Goal: Task Accomplishment & Management: Use online tool/utility

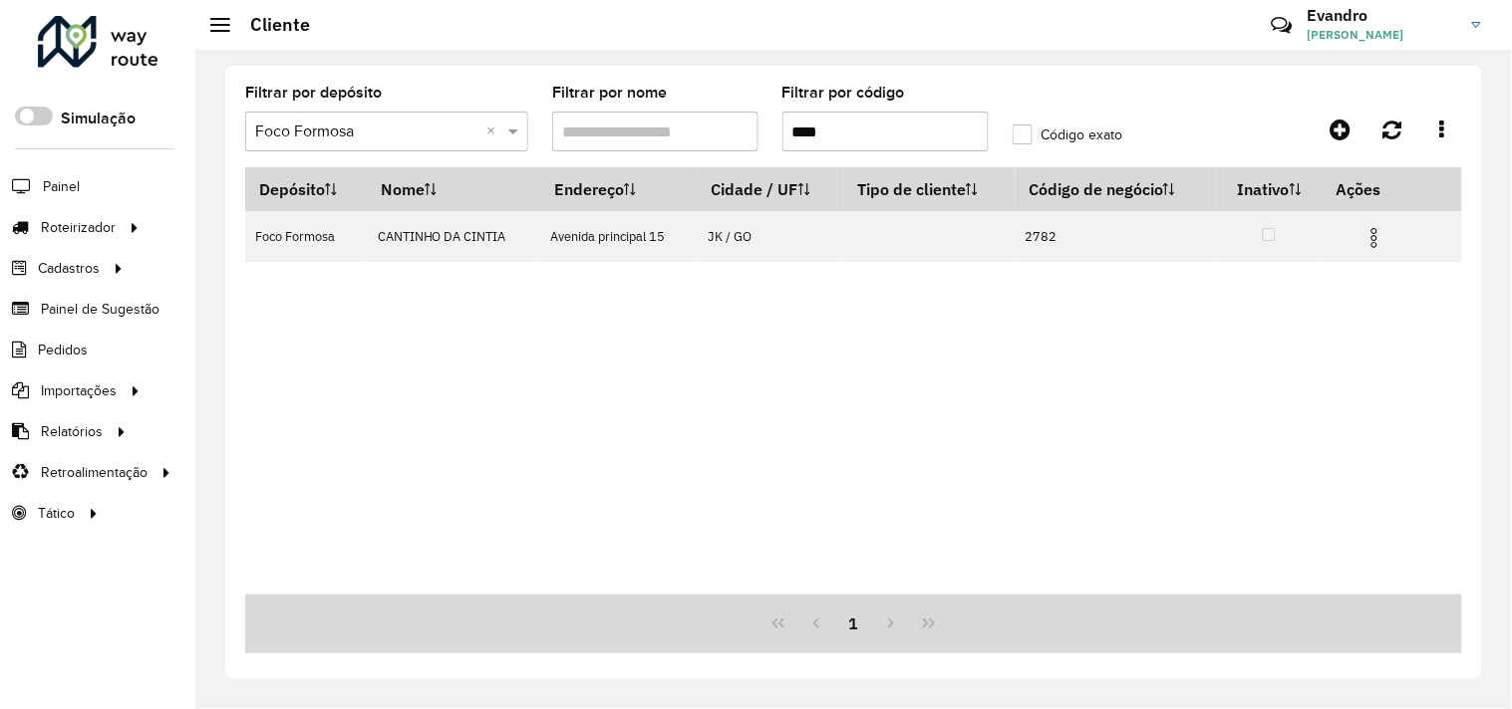
drag, startPoint x: 833, startPoint y: 134, endPoint x: 819, endPoint y: 135, distance: 14.0
click at [820, 134] on input "****" at bounding box center [885, 132] width 206 height 40
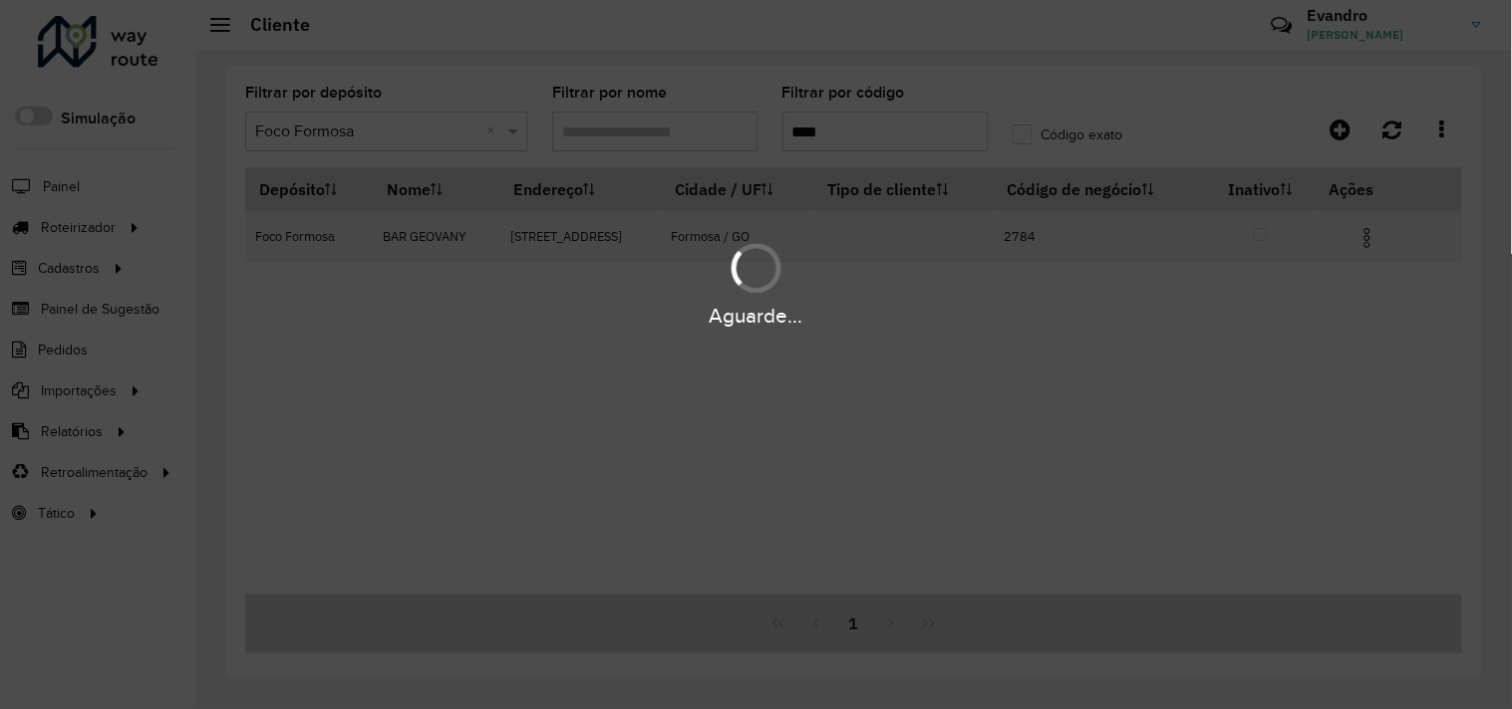
type input "****"
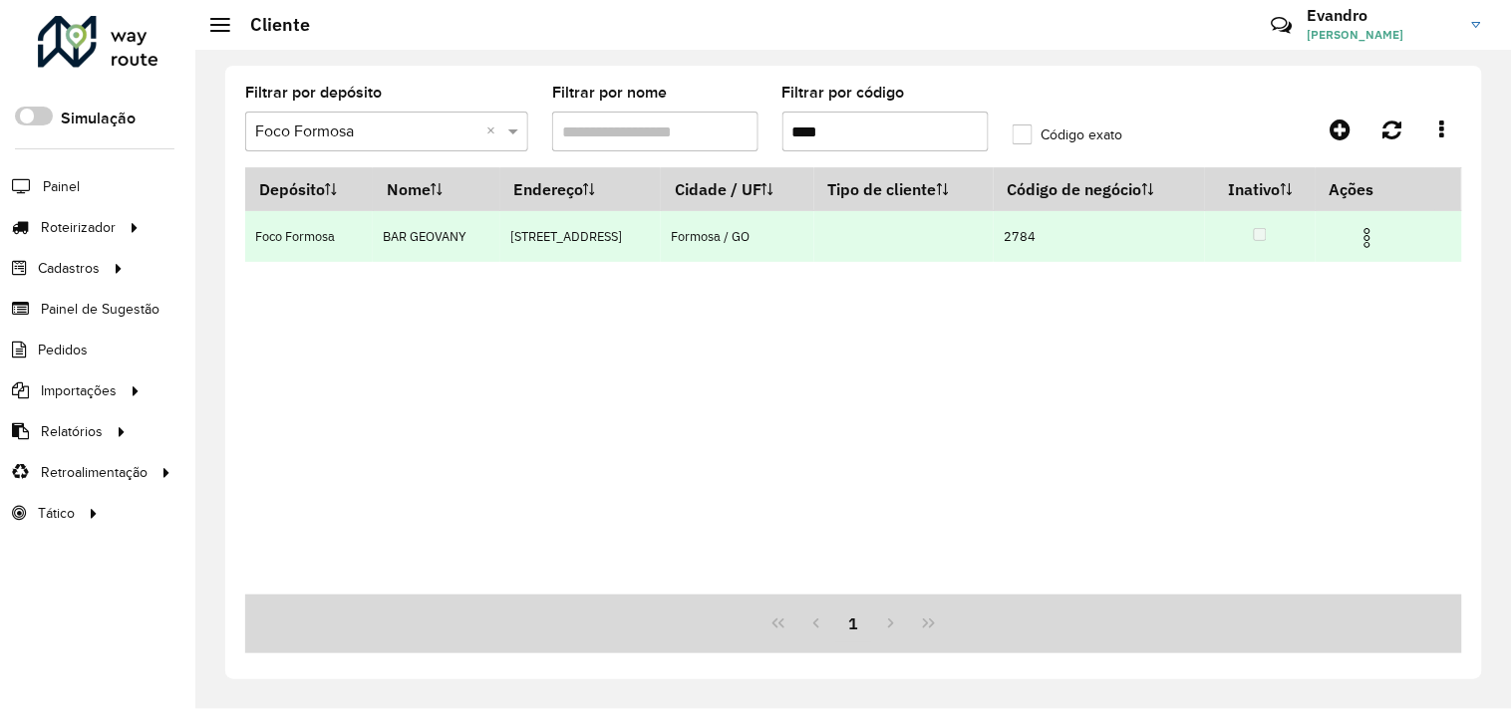
click at [1366, 230] on img at bounding box center [1367, 238] width 24 height 24
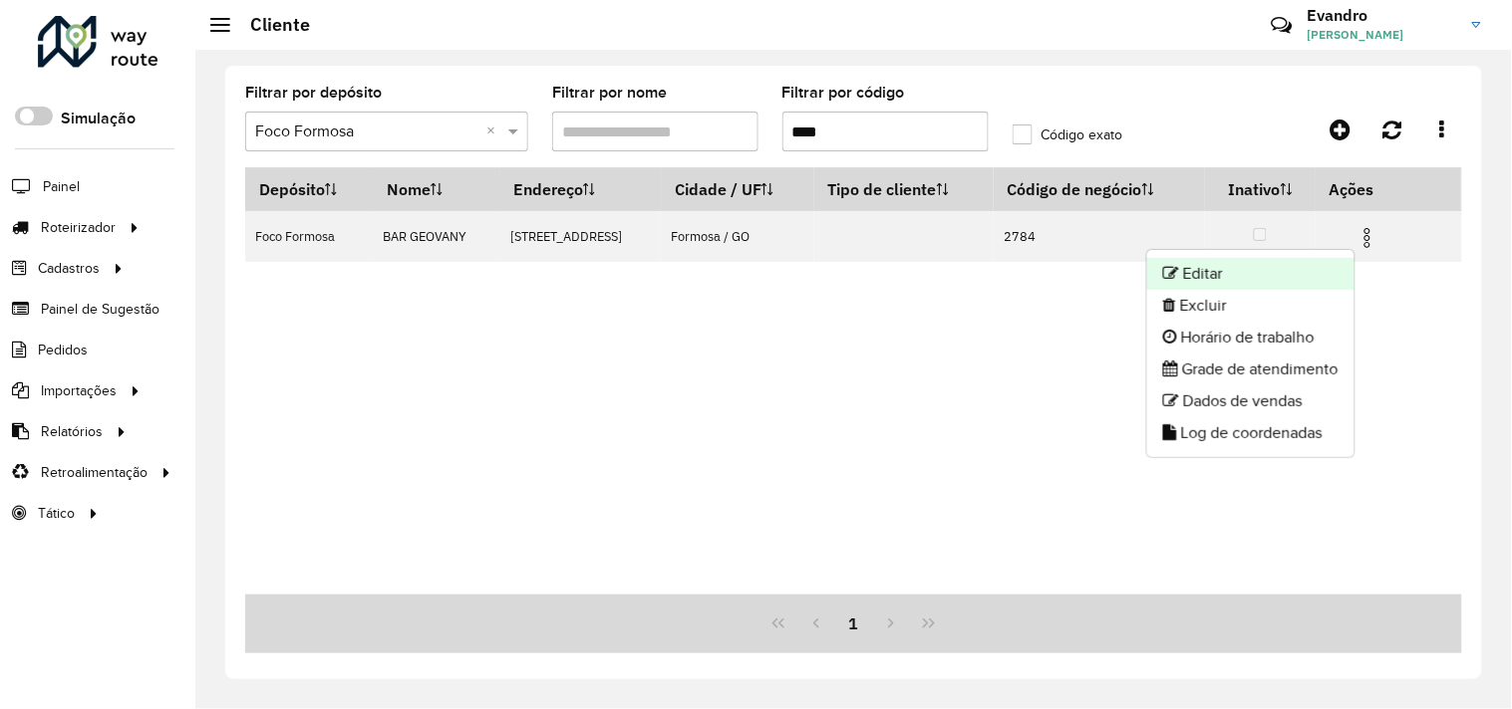
click at [1336, 267] on li "Editar" at bounding box center [1250, 274] width 207 height 32
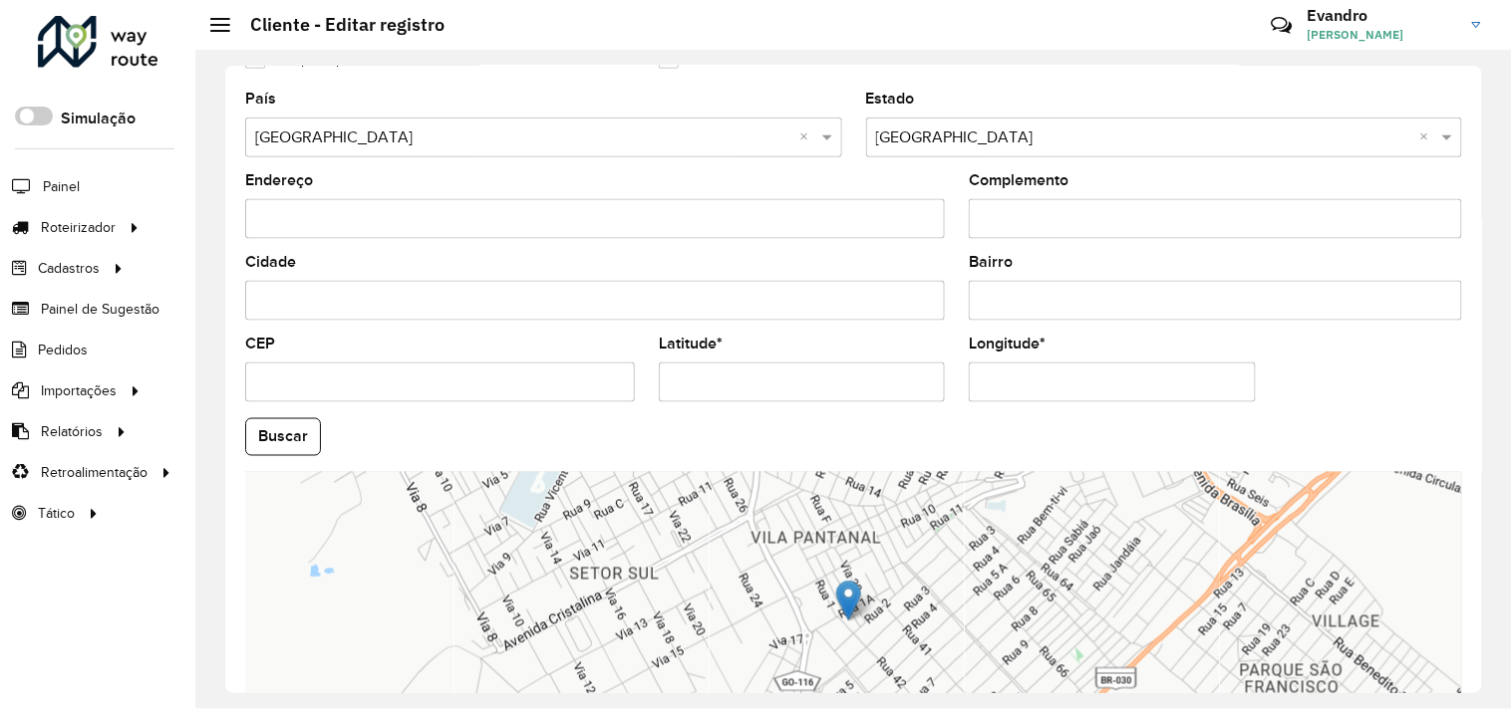
scroll to position [664, 0]
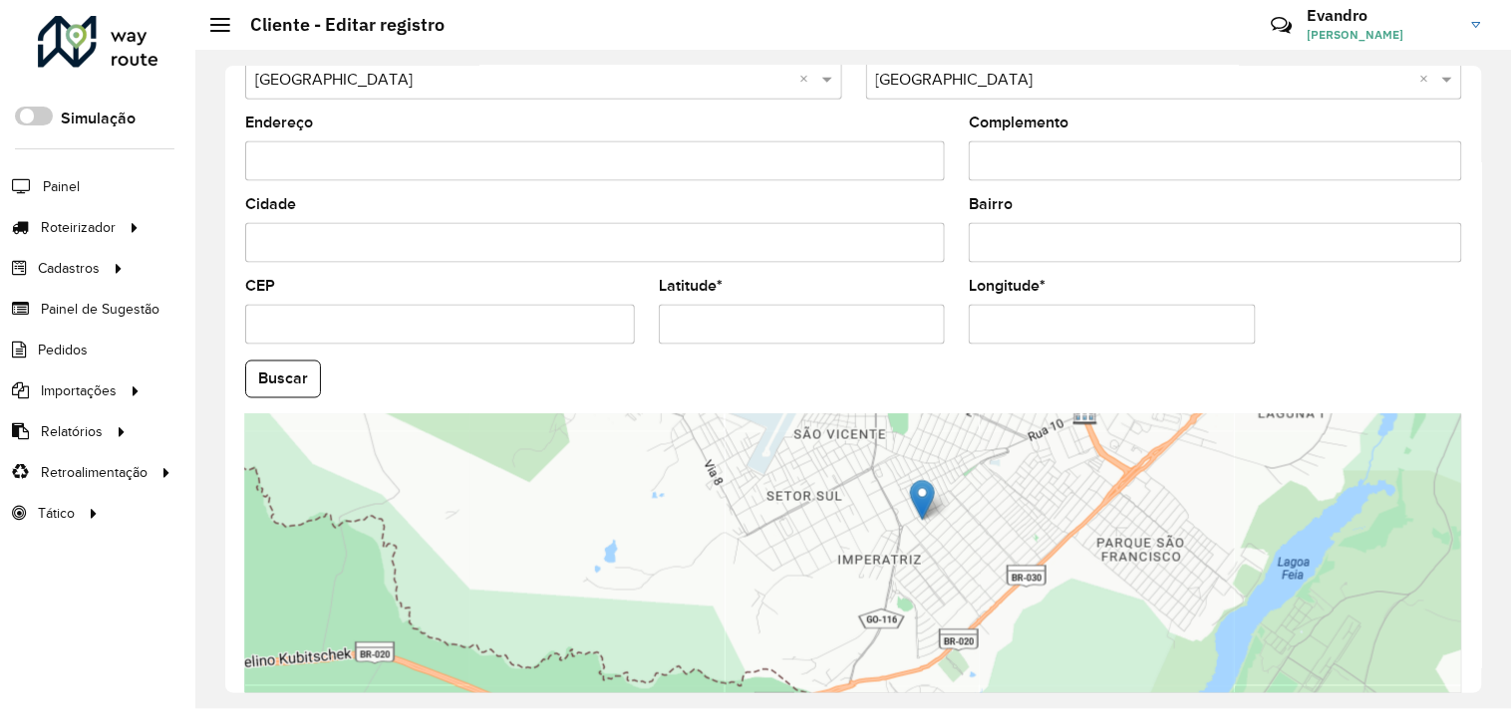
drag, startPoint x: 791, startPoint y: 336, endPoint x: 606, endPoint y: 331, distance: 185.4
click at [606, 331] on formly-group "País Selecione uma opção × Brasil × Estado Selecione uma opção × Goiás × Endere…" at bounding box center [853, 374] width 1241 height 680
paste input "**********"
drag, startPoint x: 833, startPoint y: 324, endPoint x: 743, endPoint y: 330, distance: 89.9
click at [743, 330] on input "**********" at bounding box center [802, 325] width 286 height 40
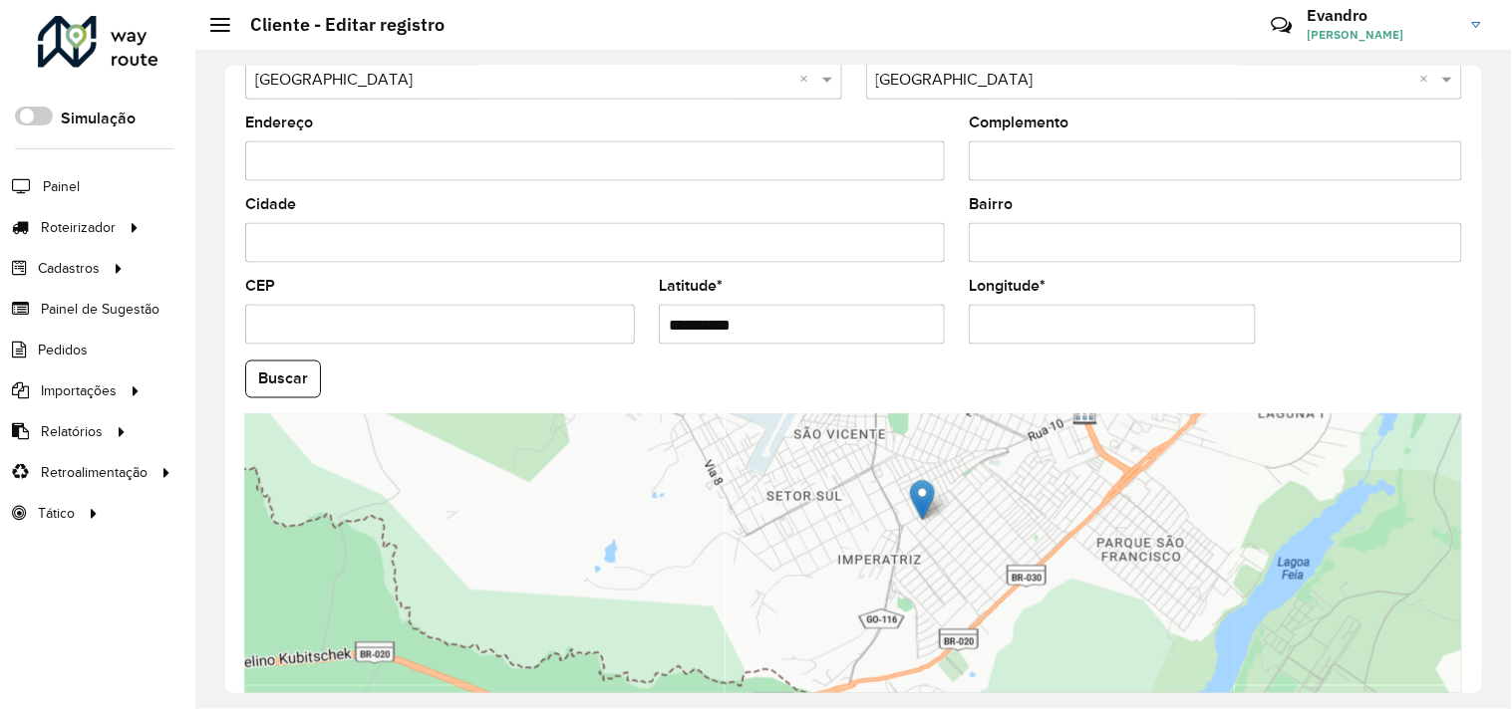
type input "**********"
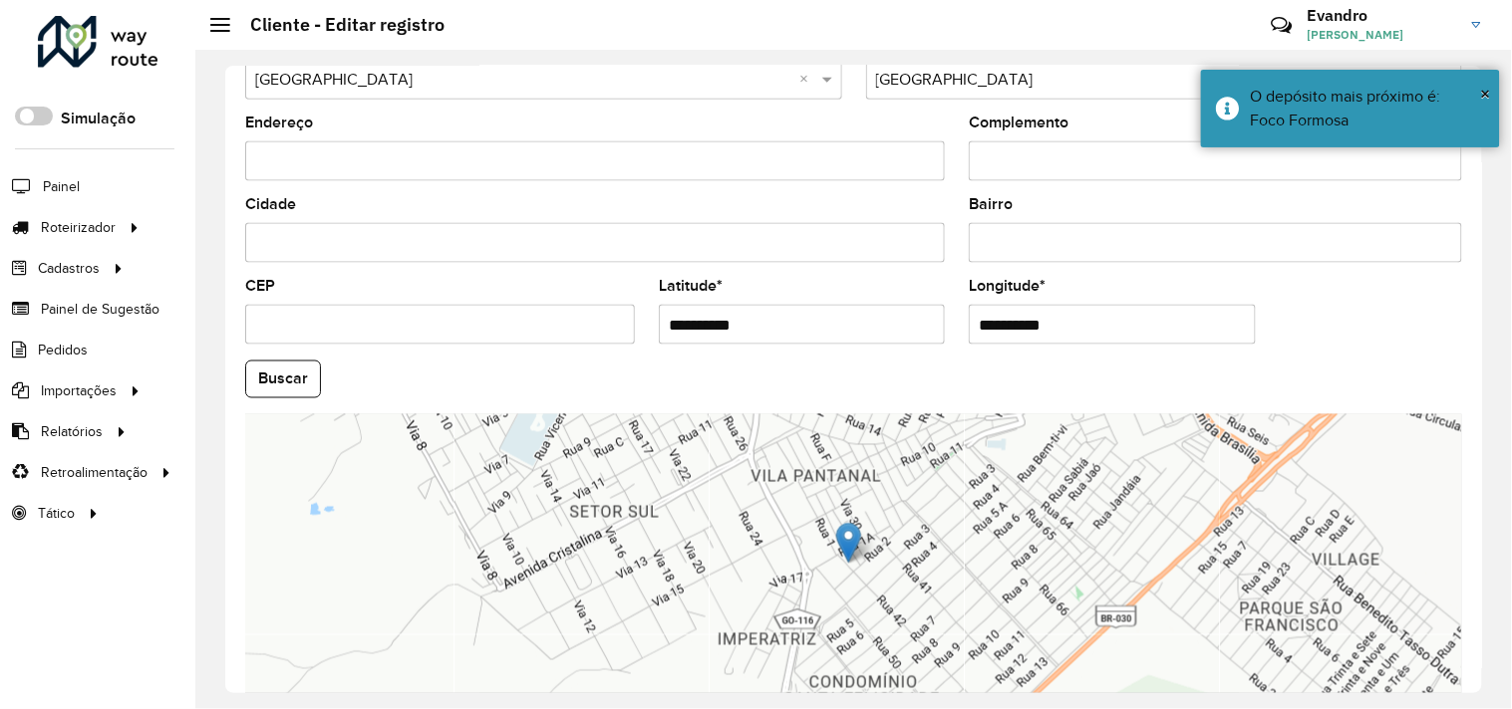
paste input "text"
type input "**********"
click at [277, 382] on hb-app "Aguarde... Pop-up bloqueado! Seu navegador bloqueou automáticamente a abertura …" at bounding box center [756, 354] width 1512 height 709
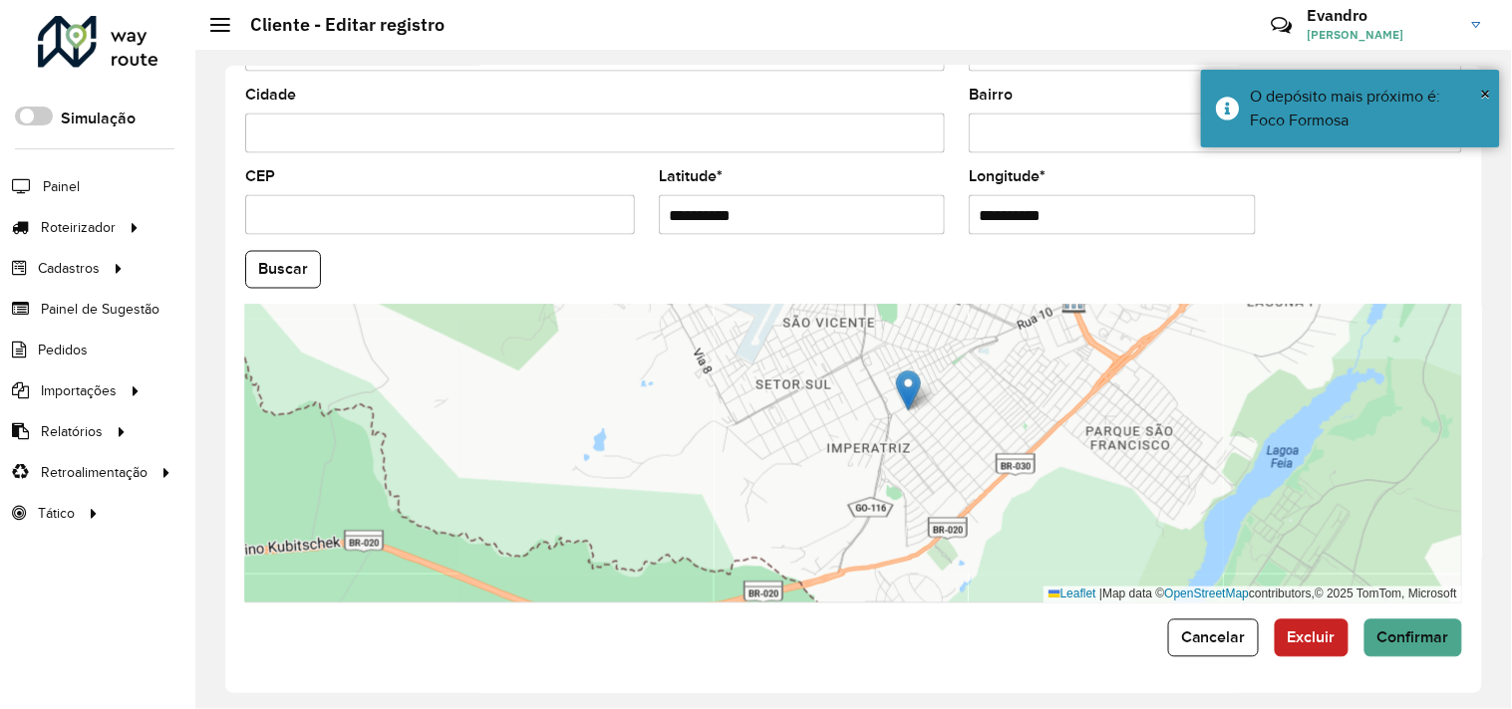
scroll to position [777, 0]
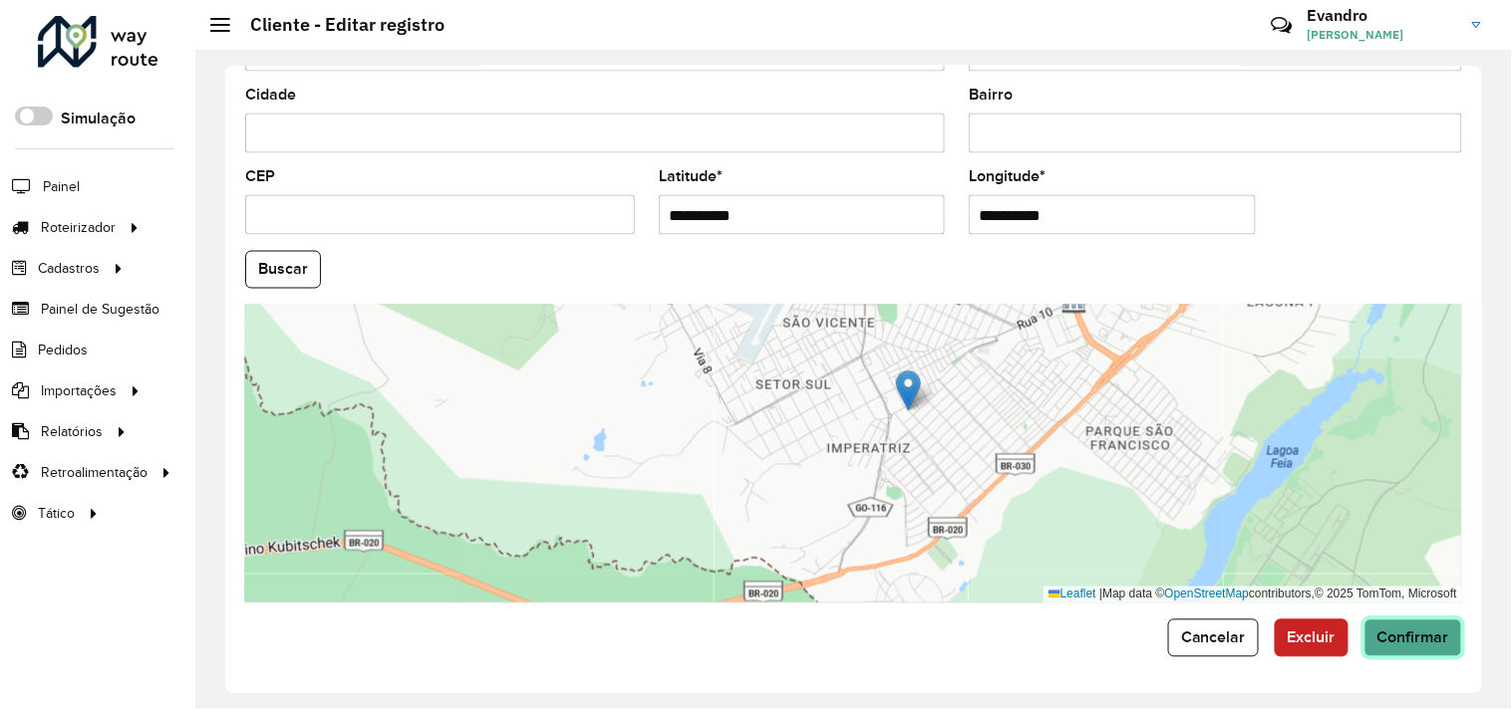
click at [1428, 645] on span "Confirmar" at bounding box center [1413, 638] width 72 height 17
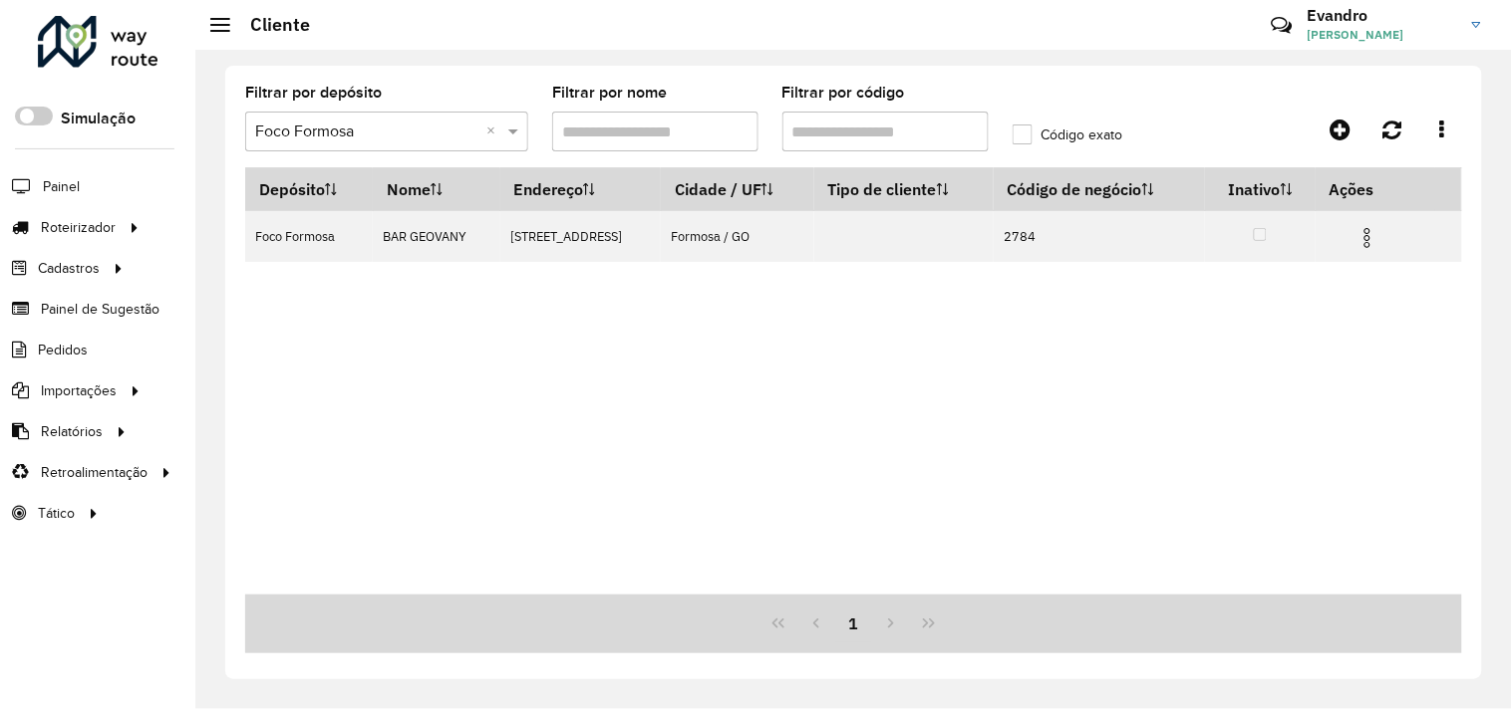
drag, startPoint x: 904, startPoint y: 127, endPoint x: 811, endPoint y: 128, distance: 92.7
click at [811, 128] on input "Filtrar por código" at bounding box center [885, 132] width 206 height 40
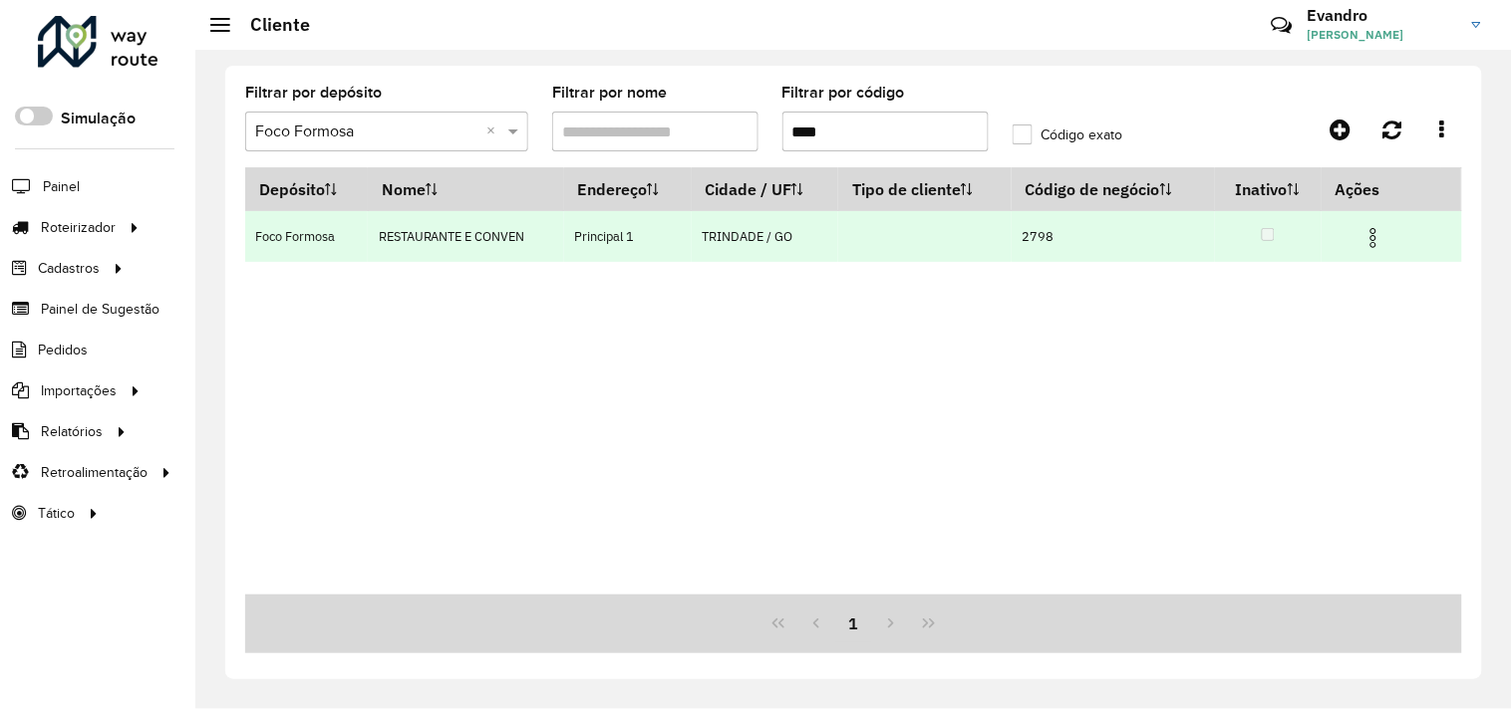
type input "****"
click at [1379, 241] on img at bounding box center [1373, 238] width 24 height 24
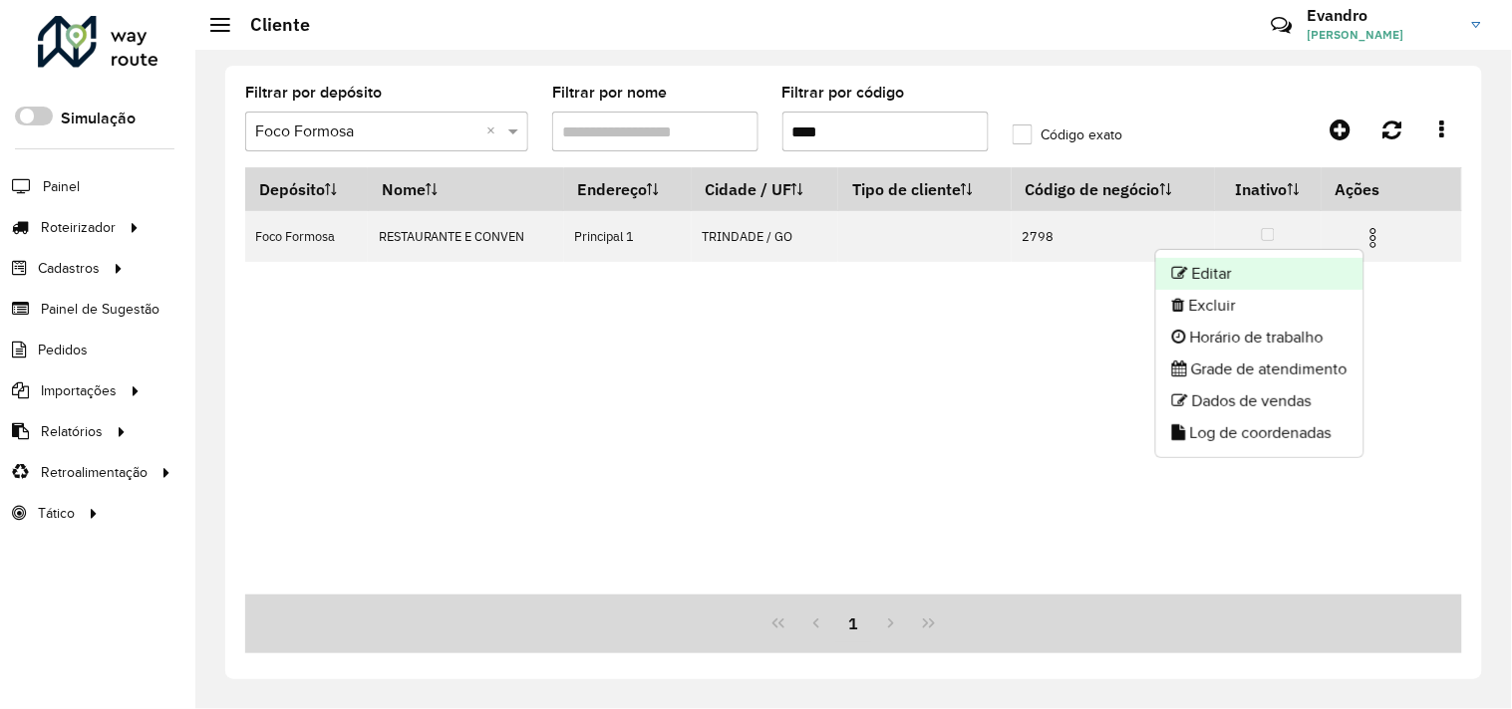
click at [1268, 266] on li "Editar" at bounding box center [1259, 274] width 207 height 32
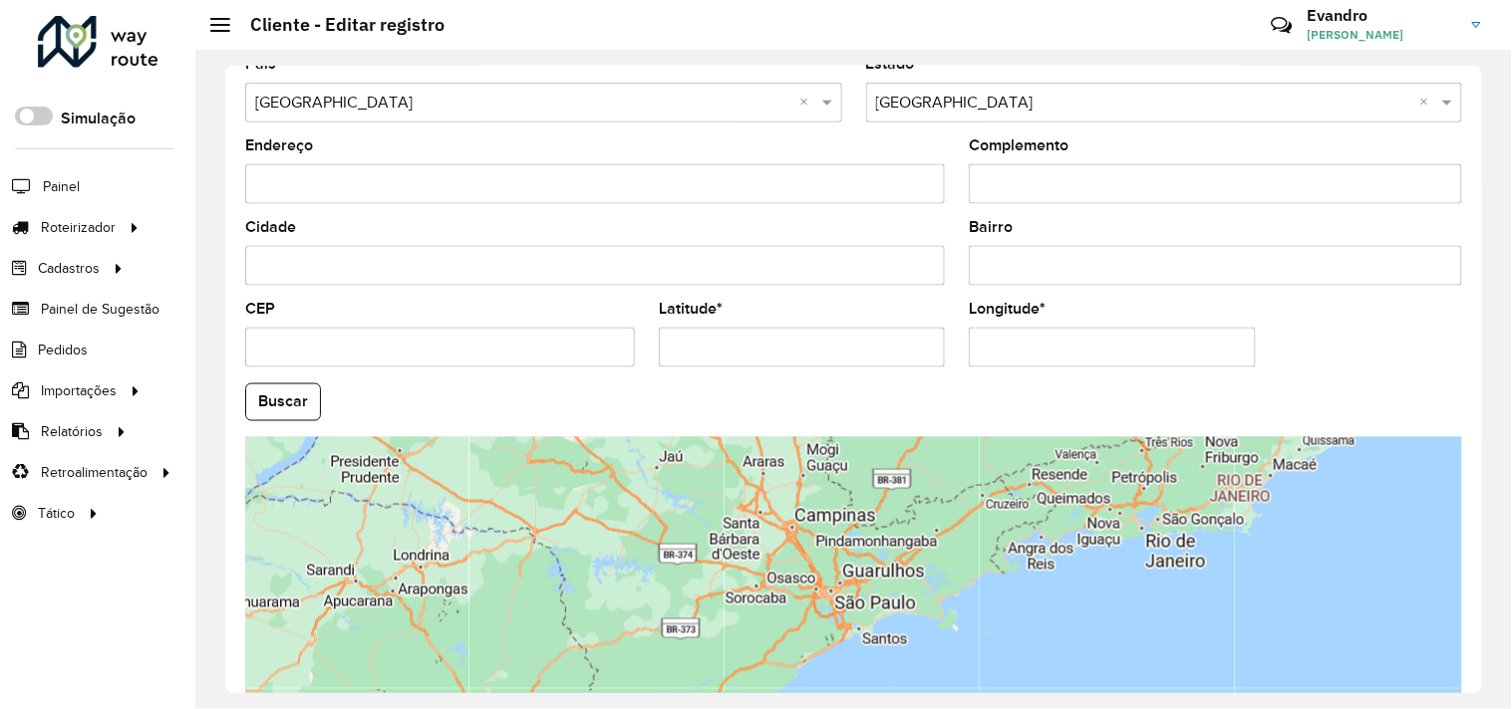
scroll to position [664, 0]
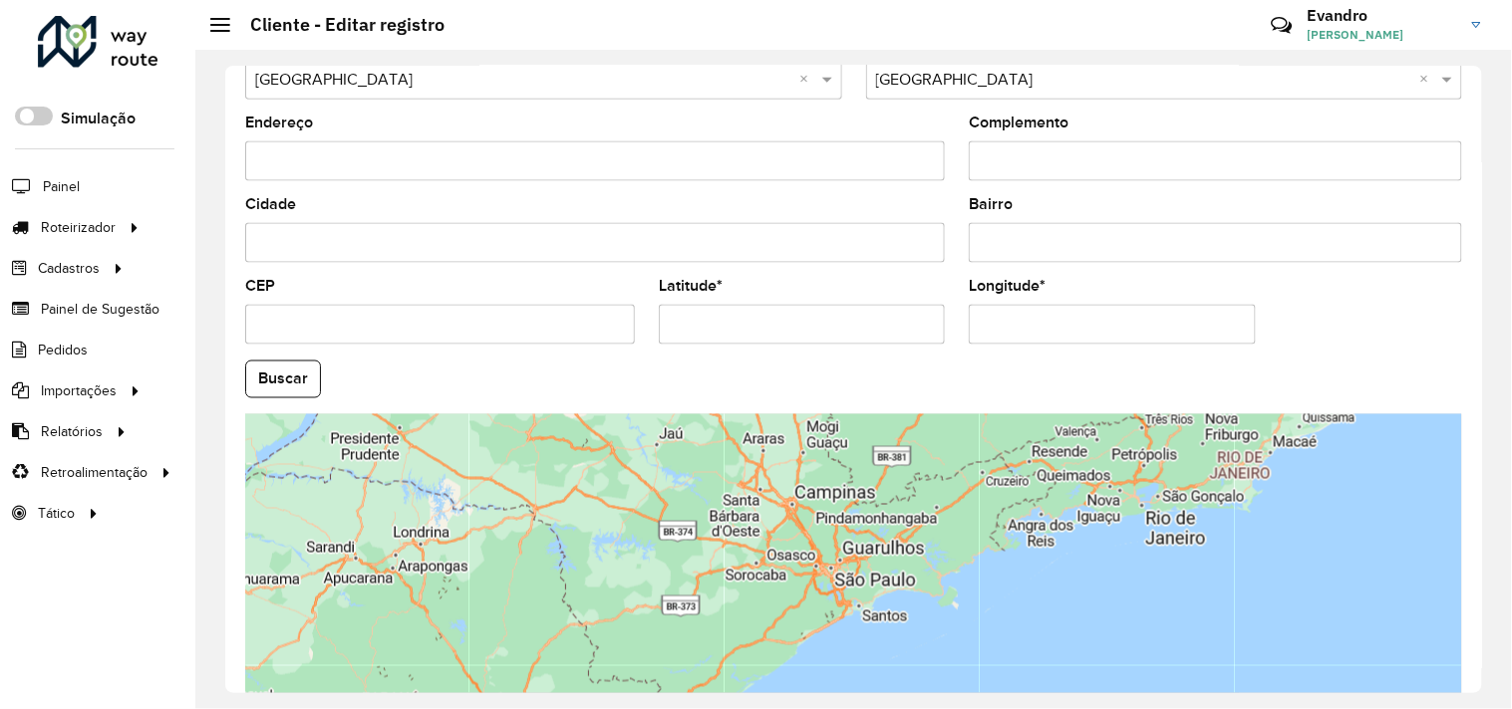
drag, startPoint x: 850, startPoint y: 329, endPoint x: 658, endPoint y: 342, distance: 192.7
click at [659, 342] on input "Latitude *" at bounding box center [802, 325] width 286 height 40
paste input "**********"
drag, startPoint x: 828, startPoint y: 330, endPoint x: 743, endPoint y: 334, distance: 84.8
click at [743, 334] on input "**********" at bounding box center [802, 325] width 286 height 40
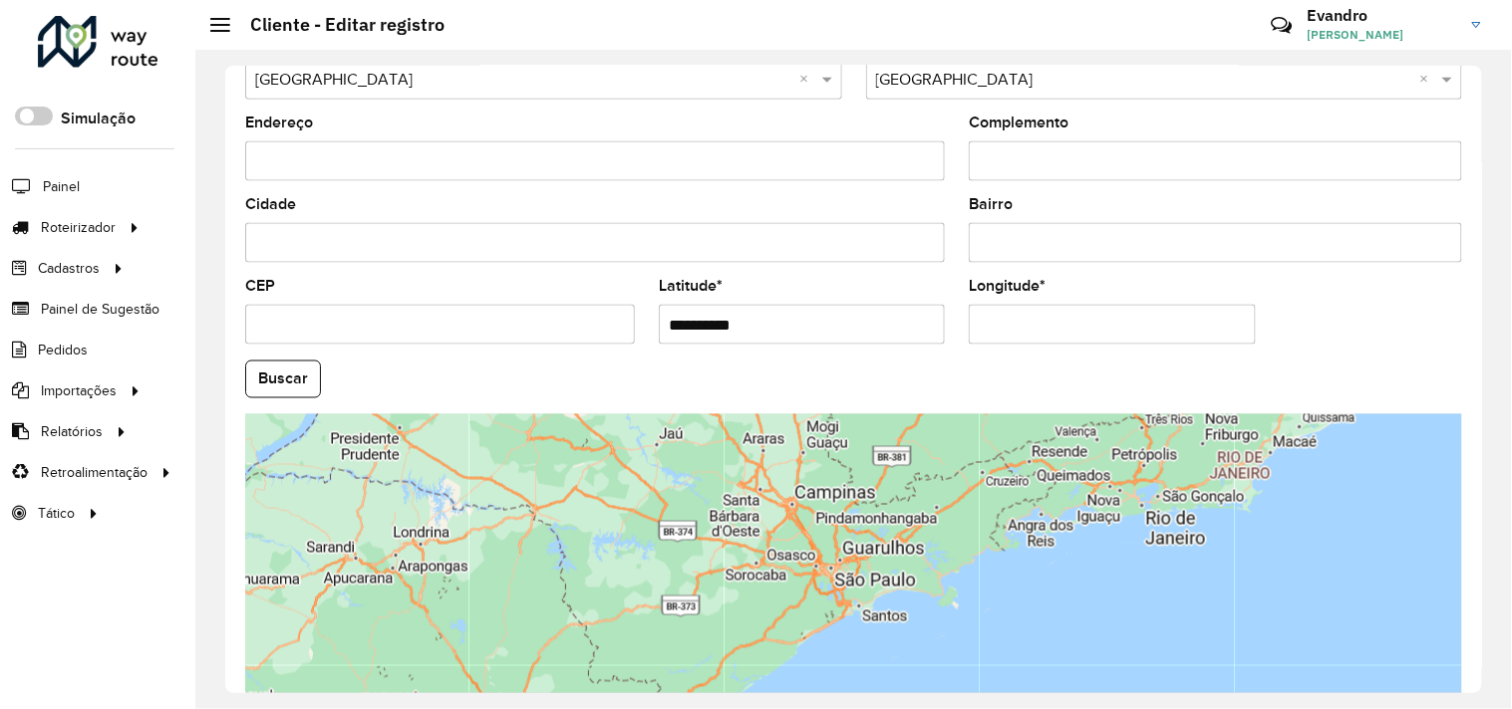
type input "**********"
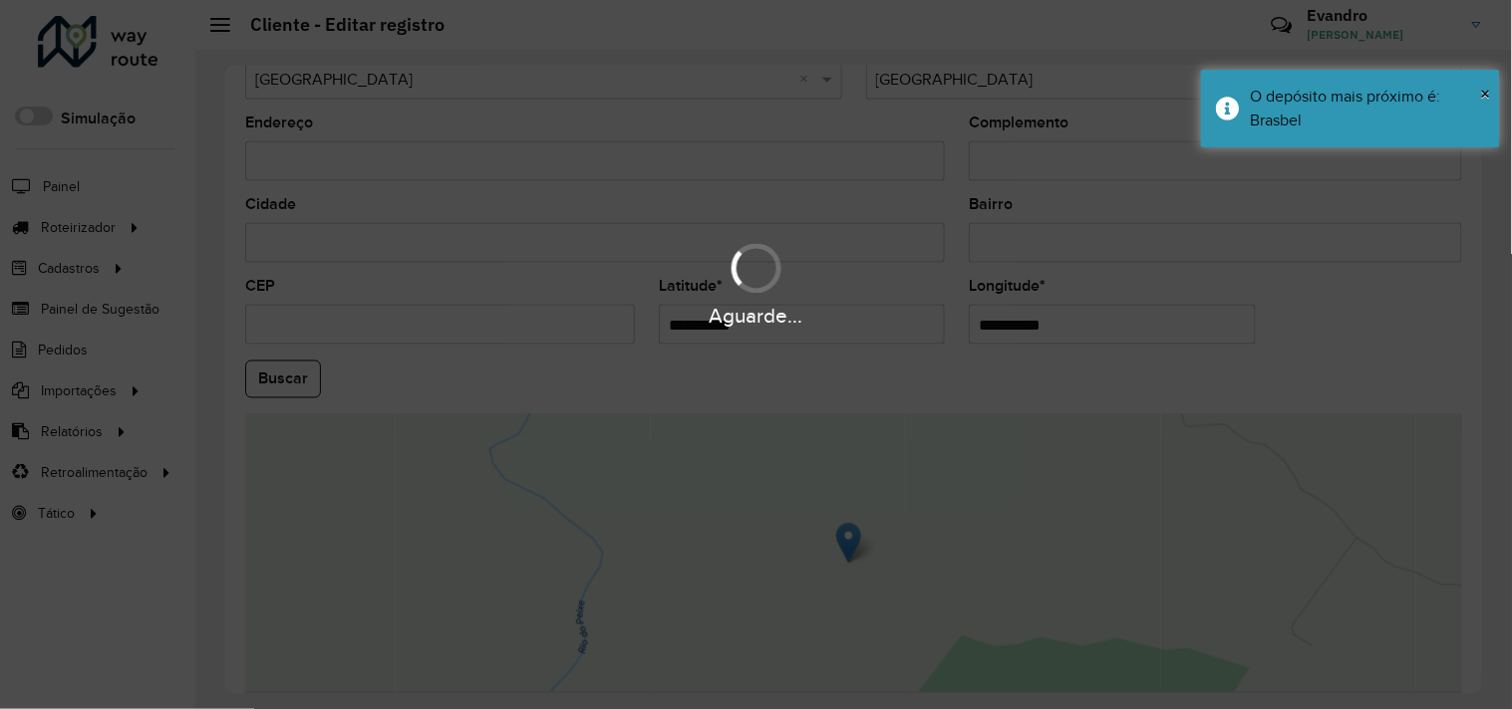
paste input "text"
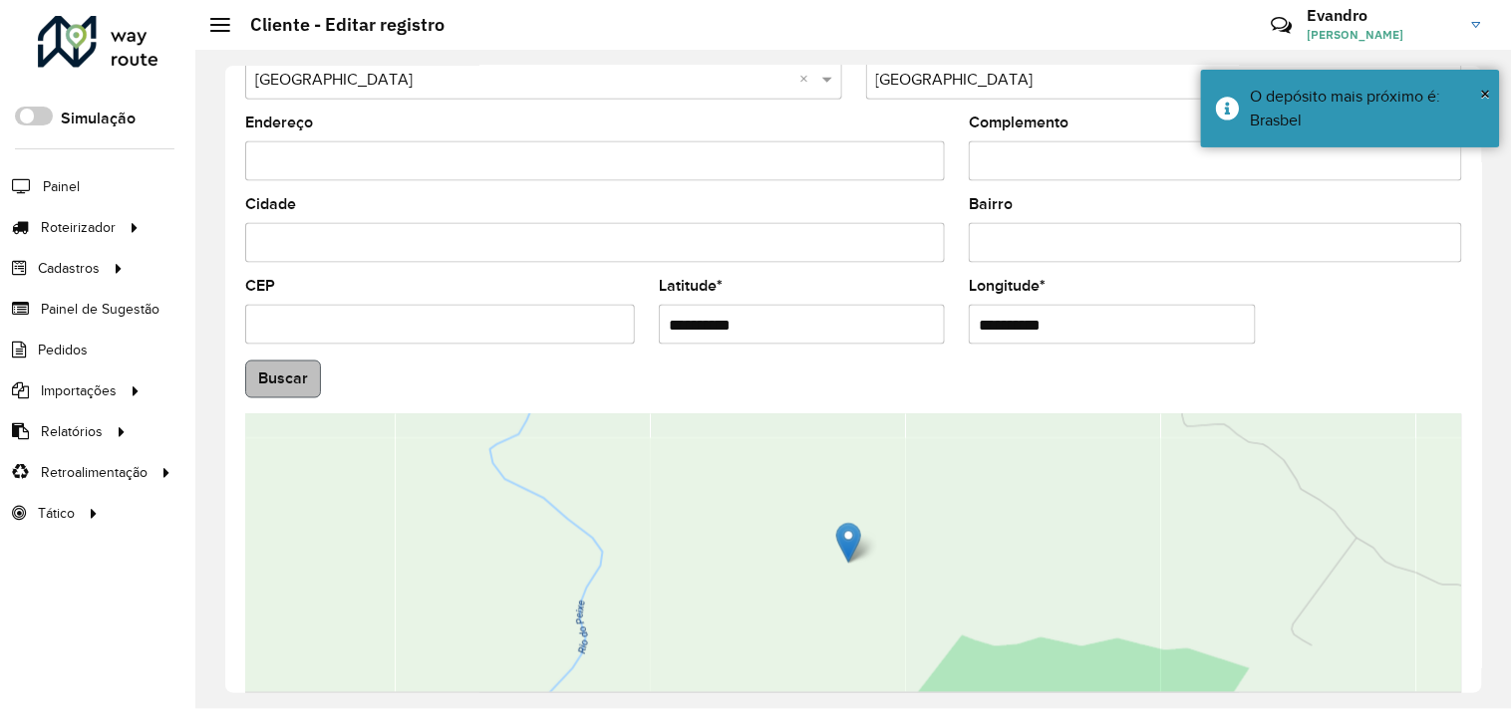
type input "**********"
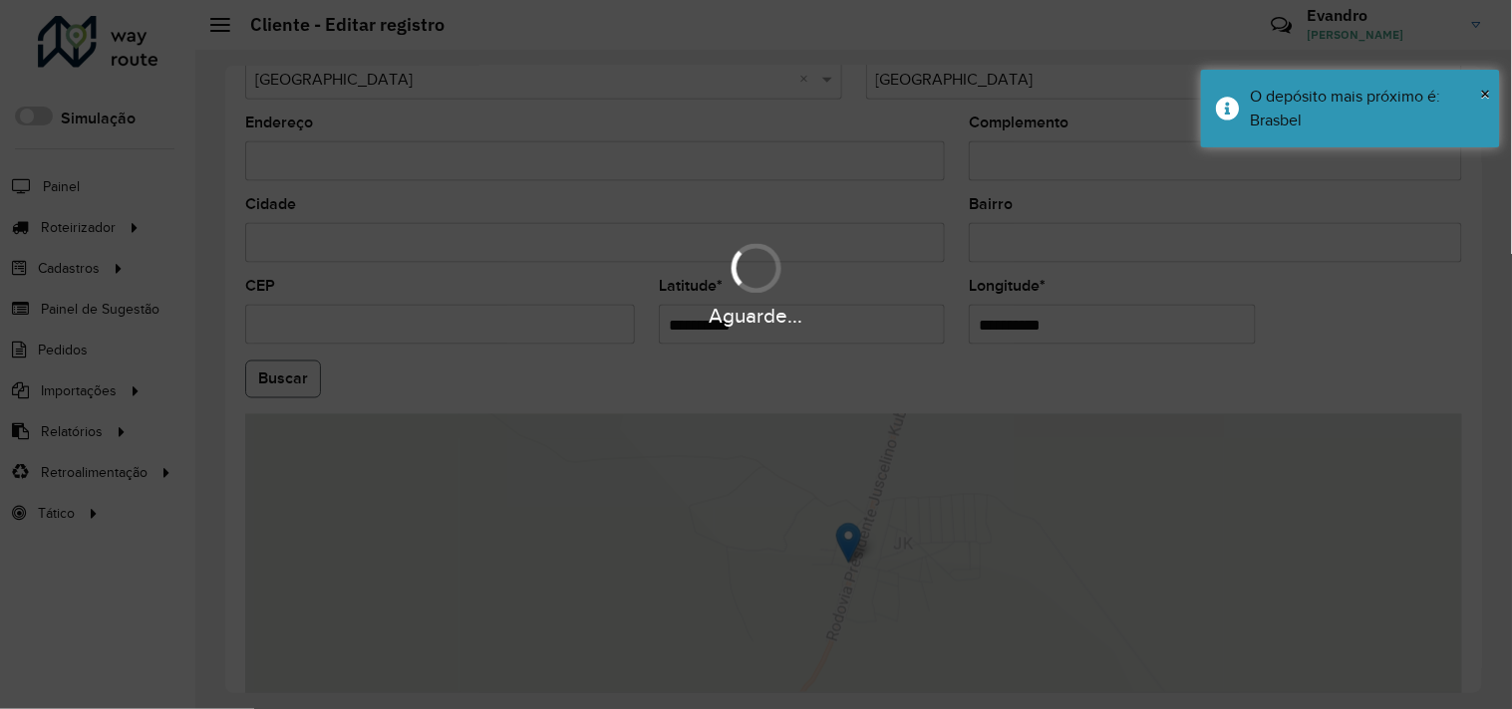
click at [299, 365] on hb-app "Aguarde... Pop-up bloqueado! Seu navegador bloqueou automáticamente a abertura …" at bounding box center [756, 354] width 1512 height 709
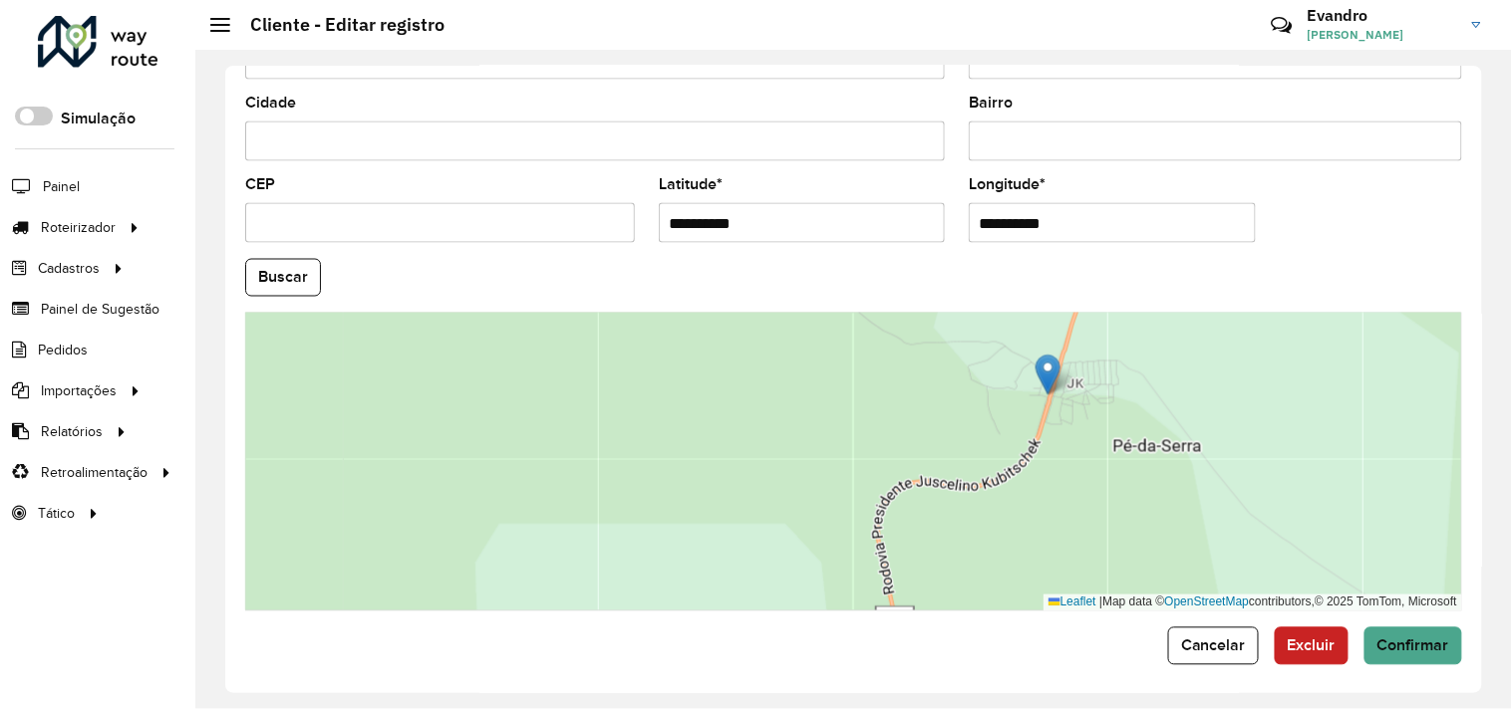
scroll to position [777, 0]
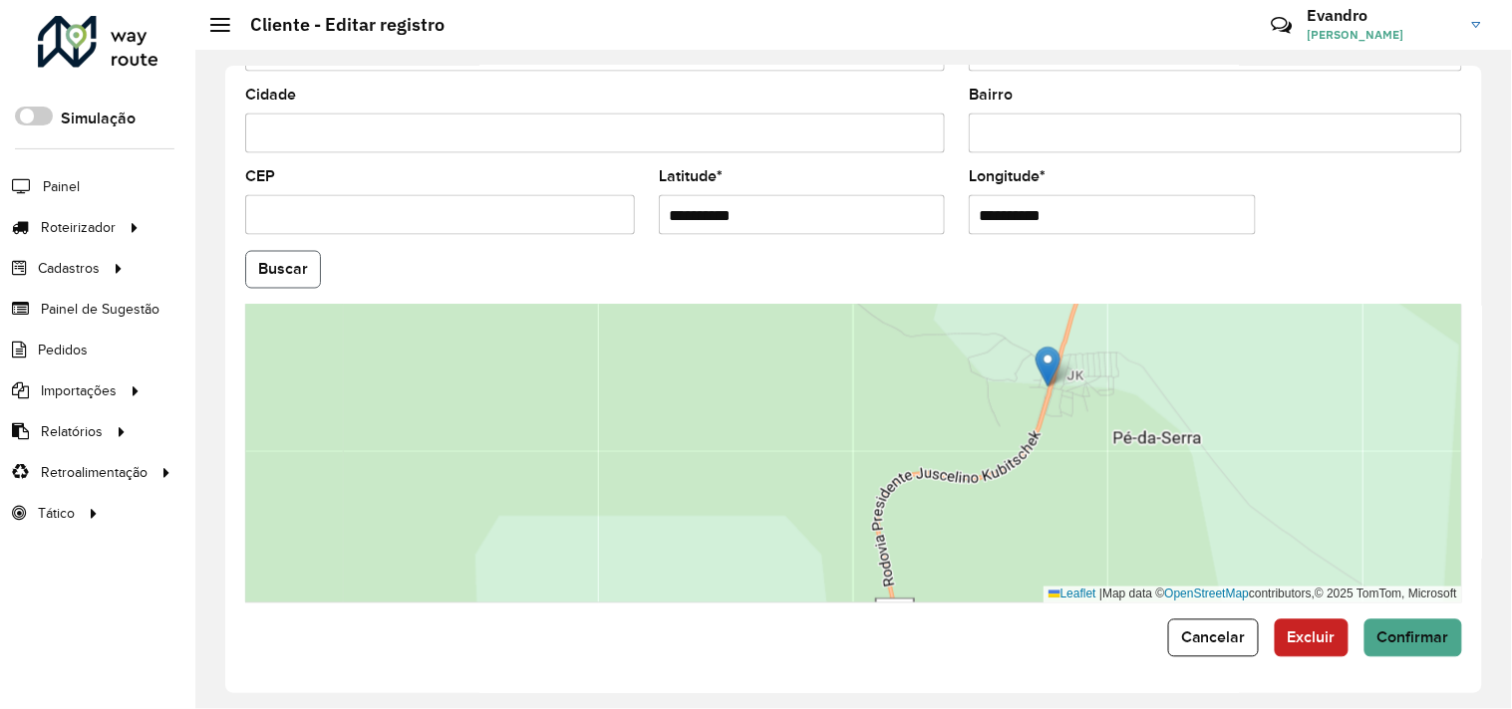
click at [270, 270] on button "Buscar" at bounding box center [283, 270] width 76 height 38
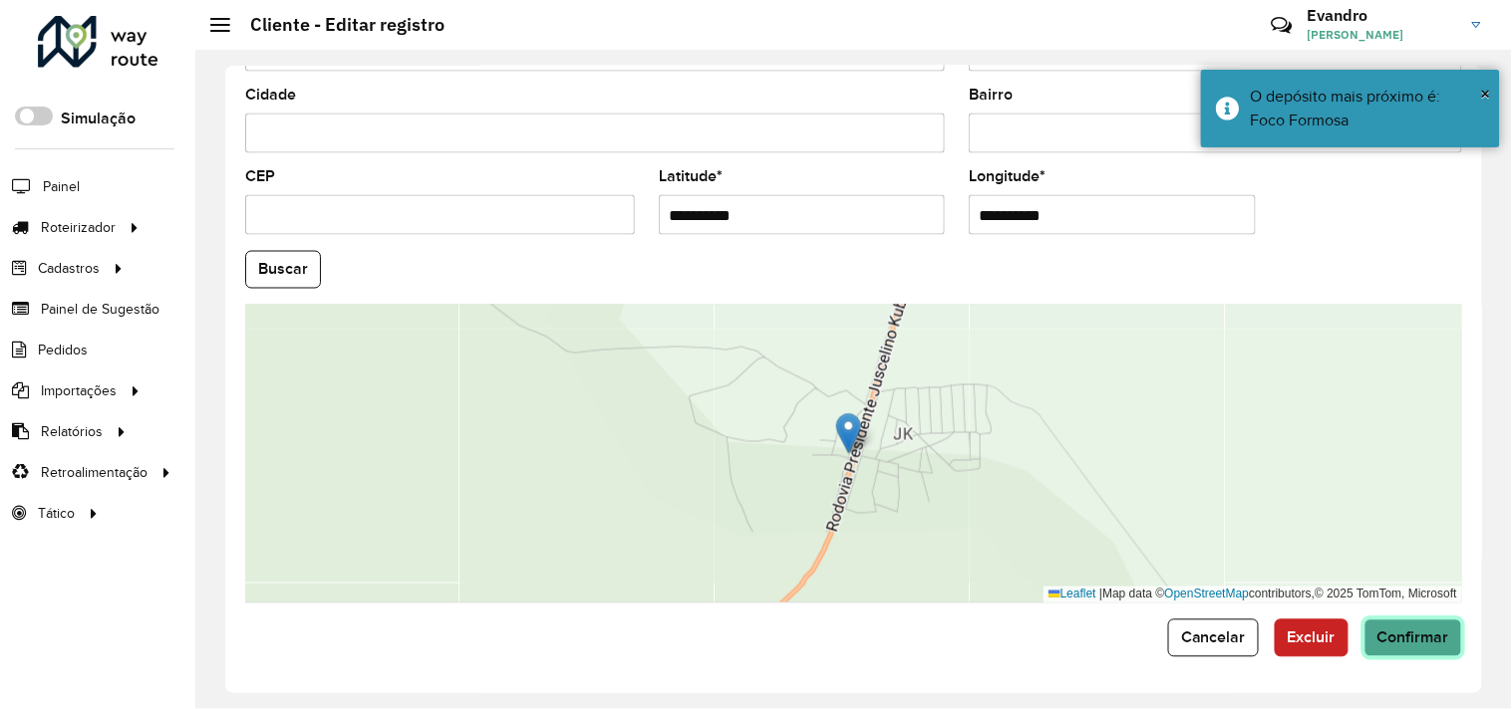
click at [1407, 633] on span "Confirmar" at bounding box center [1413, 638] width 72 height 17
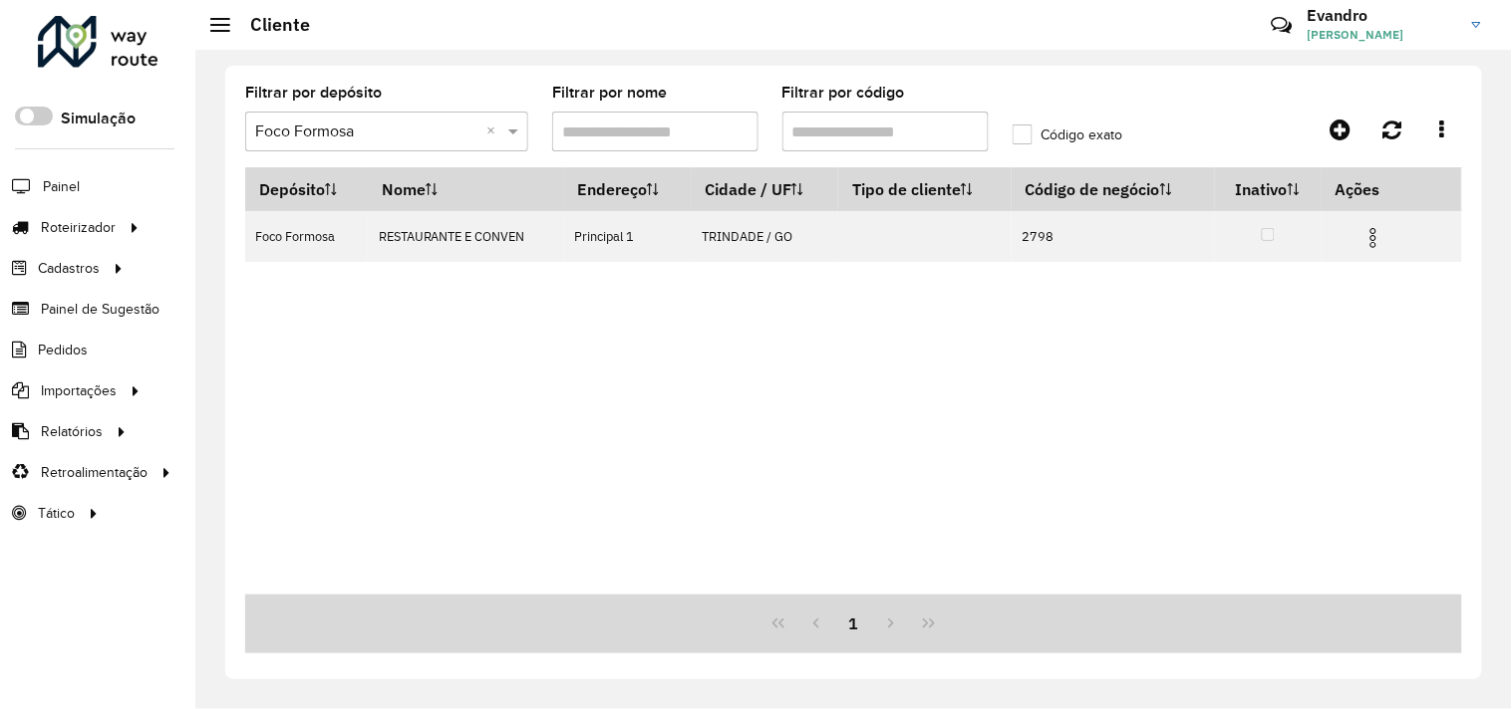
drag, startPoint x: 829, startPoint y: 126, endPoint x: 813, endPoint y: 126, distance: 15.9
click at [813, 126] on input "Filtrar por código" at bounding box center [885, 132] width 206 height 40
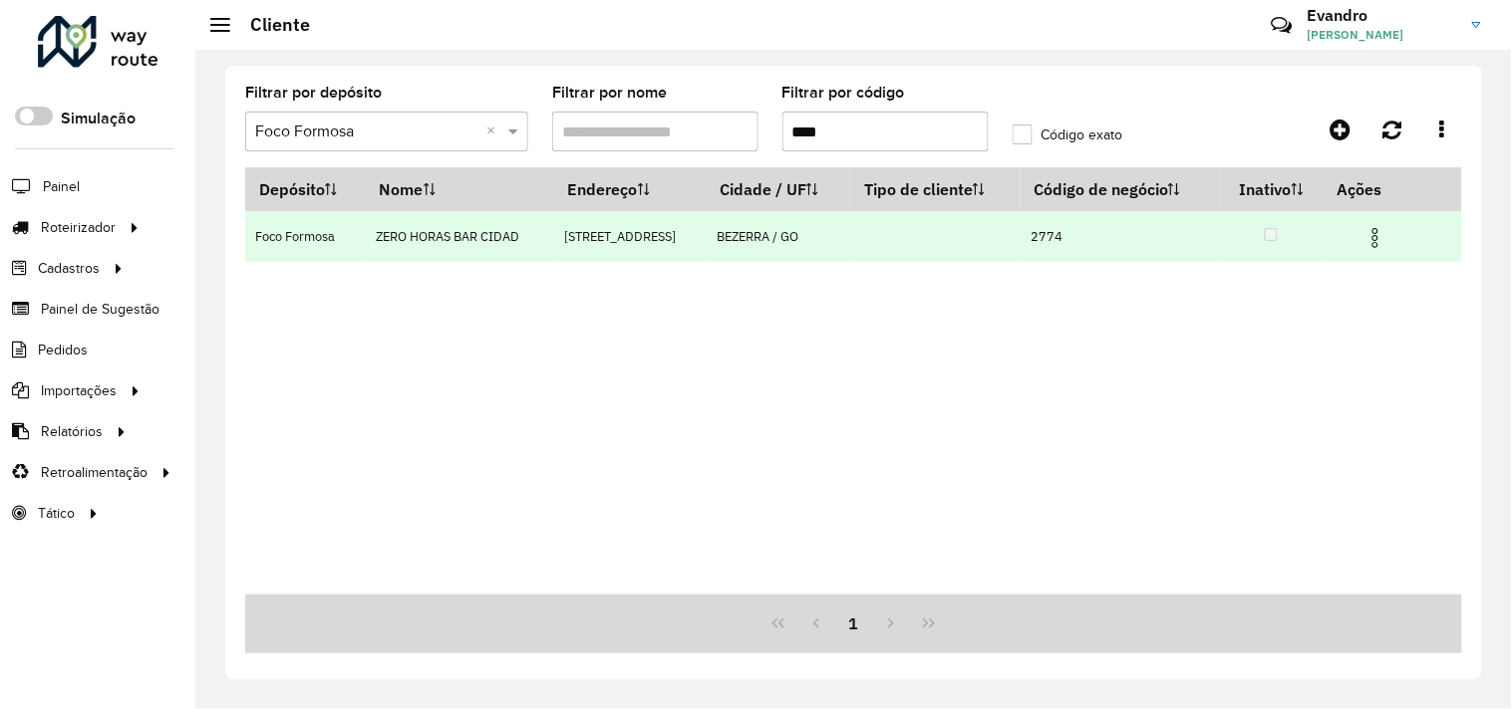
type input "****"
click at [1381, 235] on img at bounding box center [1375, 238] width 24 height 24
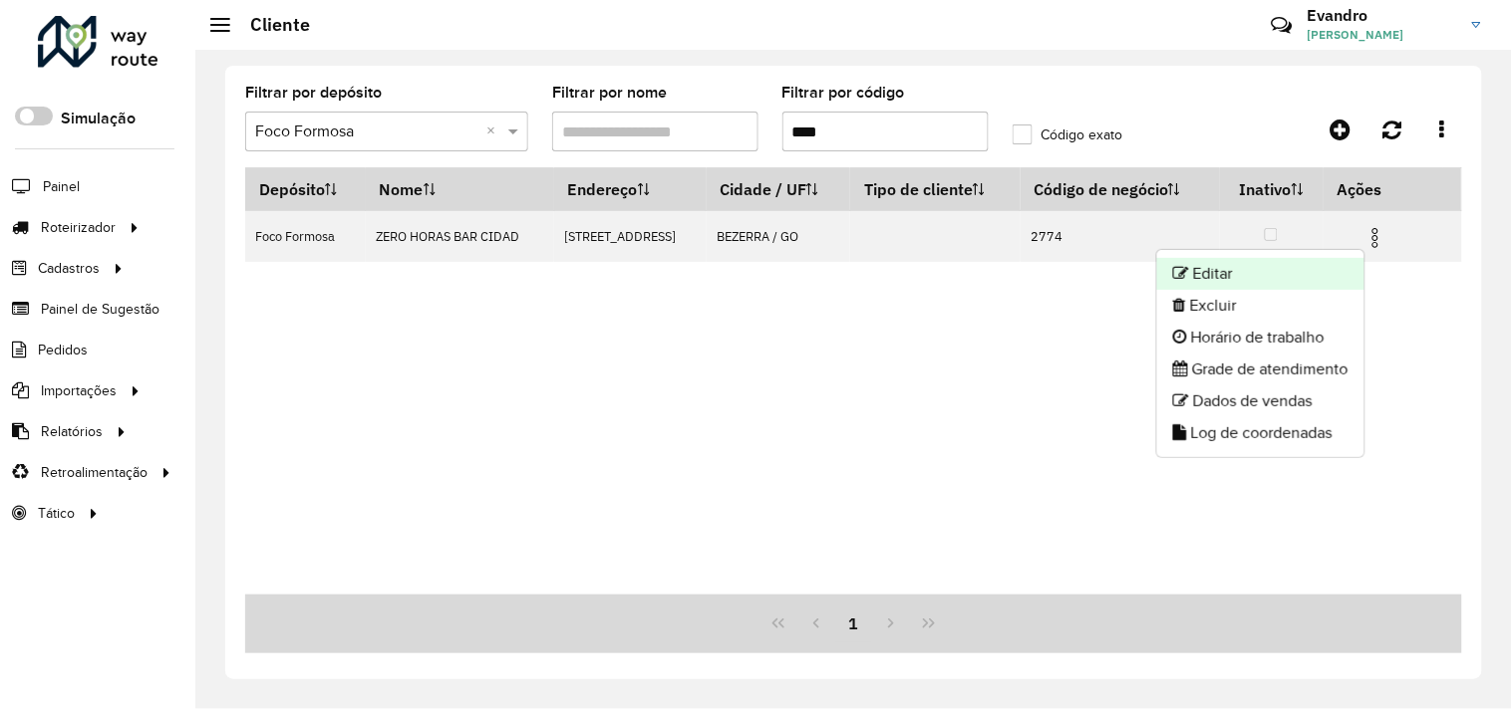
click at [1260, 271] on li "Editar" at bounding box center [1260, 274] width 207 height 32
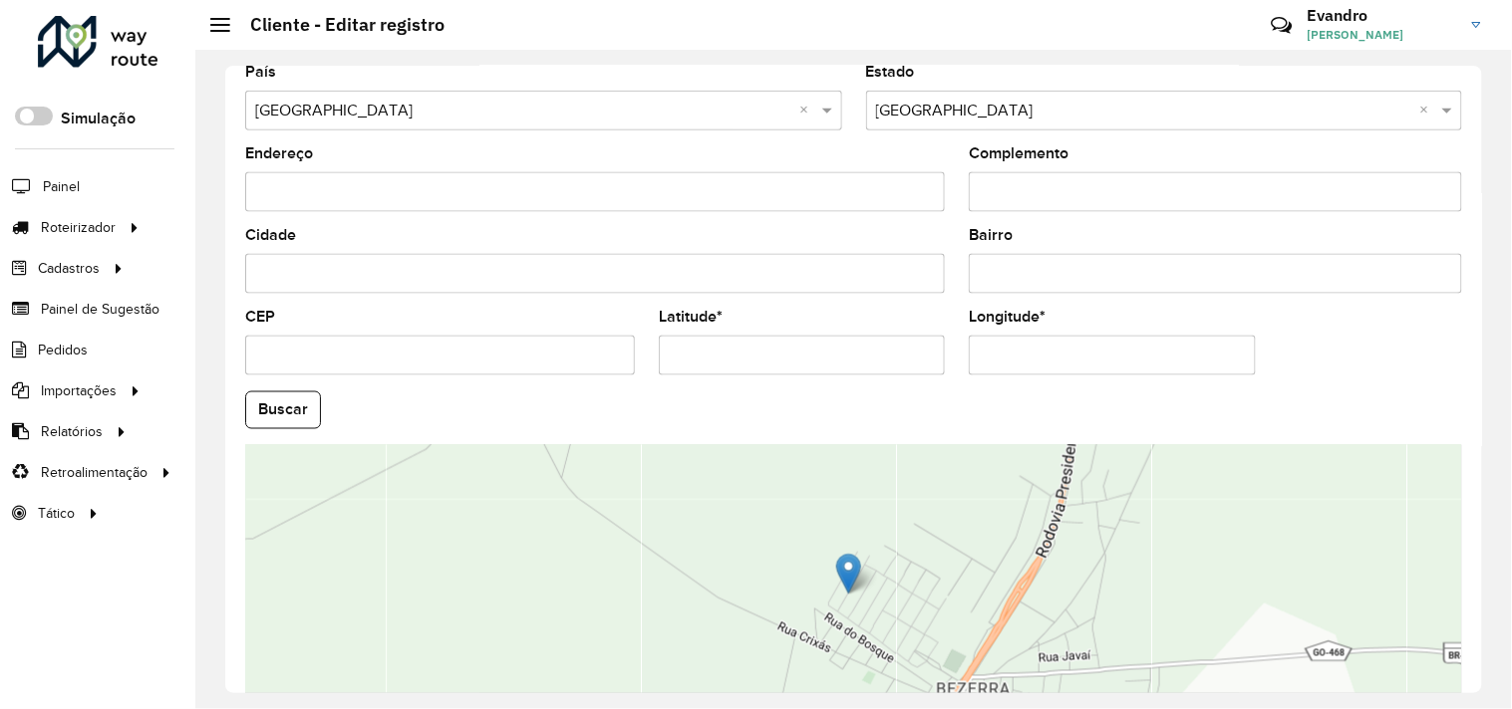
scroll to position [774, 0]
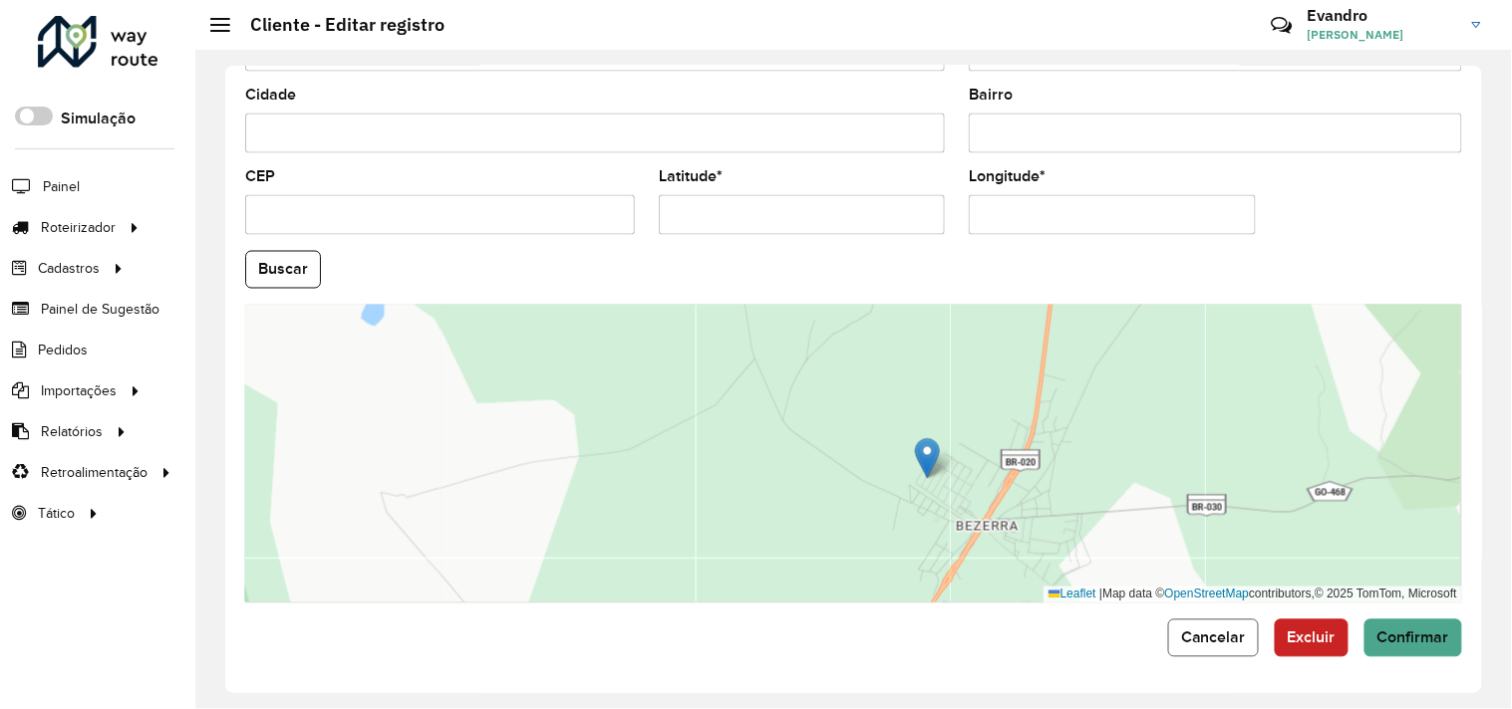
click at [1199, 654] on button "Cancelar" at bounding box center [1213, 639] width 91 height 38
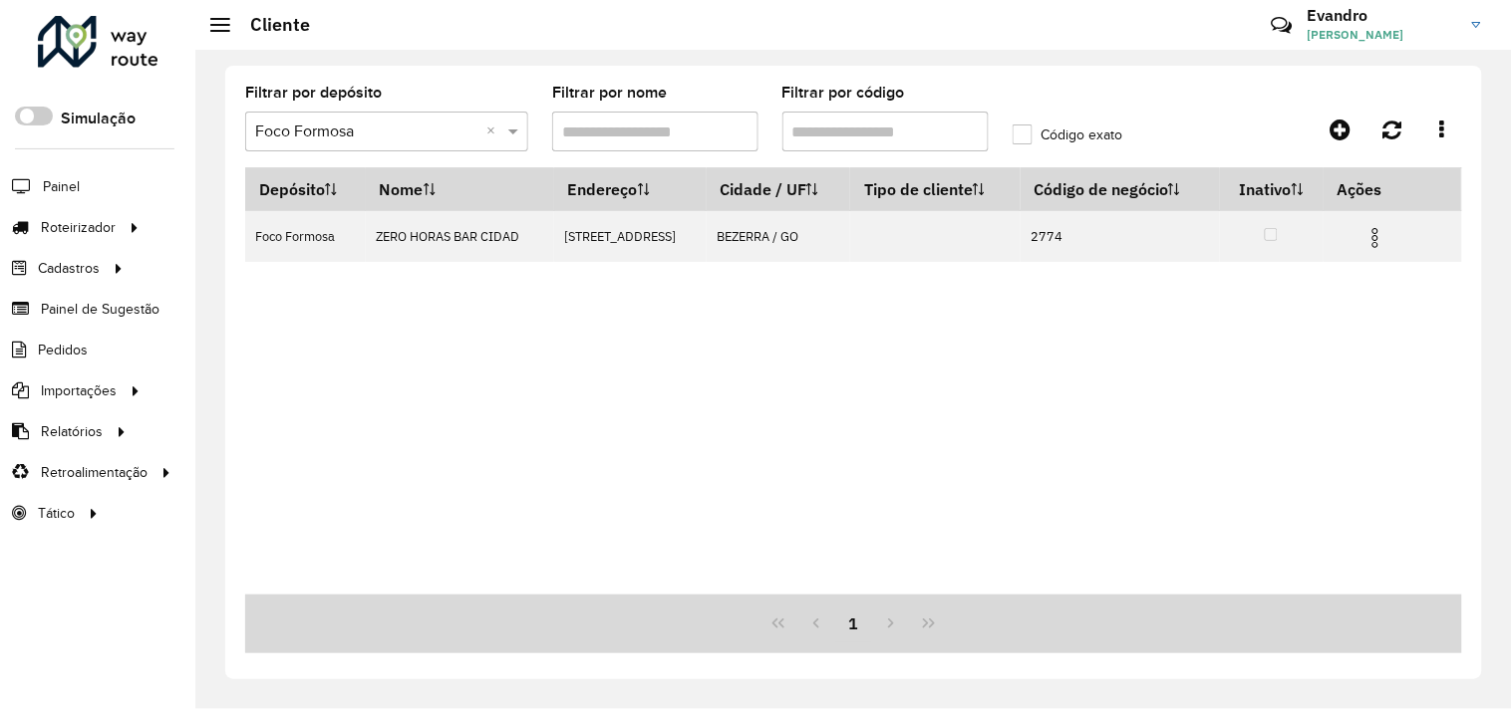
drag, startPoint x: 905, startPoint y: 136, endPoint x: 811, endPoint y: 132, distance: 93.7
click at [811, 132] on input "Filtrar por código" at bounding box center [885, 132] width 206 height 40
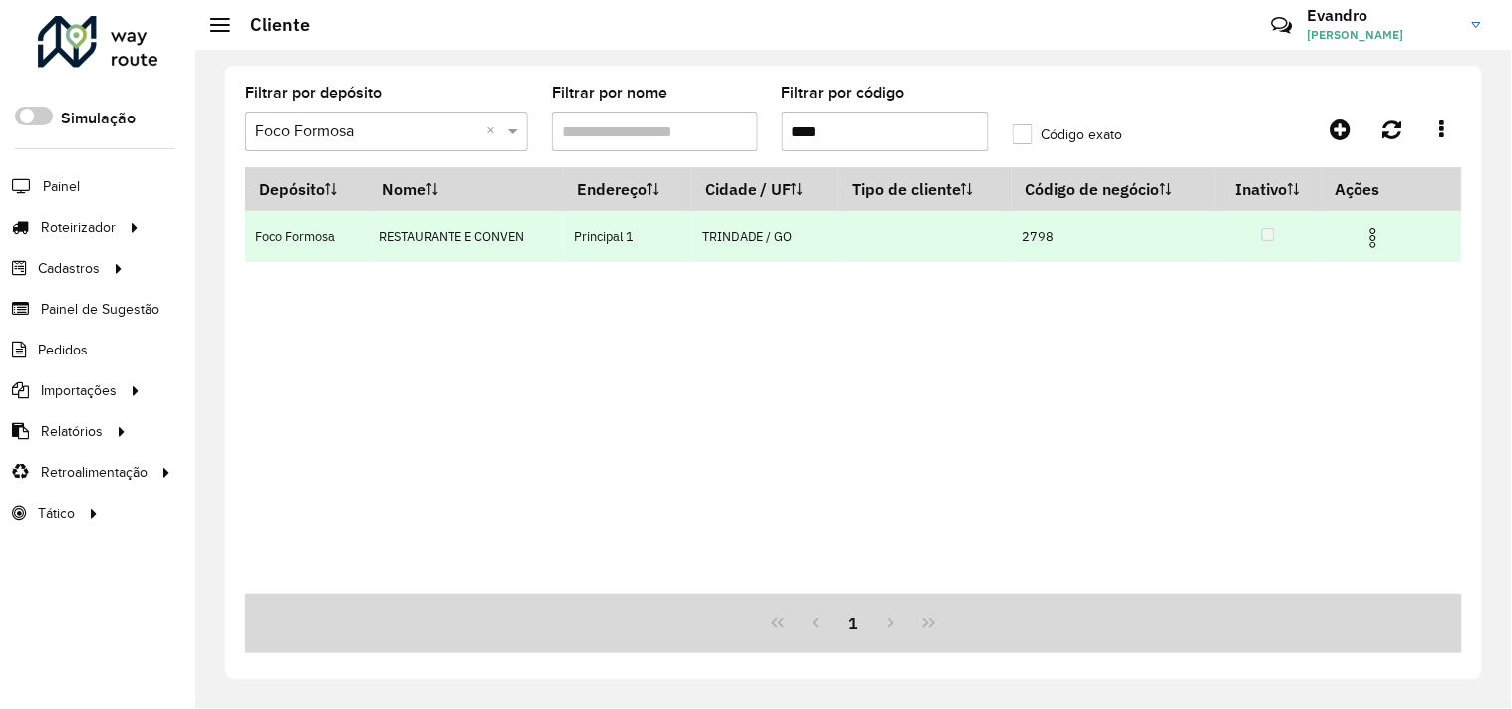
type input "****"
click at [1376, 244] on img at bounding box center [1373, 238] width 24 height 24
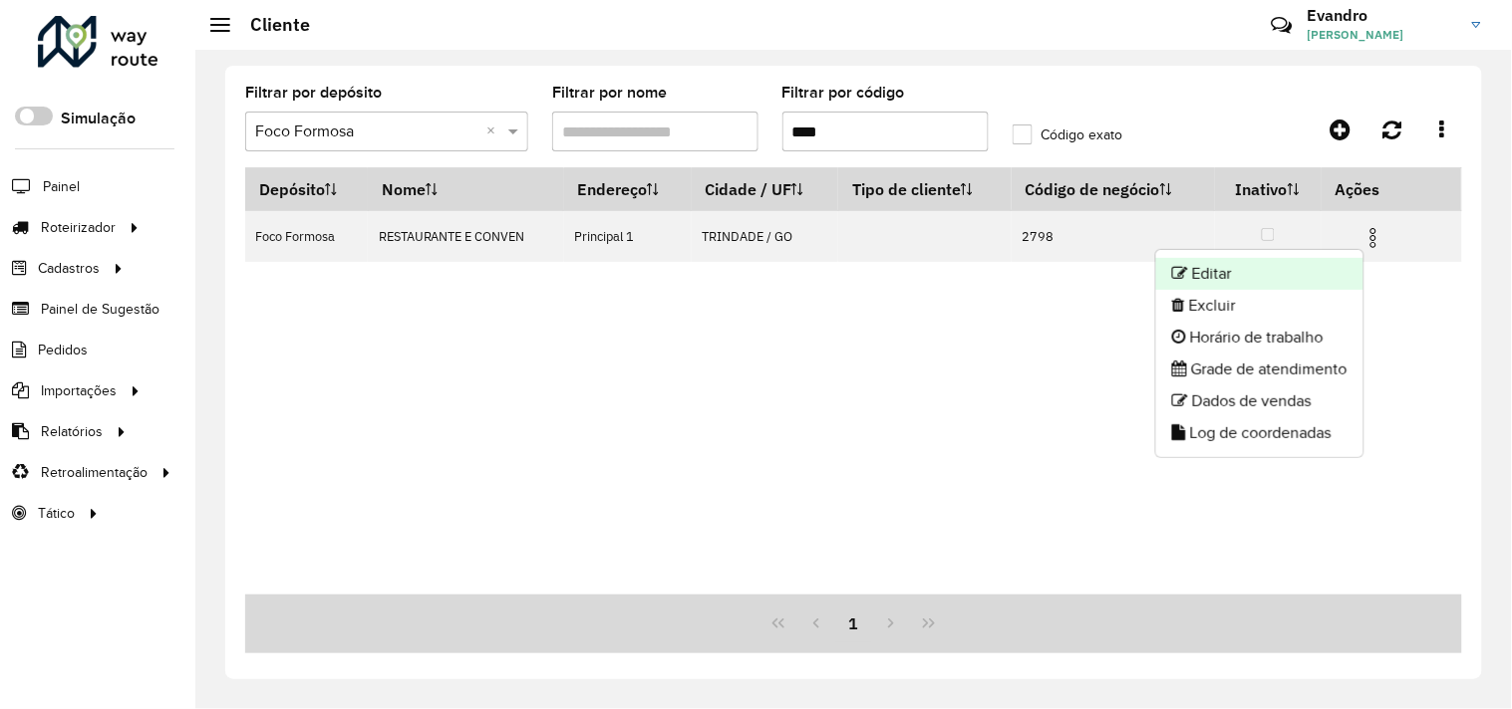
click at [1257, 279] on li "Editar" at bounding box center [1259, 274] width 207 height 32
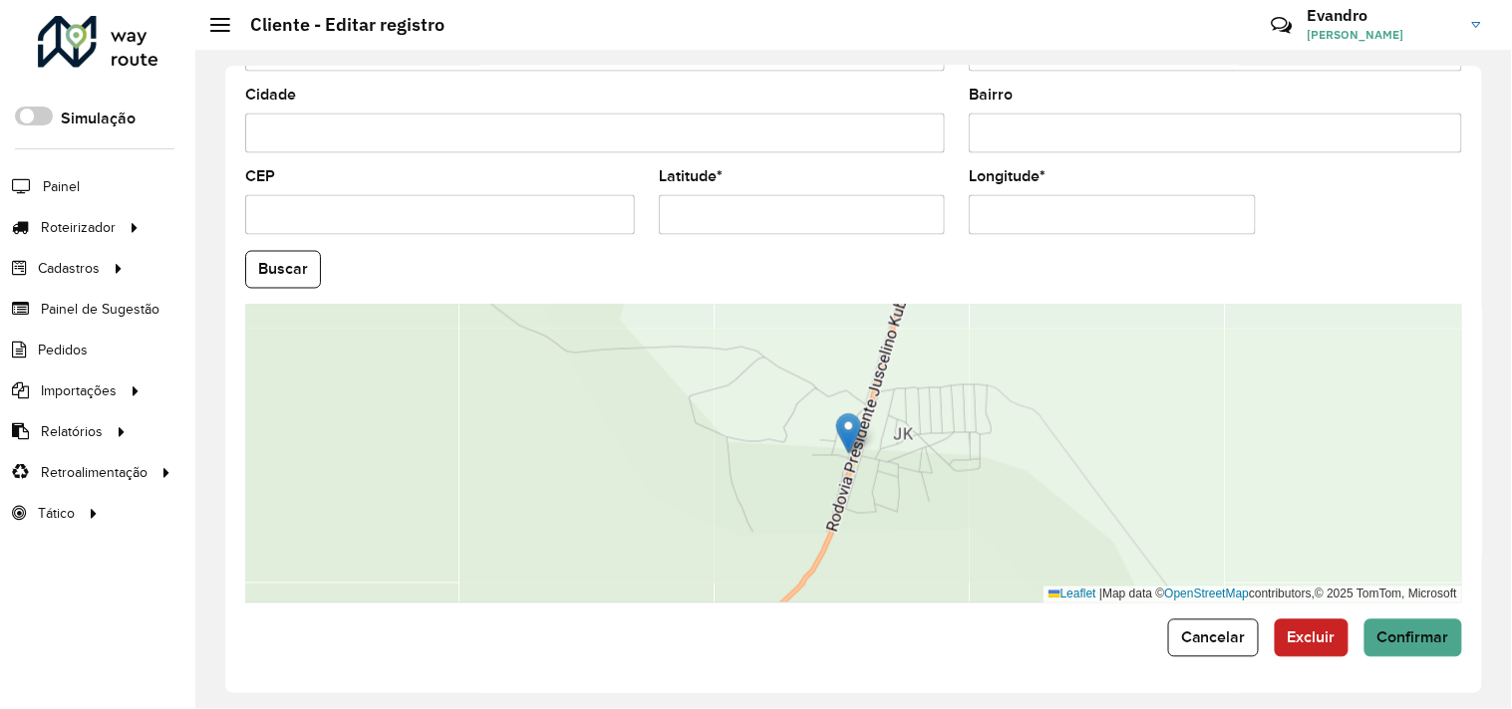
scroll to position [777, 0]
click at [1214, 623] on button "Cancelar" at bounding box center [1213, 639] width 91 height 38
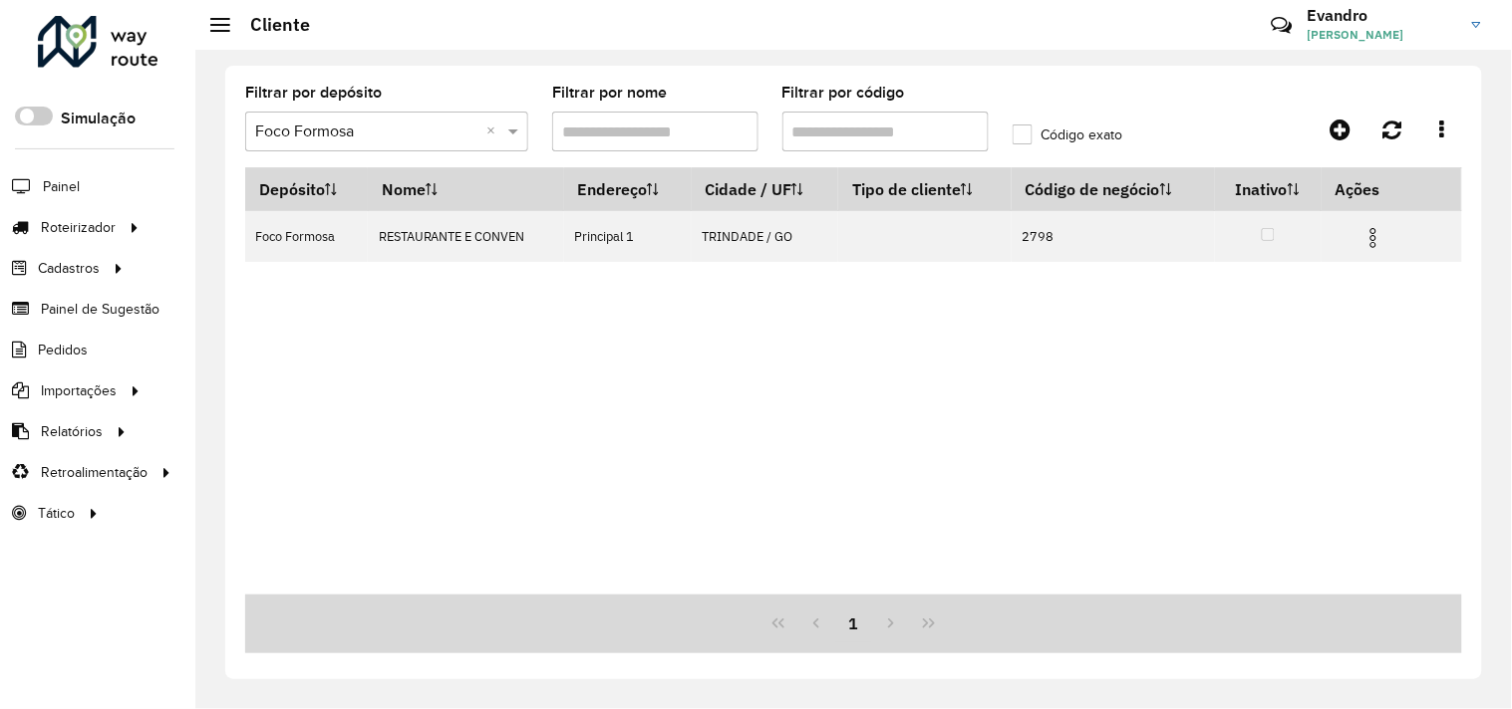
drag, startPoint x: 841, startPoint y: 132, endPoint x: 811, endPoint y: 132, distance: 29.9
click at [811, 132] on input "Filtrar por código" at bounding box center [885, 132] width 206 height 40
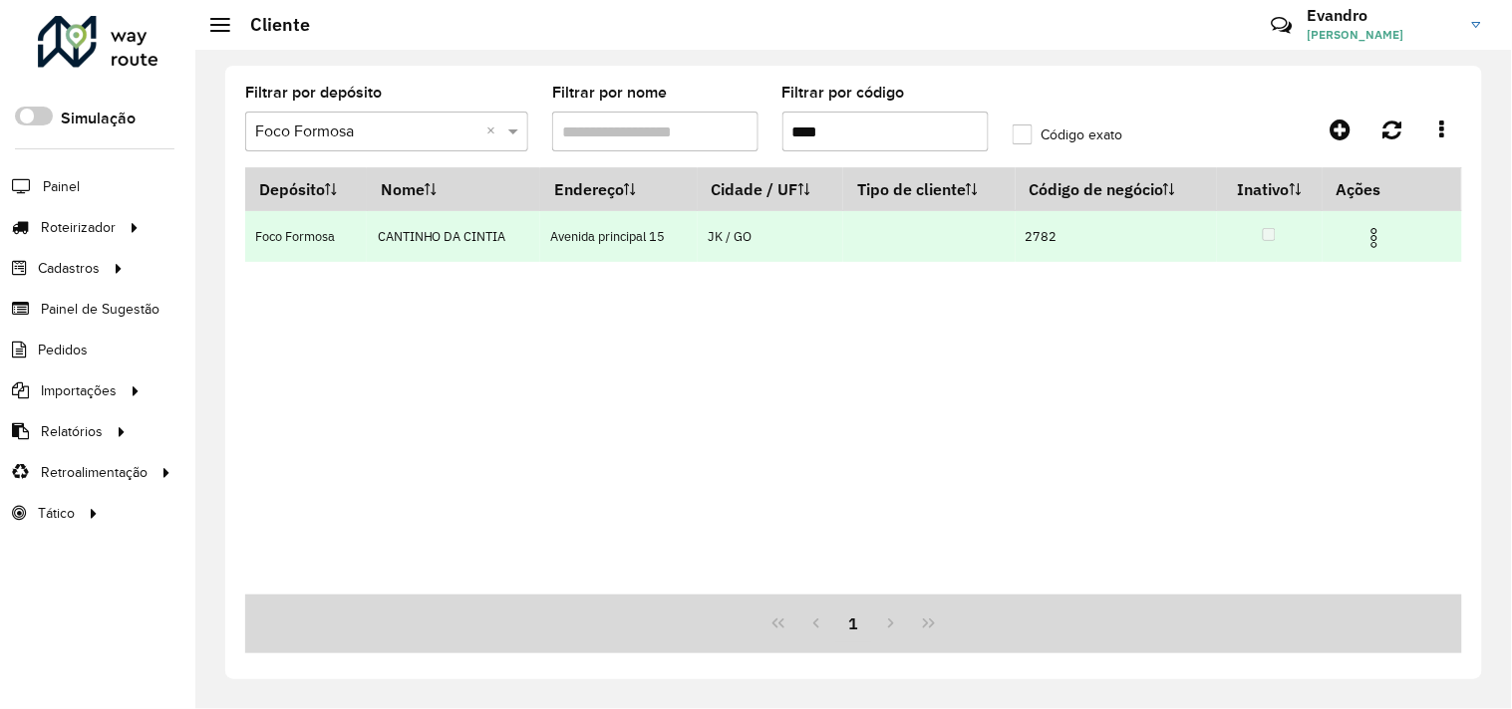
type input "****"
click at [1372, 237] on img at bounding box center [1374, 238] width 24 height 24
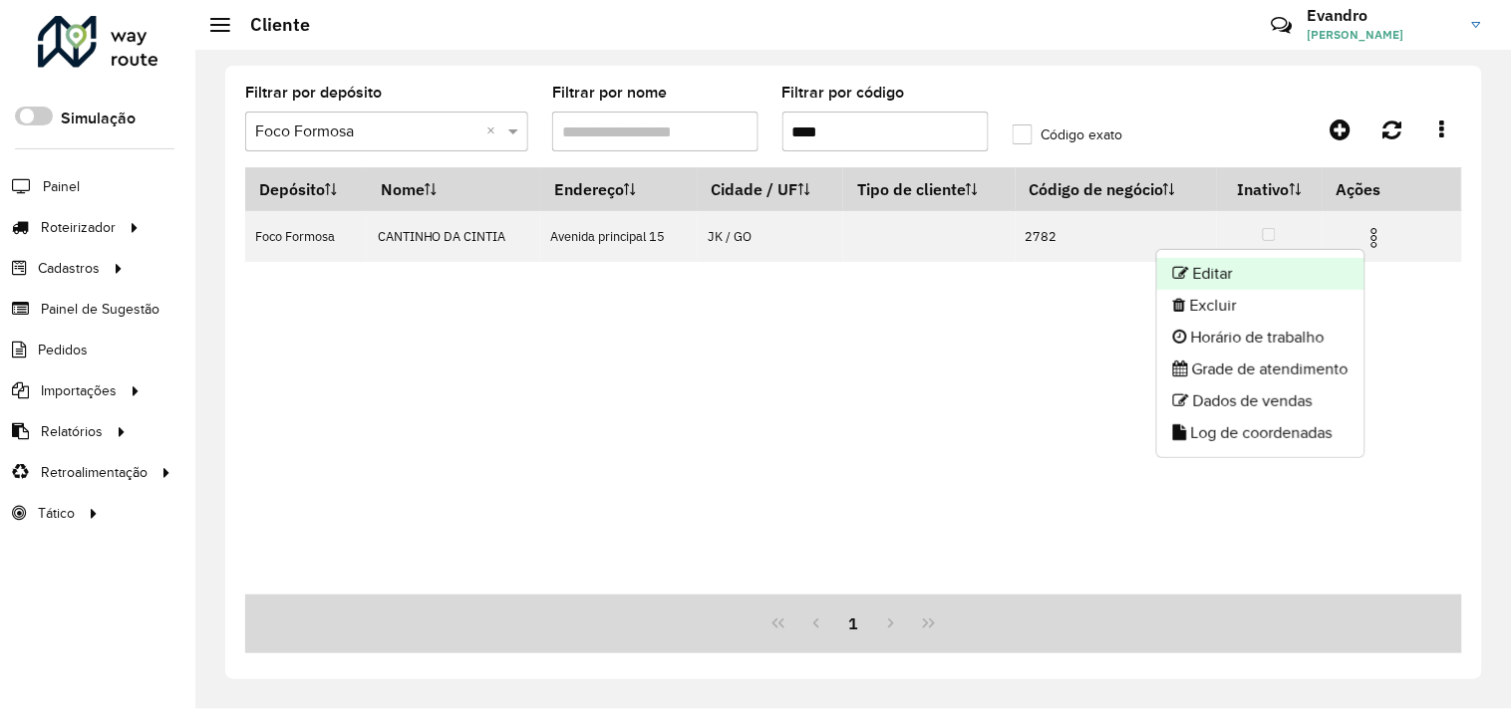
click at [1232, 269] on li "Editar" at bounding box center [1260, 274] width 207 height 32
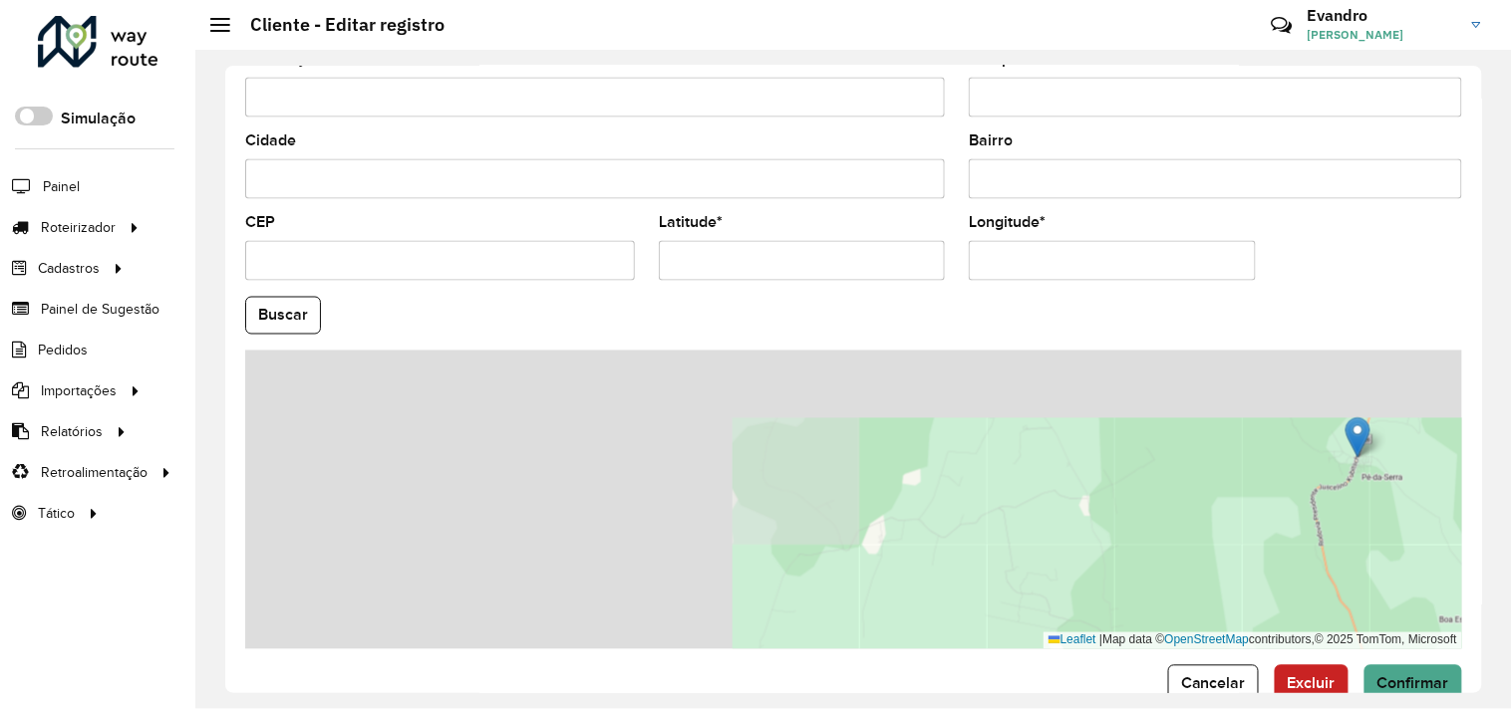
scroll to position [774, 0]
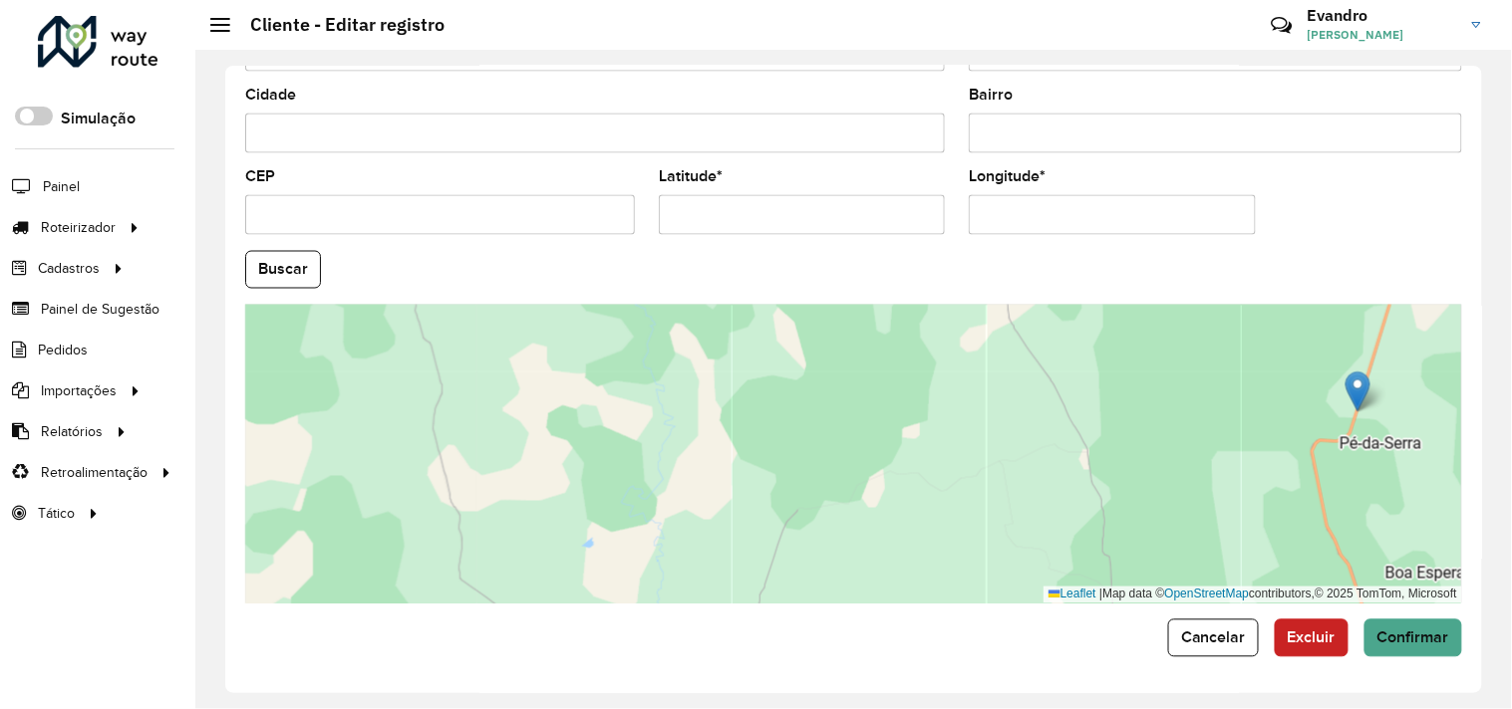
drag, startPoint x: 1233, startPoint y: 651, endPoint x: 1104, endPoint y: 421, distance: 262.8
click at [1233, 646] on button "Cancelar" at bounding box center [1213, 639] width 91 height 38
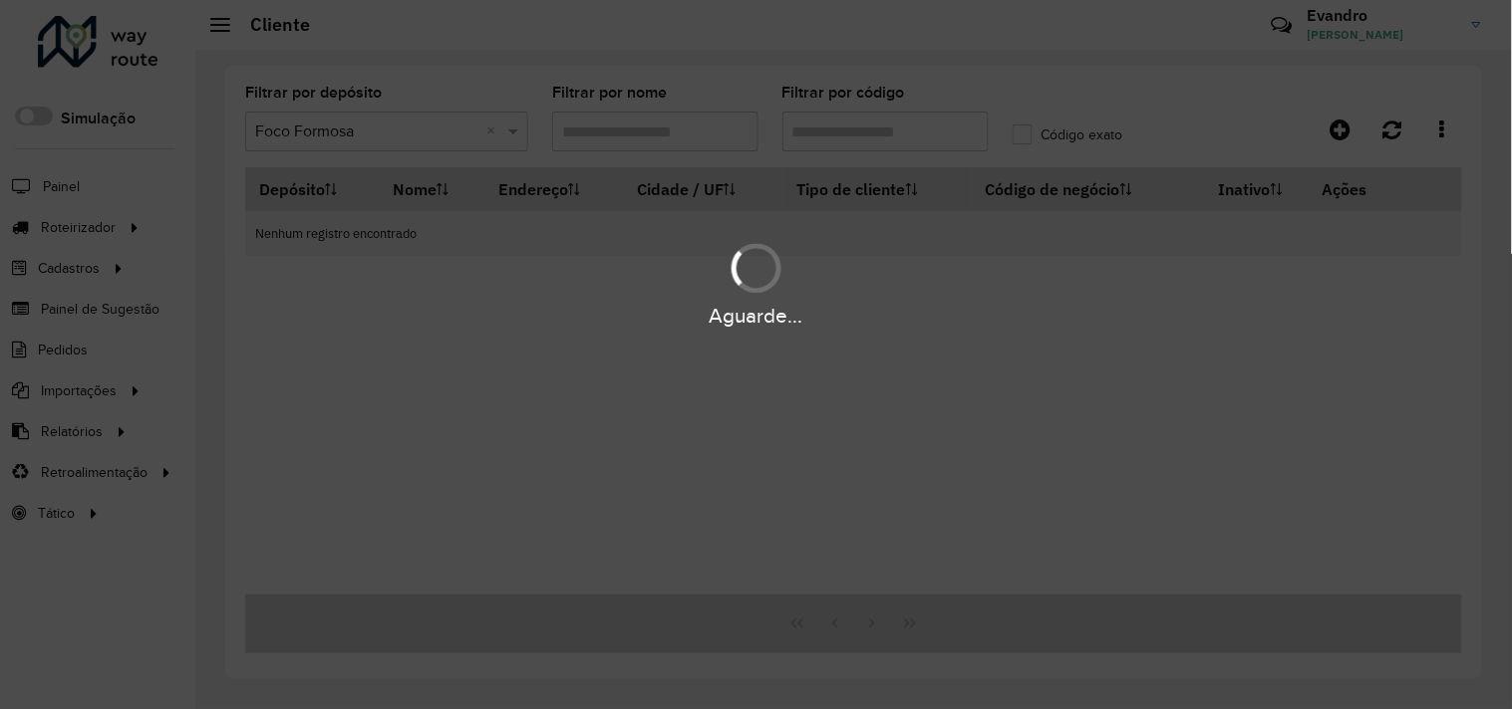
click at [874, 134] on div "Aguarde..." at bounding box center [756, 354] width 1512 height 709
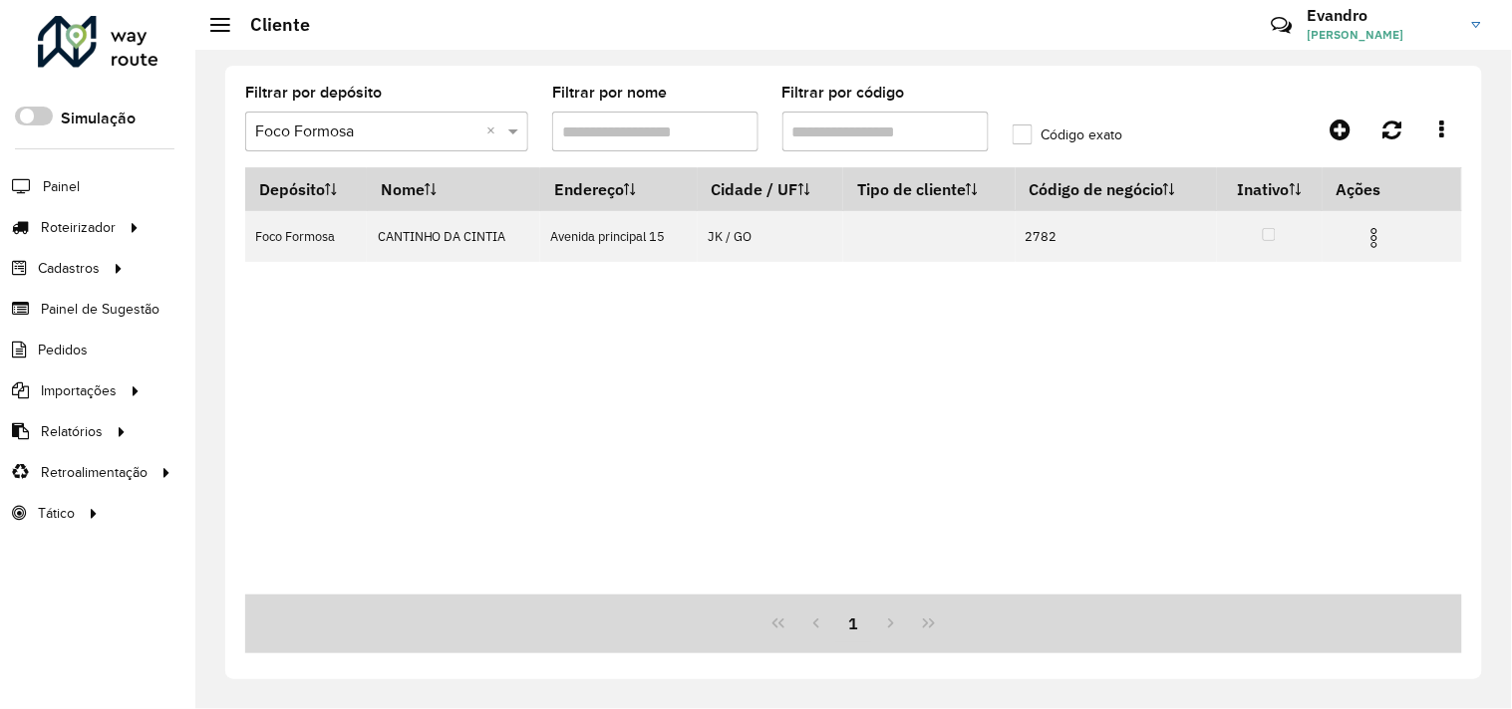
drag, startPoint x: 857, startPoint y: 127, endPoint x: 811, endPoint y: 138, distance: 47.1
click at [811, 138] on input "Filtrar por código" at bounding box center [885, 132] width 206 height 40
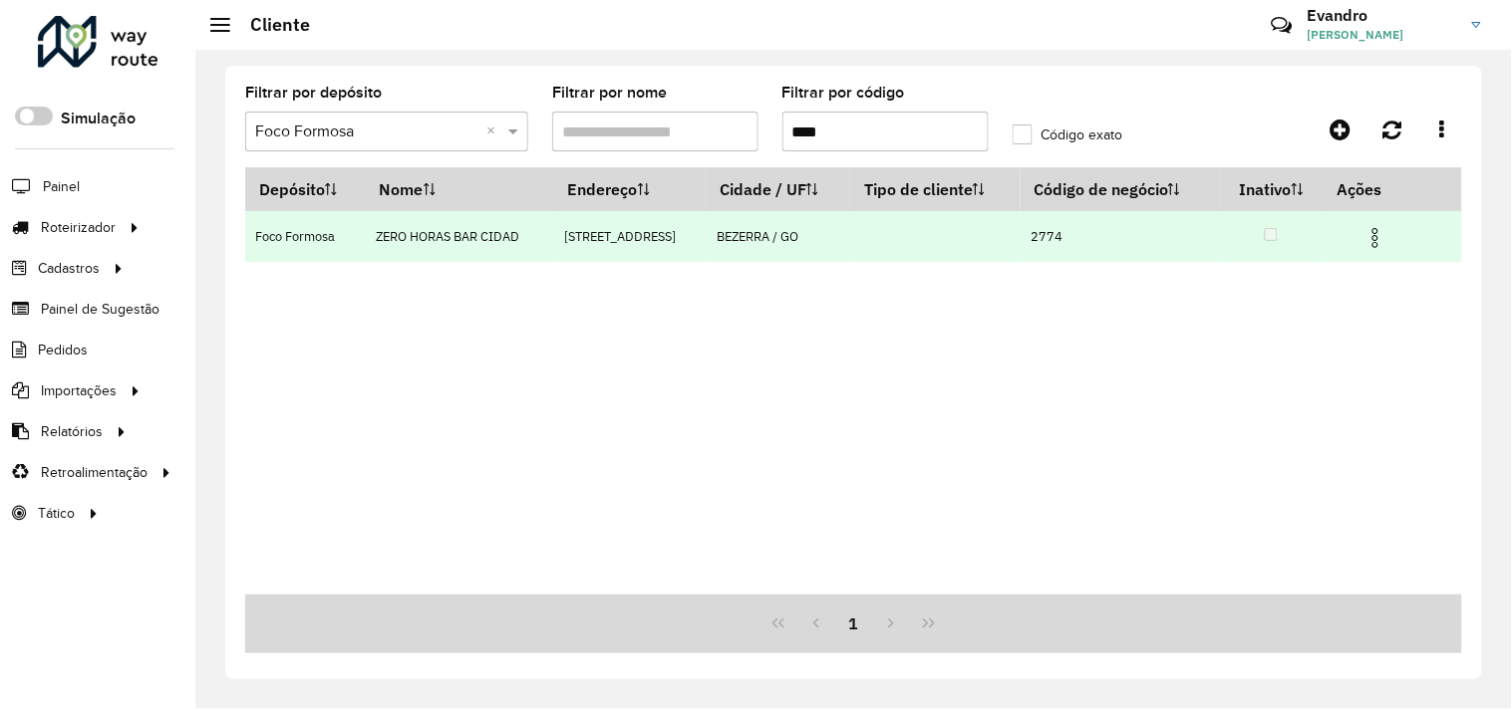
type input "****"
click at [1375, 245] on img at bounding box center [1375, 238] width 24 height 24
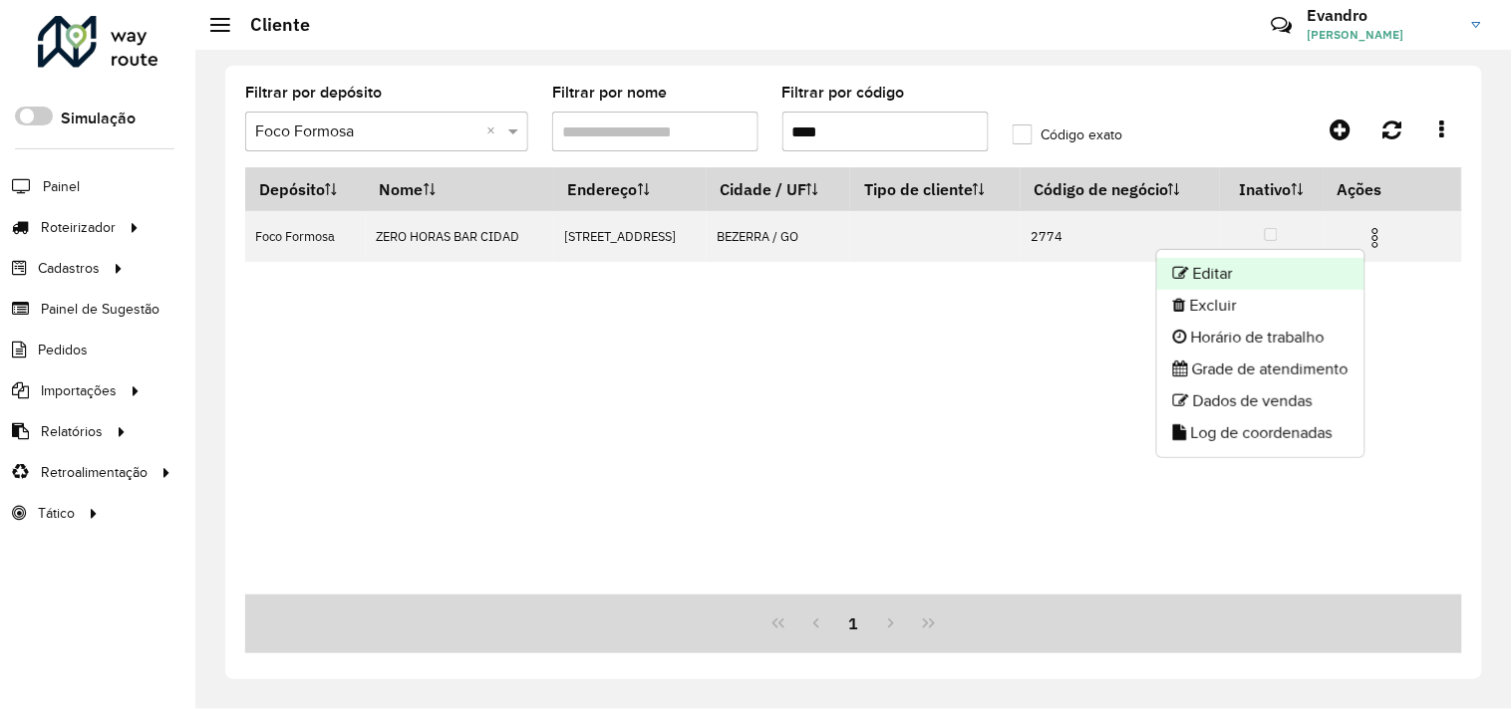
click at [1315, 270] on li "Editar" at bounding box center [1260, 274] width 207 height 32
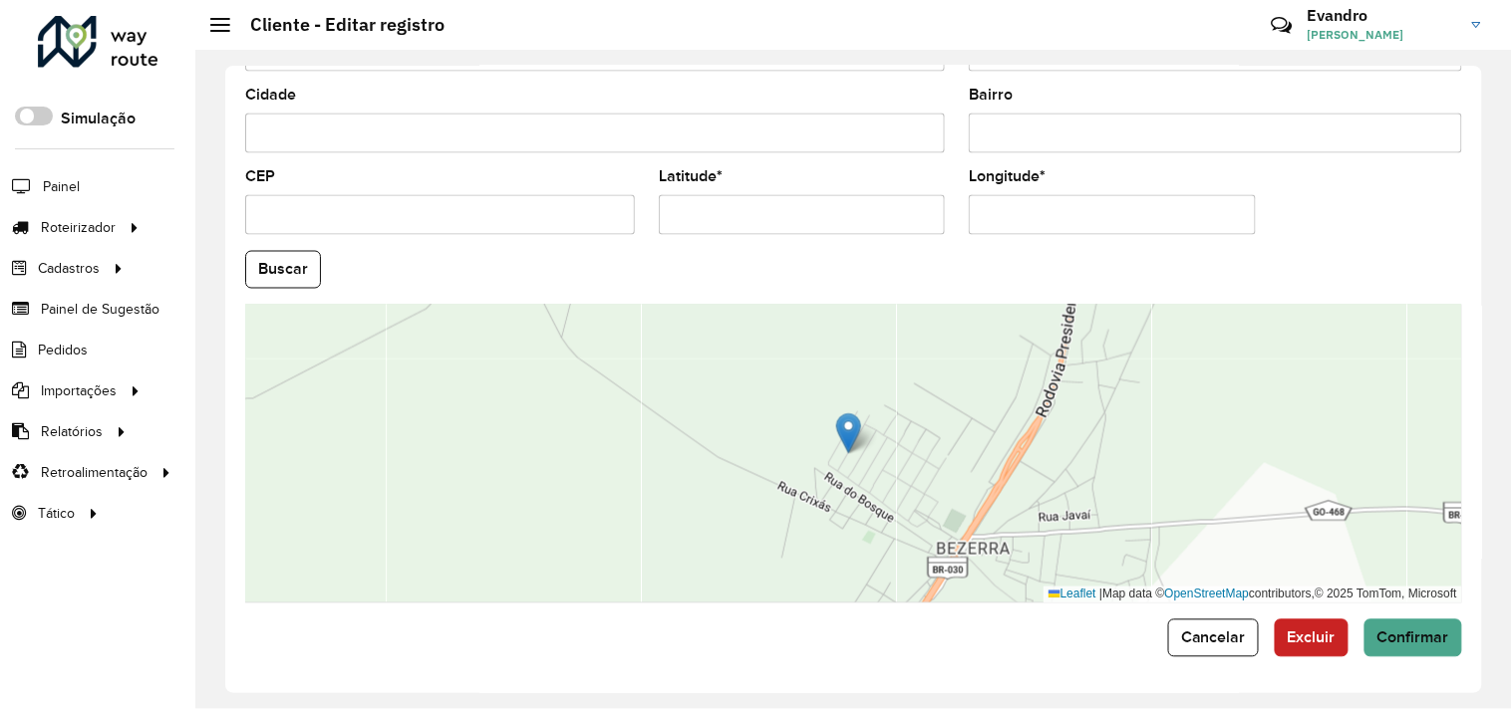
scroll to position [777, 0]
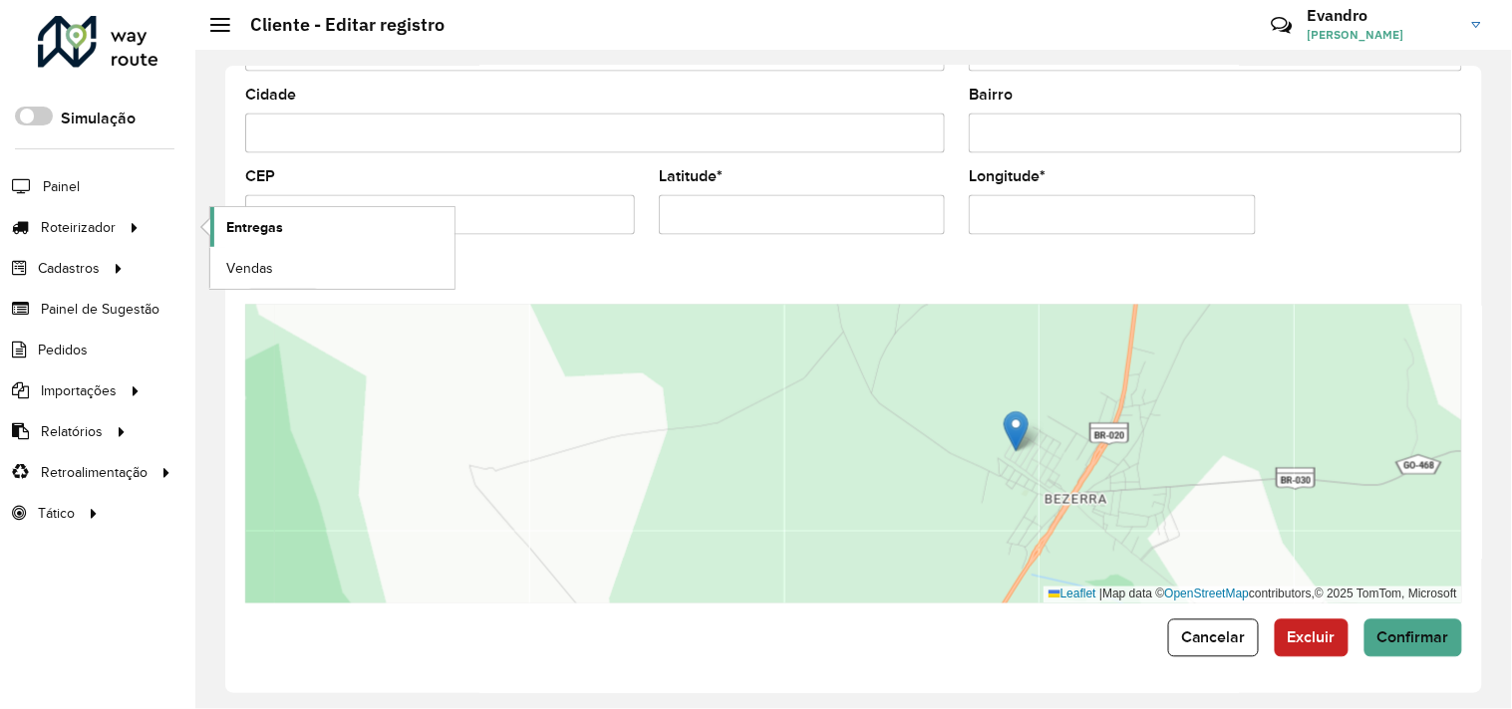
click at [264, 246] on link "Entregas" at bounding box center [332, 227] width 244 height 40
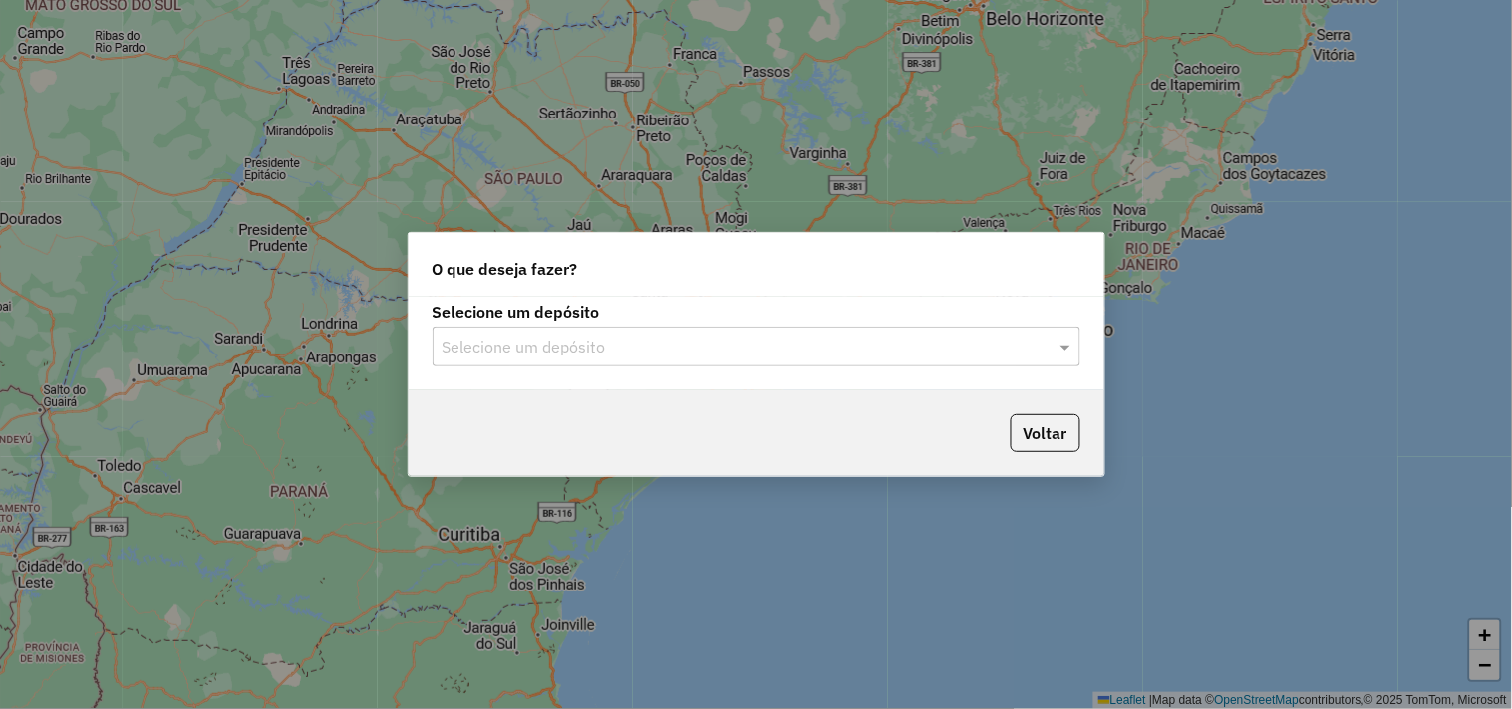
click at [758, 339] on input "text" at bounding box center [736, 348] width 588 height 24
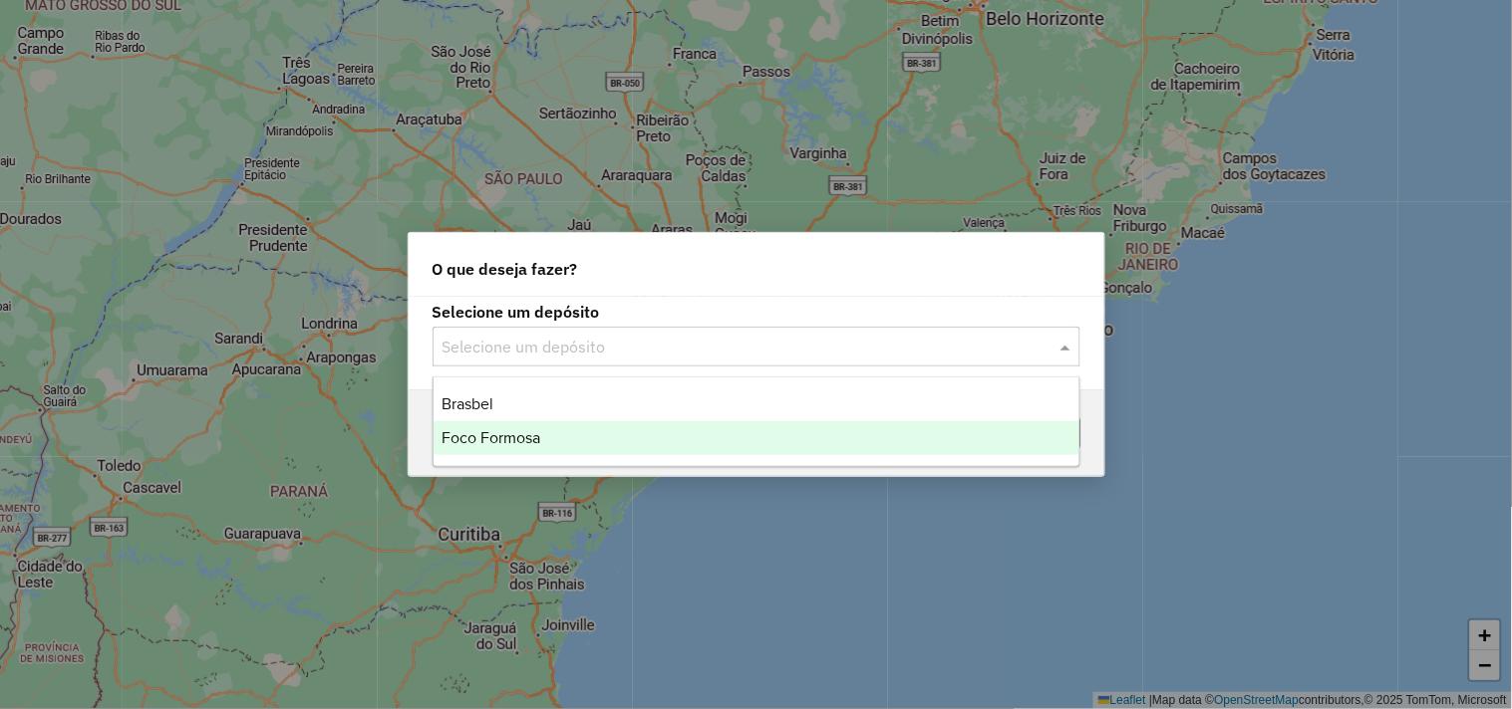
click at [531, 433] on span "Foco Formosa" at bounding box center [490, 437] width 99 height 17
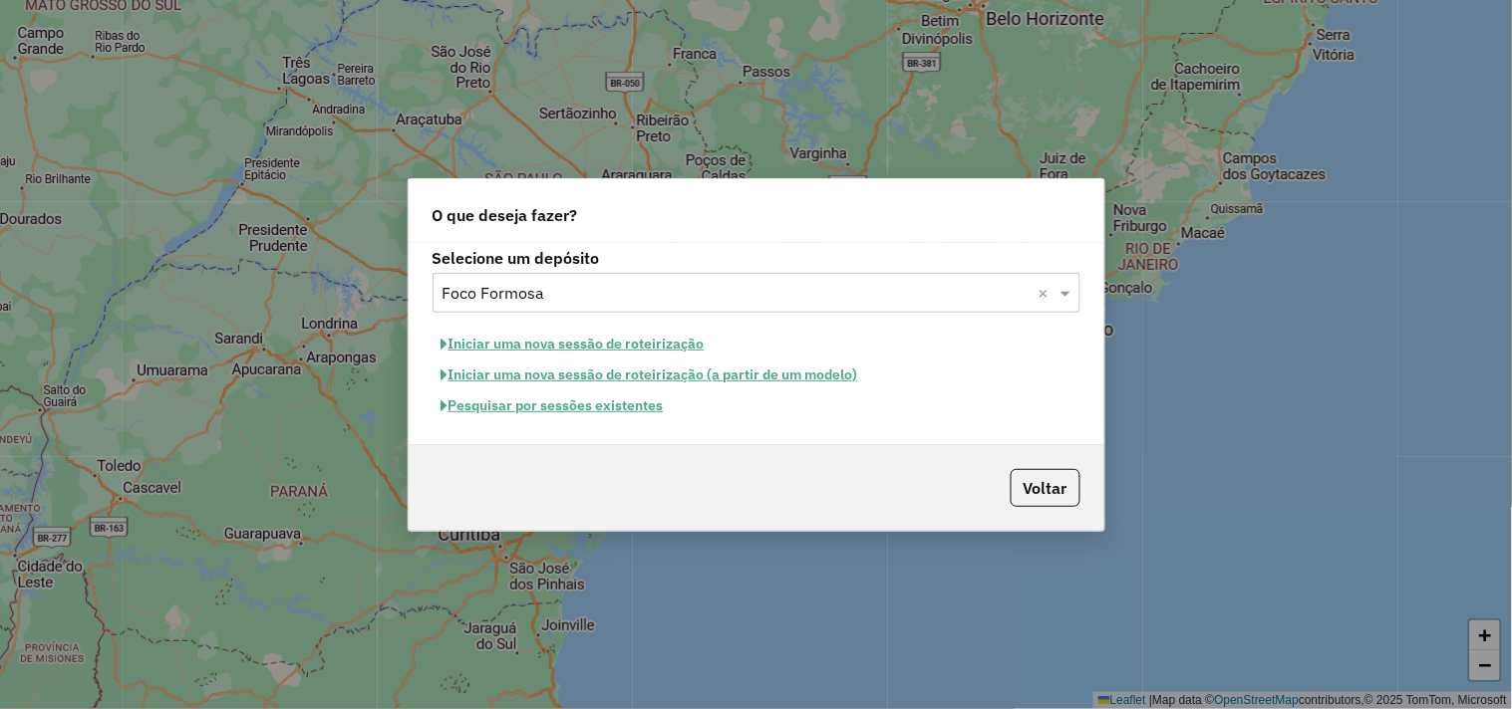
click at [589, 347] on button "Iniciar uma nova sessão de roteirização" at bounding box center [572, 344] width 281 height 31
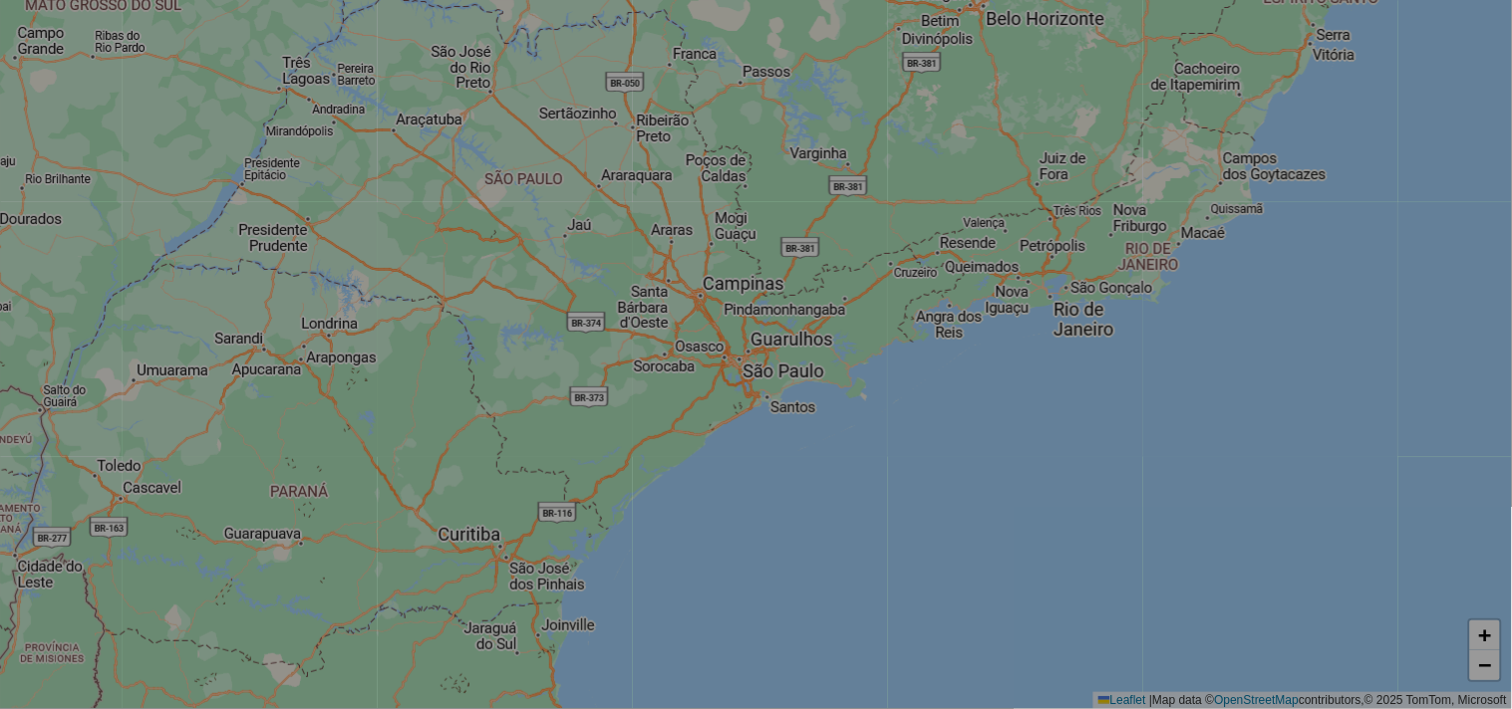
select select "*"
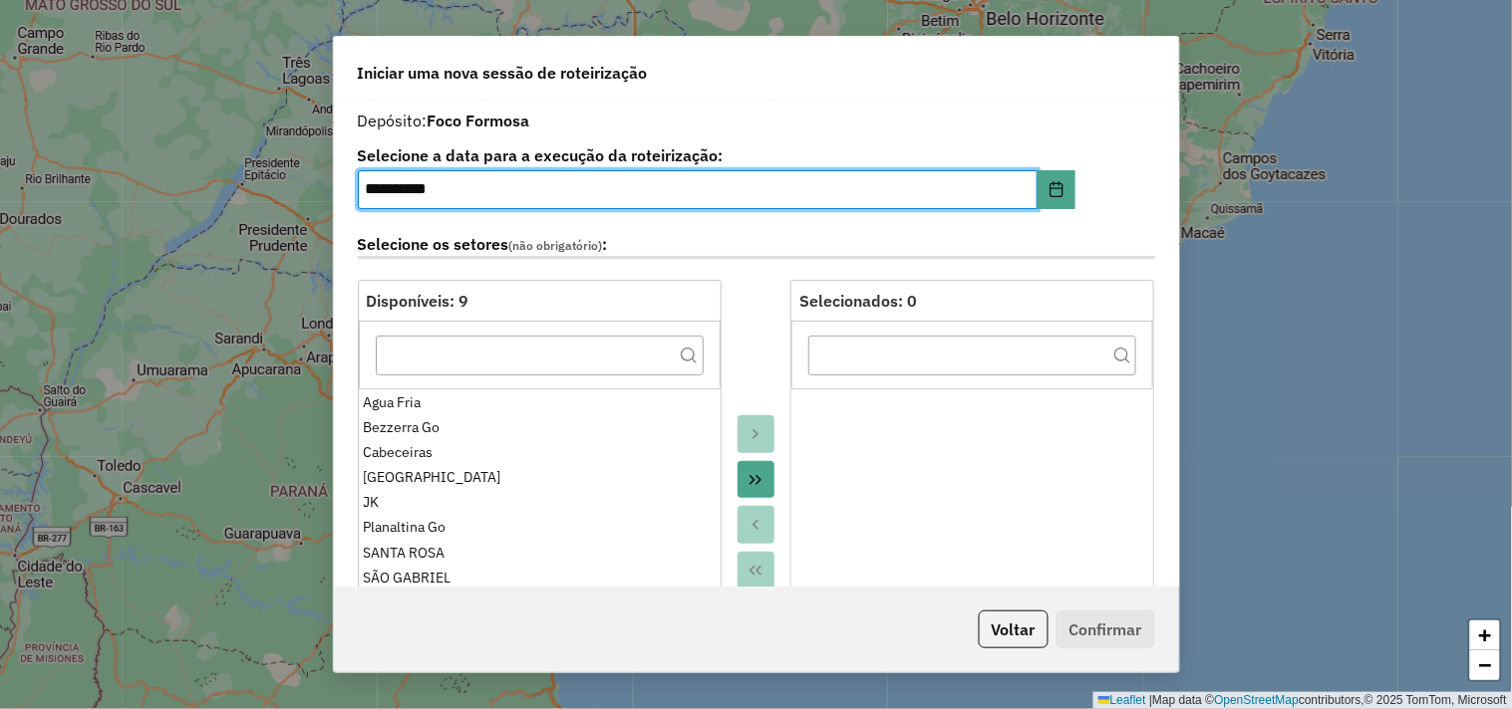
click at [752, 479] on icon "Move All to Target" at bounding box center [755, 480] width 12 height 10
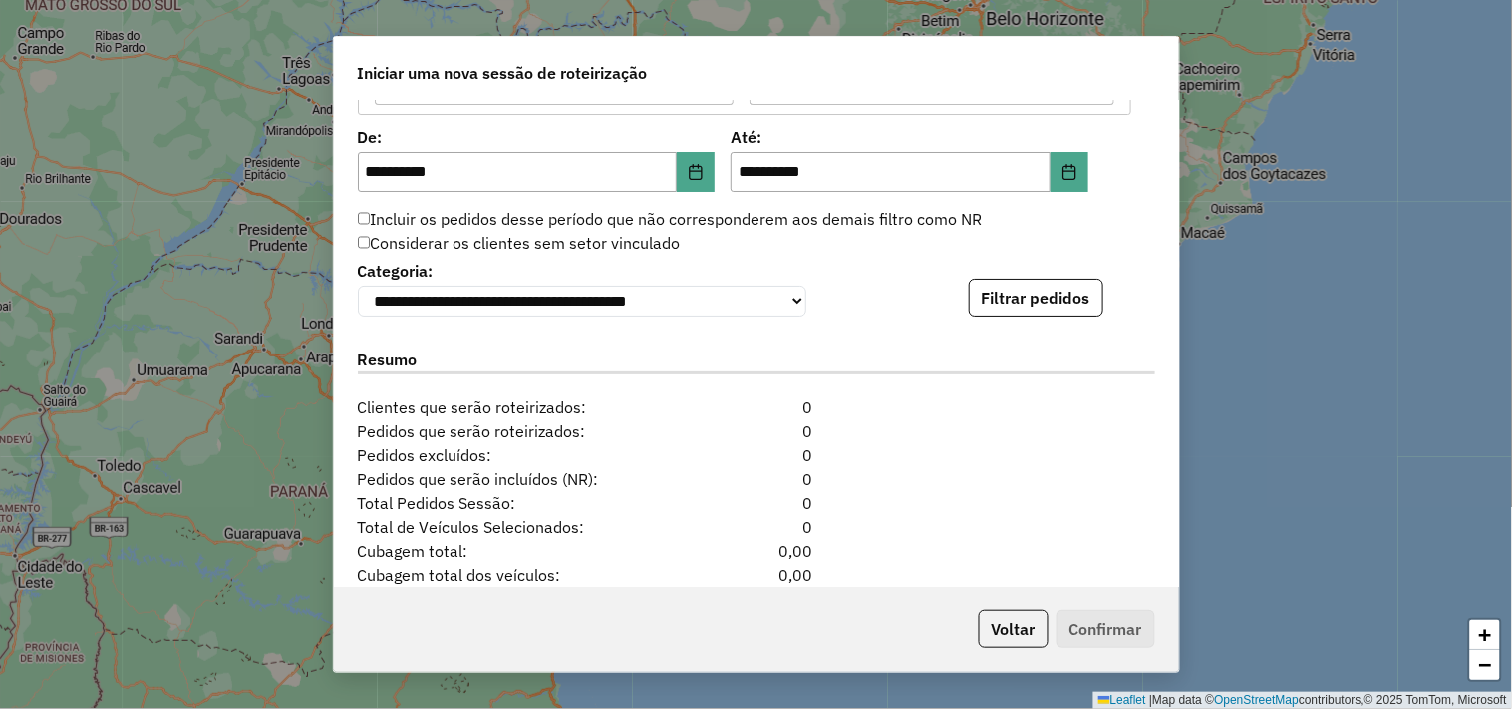
scroll to position [1815, 0]
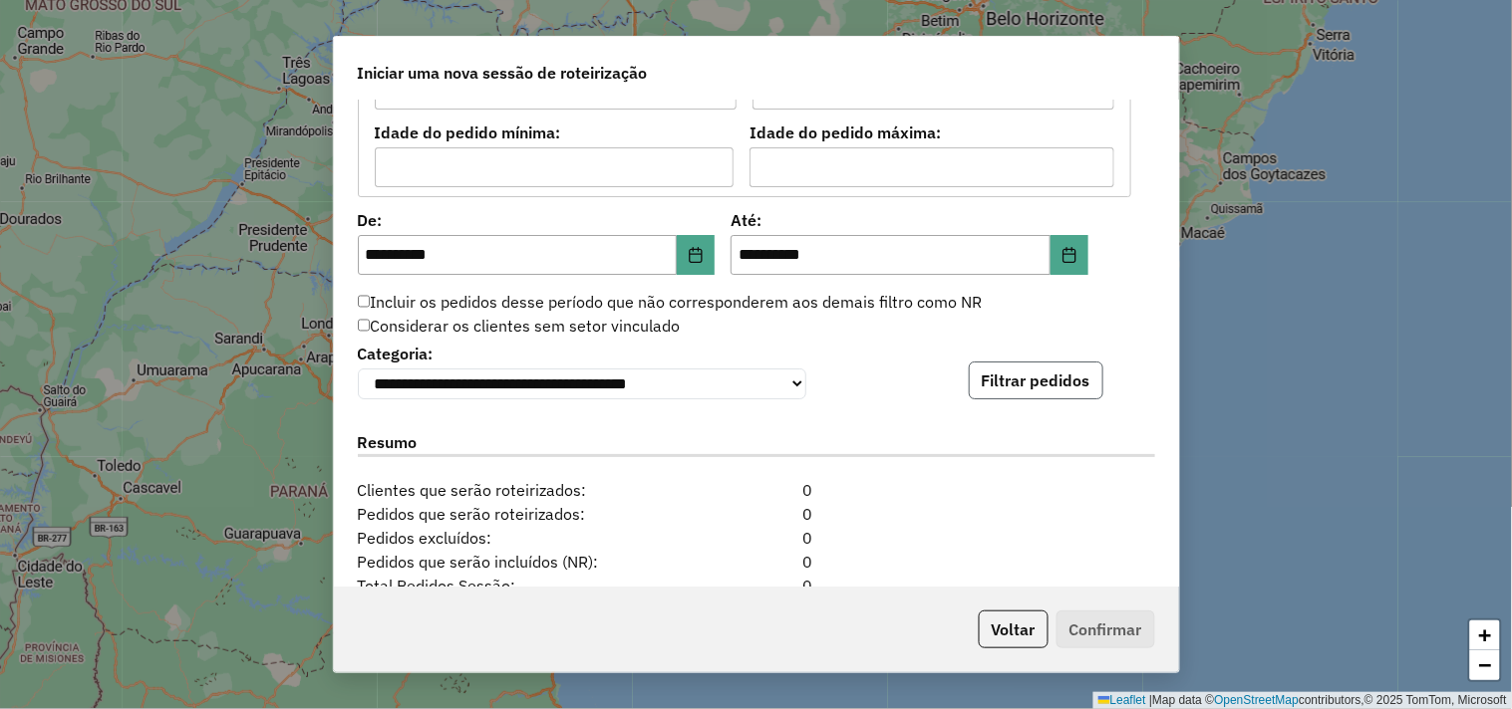
click at [1041, 383] on button "Filtrar pedidos" at bounding box center [1036, 381] width 135 height 38
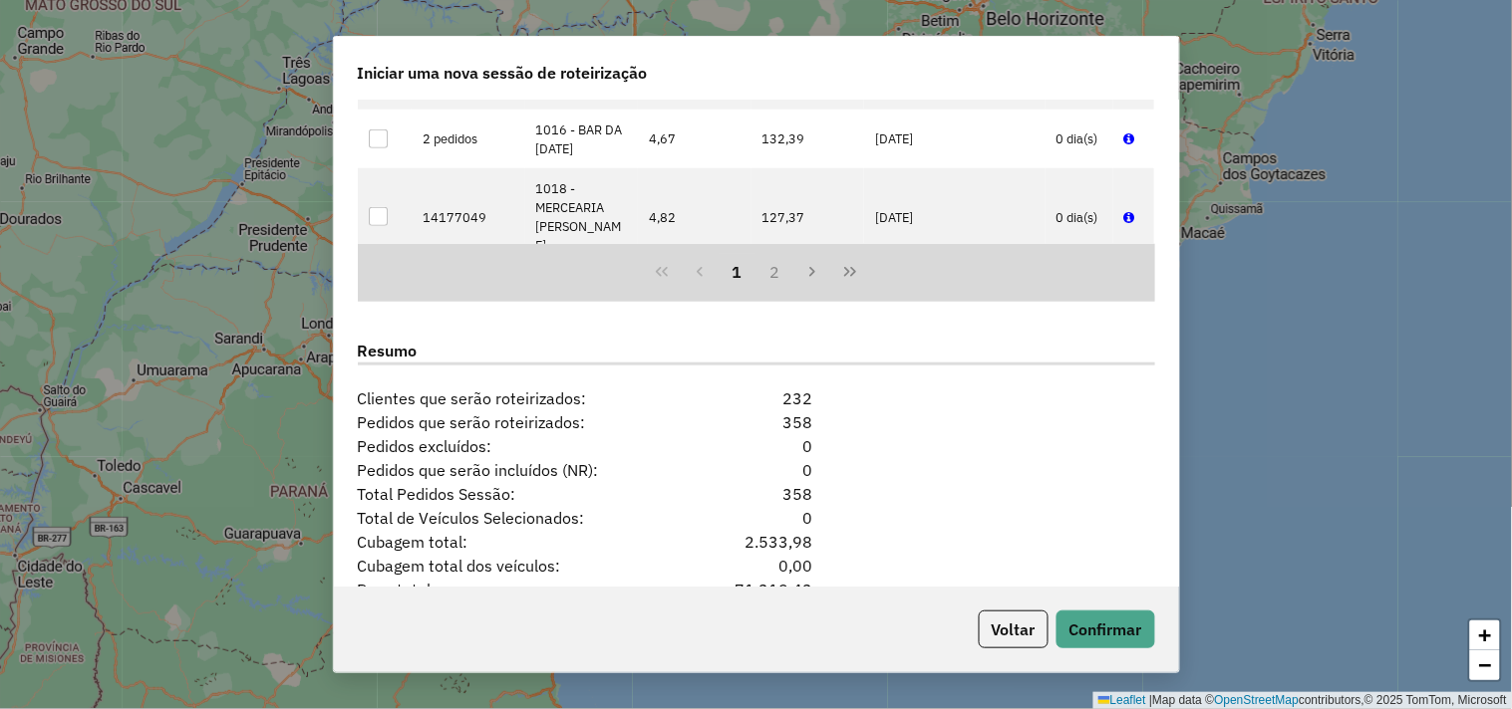
scroll to position [2447, 0]
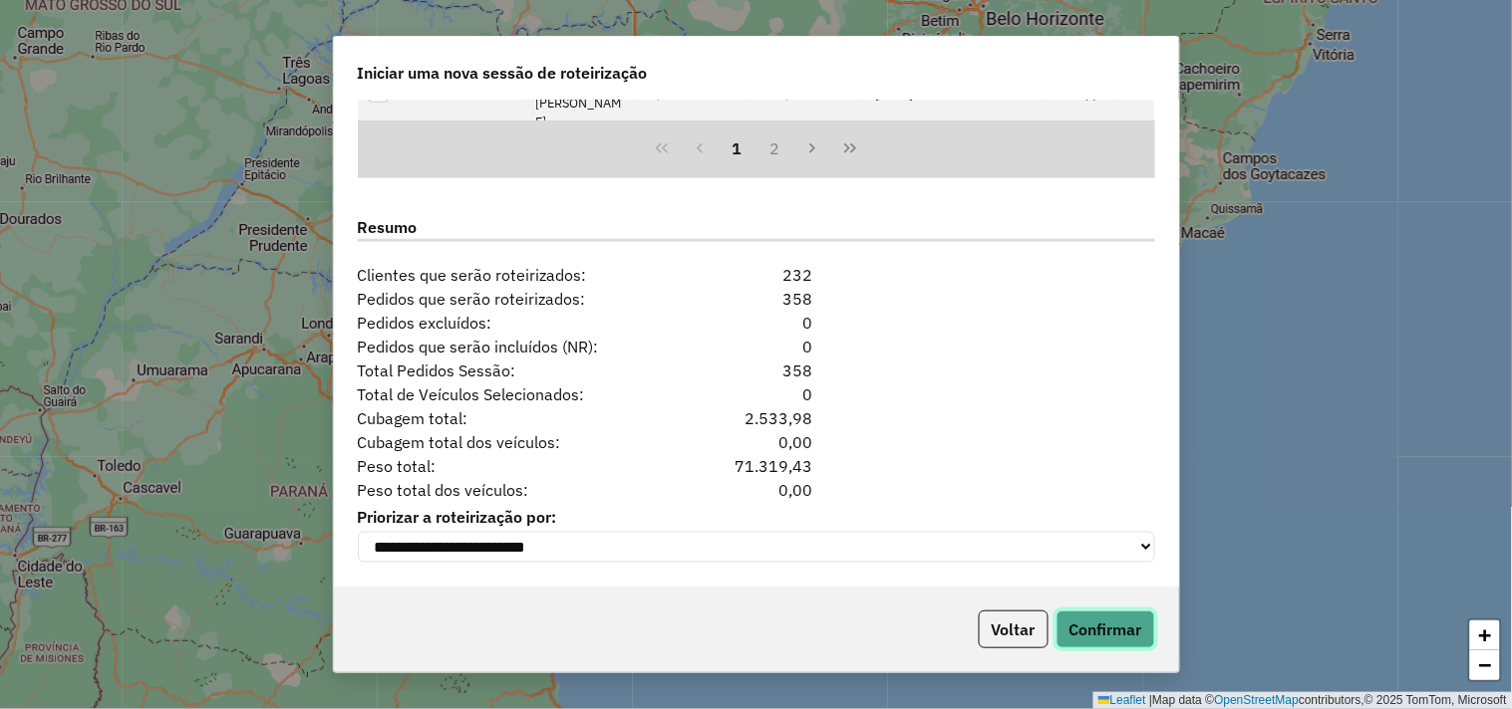
click at [1131, 626] on button "Confirmar" at bounding box center [1105, 630] width 99 height 38
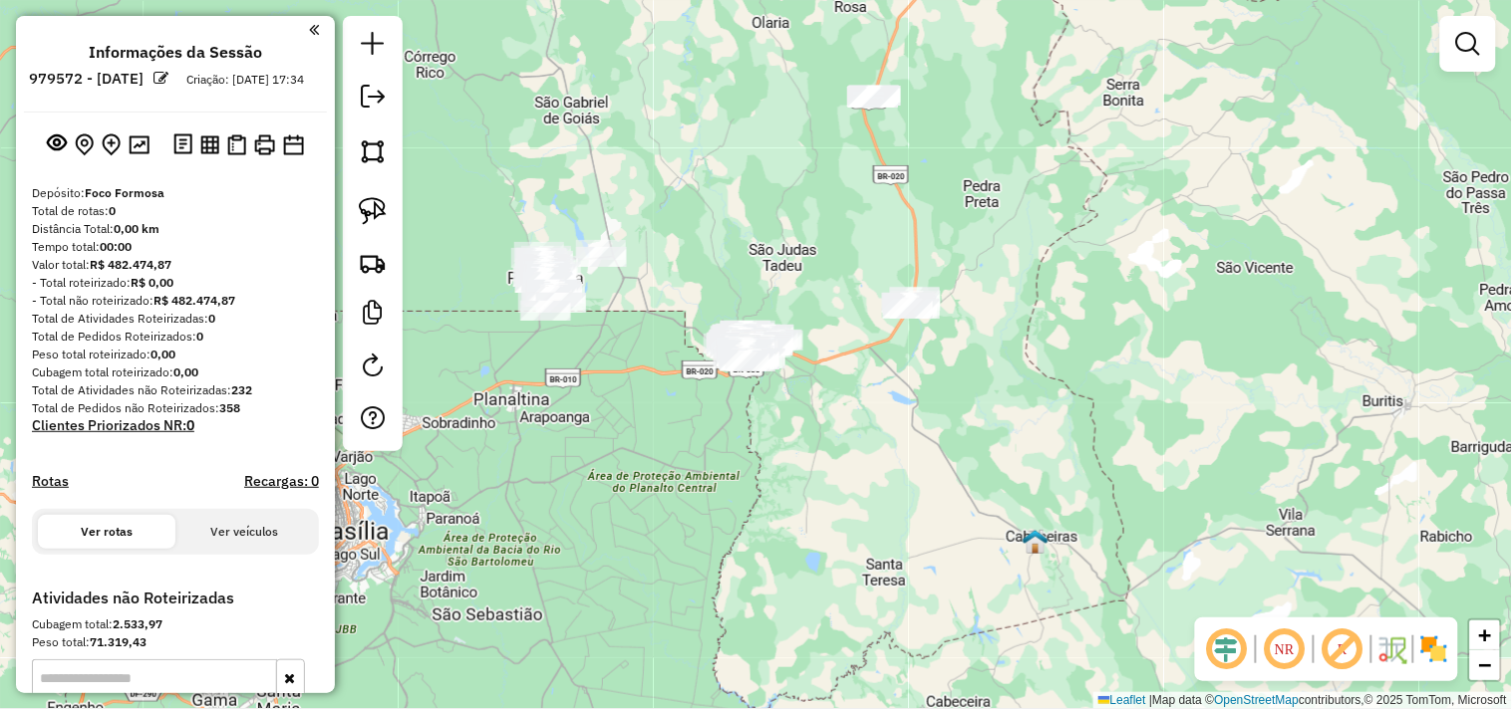
click at [526, 416] on div "Janela de atendimento Grade de atendimento Capacidade Transportadoras Veículos …" at bounding box center [756, 354] width 1512 height 709
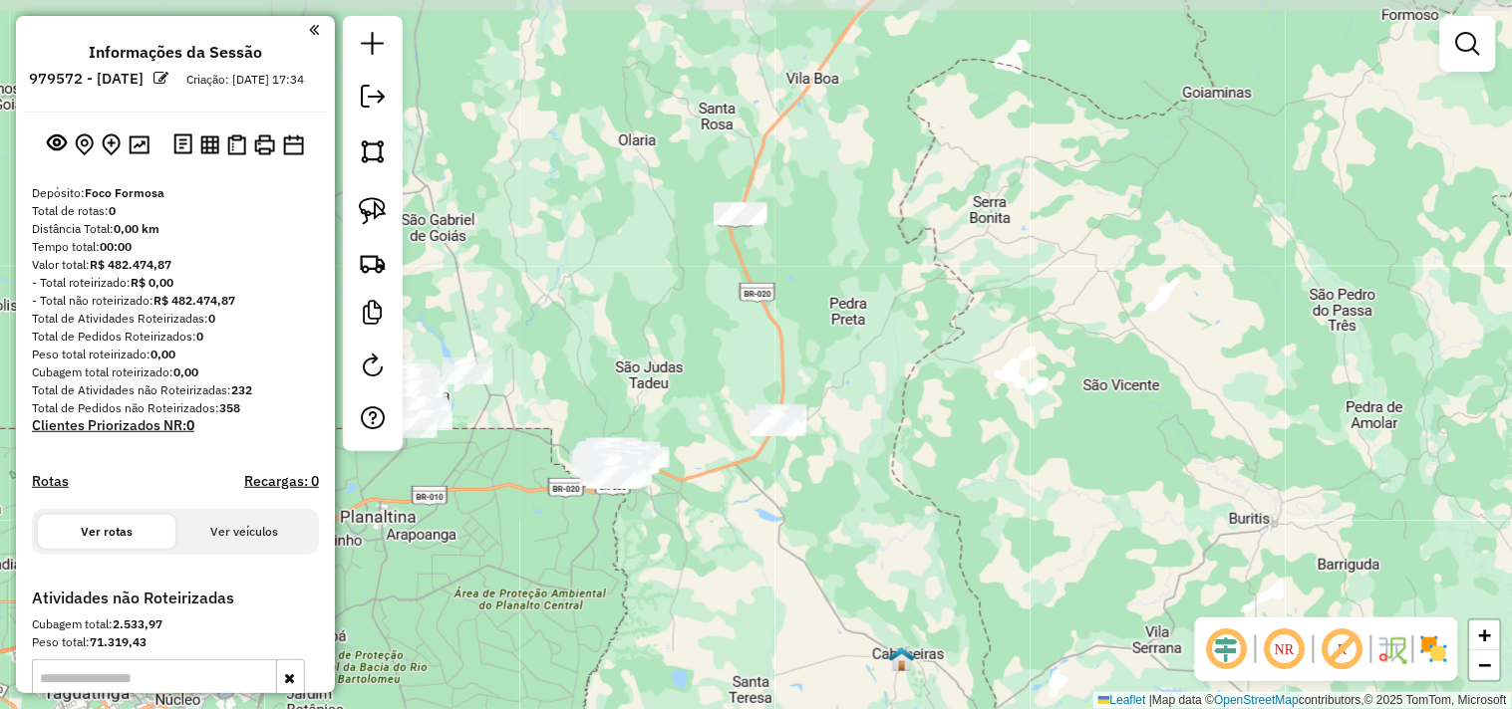
drag, startPoint x: 679, startPoint y: 396, endPoint x: 555, endPoint y: 508, distance: 167.2
click at [555, 508] on div "Janela de atendimento Grade de atendimento Capacidade Transportadoras Veículos …" at bounding box center [756, 354] width 1512 height 709
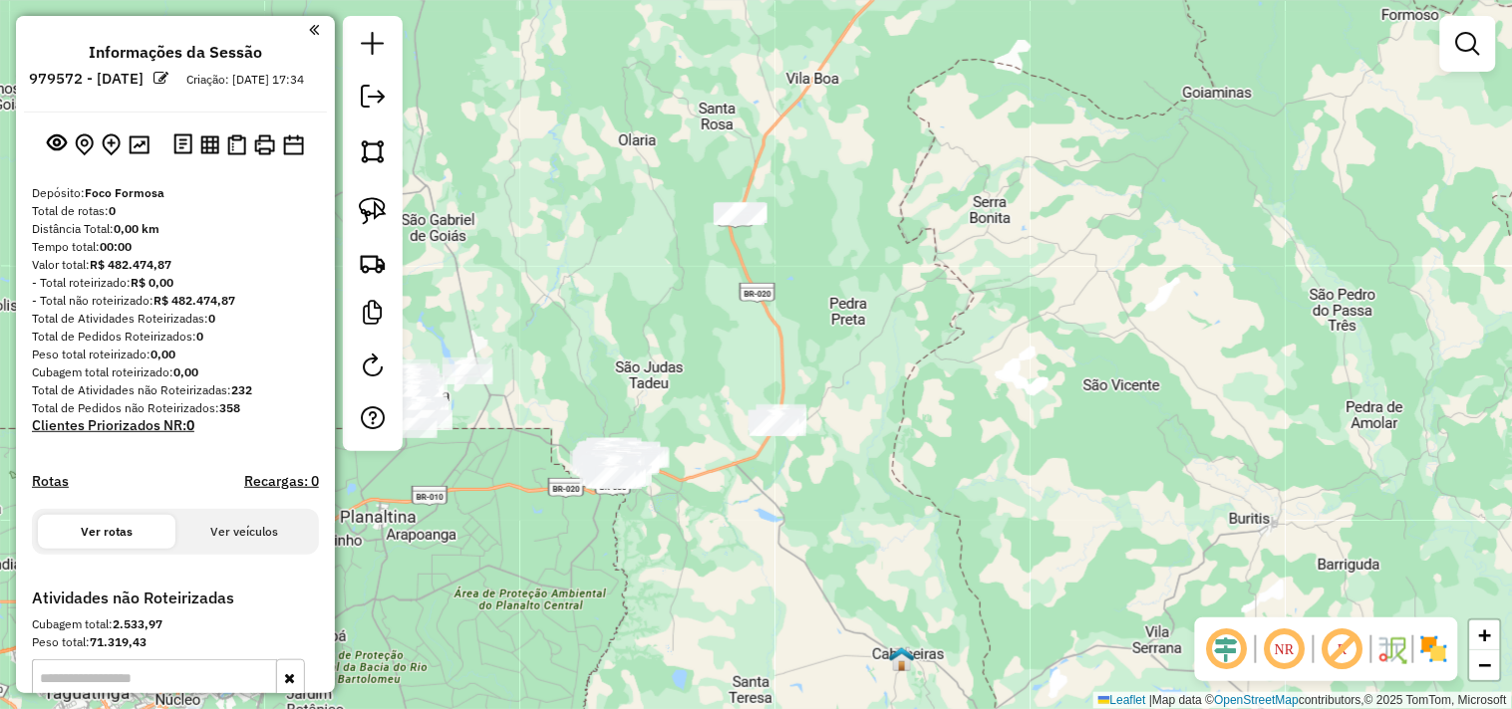
click at [513, 524] on div "Janela de atendimento Grade de atendimento Capacidade Transportadoras Veículos …" at bounding box center [756, 354] width 1512 height 709
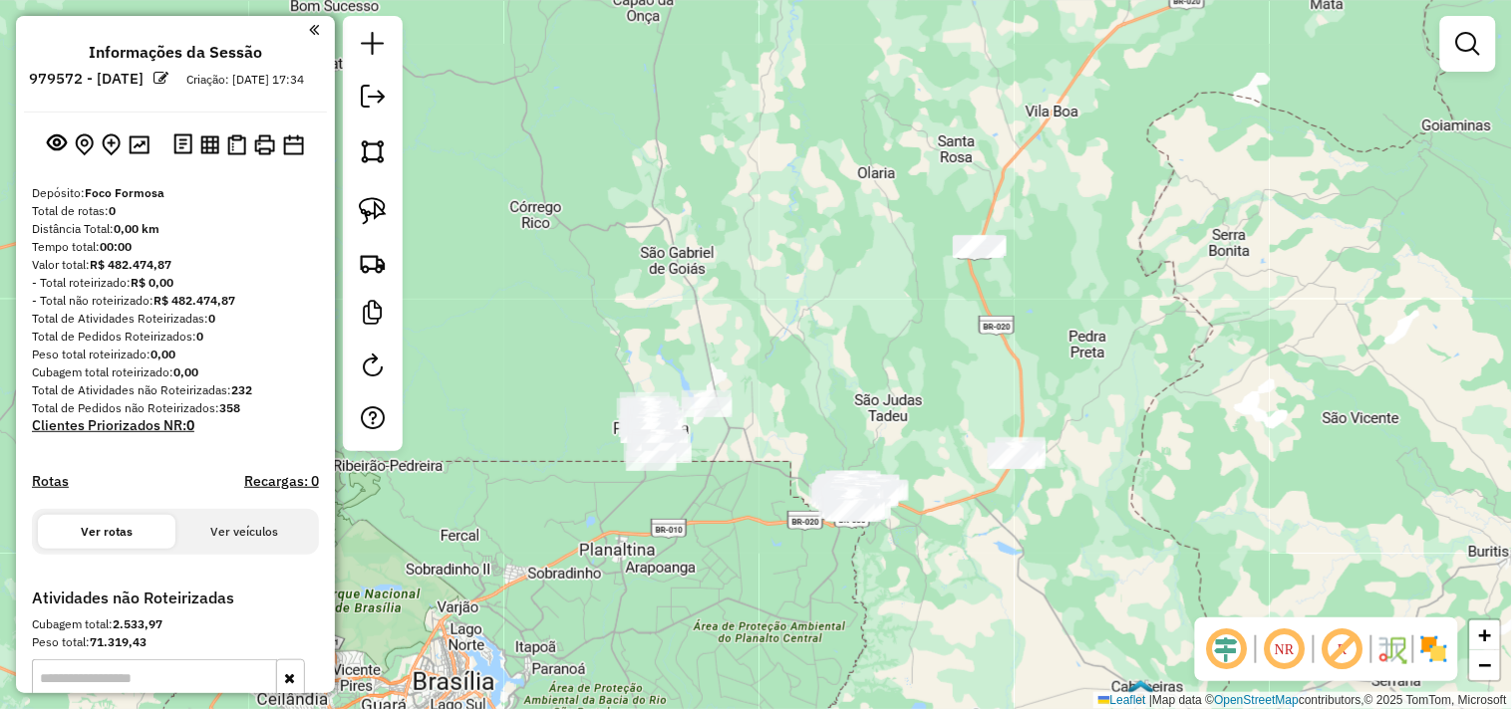
drag, startPoint x: 534, startPoint y: 521, endPoint x: 565, endPoint y: 433, distance: 93.0
click at [784, 551] on div "Janela de atendimento Grade de atendimento Capacidade Transportadoras Veículos …" at bounding box center [756, 354] width 1512 height 709
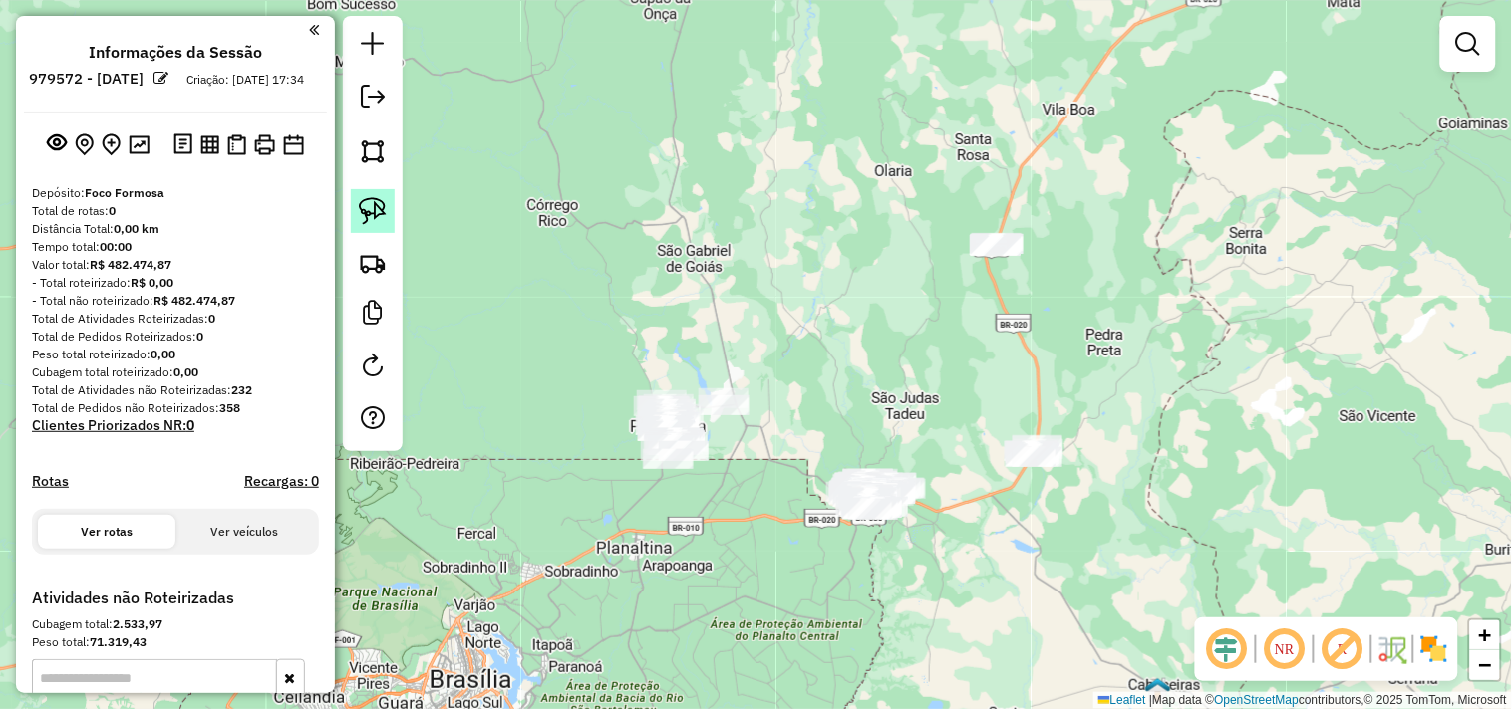
click at [371, 216] on img at bounding box center [373, 211] width 28 height 28
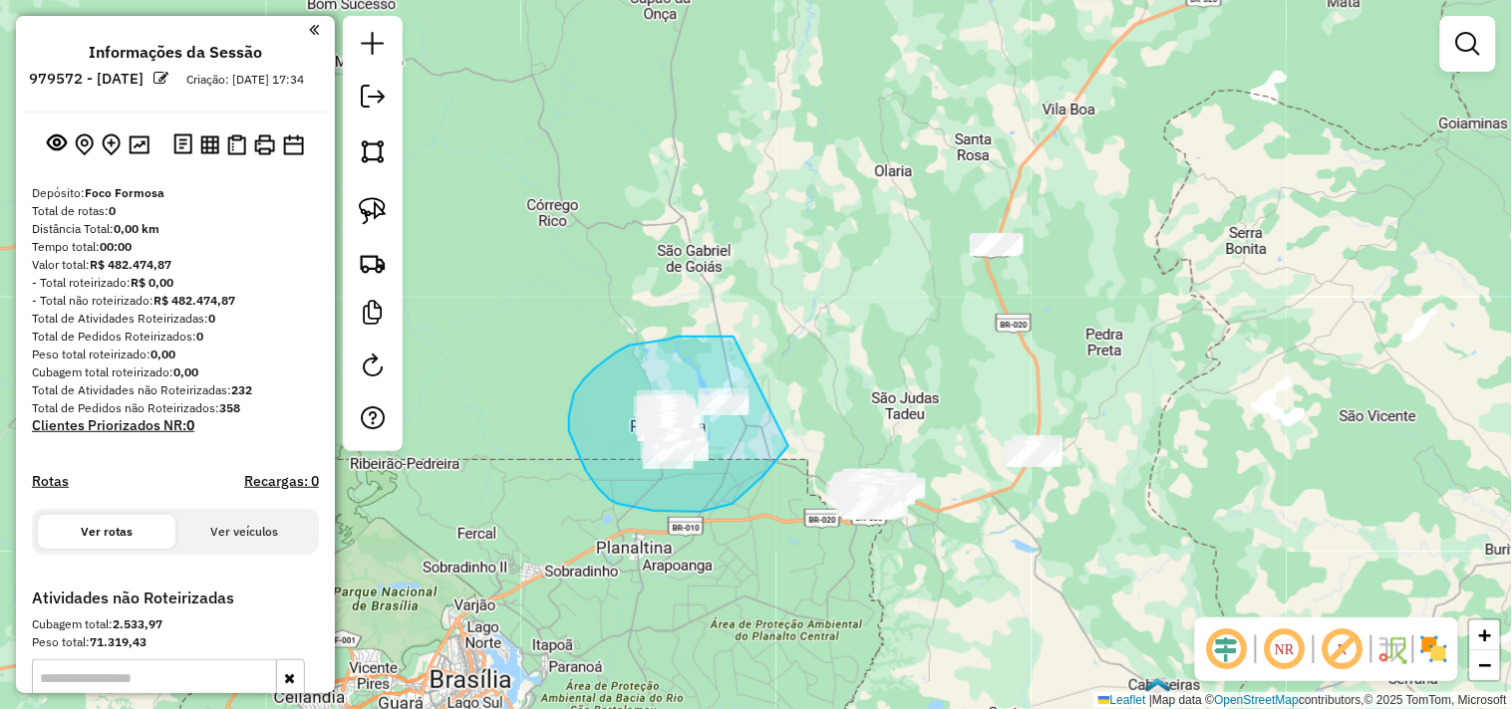
drag, startPoint x: 733, startPoint y: 337, endPoint x: 811, endPoint y: 361, distance: 81.3
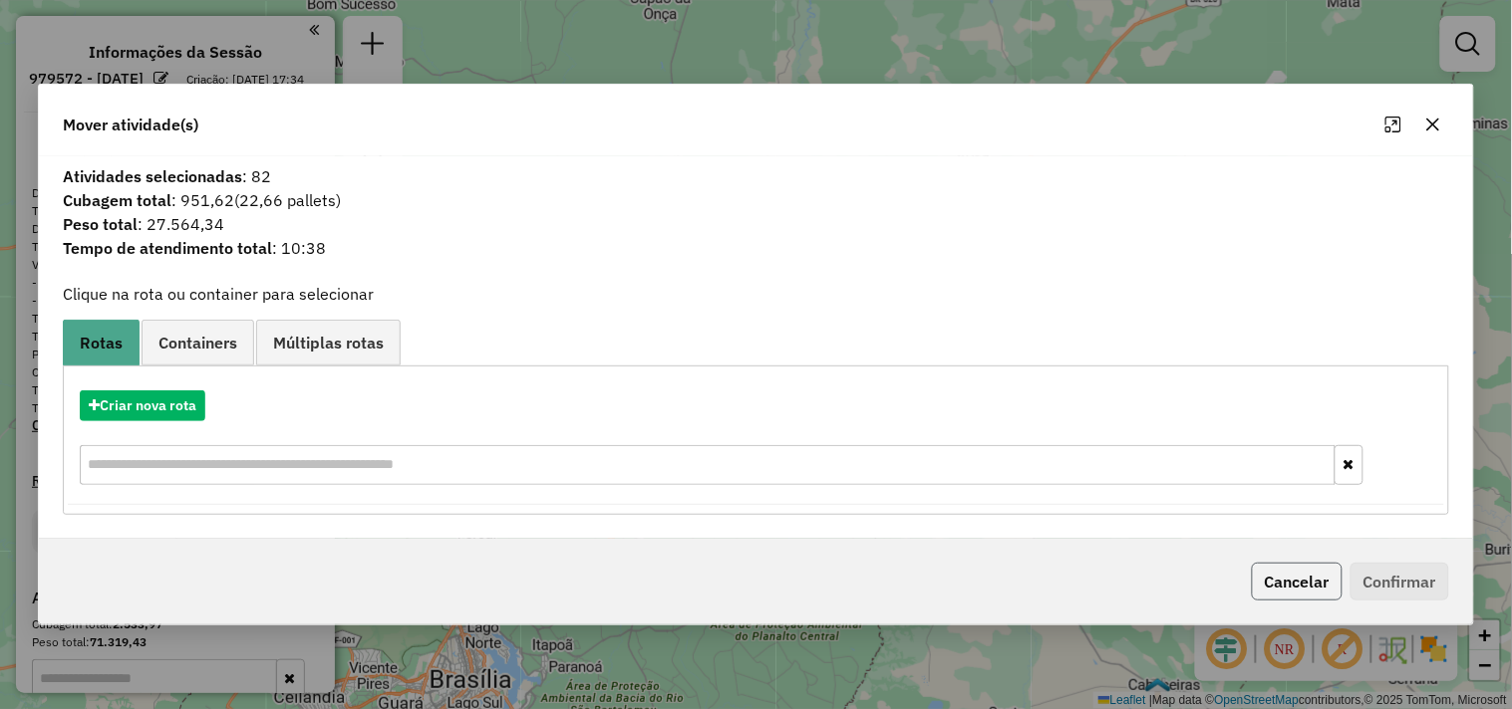
click at [1305, 585] on button "Cancelar" at bounding box center [1296, 582] width 91 height 38
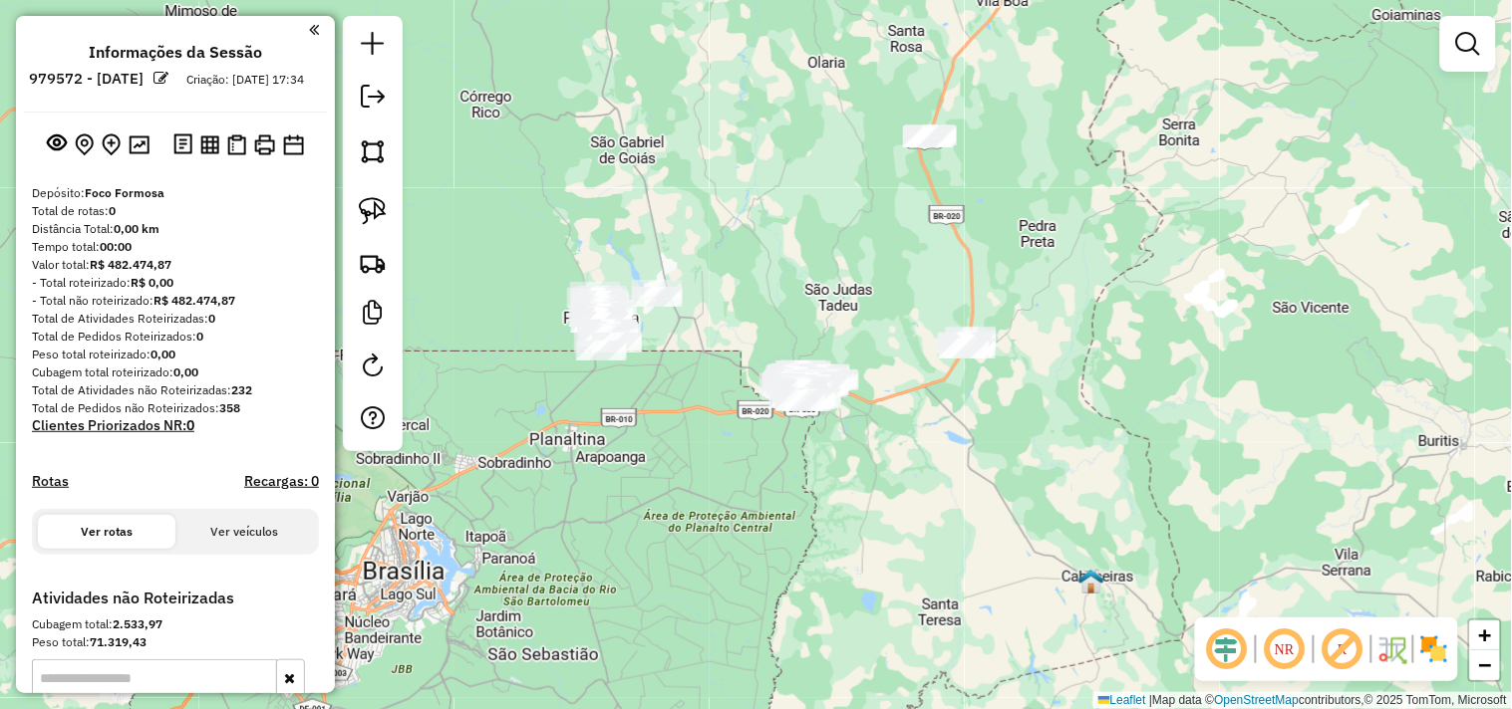
drag, startPoint x: 811, startPoint y: 500, endPoint x: 649, endPoint y: 315, distance: 246.4
click at [735, 379] on div "Janela de atendimento Grade de atendimento Capacidade Transportadoras Veículos …" at bounding box center [756, 354] width 1512 height 709
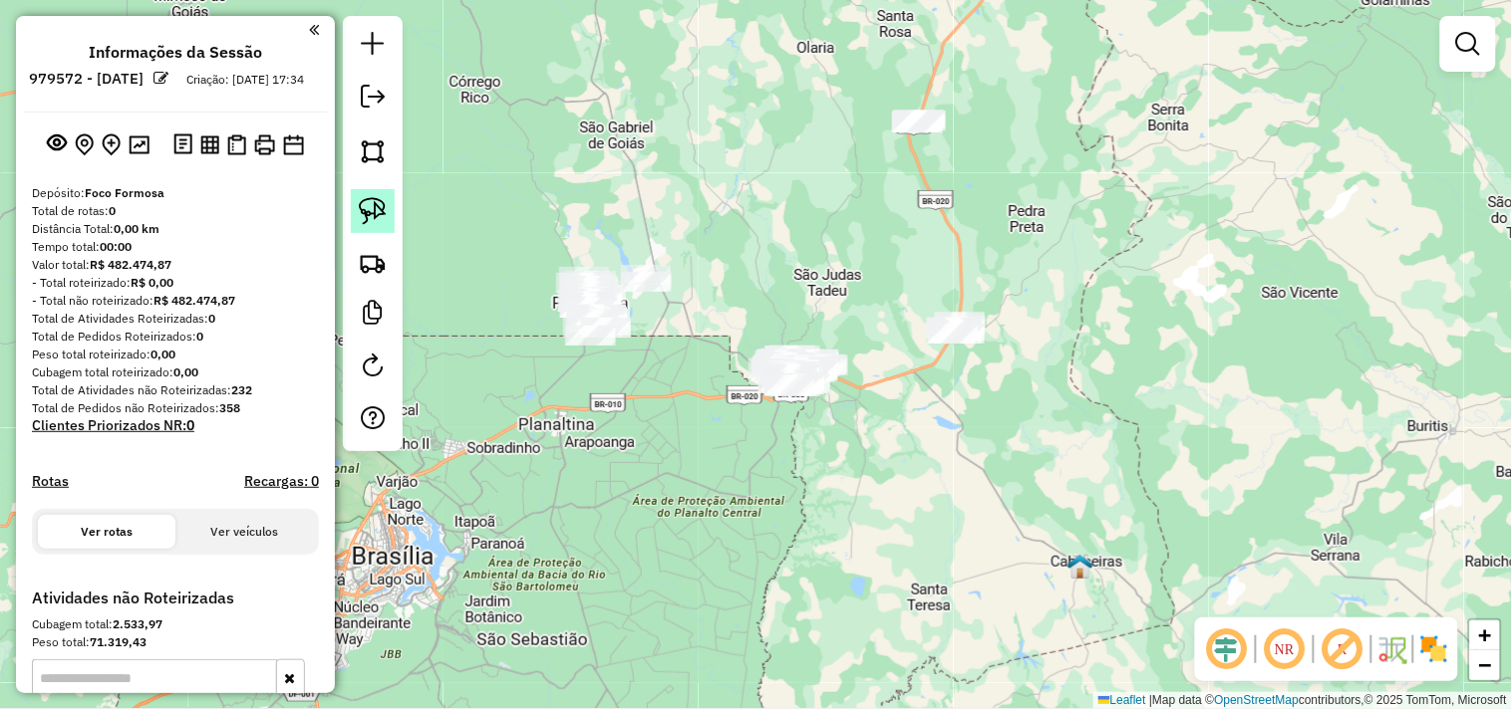
click at [383, 201] on img at bounding box center [373, 211] width 28 height 28
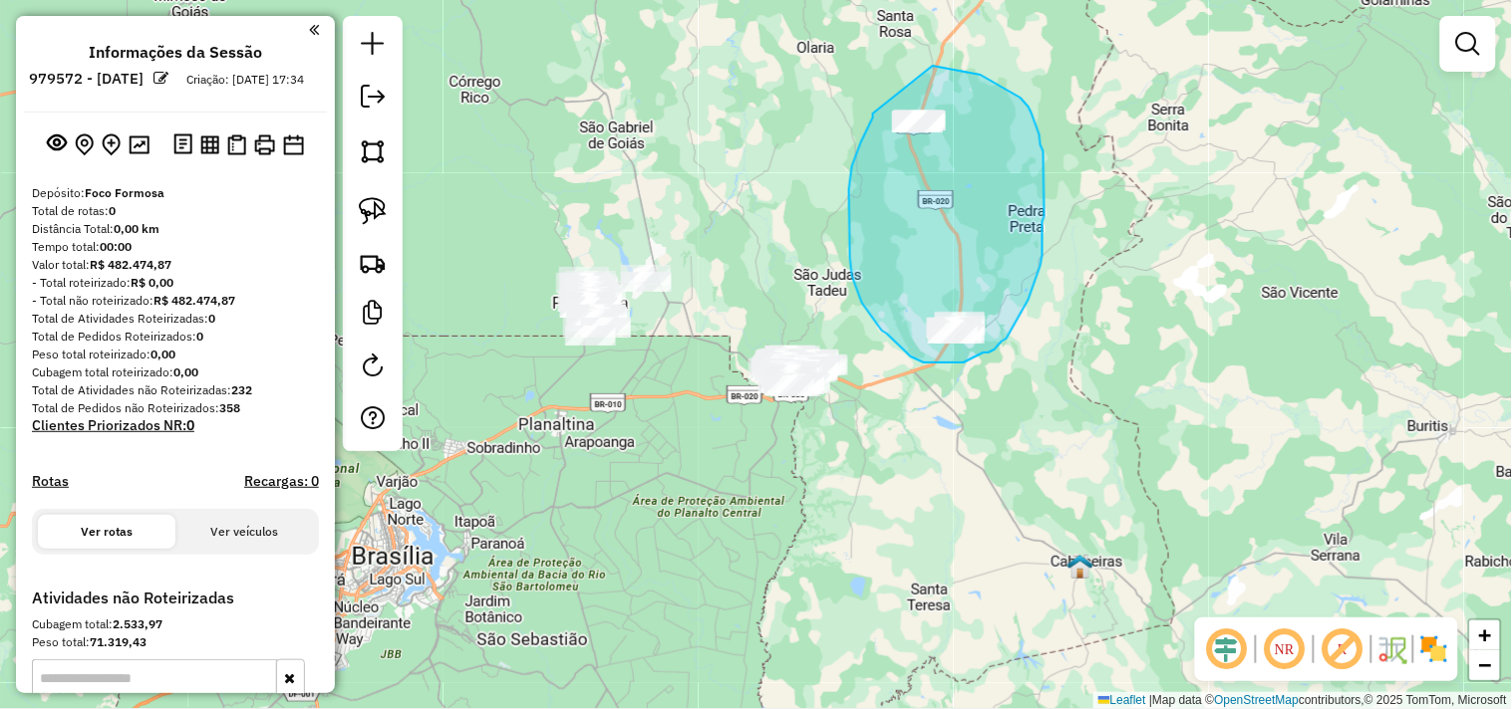
drag, startPoint x: 873, startPoint y: 114, endPoint x: 927, endPoint y: 65, distance: 72.7
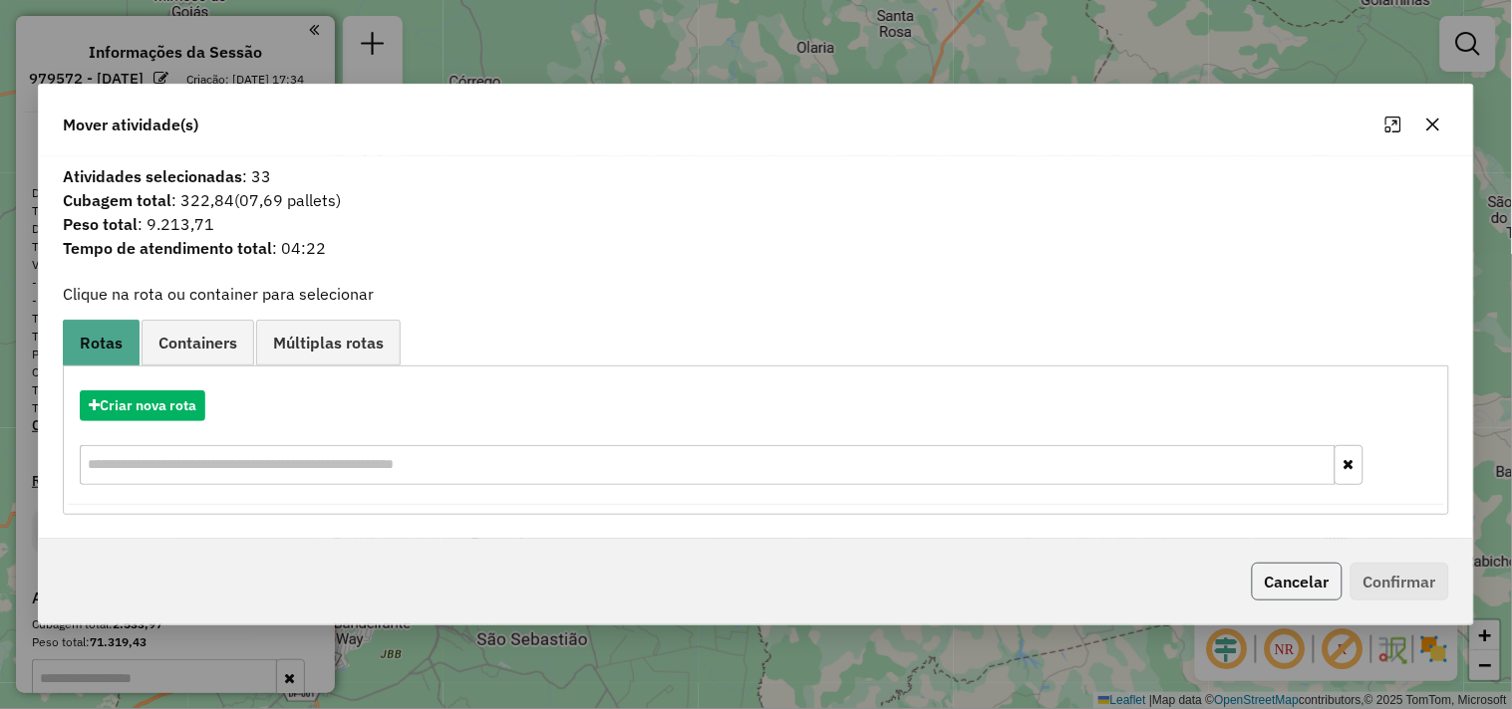
click at [1308, 571] on button "Cancelar" at bounding box center [1296, 582] width 91 height 38
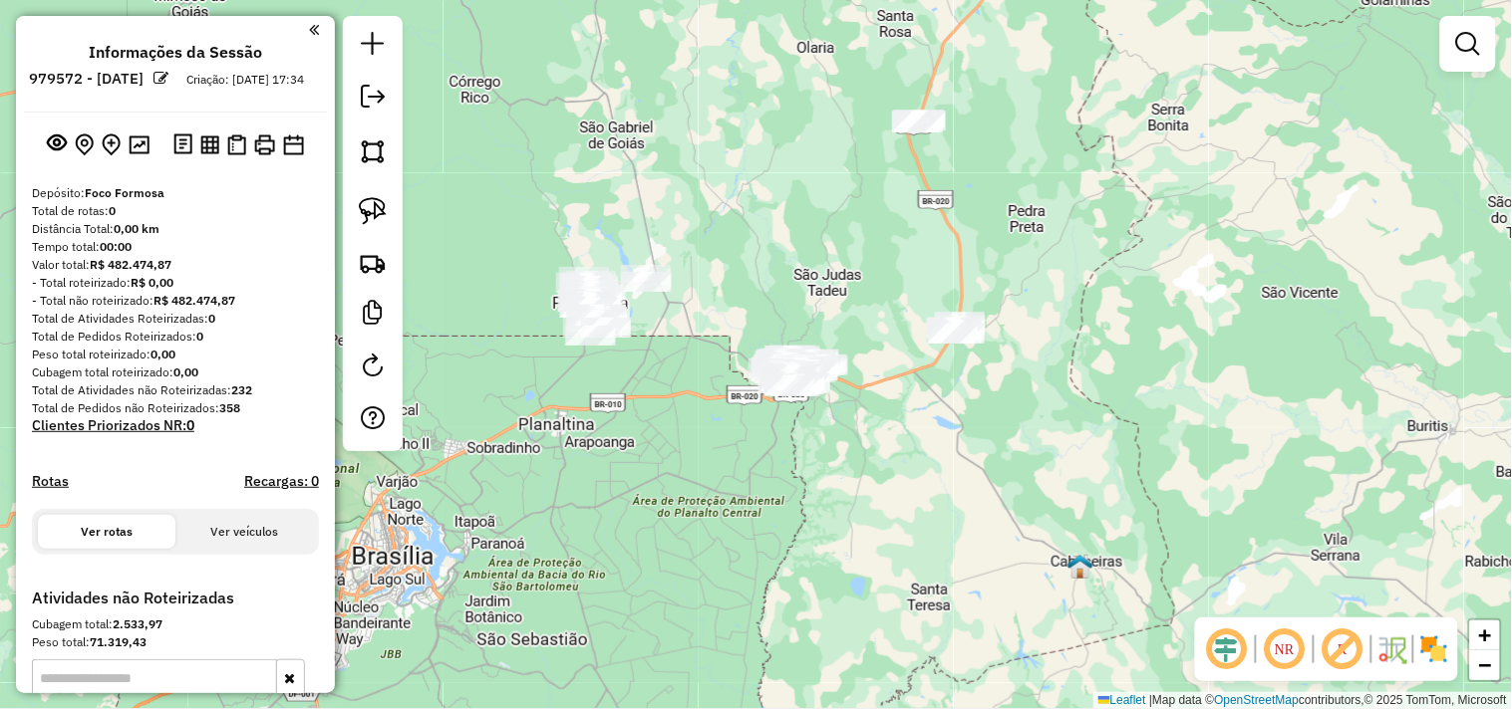
click at [400, 216] on div at bounding box center [373, 233] width 60 height 435
click at [390, 213] on link at bounding box center [373, 211] width 44 height 44
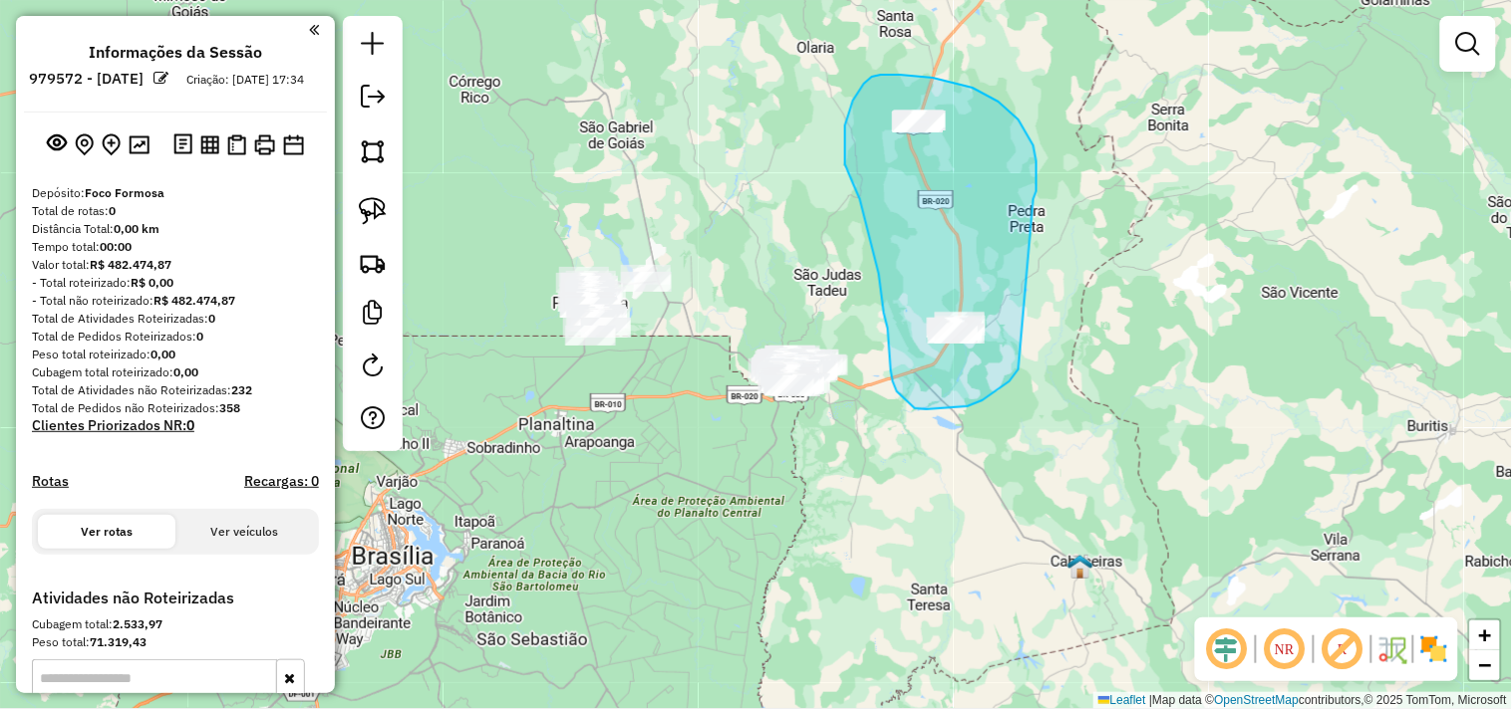
drag, startPoint x: 1036, startPoint y: 182, endPoint x: 1018, endPoint y: 370, distance: 188.2
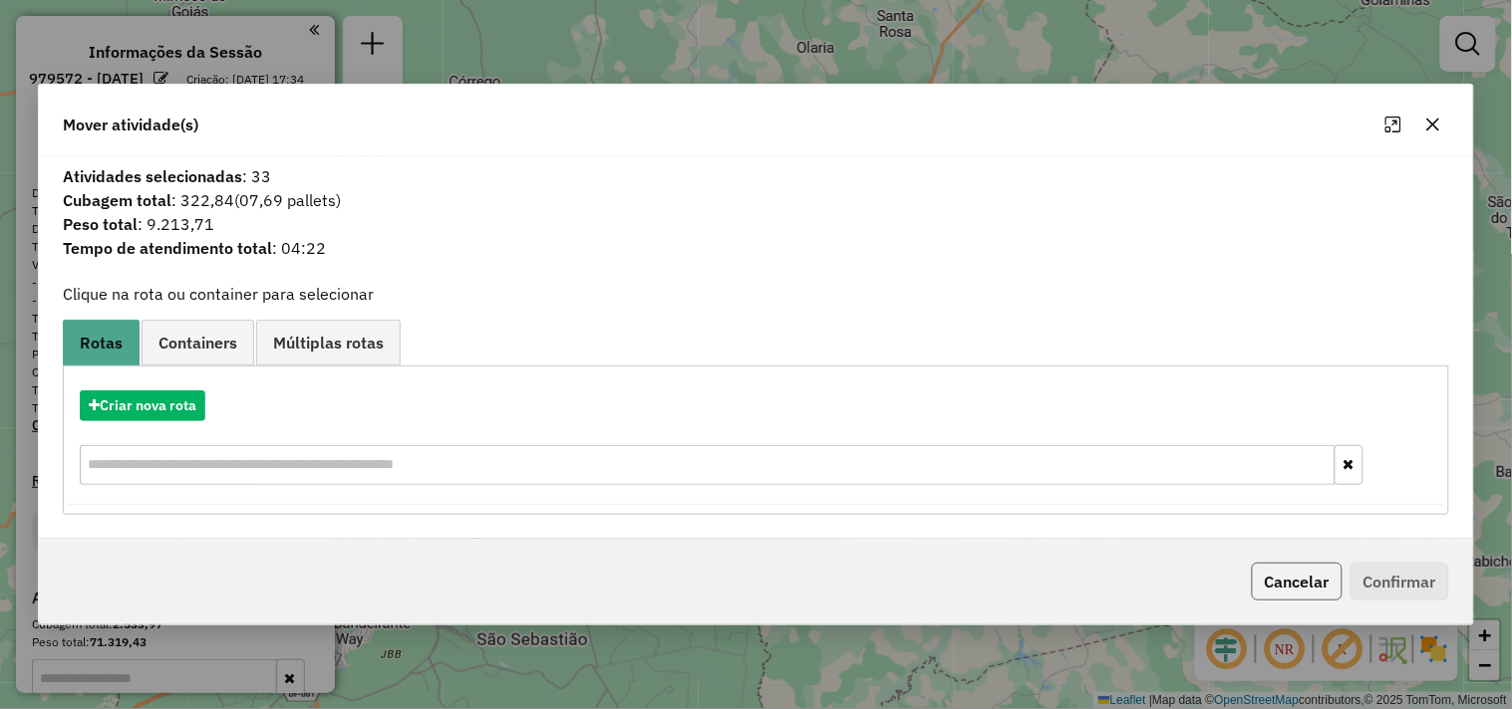
click at [1283, 586] on button "Cancelar" at bounding box center [1296, 582] width 91 height 38
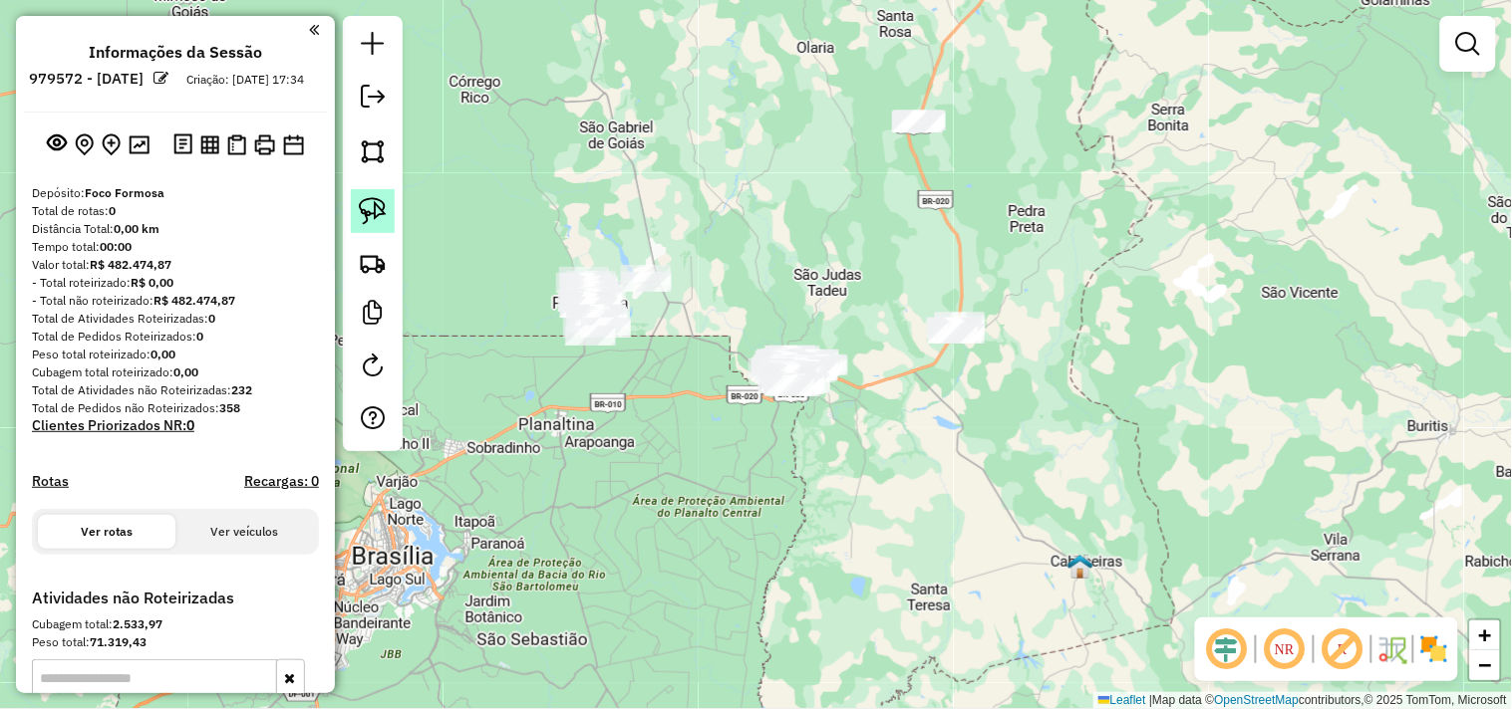
click at [374, 206] on img at bounding box center [373, 211] width 28 height 28
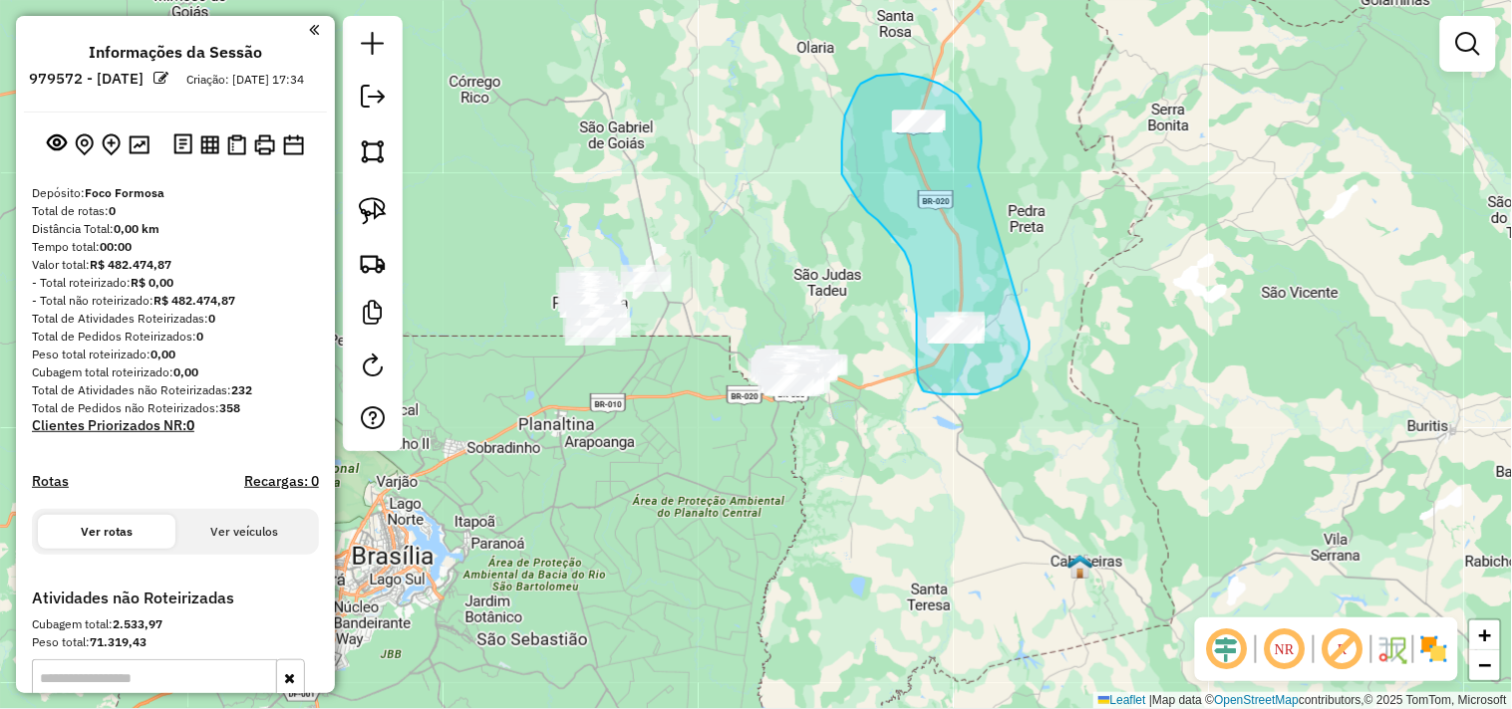
drag, startPoint x: 979, startPoint y: 160, endPoint x: 1028, endPoint y: 335, distance: 181.1
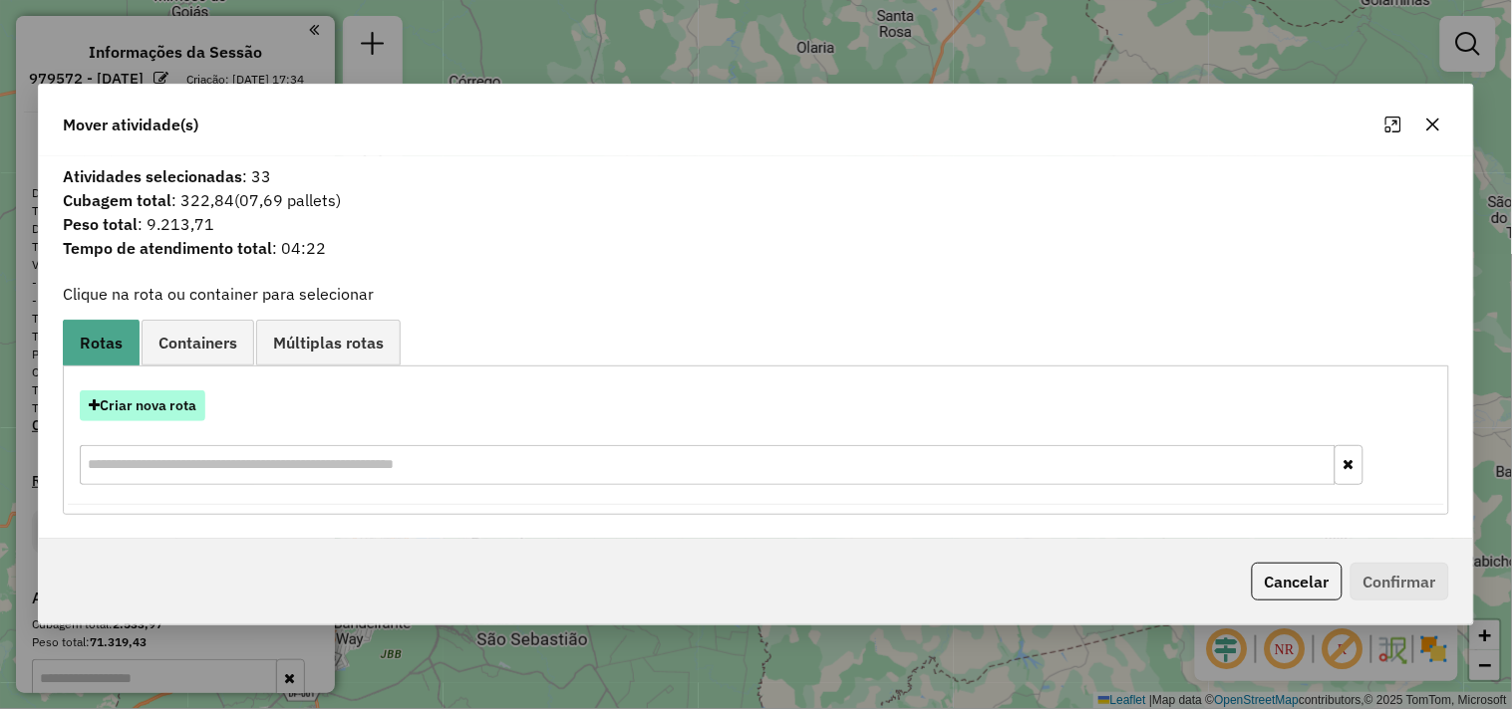
click at [162, 411] on button "Criar nova rota" at bounding box center [143, 406] width 126 height 31
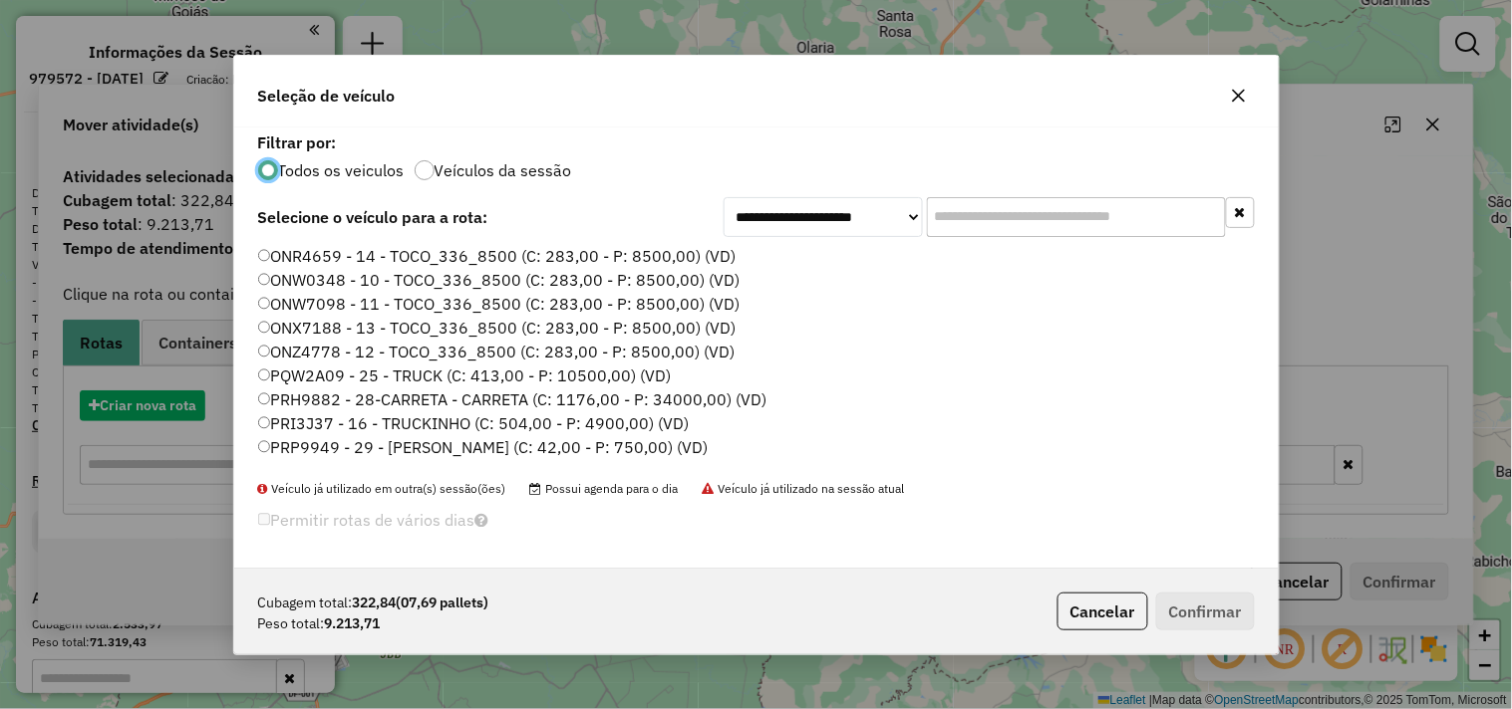
scroll to position [11, 5]
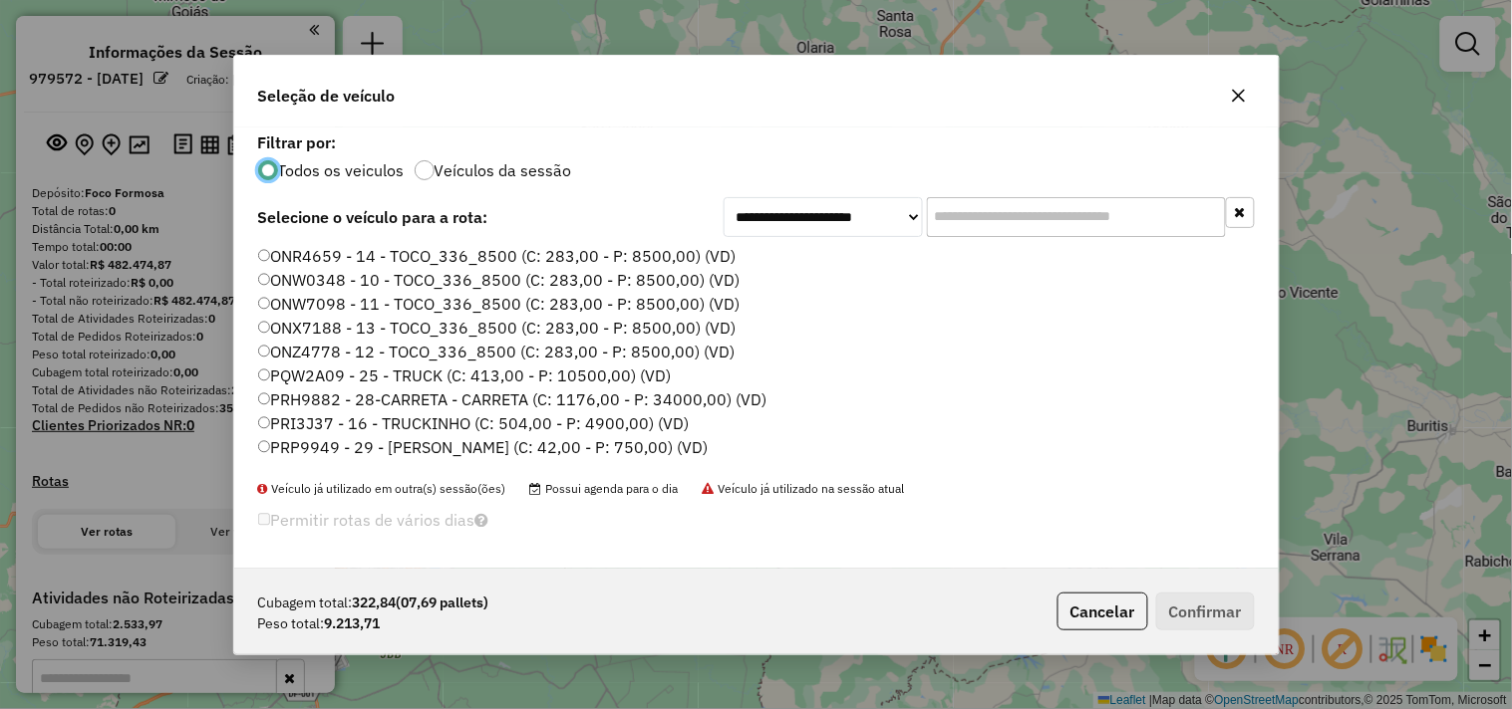
click at [598, 376] on label "PQW2A09 - 25 - TRUCK (C: 413,00 - P: 10500,00) (VD)" at bounding box center [465, 376] width 414 height 24
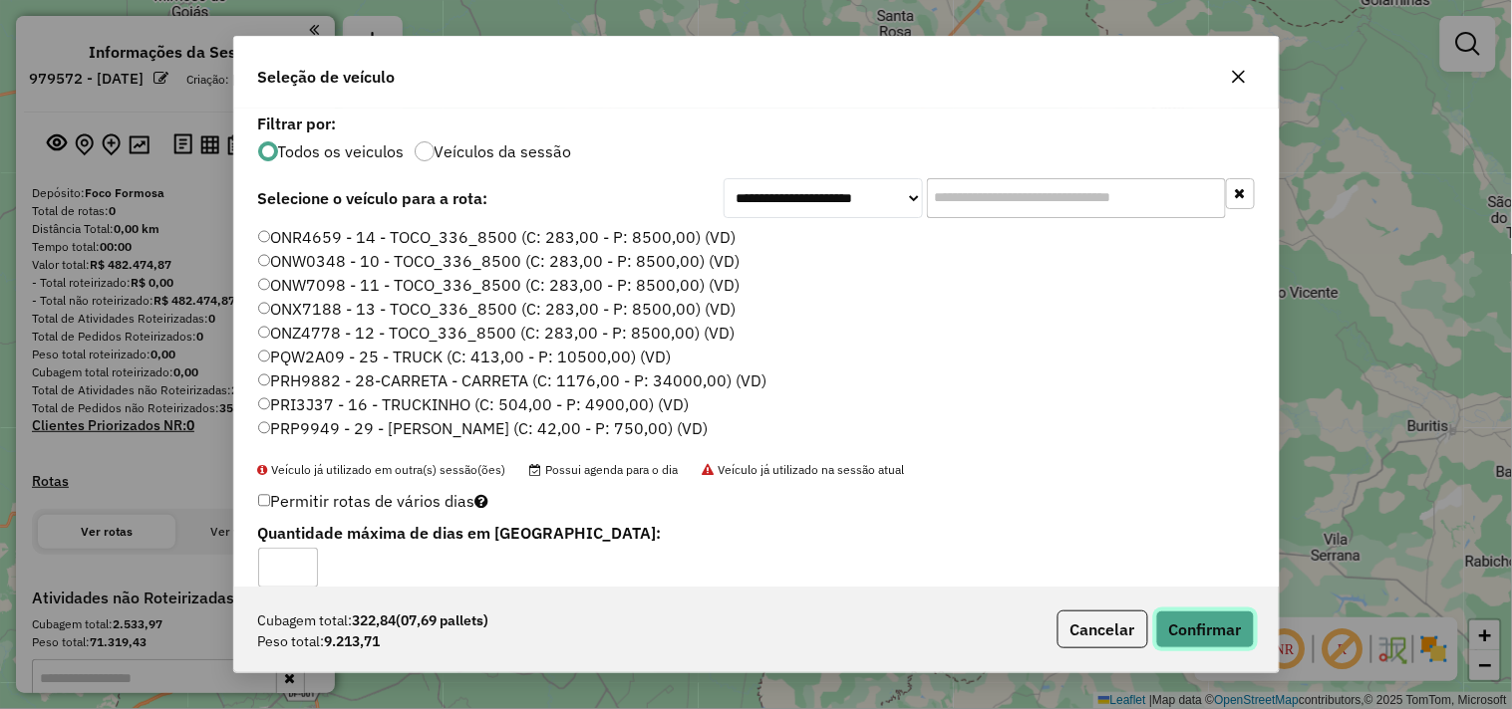
click at [1194, 632] on button "Confirmar" at bounding box center [1205, 630] width 99 height 38
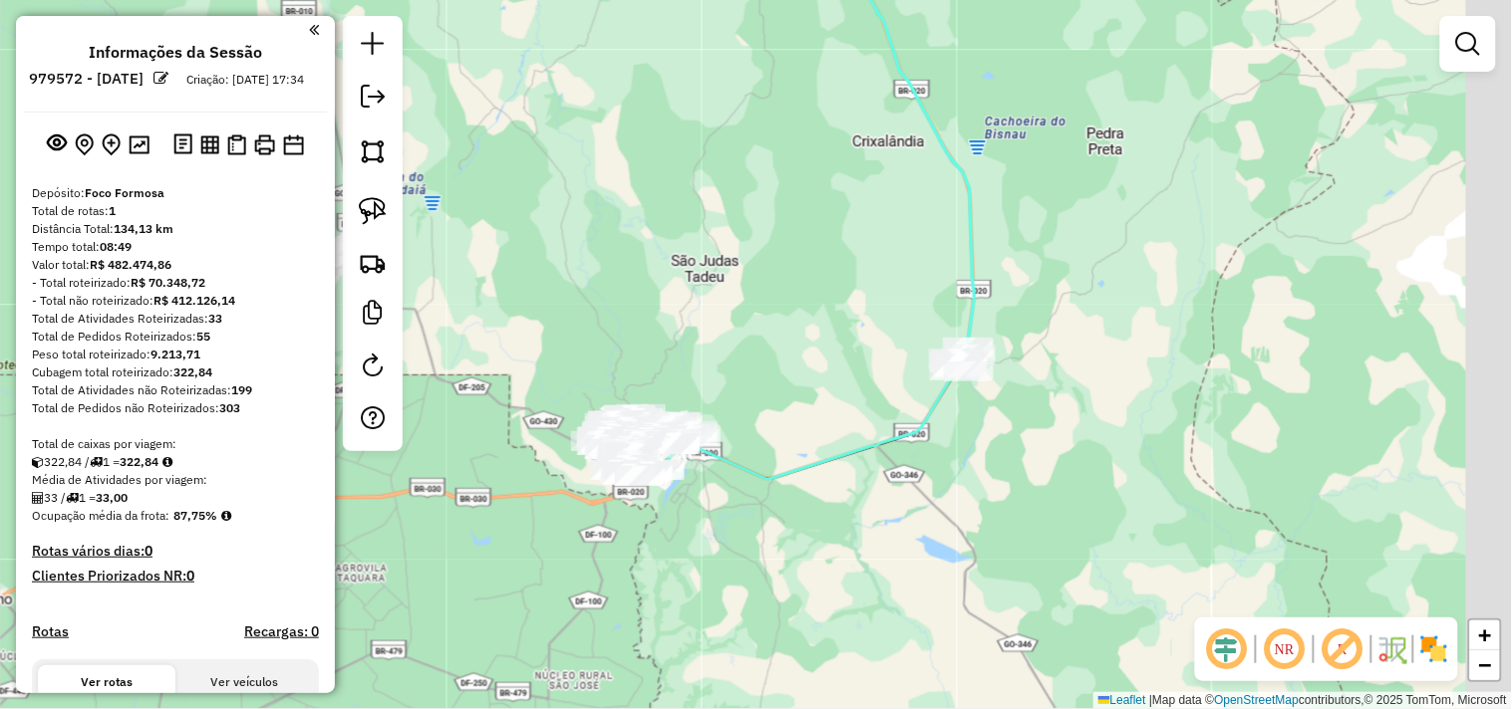
drag, startPoint x: 940, startPoint y: 317, endPoint x: 914, endPoint y: 334, distance: 31.0
click at [913, 323] on div "Janela de atendimento Grade de atendimento Capacidade Transportadoras Veículos …" at bounding box center [756, 354] width 1512 height 709
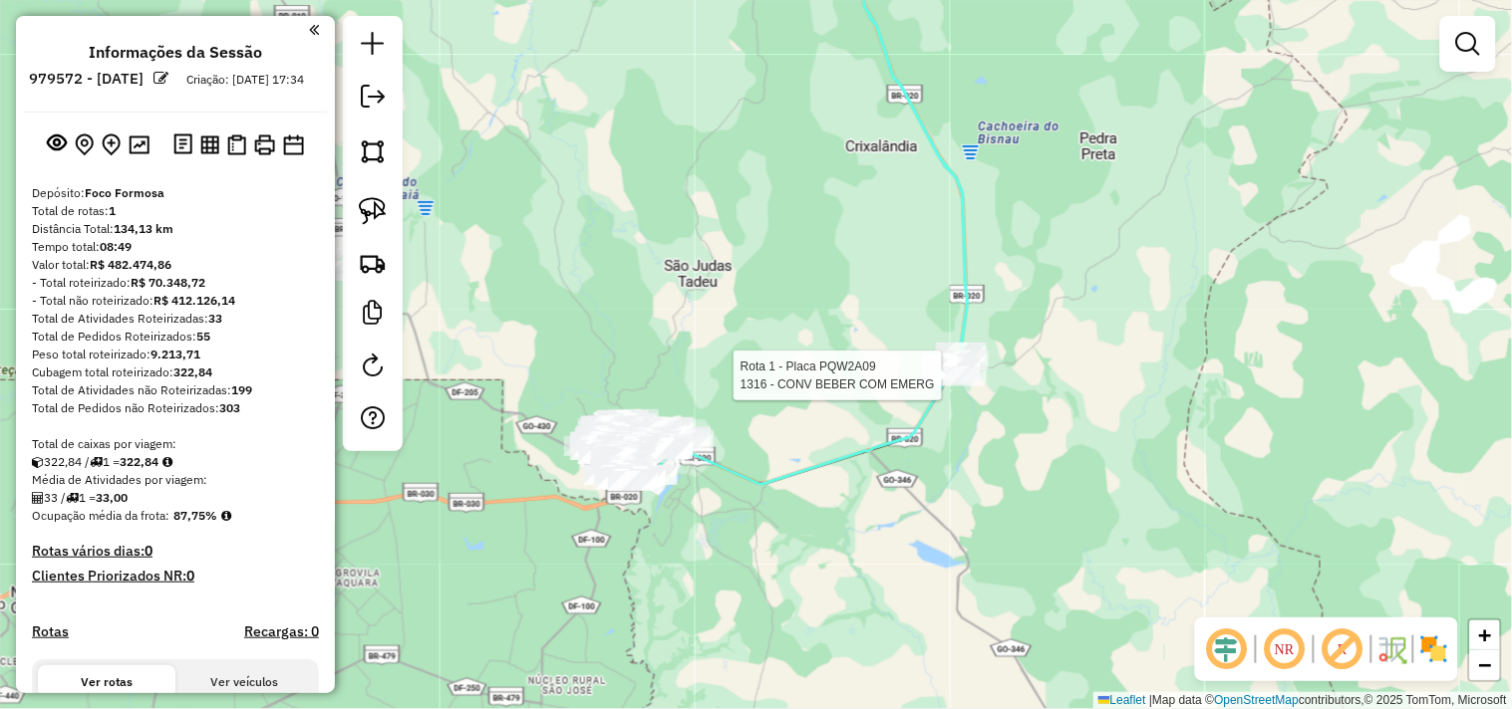
select select "**********"
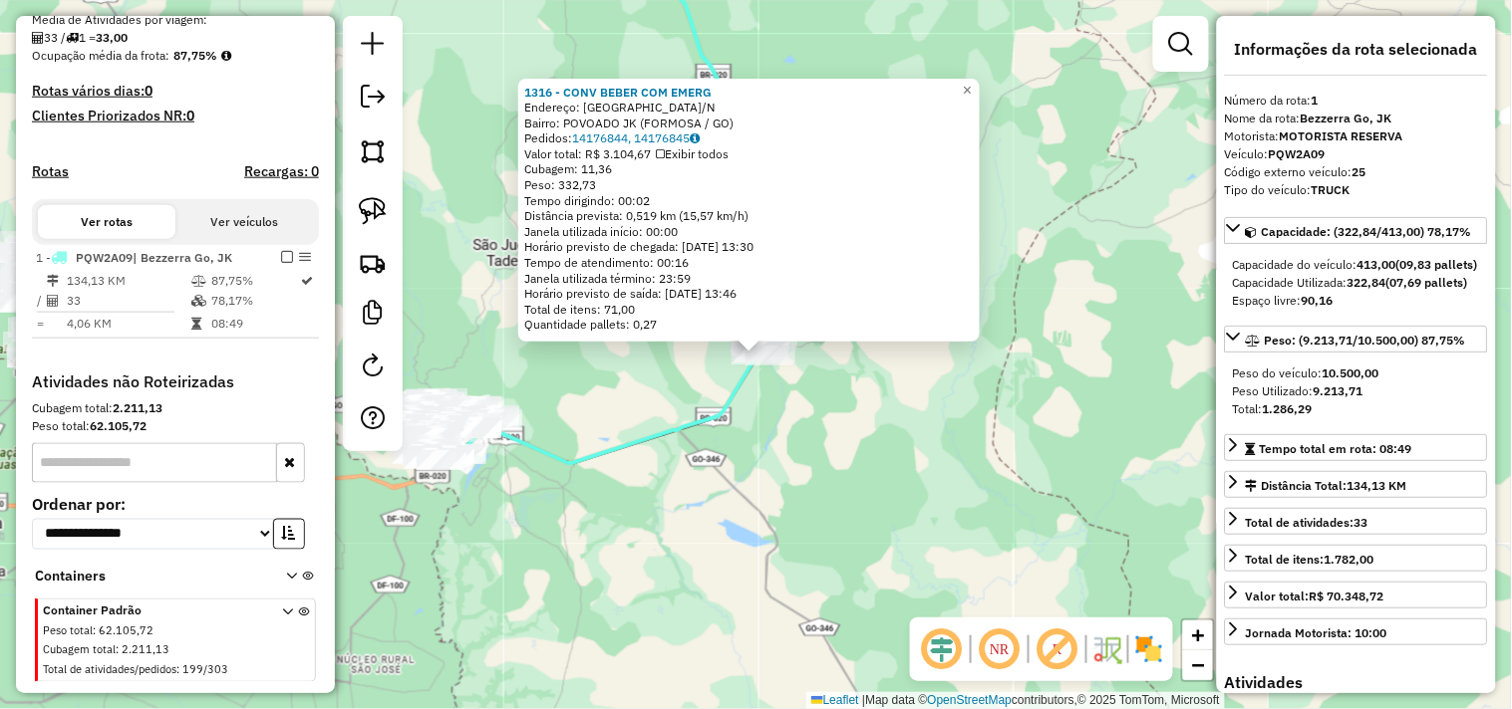
scroll to position [514, 0]
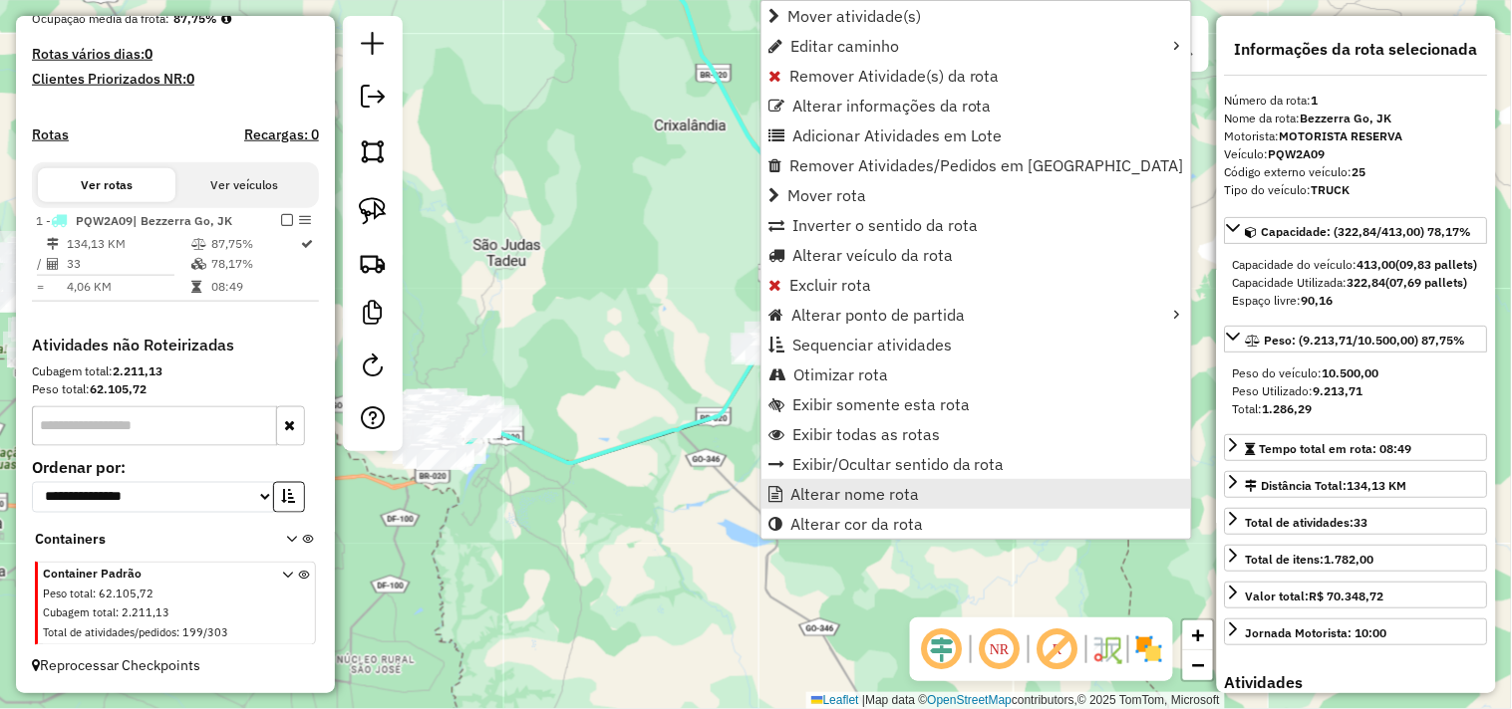
click at [825, 492] on span "Alterar nome rota" at bounding box center [854, 494] width 129 height 16
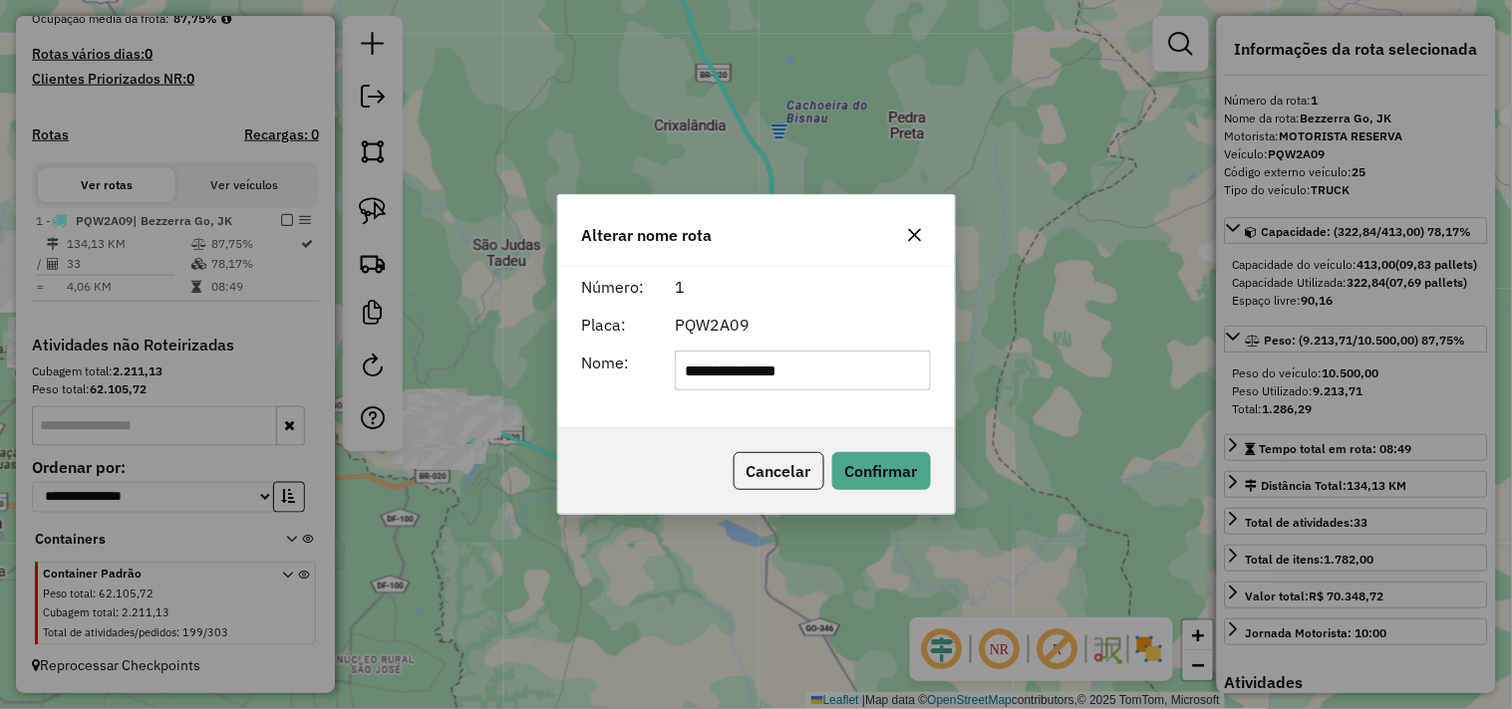
click at [808, 370] on input "**********" at bounding box center [803, 371] width 256 height 40
type input "**********"
click at [878, 464] on button "Confirmar" at bounding box center [881, 471] width 99 height 38
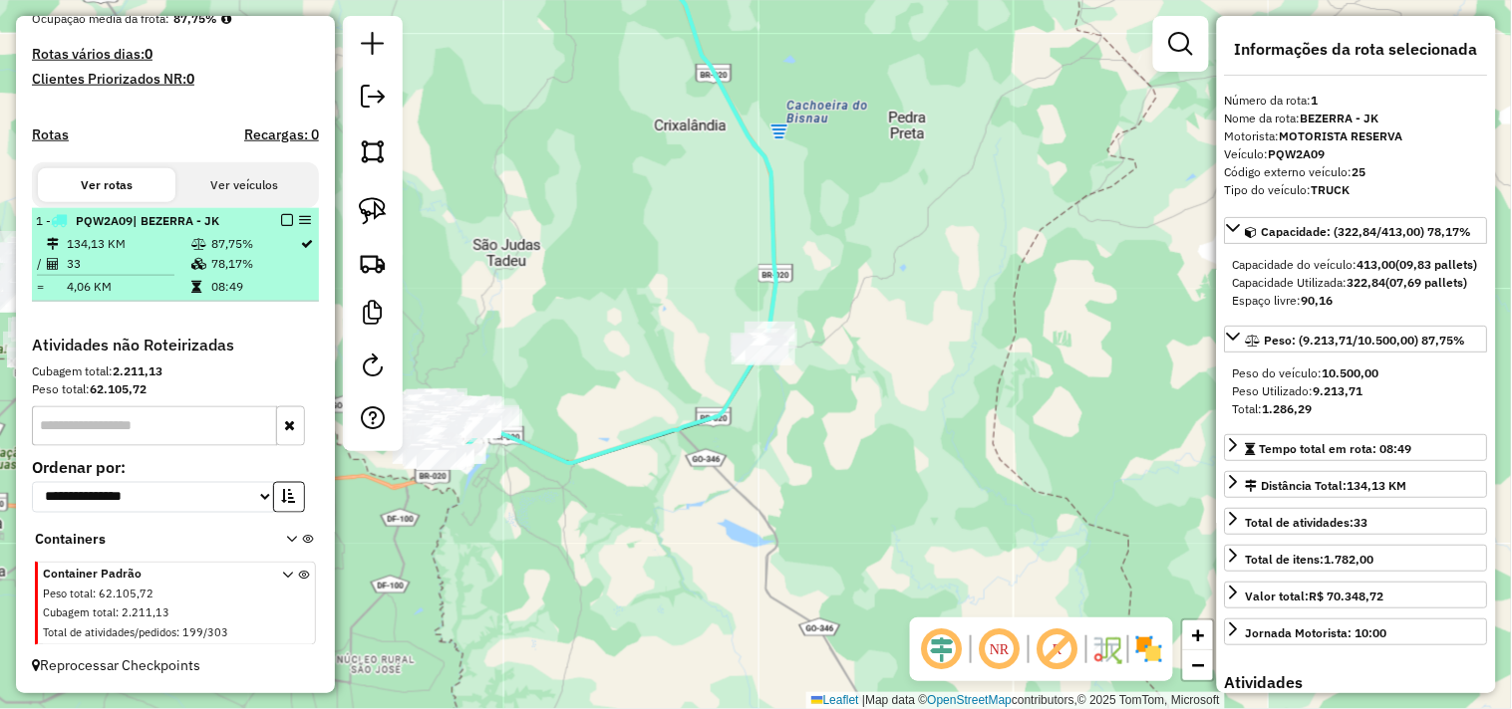
click at [284, 221] on em at bounding box center [287, 220] width 12 height 12
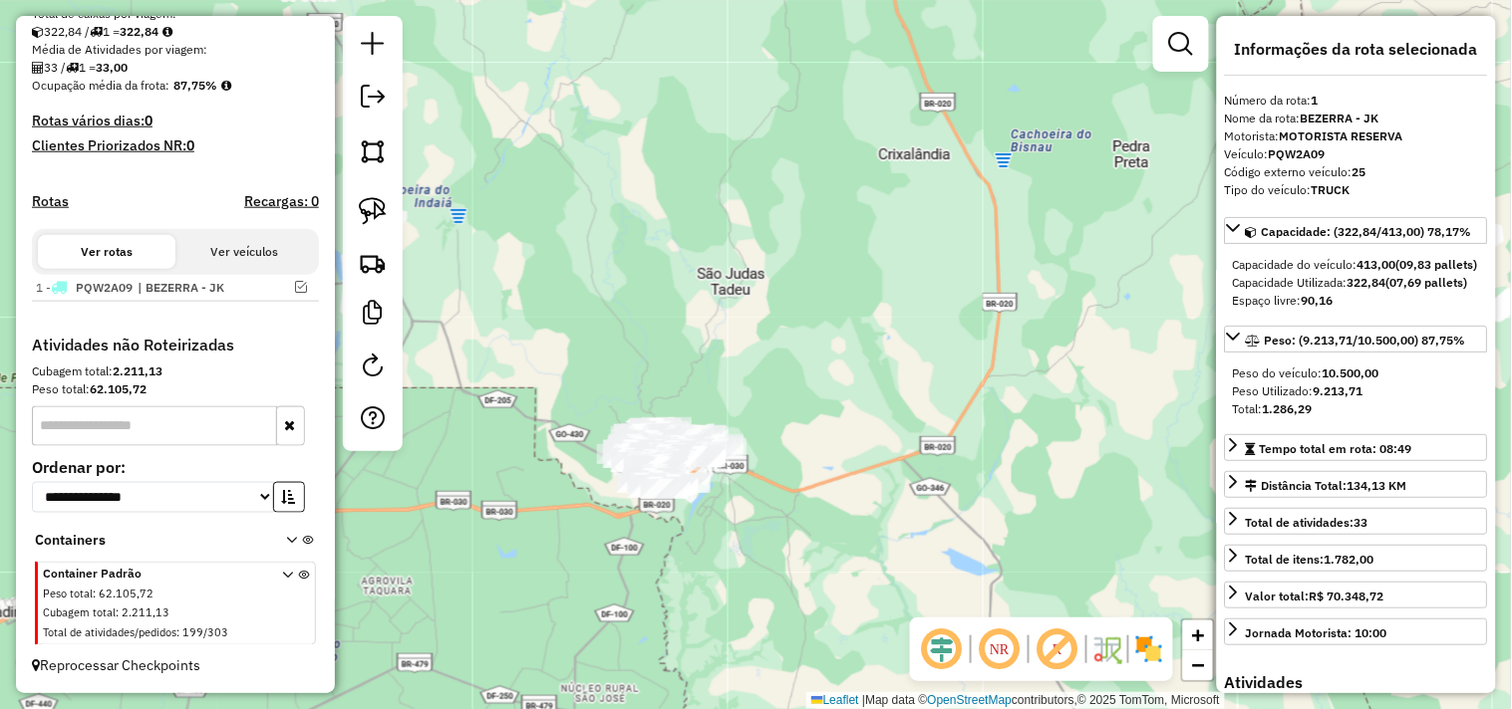
drag, startPoint x: 494, startPoint y: 316, endPoint x: 834, endPoint y: 360, distance: 342.6
click at [834, 360] on div "Janela de atendimento Grade de atendimento Capacidade Transportadoras Veículos …" at bounding box center [756, 354] width 1512 height 709
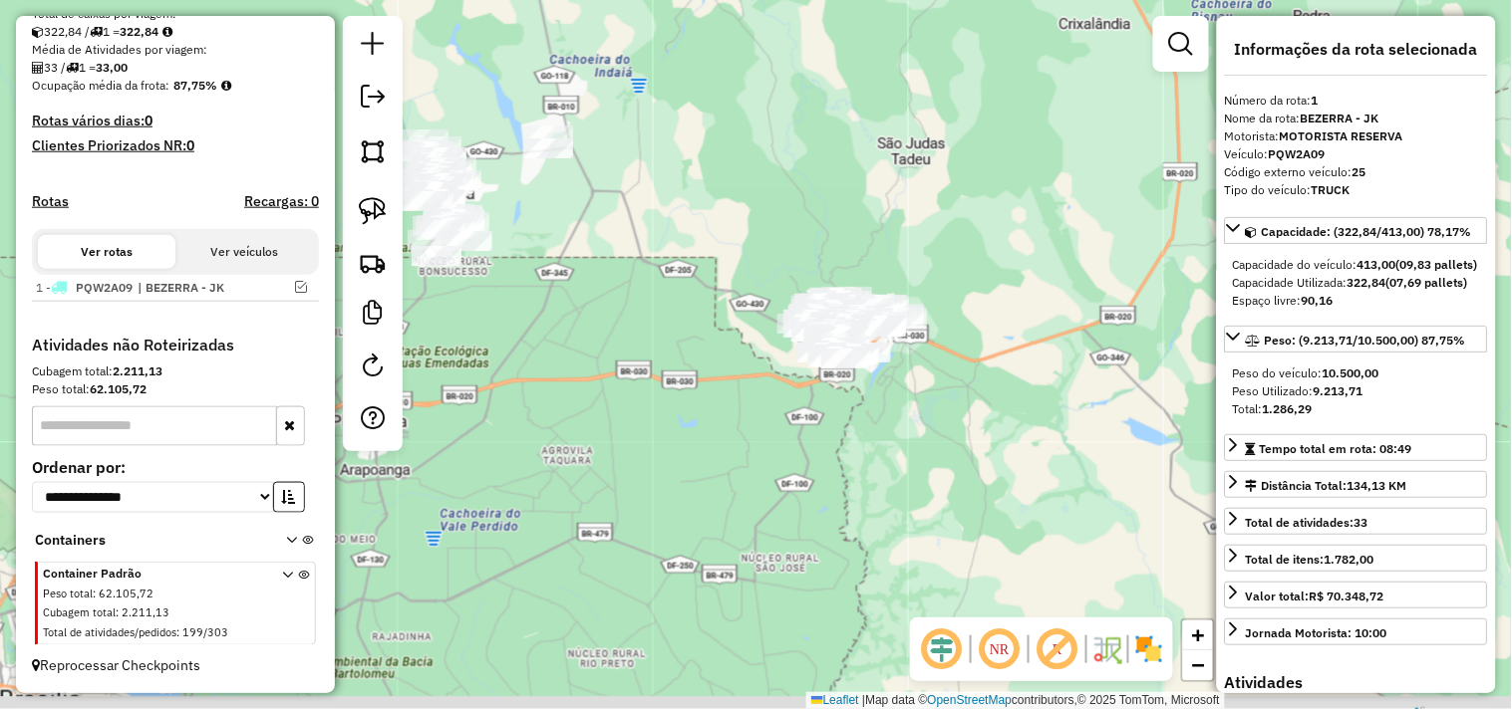
drag, startPoint x: 559, startPoint y: 390, endPoint x: 662, endPoint y: 277, distance: 152.4
click at [605, 226] on div "Janela de atendimento Grade de atendimento Capacidade Transportadoras Veículos …" at bounding box center [756, 354] width 1512 height 709
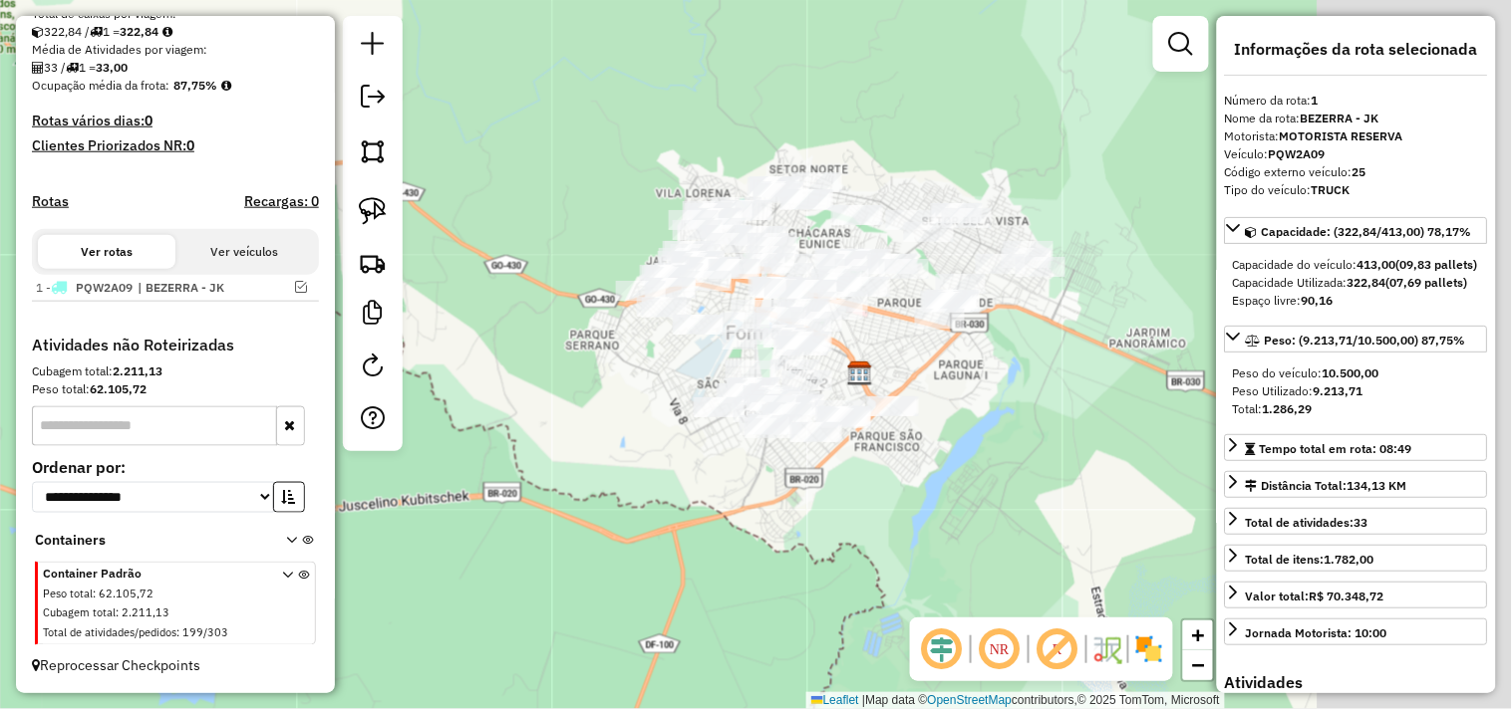
drag, startPoint x: 760, startPoint y: 249, endPoint x: 448, endPoint y: 151, distance: 326.8
click at [448, 151] on div "Janela de atendimento Grade de atendimento Capacidade Transportadoras Veículos …" at bounding box center [756, 354] width 1512 height 709
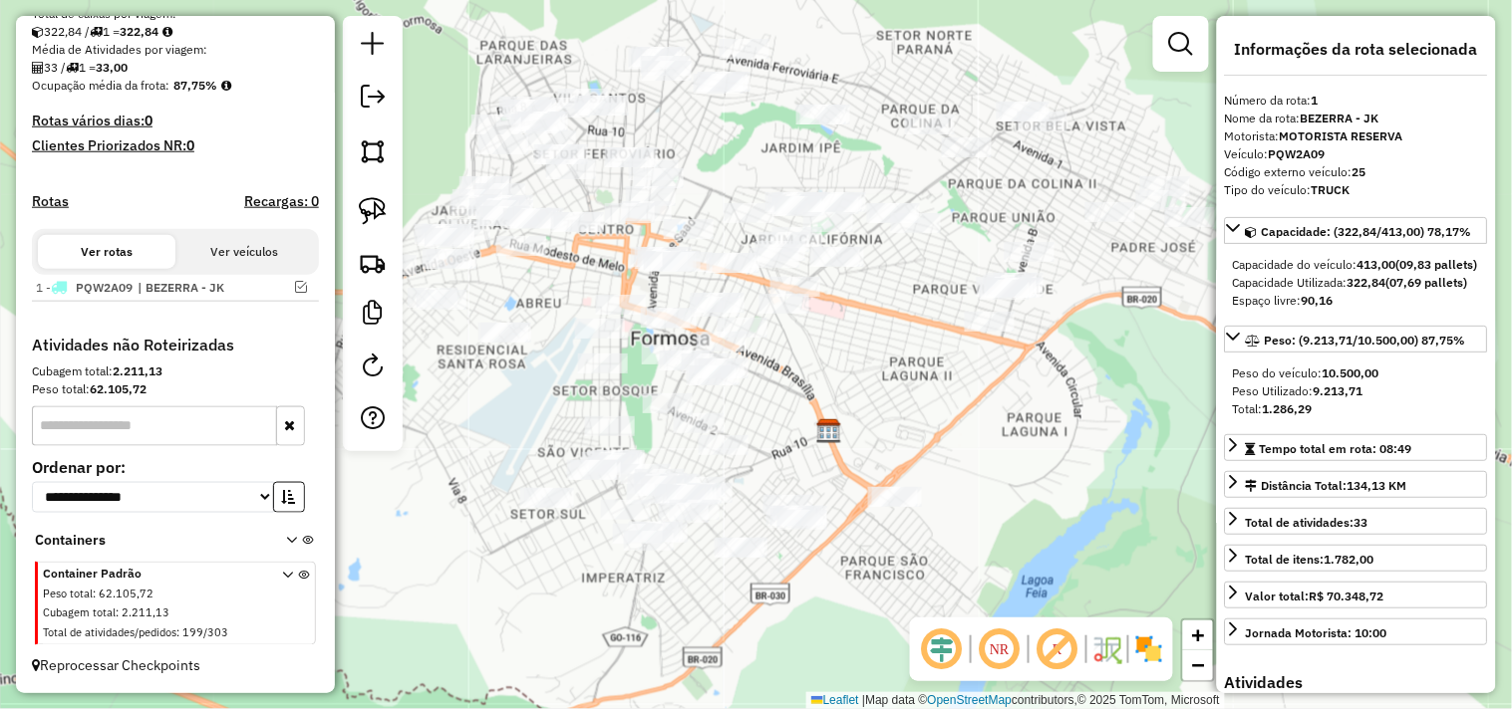
drag, startPoint x: 695, startPoint y: 156, endPoint x: 757, endPoint y: 249, distance: 111.4
click at [757, 247] on div "Janela de atendimento Grade de atendimento Capacidade Transportadoras Veículos …" at bounding box center [756, 354] width 1512 height 709
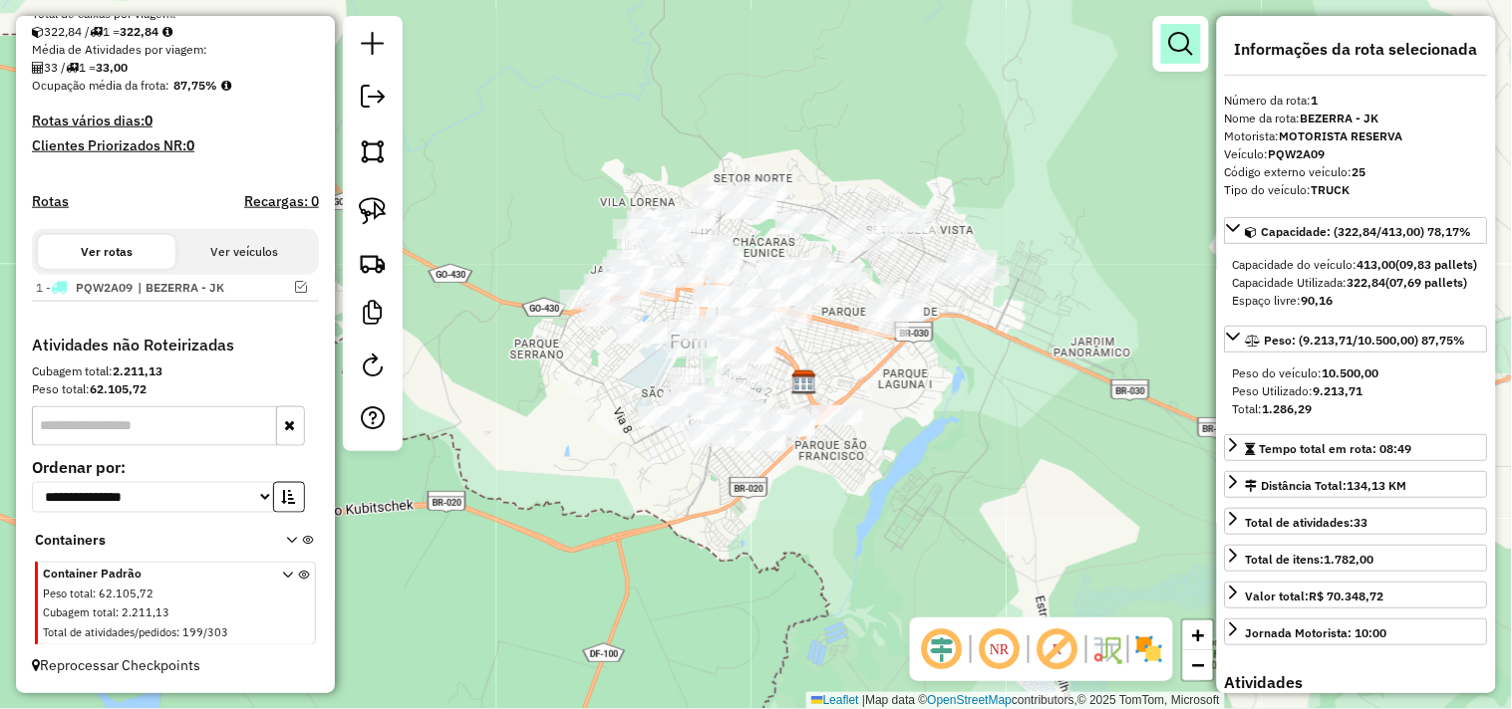
click at [1182, 32] on em at bounding box center [1181, 44] width 24 height 24
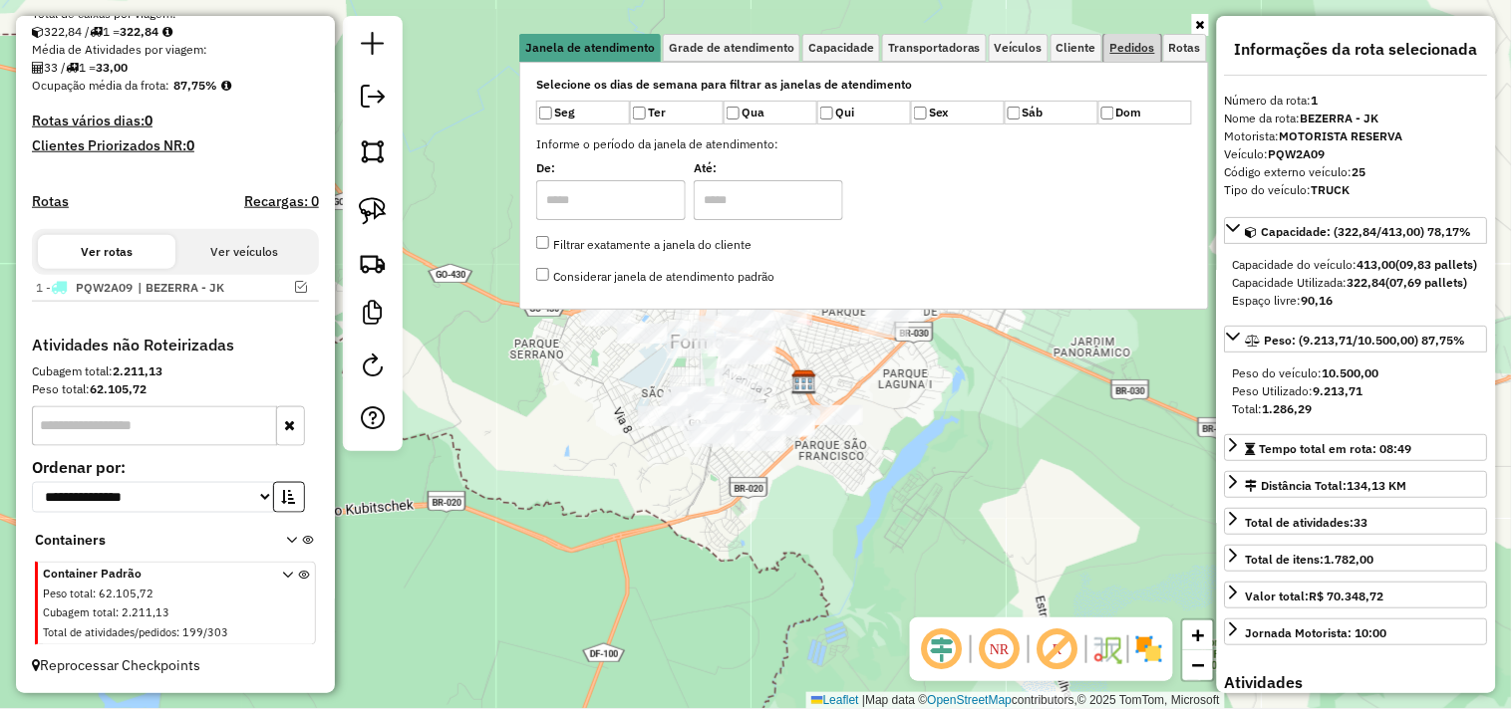
click at [1121, 42] on span "Pedidos" at bounding box center [1132, 48] width 45 height 12
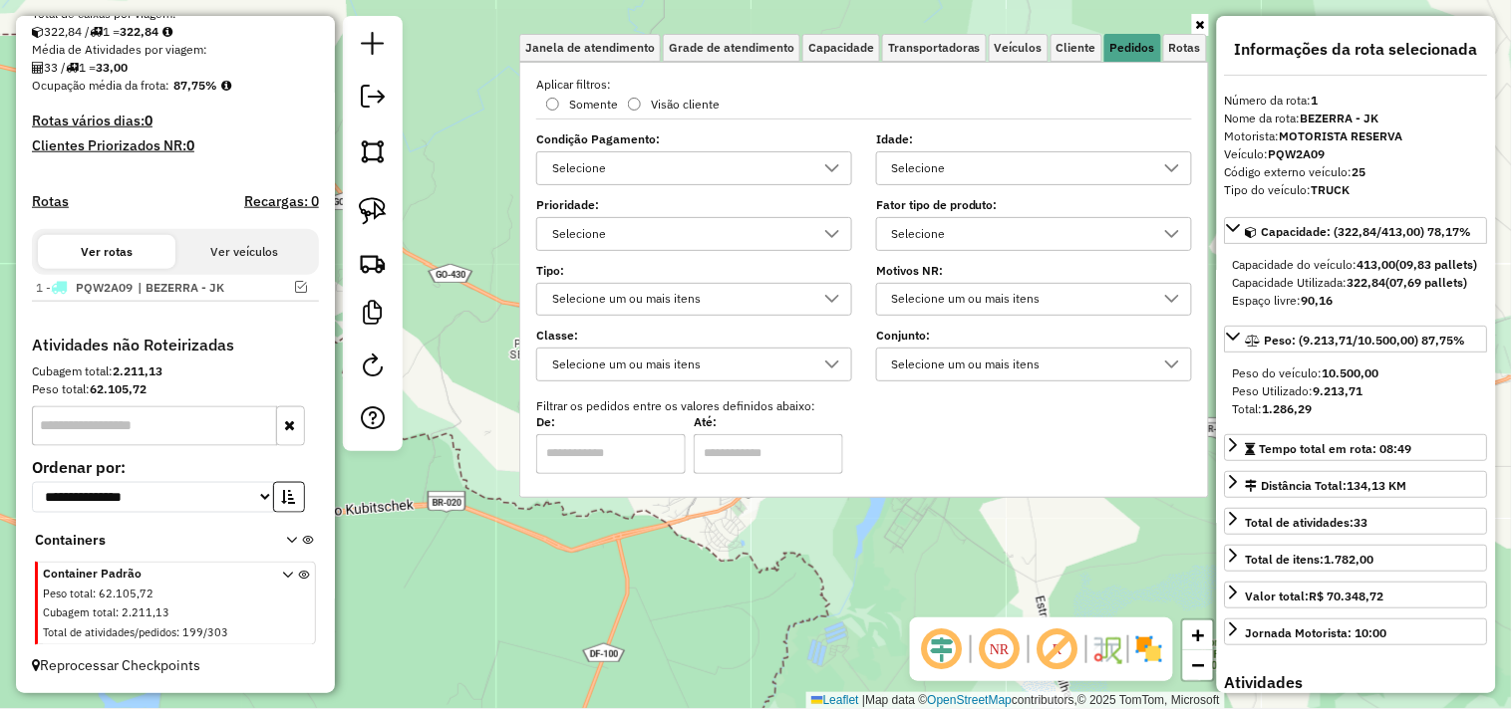
click at [967, 227] on div "Selecione" at bounding box center [1019, 234] width 268 height 32
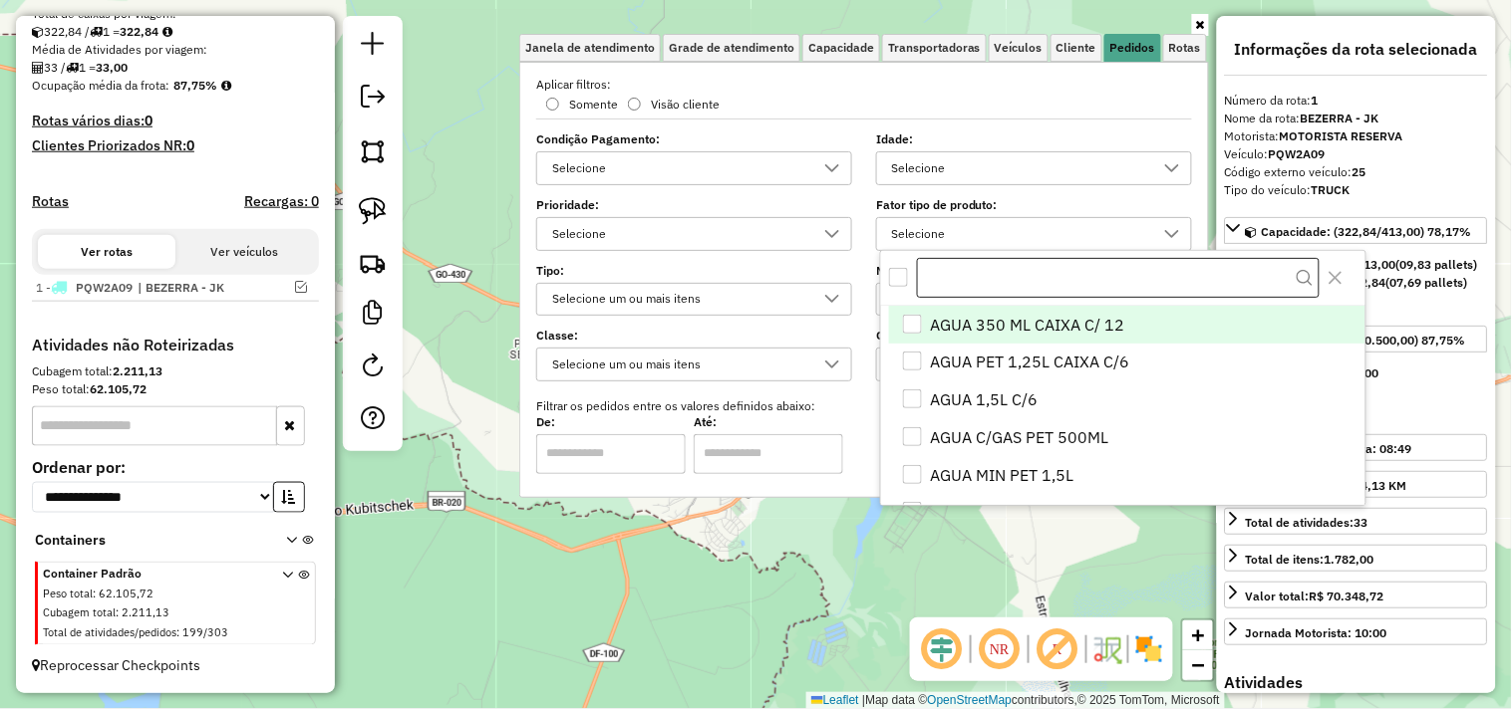
click at [971, 271] on input "text" at bounding box center [1118, 278] width 403 height 40
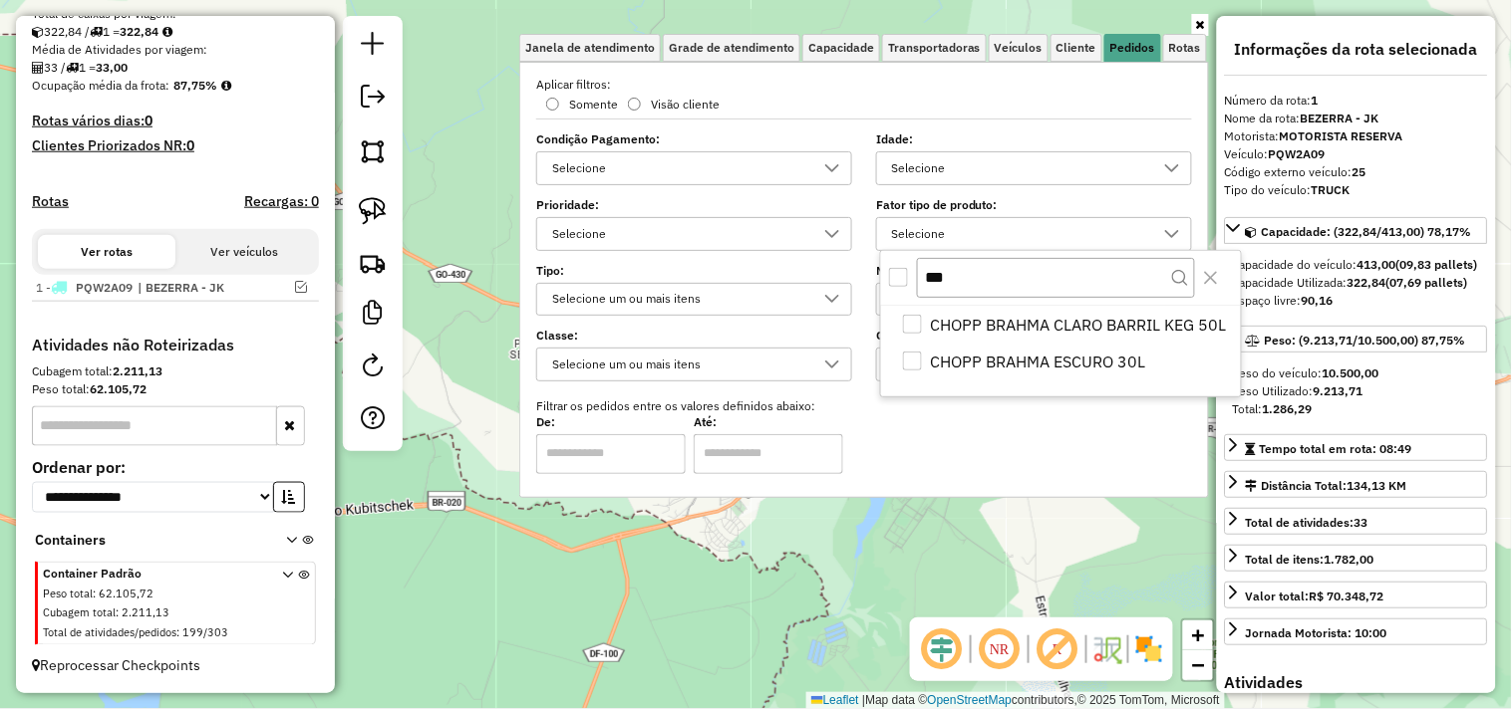
type input "***"
click at [900, 273] on div "All items unselected" at bounding box center [898, 277] width 19 height 19
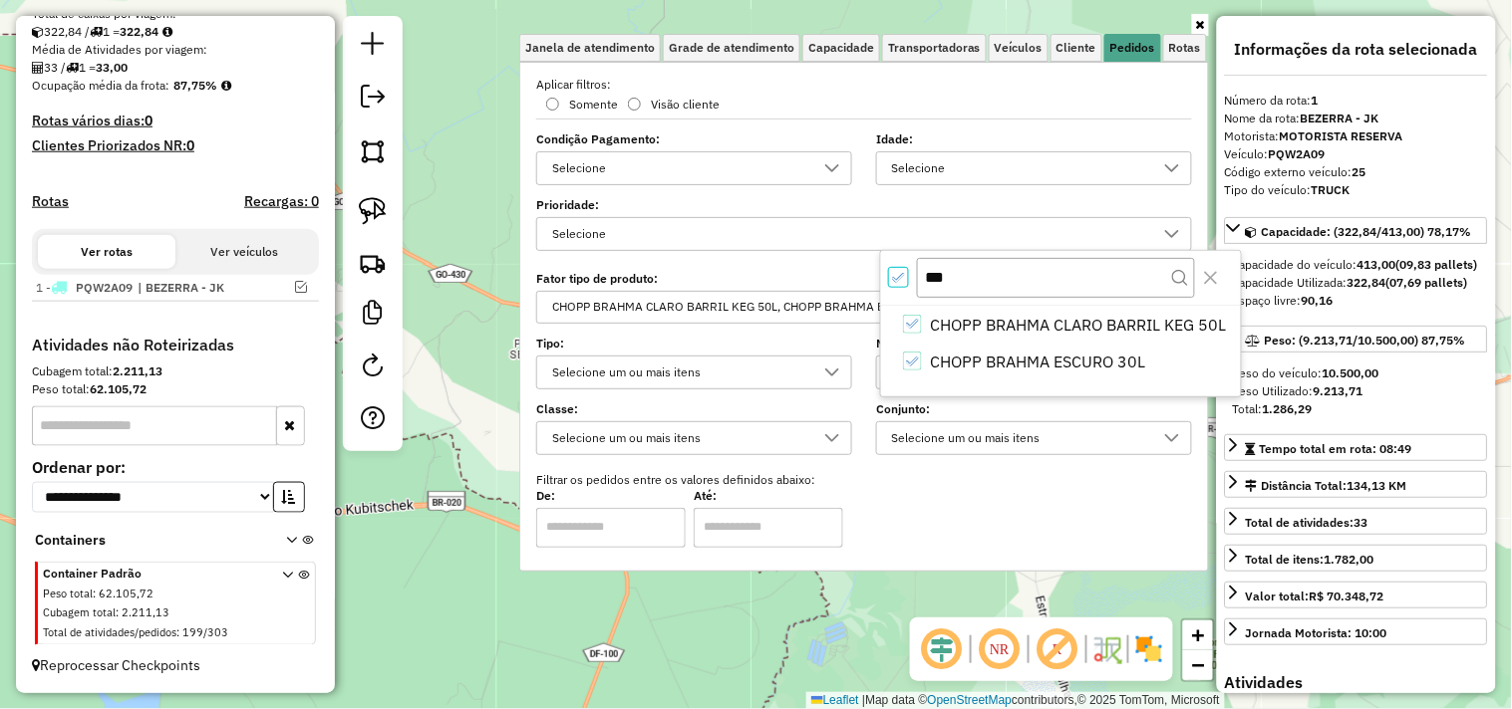
scroll to position [11, 6]
click at [483, 362] on div "Limpar filtros Janela de atendimento Grade de atendimento Capacidade Transporta…" at bounding box center [756, 354] width 1512 height 709
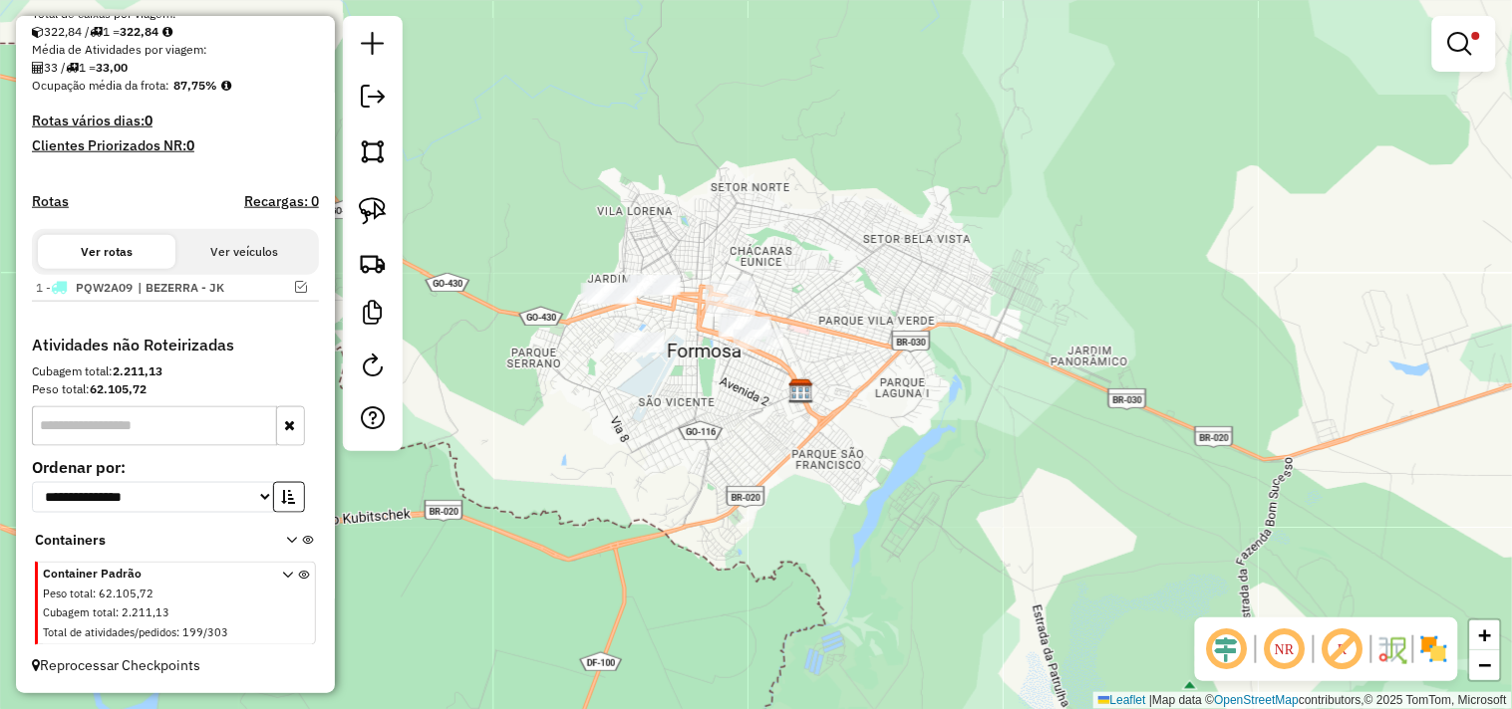
drag, startPoint x: 508, startPoint y: 353, endPoint x: 486, endPoint y: 396, distance: 48.1
click at [486, 396] on div "Limpar filtros Janela de atendimento Grade de atendimento Capacidade Transporta…" at bounding box center [756, 354] width 1512 height 709
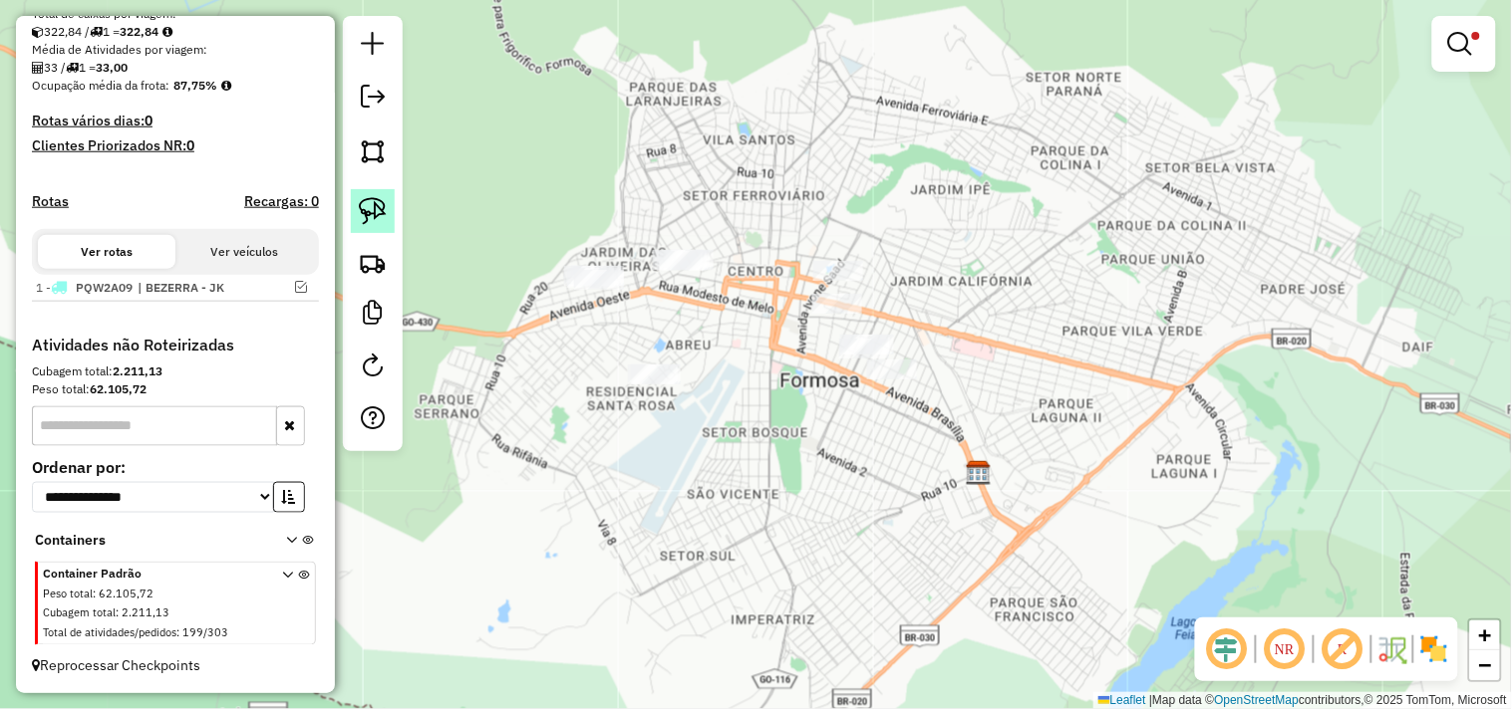
click at [383, 210] on img at bounding box center [373, 211] width 28 height 28
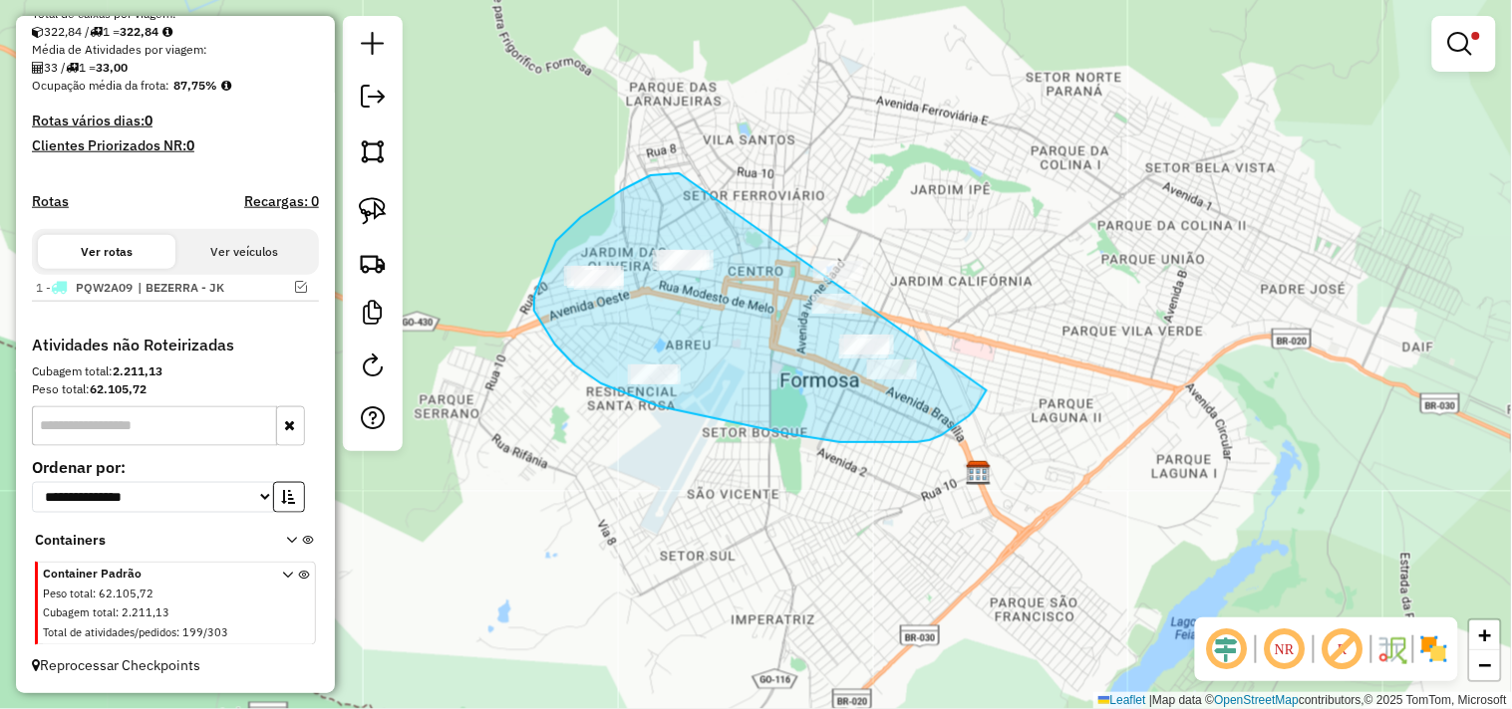
drag, startPoint x: 681, startPoint y: 174, endPoint x: 897, endPoint y: 173, distance: 216.2
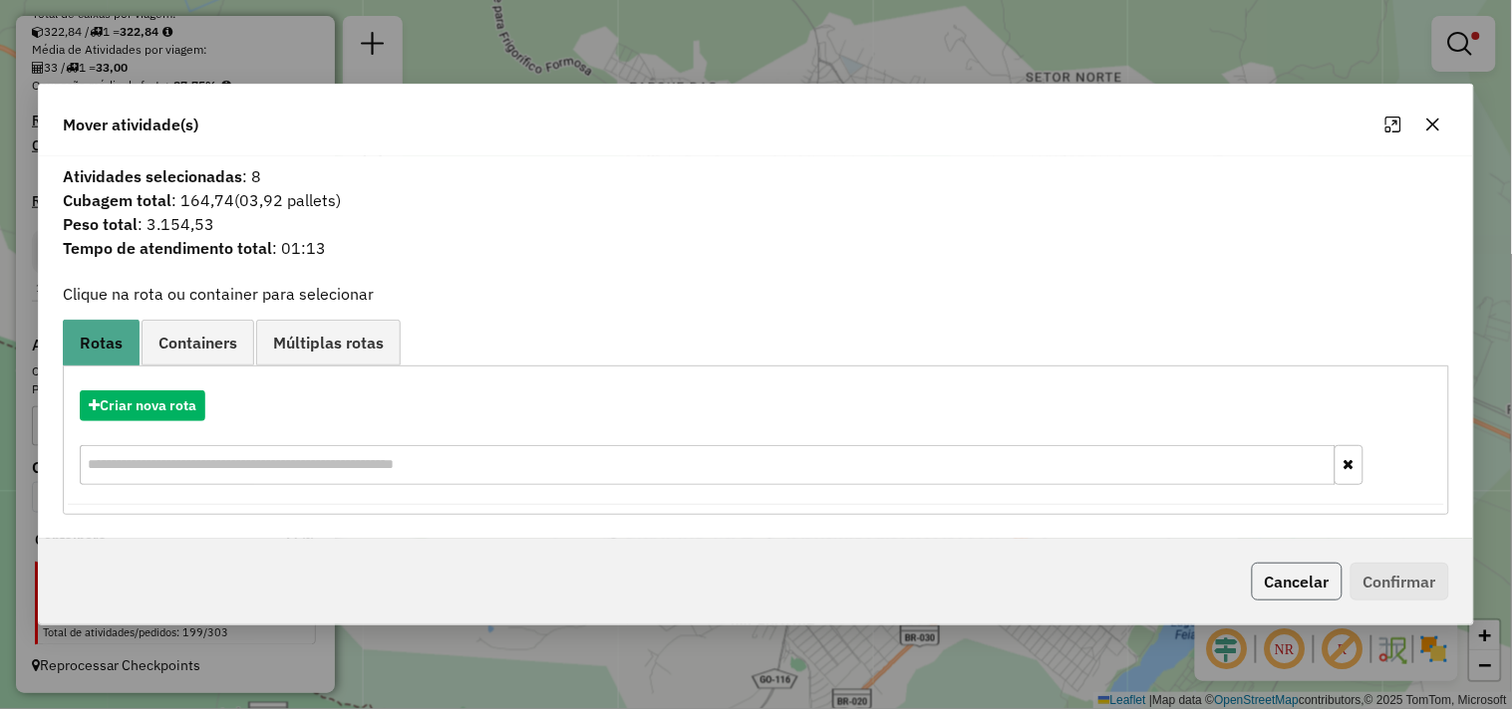
click at [1326, 586] on button "Cancelar" at bounding box center [1296, 582] width 91 height 38
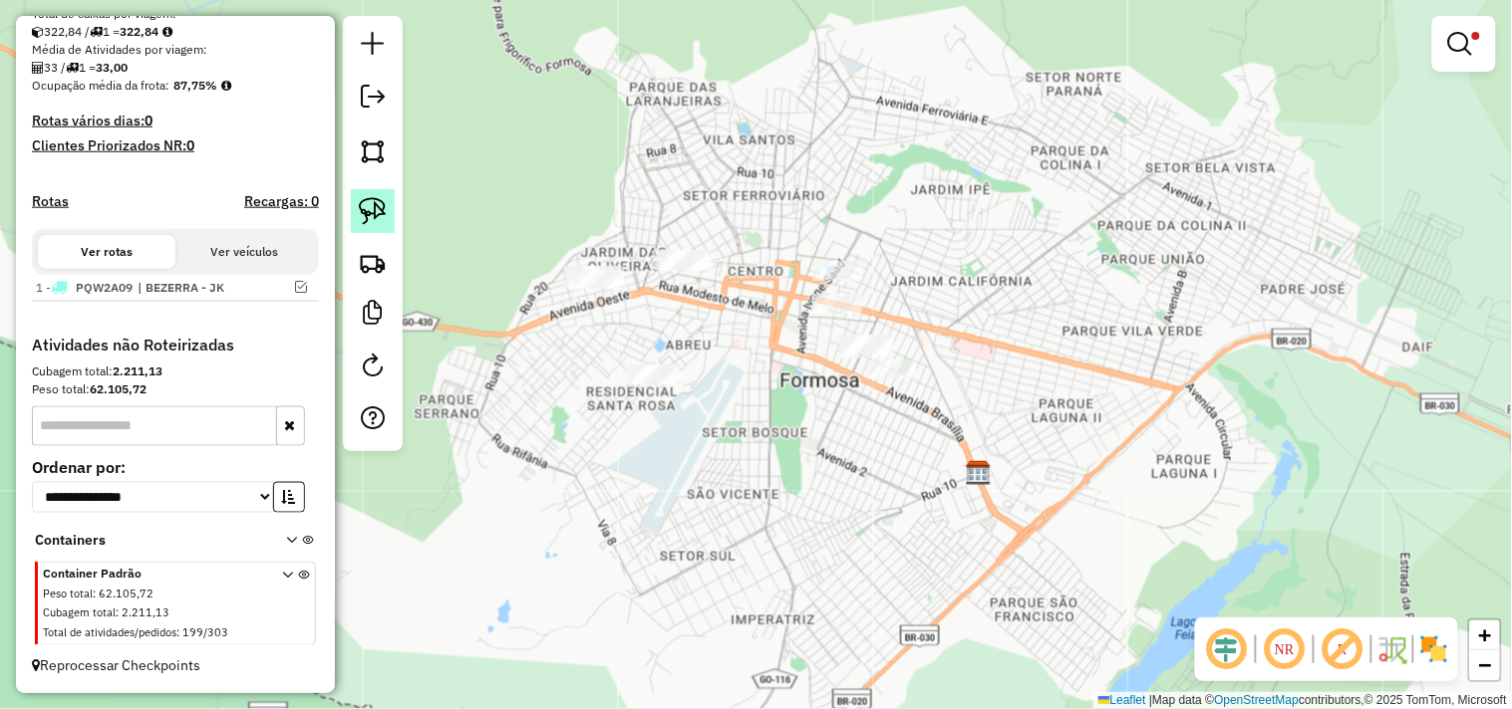
click at [387, 209] on link at bounding box center [373, 211] width 44 height 44
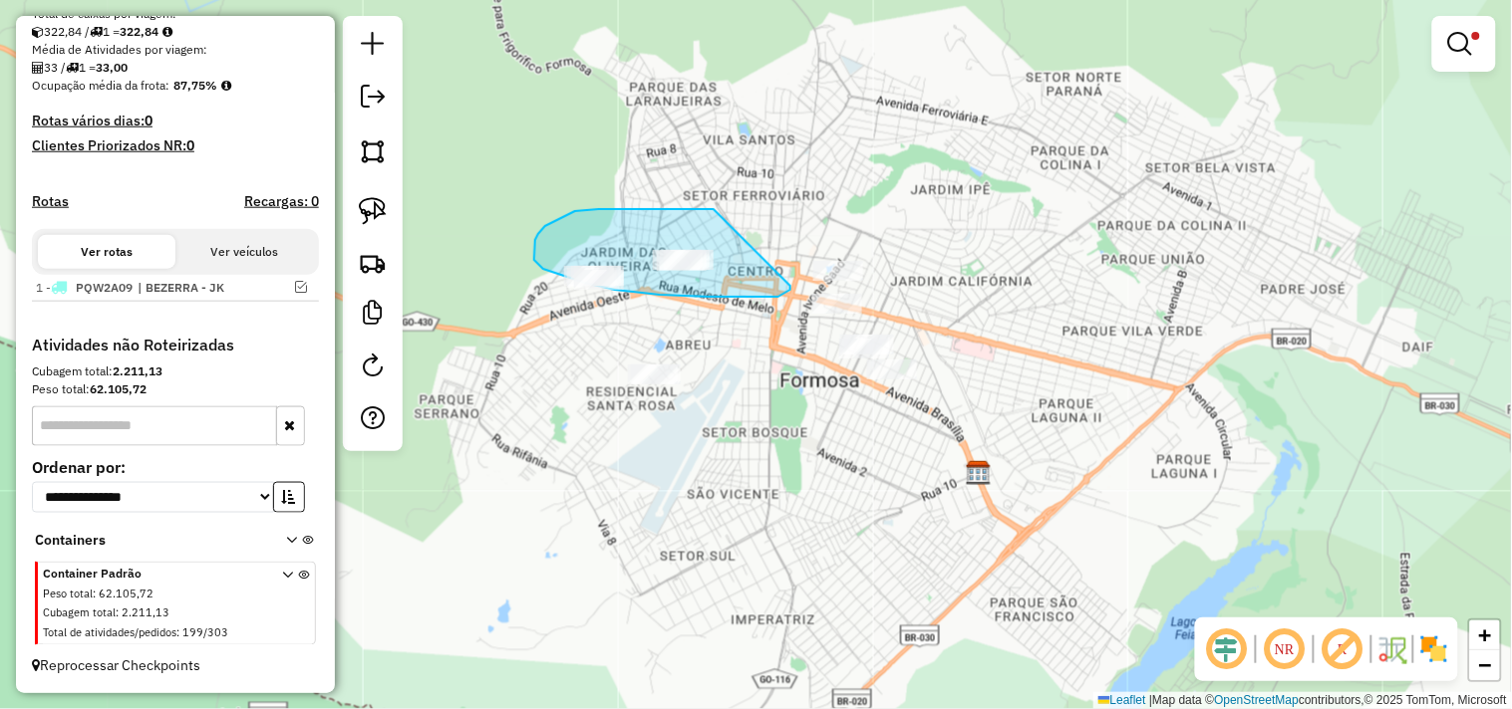
drag, startPoint x: 713, startPoint y: 209, endPoint x: 790, endPoint y: 286, distance: 108.5
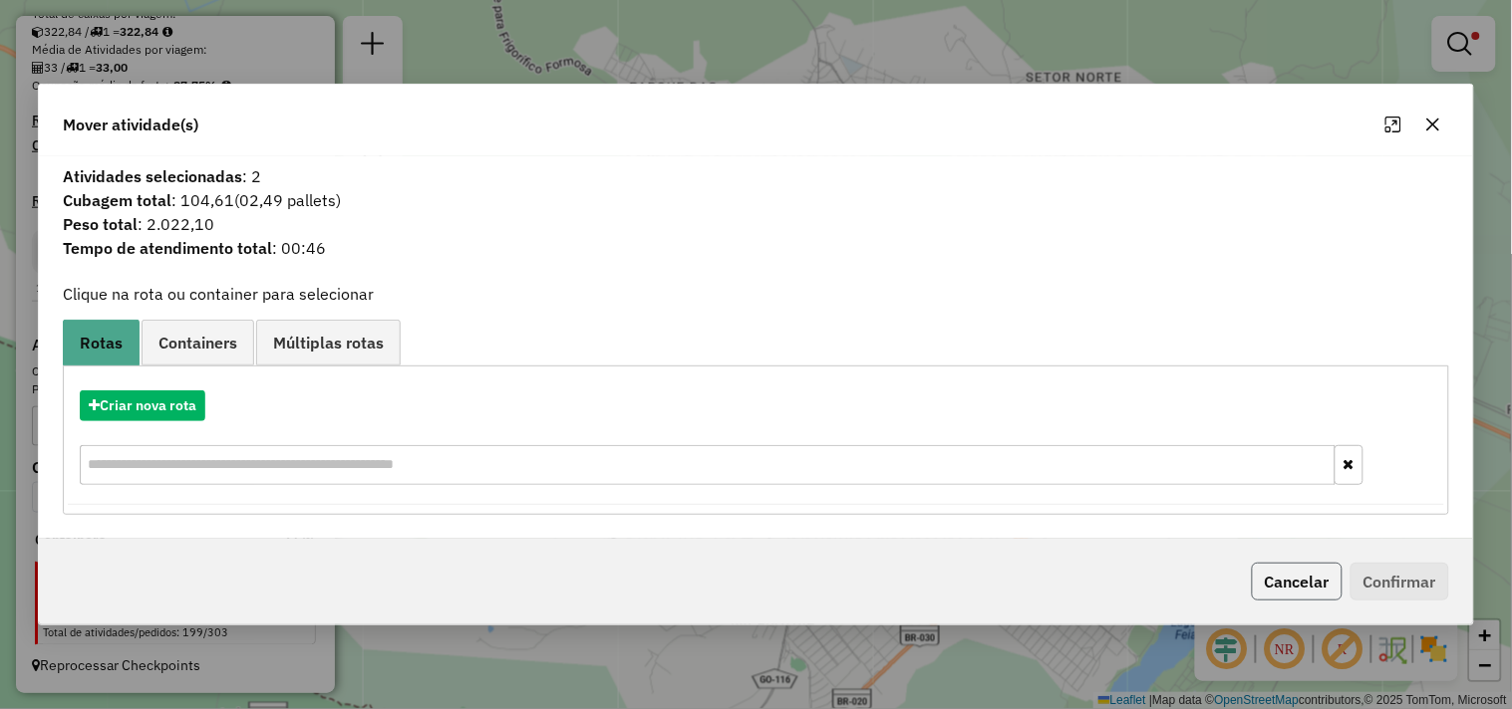
click at [1299, 572] on button "Cancelar" at bounding box center [1296, 582] width 91 height 38
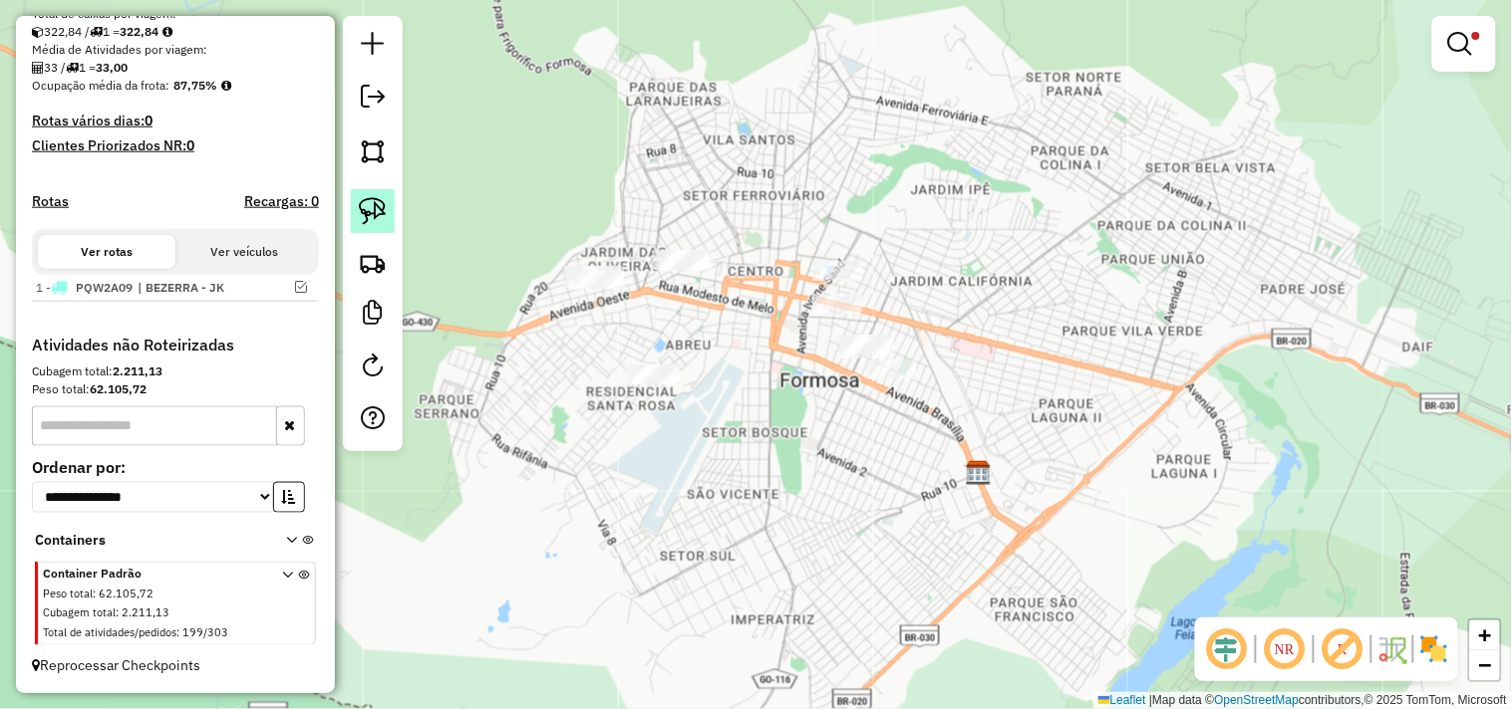
click at [390, 205] on link at bounding box center [373, 211] width 44 height 44
drag, startPoint x: 743, startPoint y: 309, endPoint x: 645, endPoint y: 274, distance: 104.6
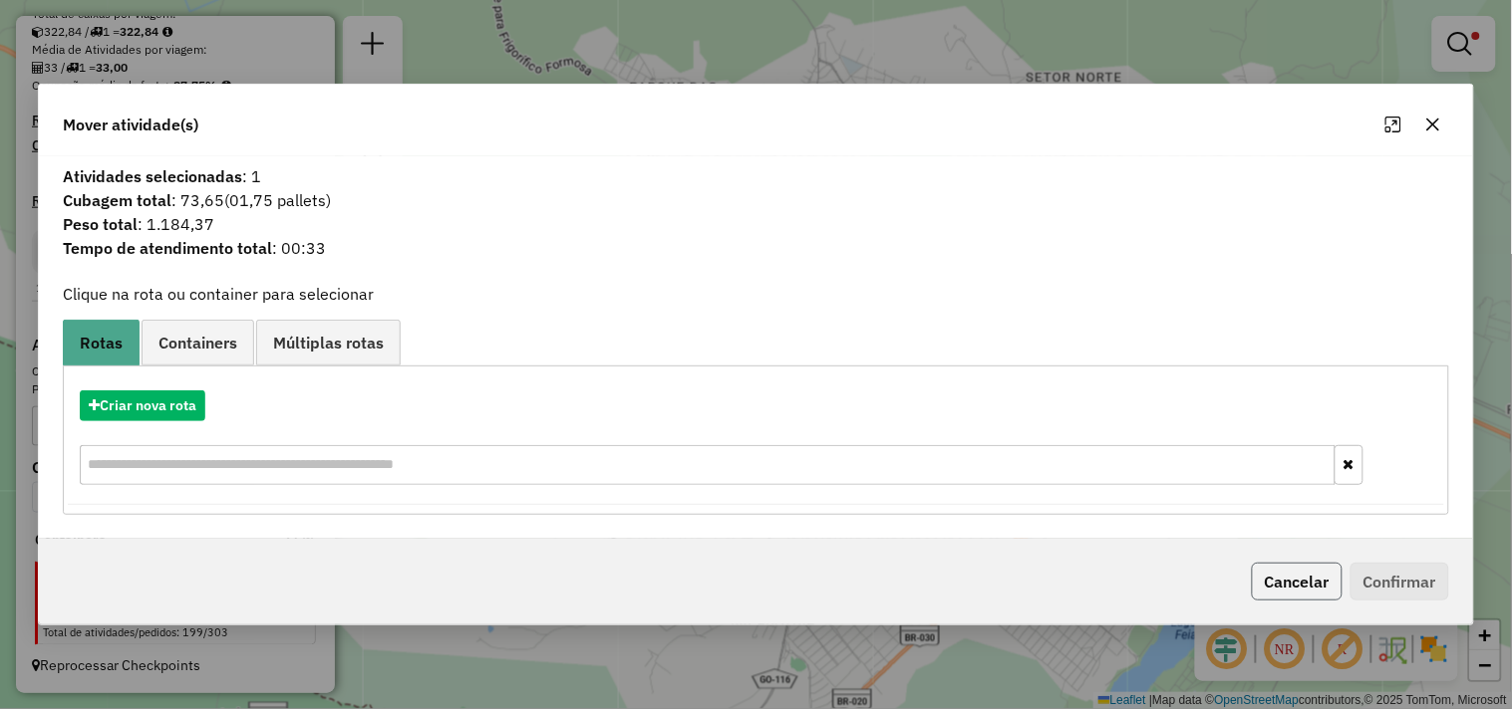
click at [1278, 573] on button "Cancelar" at bounding box center [1296, 582] width 91 height 38
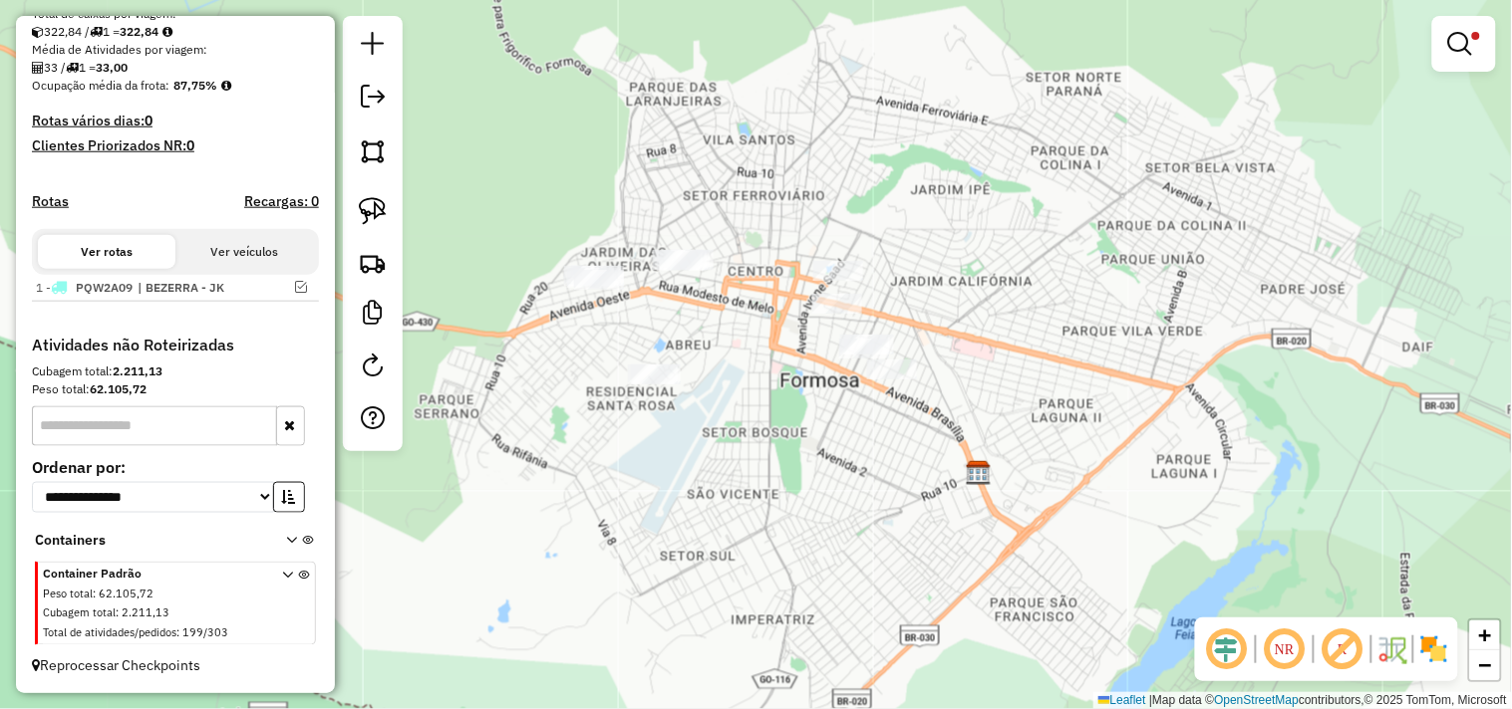
drag, startPoint x: 383, startPoint y: 209, endPoint x: 523, endPoint y: 257, distance: 148.4
click at [383, 210] on img at bounding box center [373, 211] width 28 height 28
drag, startPoint x: 731, startPoint y: 336, endPoint x: 678, endPoint y: 389, distance: 75.4
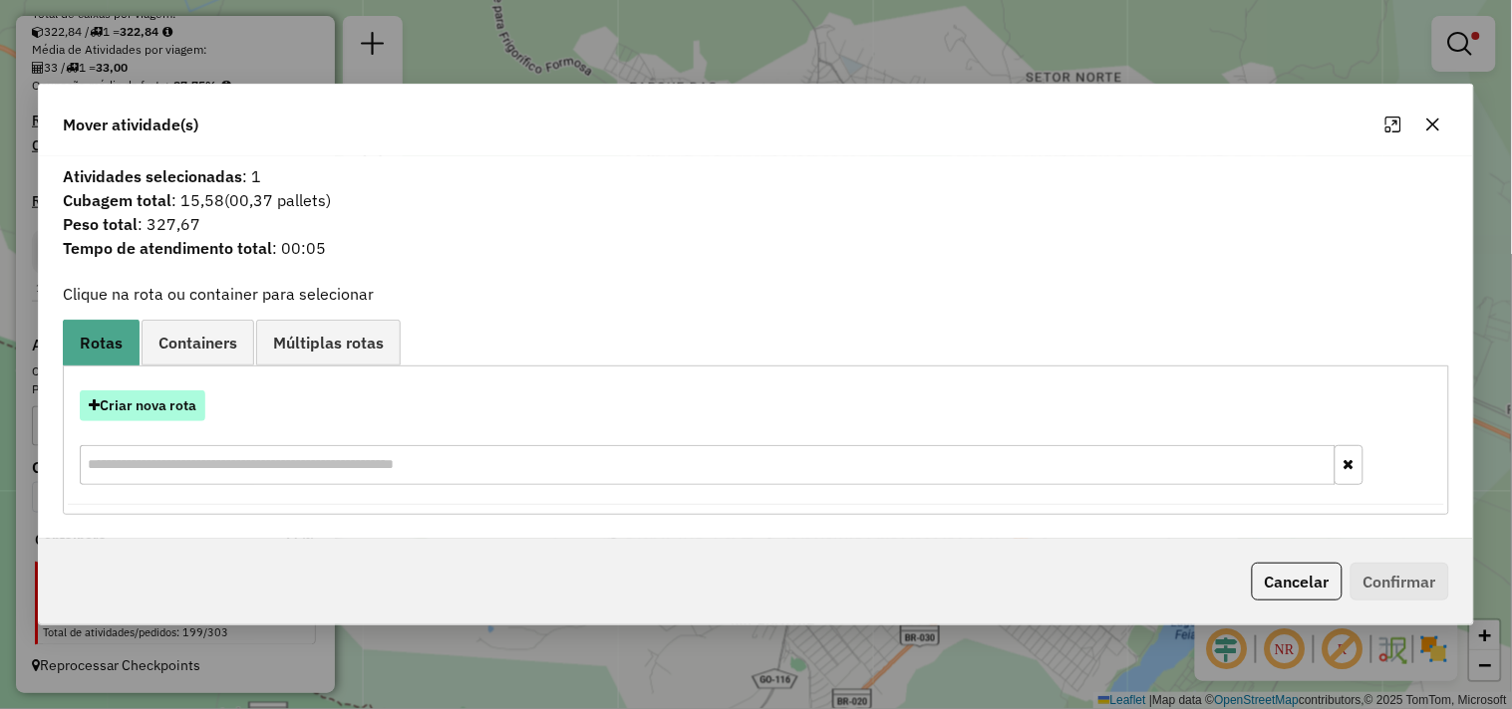
click at [156, 407] on button "Criar nova rota" at bounding box center [143, 406] width 126 height 31
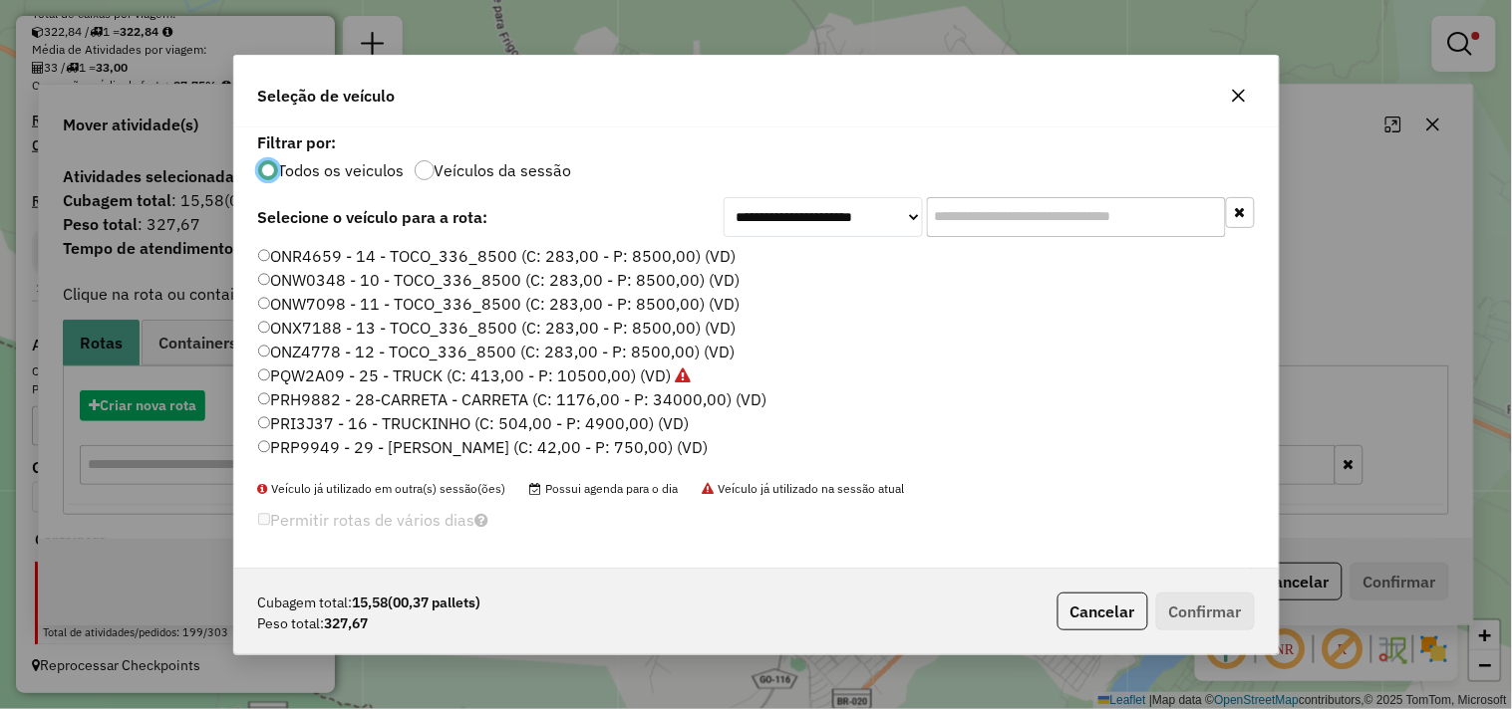
scroll to position [11, 5]
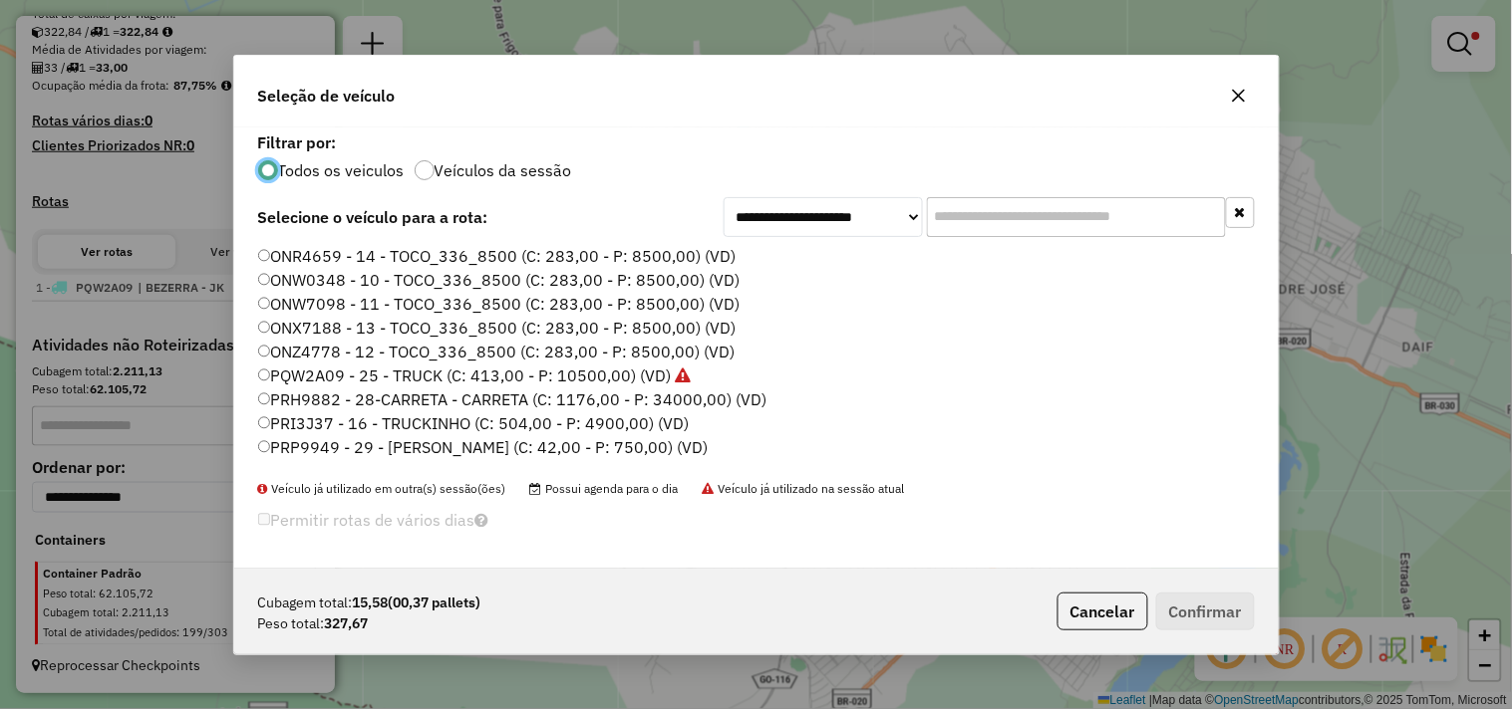
click at [611, 452] on label "PRP9949 - 29 - SAVEIRO - SAVEIRO (C: 42,00 - P: 750,00) (VD)" at bounding box center [483, 447] width 450 height 24
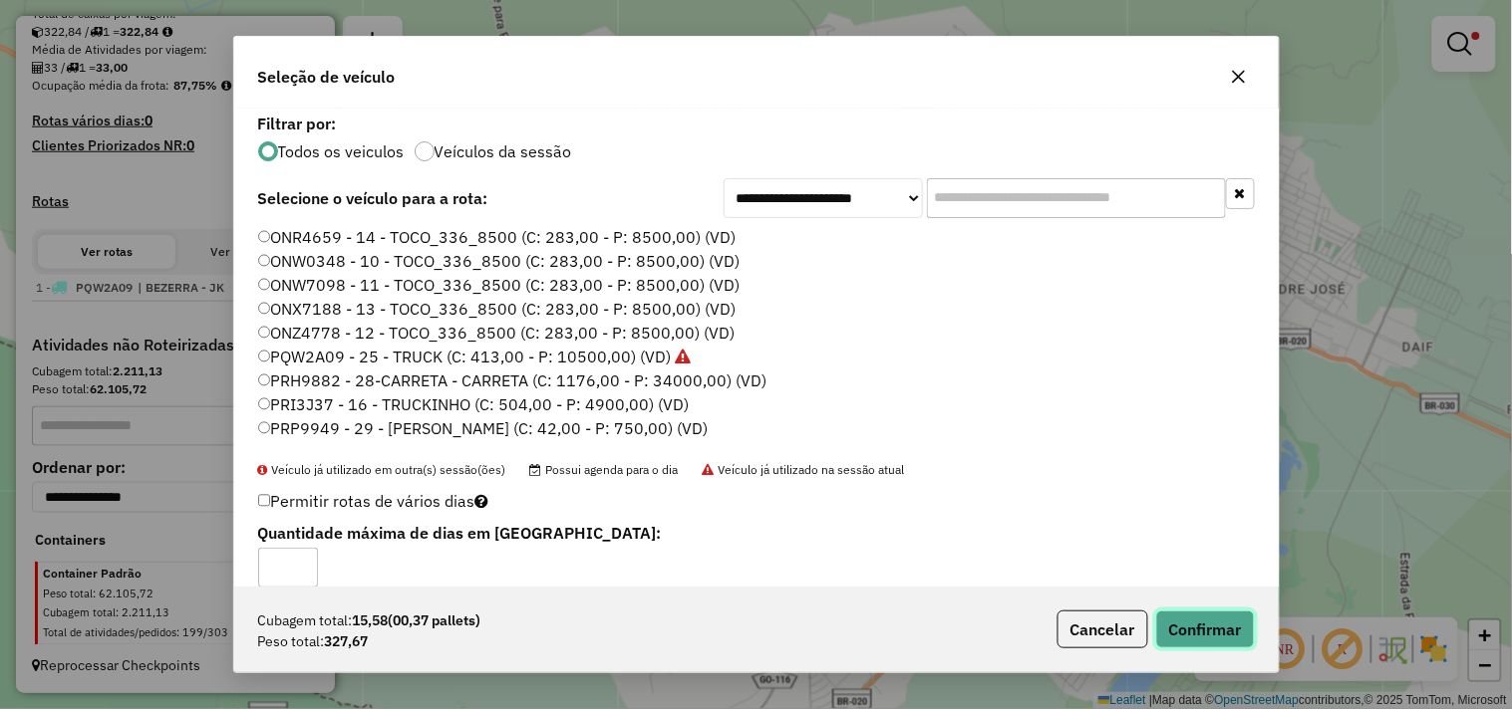
click at [1178, 620] on button "Confirmar" at bounding box center [1205, 630] width 99 height 38
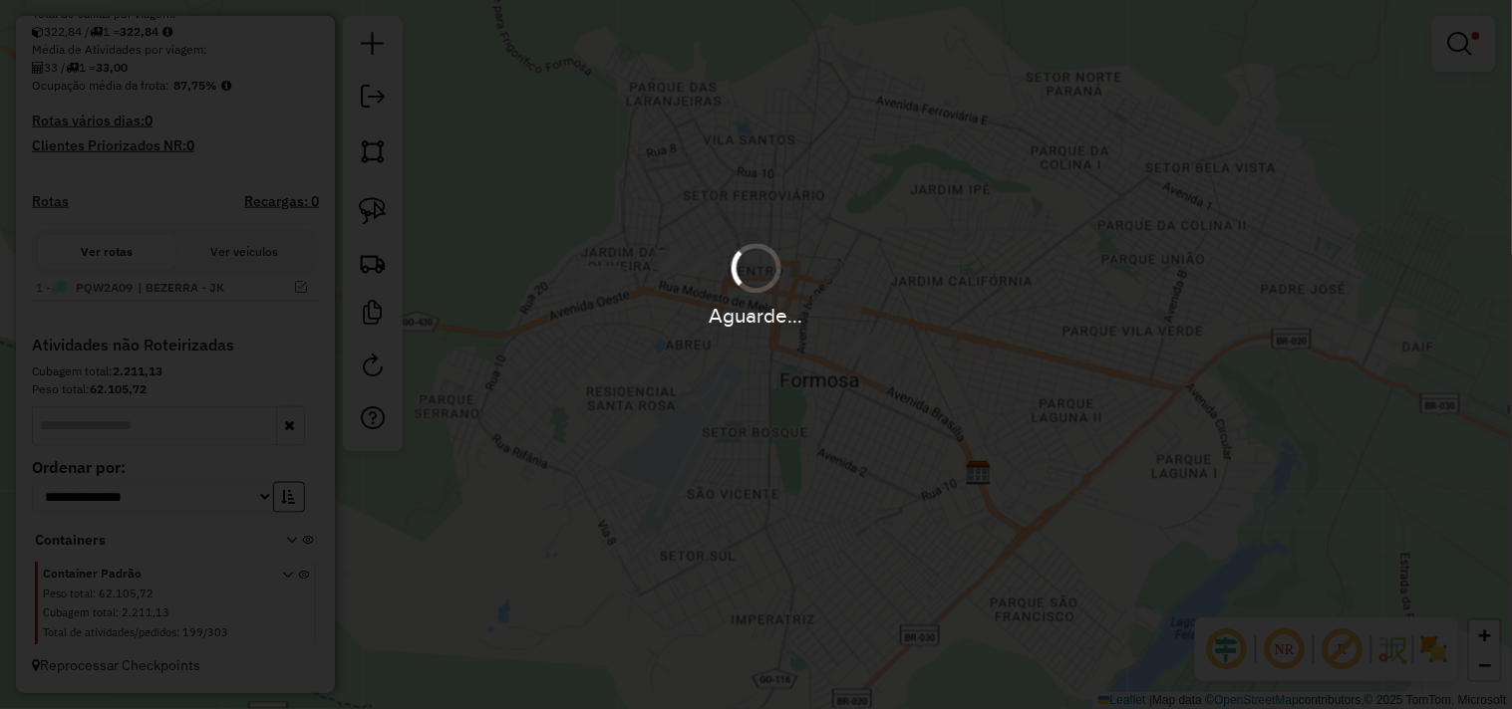
scroll to position [514, 0]
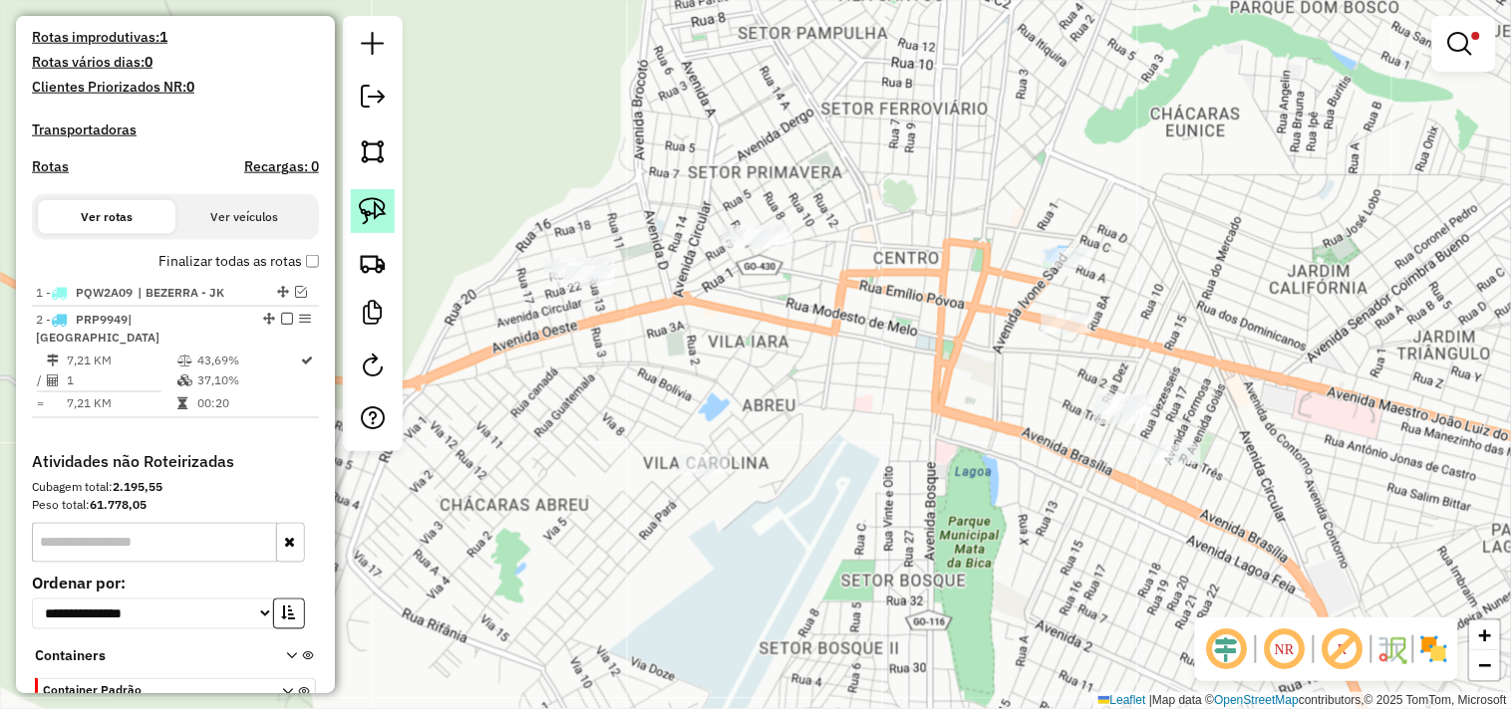
click at [381, 215] on img at bounding box center [373, 211] width 28 height 28
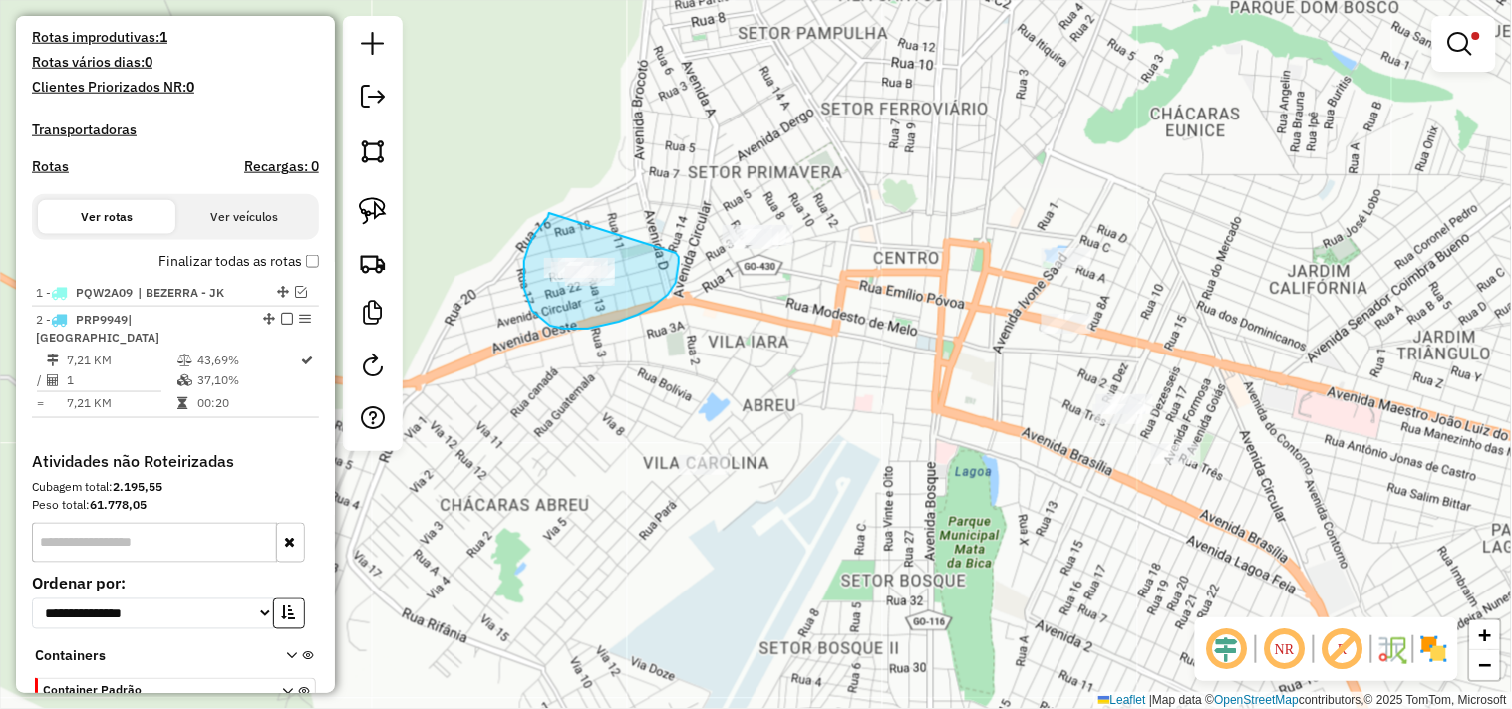
drag, startPoint x: 535, startPoint y: 234, endPoint x: 651, endPoint y: 246, distance: 116.2
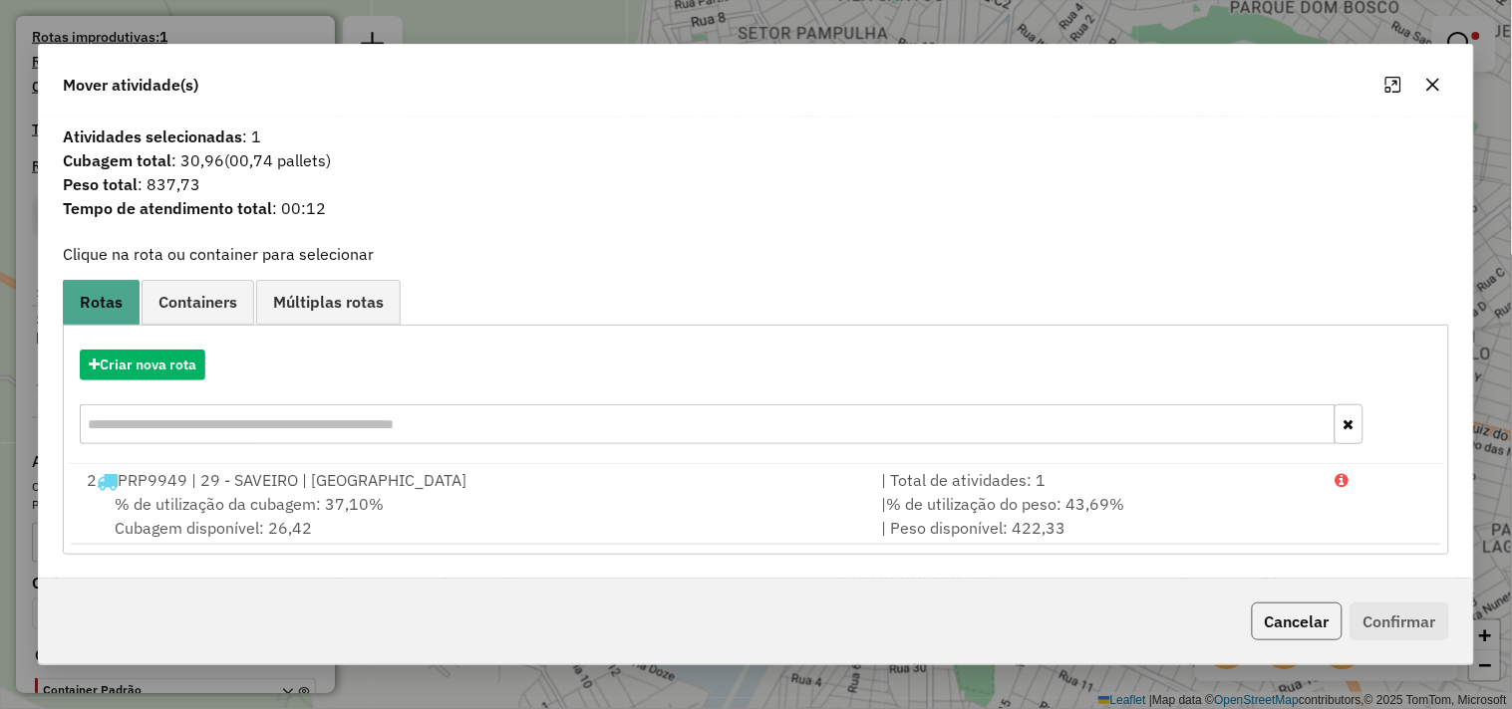
click at [1311, 612] on button "Cancelar" at bounding box center [1296, 622] width 91 height 38
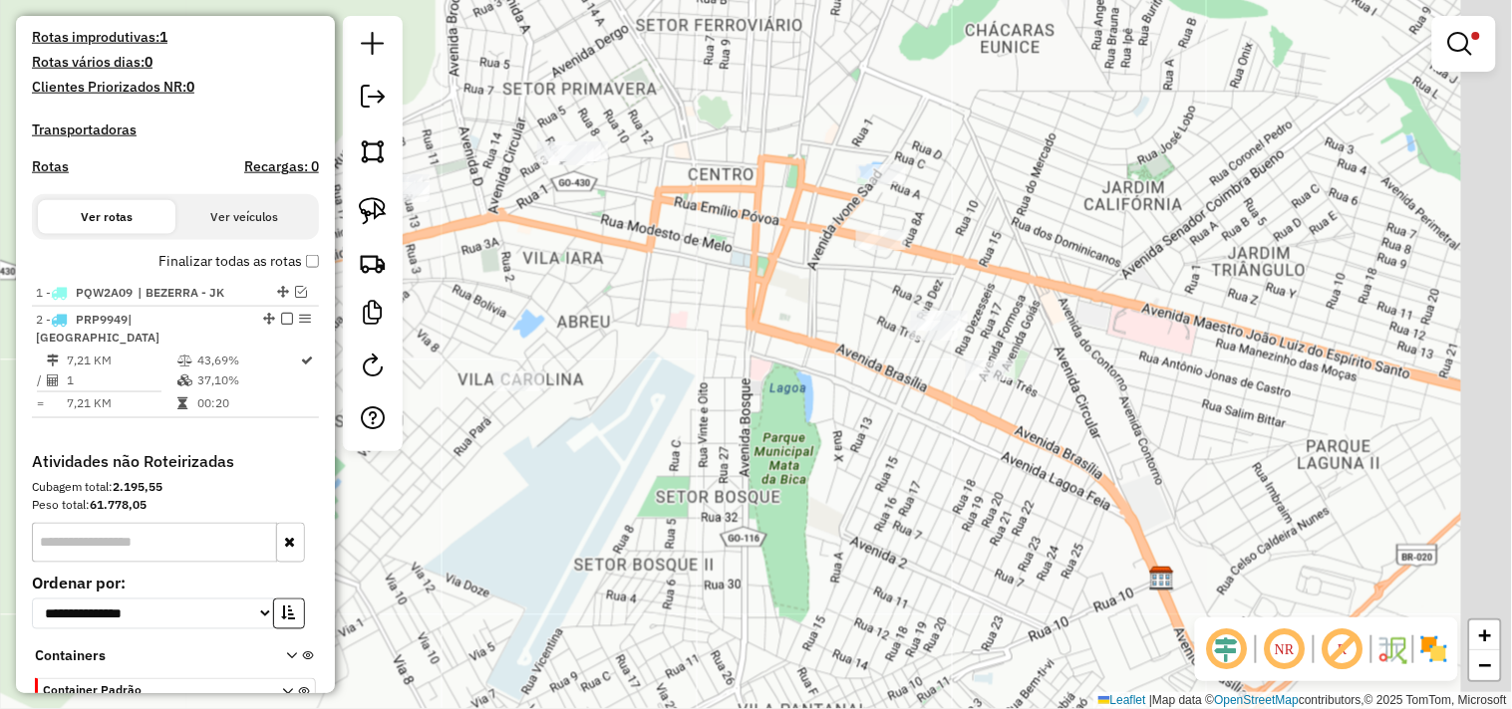
drag, startPoint x: 1019, startPoint y: 475, endPoint x: 821, endPoint y: 399, distance: 212.6
click at [865, 423] on div "Limpar filtros Janela de atendimento Grade de atendimento Capacidade Transporta…" at bounding box center [756, 354] width 1512 height 709
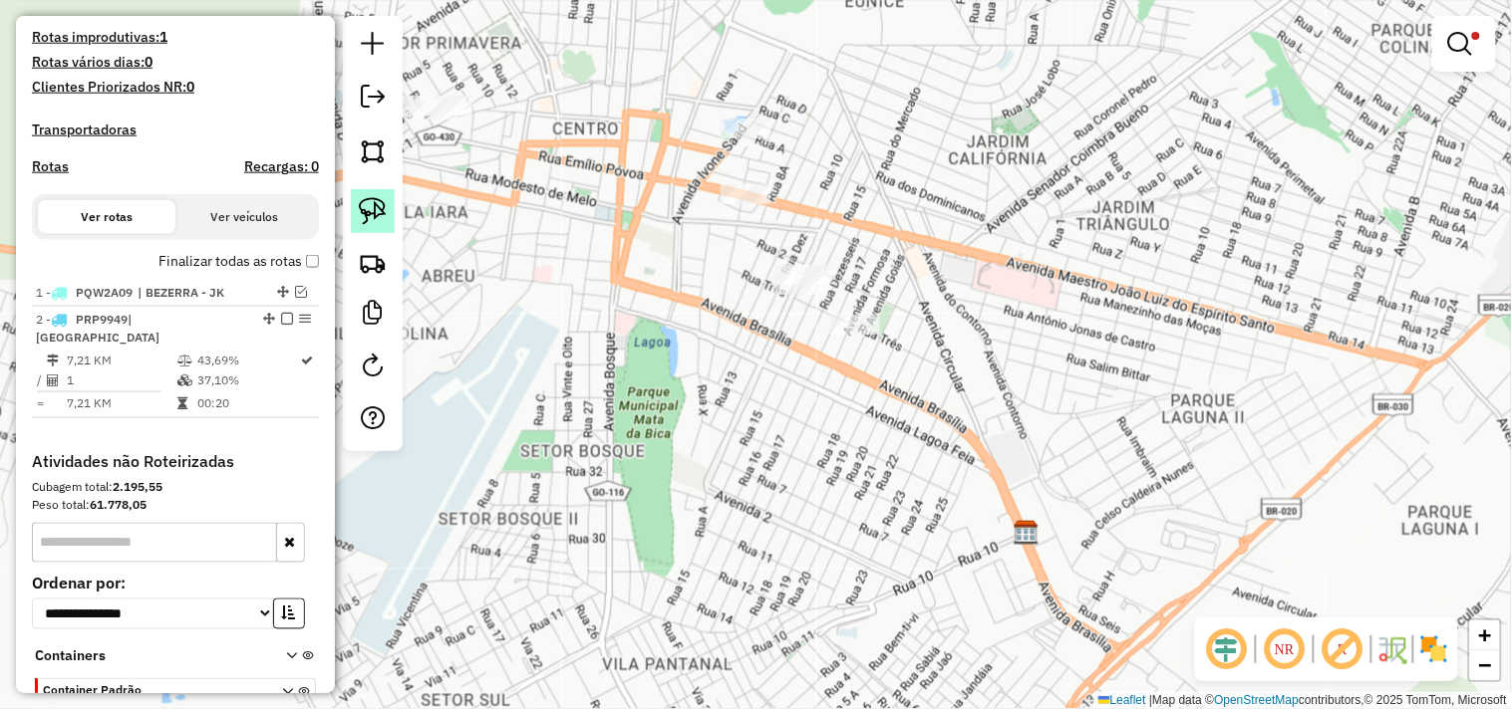
click at [373, 220] on img at bounding box center [373, 211] width 28 height 28
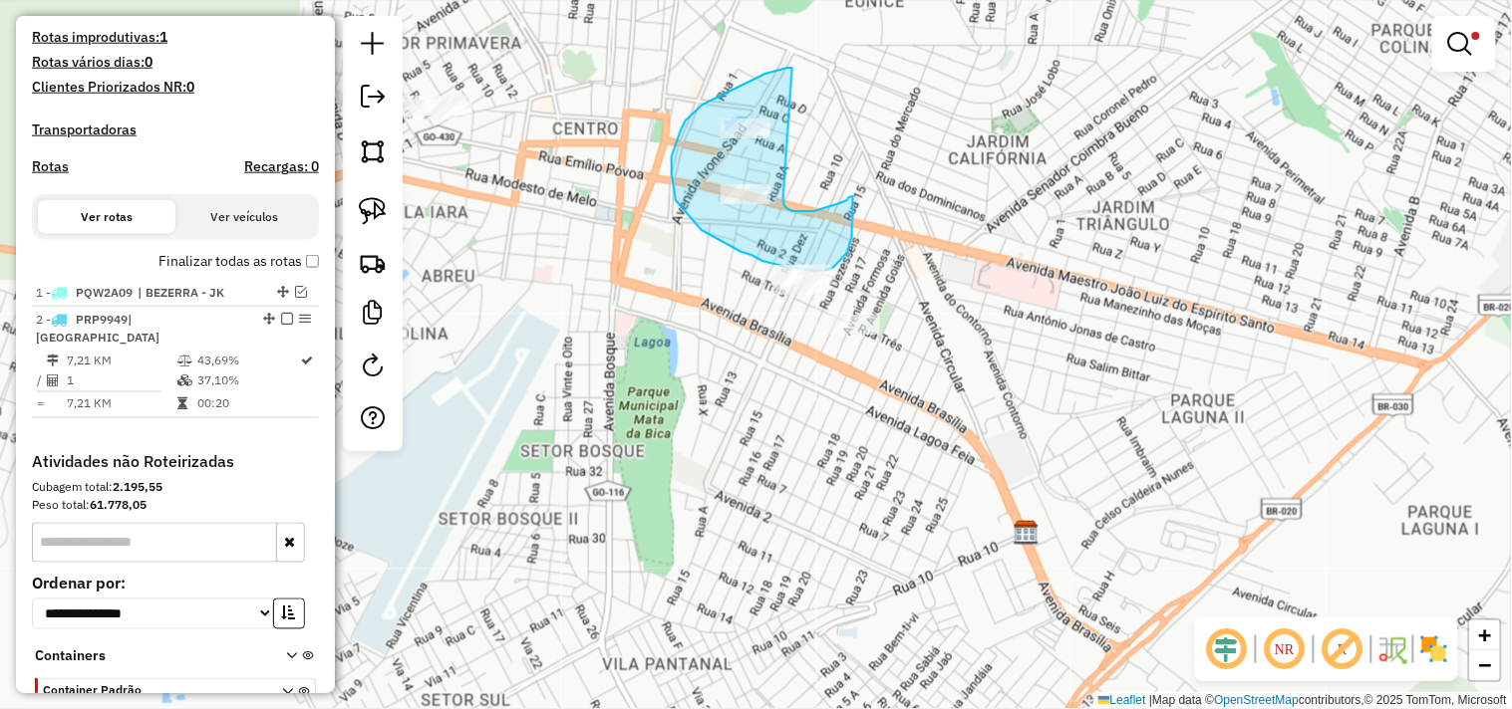
drag, startPoint x: 778, startPoint y: 71, endPoint x: 792, endPoint y: 181, distance: 111.5
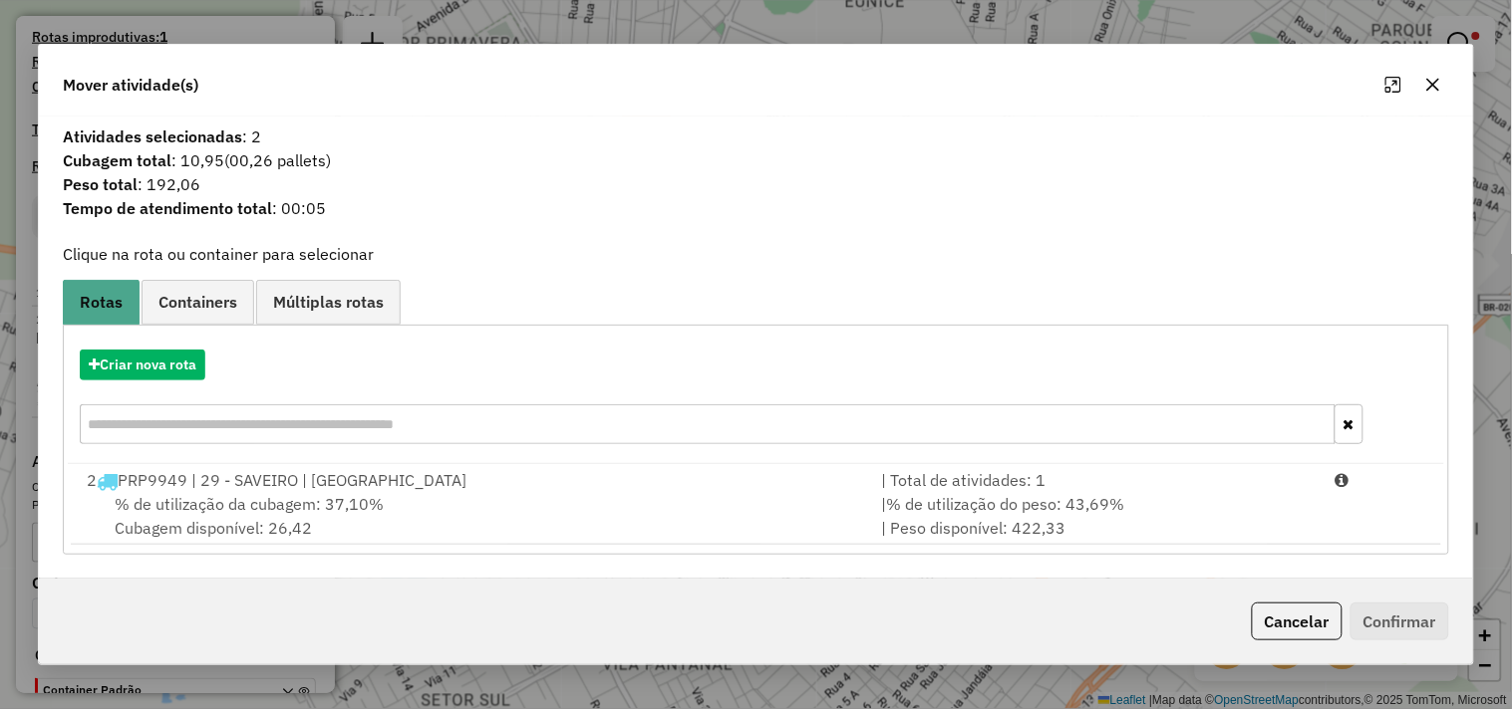
click at [1308, 612] on button "Cancelar" at bounding box center [1296, 622] width 91 height 38
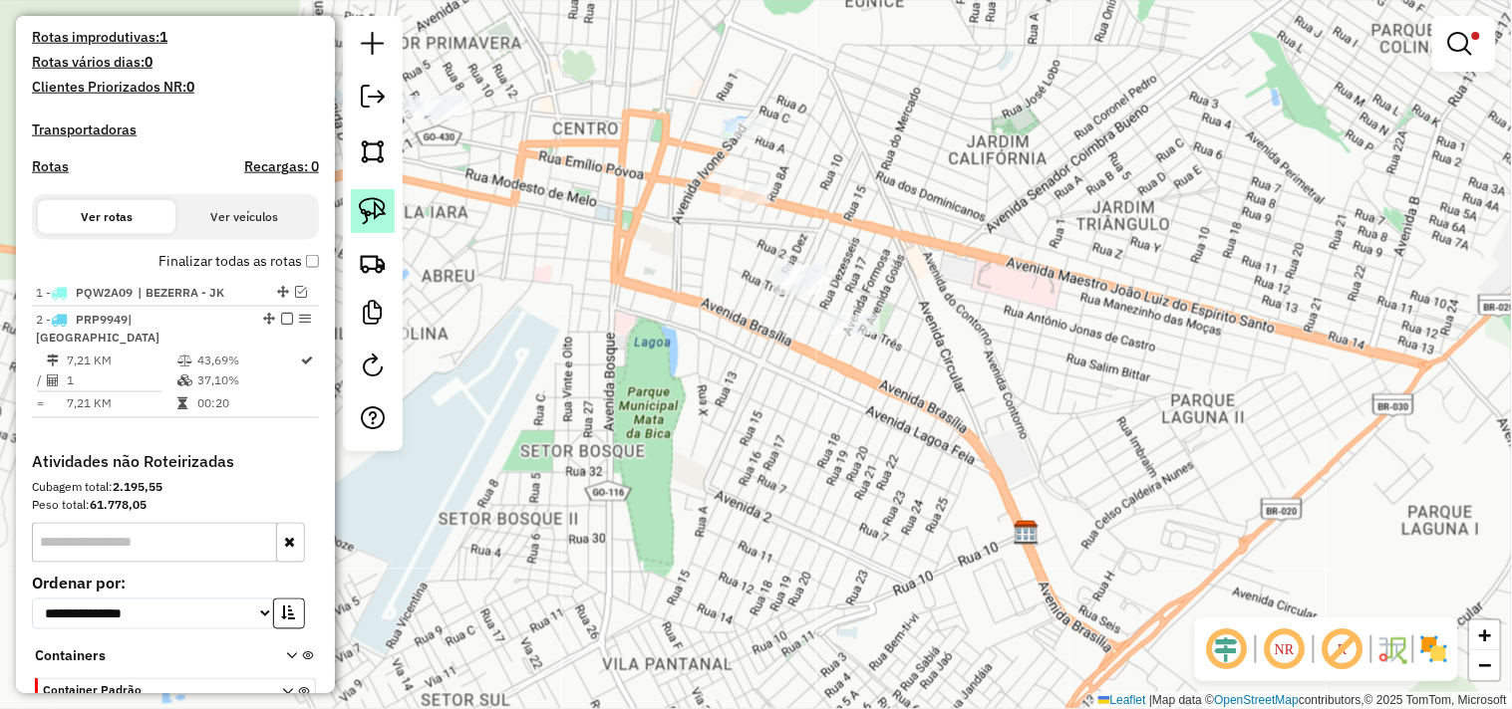
click at [372, 214] on img at bounding box center [373, 211] width 28 height 28
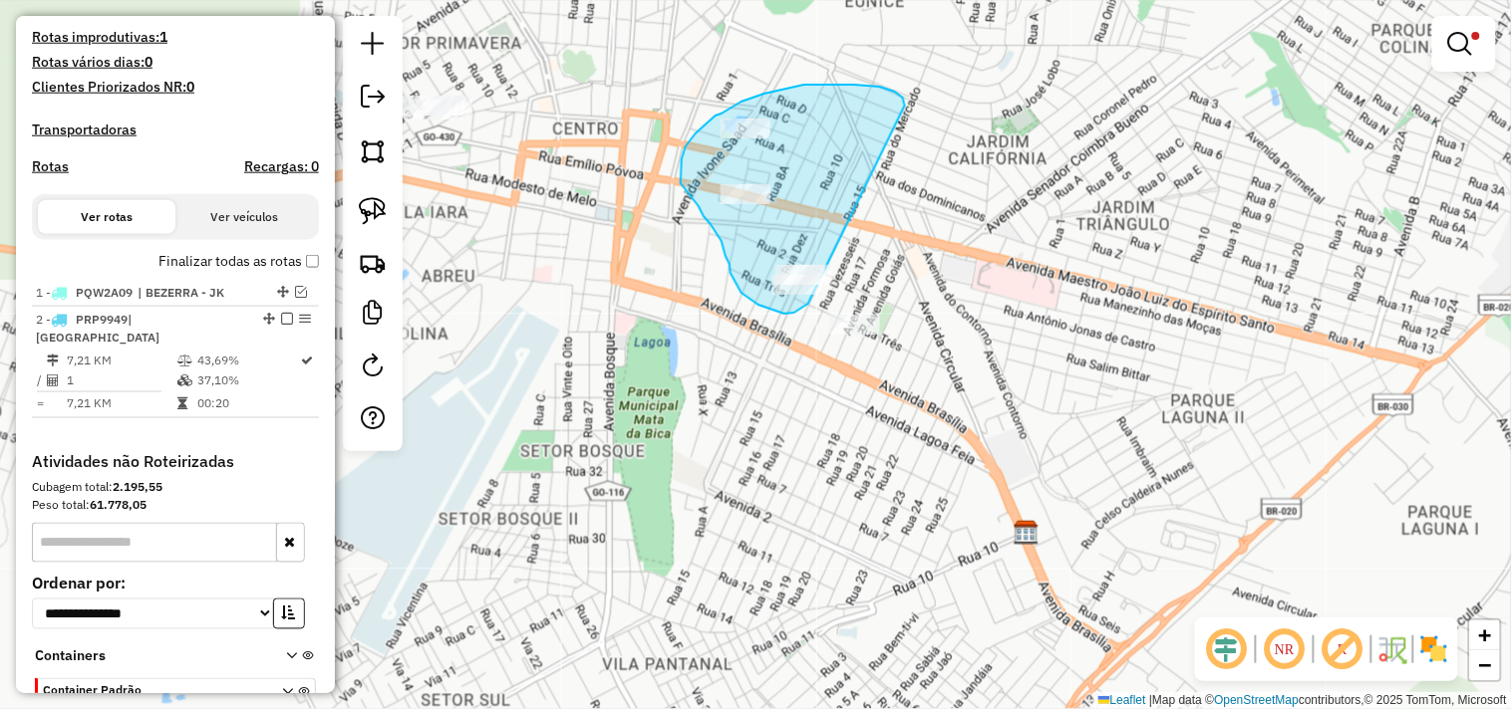
drag, startPoint x: 903, startPoint y: 98, endPoint x: 824, endPoint y: 292, distance: 209.6
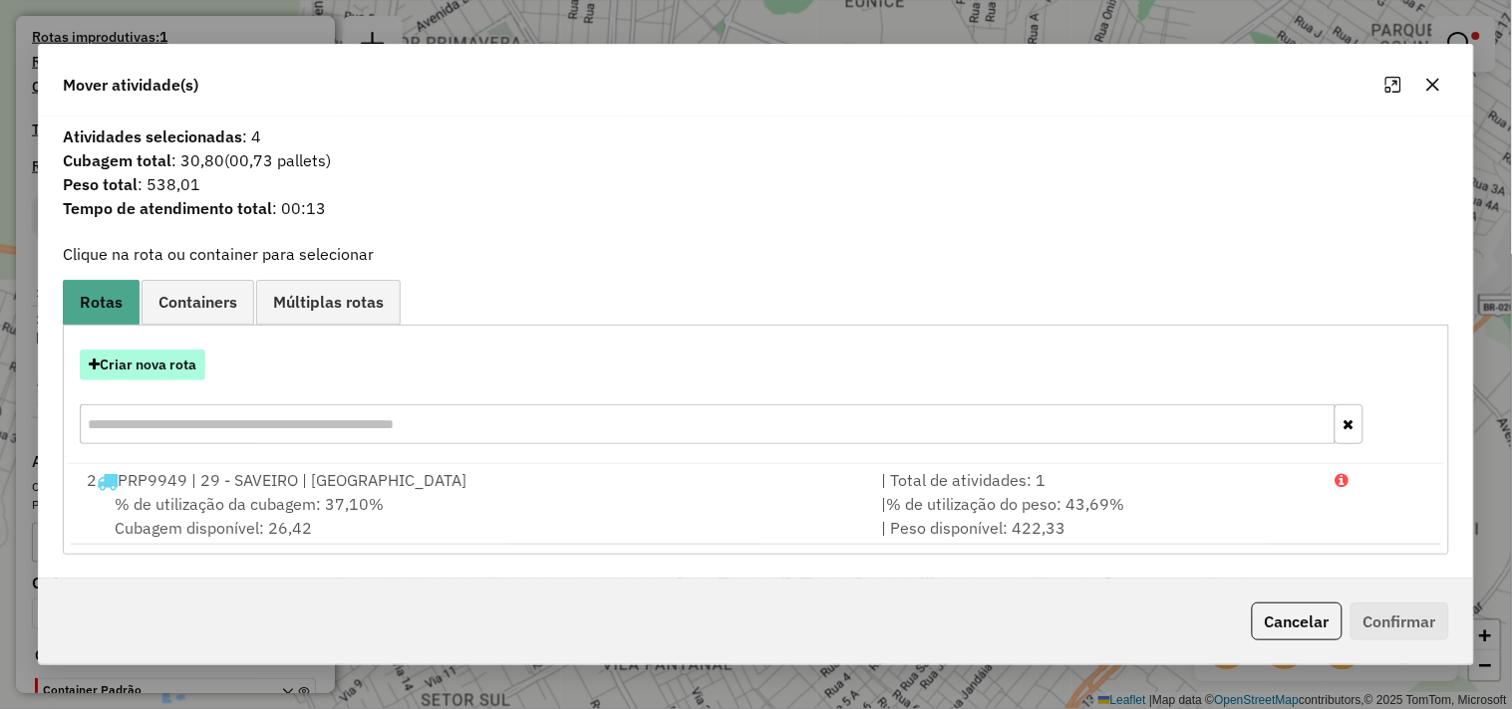
click at [174, 373] on button "Criar nova rota" at bounding box center [143, 365] width 126 height 31
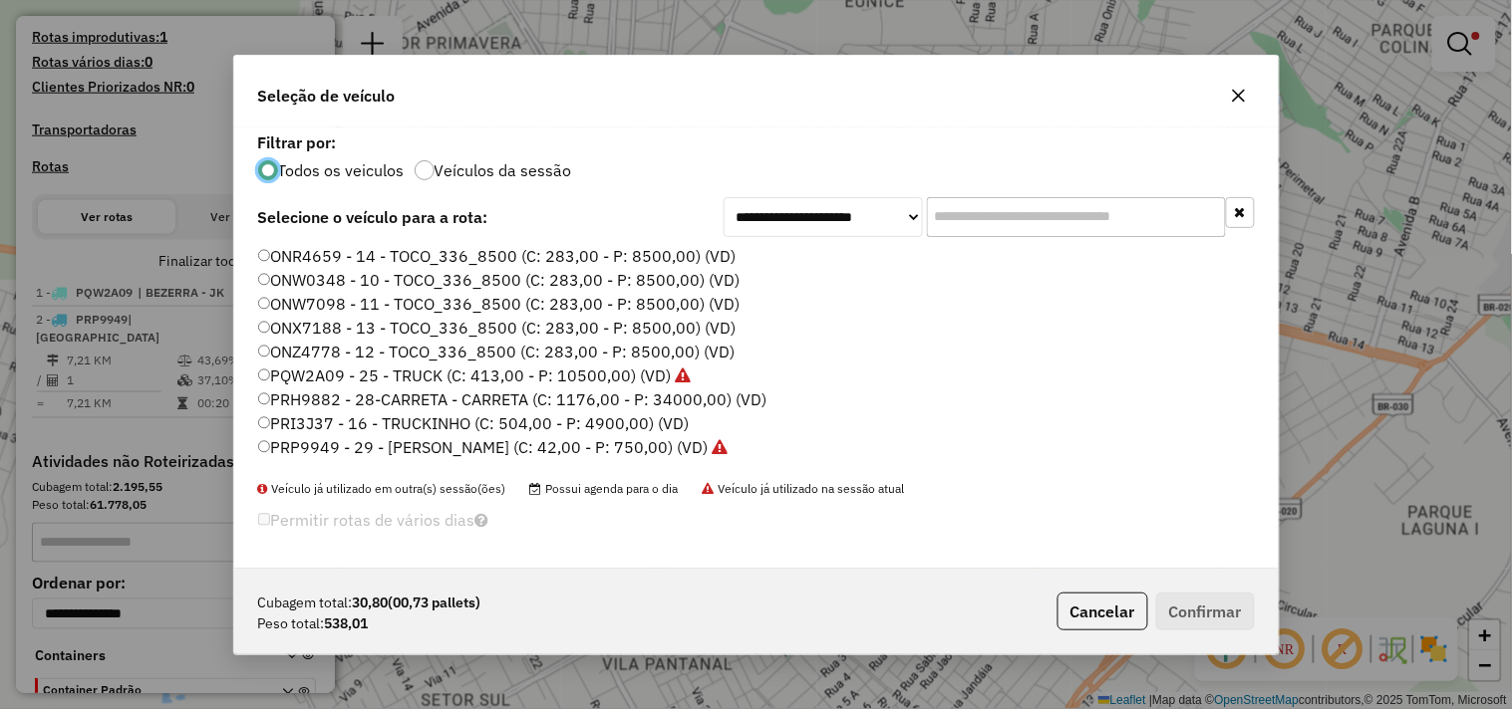
scroll to position [11, 5]
click at [693, 441] on label "PRP9949 - 29 - SAVEIRO - SAVEIRO (C: 42,00 - P: 750,00) (VD)" at bounding box center [493, 447] width 470 height 24
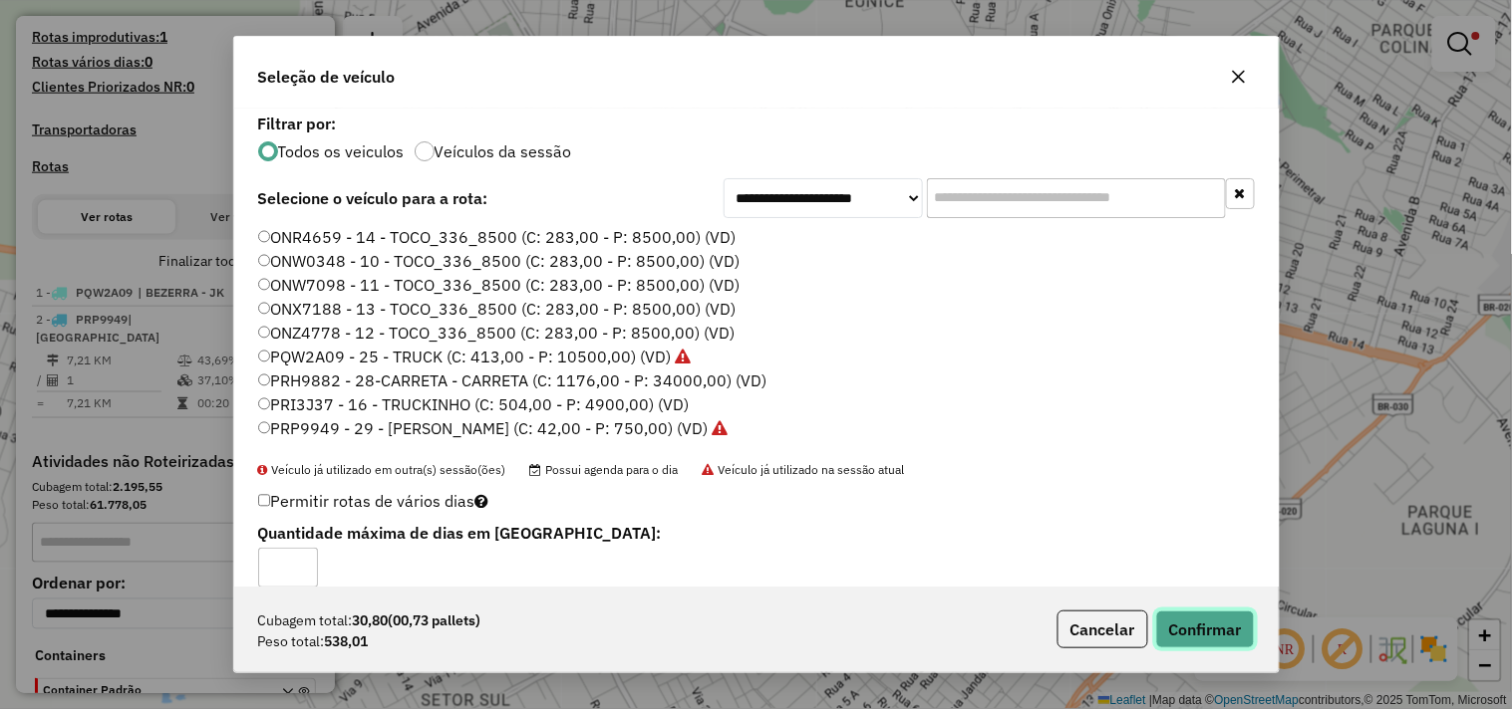
click at [1222, 644] on button "Confirmar" at bounding box center [1205, 630] width 99 height 38
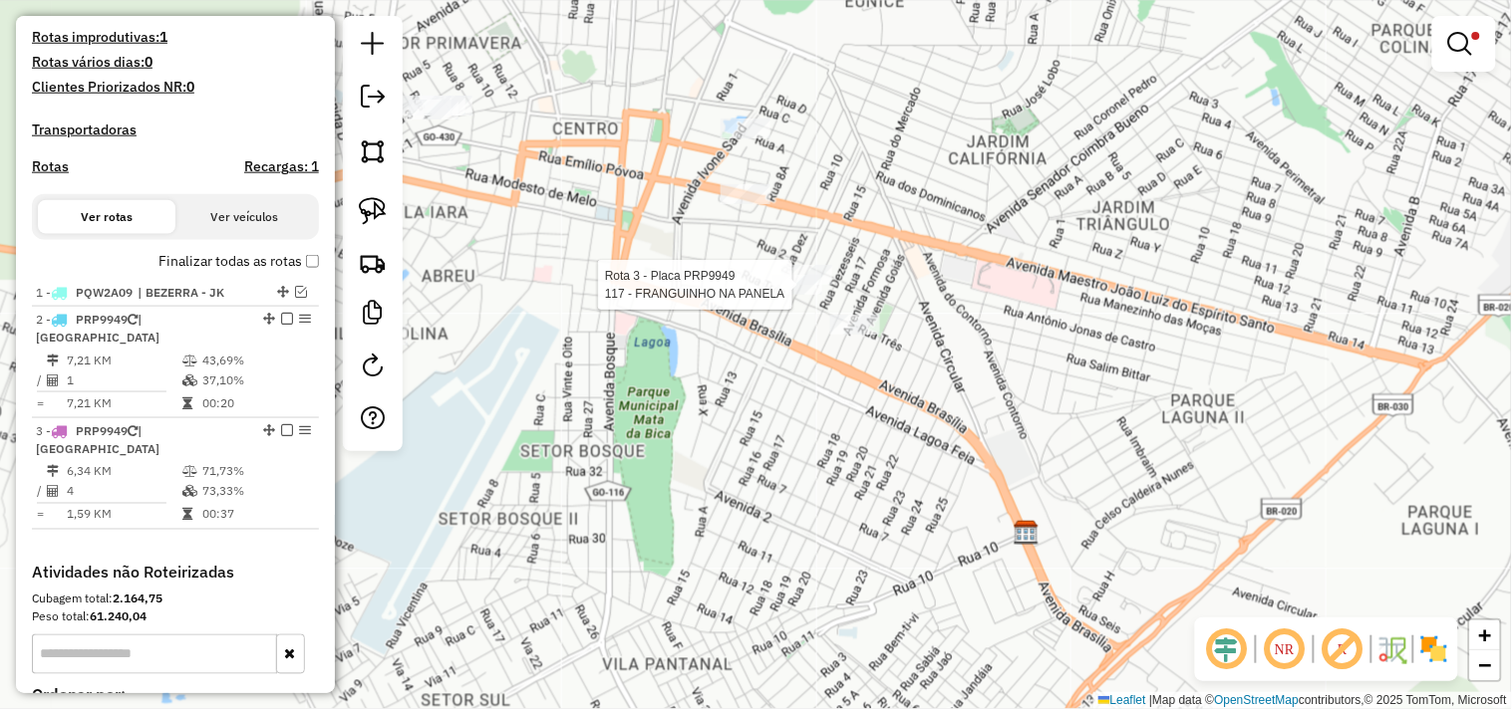
scroll to position [723, 0]
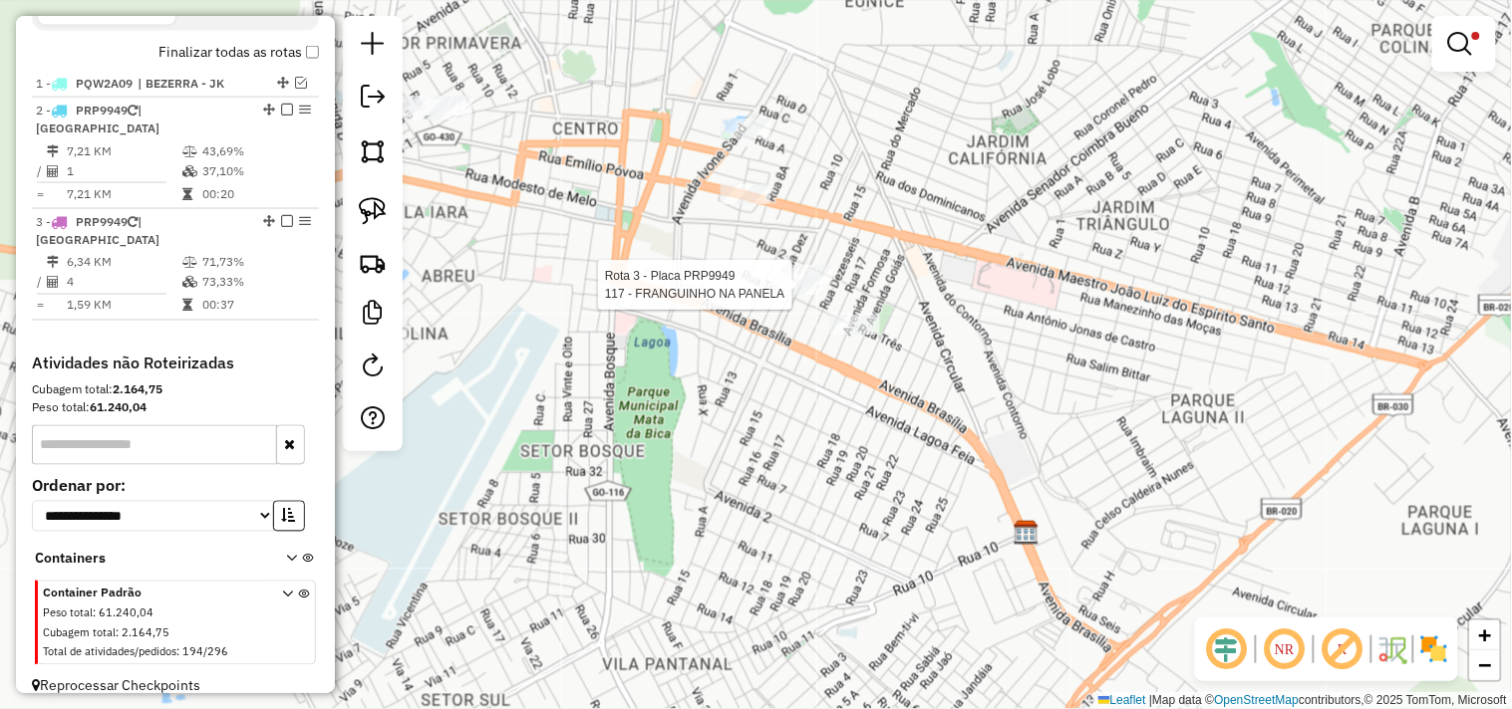
select select "**********"
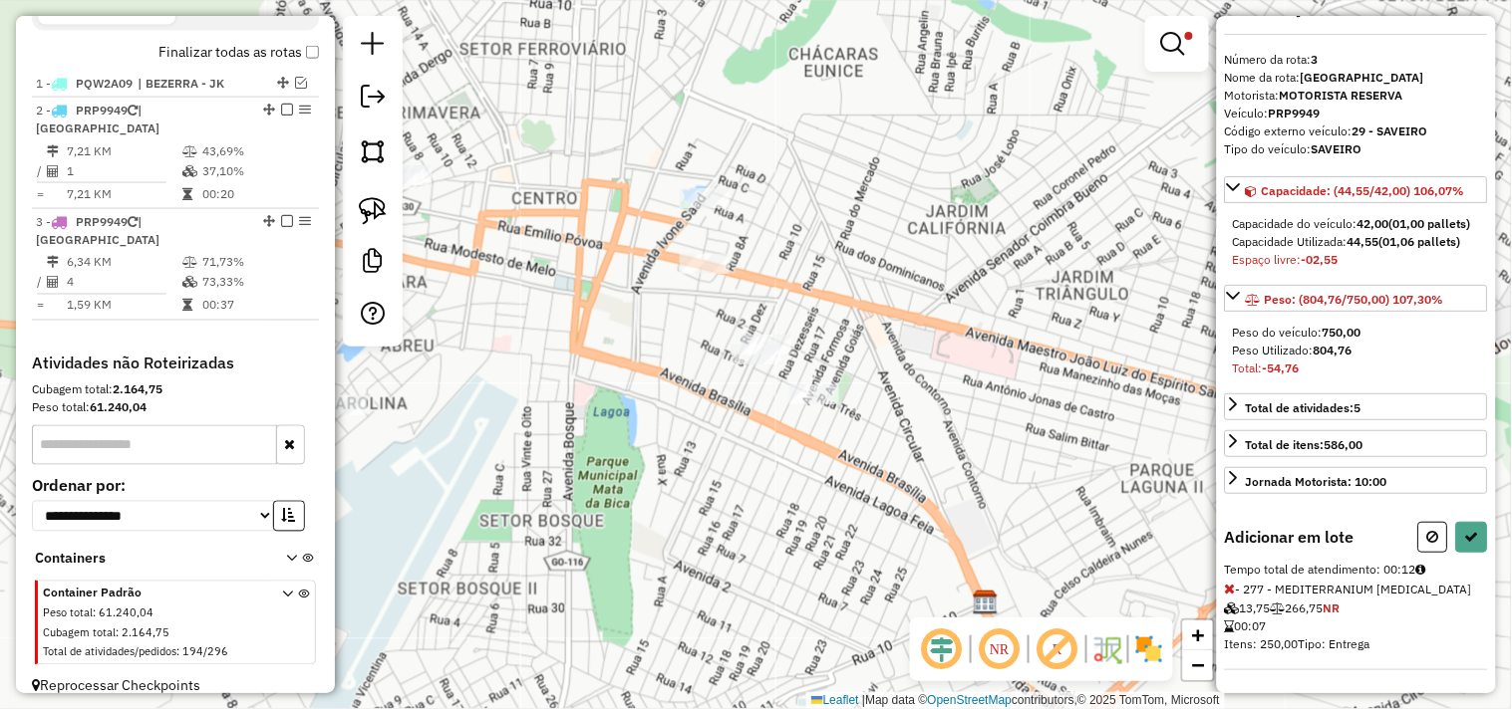
scroll to position [58, 0]
click at [1228, 584] on icon at bounding box center [1230, 588] width 11 height 14
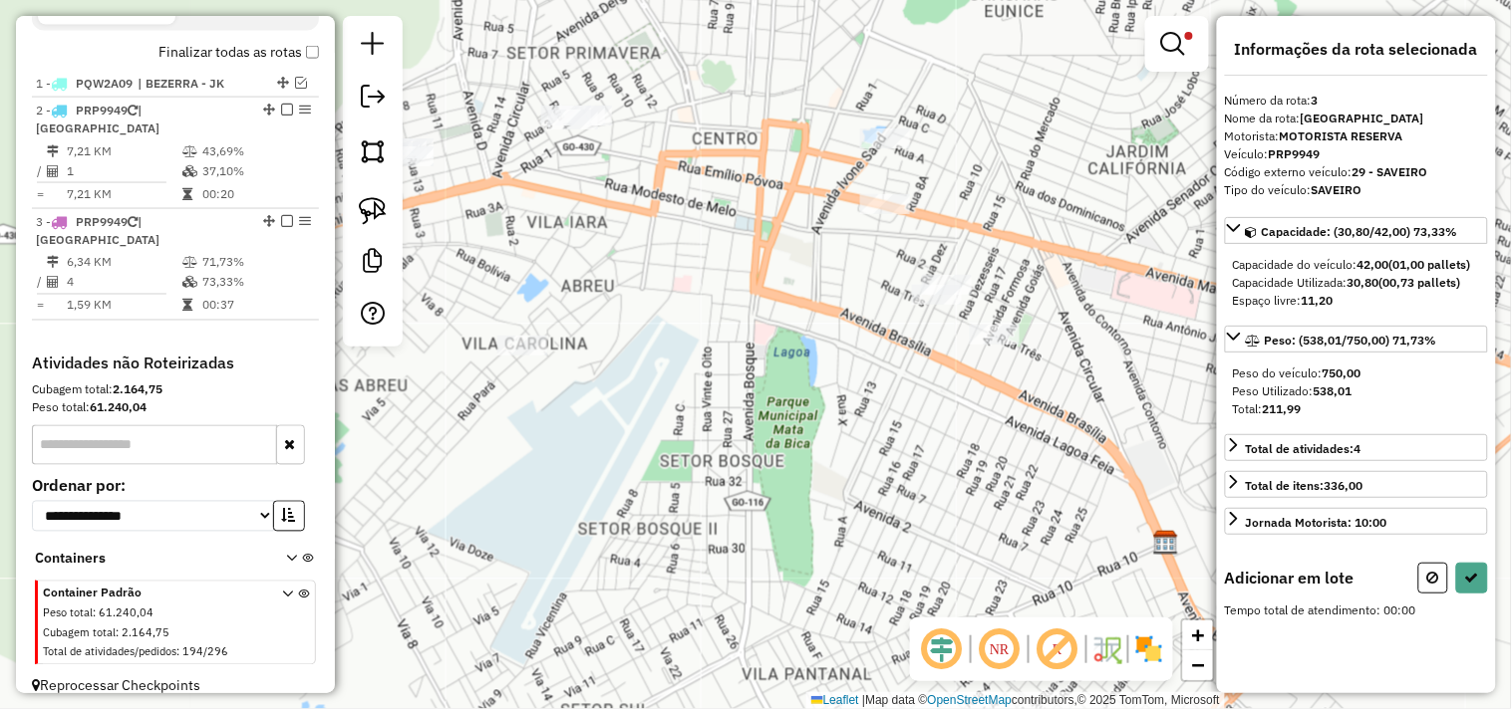
drag, startPoint x: 1090, startPoint y: 466, endPoint x: 1157, endPoint y: 406, distance: 90.3
click at [1270, 406] on hb-router-mapa "Informações da Sessão 979572 - 15/08/2025 Criação: 14/08/2025 17:34 Depósito: F…" at bounding box center [756, 354] width 1512 height 709
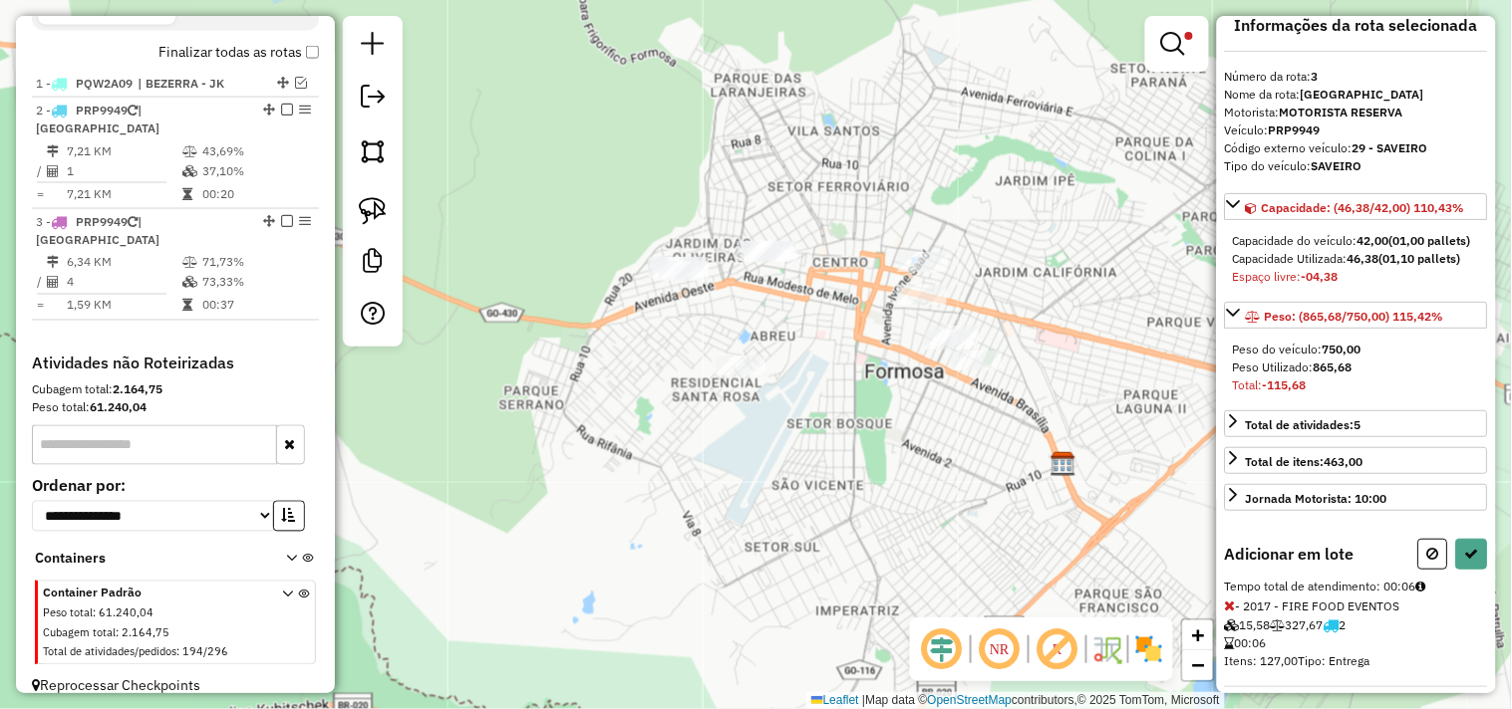
scroll to position [58, 0]
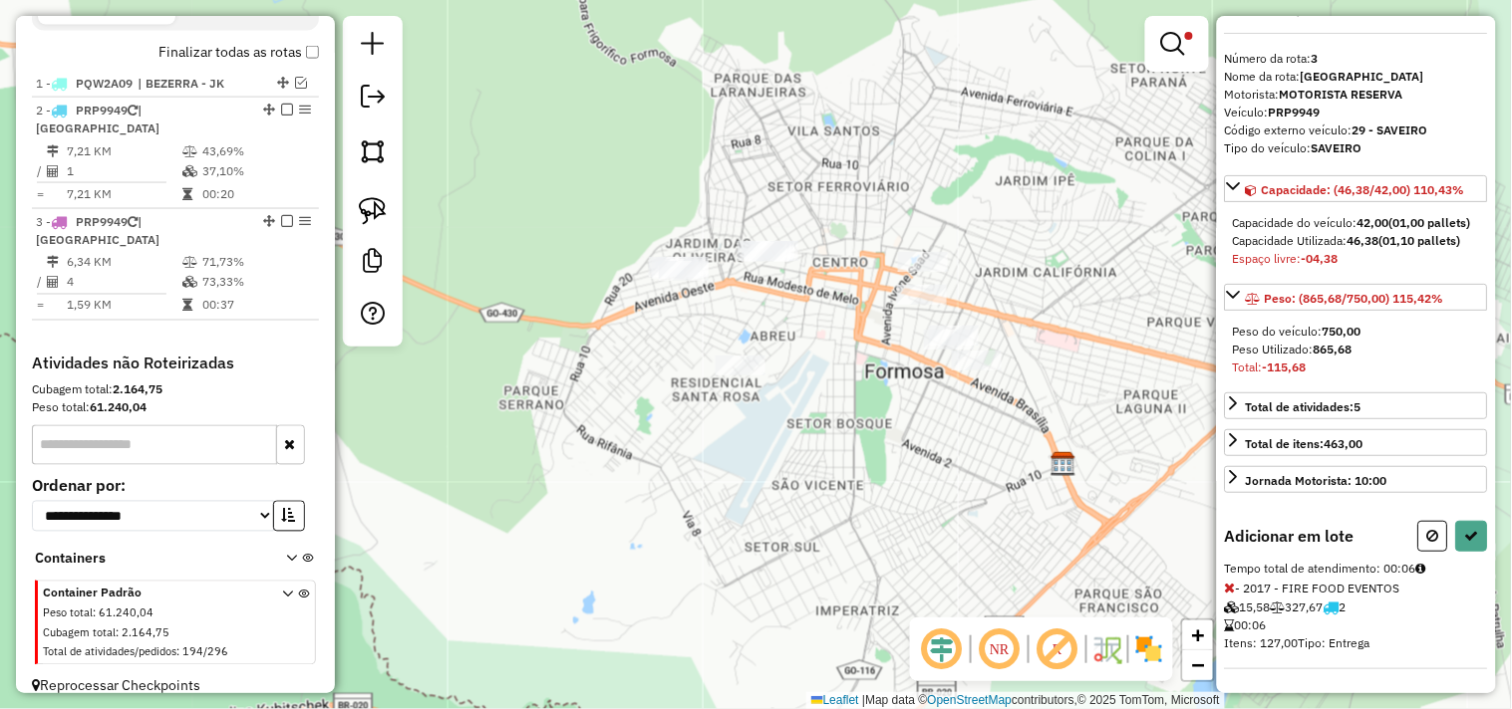
click at [1229, 588] on icon at bounding box center [1230, 588] width 11 height 14
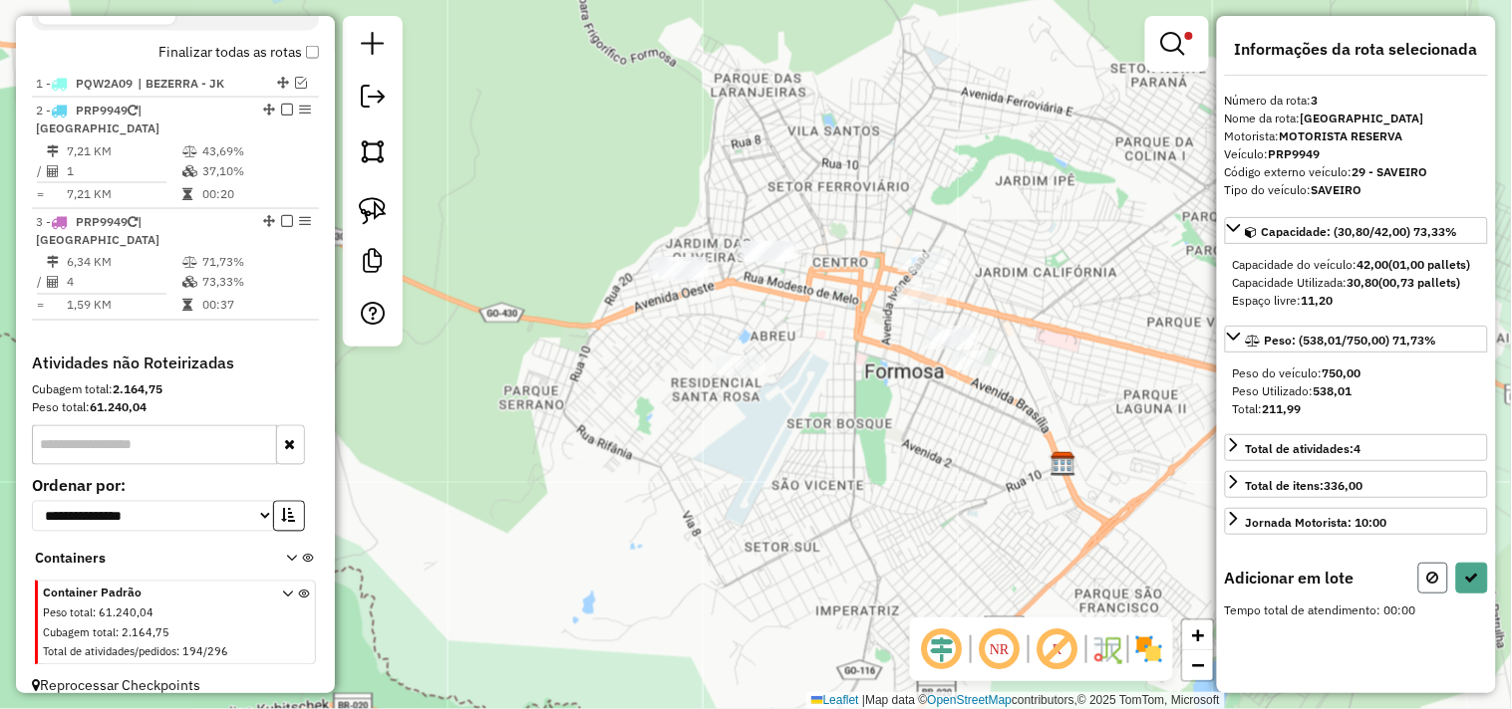
click at [1430, 580] on icon at bounding box center [1433, 578] width 12 height 14
select select "**********"
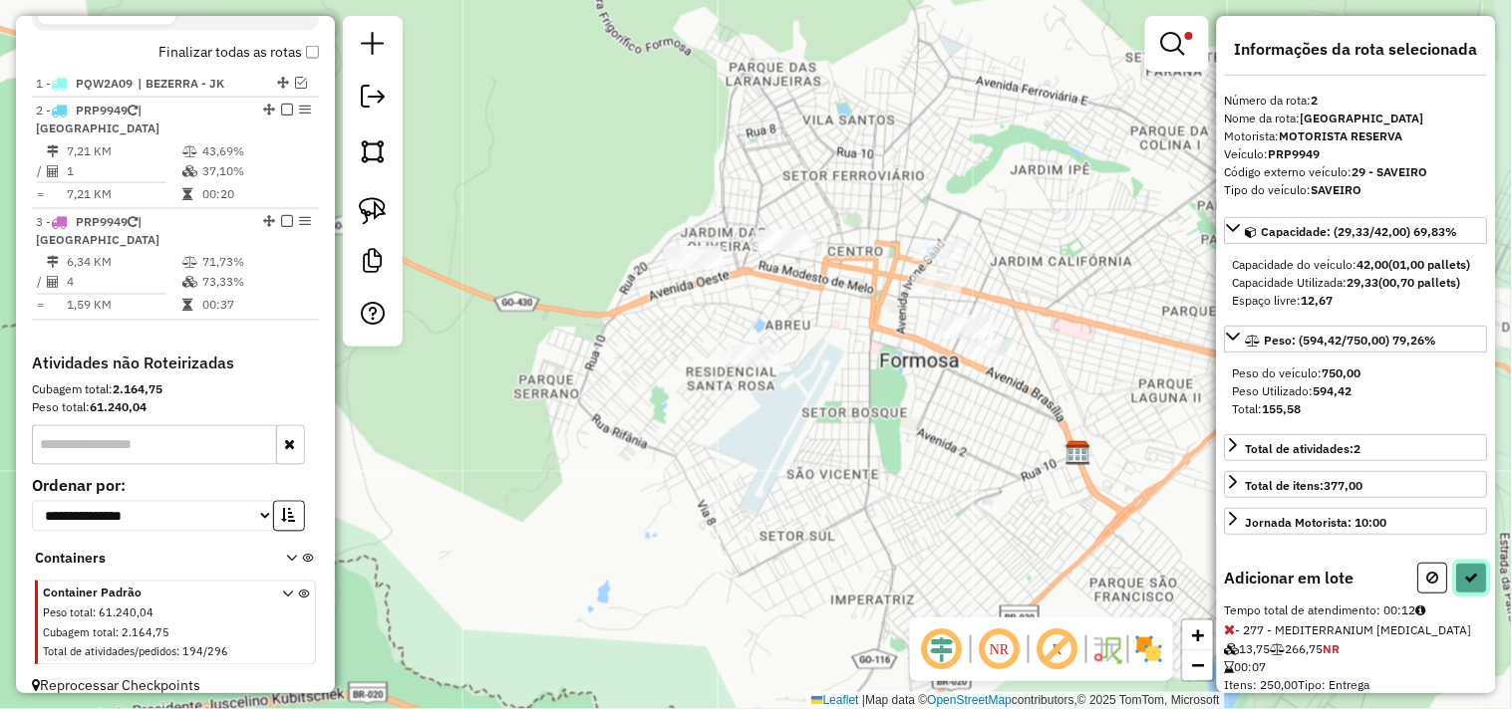
click at [1476, 594] on button at bounding box center [1472, 578] width 32 height 31
select select "**********"
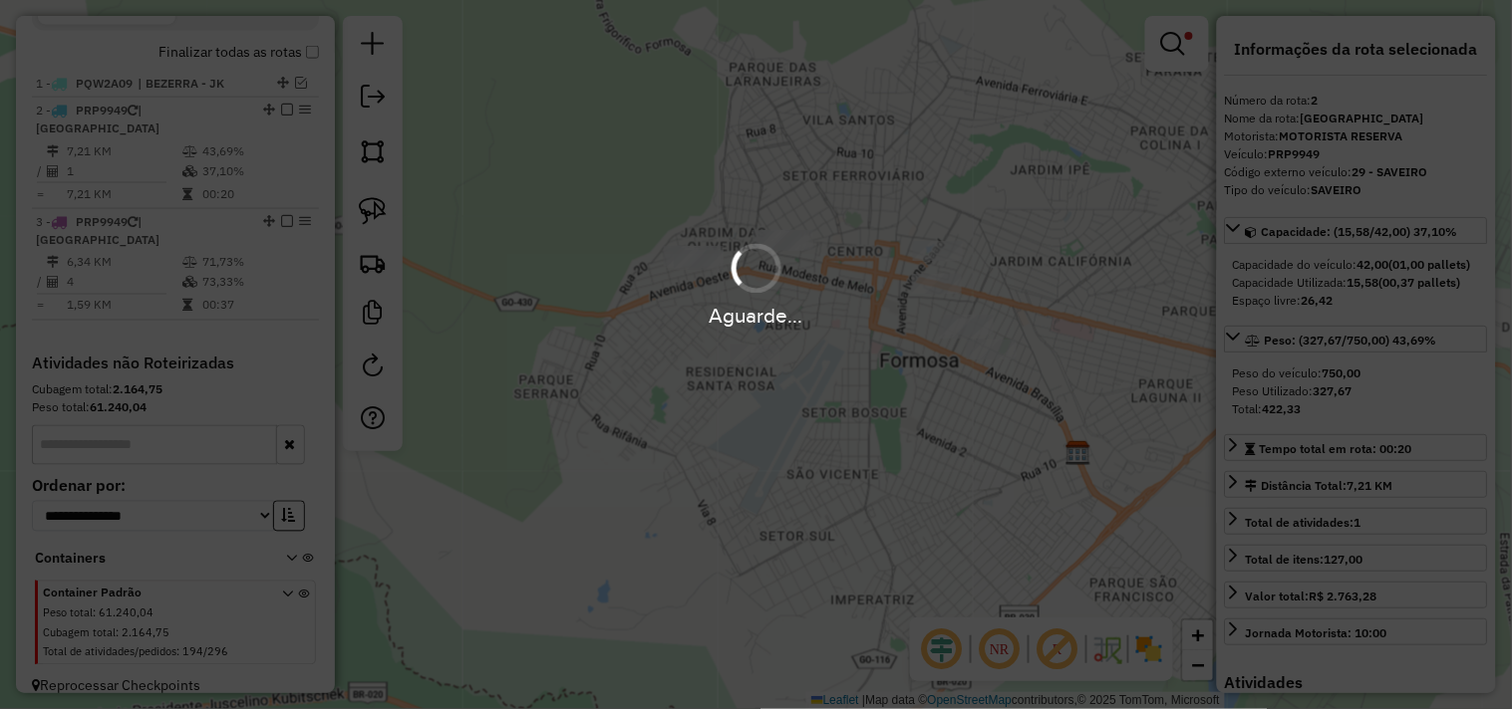
scroll to position [699, 0]
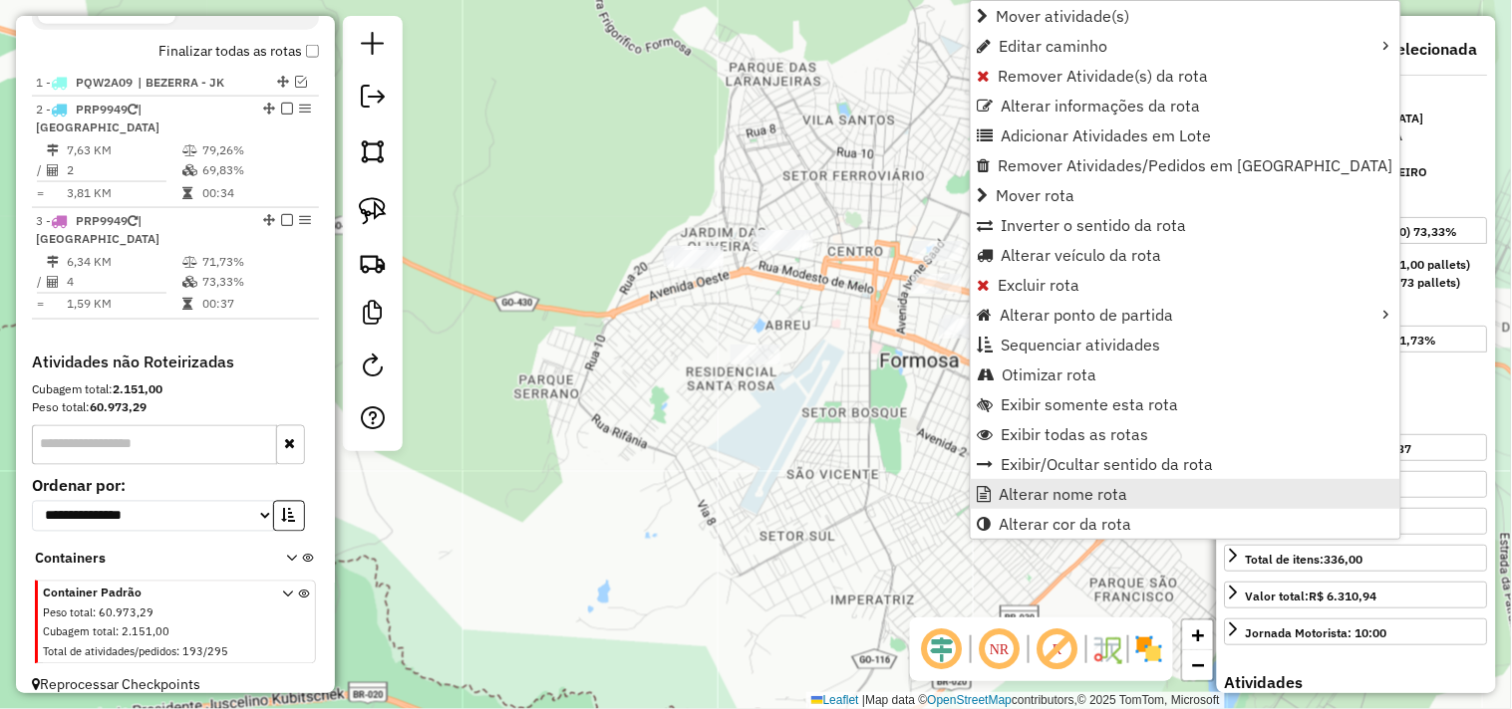
click at [1034, 499] on span "Alterar nome rota" at bounding box center [1063, 494] width 129 height 16
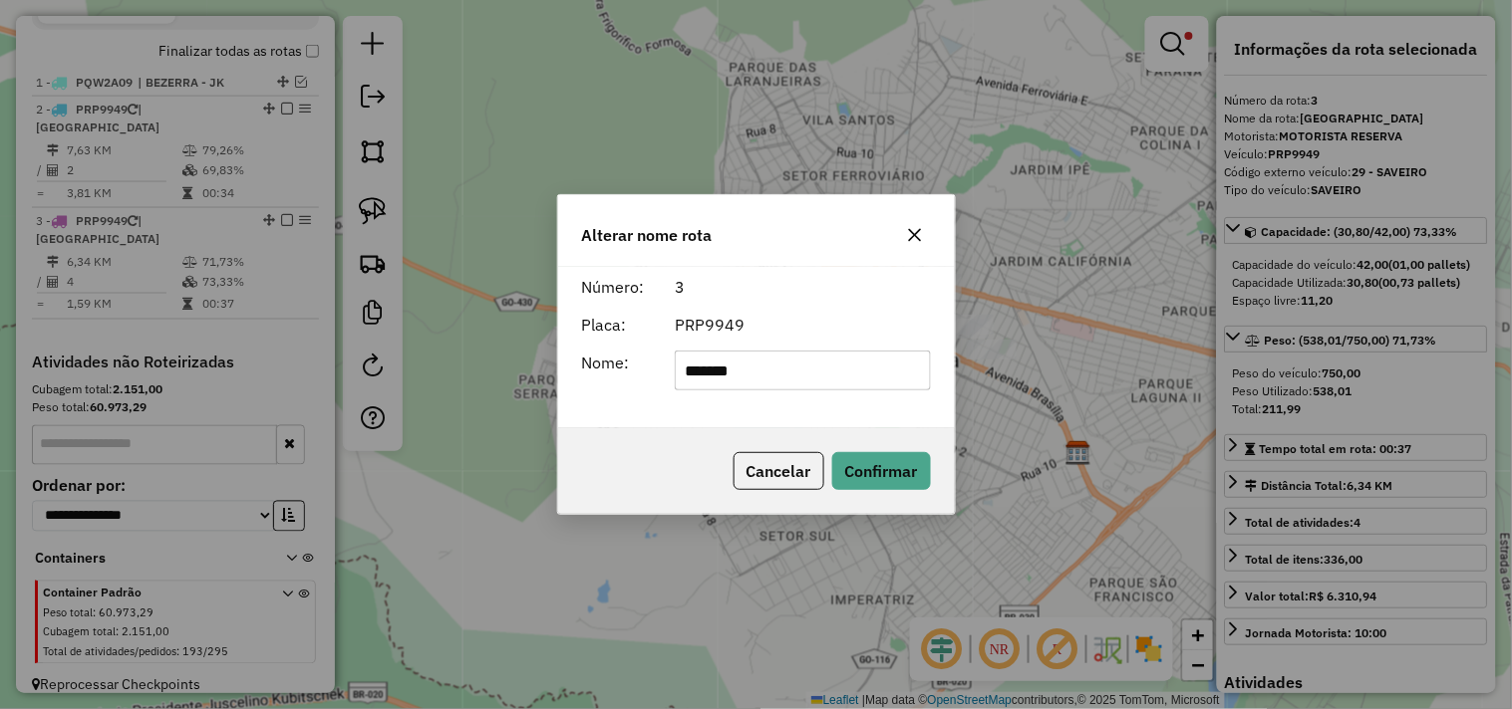
click at [891, 371] on input "*******" at bounding box center [803, 371] width 256 height 40
type input "*******"
click at [910, 468] on button "Confirmar" at bounding box center [881, 471] width 99 height 38
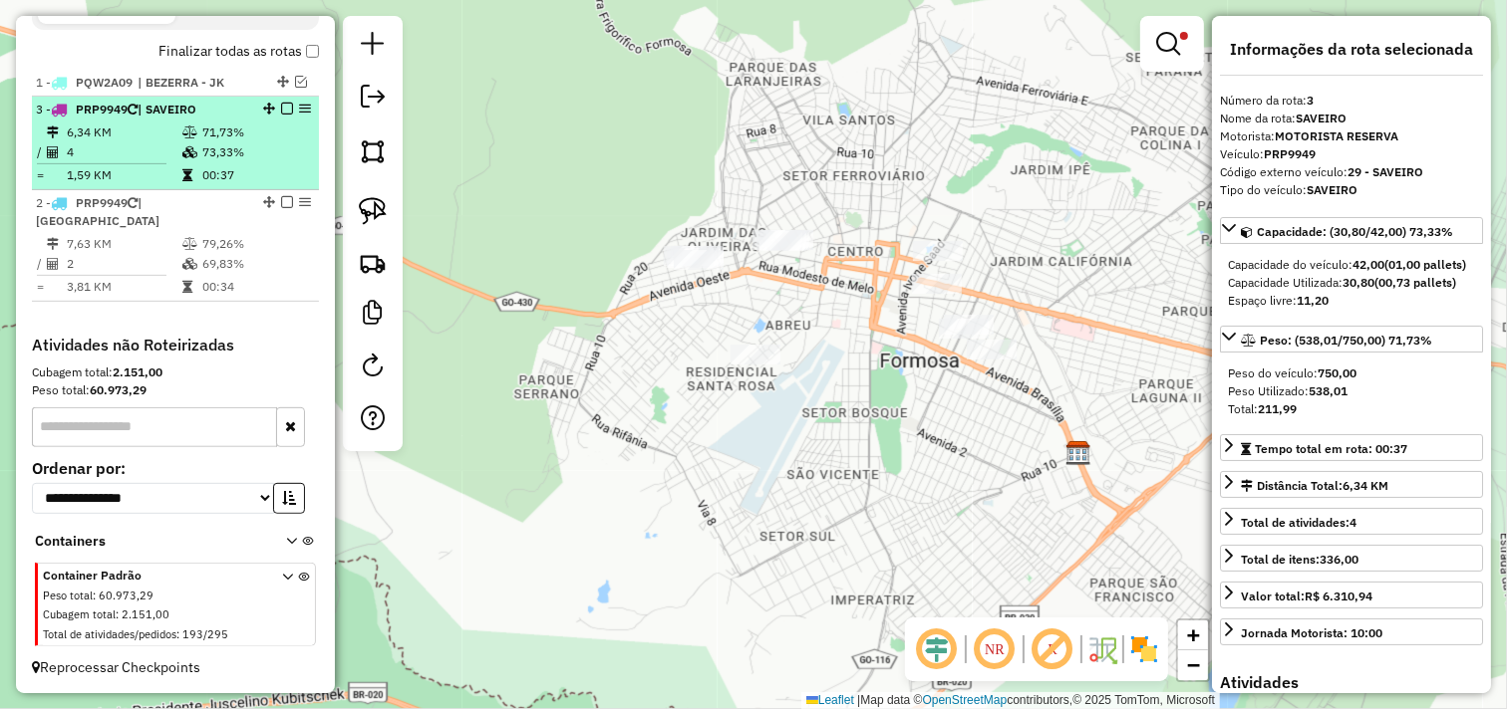
drag, startPoint x: 260, startPoint y: 214, endPoint x: 259, endPoint y: 130, distance: 84.7
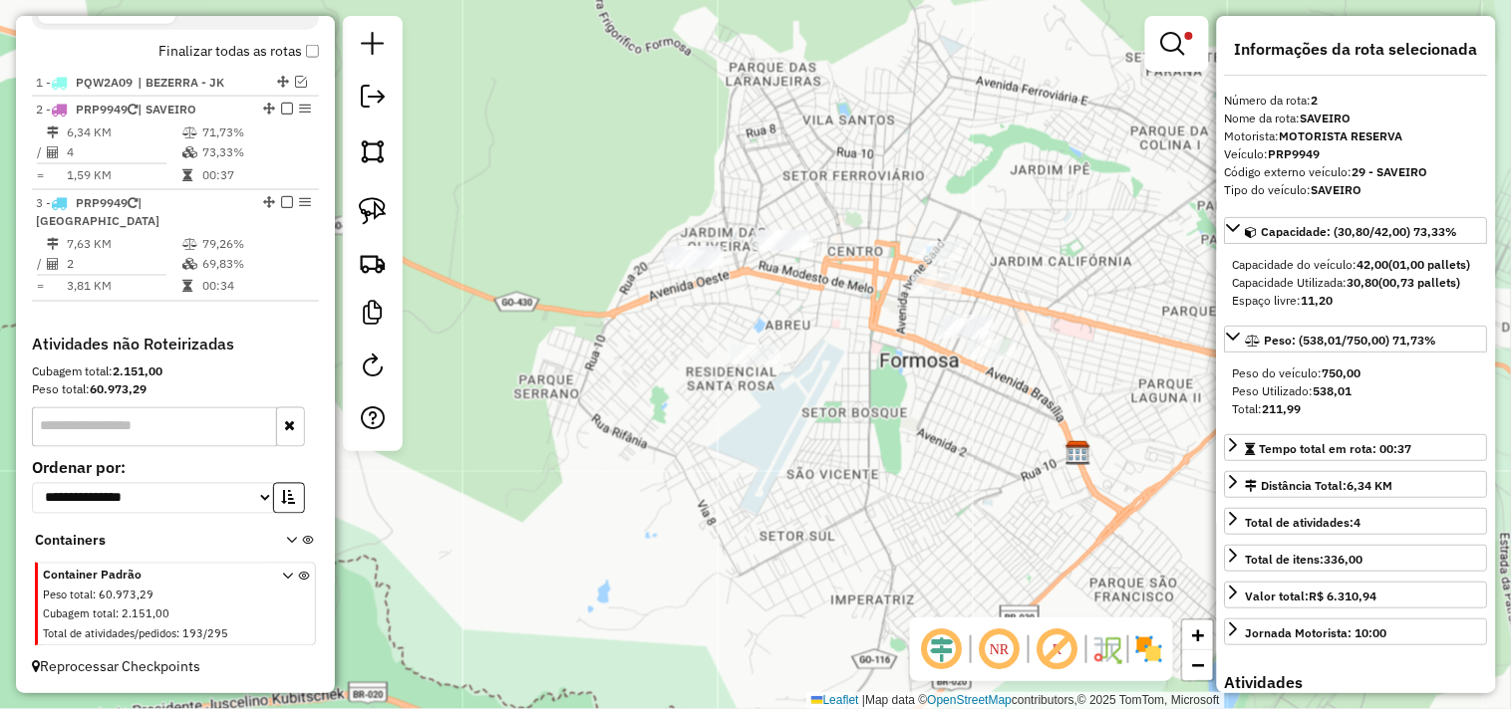
click at [283, 115] on em at bounding box center [287, 109] width 12 height 12
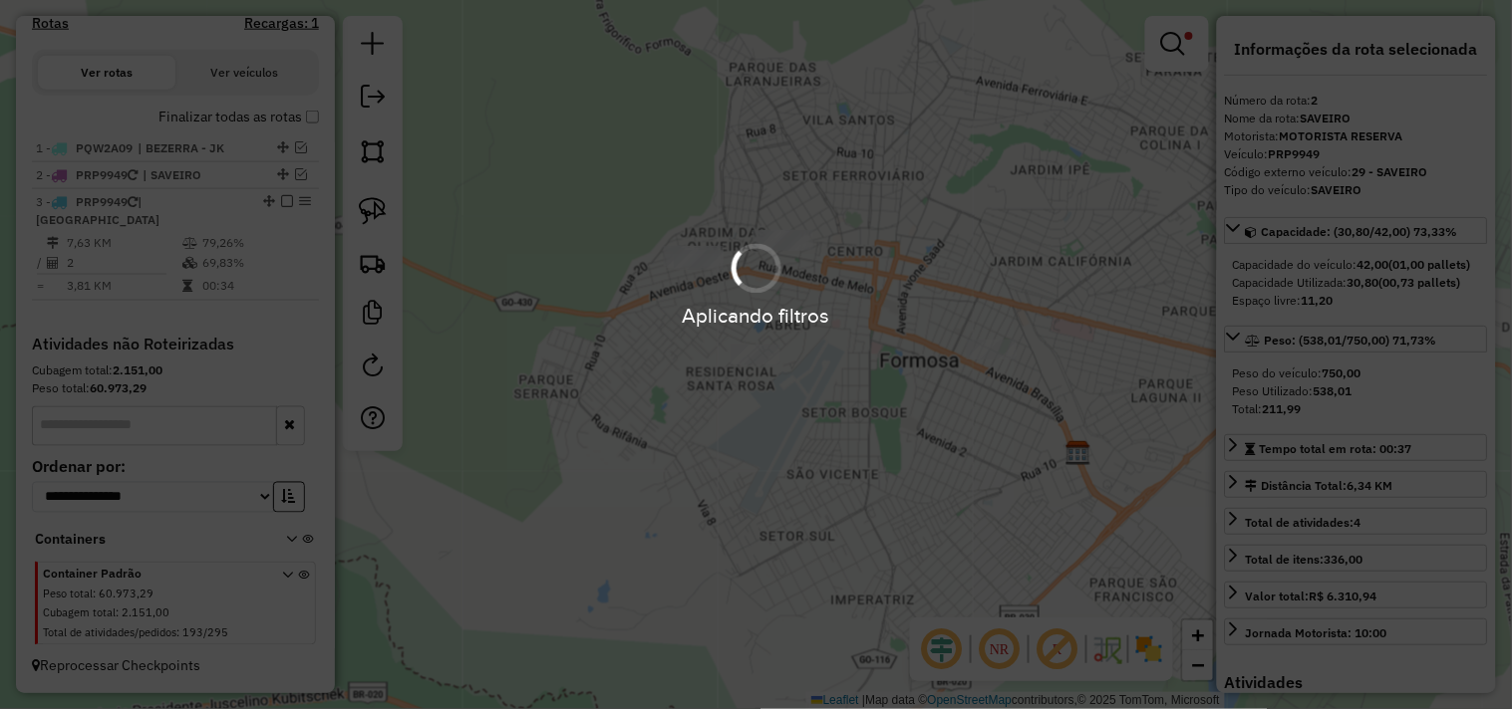
scroll to position [633, 0]
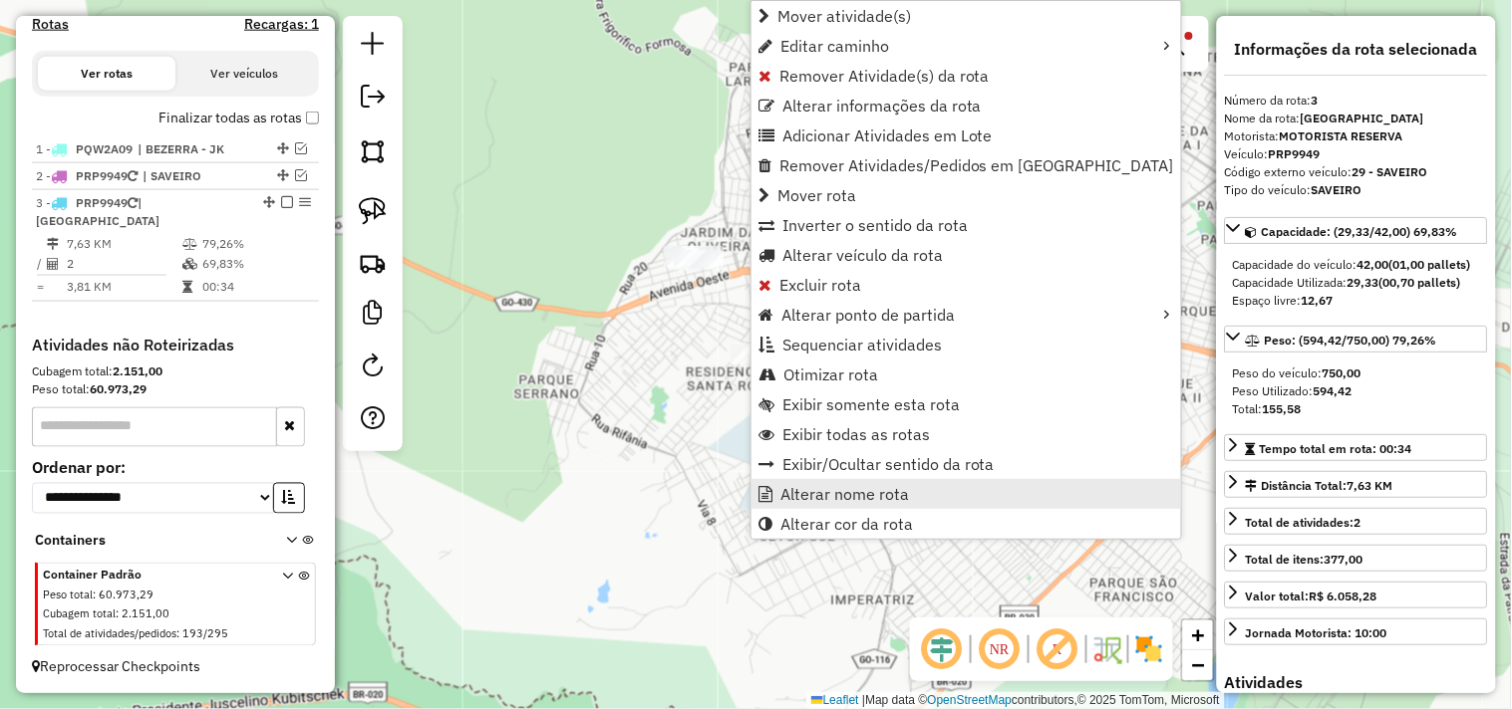
click at [827, 491] on span "Alterar nome rota" at bounding box center [844, 494] width 129 height 16
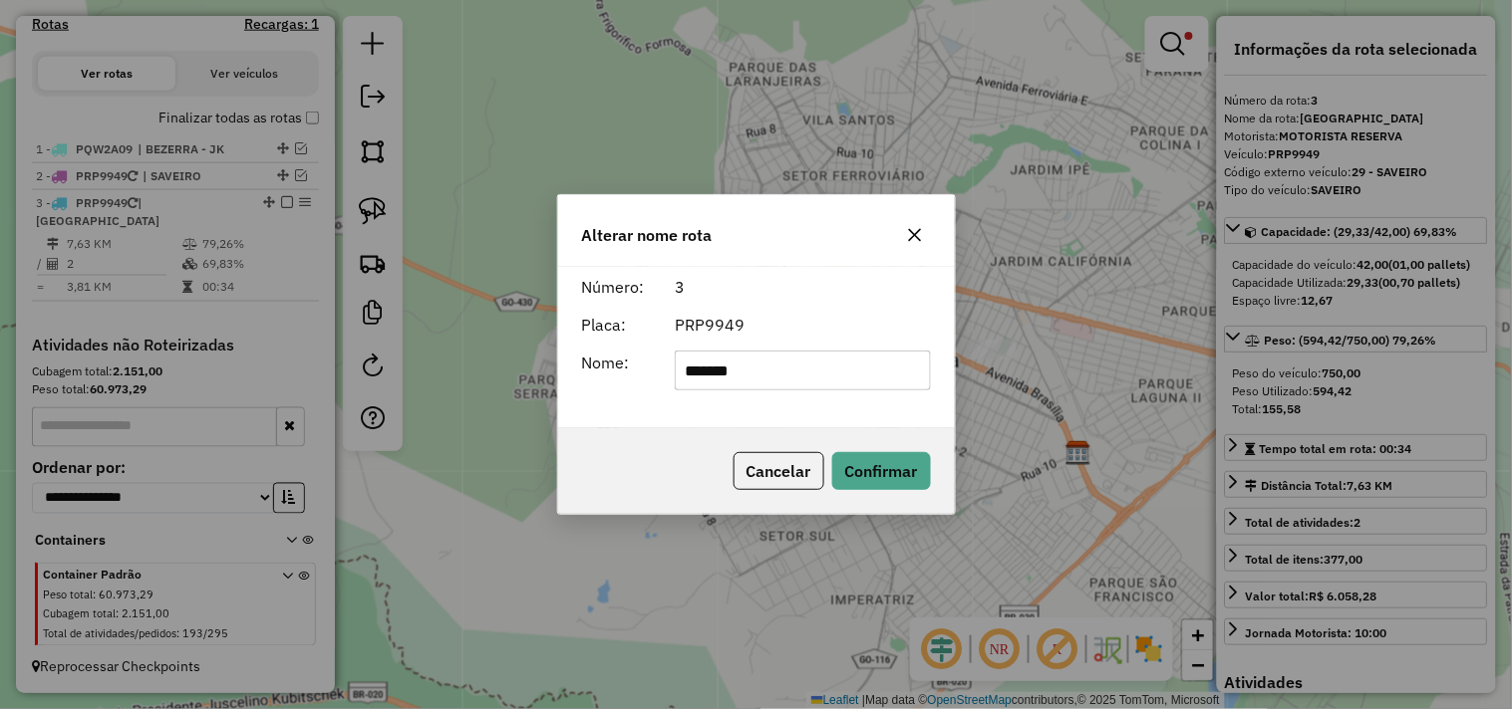
click at [859, 376] on input "*******" at bounding box center [803, 371] width 256 height 40
type input "**********"
click at [903, 486] on button "Confirmar" at bounding box center [881, 471] width 99 height 38
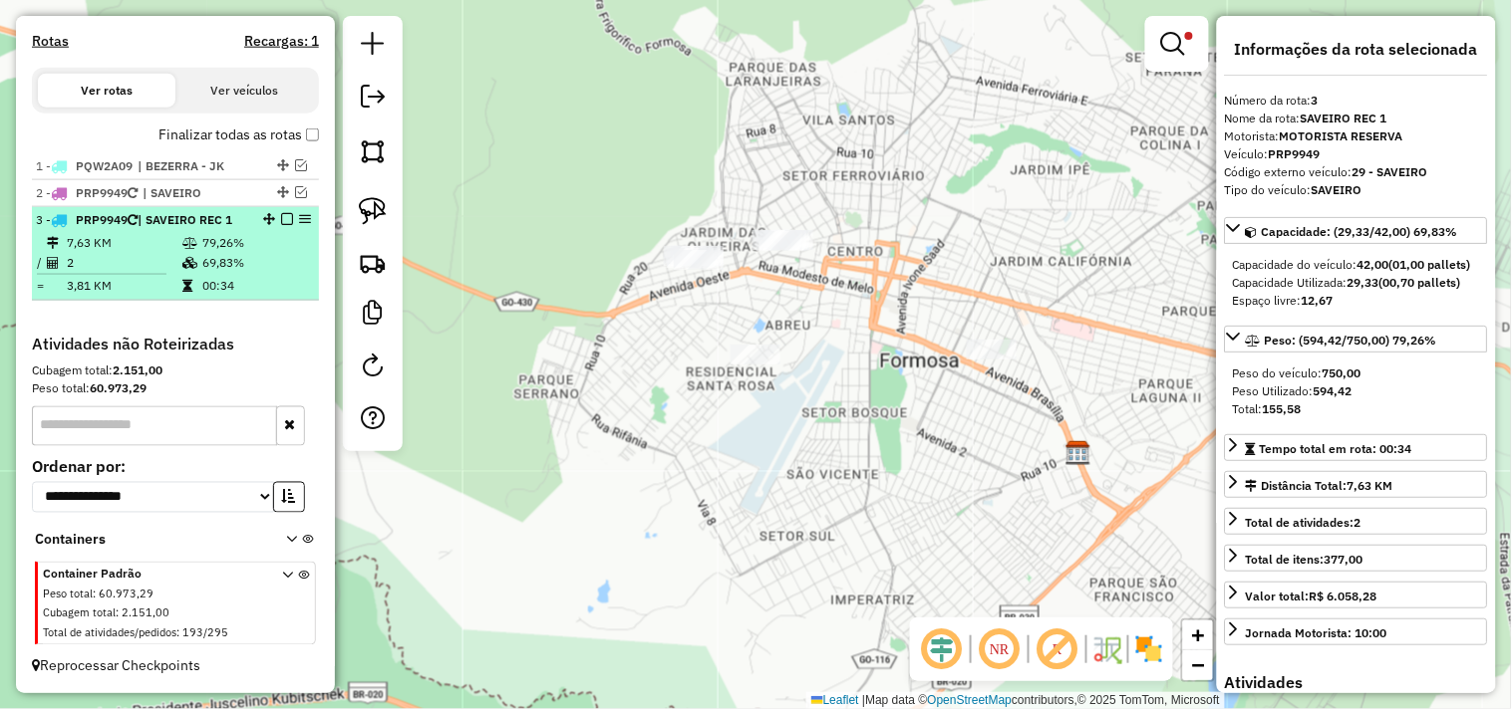
click at [281, 222] on em at bounding box center [287, 219] width 12 height 12
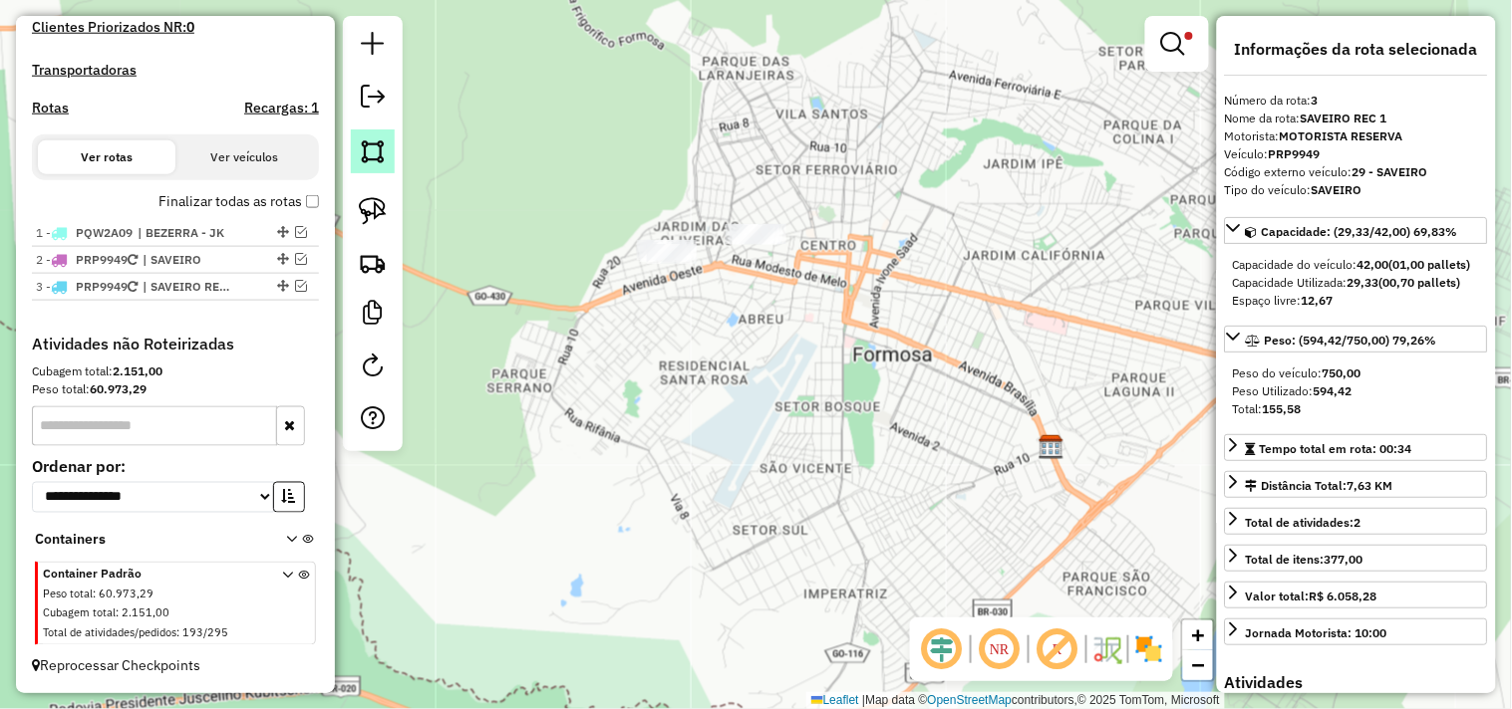
drag, startPoint x: 532, startPoint y: 134, endPoint x: 380, endPoint y: 154, distance: 153.9
click at [460, 126] on div "Limpar filtros Janela de atendimento Grade de atendimento Capacidade Transporta…" at bounding box center [756, 354] width 1512 height 709
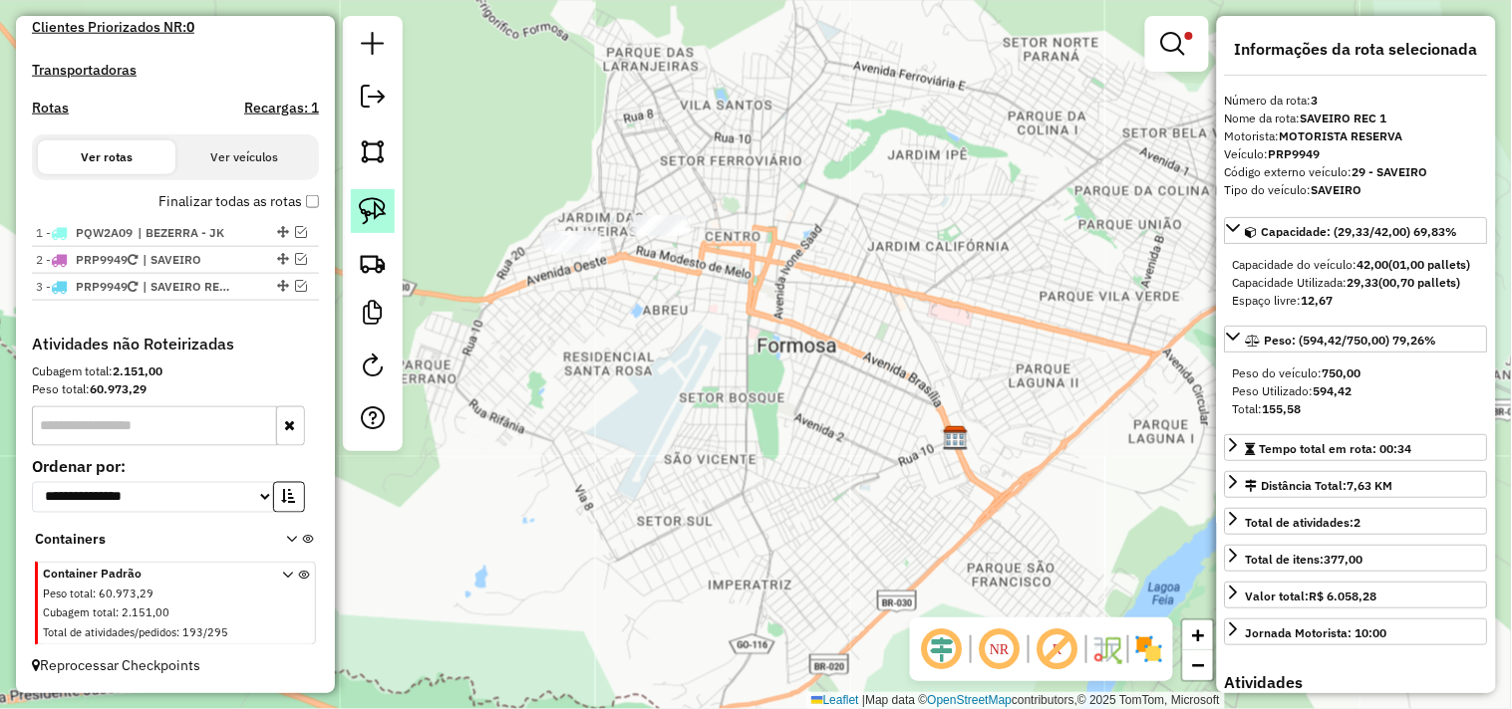
click at [362, 205] on img at bounding box center [373, 211] width 28 height 28
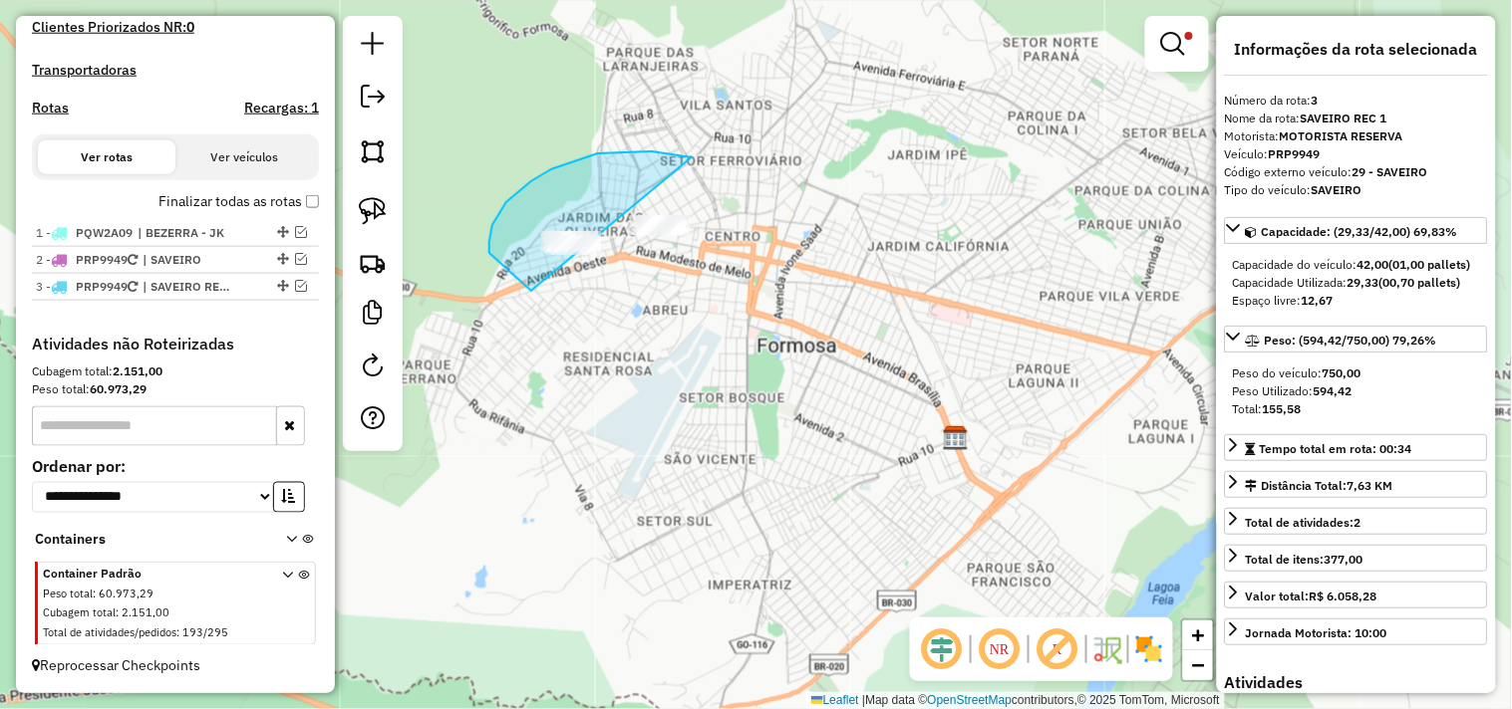
drag, startPoint x: 641, startPoint y: 151, endPoint x: 686, endPoint y: 239, distance: 98.5
click at [686, 239] on div "Limpar filtros Janela de atendimento Grade de atendimento Capacidade Transporta…" at bounding box center [756, 354] width 1512 height 709
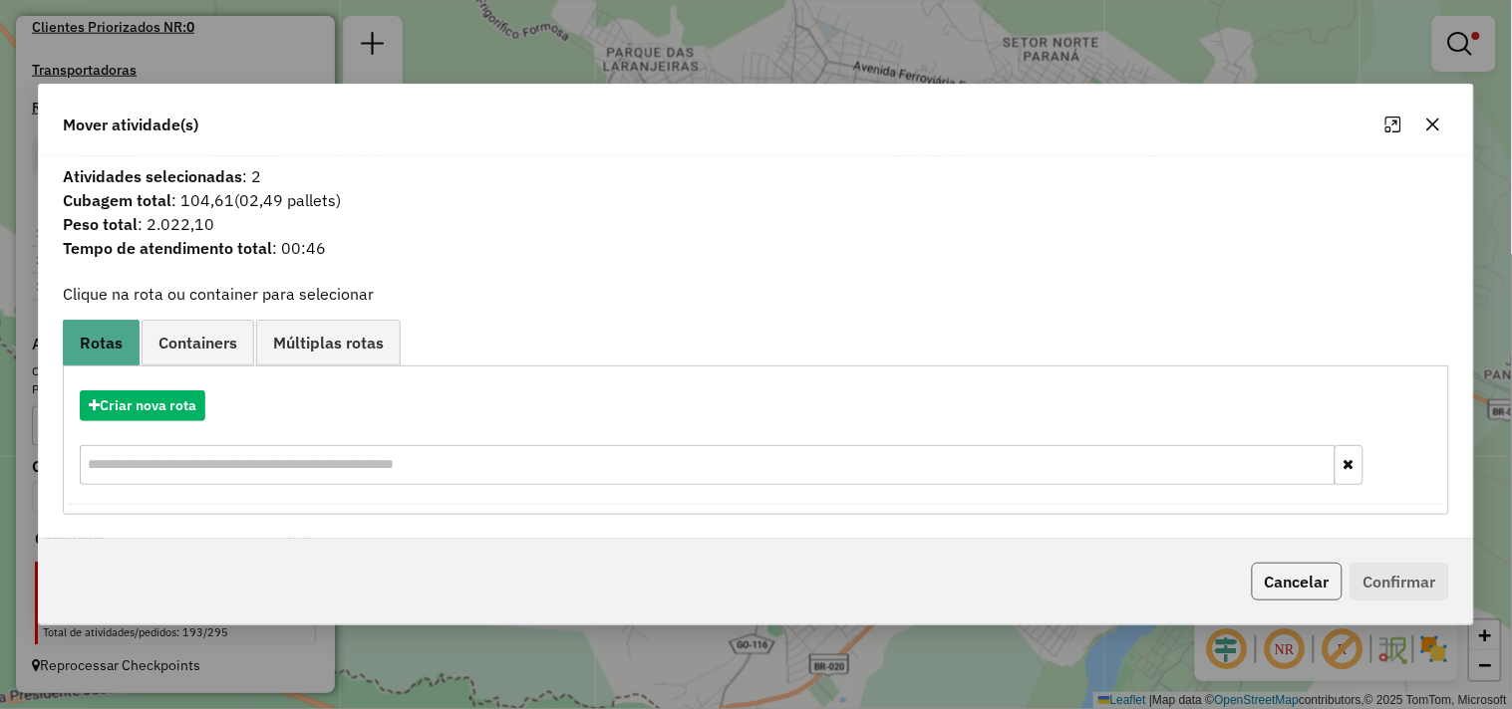
click at [1282, 579] on button "Cancelar" at bounding box center [1296, 582] width 91 height 38
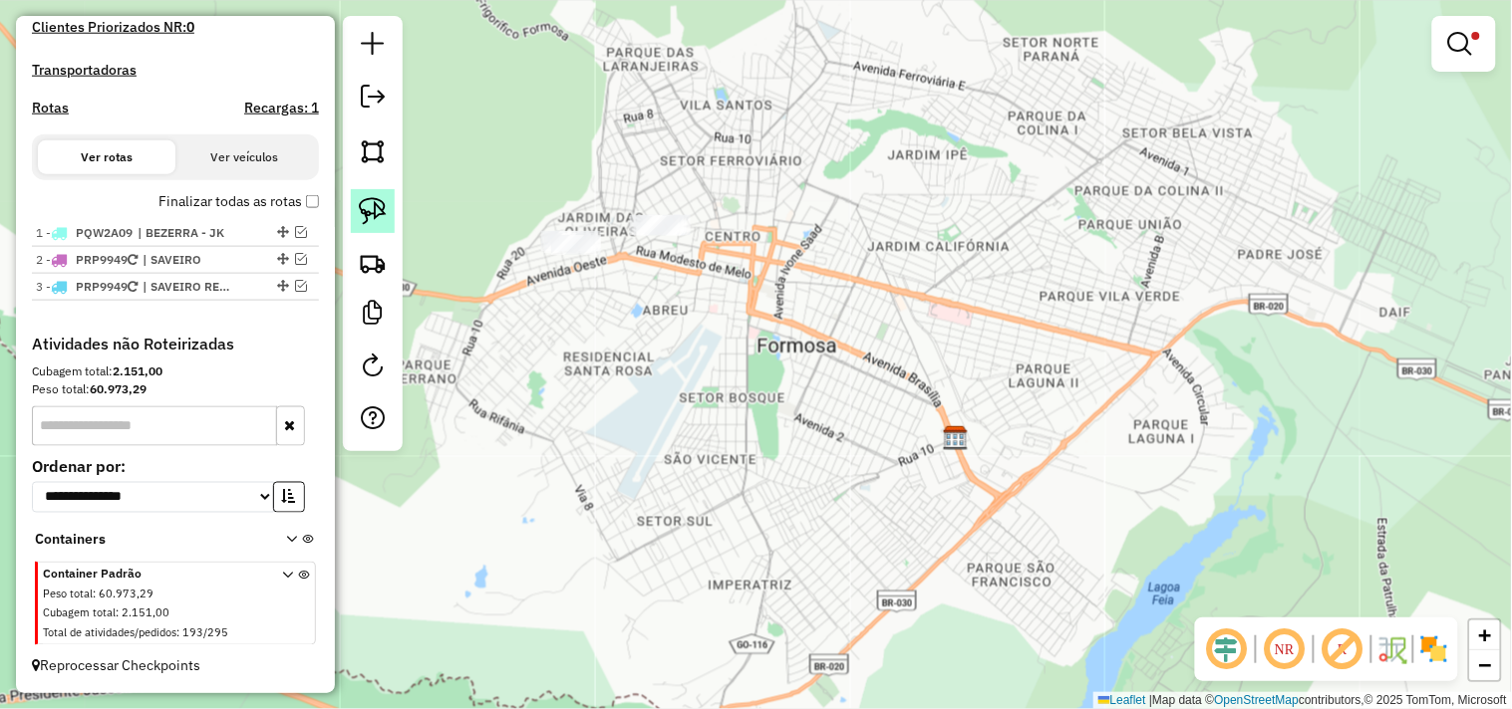
click at [385, 216] on img at bounding box center [373, 211] width 28 height 28
drag, startPoint x: 541, startPoint y: 186, endPoint x: 601, endPoint y: 211, distance: 64.8
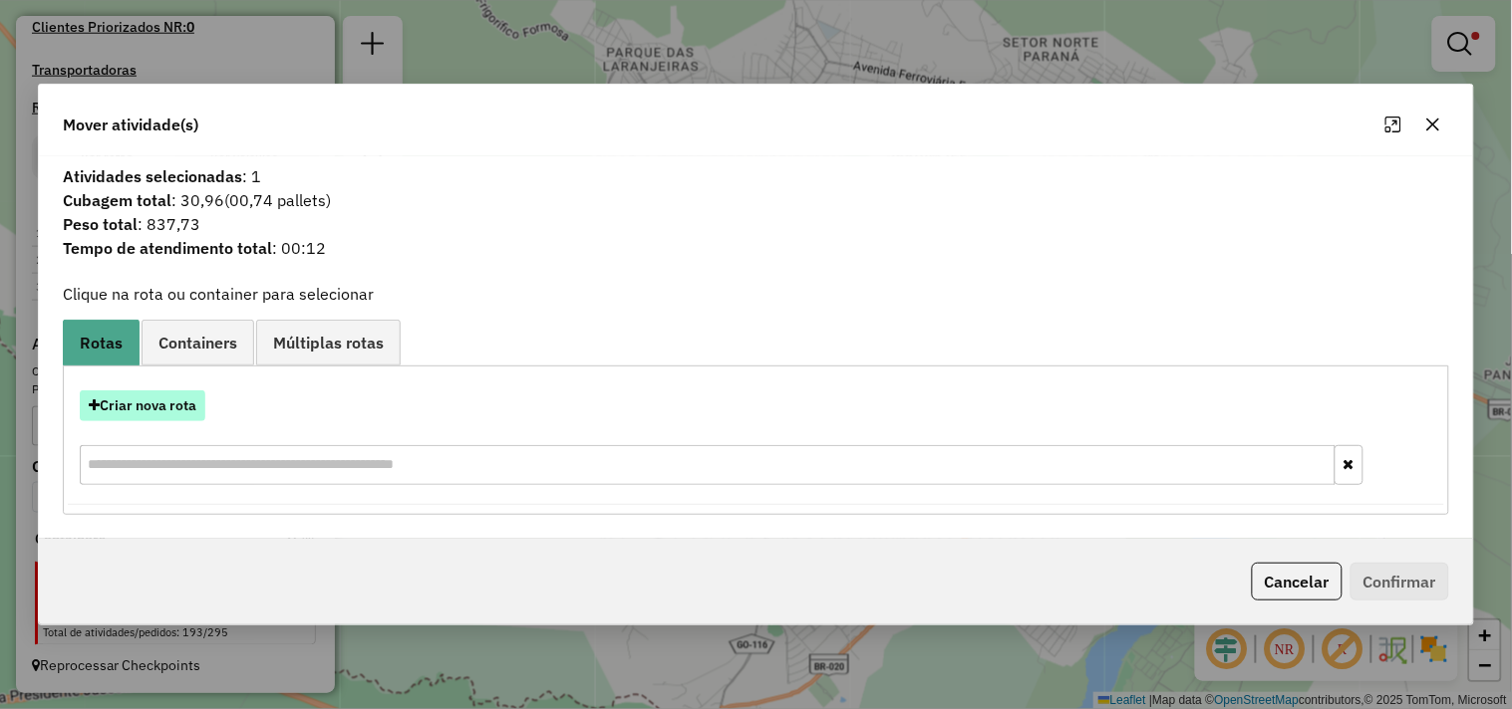
click at [171, 414] on button "Criar nova rota" at bounding box center [143, 406] width 126 height 31
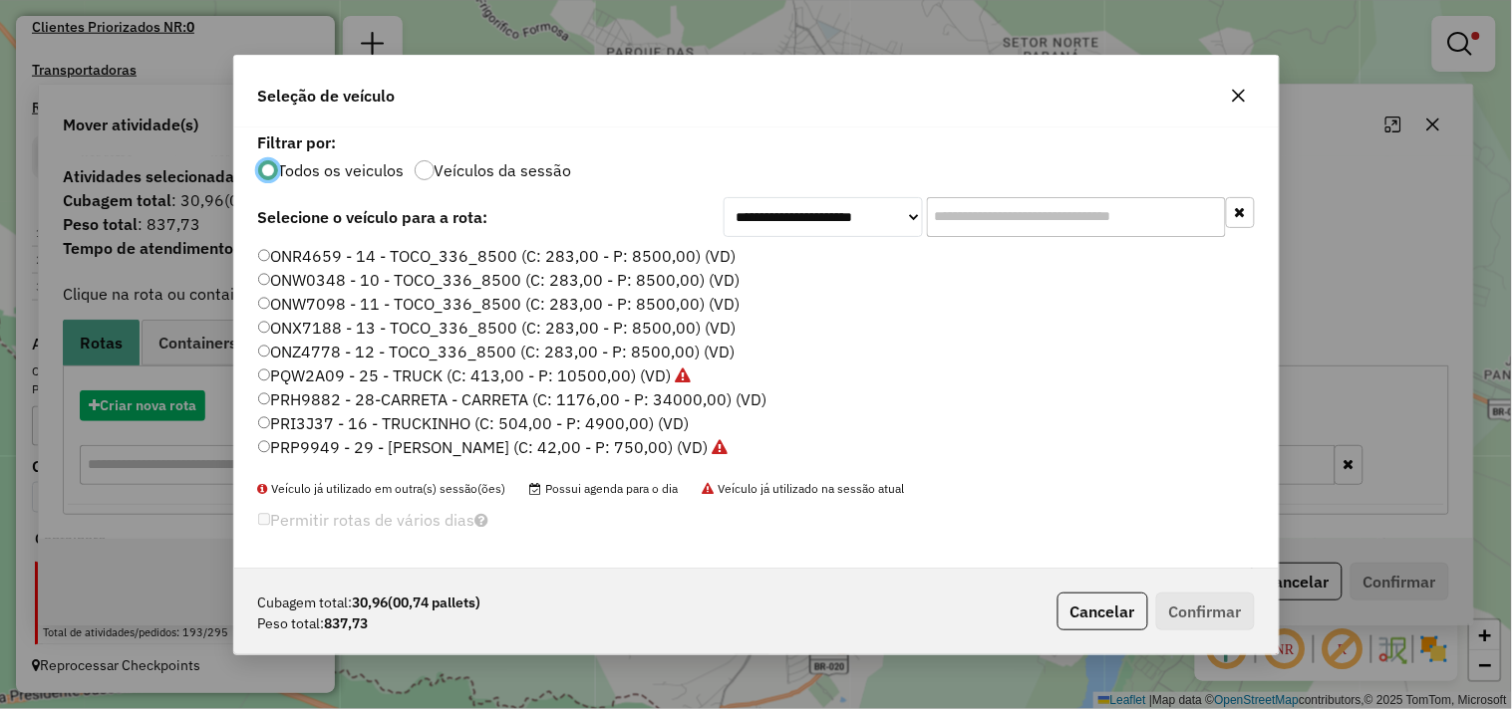
scroll to position [11, 5]
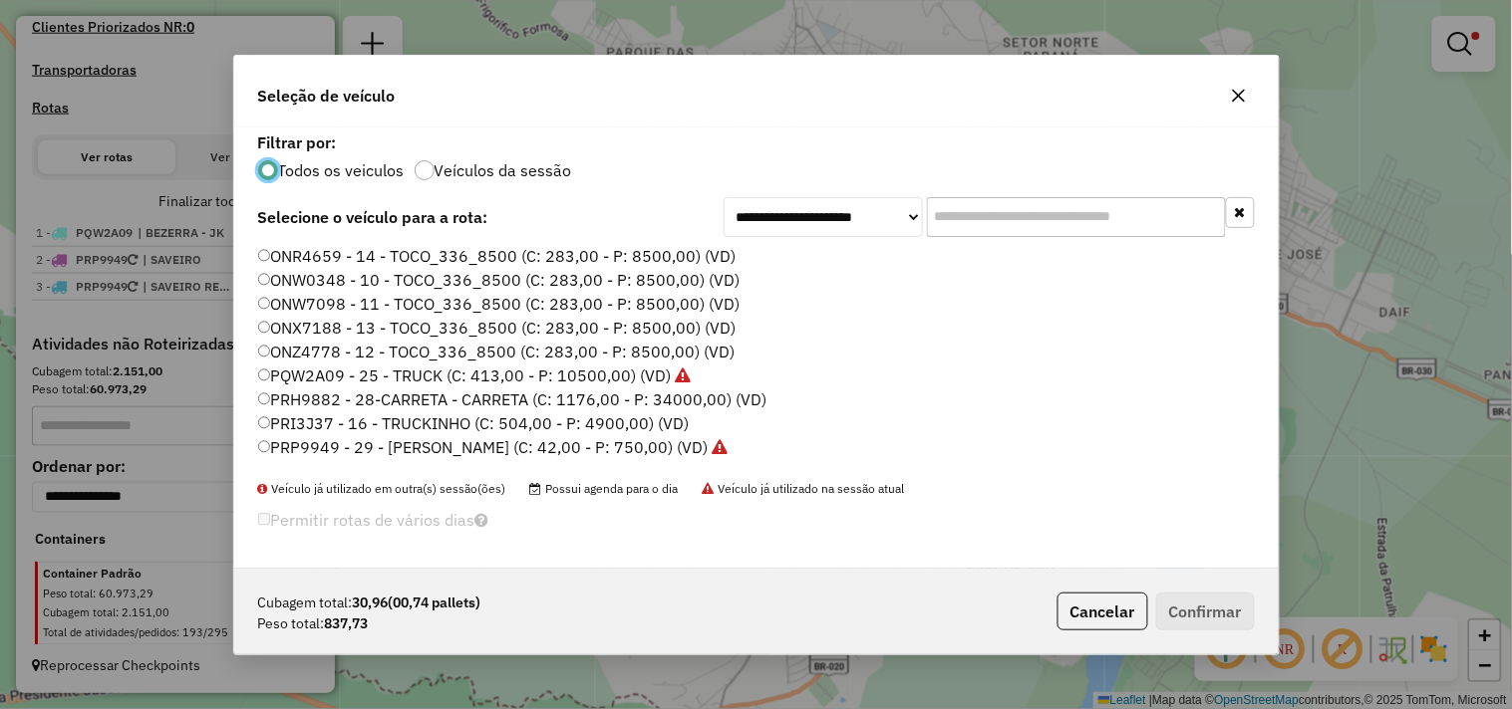
click at [475, 326] on label "ONX7188 - 13 - TOCO_336_8500 (C: 283,00 - P: 8500,00) (VD)" at bounding box center [497, 328] width 478 height 24
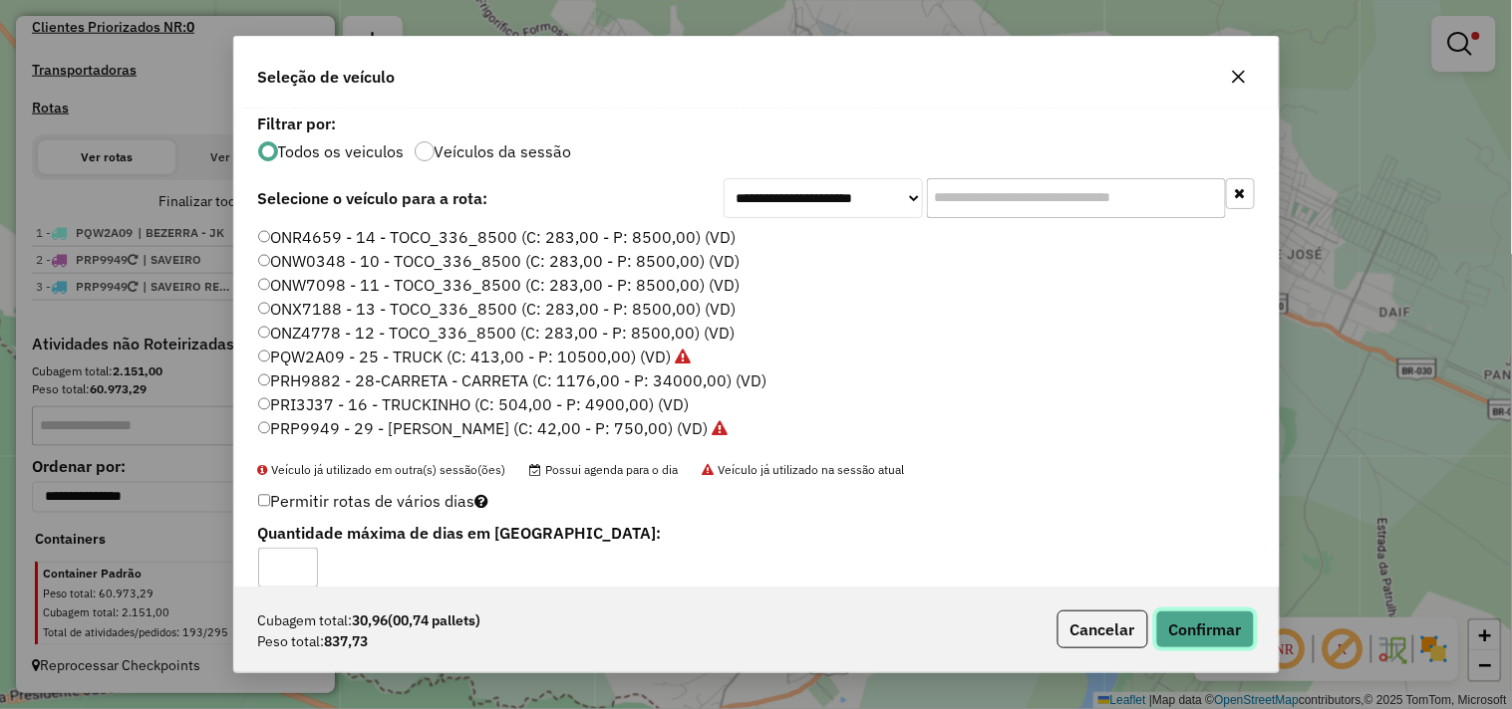
click at [1214, 640] on button "Confirmar" at bounding box center [1205, 630] width 99 height 38
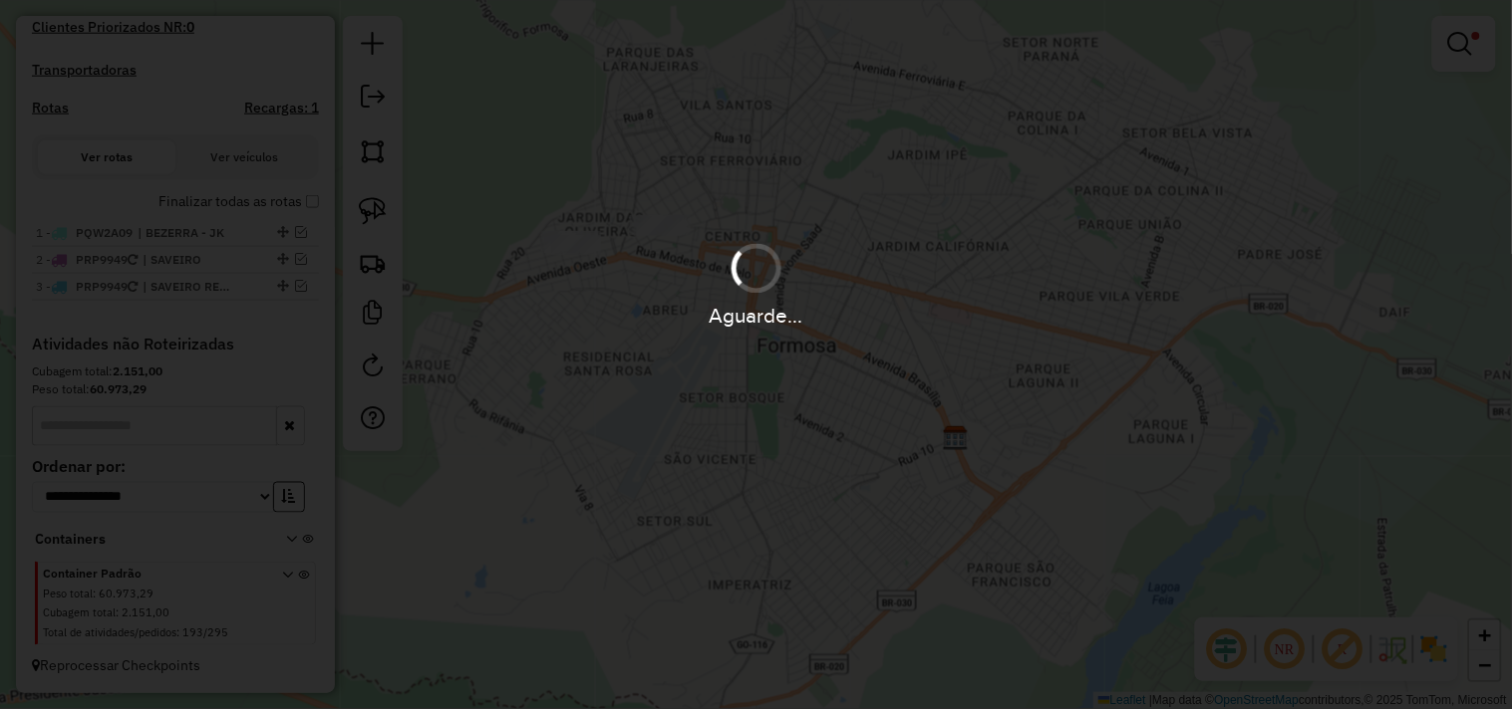
scroll to position [684, 0]
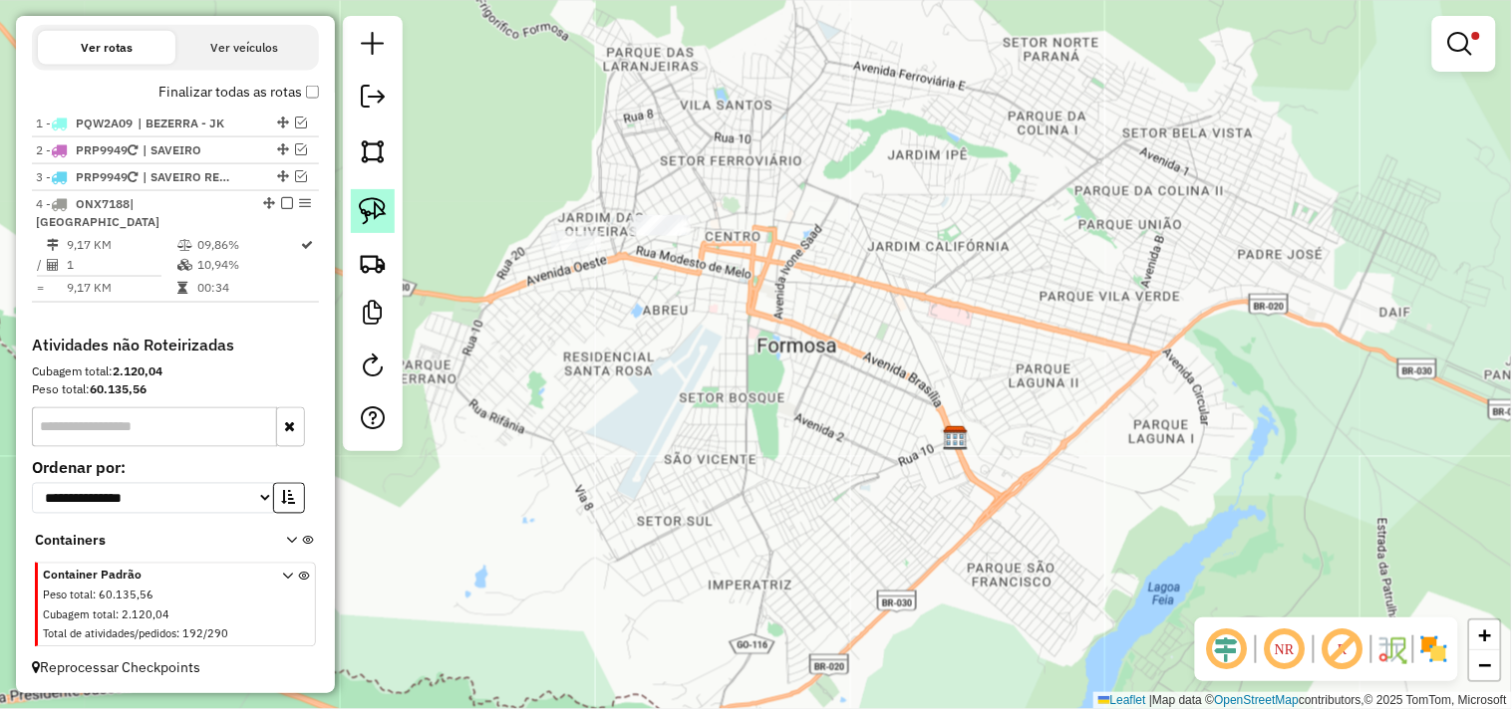
click at [380, 206] on img at bounding box center [373, 211] width 28 height 28
drag, startPoint x: 642, startPoint y: 176, endPoint x: 676, endPoint y: 181, distance: 34.2
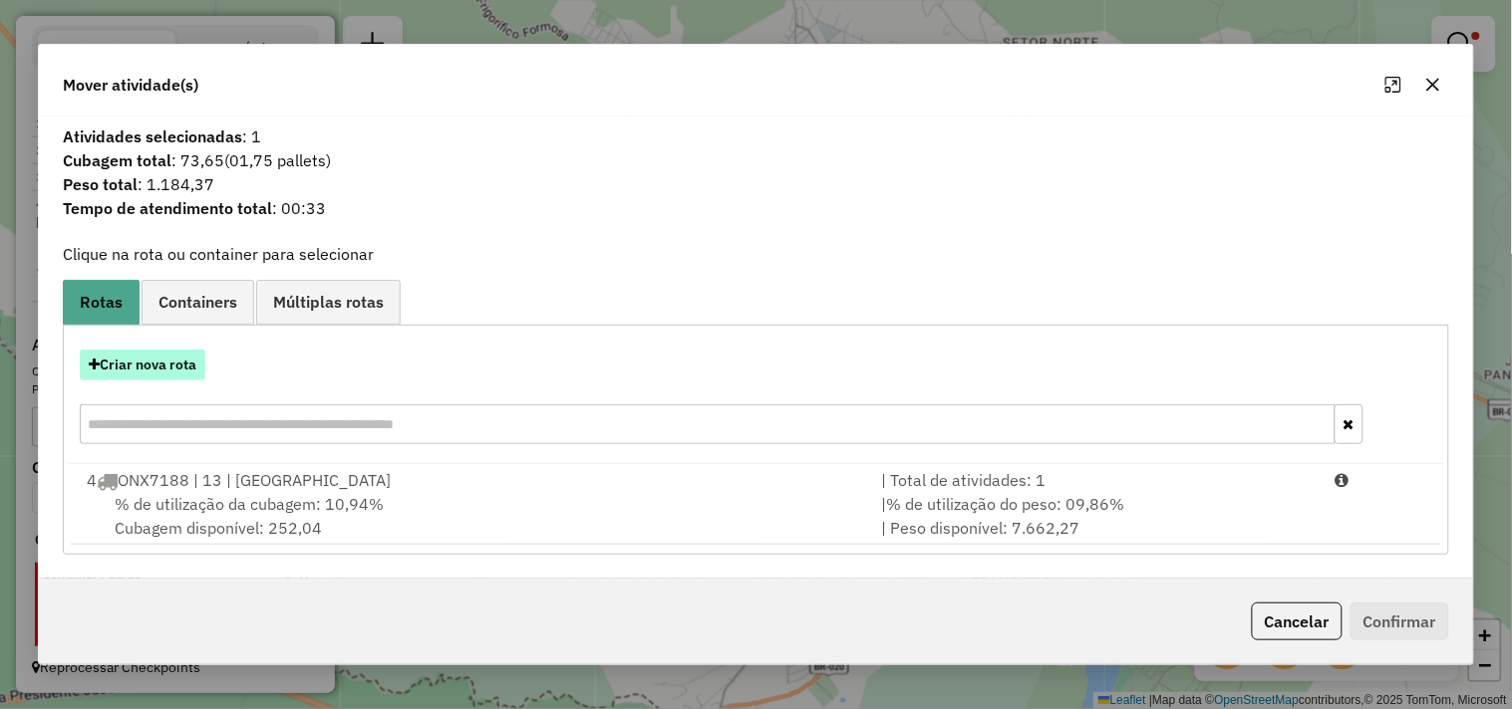
click at [169, 366] on button "Criar nova rota" at bounding box center [143, 365] width 126 height 31
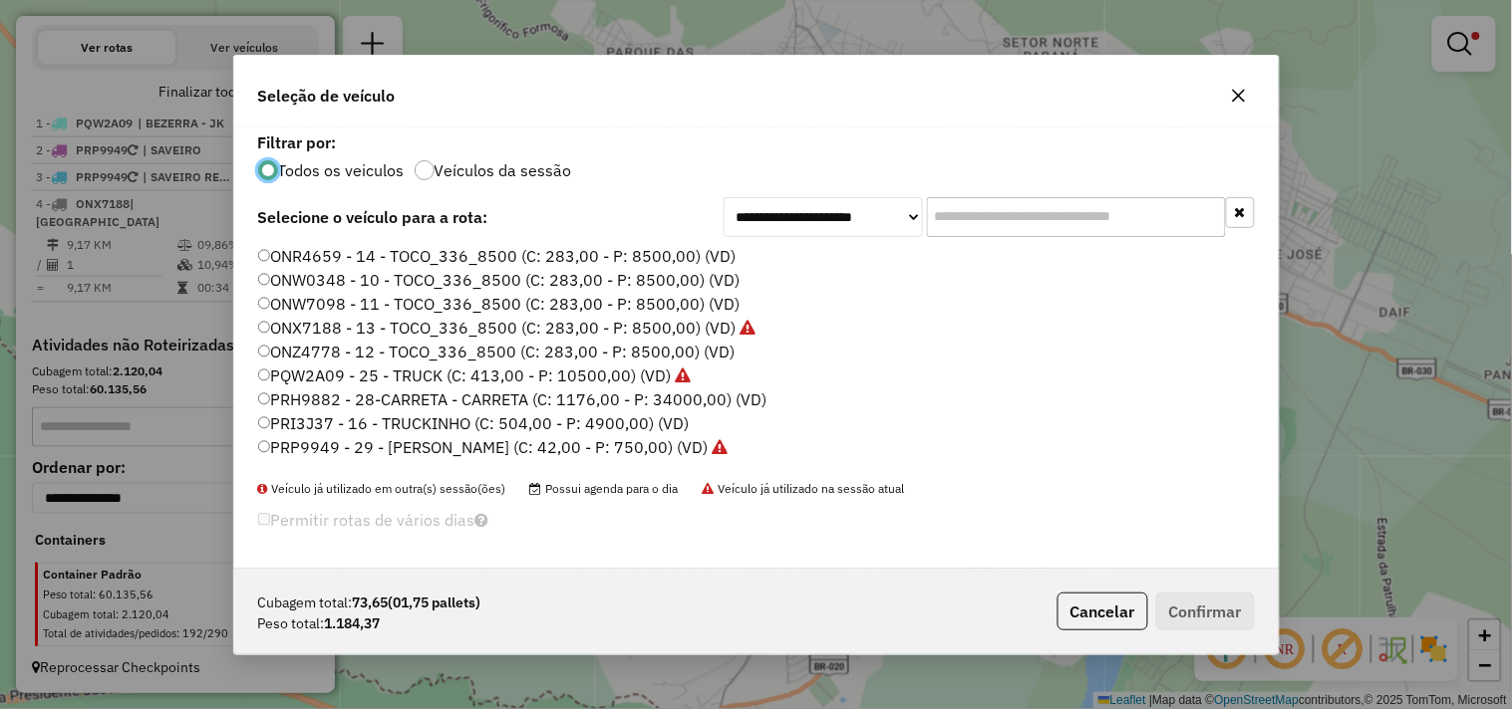
scroll to position [11, 5]
click at [646, 302] on label "ONW7098 - 11 - TOCO_336_8500 (C: 283,00 - P: 8500,00) (VD)" at bounding box center [499, 304] width 482 height 24
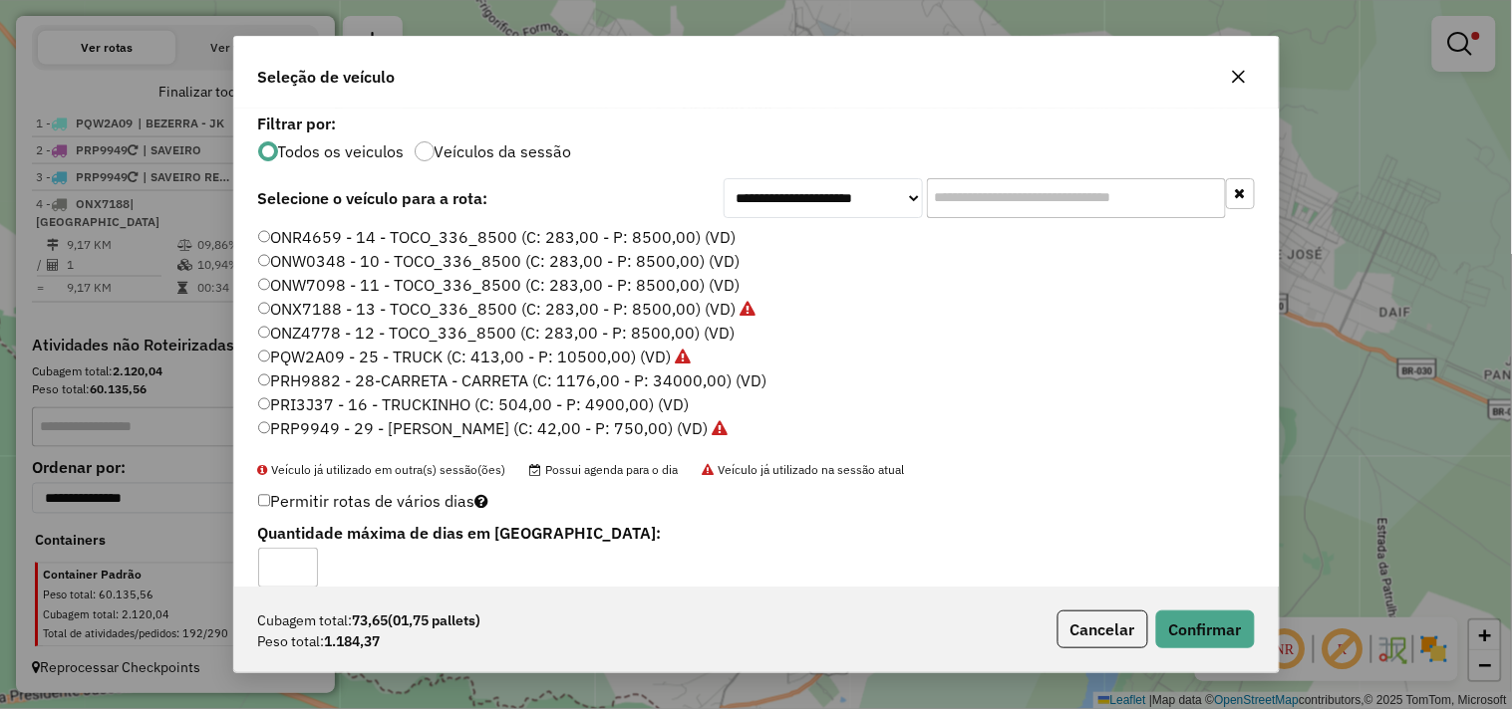
click at [1257, 633] on div "Cubagem total: 73,65 (01,75 pallets) Peso total: 1.184,37 Cancelar Confirmar" at bounding box center [756, 630] width 1044 height 86
click at [1250, 631] on button "Confirmar" at bounding box center [1205, 630] width 99 height 38
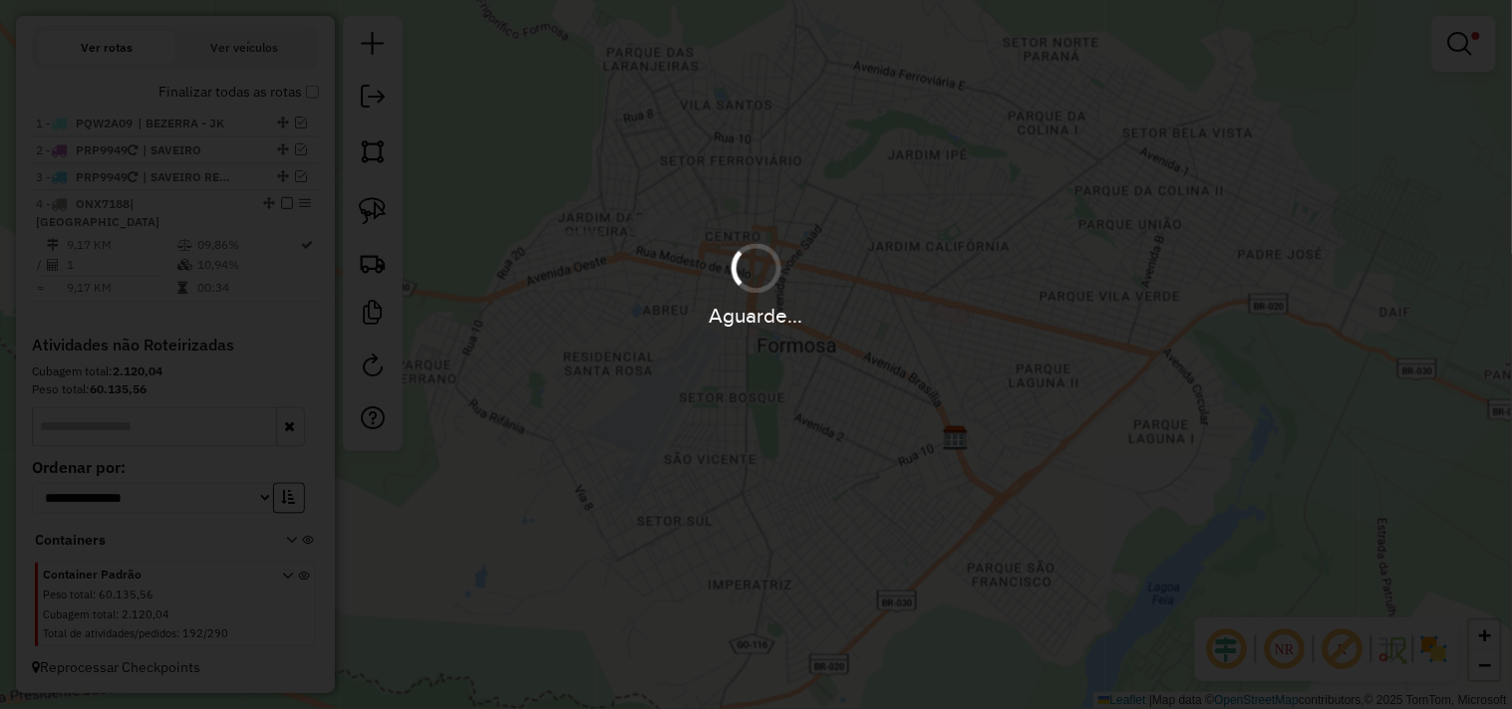
scroll to position [724, 0]
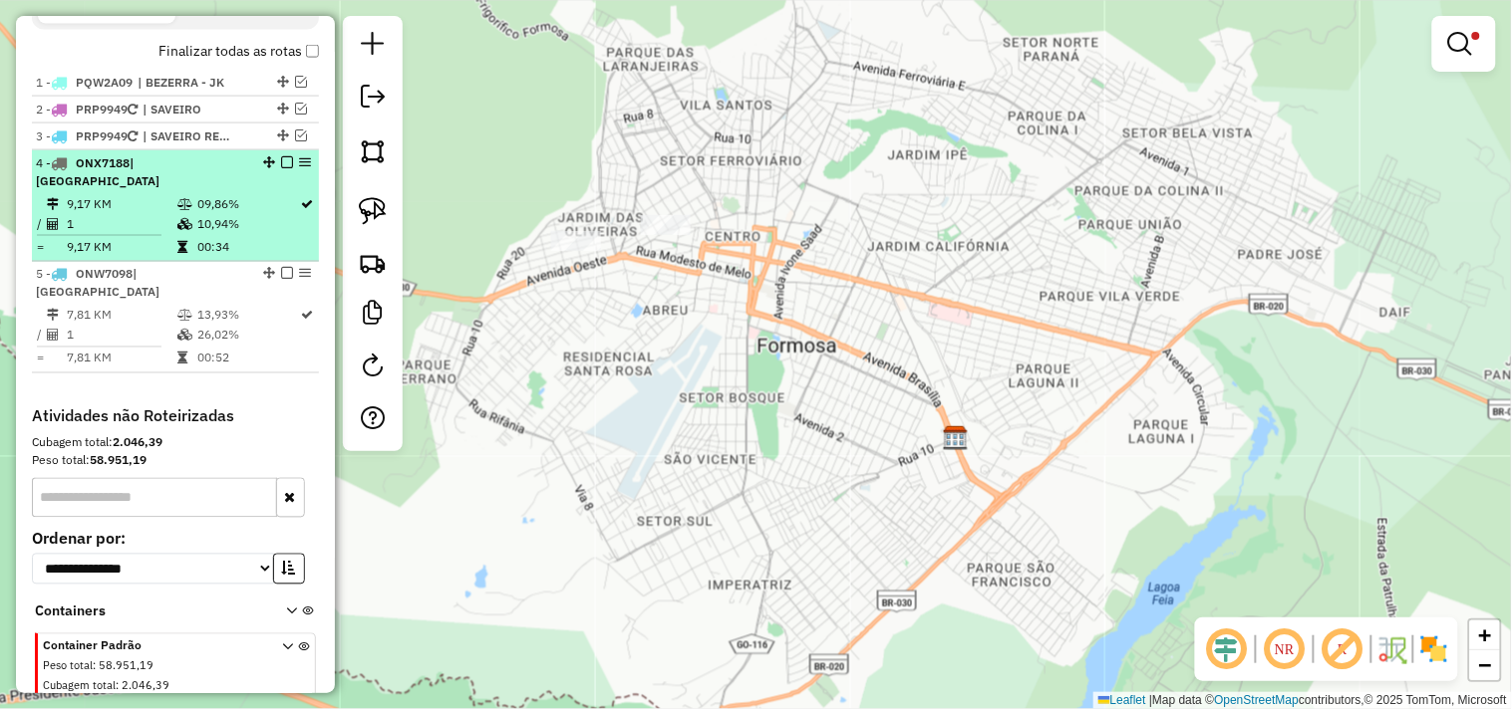
click at [281, 168] on em at bounding box center [287, 162] width 12 height 12
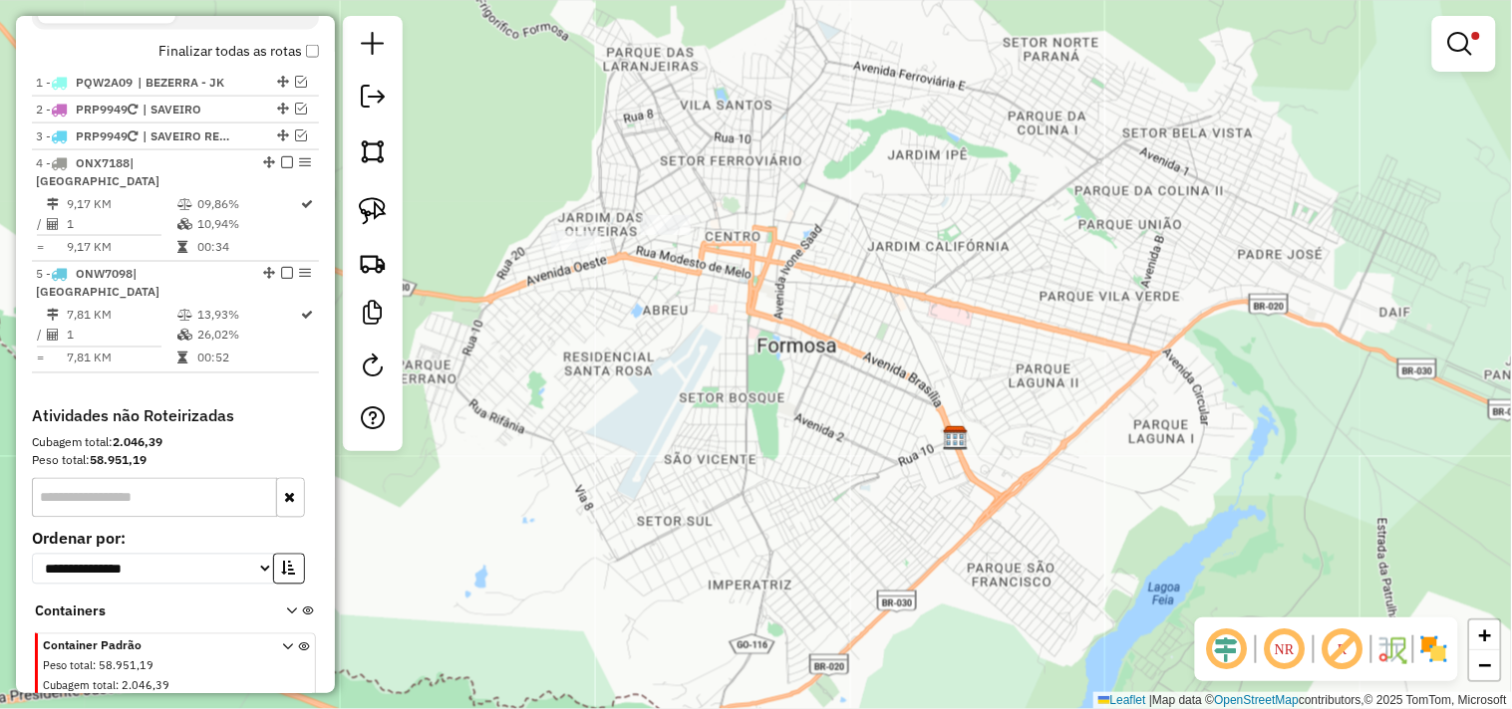
scroll to position [711, 0]
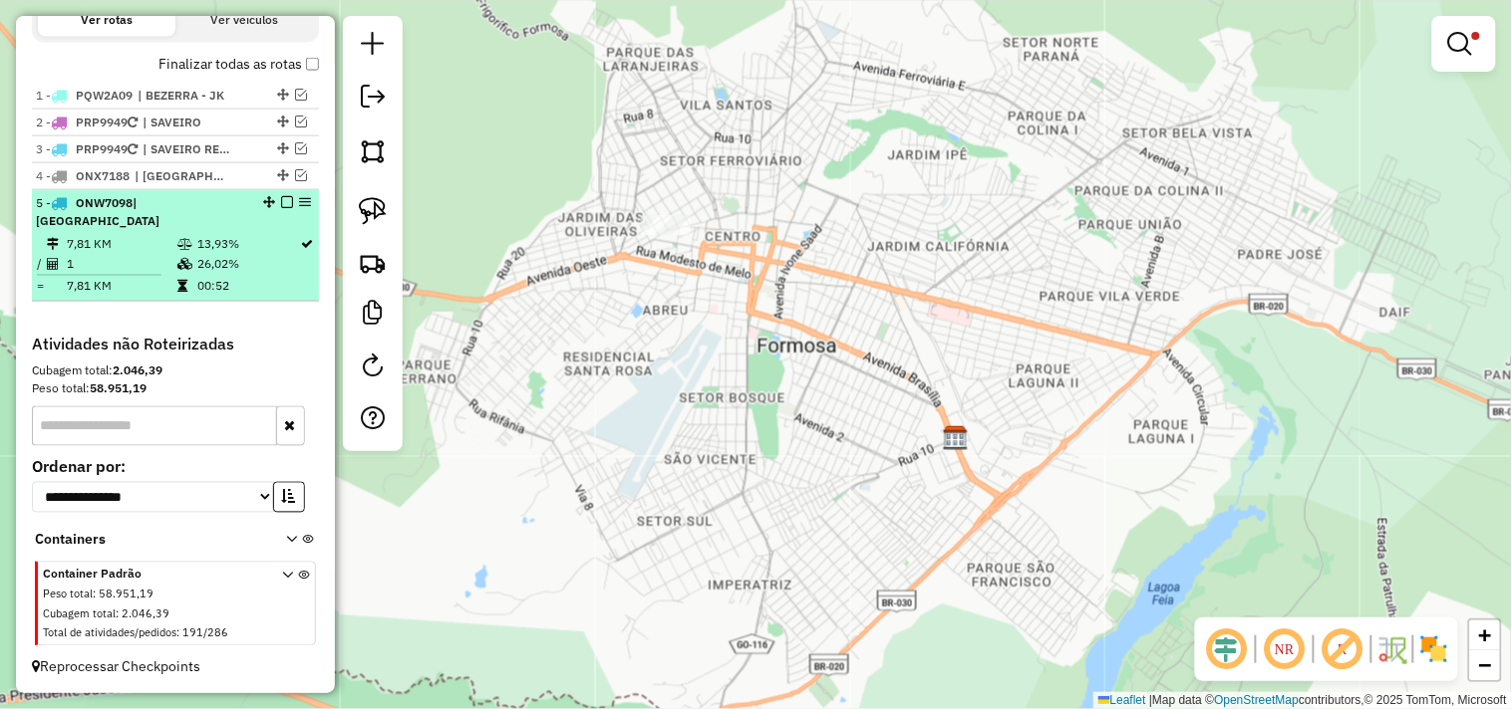
click at [281, 208] on em at bounding box center [287, 202] width 12 height 12
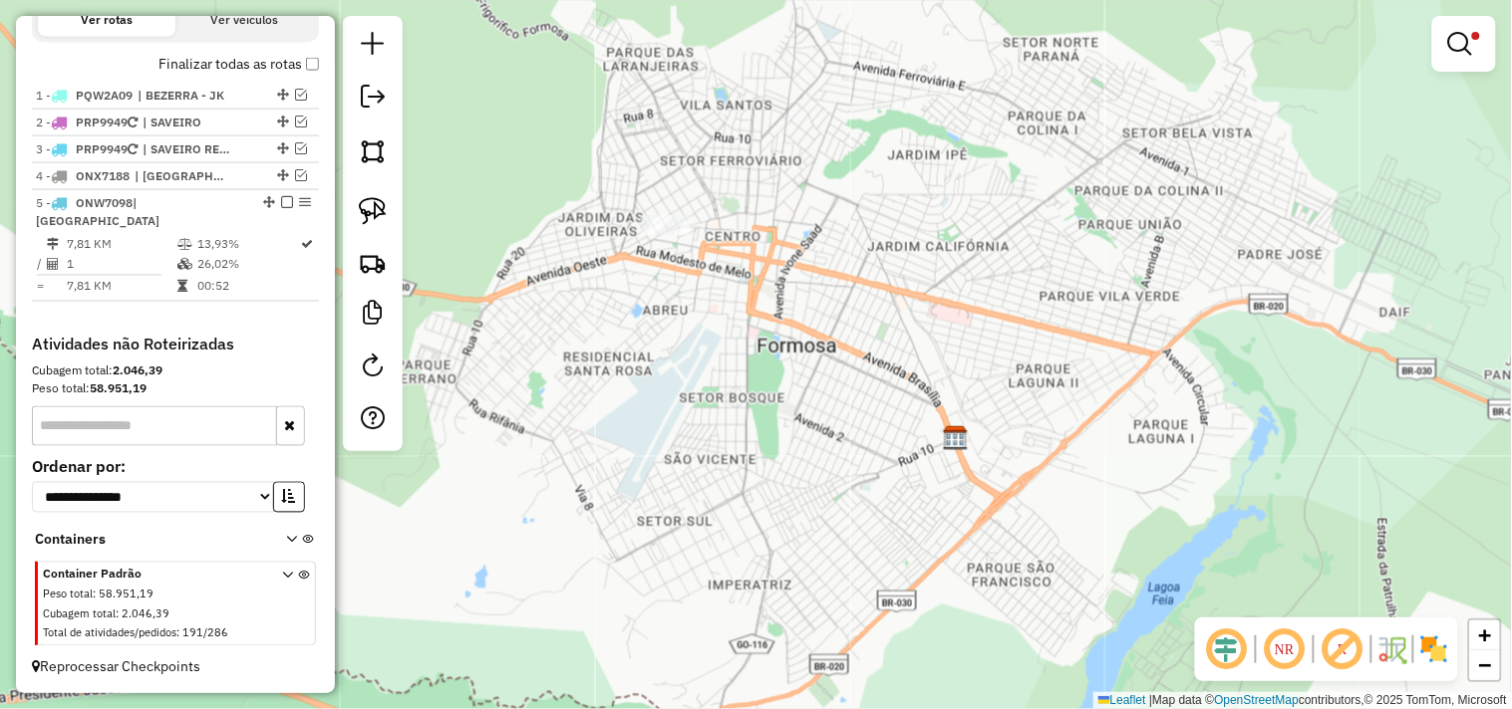
scroll to position [645, 0]
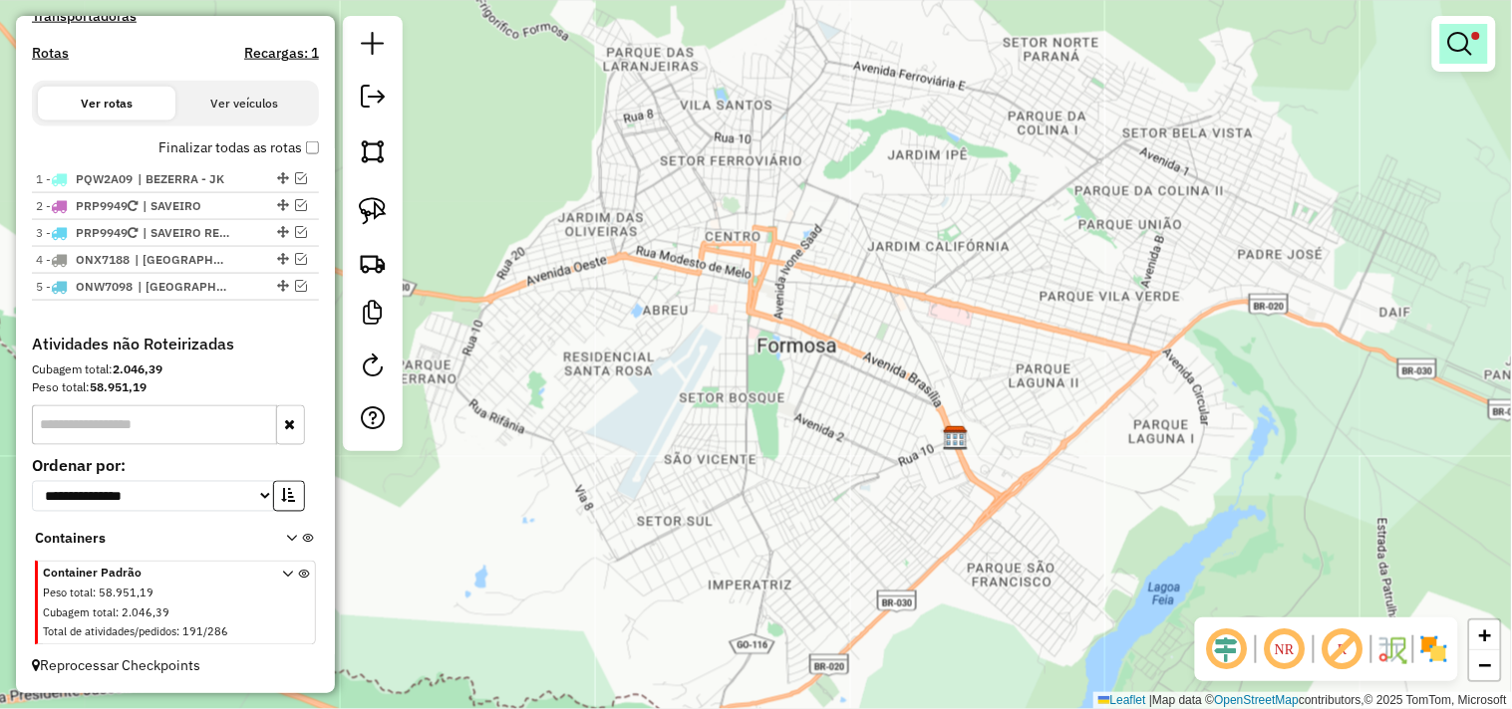
click at [1445, 46] on link at bounding box center [1464, 44] width 48 height 40
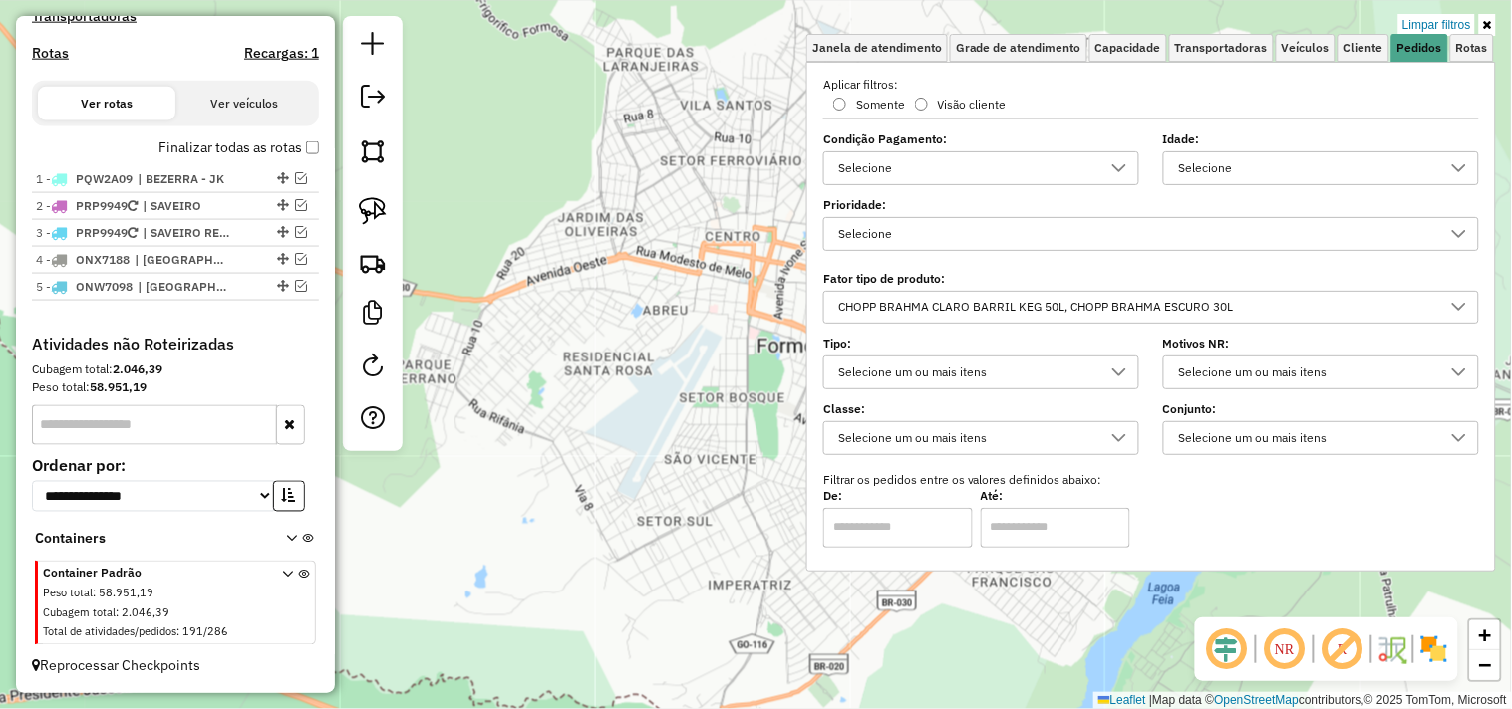
click at [1177, 317] on div "CHOPP BRAHMA CLARO BARRIL KEG 50L, CHOPP BRAHMA ESCURO 30L" at bounding box center [1136, 308] width 608 height 32
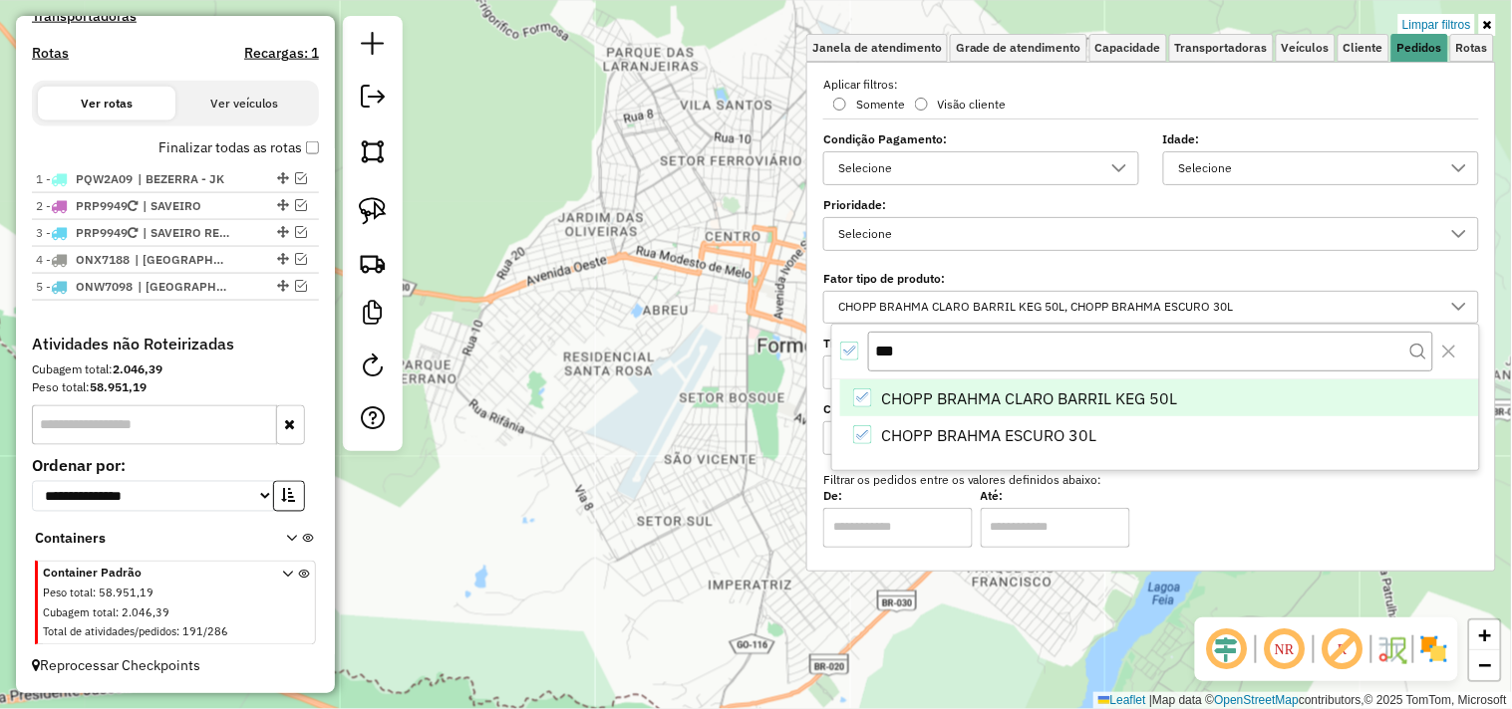
click at [854, 350] on icon "All items selected" at bounding box center [849, 351] width 14 height 14
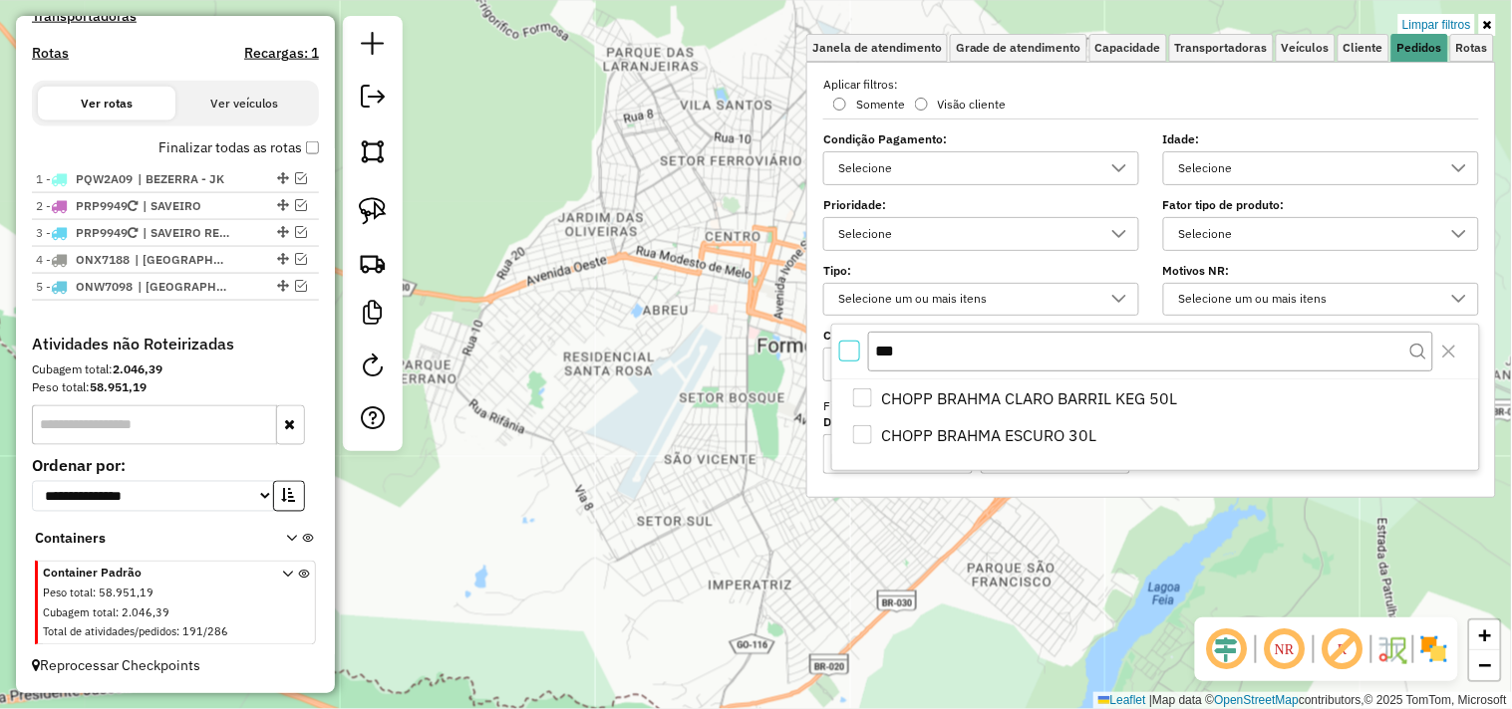
scroll to position [11, 6]
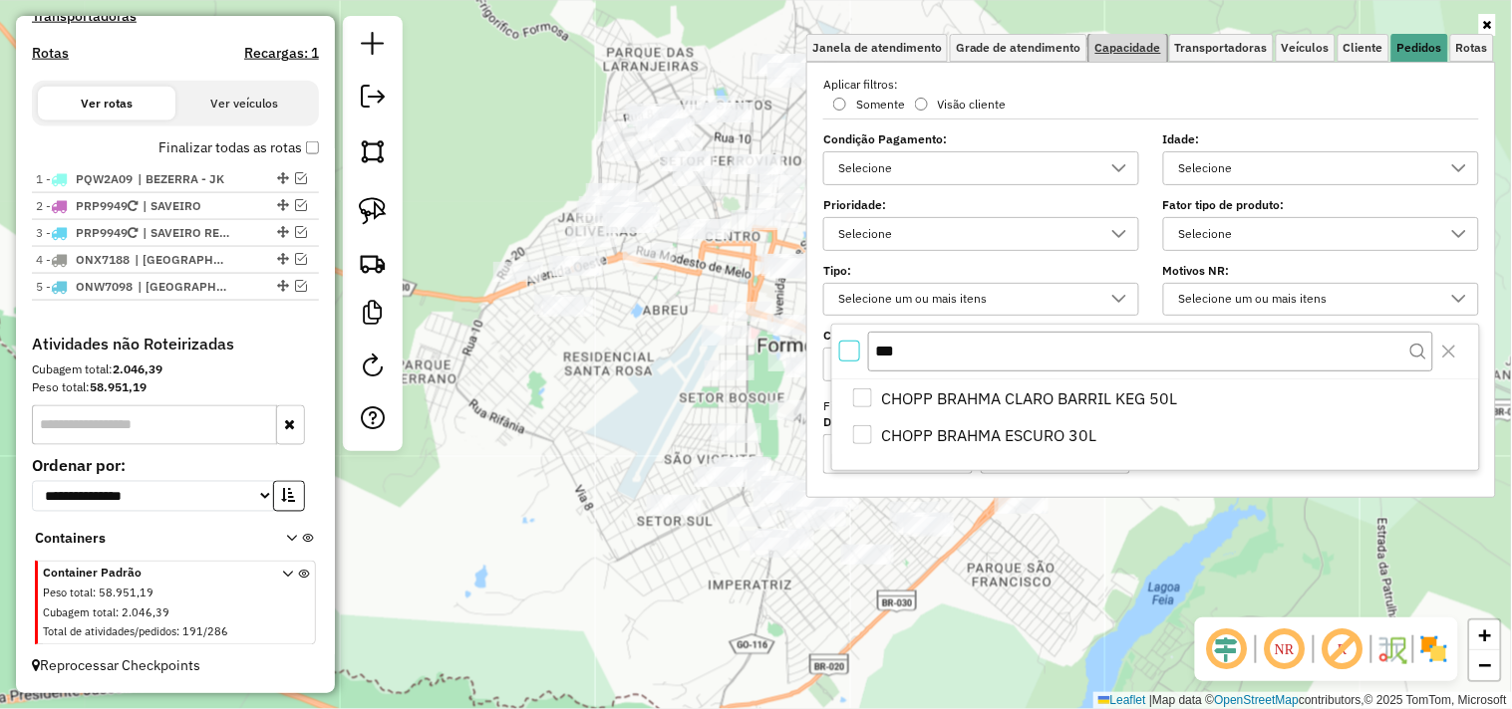
click at [1133, 52] on span "Capacidade" at bounding box center [1128, 48] width 66 height 12
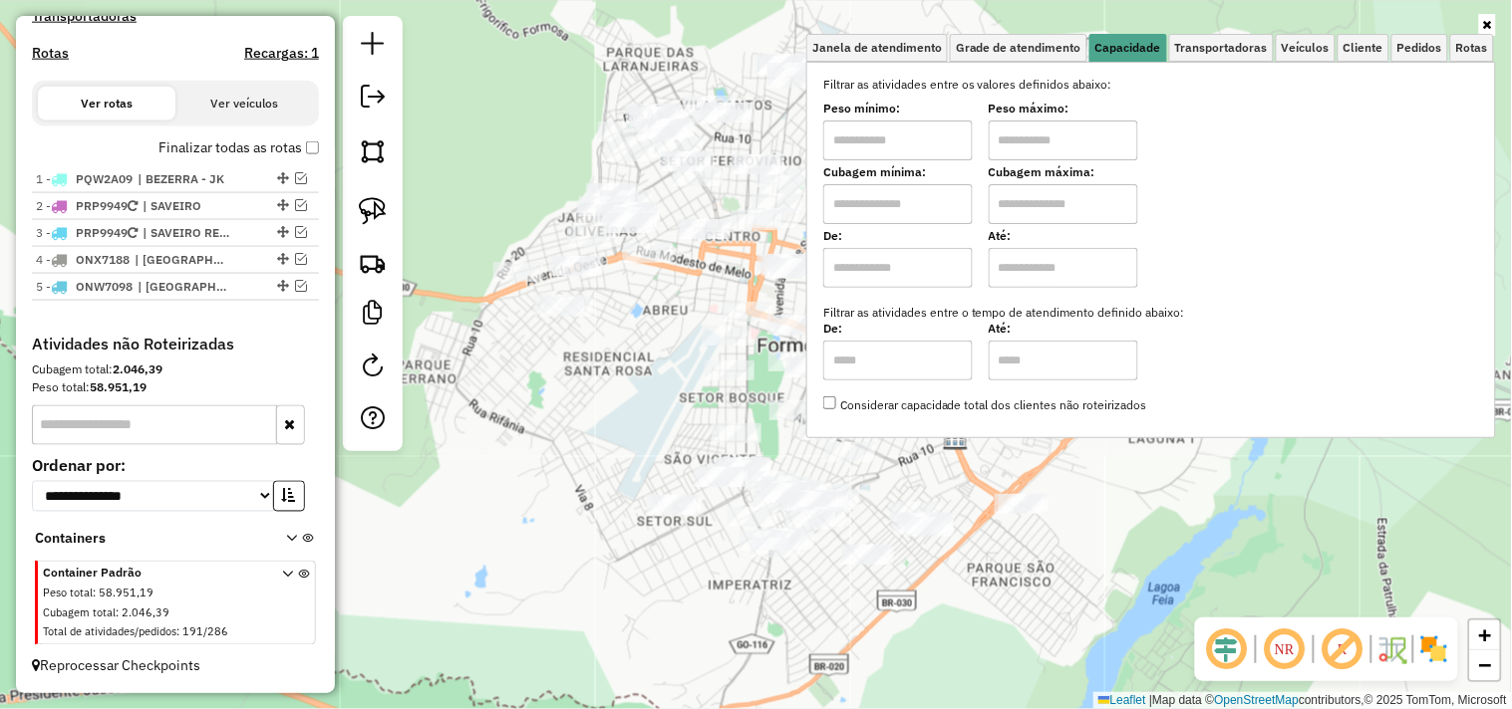
click at [931, 143] on input "text" at bounding box center [897, 141] width 149 height 40
type input "****"
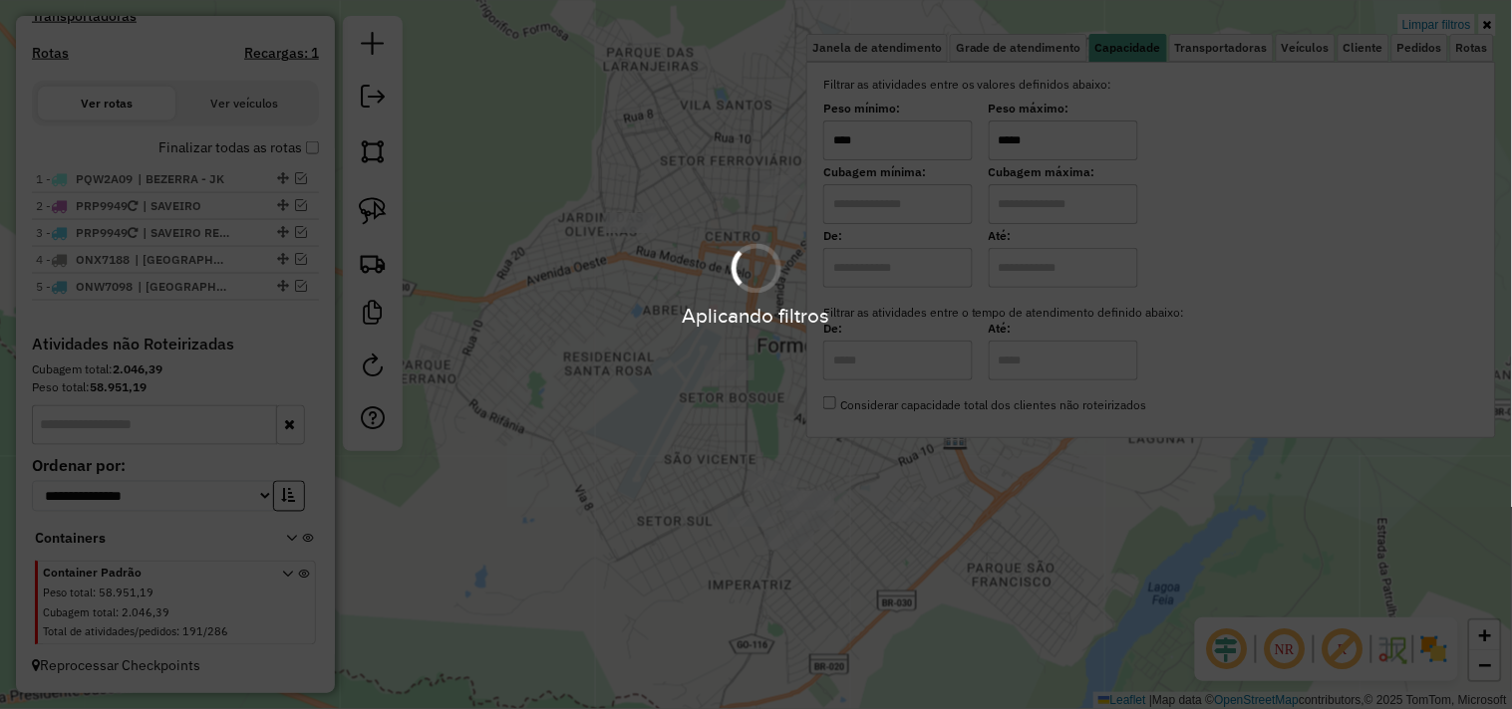
type input "*****"
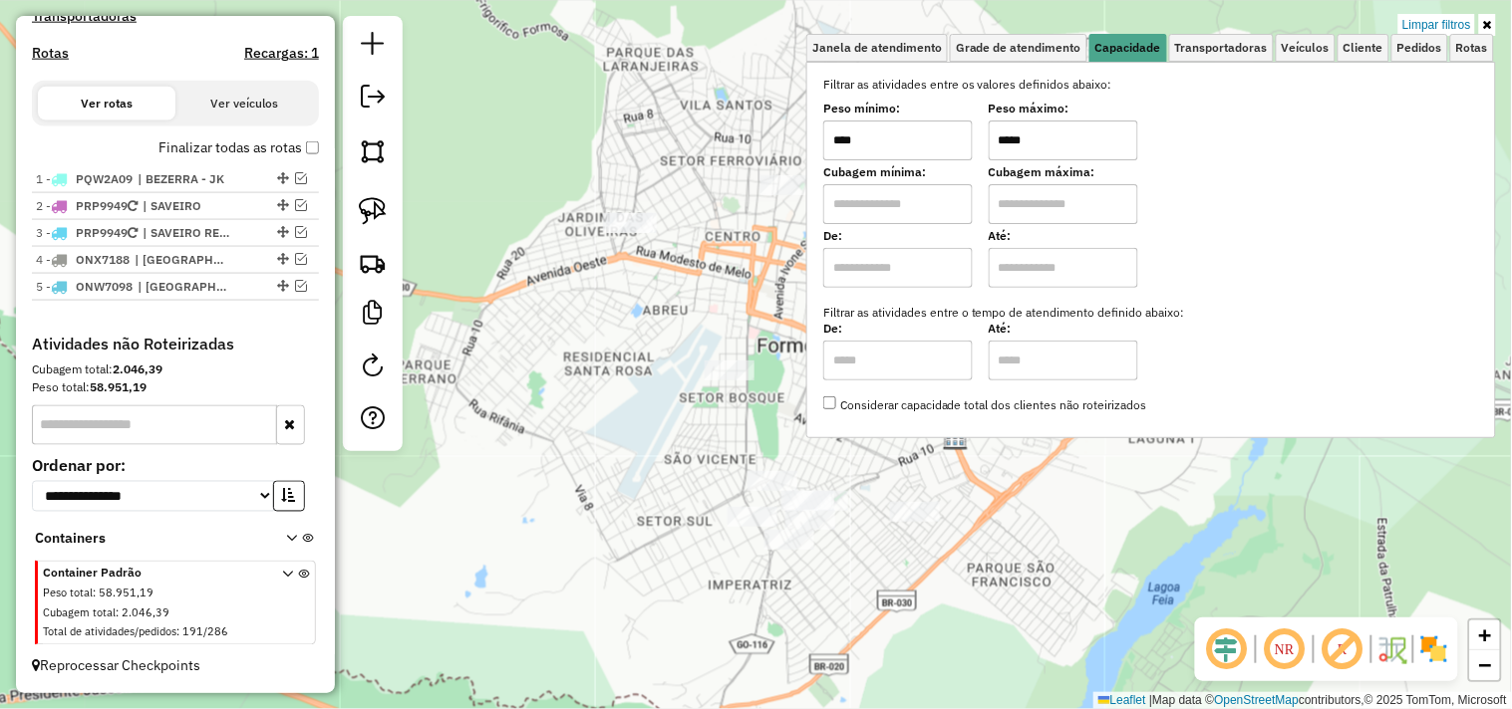
click at [660, 379] on div "Limpar filtros Janela de atendimento Grade de atendimento Capacidade Transporta…" at bounding box center [756, 354] width 1512 height 709
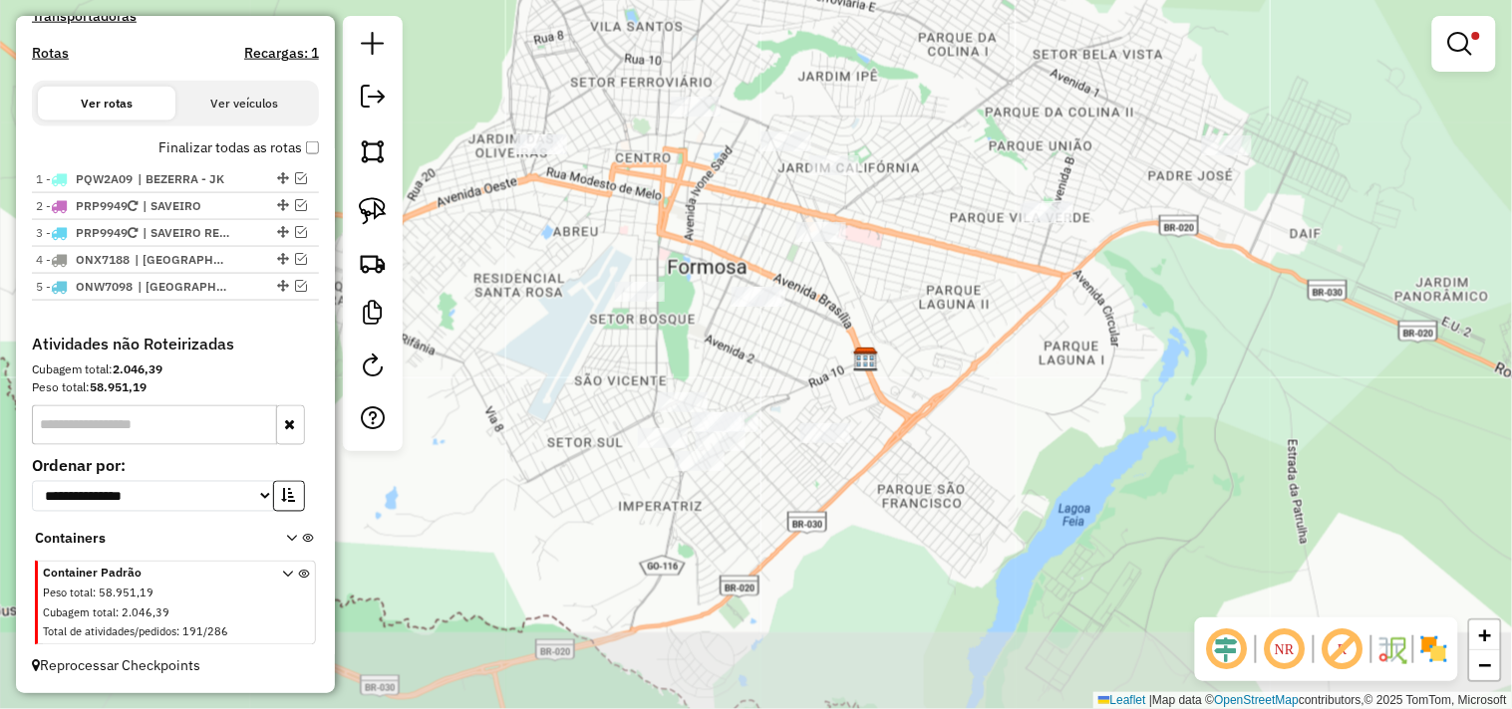
drag, startPoint x: 649, startPoint y: 349, endPoint x: 559, endPoint y: 274, distance: 116.7
click at [559, 275] on div "Limpar filtros Janela de atendimento Grade de atendimento Capacidade Transporta…" at bounding box center [756, 354] width 1512 height 709
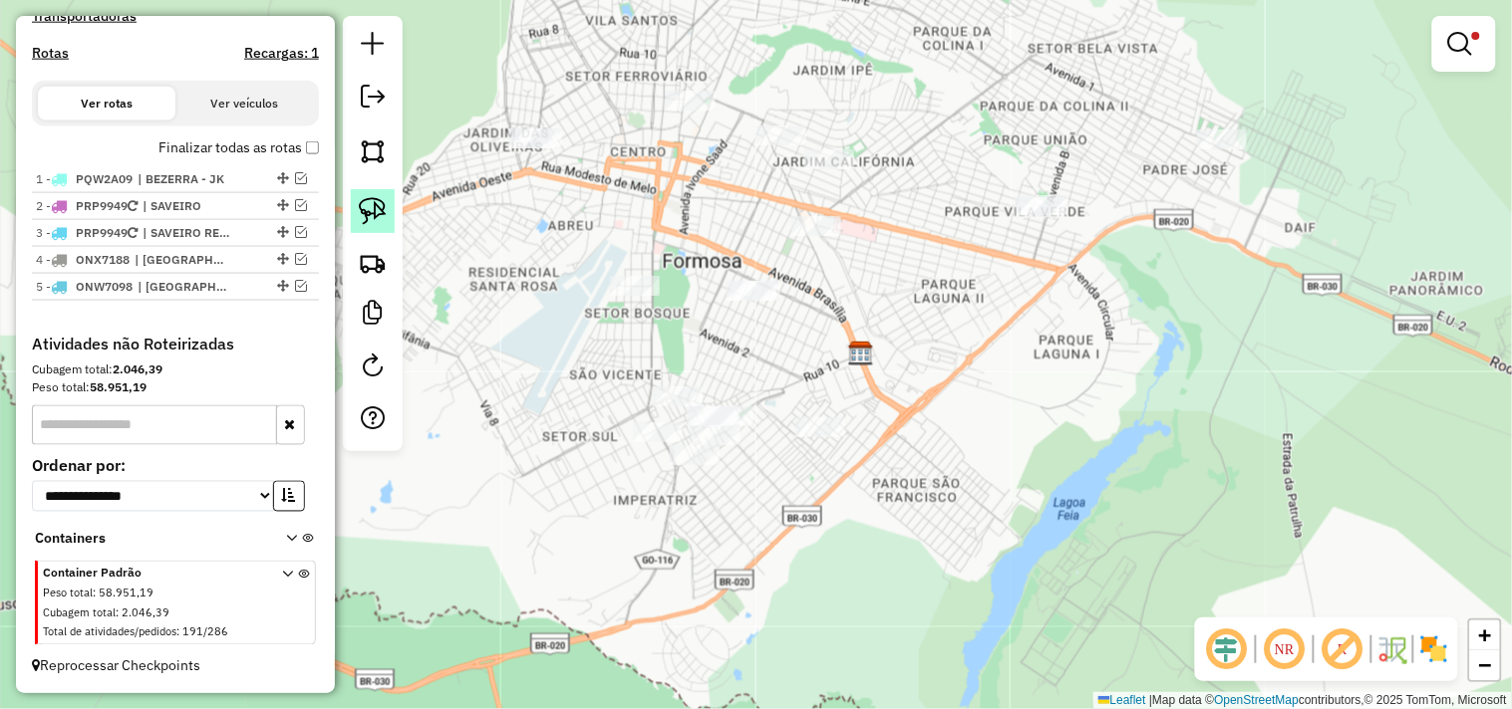
drag, startPoint x: 376, startPoint y: 224, endPoint x: 703, endPoint y: 331, distance: 344.7
click at [376, 223] on img at bounding box center [373, 211] width 28 height 28
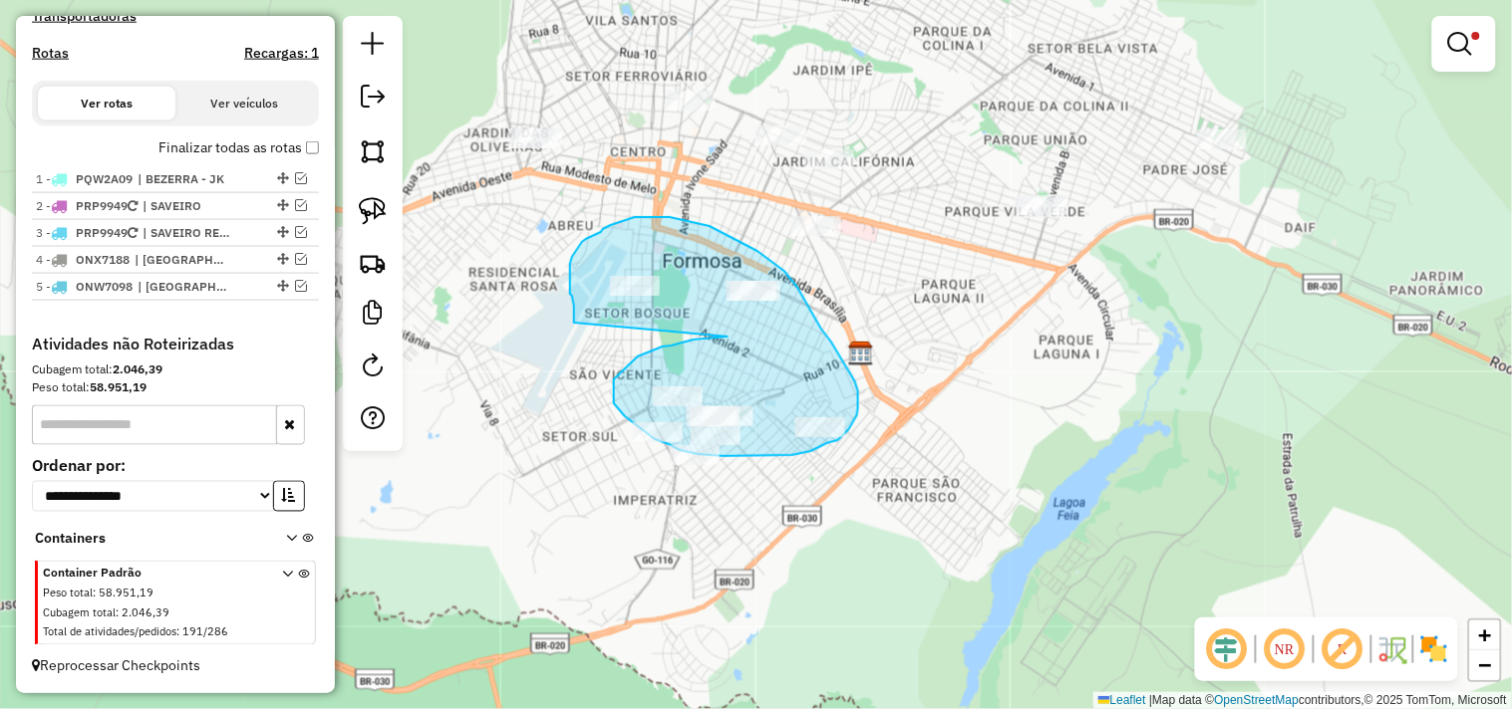
drag, startPoint x: 727, startPoint y: 337, endPoint x: 576, endPoint y: 329, distance: 151.7
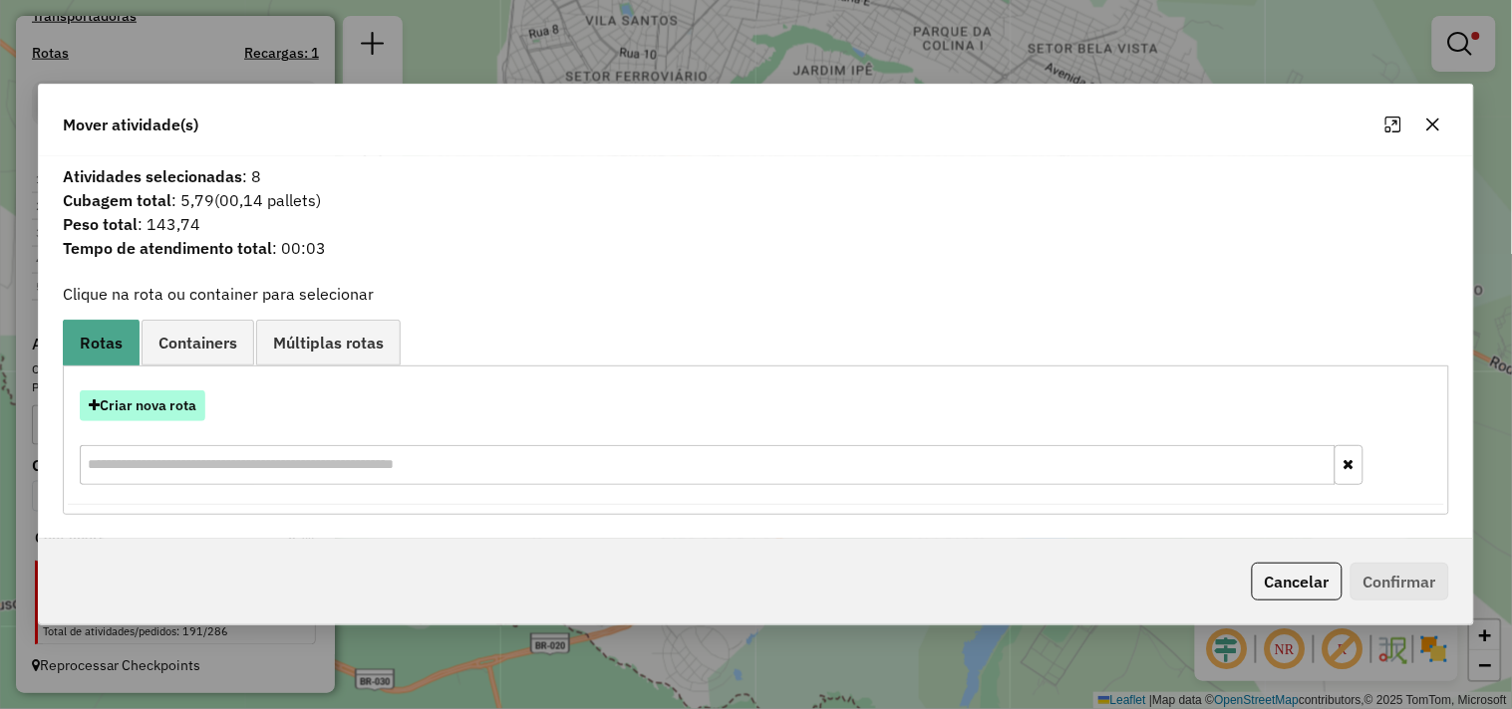
click at [182, 400] on button "Criar nova rota" at bounding box center [143, 406] width 126 height 31
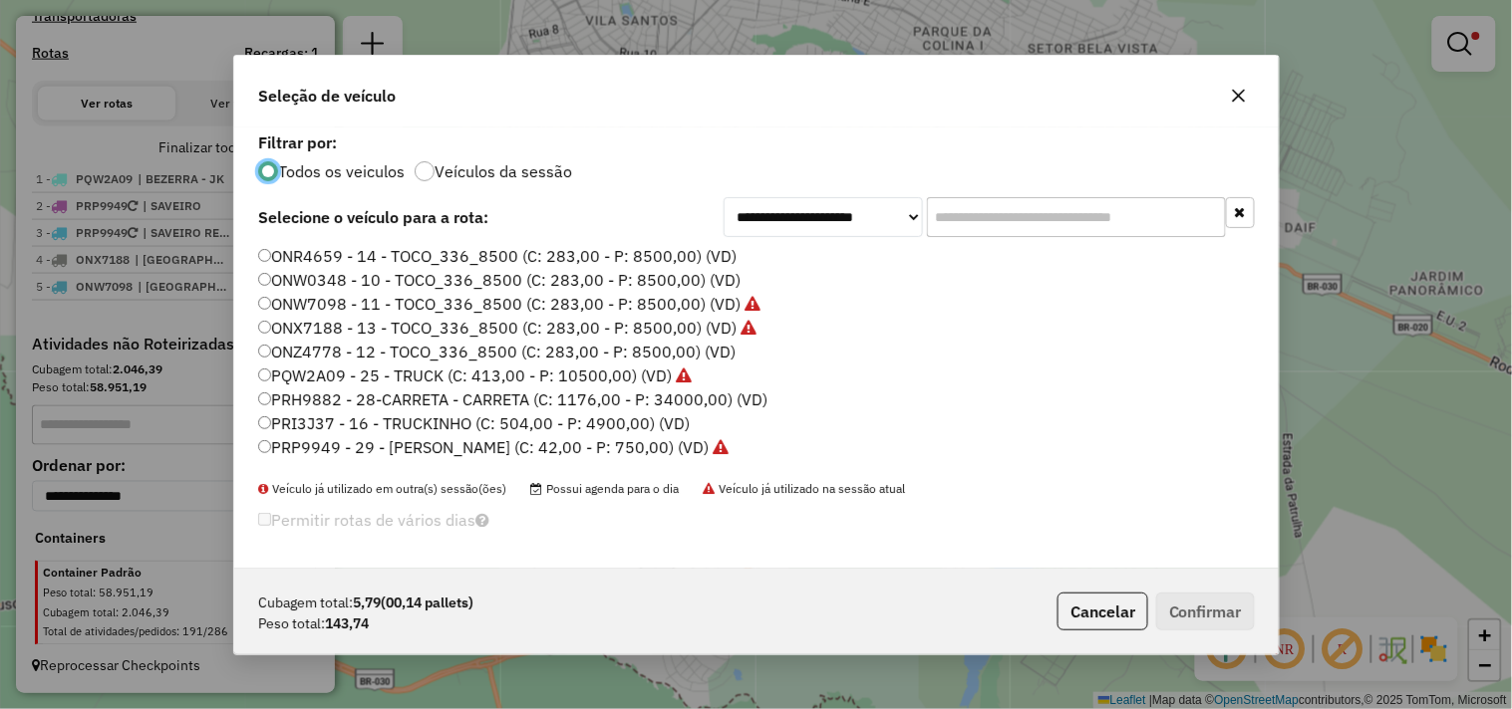
scroll to position [11, 5]
click at [794, 217] on select "**********" at bounding box center [822, 217] width 199 height 40
select select "*******"
click at [723, 227] on select "**********" at bounding box center [822, 217] width 199 height 40
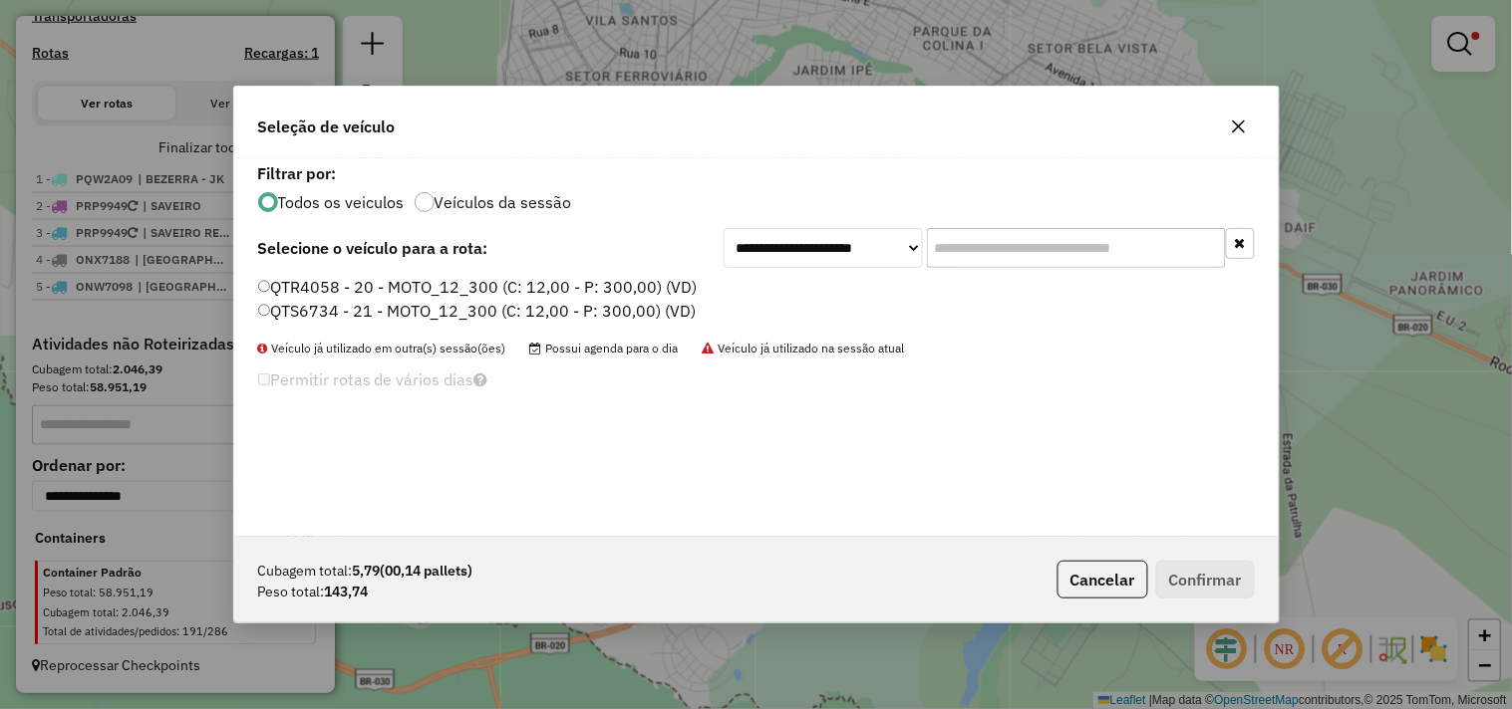
click at [628, 289] on label "QTR4058 - 20 - MOTO_12_300 (C: 12,00 - P: 300,00) (VD)" at bounding box center [477, 287] width 439 height 24
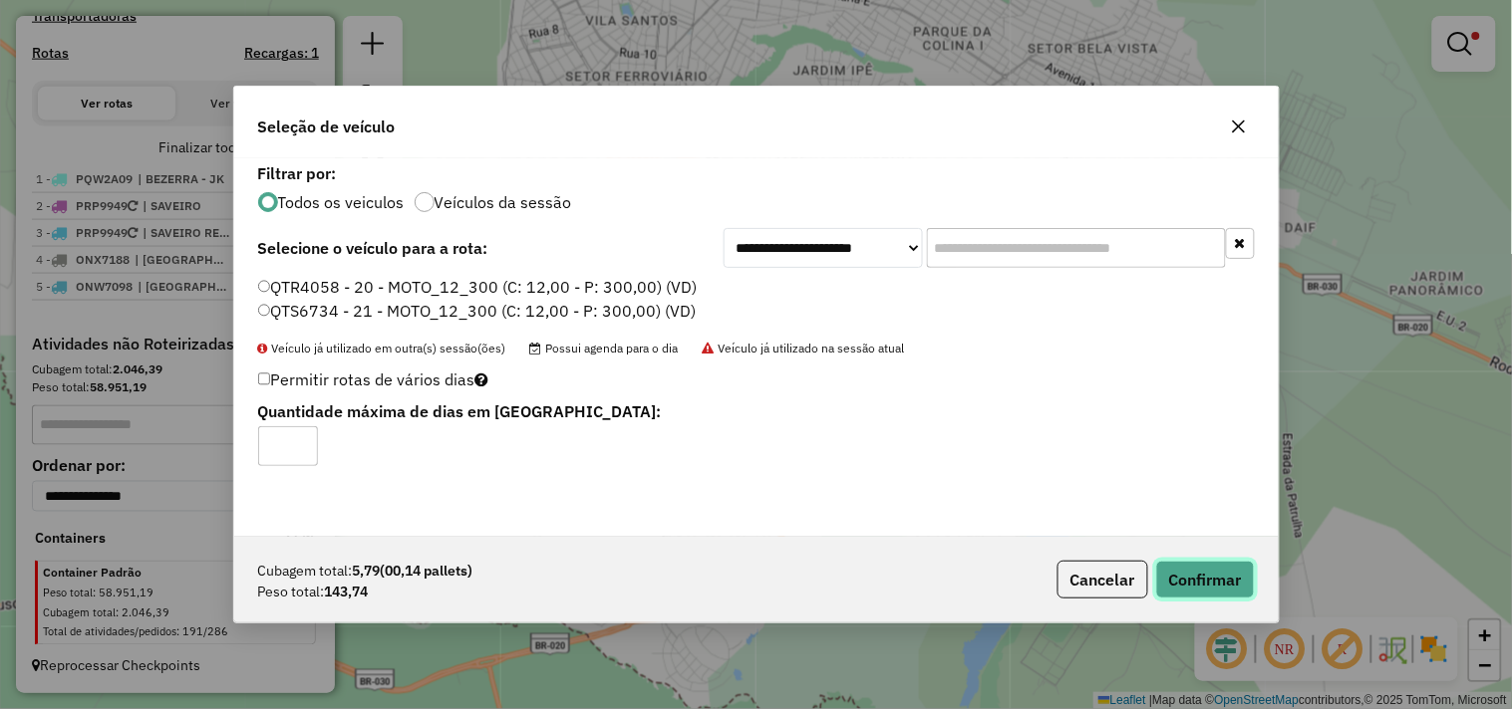
click at [1180, 579] on button "Confirmar" at bounding box center [1205, 580] width 99 height 38
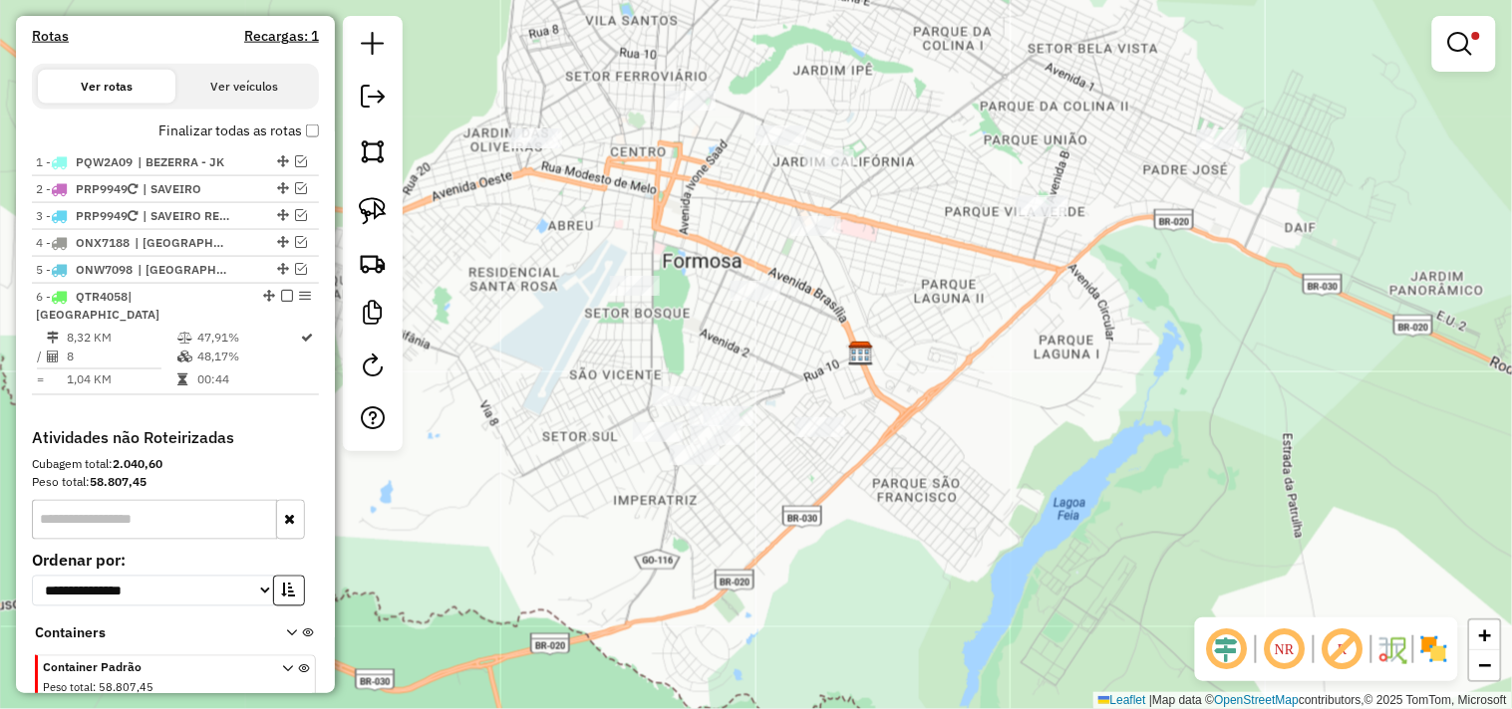
scroll to position [724, 0]
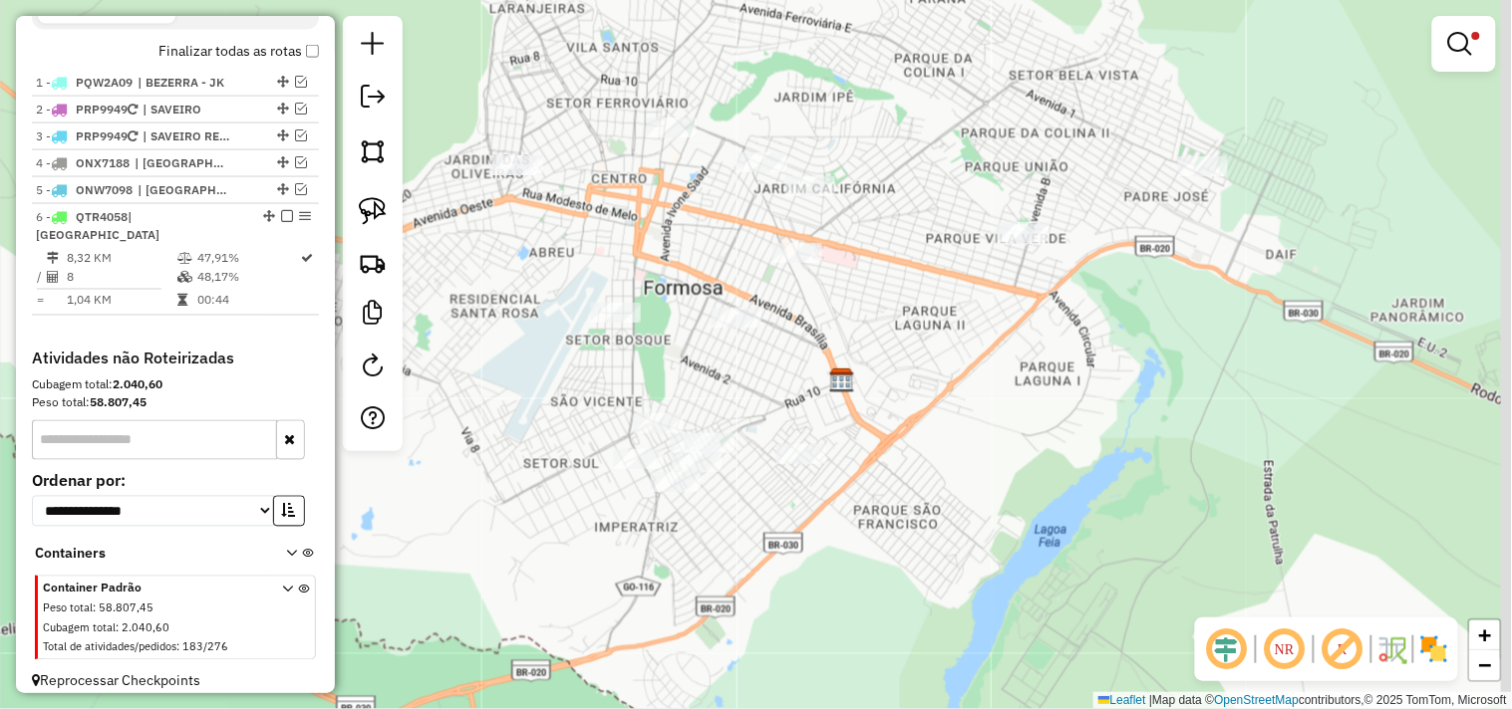
drag, startPoint x: 718, startPoint y: 345, endPoint x: 699, endPoint y: 375, distance: 35.4
click at [699, 375] on div "Limpar filtros Janela de atendimento Grade de atendimento Capacidade Transporta…" at bounding box center [756, 354] width 1512 height 709
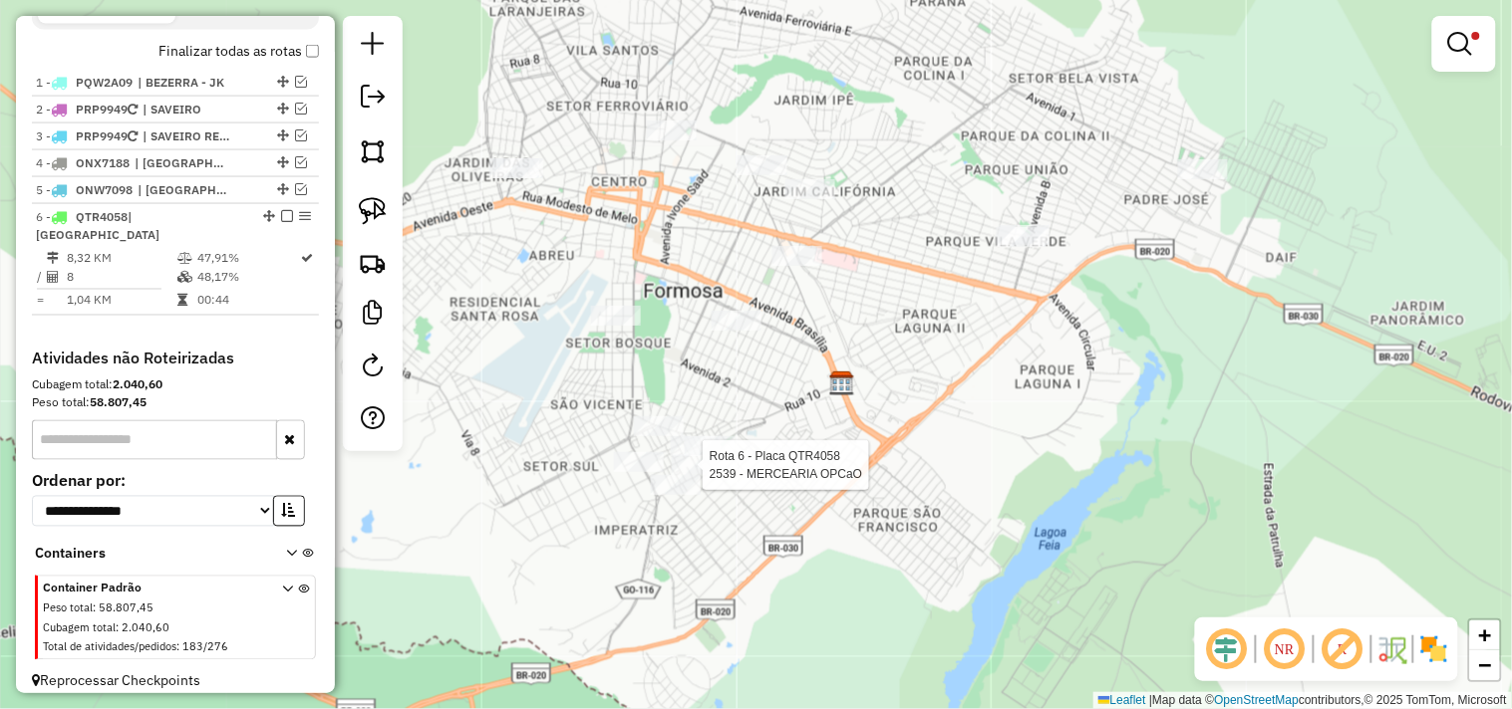
scroll to position [738, 0]
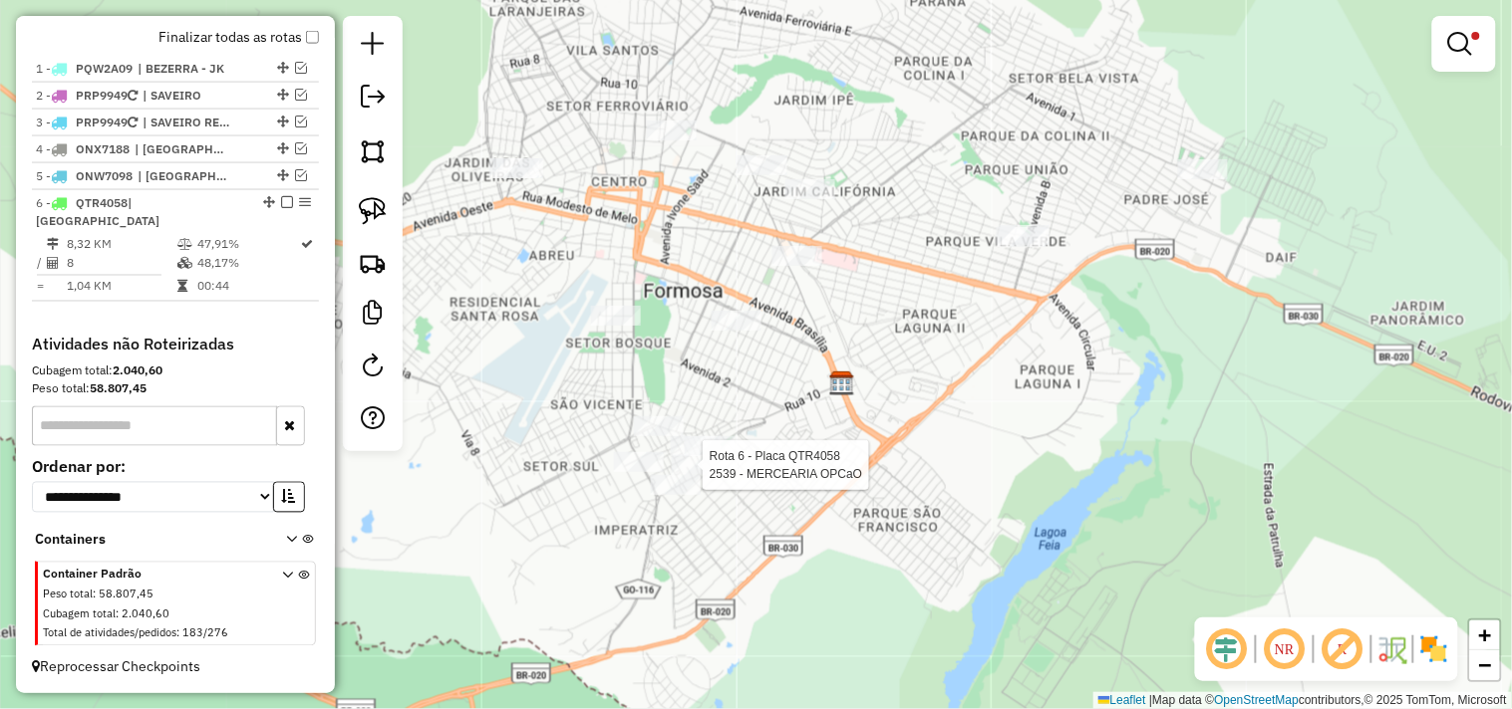
select select "**********"
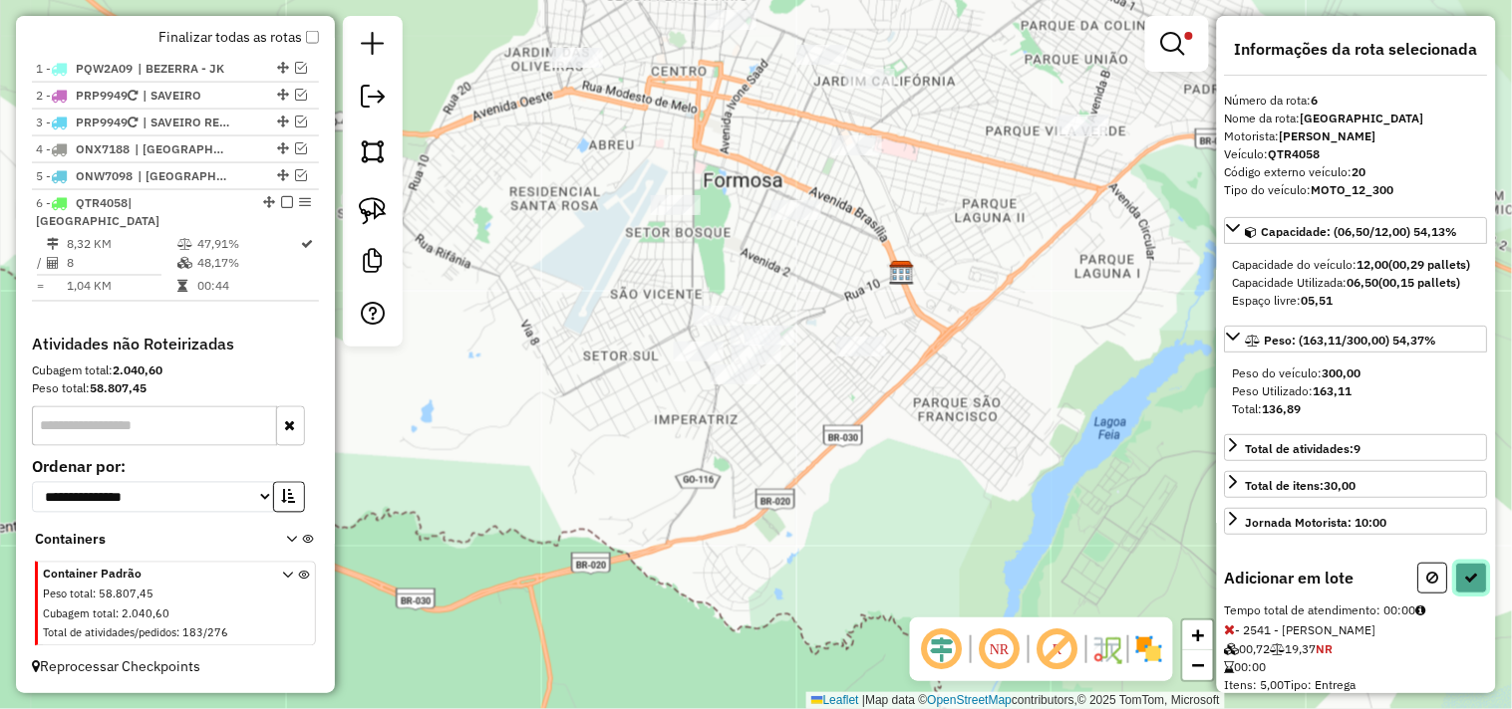
click at [1468, 585] on icon at bounding box center [1472, 578] width 14 height 14
select select "**********"
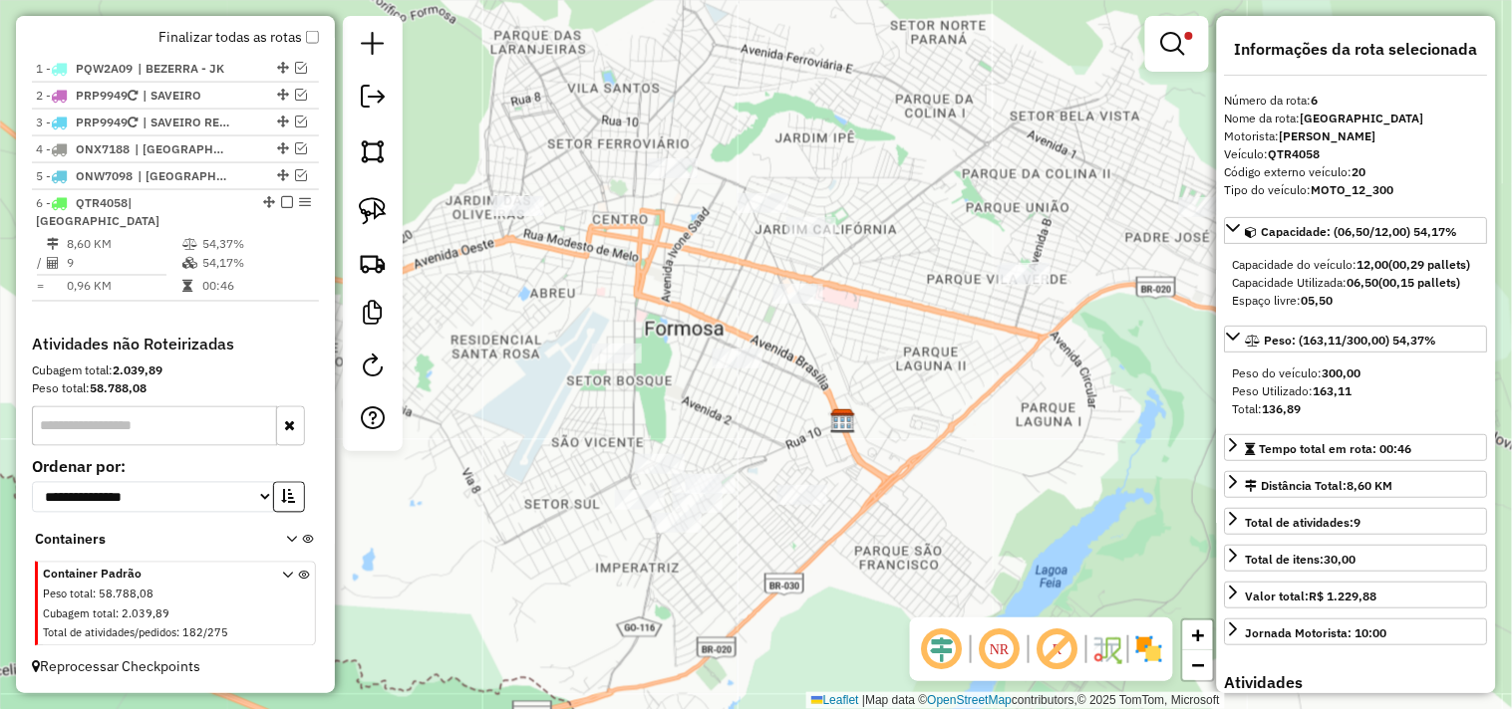
drag, startPoint x: 872, startPoint y: 206, endPoint x: 813, endPoint y: 355, distance: 159.7
click at [813, 355] on div "Limpar filtros Janela de atendimento Grade de atendimento Capacidade Transporta…" at bounding box center [756, 354] width 1512 height 709
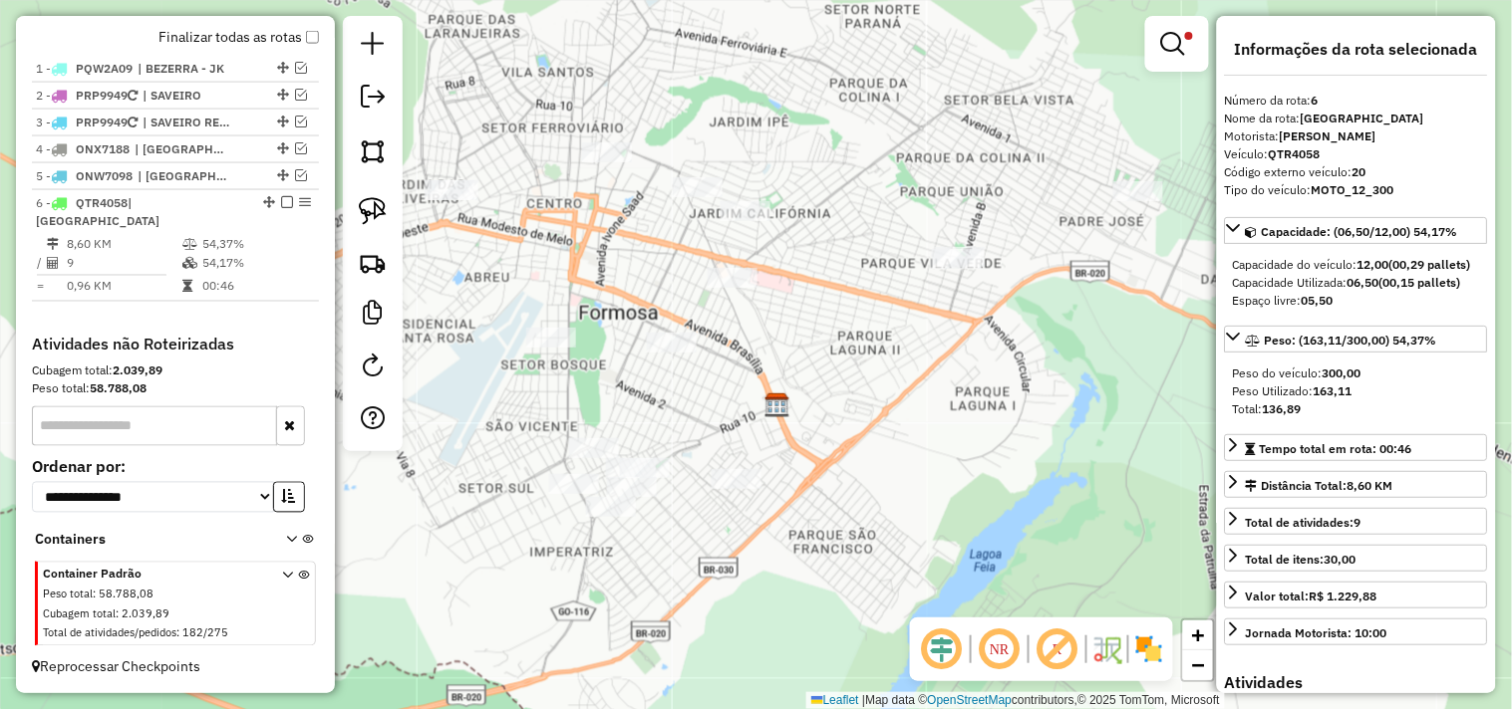
drag, startPoint x: 500, startPoint y: 151, endPoint x: 445, endPoint y: 145, distance: 55.1
click at [445, 145] on div "Limpar filtros Janela de atendimento Grade de atendimento Capacidade Transporta…" at bounding box center [756, 354] width 1512 height 709
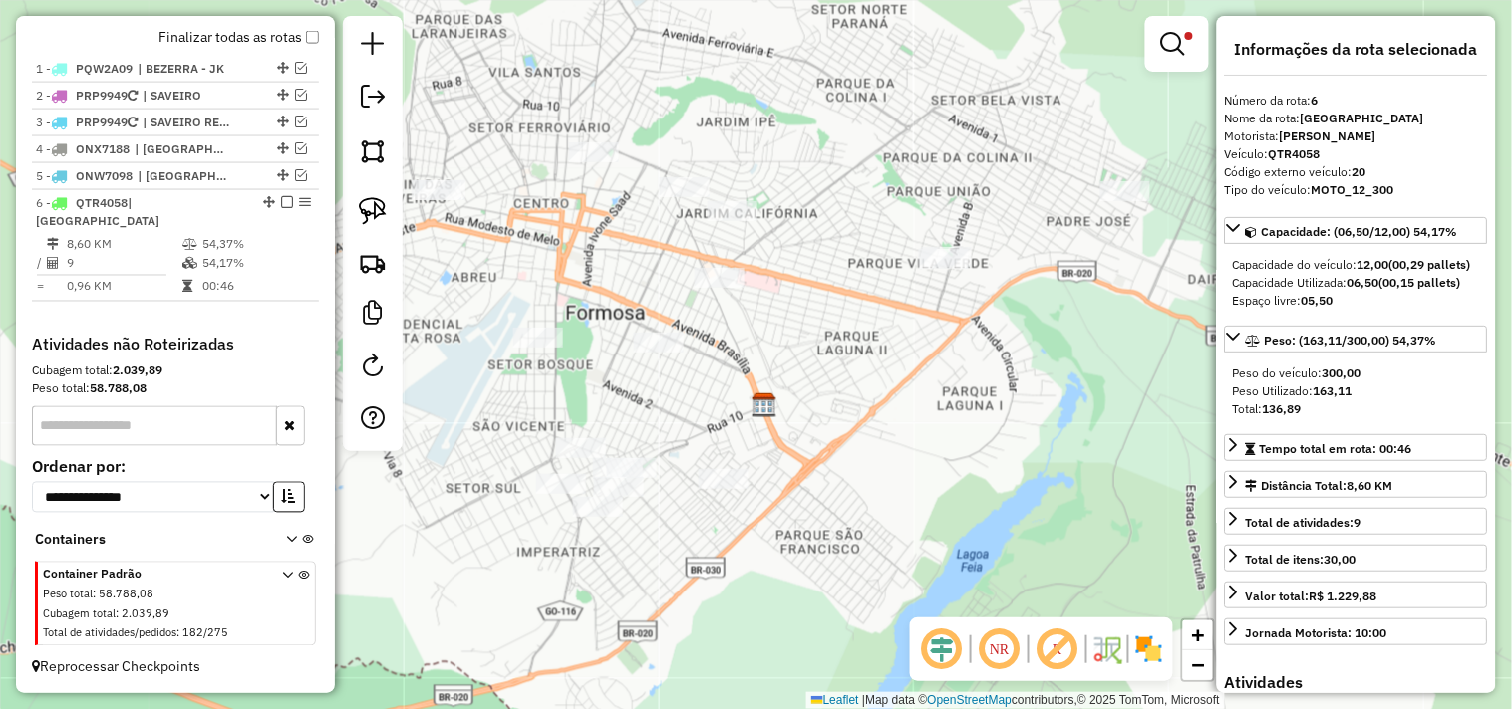
click at [374, 197] on img at bounding box center [373, 211] width 28 height 28
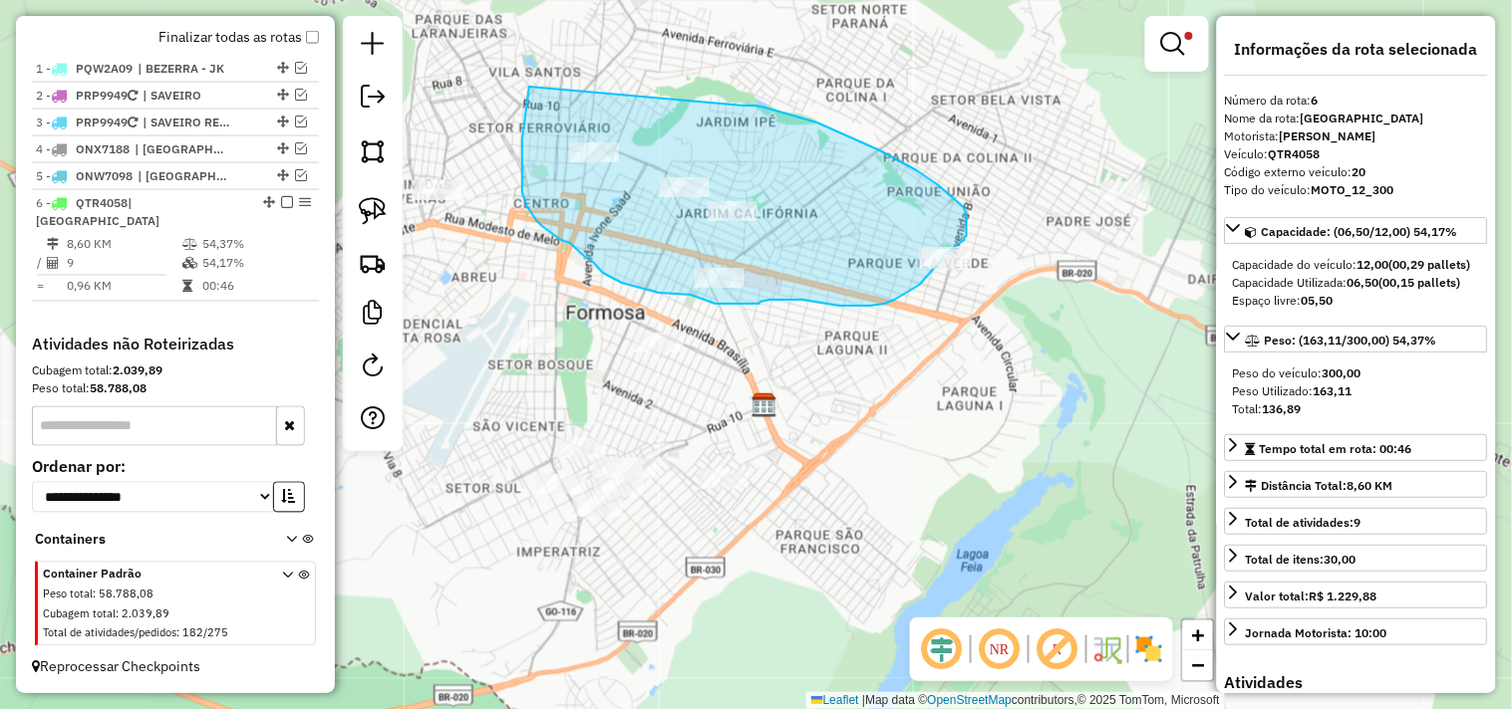
drag, startPoint x: 529, startPoint y: 87, endPoint x: 740, endPoint y: 106, distance: 212.1
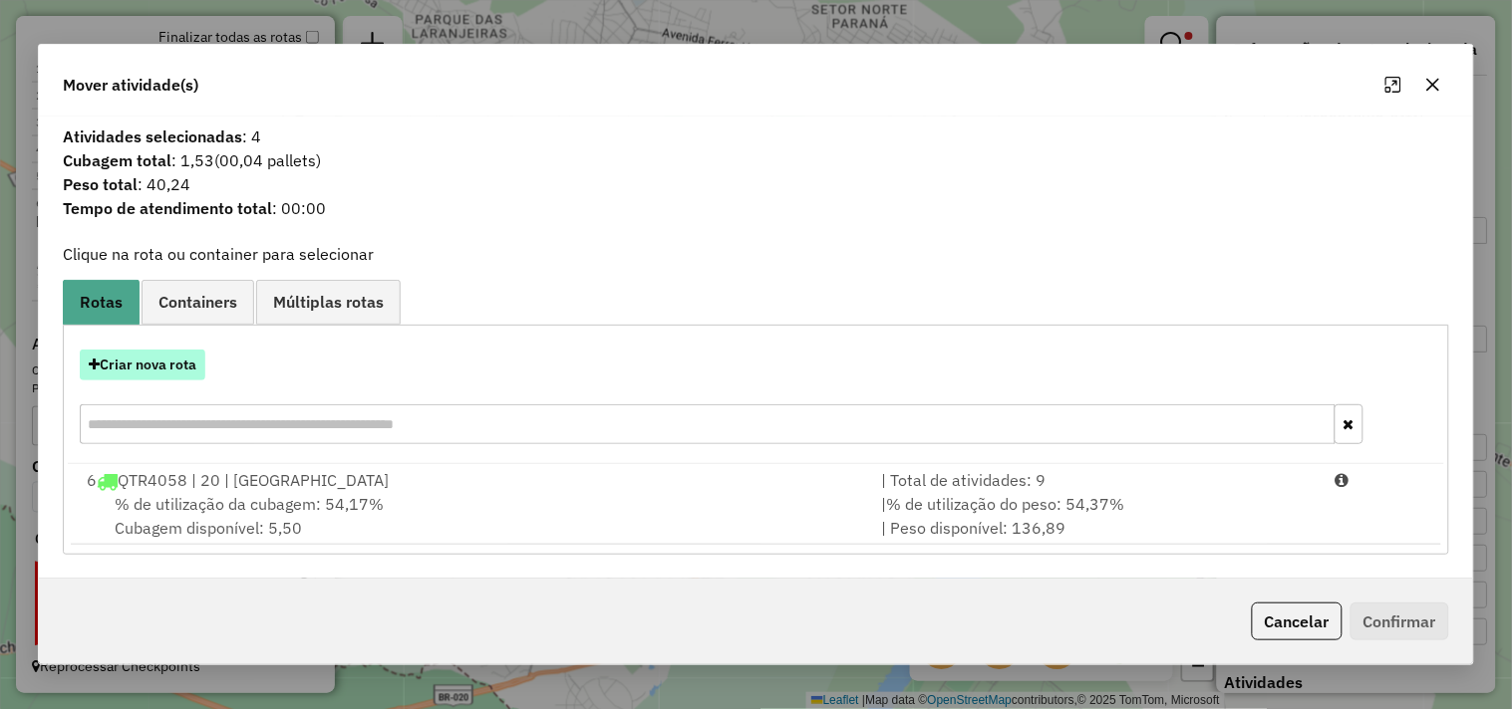
click at [157, 371] on button "Criar nova rota" at bounding box center [143, 365] width 126 height 31
select select "*******"
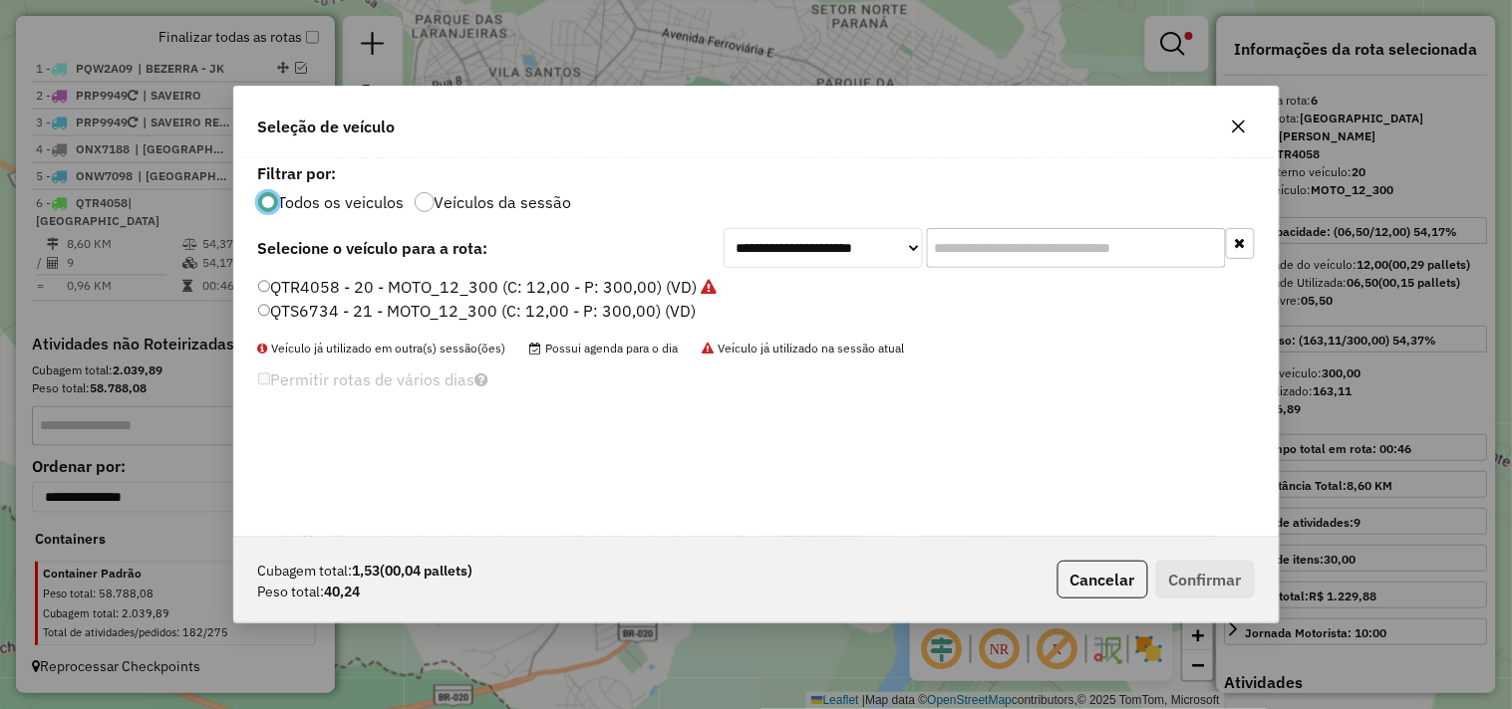
scroll to position [11, 5]
click at [551, 312] on label "QTS6734 - 21 - MOTO_12_300 (C: 12,00 - P: 300,00) (VD)" at bounding box center [477, 311] width 438 height 24
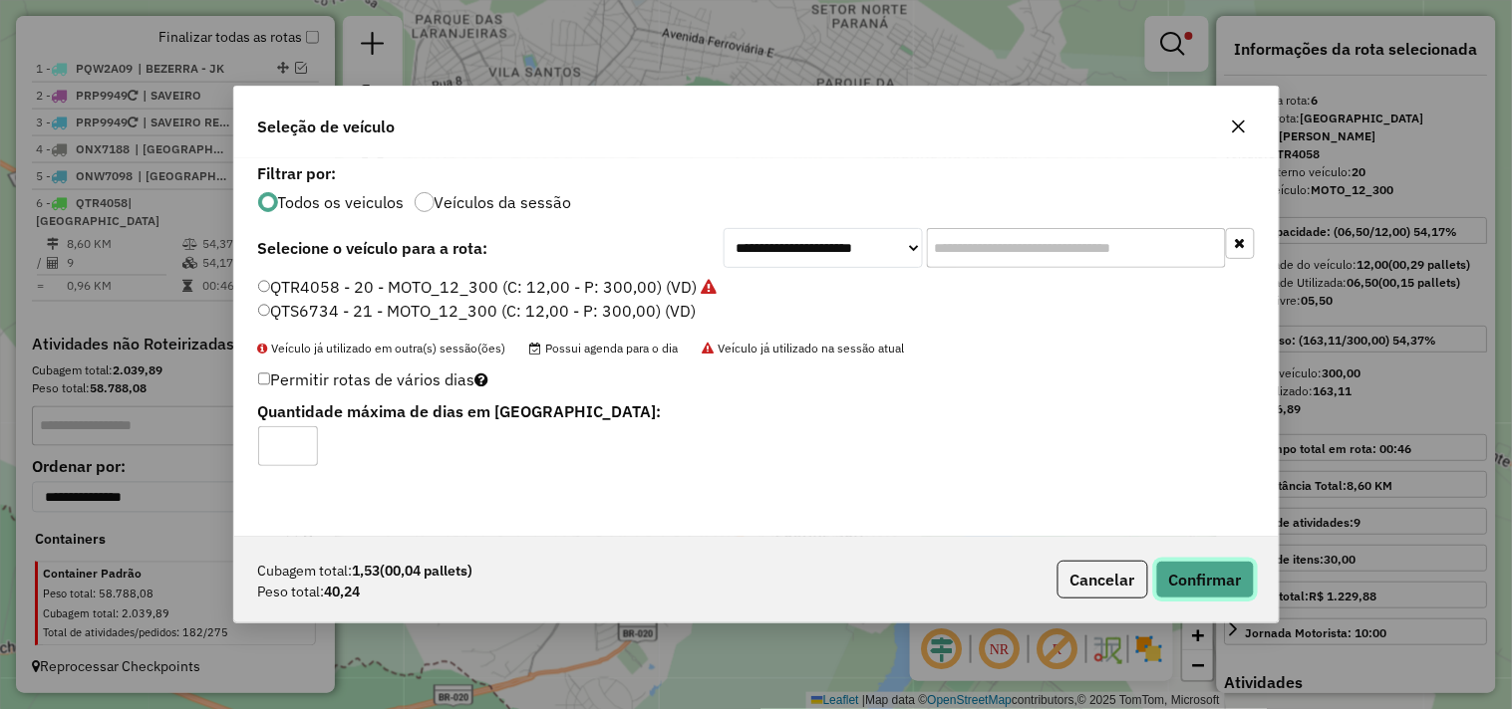
click at [1210, 595] on button "Confirmar" at bounding box center [1205, 580] width 99 height 38
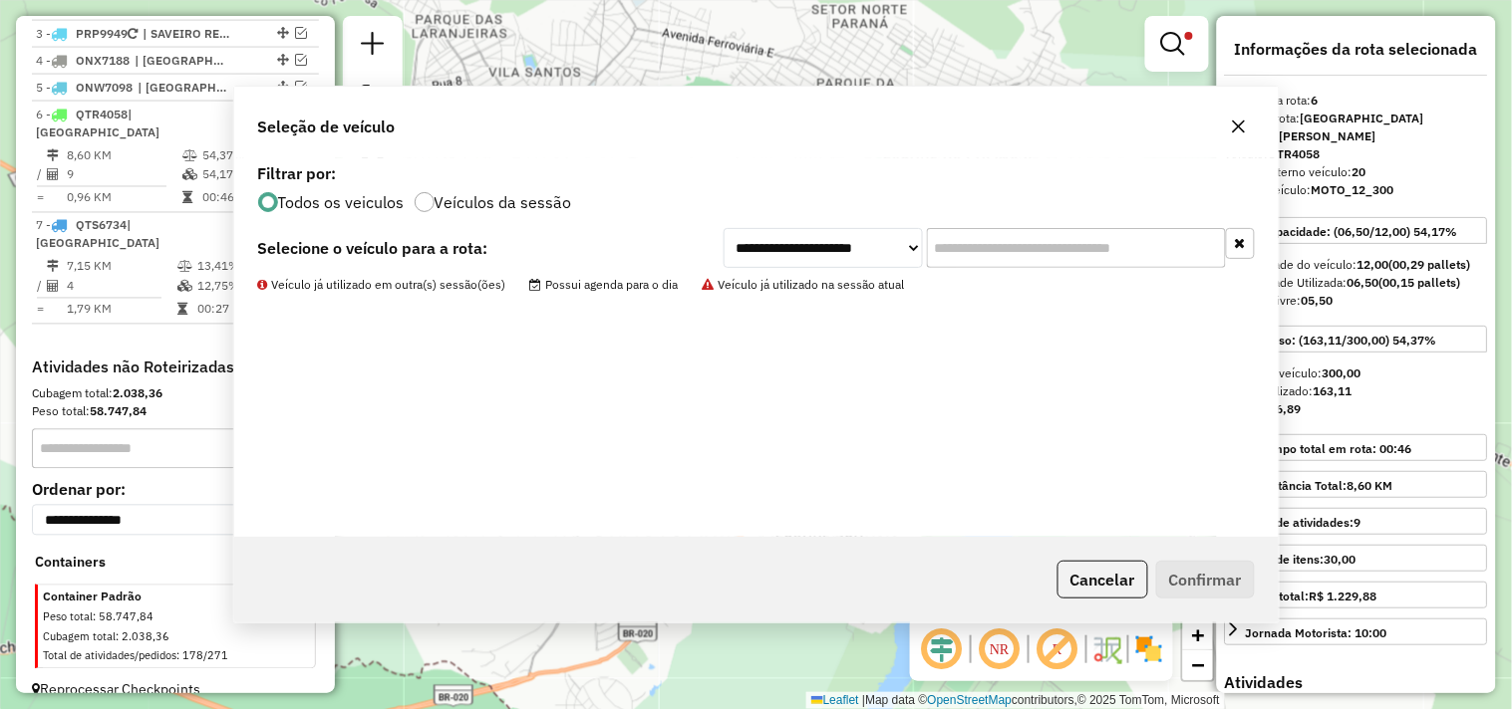
scroll to position [832, 0]
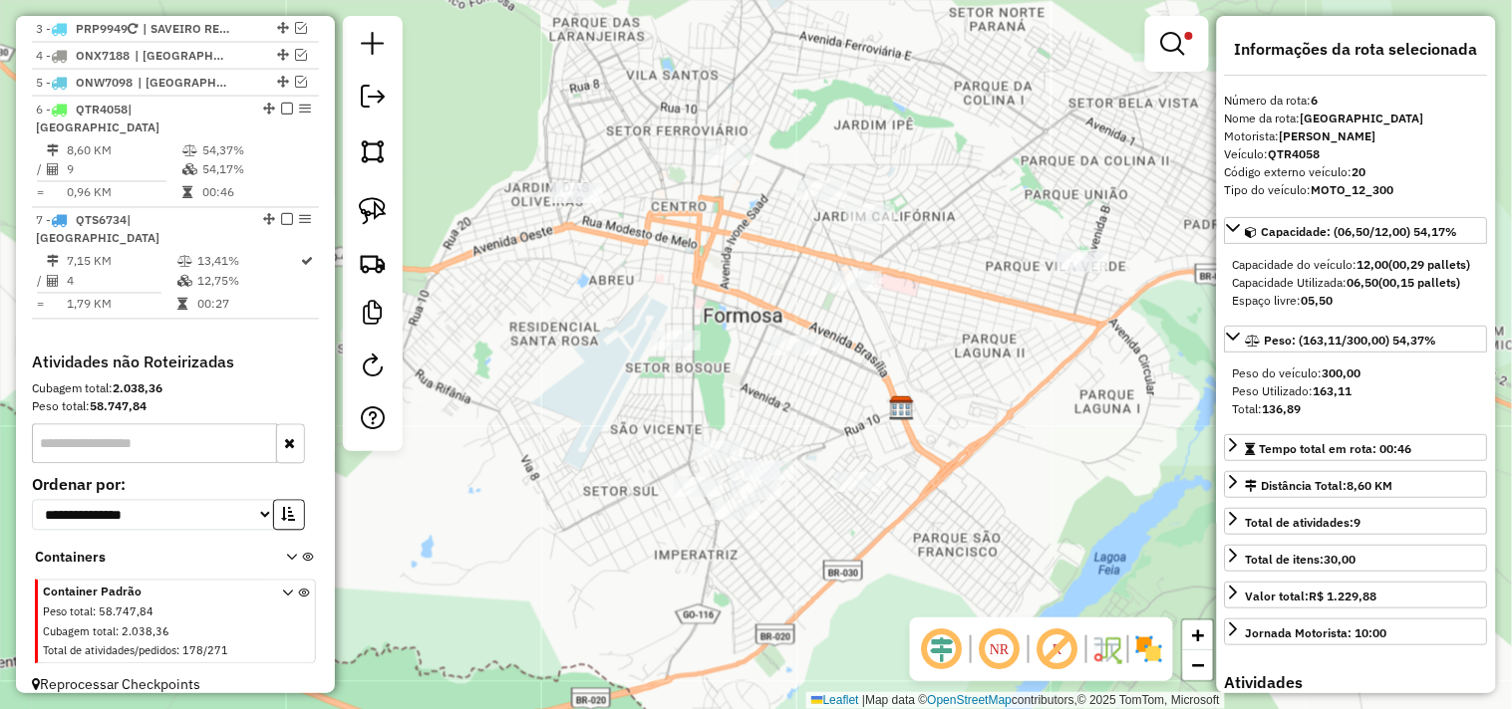
drag, startPoint x: 665, startPoint y: 245, endPoint x: 927, endPoint y: 154, distance: 277.3
click at [793, 245] on div "Limpar filtros Janela de atendimento Grade de atendimento Capacidade Transporta…" at bounding box center [756, 354] width 1512 height 709
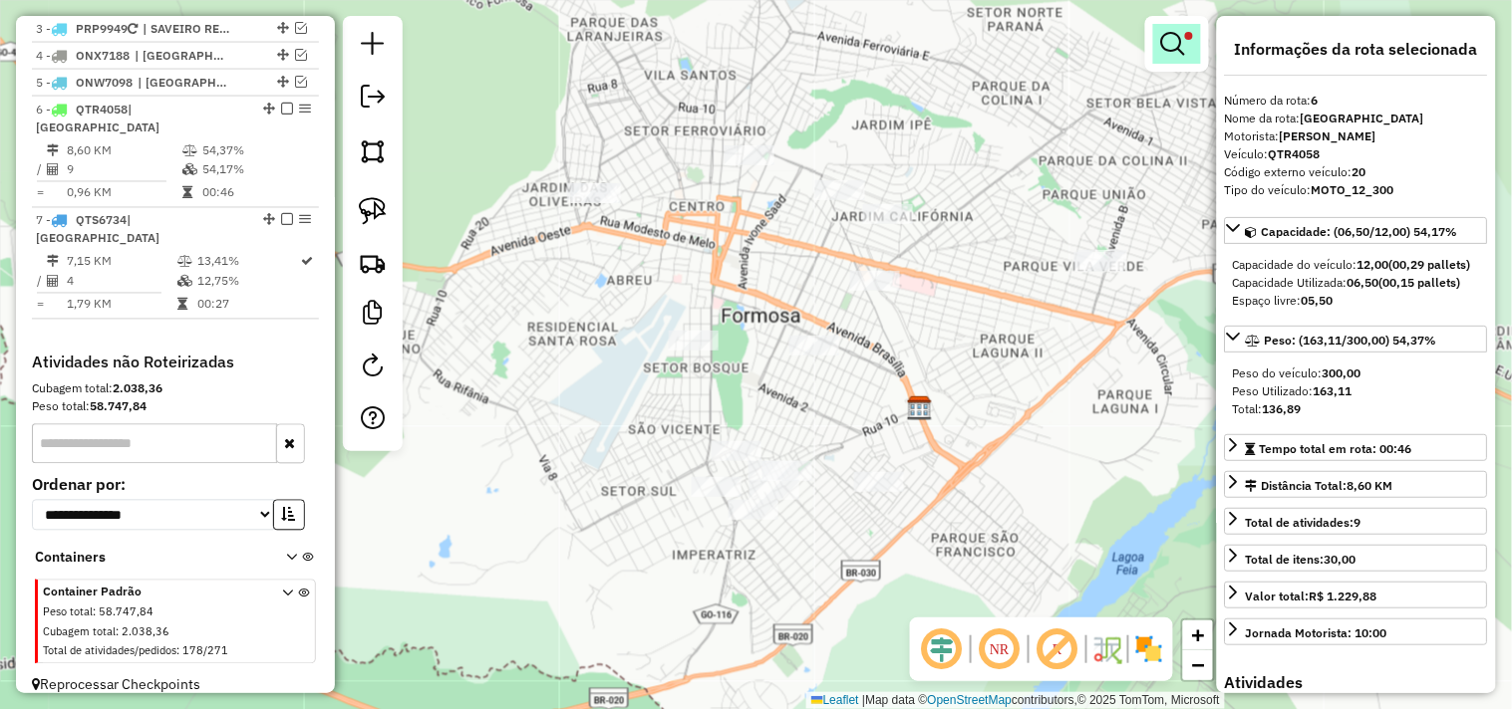
click at [1161, 40] on em at bounding box center [1173, 44] width 24 height 24
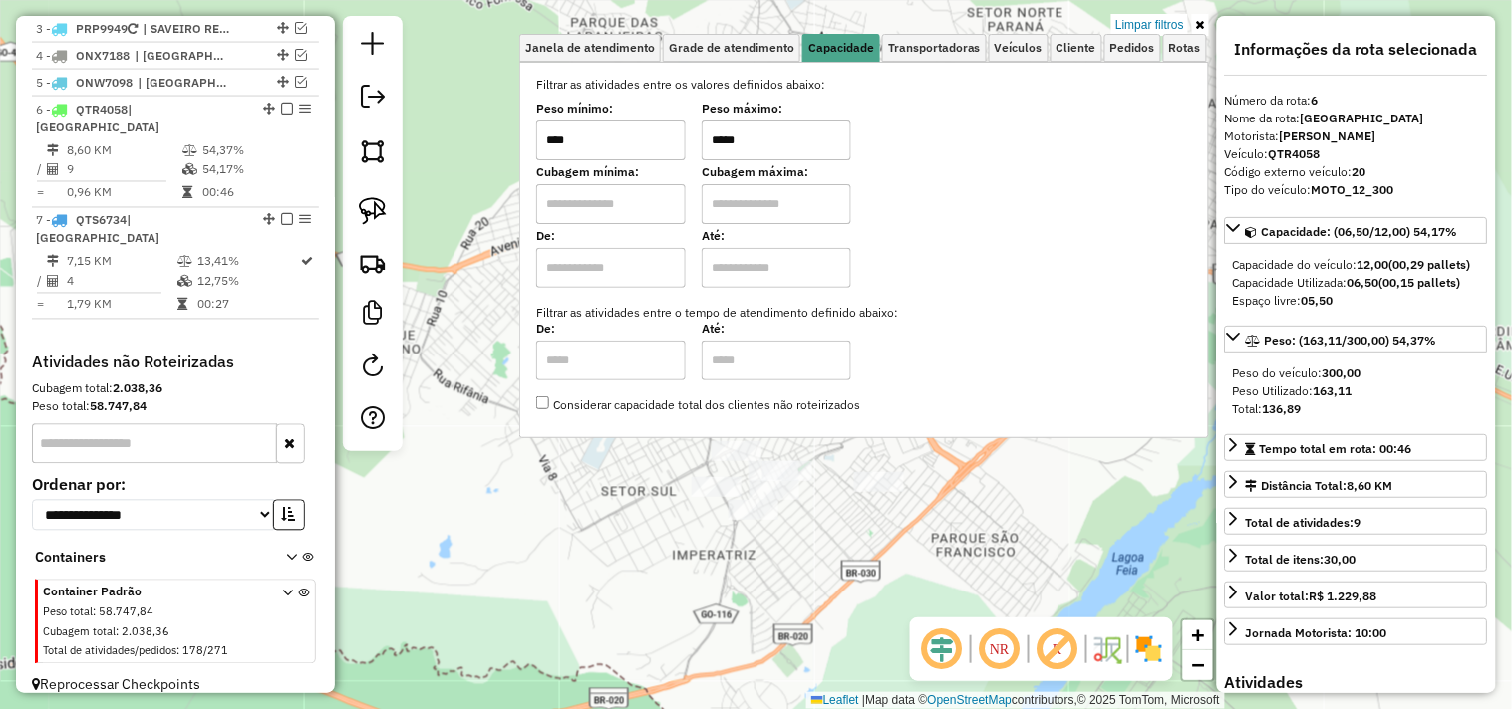
drag, startPoint x: 784, startPoint y: 134, endPoint x: 669, endPoint y: 142, distance: 115.9
click at [670, 143] on div "Peso mínimo: **** Peso máximo: *****" at bounding box center [864, 133] width 656 height 56
type input "*****"
click at [463, 389] on div "Limpar filtros Janela de atendimento Grade de atendimento Capacidade Transporta…" at bounding box center [756, 354] width 1512 height 709
click at [480, 370] on div "Limpar filtros Janela de atendimento Grade de atendimento Capacidade Transporta…" at bounding box center [756, 354] width 1512 height 709
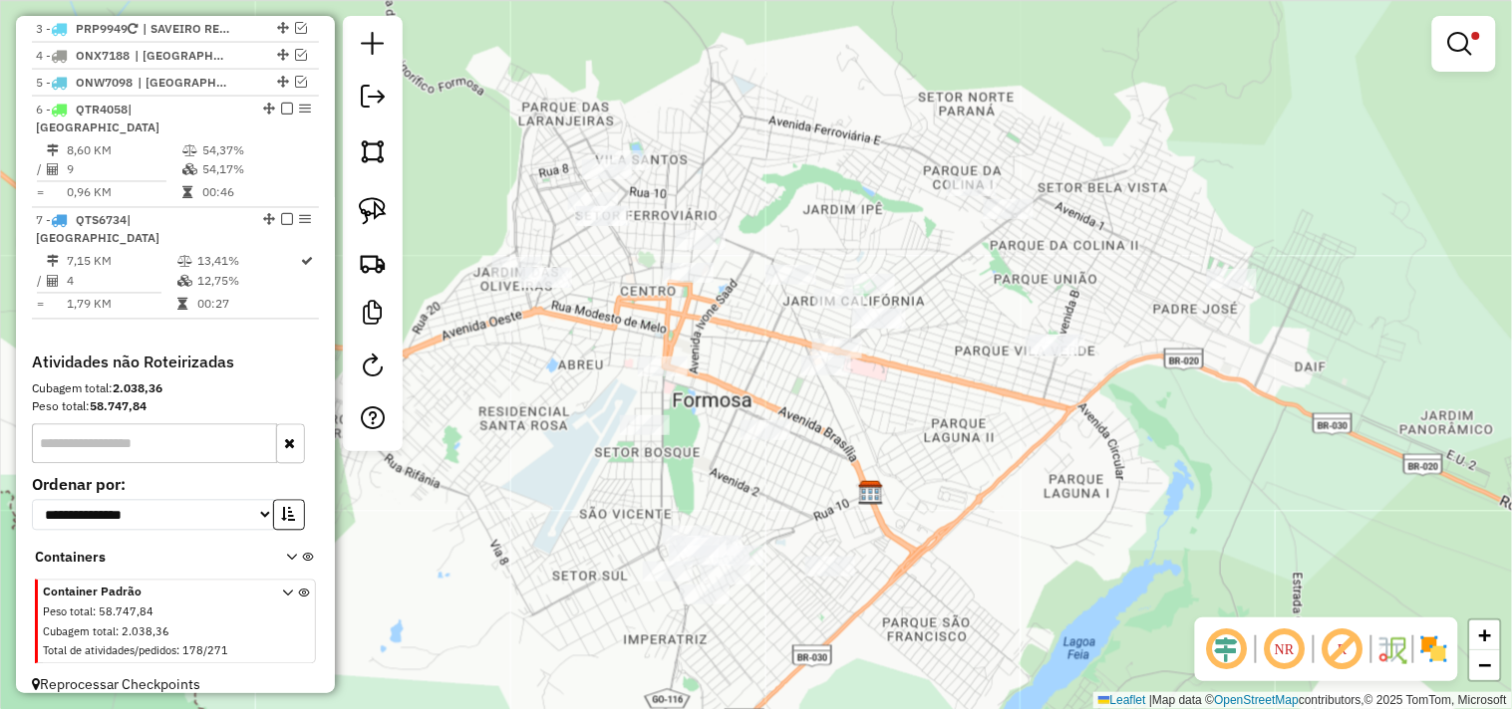
drag, startPoint x: 498, startPoint y: 264, endPoint x: 438, endPoint y: 351, distance: 105.3
click at [441, 351] on div "Limpar filtros Janela de atendimento Grade de atendimento Capacidade Transporta…" at bounding box center [756, 354] width 1512 height 709
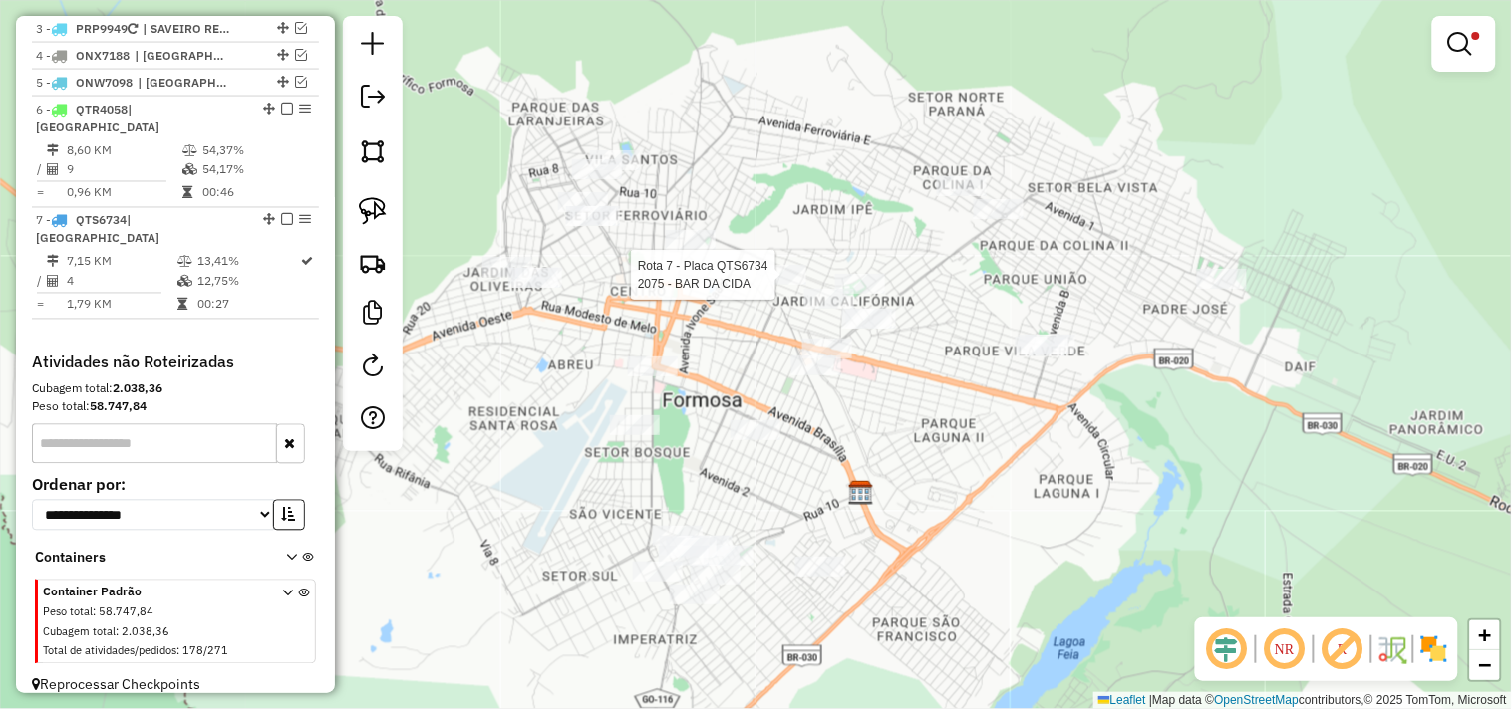
select select "**********"
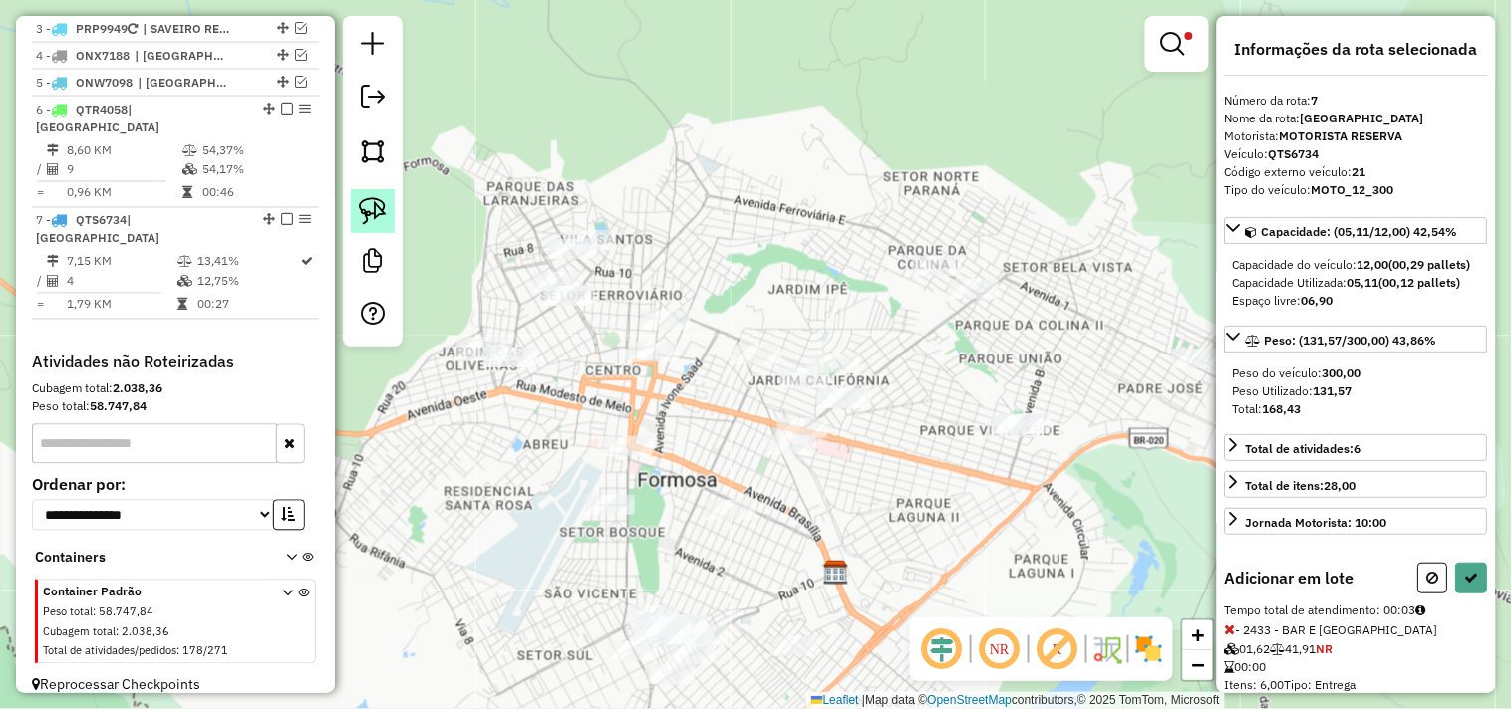
click at [376, 213] on img at bounding box center [373, 211] width 28 height 28
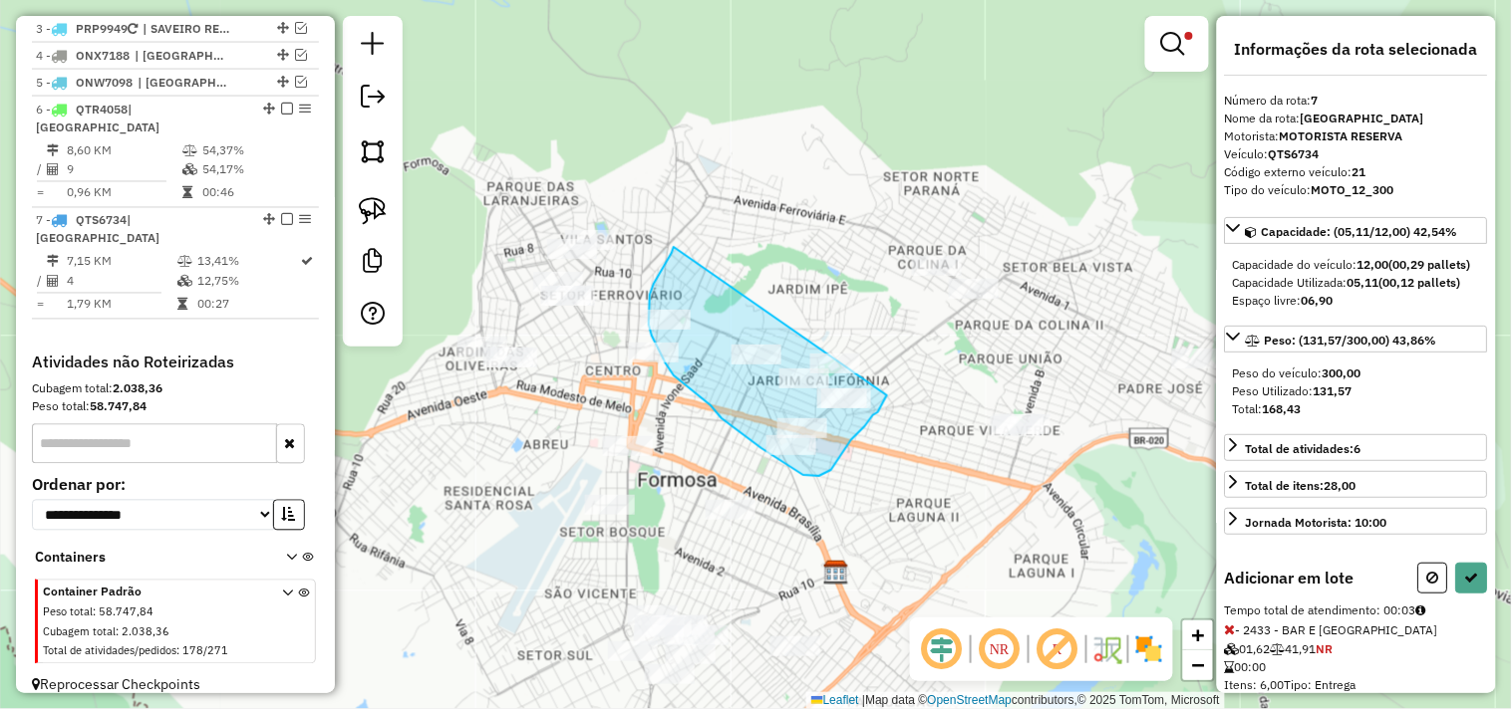
drag, startPoint x: 674, startPoint y: 247, endPoint x: 893, endPoint y: 349, distance: 241.6
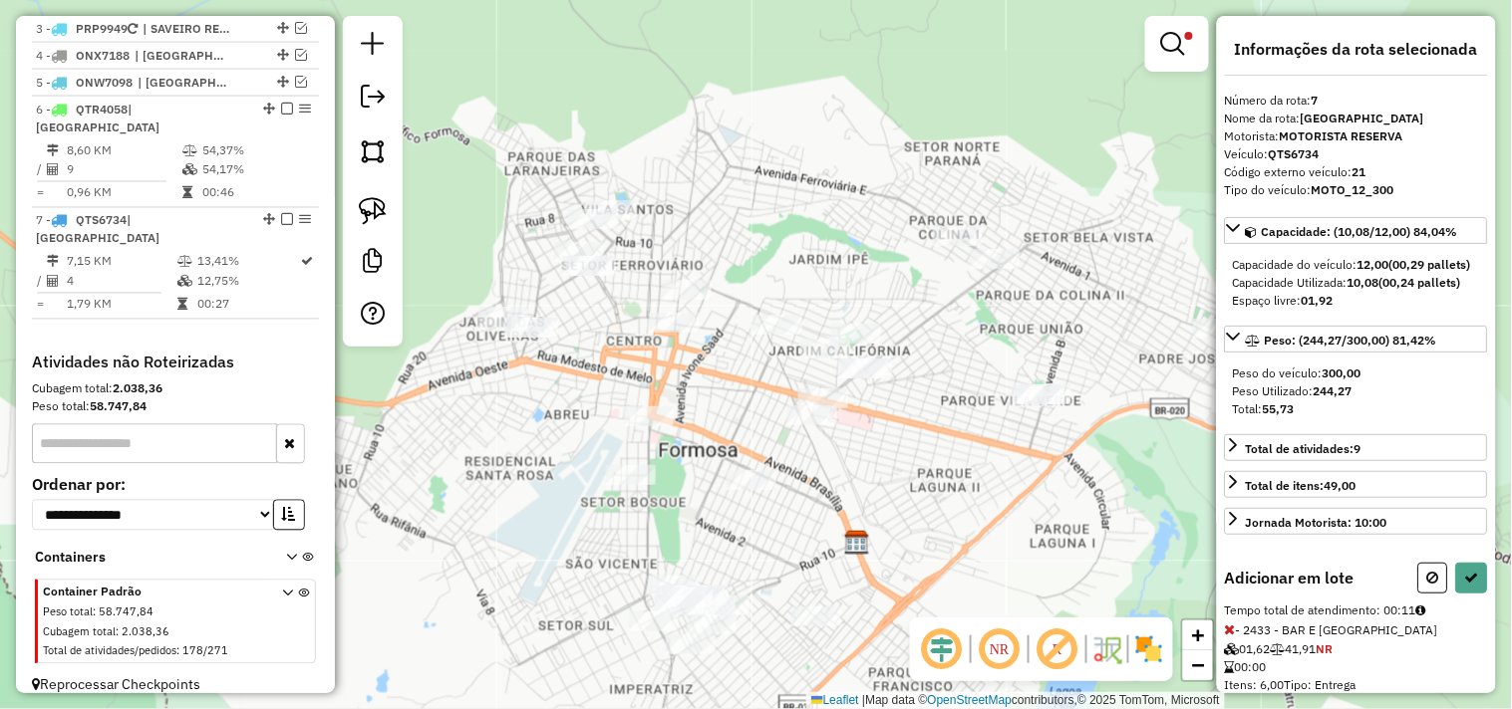
drag, startPoint x: 670, startPoint y: 464, endPoint x: 695, endPoint y: 426, distance: 45.9
click at [695, 426] on div "Limpar filtros Janela de atendimento Grade de atendimento Capacidade Transporta…" at bounding box center [756, 354] width 1512 height 709
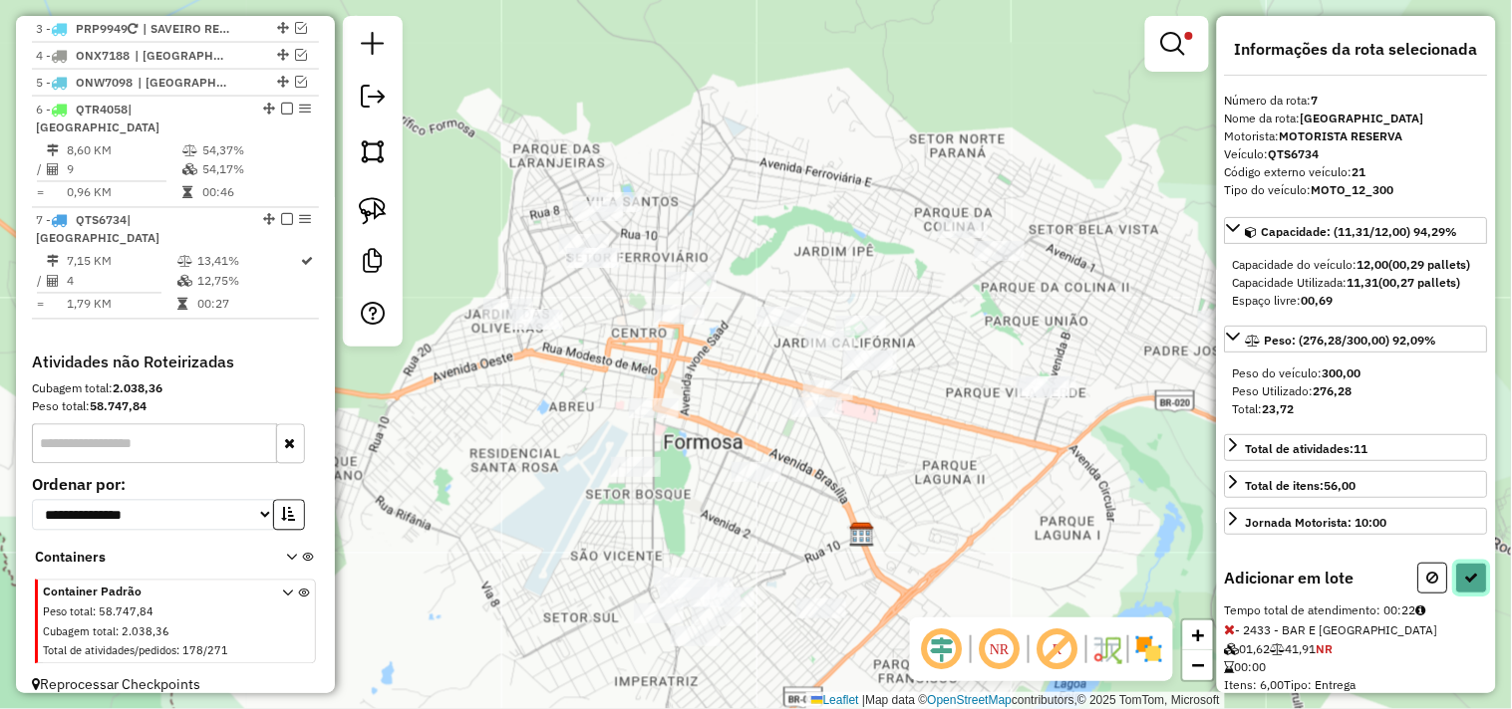
click at [1470, 594] on button at bounding box center [1472, 578] width 32 height 31
select select "**********"
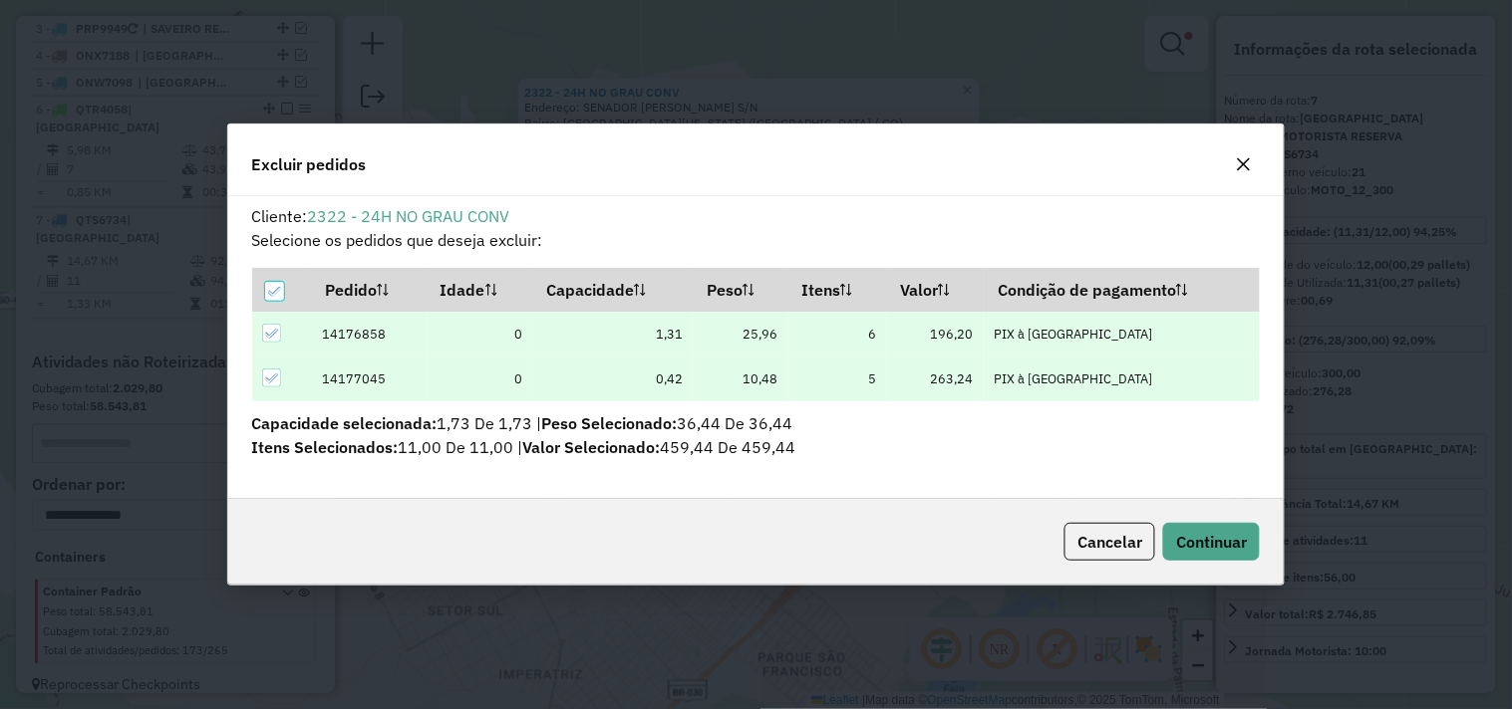
scroll to position [0, 0]
click at [1212, 524] on button "Continuar" at bounding box center [1211, 542] width 97 height 38
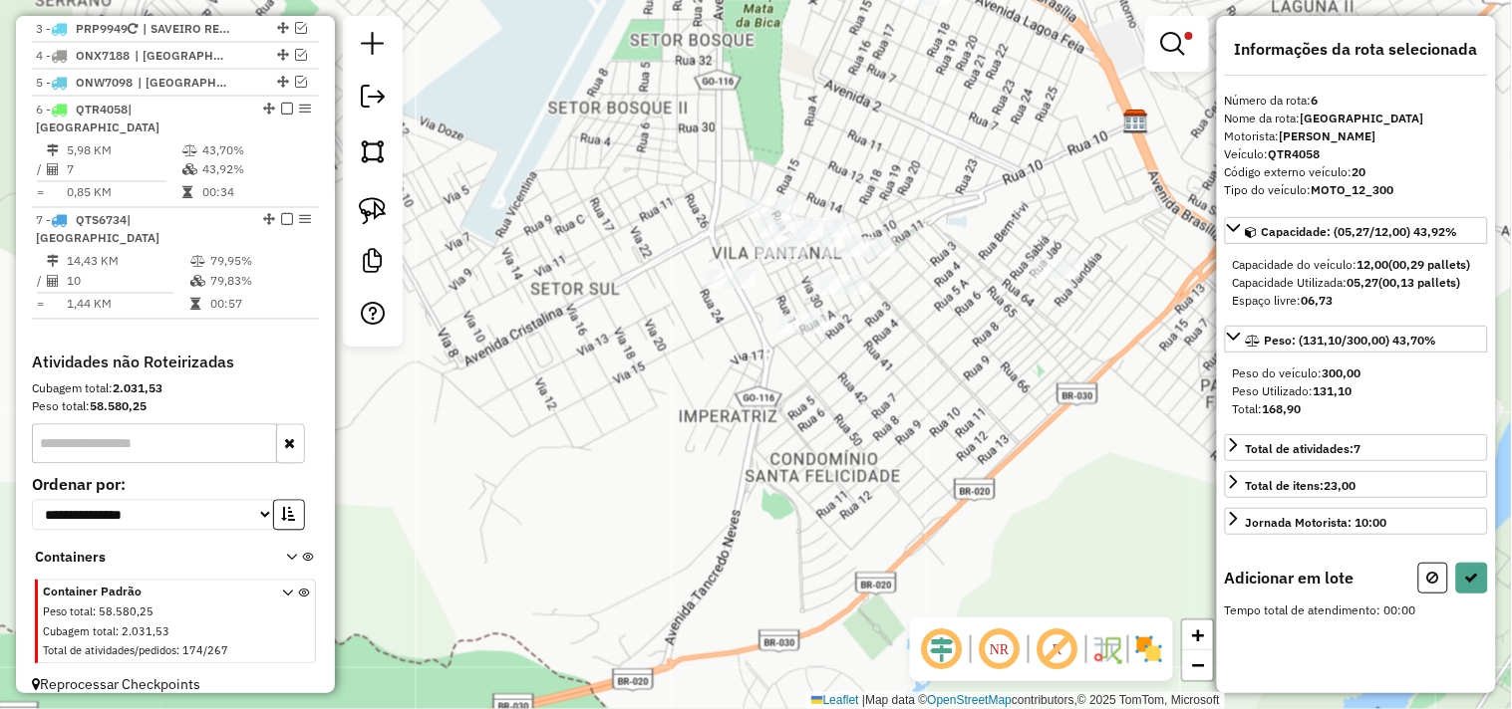
drag, startPoint x: 380, startPoint y: 206, endPoint x: 719, endPoint y: 173, distance: 341.4
click at [379, 204] on img at bounding box center [373, 211] width 28 height 28
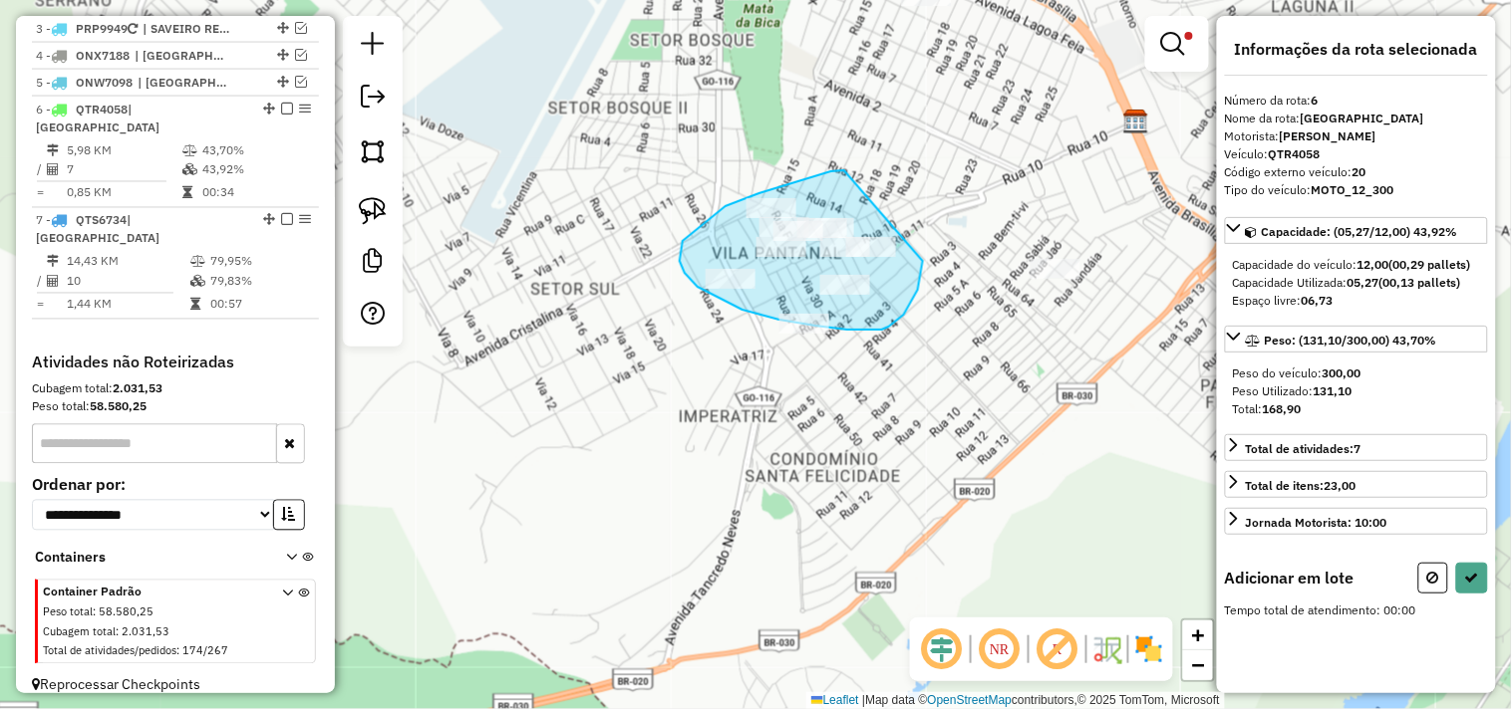
drag, startPoint x: 808, startPoint y: 179, endPoint x: 919, endPoint y: 222, distance: 118.6
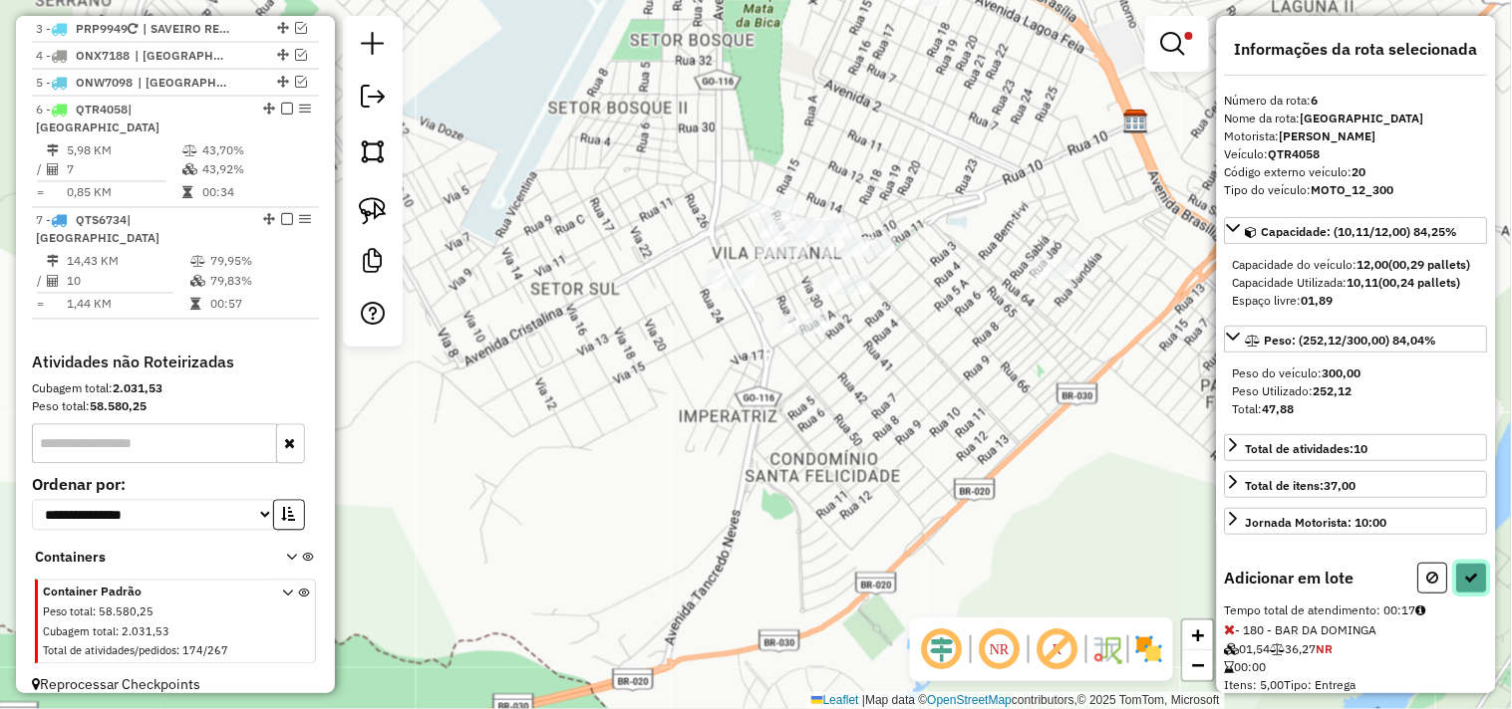
click at [1470, 585] on icon at bounding box center [1472, 578] width 14 height 14
select select "**********"
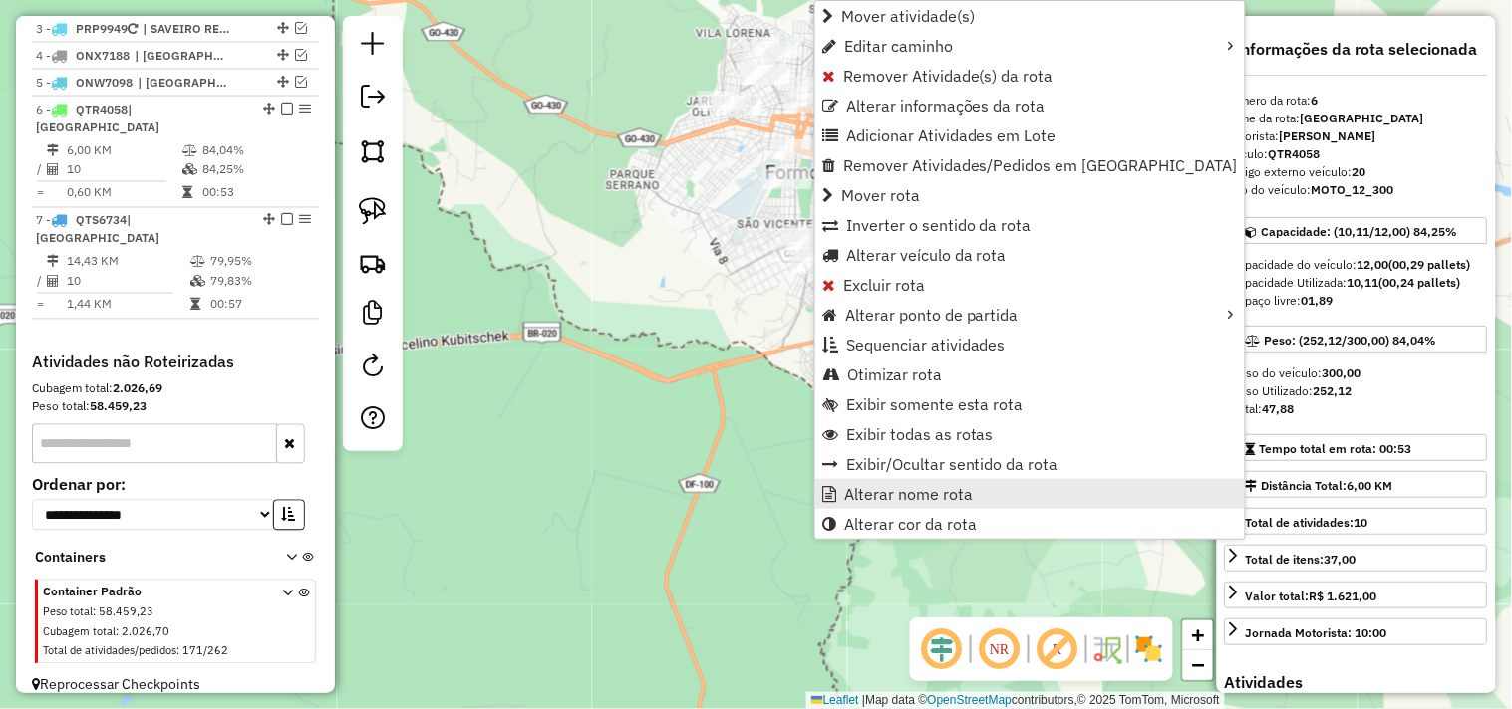
click at [881, 491] on span "Alterar nome rota" at bounding box center [908, 494] width 129 height 16
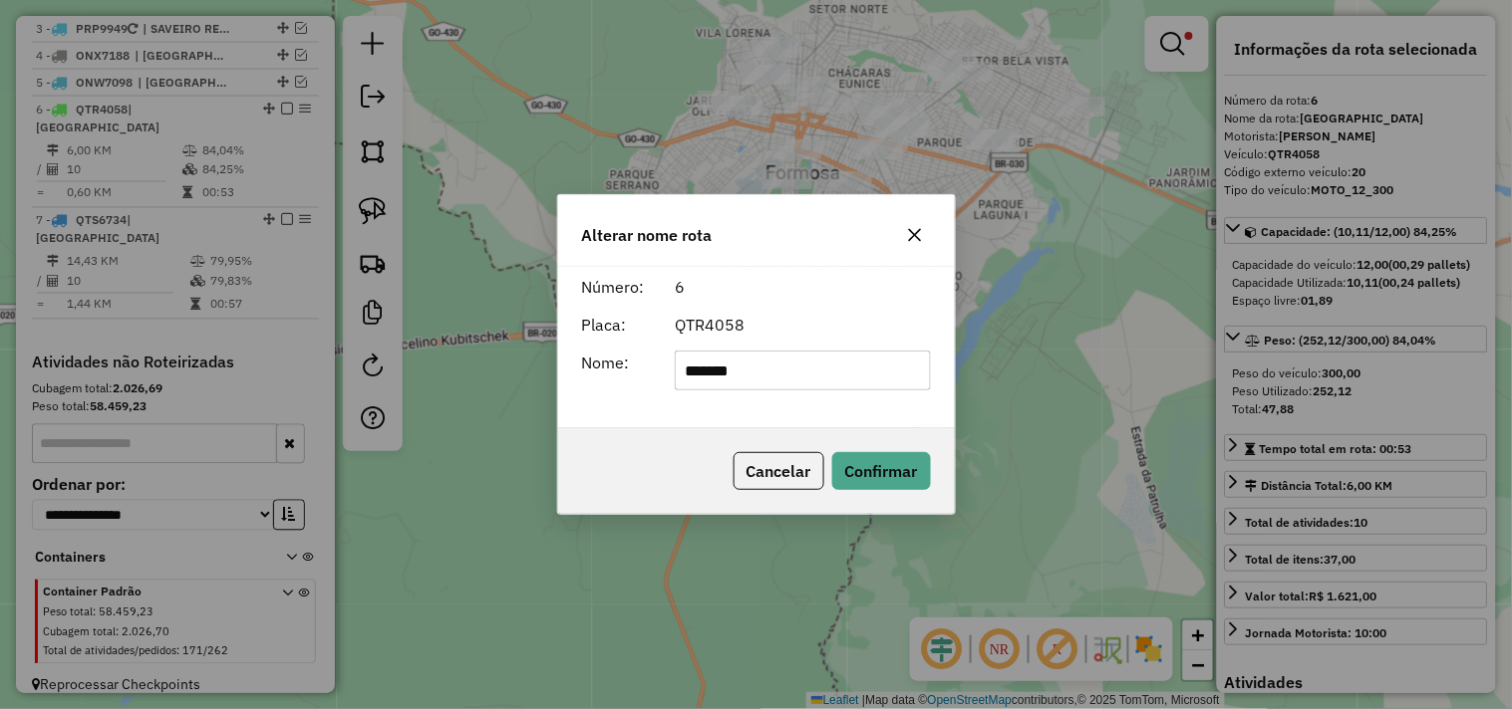
click at [845, 360] on input "*******" at bounding box center [803, 371] width 256 height 40
type input "**********"
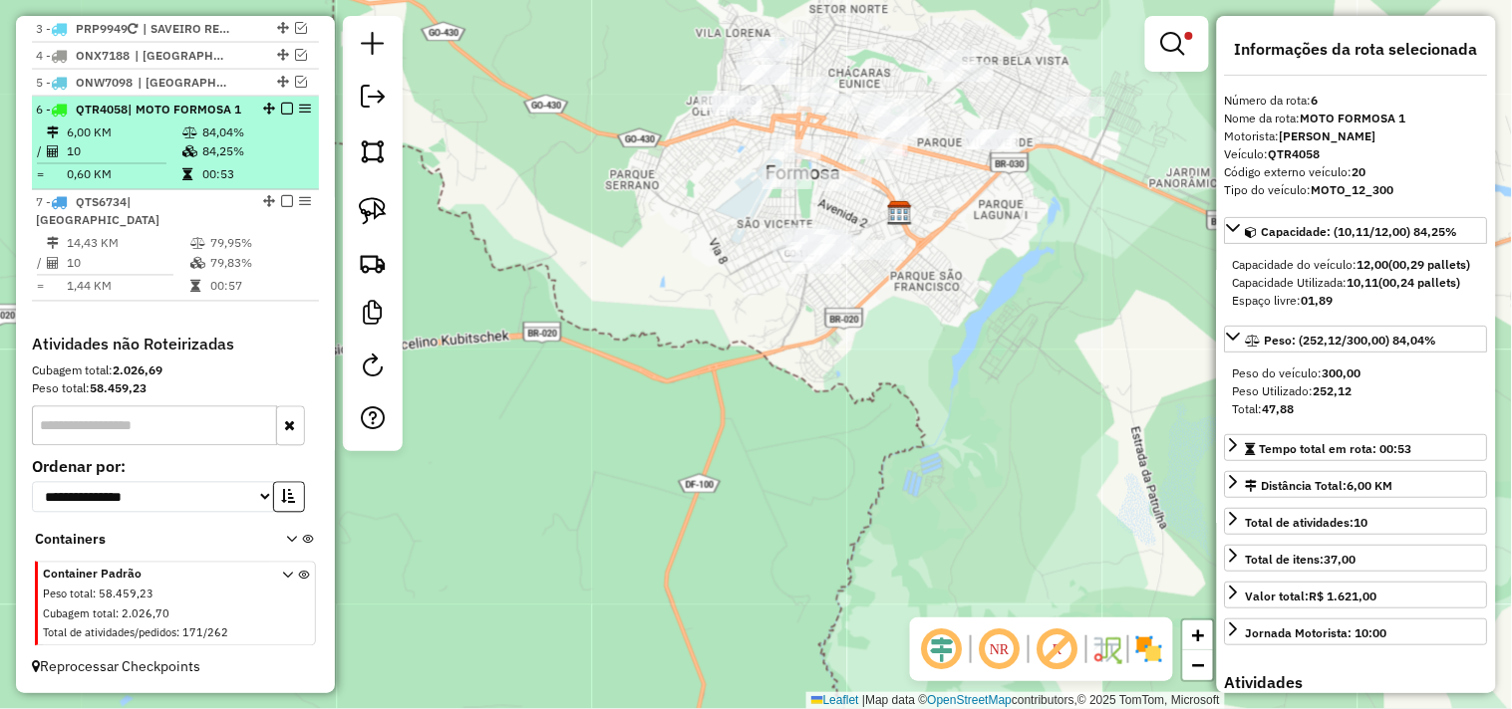
click at [281, 115] on em at bounding box center [287, 109] width 12 height 12
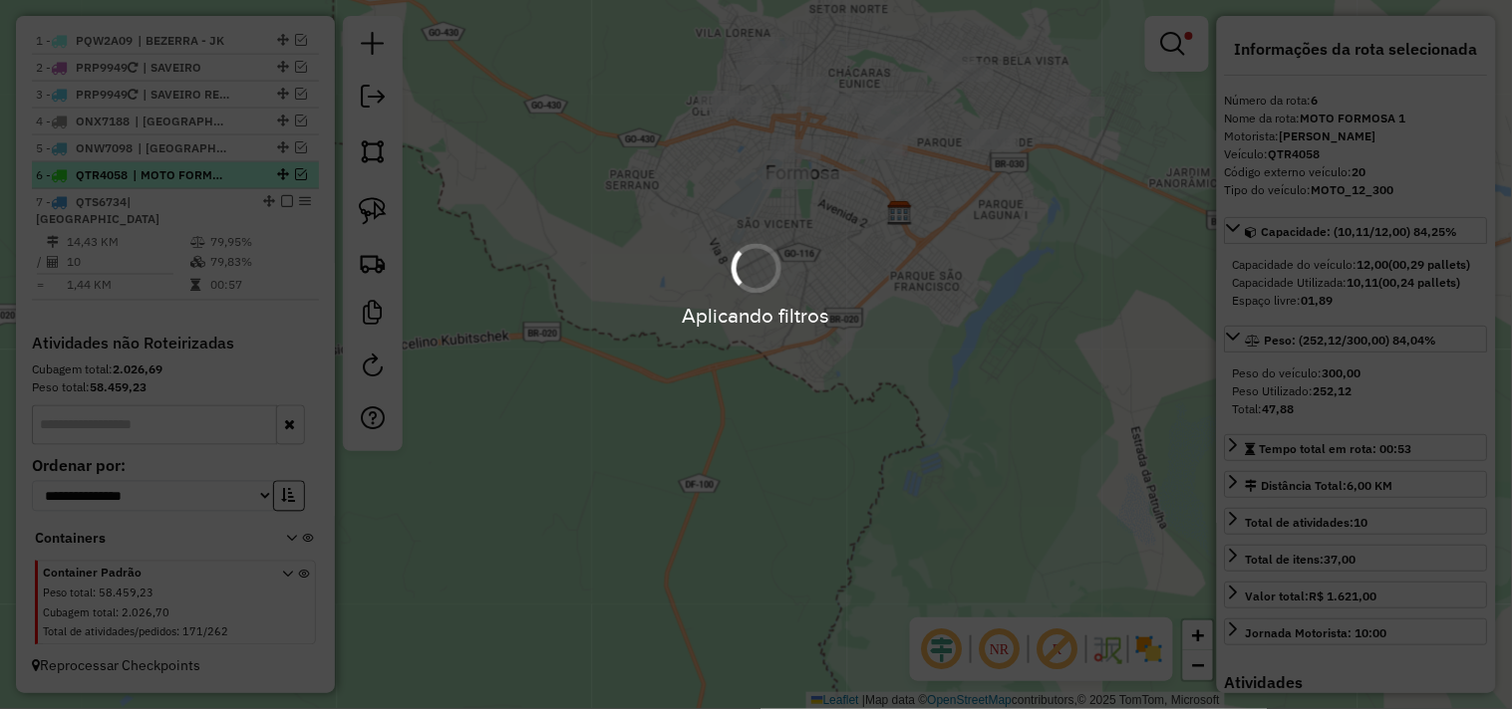
scroll to position [765, 0]
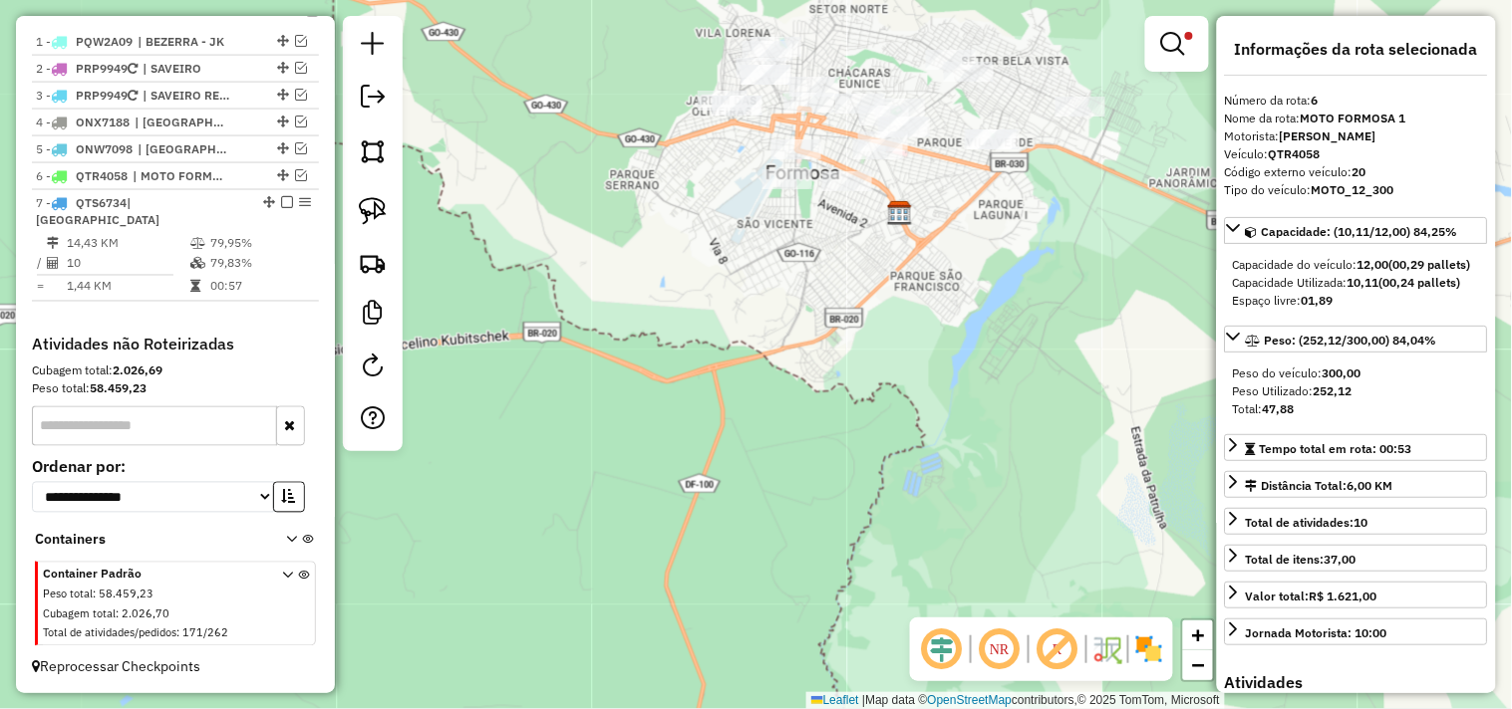
drag, startPoint x: 704, startPoint y: 226, endPoint x: 636, endPoint y: 290, distance: 93.8
click at [636, 290] on div "Limpar filtros Janela de atendimento Grade de atendimento Capacidade Transporta…" at bounding box center [756, 354] width 1512 height 709
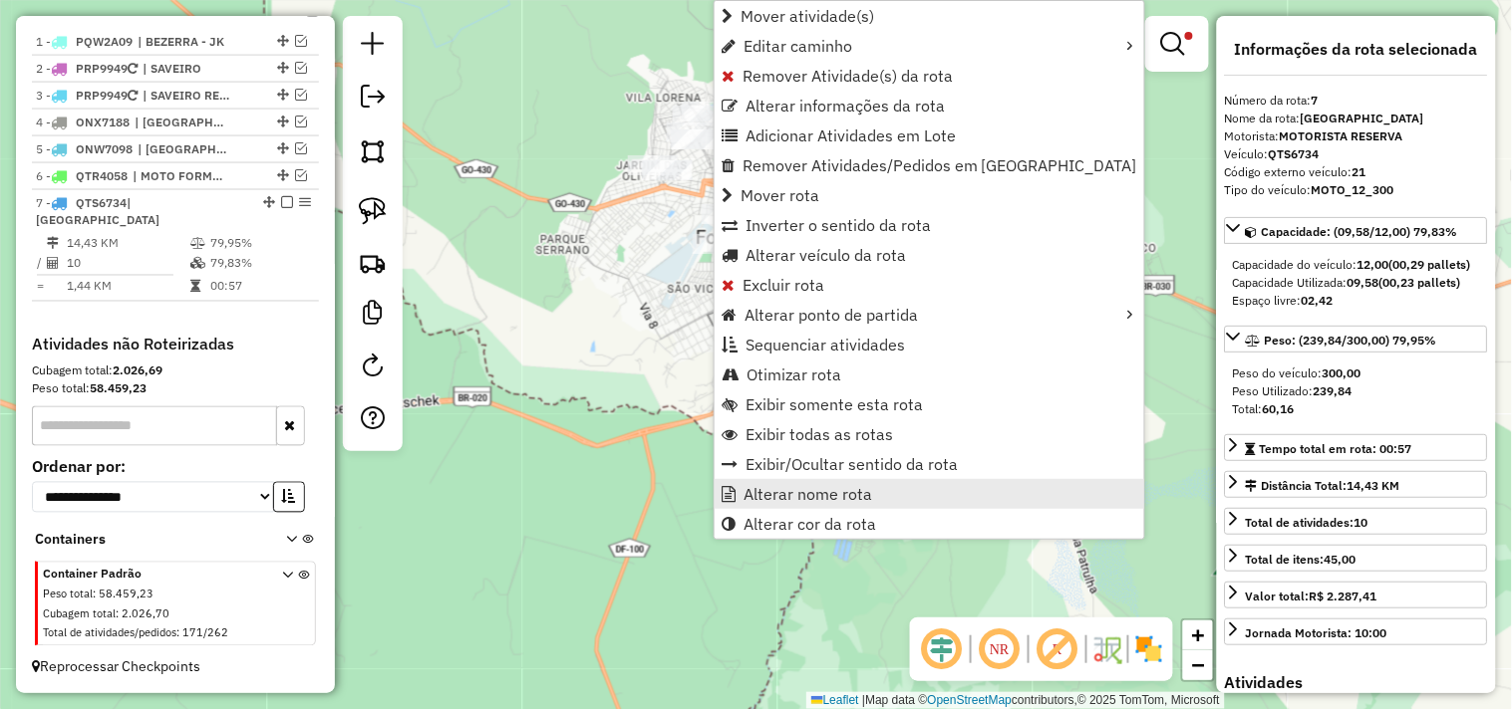
click at [779, 495] on span "Alterar nome rota" at bounding box center [807, 494] width 129 height 16
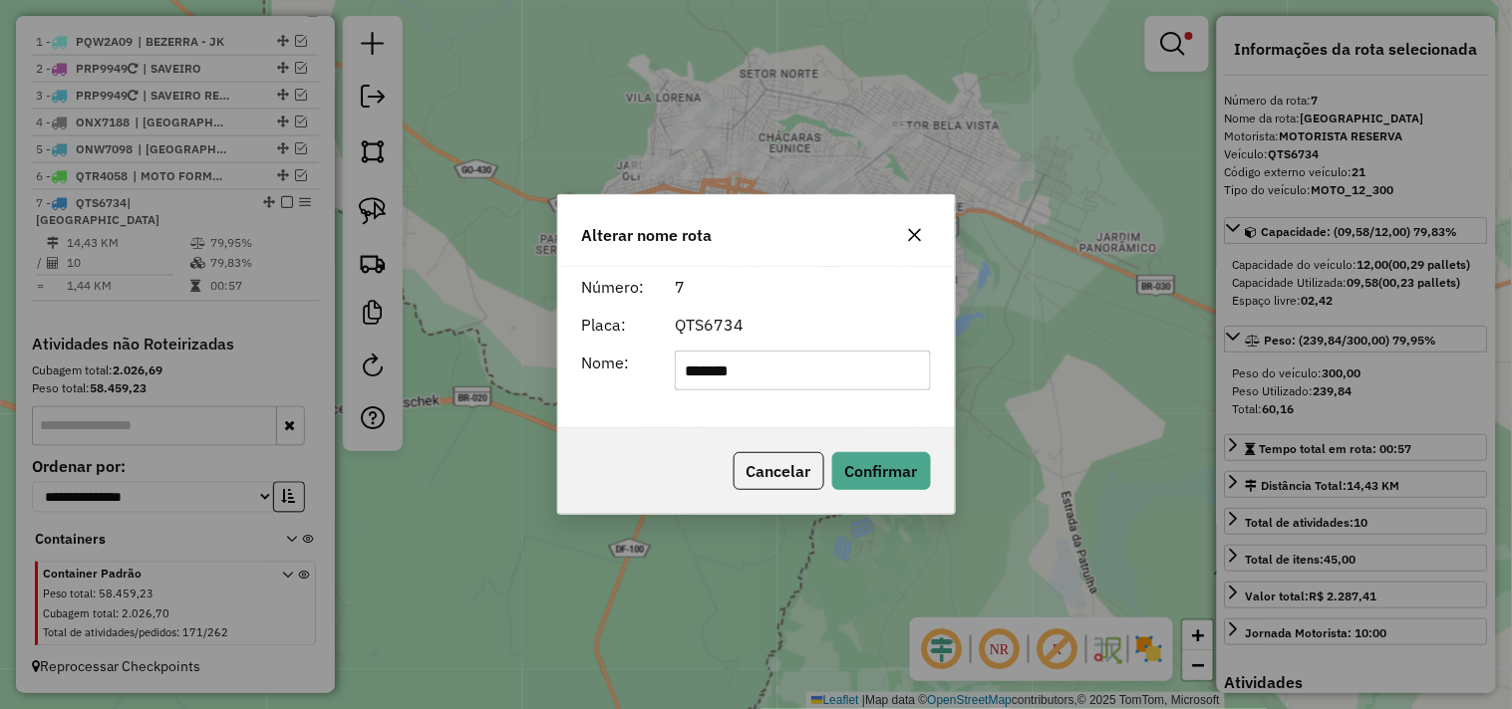
click at [785, 357] on input "*******" at bounding box center [803, 371] width 256 height 40
type input "**********"
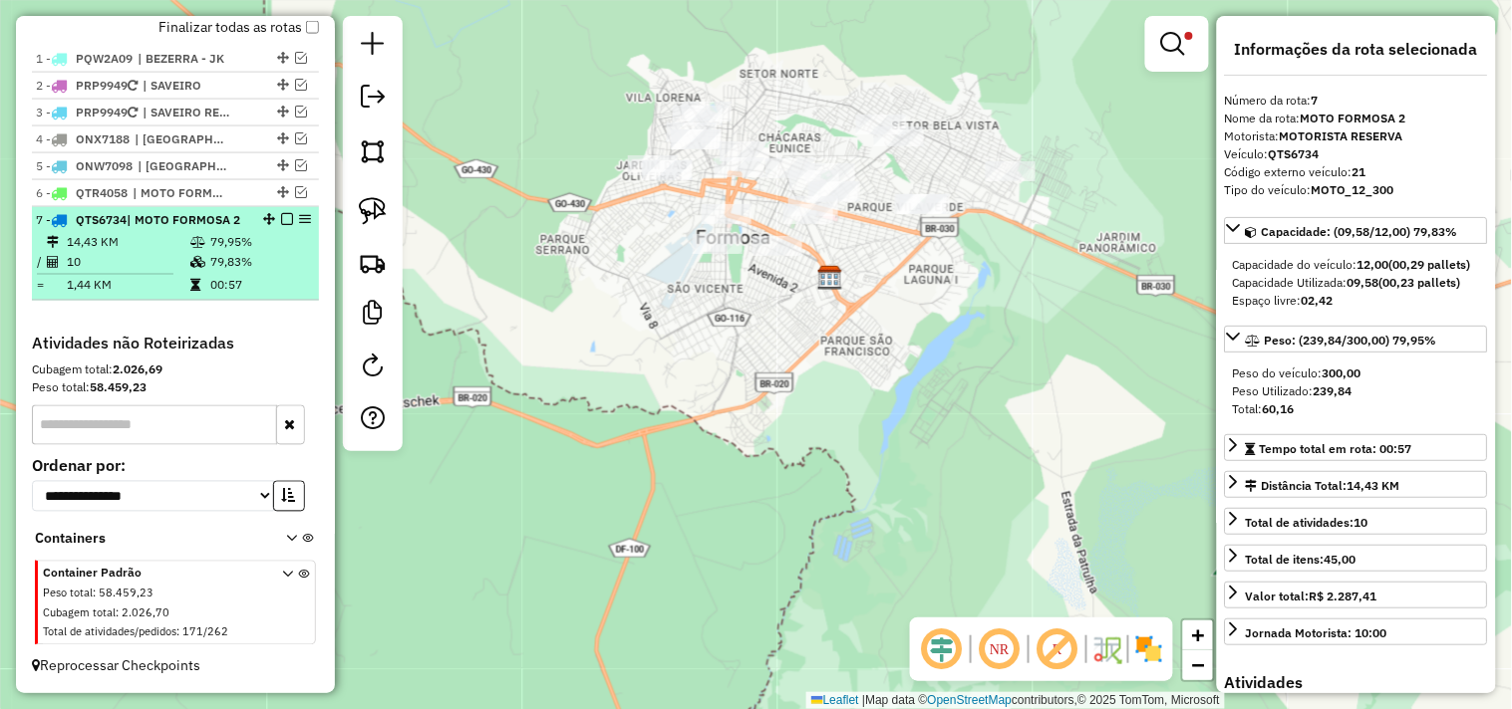
click at [281, 221] on em at bounding box center [287, 219] width 12 height 12
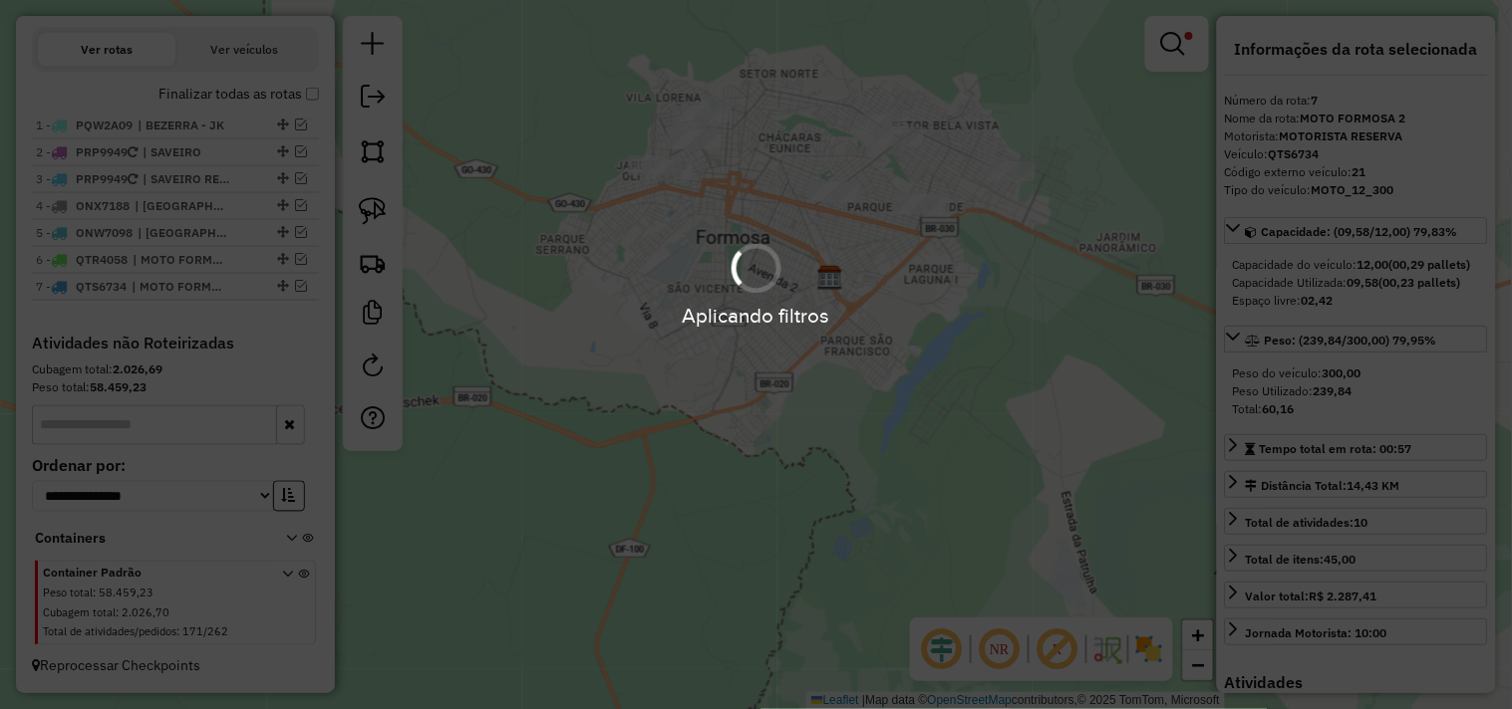
scroll to position [698, 0]
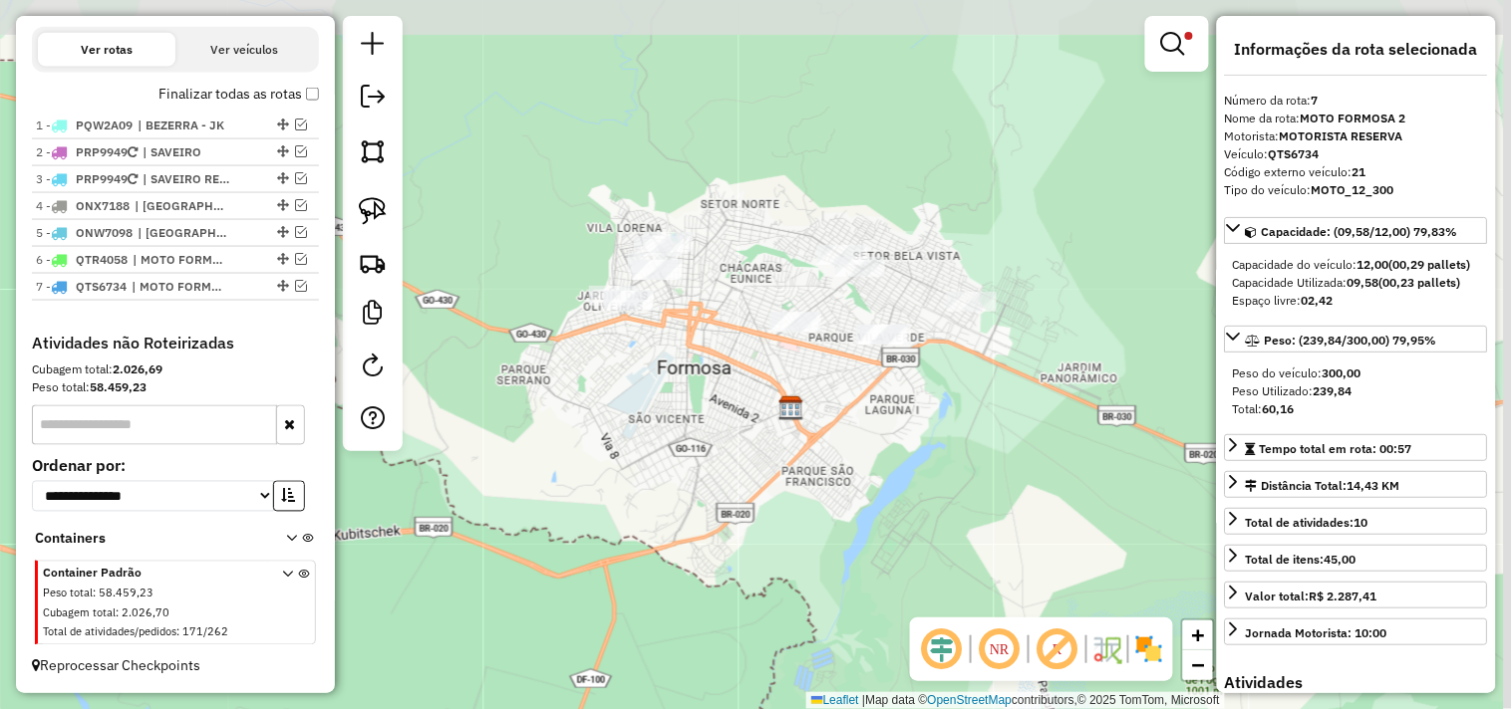
drag, startPoint x: 702, startPoint y: 242, endPoint x: 614, endPoint y: 394, distance: 175.5
click at [639, 411] on div "Limpar filtros Janela de atendimento Grade de atendimento Capacidade Transporta…" at bounding box center [756, 354] width 1512 height 709
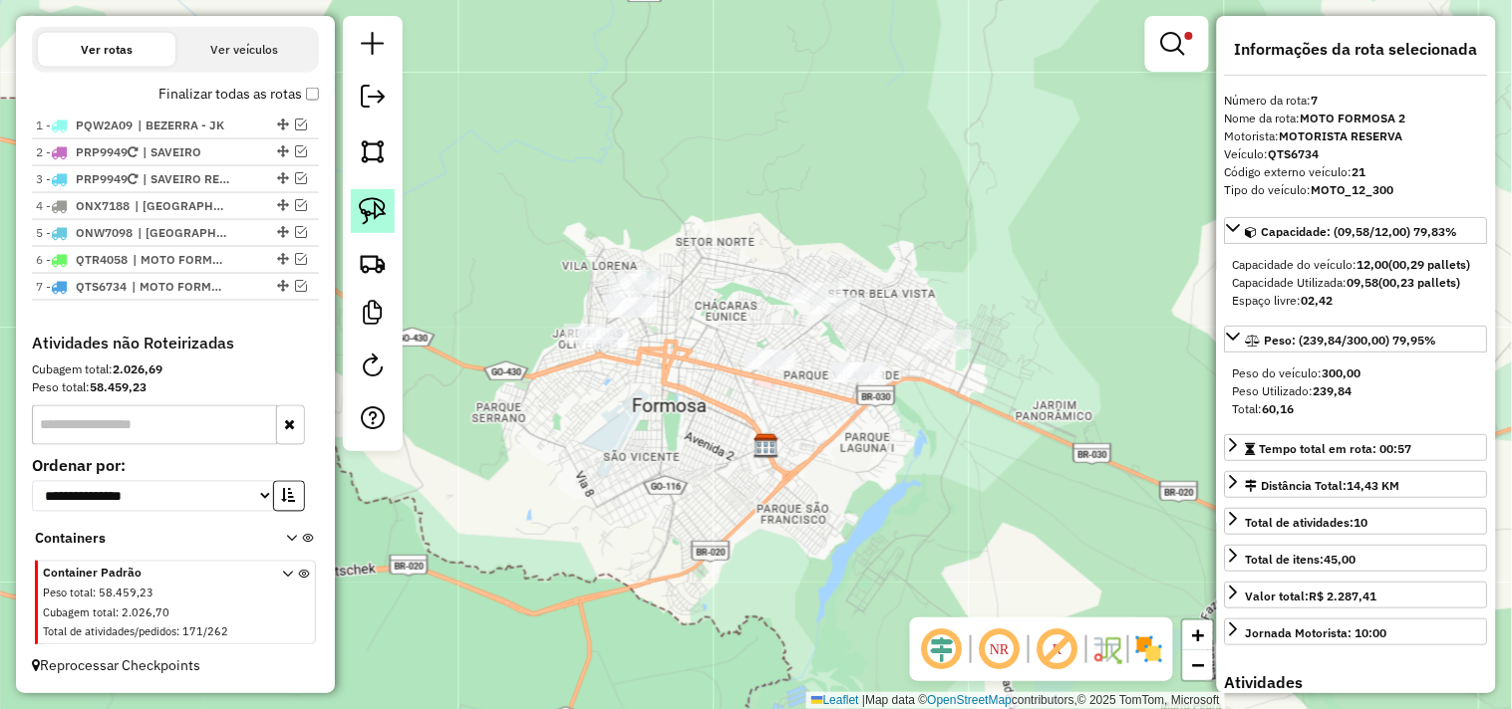
click at [383, 205] on img at bounding box center [373, 211] width 28 height 28
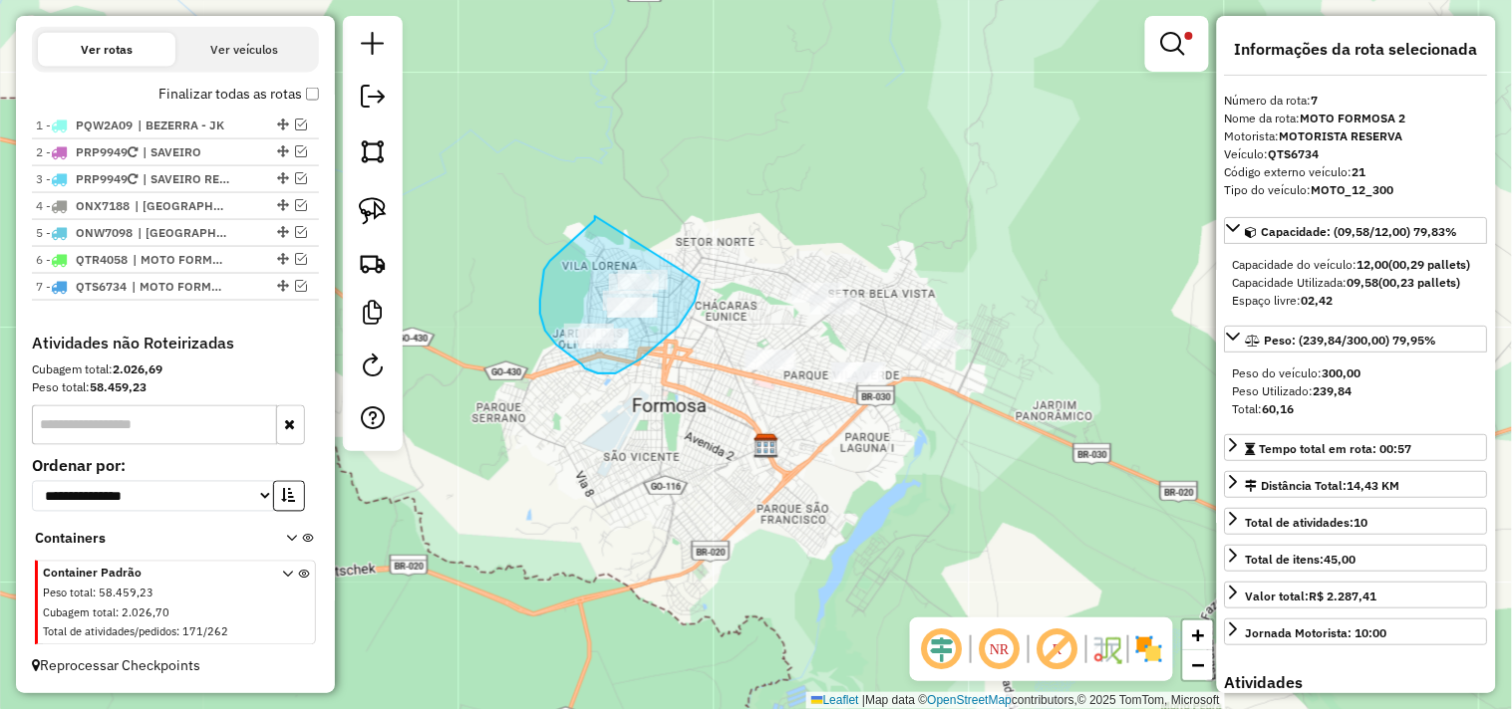
drag, startPoint x: 576, startPoint y: 236, endPoint x: 698, endPoint y: 270, distance: 127.2
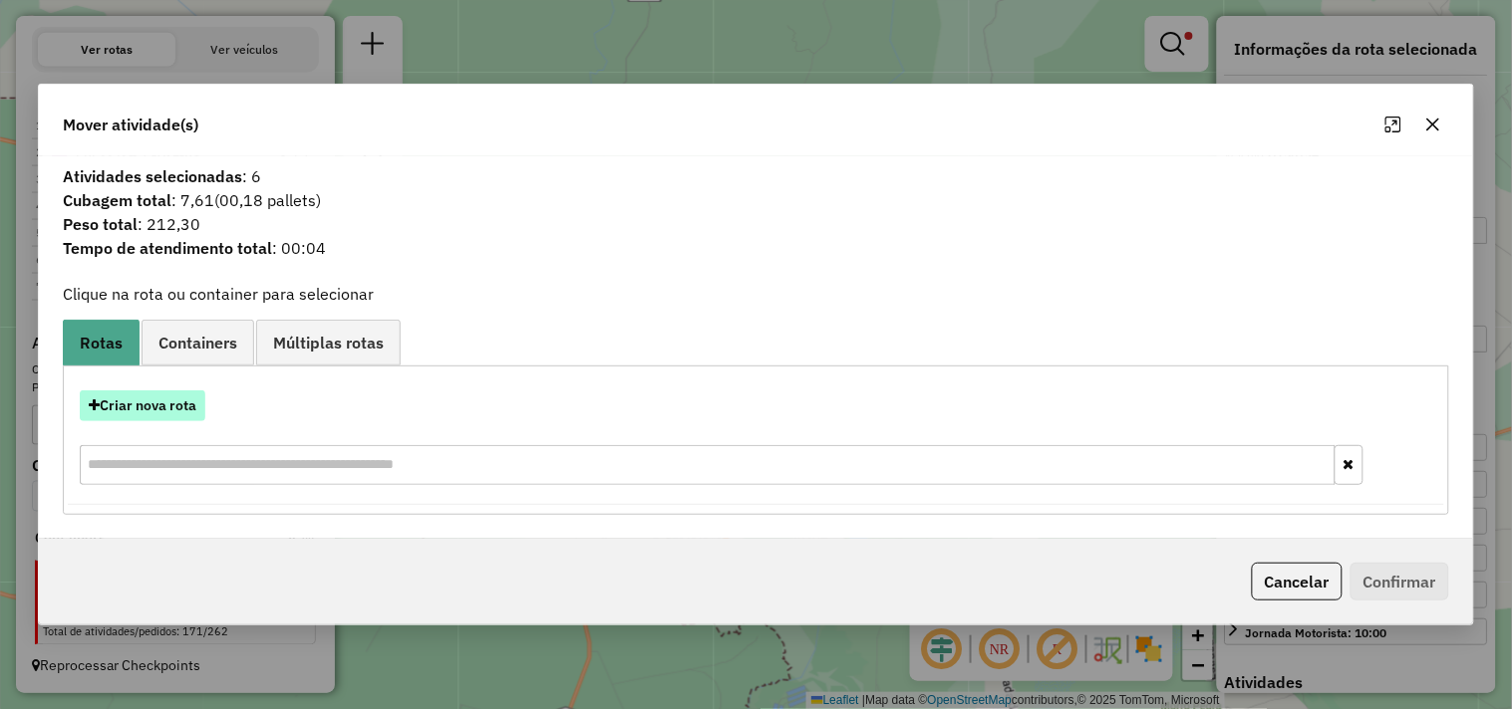
click at [167, 403] on button "Criar nova rota" at bounding box center [143, 406] width 126 height 31
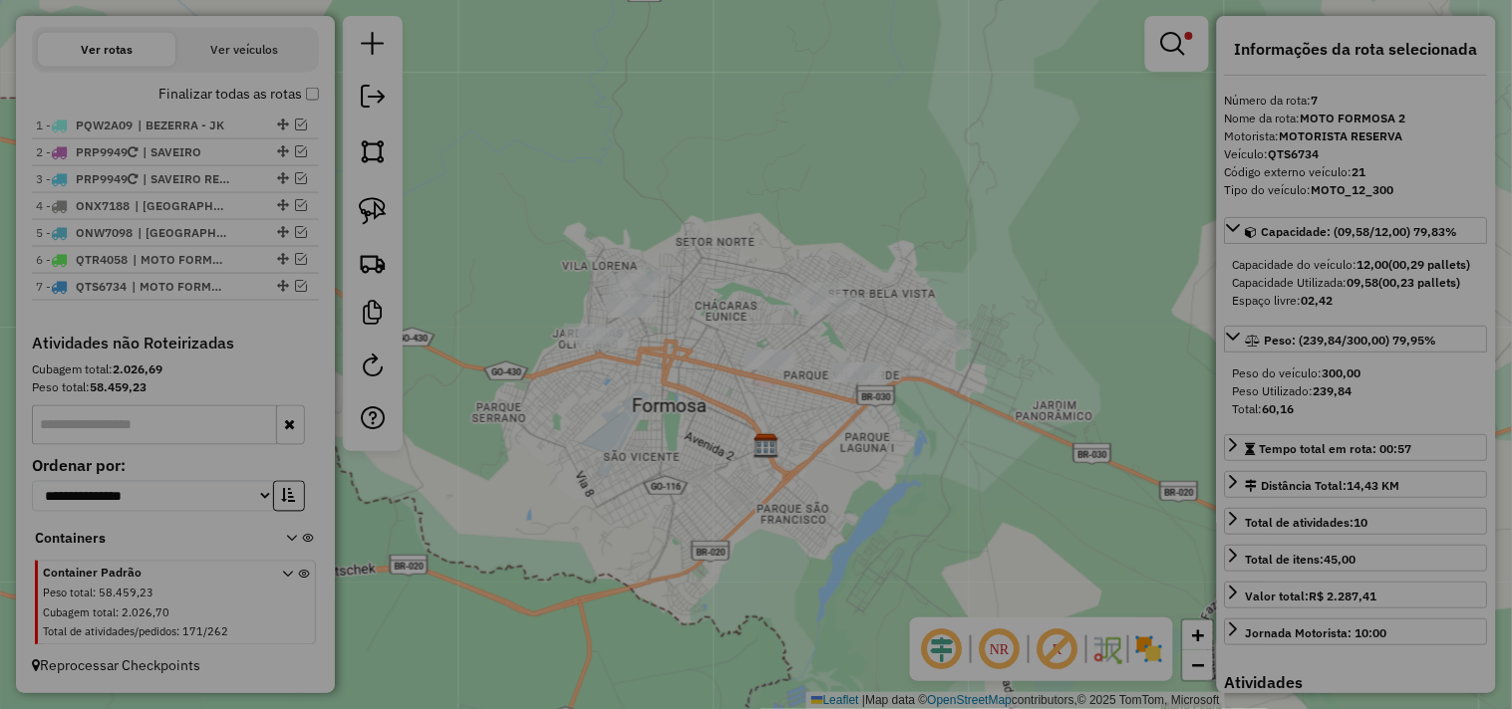
select select "*******"
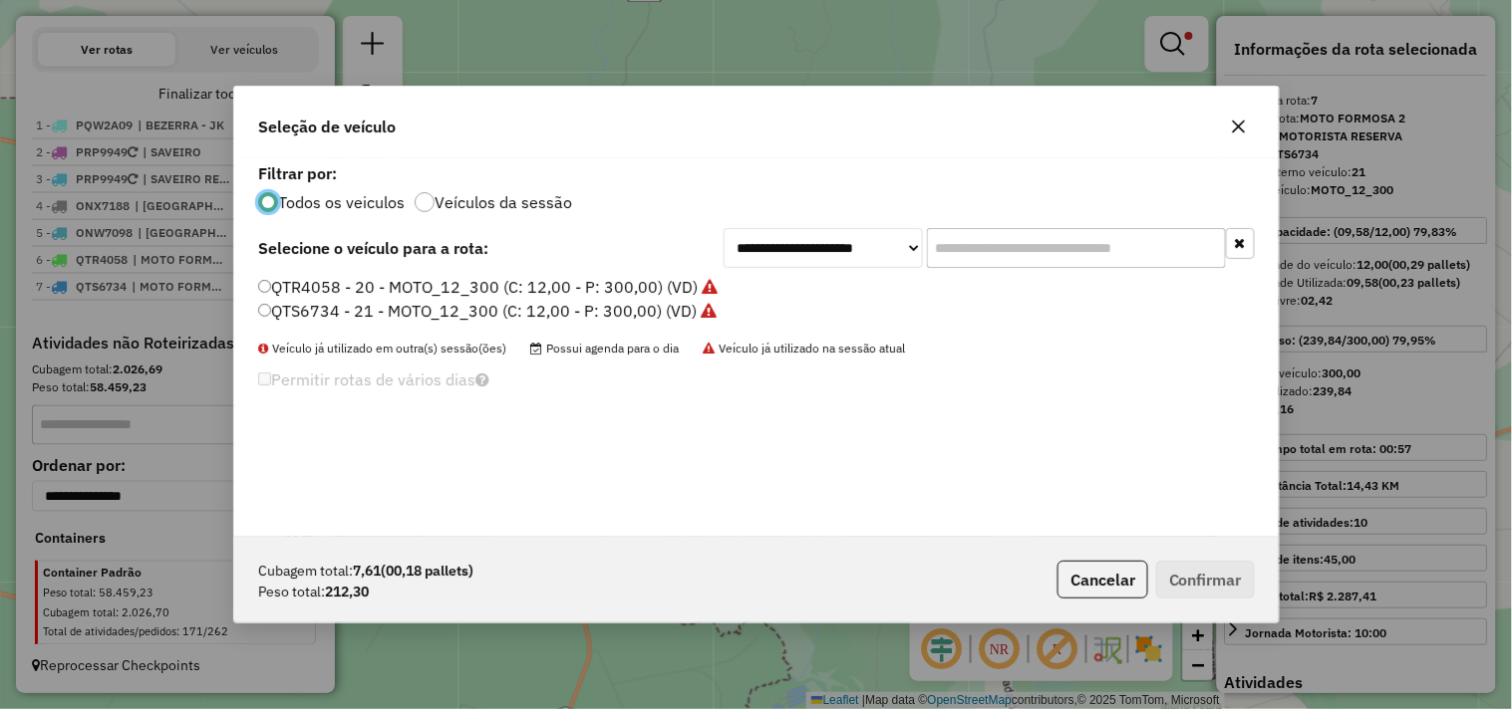
scroll to position [11, 5]
click at [665, 284] on label "QTR4058 - 20 - MOTO_12_300 (C: 12,00 - P: 300,00) (VD)" at bounding box center [487, 287] width 458 height 24
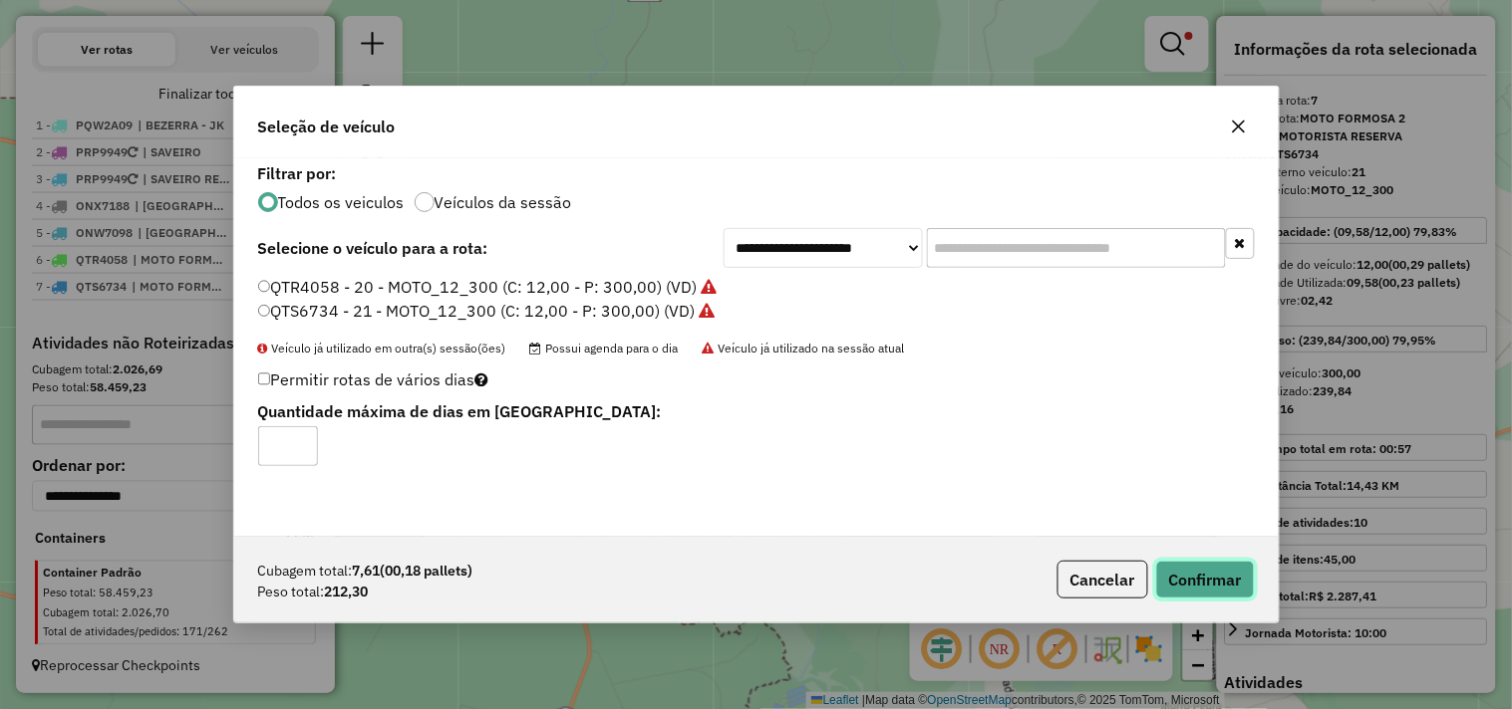
click at [1211, 585] on button "Confirmar" at bounding box center [1205, 580] width 99 height 38
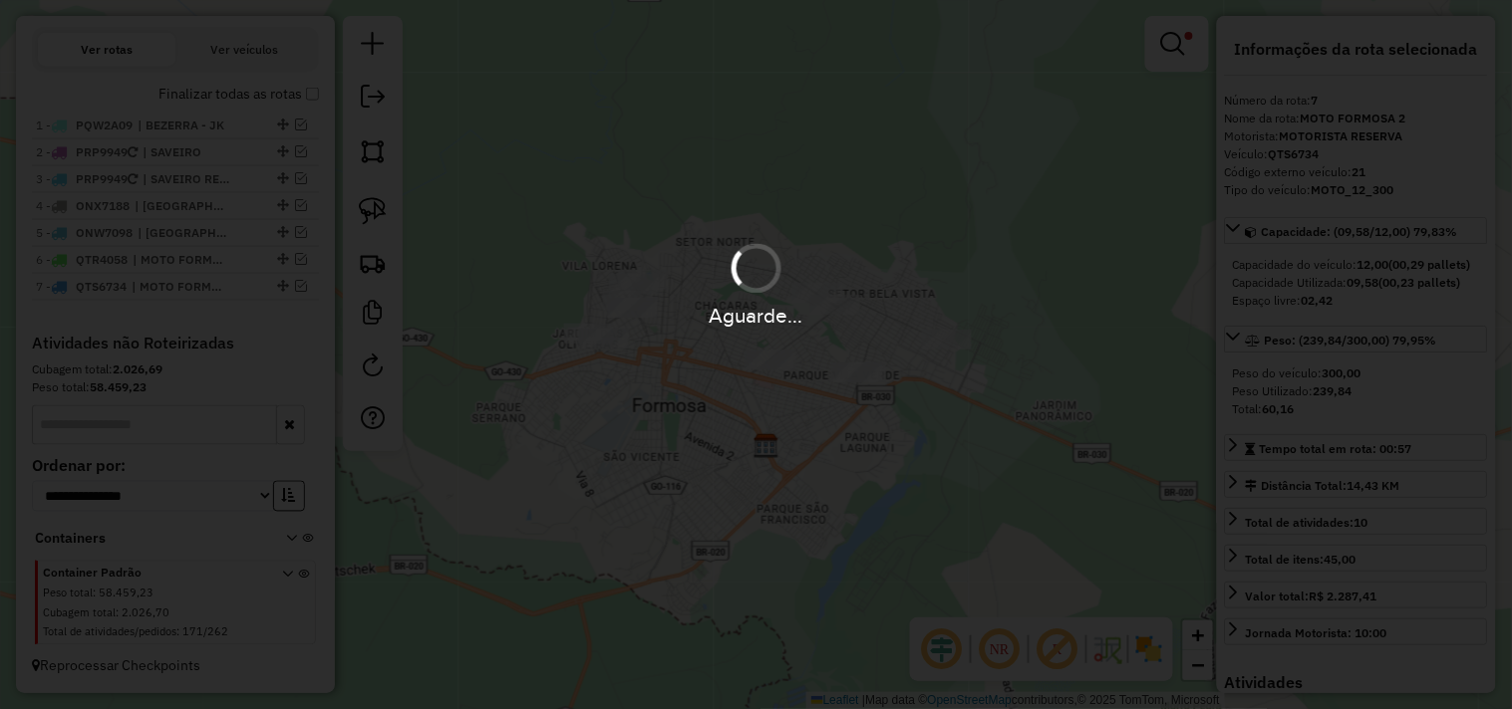
scroll to position [792, 0]
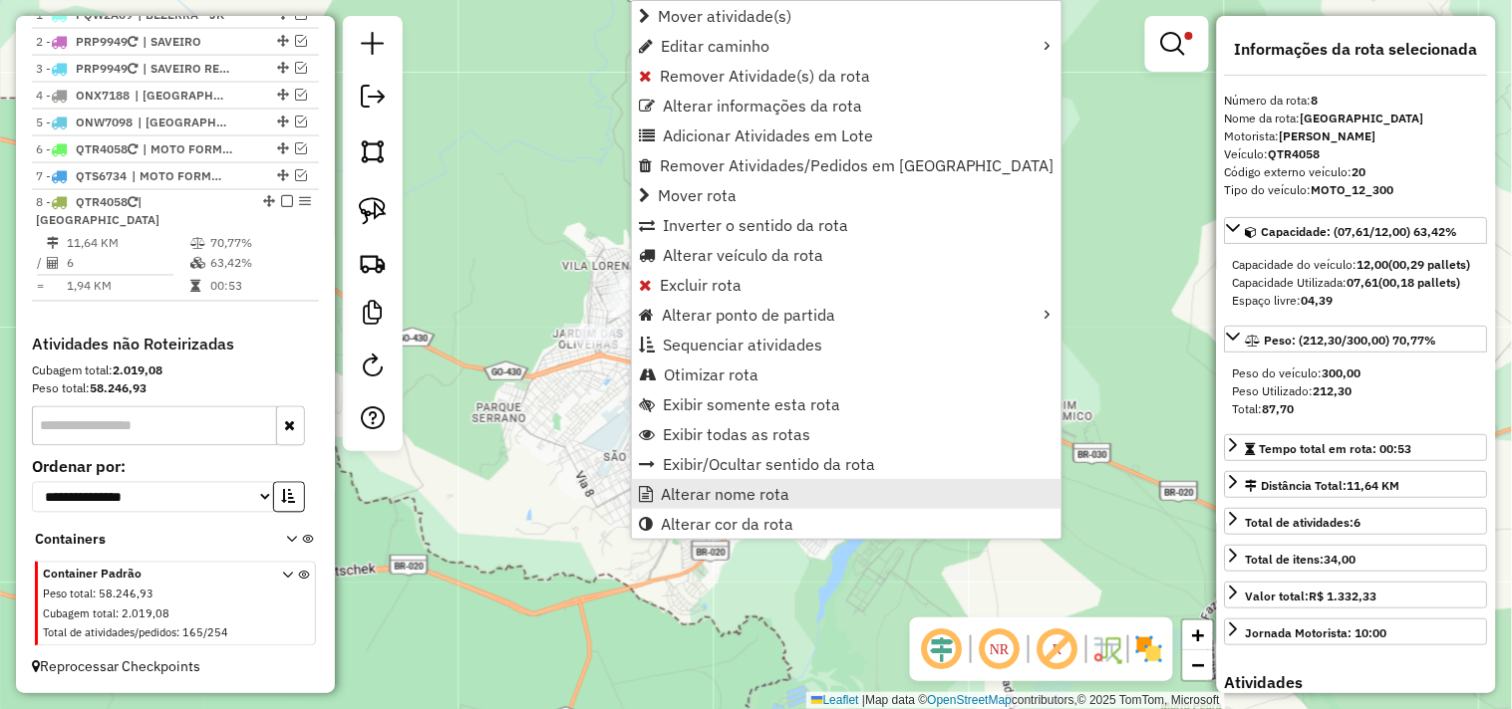
click at [704, 491] on span "Alterar nome rota" at bounding box center [725, 494] width 129 height 16
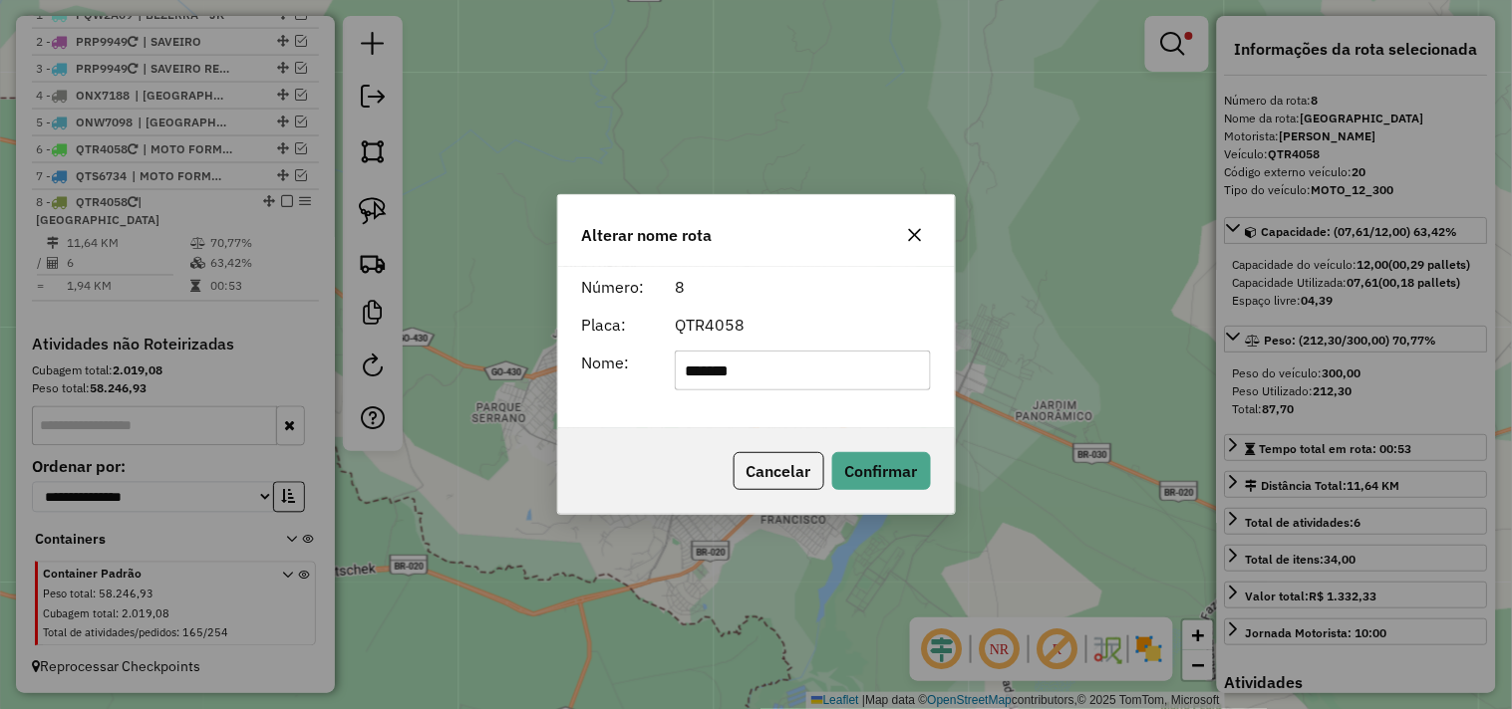
click at [751, 364] on input "*******" at bounding box center [803, 371] width 256 height 40
type input "**********"
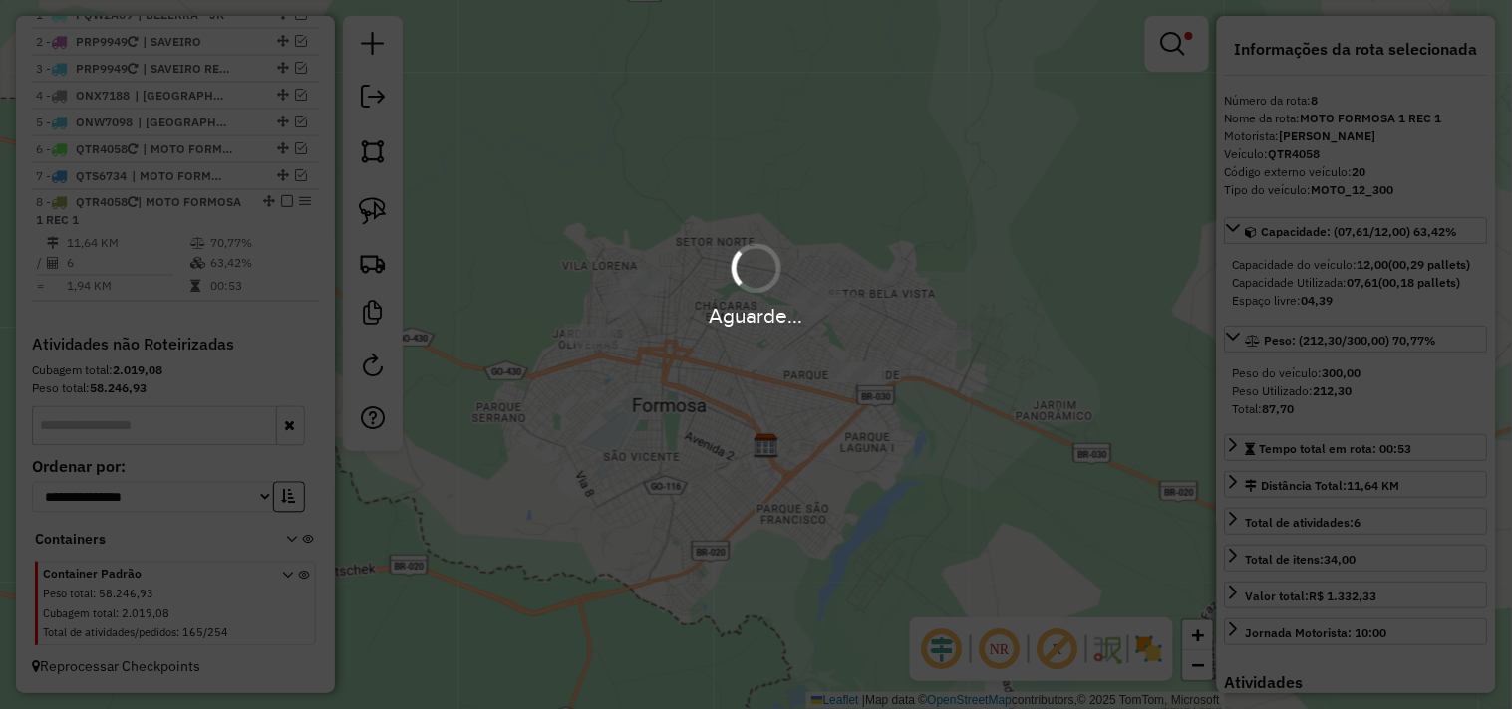
scroll to position [810, 0]
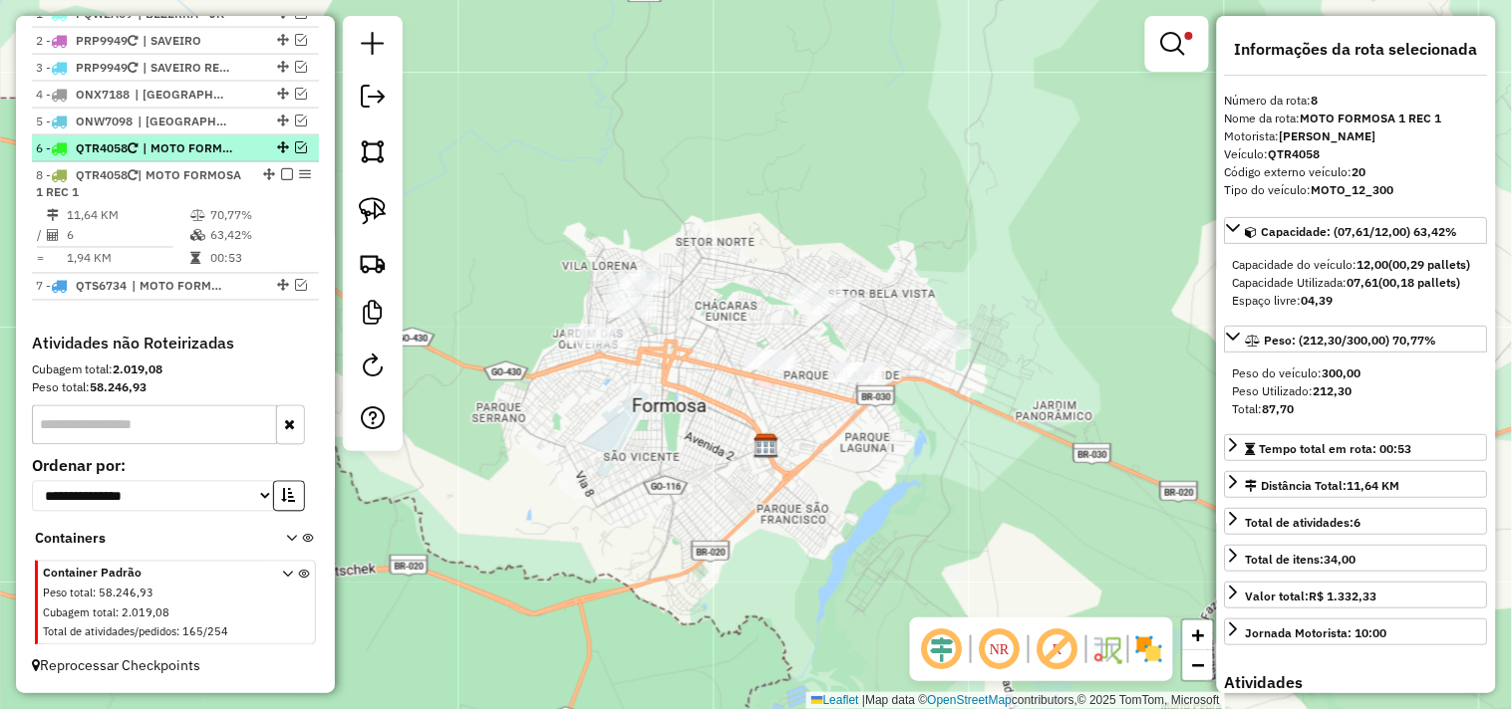
drag, startPoint x: 267, startPoint y: 199, endPoint x: 266, endPoint y: 161, distance: 37.9
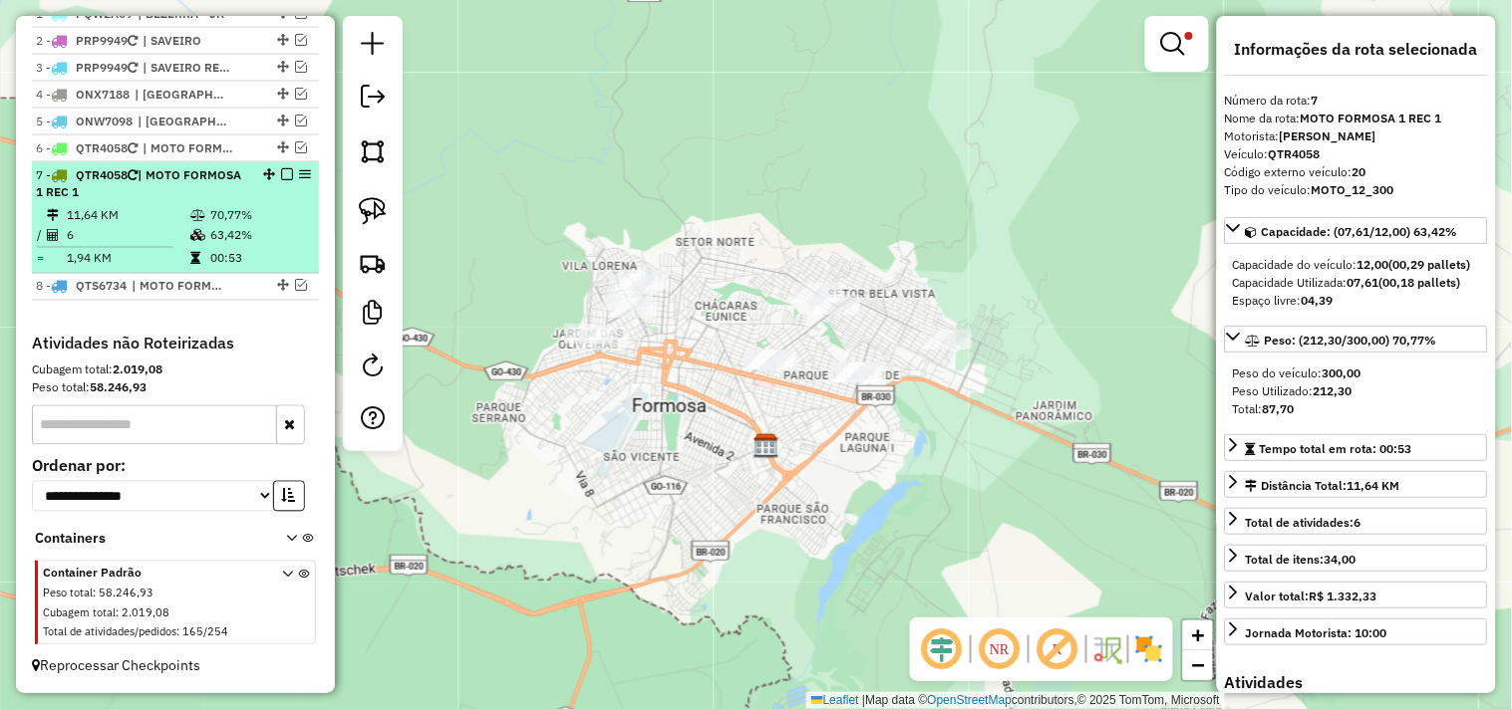
click at [281, 176] on em at bounding box center [287, 174] width 12 height 12
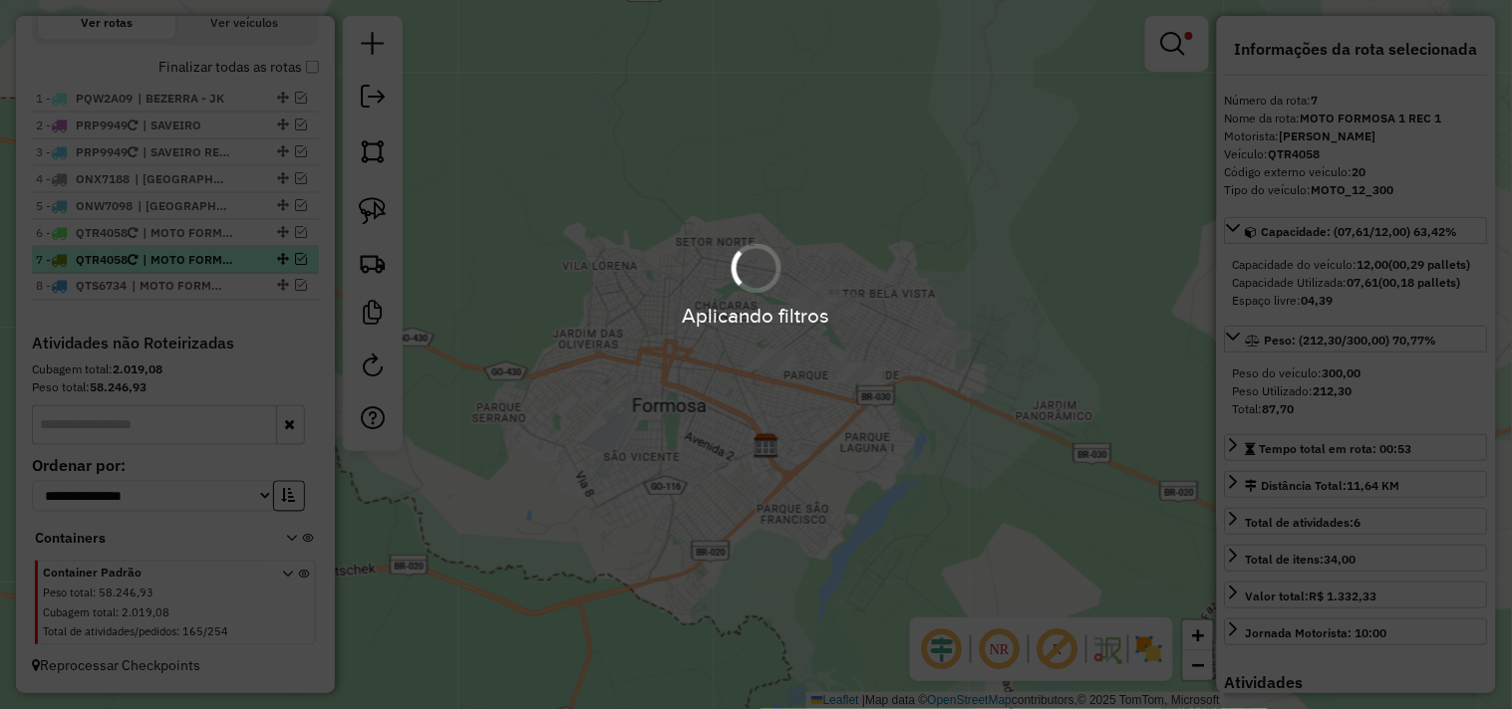
scroll to position [725, 0]
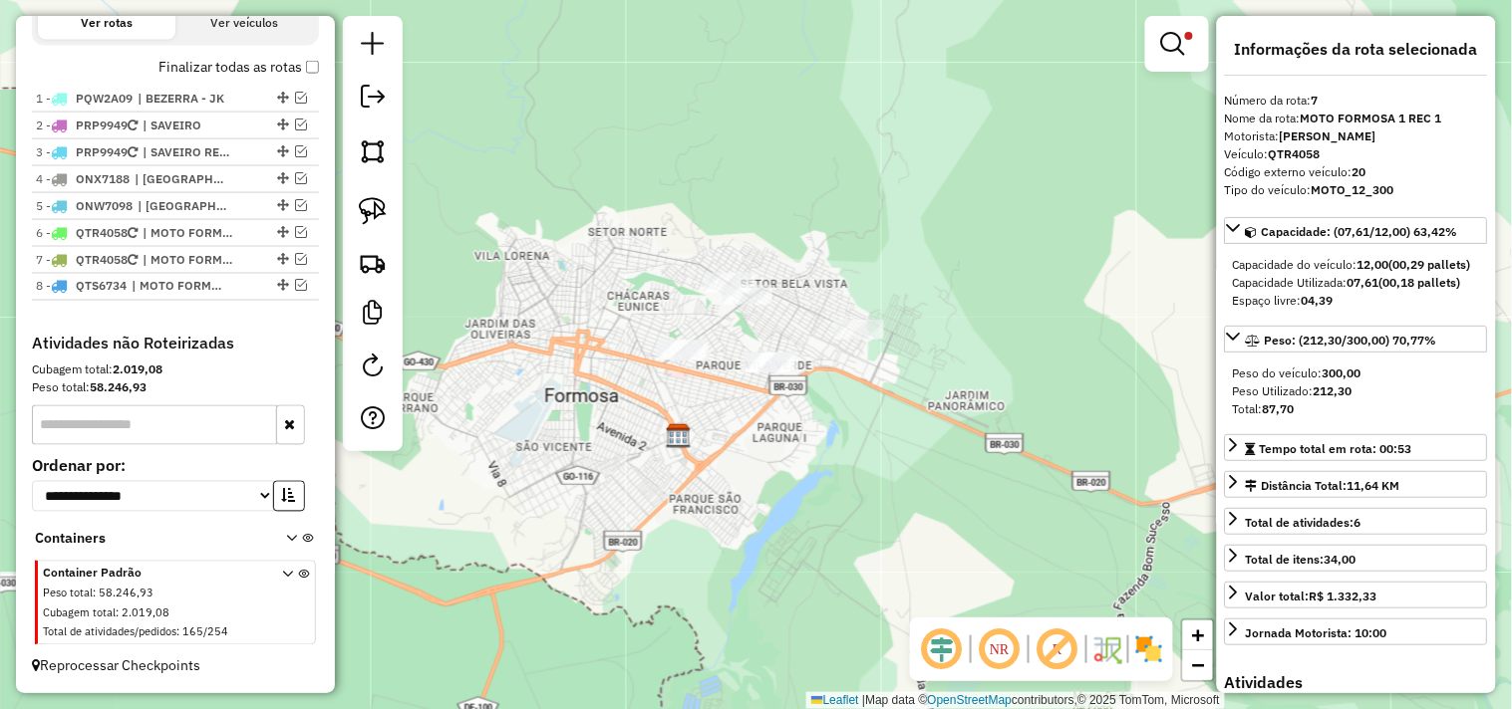
drag, startPoint x: 652, startPoint y: 260, endPoint x: 470, endPoint y: 225, distance: 184.7
click at [552, 247] on div "Limpar filtros Janela de atendimento Grade de atendimento Capacidade Transporta…" at bounding box center [756, 354] width 1512 height 709
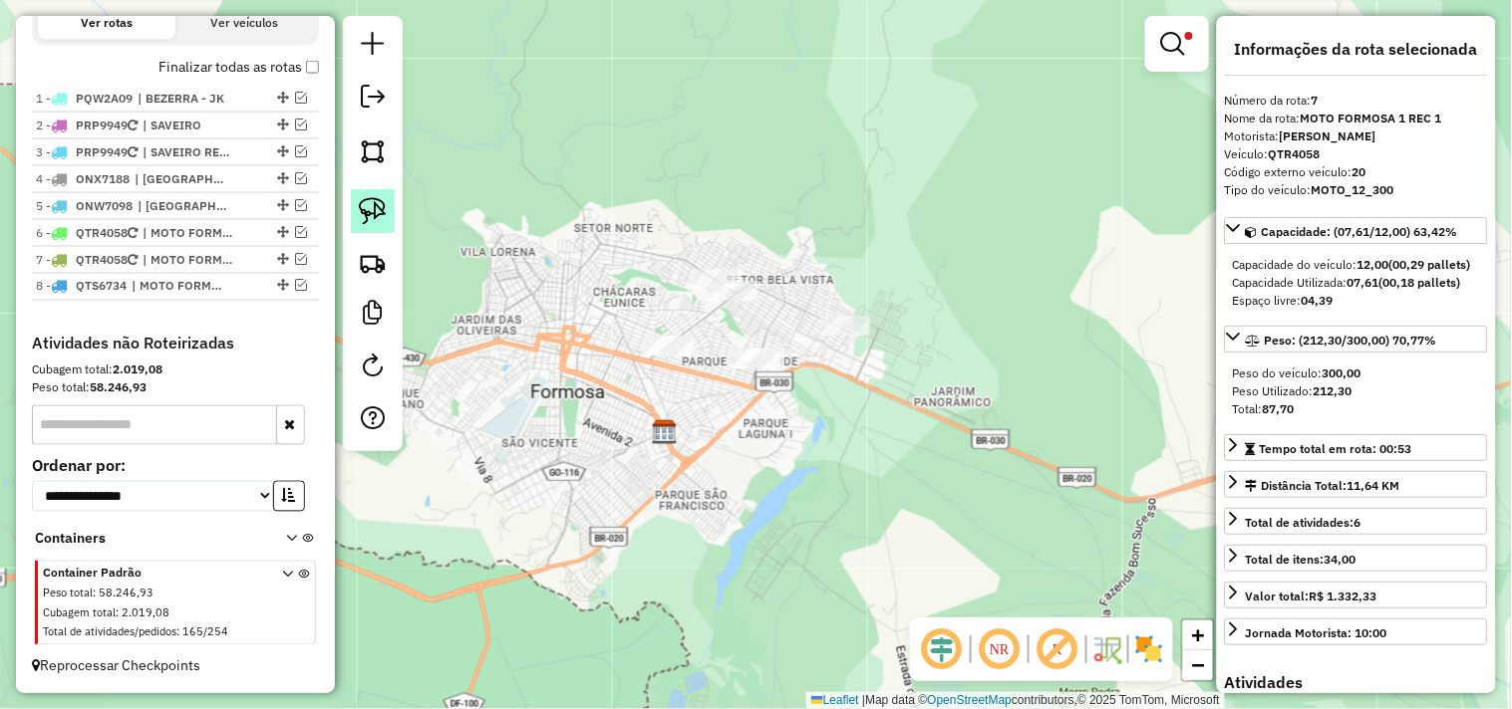
click at [376, 206] on img at bounding box center [373, 211] width 28 height 28
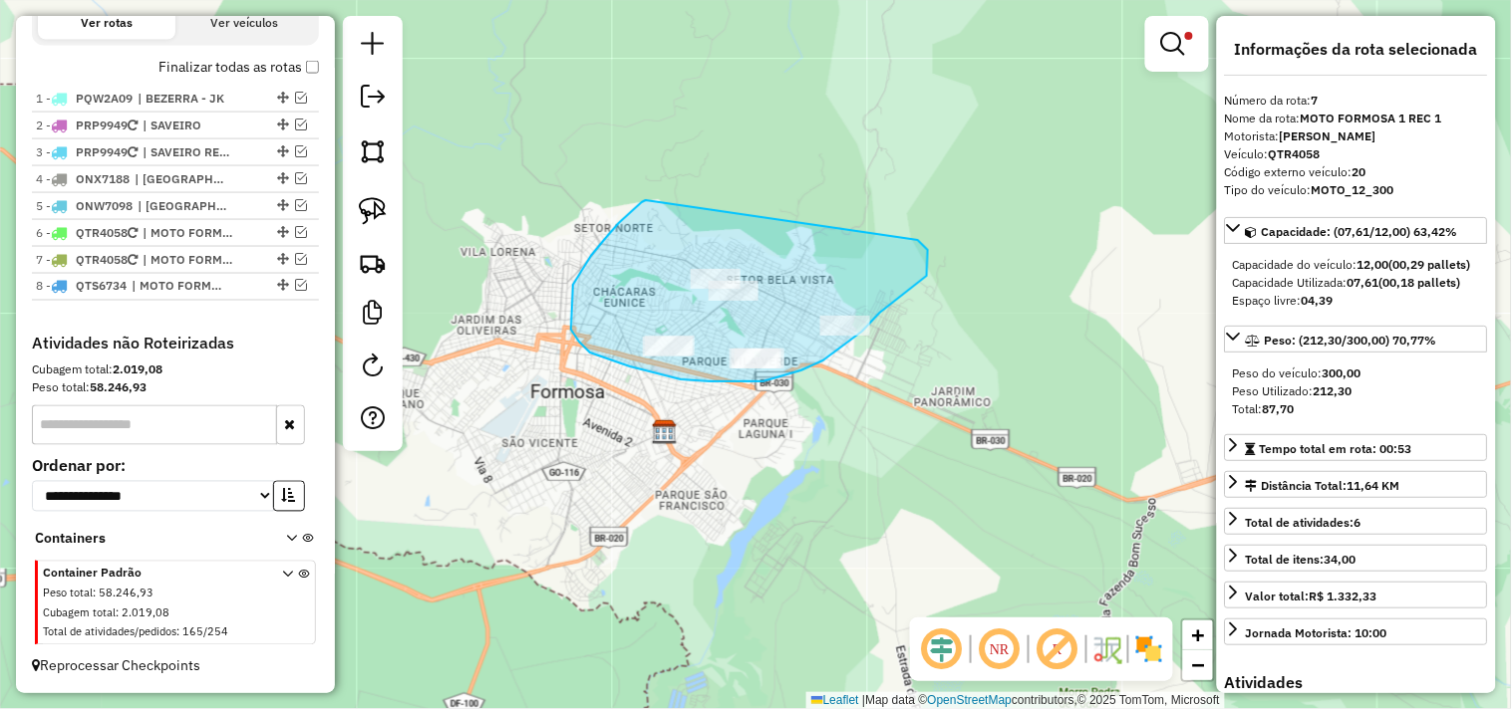
drag, startPoint x: 646, startPoint y: 200, endPoint x: 918, endPoint y: 240, distance: 274.9
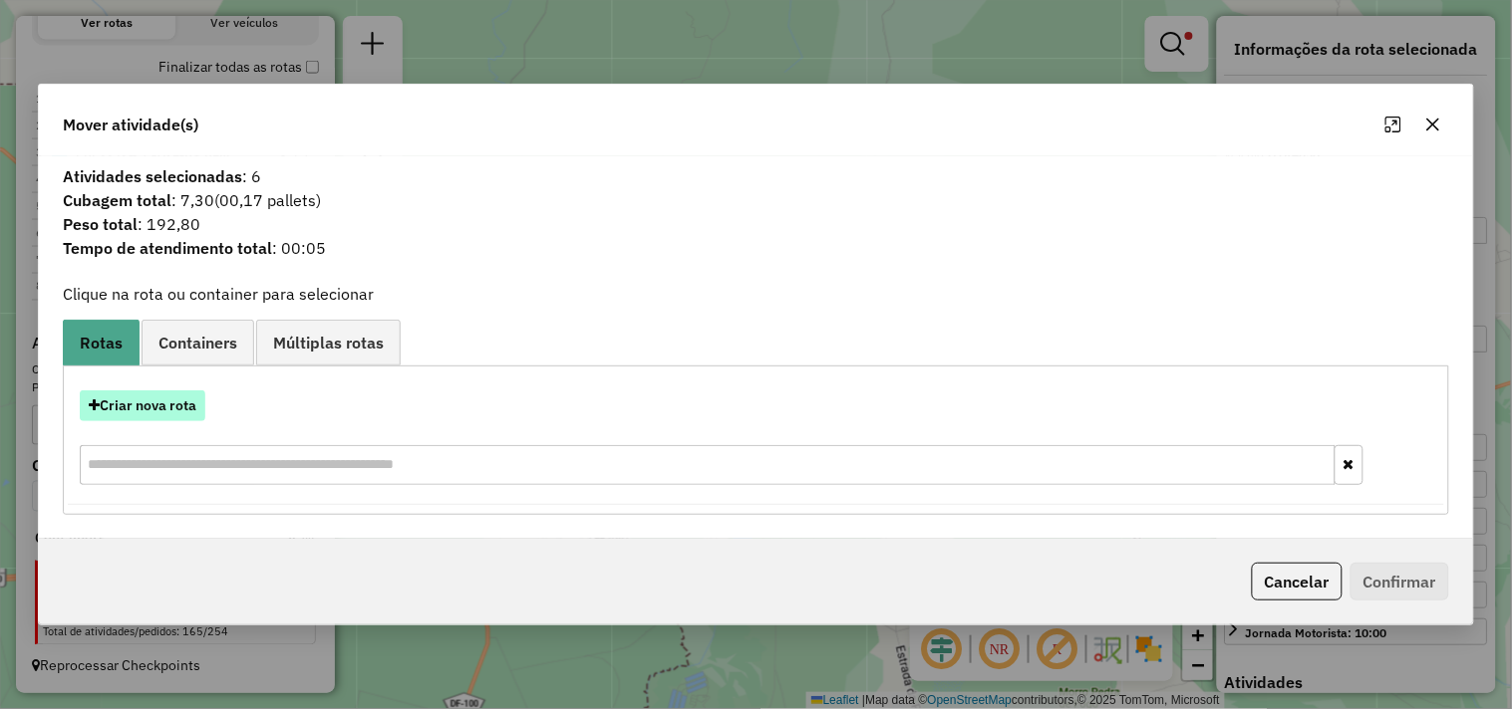
click at [169, 393] on button "Criar nova rota" at bounding box center [143, 406] width 126 height 31
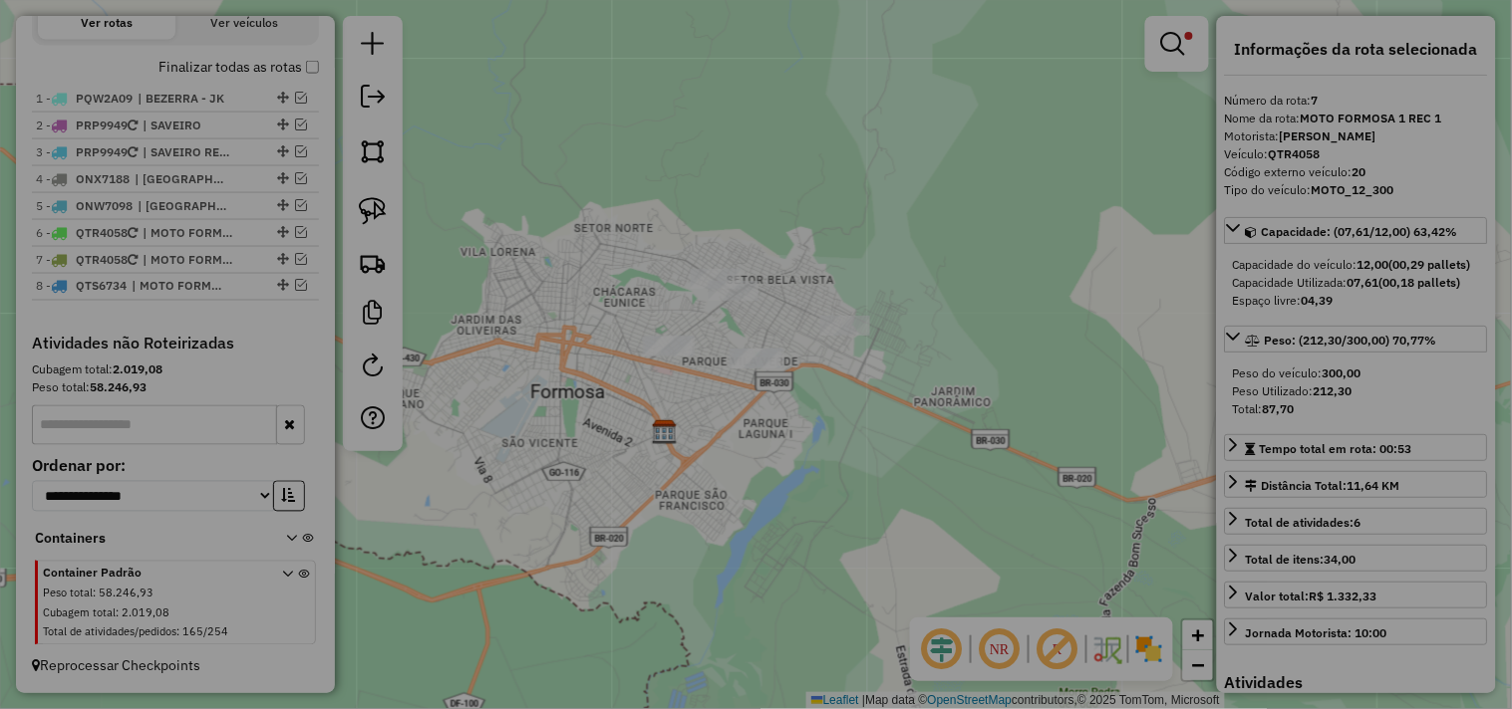
select select "*******"
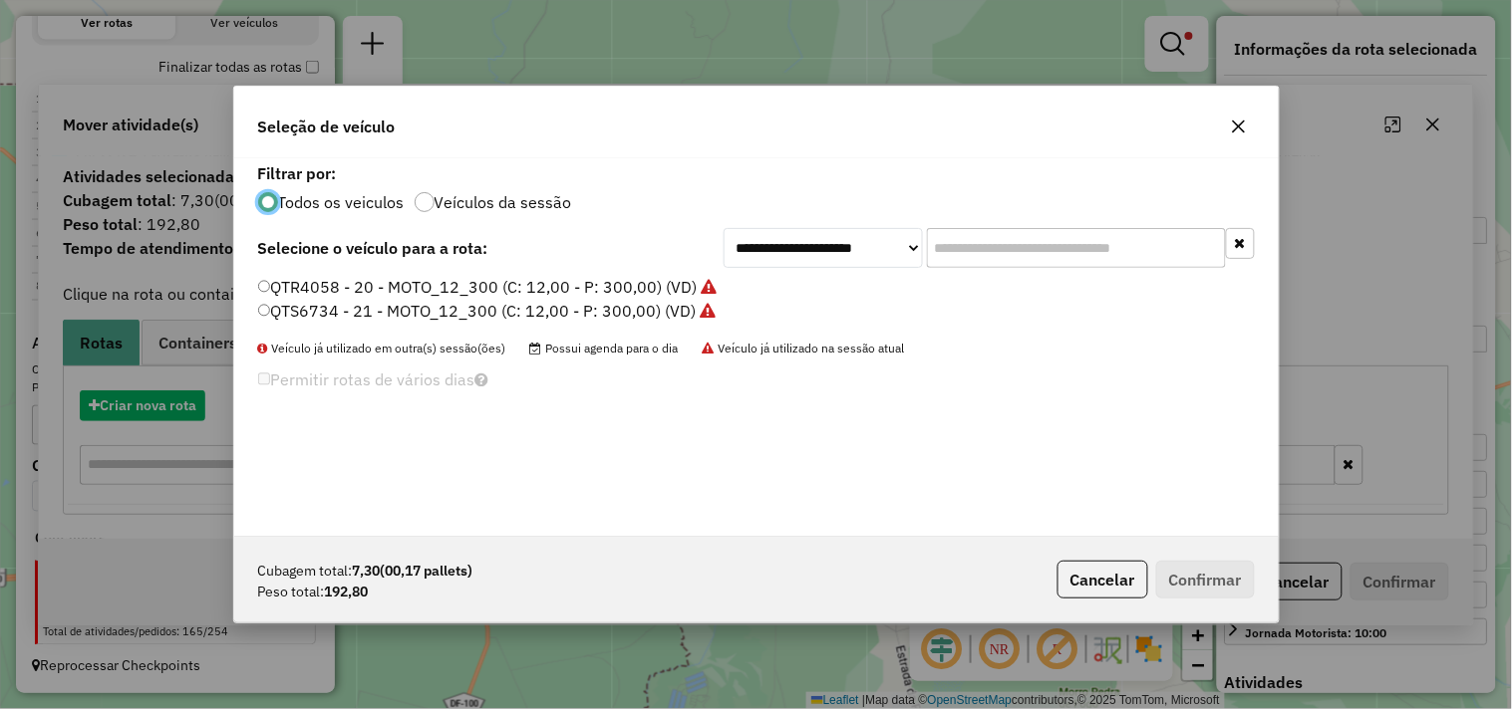
scroll to position [11, 5]
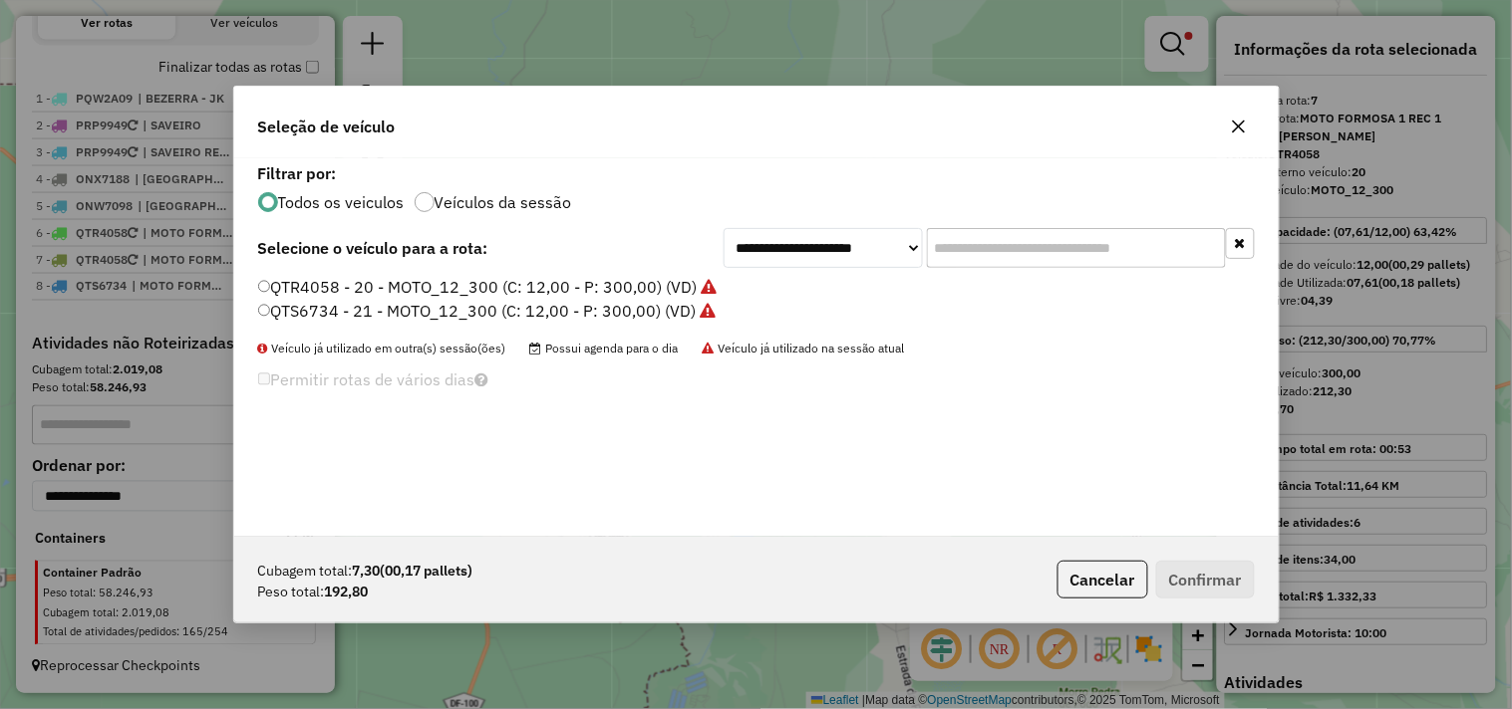
click at [521, 303] on label "QTS6734 - 21 - MOTO_12_300 (C: 12,00 - P: 300,00) (VD)" at bounding box center [487, 311] width 458 height 24
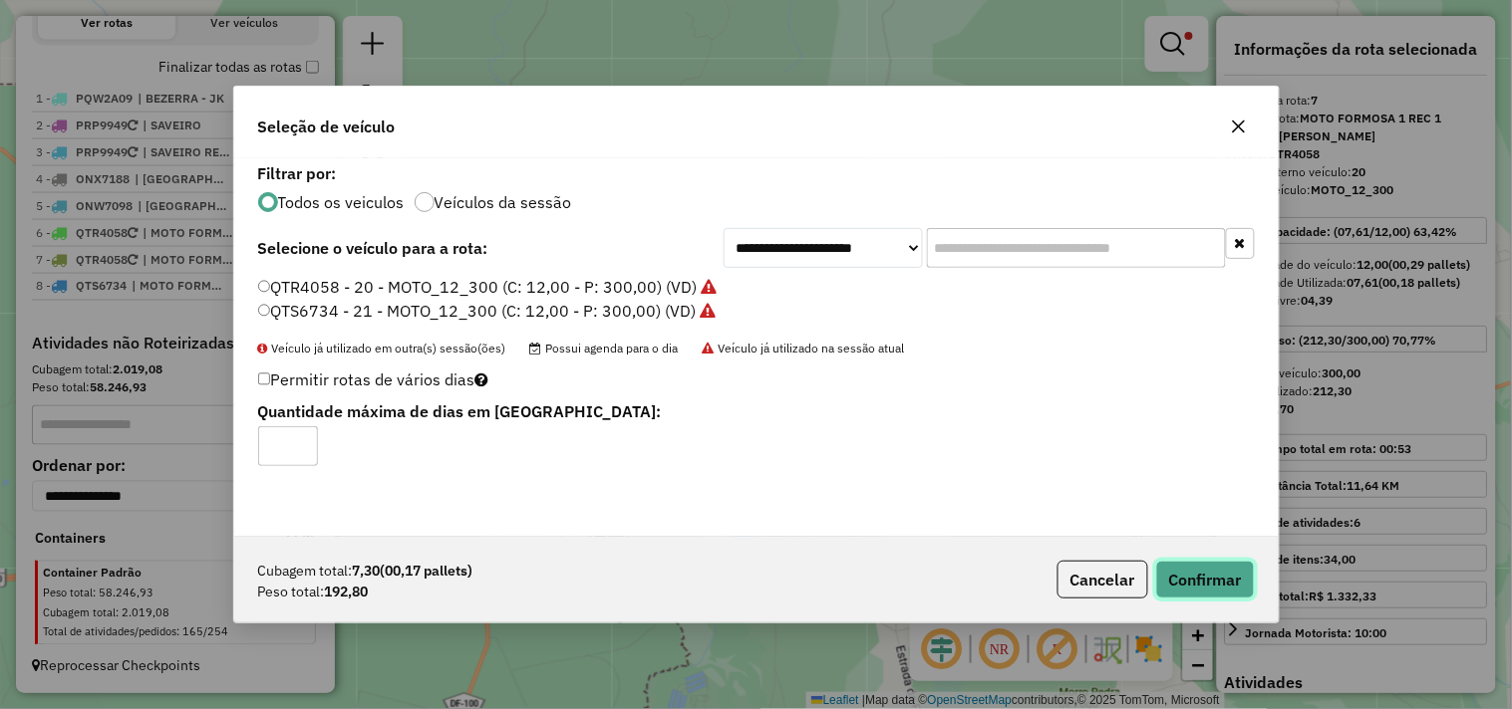
click at [1203, 574] on button "Confirmar" at bounding box center [1205, 580] width 99 height 38
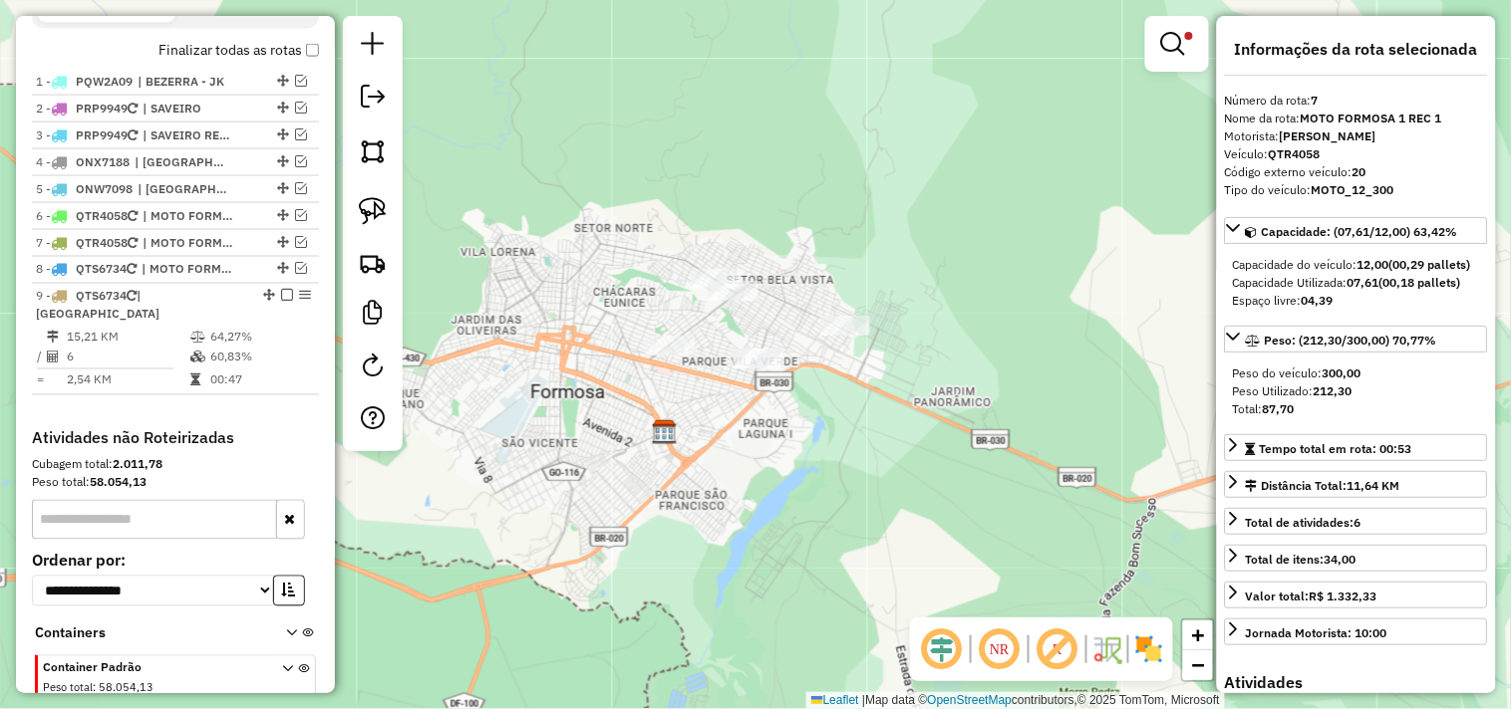
scroll to position [819, 0]
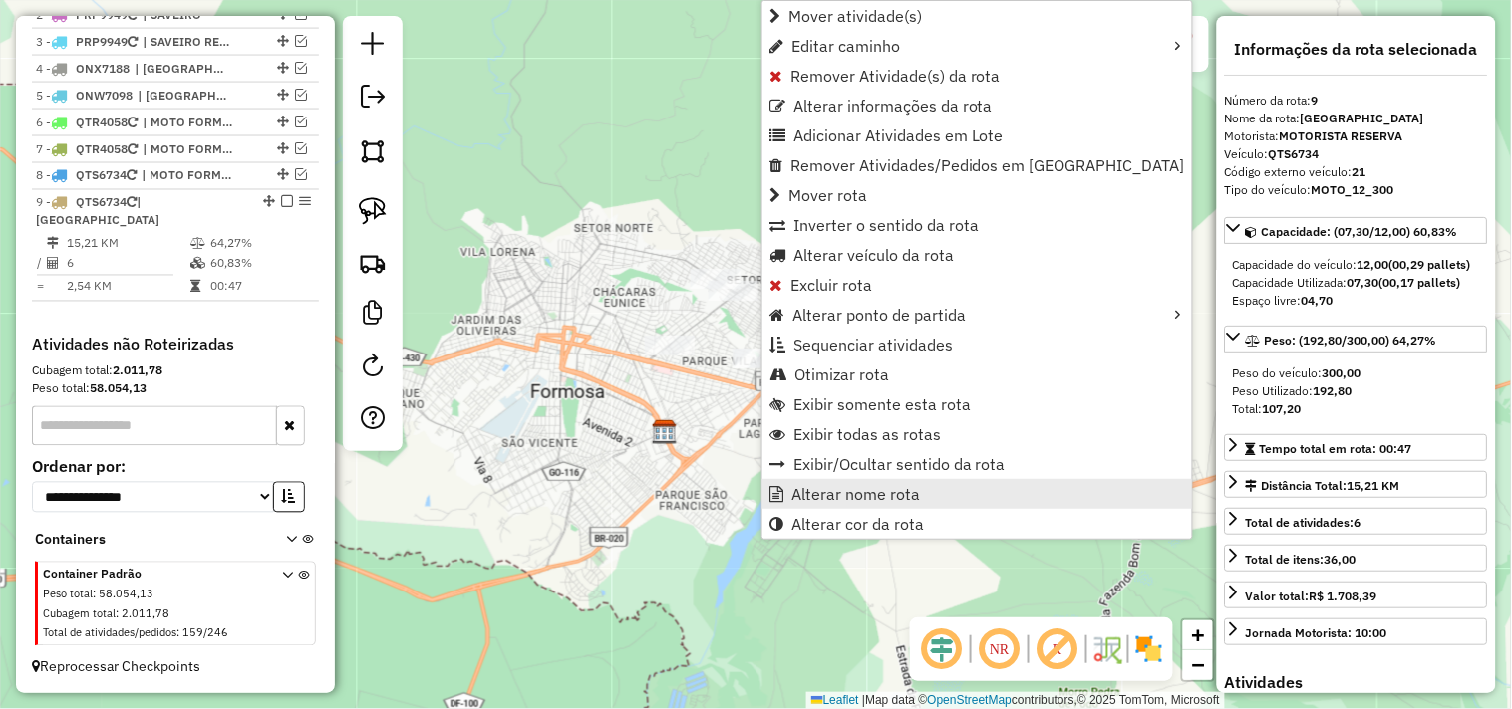
click at [822, 493] on span "Alterar nome rota" at bounding box center [855, 494] width 129 height 16
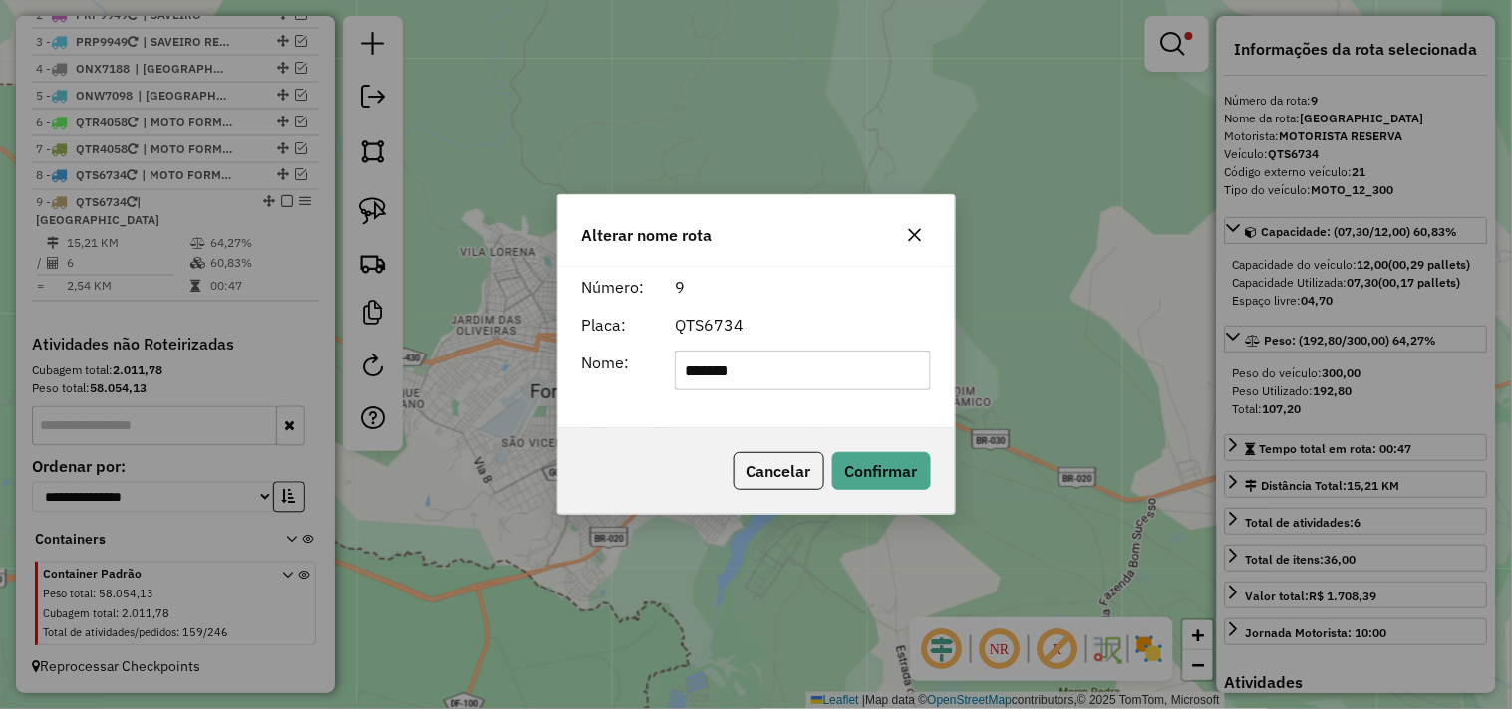
click at [818, 375] on input "*******" at bounding box center [803, 371] width 256 height 40
type input "**********"
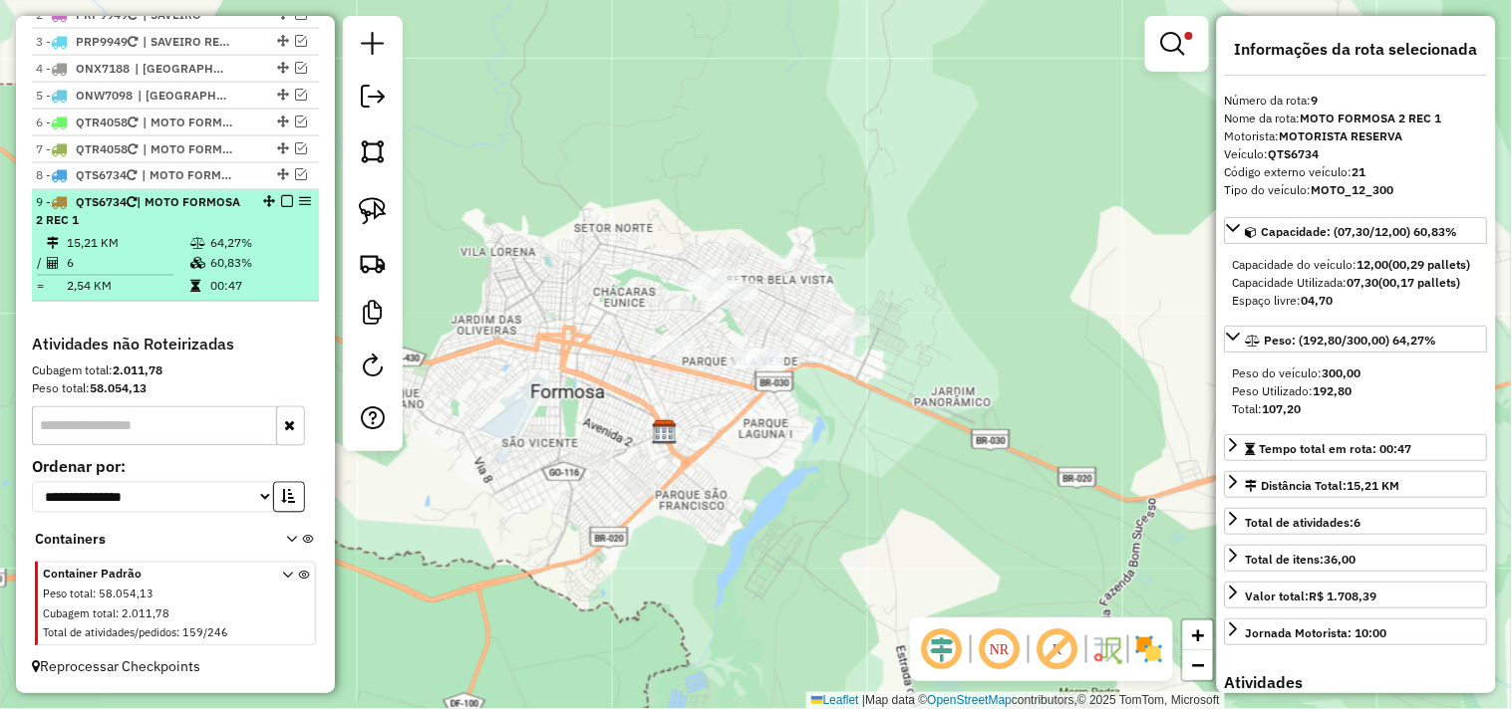
click at [281, 208] on em at bounding box center [287, 202] width 12 height 12
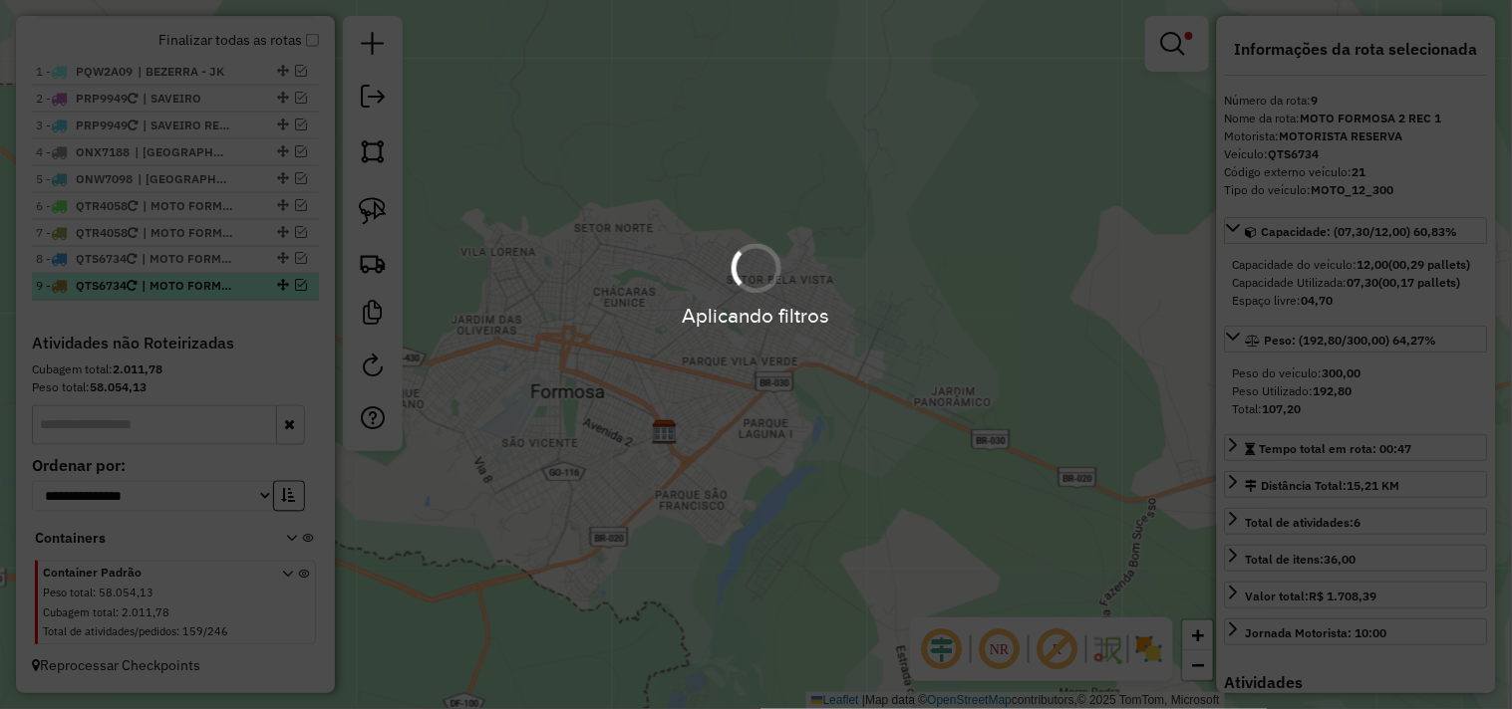
scroll to position [752, 0]
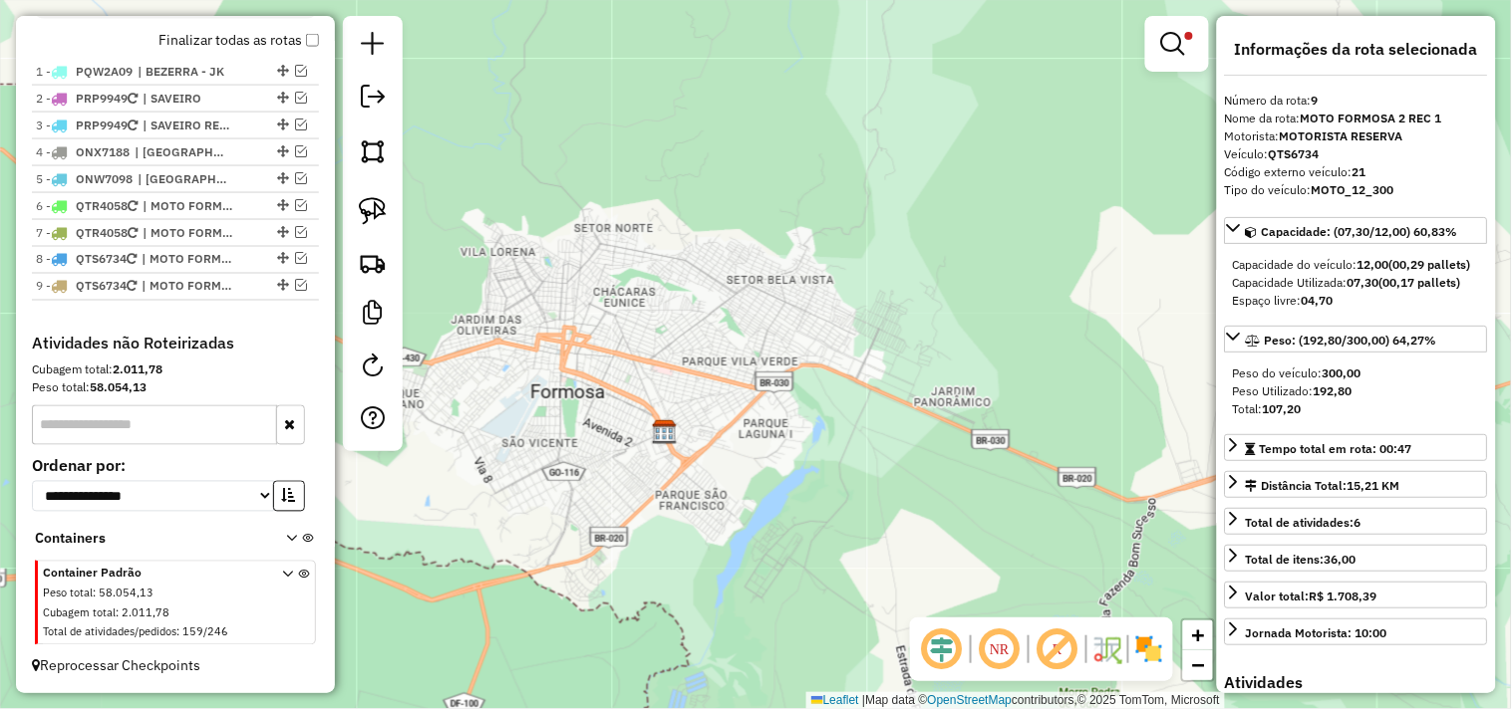
click at [1204, 38] on div at bounding box center [1177, 44] width 64 height 56
click at [1192, 43] on link at bounding box center [1177, 44] width 48 height 40
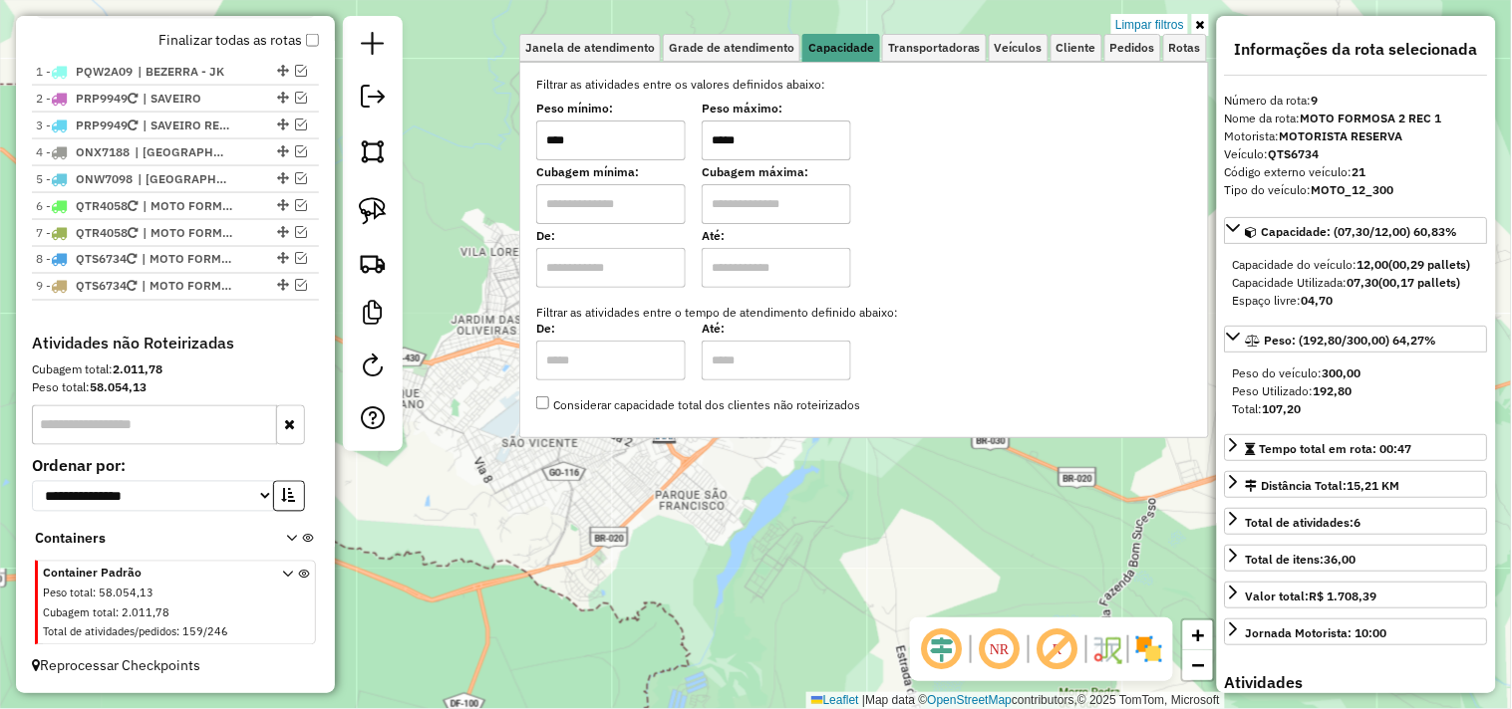
drag, startPoint x: 811, startPoint y: 136, endPoint x: 661, endPoint y: 145, distance: 150.8
click at [661, 145] on div "Peso mínimo: **** Peso máximo: *****" at bounding box center [864, 133] width 656 height 56
type input "*****"
drag, startPoint x: 490, startPoint y: 476, endPoint x: 495, endPoint y: 464, distance: 13.0
click at [494, 470] on div "Limpar filtros Janela de atendimento Grade de atendimento Capacidade Transporta…" at bounding box center [756, 354] width 1512 height 709
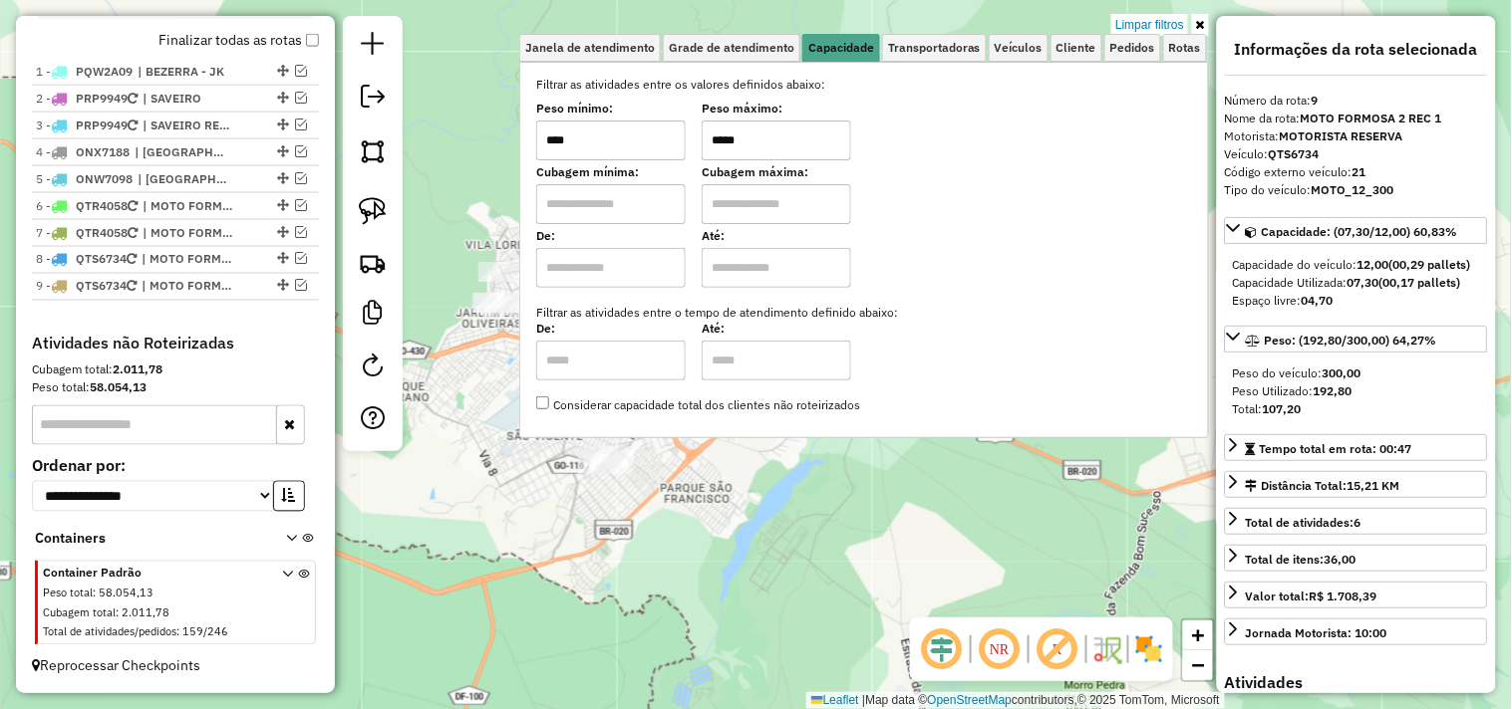
click at [495, 463] on div "Limpar filtros Janela de atendimento Grade de atendimento Capacidade Transporta…" at bounding box center [756, 354] width 1512 height 709
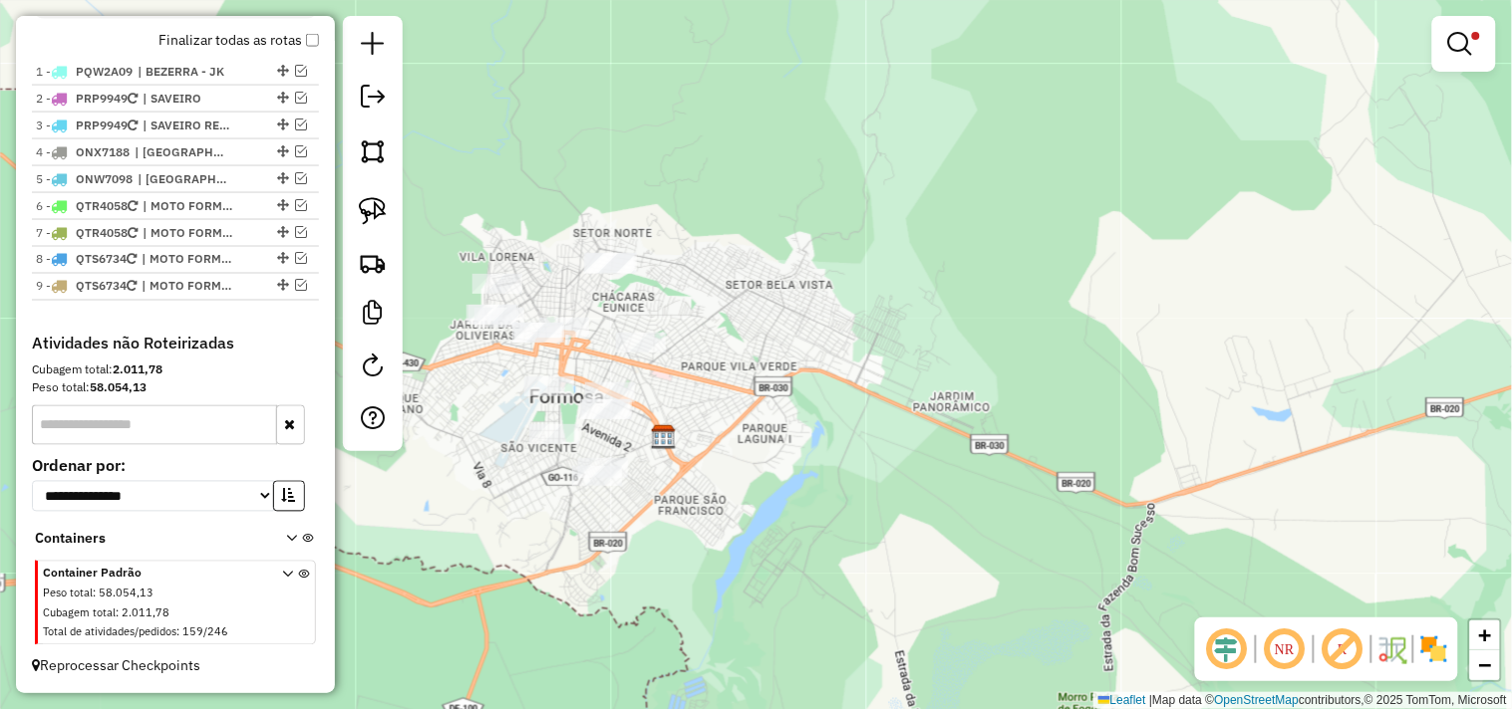
drag, startPoint x: 494, startPoint y: 409, endPoint x: 479, endPoint y: 428, distance: 24.9
click at [481, 425] on div "Limpar filtros Janela de atendimento Grade de atendimento Capacidade Transporta…" at bounding box center [756, 354] width 1512 height 709
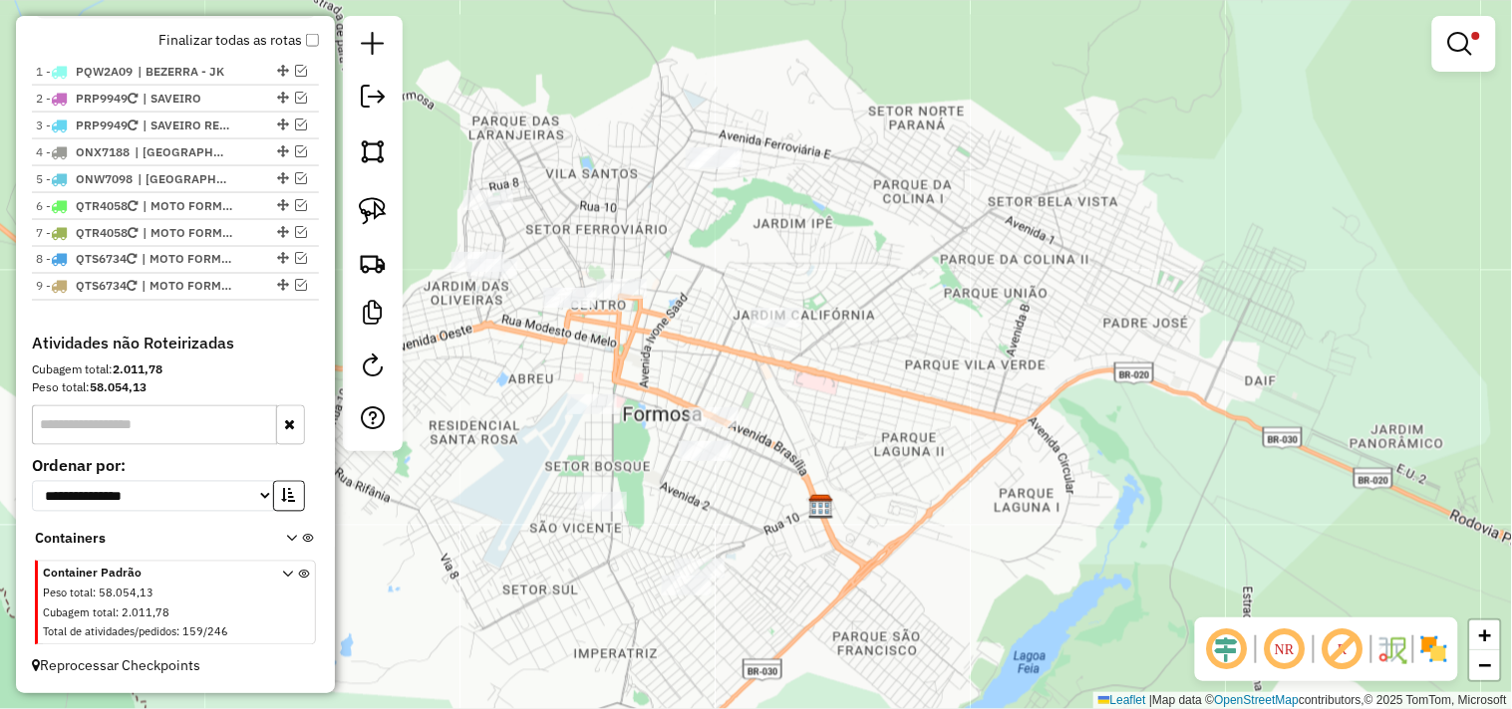
click at [556, 405] on div "Limpar filtros Janela de atendimento Grade de atendimento Capacidade Transporta…" at bounding box center [756, 354] width 1512 height 709
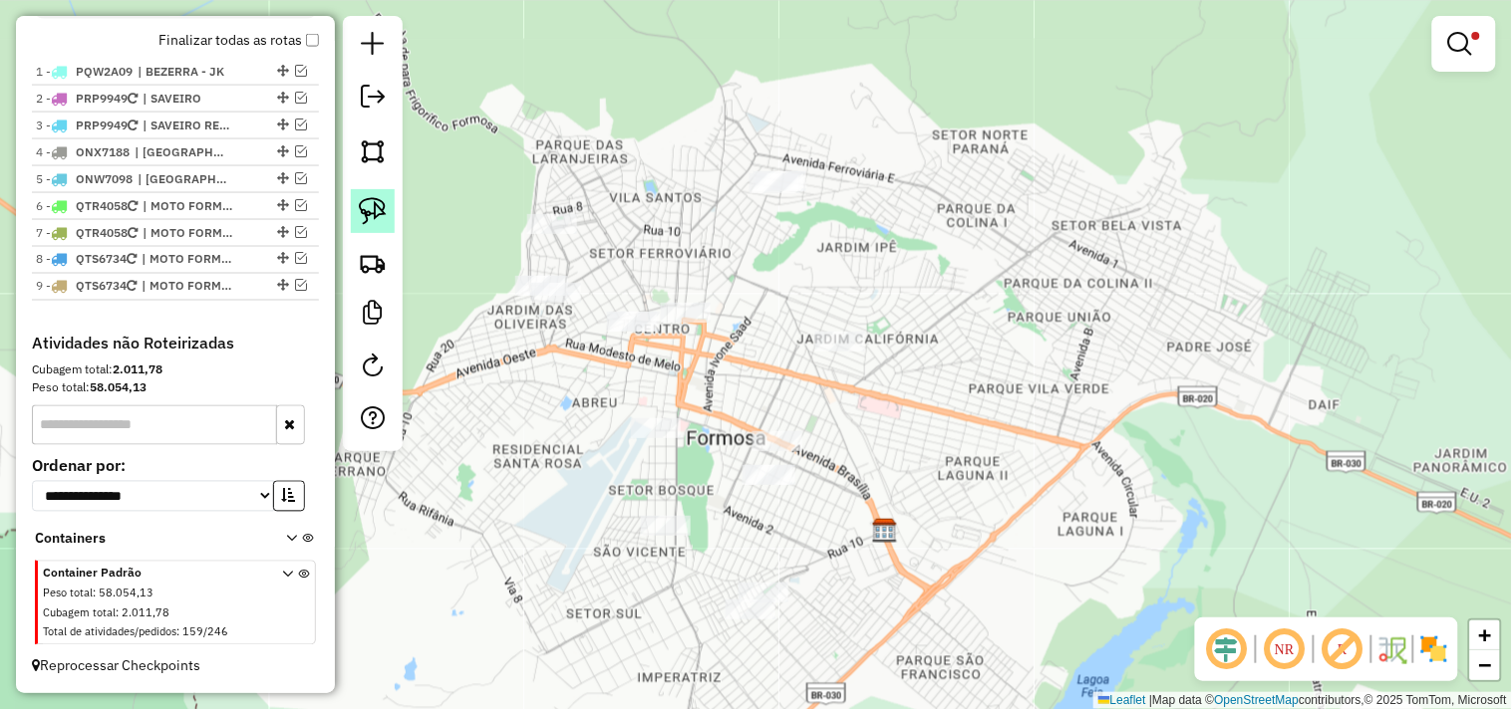
click at [365, 213] on img at bounding box center [373, 211] width 28 height 28
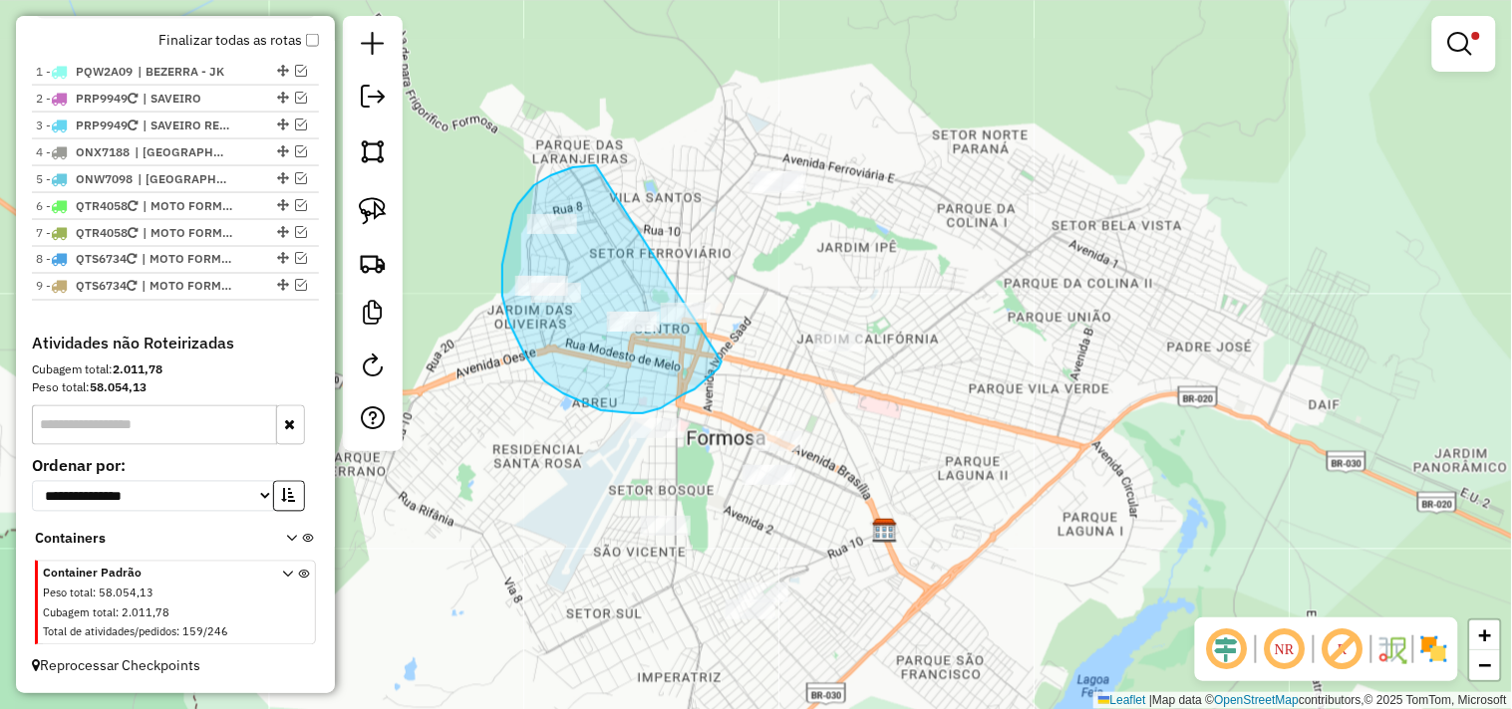
drag, startPoint x: 596, startPoint y: 165, endPoint x: 723, endPoint y: 304, distance: 188.3
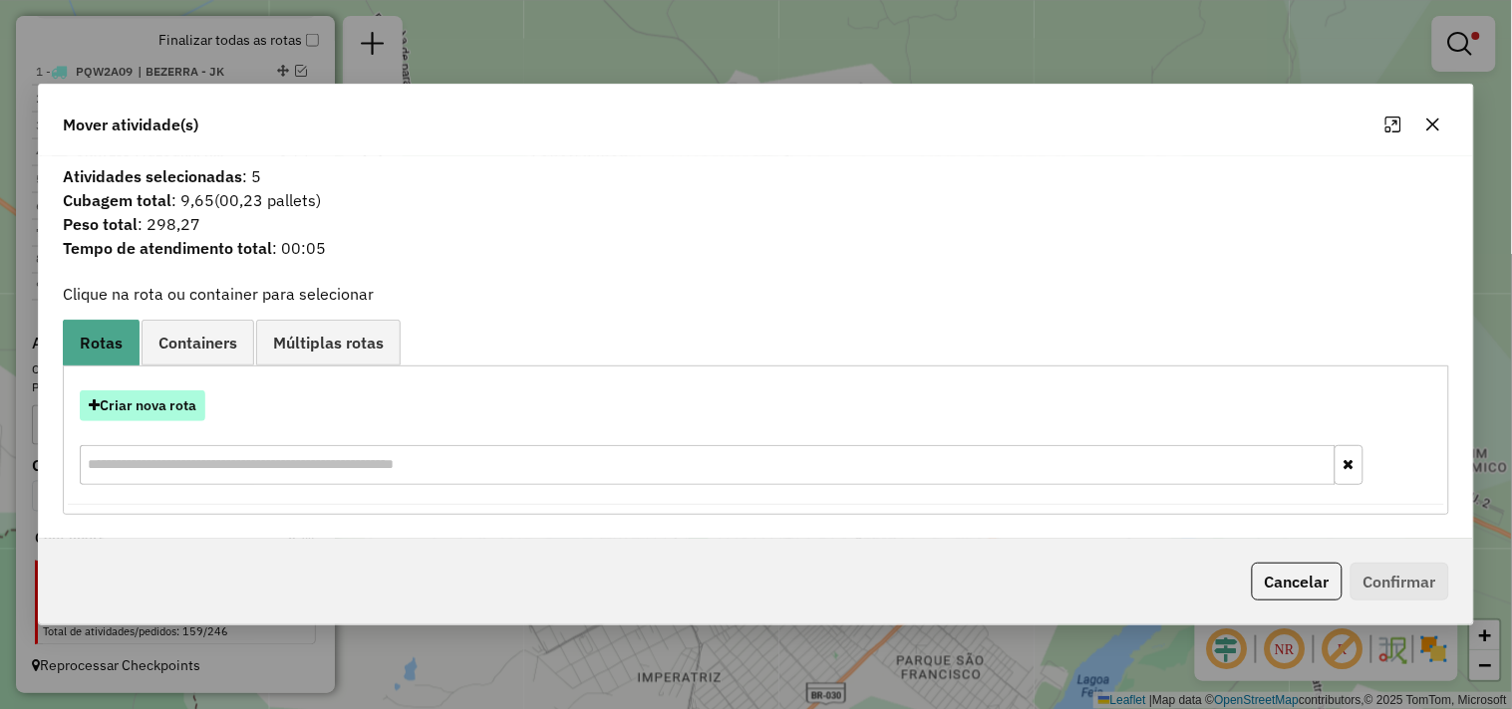
click at [186, 394] on button "Criar nova rota" at bounding box center [143, 406] width 126 height 31
select select "*******"
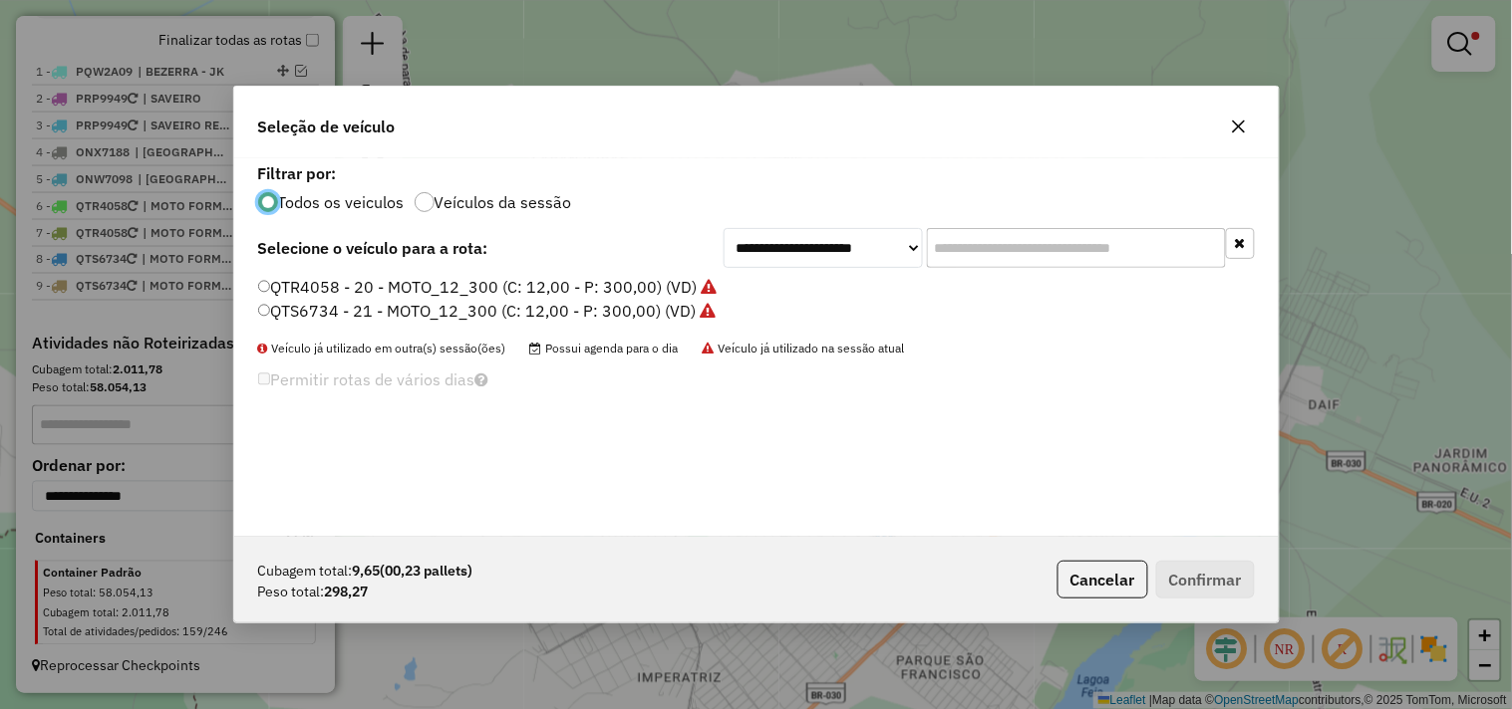
scroll to position [11, 5]
click at [542, 282] on label "QTR4058 - 20 - MOTO_12_300 (C: 12,00 - P: 300,00) (VD)" at bounding box center [487, 287] width 459 height 24
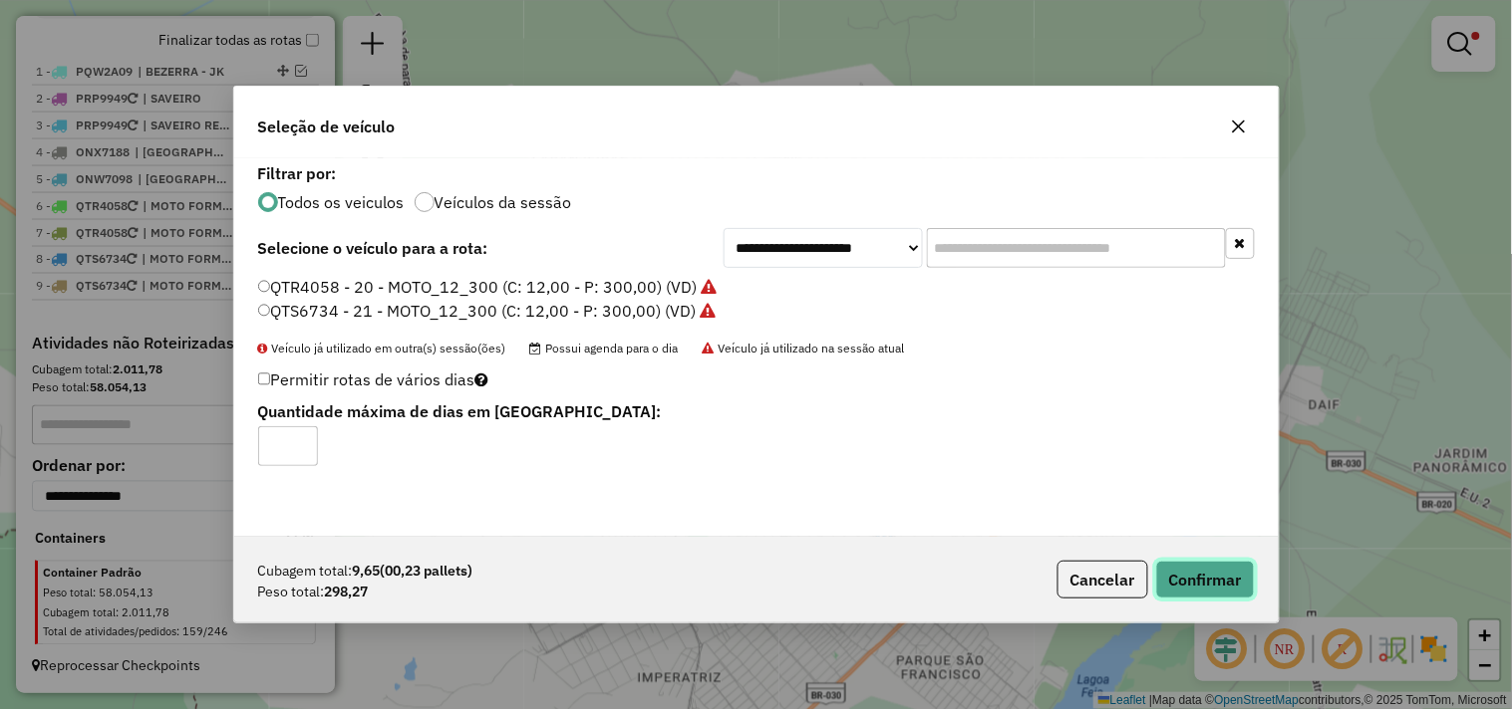
click at [1208, 563] on button "Confirmar" at bounding box center [1205, 580] width 99 height 38
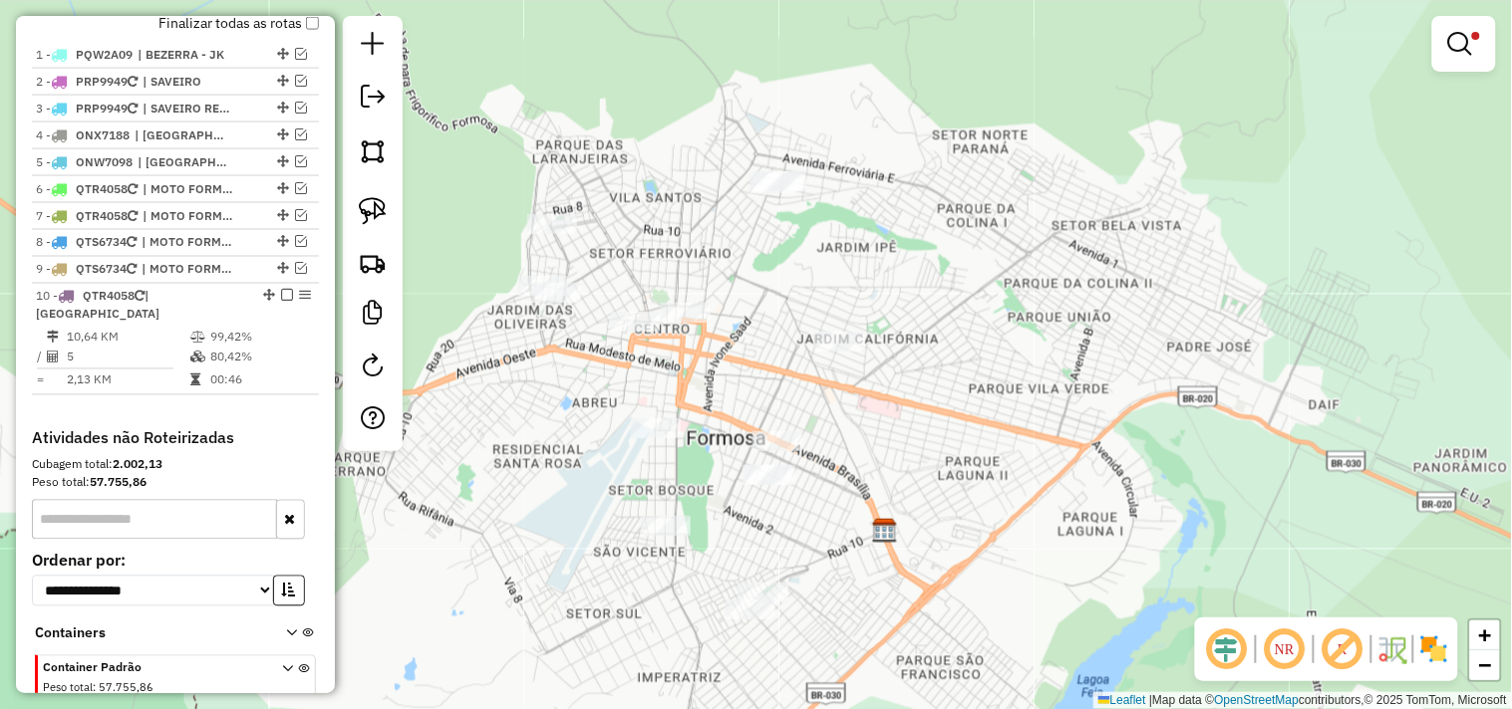
scroll to position [819, 0]
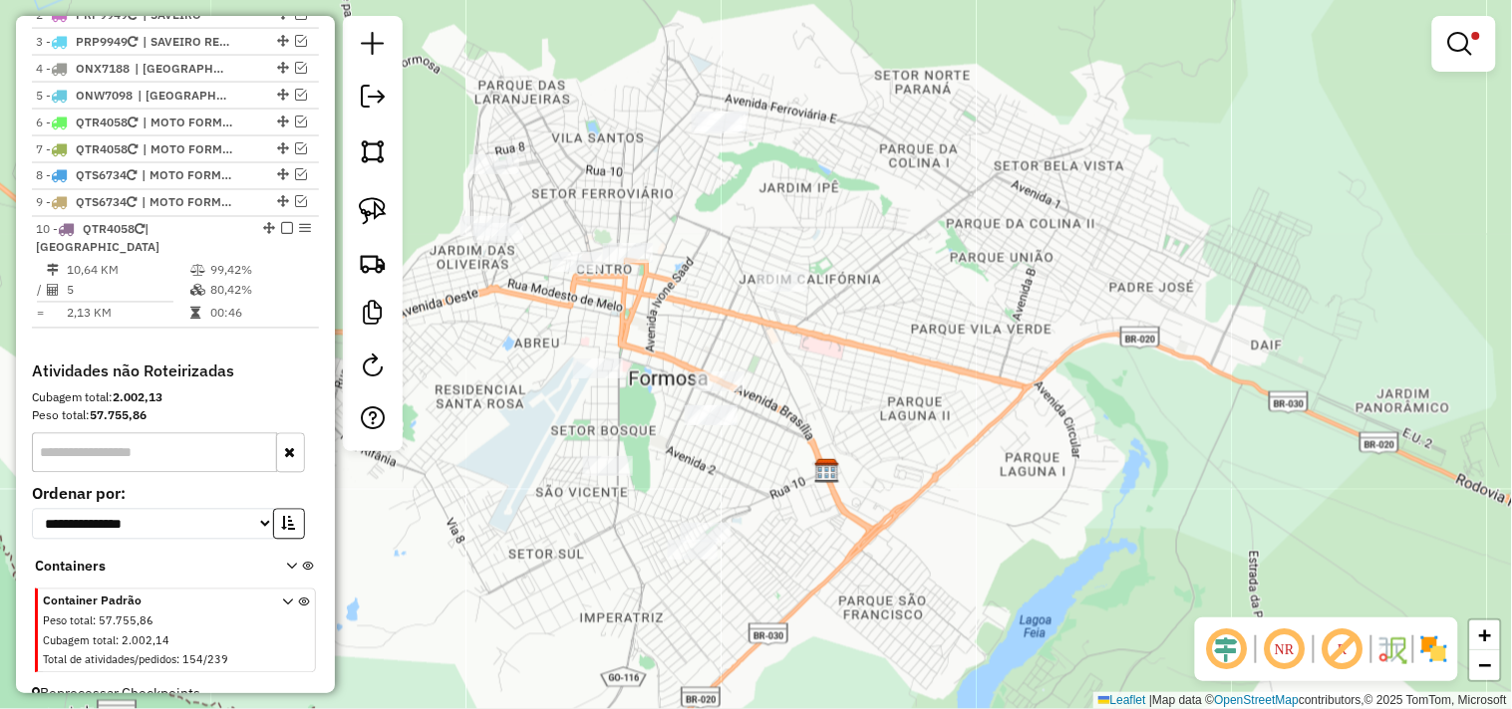
drag, startPoint x: 731, startPoint y: 441, endPoint x: 688, endPoint y: 391, distance: 67.1
click at [699, 401] on div "Limpar filtros Janela de atendimento Grade de atendimento Capacidade Transporta…" at bounding box center [756, 354] width 1512 height 709
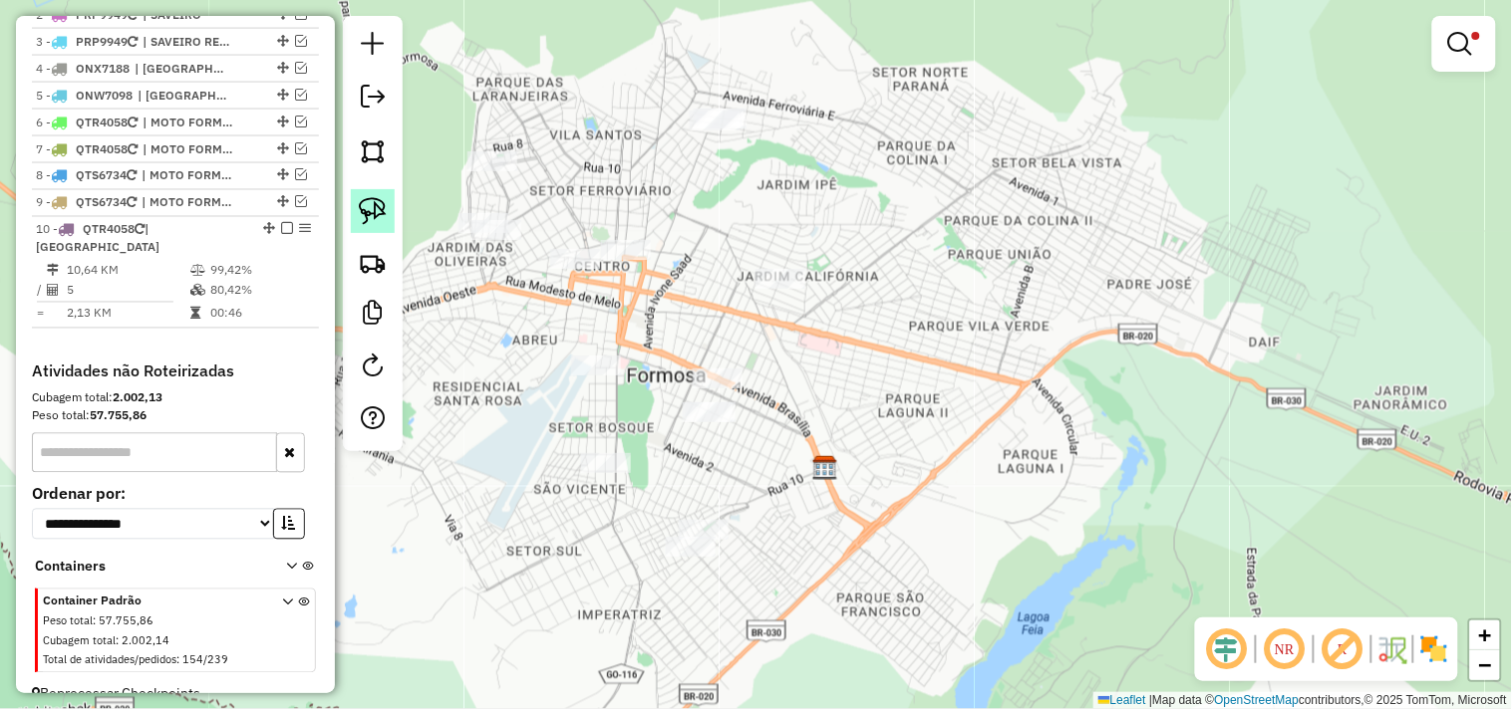
click at [375, 216] on img at bounding box center [373, 211] width 28 height 28
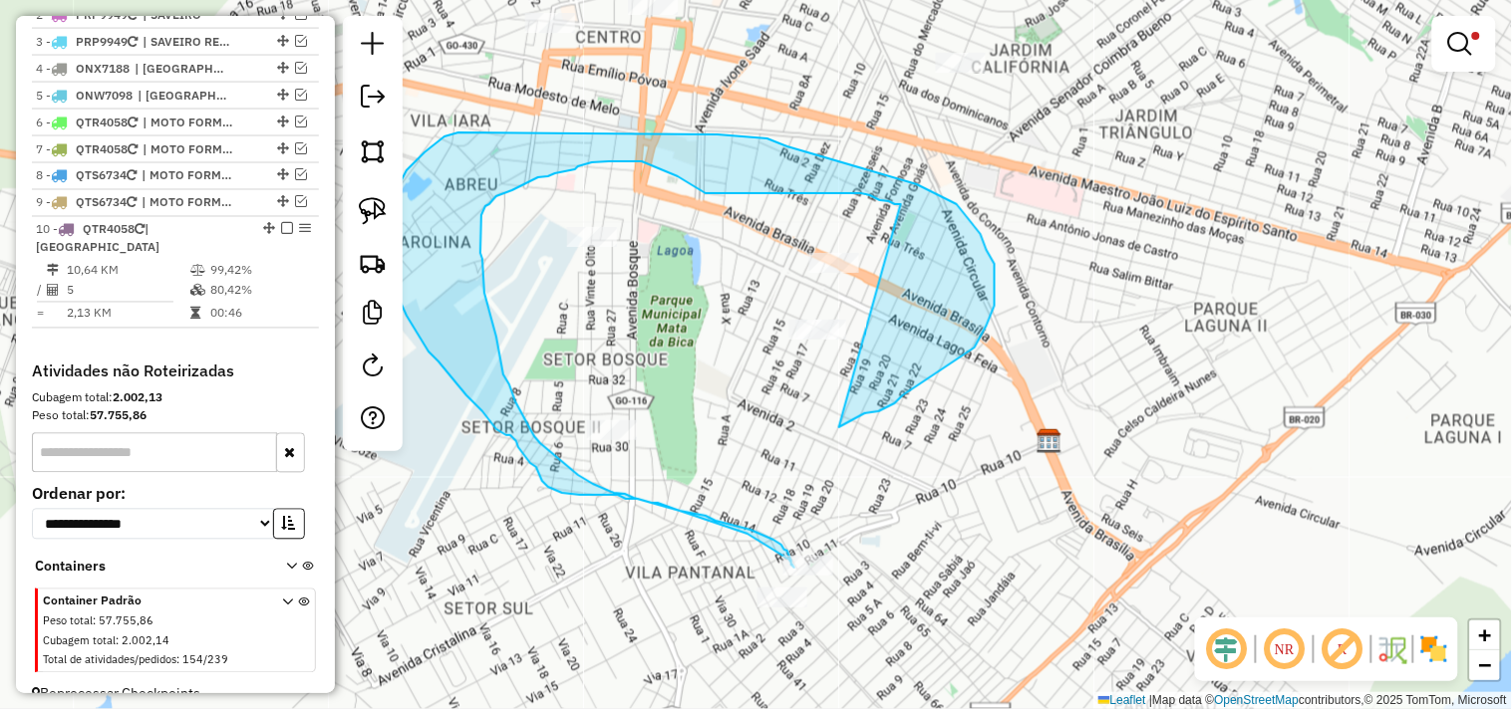
drag, startPoint x: 720, startPoint y: 461, endPoint x: 901, endPoint y: 204, distance: 314.0
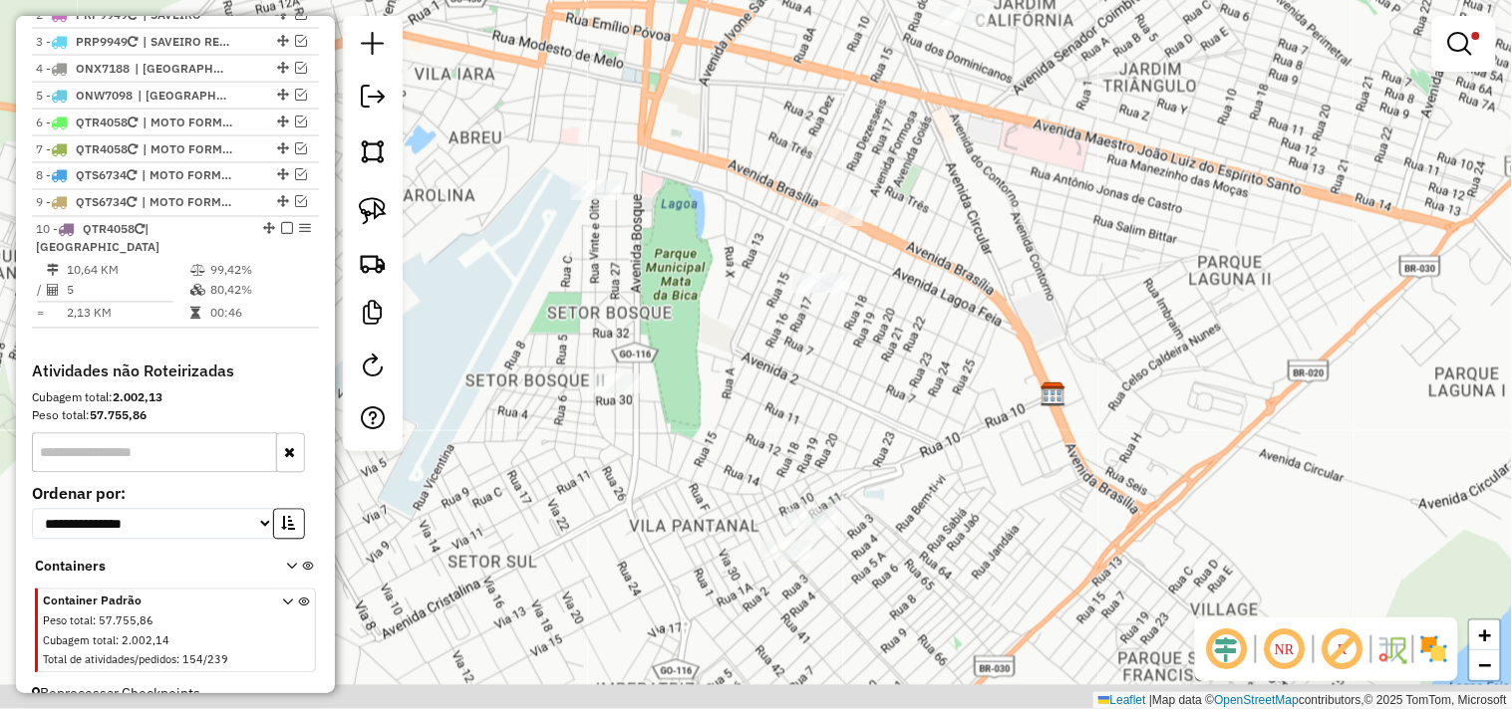
drag, startPoint x: 448, startPoint y: 272, endPoint x: 419, endPoint y: 203, distance: 74.6
click at [450, 244] on div "Limpar filtros Janela de atendimento Grade de atendimento Capacidade Transporta…" at bounding box center [756, 354] width 1512 height 709
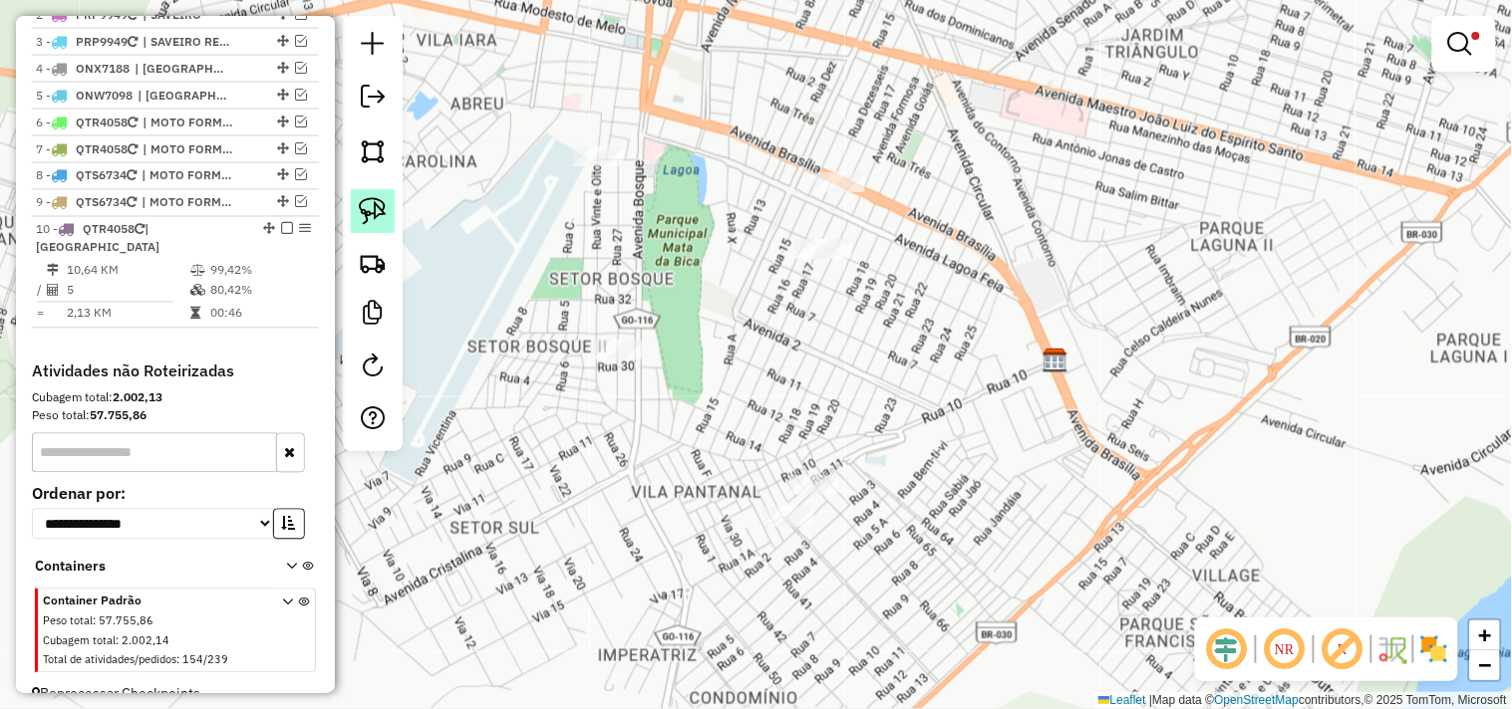
click at [380, 211] on img at bounding box center [373, 211] width 28 height 28
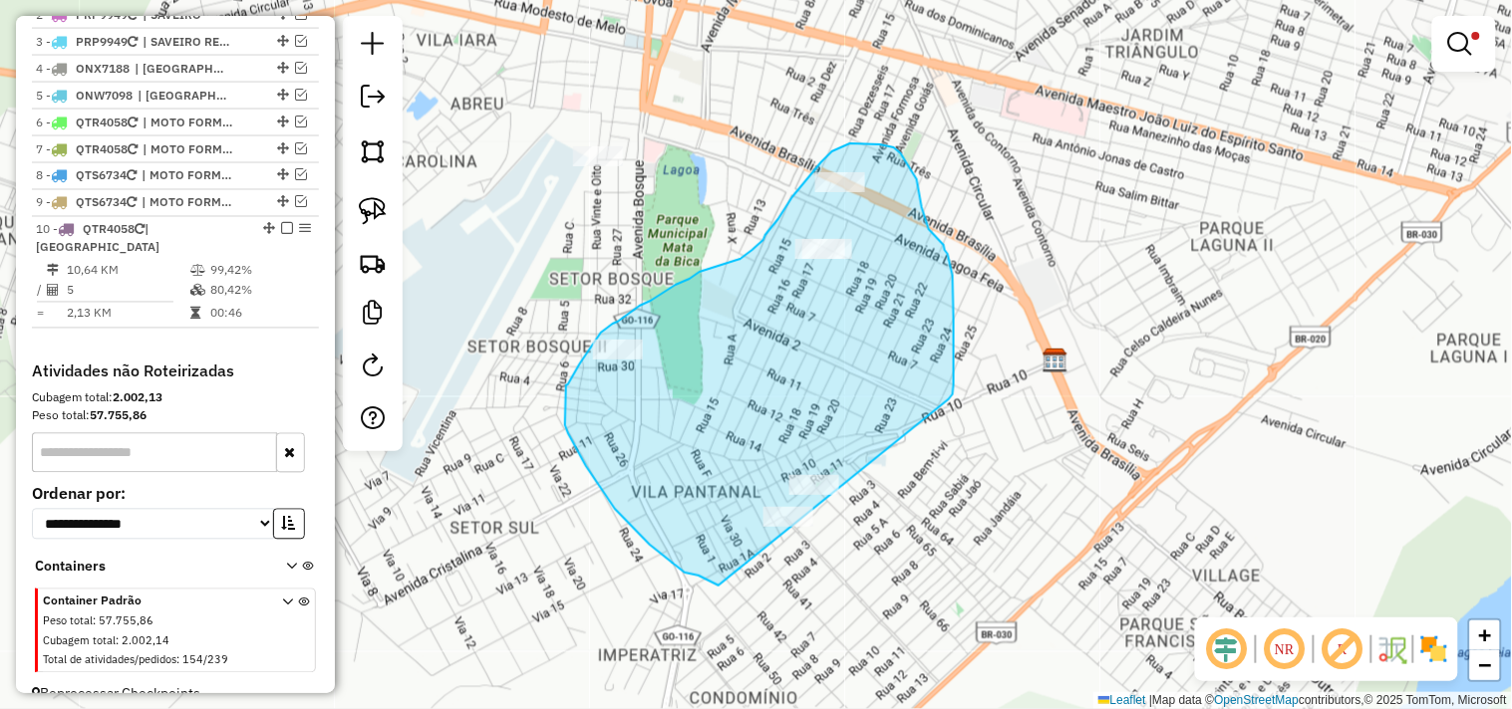
drag, startPoint x: 953, startPoint y: 396, endPoint x: 799, endPoint y: 564, distance: 227.8
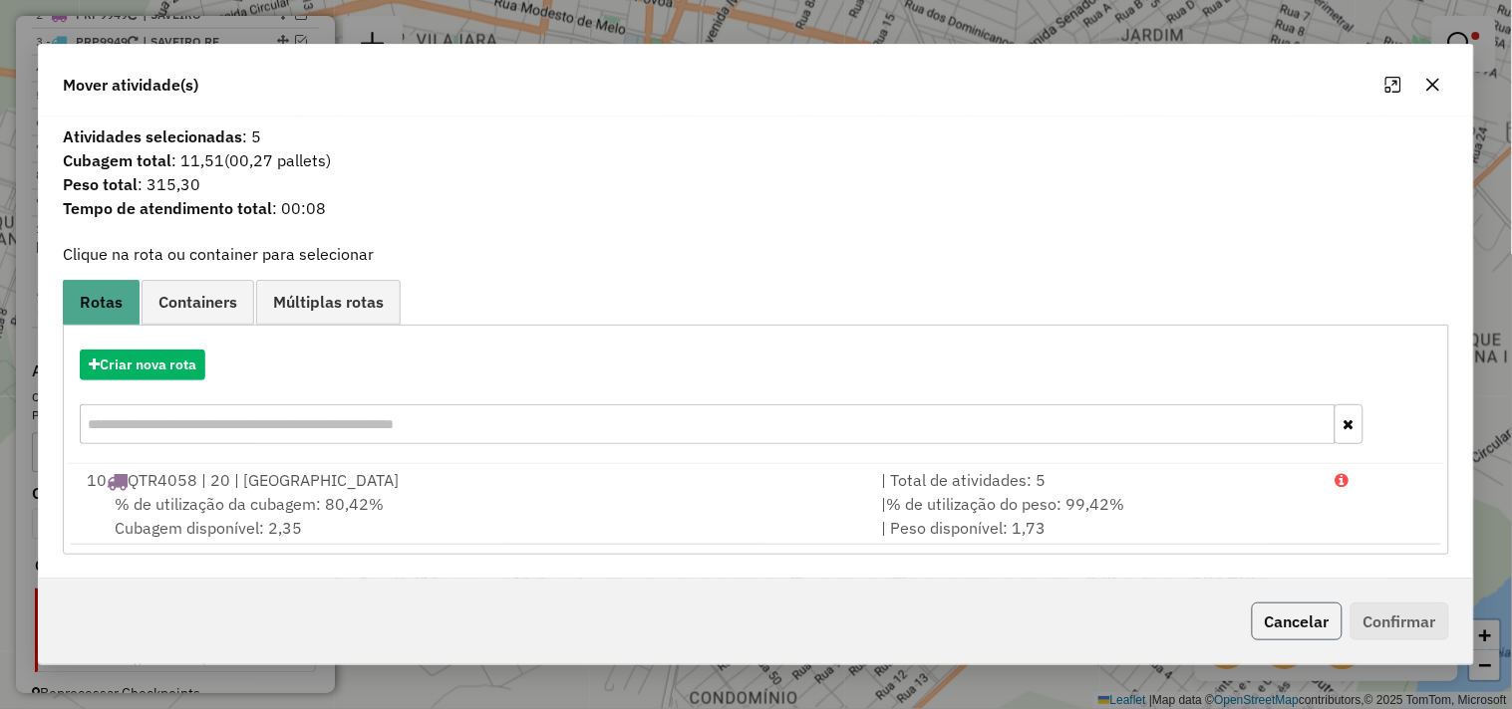
click at [1277, 618] on button "Cancelar" at bounding box center [1296, 622] width 91 height 38
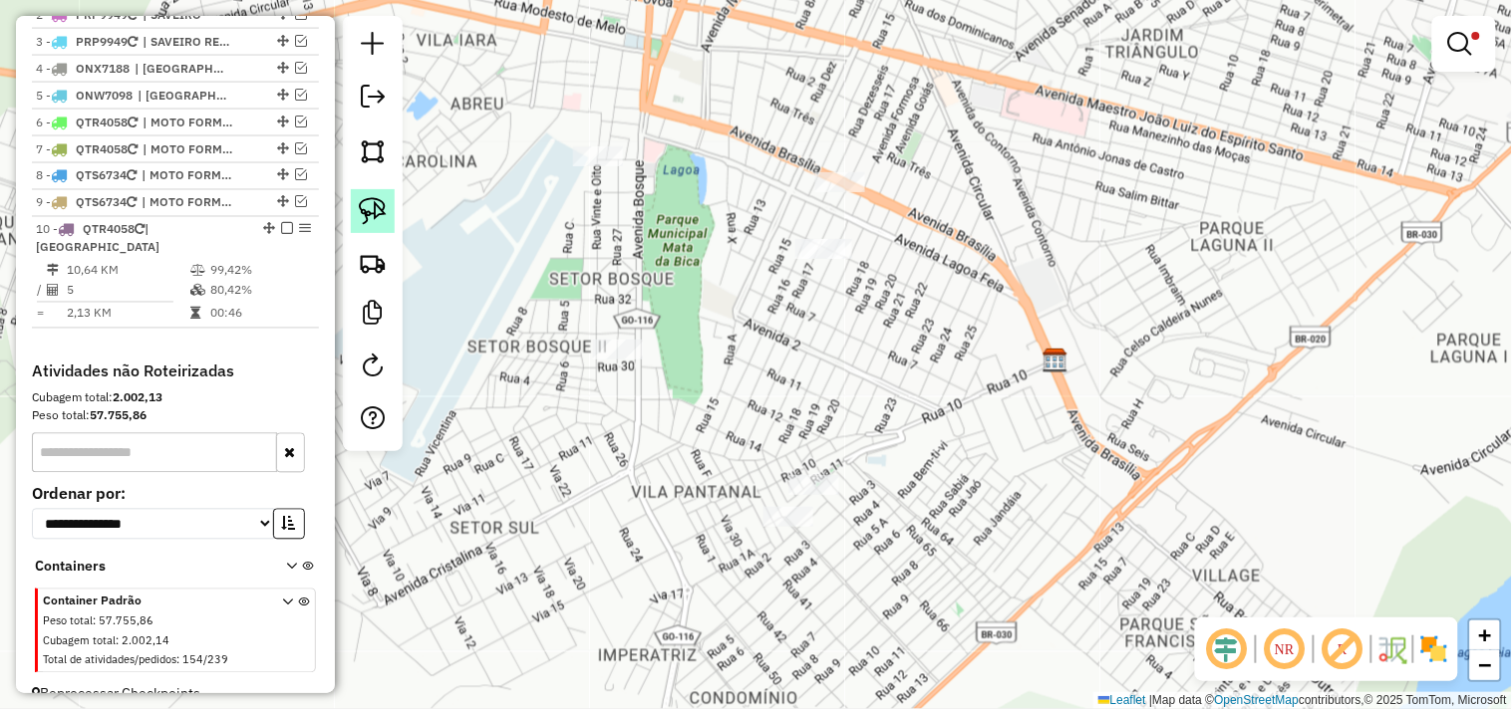
click at [367, 220] on img at bounding box center [373, 211] width 28 height 28
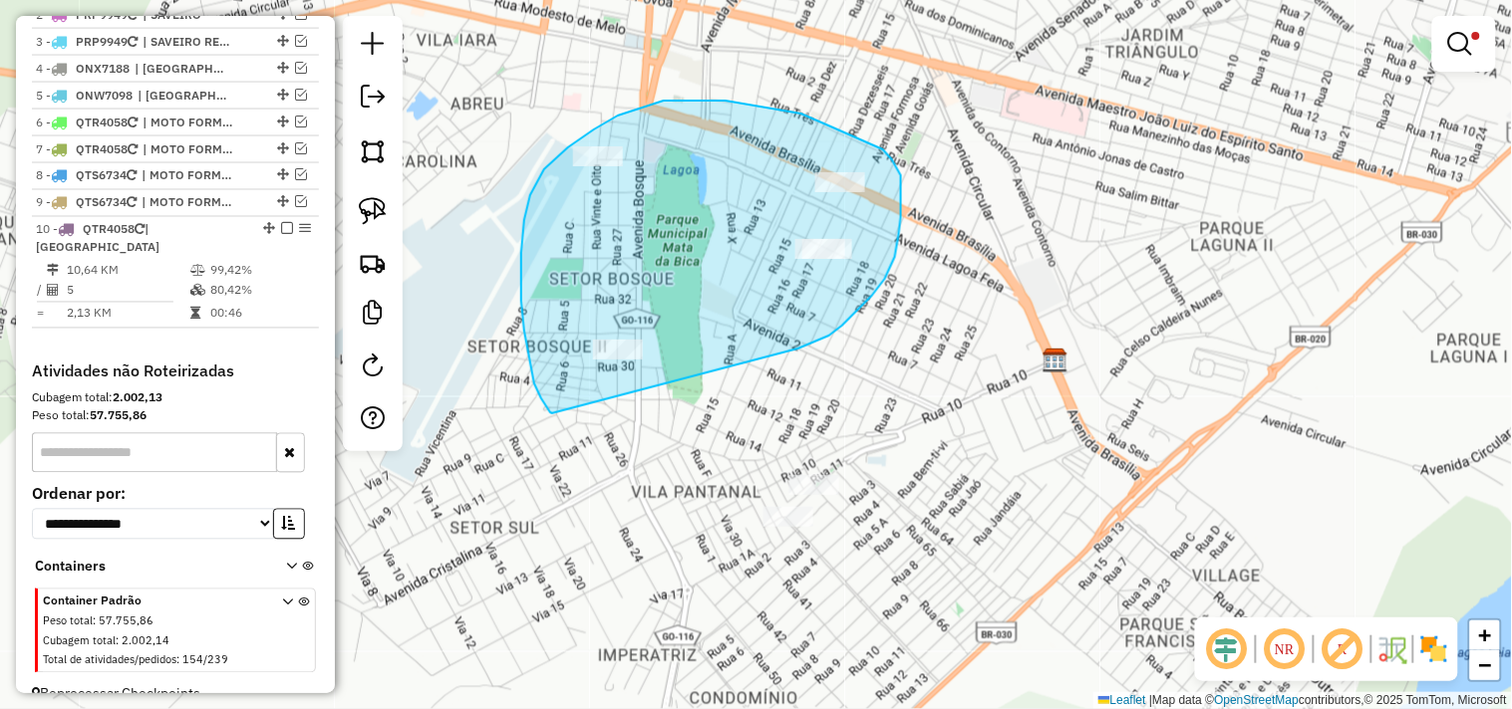
drag, startPoint x: 802, startPoint y: 347, endPoint x: 555, endPoint y: 413, distance: 255.7
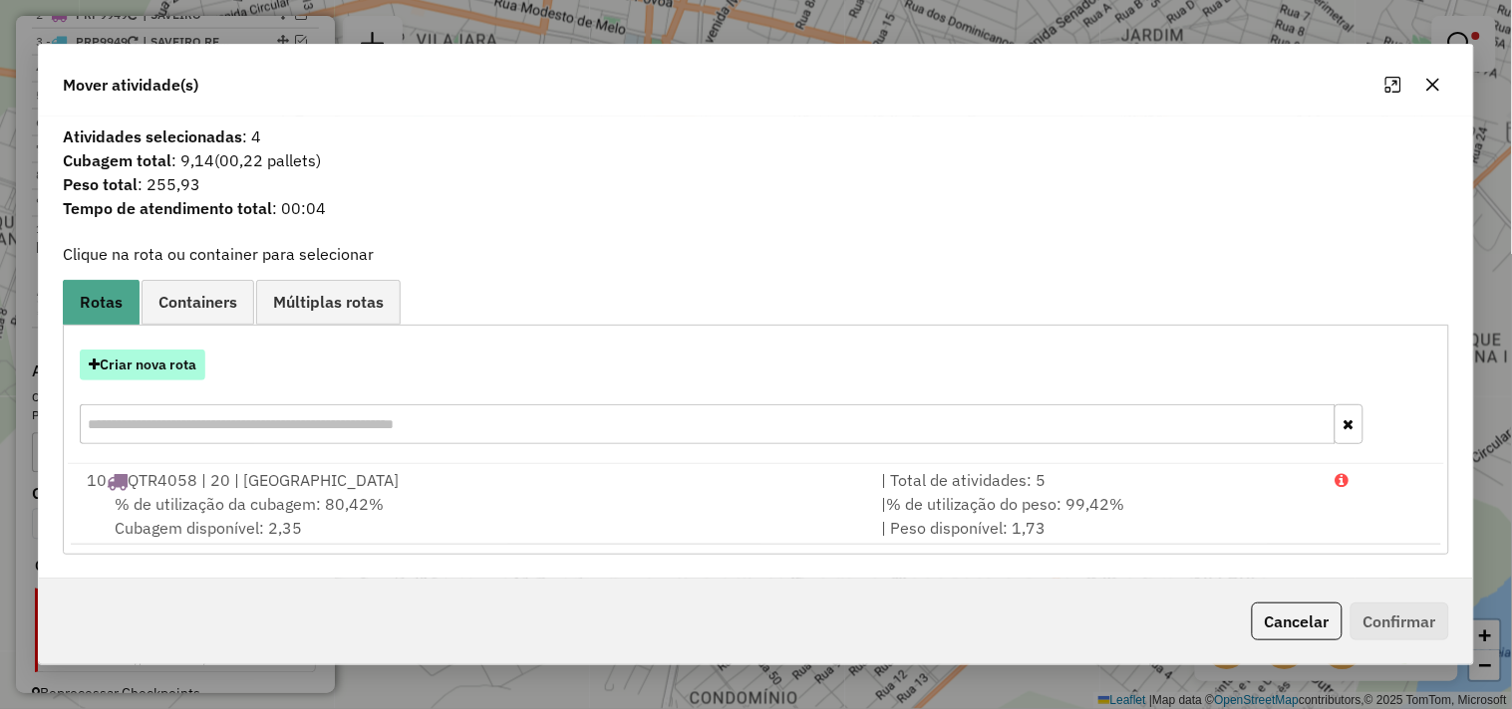
click at [173, 350] on button "Criar nova rota" at bounding box center [143, 365] width 126 height 31
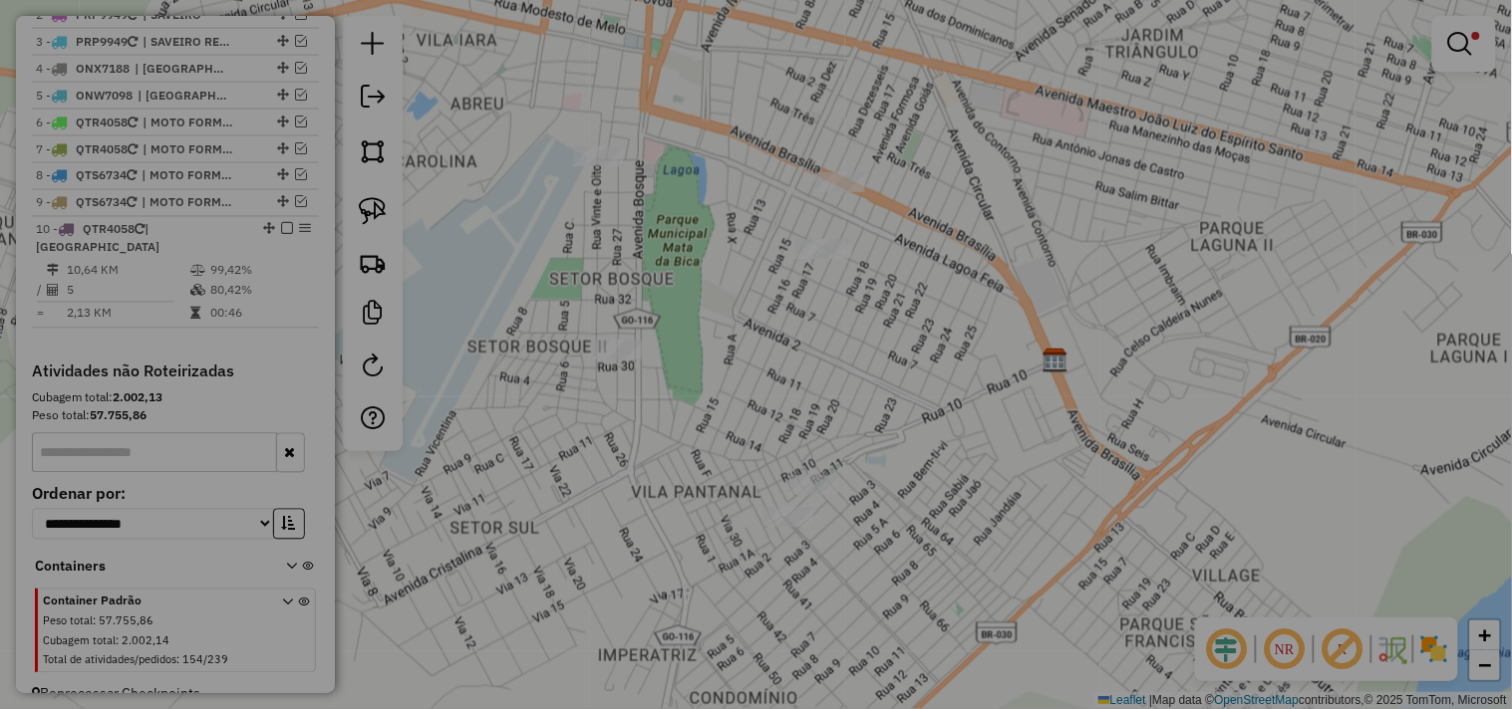
select select "*******"
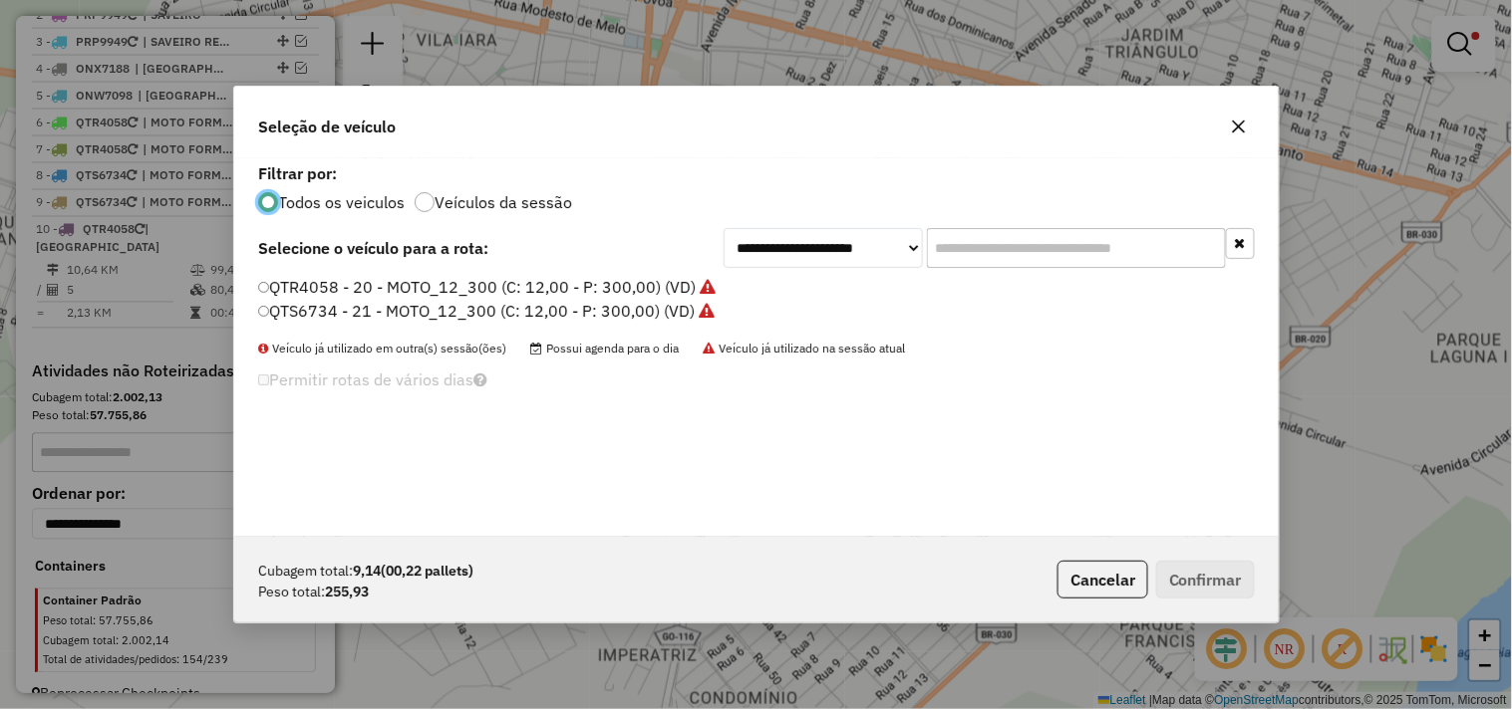
scroll to position [11, 5]
click at [648, 311] on label "QTS6734 - 21 - MOTO_12_300 (C: 12,00 - P: 300,00) (VD)" at bounding box center [486, 311] width 457 height 24
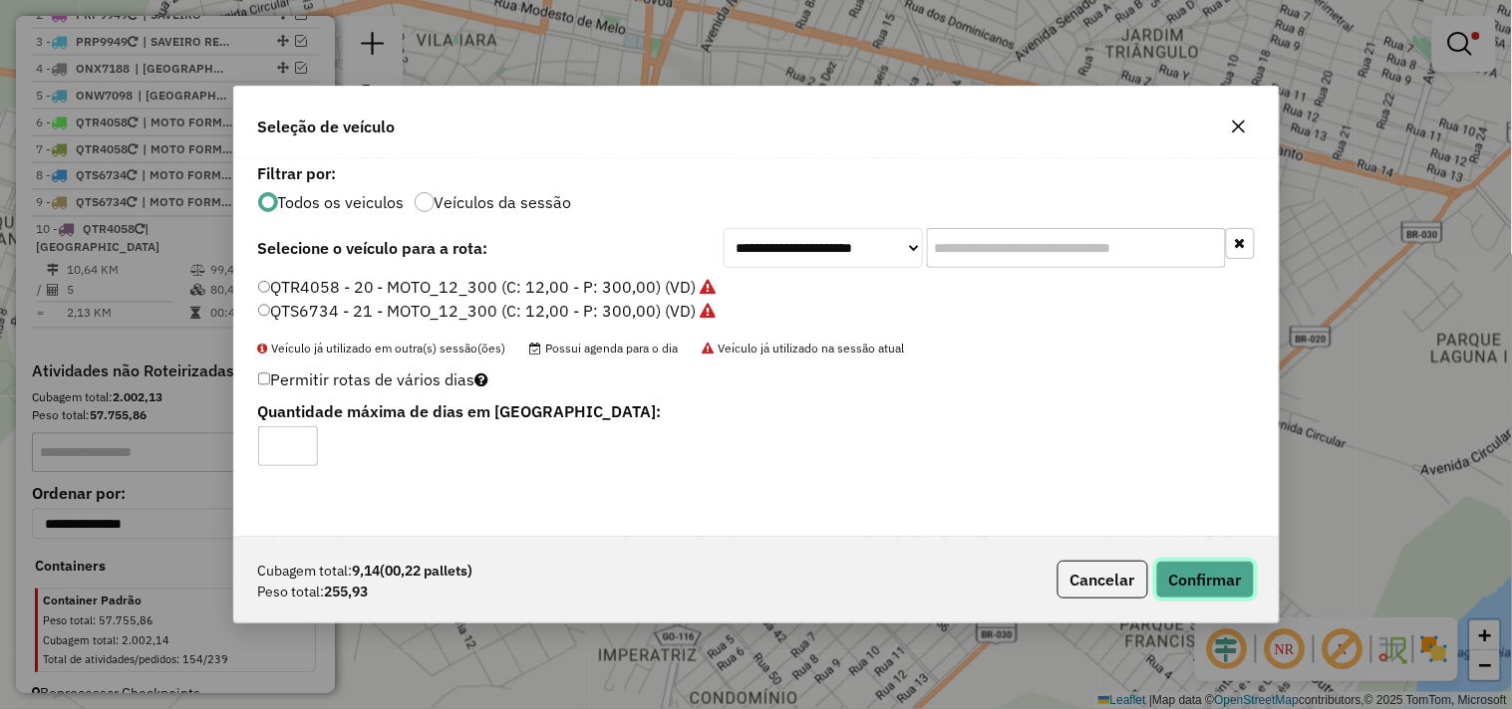
click at [1174, 566] on button "Confirmar" at bounding box center [1205, 580] width 99 height 38
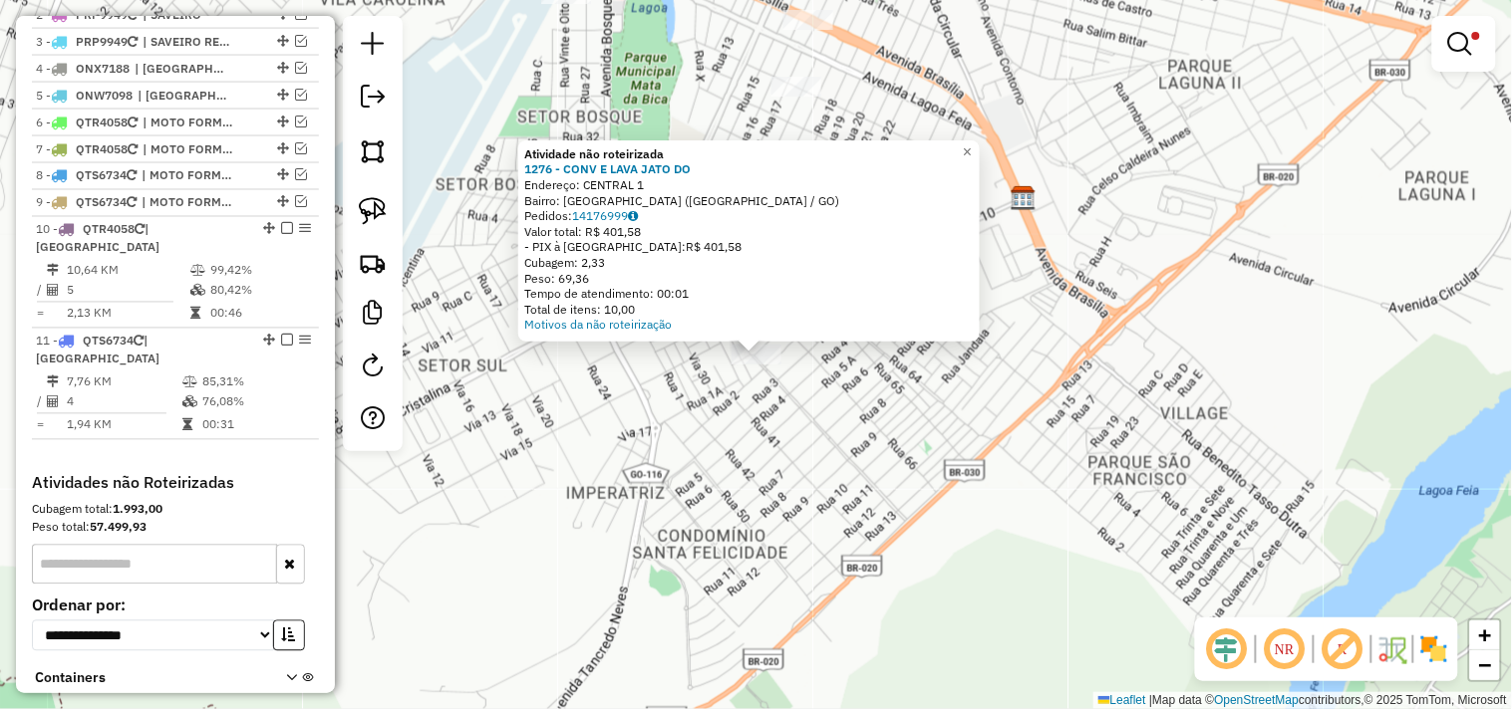
click at [783, 492] on div "Atividade não roteirizada 1276 - CONV E LAVA JATO DO Endereço: CENTRAL 1 Bairro…" at bounding box center [756, 354] width 1512 height 709
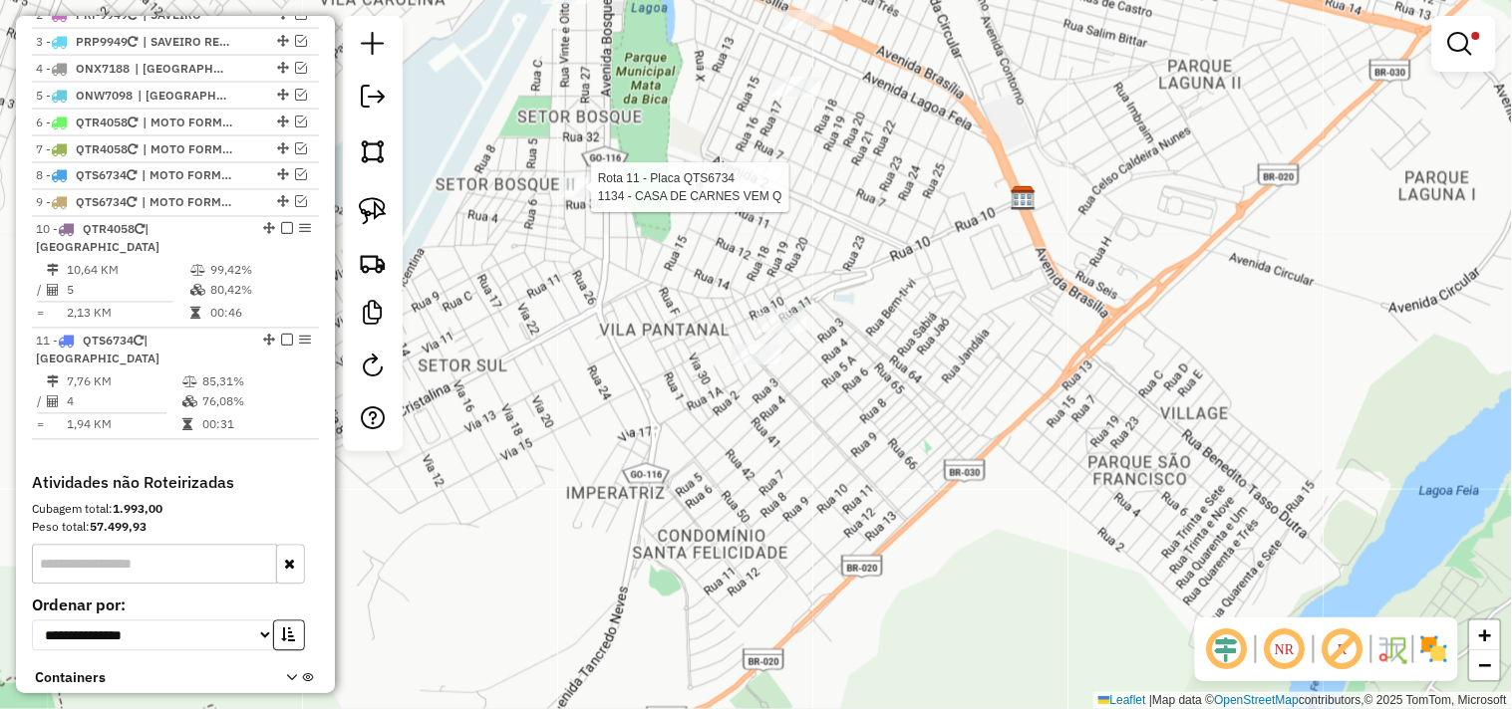
select select "**********"
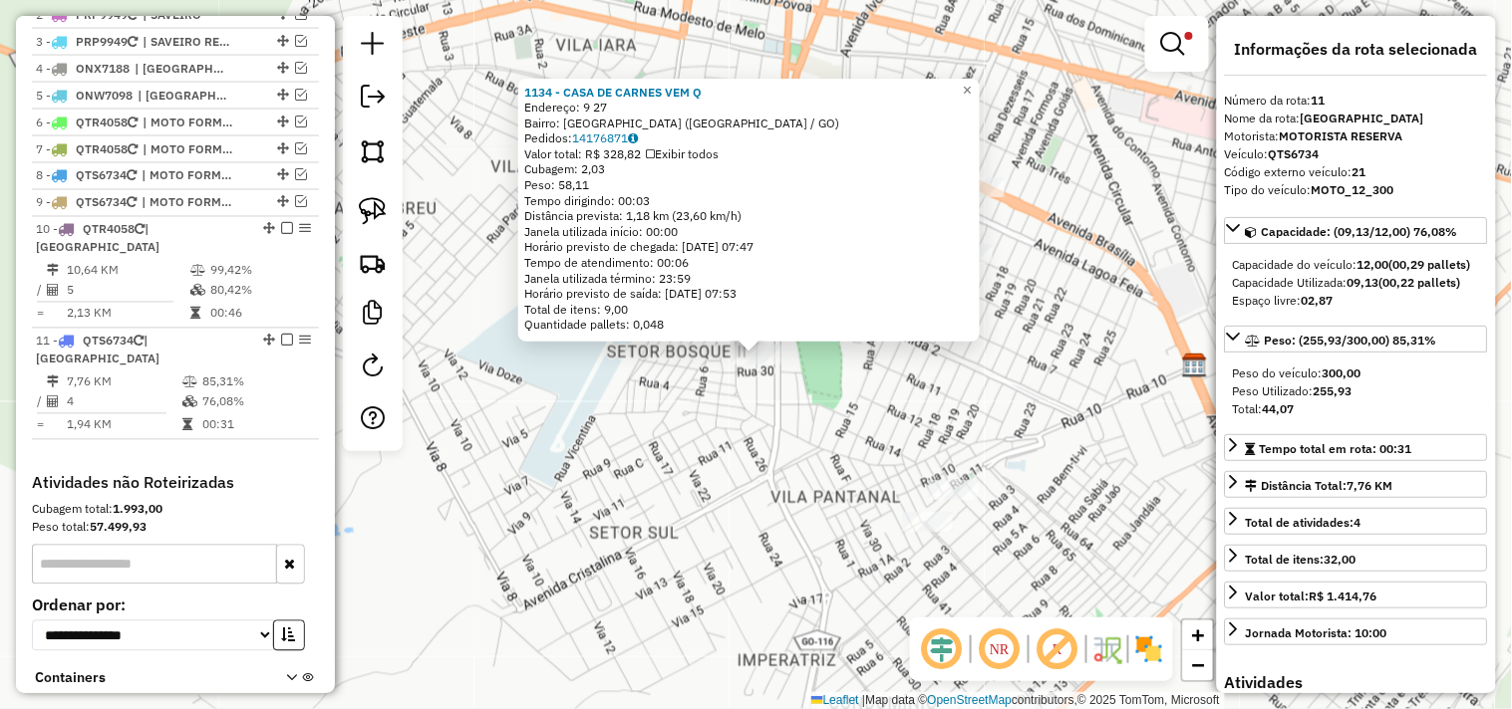
scroll to position [940, 0]
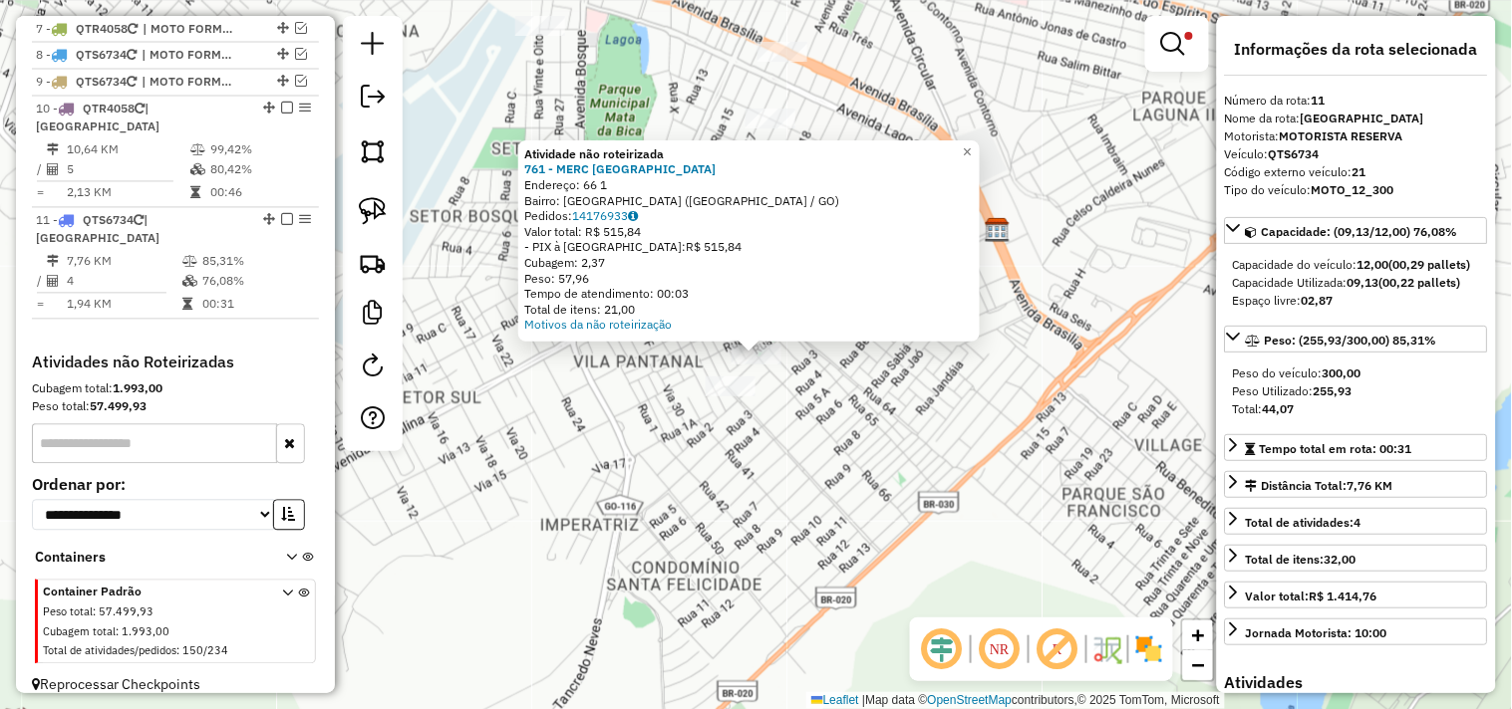
click at [952, 449] on div "Atividade não roteirizada 761 - MERC SAO JOSE Endereço: 66 1 Bairro: PARQUE LAG…" at bounding box center [756, 354] width 1512 height 709
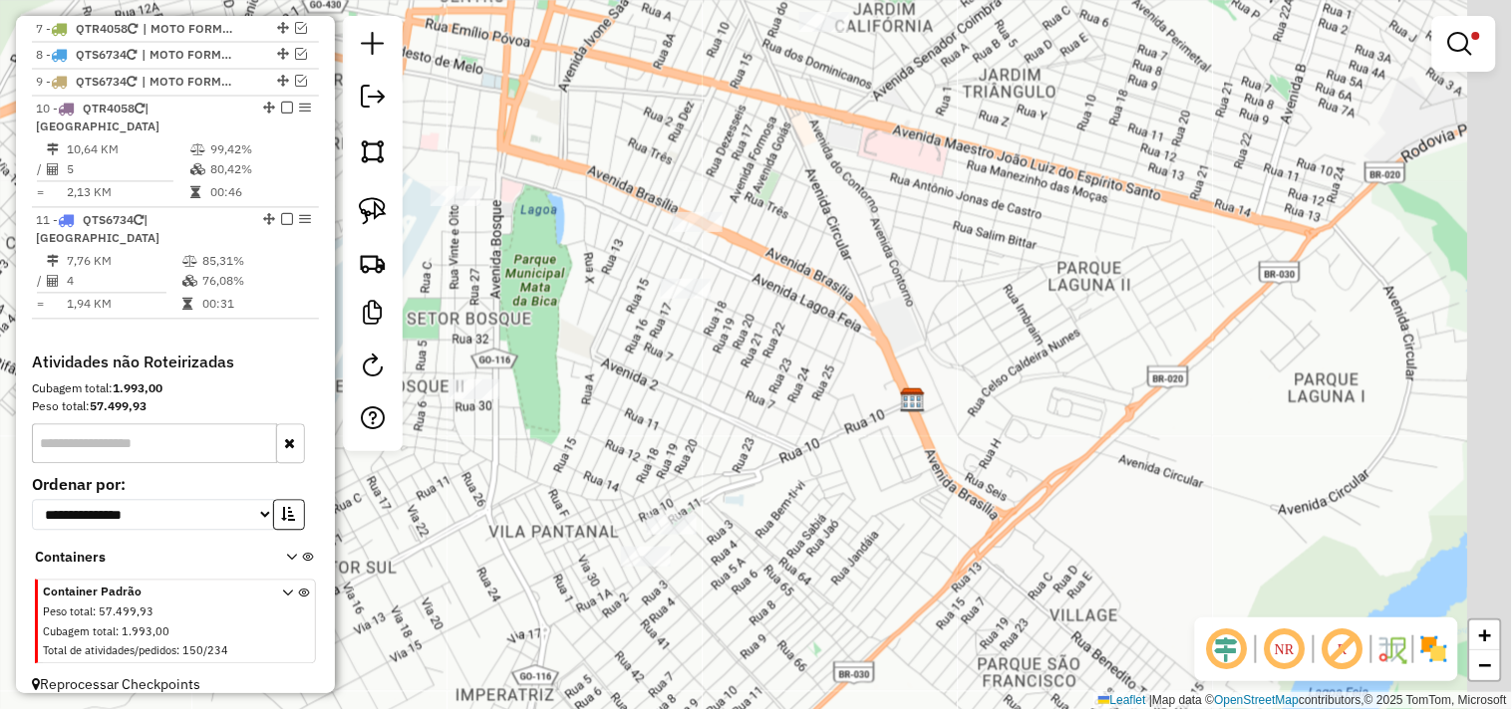
drag, startPoint x: 862, startPoint y: 536, endPoint x: 851, endPoint y: 686, distance: 149.9
click at [851, 686] on div "Limpar filtros Janela de atendimento Grade de atendimento Capacidade Transporta…" at bounding box center [756, 354] width 1512 height 709
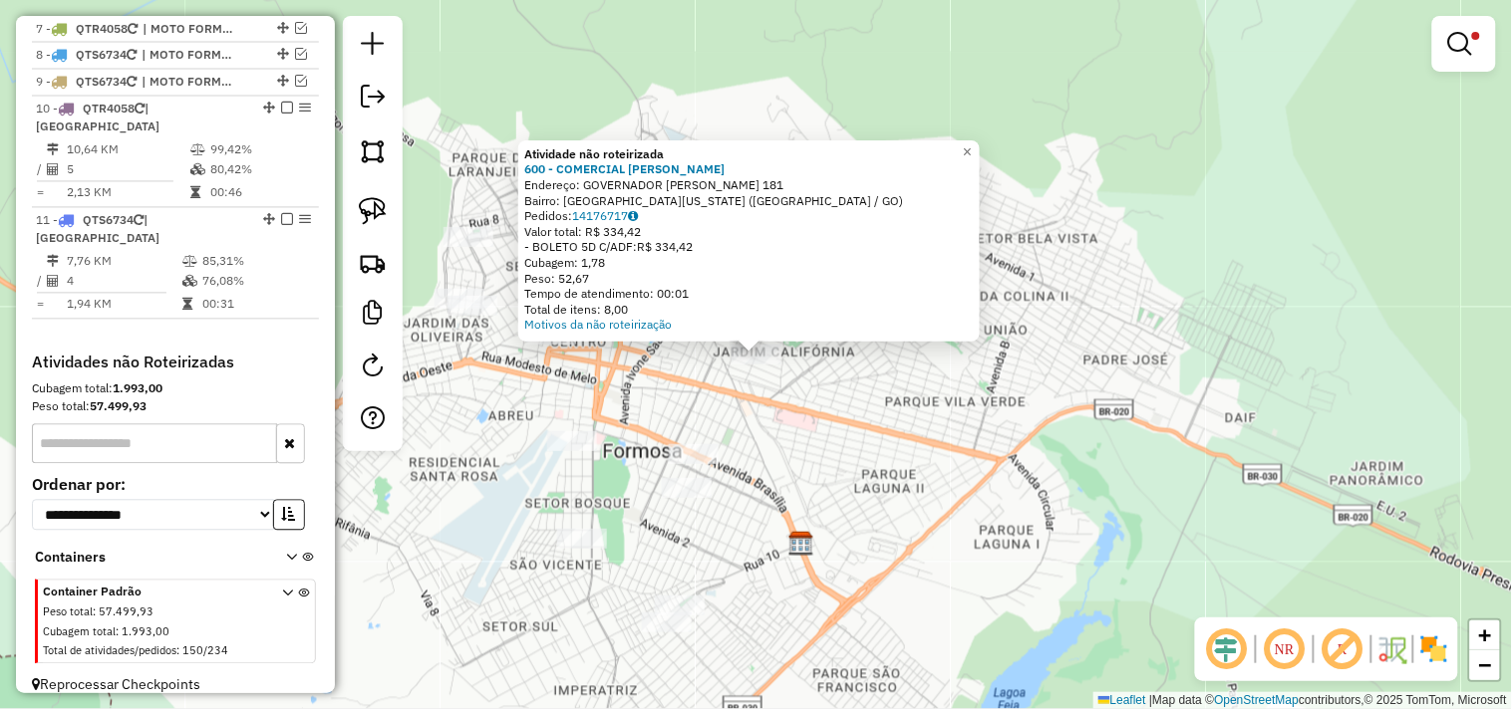
drag, startPoint x: 676, startPoint y: 416, endPoint x: 723, endPoint y: 414, distance: 47.9
click at [723, 414] on div "Atividade não roteirizada 600 - COMERCIAL DANIEL Endereço: GOVERNADOR BERNARDO …" at bounding box center [756, 354] width 1512 height 709
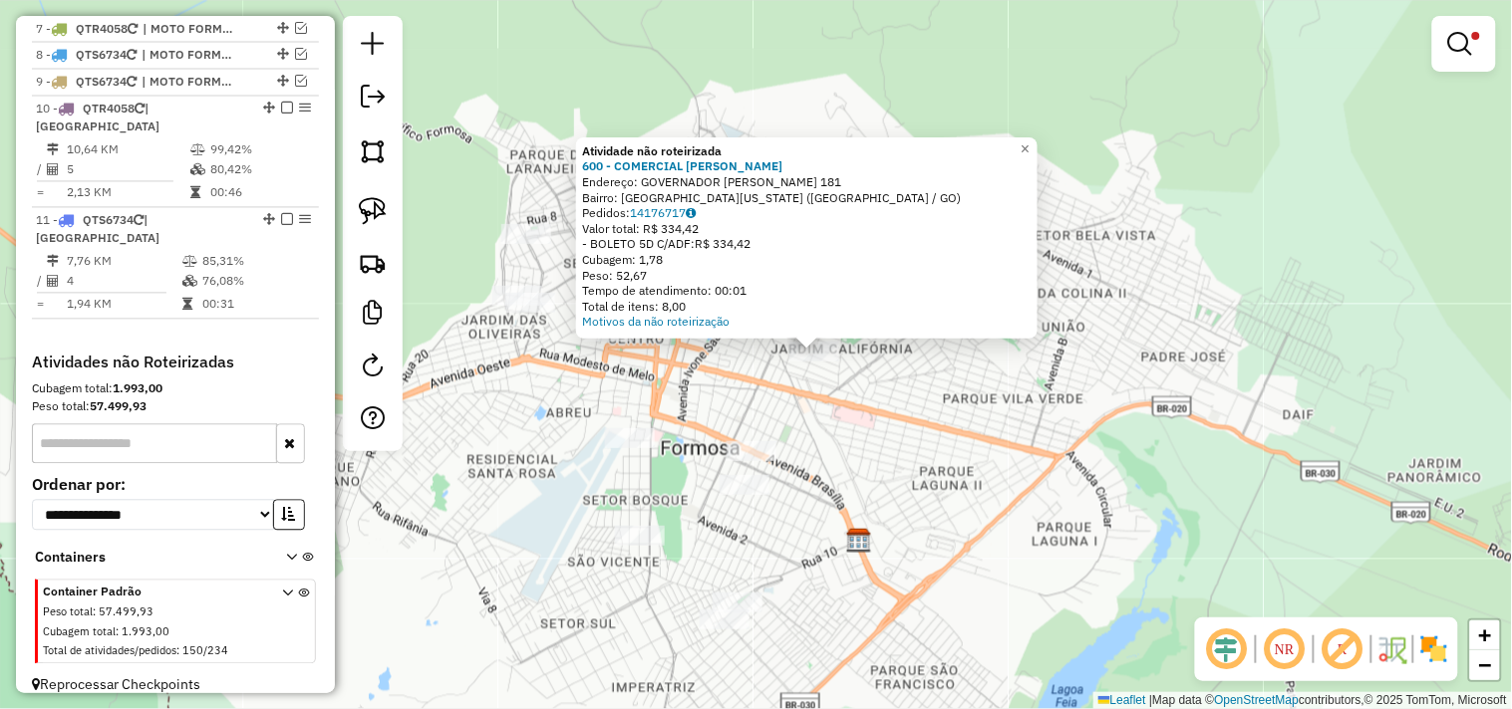
click at [712, 412] on div "Atividade não roteirizada 600 - COMERCIAL DANIEL Endereço: GOVERNADOR BERNARDO …" at bounding box center [756, 354] width 1512 height 709
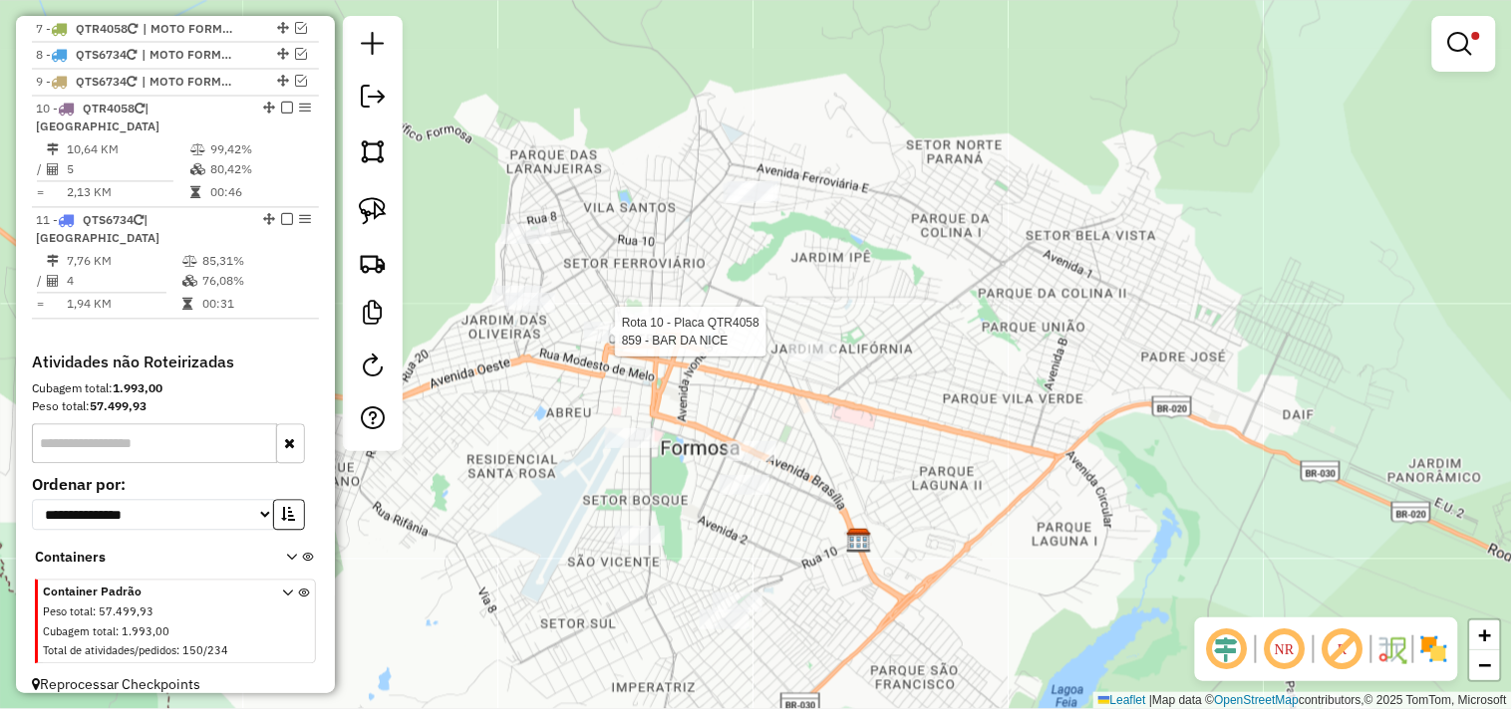
select select "**********"
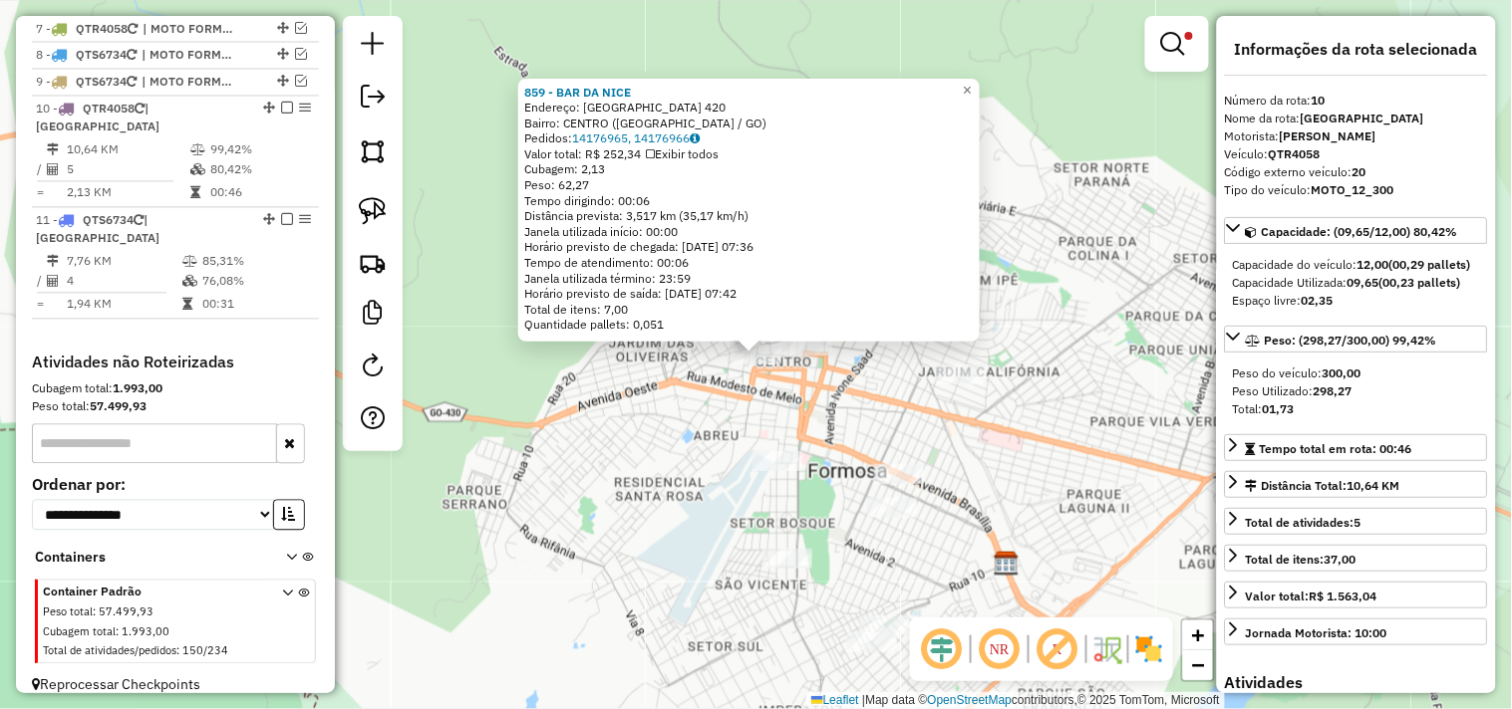
click at [740, 411] on div "859 - BAR DA NICE Endereço: SANTA LUZIA 420 Bairro: CENTRO (FORMOSA / GO) Pedid…" at bounding box center [756, 354] width 1512 height 709
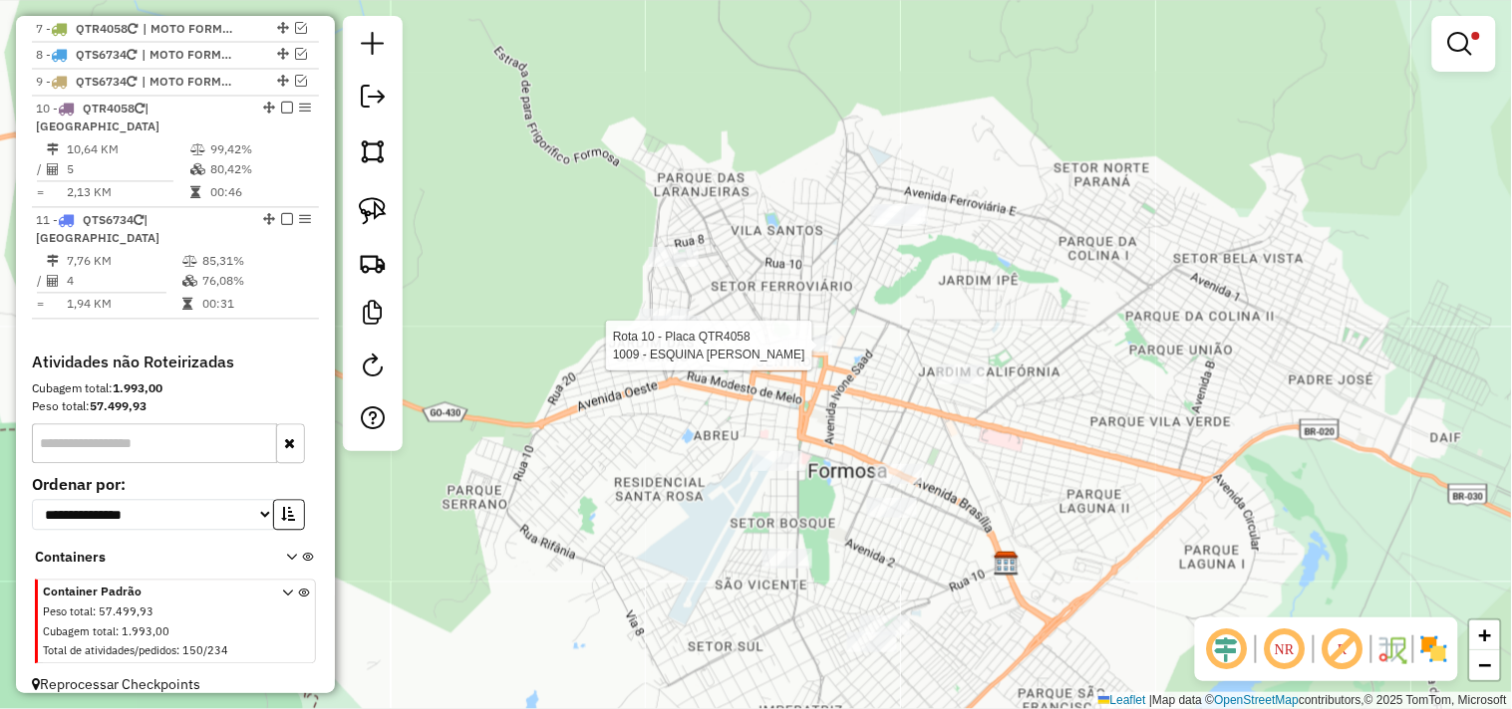
select select "**********"
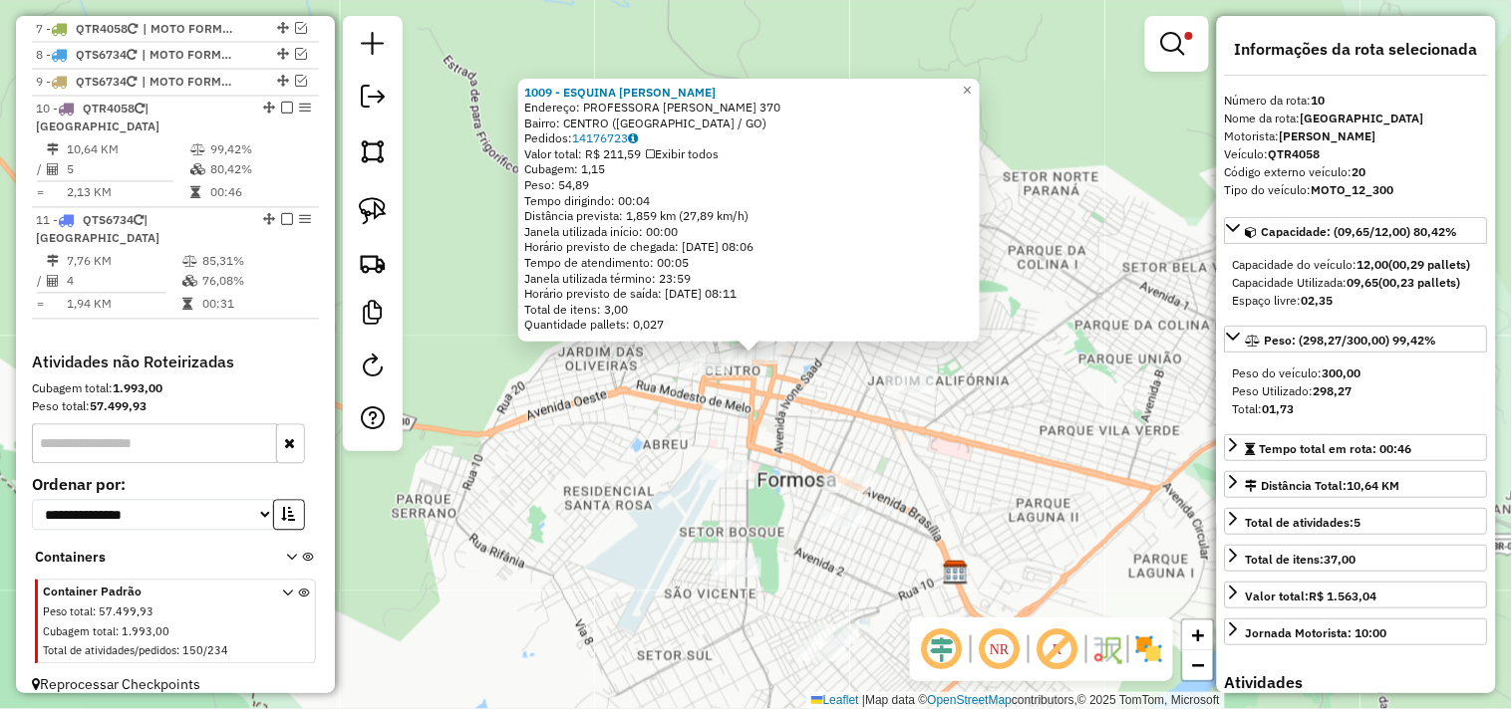
click at [649, 387] on div "1009 - ESQUINA JERI GASTROB Endereço: PROFESSORA ALTA VIDAL 370 Bairro: CENTRO …" at bounding box center [756, 354] width 1512 height 709
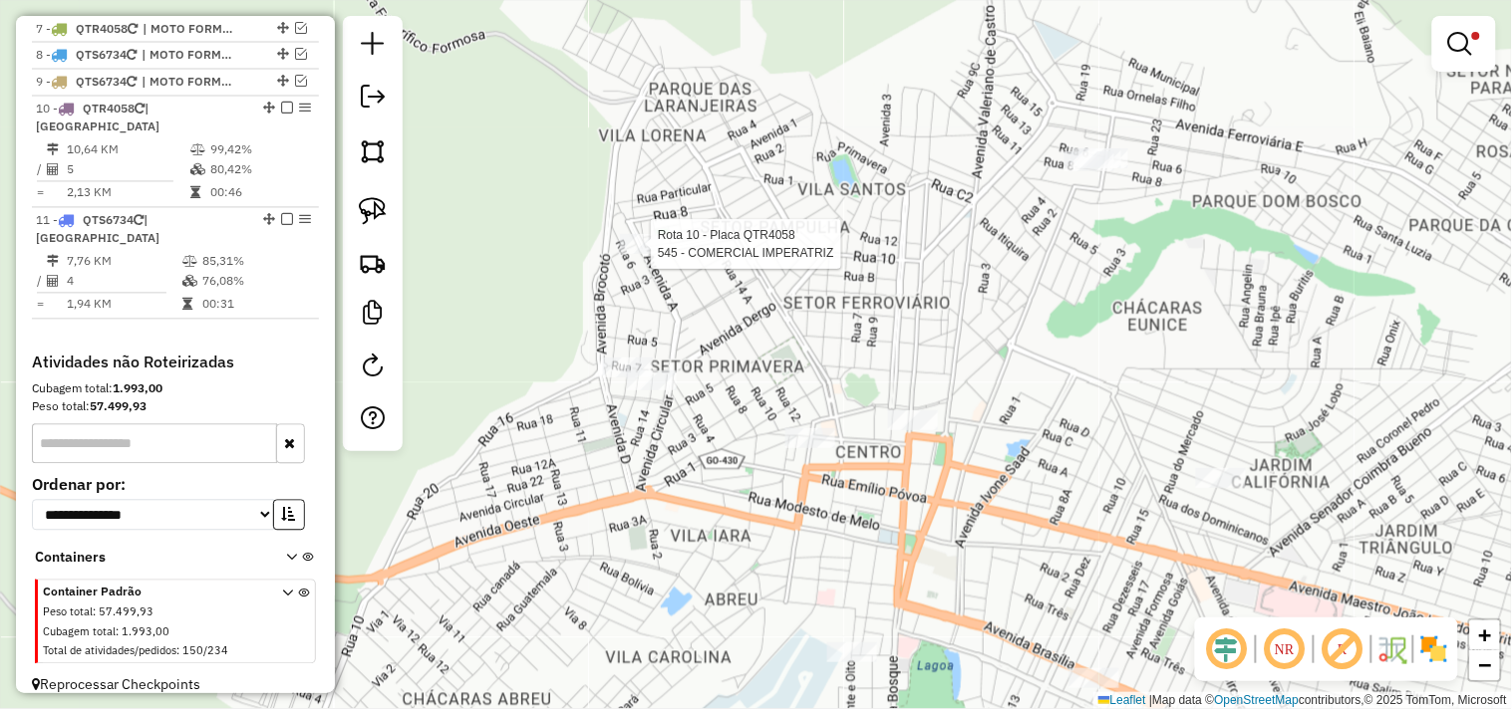
click at [645, 254] on div at bounding box center [645, 244] width 50 height 20
select select "**********"
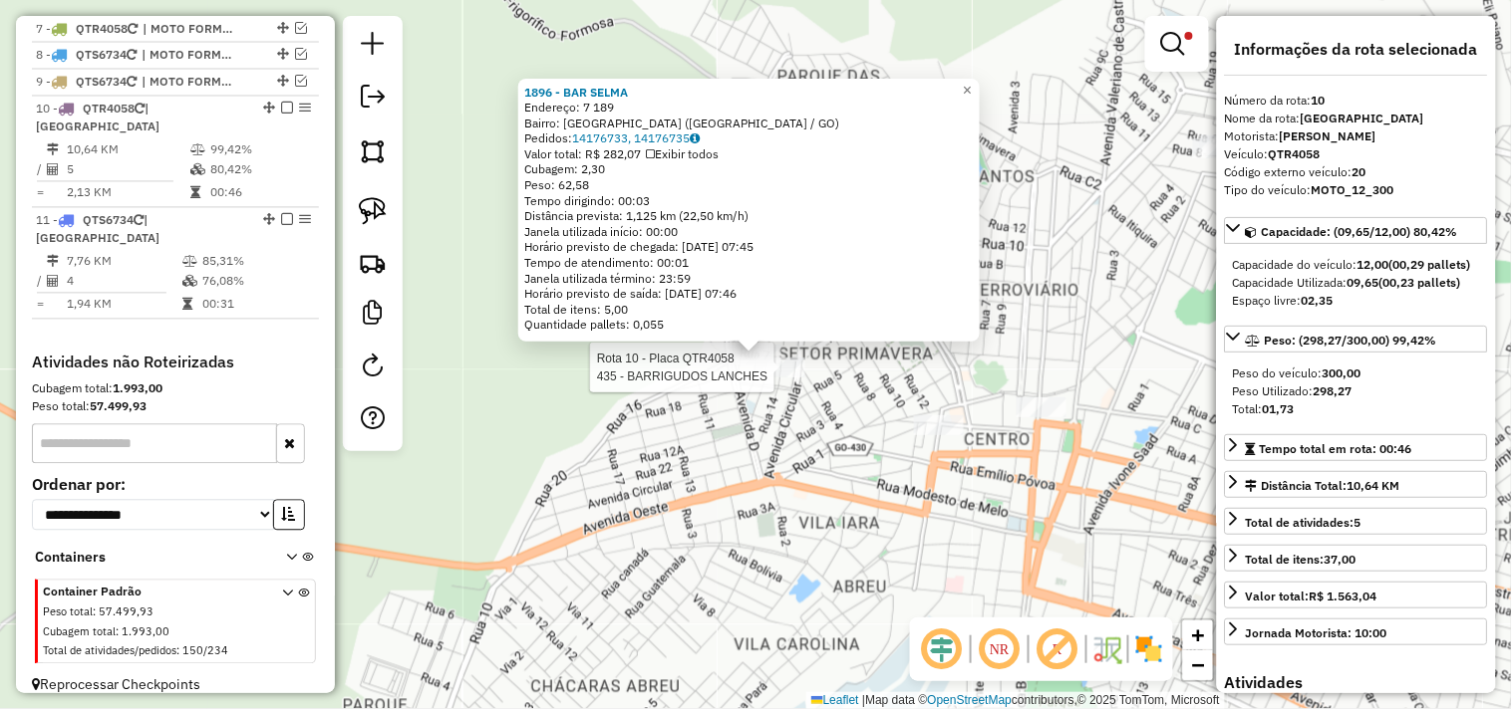
click at [779, 378] on div at bounding box center [780, 368] width 50 height 20
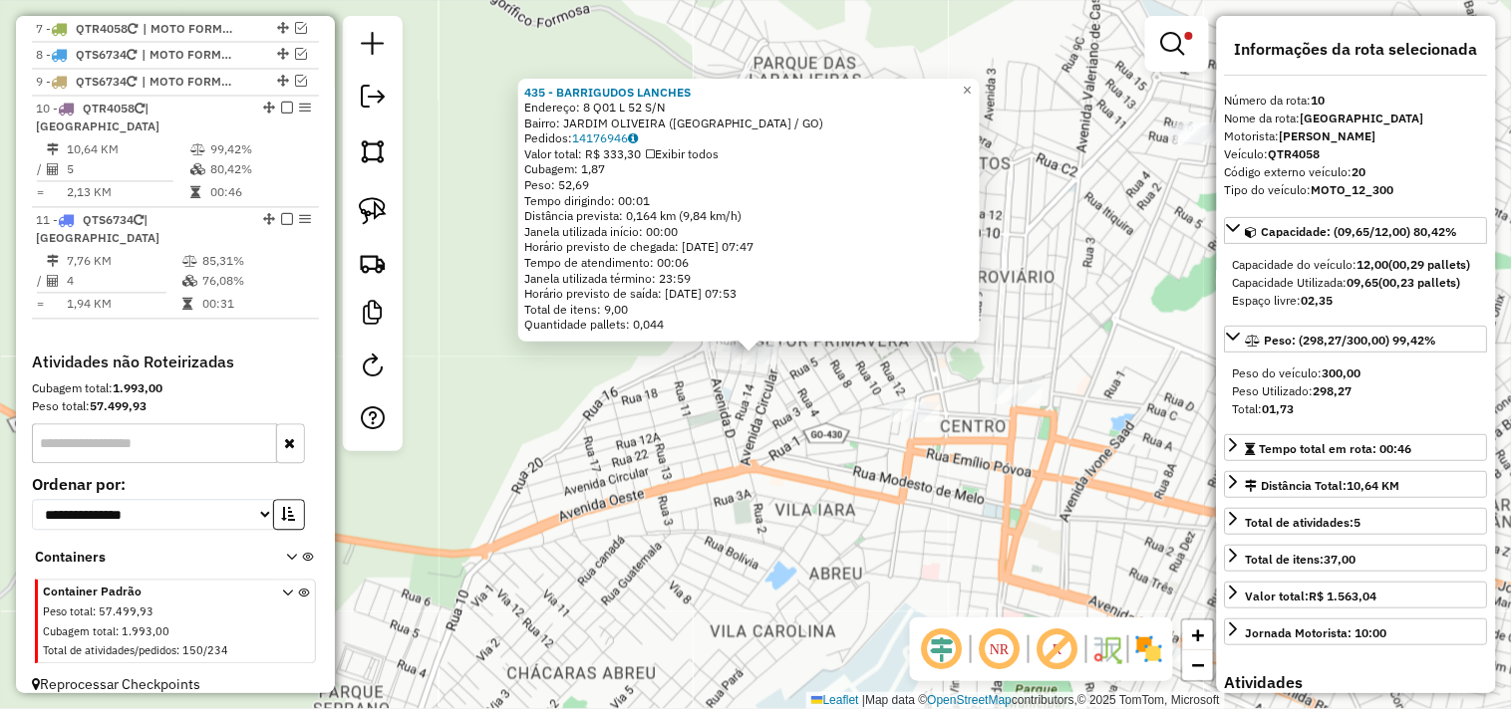
drag, startPoint x: 743, startPoint y: 524, endPoint x: 729, endPoint y: 312, distance: 212.7
click at [729, 312] on div "435 - BARRIGUDOS LANCHES Endereço: 8 Q01 L 52 S/N Bairro: JARDIM OLIVEIRA (FORM…" at bounding box center [756, 354] width 1512 height 709
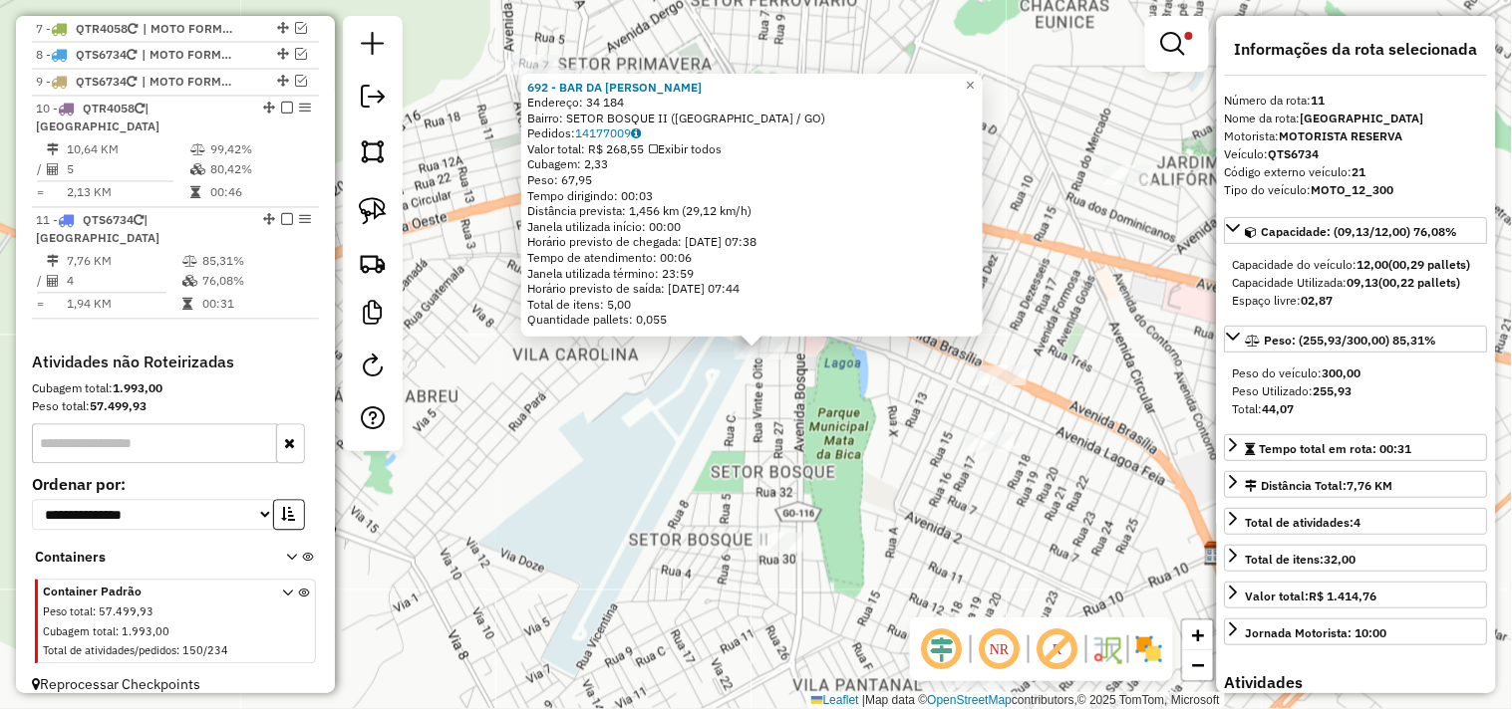
drag, startPoint x: 743, startPoint y: 506, endPoint x: 767, endPoint y: 396, distance: 113.2
click at [765, 405] on div "692 - BAR DA MARIA GONCALV Endereço: 34 184 Bairro: SETOR BOSQUE II (FORMOSA / …" at bounding box center [756, 354] width 1512 height 709
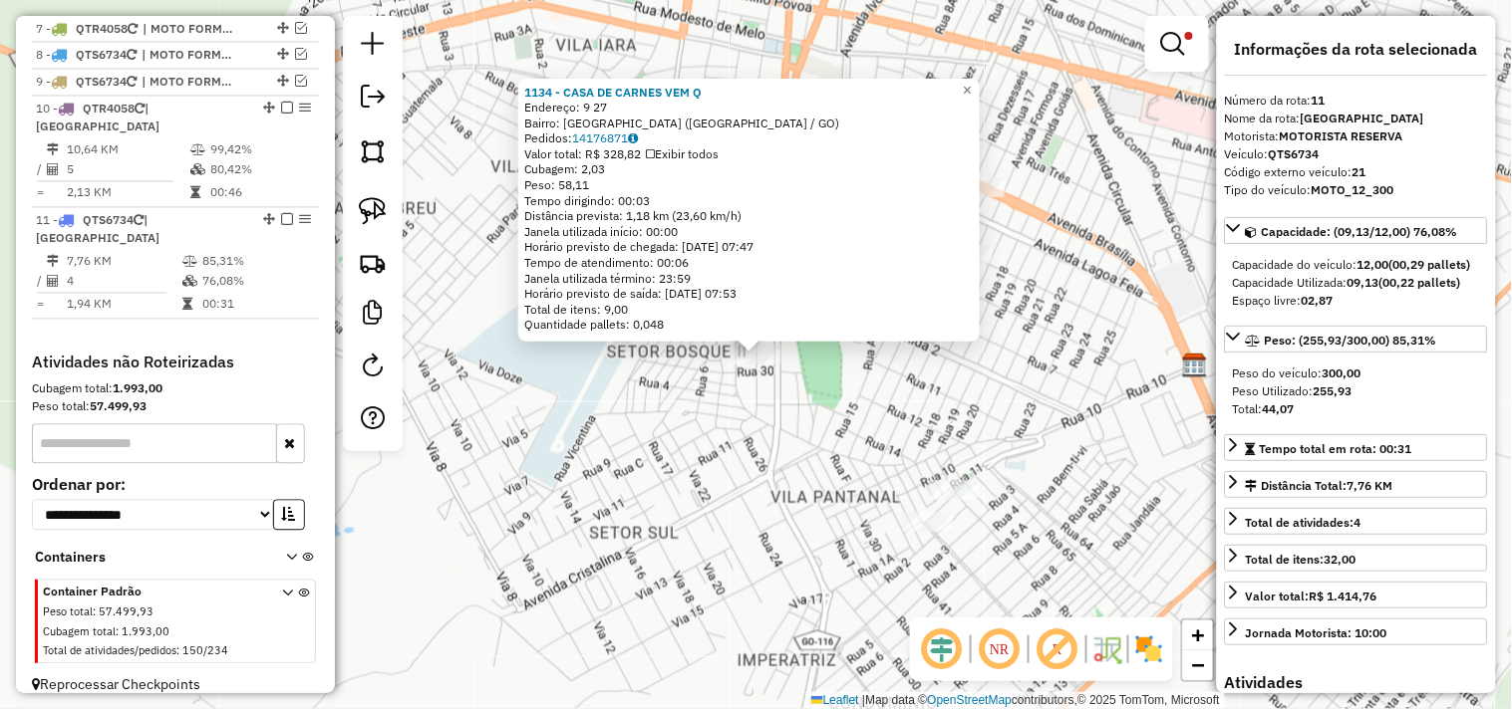
click at [971, 396] on div "1134 - CASA DE CARNES VEM Q Endereço: 9 27 Bairro: JARDIM DAS OLIVEIRAS (FORMOS…" at bounding box center [756, 354] width 1512 height 709
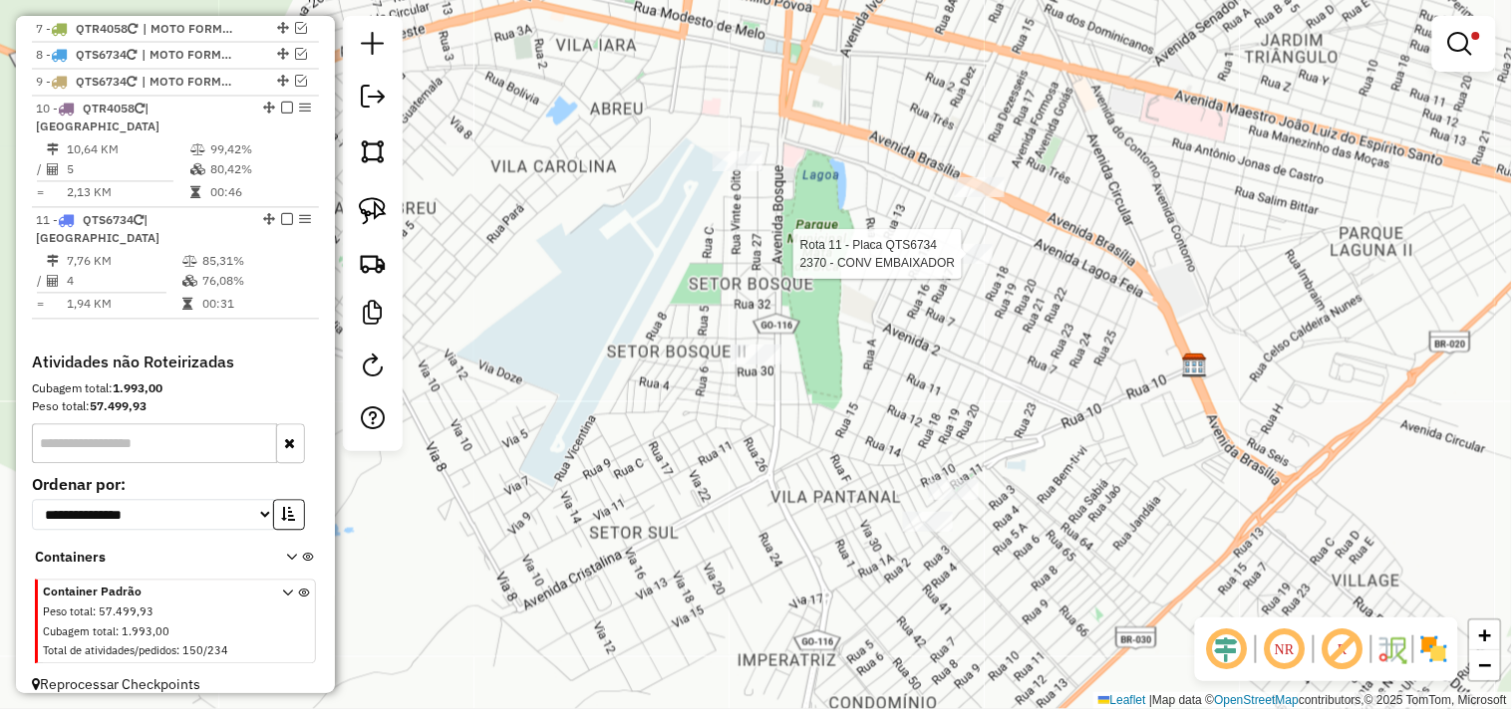
select select "**********"
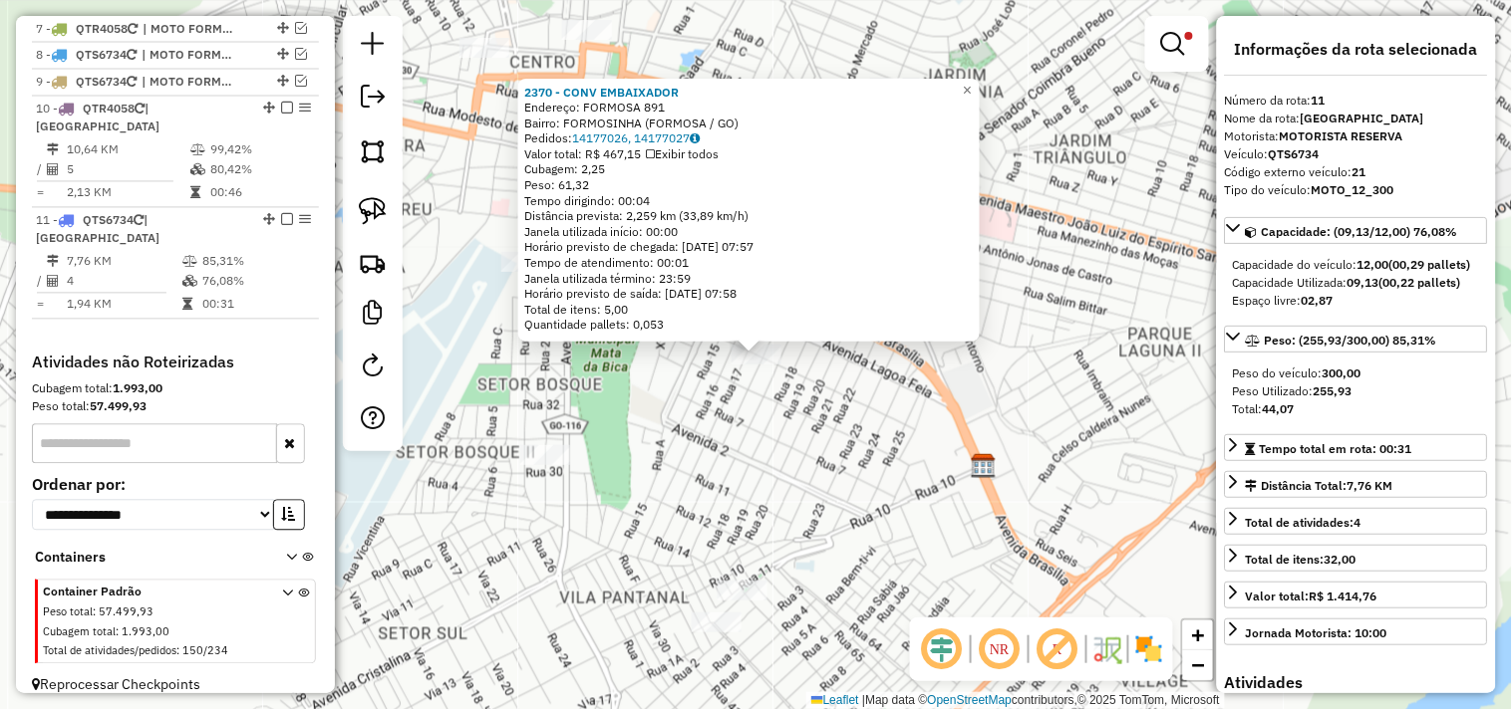
click at [887, 454] on div "2370 - CONV EMBAIXADOR Endereço: FORMOSA 891 Bairro: FORMOSINHA (FORMOSA / GO) …" at bounding box center [756, 354] width 1512 height 709
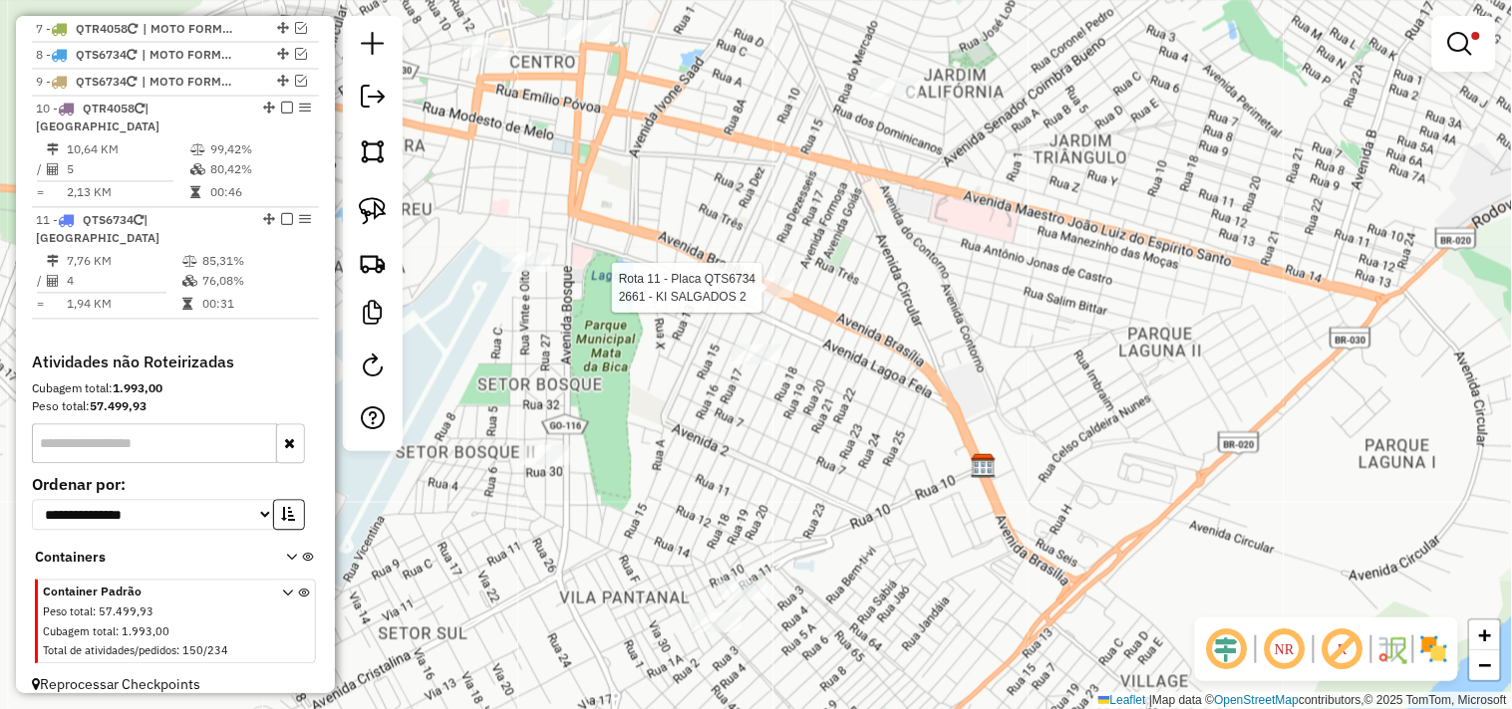
select select "**********"
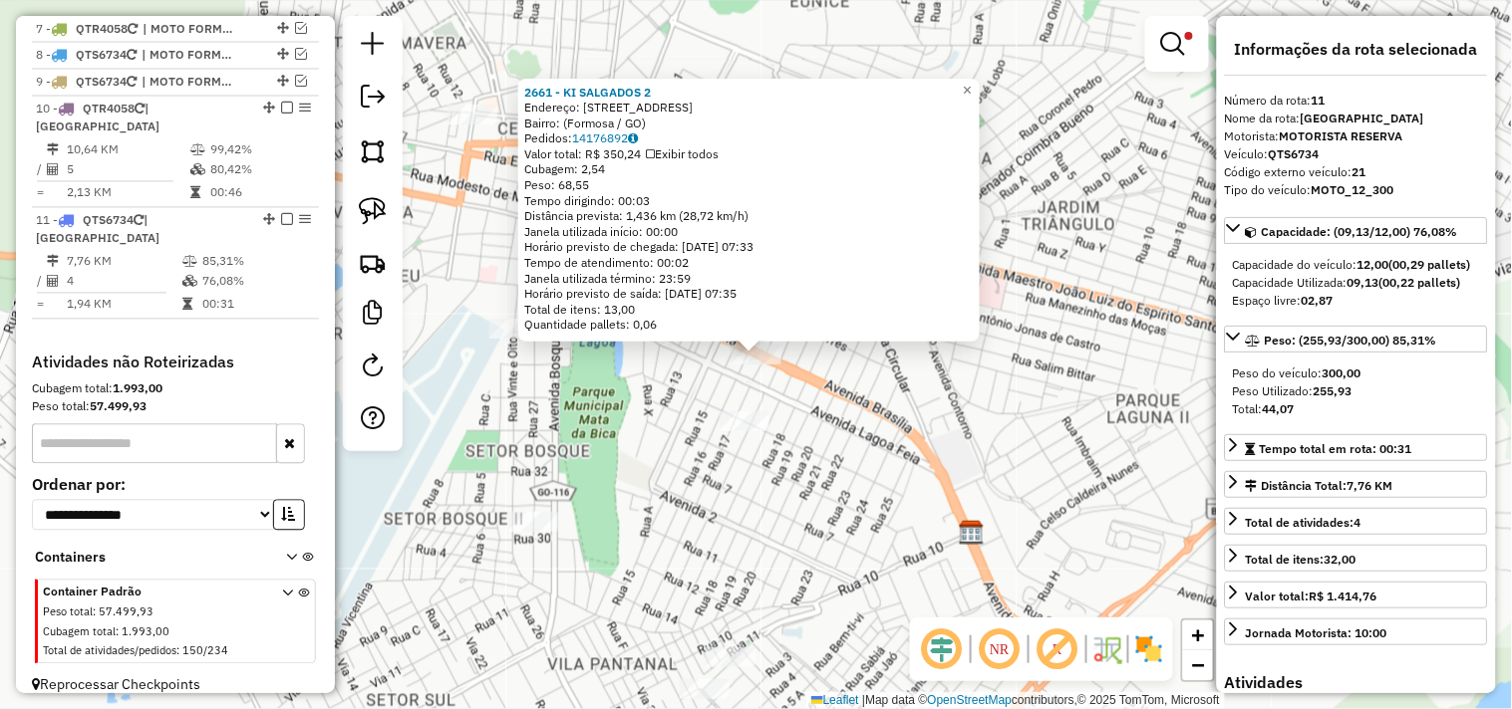
click at [840, 481] on div "2661 - KI SALGADOS 2 Endereço: Avenida Brasília, 938 Bairro: (Formosa / GO) Ped…" at bounding box center [756, 354] width 1512 height 709
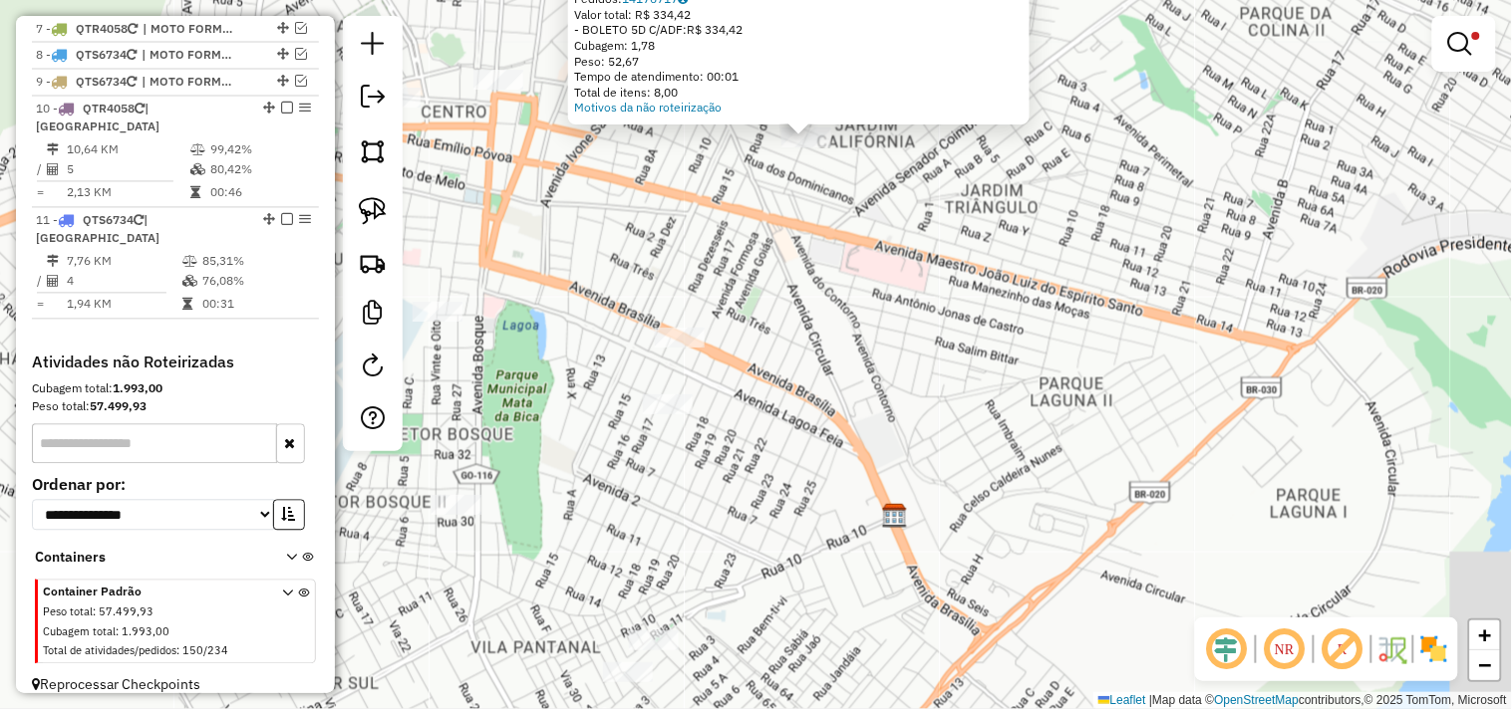
drag, startPoint x: 765, startPoint y: 522, endPoint x: 801, endPoint y: 251, distance: 273.4
click at [815, 244] on div "Atividade não roteirizada 600 - COMERCIAL DANIEL Endereço: GOVERNADOR BERNARDO …" at bounding box center [756, 354] width 1512 height 709
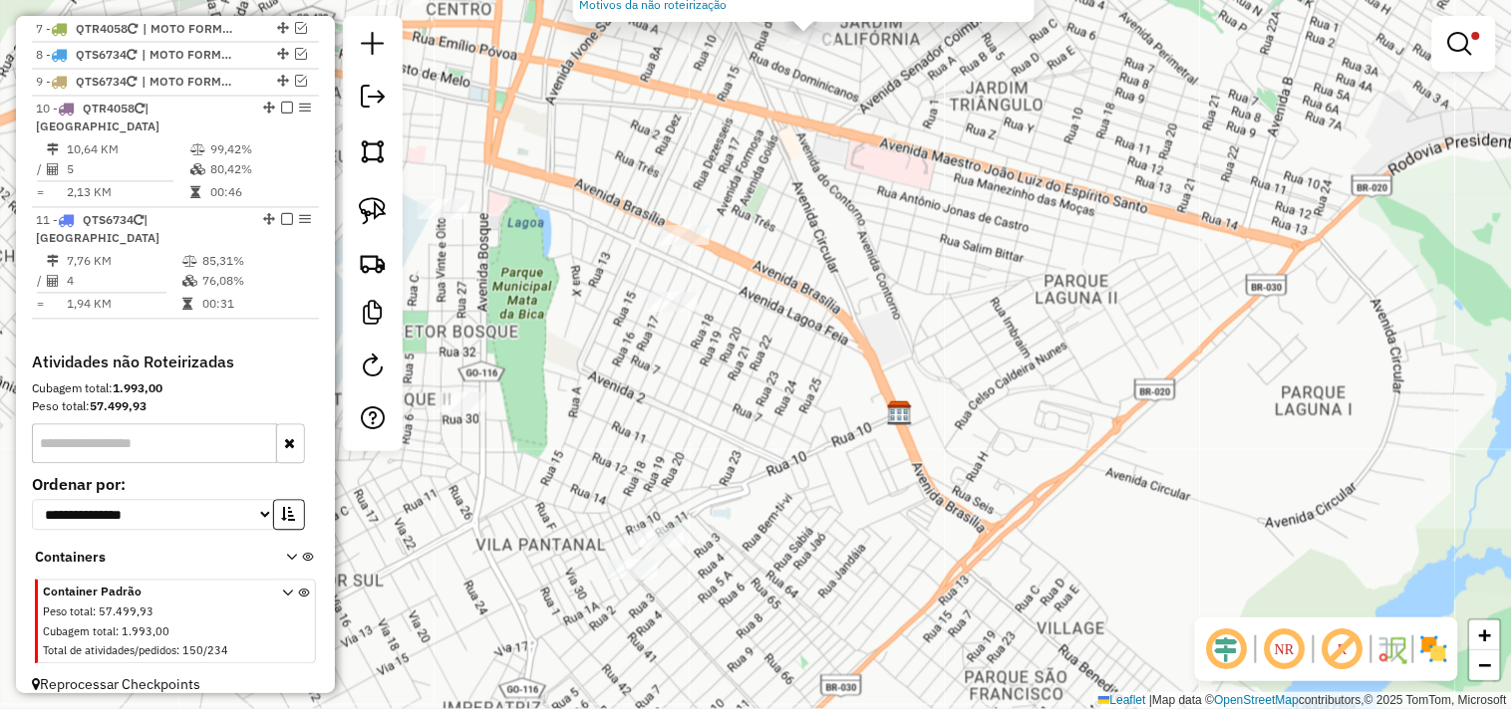
drag, startPoint x: 744, startPoint y: 366, endPoint x: 731, endPoint y: 281, distance: 85.7
click at [744, 287] on div "Atividade não roteirizada 600 - COMERCIAL DANIEL Endereço: GOVERNADOR BERNARDO …" at bounding box center [756, 354] width 1512 height 709
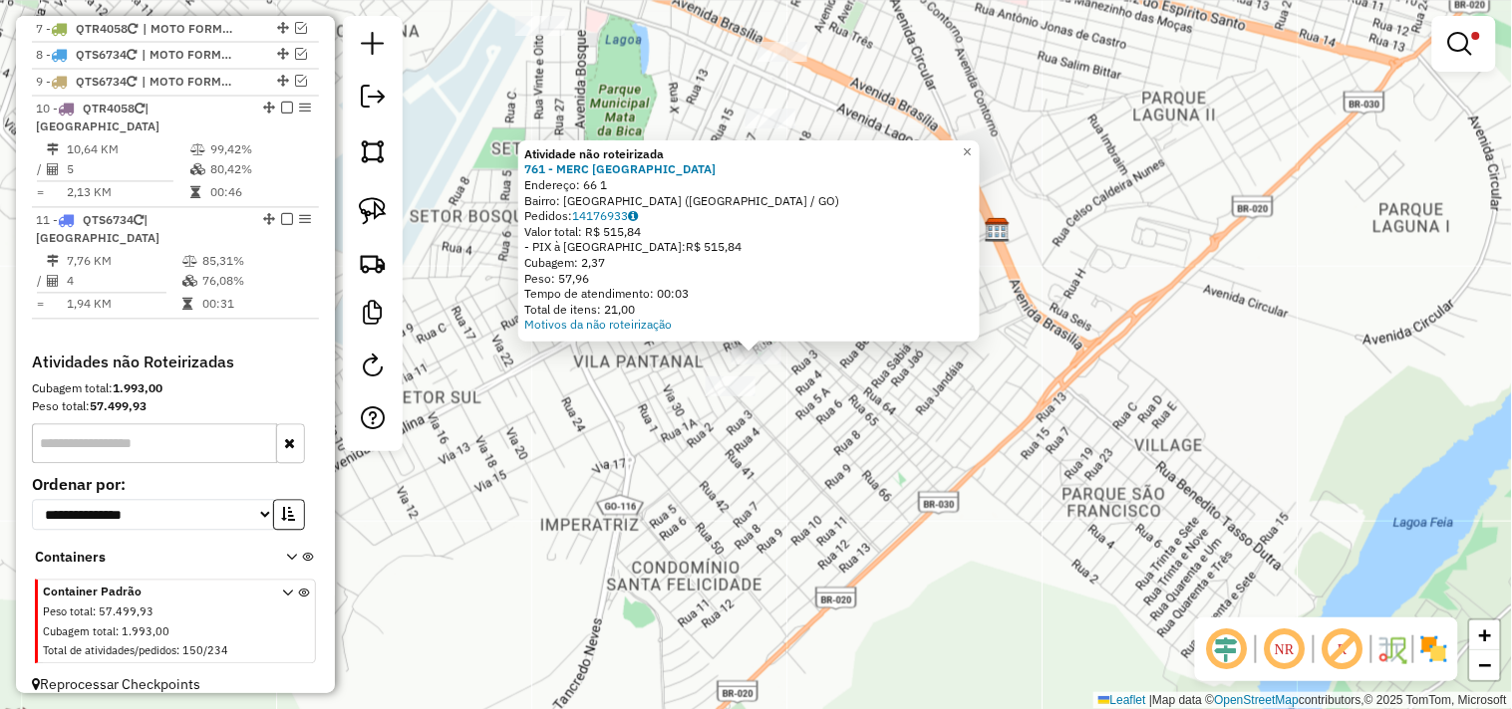
click at [629, 440] on div "Atividade não roteirizada 761 - MERC SAO JOSE Endereço: 66 1 Bairro: PARQUE LAG…" at bounding box center [756, 354] width 1512 height 709
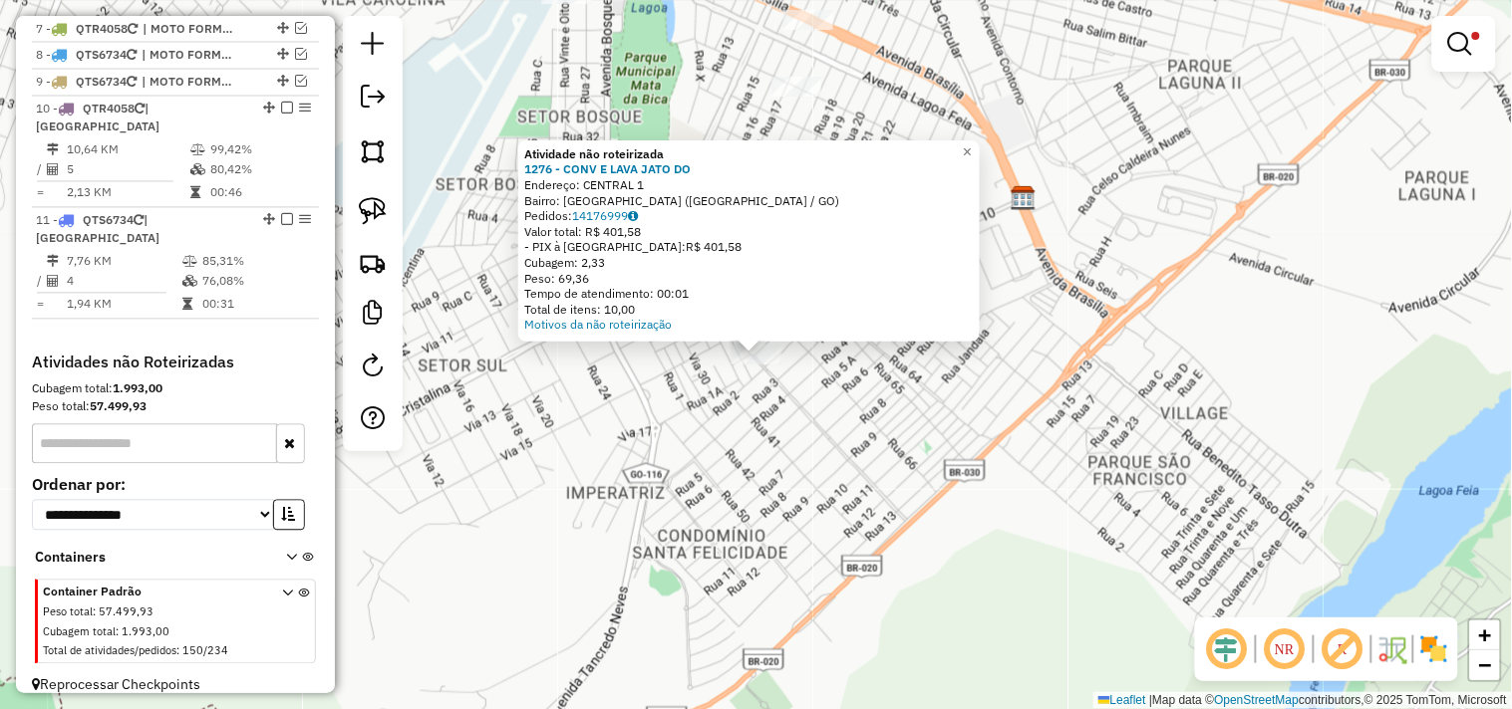
click at [669, 419] on div "Atividade não roteirizada 1276 - CONV E LAVA JATO DO Endereço: CENTRAL 1 Bairro…" at bounding box center [756, 354] width 1512 height 709
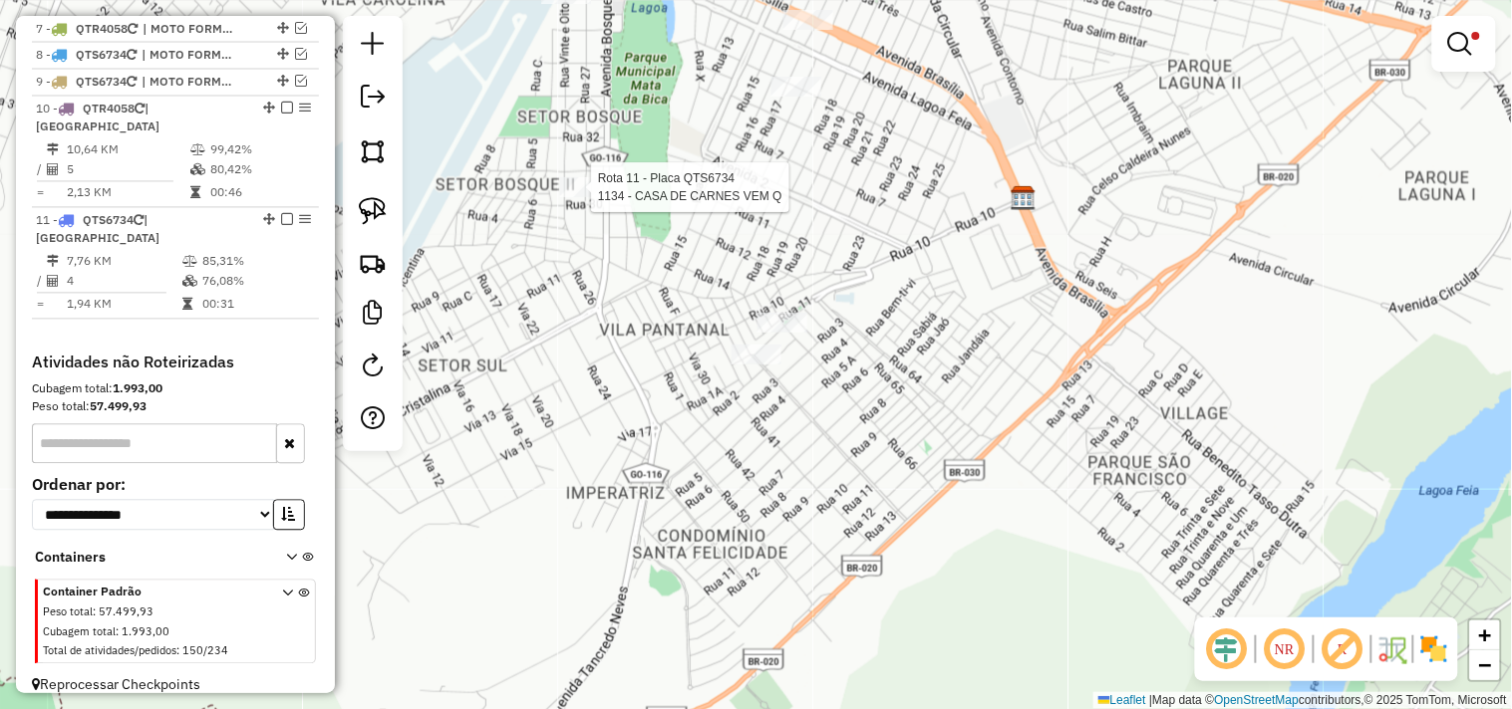
select select "**********"
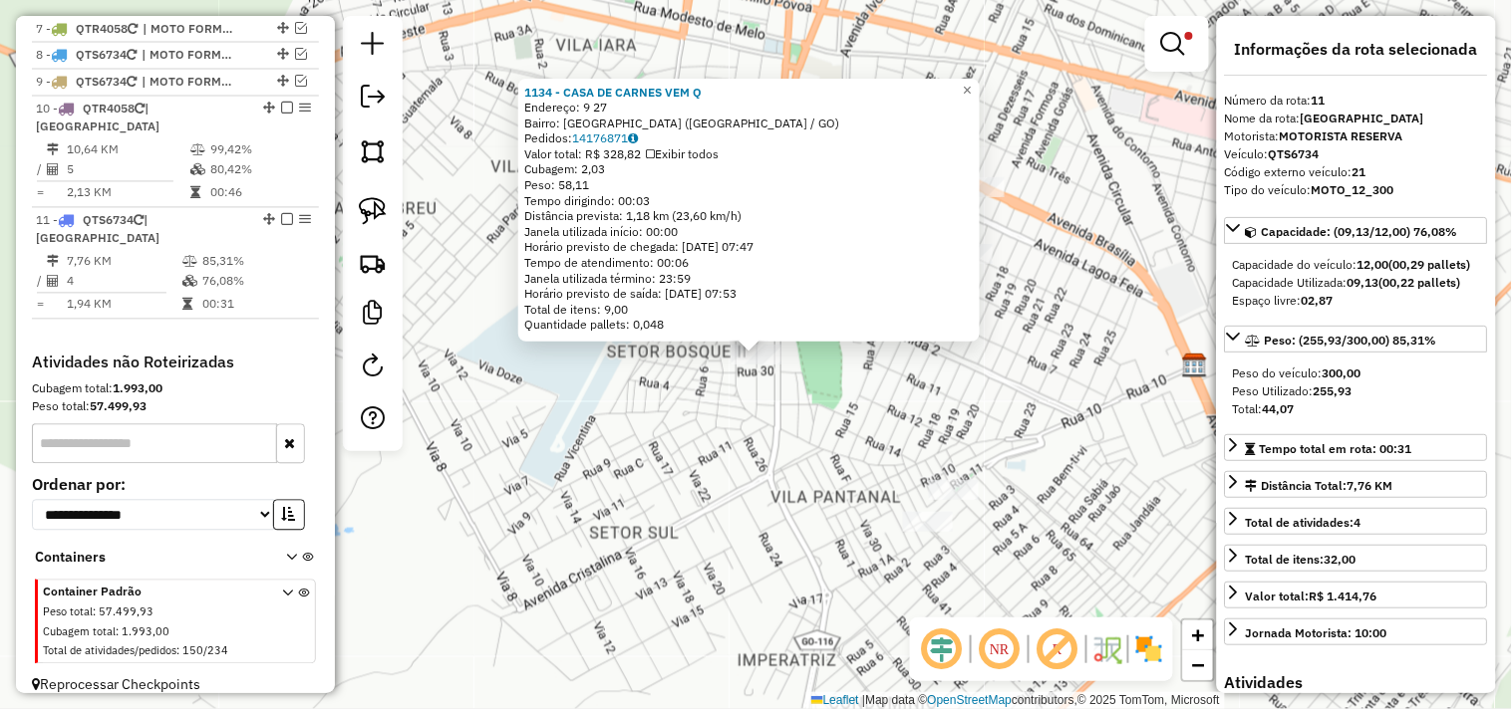
click at [636, 454] on div "1134 - CASA DE CARNES VEM Q Endereço: 9 27 Bairro: JARDIM DAS OLIVEIRAS (FORMOS…" at bounding box center [756, 354] width 1512 height 709
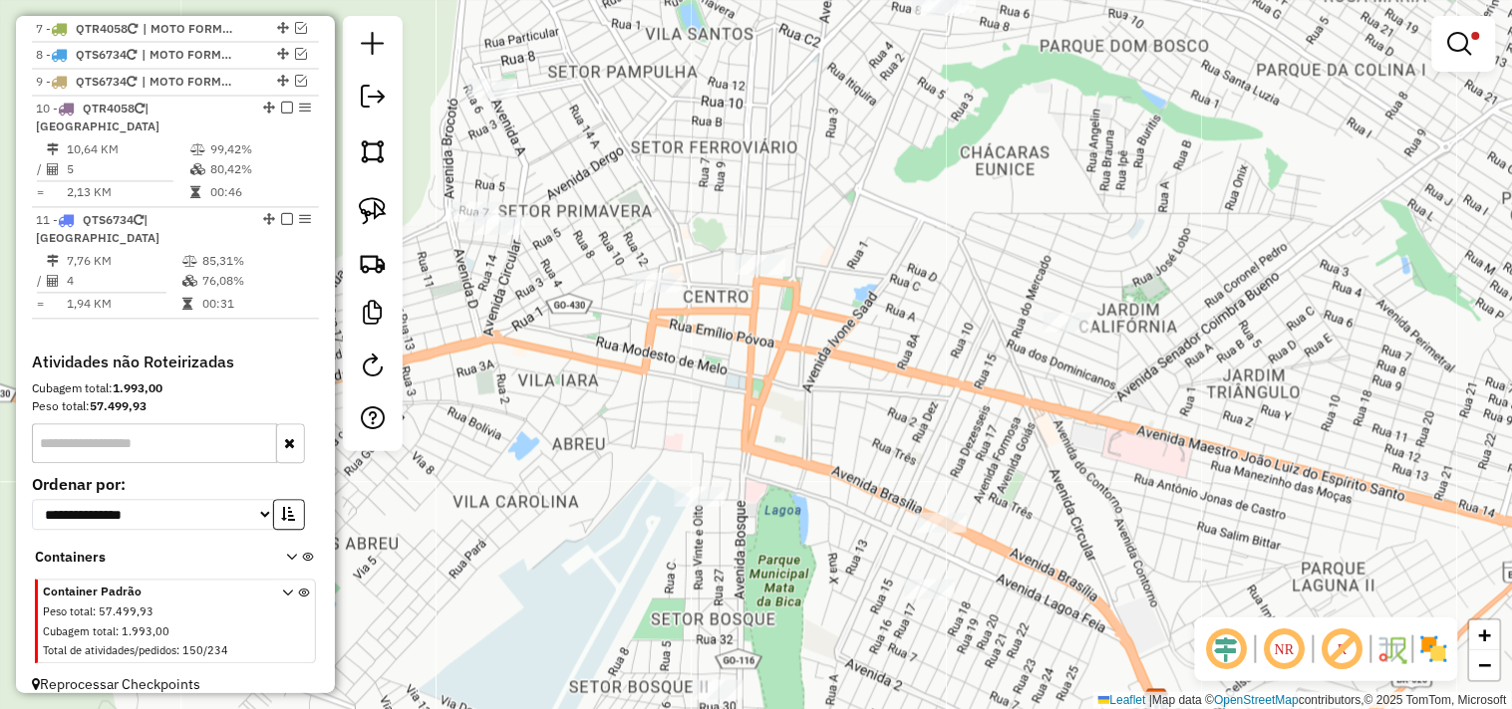
drag, startPoint x: 640, startPoint y: 379, endPoint x: 594, endPoint y: 722, distance: 346.8
click at [594, 708] on html "Aguarde... Pop-up bloqueado! Seu navegador bloqueou automáticamente a abertura …" at bounding box center [756, 354] width 1512 height 709
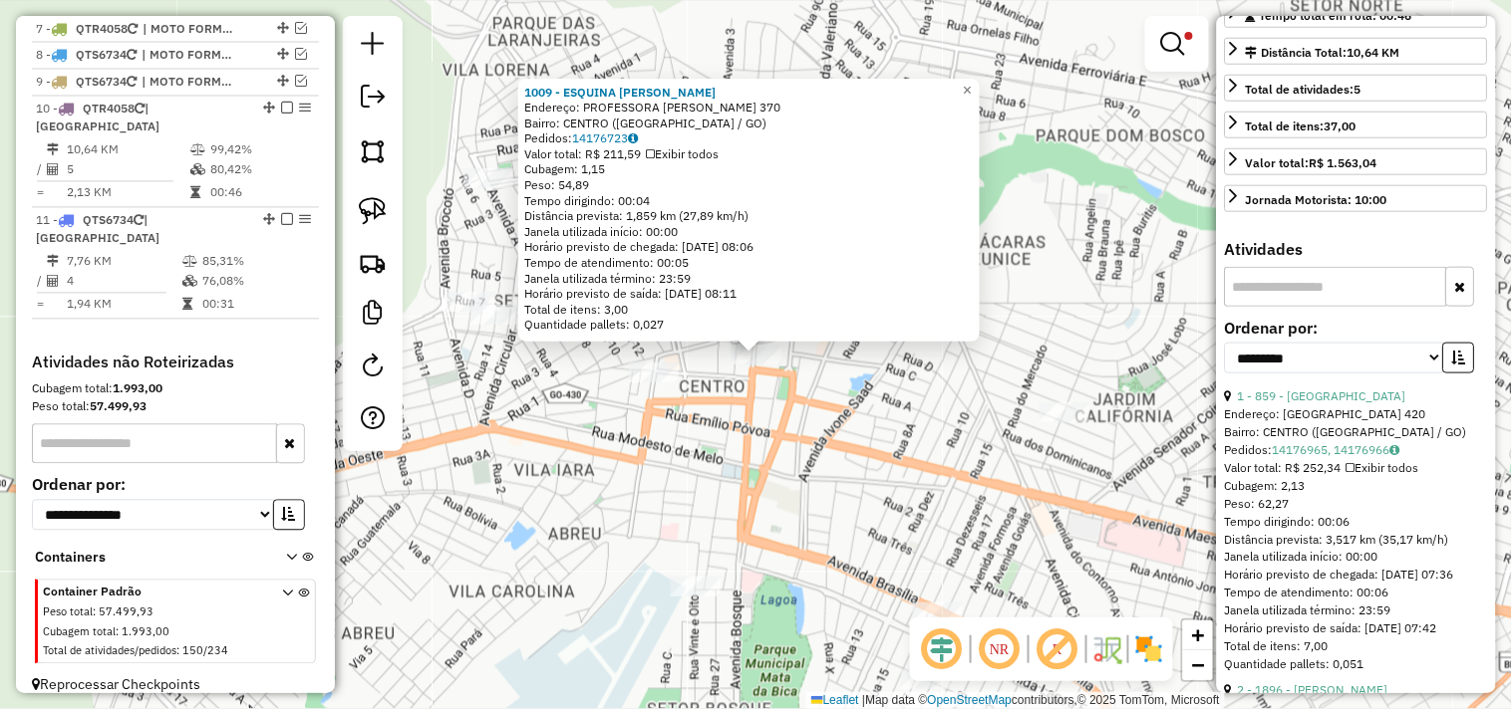
scroll to position [442, 0]
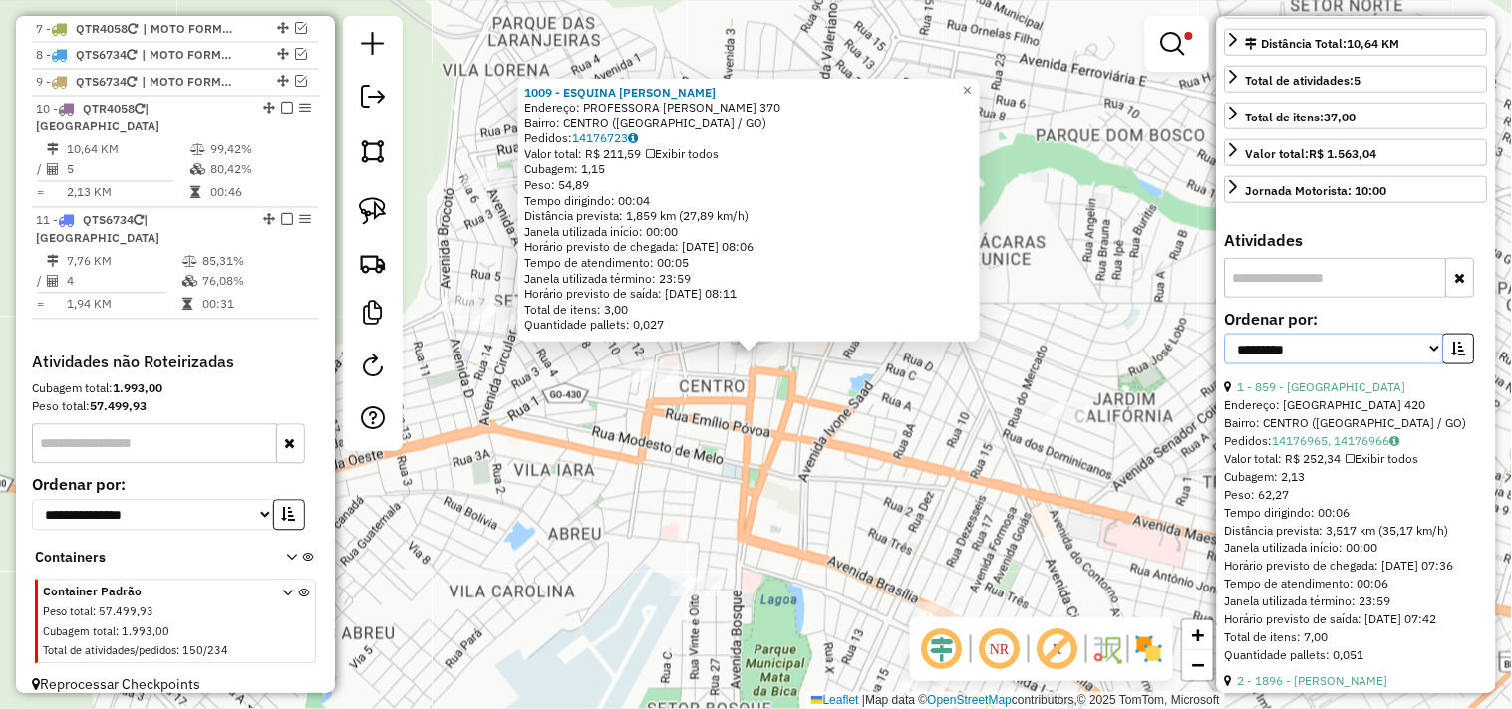
click at [1368, 365] on select "**********" at bounding box center [1334, 349] width 219 height 31
select select "*********"
click at [1225, 350] on select "**********" at bounding box center [1334, 349] width 219 height 31
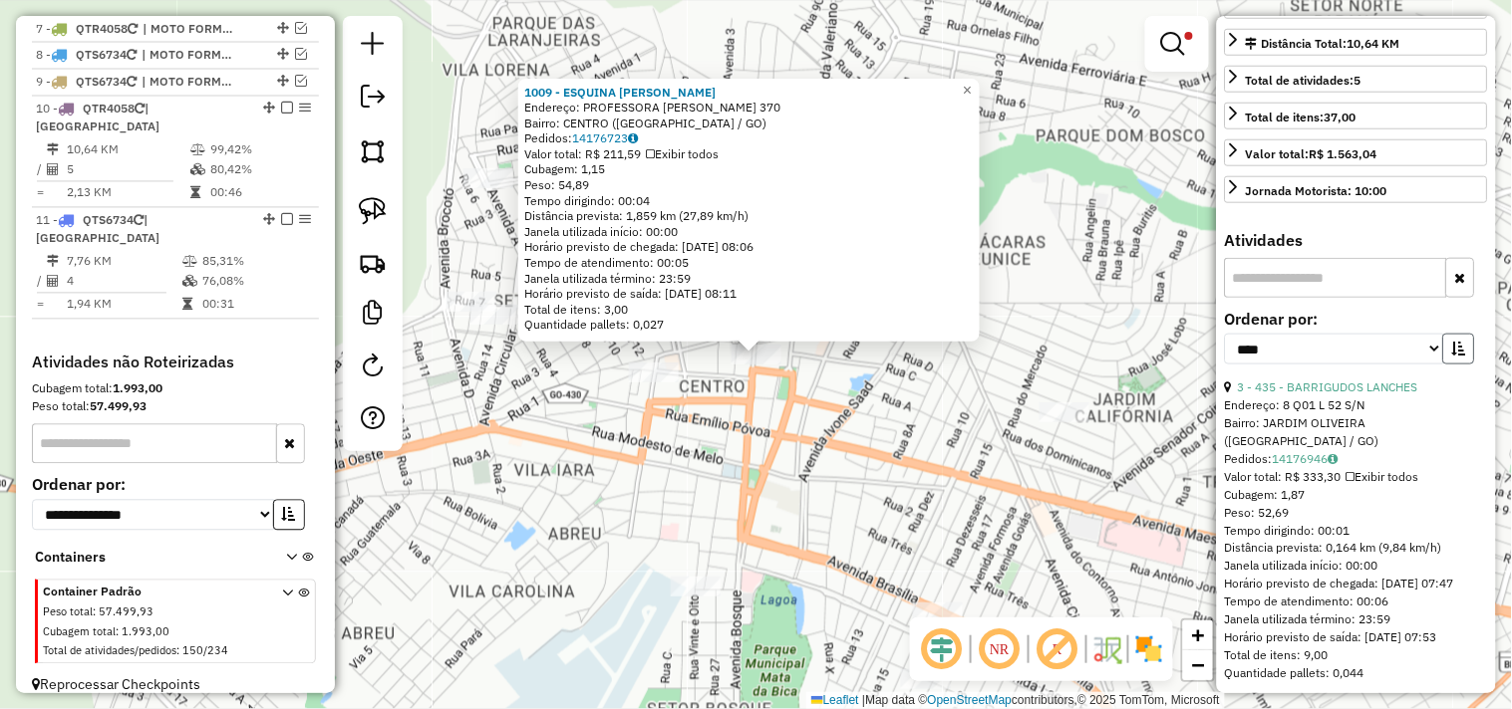
click at [1452, 356] on icon "button" at bounding box center [1459, 349] width 14 height 14
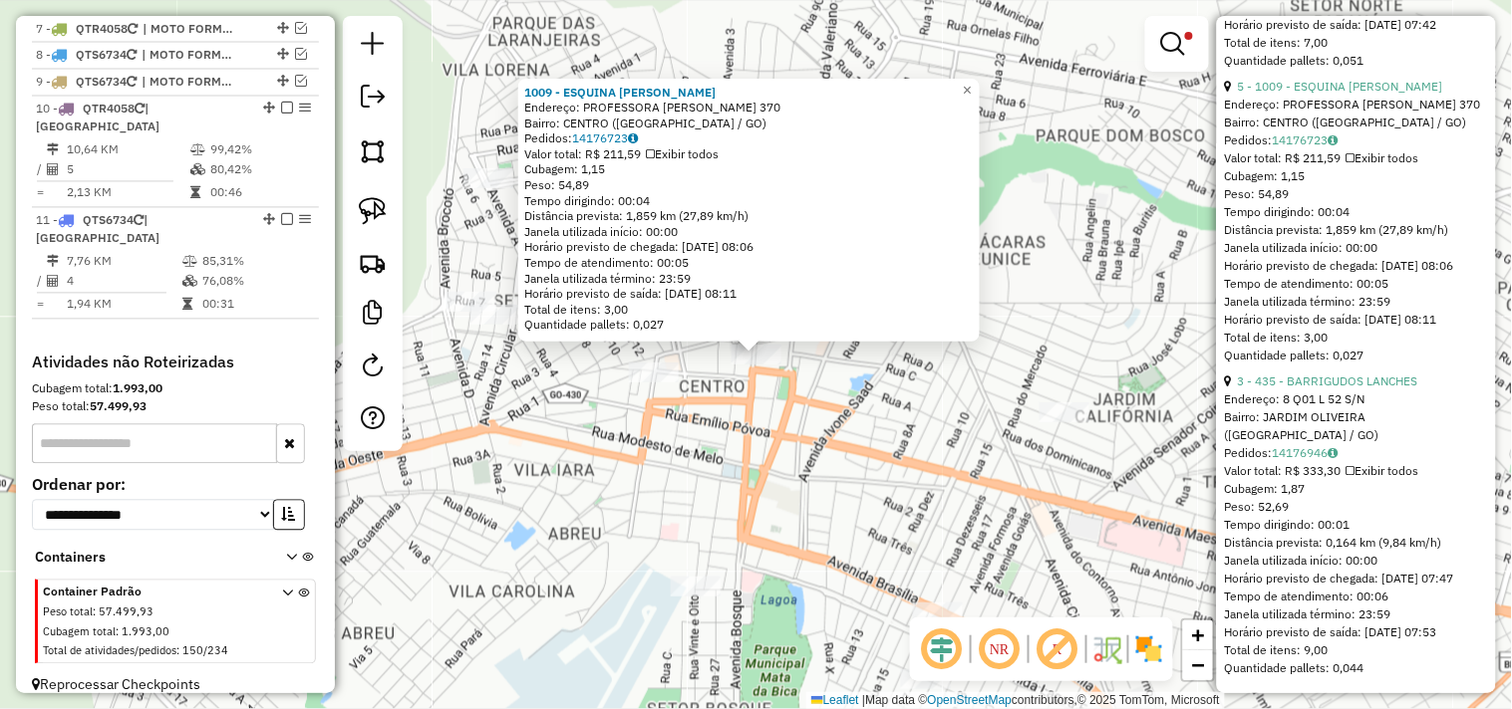
scroll to position [1732, 0]
drag, startPoint x: 997, startPoint y: 503, endPoint x: 997, endPoint y: 445, distance: 57.8
click at [997, 446] on div "1009 - ESQUINA JERI GASTROB Endereço: PROFESSORA ALTA VIDAL 370 Bairro: CENTRO …" at bounding box center [756, 354] width 1512 height 709
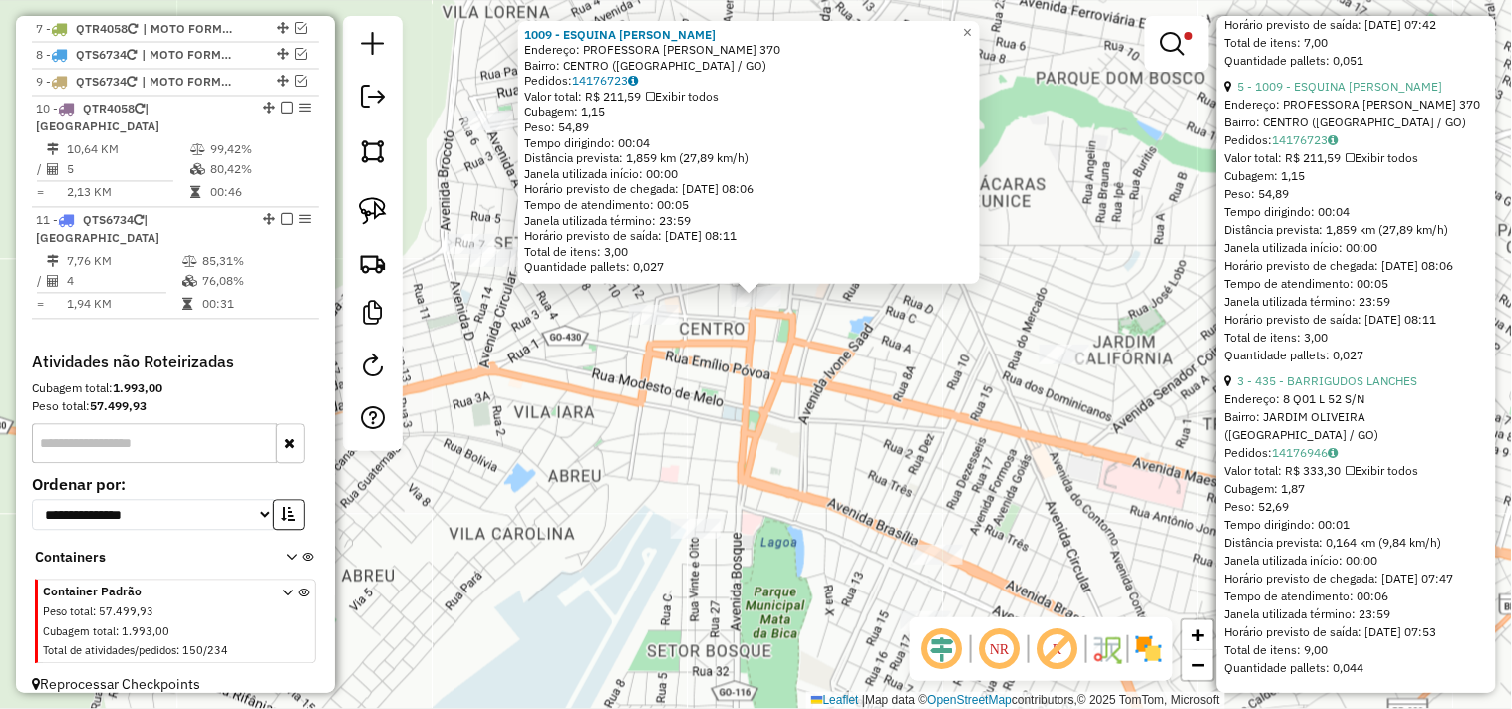
click at [984, 442] on div "1009 - ESQUINA JERI GASTROB Endereço: PROFESSORA ALTA VIDAL 370 Bairro: CENTRO …" at bounding box center [756, 354] width 1512 height 709
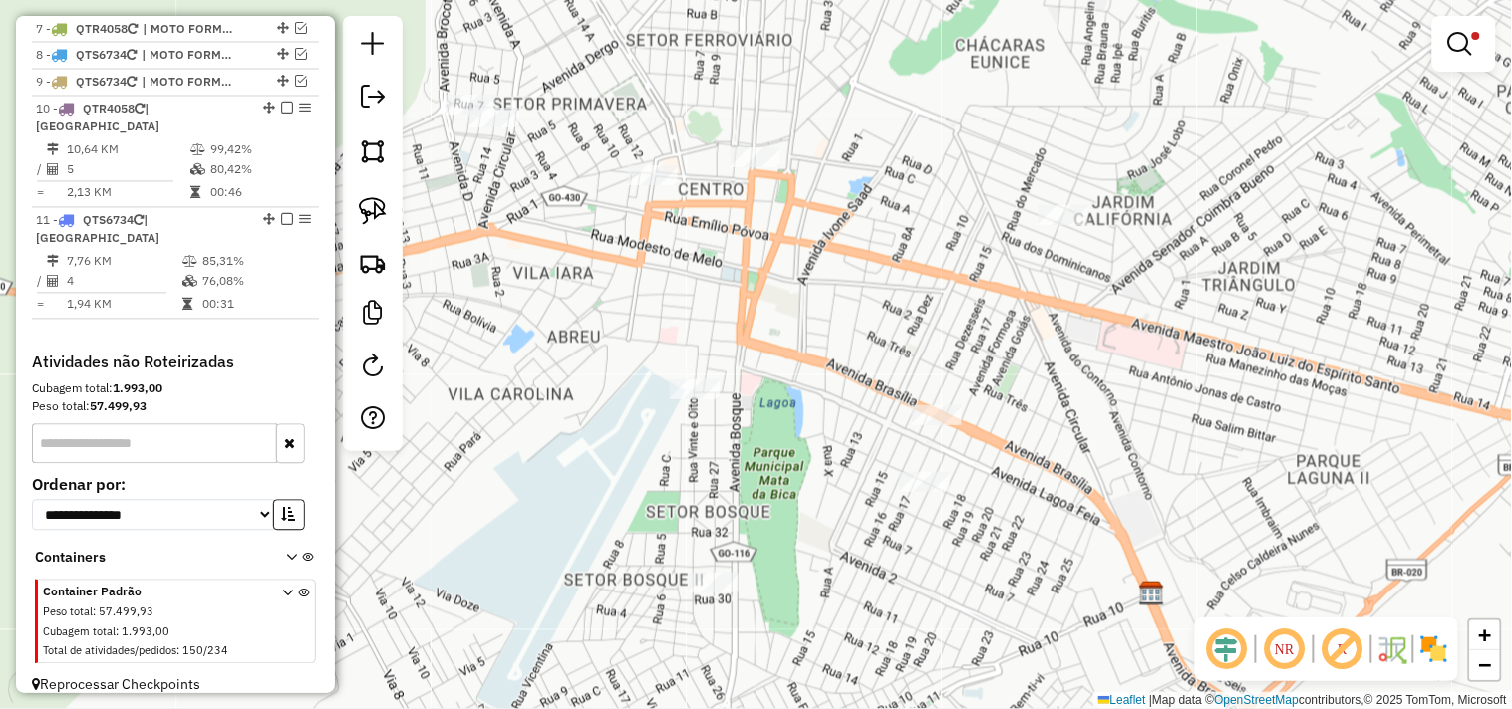
drag, startPoint x: 974, startPoint y: 413, endPoint x: 942, endPoint y: 304, distance: 113.5
click at [961, 332] on div "Limpar filtros Janela de atendimento Grade de atendimento Capacidade Transporta…" at bounding box center [756, 354] width 1512 height 709
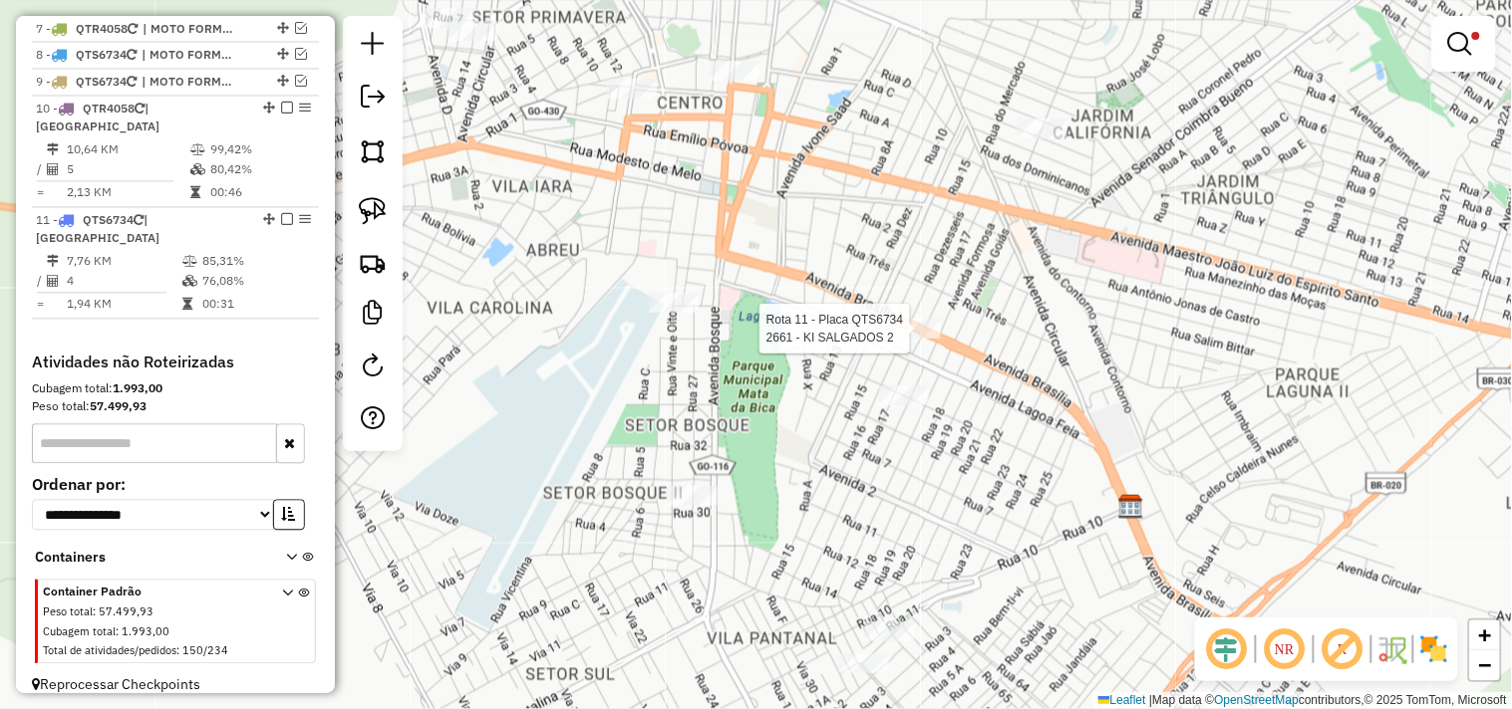
select select "*********"
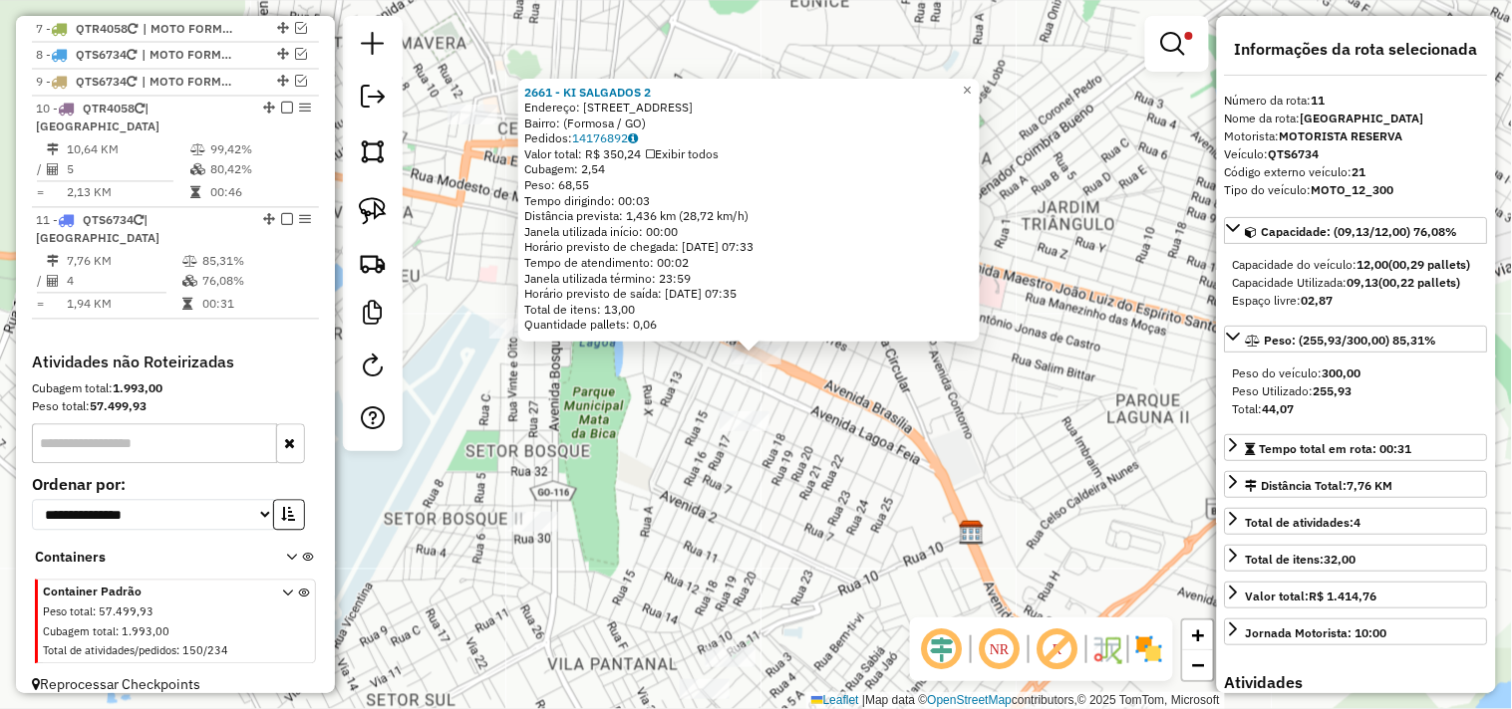
drag, startPoint x: 773, startPoint y: 572, endPoint x: 804, endPoint y: 450, distance: 125.4
click at [804, 450] on div "2661 - KI SALGADOS 2 Endereço: Avenida Brasília, 938 Bairro: (Formosa / GO) Ped…" at bounding box center [756, 354] width 1512 height 709
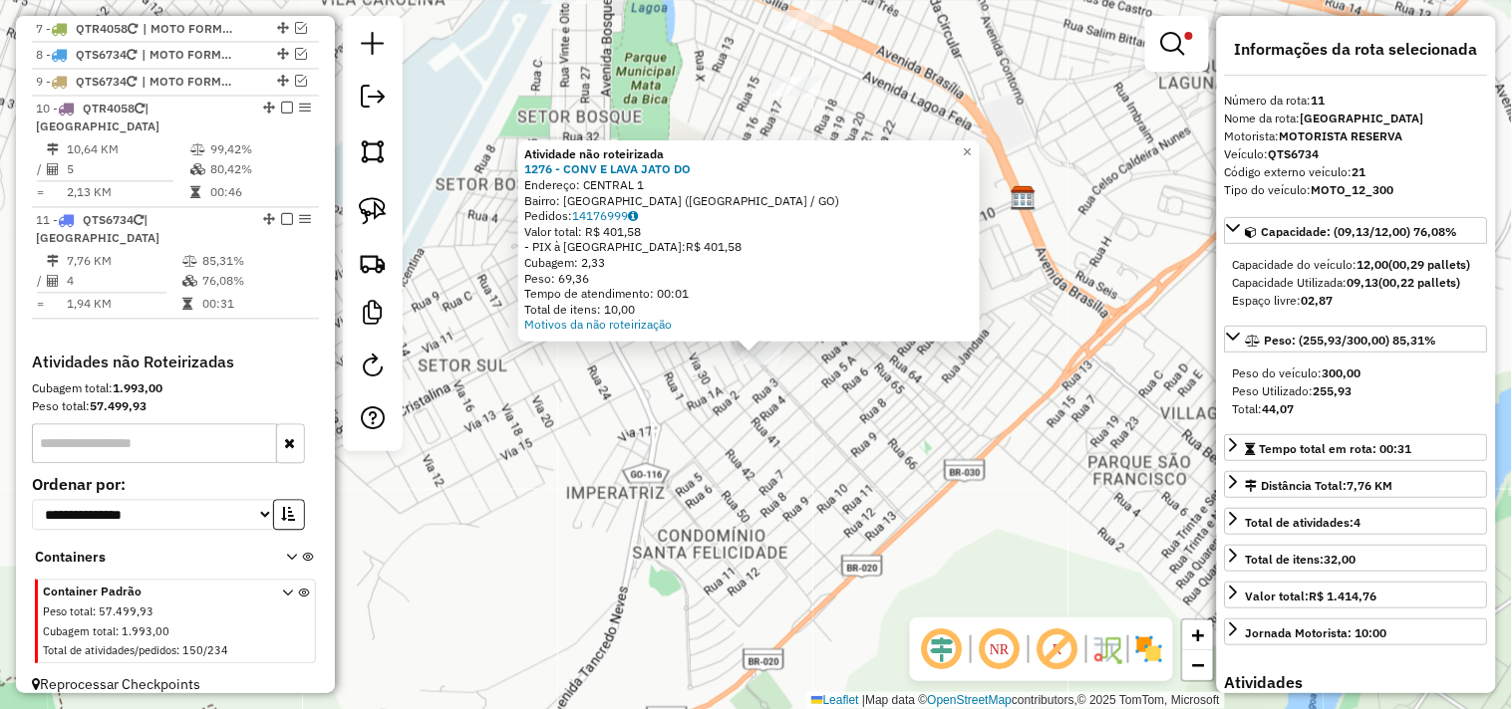
click at [769, 440] on div "Atividade não roteirizada 1276 - CONV E LAVA JATO DO Endereço: CENTRAL 1 Bairro…" at bounding box center [756, 354] width 1512 height 709
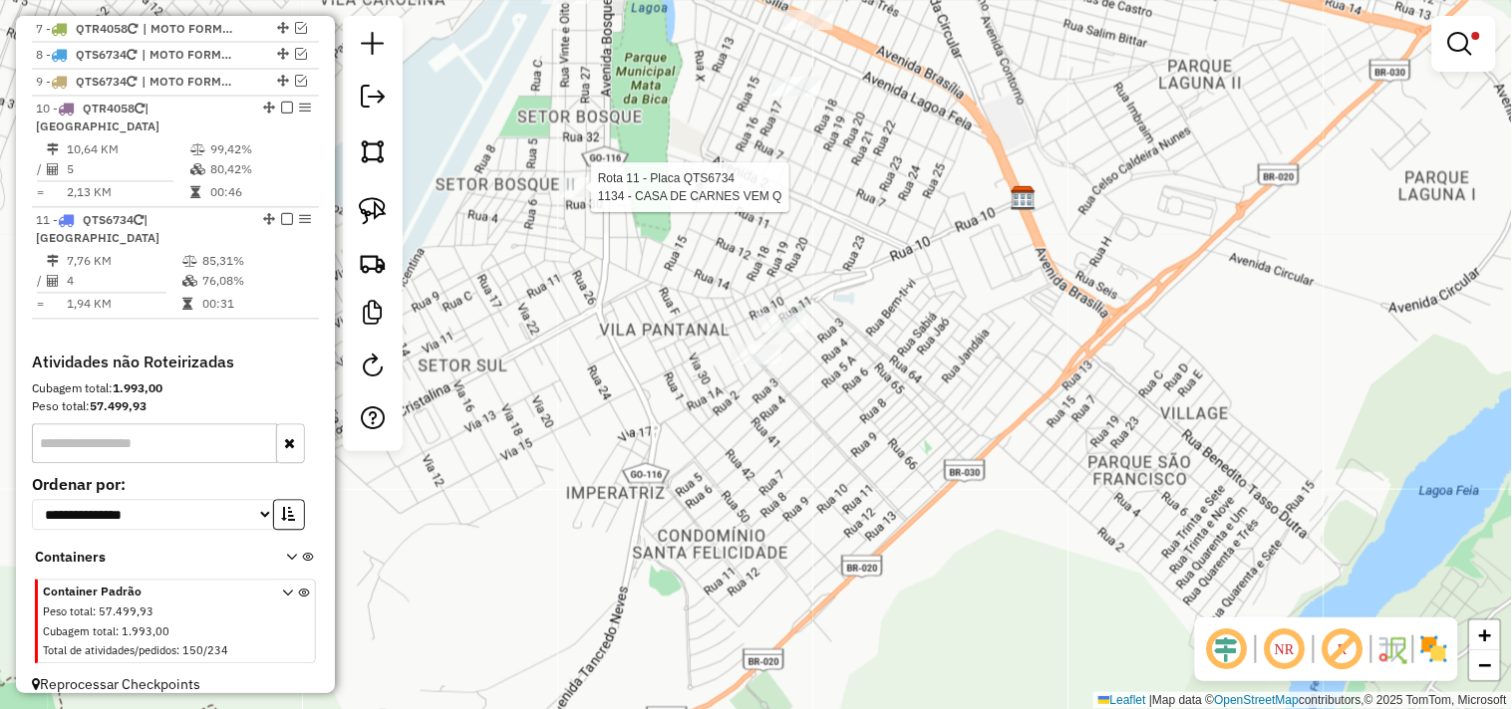
select select "*********"
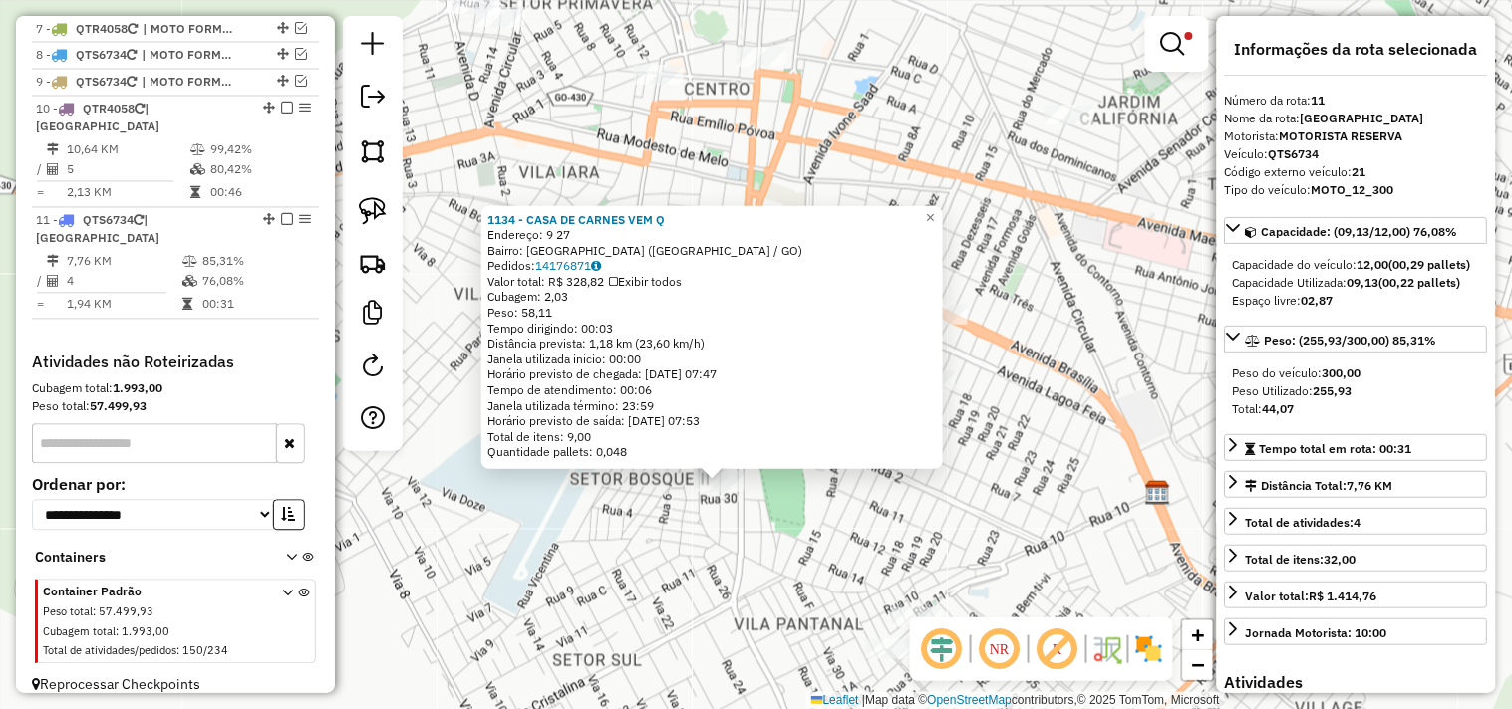
drag, startPoint x: 702, startPoint y: 463, endPoint x: 669, endPoint y: 602, distance: 142.6
click at [669, 602] on div "1134 - CASA DE CARNES VEM Q Endereço: 9 27 Bairro: JARDIM DAS OLIVEIRAS (FORMOS…" at bounding box center [756, 354] width 1512 height 709
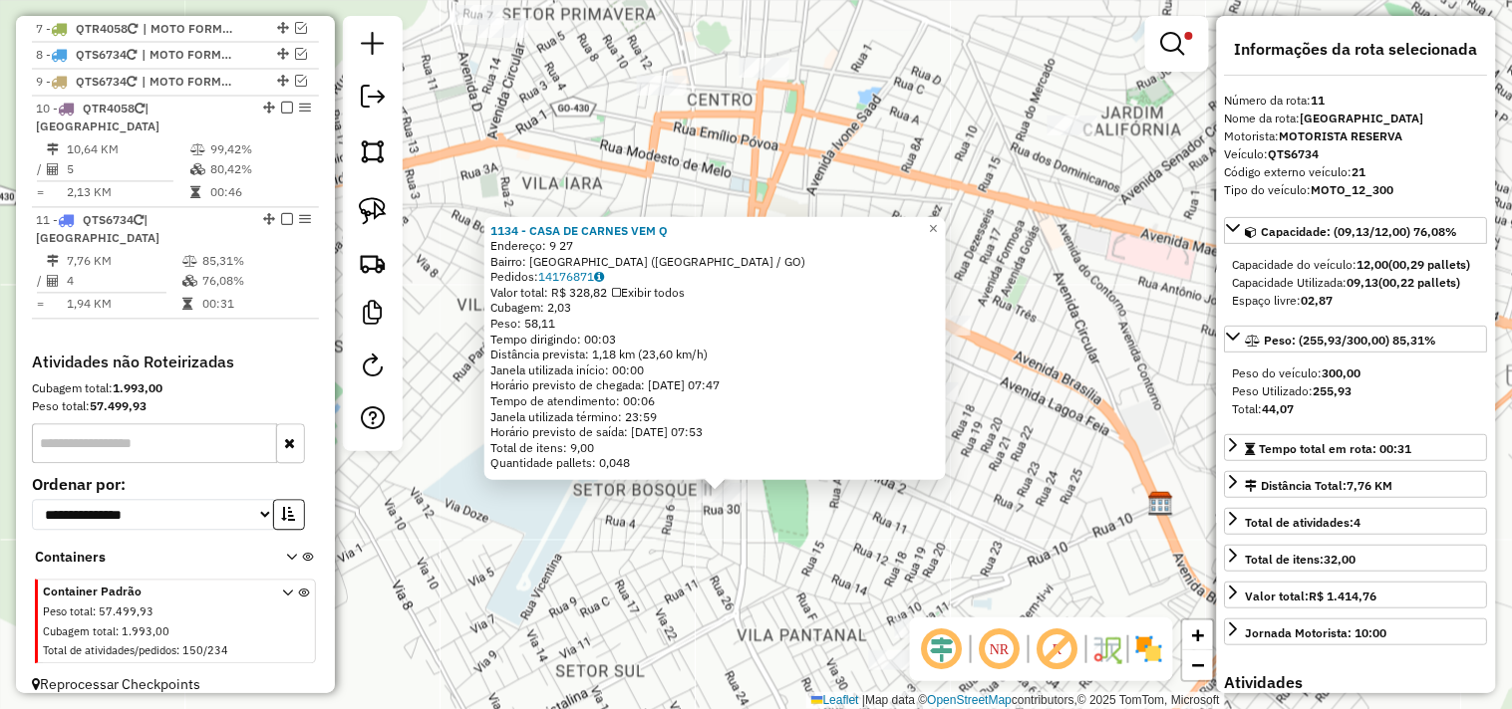
drag, startPoint x: 675, startPoint y: 601, endPoint x: 720, endPoint y: 562, distance: 60.1
click at [676, 601] on div "1134 - CASA DE CARNES VEM Q Endereço: 9 27 Bairro: JARDIM DAS OLIVEIRAS (FORMOS…" at bounding box center [756, 354] width 1512 height 709
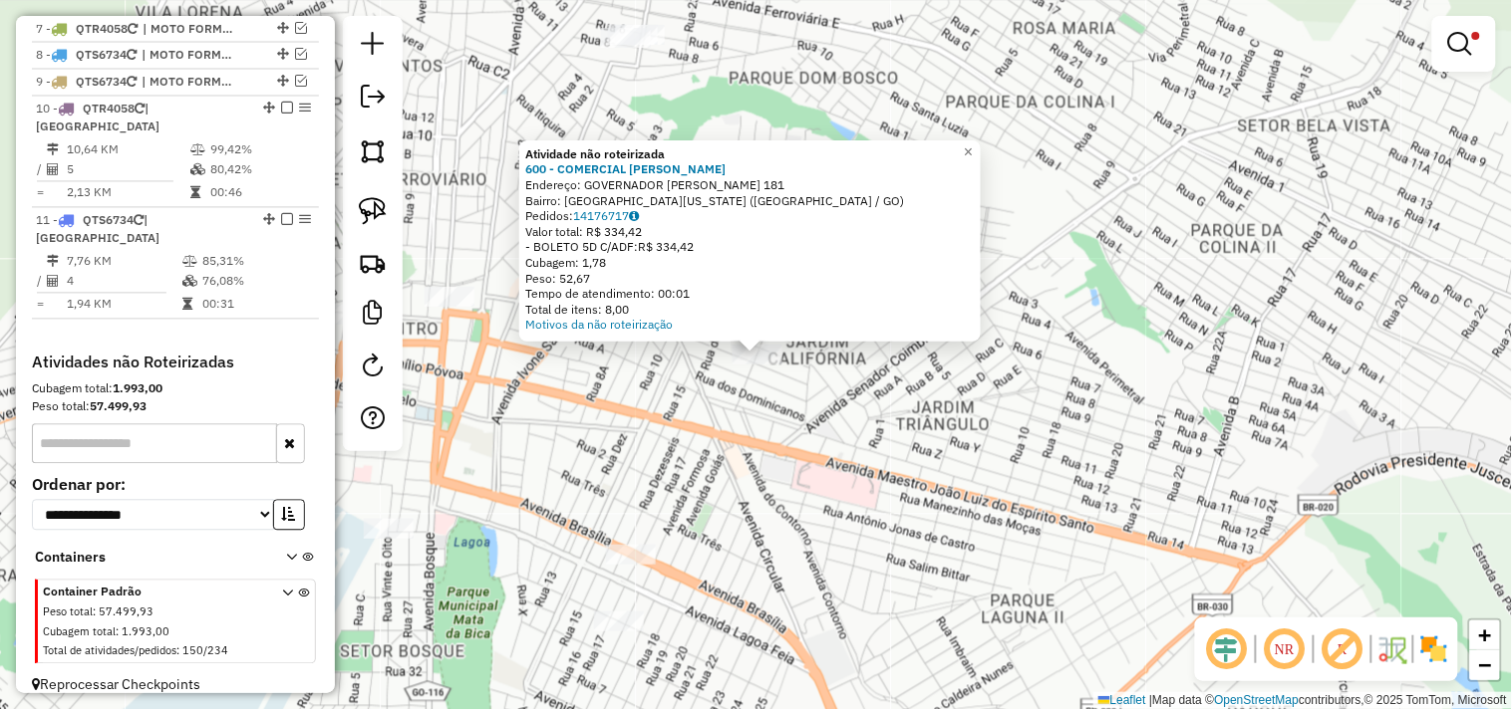
drag, startPoint x: 809, startPoint y: 455, endPoint x: 895, endPoint y: 366, distance: 124.0
click at [895, 366] on div "Atividade não roteirizada 600 - COMERCIAL DANIEL Endereço: GOVERNADOR BERNARDO …" at bounding box center [756, 354] width 1512 height 709
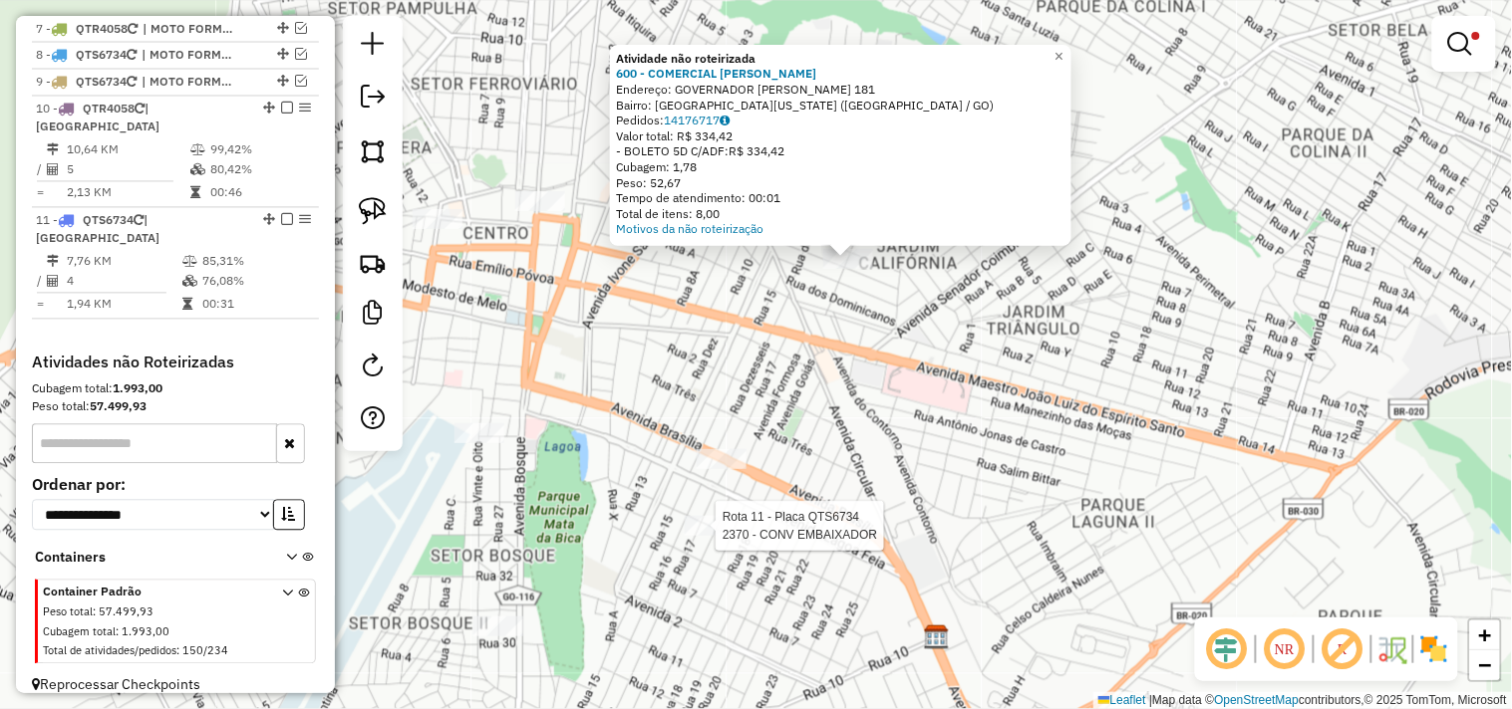
select select "*********"
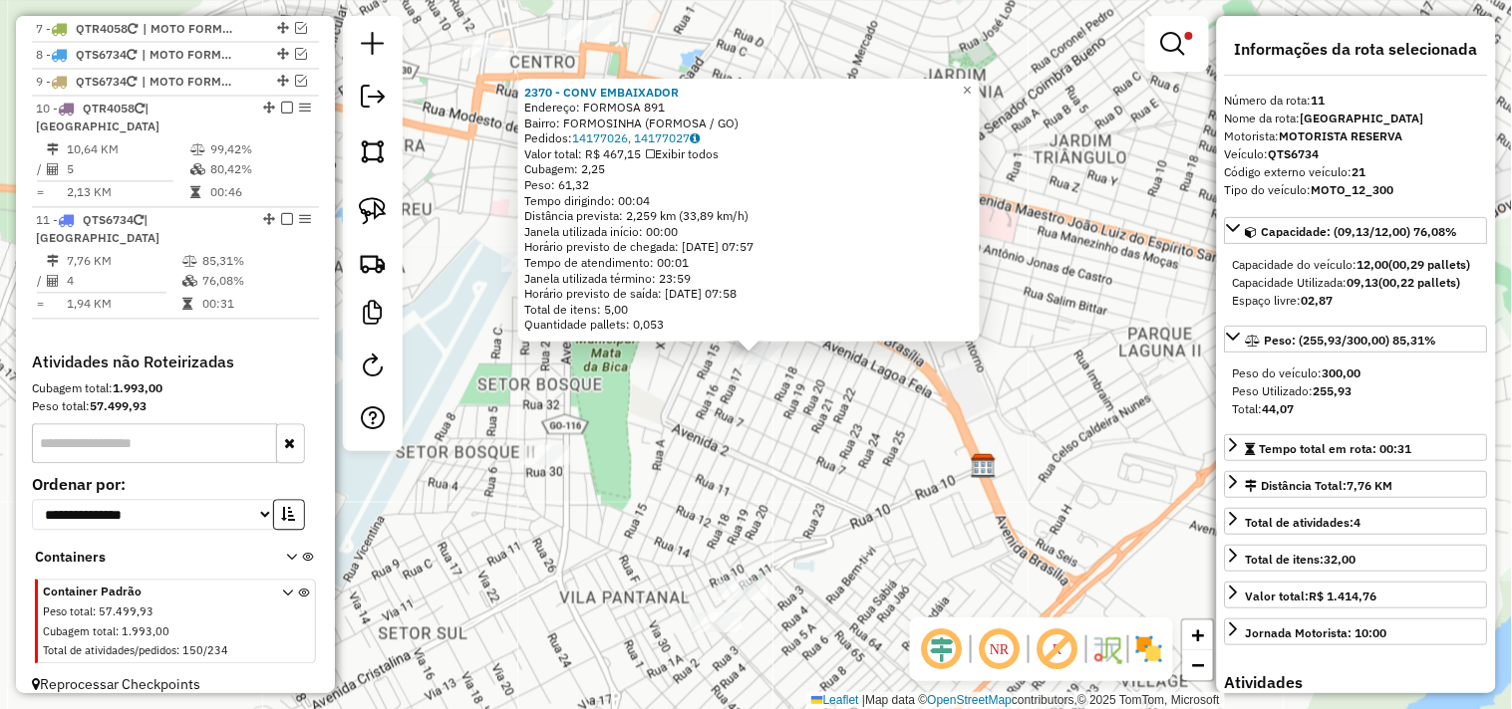
click at [724, 513] on div "2370 - CONV EMBAIXADOR Endereço: FORMOSA 891 Bairro: FORMOSINHA (FORMOSA / GO) …" at bounding box center [756, 354] width 1512 height 709
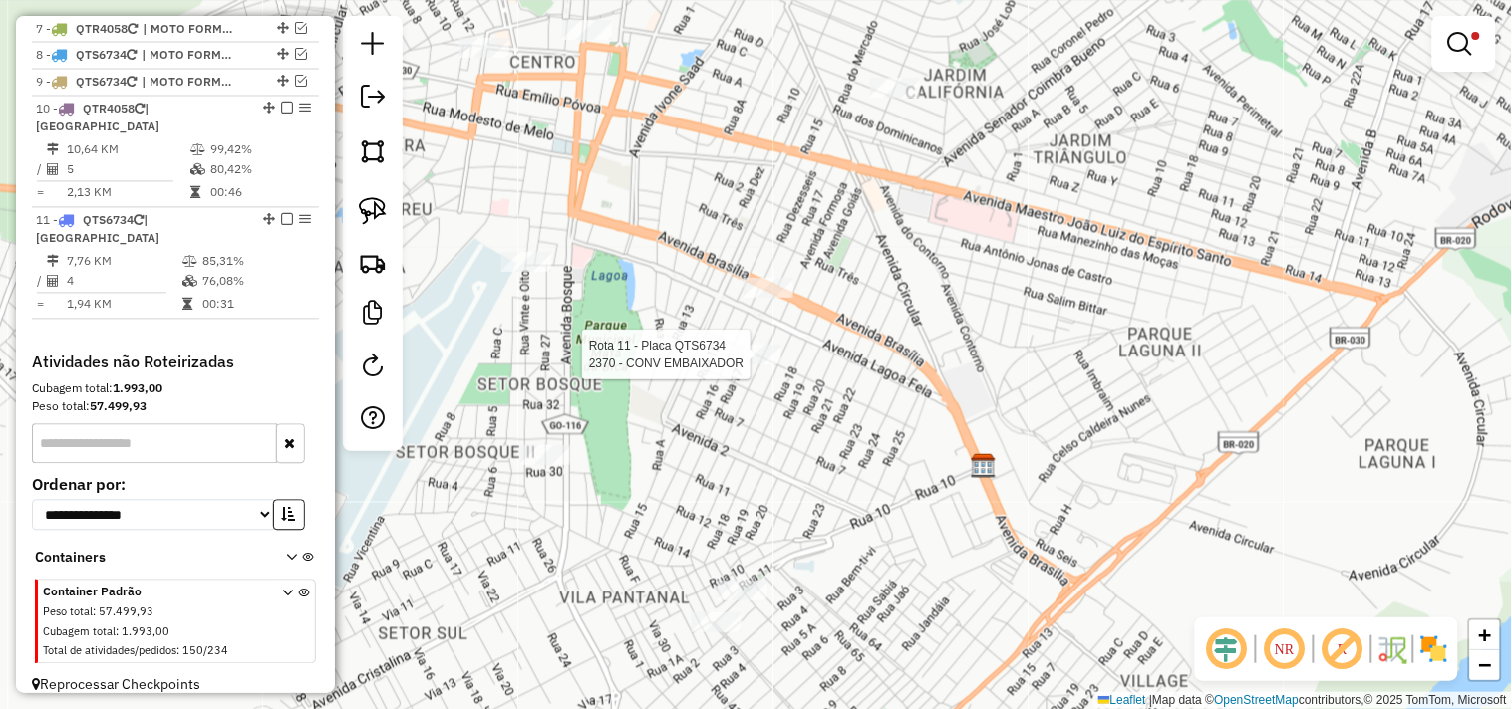
select select "*********"
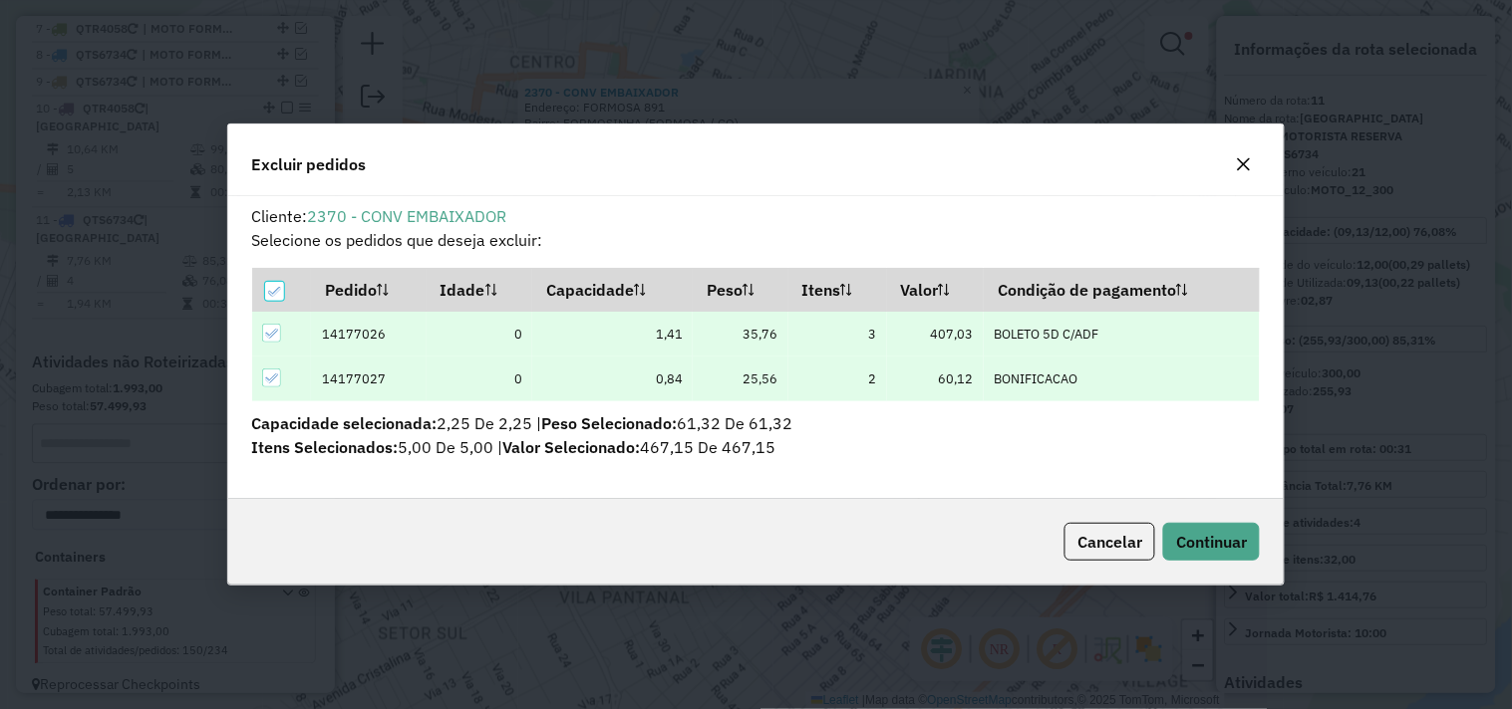
scroll to position [0, 0]
click at [1228, 535] on span "Continuar" at bounding box center [1211, 542] width 71 height 20
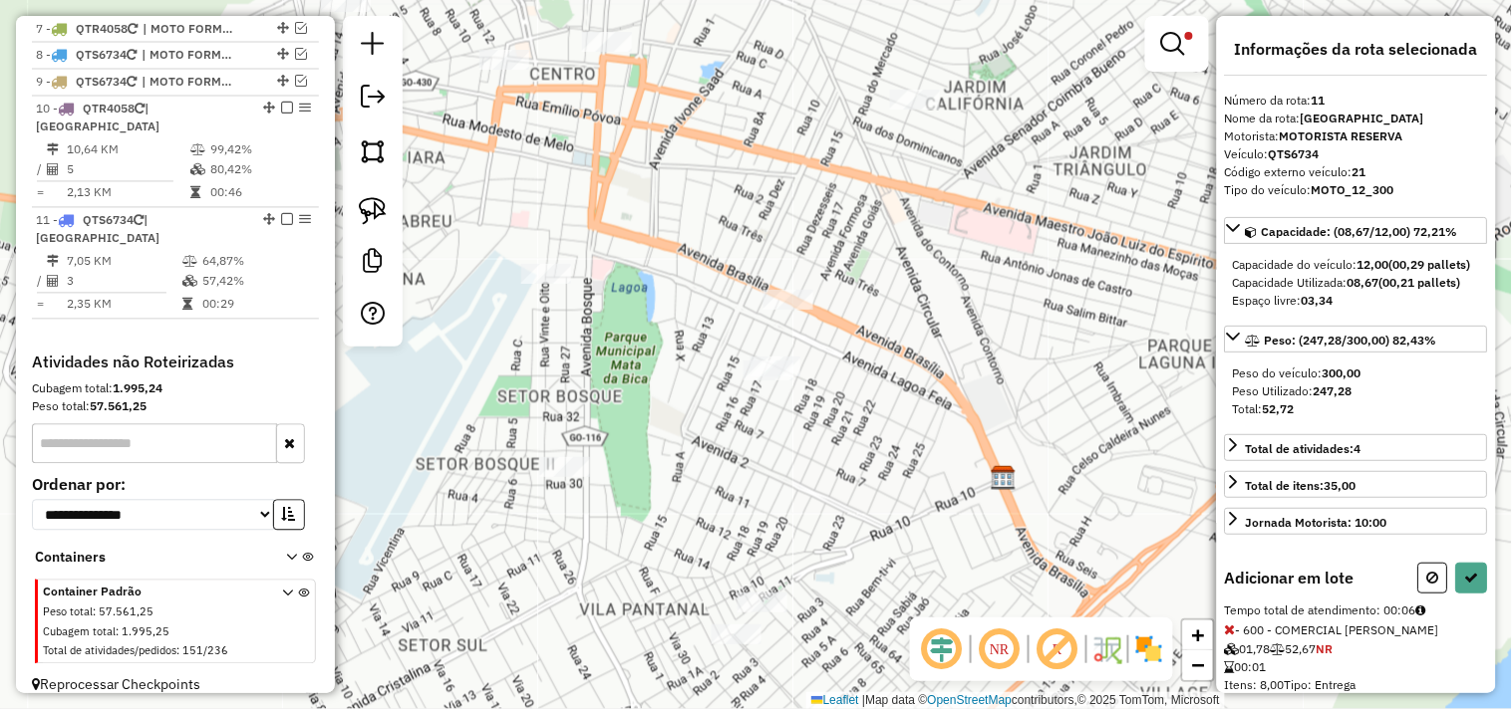
drag, startPoint x: 851, startPoint y: 438, endPoint x: 858, endPoint y: 337, distance: 101.9
click at [875, 331] on div "Limpar filtros Janela de atendimento Grade de atendimento Capacidade Transporta…" at bounding box center [756, 354] width 1512 height 709
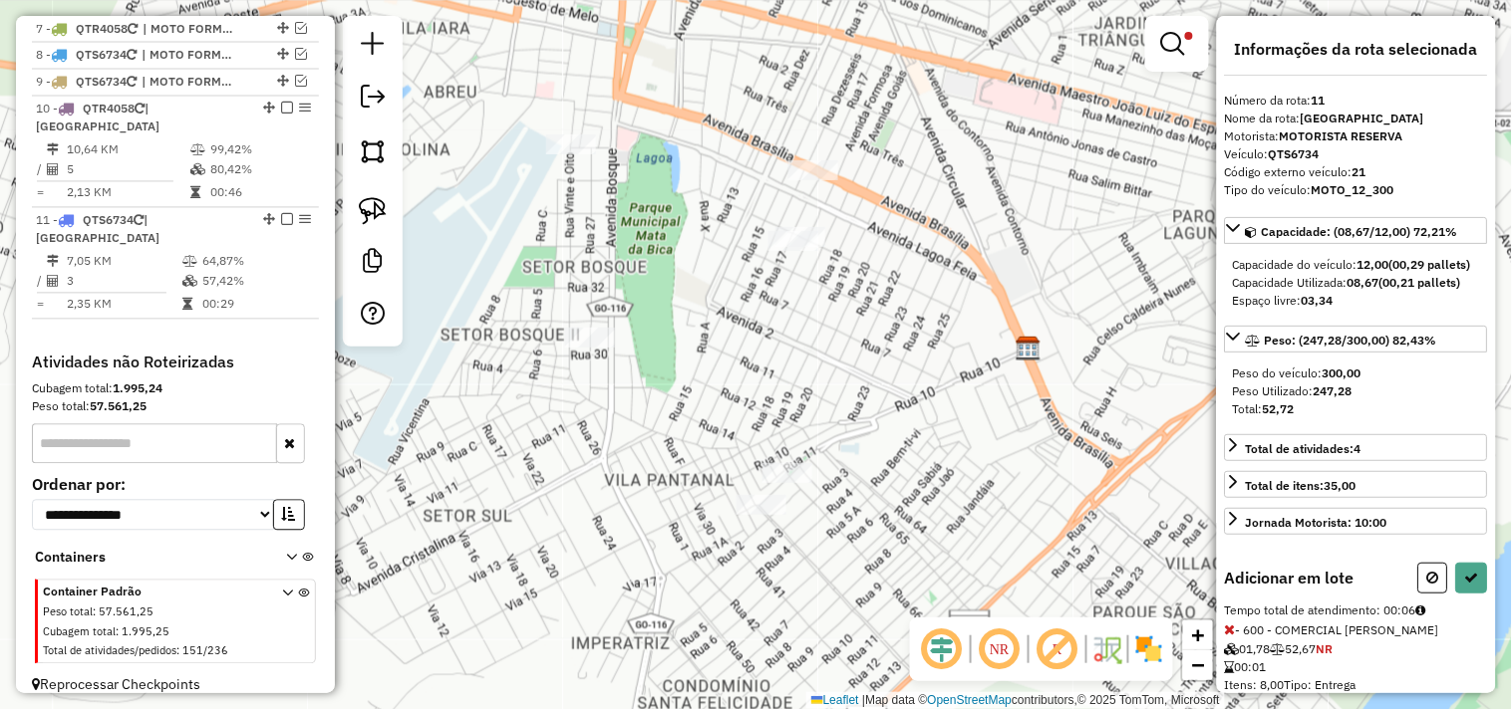
click at [795, 459] on div "Limpar filtros Janela de atendimento Grade de atendimento Capacidade Transporta…" at bounding box center [756, 354] width 1512 height 709
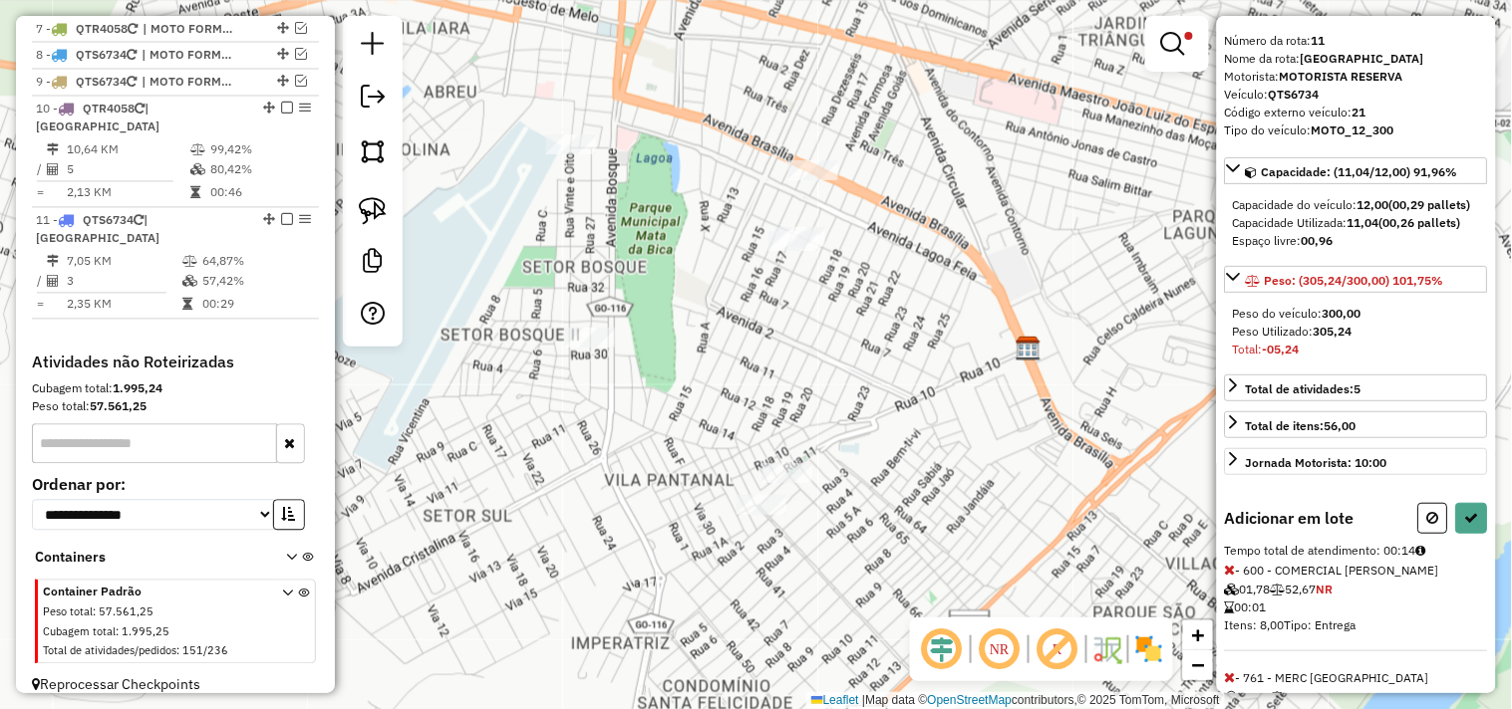
scroll to position [111, 0]
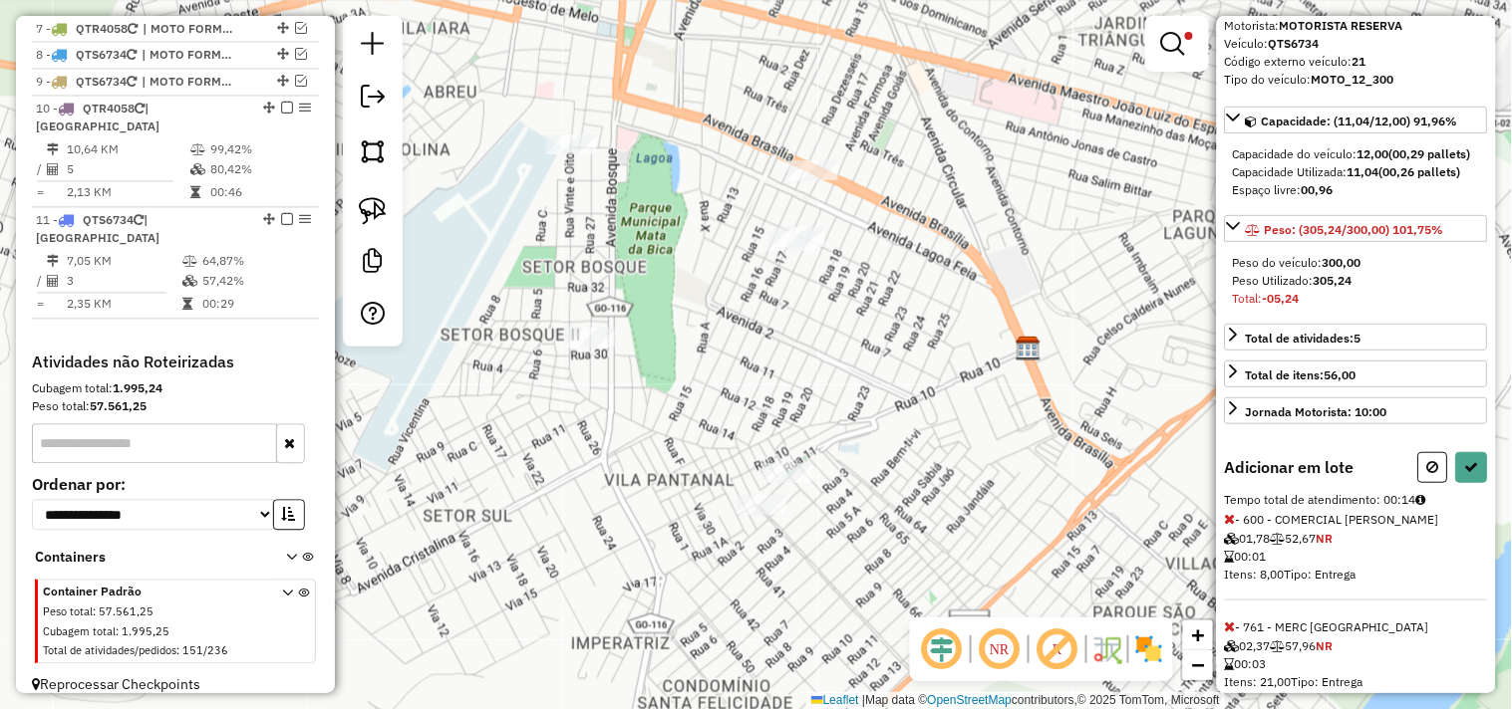
click at [1227, 634] on icon at bounding box center [1230, 627] width 11 height 14
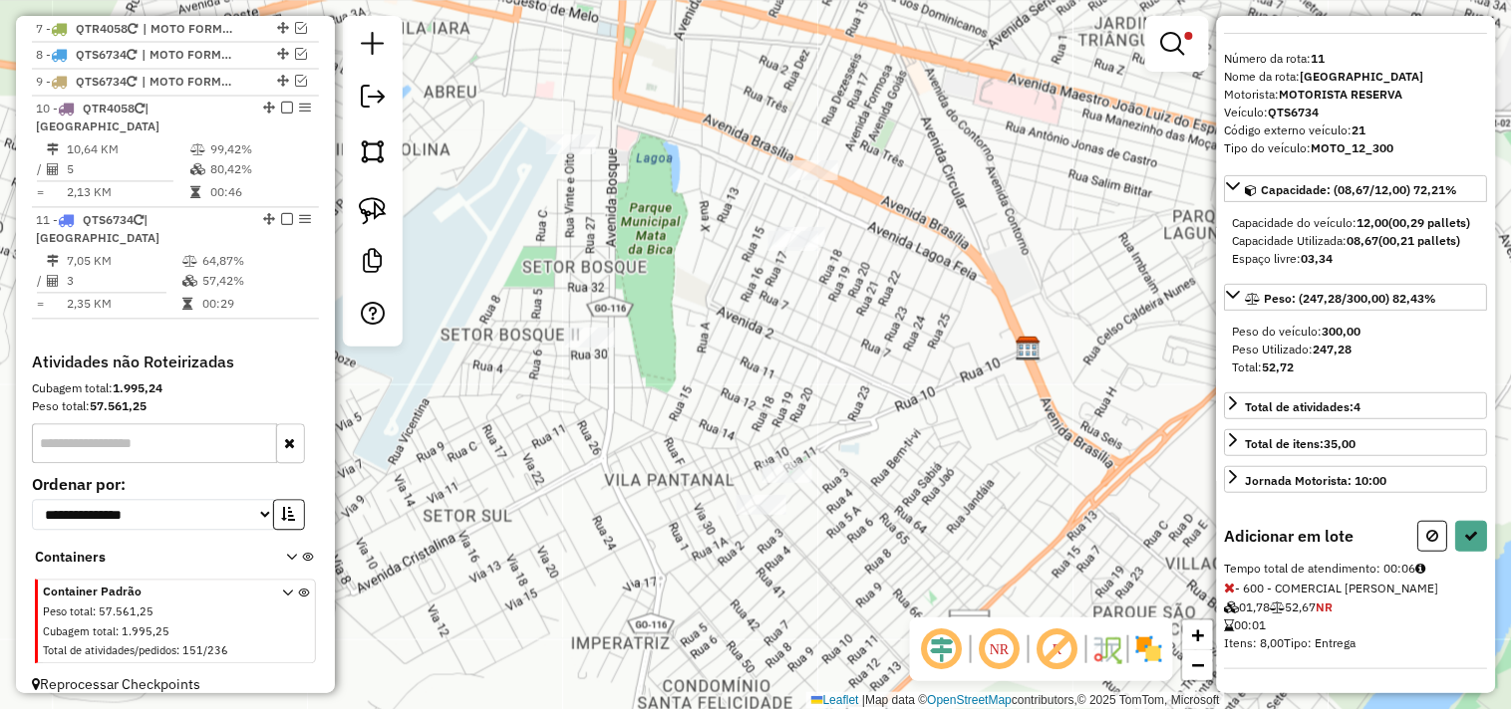
scroll to position [58, 0]
click at [1227, 590] on icon at bounding box center [1230, 588] width 11 height 14
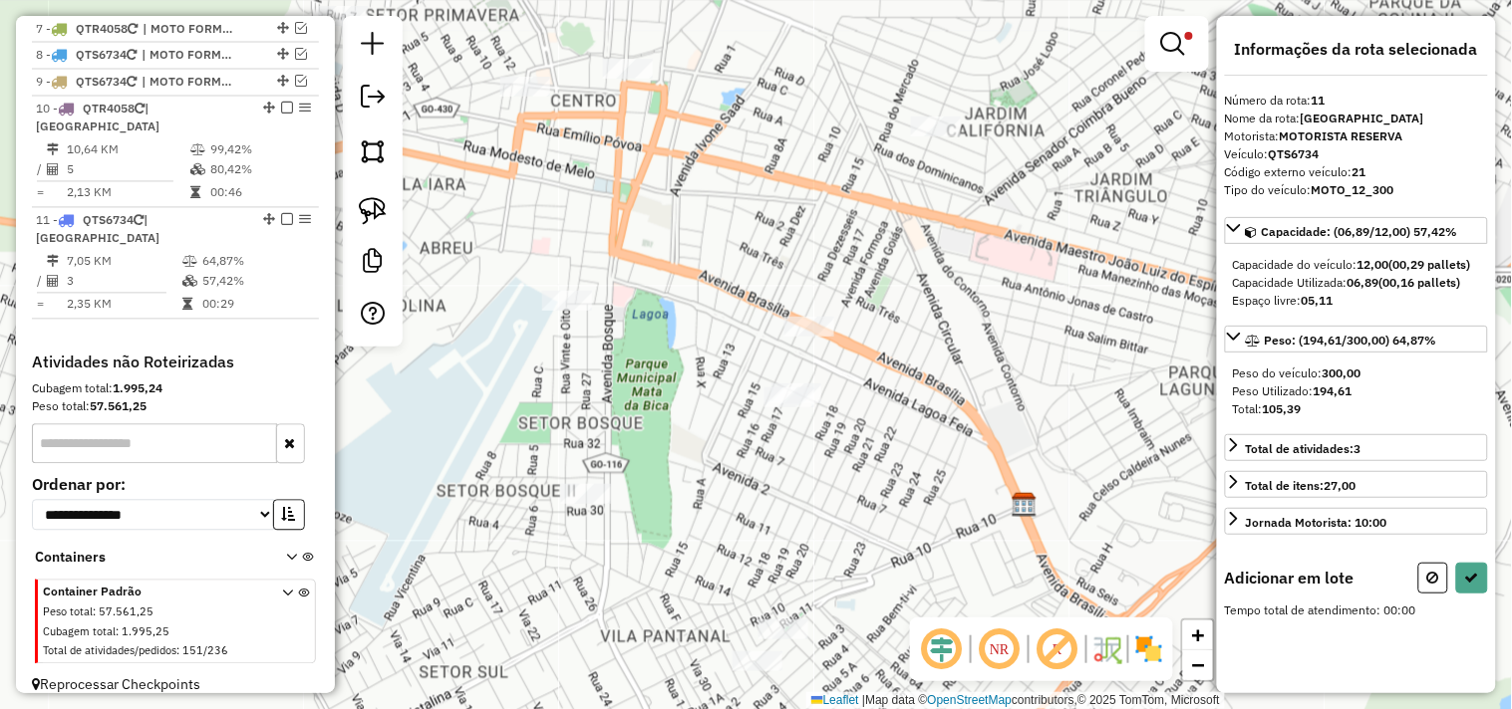
drag, startPoint x: 993, startPoint y: 459, endPoint x: 989, endPoint y: 616, distance: 156.5
click at [989, 616] on div "Limpar filtros Janela de atendimento Grade de atendimento Capacidade Transporta…" at bounding box center [756, 354] width 1512 height 709
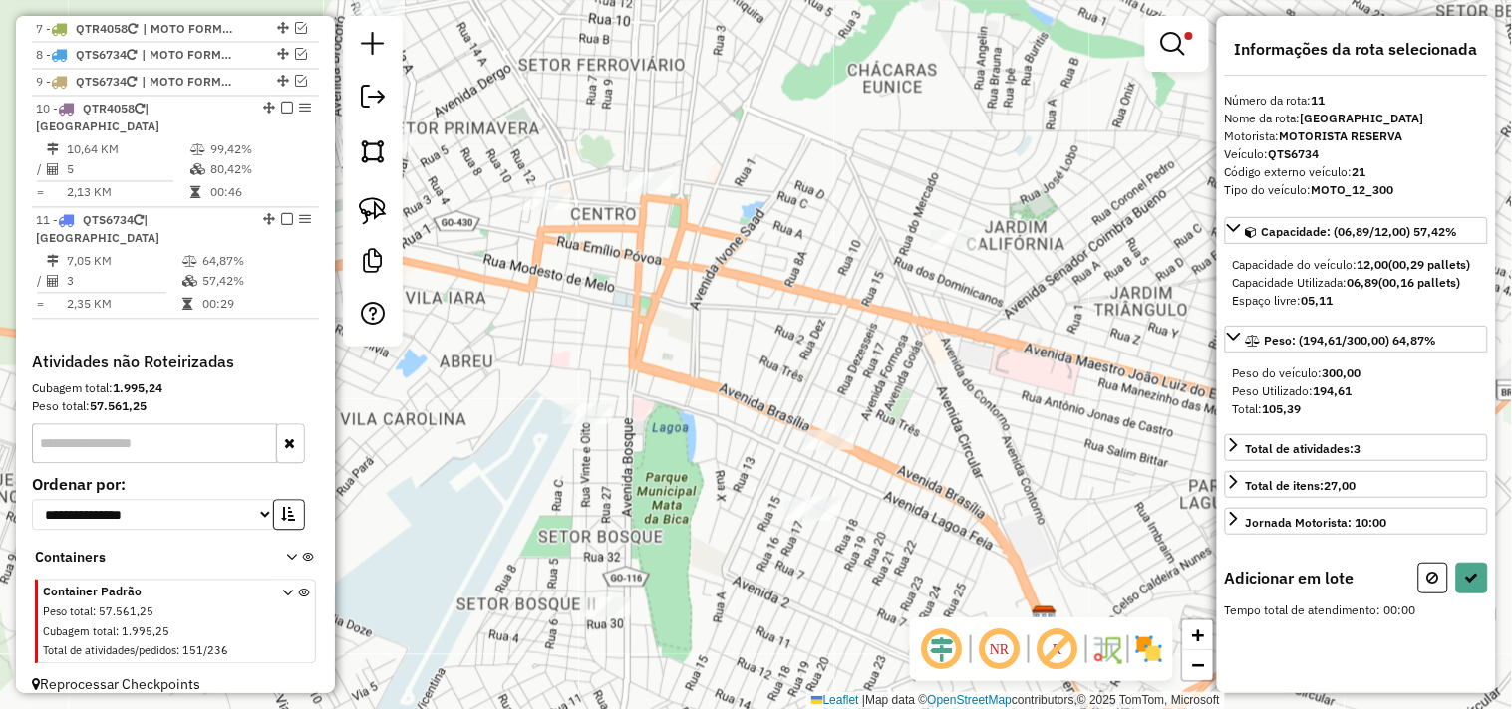
drag, startPoint x: 958, startPoint y: 425, endPoint x: 977, endPoint y: 539, distance: 115.3
click at [977, 539] on div "Limpar filtros Janela de atendimento Grade de atendimento Capacidade Transporta…" at bounding box center [756, 354] width 1512 height 709
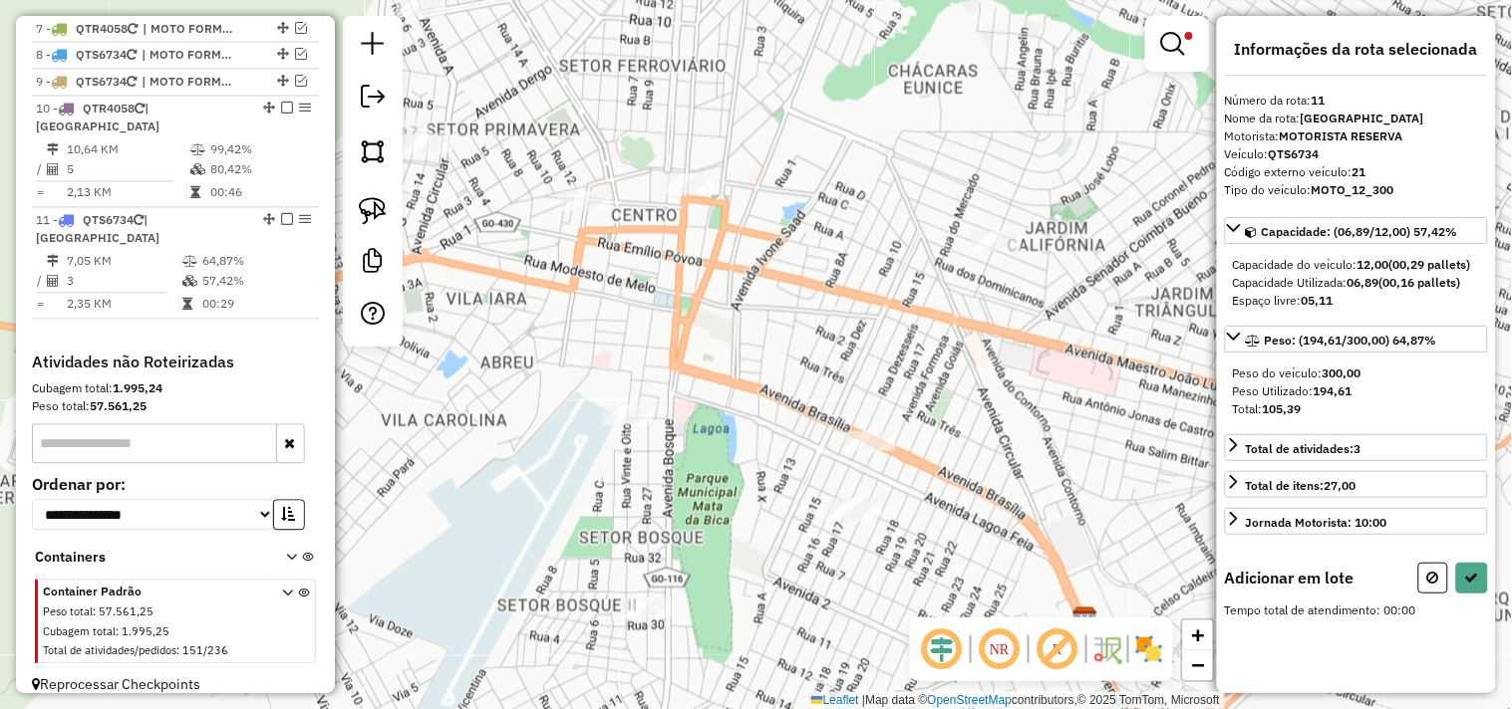
drag, startPoint x: 679, startPoint y: 284, endPoint x: 633, endPoint y: 262, distance: 50.8
click at [705, 284] on div "Limpar filtros Janela de atendimento Grade de atendimento Capacidade Transporta…" at bounding box center [756, 354] width 1512 height 709
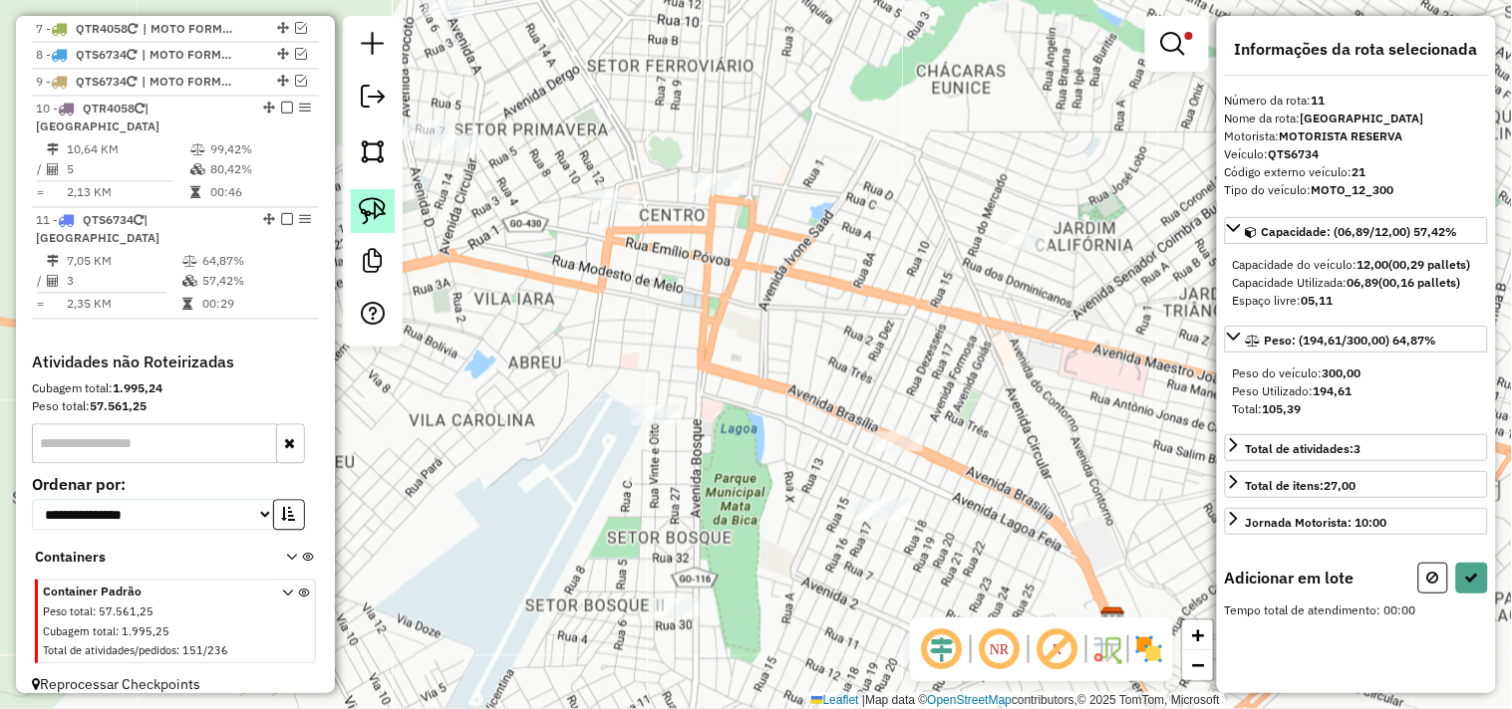
click at [391, 201] on link at bounding box center [373, 211] width 44 height 44
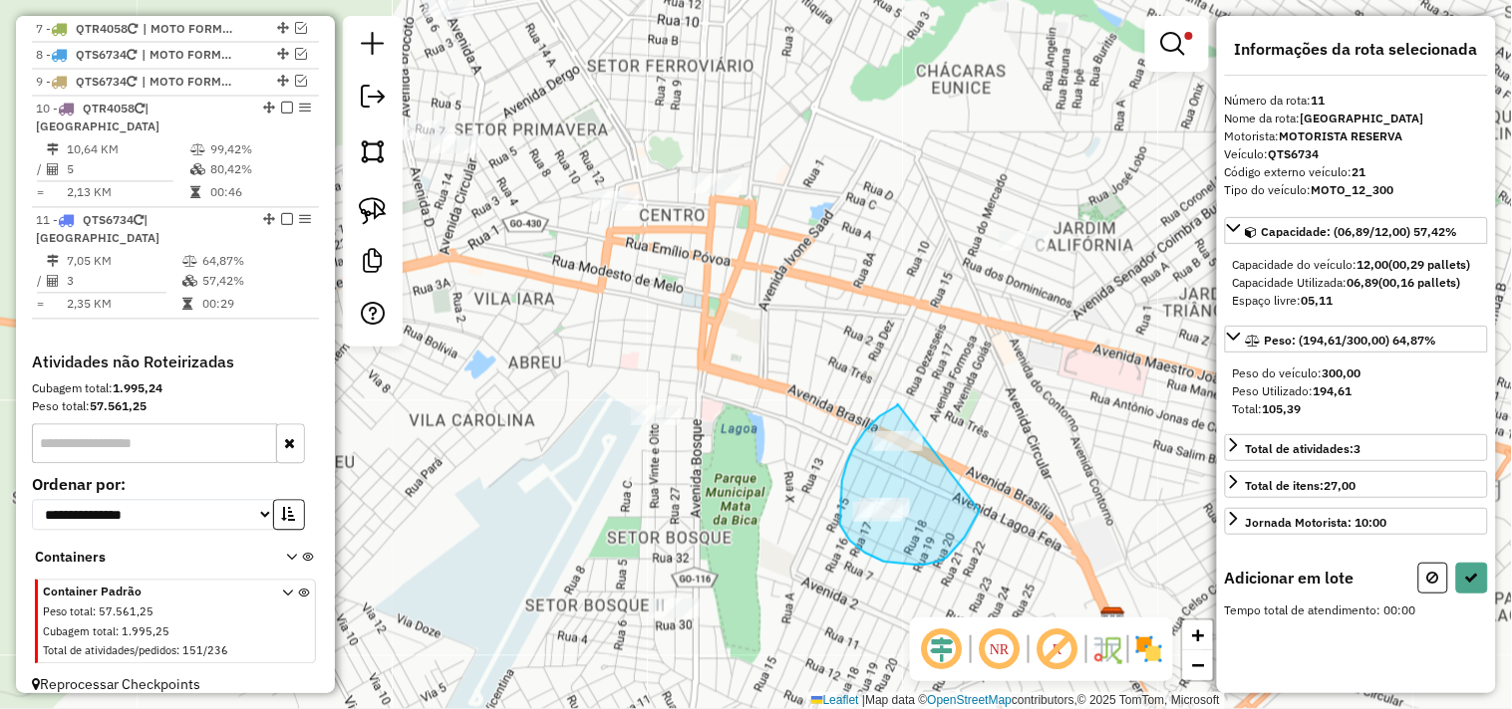
drag, startPoint x: 898, startPoint y: 405, endPoint x: 983, endPoint y: 482, distance: 115.7
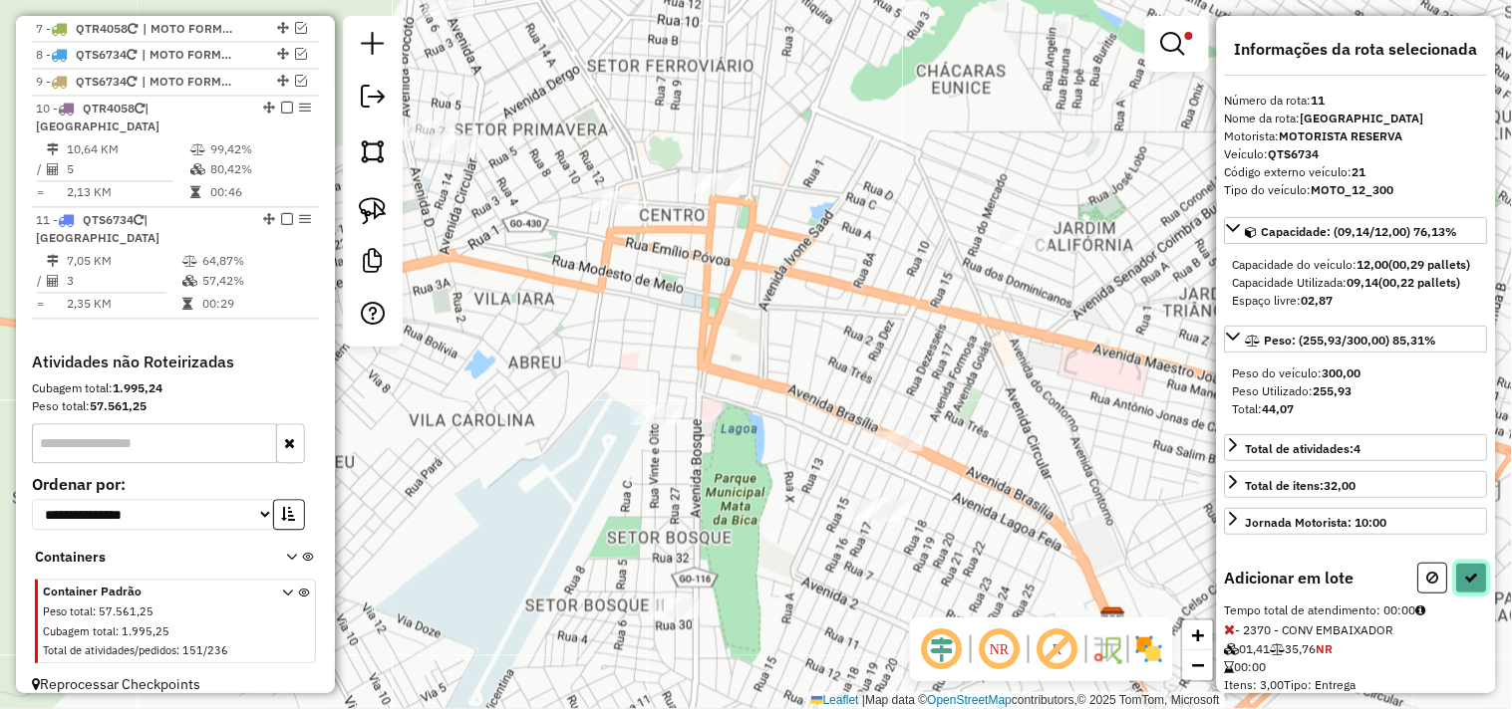
click at [1472, 585] on icon at bounding box center [1472, 578] width 14 height 14
select select "*********"
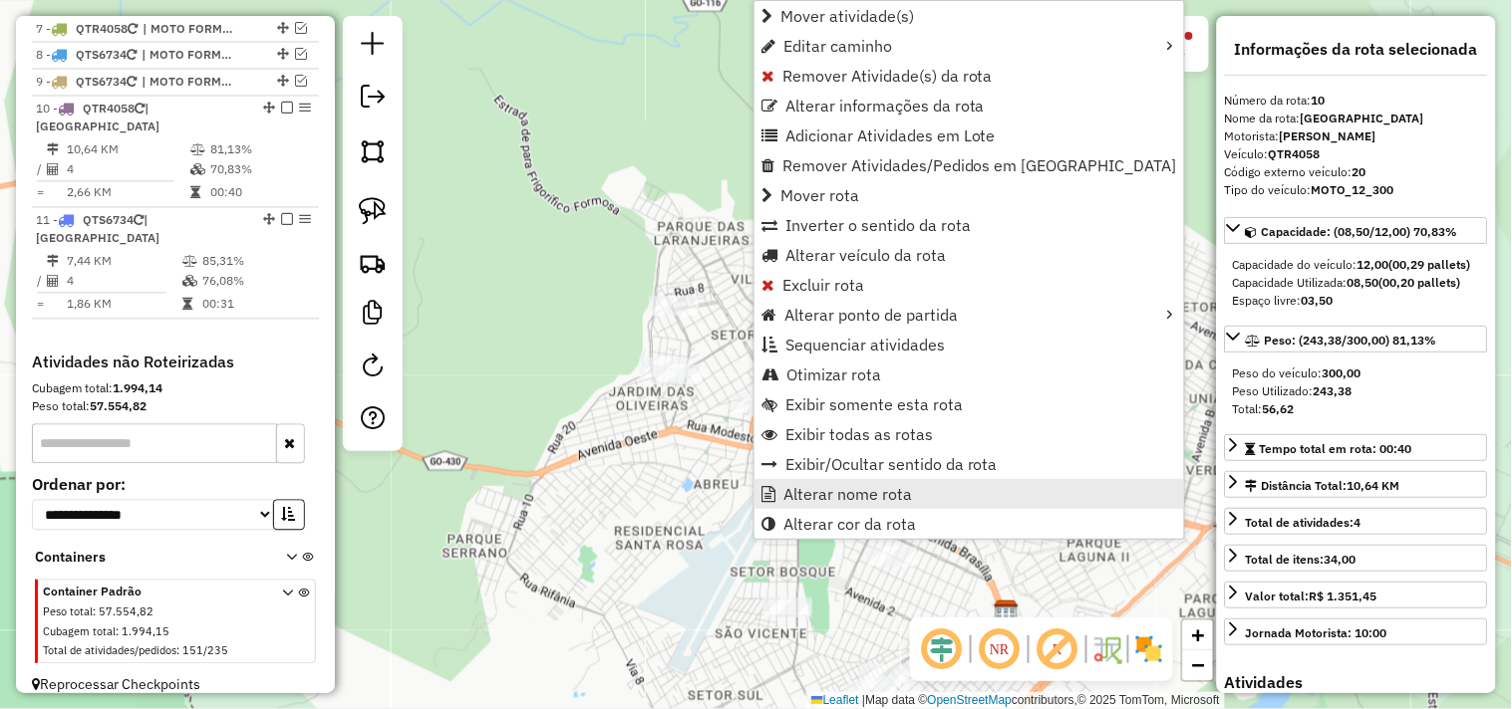
click at [814, 480] on link "Alterar nome rota" at bounding box center [968, 494] width 429 height 30
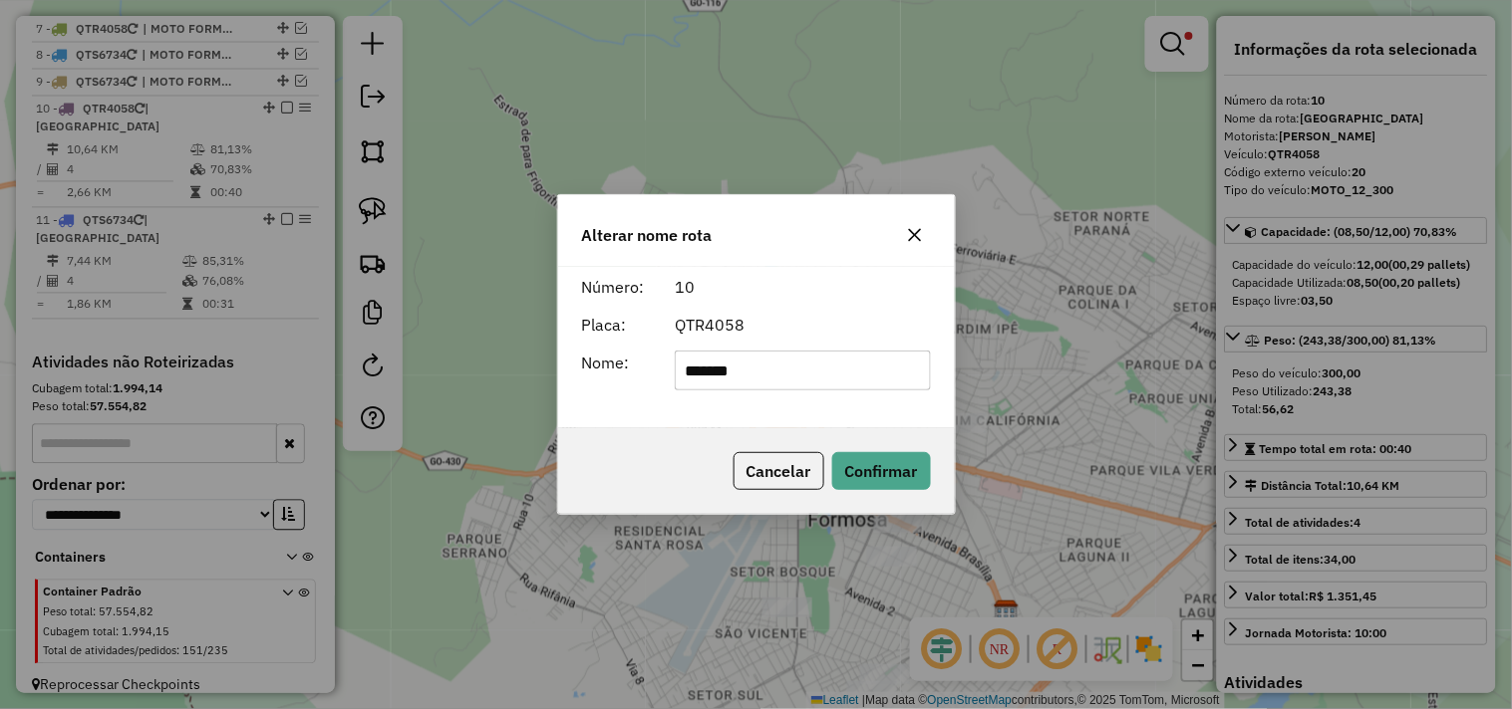
click at [797, 383] on input "*******" at bounding box center [803, 371] width 256 height 40
click at [797, 382] on input "*******" at bounding box center [803, 371] width 256 height 40
type input "**********"
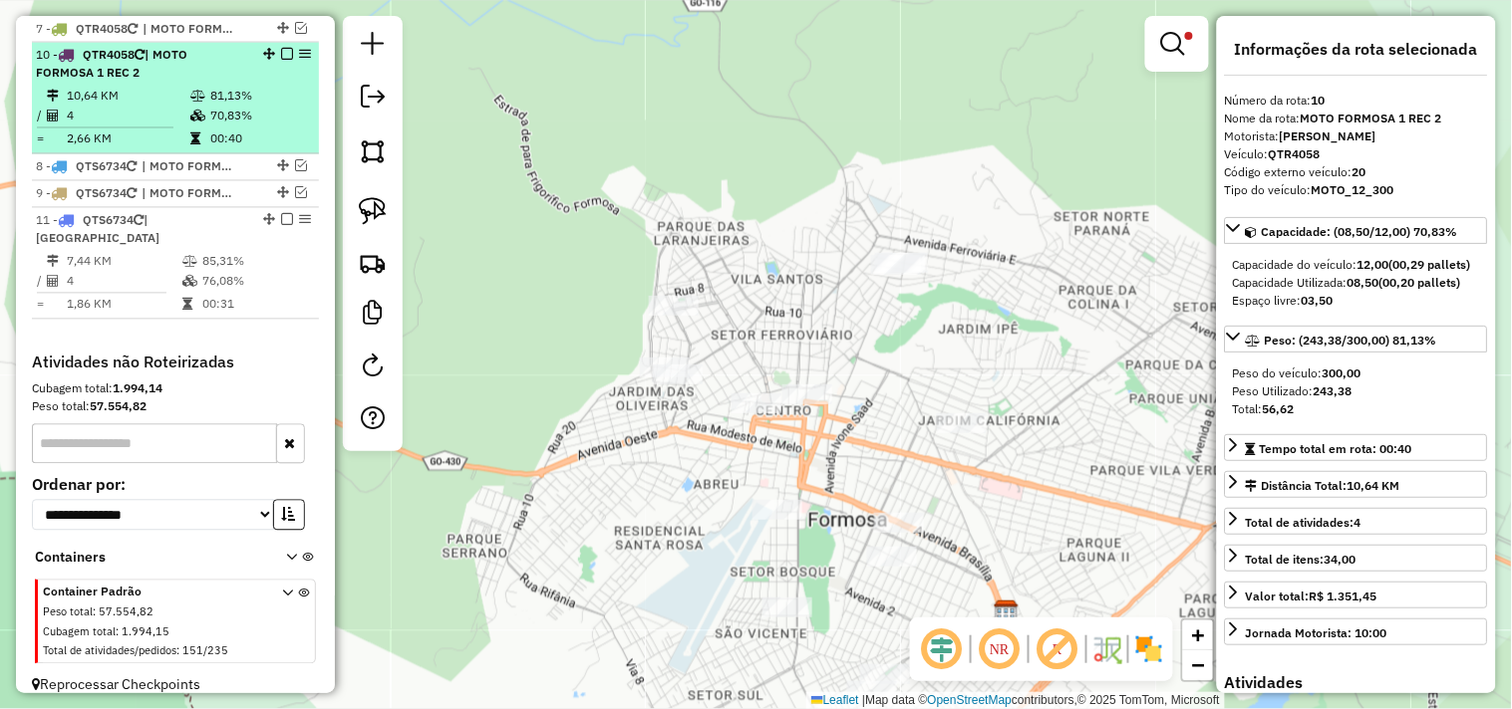
drag, startPoint x: 262, startPoint y: 121, endPoint x: 266, endPoint y: 68, distance: 53.0
click at [282, 61] on em at bounding box center [287, 55] width 12 height 12
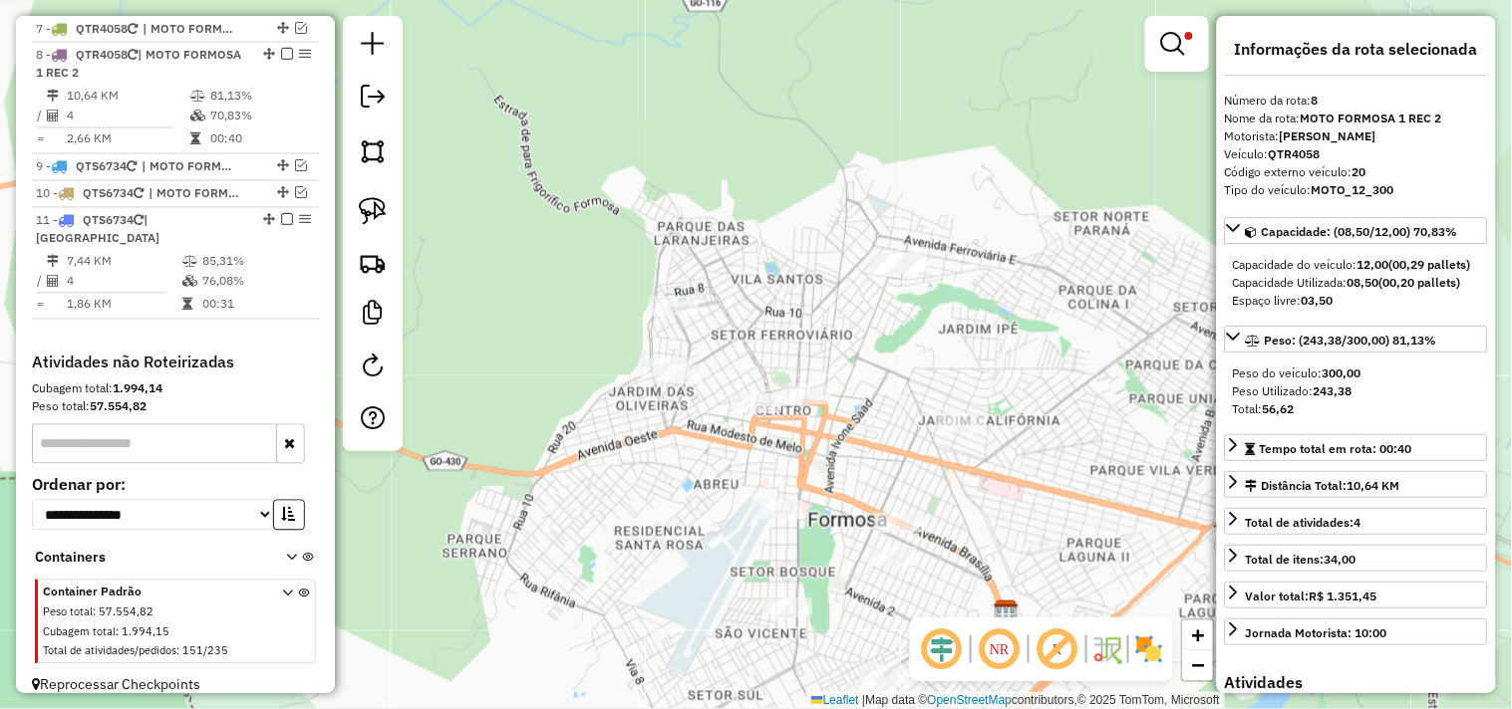
scroll to position [873, 0]
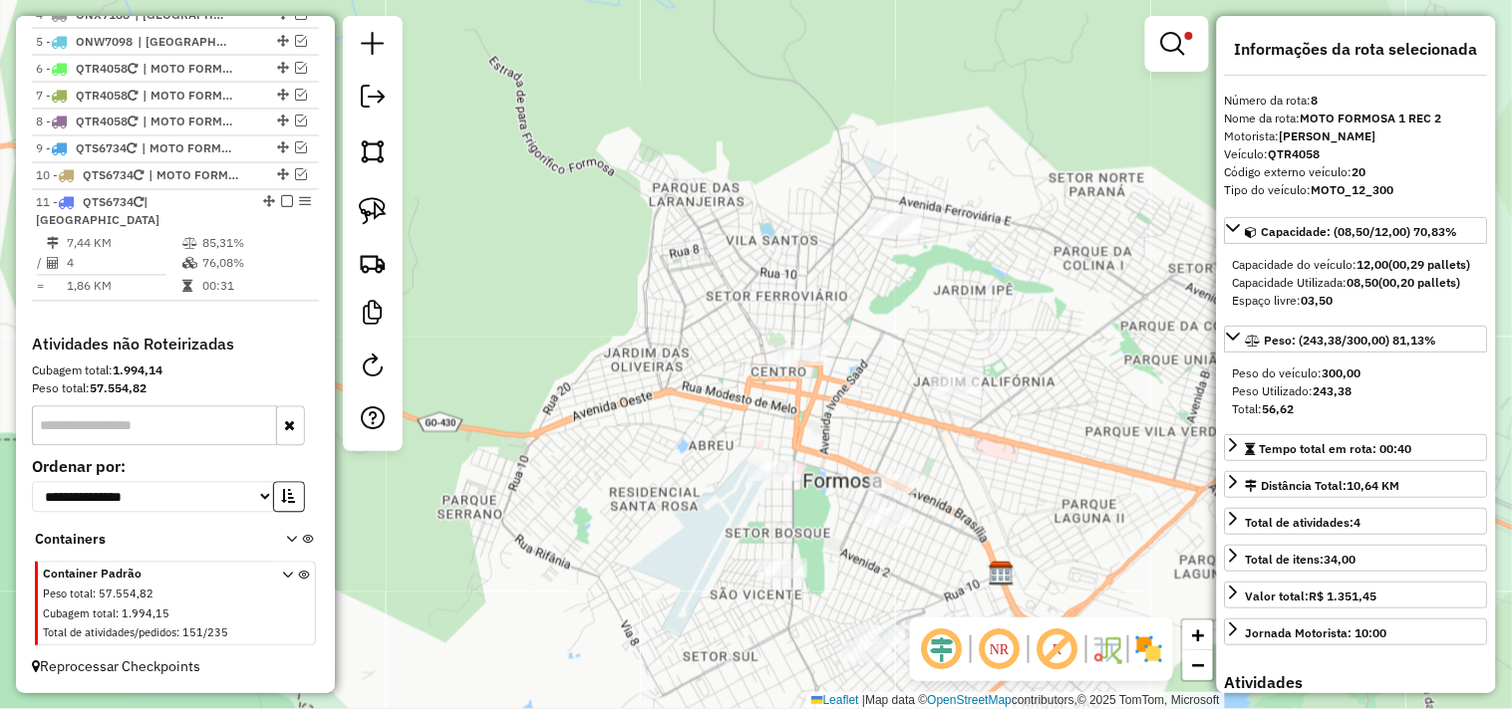
drag, startPoint x: 874, startPoint y: 419, endPoint x: 868, endPoint y: 361, distance: 59.1
click at [868, 361] on div "Limpar filtros Janela de atendimento Grade de atendimento Capacidade Transporta…" at bounding box center [756, 354] width 1512 height 709
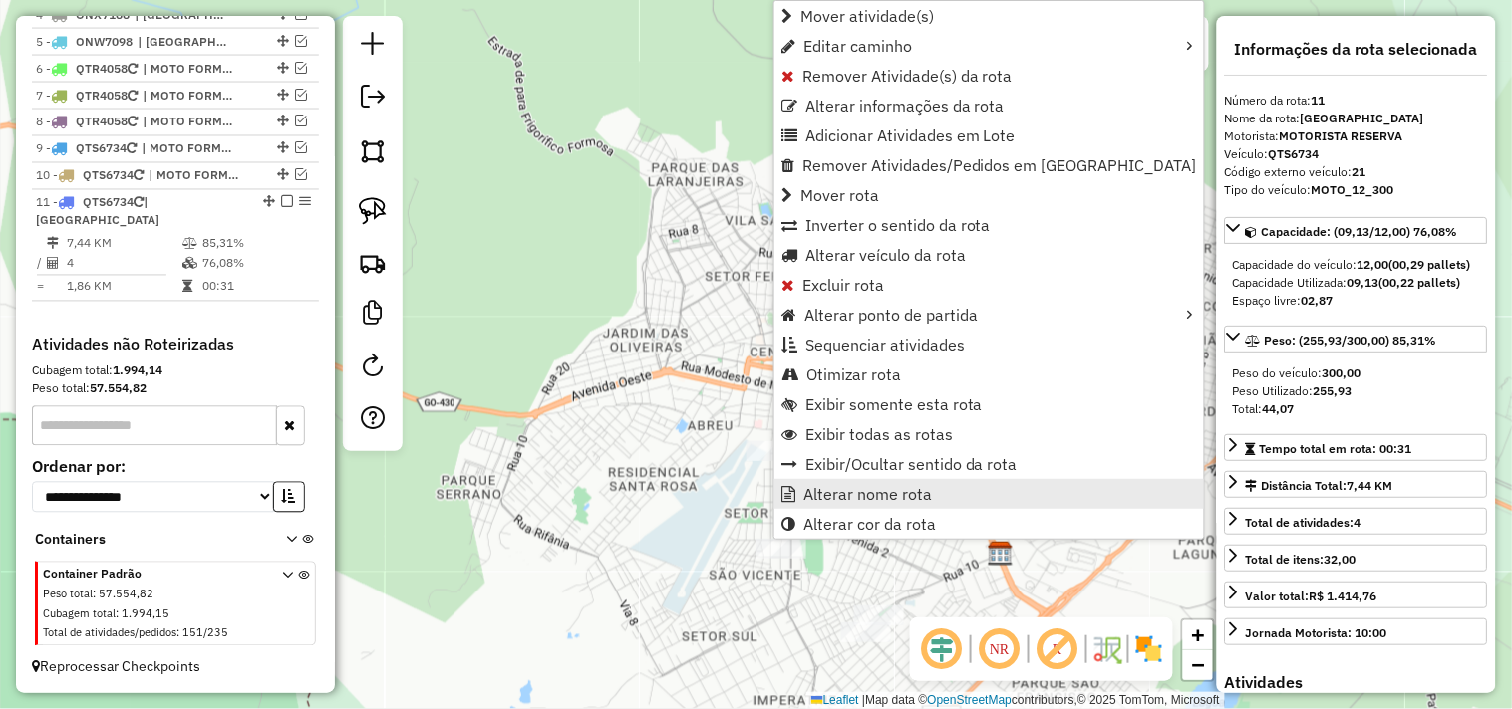
click at [864, 495] on span "Alterar nome rota" at bounding box center [867, 494] width 129 height 16
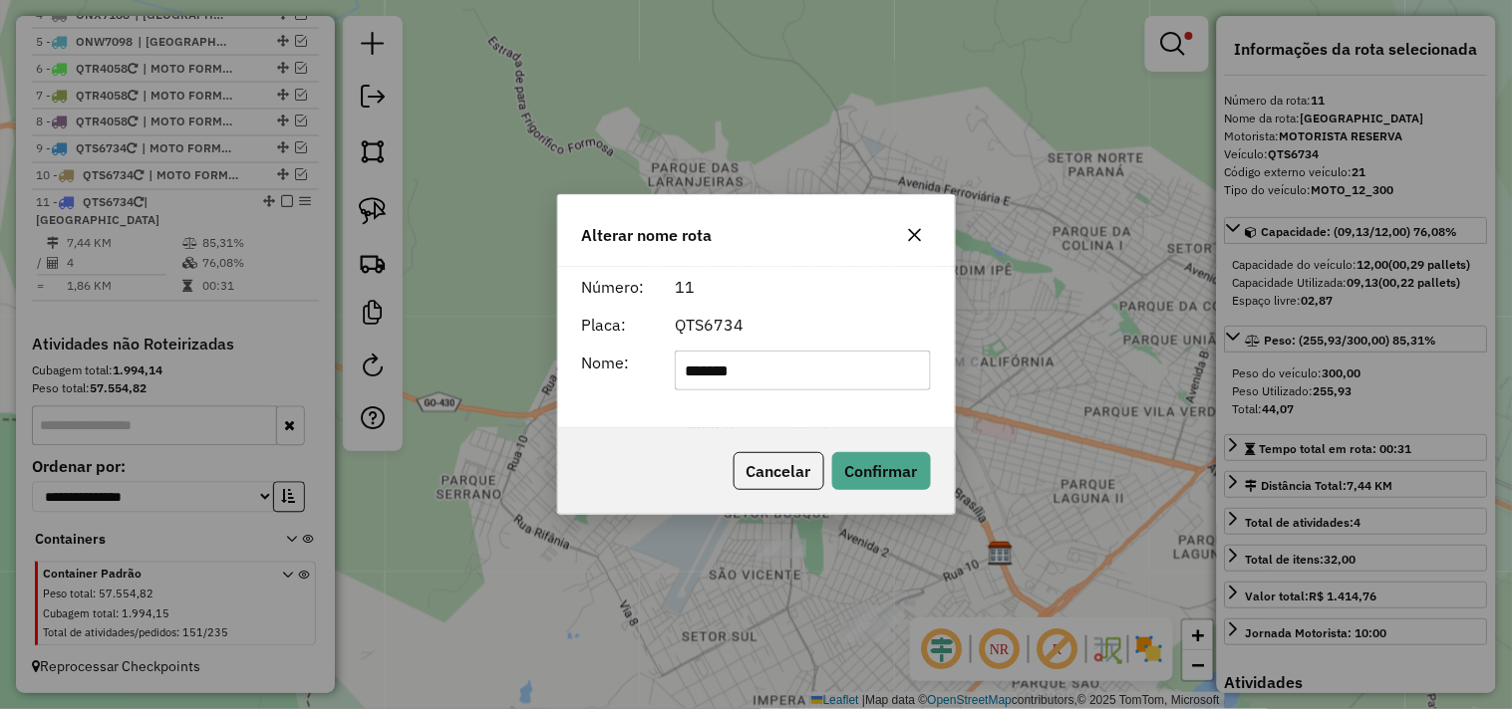
click at [838, 372] on input "*******" at bounding box center [803, 371] width 256 height 40
click at [838, 371] on input "*******" at bounding box center [803, 371] width 256 height 40
type input "**********"
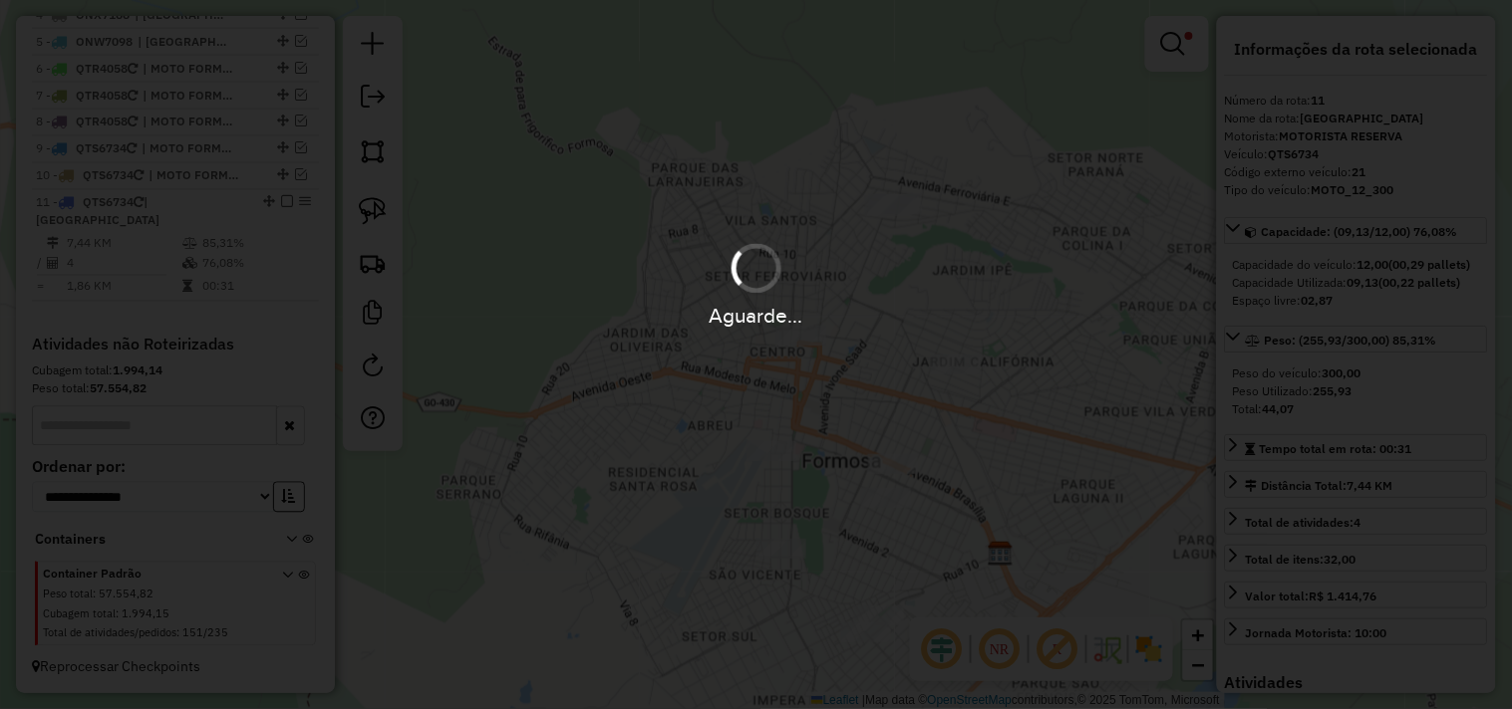
scroll to position [891, 0]
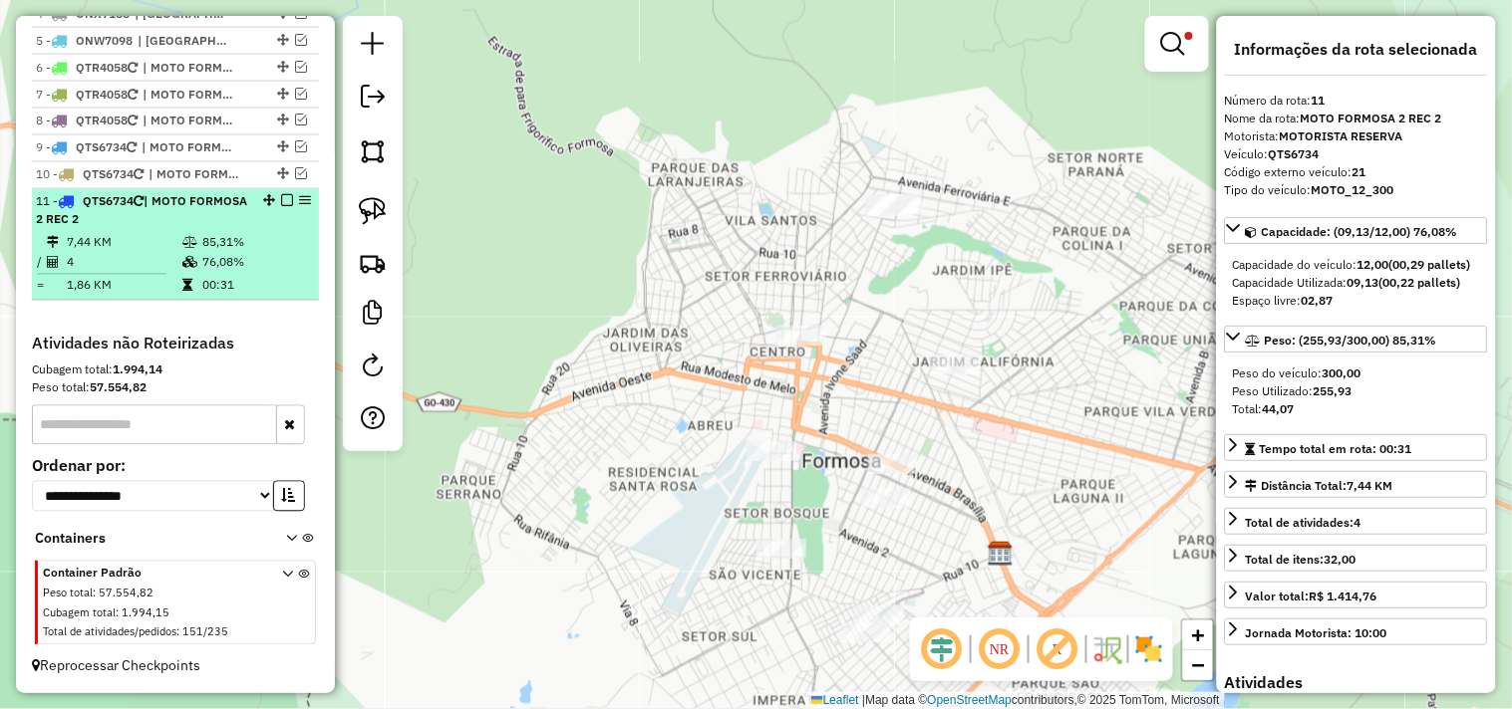
click at [284, 197] on em at bounding box center [287, 201] width 12 height 12
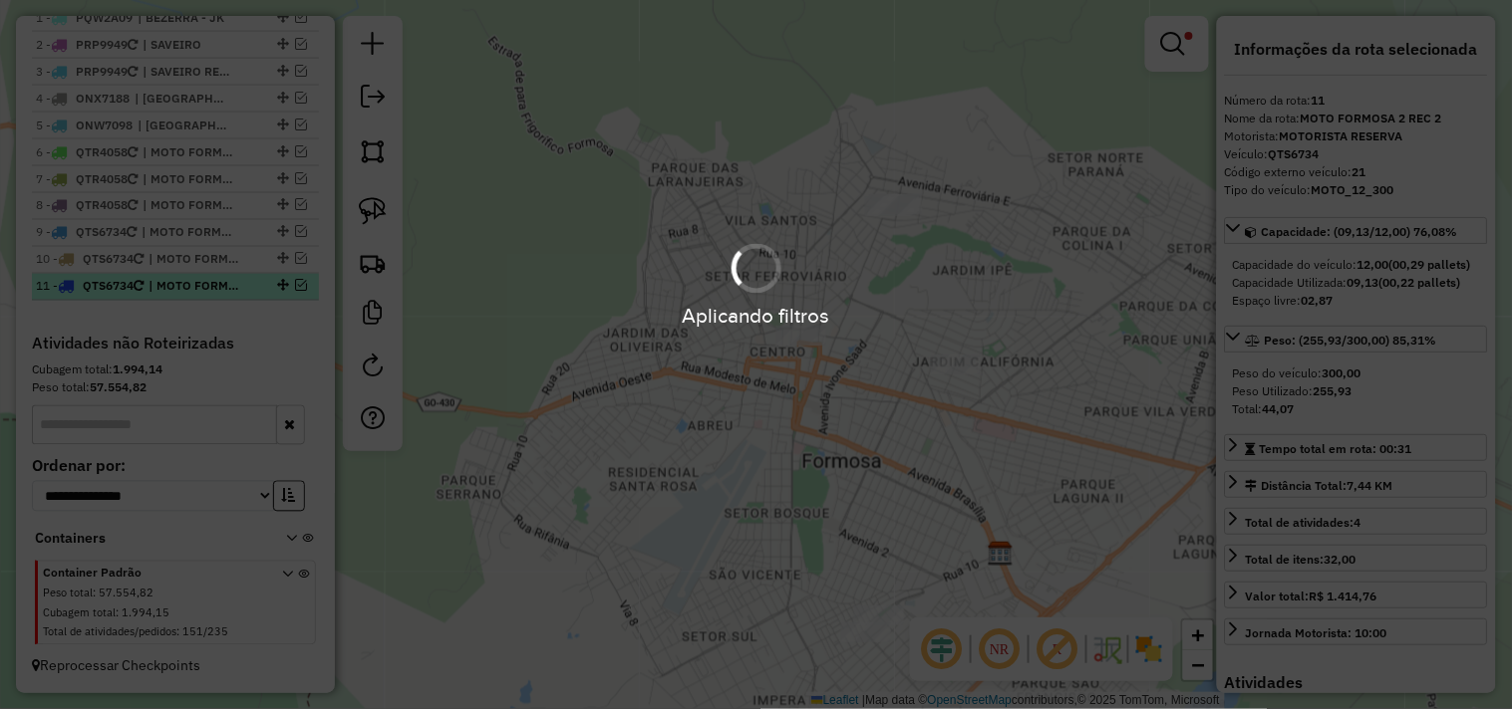
scroll to position [807, 0]
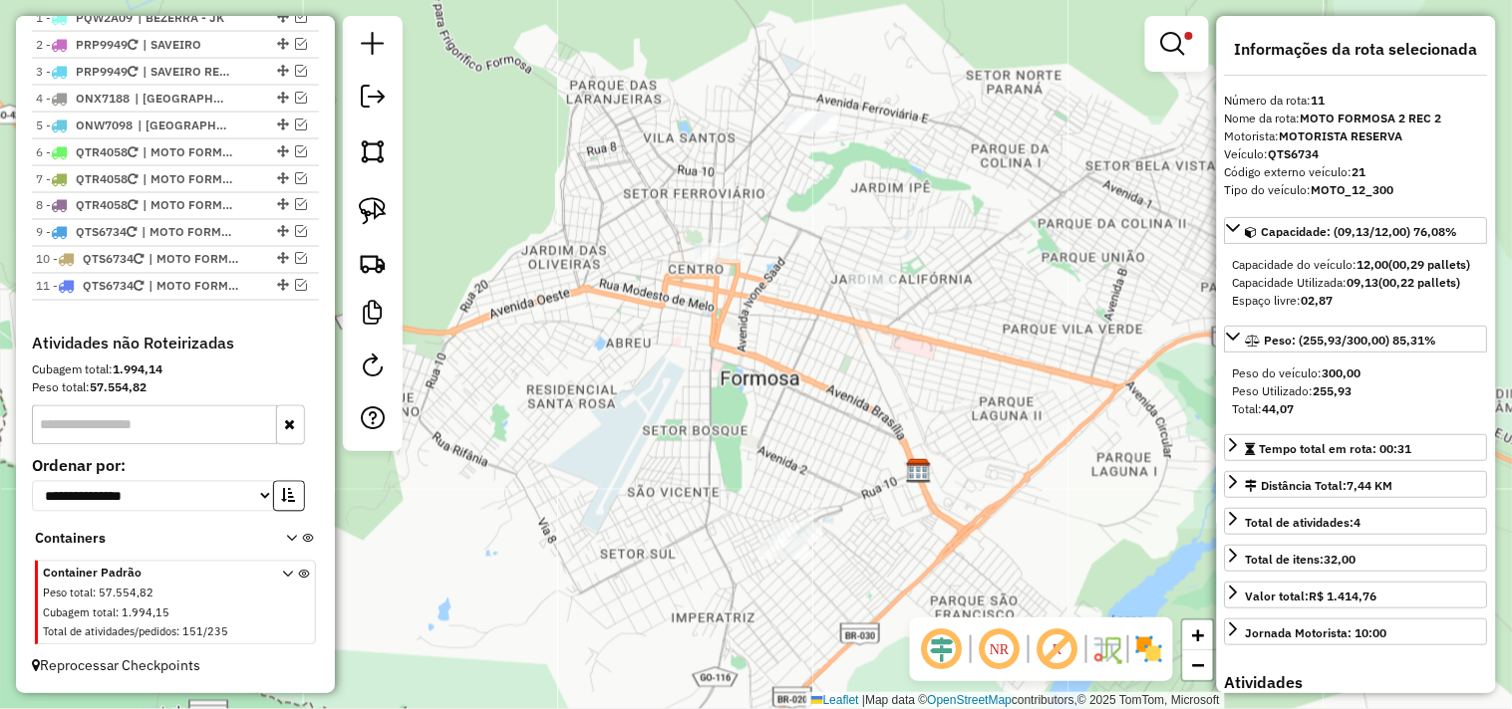
drag, startPoint x: 609, startPoint y: 260, endPoint x: 522, endPoint y: 194, distance: 108.8
click at [522, 194] on div "Limpar filtros Janela de atendimento Grade de atendimento Capacidade Transporta…" at bounding box center [756, 354] width 1512 height 709
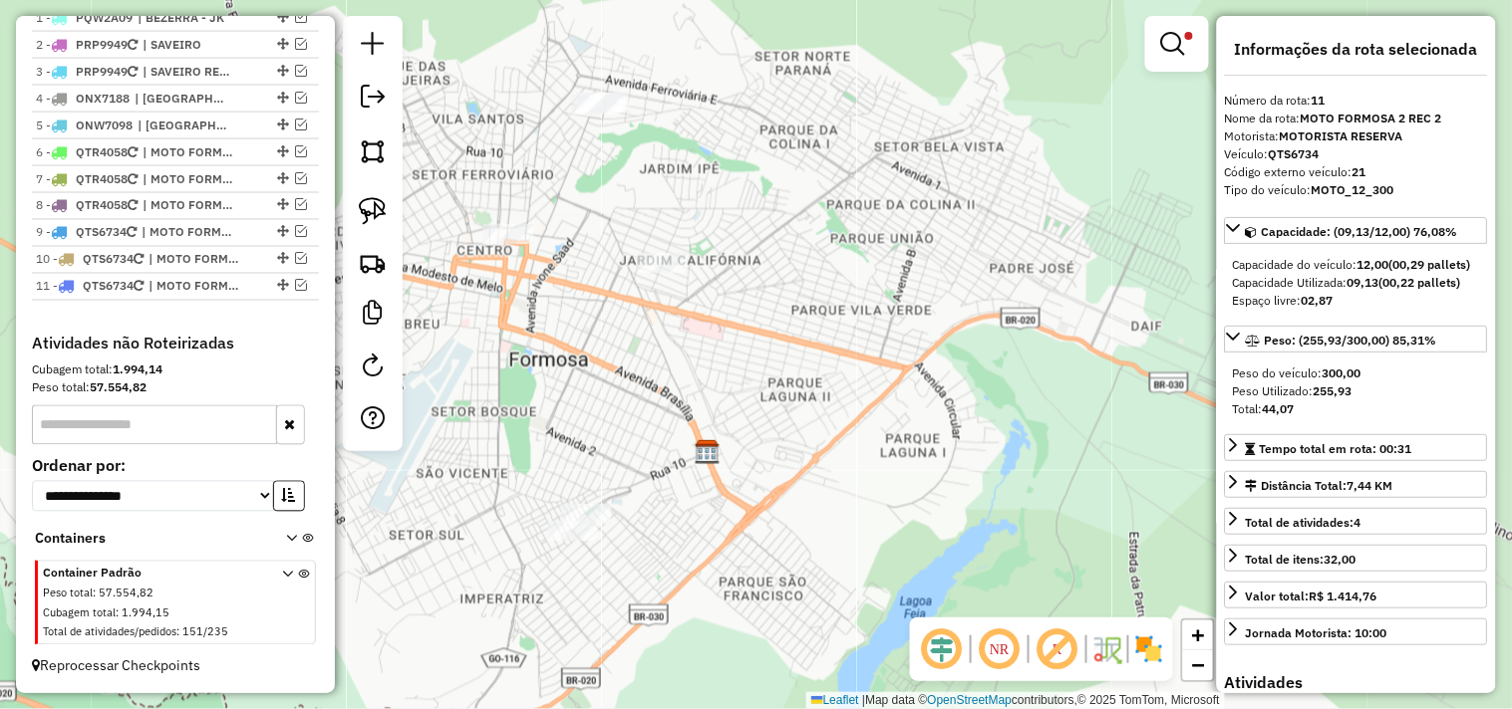
drag, startPoint x: 664, startPoint y: 290, endPoint x: 534, endPoint y: 343, distance: 139.9
click at [535, 343] on div "Limpar filtros Janela de atendimento Grade de atendimento Capacidade Transporta…" at bounding box center [756, 354] width 1512 height 709
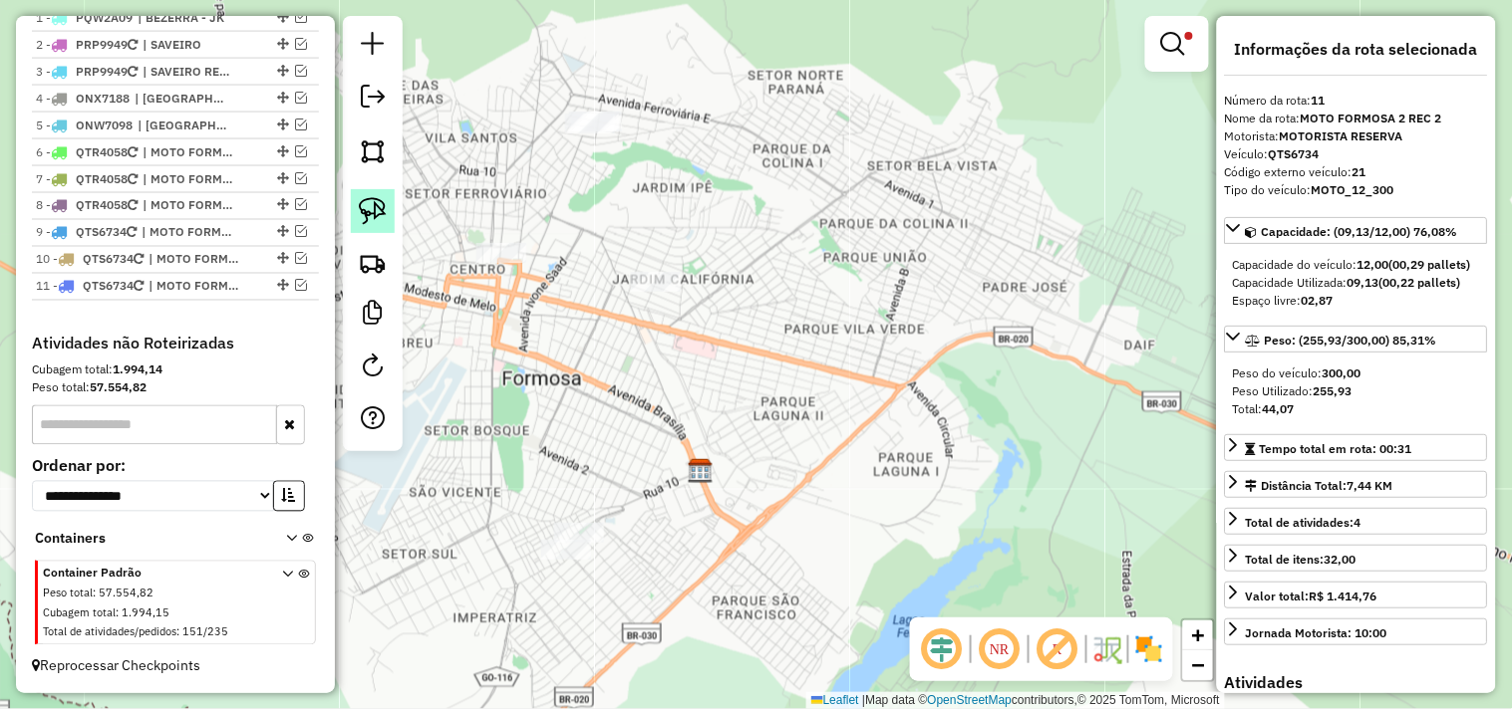
click at [390, 212] on link at bounding box center [373, 211] width 44 height 44
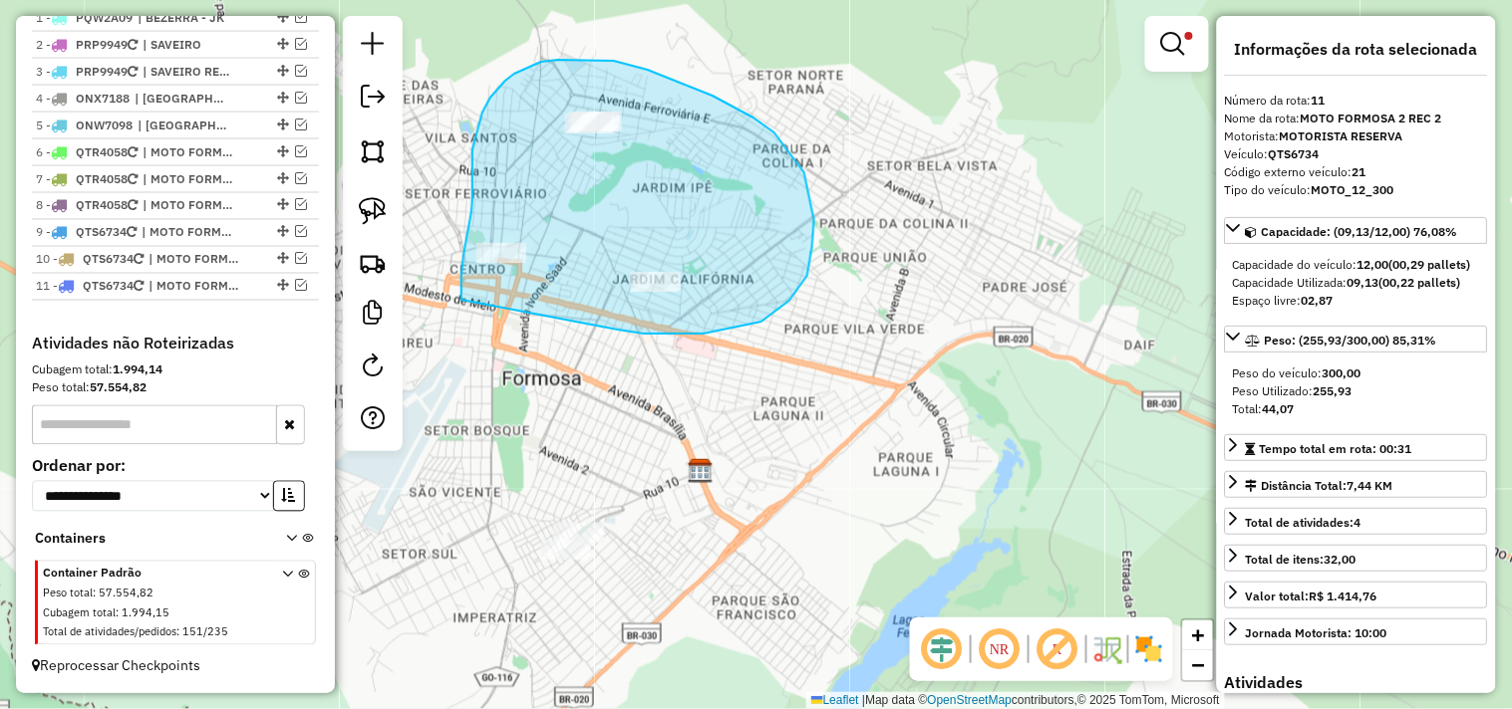
drag, startPoint x: 703, startPoint y: 334, endPoint x: 461, endPoint y: 302, distance: 244.2
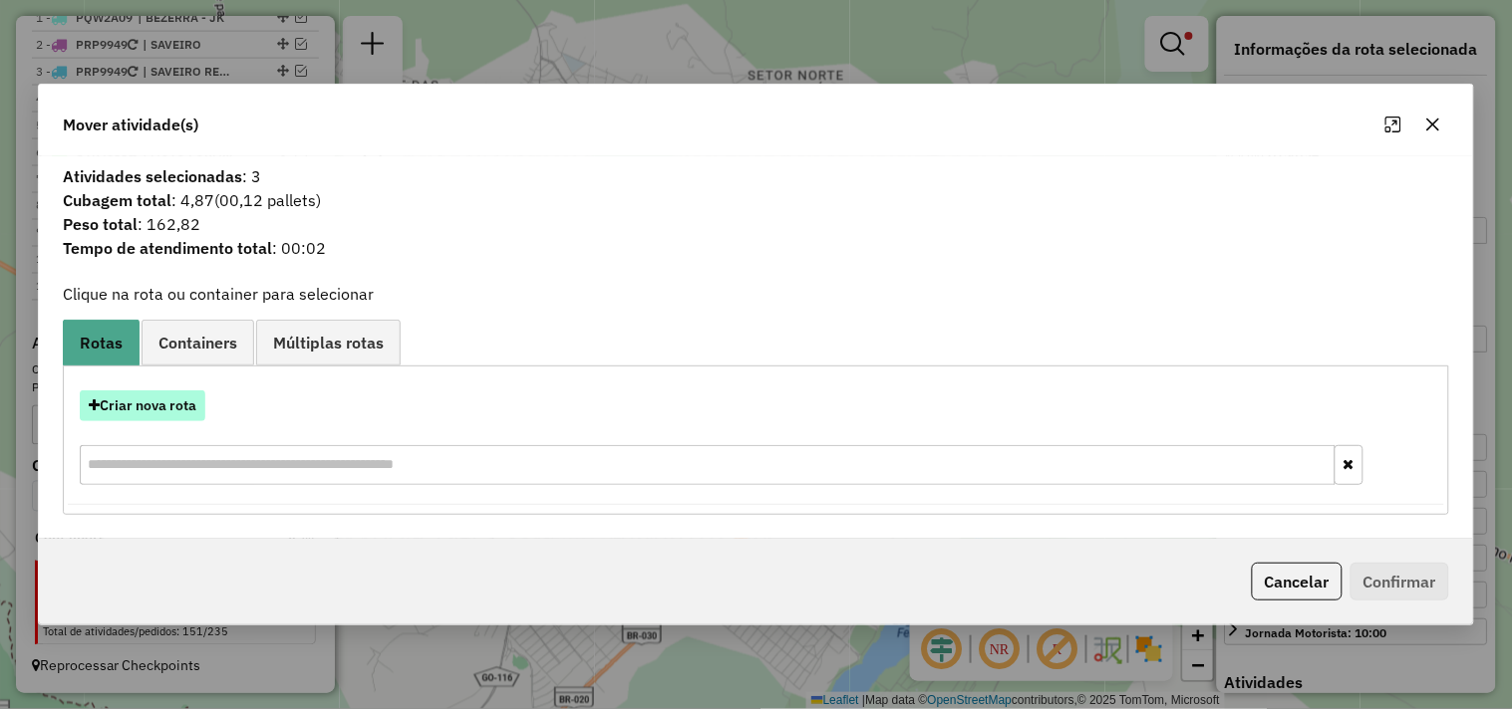
click at [146, 410] on button "Criar nova rota" at bounding box center [143, 406] width 126 height 31
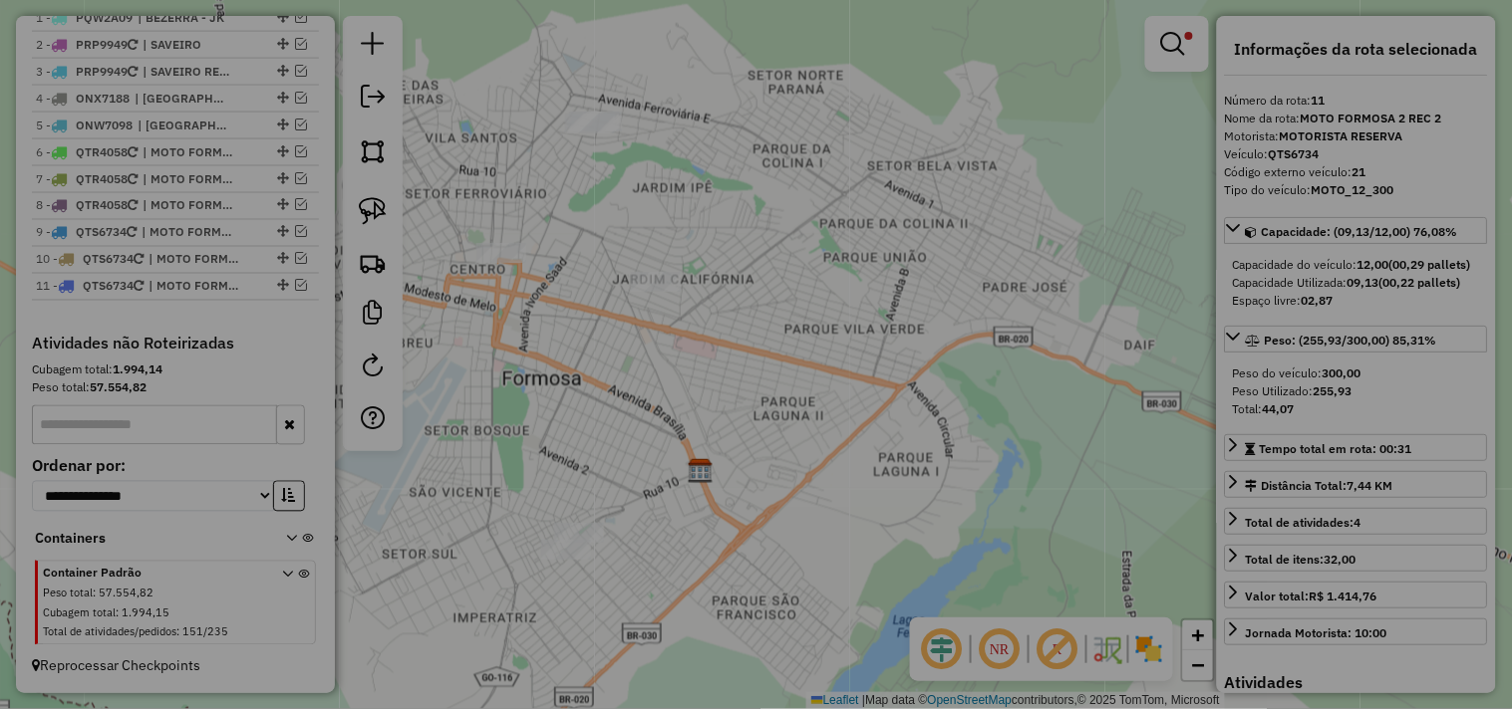
select select "*******"
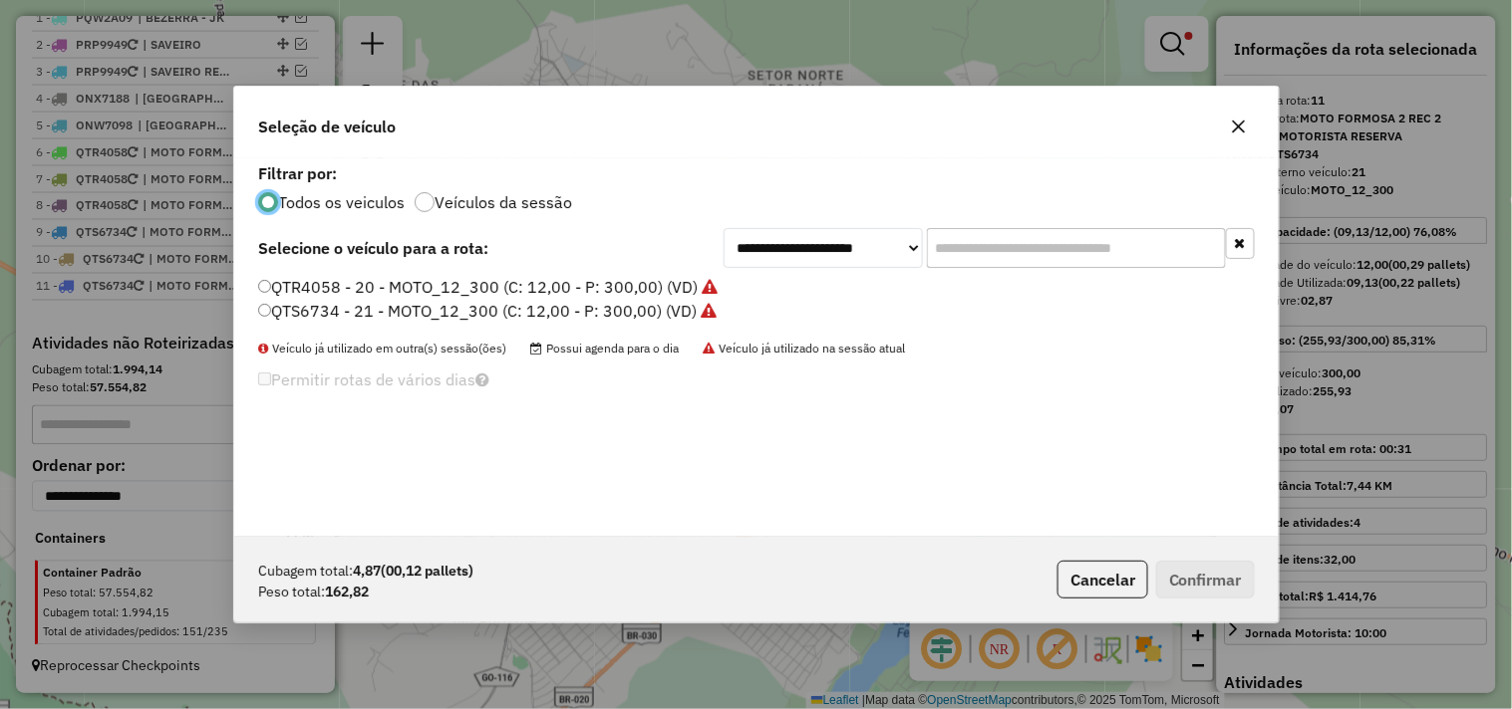
scroll to position [11, 5]
click at [616, 305] on label "QTS6734 - 21 - MOTO_12_300 (C: 12,00 - P: 300,00) (VD)" at bounding box center [486, 311] width 457 height 24
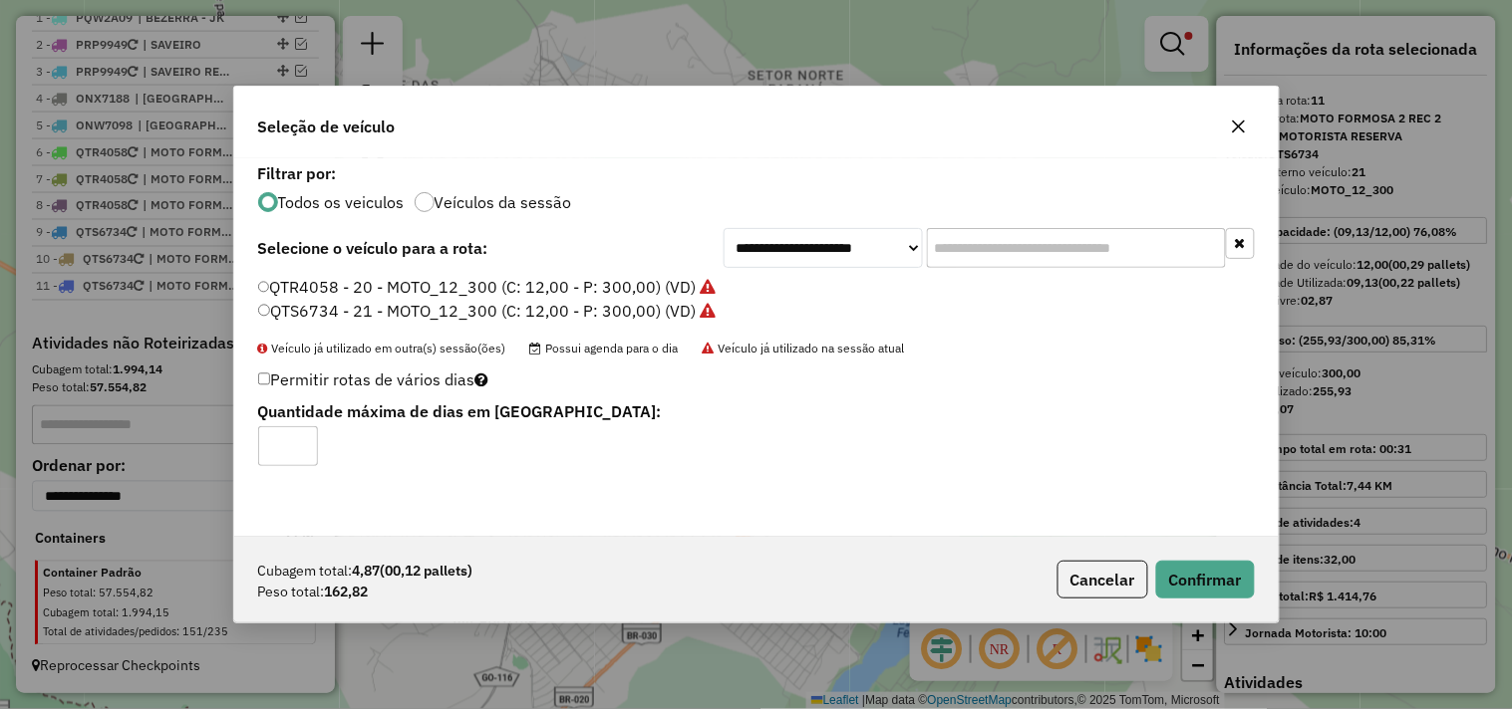
click at [649, 287] on label "QTR4058 - 20 - MOTO_12_300 (C: 12,00 - P: 300,00) (VD)" at bounding box center [487, 287] width 458 height 24
click at [1256, 583] on div "Cubagem total: 4,87 (00,12 pallets) Peso total: 162,82 Cancelar Confirmar" at bounding box center [756, 580] width 1044 height 86
click at [1237, 580] on button "Confirmar" at bounding box center [1205, 580] width 99 height 38
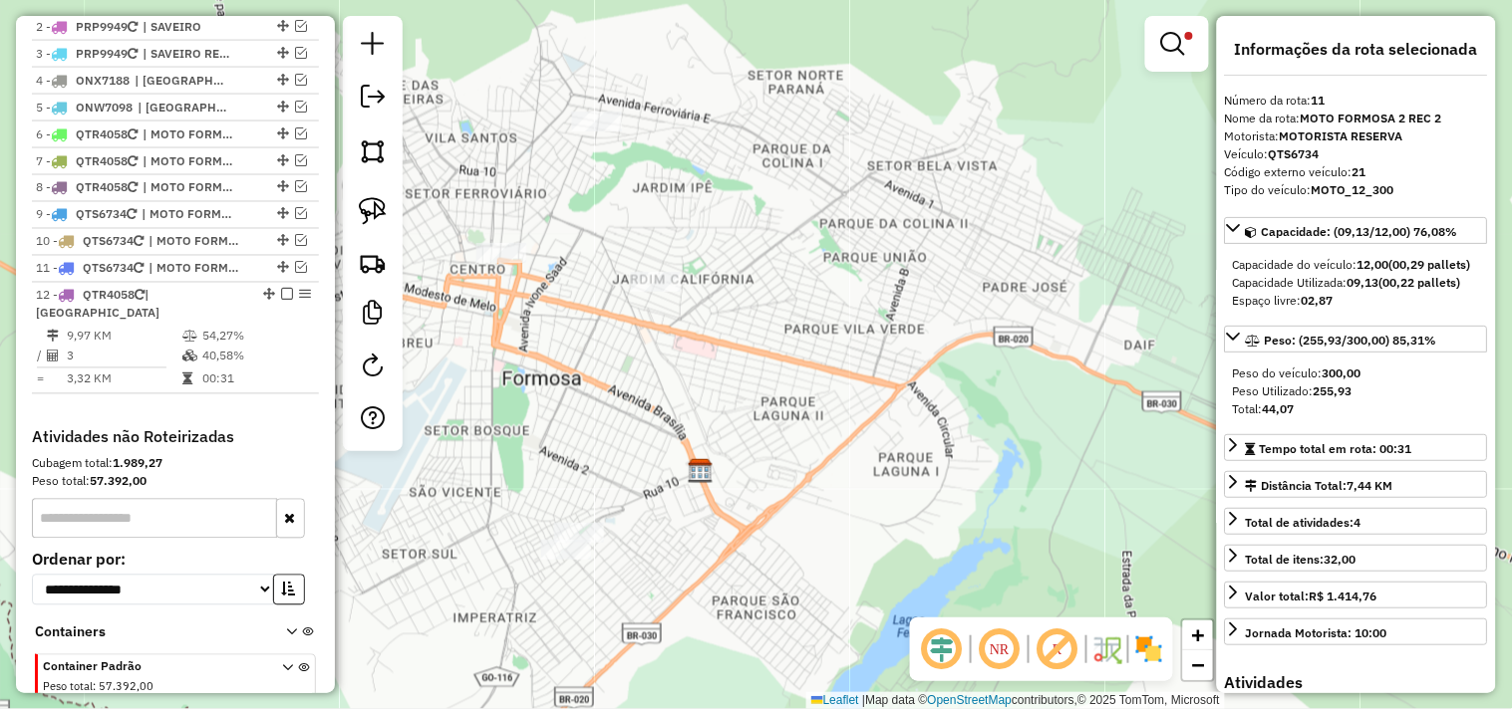
scroll to position [900, 0]
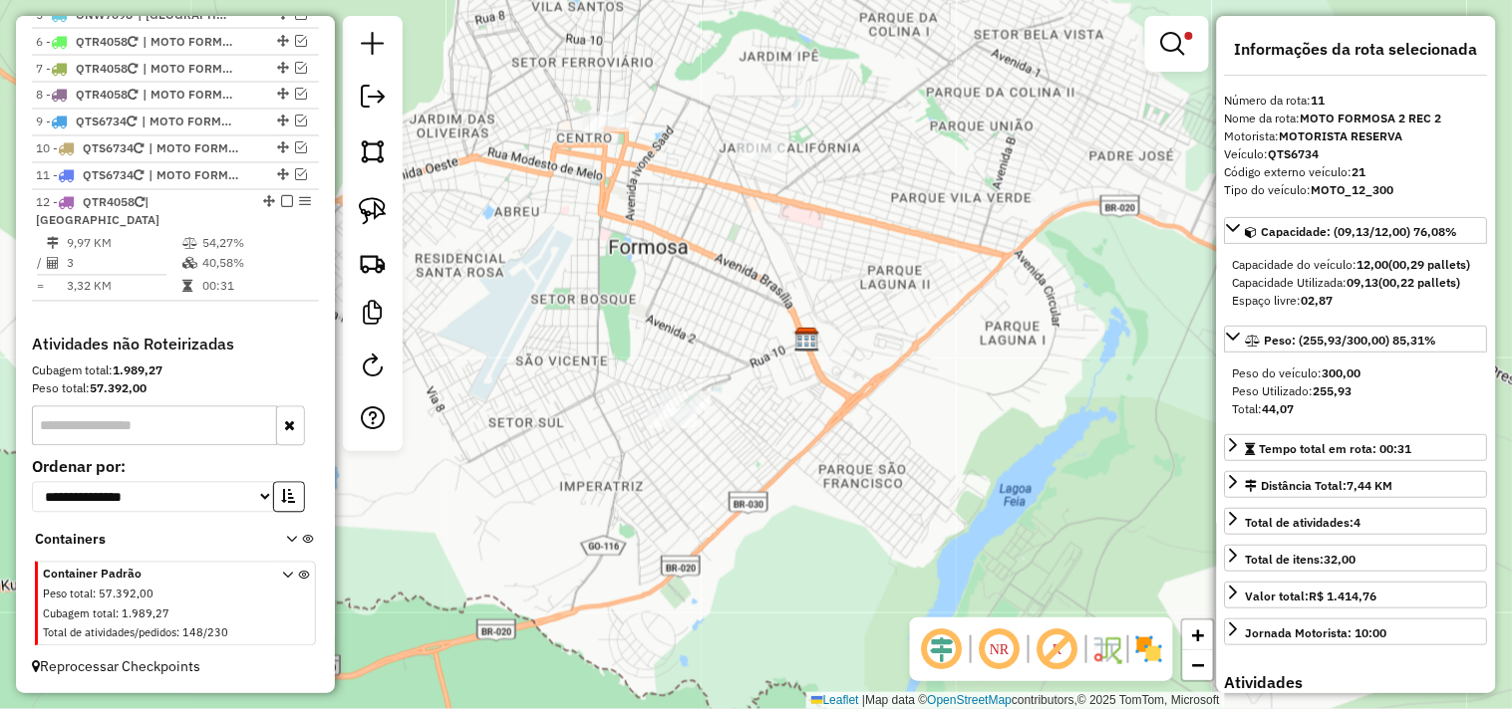
drag, startPoint x: 605, startPoint y: 473, endPoint x: 731, endPoint y: 360, distance: 170.0
click at [718, 363] on div "Limpar filtros Janela de atendimento Grade de atendimento Capacidade Transporta…" at bounding box center [756, 354] width 1512 height 709
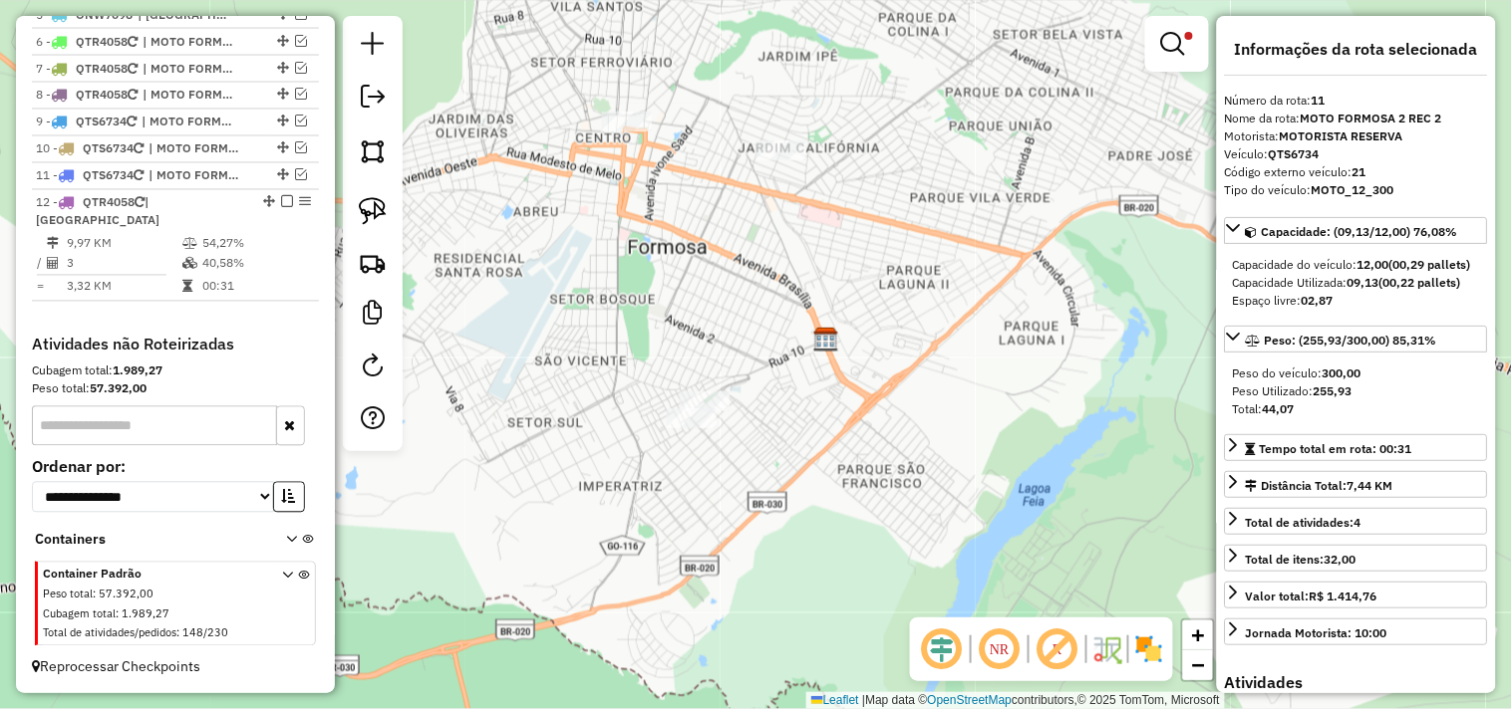
drag, startPoint x: 1191, startPoint y: 53, endPoint x: 1178, endPoint y: 60, distance: 14.7
click at [1189, 53] on link at bounding box center [1177, 44] width 48 height 40
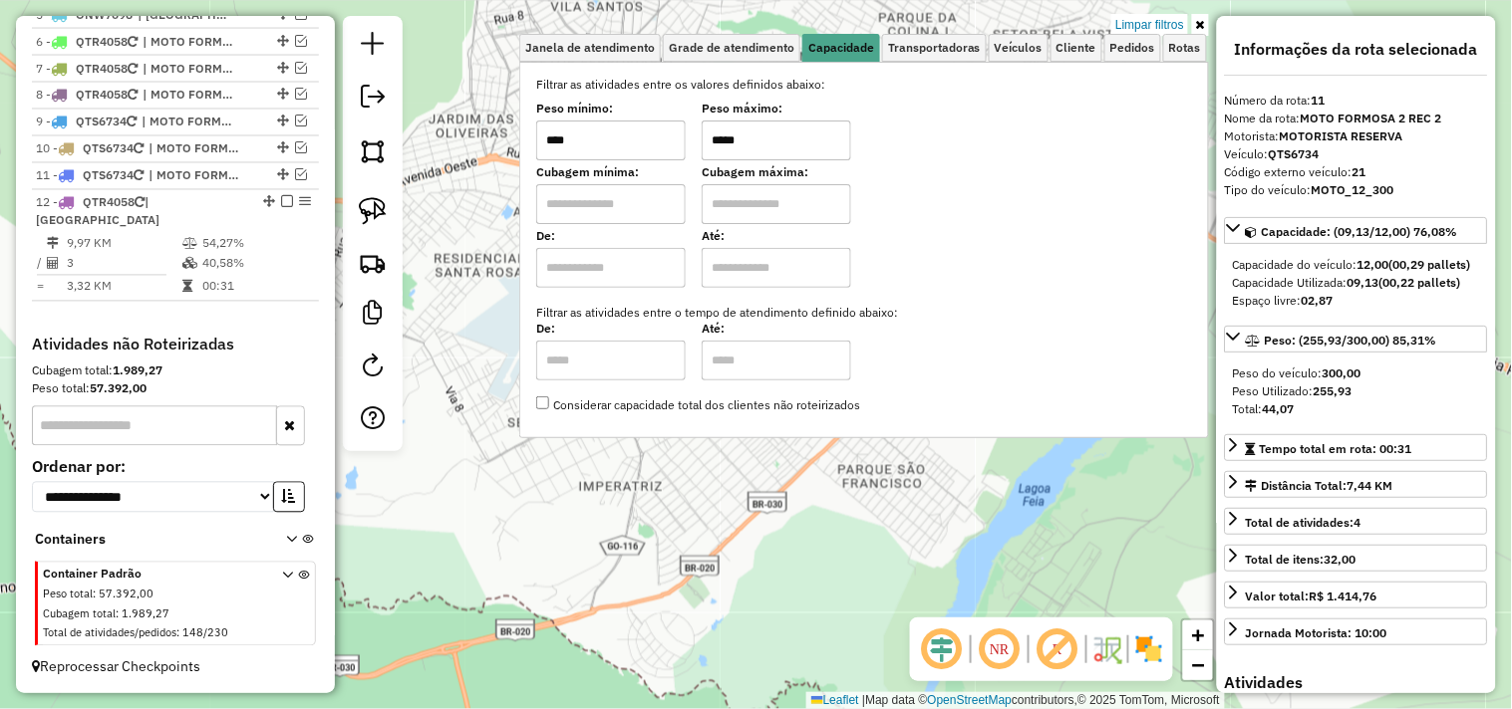
drag, startPoint x: 780, startPoint y: 144, endPoint x: 694, endPoint y: 165, distance: 89.2
click at [698, 166] on div "Filtrar as atividades entre os valores definidos abaixo: Peso mínimo: **** Peso…" at bounding box center [864, 245] width 656 height 339
type input "*****"
click at [535, 468] on div "Limpar filtros Janela de atendimento Grade de atendimento Capacidade Transporta…" at bounding box center [756, 354] width 1512 height 709
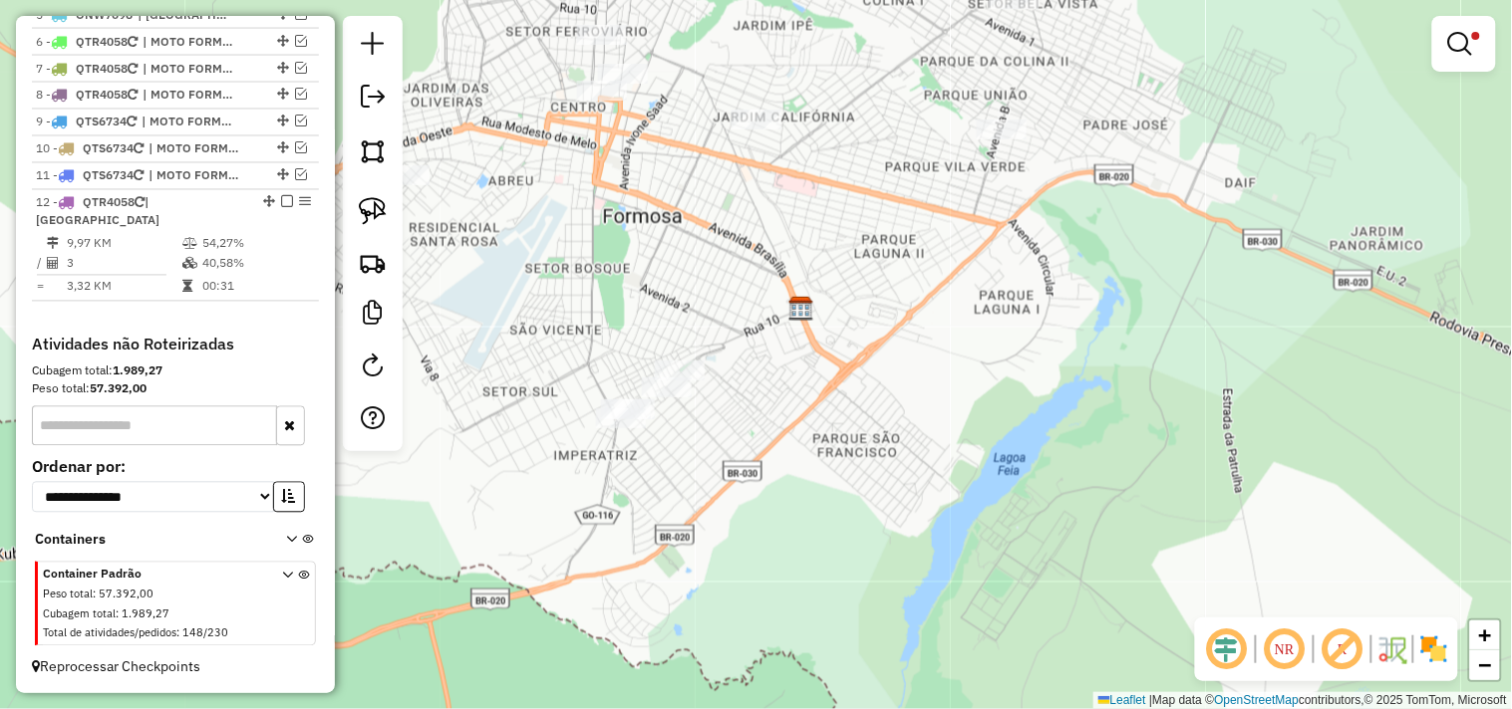
drag, startPoint x: 520, startPoint y: 433, endPoint x: 508, endPoint y: 429, distance: 12.6
click at [508, 429] on div "Limpar filtros Janela de atendimento Grade de atendimento Capacidade Transporta…" at bounding box center [756, 354] width 1512 height 709
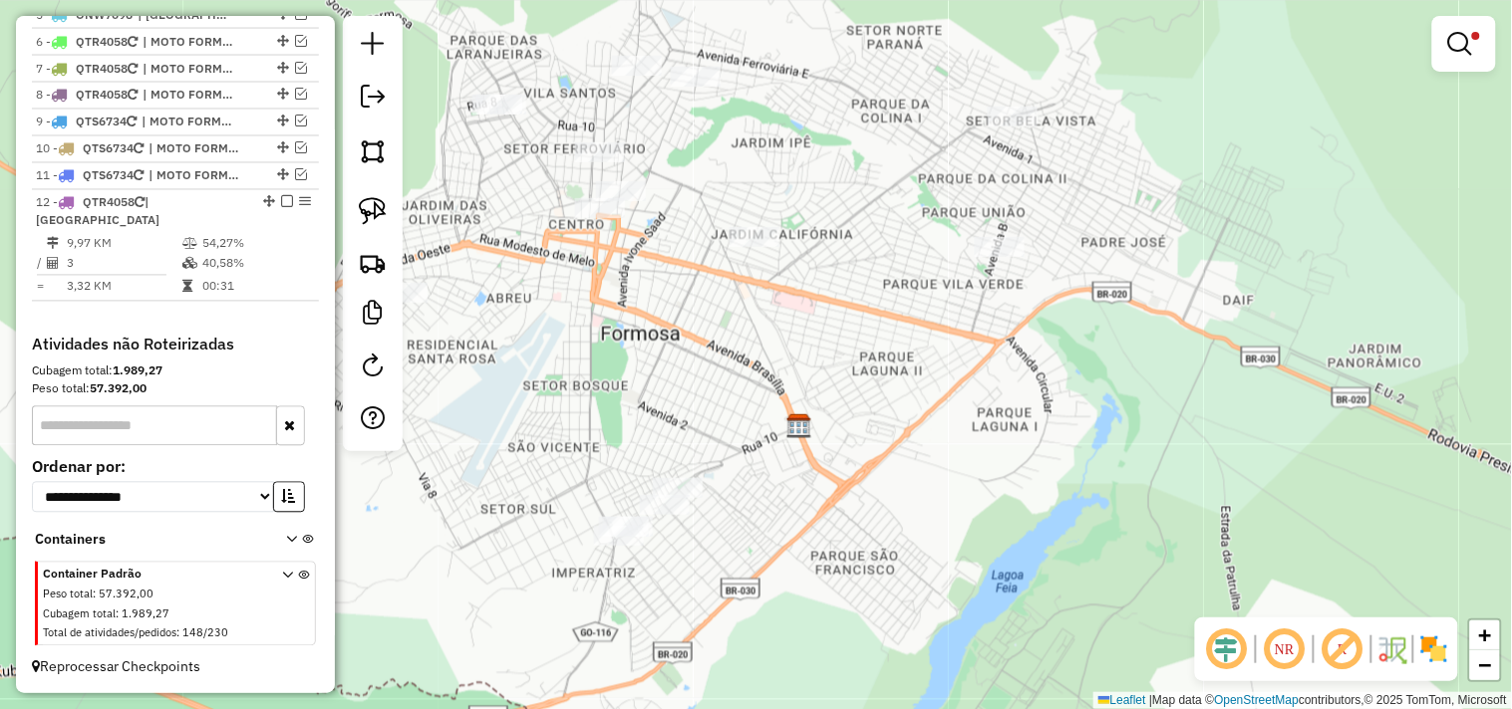
drag, startPoint x: 520, startPoint y: 324, endPoint x: 515, endPoint y: 399, distance: 74.9
click at [519, 429] on div "Limpar filtros Janela de atendimento Grade de atendimento Capacidade Transporta…" at bounding box center [756, 354] width 1512 height 709
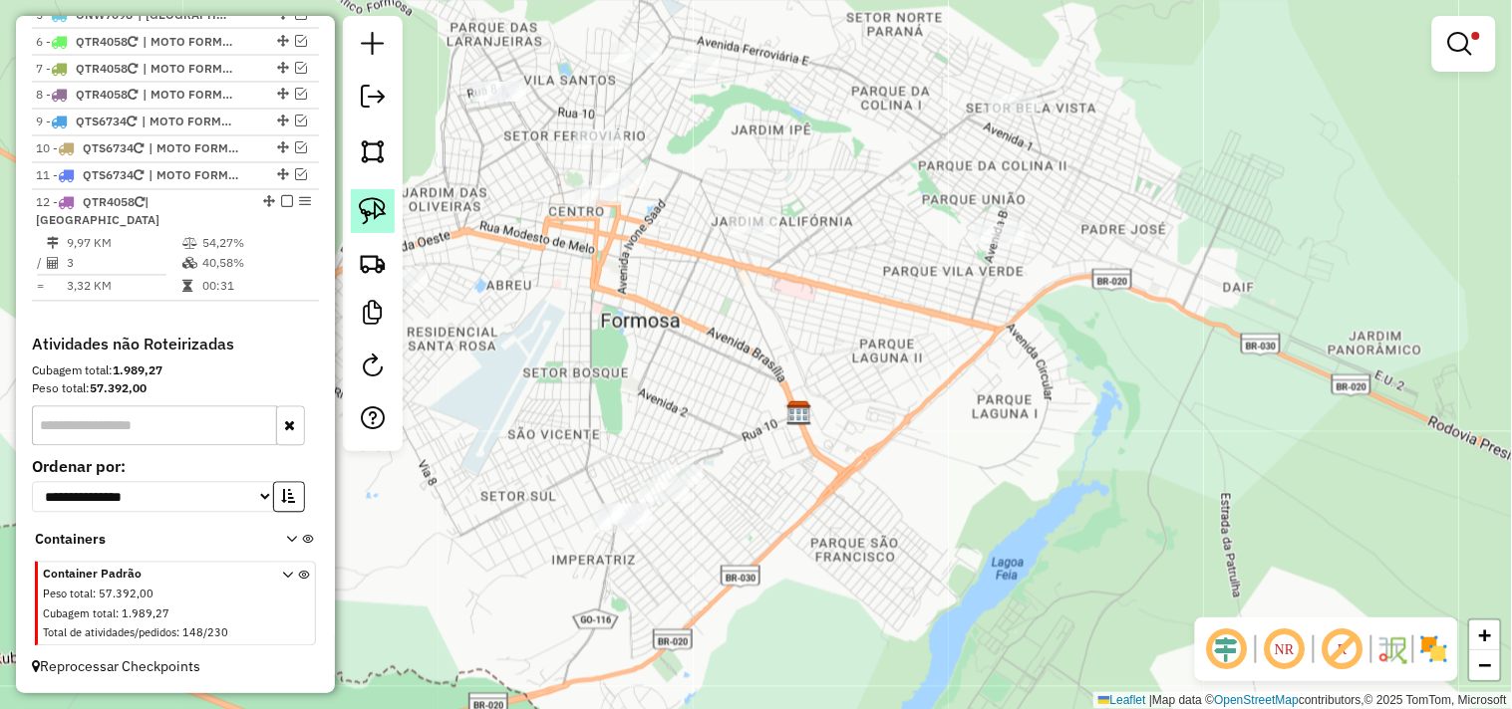
click at [367, 189] on link at bounding box center [373, 211] width 44 height 44
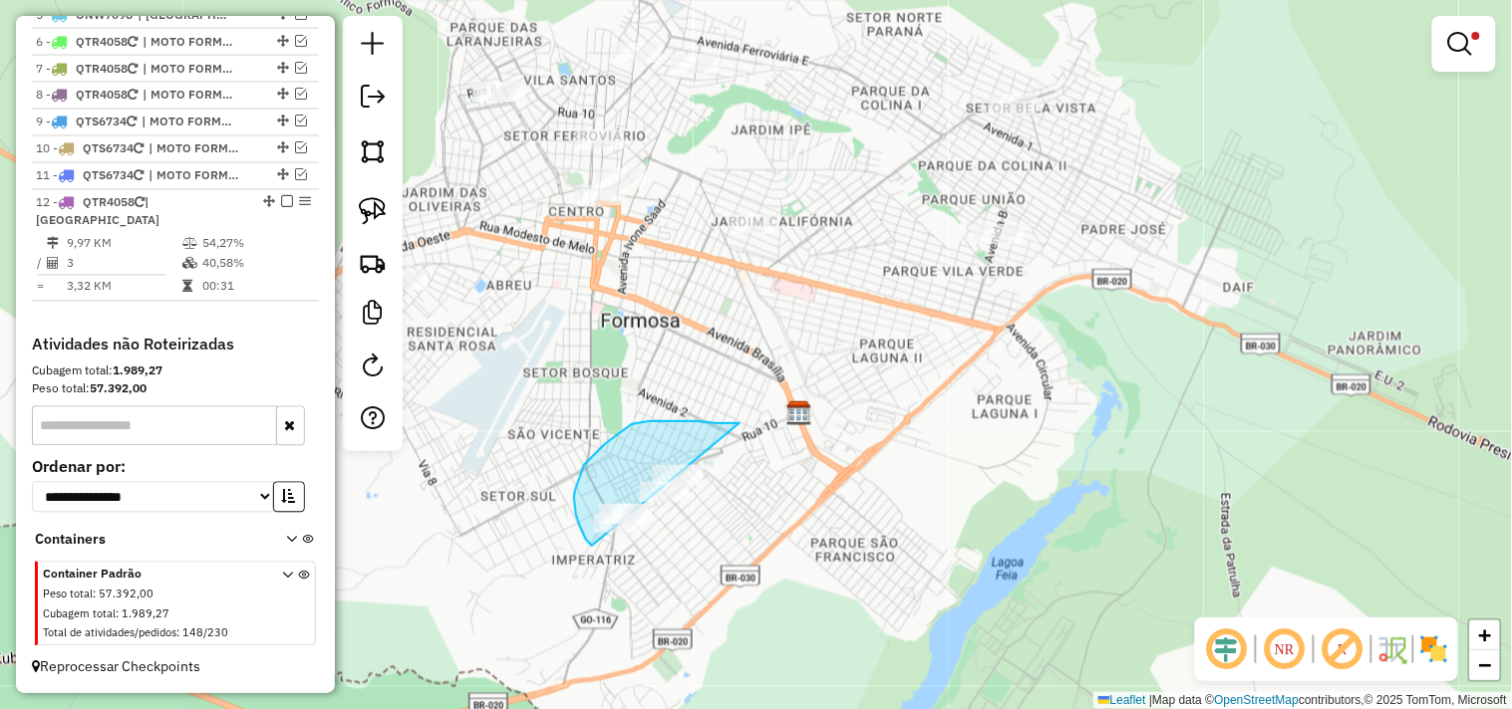
drag, startPoint x: 739, startPoint y: 423, endPoint x: 709, endPoint y: 541, distance: 121.3
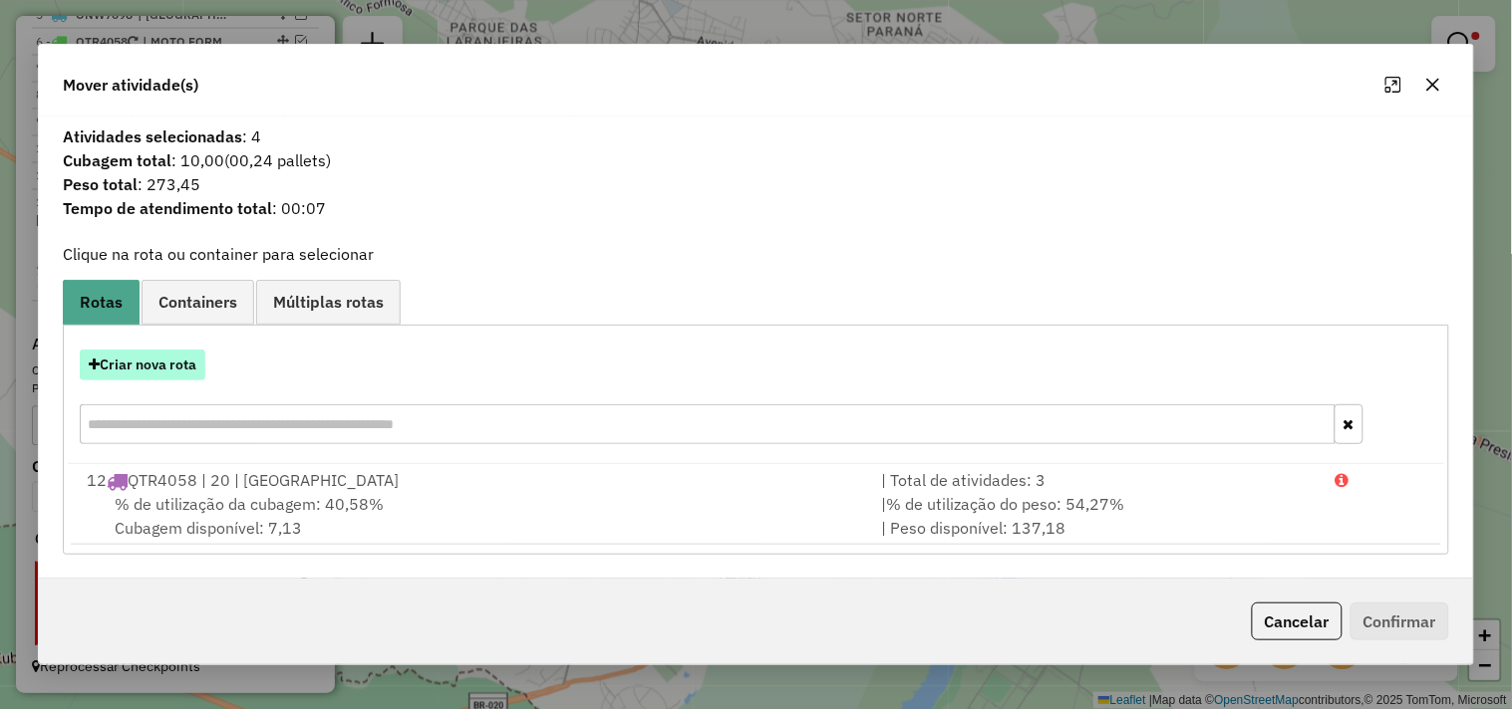
click at [152, 370] on button "Criar nova rota" at bounding box center [143, 365] width 126 height 31
select select "*******"
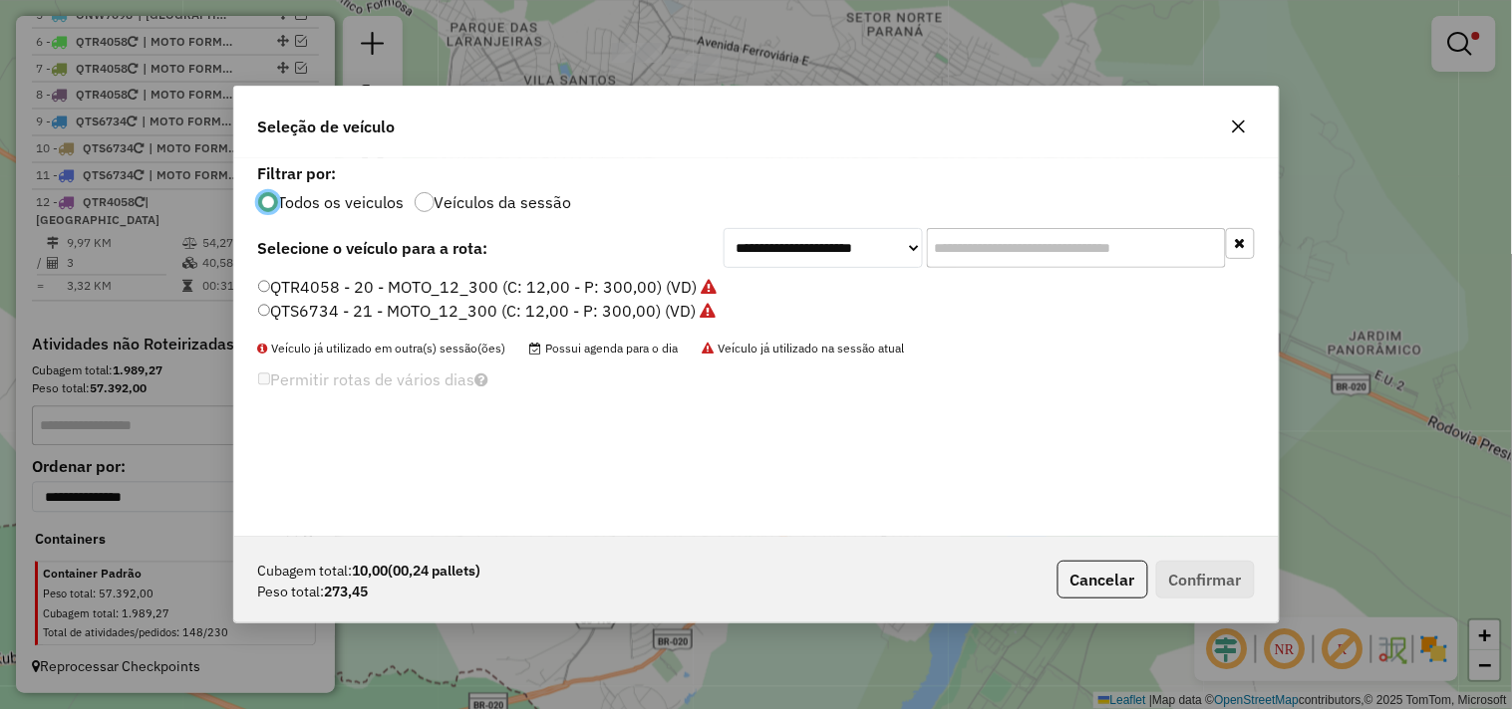
scroll to position [11, 5]
click at [660, 309] on label "QTS6734 - 21 - MOTO_12_300 (C: 12,00 - P: 300,00) (VD)" at bounding box center [487, 311] width 458 height 24
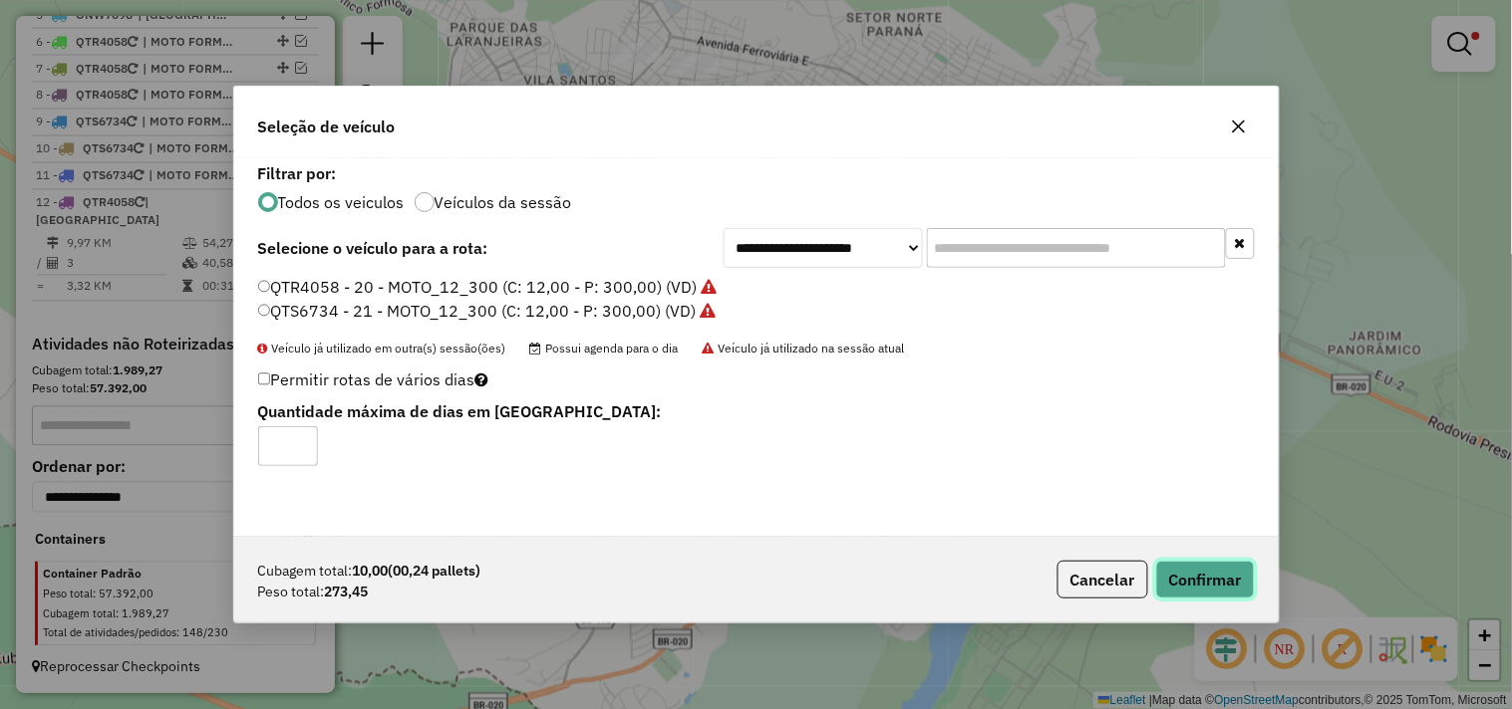
click at [1234, 576] on button "Confirmar" at bounding box center [1205, 580] width 99 height 38
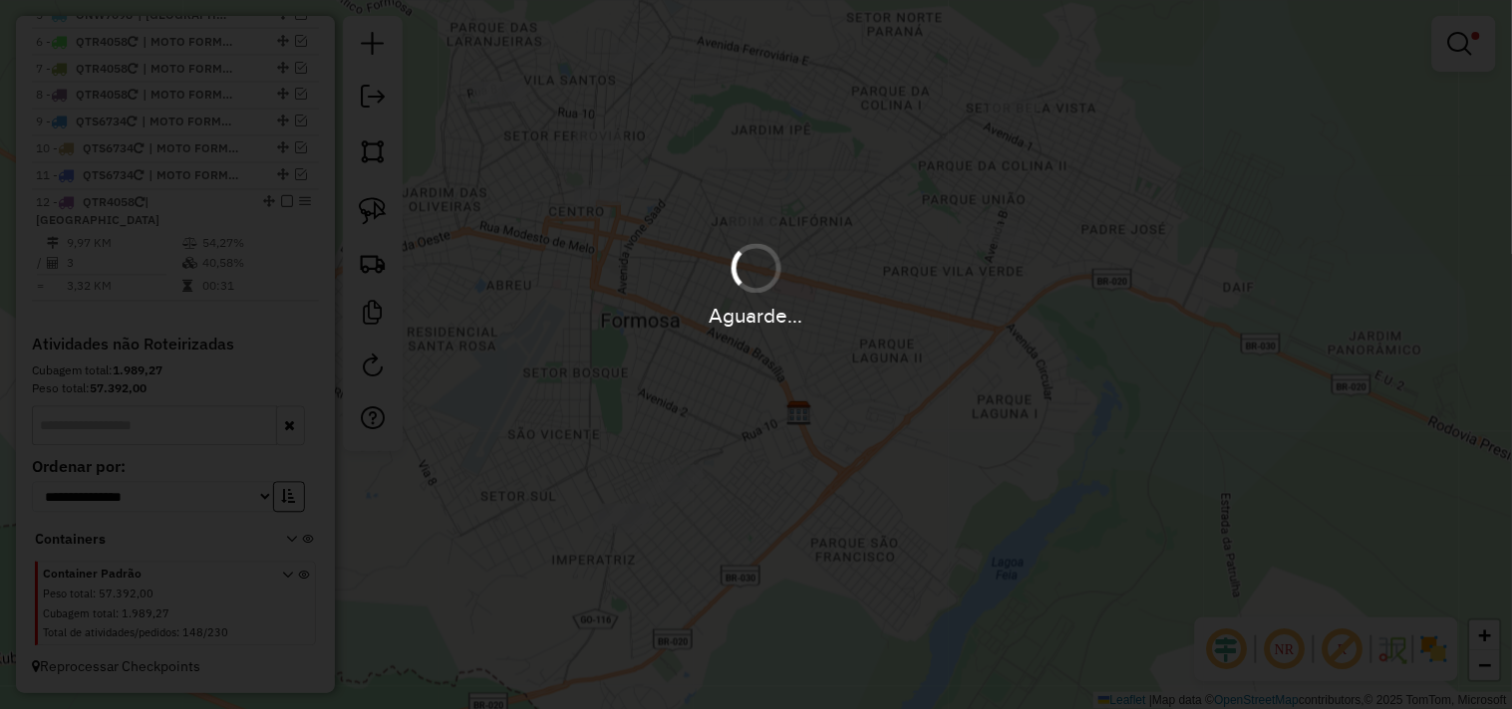
scroll to position [940, 0]
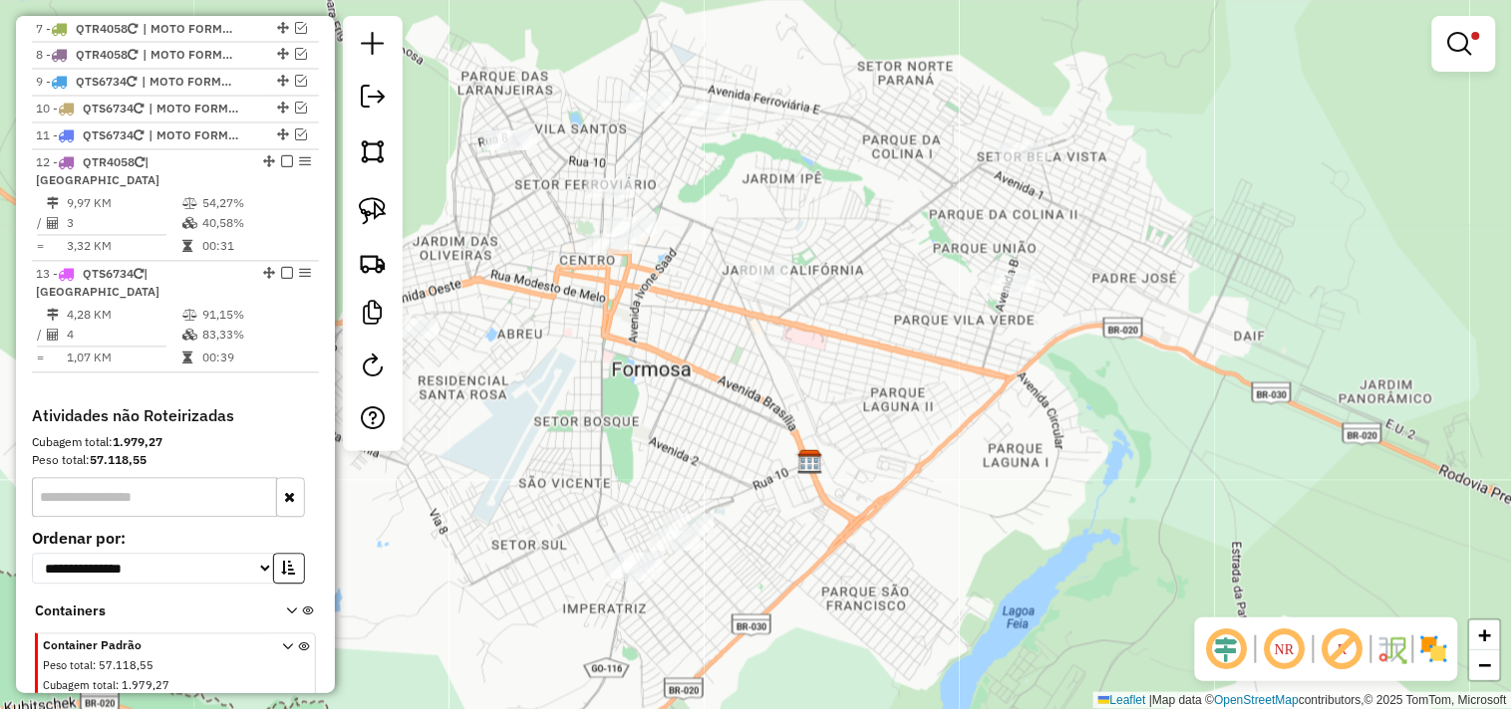
drag, startPoint x: 794, startPoint y: 252, endPoint x: 738, endPoint y: 316, distance: 84.7
click at [808, 357] on div "Limpar filtros Janela de atendimento Grade de atendimento Capacidade Transporta…" at bounding box center [756, 354] width 1512 height 709
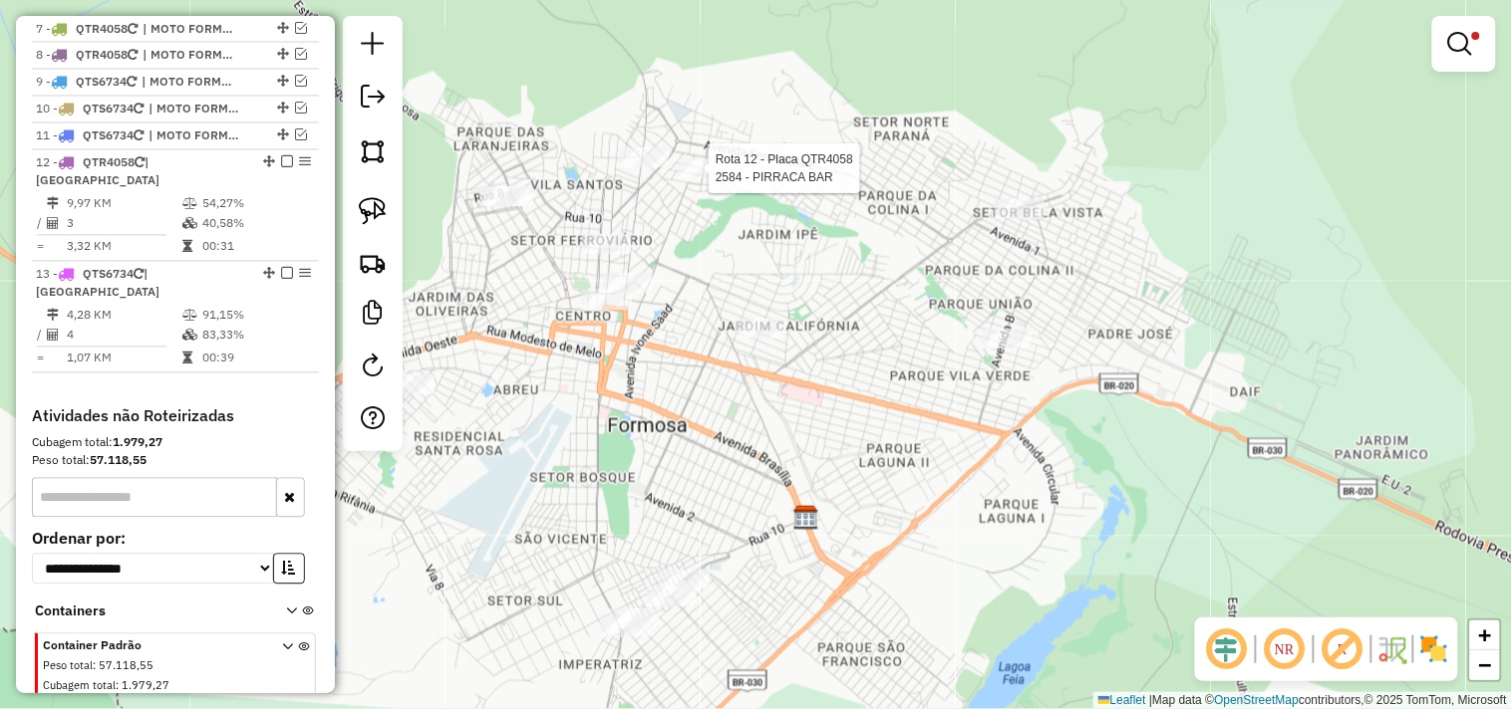
select select "*********"
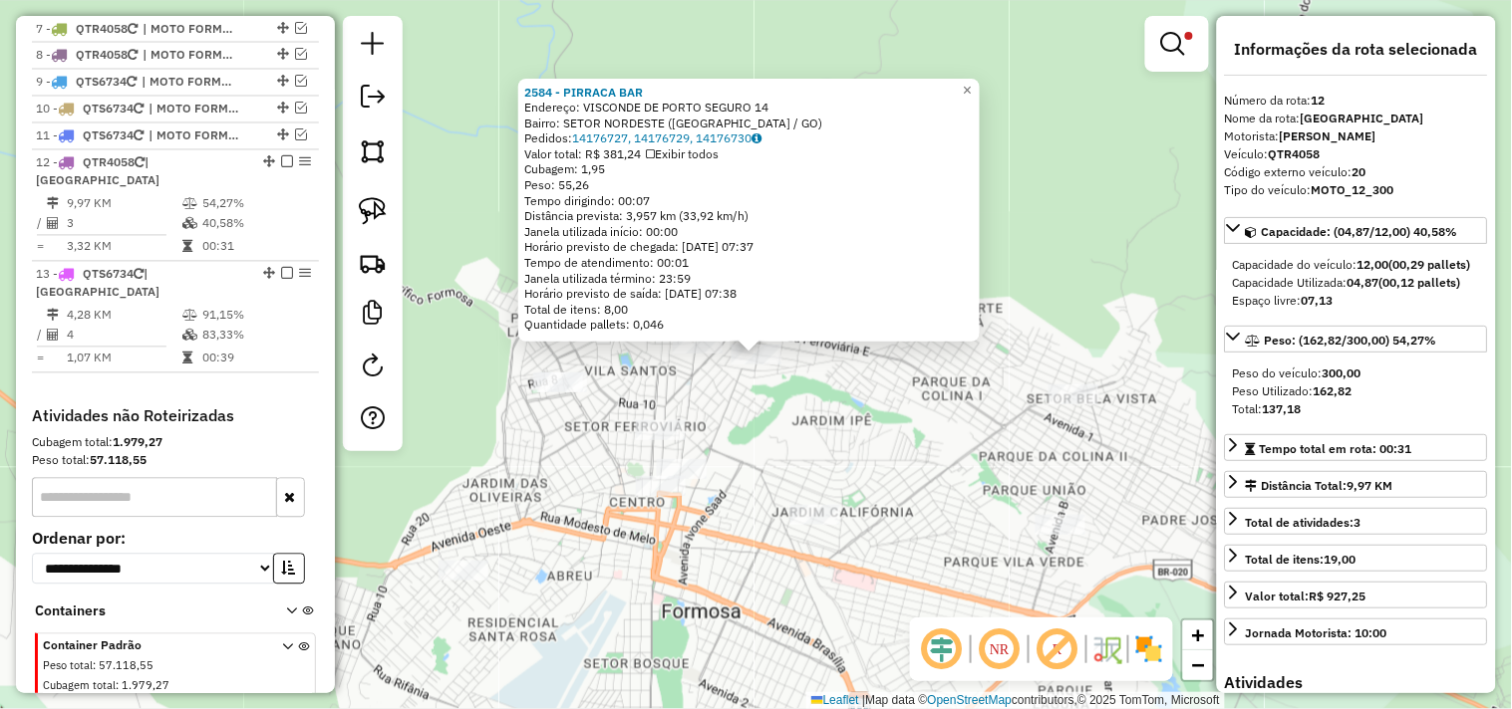
scroll to position [993, 0]
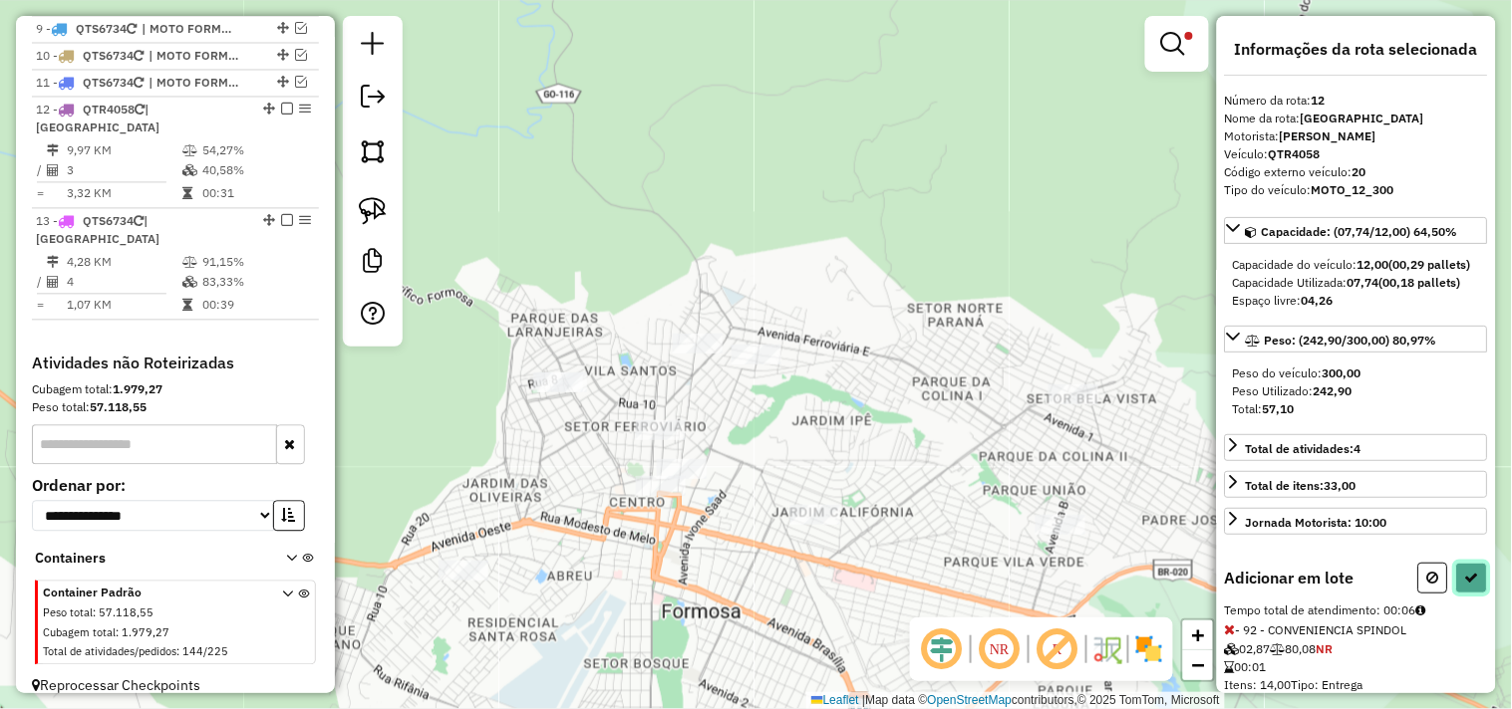
click at [1469, 585] on icon at bounding box center [1472, 578] width 14 height 14
select select "*********"
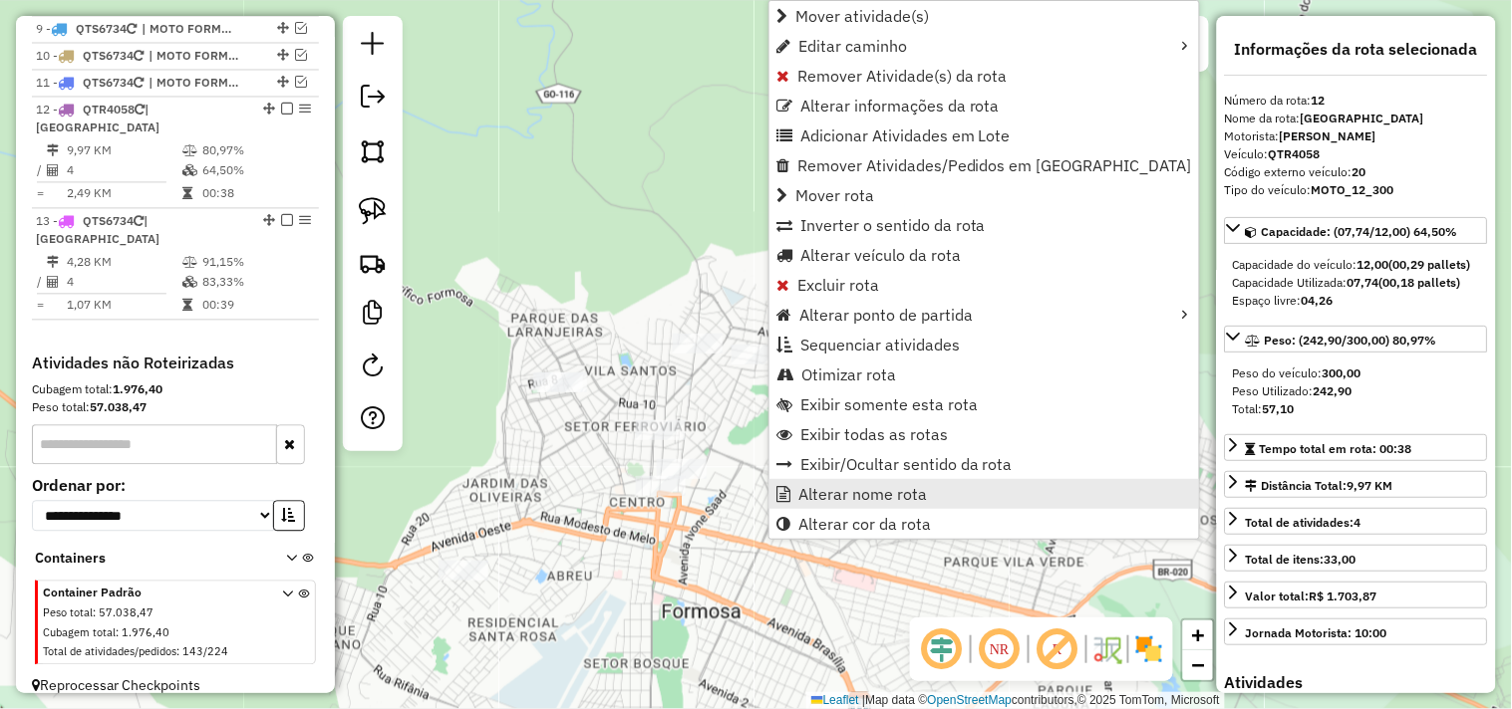
click at [912, 486] on span "Alterar nome rota" at bounding box center [862, 494] width 129 height 16
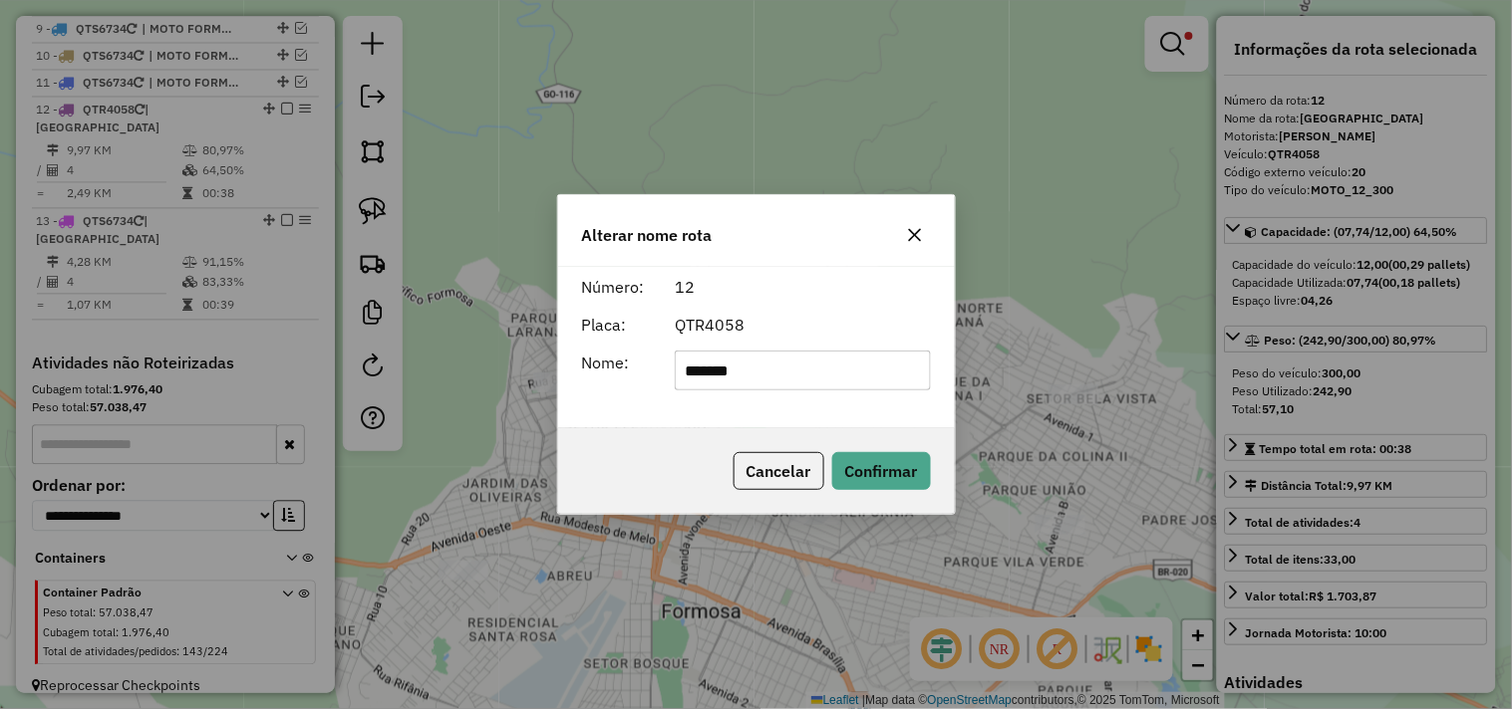
click at [850, 376] on input "*******" at bounding box center [803, 371] width 256 height 40
drag, startPoint x: 850, startPoint y: 376, endPoint x: 861, endPoint y: 341, distance: 36.6
click at [850, 373] on input "*******" at bounding box center [803, 371] width 256 height 40
type input "**********"
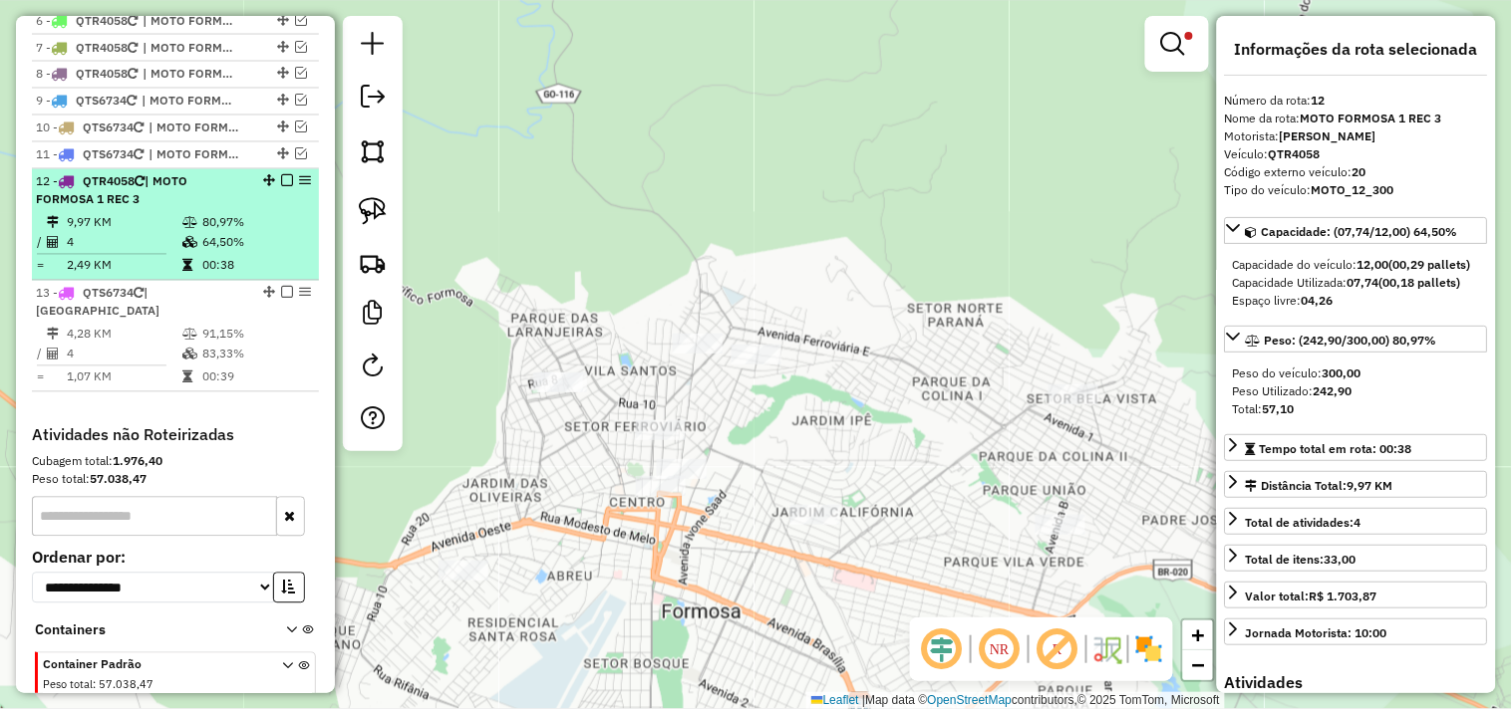
scroll to position [883, 0]
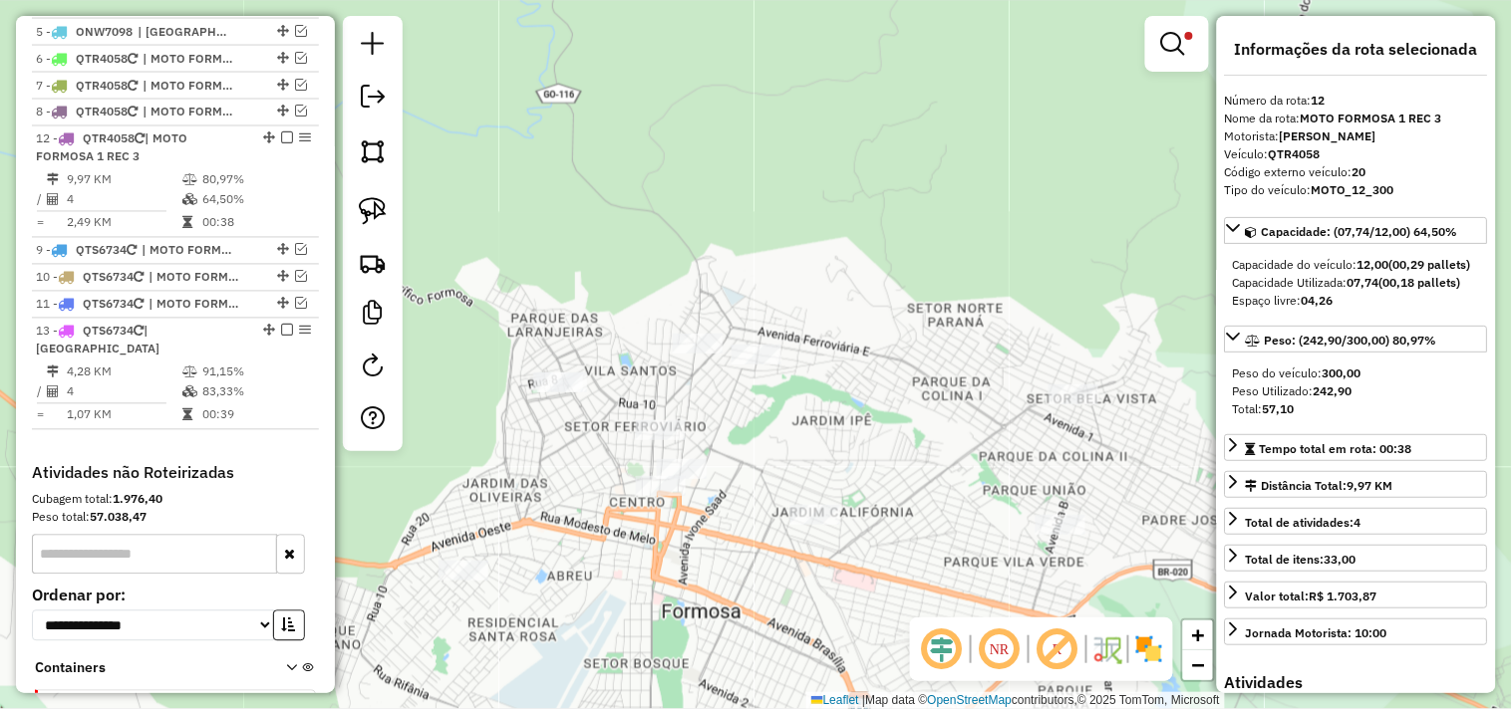
drag, startPoint x: 262, startPoint y: 231, endPoint x: 252, endPoint y: 149, distance: 82.3
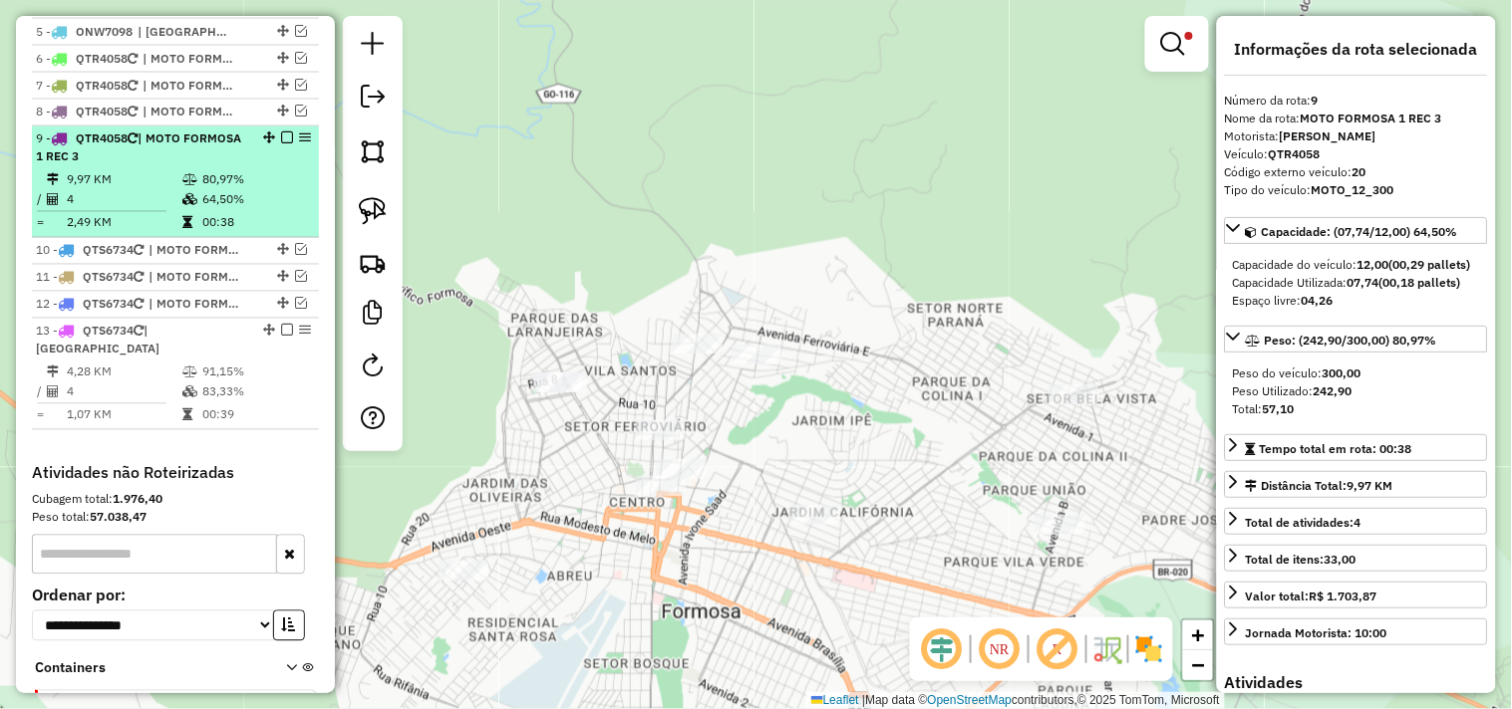
click at [281, 144] on em at bounding box center [287, 139] width 12 height 12
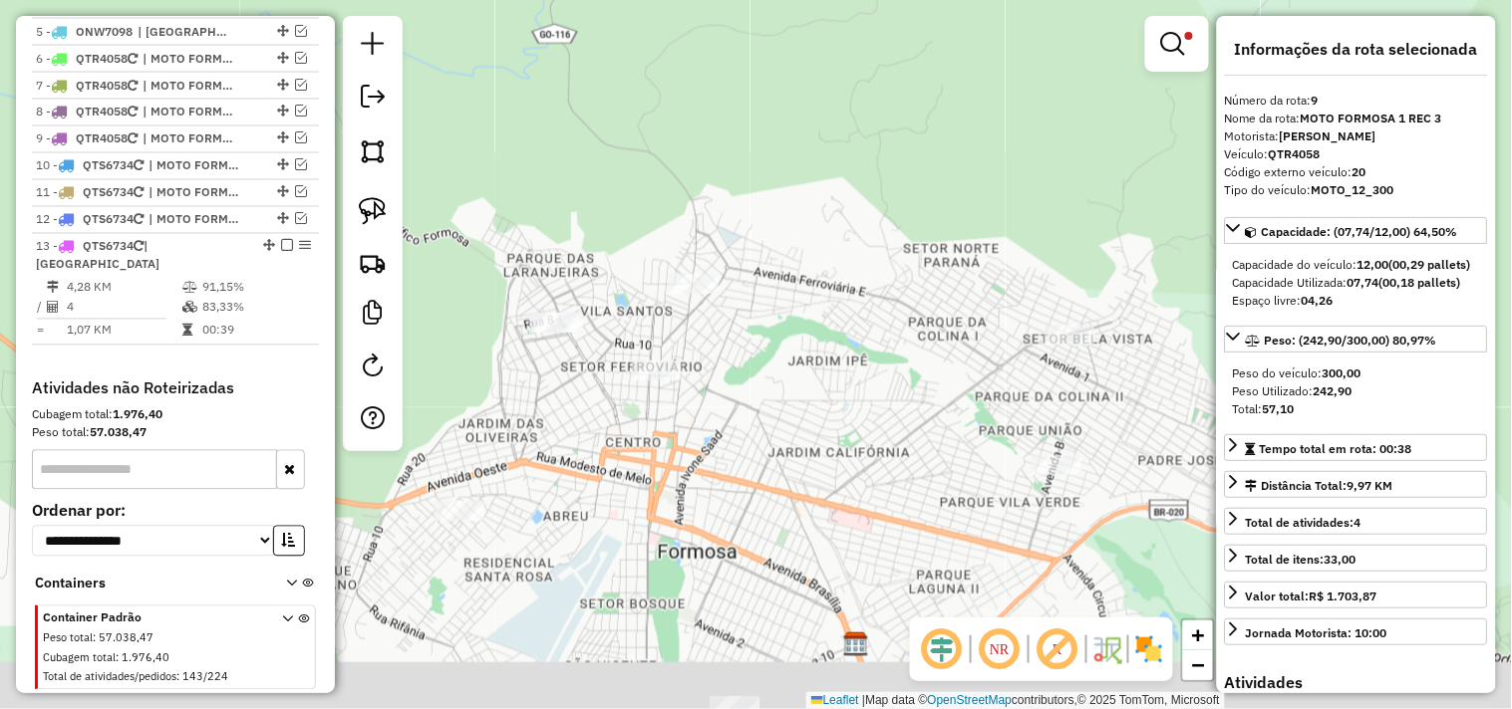
drag, startPoint x: 666, startPoint y: 468, endPoint x: 675, endPoint y: 259, distance: 209.4
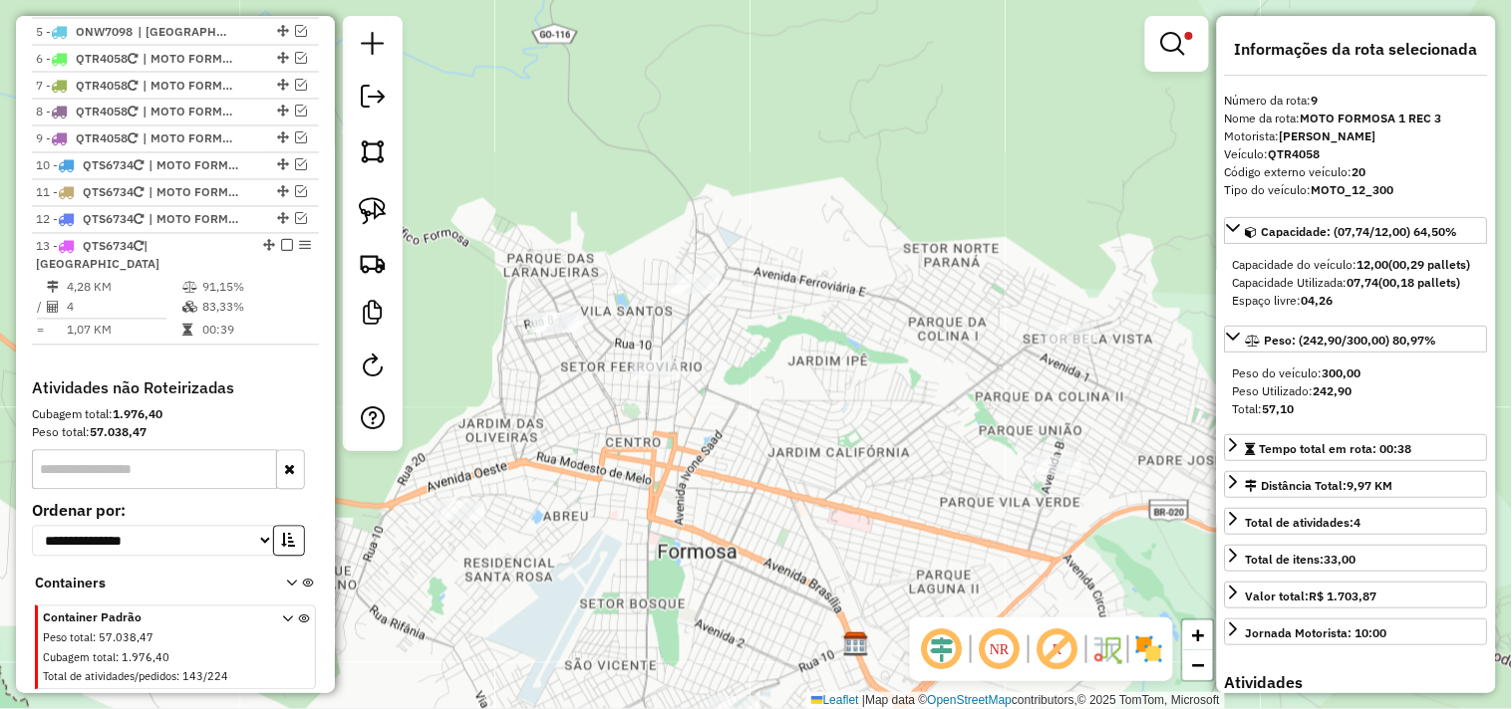
click at [675, 260] on div "Limpar filtros Janela de atendimento Grade de atendimento Capacidade Transporta…" at bounding box center [756, 354] width 1512 height 709
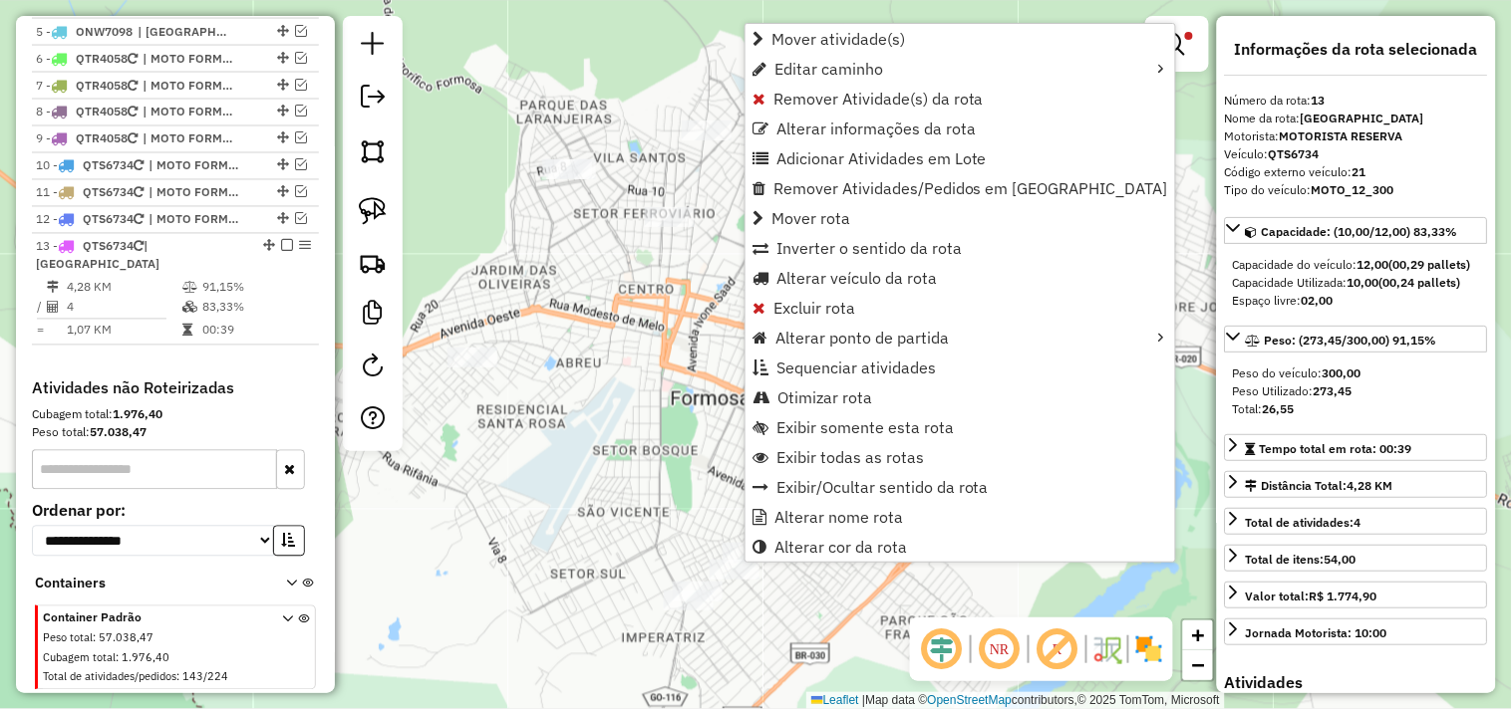
scroll to position [928, 0]
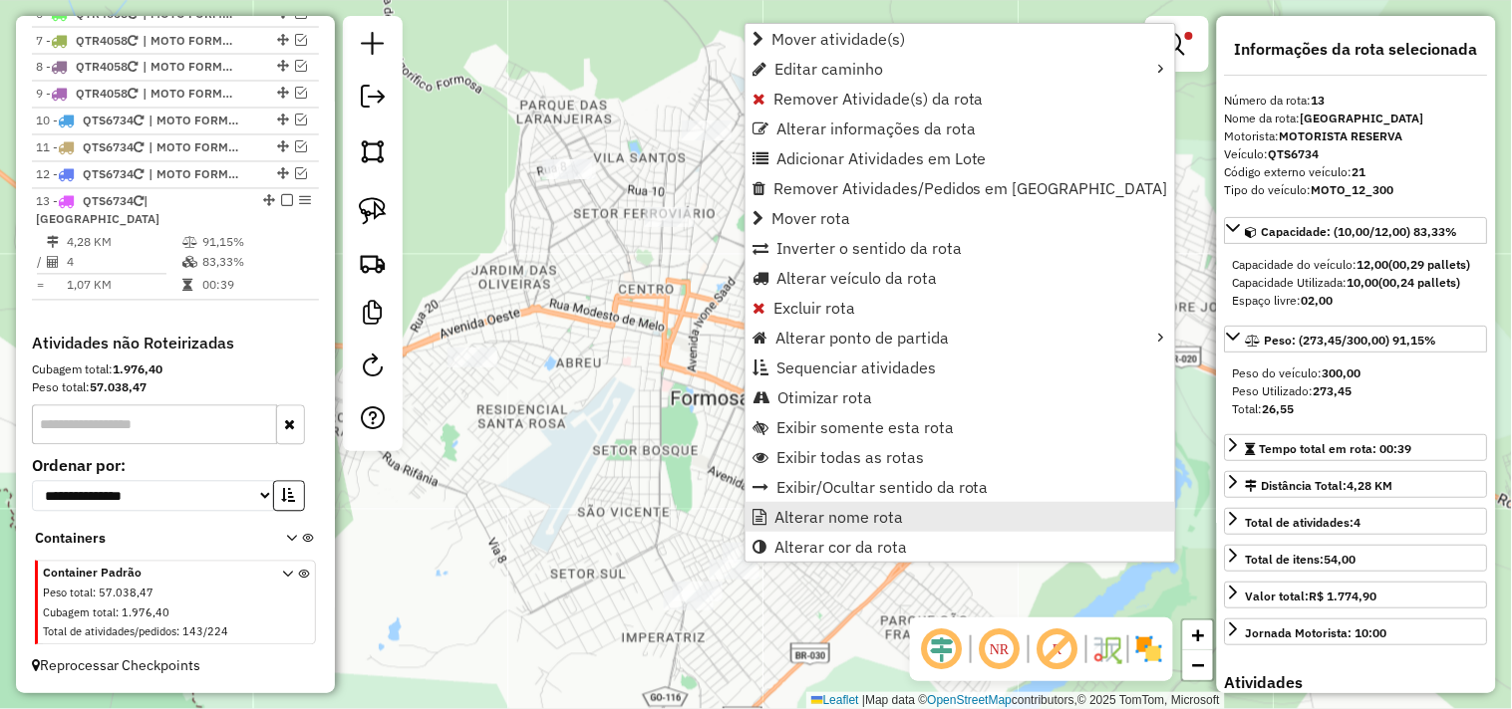
click at [778, 515] on span "Alterar nome rota" at bounding box center [838, 517] width 129 height 16
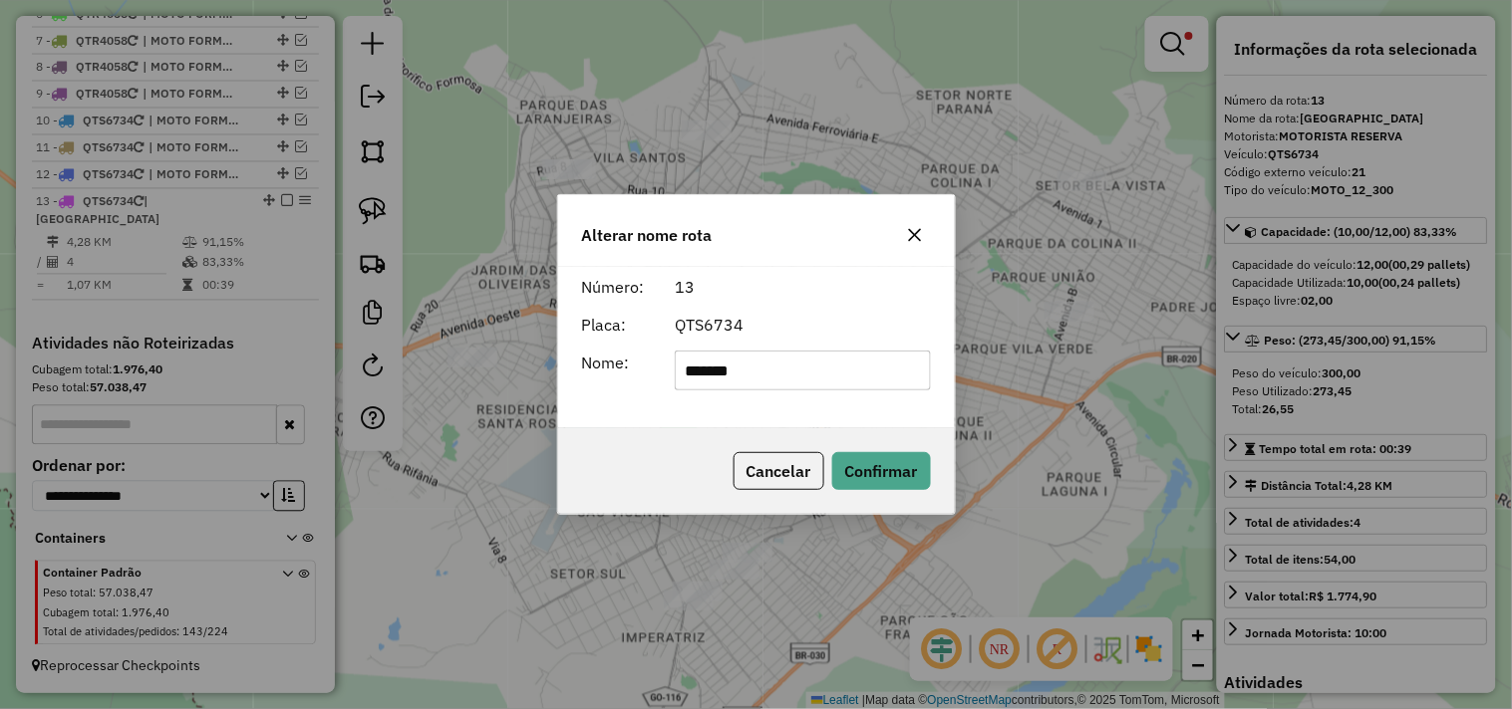
click at [791, 373] on input "*******" at bounding box center [803, 371] width 256 height 40
type input "**********"
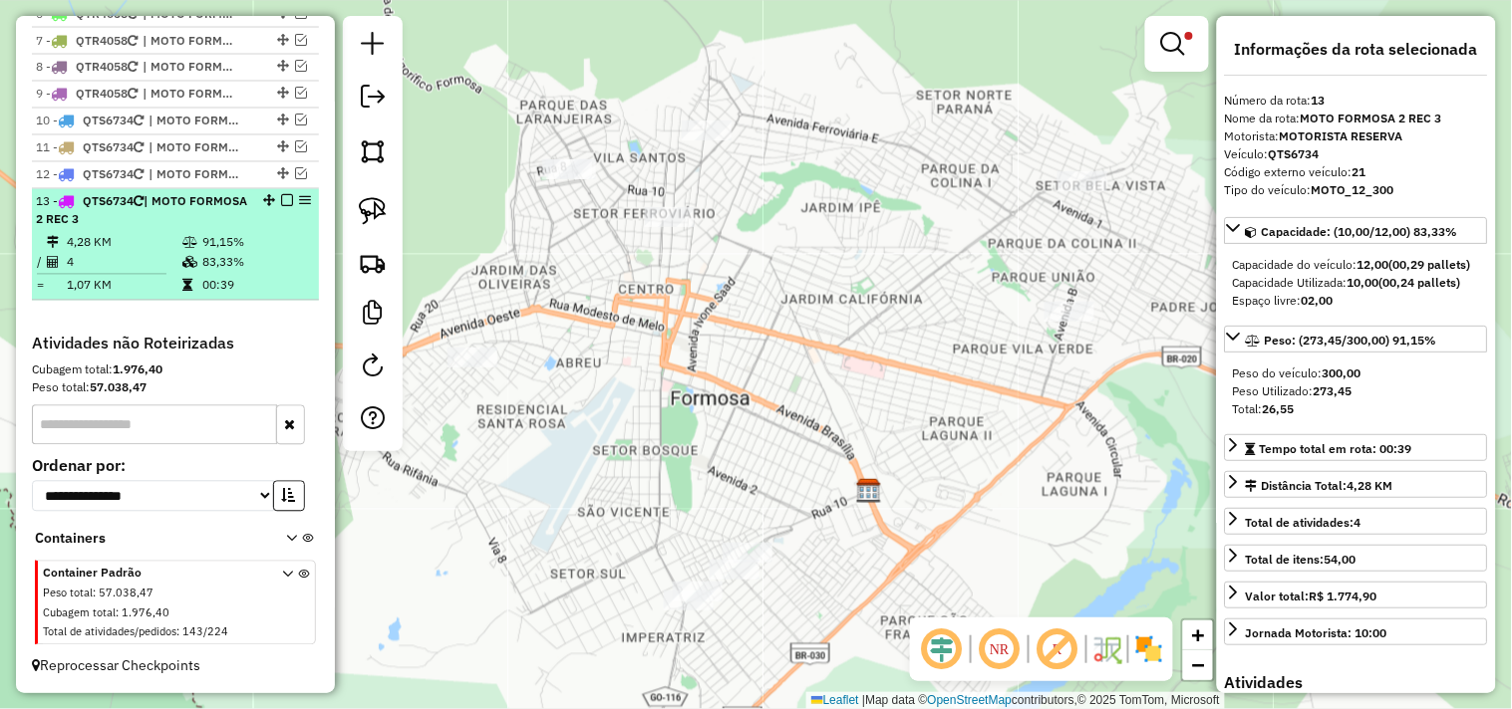
click at [281, 207] on em at bounding box center [287, 201] width 12 height 12
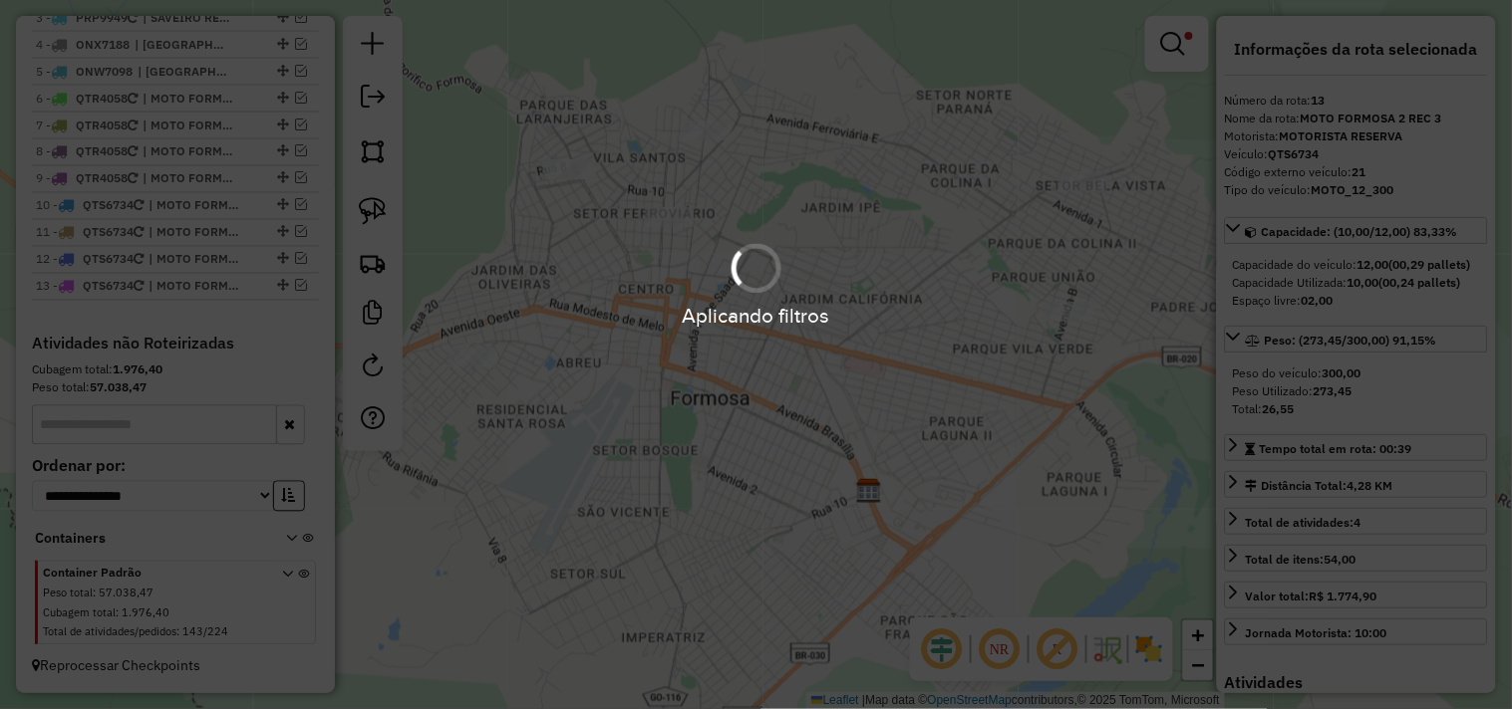
scroll to position [861, 0]
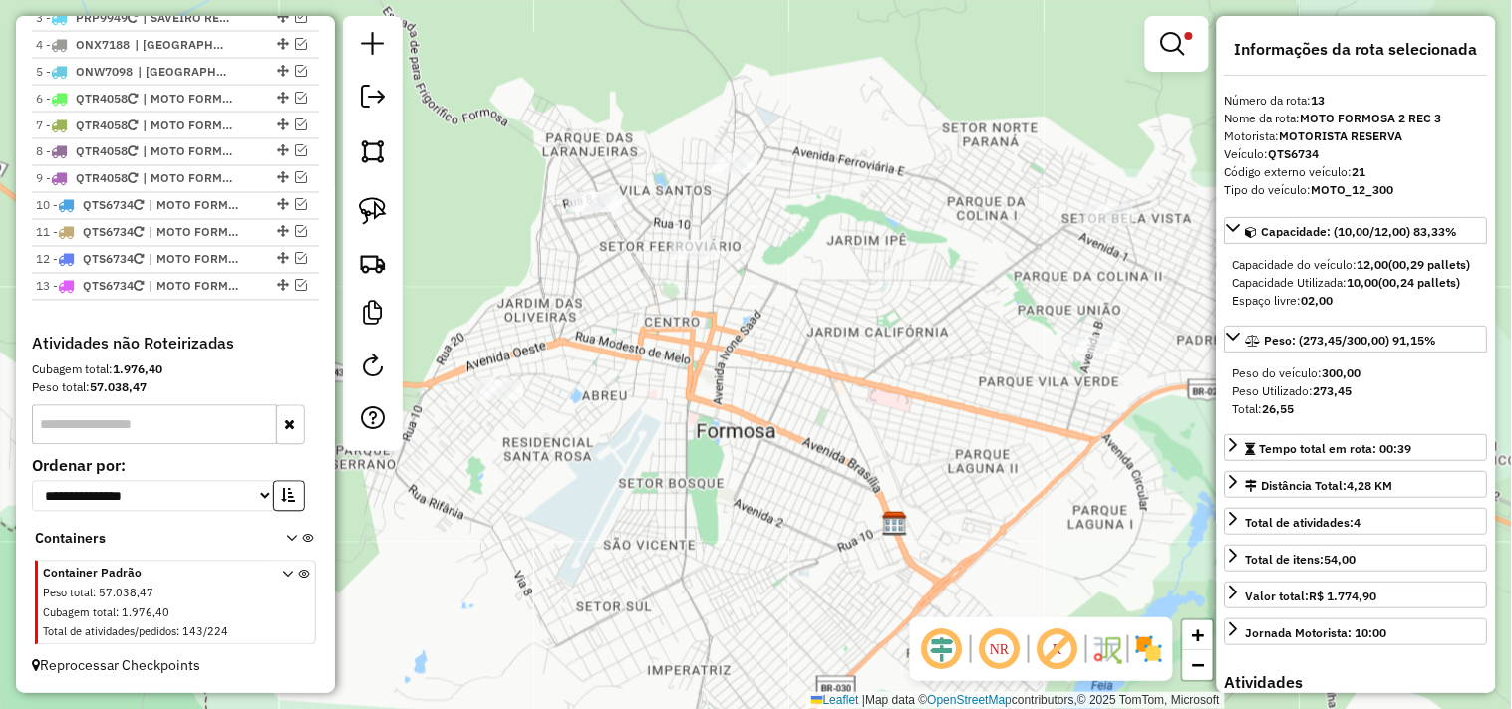
click at [568, 305] on div "Limpar filtros Janela de atendimento Grade de atendimento Capacidade Transporta…" at bounding box center [756, 354] width 1512 height 709
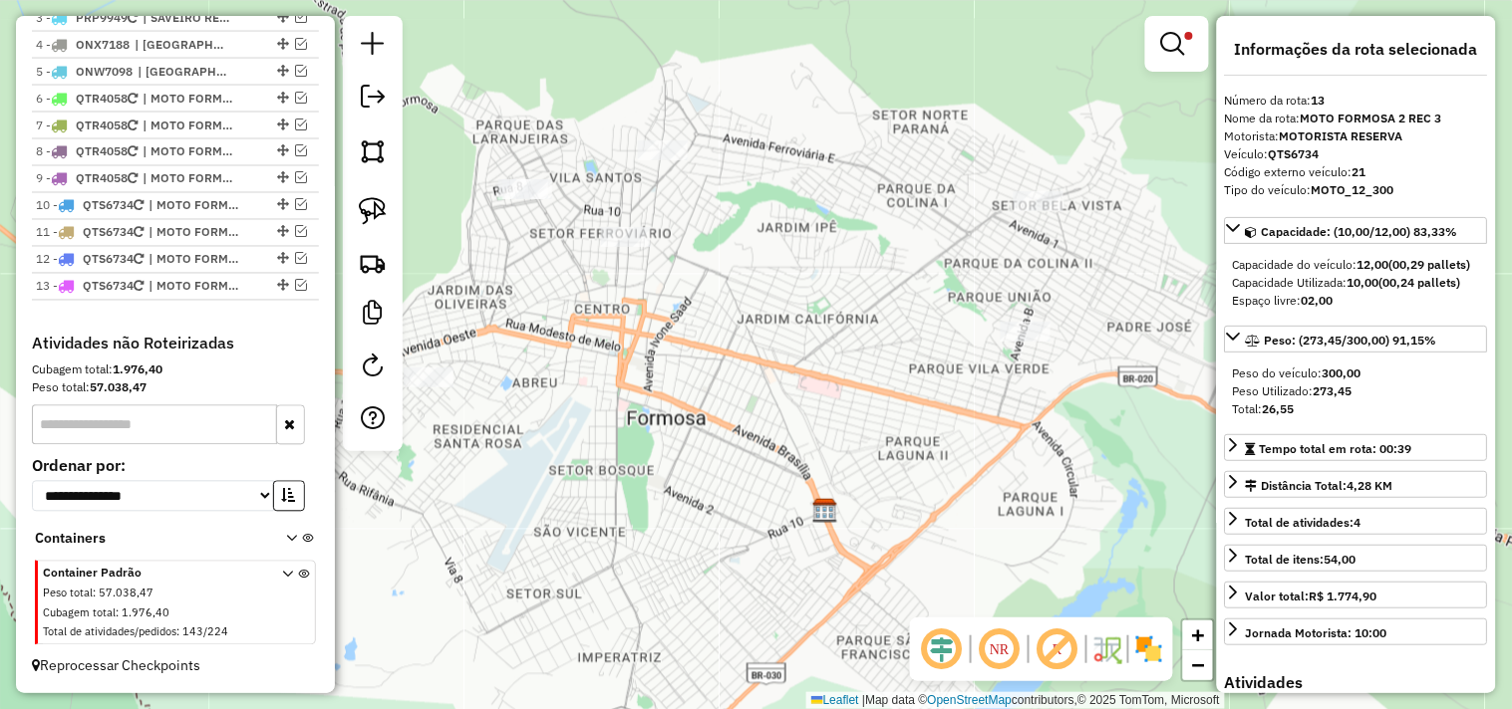
drag, startPoint x: 591, startPoint y: 304, endPoint x: 540, endPoint y: 294, distance: 51.8
click at [538, 294] on div "Limpar filtros Janela de atendimento Grade de atendimento Capacidade Transporta…" at bounding box center [756, 354] width 1512 height 709
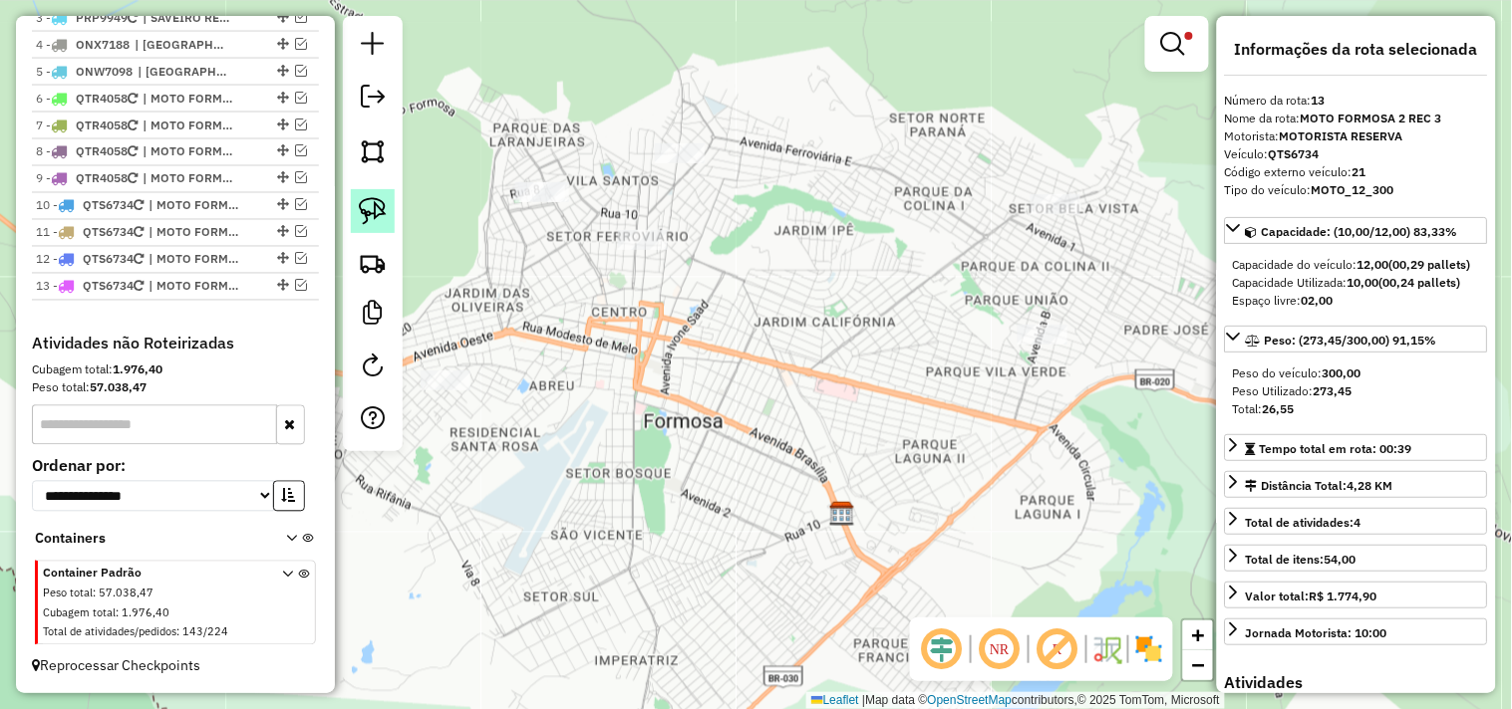
click at [380, 213] on img at bounding box center [373, 211] width 28 height 28
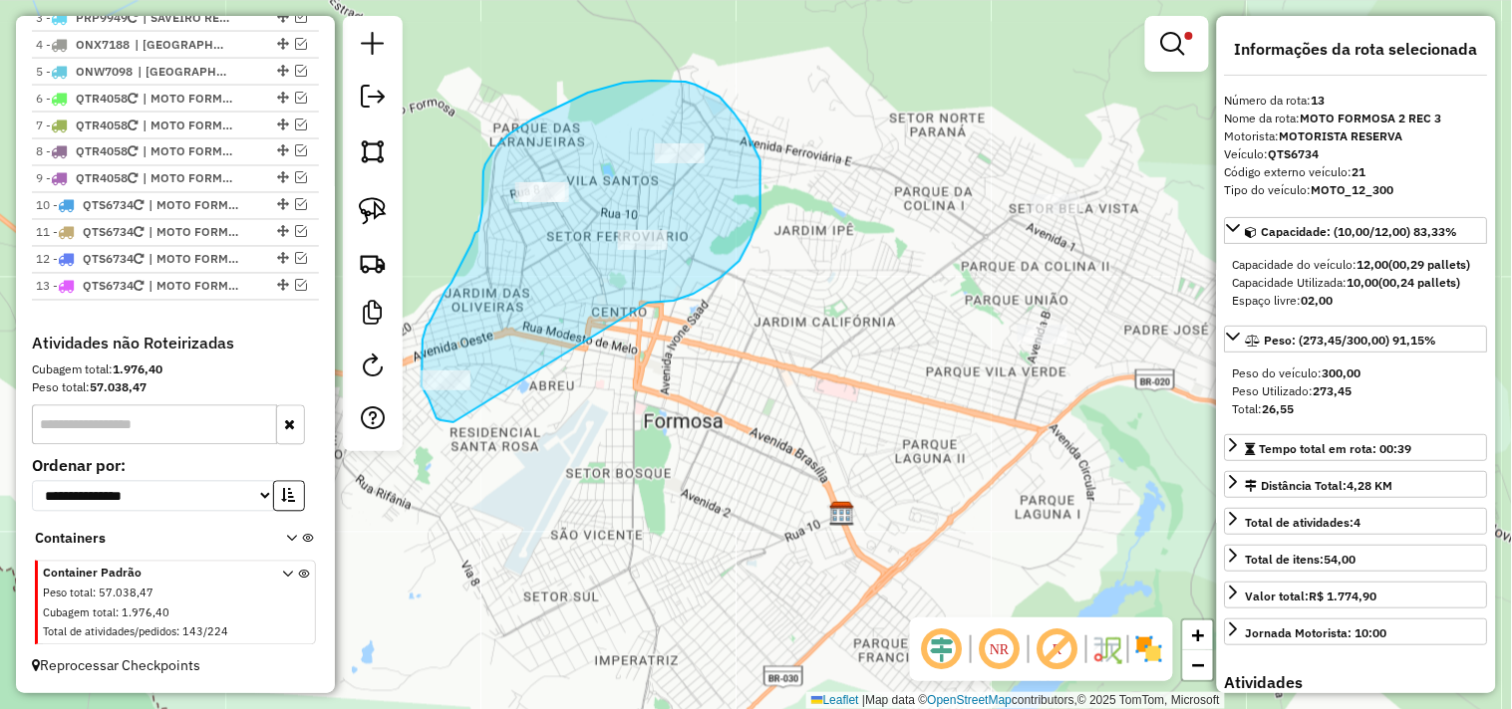
drag, startPoint x: 648, startPoint y: 303, endPoint x: 453, endPoint y: 422, distance: 228.1
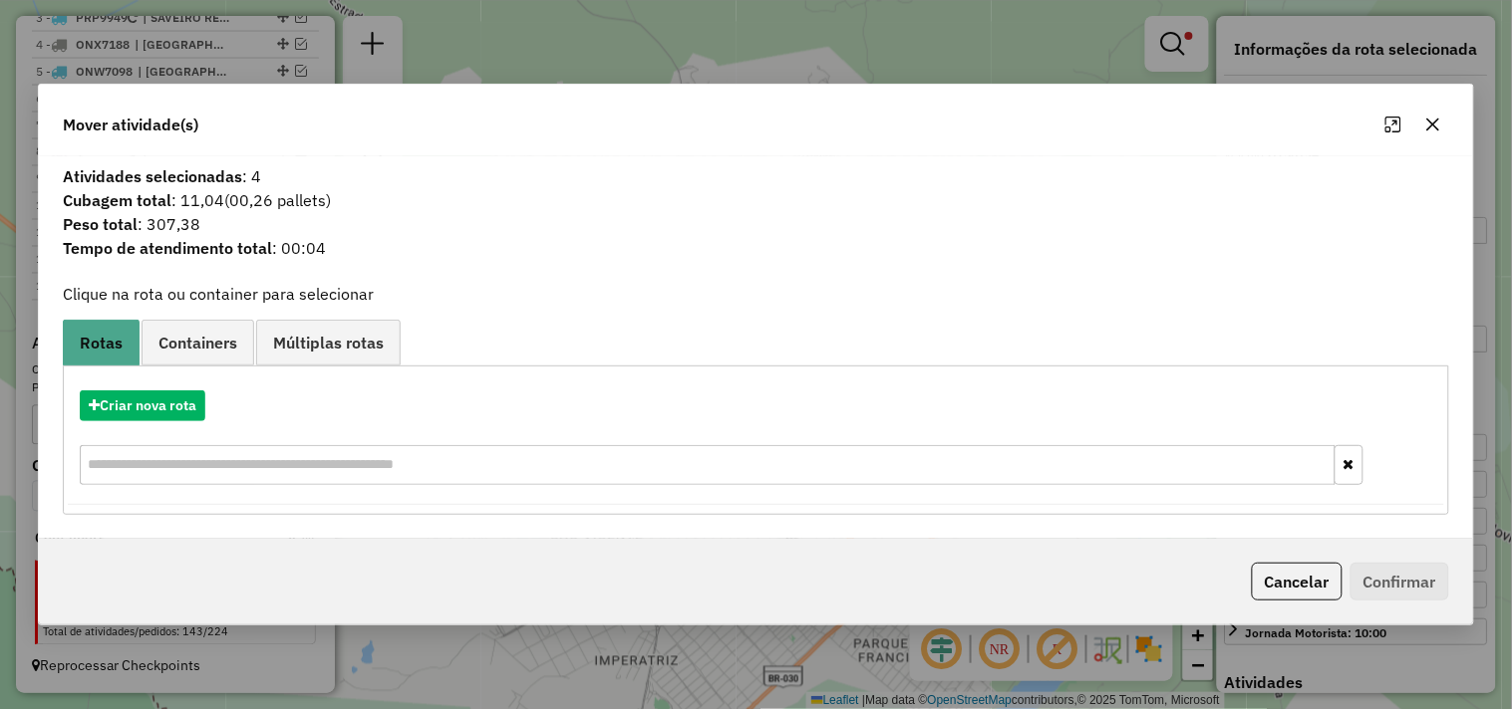
drag, startPoint x: 1316, startPoint y: 590, endPoint x: 1173, endPoint y: 520, distance: 159.5
click at [1316, 589] on button "Cancelar" at bounding box center [1296, 582] width 91 height 38
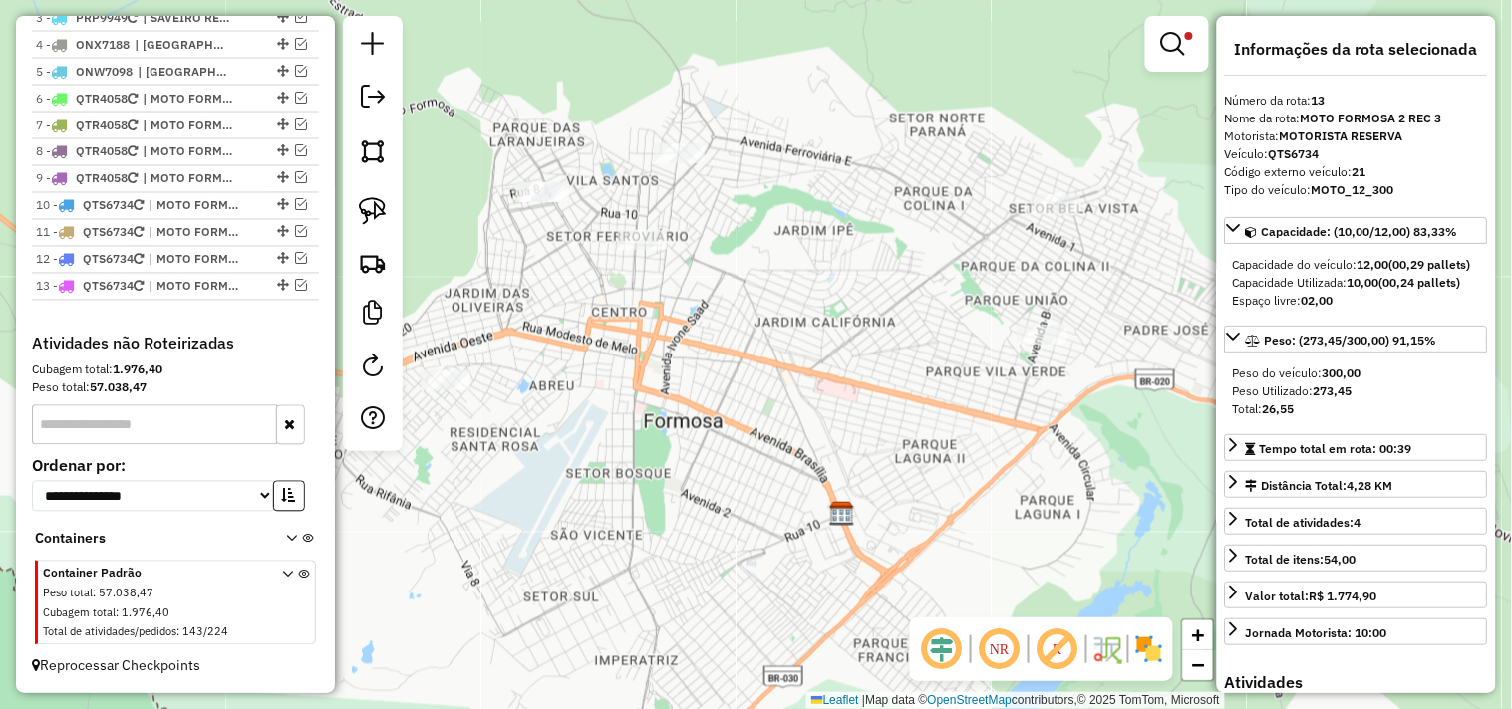
drag, startPoint x: 367, startPoint y: 229, endPoint x: 550, endPoint y: 253, distance: 184.9
click at [369, 229] on link at bounding box center [373, 211] width 44 height 44
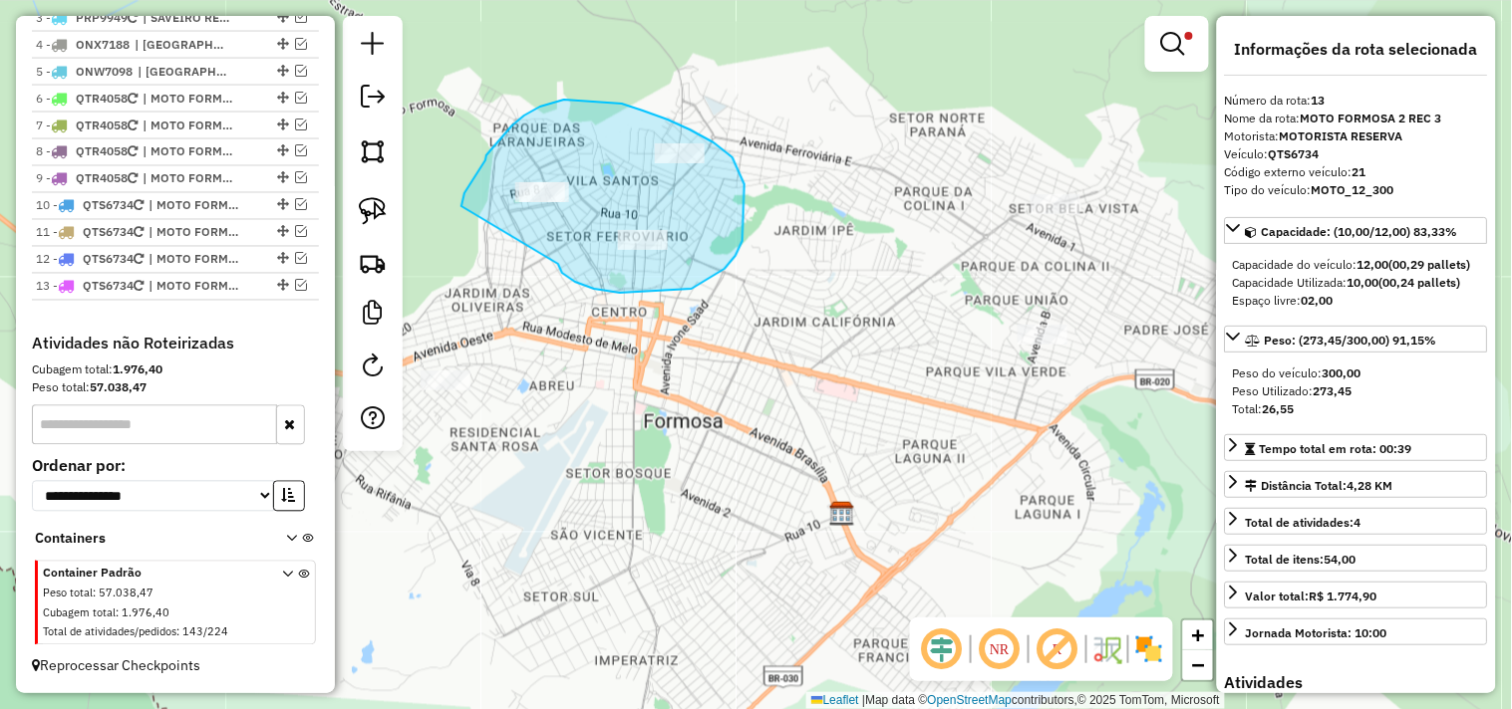
drag, startPoint x: 559, startPoint y: 266, endPoint x: 458, endPoint y: 231, distance: 106.5
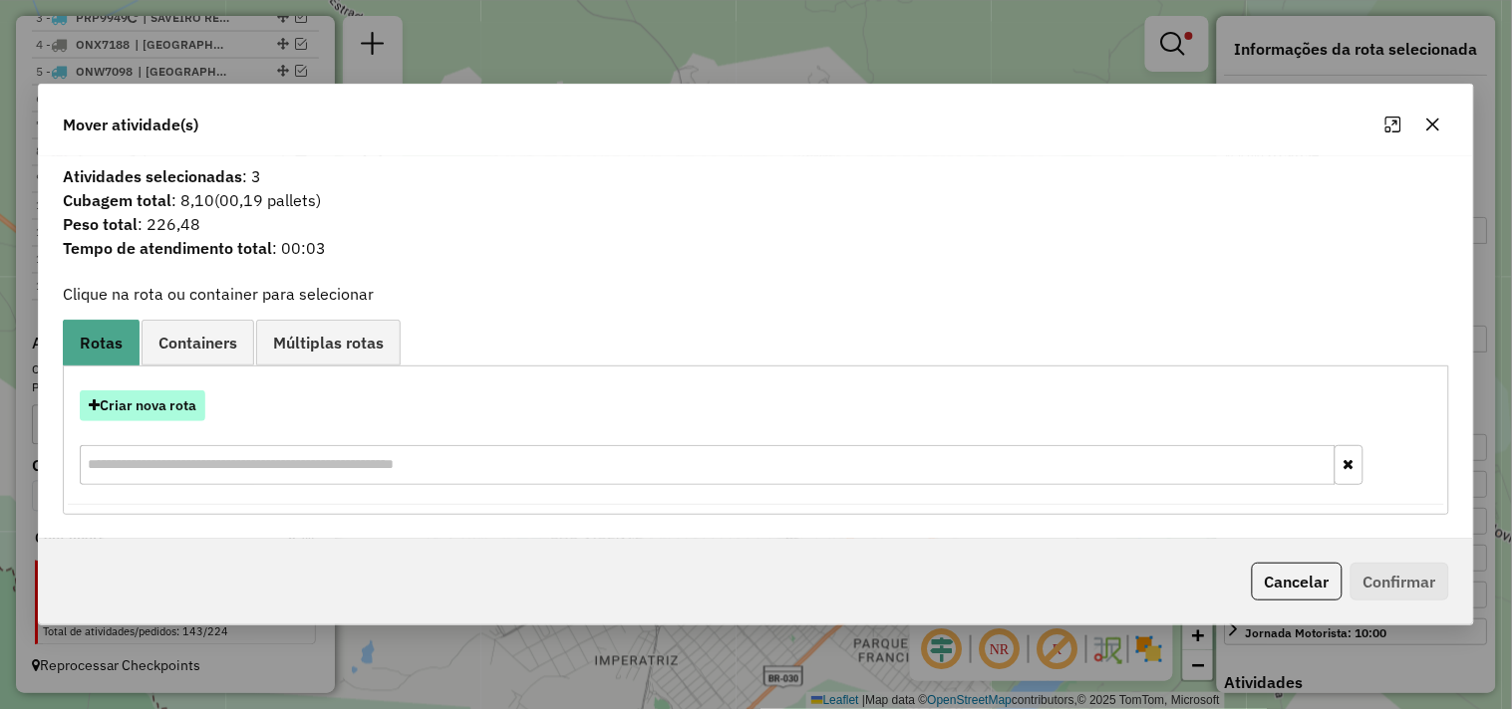
click at [157, 399] on button "Criar nova rota" at bounding box center [143, 406] width 126 height 31
select select "*******"
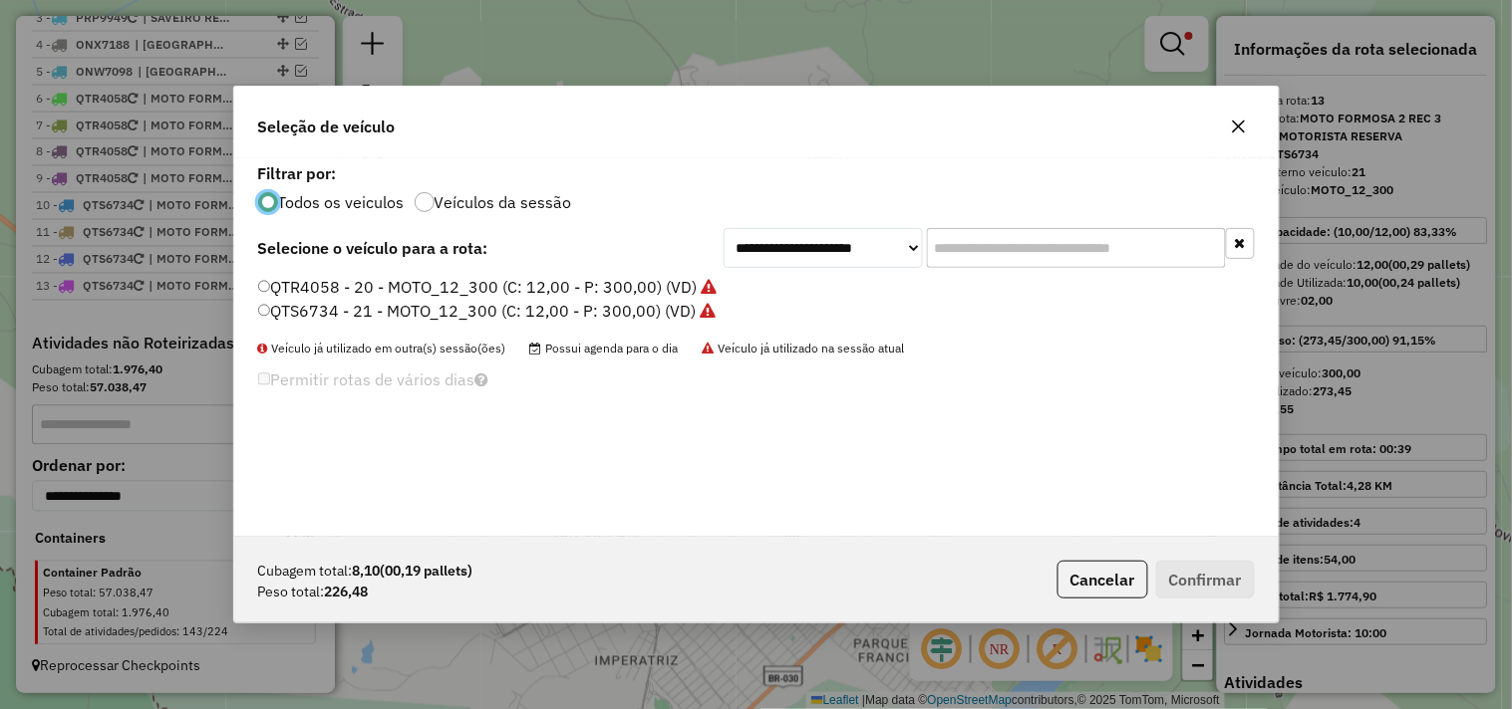
scroll to position [11, 5]
click at [592, 285] on label "QTR4058 - 20 - MOTO_12_300 (C: 12,00 - P: 300,00) (VD)" at bounding box center [487, 287] width 459 height 24
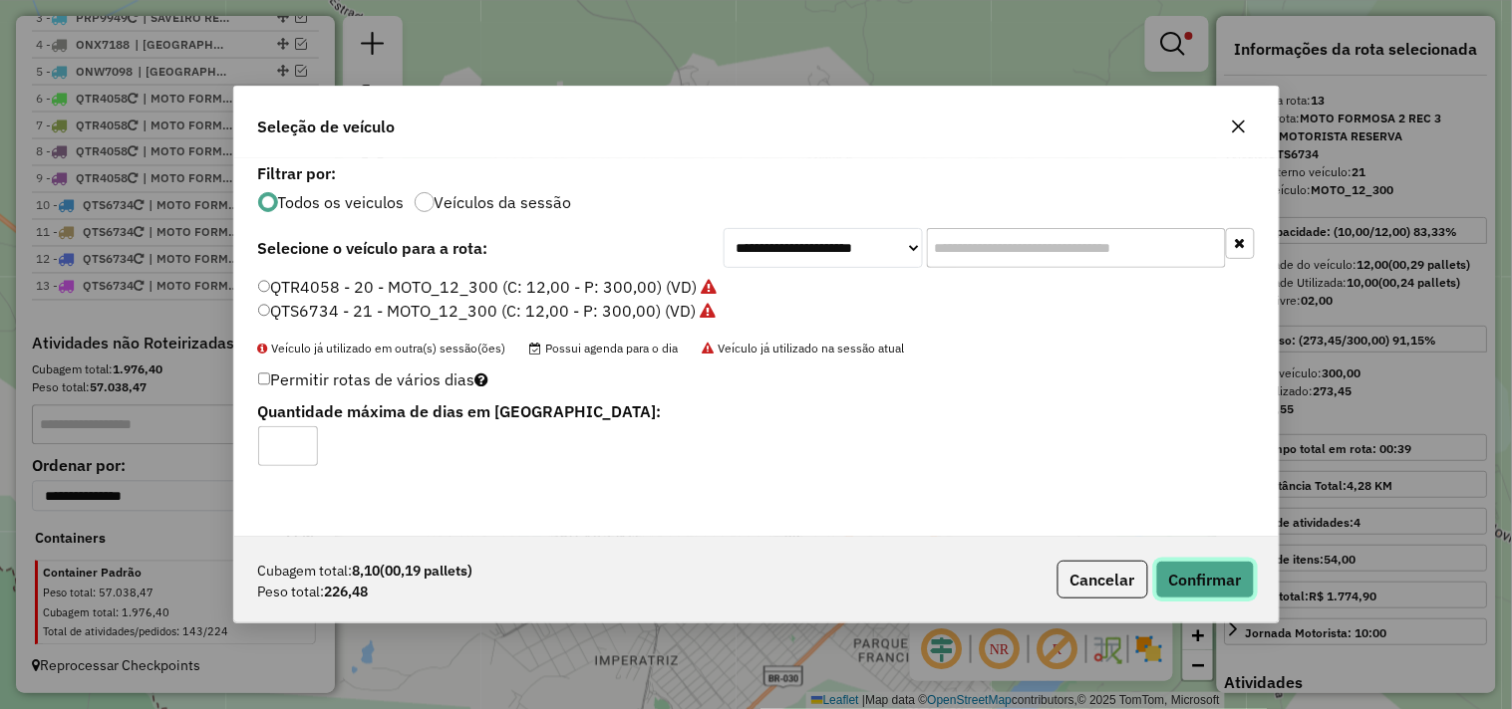
click at [1199, 569] on button "Confirmar" at bounding box center [1205, 580] width 99 height 38
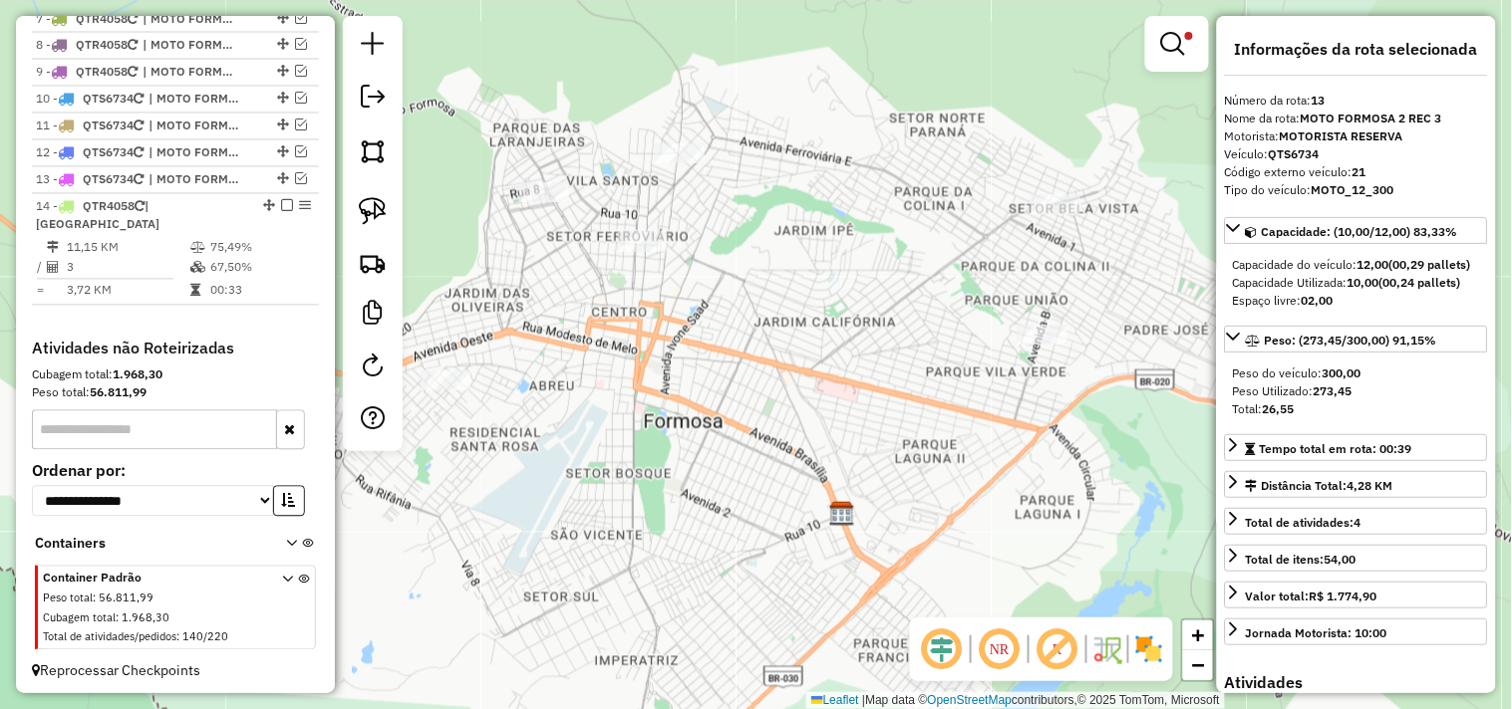
scroll to position [954, 0]
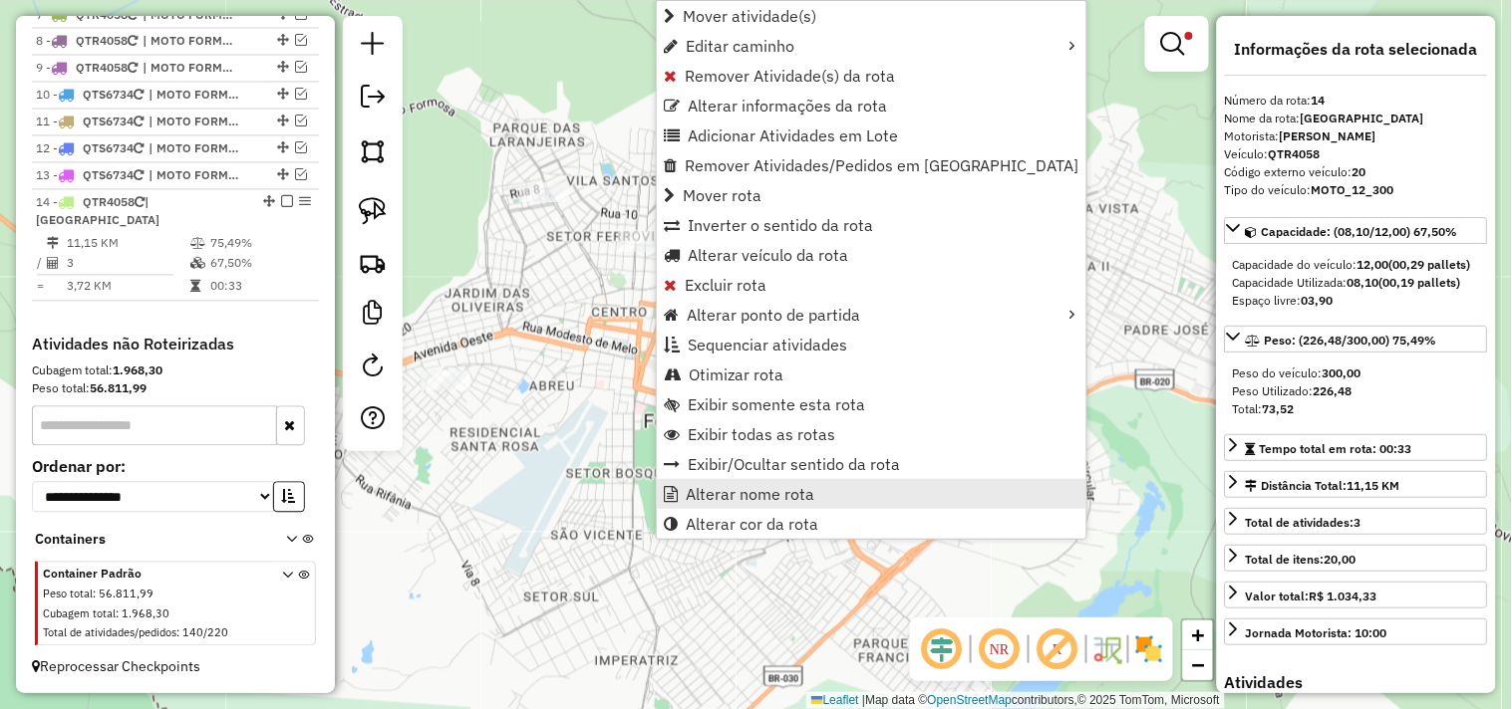
click at [761, 501] on span "Alterar nome rota" at bounding box center [750, 494] width 129 height 16
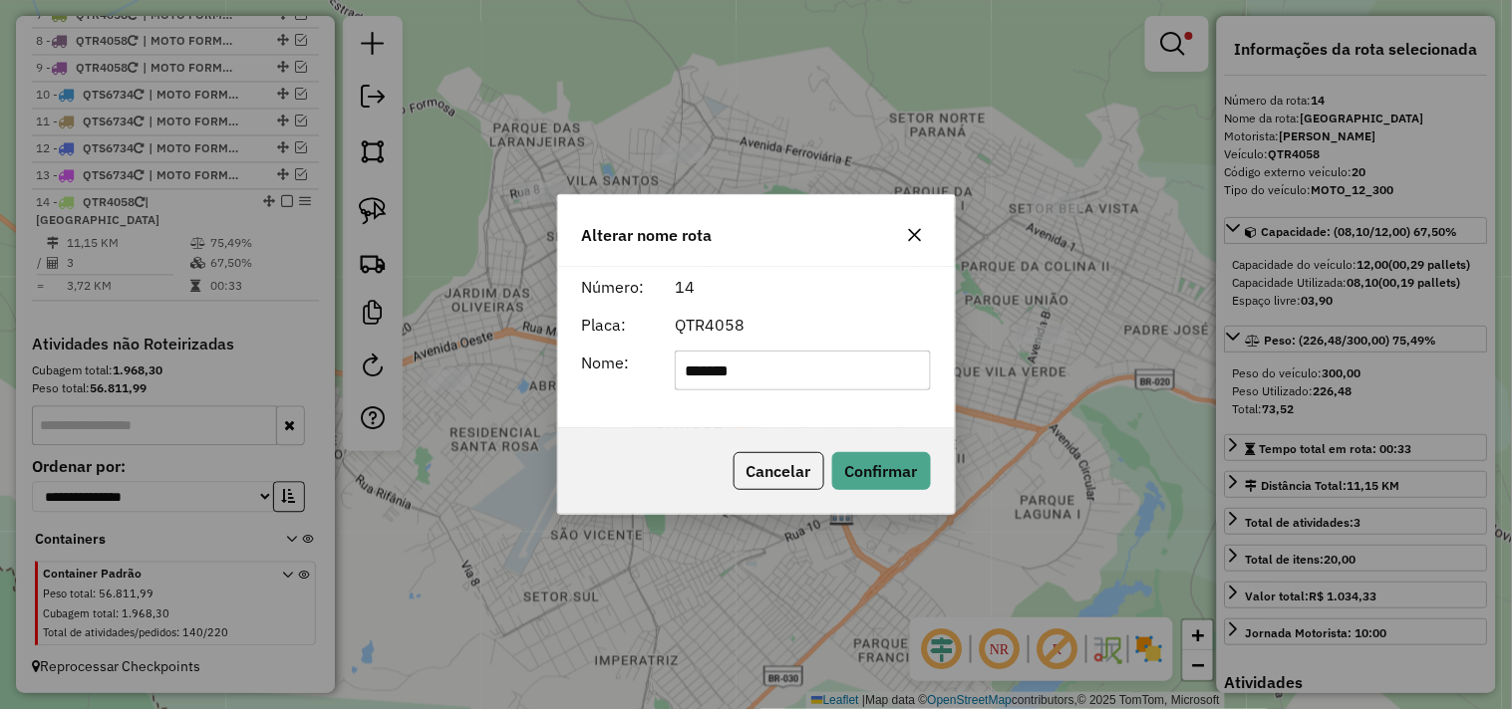
click at [774, 379] on input "*******" at bounding box center [803, 371] width 256 height 40
type input "**********"
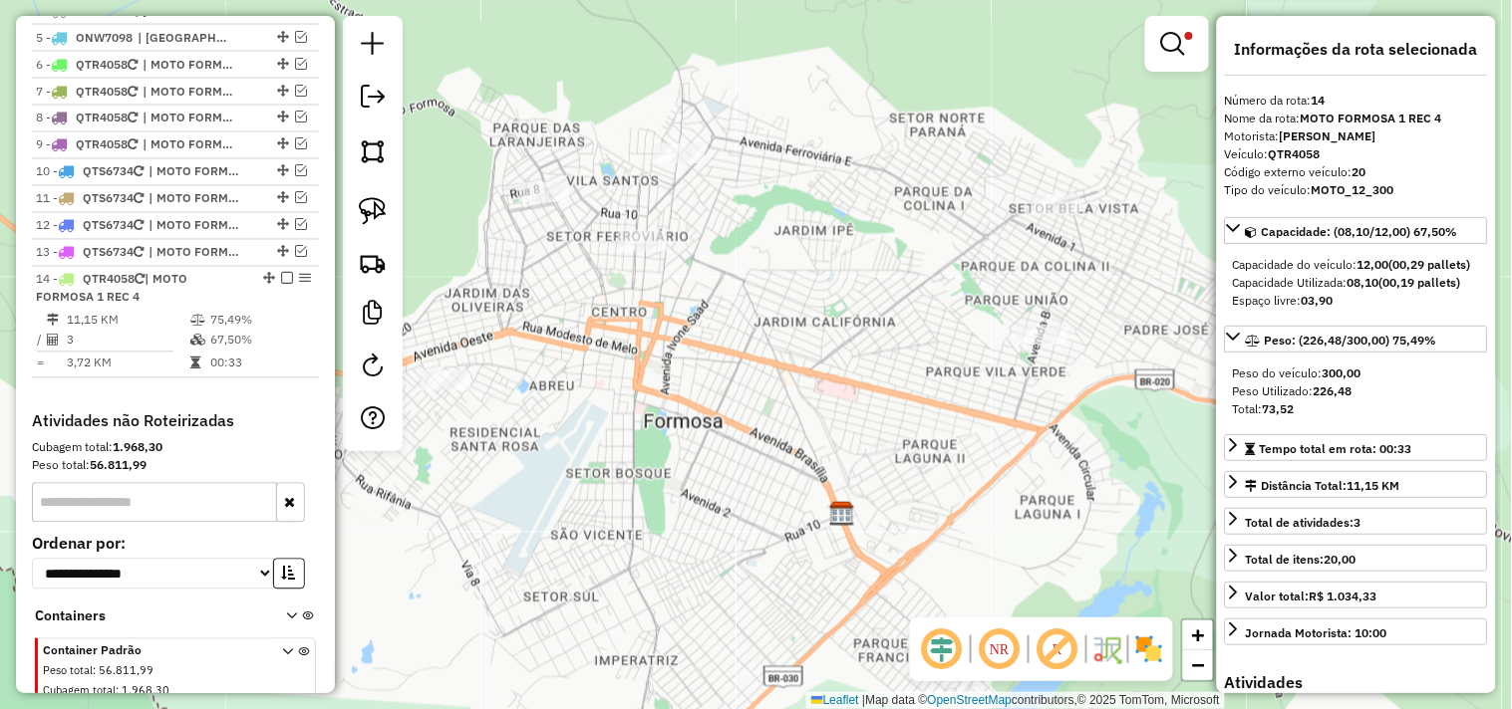
scroll to position [843, 0]
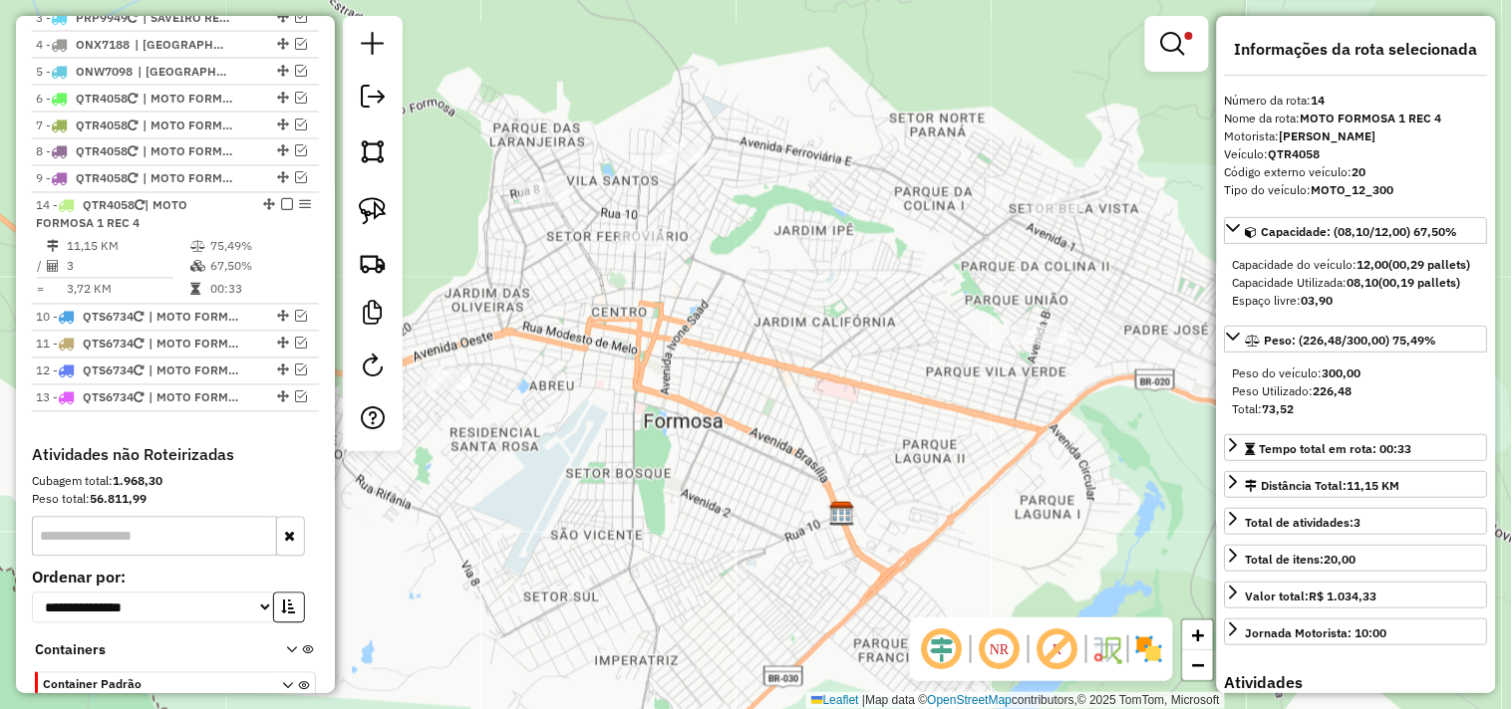
drag, startPoint x: 264, startPoint y: 329, endPoint x: 246, endPoint y: 212, distance: 118.0
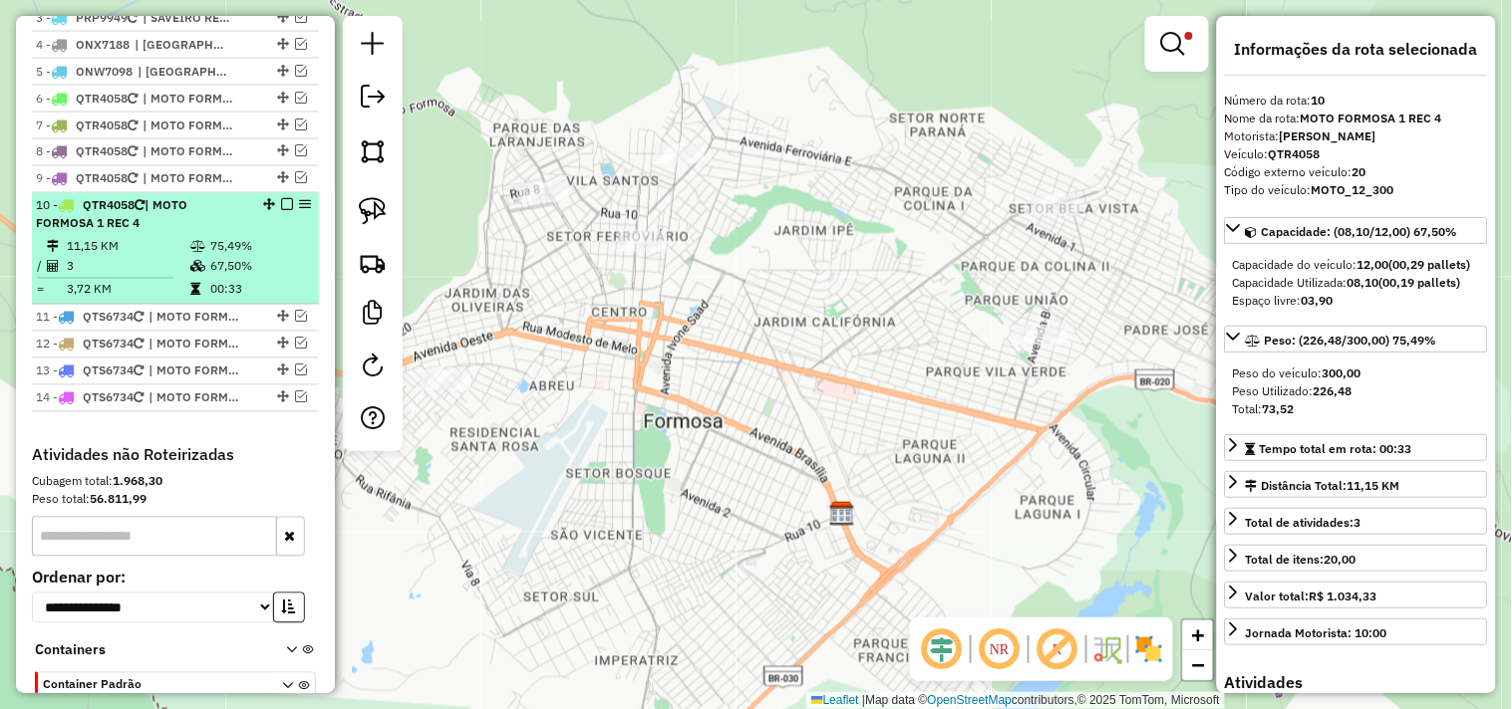
click at [282, 211] on em at bounding box center [287, 205] width 12 height 12
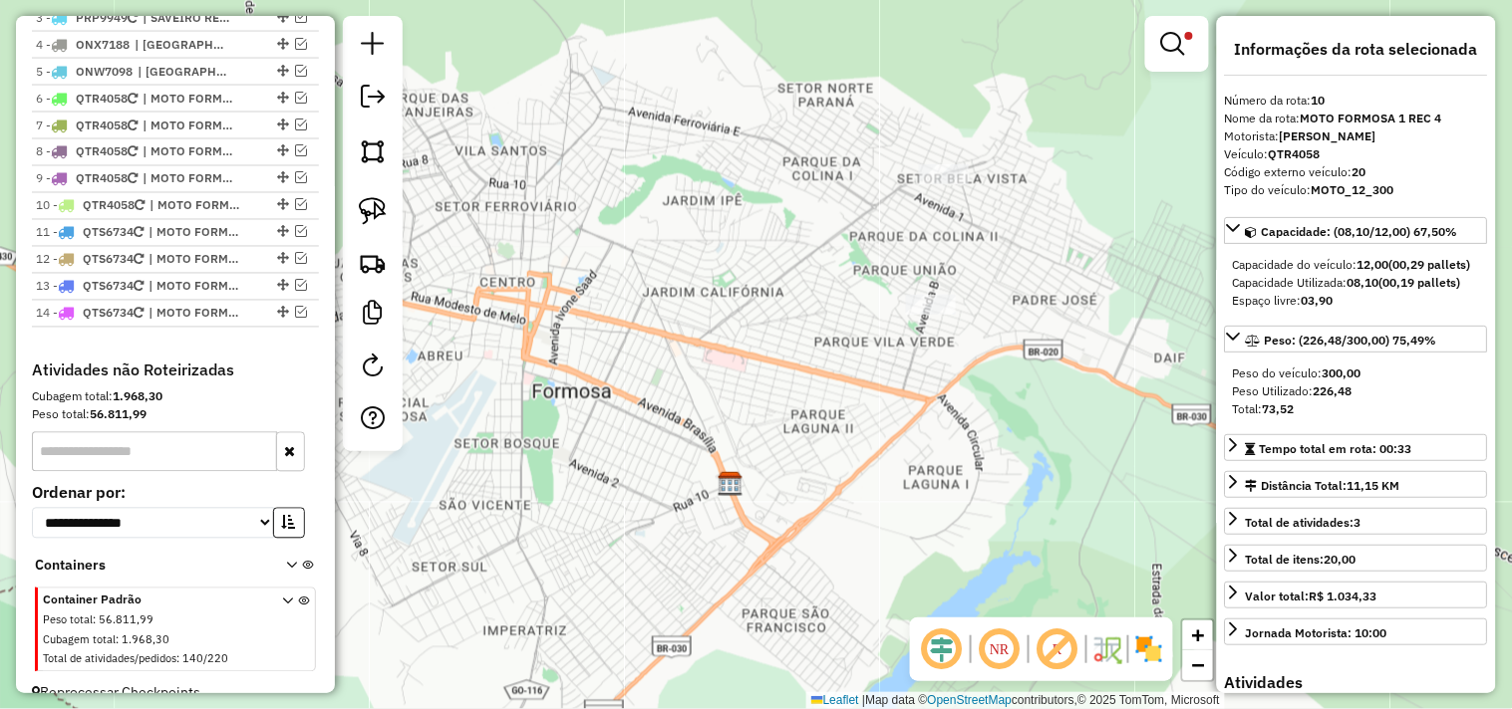
drag, startPoint x: 729, startPoint y: 319, endPoint x: 600, endPoint y: 265, distance: 140.3
click at [580, 282] on div "Limpar filtros Janela de atendimento Grade de atendimento Capacidade Transporta…" at bounding box center [756, 354] width 1512 height 709
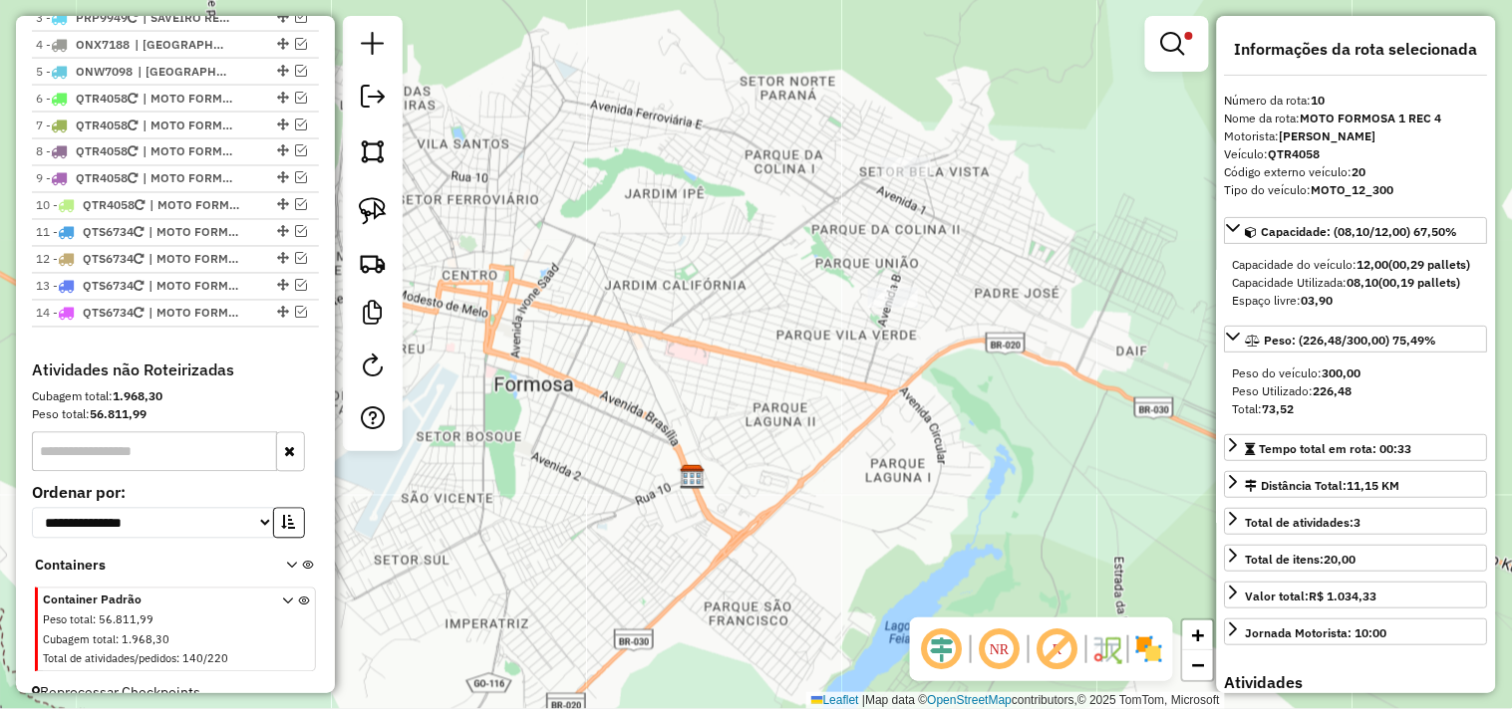
drag, startPoint x: 1192, startPoint y: 30, endPoint x: 1182, endPoint y: 34, distance: 10.7
click at [1191, 31] on link at bounding box center [1177, 44] width 48 height 40
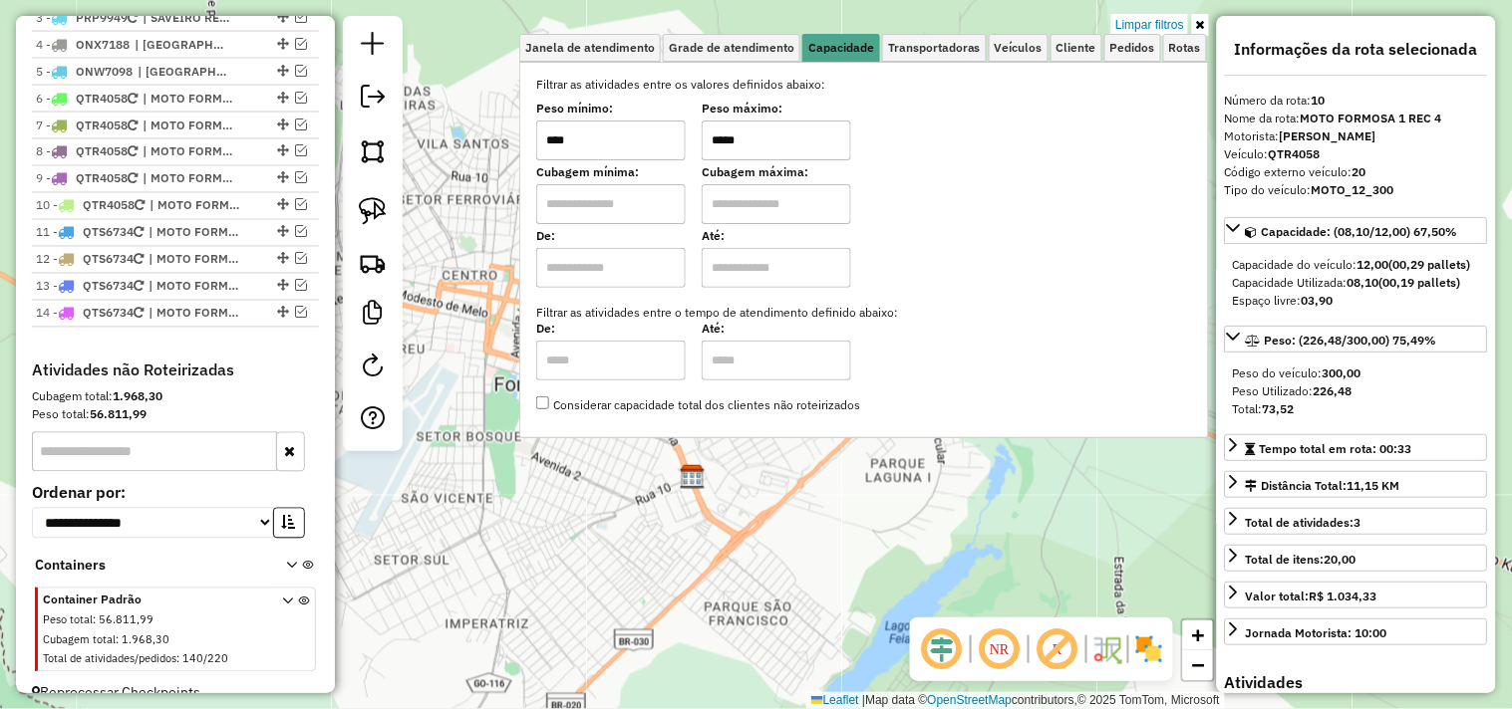
drag, startPoint x: 823, startPoint y: 126, endPoint x: 658, endPoint y: 132, distance: 165.5
click at [664, 146] on div "Peso mínimo: **** Peso máximo: *****" at bounding box center [864, 133] width 656 height 56
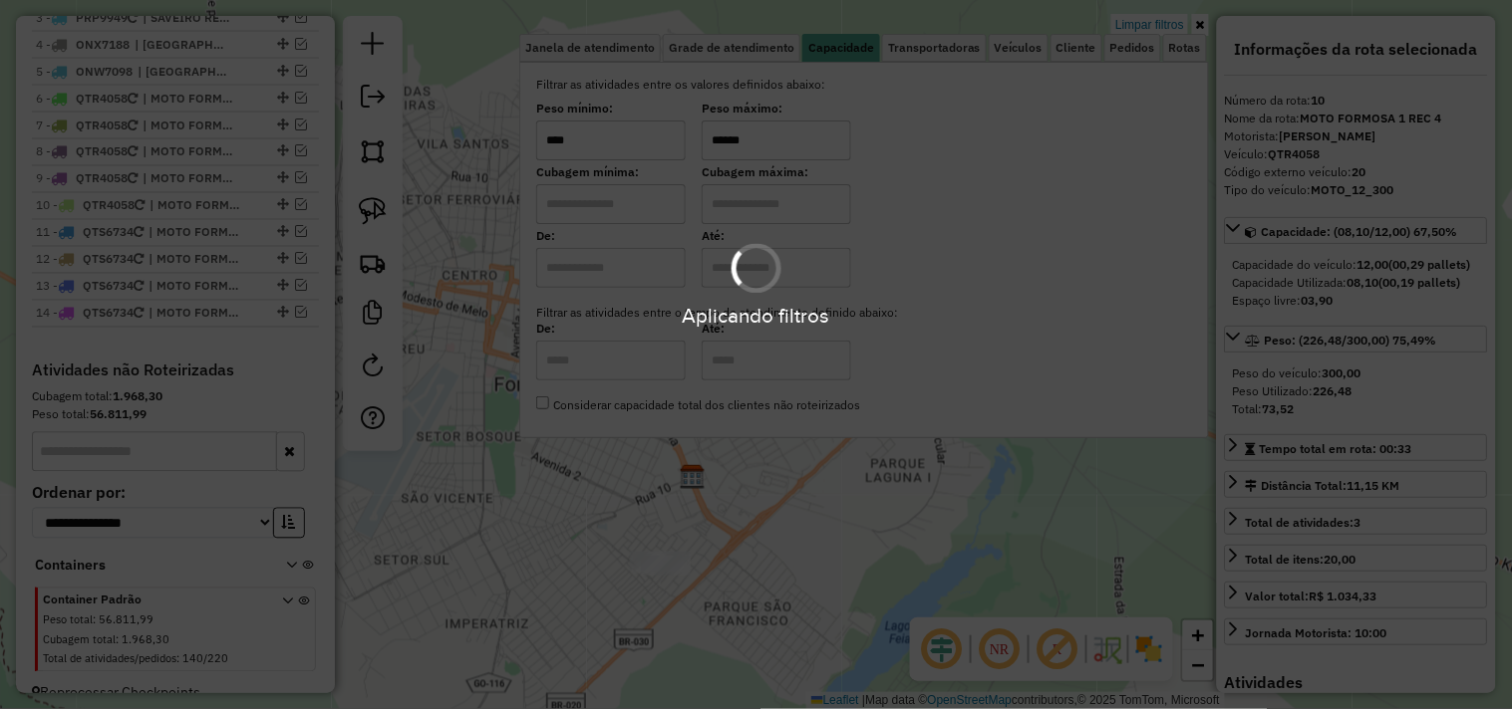
type input "******"
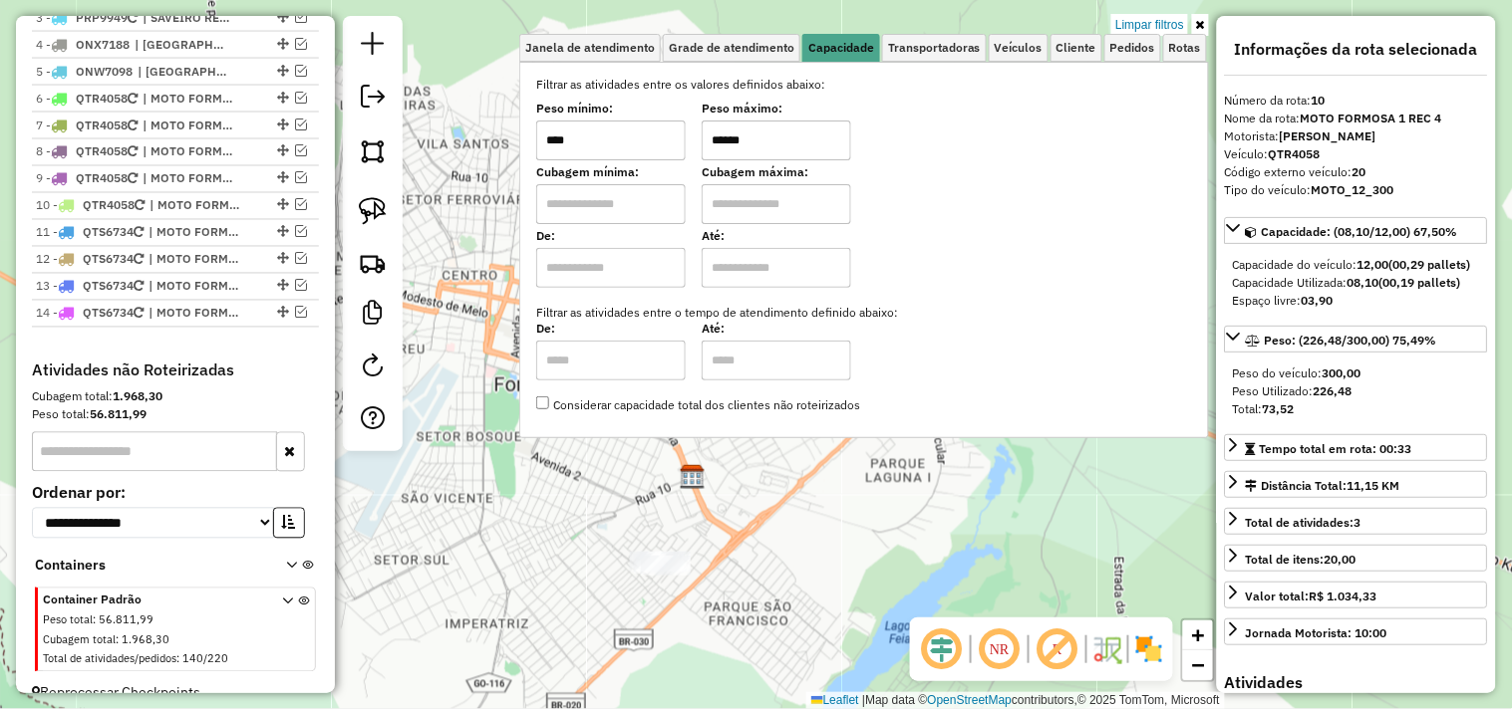
click at [797, 506] on div "Limpar filtros Janela de atendimento Grade de atendimento Capacidade Transporta…" at bounding box center [756, 354] width 1512 height 709
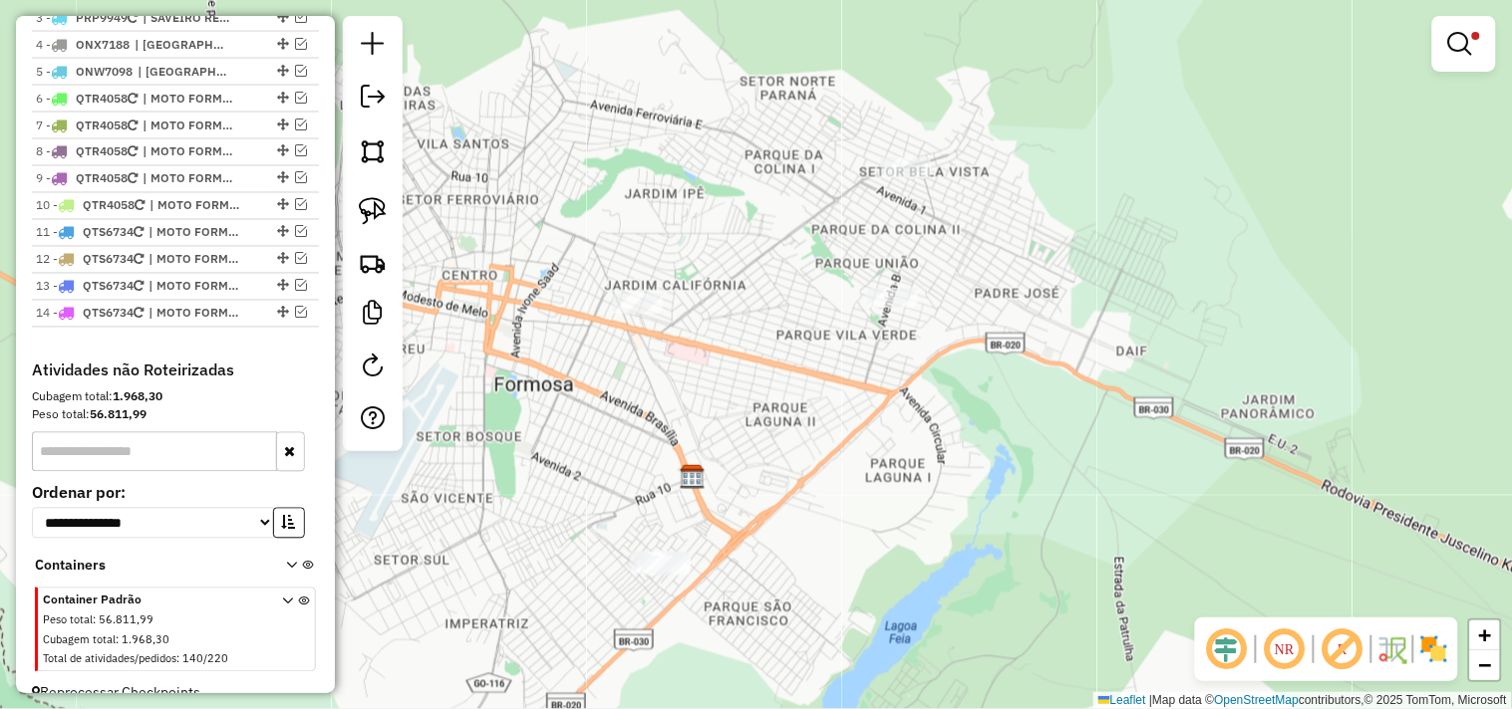
drag, startPoint x: 801, startPoint y: 495, endPoint x: 719, endPoint y: 454, distance: 91.3
click at [743, 465] on div "Limpar filtros Janela de atendimento Grade de atendimento Capacidade Transporta…" at bounding box center [756, 354] width 1512 height 709
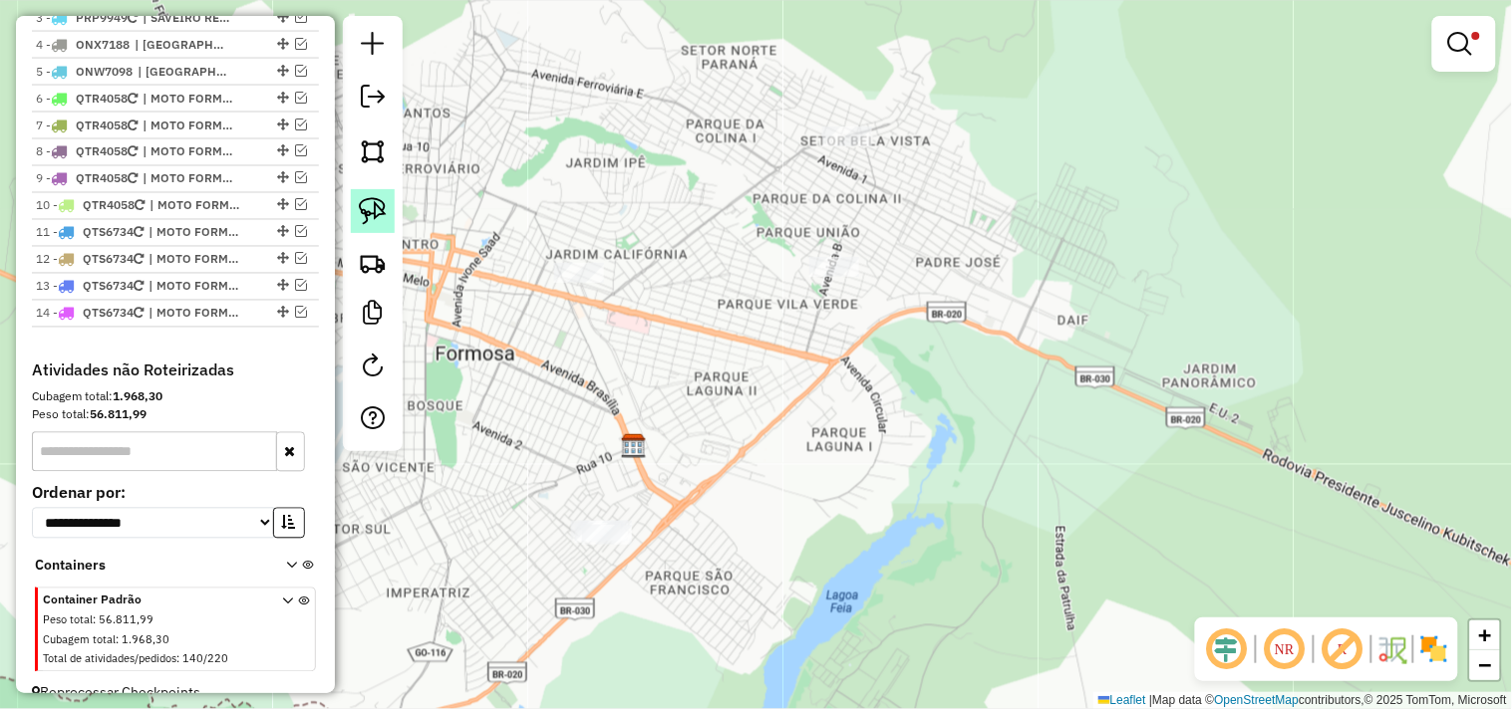
drag, startPoint x: 372, startPoint y: 207, endPoint x: 743, endPoint y: 269, distance: 376.8
click at [373, 206] on img at bounding box center [373, 211] width 28 height 28
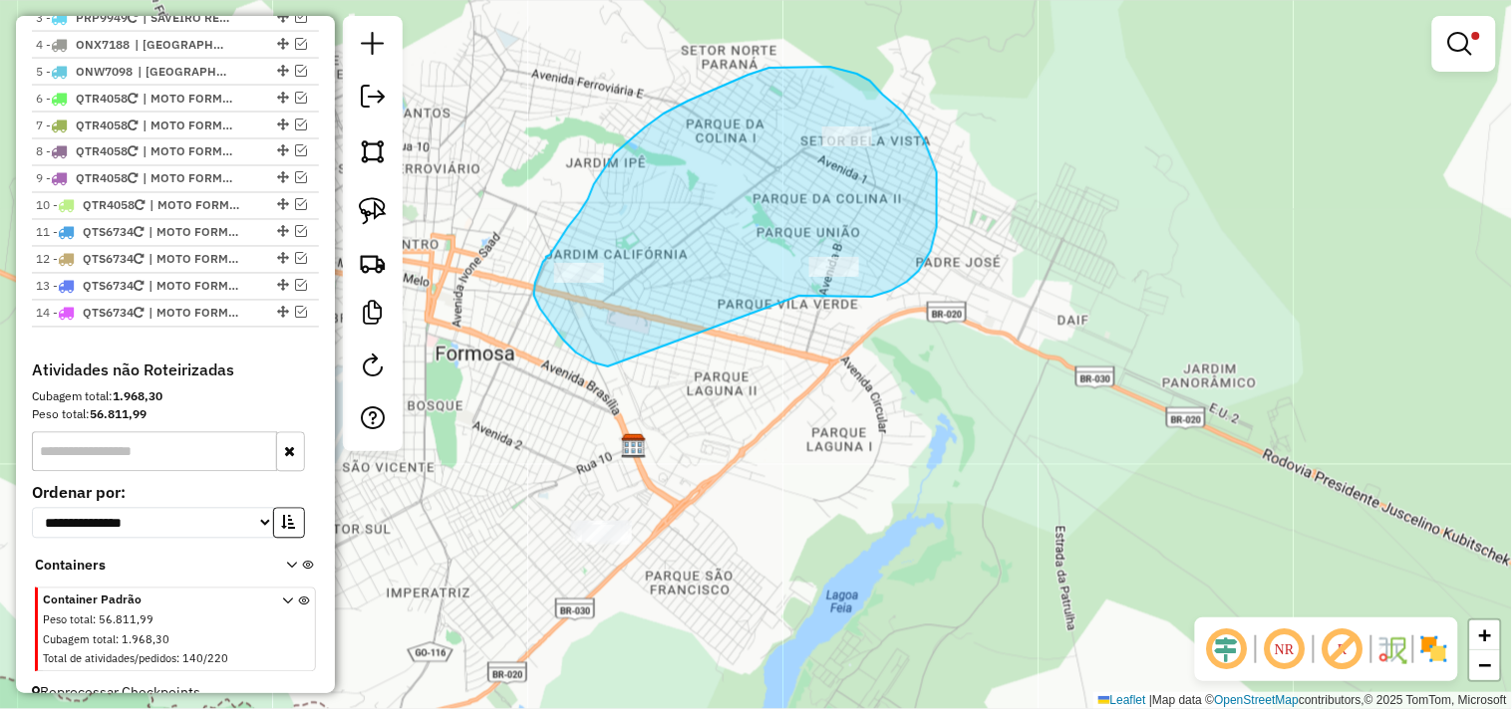
drag, startPoint x: 913, startPoint y: 276, endPoint x: 610, endPoint y: 357, distance: 313.5
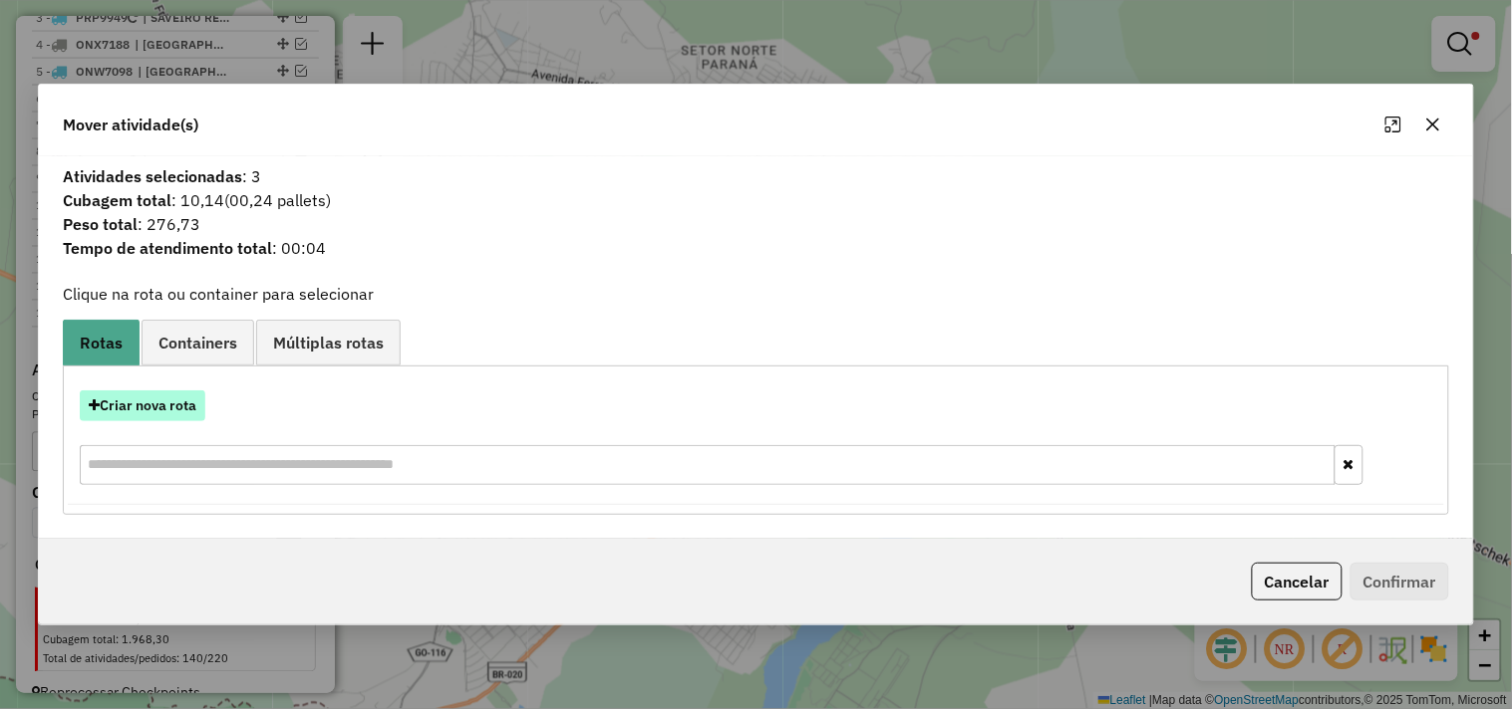
click at [200, 413] on button "Criar nova rota" at bounding box center [143, 406] width 126 height 31
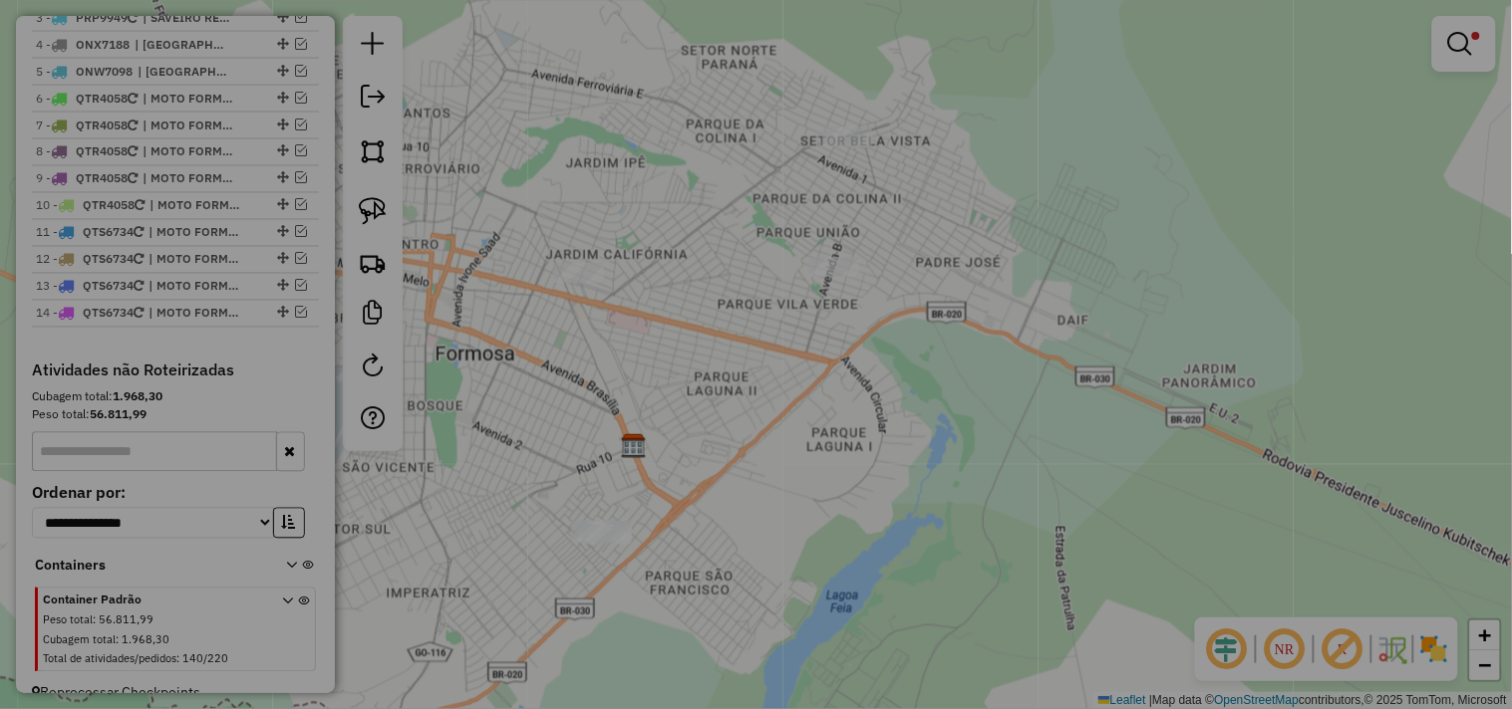
select select "*******"
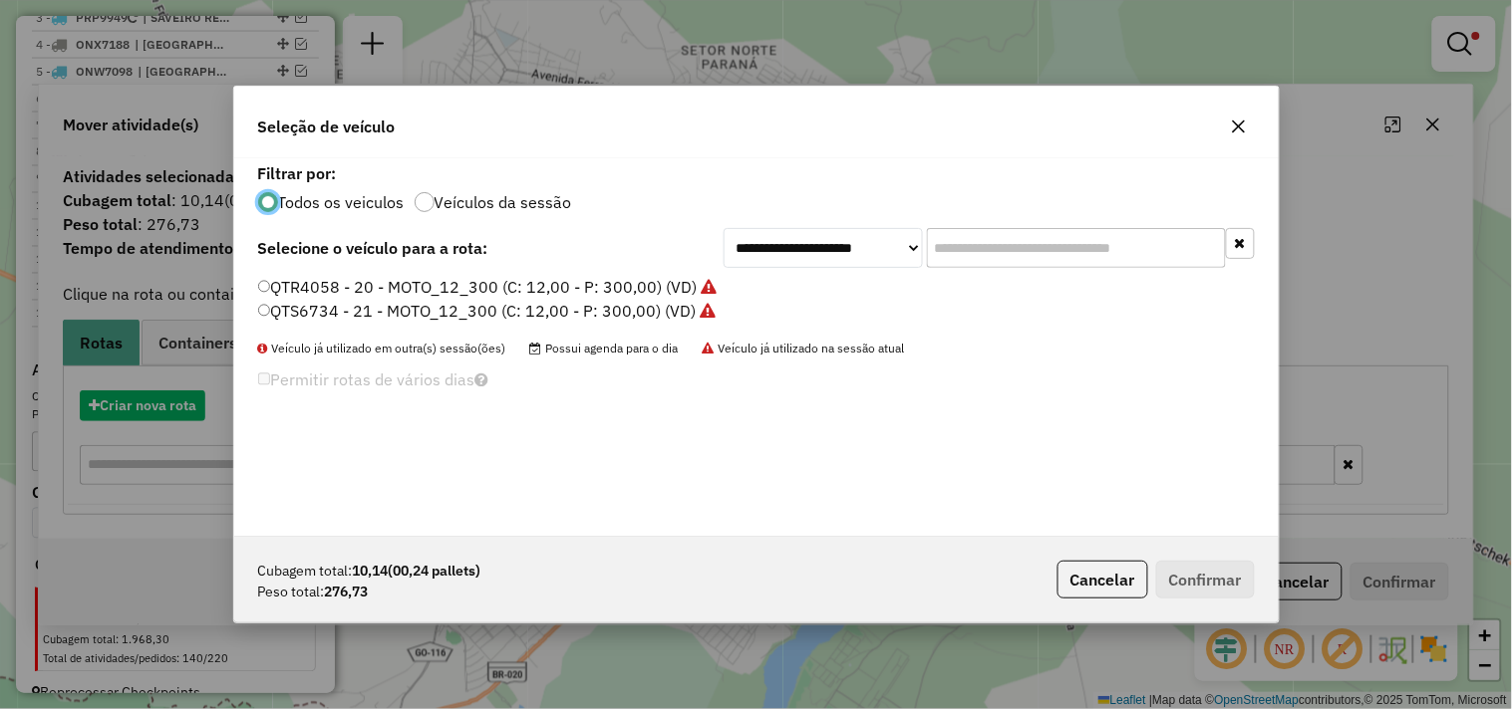
scroll to position [11, 5]
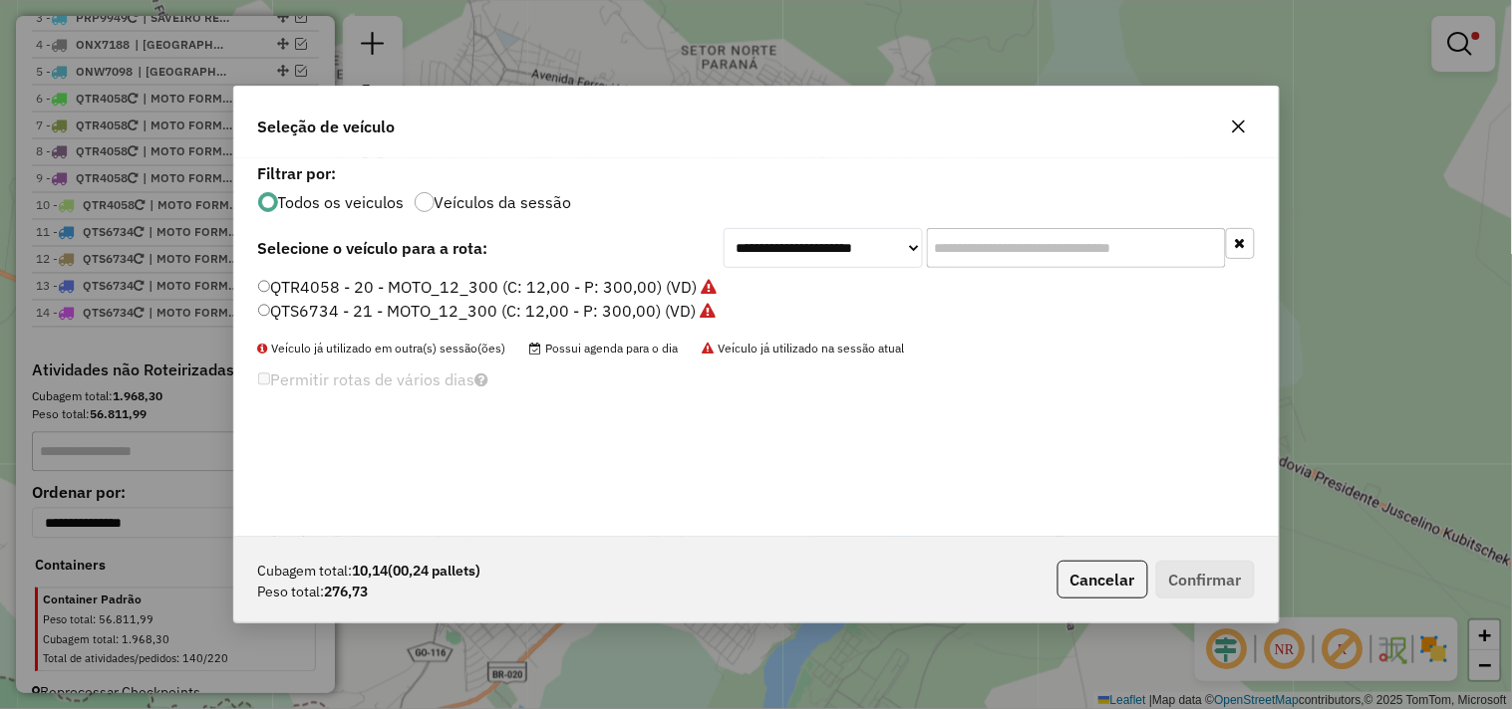
click at [684, 312] on label "QTS6734 - 21 - MOTO_12_300 (C: 12,00 - P: 300,00) (VD)" at bounding box center [487, 311] width 458 height 24
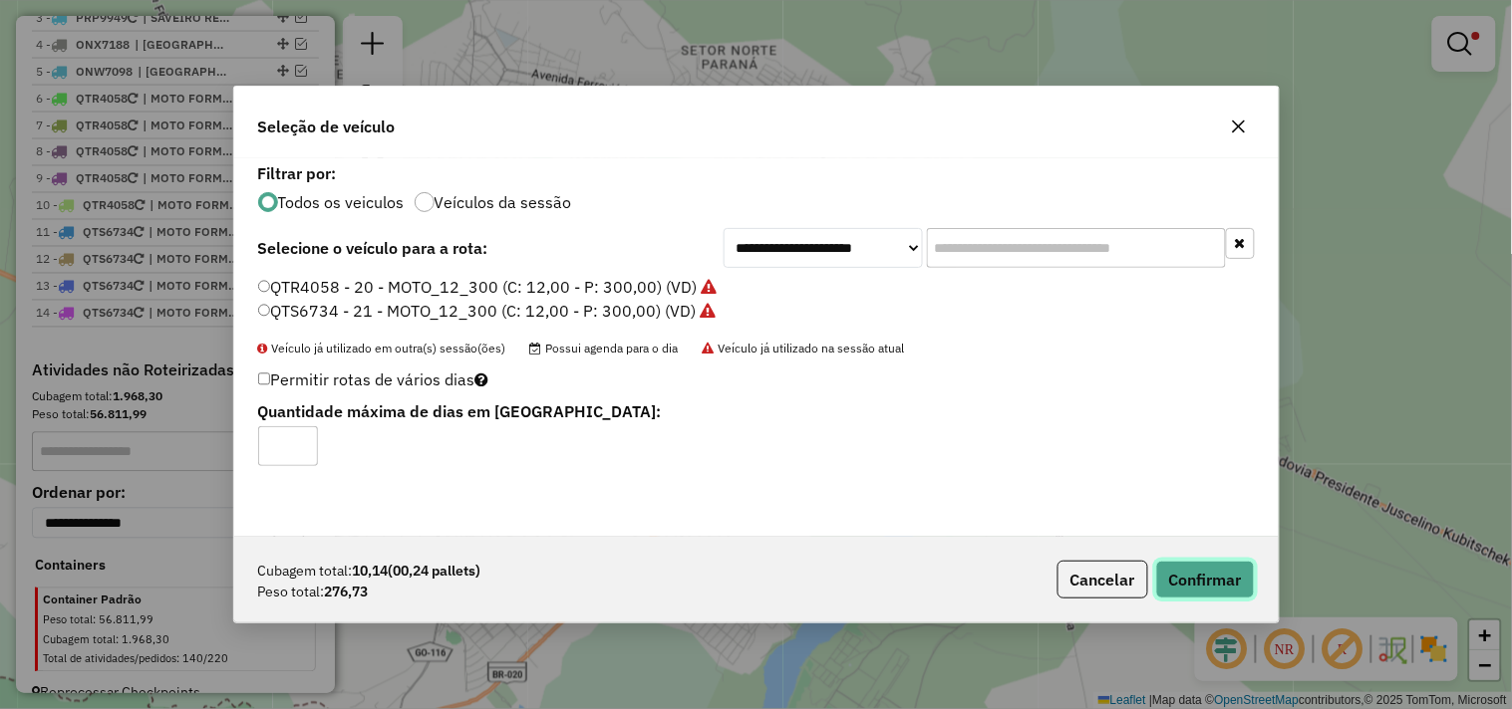
click at [1188, 570] on button "Confirmar" at bounding box center [1205, 580] width 99 height 38
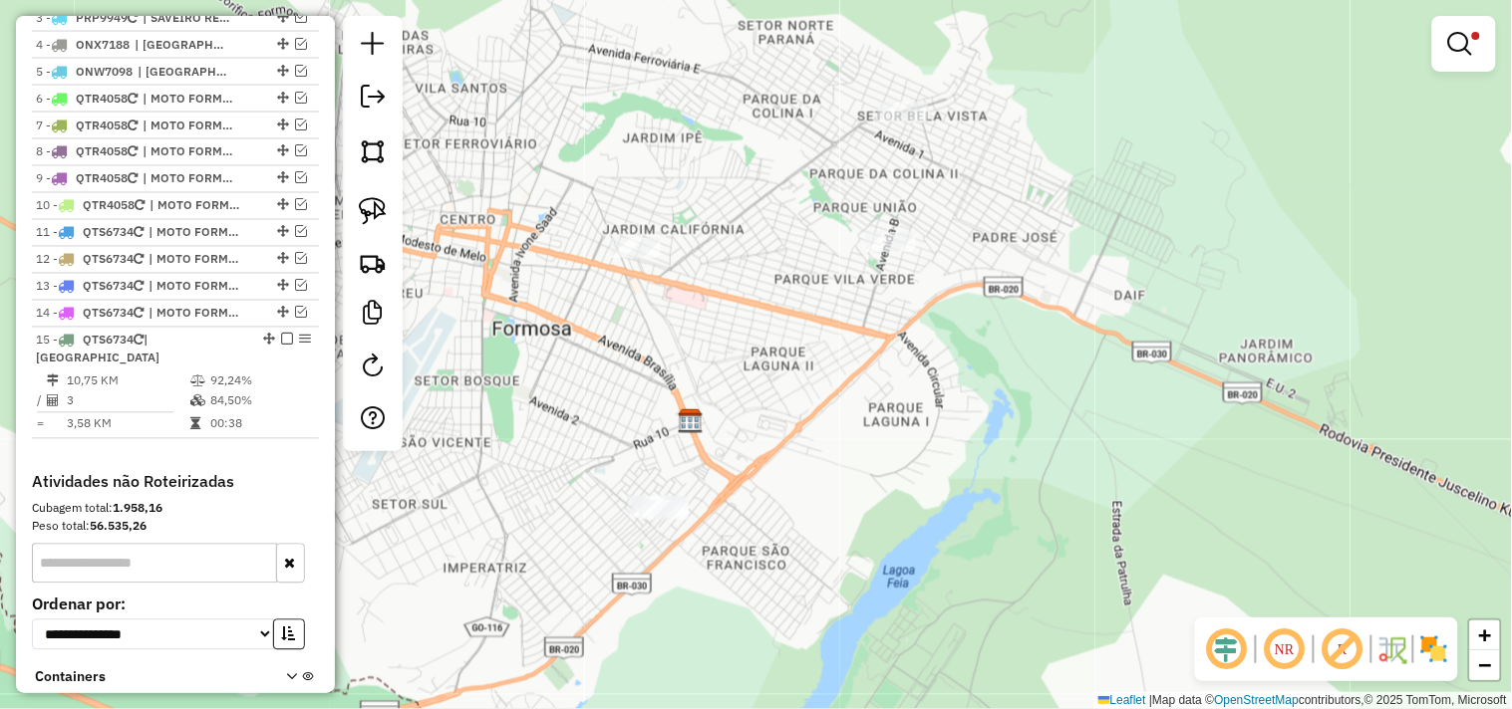
drag, startPoint x: 785, startPoint y: 469, endPoint x: 865, endPoint y: 418, distance: 94.5
click at [859, 431] on div "Limpar filtros Janela de atendimento Grade de atendimento Capacidade Transporta…" at bounding box center [756, 354] width 1512 height 709
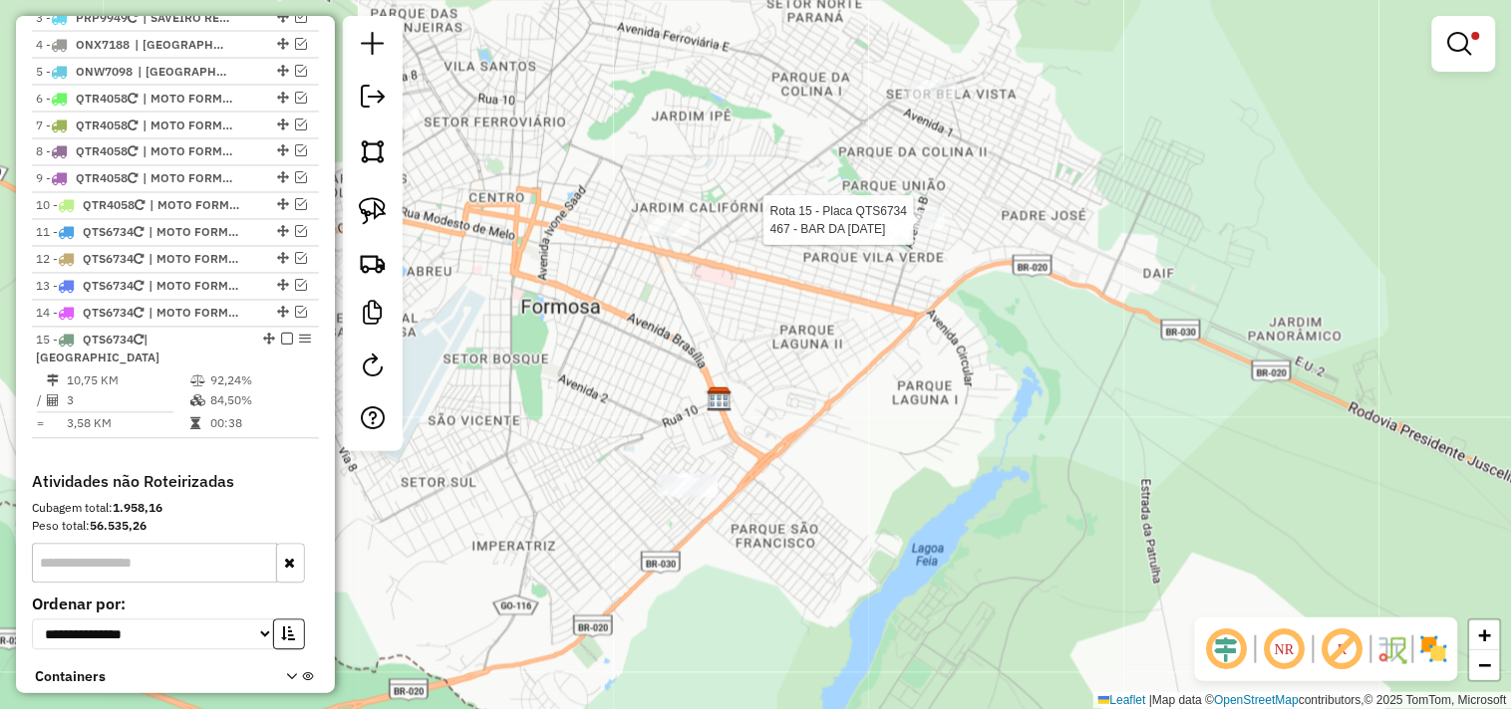
scroll to position [981, 0]
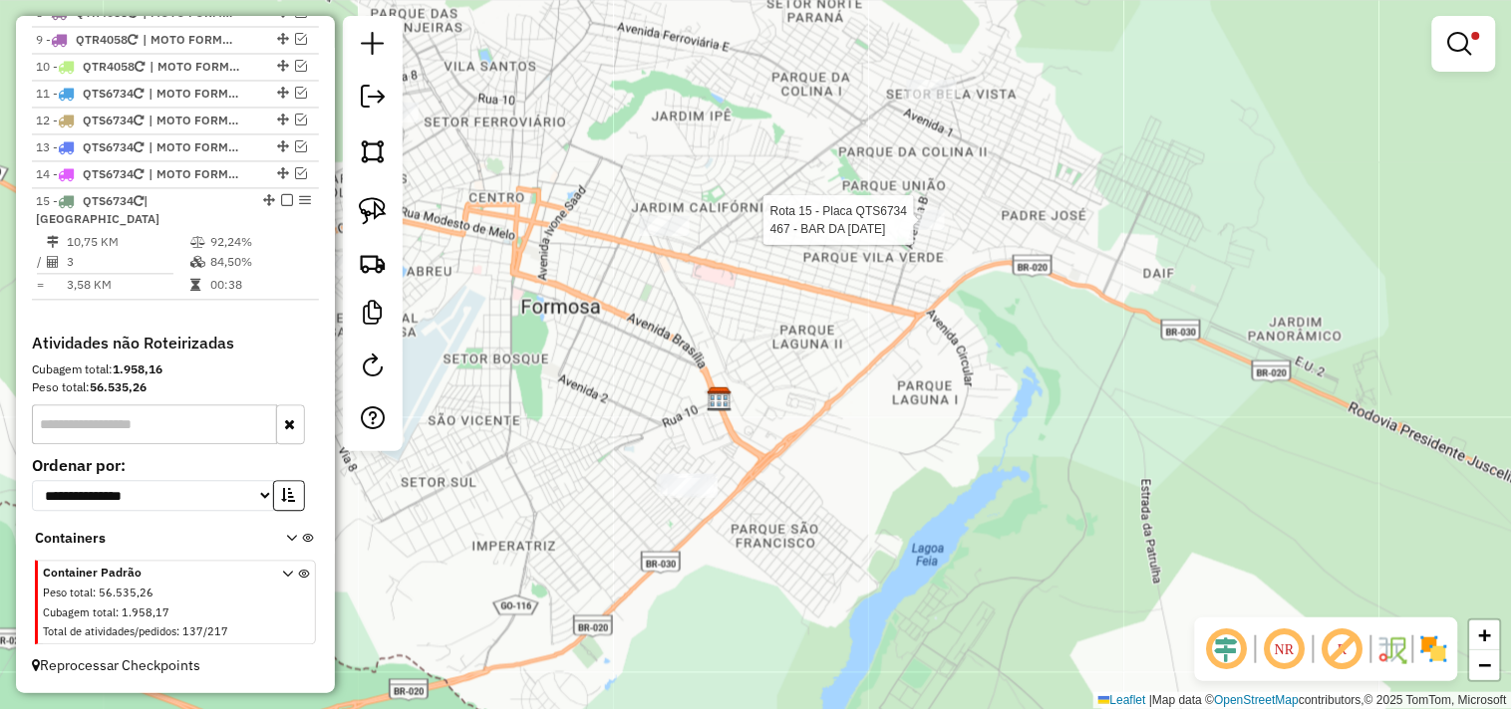
select select "*********"
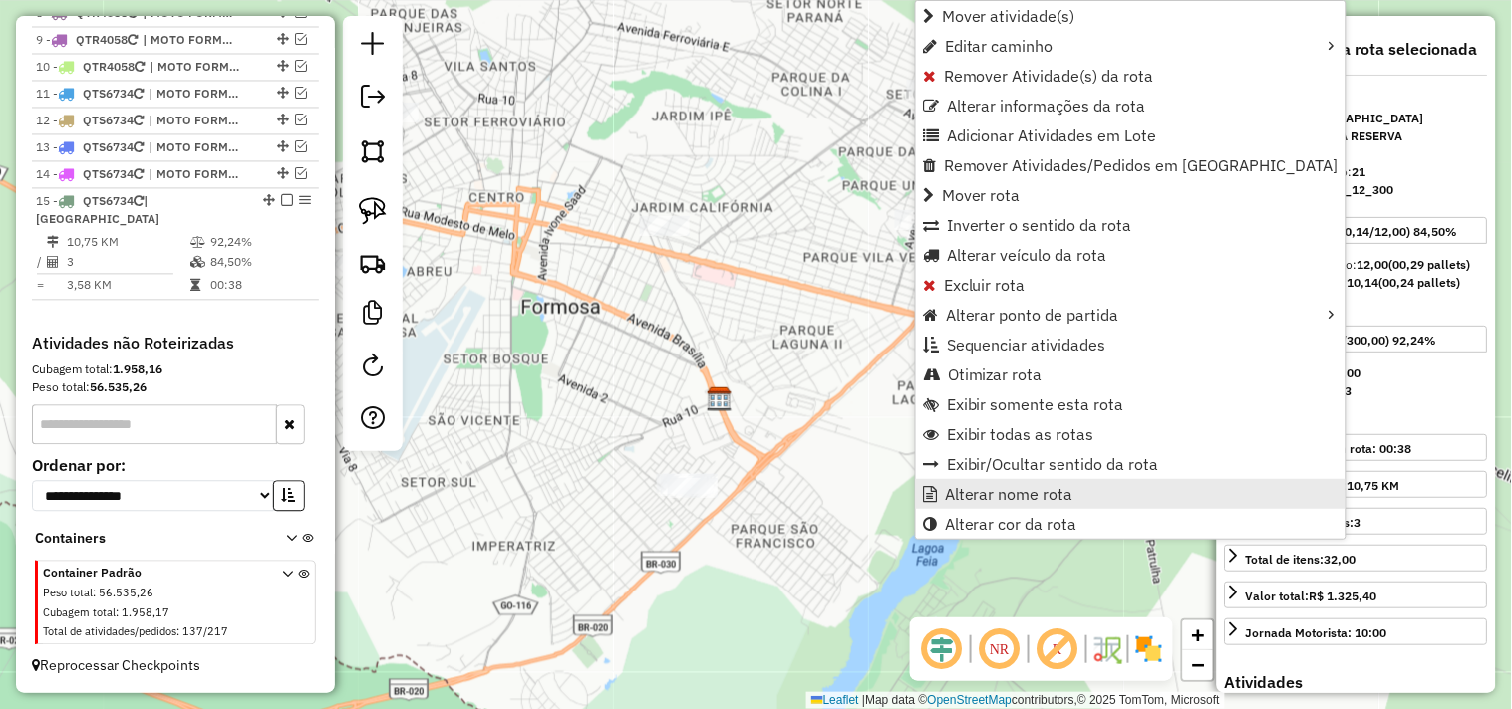
click at [959, 500] on span "Alterar nome rota" at bounding box center [1009, 494] width 129 height 16
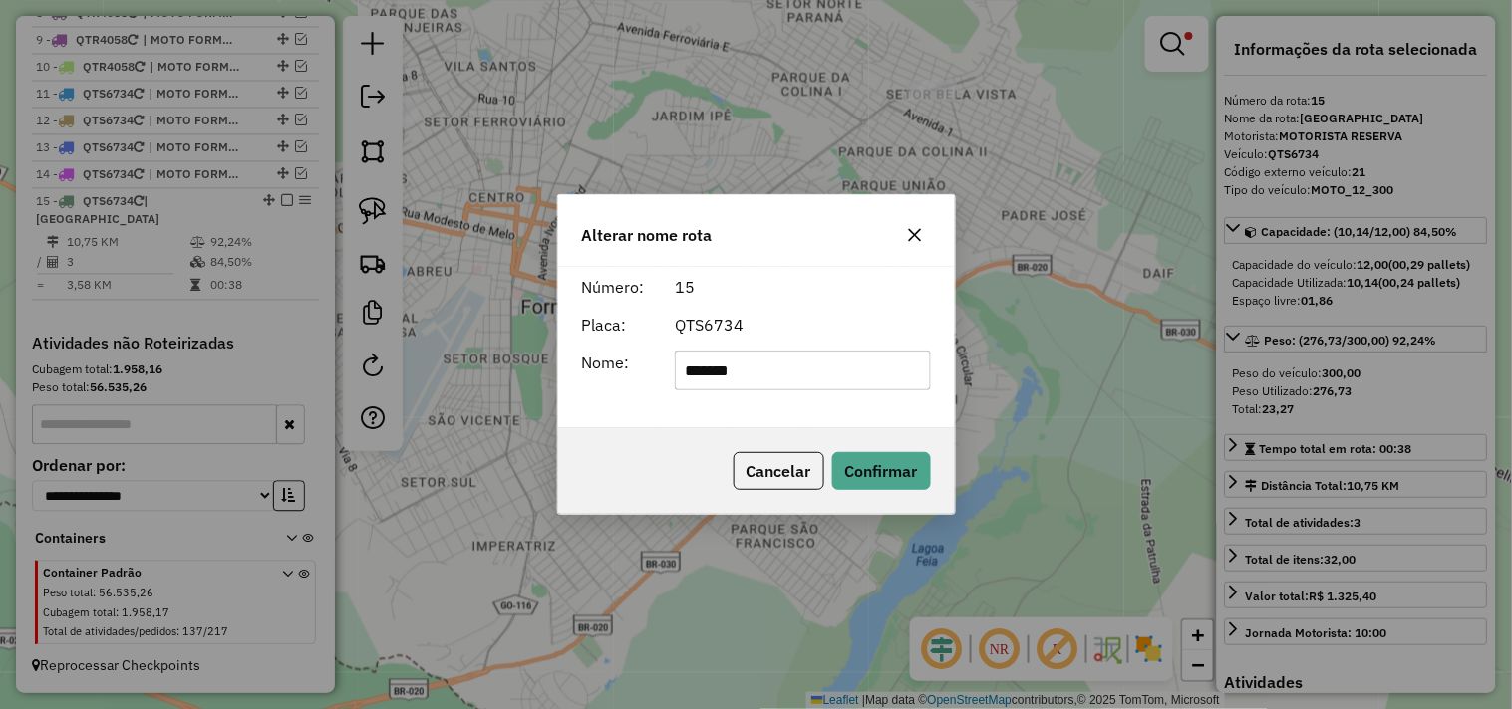
click at [905, 371] on input "*******" at bounding box center [803, 371] width 256 height 40
type input "**********"
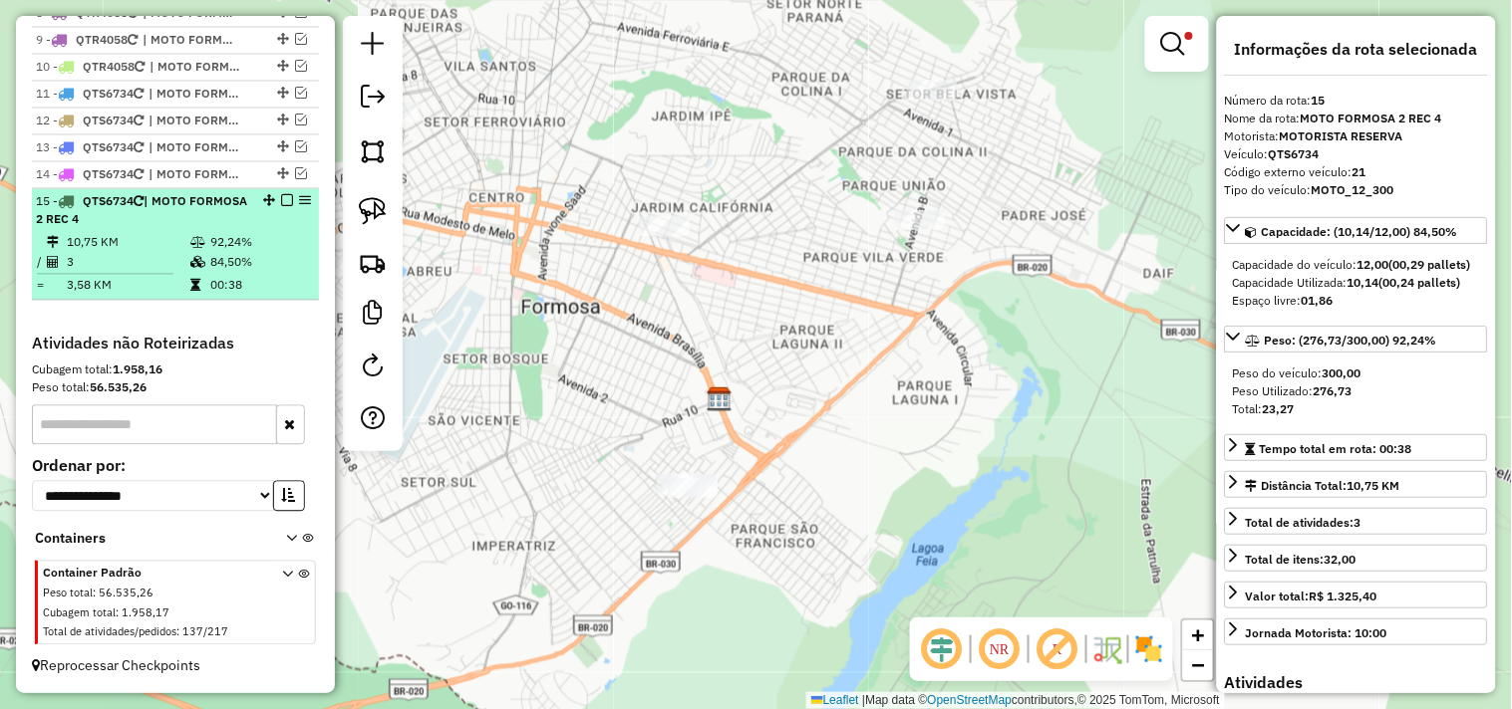
click at [282, 207] on em at bounding box center [287, 201] width 12 height 12
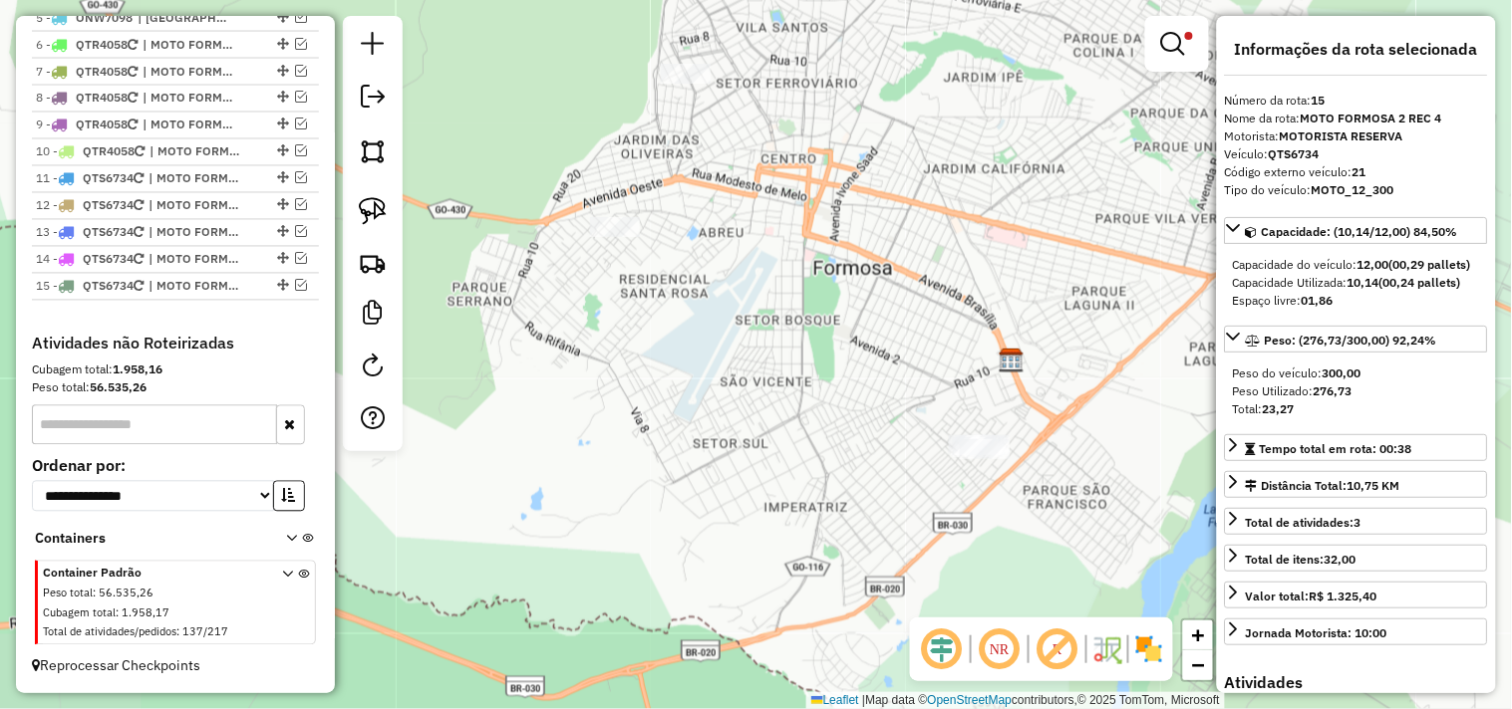
drag, startPoint x: 755, startPoint y: 341, endPoint x: 880, endPoint y: 404, distance: 139.5
click at [880, 404] on div "Limpar filtros Janela de atendimento Grade de atendimento Capacidade Transporta…" at bounding box center [756, 354] width 1512 height 709
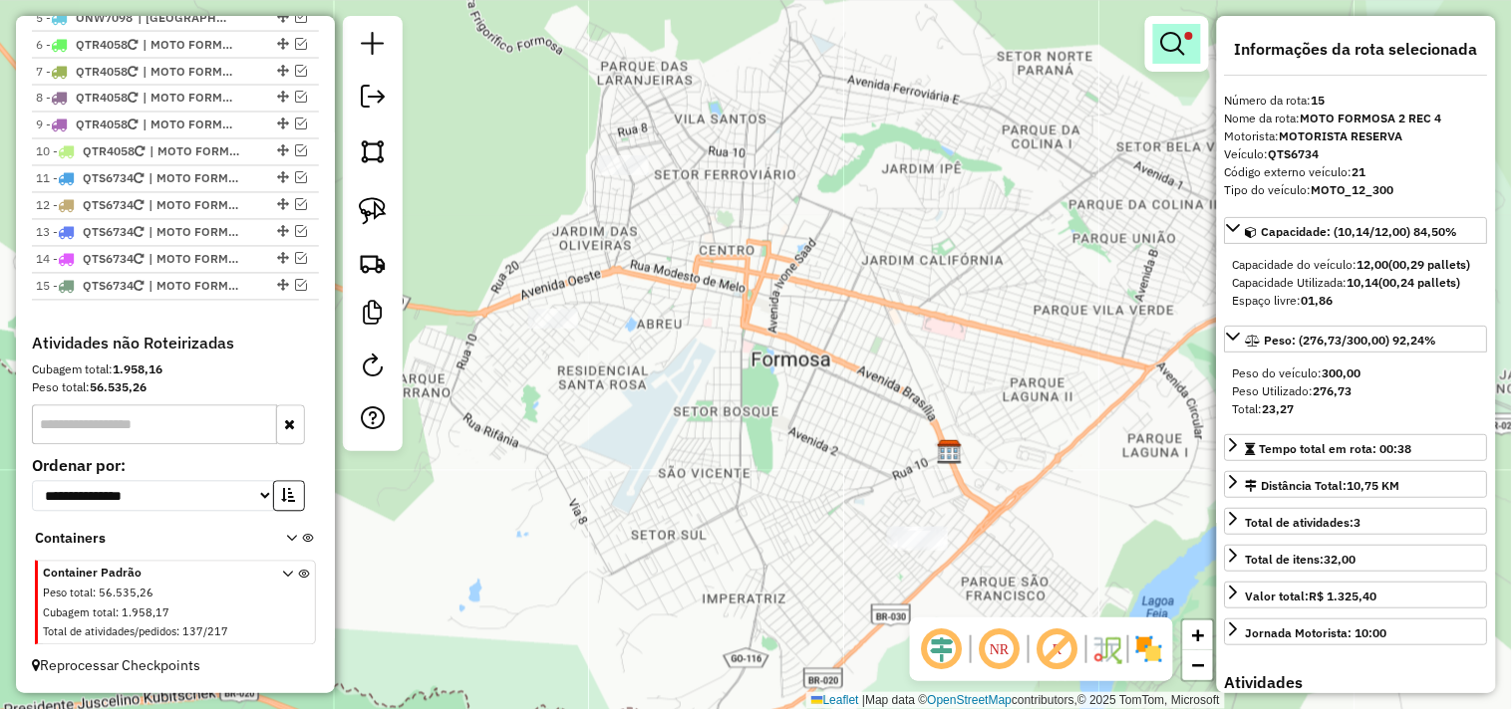
click at [1181, 28] on link at bounding box center [1177, 44] width 48 height 40
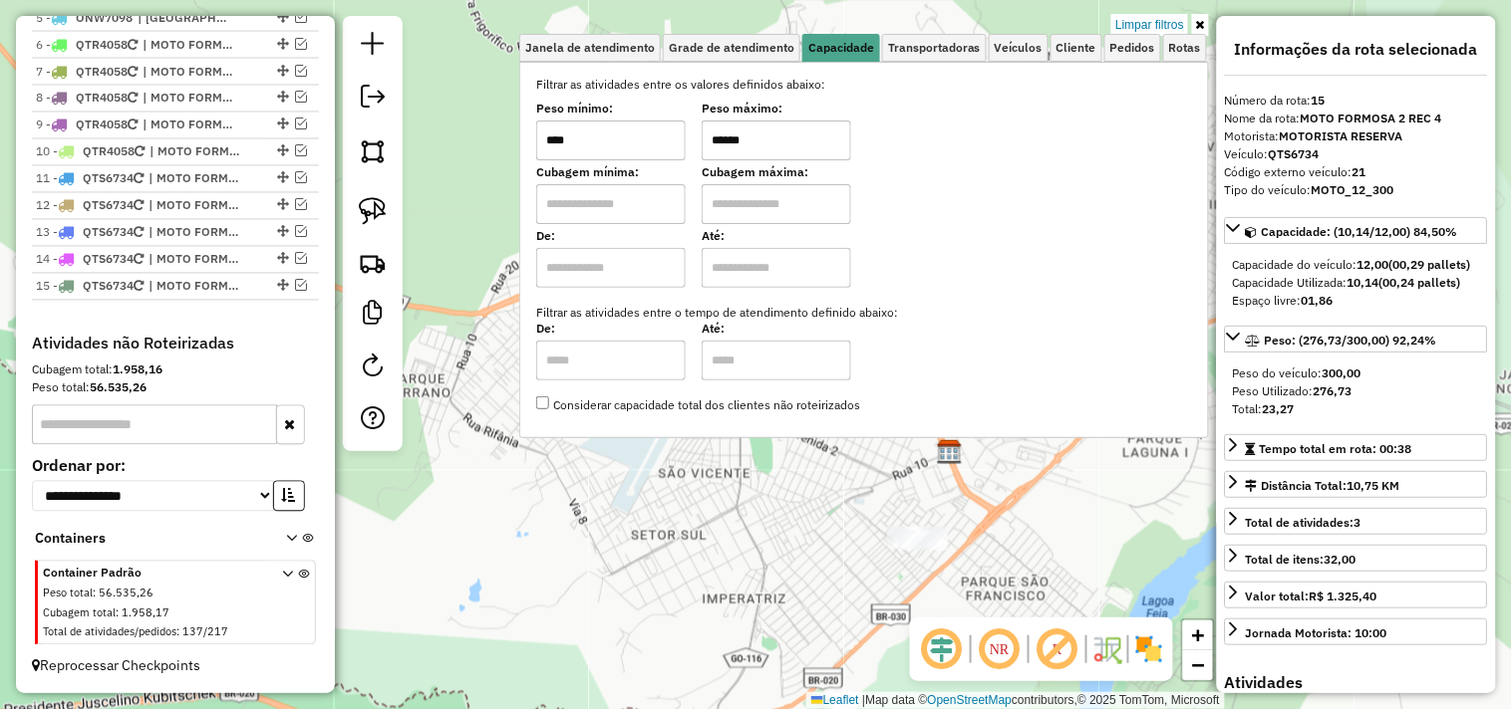
drag, startPoint x: 798, startPoint y: 146, endPoint x: 666, endPoint y: 133, distance: 133.3
click at [659, 145] on div "Peso mínimo: **** Peso máximo: ******" at bounding box center [864, 133] width 656 height 56
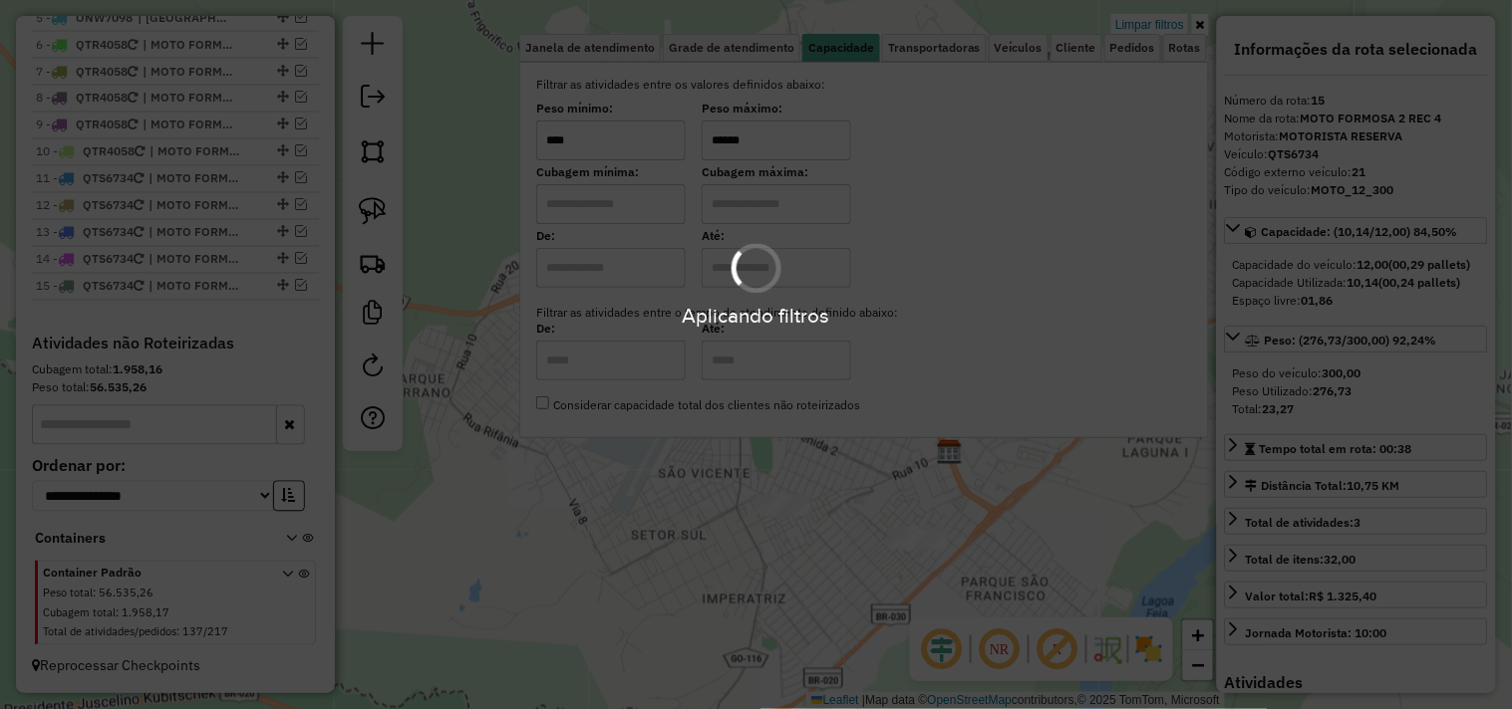
type input "******"
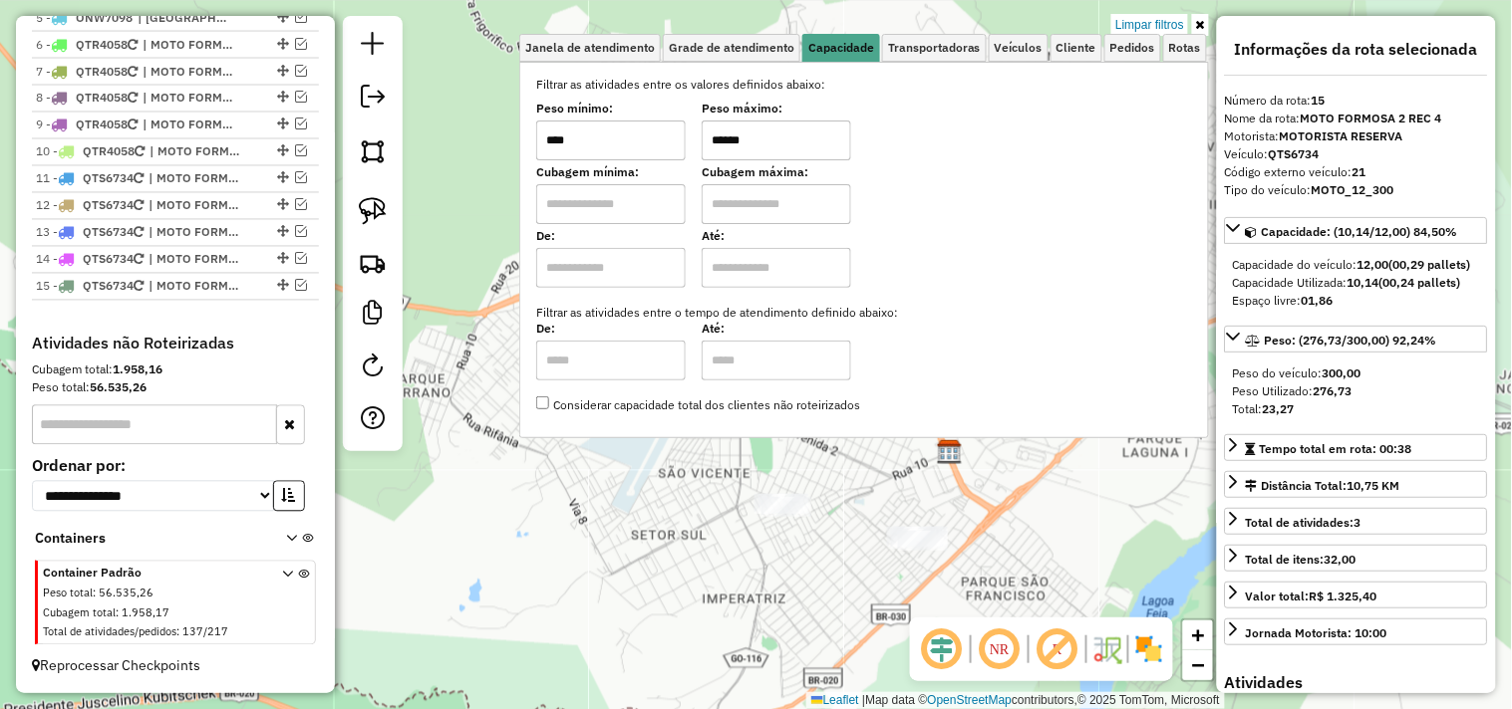
click at [798, 661] on div "Limpar filtros Janela de atendimento Grade de atendimento Capacidade Transporta…" at bounding box center [756, 354] width 1512 height 709
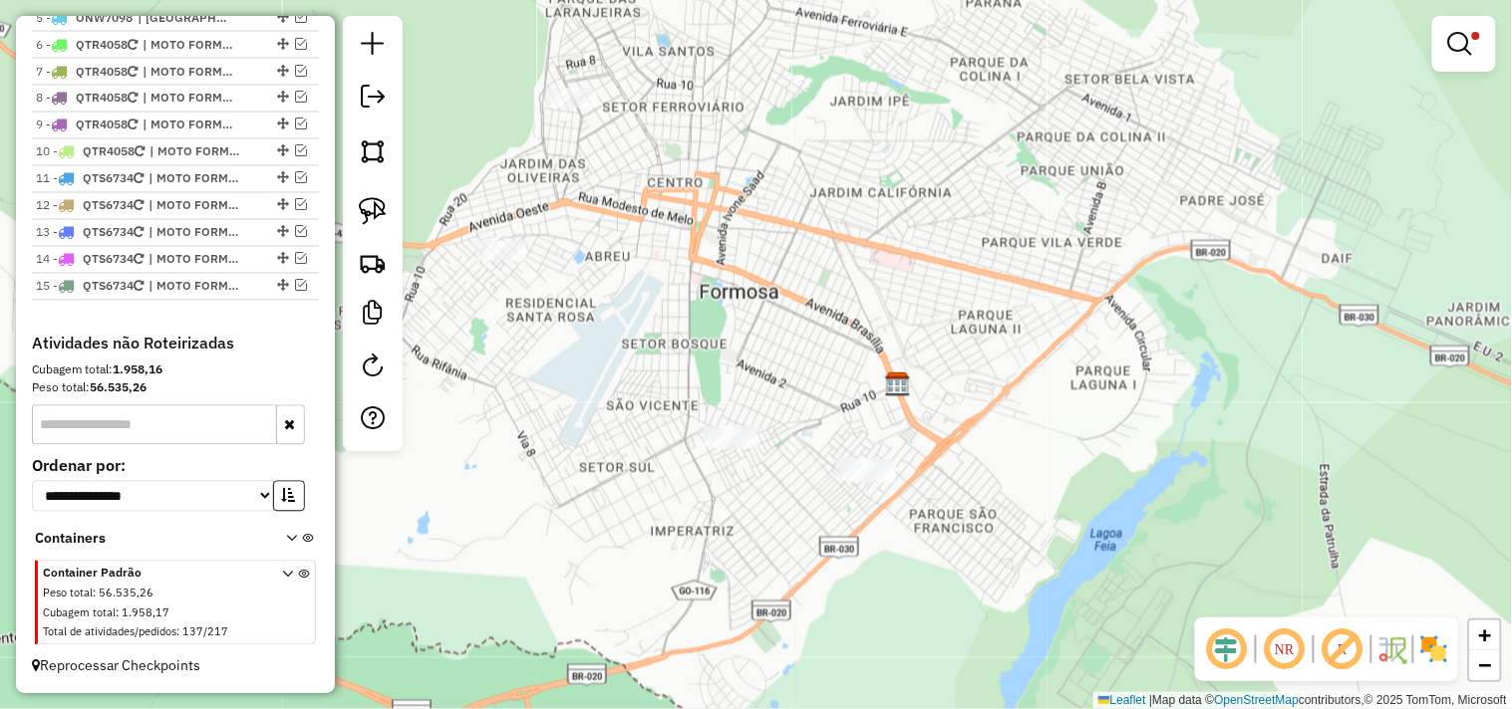
drag, startPoint x: 780, startPoint y: 616, endPoint x: 672, endPoint y: 516, distance: 147.4
click at [728, 544] on div "Limpar filtros Janela de atendimento Grade de atendimento Capacidade Transporta…" at bounding box center [756, 354] width 1512 height 709
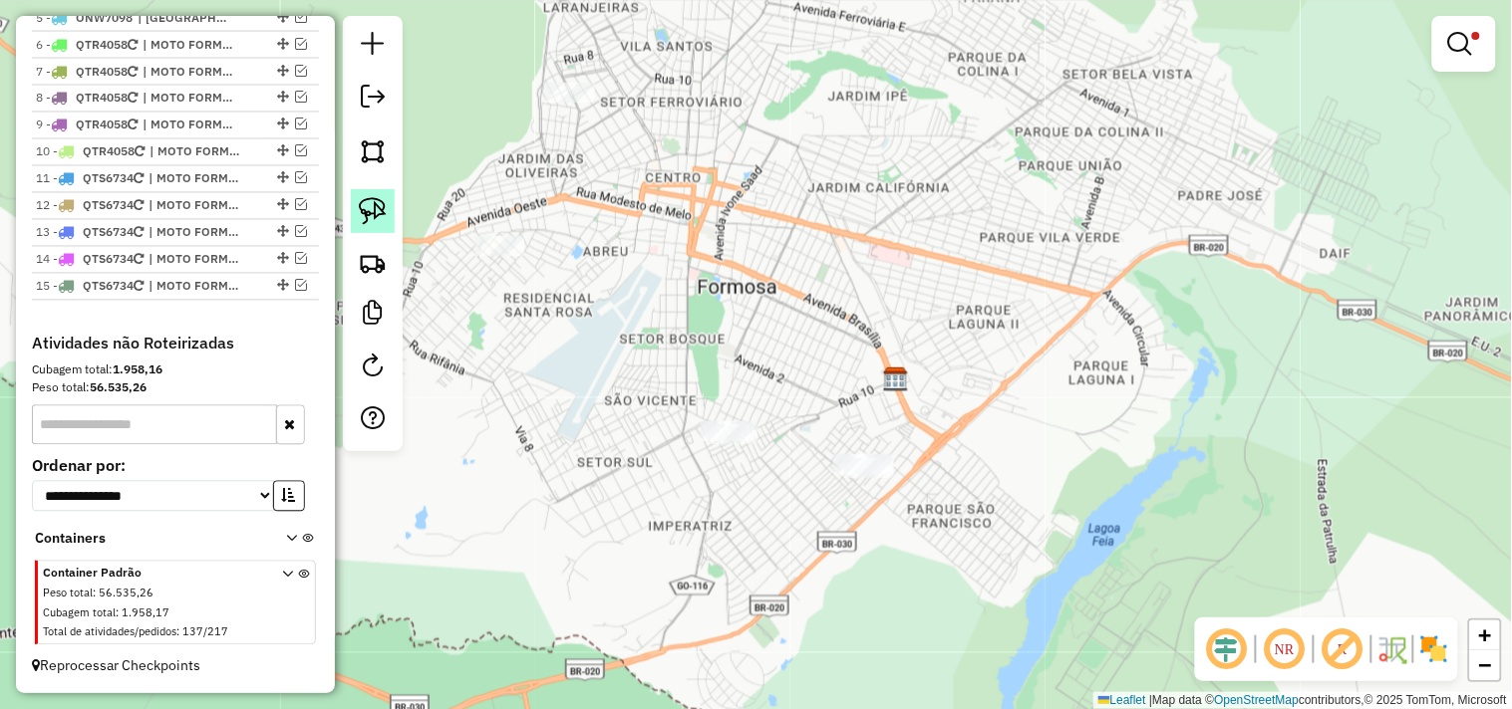
click at [372, 215] on img at bounding box center [373, 211] width 28 height 28
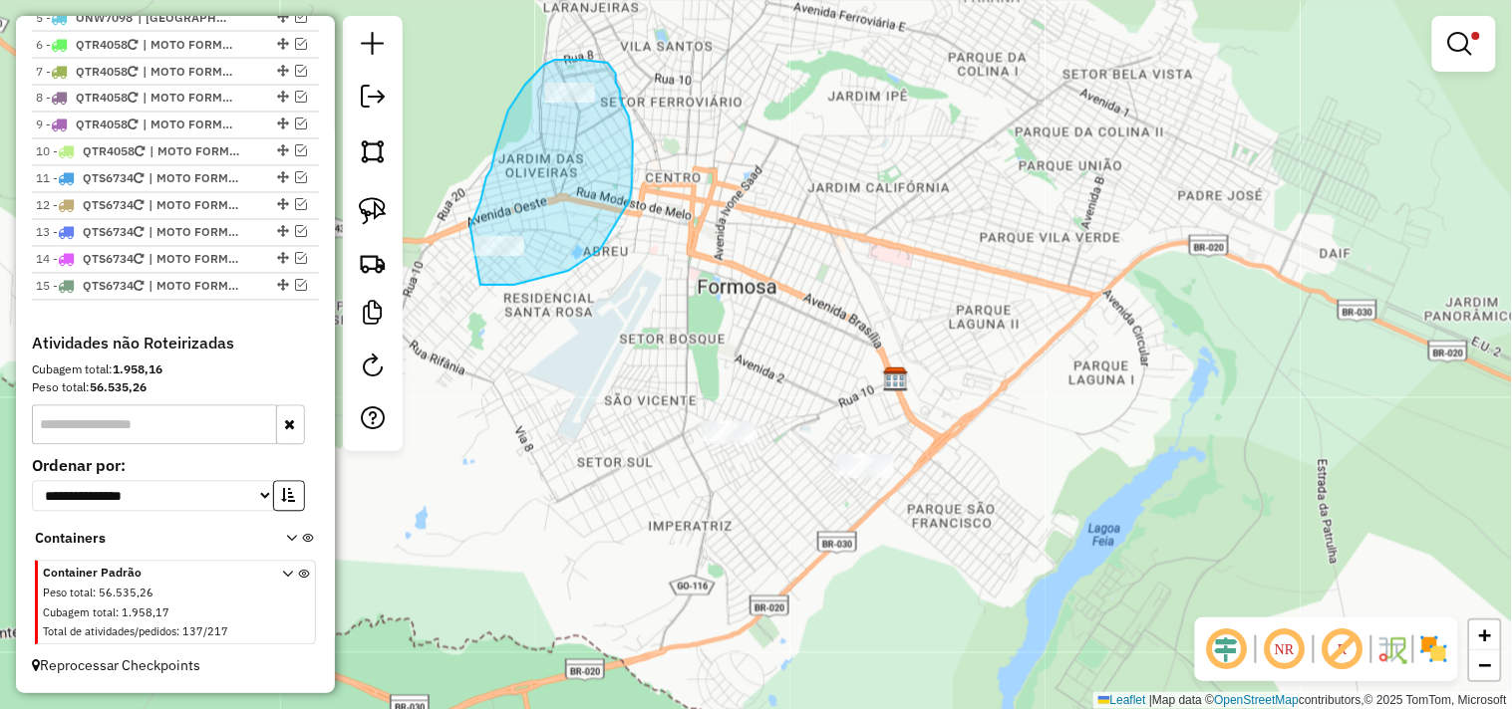
drag, startPoint x: 480, startPoint y: 285, endPoint x: 458, endPoint y: 269, distance: 27.1
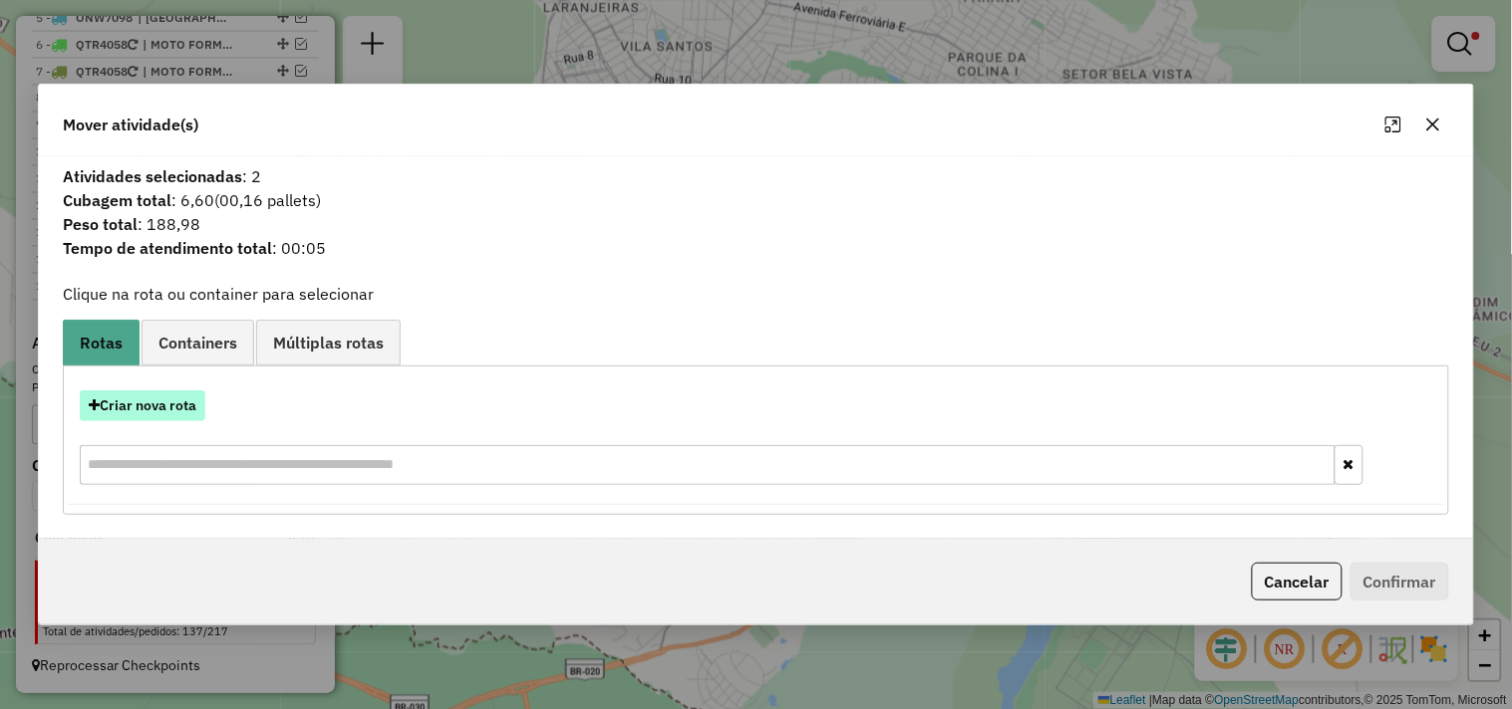
click at [139, 402] on button "Criar nova rota" at bounding box center [143, 406] width 126 height 31
select select "*******"
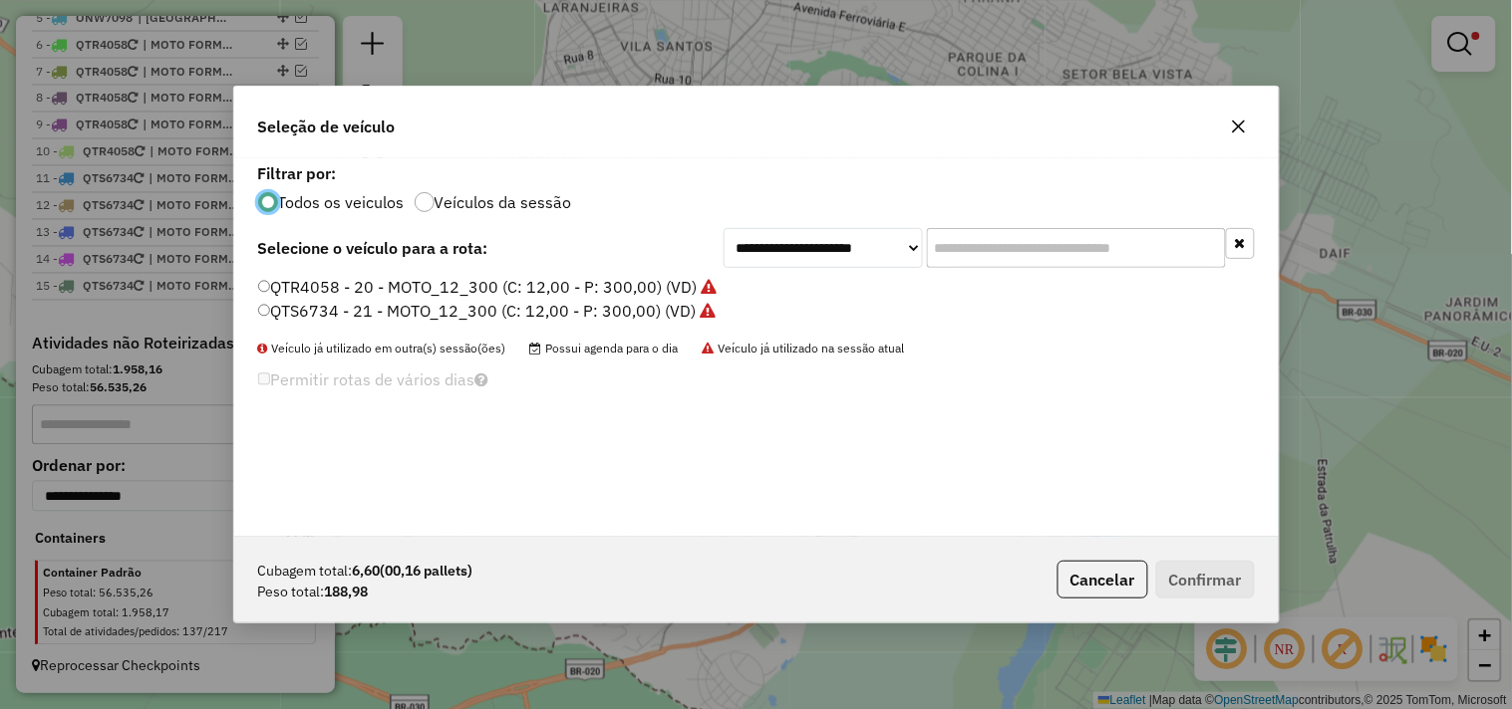
scroll to position [11, 5]
click at [521, 284] on label "QTR4058 - 20 - MOTO_12_300 (C: 12,00 - P: 300,00) (VD)" at bounding box center [487, 287] width 459 height 24
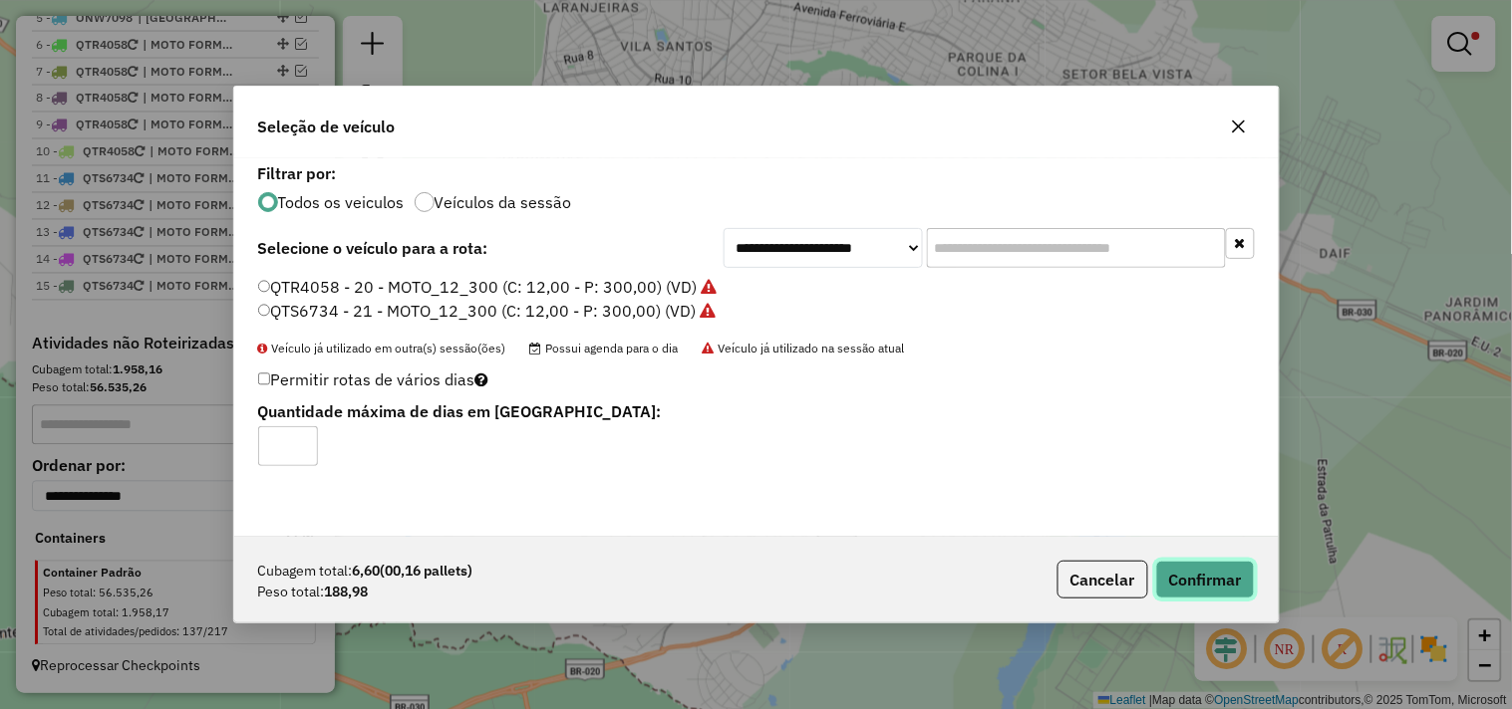
click at [1207, 570] on button "Confirmar" at bounding box center [1205, 580] width 99 height 38
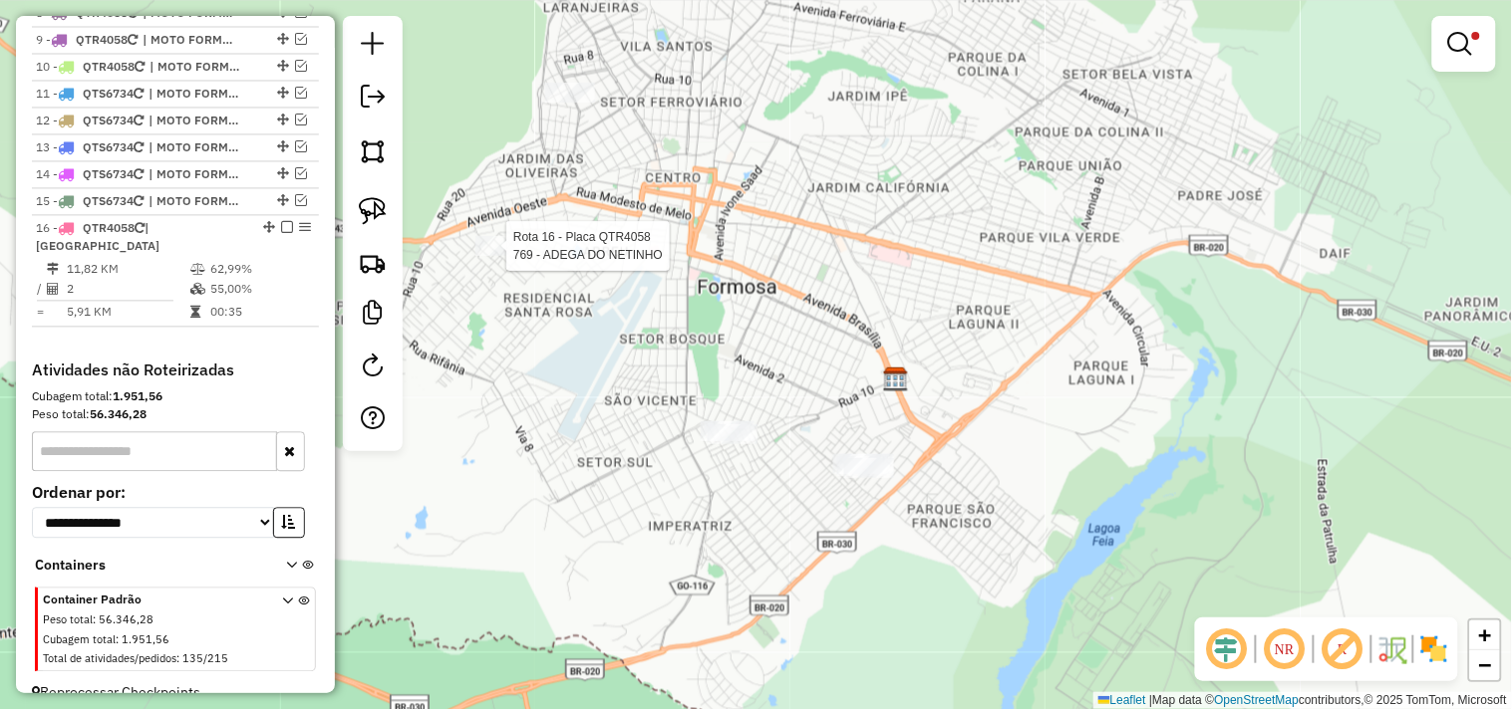
select select "*********"
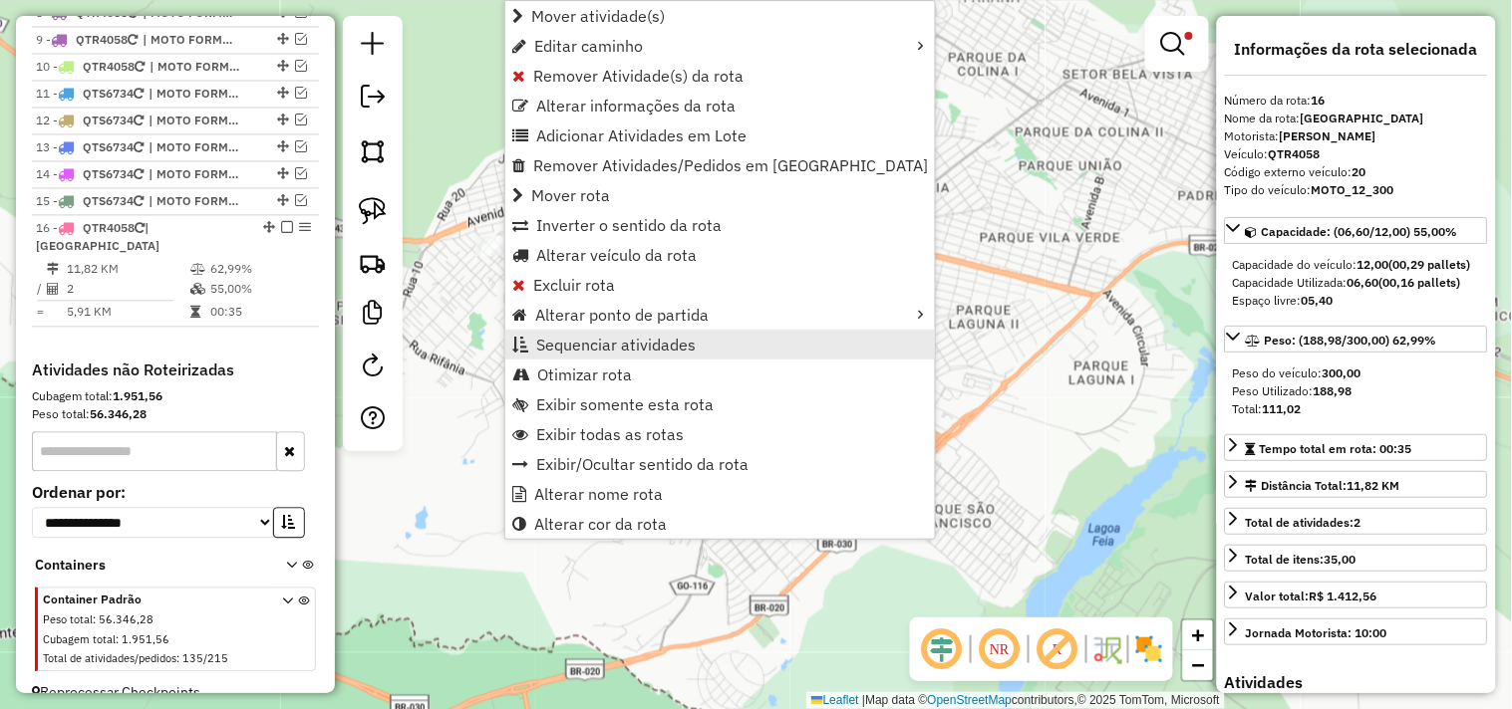
scroll to position [1008, 0]
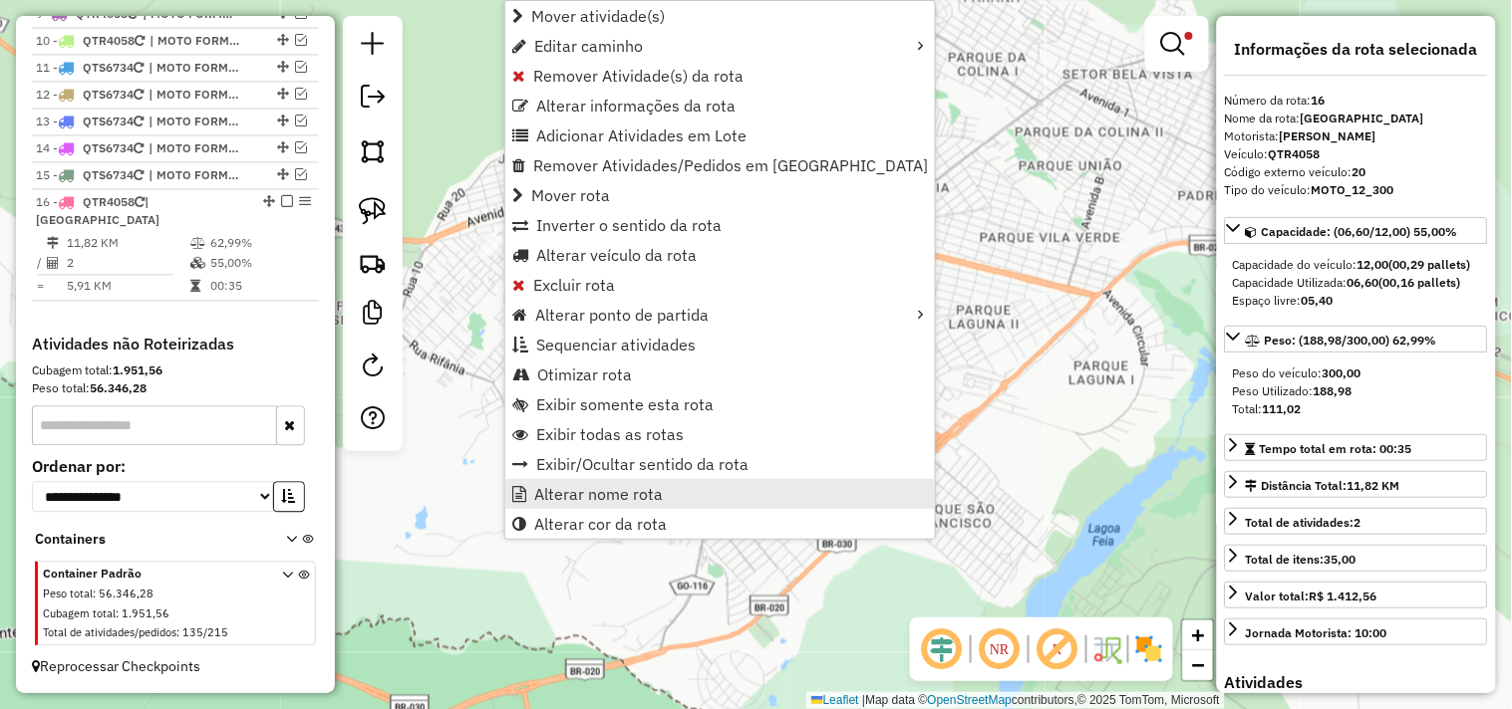
click at [582, 486] on span "Alterar nome rota" at bounding box center [598, 494] width 129 height 16
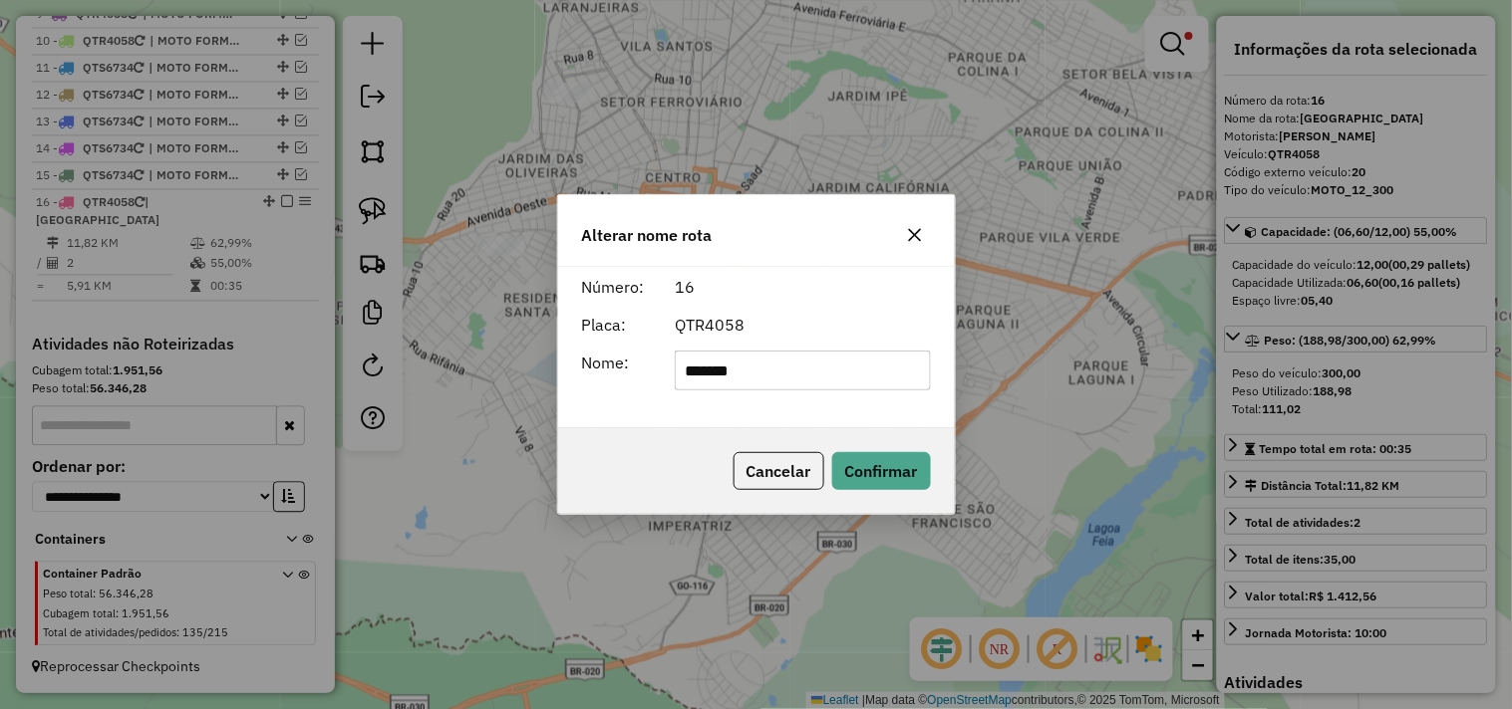
click at [733, 364] on input "*******" at bounding box center [803, 371] width 256 height 40
click at [733, 365] on input "*******" at bounding box center [803, 371] width 256 height 40
type input "**********"
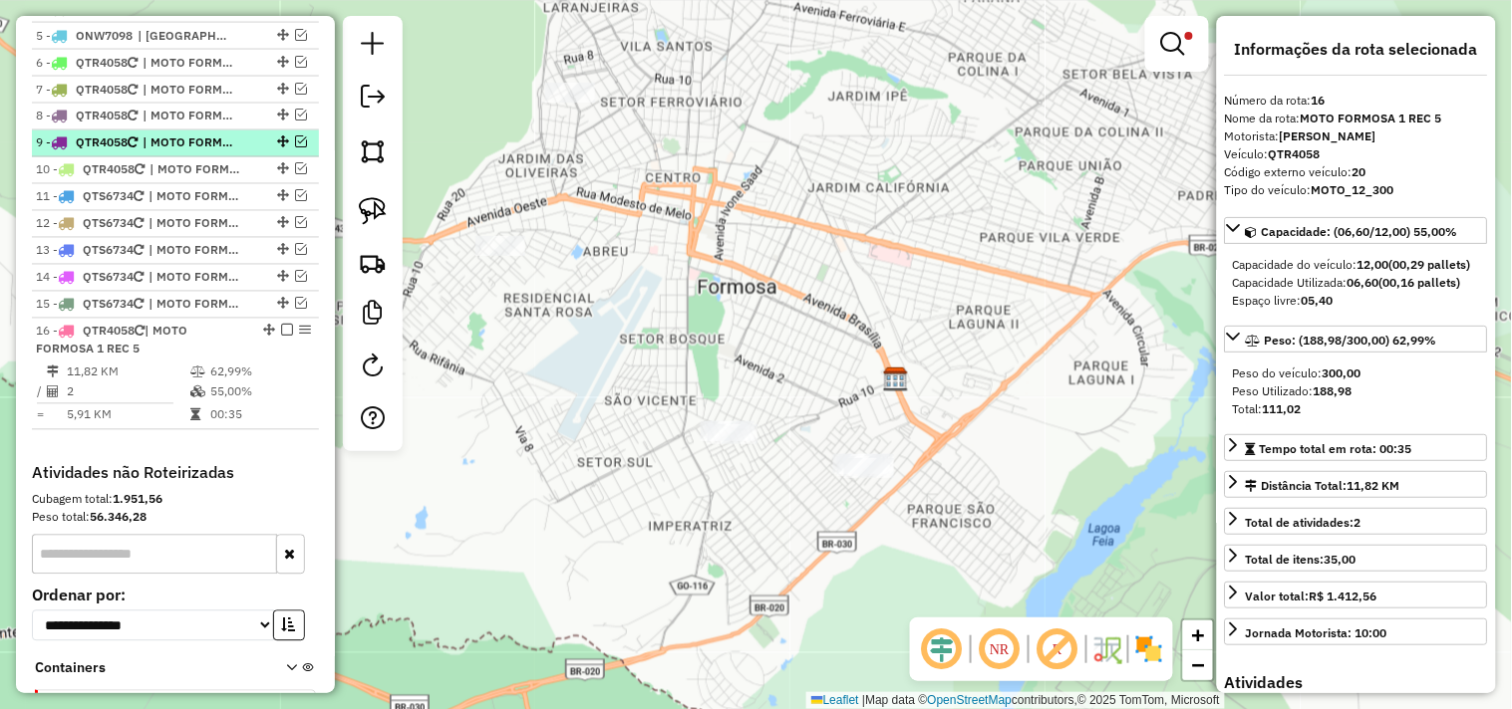
scroll to position [787, 0]
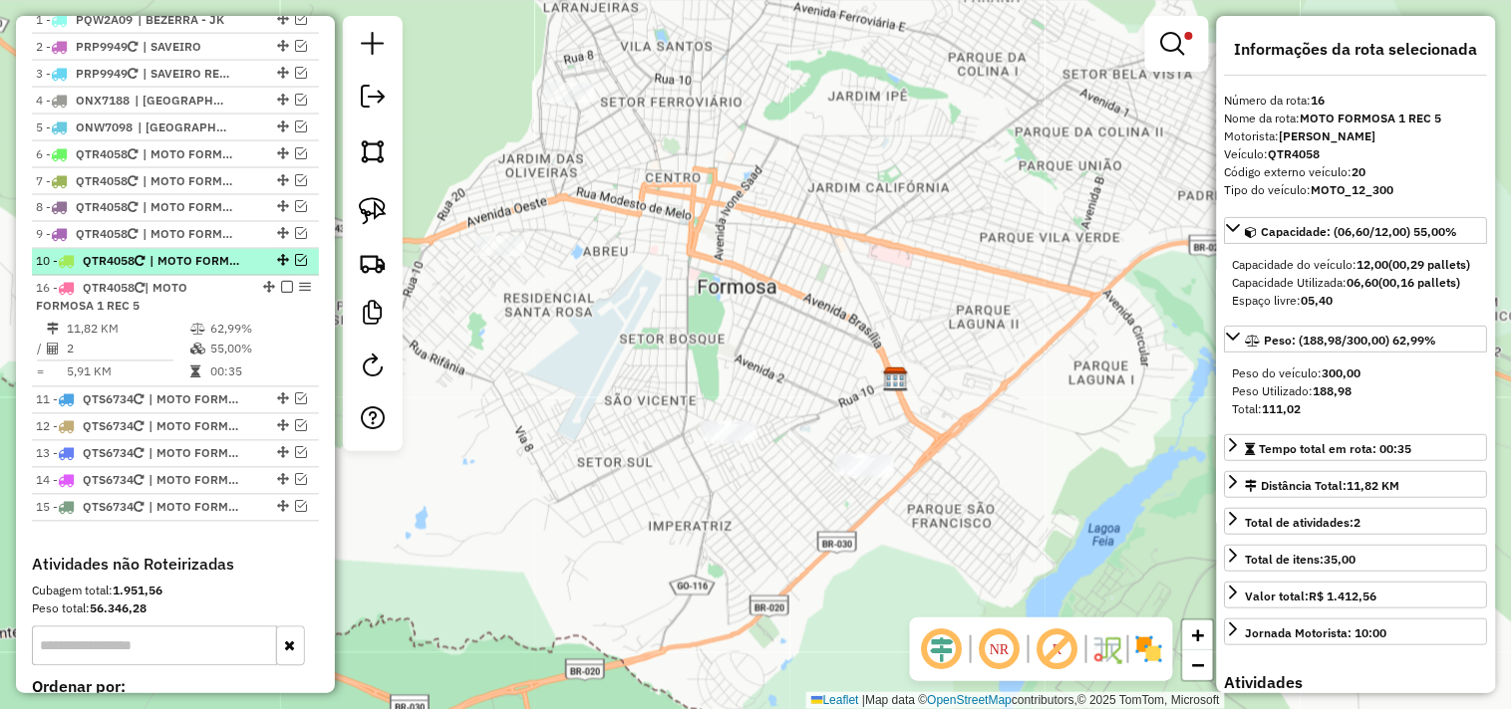
drag, startPoint x: 266, startPoint y: 436, endPoint x: 252, endPoint y: 285, distance: 152.1
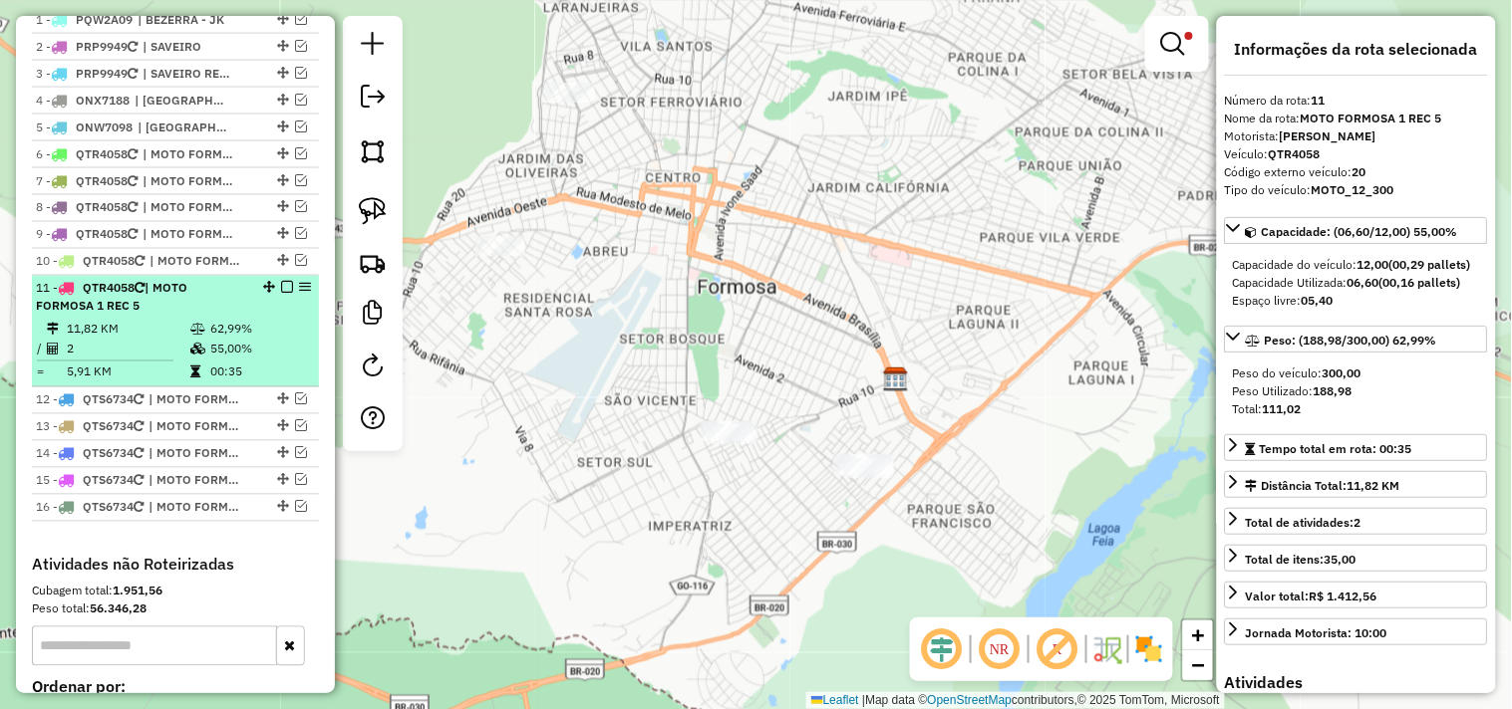
click at [283, 294] on em at bounding box center [287, 288] width 12 height 12
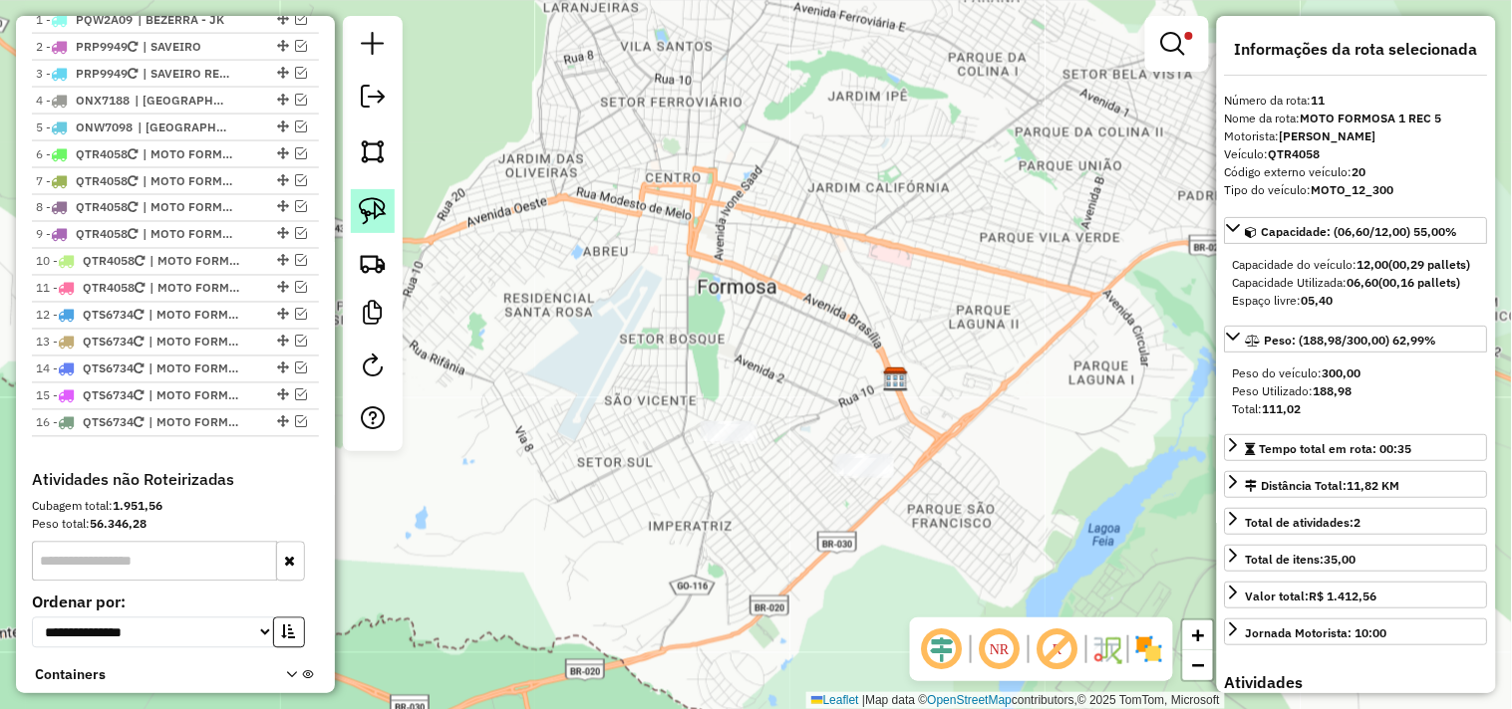
click at [387, 195] on link at bounding box center [373, 211] width 44 height 44
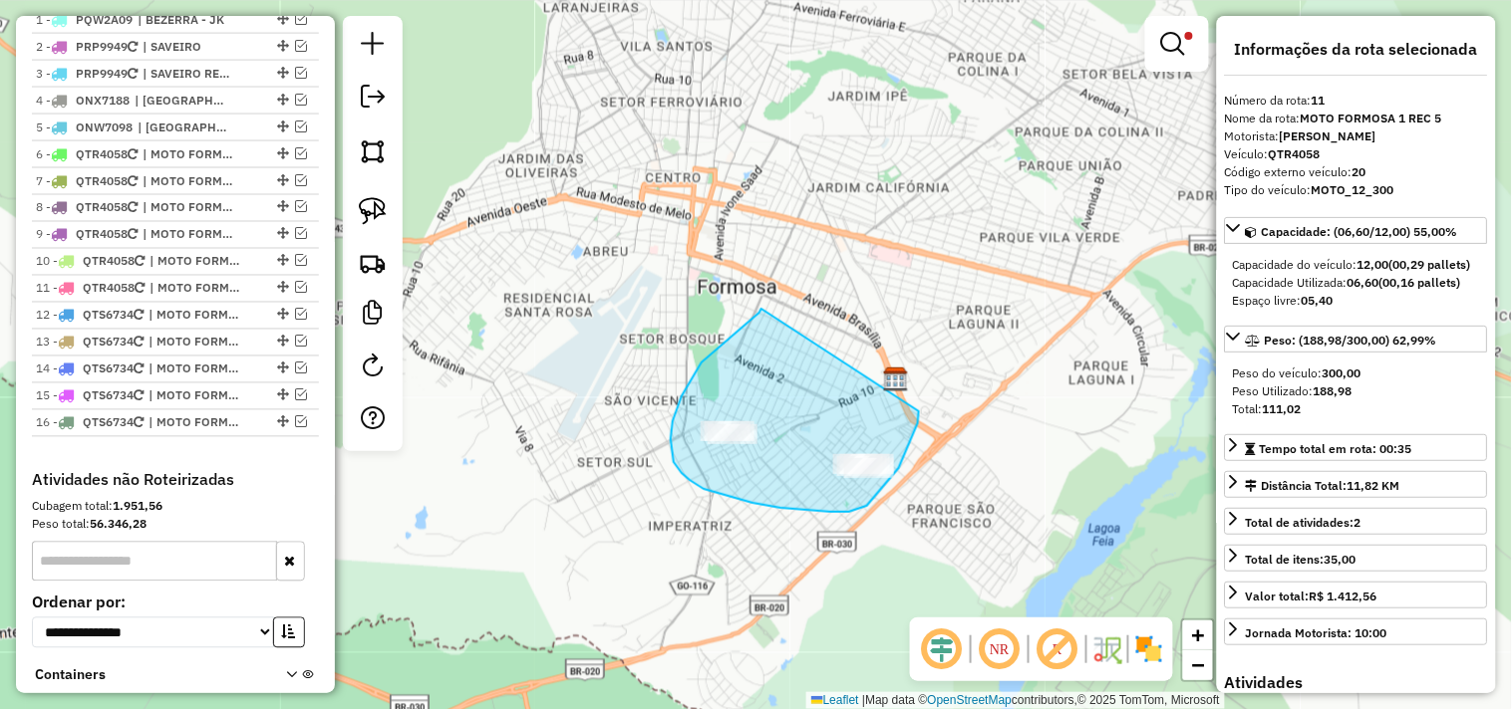
drag, startPoint x: 761, startPoint y: 309, endPoint x: 914, endPoint y: 379, distance: 167.6
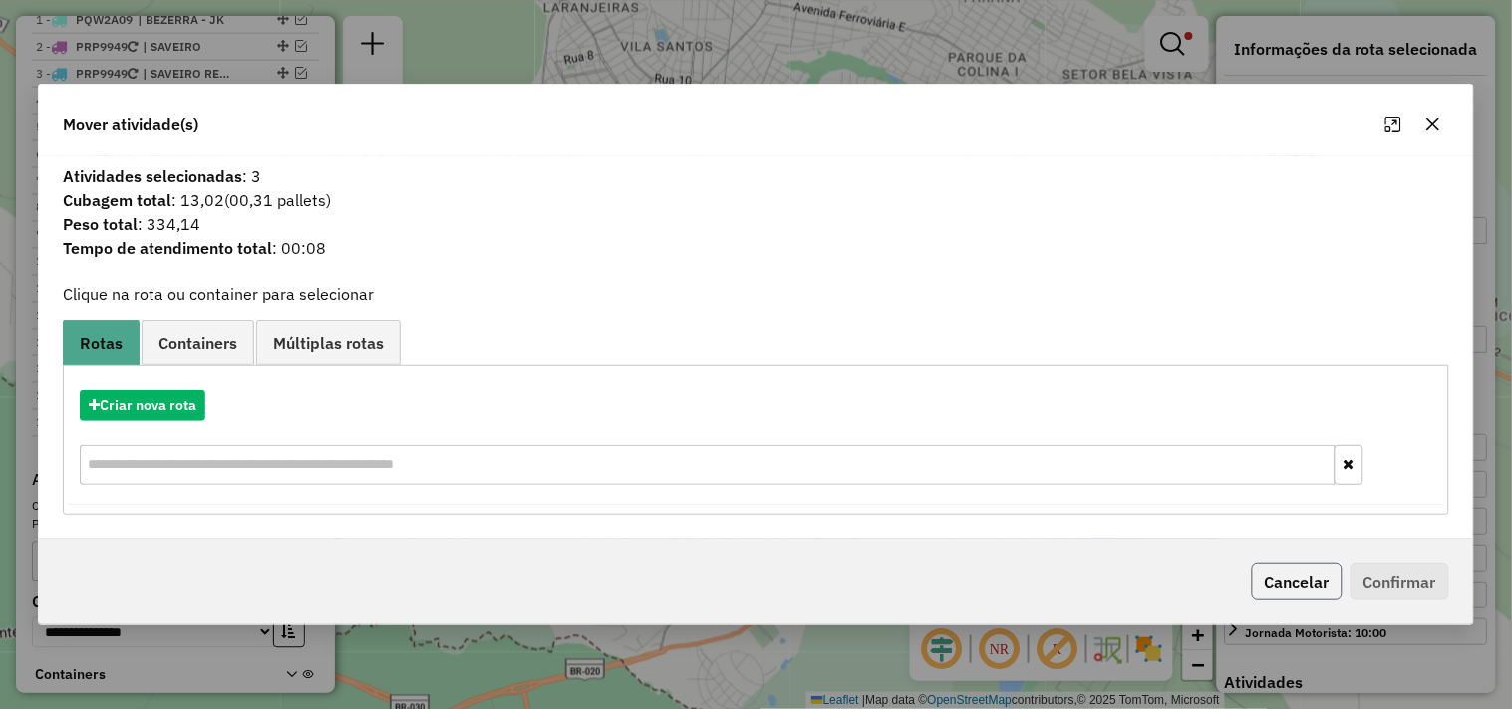
click at [1293, 585] on button "Cancelar" at bounding box center [1296, 582] width 91 height 38
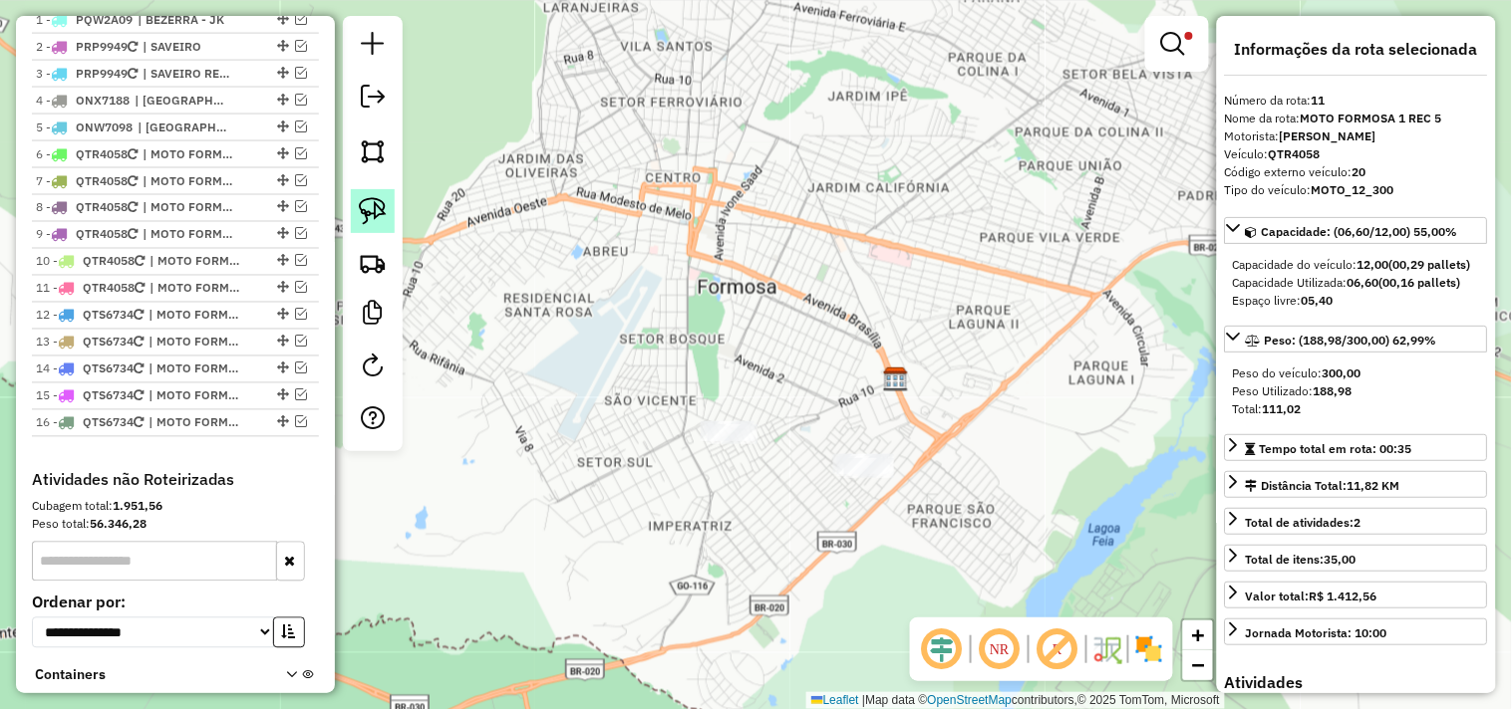
click at [362, 214] on img at bounding box center [373, 211] width 28 height 28
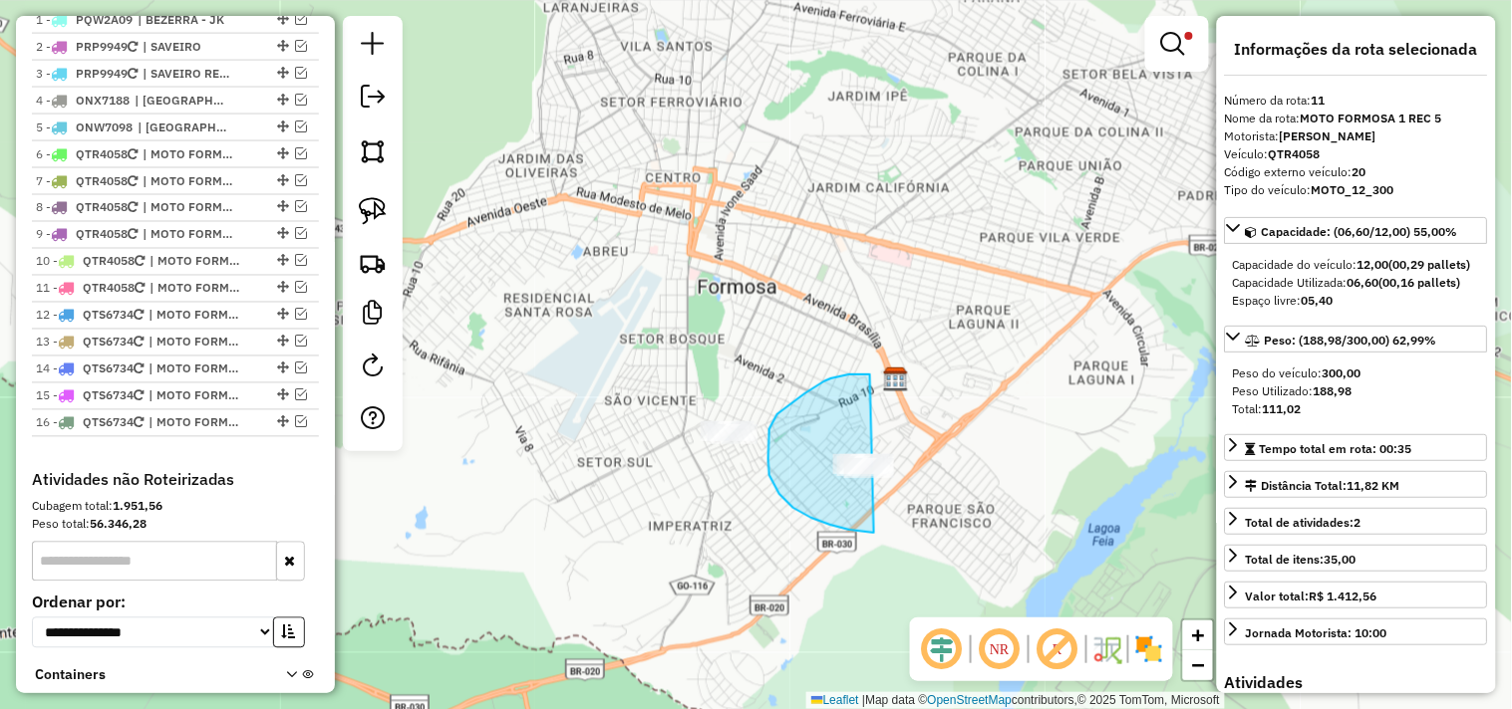
drag, startPoint x: 831, startPoint y: 379, endPoint x: 949, endPoint y: 442, distance: 133.8
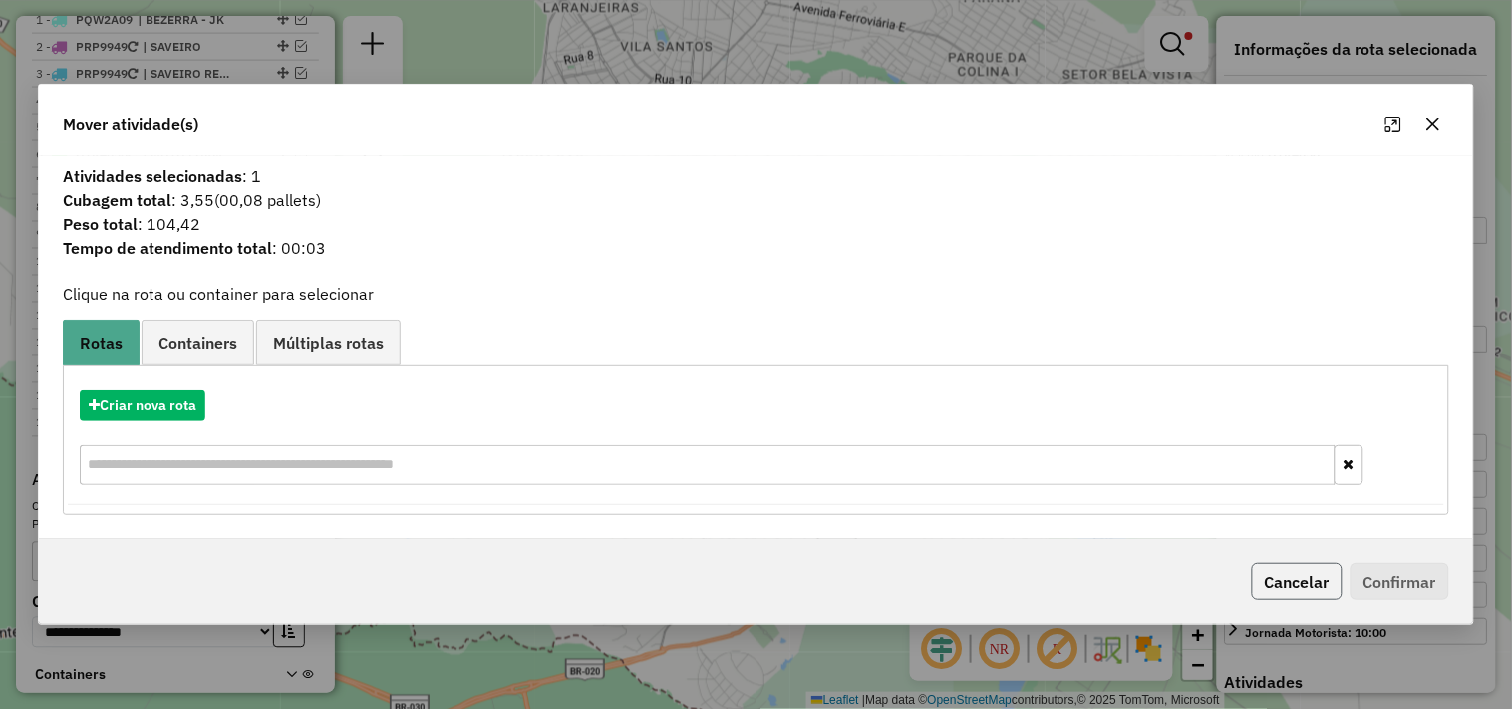
click at [1292, 584] on button "Cancelar" at bounding box center [1296, 582] width 91 height 38
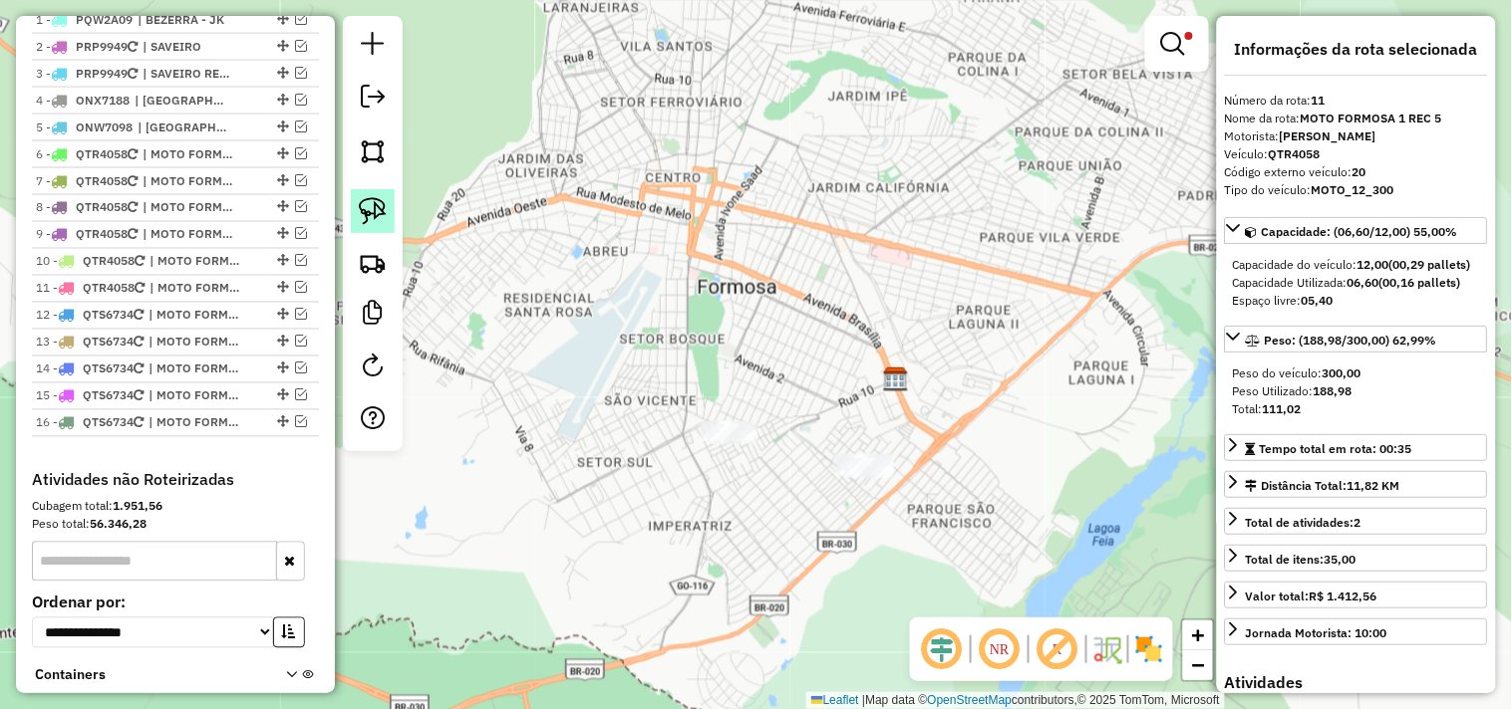
click at [383, 219] on img at bounding box center [373, 211] width 28 height 28
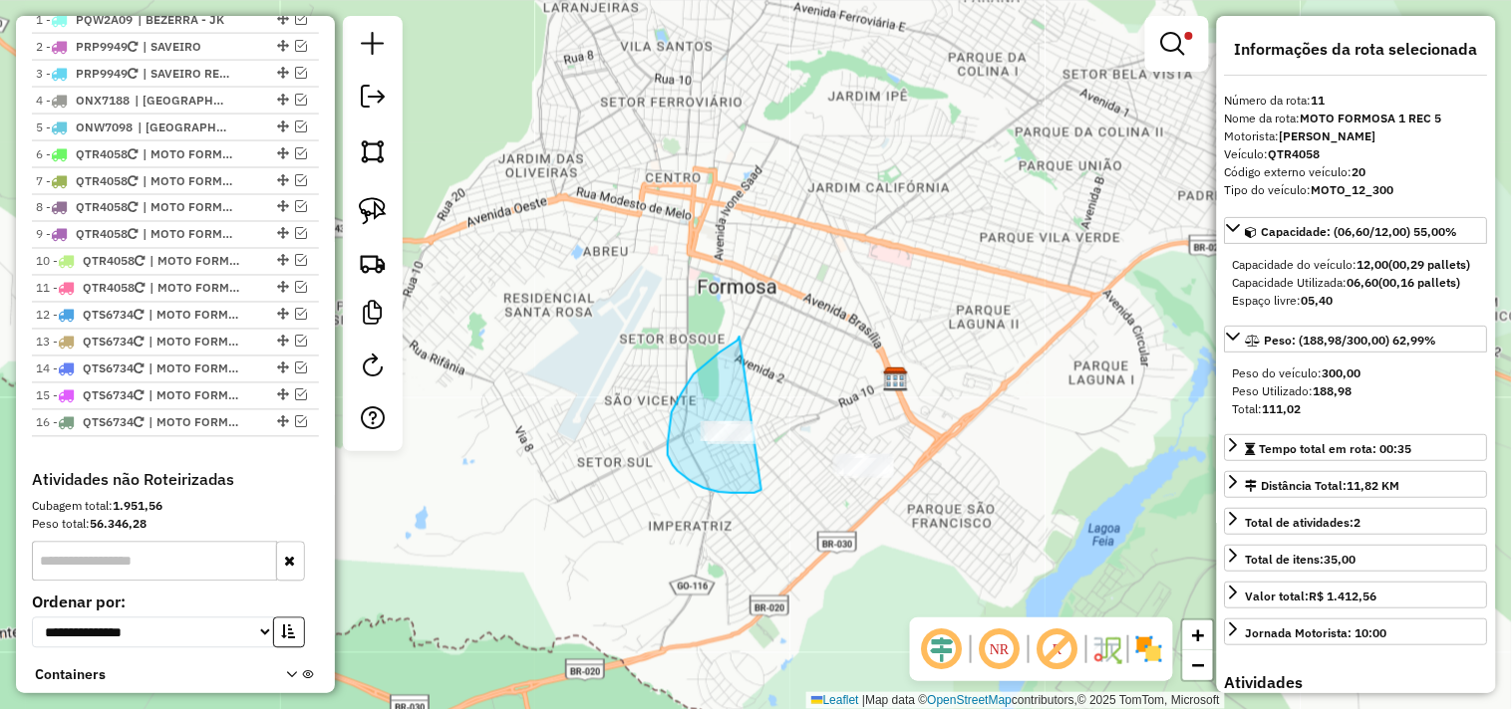
drag, startPoint x: 719, startPoint y: 353, endPoint x: 728, endPoint y: 365, distance: 14.9
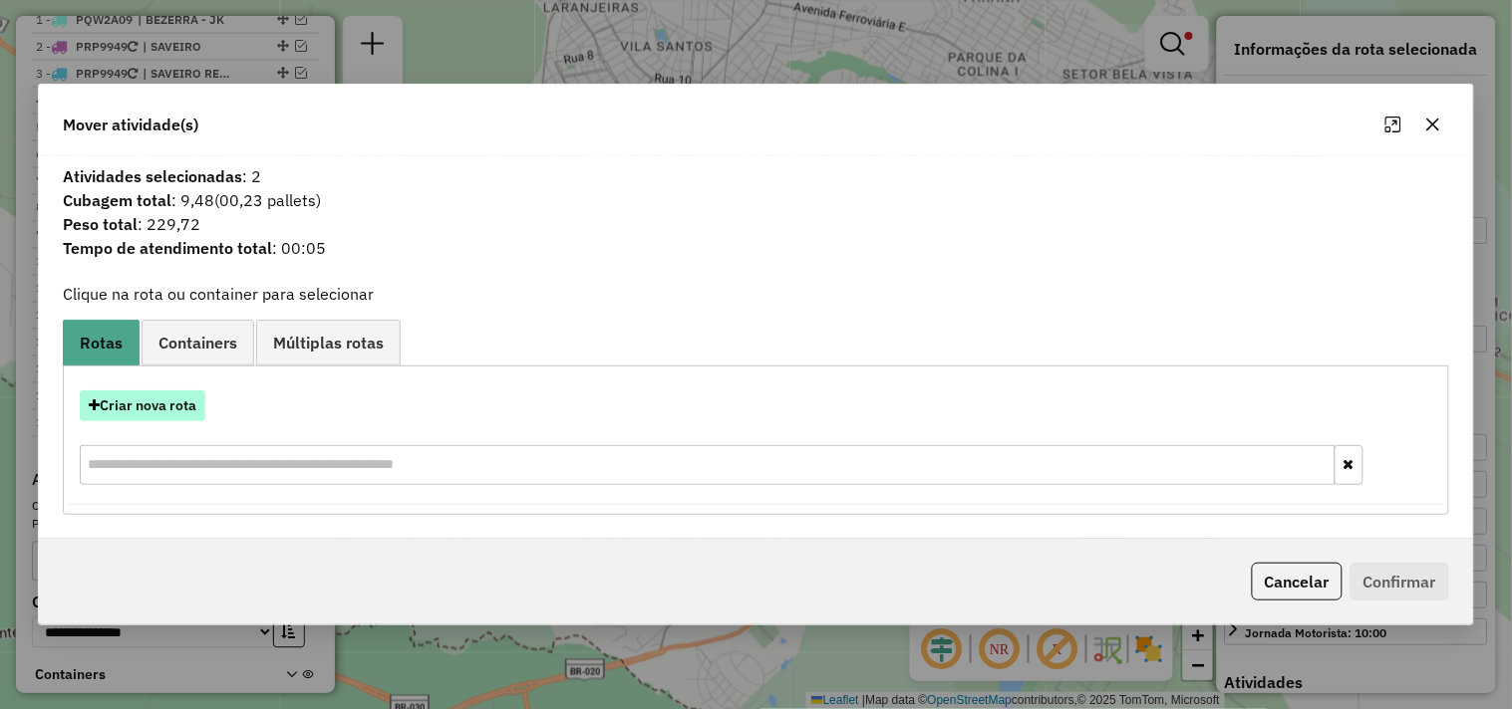
click at [166, 397] on button "Criar nova rota" at bounding box center [143, 406] width 126 height 31
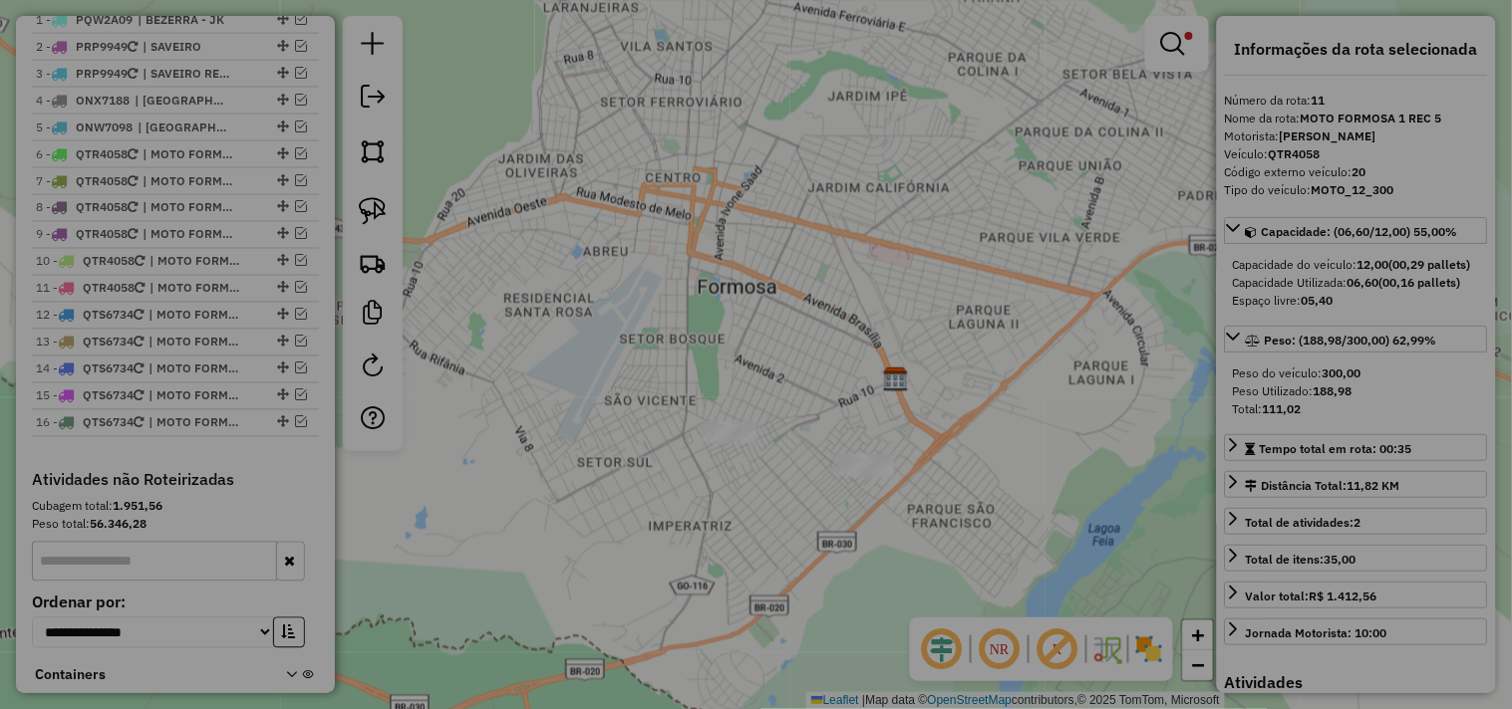
select select "*******"
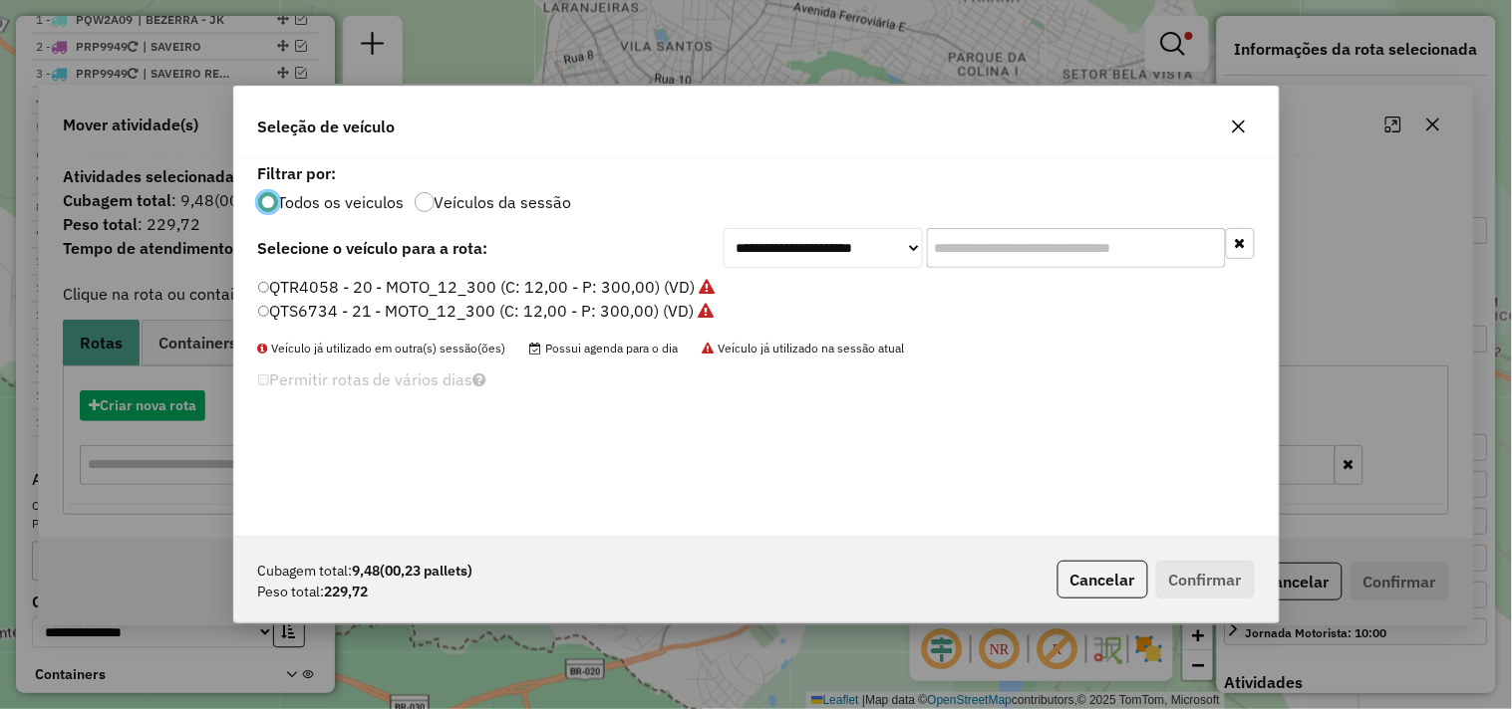
scroll to position [11, 5]
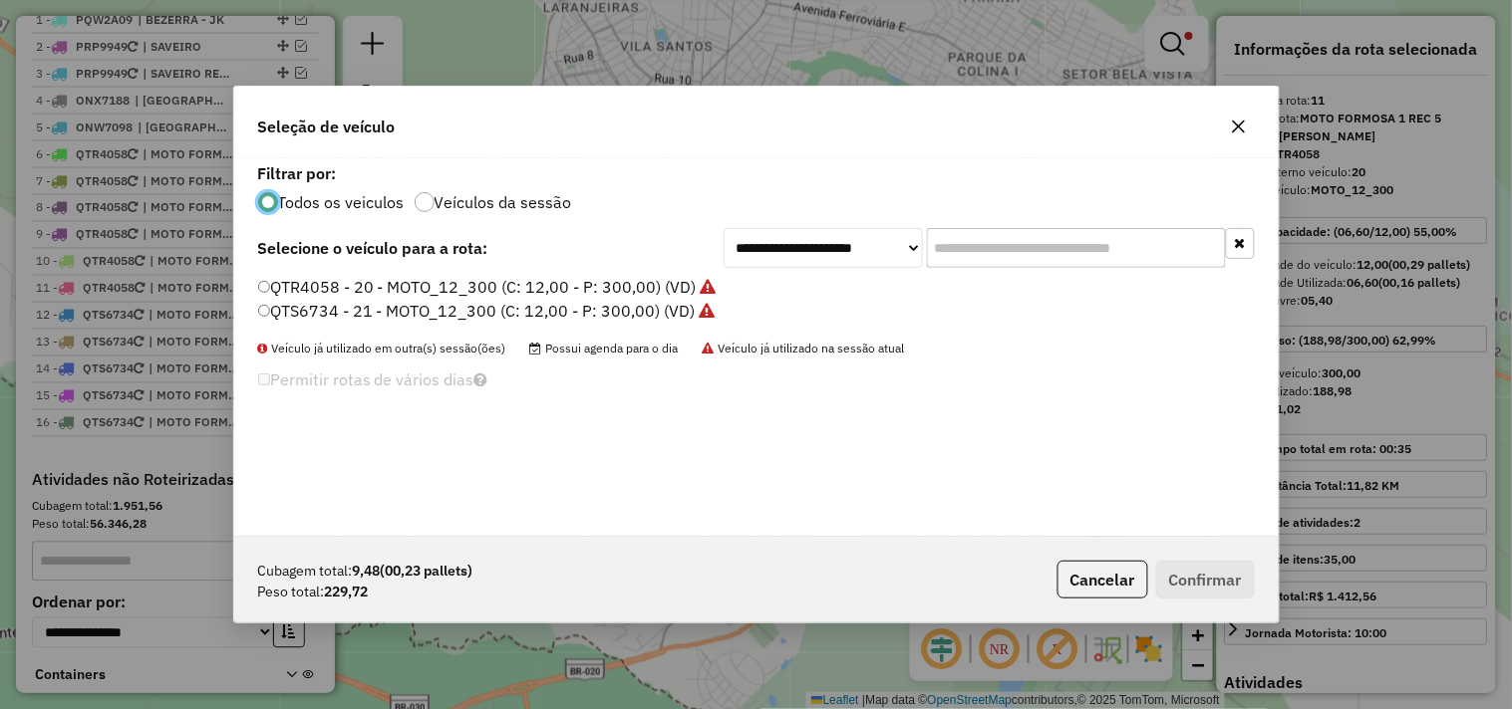
click at [692, 313] on label "QTS6734 - 21 - MOTO_12_300 (C: 12,00 - P: 300,00) (VD)" at bounding box center [486, 311] width 457 height 24
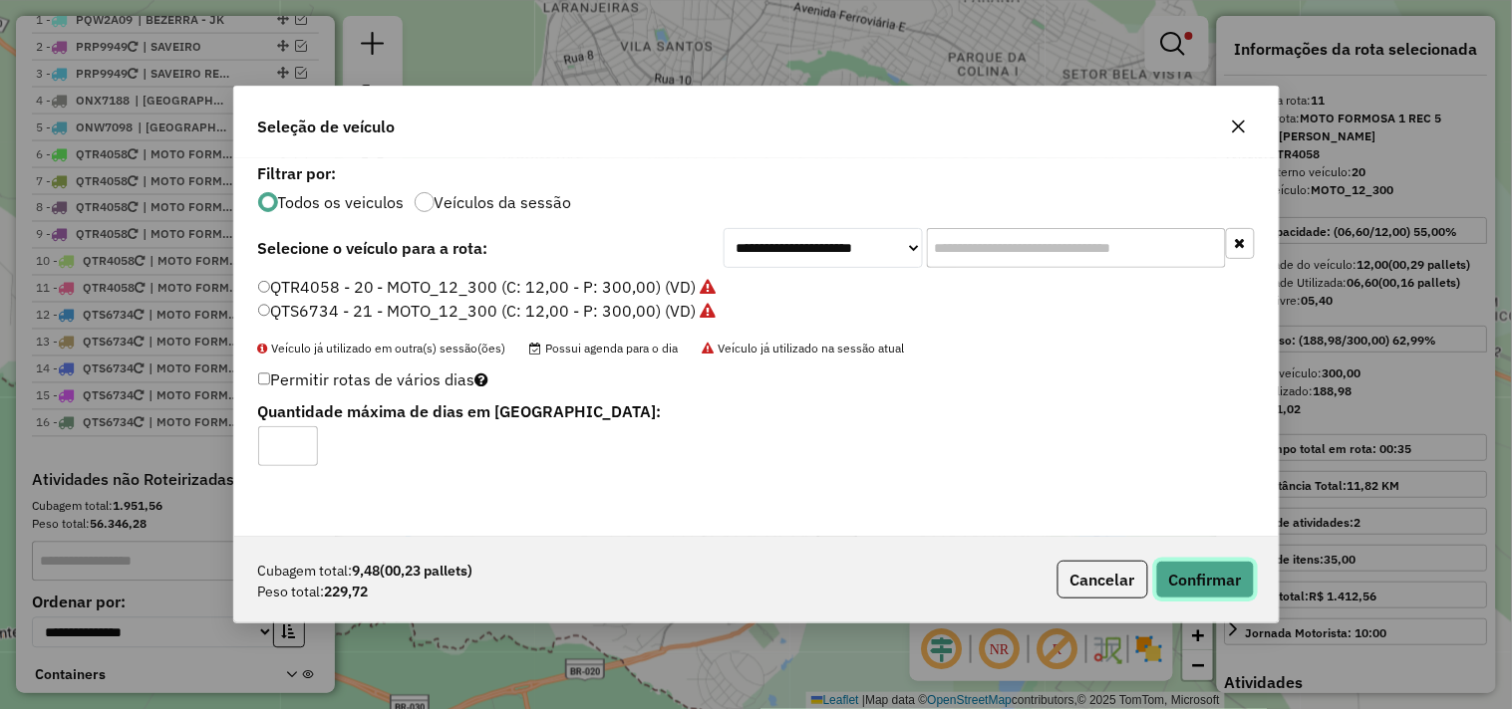
click at [1231, 586] on button "Confirmar" at bounding box center [1205, 580] width 99 height 38
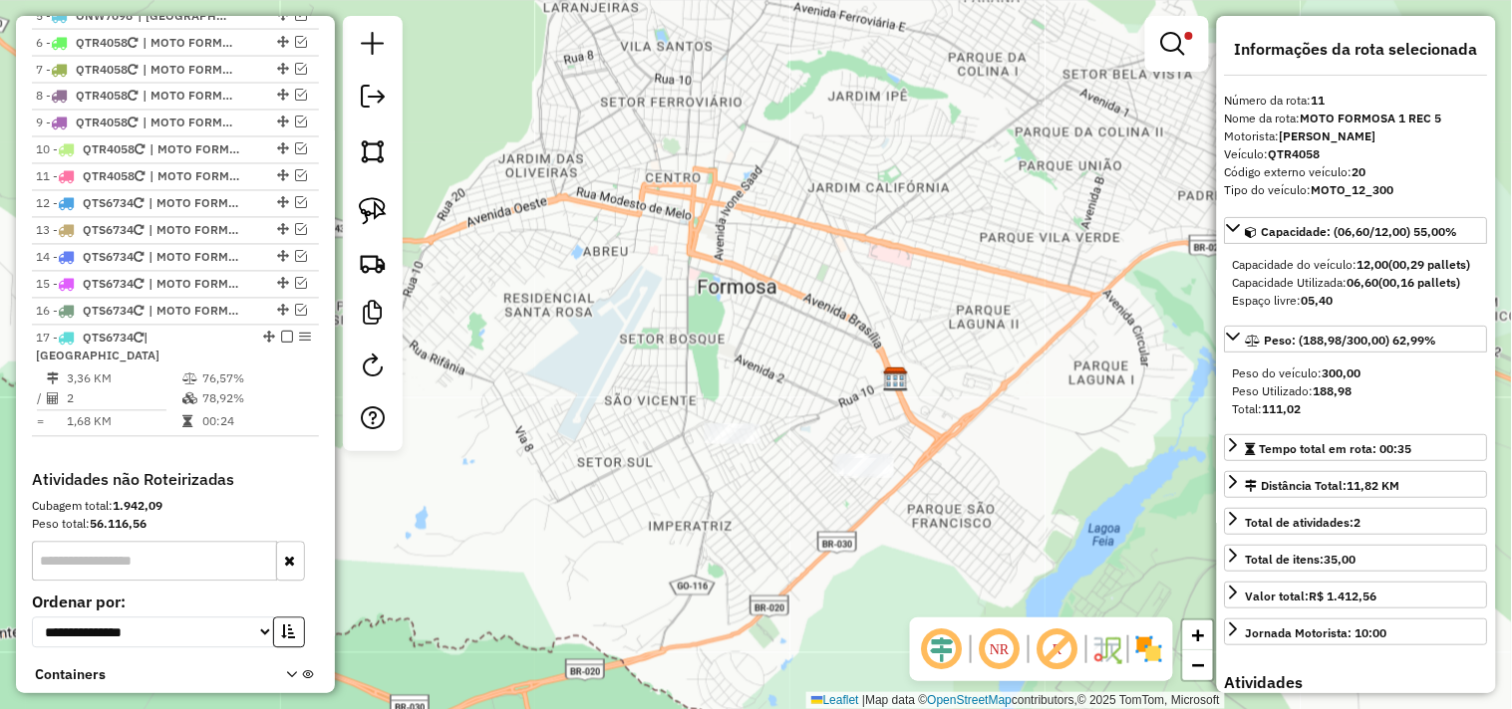
scroll to position [1034, 0]
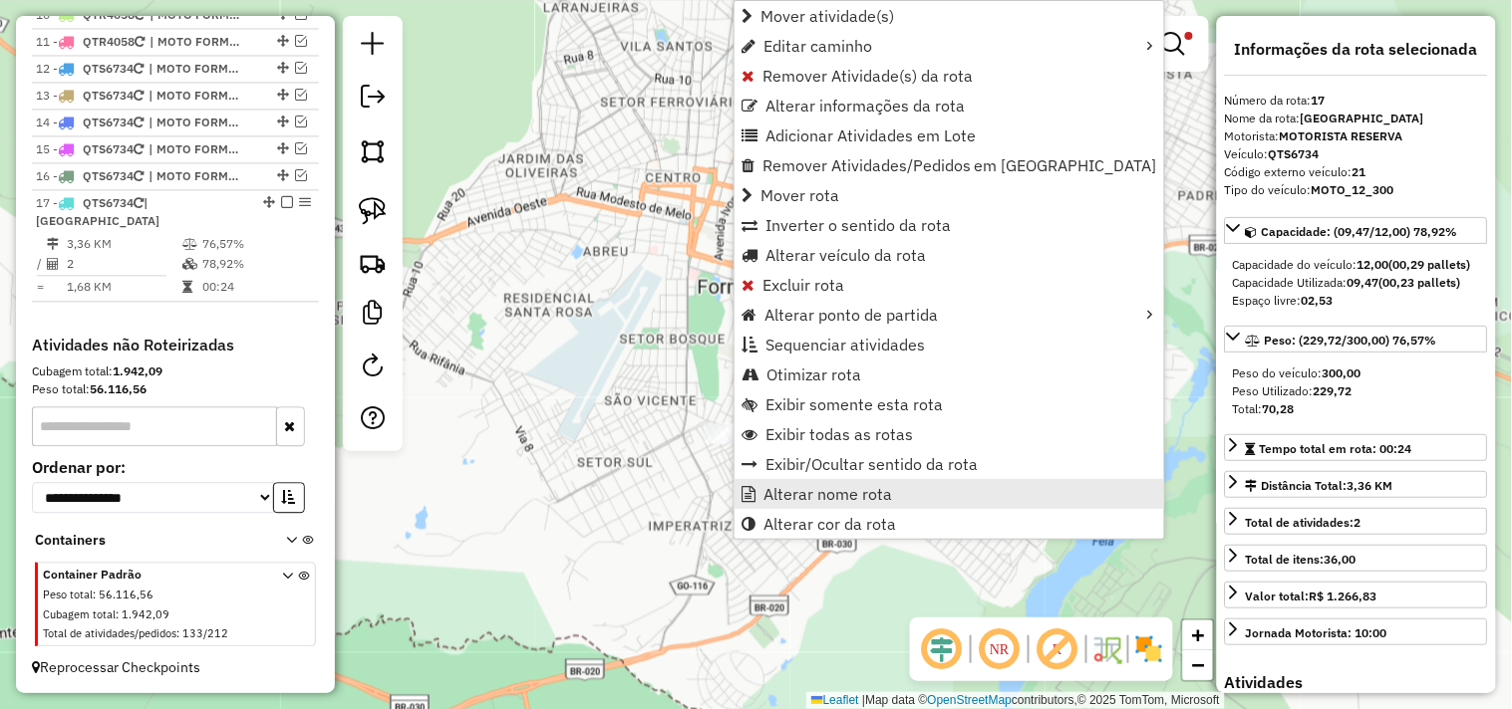
click at [790, 498] on span "Alterar nome rota" at bounding box center [827, 494] width 129 height 16
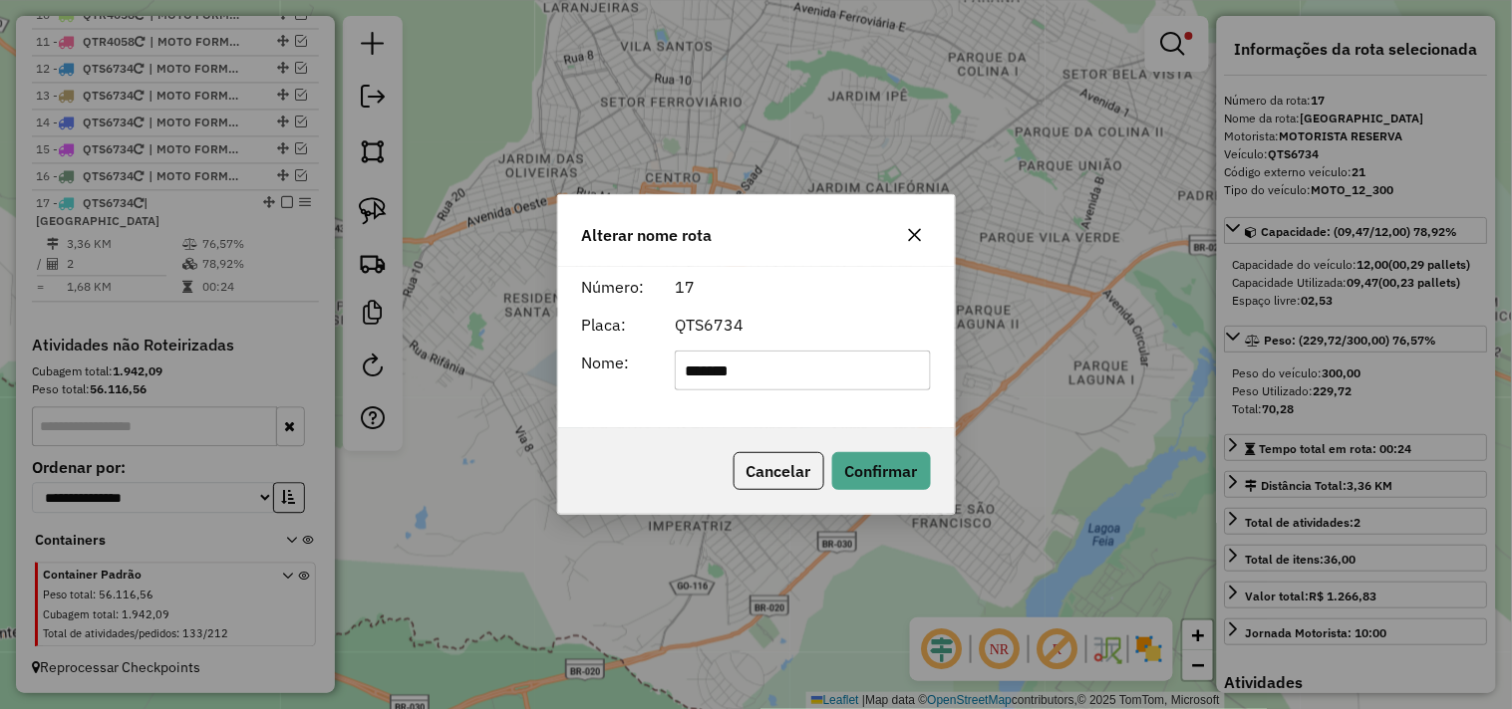
click at [770, 365] on input "*******" at bounding box center [803, 371] width 256 height 40
type input "**********"
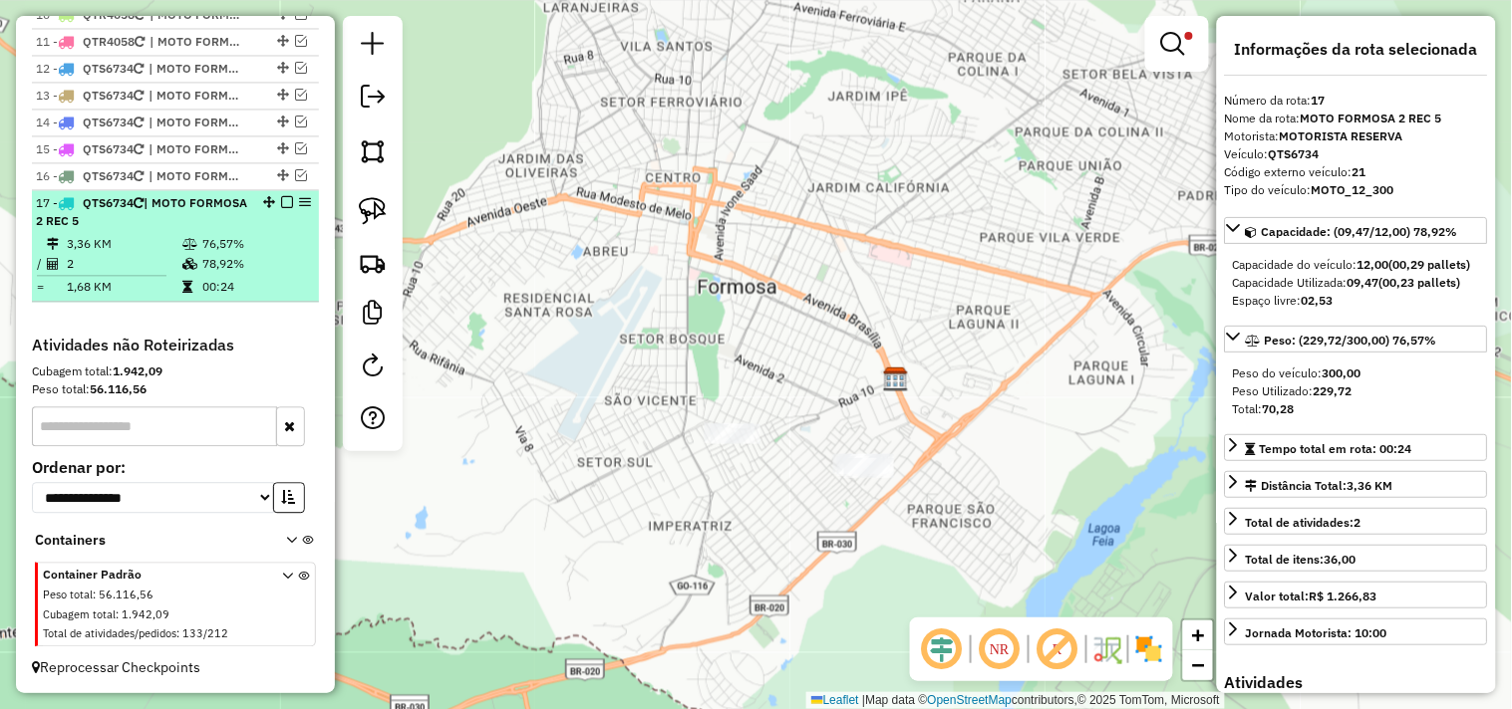
click at [273, 208] on div at bounding box center [281, 202] width 60 height 12
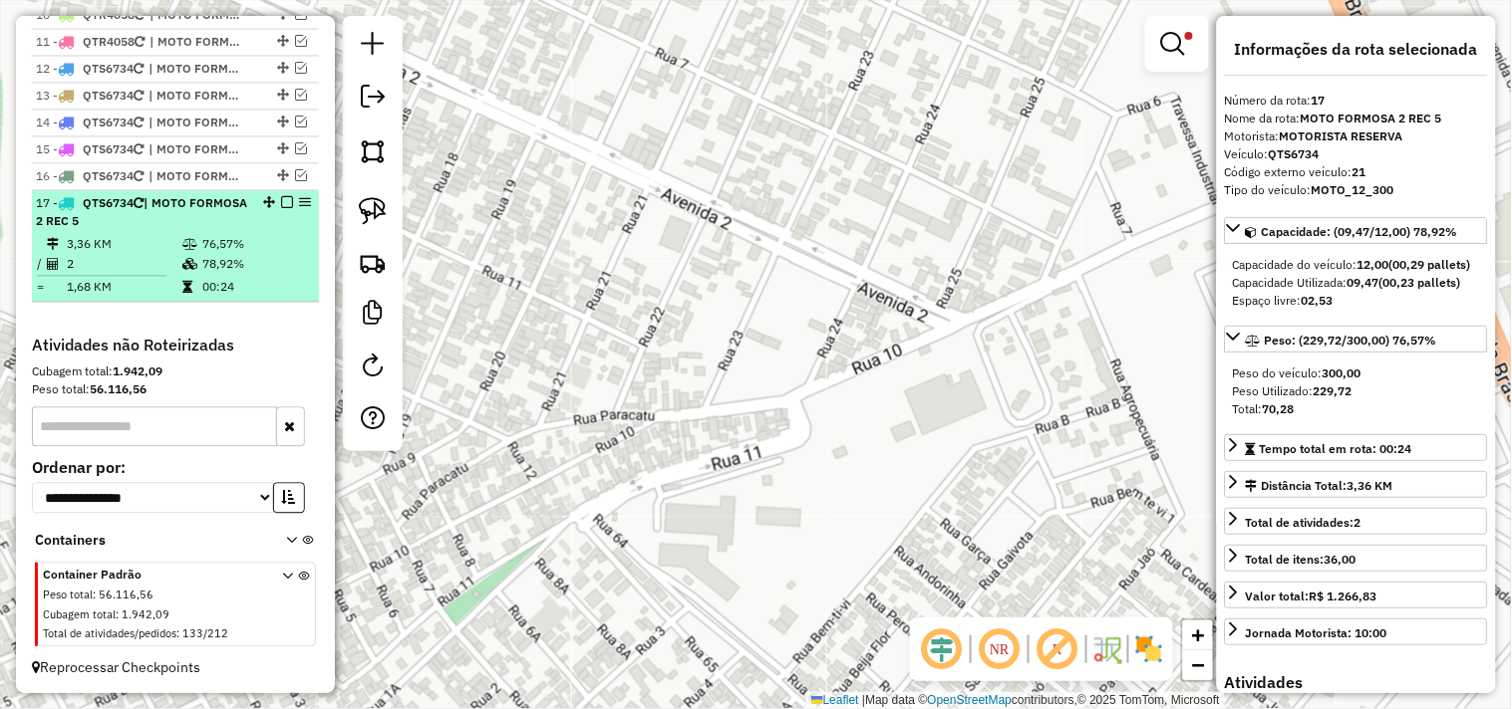
click at [283, 208] on em at bounding box center [287, 202] width 12 height 12
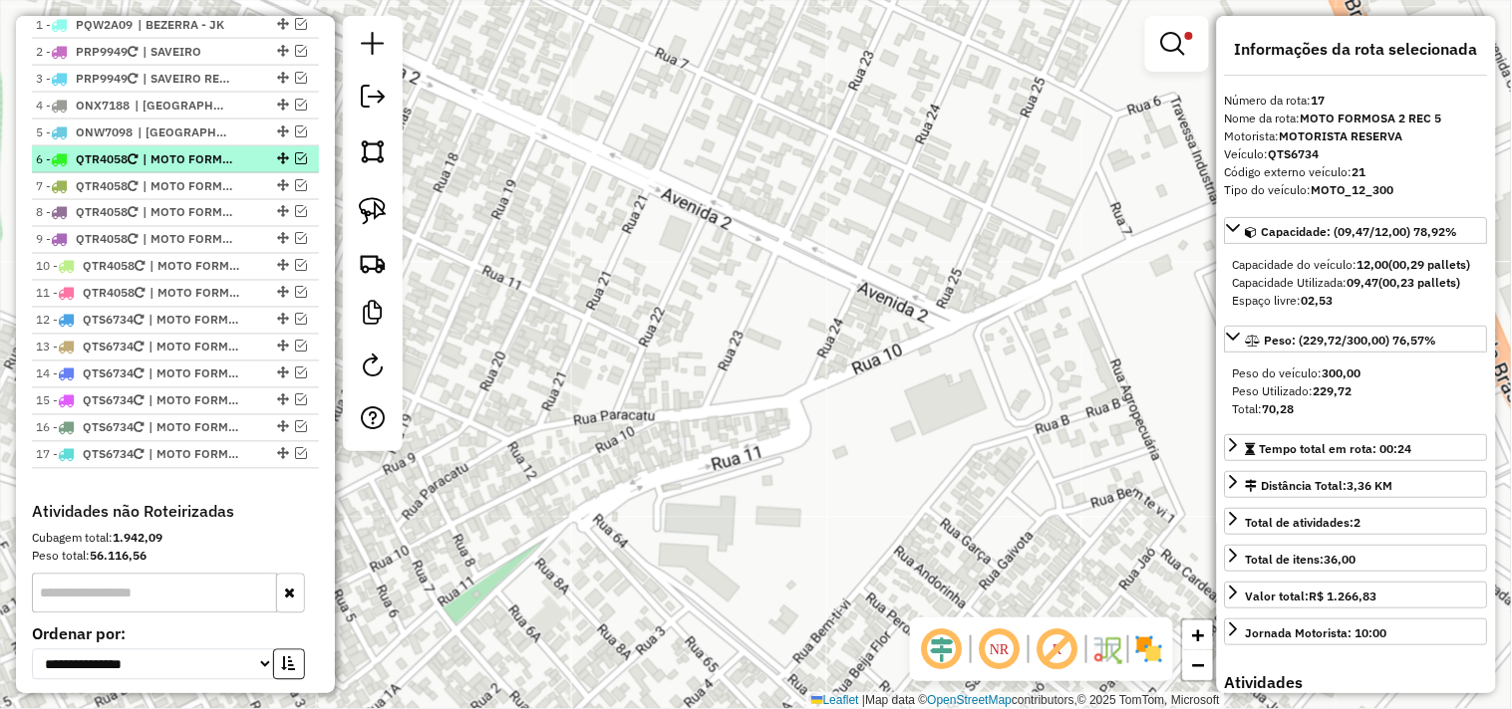
scroll to position [747, 0]
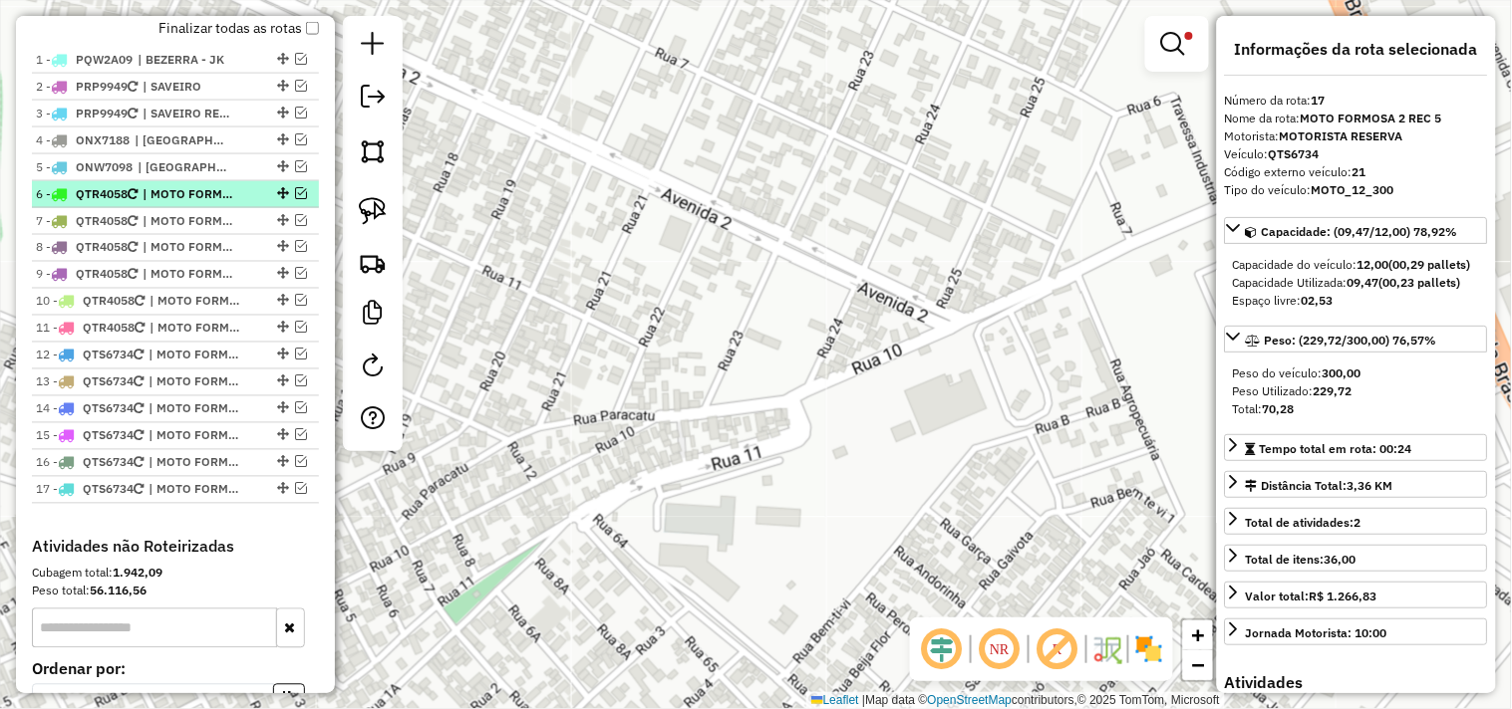
click at [216, 203] on span "| MOTO FORMOSA 1" at bounding box center [188, 194] width 92 height 18
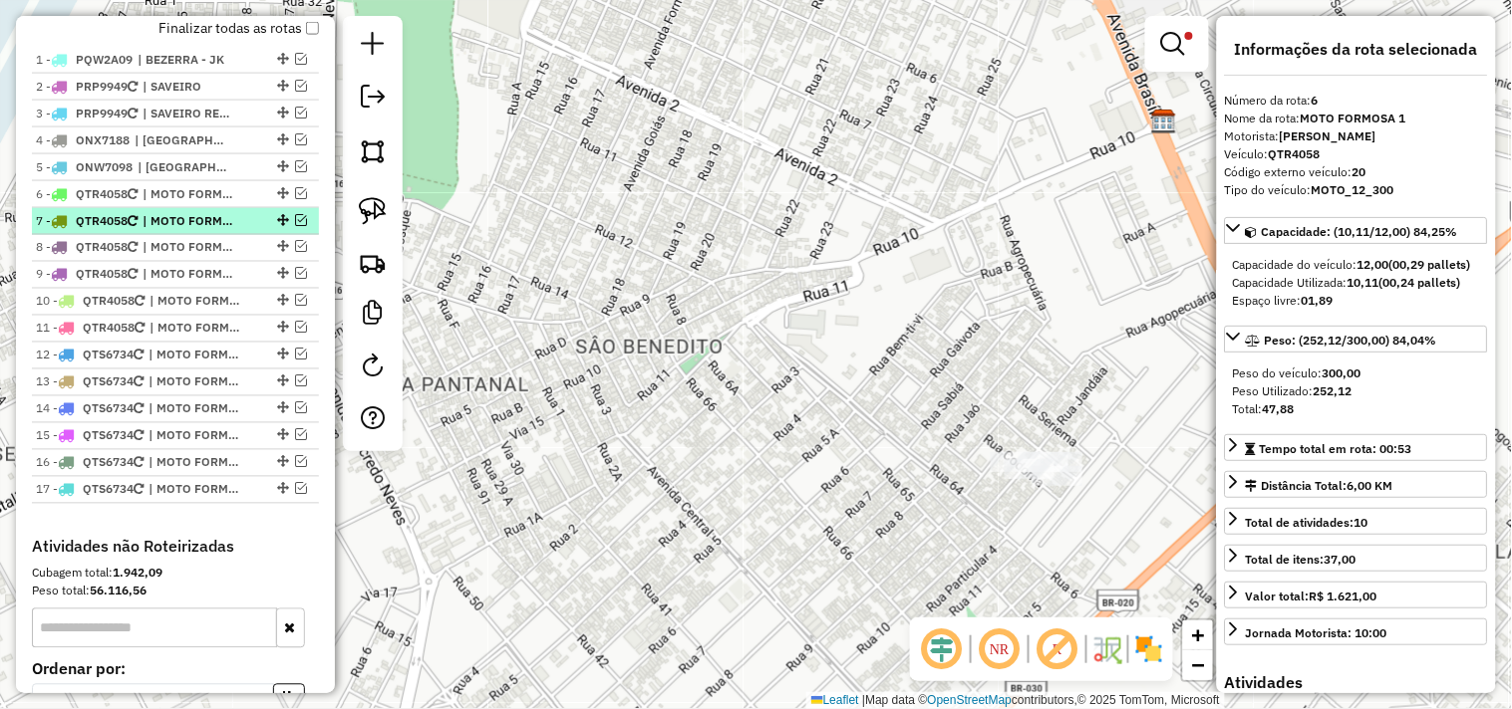
click at [219, 230] on span "| MOTO FORMOSA 1 REC 1" at bounding box center [188, 221] width 92 height 18
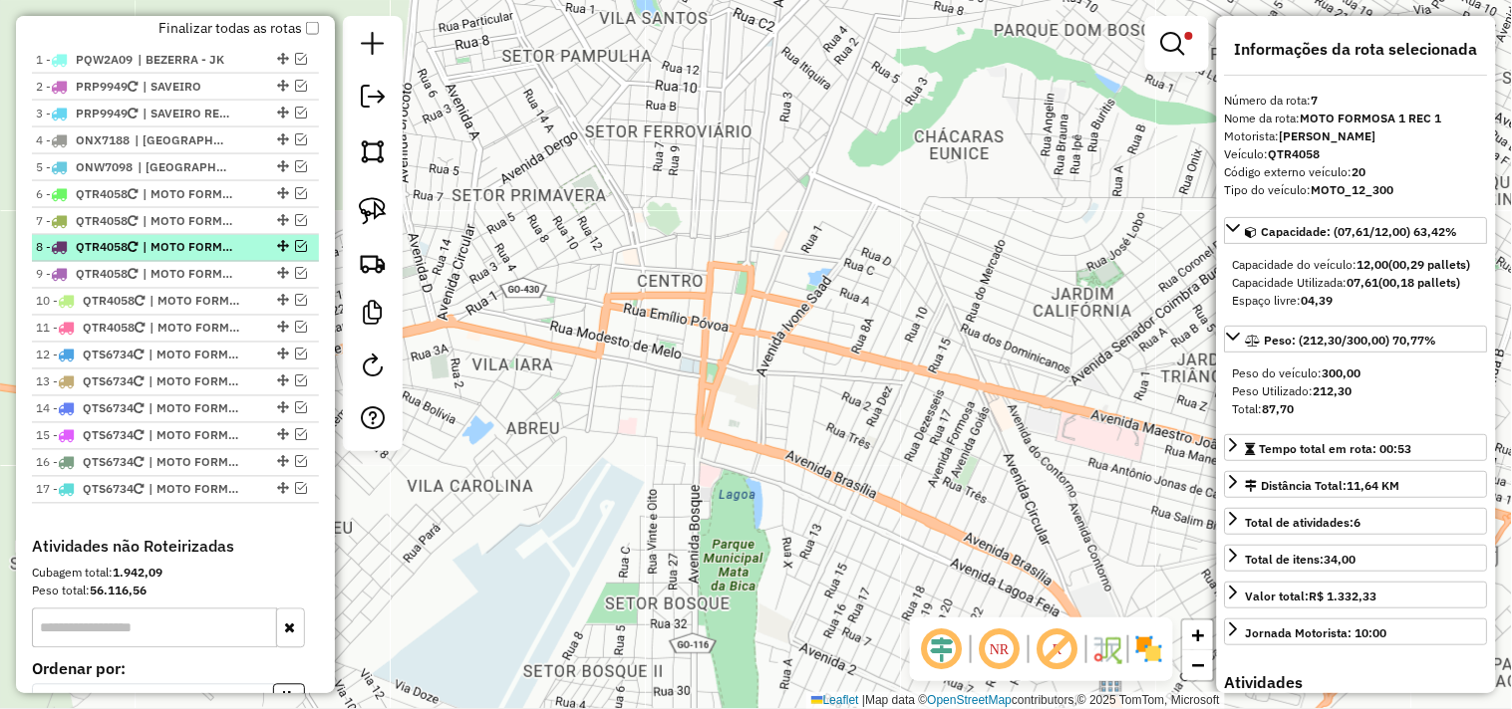
click at [209, 257] on span "| MOTO FORMOSA 1 REC 2" at bounding box center [188, 248] width 92 height 18
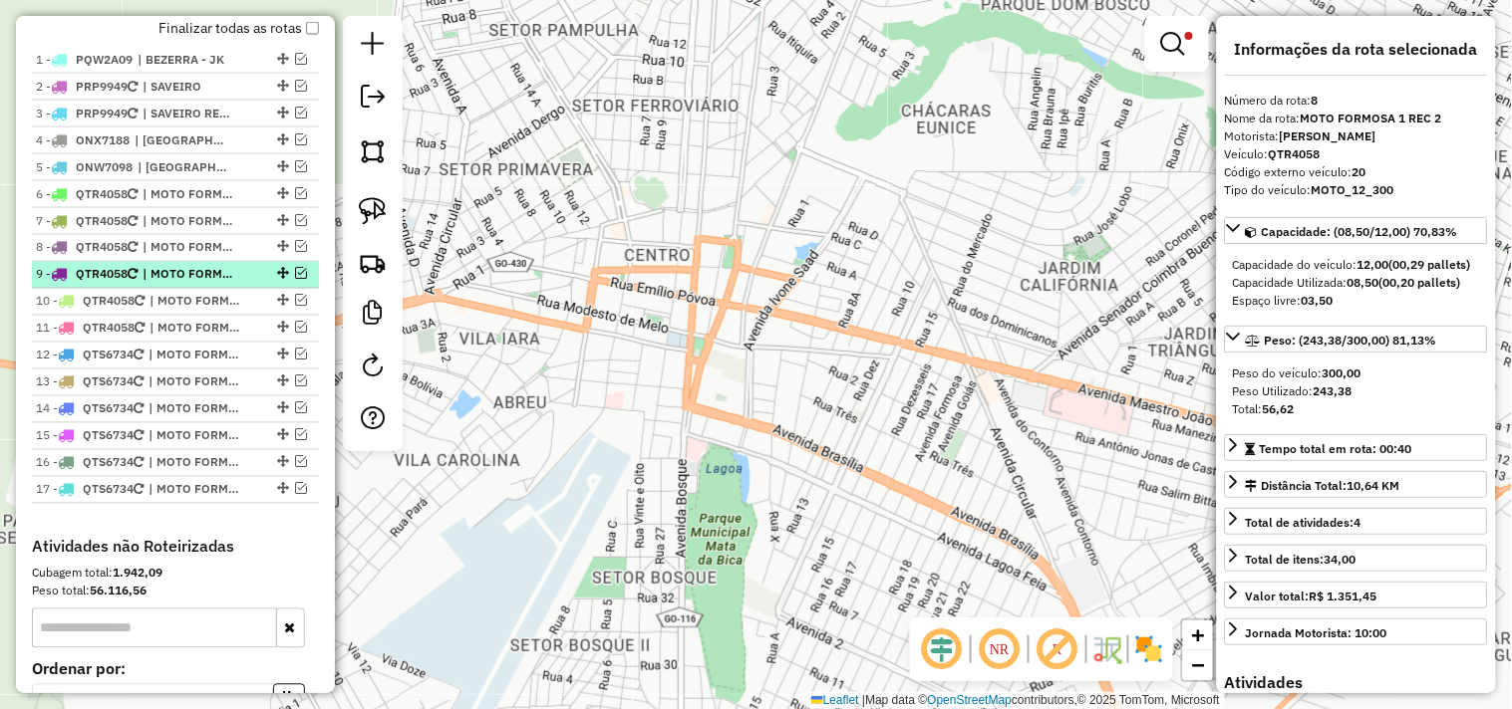
click at [213, 284] on span "| MOTO FORMOSA 1 REC 3" at bounding box center [188, 275] width 92 height 18
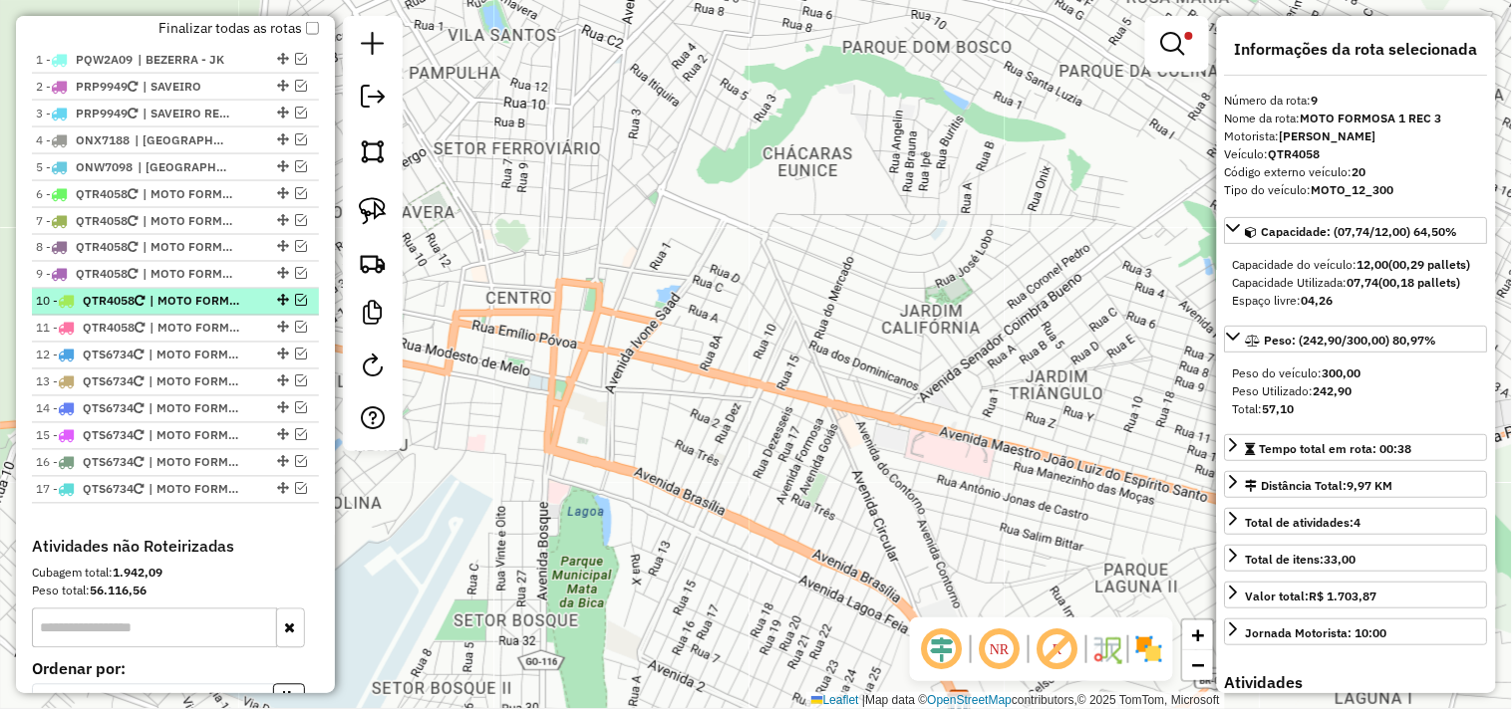
click at [200, 311] on span "| MOTO FORMOSA 1 REC 4" at bounding box center [195, 302] width 92 height 18
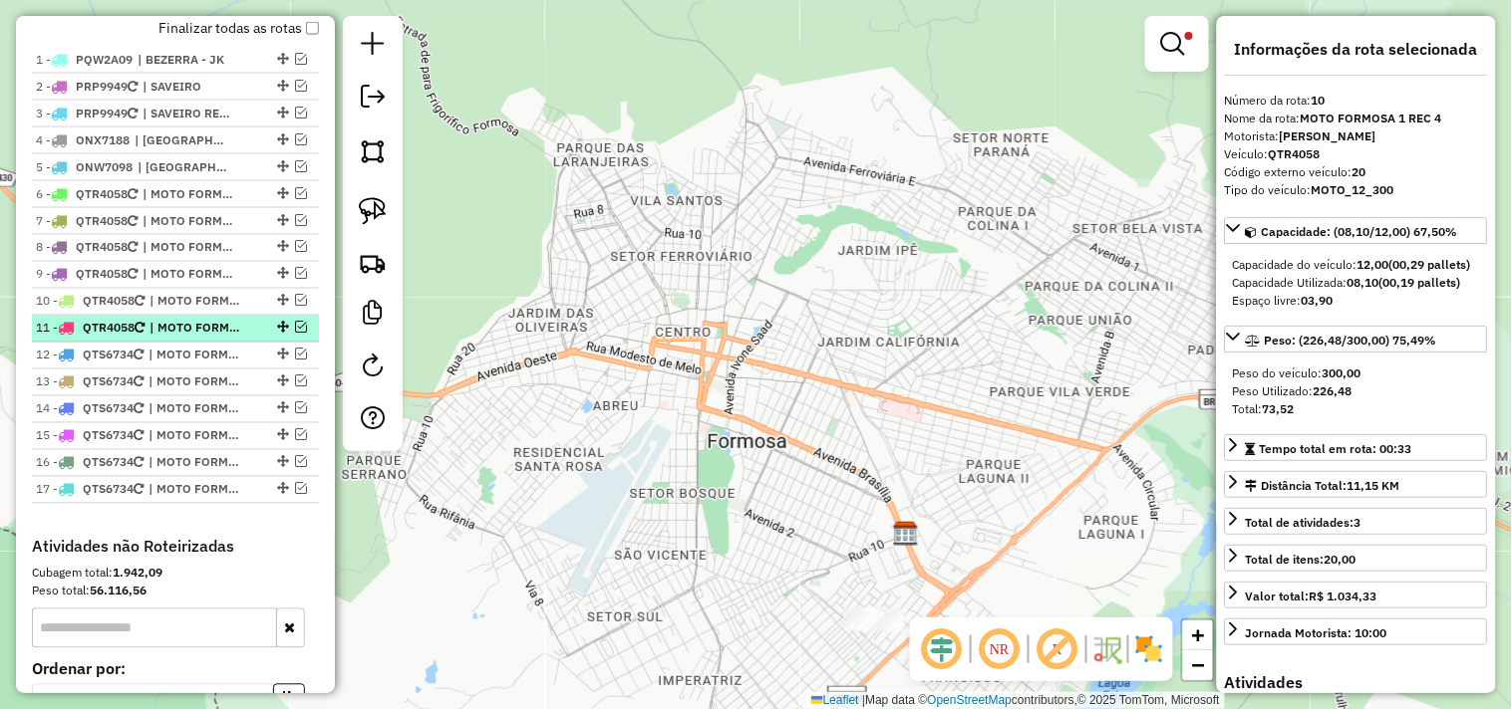
click at [191, 338] on span "| MOTO FORMOSA 1 REC 5" at bounding box center [195, 329] width 92 height 18
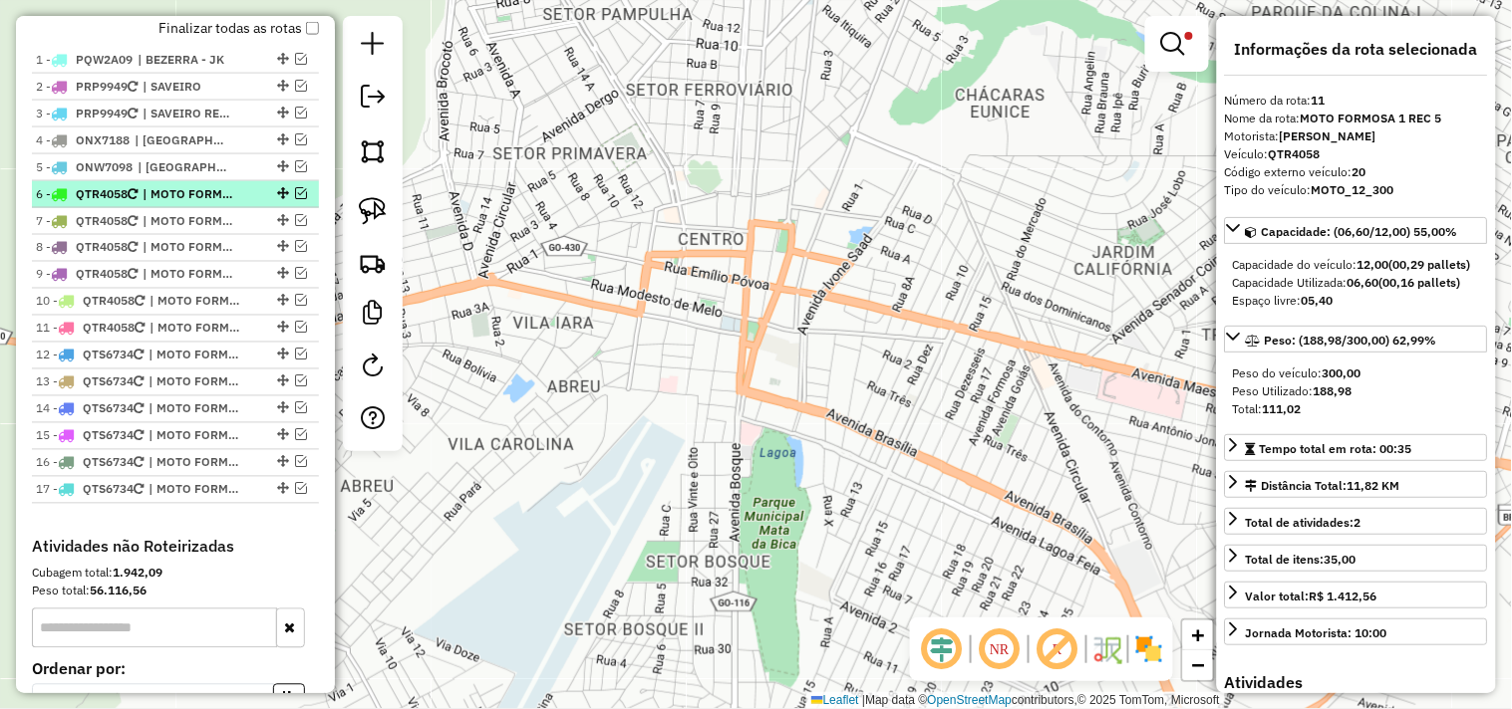
click at [157, 203] on span "| MOTO FORMOSA 1" at bounding box center [188, 194] width 92 height 18
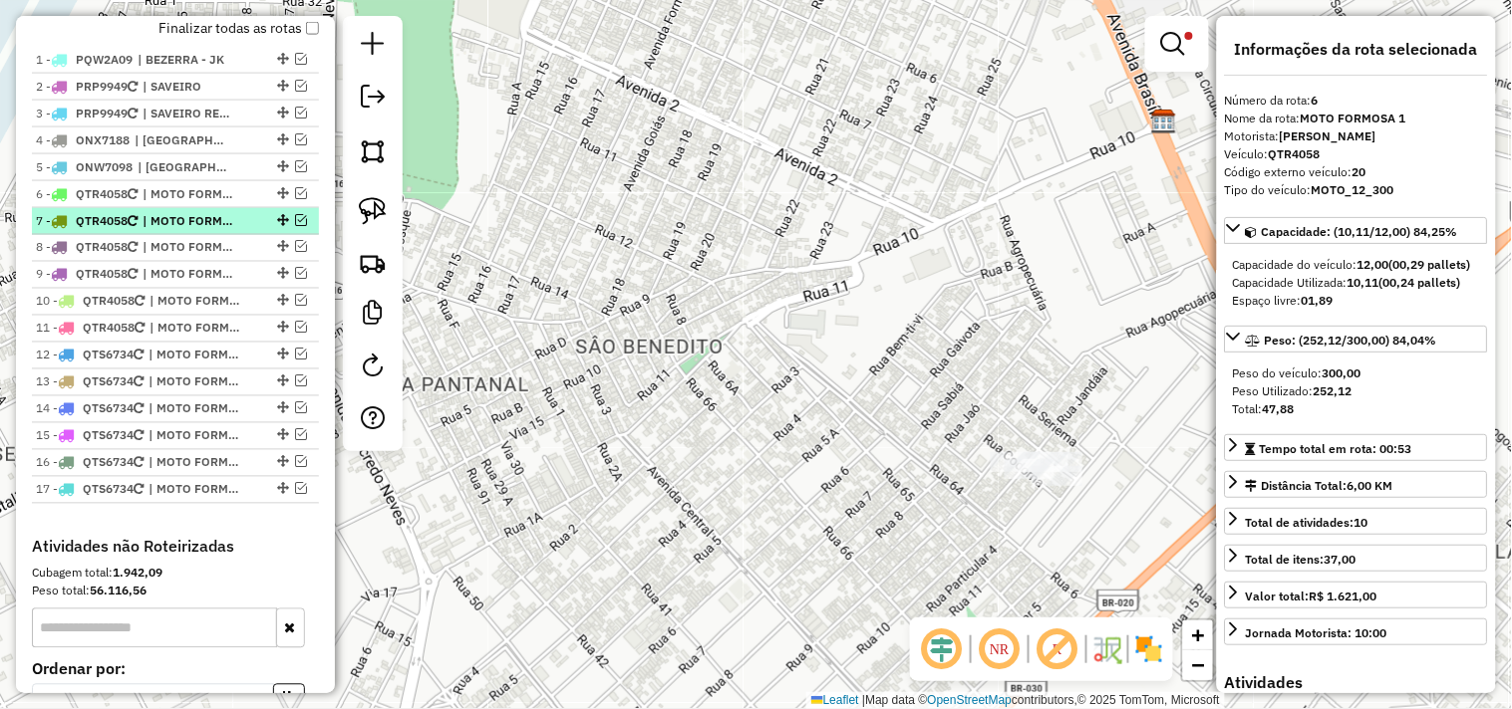
click at [172, 230] on span "| MOTO FORMOSA 1 REC 1" at bounding box center [188, 221] width 92 height 18
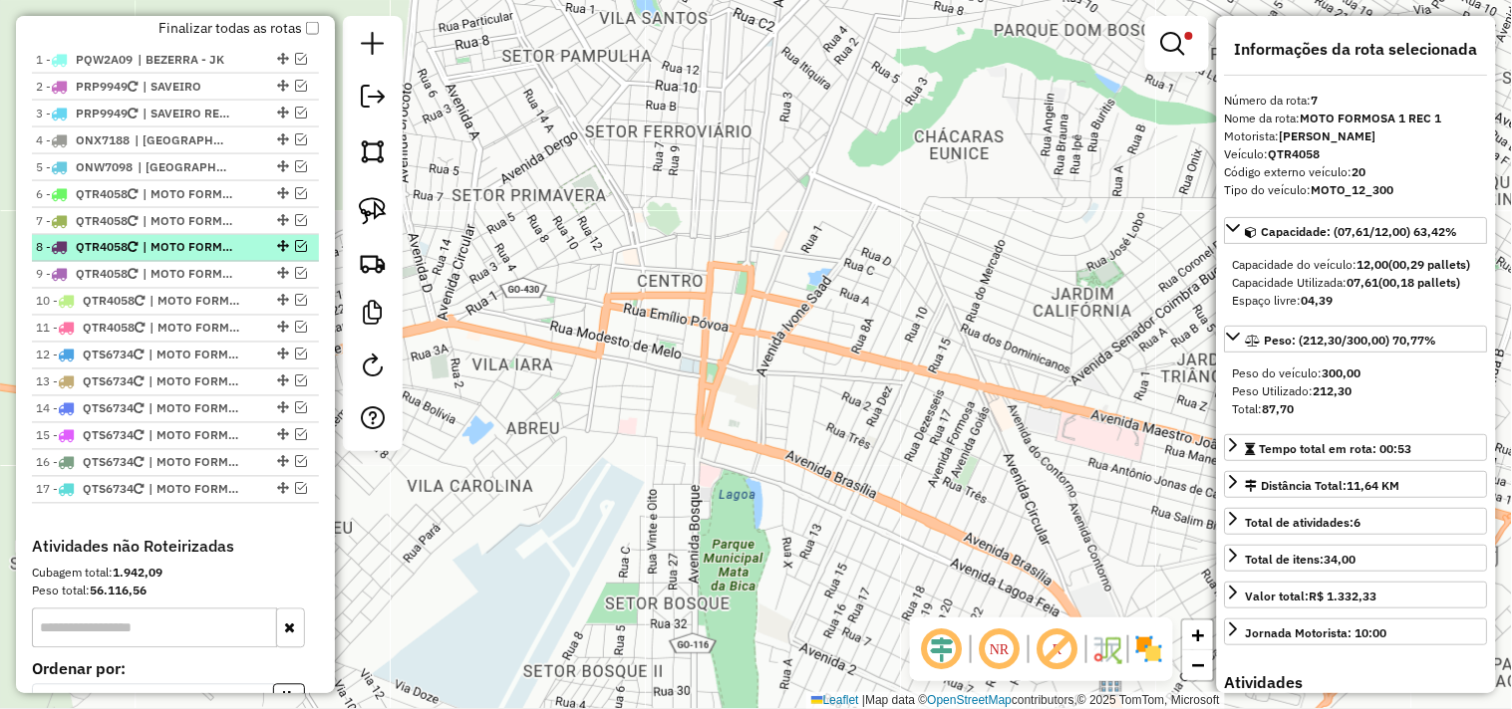
click at [170, 257] on span "| MOTO FORMOSA 1 REC 2" at bounding box center [188, 248] width 92 height 18
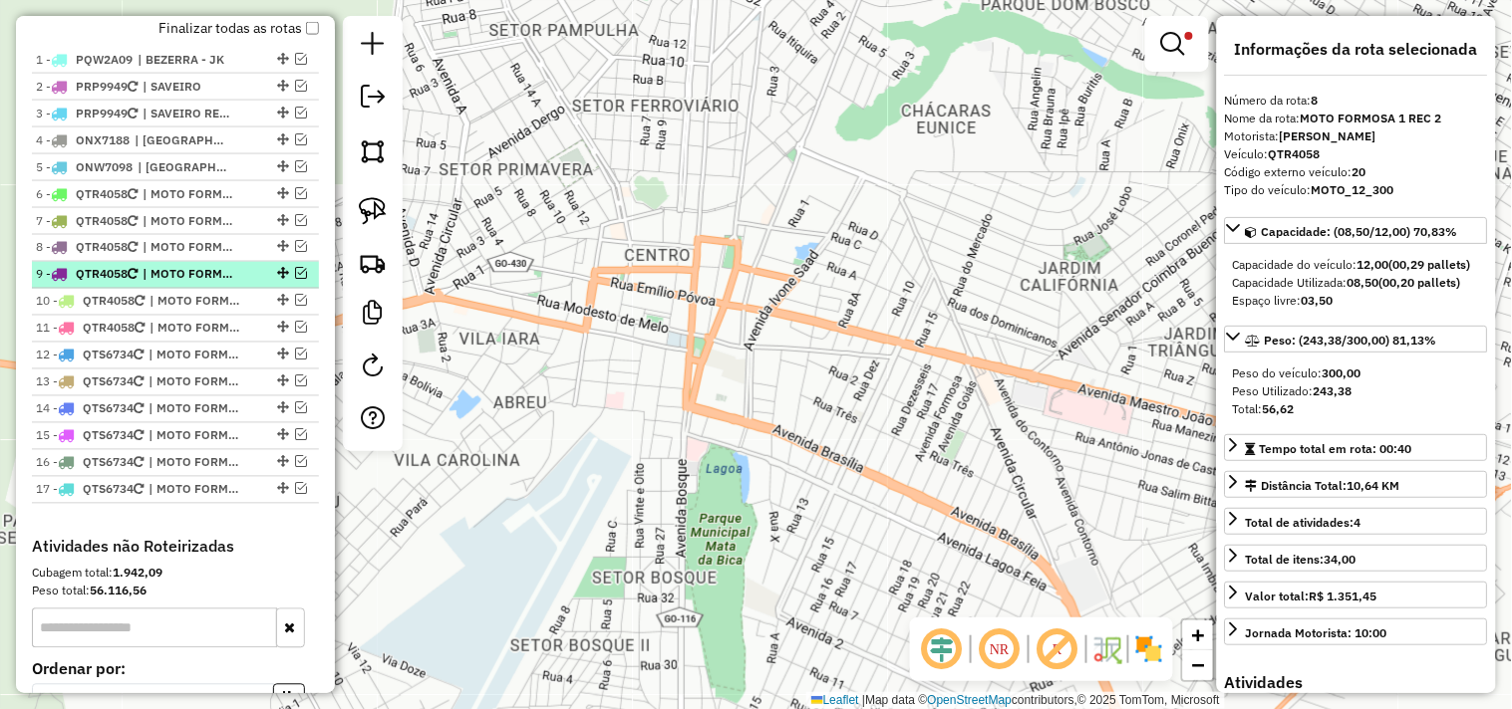
click at [172, 284] on span "| MOTO FORMOSA 1 REC 3" at bounding box center [188, 275] width 92 height 18
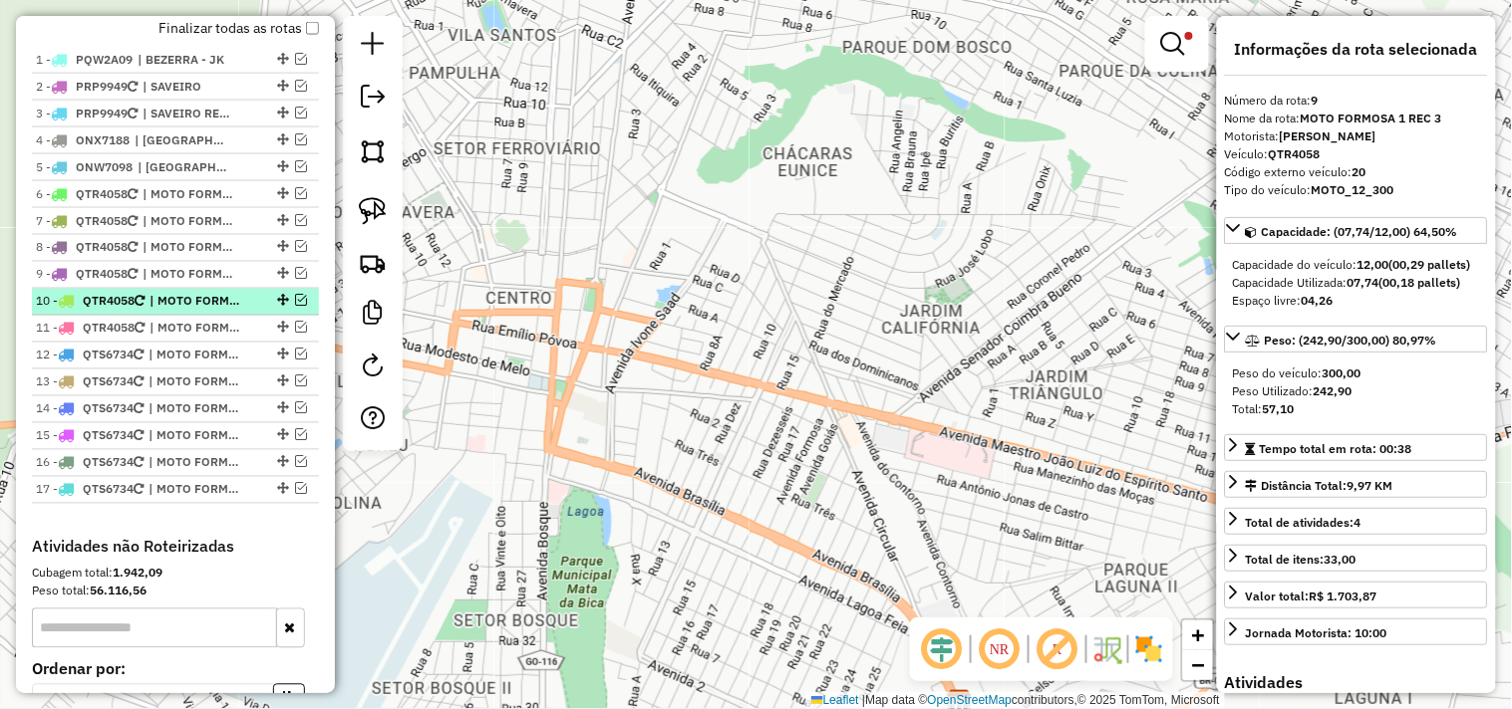
click at [174, 311] on span "| MOTO FORMOSA 1 REC 4" at bounding box center [195, 302] width 92 height 18
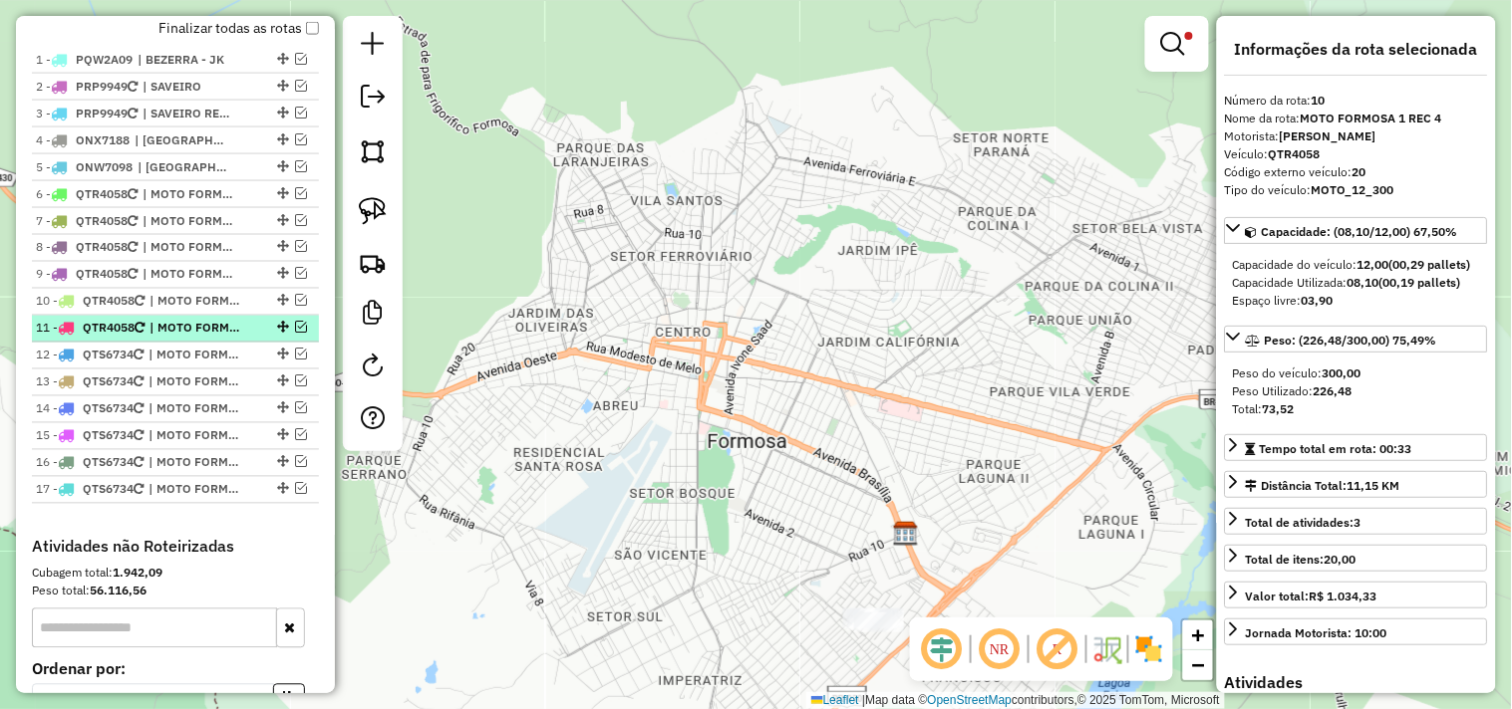
click at [192, 338] on span "| MOTO FORMOSA 1 REC 5" at bounding box center [195, 329] width 92 height 18
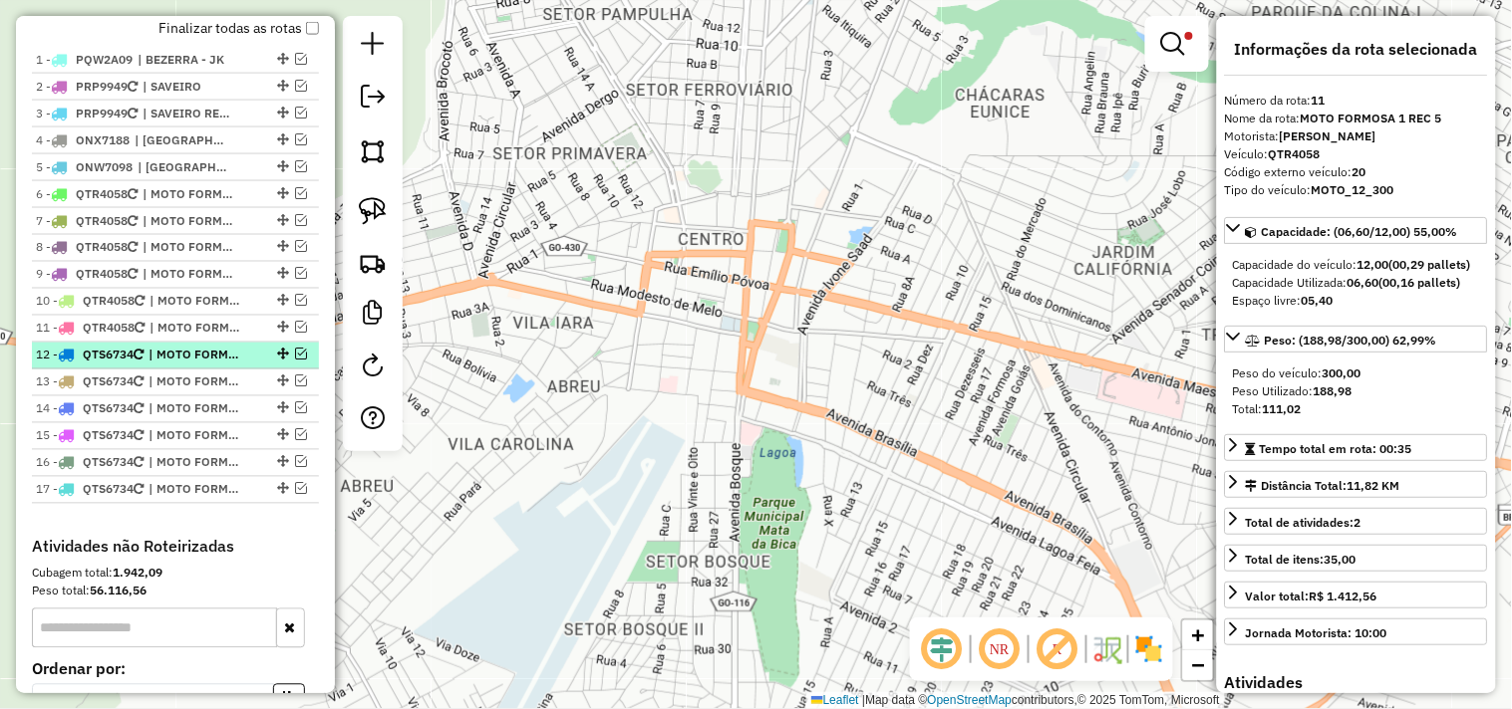
click at [219, 365] on span "| MOTO FORMOSA 2" at bounding box center [194, 356] width 92 height 18
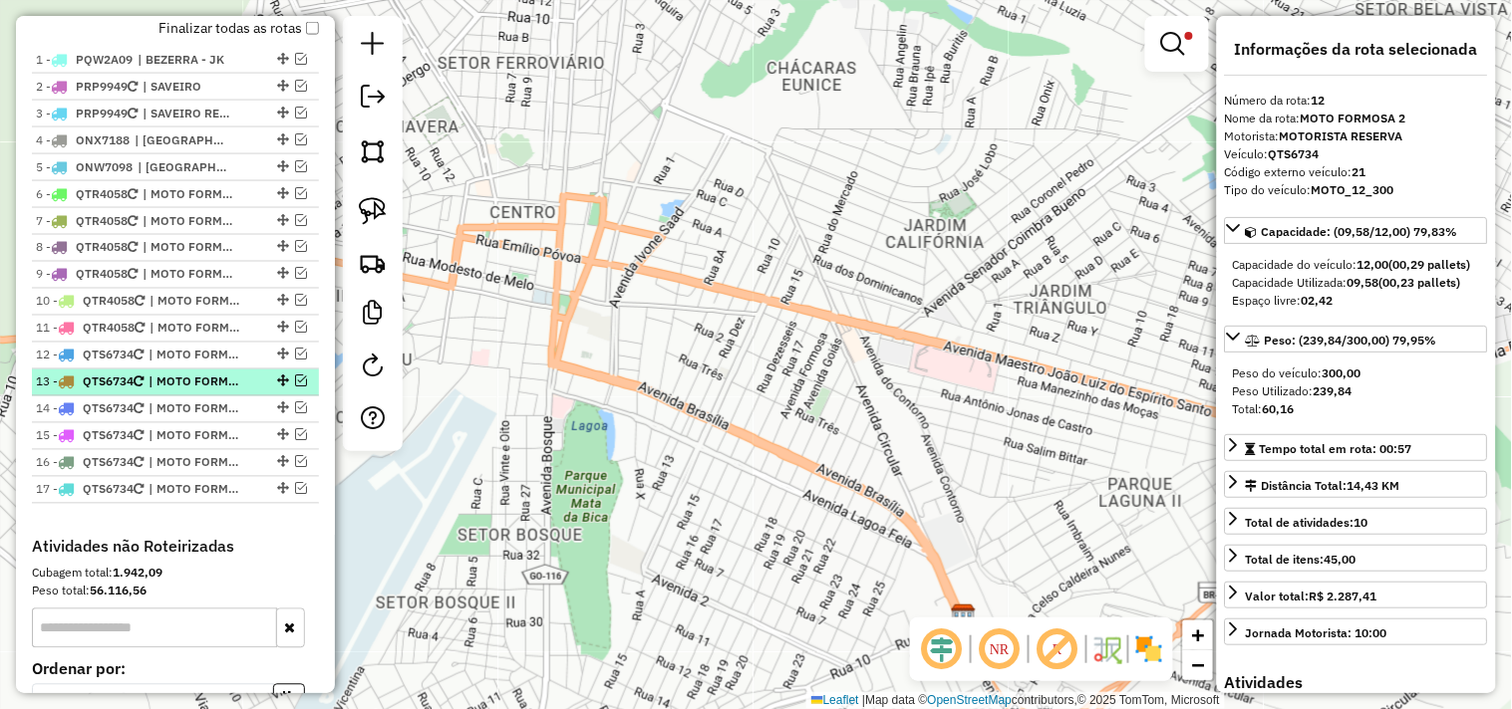
click at [233, 392] on span "| MOTO FORMOSA 2 REC 1" at bounding box center [194, 383] width 92 height 18
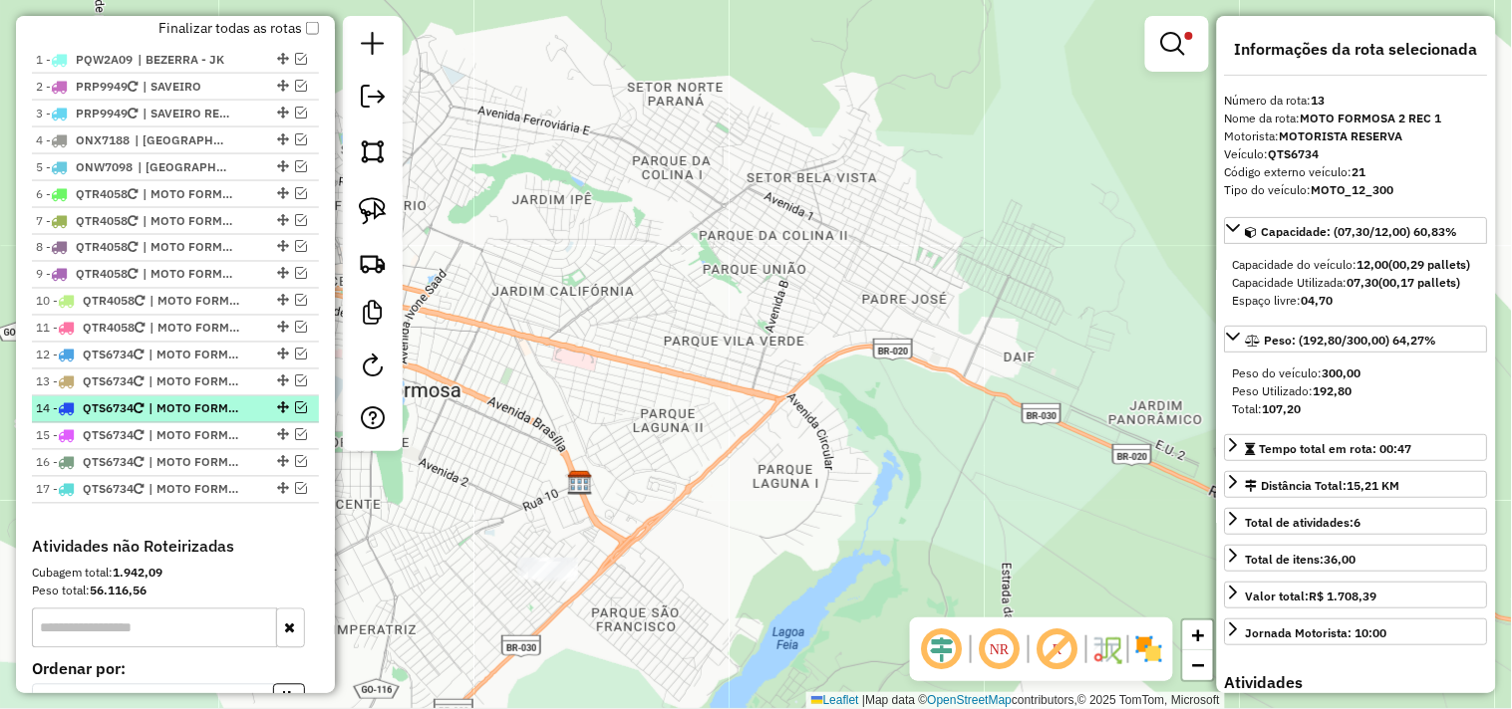
click at [225, 418] on span "| MOTO FORMOSA 2 REC 2" at bounding box center [194, 410] width 92 height 18
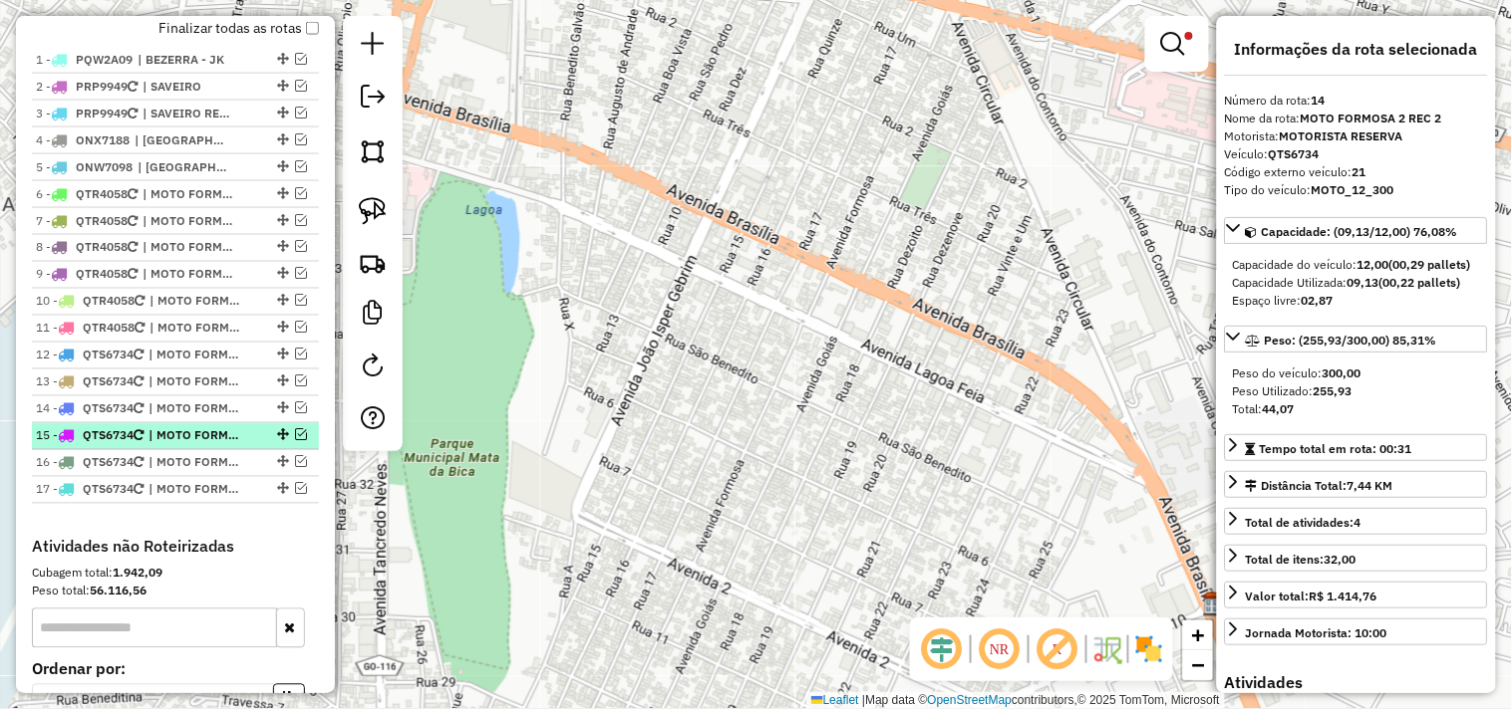
click at [224, 445] on span "| MOTO FORMOSA 2 REC 3" at bounding box center [194, 436] width 92 height 18
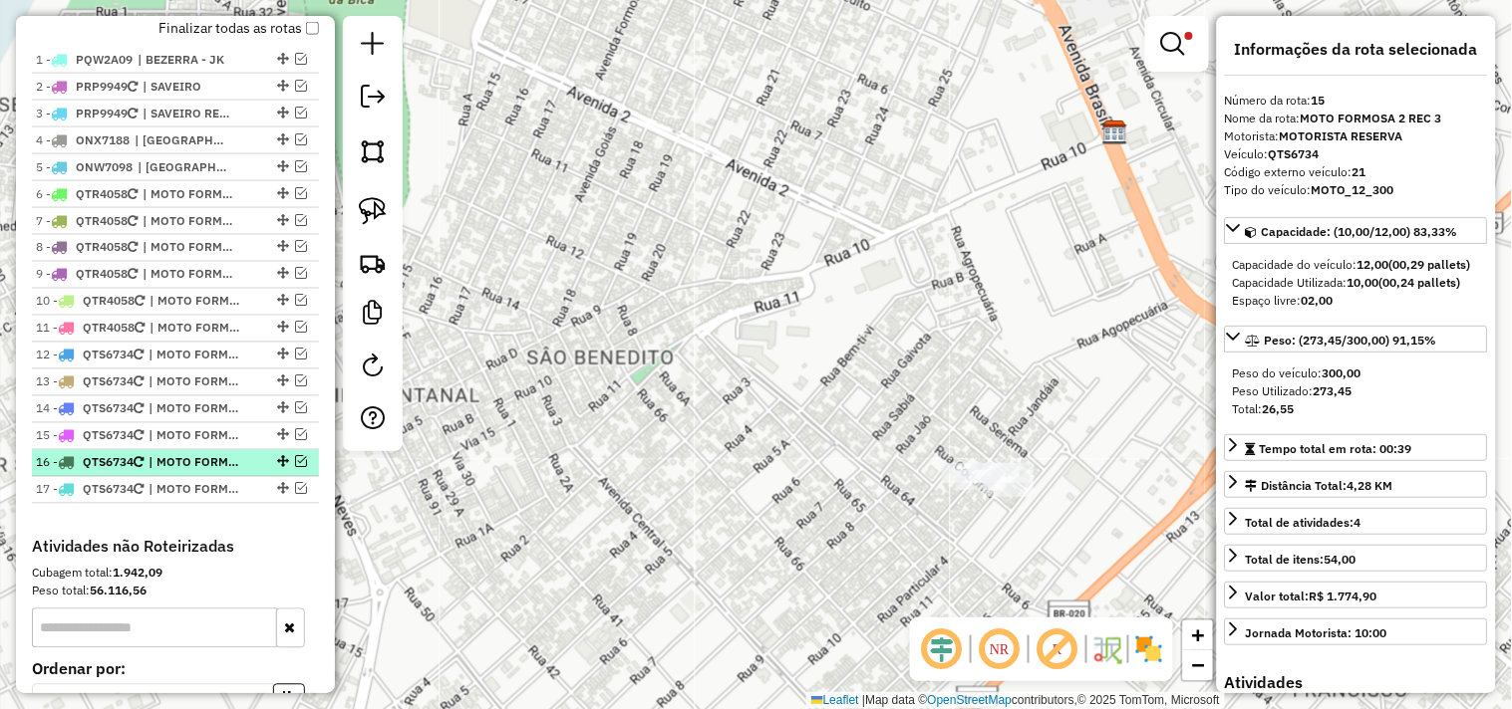
click at [226, 472] on span "| MOTO FORMOSA 2 REC 4" at bounding box center [194, 463] width 92 height 18
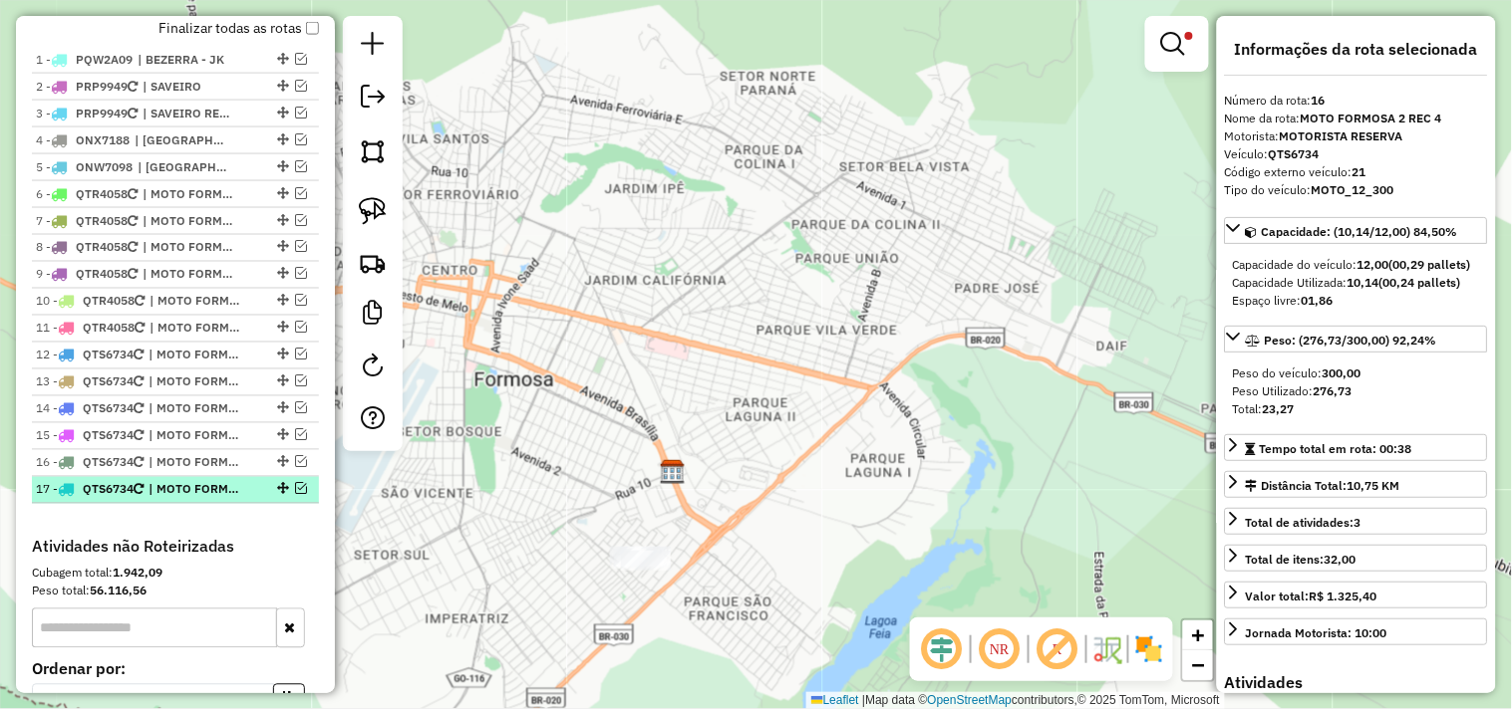
click at [219, 499] on span "| MOTO FORMOSA 2 REC 5" at bounding box center [194, 490] width 92 height 18
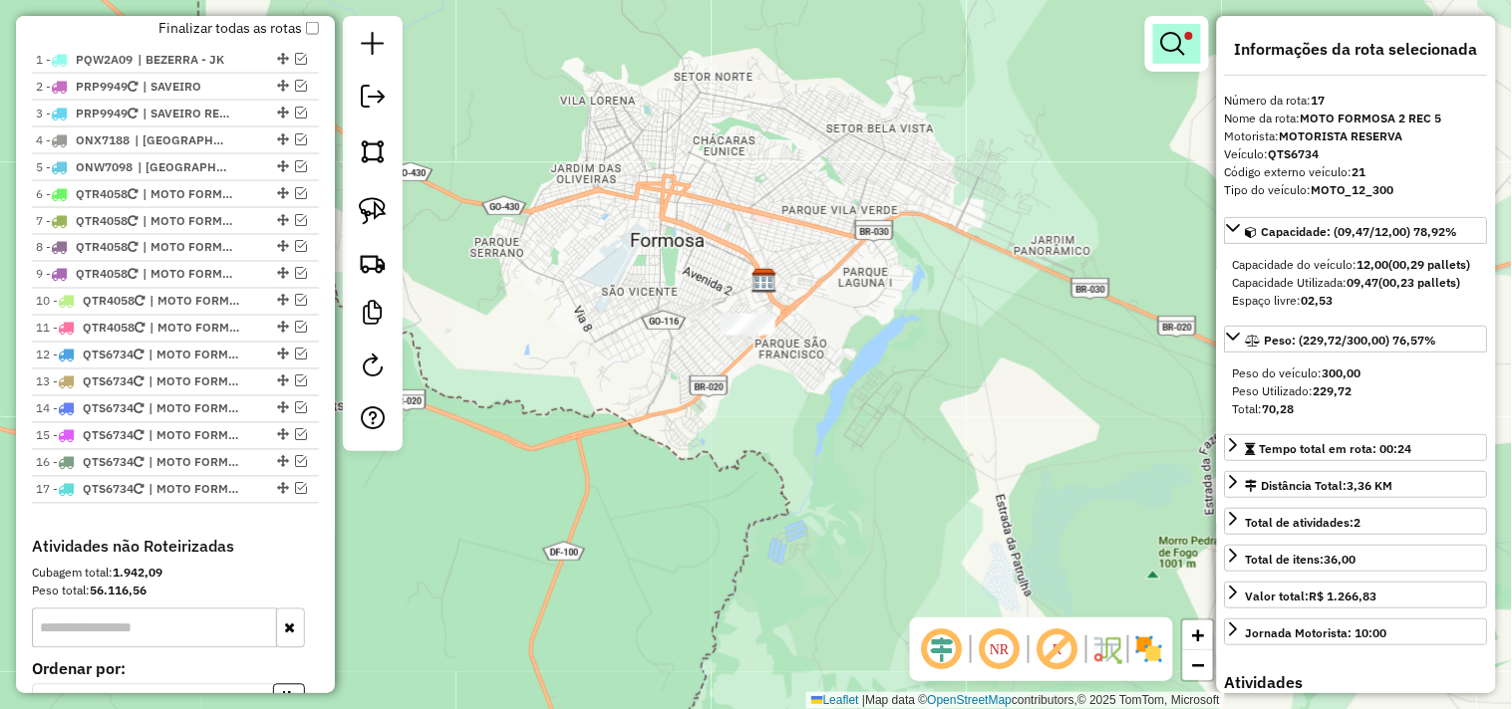
click at [1172, 48] on em at bounding box center [1173, 44] width 24 height 24
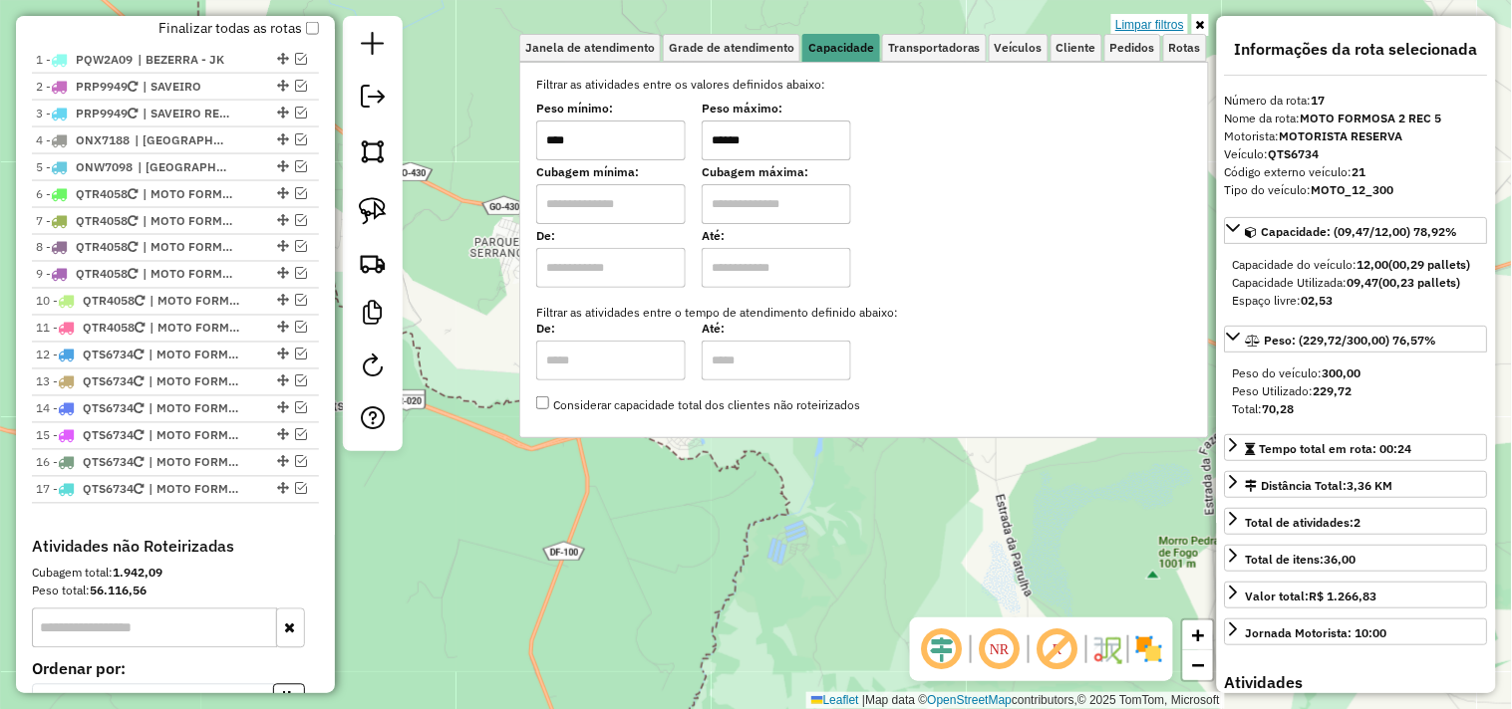
click at [1136, 22] on link "Limpar filtros" at bounding box center [1149, 25] width 77 height 22
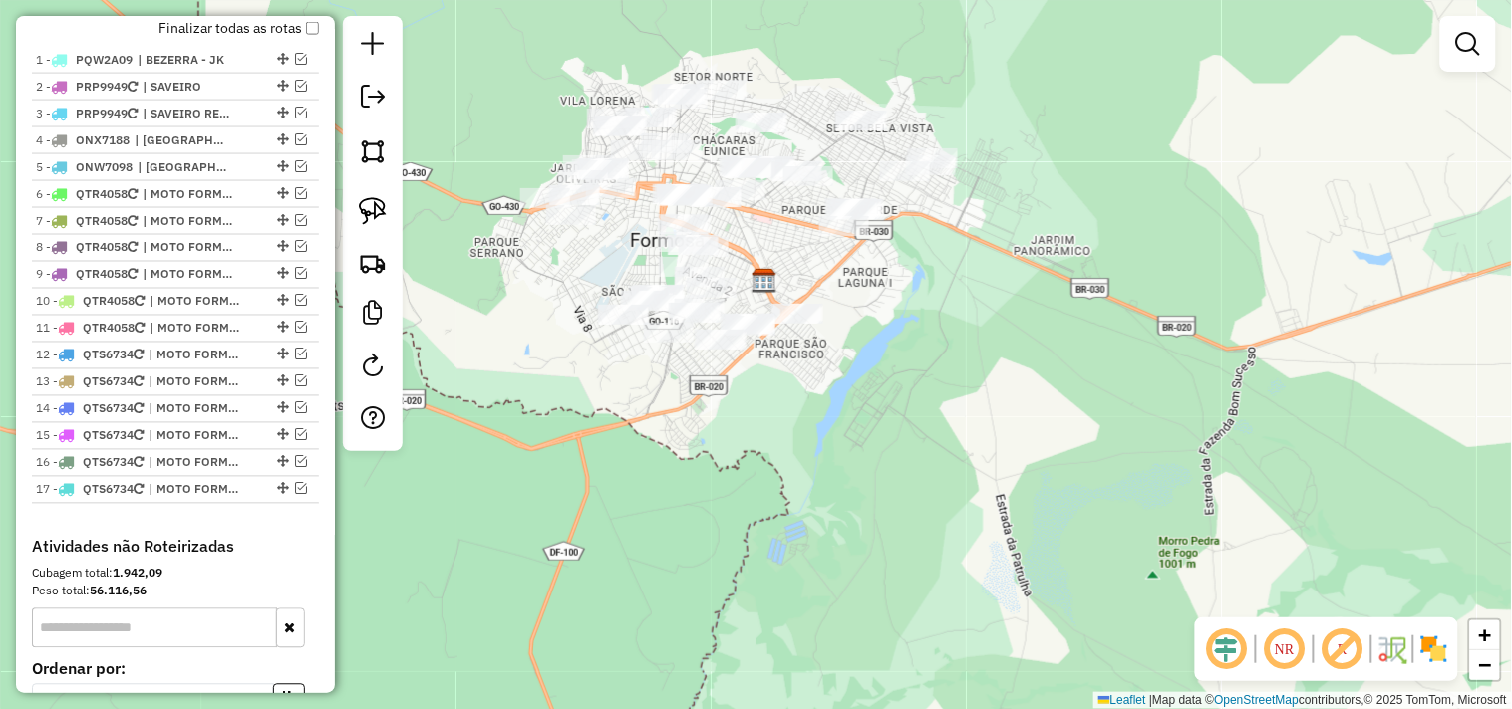
drag, startPoint x: 374, startPoint y: 207, endPoint x: 569, endPoint y: 225, distance: 196.1
click at [374, 206] on img at bounding box center [373, 211] width 28 height 28
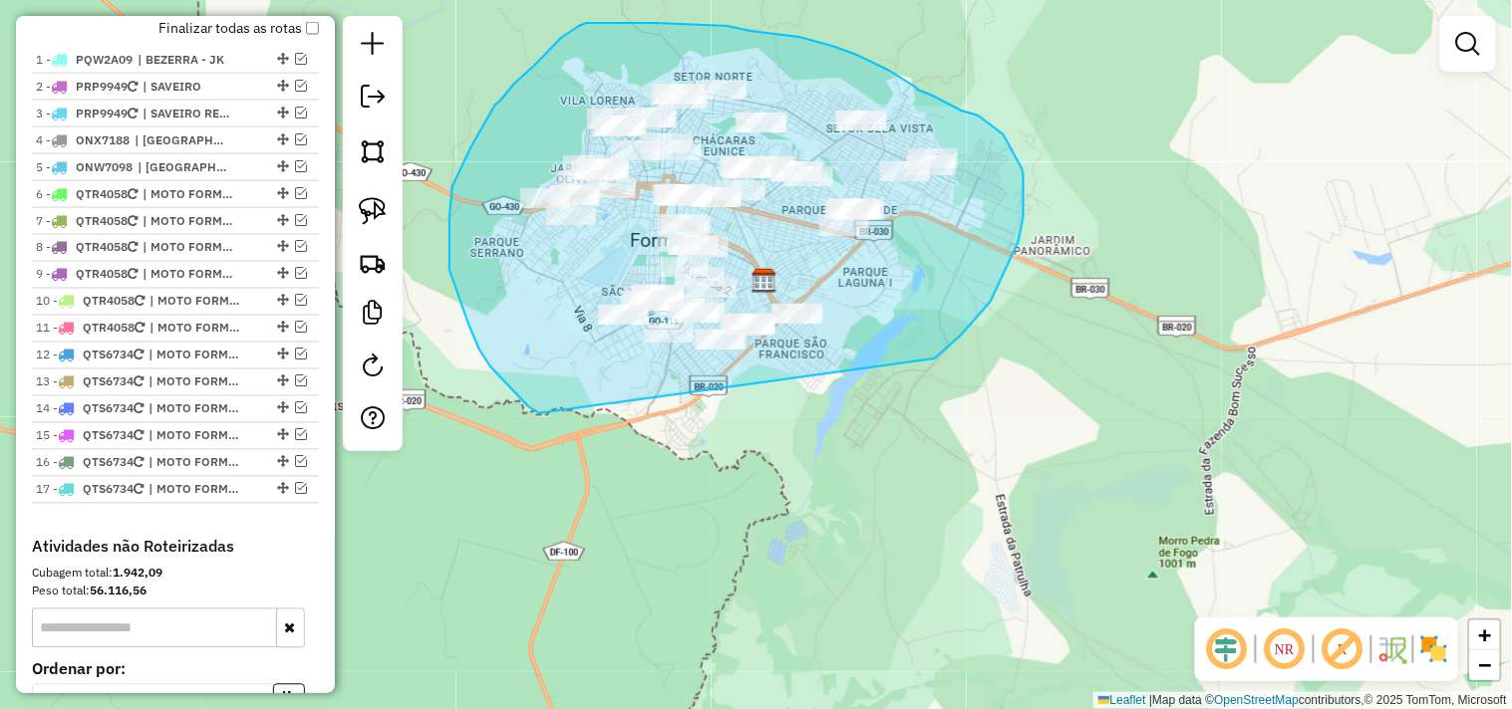
drag, startPoint x: 961, startPoint y: 336, endPoint x: 556, endPoint y: 426, distance: 414.6
click at [556, 426] on div "Janela de atendimento Grade de atendimento Capacidade Transportadoras Veículos …" at bounding box center [756, 354] width 1512 height 709
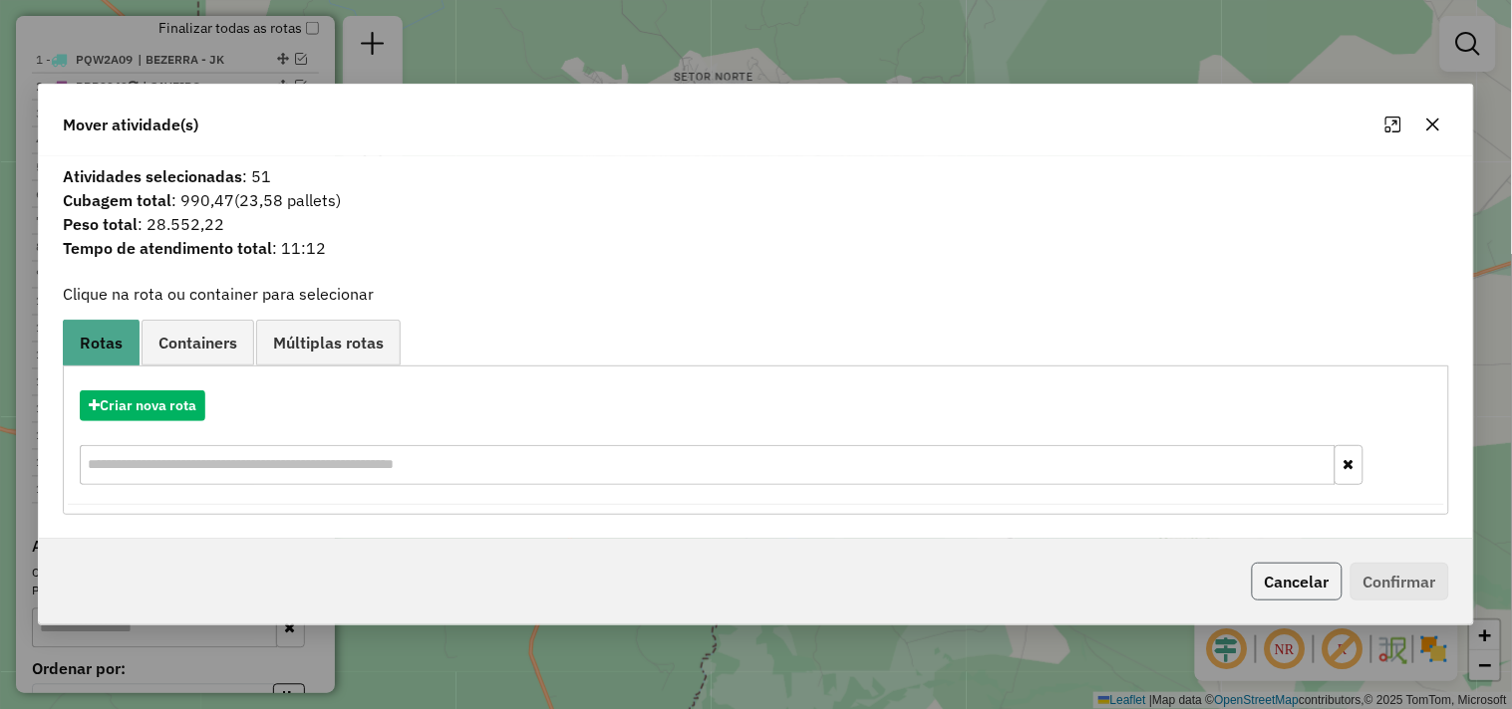
click at [1297, 564] on button "Cancelar" at bounding box center [1296, 582] width 91 height 38
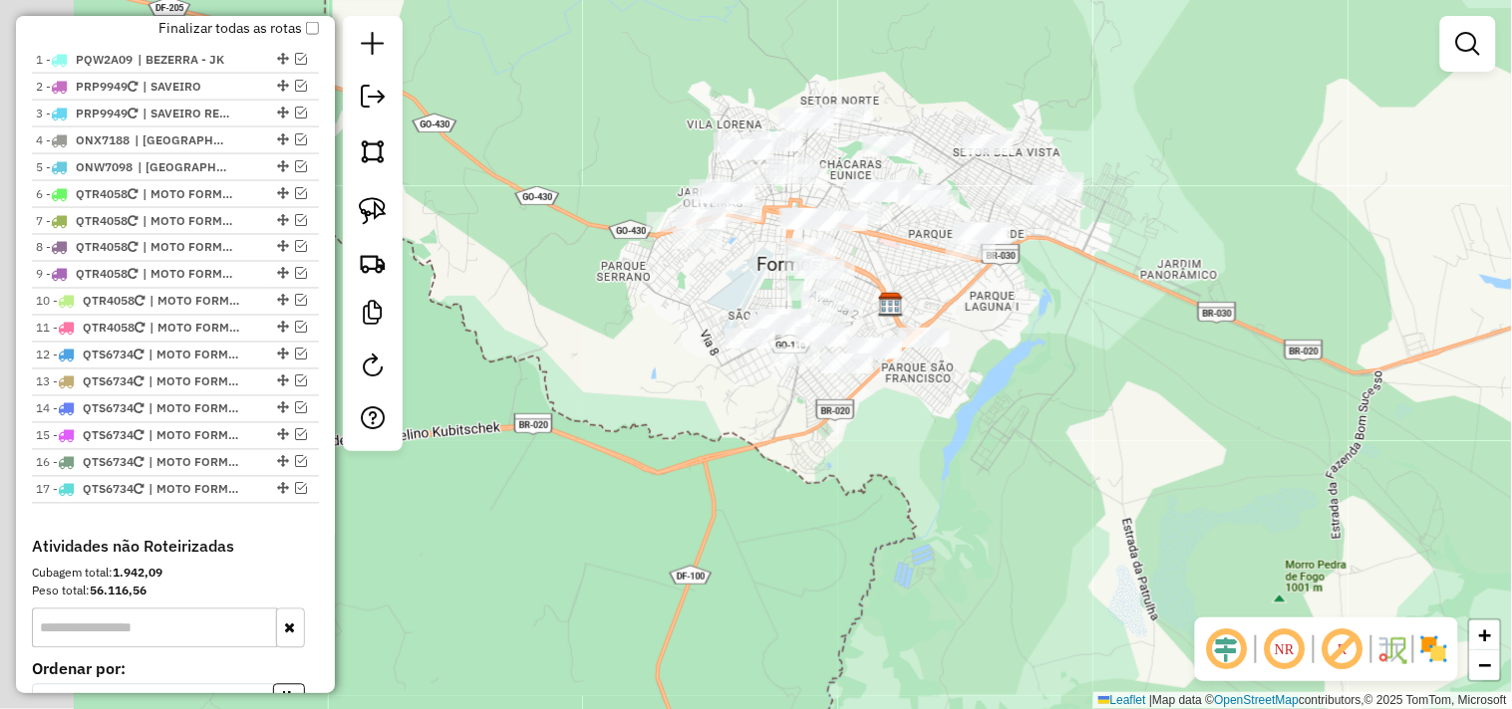
drag, startPoint x: 1076, startPoint y: 463, endPoint x: 1121, endPoint y: 492, distance: 53.3
click at [1169, 479] on div "Janela de atendimento Grade de atendimento Capacidade Transportadoras Veículos …" at bounding box center [756, 354] width 1512 height 709
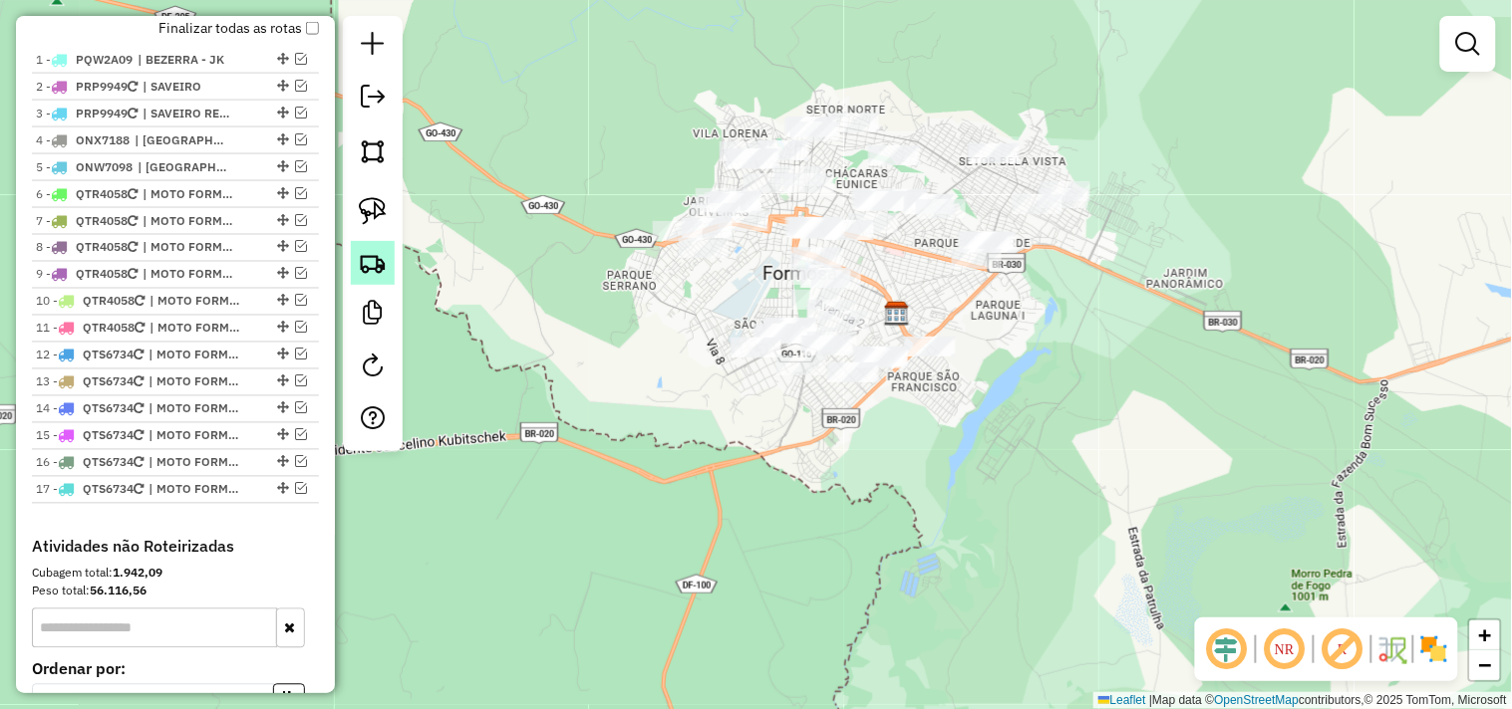
click at [381, 273] on img at bounding box center [373, 263] width 28 height 28
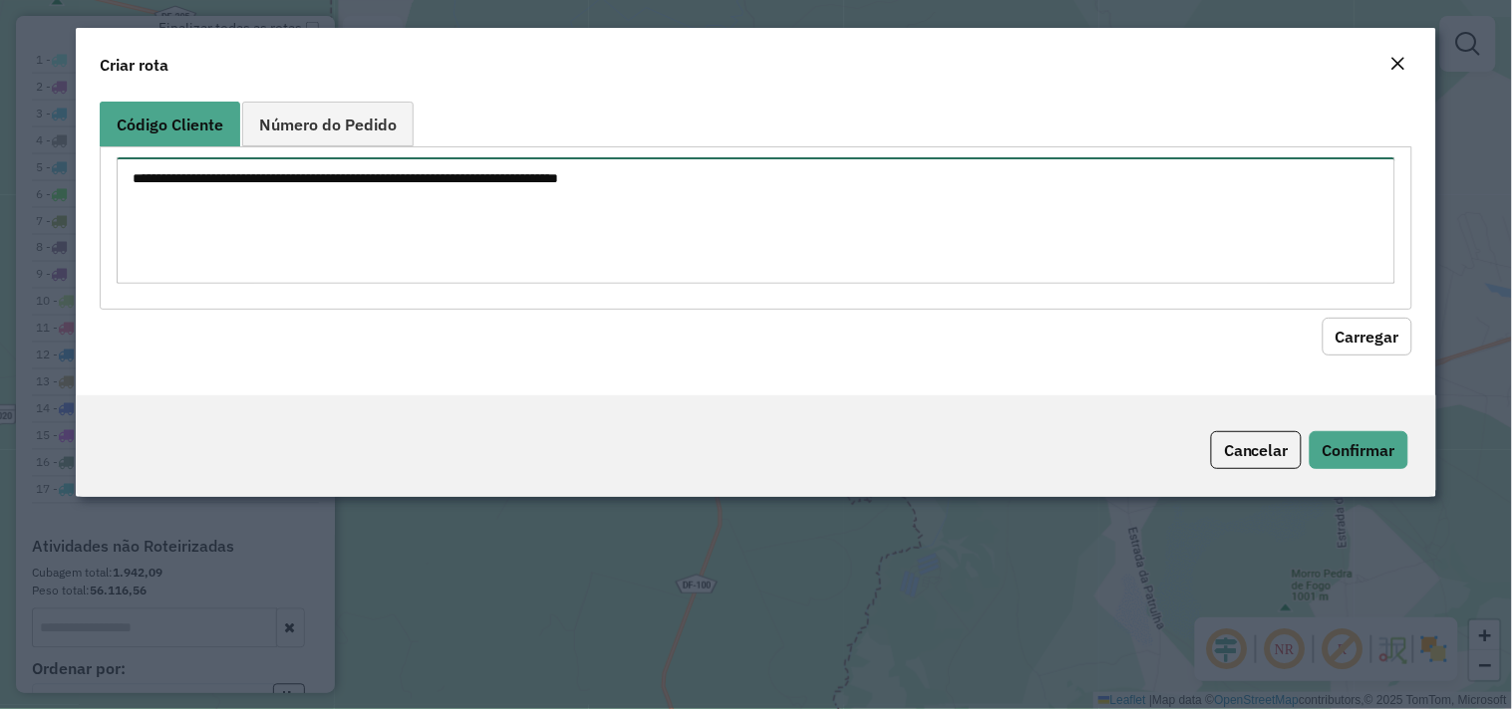
click at [322, 186] on textarea at bounding box center [756, 220] width 1278 height 127
type textarea "***"
click at [1389, 332] on button "Carregar" at bounding box center [1367, 337] width 90 height 38
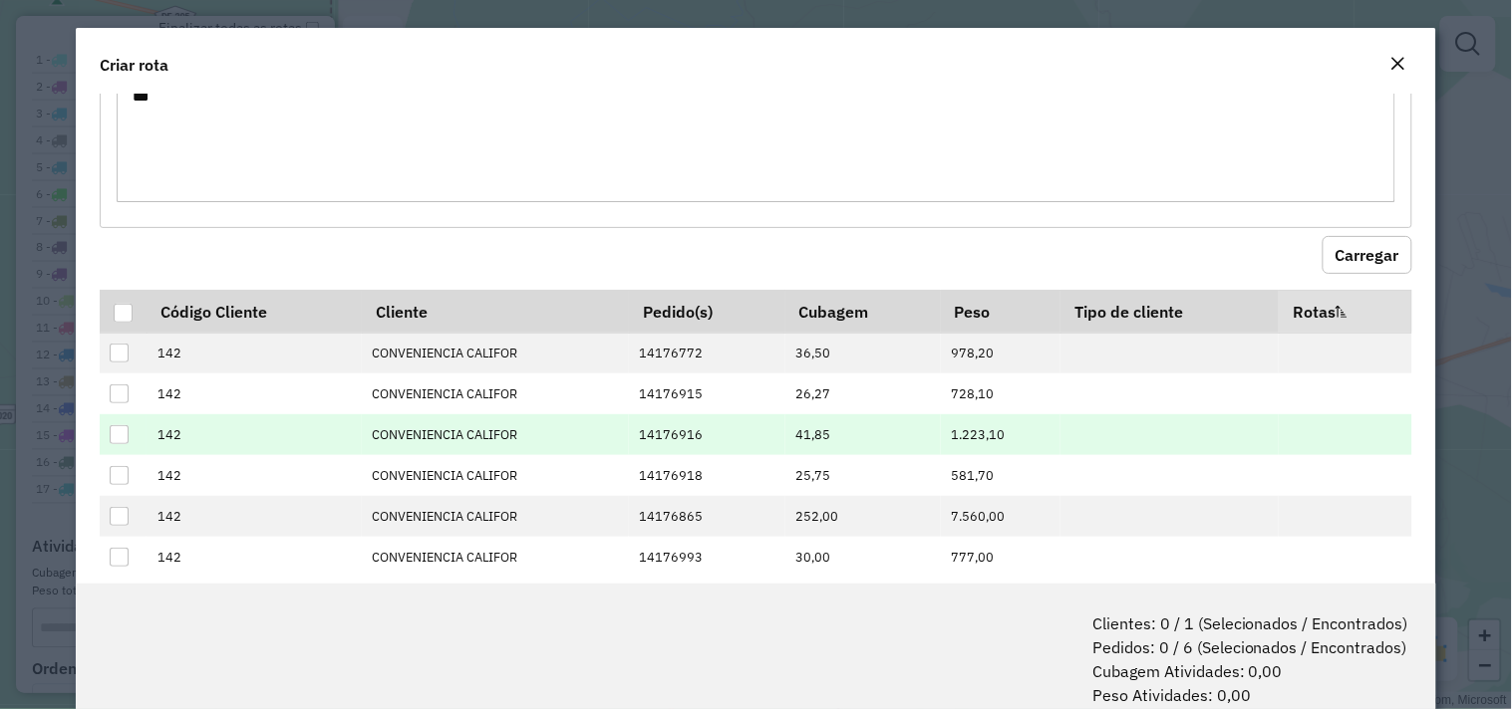
scroll to position [111, 0]
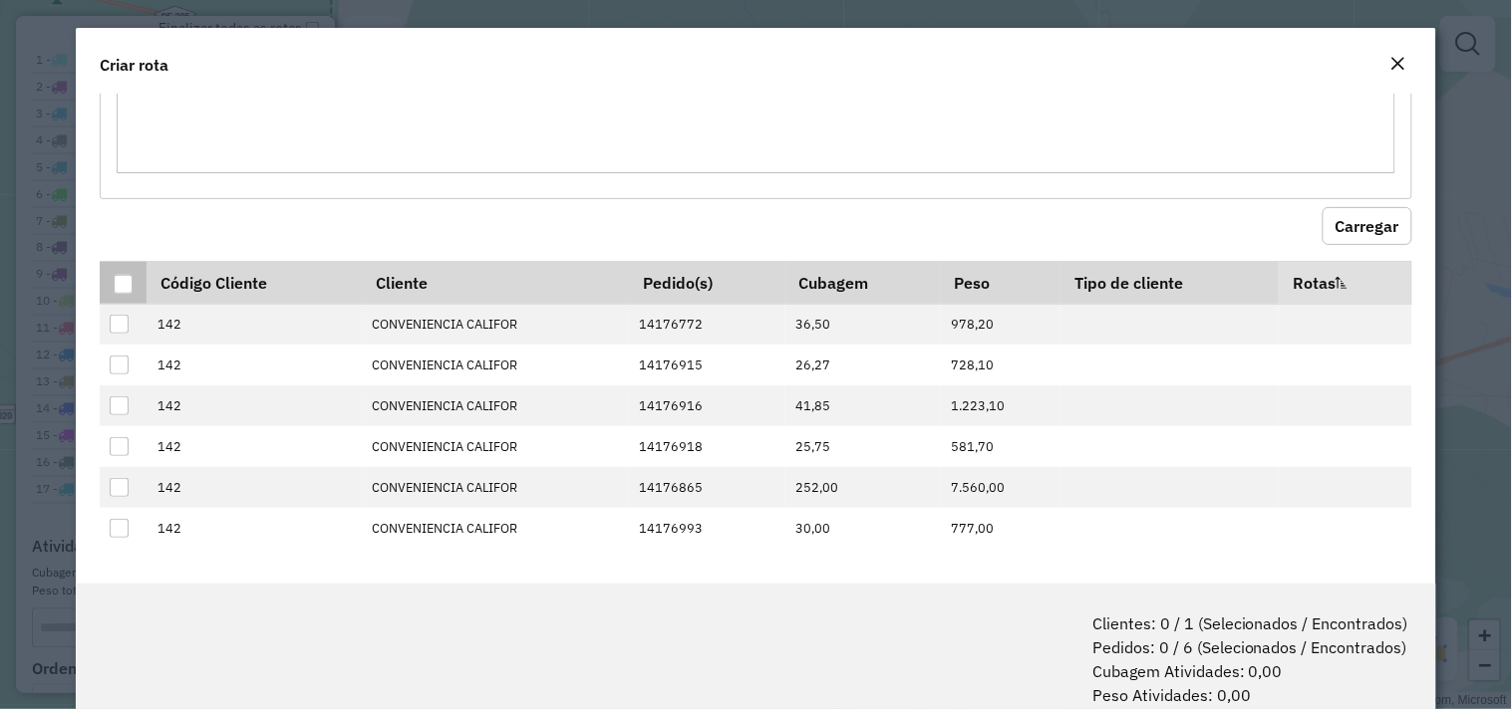
click at [127, 287] on div at bounding box center [123, 284] width 19 height 19
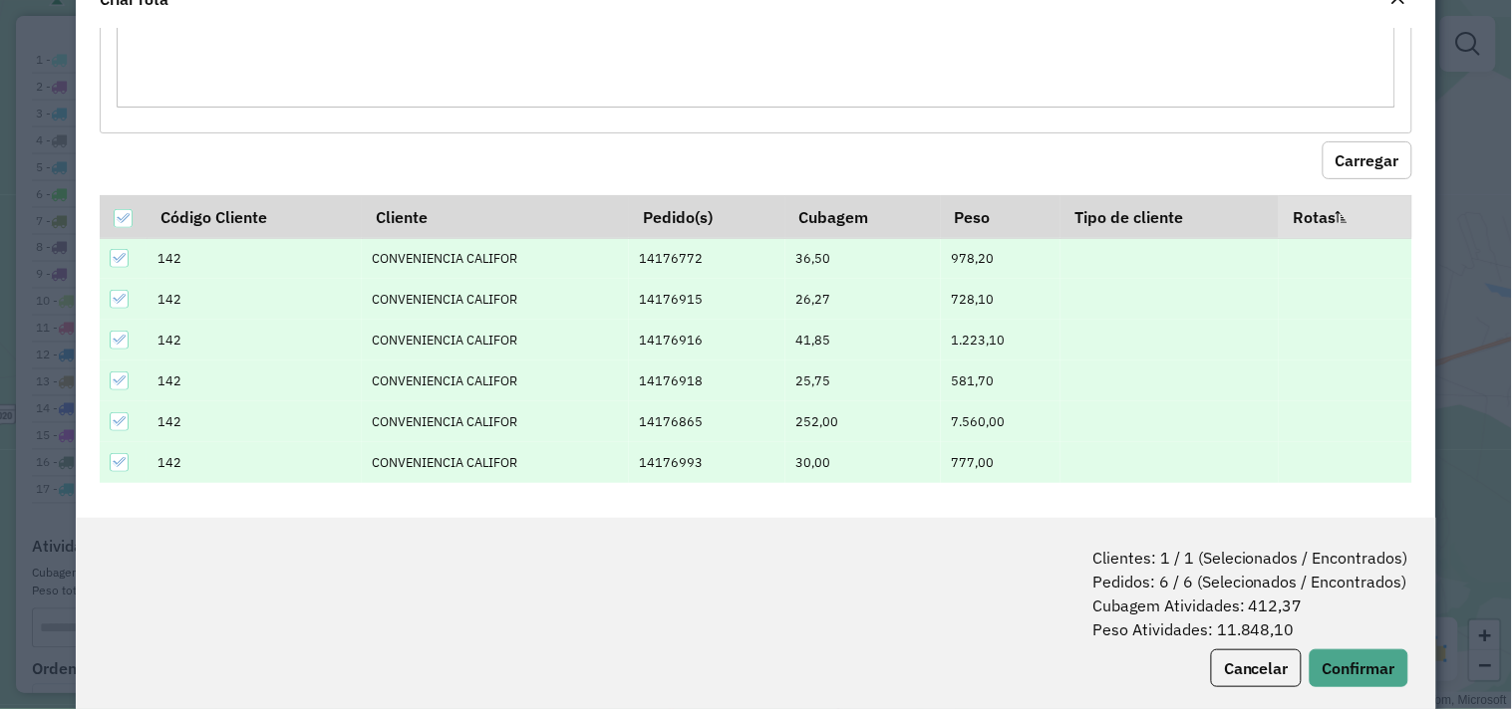
scroll to position [100, 0]
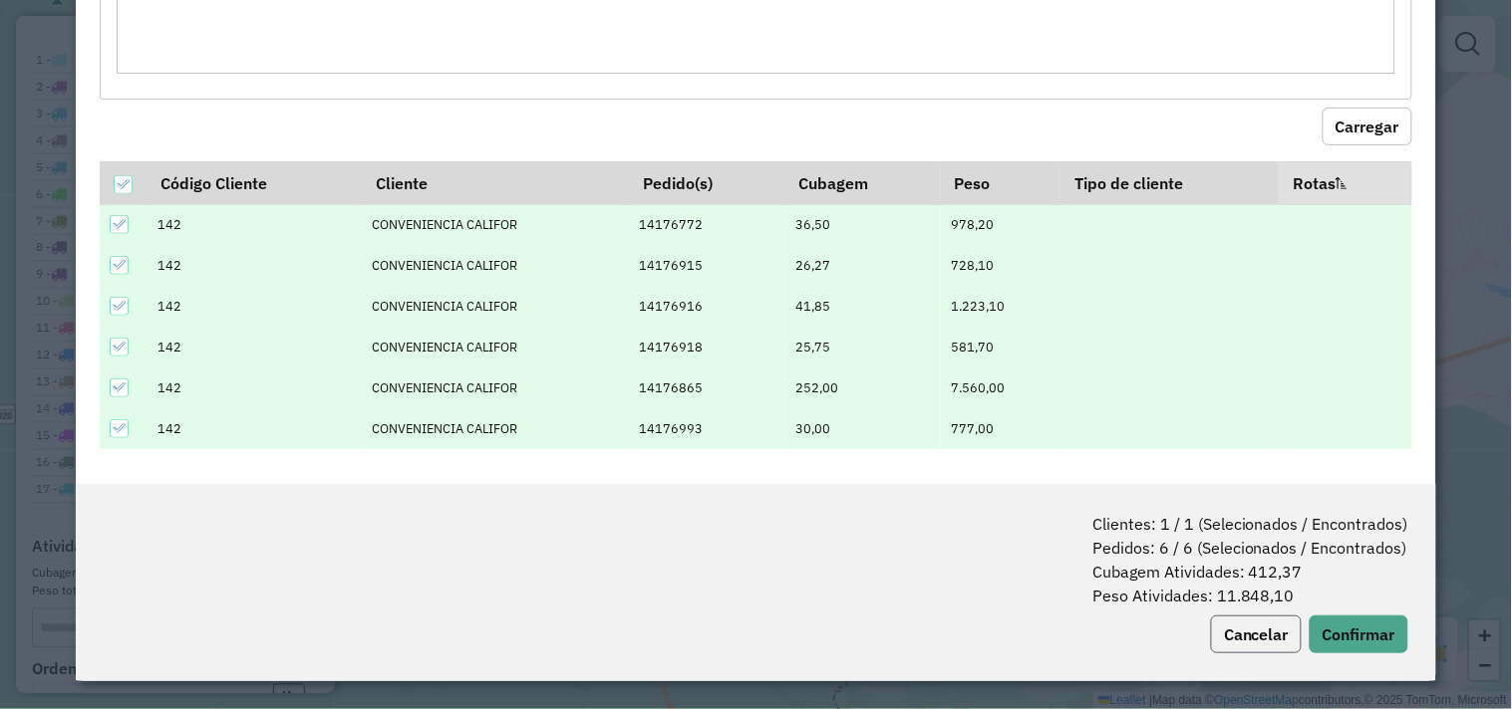
click at [1261, 628] on button "Cancelar" at bounding box center [1256, 635] width 91 height 38
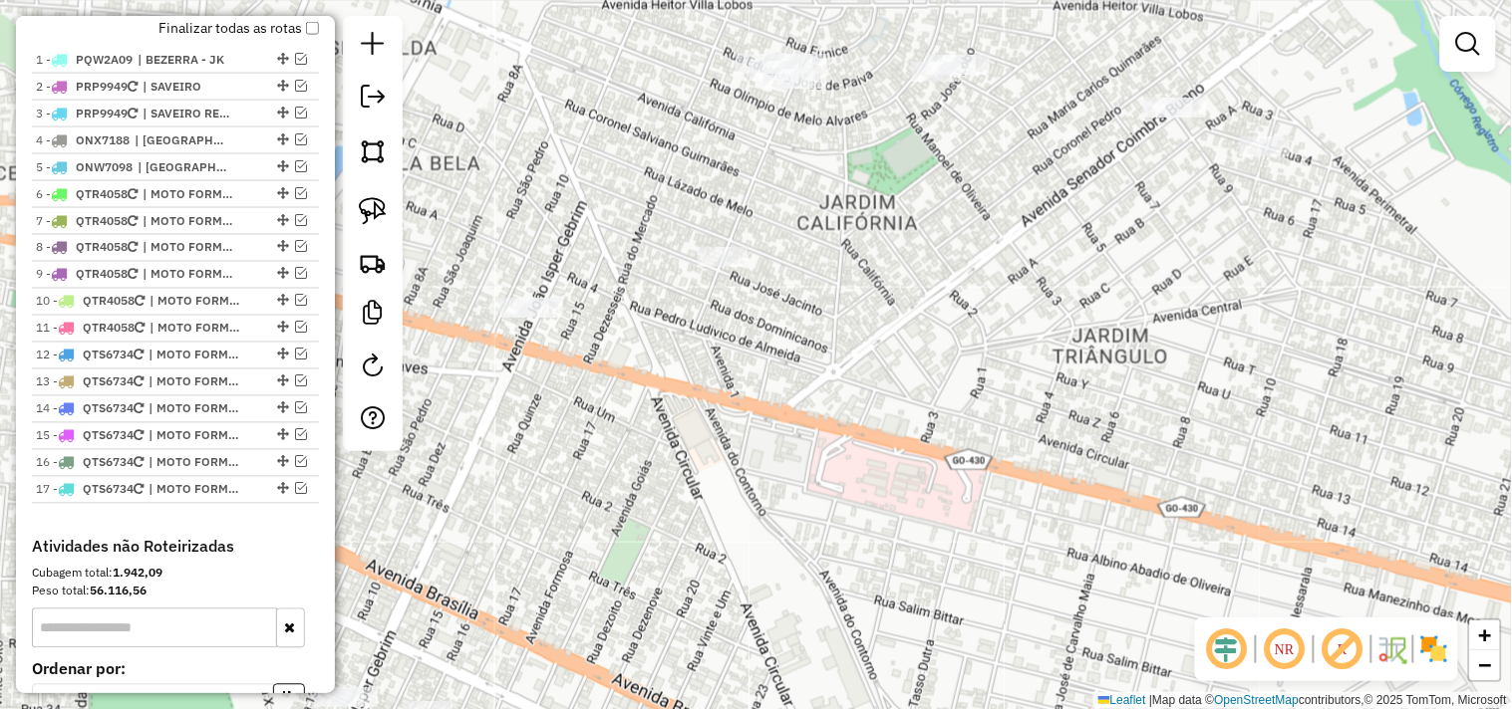
drag, startPoint x: 879, startPoint y: 169, endPoint x: 912, endPoint y: 445, distance: 278.0
click at [912, 445] on div "Janela de atendimento Grade de atendimento Capacidade Transportadoras Veículos …" at bounding box center [756, 354] width 1512 height 709
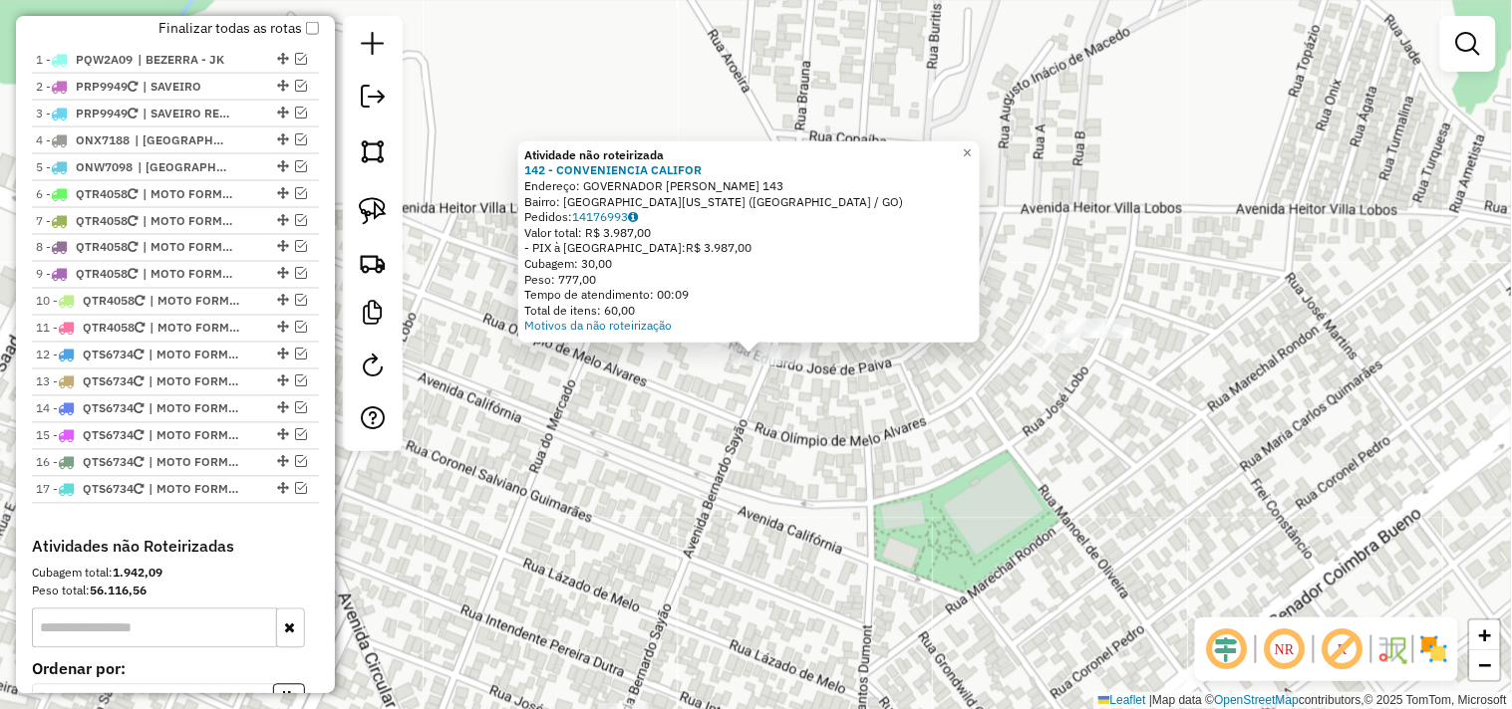
click at [713, 373] on div "Atividade não roteirizada 142 - CONVENIENCIA CALIFOR Endereço: GOVERNADOR BERNA…" at bounding box center [756, 354] width 1512 height 709
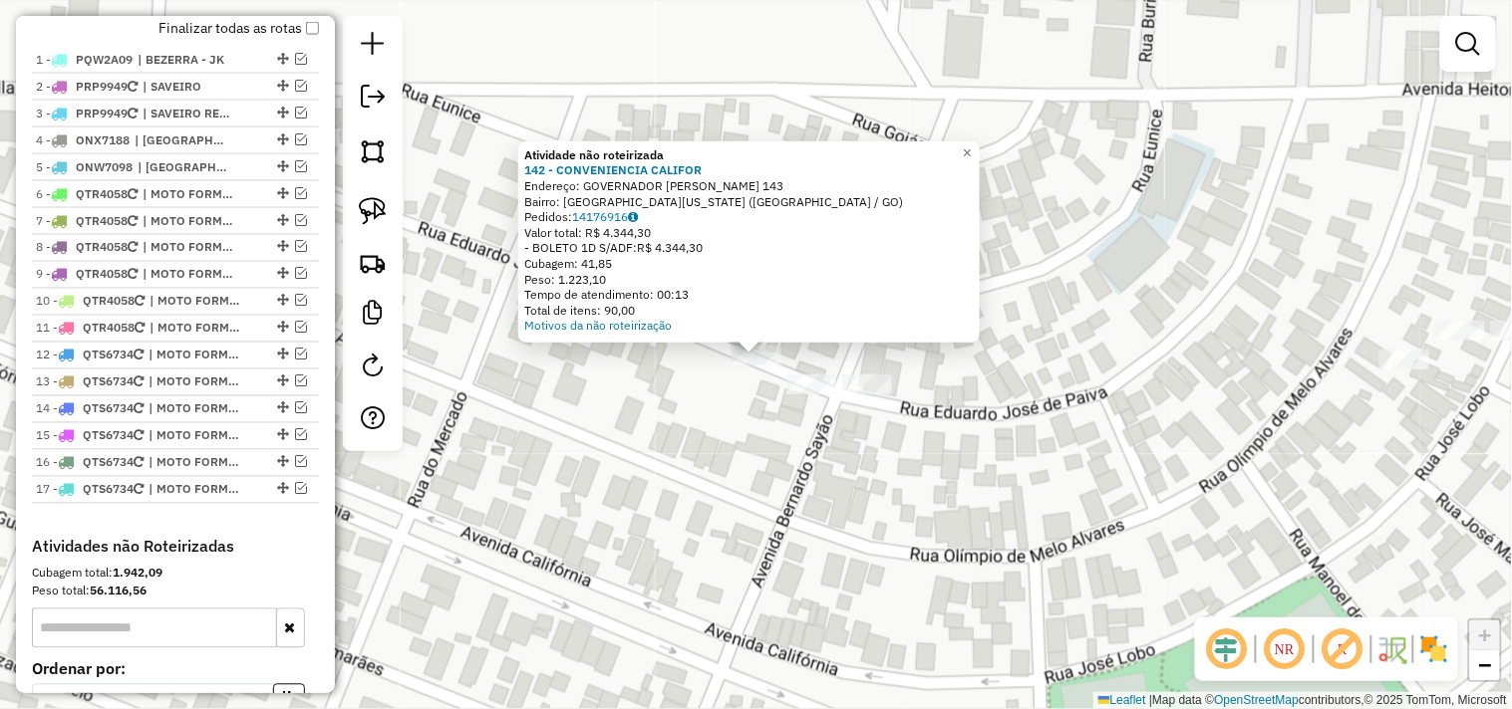
click at [745, 436] on div "Atividade não roteirizada 142 - CONVENIENCIA CALIFOR Endereço: GOVERNADOR BERNA…" at bounding box center [756, 354] width 1512 height 709
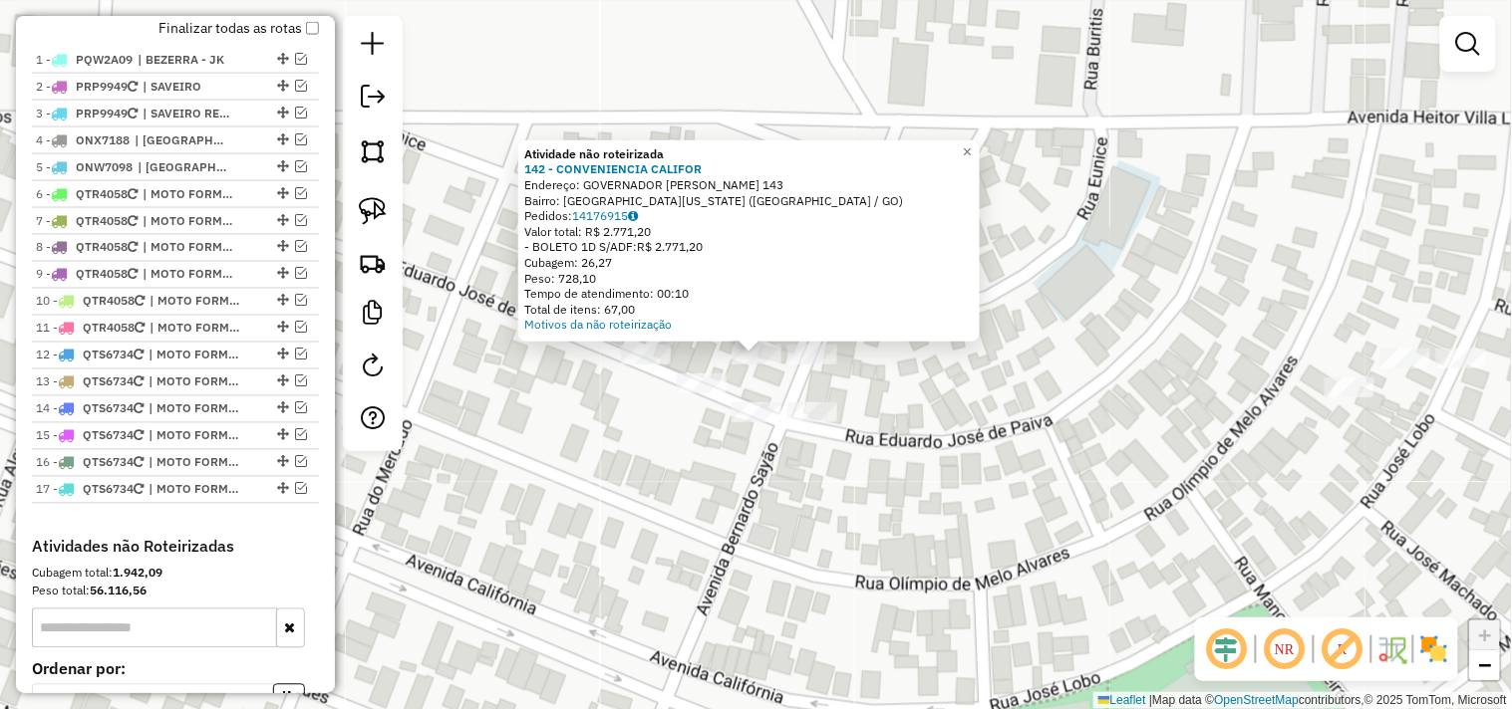
click at [935, 385] on div "Atividade não roteirizada 142 - CONVENIENCIA CALIFOR Endereço: GOVERNADOR BERNA…" at bounding box center [756, 354] width 1512 height 709
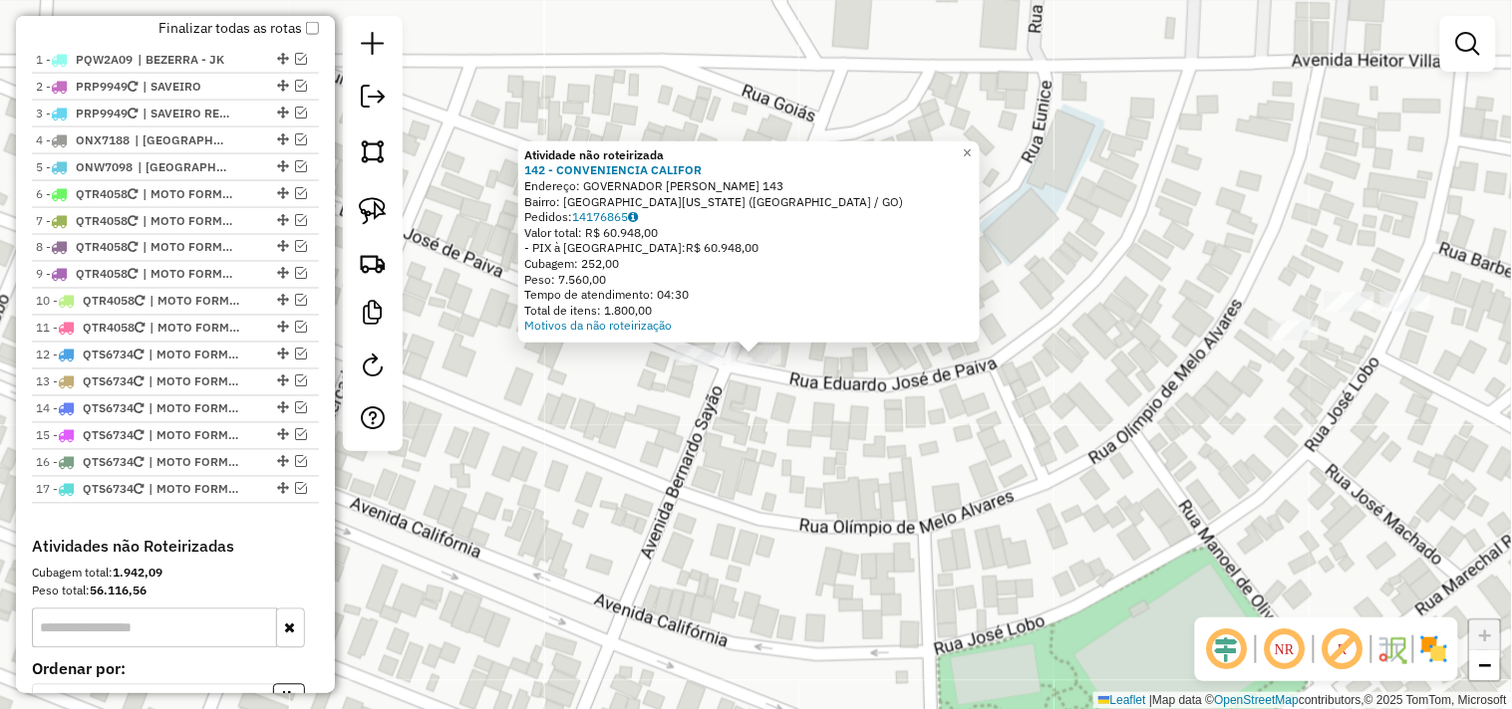
drag, startPoint x: 763, startPoint y: 429, endPoint x: 750, endPoint y: 420, distance: 15.8
click at [762, 429] on div "Atividade não roteirizada 142 - CONVENIENCIA CALIFOR Endereço: GOVERNADOR BERNA…" at bounding box center [756, 354] width 1512 height 709
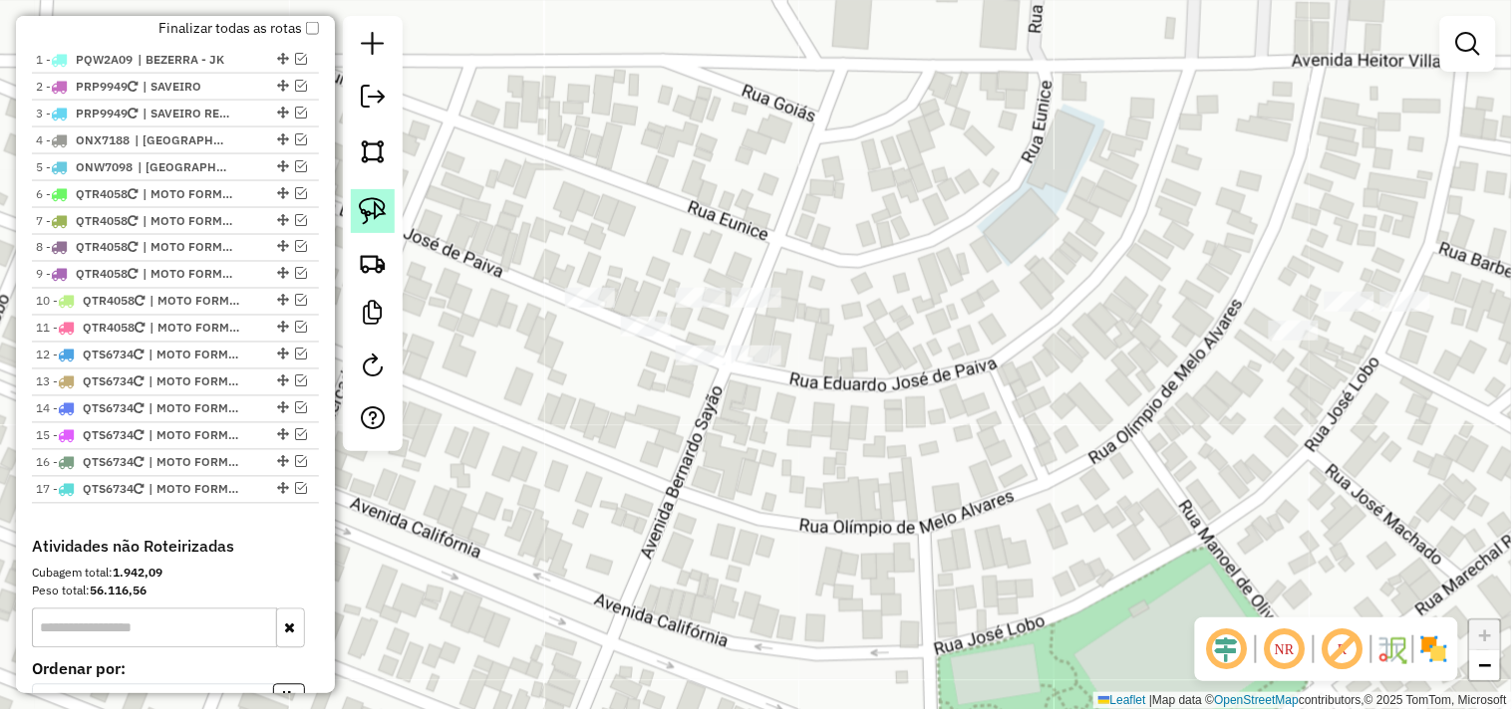
click at [371, 209] on img at bounding box center [373, 211] width 28 height 28
drag, startPoint x: 807, startPoint y: 334, endPoint x: 764, endPoint y: 380, distance: 62.7
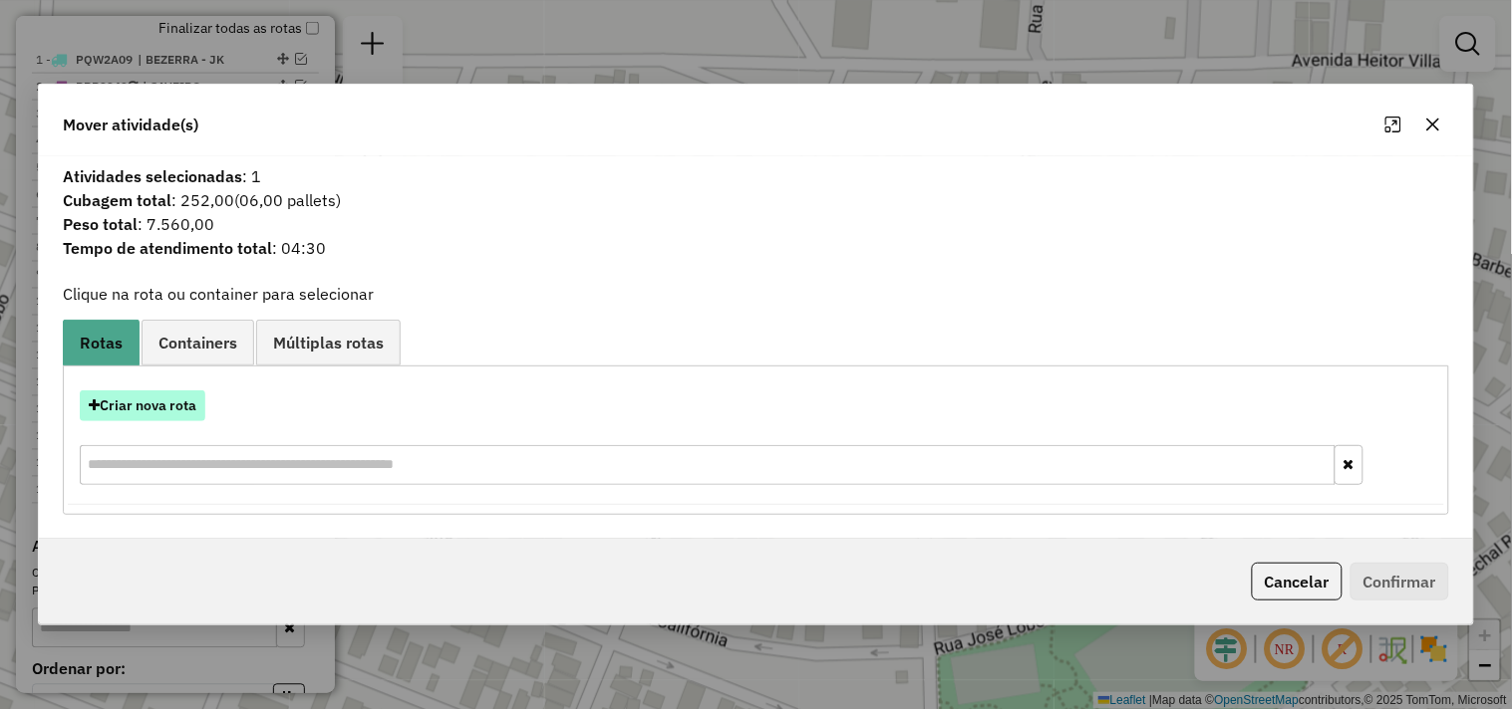
click at [170, 412] on button "Criar nova rota" at bounding box center [143, 406] width 126 height 31
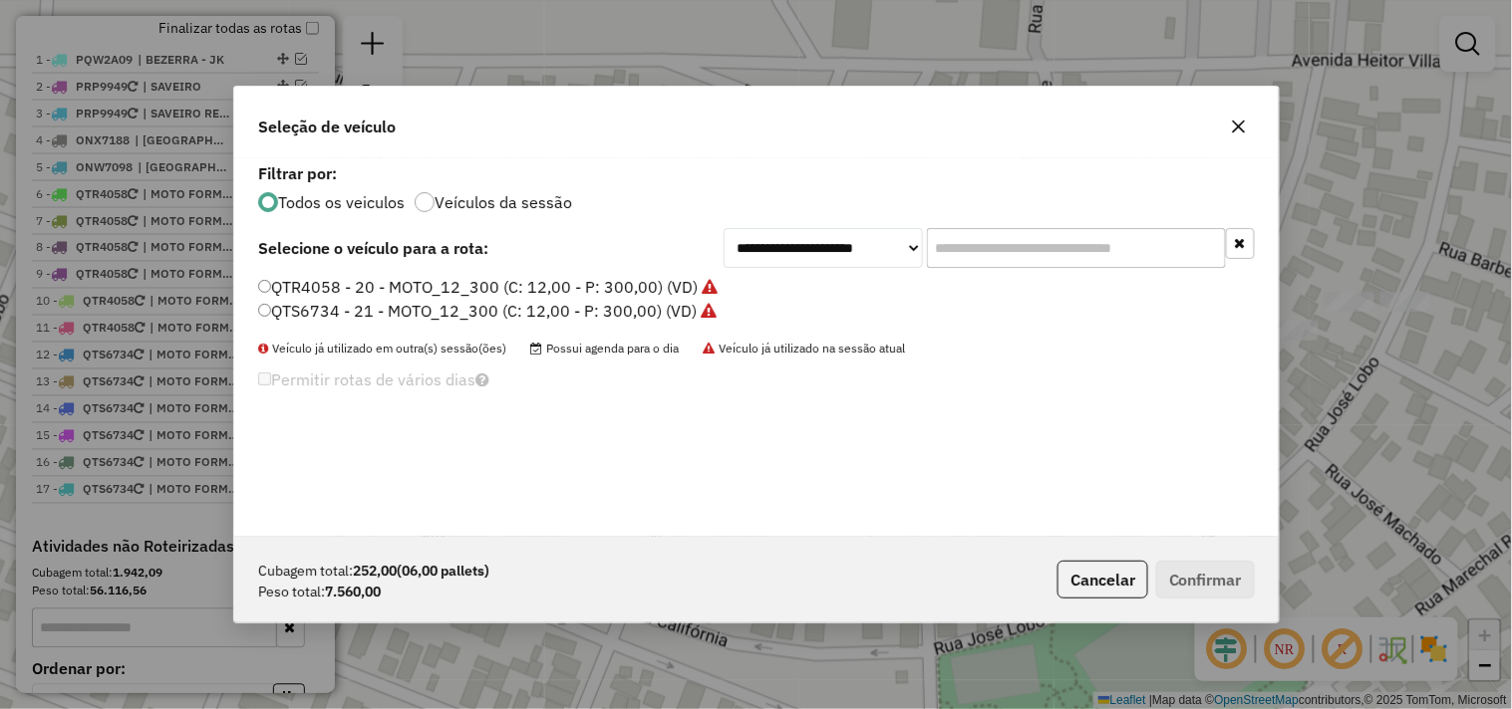
scroll to position [11, 5]
click at [752, 257] on select "**********" at bounding box center [822, 248] width 199 height 40
select select "*******"
click at [723, 228] on select "**********" at bounding box center [822, 248] width 199 height 40
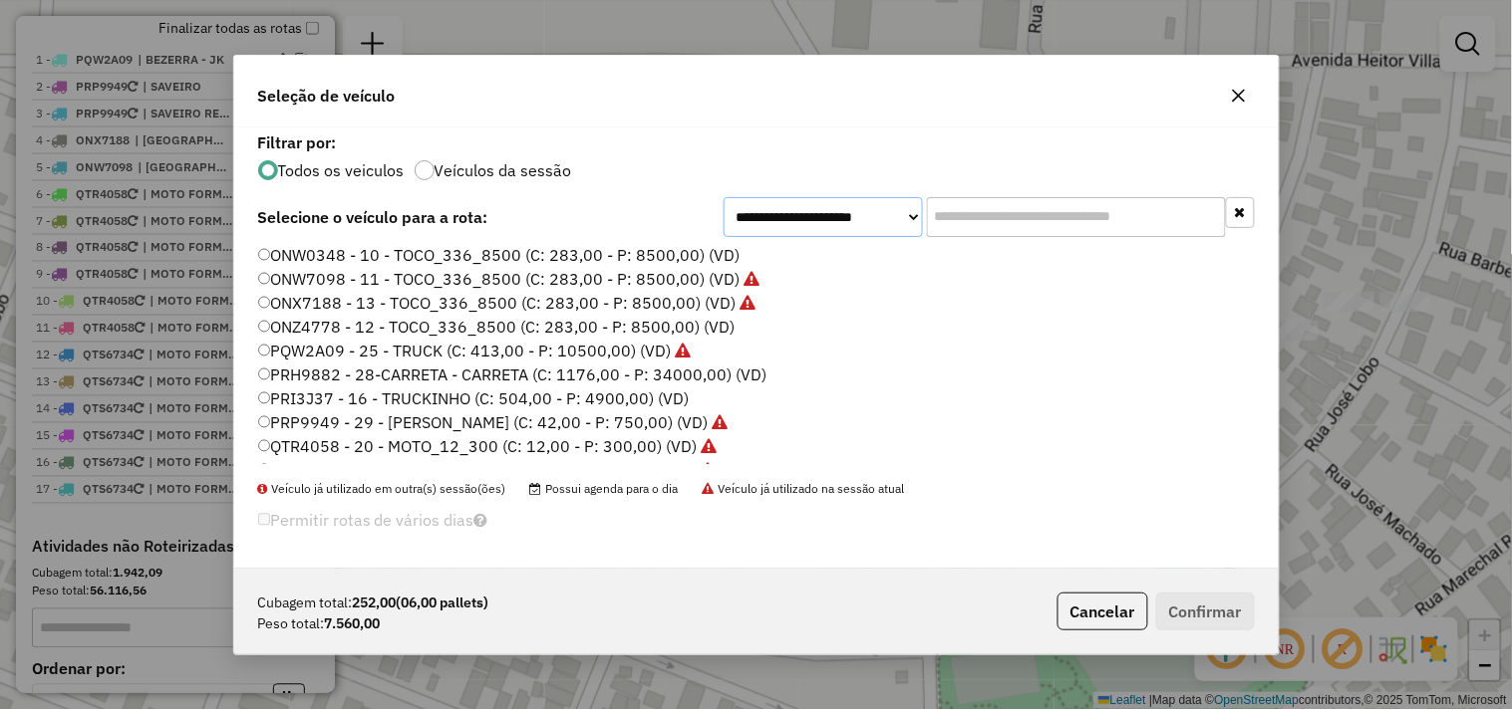
scroll to position [92, 0]
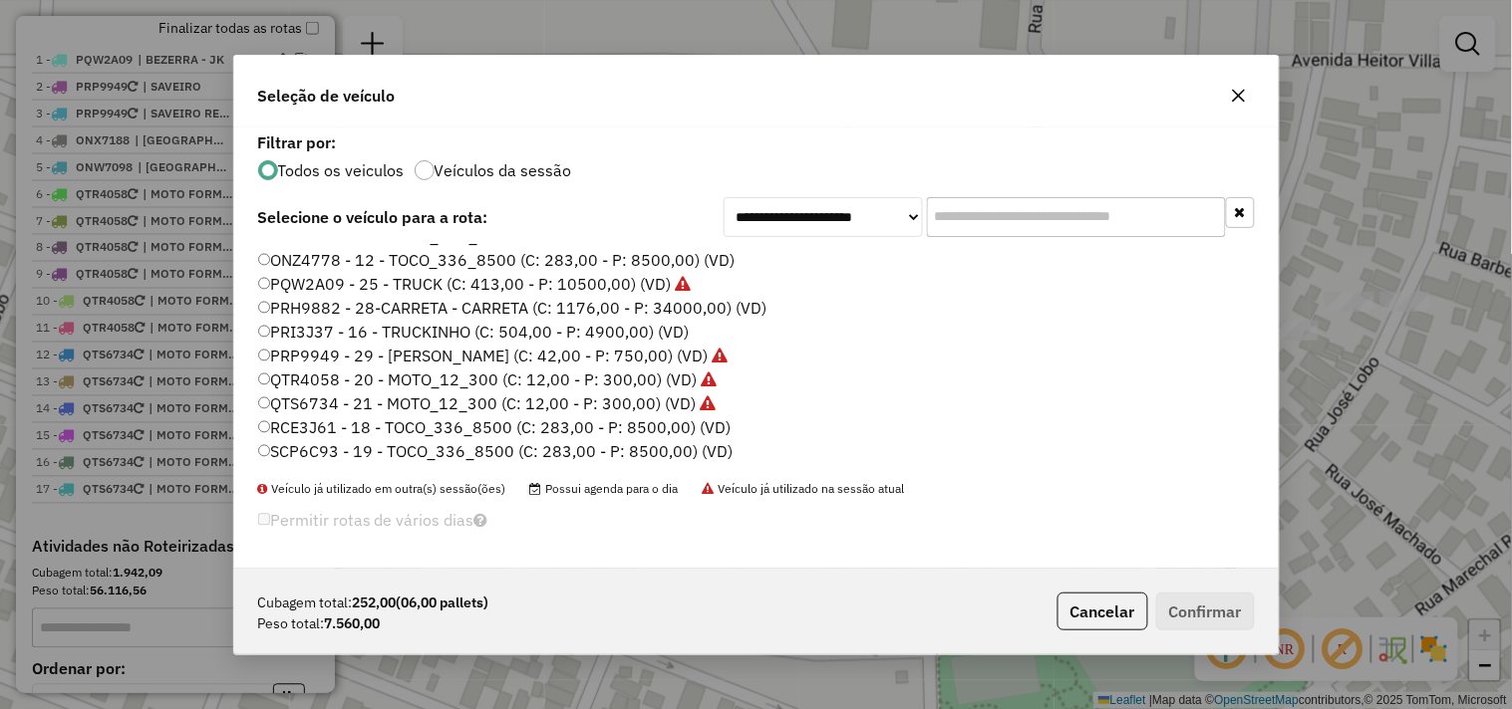
click at [621, 421] on label "RCE3J61 - 18 - TOCO_336_8500 (C: 283,00 - P: 8500,00) (VD)" at bounding box center [494, 428] width 473 height 24
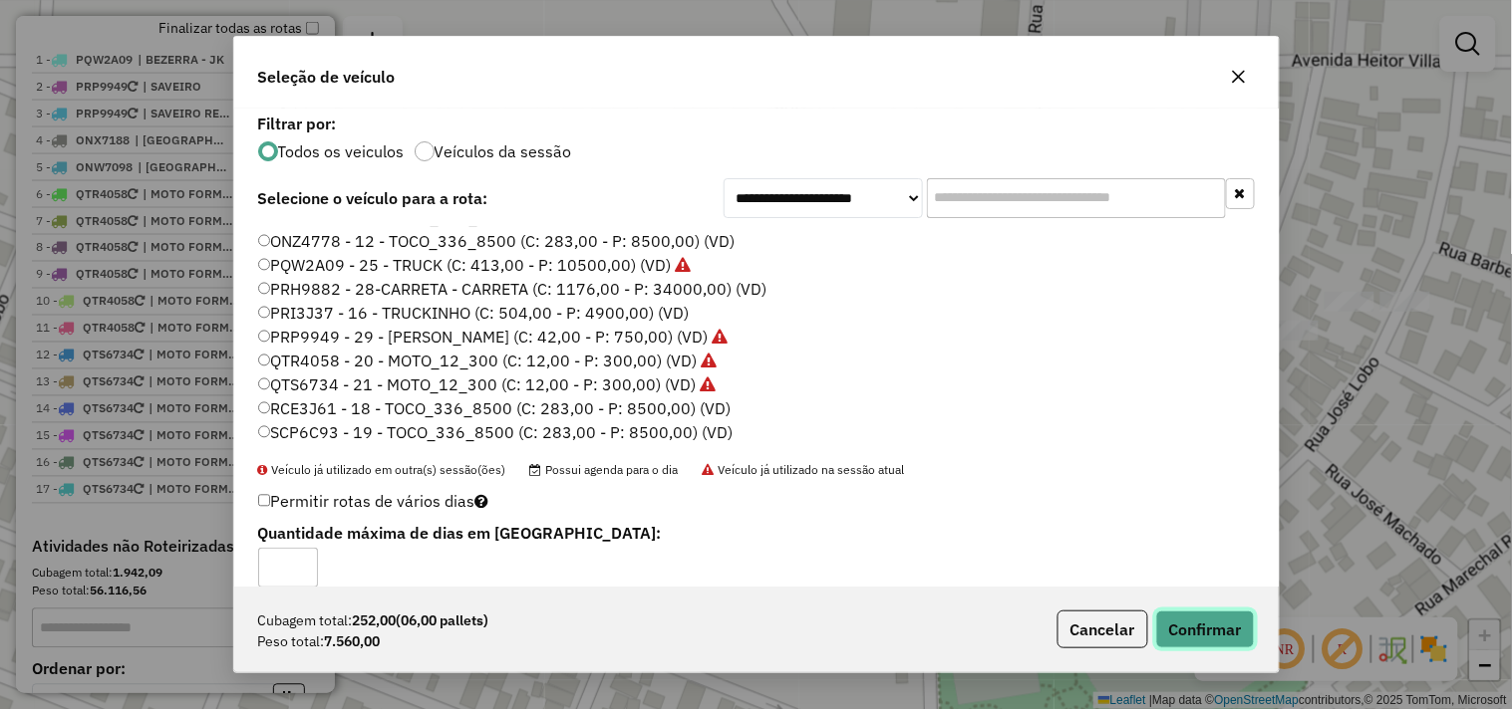
click at [1174, 639] on button "Confirmar" at bounding box center [1205, 630] width 99 height 38
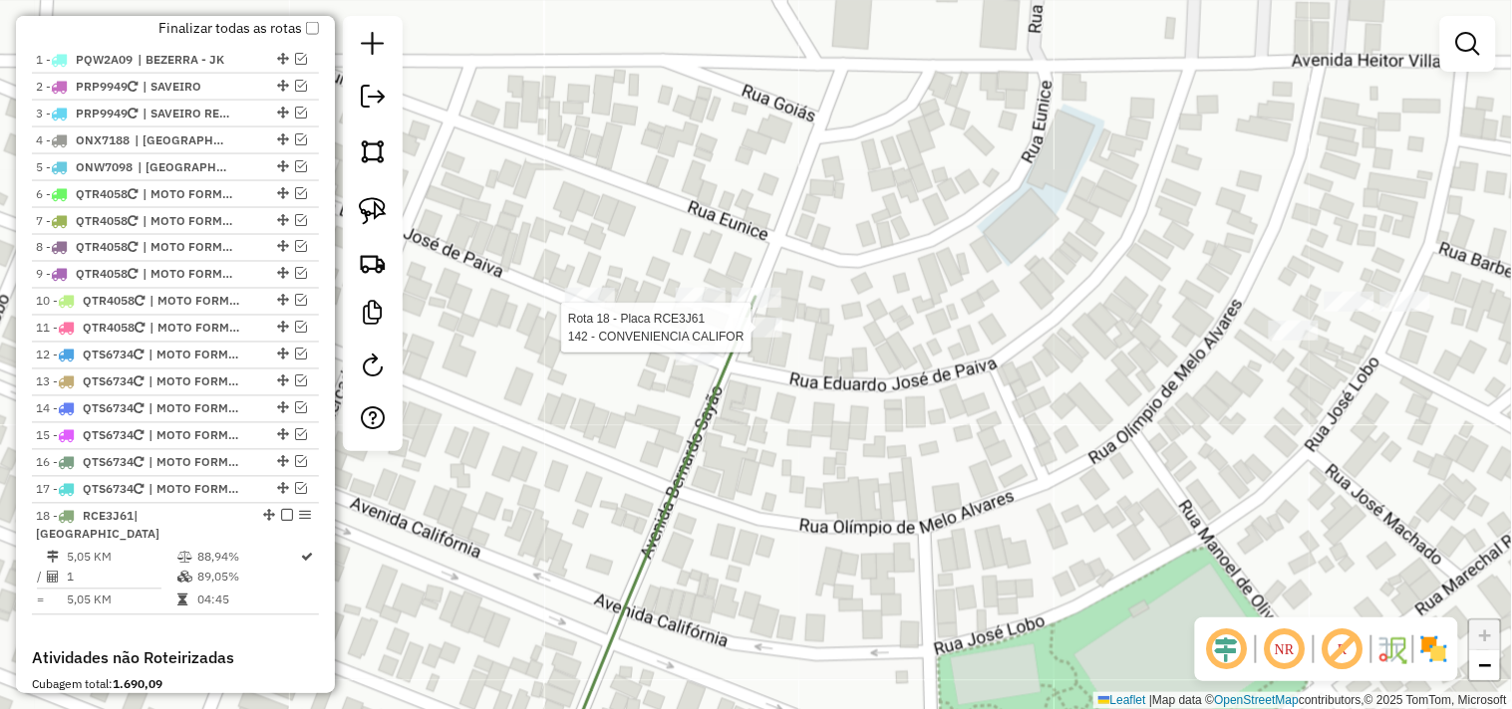
select select "*********"
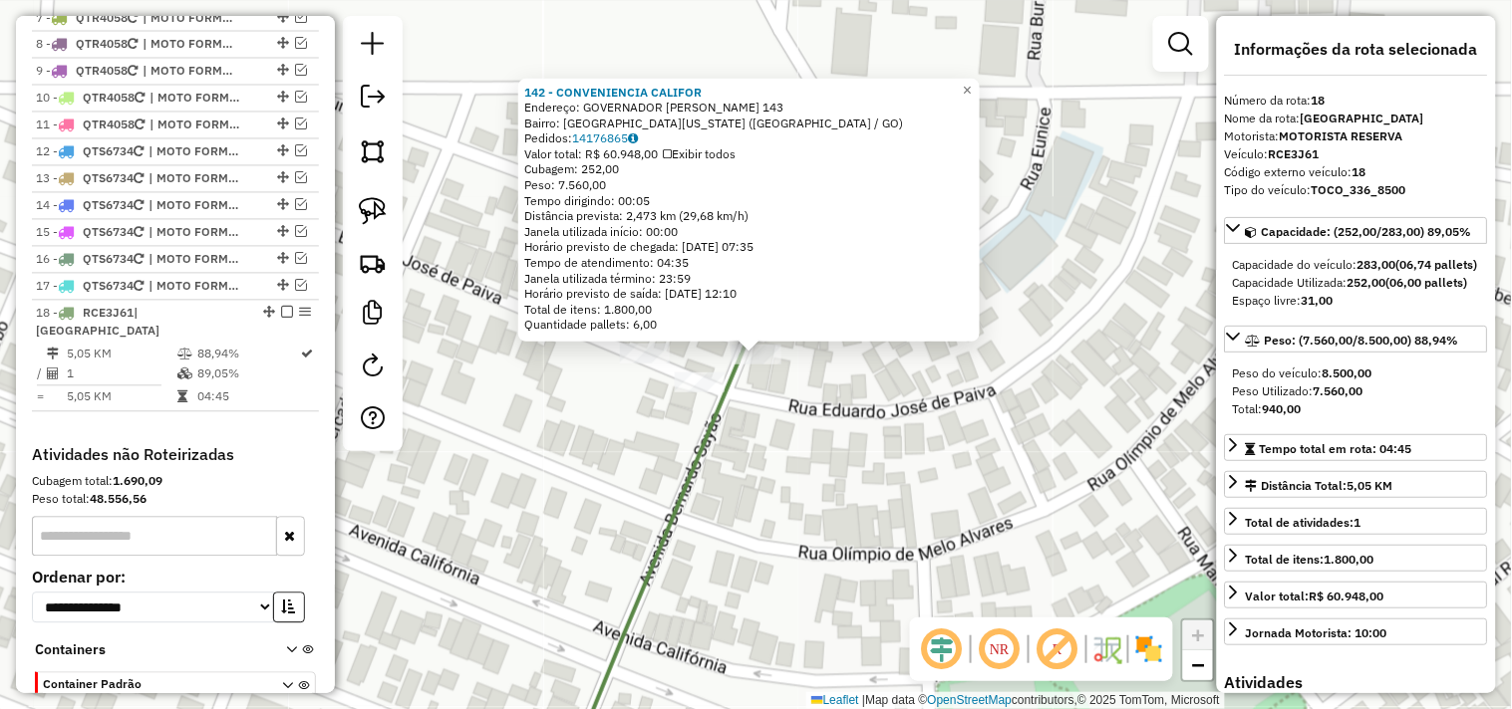
scroll to position [1062, 0]
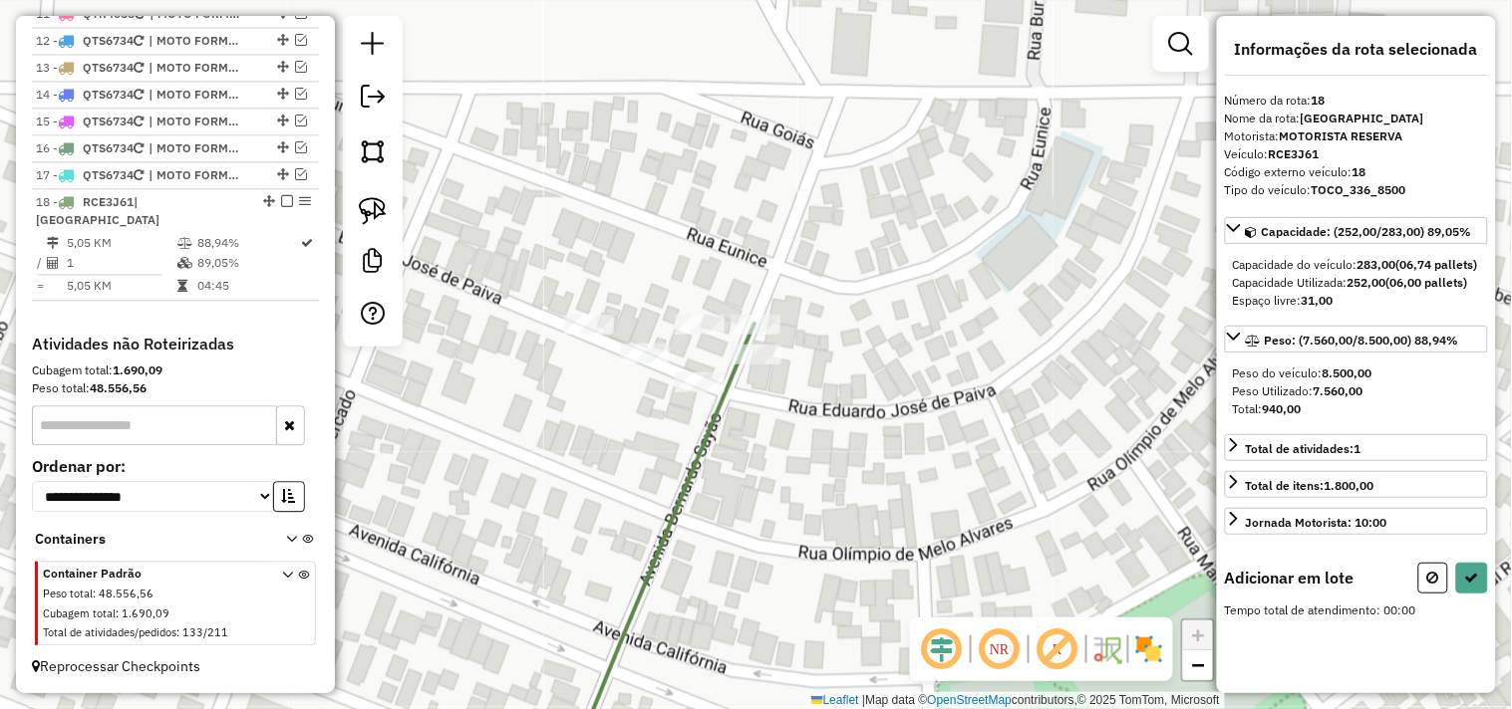
click at [732, 310] on div "Janela de atendimento Grade de atendimento Capacidade Transportadoras Veículos …" at bounding box center [756, 354] width 1512 height 709
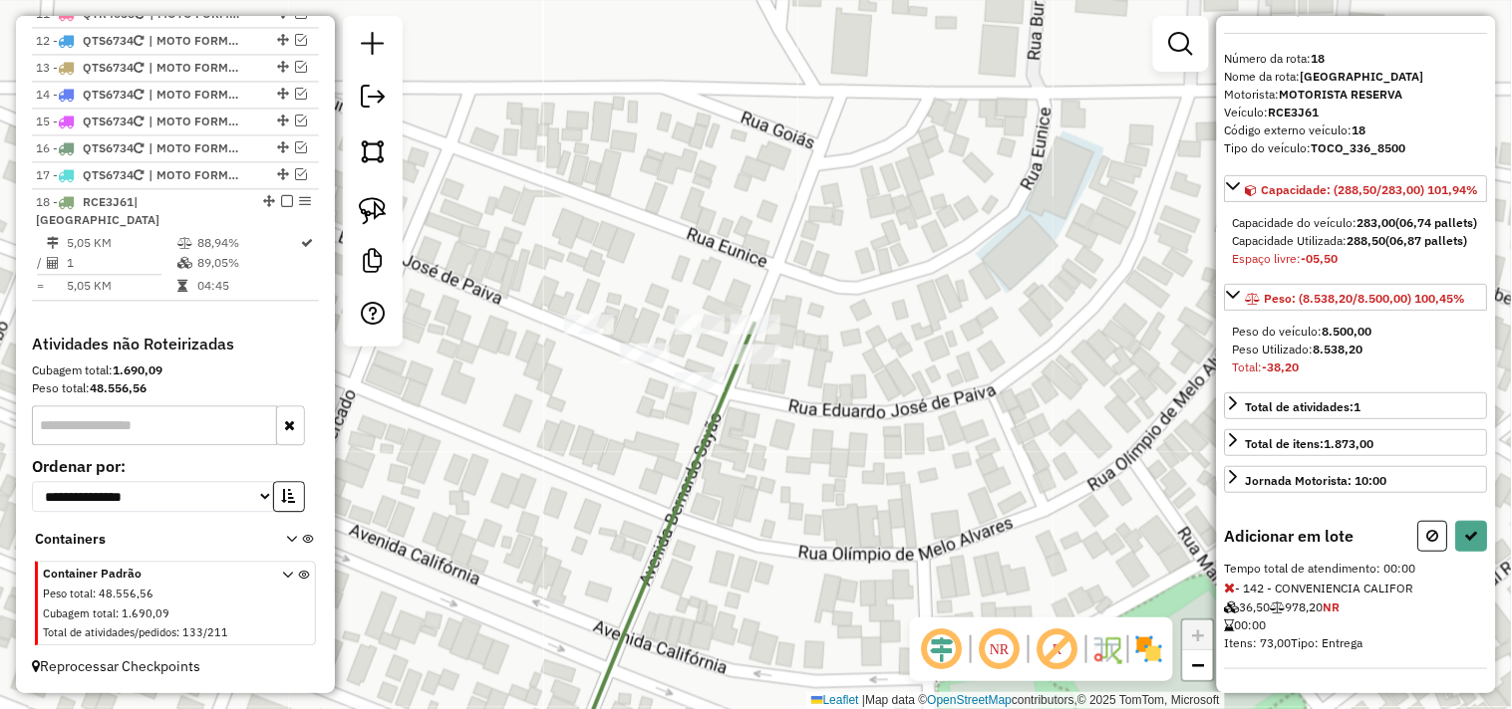
scroll to position [94, 0]
click at [1227, 591] on icon at bounding box center [1230, 588] width 11 height 14
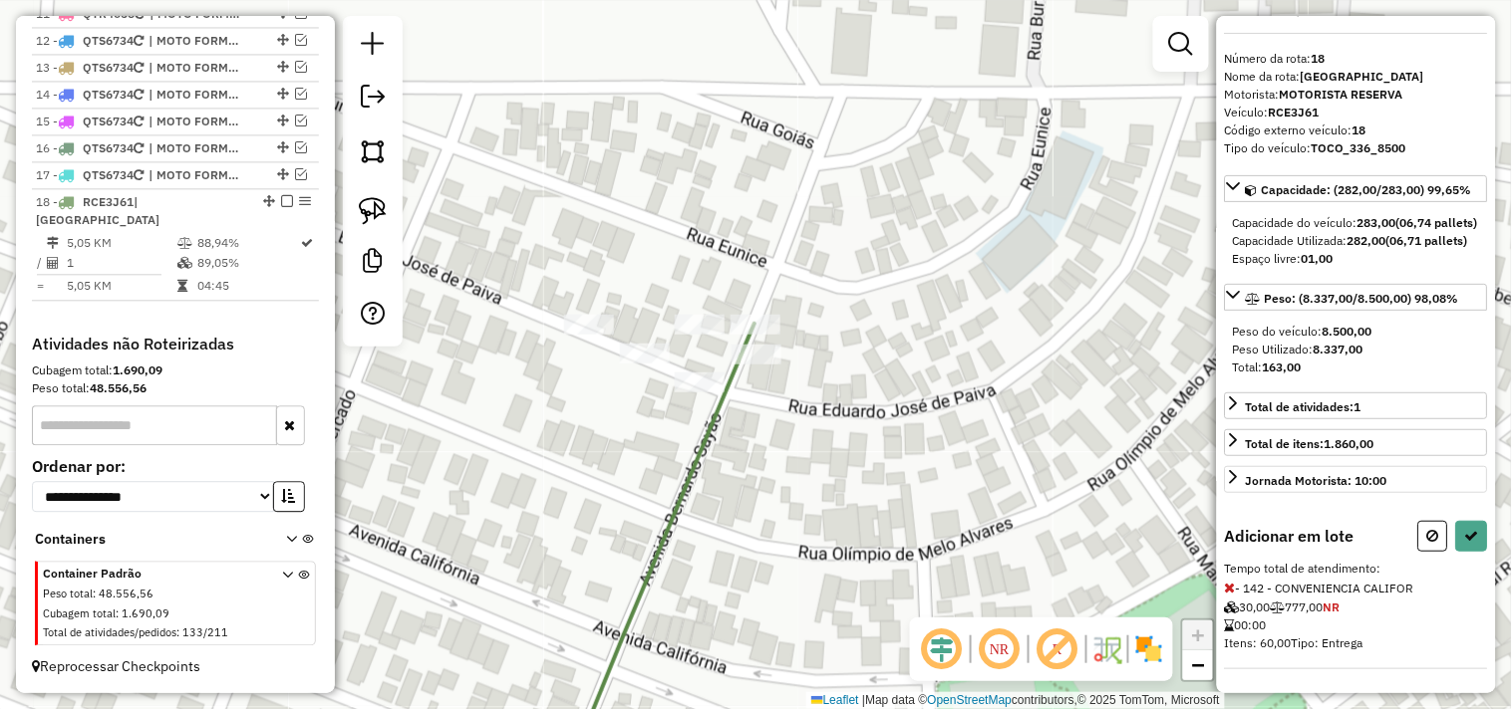
scroll to position [76, 0]
click at [1469, 539] on icon at bounding box center [1472, 536] width 14 height 14
select select "*********"
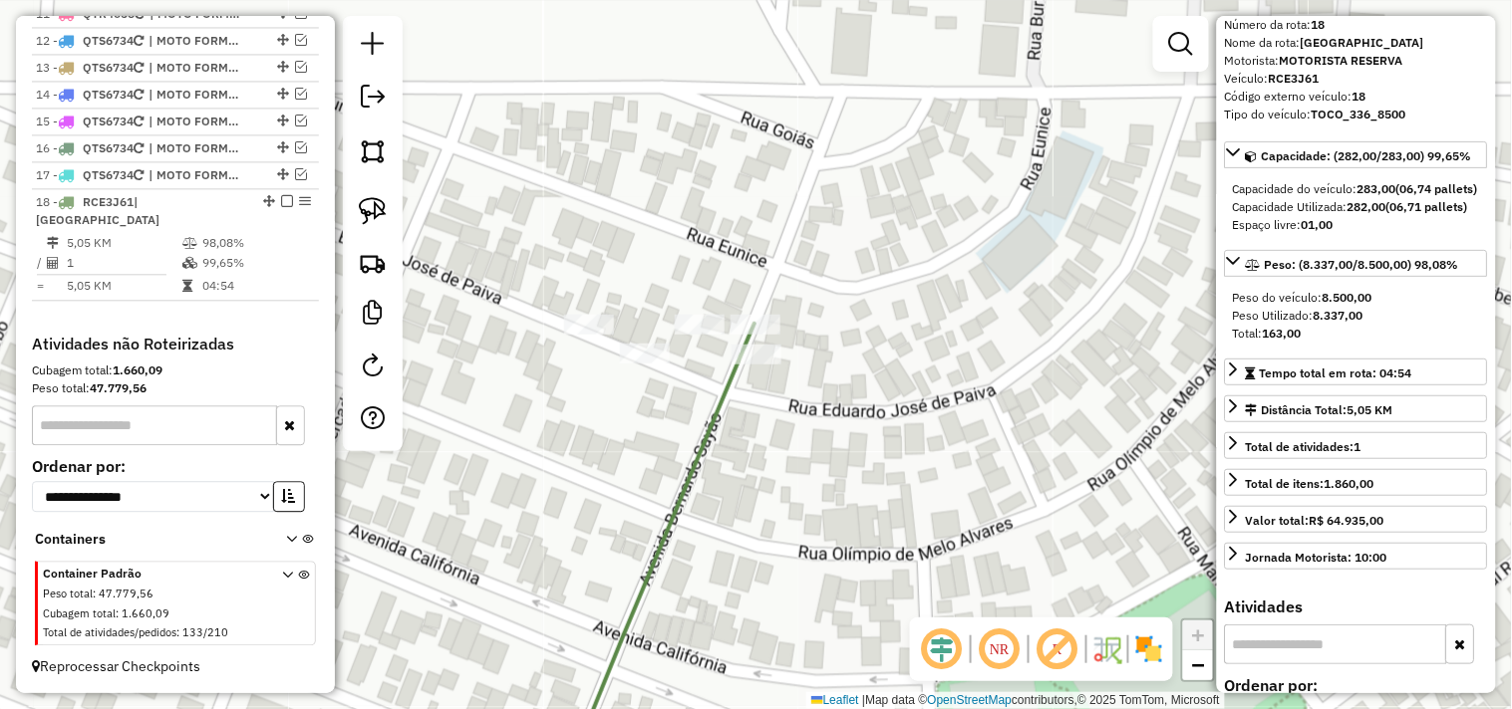
drag, startPoint x: 371, startPoint y: 194, endPoint x: 719, endPoint y: 266, distance: 356.0
click at [373, 194] on link at bounding box center [373, 211] width 44 height 44
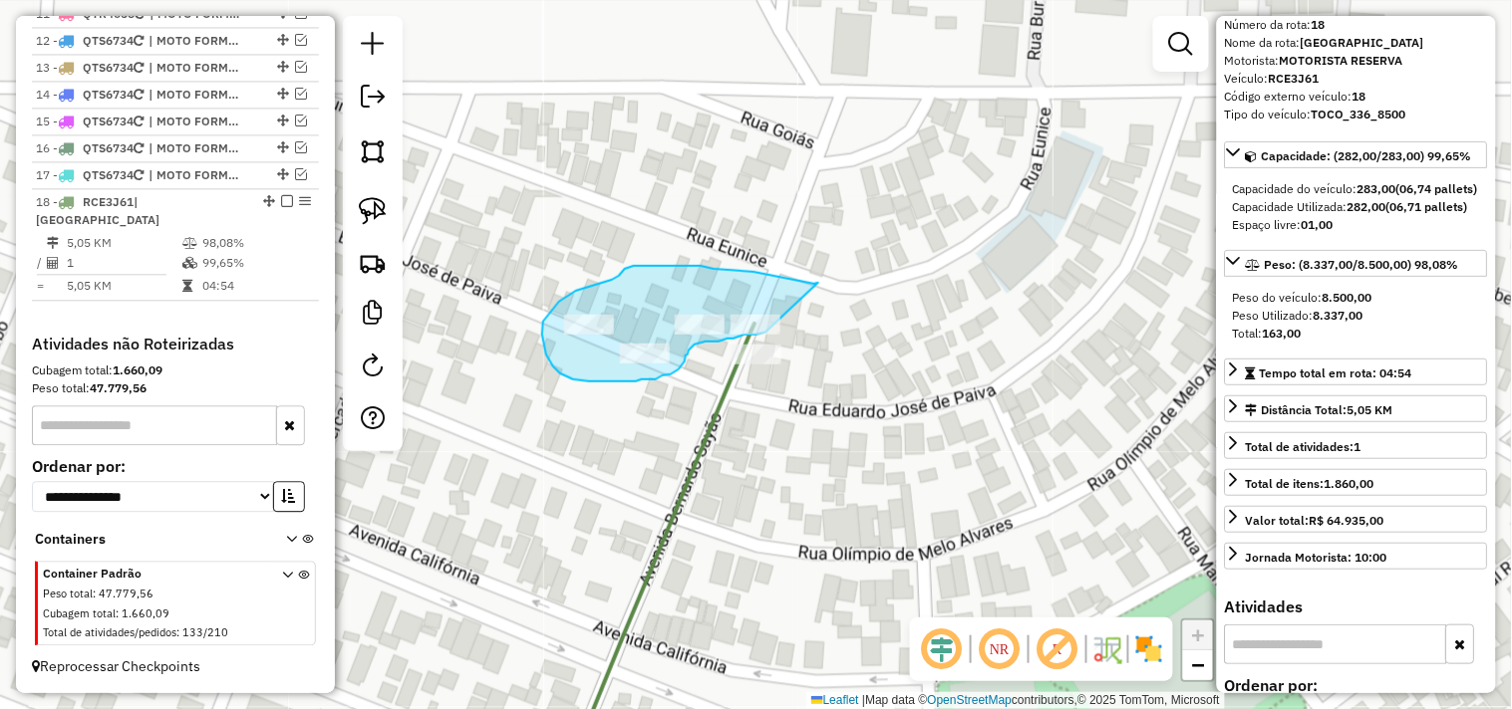
drag, startPoint x: 818, startPoint y: 283, endPoint x: 787, endPoint y: 324, distance: 51.2
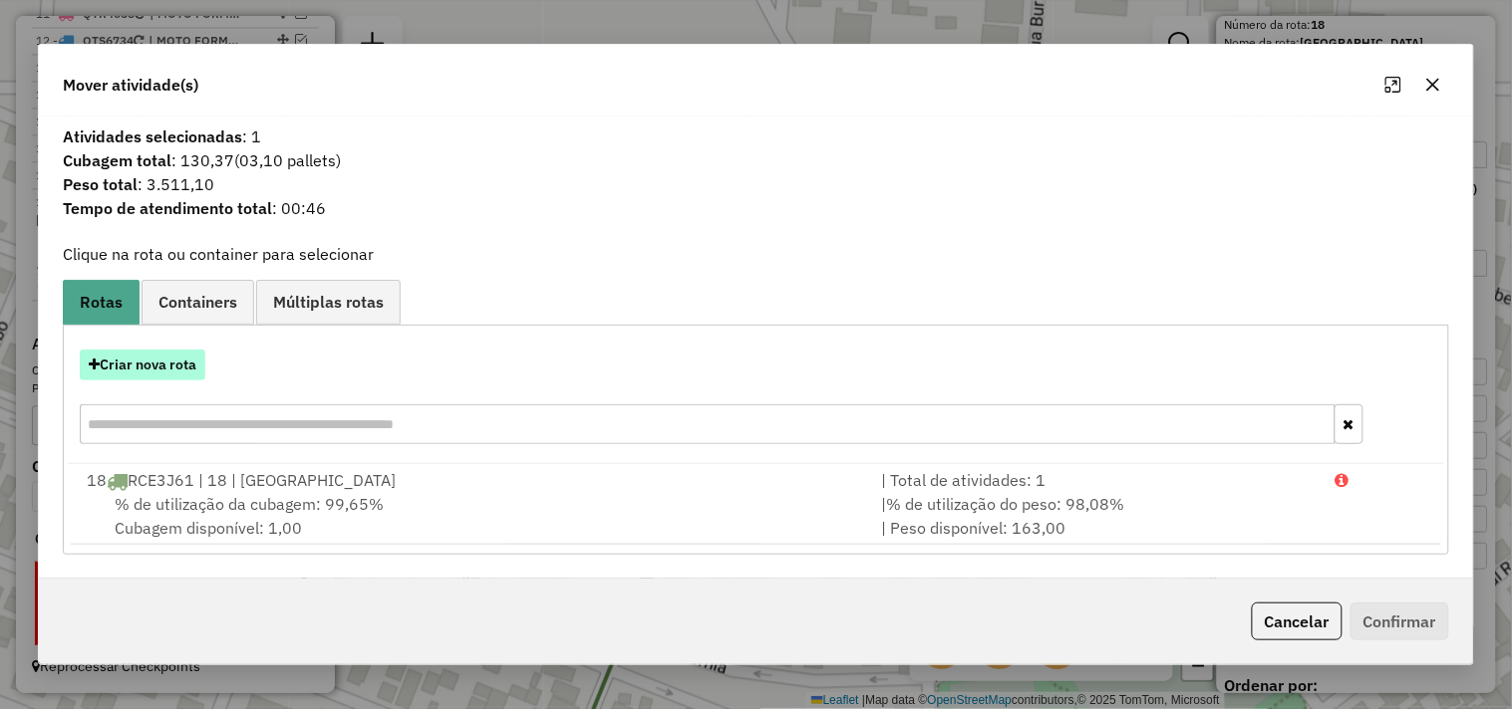
click at [164, 371] on button "Criar nova rota" at bounding box center [143, 365] width 126 height 31
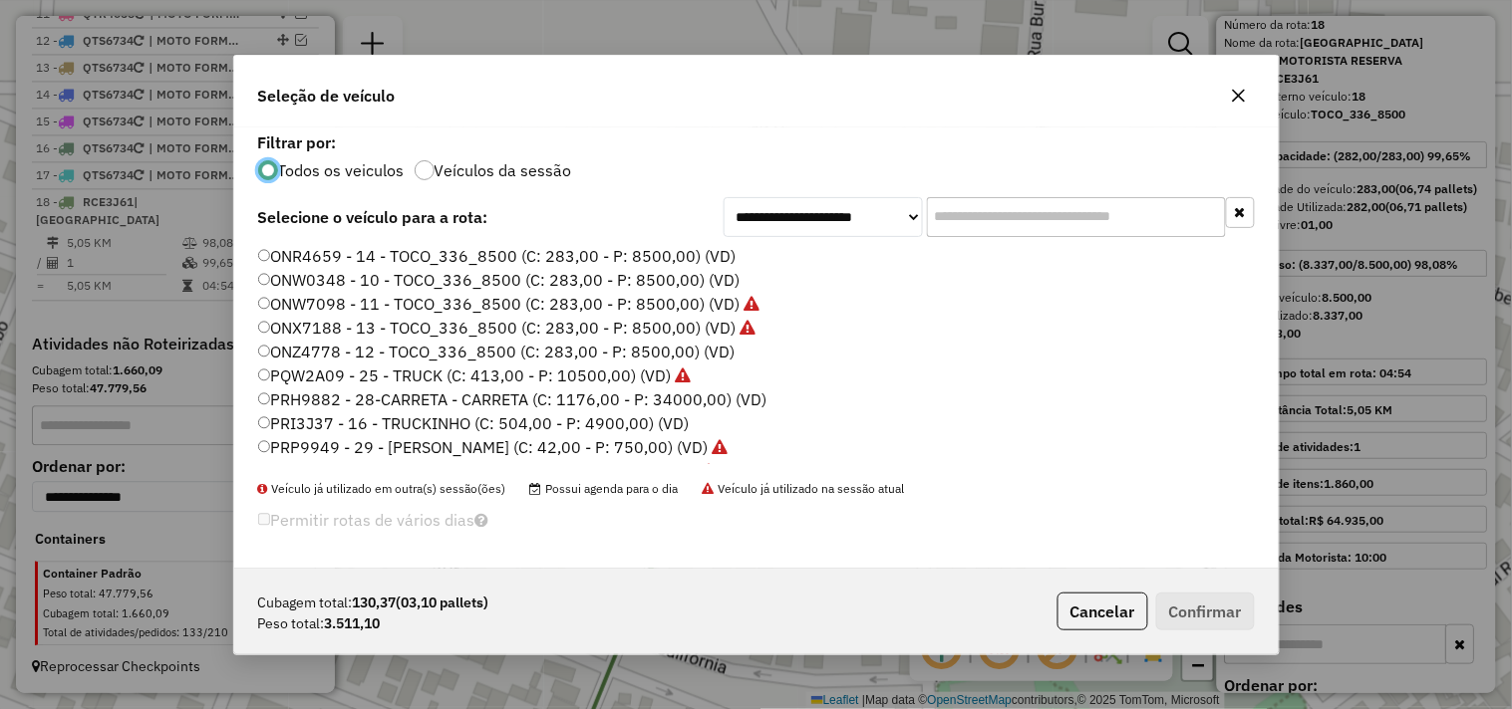
scroll to position [92, 0]
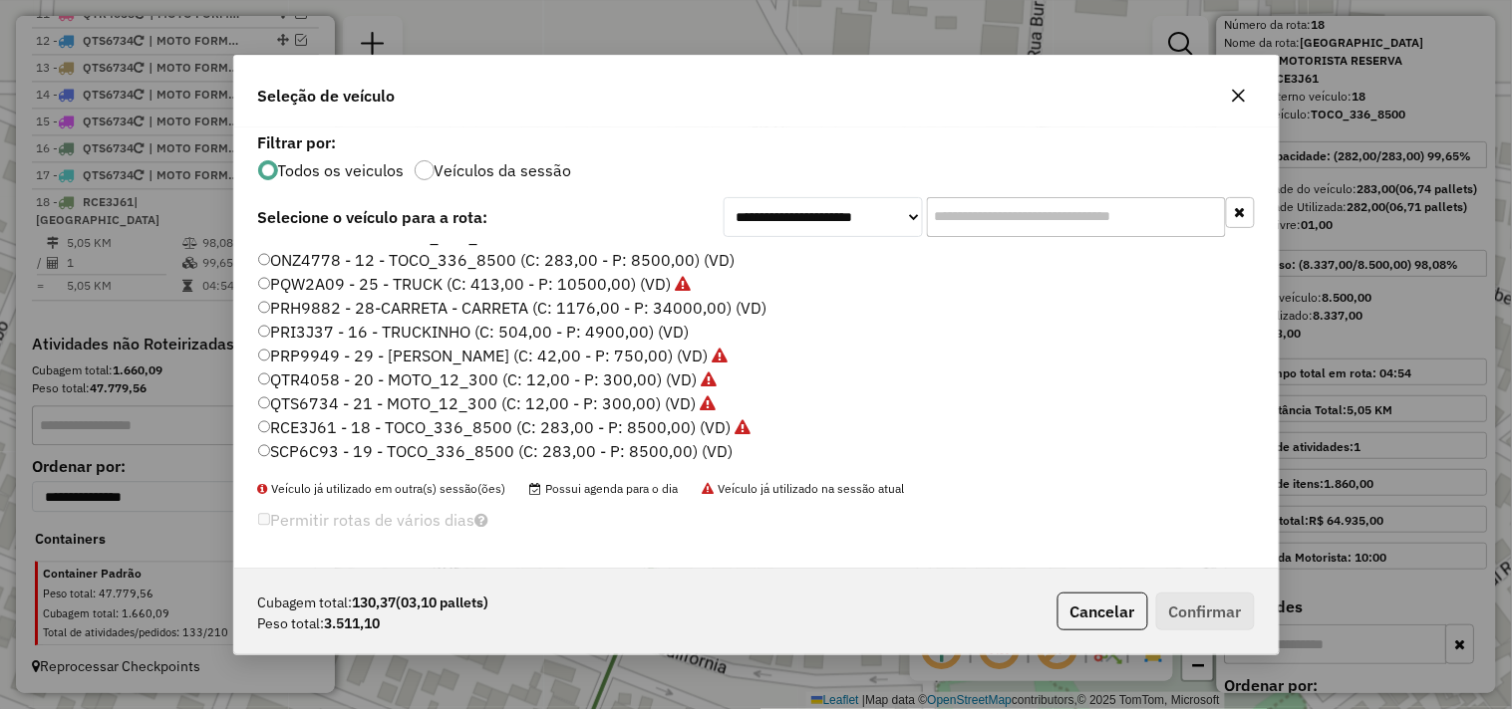
click at [697, 419] on label "RCE3J61 - 18 - TOCO_336_8500 (C: 283,00 - P: 8500,00) (VD)" at bounding box center [504, 428] width 493 height 24
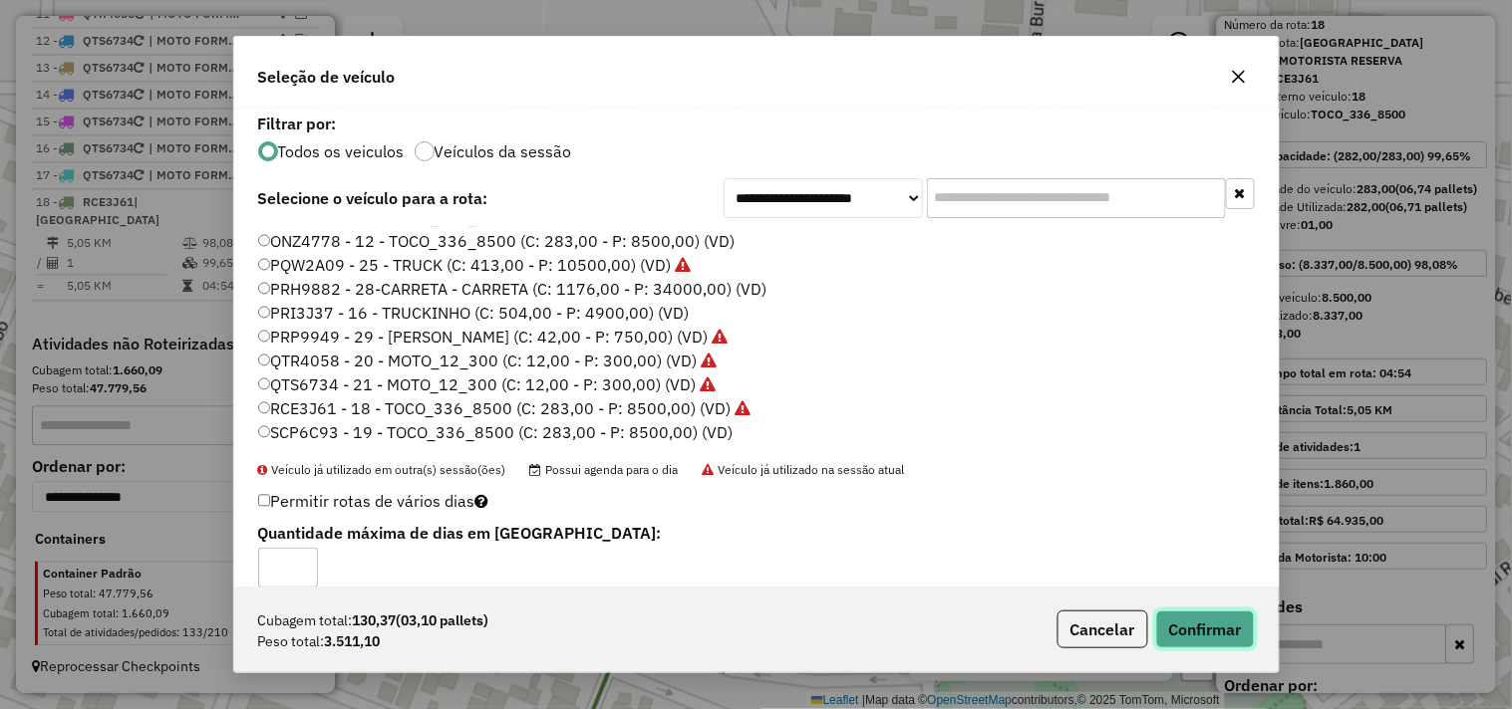
click at [1196, 613] on button "Confirmar" at bounding box center [1205, 630] width 99 height 38
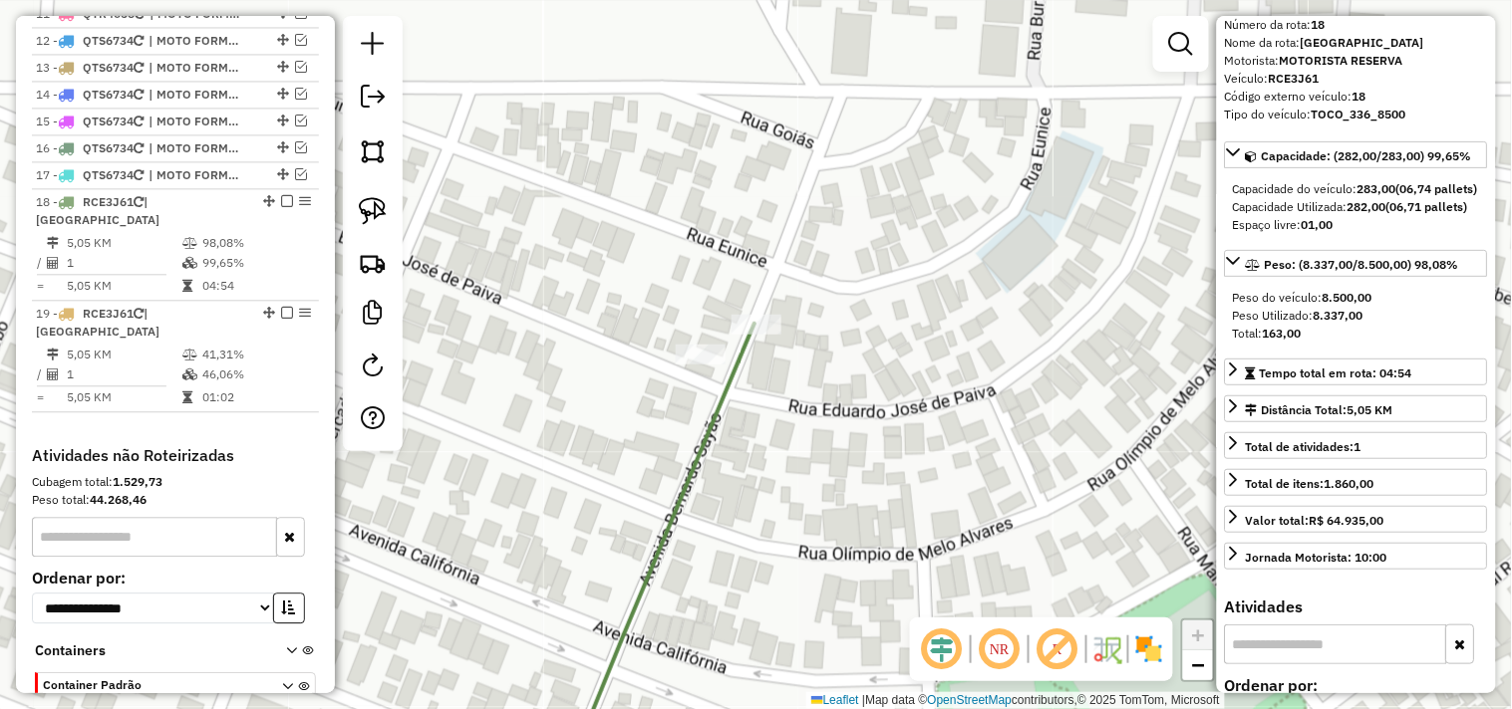
scroll to position [1156, 0]
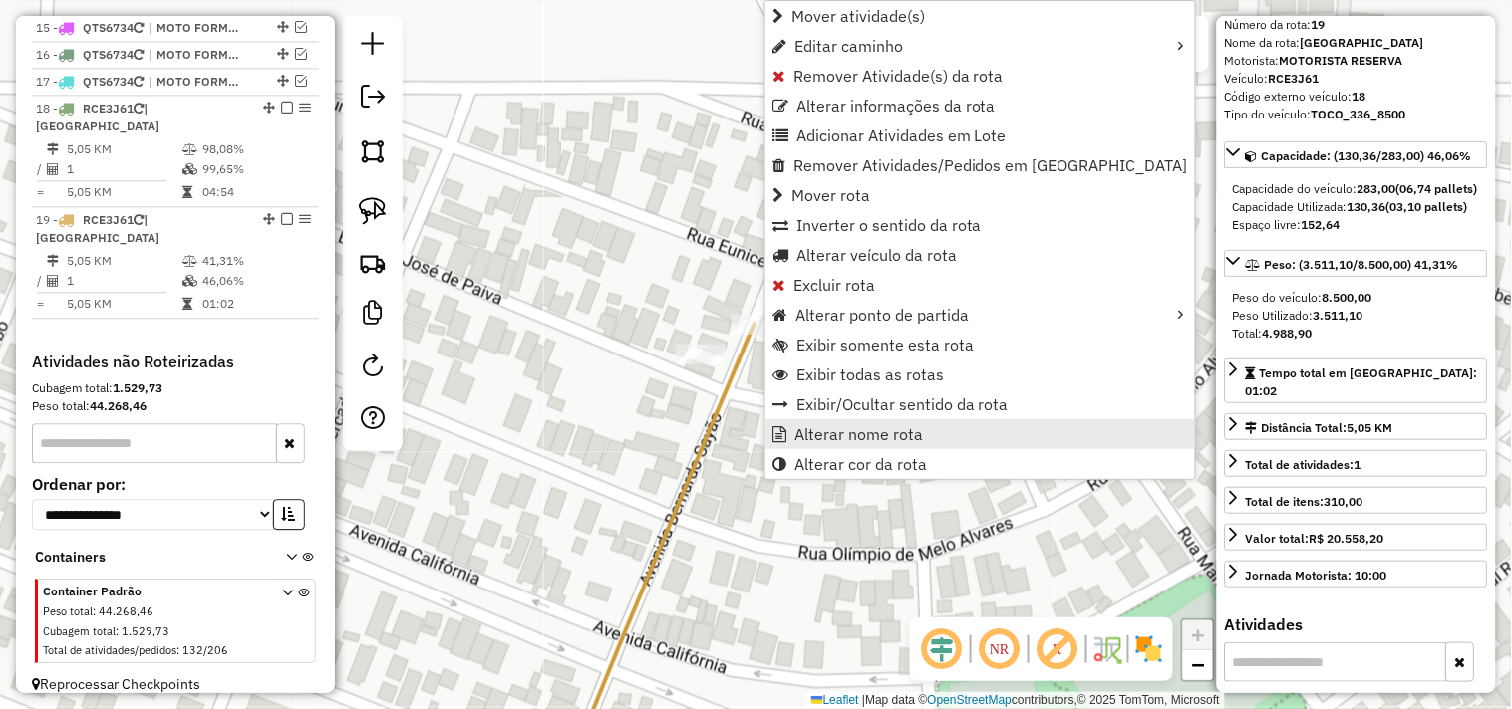
click at [831, 426] on span "Alterar nome rota" at bounding box center [858, 434] width 129 height 16
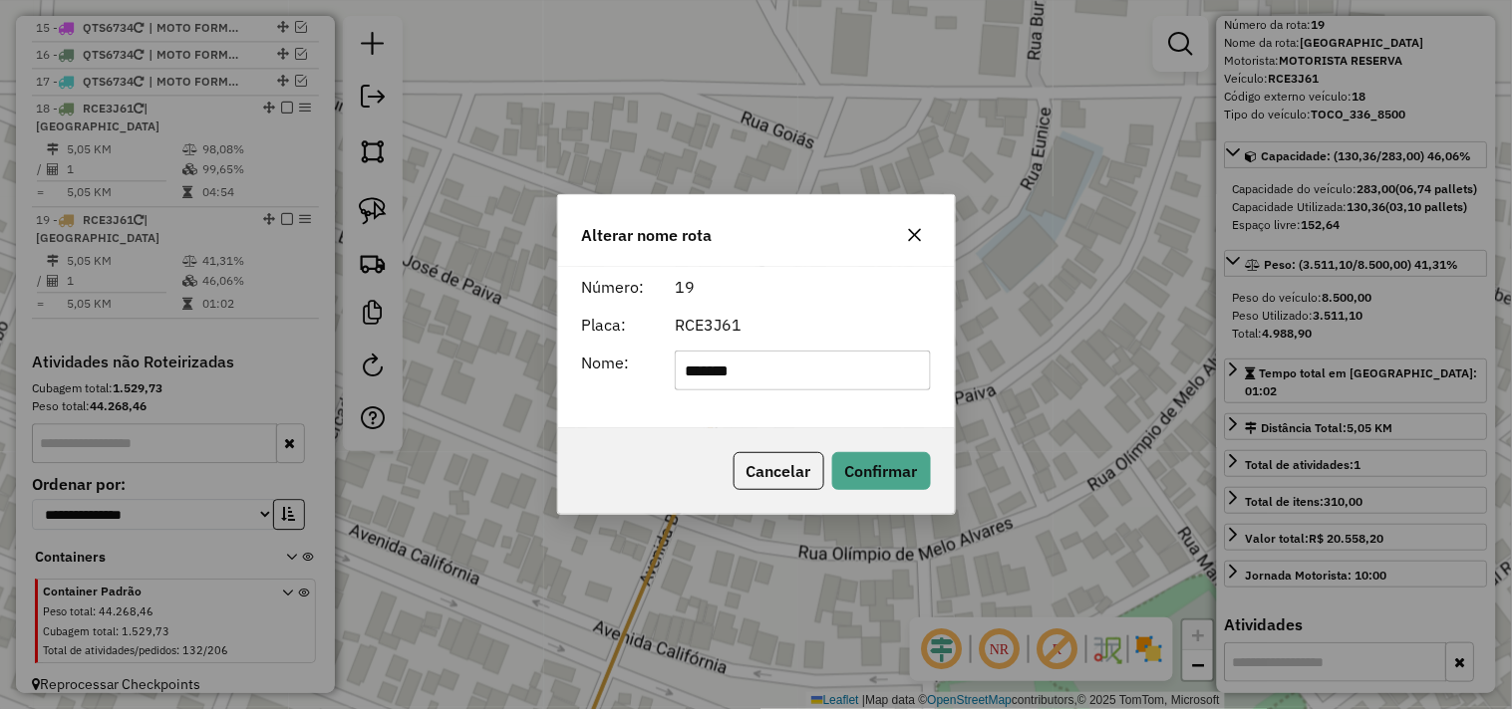
click at [847, 372] on input "*******" at bounding box center [803, 371] width 256 height 40
type input "**********"
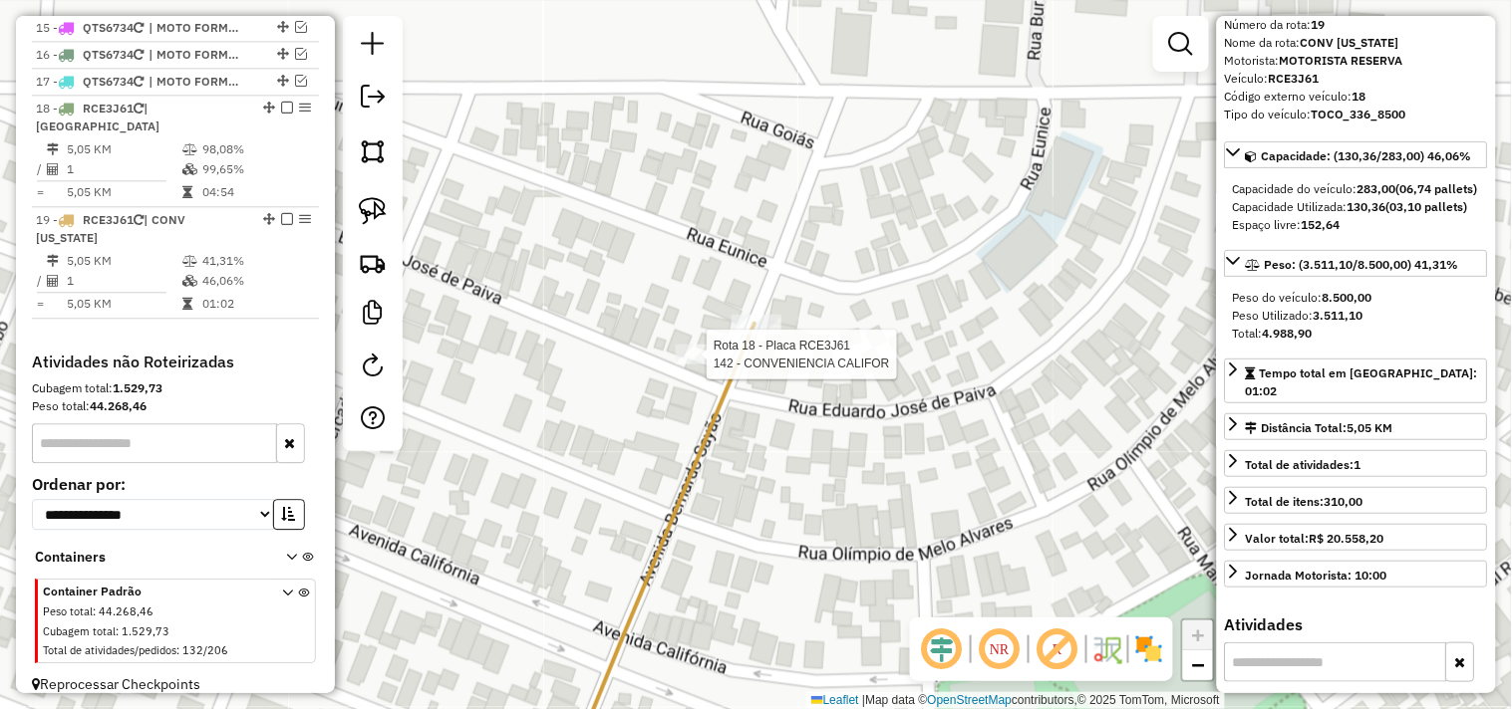
scroll to position [1173, 0]
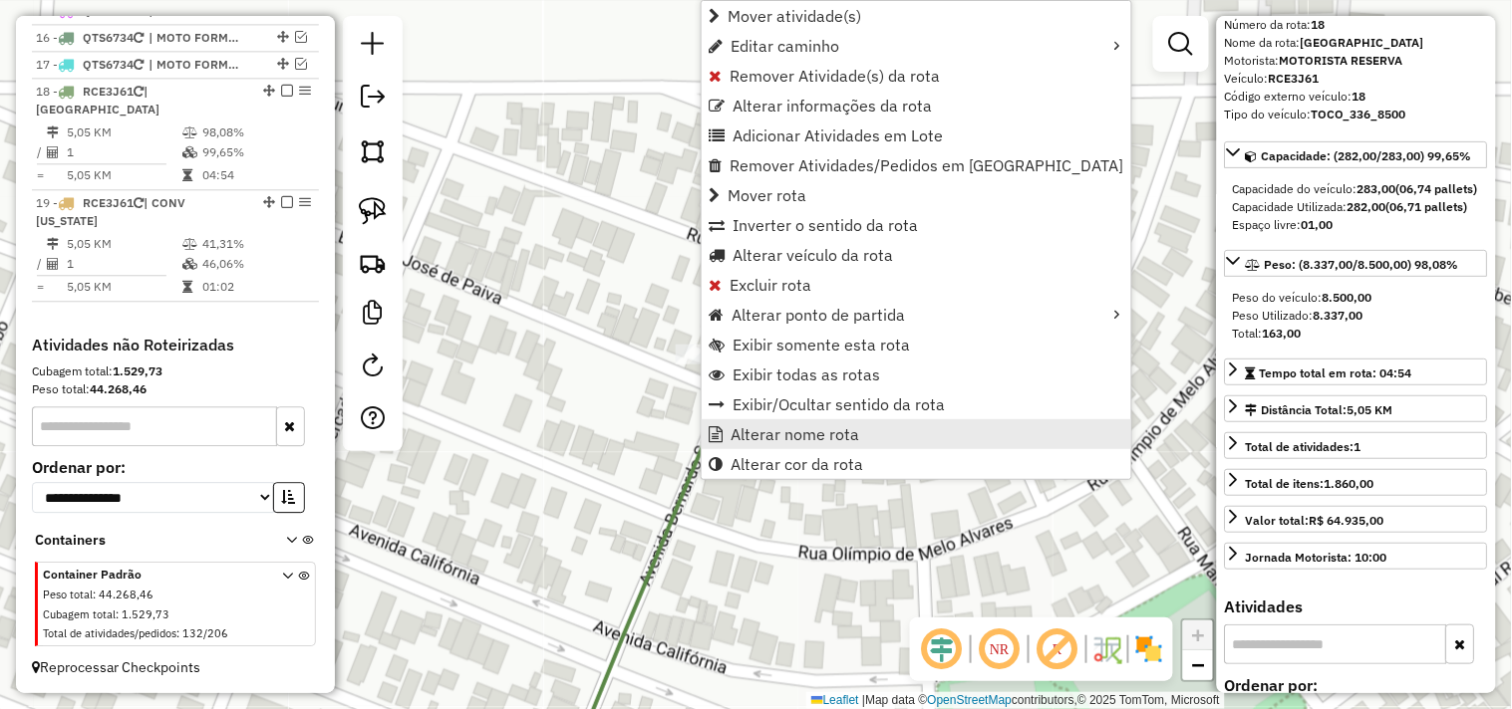
click at [777, 434] on span "Alterar nome rota" at bounding box center [794, 434] width 129 height 16
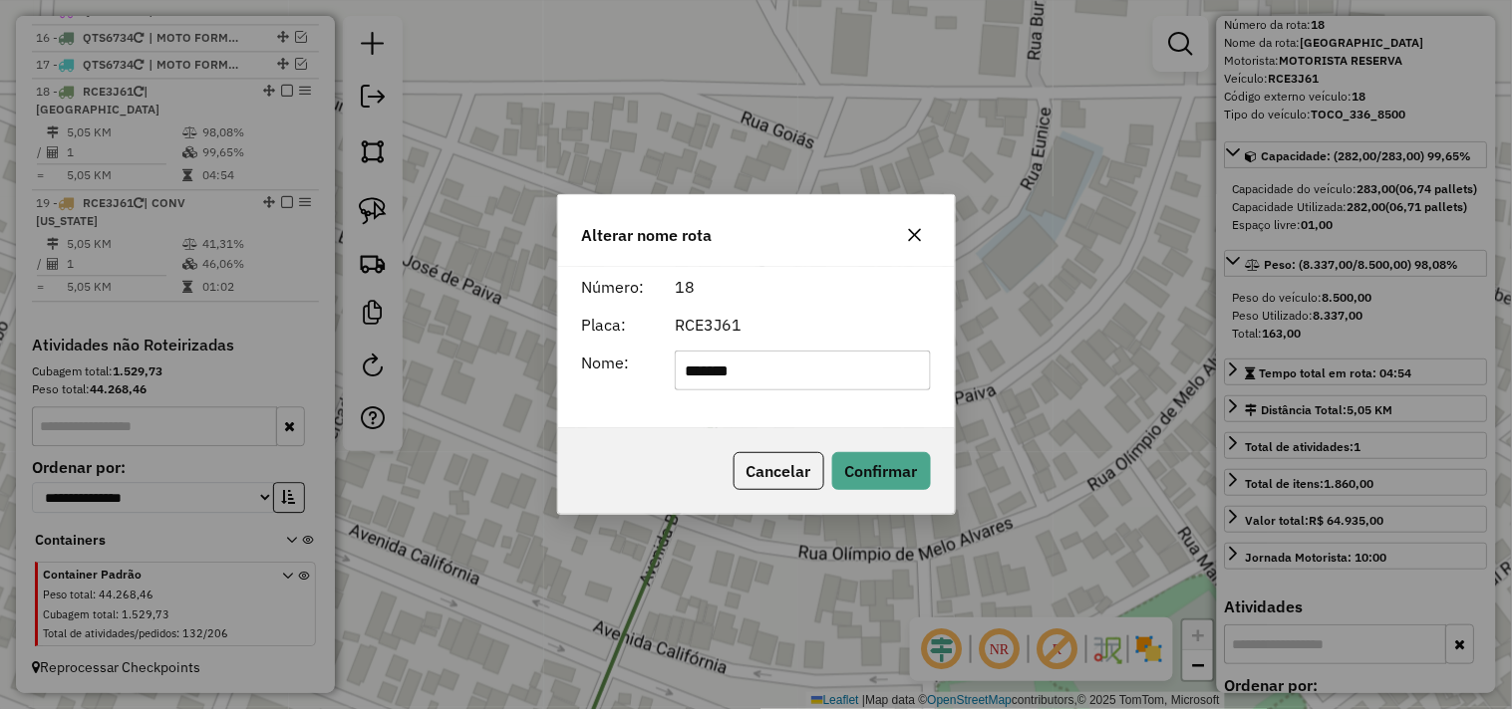
click at [825, 353] on input "*******" at bounding box center [803, 371] width 256 height 40
type input "**********"
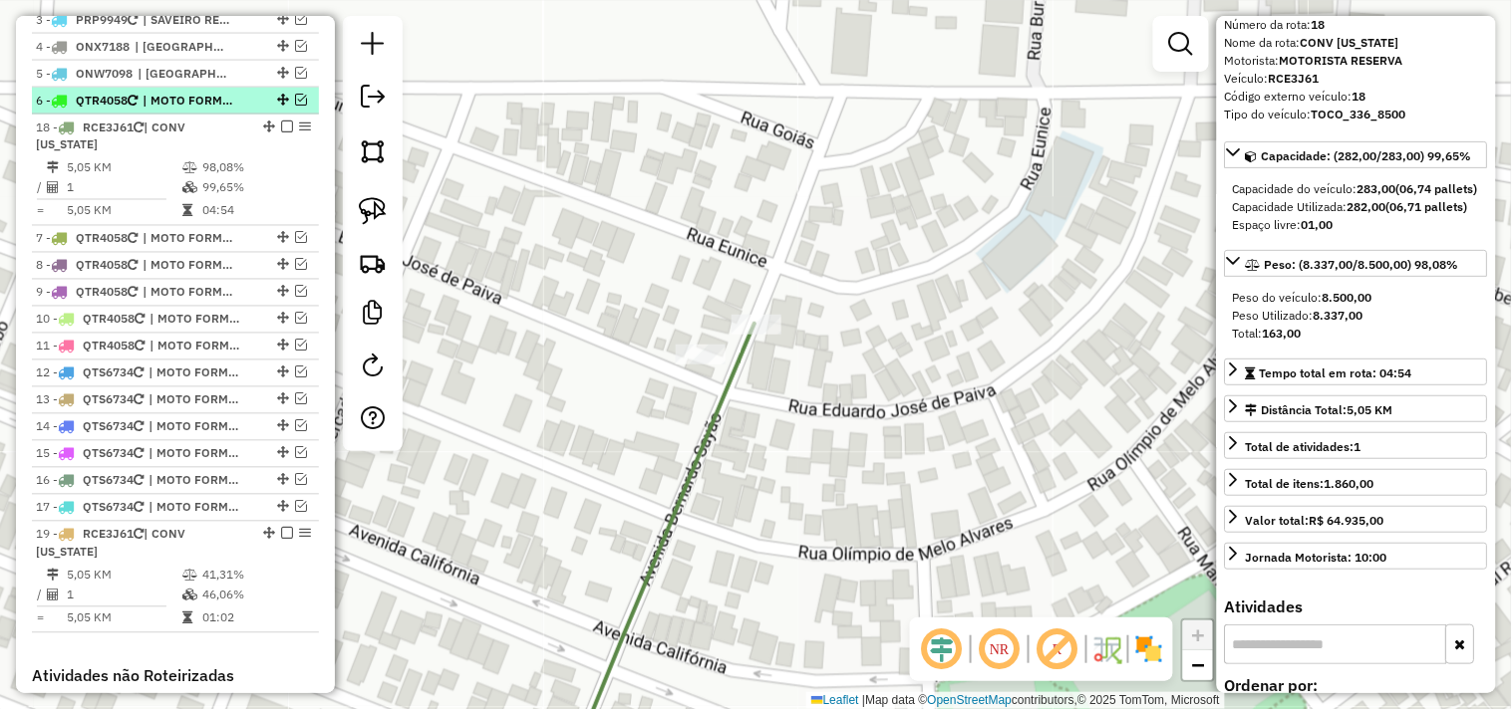
scroll to position [730, 0]
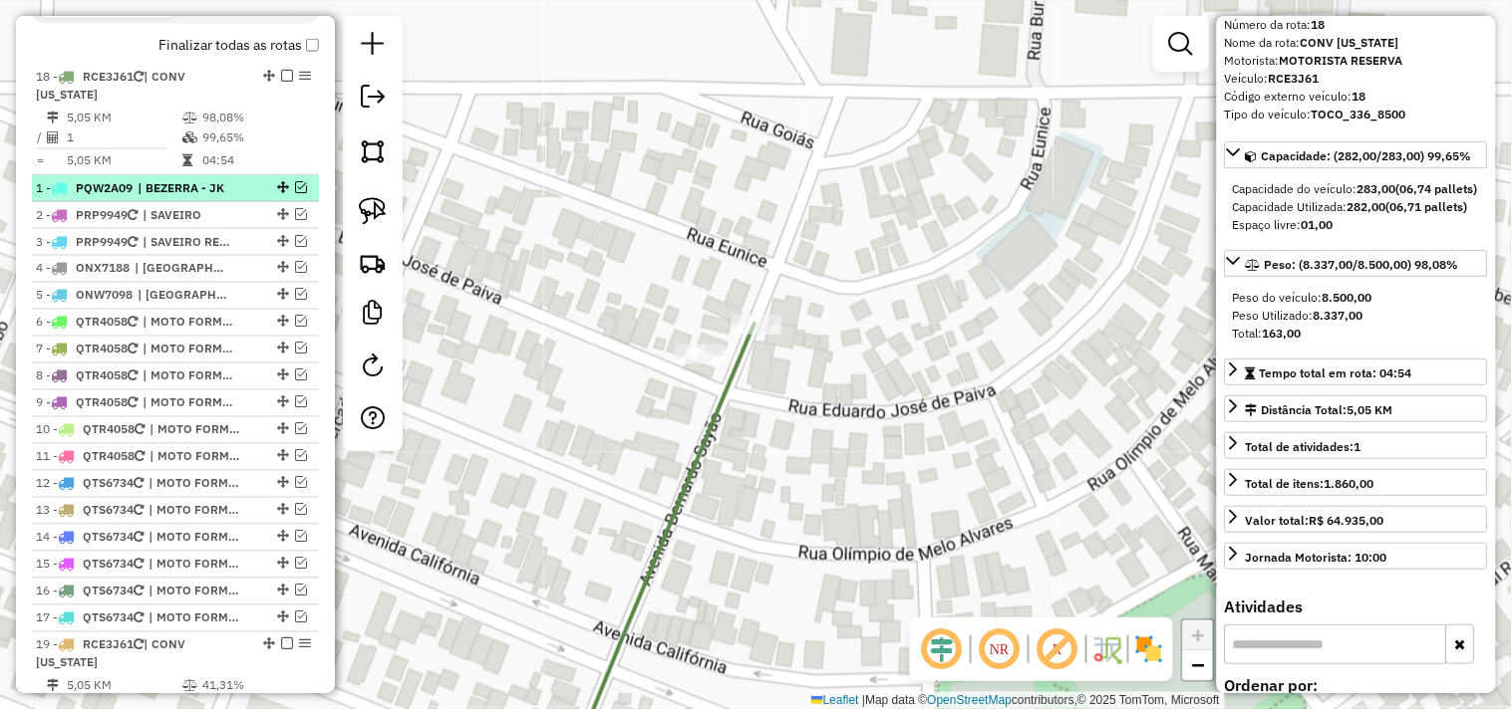
drag, startPoint x: 265, startPoint y: 213, endPoint x: 259, endPoint y: 93, distance: 120.7
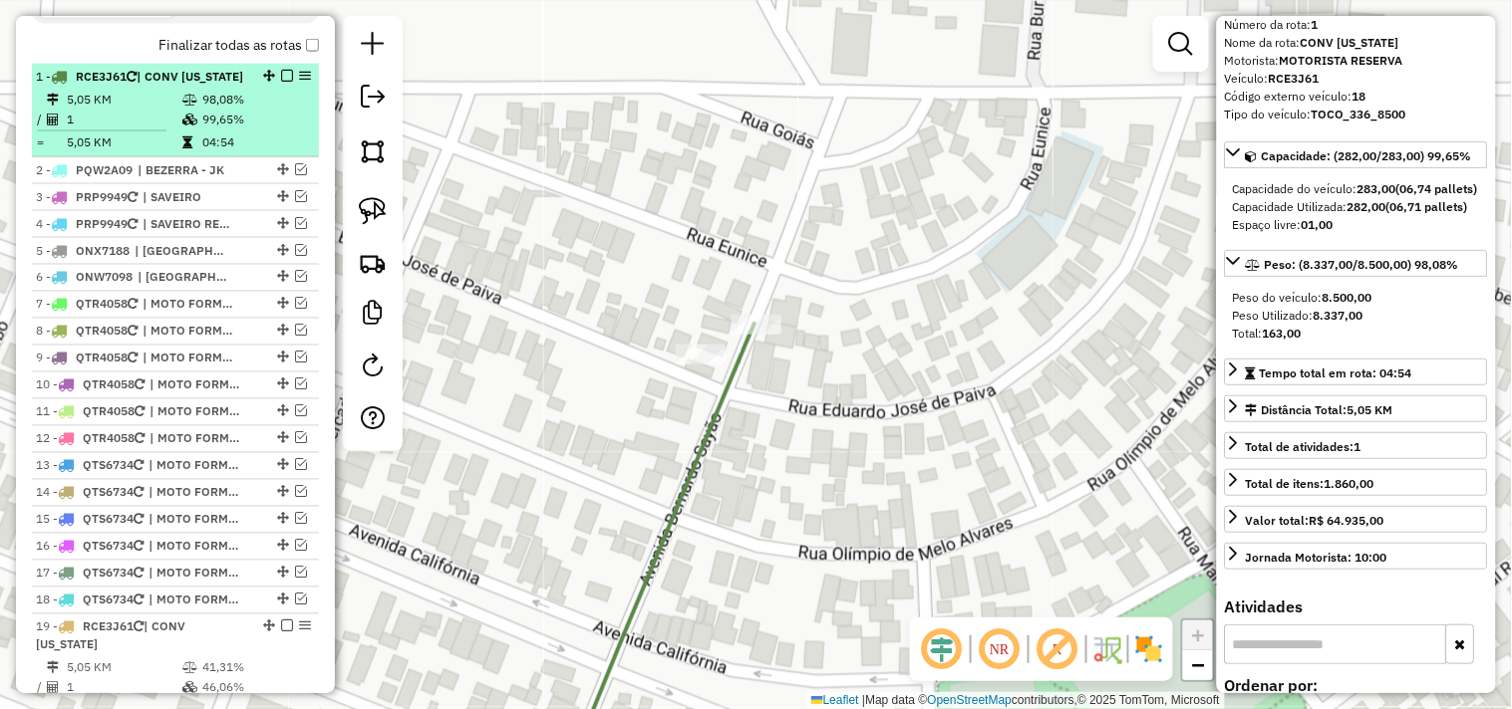
click at [282, 82] on em at bounding box center [287, 76] width 12 height 12
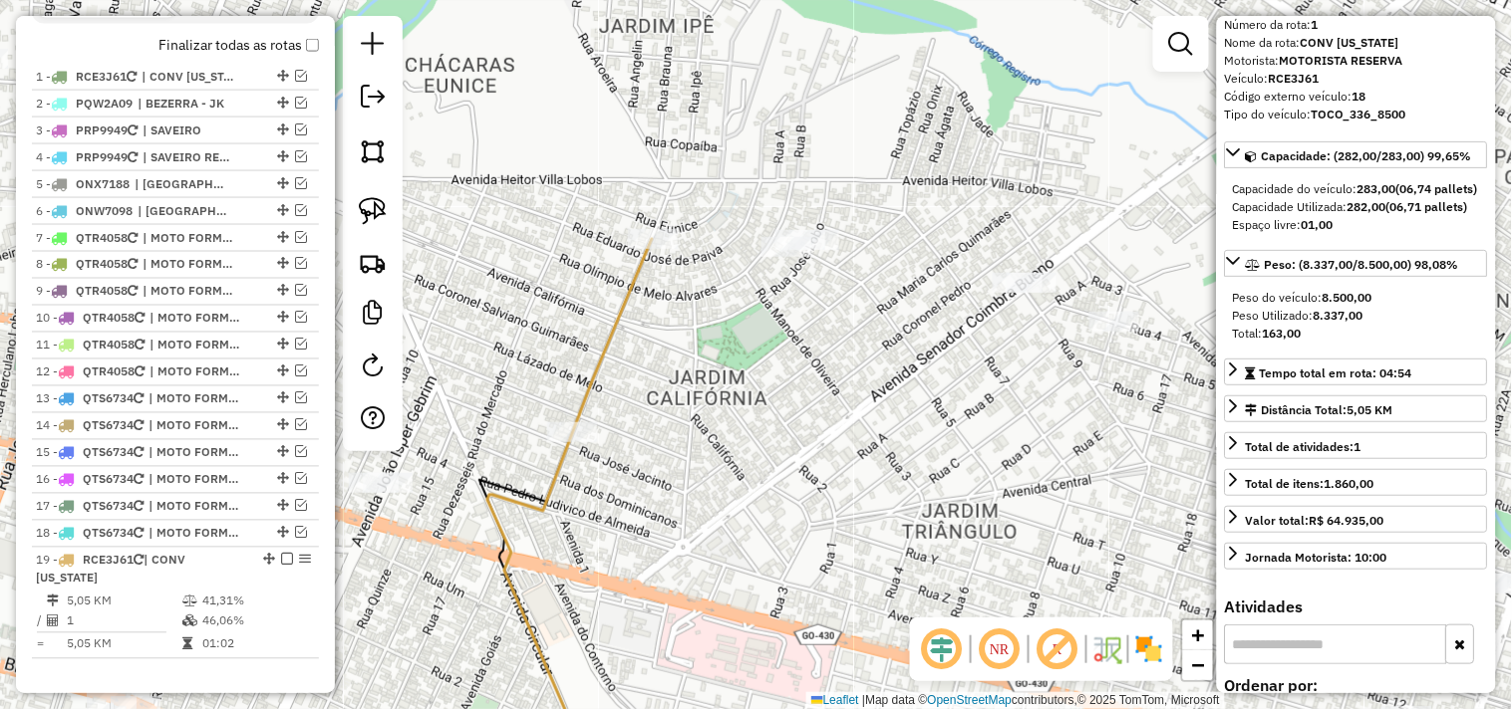
drag, startPoint x: 581, startPoint y: 252, endPoint x: 614, endPoint y: 226, distance: 41.9
click at [611, 229] on div "Janela de atendimento Grade de atendimento Capacidade Transportadoras Veículos …" at bounding box center [756, 354] width 1512 height 709
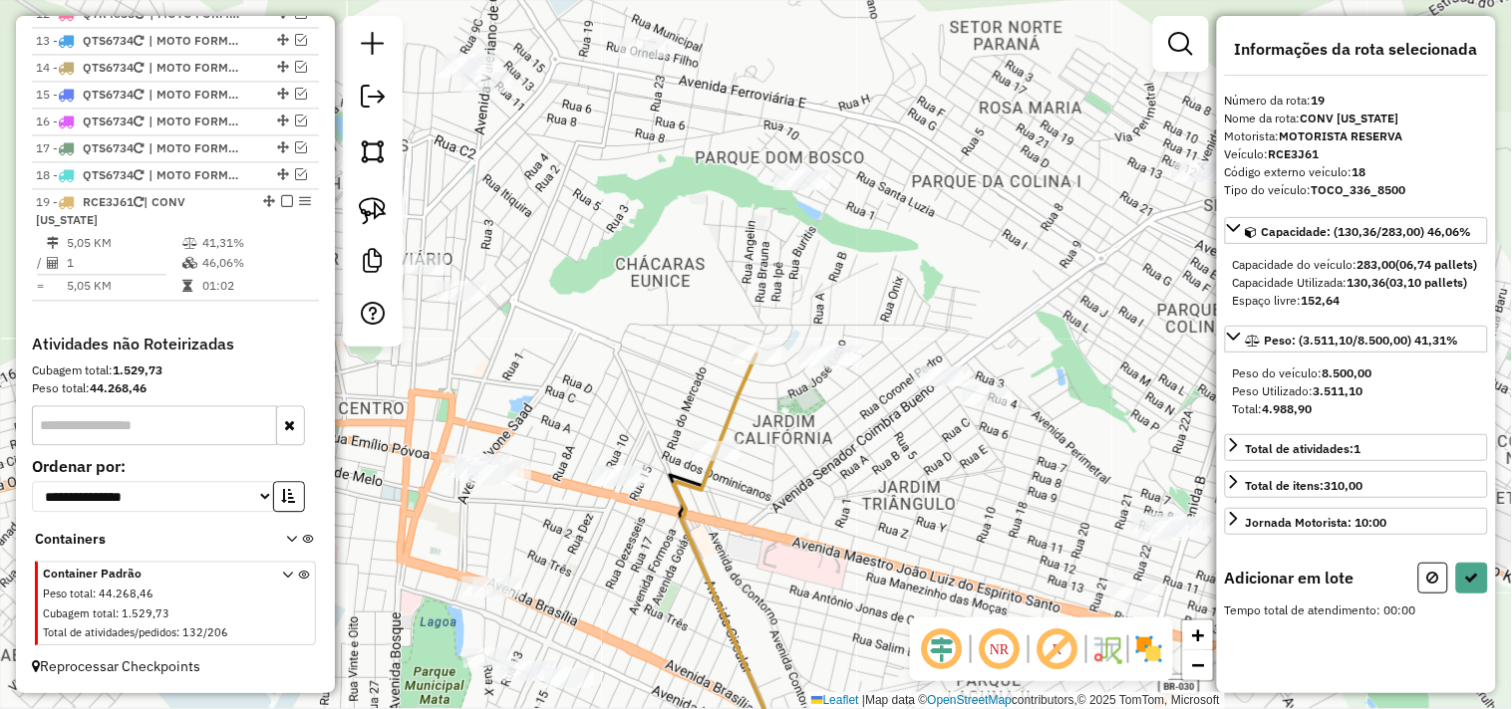
scroll to position [0, 0]
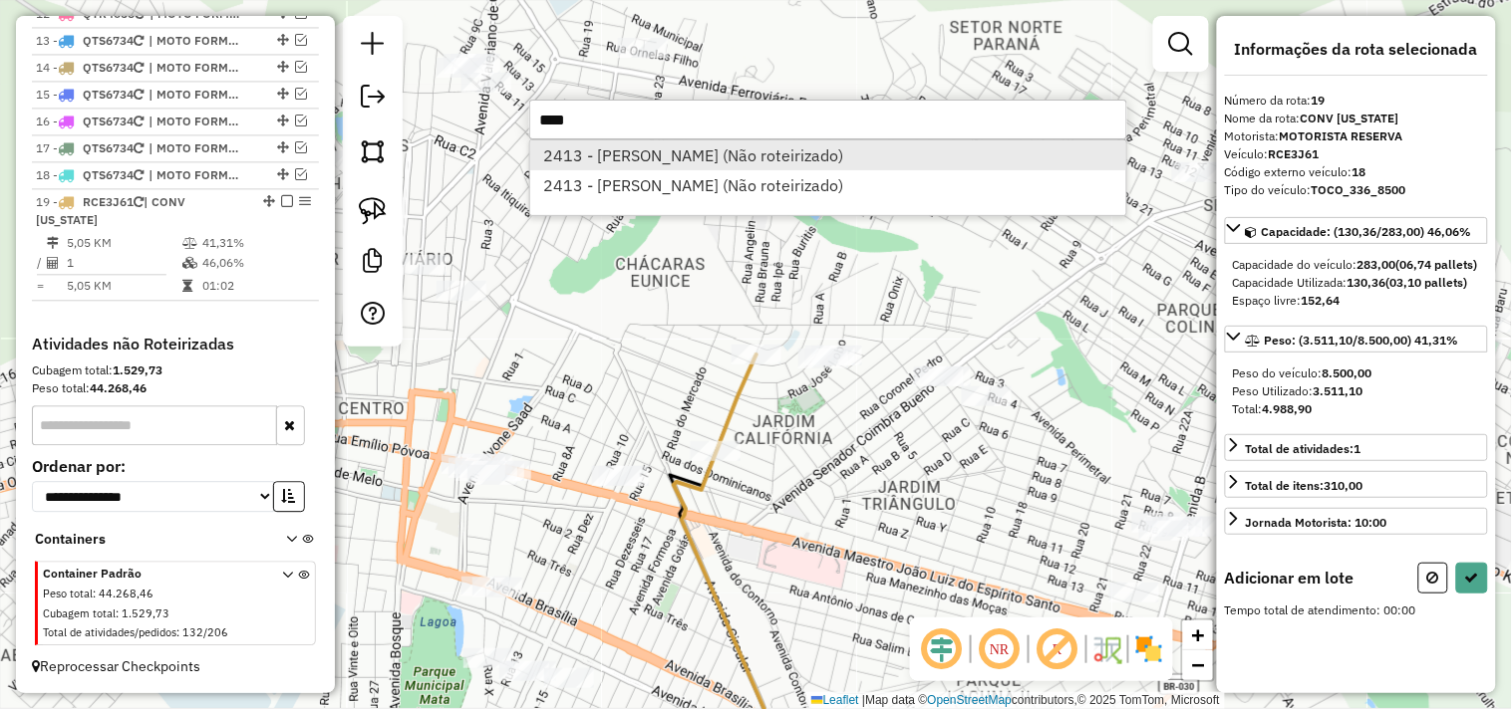
type input "****"
click at [604, 152] on li "2413 - SERGIO BUENO (Não roteirizado)" at bounding box center [828, 155] width 596 height 30
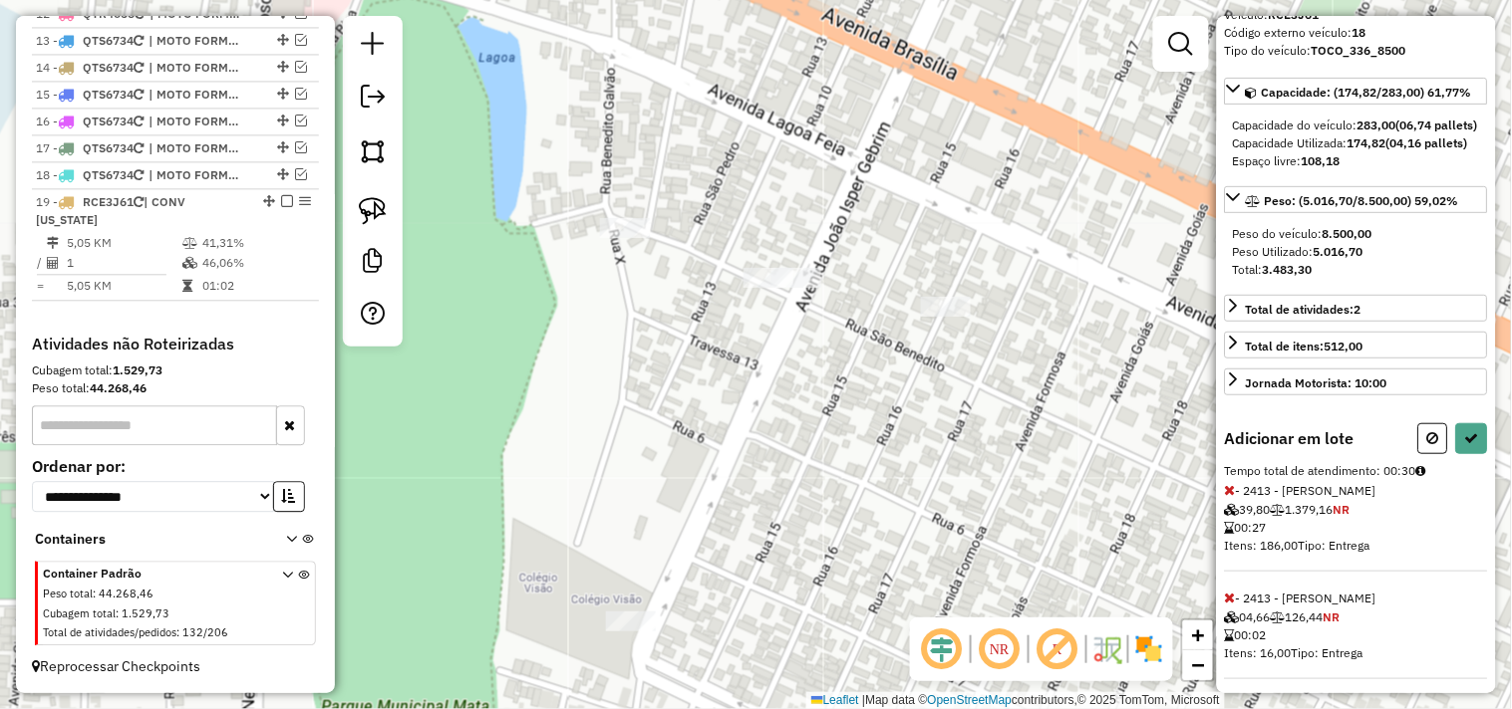
scroll to position [183, 0]
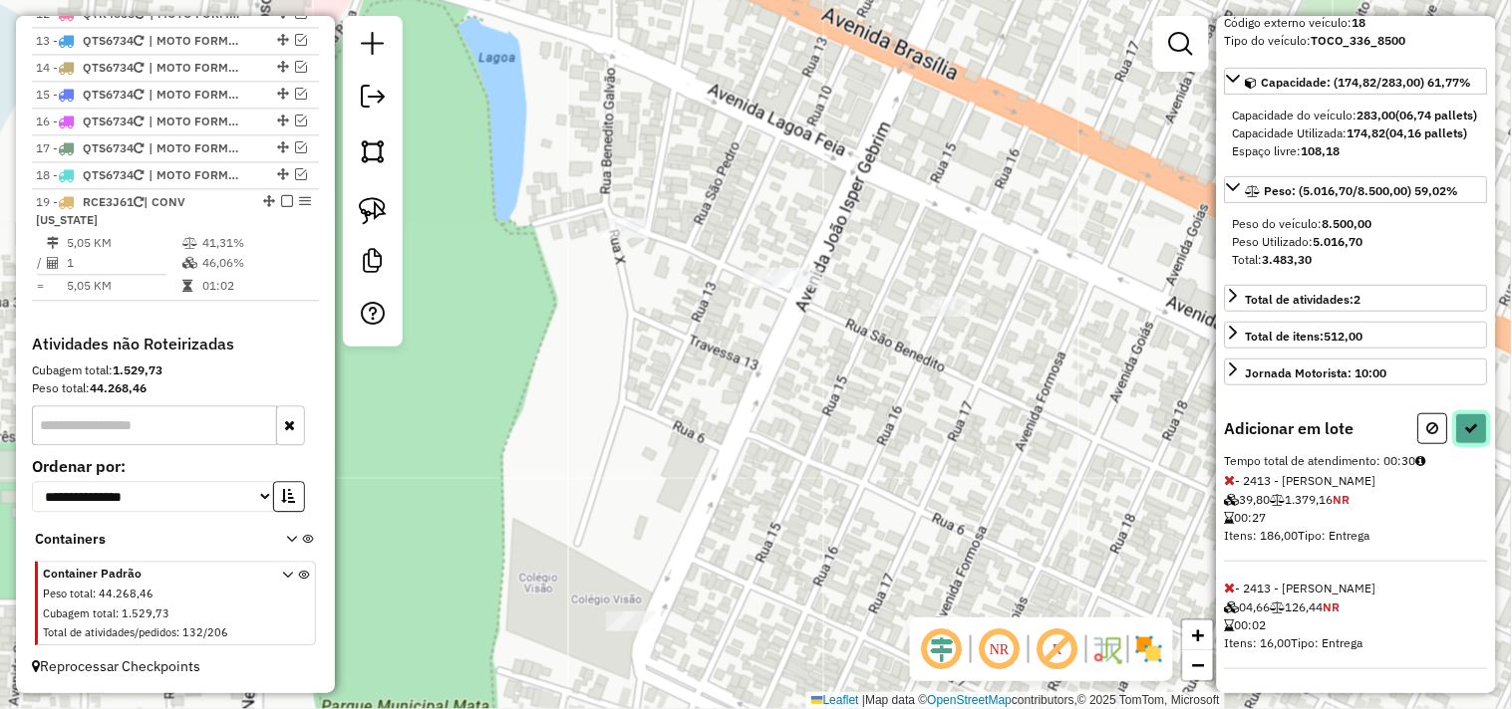
click at [1465, 438] on button at bounding box center [1472, 429] width 32 height 31
select select "*********"
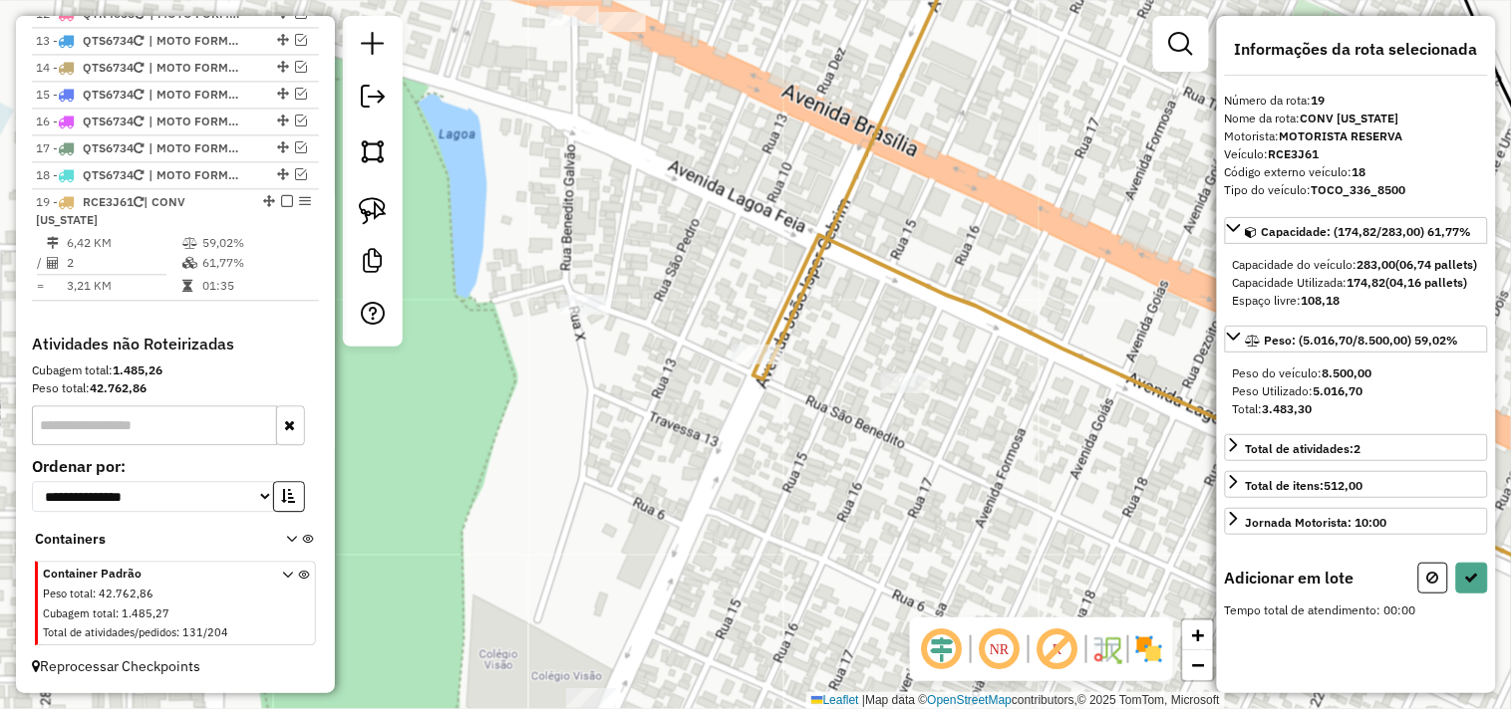
scroll to position [0, 0]
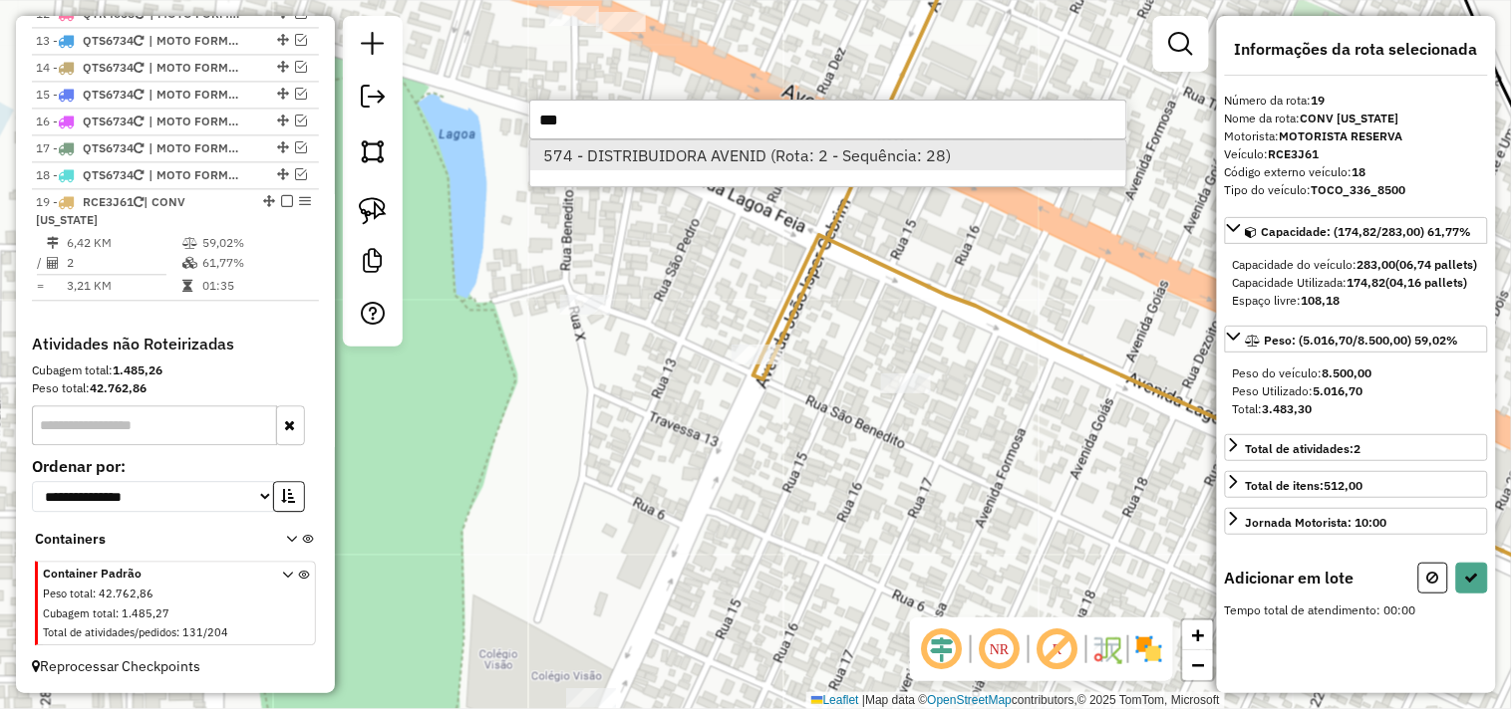
type input "***"
click at [636, 161] on li "574 - DISTRIBUIDORA AVENID (Rota: 2 - Sequência: 28)" at bounding box center [828, 155] width 596 height 30
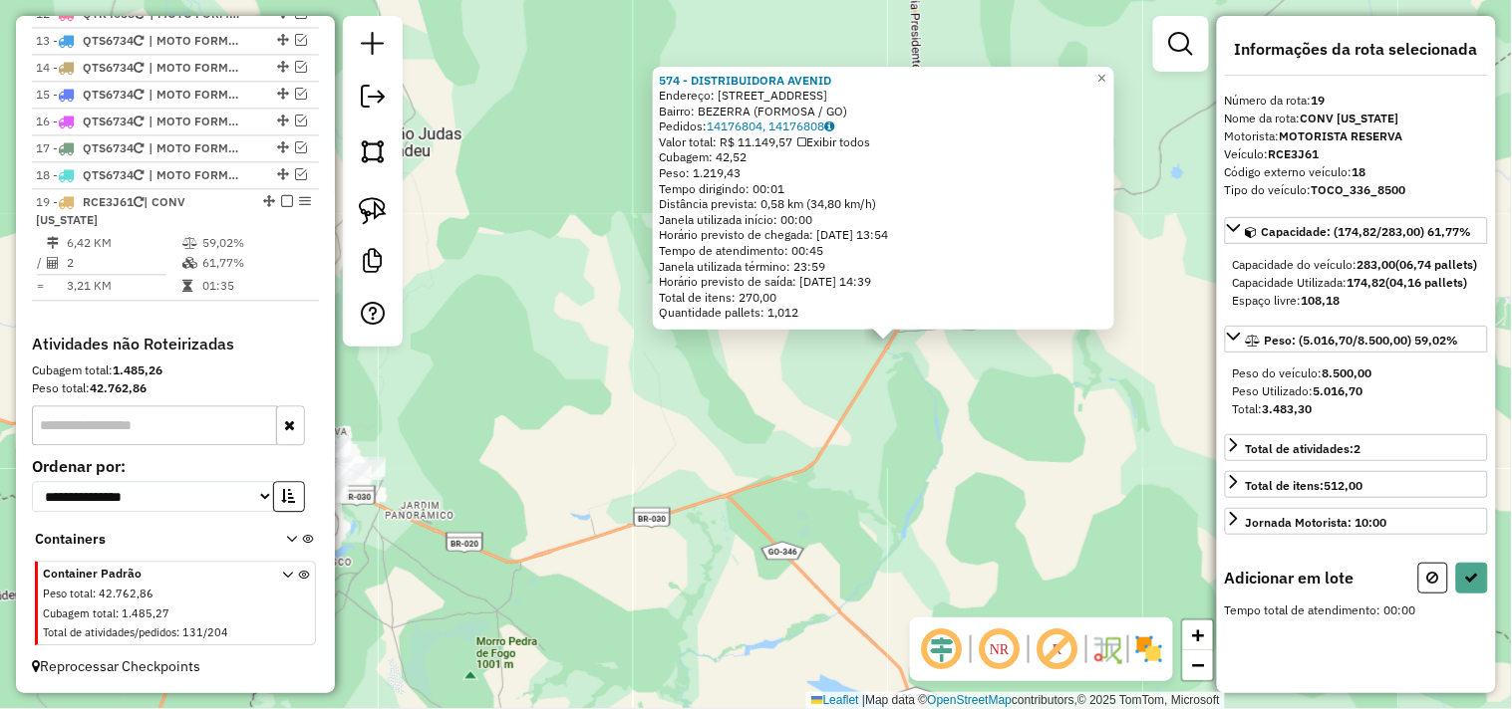
drag, startPoint x: 673, startPoint y: 472, endPoint x: 772, endPoint y: 433, distance: 107.0
click at [772, 433] on div "574 - DISTRIBUIDORA AVENID Endereço: AV AV PRINCIPAL, 40 Bairro: BEZERRA (FORMO…" at bounding box center [756, 354] width 1512 height 709
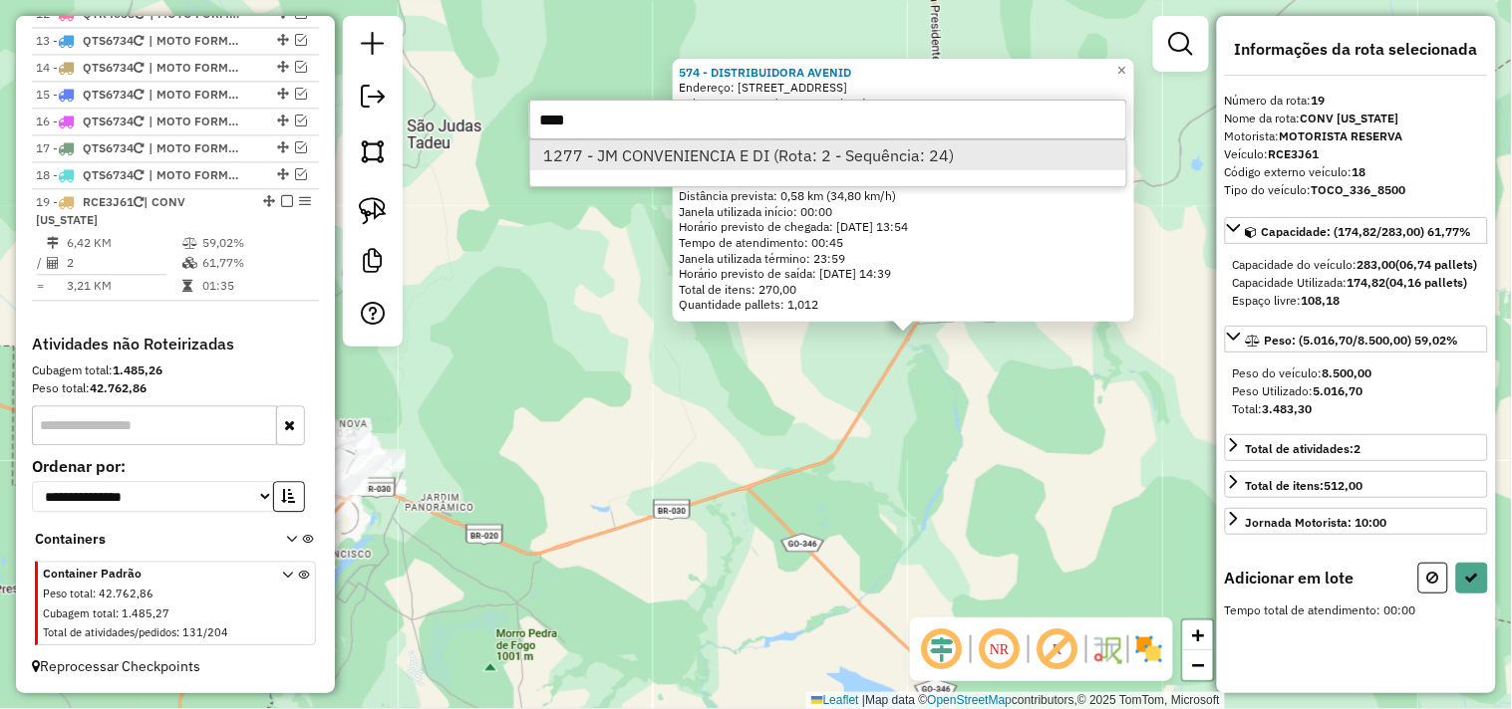
type input "****"
click at [652, 156] on li "1277 - JM CONVENIENCIA E DI (Rota: 2 - Sequência: 24)" at bounding box center [828, 155] width 596 height 30
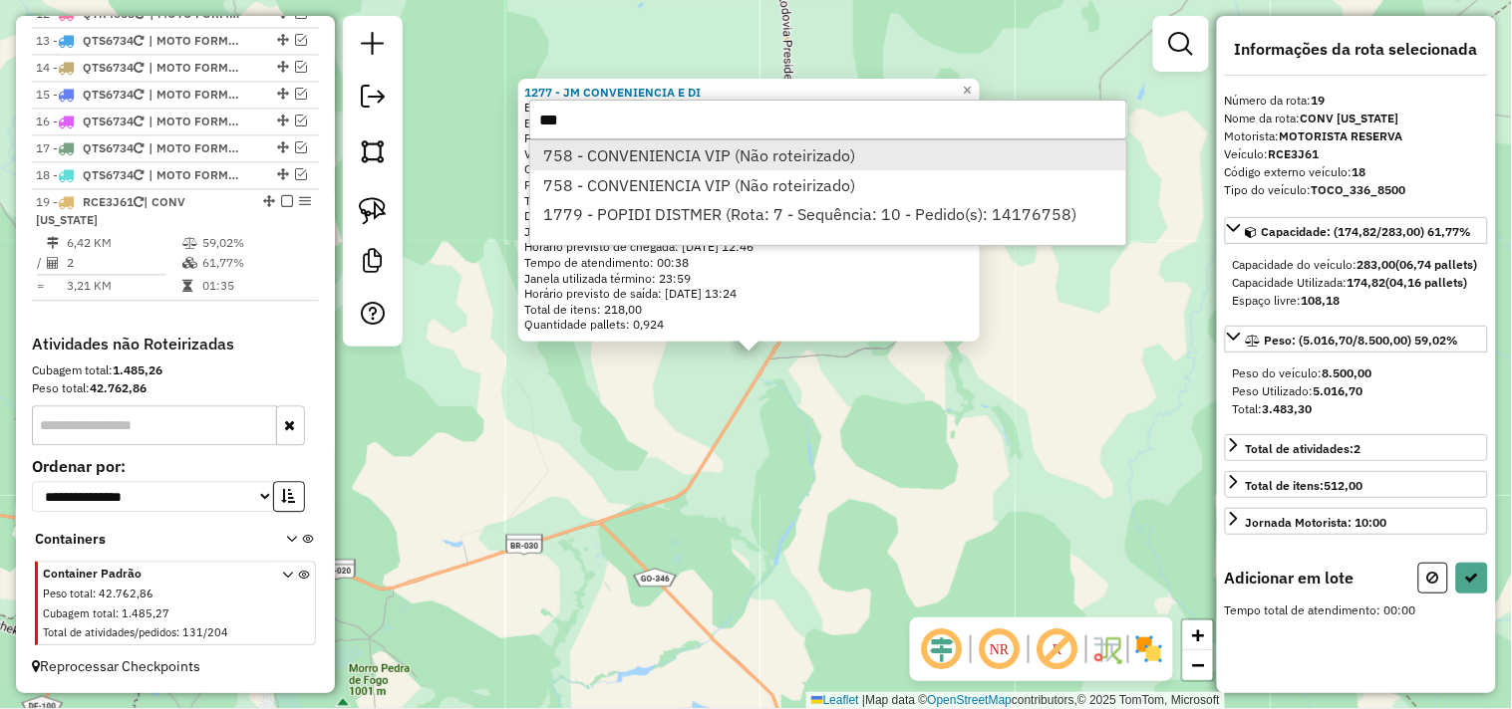
type input "***"
click at [751, 147] on li "758 - CONVENIENCIA VIP (Não roteirizado)" at bounding box center [828, 155] width 596 height 30
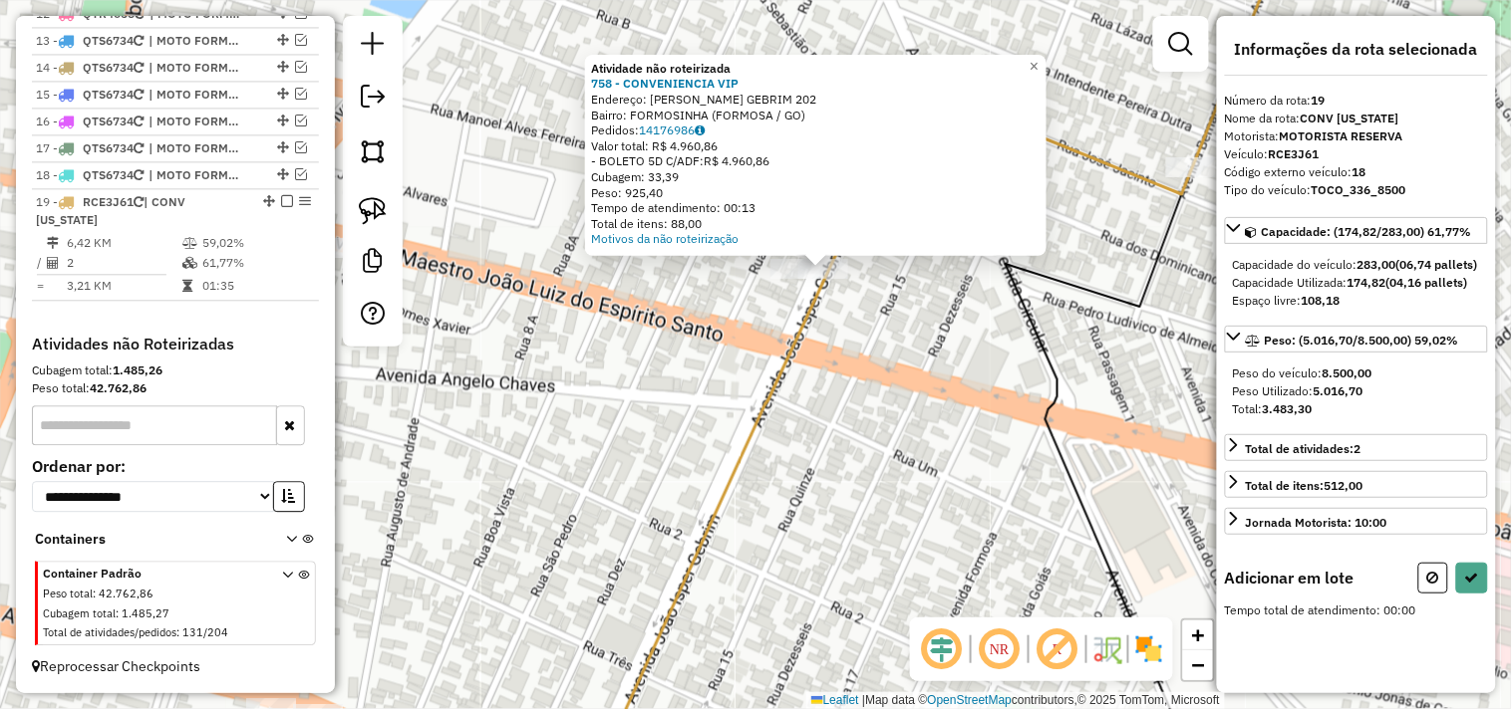
drag, startPoint x: 835, startPoint y: 329, endPoint x: 810, endPoint y: 406, distance: 80.7
click at [810, 406] on div "Atividade não roteirizada 758 - CONVENIENCIA VIP Endereço: JOAO ISPER GEBRIM 20…" at bounding box center [756, 354] width 1512 height 709
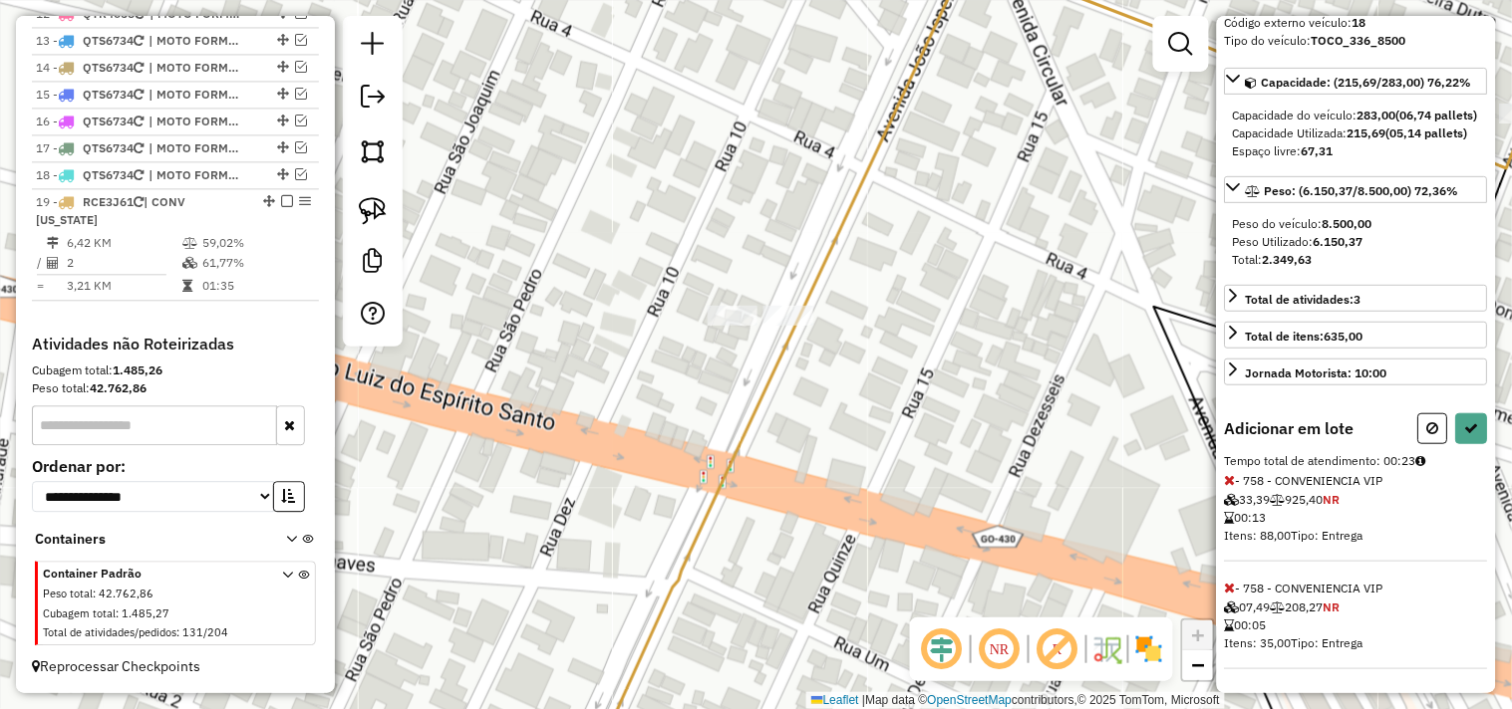
scroll to position [183, 0]
click at [1456, 429] on button at bounding box center [1472, 429] width 32 height 31
select select "*********"
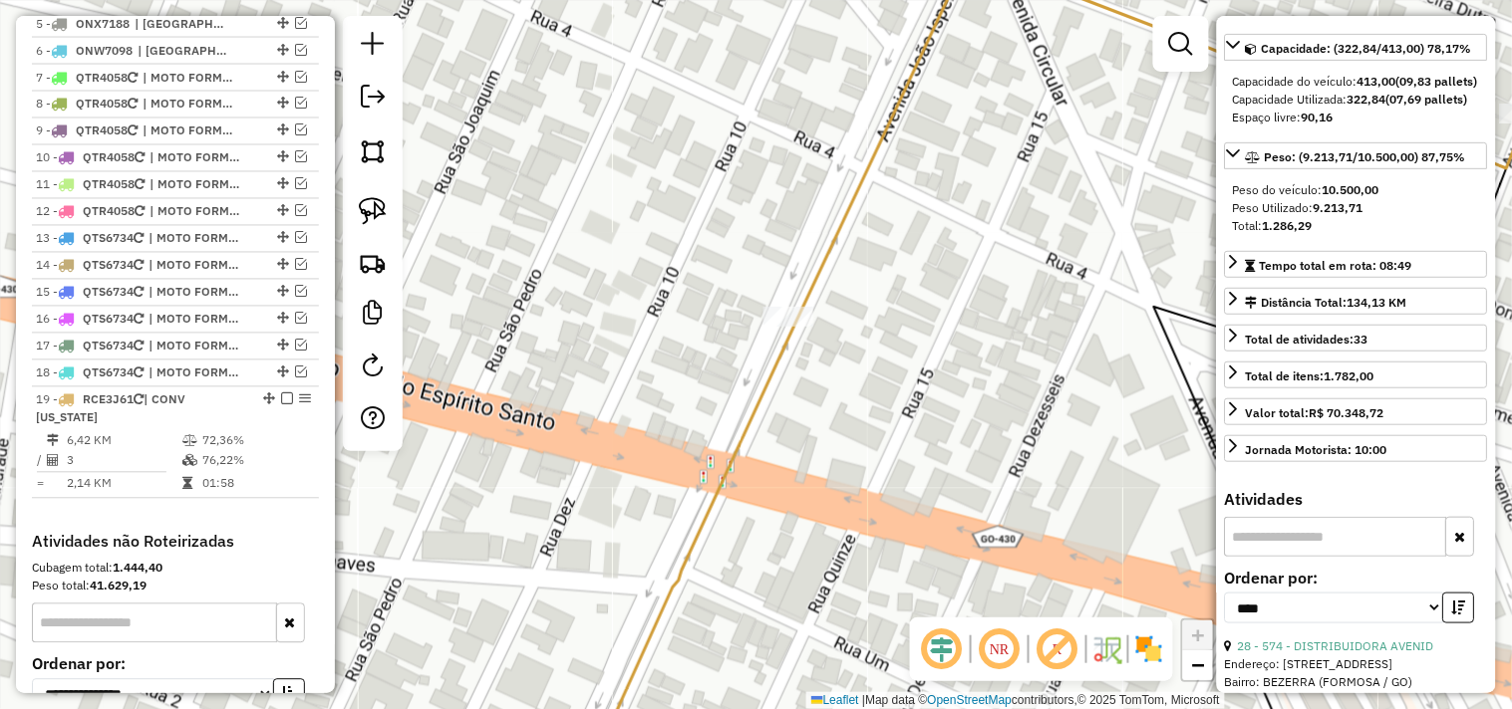
scroll to position [822, 0]
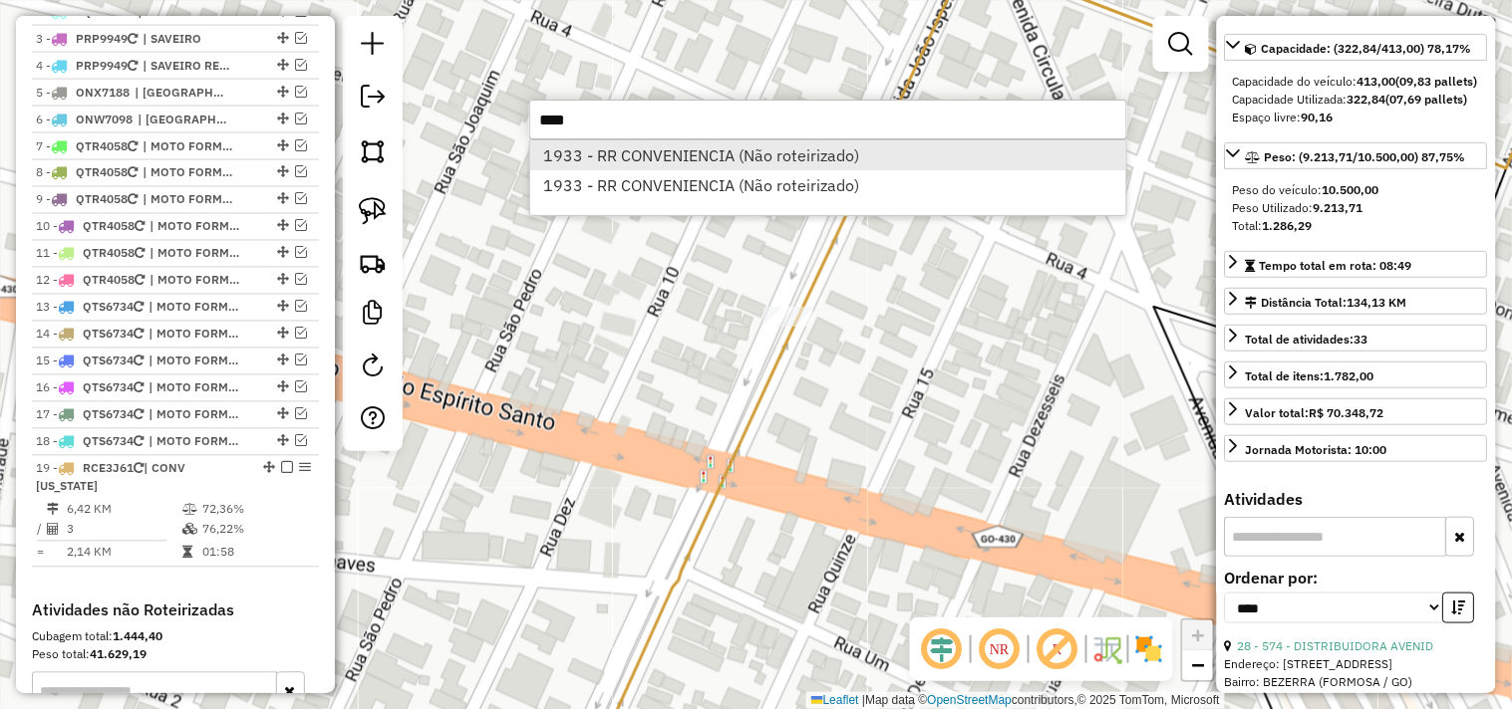
type input "****"
click at [680, 145] on li "1933 - RR CONVENIENCIA (Não roteirizado)" at bounding box center [828, 155] width 596 height 30
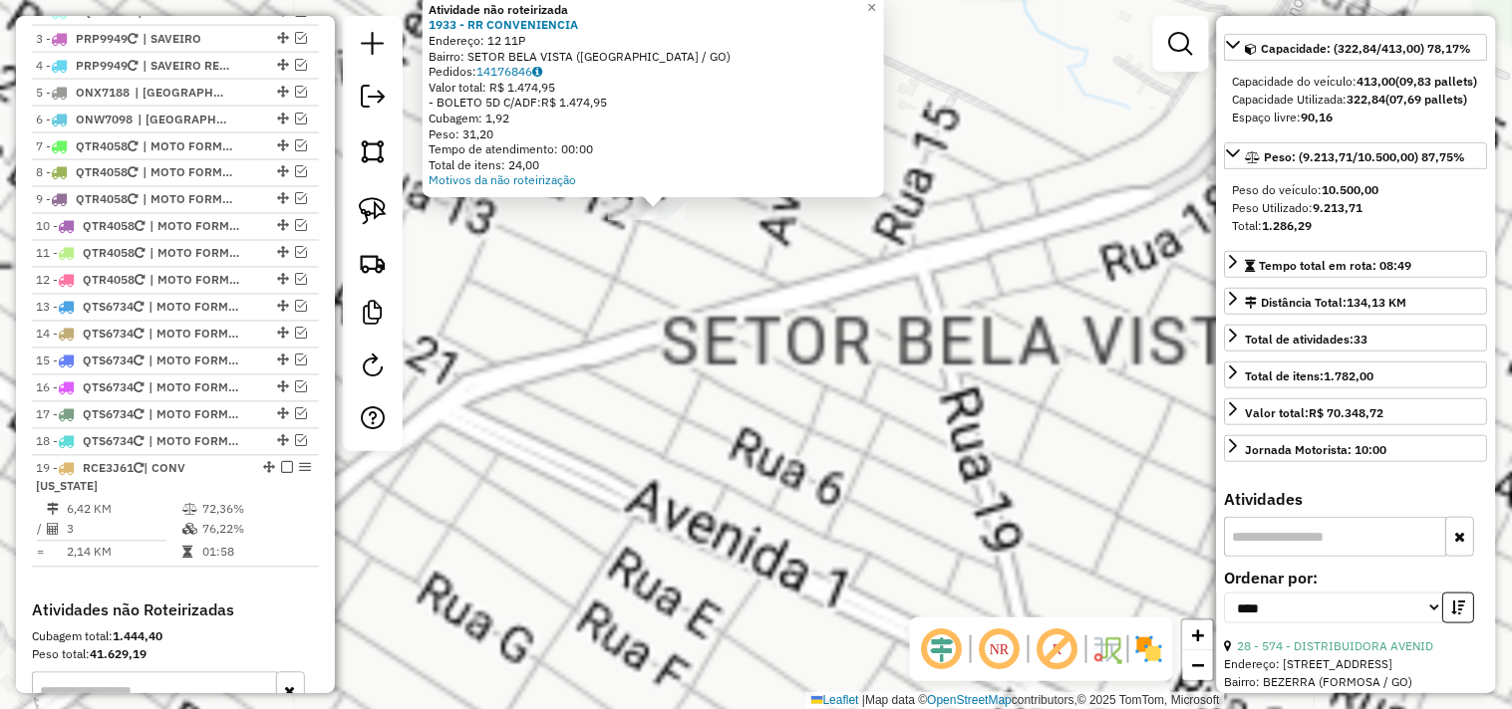
click at [708, 445] on div "Atividade não roteirizada 1933 - RR CONVENIENCIA Endereço: 12 11P Bairro: SETOR…" at bounding box center [756, 354] width 1512 height 709
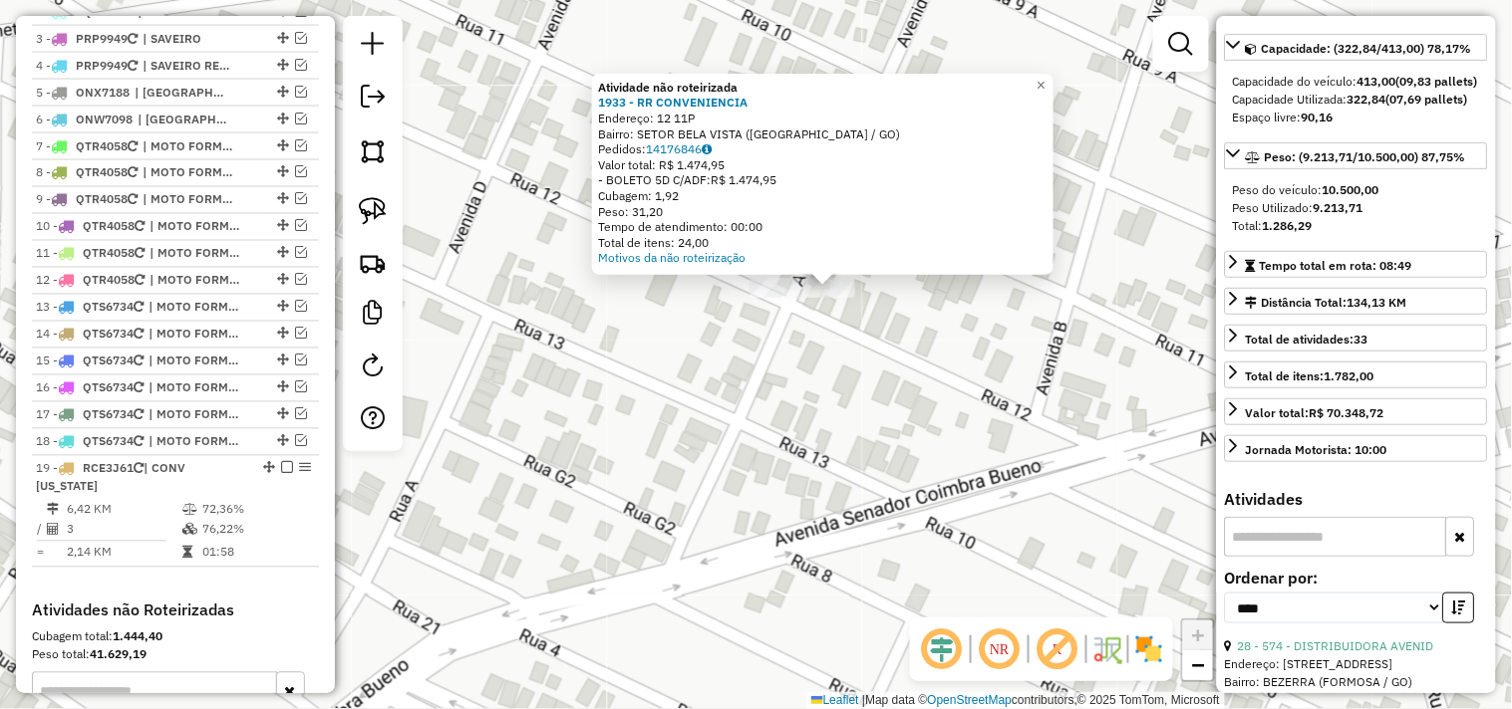
drag, startPoint x: 682, startPoint y: 366, endPoint x: 822, endPoint y: 356, distance: 140.8
click at [822, 356] on div "Atividade não roteirizada 1933 - RR CONVENIENCIA Endereço: 12 11P Bairro: SETOR…" at bounding box center [756, 354] width 1512 height 709
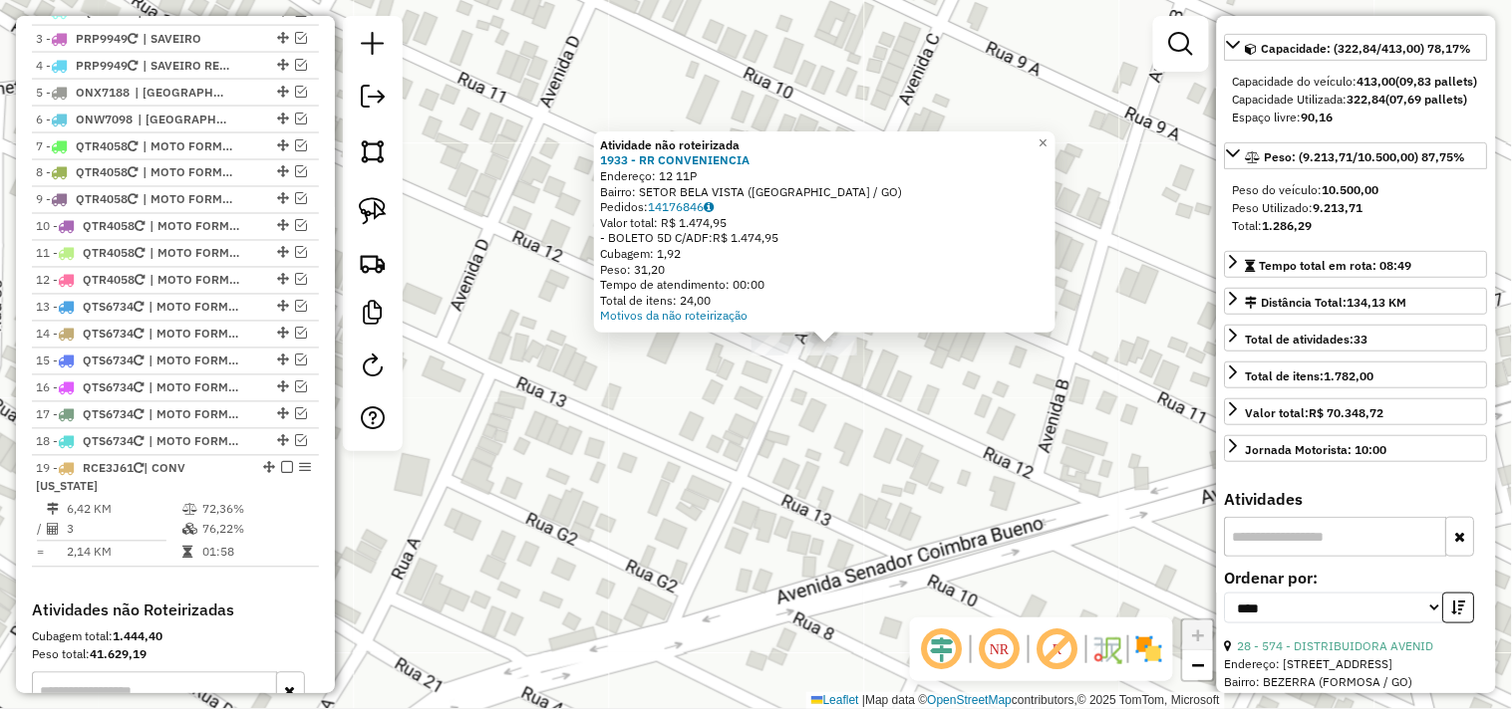
drag, startPoint x: 810, startPoint y: 432, endPoint x: 850, endPoint y: 414, distance: 44.1
click at [849, 415] on div "Atividade não roteirizada 1933 - RR CONVENIENCIA Endereço: 12 11P Bairro: SETOR…" at bounding box center [756, 354] width 1512 height 709
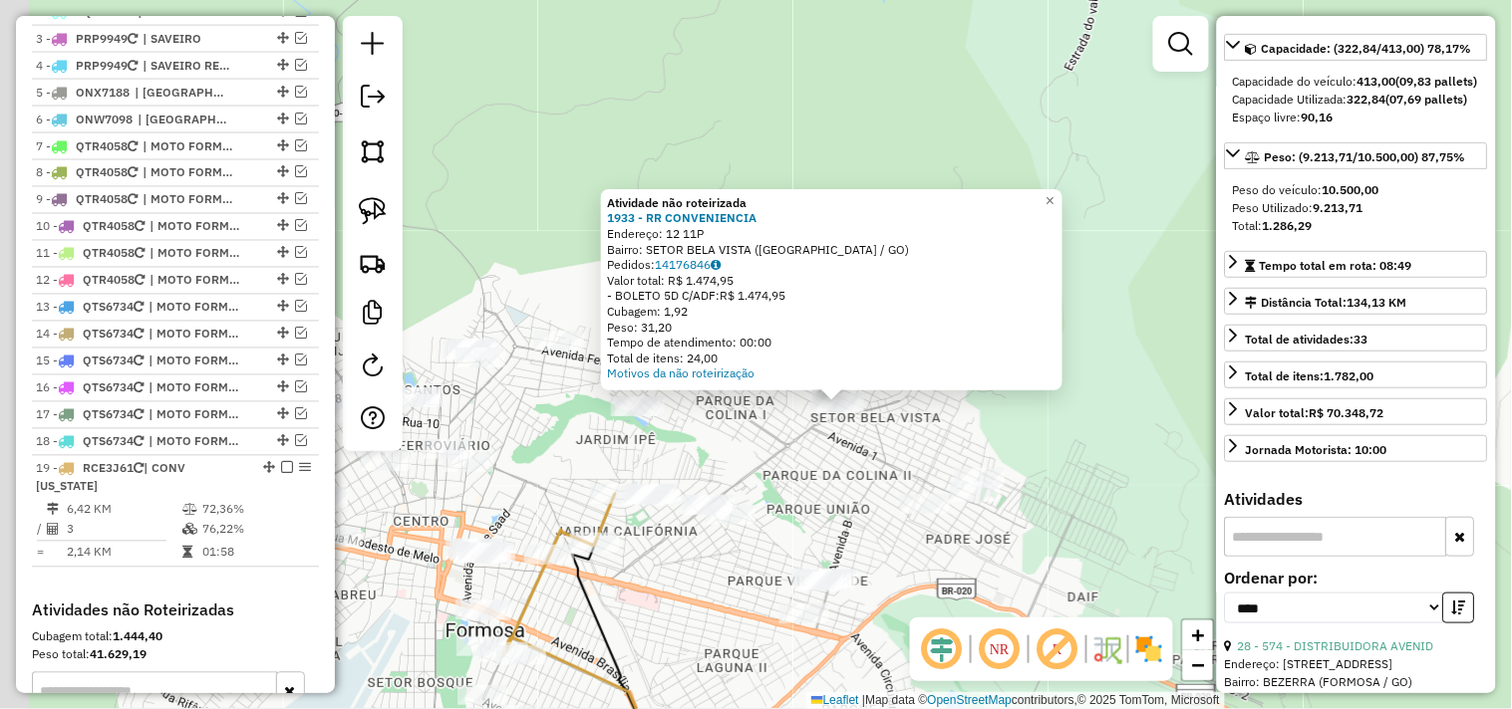
drag, startPoint x: 761, startPoint y: 452, endPoint x: 820, endPoint y: 419, distance: 67.4
click at [820, 419] on div "Atividade não roteirizada 1933 - RR CONVENIENCIA Endereço: 12 11P Bairro: SETOR…" at bounding box center [756, 354] width 1512 height 709
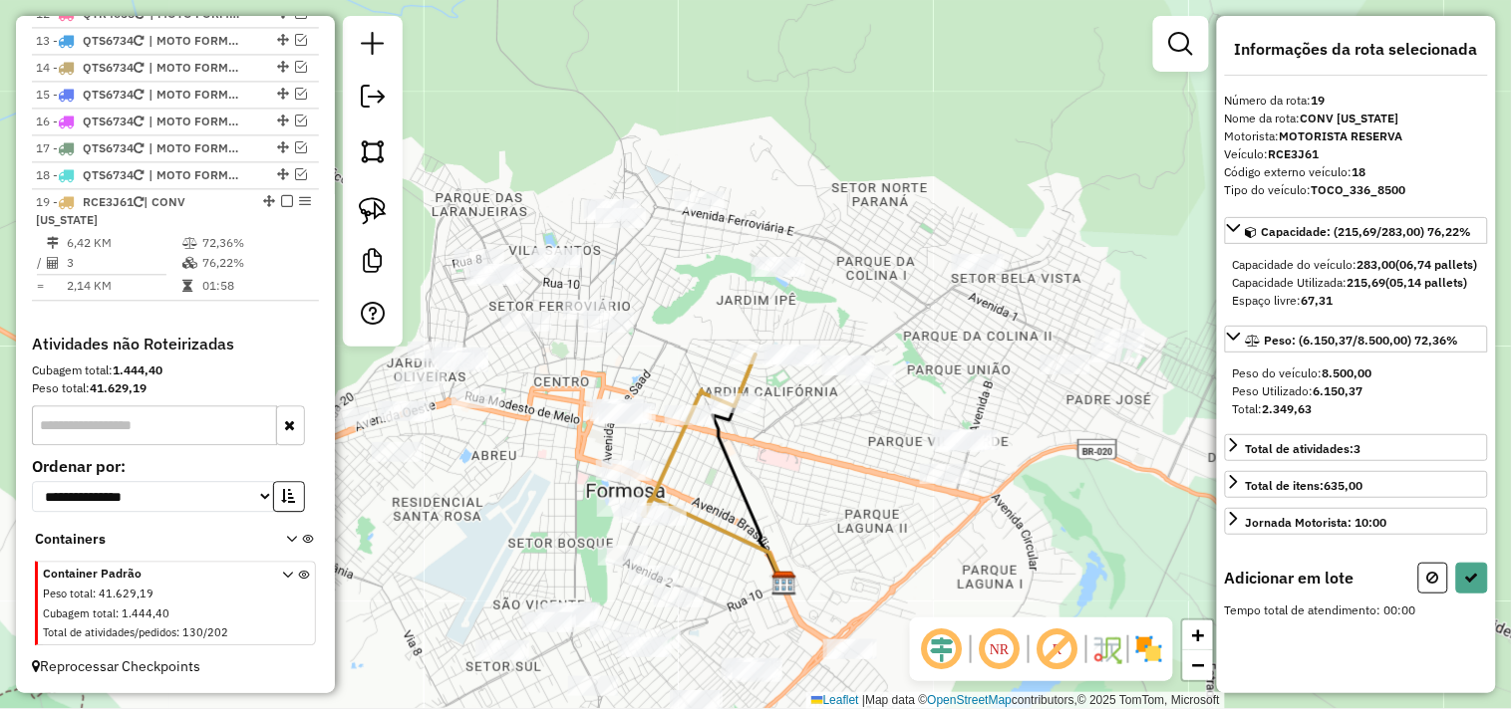
scroll to position [0, 0]
drag, startPoint x: 923, startPoint y: 290, endPoint x: 790, endPoint y: 424, distance: 188.8
click at [793, 419] on div "Janela de atendimento Grade de atendimento Capacidade Transportadoras Veículos …" at bounding box center [756, 354] width 1512 height 709
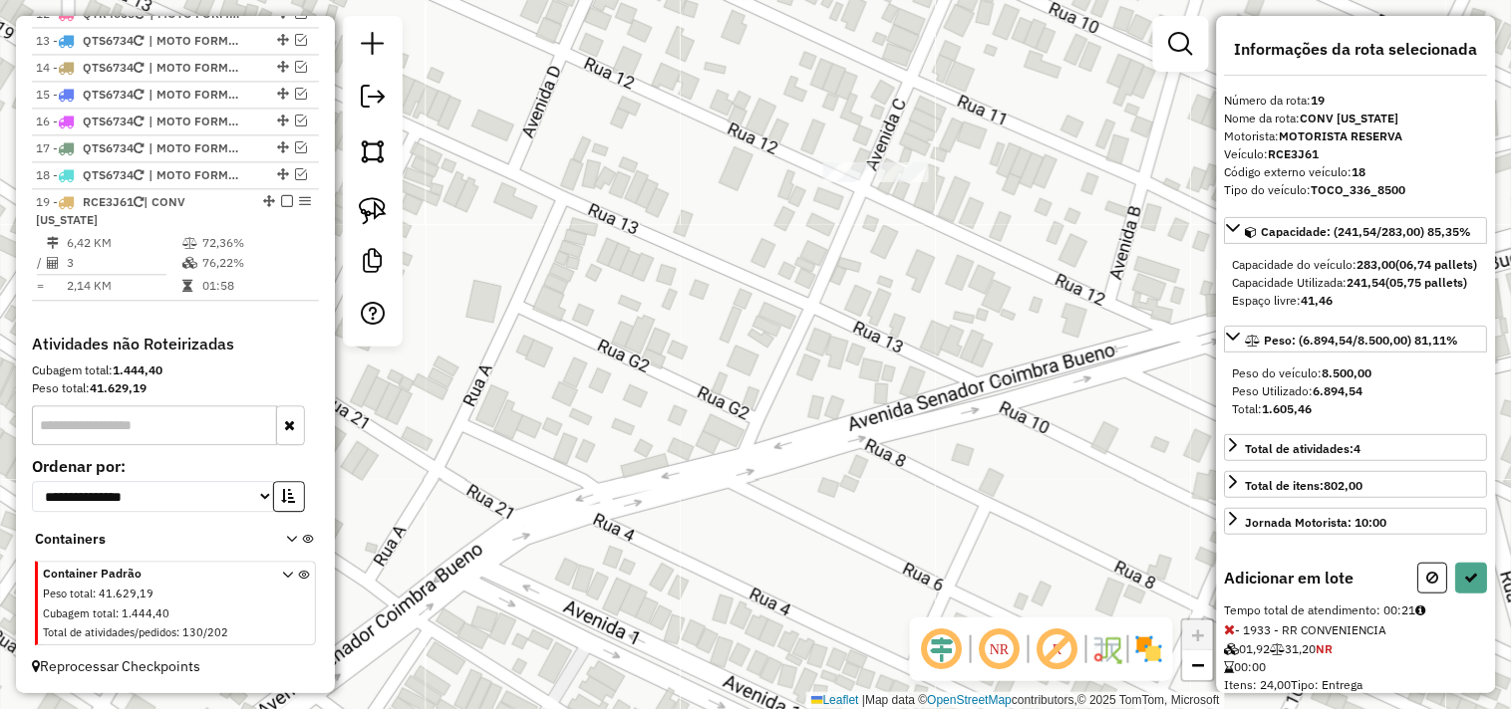
click at [815, 174] on div "Janela de atendimento Grade de atendimento Capacidade Transportadoras Veículos …" at bounding box center [756, 354] width 1512 height 709
click at [1465, 585] on icon at bounding box center [1472, 578] width 14 height 14
select select "*********"
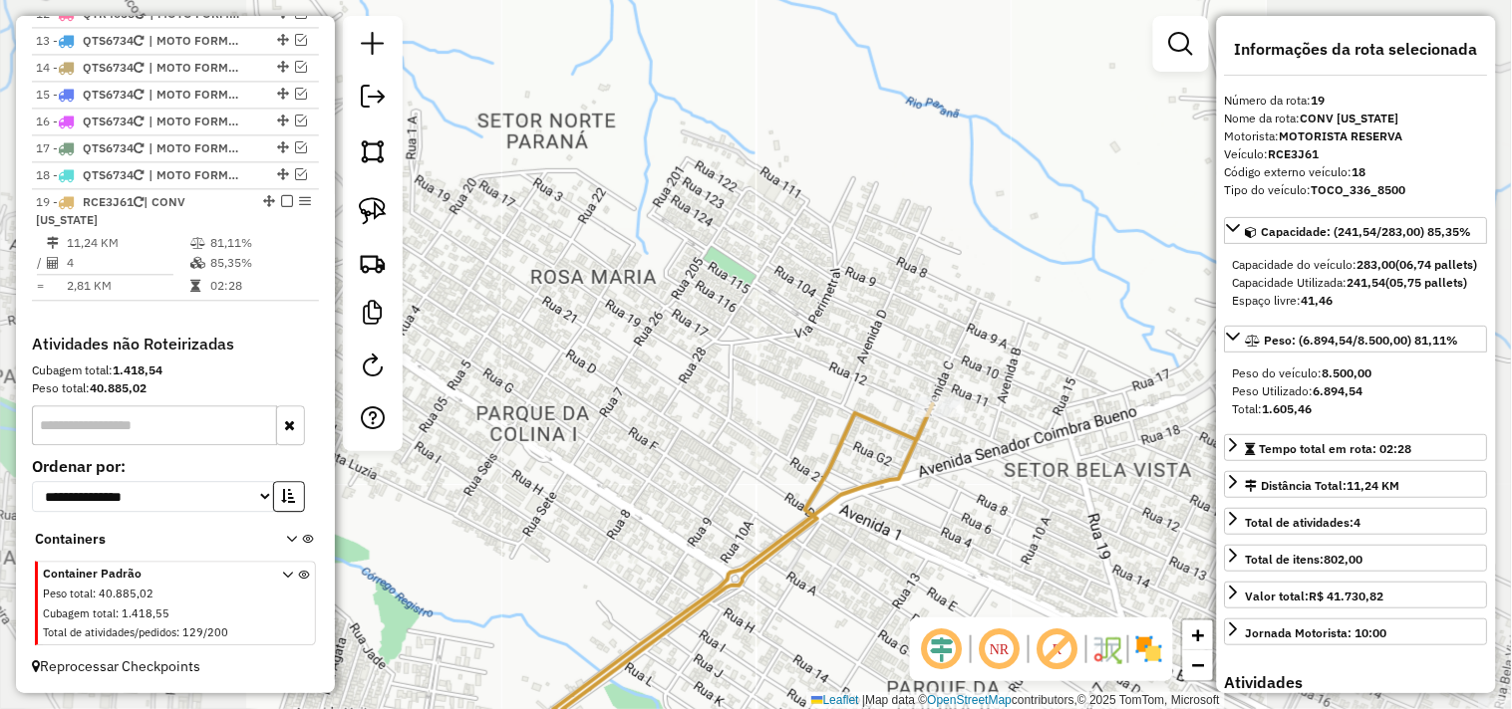
drag, startPoint x: 783, startPoint y: 466, endPoint x: 917, endPoint y: 324, distance: 195.3
click at [915, 325] on div "Janela de atendimento Grade de atendimento Capacidade Transportadoras Veículos …" at bounding box center [756, 354] width 1512 height 709
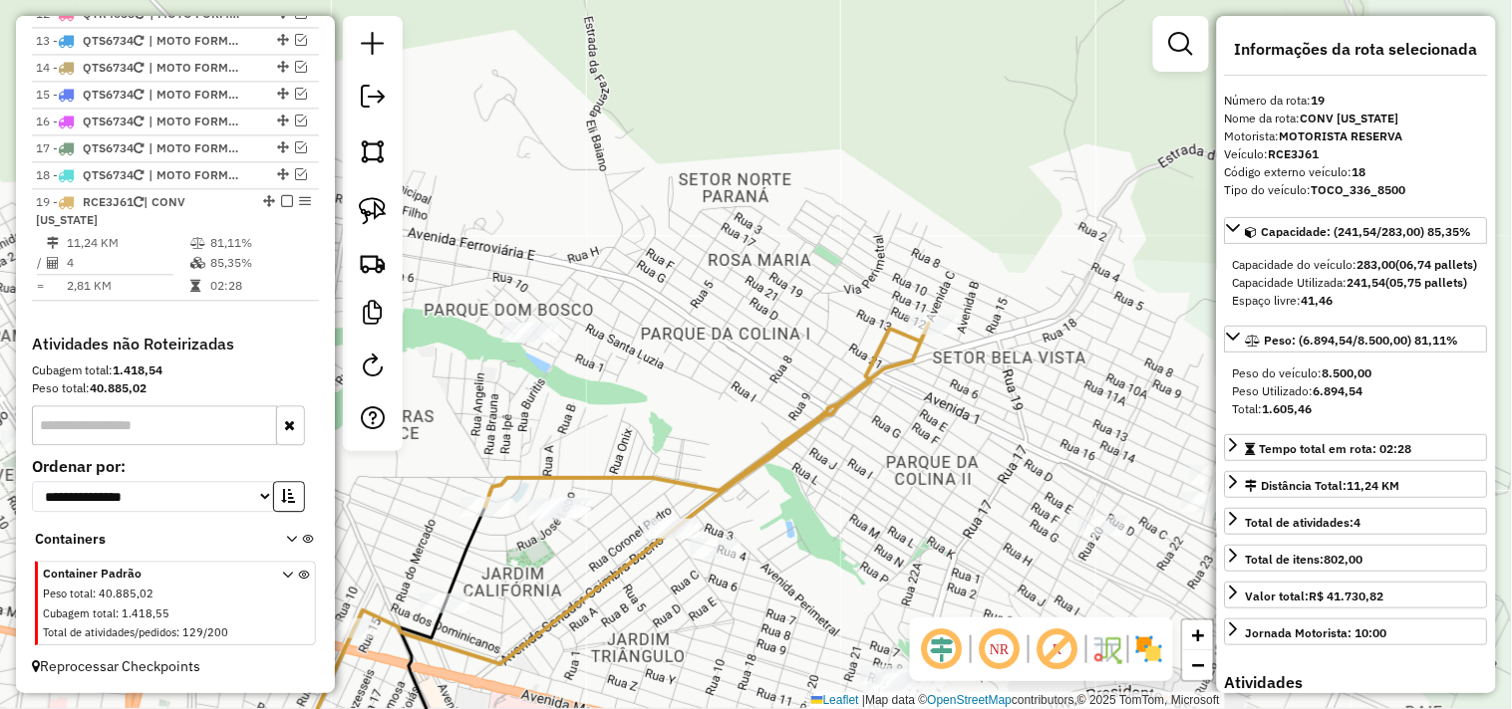
drag, startPoint x: 695, startPoint y: 425, endPoint x: 838, endPoint y: 310, distance: 184.2
click at [824, 319] on div "Janela de atendimento Grade de atendimento Capacidade Transportadoras Veículos …" at bounding box center [756, 354] width 1512 height 709
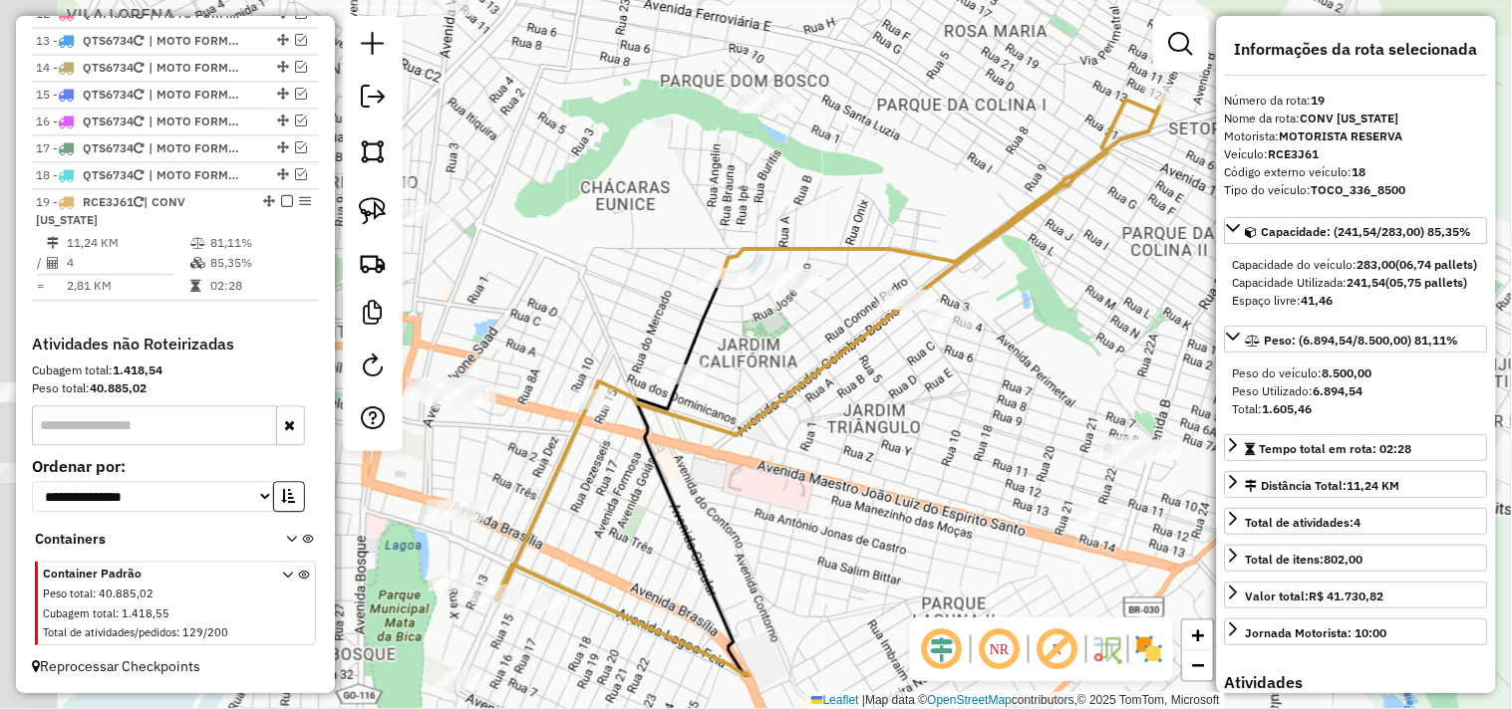
drag, startPoint x: 725, startPoint y: 424, endPoint x: 769, endPoint y: 344, distance: 91.8
click at [768, 346] on div "Janela de atendimento Grade de atendimento Capacidade Transportadoras Veículos …" at bounding box center [756, 354] width 1512 height 709
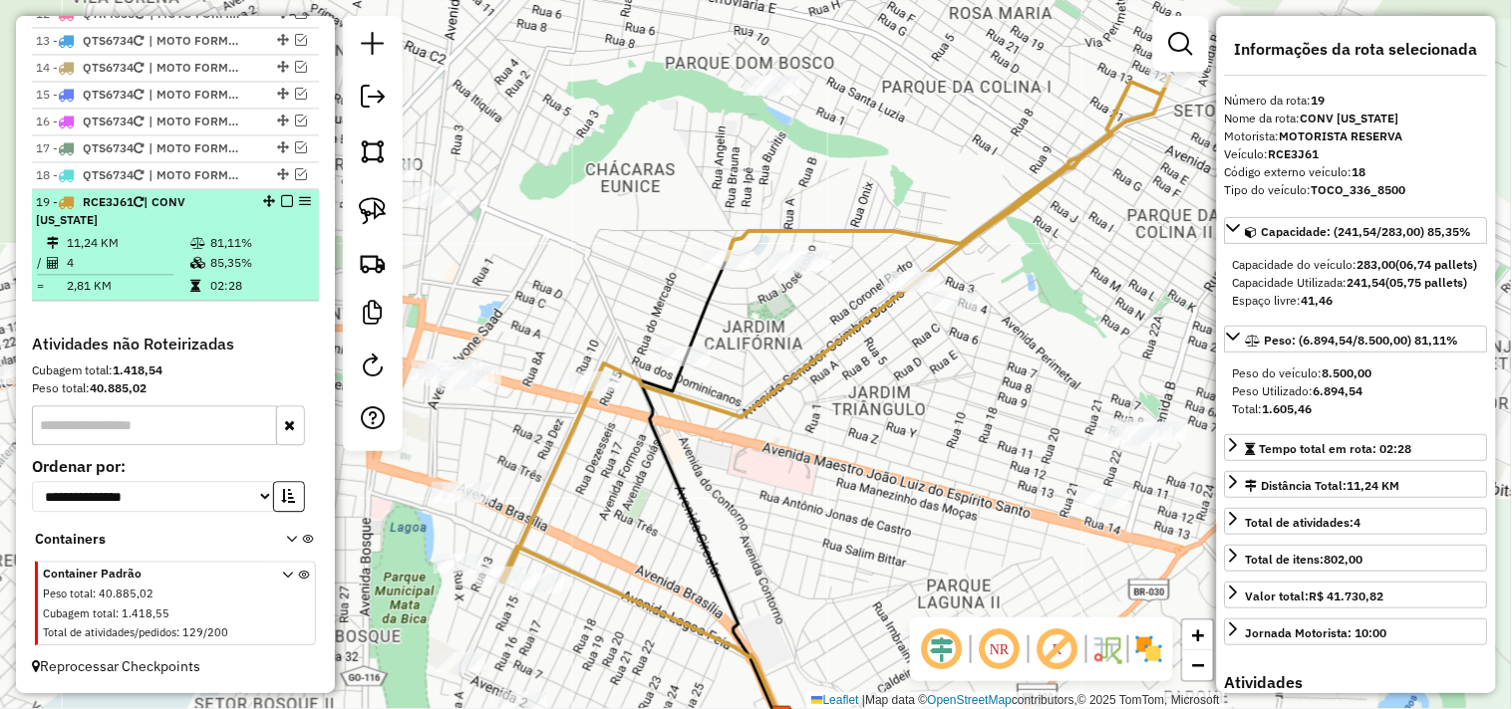
click at [281, 197] on em at bounding box center [287, 201] width 12 height 12
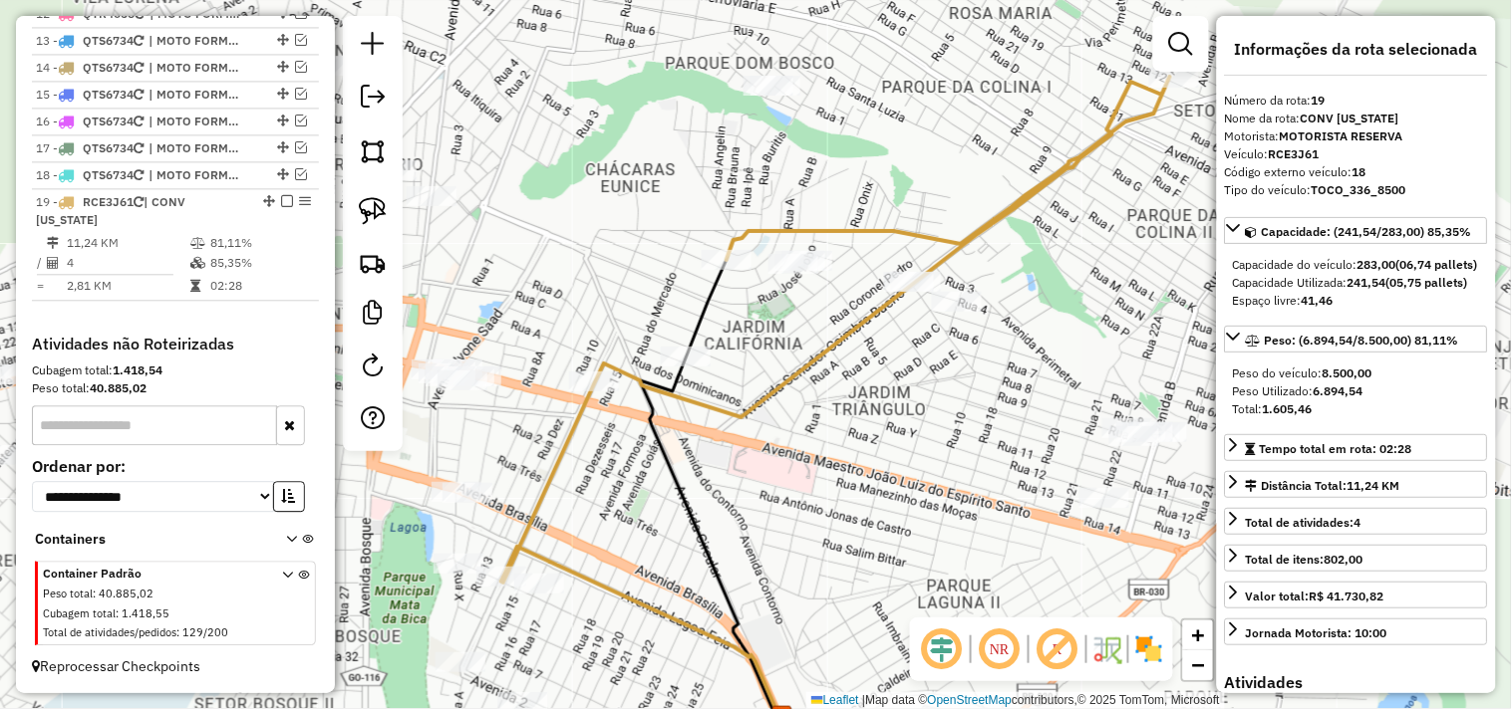
scroll to position [1022, 0]
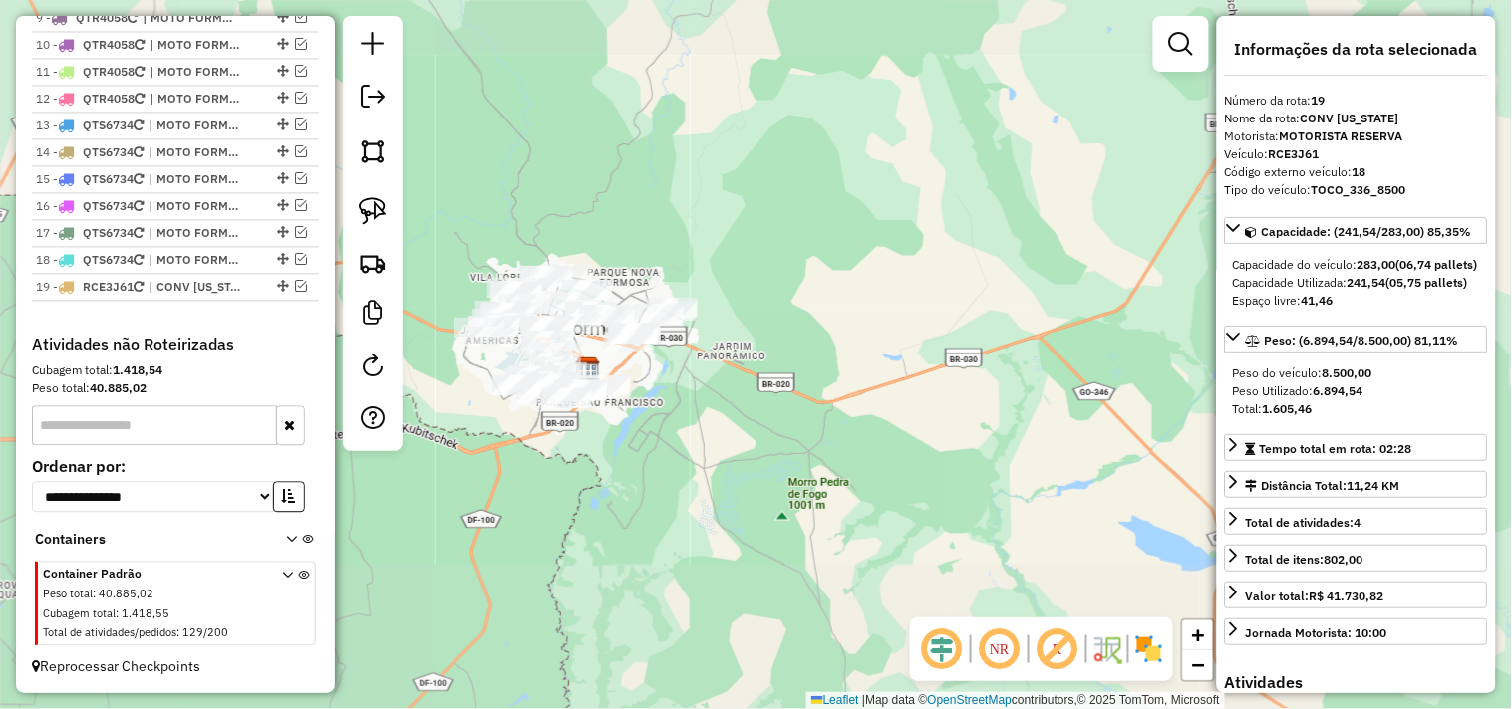
drag, startPoint x: 745, startPoint y: 403, endPoint x: 774, endPoint y: 420, distance: 34.0
click at [773, 419] on div "Janela de atendimento Grade de atendimento Capacidade Transportadoras Veículos …" at bounding box center [756, 354] width 1512 height 709
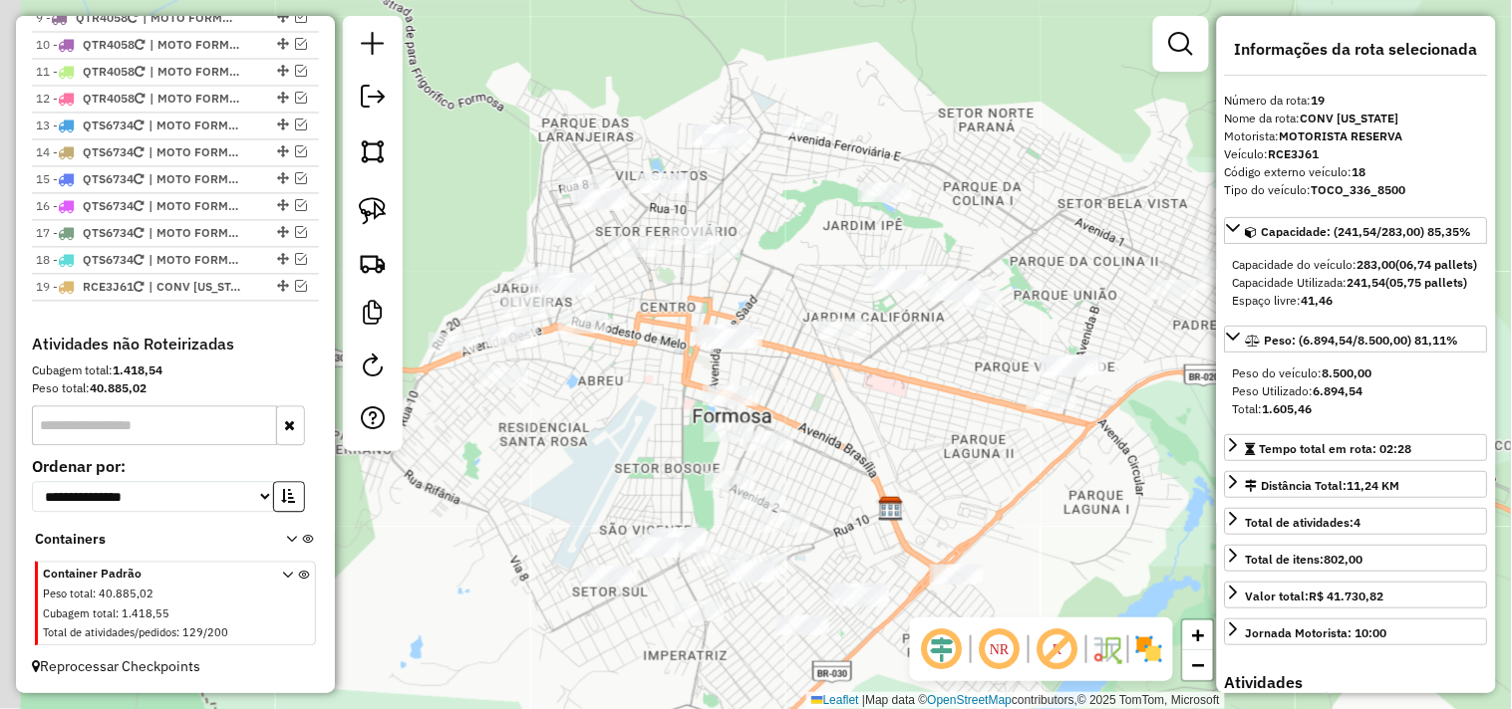
drag, startPoint x: 608, startPoint y: 235, endPoint x: 762, endPoint y: 294, distance: 165.3
click at [762, 294] on div "Janela de atendimento Grade de atendimento Capacidade Transportadoras Veículos …" at bounding box center [756, 354] width 1512 height 709
click at [361, 212] on img at bounding box center [373, 211] width 28 height 28
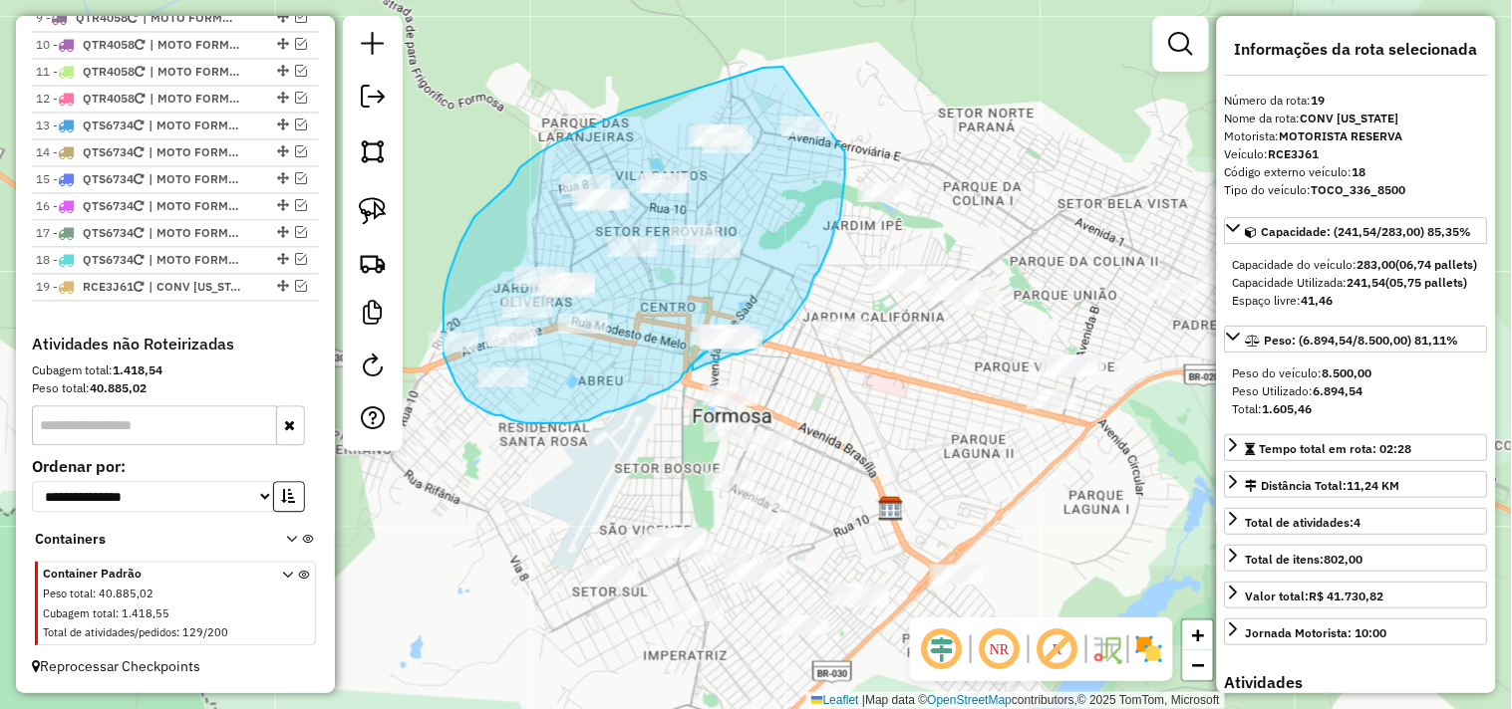
drag, startPoint x: 783, startPoint y: 67, endPoint x: 847, endPoint y: 113, distance: 78.5
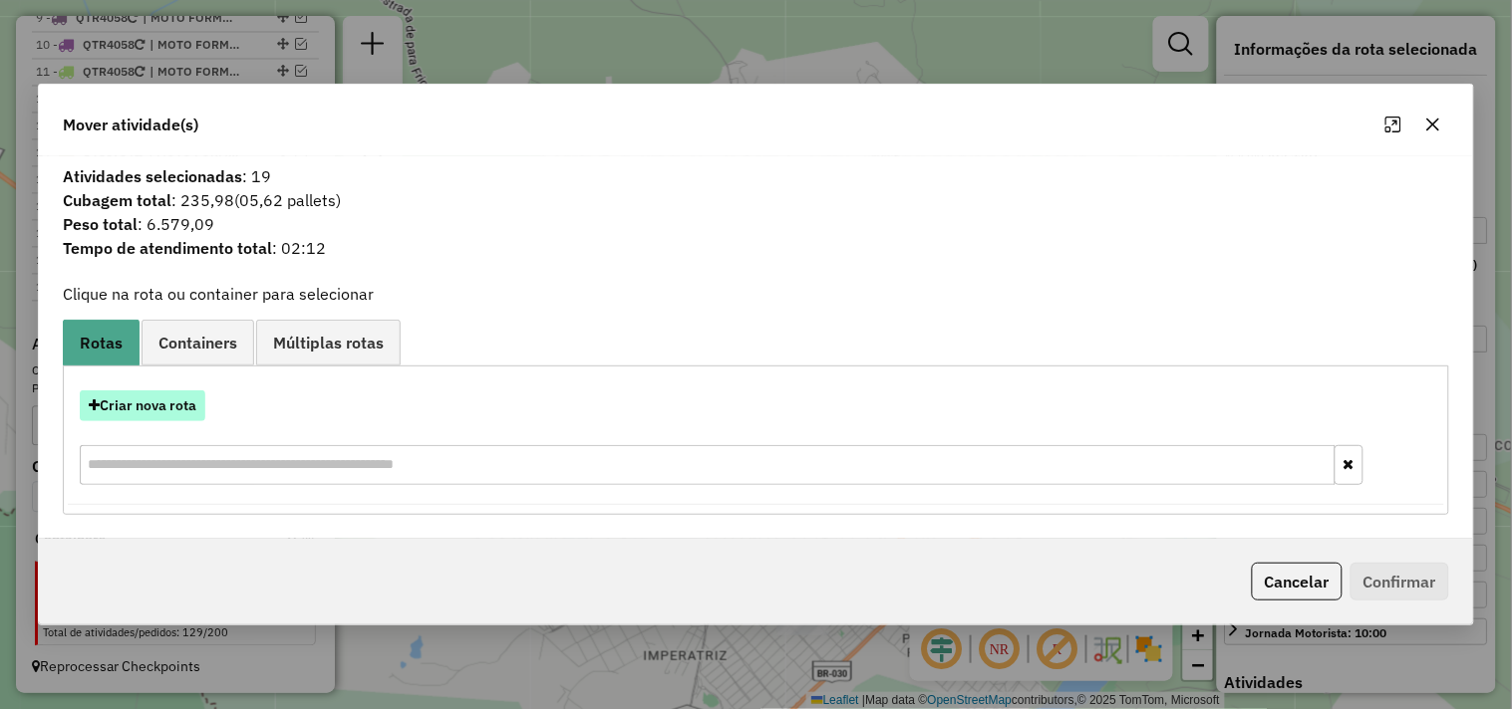
click at [160, 409] on button "Criar nova rota" at bounding box center [143, 406] width 126 height 31
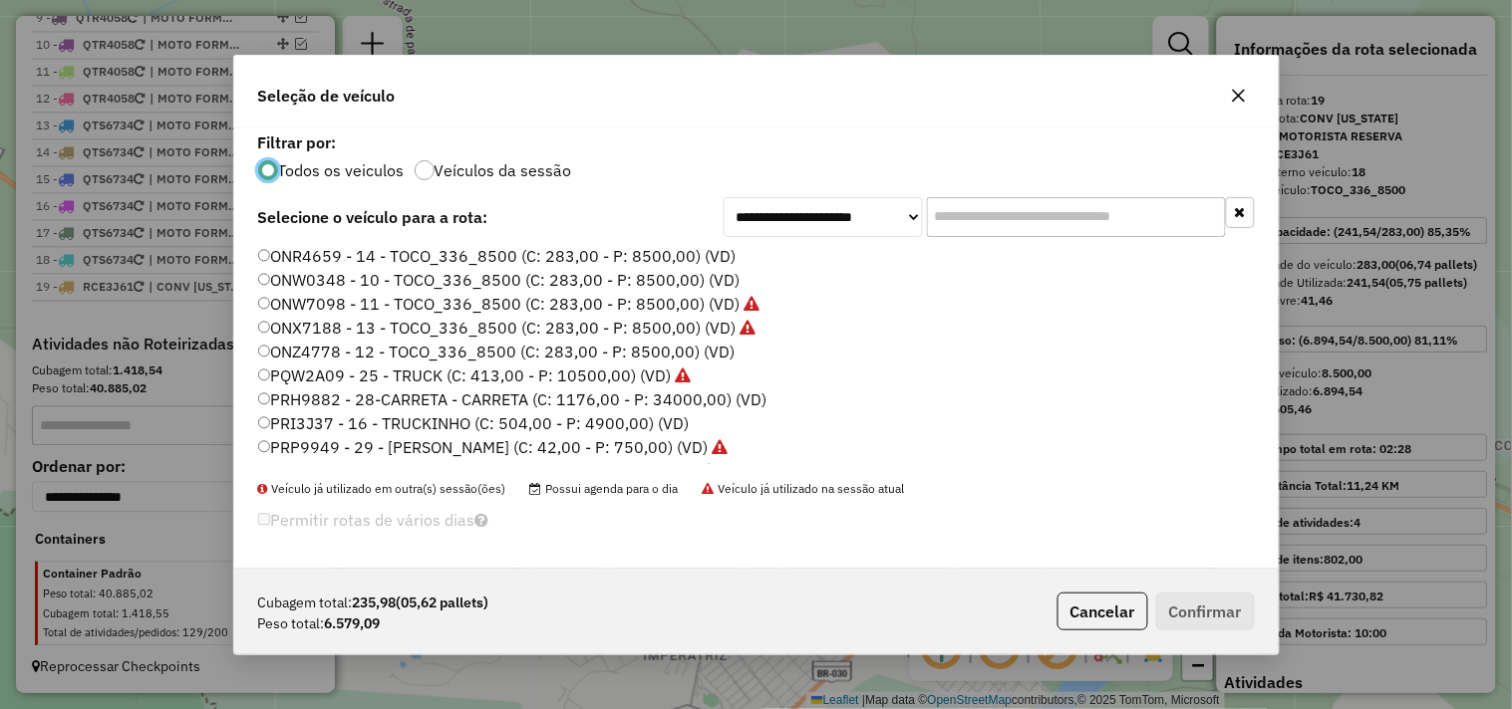
scroll to position [11, 5]
click at [1088, 605] on button "Cancelar" at bounding box center [1102, 612] width 91 height 38
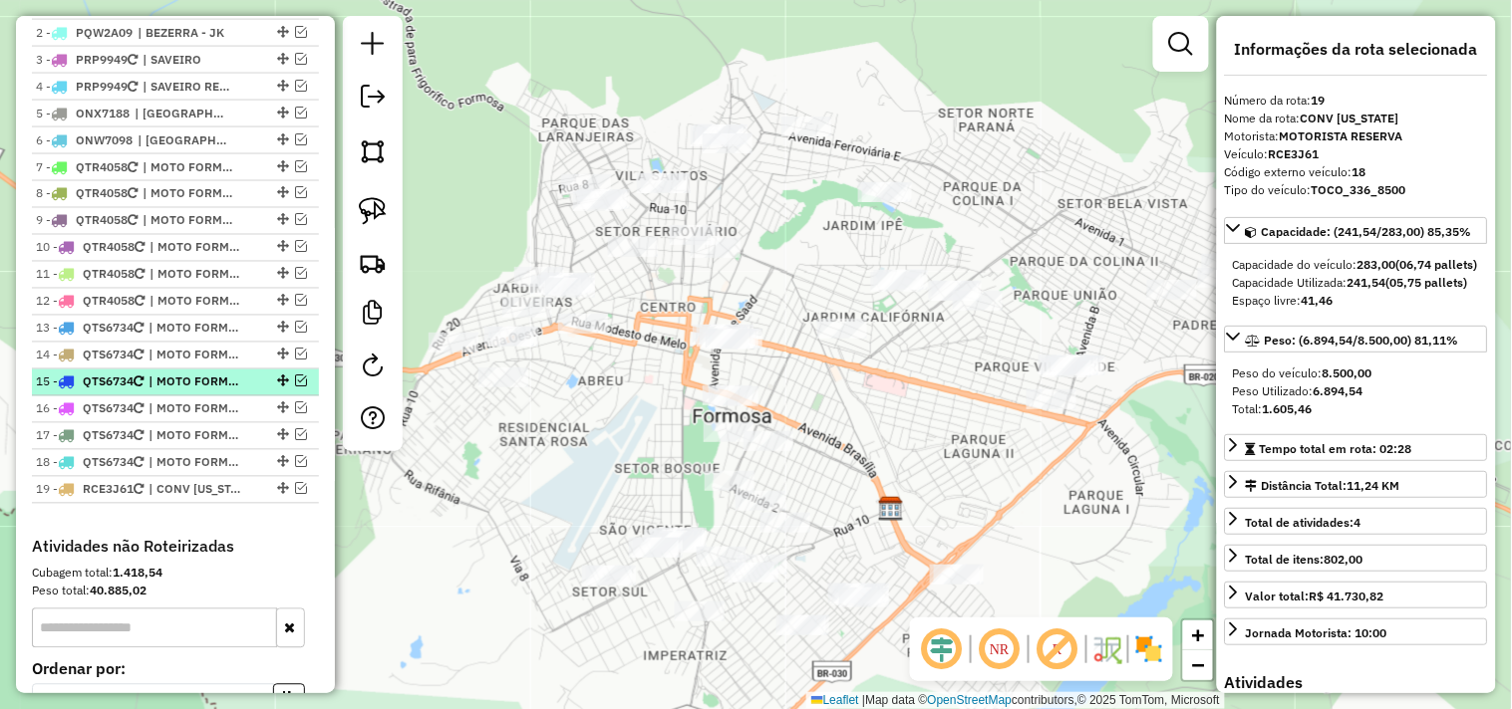
scroll to position [691, 0]
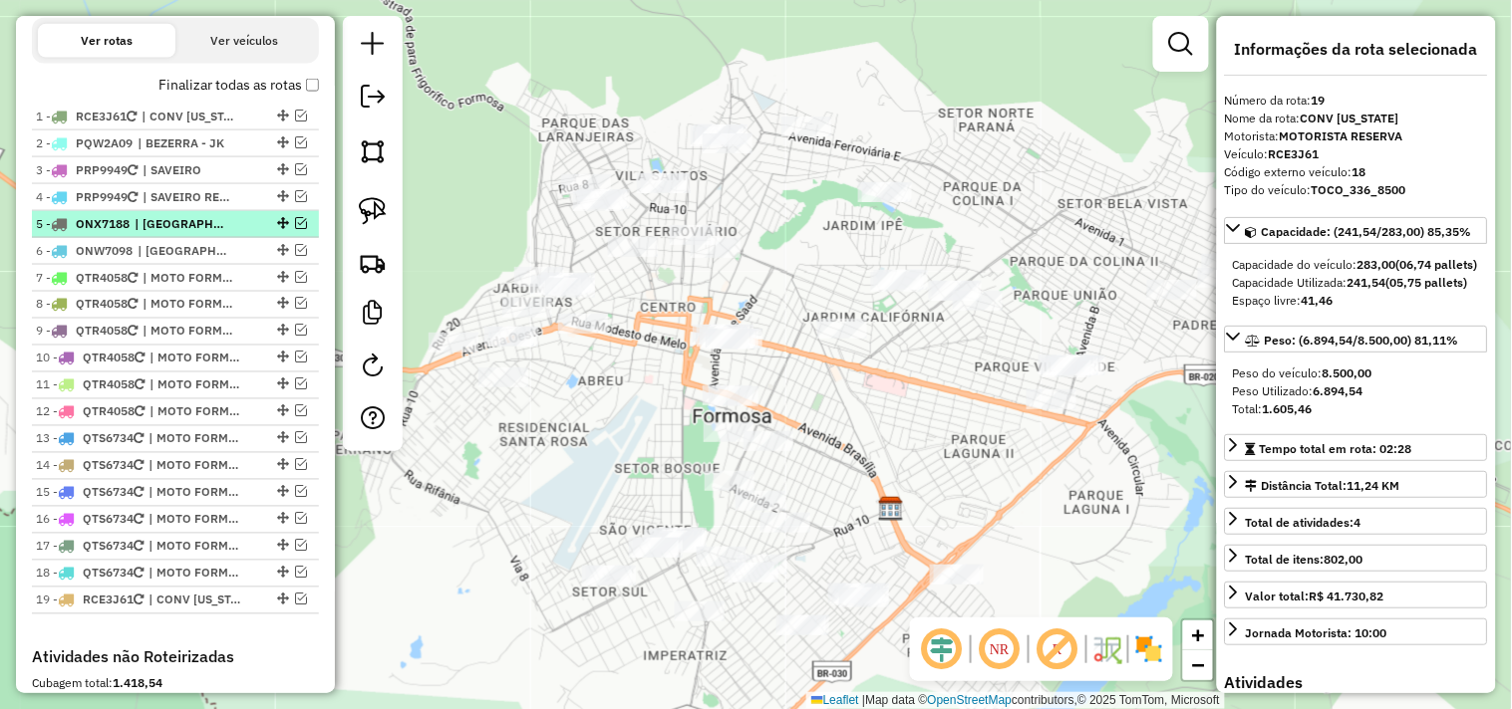
click at [296, 229] on em at bounding box center [301, 223] width 12 height 12
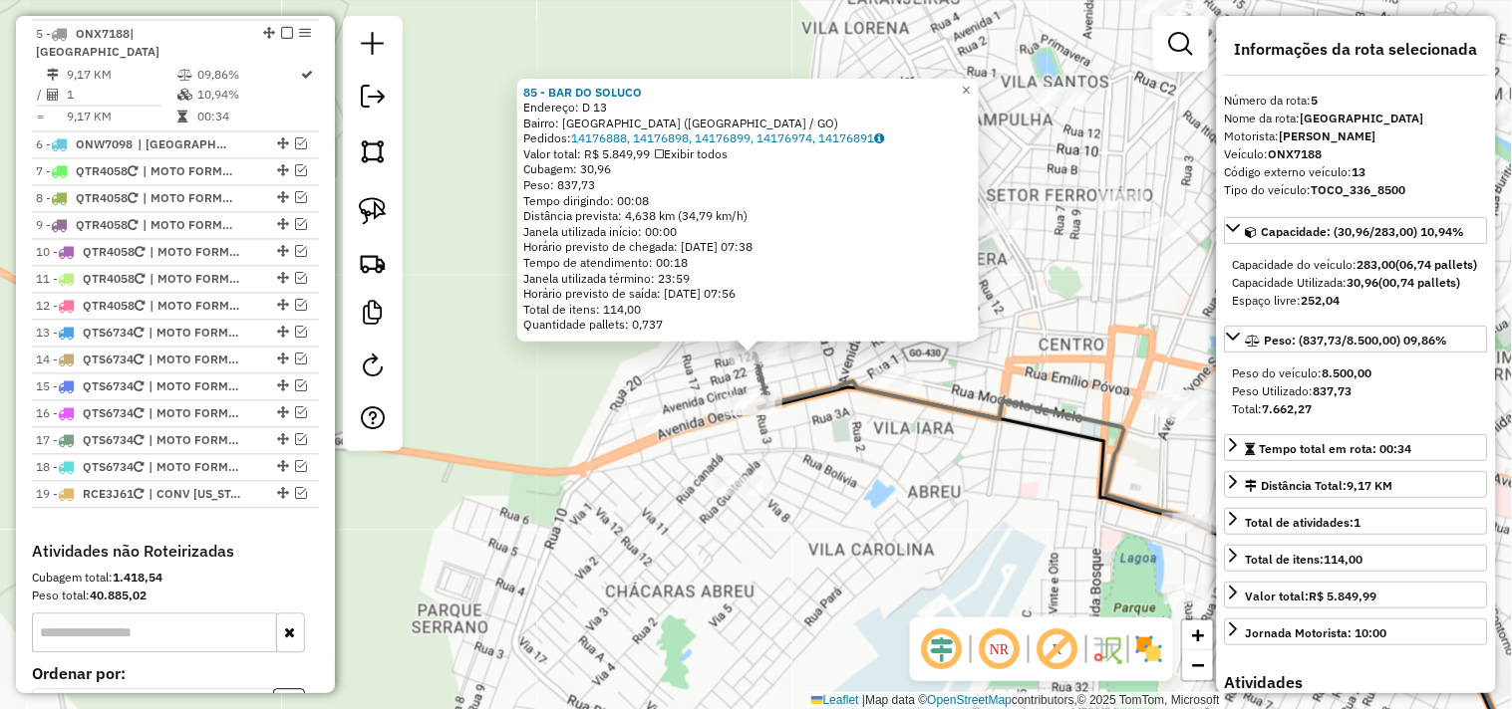
scroll to position [902, 0]
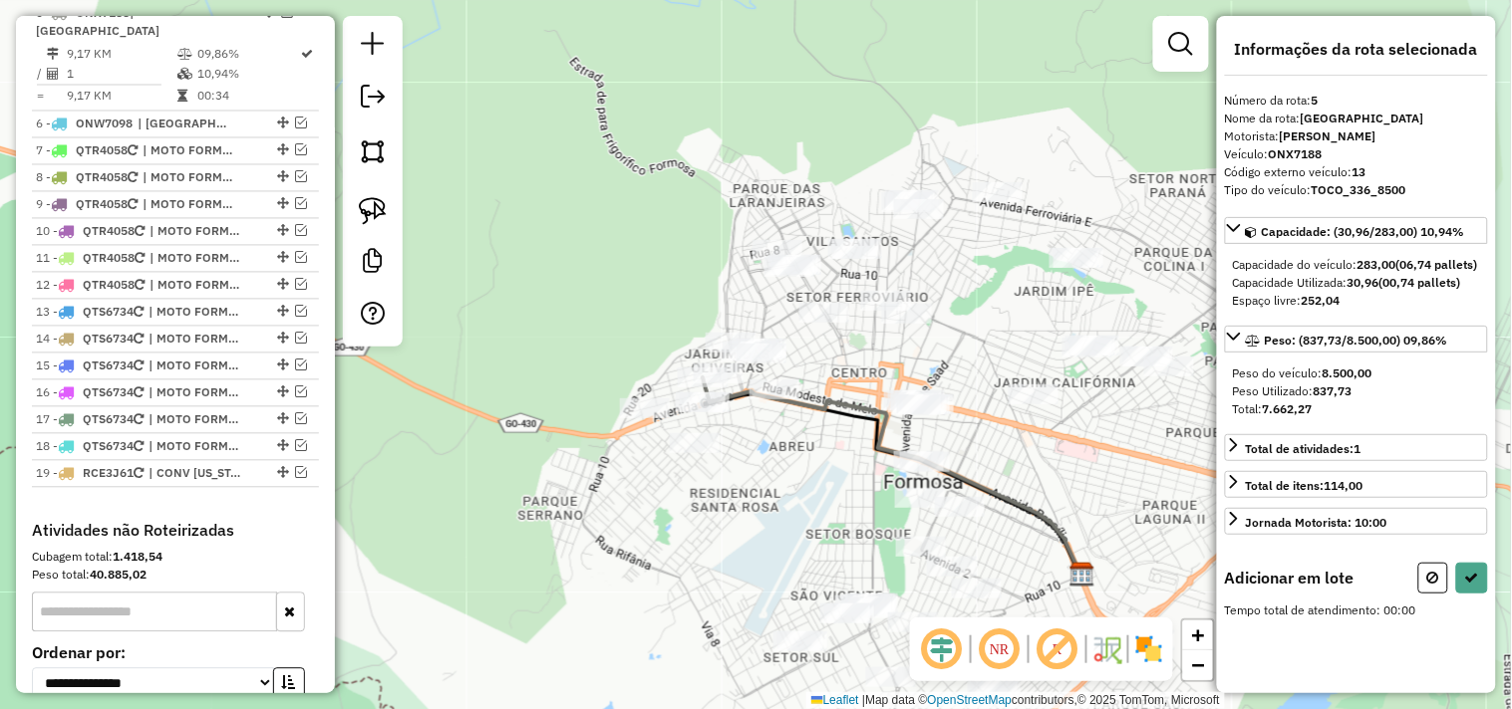
drag, startPoint x: 370, startPoint y: 197, endPoint x: 560, endPoint y: 144, distance: 197.5
click at [370, 199] on img at bounding box center [373, 211] width 28 height 28
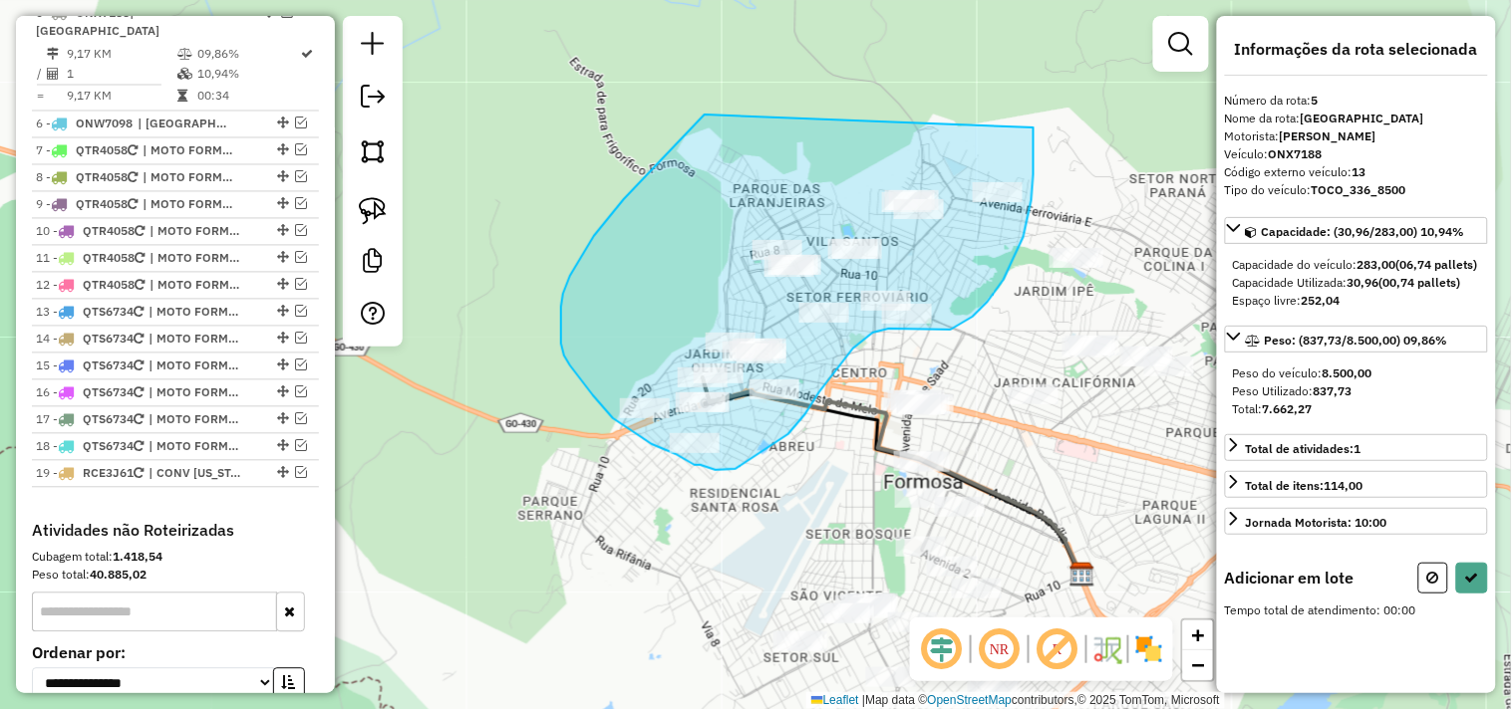
drag, startPoint x: 680, startPoint y: 141, endPoint x: 1033, endPoint y: 128, distance: 354.0
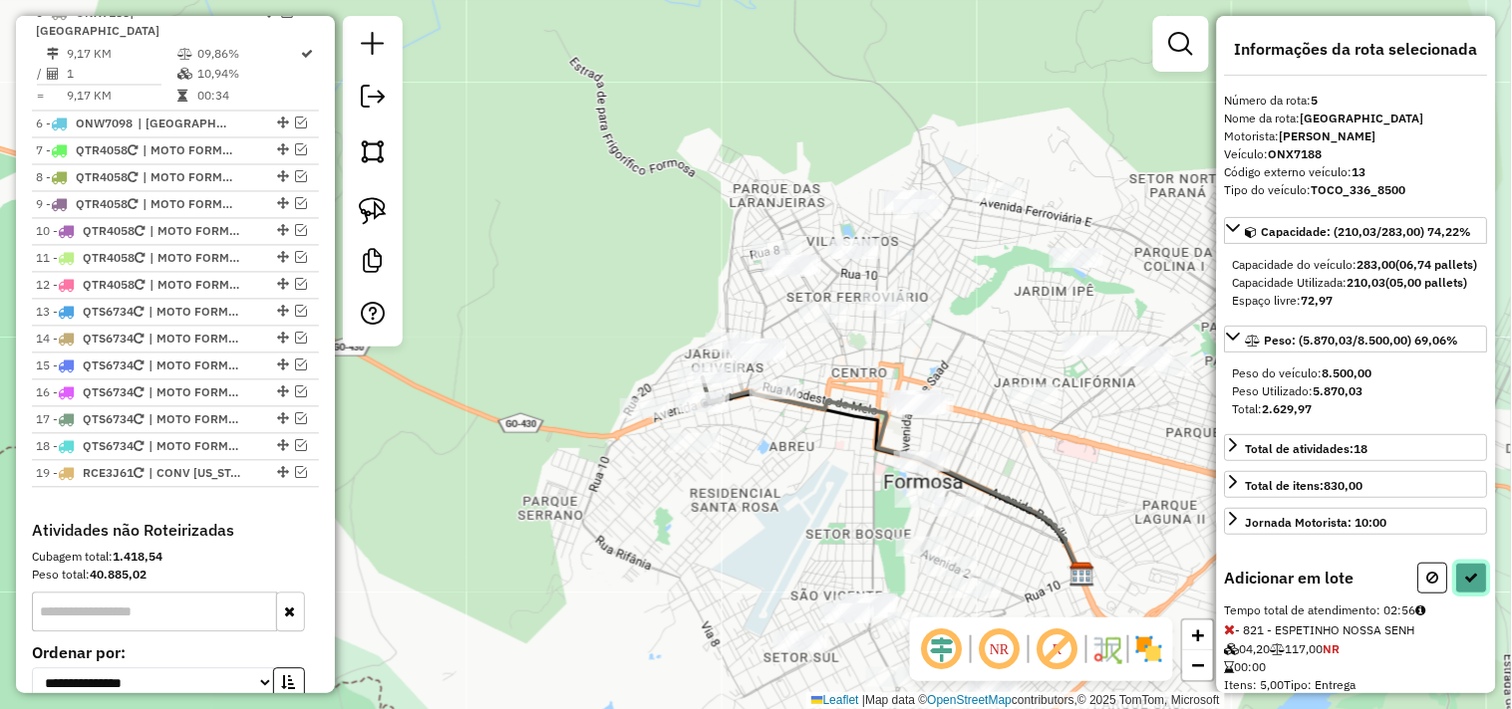
click at [1465, 585] on icon at bounding box center [1472, 578] width 14 height 14
select select "*********"
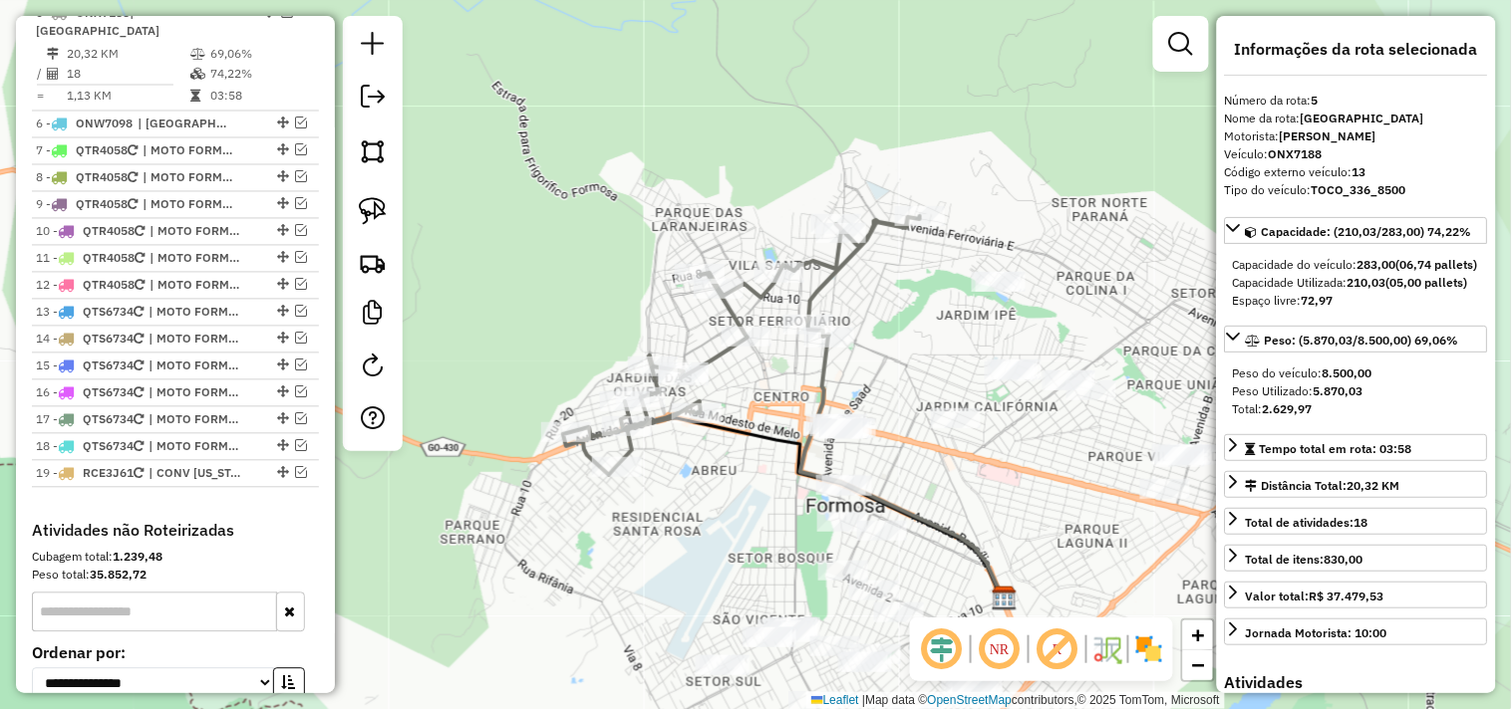
drag, startPoint x: 970, startPoint y: 341, endPoint x: 892, endPoint y: 365, distance: 81.3
click at [892, 365] on div "Janela de atendimento Grade de atendimento Capacidade Transportadoras Veículos …" at bounding box center [756, 354] width 1512 height 709
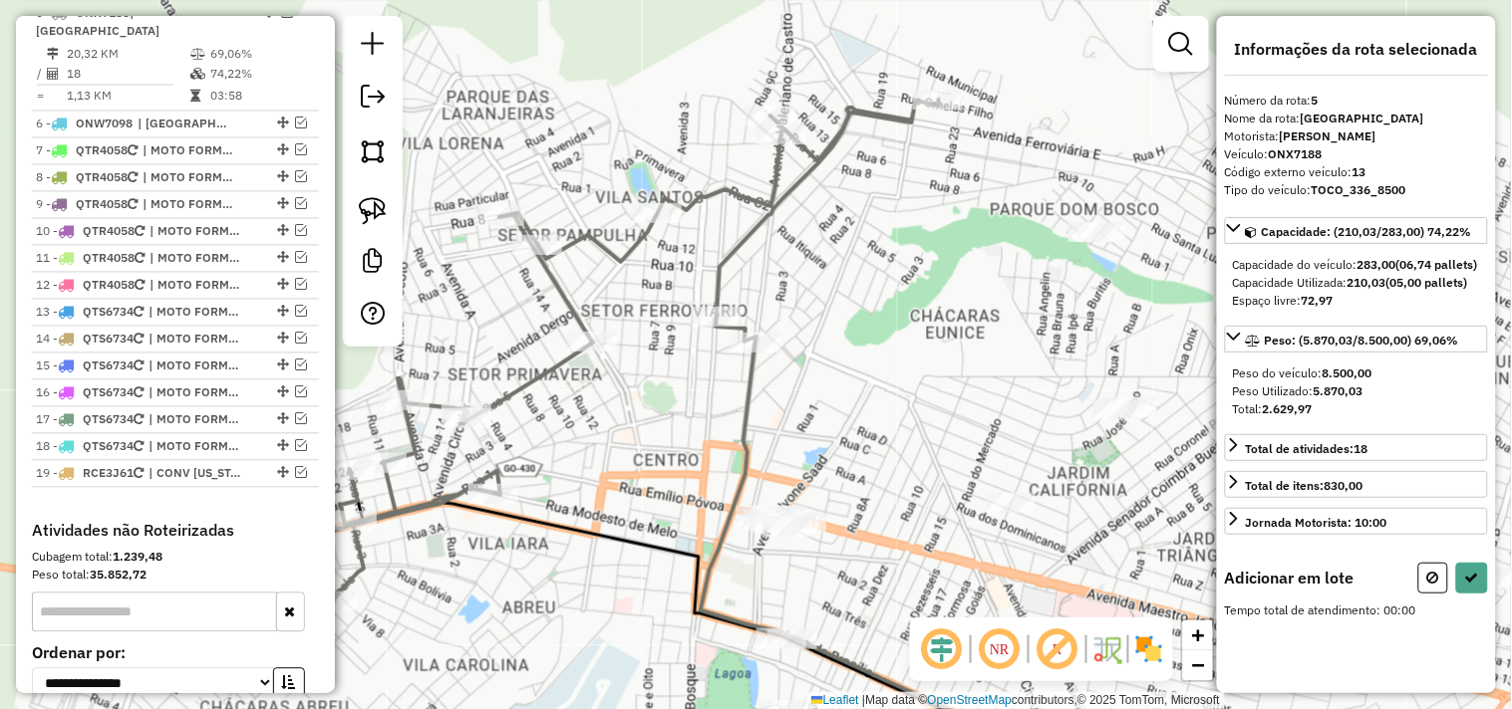
drag, startPoint x: 885, startPoint y: 410, endPoint x: 869, endPoint y: 257, distance: 153.3
click at [869, 257] on div "Janela de atendimento Grade de atendimento Capacidade Transportadoras Veículos …" at bounding box center [756, 354] width 1512 height 709
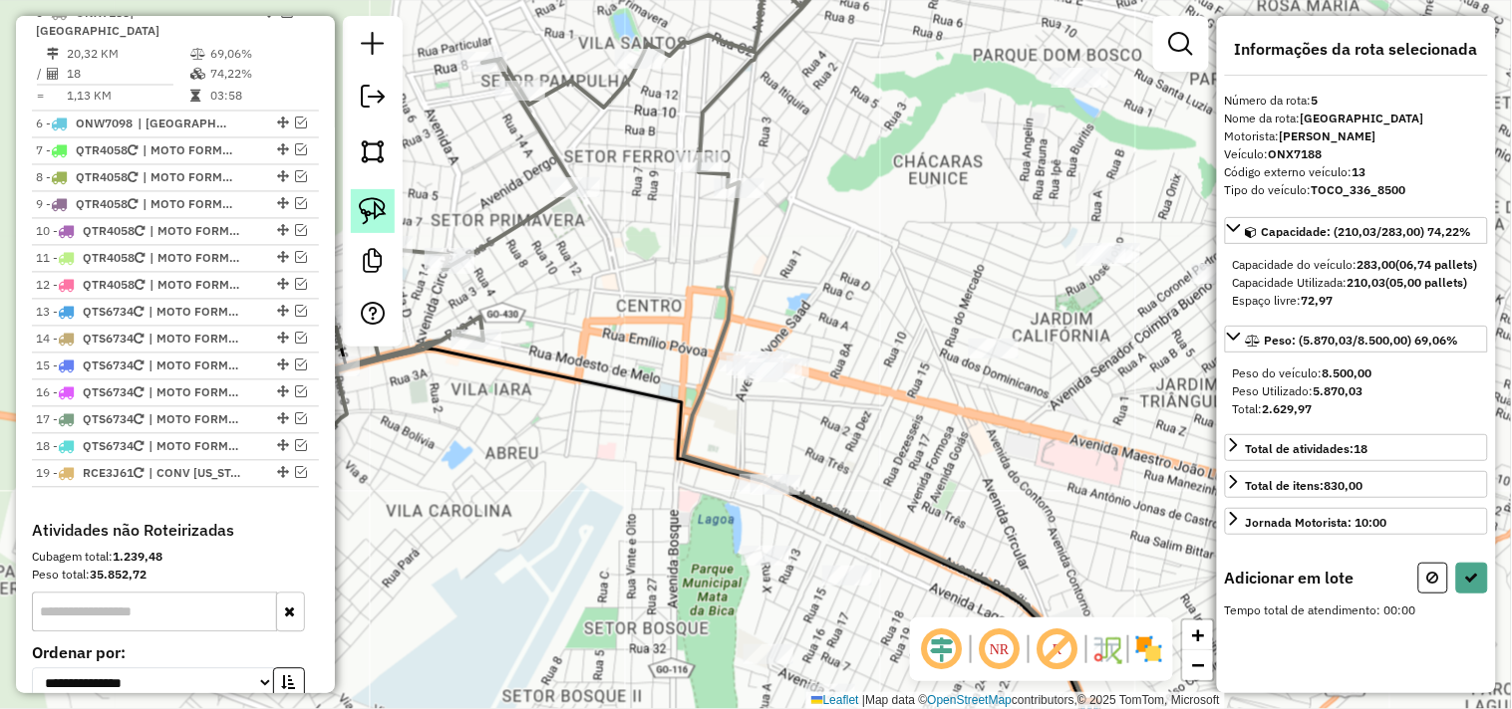
click at [372, 199] on img at bounding box center [373, 211] width 28 height 28
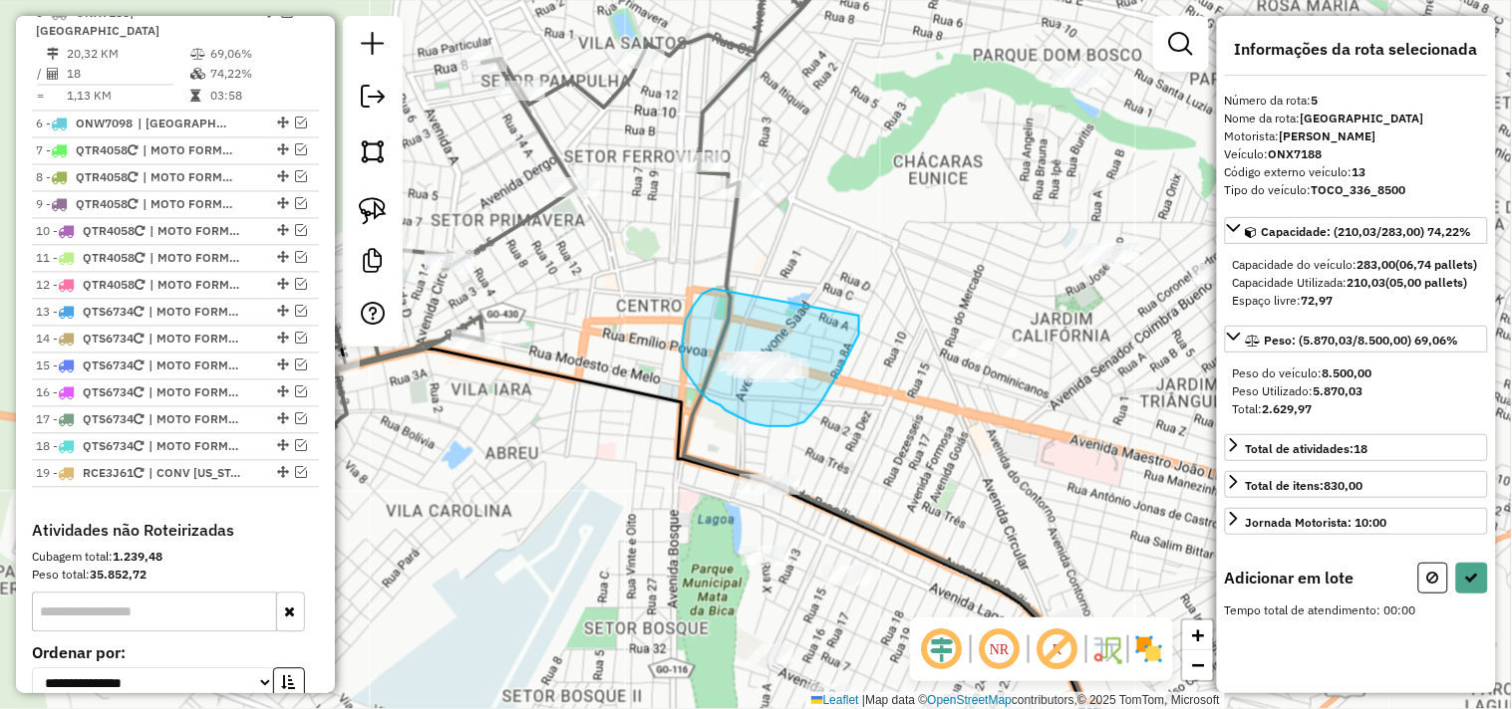
drag, startPoint x: 713, startPoint y: 289, endPoint x: 851, endPoint y: 304, distance: 138.3
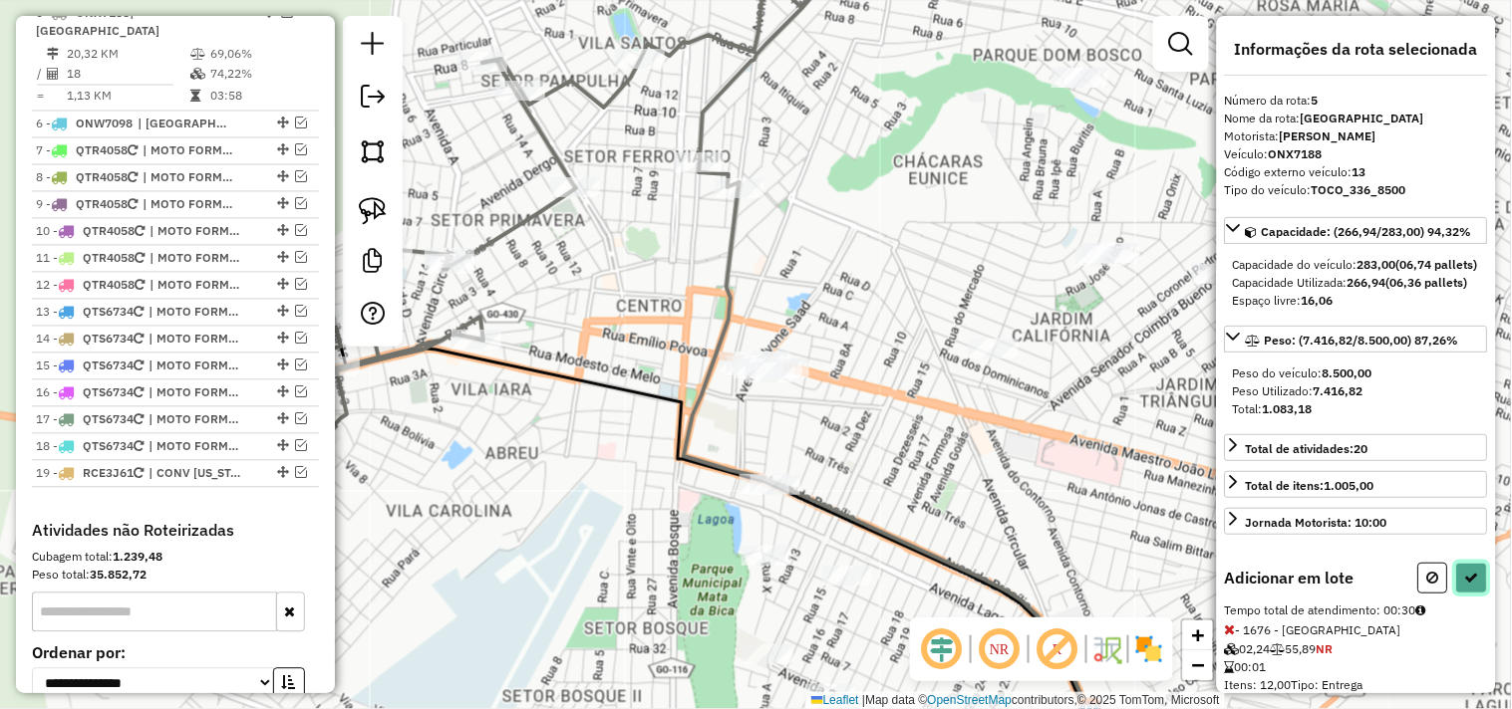
click at [1475, 594] on button at bounding box center [1472, 578] width 32 height 31
select select "*********"
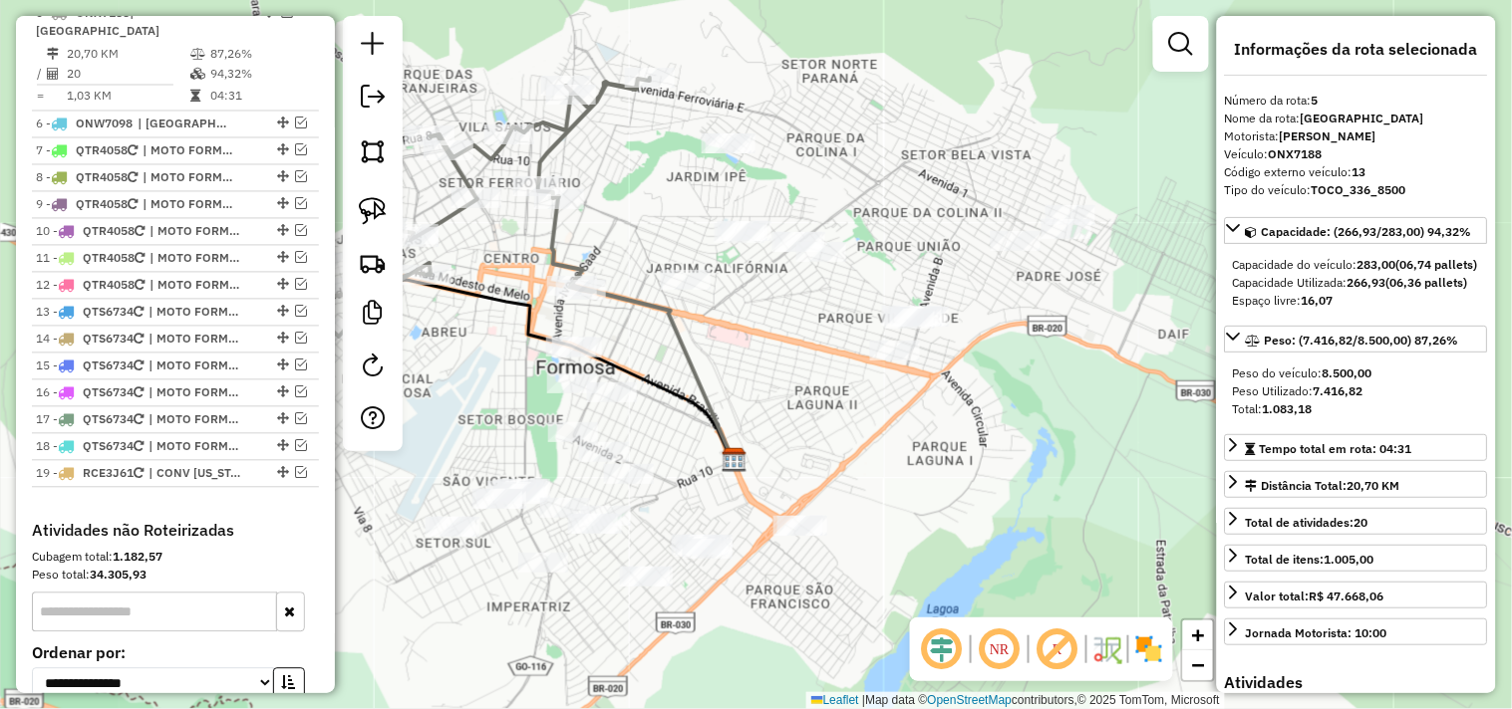
drag, startPoint x: 939, startPoint y: 452, endPoint x: 651, endPoint y: 337, distance: 310.3
click at [682, 351] on icon at bounding box center [652, 373] width 161 height 175
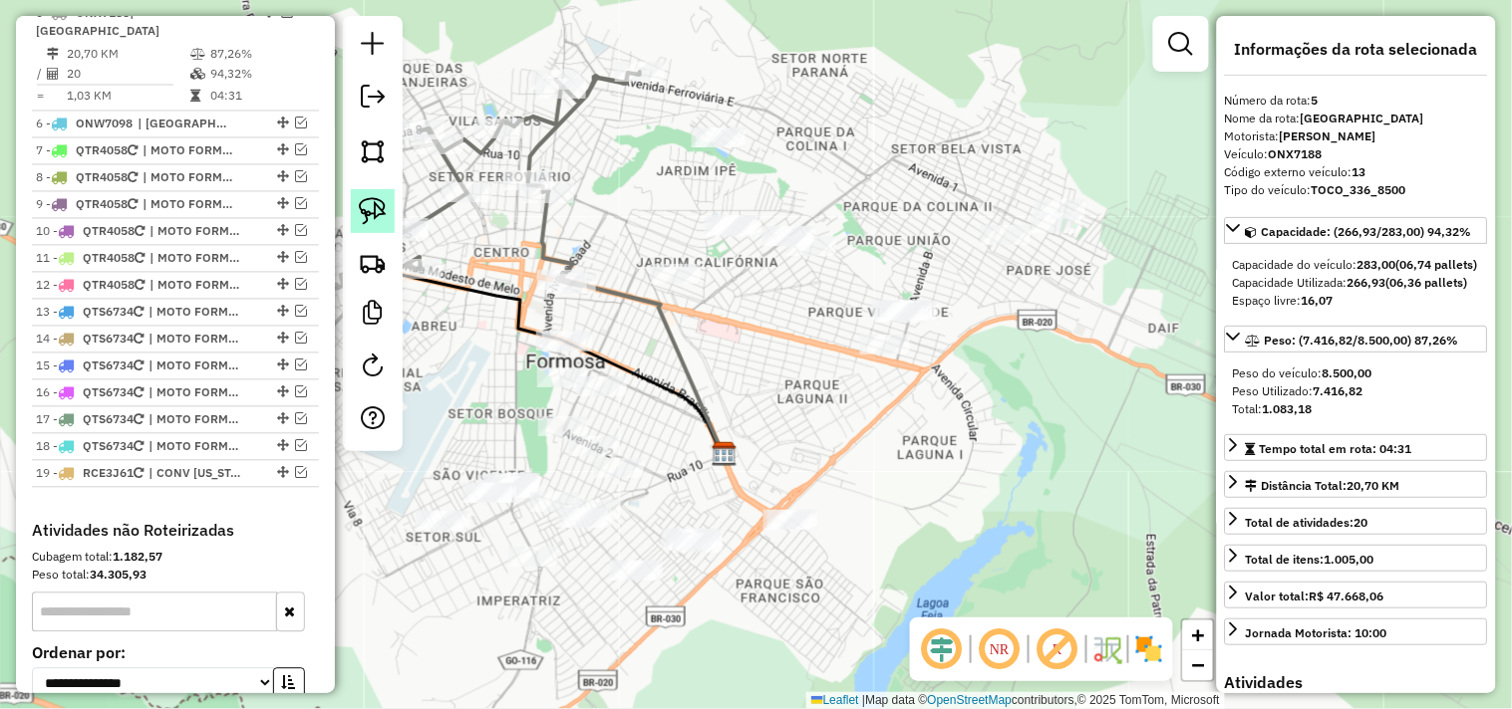
click at [370, 220] on img at bounding box center [373, 211] width 28 height 28
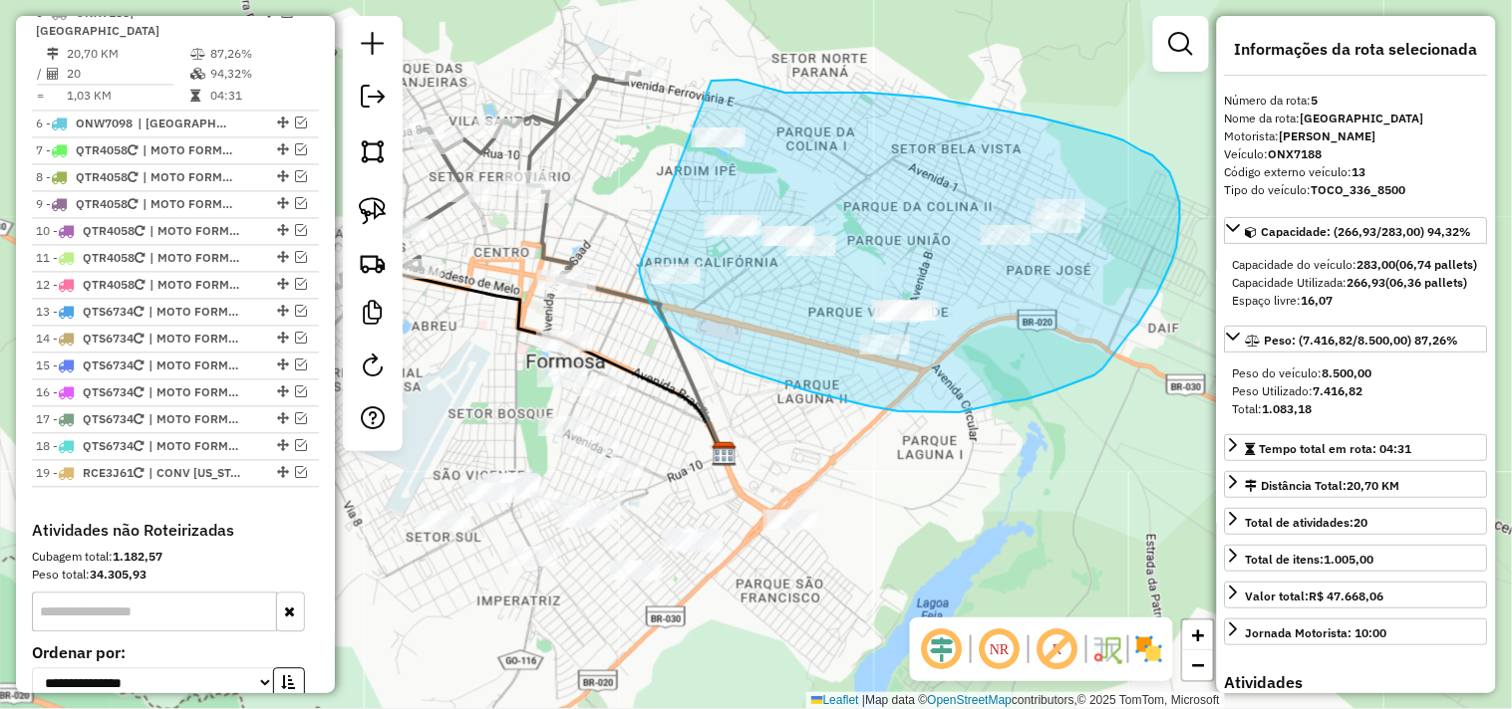
drag, startPoint x: 640, startPoint y: 266, endPoint x: 708, endPoint y: 81, distance: 197.7
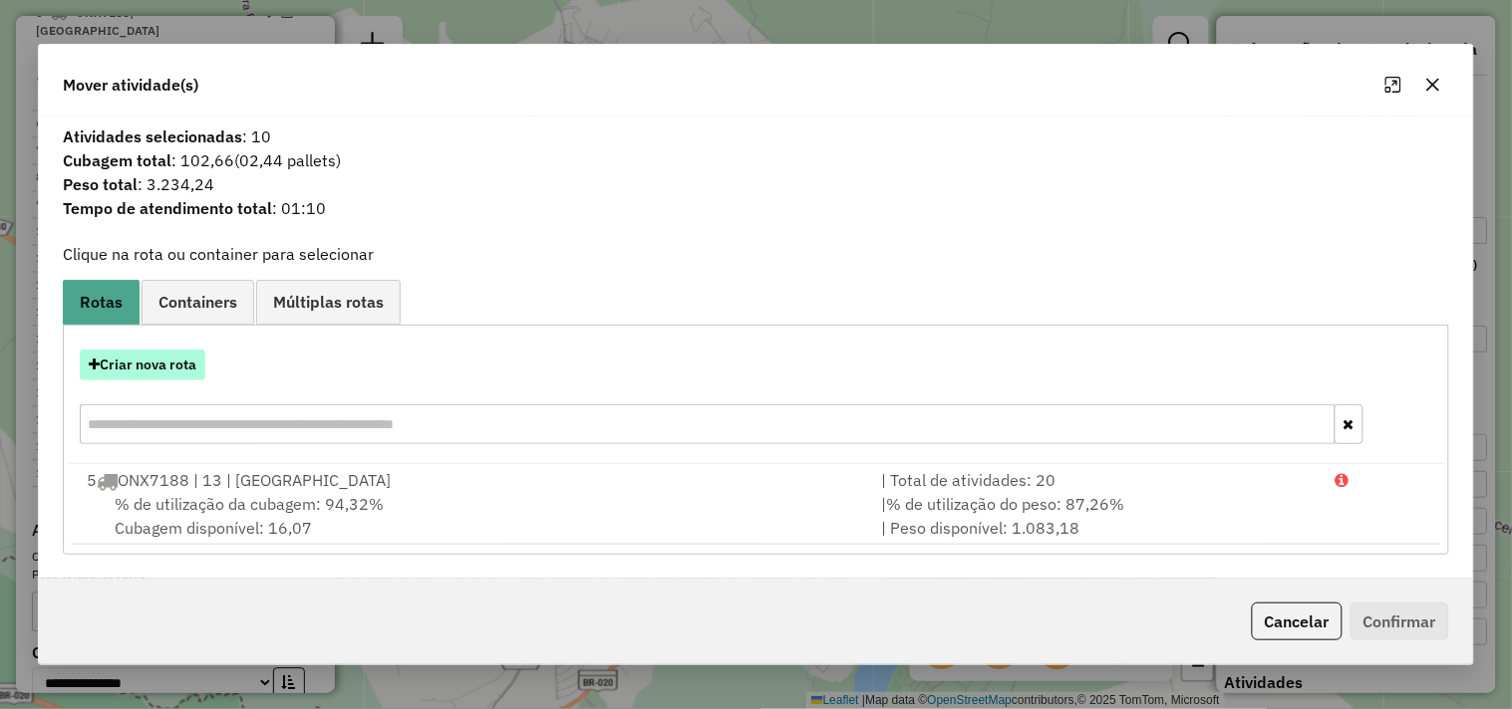
click at [181, 369] on button "Criar nova rota" at bounding box center [143, 365] width 126 height 31
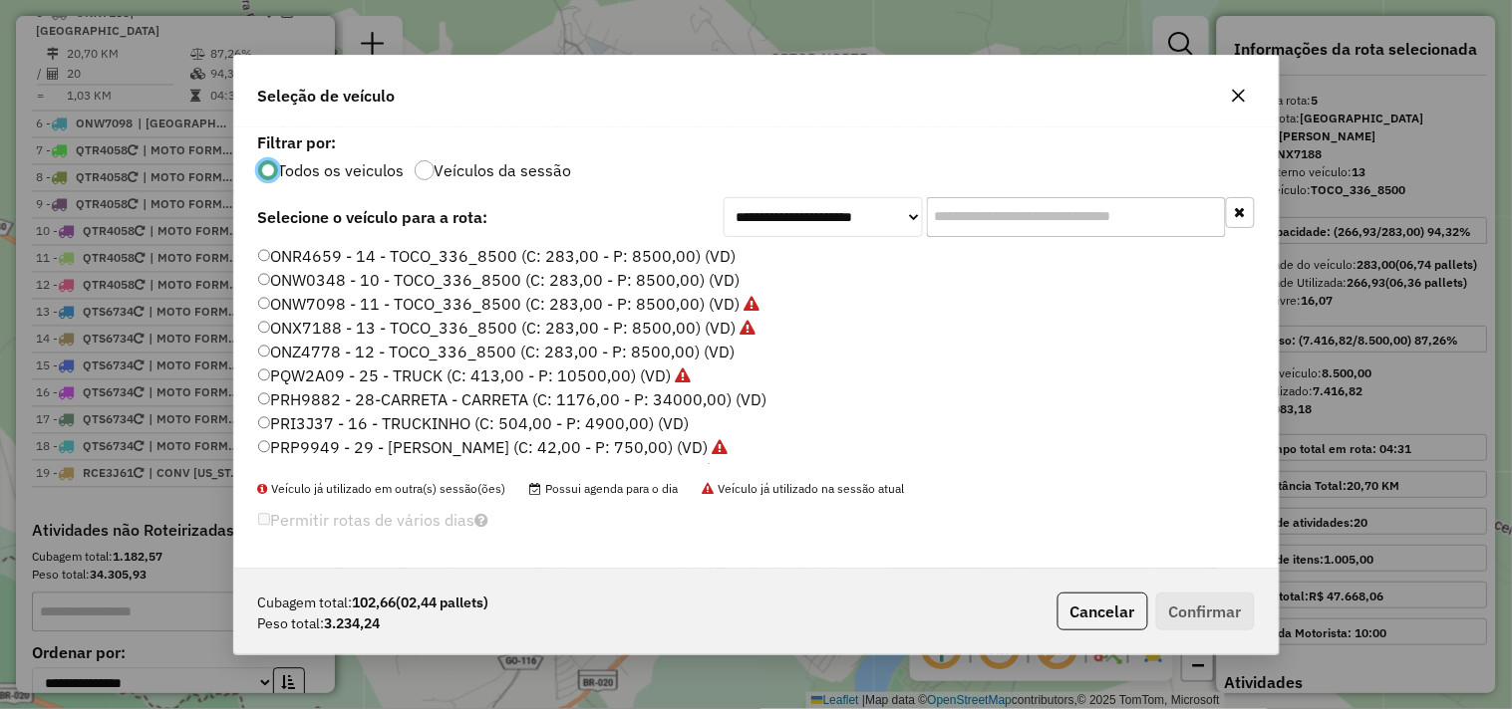
scroll to position [11, 5]
click at [1121, 604] on button "Cancelar" at bounding box center [1102, 612] width 91 height 38
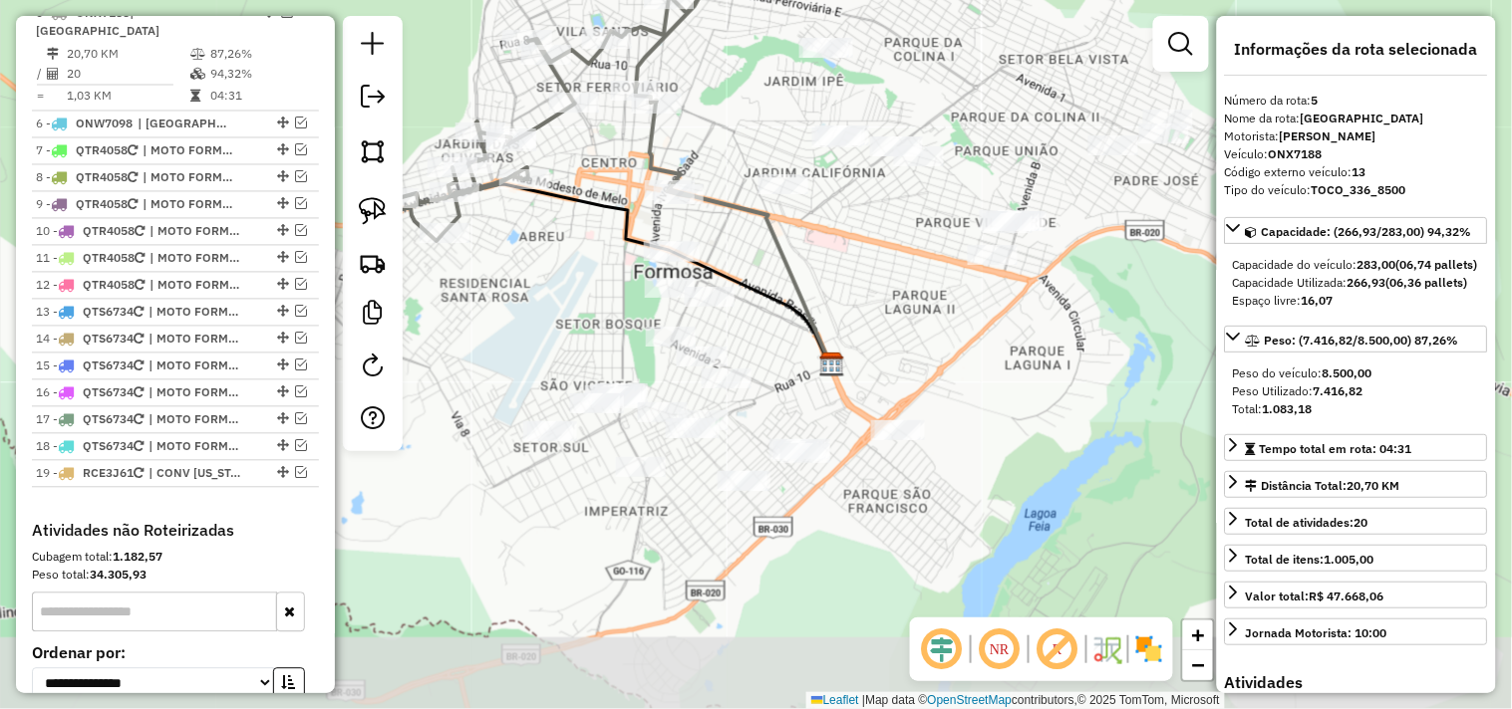
drag, startPoint x: 790, startPoint y: 371, endPoint x: 898, endPoint y: 254, distance: 158.7
click at [921, 257] on div "Janela de atendimento Grade de atendimento Capacidade Transportadoras Veículos …" at bounding box center [756, 354] width 1512 height 709
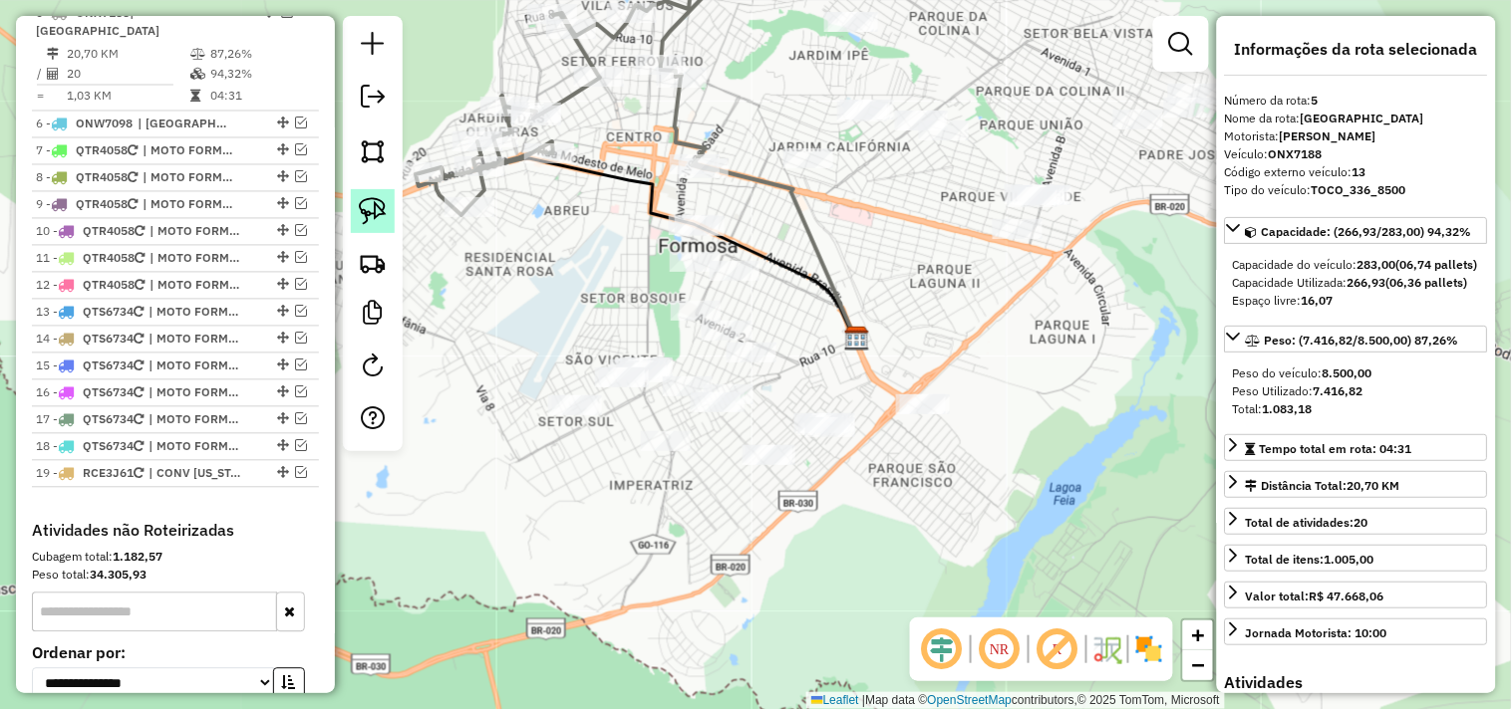
click at [374, 214] on img at bounding box center [373, 211] width 28 height 28
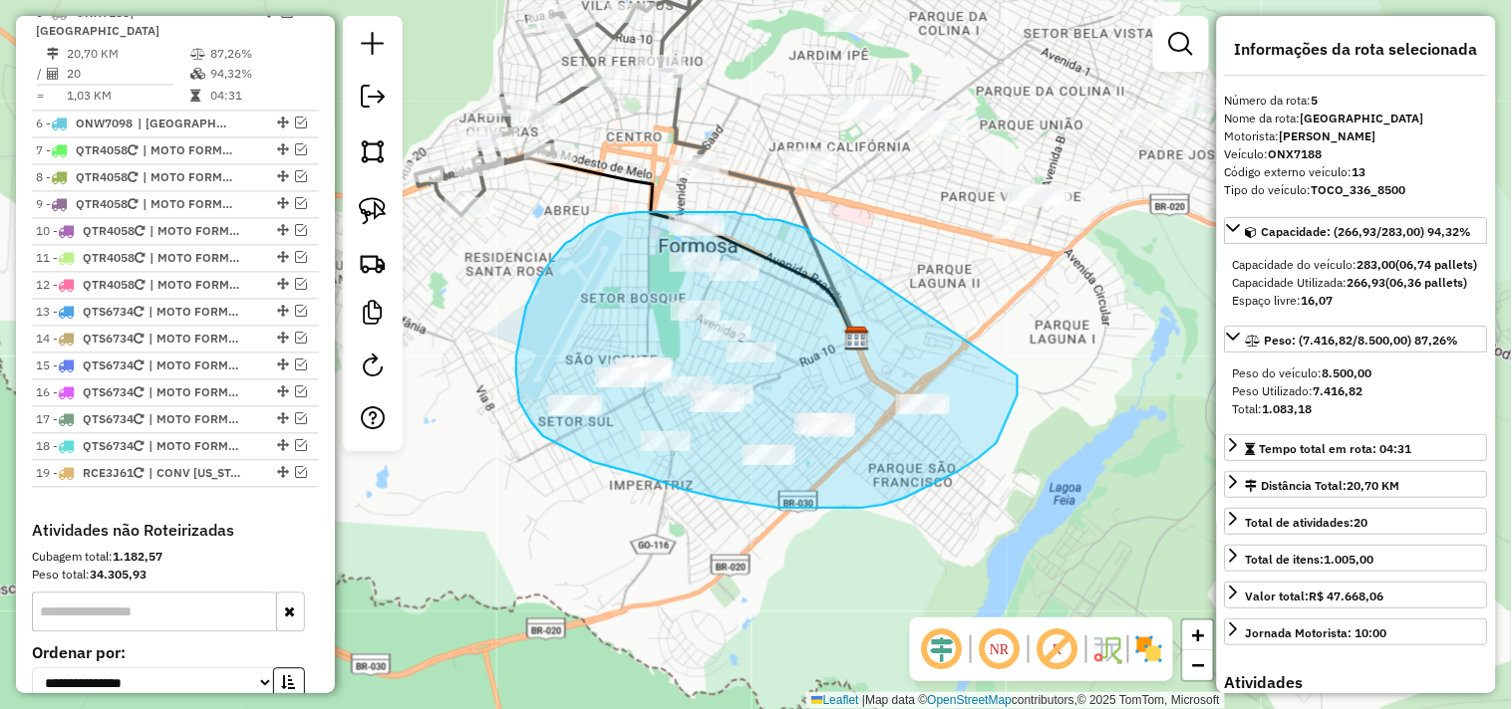
drag, startPoint x: 809, startPoint y: 235, endPoint x: 999, endPoint y: 365, distance: 230.2
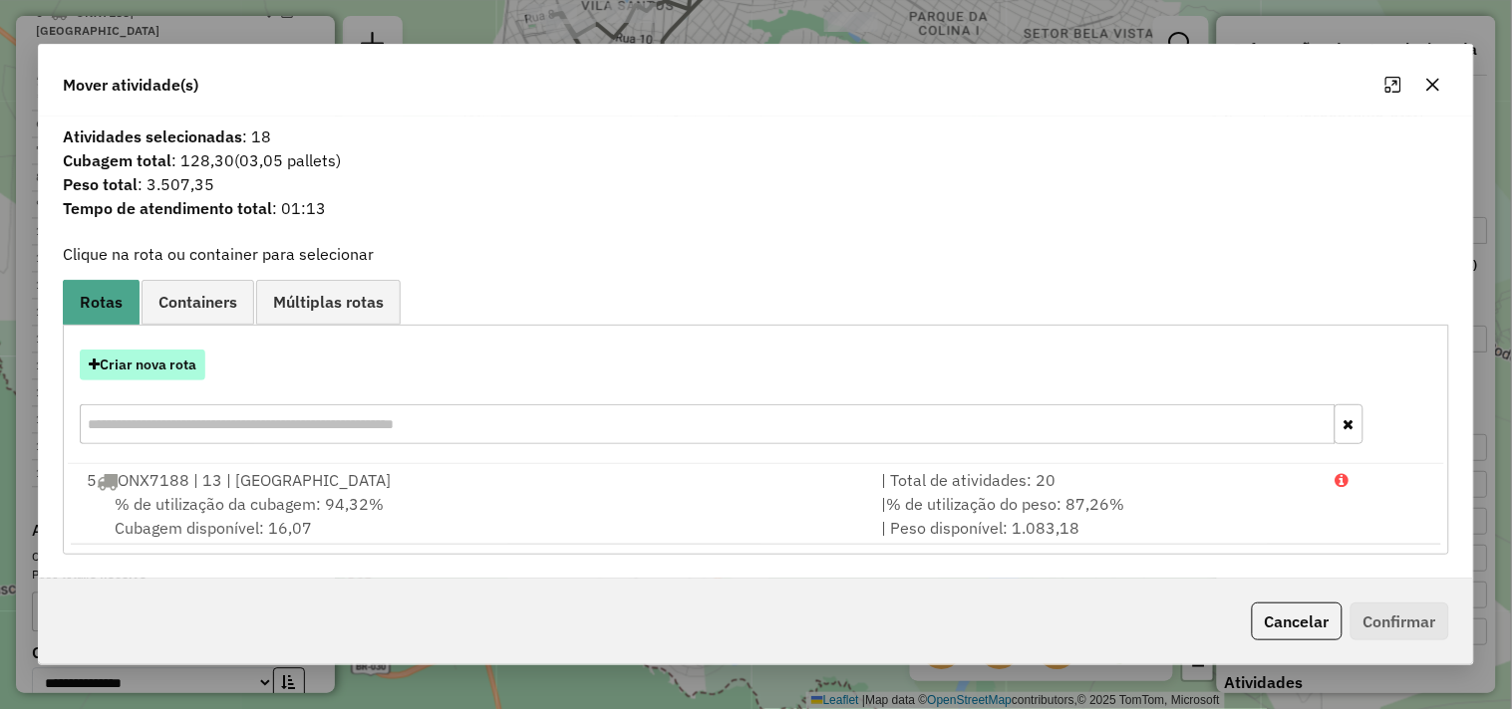
click at [185, 372] on button "Criar nova rota" at bounding box center [143, 365] width 126 height 31
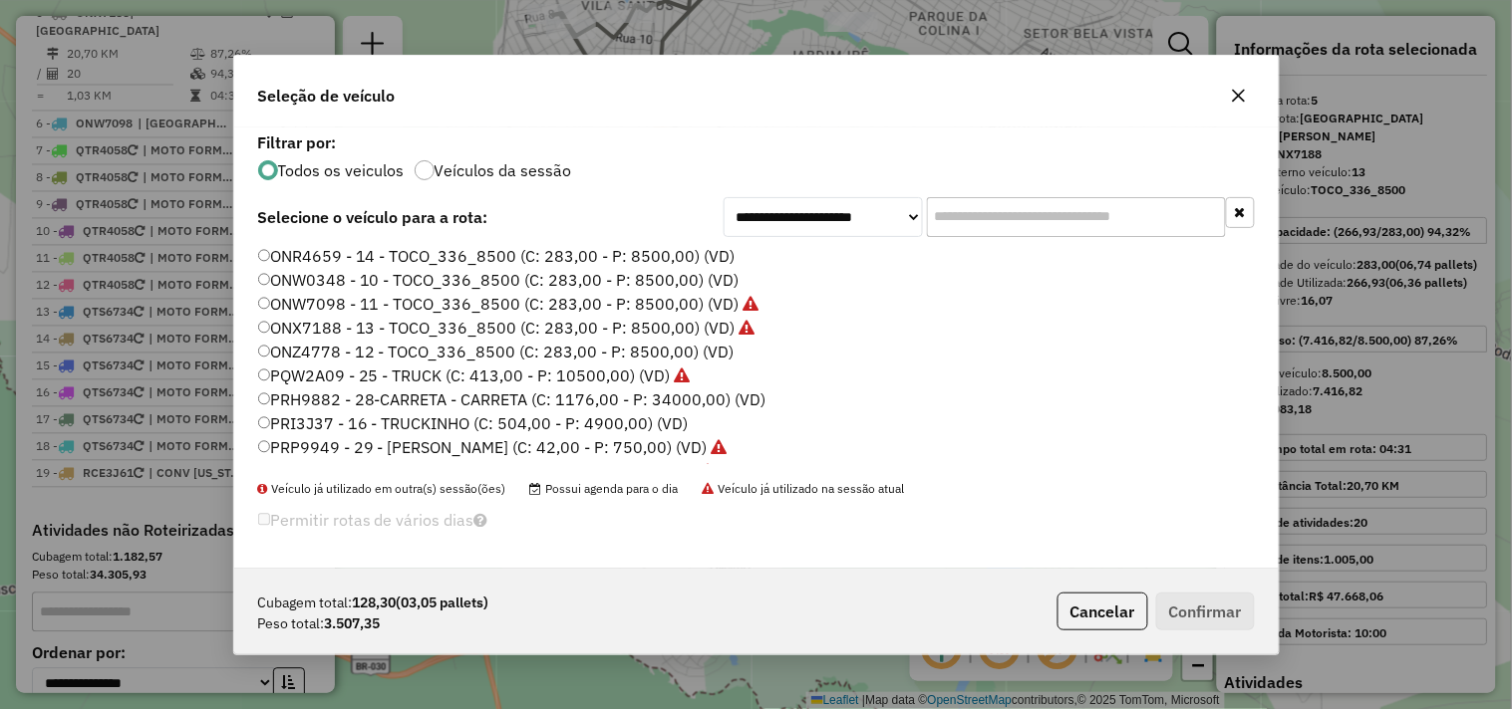
click at [386, 304] on label "ONW7098 - 11 - TOCO_336_8500 (C: 283,00 - P: 8500,00) (VD)" at bounding box center [508, 304] width 501 height 24
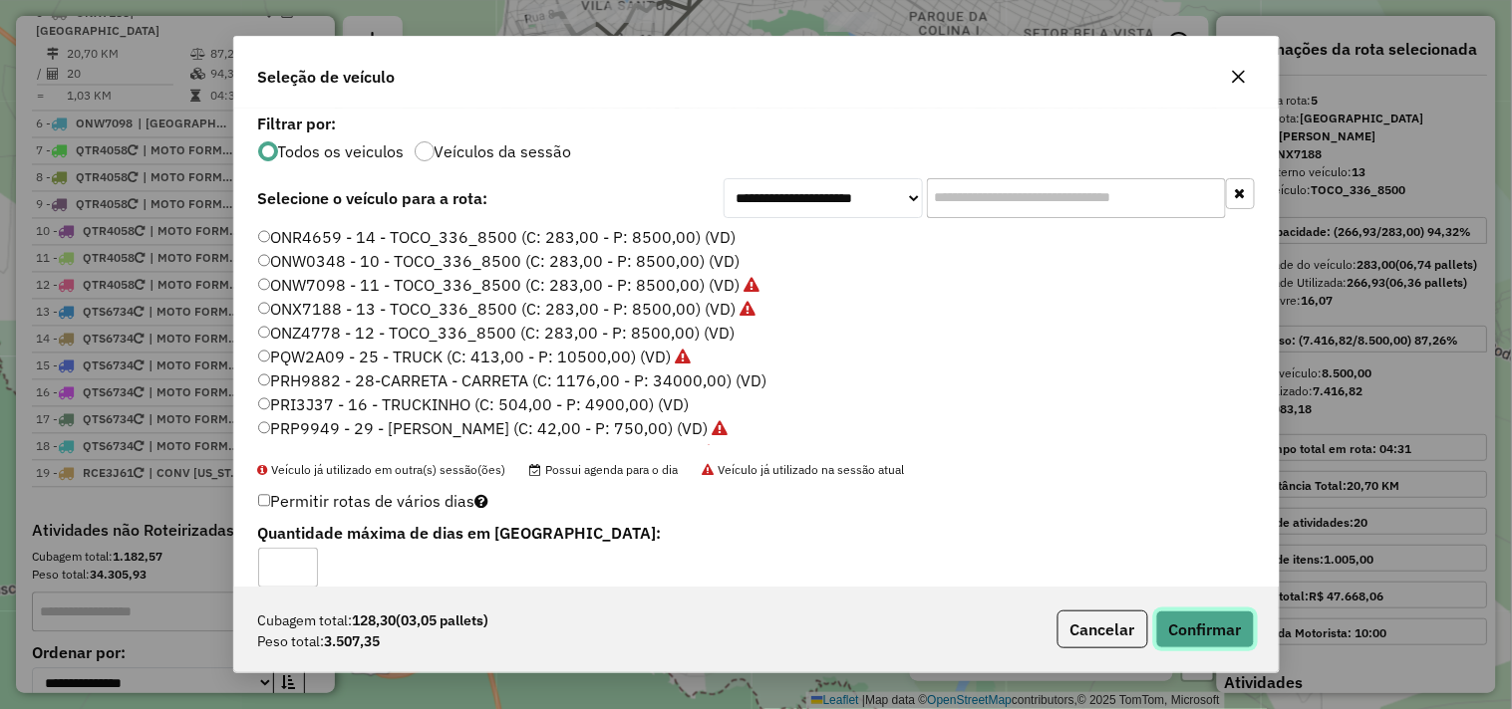
click at [1250, 636] on button "Confirmar" at bounding box center [1205, 630] width 99 height 38
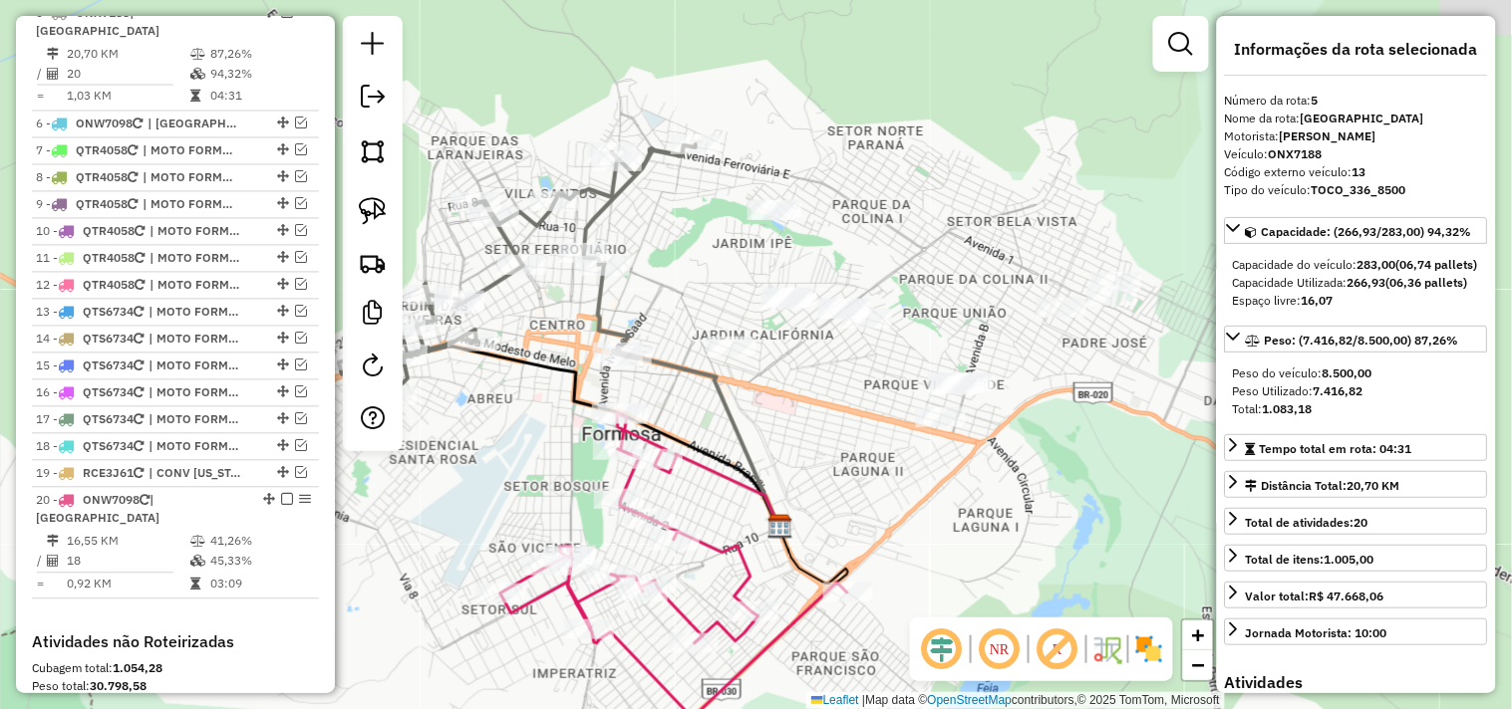
drag, startPoint x: 923, startPoint y: 355, endPoint x: 854, endPoint y: 518, distance: 177.3
click at [867, 521] on div "Janela de atendimento Grade de atendimento Capacidade Transportadoras Veículos …" at bounding box center [756, 354] width 1512 height 709
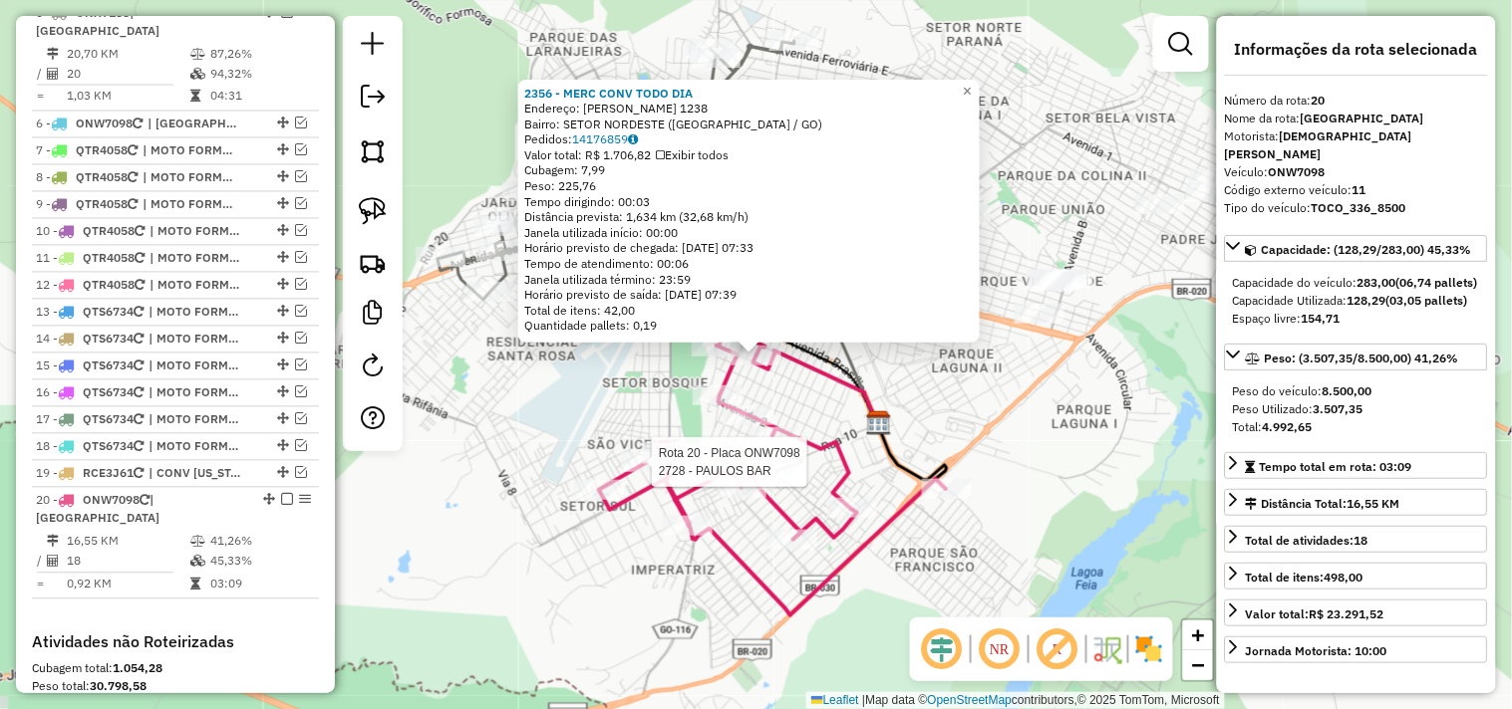
scroll to position [1183, 0]
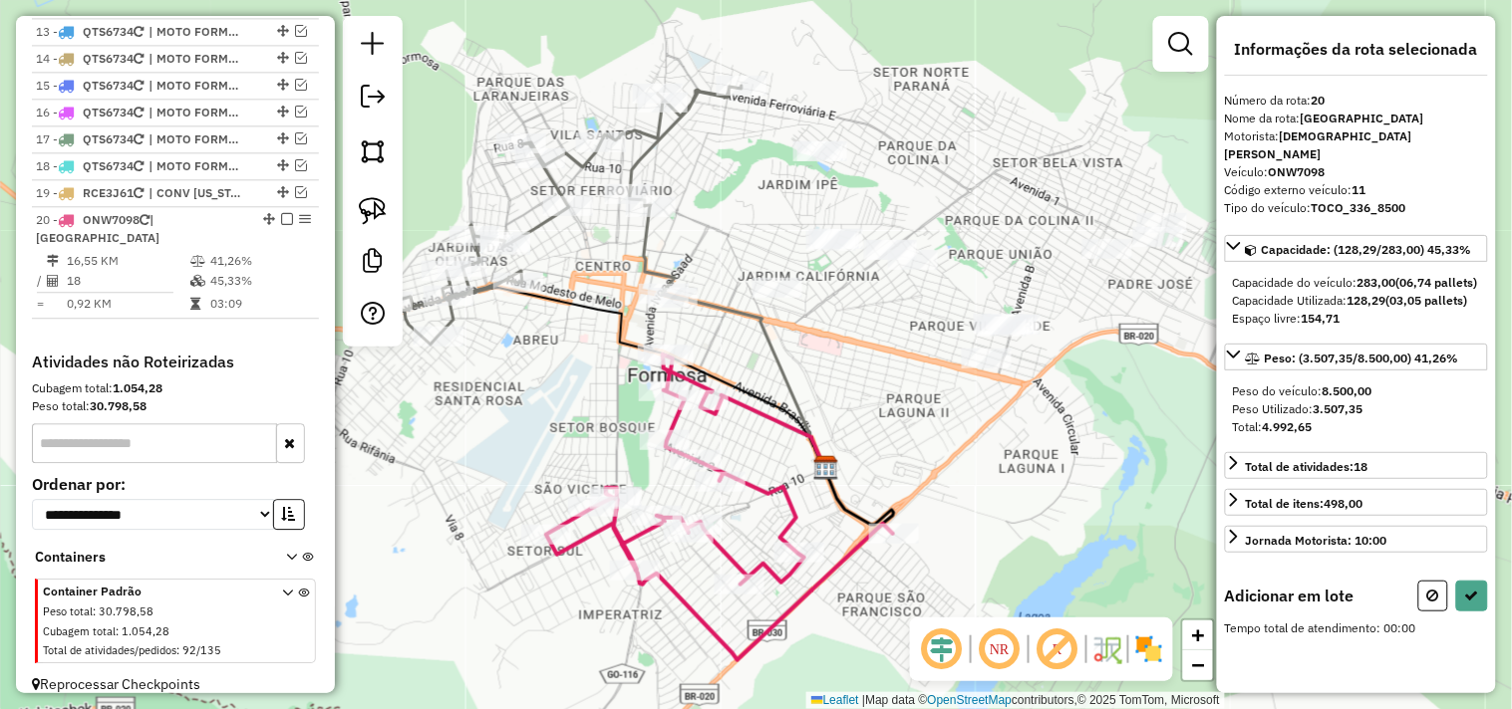
drag, startPoint x: 917, startPoint y: 394, endPoint x: 748, endPoint y: 418, distance: 170.2
click at [852, 459] on div "Janela de atendimento Grade de atendimento Capacidade Transportadoras Veículos …" at bounding box center [756, 354] width 1512 height 709
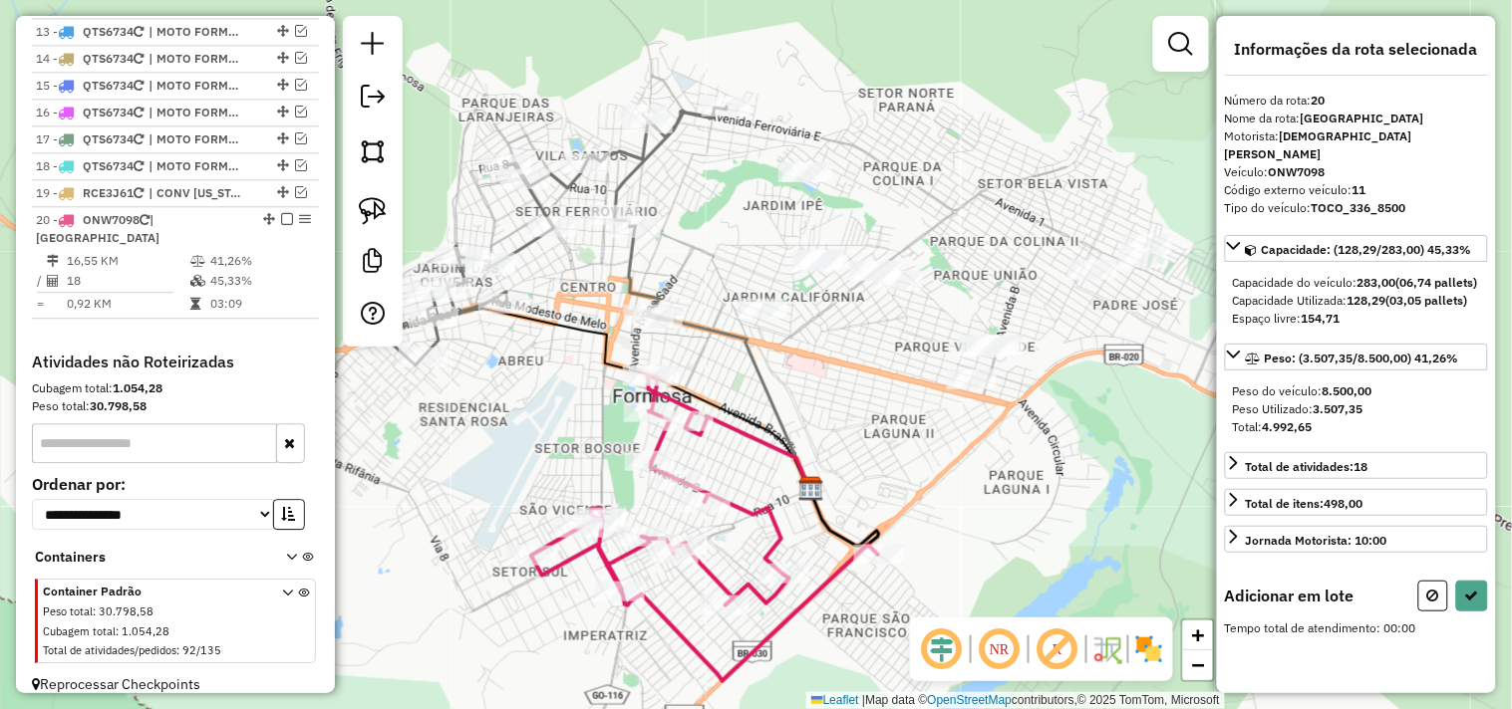
click at [400, 212] on div at bounding box center [373, 181] width 60 height 331
click at [400, 209] on div at bounding box center [373, 181] width 60 height 331
click at [390, 209] on link at bounding box center [373, 211] width 44 height 44
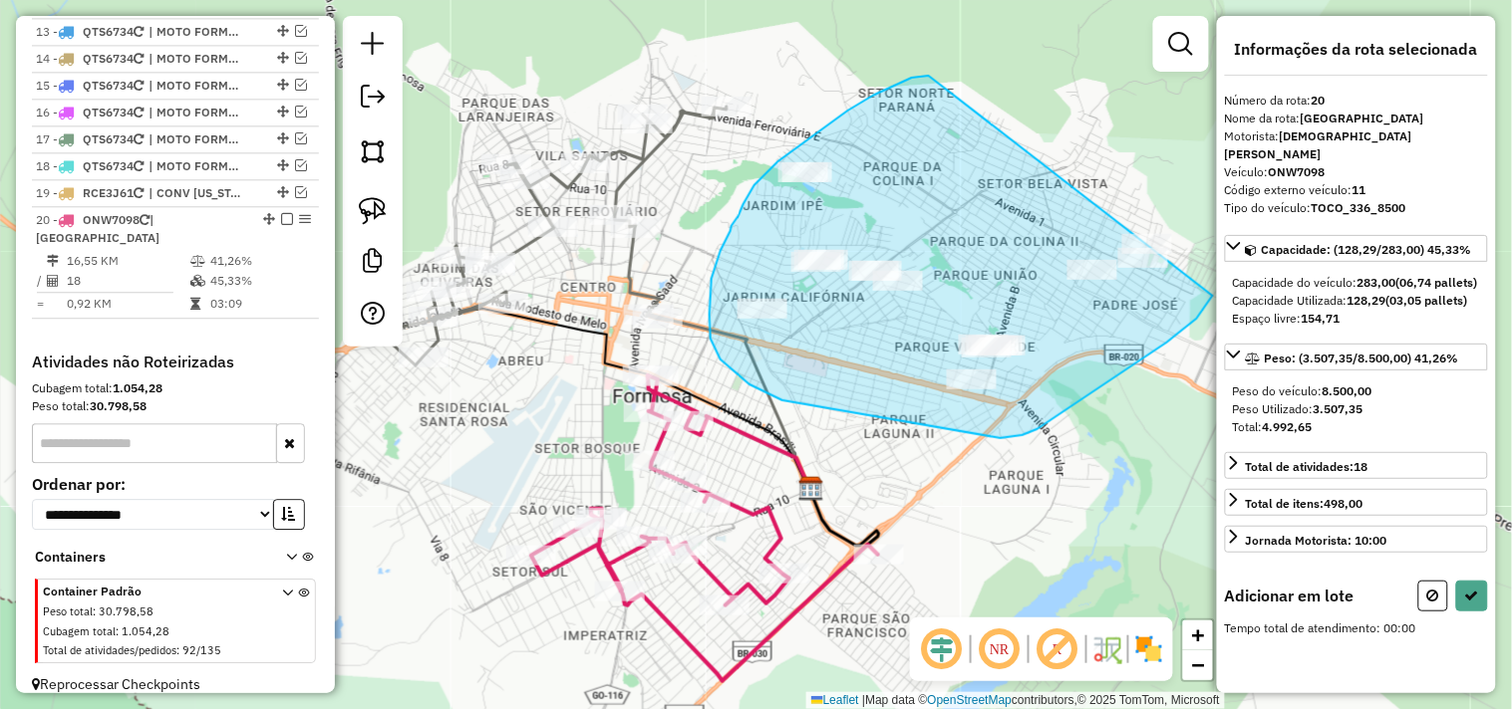
drag, startPoint x: 929, startPoint y: 76, endPoint x: 1213, endPoint y: 200, distance: 310.1
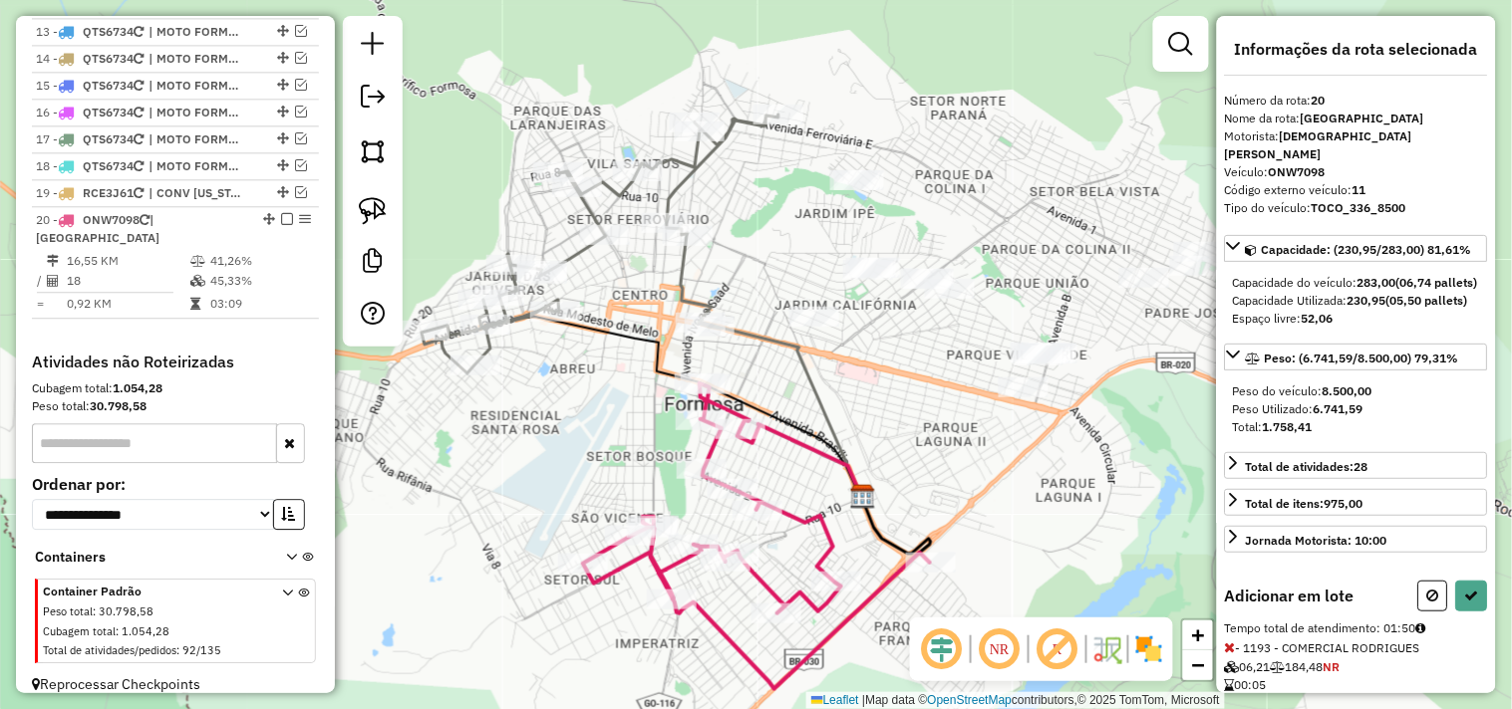
drag, startPoint x: 780, startPoint y: 234, endPoint x: 860, endPoint y: 256, distance: 82.7
click at [857, 256] on div "Janela de atendimento Grade de atendimento Capacidade Transportadoras Veículos …" at bounding box center [756, 354] width 1512 height 709
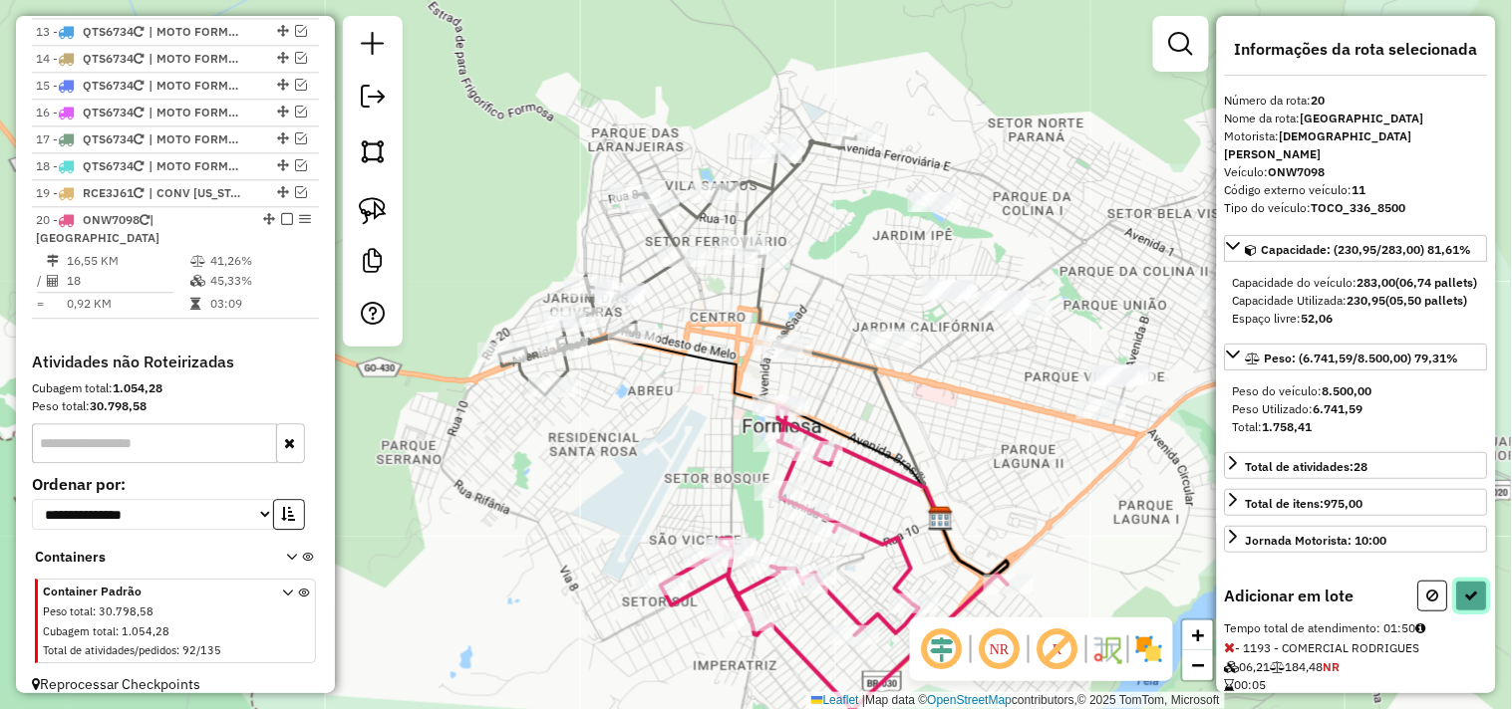
click at [1465, 603] on icon at bounding box center [1472, 596] width 14 height 14
select select "*********"
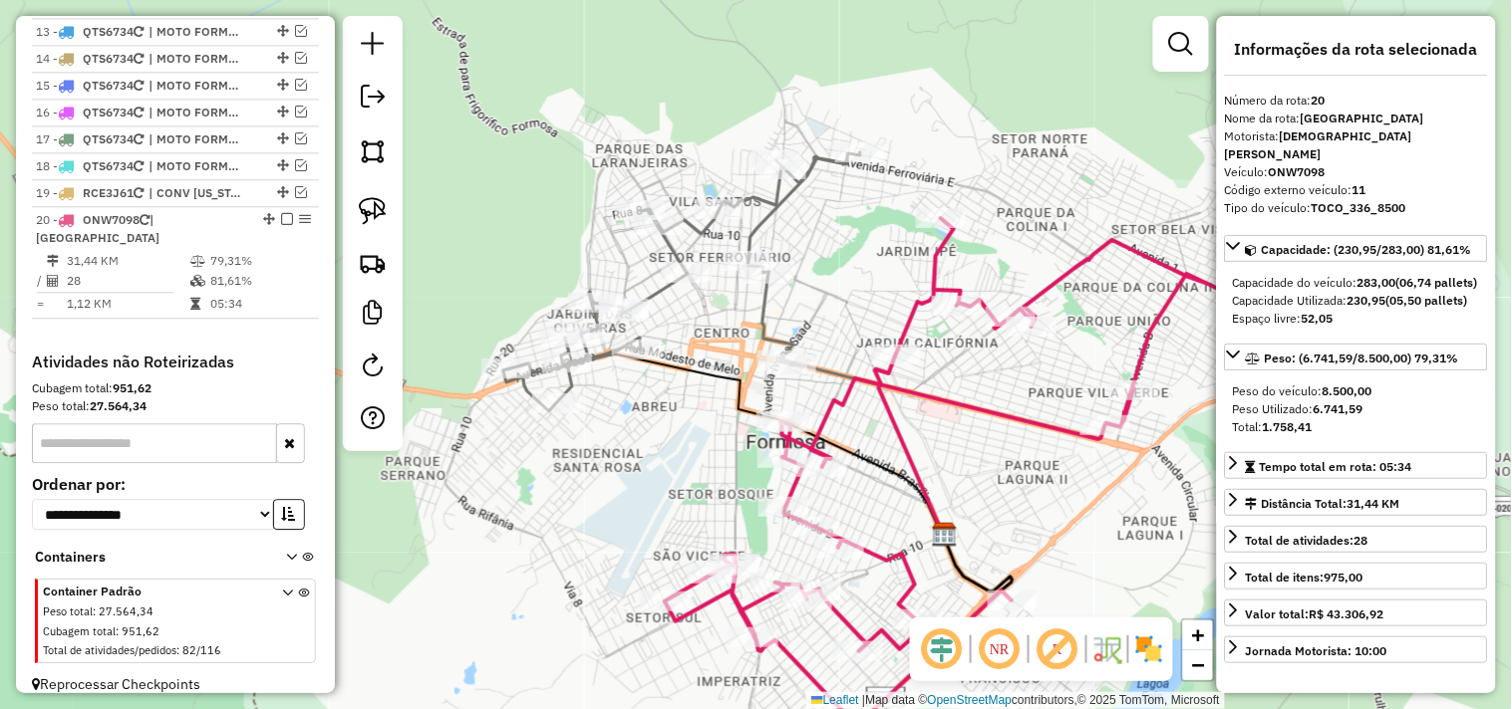
drag, startPoint x: 850, startPoint y: 253, endPoint x: 869, endPoint y: 309, distance: 58.9
click at [868, 309] on div "Janela de atendimento Grade de atendimento Capacidade Transportadoras Veículos …" at bounding box center [756, 354] width 1512 height 709
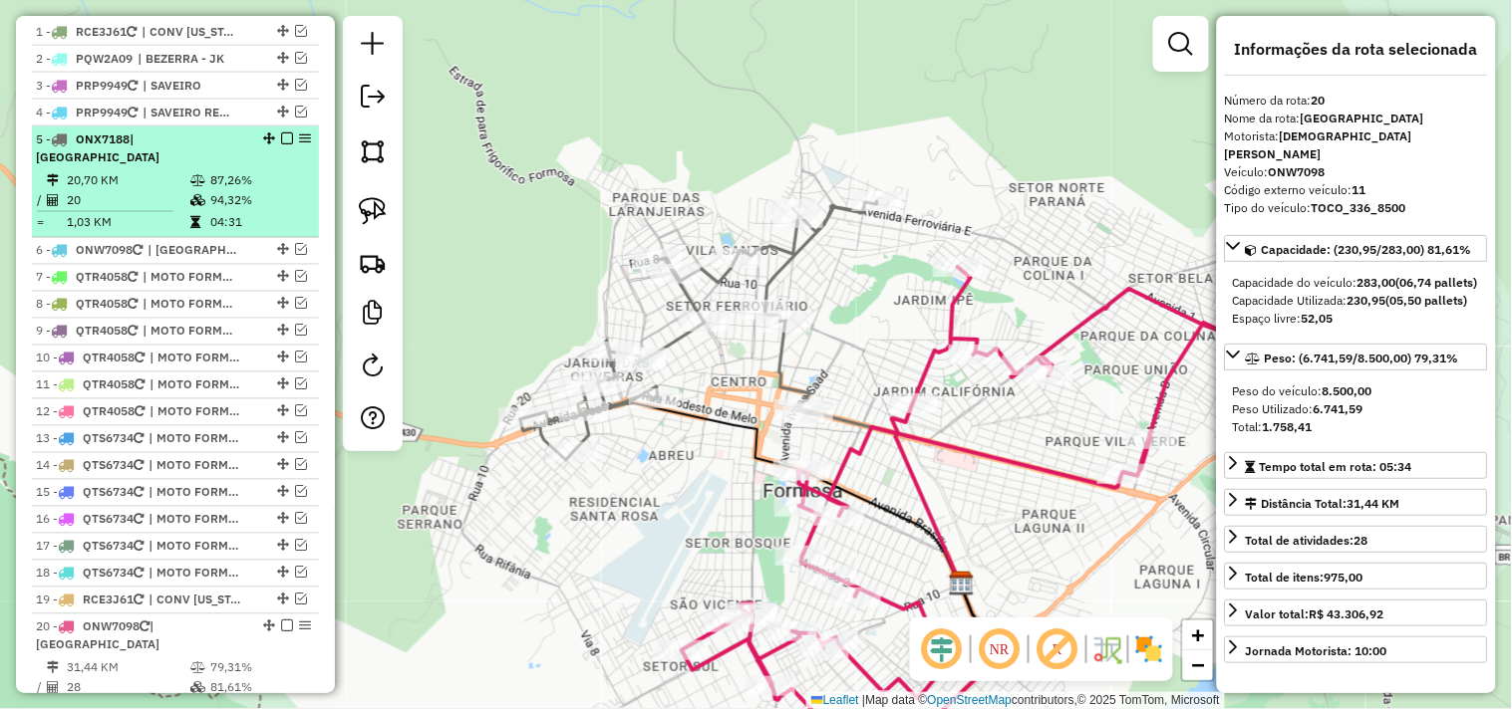
scroll to position [740, 0]
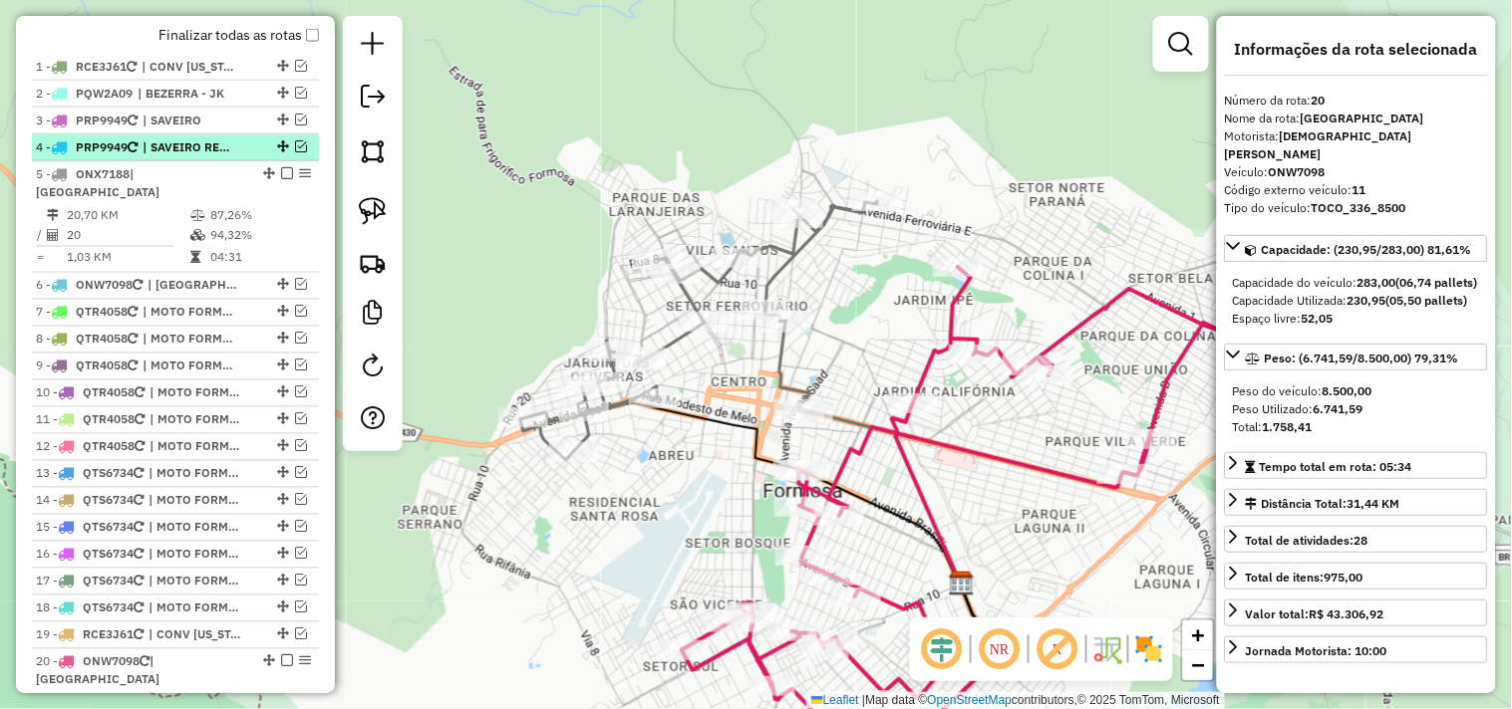
click at [299, 152] on em at bounding box center [301, 146] width 12 height 12
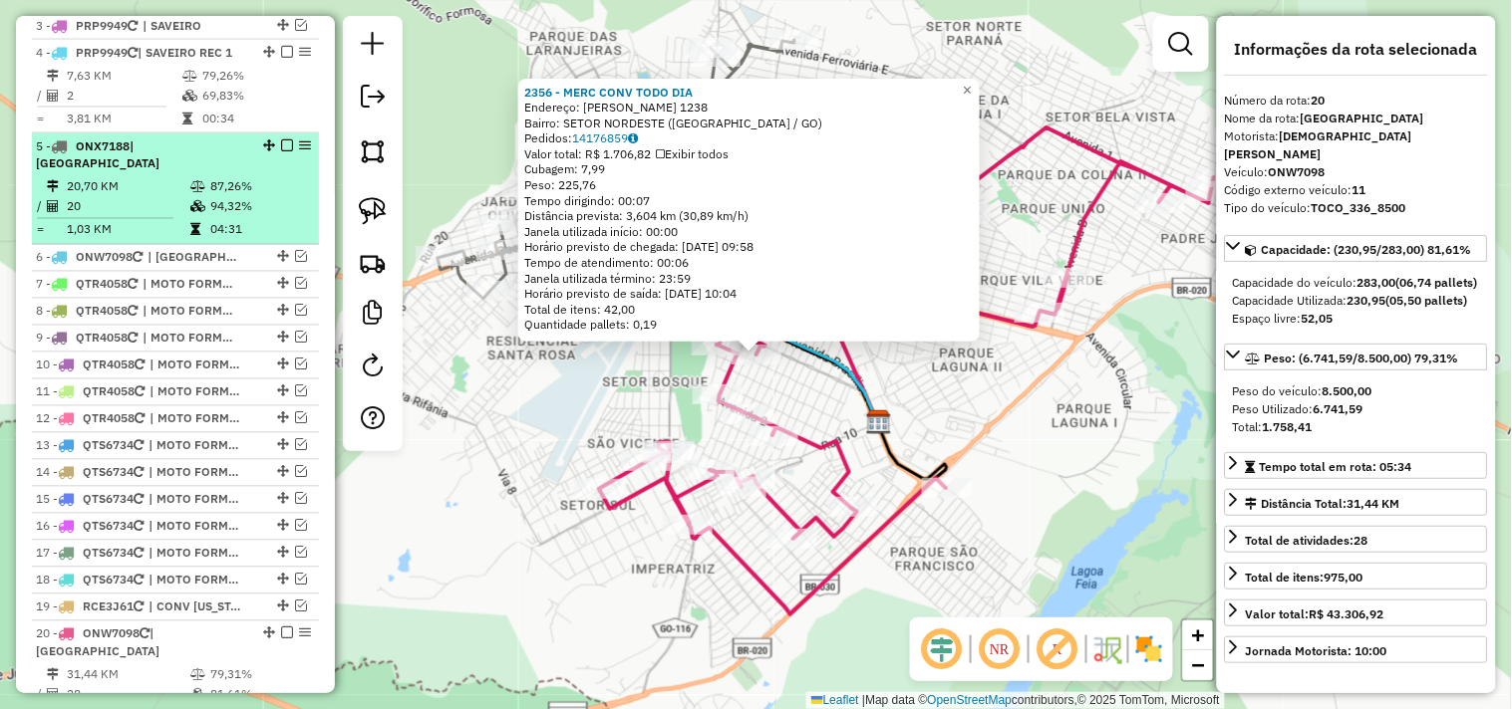
scroll to position [807, 0]
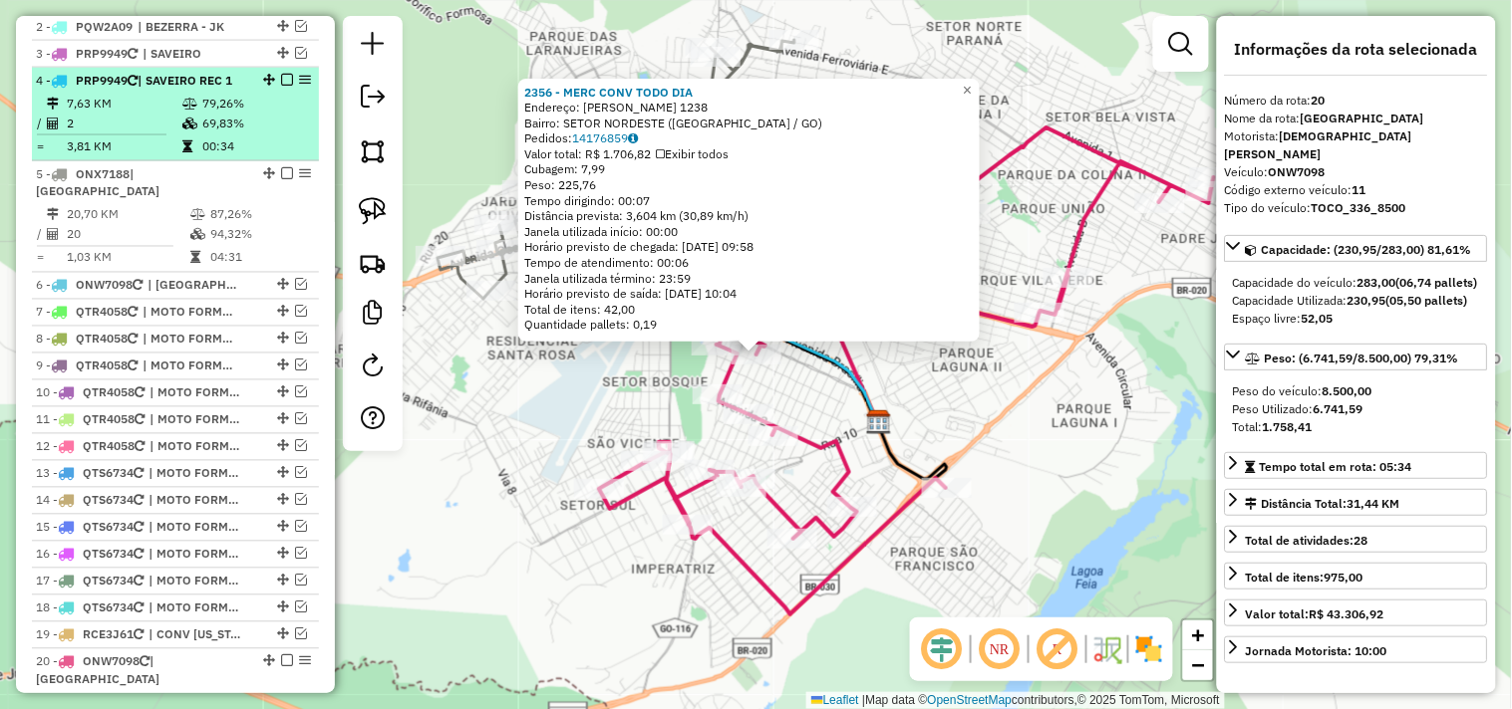
click at [281, 86] on em at bounding box center [287, 80] width 12 height 12
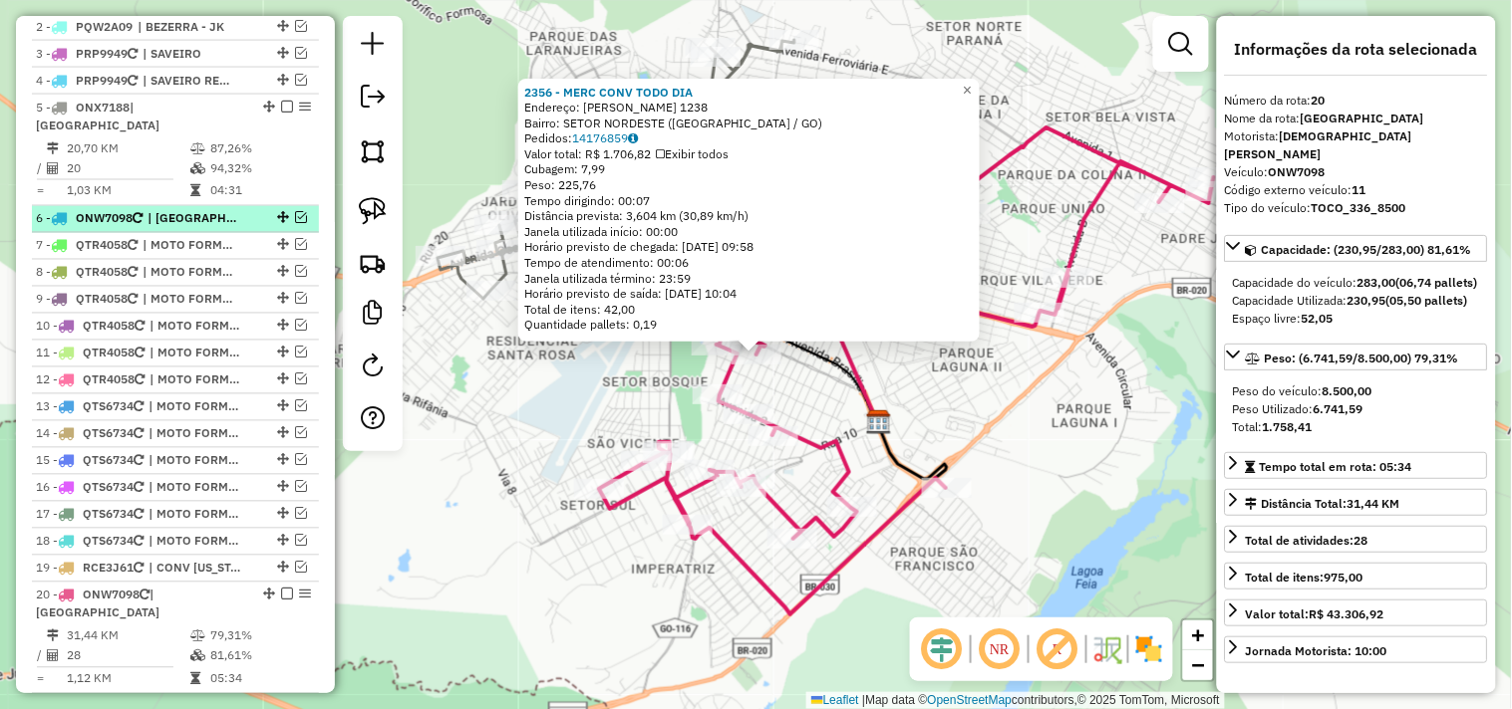
click at [296, 213] on em at bounding box center [301, 218] width 12 height 12
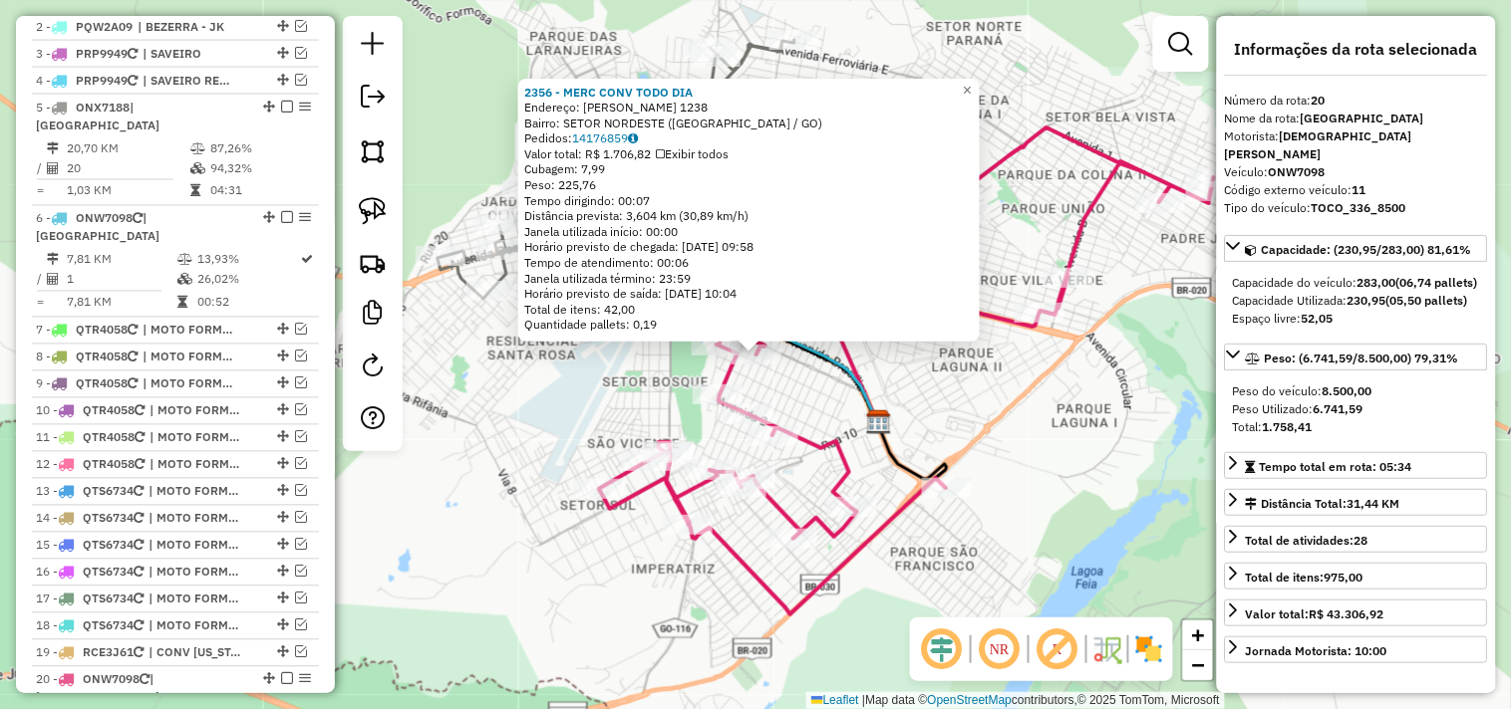
click at [515, 362] on div "2356 - MERC CONV TODO DIA Endereço: VALERIANO DE CASTRO 1238 Bairro: SETOR NORD…" at bounding box center [756, 354] width 1512 height 709
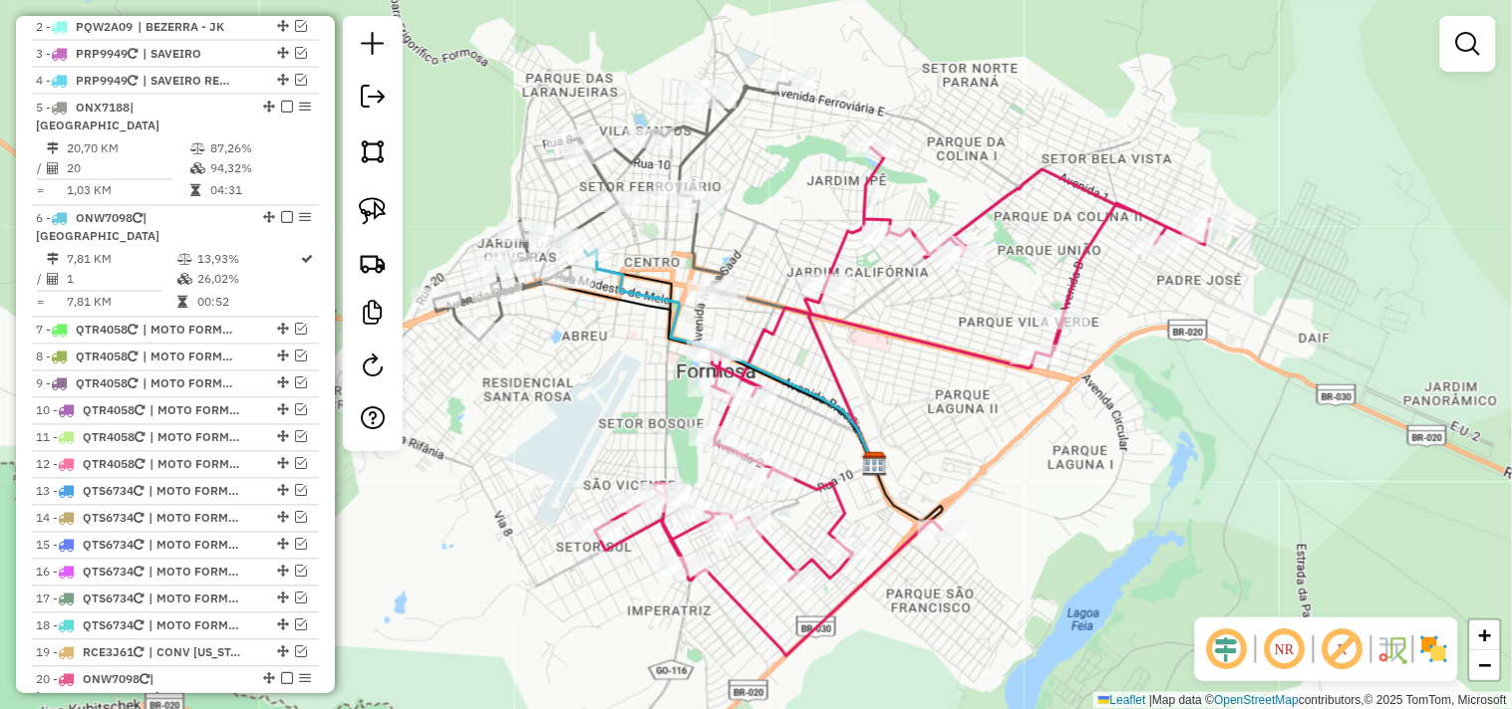
drag, startPoint x: 605, startPoint y: 410, endPoint x: 605, endPoint y: 433, distance: 23.9
click at [605, 433] on div "Janela de atendimento Grade de atendimento Capacidade Transportadoras Veículos …" at bounding box center [756, 354] width 1512 height 709
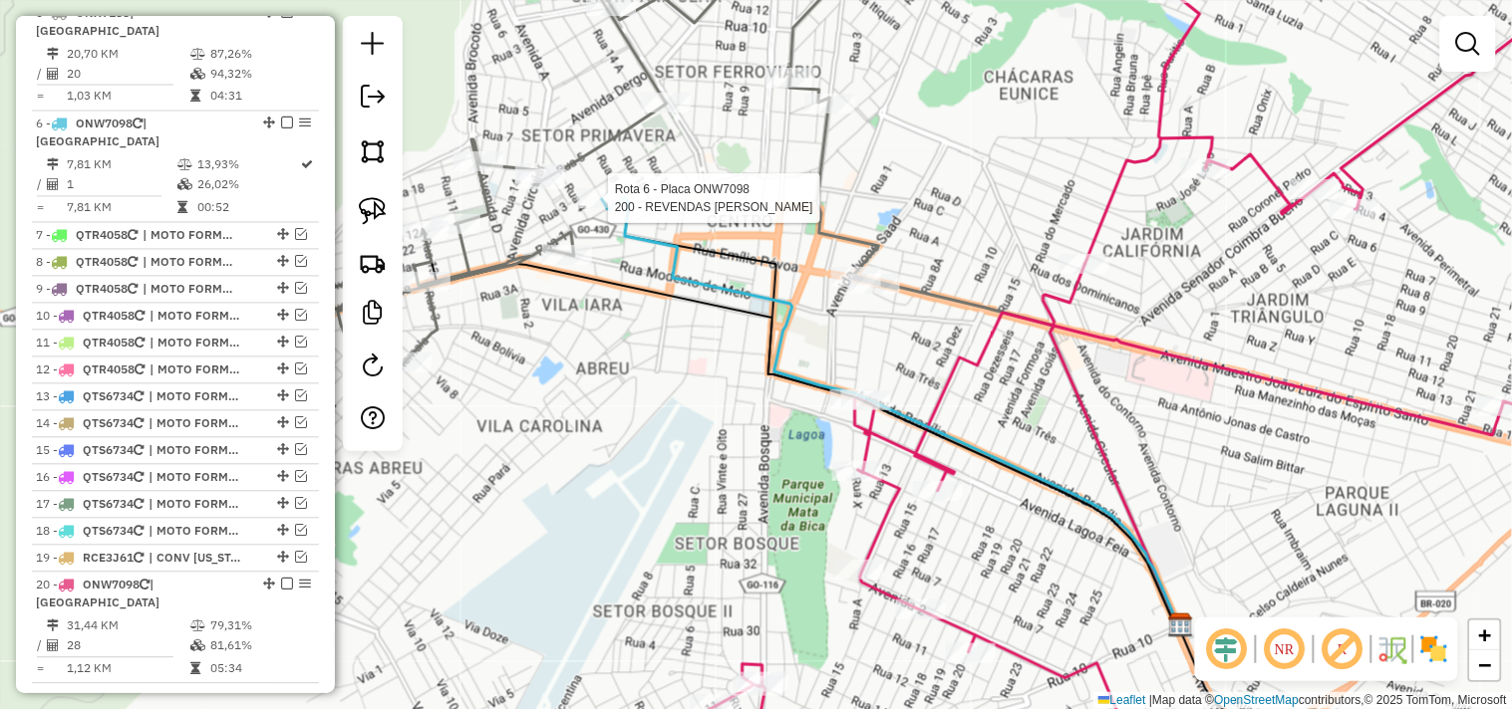
select select "*********"
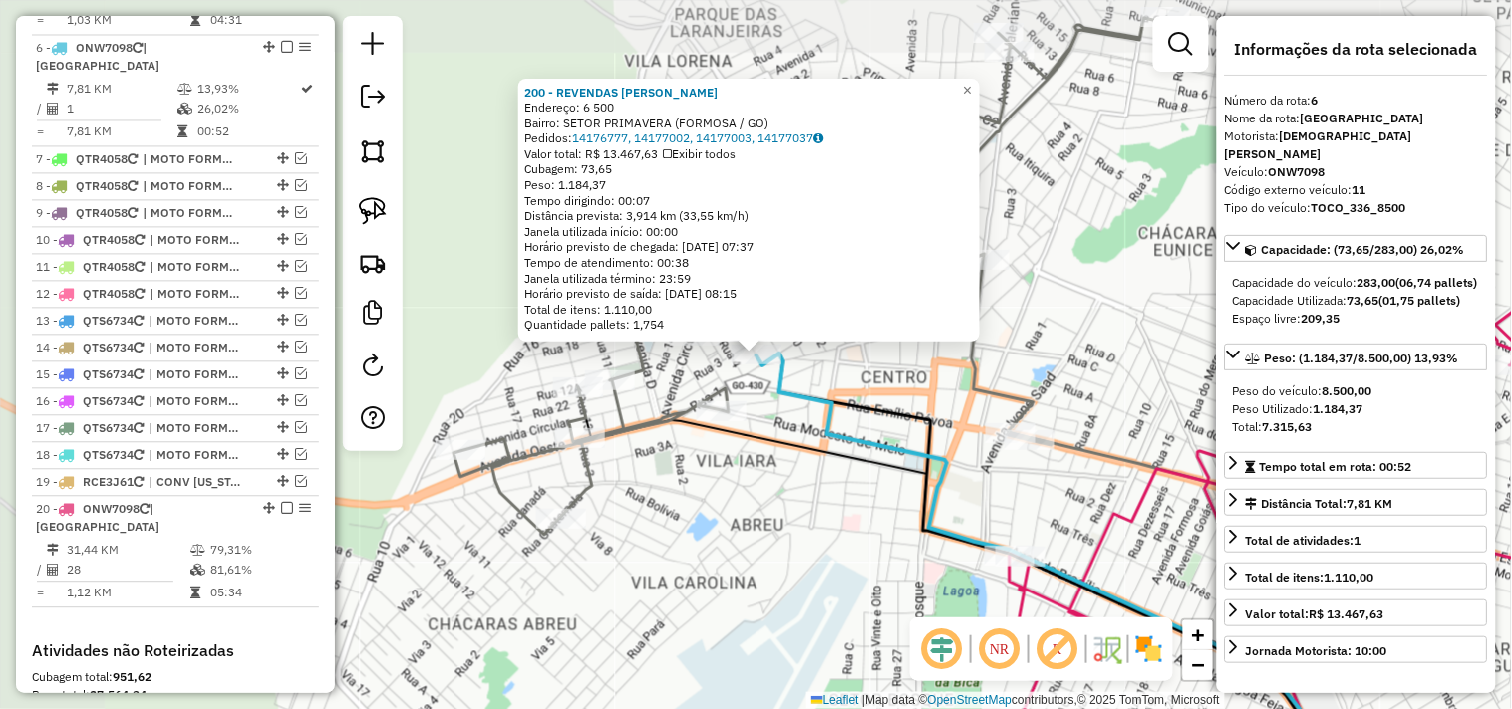
scroll to position [996, 0]
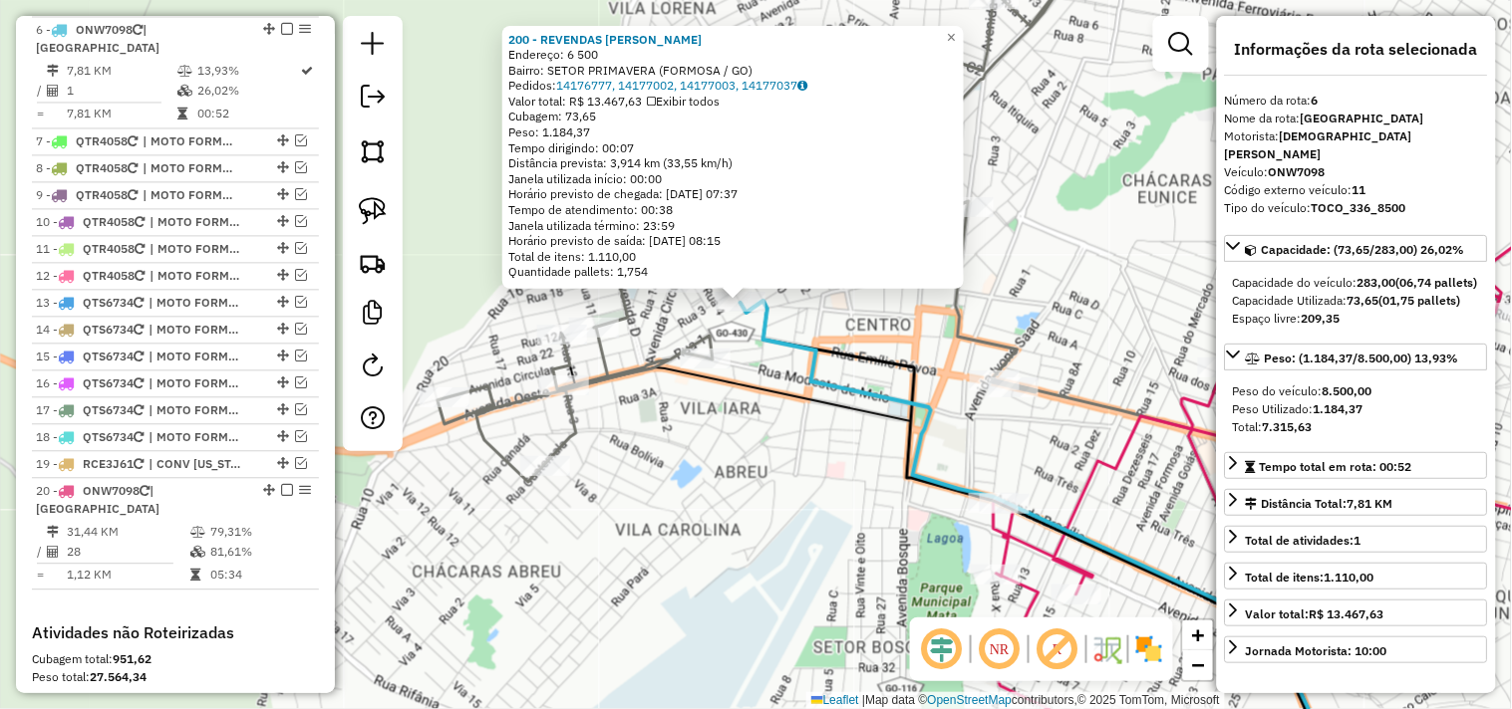
drag, startPoint x: 803, startPoint y: 536, endPoint x: 792, endPoint y: 496, distance: 41.3
click at [792, 496] on div "200 - REVENDAS ABE IKENO Endereço: 6 500 Bairro: SETOR PRIMAVERA (FORMOSA / GO)…" at bounding box center [756, 354] width 1512 height 709
click at [798, 518] on div "200 - REVENDAS ABE IKENO Endereço: 6 500 Bairro: SETOR PRIMAVERA (FORMOSA / GO)…" at bounding box center [756, 354] width 1512 height 709
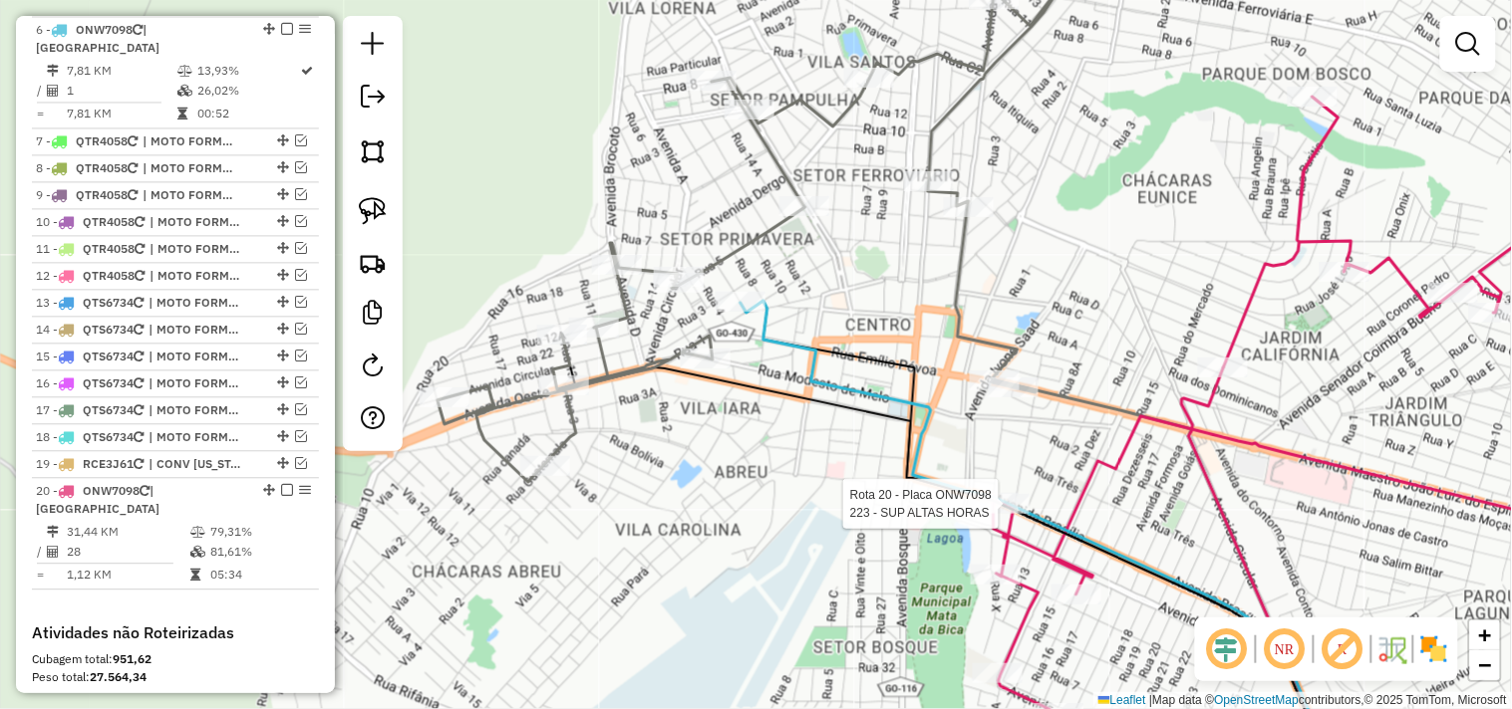
select select "*********"
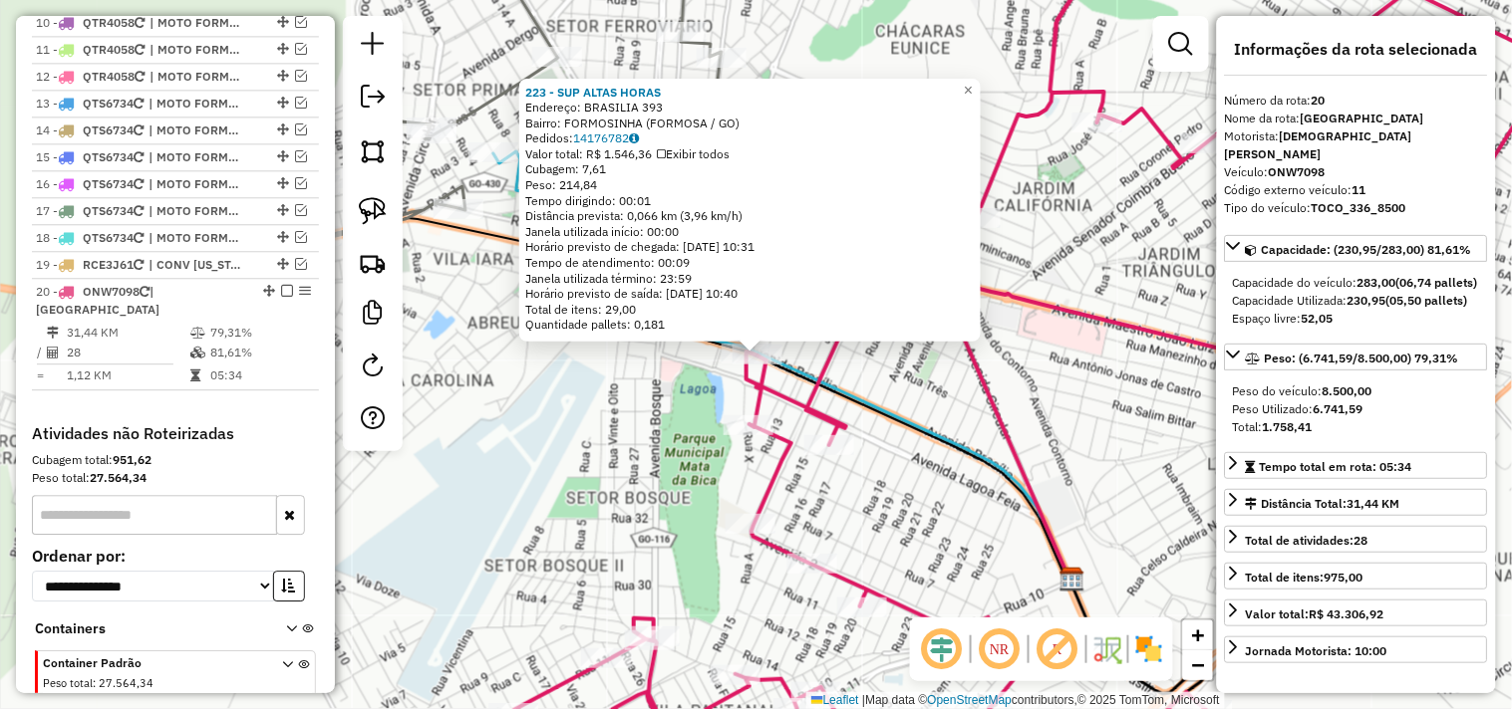
scroll to position [1250, 0]
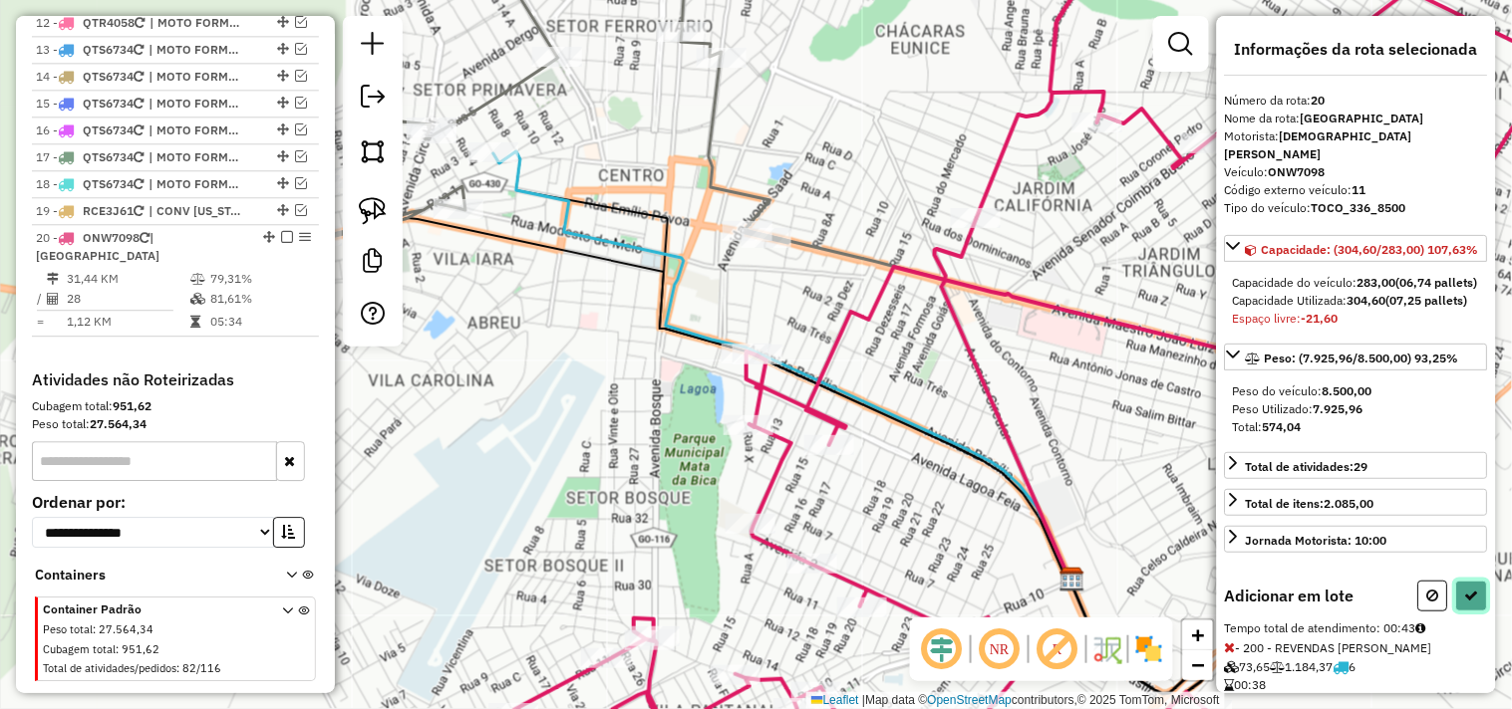
click at [1473, 603] on icon at bounding box center [1472, 596] width 14 height 14
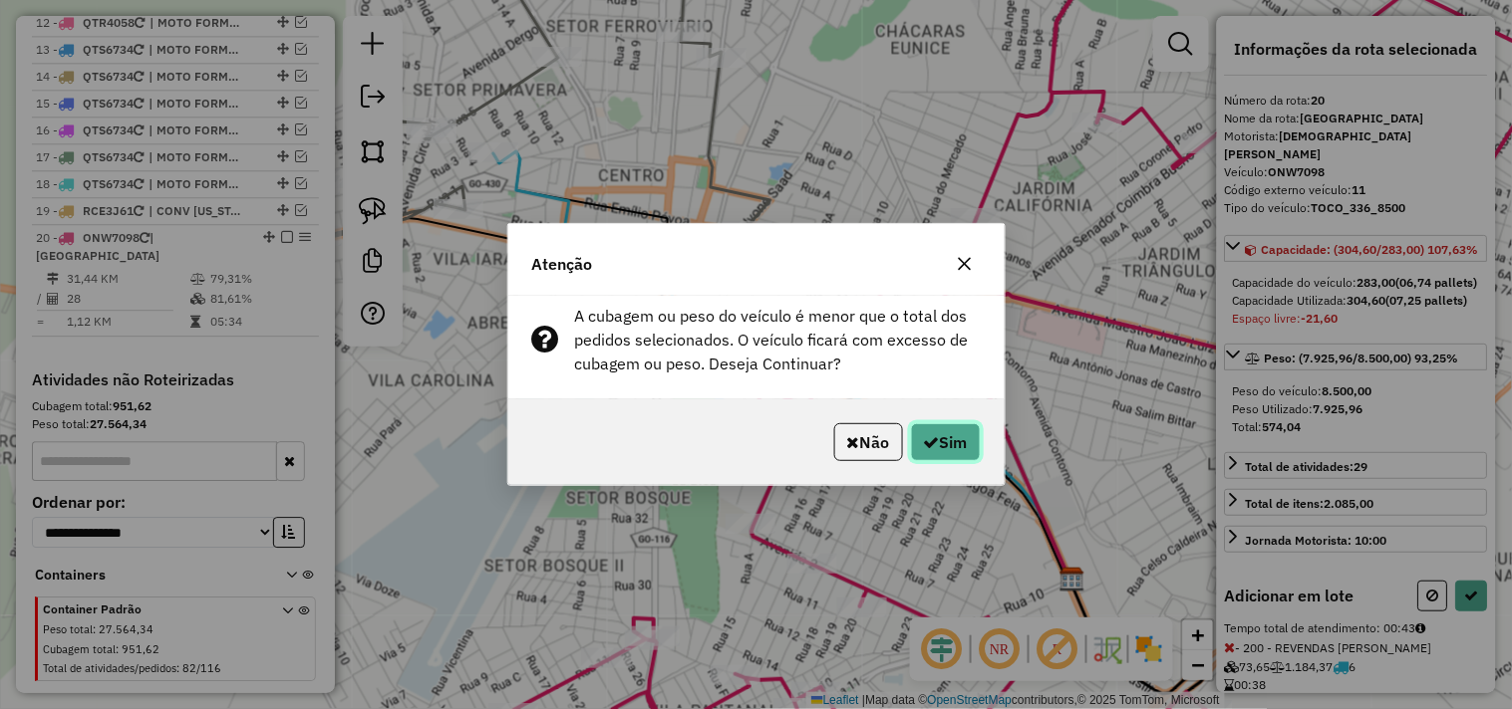
click at [968, 428] on button "Sim" at bounding box center [946, 442] width 70 height 38
select select "*********"
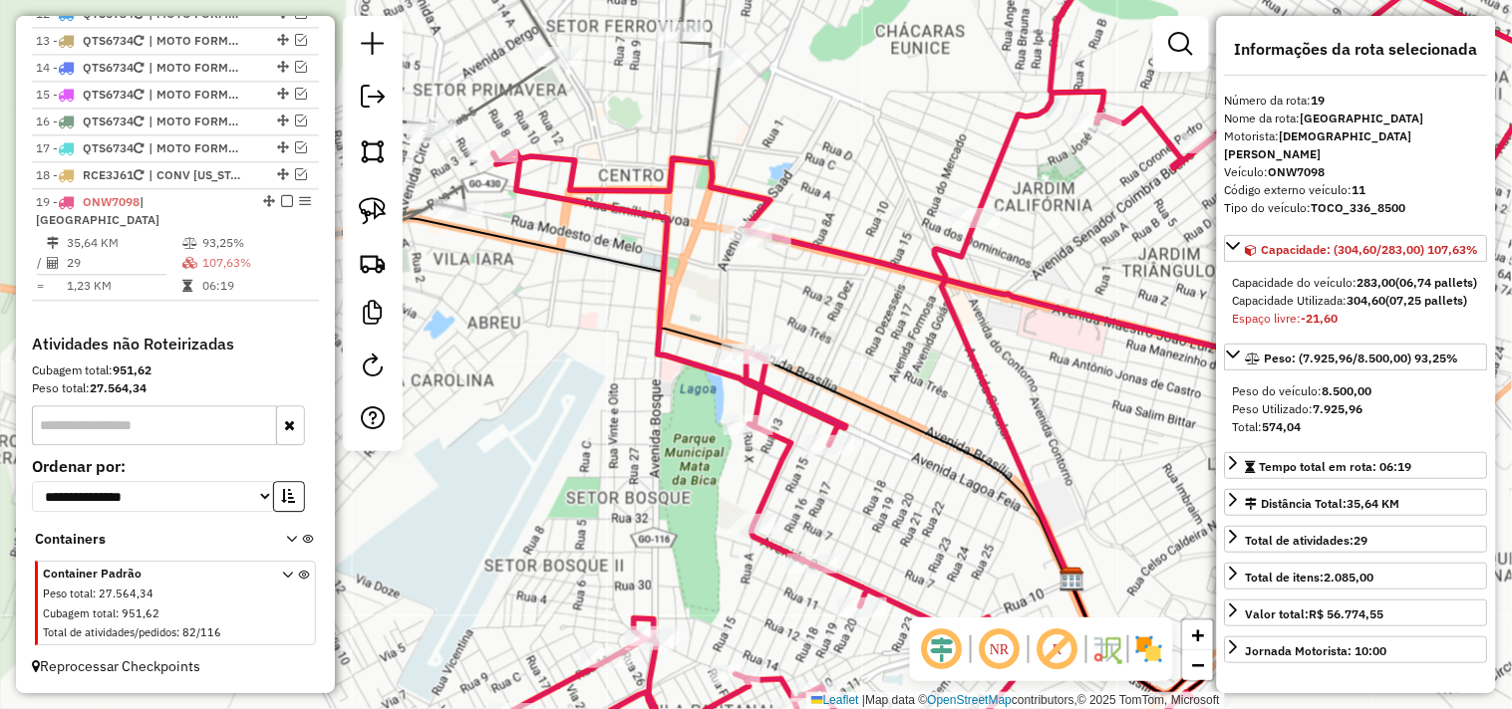
scroll to position [1156, 0]
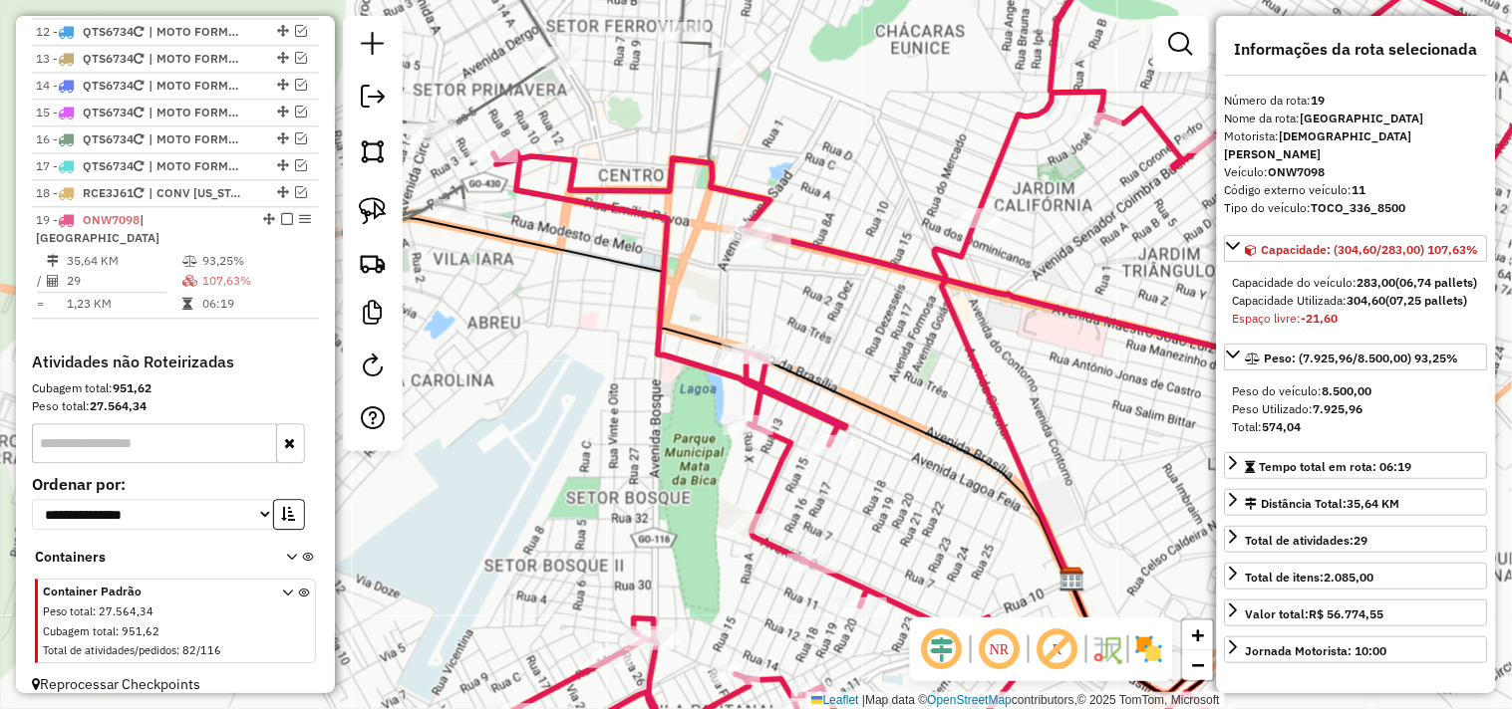
click at [838, 286] on div "Janela de atendimento Grade de atendimento Capacidade Transportadoras Veículos …" at bounding box center [756, 354] width 1512 height 709
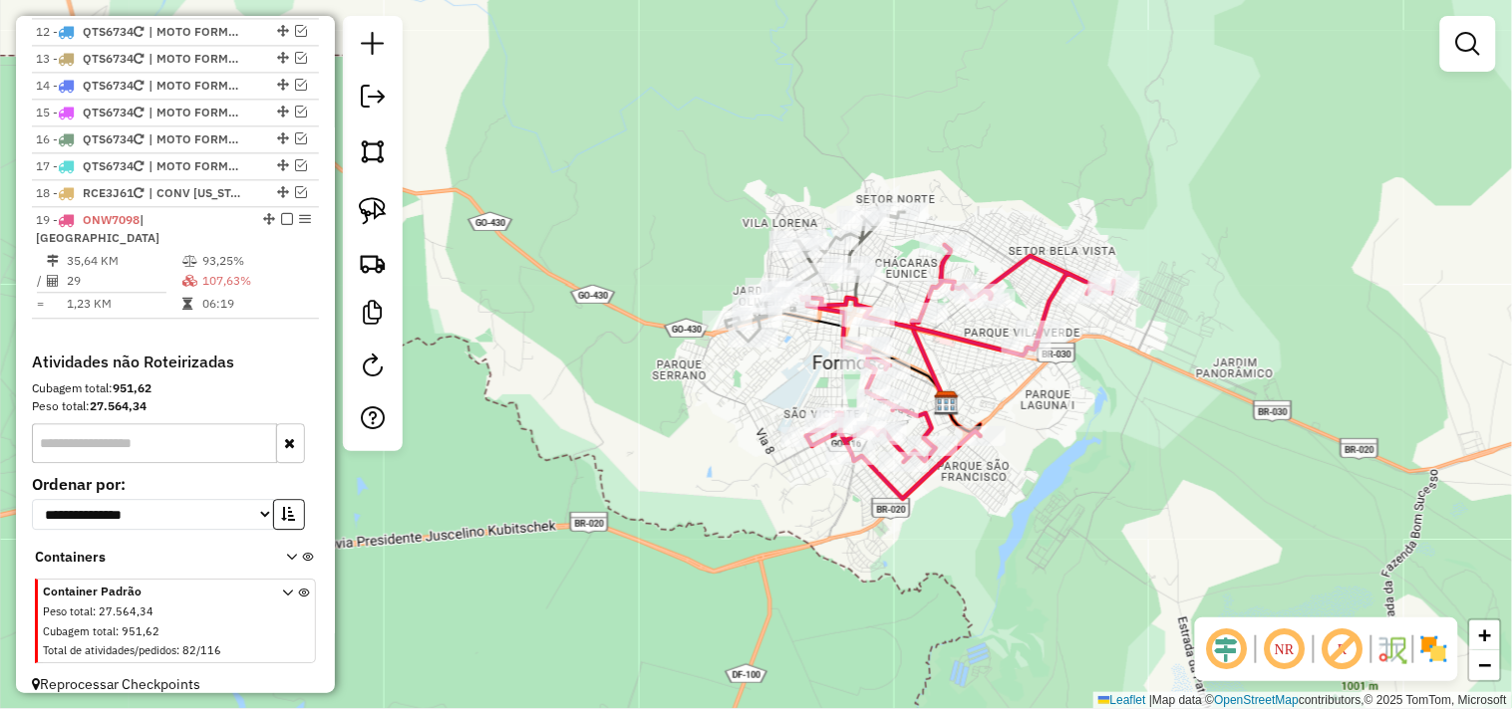
drag, startPoint x: 1013, startPoint y: 369, endPoint x: 902, endPoint y: 335, distance: 116.6
click at [905, 335] on div "Janela de atendimento Grade de atendimento Capacidade Transportadoras Veículos …" at bounding box center [756, 354] width 1512 height 709
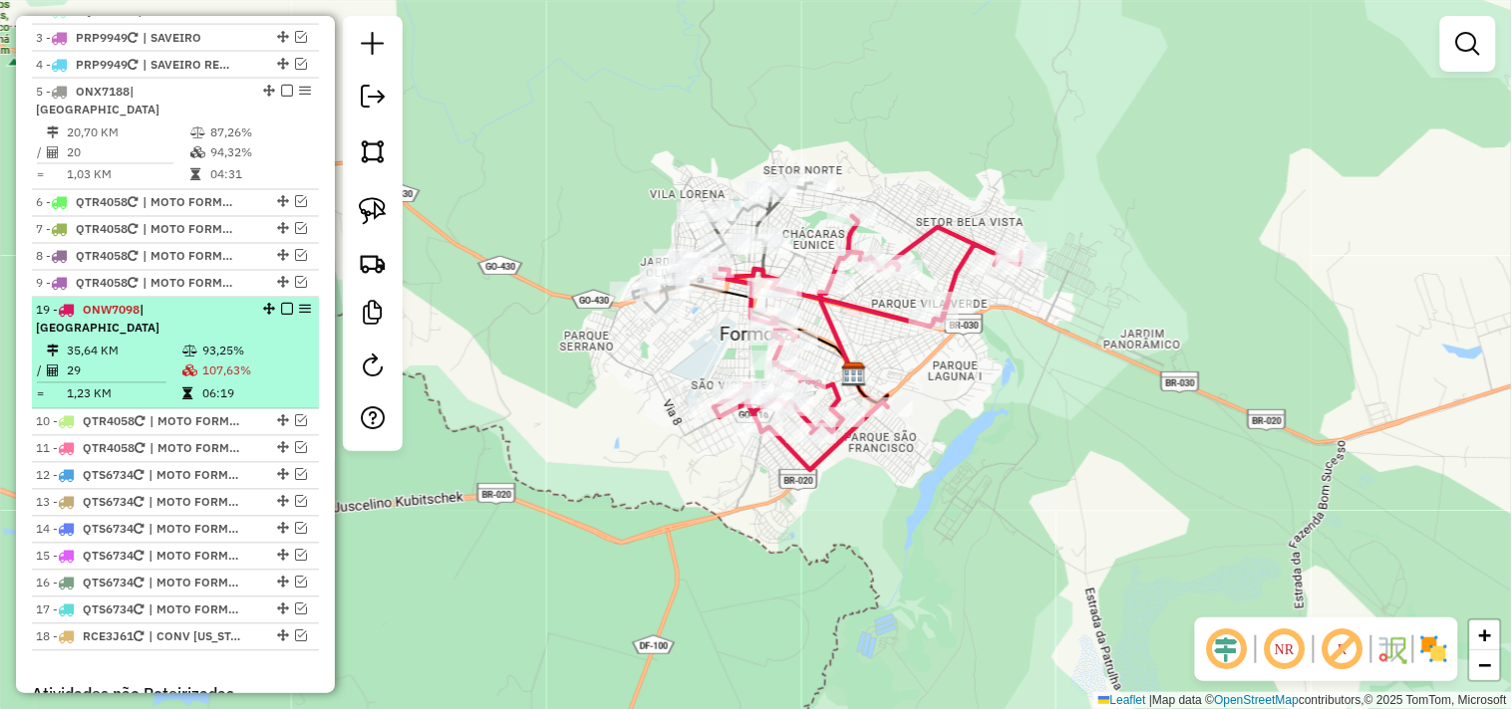
scroll to position [712, 0]
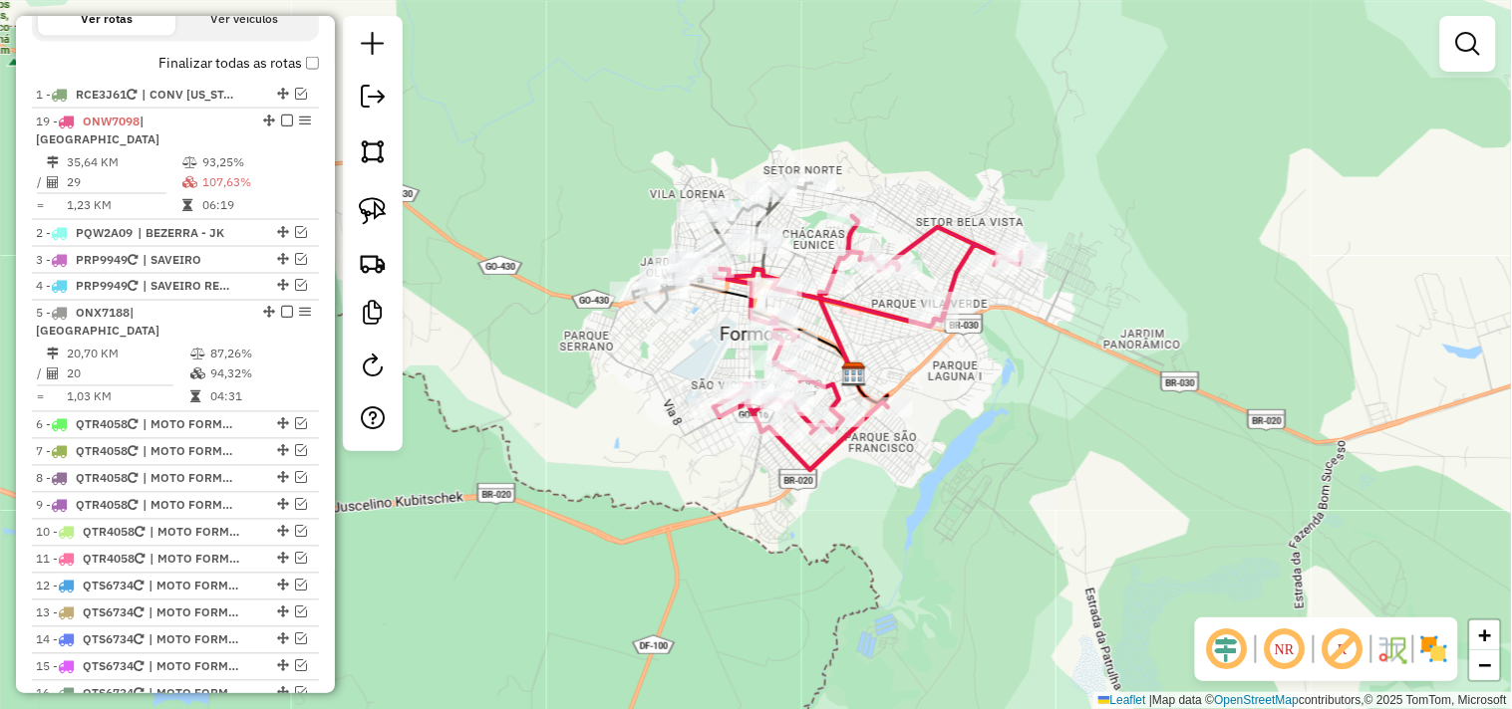
drag, startPoint x: 262, startPoint y: 551, endPoint x: 274, endPoint y: 135, distance: 416.7
select select "*********"
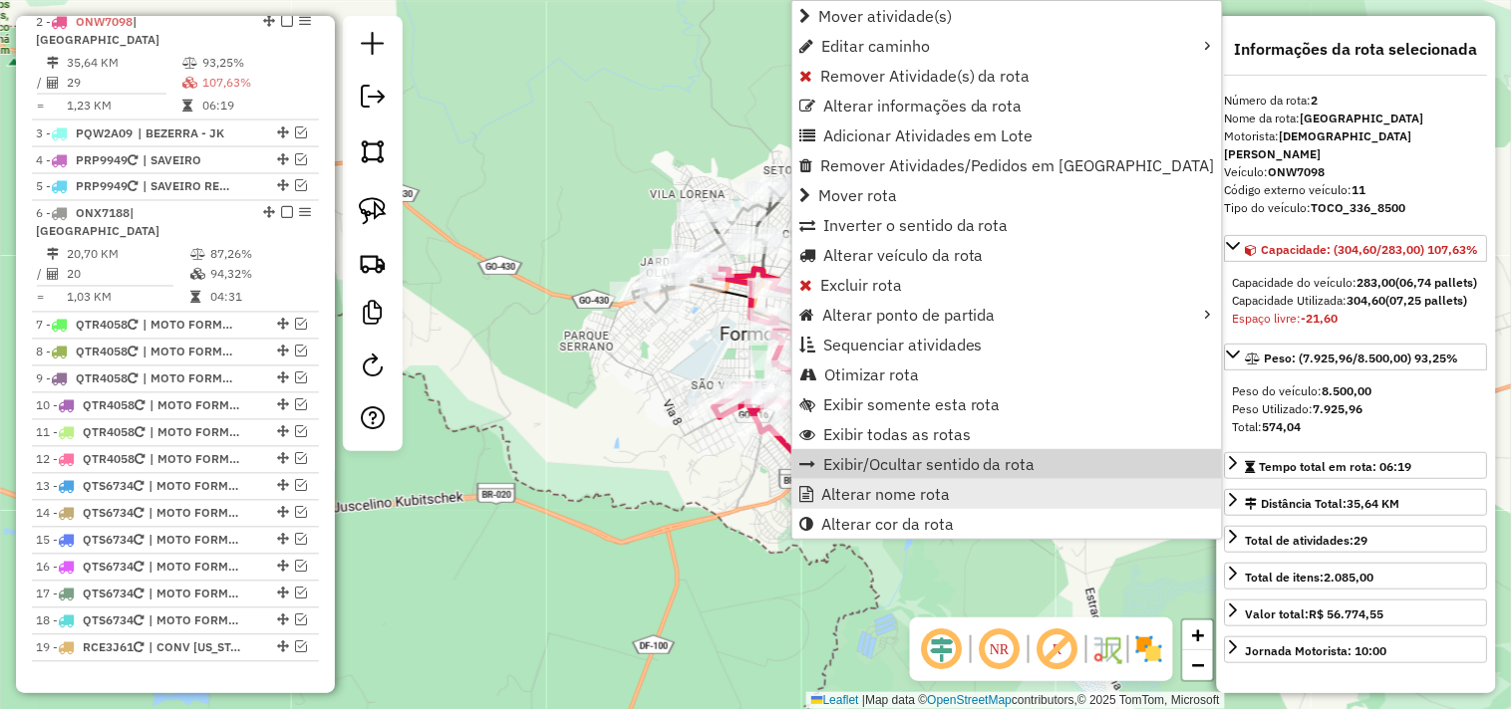
scroll to position [822, 0]
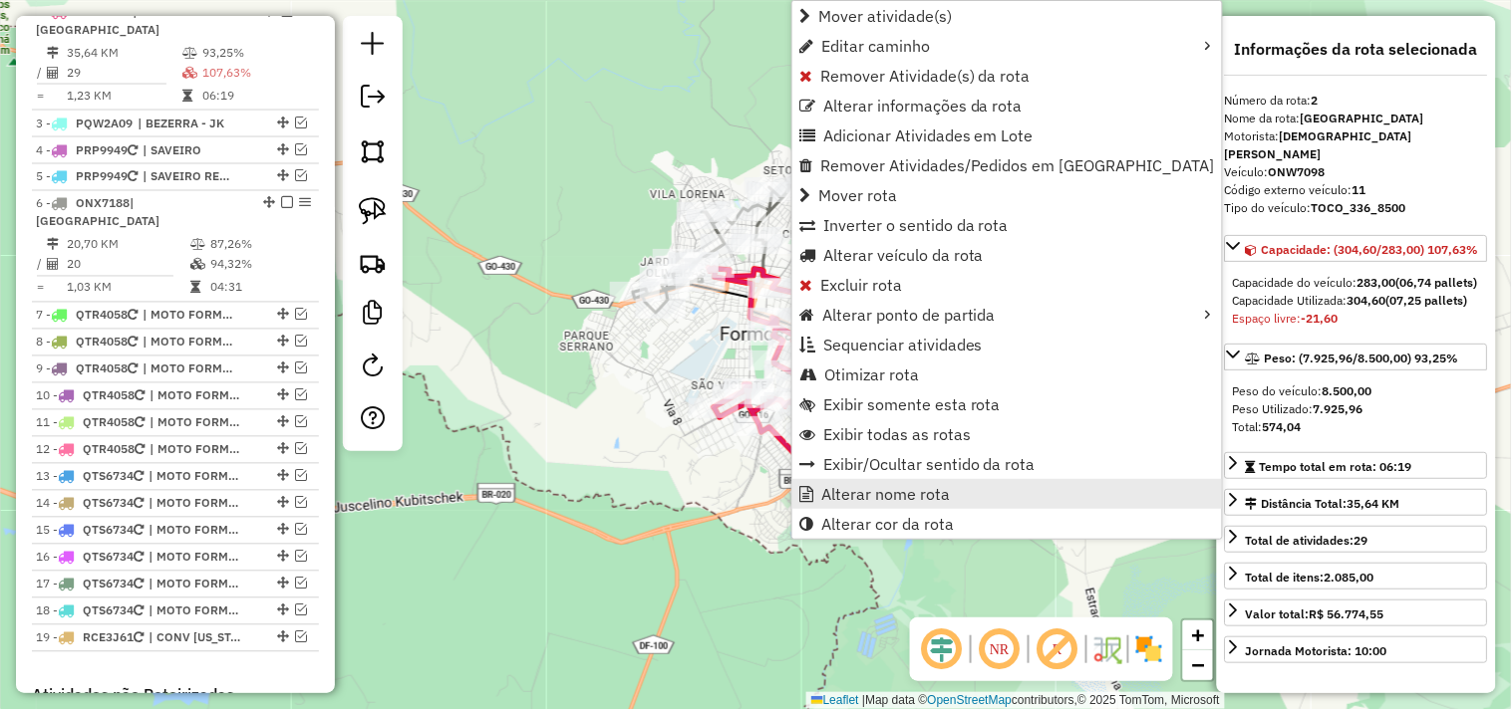
click at [884, 488] on span "Alterar nome rota" at bounding box center [885, 494] width 129 height 16
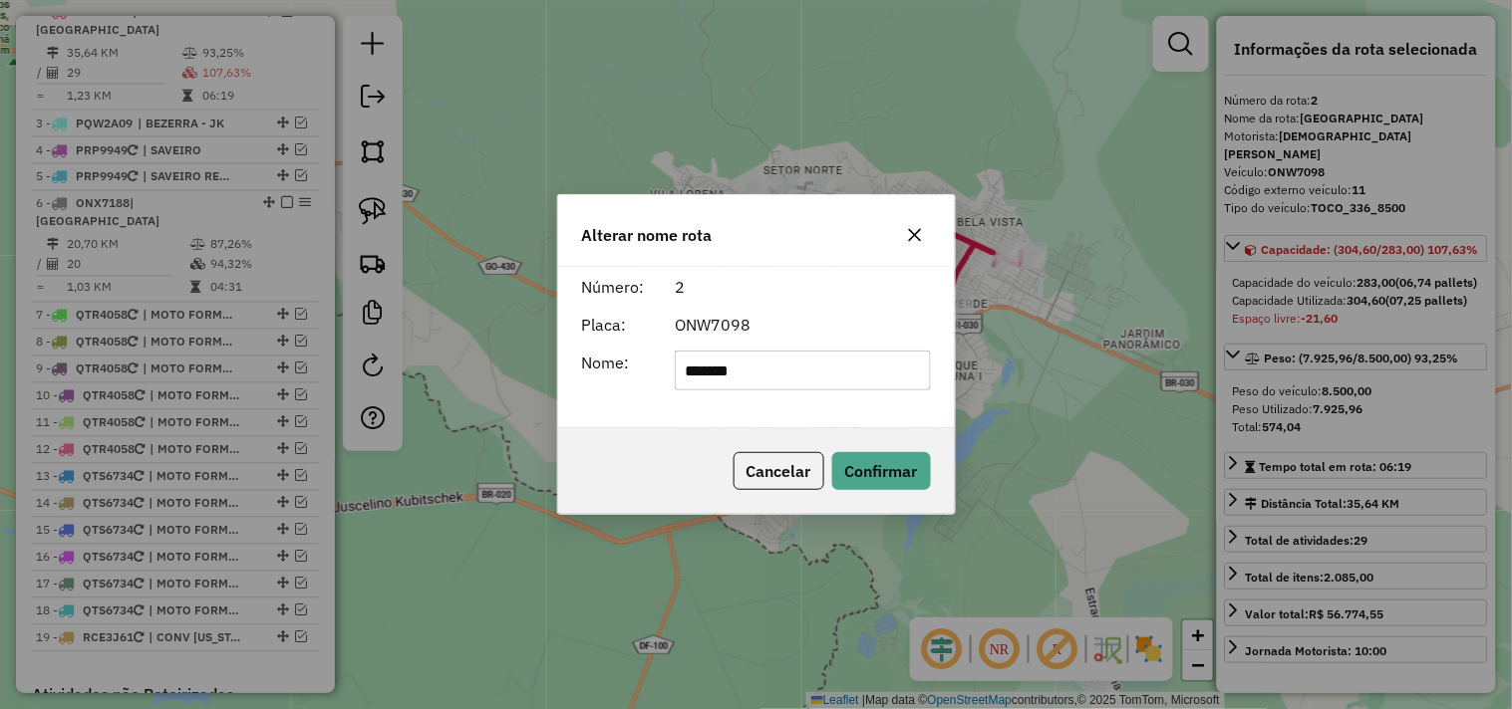
click at [855, 369] on input "*******" at bounding box center [803, 371] width 256 height 40
click at [828, 357] on input "*********" at bounding box center [803, 371] width 256 height 40
type input "*********"
click at [892, 481] on button "Confirmar" at bounding box center [881, 471] width 99 height 38
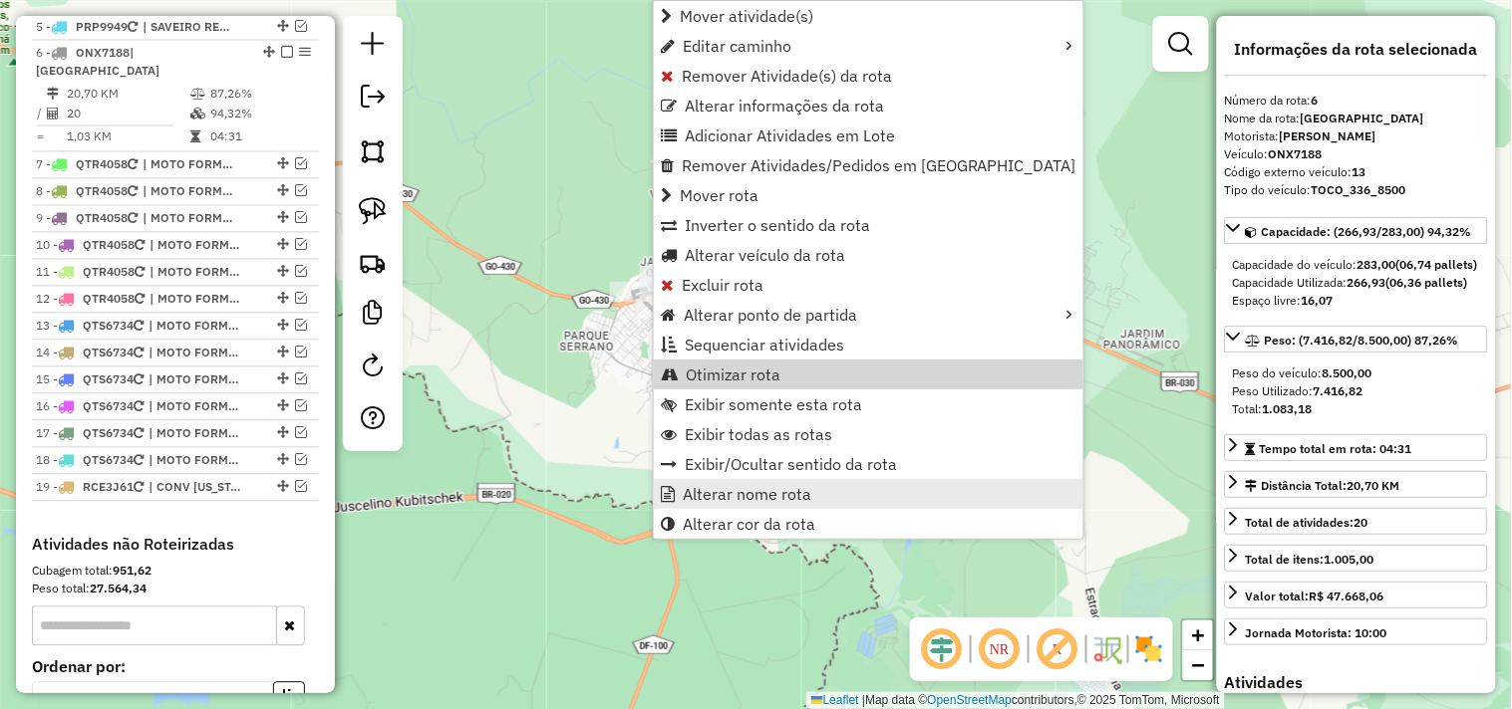
scroll to position [996, 0]
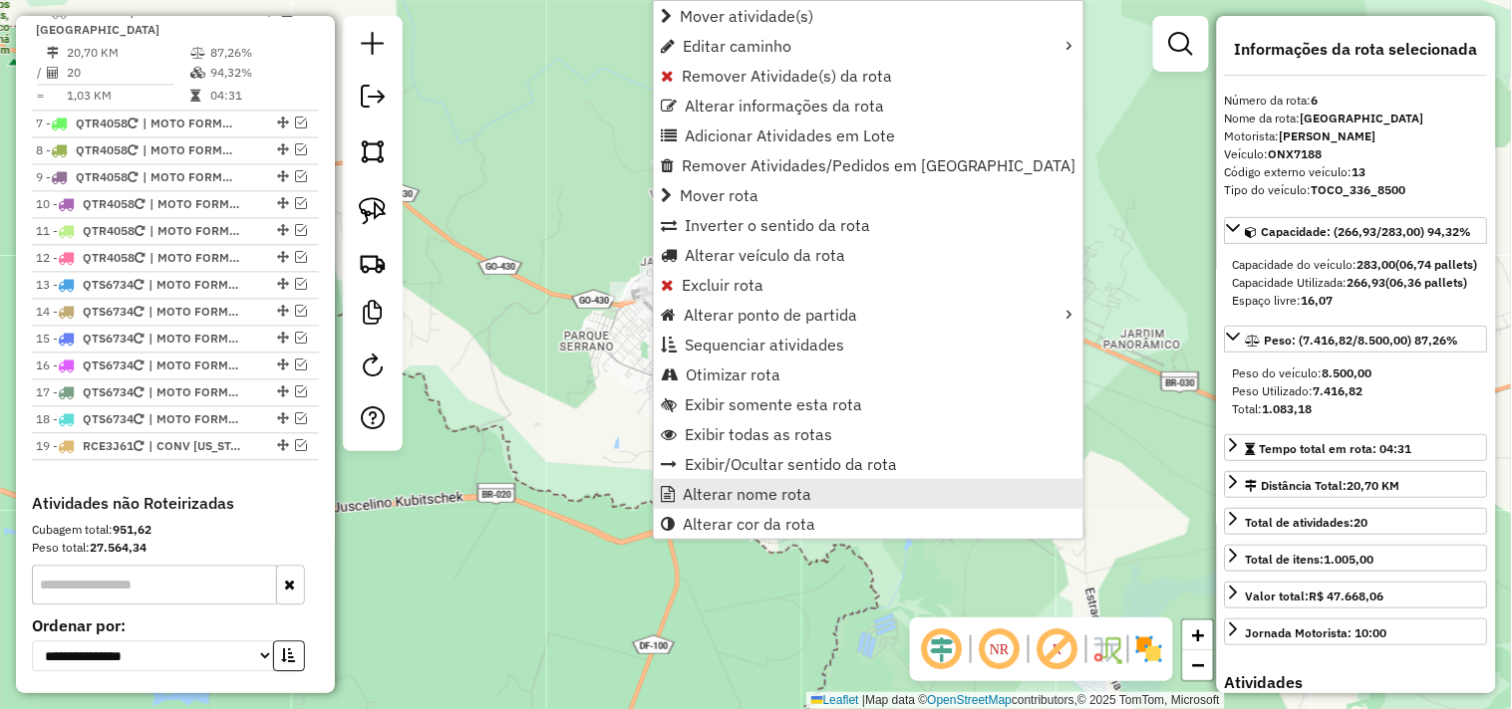
click at [729, 493] on span "Alterar nome rota" at bounding box center [747, 494] width 129 height 16
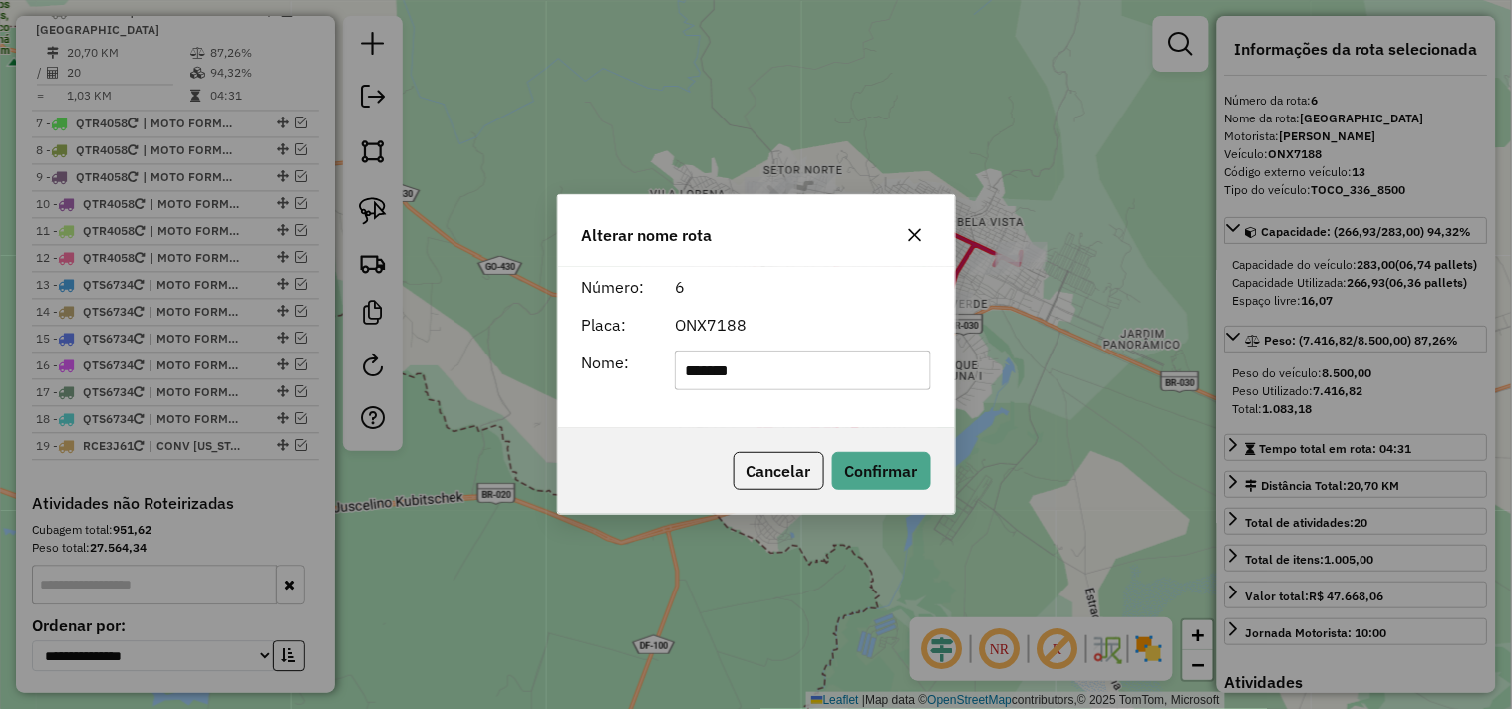
click at [764, 365] on input "*******" at bounding box center [803, 371] width 256 height 40
type input "*********"
click at [849, 463] on button "Confirmar" at bounding box center [881, 471] width 99 height 38
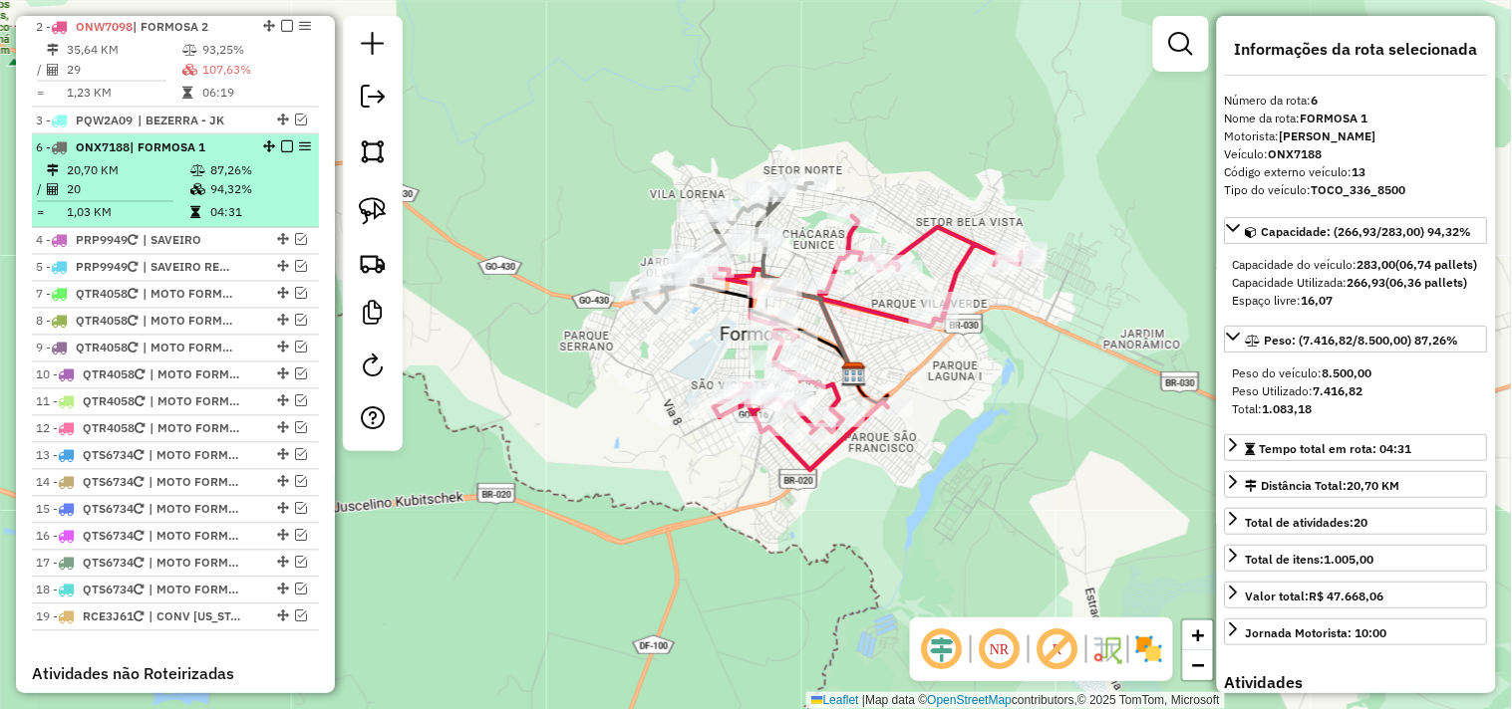
scroll to position [774, 0]
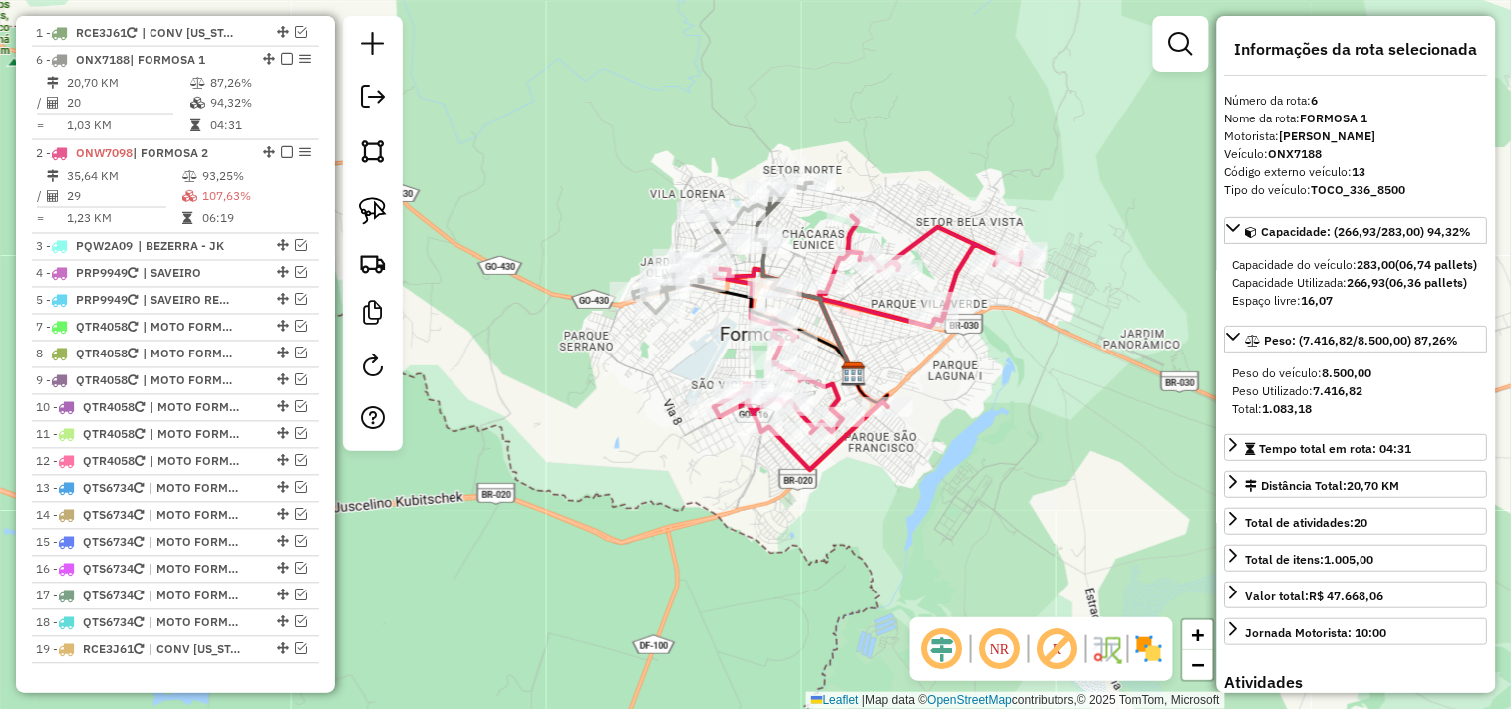
drag, startPoint x: 265, startPoint y: 137, endPoint x: 275, endPoint y: 65, distance: 72.4
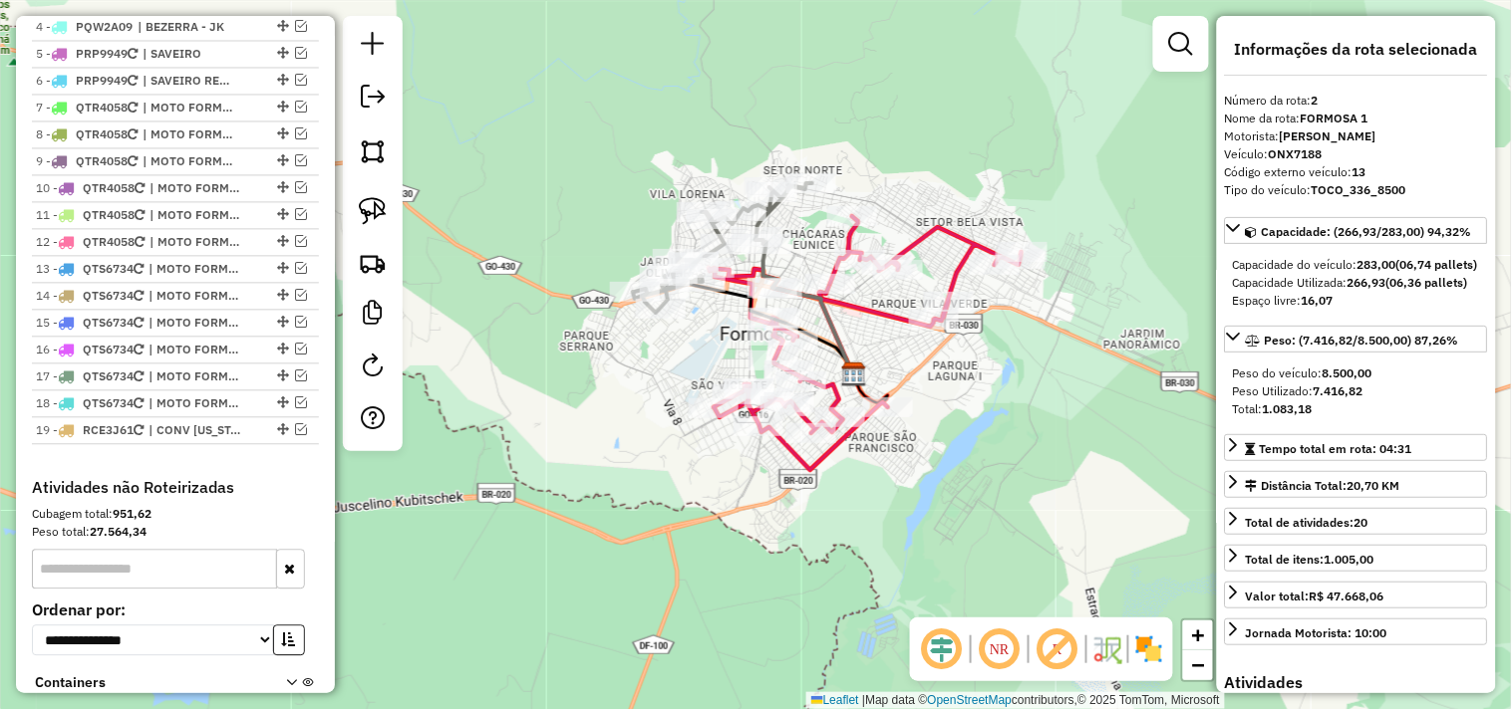
scroll to position [996, 0]
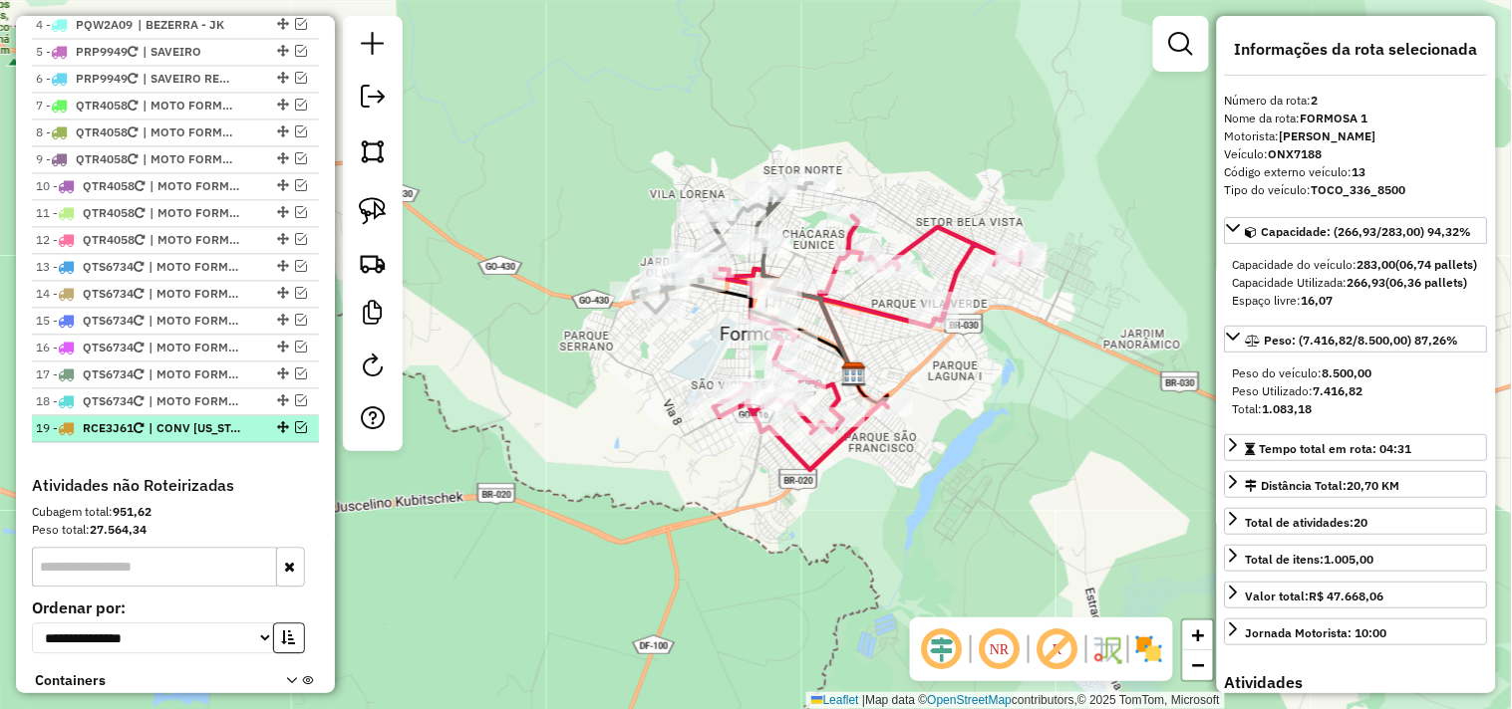
click at [295, 433] on em at bounding box center [301, 427] width 12 height 12
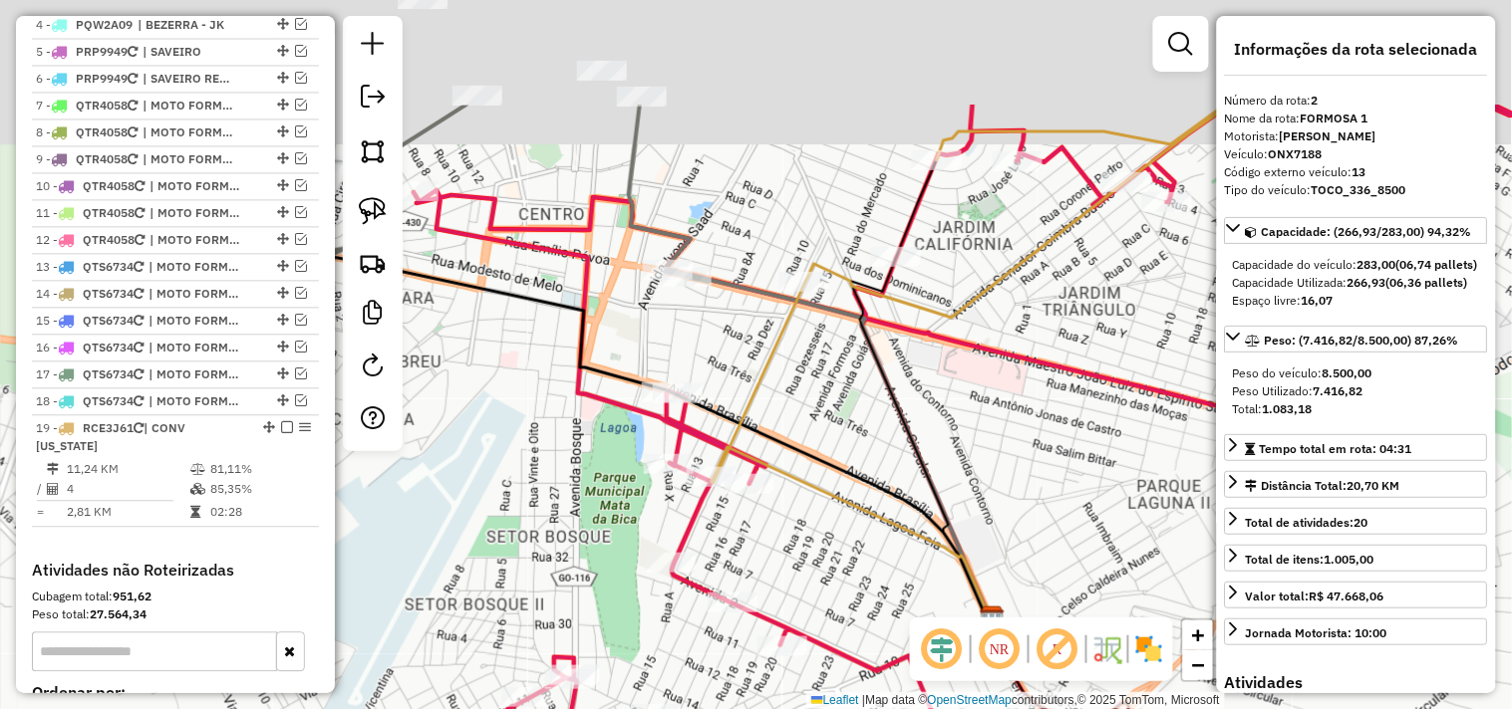
drag, startPoint x: 973, startPoint y: 300, endPoint x: 815, endPoint y: 515, distance: 267.2
click at [782, 612] on icon at bounding box center [613, 423] width 756 height 399
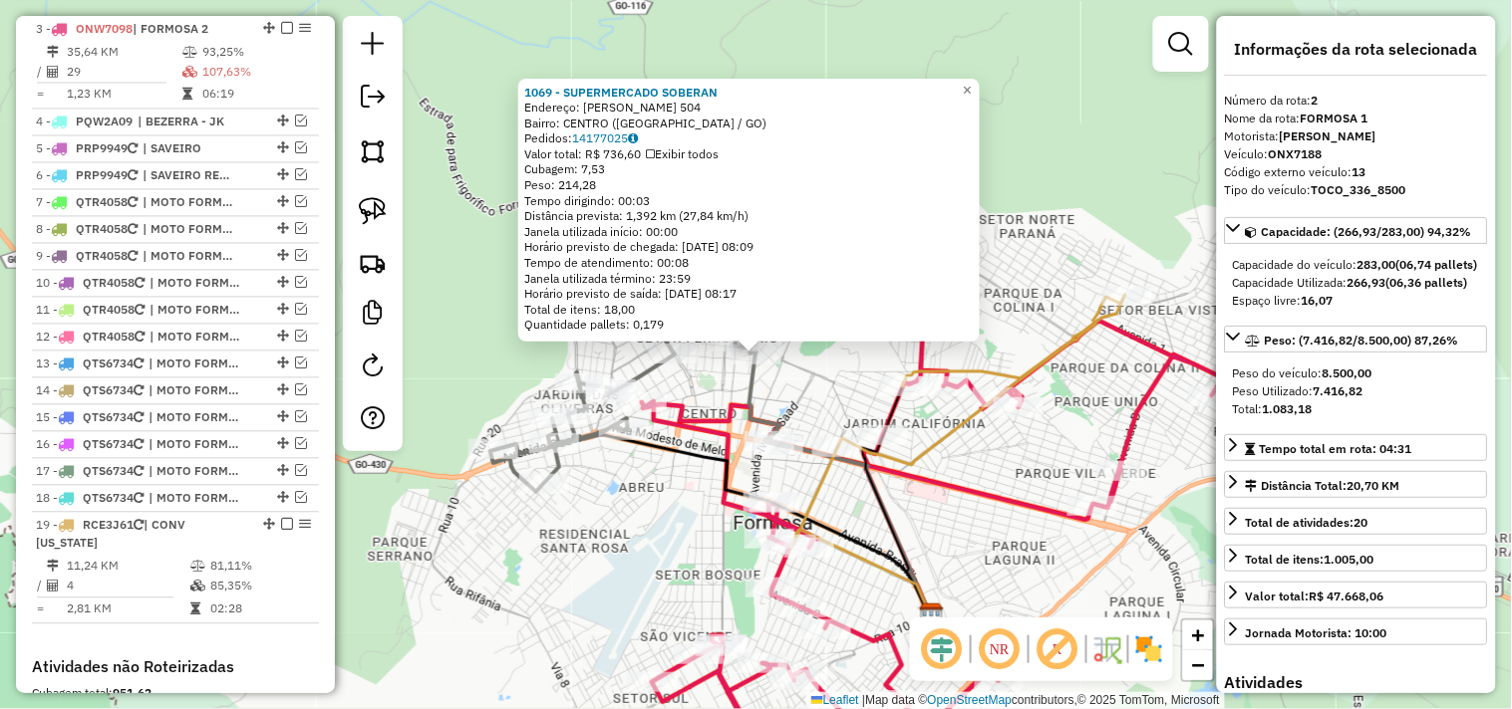
scroll to position [822, 0]
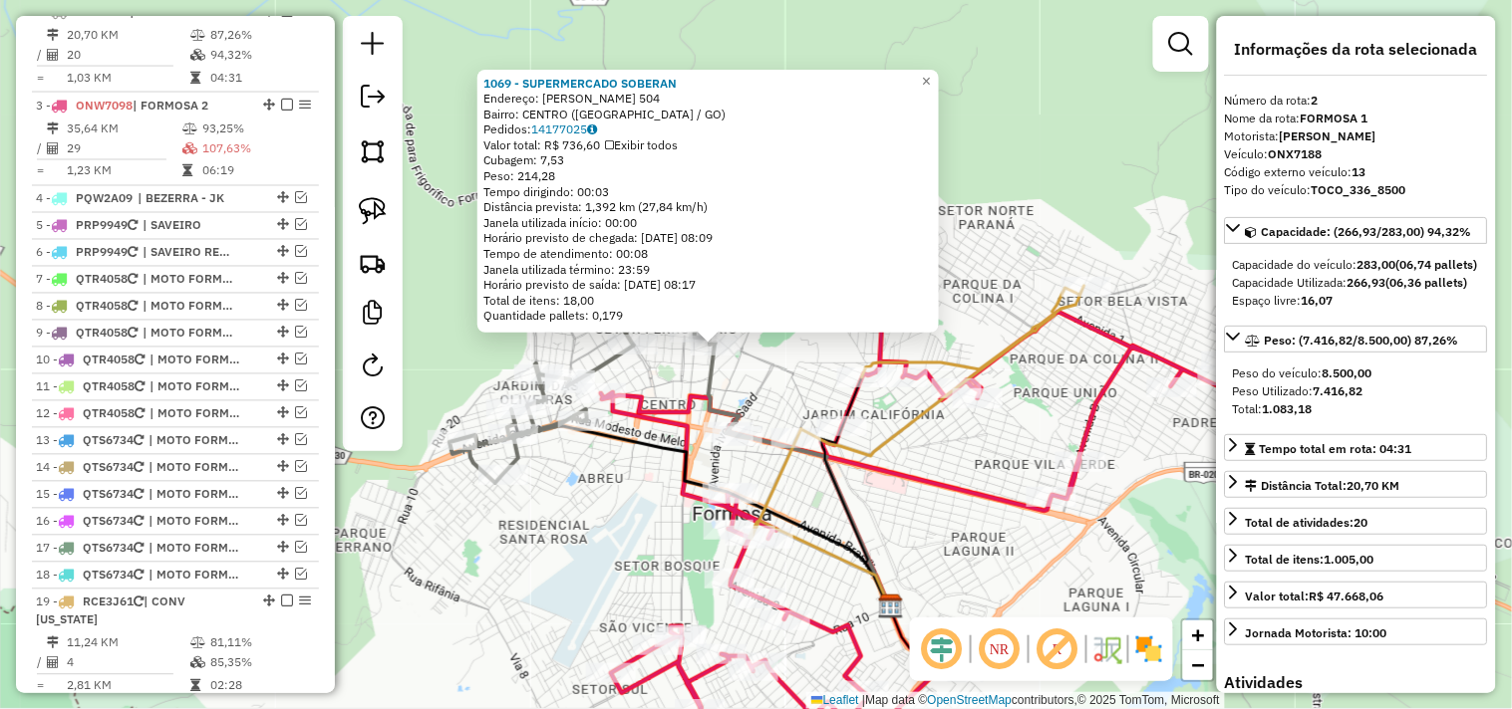
drag, startPoint x: 1029, startPoint y: 508, endPoint x: 982, endPoint y: 495, distance: 48.6
click at [983, 495] on icon at bounding box center [913, 530] width 625 height 481
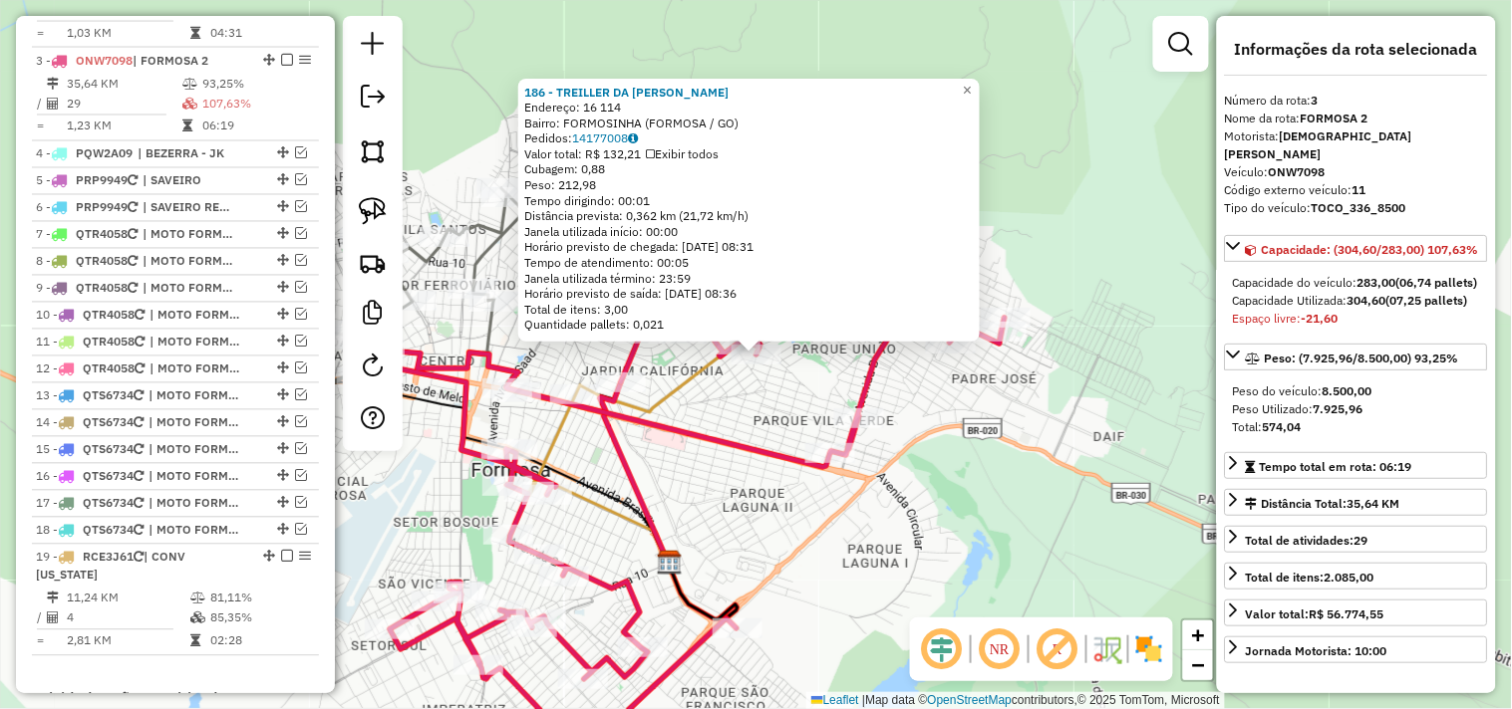
scroll to position [915, 0]
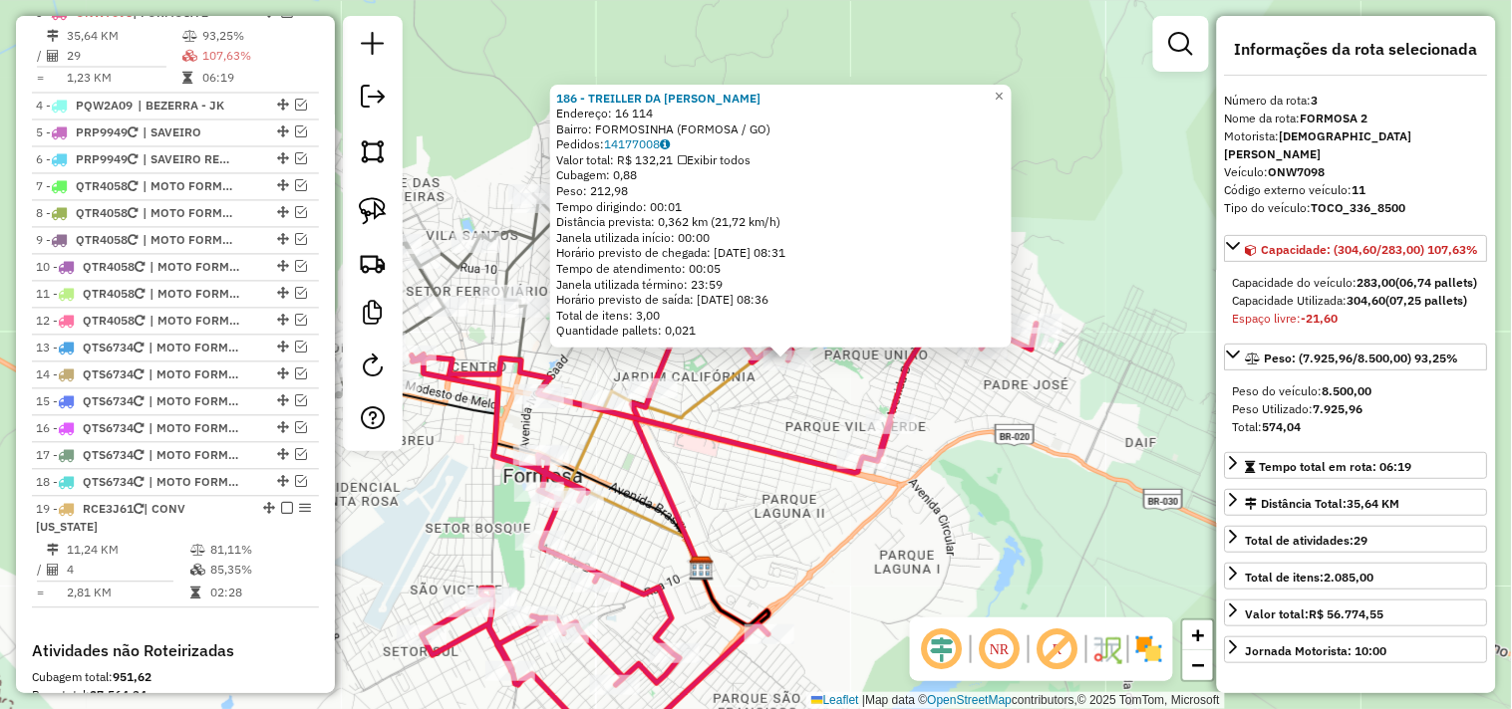
drag, startPoint x: 813, startPoint y: 471, endPoint x: 855, endPoint y: 476, distance: 42.1
click at [855, 476] on icon at bounding box center [724, 506] width 625 height 509
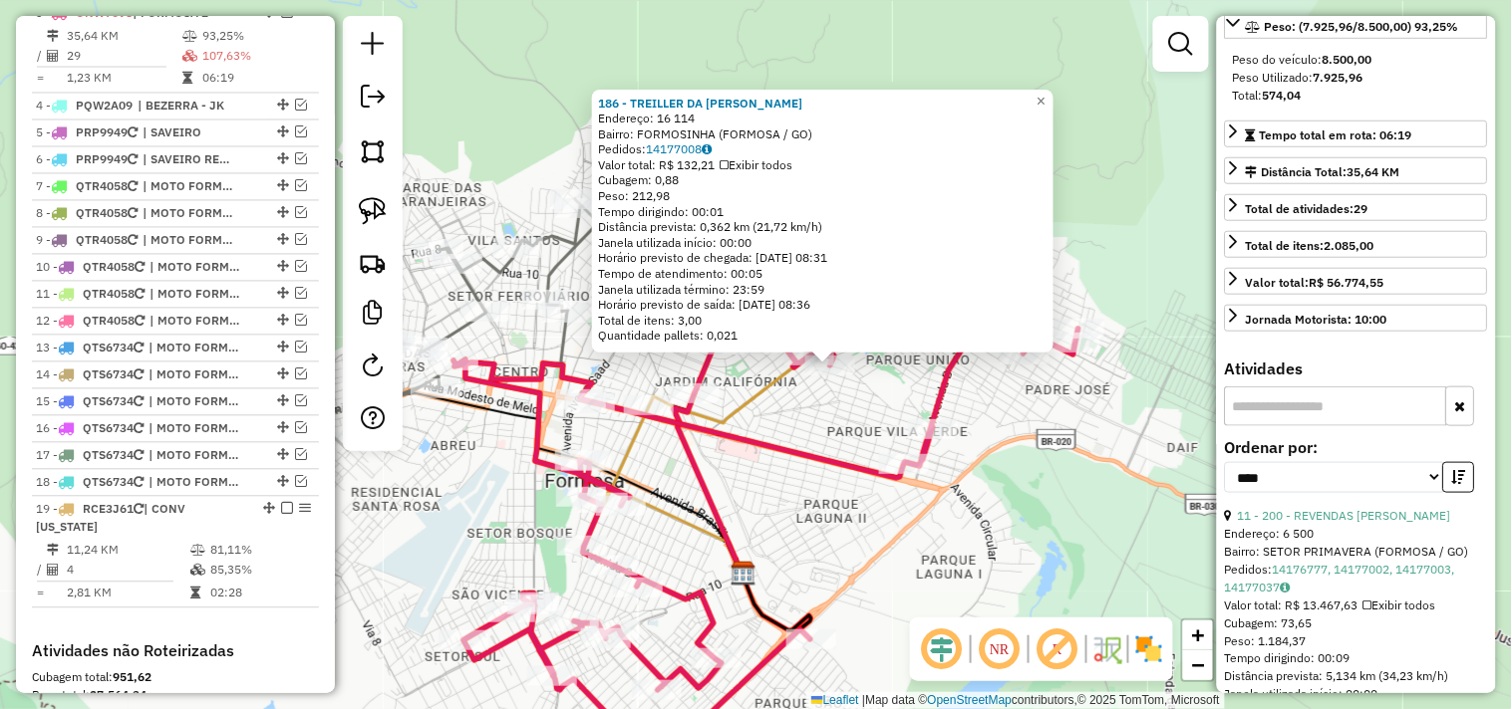
scroll to position [442, 0]
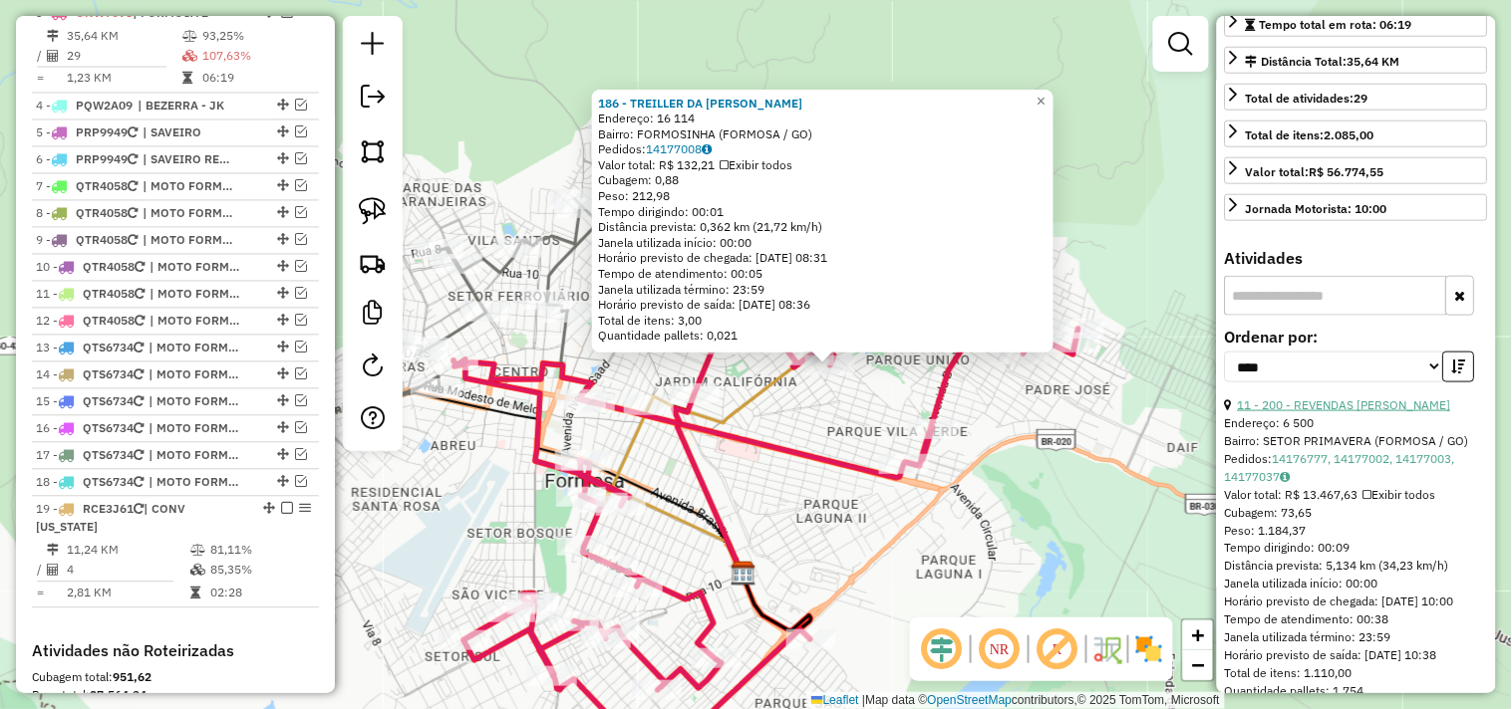
click at [1352, 413] on link "11 - 200 - REVENDAS ABE IKENO" at bounding box center [1344, 405] width 213 height 15
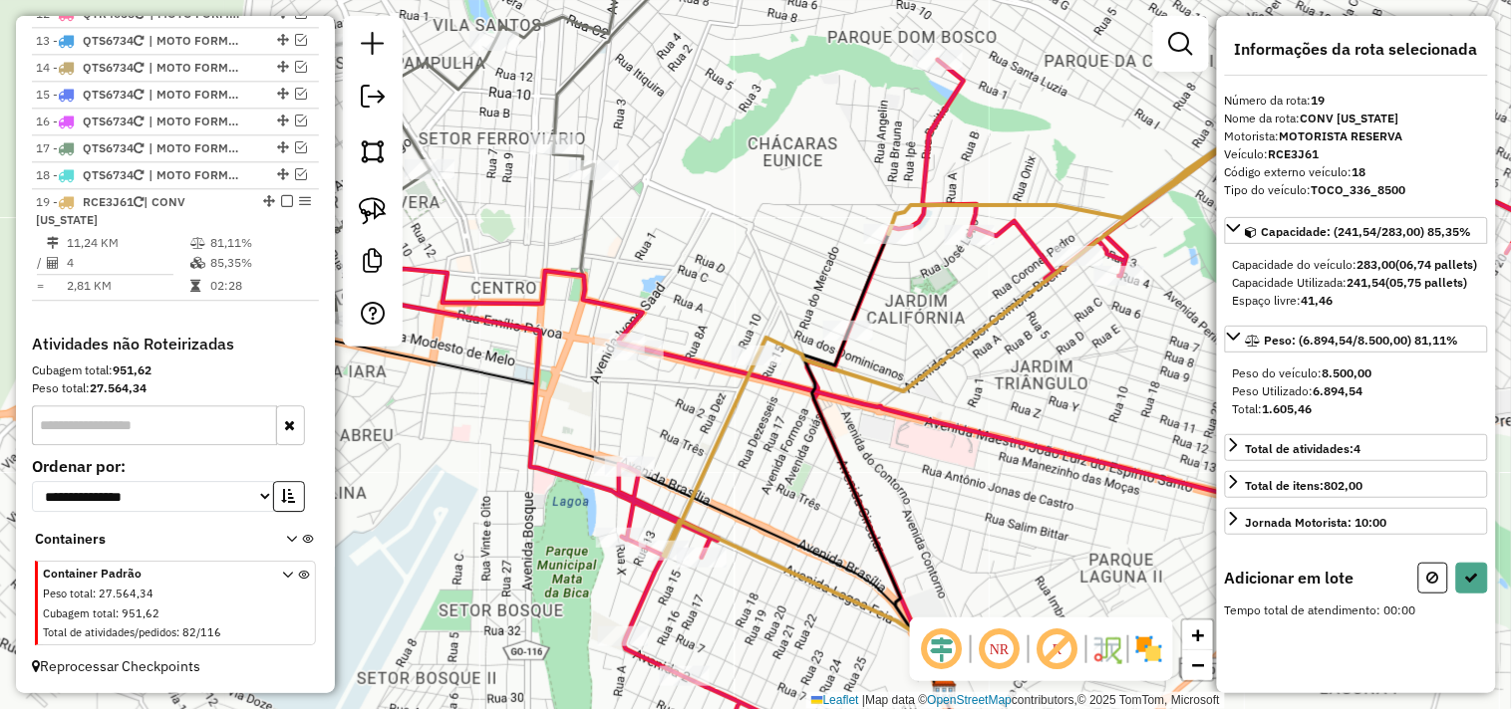
scroll to position [0, 0]
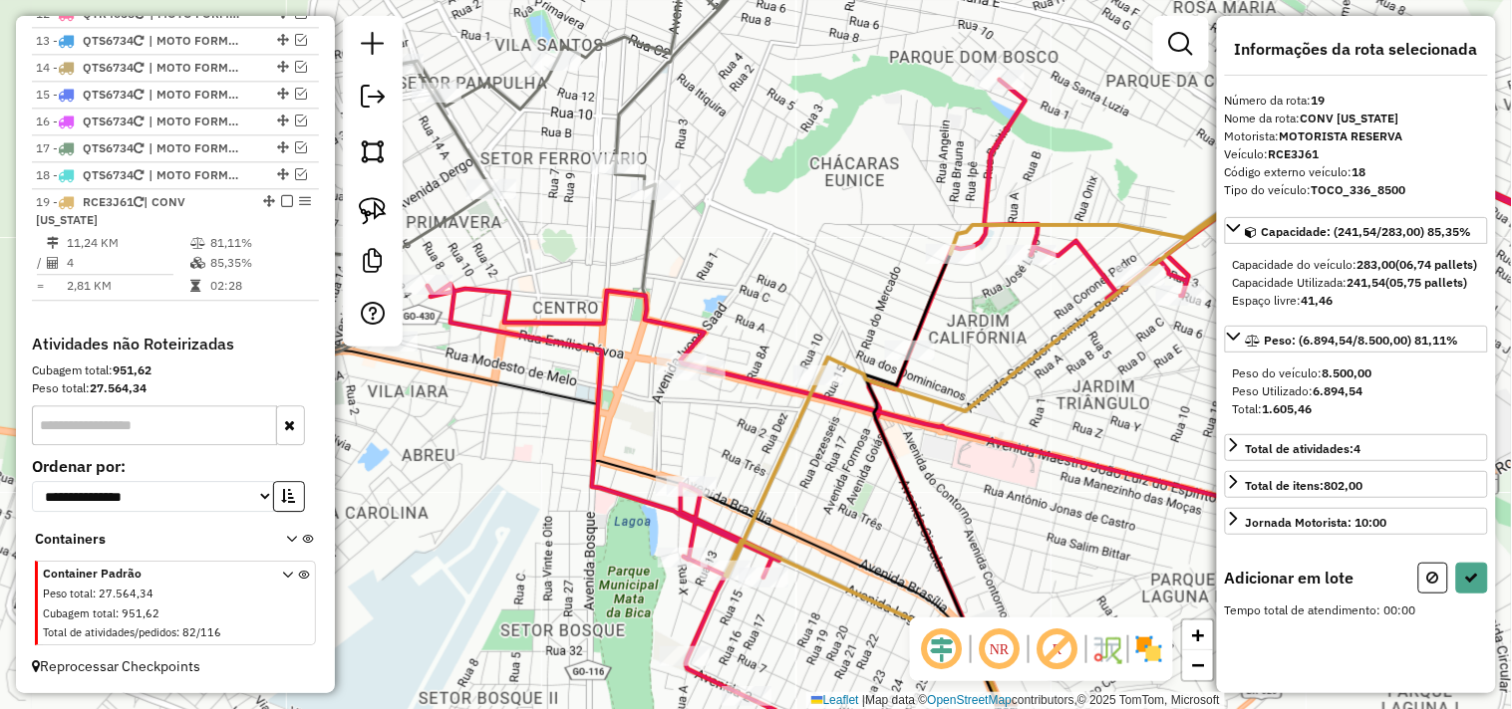
drag, startPoint x: 576, startPoint y: 245, endPoint x: 800, endPoint y: 320, distance: 236.3
click at [798, 320] on icon at bounding box center [481, 207] width 713 height 516
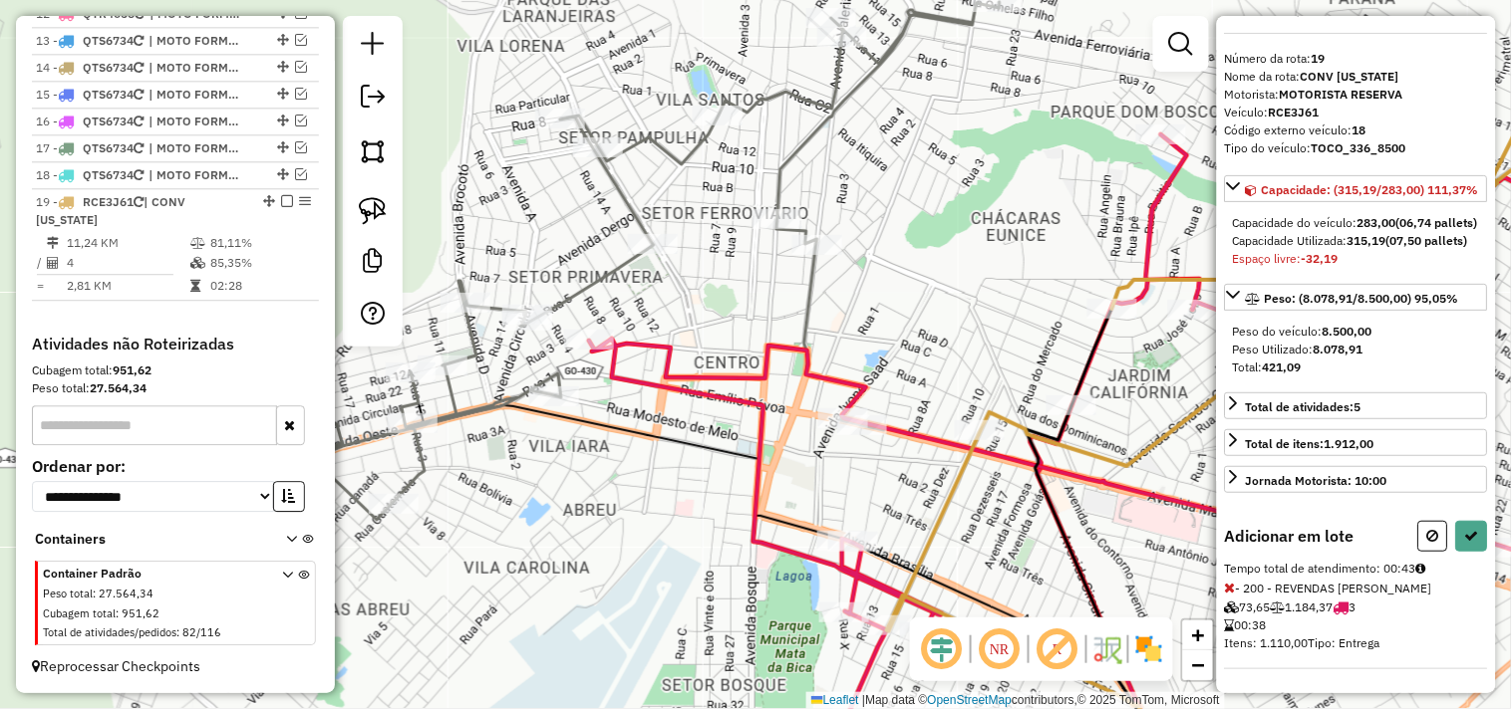
scroll to position [94, 0]
click at [1231, 590] on icon at bounding box center [1230, 588] width 11 height 14
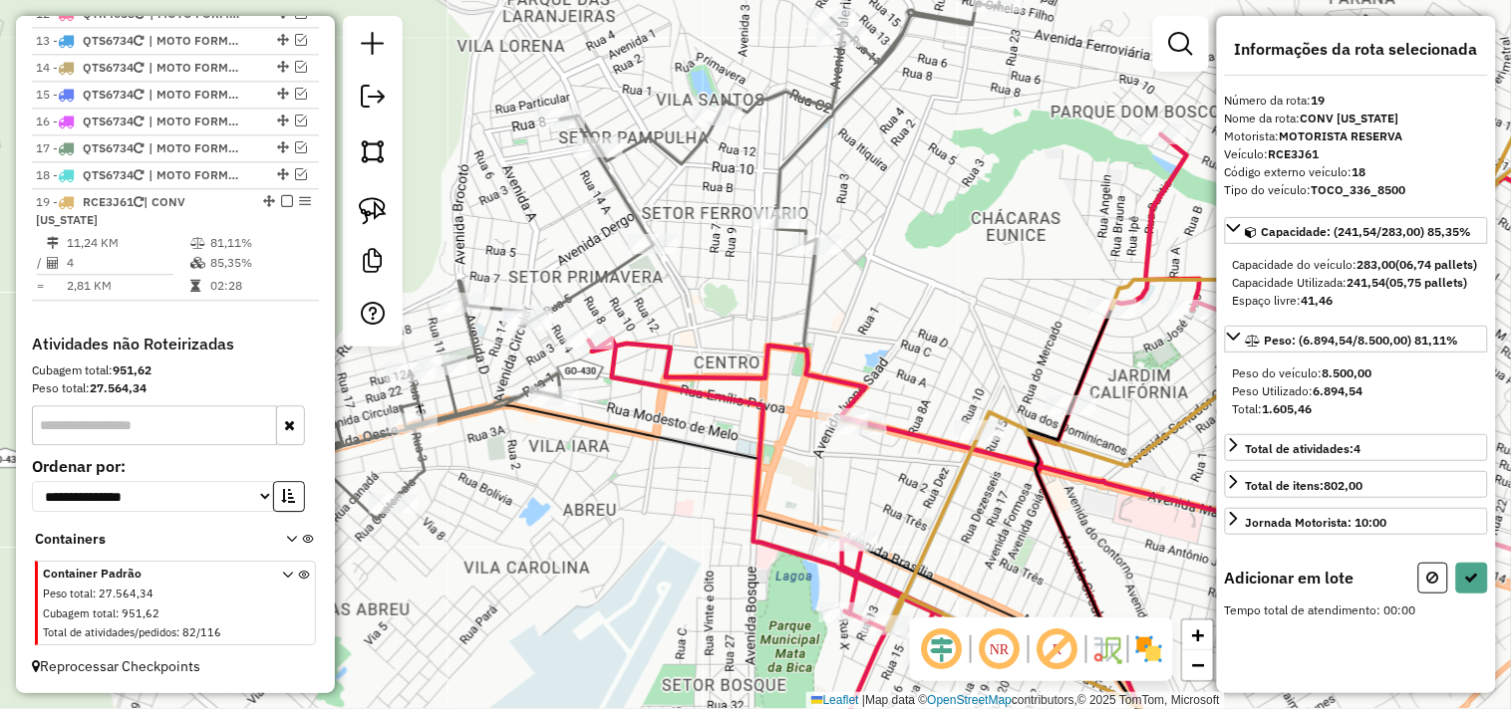
scroll to position [0, 0]
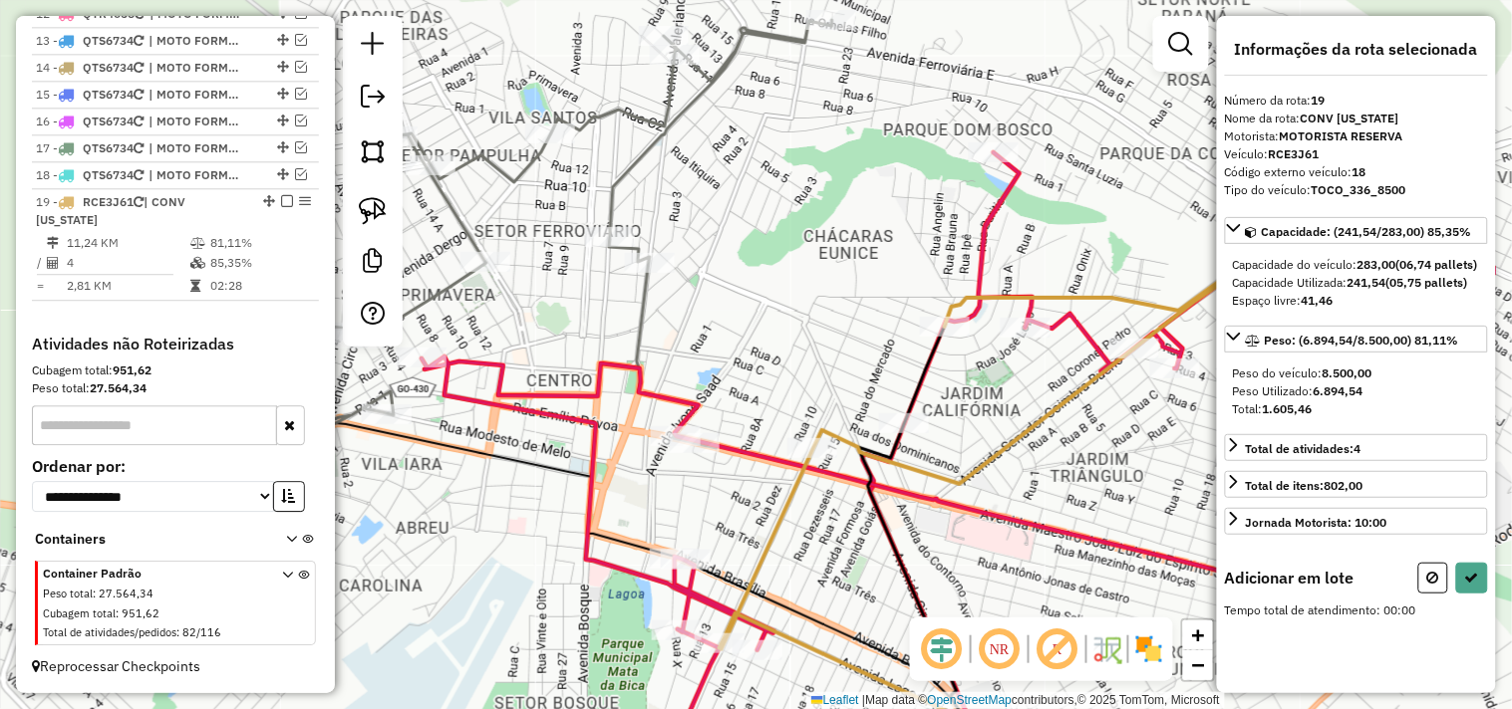
drag, startPoint x: 984, startPoint y: 316, endPoint x: 817, endPoint y: 334, distance: 168.4
click at [817, 334] on div "Janela de atendimento Grade de atendimento Capacidade Transportadoras Veículos …" at bounding box center [756, 354] width 1512 height 709
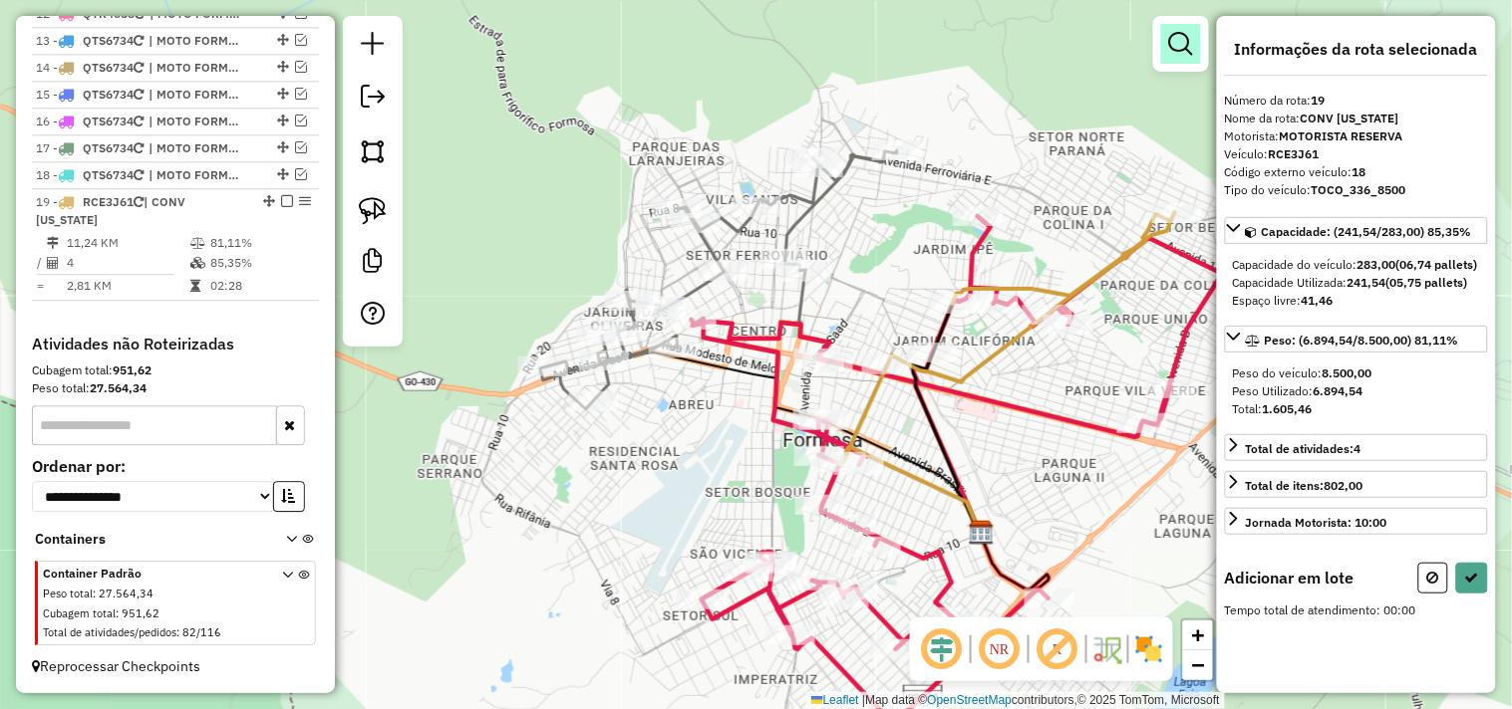
click at [1176, 62] on link at bounding box center [1181, 44] width 40 height 40
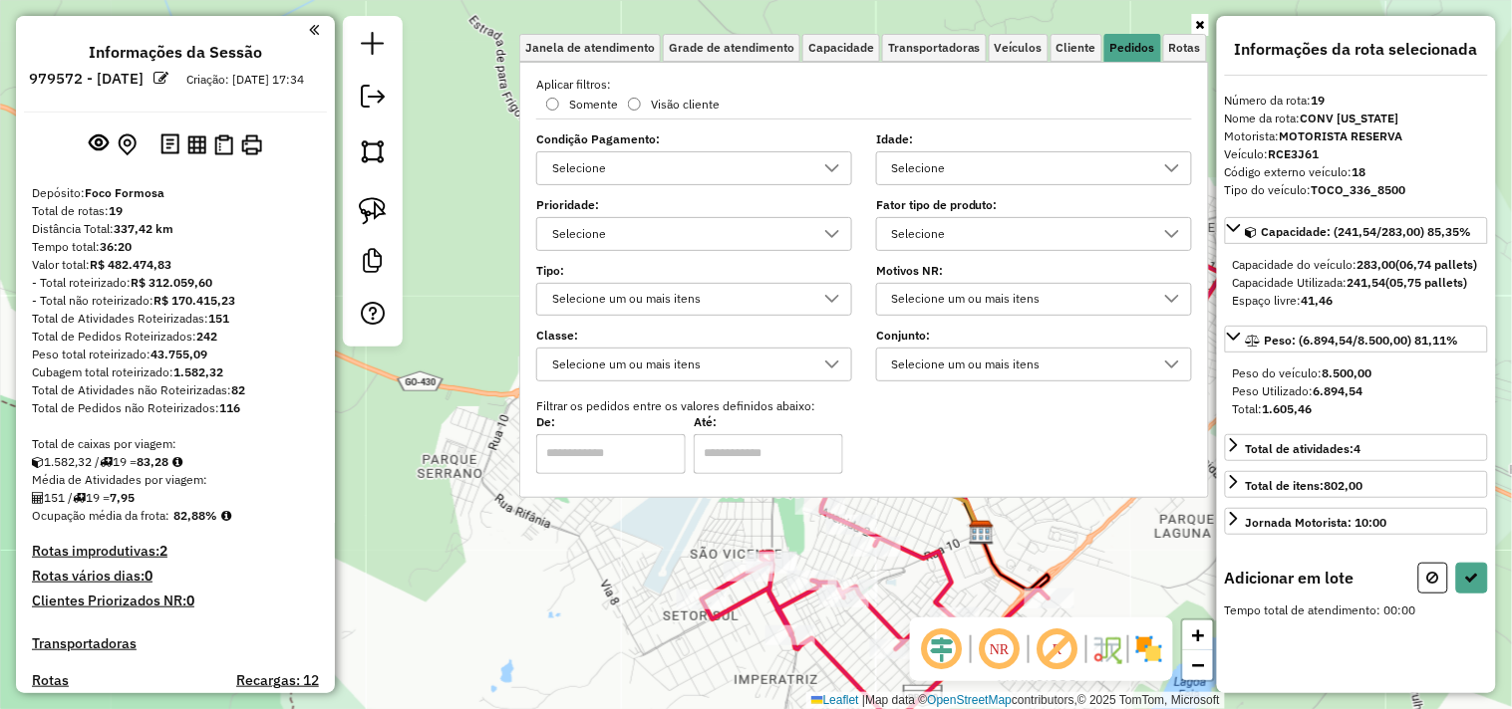
scroll to position [1241, 0]
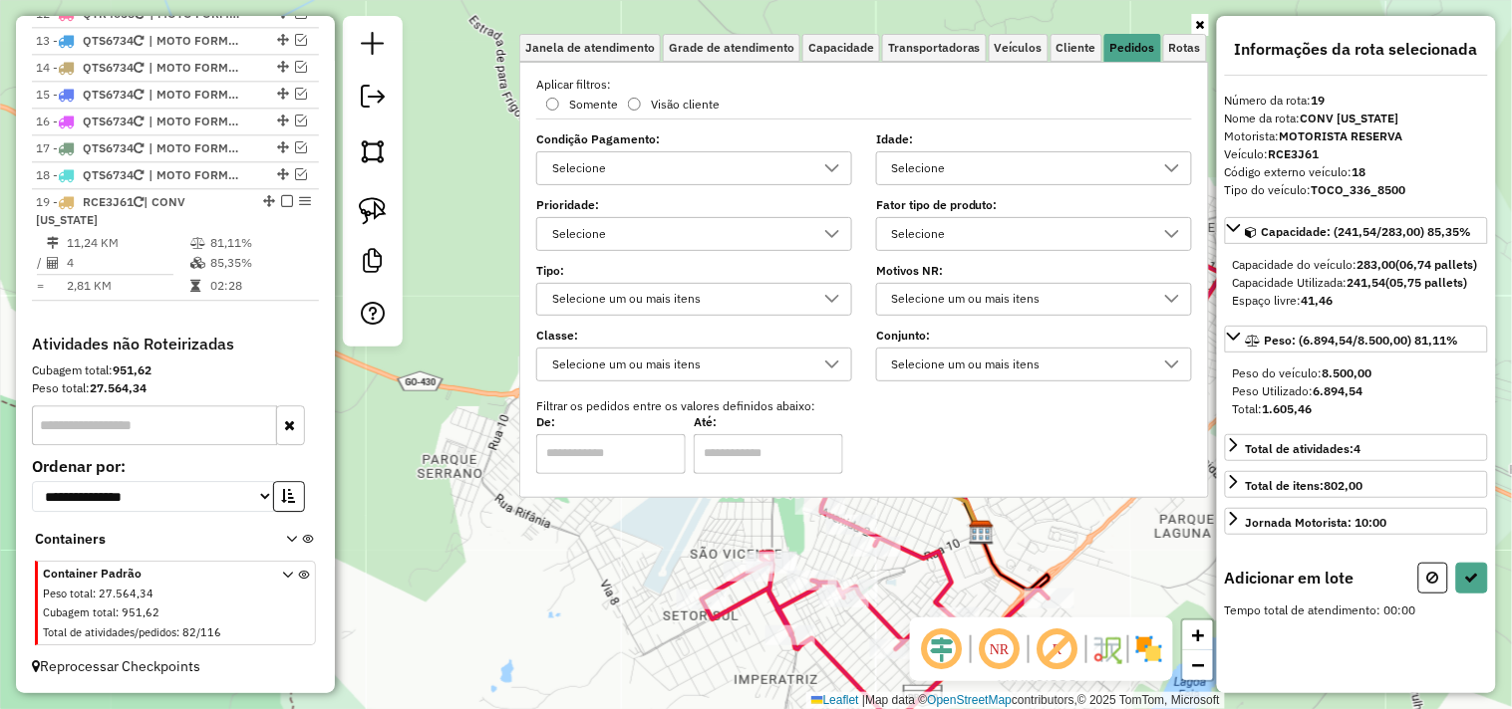
click at [983, 225] on div "Selecione" at bounding box center [1019, 234] width 268 height 32
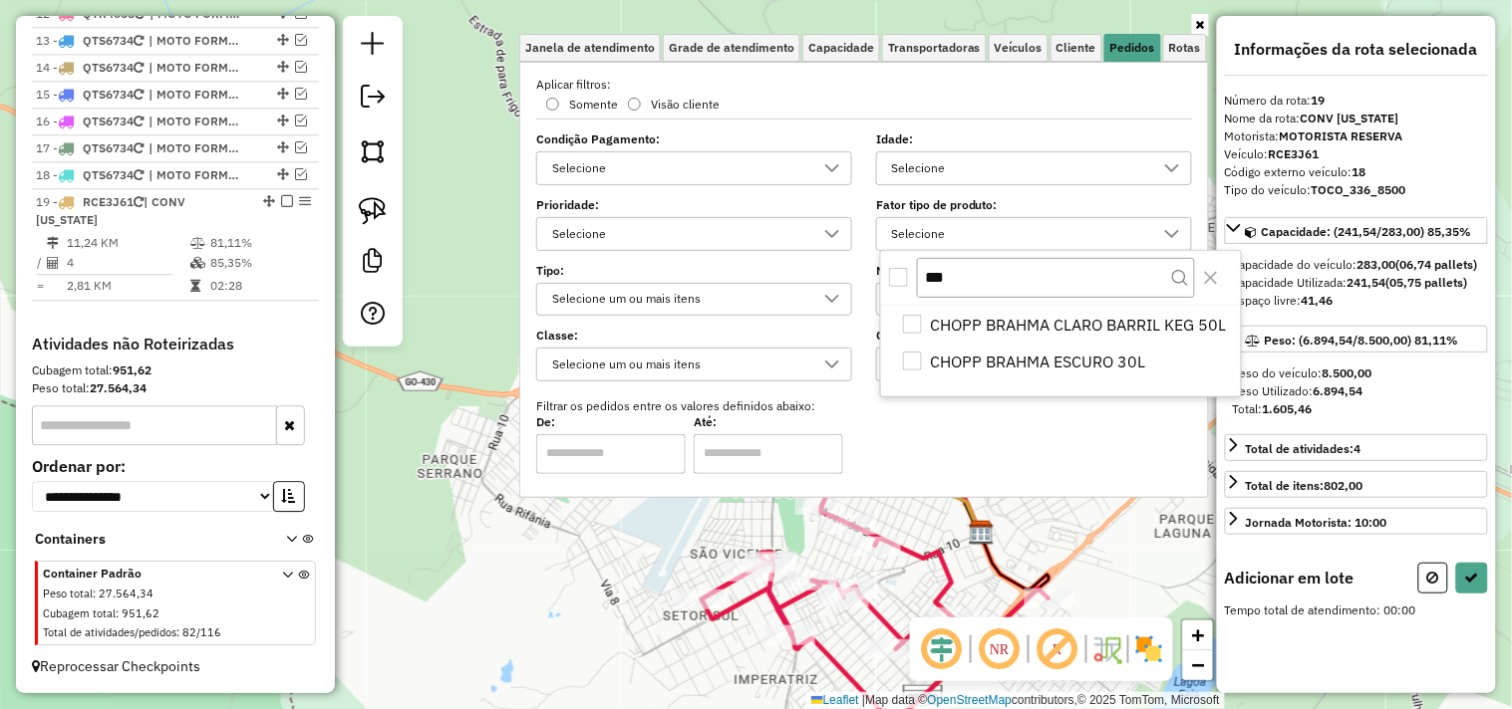
click at [902, 285] on div "All items unselected" at bounding box center [898, 277] width 19 height 19
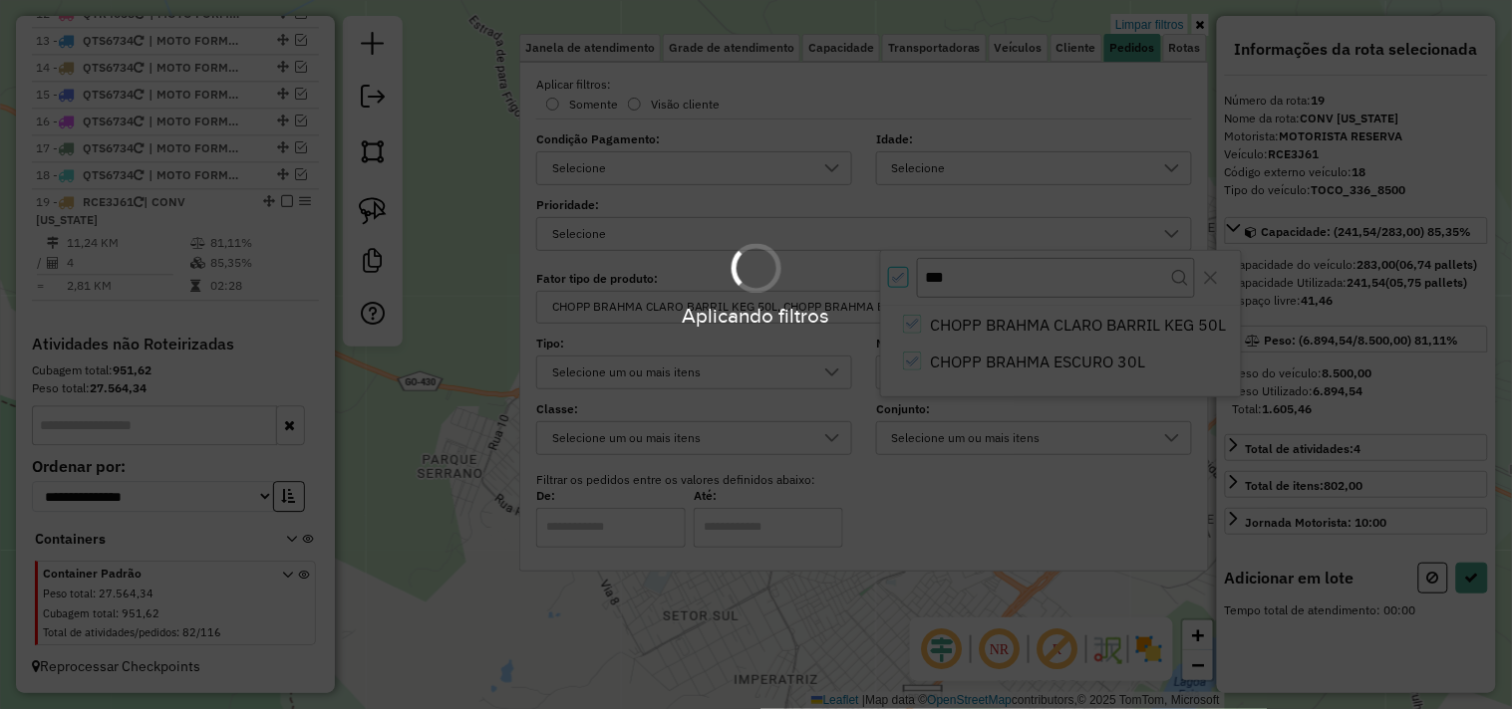
click at [499, 236] on div "Limpar filtros Janela de atendimento Grade de atendimento Capacidade Transporta…" at bounding box center [756, 354] width 1512 height 709
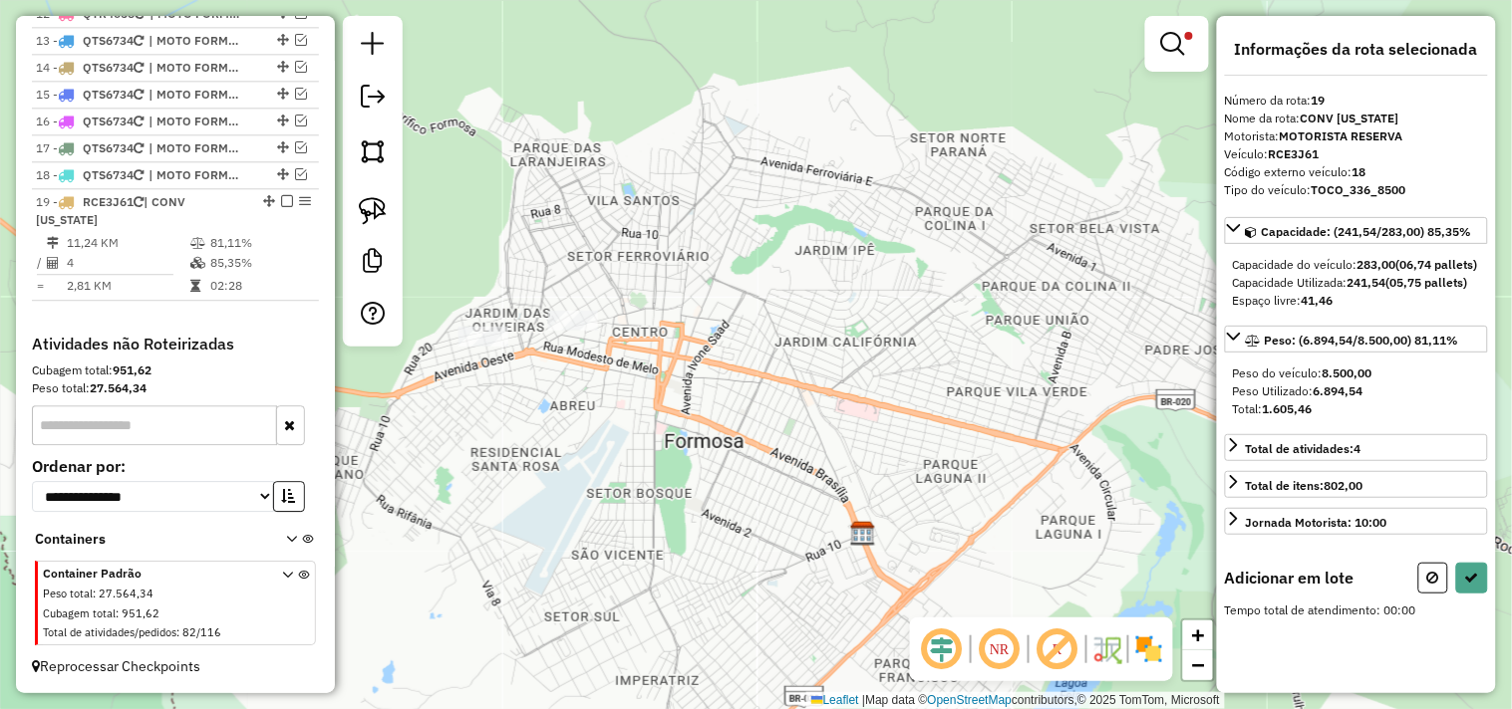
drag, startPoint x: 653, startPoint y: 232, endPoint x: 492, endPoint y: 230, distance: 160.4
click at [492, 230] on div "Limpar filtros Janela de atendimento Grade de atendimento Capacidade Transporta…" at bounding box center [756, 354] width 1512 height 709
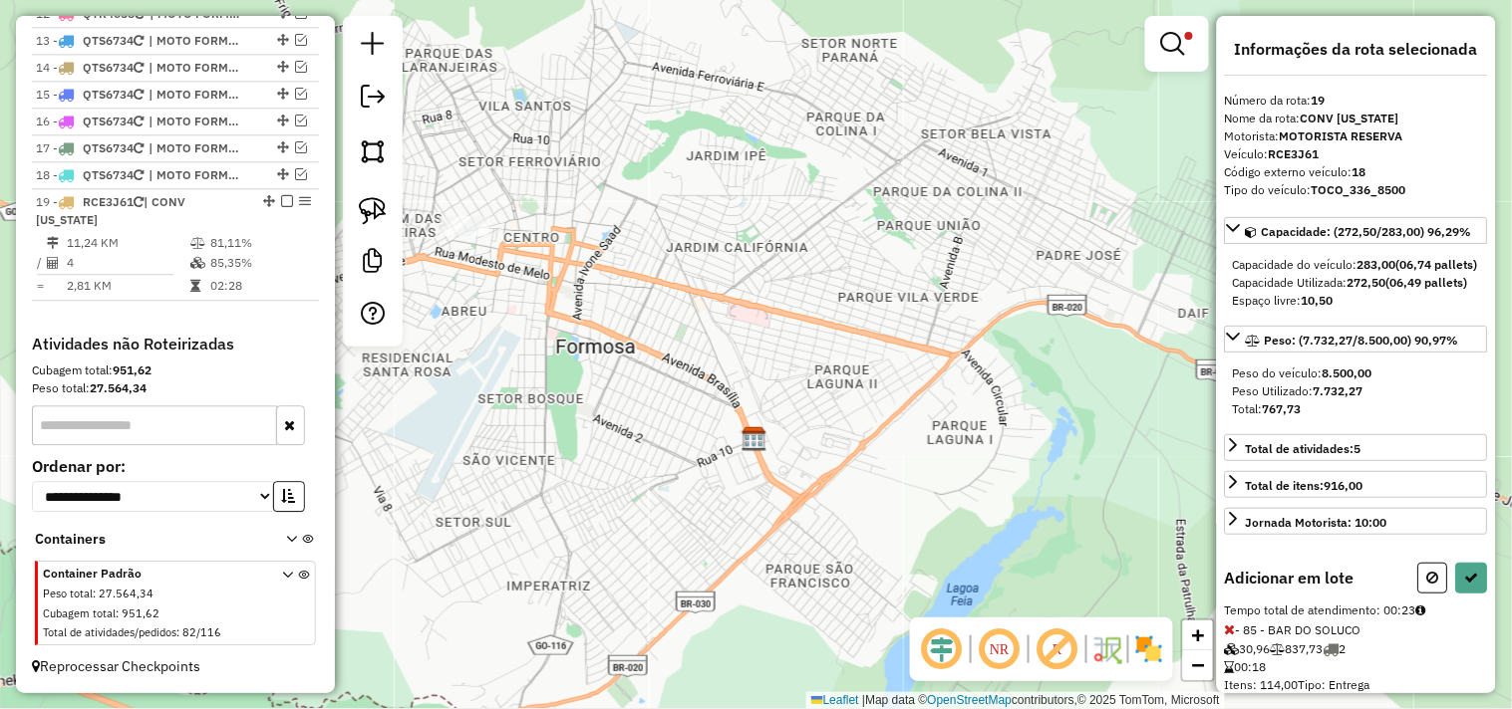
drag, startPoint x: 913, startPoint y: 460, endPoint x: 839, endPoint y: 319, distance: 159.6
click at [840, 320] on div "Limpar filtros Janela de atendimento Grade de atendimento Capacidade Transporta…" at bounding box center [756, 354] width 1512 height 709
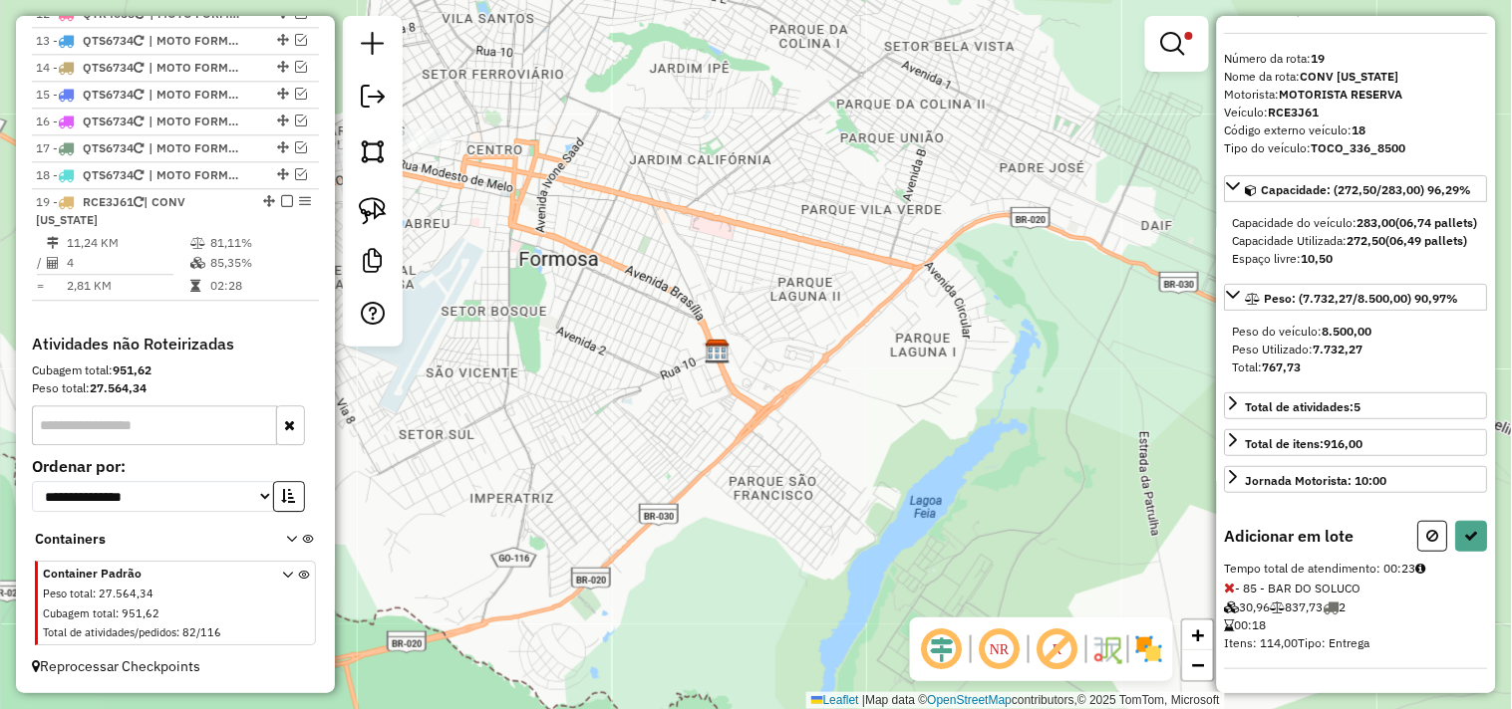
scroll to position [76, 0]
click at [1473, 545] on button at bounding box center [1472, 536] width 32 height 31
select select "*********"
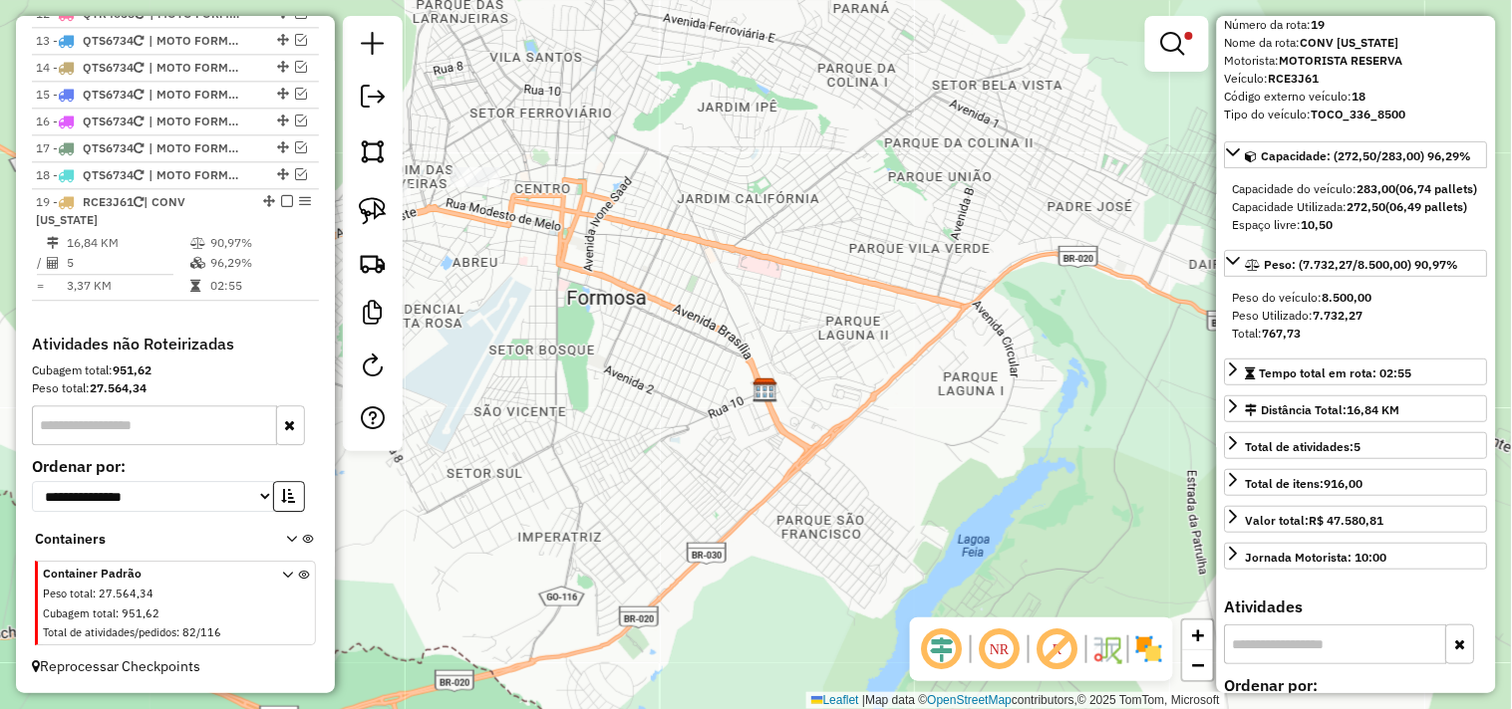
drag, startPoint x: 763, startPoint y: 266, endPoint x: 951, endPoint y: 448, distance: 261.4
click at [951, 448] on div "Limpar filtros Janela de atendimento Grade de atendimento Capacidade Transporta…" at bounding box center [756, 354] width 1512 height 709
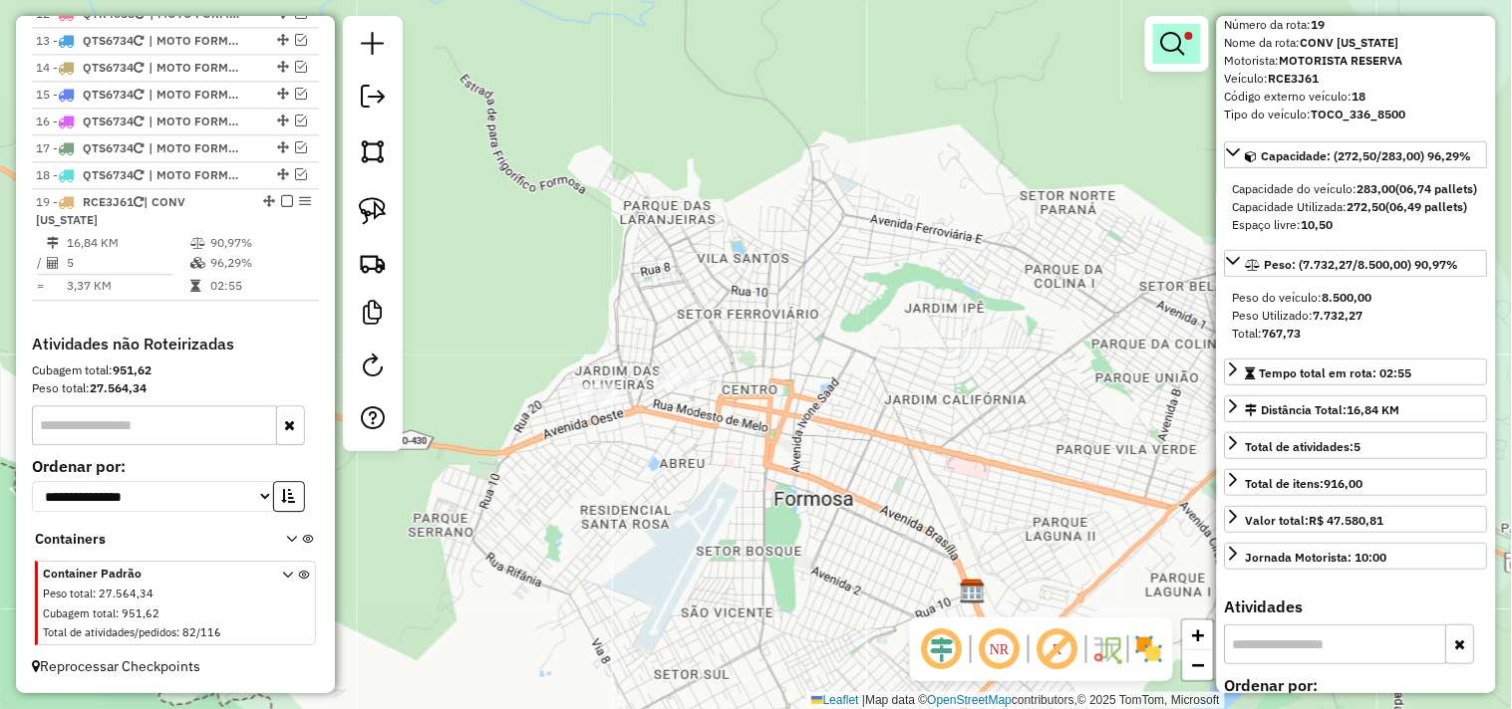
click at [1187, 24] on link at bounding box center [1177, 44] width 48 height 40
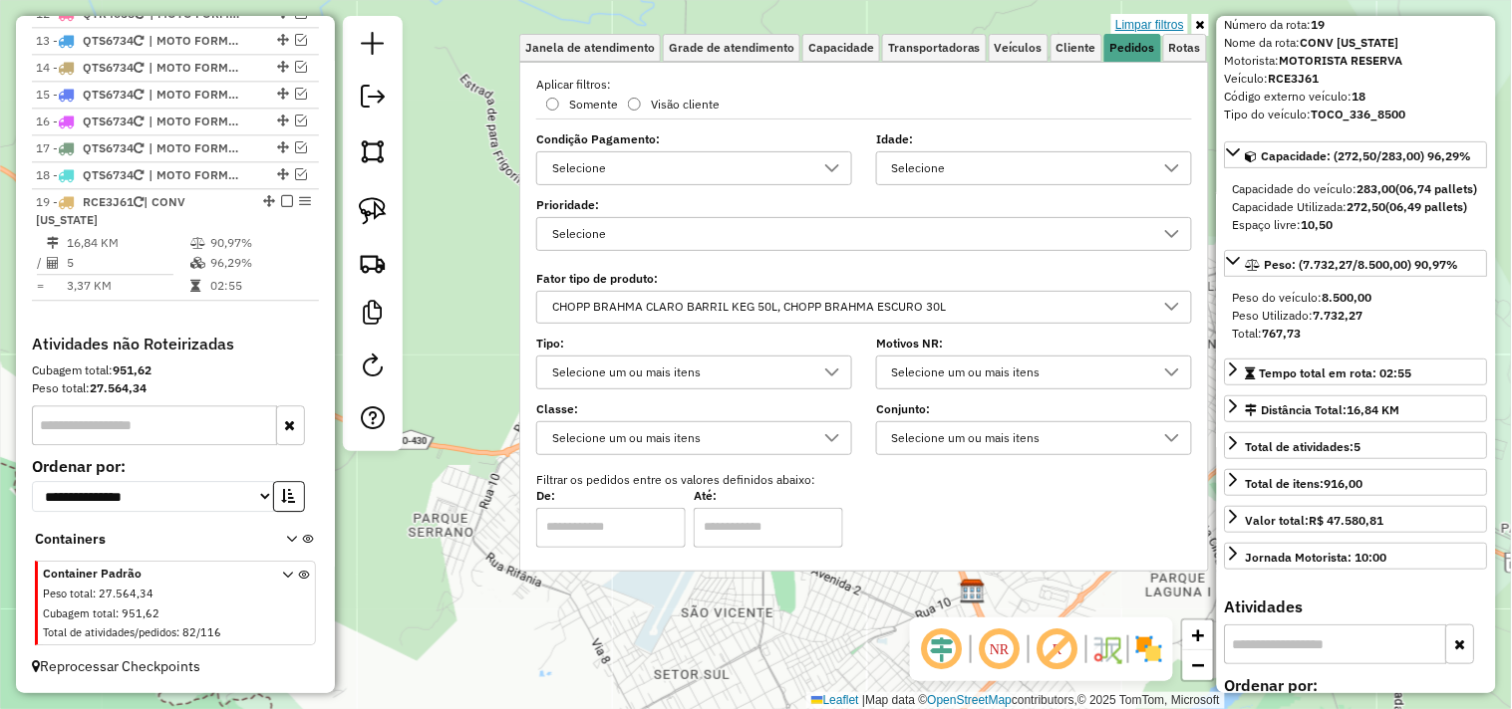
click at [1171, 22] on link "Limpar filtros" at bounding box center [1149, 25] width 77 height 22
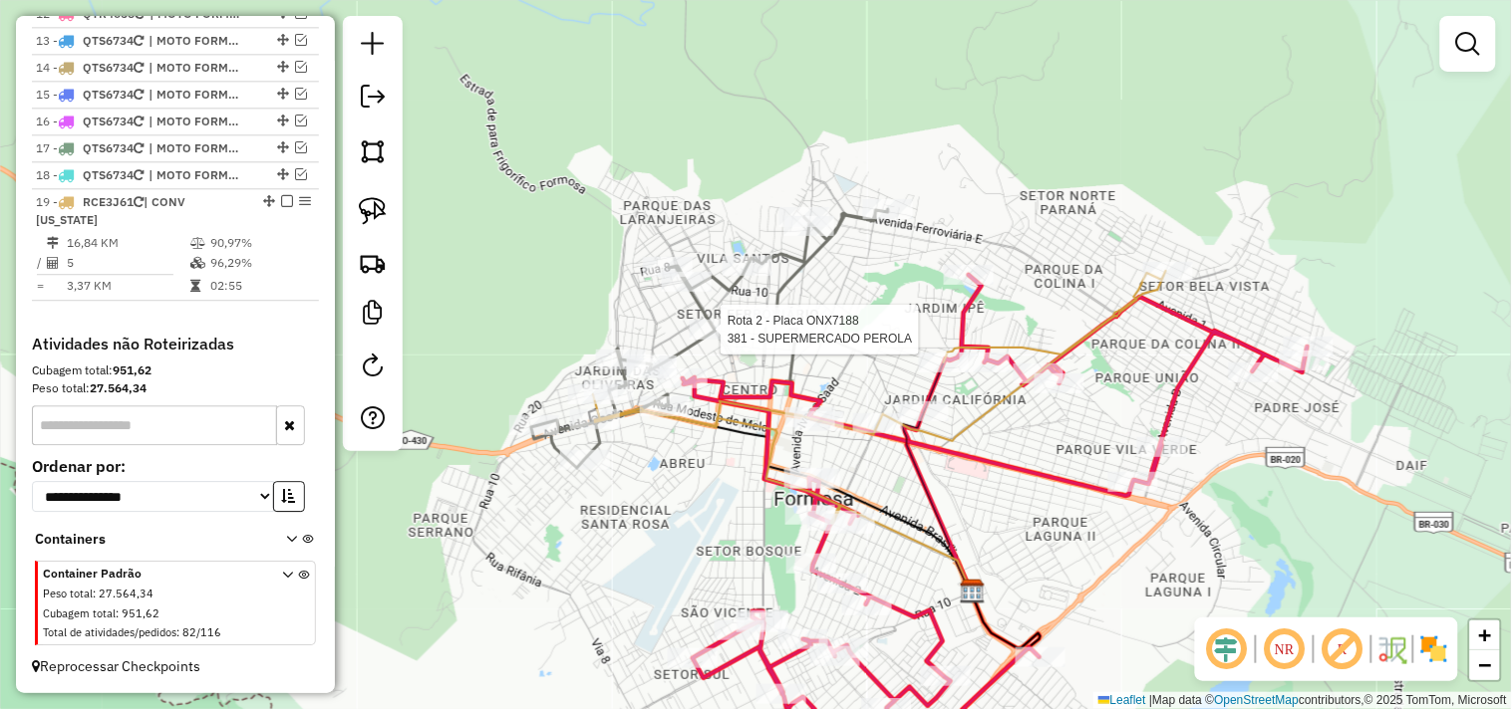
select select "*********"
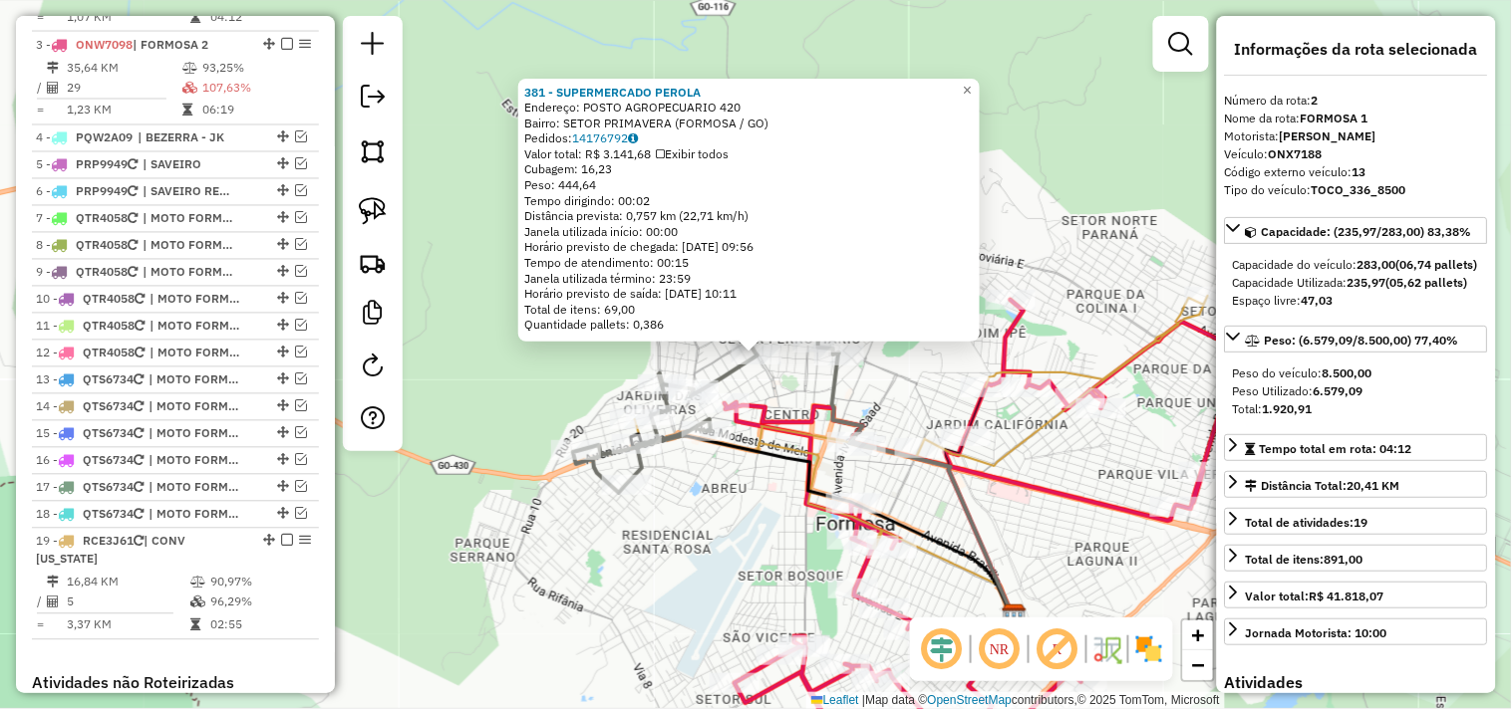
scroll to position [822, 0]
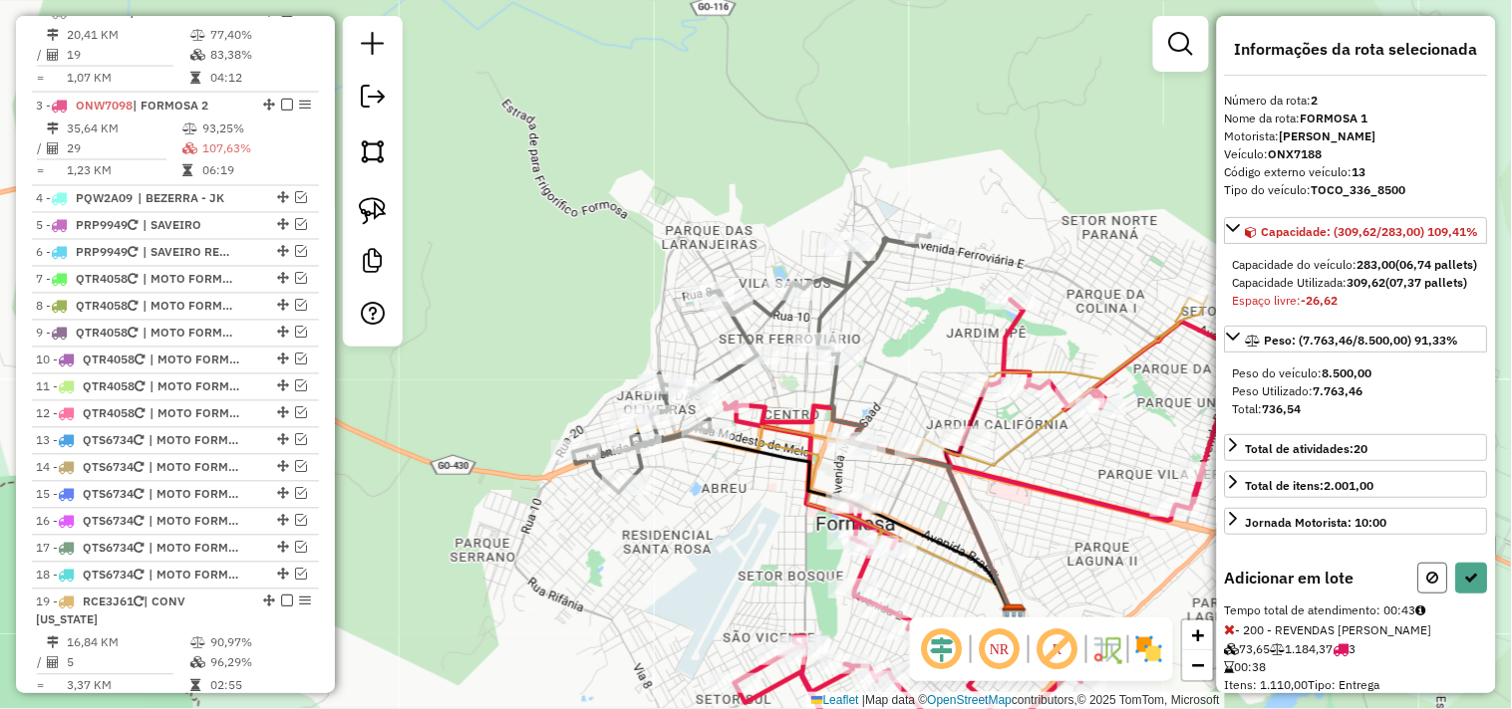
click at [1419, 594] on button at bounding box center [1433, 578] width 30 height 31
select select "*********"
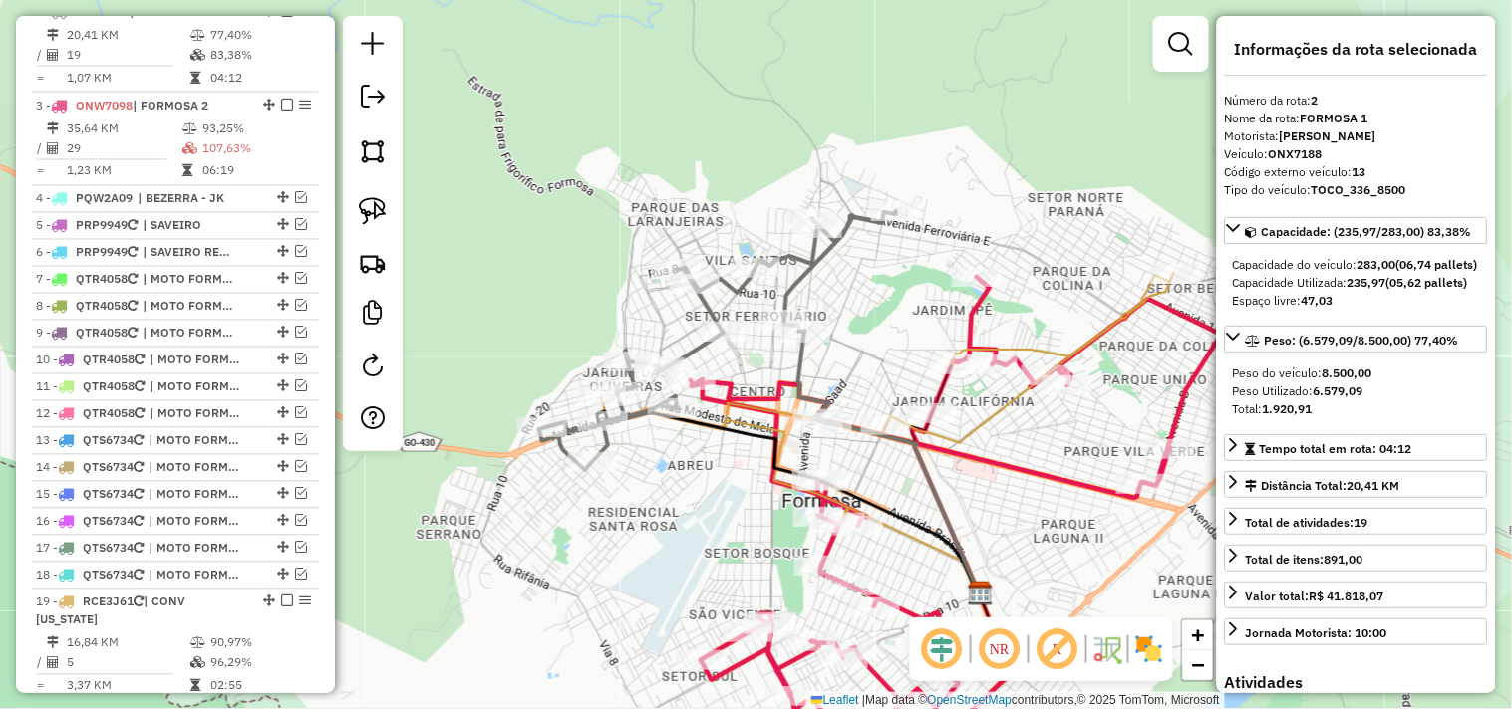
drag, startPoint x: 1026, startPoint y: 481, endPoint x: 892, endPoint y: 392, distance: 161.7
click at [948, 430] on icon at bounding box center [1003, 517] width 625 height 480
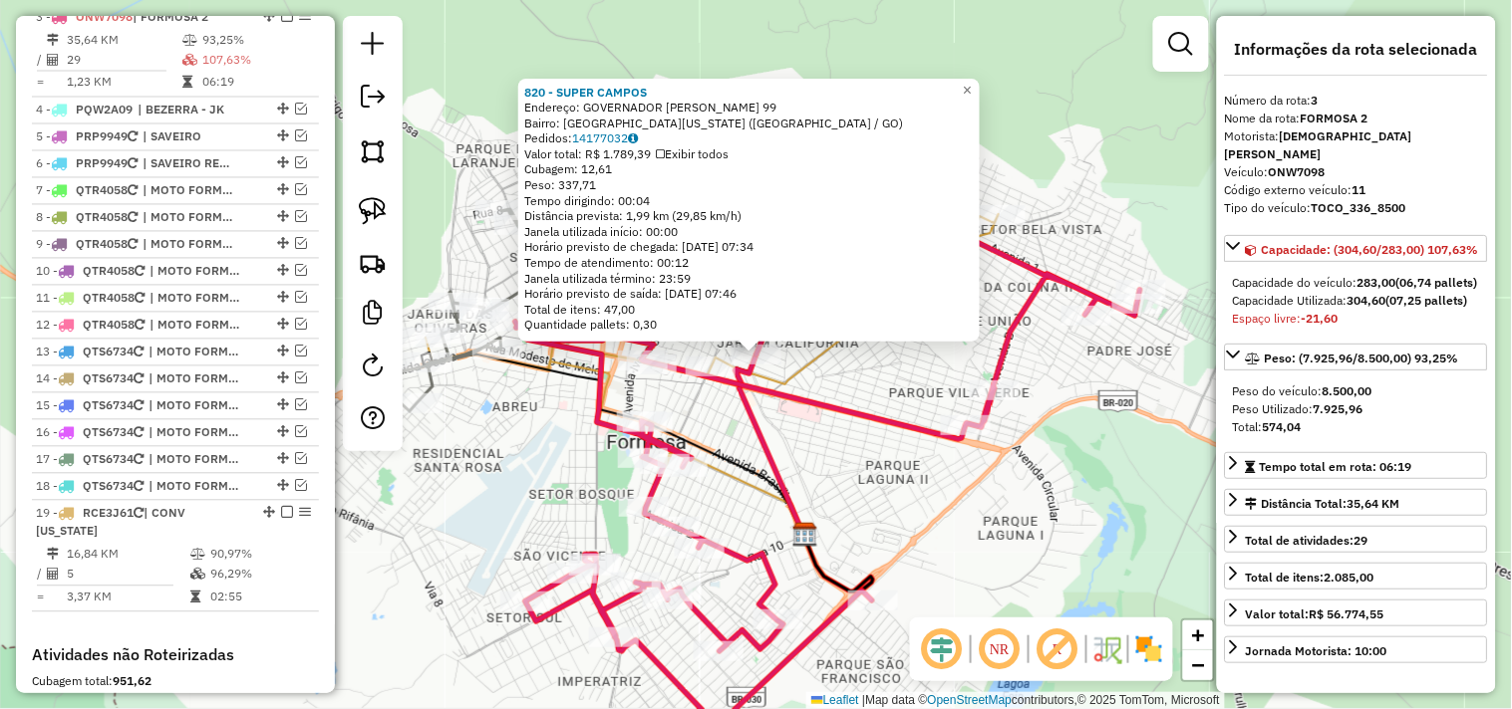
scroll to position [915, 0]
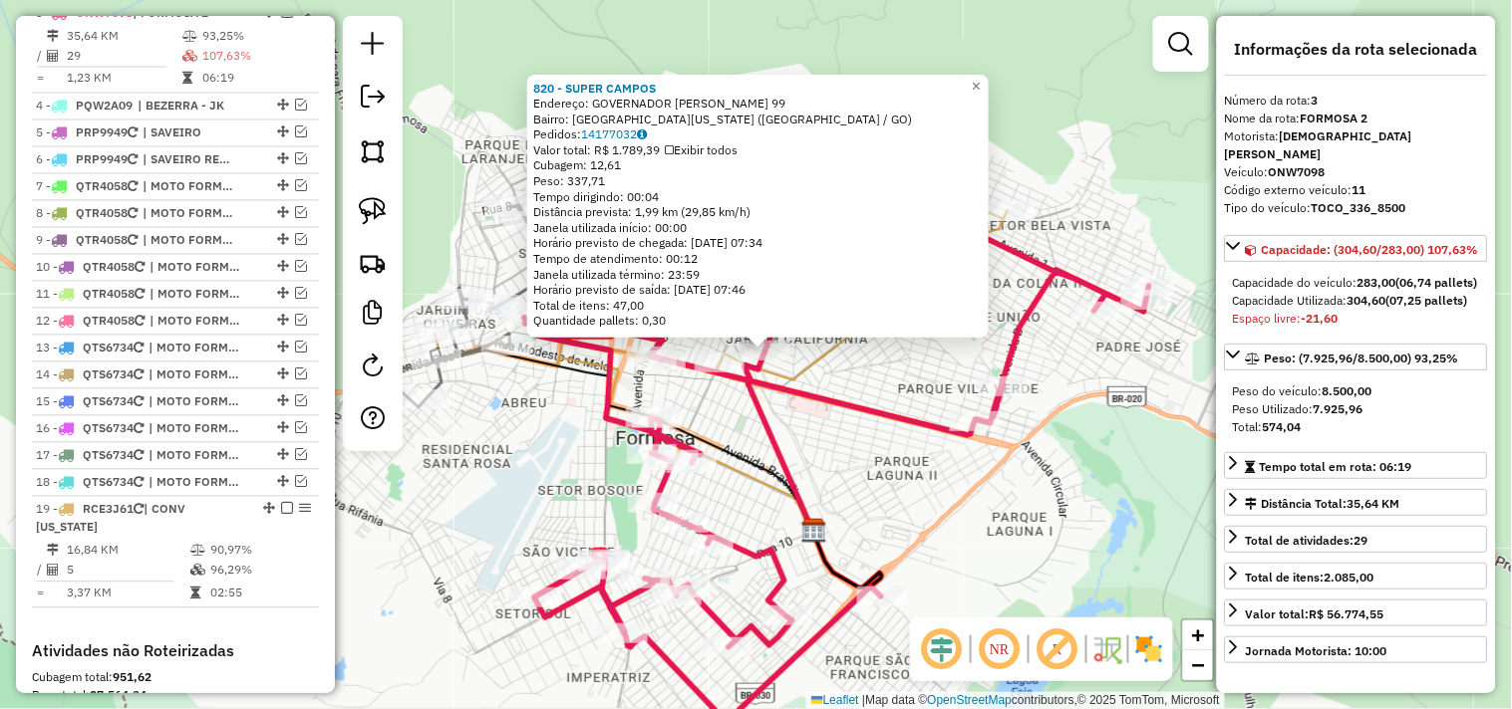
click at [879, 445] on div "820 - SUPER CAMPOS Endereço: GOVERNADOR BERNARDO SAYAO 99 Bairro: JARDIM CALIFO…" at bounding box center [756, 354] width 1512 height 709
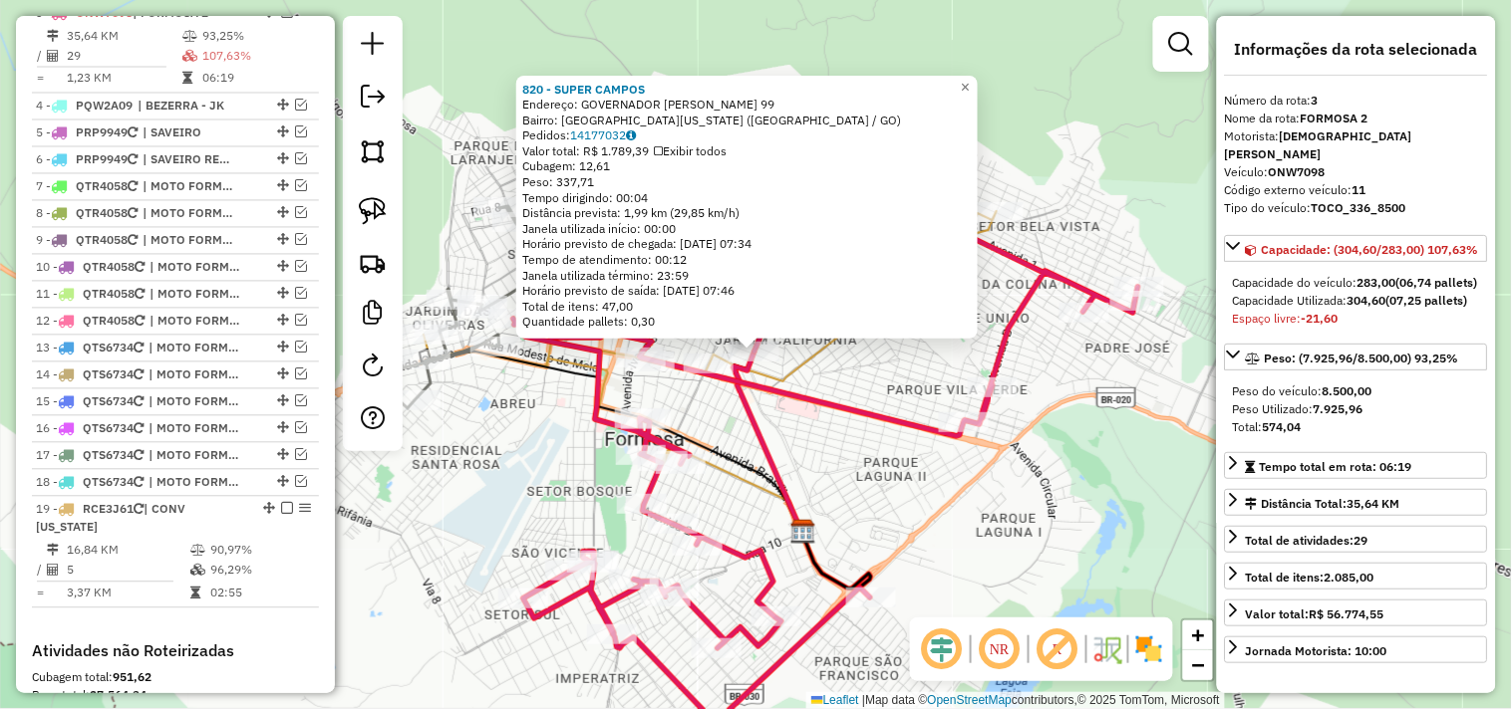
click at [875, 452] on div "820 - SUPER CAMPOS Endereço: GOVERNADOR BERNARDO SAYAO 99 Bairro: JARDIM CALIFO…" at bounding box center [756, 354] width 1512 height 709
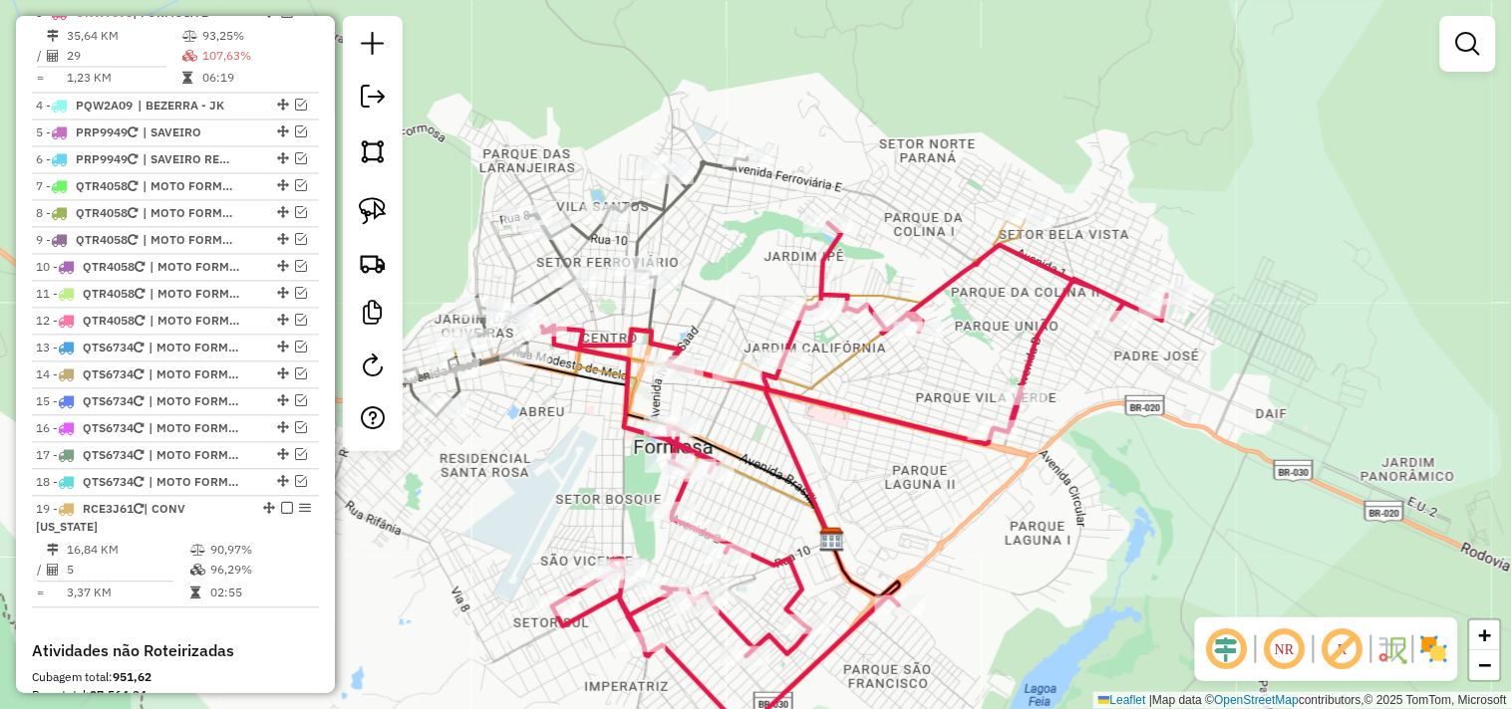
drag, startPoint x: 888, startPoint y: 418, endPoint x: 902, endPoint y: 434, distance: 21.2
click at [902, 434] on icon at bounding box center [854, 477] width 625 height 509
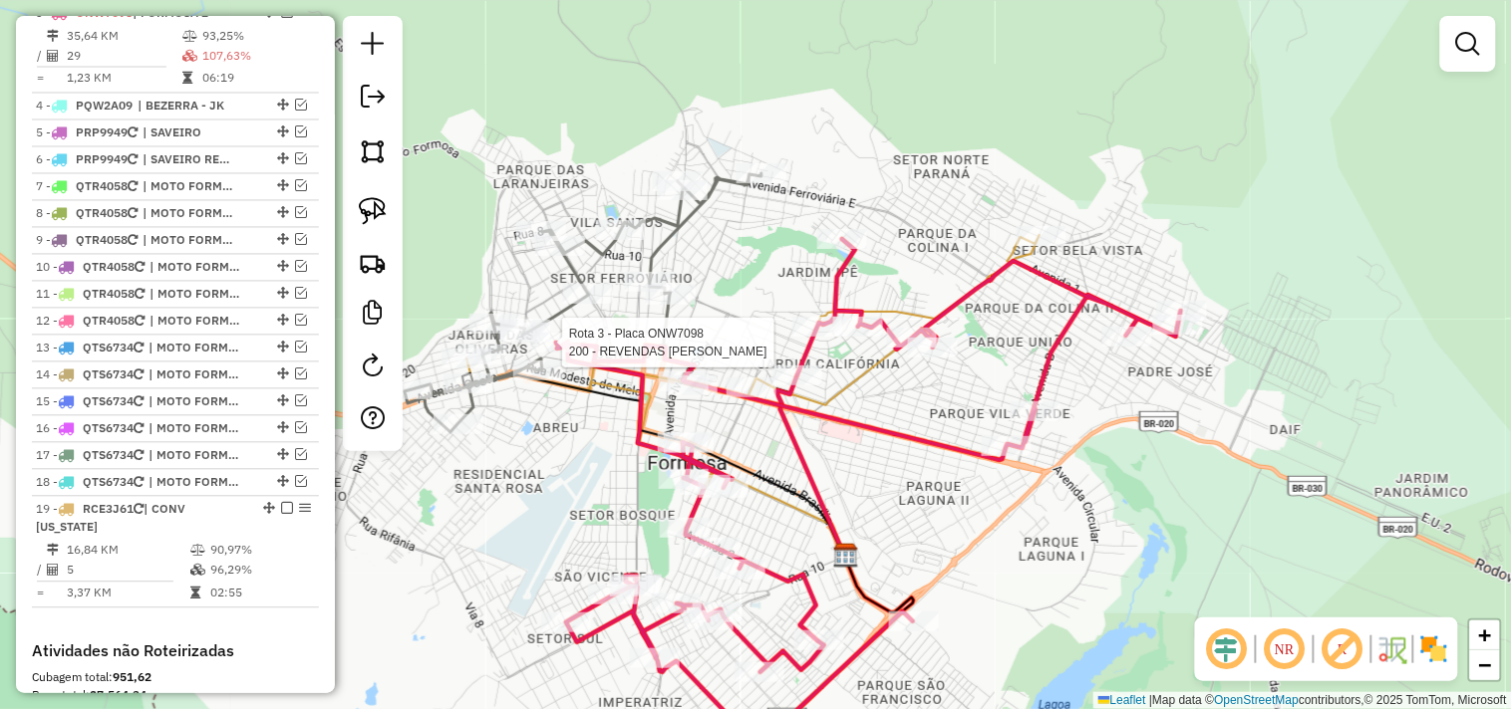
select select "*********"
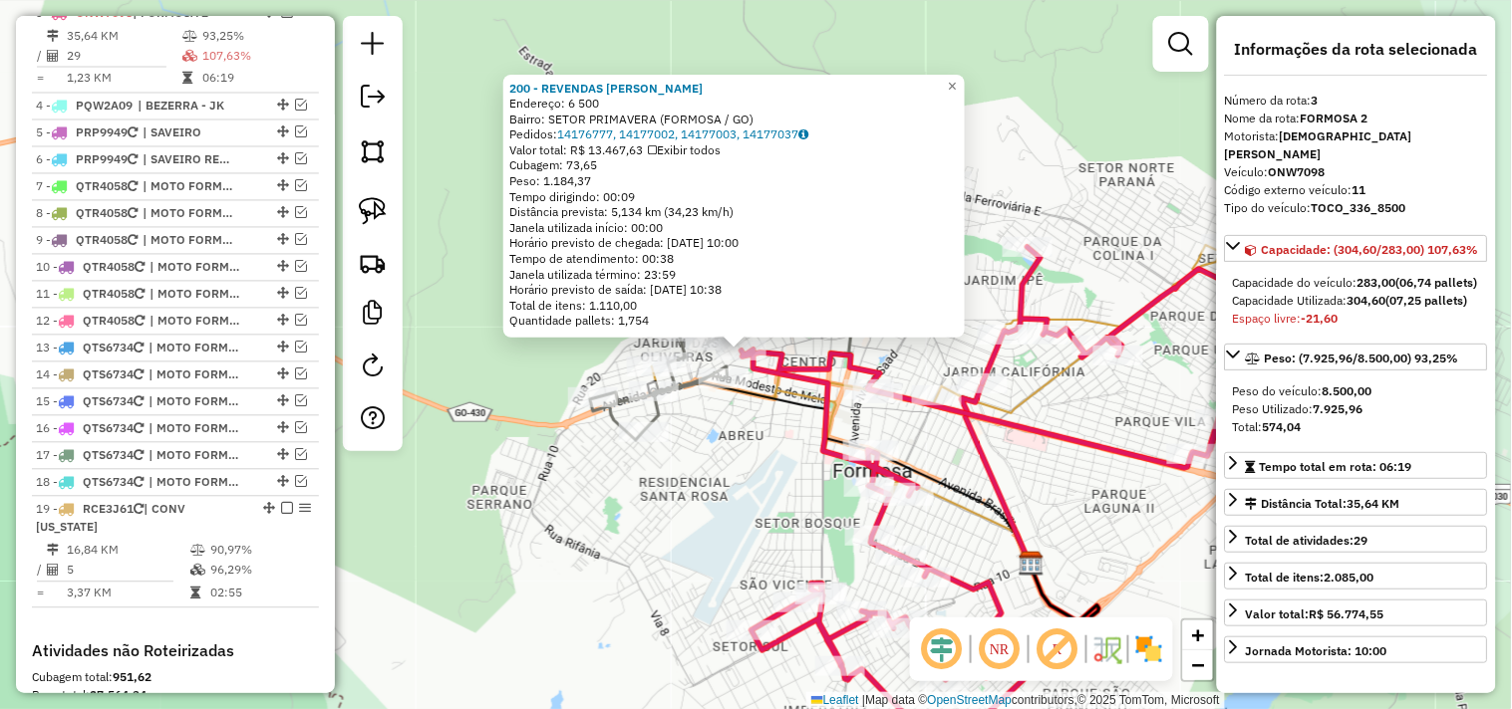
drag, startPoint x: 812, startPoint y: 480, endPoint x: 795, endPoint y: 470, distance: 19.7
click at [801, 473] on div "200 - REVENDAS ABE IKENO Endereço: 6 500 Bairro: SETOR PRIMAVERA (FORMOSA / GO)…" at bounding box center [756, 354] width 1512 height 709
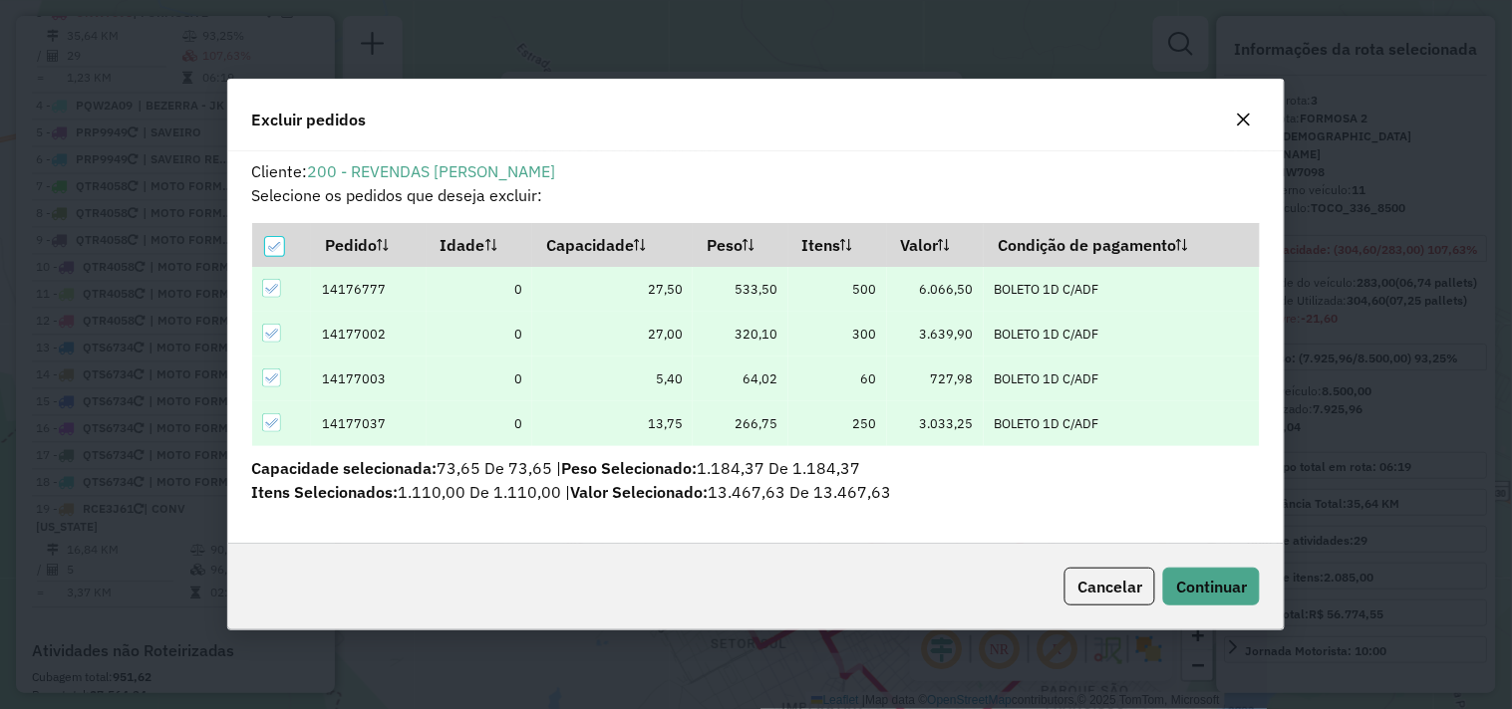
scroll to position [0, 0]
click at [1210, 594] on span "Continuar" at bounding box center [1211, 587] width 71 height 20
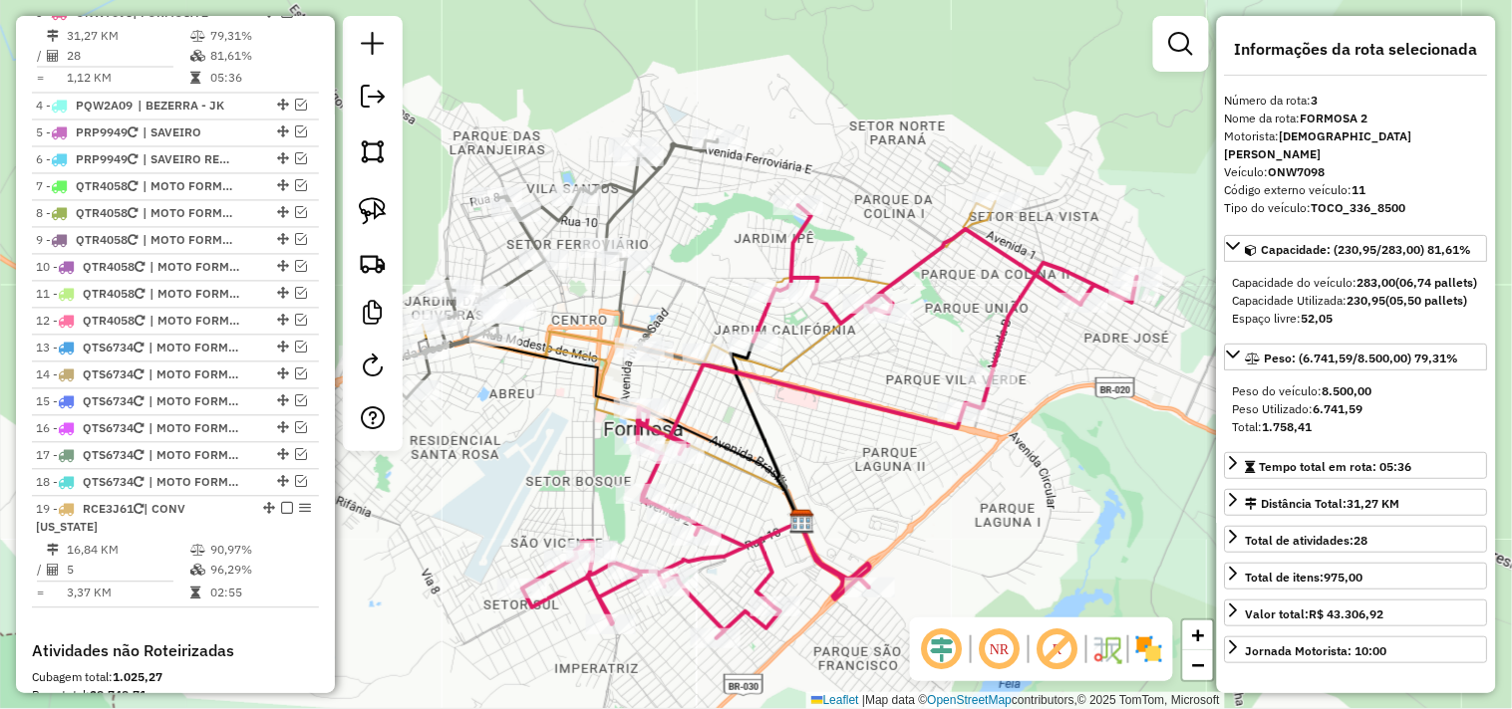
drag, startPoint x: 1107, startPoint y: 469, endPoint x: 864, endPoint y: 429, distance: 246.4
click at [865, 429] on div "Janela de atendimento Grade de atendimento Capacidade Transportadoras Veículos …" at bounding box center [756, 354] width 1512 height 709
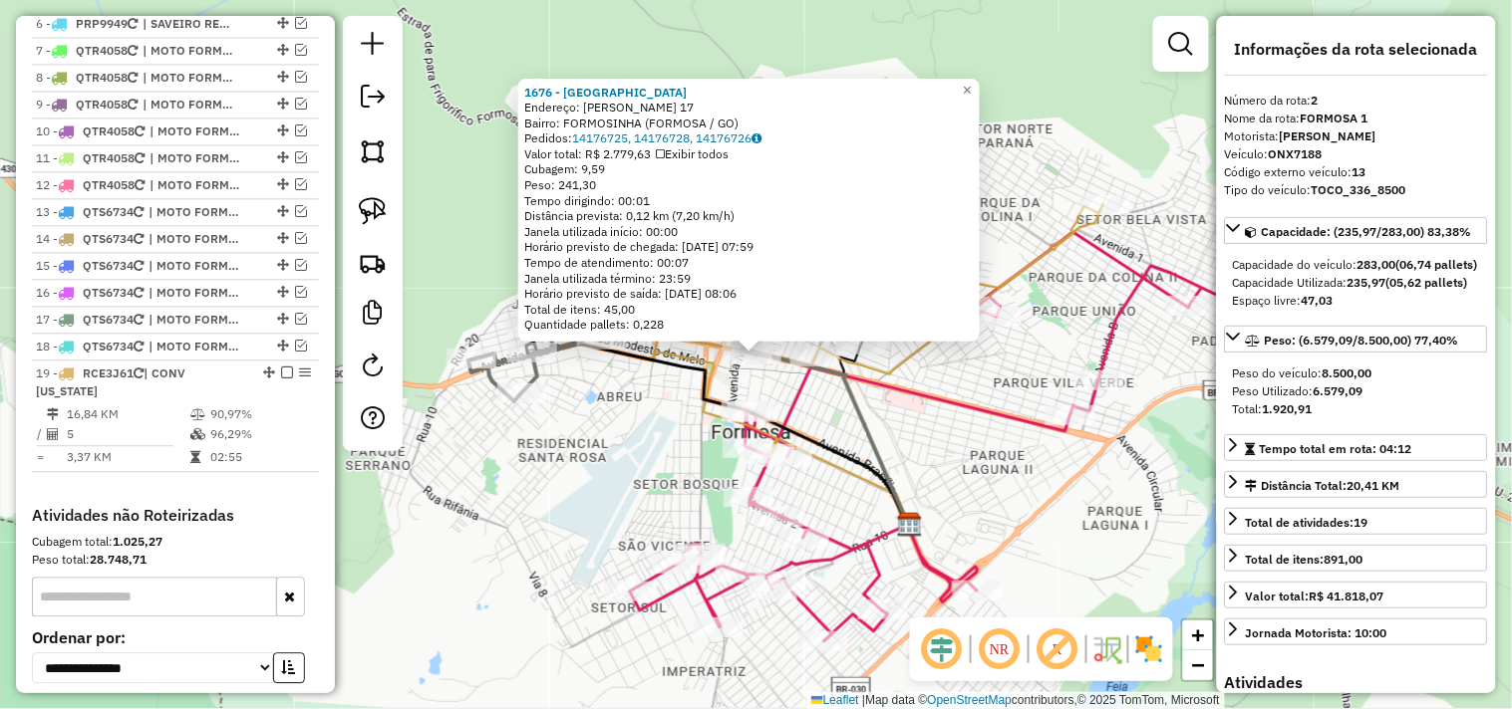
scroll to position [822, 0]
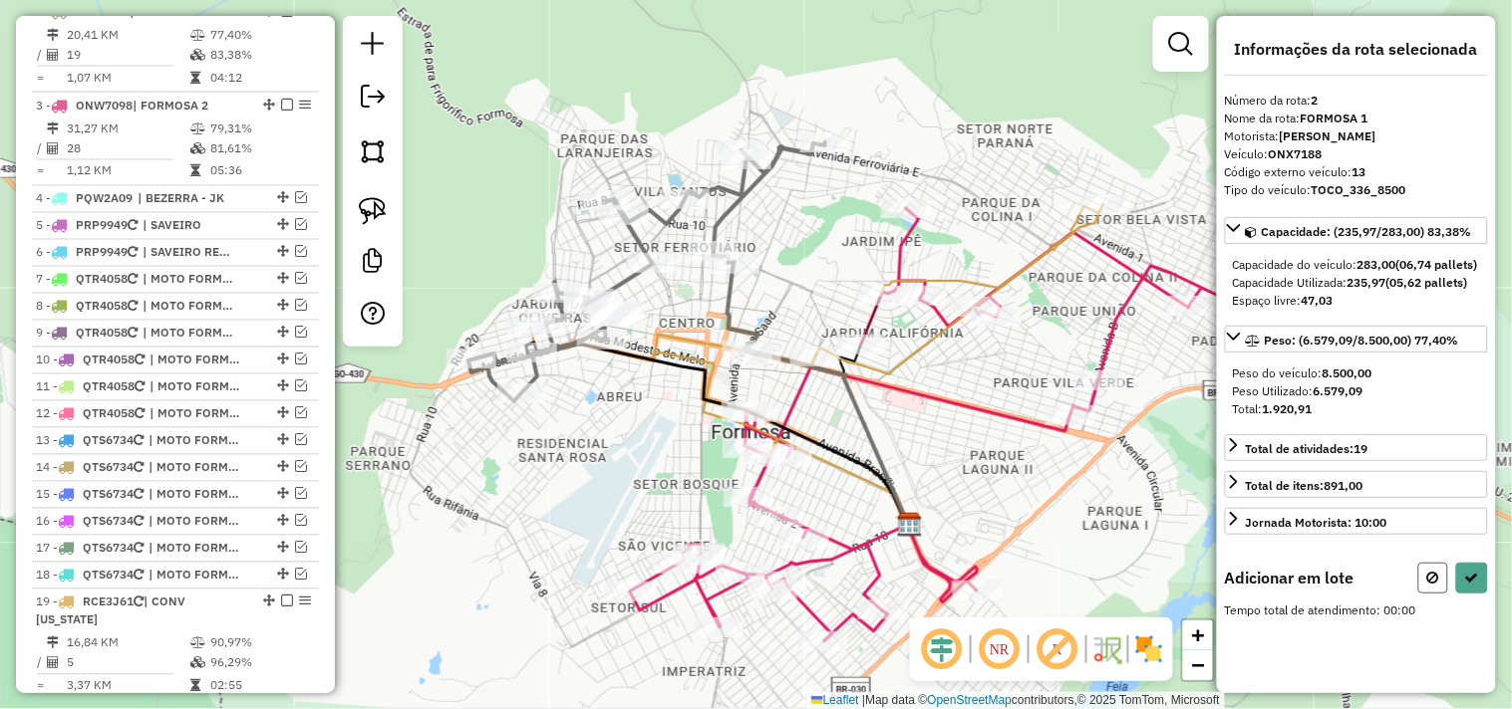
click at [1422, 592] on button at bounding box center [1433, 578] width 30 height 31
select select "*********"
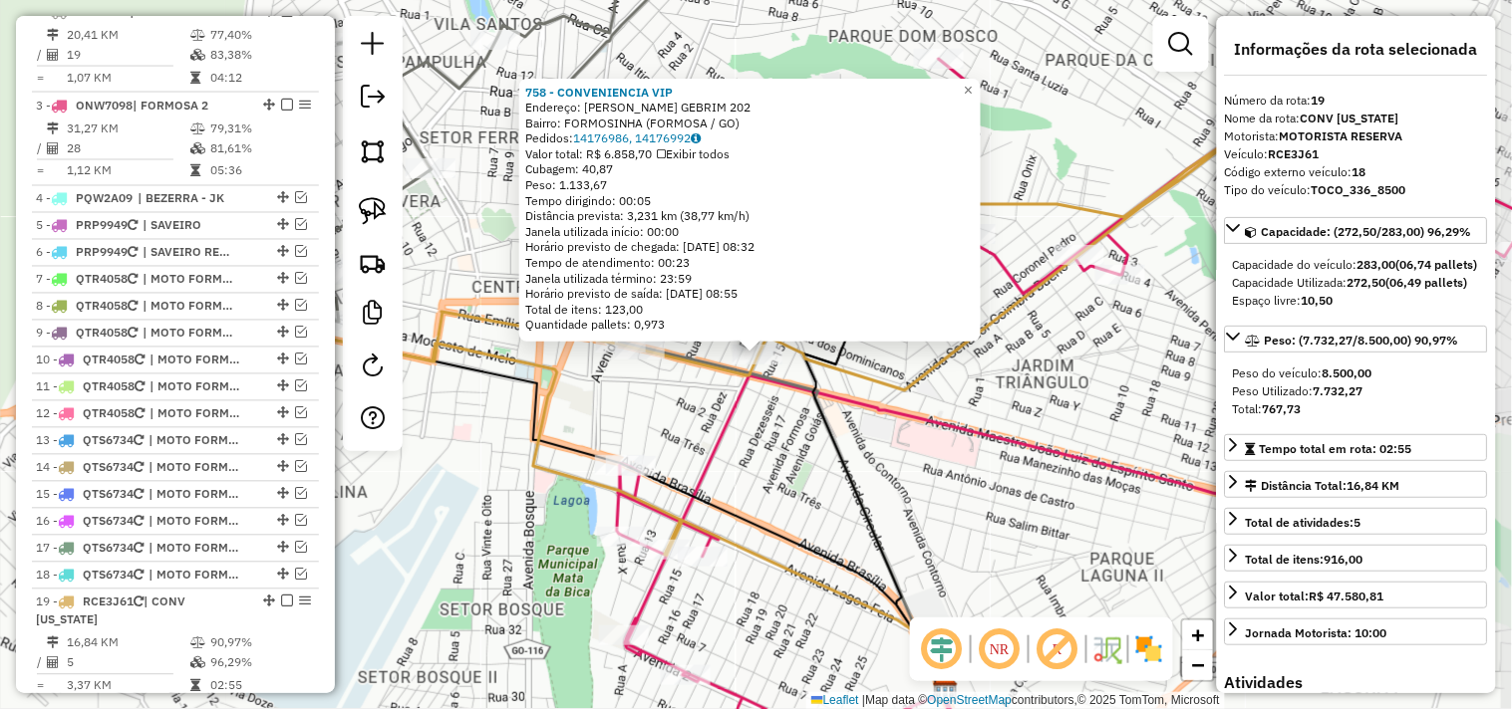
scroll to position [1241, 0]
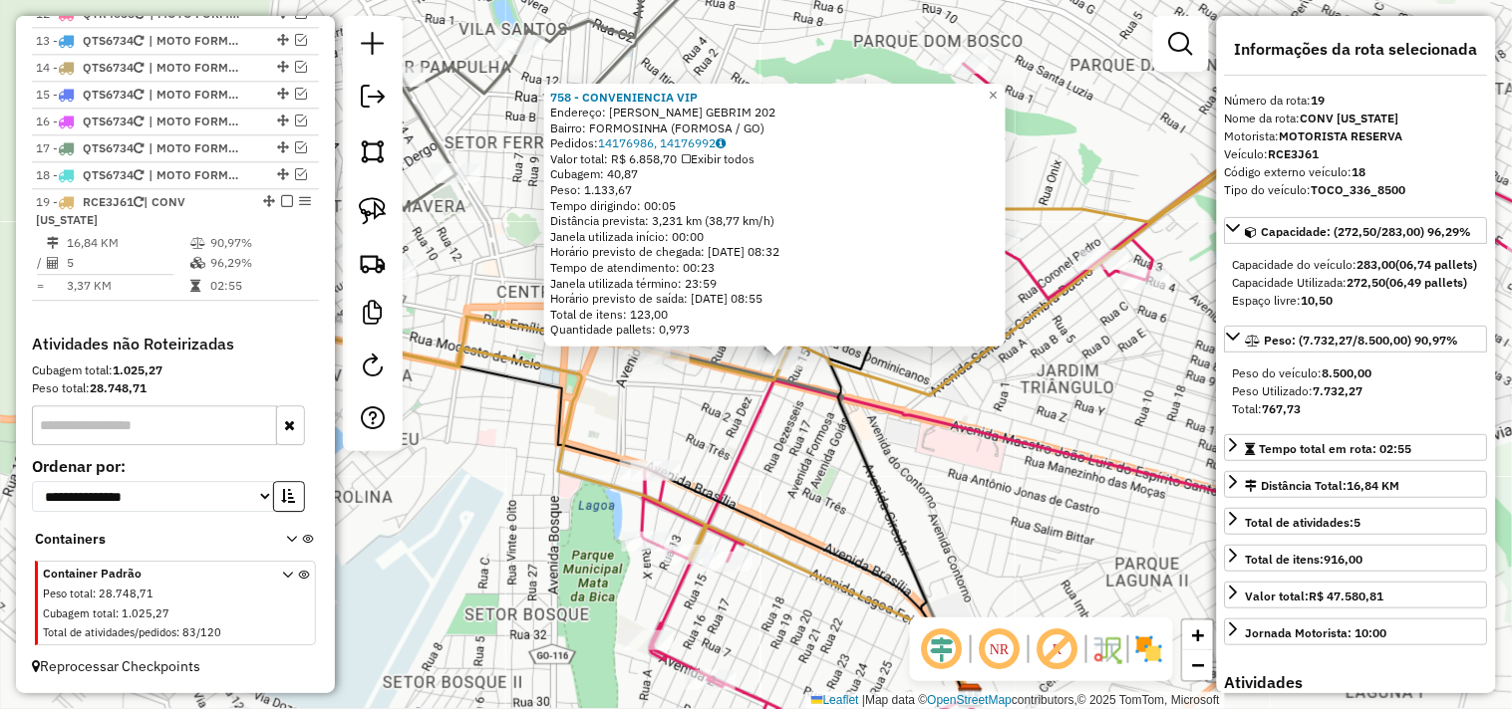
drag, startPoint x: 789, startPoint y: 386, endPoint x: 813, endPoint y: 391, distance: 24.4
click at [813, 391] on icon at bounding box center [807, 523] width 323 height 350
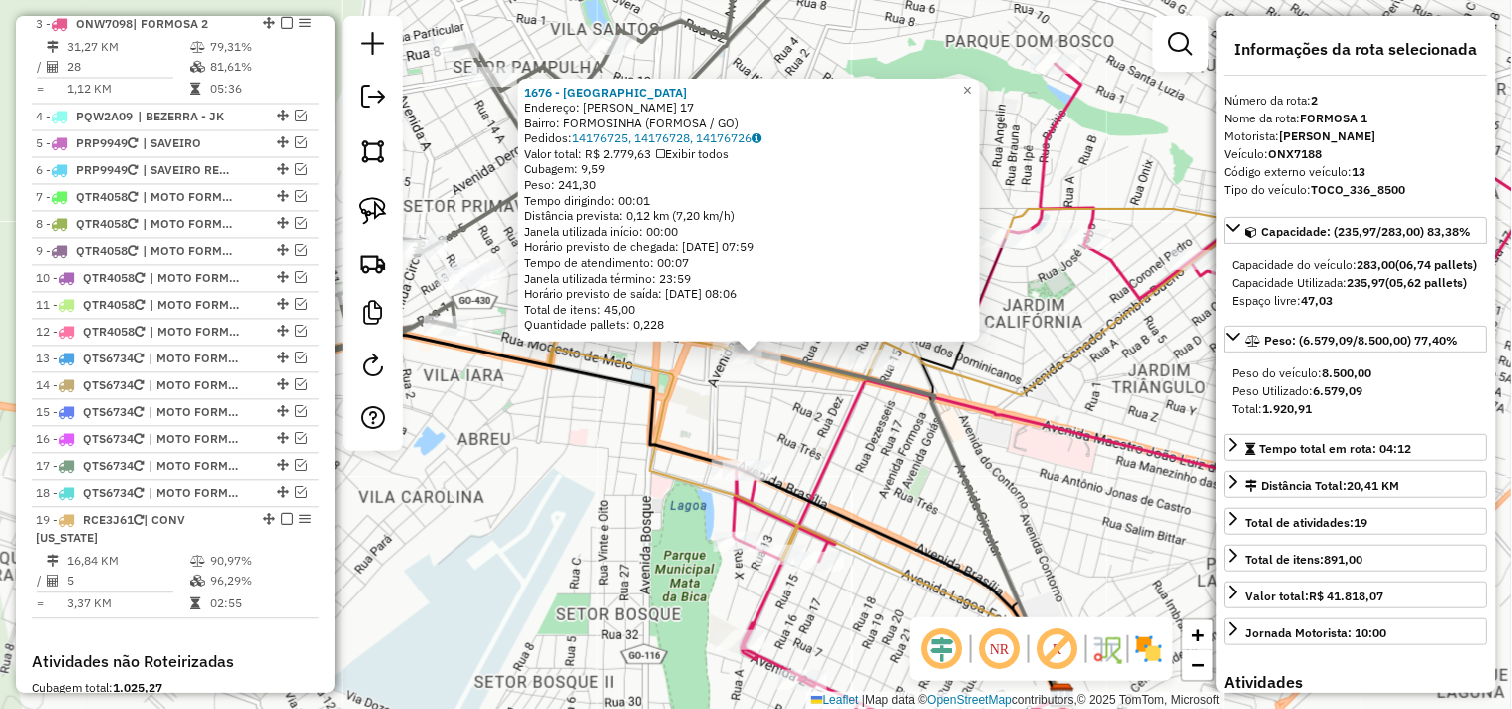
scroll to position [822, 0]
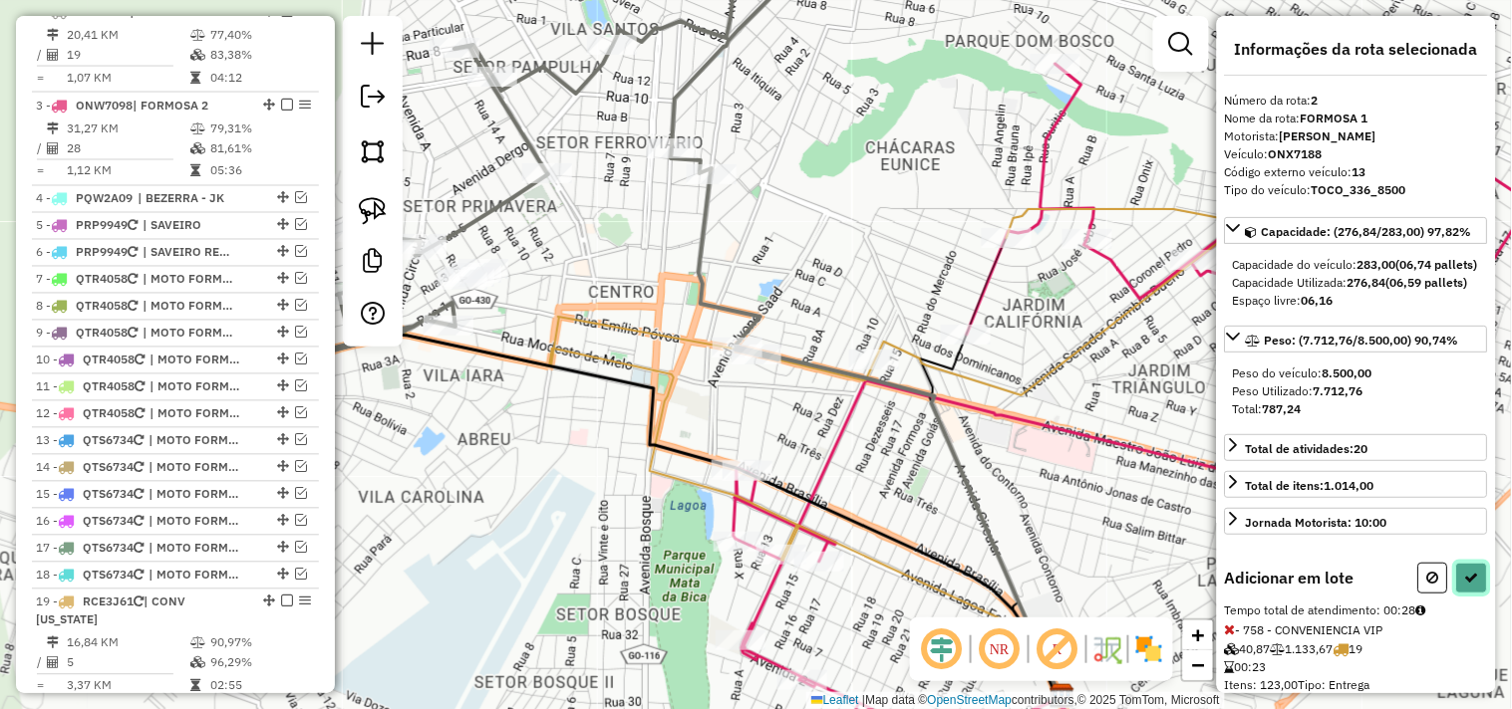
click at [1471, 585] on icon at bounding box center [1472, 578] width 14 height 14
select select "*********"
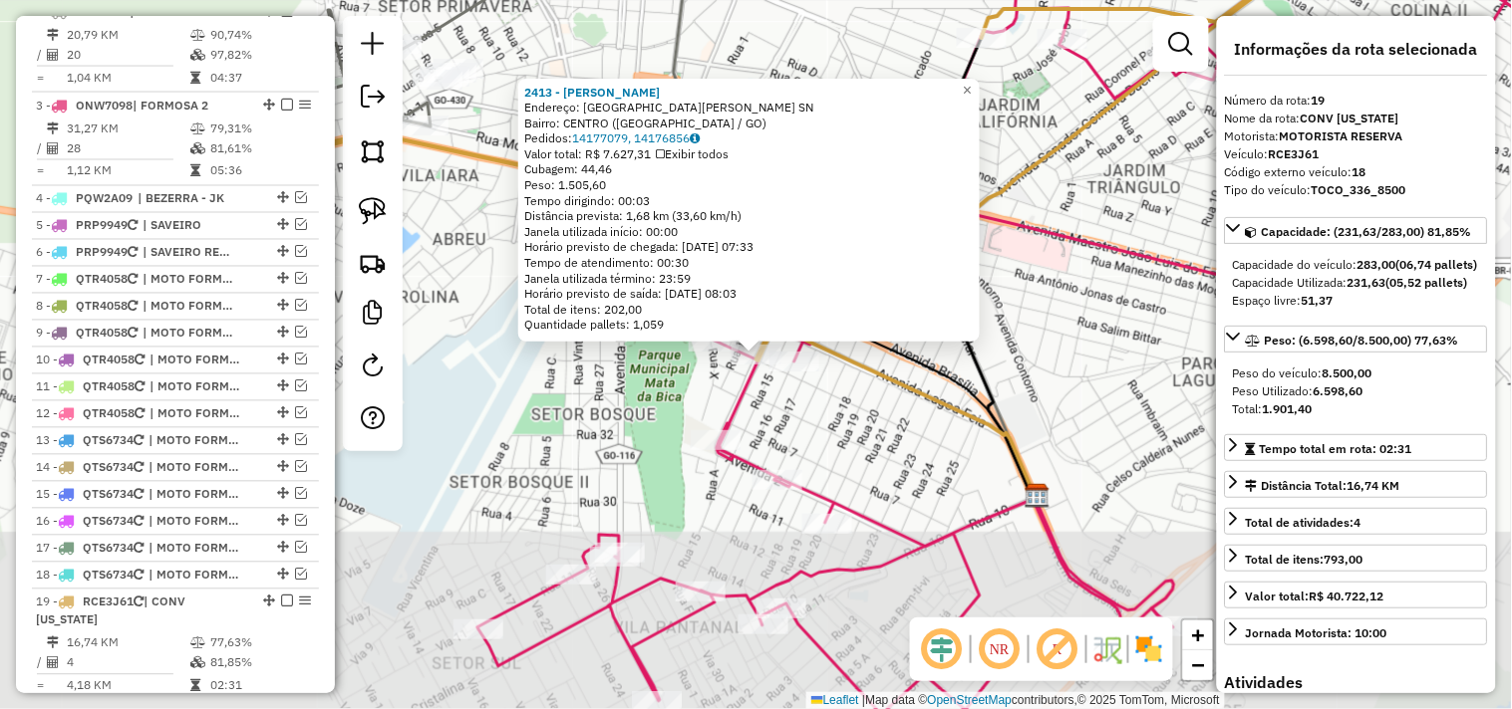
scroll to position [1241, 0]
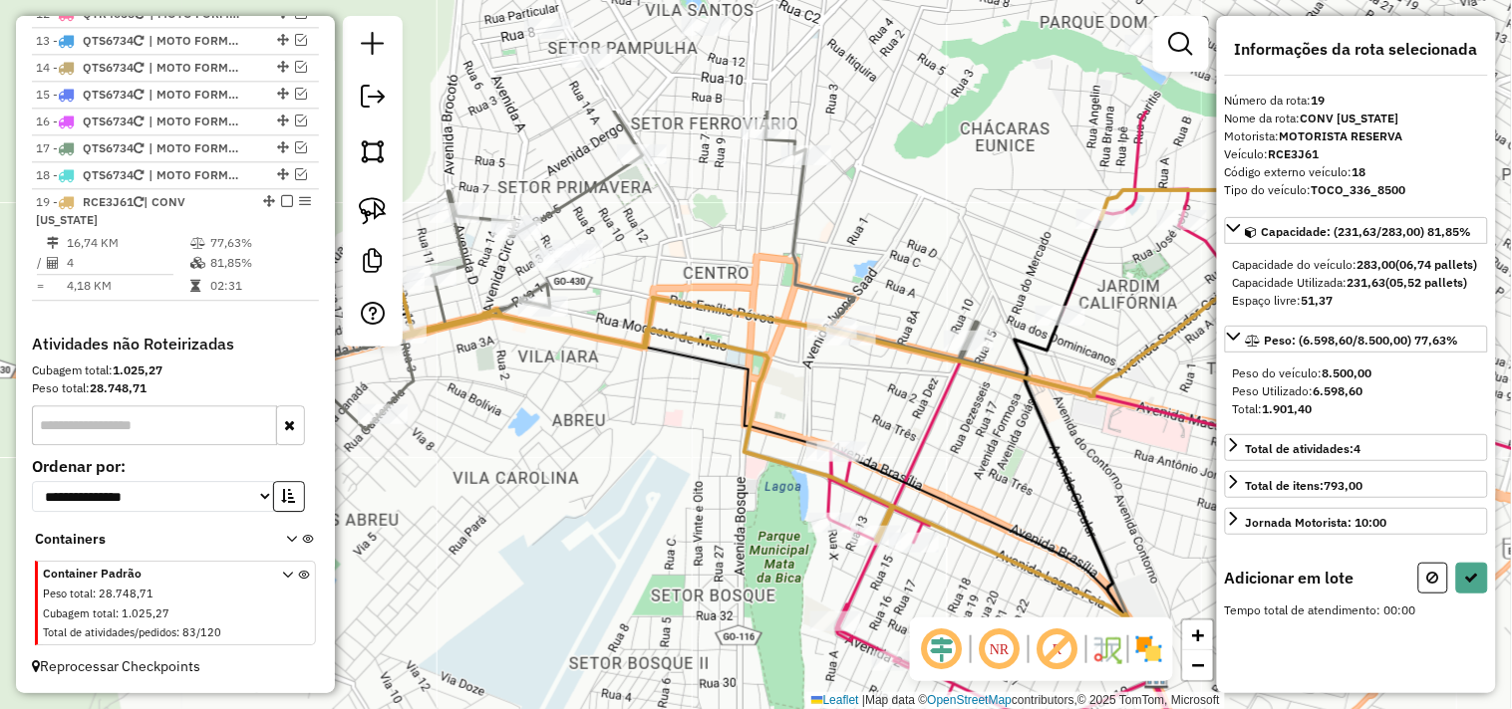
drag, startPoint x: 610, startPoint y: 374, endPoint x: 643, endPoint y: 434, distance: 69.1
click at [645, 434] on div "Janela de atendimento Grade de atendimento Capacidade Transportadoras Veículos …" at bounding box center [756, 354] width 1512 height 709
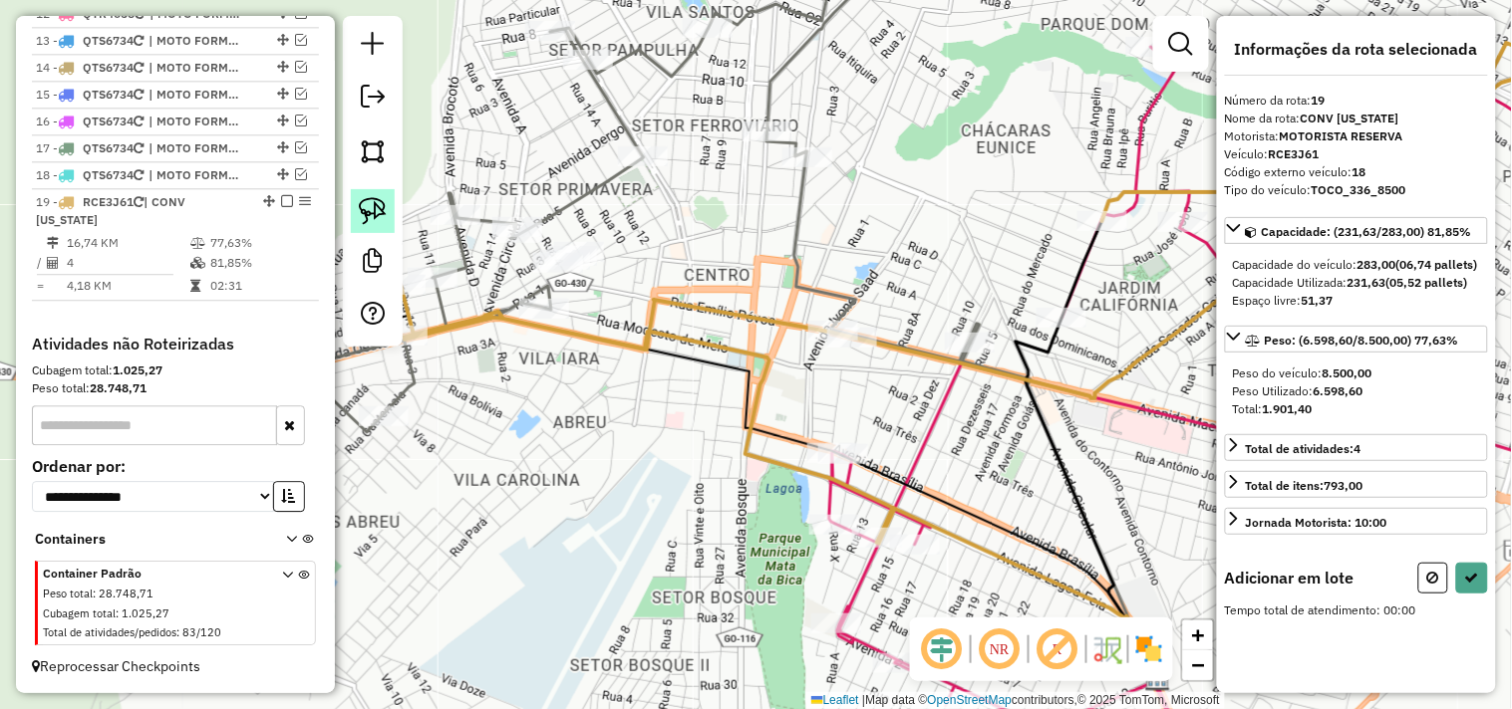
click at [387, 217] on link at bounding box center [373, 211] width 44 height 44
drag, startPoint x: 586, startPoint y: 229, endPoint x: 615, endPoint y: 254, distance: 38.2
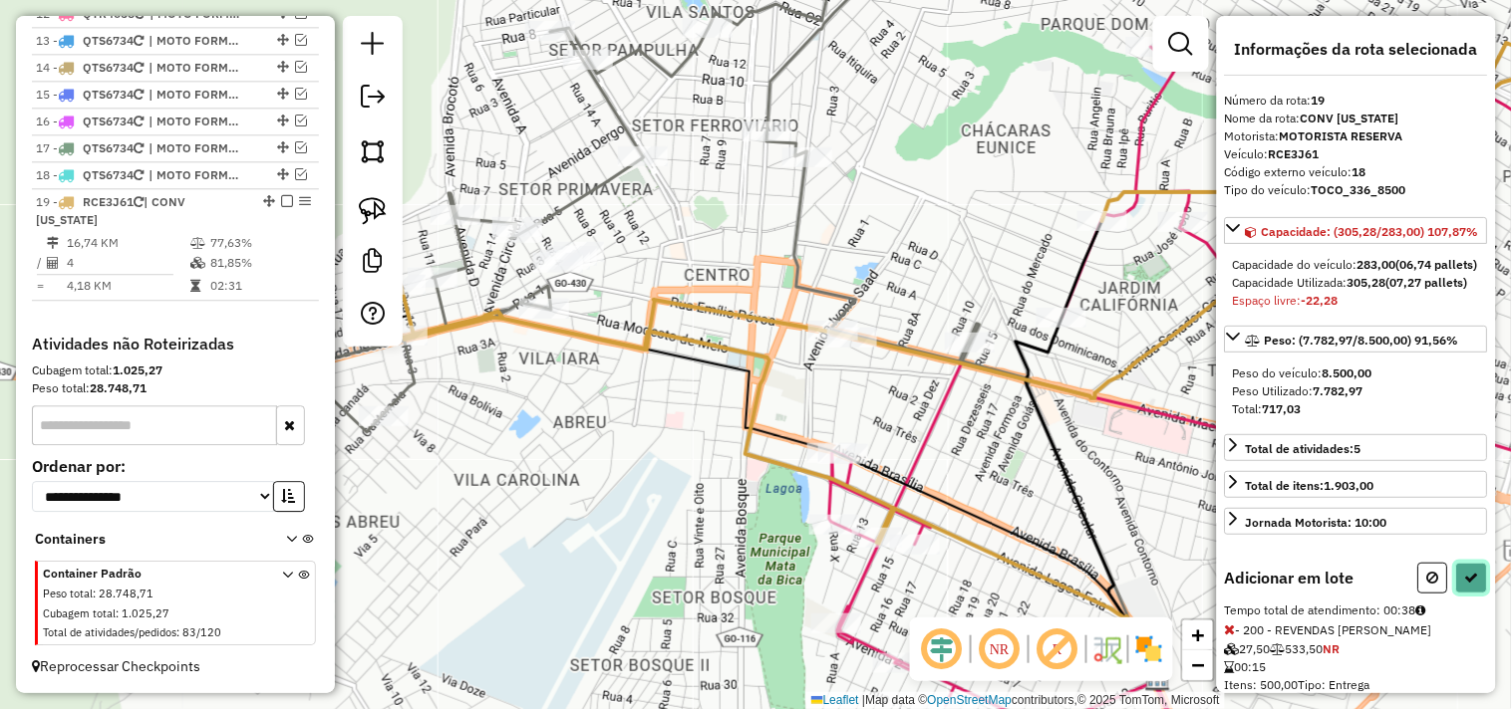
click at [1465, 585] on icon at bounding box center [1472, 578] width 14 height 14
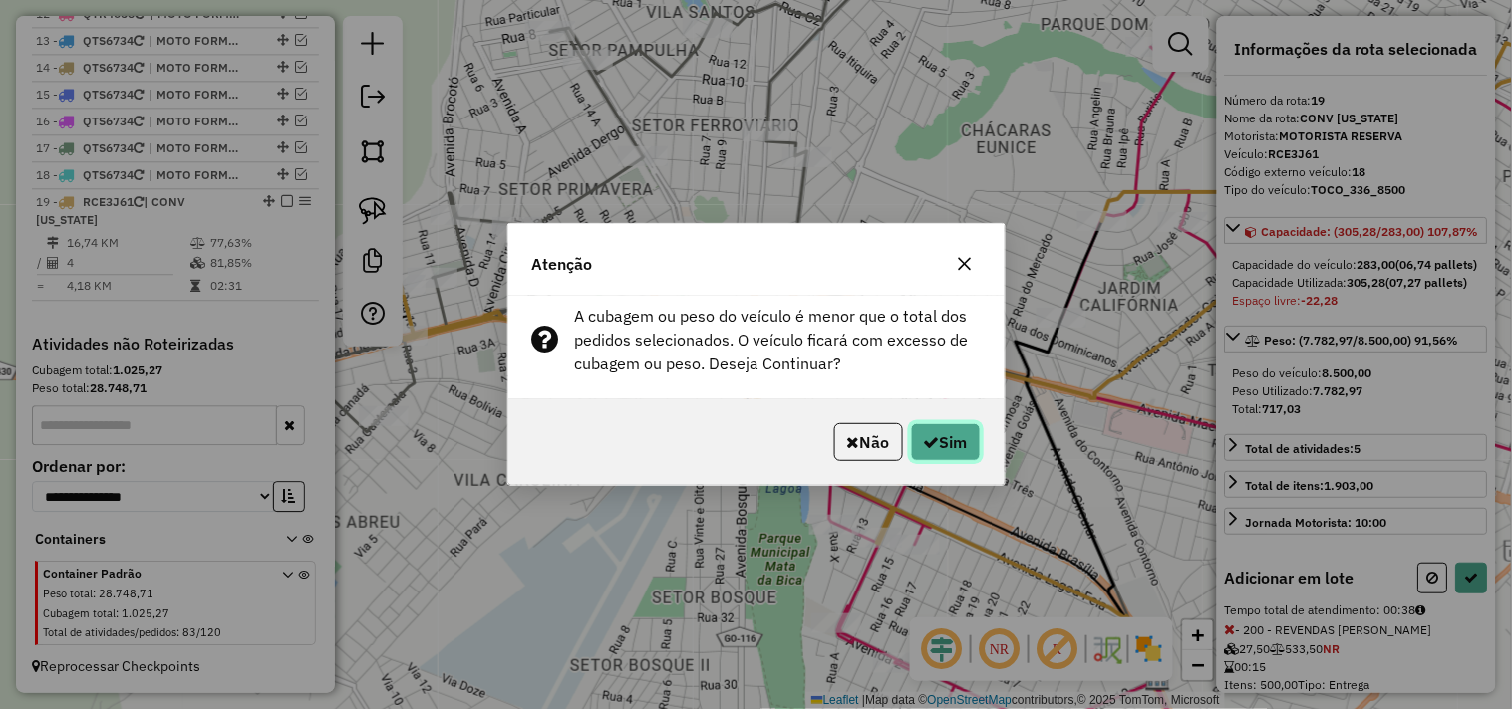
click at [937, 432] on button "Sim" at bounding box center [946, 442] width 70 height 38
select select "*********"
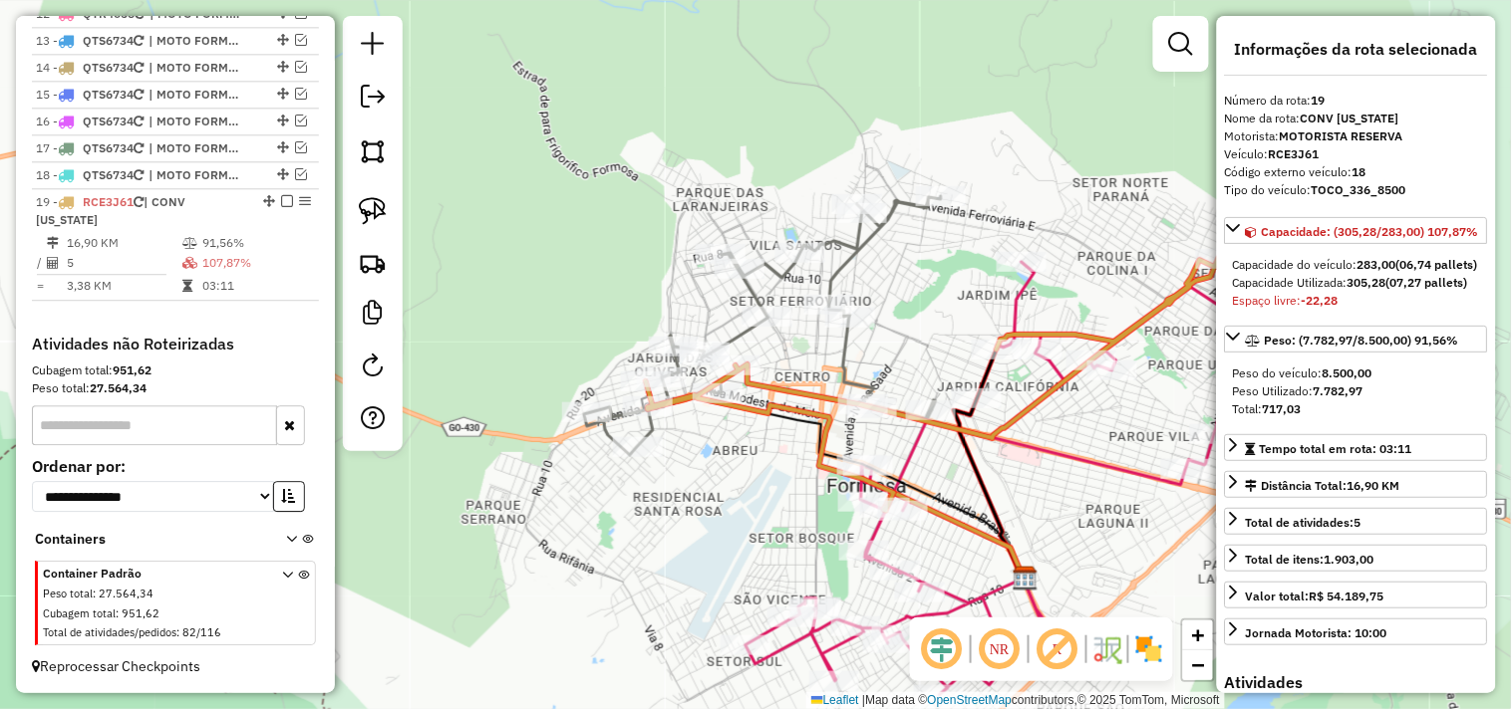
drag, startPoint x: 928, startPoint y: 303, endPoint x: 757, endPoint y: 274, distance: 172.8
click at [757, 274] on div "Janela de atendimento Grade de atendimento Capacidade Transportadoras Veículos …" at bounding box center [756, 354] width 1512 height 709
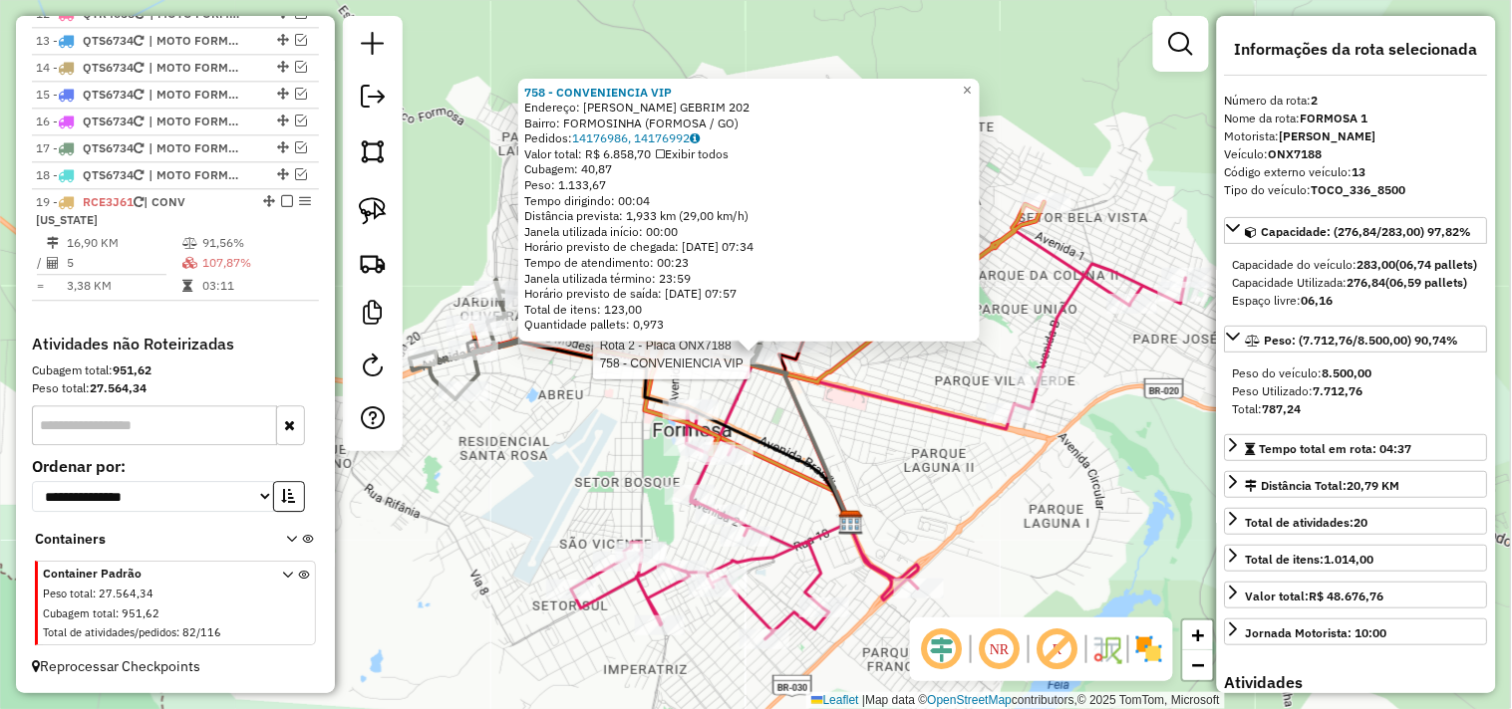
scroll to position [822, 0]
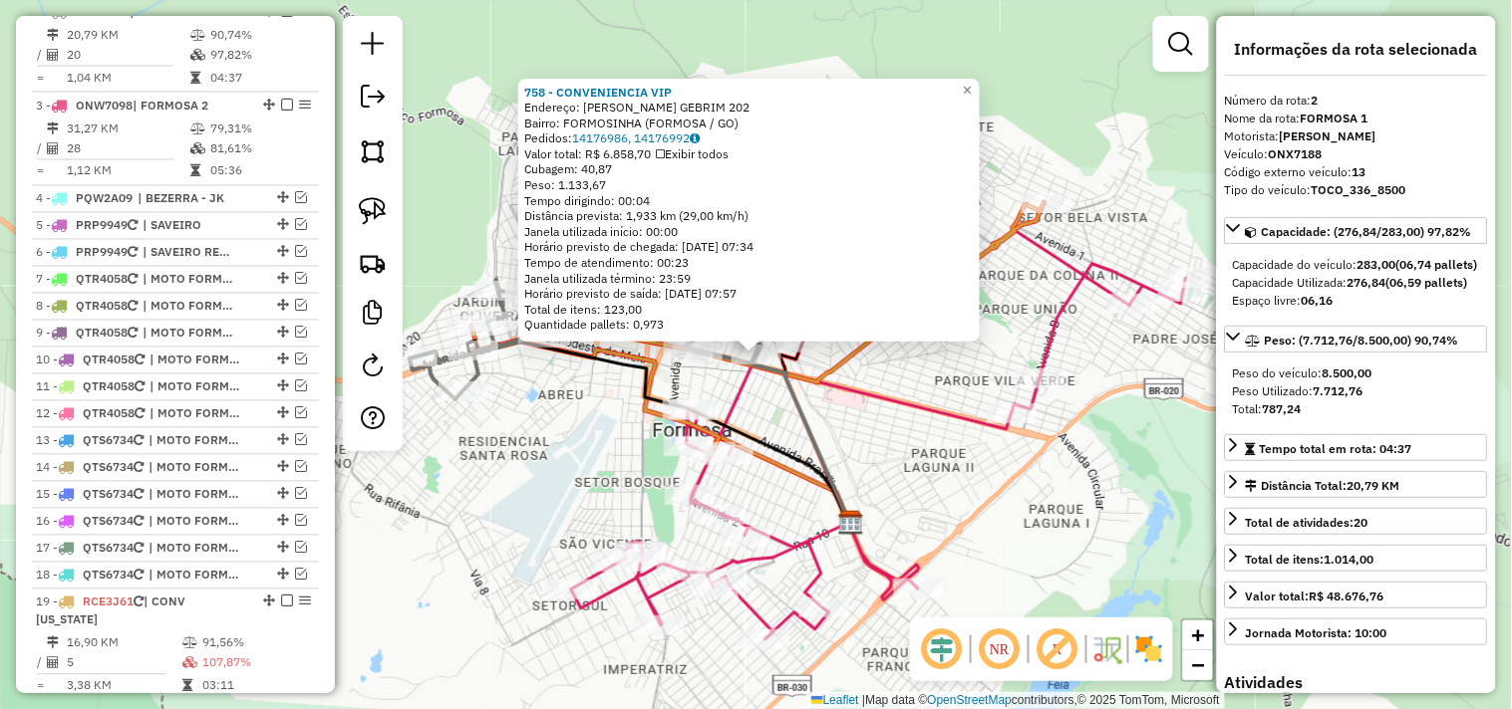
click at [908, 461] on div "758 - CONVENIENCIA VIP Endereço: JOAO ISPER GEBRIM 202 Bairro: FORMOSINHA (FORM…" at bounding box center [756, 354] width 1512 height 709
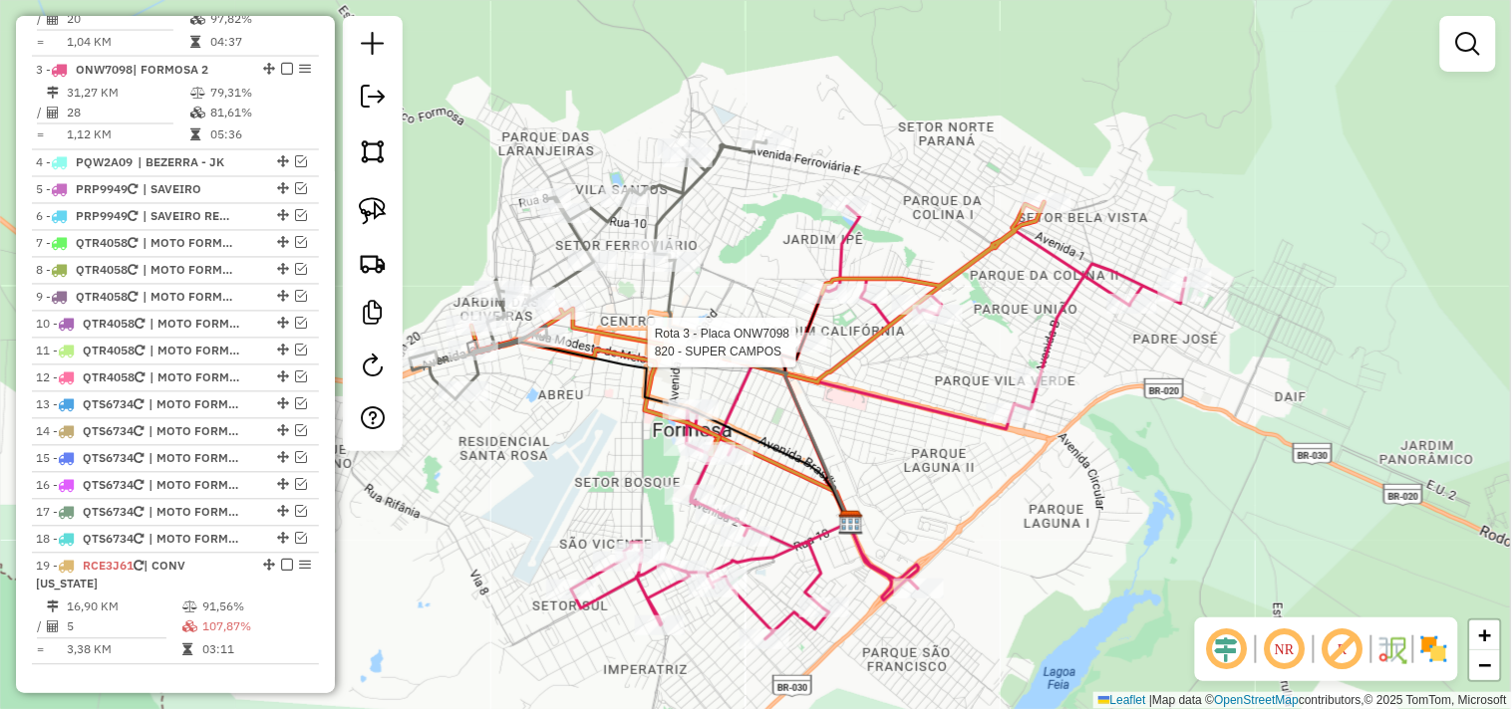
select select "*********"
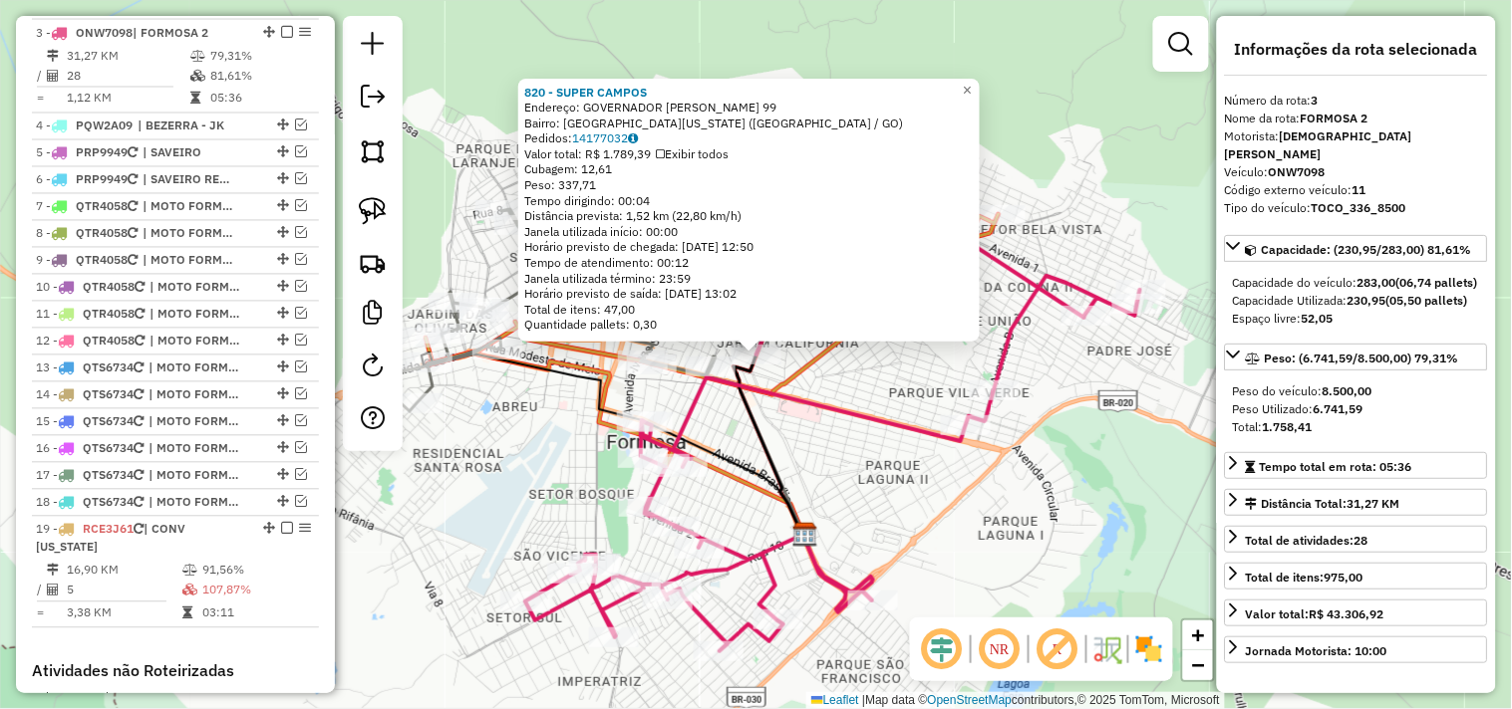
scroll to position [915, 0]
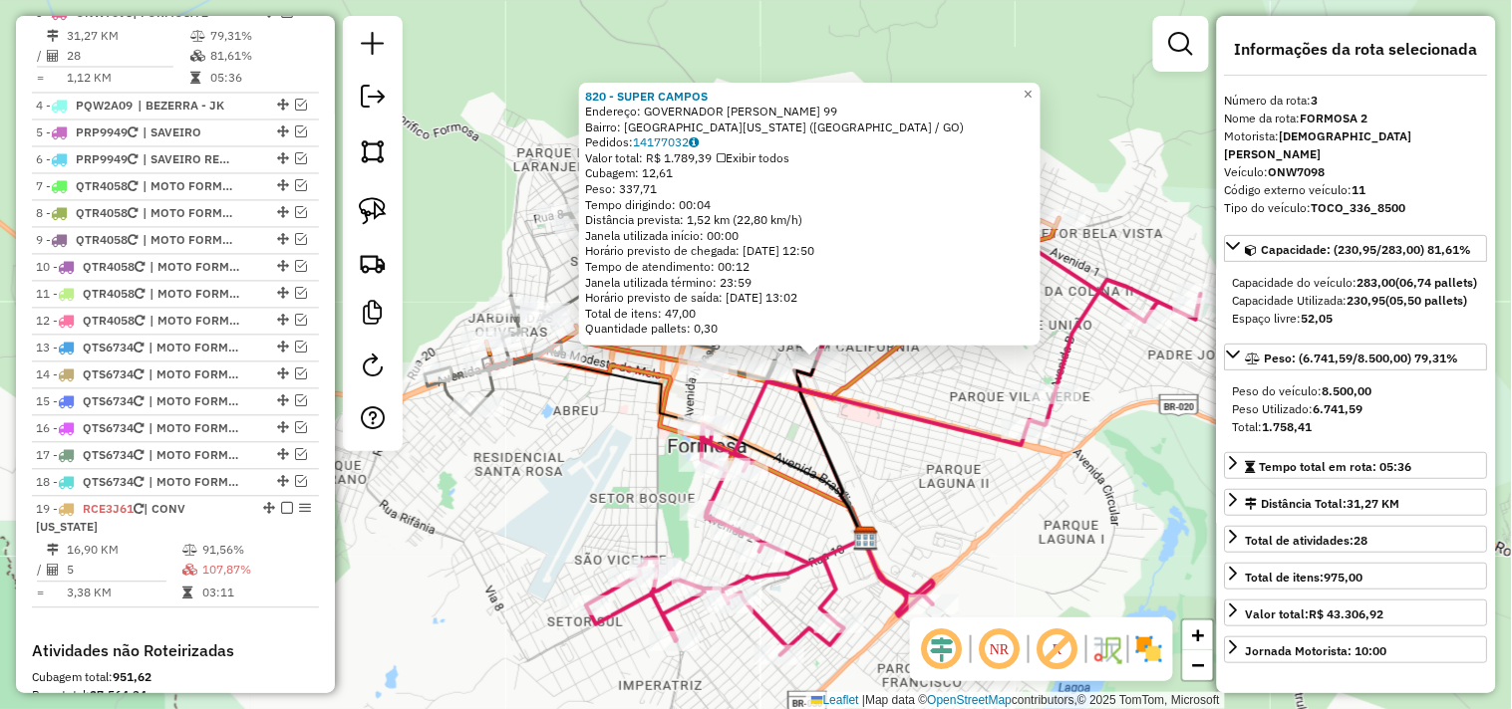
drag, startPoint x: 921, startPoint y: 461, endPoint x: 979, endPoint y: 466, distance: 59.0
click at [979, 466] on div "820 - SUPER CAMPOS Endereço: GOVERNADOR BERNARDO SAYAO 99 Bairro: JARDIM CALIFO…" at bounding box center [756, 354] width 1512 height 709
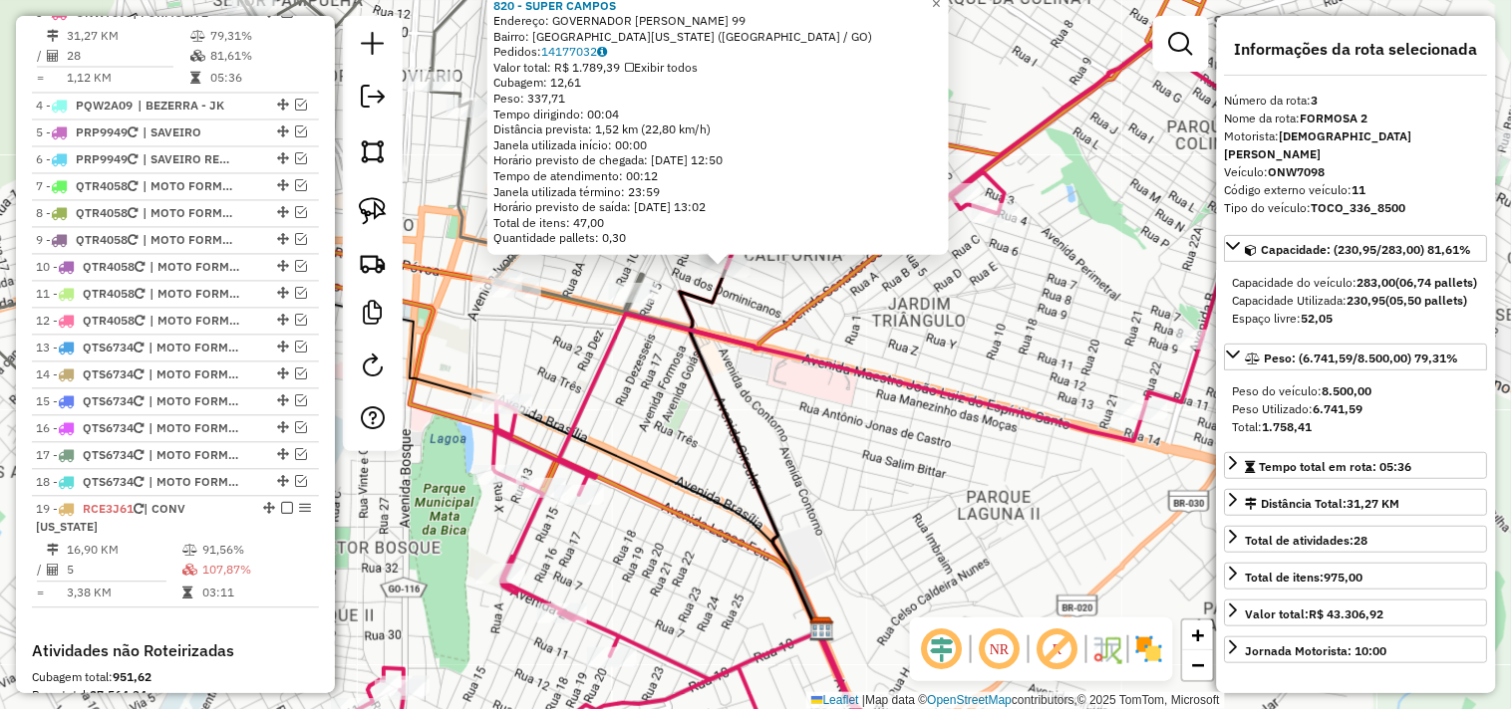
drag, startPoint x: 862, startPoint y: 424, endPoint x: 982, endPoint y: 473, distance: 130.1
click at [984, 473] on div "820 - SUPER CAMPOS Endereço: GOVERNADOR BERNARDO SAYAO 99 Bairro: JARDIM CALIFO…" at bounding box center [756, 354] width 1512 height 709
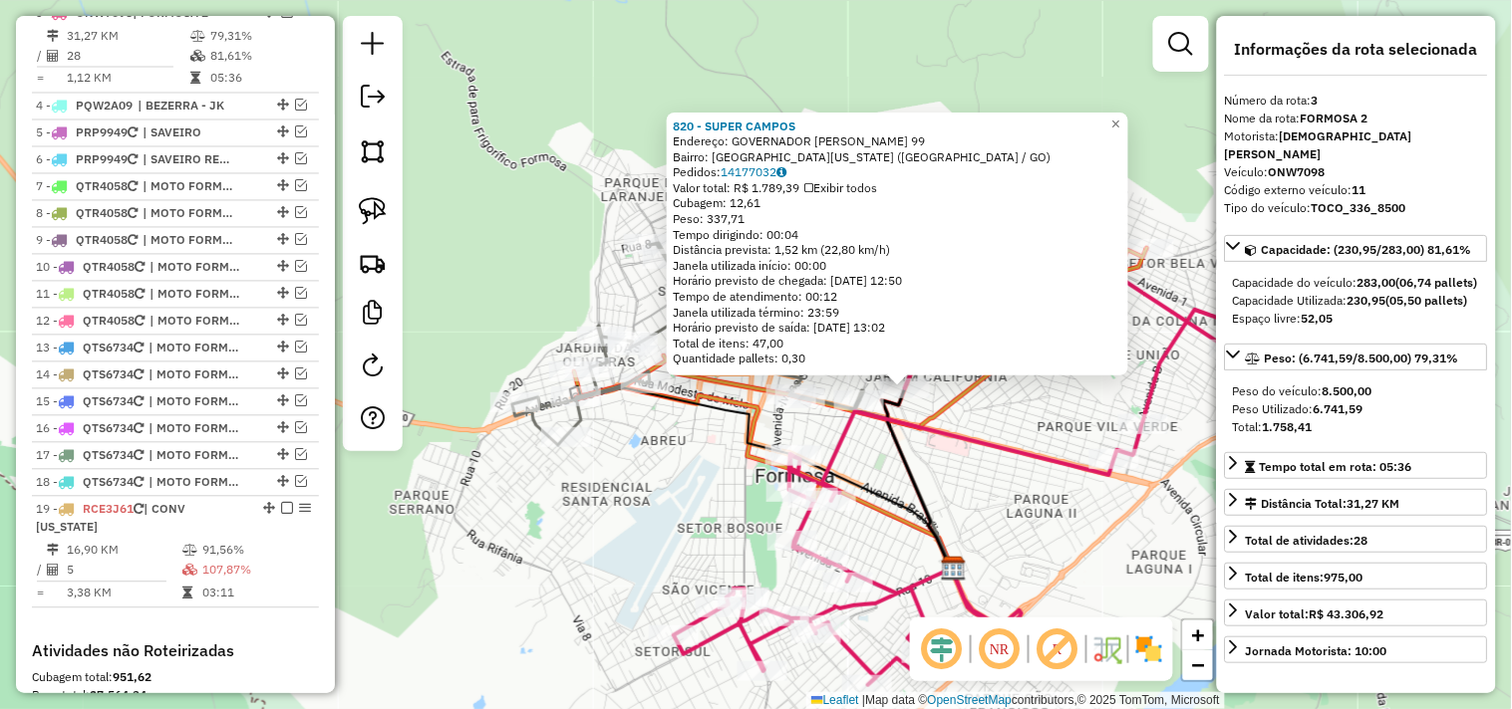
drag, startPoint x: 849, startPoint y: 441, endPoint x: 877, endPoint y: 444, distance: 28.1
click at [877, 444] on div "820 - SUPER CAMPOS Endereço: GOVERNADOR BERNARDO SAYAO 99 Bairro: JARDIM CALIFO…" at bounding box center [756, 354] width 1512 height 709
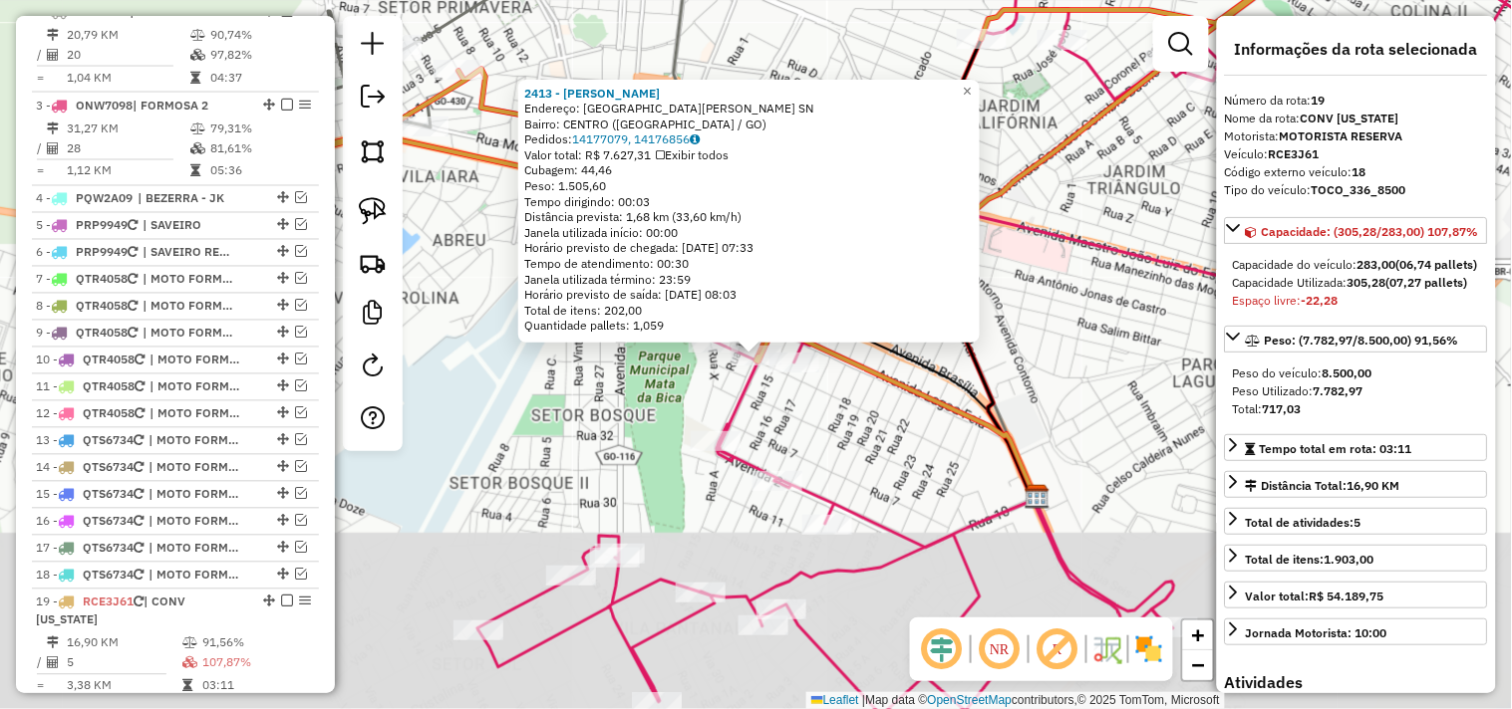
scroll to position [1241, 0]
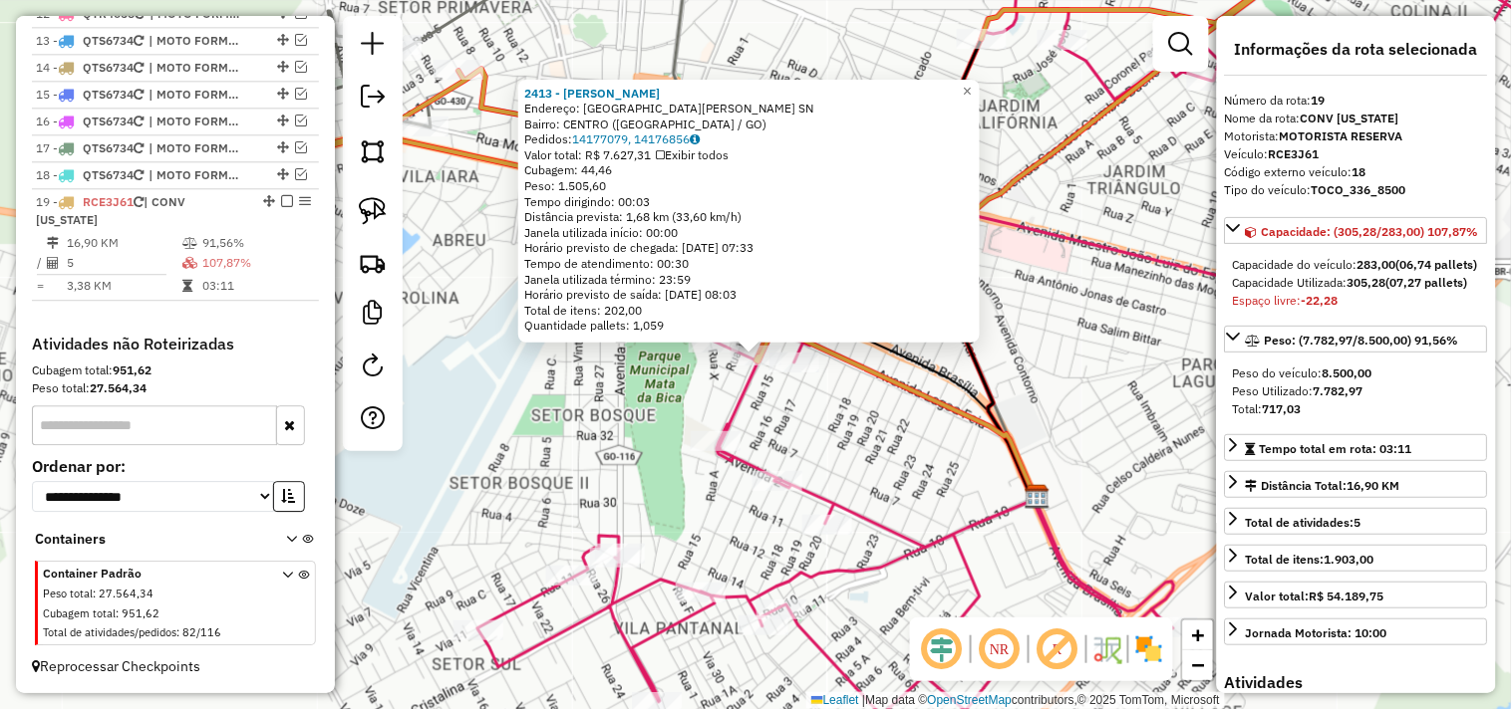
drag, startPoint x: 957, startPoint y: 479, endPoint x: 970, endPoint y: 482, distance: 13.3
click at [970, 482] on div "2413 - SERGIO BUENO Endereço: Avenida Joao Isper Gebrim SN Bairro: CENTRO (FORM…" at bounding box center [756, 354] width 1512 height 709
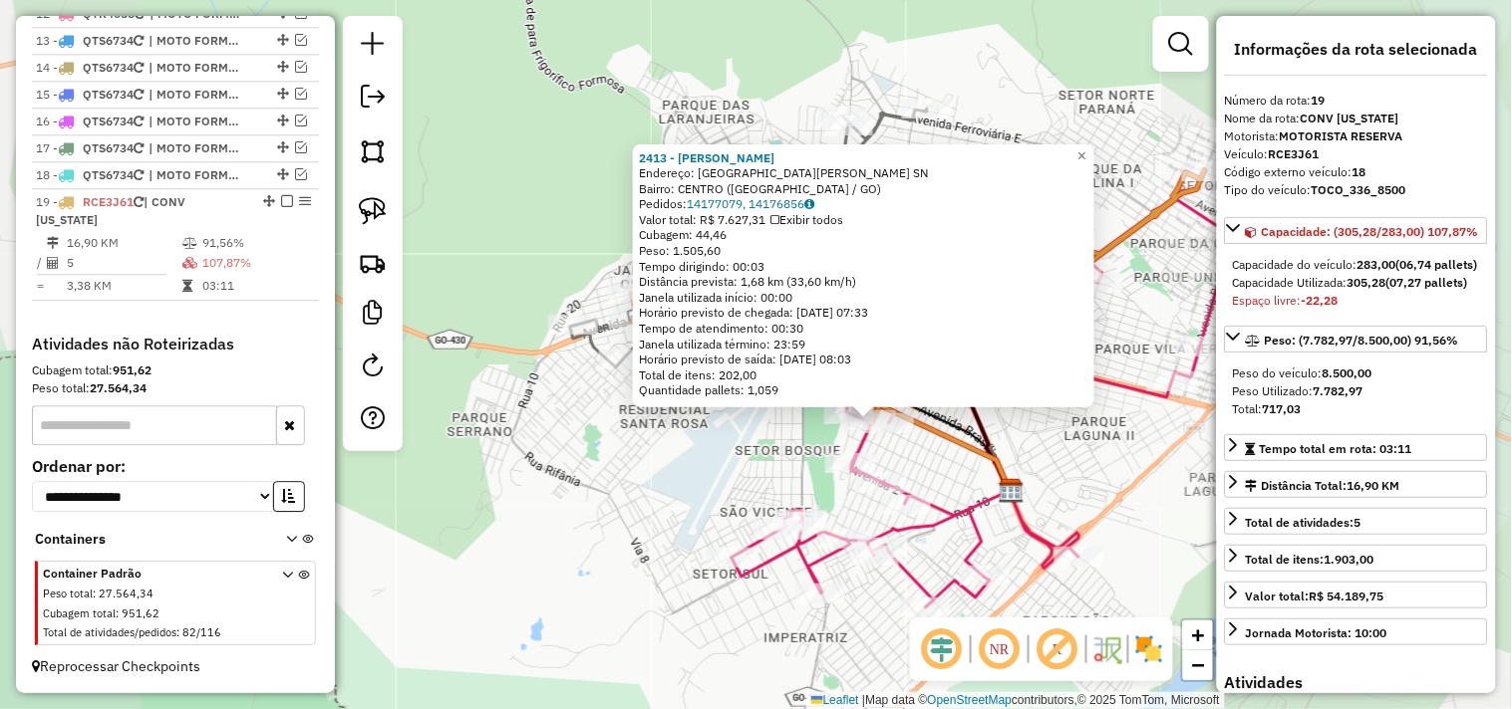
click at [971, 482] on div "2413 - SERGIO BUENO Endereço: Avenida Joao Isper Gebrim SN Bairro: CENTRO (FORM…" at bounding box center [756, 354] width 1512 height 709
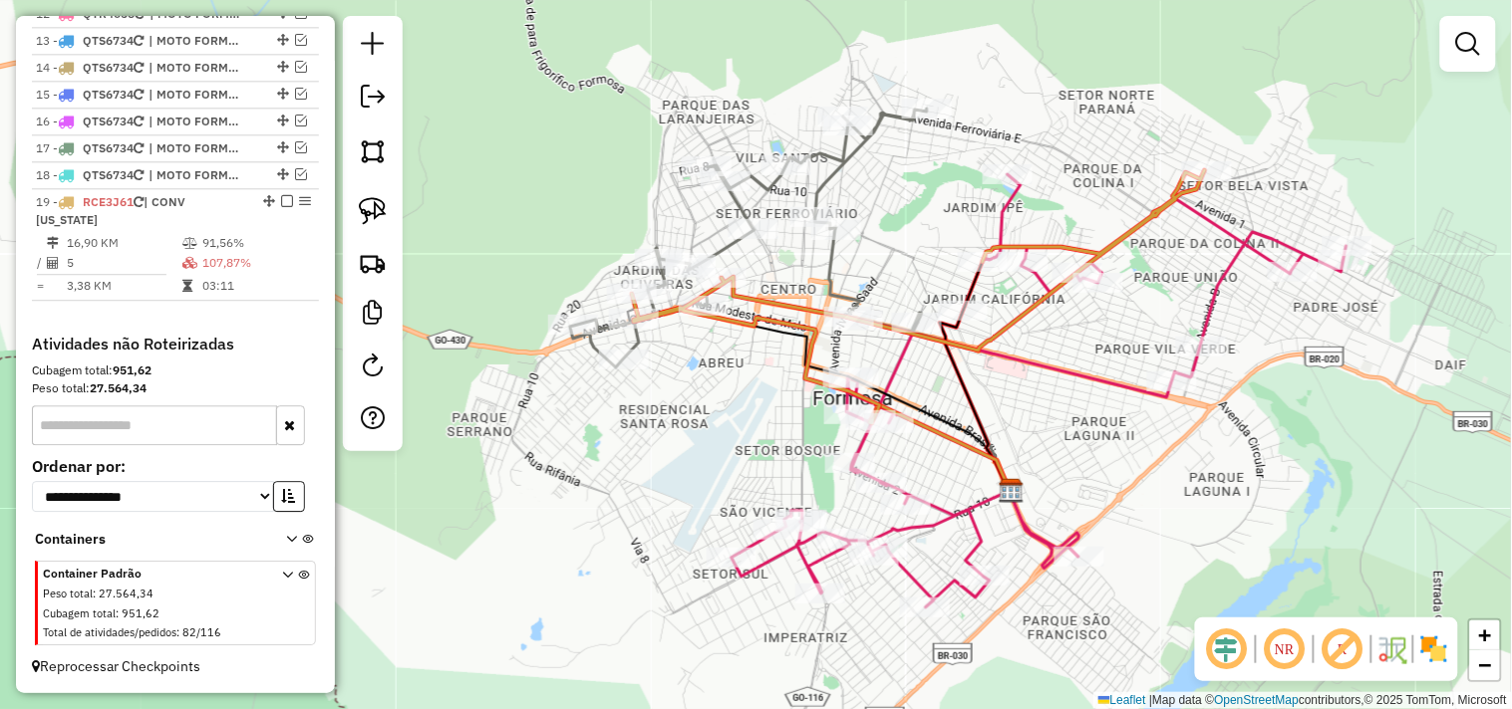
drag, startPoint x: 772, startPoint y: 283, endPoint x: 787, endPoint y: 324, distance: 43.5
click at [787, 324] on div "Janela de atendimento Grade de atendimento Capacidade Transportadoras Veículos …" at bounding box center [756, 354] width 1512 height 709
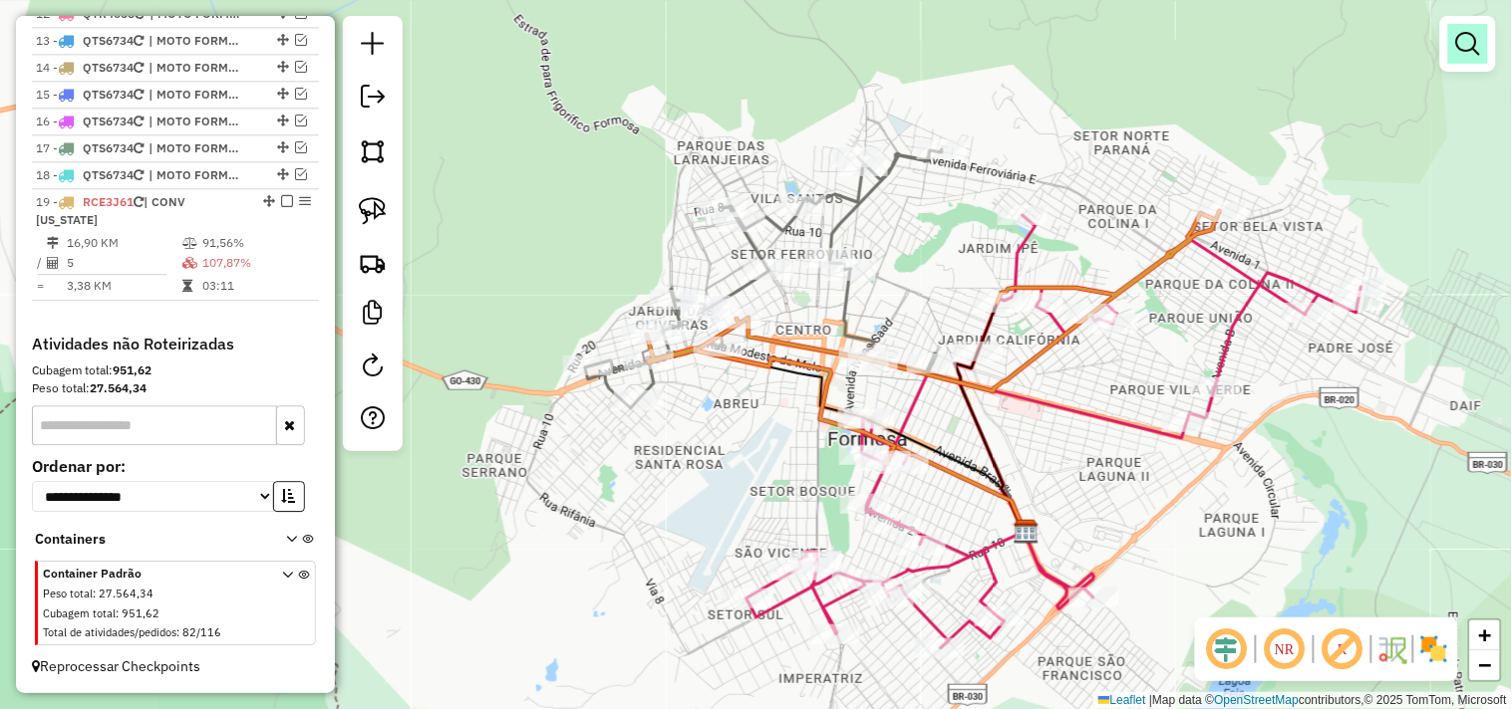
click at [1461, 32] on em at bounding box center [1468, 44] width 24 height 24
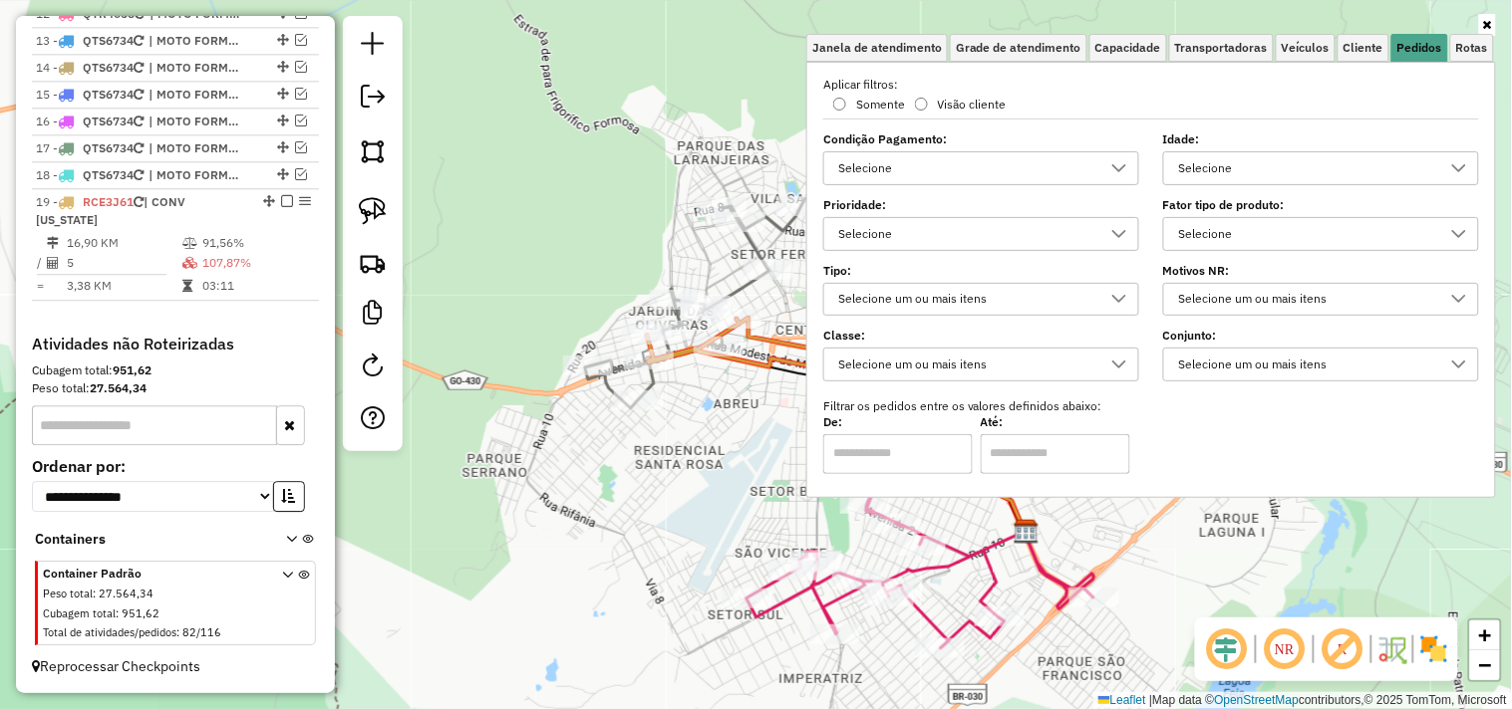
click at [1210, 227] on div "Selecione" at bounding box center [1306, 234] width 268 height 32
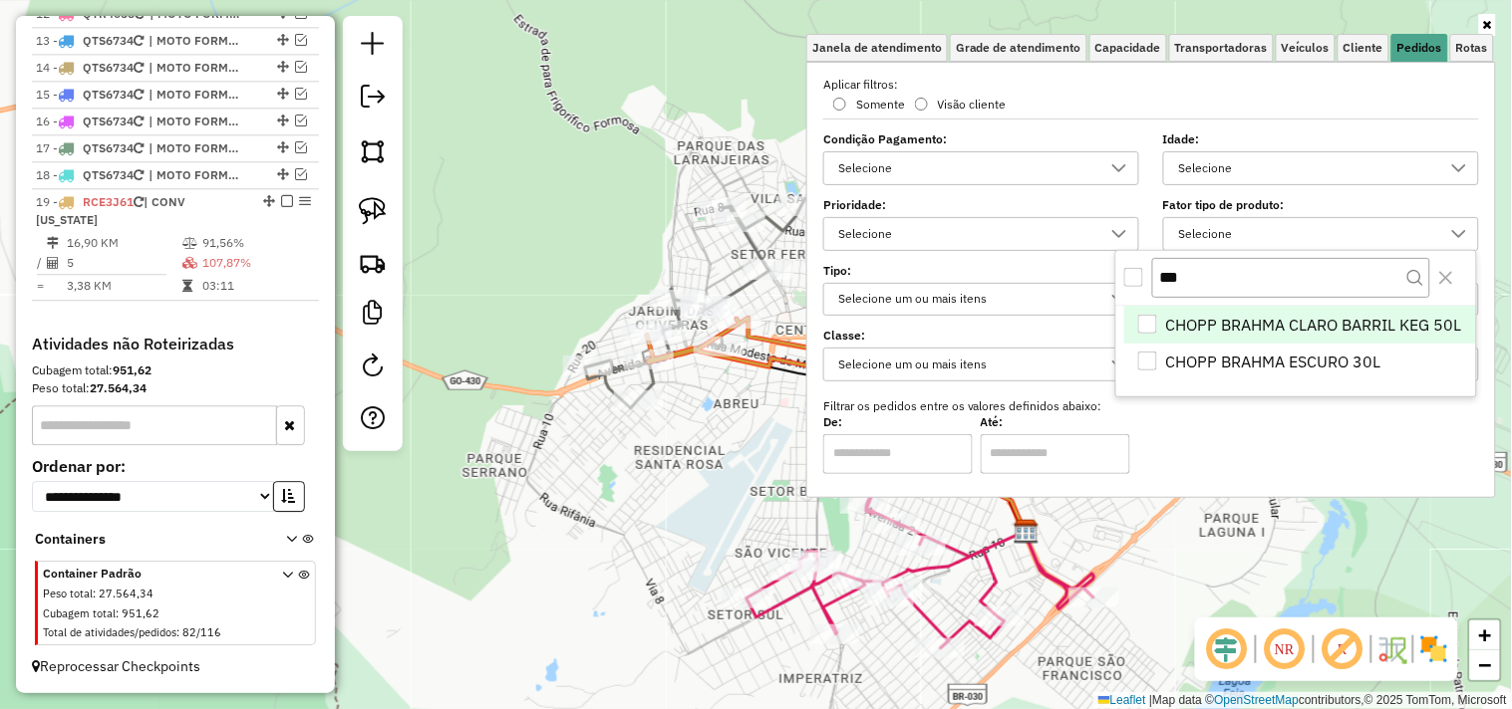
scroll to position [11, 67]
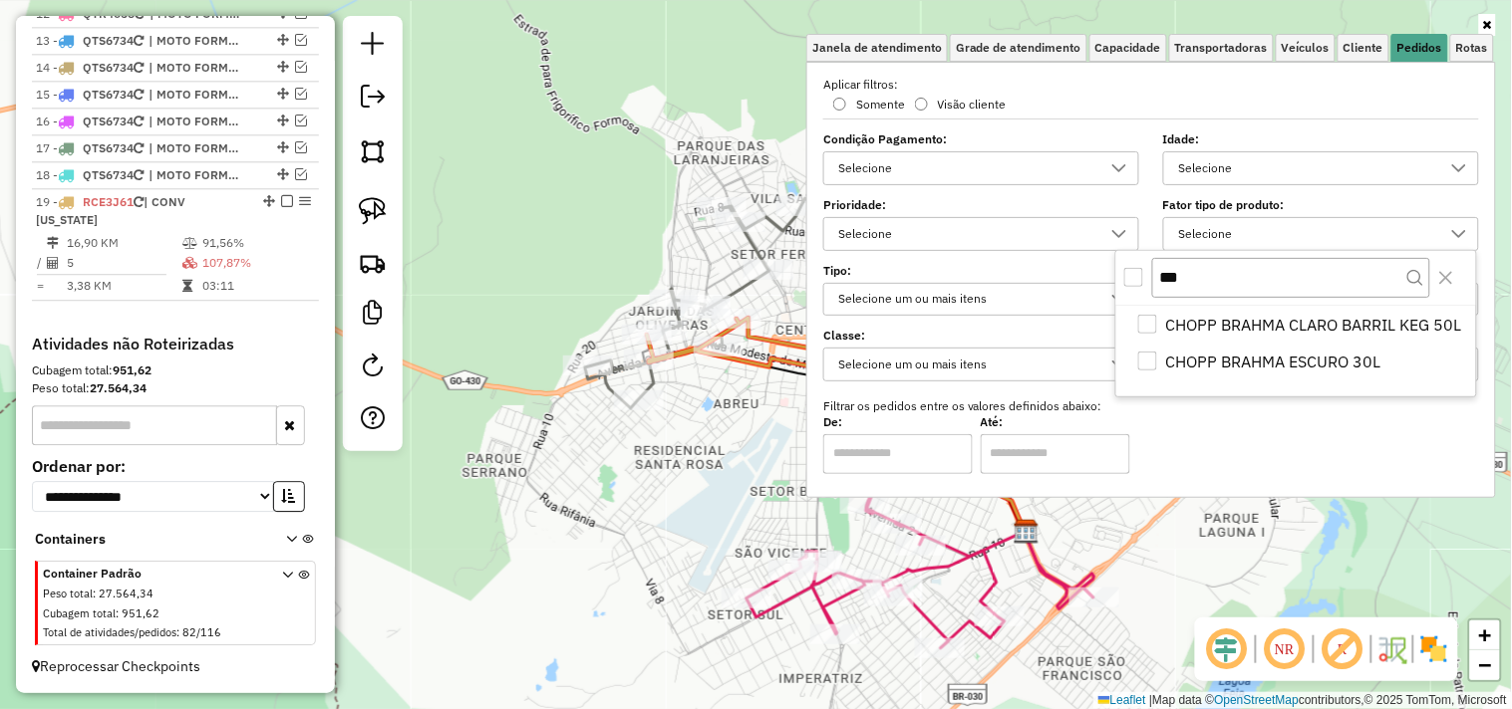
click at [1138, 268] on div "All items unselected" at bounding box center [1133, 277] width 19 height 19
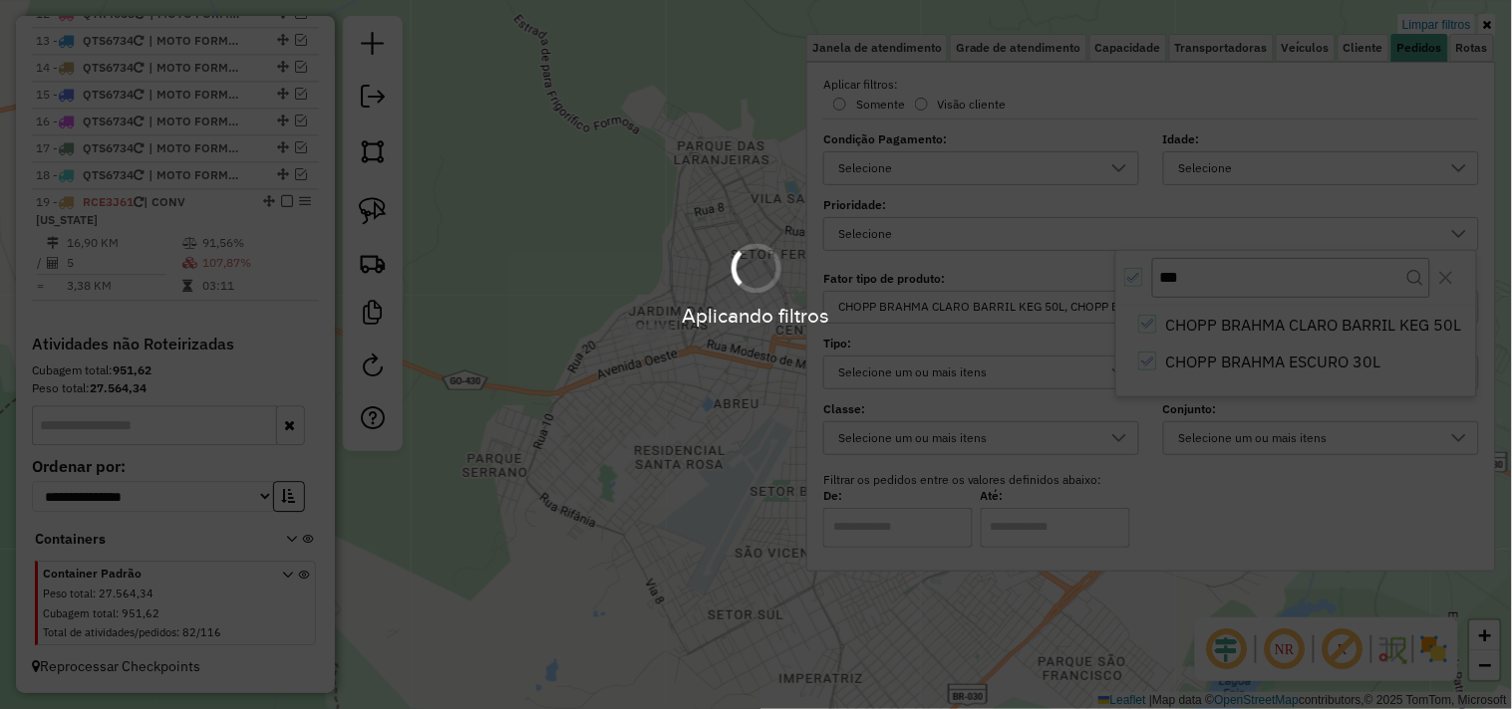
click at [709, 454] on div "Aplicando filtros" at bounding box center [756, 354] width 1512 height 709
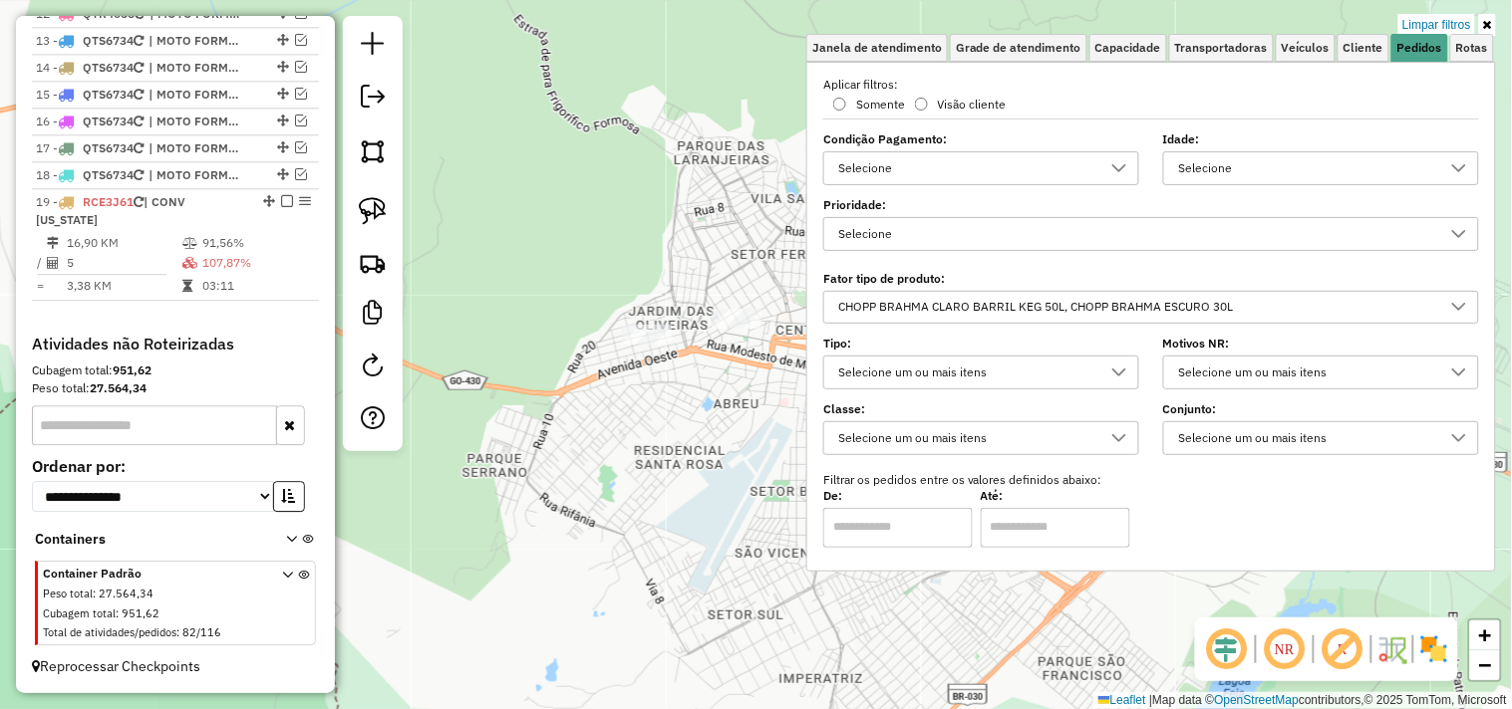
click at [713, 438] on div "Limpar filtros Janela de atendimento Grade de atendimento Capacidade Transporta…" at bounding box center [756, 354] width 1512 height 709
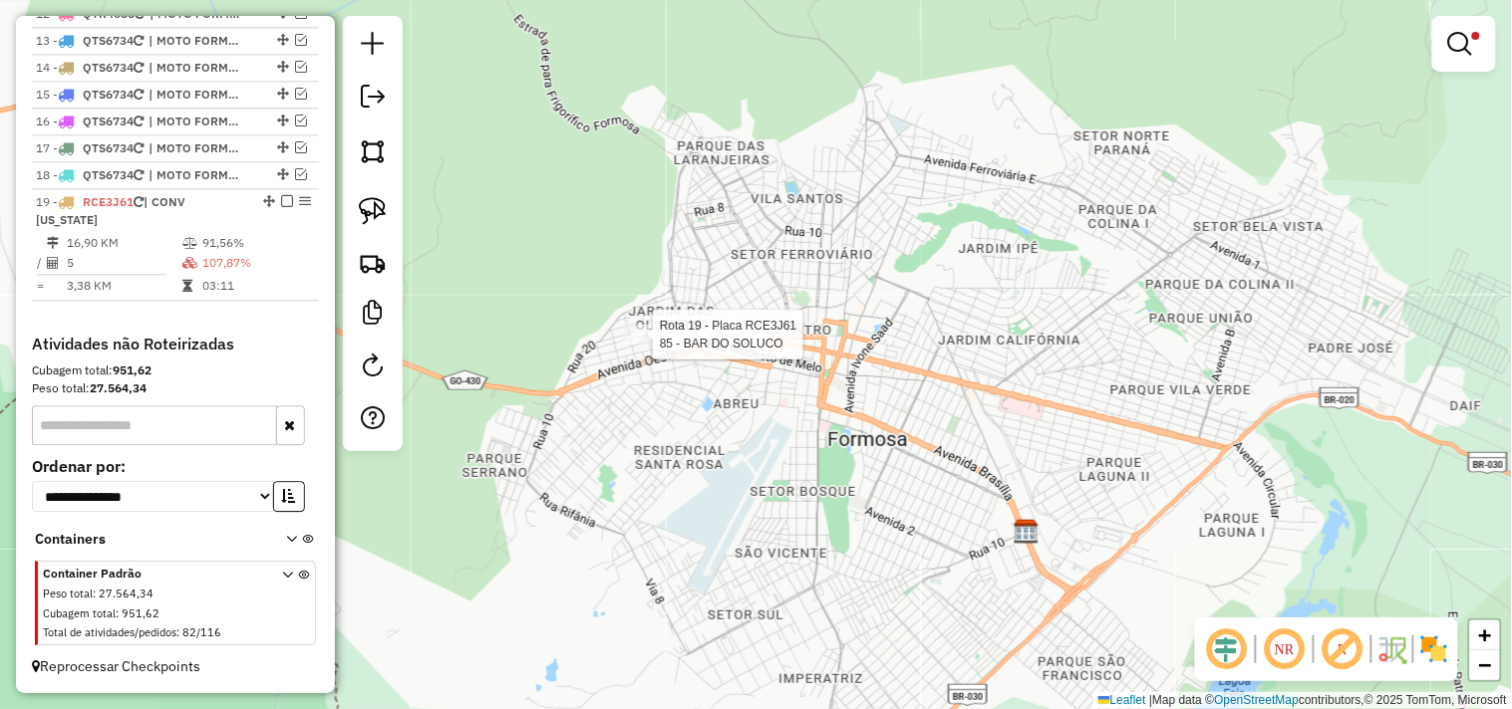
select select "*********"
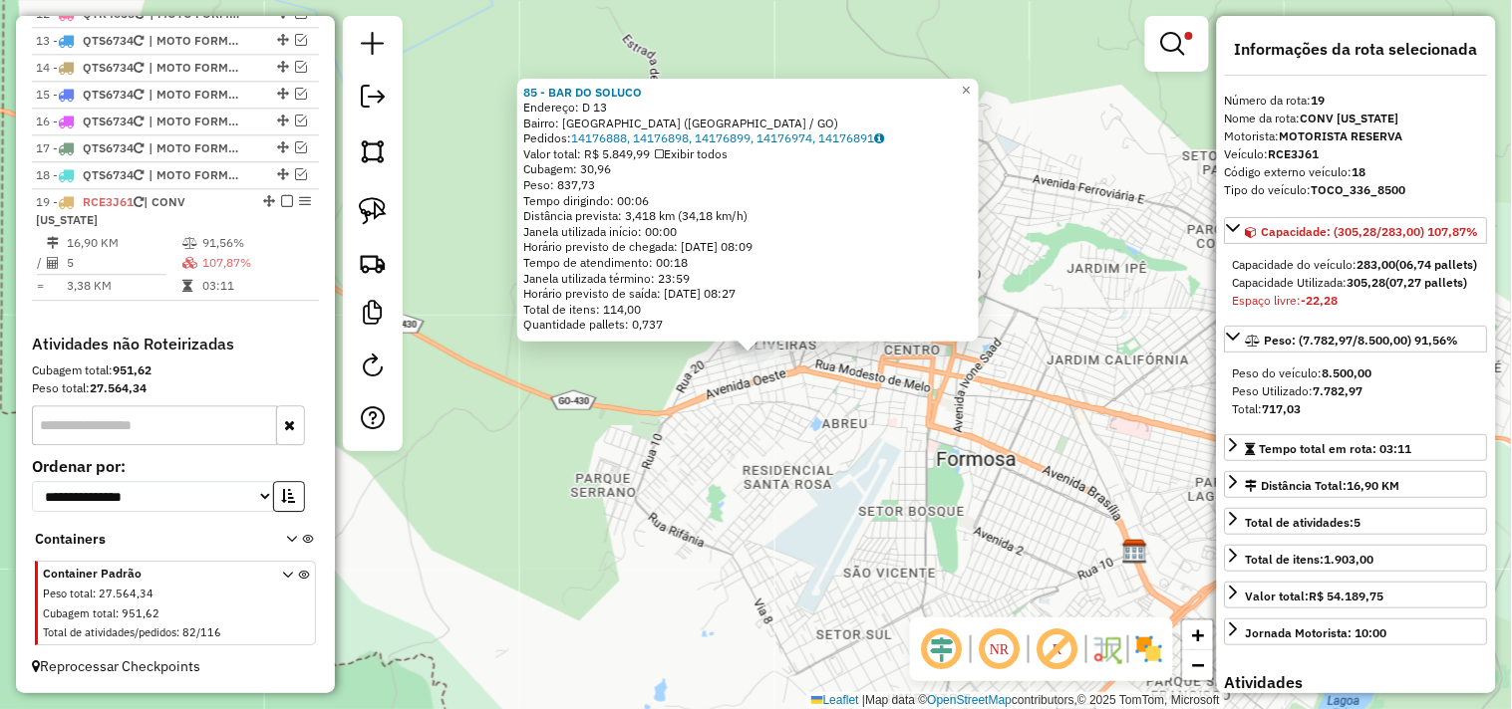
click at [818, 418] on div "85 - BAR DO SOLUCO Endereço: D 13 Bairro: JARDIM DAS OLIVEIRAS (FORMOSA / GO) P…" at bounding box center [756, 354] width 1512 height 709
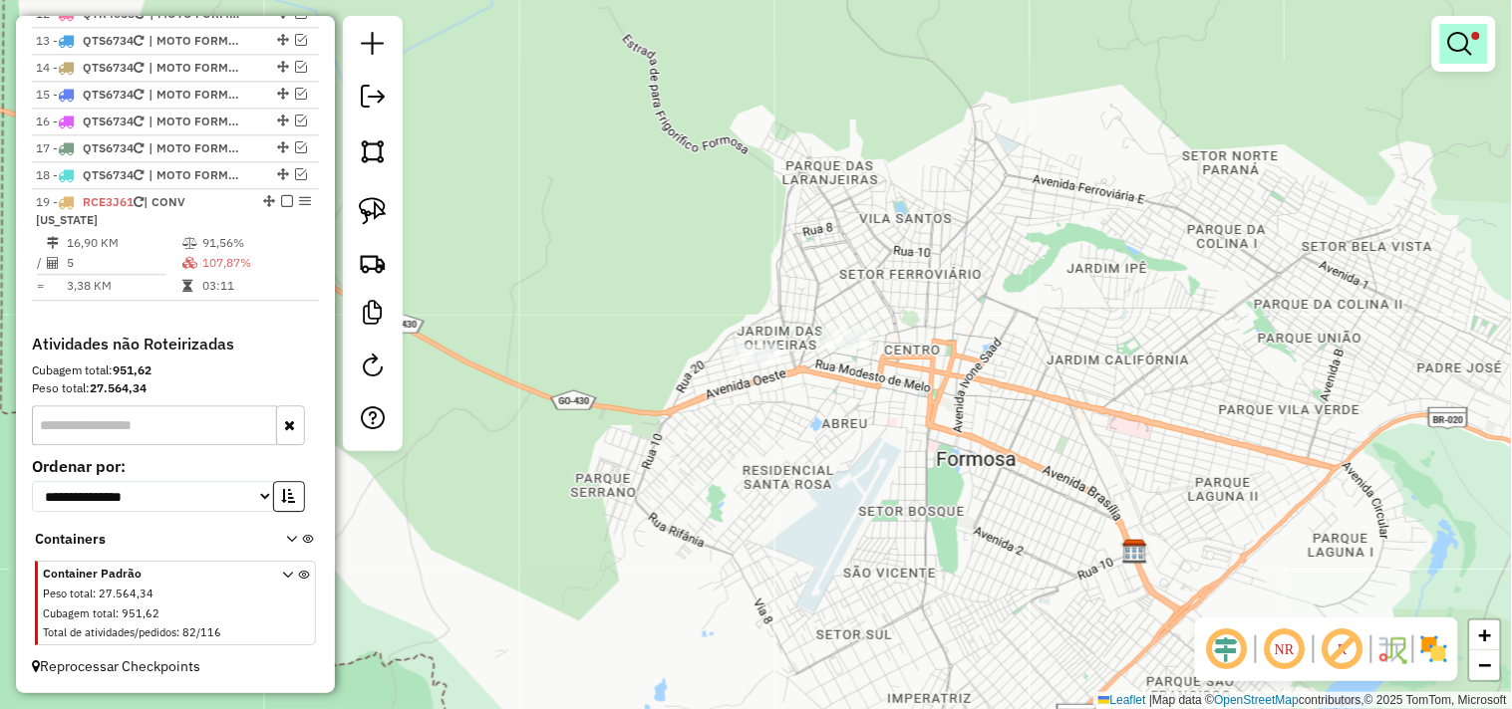
click at [1460, 35] on em at bounding box center [1460, 44] width 24 height 24
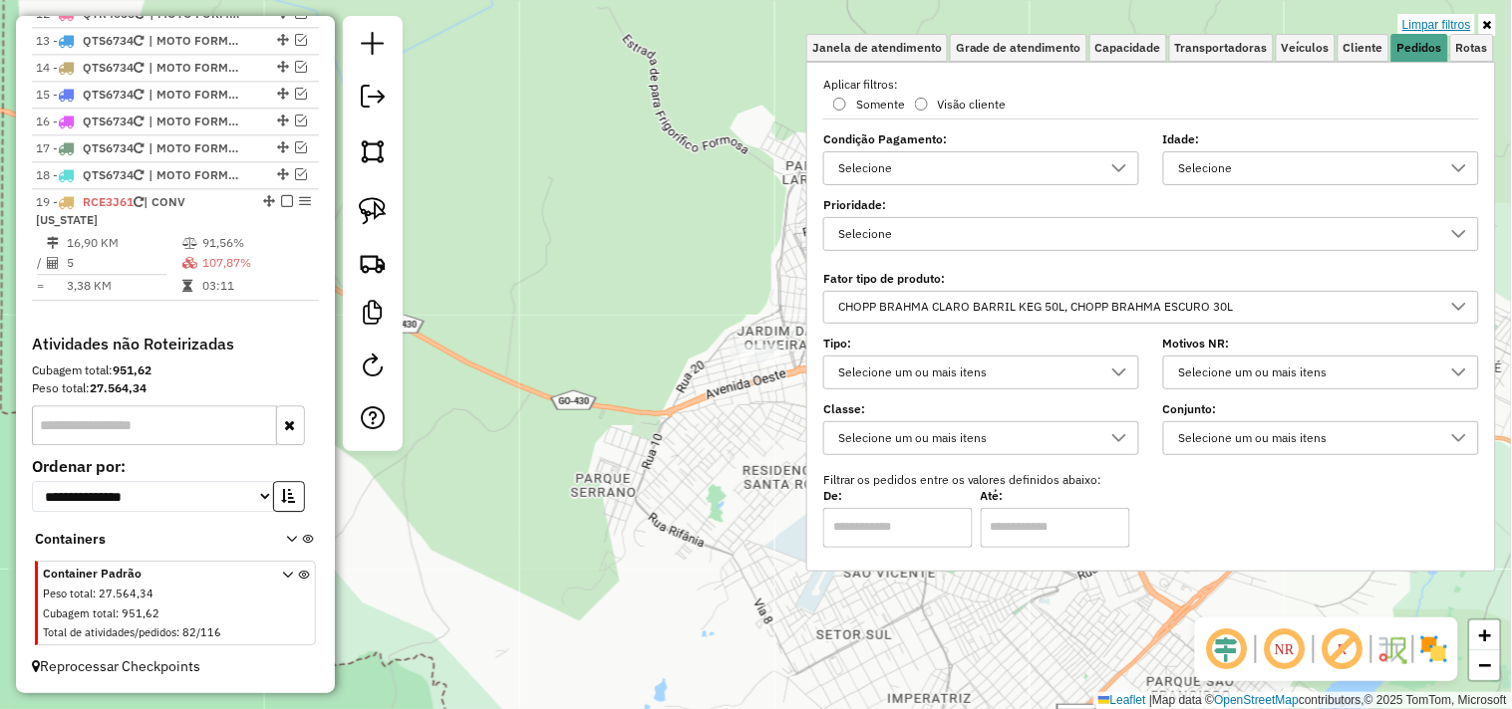
click at [1460, 25] on link "Limpar filtros" at bounding box center [1436, 25] width 77 height 22
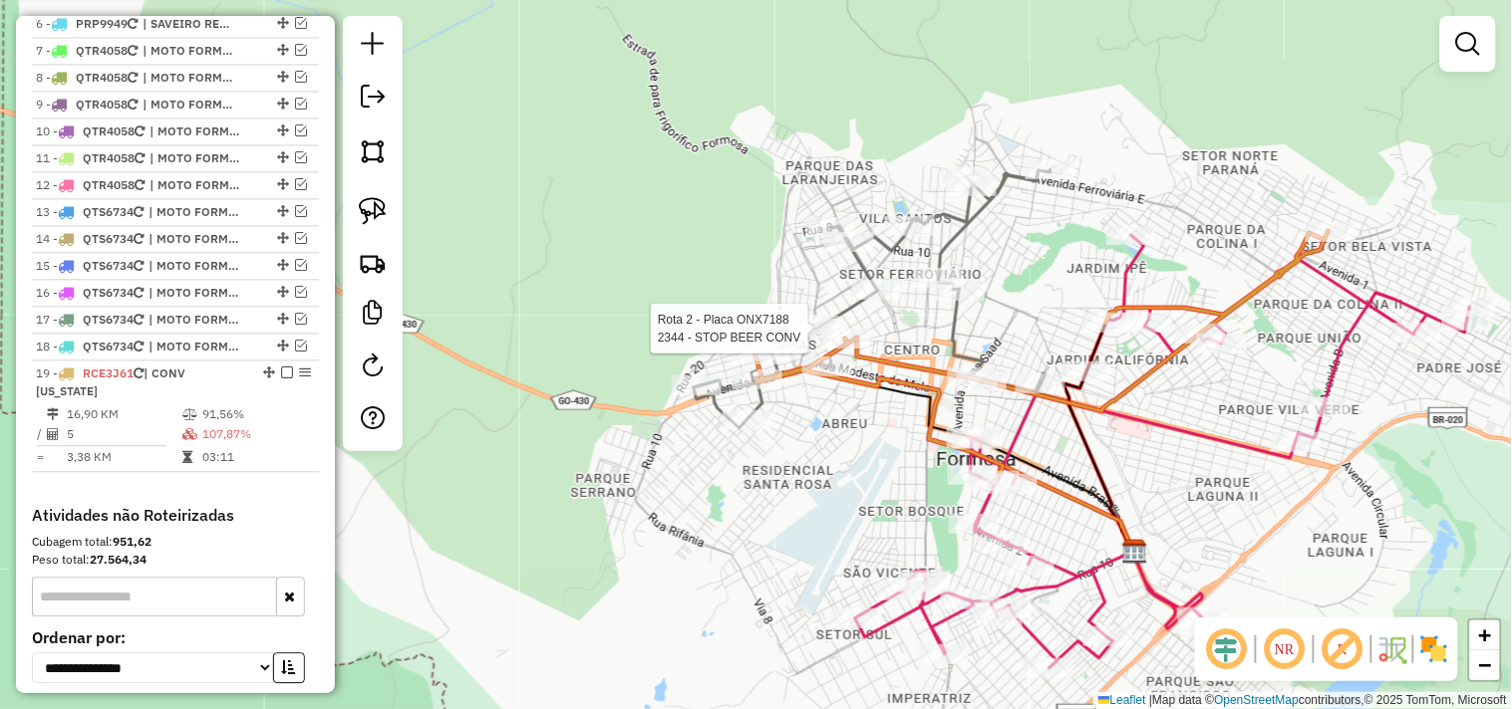
select select "*********"
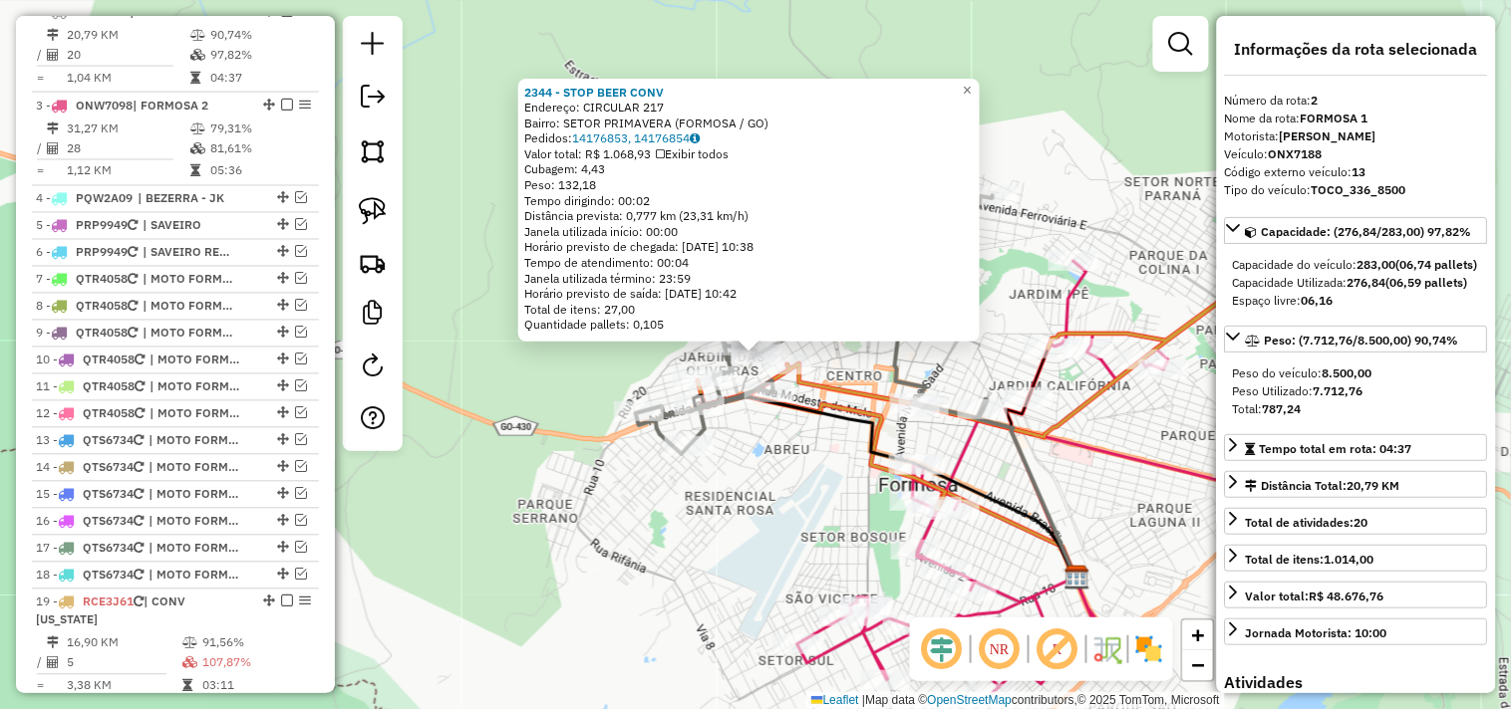
scroll to position [822, 0]
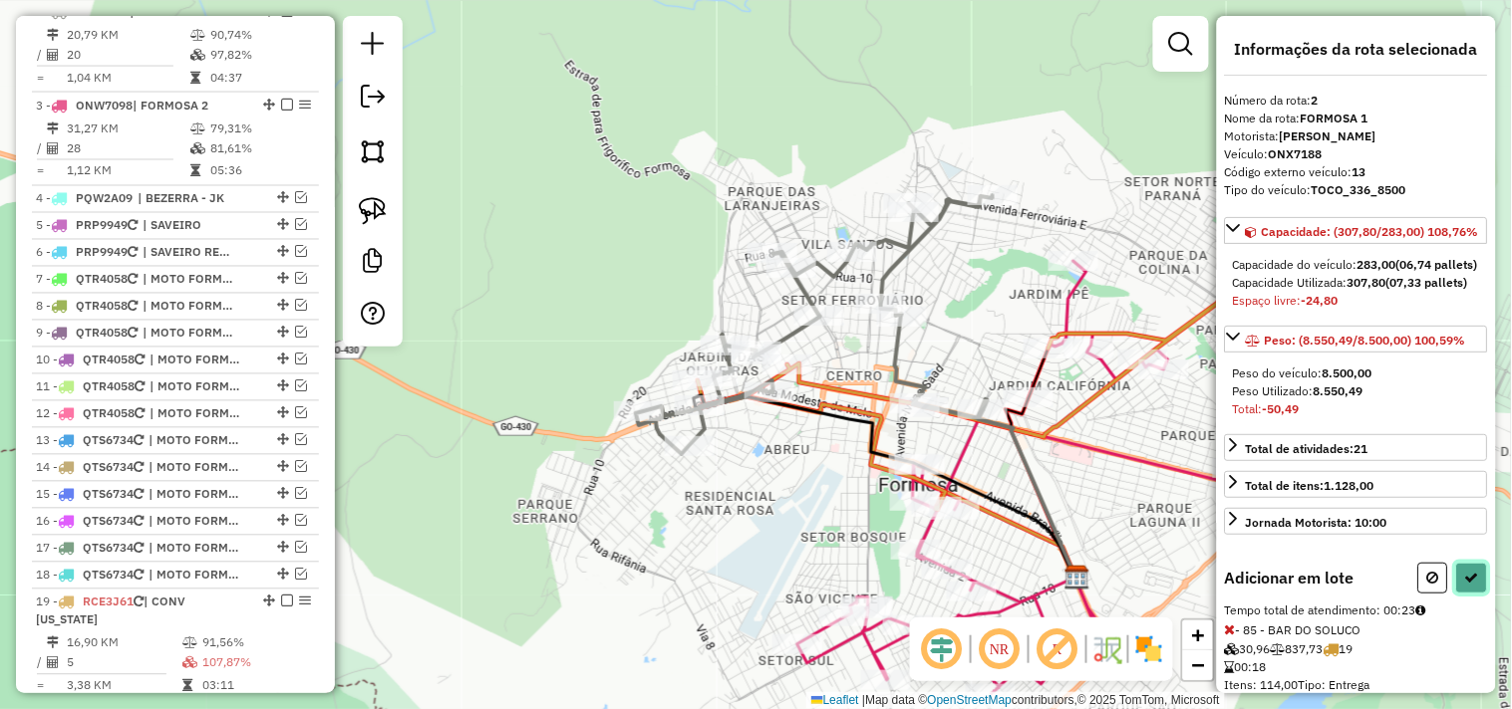
click at [1468, 585] on icon at bounding box center [1472, 578] width 14 height 14
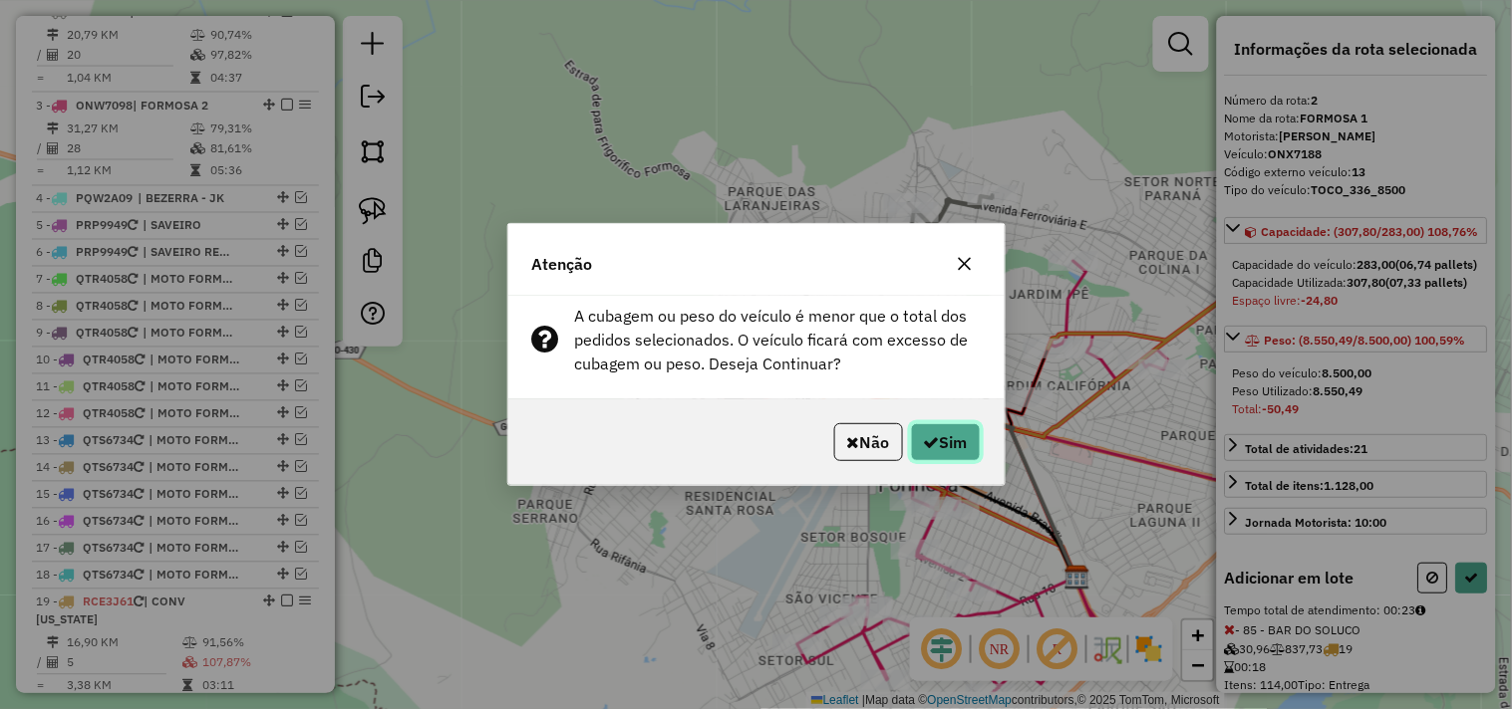
click at [932, 442] on icon "button" at bounding box center [932, 442] width 16 height 16
select select "*********"
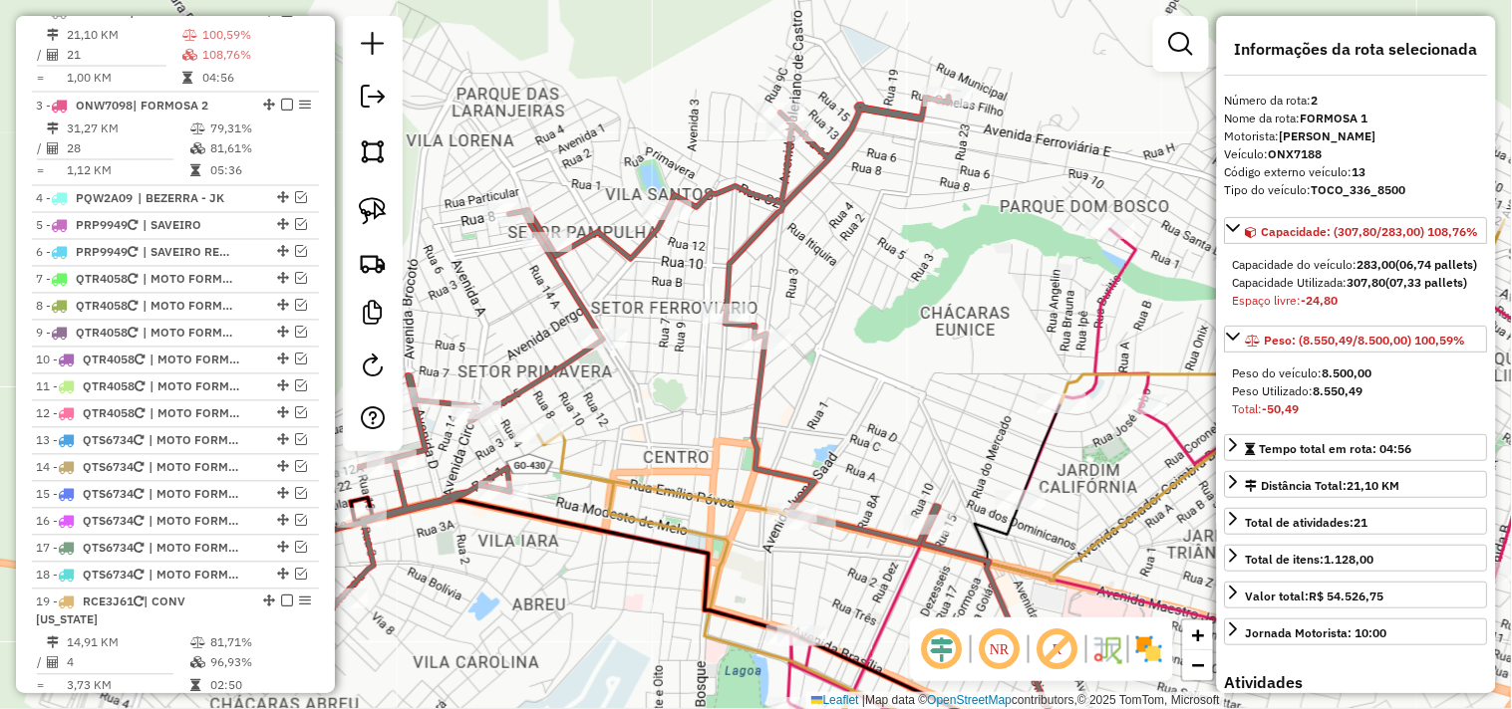
drag, startPoint x: 957, startPoint y: 309, endPoint x: 960, endPoint y: 196, distance: 112.6
click at [969, 171] on div "Janela de atendimento Grade de atendimento Capacidade Transportadoras Veículos …" at bounding box center [756, 354] width 1512 height 709
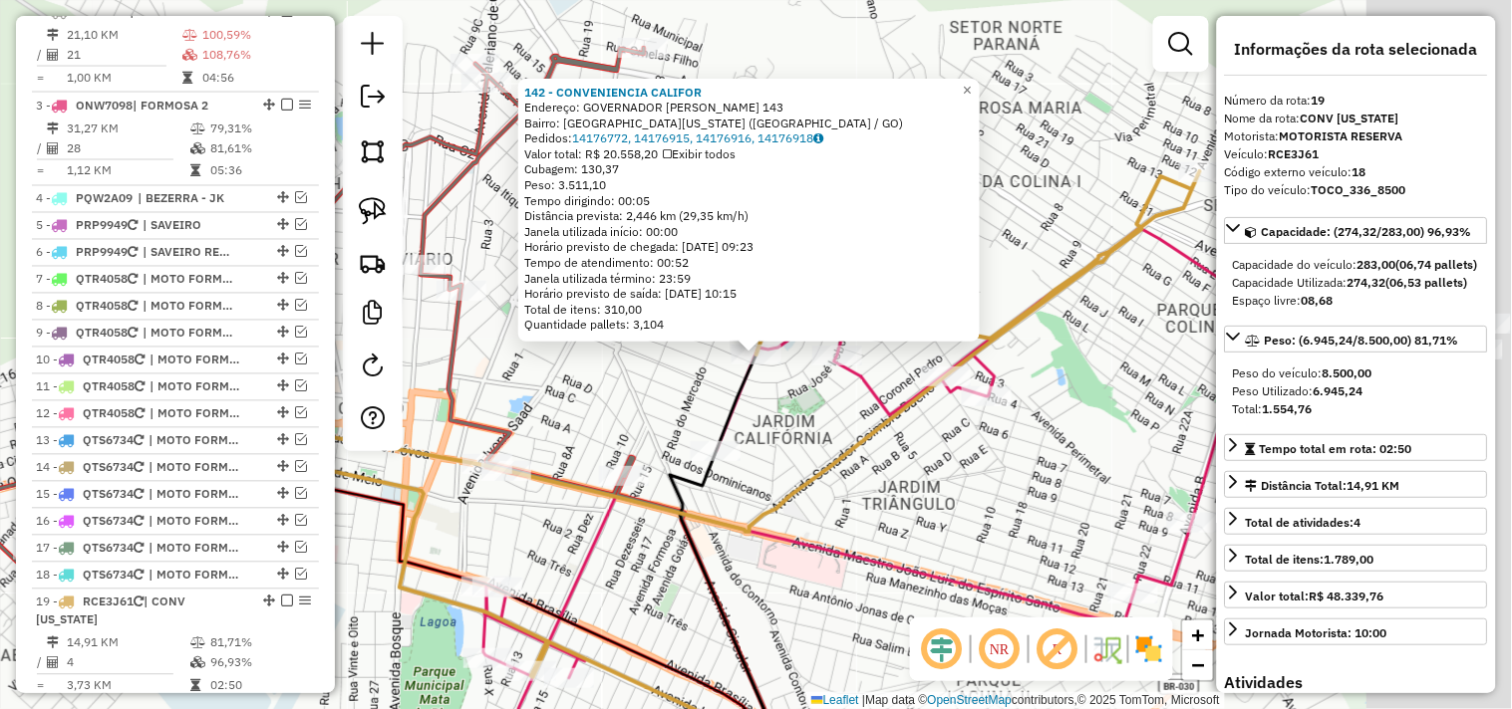
scroll to position [1241, 0]
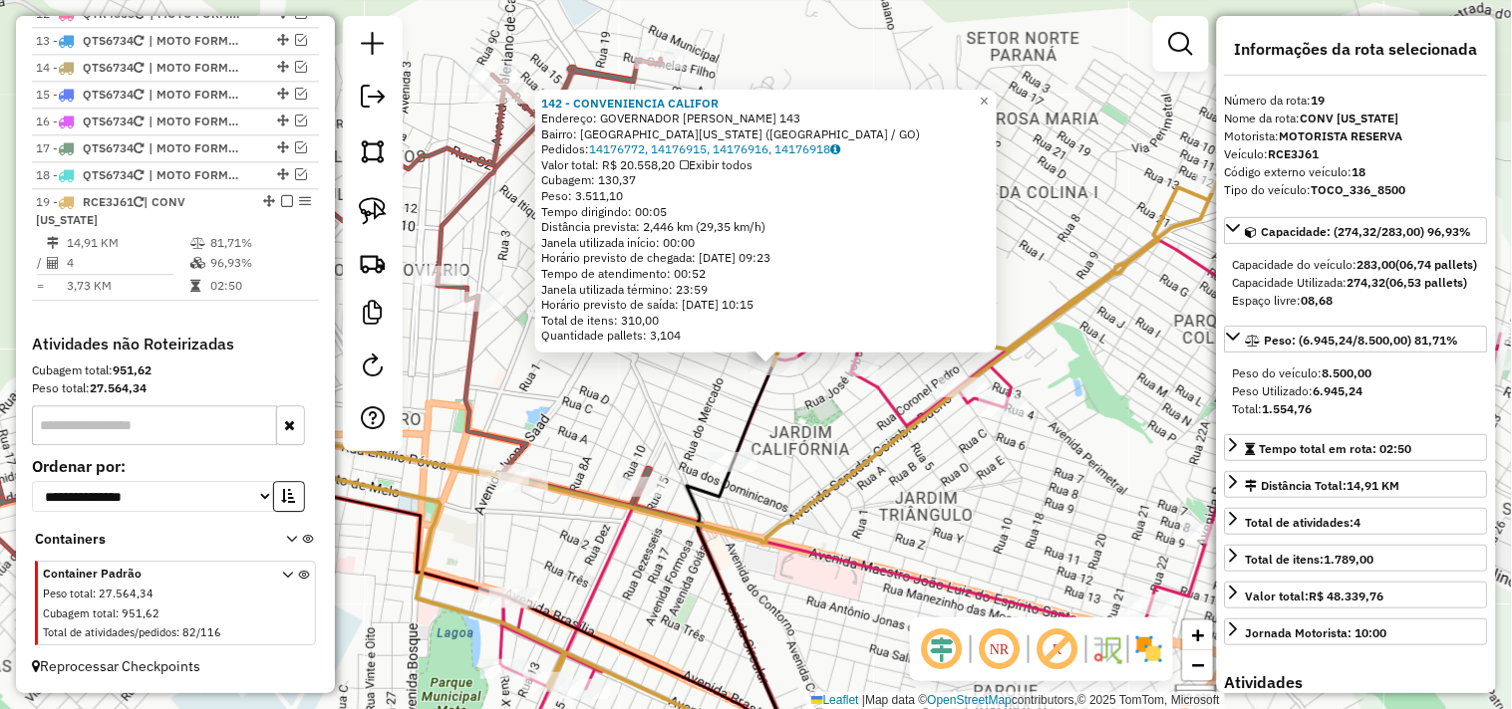
drag, startPoint x: 1118, startPoint y: 255, endPoint x: 1182, endPoint y: 299, distance: 77.4
click at [1182, 299] on icon at bounding box center [733, 435] width 967 height 506
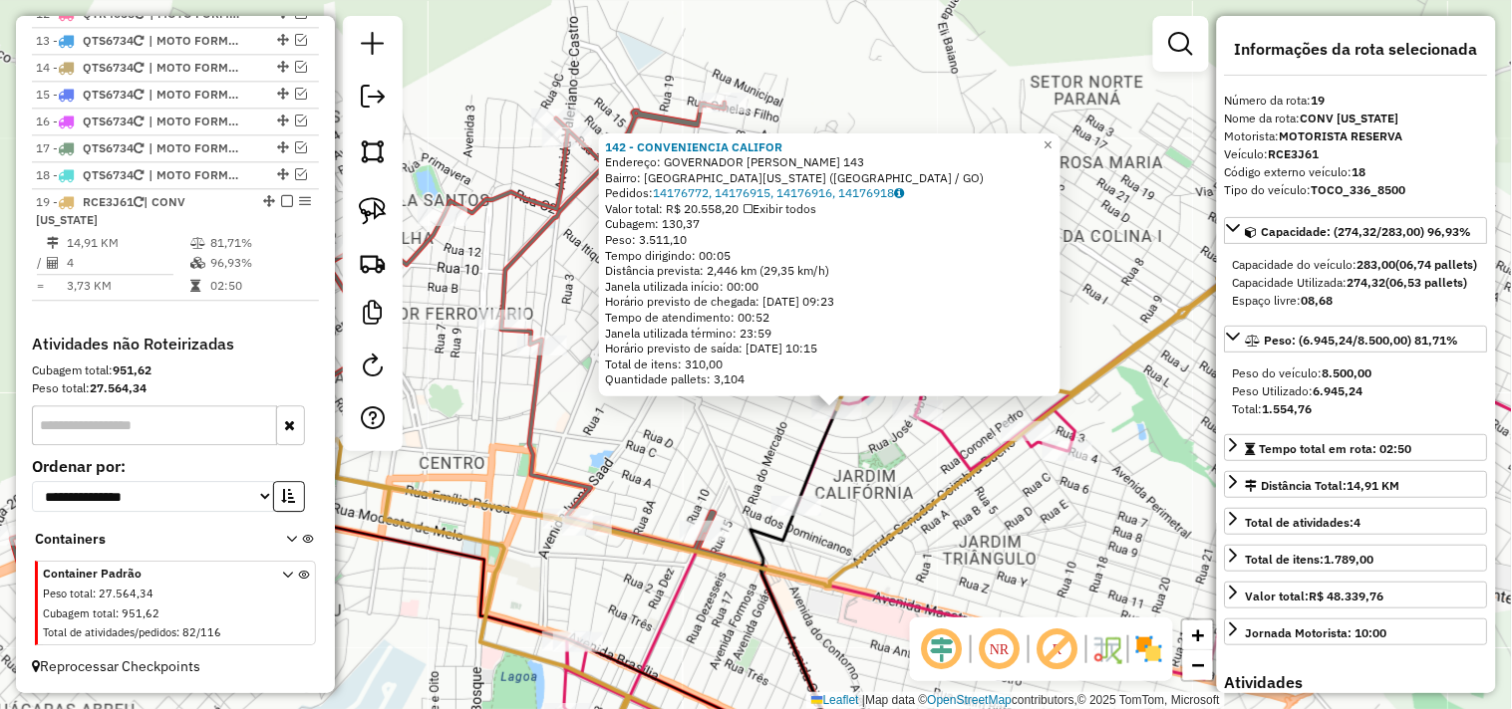
click at [1149, 275] on div "142 - CONVENIENCIA CALIFOR Endereço: GOVERNADOR BERNARDO SAYAO 143 Bairro: JARD…" at bounding box center [756, 354] width 1512 height 709
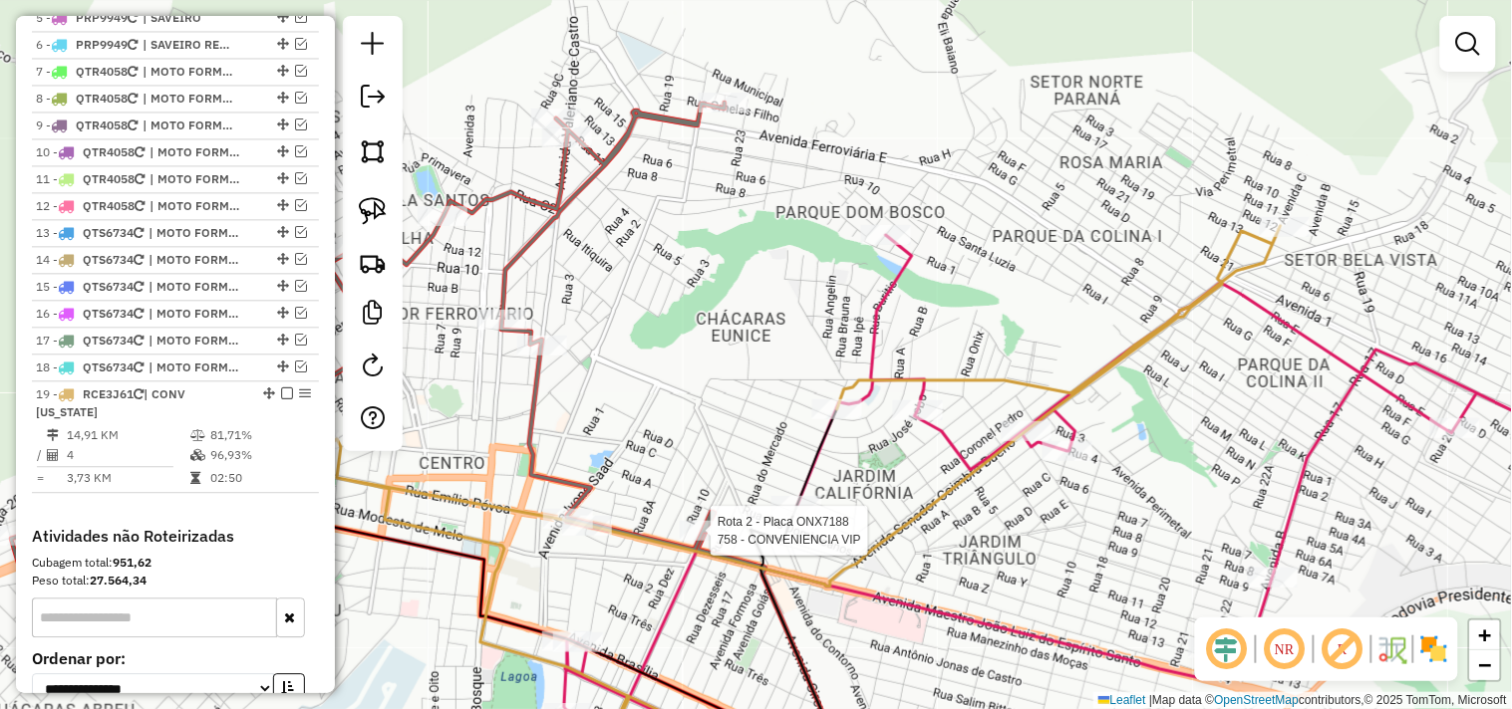
select select "*********"
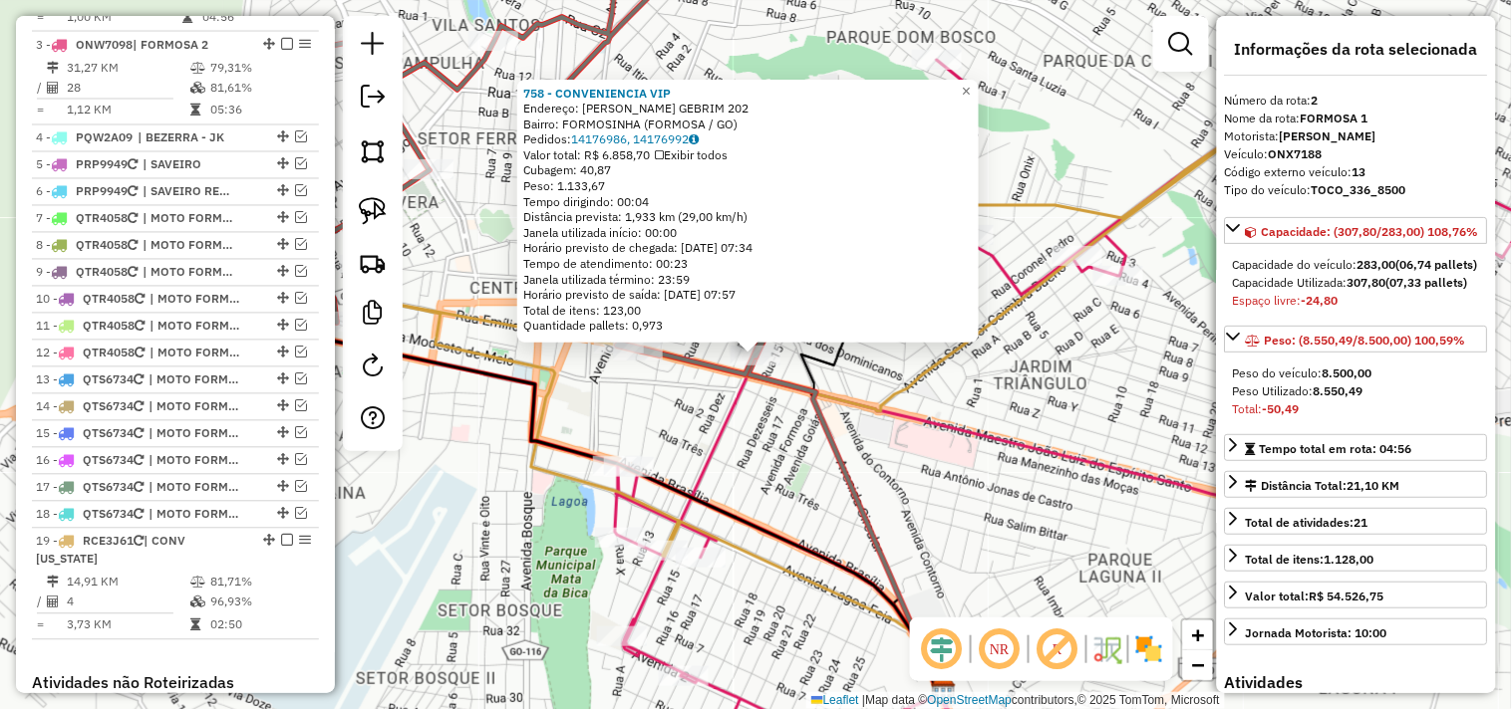
scroll to position [822, 0]
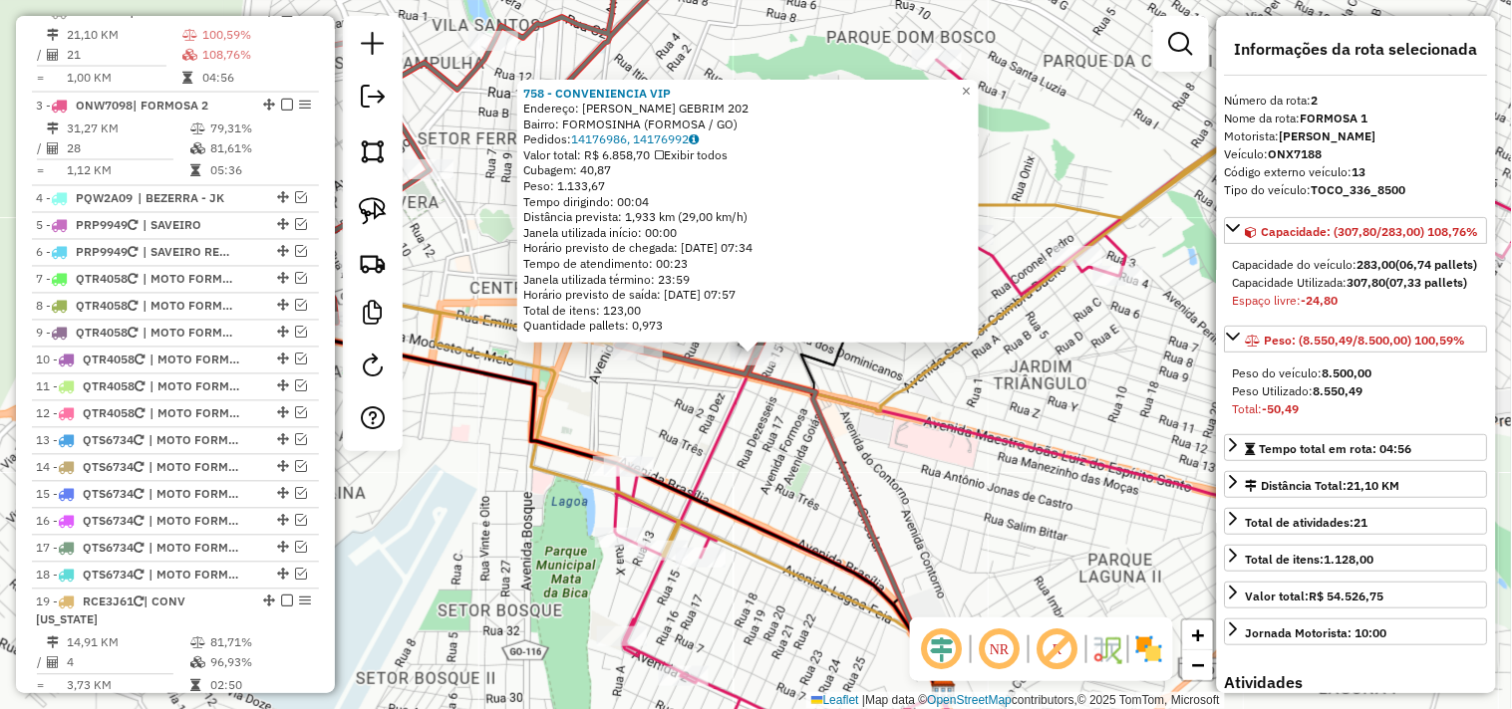
click at [900, 470] on div "758 - CONVENIENCIA VIP Endereço: JOAO ISPER GEBRIM 202 Bairro: FORMOSINHA (FORM…" at bounding box center [756, 354] width 1512 height 709
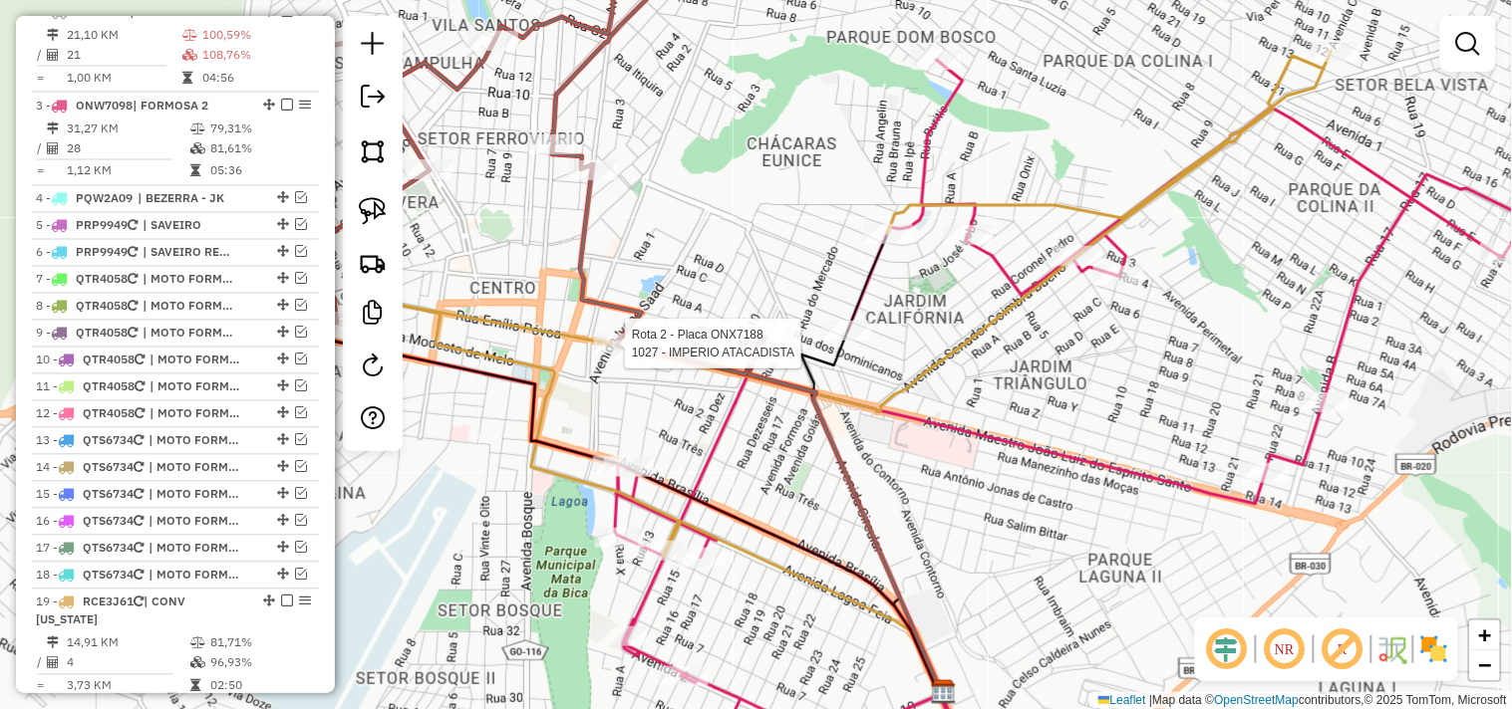
select select "*********"
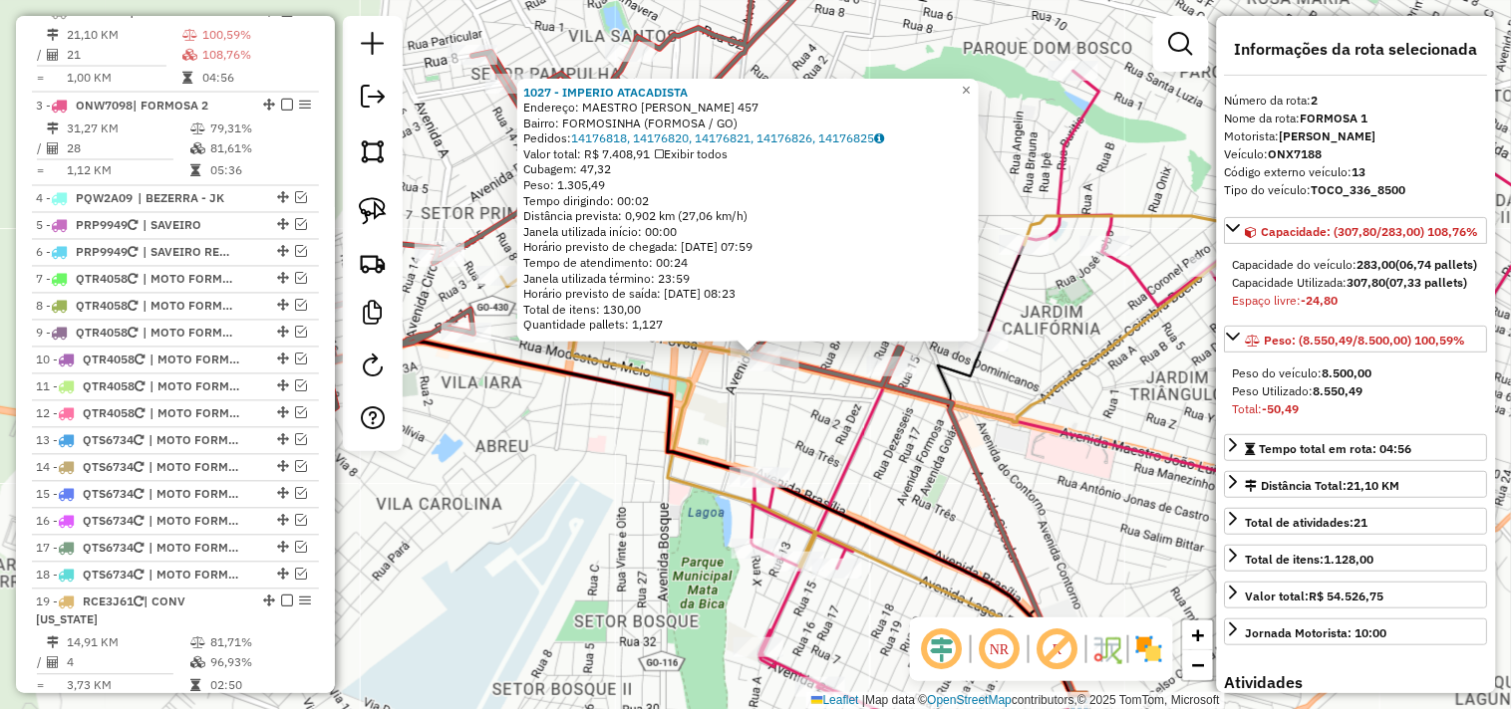
click at [787, 384] on div "Rota 2 - Placa ONX7188 1676 - ALCATRAZ 1027 - IMPERIO ATACADISTA Endereço: MAES…" at bounding box center [756, 354] width 1512 height 709
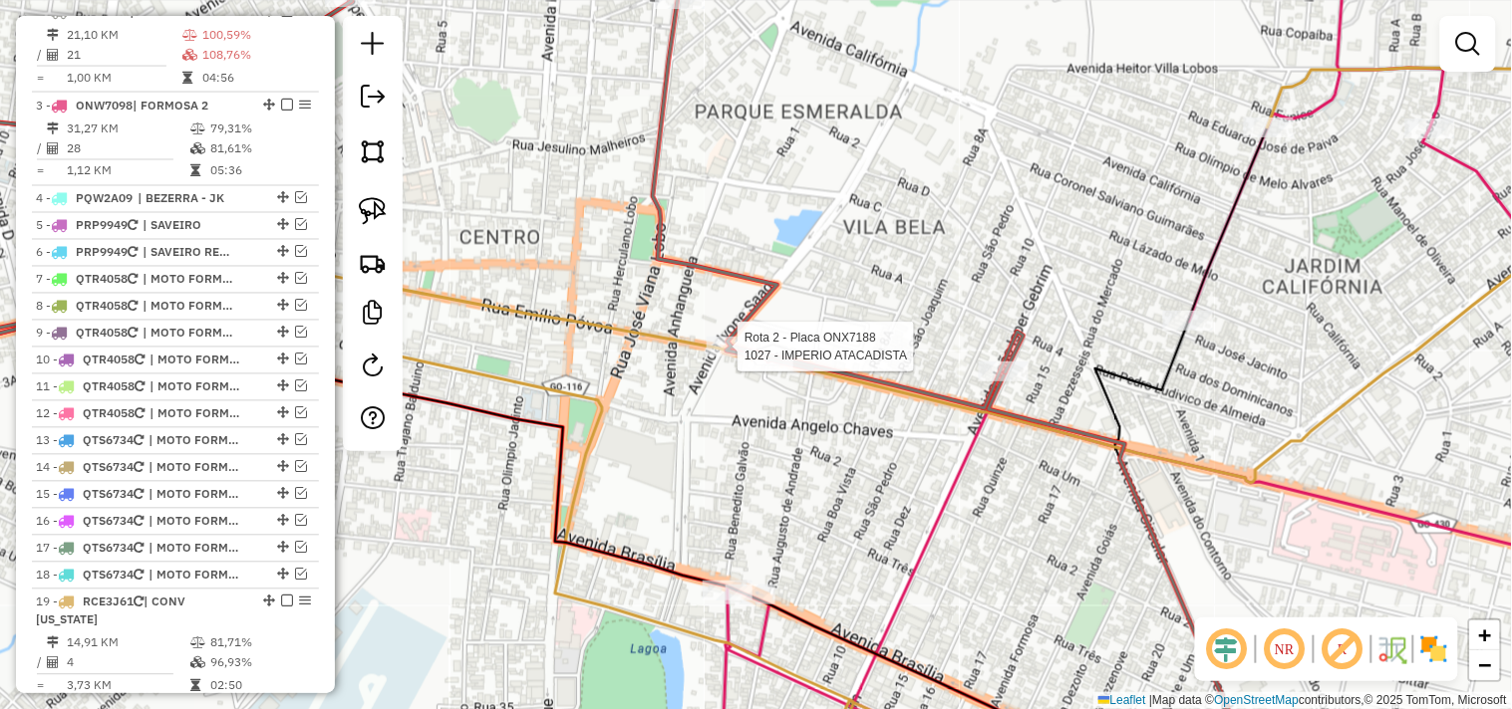
select select "*********"
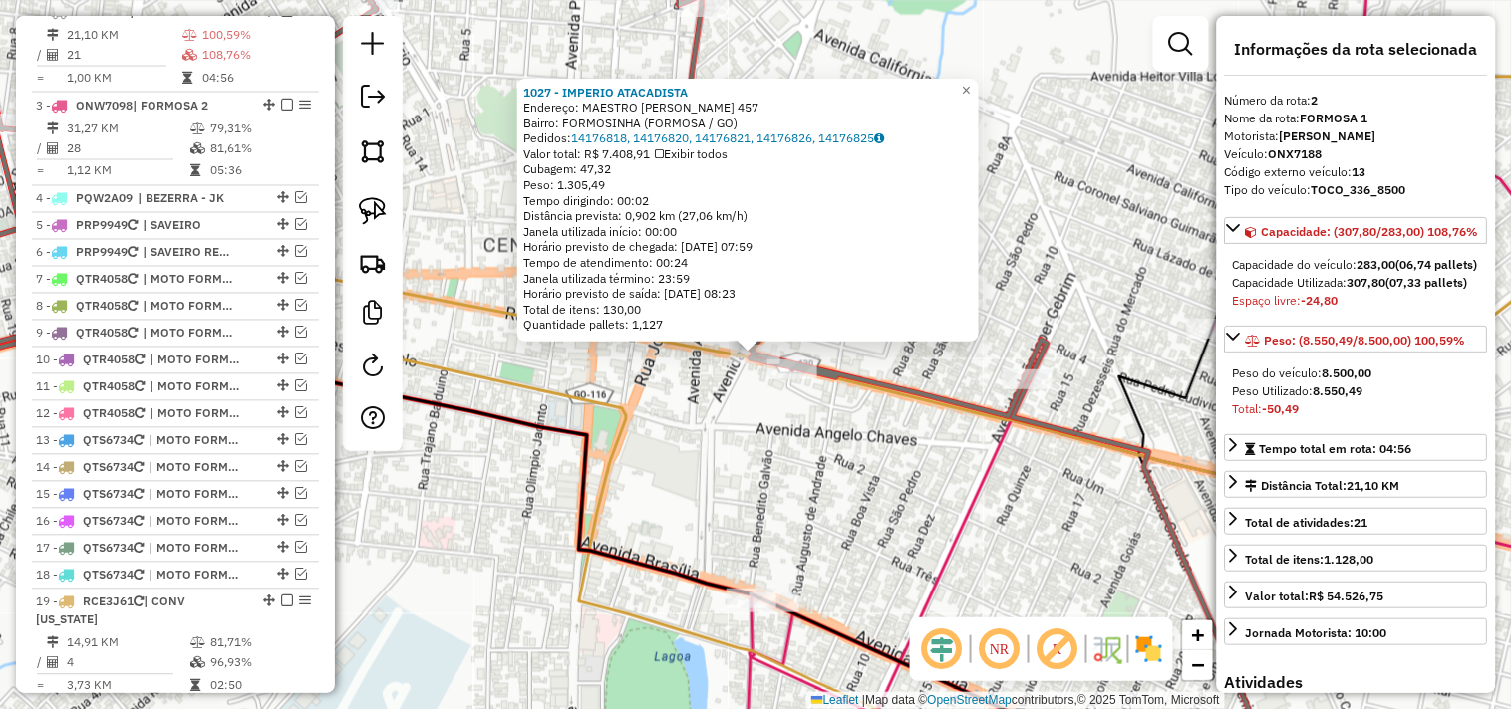
click at [845, 460] on div "1027 - IMPERIO ATACADISTA Endereço: MAESTRO JOAO LUIZ DO ESPIRITO 457 Bairro: F…" at bounding box center [756, 354] width 1512 height 709
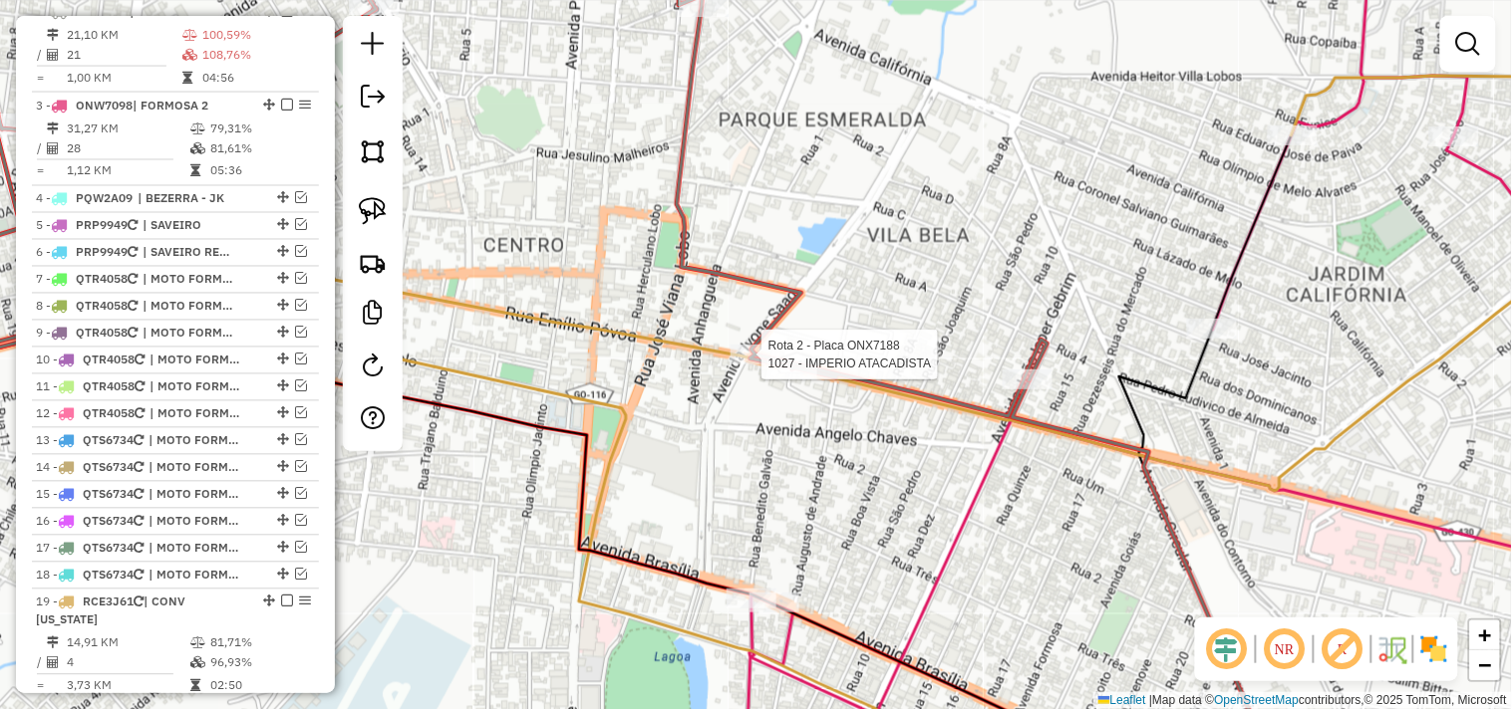
select select "*********"
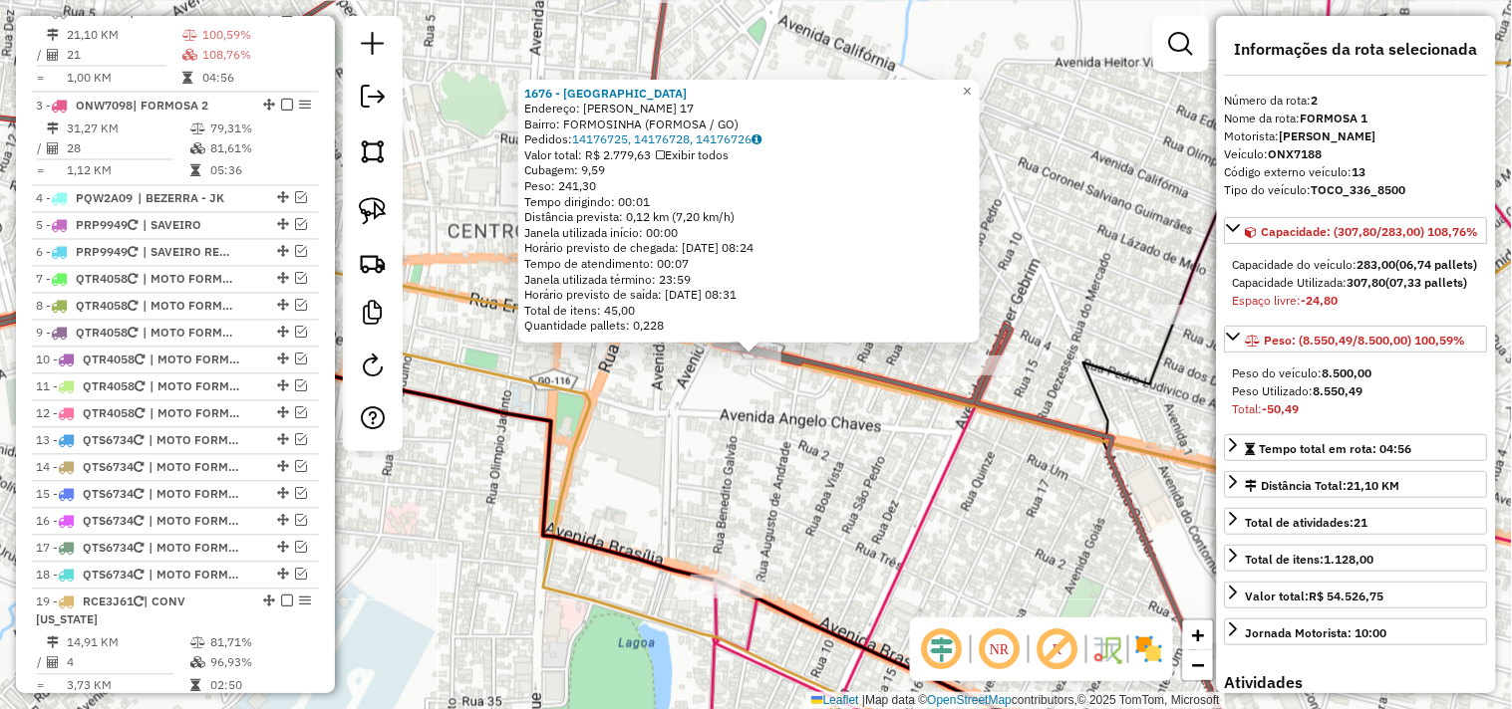
click at [859, 430] on div "1676 - ALCATRAZ Endereço: JOAO GOMES XAVIER 17 Bairro: FORMOSINHA (FORMOSA / GO…" at bounding box center [756, 354] width 1512 height 709
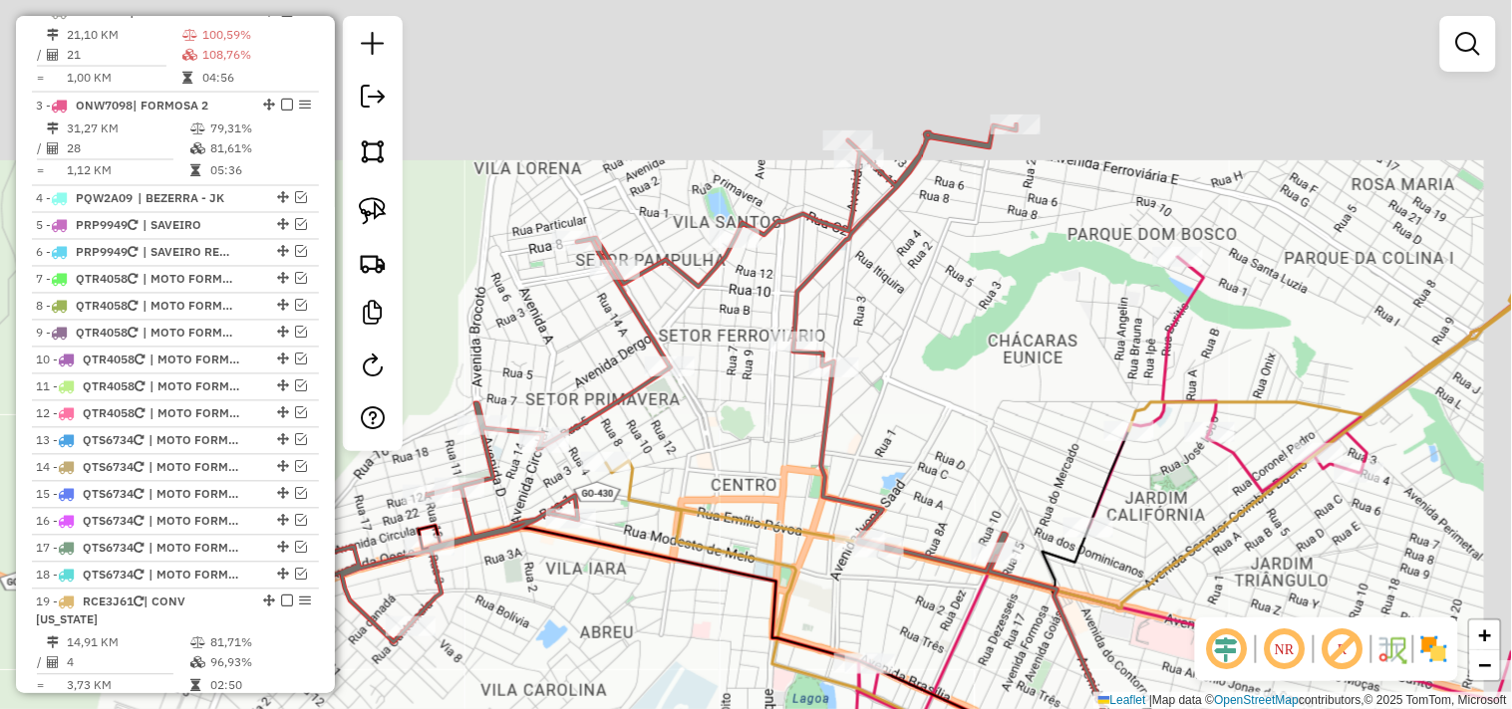
drag, startPoint x: 1102, startPoint y: 253, endPoint x: 1000, endPoint y: 465, distance: 235.3
click at [1012, 484] on div "Janela de atendimento Grade de atendimento Capacidade Transportadoras Veículos …" at bounding box center [756, 354] width 1512 height 709
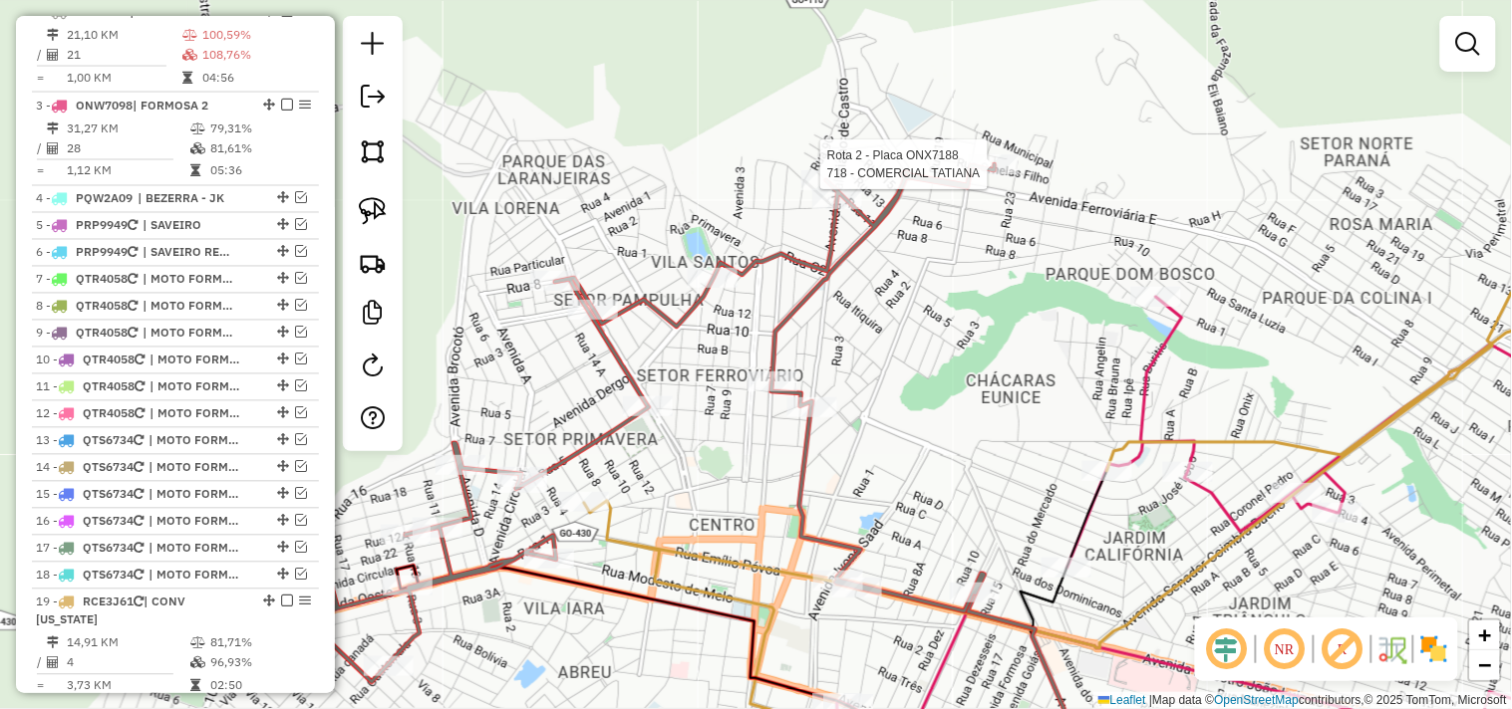
select select "*********"
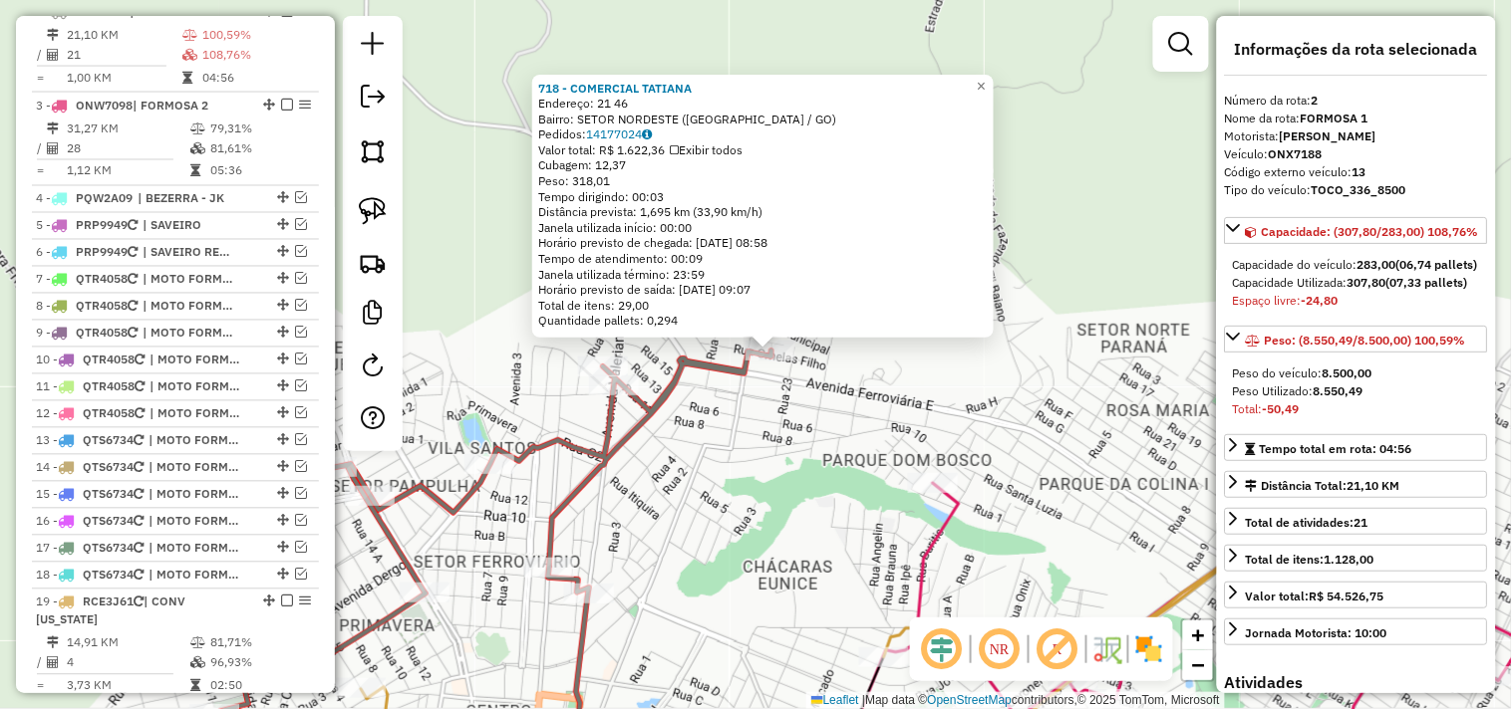
drag, startPoint x: 827, startPoint y: 406, endPoint x: 853, endPoint y: 397, distance: 27.4
click at [853, 397] on div "718 - COMERCIAL TATIANA Endereço: 21 46 Bairro: SETOR NORDESTE (FORMOSA / GO) P…" at bounding box center [756, 354] width 1512 height 709
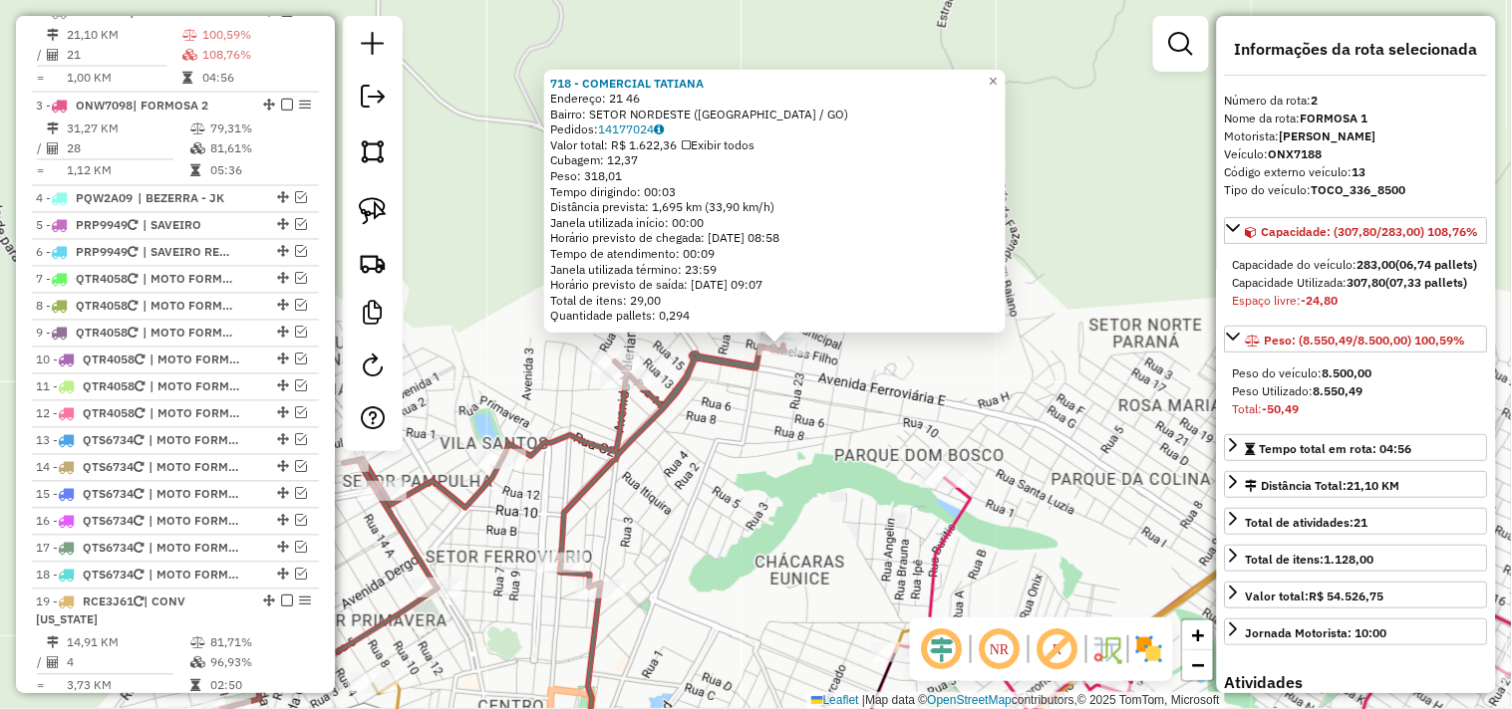
drag, startPoint x: 858, startPoint y: 416, endPoint x: 869, endPoint y: 389, distance: 29.1
click at [869, 392] on div "718 - COMERCIAL TATIANA Endereço: 21 46 Bairro: SETOR NORDESTE (FORMOSA / GO) P…" at bounding box center [756, 354] width 1512 height 709
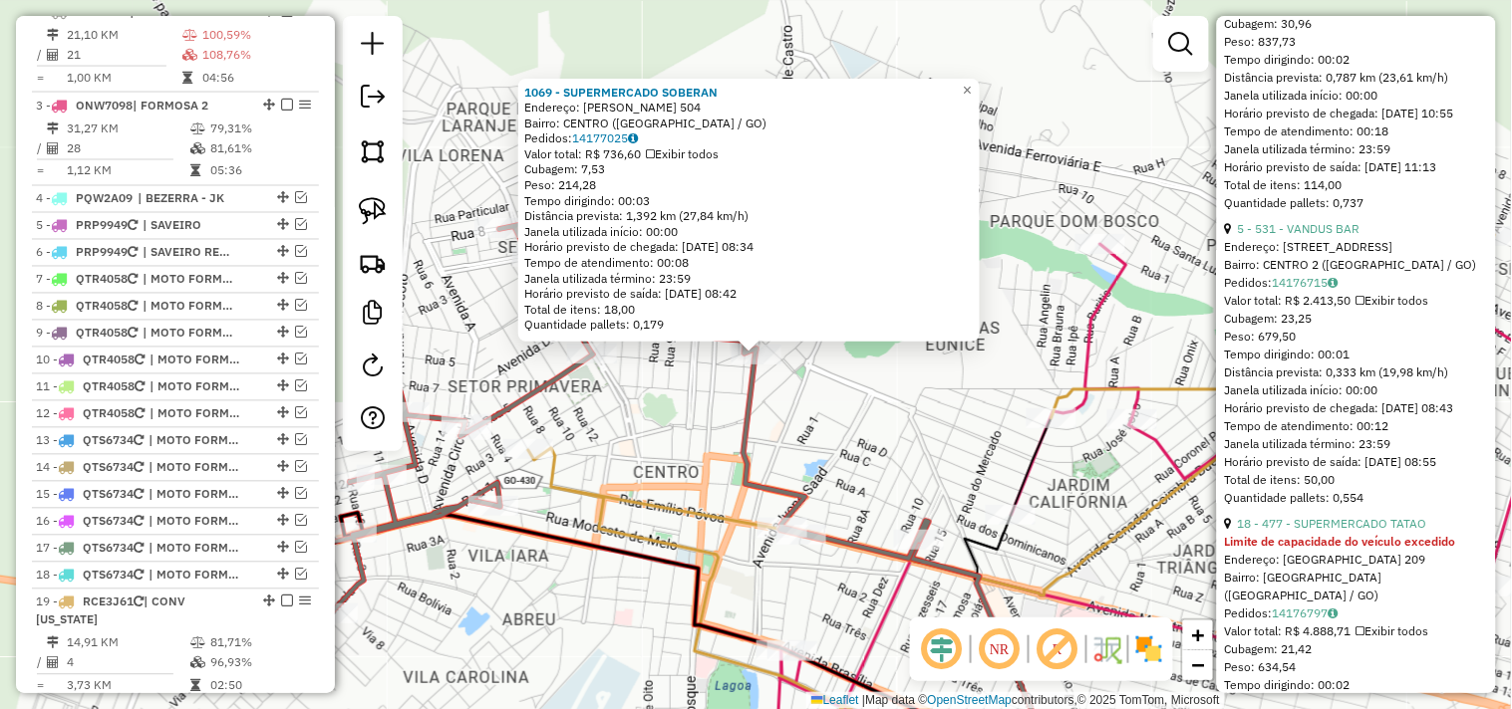
scroll to position [1549, 0]
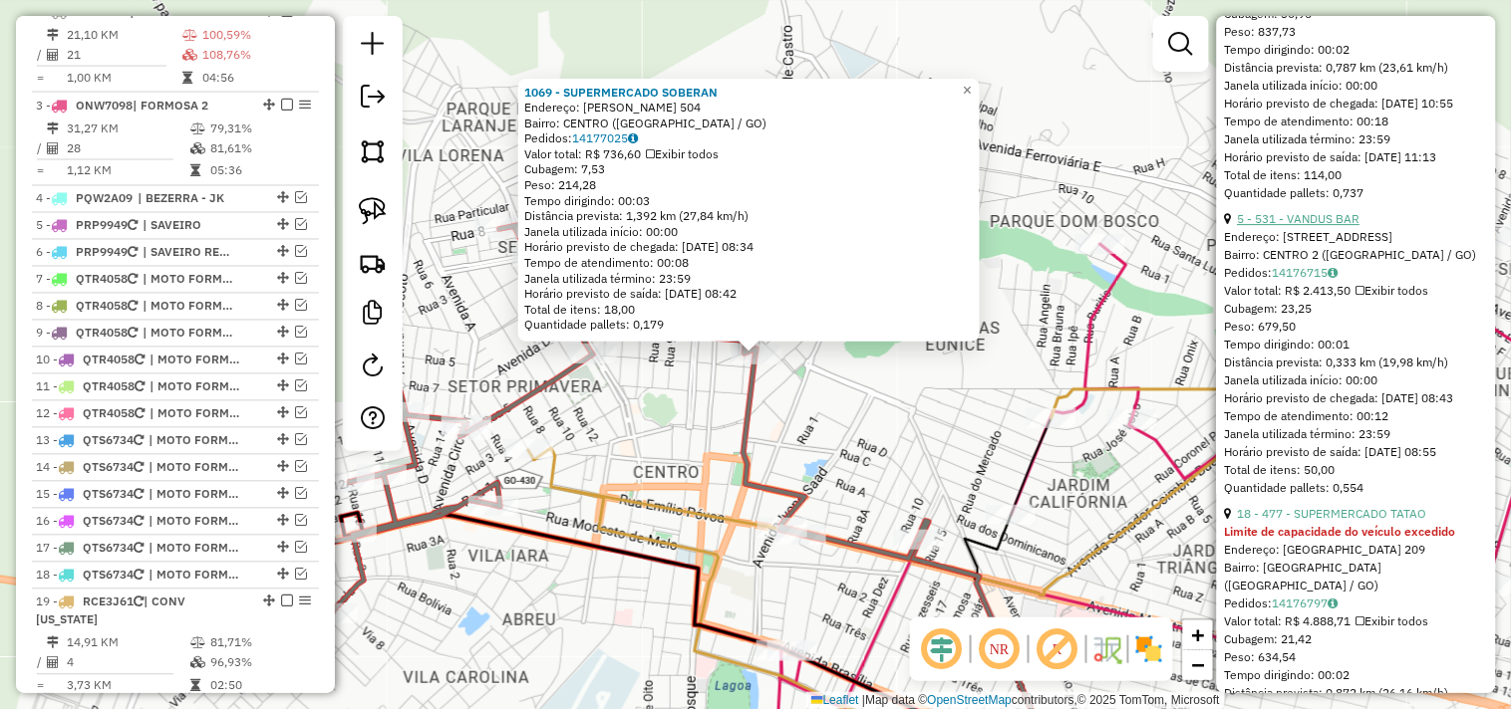
click at [1321, 226] on link "5 - 531 - VANDUS BAR" at bounding box center [1299, 218] width 123 height 15
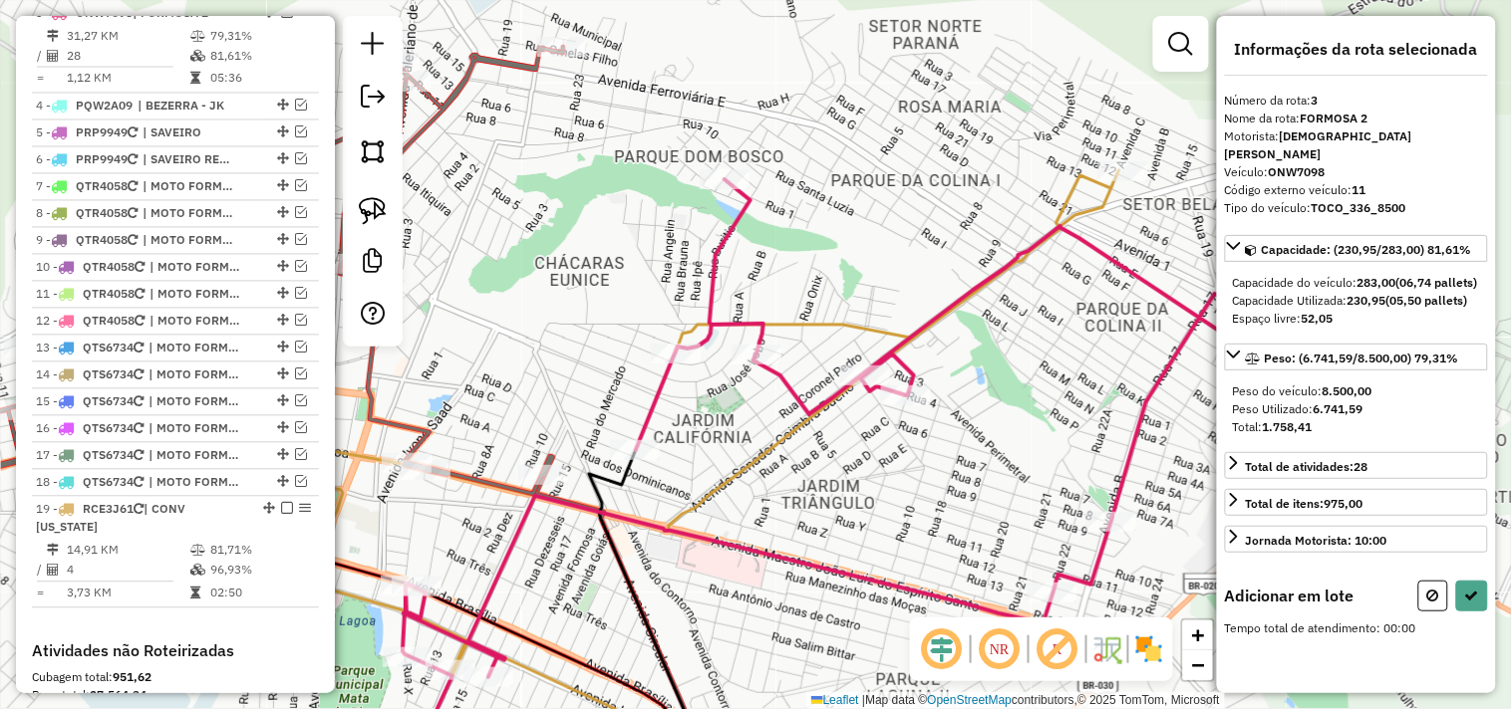
scroll to position [0, 0]
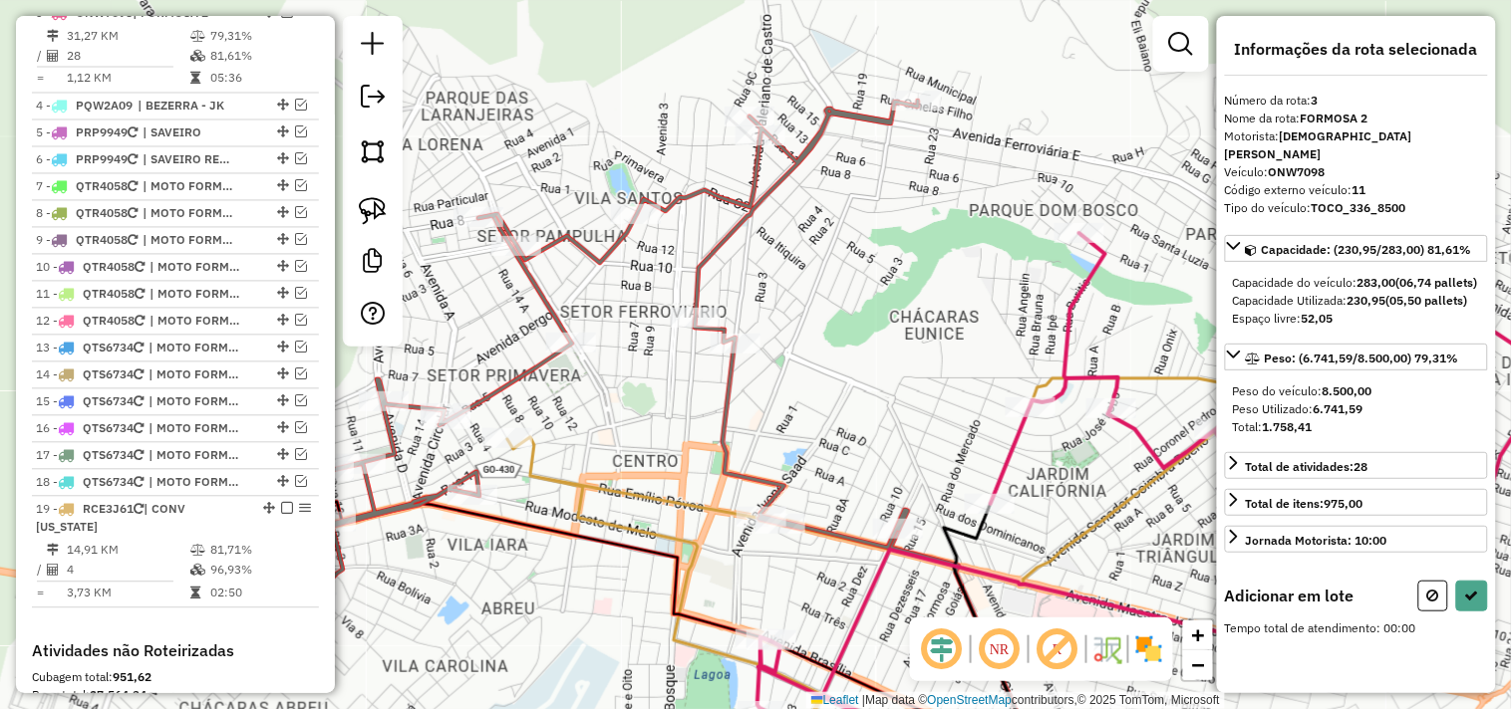
drag, startPoint x: 927, startPoint y: 266, endPoint x: 979, endPoint y: 336, distance: 87.5
click at [1083, 314] on div "Janela de atendimento Grade de atendimento Capacidade Transportadoras Veículos …" at bounding box center [756, 354] width 1512 height 709
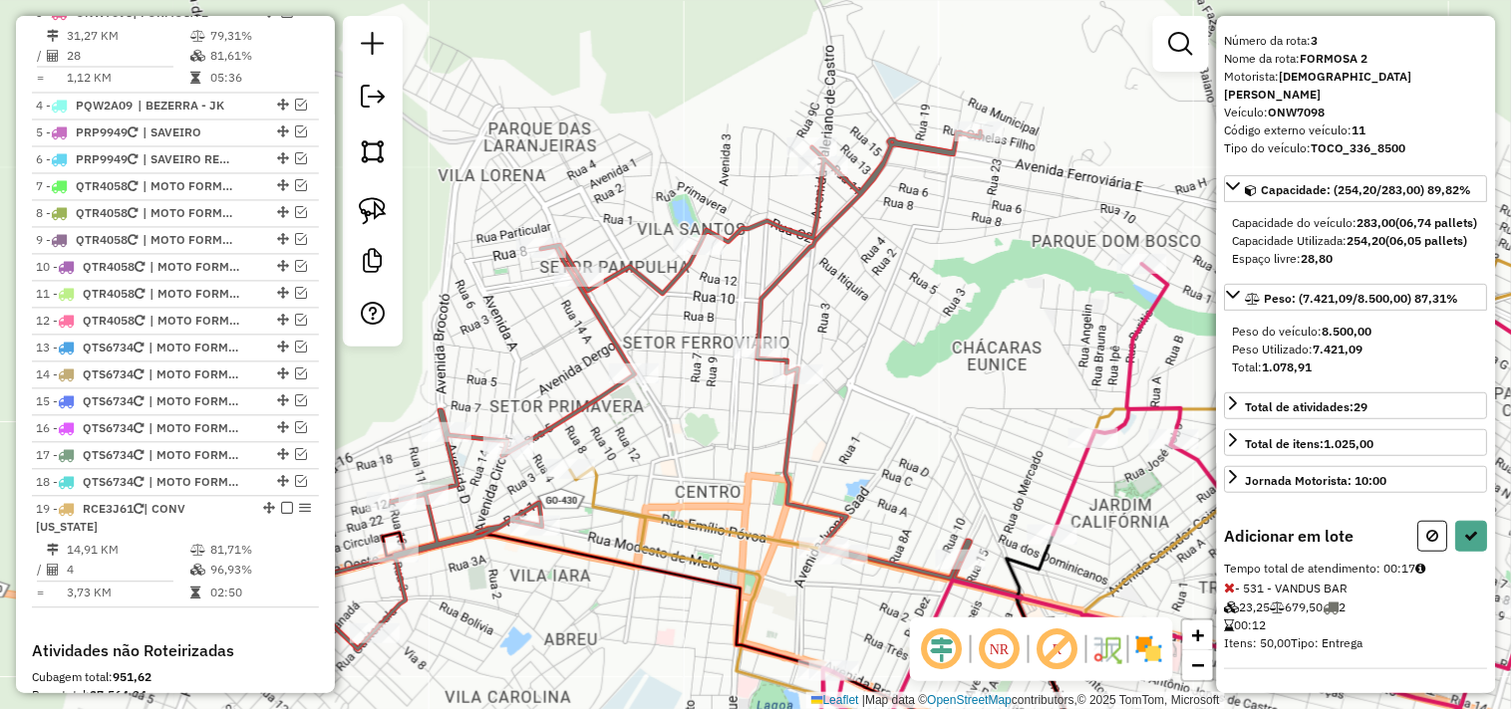
scroll to position [94, 0]
click at [1471, 530] on icon at bounding box center [1472, 536] width 14 height 14
select select "*********"
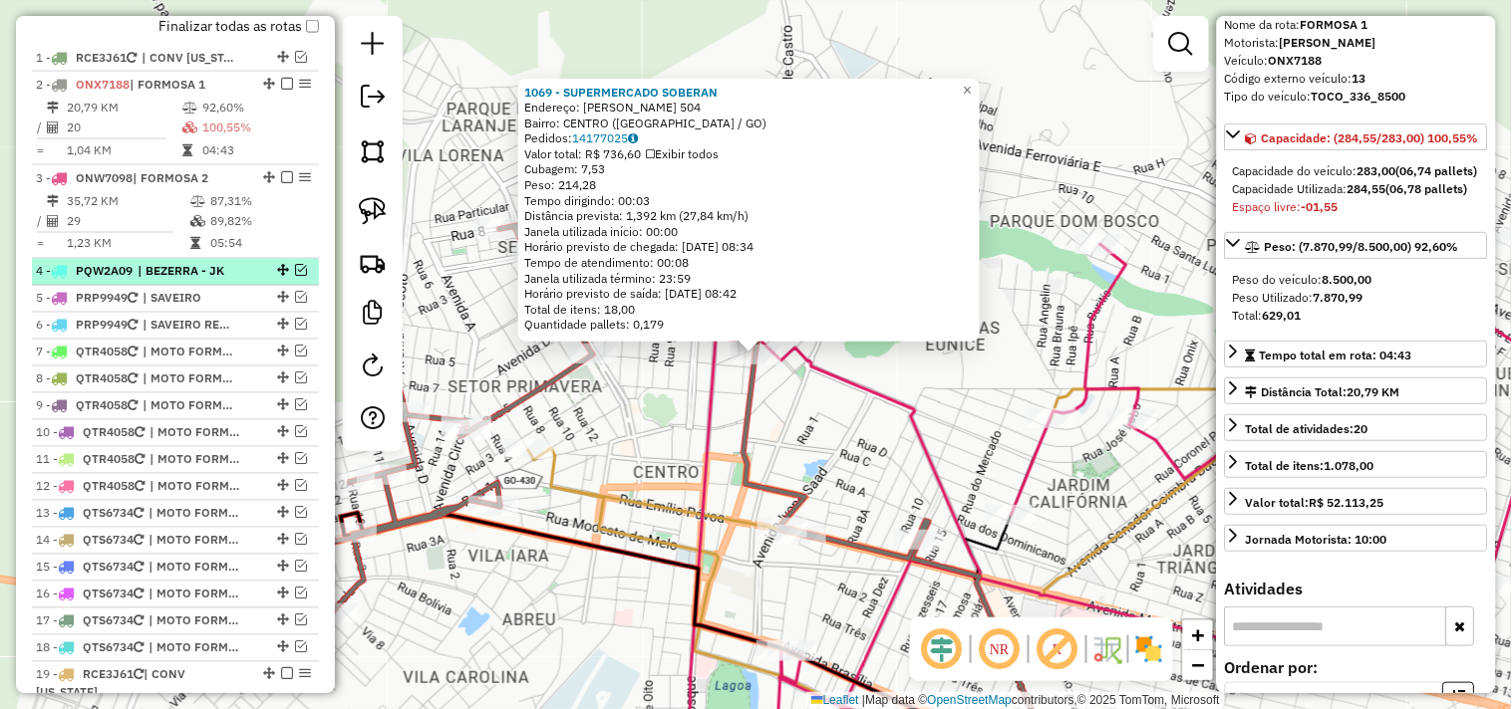
scroll to position [711, 0]
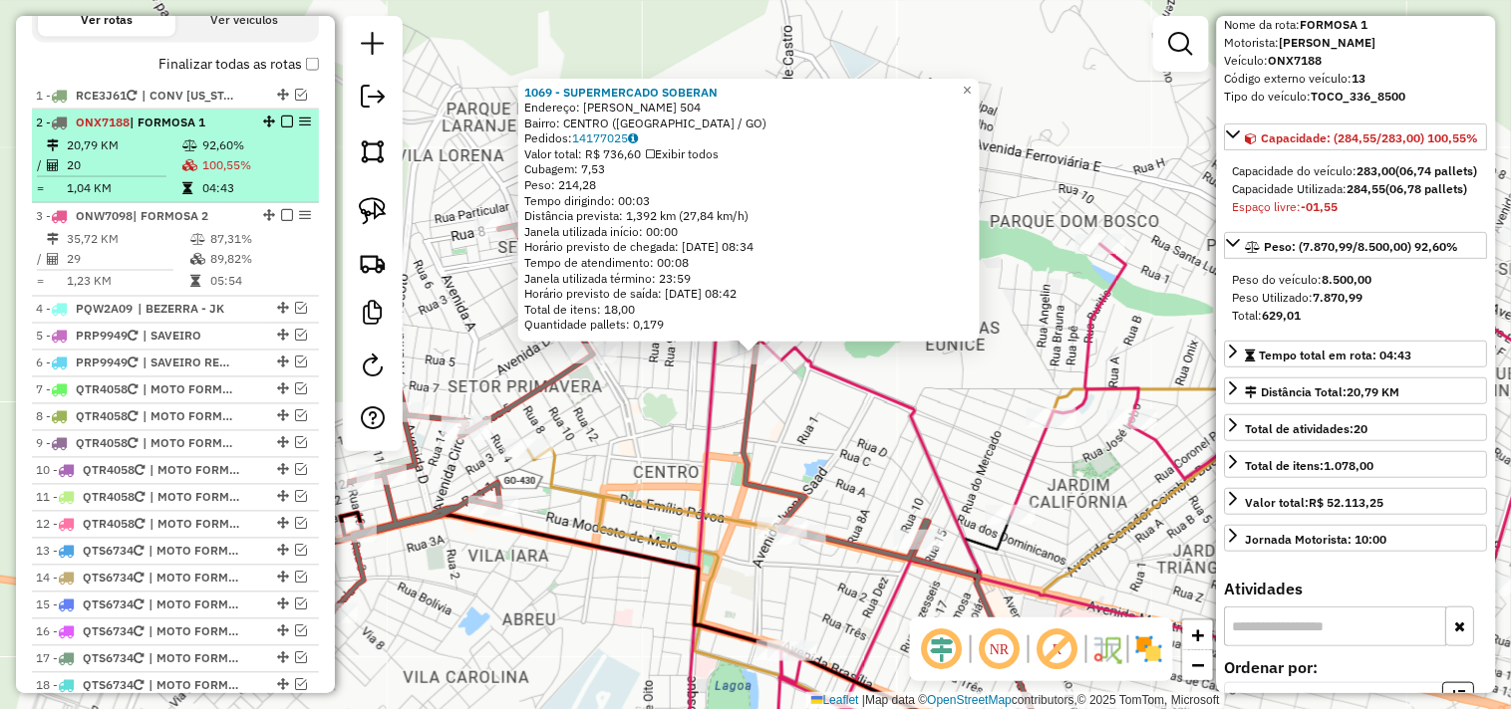
click at [281, 128] on em at bounding box center [287, 122] width 12 height 12
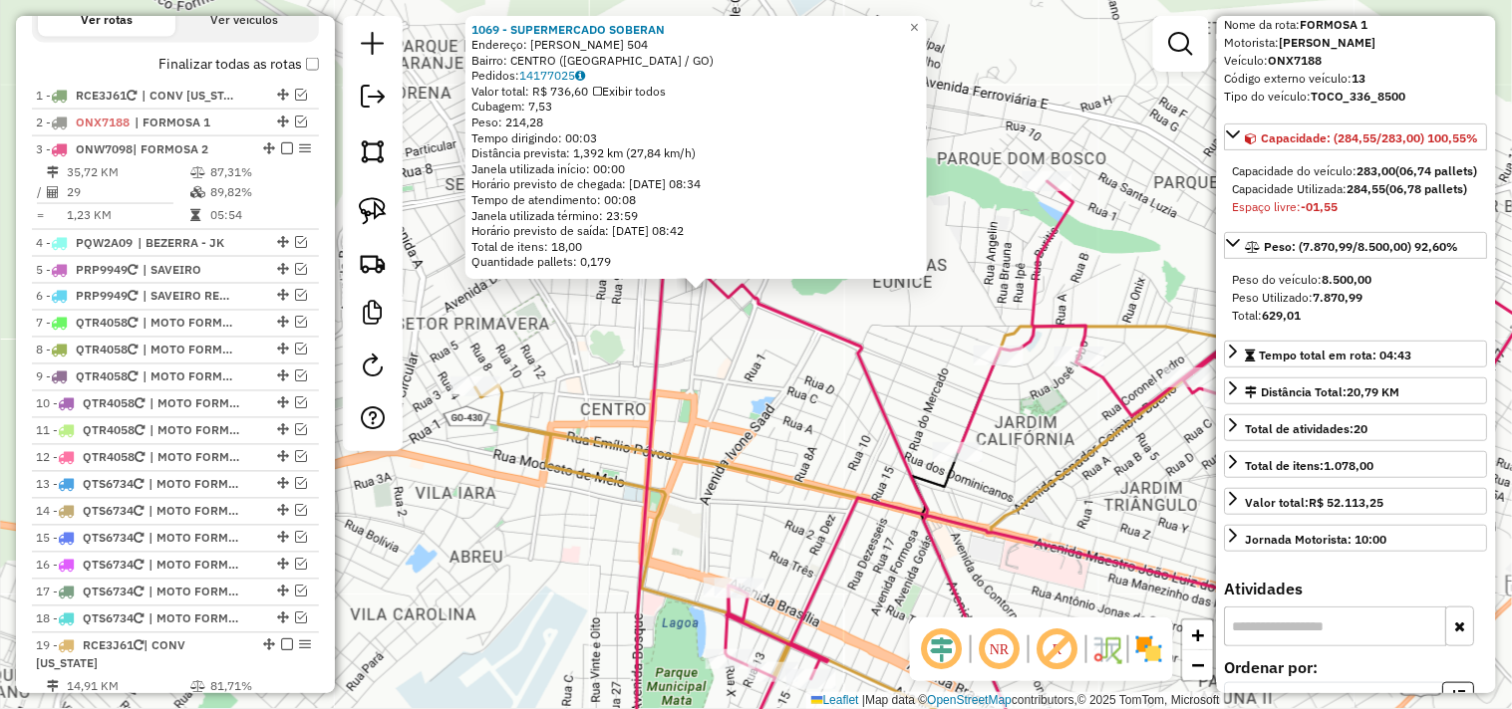
drag, startPoint x: 748, startPoint y: 406, endPoint x: 574, endPoint y: 229, distance: 248.0
click at [573, 214] on div "1069 - SUPERMERCADO SOBERAN Endereço: VALERIANO DE CASTRO 504 Bairro: CENTRO (F…" at bounding box center [756, 354] width 1512 height 709
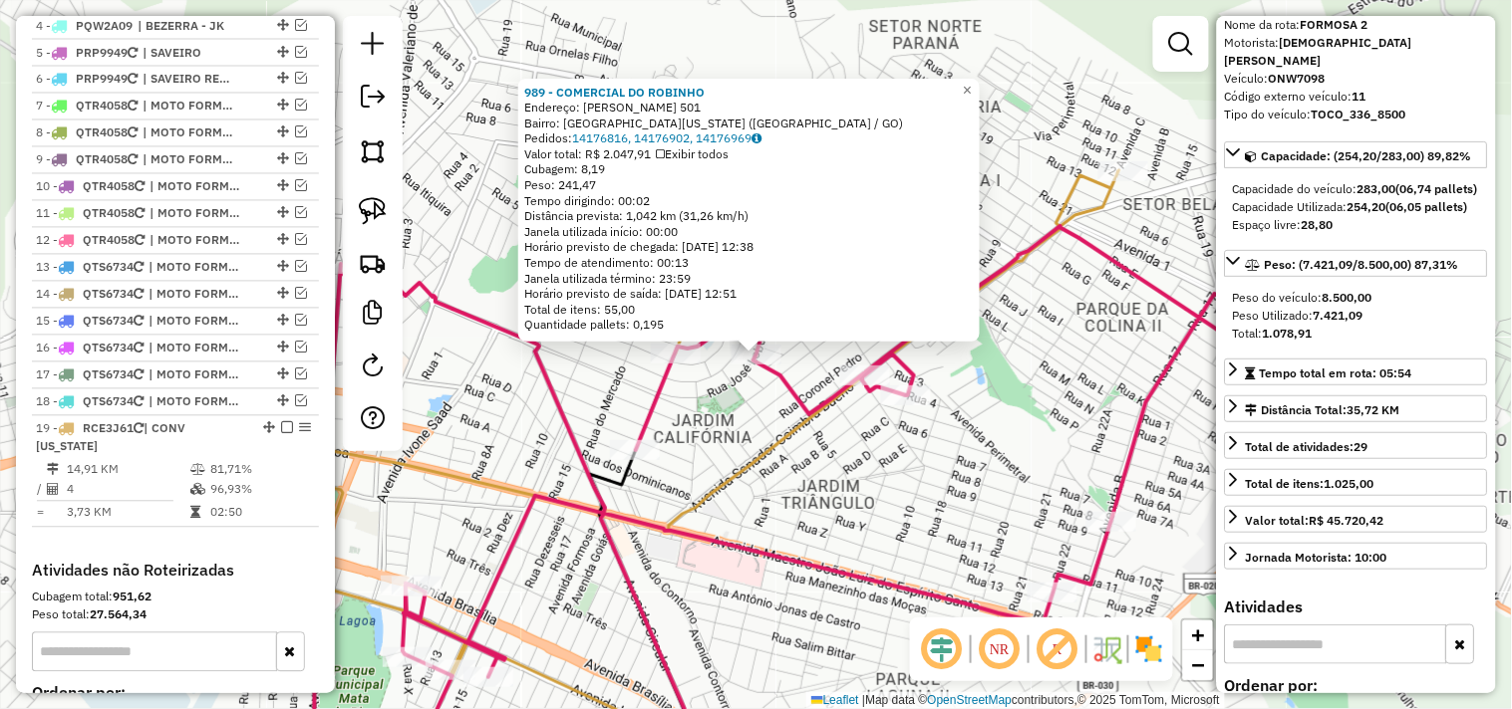
scroll to position [849, 0]
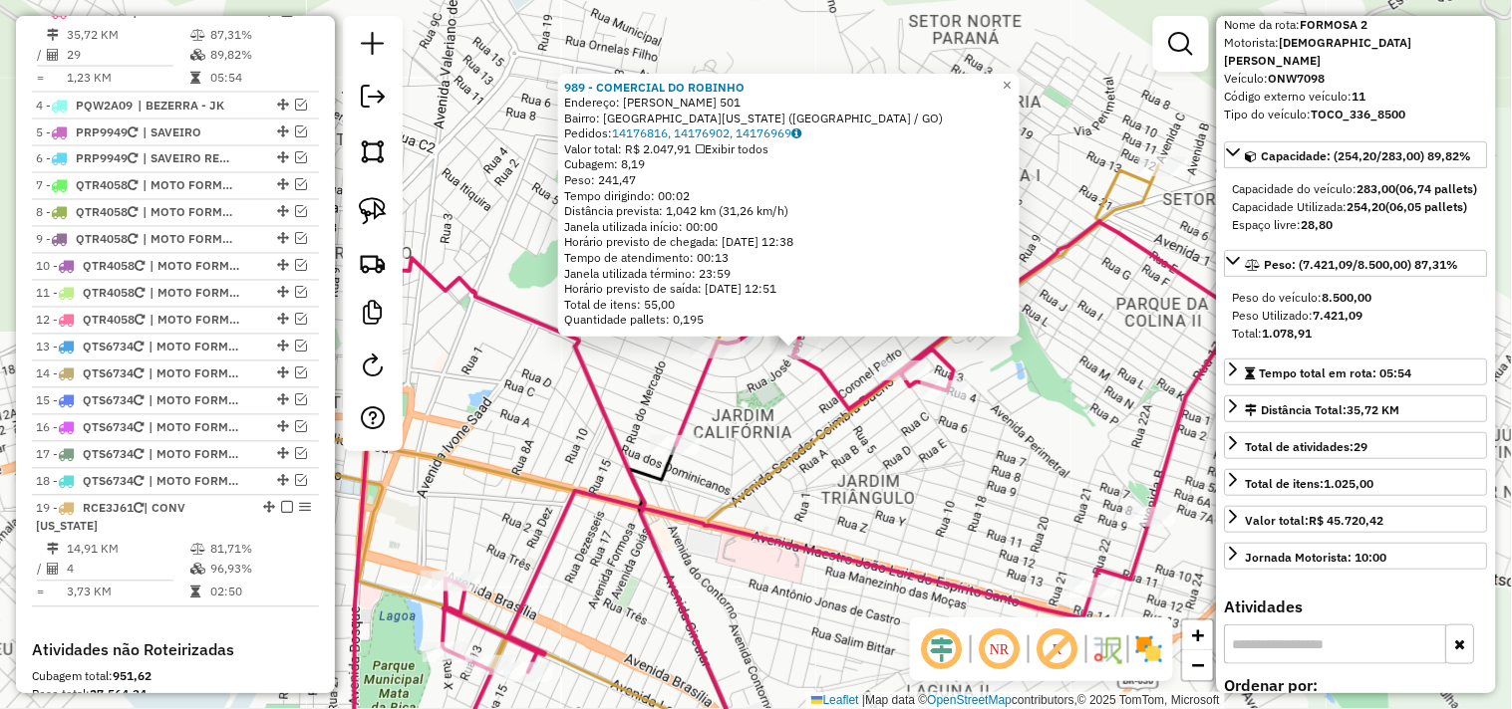
drag, startPoint x: 704, startPoint y: 400, endPoint x: 734, endPoint y: 394, distance: 30.5
click at [734, 394] on div "989 - COMERCIAL DO ROBINHO Endereço: JOSE LOBO 501 Bairro: JARDIM CALIFORNIA (F…" at bounding box center [756, 354] width 1512 height 709
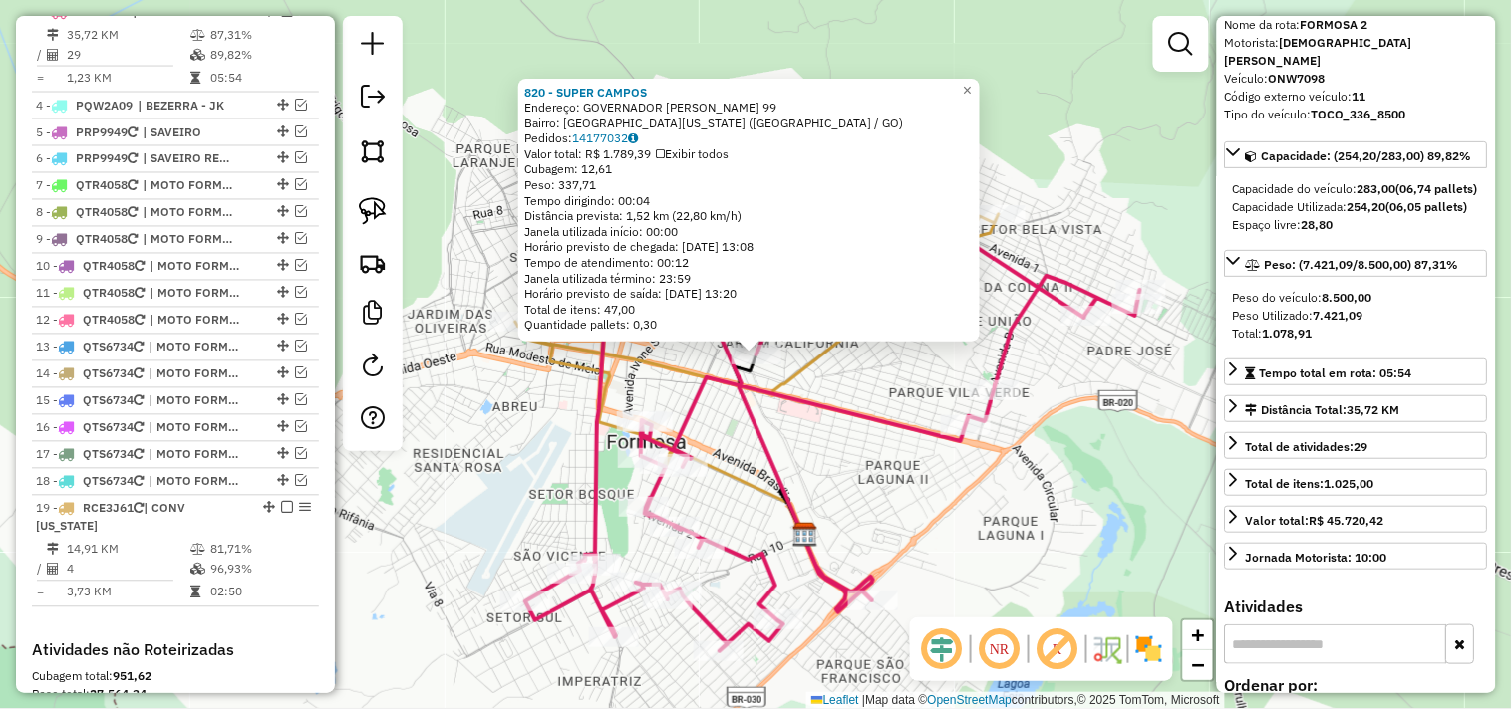
click at [858, 420] on icon at bounding box center [832, 434] width 615 height 433
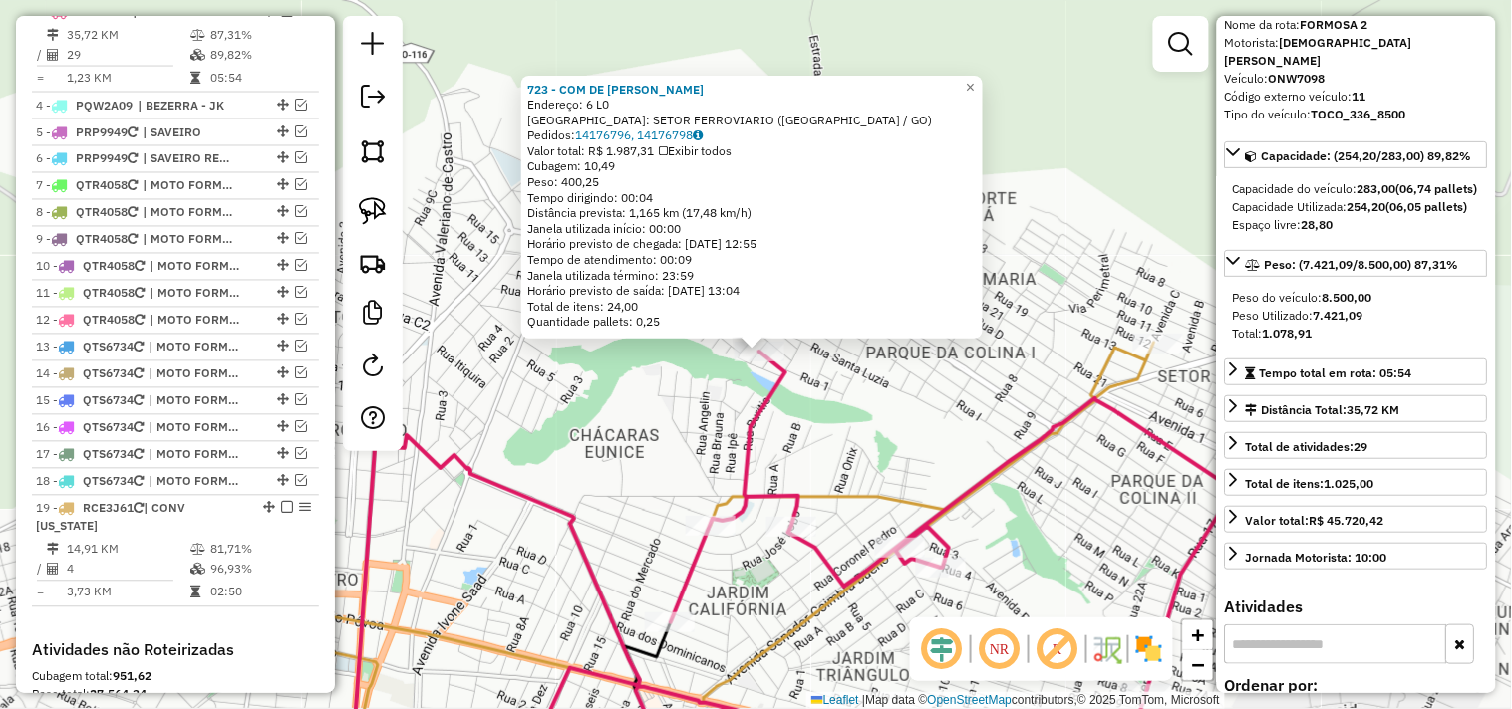
drag, startPoint x: 489, startPoint y: 444, endPoint x: 604, endPoint y: 342, distance: 153.8
click at [602, 342] on div "723 - COM DE BEB RIACHINHO Endereço: 6 L0 Bairro: SETOR FERROVIARIO (FORMOSA / …" at bounding box center [756, 354] width 1512 height 709
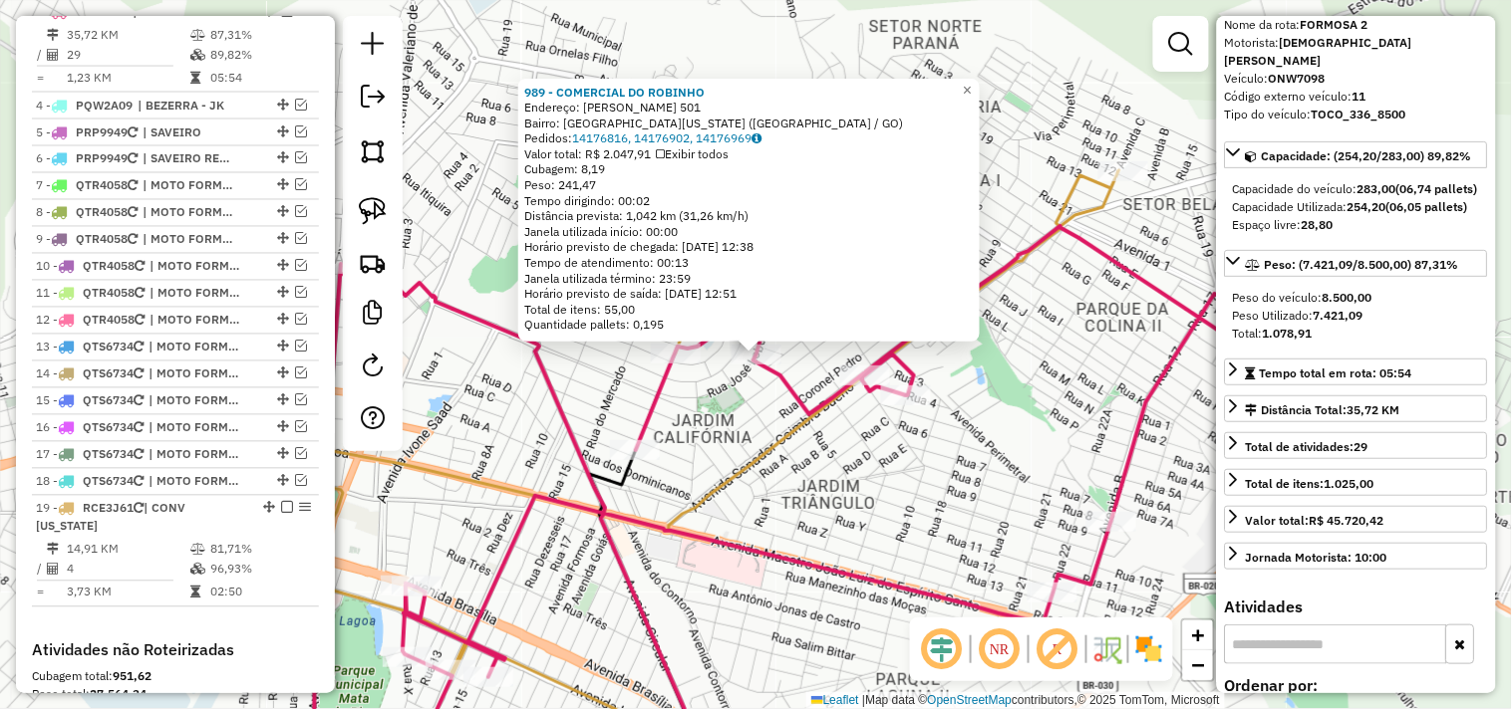
drag, startPoint x: 793, startPoint y: 479, endPoint x: 830, endPoint y: 455, distance: 43.9
click at [830, 456] on div "989 - COMERCIAL DO ROBINHO Endereço: JOSE LOBO 501 Bairro: JARDIM CALIFORNIA (F…" at bounding box center [756, 354] width 1512 height 709
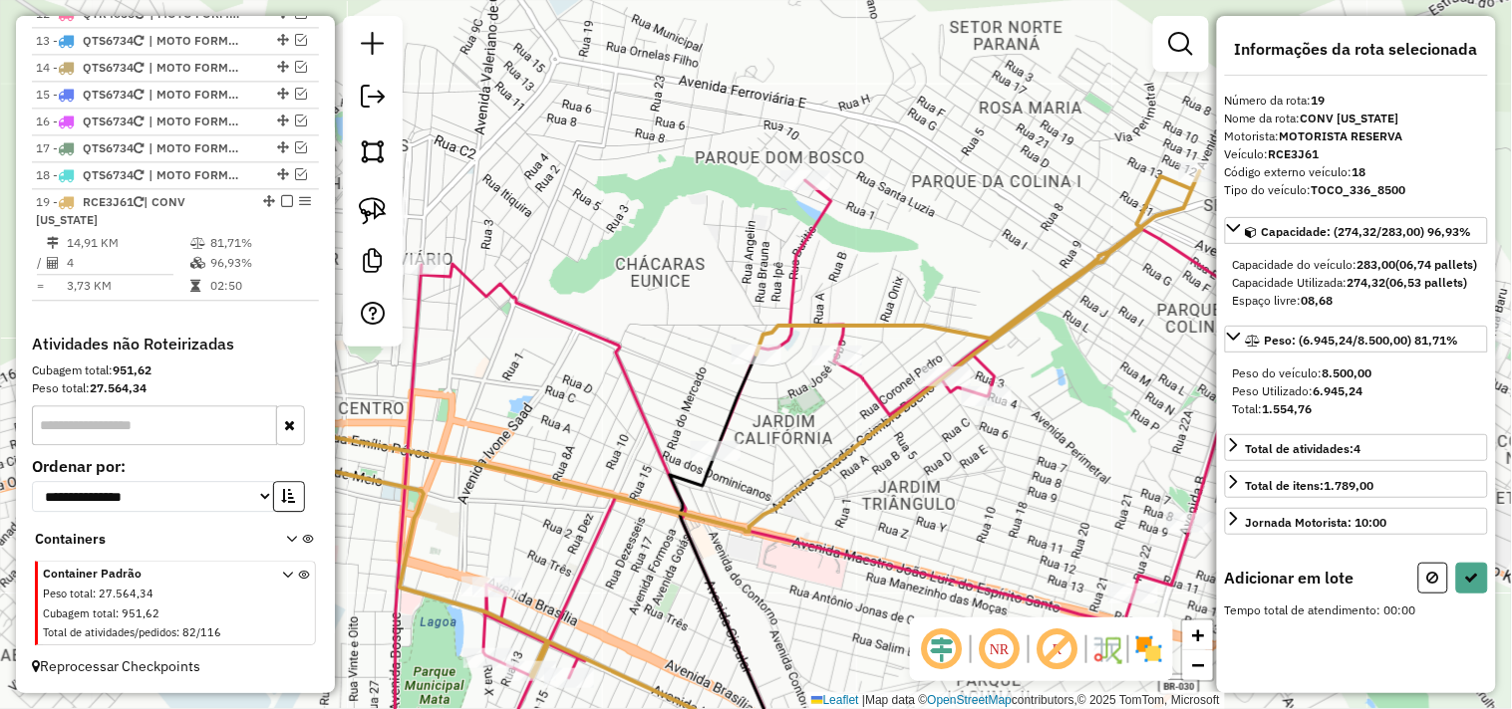
scroll to position [0, 0]
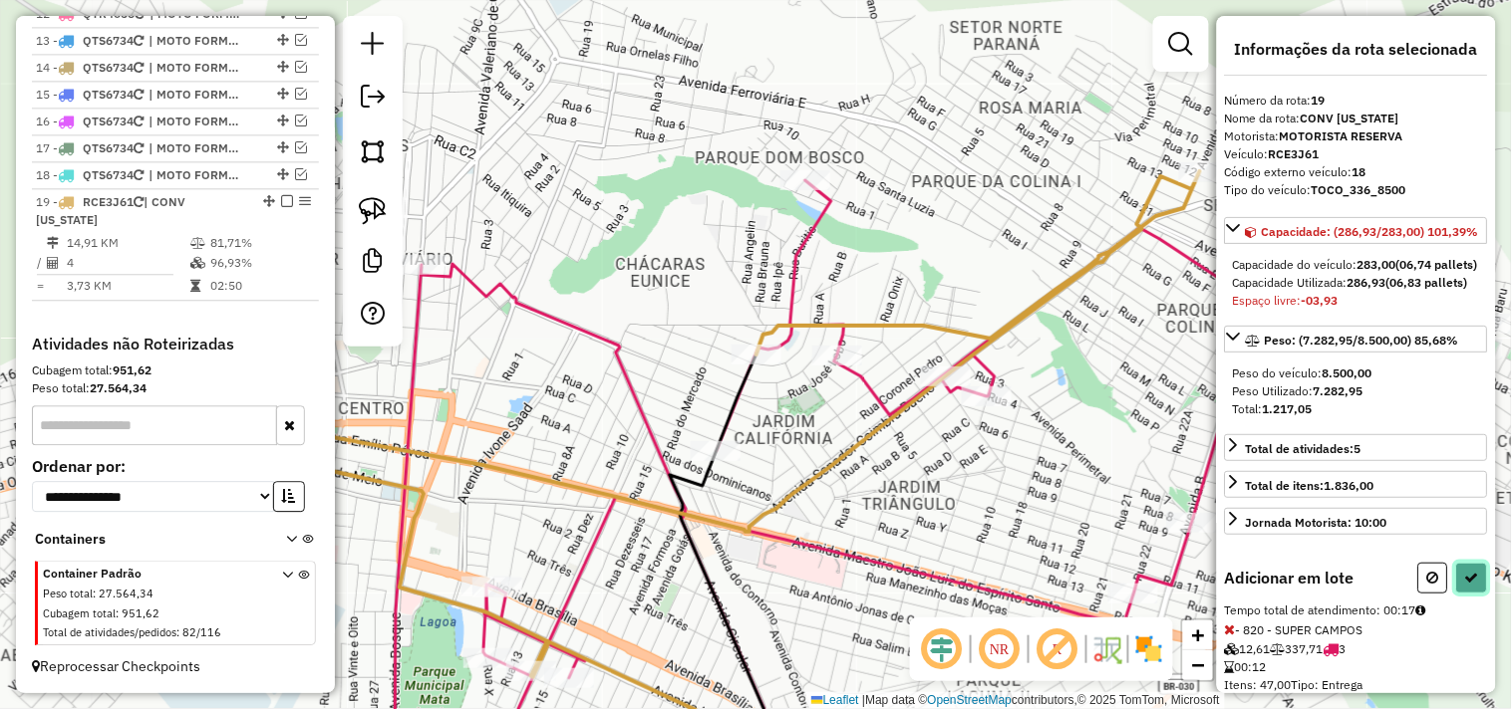
click at [1468, 585] on icon at bounding box center [1472, 578] width 14 height 14
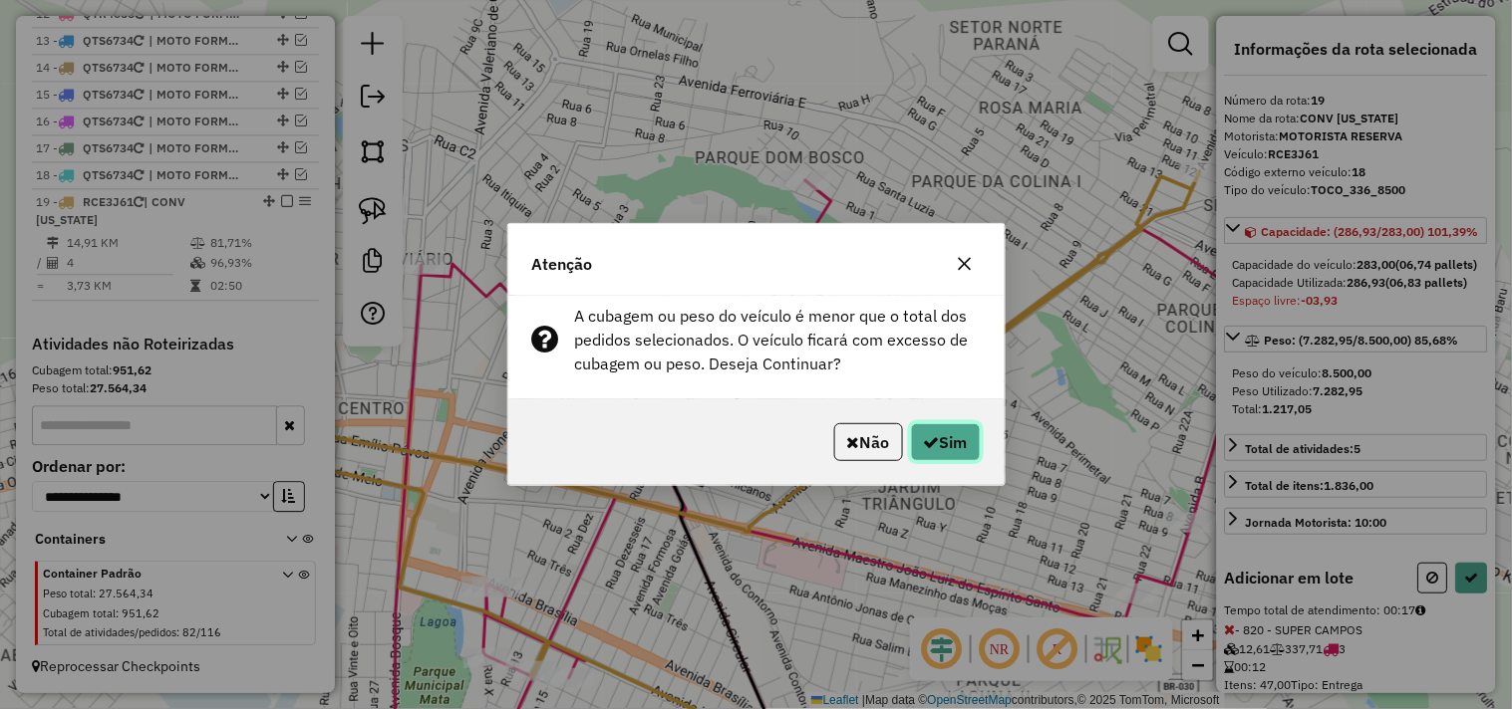
click at [950, 436] on button "Sim" at bounding box center [946, 442] width 70 height 38
select select "*********"
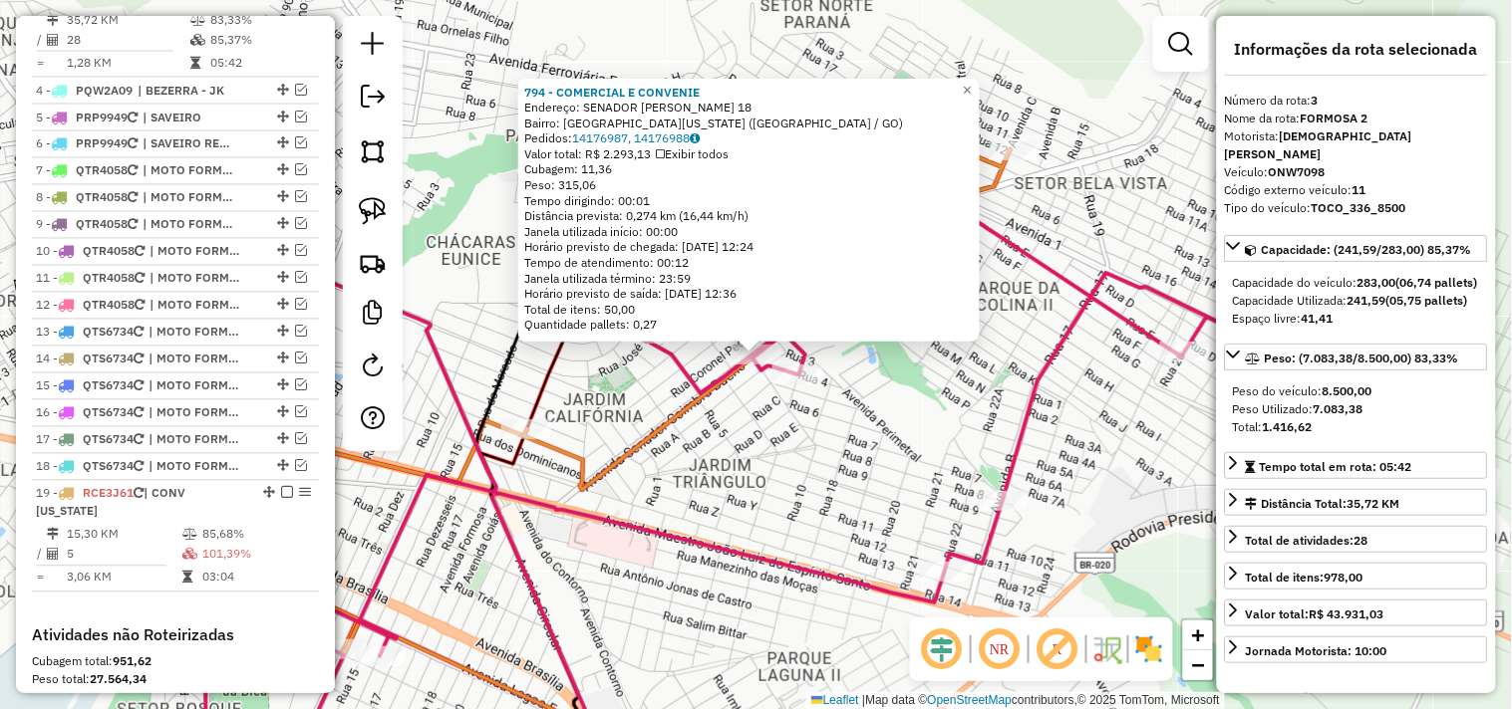
scroll to position [849, 0]
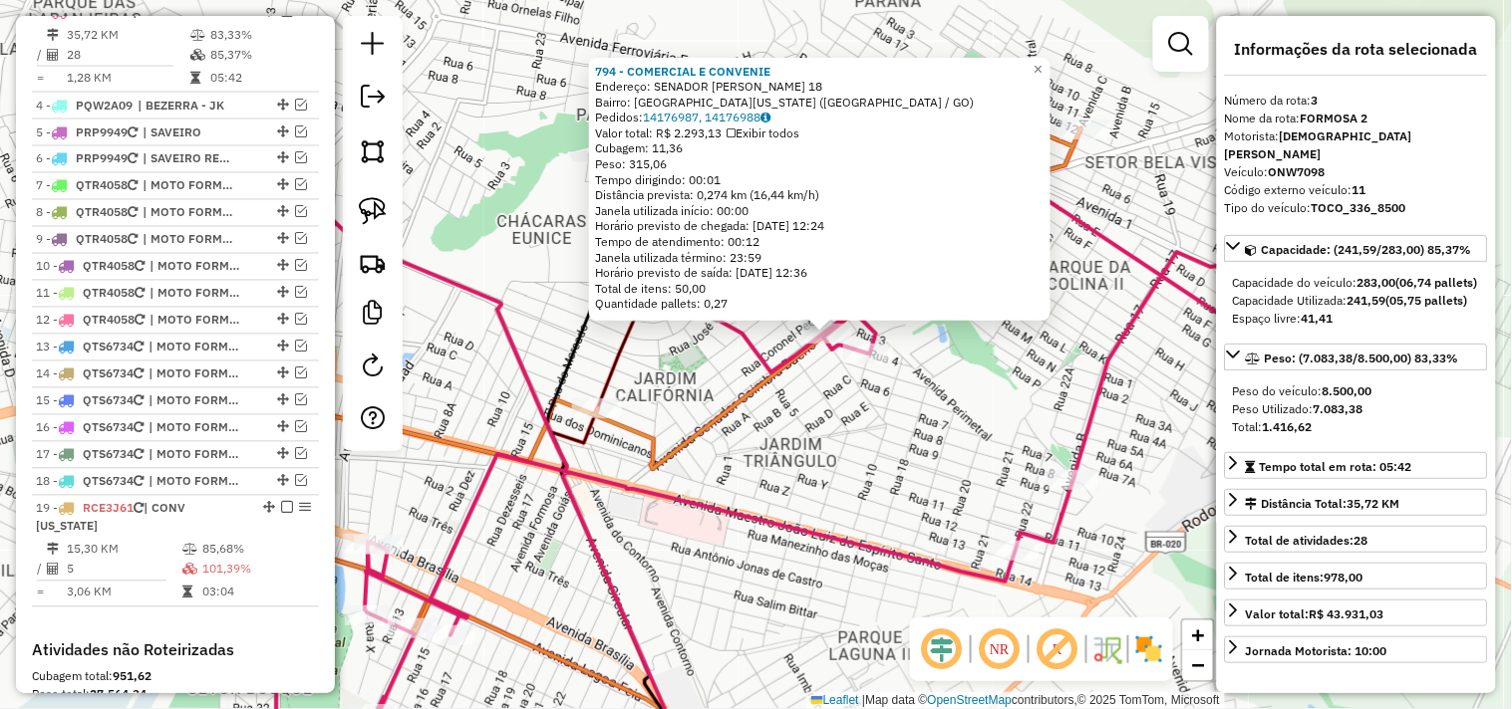
drag, startPoint x: 882, startPoint y: 462, endPoint x: 902, endPoint y: 453, distance: 21.9
click at [902, 454] on div "794 - COMERCIAL E CONVENIE Endereço: SENADOR COIMBRA BUENO 18 Bairro: JARDIM CA…" at bounding box center [756, 354] width 1512 height 709
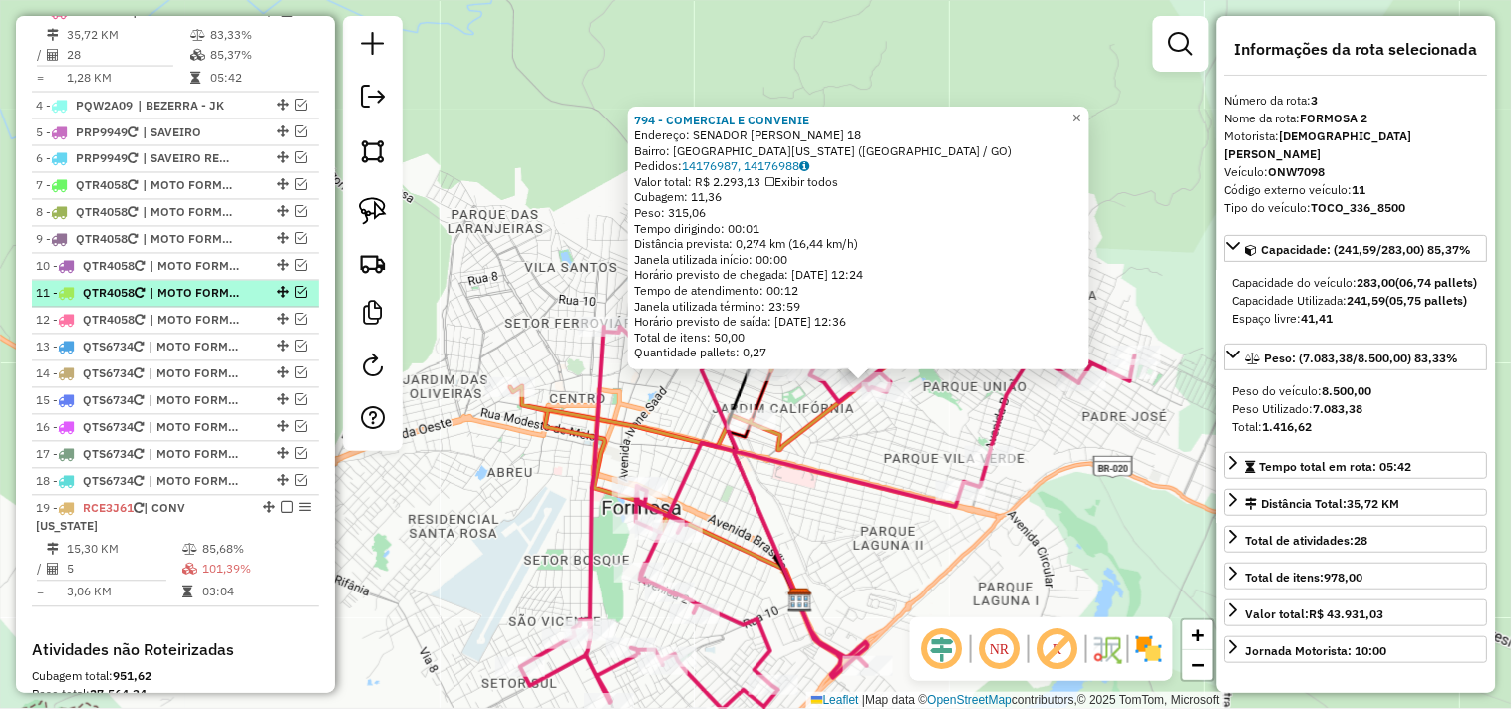
scroll to position [628, 0]
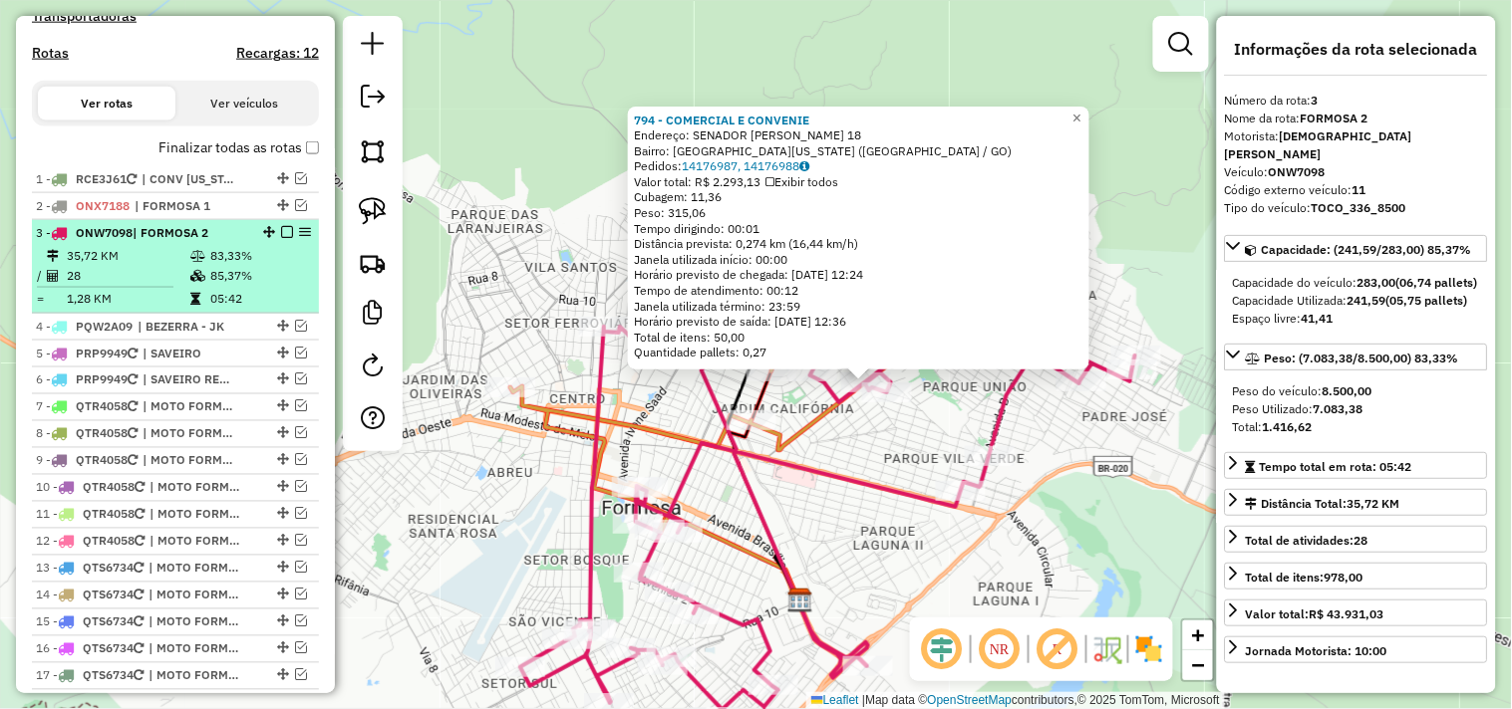
click at [281, 238] on em at bounding box center [287, 232] width 12 height 12
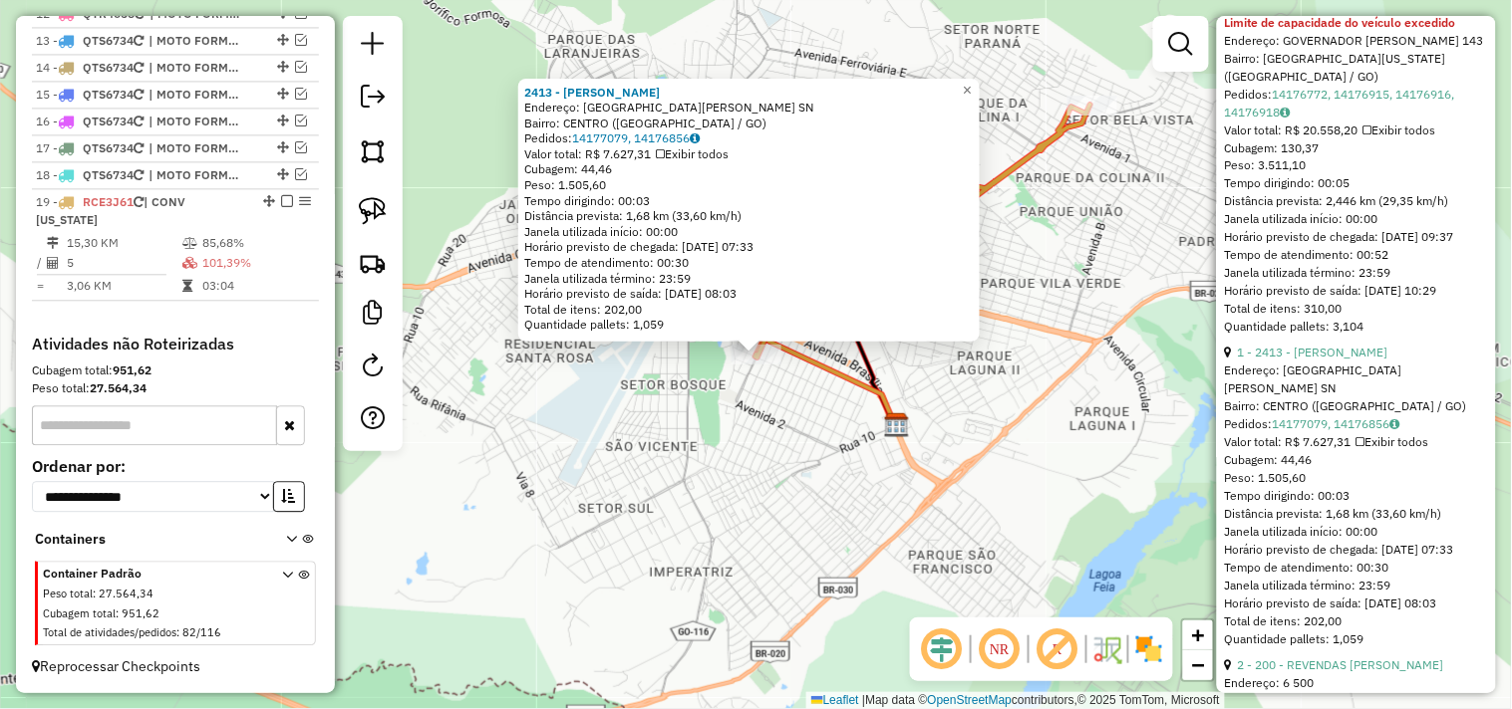
scroll to position [1047, 0]
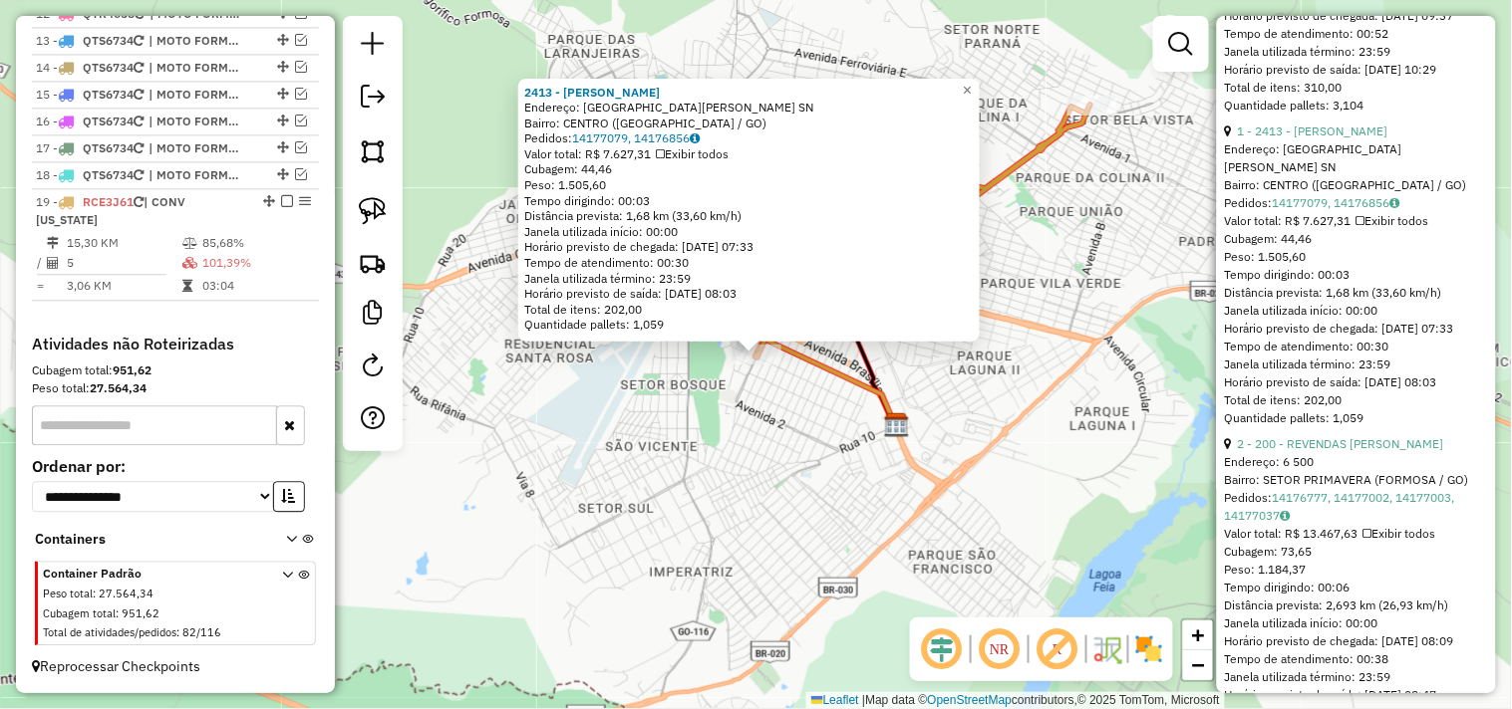
click at [1044, 478] on div "2413 - SERGIO BUENO Endereço: Avenida Joao Isper Gebrim SN Bairro: CENTRO (FORM…" at bounding box center [756, 354] width 1512 height 709
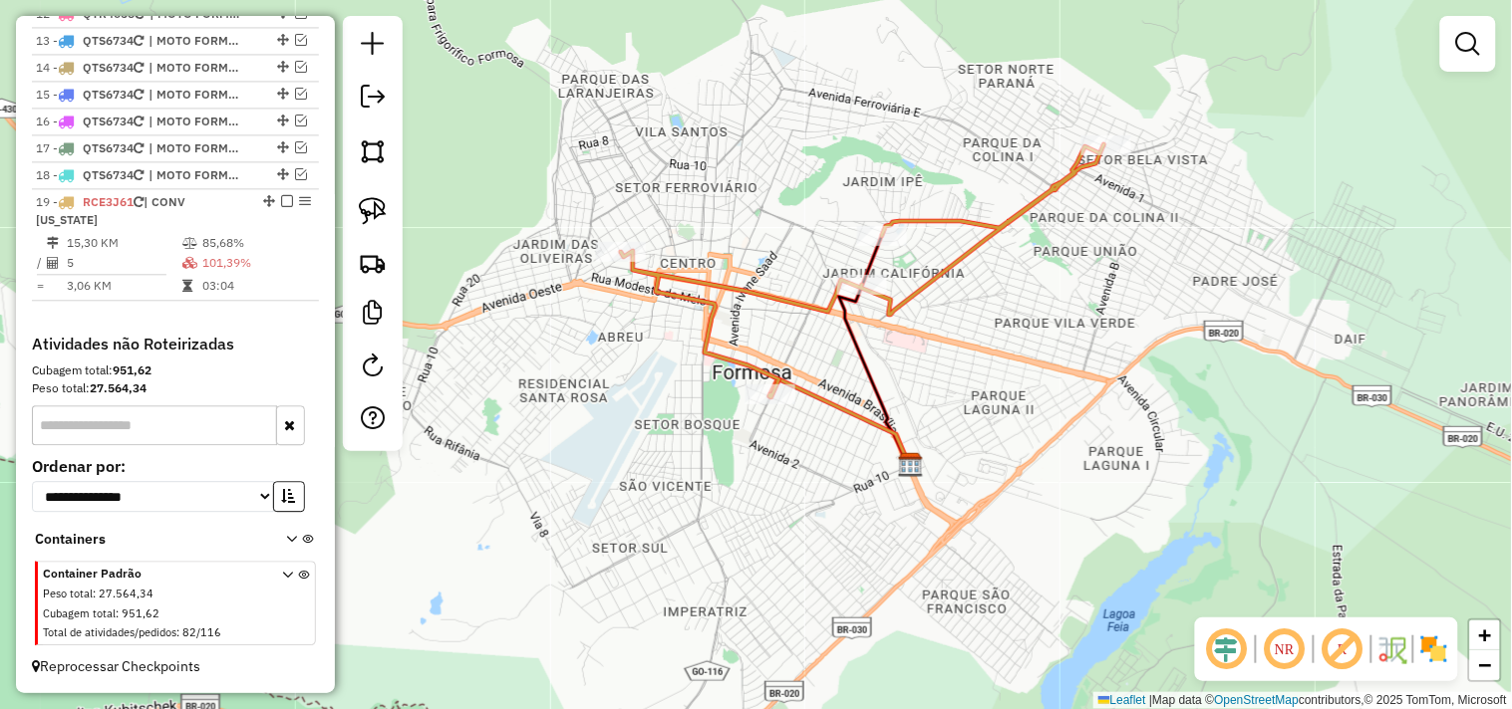
drag, startPoint x: 834, startPoint y: 397, endPoint x: 763, endPoint y: 401, distance: 70.9
click at [835, 459] on div "Janela de atendimento Grade de atendimento Capacidade Transportadoras Veículos …" at bounding box center [756, 354] width 1512 height 709
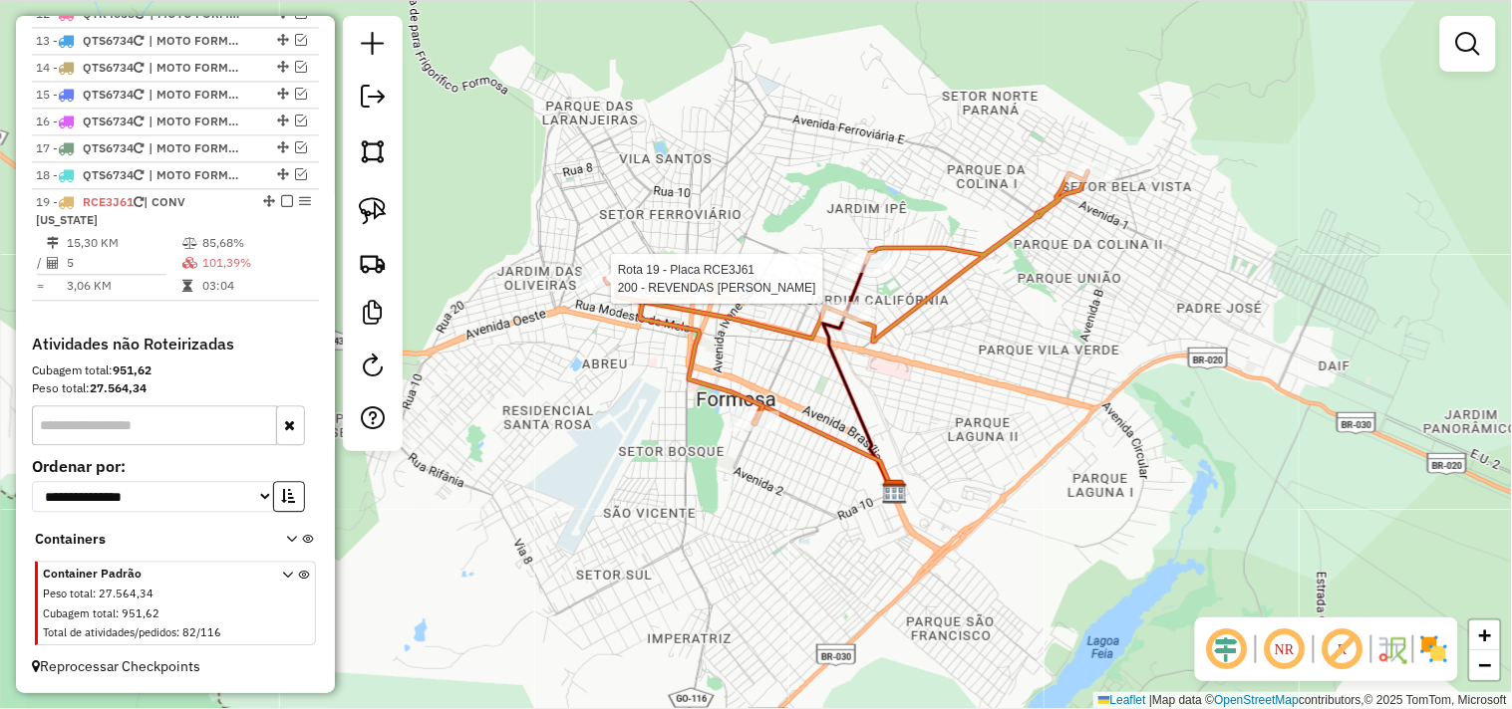
select select "*********"
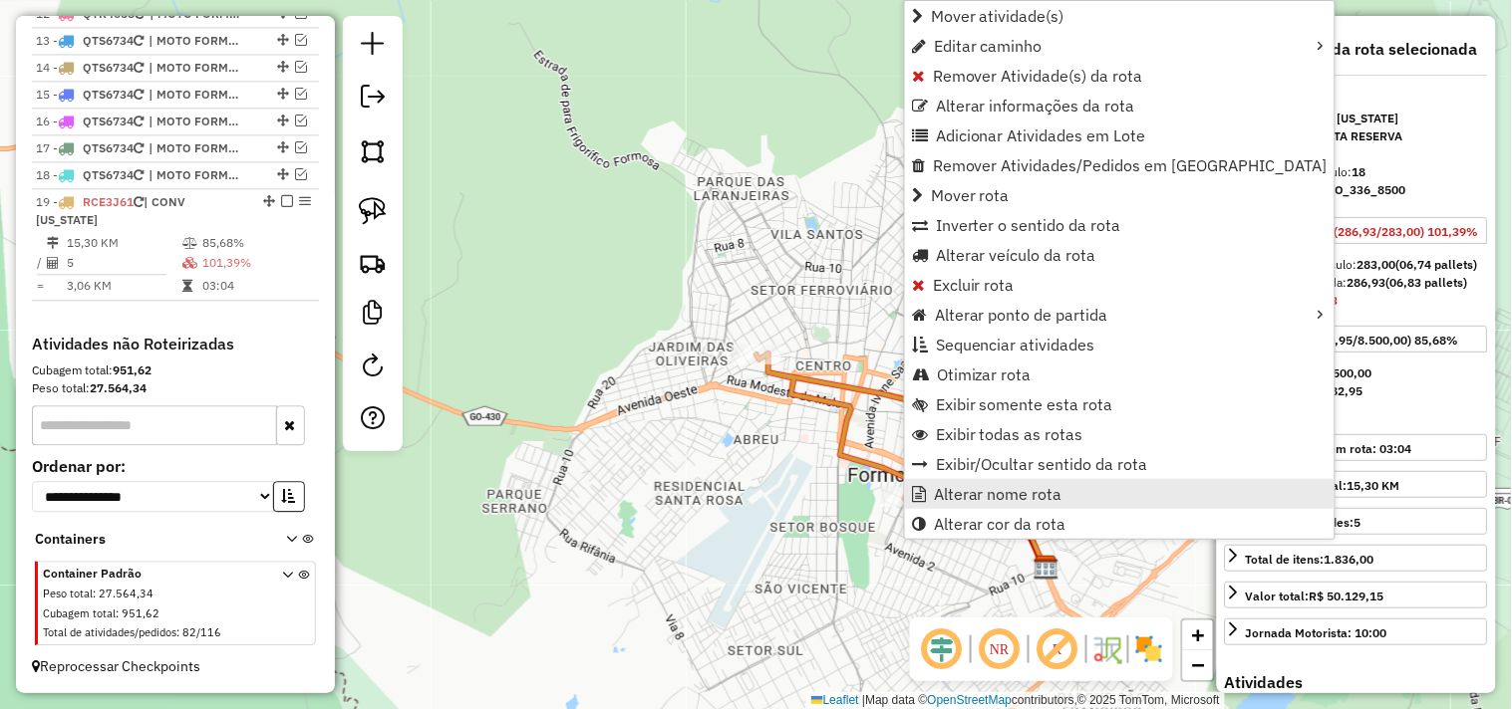
click at [954, 493] on span "Alterar nome rota" at bounding box center [998, 494] width 129 height 16
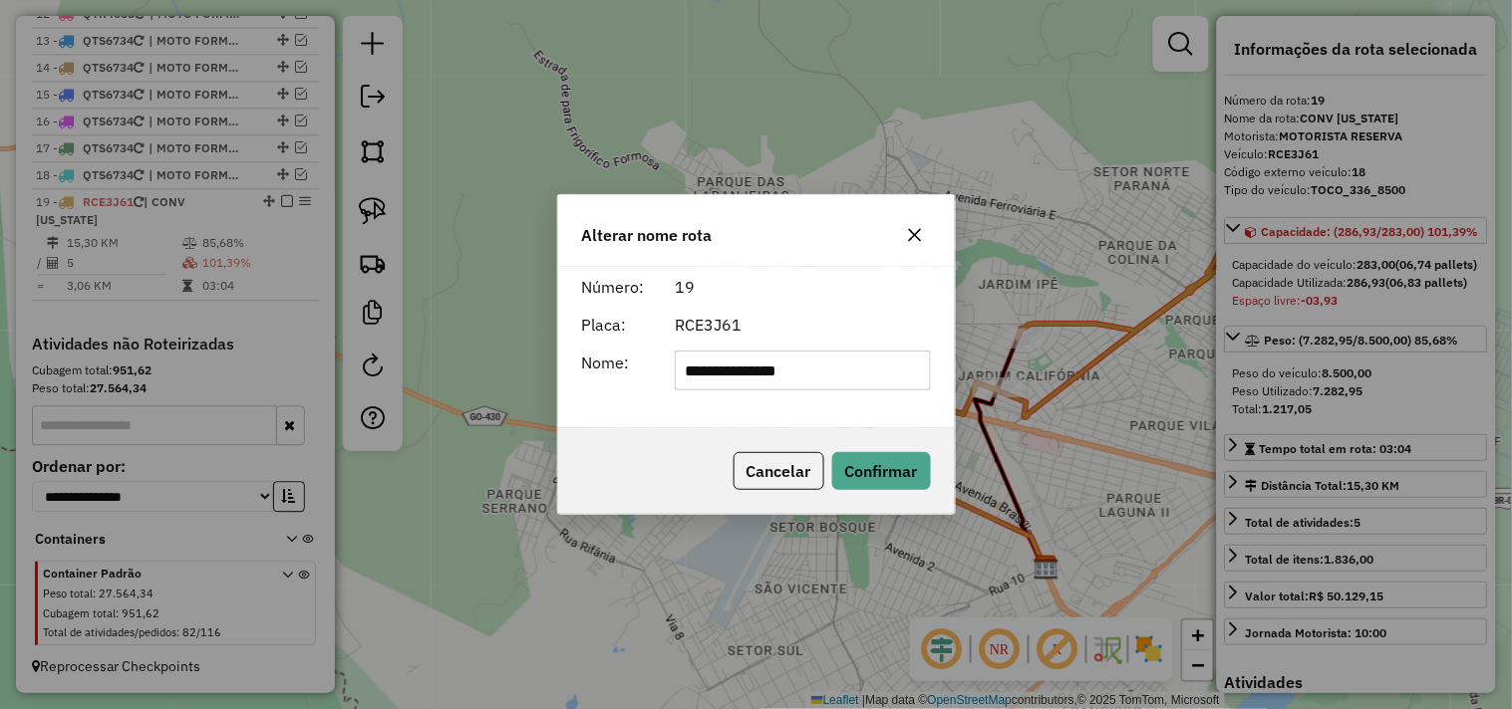
click at [689, 361] on input "**********" at bounding box center [803, 371] width 256 height 40
type input "**********"
click at [902, 458] on button "Confirmar" at bounding box center [881, 471] width 99 height 38
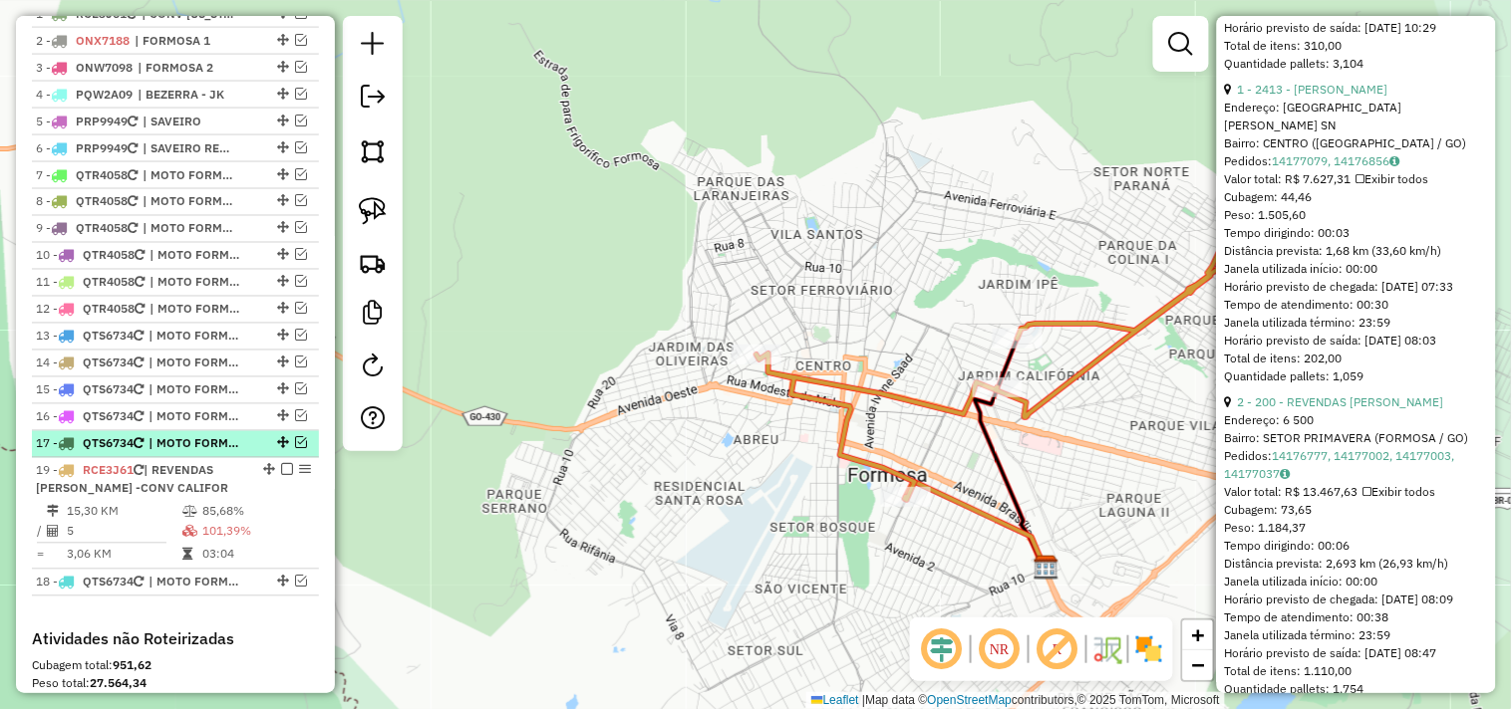
scroll to position [774, 0]
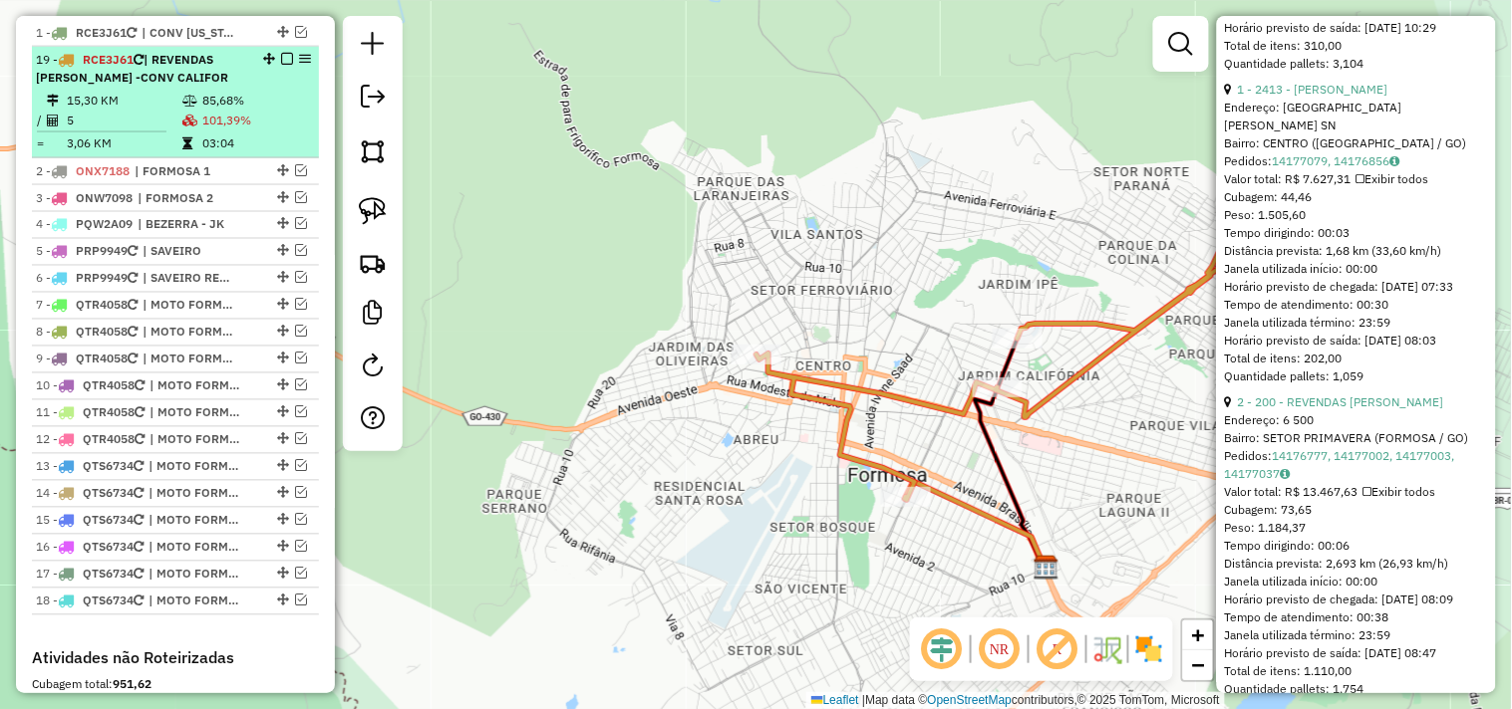
drag, startPoint x: 267, startPoint y: 311, endPoint x: 254, endPoint y: 71, distance: 240.5
click at [283, 65] on em at bounding box center [287, 59] width 12 height 12
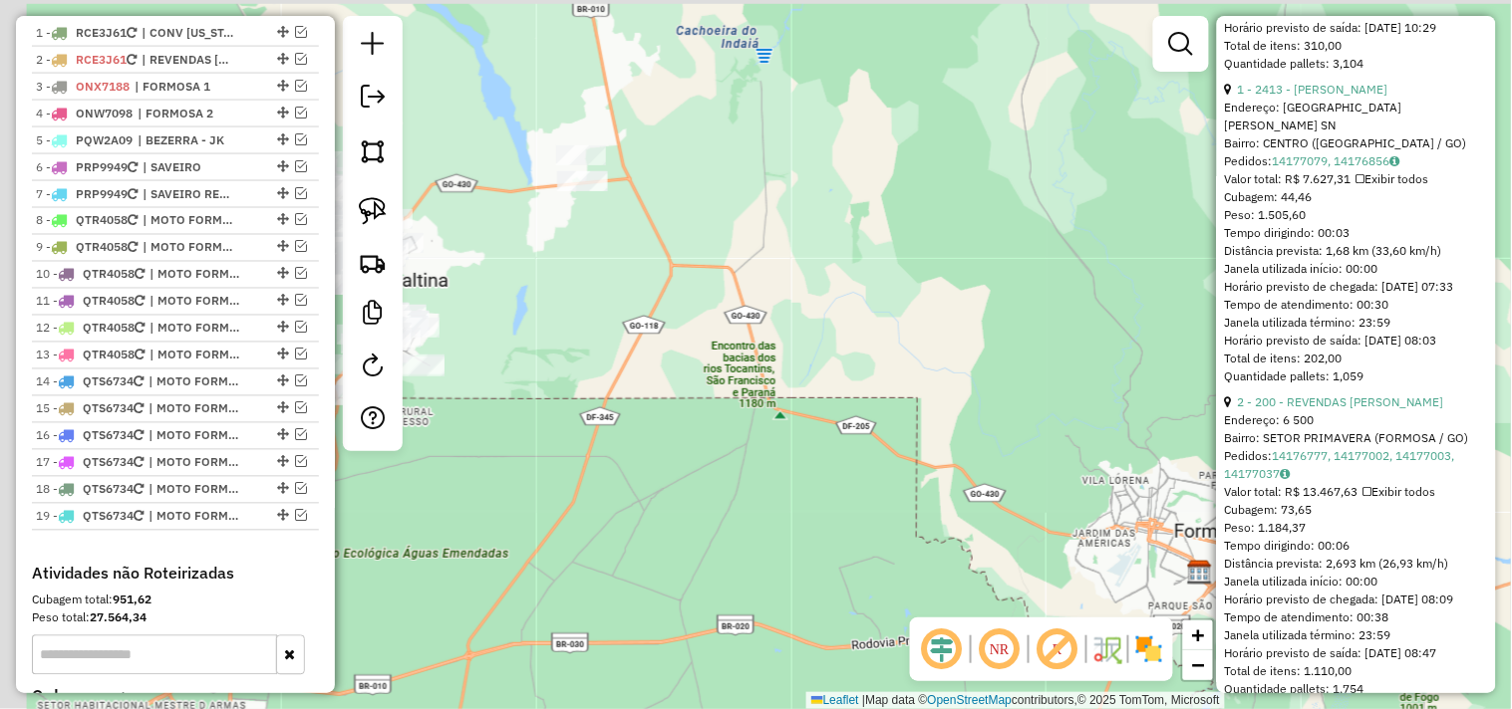
drag, startPoint x: 799, startPoint y: 153, endPoint x: 1058, endPoint y: 374, distance: 340.0
click at [1058, 374] on div "Janela de atendimento Grade de atendimento Capacidade Transportadoras Veículos …" at bounding box center [756, 354] width 1512 height 709
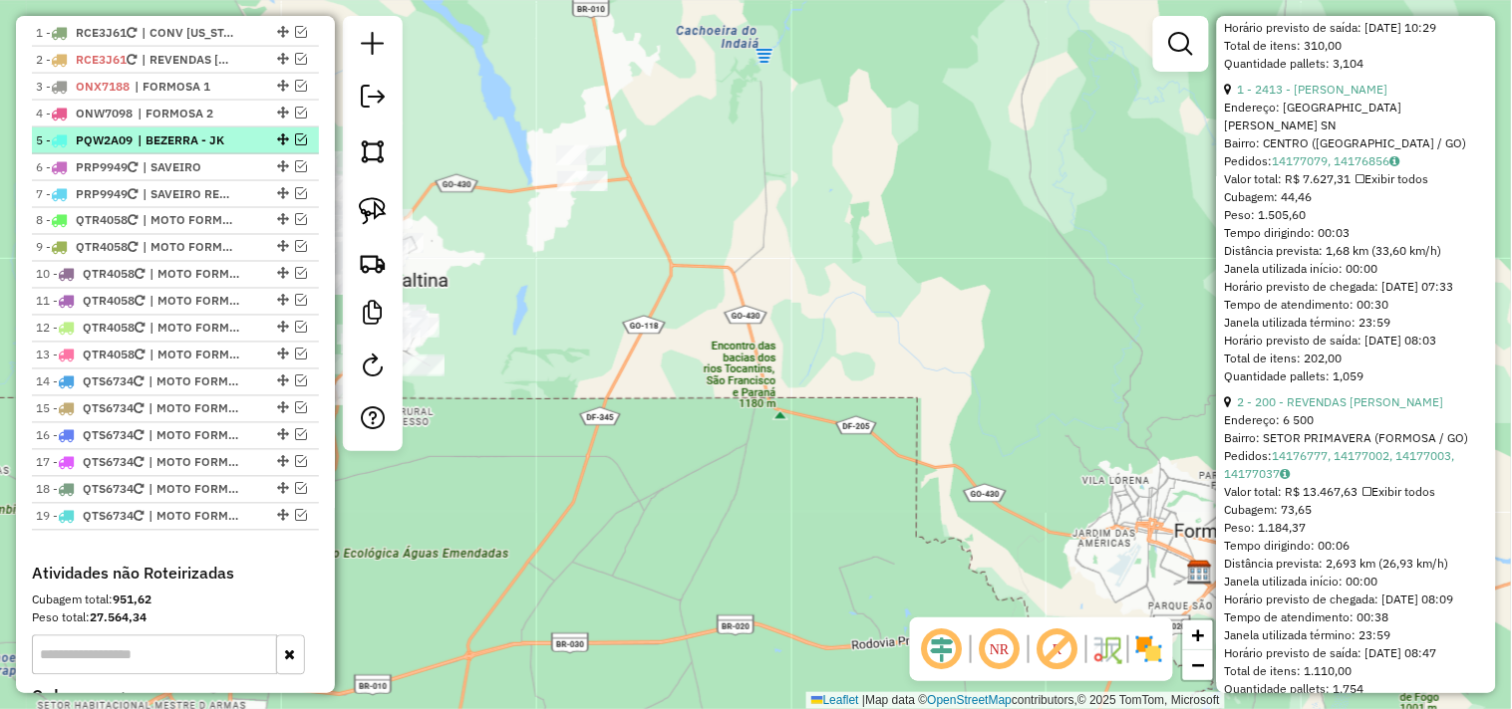
scroll to position [664, 0]
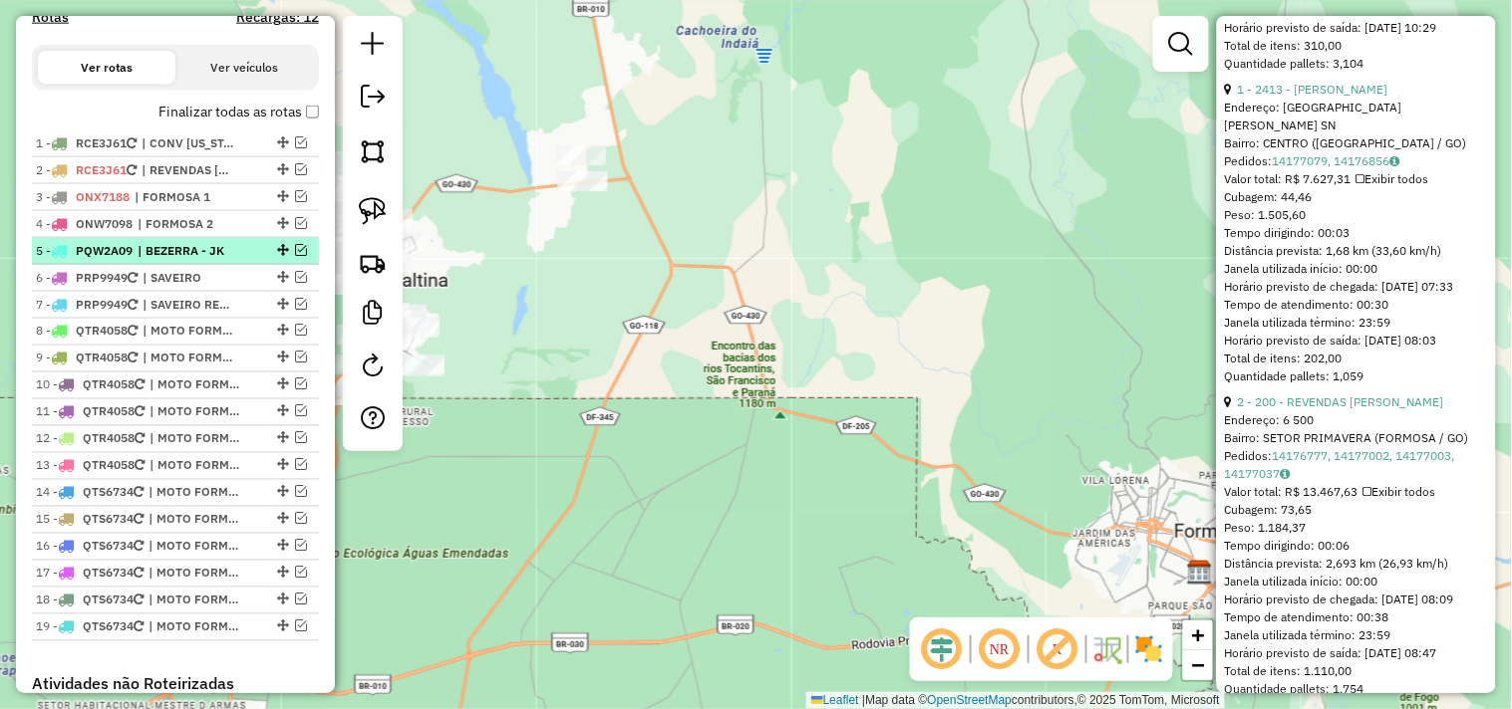
click at [207, 260] on span "| BEZERRA - JK" at bounding box center [184, 251] width 92 height 18
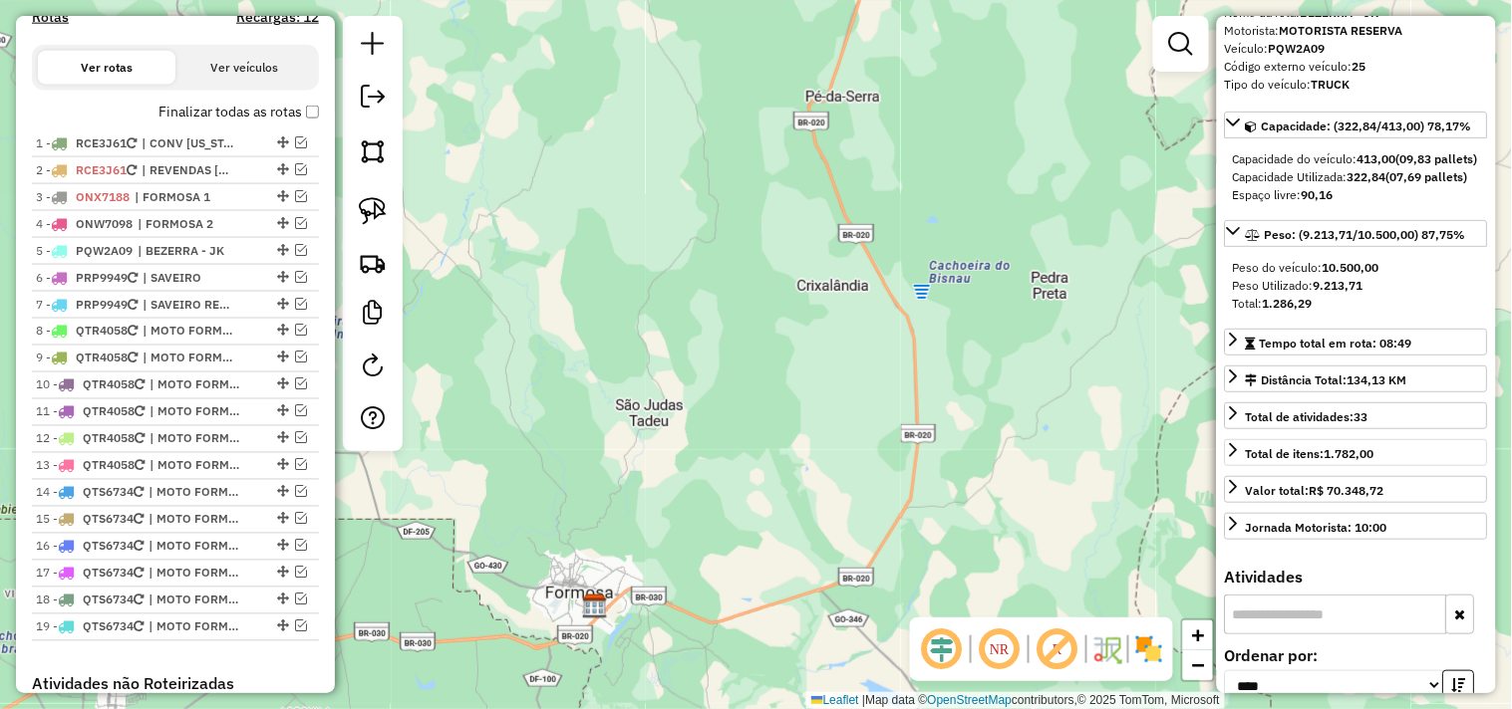
scroll to position [75, 0]
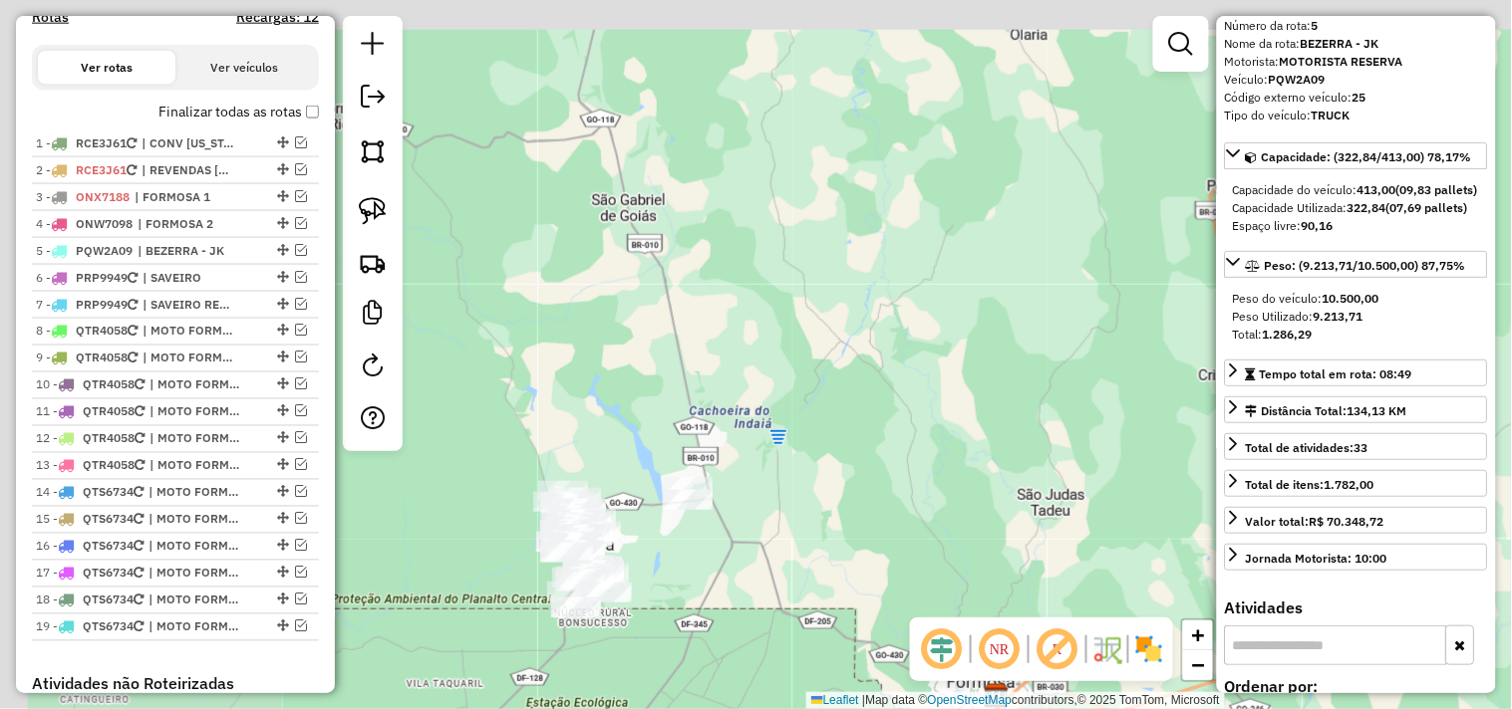
drag, startPoint x: 603, startPoint y: 269, endPoint x: 849, endPoint y: 385, distance: 271.9
click at [1064, 379] on div "Janela de atendimento Grade de atendimento Capacidade Transportadoras Veículos …" at bounding box center [756, 354] width 1512 height 709
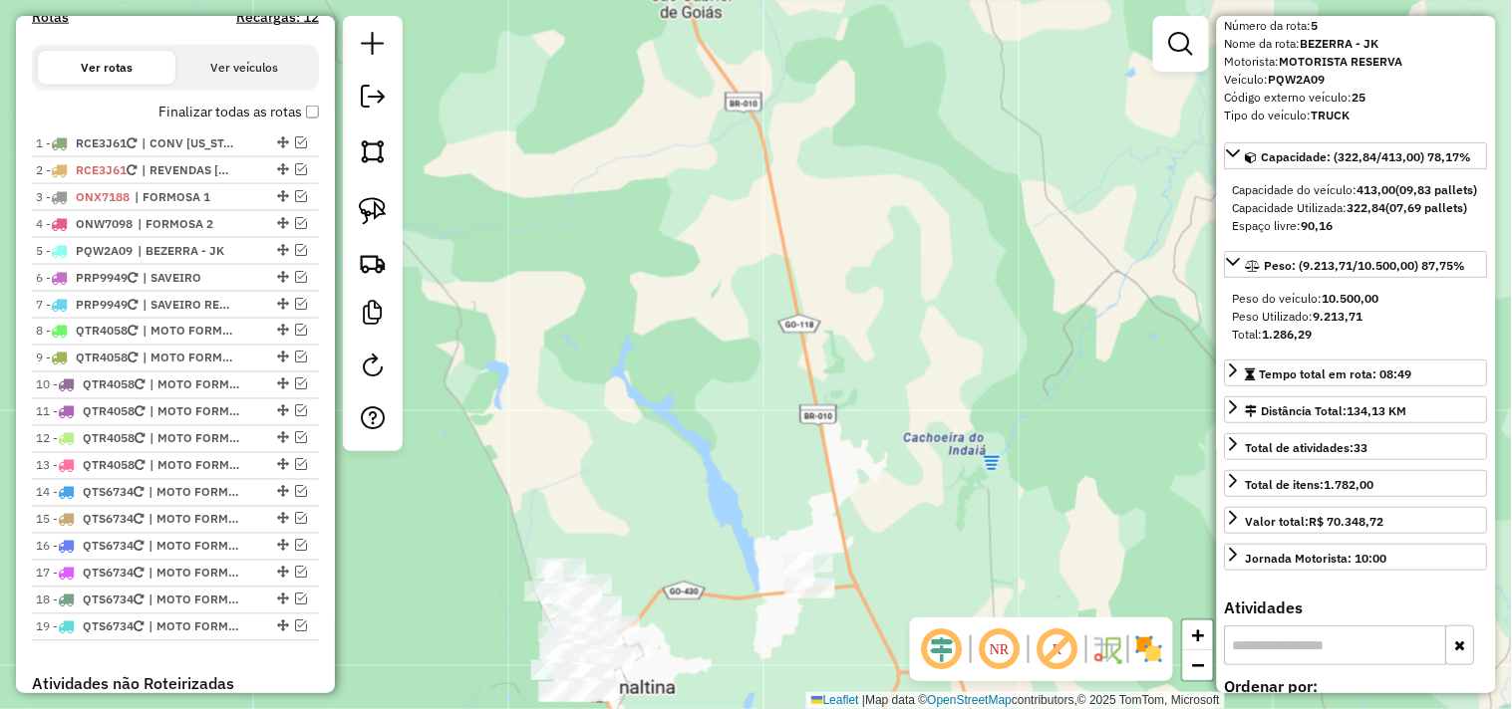
drag, startPoint x: 684, startPoint y: 442, endPoint x: 813, endPoint y: 209, distance: 266.7
click at [813, 216] on div "Janela de atendimento Grade de atendimento Capacidade Transportadoras Veículos …" at bounding box center [756, 354] width 1512 height 709
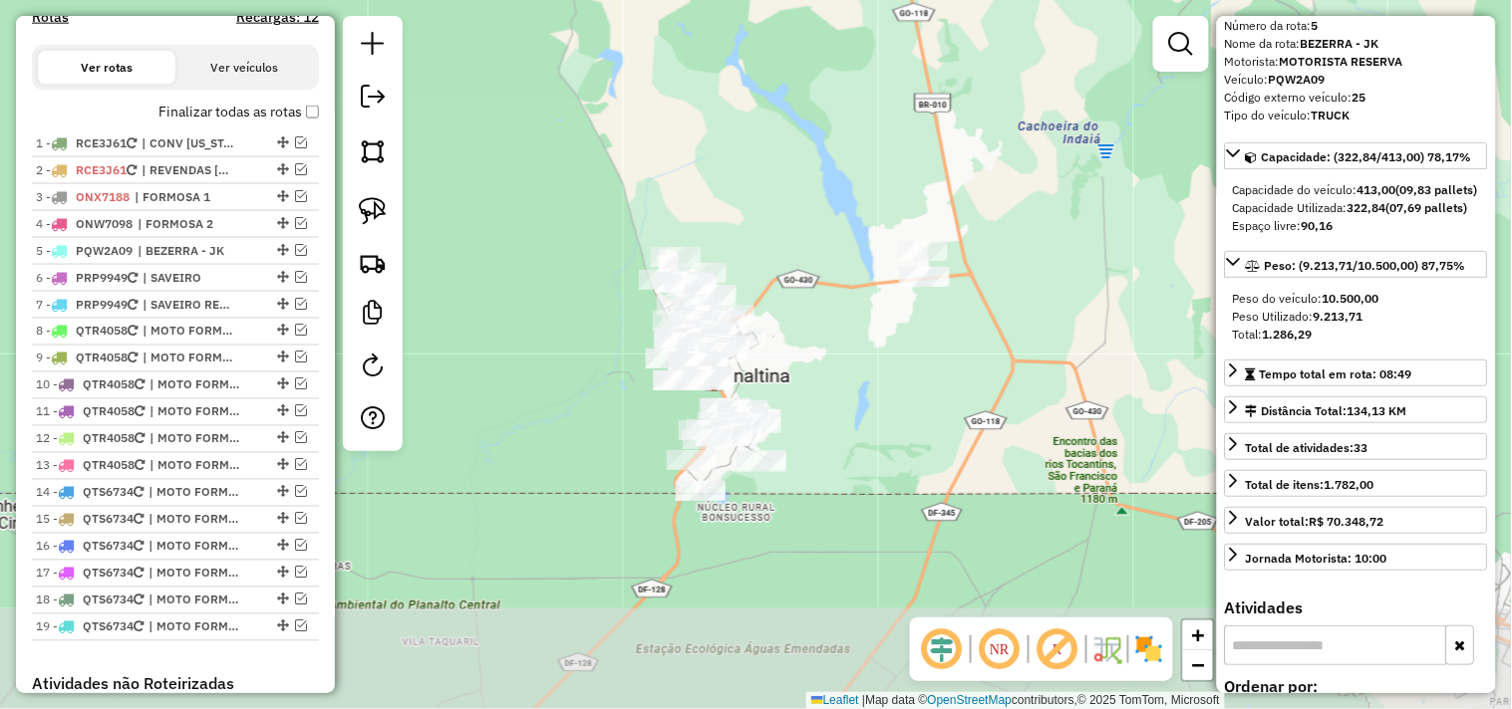
drag, startPoint x: 730, startPoint y: 274, endPoint x: 723, endPoint y: 161, distance: 112.8
click at [723, 161] on div "Janela de atendimento Grade de atendimento Capacidade Transportadoras Veículos …" at bounding box center [756, 354] width 1512 height 709
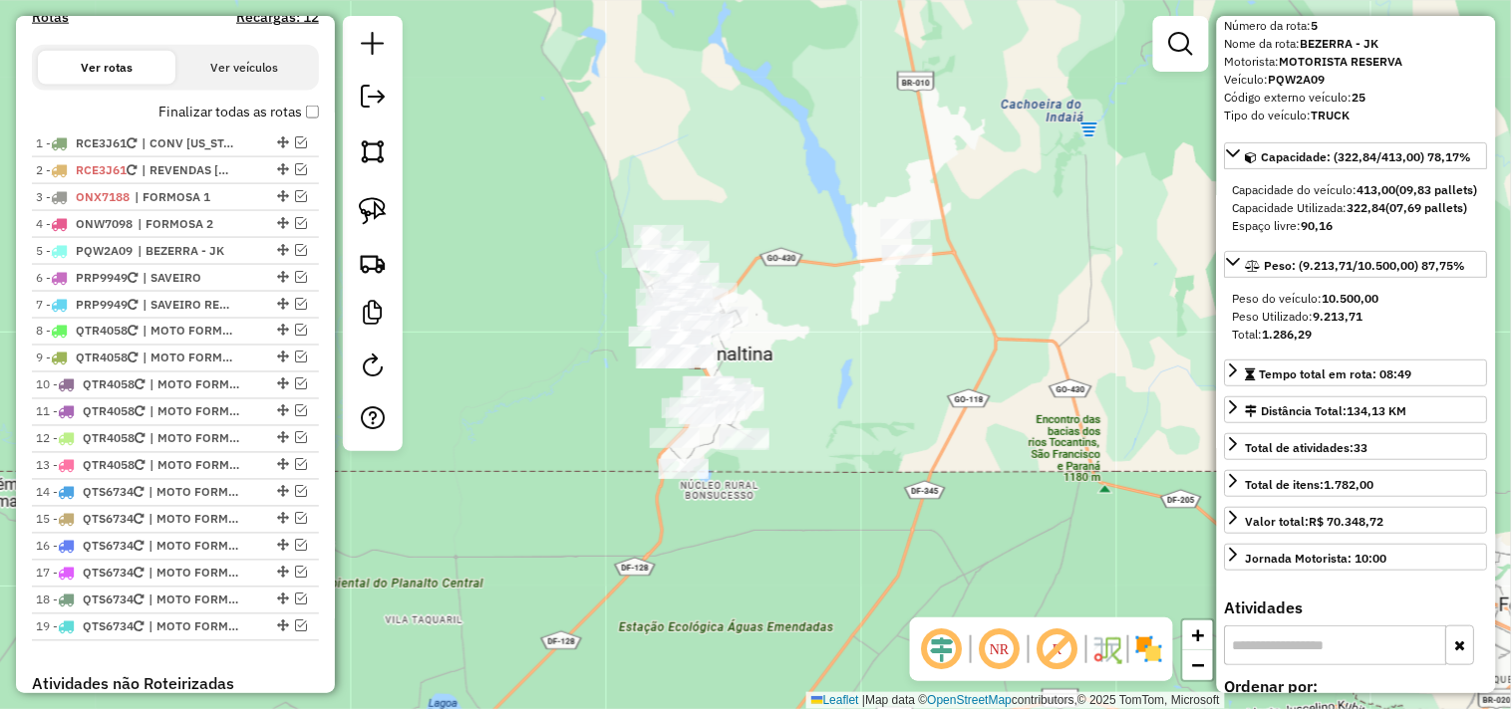
click at [400, 209] on div at bounding box center [373, 233] width 60 height 435
click at [386, 210] on img at bounding box center [373, 211] width 28 height 28
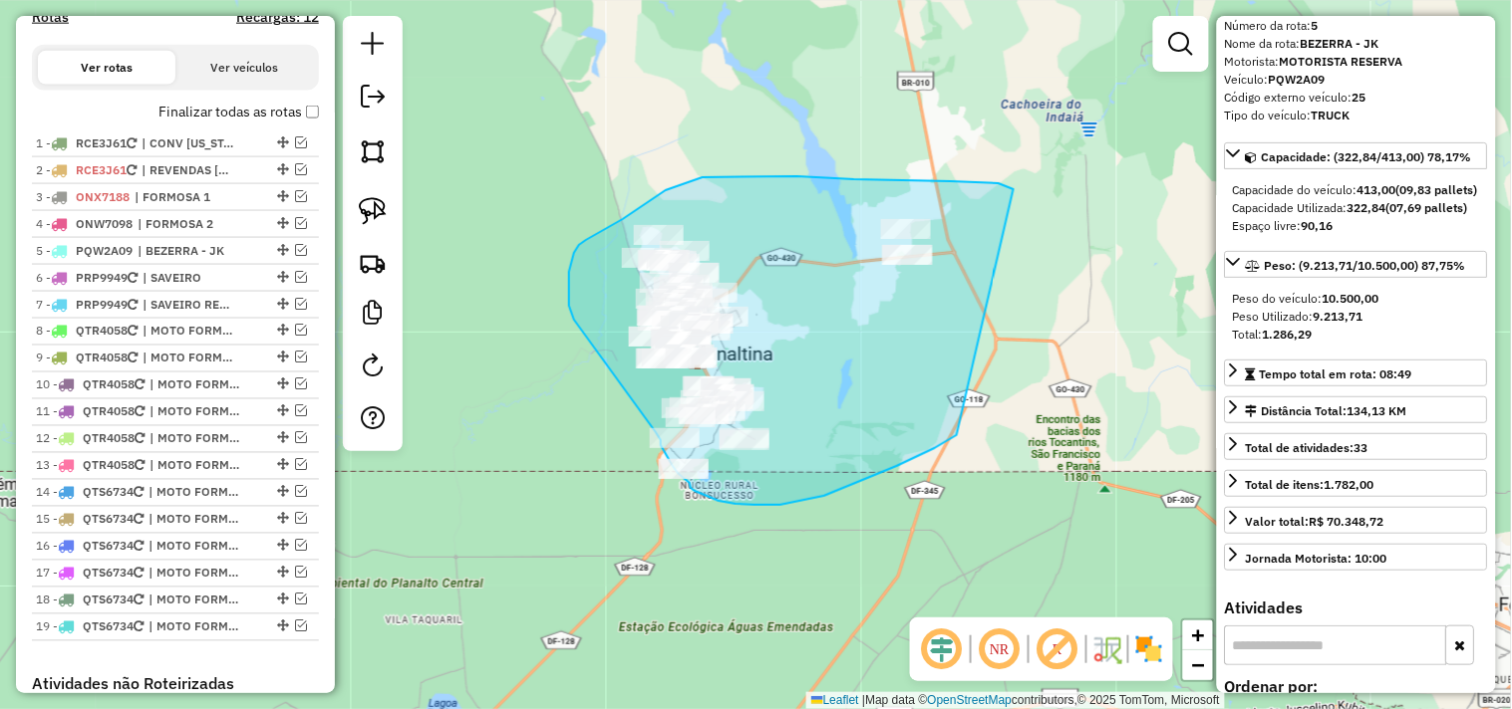
drag, startPoint x: 1013, startPoint y: 189, endPoint x: 1020, endPoint y: 339, distance: 149.6
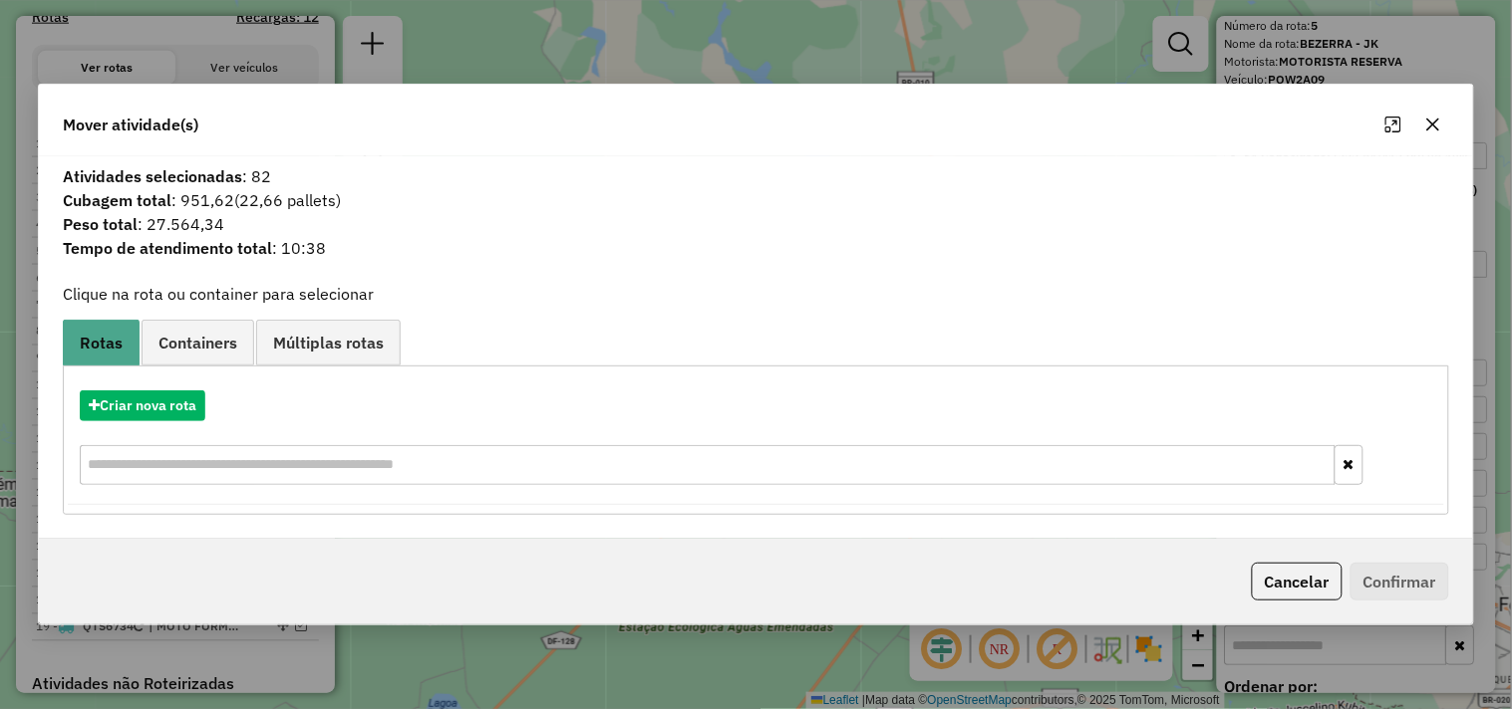
click at [859, 653] on div "Mover atividade(s) Atividades selecionadas : 82 Cubagem total : 951,62 (22,66 p…" at bounding box center [756, 354] width 1512 height 709
click at [849, 634] on div "Mover atividade(s) Atividades selecionadas : 82 Cubagem total : 951,62 (22,66 p…" at bounding box center [756, 354] width 1512 height 709
click at [1301, 581] on button "Cancelar" at bounding box center [1296, 582] width 91 height 38
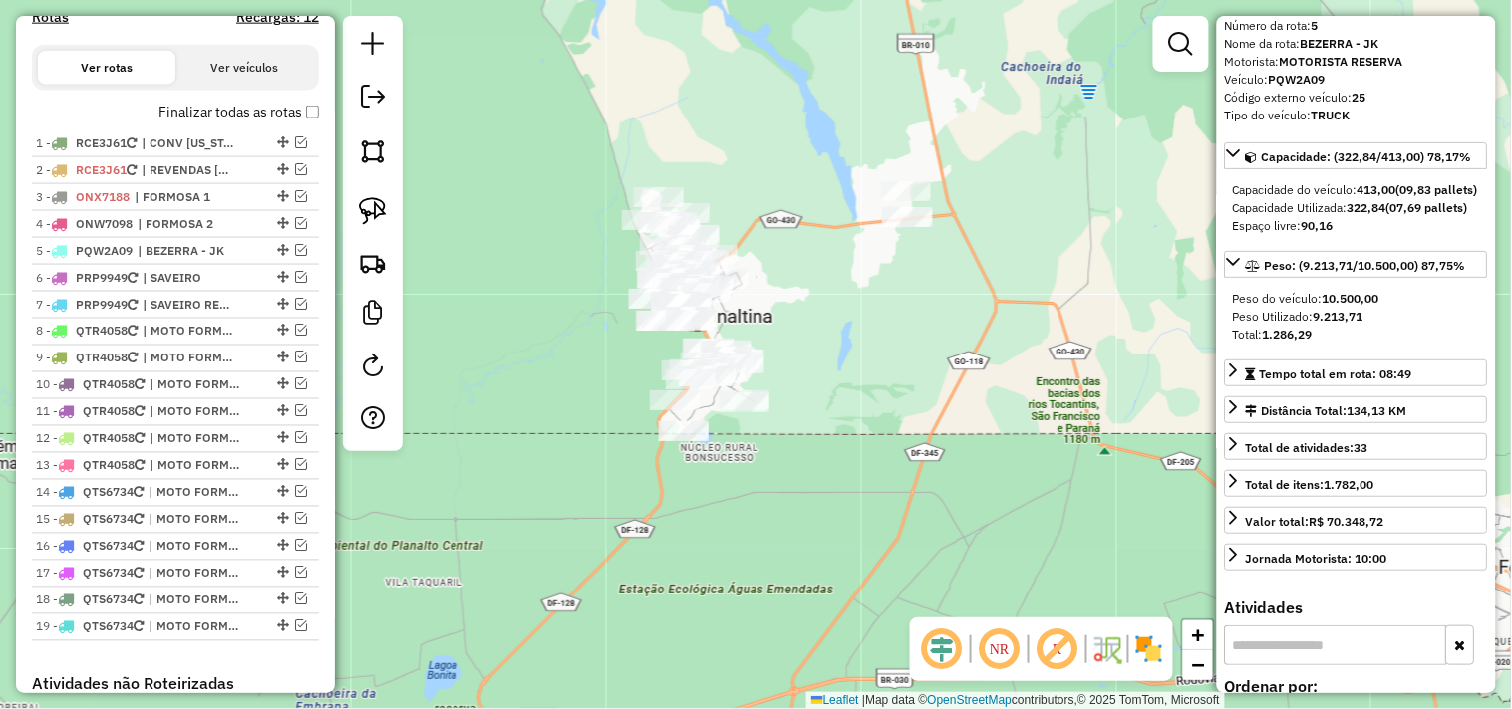
drag, startPoint x: 555, startPoint y: 377, endPoint x: 543, endPoint y: 362, distance: 19.1
click at [555, 365] on div "Janela de atendimento Grade de atendimento Capacidade Transportadoras Veículos …" at bounding box center [756, 354] width 1512 height 709
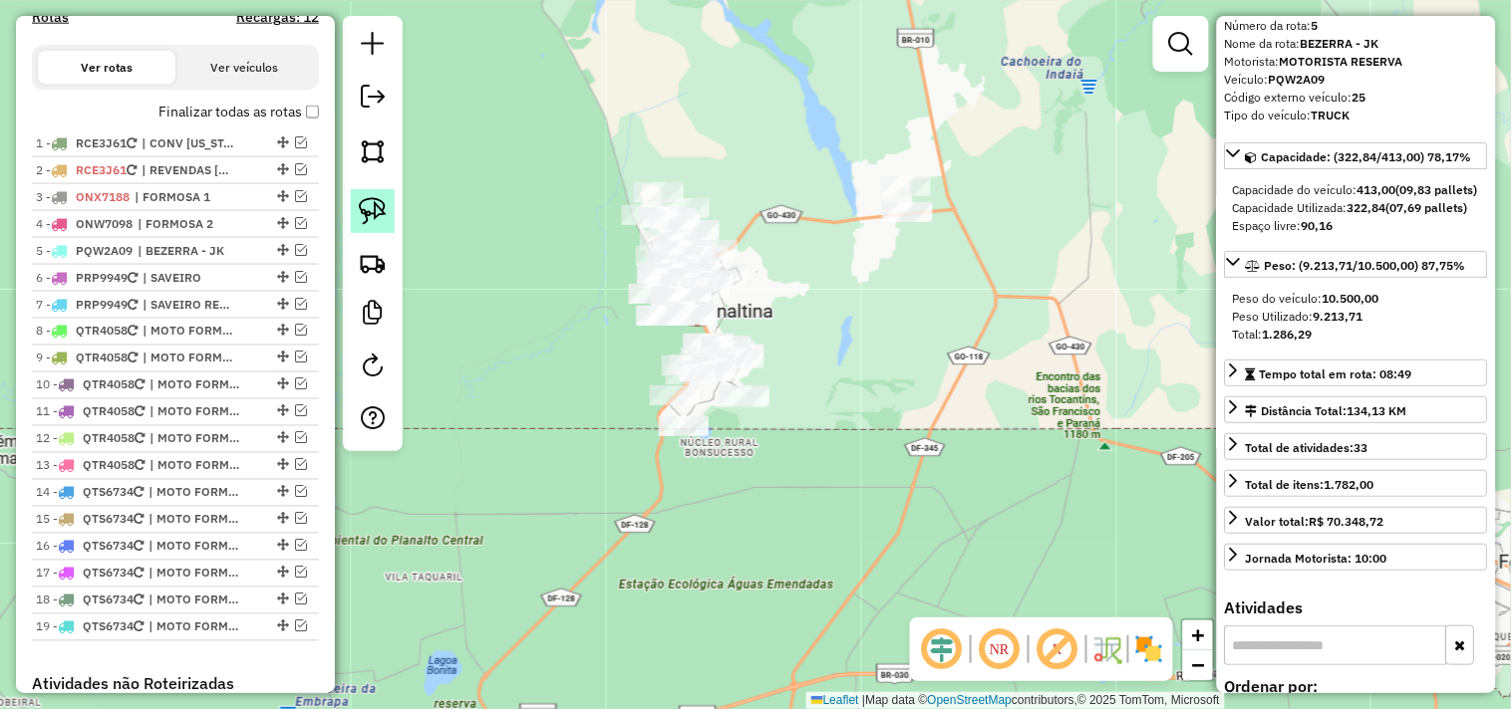
click at [377, 213] on img at bounding box center [373, 211] width 28 height 28
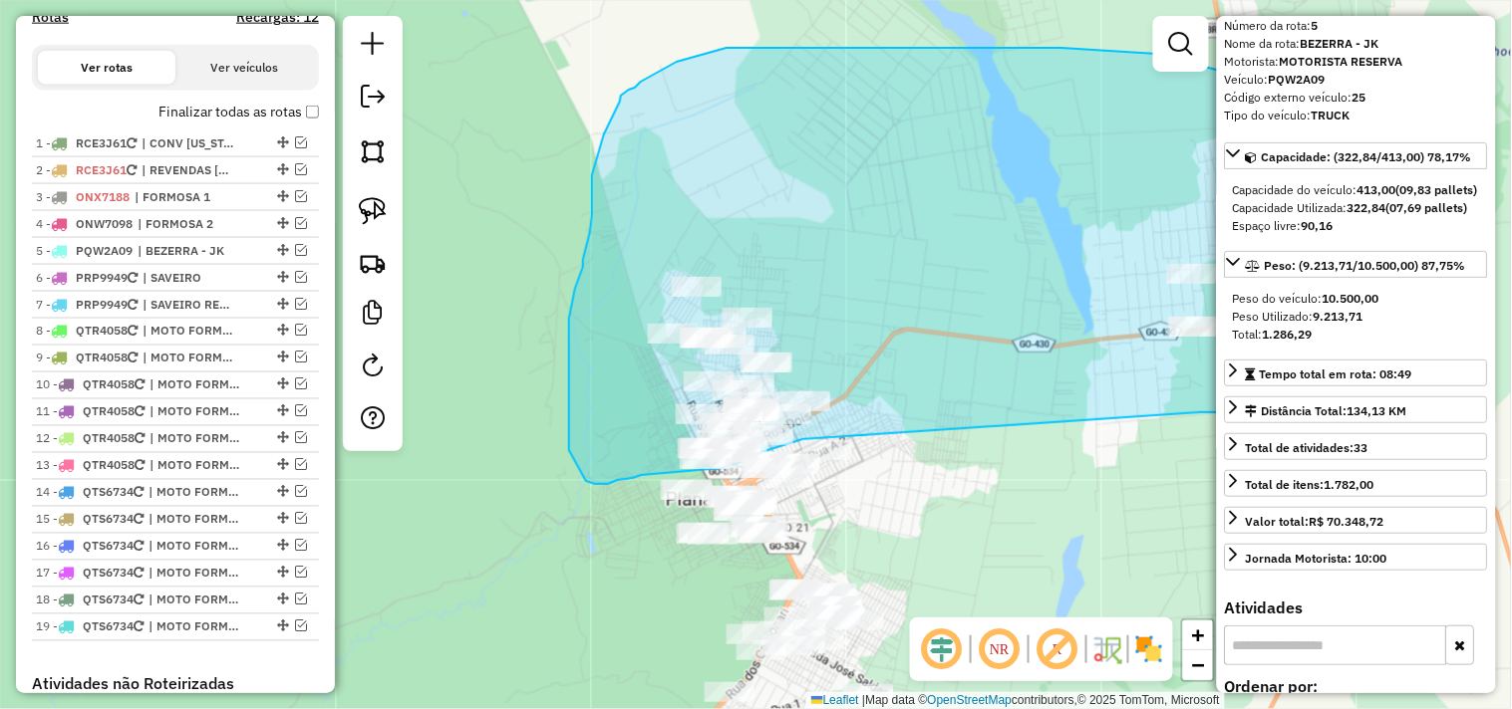
click at [803, 439] on div "Janela de atendimento Grade de atendimento Capacidade Transportadoras Veículos …" at bounding box center [756, 354] width 1512 height 709
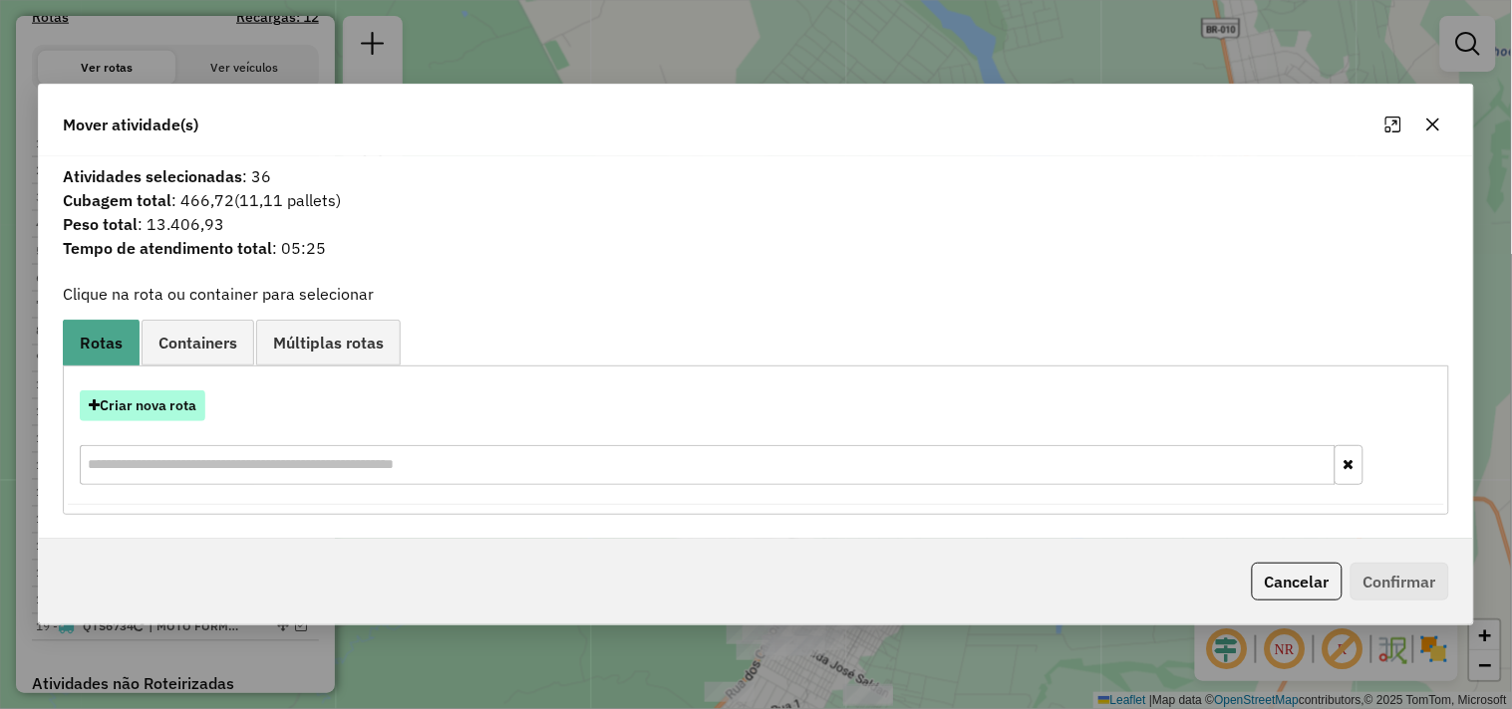
click at [154, 409] on button "Criar nova rota" at bounding box center [143, 406] width 126 height 31
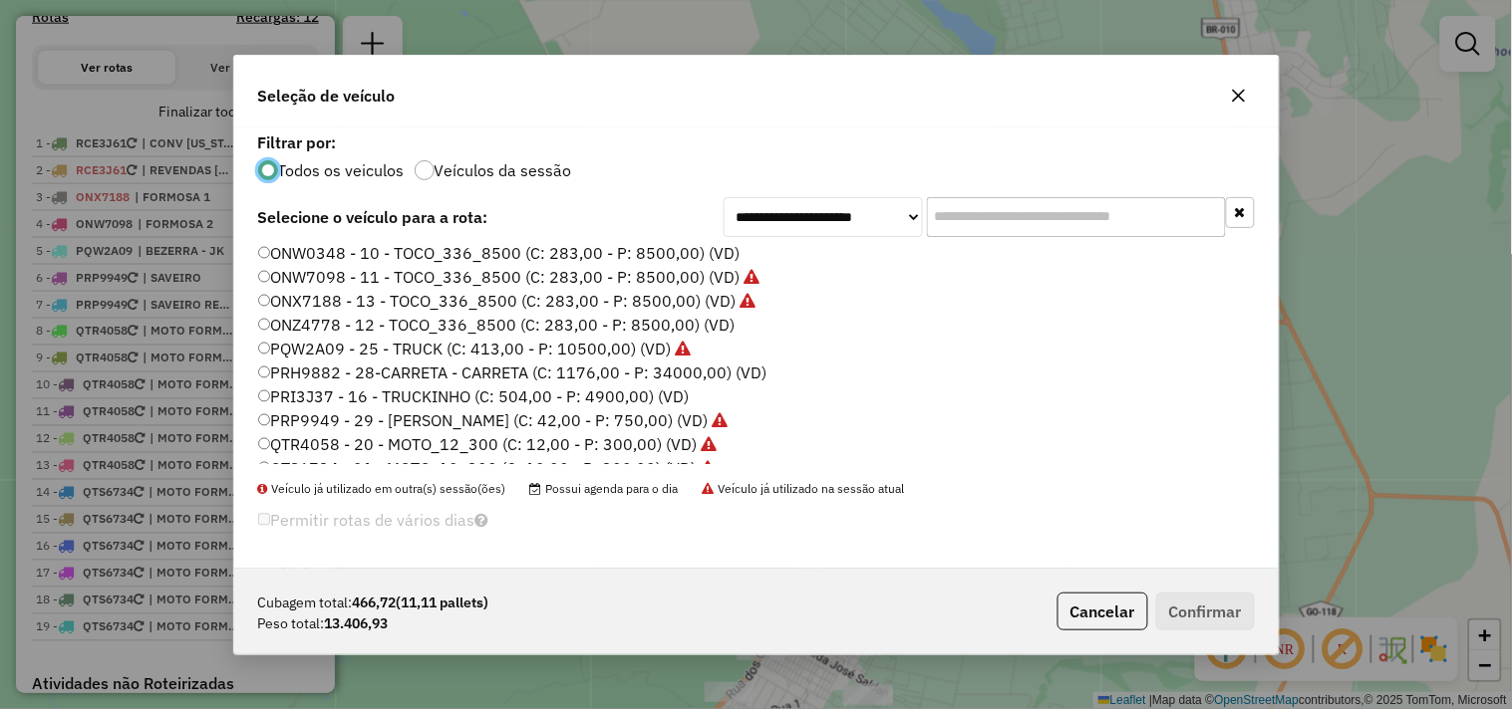
scroll to position [0, 0]
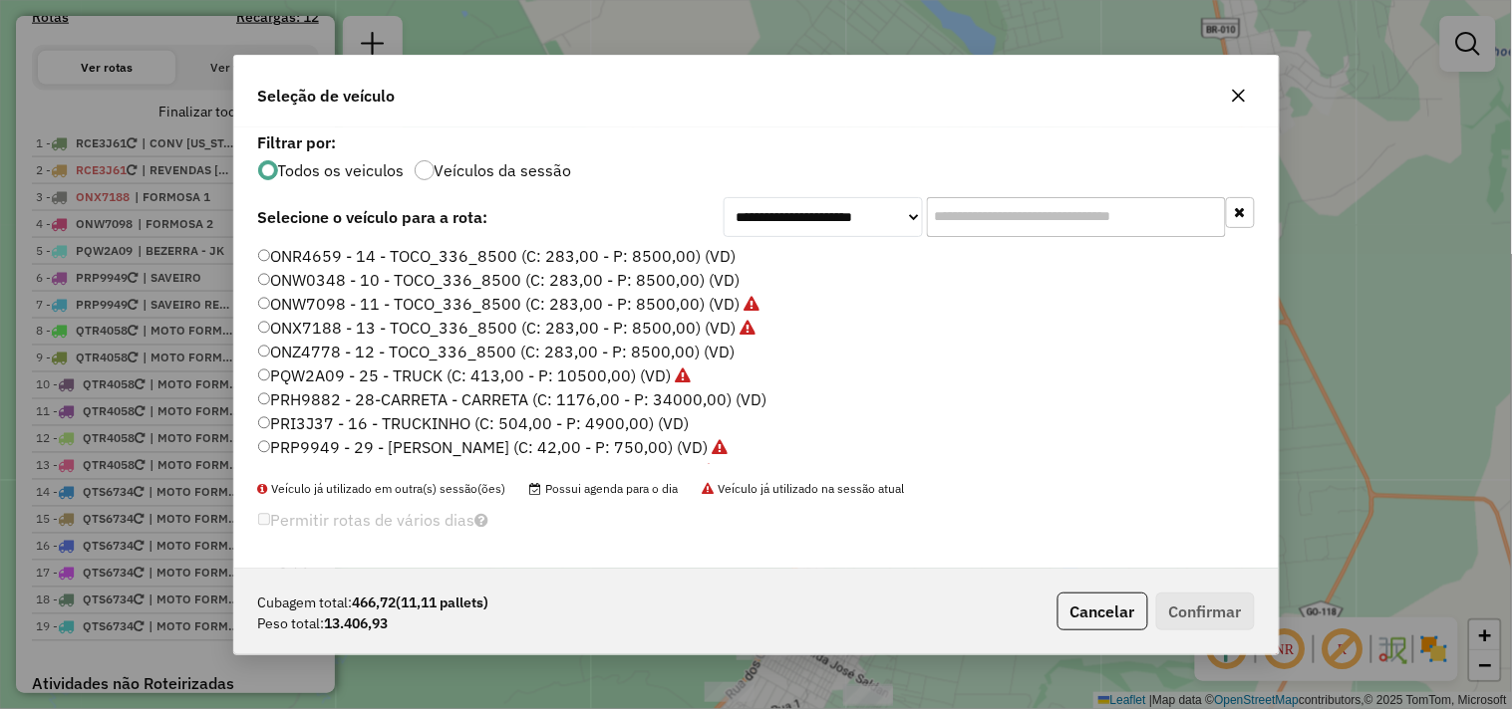
click at [605, 273] on label "ONW0348 - 10 - TOCO_336_8500 (C: 283,00 - P: 8500,00) (VD)" at bounding box center [499, 280] width 482 height 24
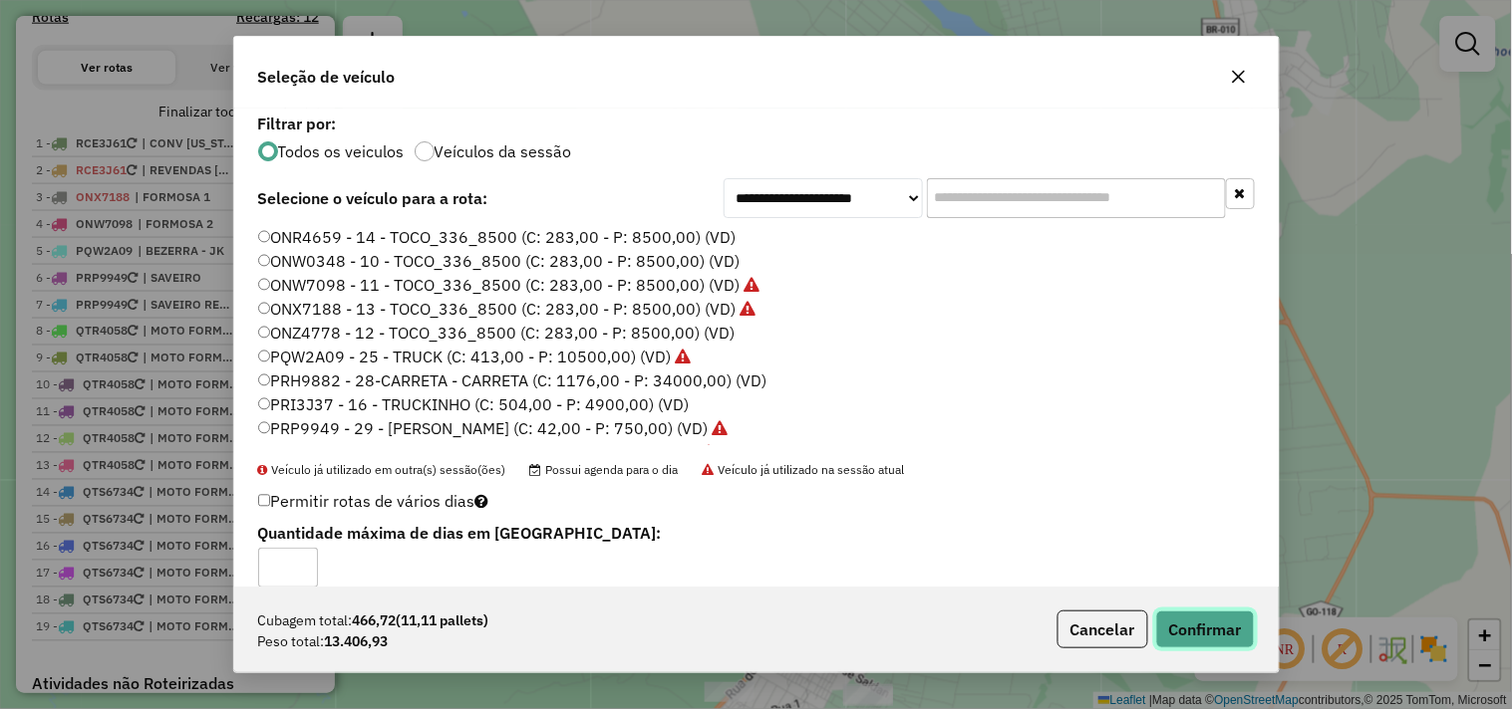
click at [1216, 622] on button "Confirmar" at bounding box center [1205, 630] width 99 height 38
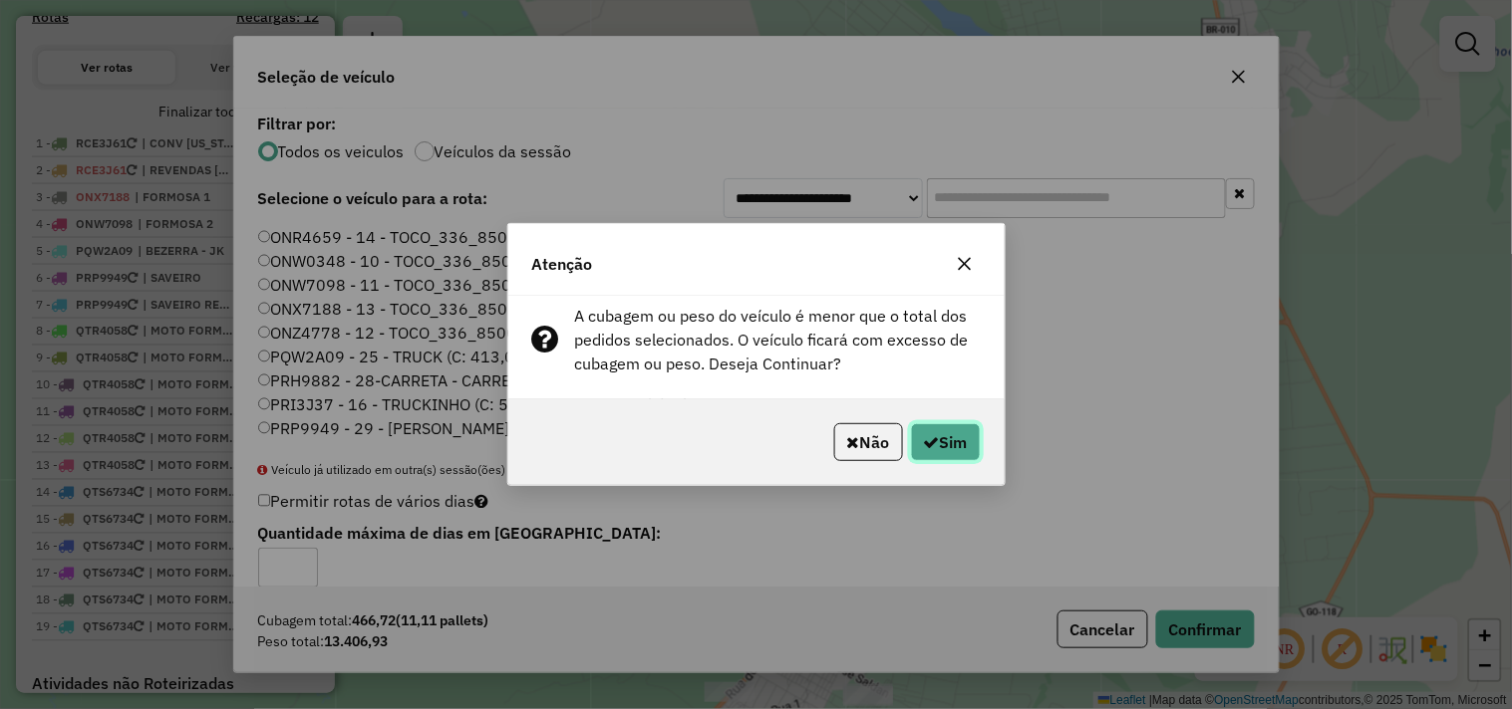
click at [927, 454] on button "Sim" at bounding box center [946, 442] width 70 height 38
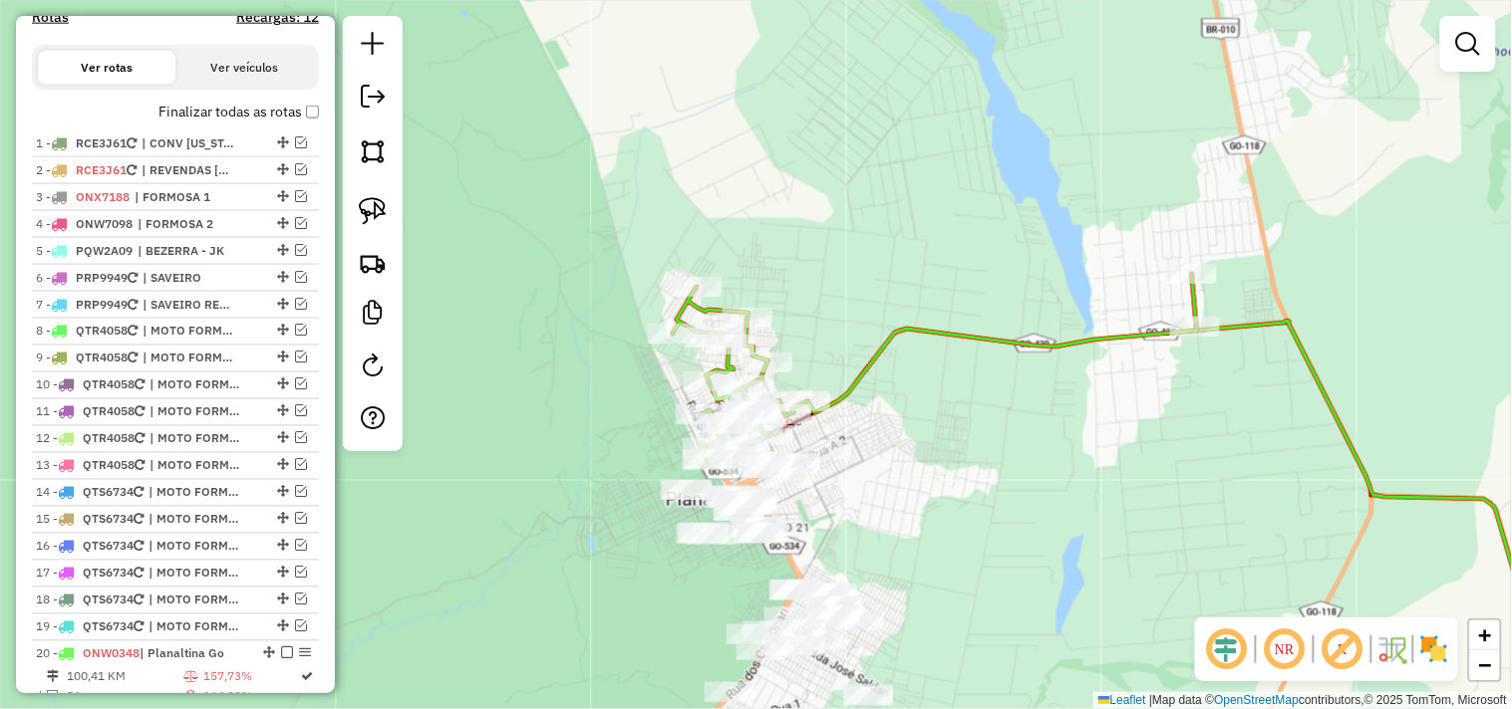
click at [729, 363] on icon at bounding box center [935, 367] width 524 height 186
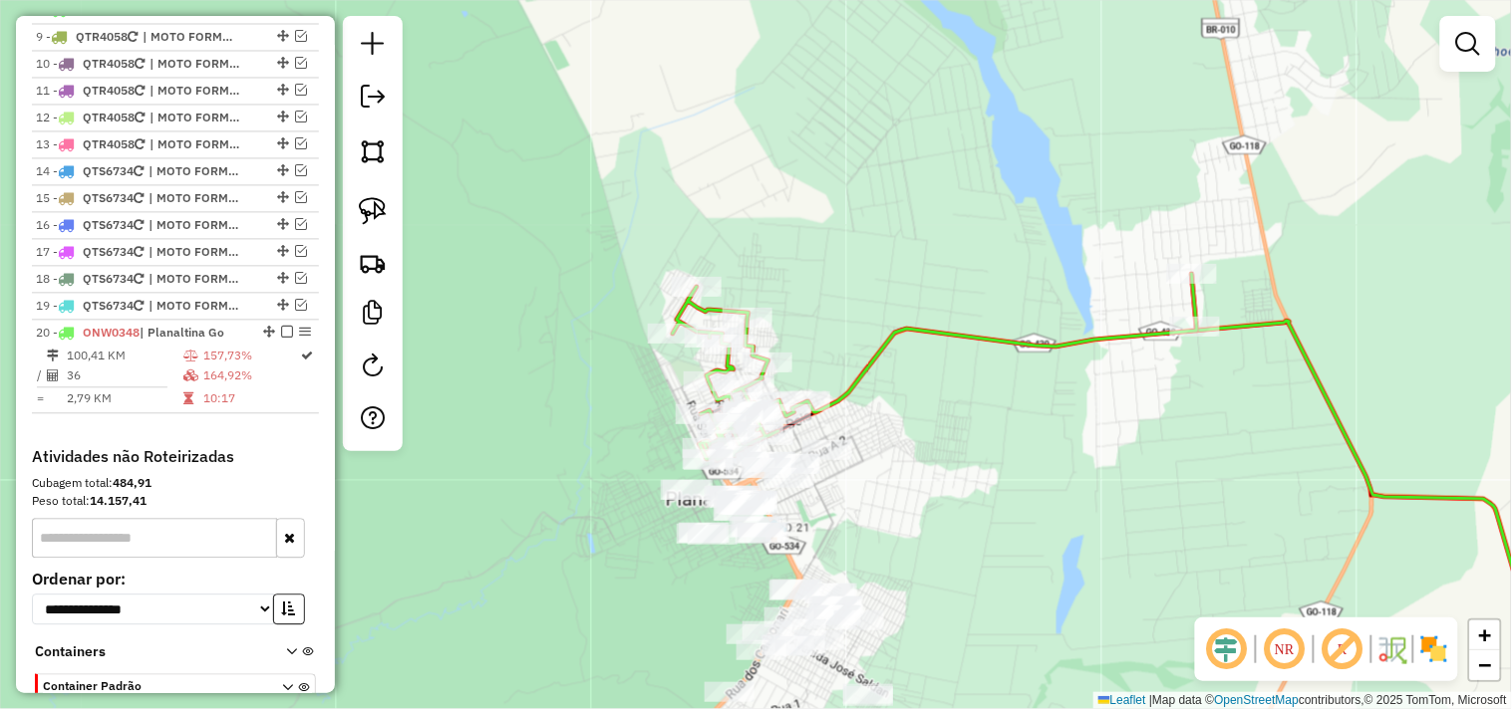
select select "*********"
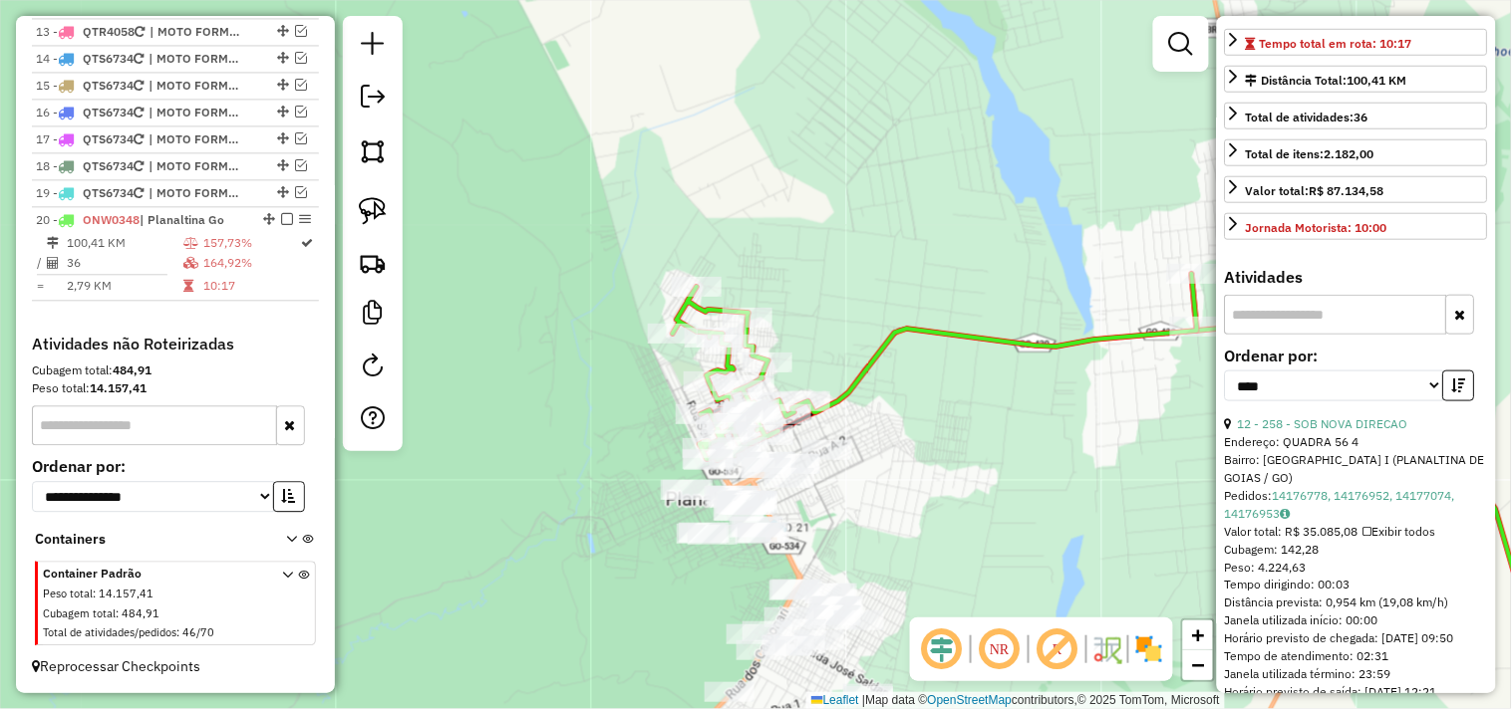
scroll to position [442, 0]
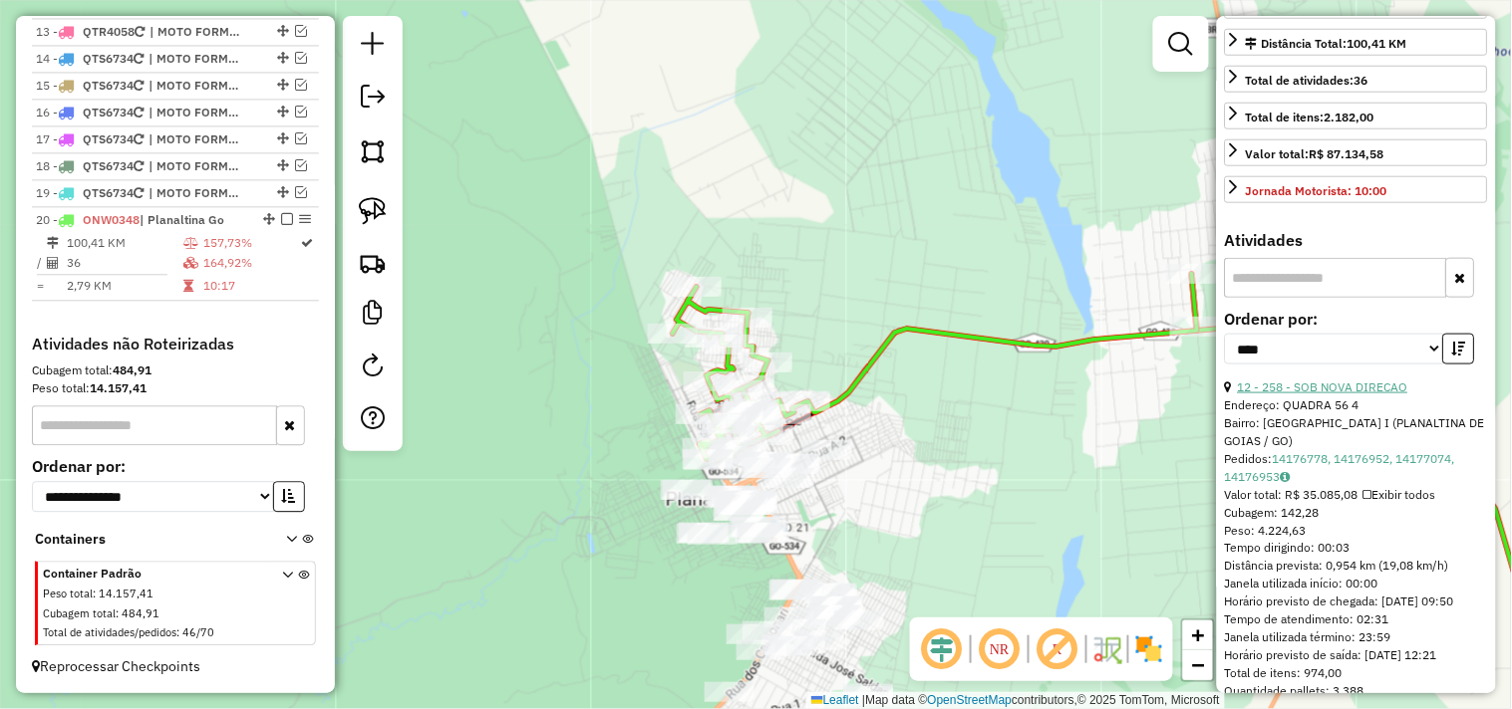
click at [1329, 395] on link "12 - 258 - SOB NOVA DIRECAO" at bounding box center [1323, 387] width 170 height 15
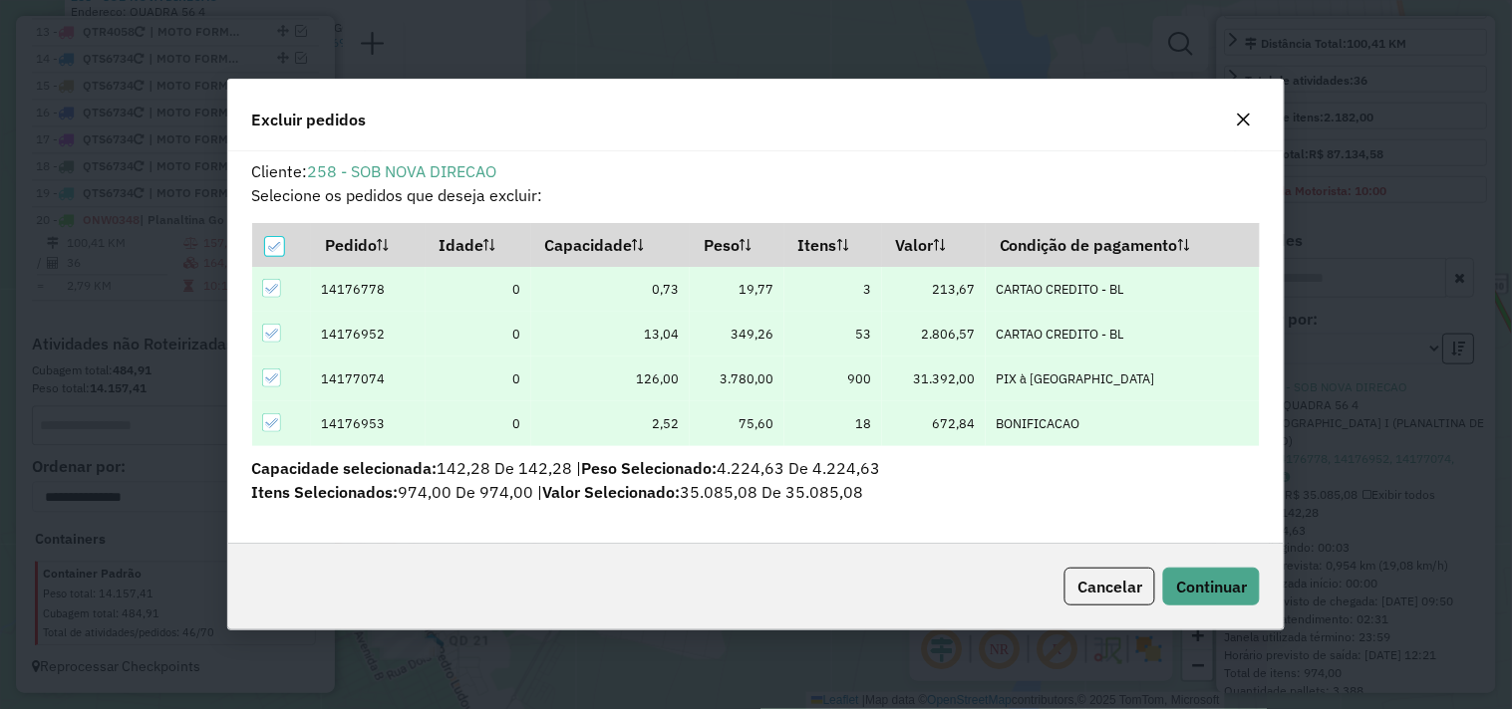
scroll to position [0, 0]
click at [1191, 570] on button "Continuar" at bounding box center [1211, 587] width 97 height 38
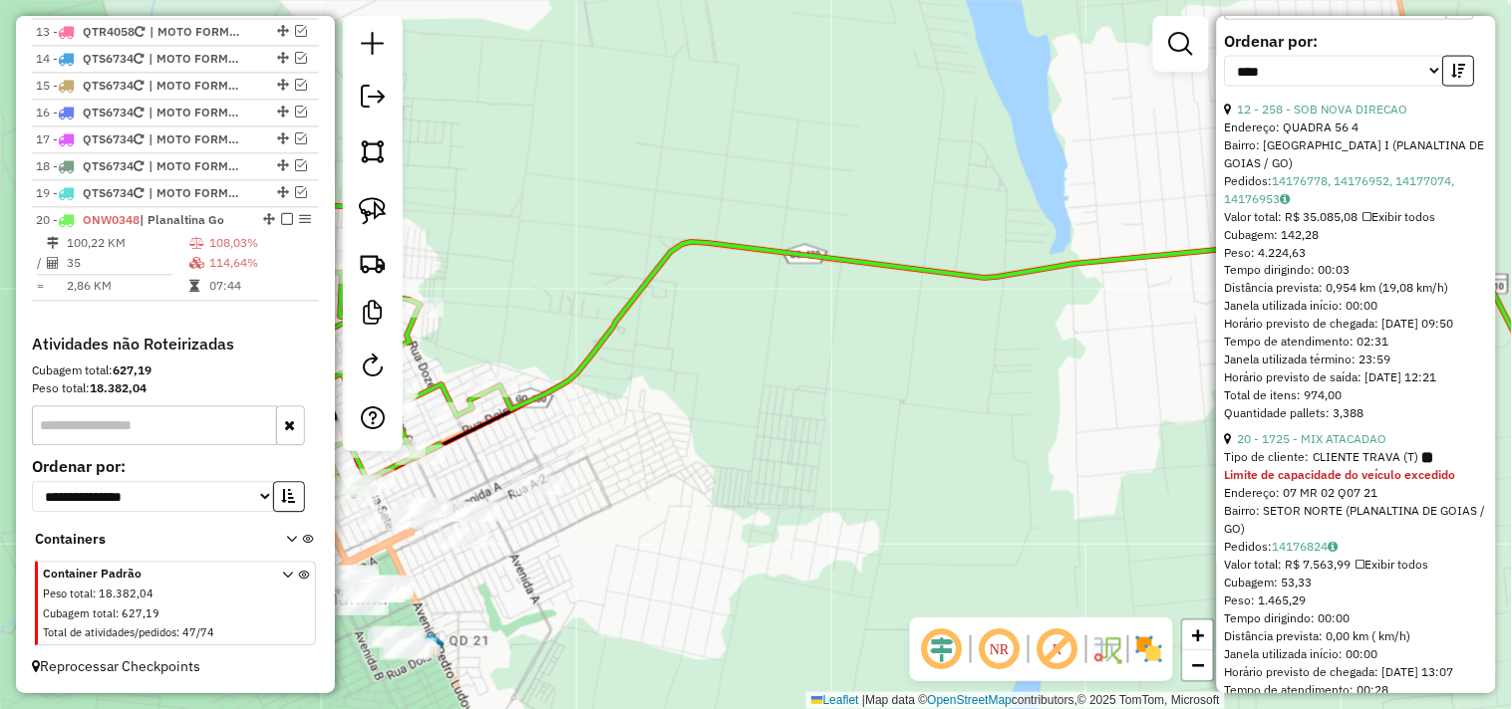
scroll to position [774, 0]
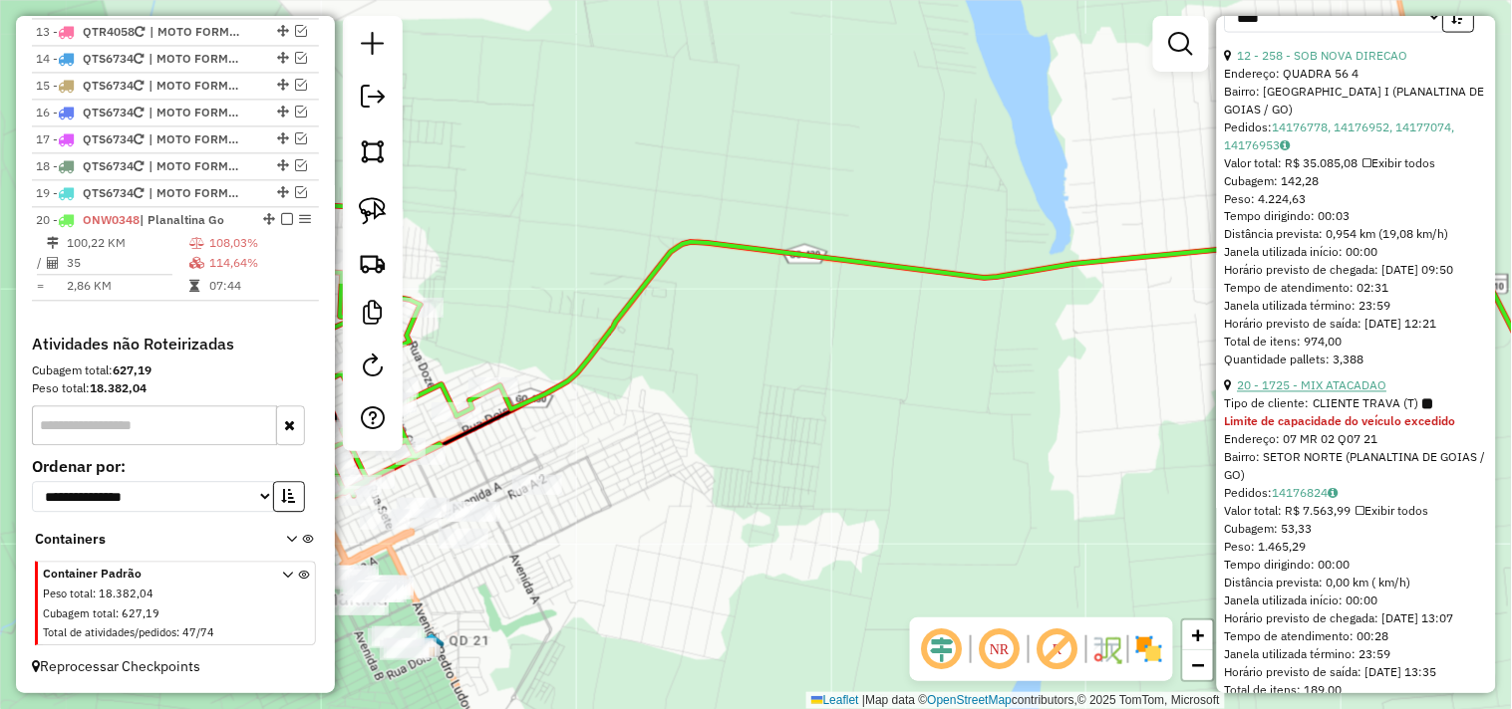
click at [1350, 394] on link "20 - 1725 - MIX ATACADAO" at bounding box center [1312, 386] width 149 height 15
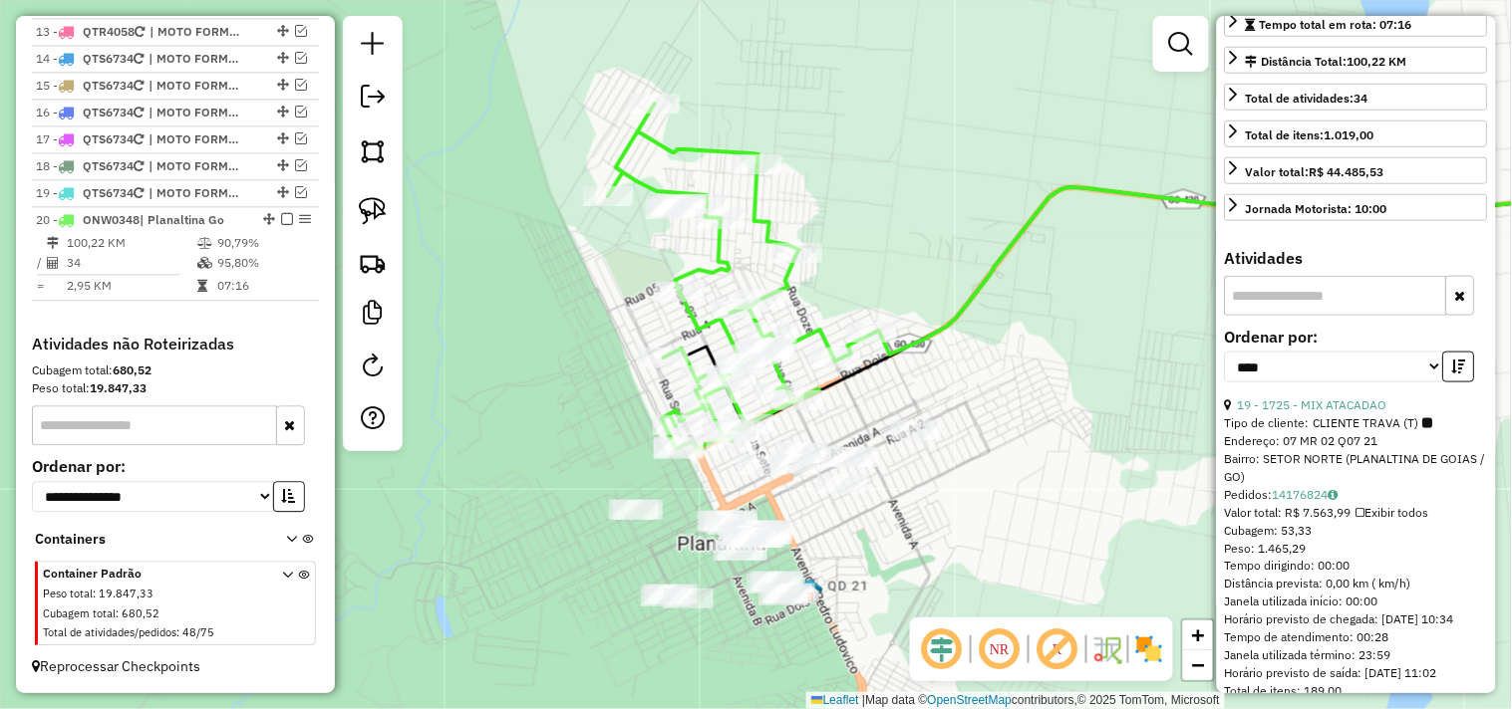
scroll to position [203, 0]
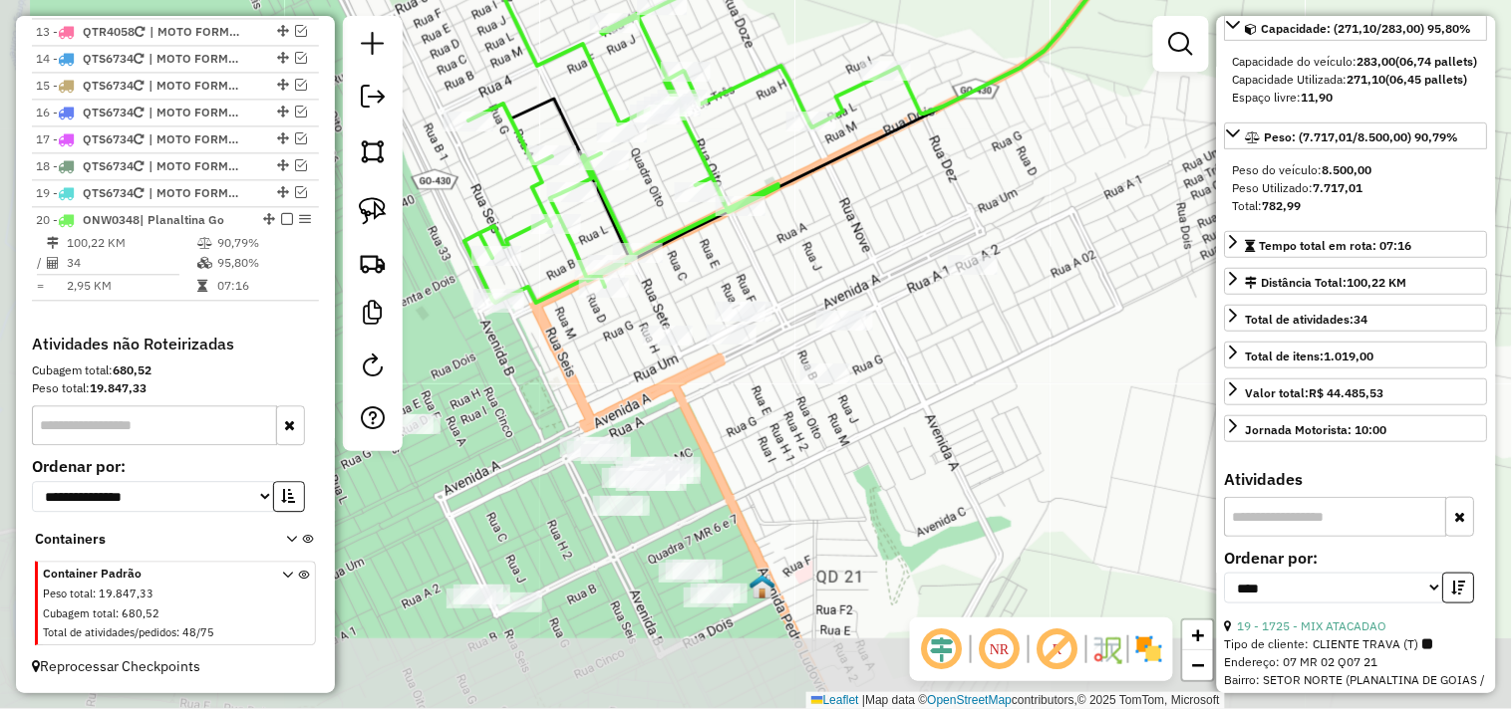
drag, startPoint x: 973, startPoint y: 431, endPoint x: 1067, endPoint y: 132, distance: 314.2
click at [1067, 132] on div "Janela de atendimento Grade de atendimento Capacidade Transportadoras Veículos …" at bounding box center [756, 354] width 1512 height 709
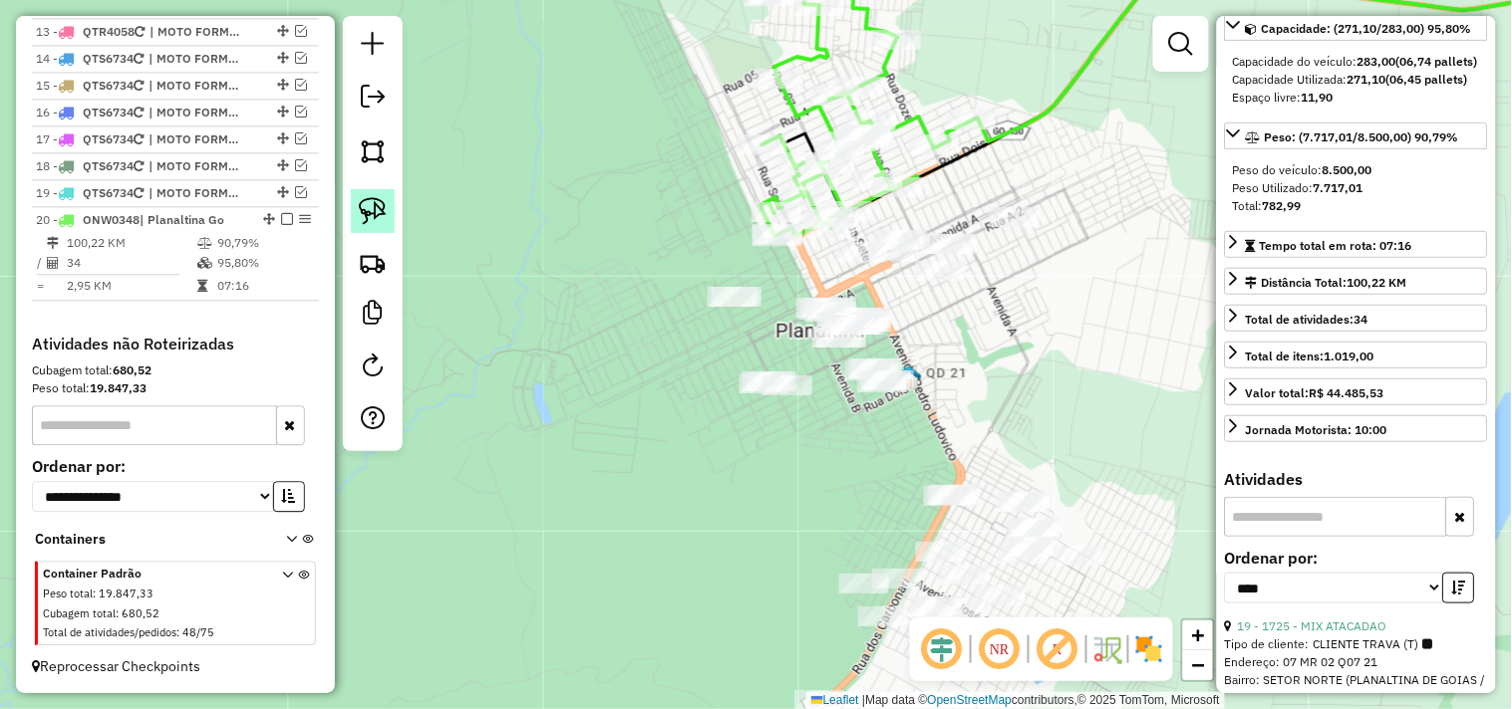
drag, startPoint x: 389, startPoint y: 214, endPoint x: 775, endPoint y: 262, distance: 389.6
click at [392, 214] on link at bounding box center [373, 211] width 44 height 44
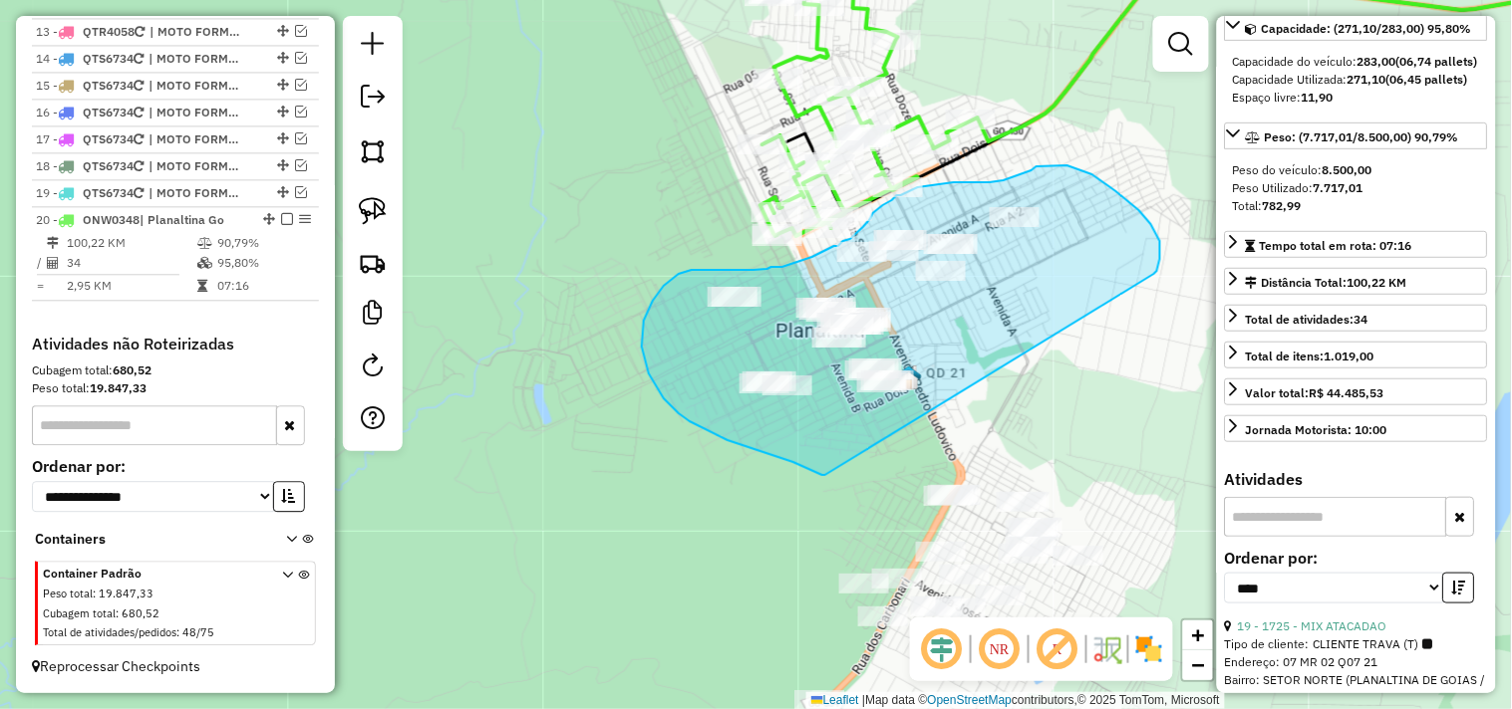
drag, startPoint x: 1158, startPoint y: 267, endPoint x: 870, endPoint y: 473, distance: 354.2
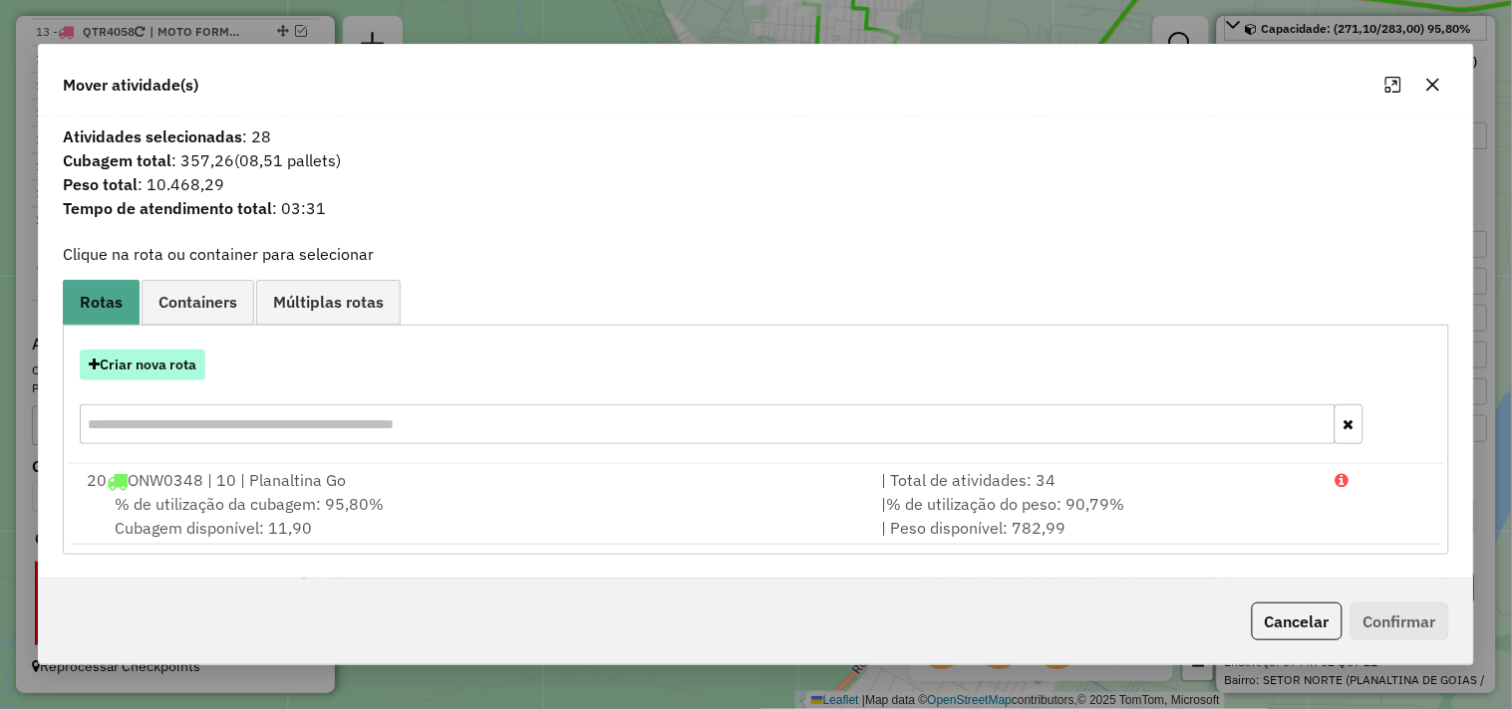
click at [193, 370] on button "Criar nova rota" at bounding box center [143, 365] width 126 height 31
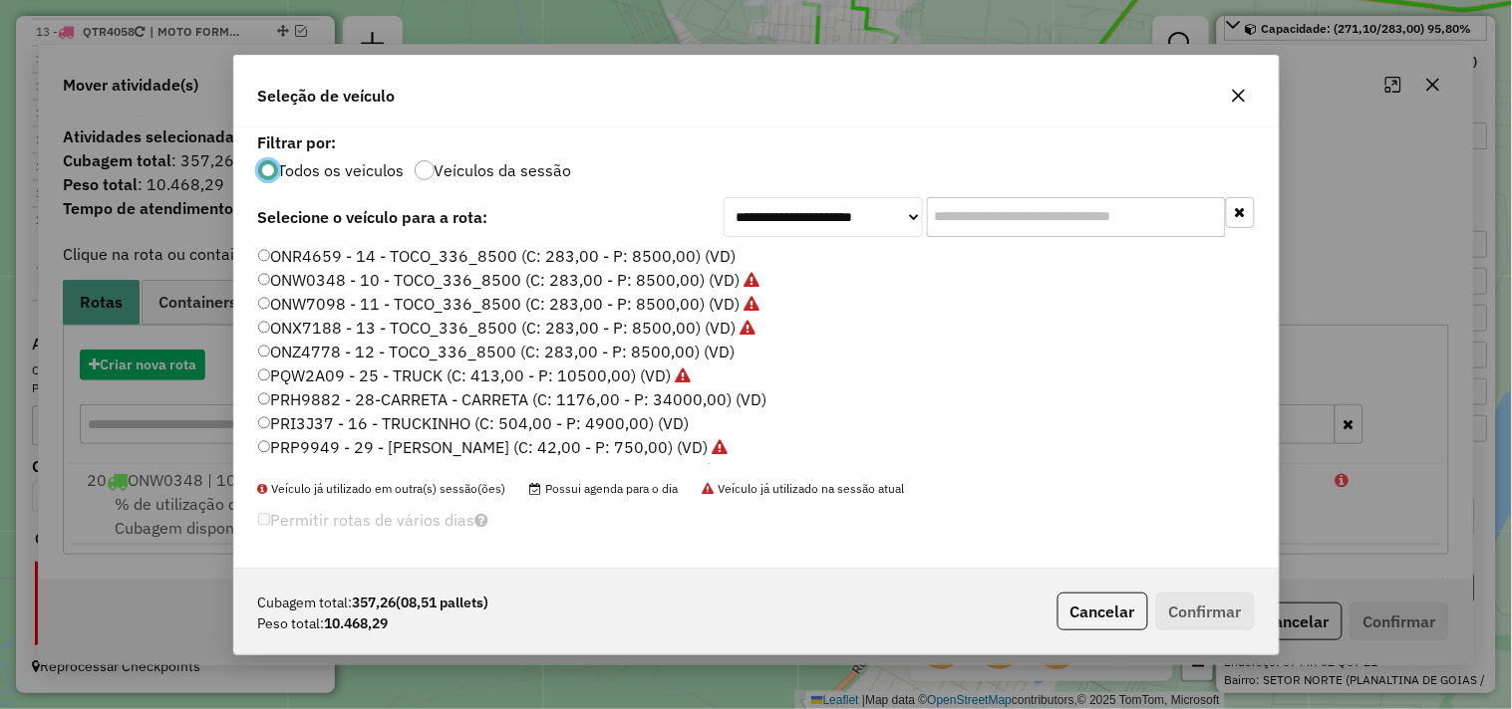
scroll to position [11, 5]
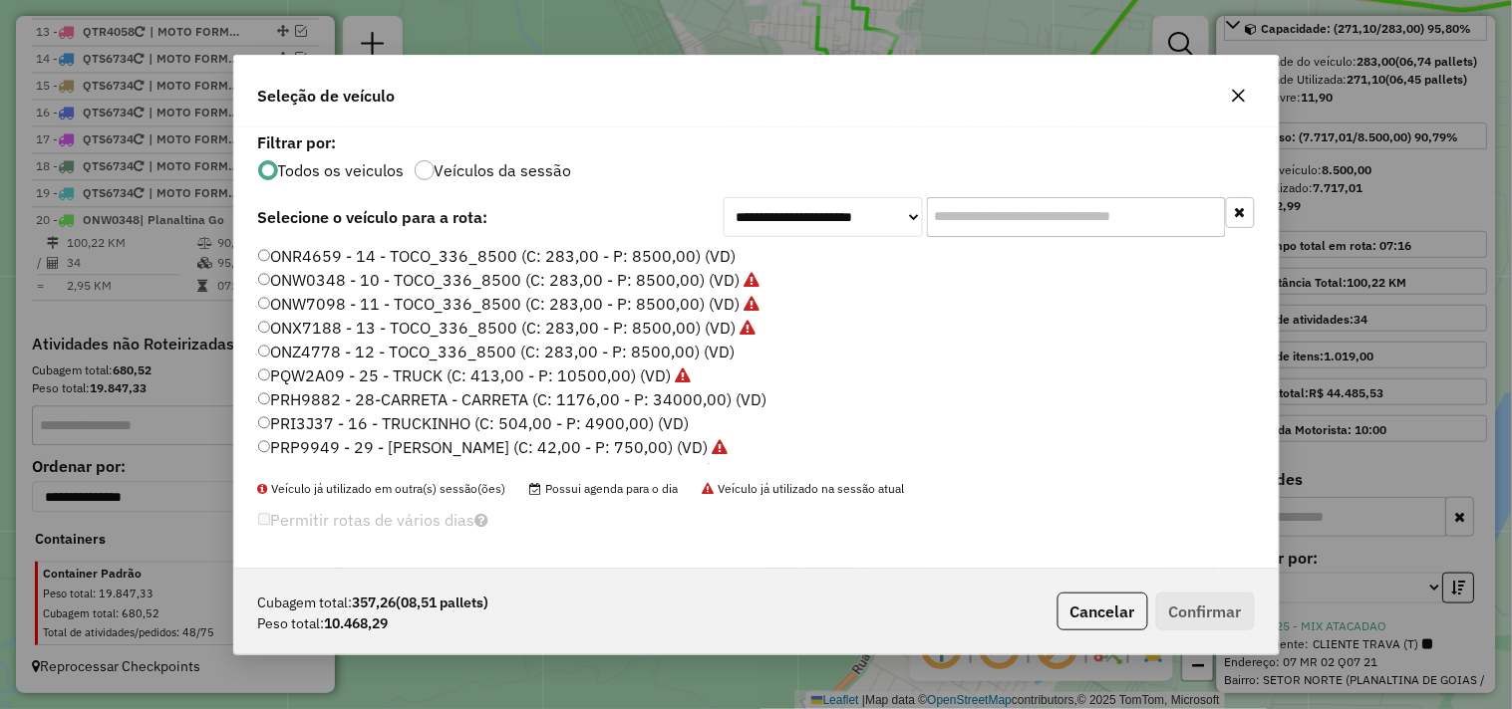
click at [688, 250] on label "ONR4659 - 14 - TOCO_336_8500 (C: 283,00 - P: 8500,00) (VD)" at bounding box center [497, 256] width 478 height 24
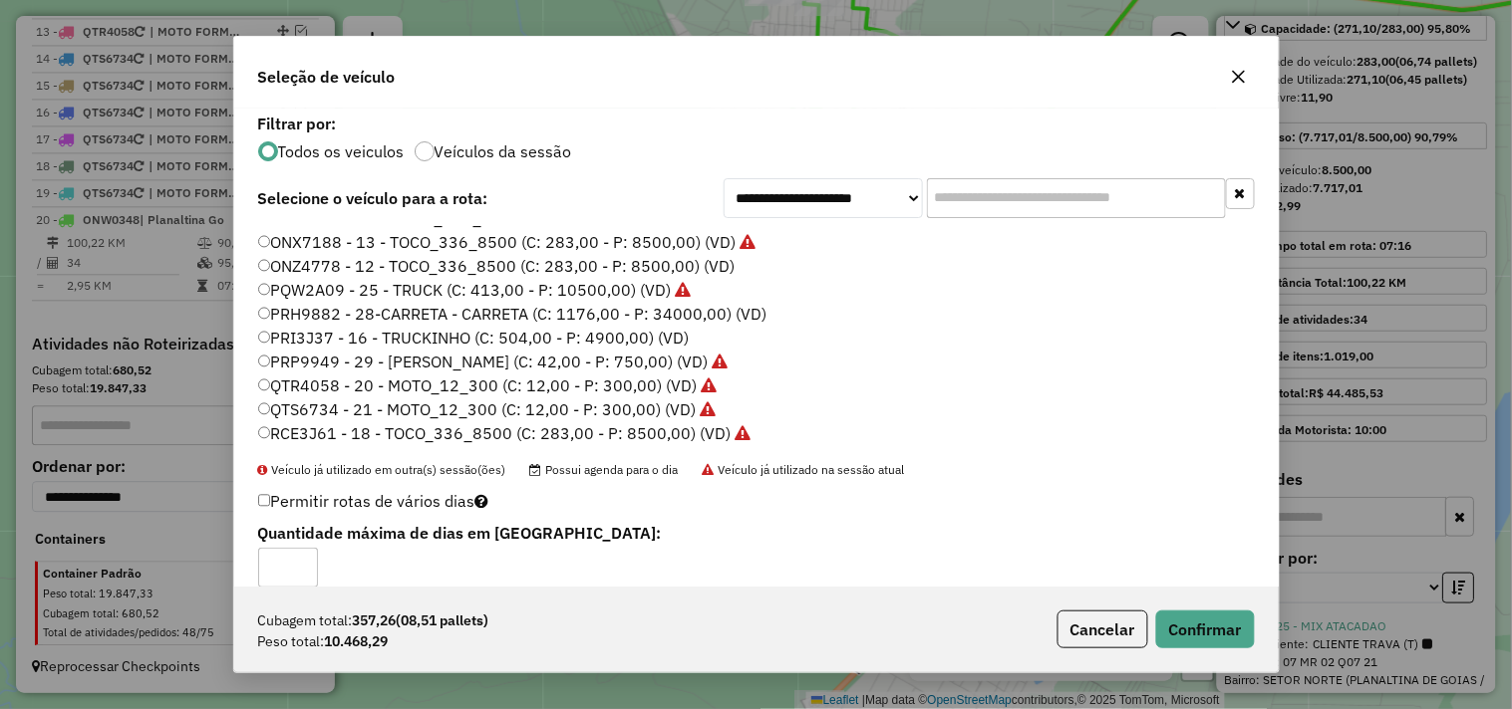
scroll to position [92, 0]
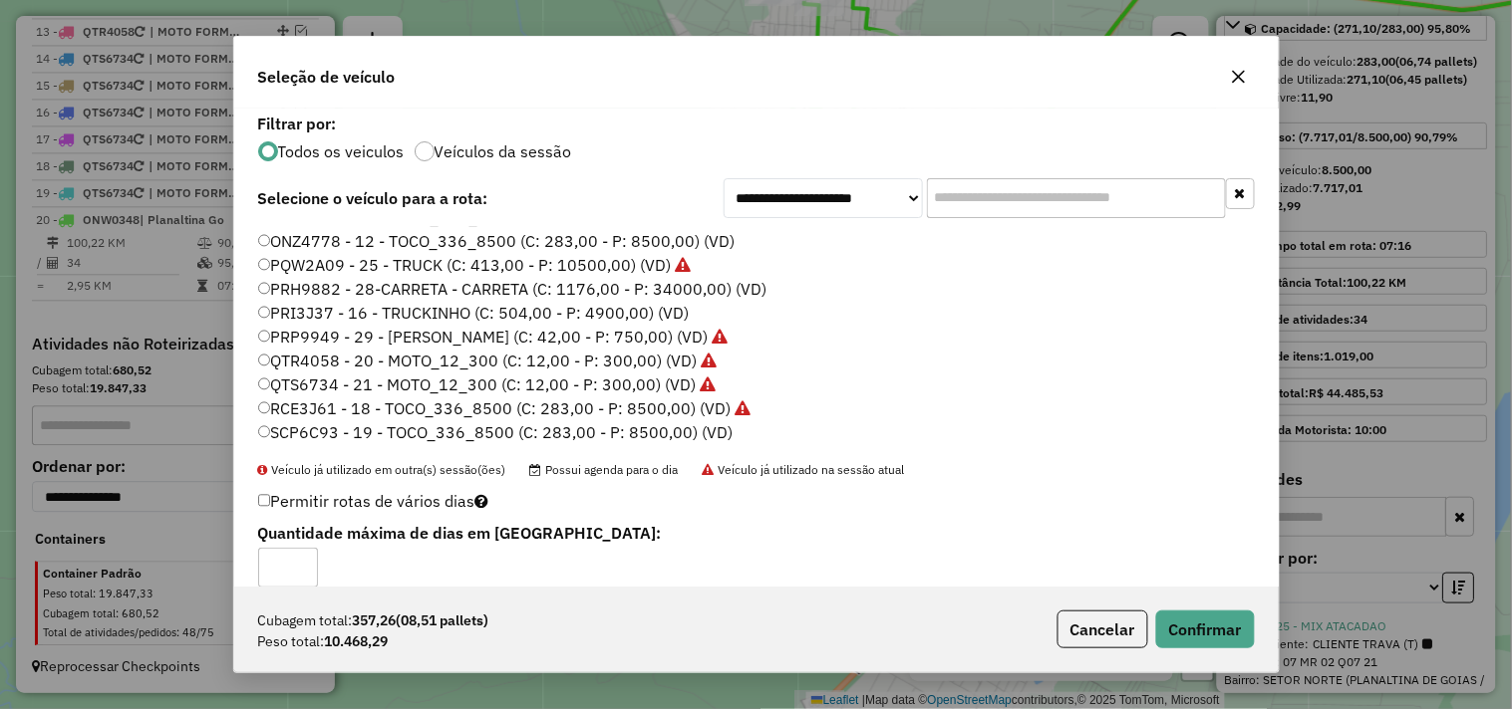
drag, startPoint x: 702, startPoint y: 425, endPoint x: 801, endPoint y: 452, distance: 102.2
click at [704, 425] on label "SCP6C93 - 19 - TOCO_336_8500 (C: 283,00 - P: 8500,00) (VD)" at bounding box center [495, 432] width 475 height 24
click at [1178, 630] on button "Confirmar" at bounding box center [1205, 630] width 99 height 38
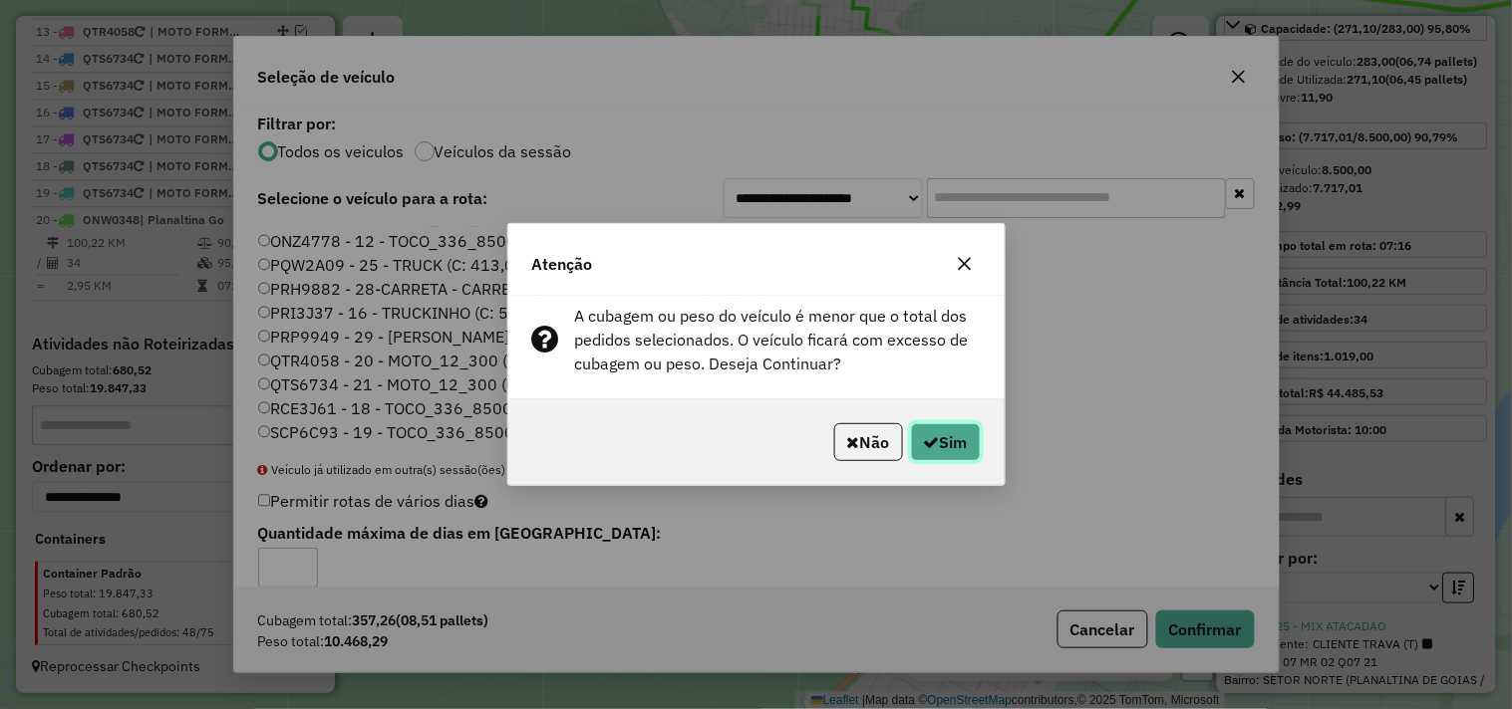
click at [939, 440] on button "Sim" at bounding box center [946, 442] width 70 height 38
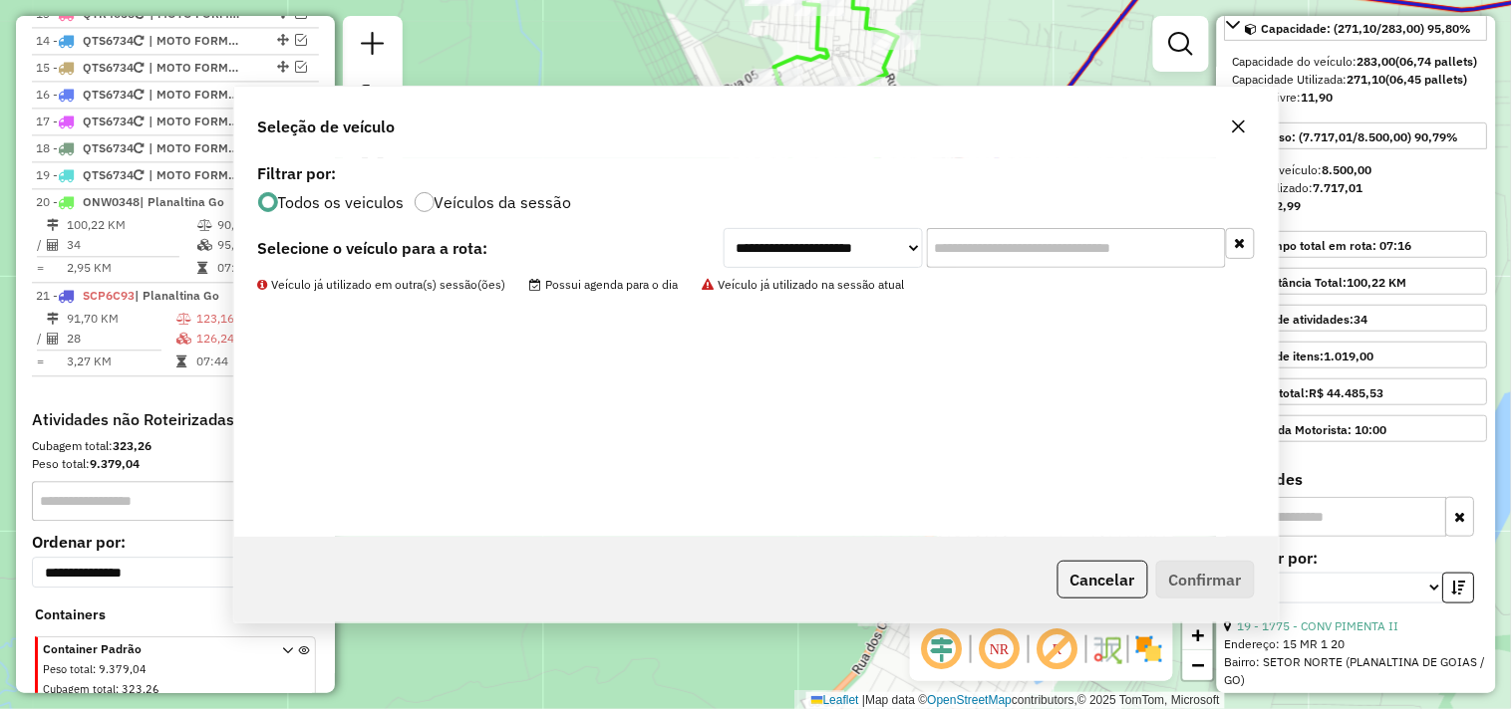
scroll to position [1210, 0]
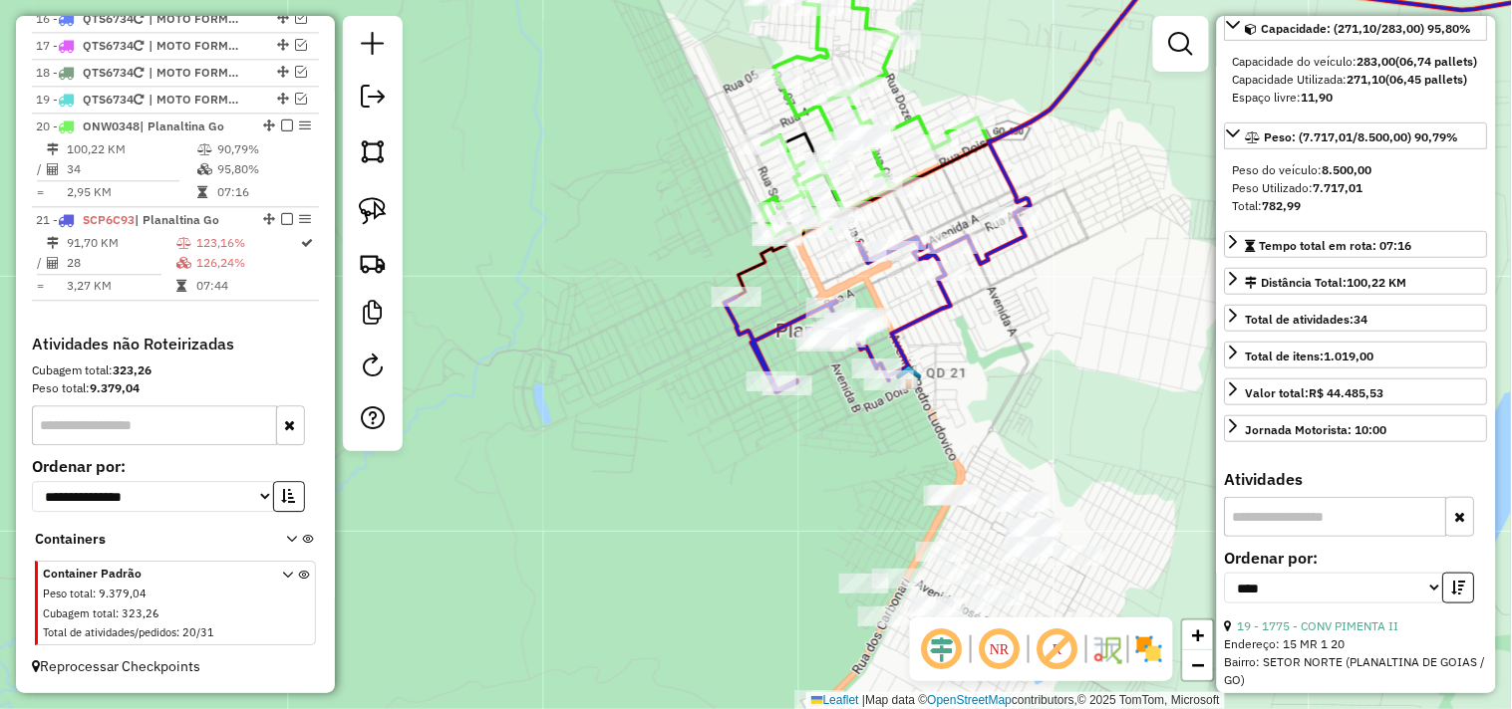
click at [873, 354] on icon at bounding box center [874, 304] width 301 height 176
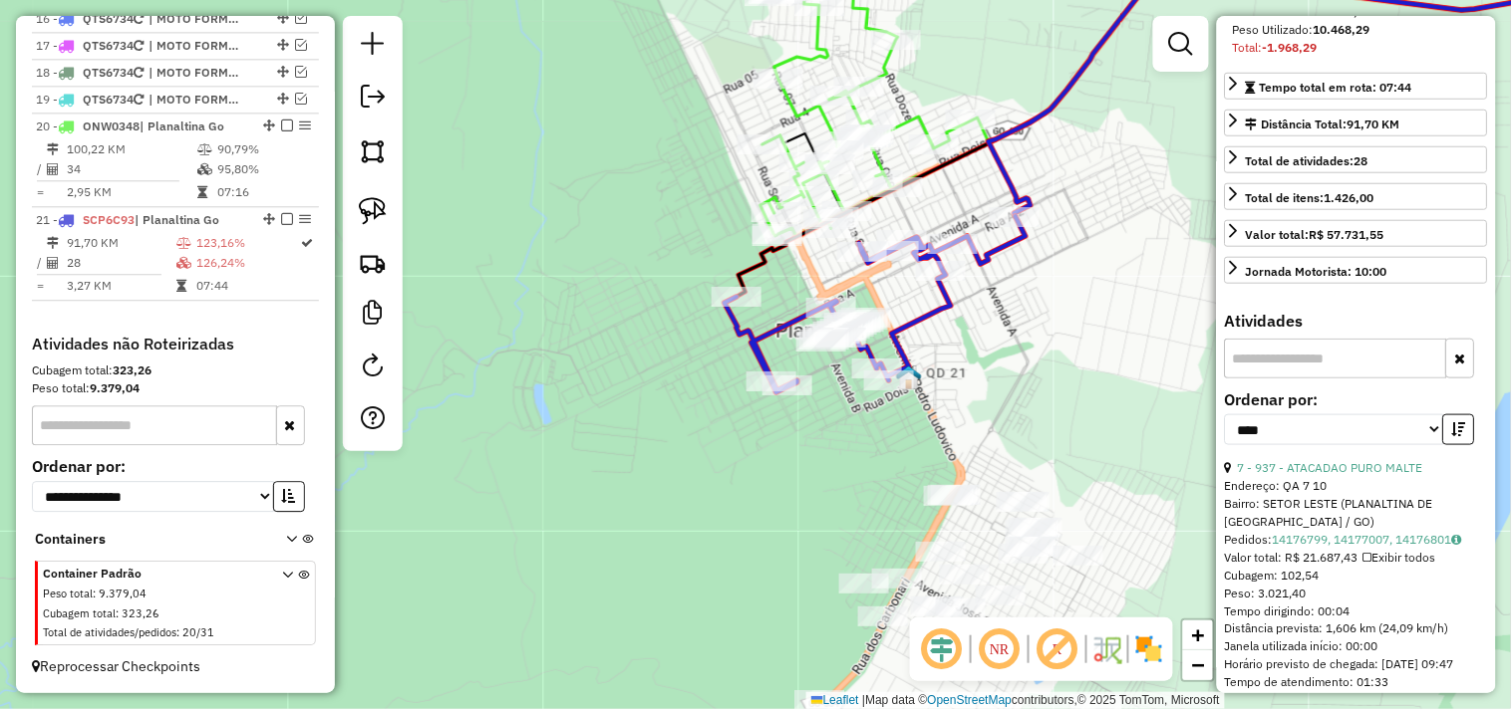
scroll to position [535, 0]
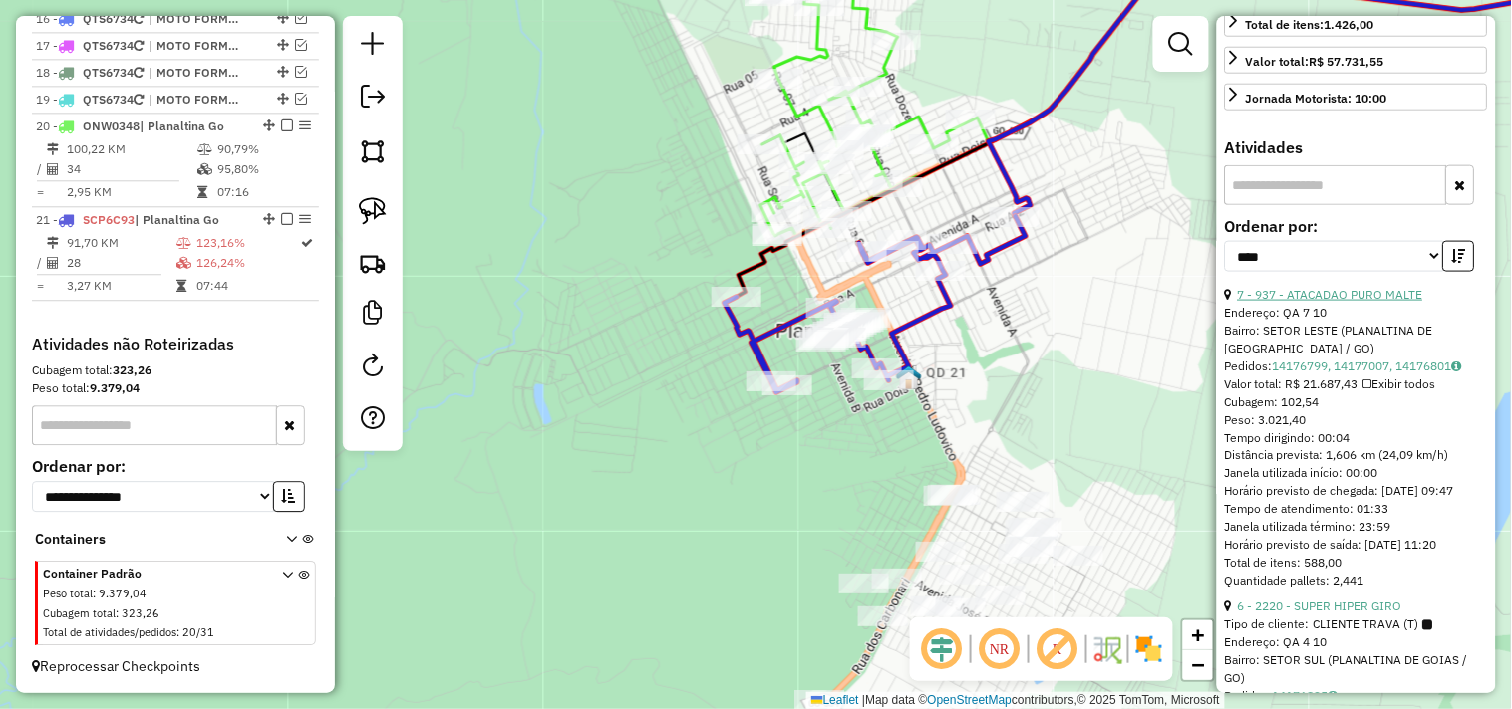
click at [1372, 302] on link "7 - 937 - ATACADAO PURO MALTE" at bounding box center [1330, 294] width 185 height 15
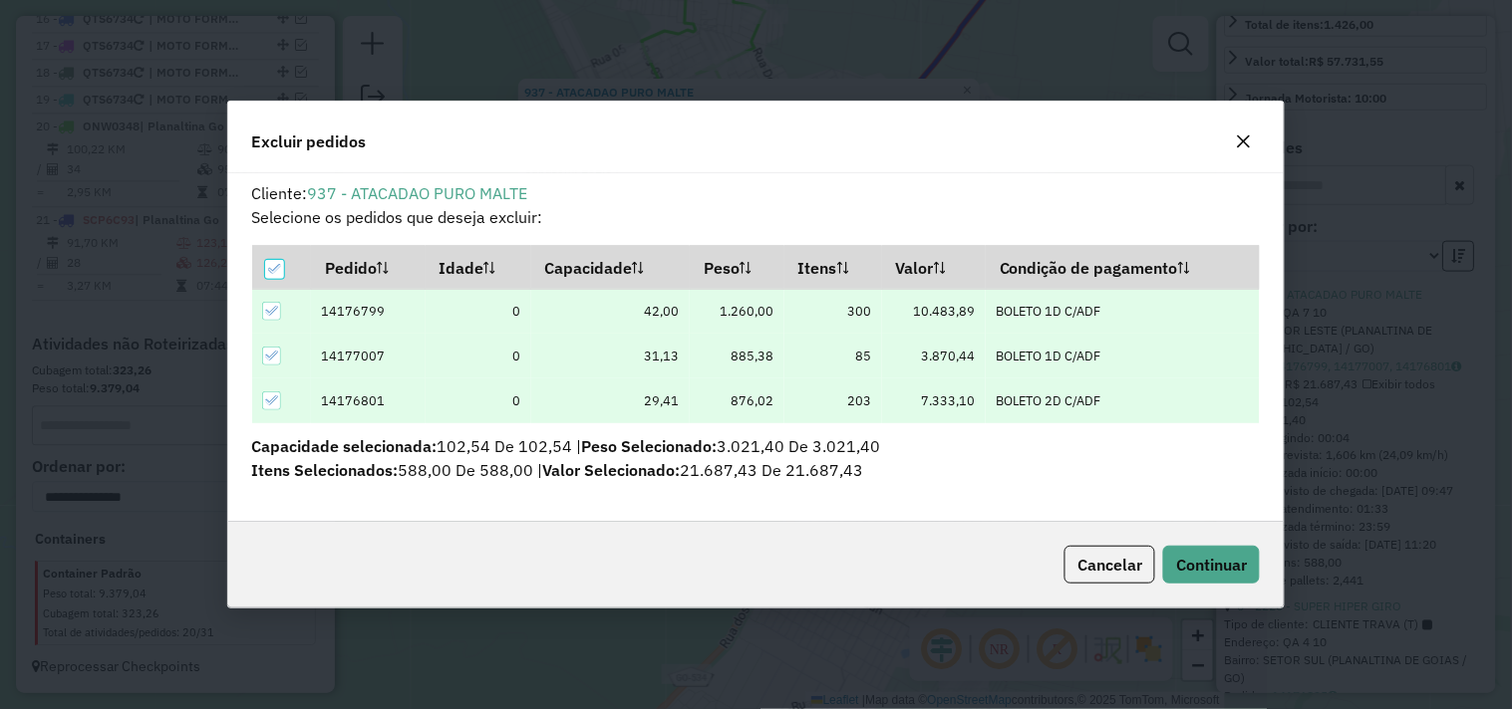
scroll to position [11, 5]
click at [1224, 552] on button "Continuar" at bounding box center [1211, 565] width 97 height 38
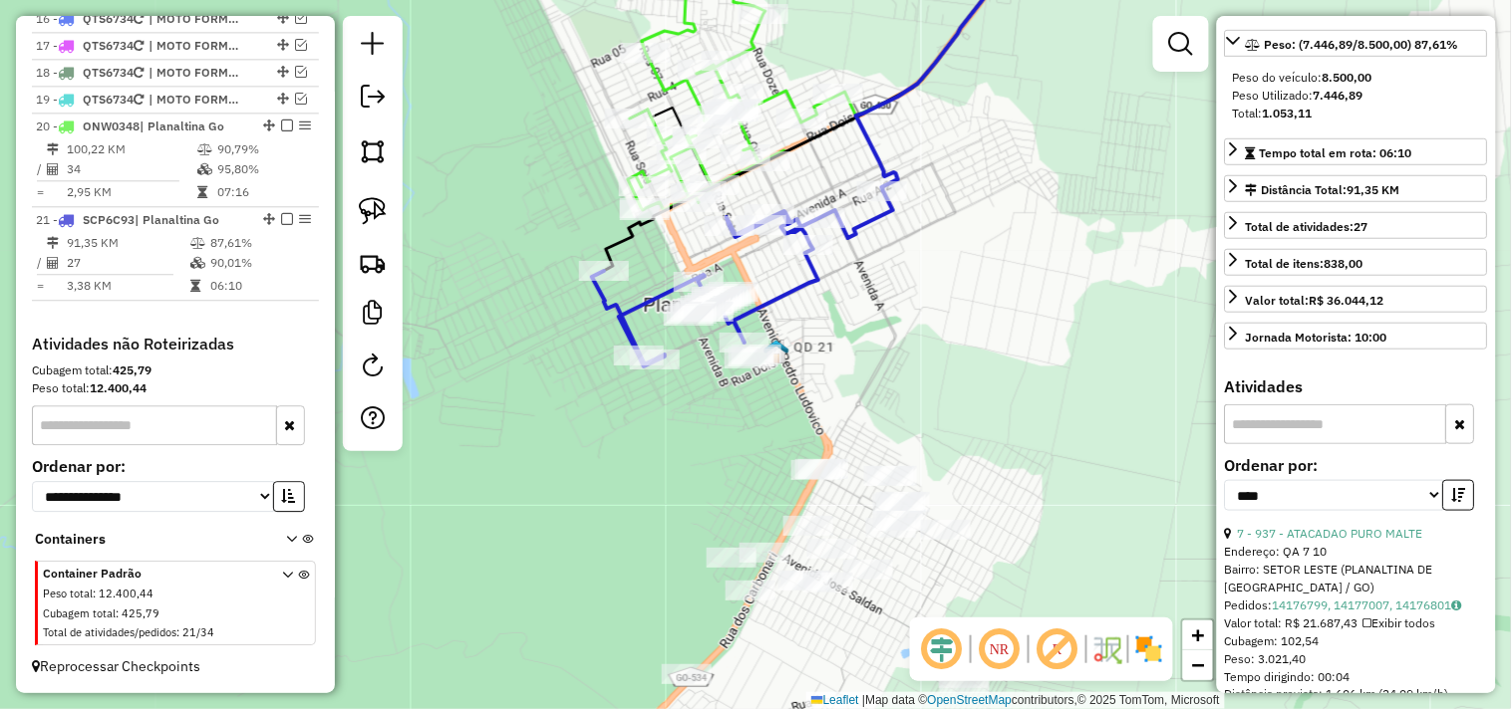
scroll to position [185, 0]
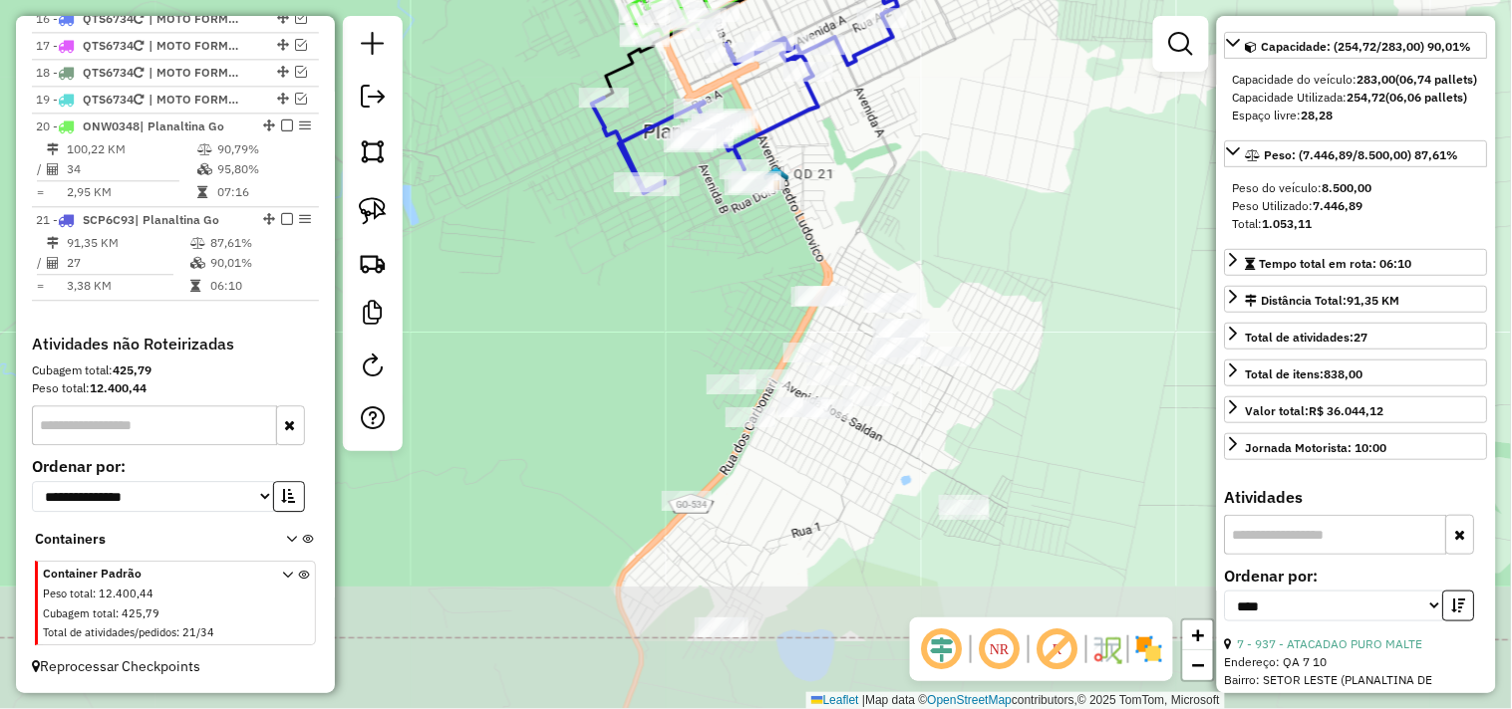
drag, startPoint x: 1000, startPoint y: 365, endPoint x: 996, endPoint y: 169, distance: 195.3
click at [1000, 185] on div "Janela de atendimento Grade de atendimento Capacidade Transportadoras Veículos …" at bounding box center [756, 354] width 1512 height 709
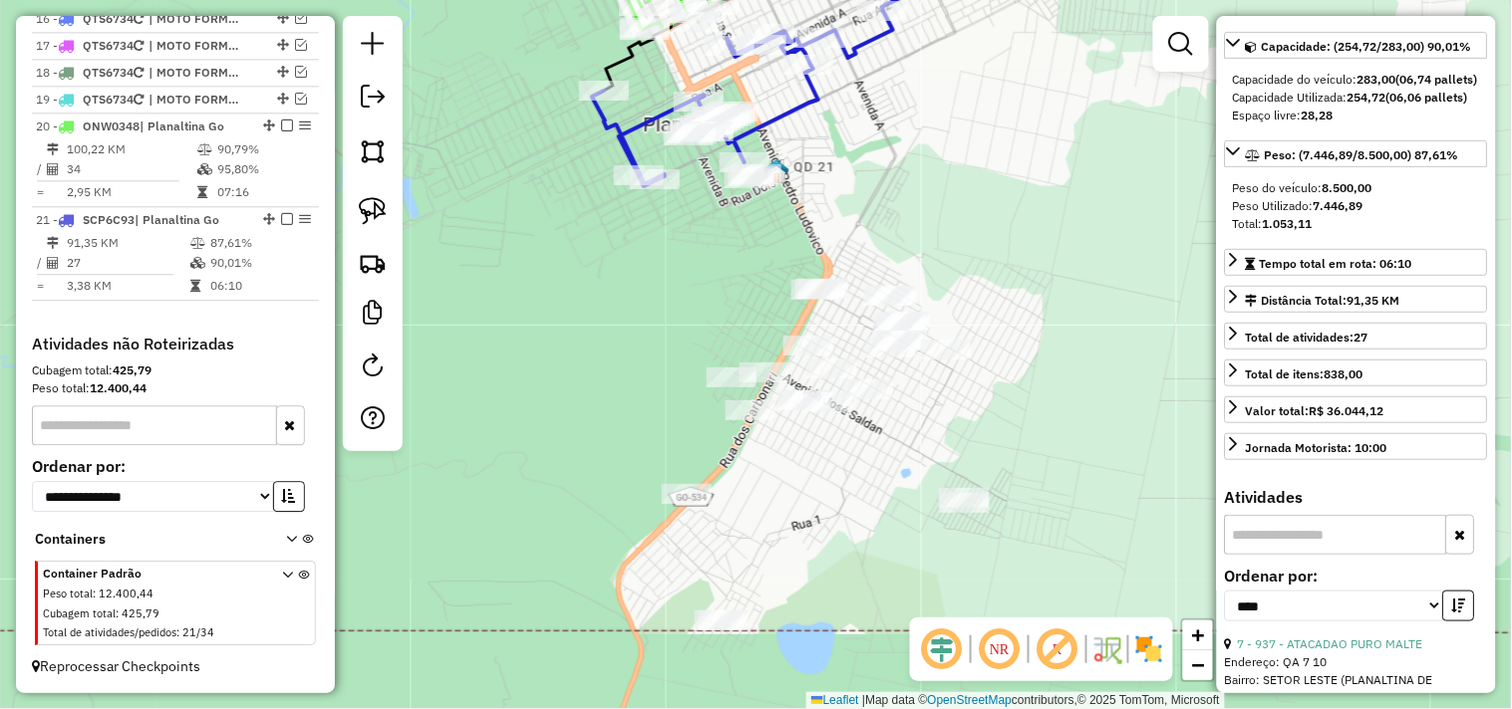
drag, startPoint x: 379, startPoint y: 215, endPoint x: 944, endPoint y: 242, distance: 565.6
click at [381, 214] on img at bounding box center [373, 211] width 28 height 28
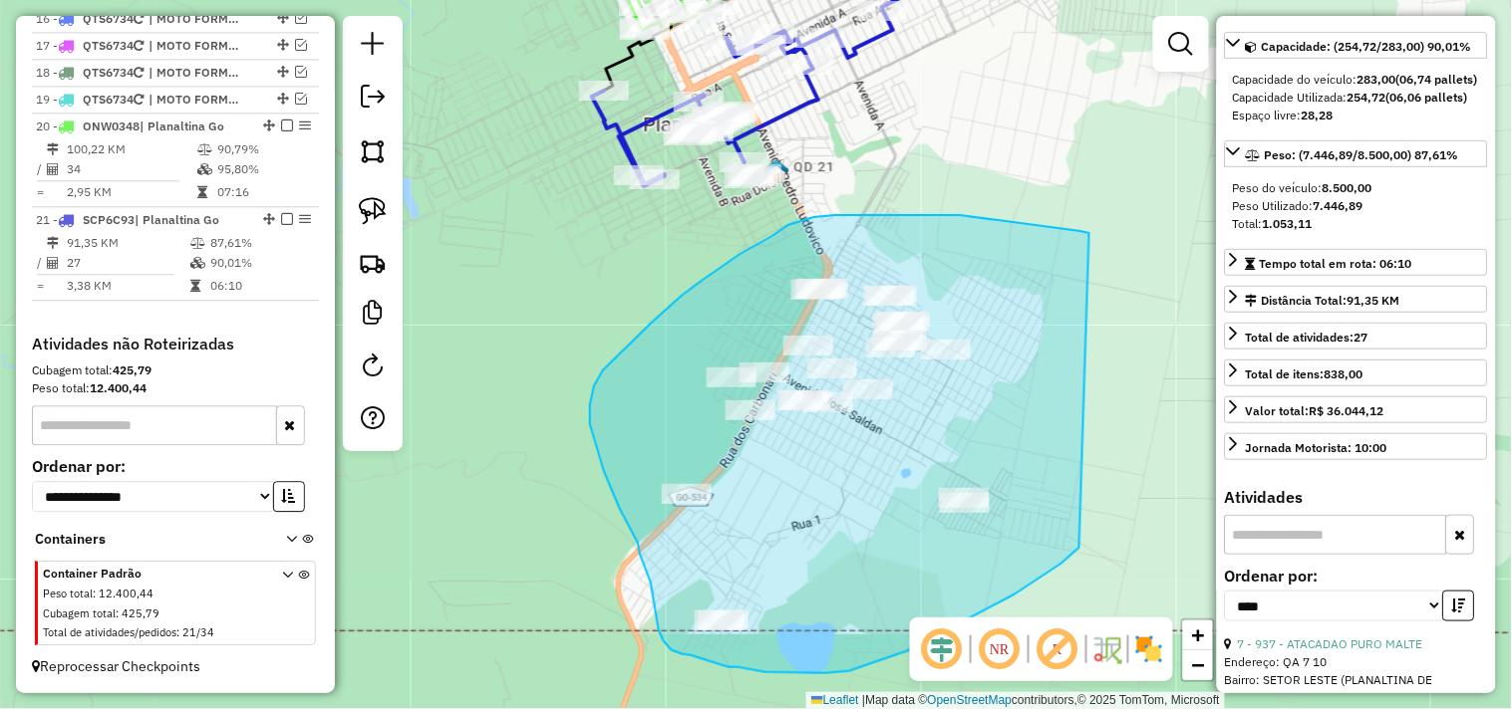
drag, startPoint x: 1089, startPoint y: 235, endPoint x: 1102, endPoint y: 521, distance: 286.3
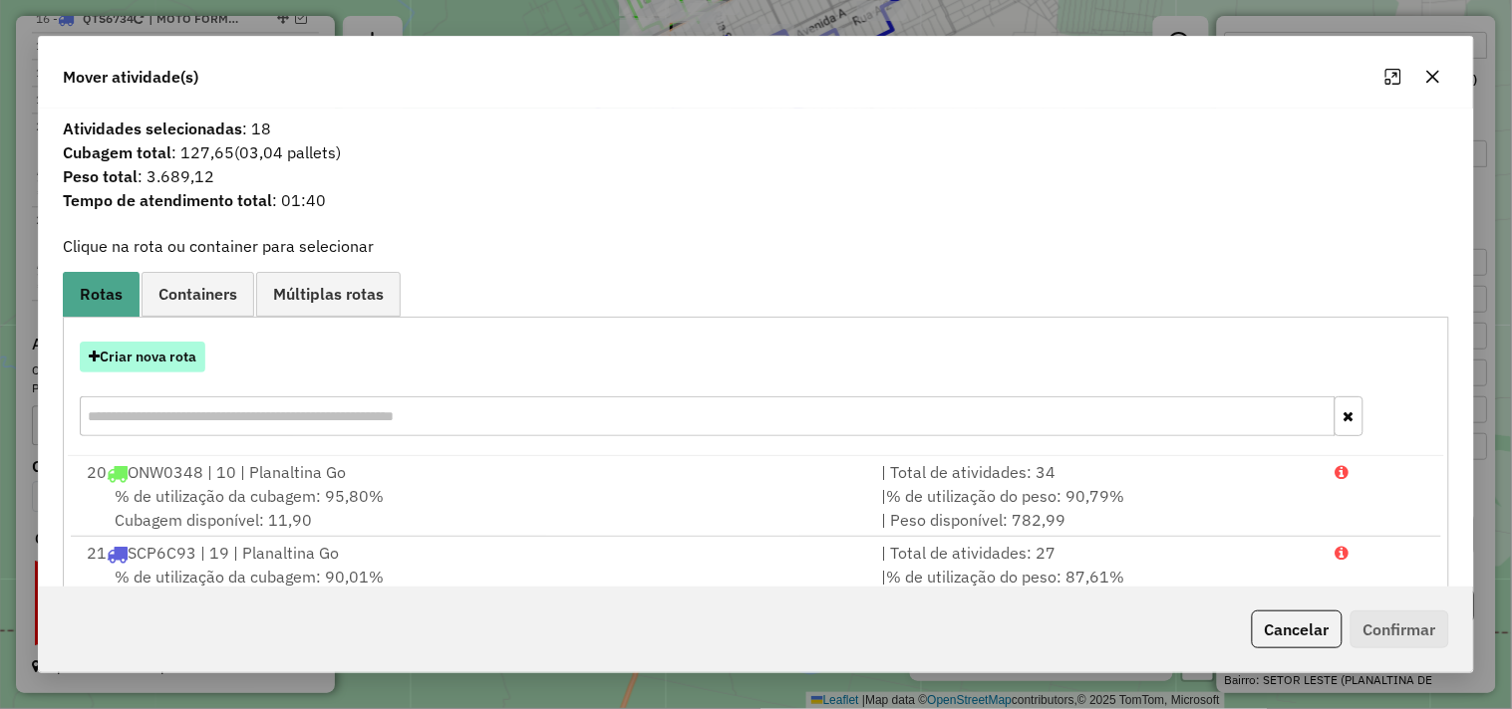
click at [124, 355] on button "Criar nova rota" at bounding box center [143, 357] width 126 height 31
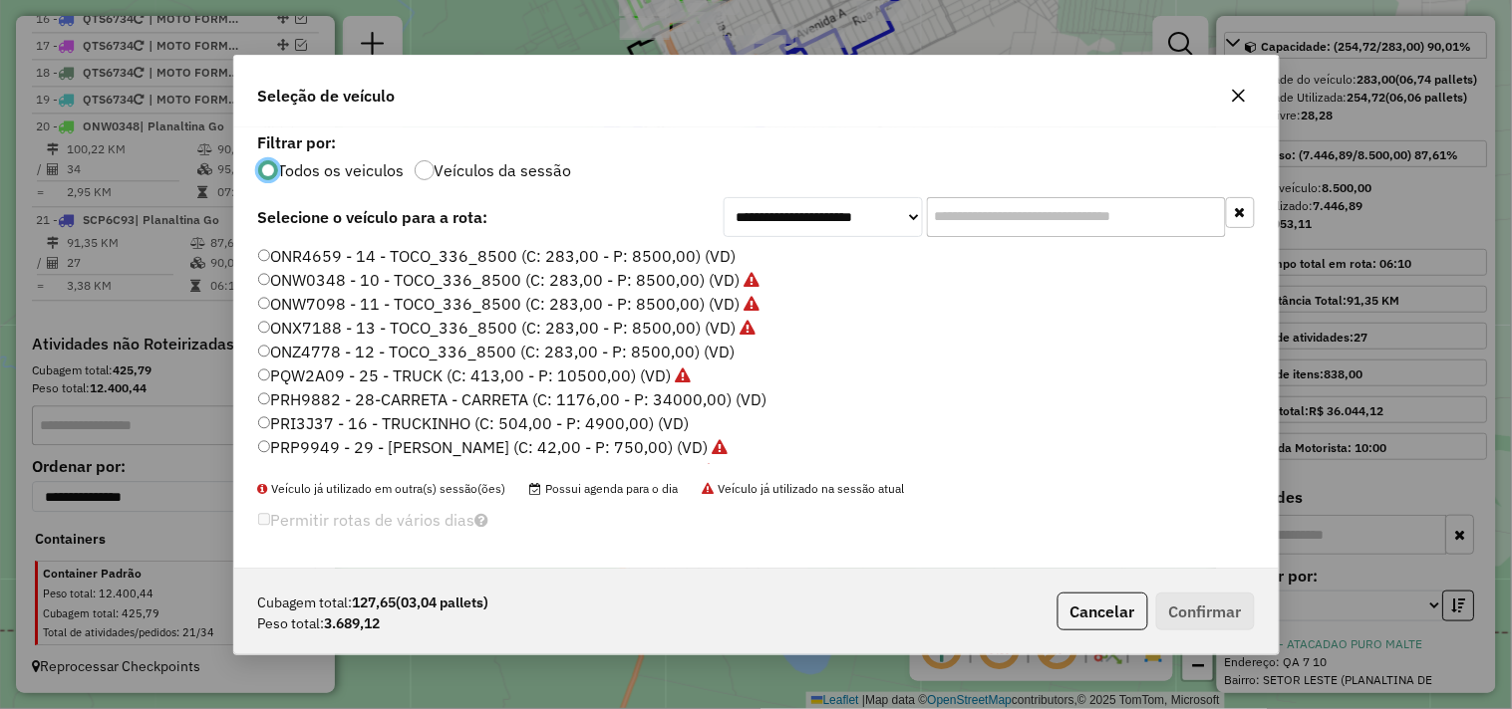
scroll to position [11, 5]
click at [570, 350] on label "ONZ4778 - 12 - TOCO_336_8500 (C: 283,00 - P: 8500,00) (VD)" at bounding box center [496, 352] width 477 height 24
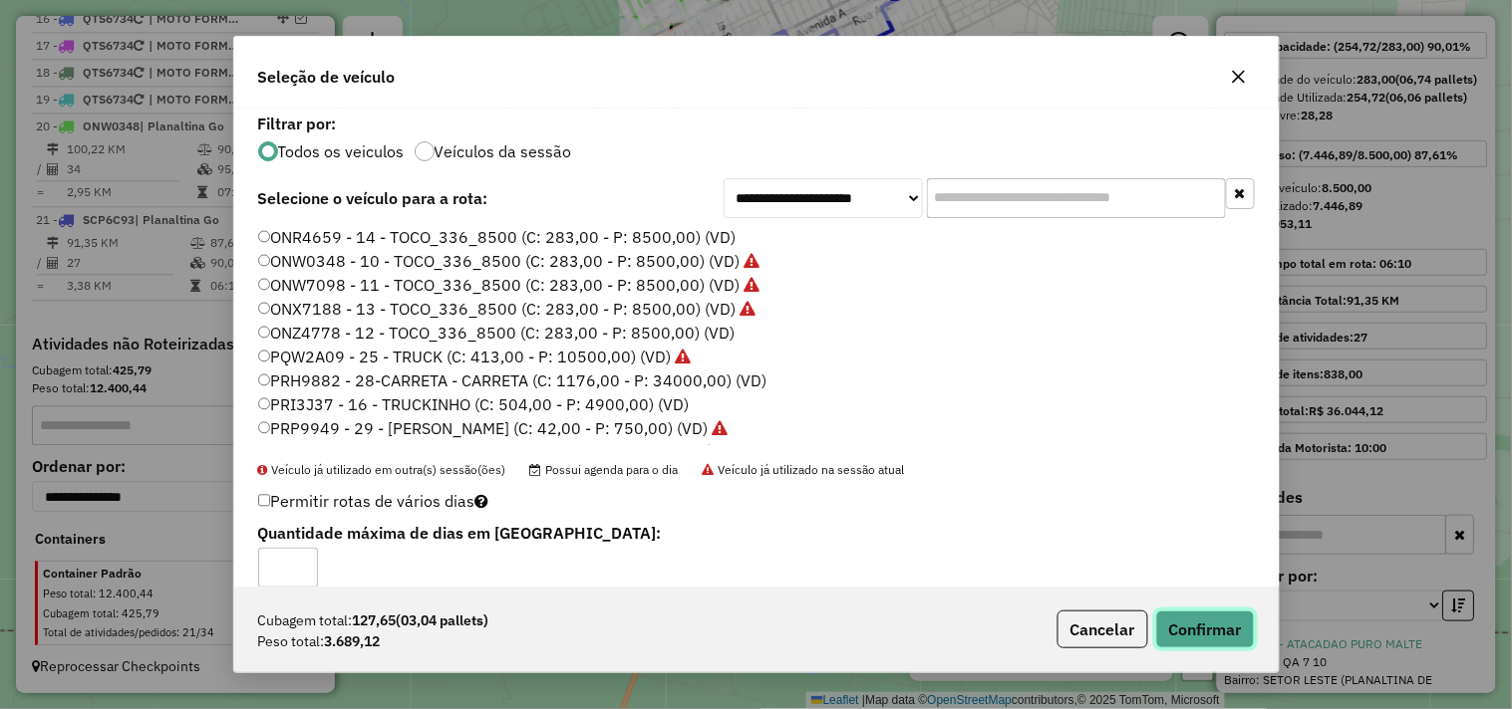
click at [1210, 628] on button "Confirmar" at bounding box center [1205, 630] width 99 height 38
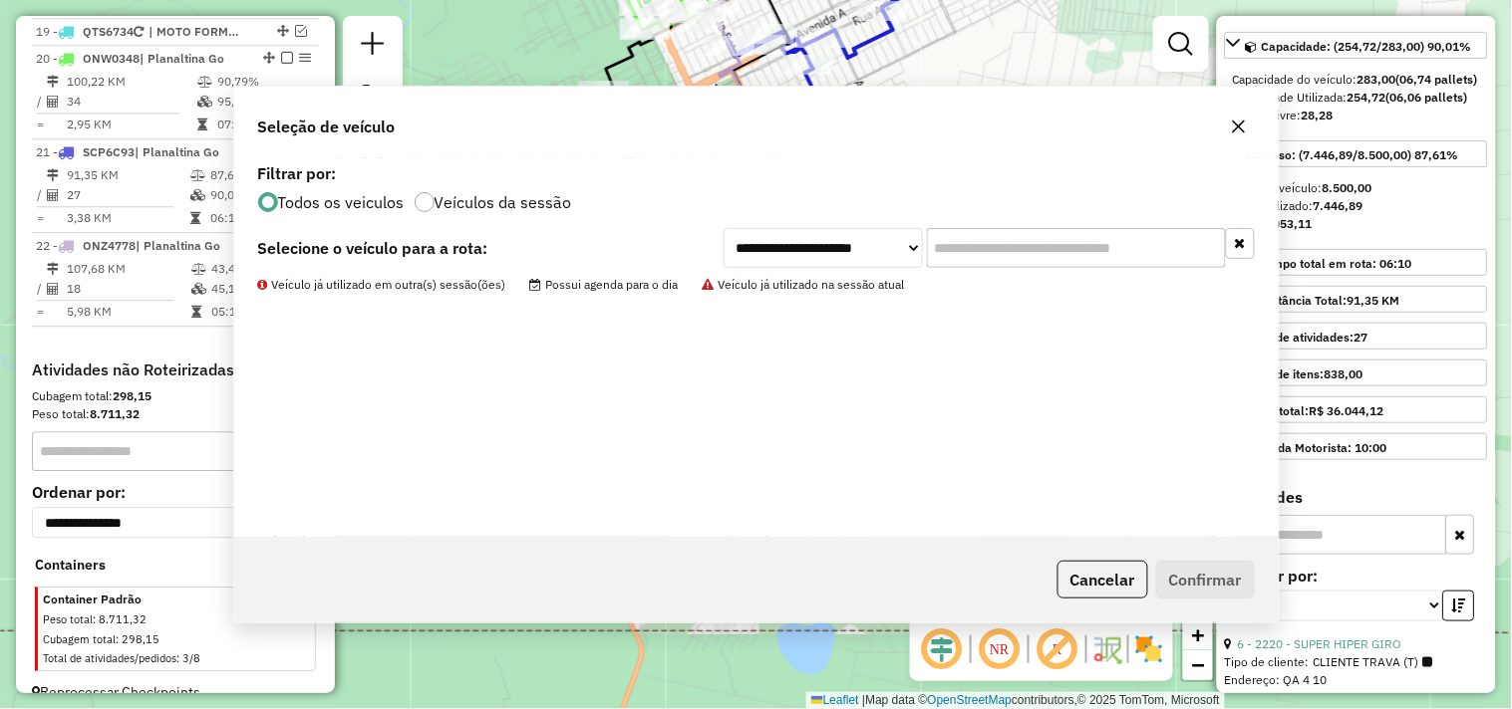
scroll to position [1303, 0]
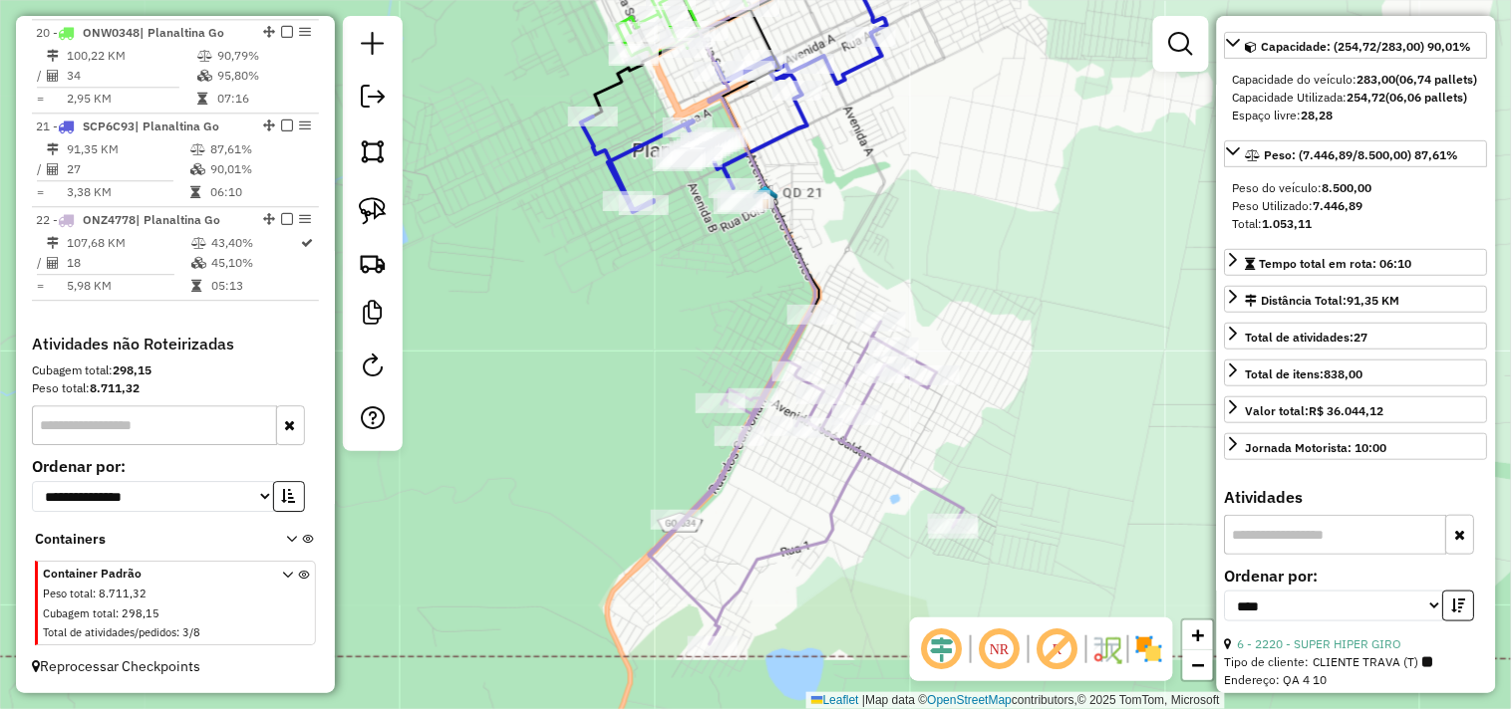
drag, startPoint x: 799, startPoint y: 251, endPoint x: 785, endPoint y: 303, distance: 53.7
click at [785, 303] on div "Janela de atendimento Grade de atendimento Capacidade Transportadoras Veículos …" at bounding box center [756, 354] width 1512 height 709
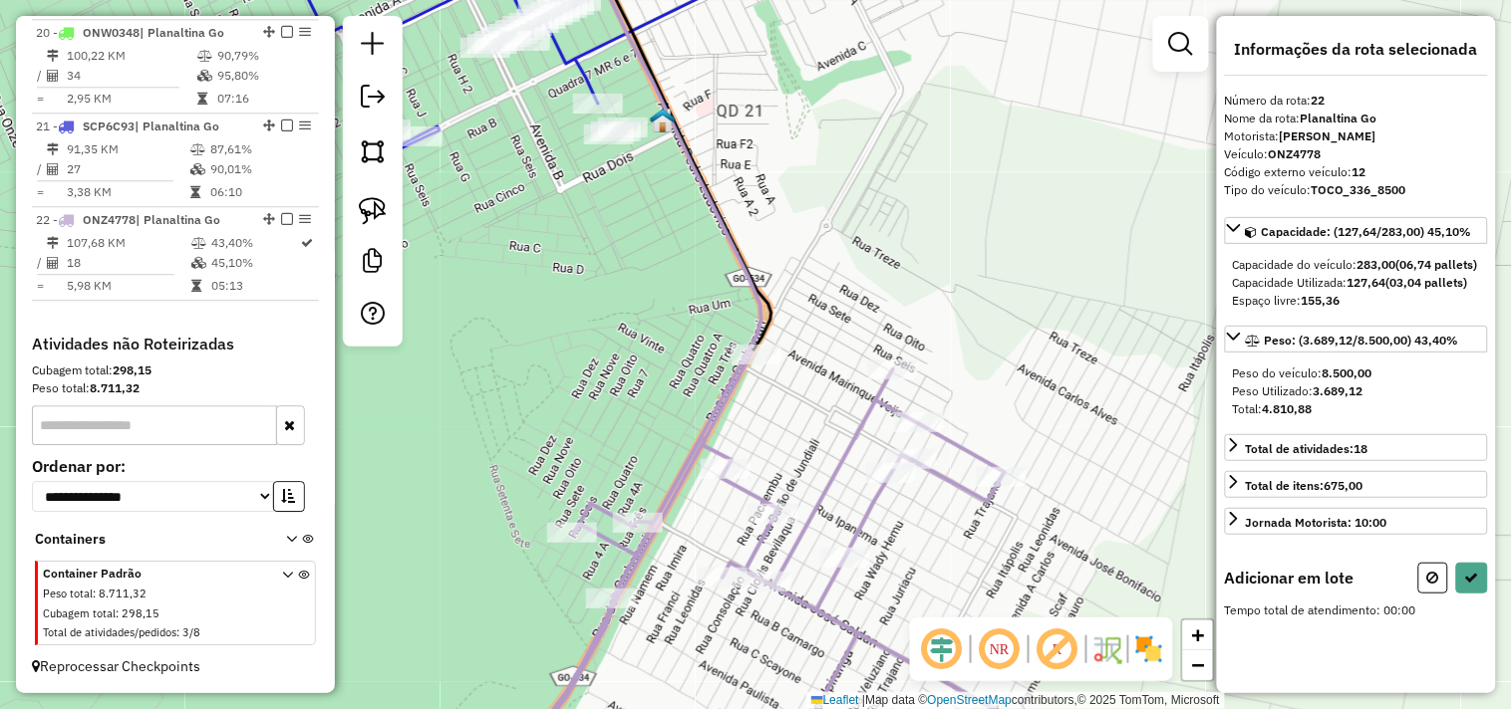
scroll to position [0, 0]
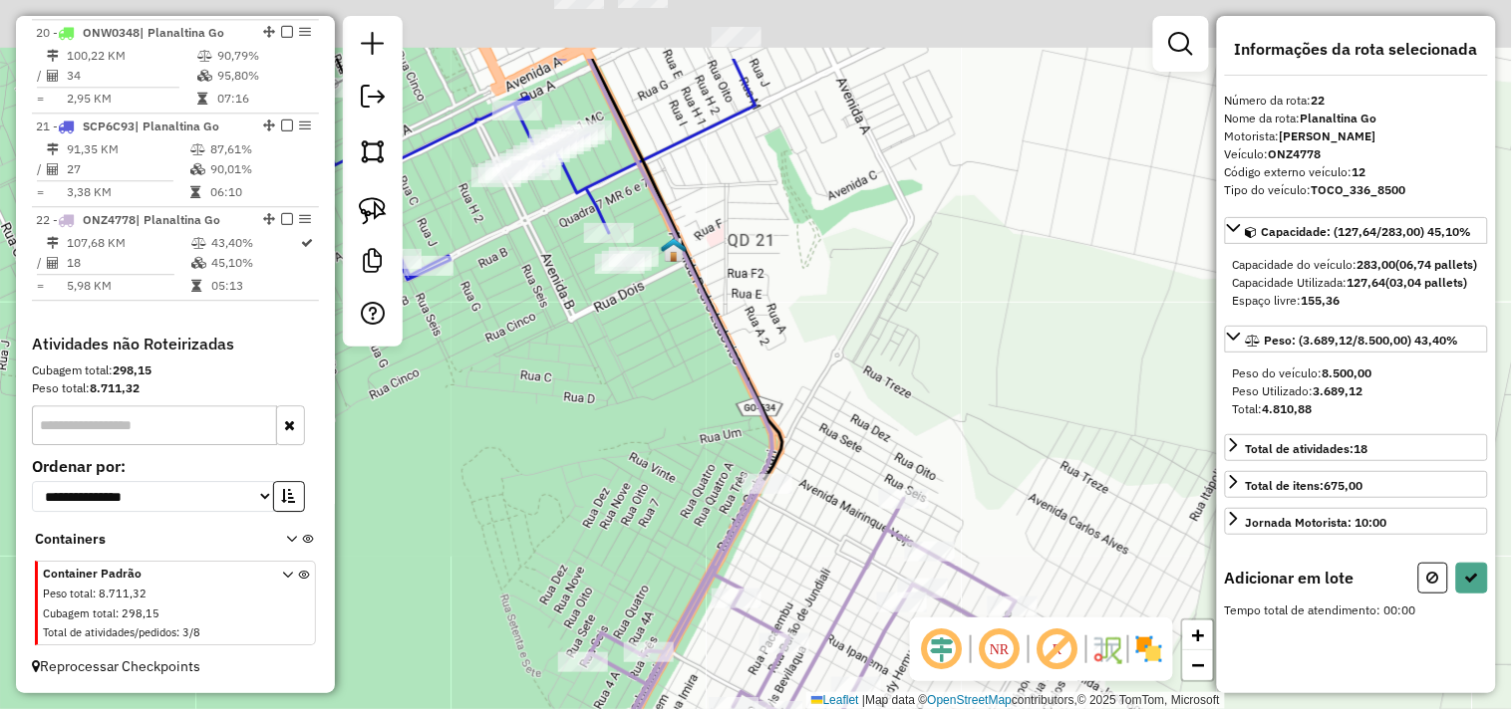
drag, startPoint x: 555, startPoint y: 319, endPoint x: 574, endPoint y: 468, distance: 150.7
click at [573, 463] on div "Janela de atendimento Grade de atendimento Capacidade Transportadoras Veículos …" at bounding box center [756, 354] width 1512 height 709
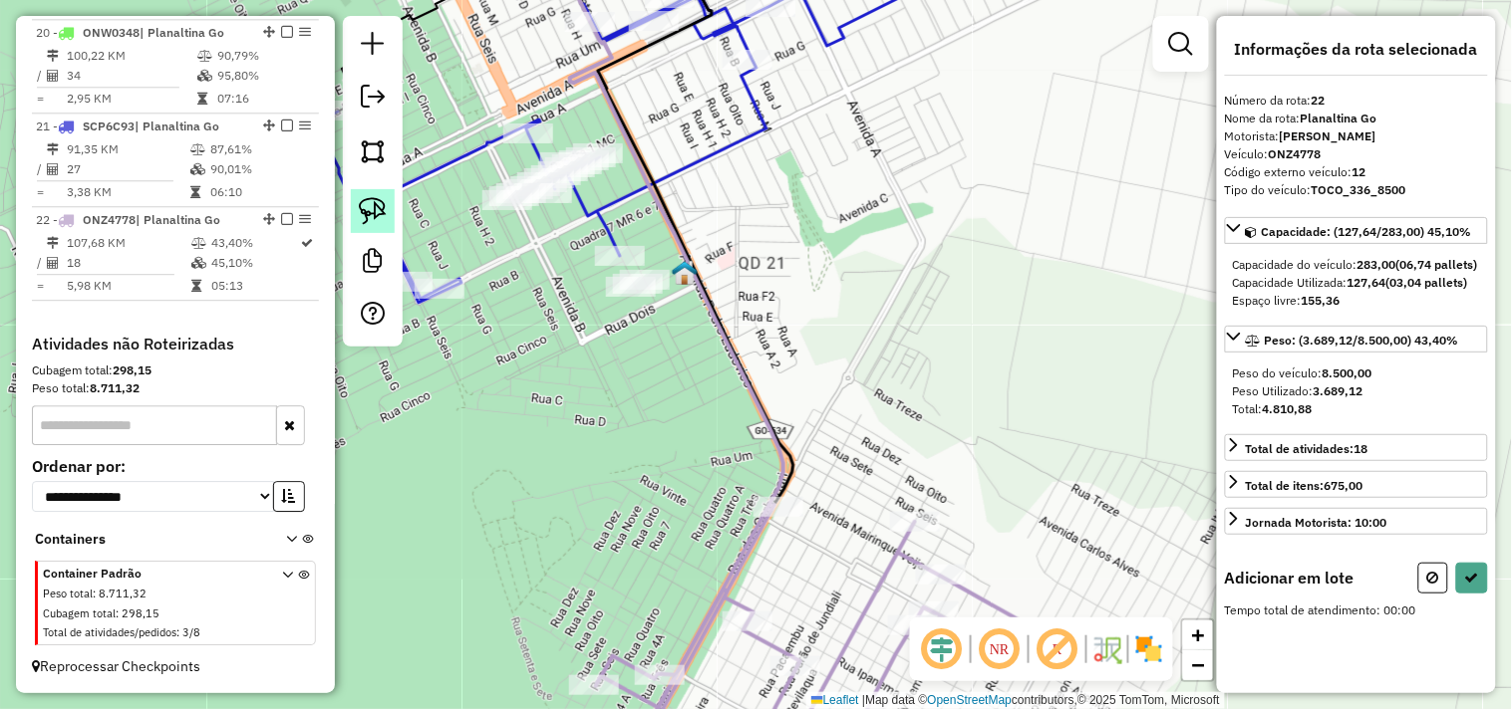
click at [390, 214] on link at bounding box center [373, 211] width 44 height 44
drag, startPoint x: 674, startPoint y: 229, endPoint x: 668, endPoint y: 346, distance: 116.7
click at [664, 346] on div "Janela de atendimento Grade de atendimento Capacidade Transportadoras Veículos …" at bounding box center [756, 354] width 1512 height 709
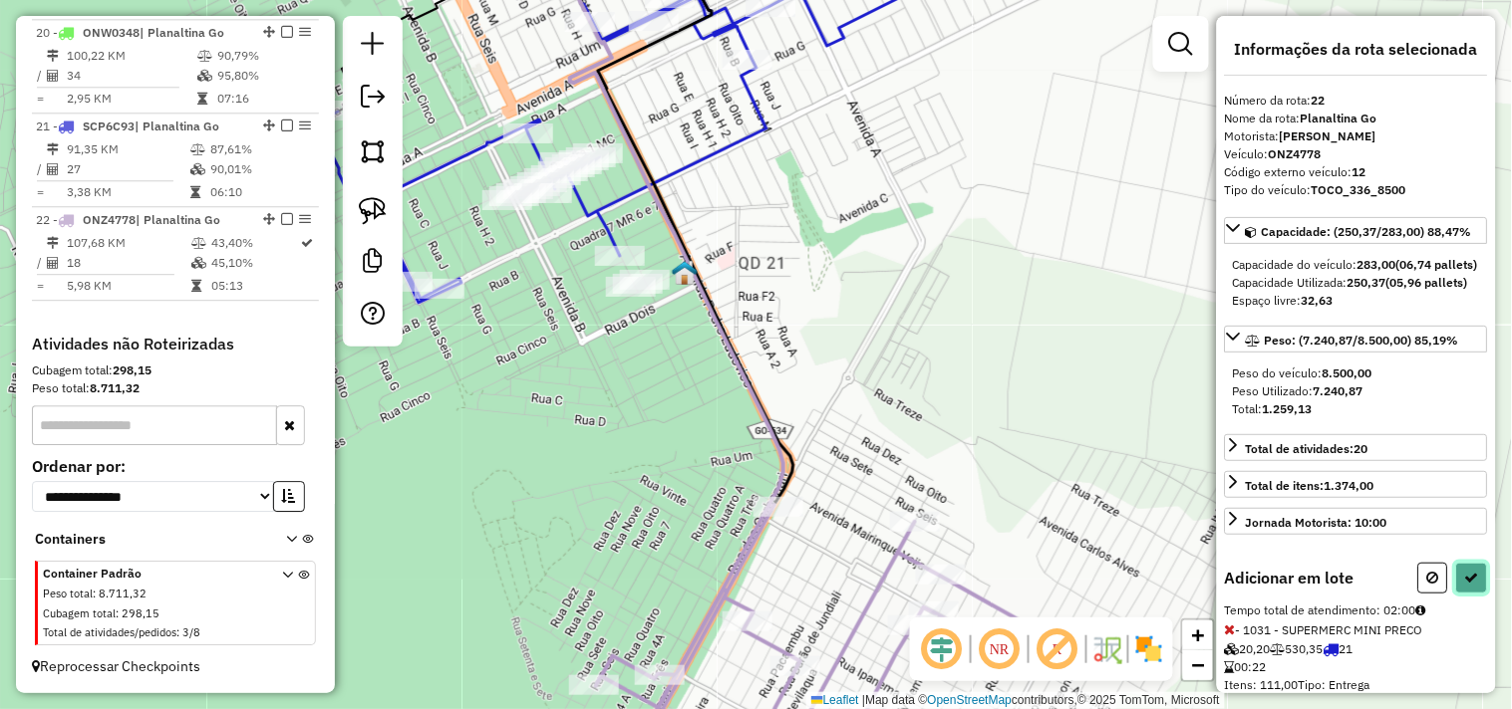
click at [1458, 594] on button at bounding box center [1472, 578] width 32 height 31
select select "*********"
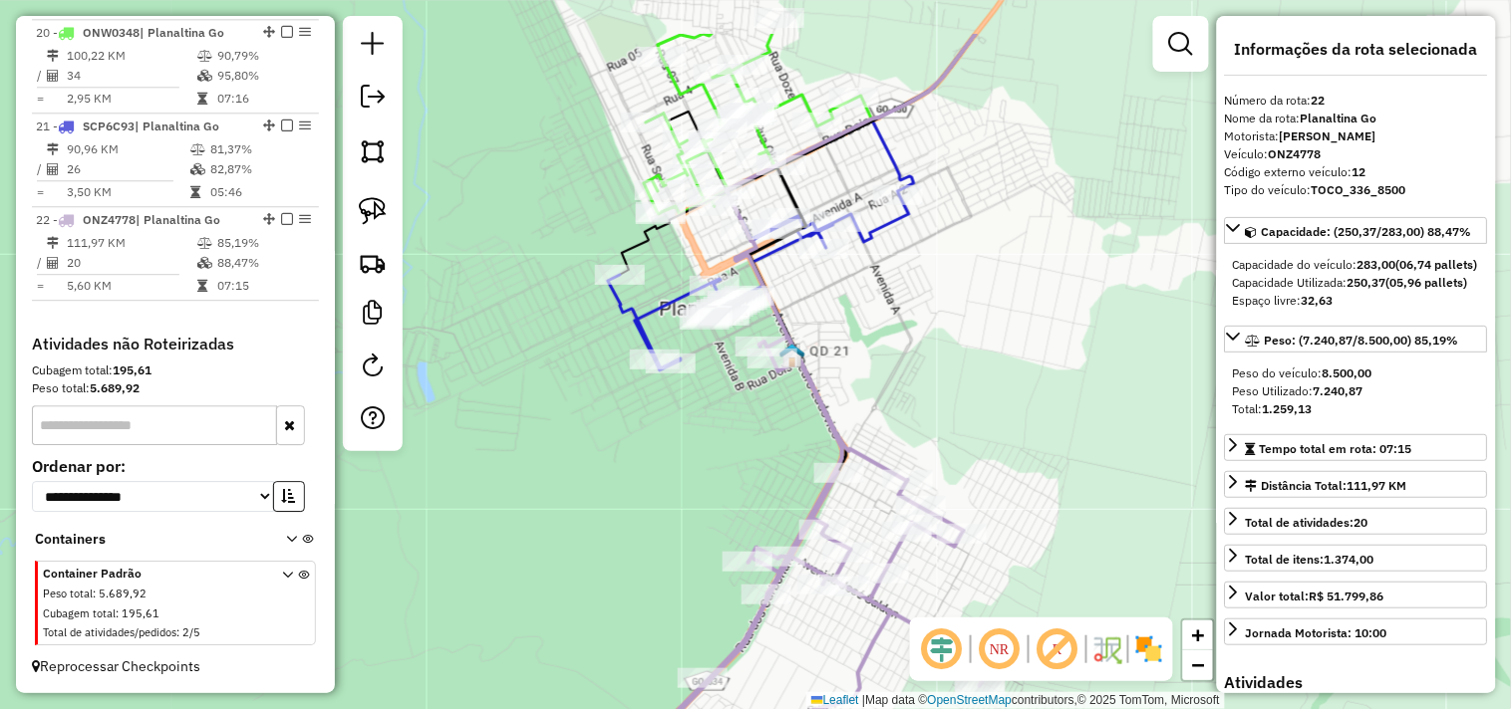
drag, startPoint x: 835, startPoint y: 265, endPoint x: 909, endPoint y: 475, distance: 222.8
click at [907, 474] on div "Janela de atendimento Grade de atendimento Capacidade Transportadoras Veículos …" at bounding box center [756, 354] width 1512 height 709
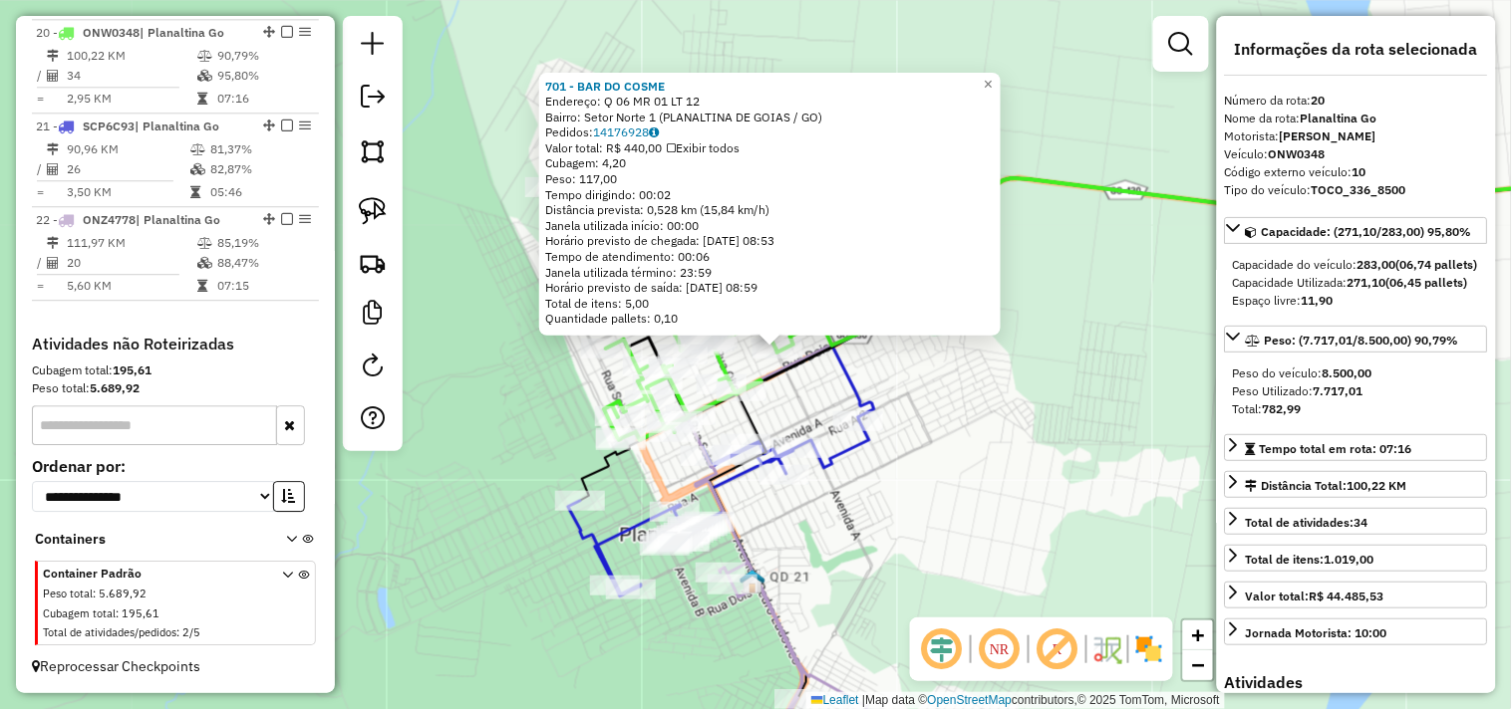
drag, startPoint x: 931, startPoint y: 373, endPoint x: 950, endPoint y: 371, distance: 19.0
click at [954, 367] on div "701 - BAR DO COSME Endereço: Q 06 MR 01 LT 12 Bairro: Setor Norte 1 (PLANALTINA…" at bounding box center [756, 354] width 1512 height 709
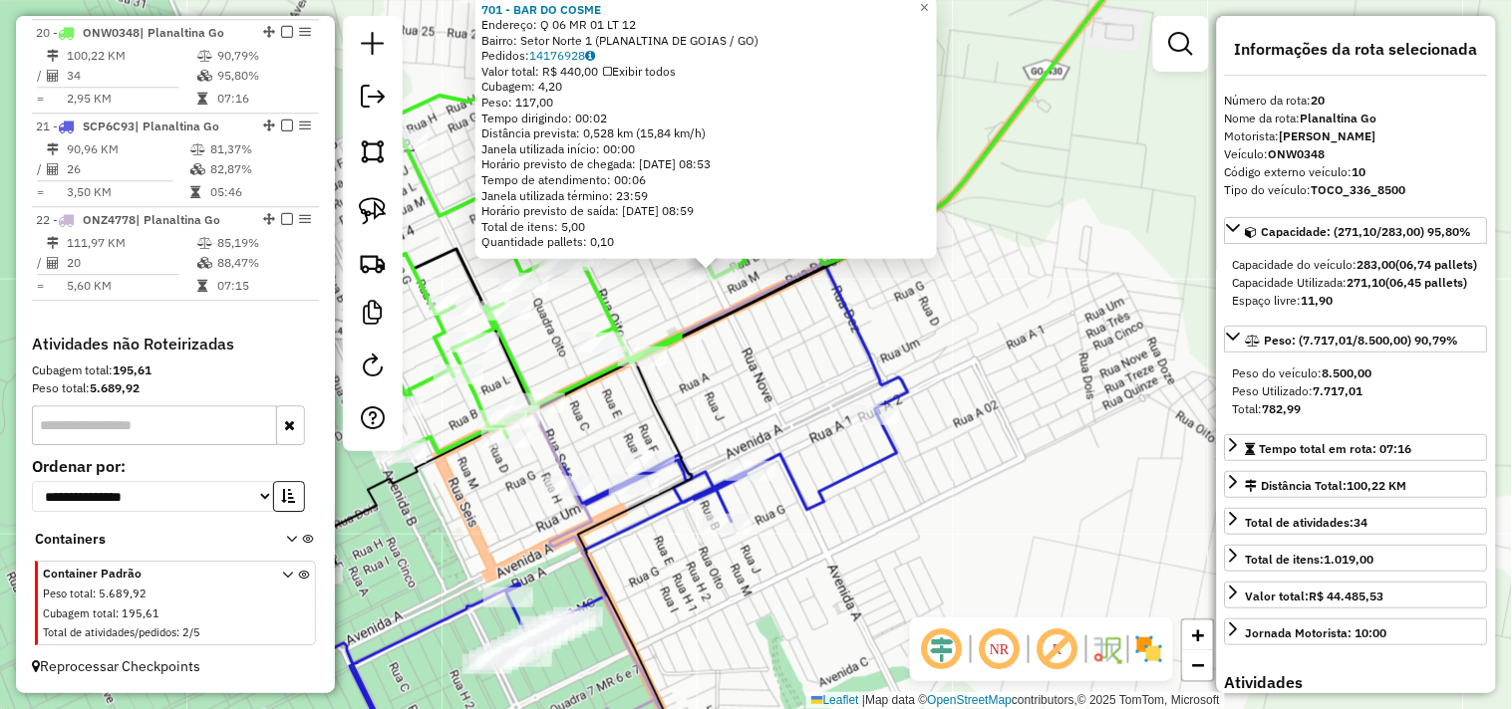
drag, startPoint x: 869, startPoint y: 379, endPoint x: 932, endPoint y: 362, distance: 65.0
click at [947, 344] on div "701 - BAR DO COSME Endereço: Q 06 MR 01 LT 12 Bairro: Setor Norte 1 (PLANALTINA…" at bounding box center [756, 354] width 1512 height 709
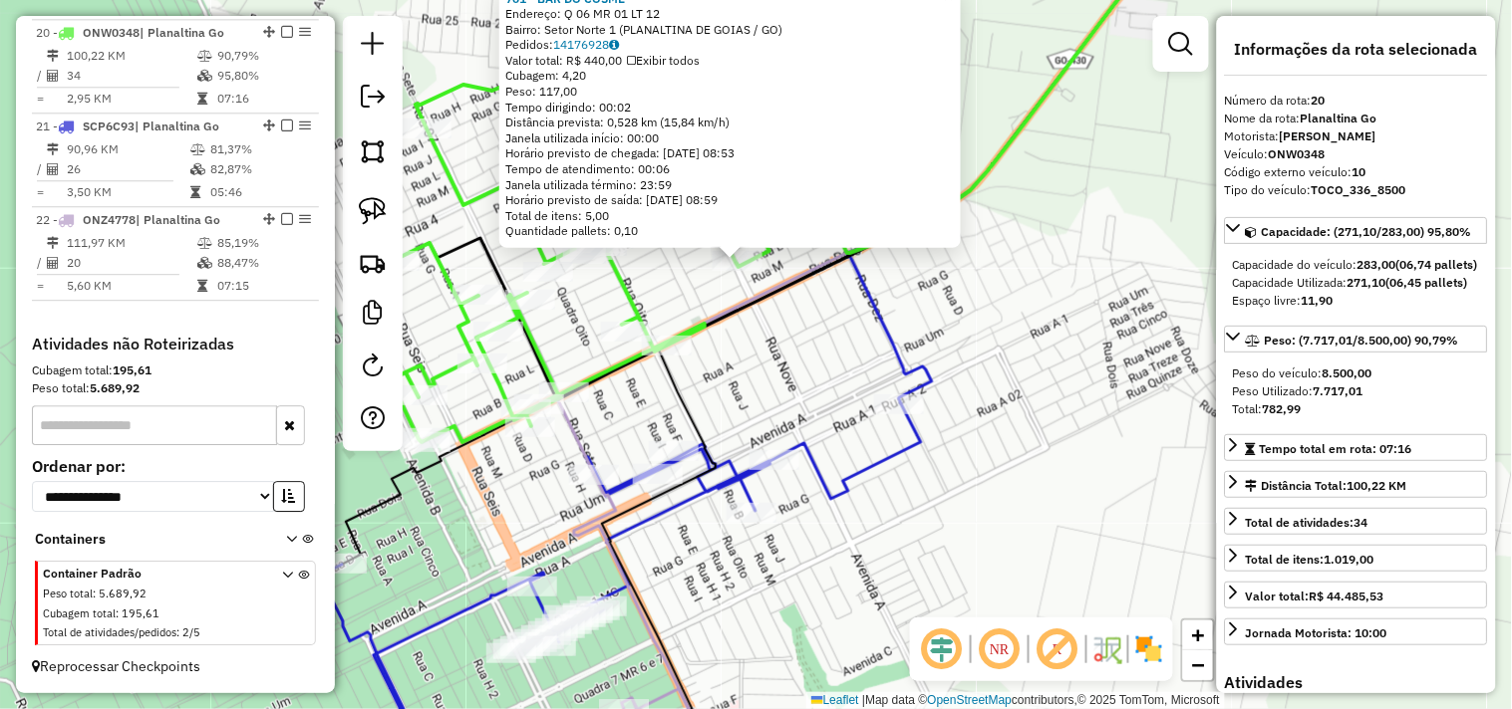
click at [893, 390] on icon at bounding box center [1255, 166] width 817 height 474
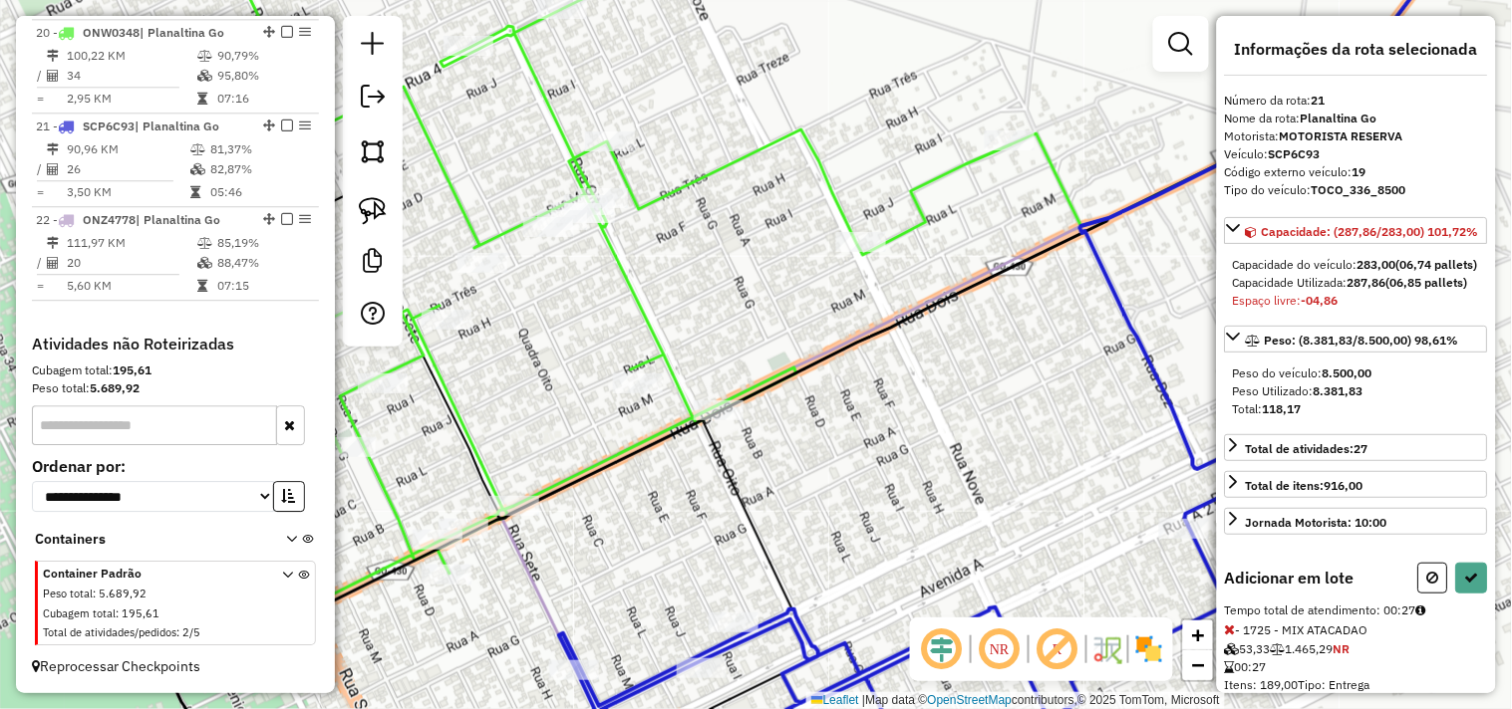
drag, startPoint x: 884, startPoint y: 462, endPoint x: 912, endPoint y: 326, distance: 139.3
click at [904, 332] on div "Janela de atendimento Grade de atendimento Capacidade Transportadoras Veículos …" at bounding box center [756, 354] width 1512 height 709
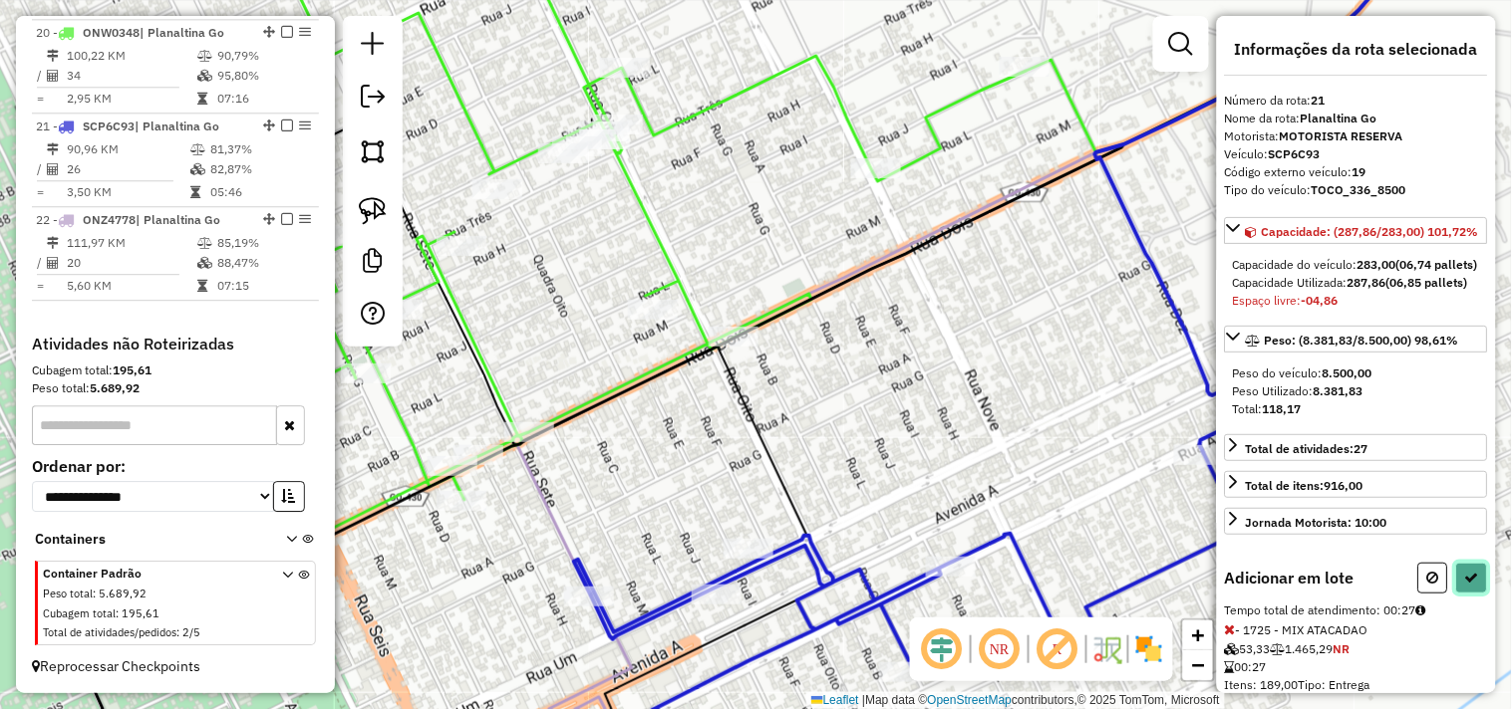
click at [1456, 594] on button at bounding box center [1472, 578] width 32 height 31
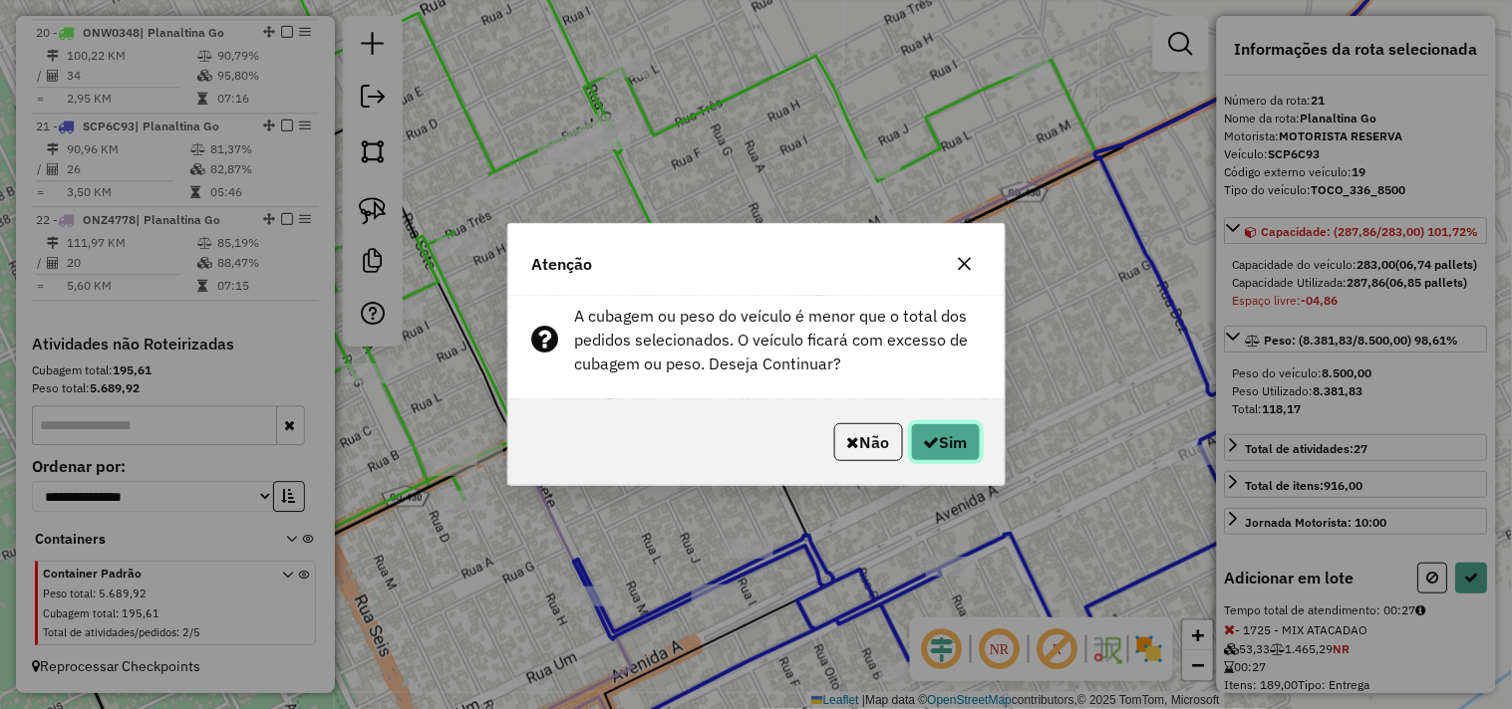
click at [969, 439] on button "Sim" at bounding box center [946, 442] width 70 height 38
select select "*********"
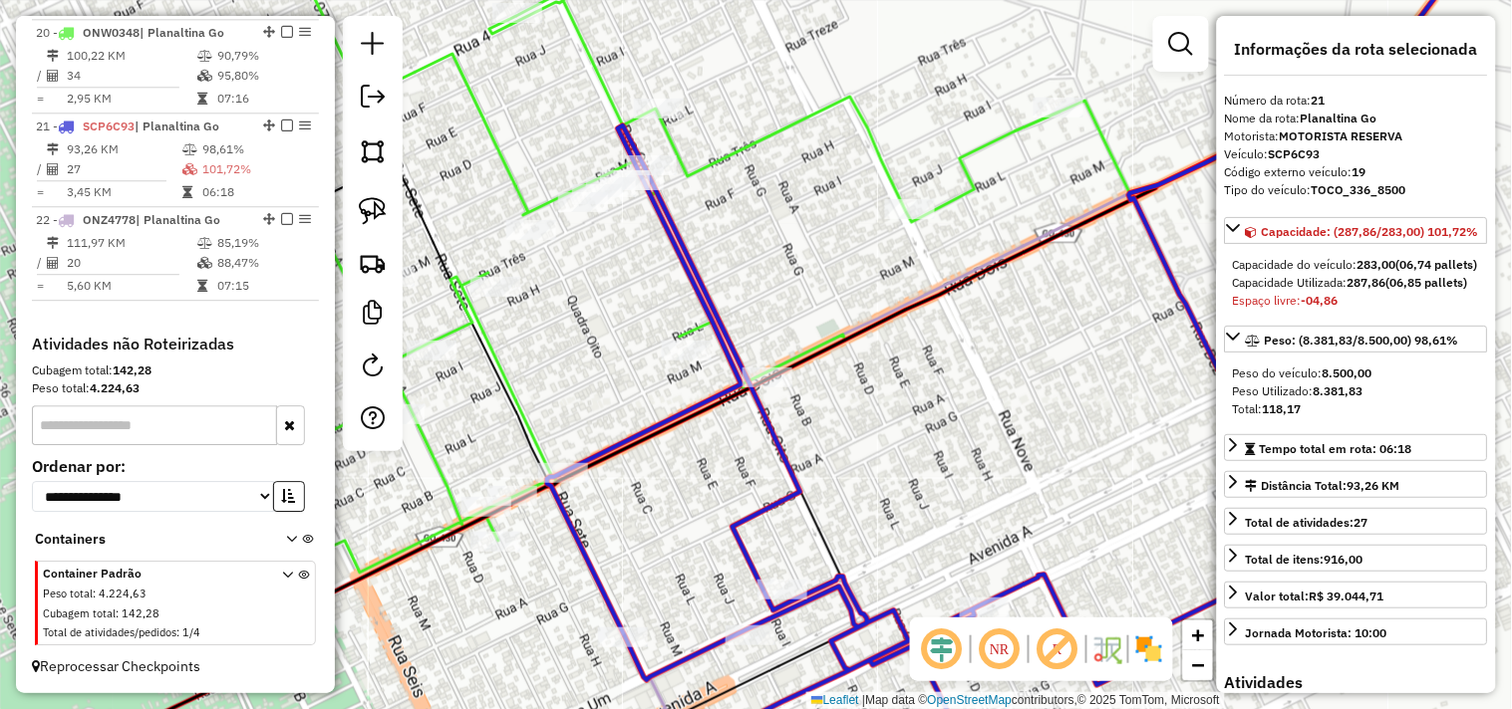
drag, startPoint x: 868, startPoint y: 196, endPoint x: 894, endPoint y: 271, distance: 79.1
click at [894, 271] on div "Rota 20 - Placa ONW0348 701 - BAR DO COSME Janela de atendimento Grade de atend…" at bounding box center [756, 354] width 1512 height 709
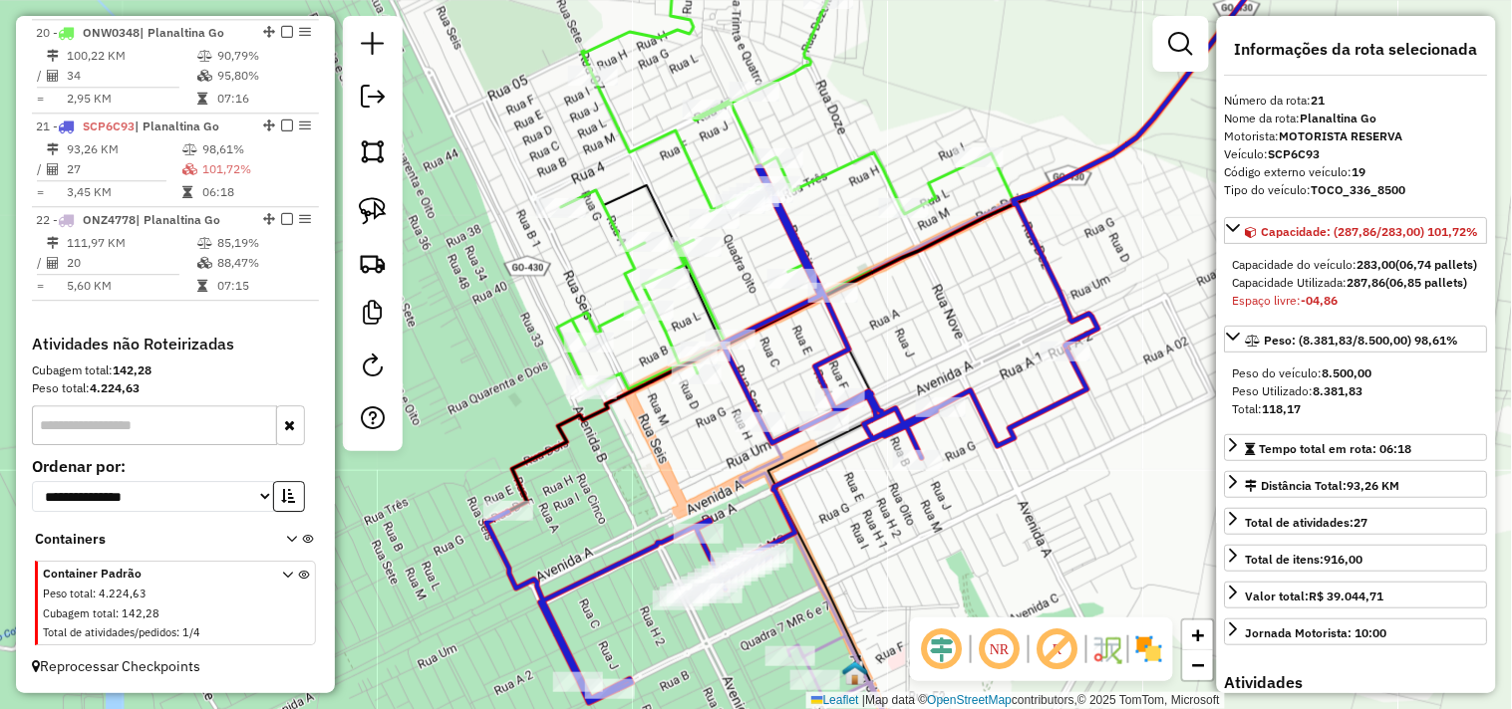
drag, startPoint x: 892, startPoint y: 346, endPoint x: 920, endPoint y: 237, distance: 112.1
click at [920, 237] on div "Janela de atendimento Grade de atendimento Capacidade Transportadoras Veículos …" at bounding box center [756, 354] width 1512 height 709
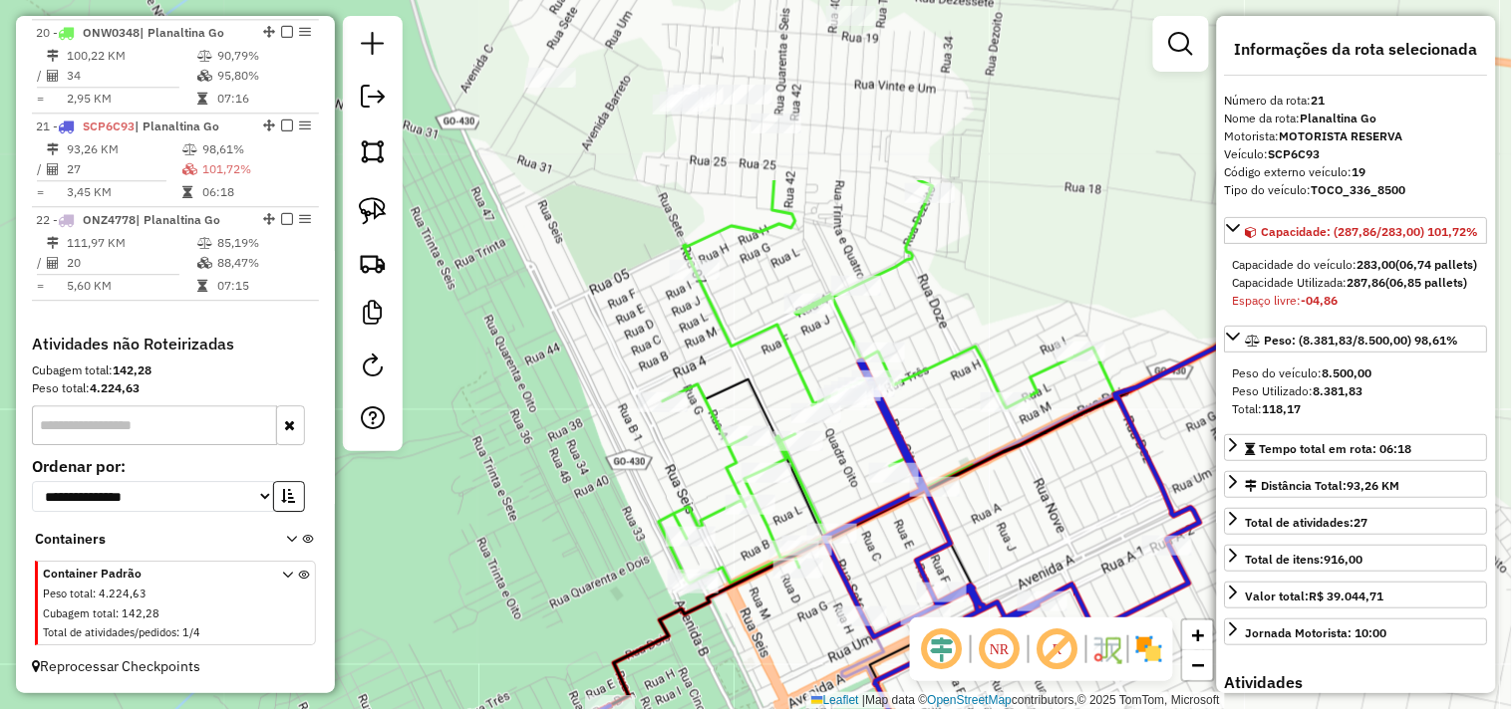
drag, startPoint x: 827, startPoint y: 44, endPoint x: 901, endPoint y: 284, distance: 251.2
click at [901, 284] on icon at bounding box center [1007, 382] width 697 height 404
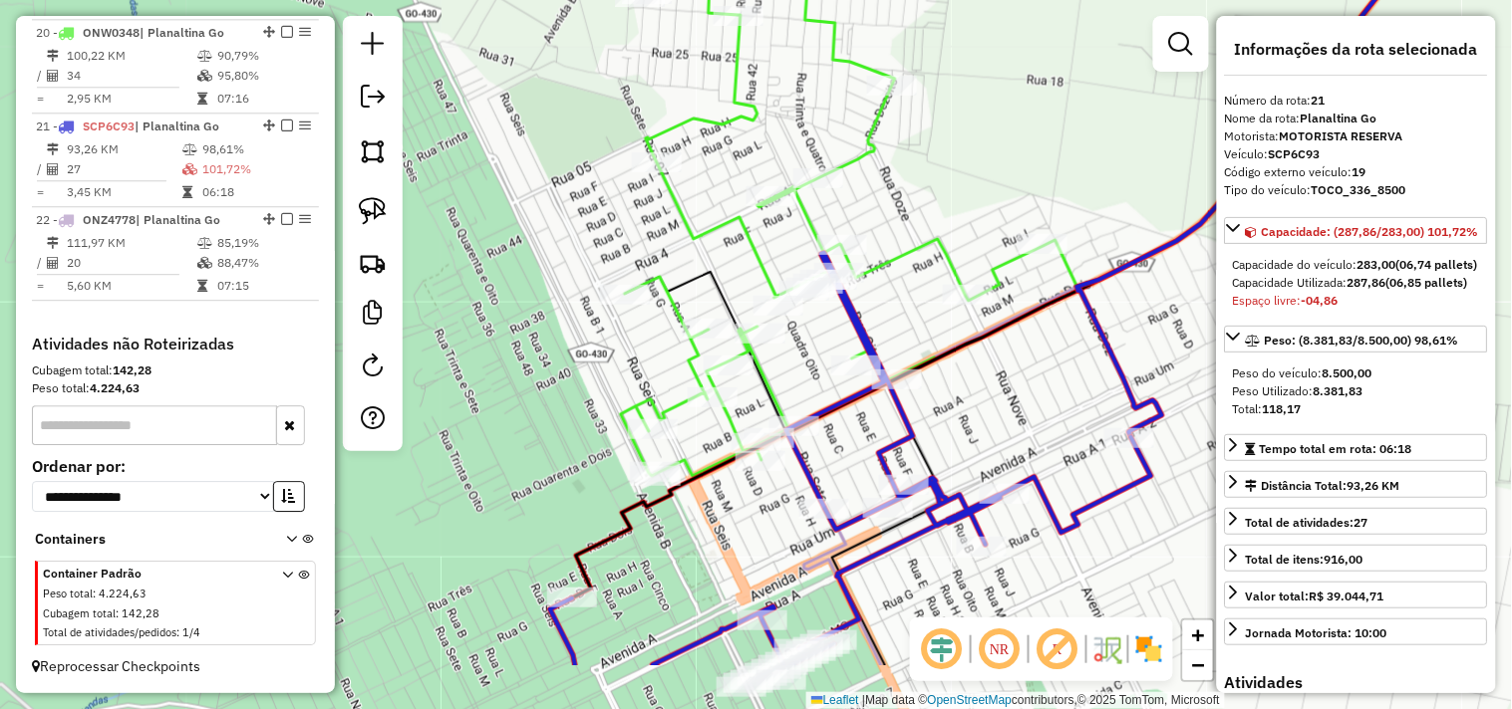
drag, startPoint x: 747, startPoint y: 179, endPoint x: 710, endPoint y: 76, distance: 110.0
click at [710, 76] on div "Janela de atendimento Grade de atendimento Capacidade Transportadoras Veículos …" at bounding box center [756, 354] width 1512 height 709
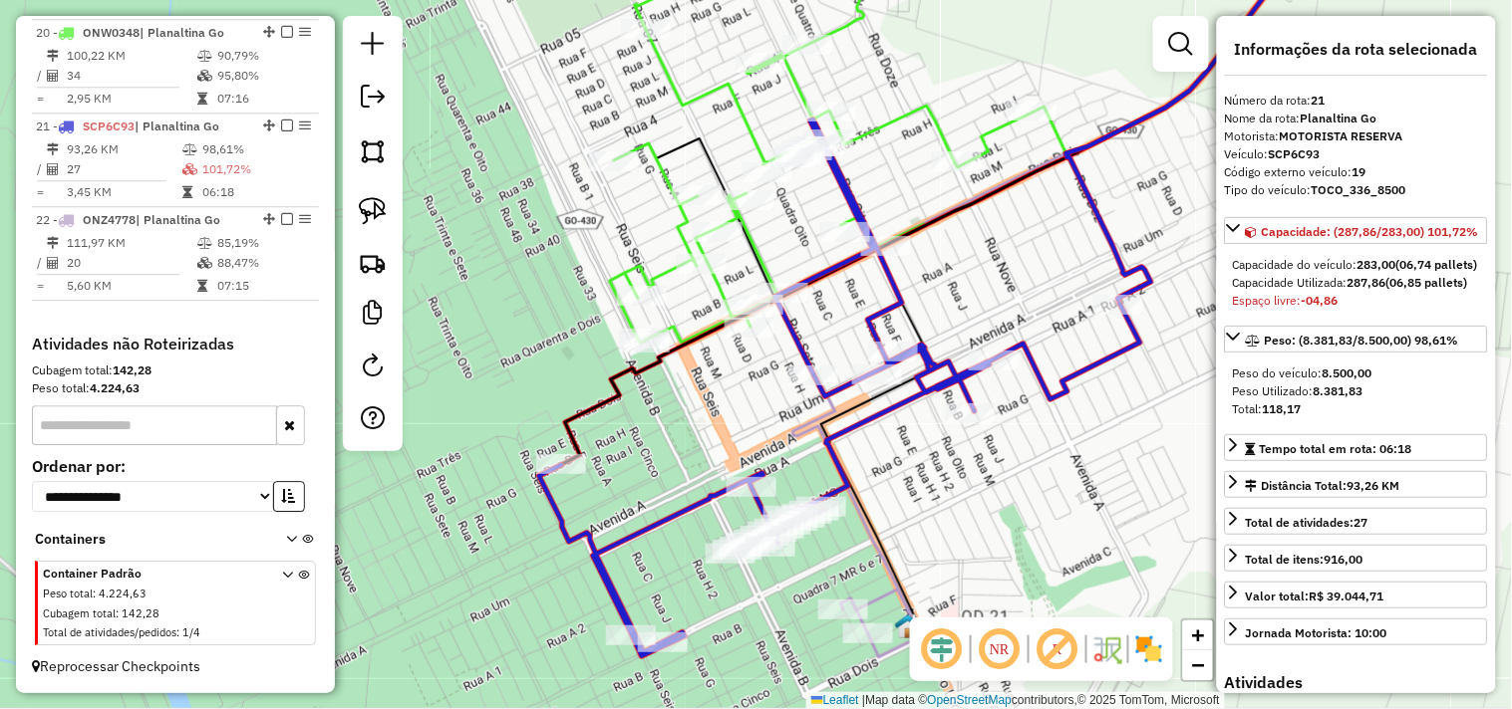
drag, startPoint x: 971, startPoint y: 354, endPoint x: 900, endPoint y: 114, distance: 250.3
click at [929, 146] on div "Janela de atendimento Grade de atendimento Capacidade Transportadoras Veículos …" at bounding box center [756, 354] width 1512 height 709
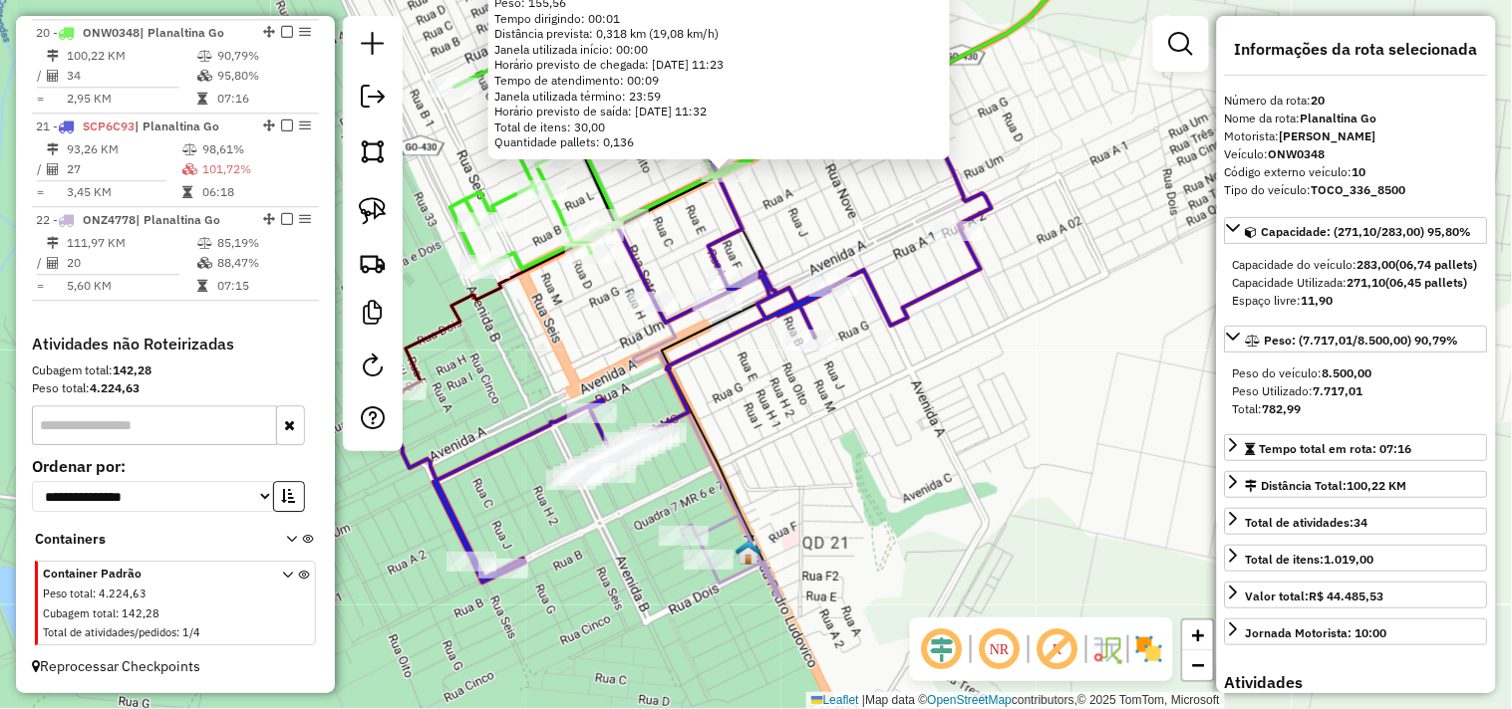
drag, startPoint x: 1031, startPoint y: 524, endPoint x: 996, endPoint y: 200, distance: 325.7
click at [1001, 195] on div "273 - BAR DO BOLINHA Endereço: QUADRA 9 S/N Bairro: SETOR NORTE (PLANALTINA DE …" at bounding box center [756, 354] width 1512 height 709
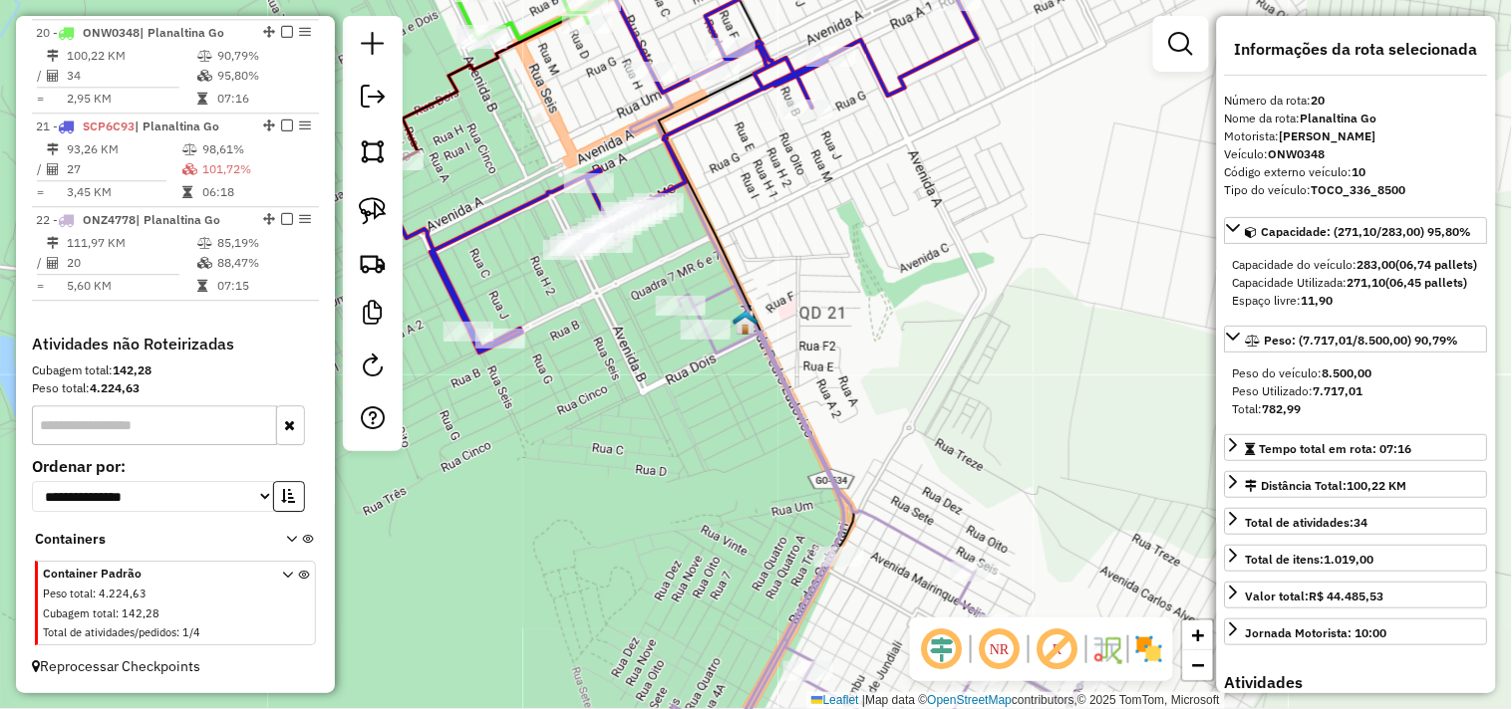
drag, startPoint x: 973, startPoint y: 316, endPoint x: 924, endPoint y: 242, distance: 89.0
click at [968, 240] on div "273 - BAR DO BOLINHA Endereço: QUADRA 9 S/N Bairro: SETOR NORTE (PLANALTINA DE …" at bounding box center [756, 354] width 1512 height 709
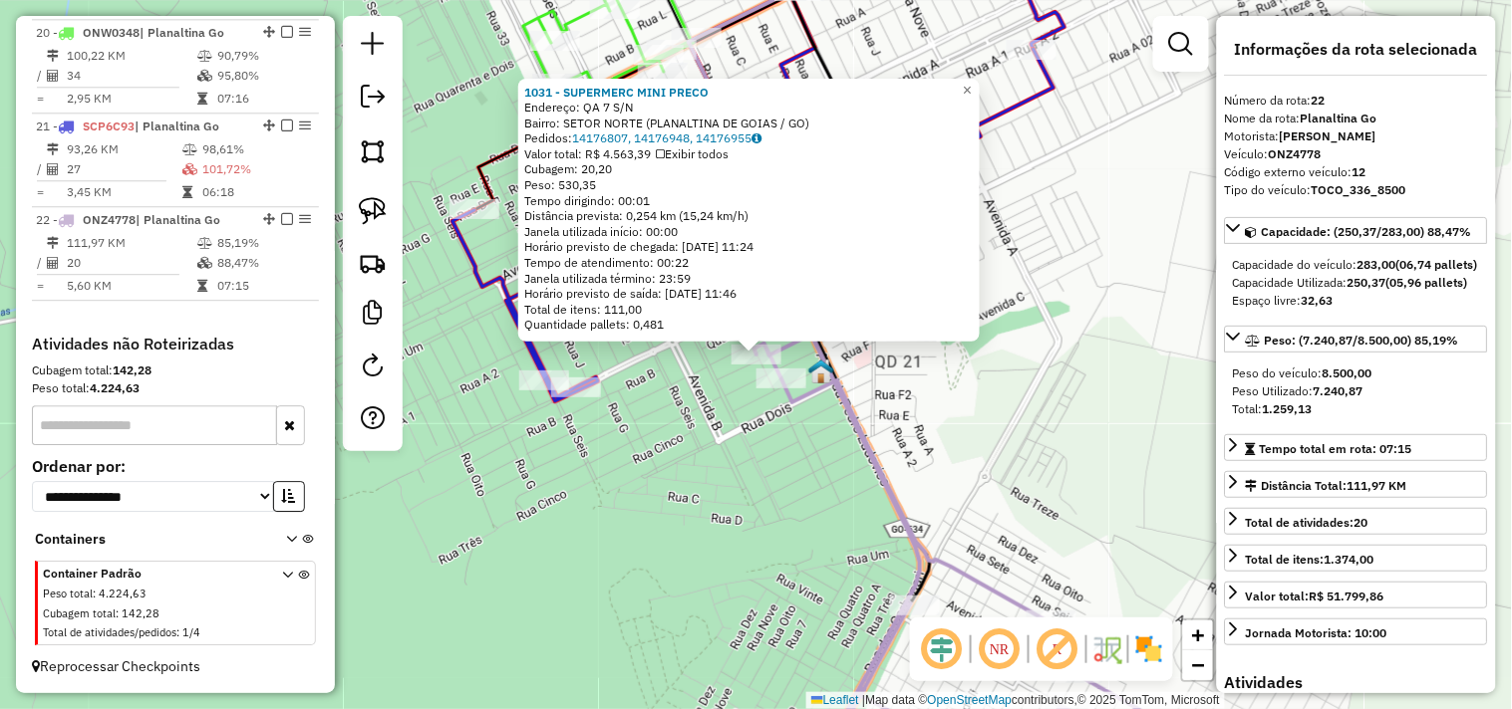
drag, startPoint x: 797, startPoint y: 474, endPoint x: 817, endPoint y: 453, distance: 28.9
click at [799, 474] on div "1031 - SUPERMERC MINI PRECO Endereço: QA 7 S/N Bairro: SETOR NORTE (PLANALTINA …" at bounding box center [756, 354] width 1512 height 709
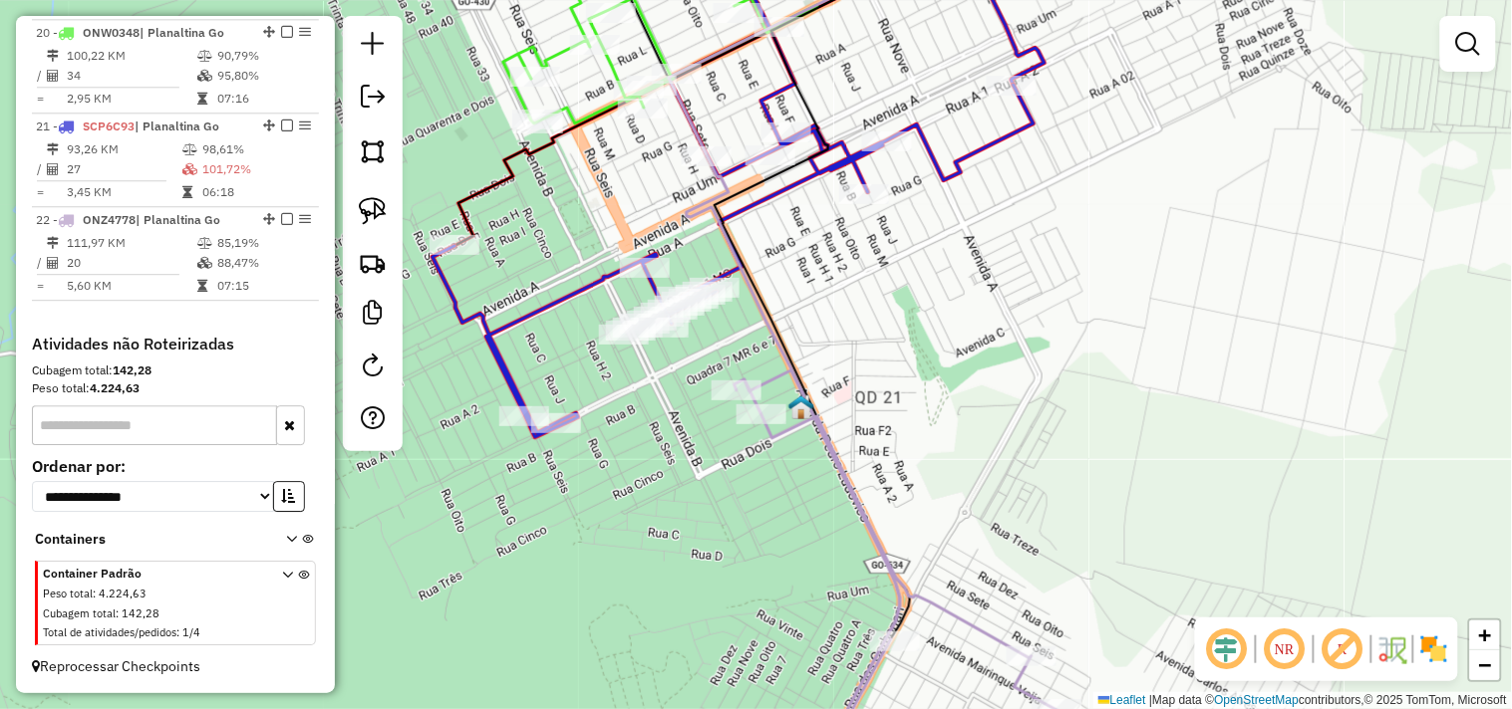
drag, startPoint x: 909, startPoint y: 280, endPoint x: 884, endPoint y: 418, distance: 140.7
click at [884, 418] on div "Janela de atendimento Grade de atendimento Capacidade Transportadoras Veículos …" at bounding box center [756, 354] width 1512 height 709
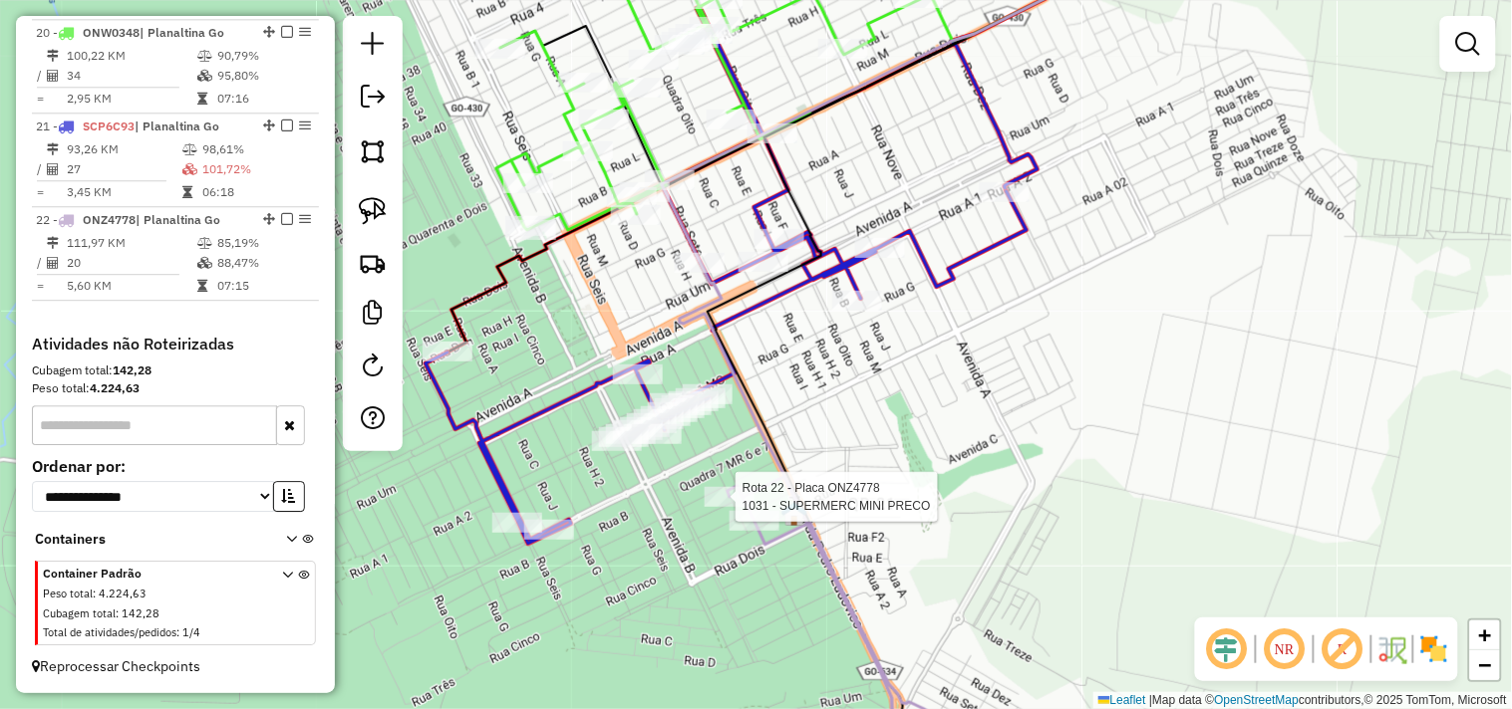
select select "*********"
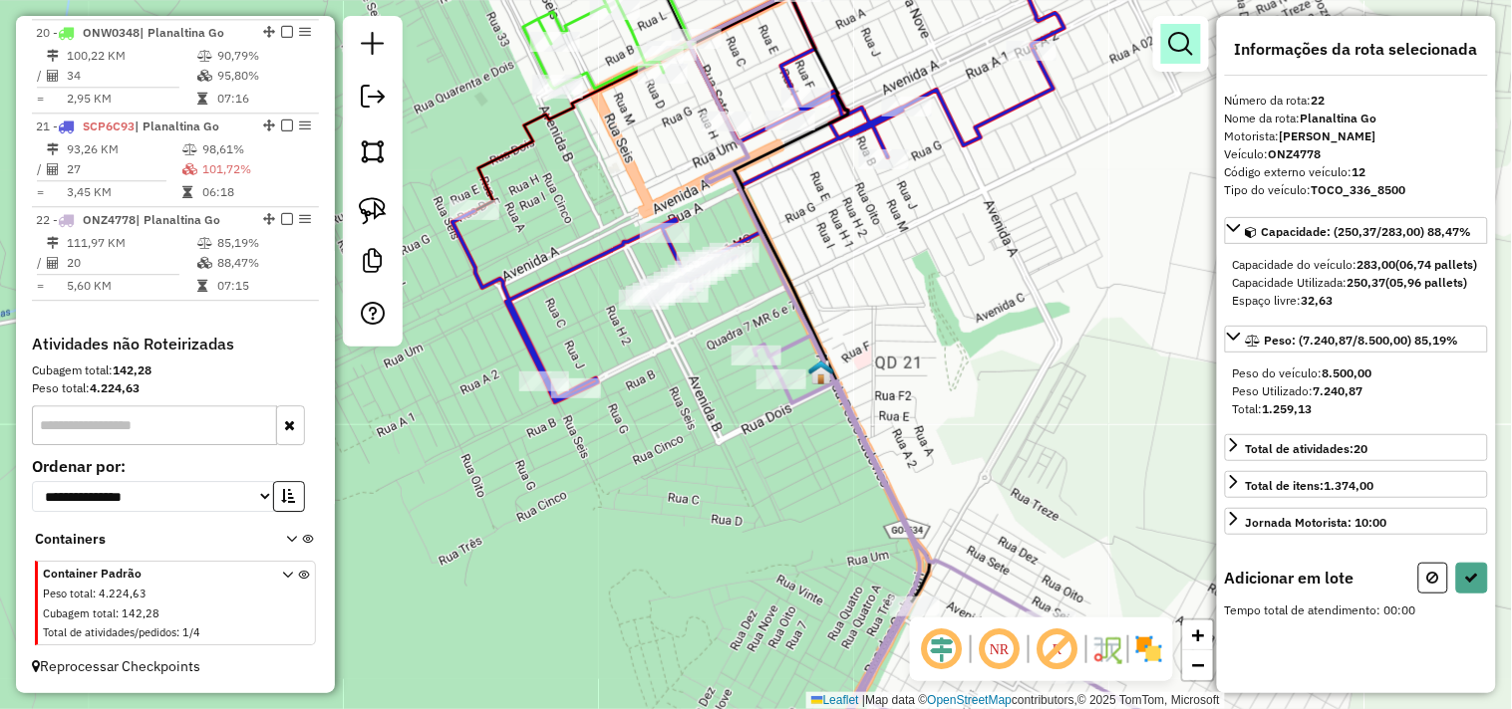
click at [1190, 27] on link at bounding box center [1181, 44] width 40 height 40
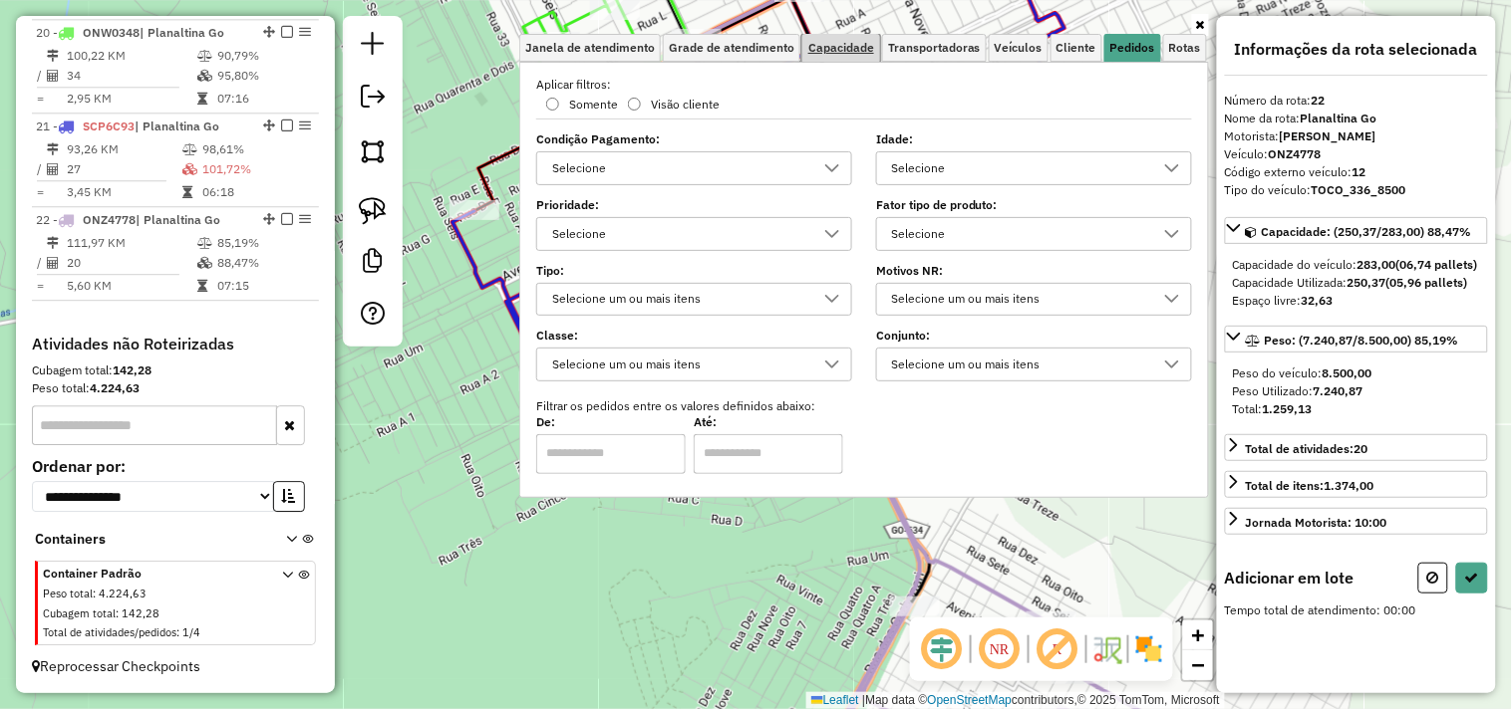
click at [852, 50] on span "Capacidade" at bounding box center [841, 48] width 66 height 12
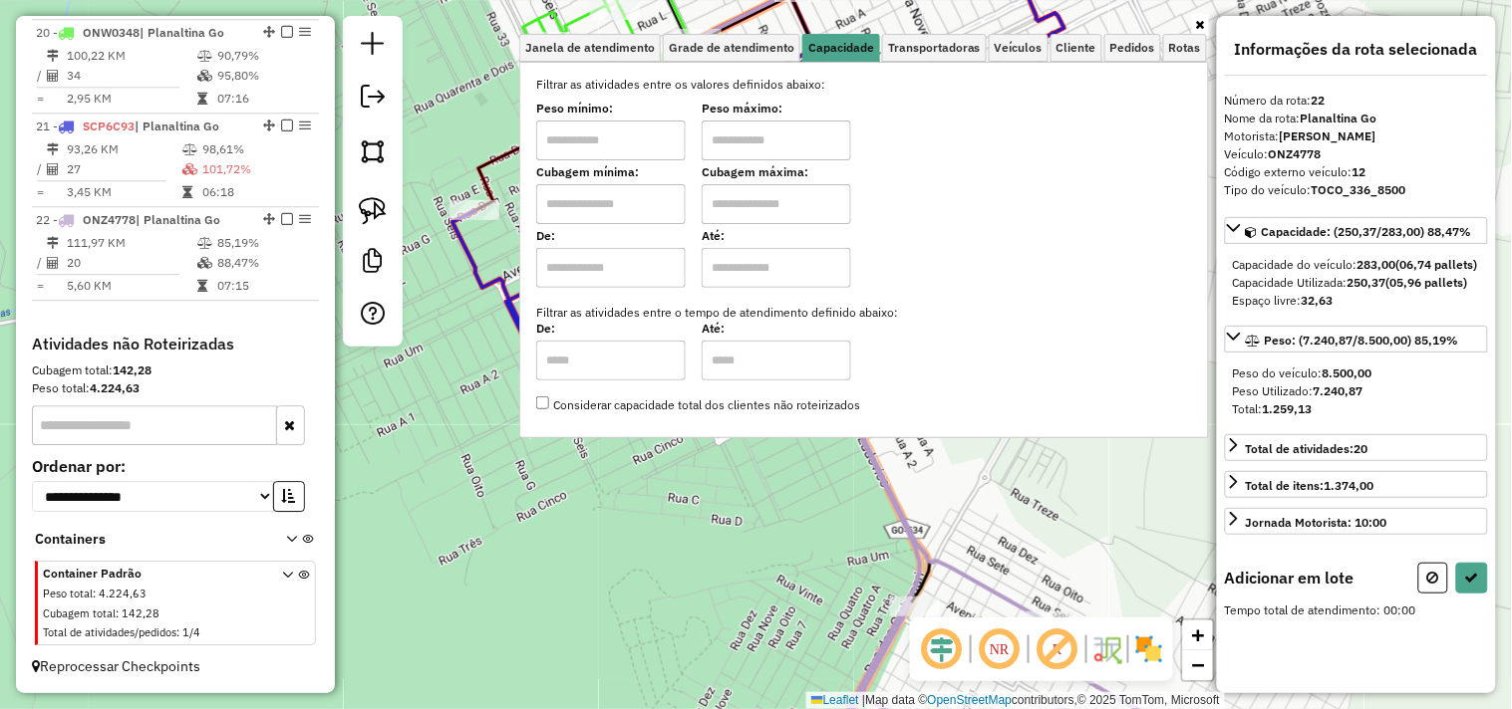
click at [668, 135] on input "text" at bounding box center [610, 141] width 149 height 40
type input "****"
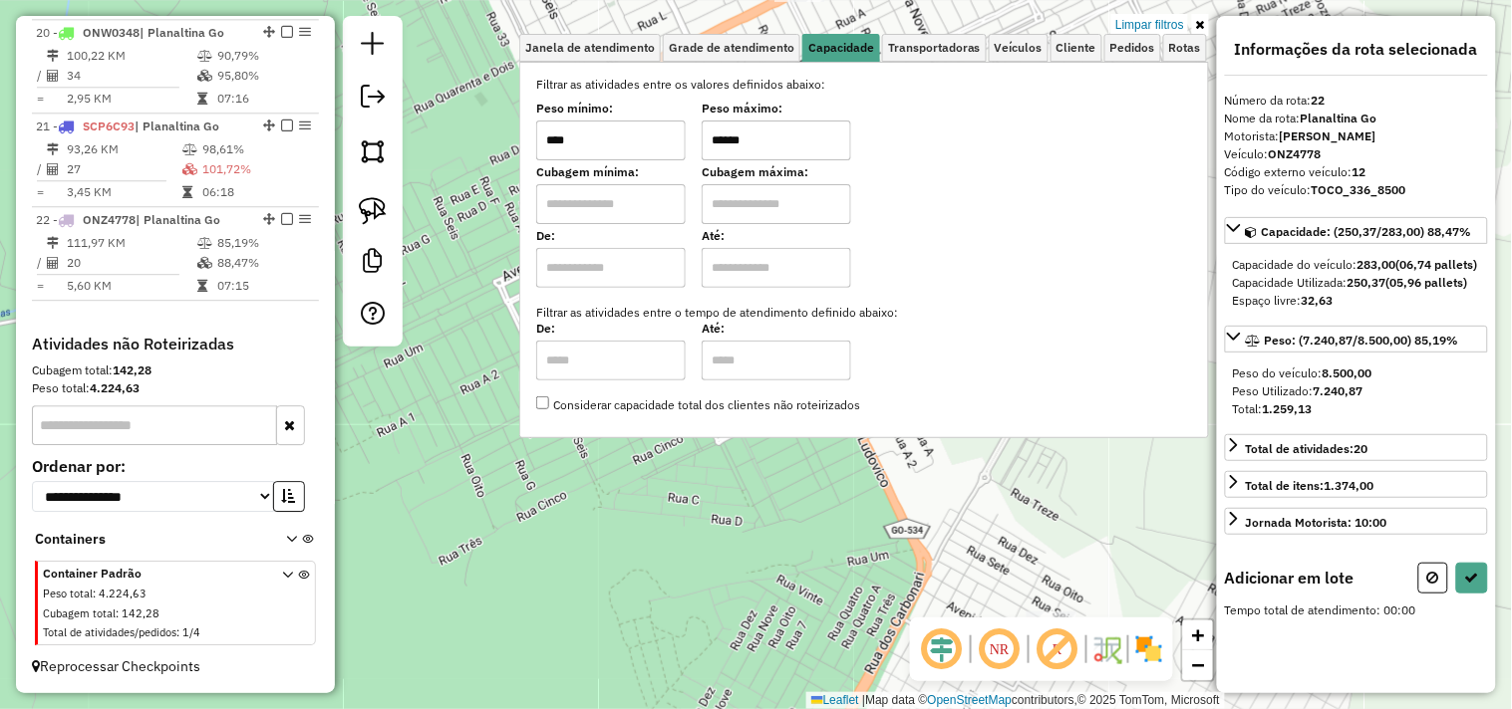
type input "******"
click at [649, 518] on div "Limpar filtros Janela de atendimento Grade de atendimento Capacidade Transporta…" at bounding box center [756, 354] width 1512 height 709
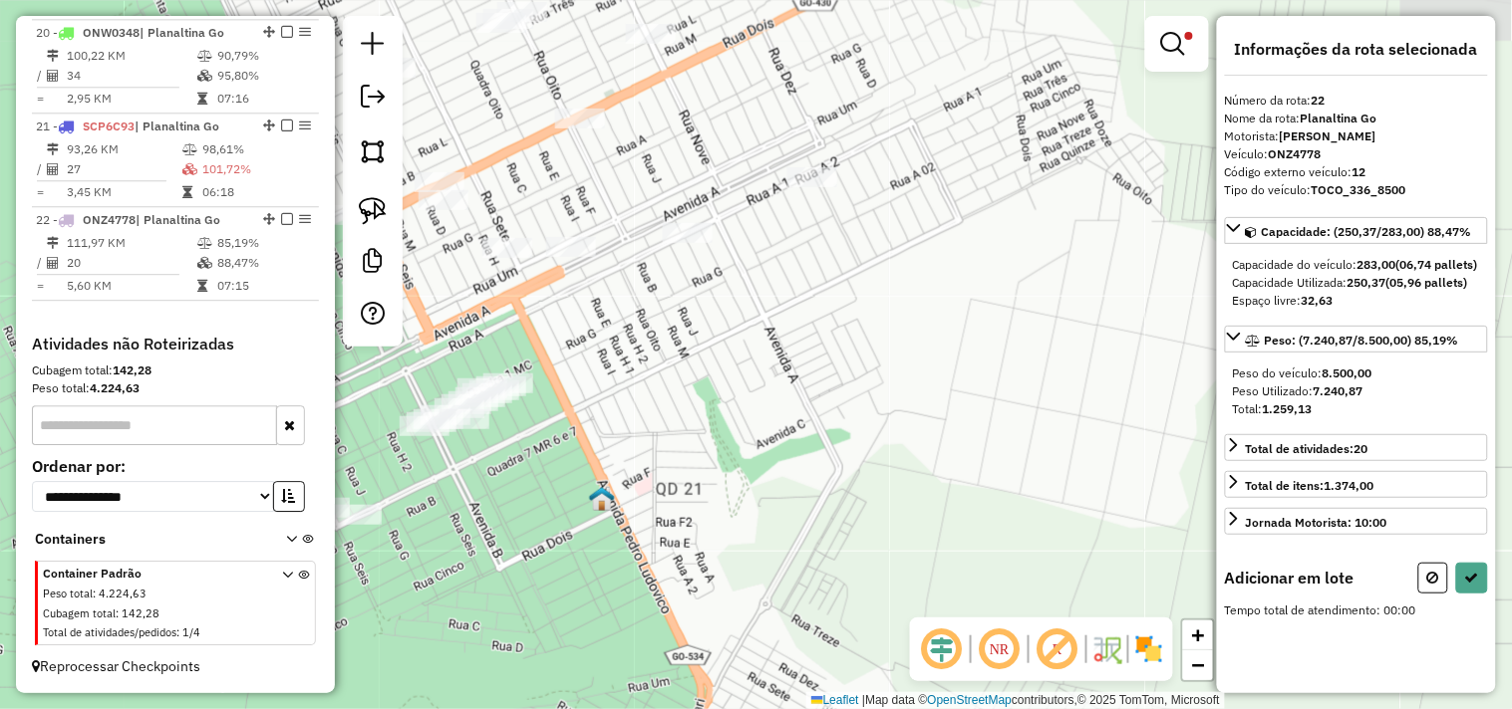
drag, startPoint x: 659, startPoint y: 473, endPoint x: 439, endPoint y: 600, distance: 253.1
click at [439, 600] on div "Limpar filtros Janela de atendimento Grade de atendimento Capacidade Transporta…" at bounding box center [756, 354] width 1512 height 709
click at [1176, 38] on em at bounding box center [1173, 44] width 24 height 24
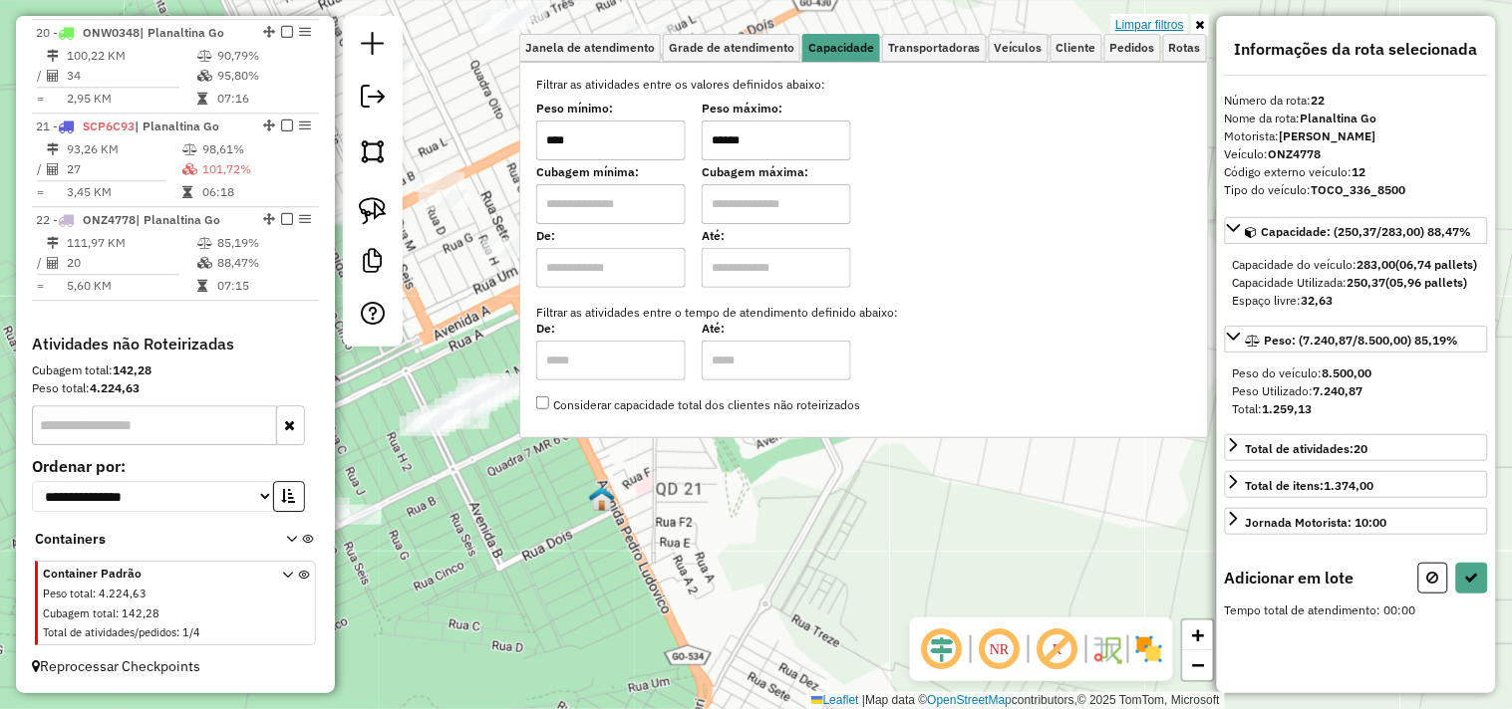
click at [1158, 25] on link "Limpar filtros" at bounding box center [1149, 25] width 77 height 22
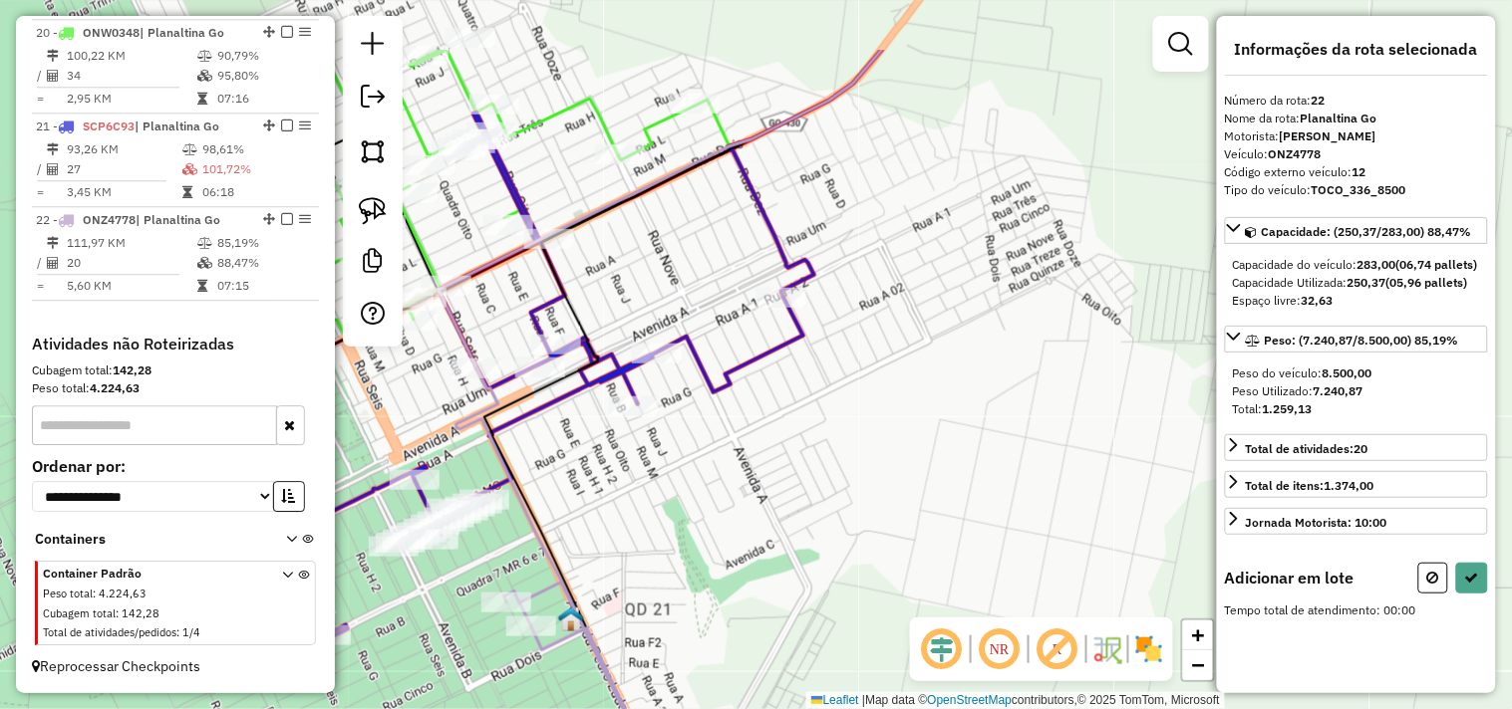
drag, startPoint x: 968, startPoint y: 227, endPoint x: 929, endPoint y: 343, distance: 121.9
click at [929, 343] on div "Janela de atendimento Grade de atendimento Capacidade Transportadoras Veículos …" at bounding box center [756, 354] width 1512 height 709
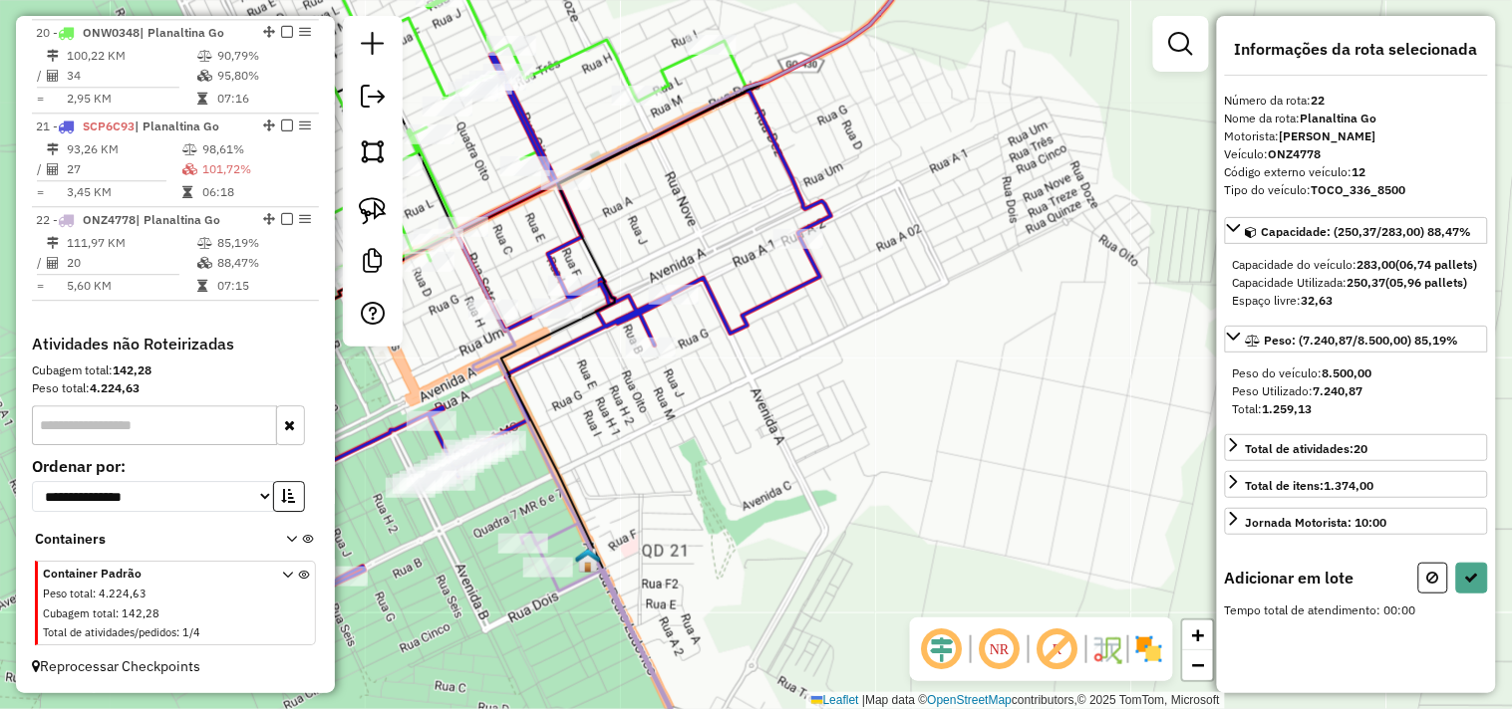
drag, startPoint x: 967, startPoint y: 285, endPoint x: 980, endPoint y: 236, distance: 50.8
click at [980, 236] on div "Janela de atendimento Grade de atendimento Capacidade Transportadoras Veículos …" at bounding box center [756, 354] width 1512 height 709
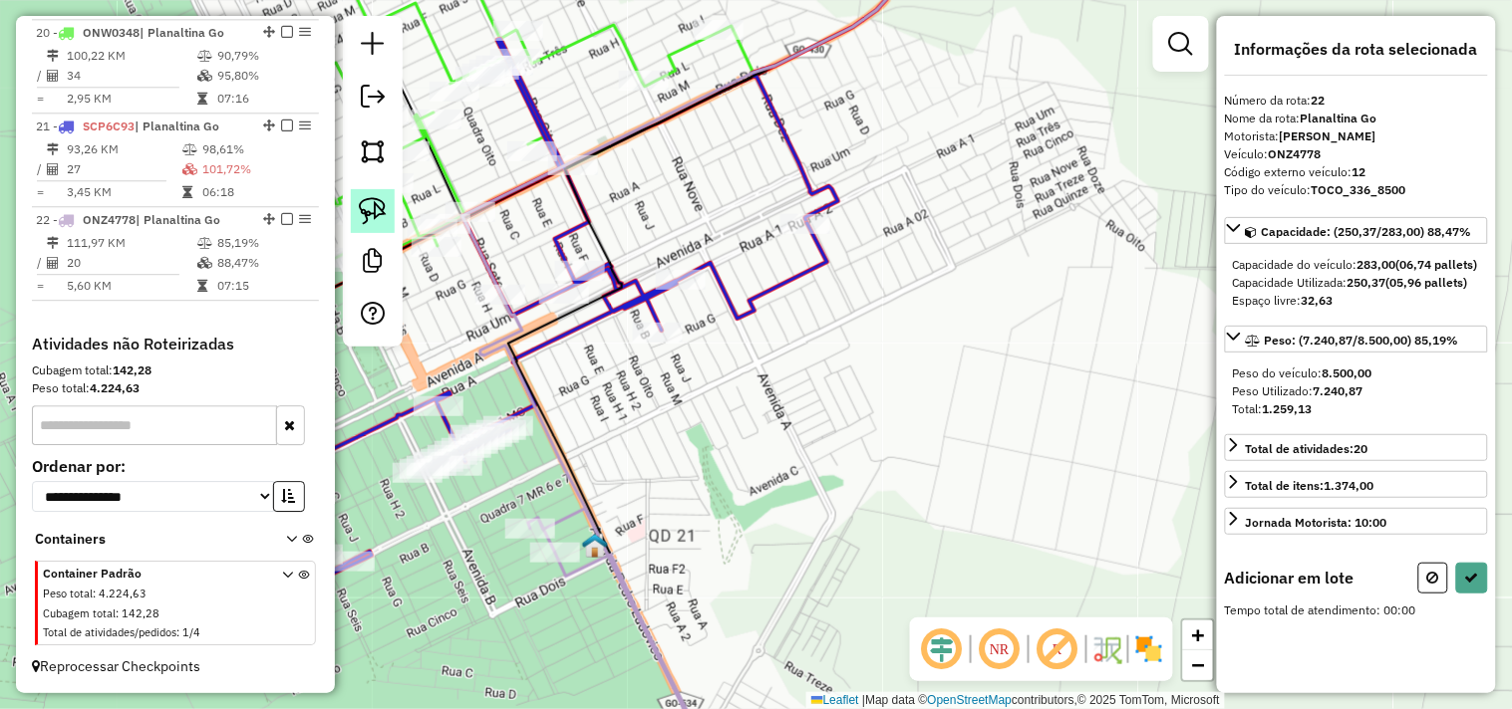
click at [375, 211] on img at bounding box center [373, 211] width 28 height 28
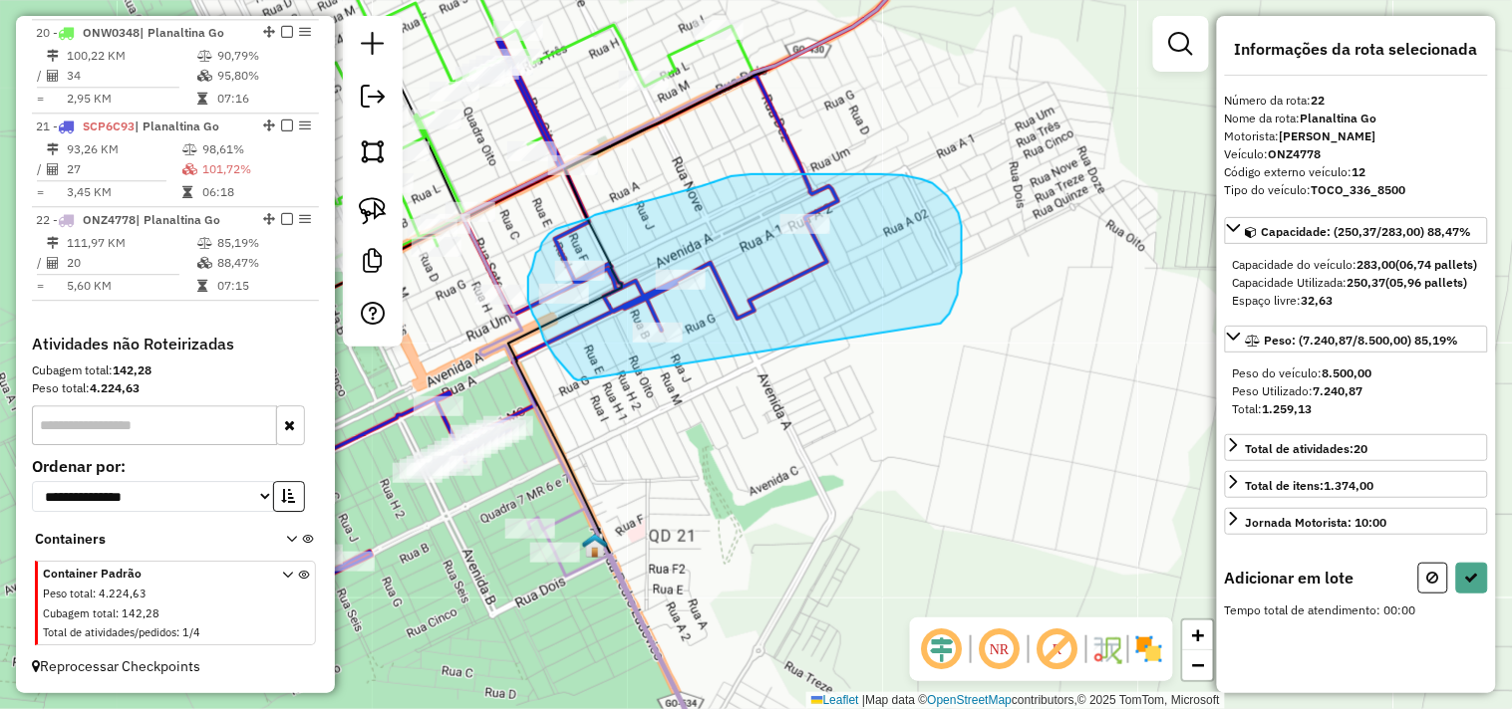
drag, startPoint x: 959, startPoint y: 283, endPoint x: 638, endPoint y: 407, distance: 343.8
click at [620, 407] on div "Janela de atendimento Grade de atendimento Capacidade Transportadoras Veículos …" at bounding box center [756, 354] width 1512 height 709
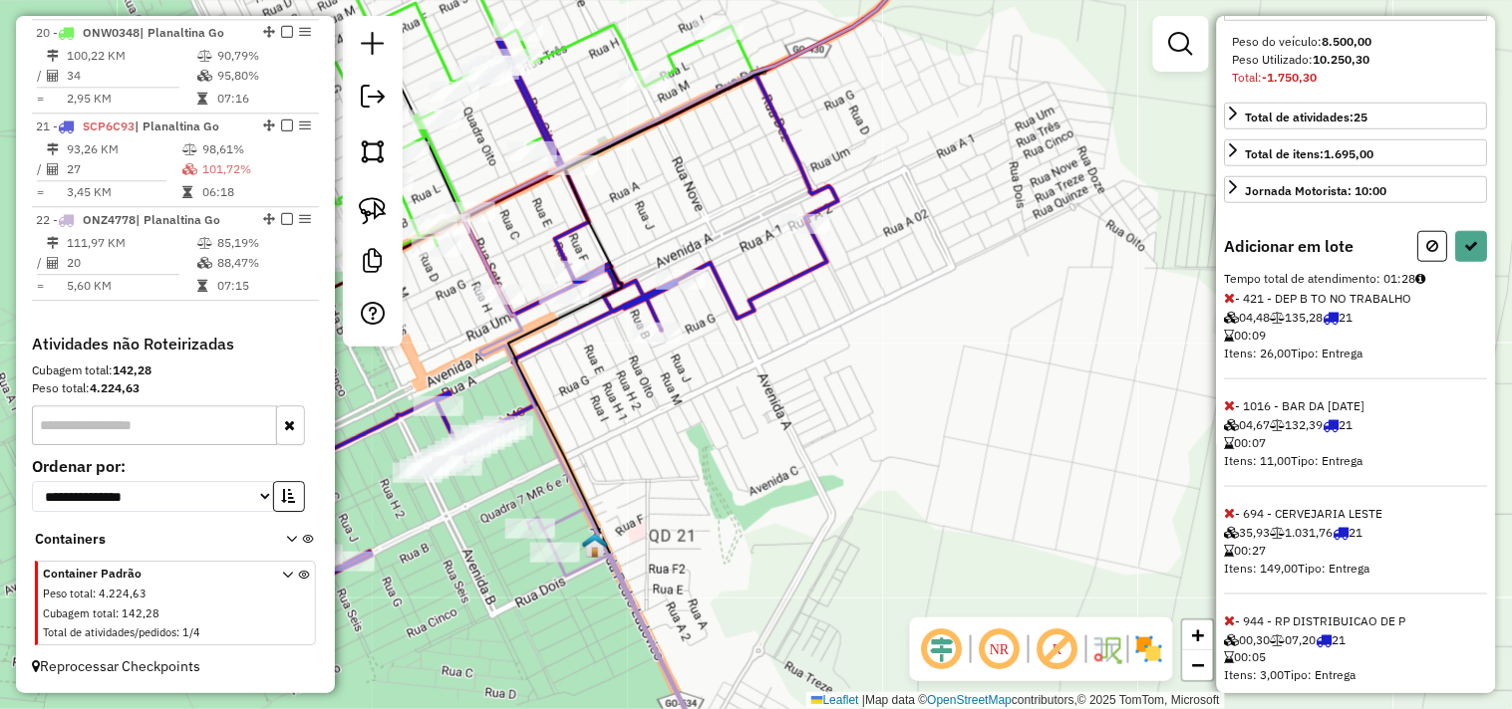
scroll to position [442, 0]
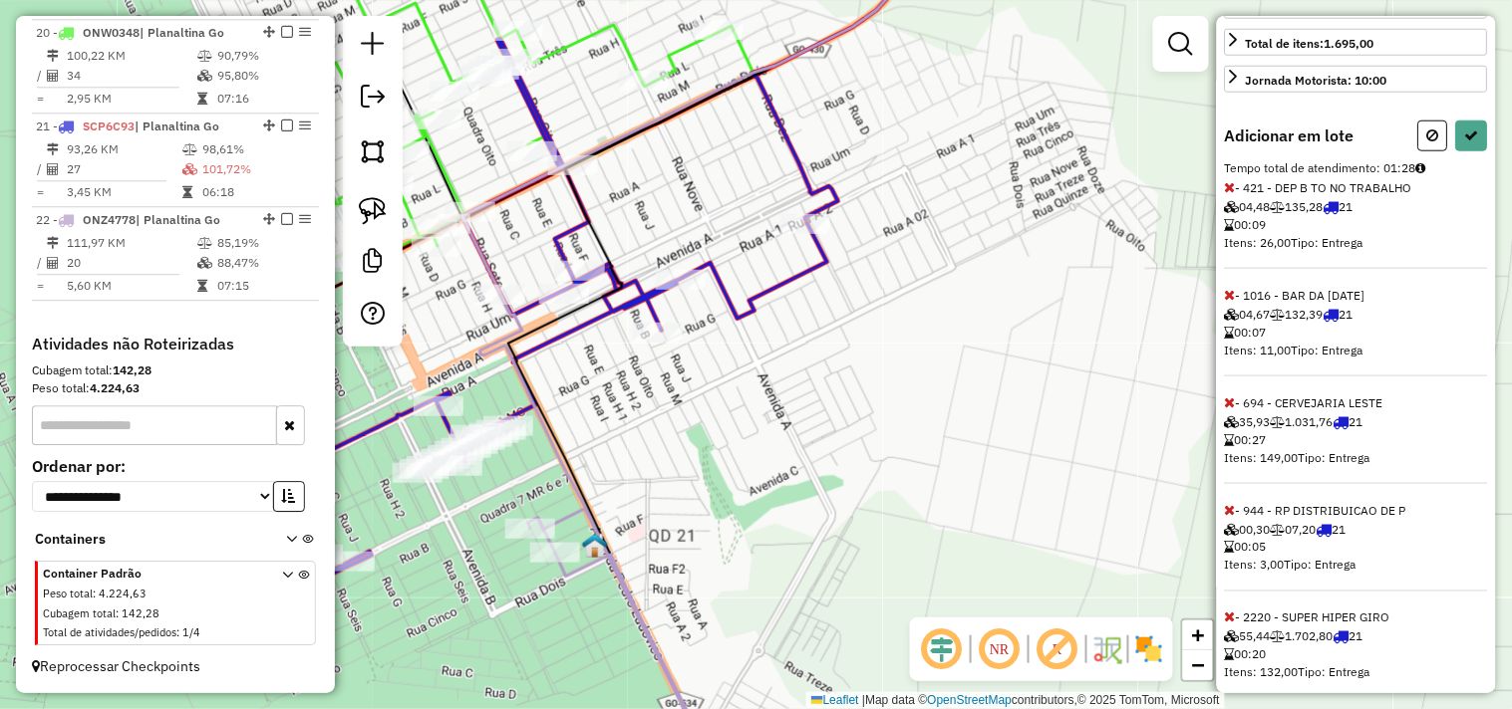
click at [1231, 410] on icon at bounding box center [1230, 403] width 11 height 14
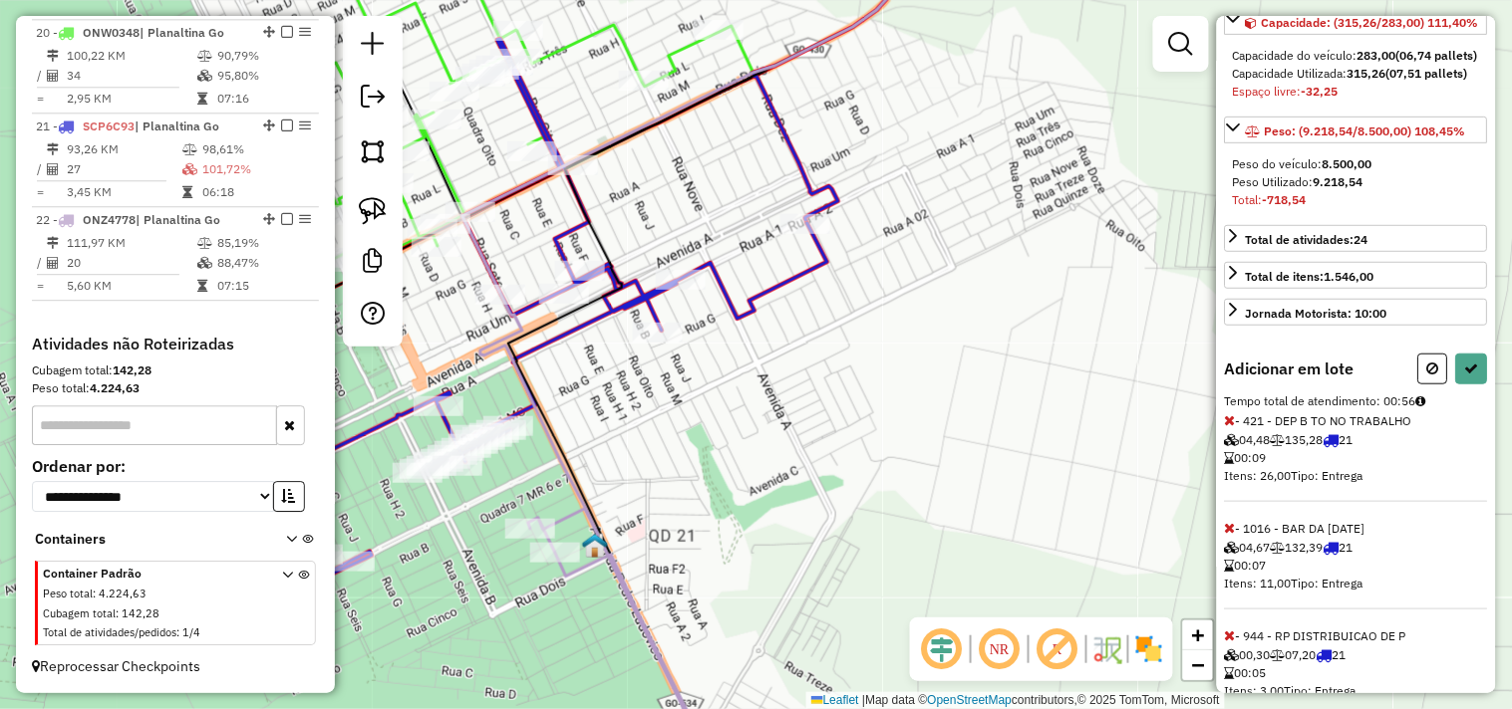
scroll to position [417, 0]
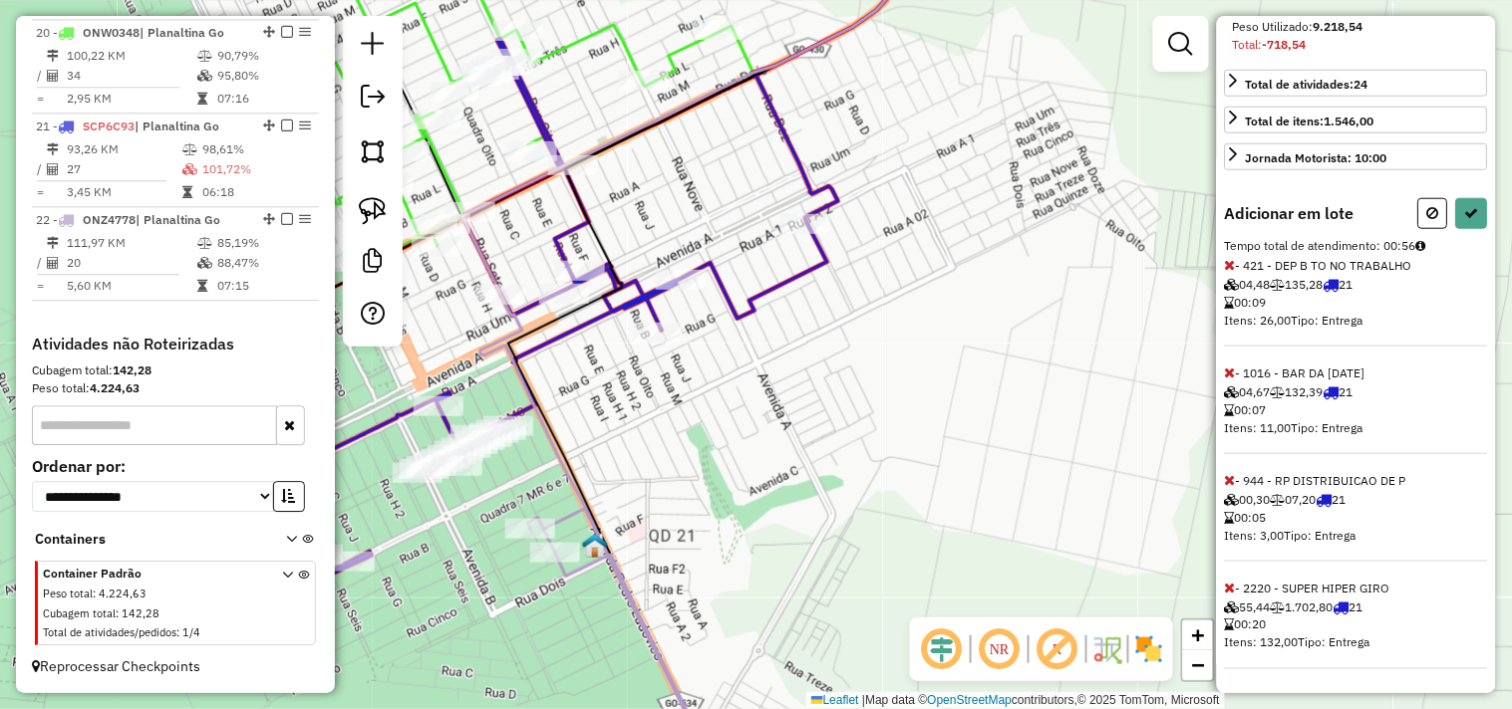
click at [1227, 591] on icon at bounding box center [1230, 588] width 11 height 14
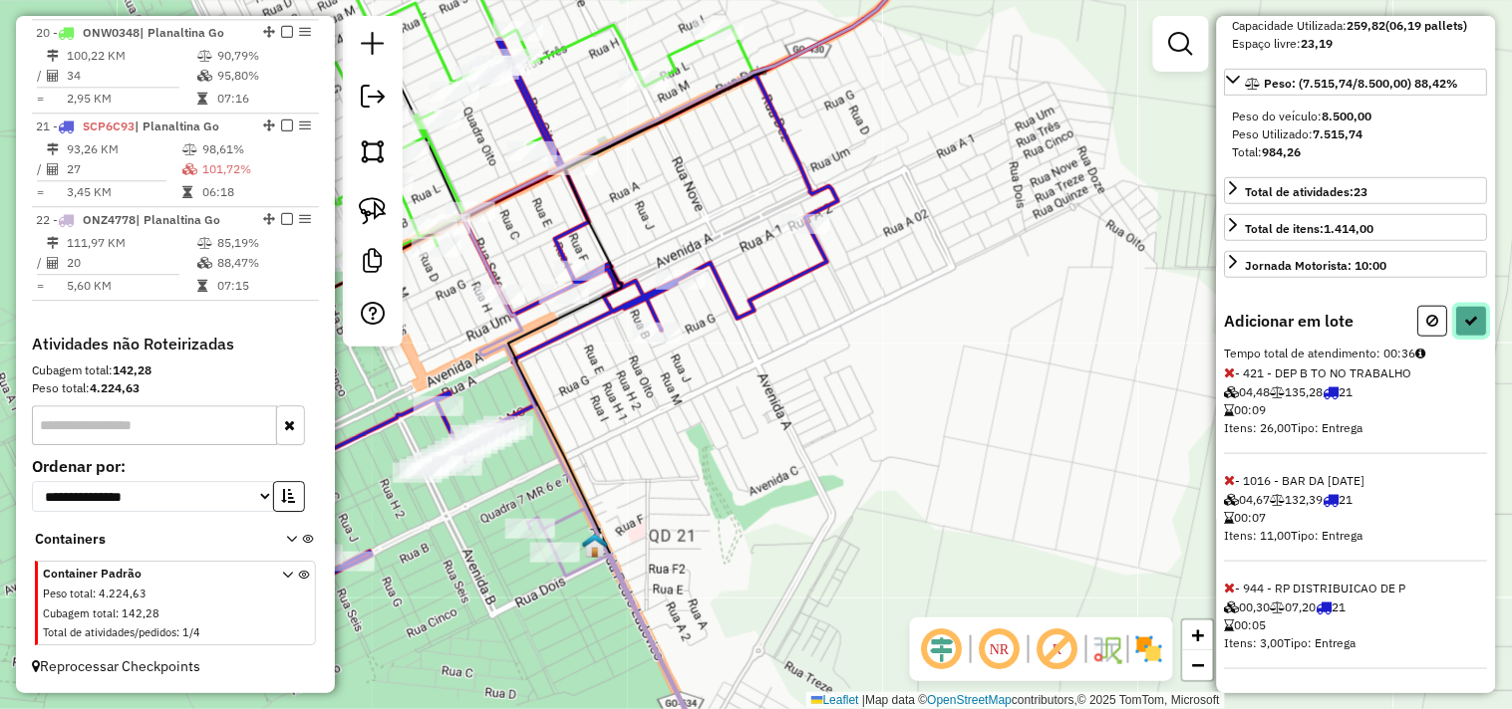
click at [1470, 315] on icon at bounding box center [1472, 321] width 14 height 14
select select "*********"
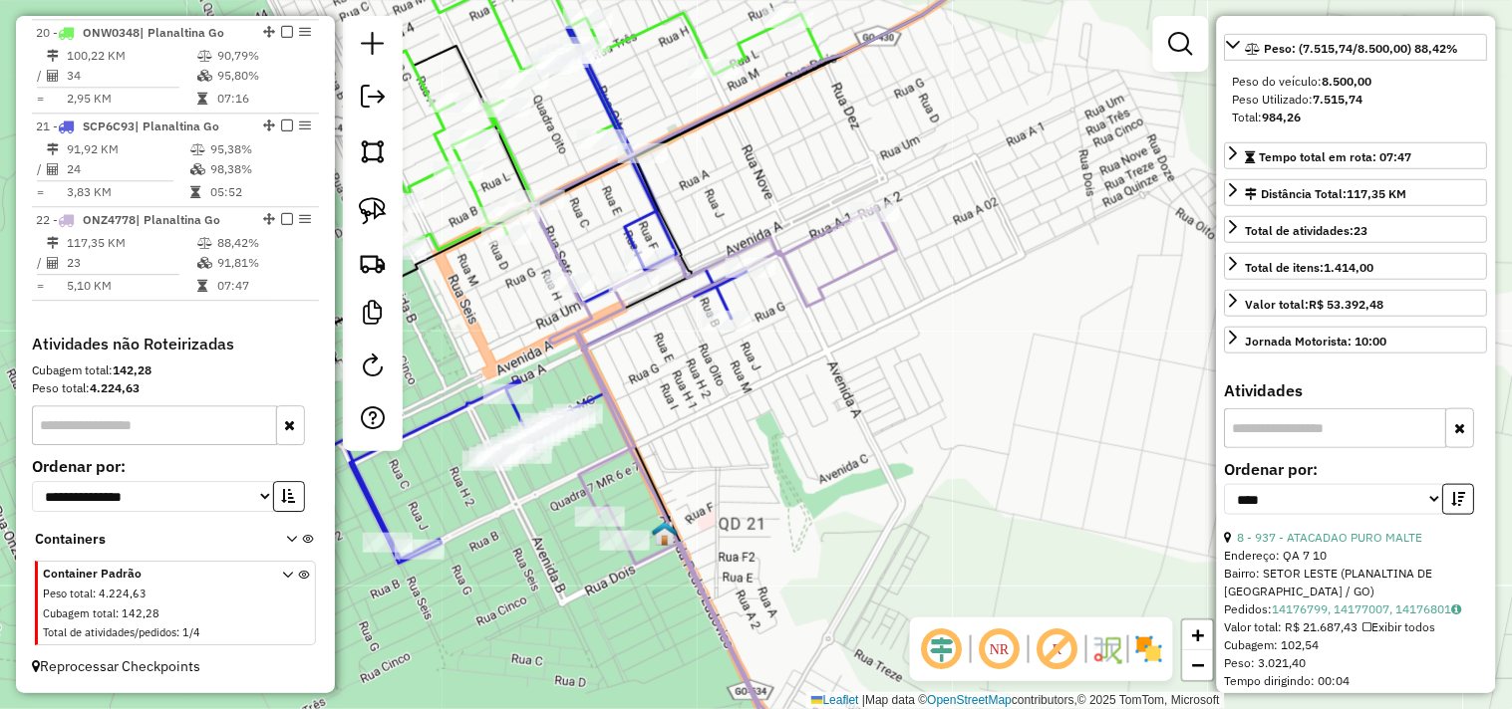
drag, startPoint x: 951, startPoint y: 322, endPoint x: 938, endPoint y: 314, distance: 15.2
click at [986, 314] on div "Janela de atendimento Grade de atendimento Capacidade Transportadoras Veículos …" at bounding box center [756, 354] width 1512 height 709
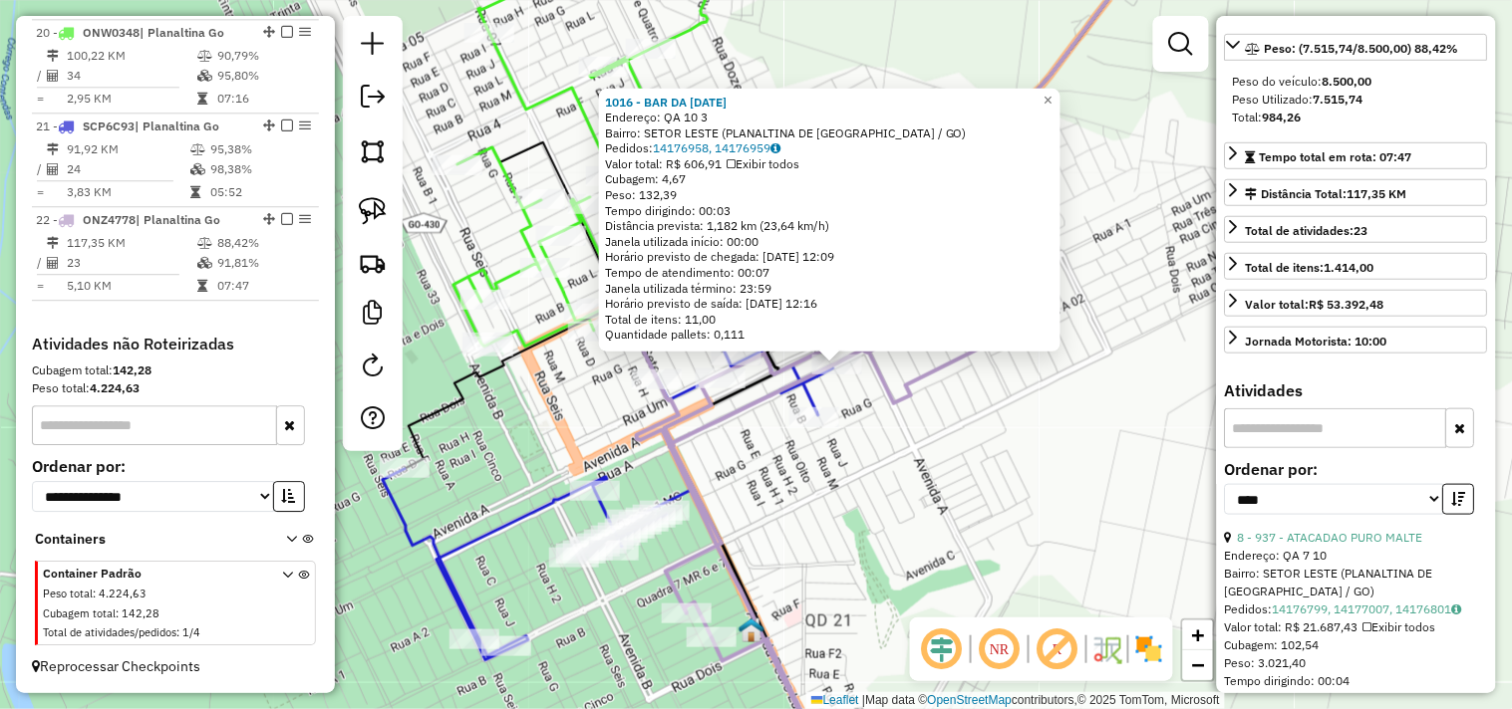
drag, startPoint x: 992, startPoint y: 470, endPoint x: 989, endPoint y: 485, distance: 15.2
click at [1002, 472] on div "1016 - BAR DA LUCIA Endereço: QA 10 3 Bairro: SETOR LESTE (PLANALTINA DE GOIAS …" at bounding box center [756, 354] width 1512 height 709
drag, startPoint x: 973, startPoint y: 496, endPoint x: 891, endPoint y: 468, distance: 87.3
click at [972, 496] on div "1016 - BAR DA LUCIA Endereço: QA 10 3 Bairro: SETOR LESTE (PLANALTINA DE GOIAS …" at bounding box center [756, 354] width 1512 height 709
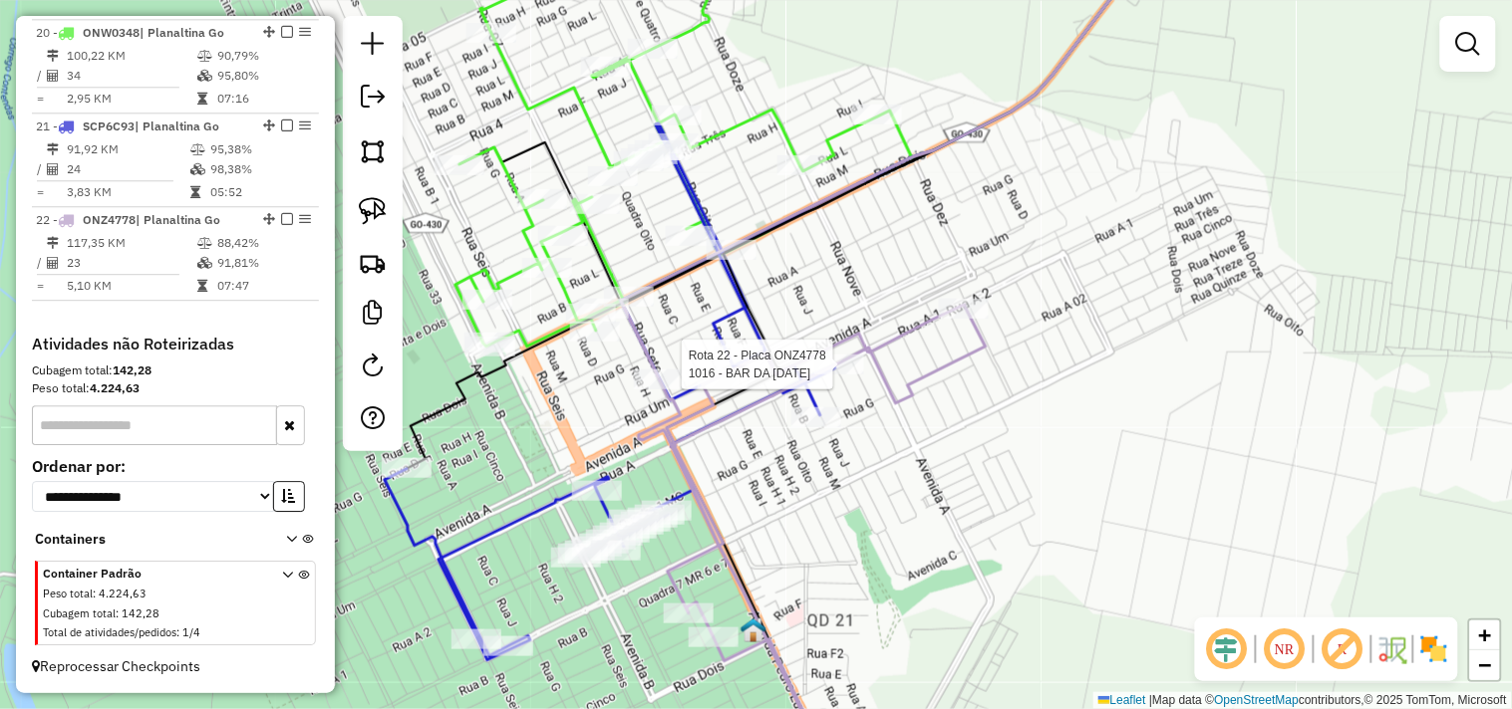
select select "*********"
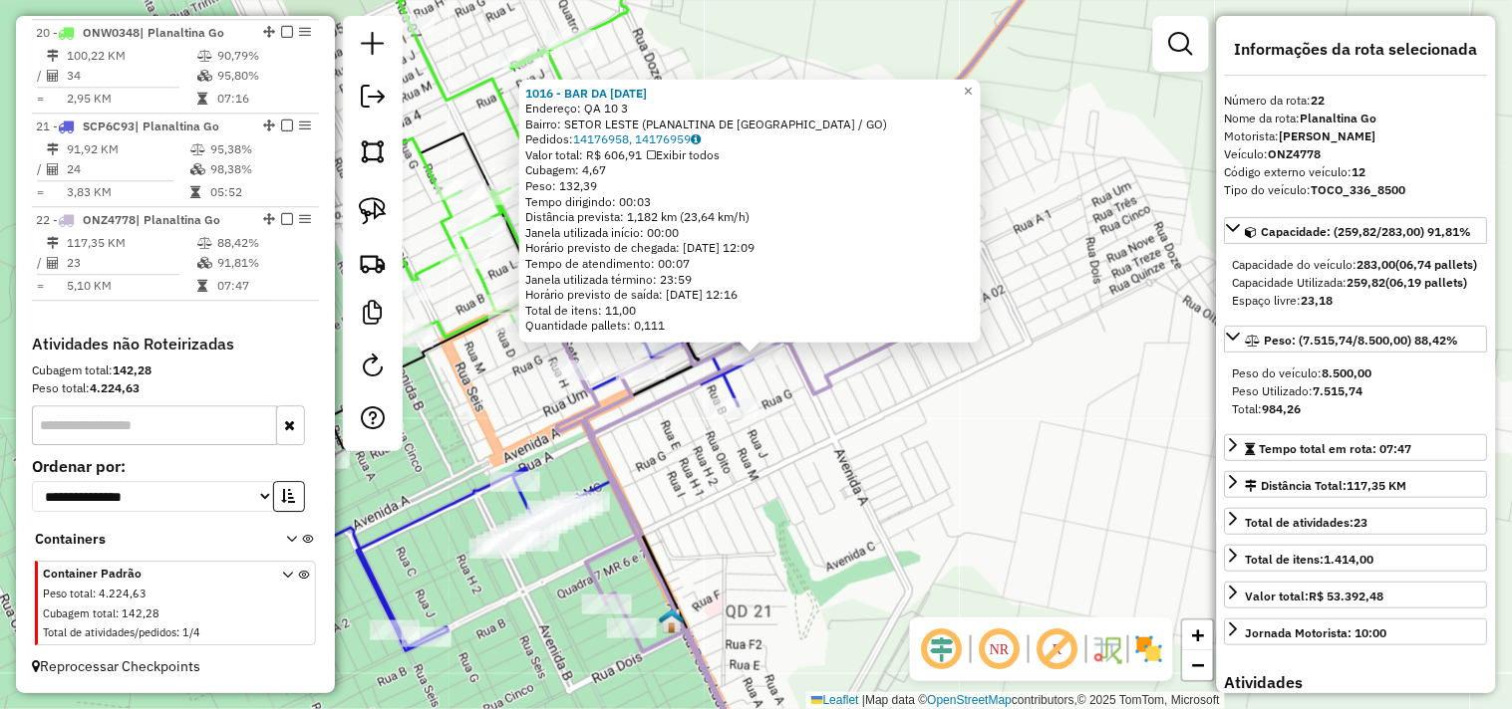
click at [949, 476] on div "1016 - BAR DA LUCIA Endereço: QA 10 3 Bairro: SETOR LESTE (PLANALTINA DE GOIAS …" at bounding box center [756, 354] width 1512 height 709
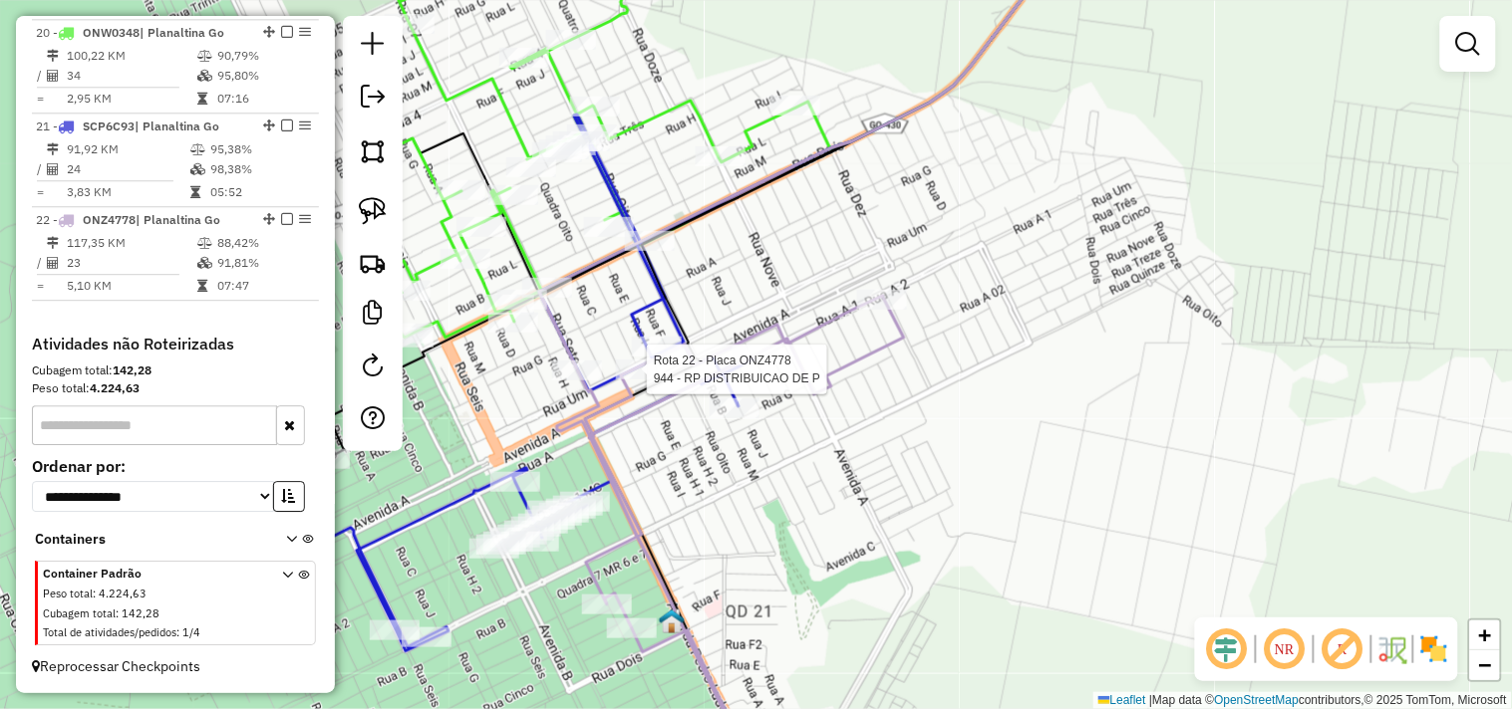
select select "*********"
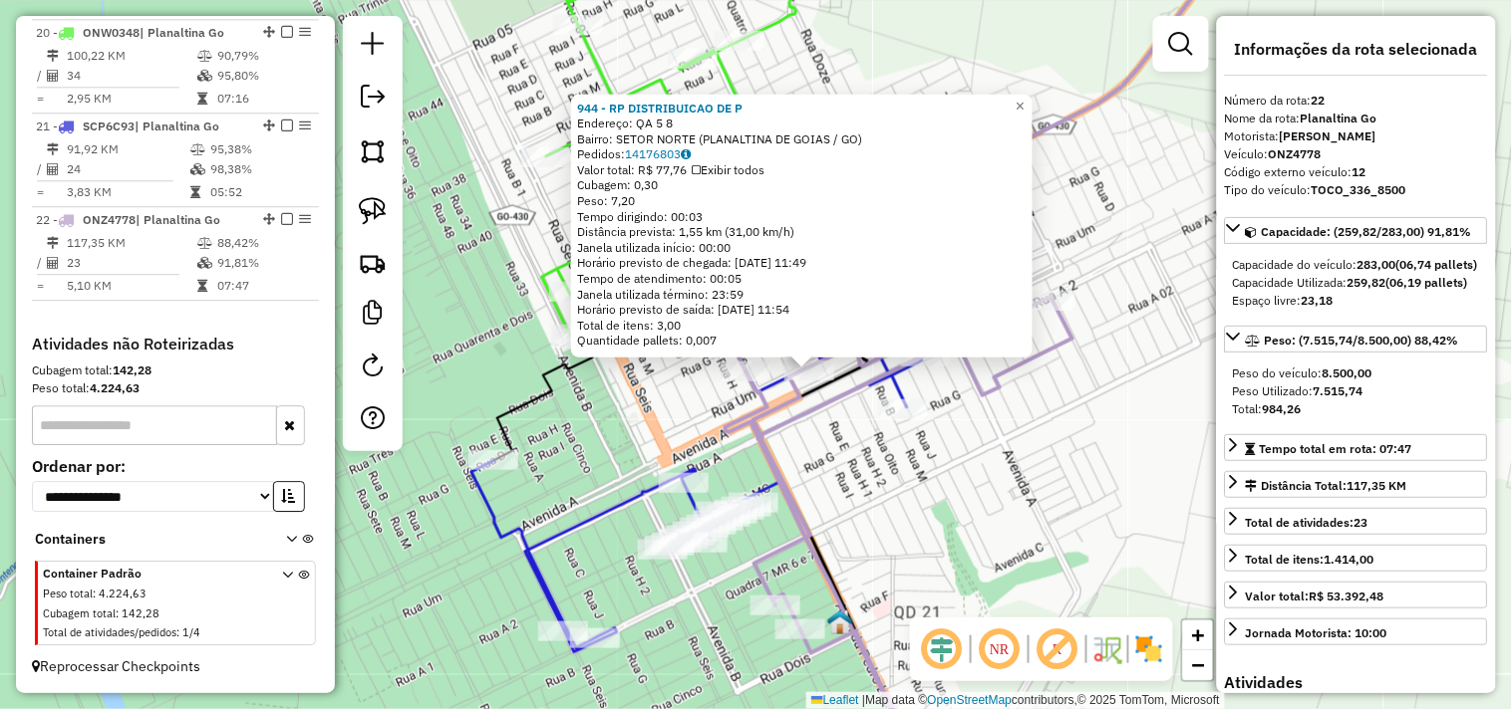
drag, startPoint x: 1127, startPoint y: 455, endPoint x: 1158, endPoint y: 540, distance: 90.2
click at [1187, 531] on div "944 - RP DISTRIBUICAO DE P Endereço: QA 5 8 Bairro: SETOR NORTE (PLANALTINA DE …" at bounding box center [756, 354] width 1512 height 709
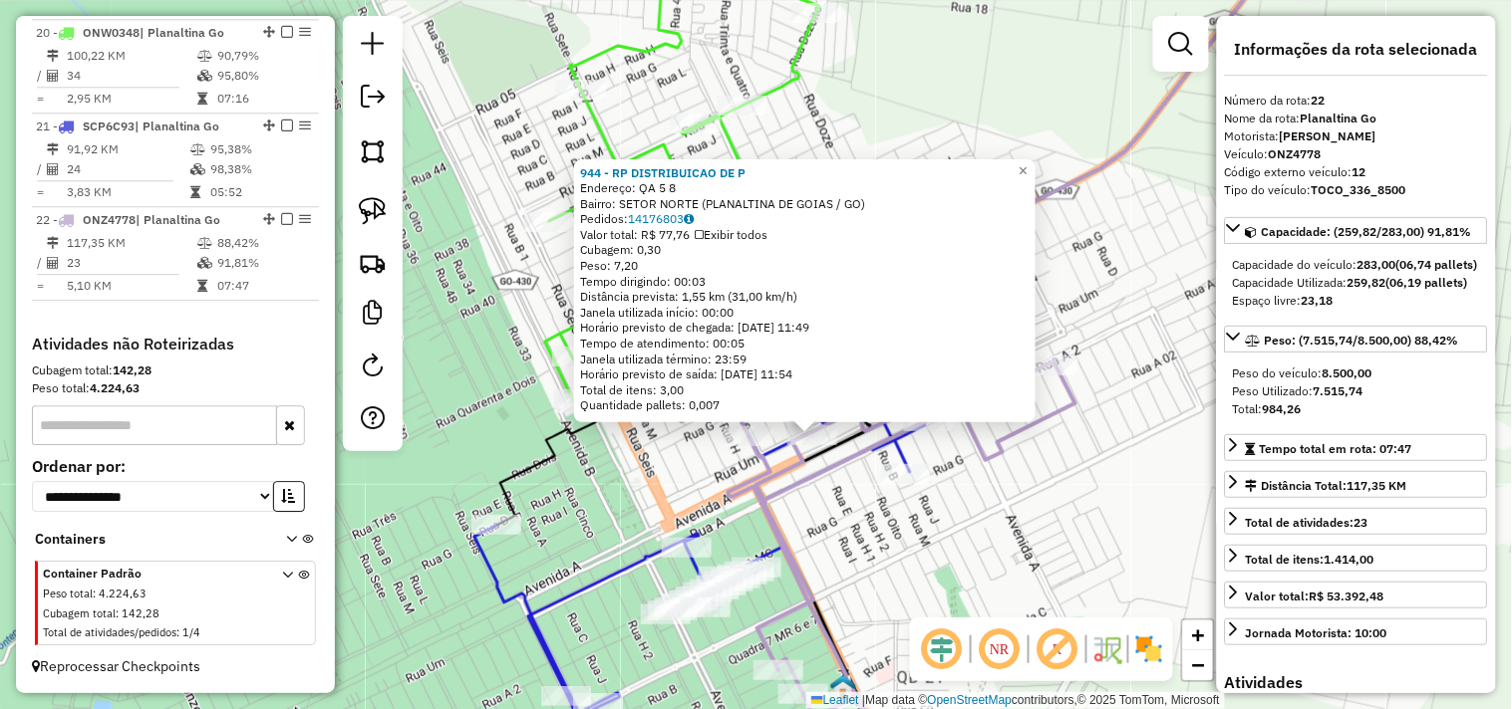
click at [1067, 585] on div "944 - RP DISTRIBUICAO DE P Endereço: QA 5 8 Bairro: SETOR NORTE (PLANALTINA DE …" at bounding box center [756, 354] width 1512 height 709
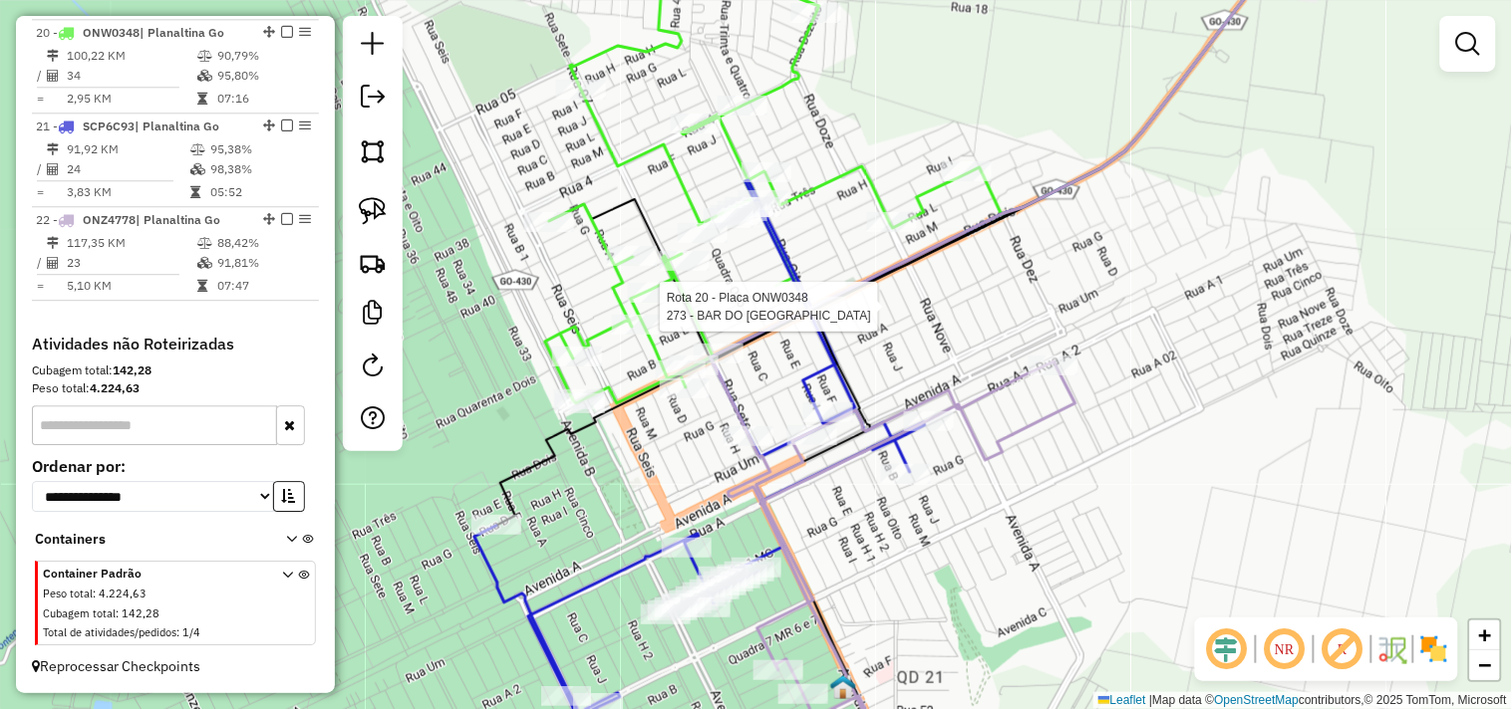
select select "*********"
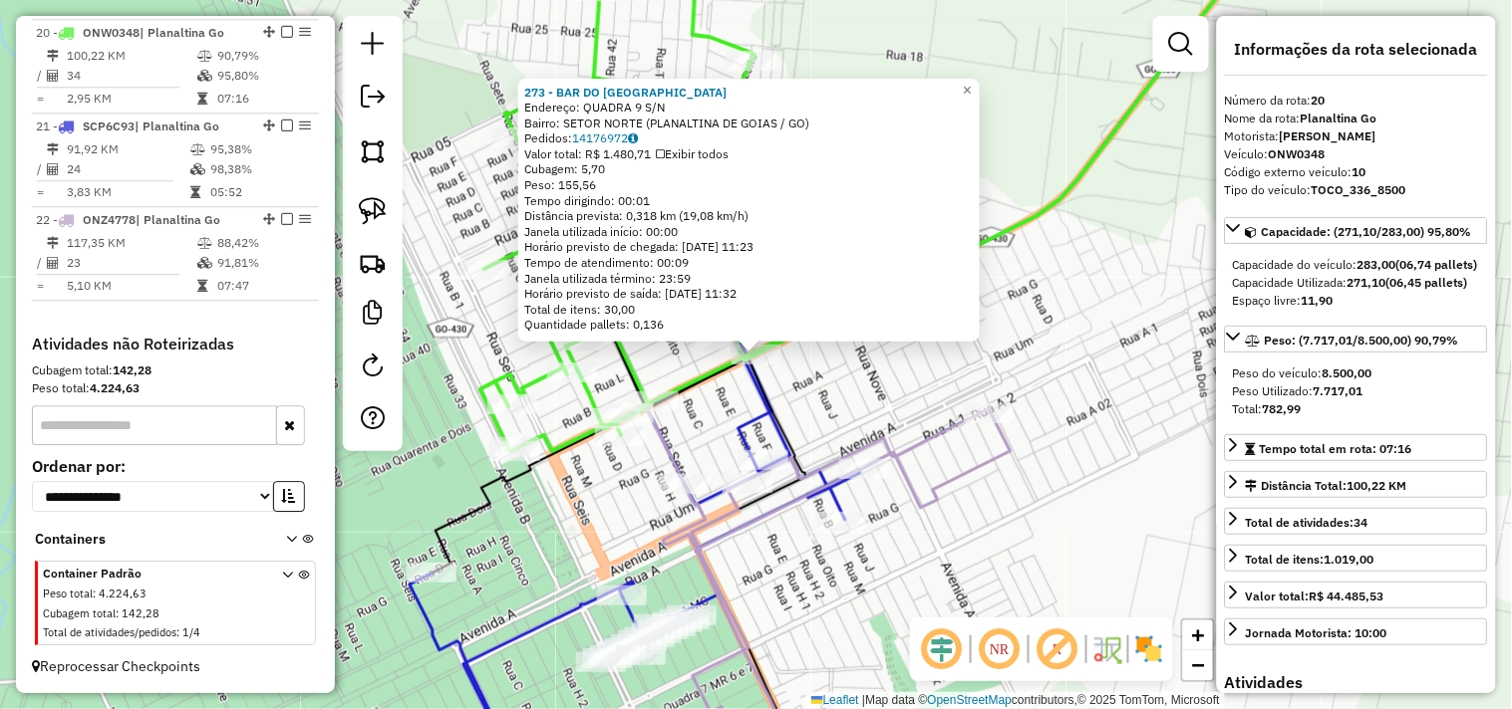
click at [1034, 334] on div "273 - BAR DO BOLINHA Endereço: QUADRA 9 S/N Bairro: SETOR NORTE (PLANALTINA DE …" at bounding box center [756, 354] width 1512 height 709
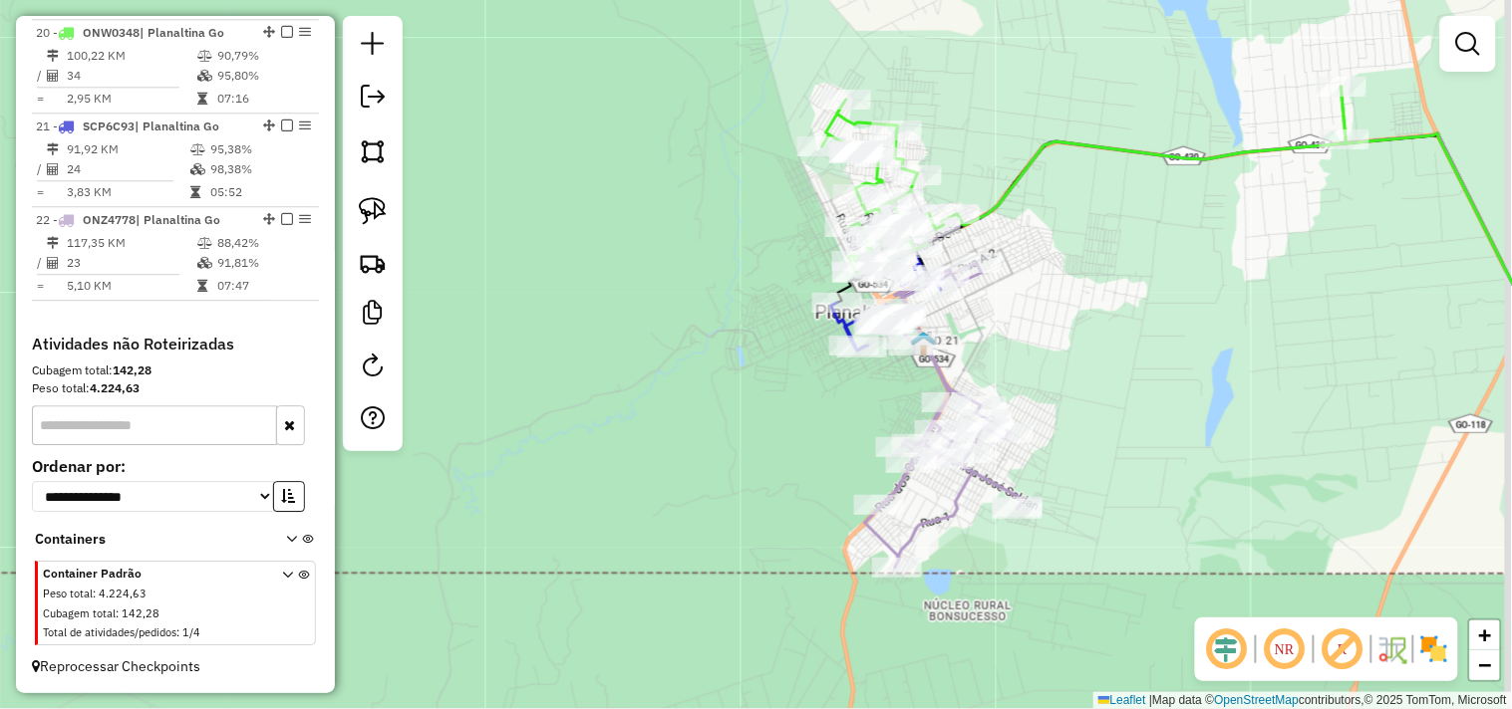
drag, startPoint x: 1130, startPoint y: 426, endPoint x: 1074, endPoint y: 327, distance: 114.2
click at [1074, 327] on div "Janela de atendimento Grade de atendimento Capacidade Transportadoras Veículos …" at bounding box center [756, 354] width 1512 height 709
click at [384, 215] on img at bounding box center [373, 211] width 28 height 28
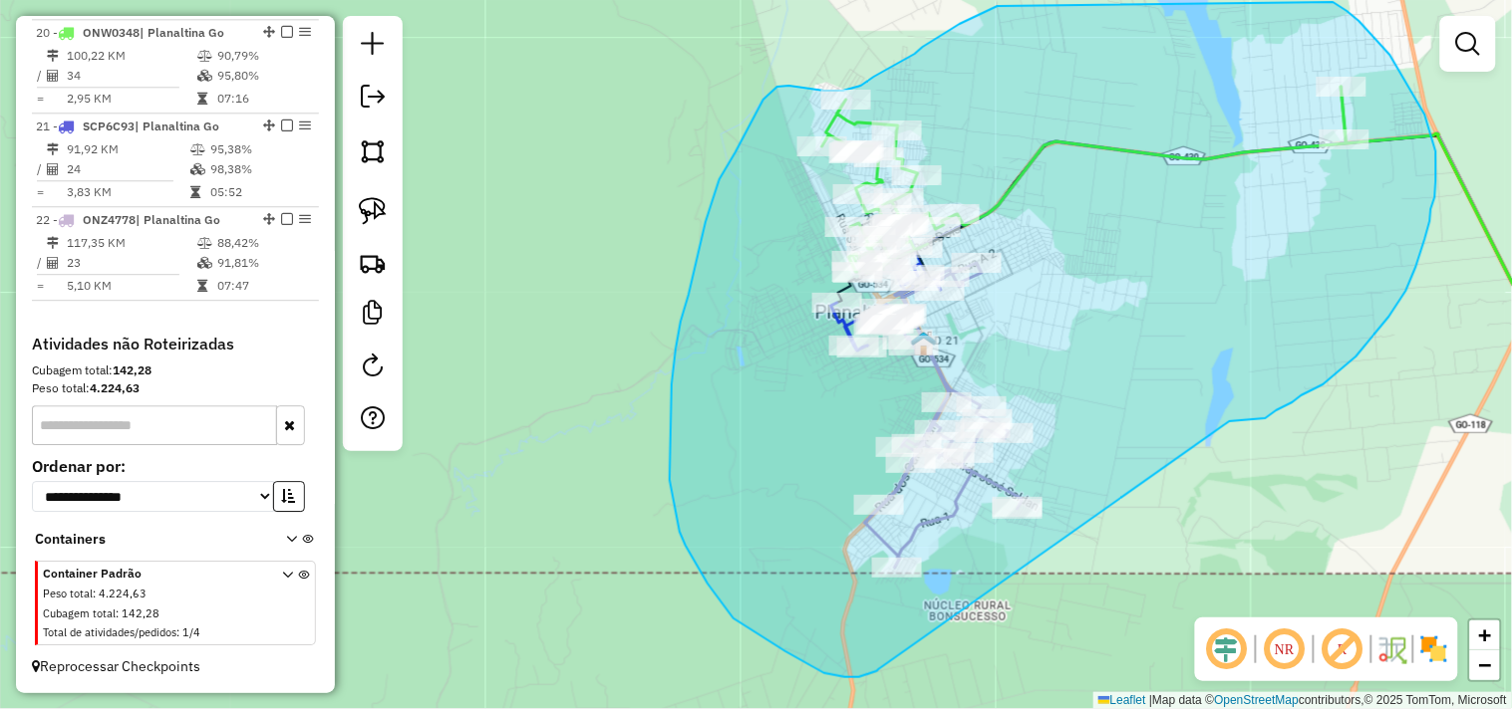
drag, startPoint x: 1242, startPoint y: 421, endPoint x: 880, endPoint y: 668, distance: 437.5
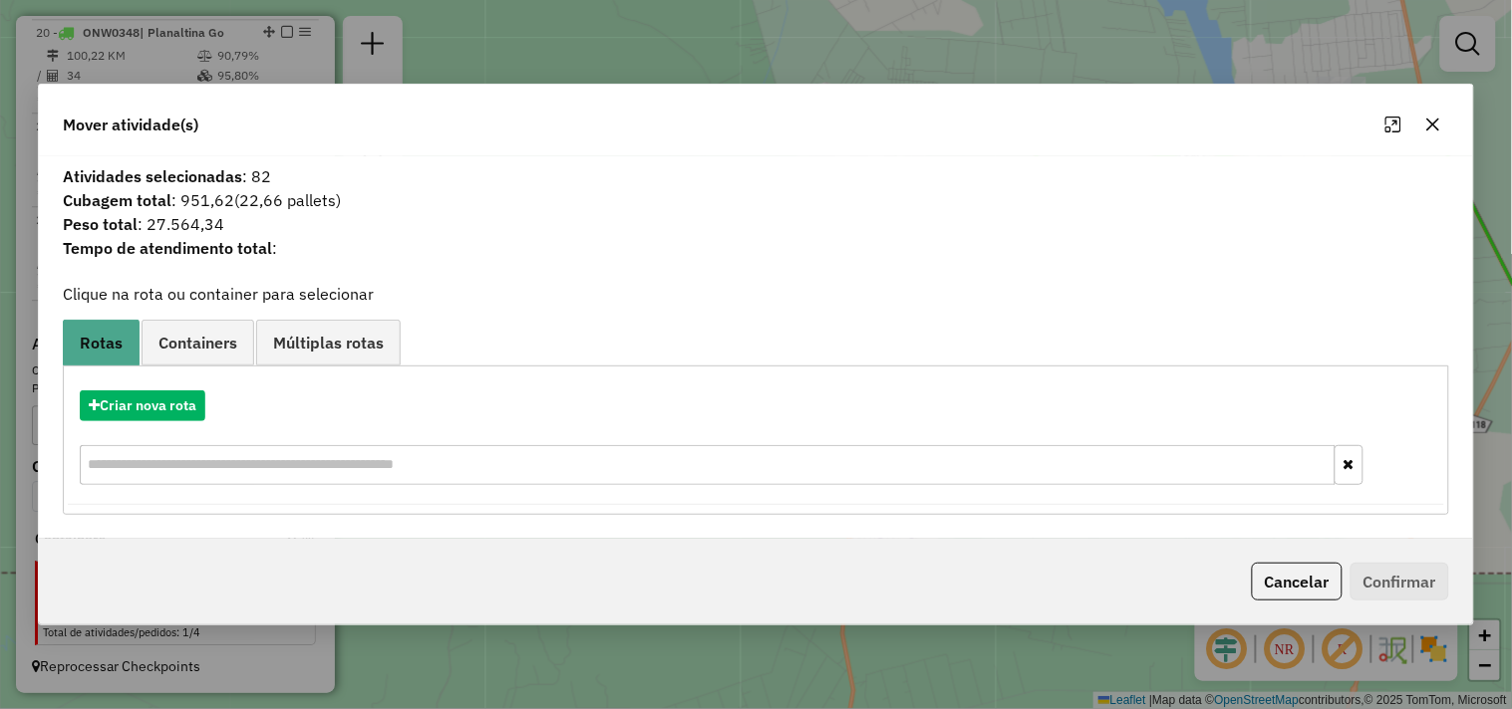
click at [1430, 122] on icon "button" at bounding box center [1433, 125] width 16 height 16
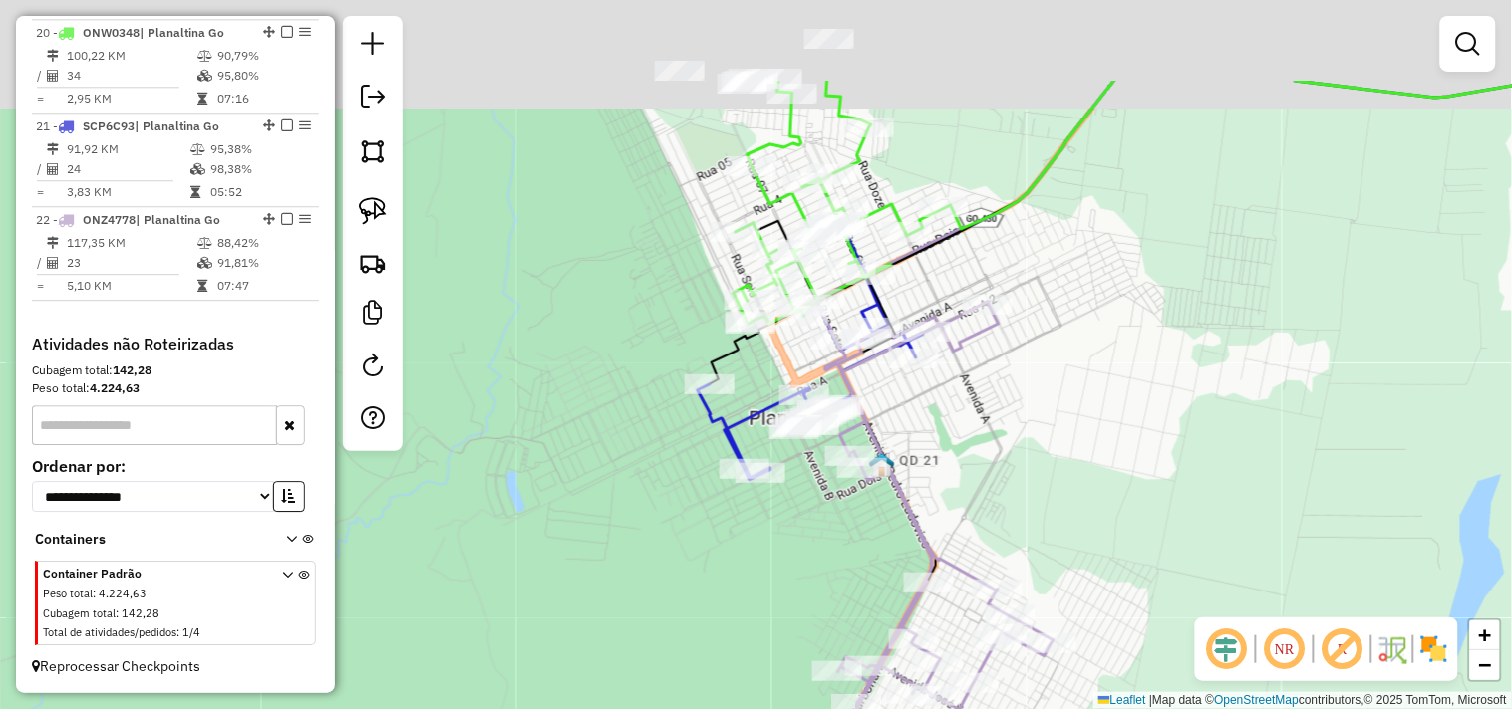
drag, startPoint x: 1117, startPoint y: 217, endPoint x: 915, endPoint y: 282, distance: 212.4
click at [1104, 374] on div "Janela de atendimento Grade de atendimento Capacidade Transportadoras Veículos …" at bounding box center [756, 354] width 1512 height 709
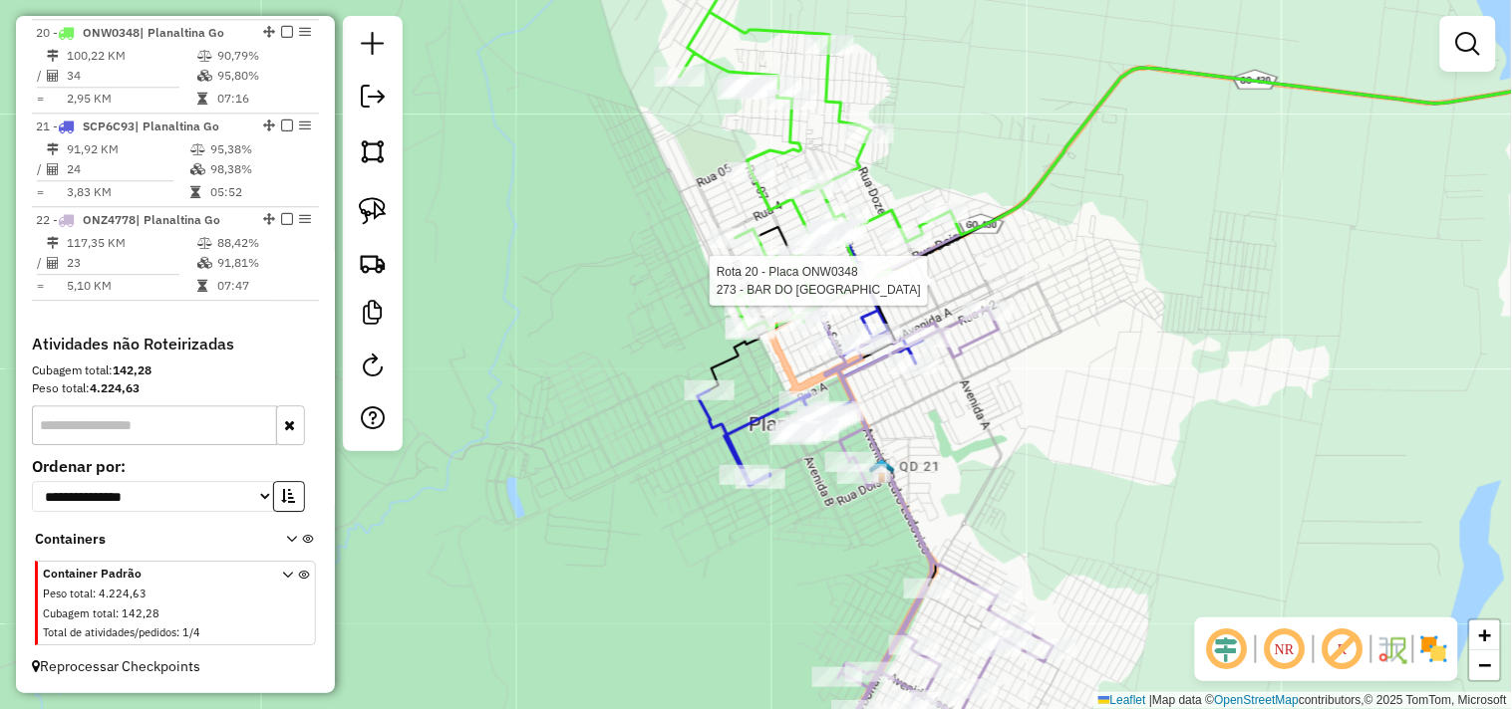
select select "*********"
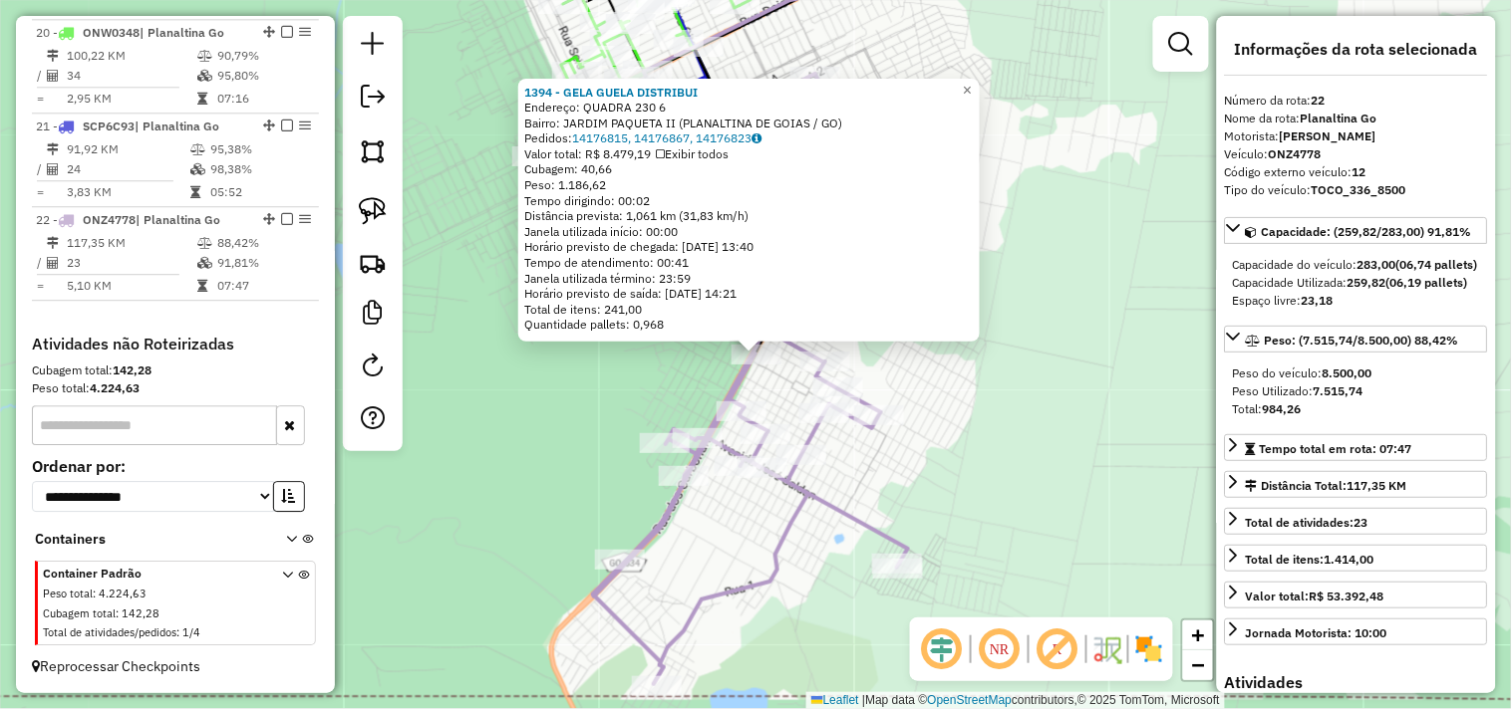
click at [1013, 476] on div "1394 - GELA GUELA DISTRIBUI Endereço: QUADRA 230 6 Bairro: JARDIM PAQUETA II (P…" at bounding box center [756, 354] width 1512 height 709
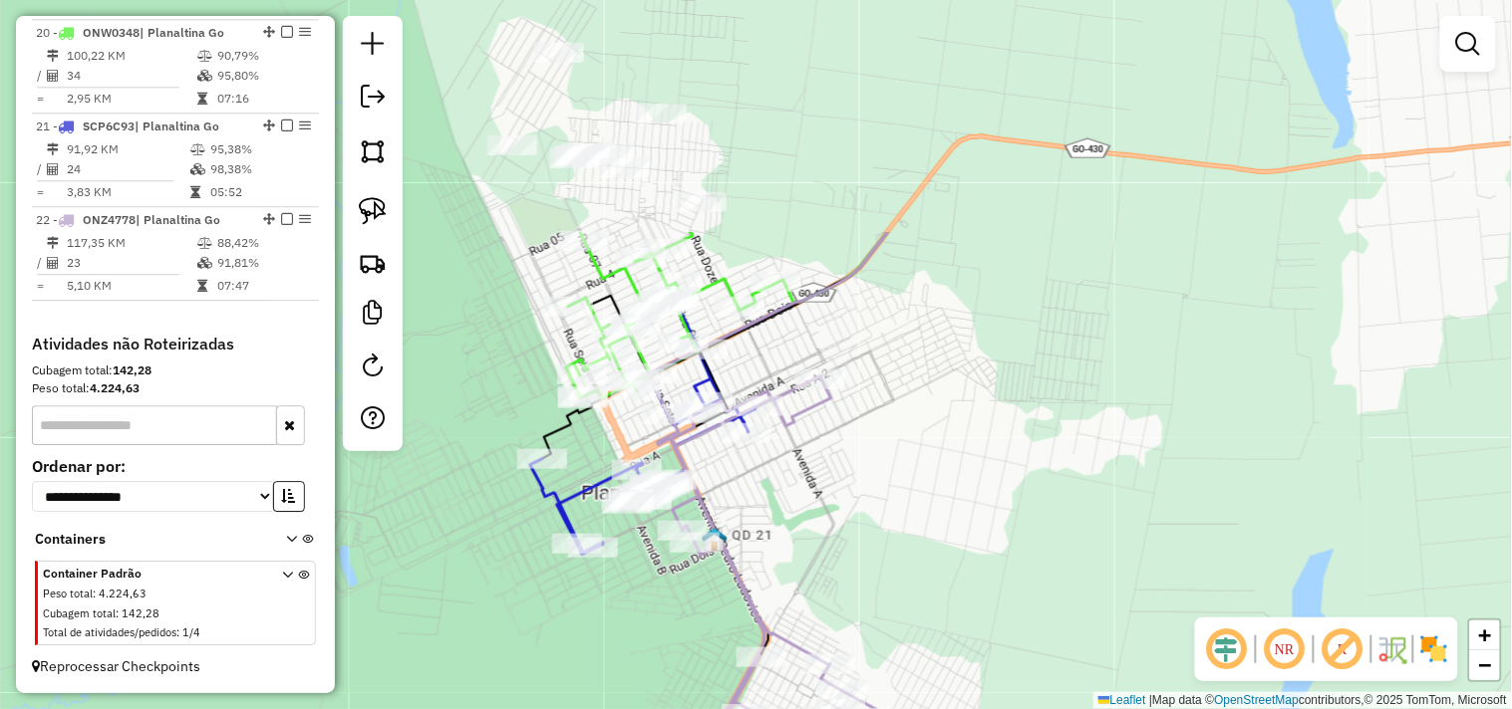
drag, startPoint x: 1024, startPoint y: 335, endPoint x: 837, endPoint y: 534, distance: 273.5
click at [1032, 663] on div "Janela de atendimento Grade de atendimento Capacidade Transportadoras Veículos …" at bounding box center [756, 354] width 1512 height 709
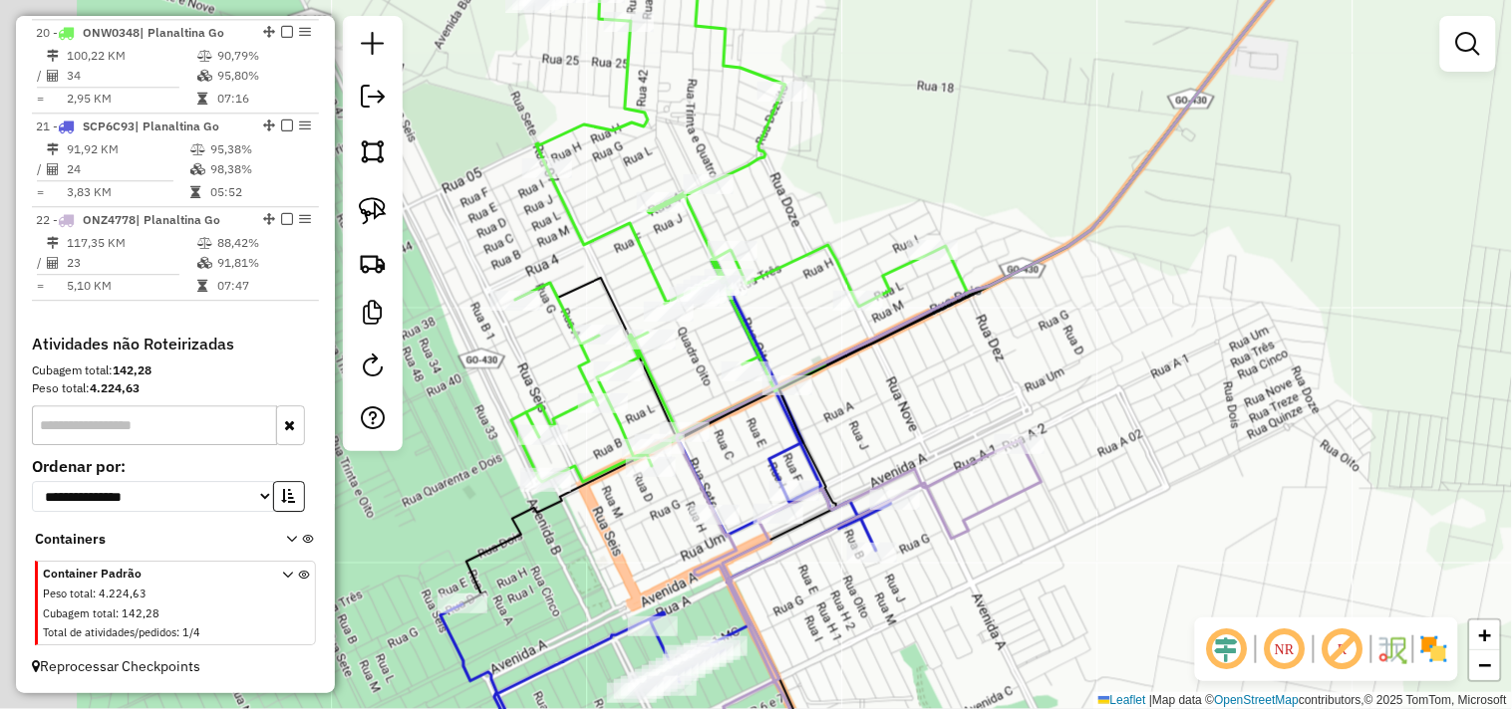
drag, startPoint x: 927, startPoint y: 376, endPoint x: 1101, endPoint y: 343, distance: 177.4
click at [1101, 343] on div "Janela de atendimento Grade de atendimento Capacidade Transportadoras Veículos …" at bounding box center [756, 354] width 1512 height 709
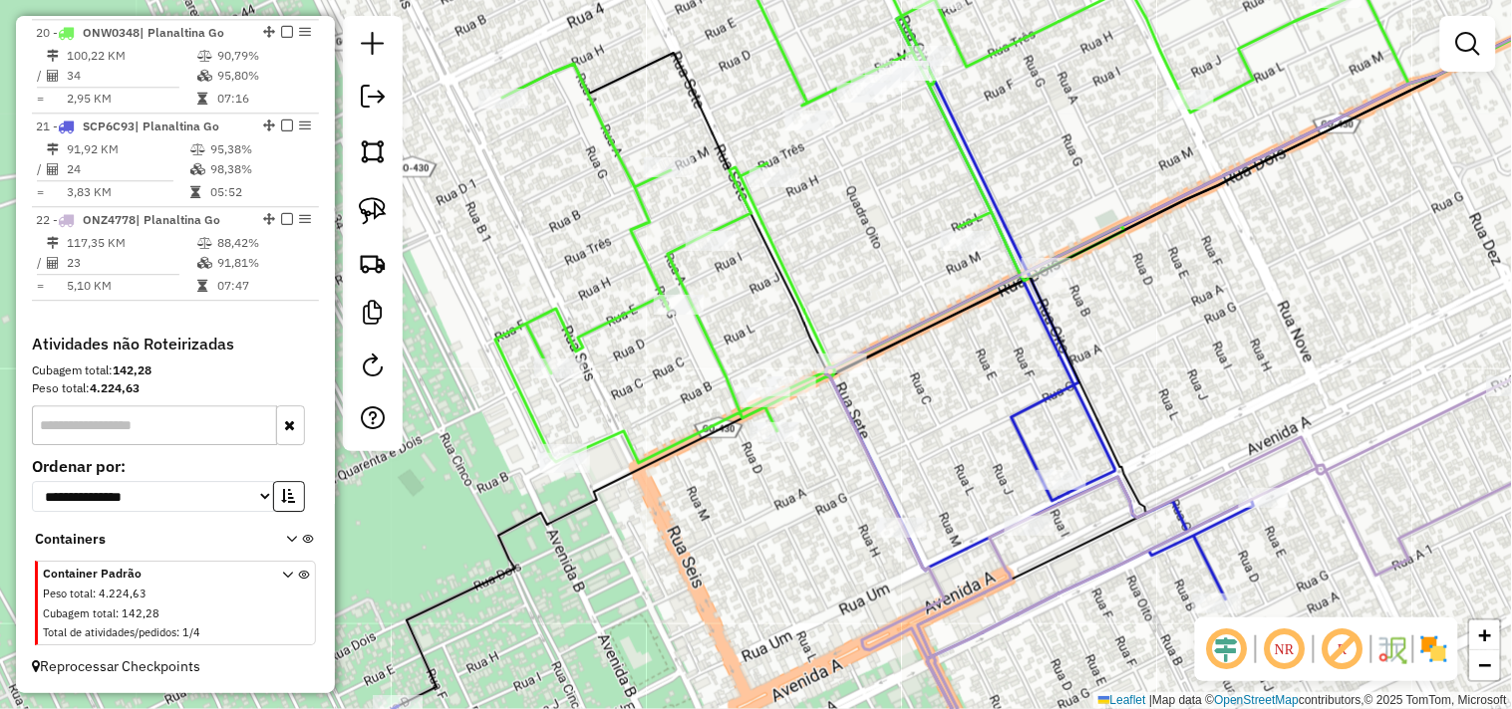
drag, startPoint x: 899, startPoint y: 409, endPoint x: 974, endPoint y: 360, distance: 90.1
click at [972, 360] on div "Janela de atendimento Grade de atendimento Capacidade Transportadoras Veículos …" at bounding box center [756, 354] width 1512 height 709
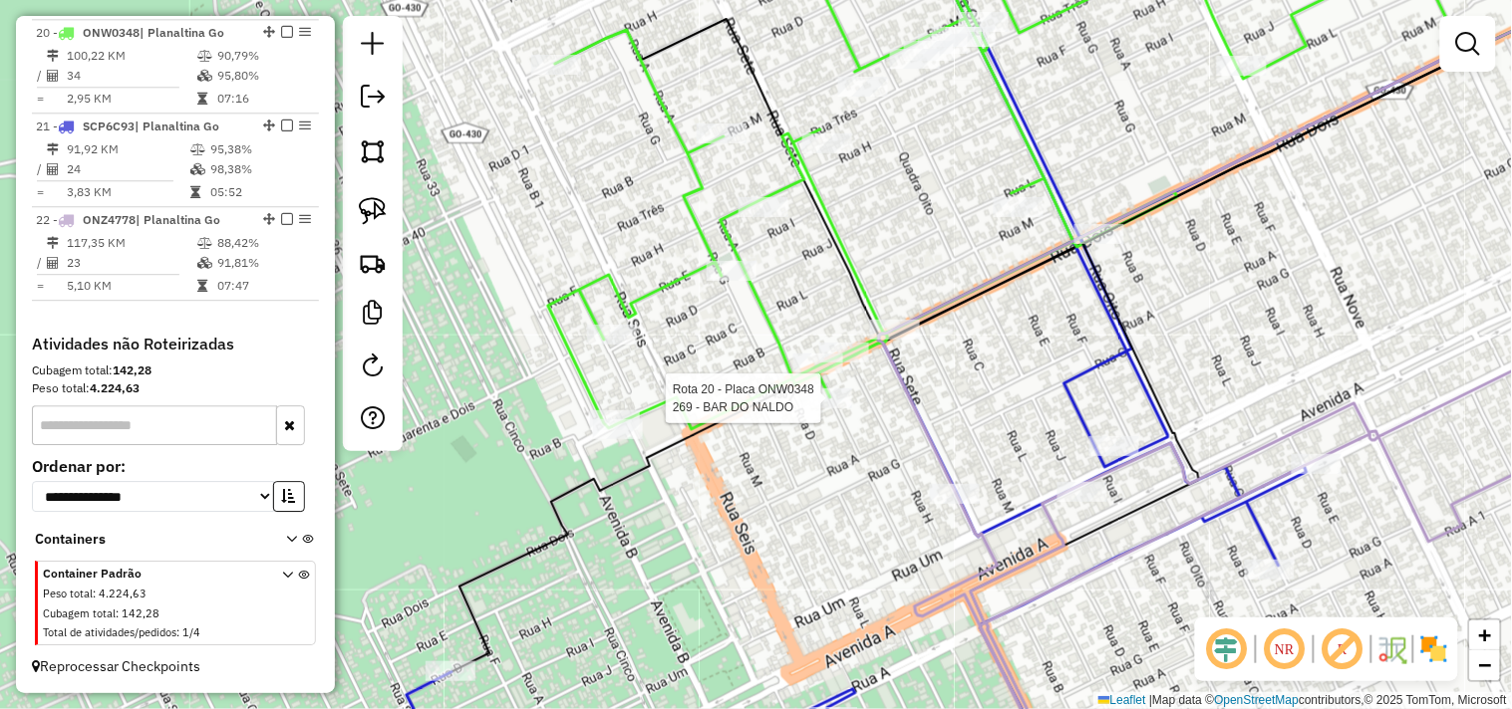
select select "*********"
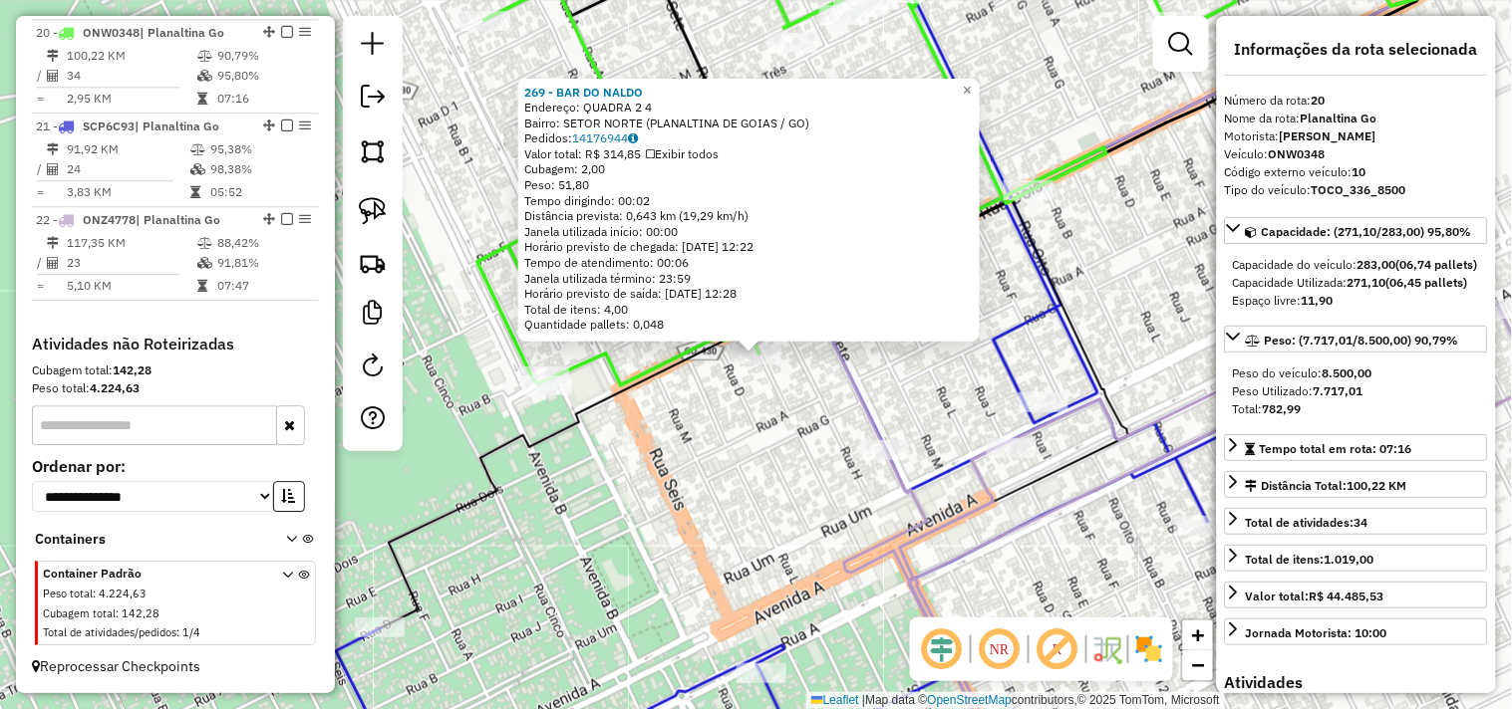
click at [775, 454] on div "269 - BAR DO NALDO Endereço: QUADRA 2 4 Bairro: SETOR NORTE (PLANALTINA DE GOIA…" at bounding box center [756, 354] width 1512 height 709
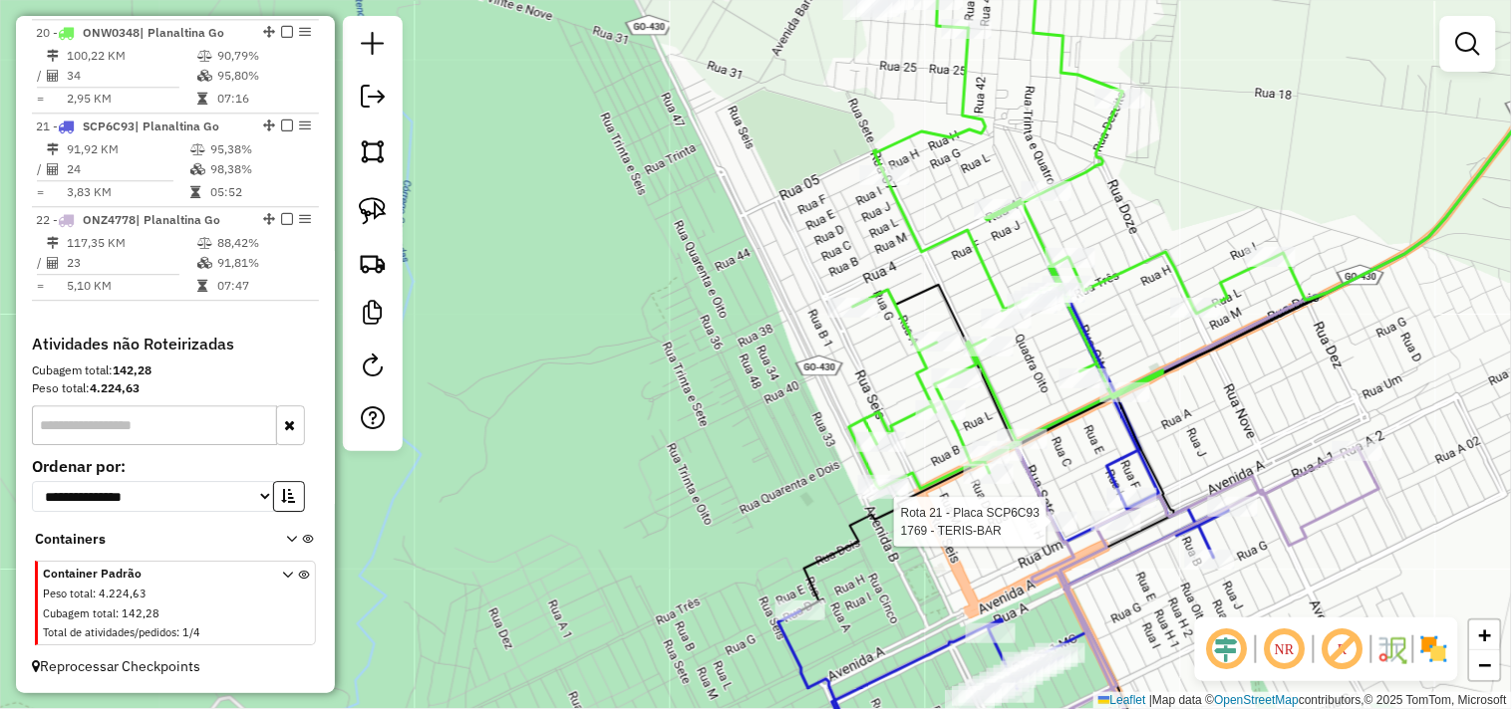
select select "*********"
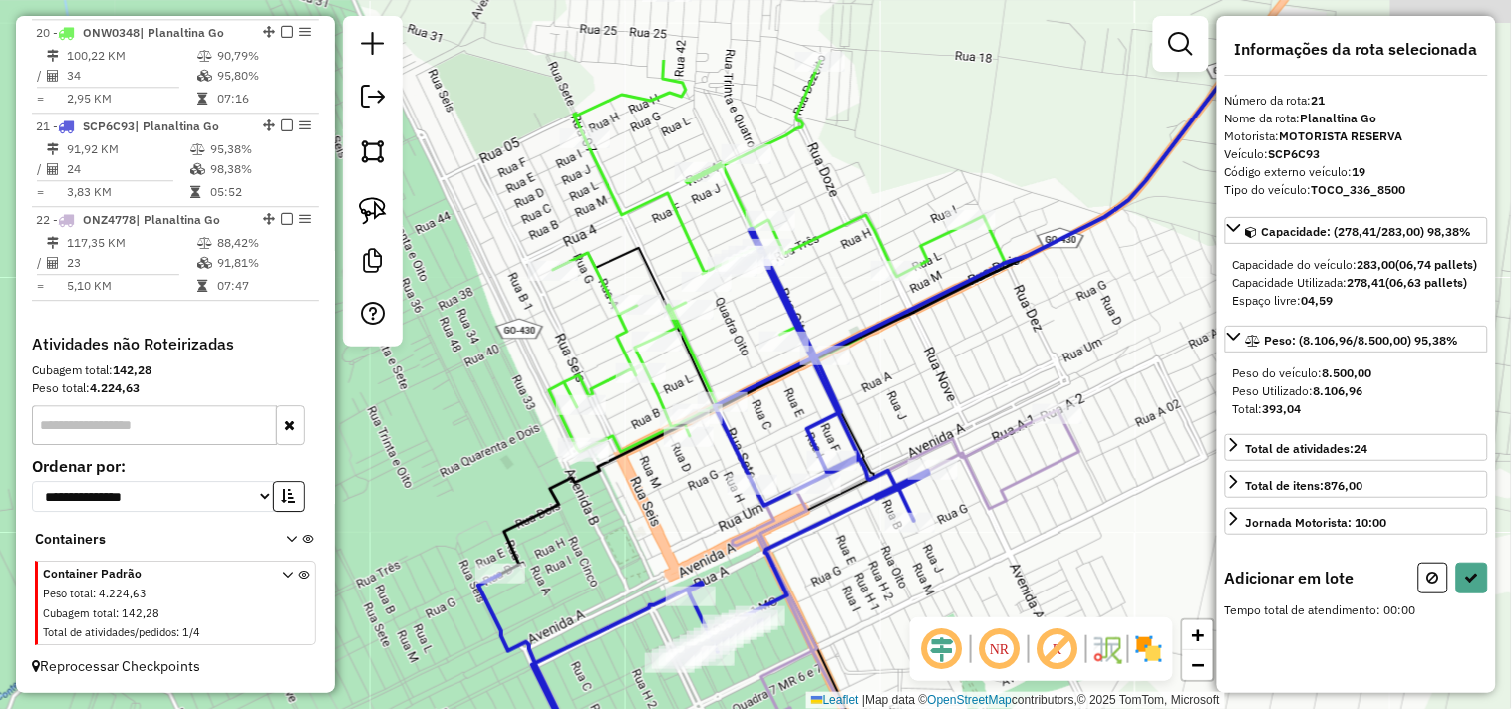
drag, startPoint x: 709, startPoint y: 326, endPoint x: 705, endPoint y: 472, distance: 146.5
click at [705, 471] on div "Janela de atendimento Grade de atendimento Capacidade Transportadoras Veículos …" at bounding box center [756, 354] width 1512 height 709
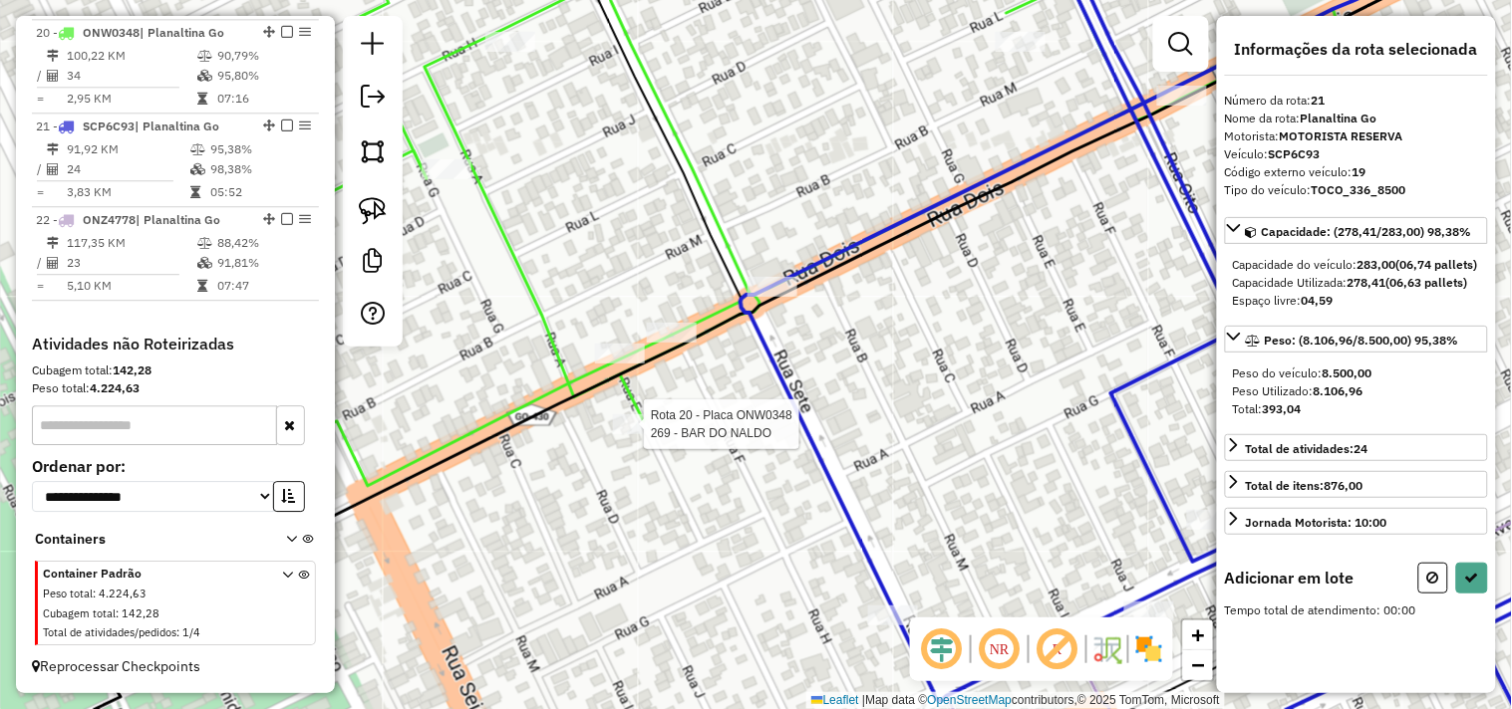
click at [628, 434] on div at bounding box center [638, 425] width 50 height 20
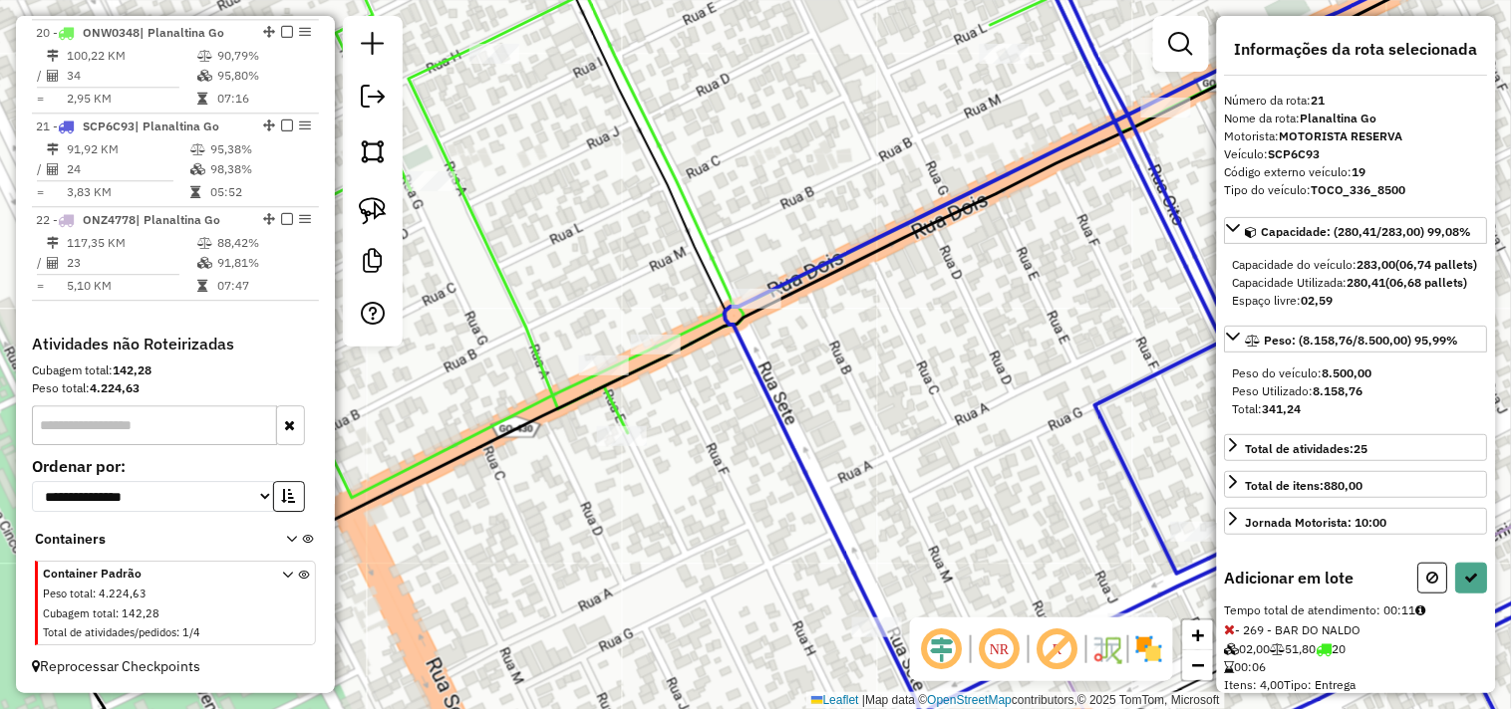
drag, startPoint x: 835, startPoint y: 352, endPoint x: 740, endPoint y: 401, distance: 106.5
click at [749, 403] on div "Janela de atendimento Grade de atendimento Capacidade Transportadoras Veículos …" at bounding box center [756, 354] width 1512 height 709
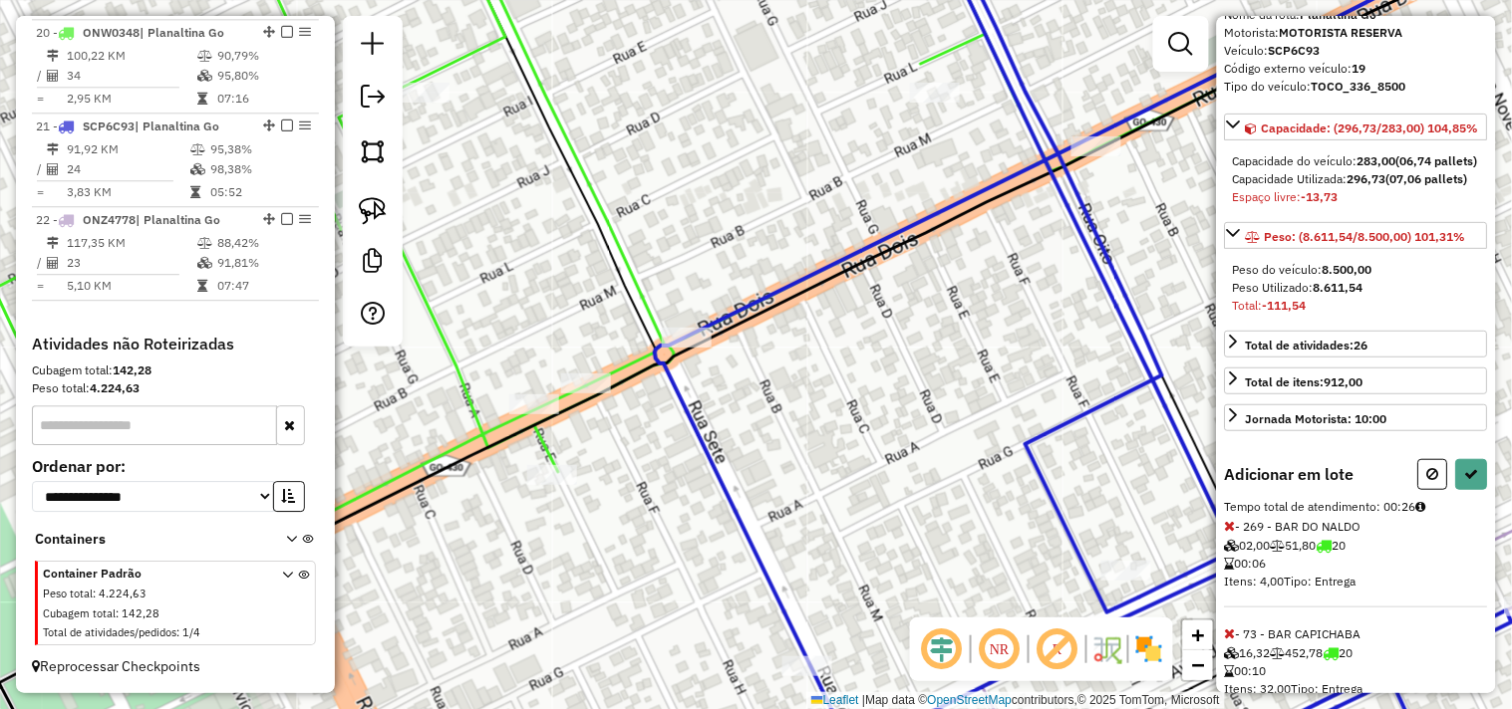
scroll to position [201, 0]
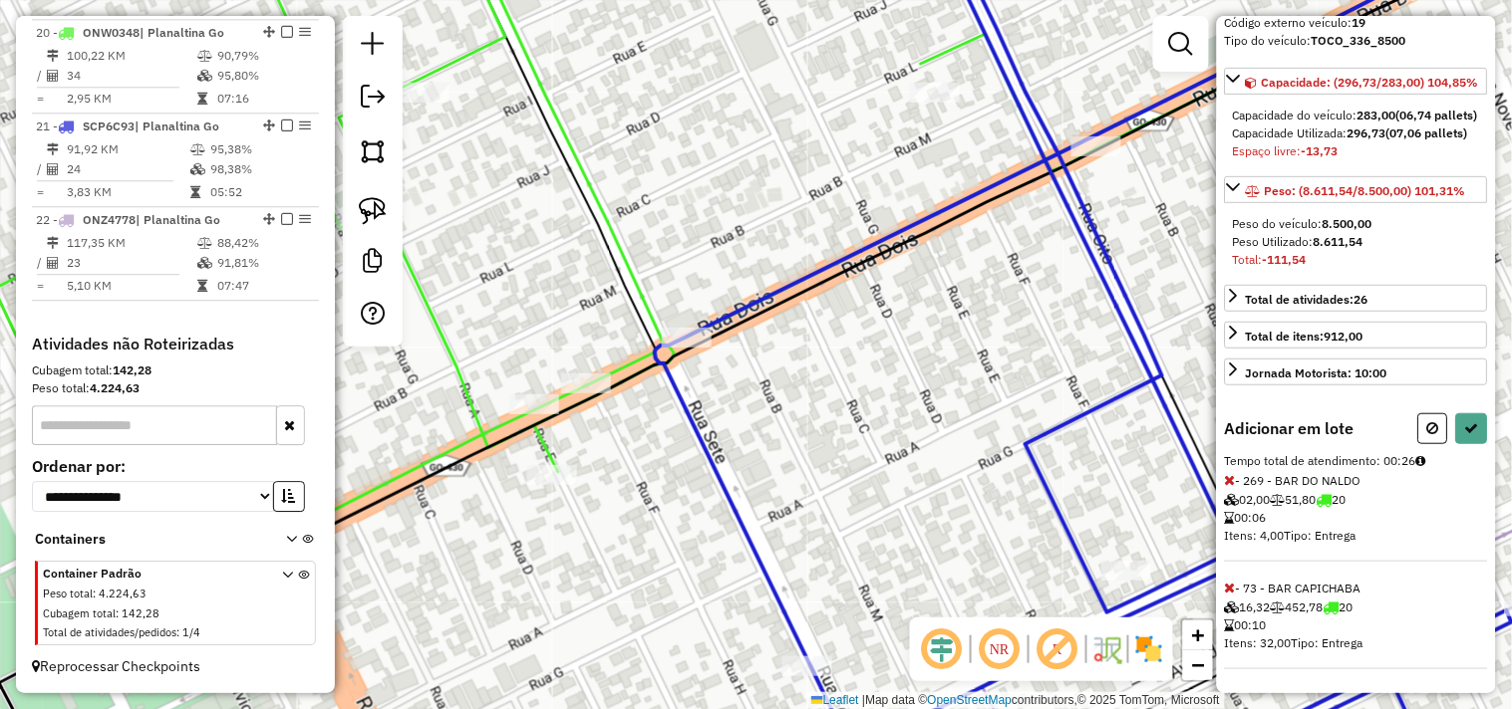
click at [1229, 590] on icon at bounding box center [1230, 588] width 11 height 14
click at [1230, 584] on icon at bounding box center [1230, 588] width 11 height 14
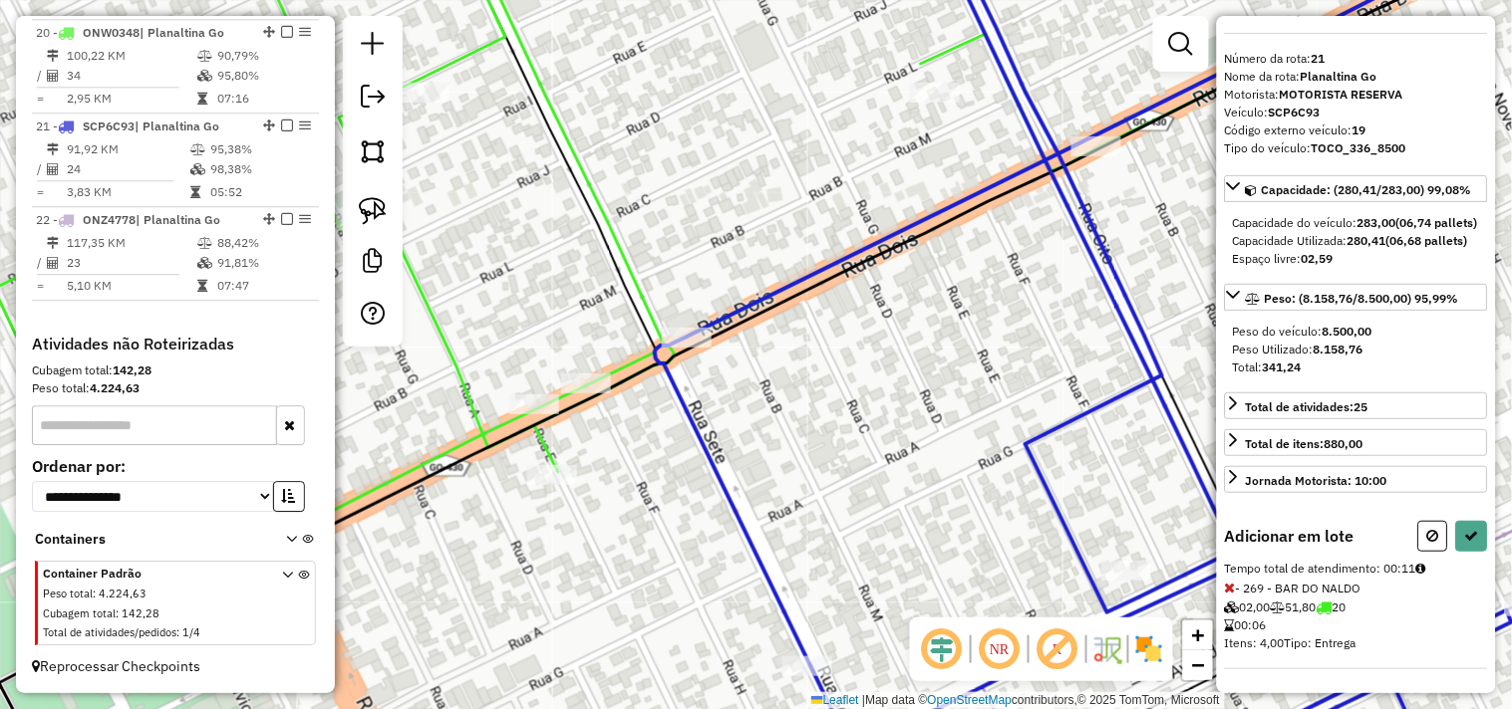
scroll to position [77, 0]
click at [1456, 541] on button at bounding box center [1472, 536] width 32 height 31
select select "*********"
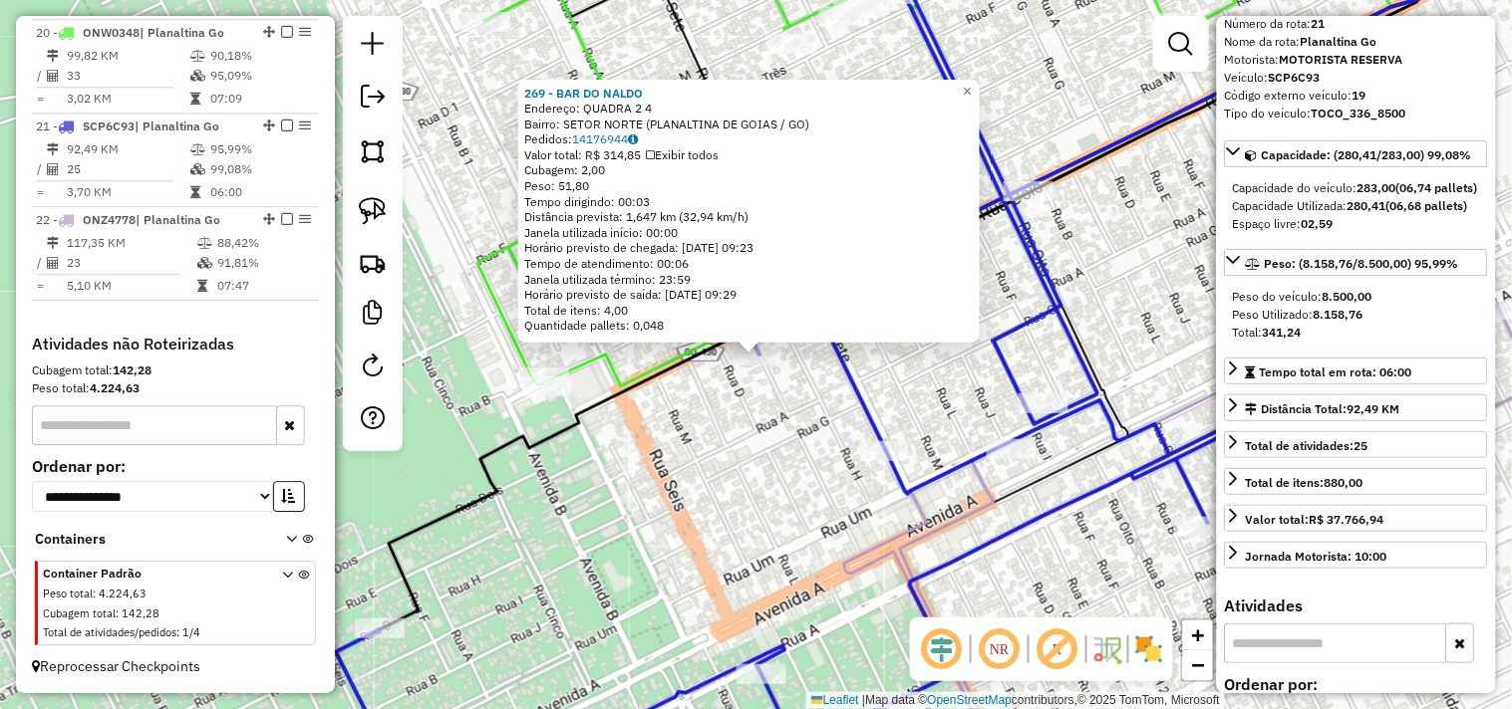
click at [727, 475] on div "269 - BAR DO NALDO Endereço: QUADRA 2 4 Bairro: SETOR NORTE (PLANALTINA DE GOIA…" at bounding box center [756, 354] width 1512 height 709
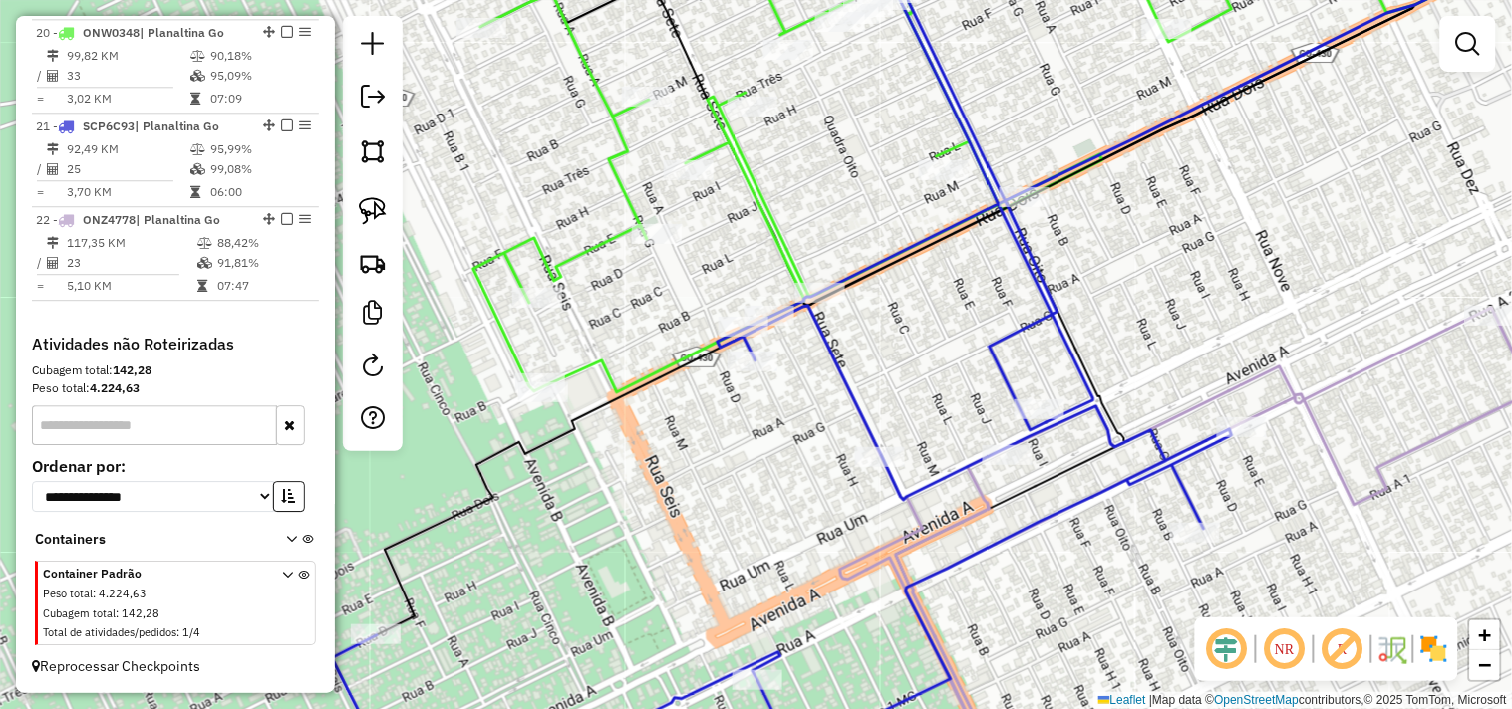
drag, startPoint x: 957, startPoint y: 291, endPoint x: 825, endPoint y: 374, distance: 155.4
click at [825, 374] on div "Janela de atendimento Grade de atendimento Capacidade Transportadoras Veículos …" at bounding box center [756, 354] width 1512 height 709
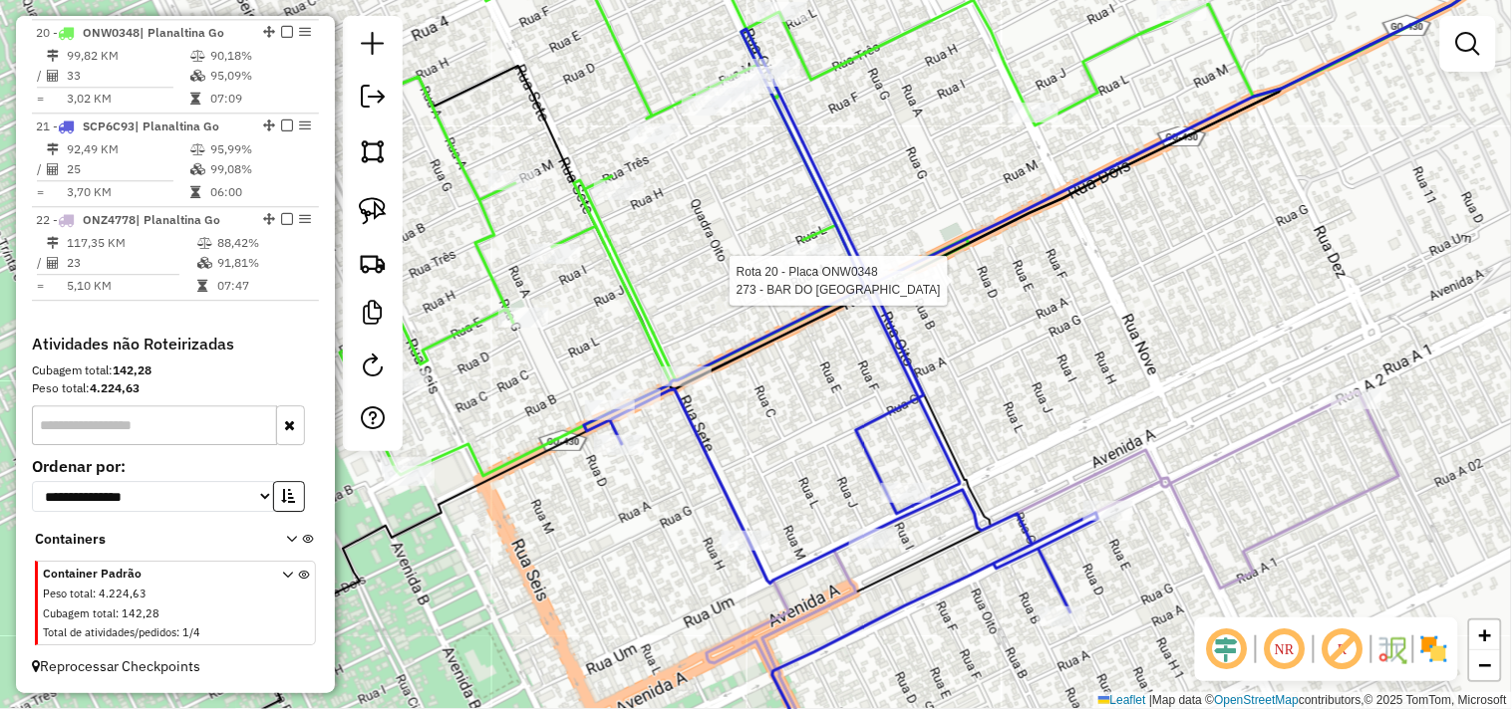
select select "*********"
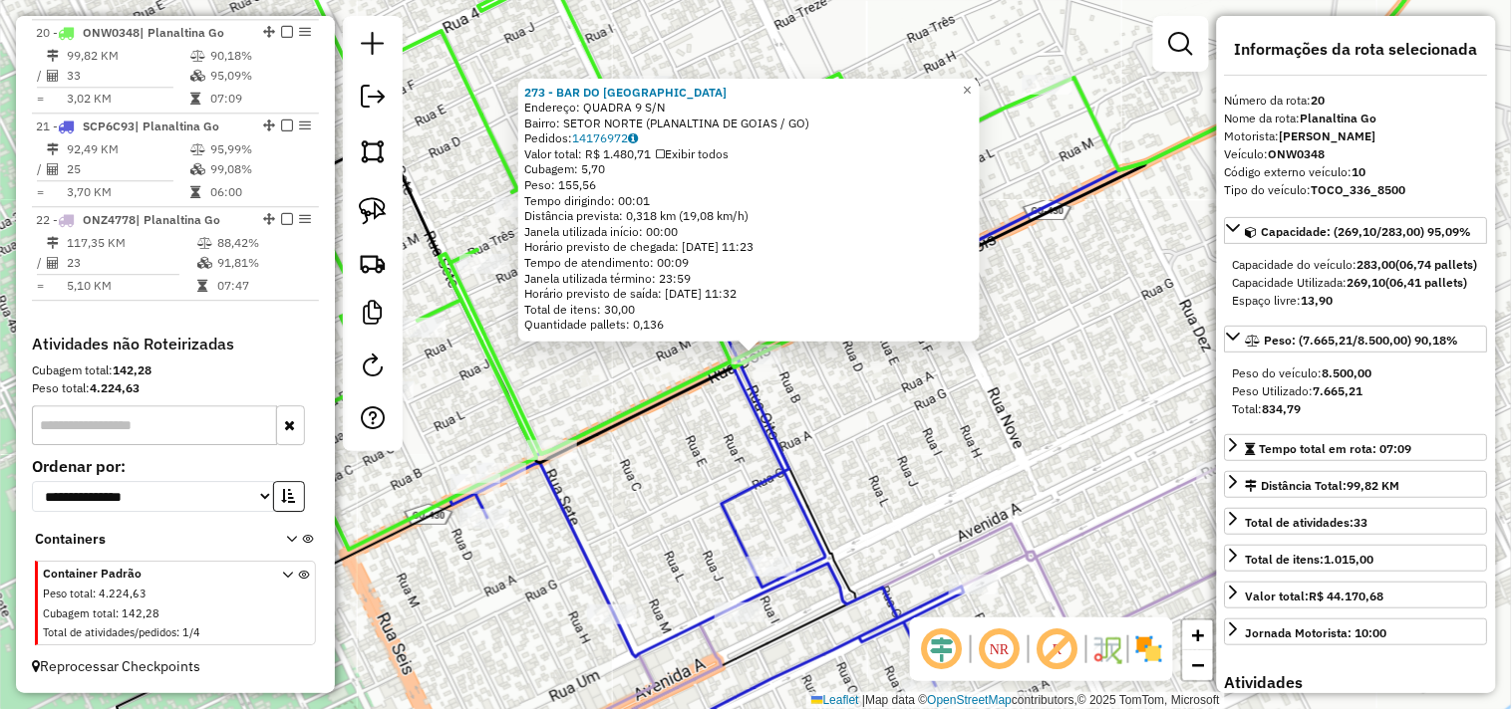
click at [888, 425] on div "273 - BAR DO BOLINHA Endereço: QUADRA 9 S/N Bairro: SETOR NORTE (PLANALTINA DE …" at bounding box center [756, 354] width 1512 height 709
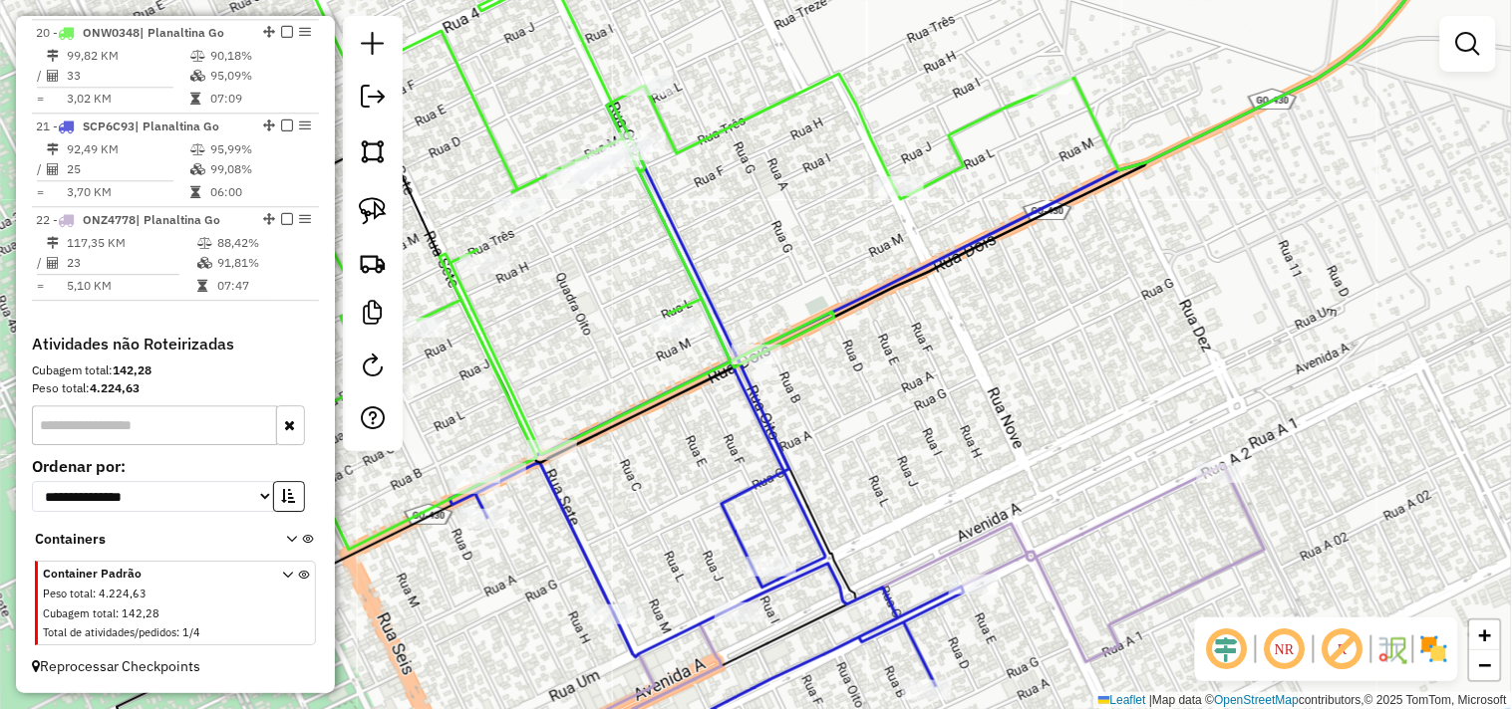
drag, startPoint x: 1008, startPoint y: 392, endPoint x: 731, endPoint y: 520, distance: 305.4
click at [733, 518] on div "Janela de atendimento Grade de atendimento Capacidade Transportadoras Veículos …" at bounding box center [756, 354] width 1512 height 709
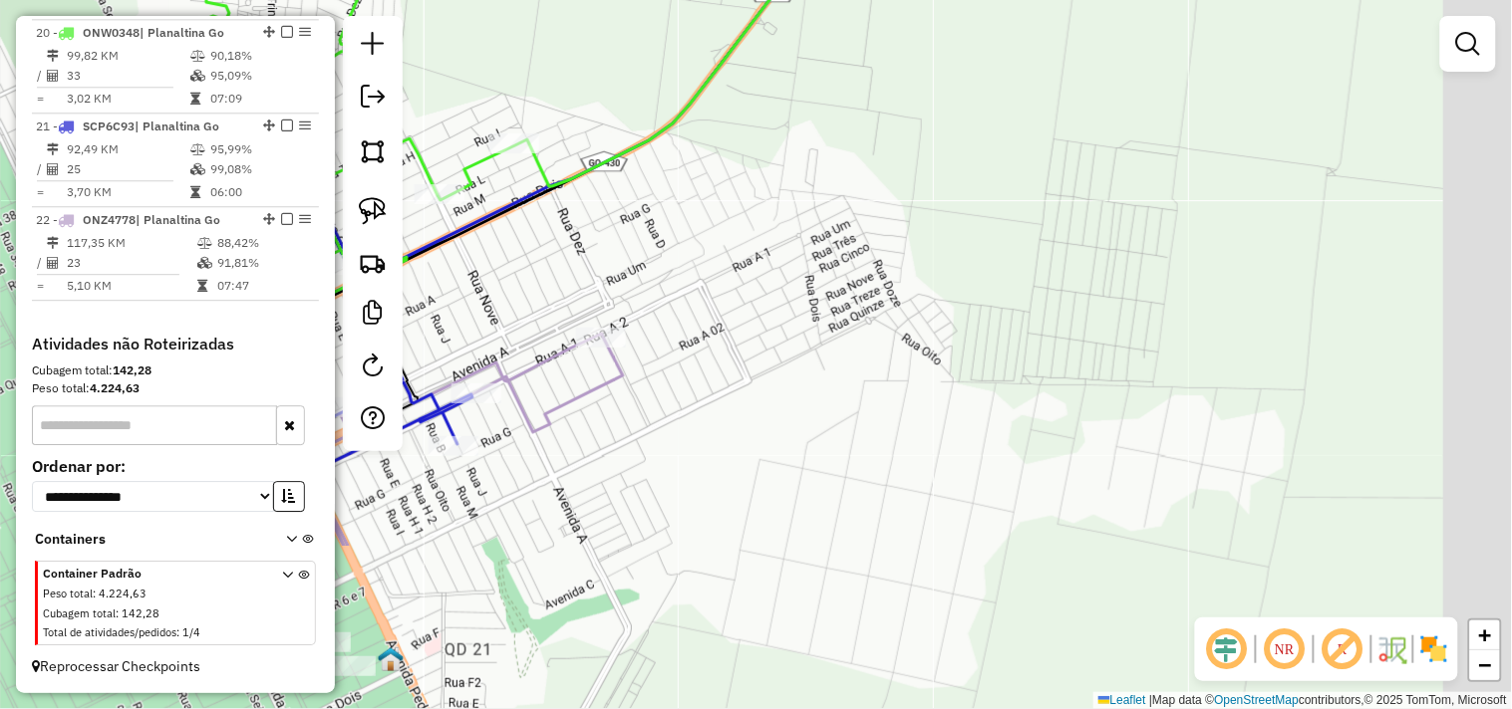
drag, startPoint x: 799, startPoint y: 535, endPoint x: 505, endPoint y: 360, distance: 342.3
click at [510, 359] on div "Janela de atendimento Grade de atendimento Capacidade Transportadoras Veículos …" at bounding box center [756, 354] width 1512 height 709
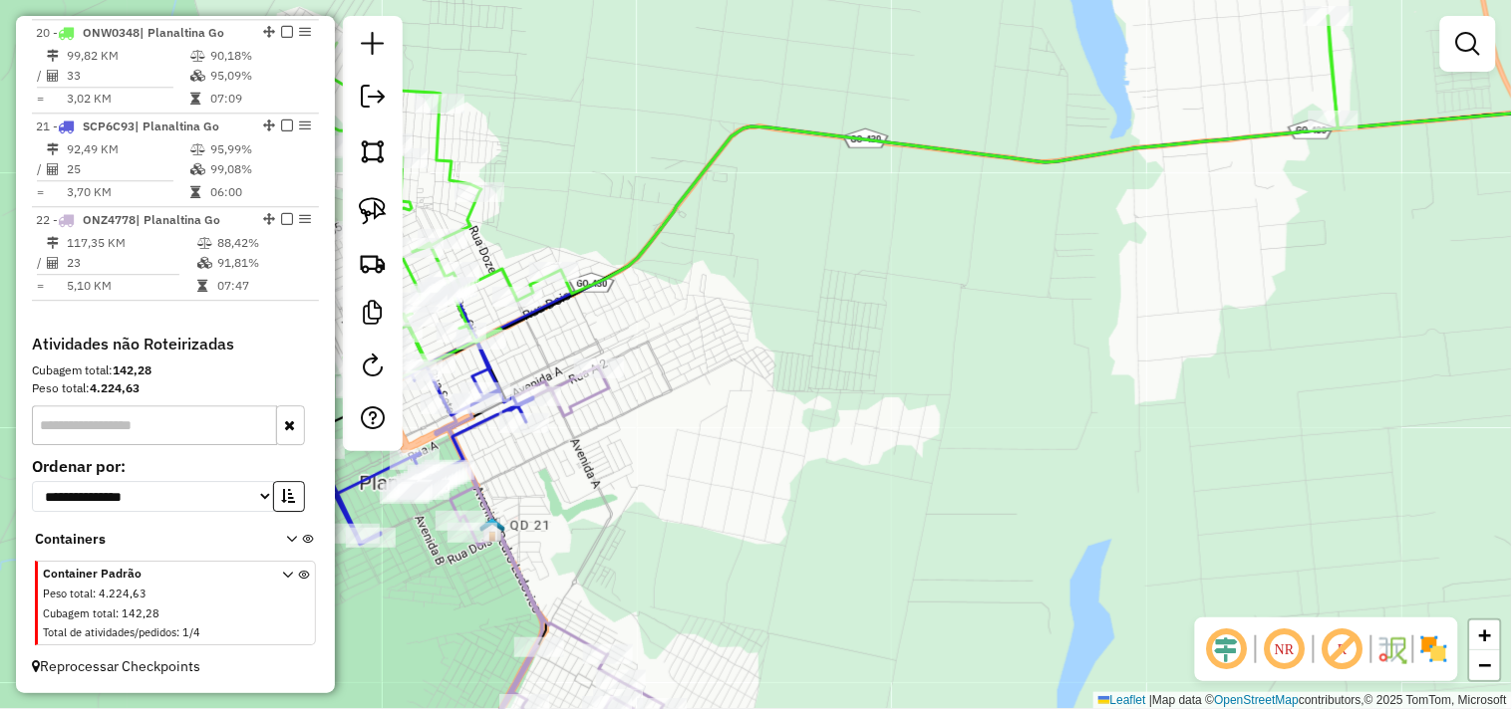
drag, startPoint x: 599, startPoint y: 332, endPoint x: 783, endPoint y: 327, distance: 184.4
click at [807, 321] on div "Janela de atendimento Grade de atendimento Capacidade Transportadoras Veículos …" at bounding box center [756, 354] width 1512 height 709
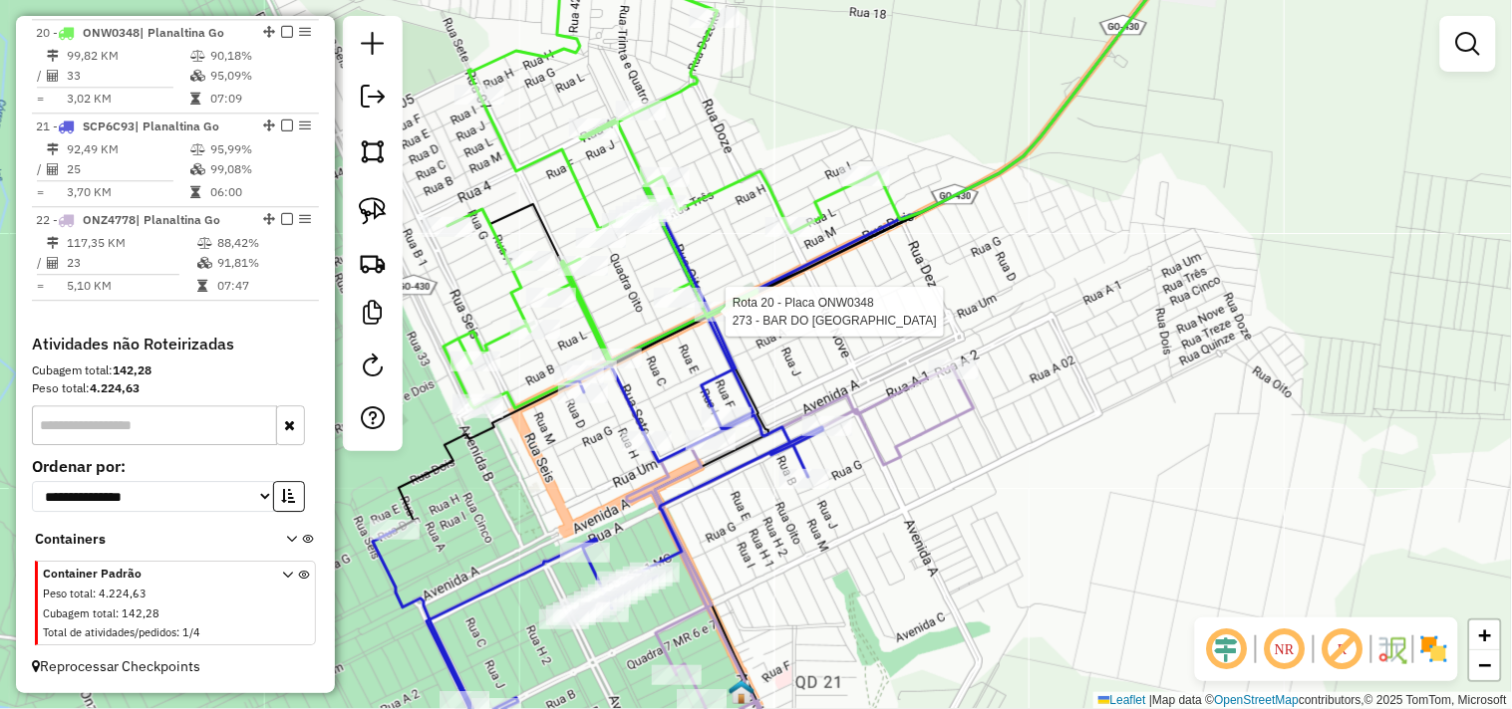
select select "*********"
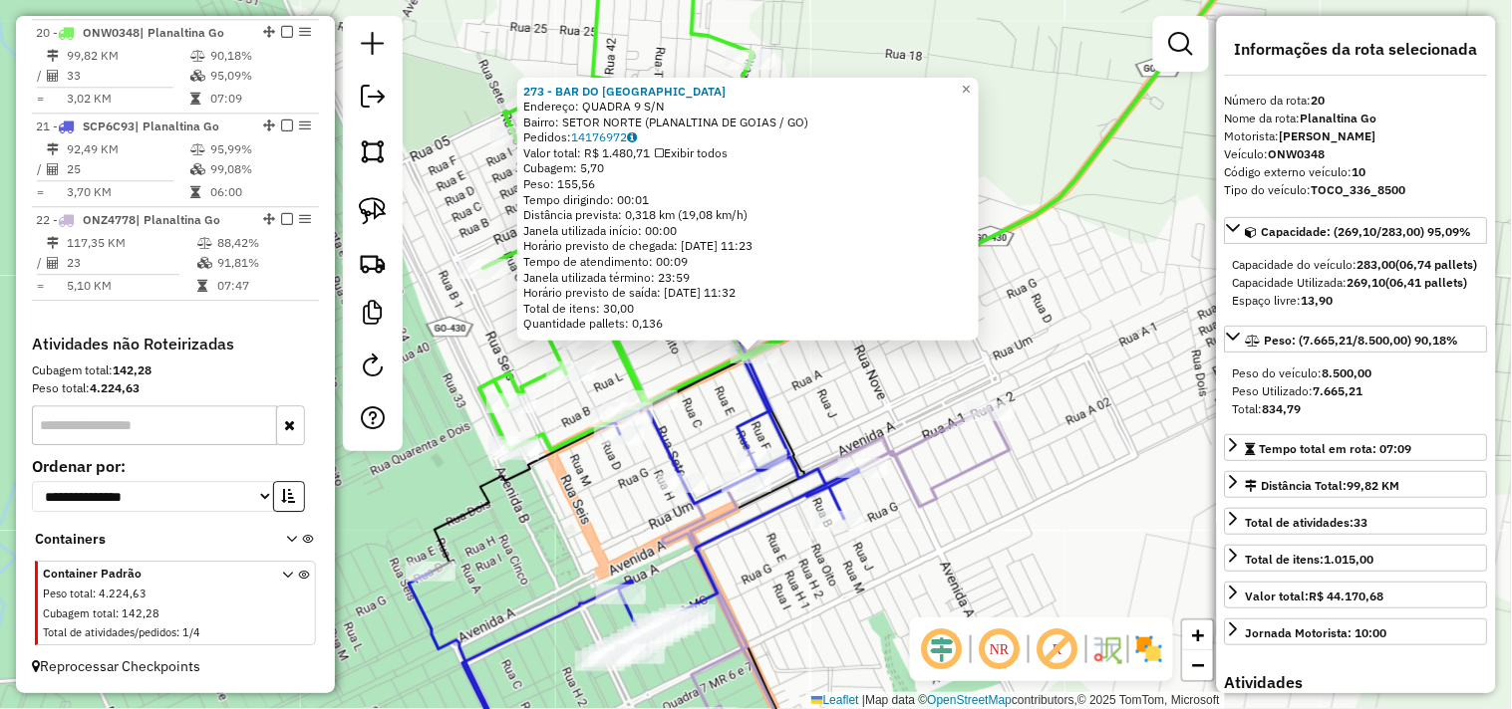
drag, startPoint x: 794, startPoint y: 409, endPoint x: 783, endPoint y: 346, distance: 63.7
click at [784, 347] on div "273 - BAR DO BOLINHA Endereço: QUADRA 9 S/N Bairro: SETOR NORTE (PLANALTINA DE …" at bounding box center [756, 354] width 1512 height 709
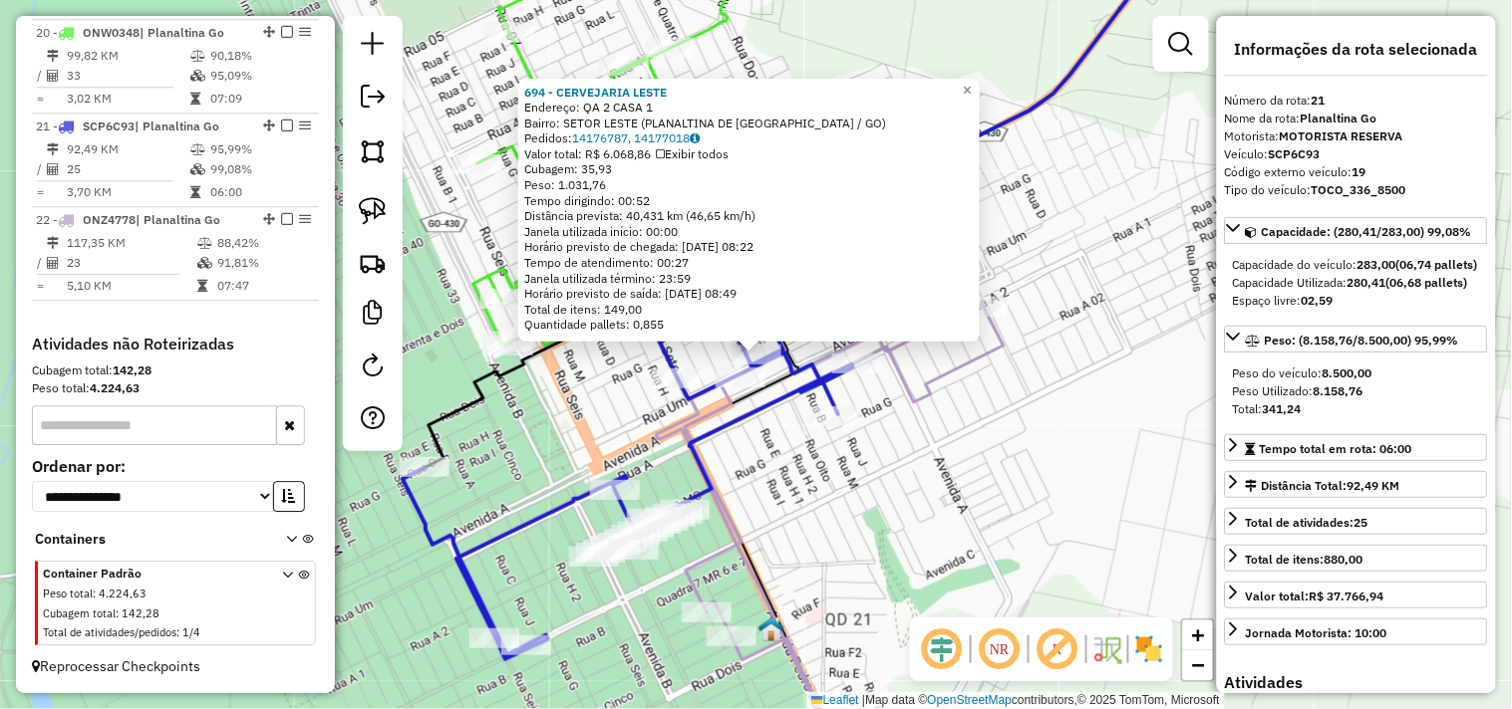
drag, startPoint x: 842, startPoint y: 545, endPoint x: 873, endPoint y: 423, distance: 125.4
click at [874, 428] on div "694 - CERVEJARIA LESTE Endereço: QA 2 CASA 1 Bairro: SETOR LESTE (PLANALTINA DE…" at bounding box center [756, 354] width 1512 height 709
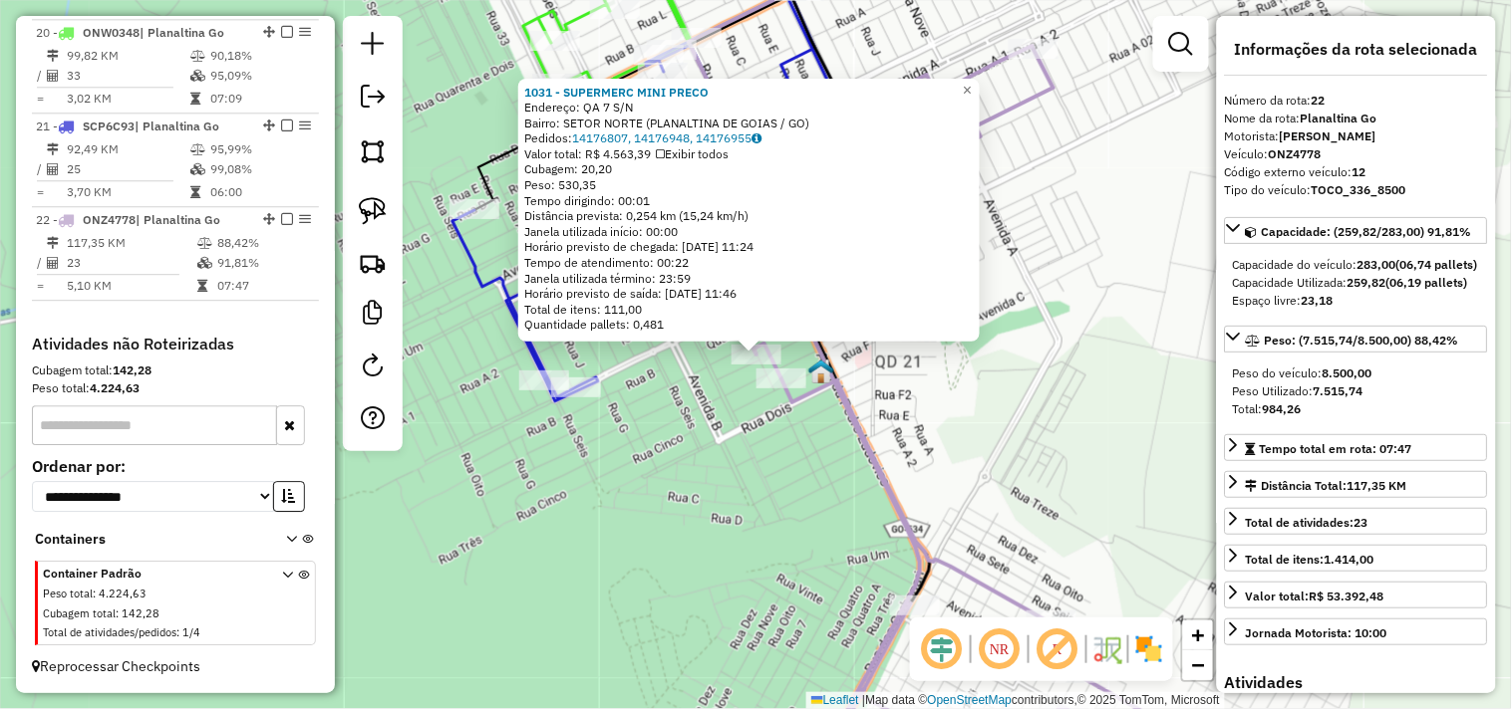
click at [734, 496] on div "1031 - SUPERMERC MINI PRECO Endereço: QA 7 S/N Bairro: SETOR NORTE (PLANALTINA …" at bounding box center [756, 354] width 1512 height 709
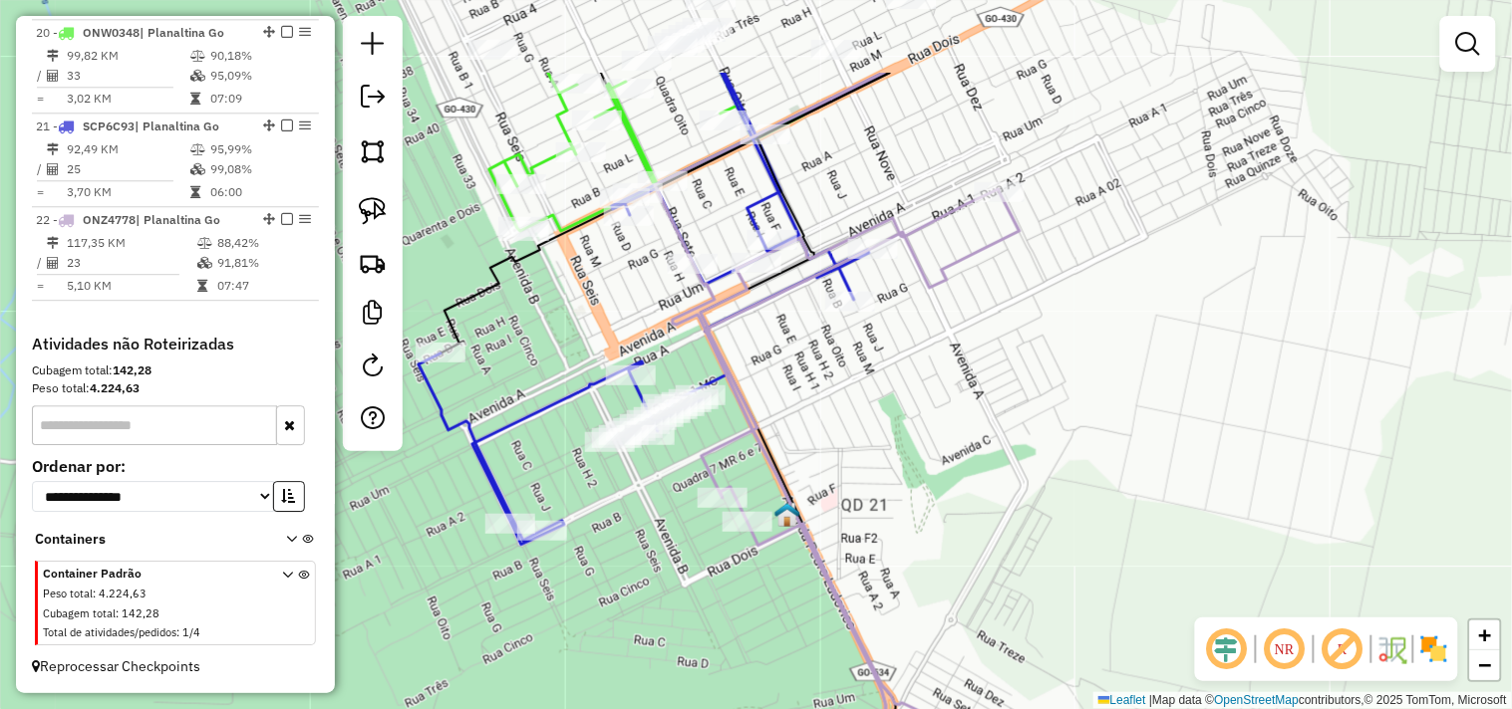
drag, startPoint x: 884, startPoint y: 297, endPoint x: 842, endPoint y: 483, distance: 191.0
click at [843, 481] on div "Janela de atendimento Grade de atendimento Capacidade Transportadoras Veículos …" at bounding box center [756, 354] width 1512 height 709
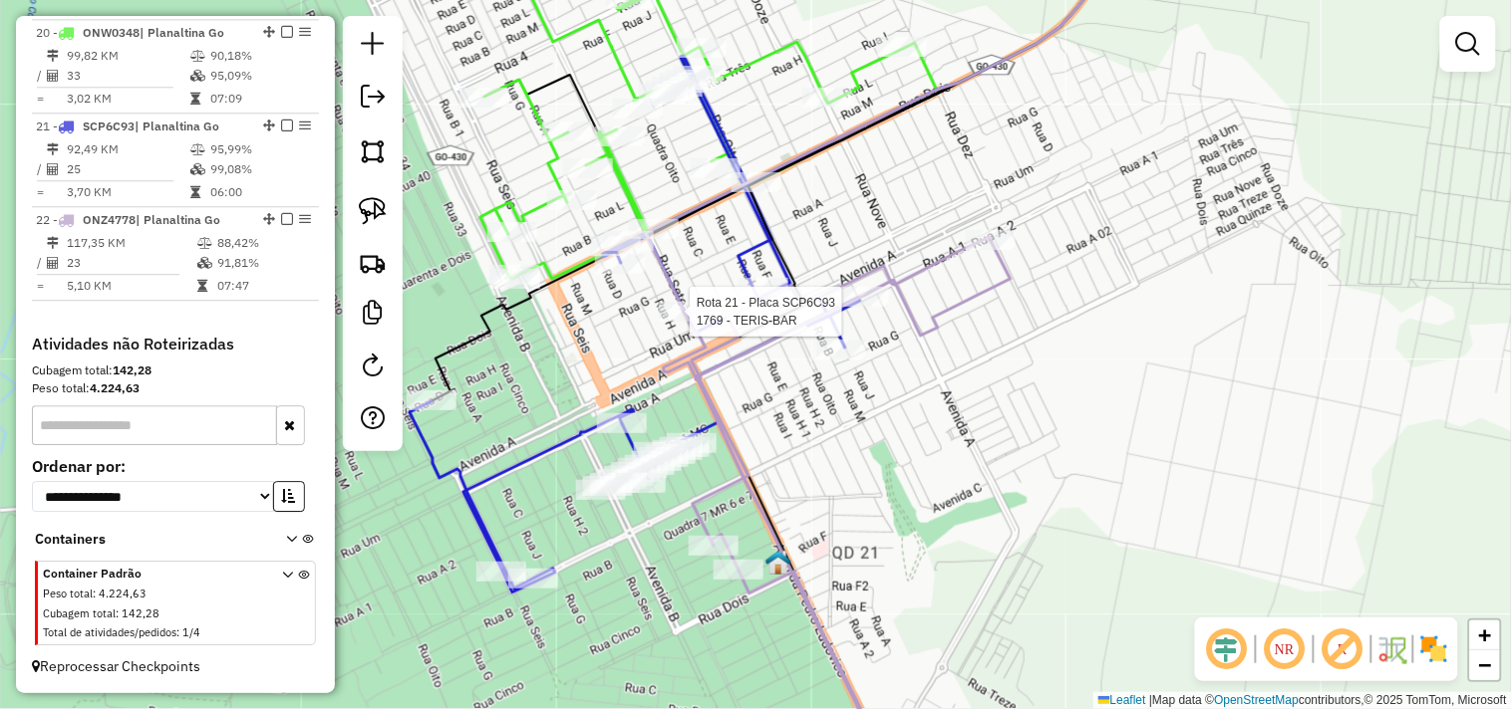
select select "*********"
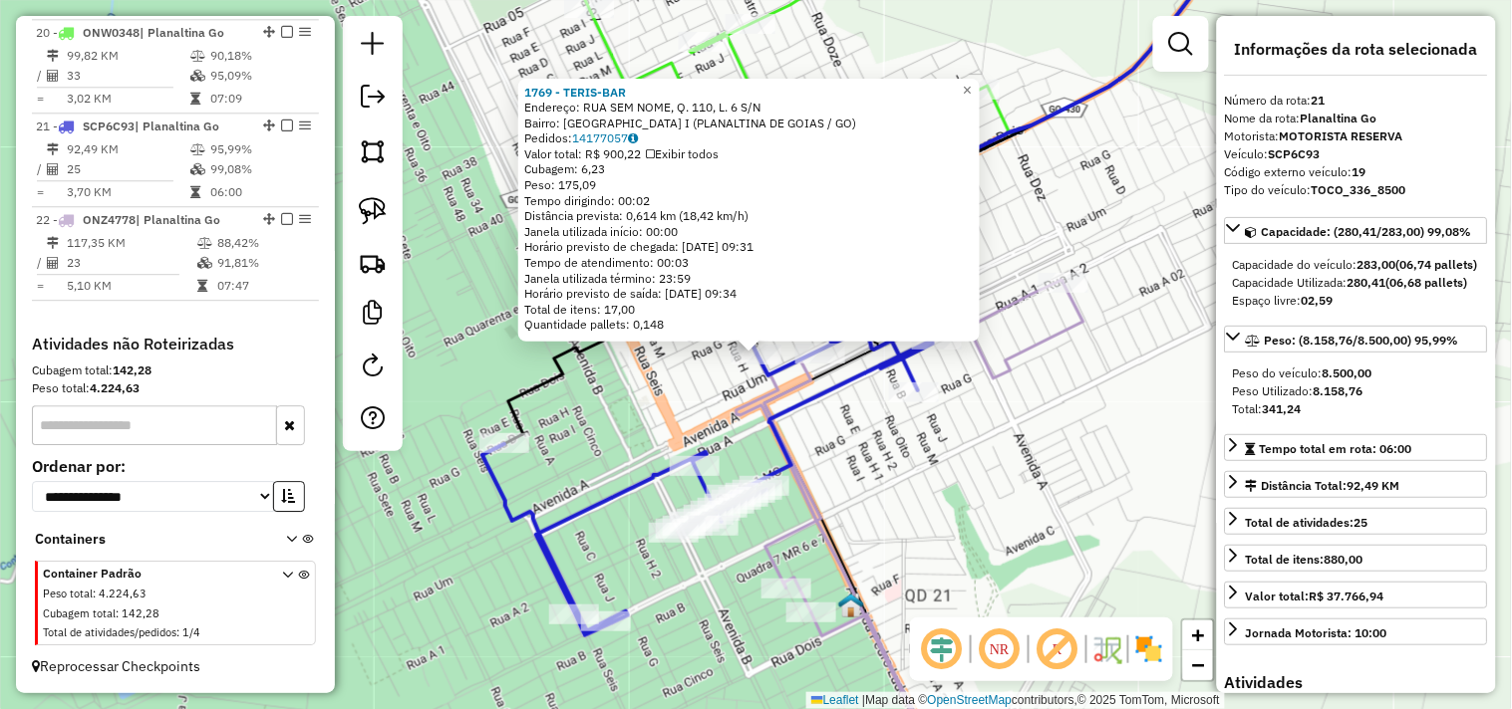
click at [875, 464] on div "1769 - TERIS-BAR Endereço: RUA SEM NOME, Q. 110, L. 6 S/N Bairro: JARDIM PAQUET…" at bounding box center [756, 354] width 1512 height 709
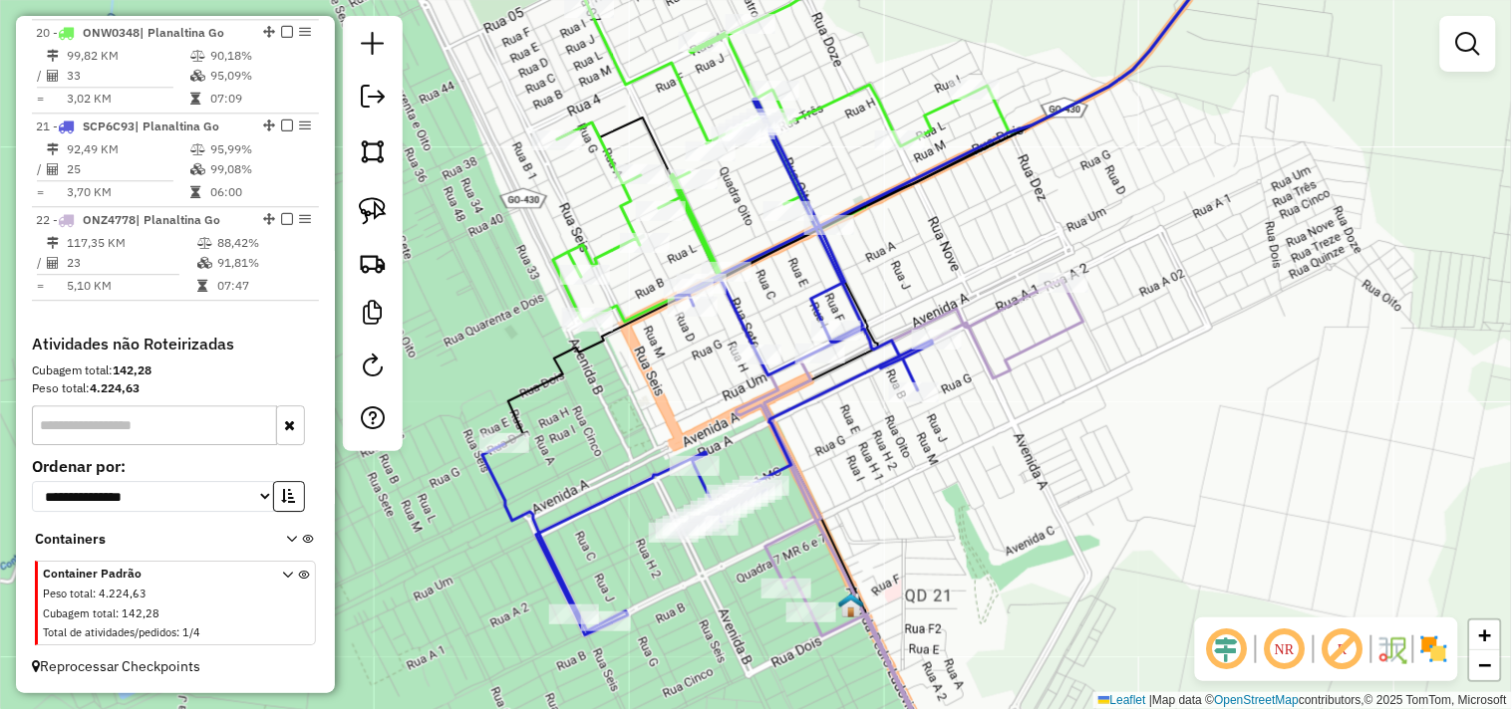
drag, startPoint x: 812, startPoint y: 439, endPoint x: 791, endPoint y: 409, distance: 37.3
click at [794, 411] on div "Janela de atendimento Grade de atendimento Capacidade Transportadoras Veículos …" at bounding box center [756, 354] width 1512 height 709
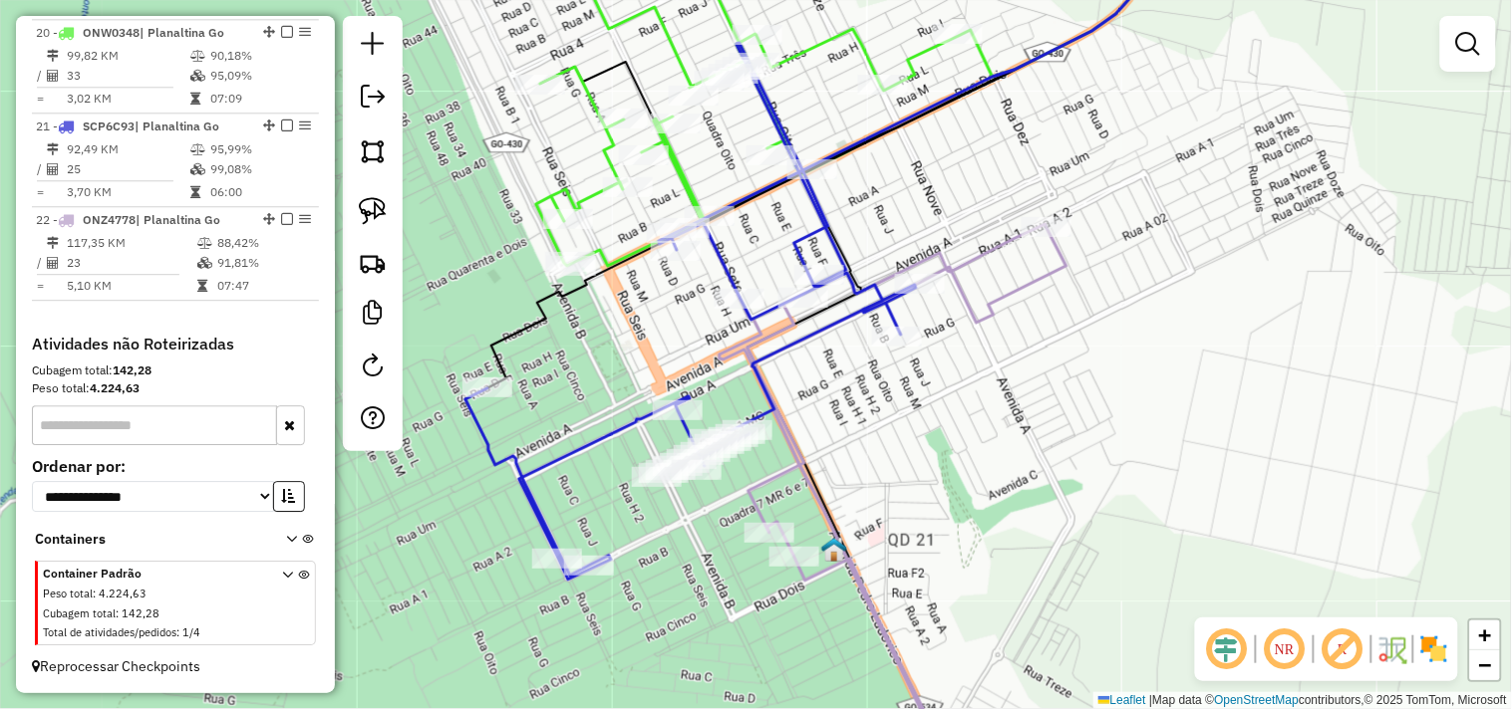
click at [682, 439] on icon at bounding box center [690, 311] width 450 height 537
select select "*********"
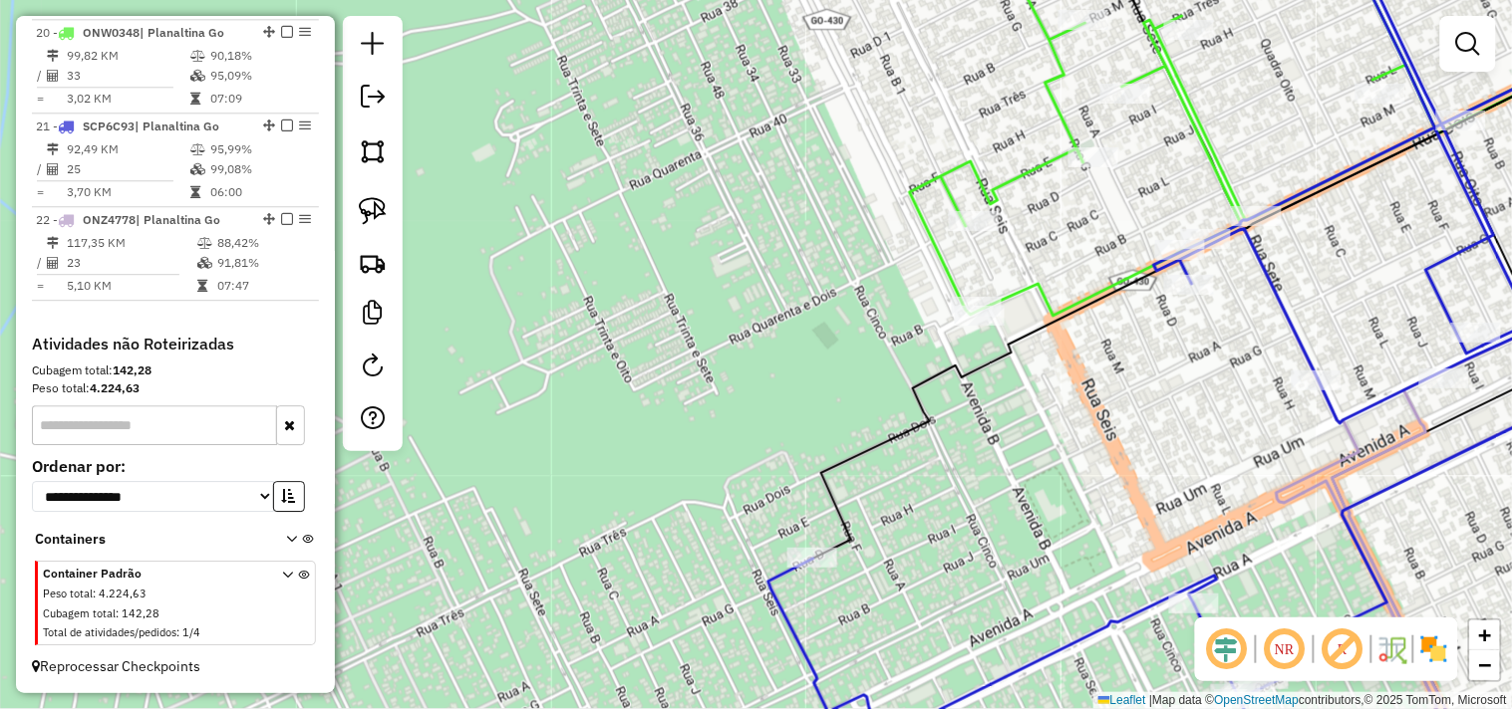
drag, startPoint x: 1207, startPoint y: 490, endPoint x: 1007, endPoint y: 371, distance: 232.4
click at [1007, 371] on div "Janela de atendimento Grade de atendimento Capacidade Transportadoras Veículos …" at bounding box center [756, 354] width 1512 height 709
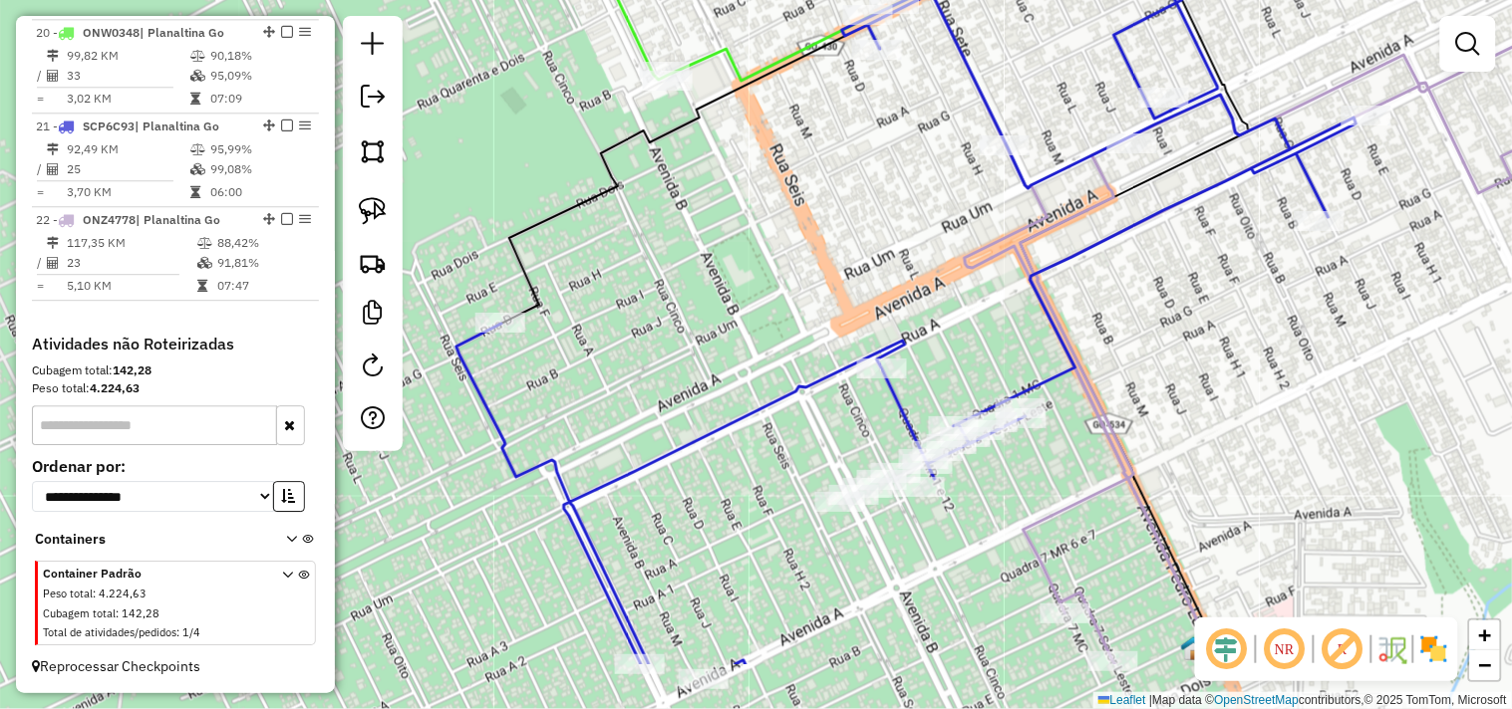
drag, startPoint x: 1121, startPoint y: 402, endPoint x: 927, endPoint y: 319, distance: 211.2
click at [977, 276] on div "Janela de atendimento Grade de atendimento Capacidade Transportadoras Veículos …" at bounding box center [756, 354] width 1512 height 709
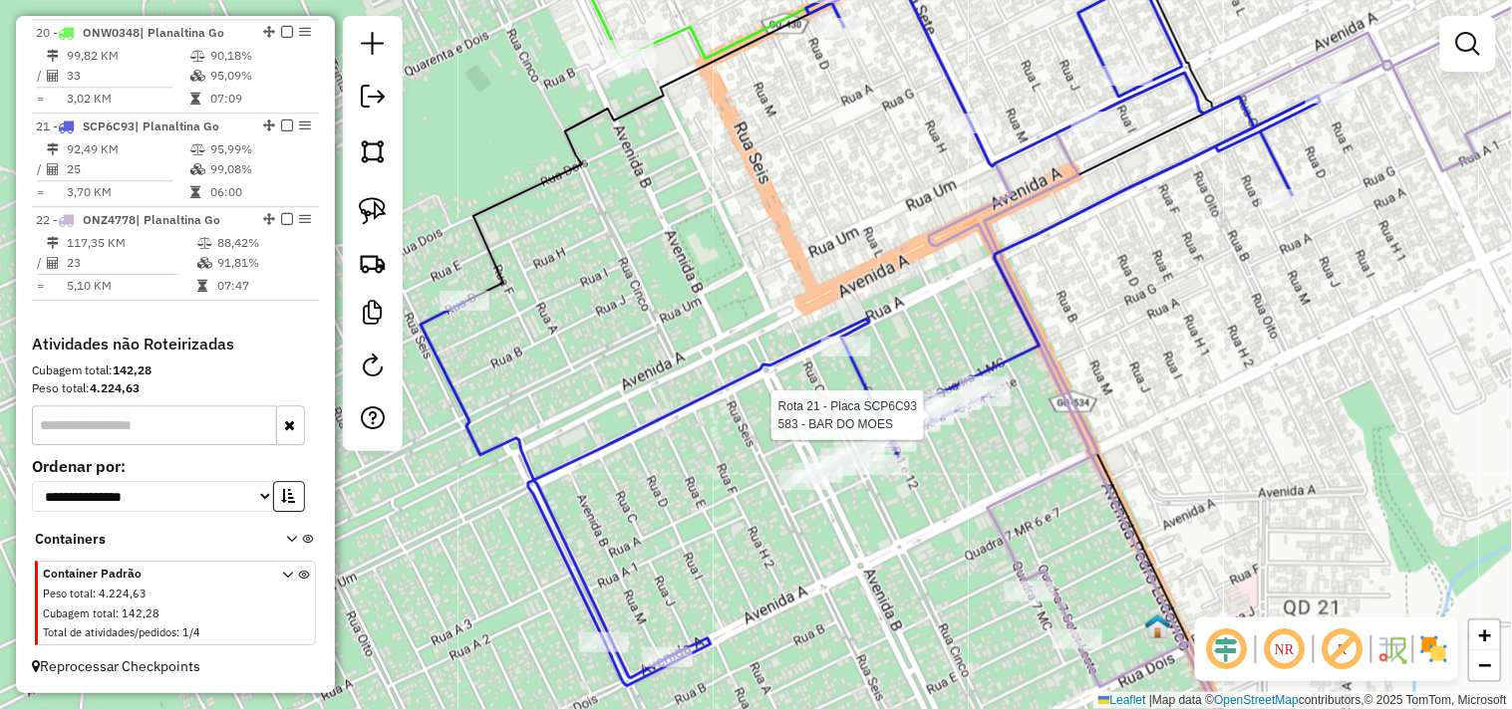
select select "*********"
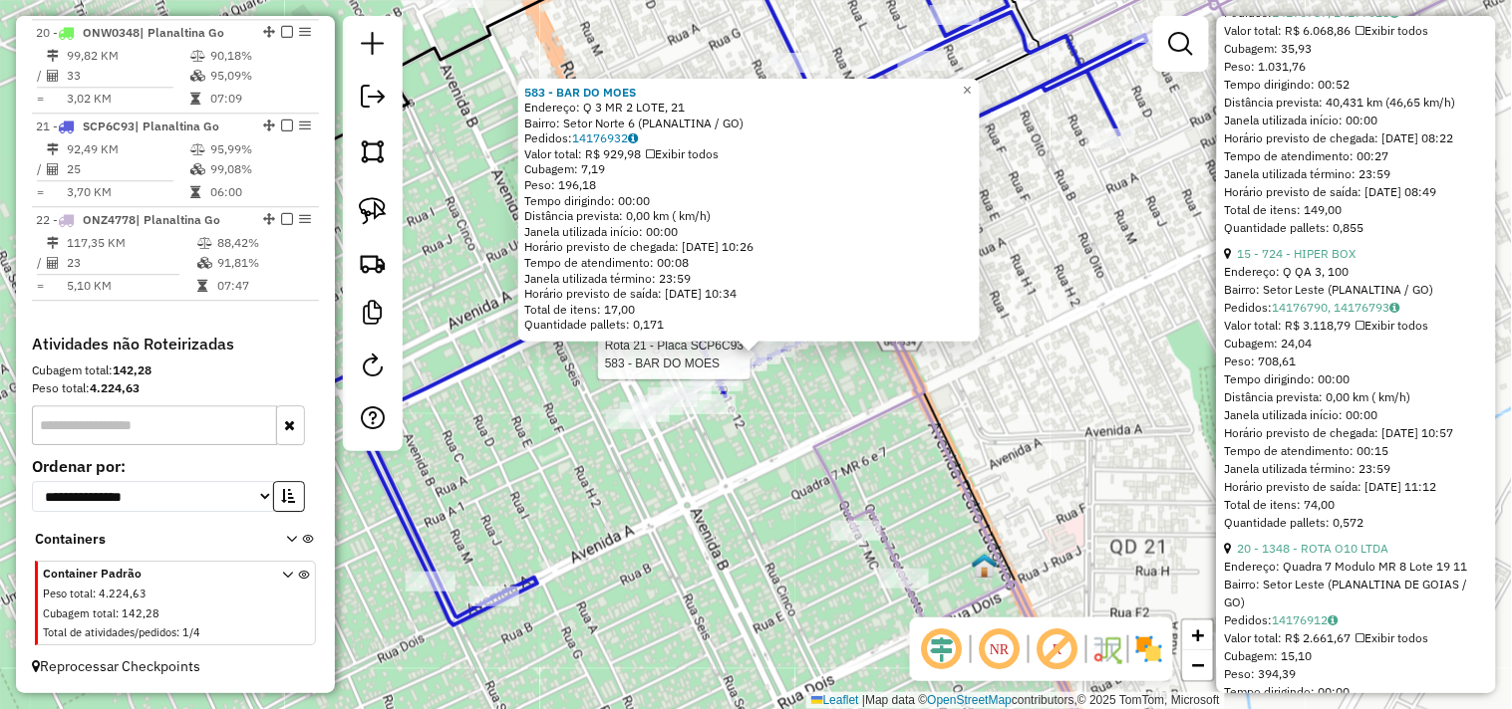
scroll to position [2214, 0]
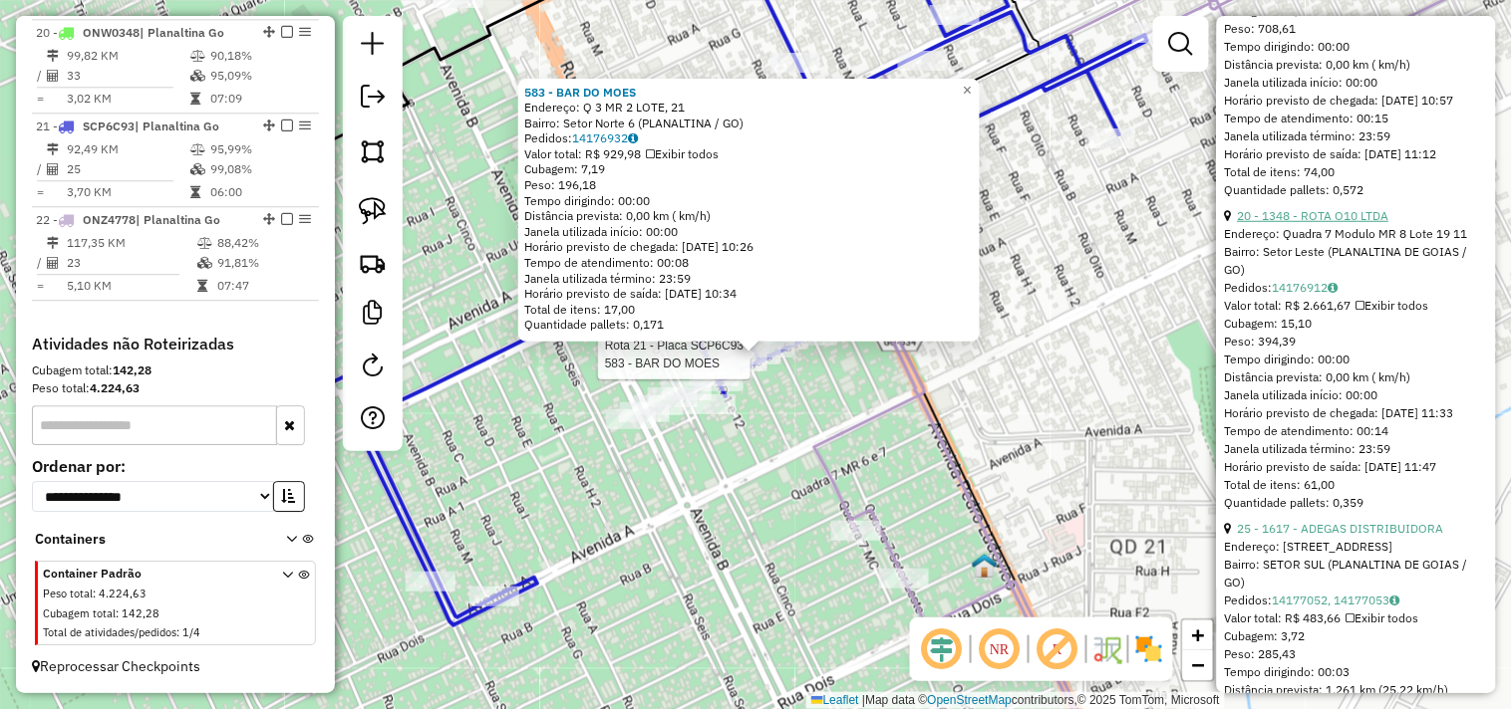
click at [1330, 223] on link "20 - 1348 - ROTA O10 LTDA" at bounding box center [1313, 215] width 151 height 15
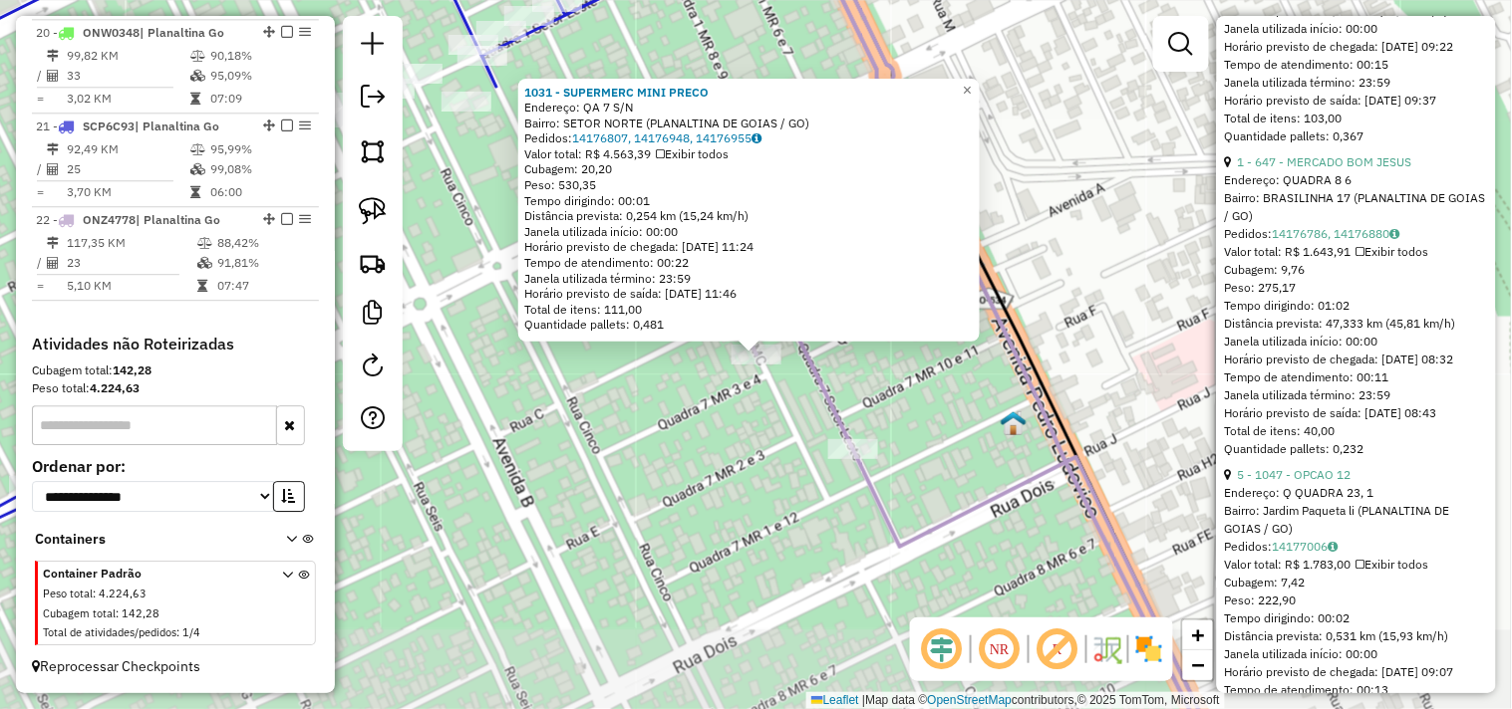
scroll to position [0, 0]
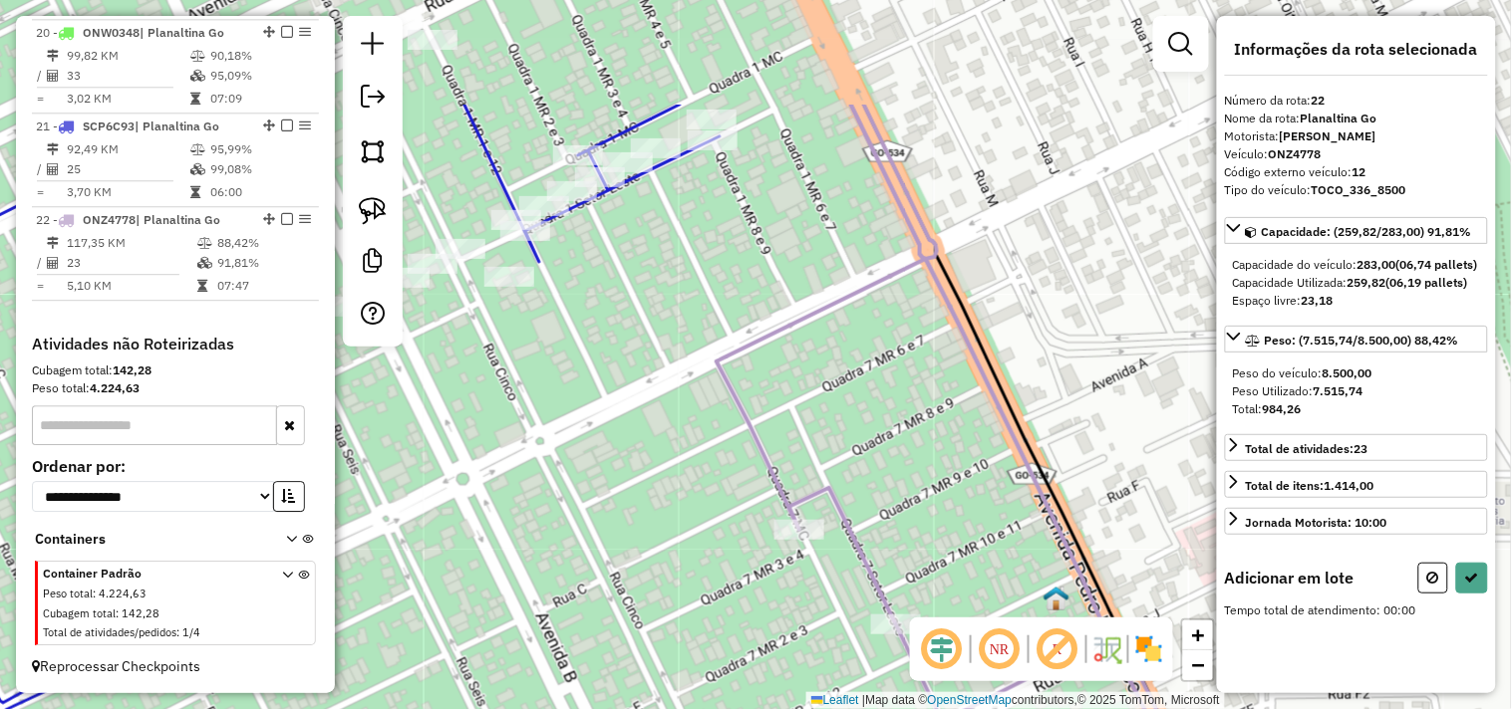
drag, startPoint x: 704, startPoint y: 160, endPoint x: 754, endPoint y: 346, distance: 191.9
click at [757, 370] on div "Janela de atendimento Grade de atendimento Capacidade Transportadoras Veículos …" at bounding box center [756, 354] width 1512 height 709
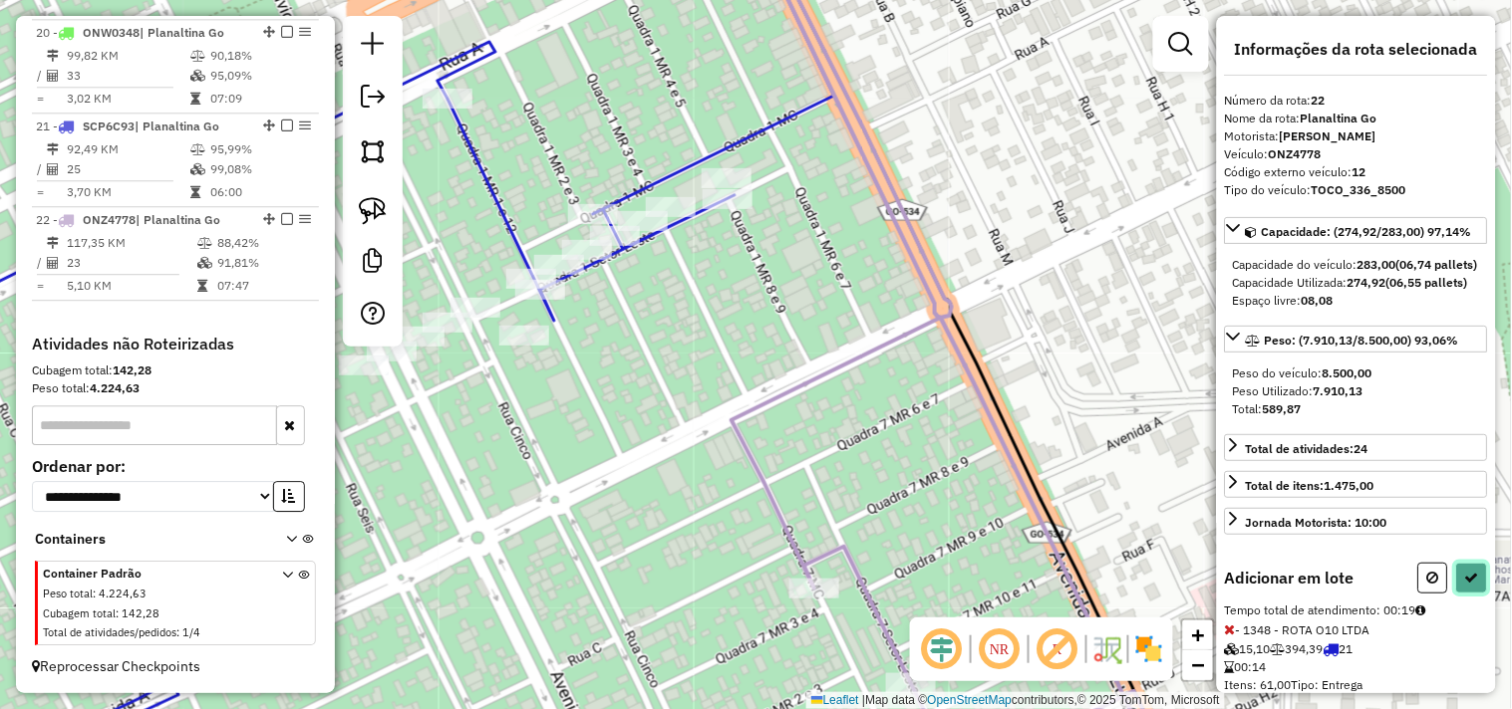
click at [1465, 585] on icon at bounding box center [1472, 578] width 14 height 14
select select "*********"
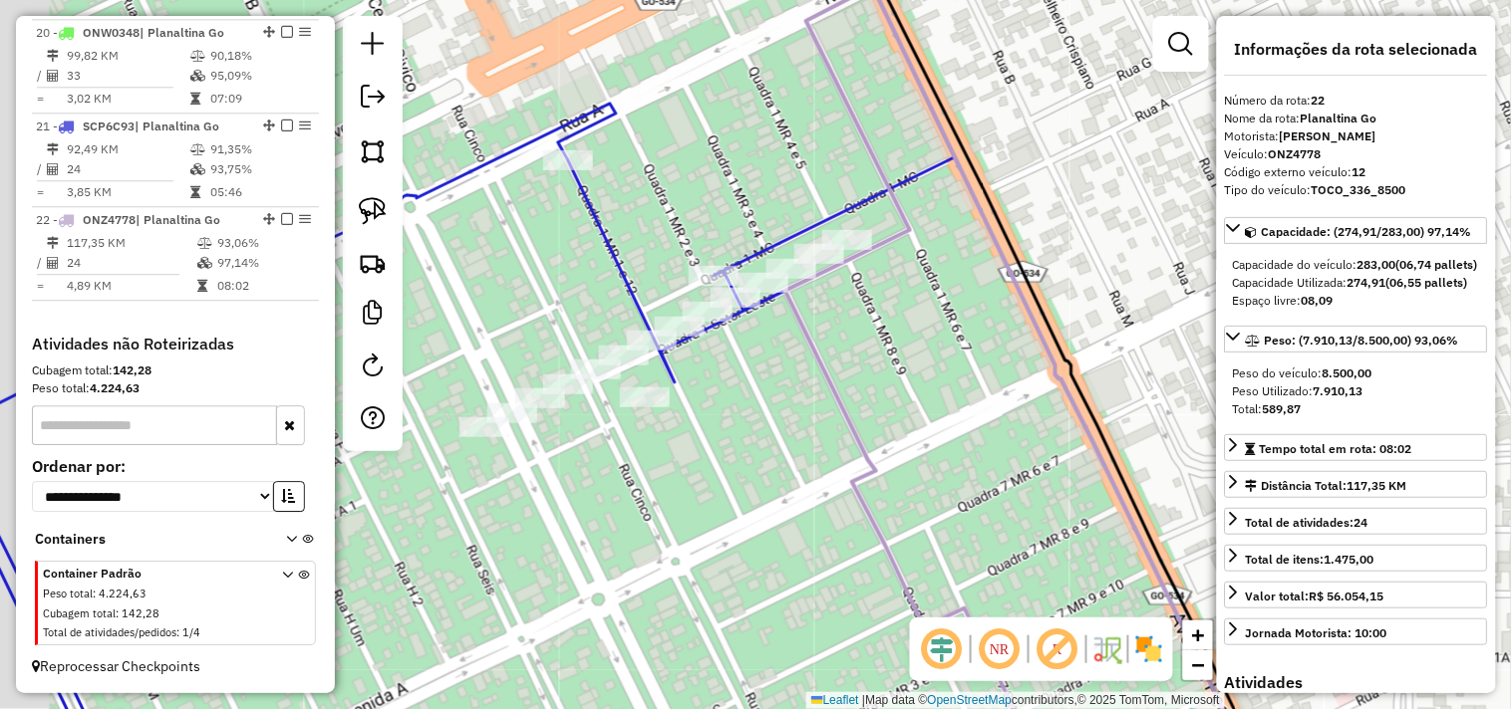
drag, startPoint x: 1013, startPoint y: 235, endPoint x: 1064, endPoint y: 300, distance: 82.3
click at [1091, 279] on icon at bounding box center [1091, 416] width 414 height 851
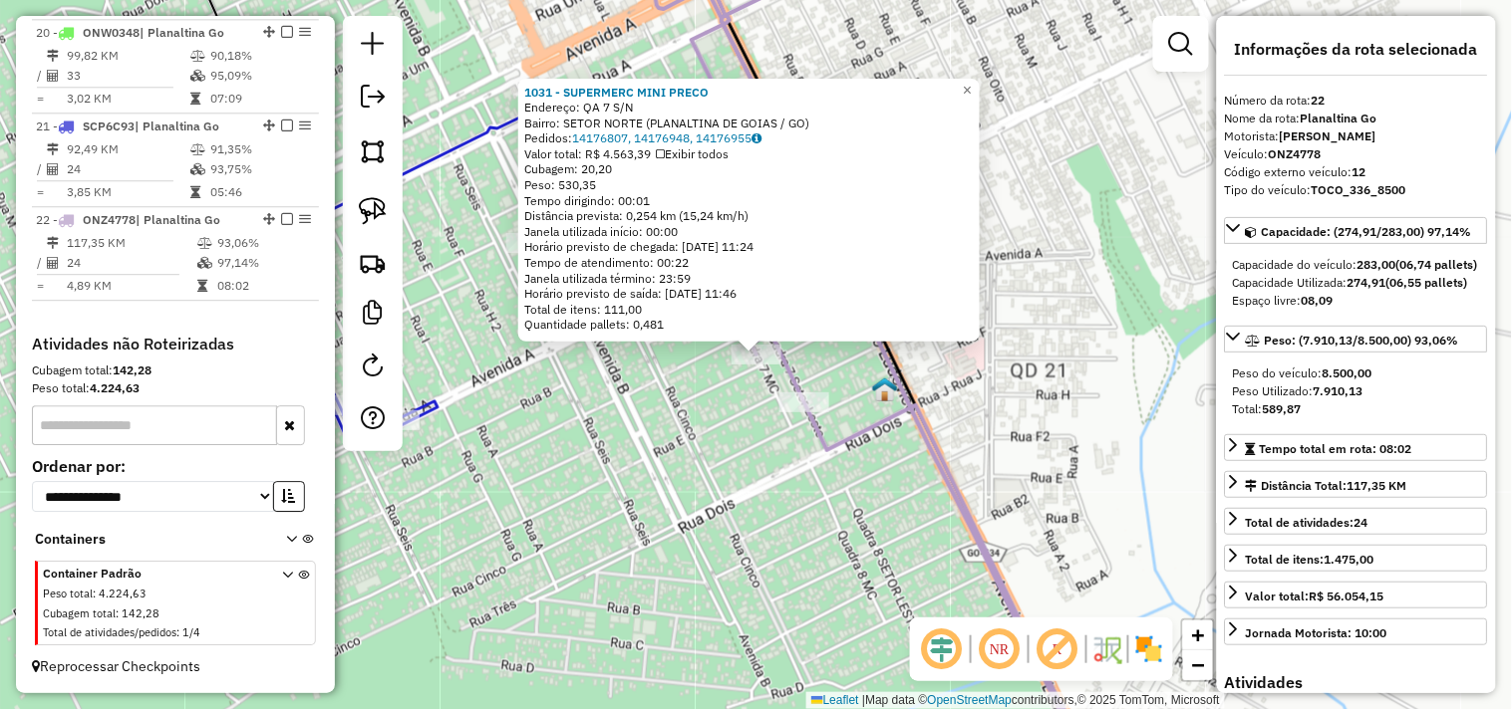
click at [878, 519] on div "1031 - SUPERMERC MINI PRECO Endereço: QA 7 S/N Bairro: SETOR NORTE (PLANALTINA …" at bounding box center [756, 354] width 1512 height 709
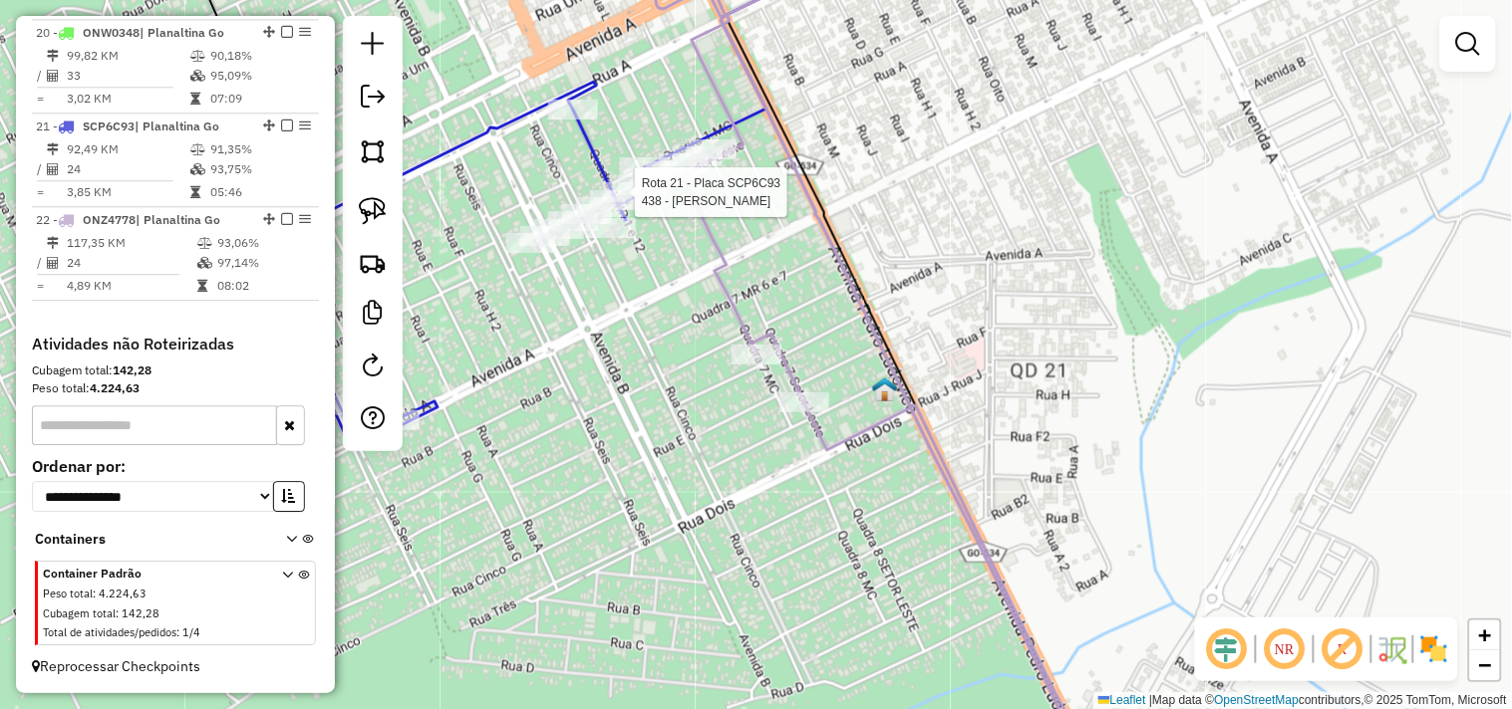
select select "*********"
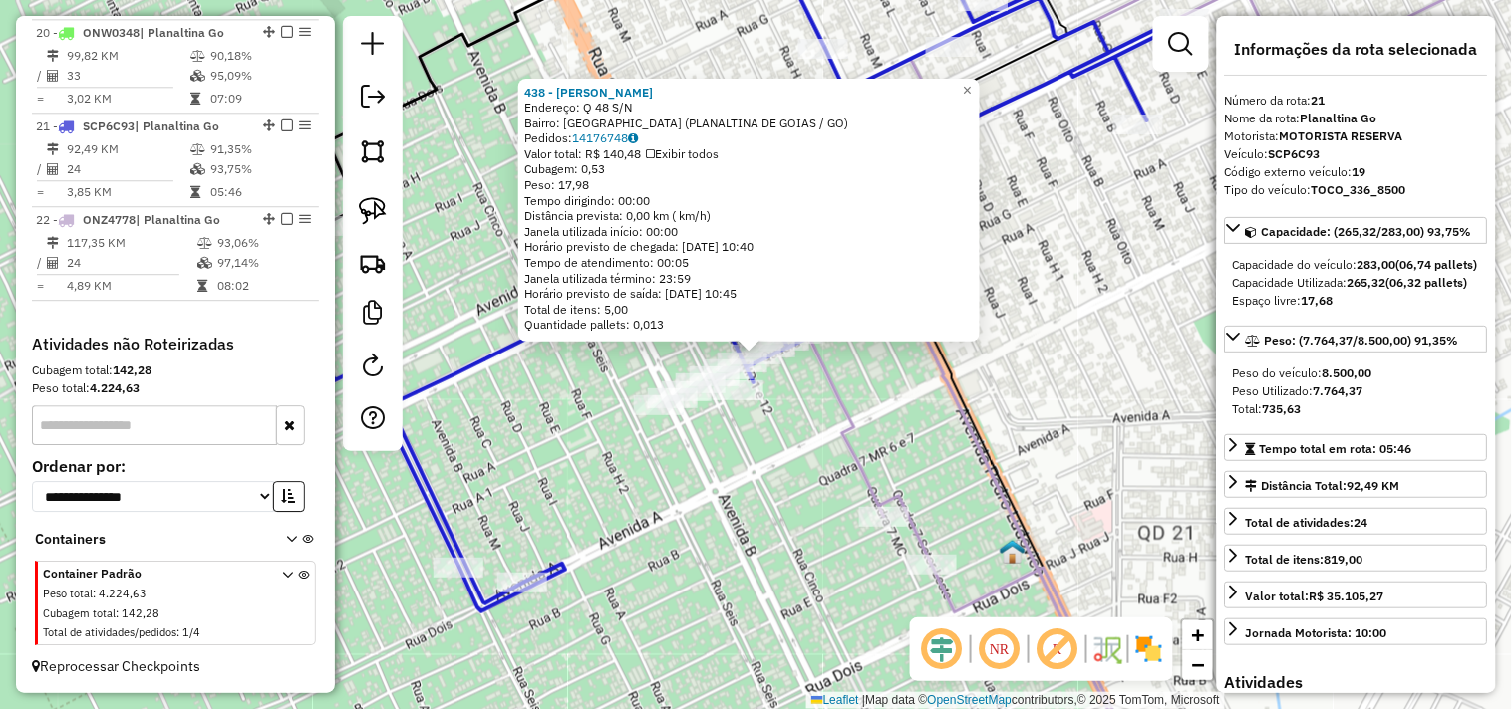
click at [845, 455] on icon at bounding box center [1142, 354] width 667 height 851
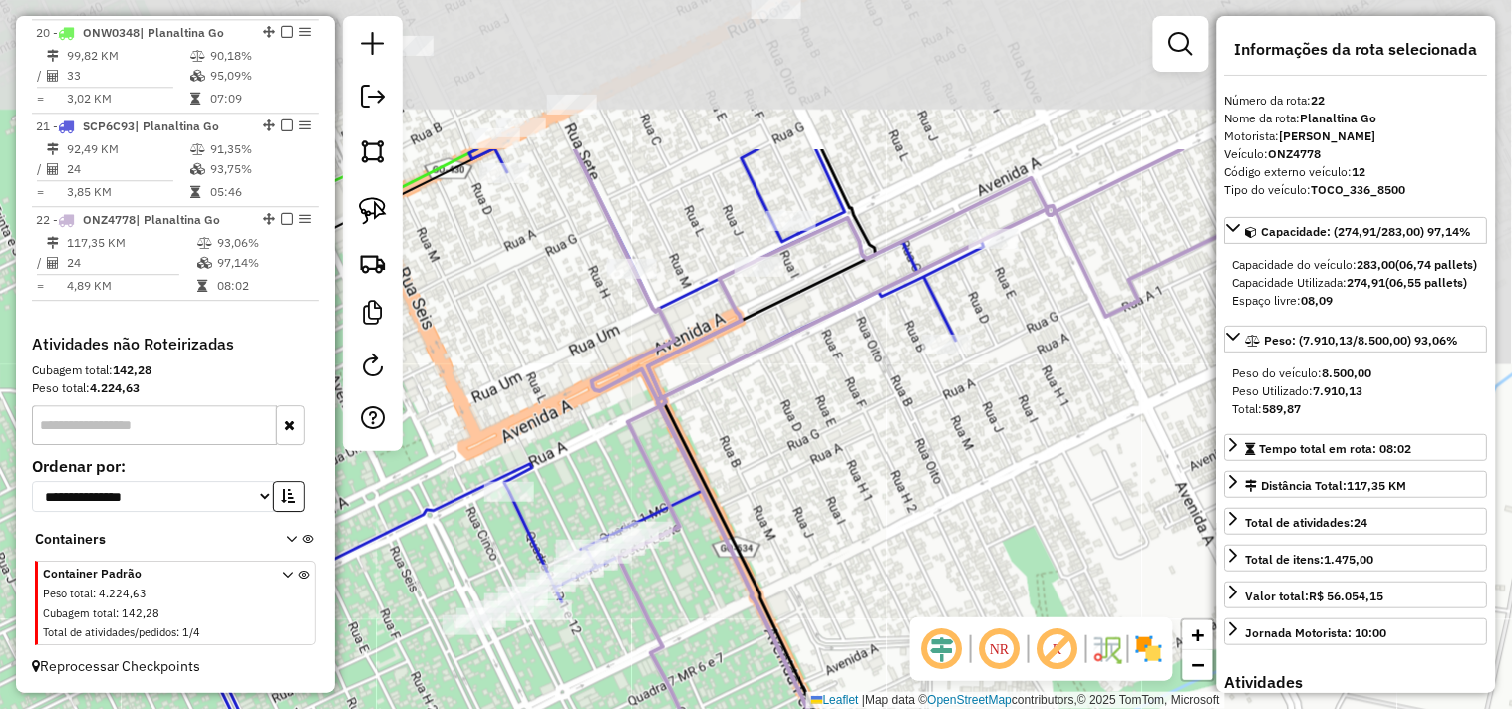
drag, startPoint x: 940, startPoint y: 345, endPoint x: 739, endPoint y: 569, distance: 300.6
click at [742, 569] on icon at bounding box center [951, 574] width 667 height 851
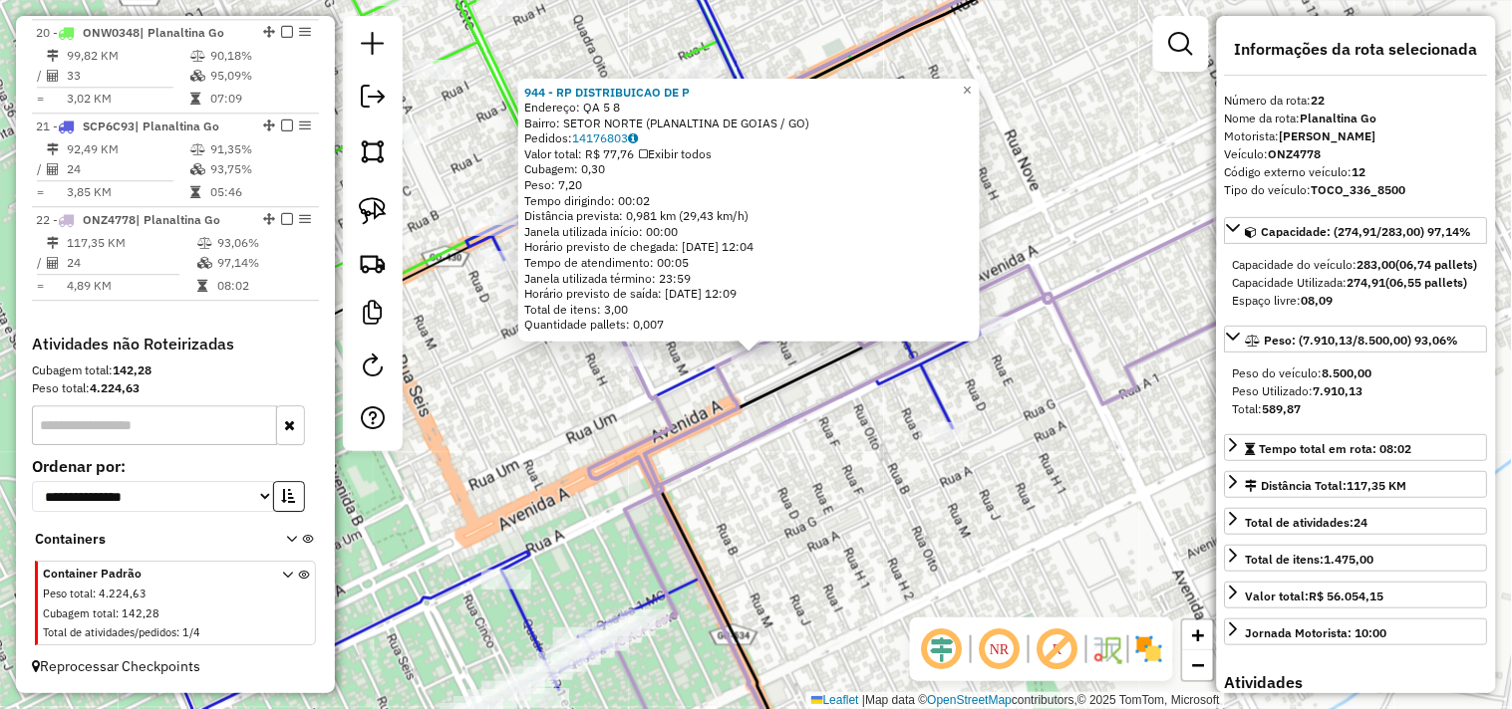
click at [742, 436] on icon at bounding box center [948, 493] width 667 height 573
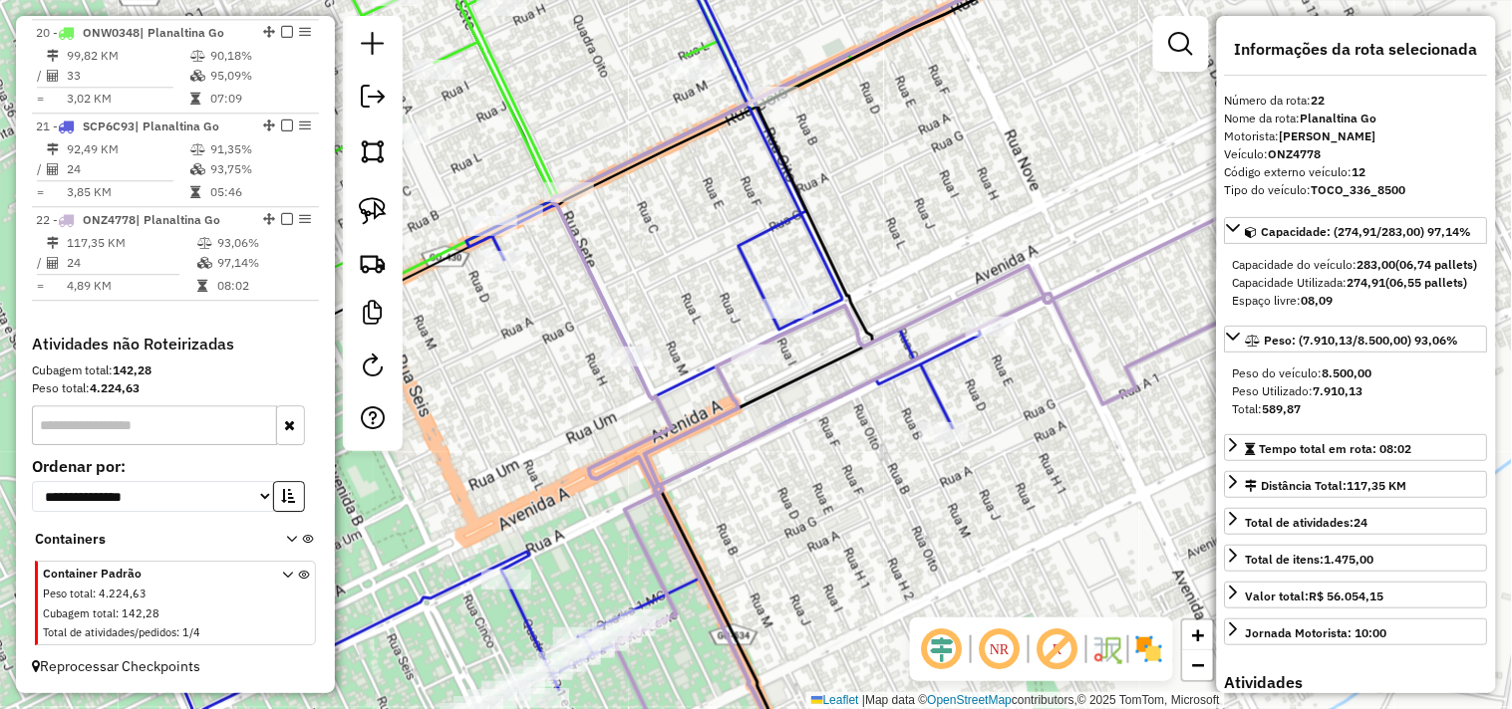
drag, startPoint x: 631, startPoint y: 389, endPoint x: 774, endPoint y: 174, distance: 257.8
click at [768, 185] on div "Rota 21 - Placa SCP6C93 1769 - TERIS-BAR Janela de atendimento Grade de atendim…" at bounding box center [756, 354] width 1512 height 709
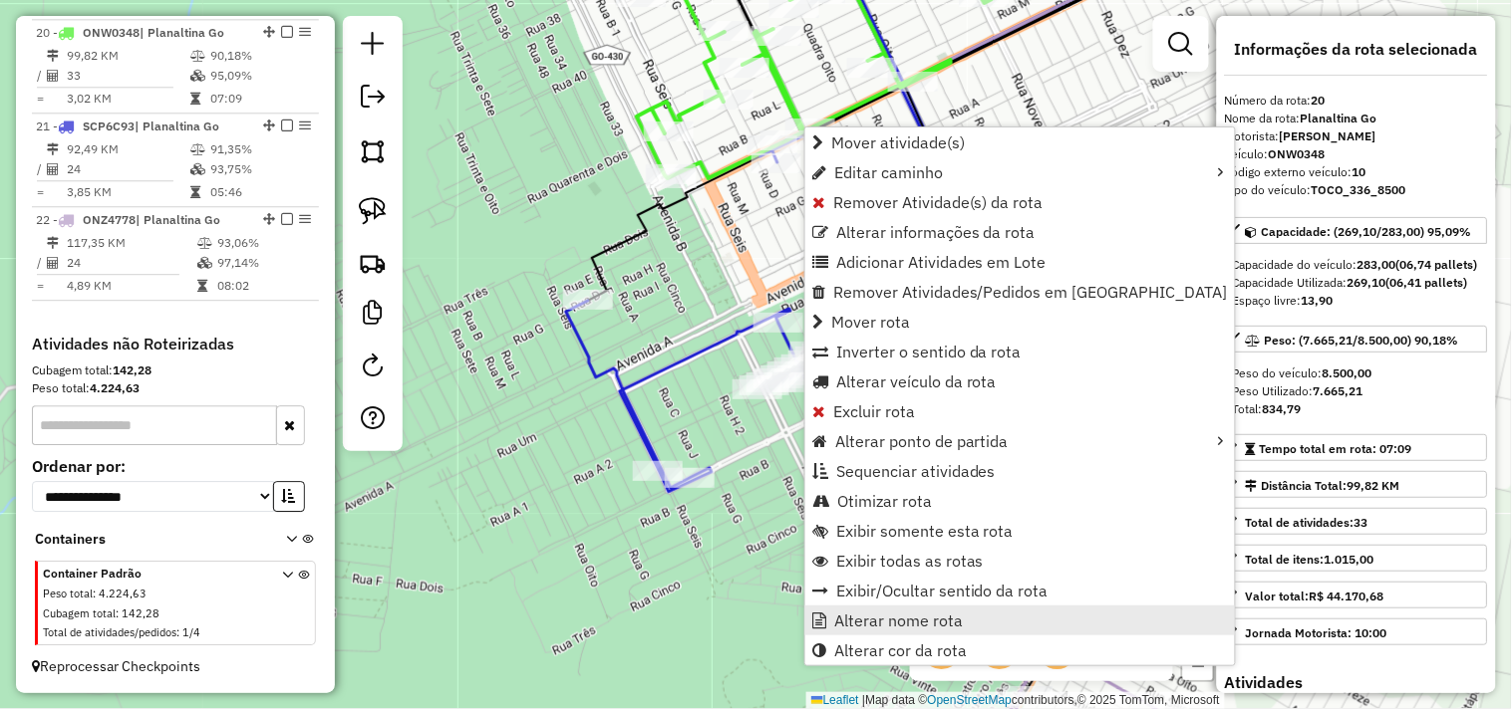
click at [880, 614] on span "Alterar nome rota" at bounding box center [898, 621] width 129 height 16
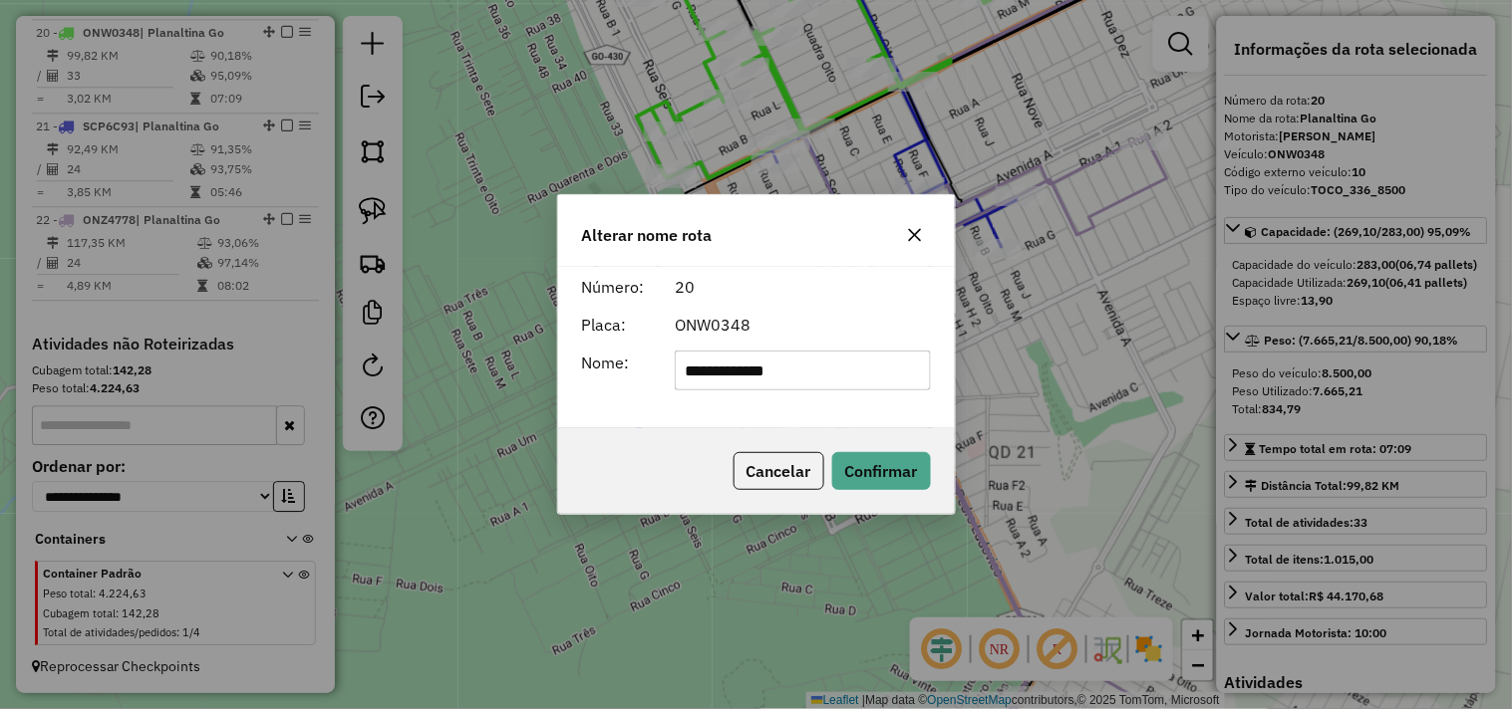
click at [880, 391] on div "**********" at bounding box center [756, 347] width 397 height 161
click at [864, 379] on input "**********" at bounding box center [803, 371] width 256 height 40
type input "**********"
click at [907, 462] on button "Confirmar" at bounding box center [881, 471] width 99 height 38
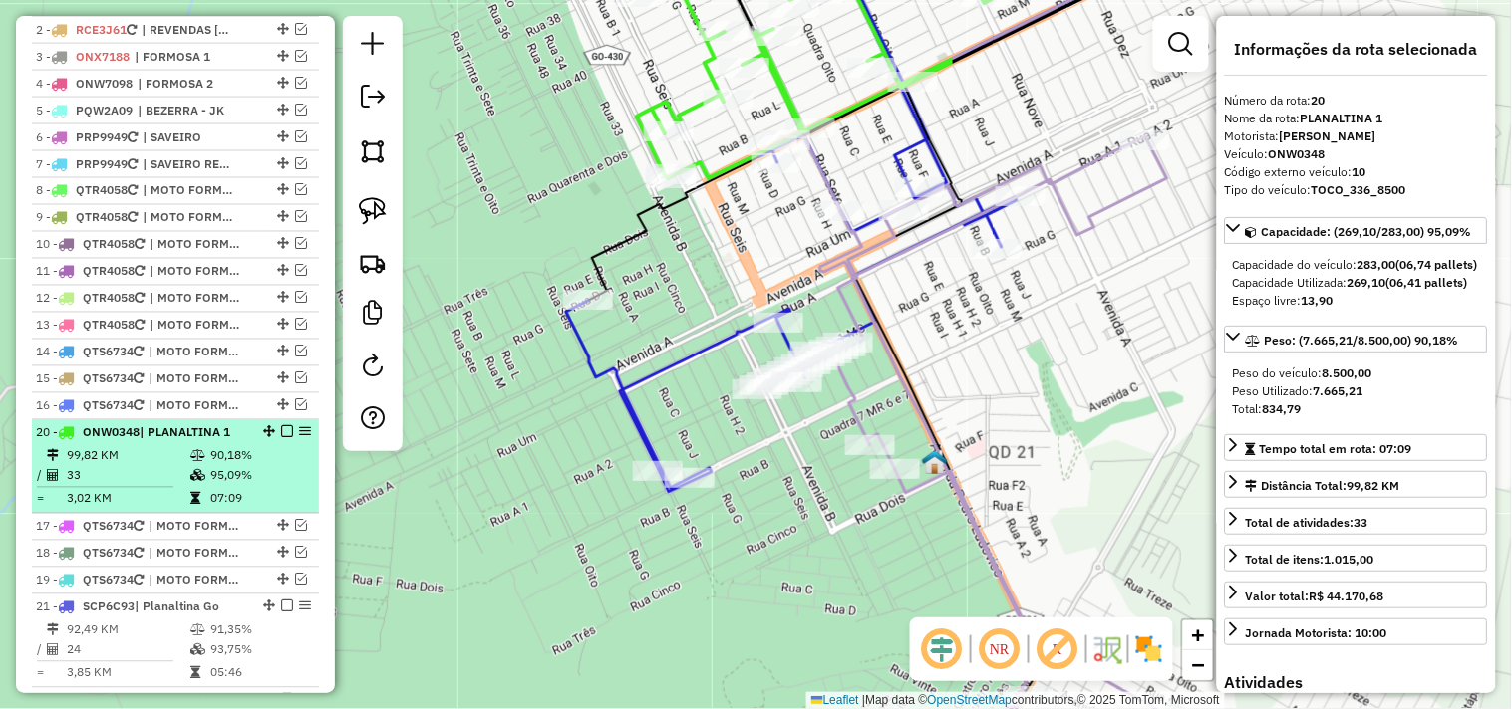
scroll to position [750, 0]
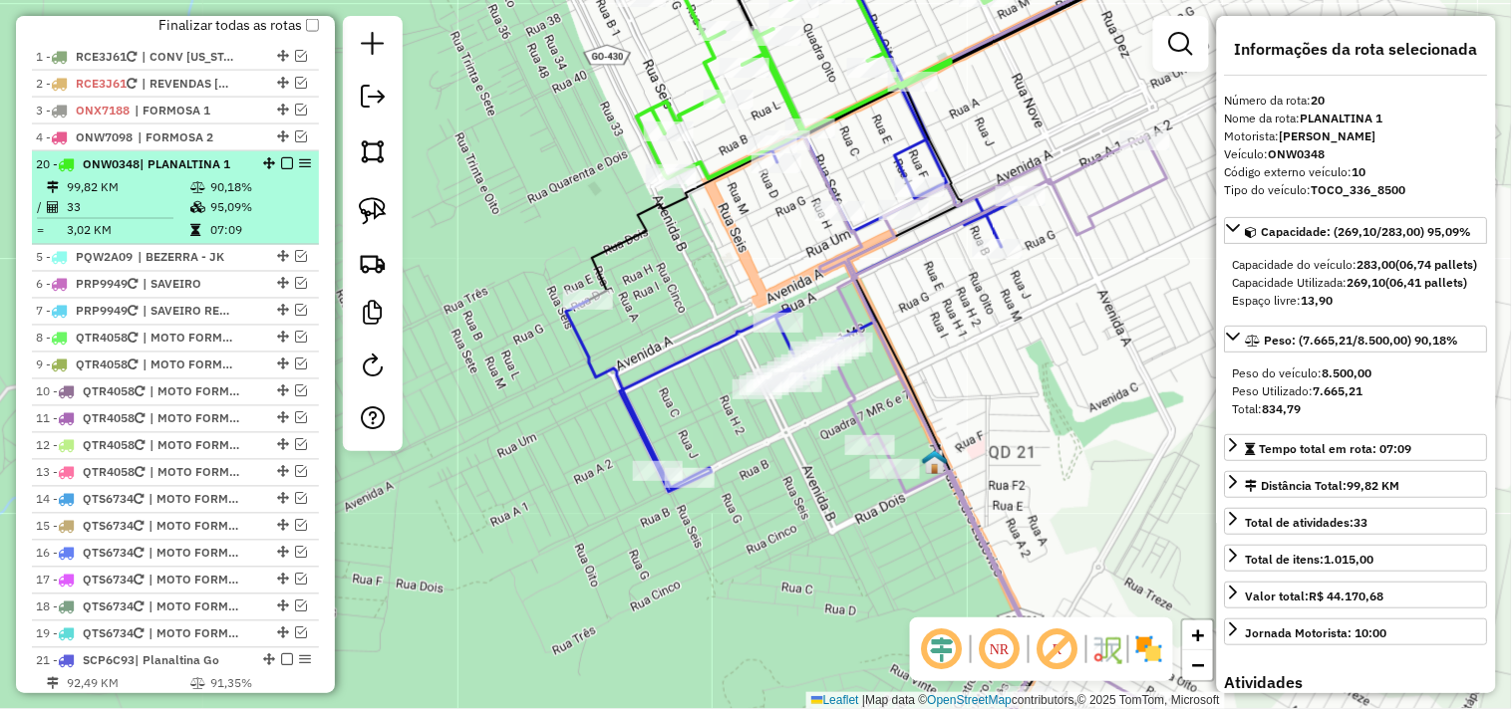
drag, startPoint x: 266, startPoint y: 357, endPoint x: 249, endPoint y: 173, distance: 184.1
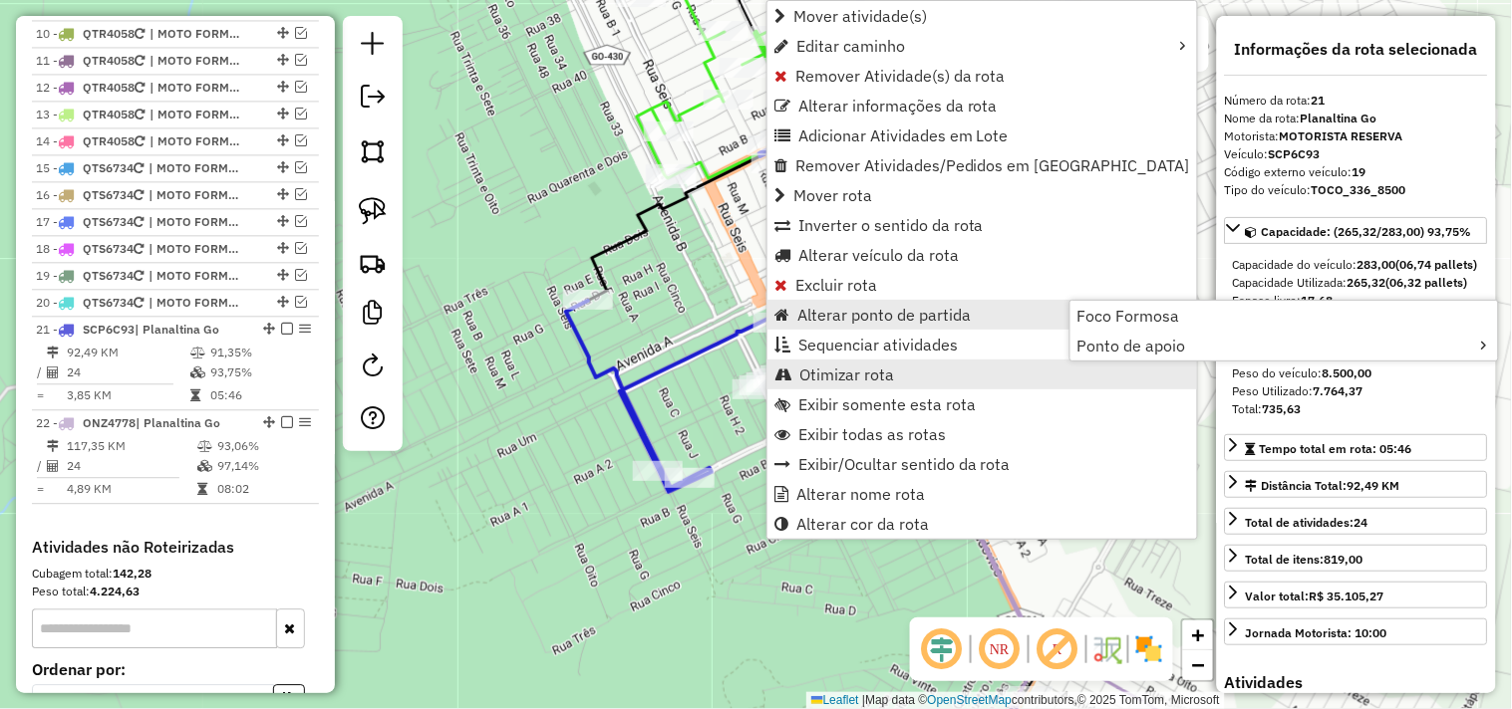
scroll to position [1303, 0]
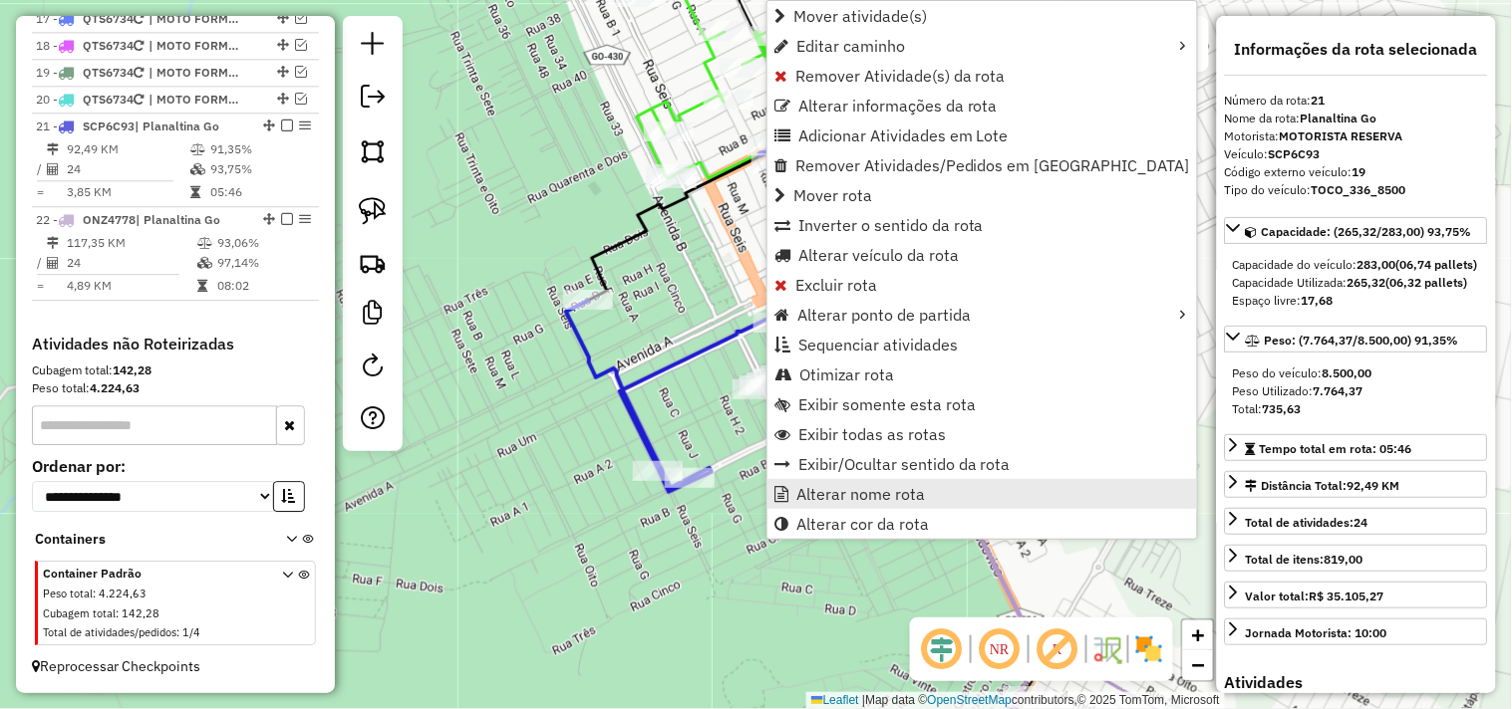
click at [818, 494] on span "Alterar nome rota" at bounding box center [860, 494] width 129 height 16
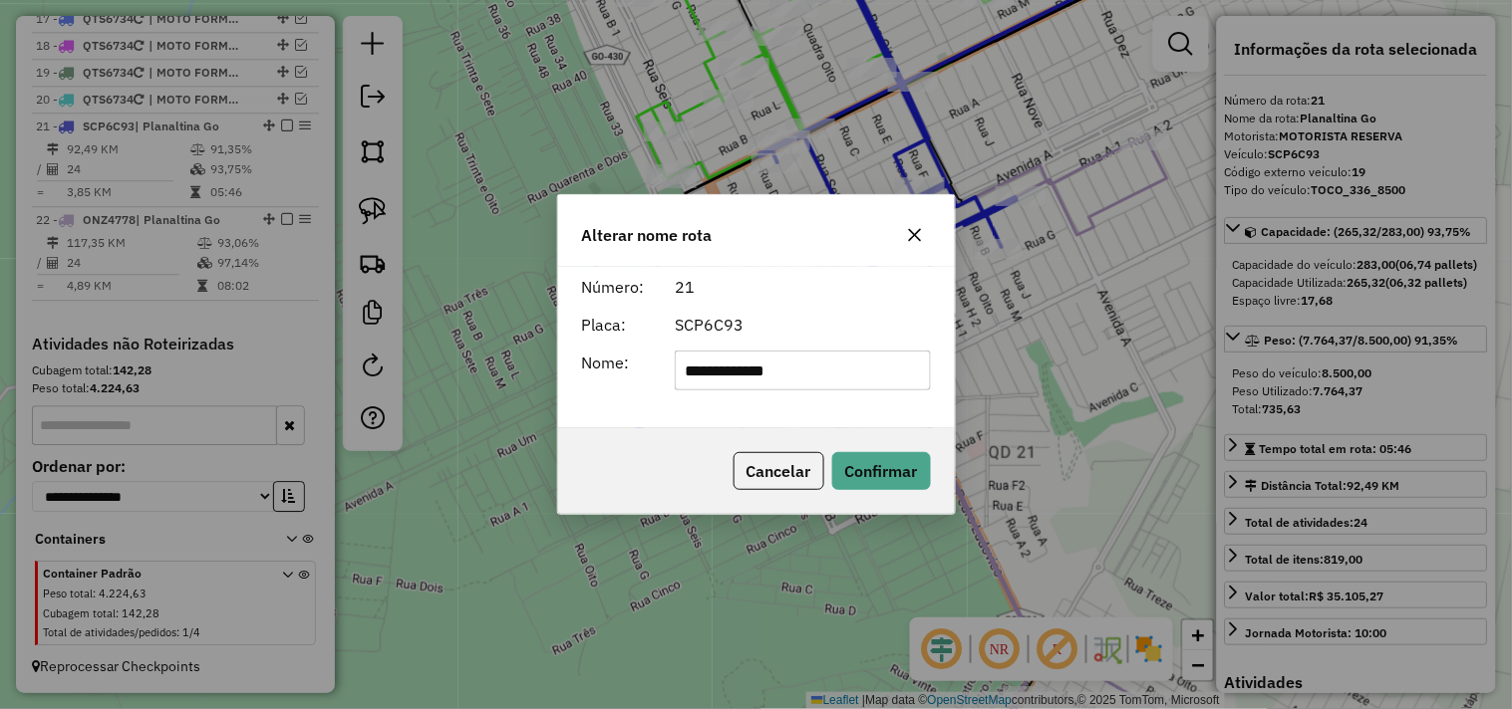
click at [788, 371] on input "**********" at bounding box center [803, 371] width 256 height 40
type input "**********"
click at [878, 472] on button "Confirmar" at bounding box center [881, 471] width 99 height 38
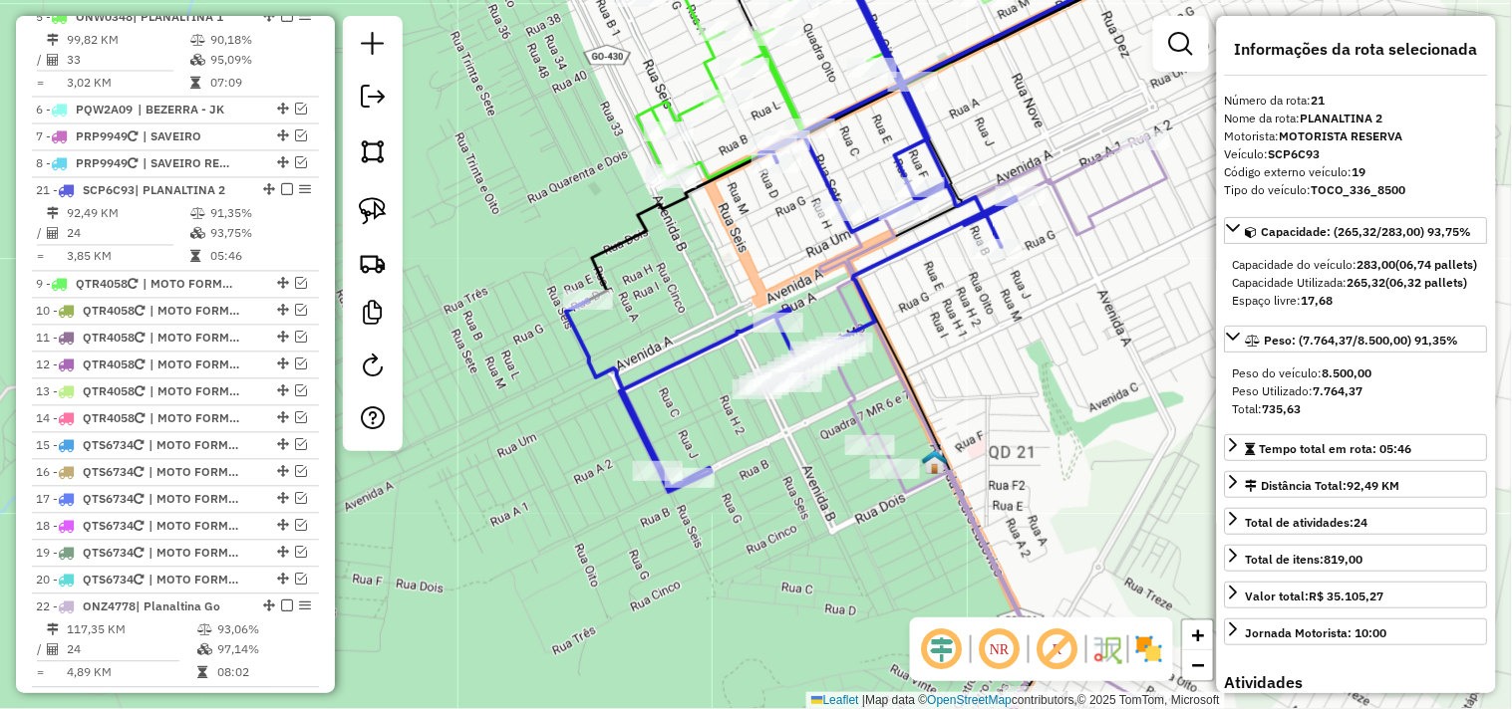
scroll to position [861, 0]
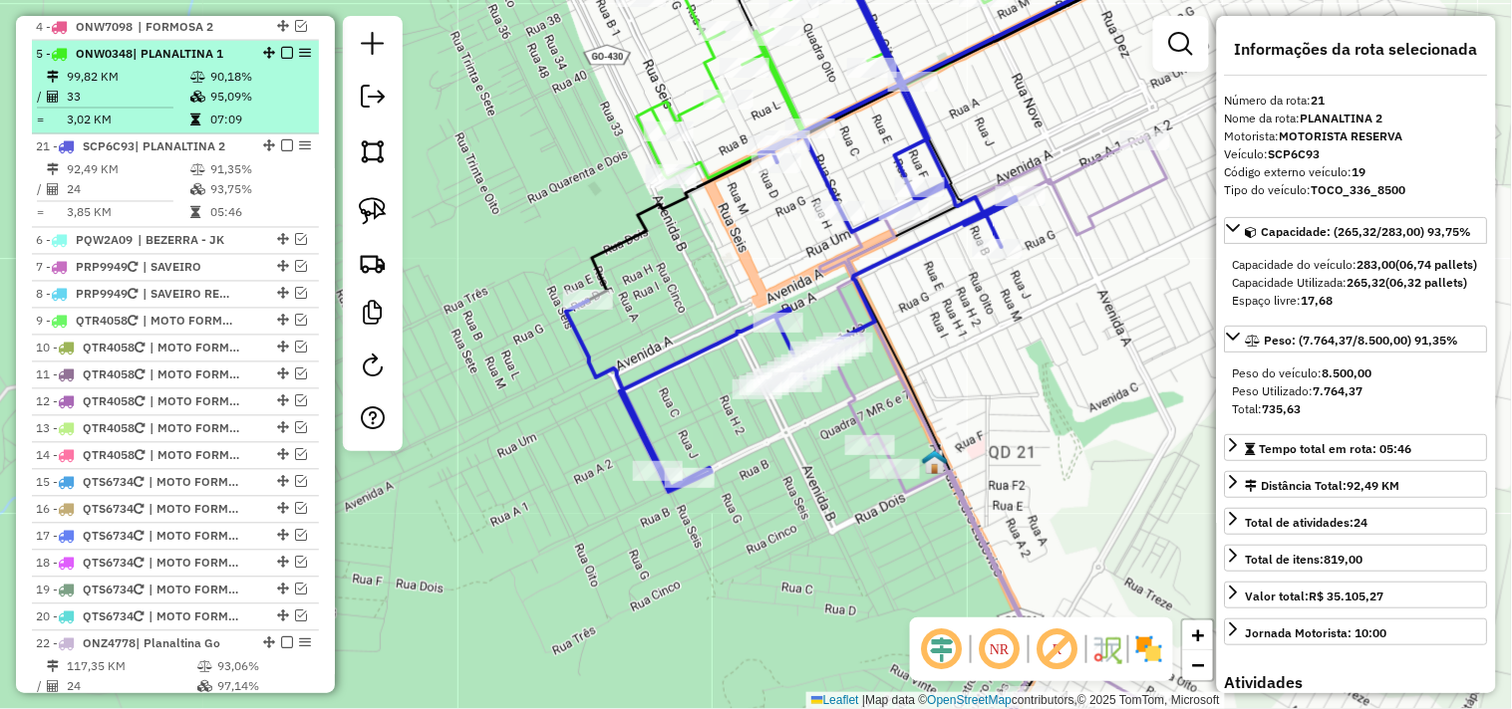
drag, startPoint x: 262, startPoint y: 233, endPoint x: 312, endPoint y: 114, distance: 129.5
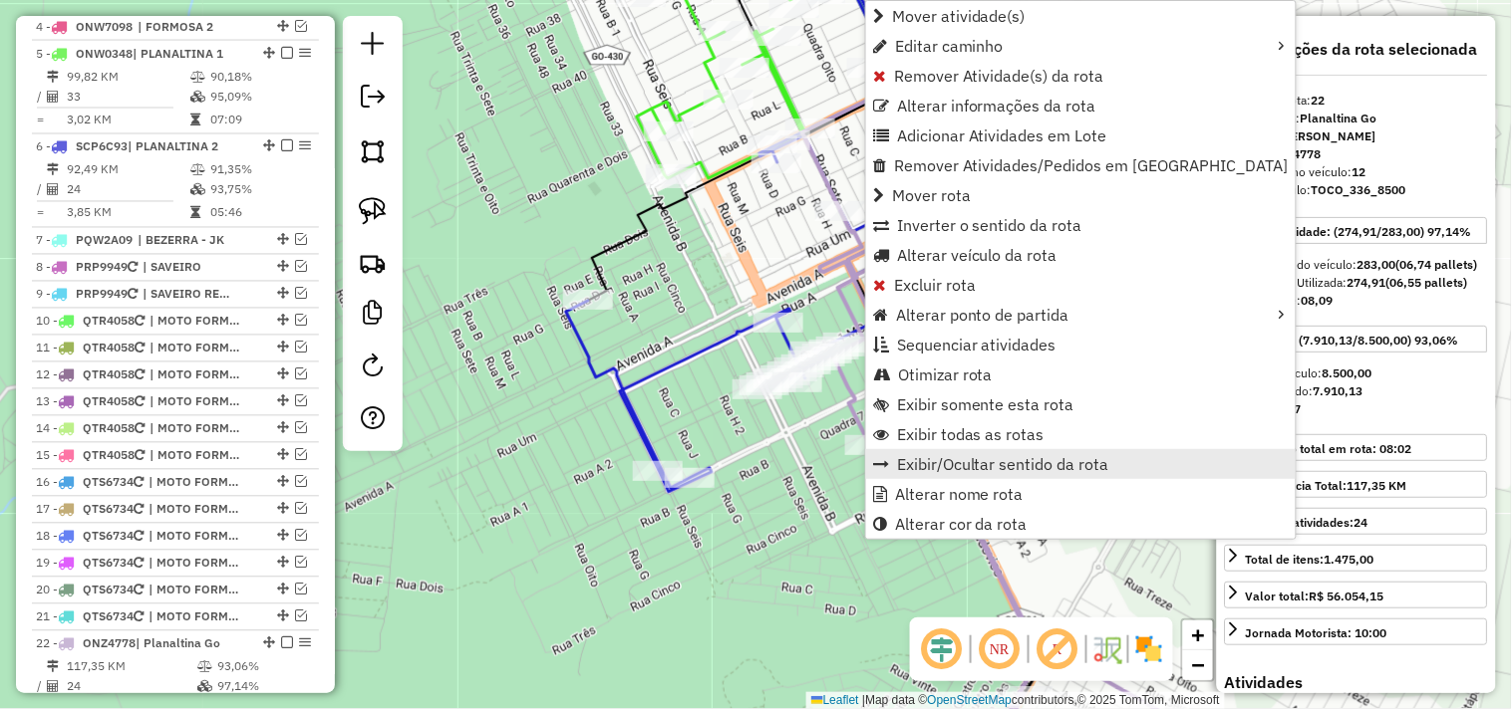
scroll to position [1303, 0]
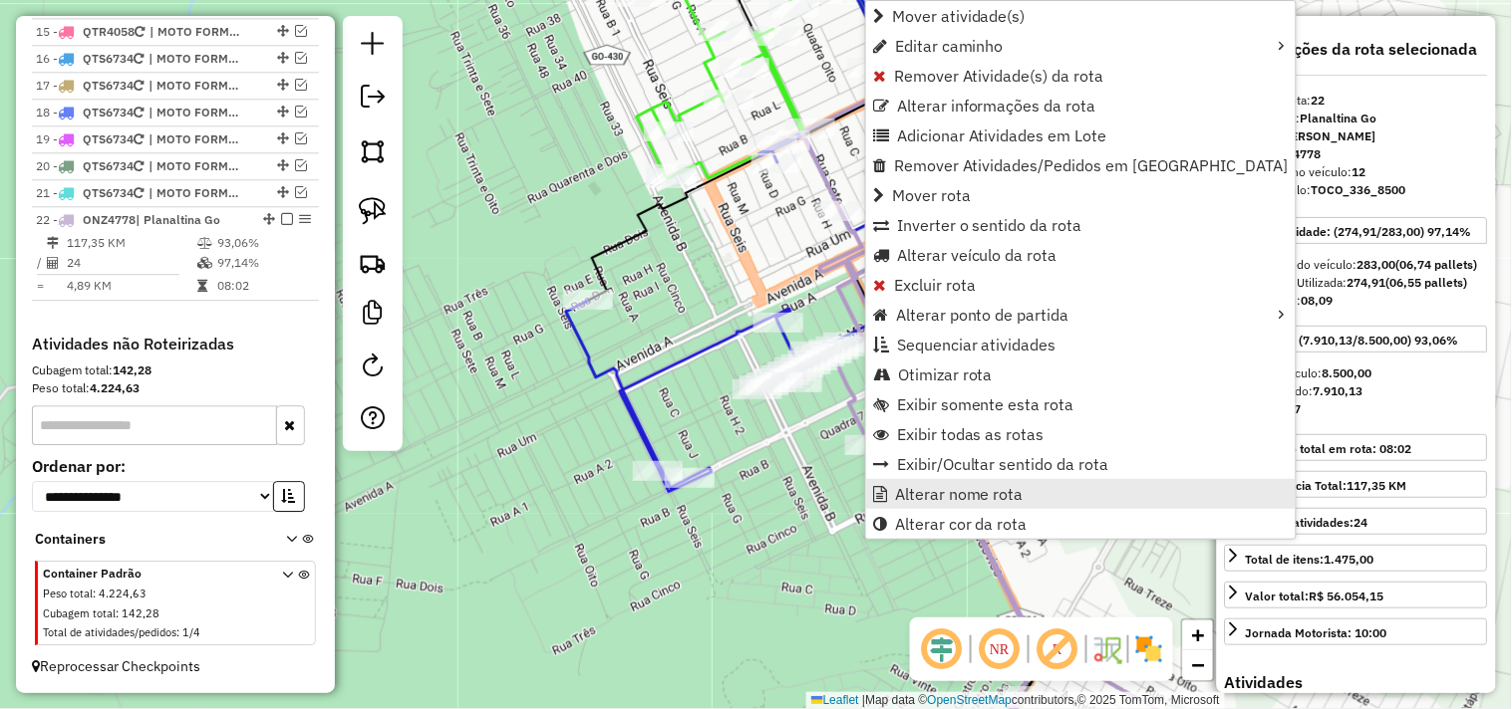
click at [949, 500] on span "Alterar nome rota" at bounding box center [959, 494] width 129 height 16
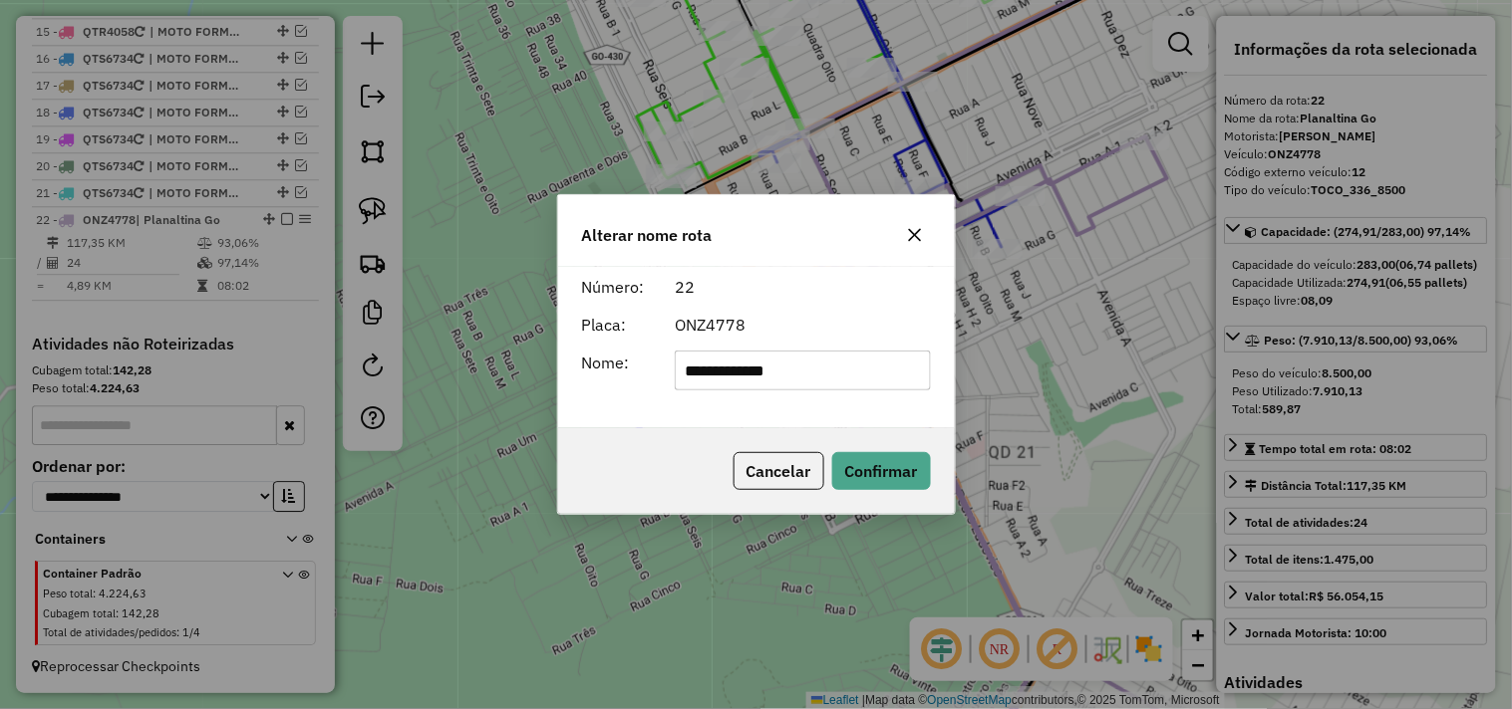
click at [877, 385] on input "**********" at bounding box center [803, 371] width 256 height 40
type input "**********"
click at [887, 482] on button "Confirmar" at bounding box center [881, 471] width 99 height 38
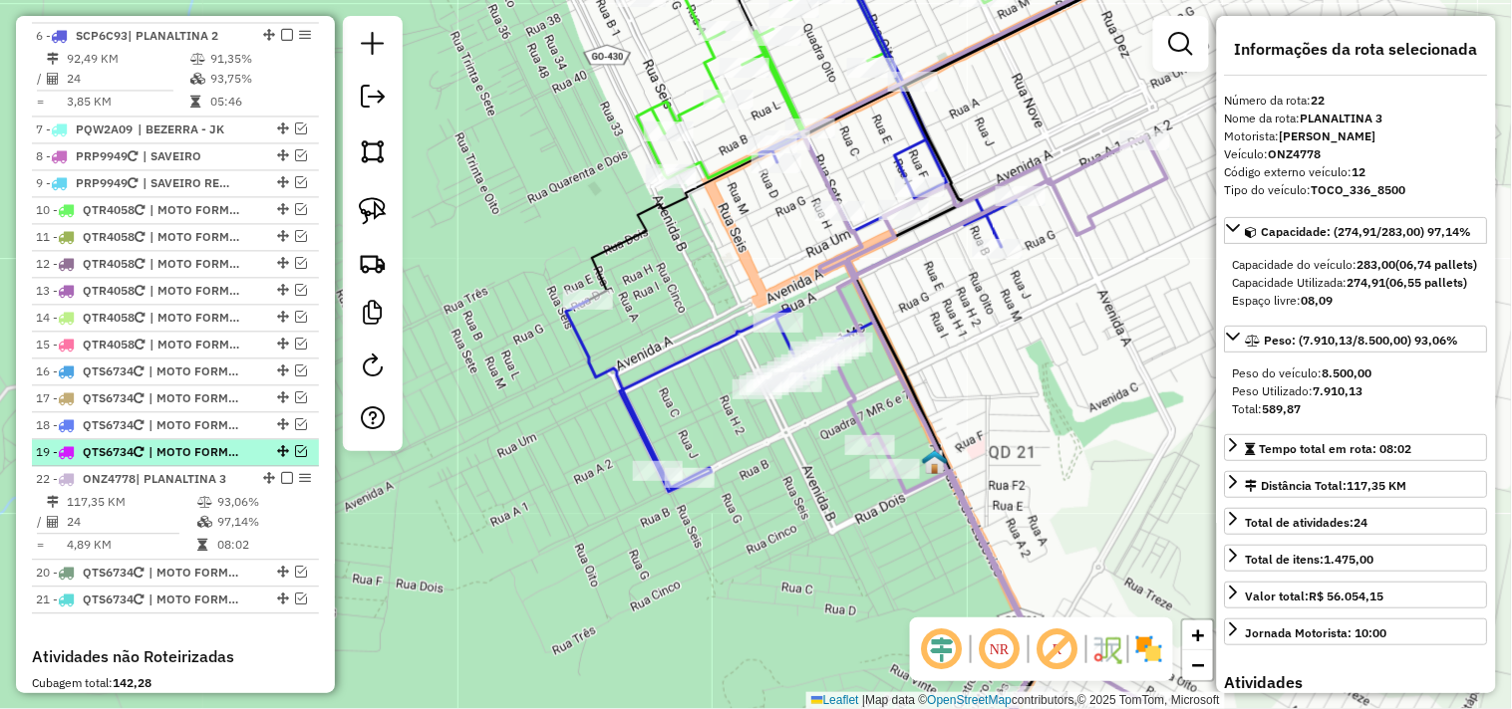
scroll to position [861, 0]
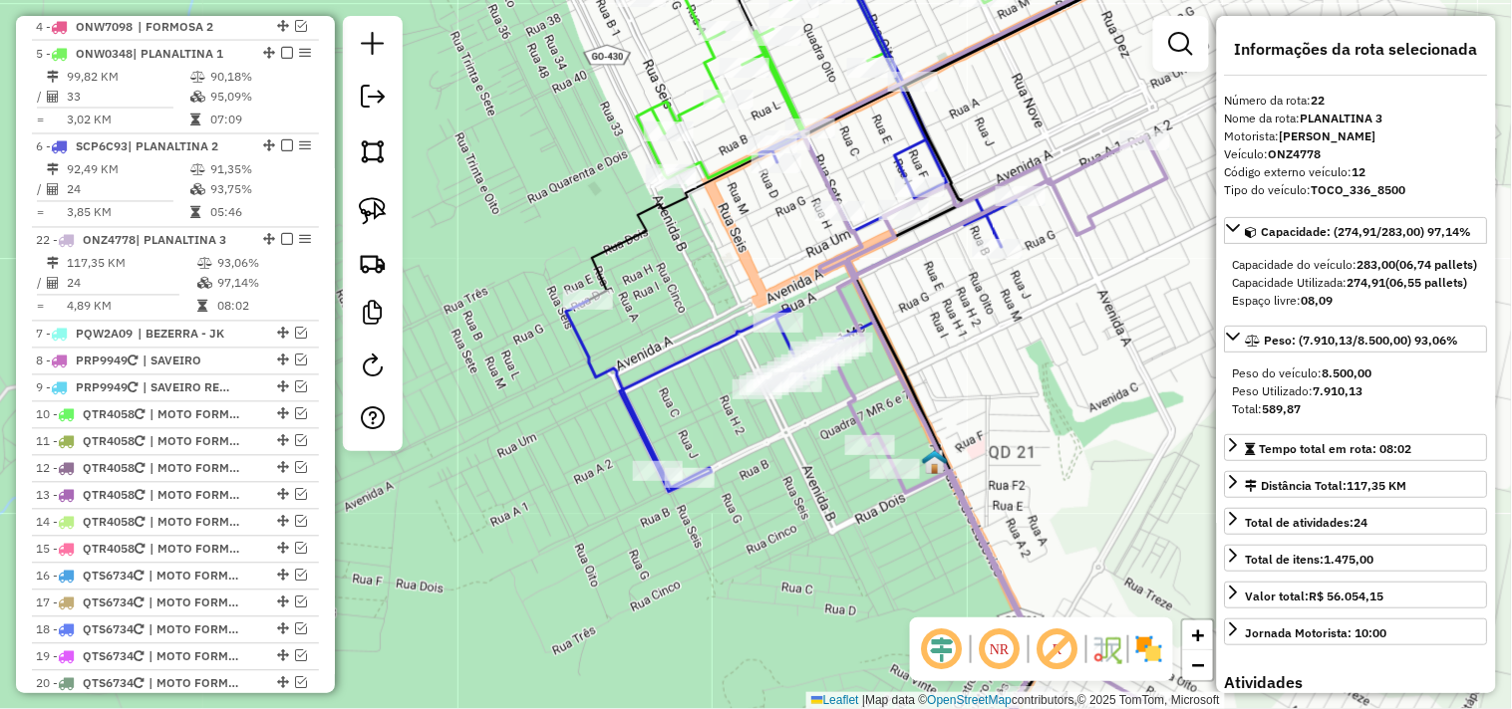
drag, startPoint x: 266, startPoint y: 434, endPoint x: 262, endPoint y: 232, distance: 202.3
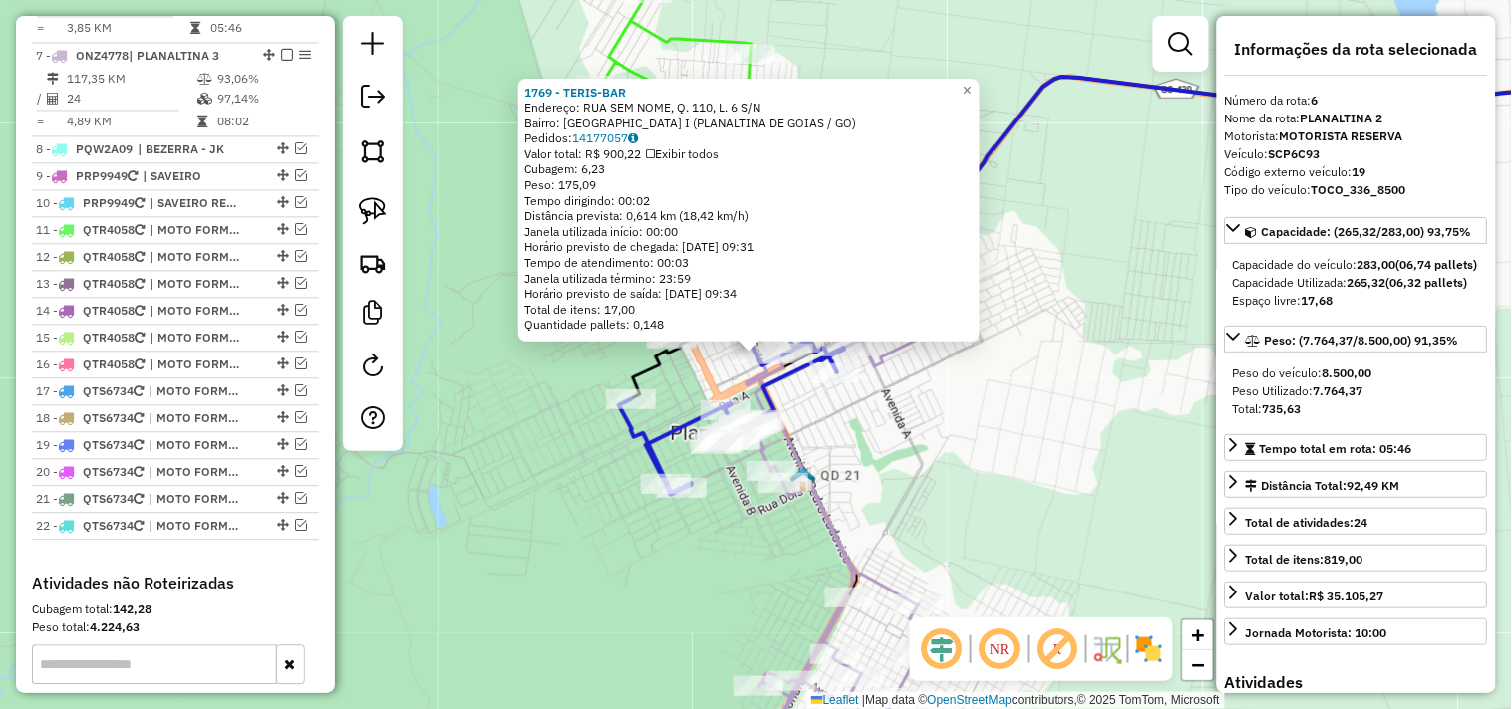
scroll to position [996, 0]
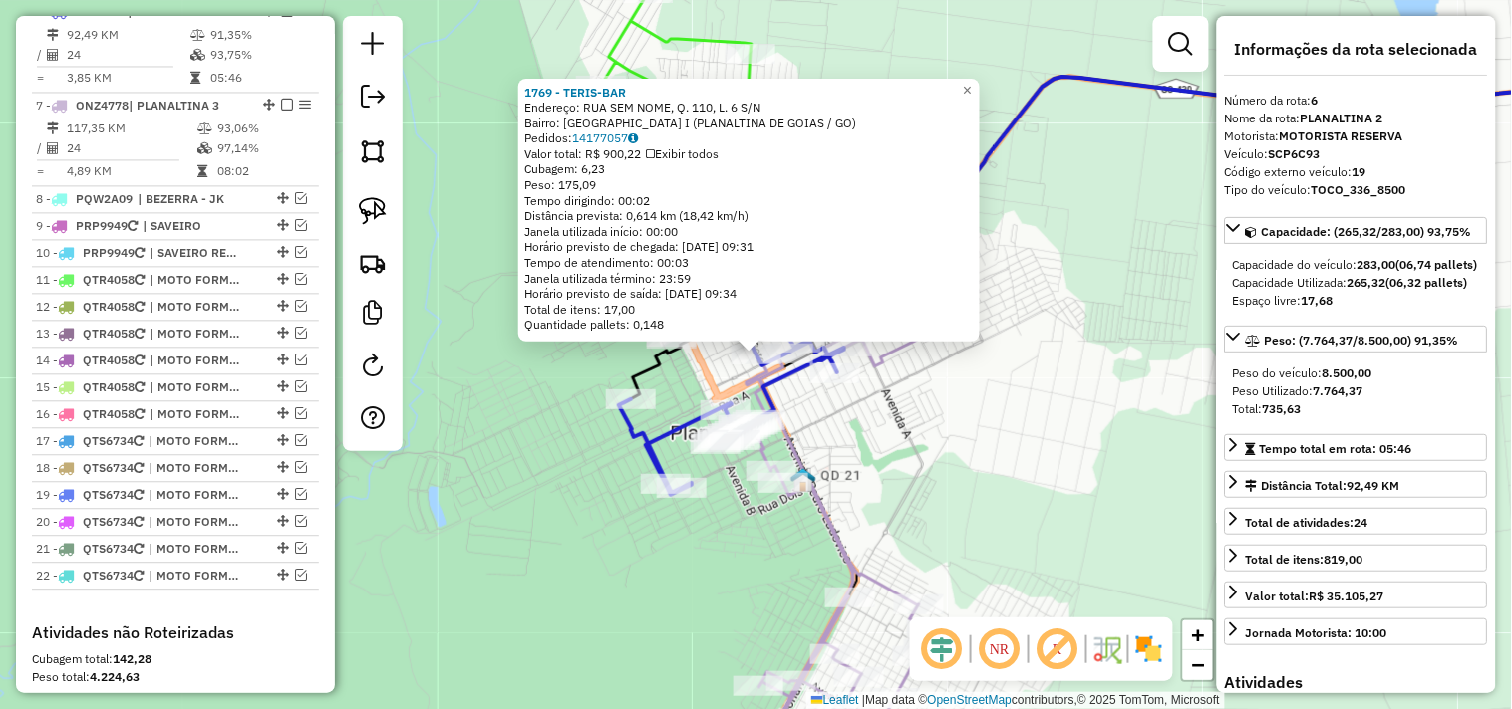
click at [957, 506] on div "1769 - TERIS-BAR Endereço: RUA SEM NOME, Q. 110, L. 6 S/N Bairro: JARDIM PAQUET…" at bounding box center [756, 354] width 1512 height 709
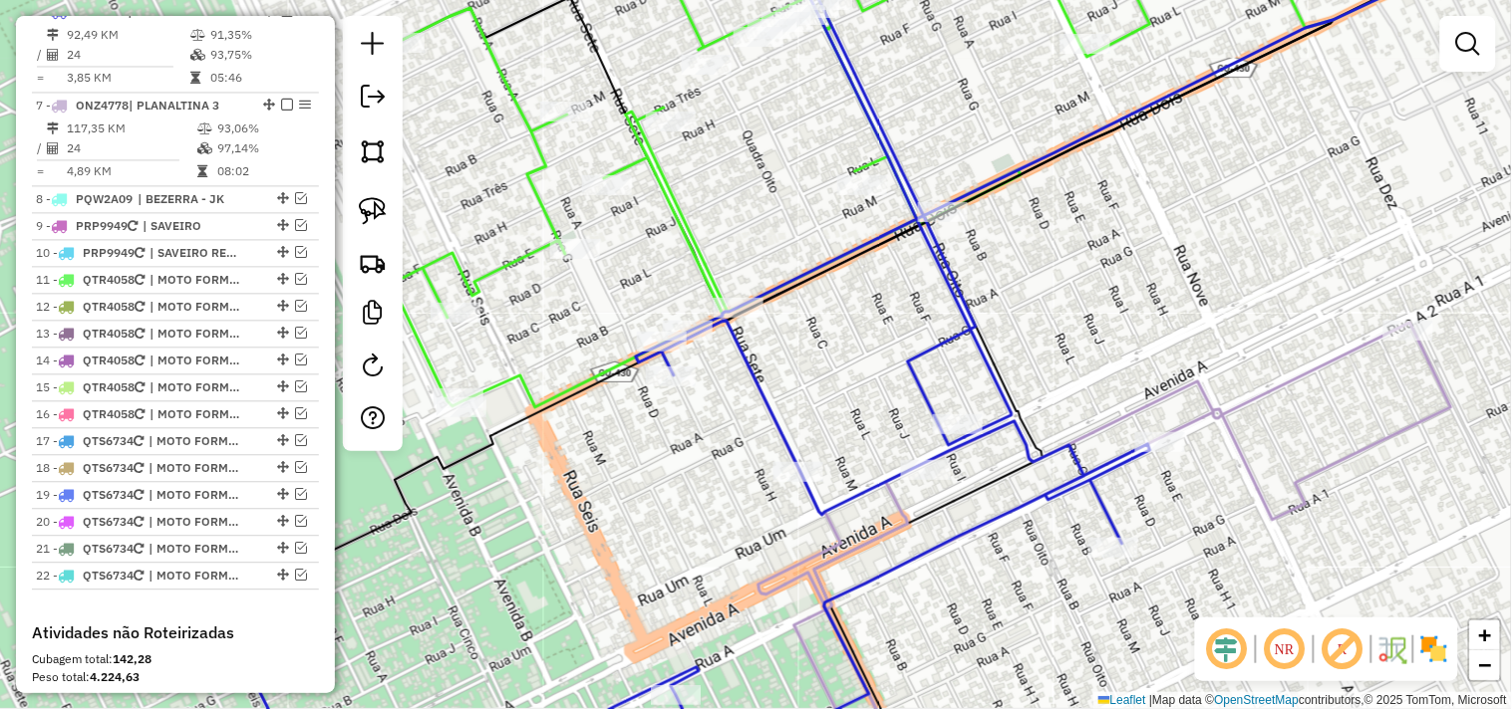
drag, startPoint x: 759, startPoint y: 343, endPoint x: 803, endPoint y: 339, distance: 44.0
click at [803, 339] on div "Janela de atendimento Grade de atendimento Capacidade Transportadoras Veículos …" at bounding box center [756, 354] width 1512 height 709
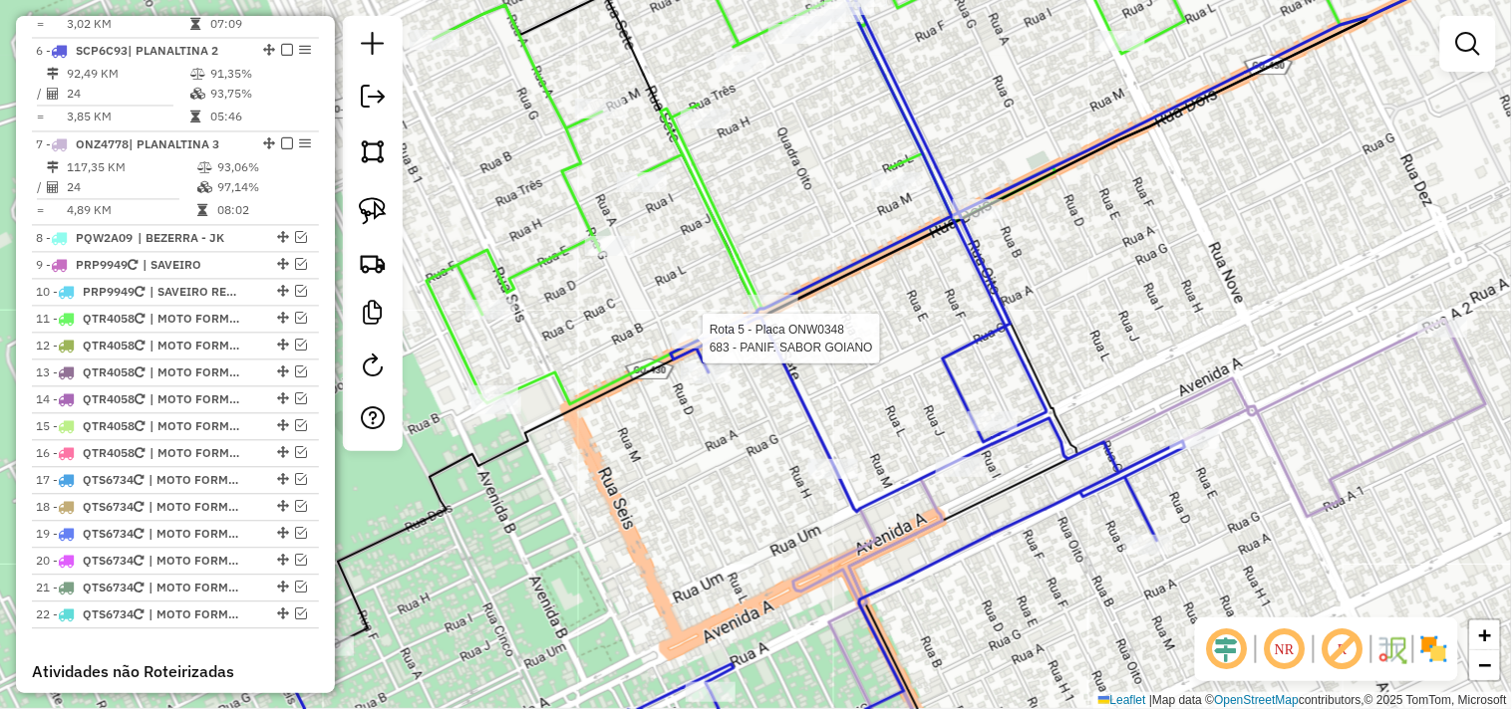
select select "*********"
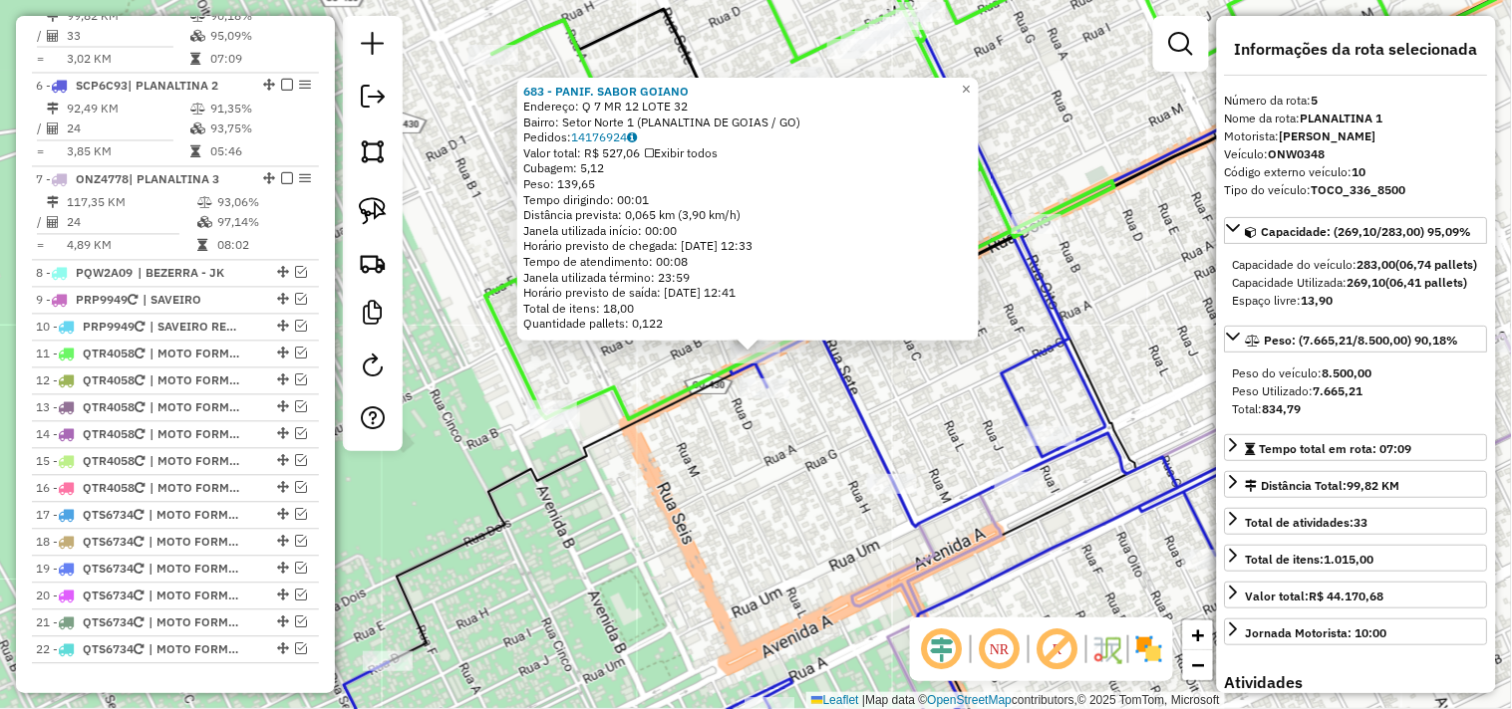
scroll to position [902, 0]
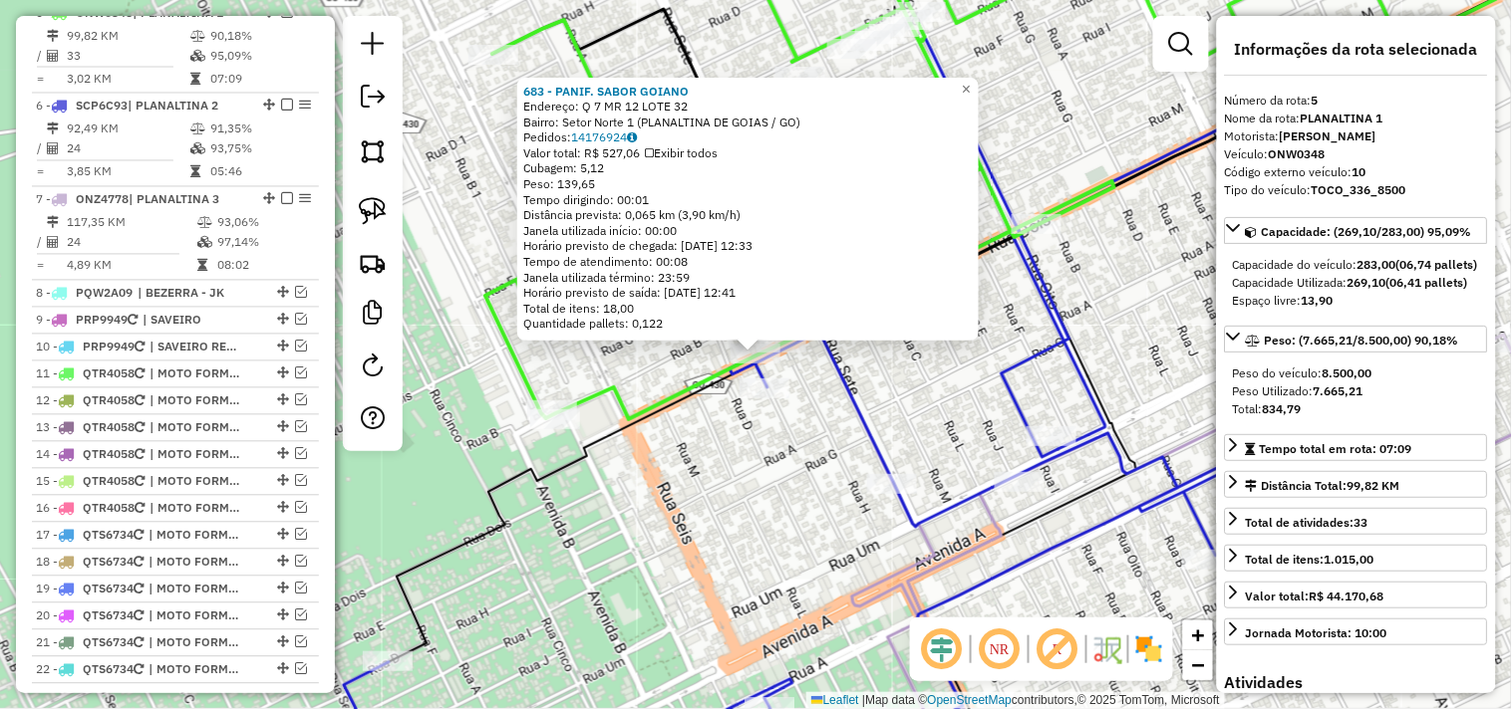
click at [804, 419] on div "683 - PANIF. SABOR GOIANO Endereço: Q 7 MR 12 LOTE 32 Bairro: Setor Norte 1 (PL…" at bounding box center [756, 354] width 1512 height 709
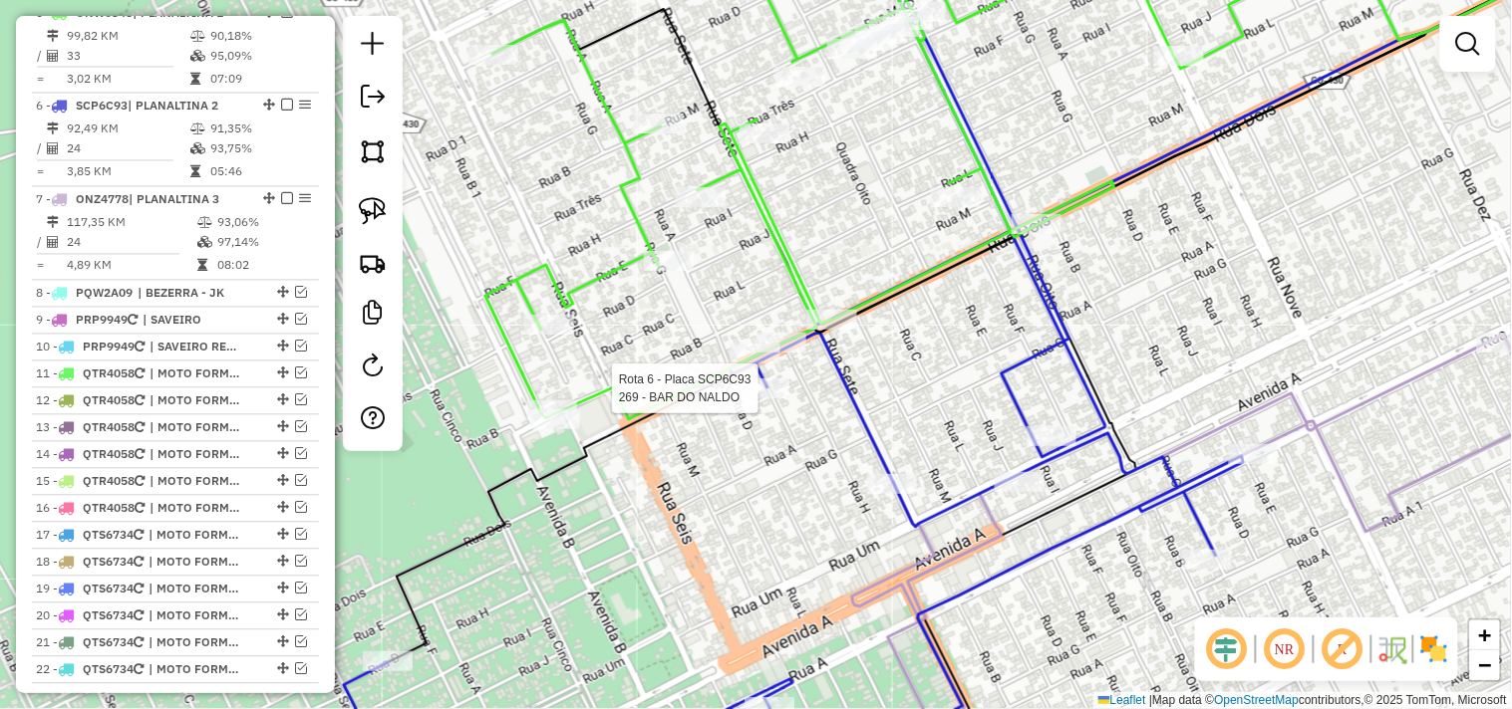
click at [767, 399] on div at bounding box center [764, 389] width 50 height 20
select select "*********"
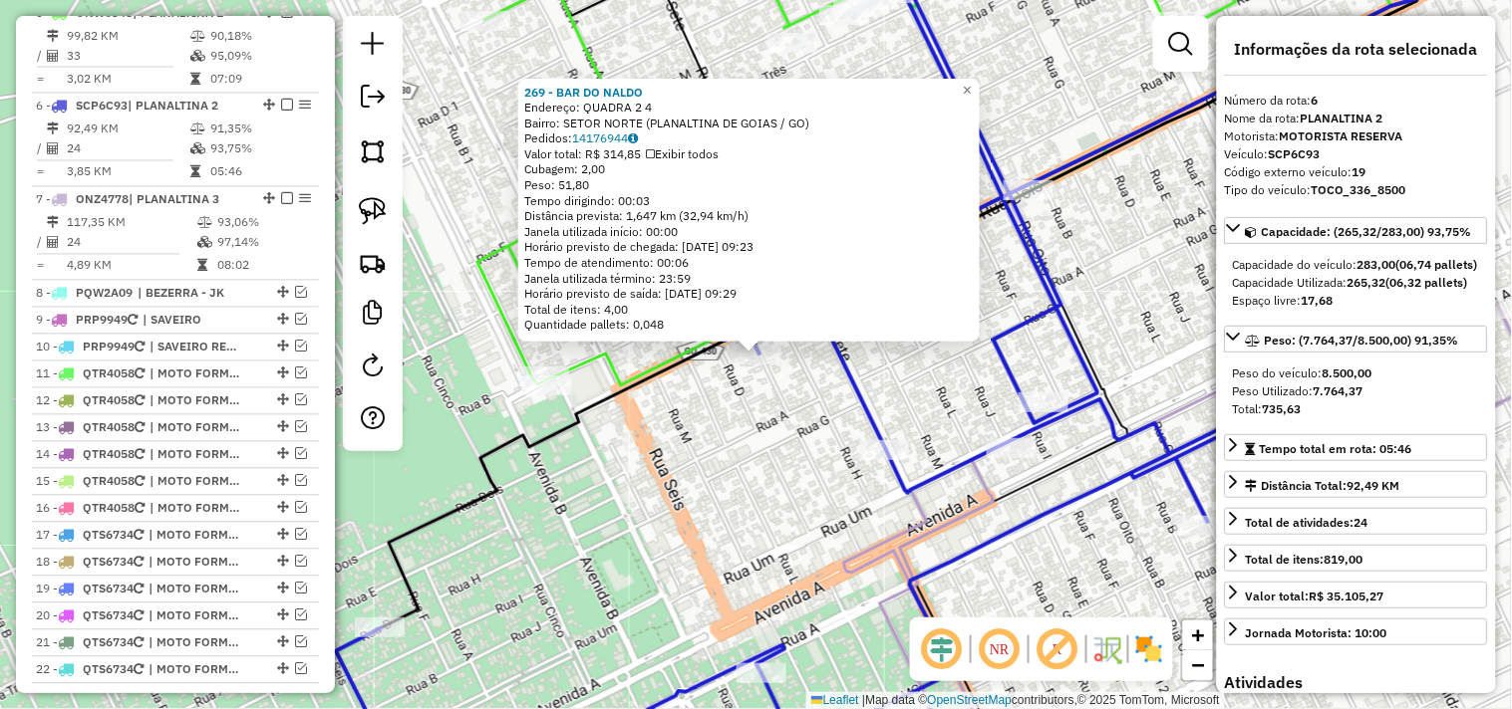
scroll to position [996, 0]
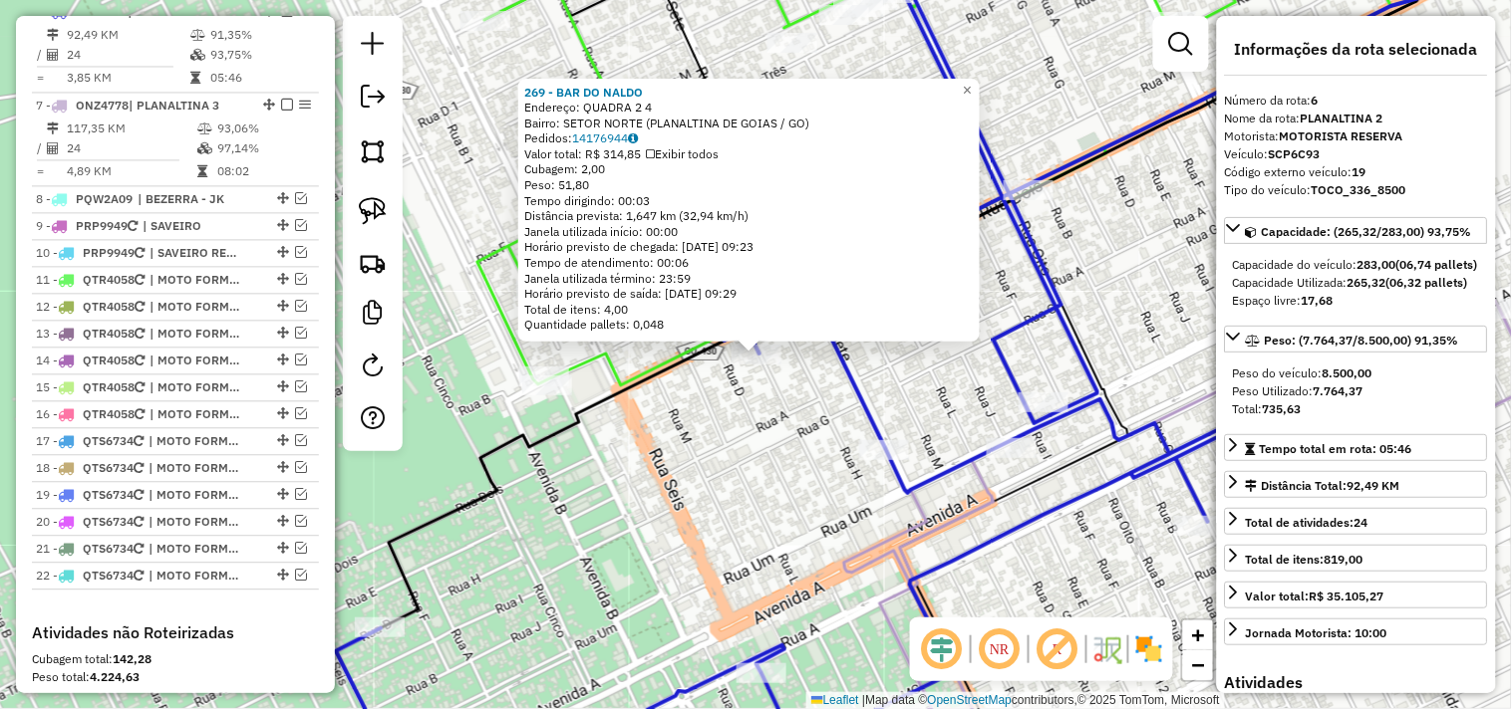
click at [755, 412] on div "269 - BAR DO NALDO Endereço: QUADRA 2 4 Bairro: SETOR NORTE (PLANALTINA DE GOIA…" at bounding box center [756, 354] width 1512 height 709
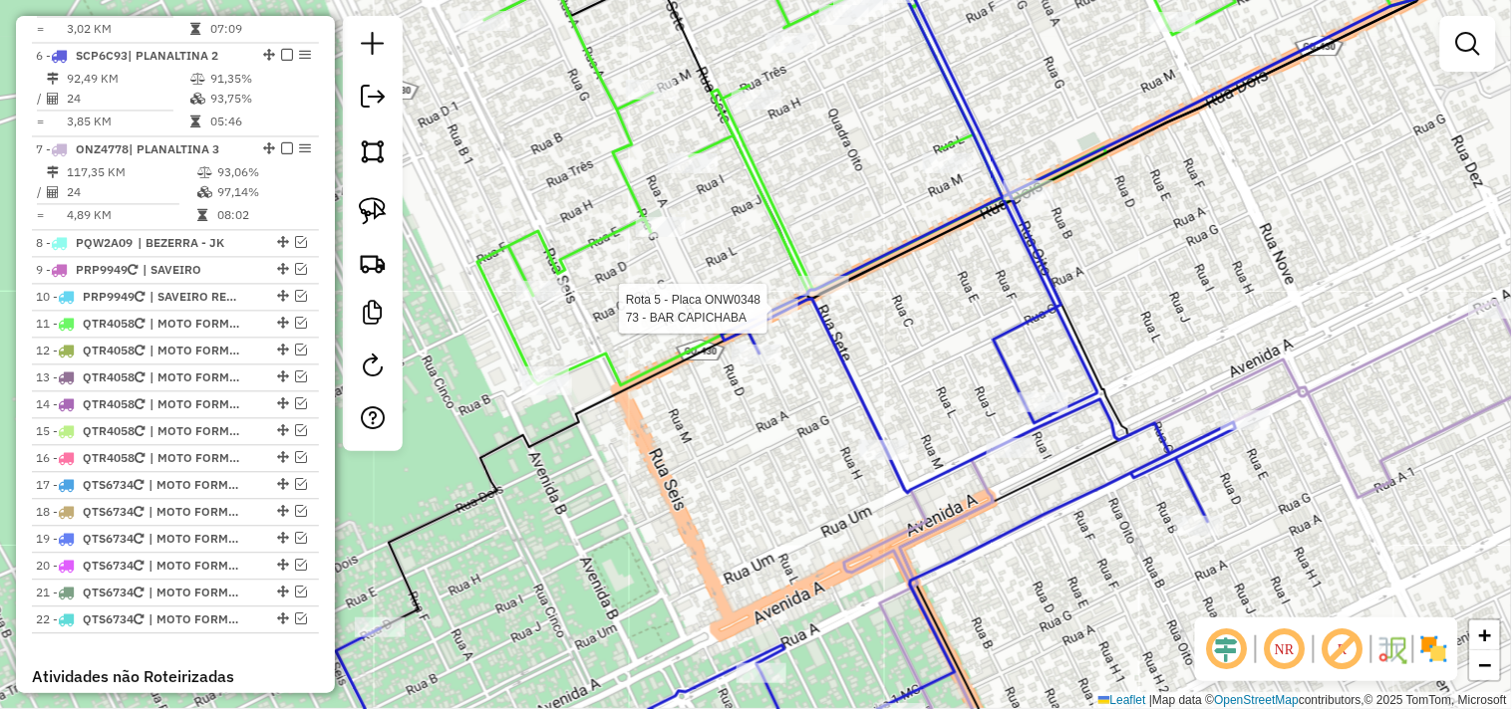
select select "*********"
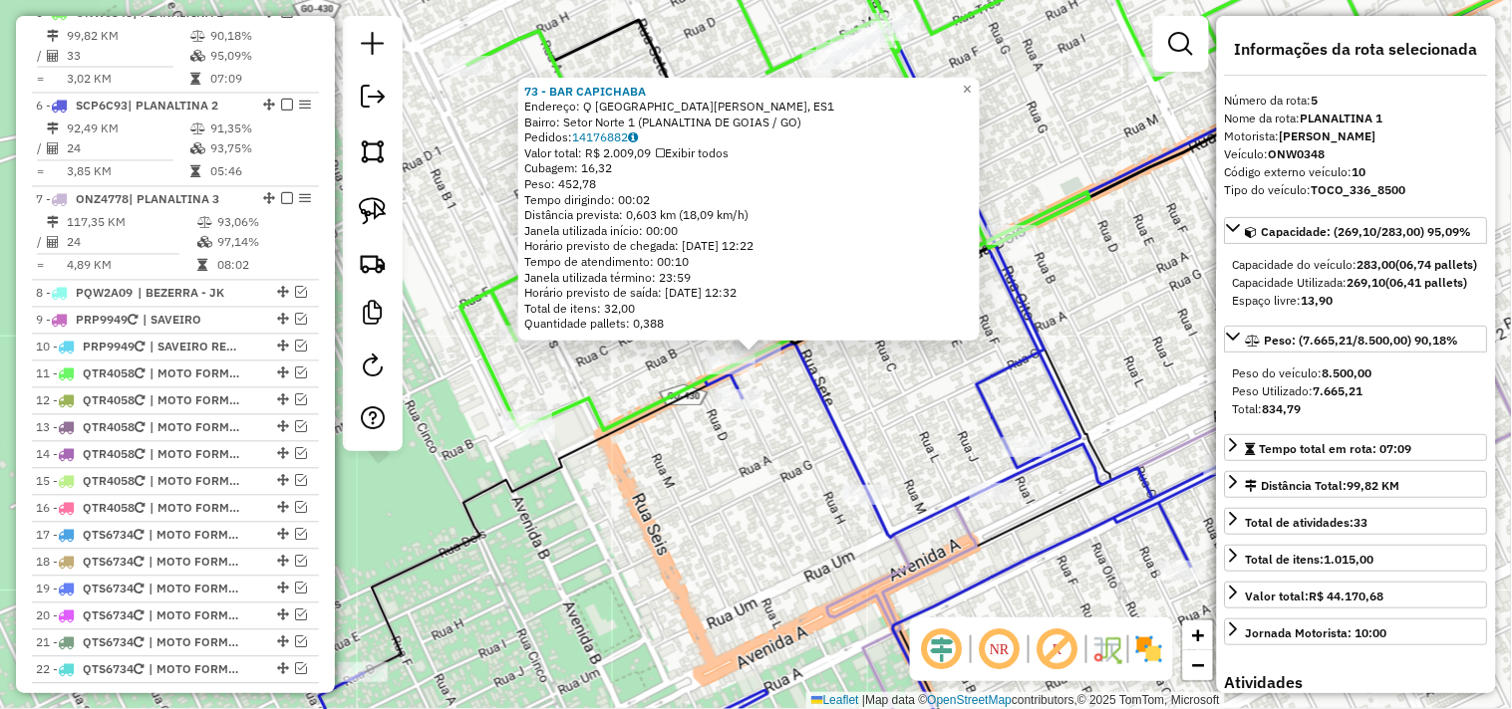
click at [812, 379] on icon at bounding box center [769, 381] width 900 height 797
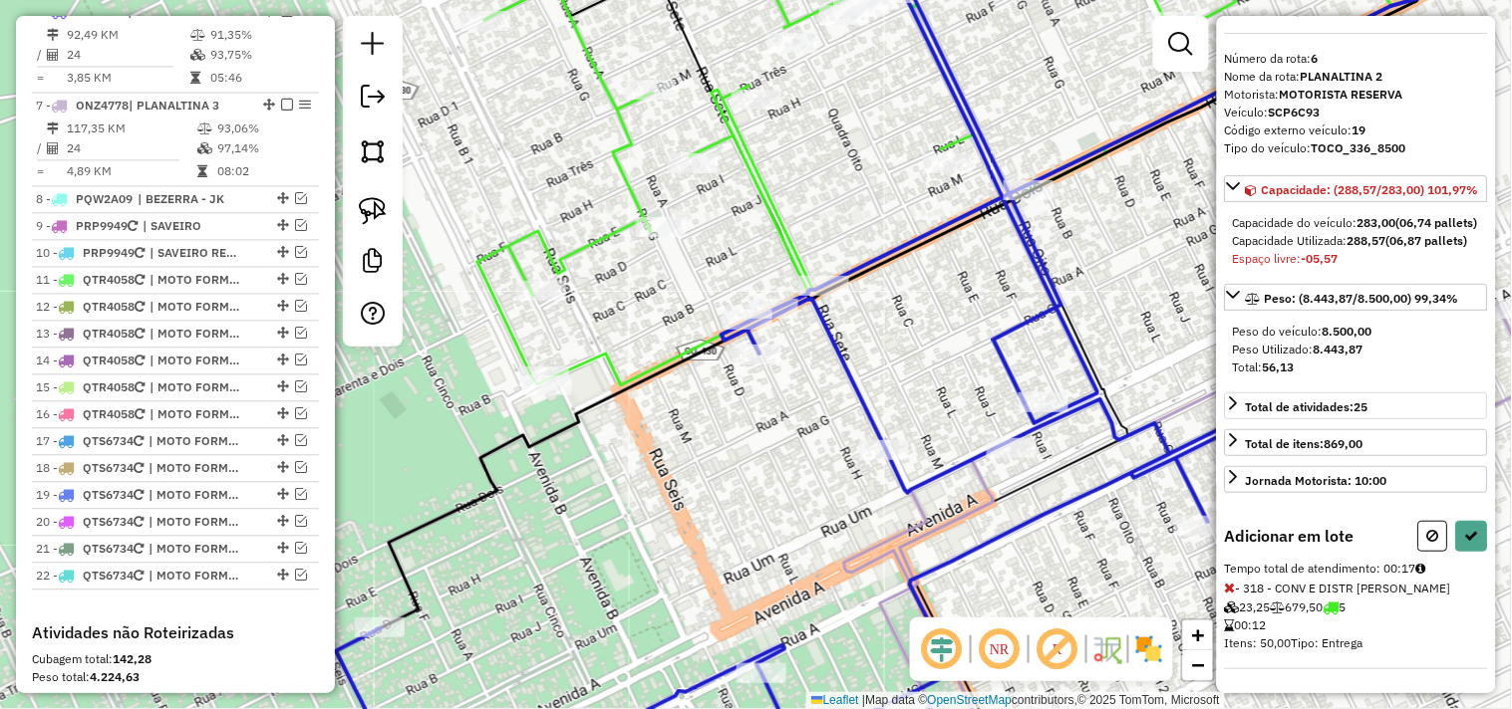
scroll to position [94, 0]
drag, startPoint x: 1228, startPoint y: 588, endPoint x: 1221, endPoint y: 574, distance: 15.6
click at [1230, 586] on icon at bounding box center [1230, 588] width 11 height 14
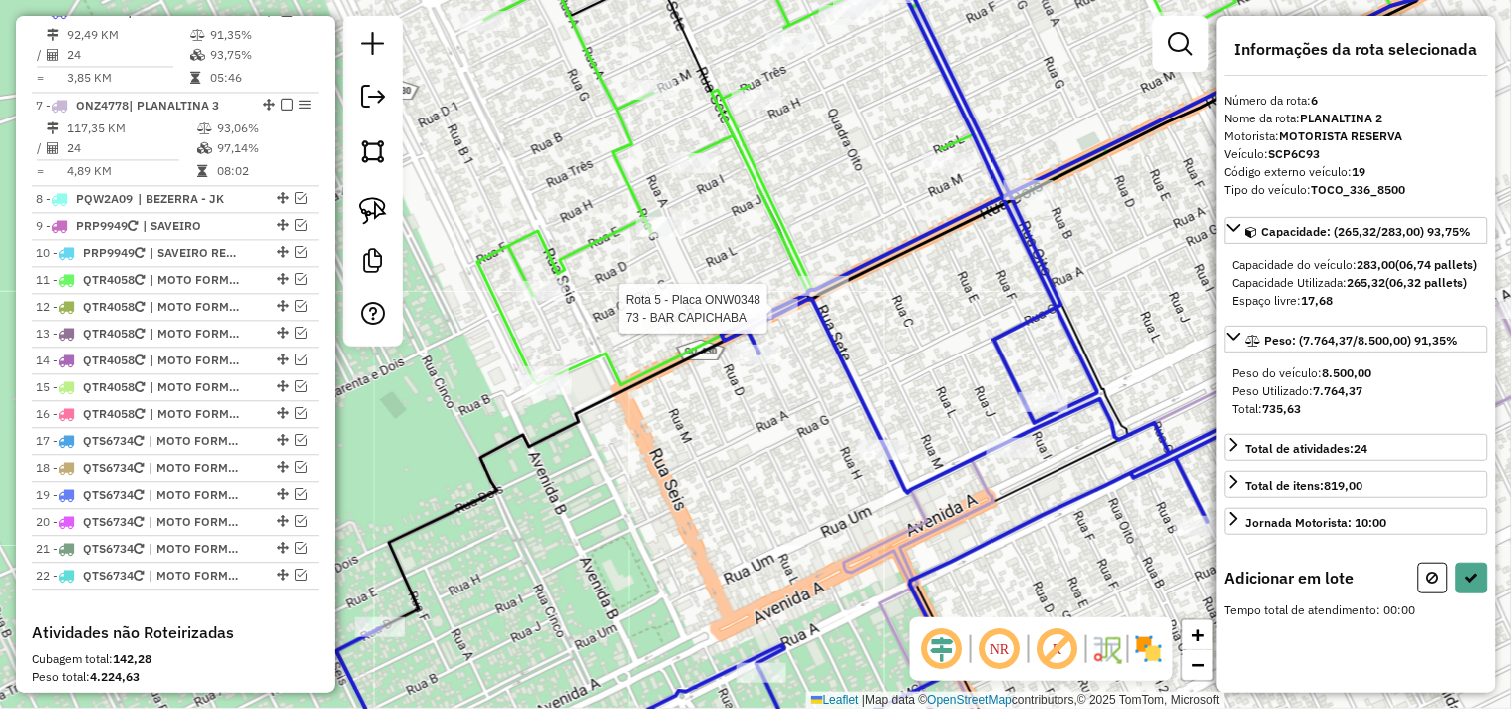
click at [777, 319] on div at bounding box center [773, 309] width 50 height 20
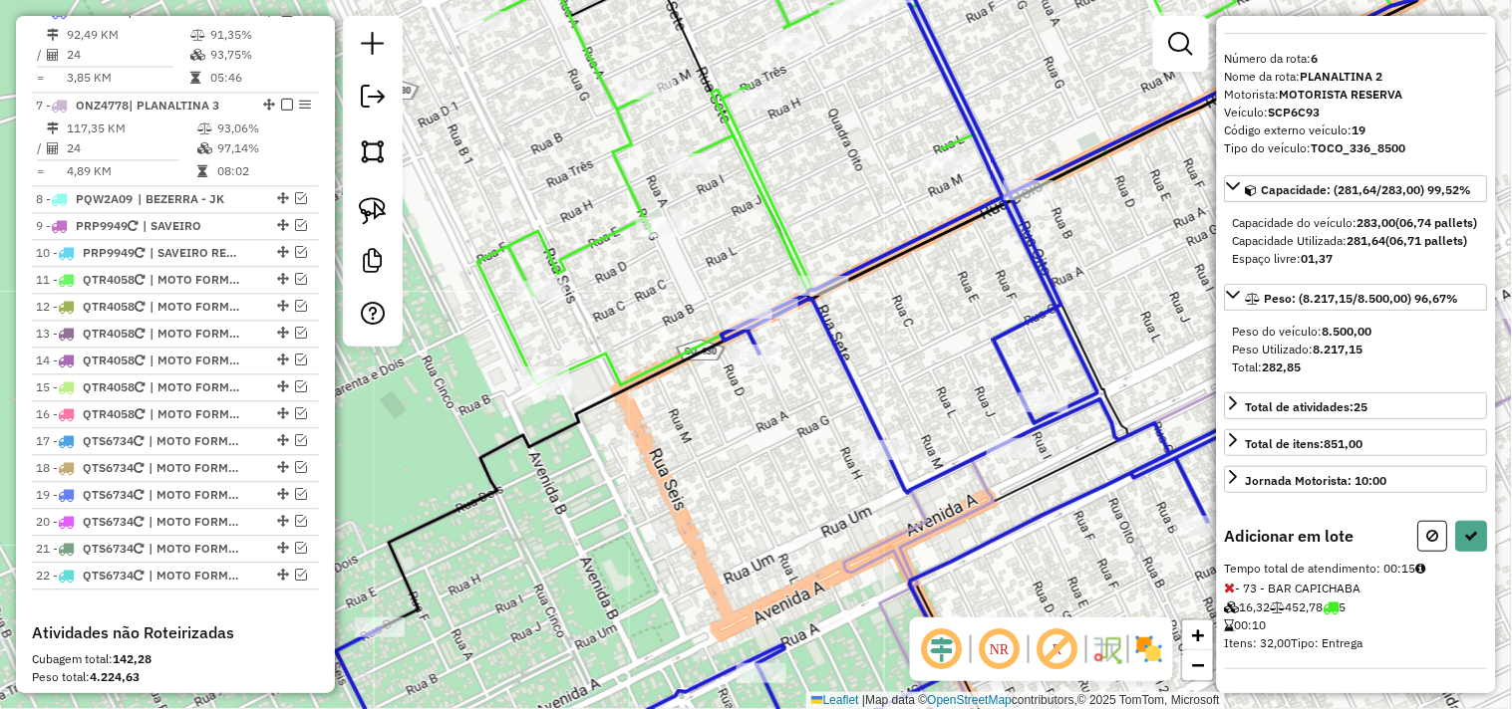
scroll to position [76, 0]
click at [1229, 586] on icon at bounding box center [1230, 588] width 11 height 14
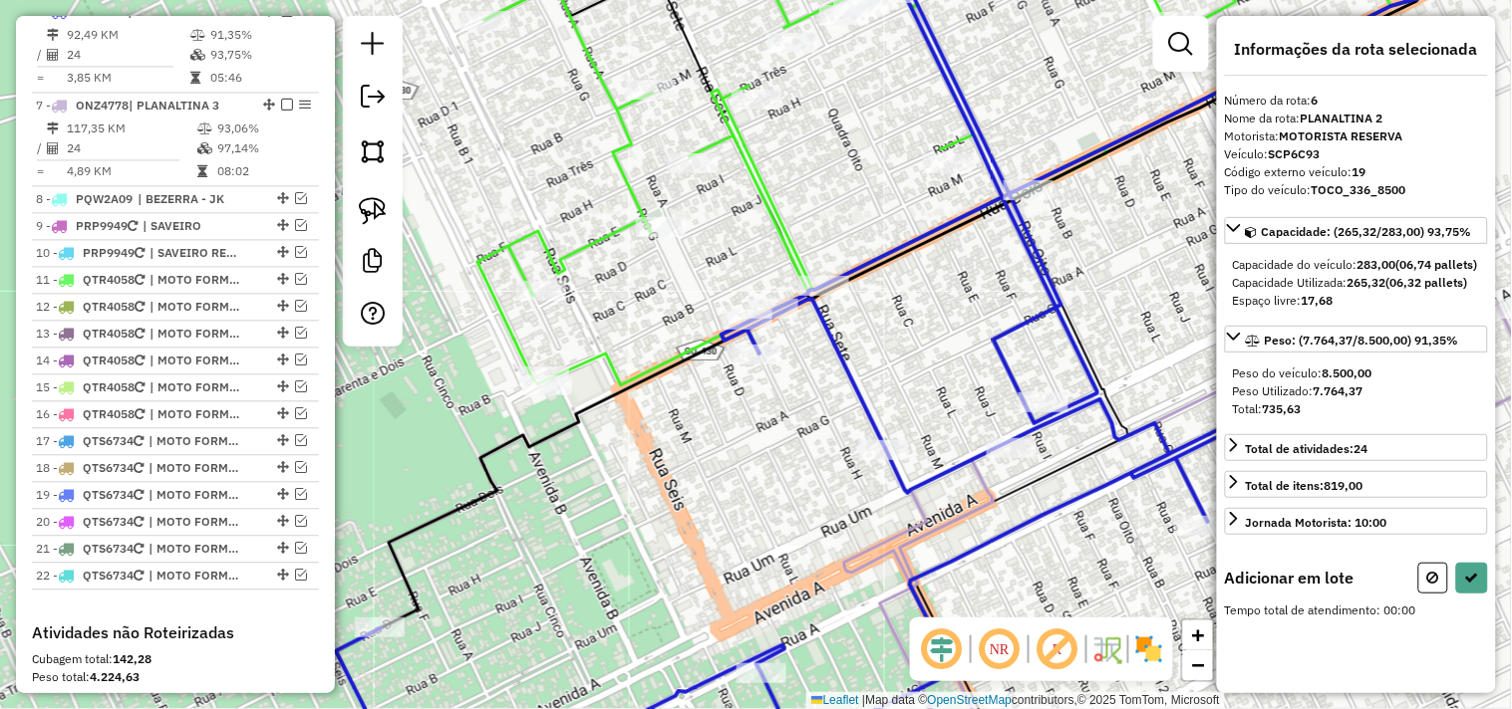
scroll to position [0, 0]
click at [1465, 585] on icon at bounding box center [1472, 578] width 14 height 14
select select "*********"
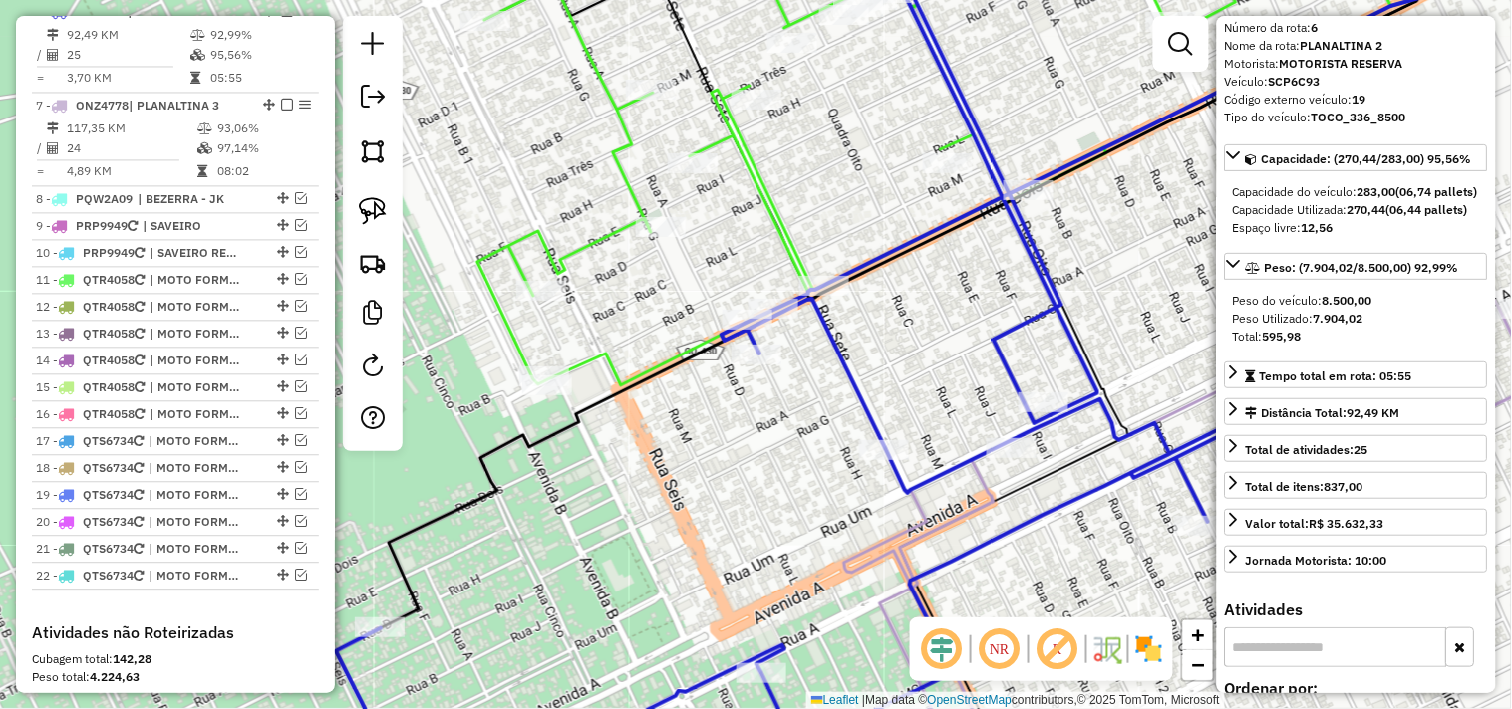
scroll to position [111, 0]
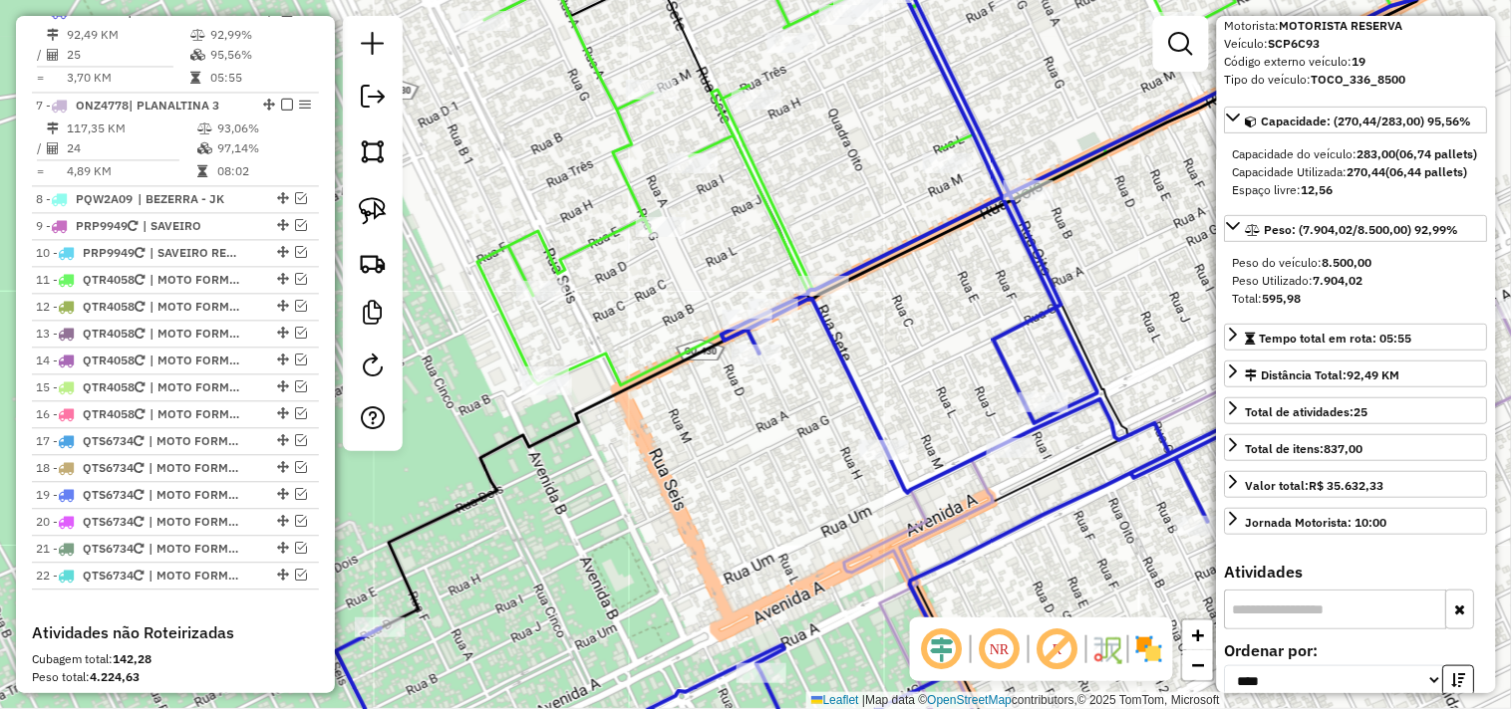
click at [904, 369] on div "Janela de atendimento Grade de atendimento Capacidade Transportadoras Veículos …" at bounding box center [756, 354] width 1512 height 709
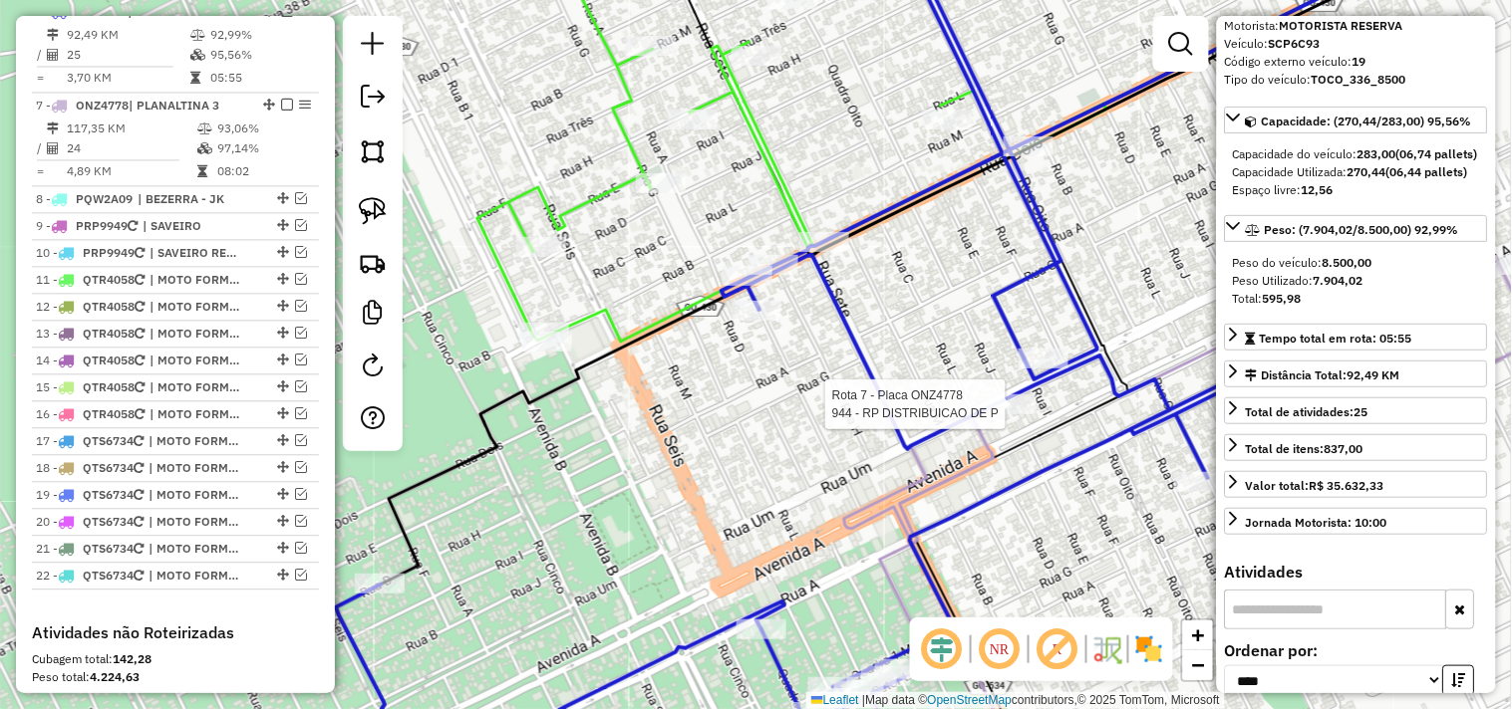
click at [1016, 417] on div "Rota 7 - Placa ONZ4778 944 - RP DISTRIBUICAO DE P Janela de atendimento Grade d…" at bounding box center [756, 354] width 1512 height 709
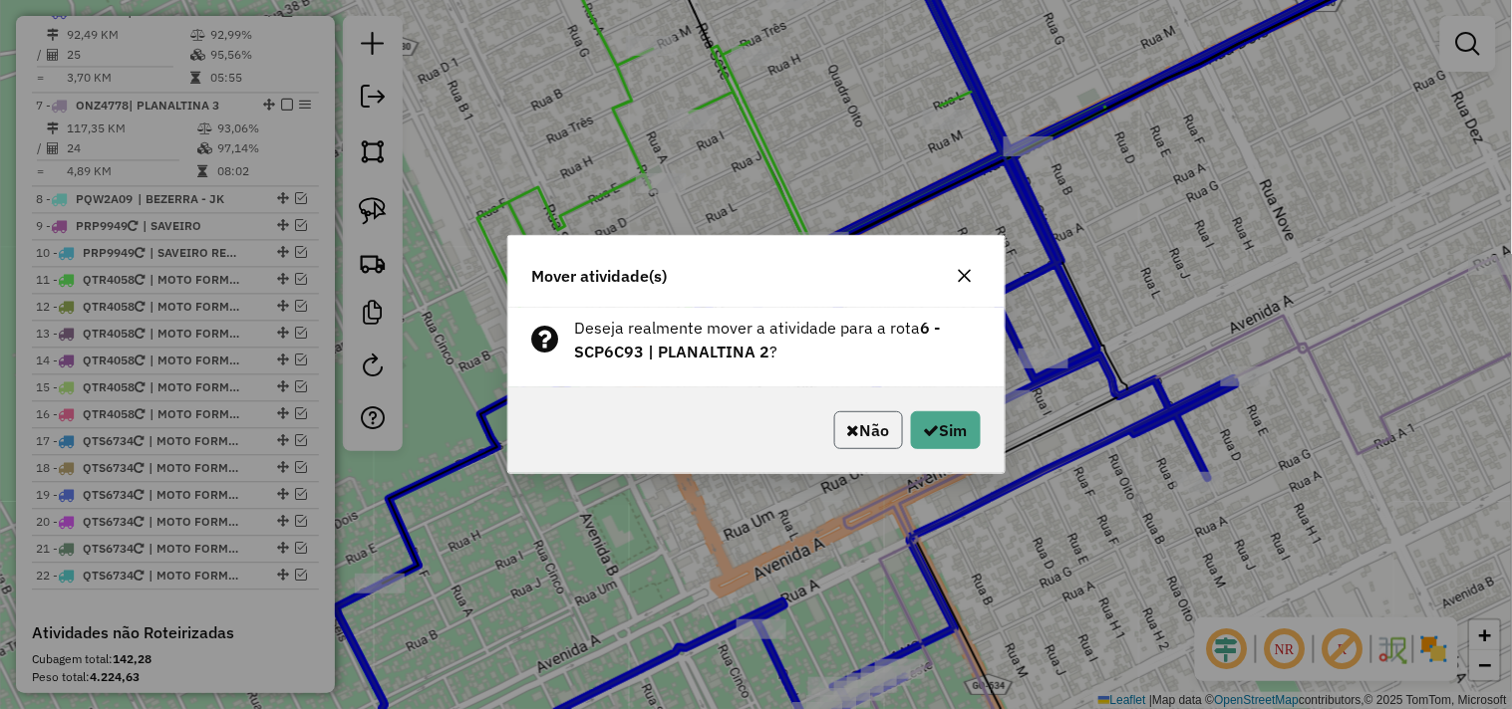
click at [873, 422] on button "Não" at bounding box center [868, 431] width 69 height 38
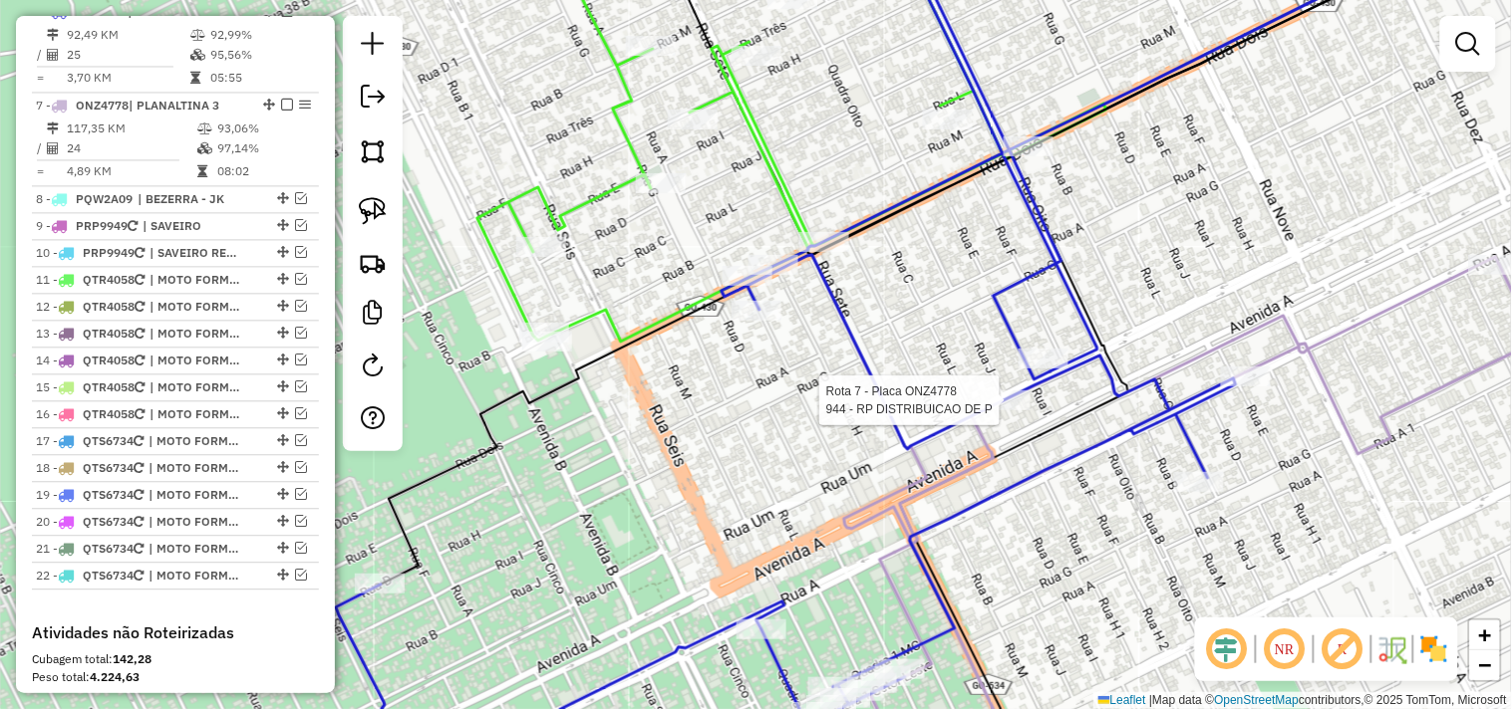
click at [1007, 410] on div at bounding box center [1005, 401] width 50 height 20
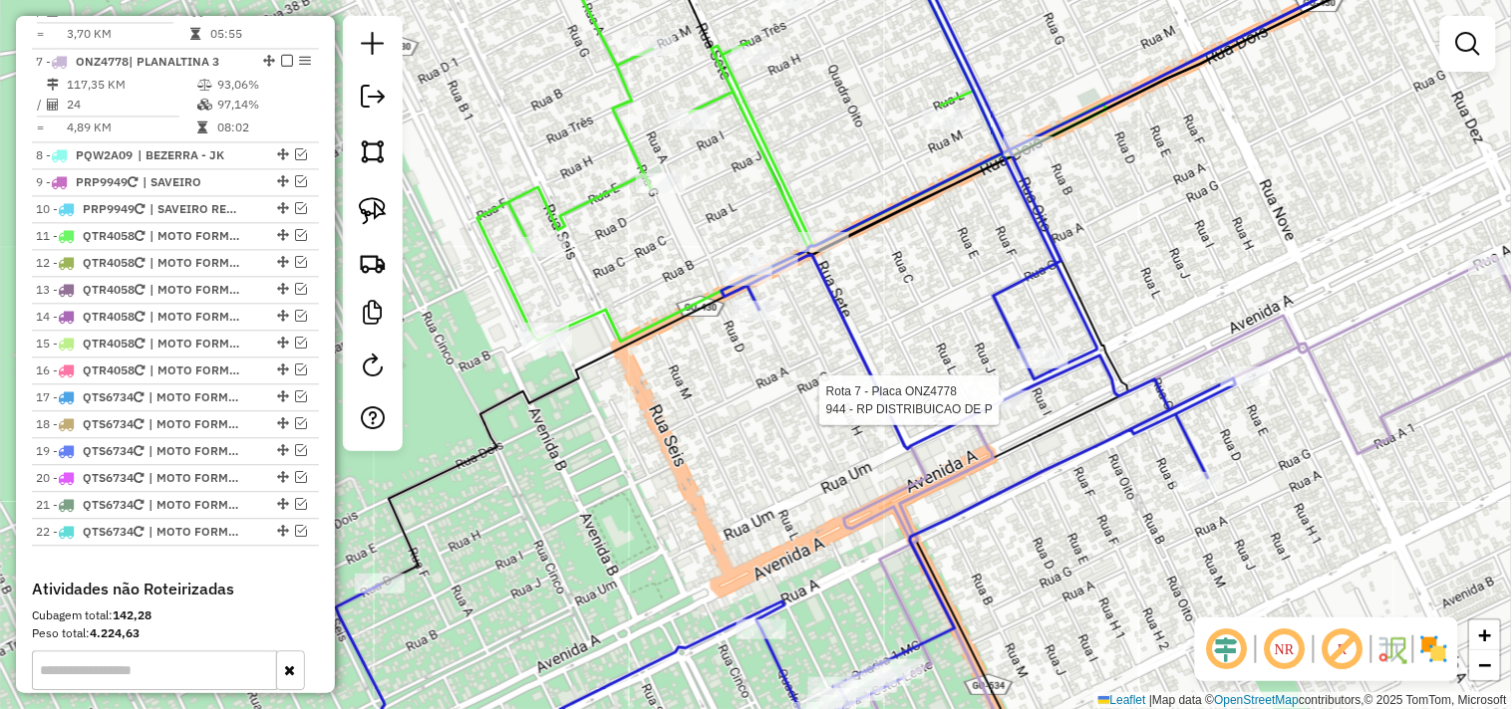
select select "*********"
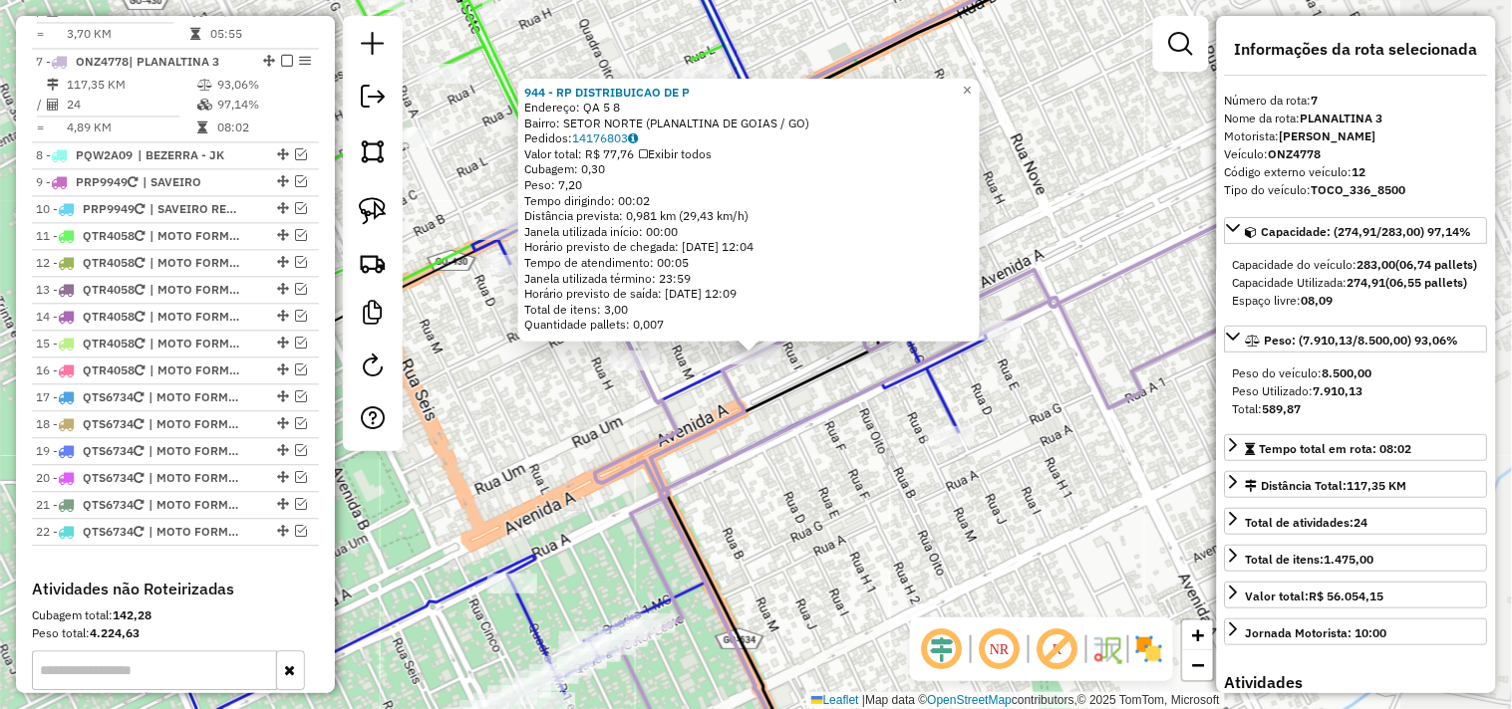
scroll to position [1090, 0]
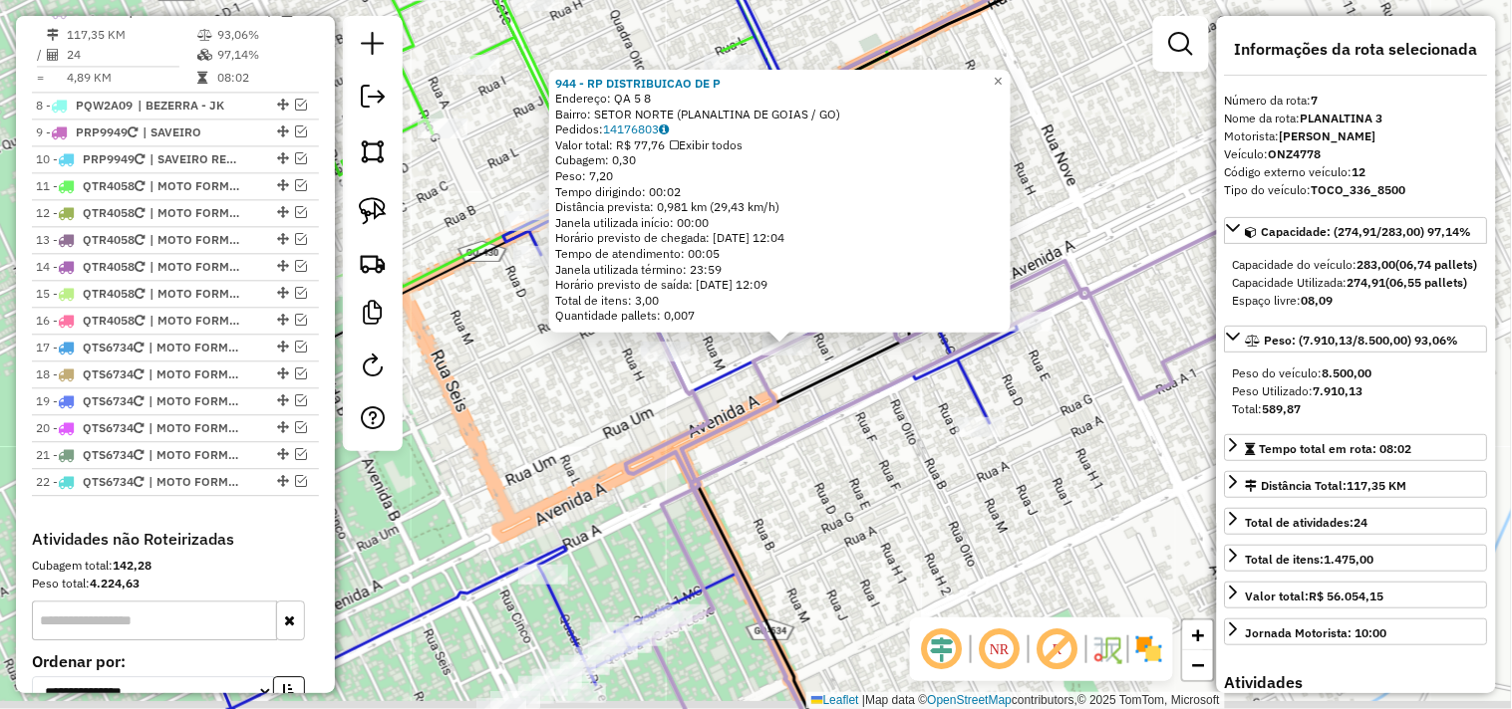
drag, startPoint x: 969, startPoint y: 534, endPoint x: 1000, endPoint y: 524, distance: 33.4
click at [1000, 524] on div "944 - RP DISTRIBUICAO DE P Endereço: QA 5 8 Bairro: SETOR NORTE (PLANALTINA DE …" at bounding box center [756, 354] width 1512 height 709
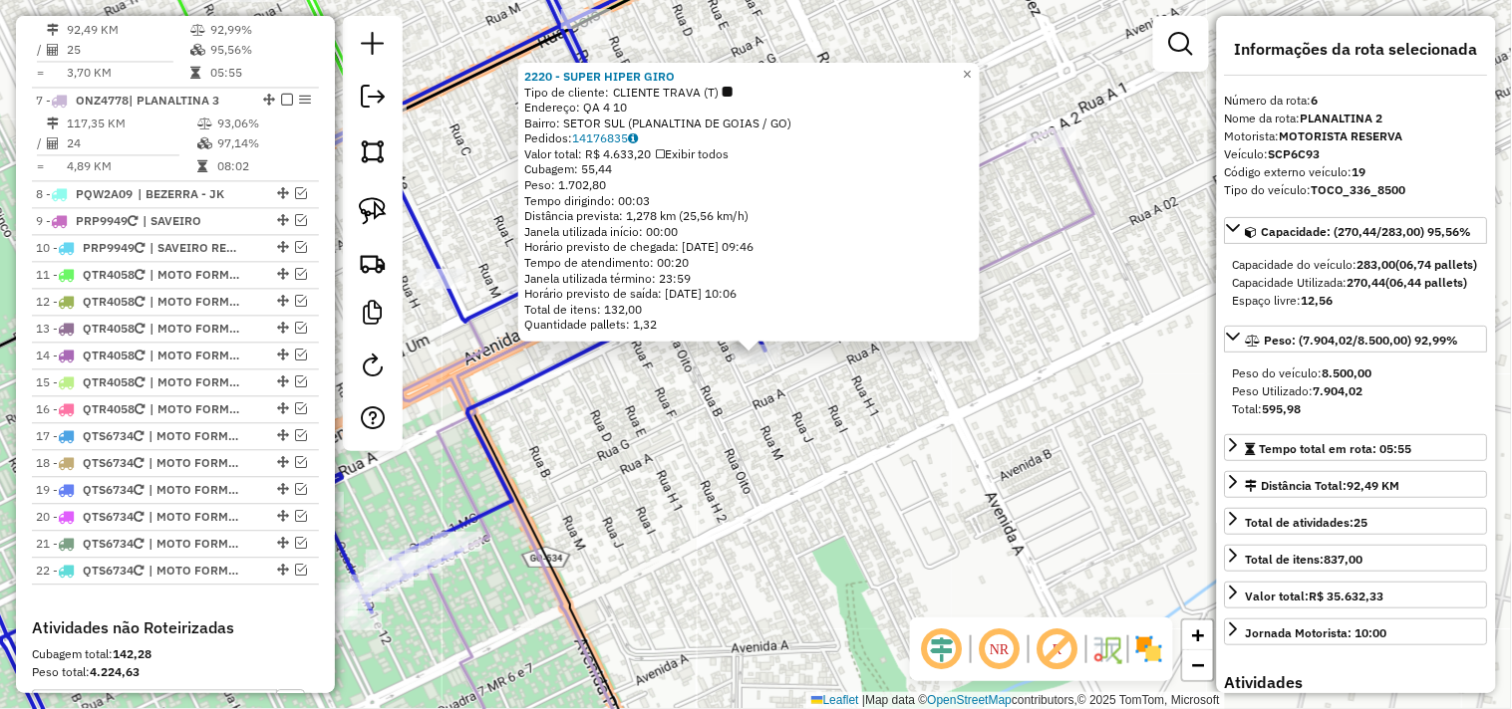
scroll to position [996, 0]
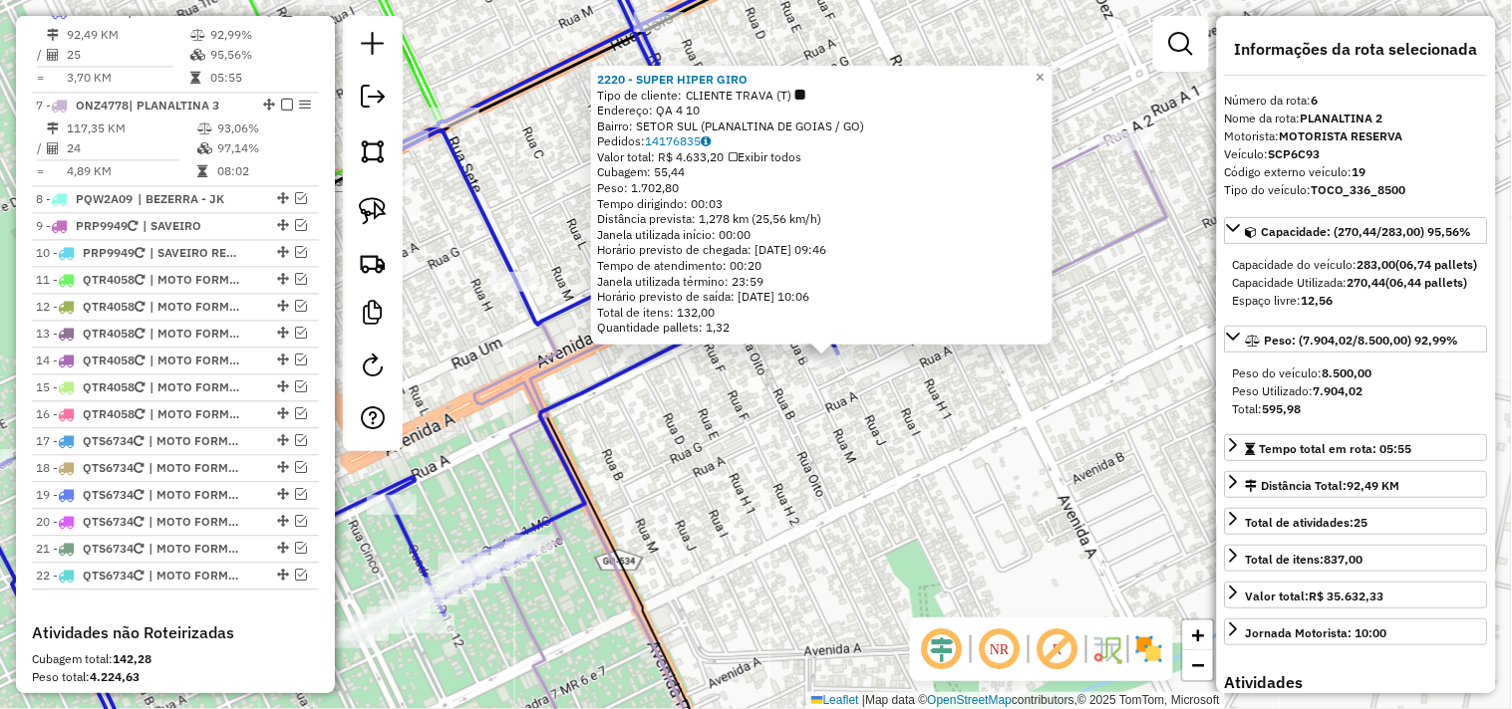
drag, startPoint x: 878, startPoint y: 498, endPoint x: 1007, endPoint y: 468, distance: 132.9
click at [1156, 499] on div "2220 - SUPER HIPER GIRO Tipo de cliente: CLIENTE TRAVA (T) Endereço: QA 4 10 Ba…" at bounding box center [756, 354] width 1512 height 709
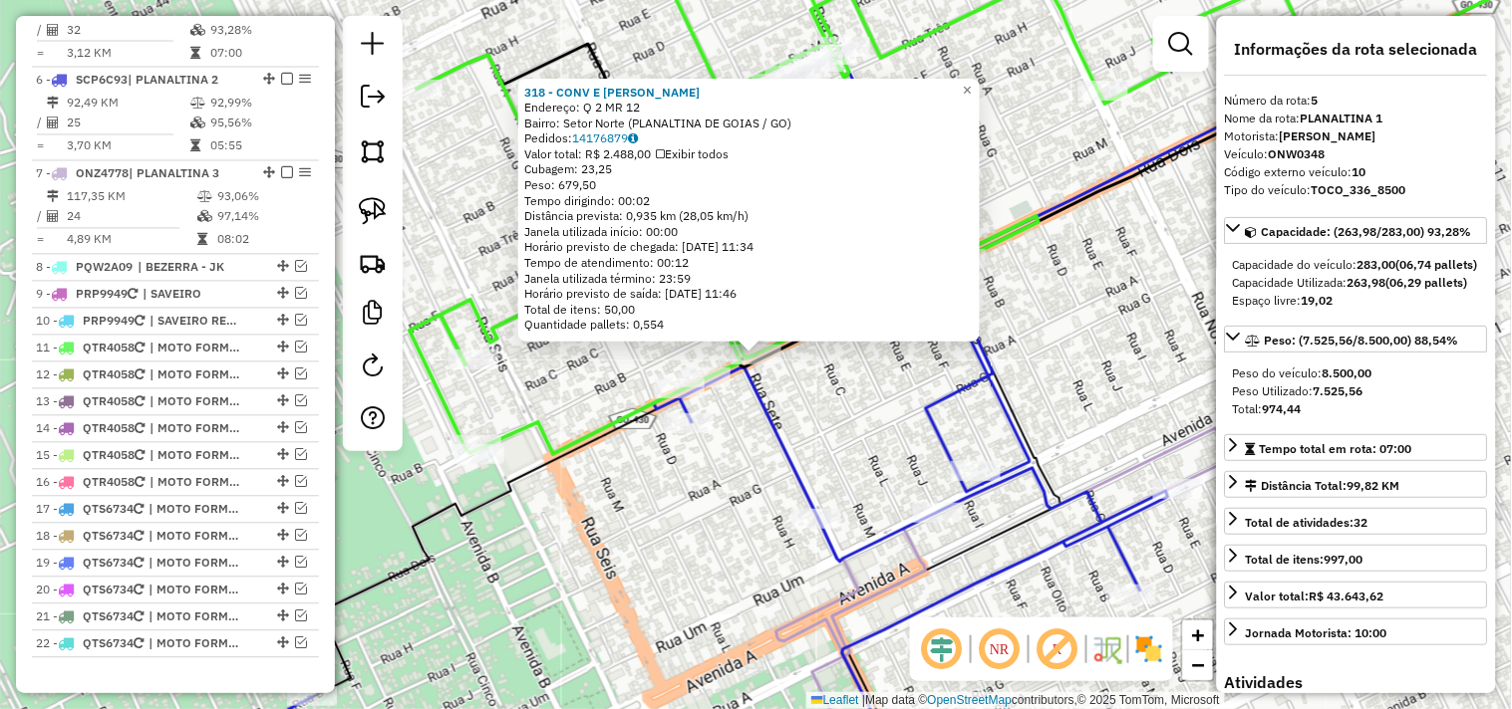
scroll to position [902, 0]
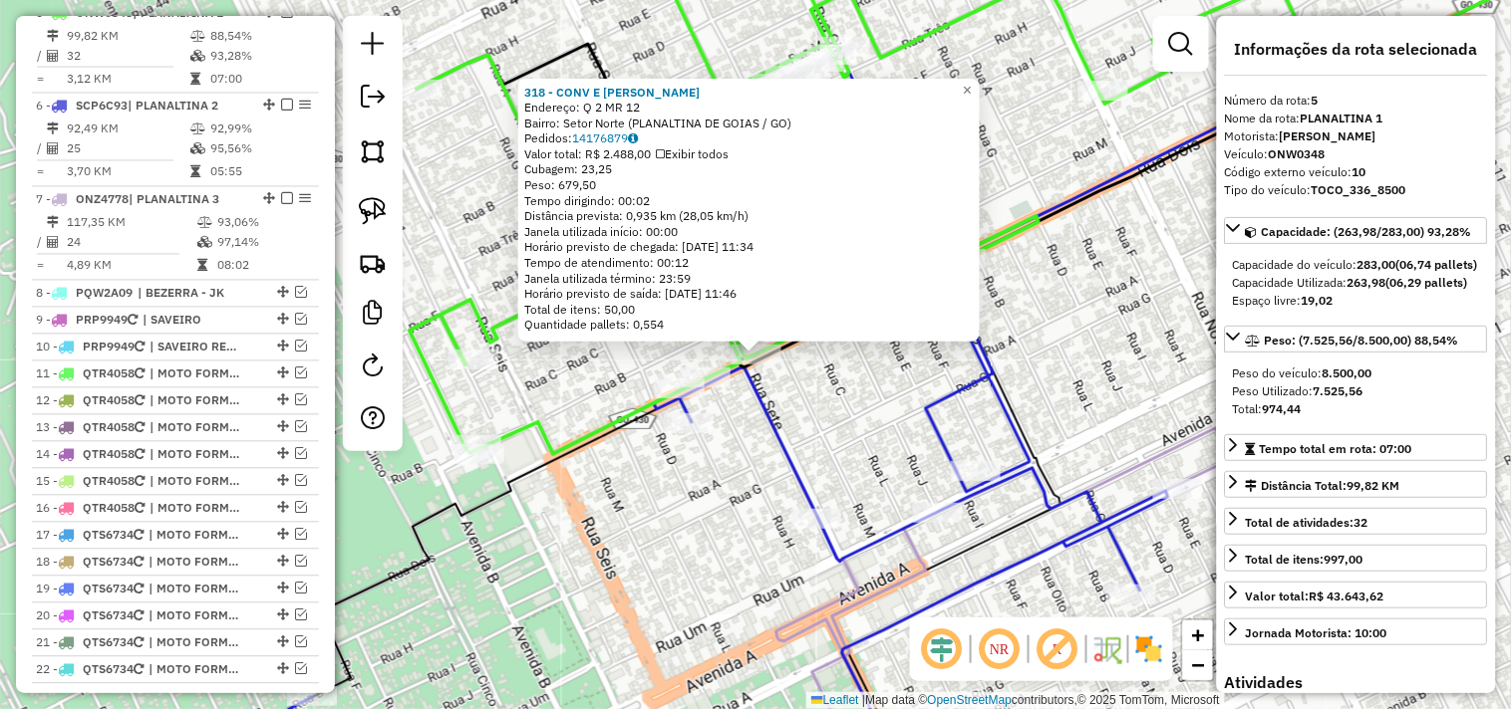
click at [1012, 383] on div "318 - CONV E DISTR PACHECO Endereço: Q 2 MR 12 Bairro: Setor Norte (PLANALTINA …" at bounding box center [756, 354] width 1512 height 709
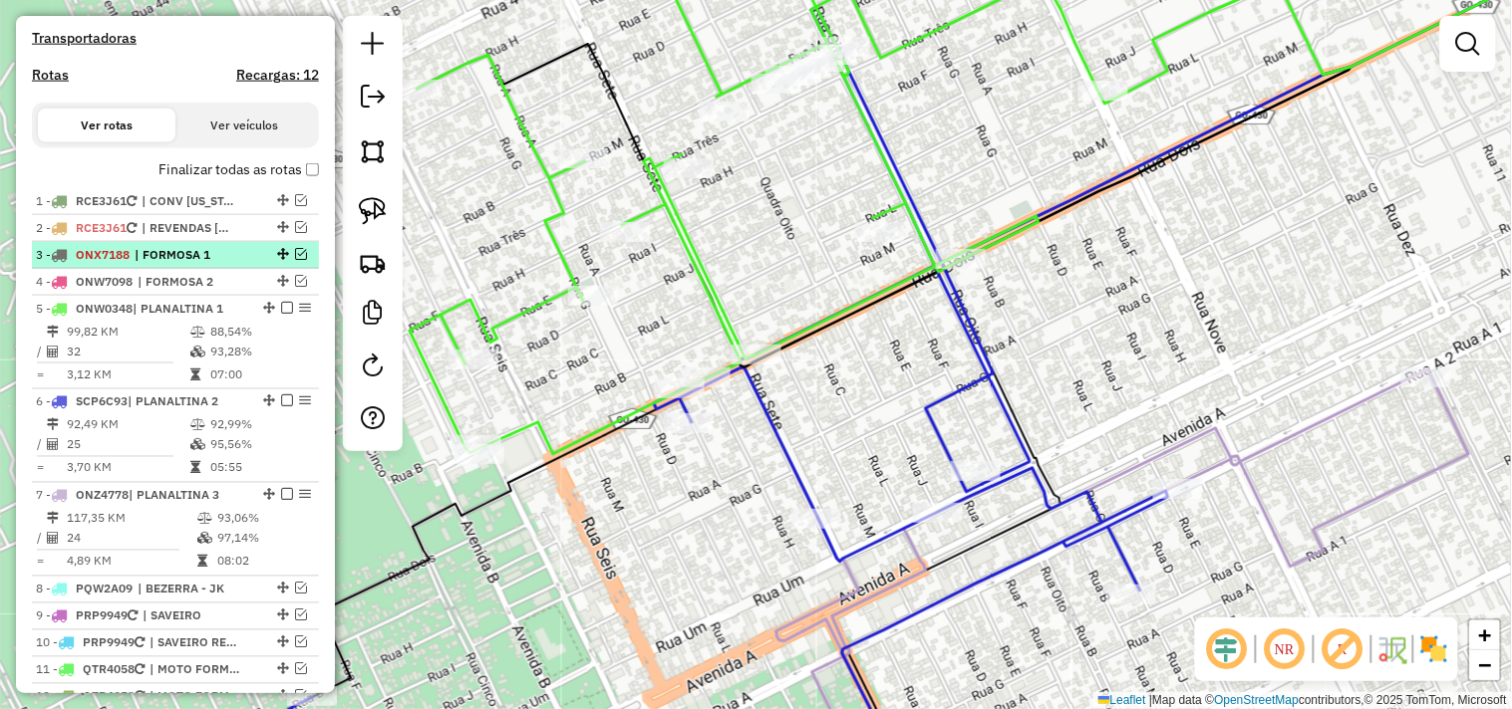
scroll to position [570, 0]
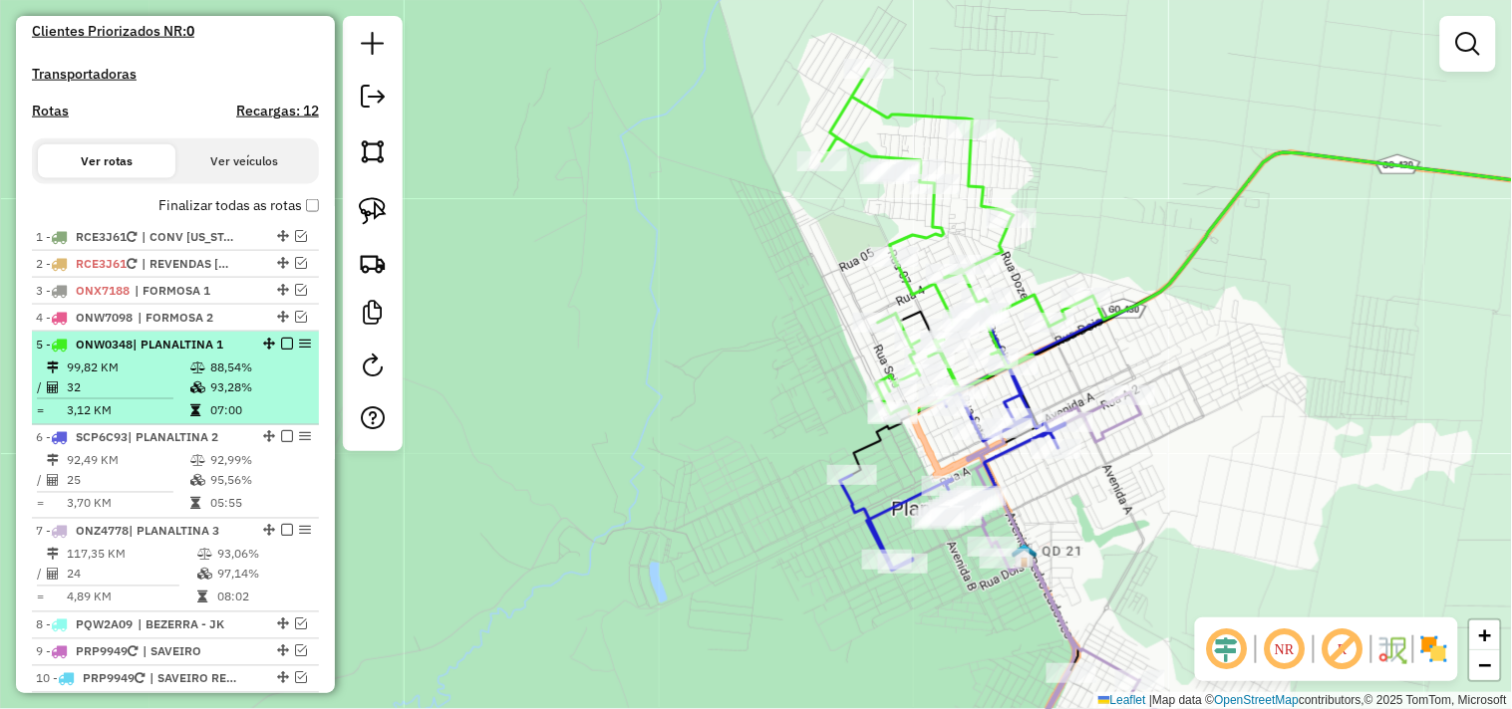
click at [160, 352] on span "| PLANALTINA 1" at bounding box center [178, 344] width 91 height 15
select select "*********"
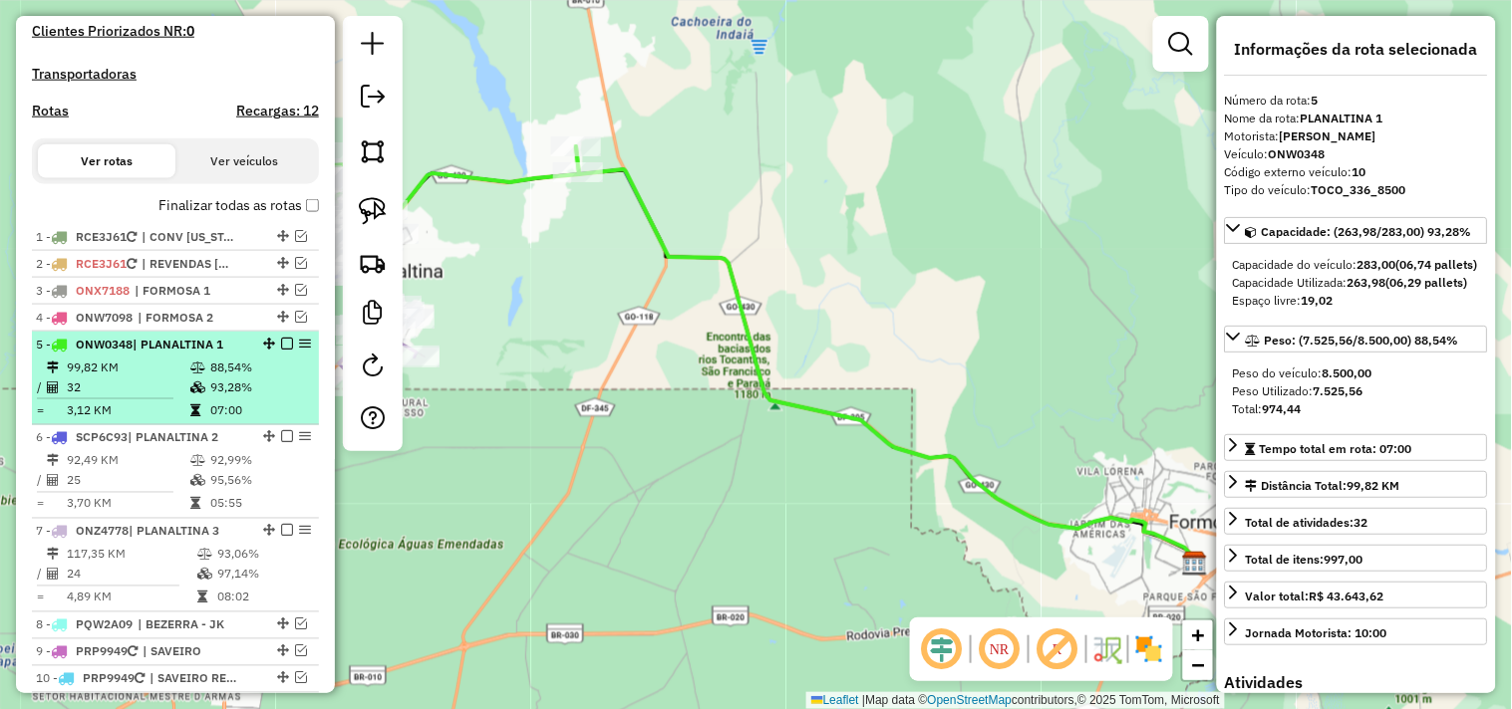
click at [283, 350] on em at bounding box center [287, 344] width 12 height 12
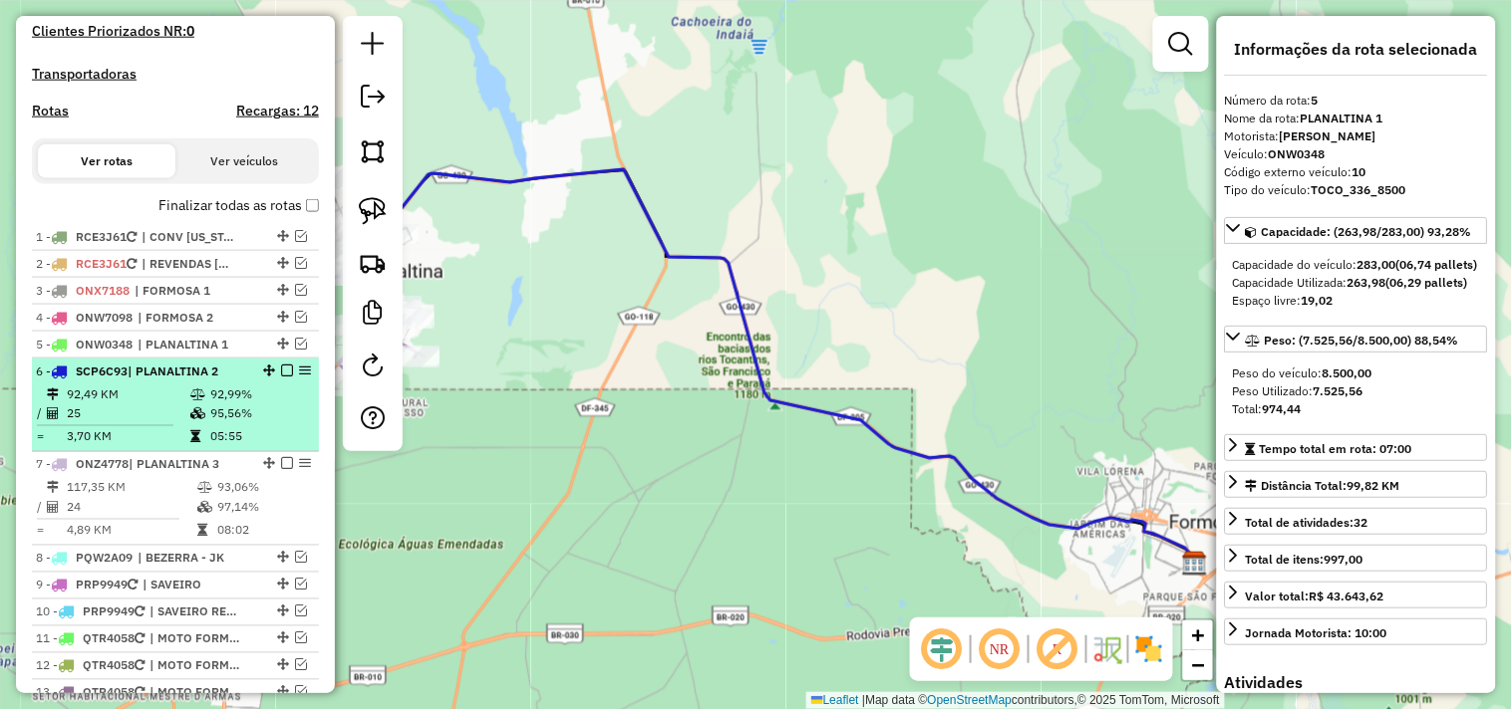
click at [206, 379] on span "| PLANALTINA 2" at bounding box center [173, 371] width 91 height 15
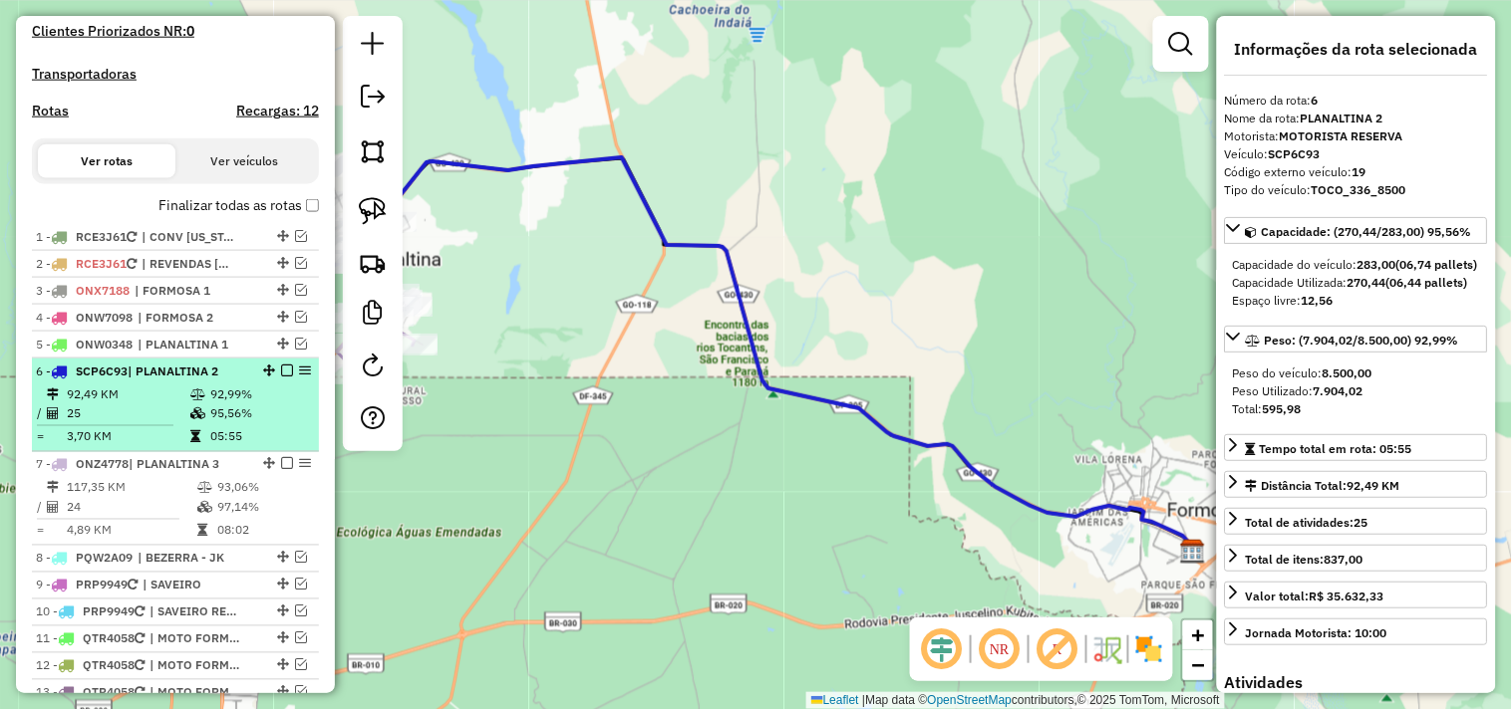
click at [287, 377] on div at bounding box center [281, 371] width 60 height 12
click at [281, 377] on em at bounding box center [287, 371] width 12 height 12
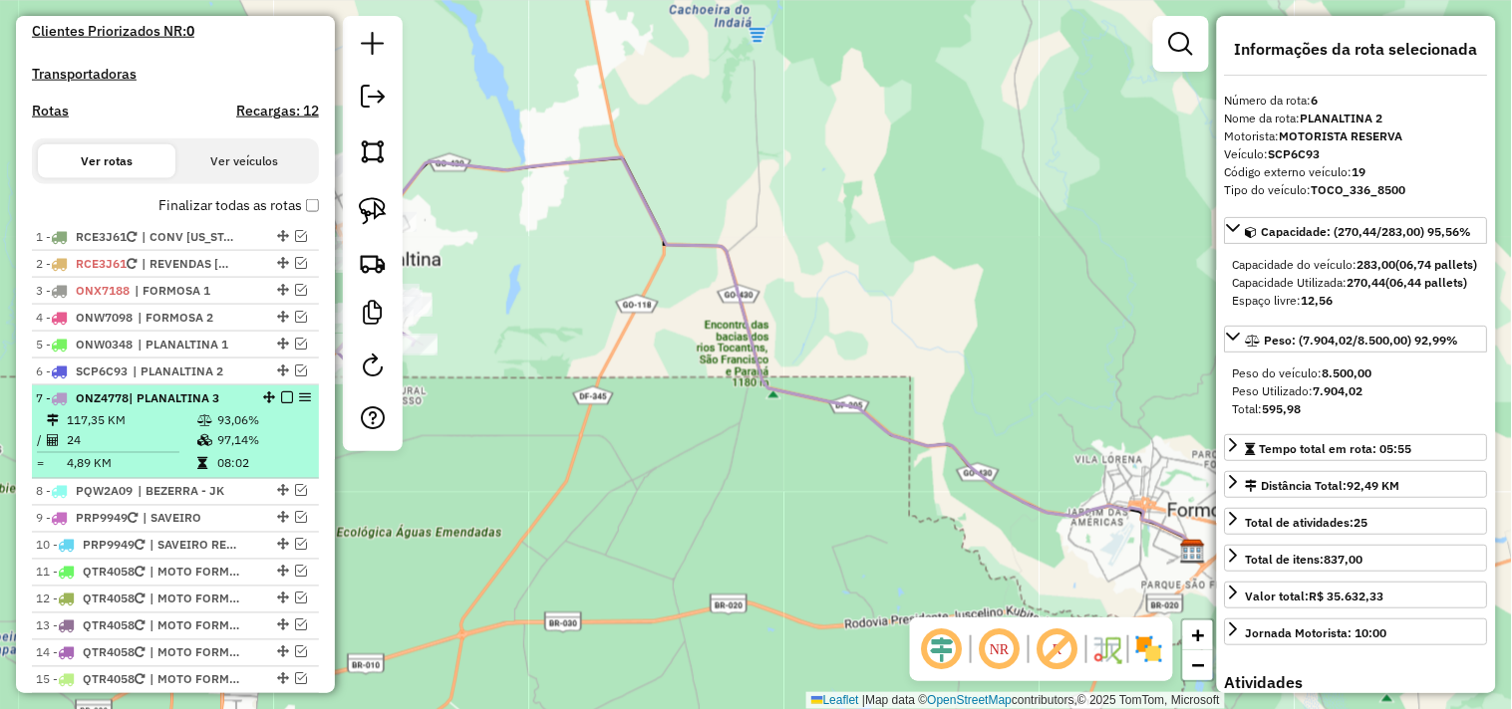
click at [214, 406] on span "| PLANALTINA 3" at bounding box center [174, 398] width 91 height 15
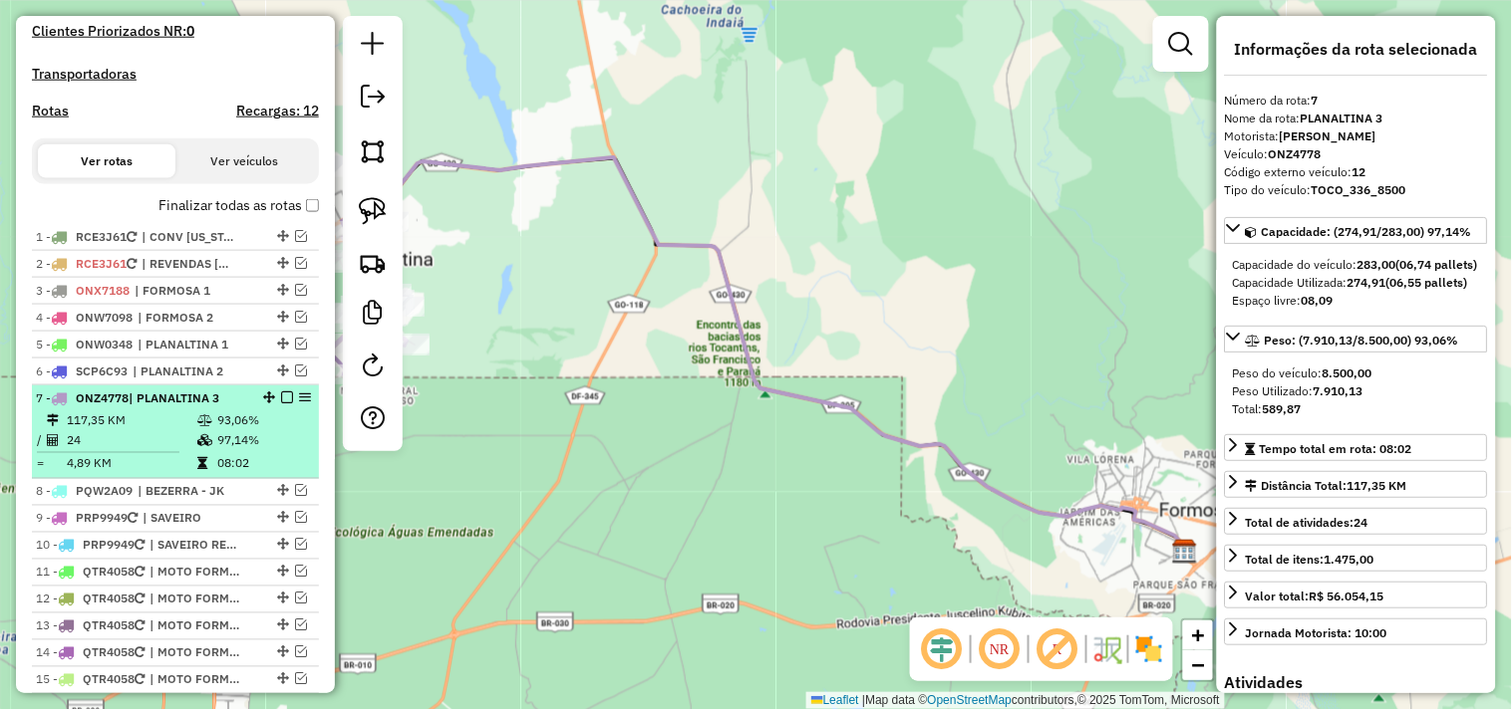
click at [281, 404] on em at bounding box center [287, 398] width 12 height 12
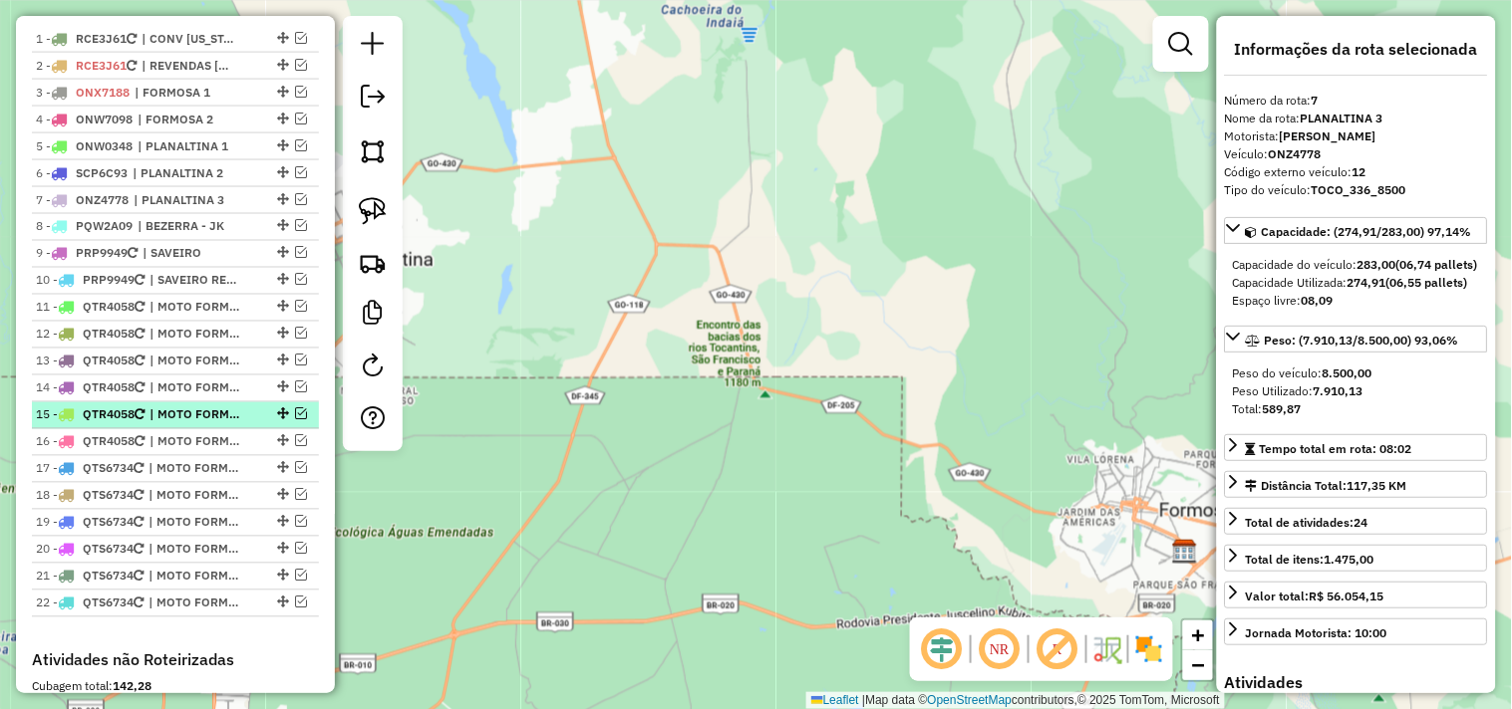
scroll to position [791, 0]
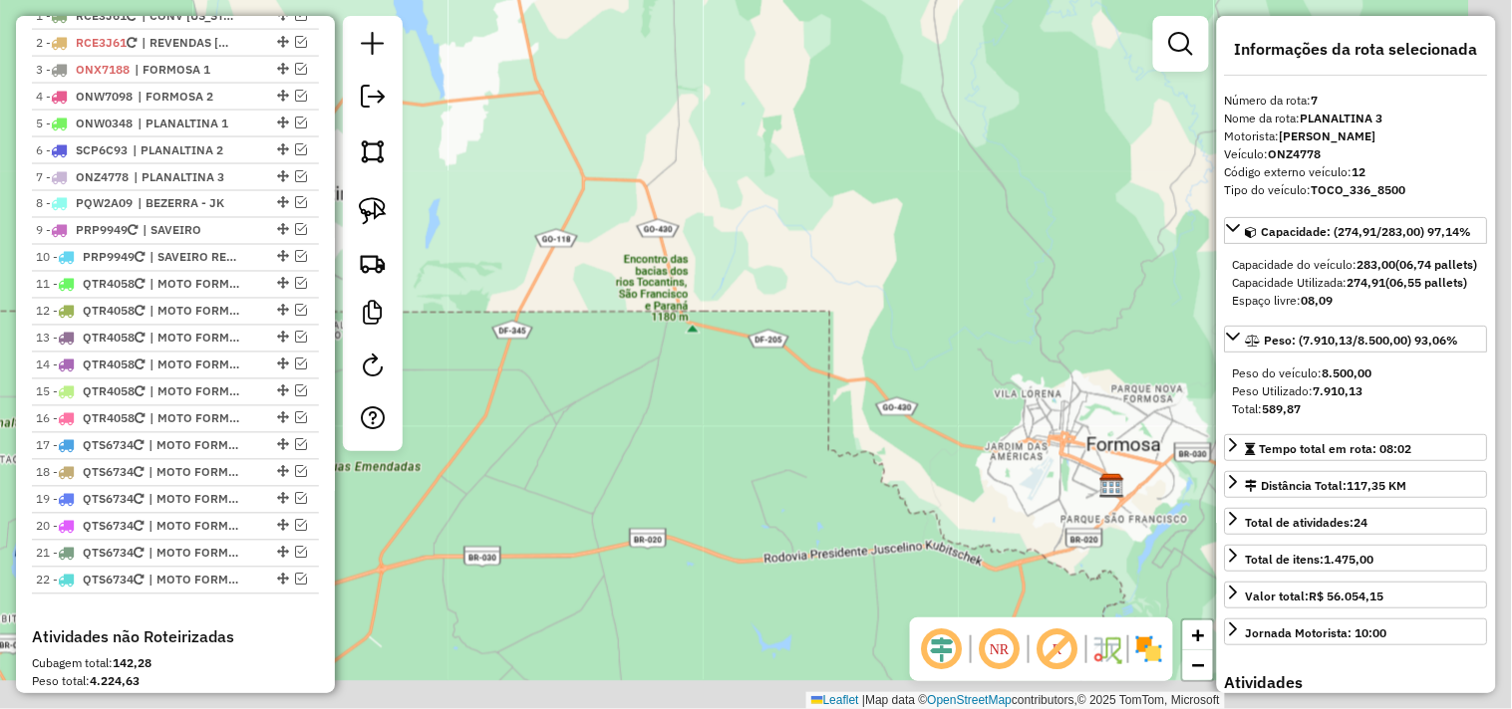
drag, startPoint x: 952, startPoint y: 434, endPoint x: 615, endPoint y: 242, distance: 387.8
click at [784, 305] on div "Janela de atendimento Grade de atendimento Capacidade Transportadoras Veículos …" at bounding box center [756, 354] width 1512 height 709
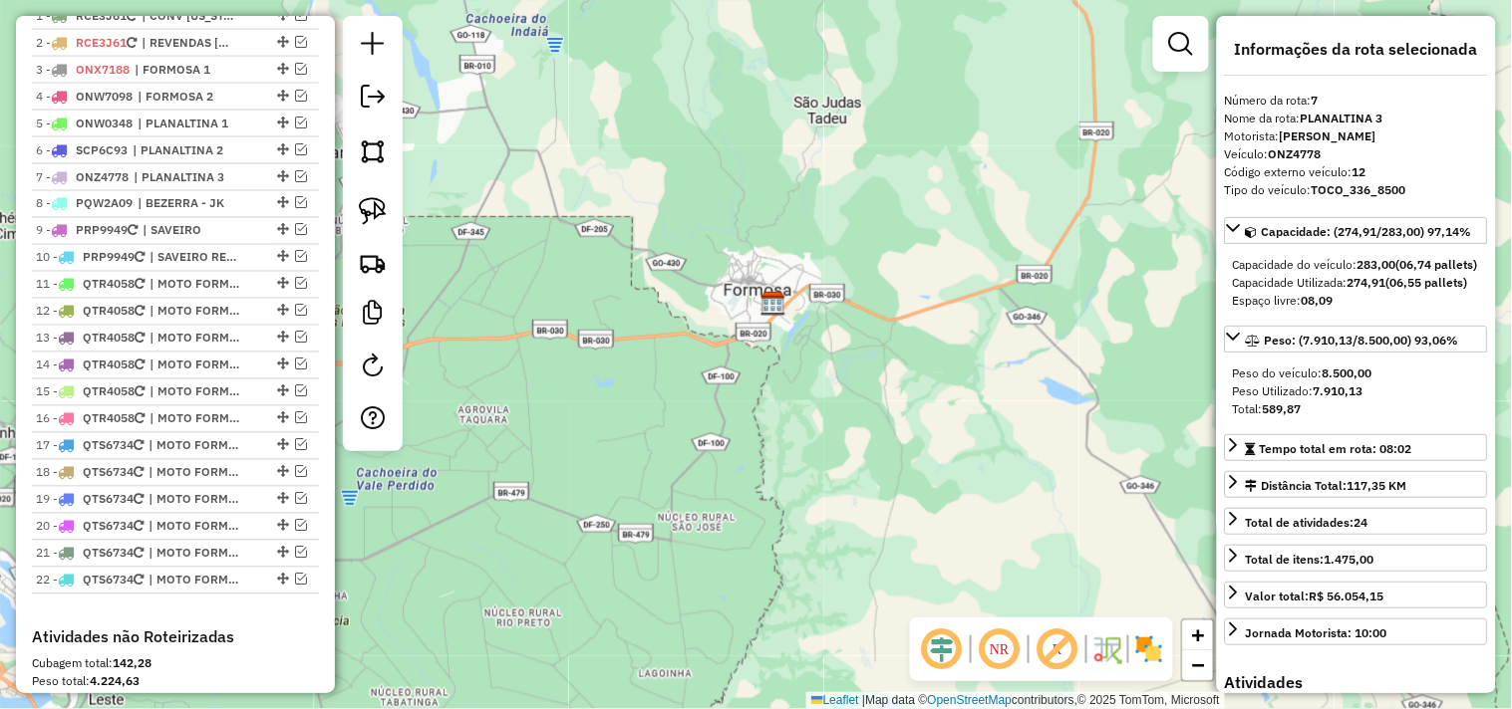
drag, startPoint x: 622, startPoint y: 250, endPoint x: 824, endPoint y: 417, distance: 261.9
click at [824, 417] on div "Janela de atendimento Grade de atendimento Capacidade Transportadoras Veículos …" at bounding box center [756, 354] width 1512 height 709
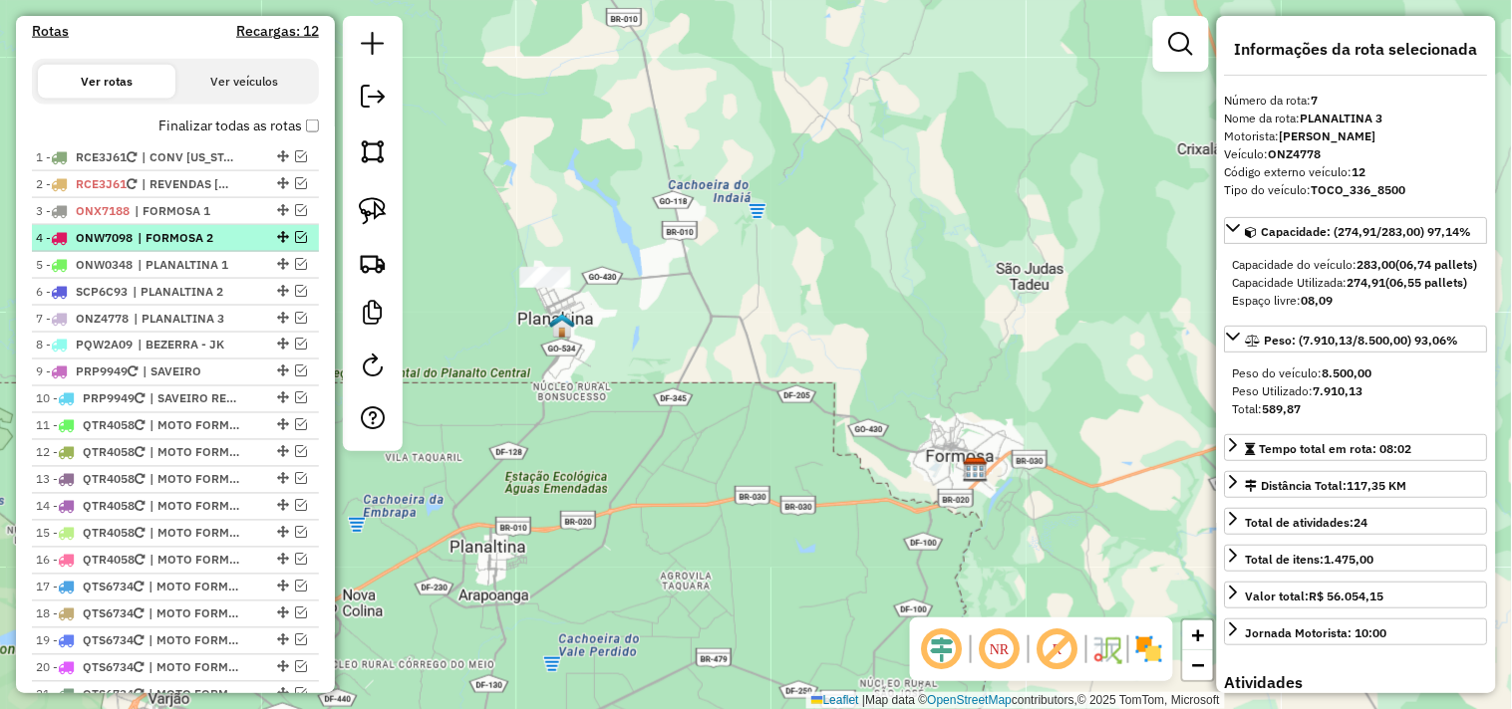
scroll to position [681, 0]
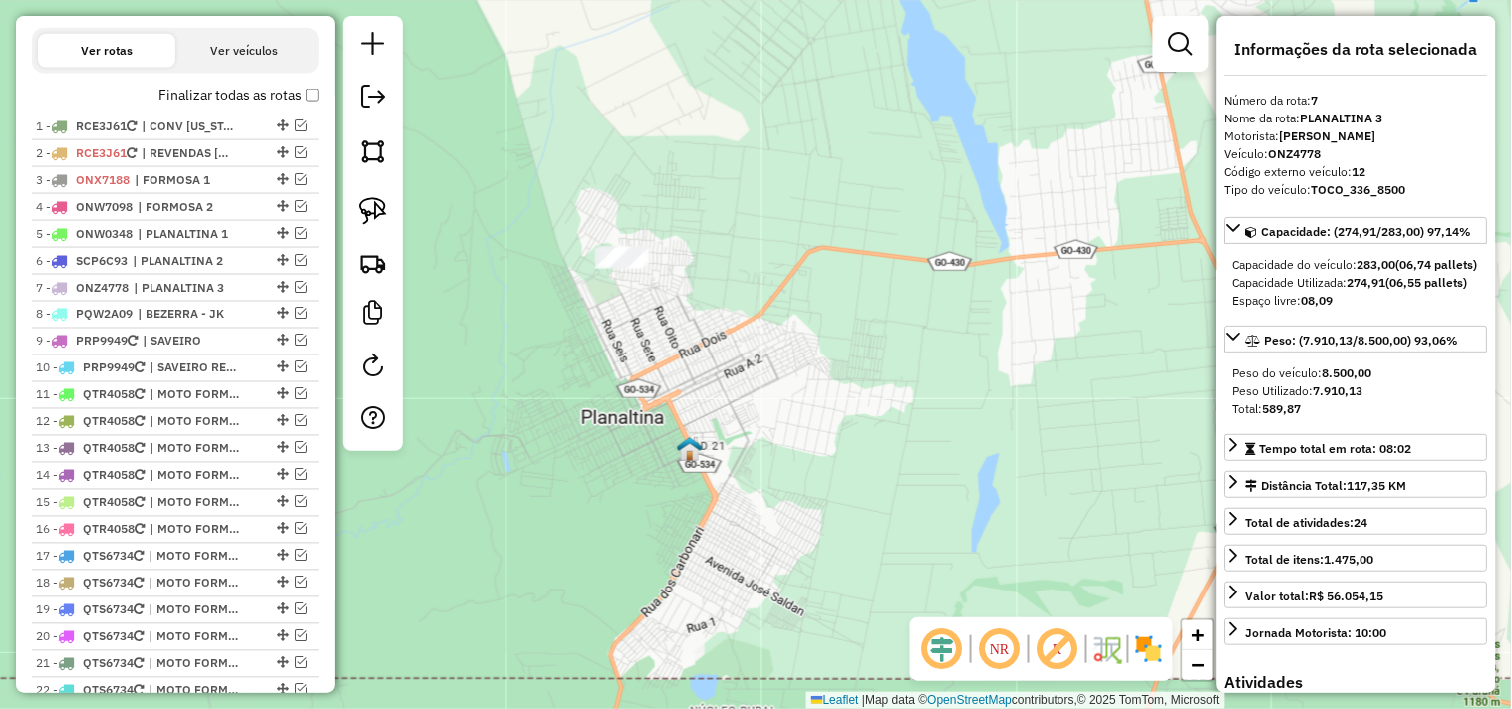
drag, startPoint x: 585, startPoint y: 236, endPoint x: 553, endPoint y: 344, distance: 112.2
click at [553, 344] on div "Janela de atendimento Grade de atendimento Capacidade Transportadoras Veículos …" at bounding box center [756, 354] width 1512 height 709
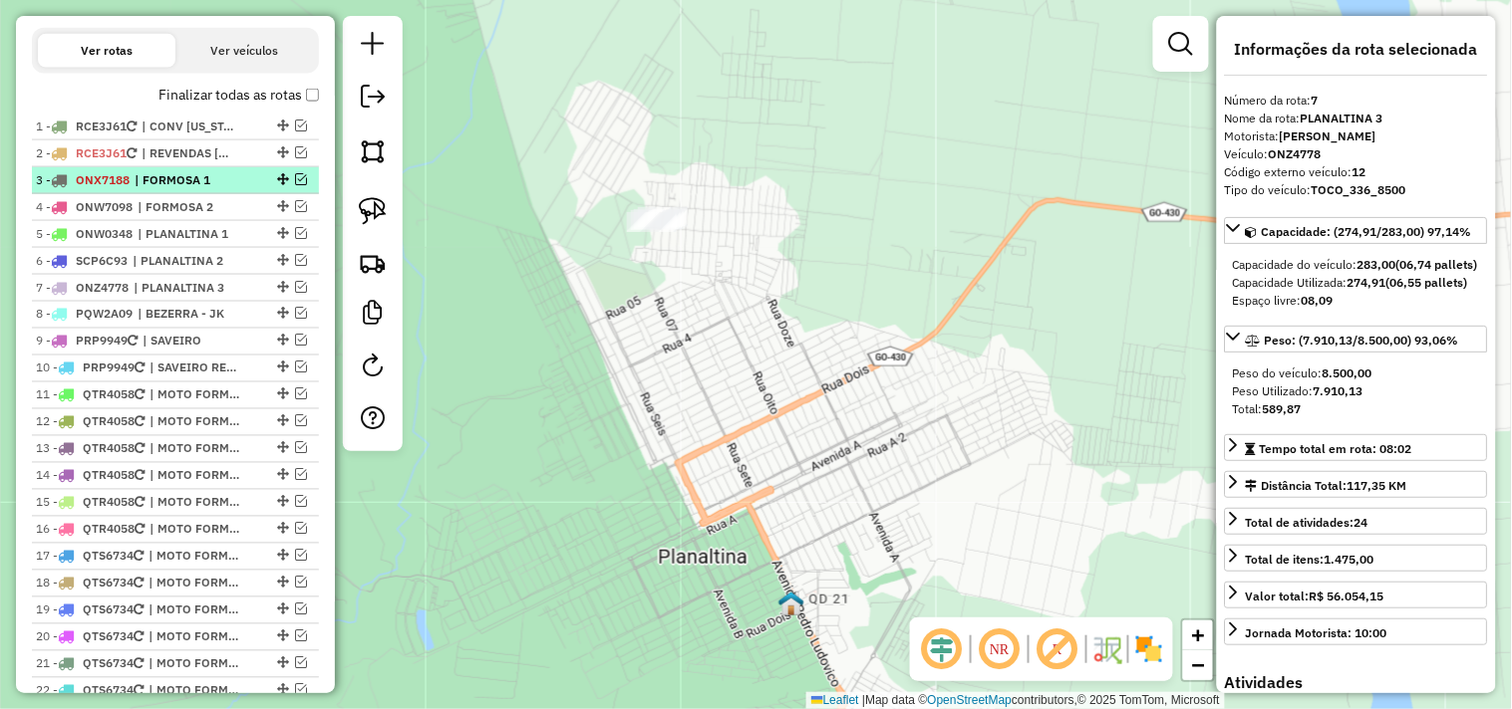
click at [299, 185] on em at bounding box center [301, 179] width 12 height 12
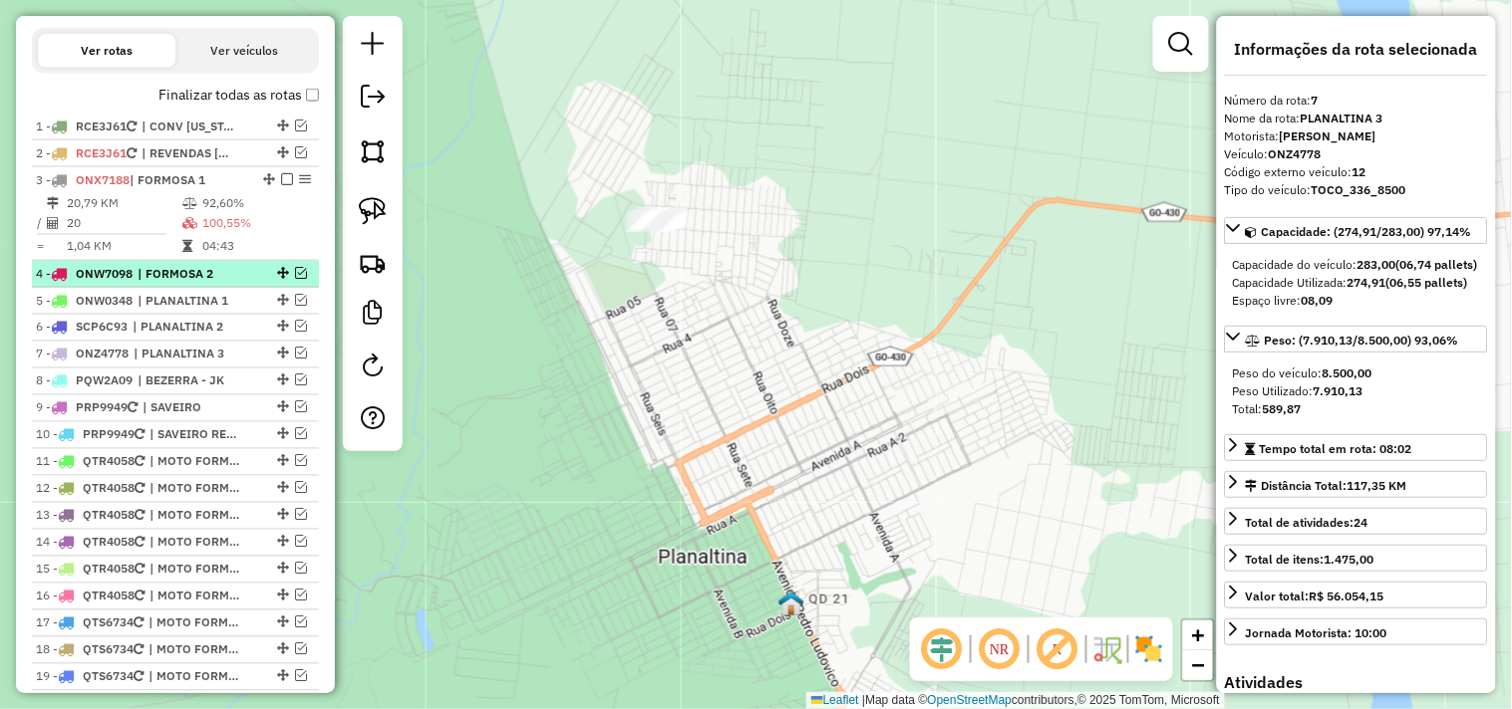
click at [295, 279] on em at bounding box center [301, 273] width 12 height 12
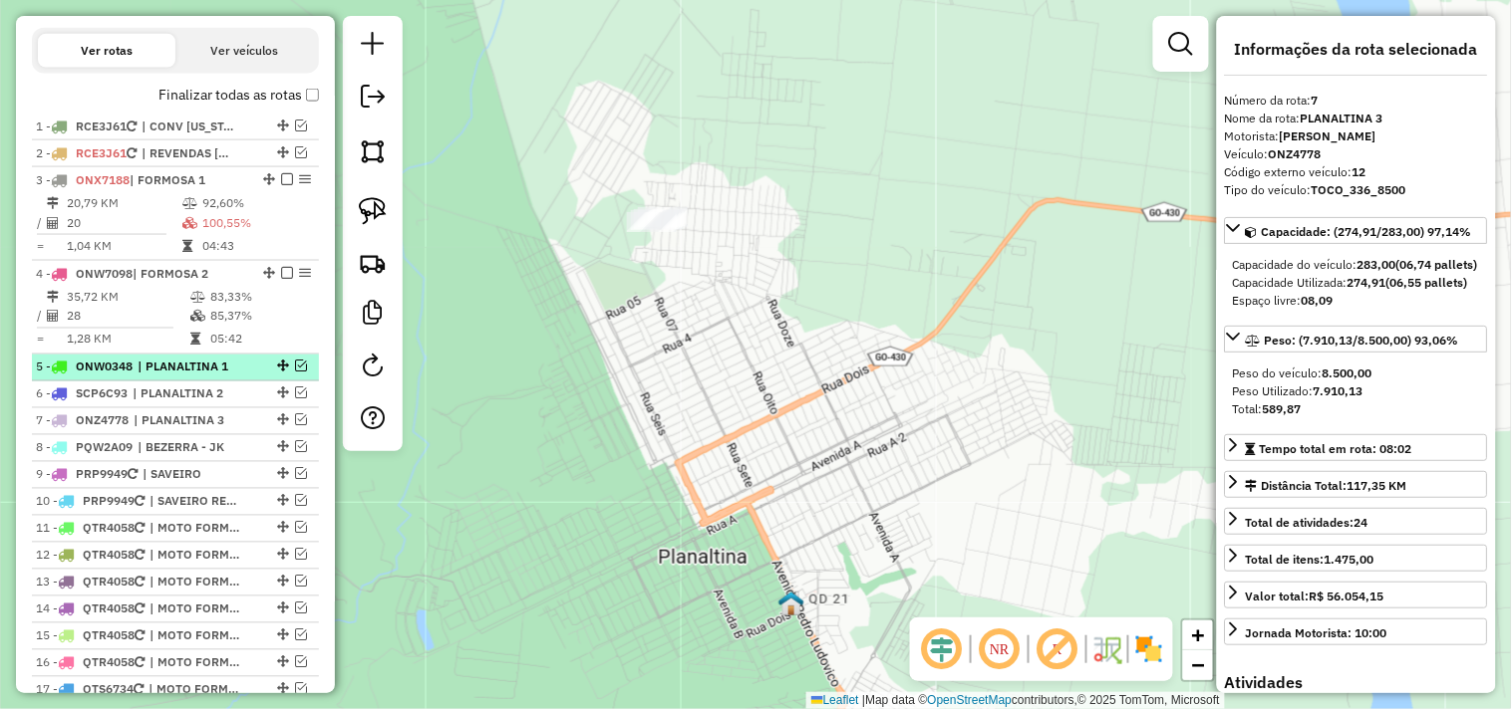
click at [299, 373] on em at bounding box center [301, 367] width 12 height 12
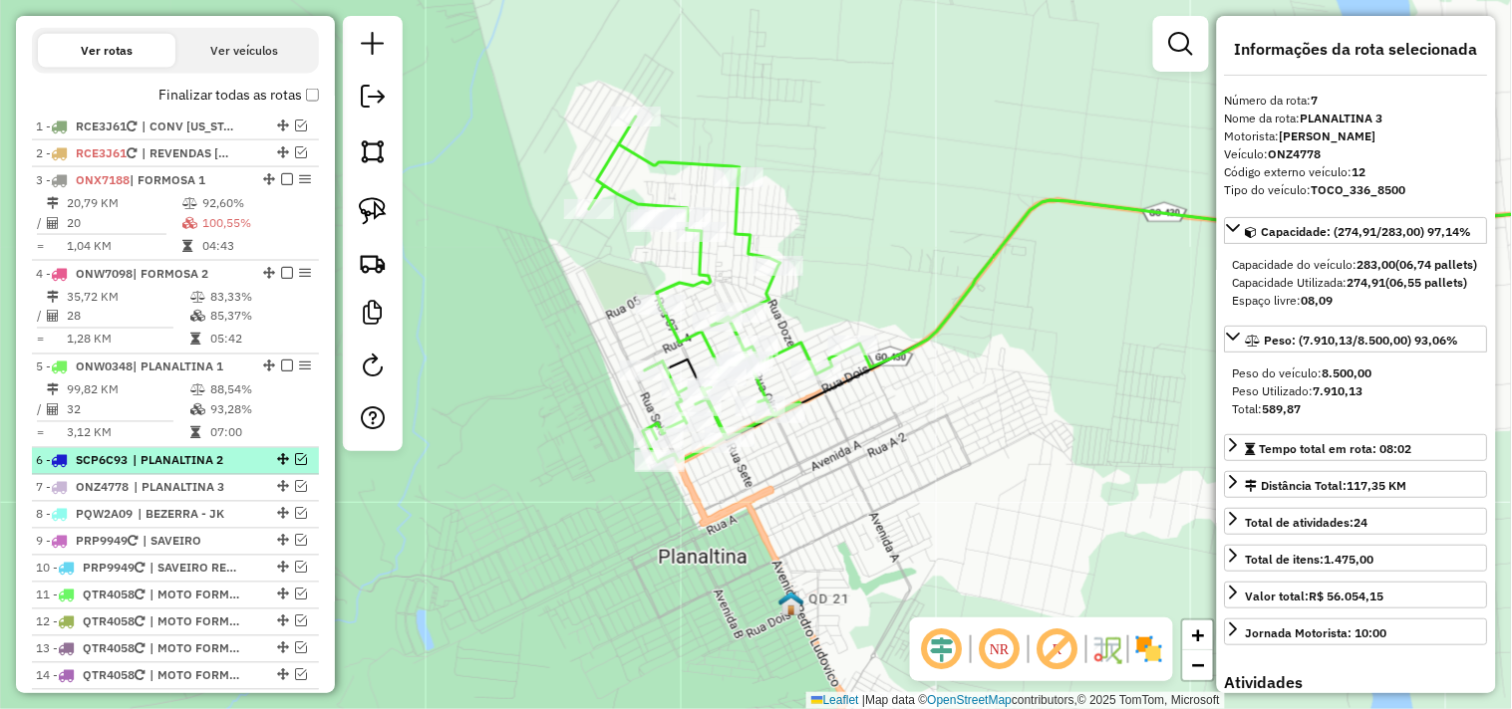
click at [295, 466] on em at bounding box center [301, 460] width 12 height 12
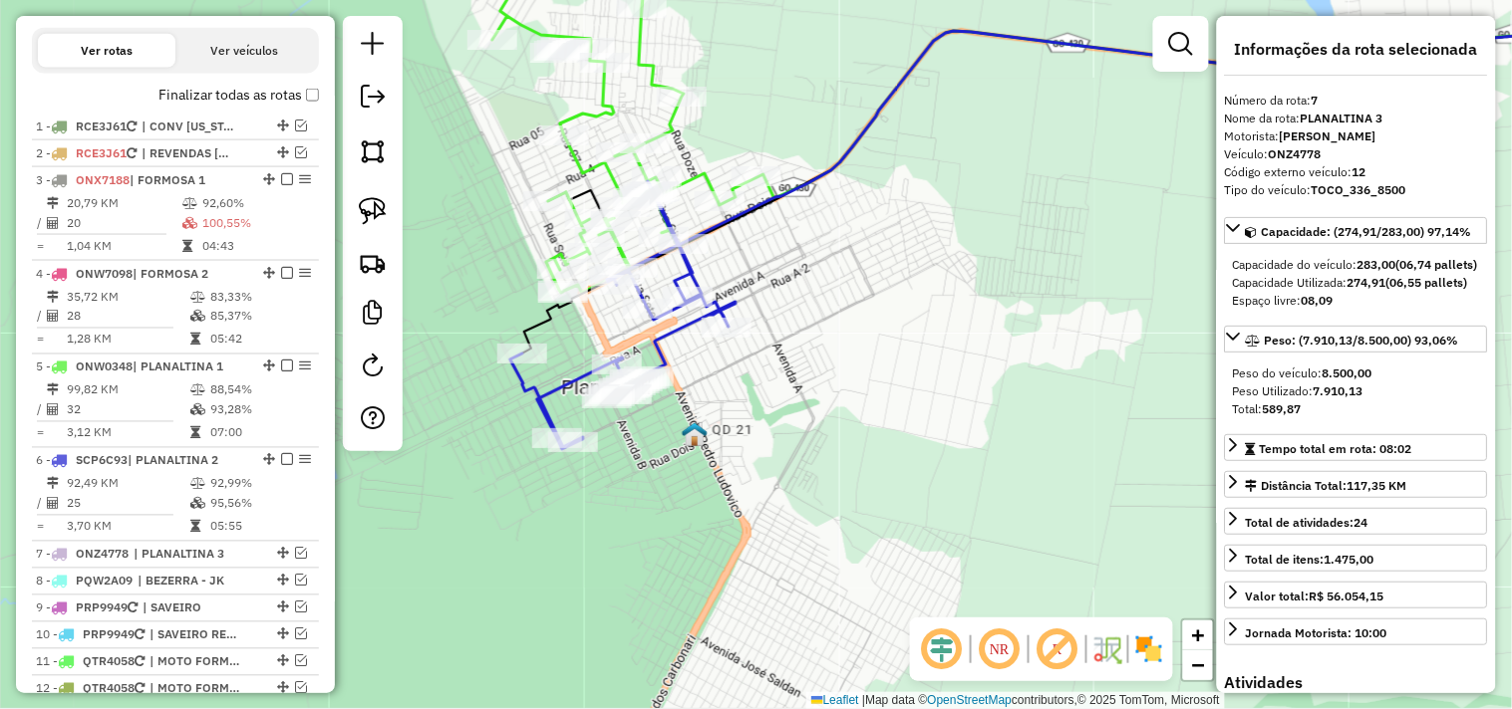
drag, startPoint x: 464, startPoint y: 372, endPoint x: 425, endPoint y: 236, distance: 141.0
click at [421, 237] on div "Janela de atendimento Grade de atendimento Capacidade Transportadoras Veículos …" at bounding box center [756, 354] width 1512 height 709
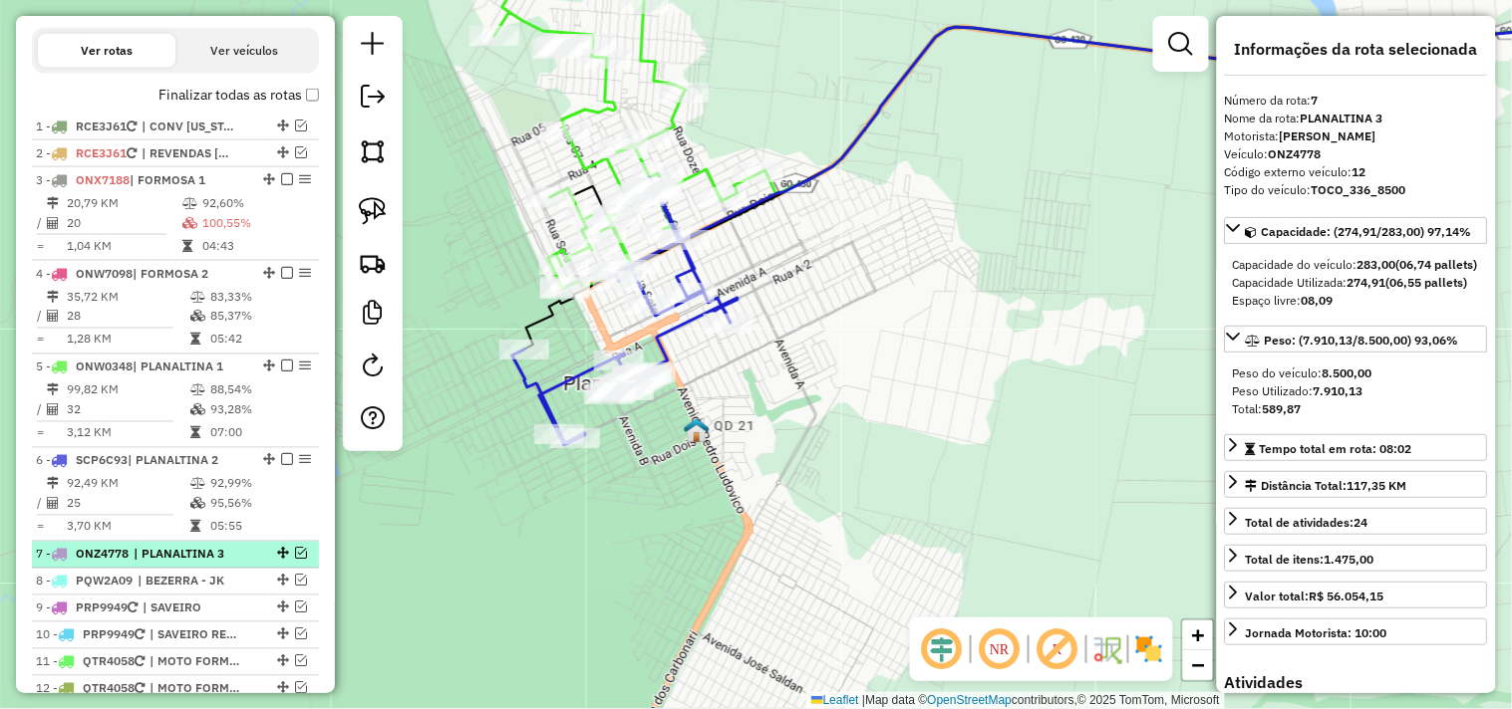
click at [295, 560] on em at bounding box center [301, 554] width 12 height 12
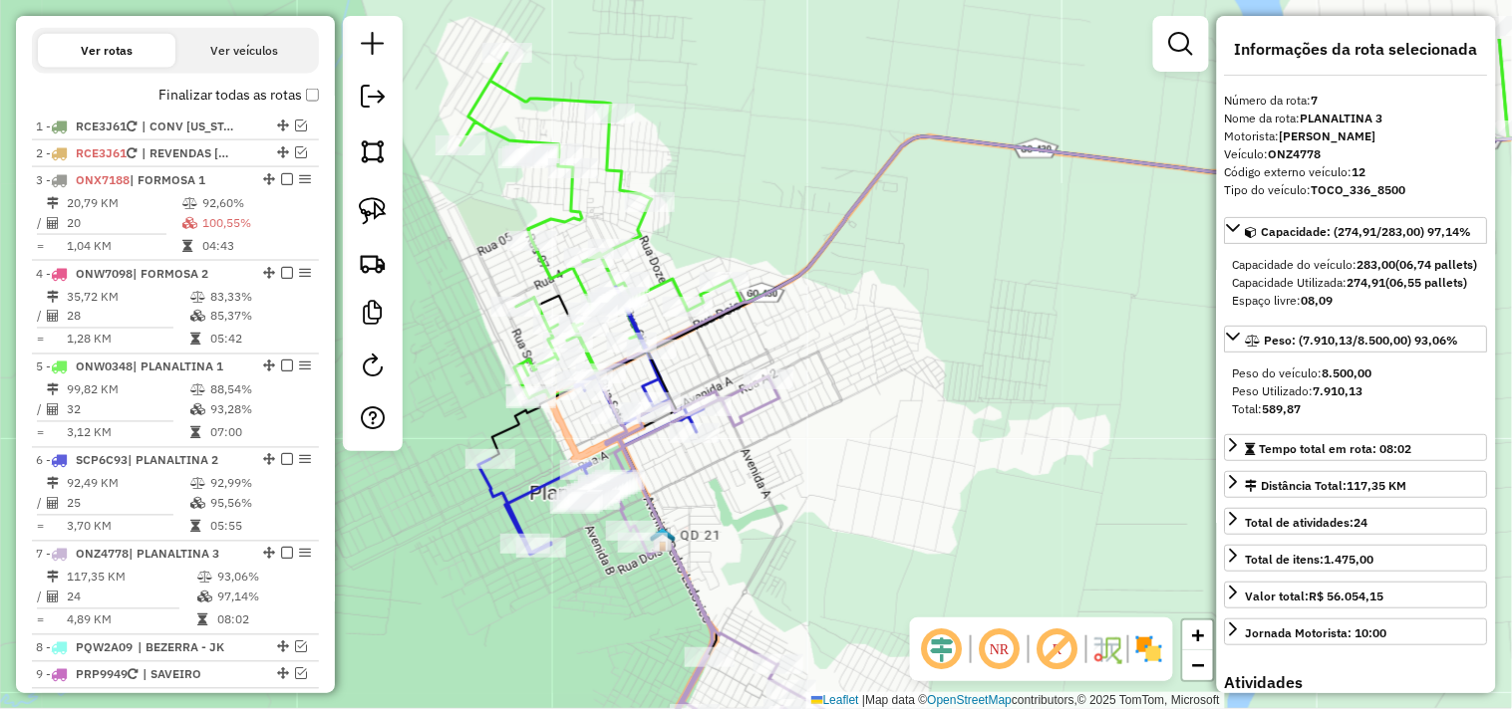
drag, startPoint x: 485, startPoint y: 624, endPoint x: 491, endPoint y: 656, distance: 32.4
click at [491, 656] on div "Janela de atendimento Grade de atendimento Capacidade Transportadoras Veículos …" at bounding box center [756, 354] width 1512 height 709
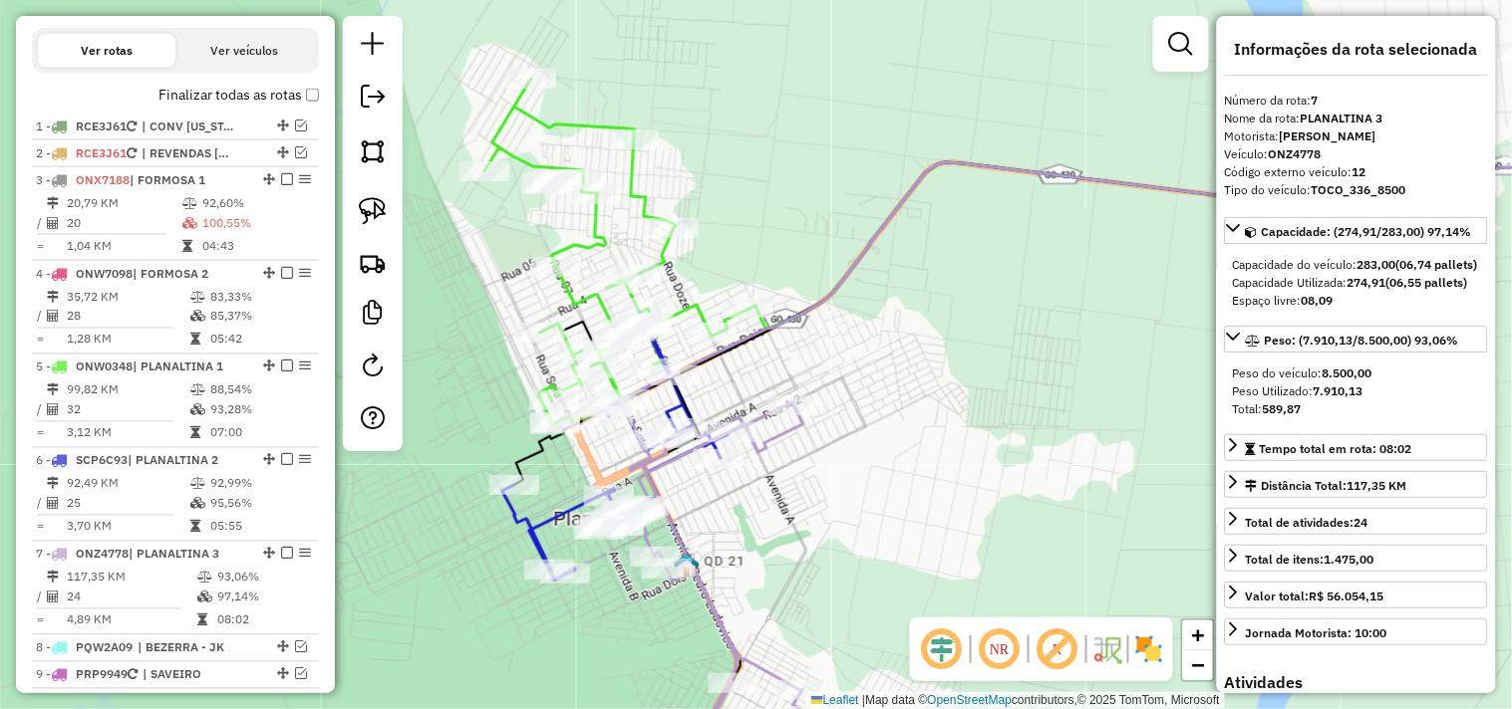
drag, startPoint x: 890, startPoint y: 300, endPoint x: 938, endPoint y: 332, distance: 57.5
click at [938, 332] on div "Janela de atendimento Grade de atendimento Capacidade Transportadoras Veículos …" at bounding box center [756, 354] width 1512 height 709
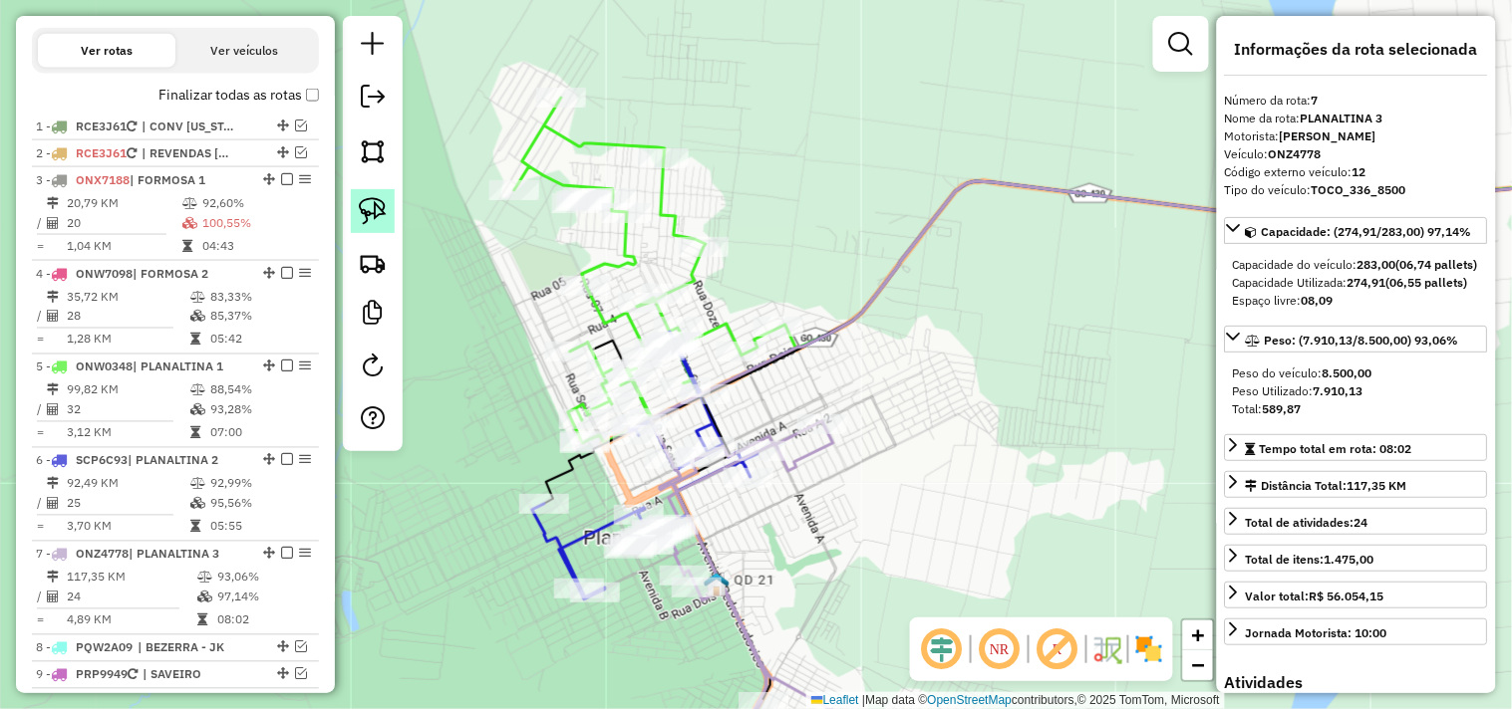
click at [379, 222] on img at bounding box center [373, 211] width 28 height 28
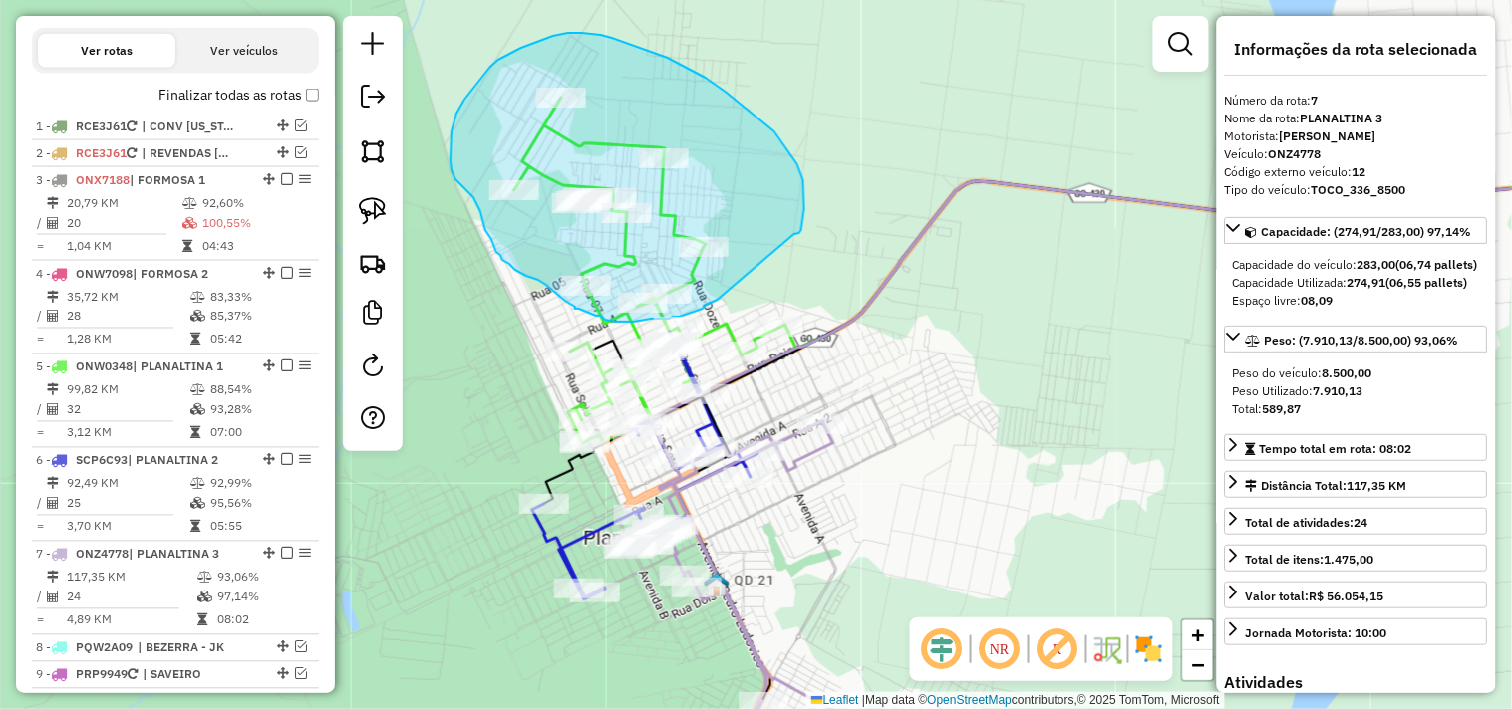
drag, startPoint x: 802, startPoint y: 226, endPoint x: 721, endPoint y: 297, distance: 107.3
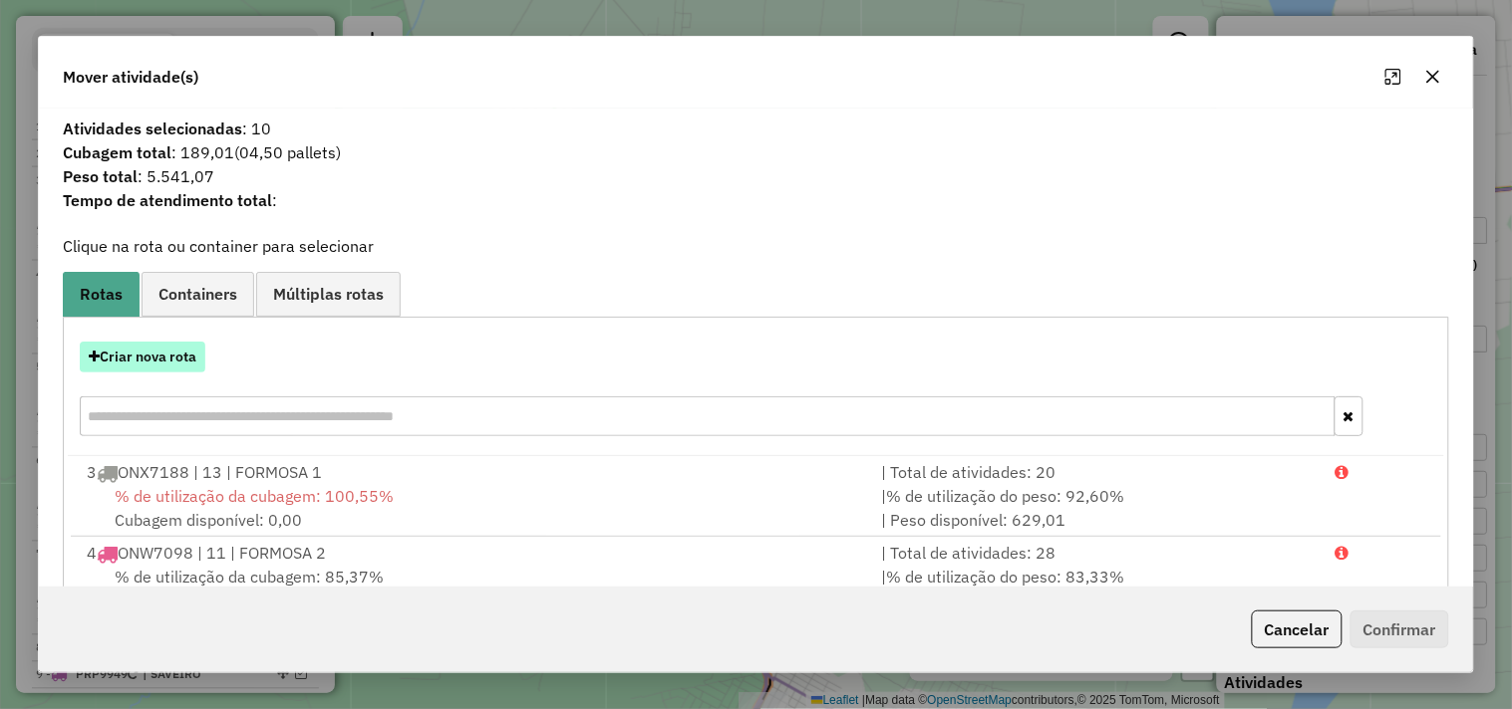
click at [184, 349] on button "Criar nova rota" at bounding box center [143, 357] width 126 height 31
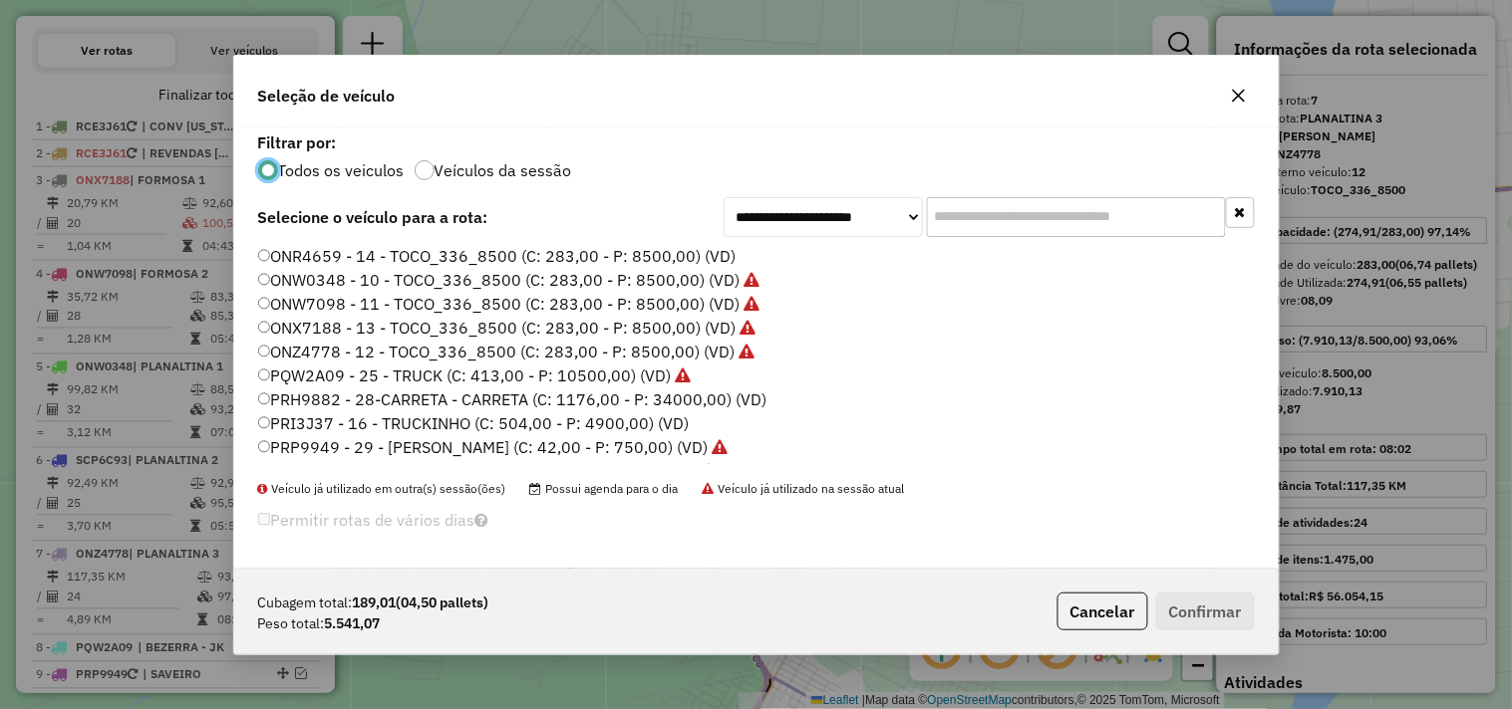
scroll to position [11, 5]
click at [599, 250] on label "ONR4659 - 14 - TOCO_336_8500 (C: 283,00 - P: 8500,00) (VD)" at bounding box center [497, 256] width 478 height 24
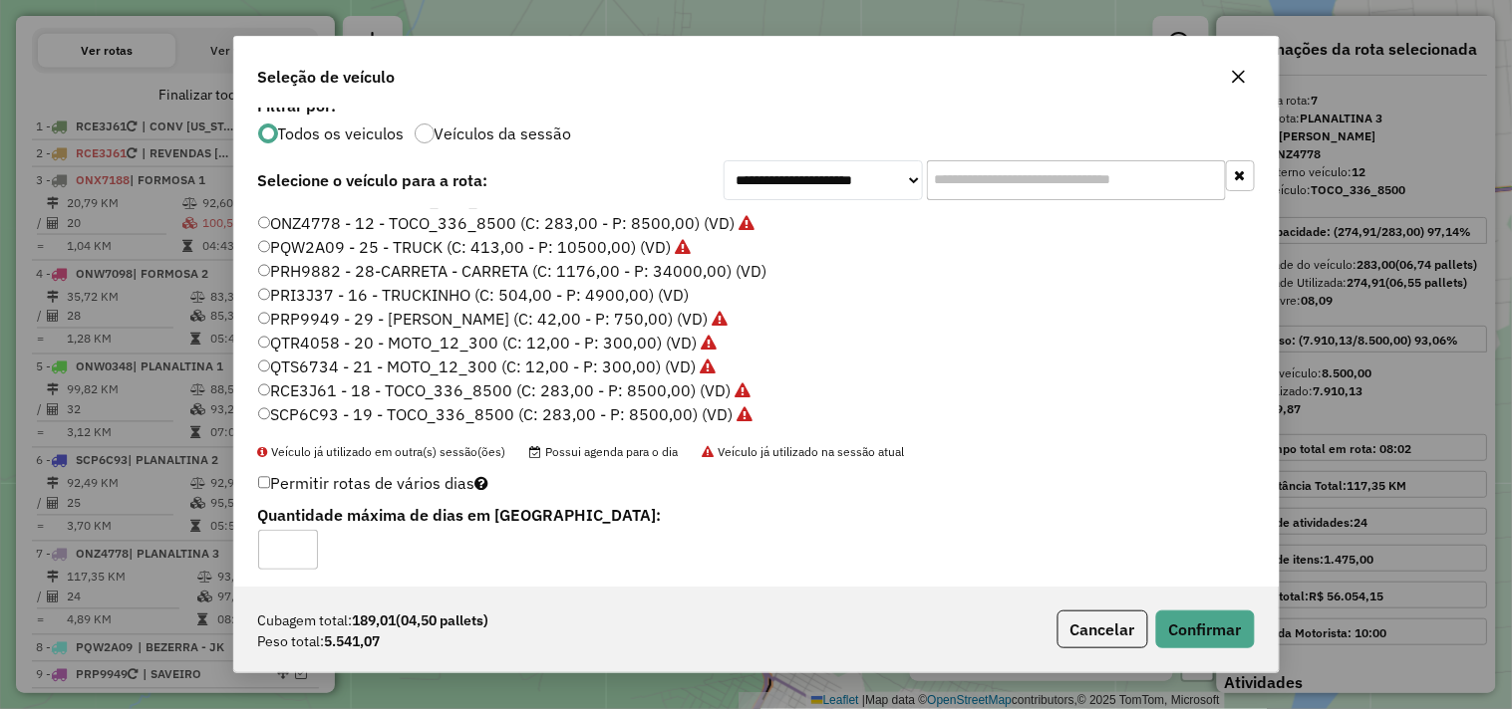
scroll to position [24, 0]
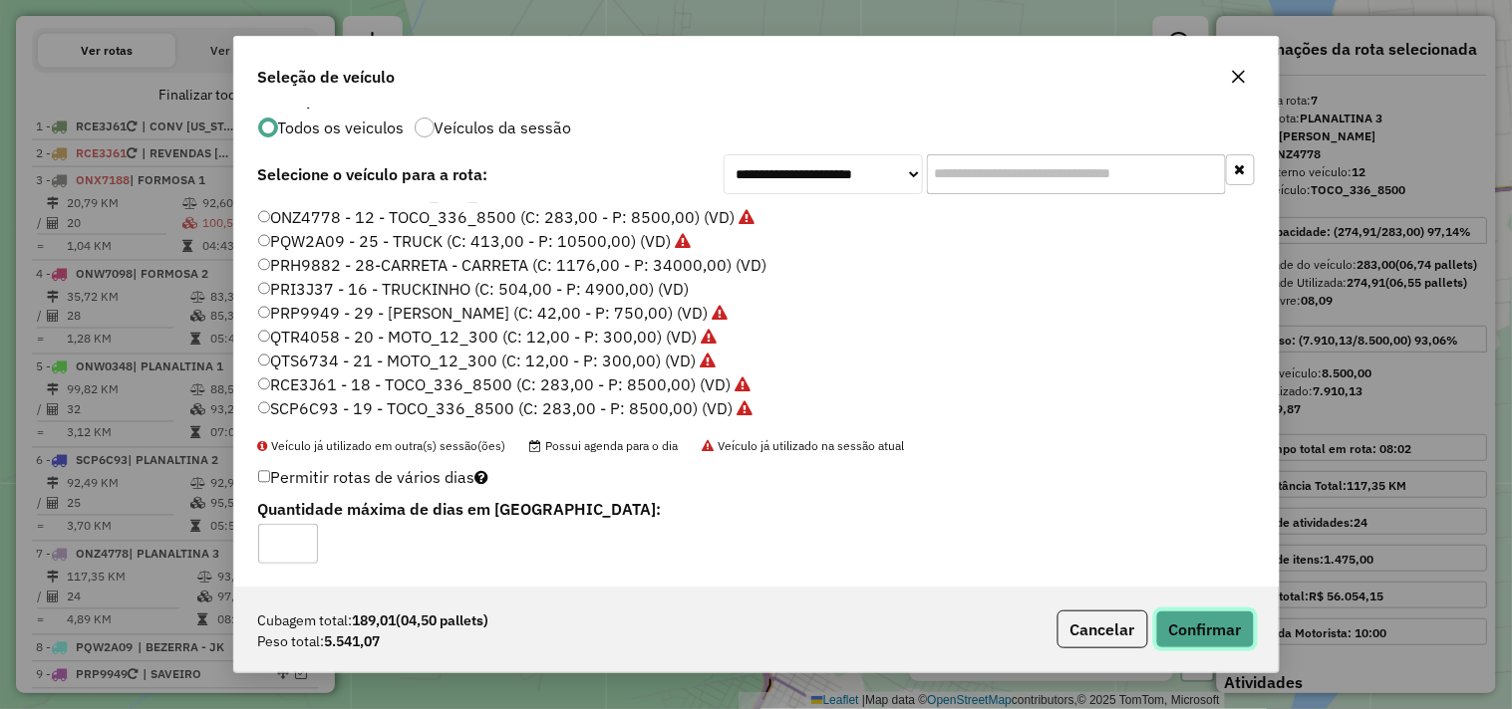
click at [1232, 633] on button "Confirmar" at bounding box center [1205, 630] width 99 height 38
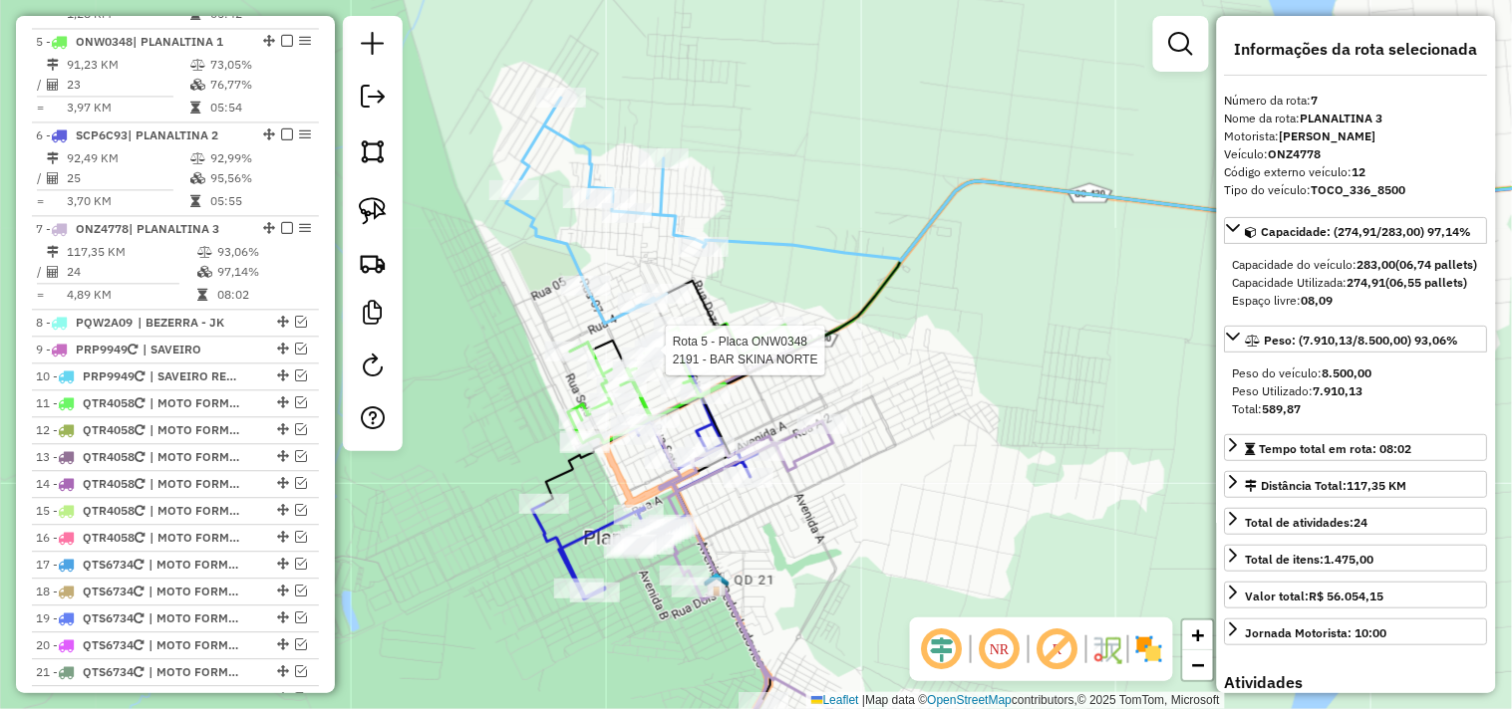
scroll to position [1217, 0]
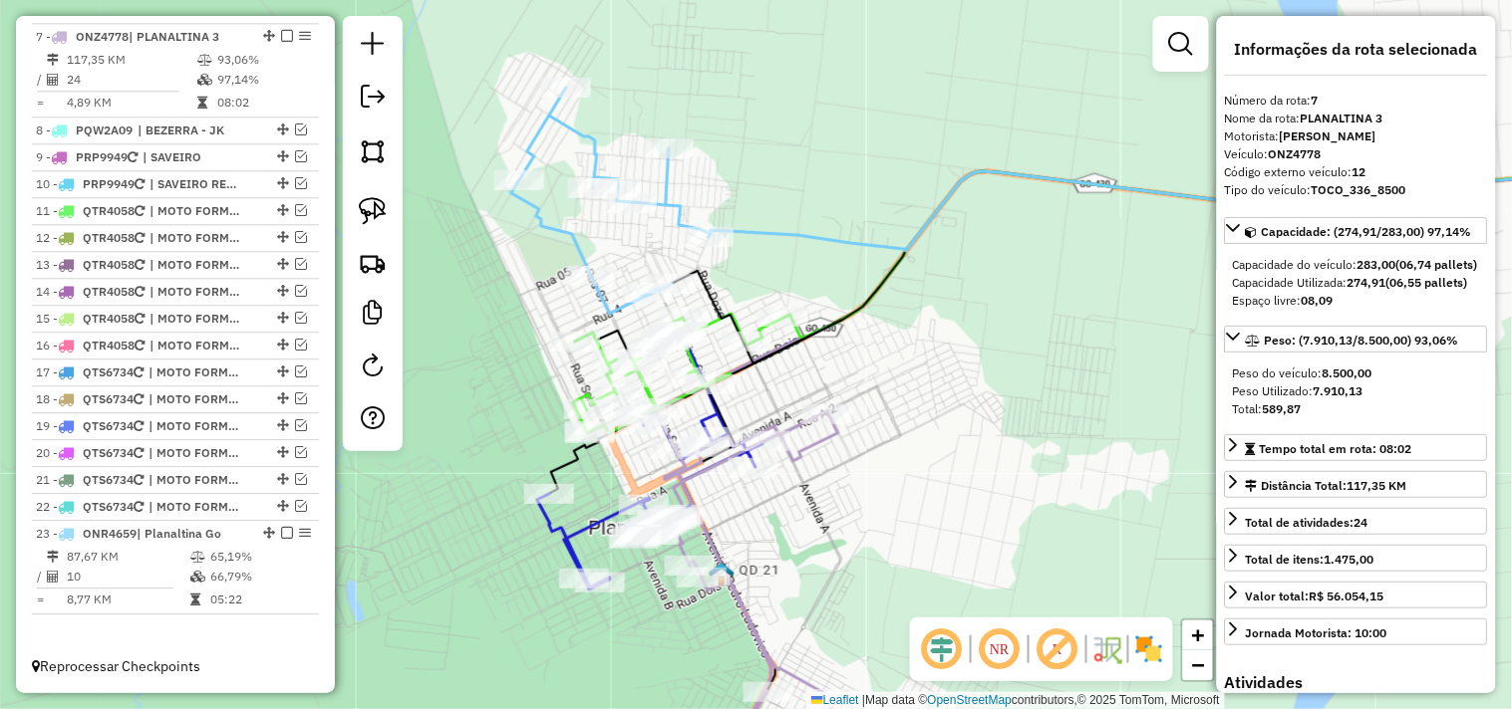
drag, startPoint x: 890, startPoint y: 369, endPoint x: 948, endPoint y: 306, distance: 85.3
click at [949, 310] on div "Janela de atendimento Grade de atendimento Capacidade Transportadoras Veículos …" at bounding box center [756, 354] width 1512 height 709
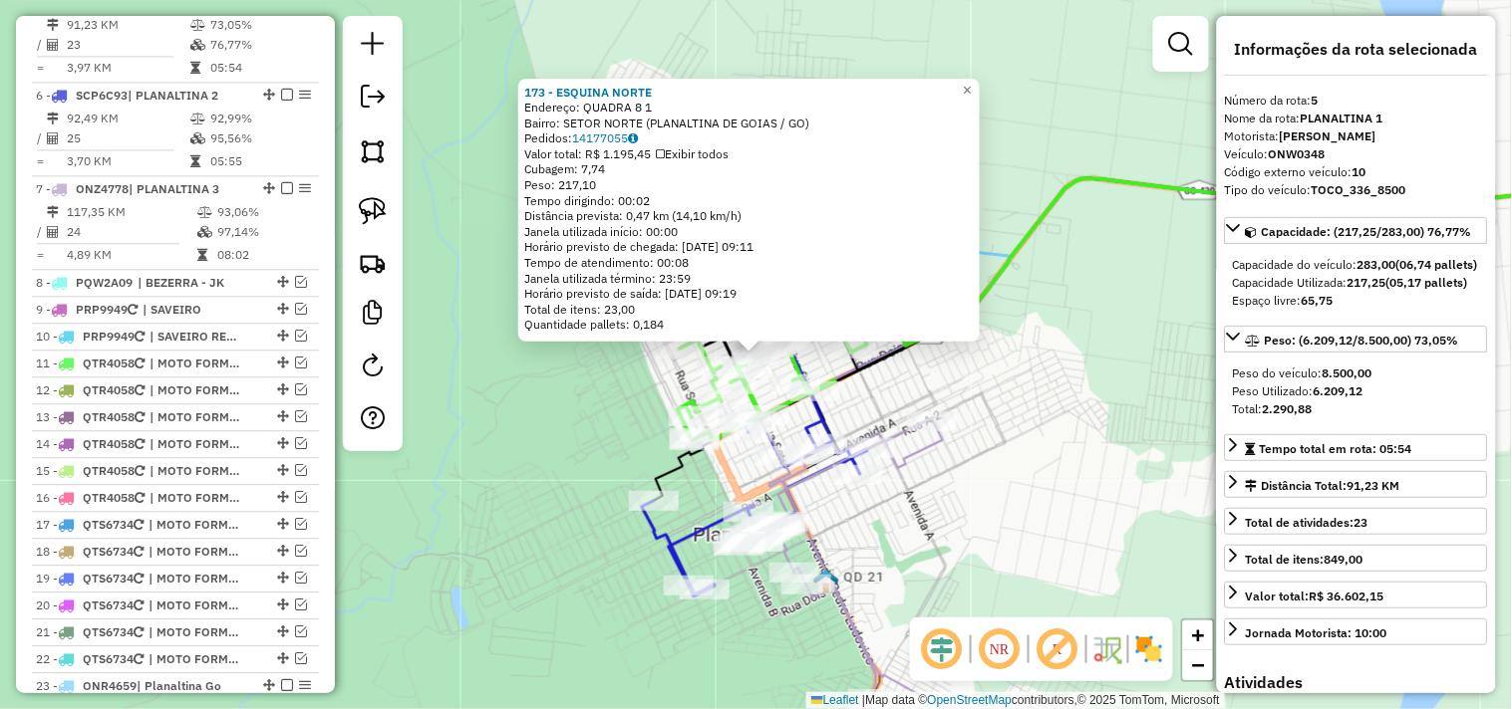
scroll to position [1036, 0]
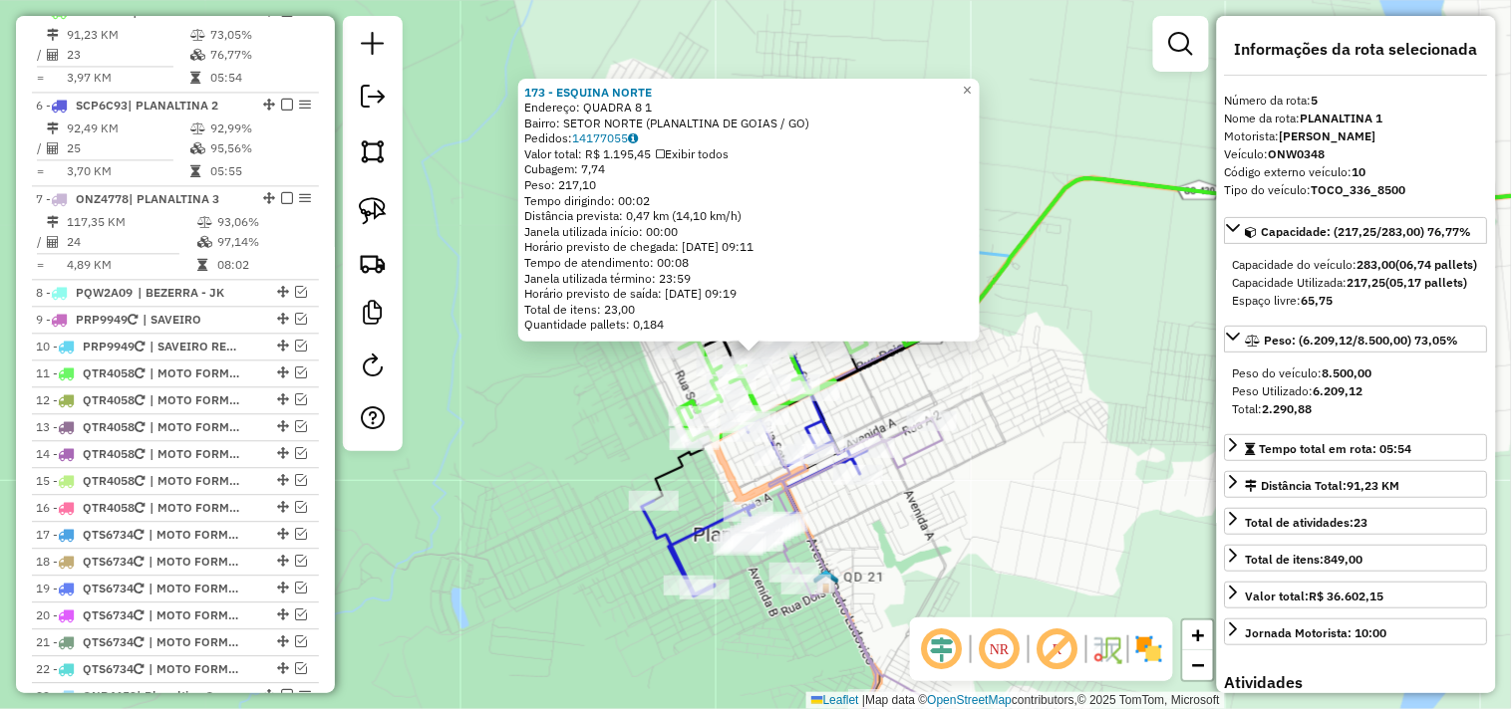
click at [1010, 395] on div "173 - ESQUINA NORTE Endereço: QUADRA 8 1 Bairro: SETOR NORTE (PLANALTINA DE GOI…" at bounding box center [756, 354] width 1512 height 709
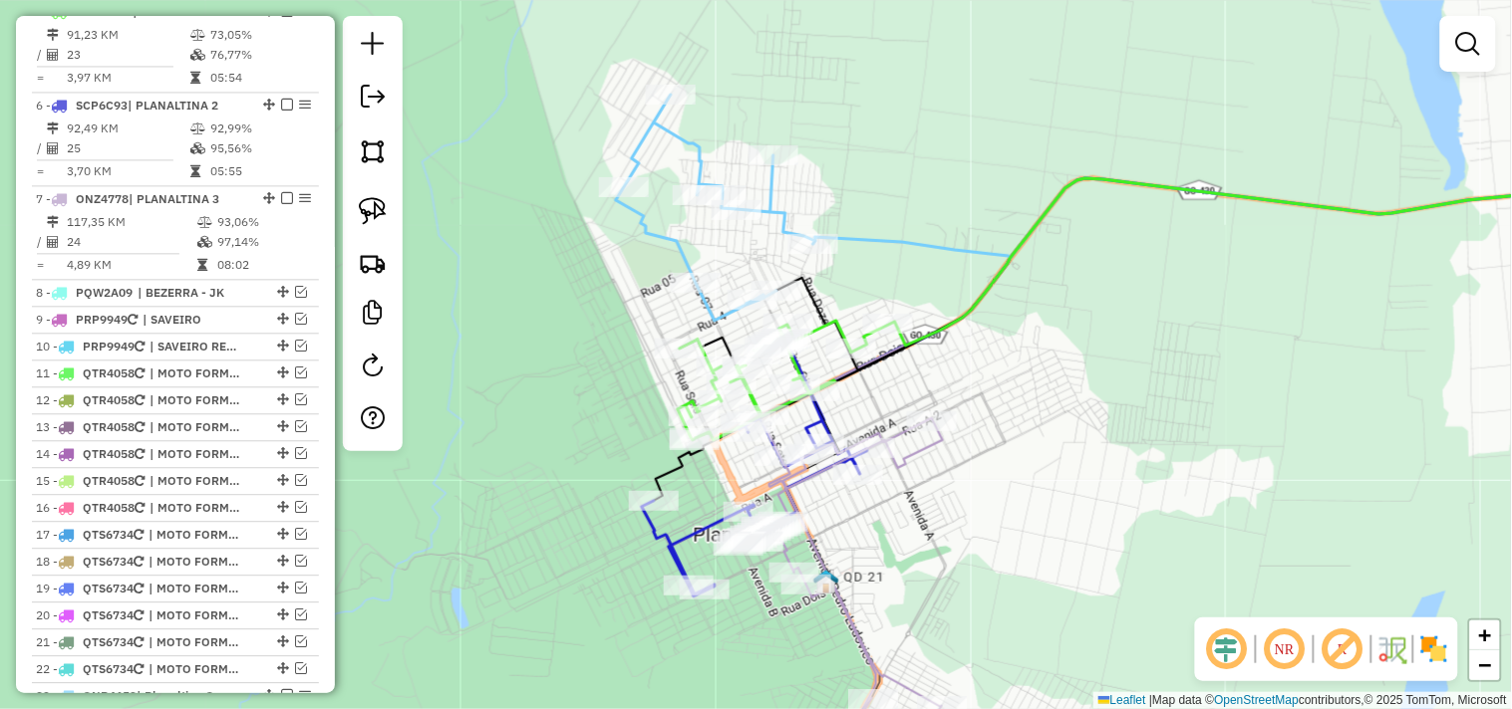
drag, startPoint x: 923, startPoint y: 356, endPoint x: 962, endPoint y: 272, distance: 92.3
click at [962, 275] on div "Janela de atendimento Grade de atendimento Capacidade Transportadoras Veículos …" at bounding box center [756, 354] width 1512 height 709
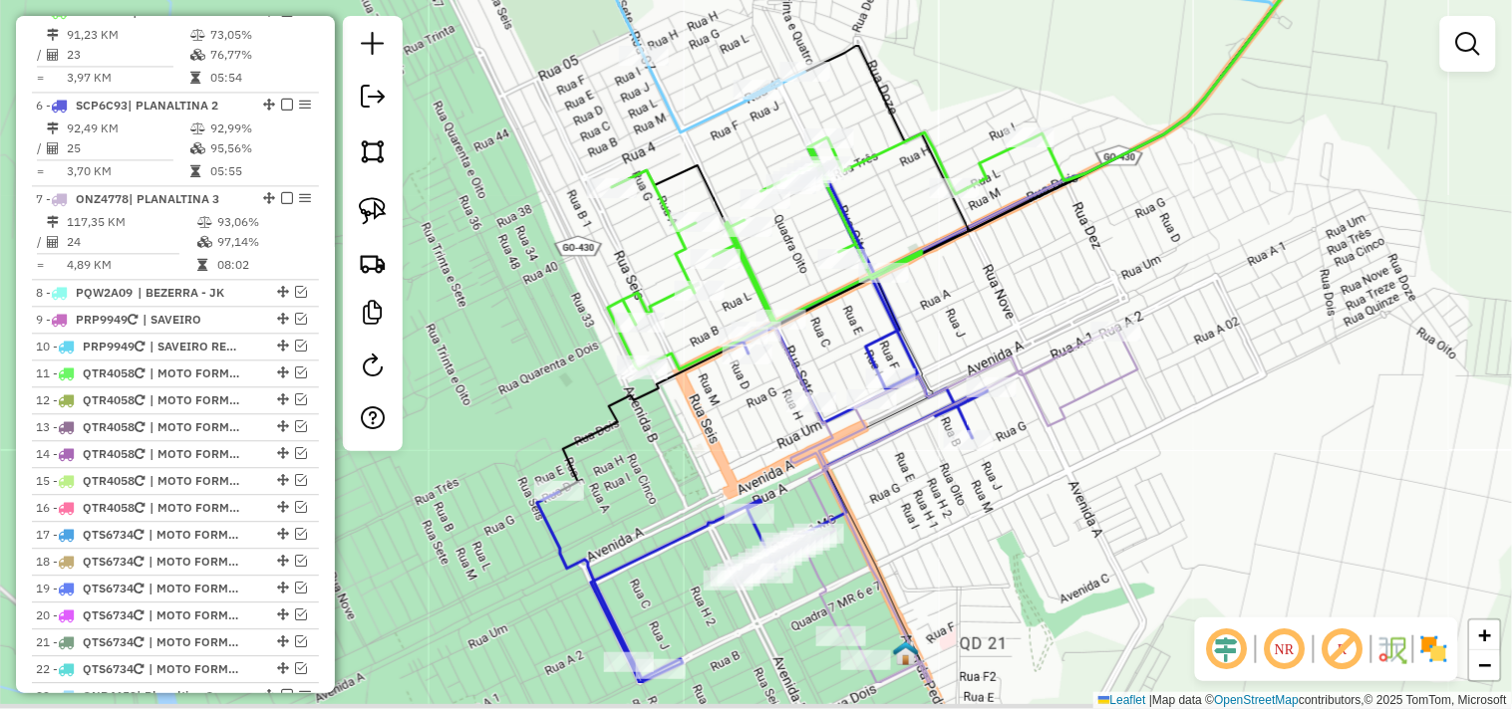
drag, startPoint x: 941, startPoint y: 395, endPoint x: 877, endPoint y: 285, distance: 126.8
click at [912, 295] on div "Janela de atendimento Grade de atendimento Capacidade Transportadoras Veículos …" at bounding box center [756, 354] width 1512 height 709
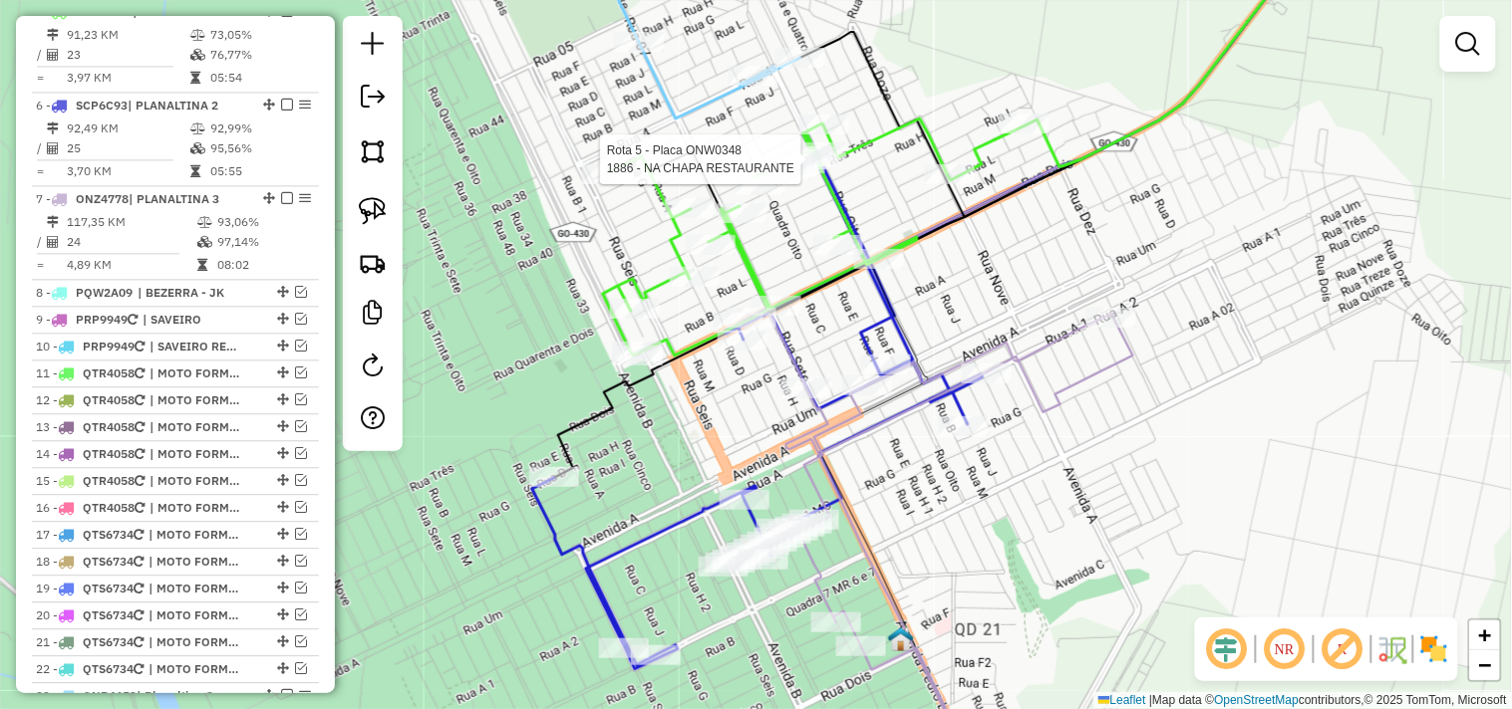
select select "*********"
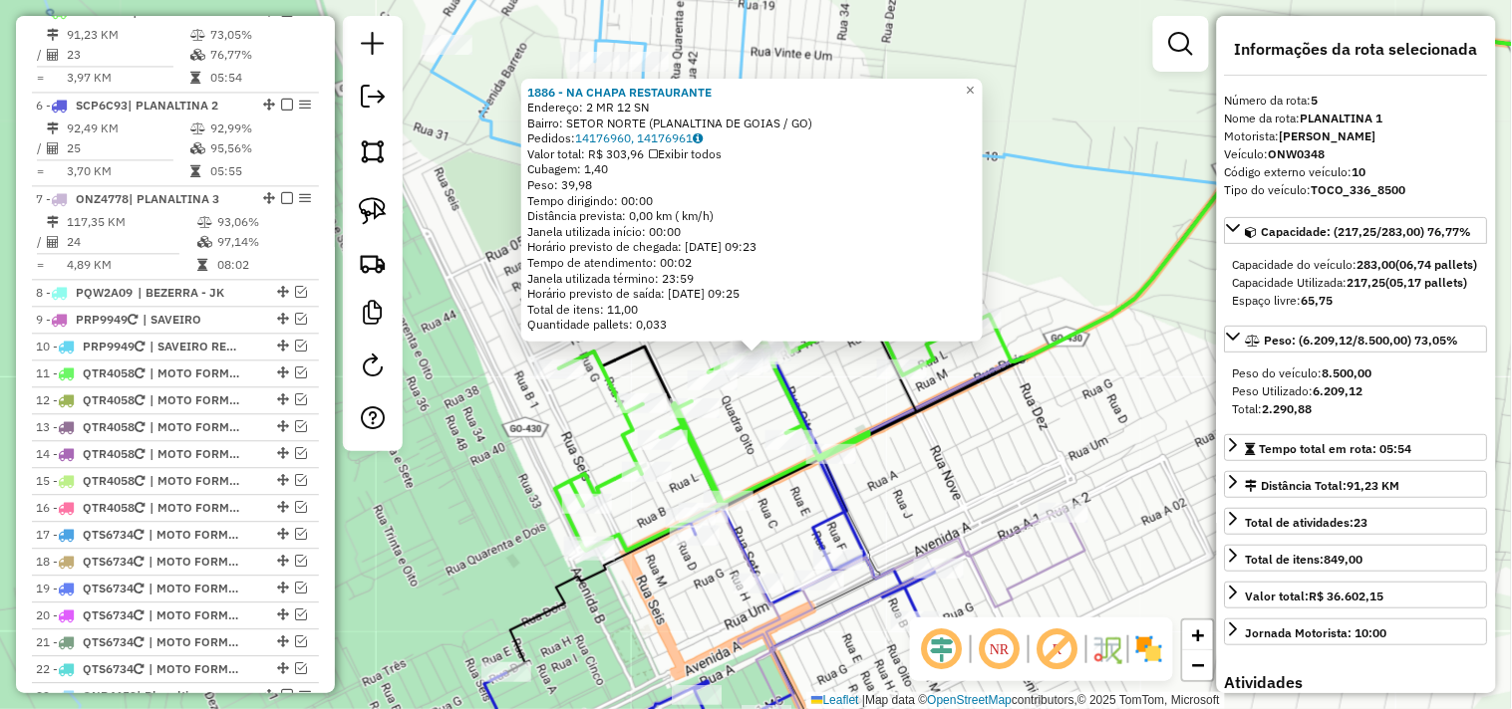
drag, startPoint x: 1028, startPoint y: 473, endPoint x: 1046, endPoint y: 476, distance: 18.2
click at [1046, 476] on div "1886 - NA CHAPA RESTAURANTE Endereço: 2 MR 12 SN Bairro: SETOR NORTE (PLANALTIN…" at bounding box center [756, 354] width 1512 height 709
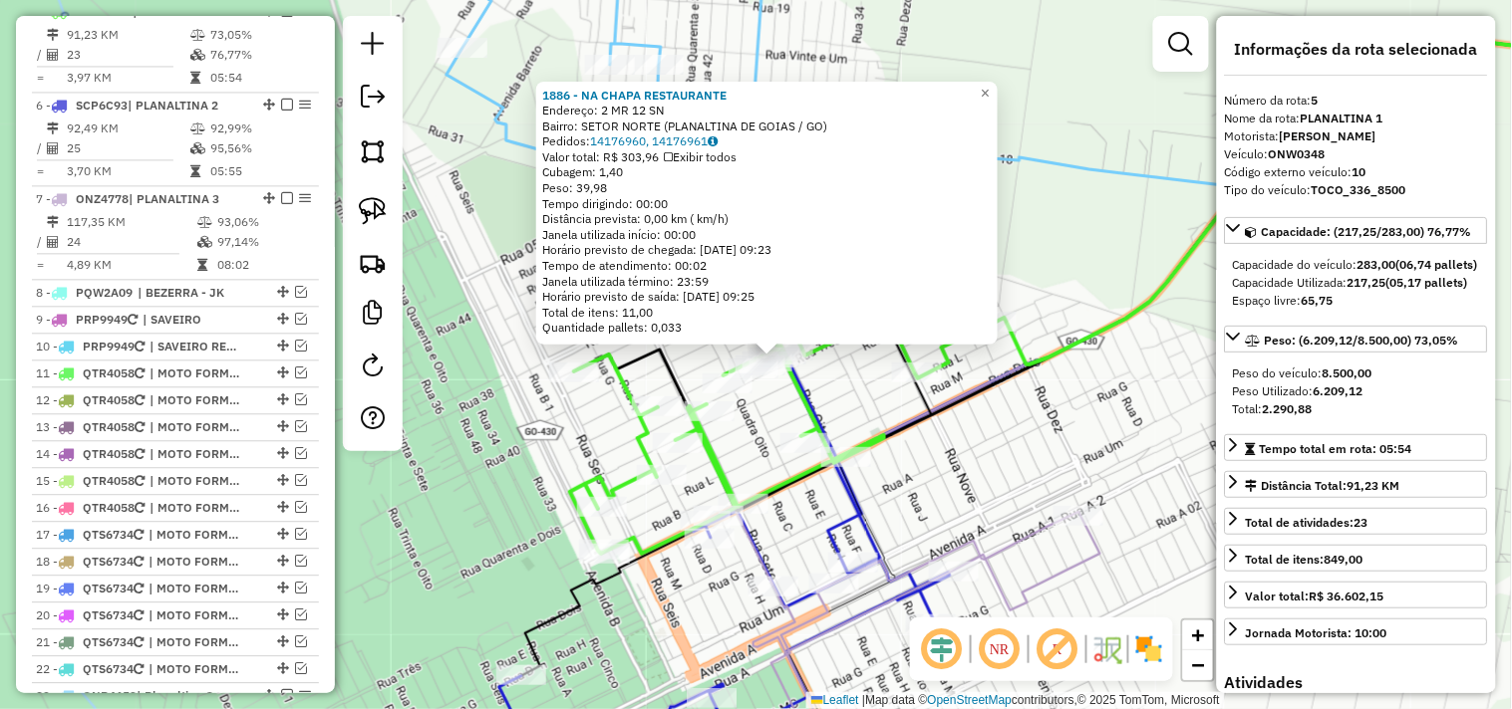
click at [1038, 488] on div "1886 - NA CHAPA RESTAURANTE Endereço: 2 MR 12 SN Bairro: SETOR NORTE (PLANALTIN…" at bounding box center [756, 354] width 1512 height 709
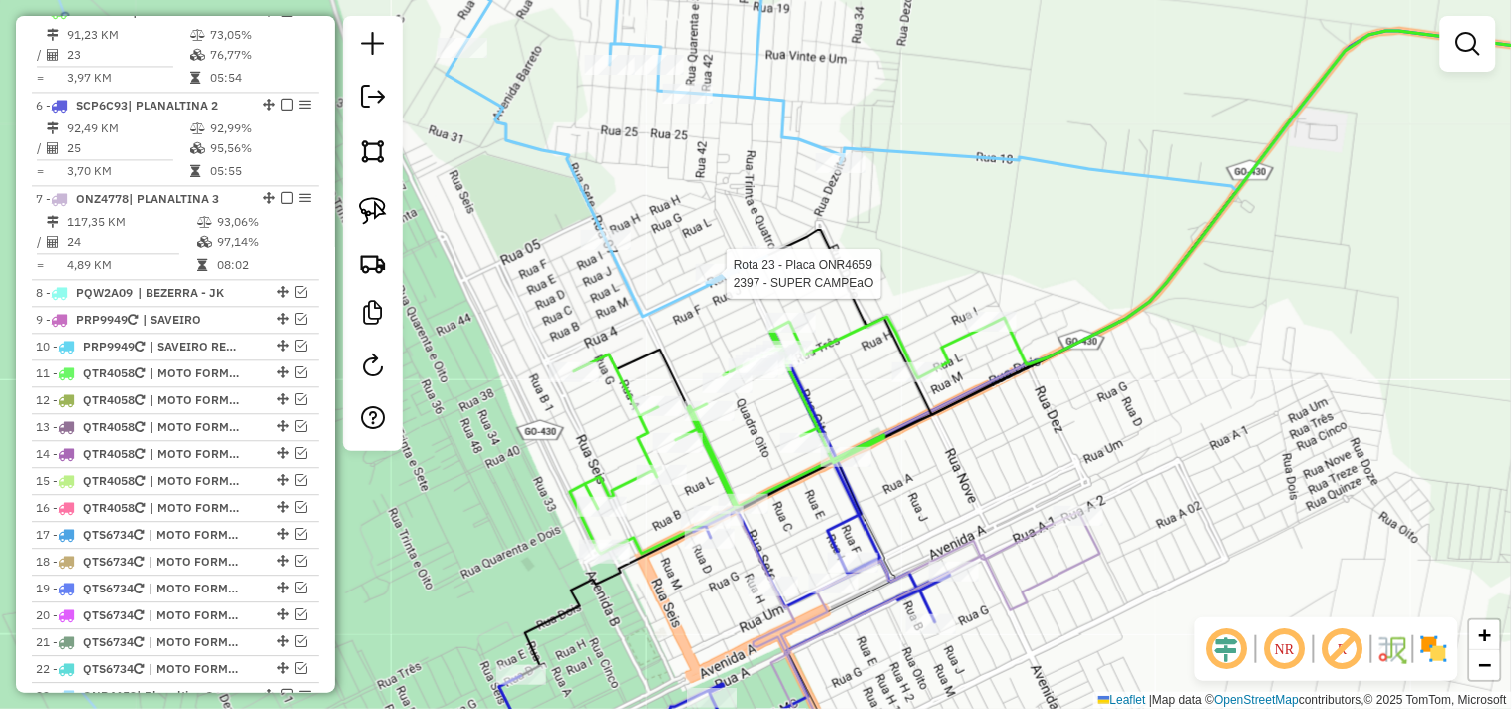
select select "*********"
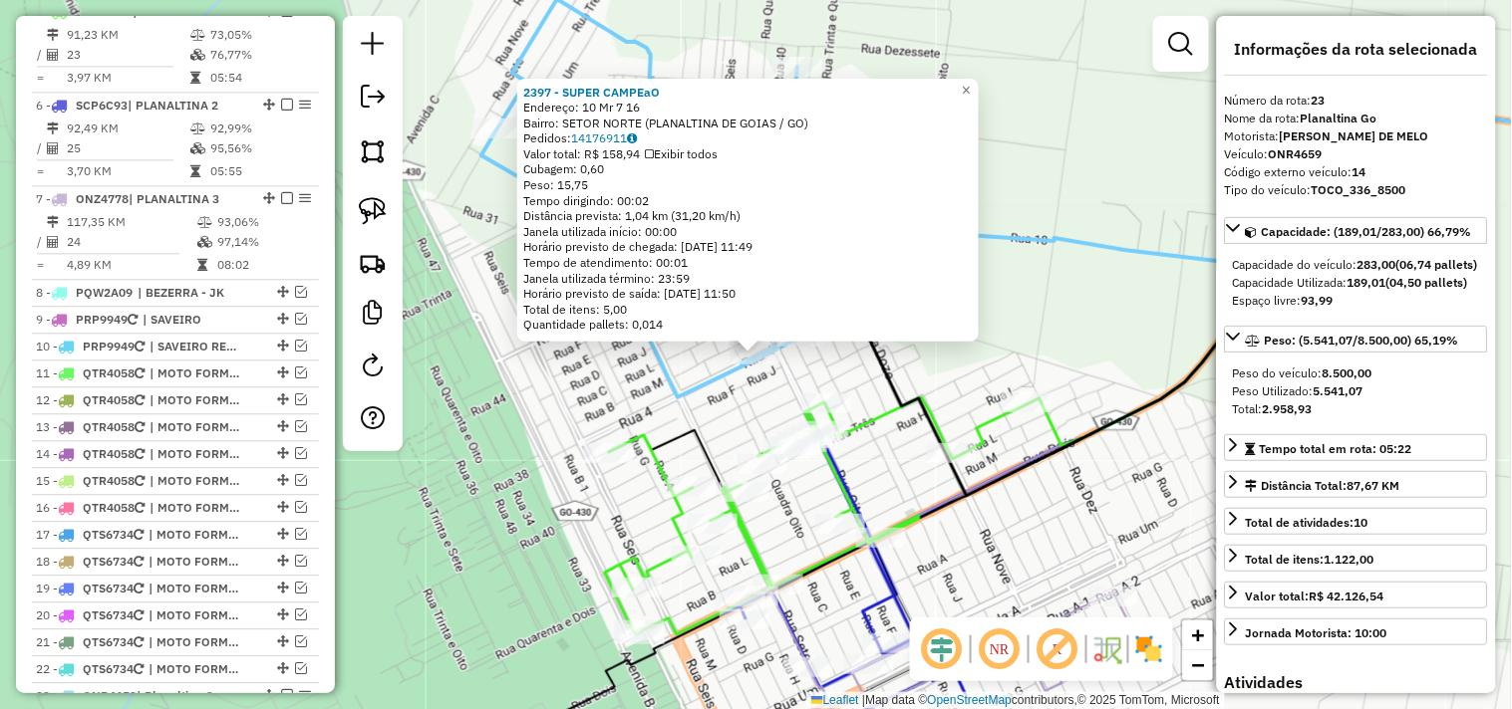
scroll to position [1217, 0]
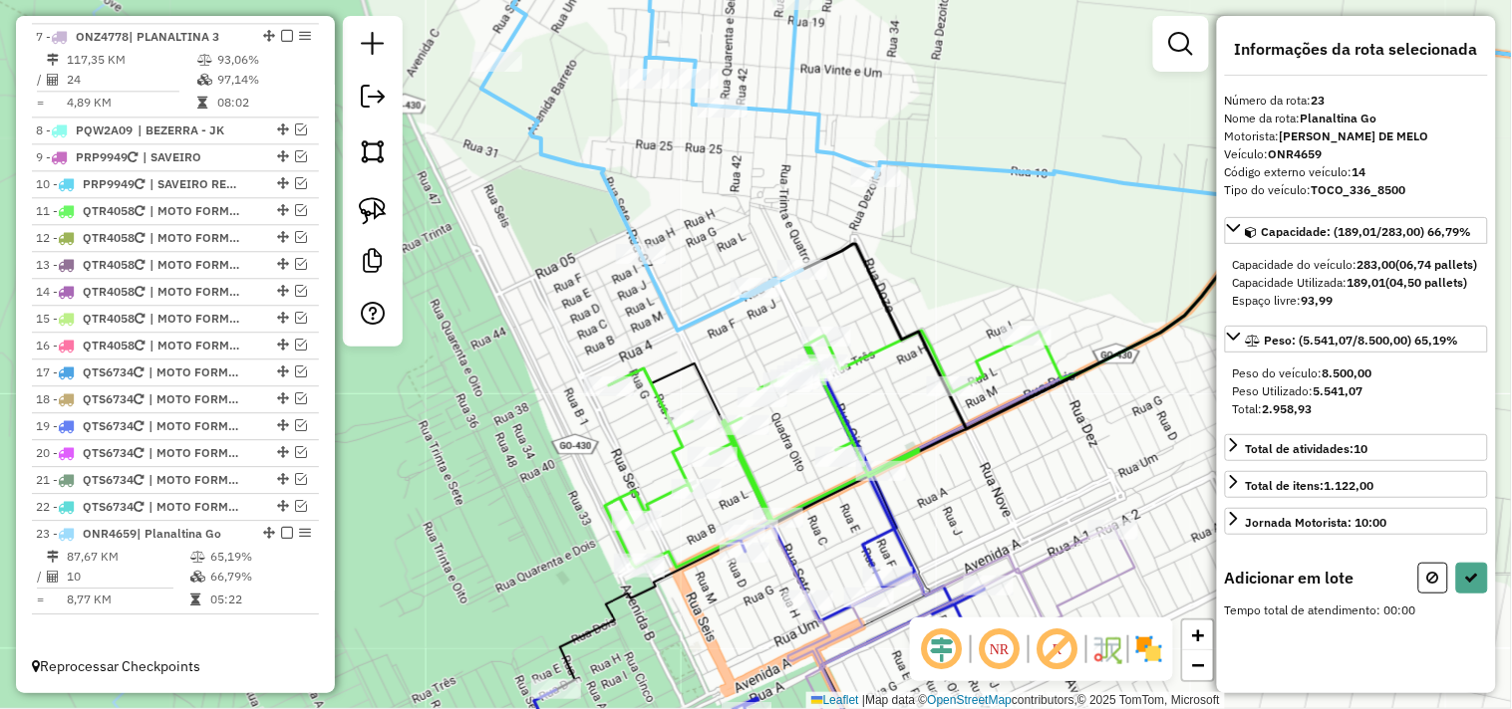
drag, startPoint x: 937, startPoint y: 303, endPoint x: 885, endPoint y: 245, distance: 77.6
click at [931, 259] on div "Janela de atendimento Grade de atendimento Capacidade Transportadoras Veículos …" at bounding box center [756, 354] width 1512 height 709
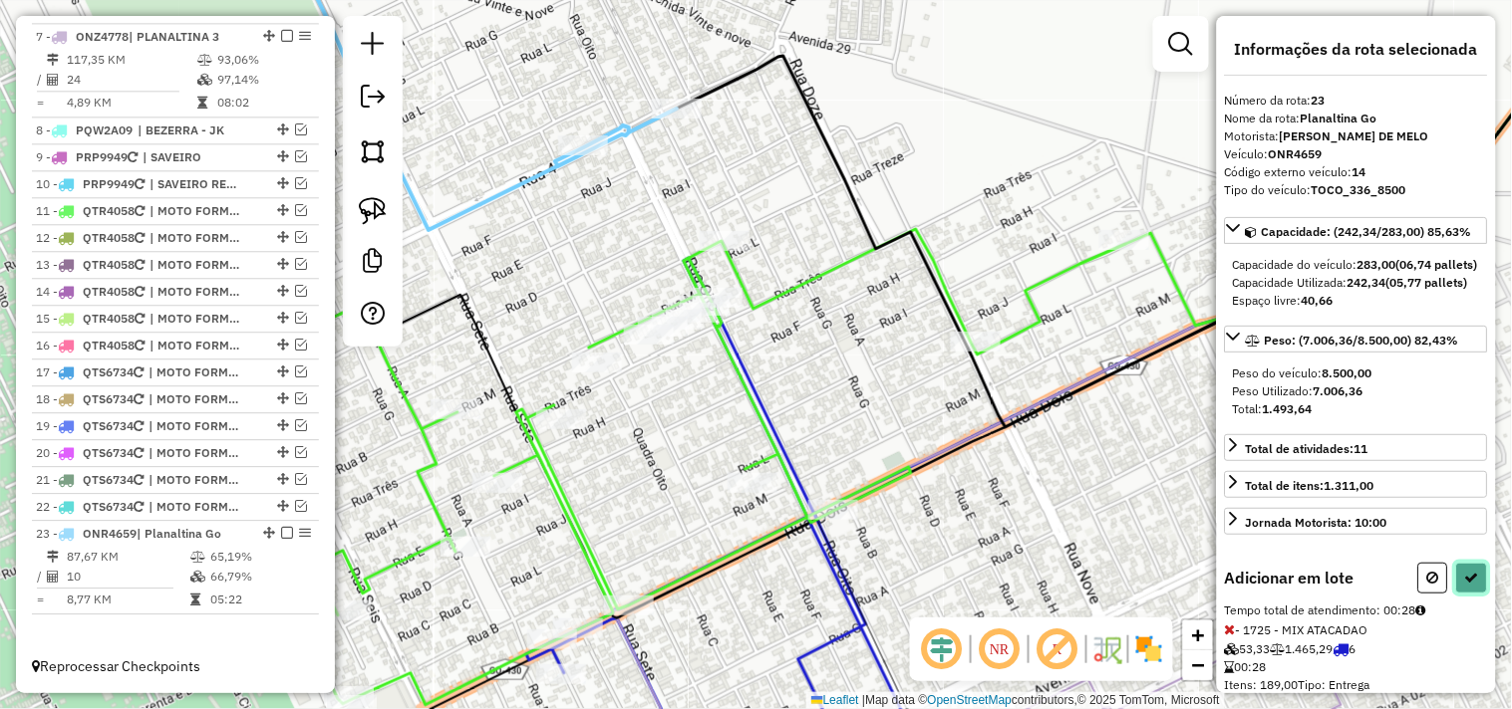
click at [1476, 594] on button at bounding box center [1472, 578] width 32 height 31
select select "*********"
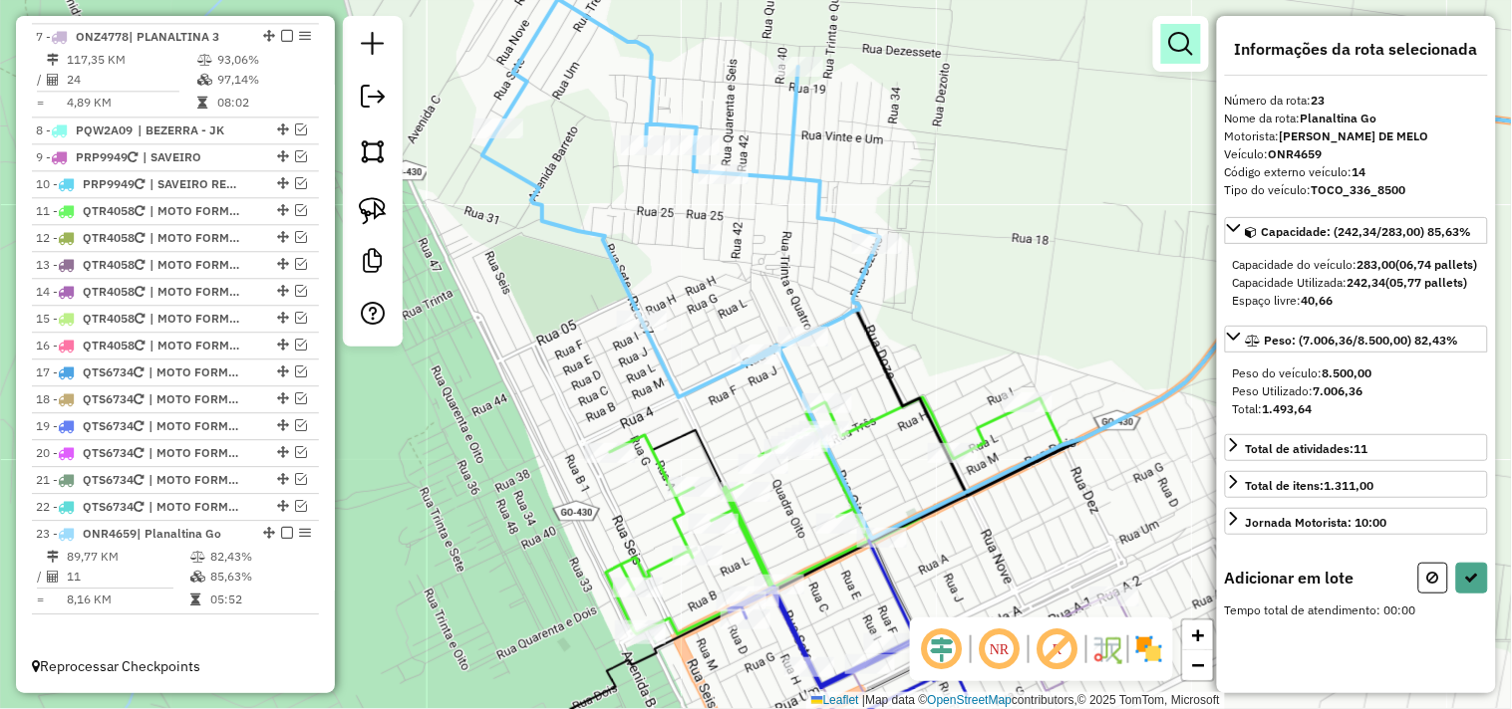
click at [1167, 41] on link at bounding box center [1181, 44] width 40 height 40
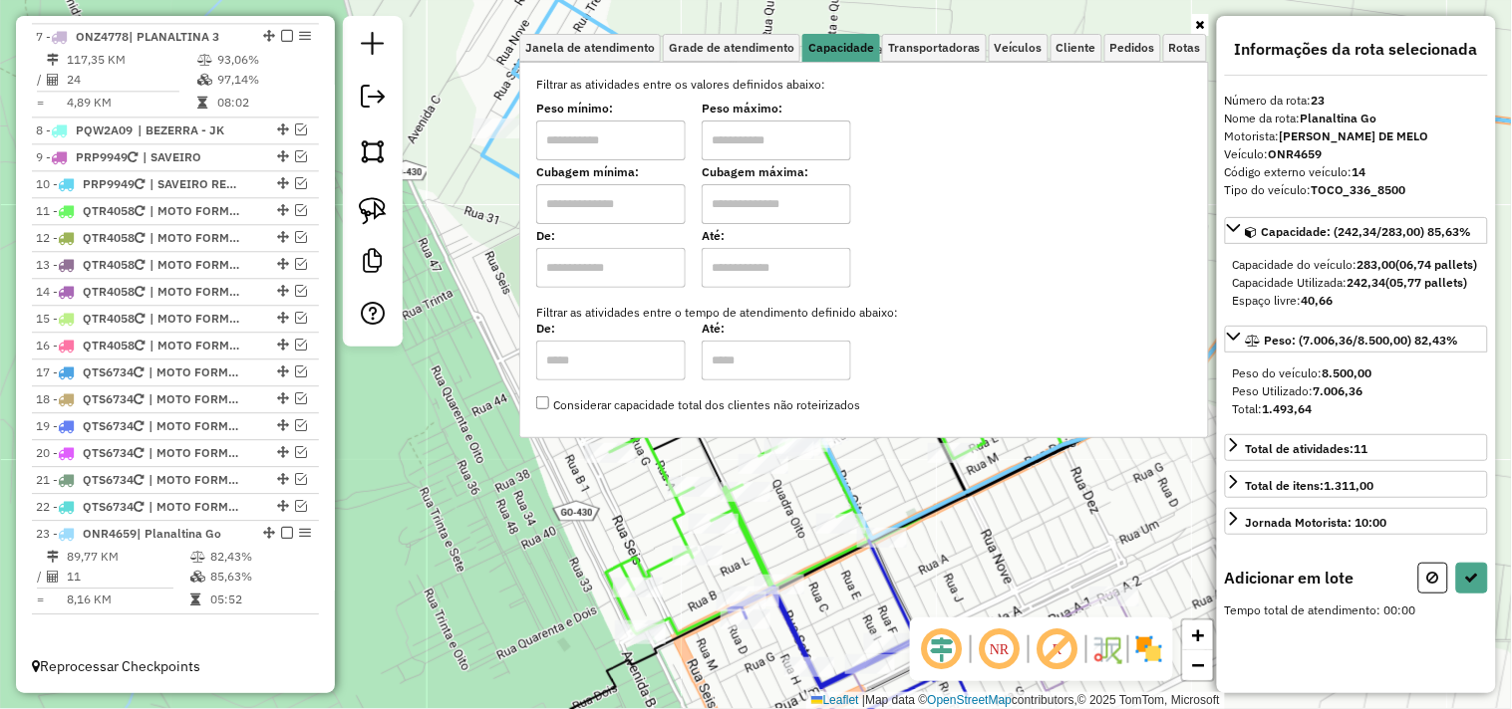
click at [686, 134] on input "text" at bounding box center [610, 141] width 149 height 40
type input "****"
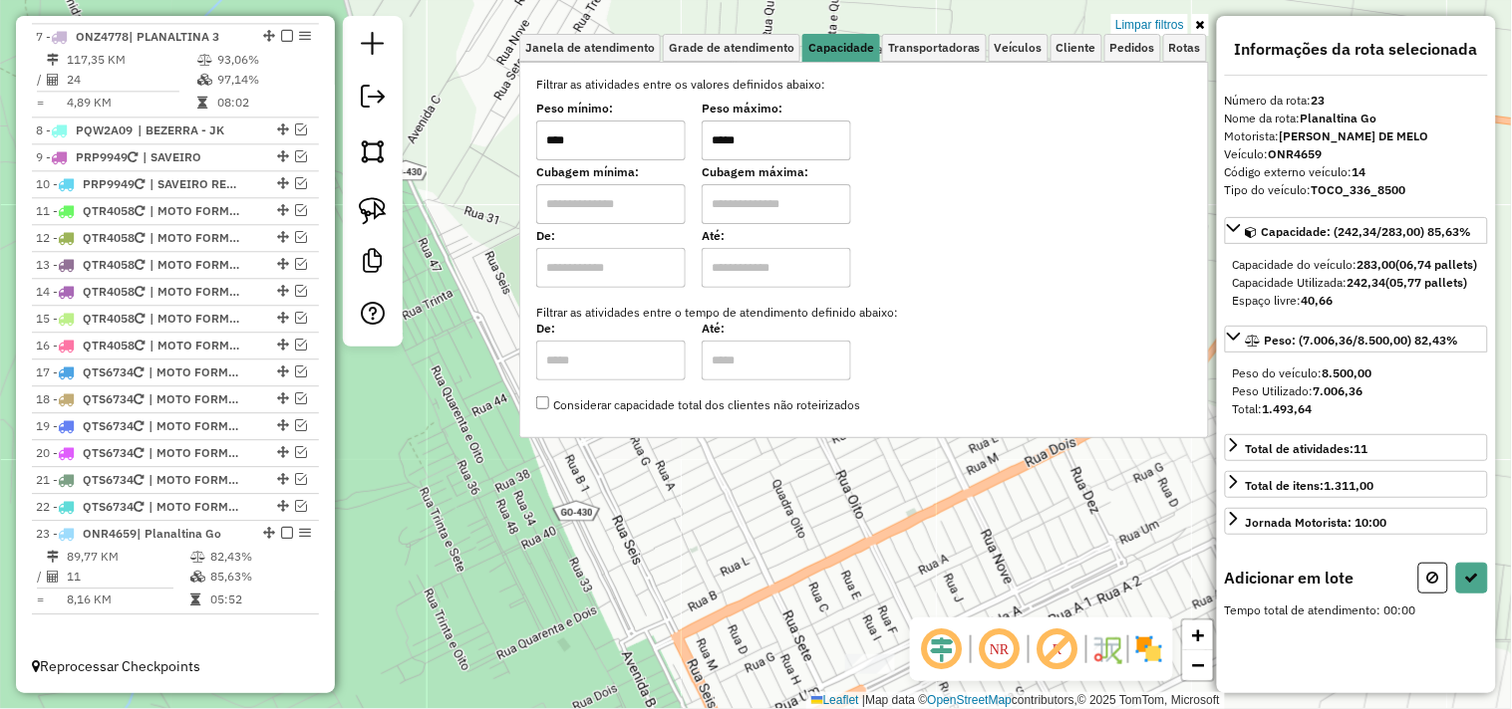
click at [496, 500] on div "Limpar filtros Janela de atendimento Grade de atendimento Capacidade Transporta…" at bounding box center [756, 354] width 1512 height 709
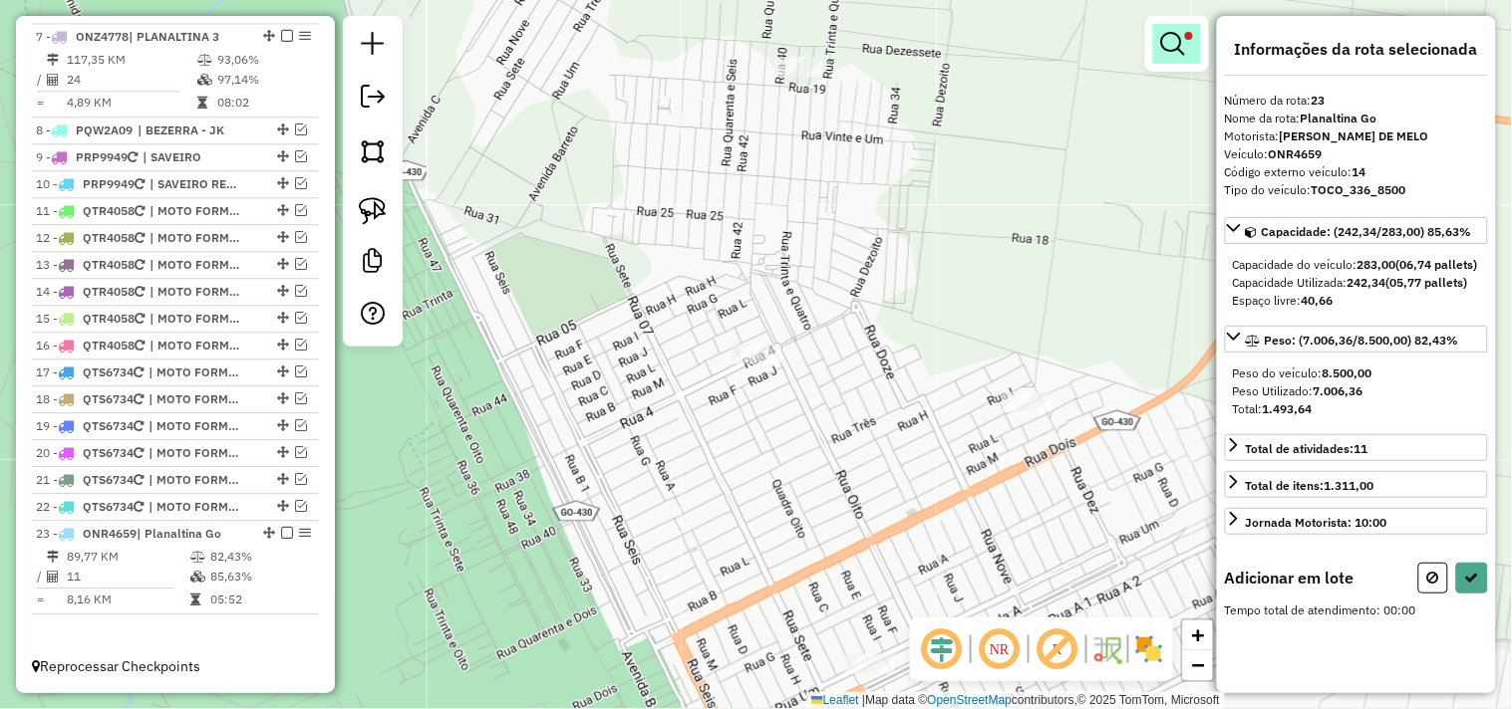
click at [1182, 50] on em at bounding box center [1173, 44] width 24 height 24
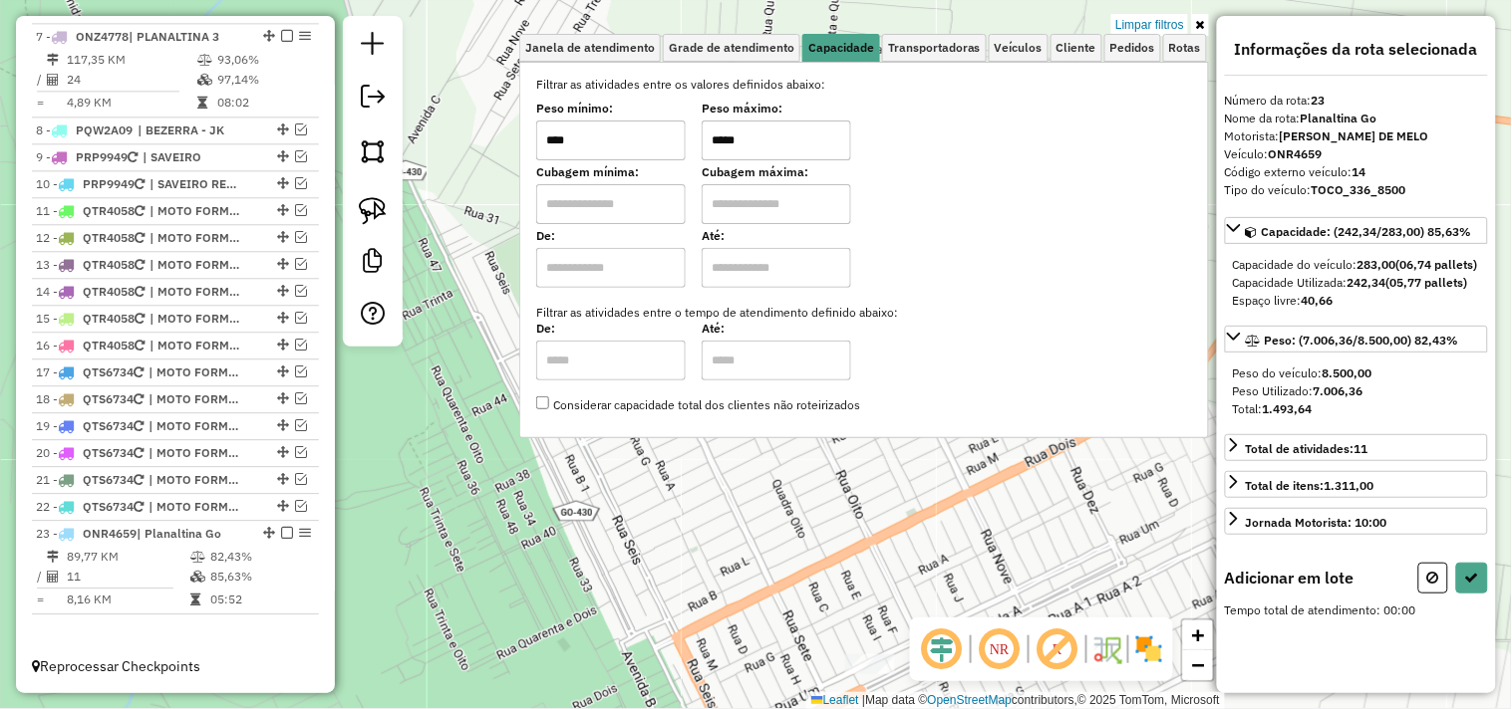
drag, startPoint x: 802, startPoint y: 134, endPoint x: 629, endPoint y: 133, distance: 173.4
click at [625, 135] on div "Peso mínimo: **** Peso máximo: *****" at bounding box center [864, 133] width 656 height 56
click at [773, 523] on div "Limpar filtros Janela de atendimento Grade de atendimento Capacidade Transporta…" at bounding box center [756, 354] width 1512 height 709
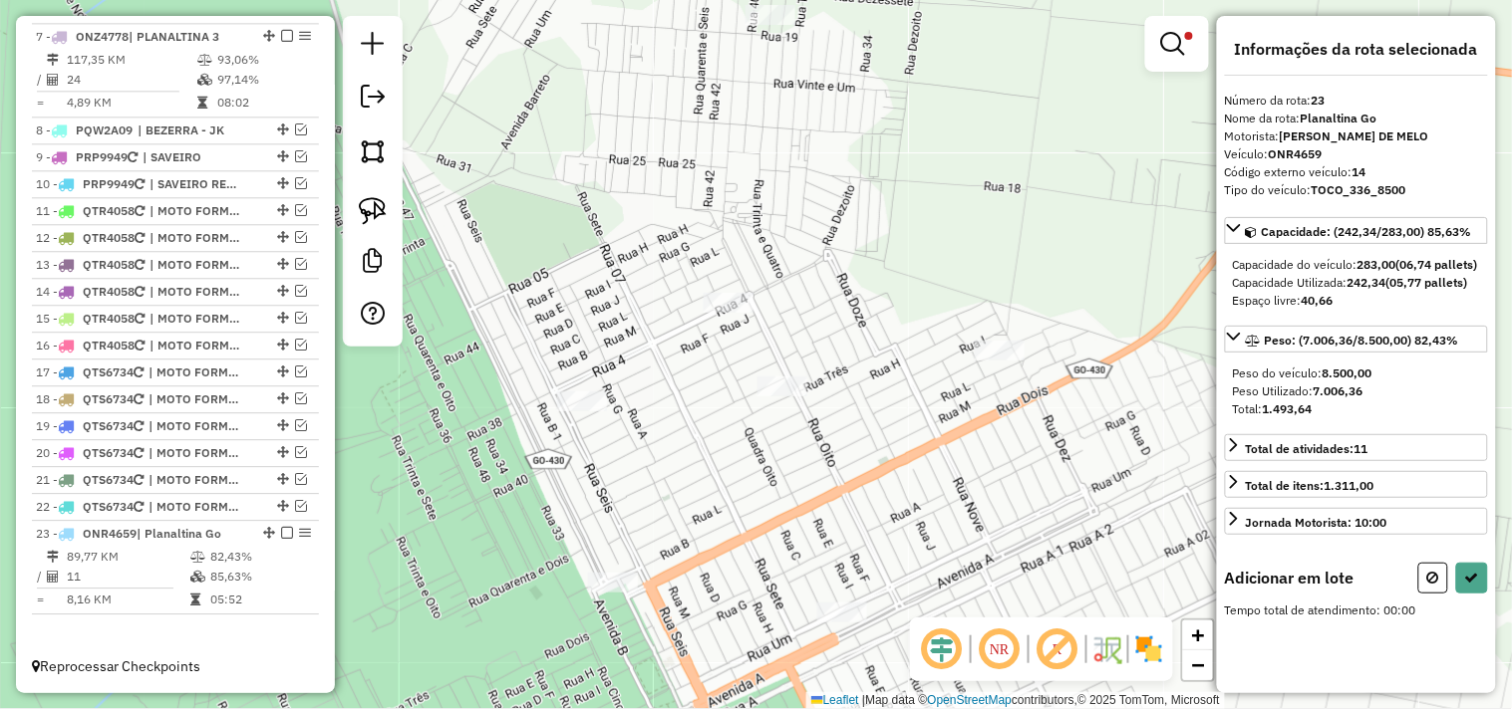
drag, startPoint x: 762, startPoint y: 488, endPoint x: 731, endPoint y: 432, distance: 63.8
click at [740, 449] on div "Limpar filtros Janela de atendimento Grade de atendimento Capacidade Transporta…" at bounding box center [756, 354] width 1512 height 709
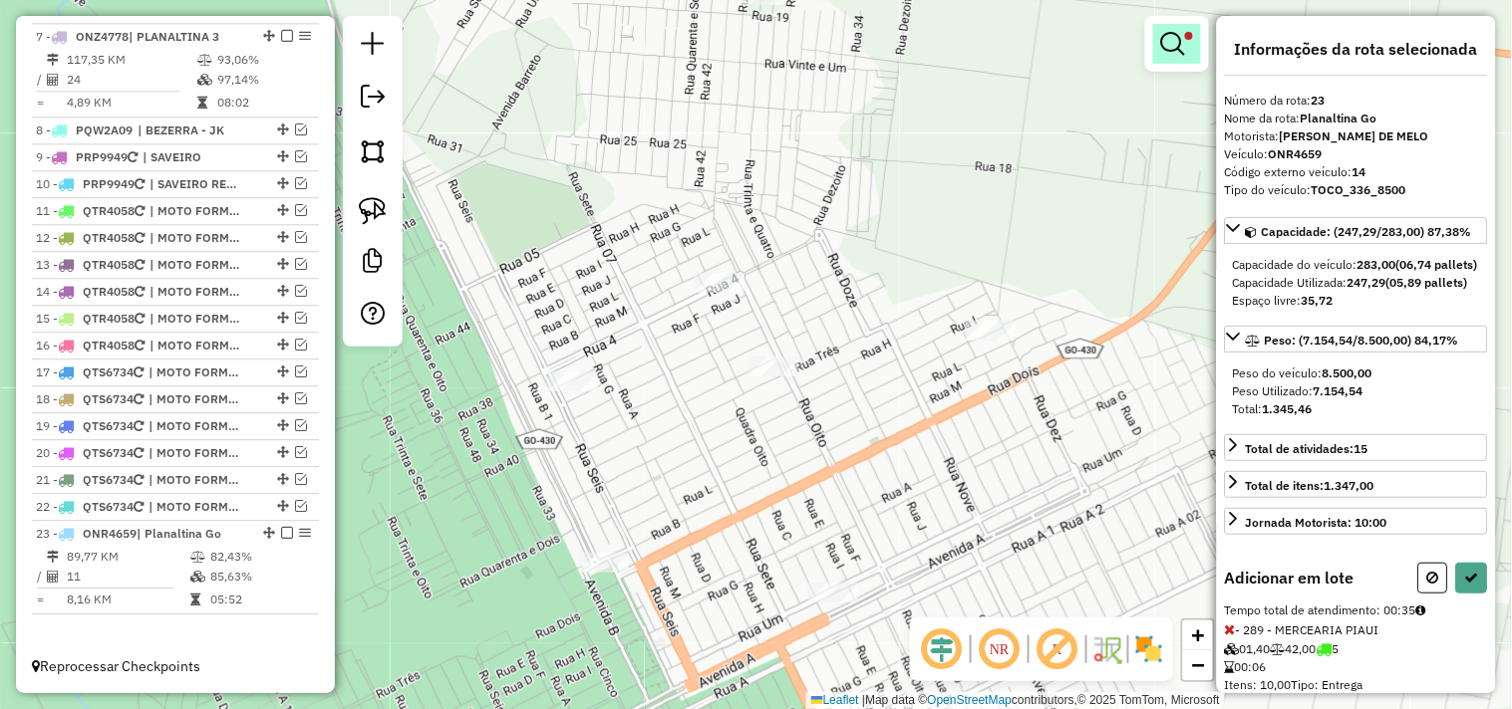
click at [1170, 36] on em at bounding box center [1173, 44] width 24 height 24
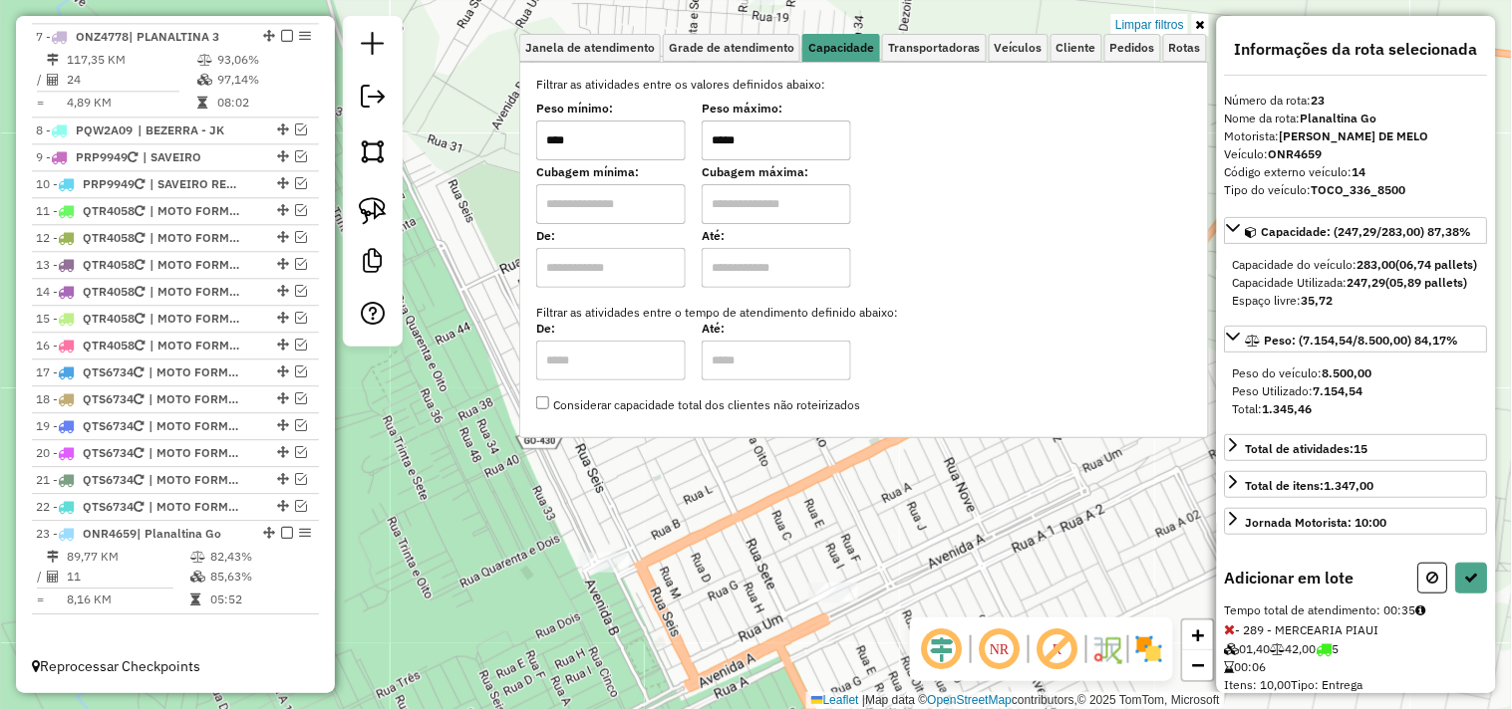
drag, startPoint x: 802, startPoint y: 137, endPoint x: 678, endPoint y: 137, distance: 124.6
click at [675, 137] on div "Peso mínimo: **** Peso máximo: *****" at bounding box center [864, 133] width 656 height 56
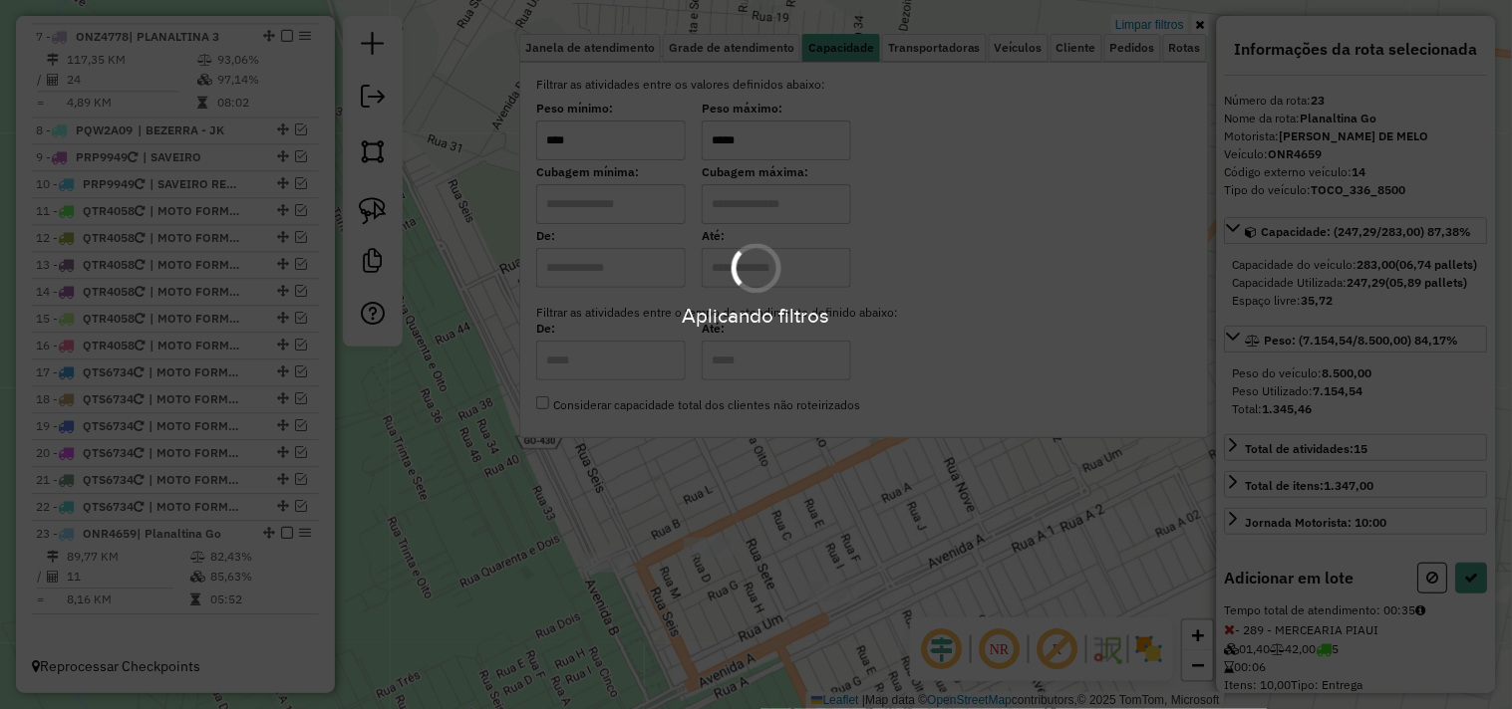
click at [694, 472] on div "Limpar filtros Janela de atendimento Grade de atendimento Capacidade Transporta…" at bounding box center [756, 354] width 1512 height 709
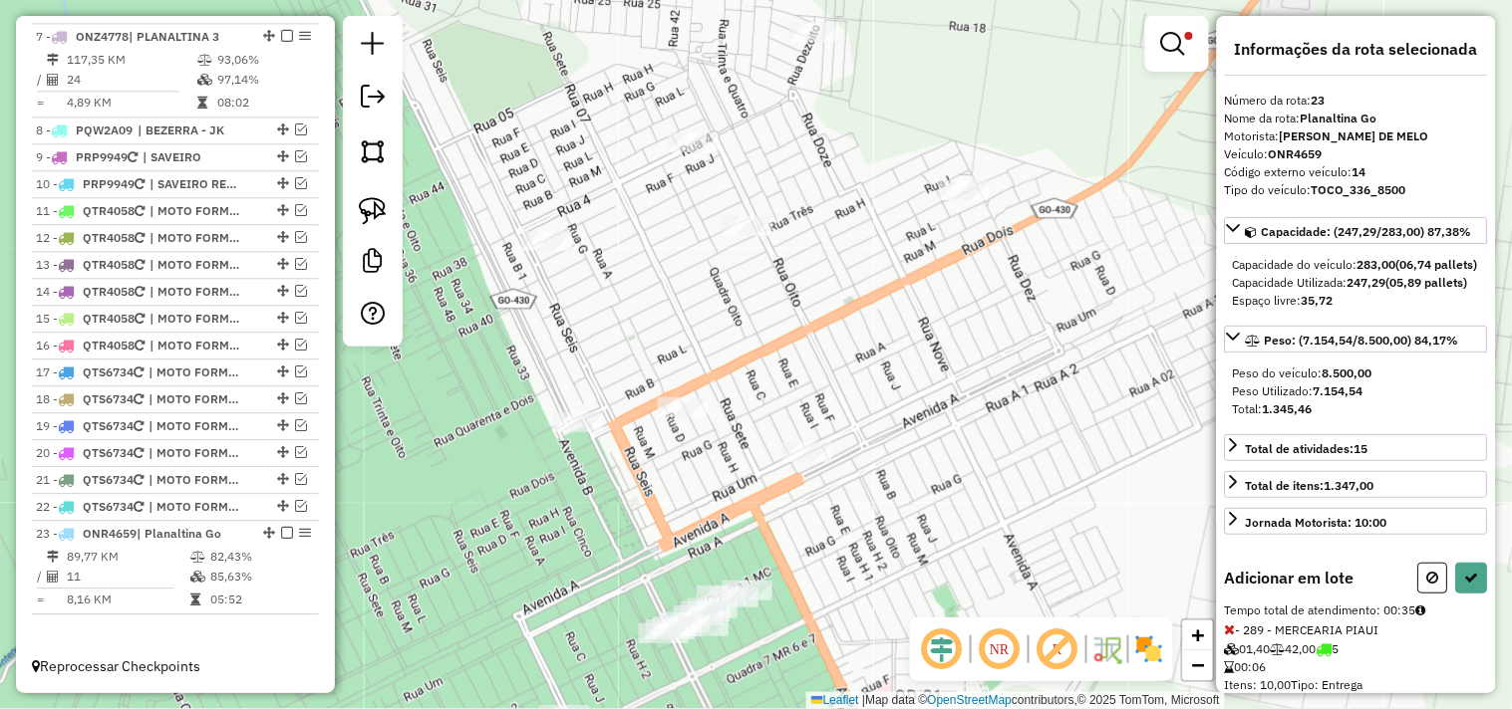
drag, startPoint x: 700, startPoint y: 472, endPoint x: 675, endPoint y: 317, distance: 157.6
click at [675, 317] on div "Limpar filtros Janela de atendimento Grade de atendimento Capacidade Transporta…" at bounding box center [756, 354] width 1512 height 709
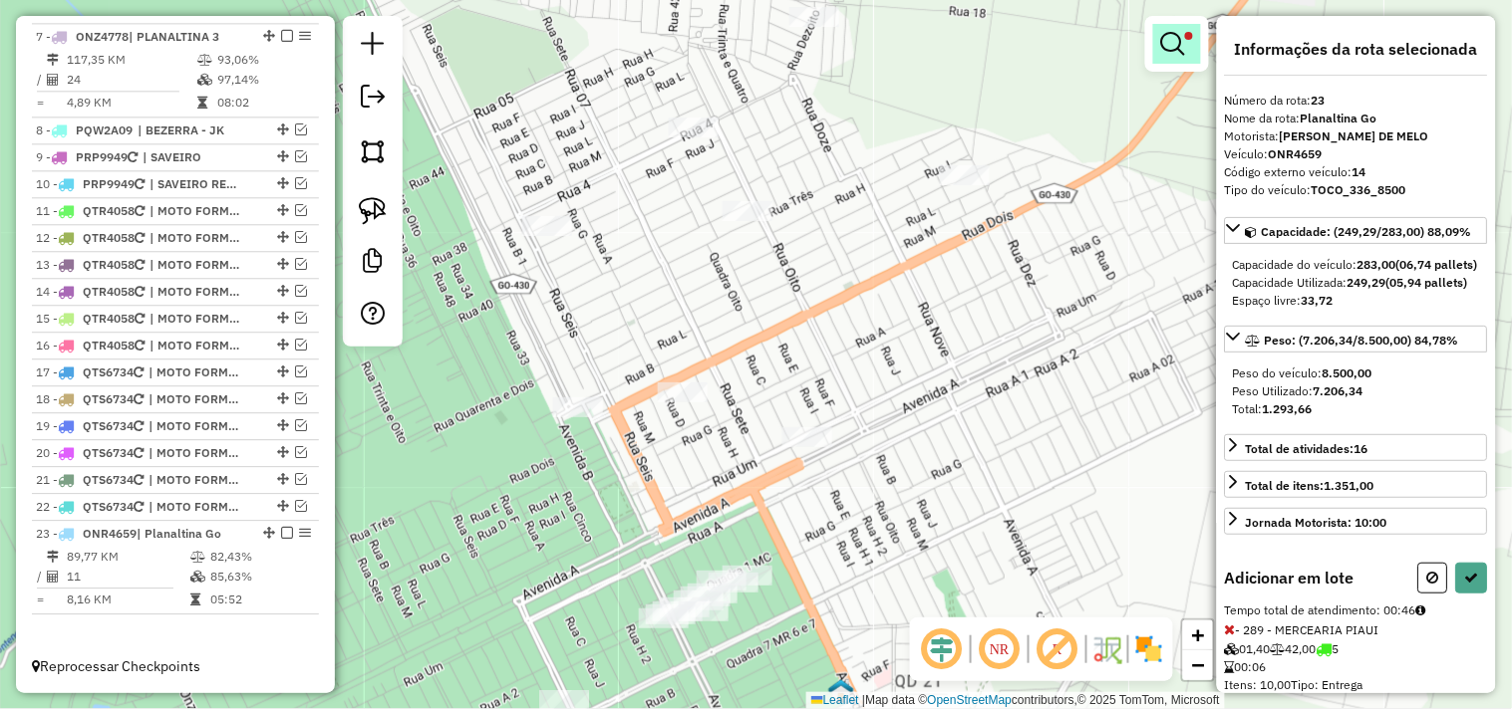
click at [1193, 37] on link at bounding box center [1177, 44] width 48 height 40
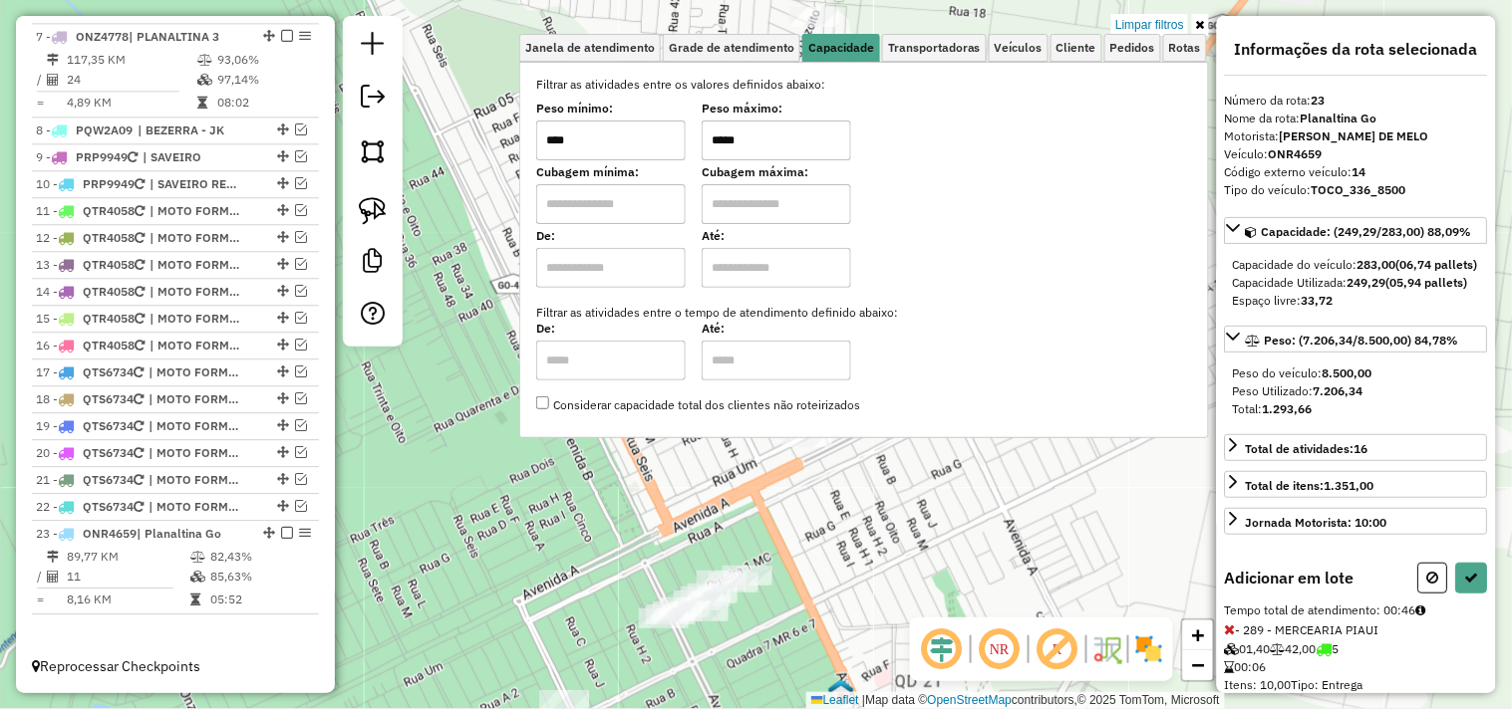
drag, startPoint x: 773, startPoint y: 139, endPoint x: 621, endPoint y: 139, distance: 152.5
click at [621, 139] on div "Peso mínimo: **** Peso máximo: *****" at bounding box center [864, 133] width 656 height 56
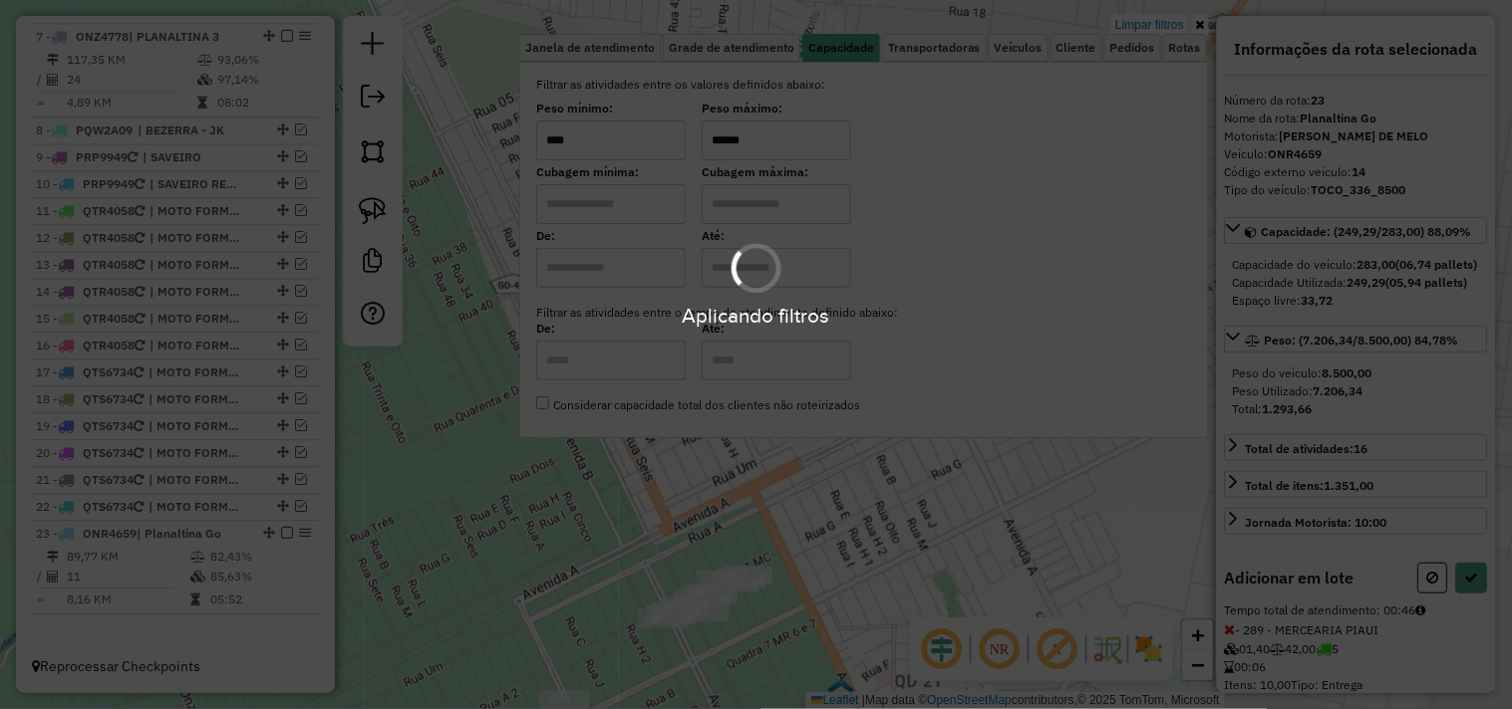
type input "******"
click at [615, 520] on div "Limpar filtros Janela de atendimento Grade de atendimento Capacidade Transporta…" at bounding box center [756, 354] width 1512 height 709
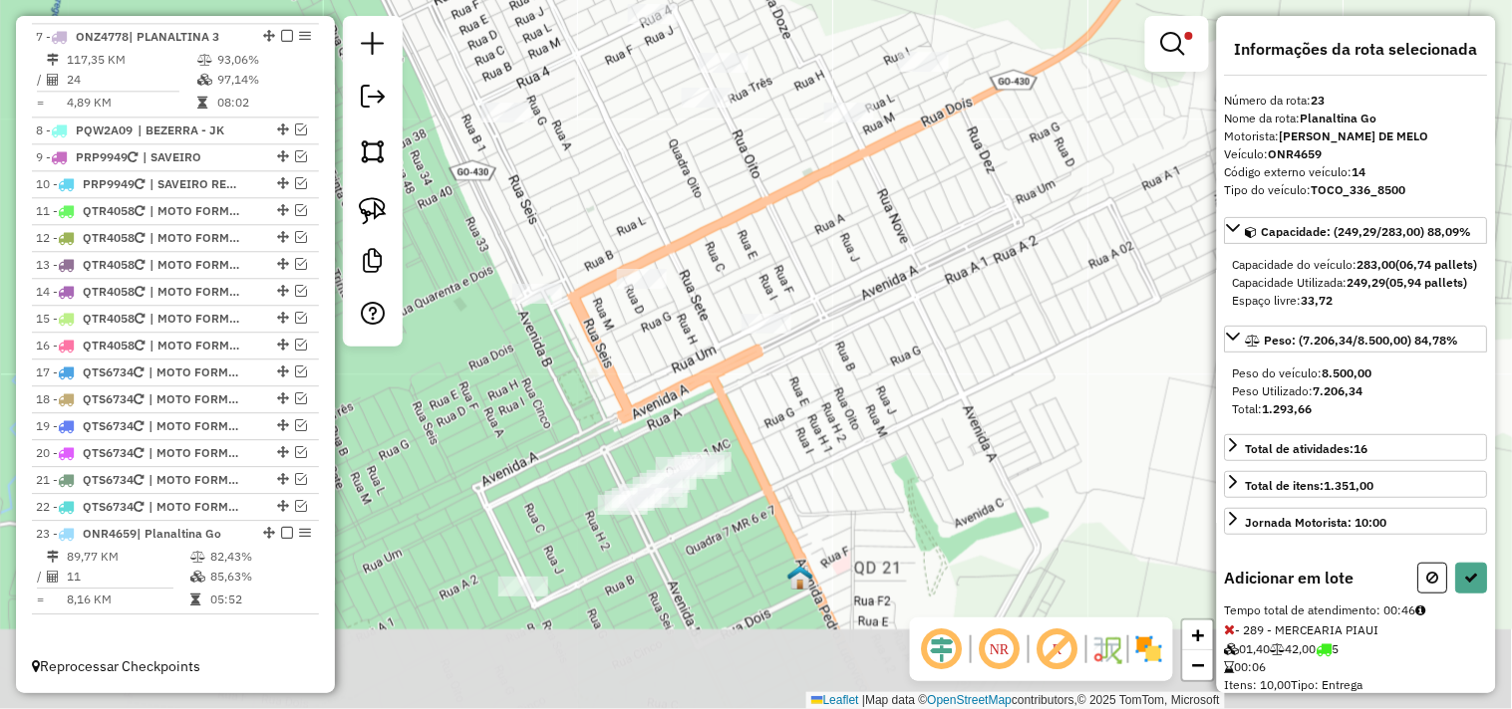
drag, startPoint x: 632, startPoint y: 503, endPoint x: 584, endPoint y: 376, distance: 136.2
click at [585, 382] on div "Limpar filtros Janela de atendimento Grade de atendimento Capacidade Transporta…" at bounding box center [756, 354] width 1512 height 709
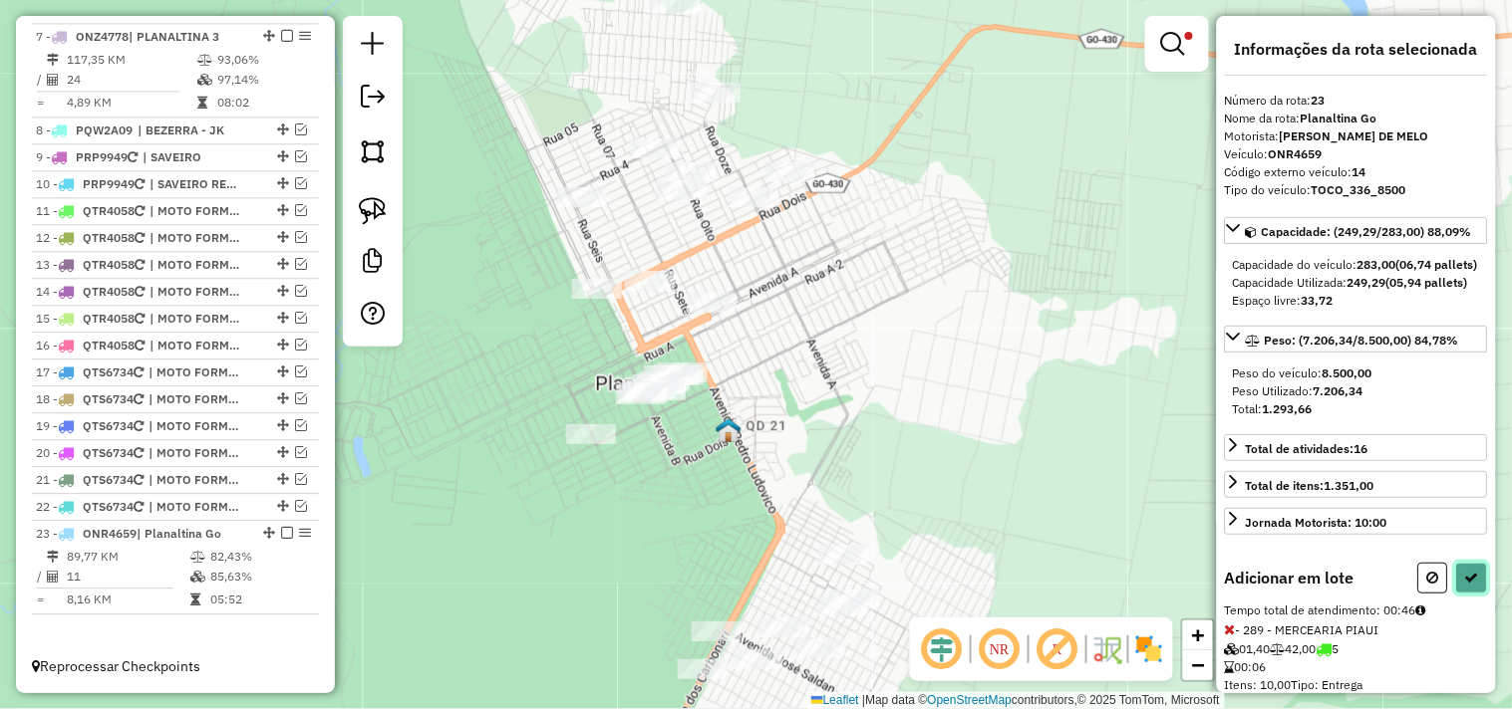
click at [1465, 585] on icon at bounding box center [1472, 578] width 14 height 14
select select "*********"
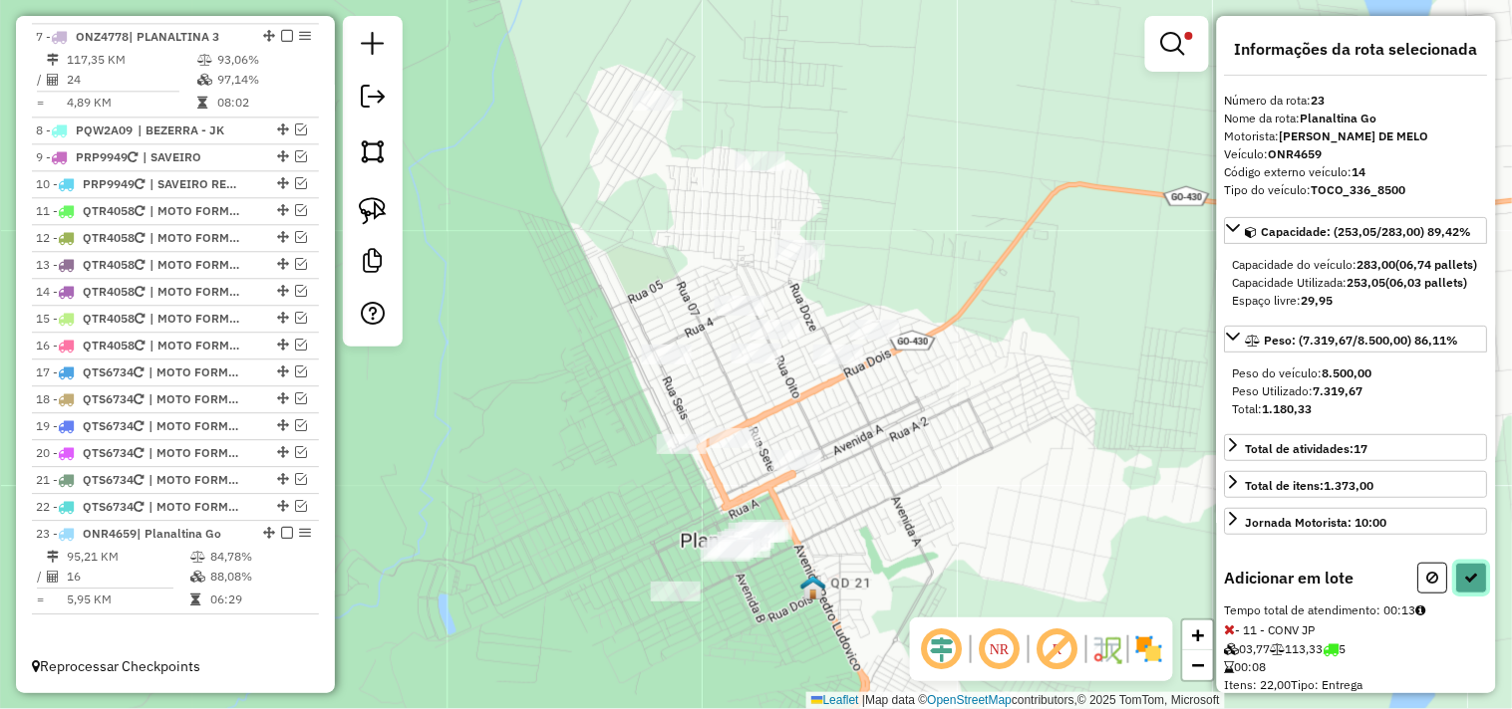
click at [1465, 585] on icon at bounding box center [1472, 578] width 14 height 14
select select "*********"
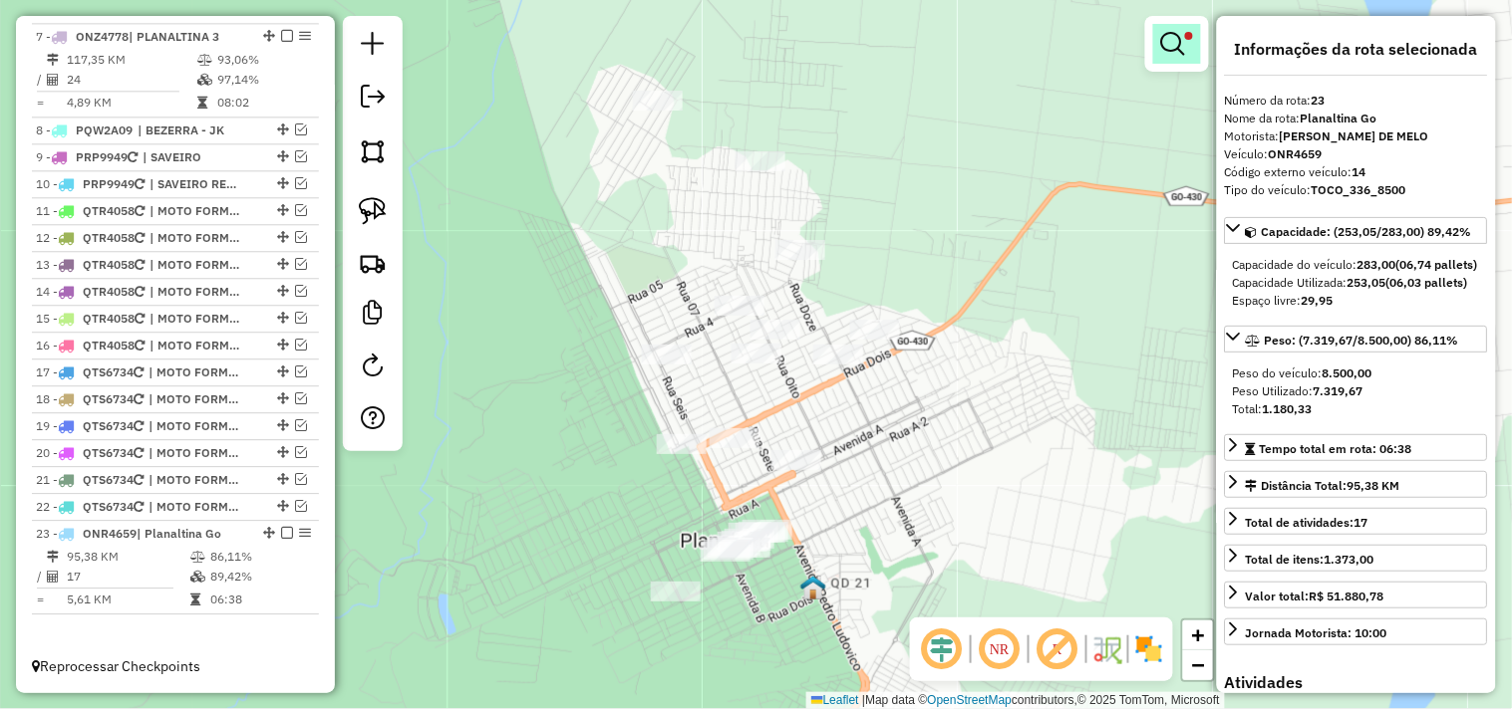
click at [1169, 47] on em at bounding box center [1173, 44] width 24 height 24
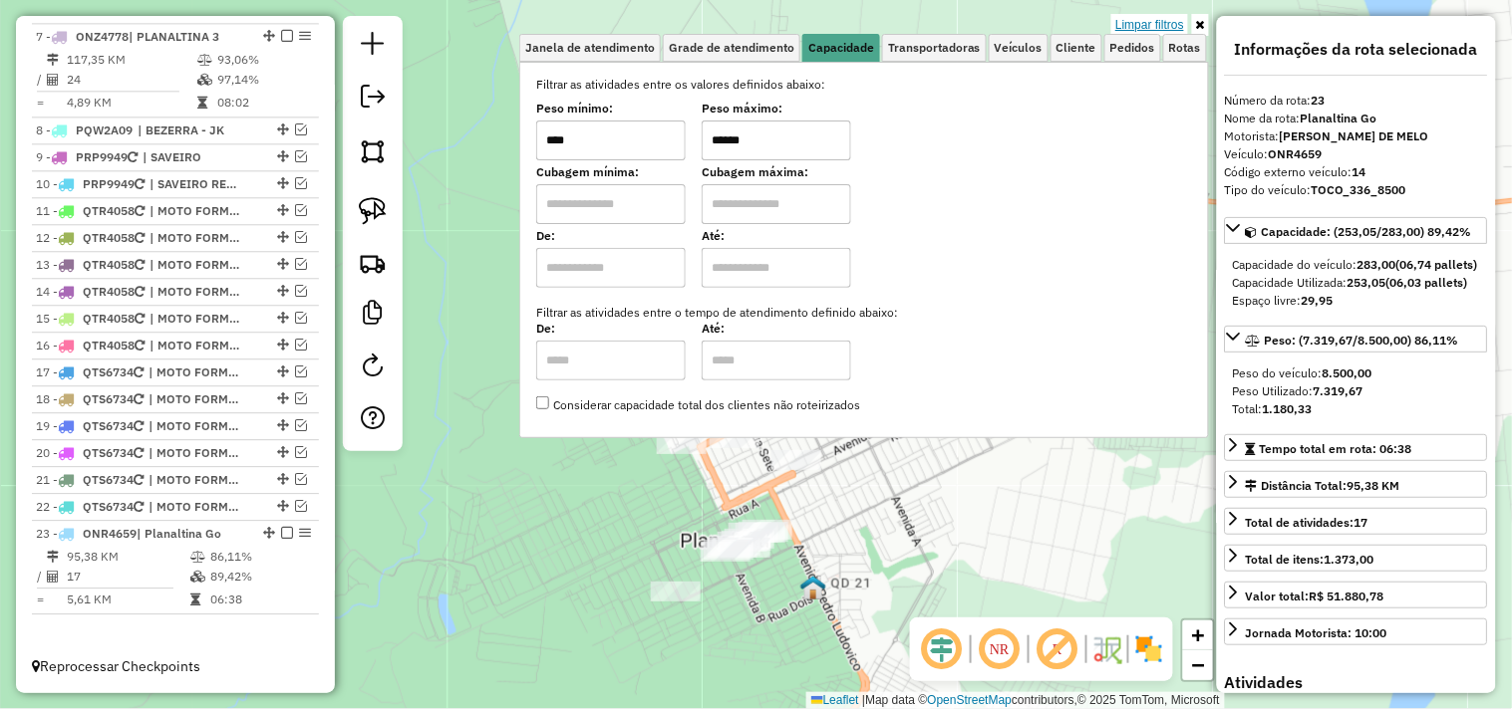
click at [1134, 23] on link "Limpar filtros" at bounding box center [1149, 25] width 77 height 22
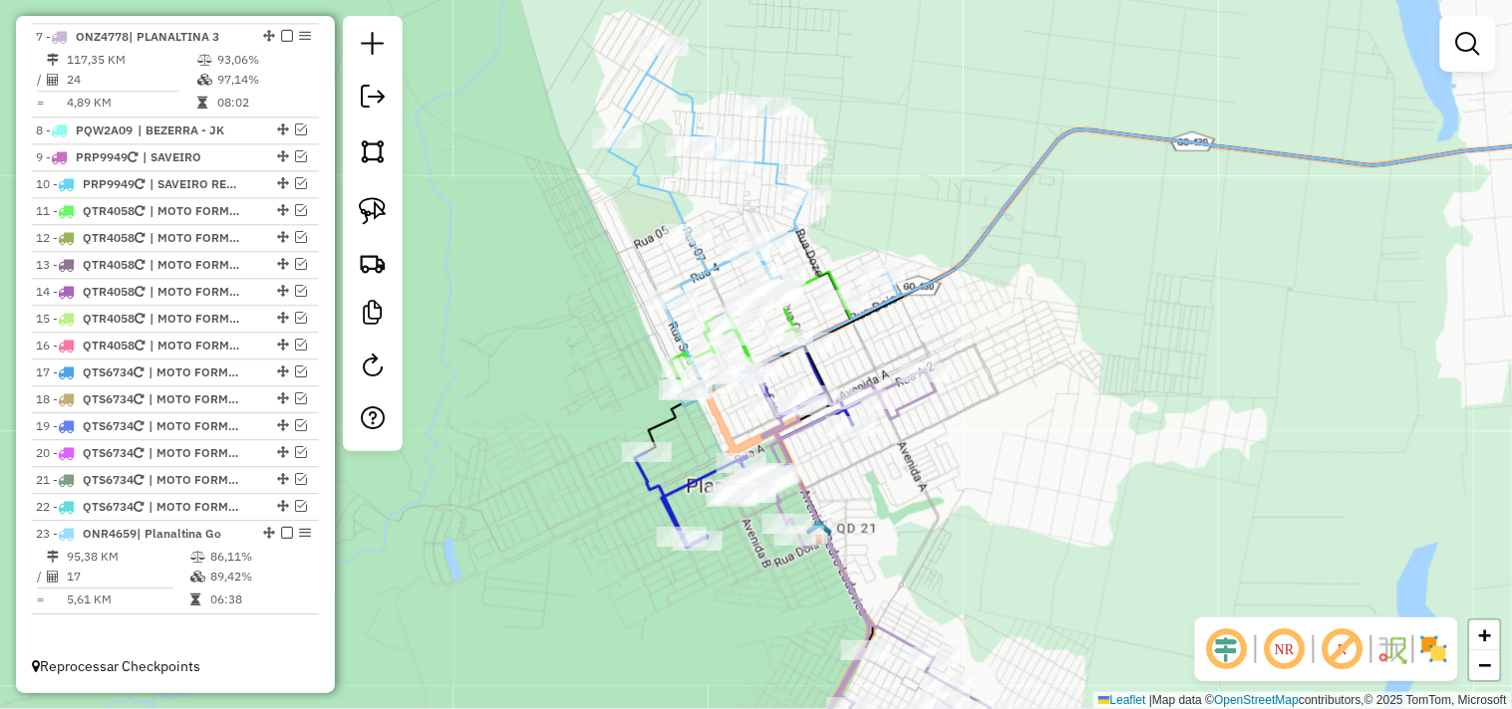
drag, startPoint x: 983, startPoint y: 320, endPoint x: 972, endPoint y: 190, distance: 130.0
click at [978, 195] on div "Janela de atendimento Grade de atendimento Capacidade Transportadoras Veículos …" at bounding box center [756, 354] width 1512 height 709
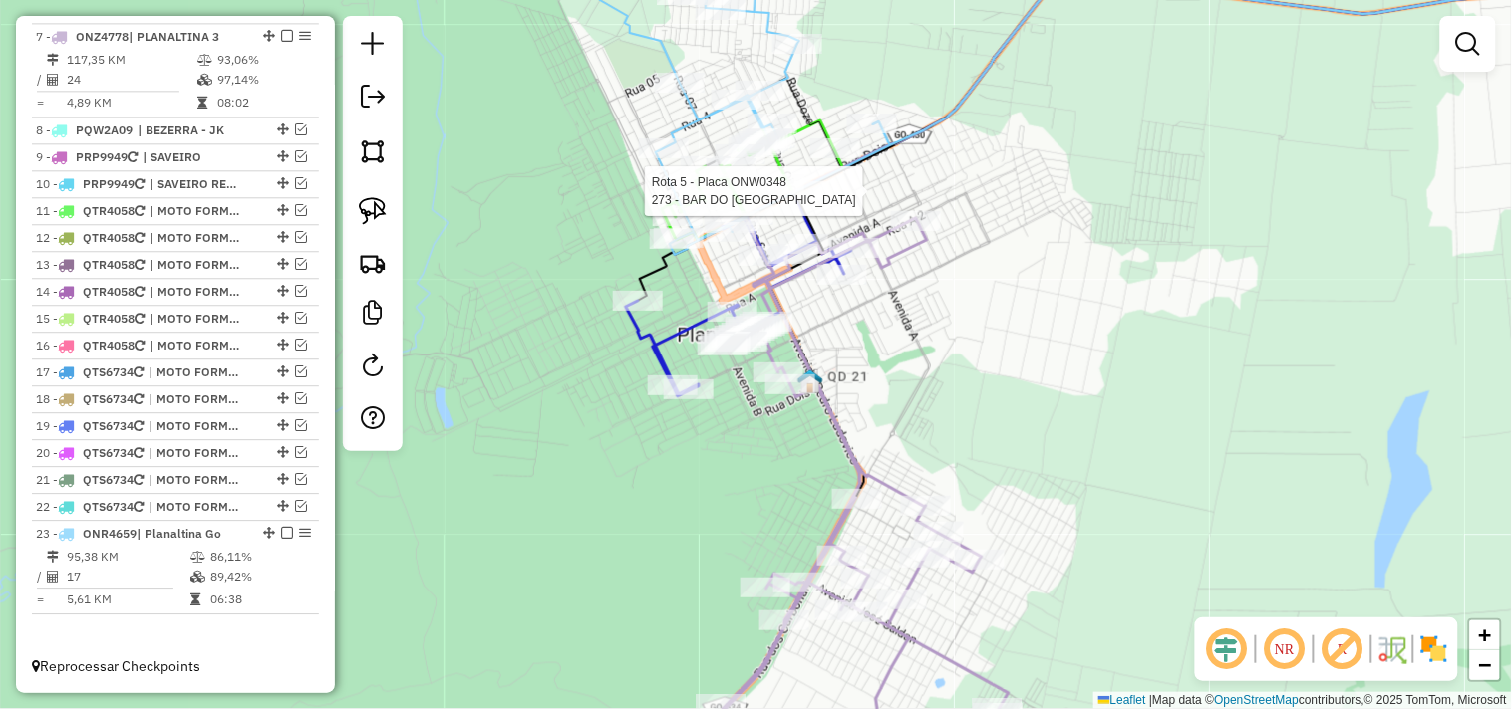
select select "*********"
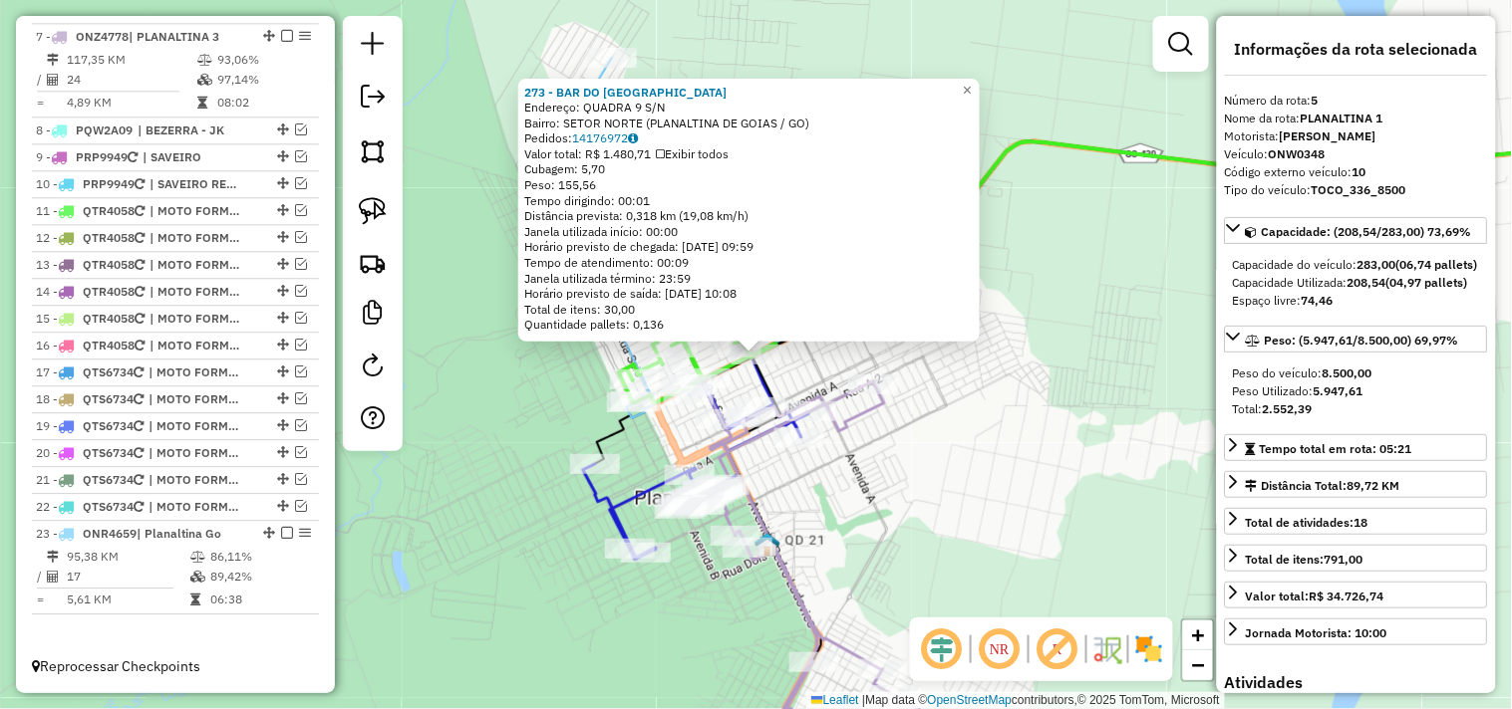
scroll to position [1036, 0]
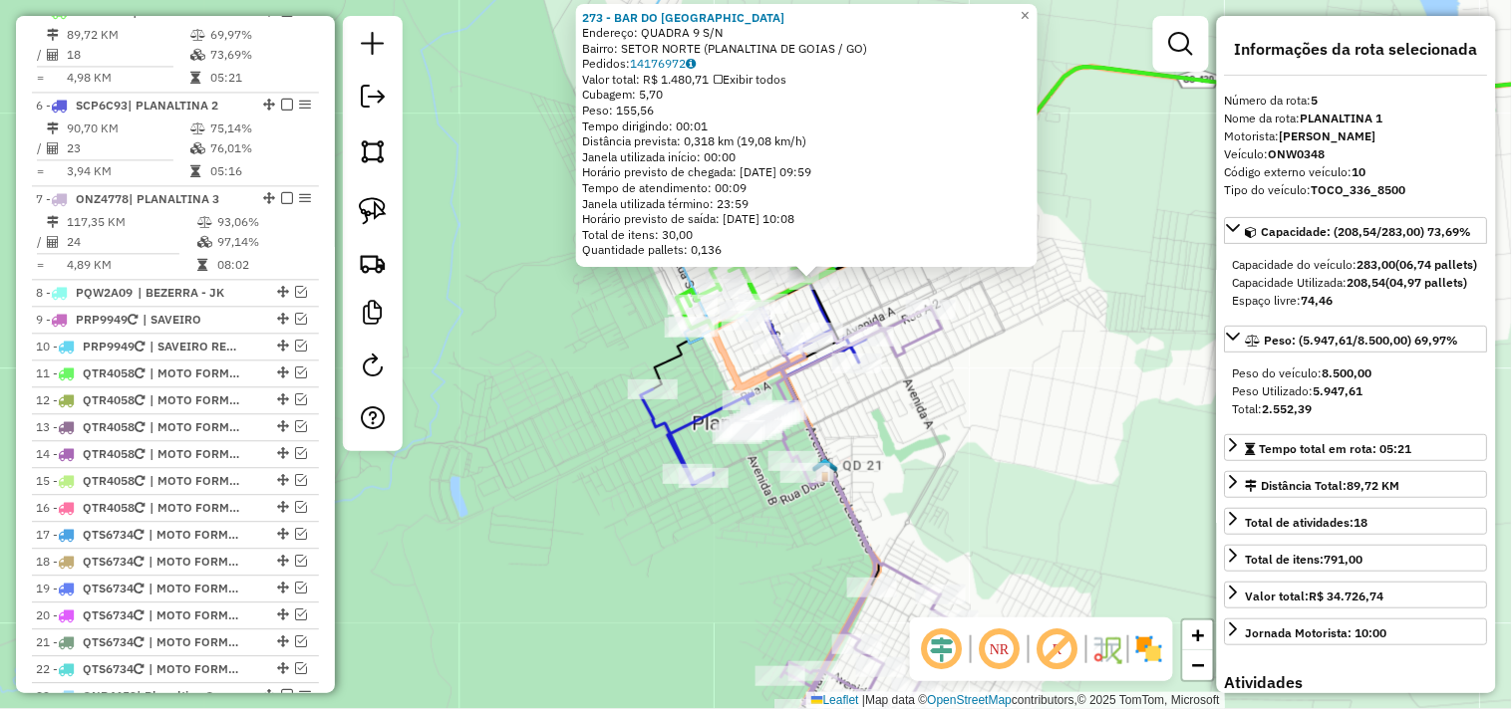
drag, startPoint x: 942, startPoint y: 431, endPoint x: 962, endPoint y: 353, distance: 81.2
click at [994, 349] on div "273 - BAR DO BOLINHA Endereço: QUADRA 9 S/N Bairro: SETOR NORTE (PLANALTINA DE …" at bounding box center [756, 354] width 1512 height 709
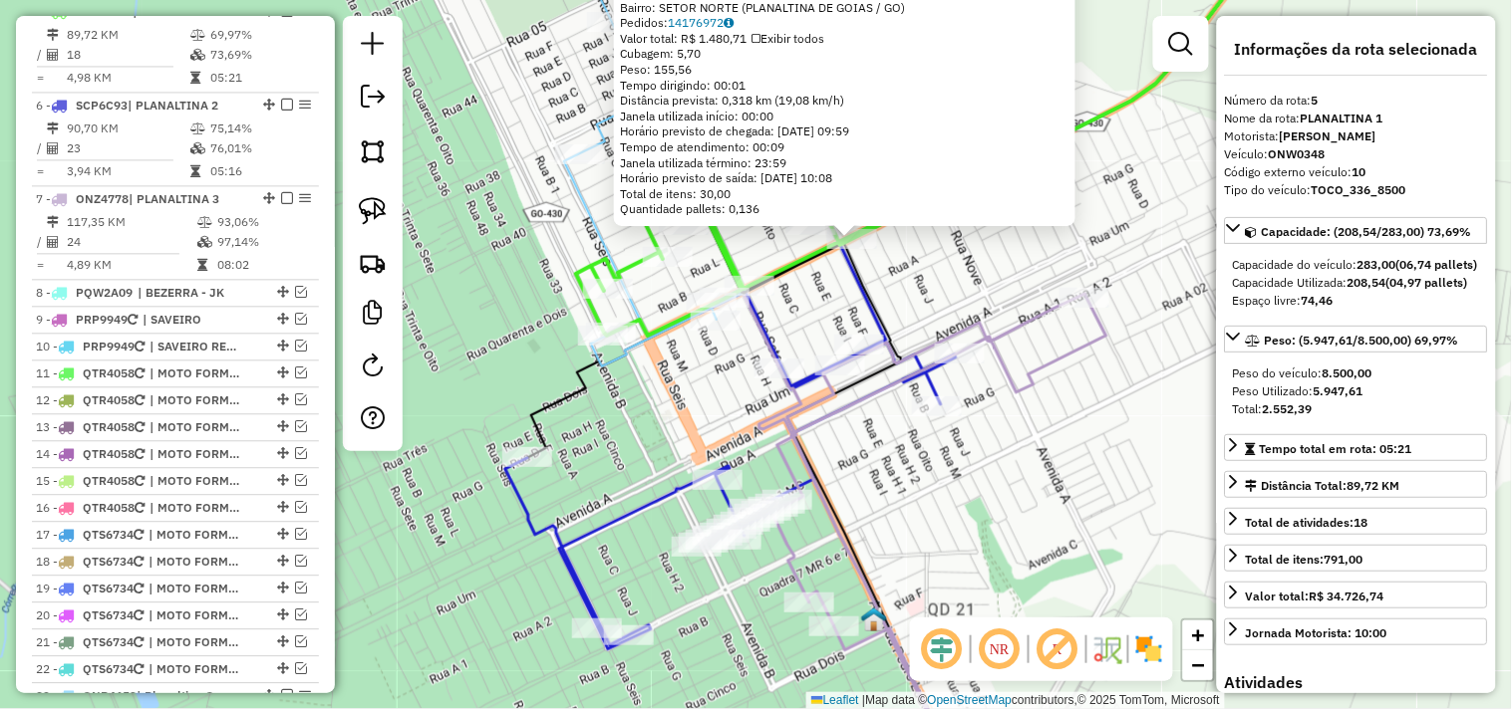
drag, startPoint x: 840, startPoint y: 470, endPoint x: 772, endPoint y: 416, distance: 87.1
click at [794, 431] on div "273 - BAR DO BOLINHA Endereço: QUADRA 9 S/N Bairro: SETOR NORTE (PLANALTINA DE …" at bounding box center [756, 354] width 1512 height 709
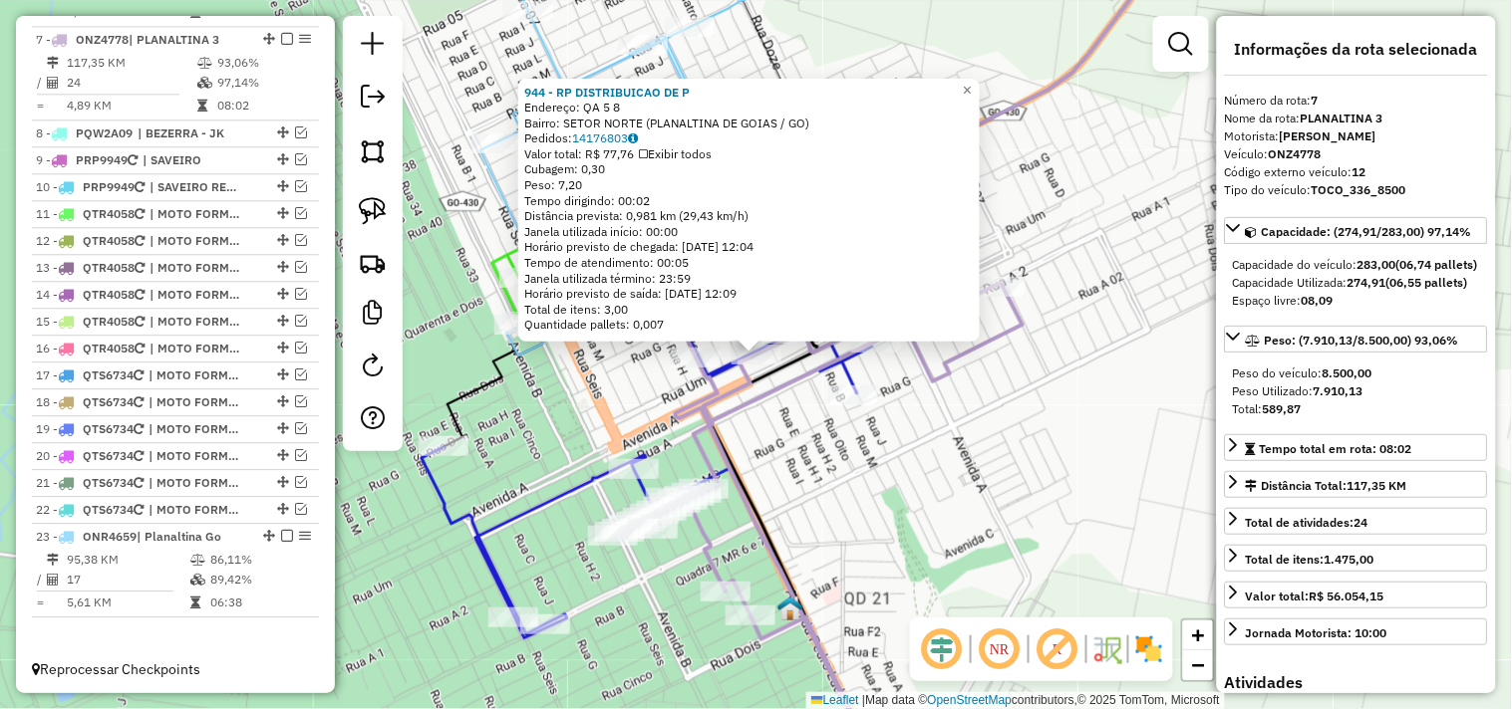
scroll to position [1217, 0]
click at [884, 461] on div "944 - RP DISTRIBUICAO DE P Endereço: QA 5 8 Bairro: SETOR NORTE (PLANALTINA DE …" at bounding box center [756, 354] width 1512 height 709
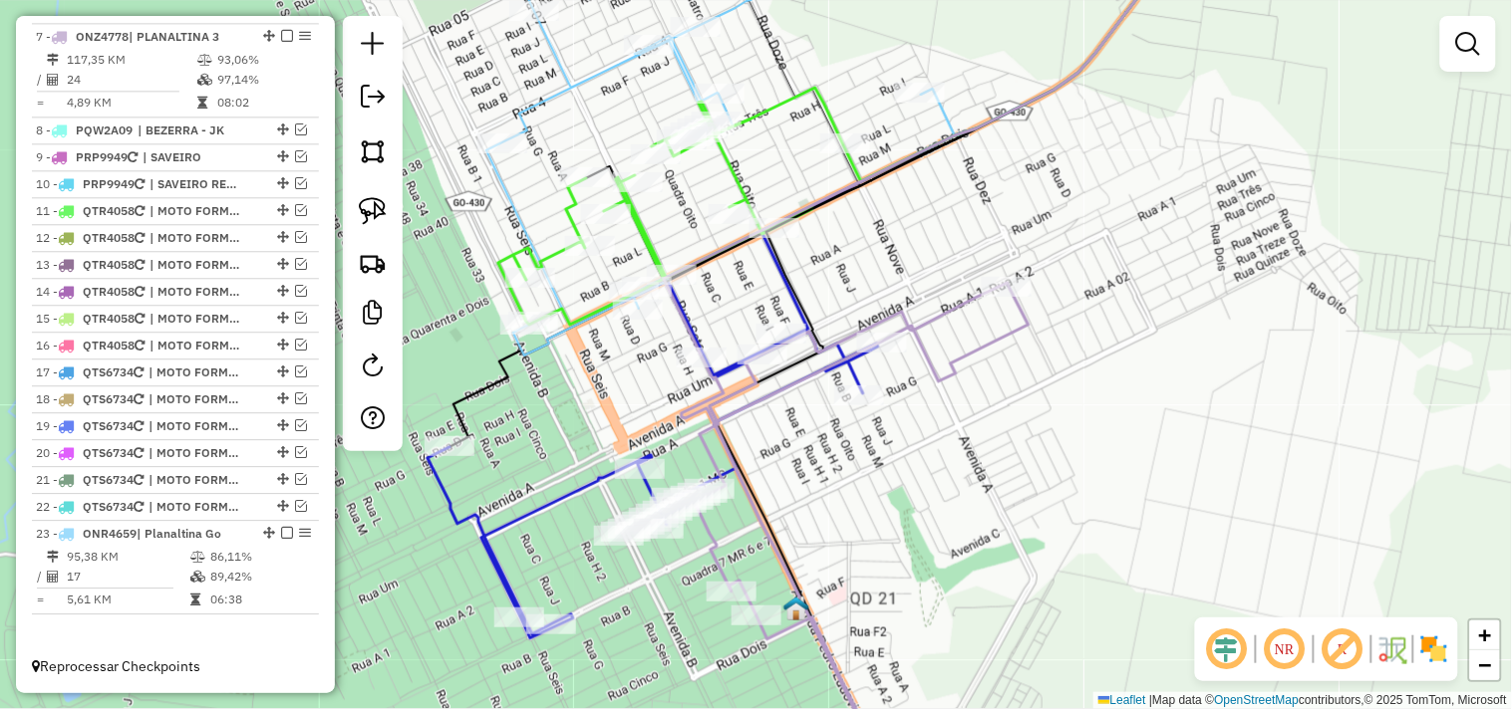
drag, startPoint x: 777, startPoint y: 438, endPoint x: 838, endPoint y: 463, distance: 65.7
click at [838, 463] on div "Janela de atendimento Grade de atendimento Capacidade Transportadoras Veículos …" at bounding box center [756, 354] width 1512 height 709
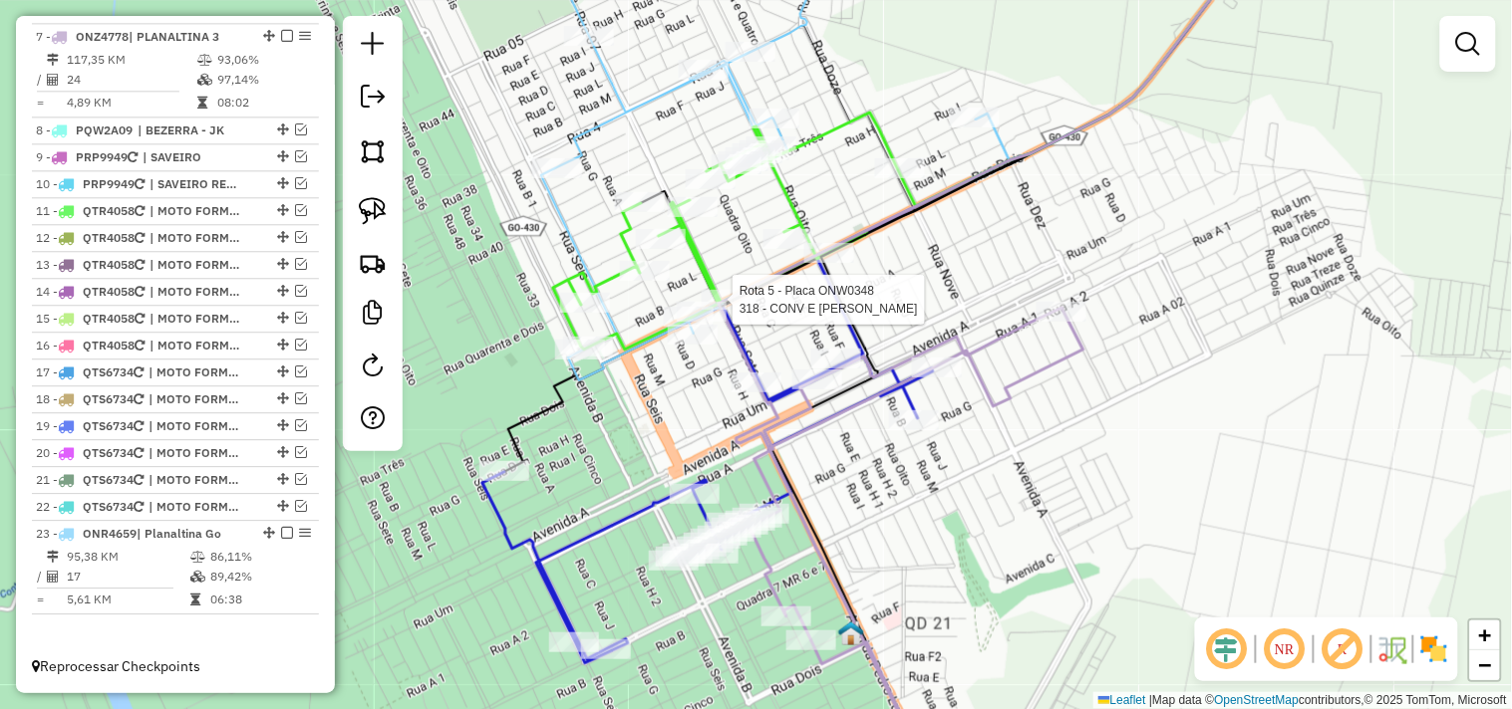
select select "*********"
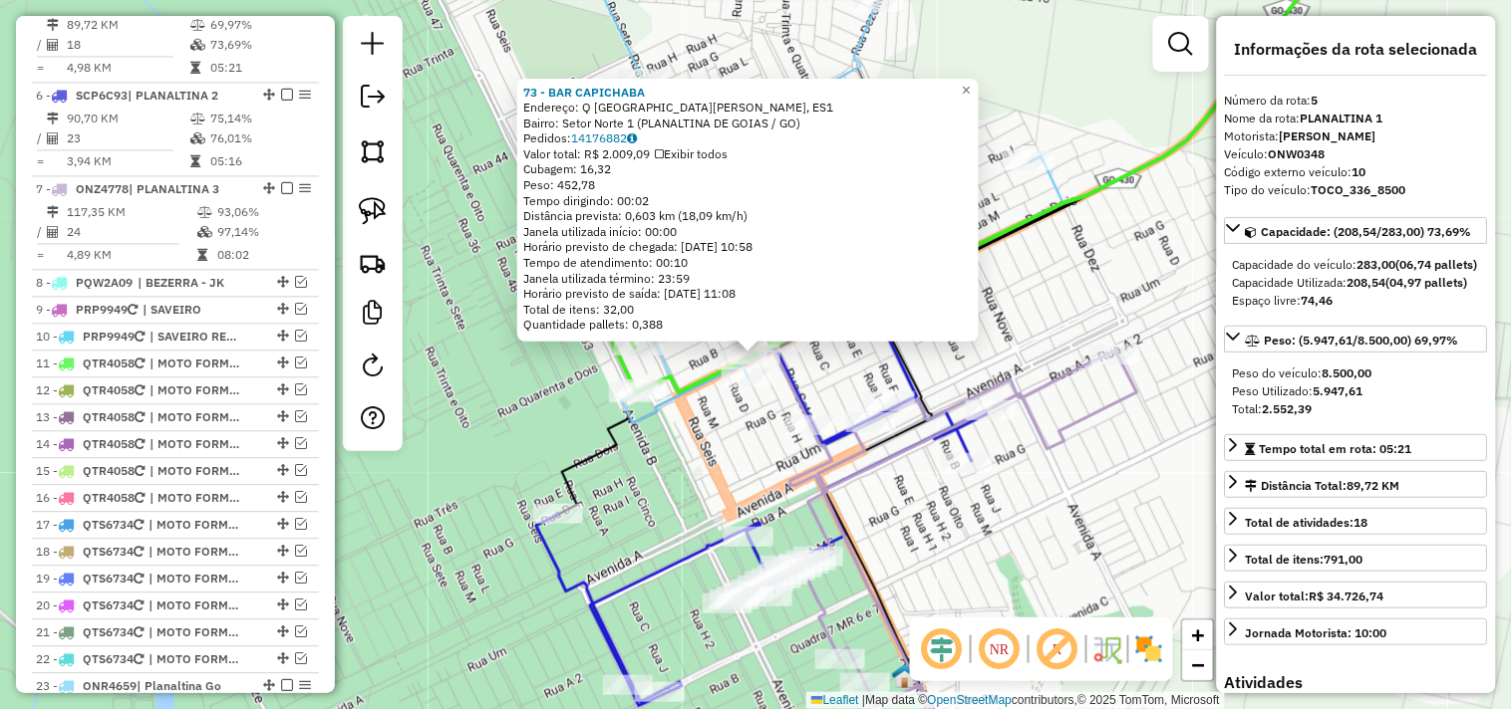
scroll to position [1036, 0]
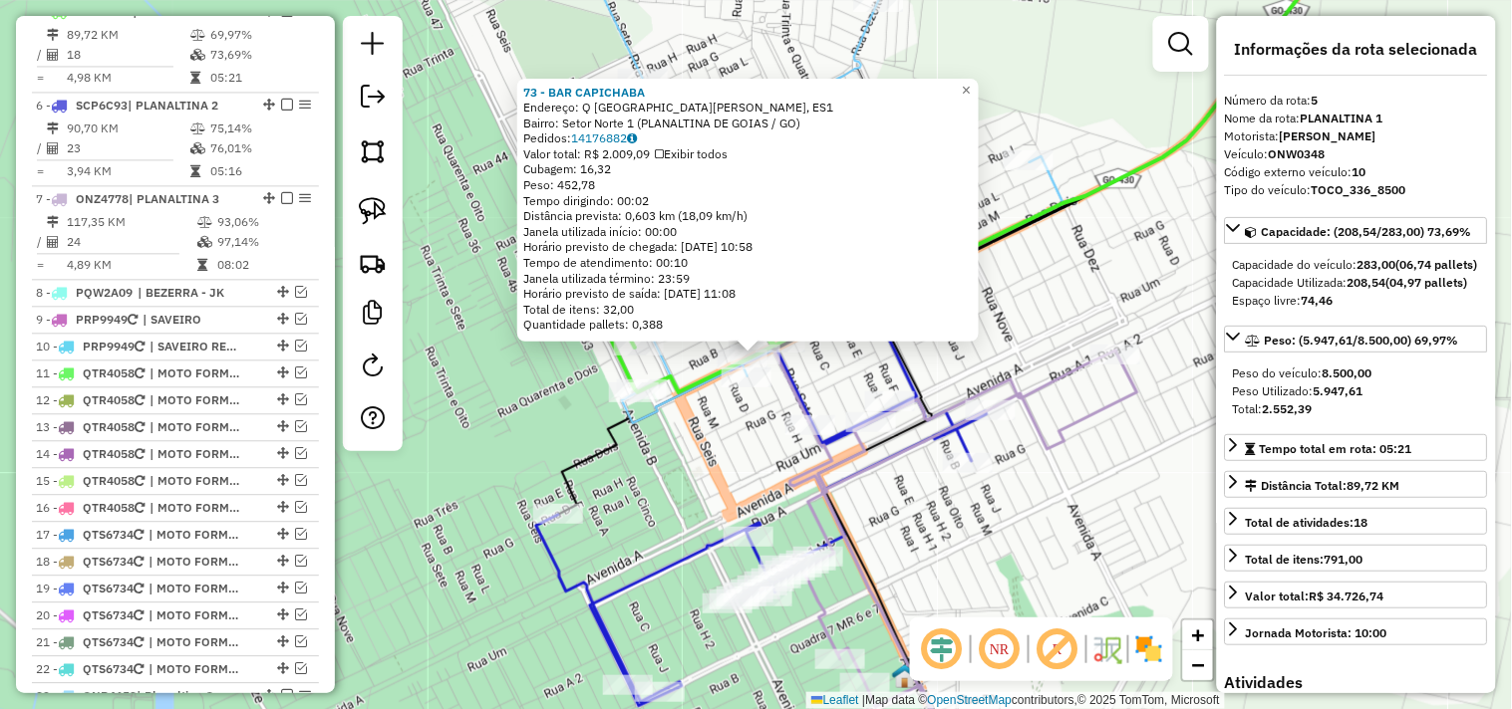
drag, startPoint x: 1036, startPoint y: 399, endPoint x: 1001, endPoint y: 343, distance: 65.8
click at [1014, 359] on icon at bounding box center [970, 565] width 334 height 429
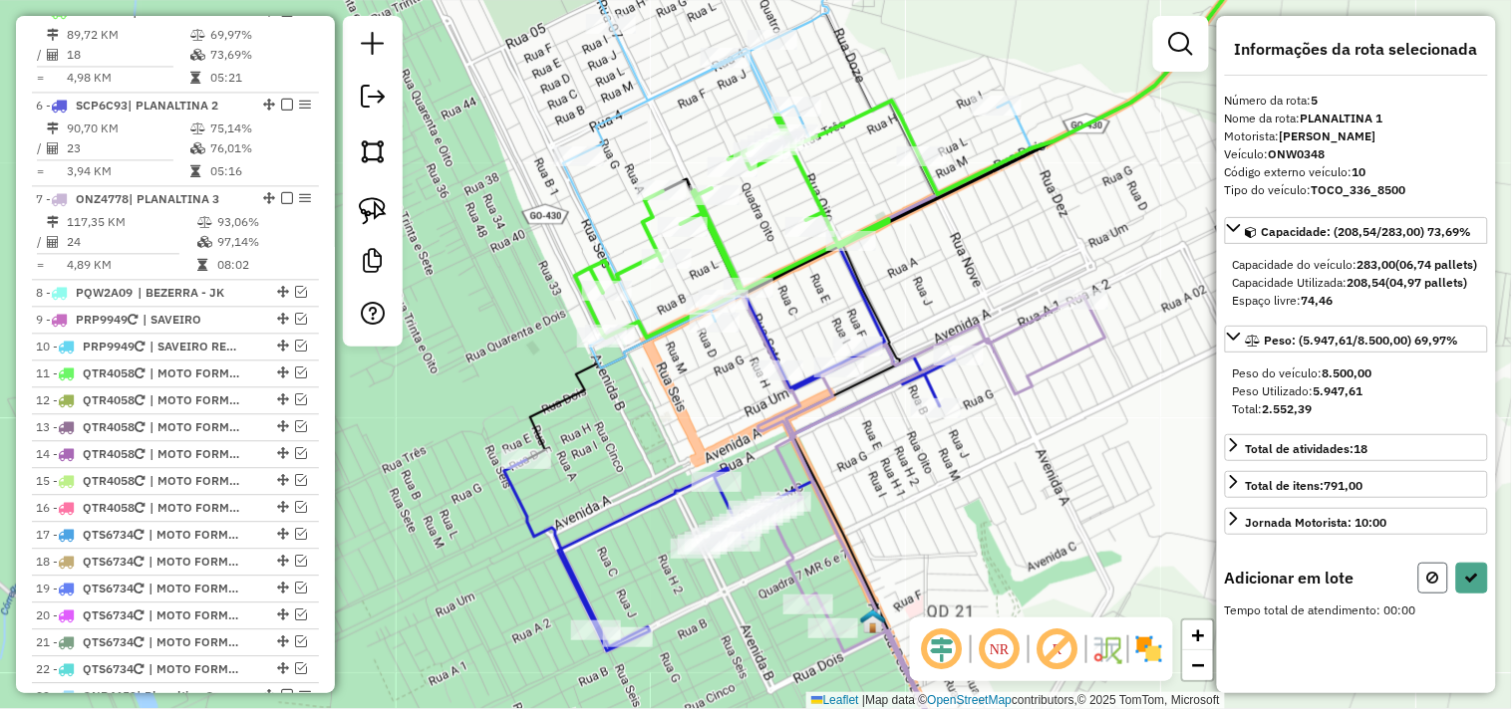
click at [1443, 594] on button at bounding box center [1433, 578] width 30 height 31
select select "*********"
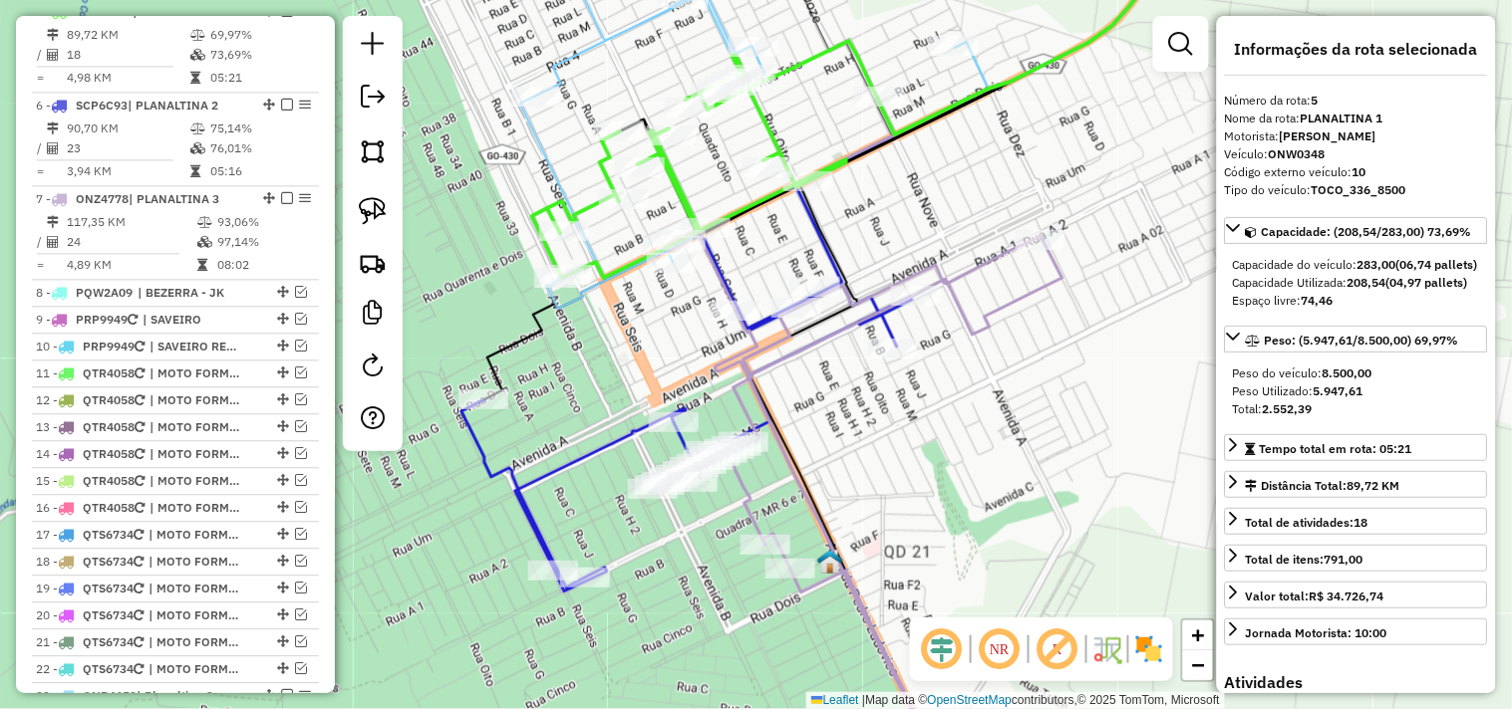
drag, startPoint x: 982, startPoint y: 275, endPoint x: 938, endPoint y: 227, distance: 65.6
click at [938, 227] on div "Janela de atendimento Grade de atendimento Capacidade Transportadoras Veículos …" at bounding box center [756, 354] width 1512 height 709
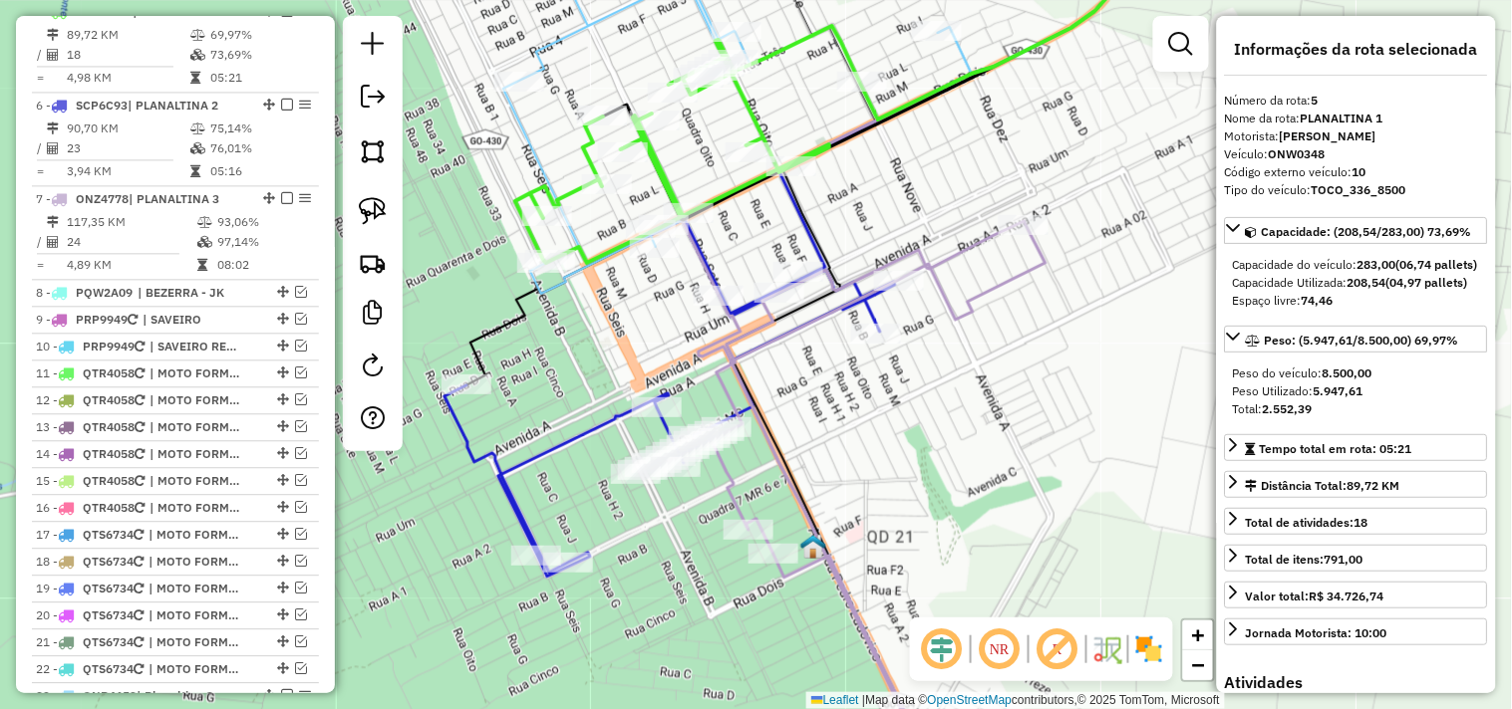
drag, startPoint x: 879, startPoint y: 172, endPoint x: 895, endPoint y: 171, distance: 16.0
click at [895, 171] on div "Janela de atendimento Grade de atendimento Capacidade Transportadoras Veículos …" at bounding box center [756, 354] width 1512 height 709
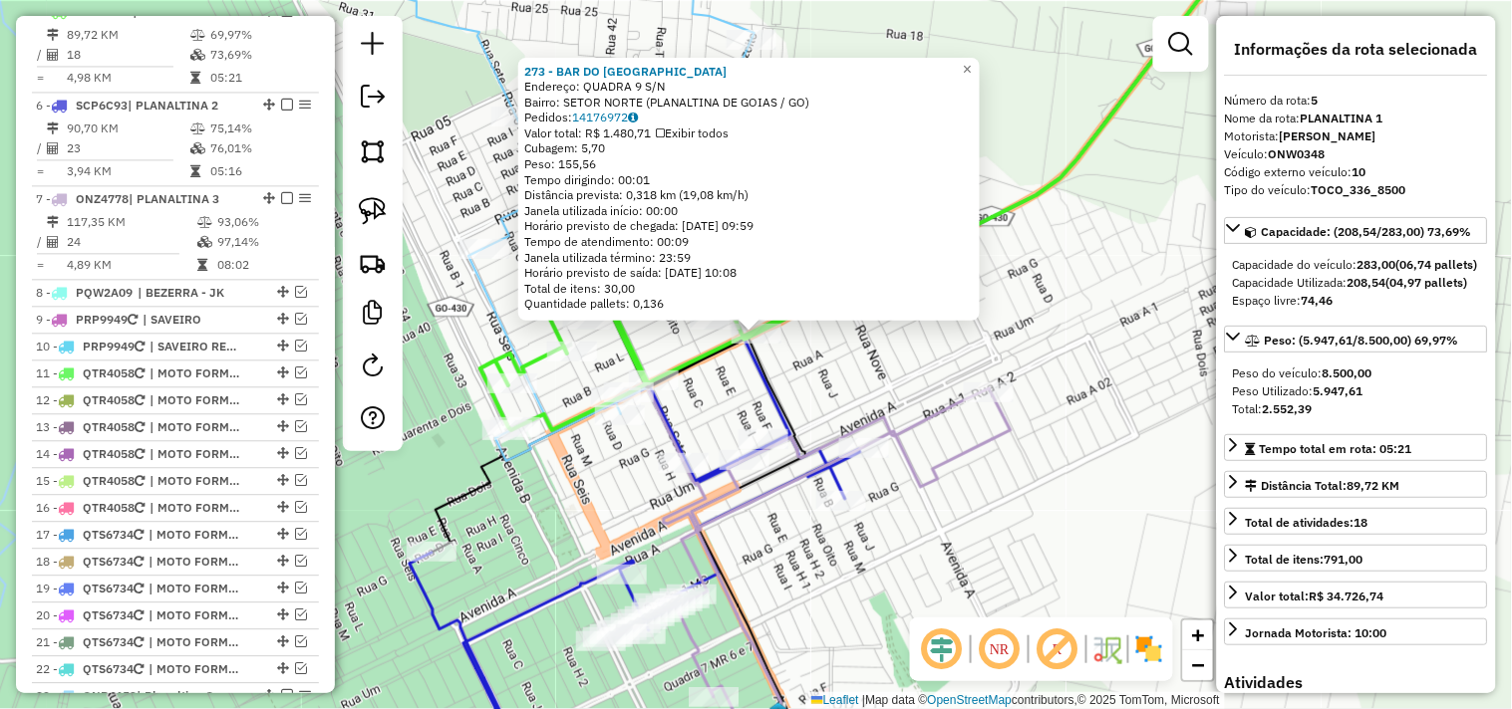
drag, startPoint x: 861, startPoint y: 367, endPoint x: 752, endPoint y: 235, distance: 170.6
click at [767, 251] on div "273 - BAR DO BOLINHA Endereço: QUADRA 9 S/N Bairro: SETOR NORTE (PLANALTINA DE …" at bounding box center [756, 354] width 1512 height 709
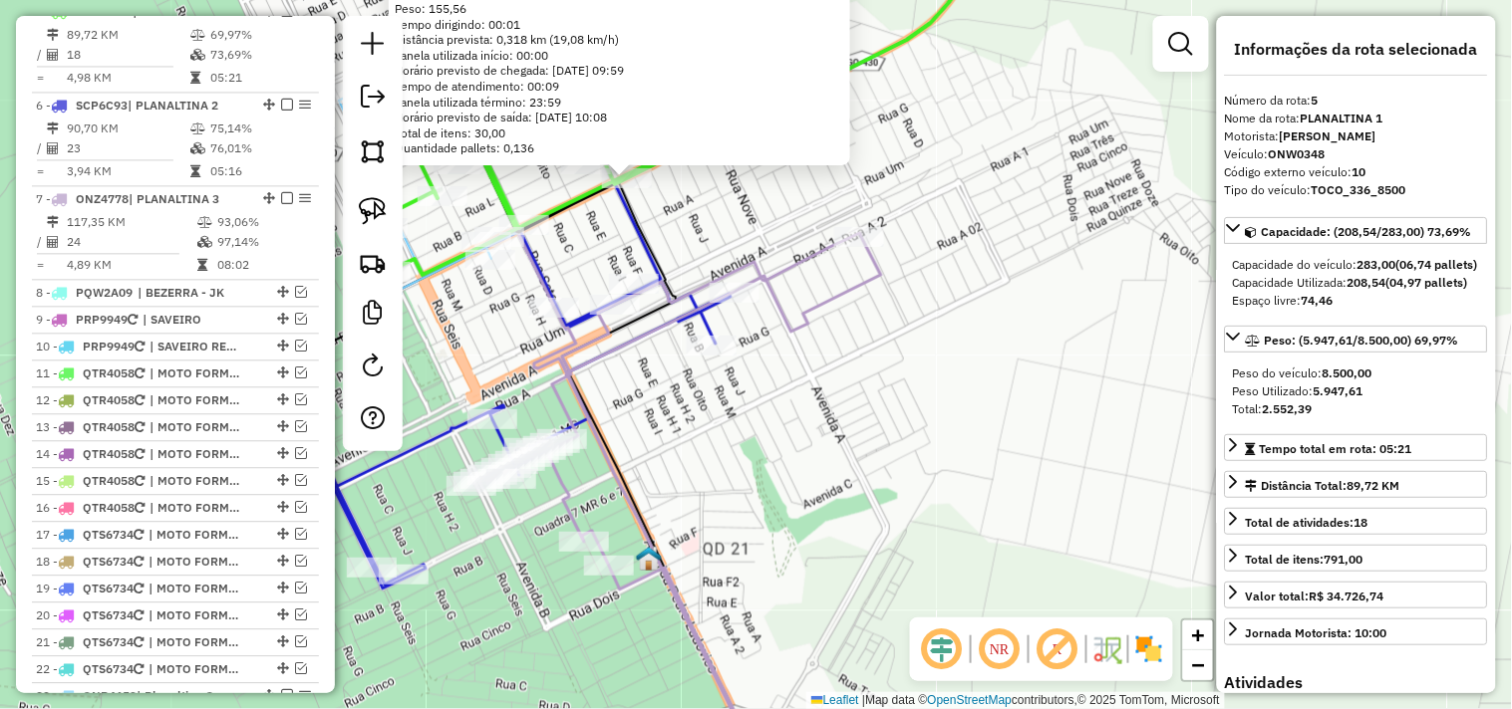
drag, startPoint x: 757, startPoint y: 266, endPoint x: 760, endPoint y: 227, distance: 39.0
click at [767, 230] on div "273 - BAR DO BOLINHA Endereço: QUADRA 9 S/N Bairro: SETOR NORTE (PLANALTINA DE …" at bounding box center [756, 354] width 1512 height 709
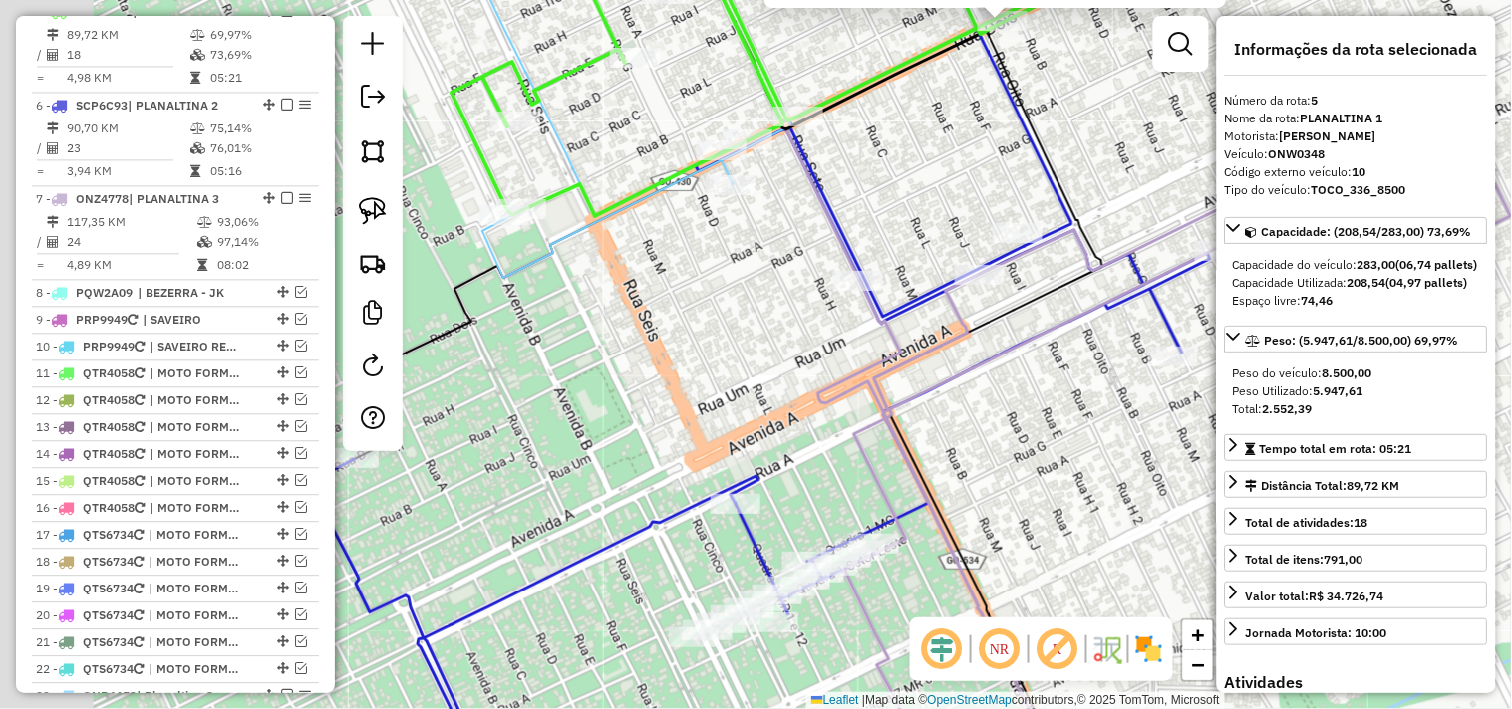
drag, startPoint x: 661, startPoint y: 233, endPoint x: 939, endPoint y: 156, distance: 288.4
click at [937, 156] on div "273 - BAR DO BOLINHA Endereço: QUADRA 9 S/N Bairro: SETOR NORTE (PLANALTINA DE …" at bounding box center [756, 354] width 1512 height 709
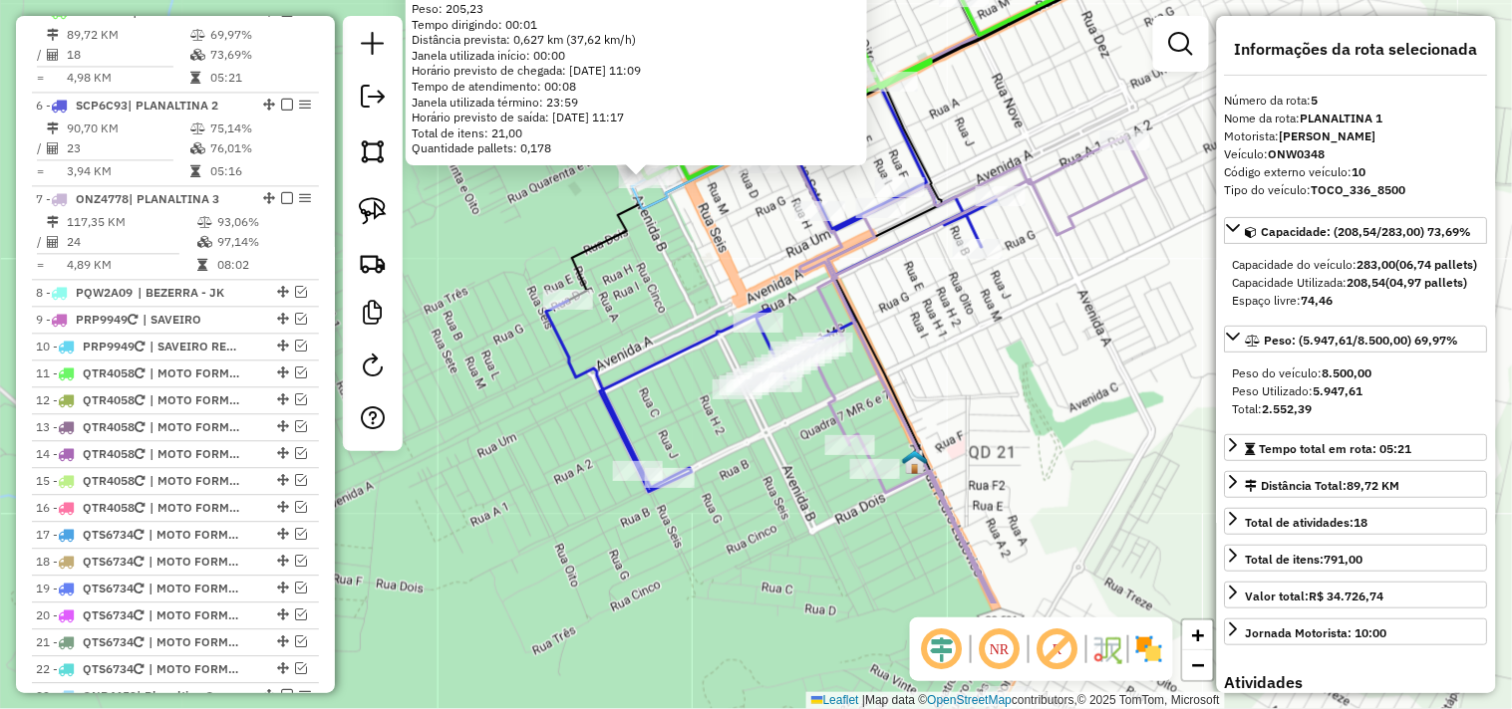
drag, startPoint x: 769, startPoint y: 448, endPoint x: 658, endPoint y: 273, distance: 207.9
click at [658, 273] on div "278 - DISTRIBUIDORA BRASIL Endereço: QUADRA 17 17 Bairro: SETOR NORTE (PLANALTI…" at bounding box center [756, 354] width 1512 height 709
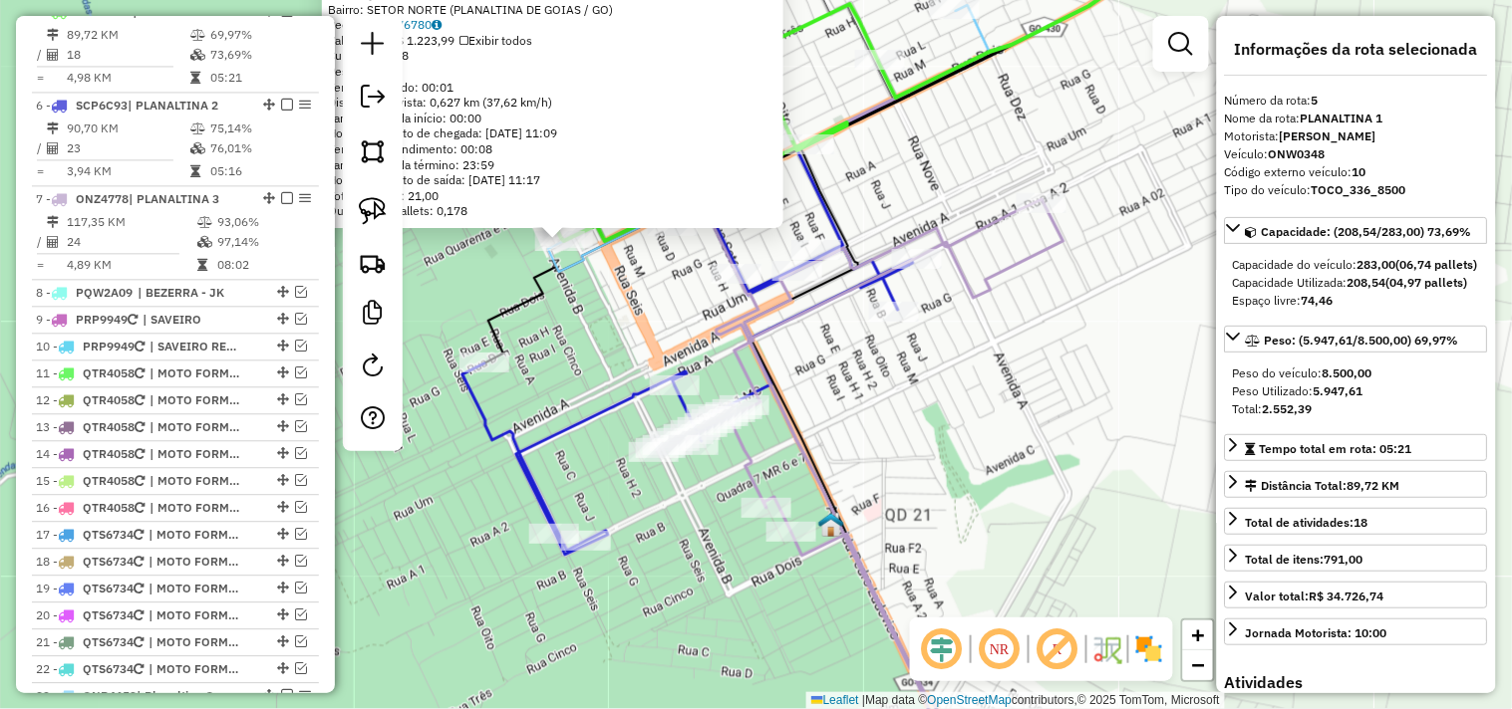
drag, startPoint x: 679, startPoint y: 287, endPoint x: 575, endPoint y: 361, distance: 127.2
click at [581, 363] on div "278 - DISTRIBUIDORA BRASIL Endereço: QUADRA 17 17 Bairro: SETOR NORTE (PLANALTI…" at bounding box center [756, 354] width 1512 height 709
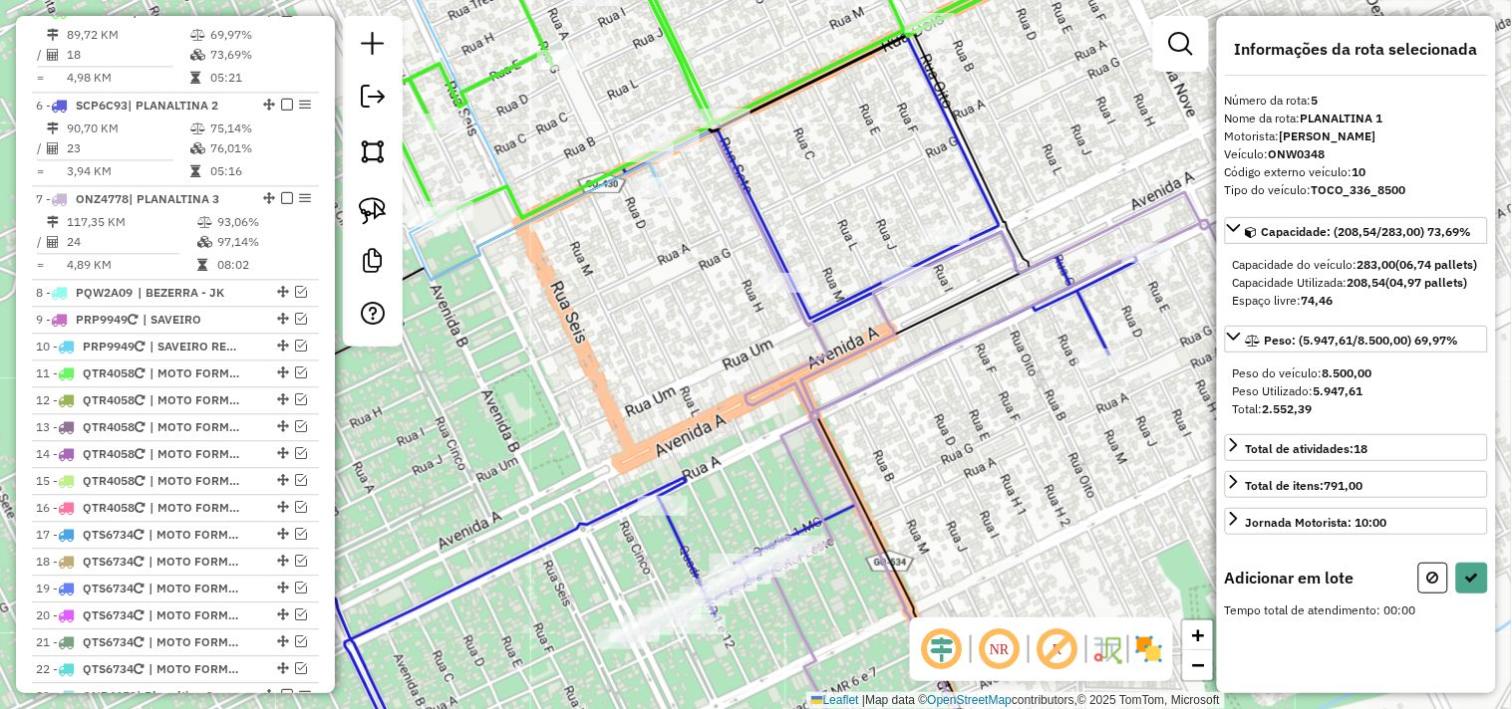
drag, startPoint x: 789, startPoint y: 304, endPoint x: 787, endPoint y: 369, distance: 64.8
click at [794, 380] on div "Janela de atendimento Grade de atendimento Capacidade Transportadoras Veículos …" at bounding box center [756, 354] width 1512 height 709
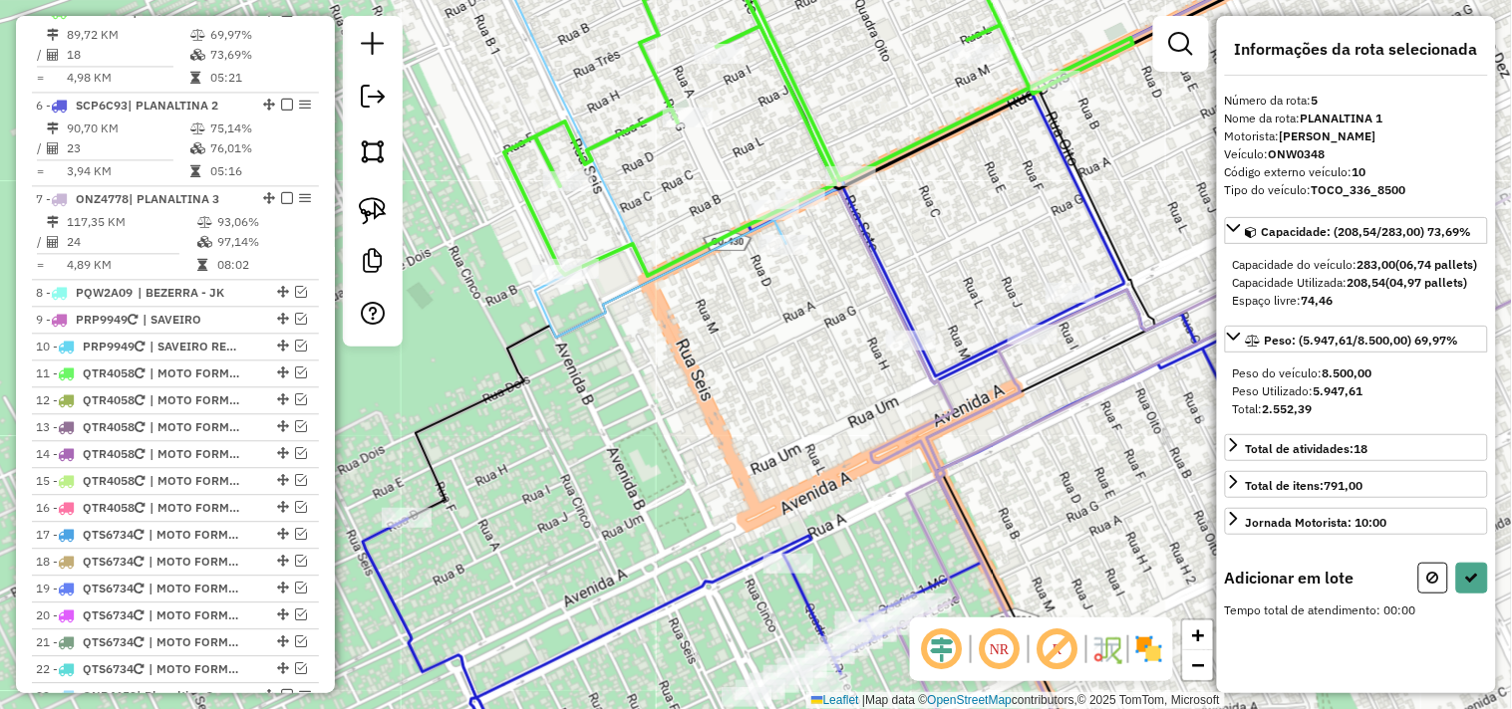
drag, startPoint x: 721, startPoint y: 314, endPoint x: 829, endPoint y: 355, distance: 115.1
click at [829, 355] on div "Janela de atendimento Grade de atendimento Capacidade Transportadoras Veículos …" at bounding box center [756, 354] width 1512 height 709
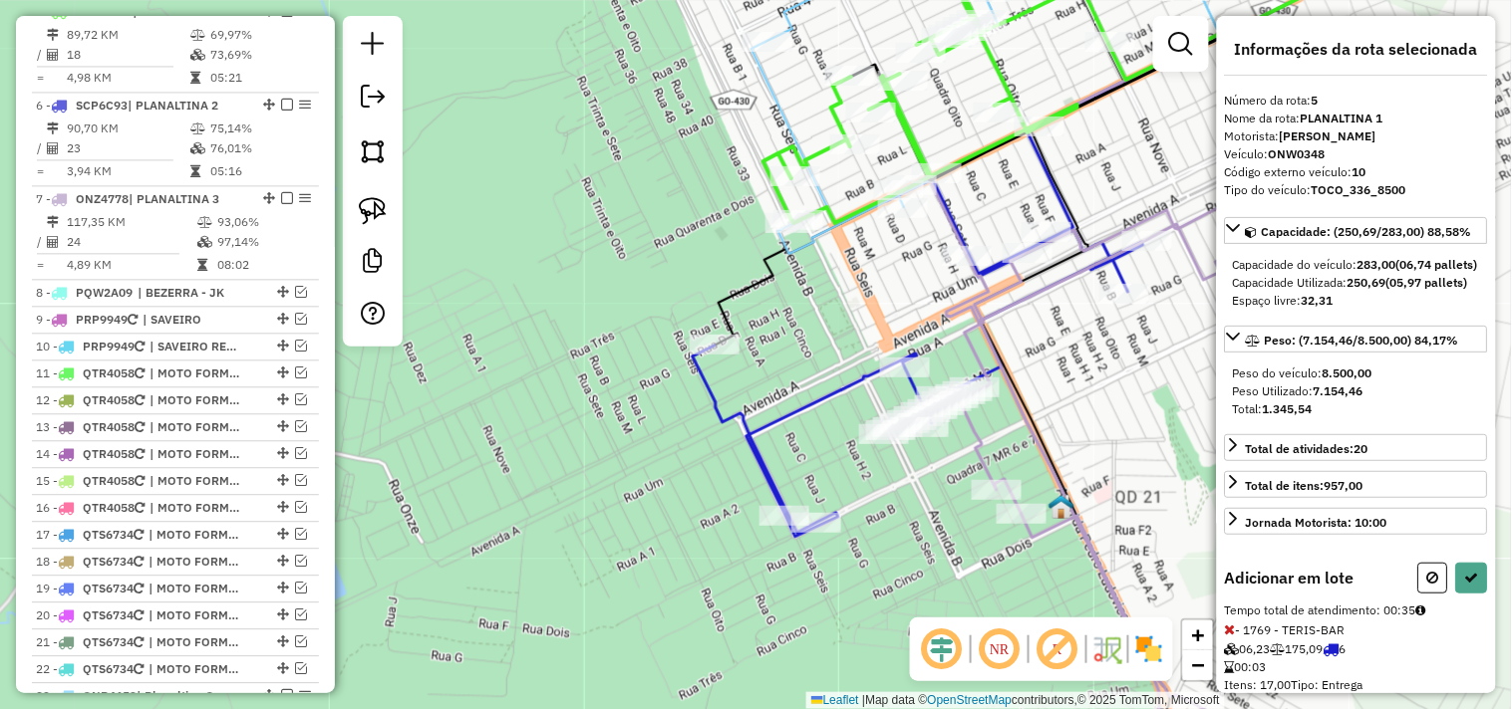
drag, startPoint x: 1137, startPoint y: 263, endPoint x: 1063, endPoint y: 159, distance: 127.2
click at [1069, 163] on div "Janela de atendimento Grade de atendimento Capacidade Transportadoras Veículos …" at bounding box center [756, 354] width 1512 height 709
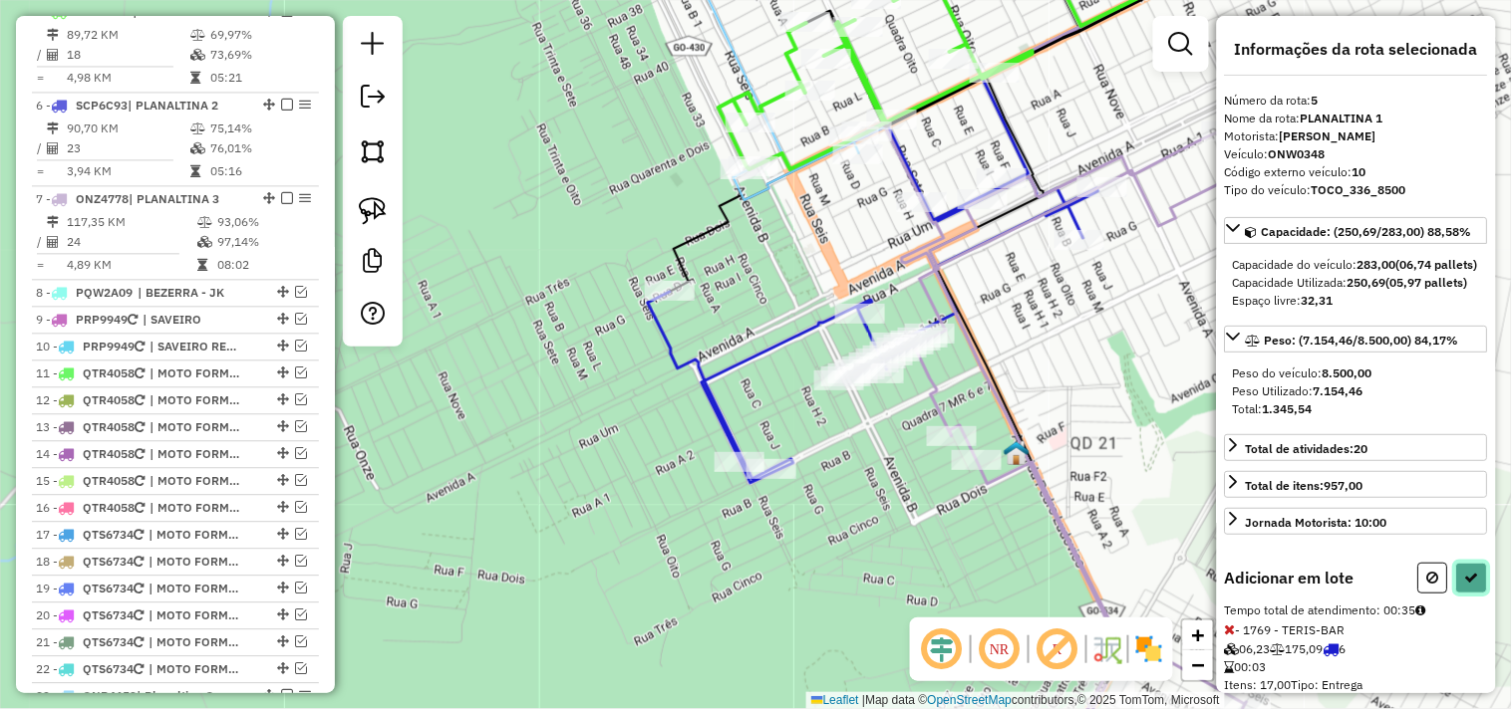
click at [1470, 585] on icon at bounding box center [1472, 578] width 14 height 14
select select "*********"
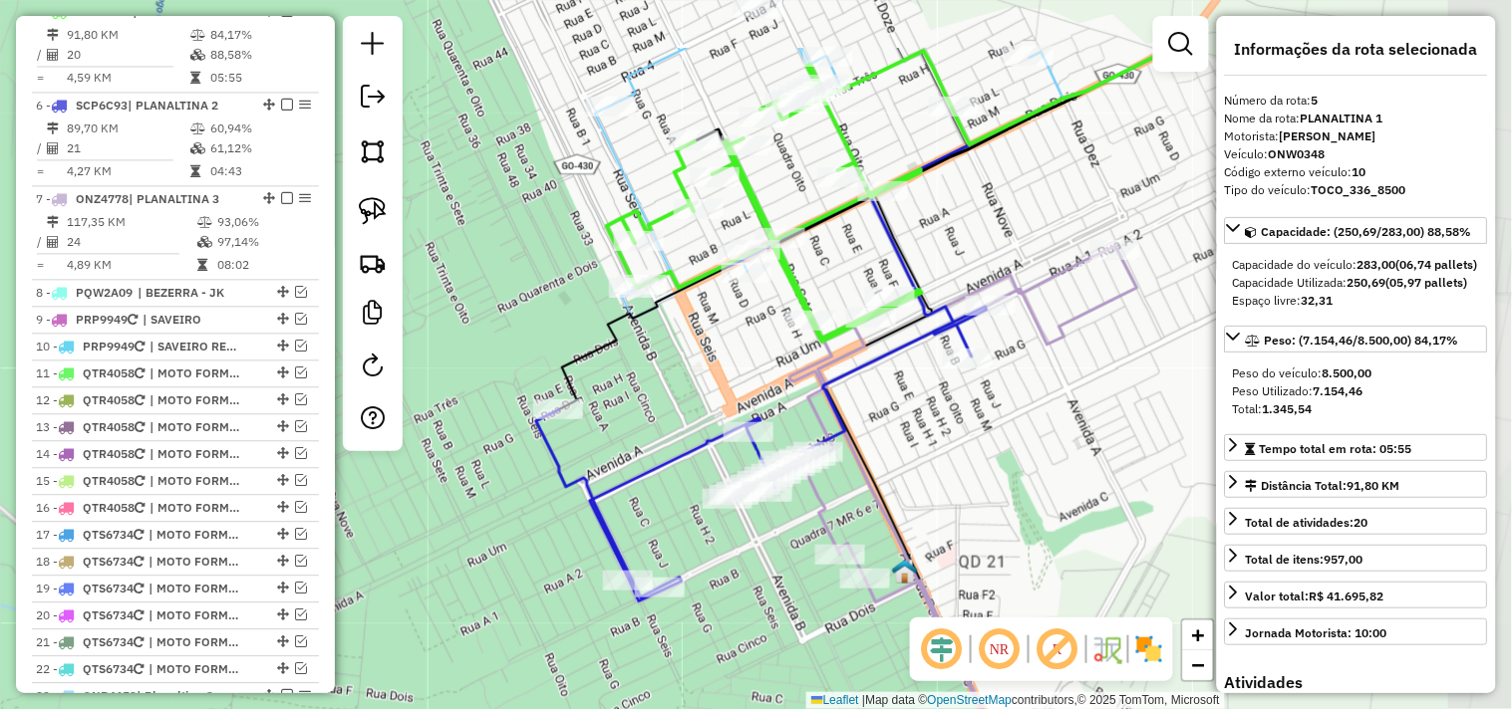
drag, startPoint x: 822, startPoint y: 225, endPoint x: 691, endPoint y: 369, distance: 194.6
click at [691, 369] on div "Janela de atendimento Grade de atendimento Capacidade Transportadoras Veículos …" at bounding box center [756, 354] width 1512 height 709
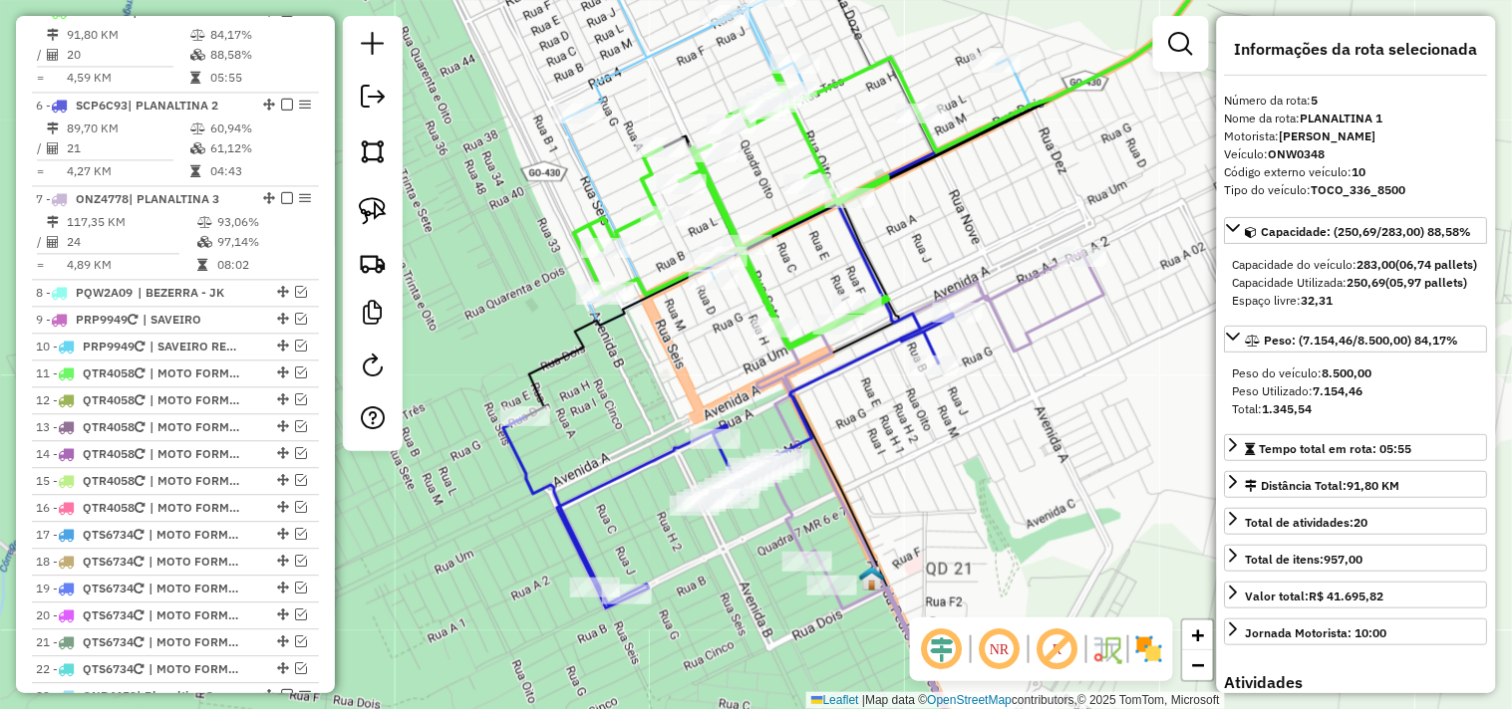
drag, startPoint x: 933, startPoint y: 265, endPoint x: 835, endPoint y: 200, distance: 117.2
click at [849, 194] on div "Janela de atendimento Grade de atendimento Capacidade Transportadoras Veículos …" at bounding box center [756, 354] width 1512 height 709
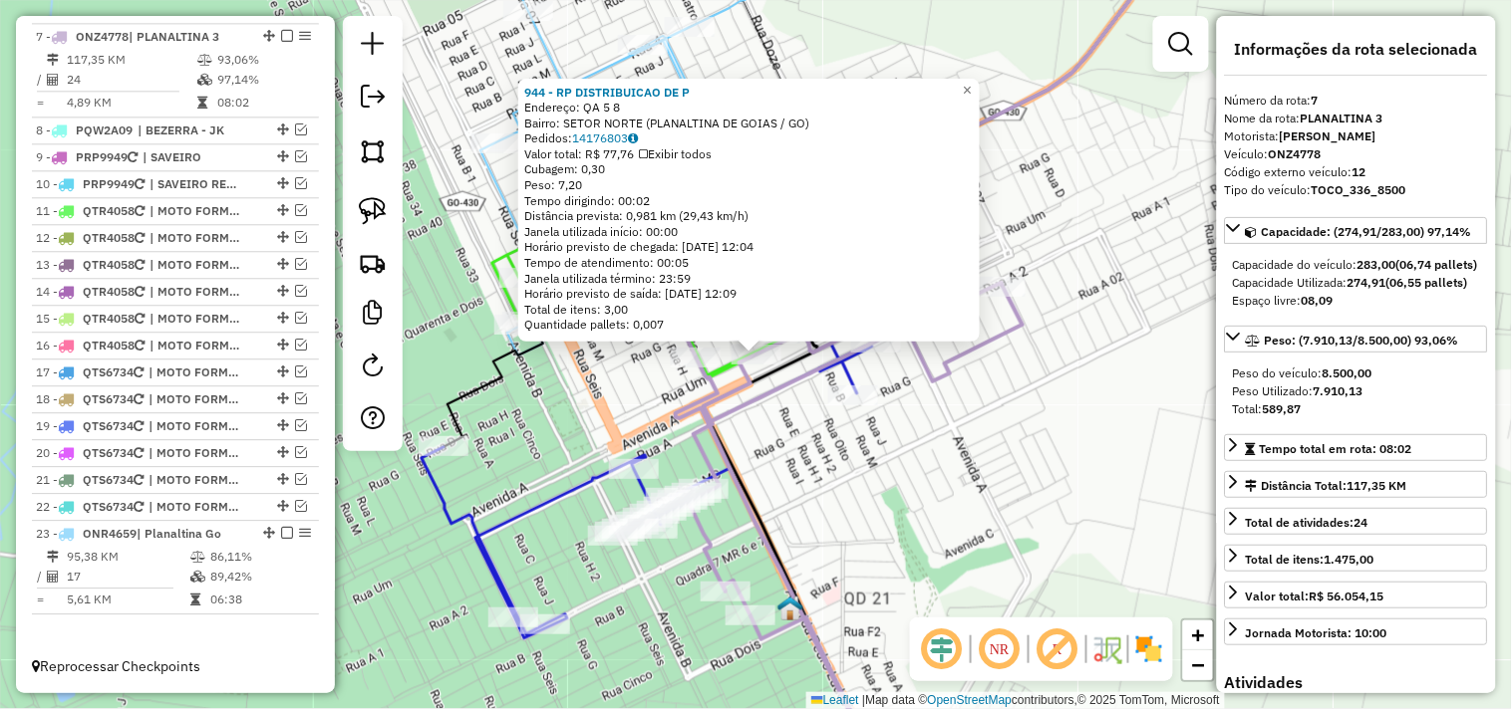
scroll to position [1217, 0]
click at [821, 444] on div "944 - RP DISTRIBUICAO DE P Endereço: QA 5 8 Bairro: SETOR NORTE (PLANALTINA DE …" at bounding box center [756, 354] width 1512 height 709
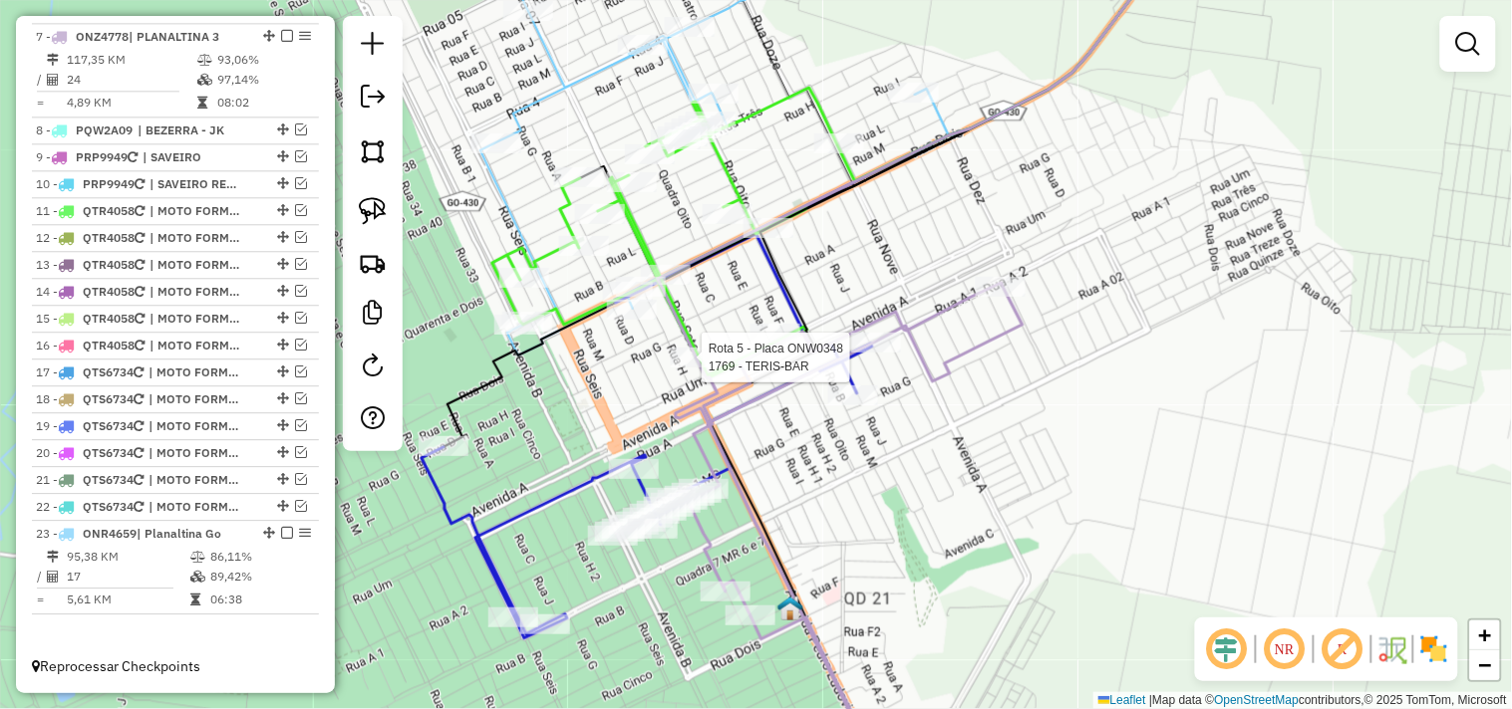
click at [681, 368] on div at bounding box center [696, 358] width 50 height 20
select select "*********"
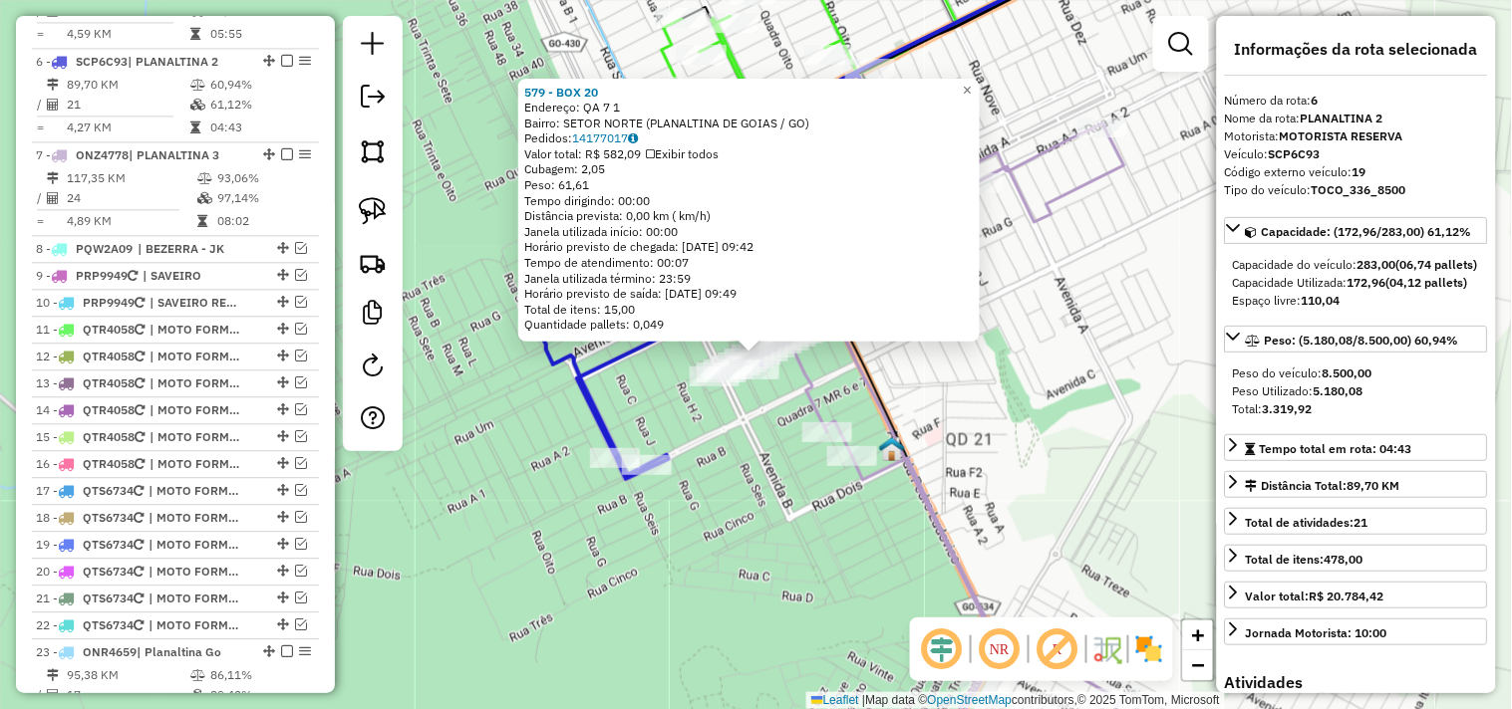
scroll to position [1130, 0]
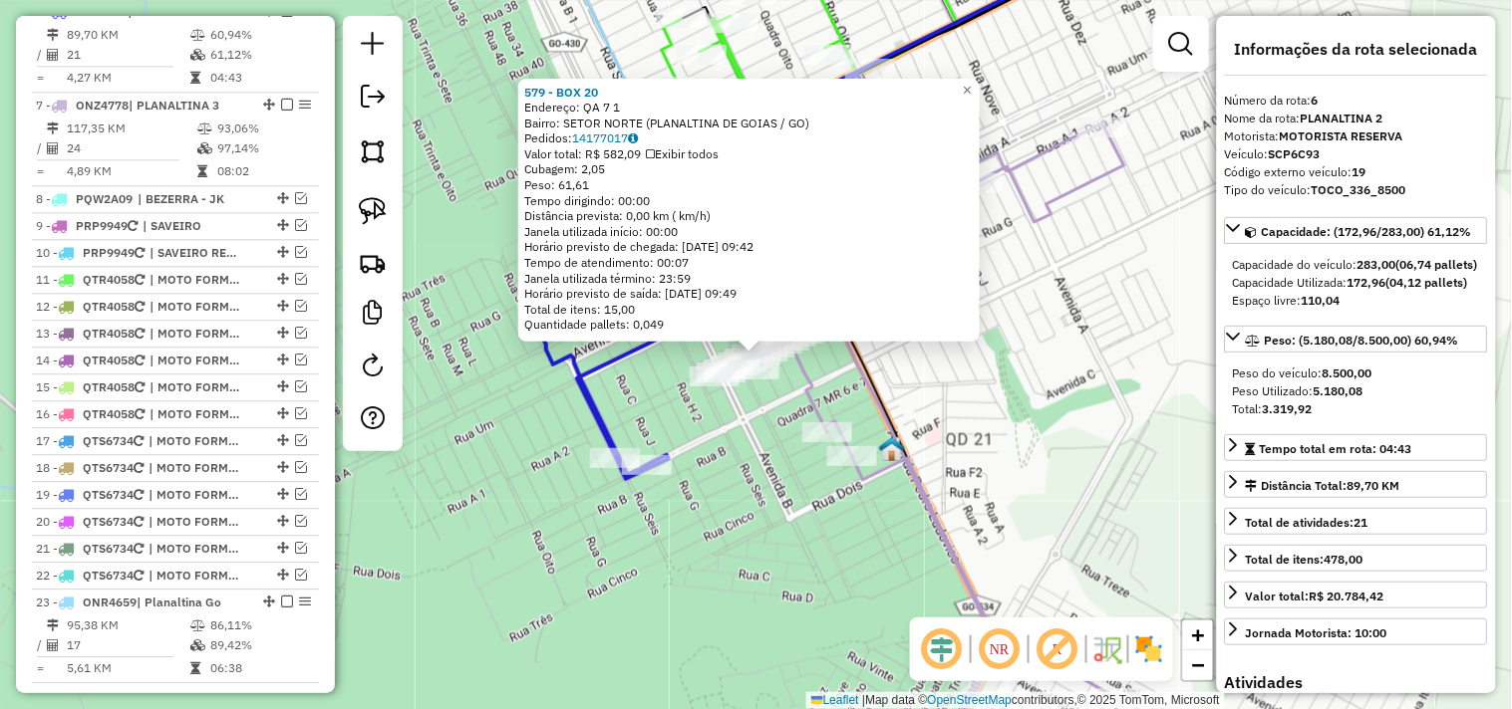
click at [1016, 415] on div "579 - BOX 20 Endereço: QA 7 1 Bairro: SETOR NORTE (PLANALTINA DE GOIAS / GO) Pe…" at bounding box center [756, 354] width 1512 height 709
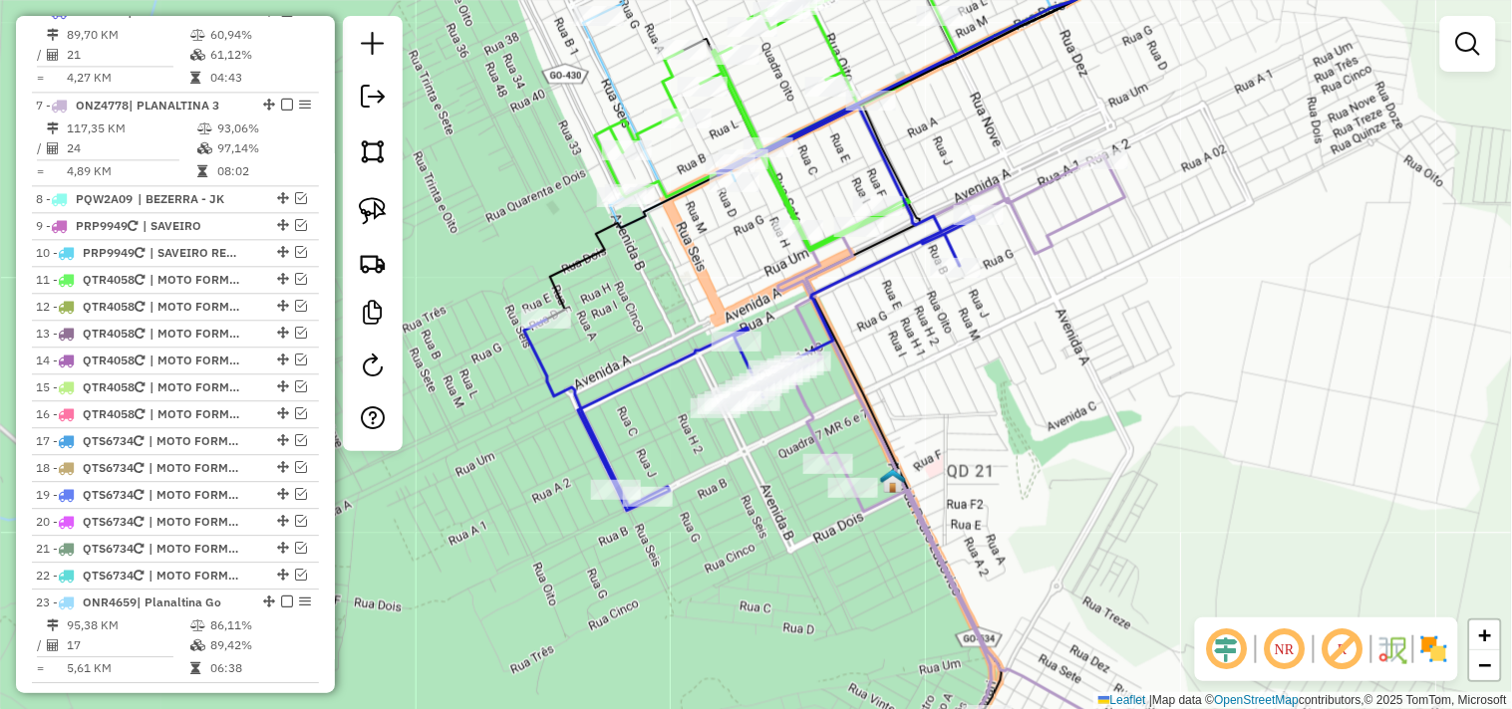
drag, startPoint x: 918, startPoint y: 327, endPoint x: 927, endPoint y: 476, distance: 149.7
click at [930, 474] on div "Janela de atendimento Grade de atendimento Capacidade Transportadoras Veículos …" at bounding box center [756, 354] width 1512 height 709
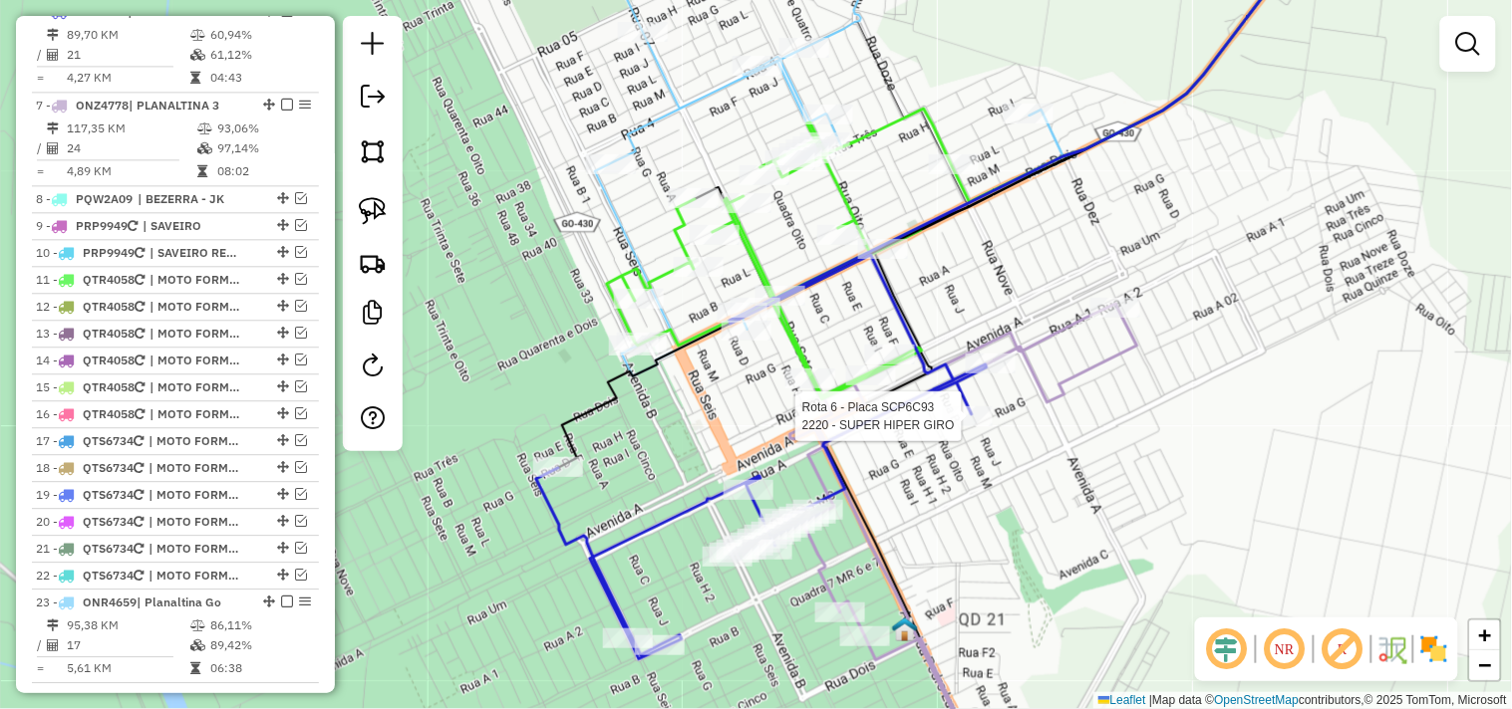
select select "*********"
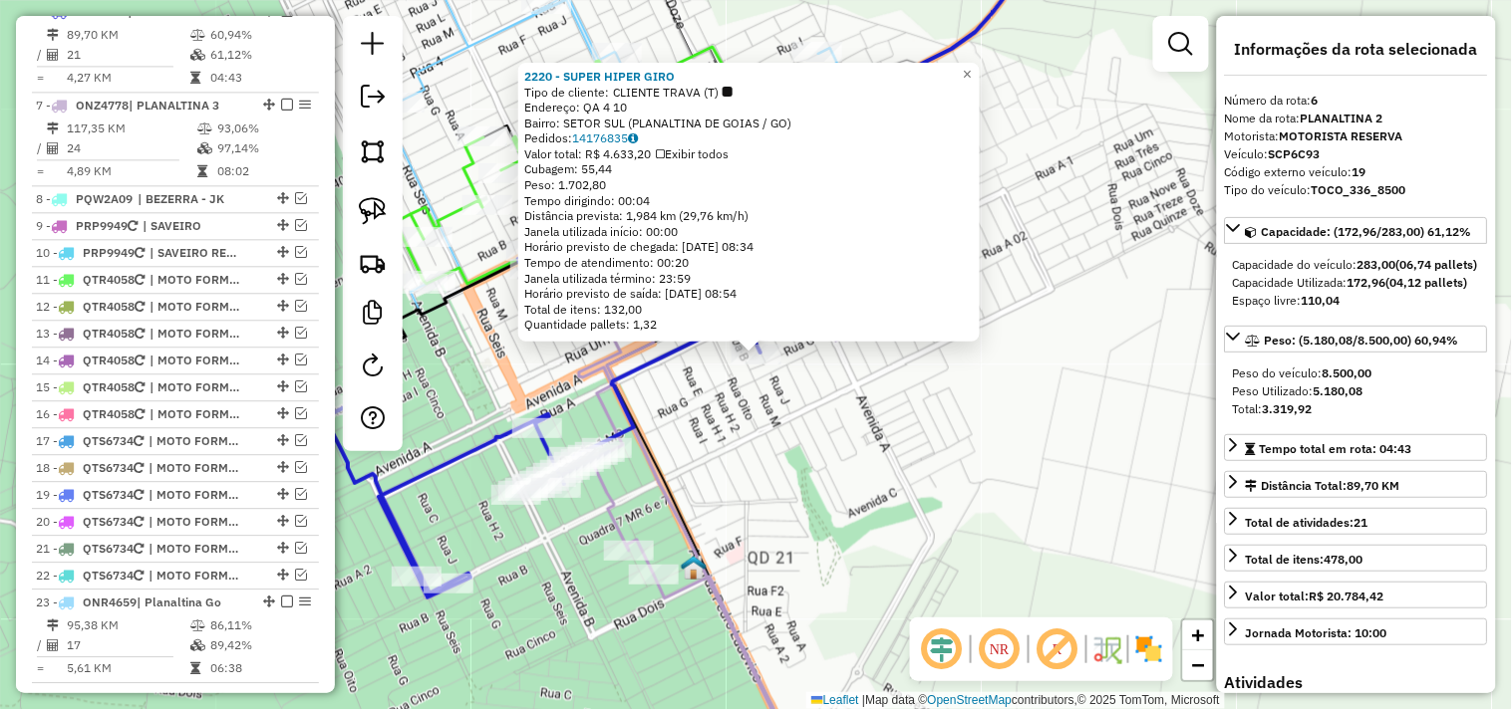
click at [903, 480] on div "2220 - SUPER HIPER GIRO Tipo de cliente: CLIENTE TRAVA (T) Endereço: QA 4 10 Ba…" at bounding box center [756, 354] width 1512 height 709
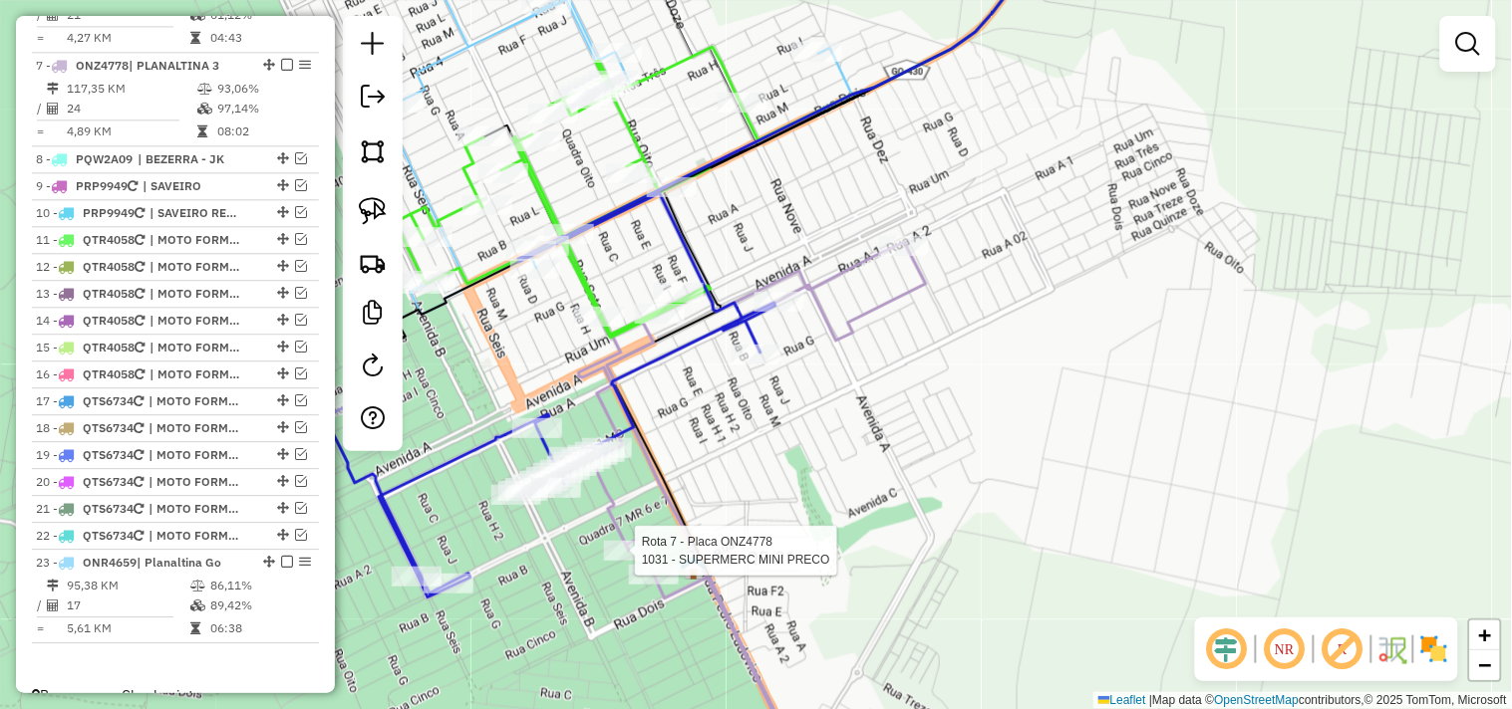
select select "*********"
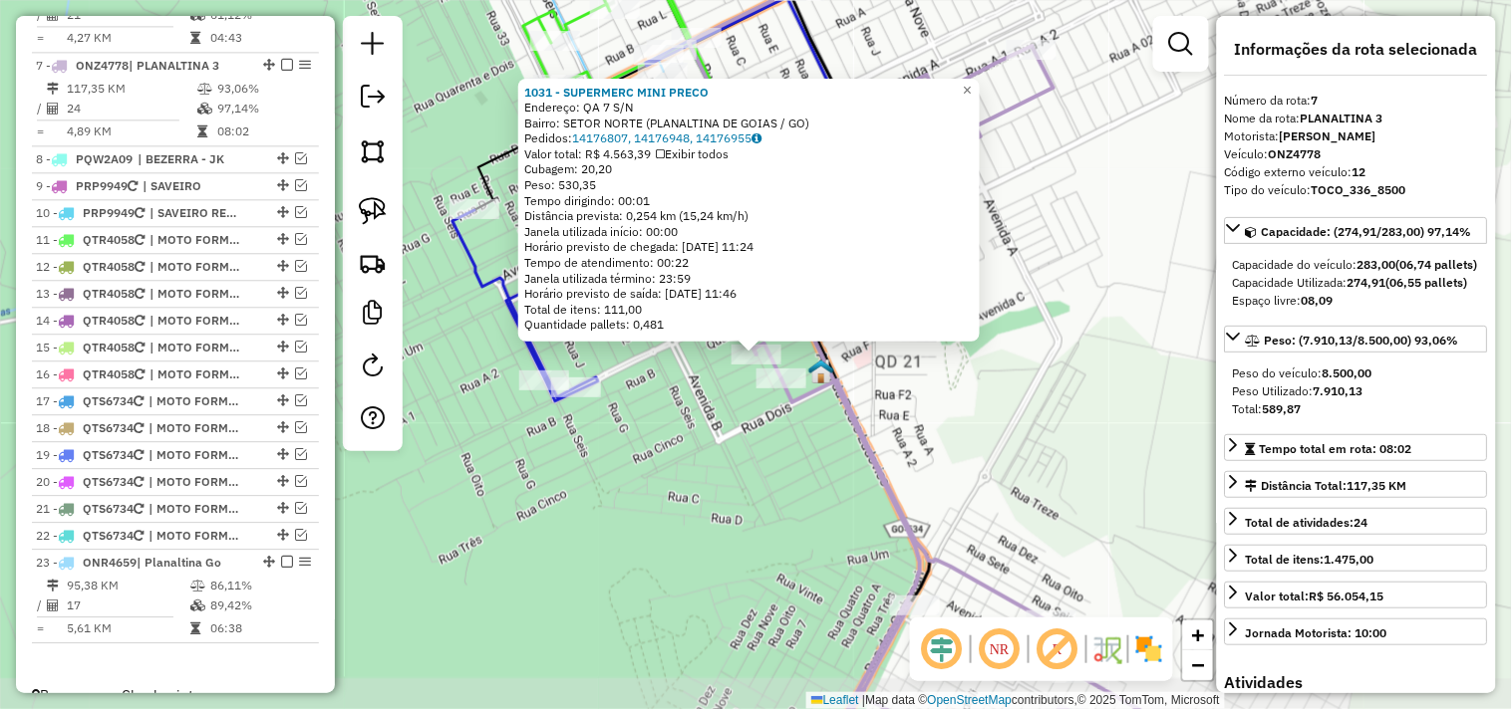
scroll to position [1217, 0]
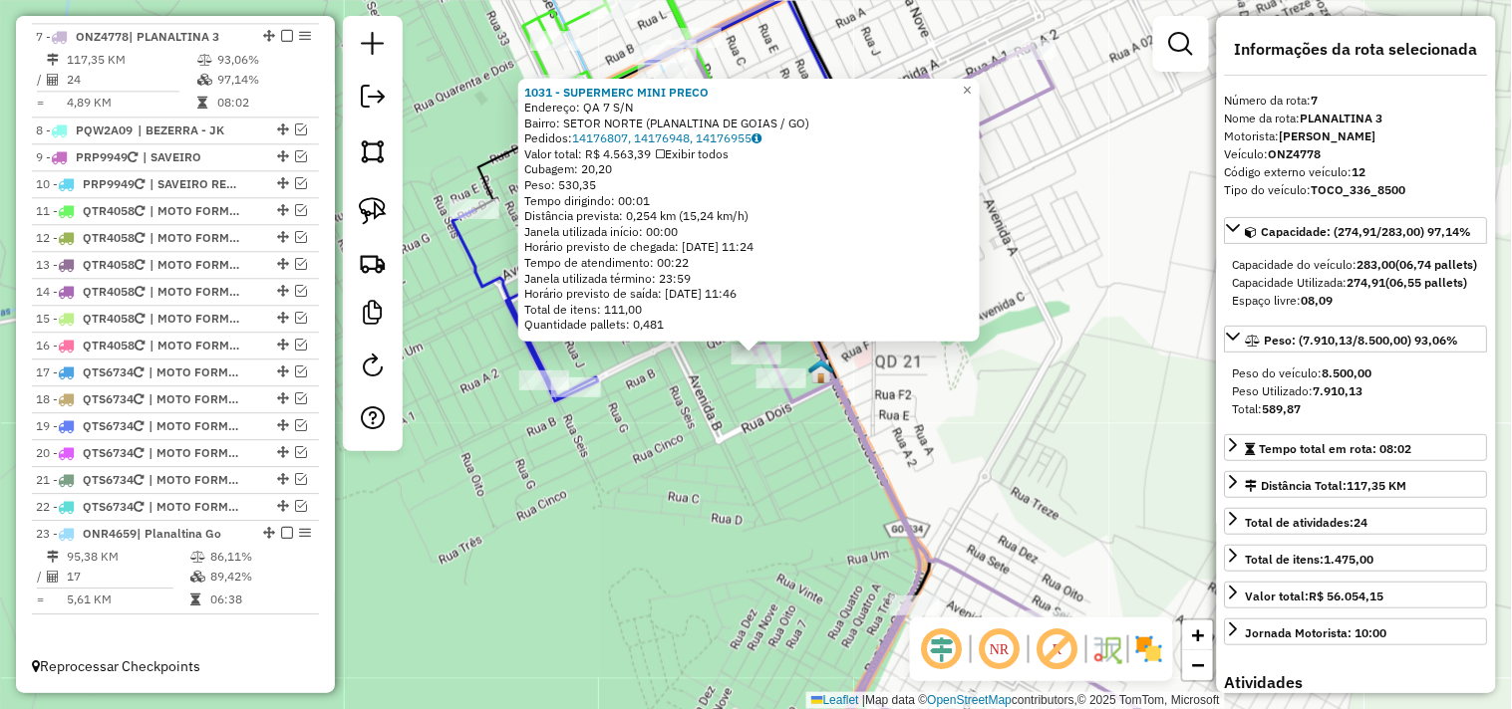
click at [646, 551] on div "1031 - SUPERMERC MINI PRECO Endereço: QA 7 S/N Bairro: SETOR NORTE (PLANALTINA …" at bounding box center [756, 354] width 1512 height 709
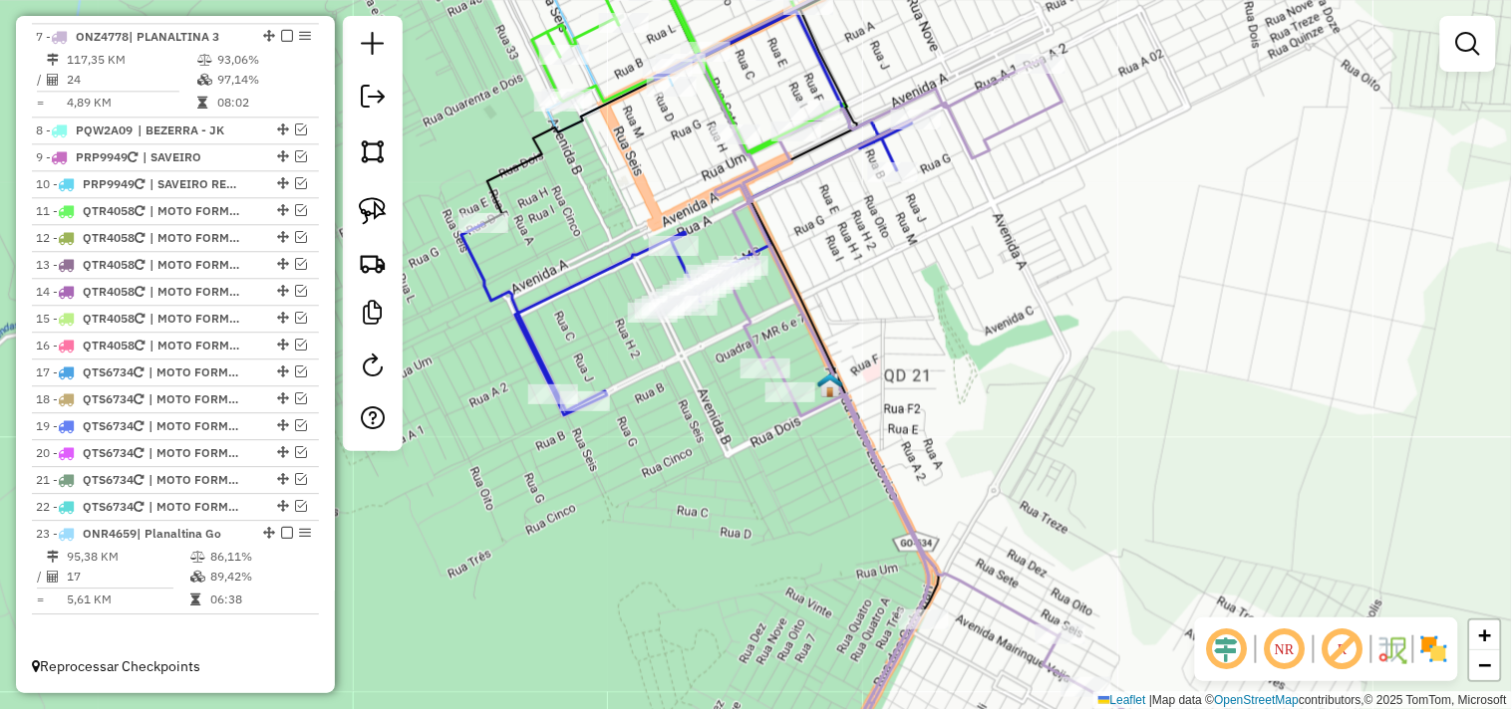
drag, startPoint x: 771, startPoint y: 224, endPoint x: 825, endPoint y: 353, distance: 139.3
click at [825, 353] on icon at bounding box center [949, 427] width 443 height 734
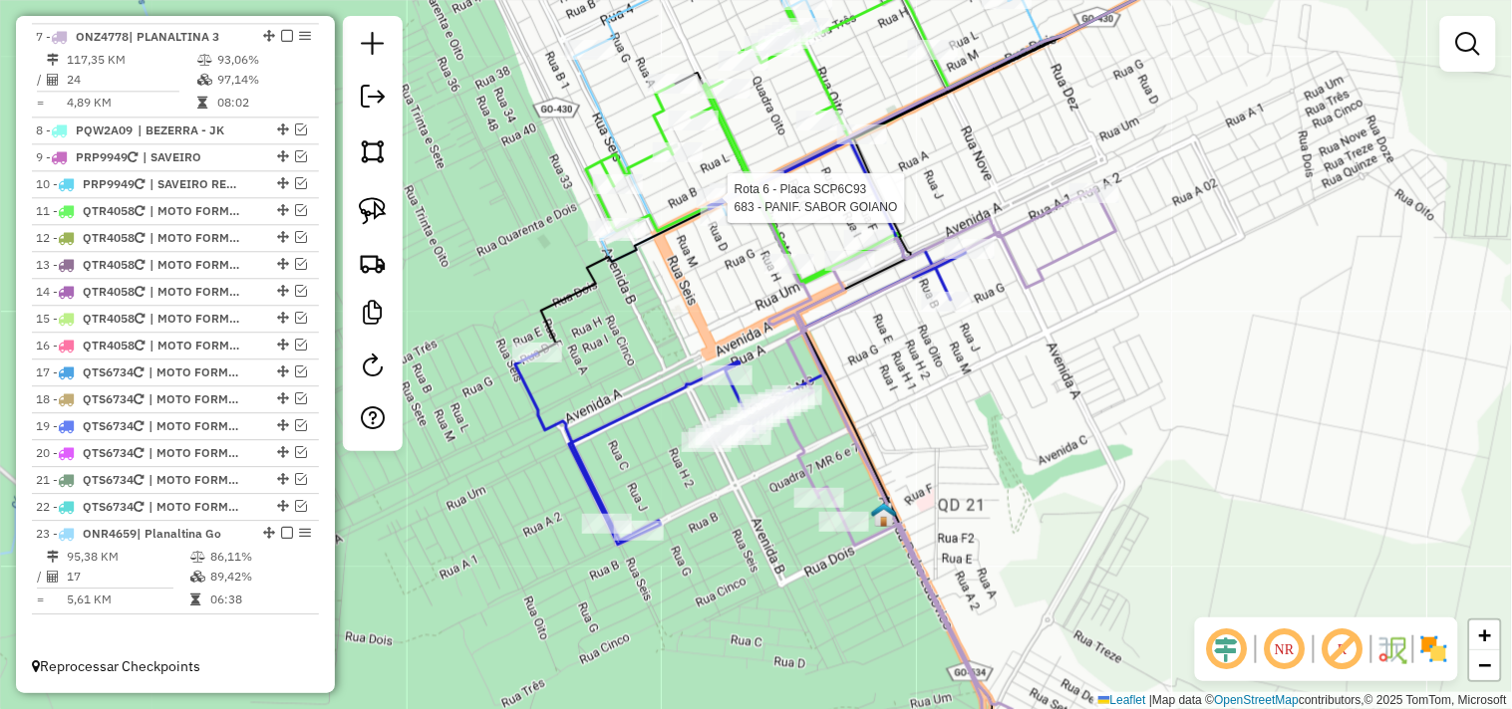
select select "*********"
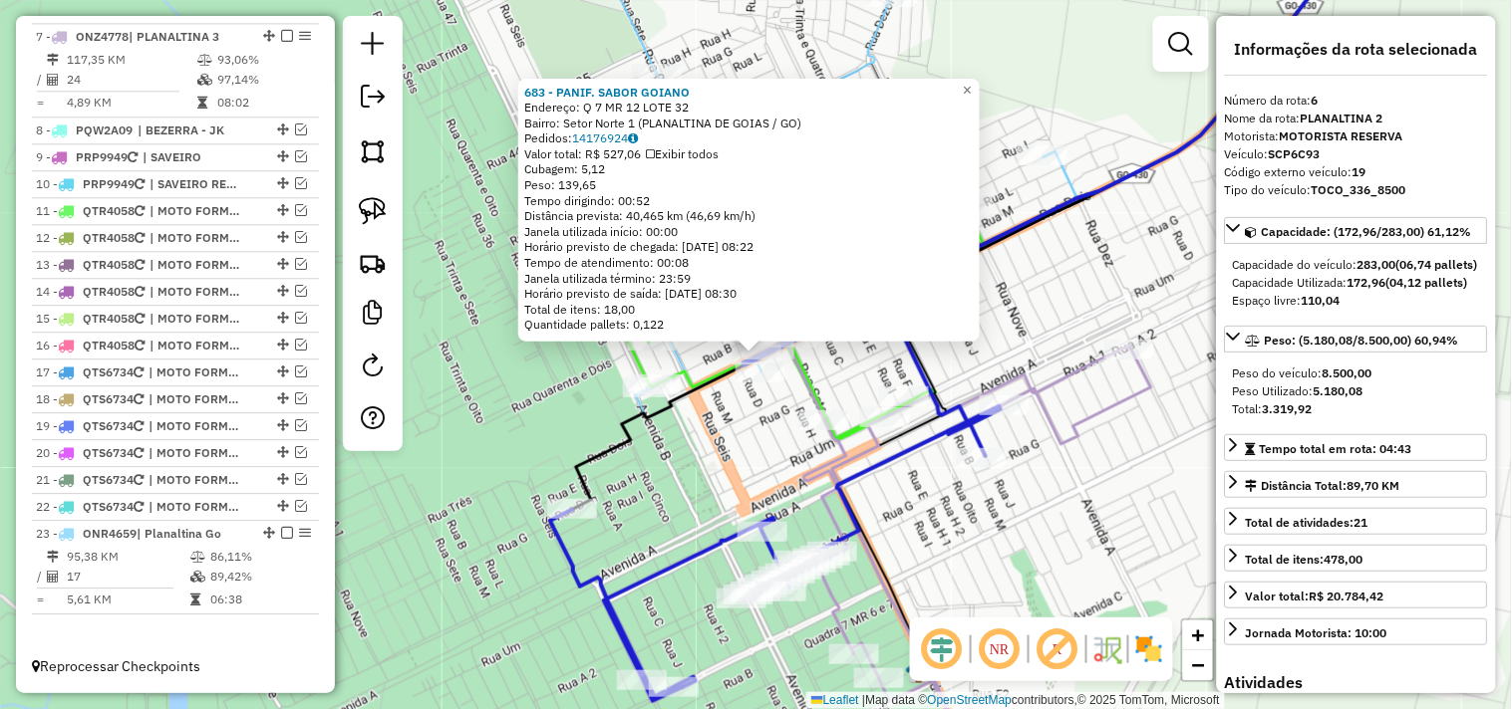
scroll to position [1130, 0]
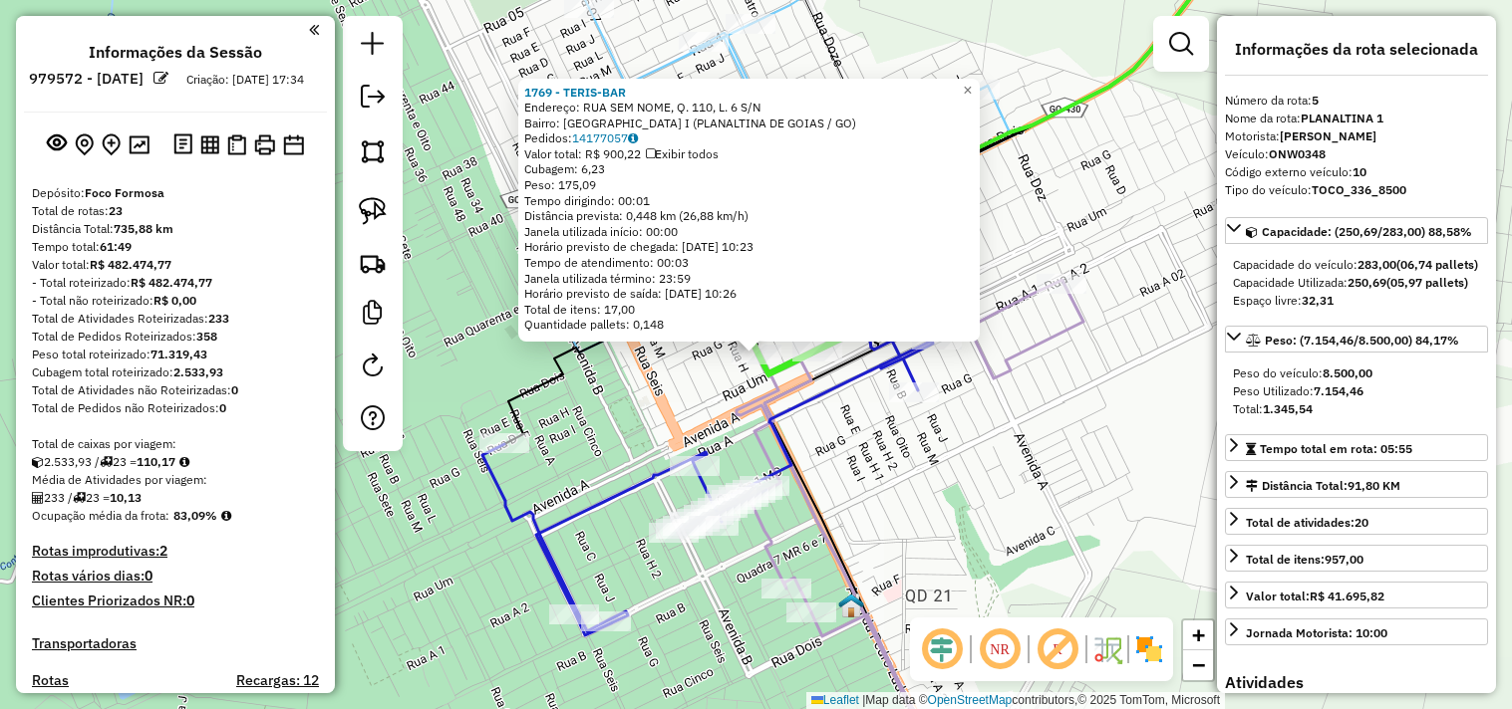
select select "*********"
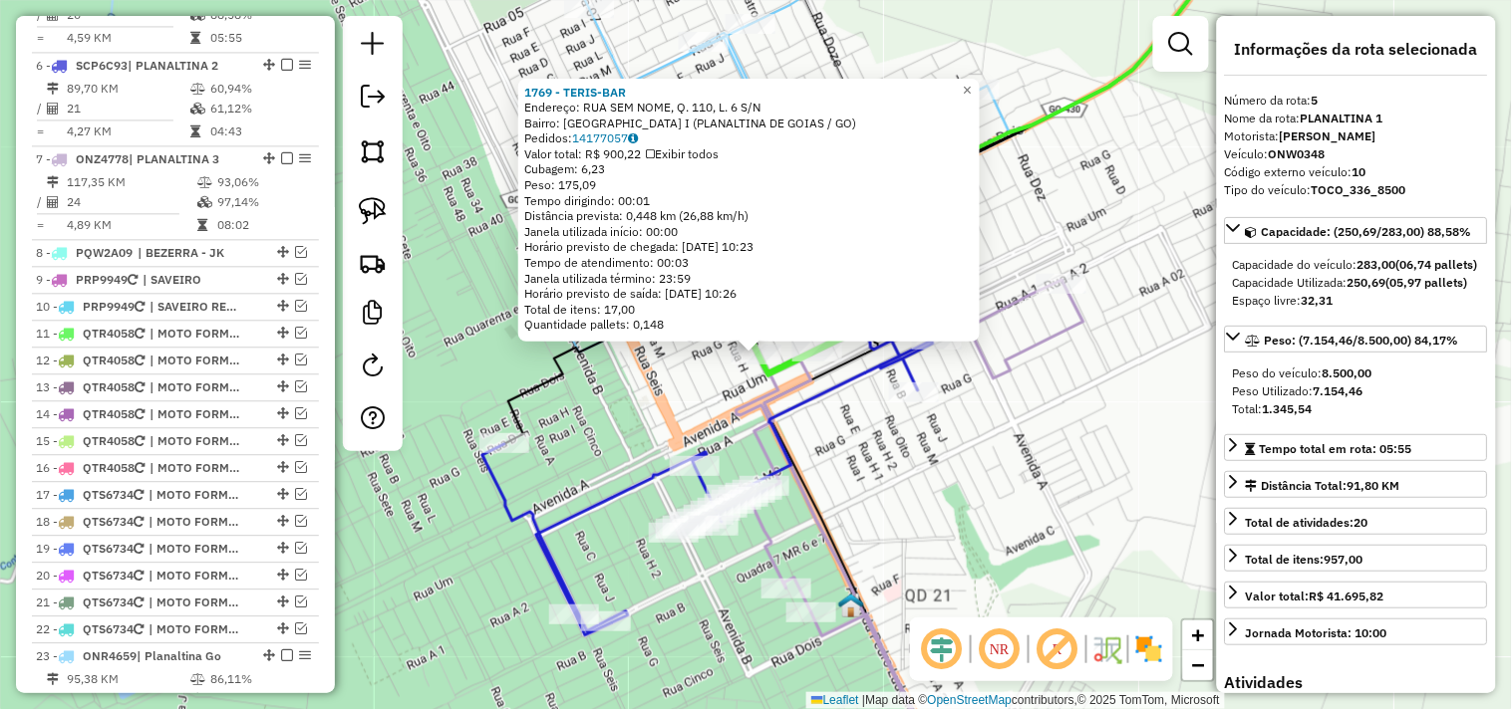
scroll to position [1036, 0]
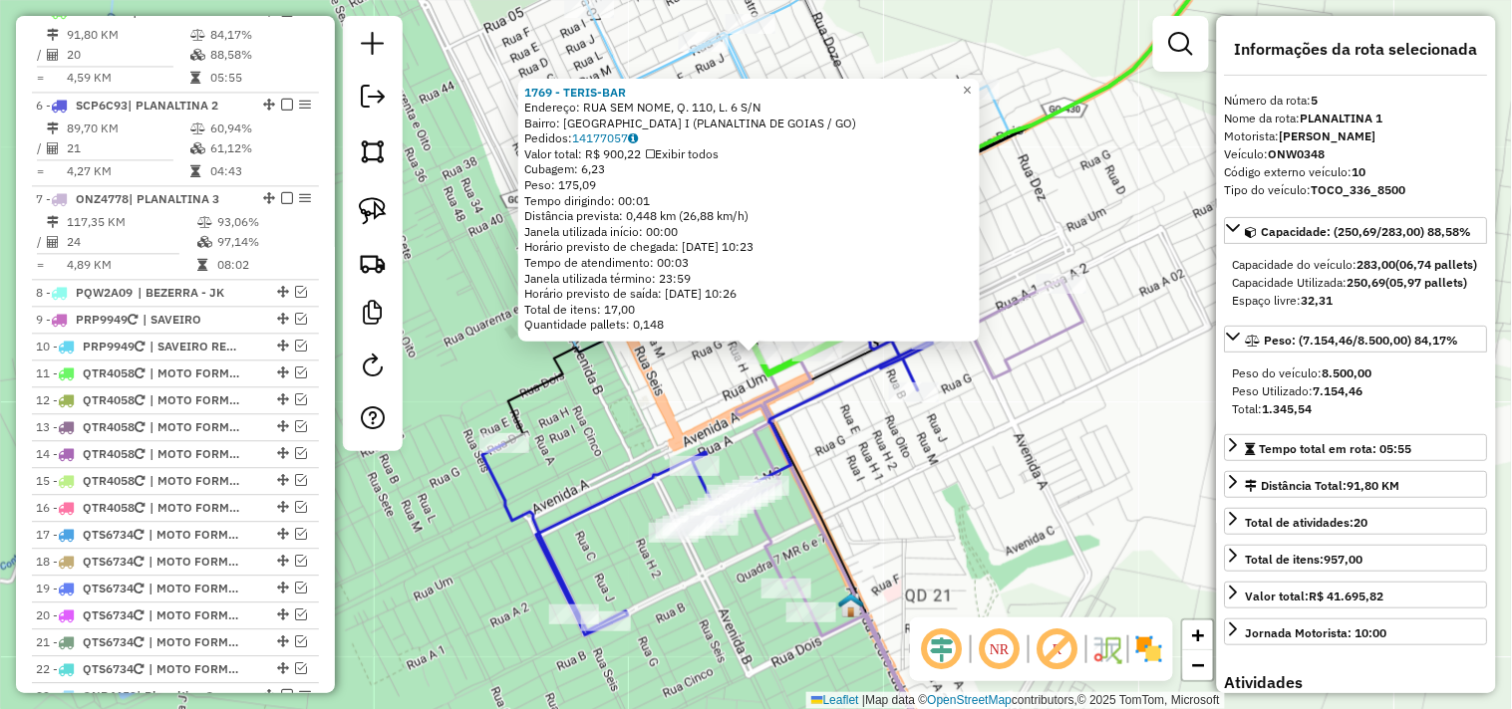
click at [703, 454] on icon at bounding box center [707, 433] width 450 height 405
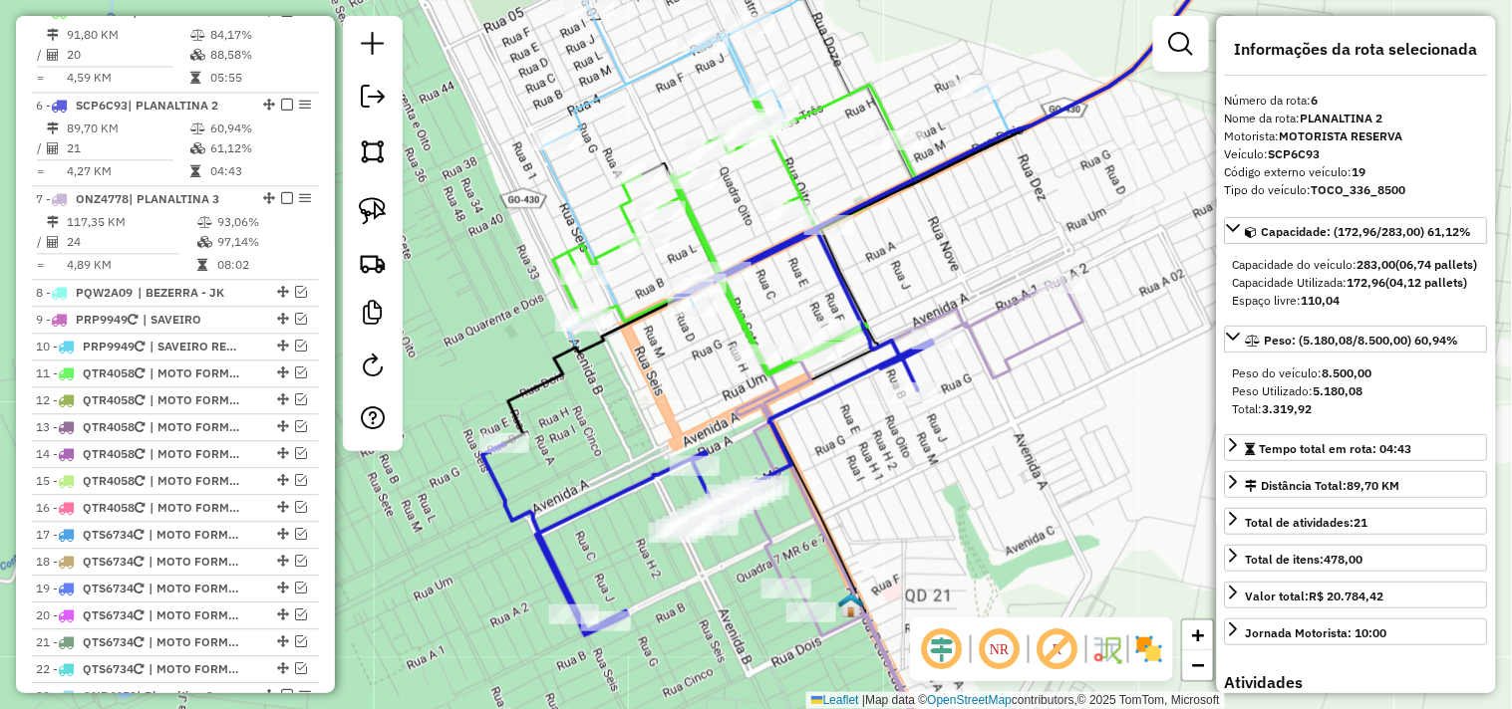
scroll to position [1130, 0]
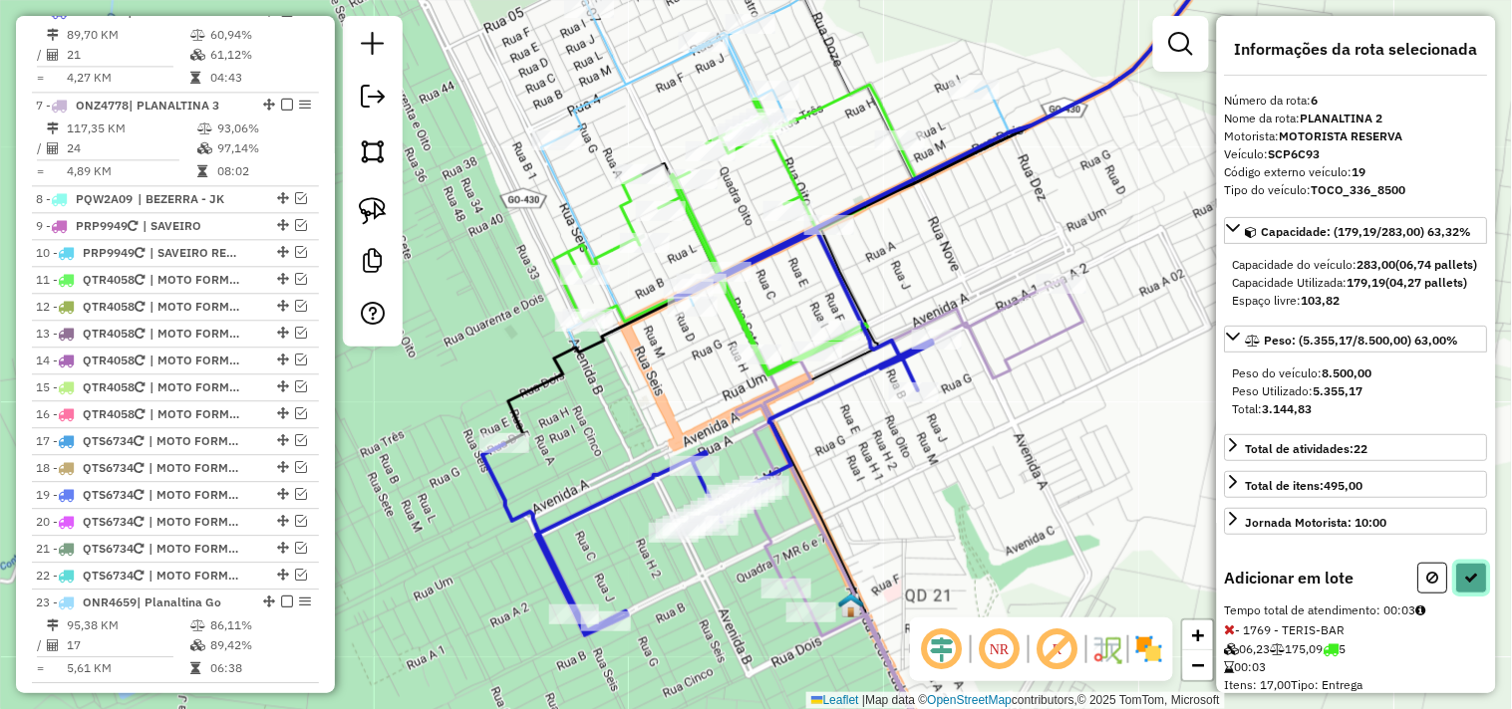
click at [1467, 585] on icon at bounding box center [1472, 578] width 14 height 14
select select "*********"
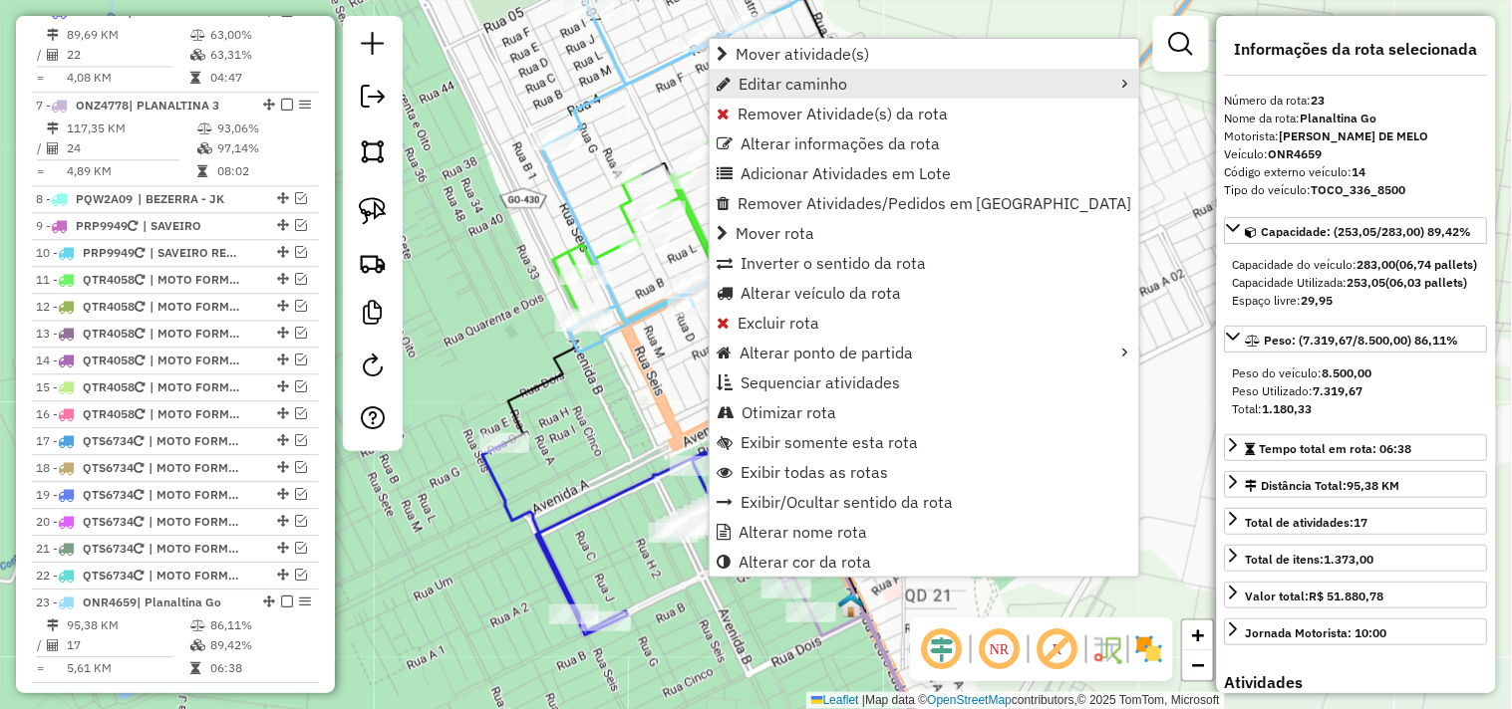
scroll to position [1217, 0]
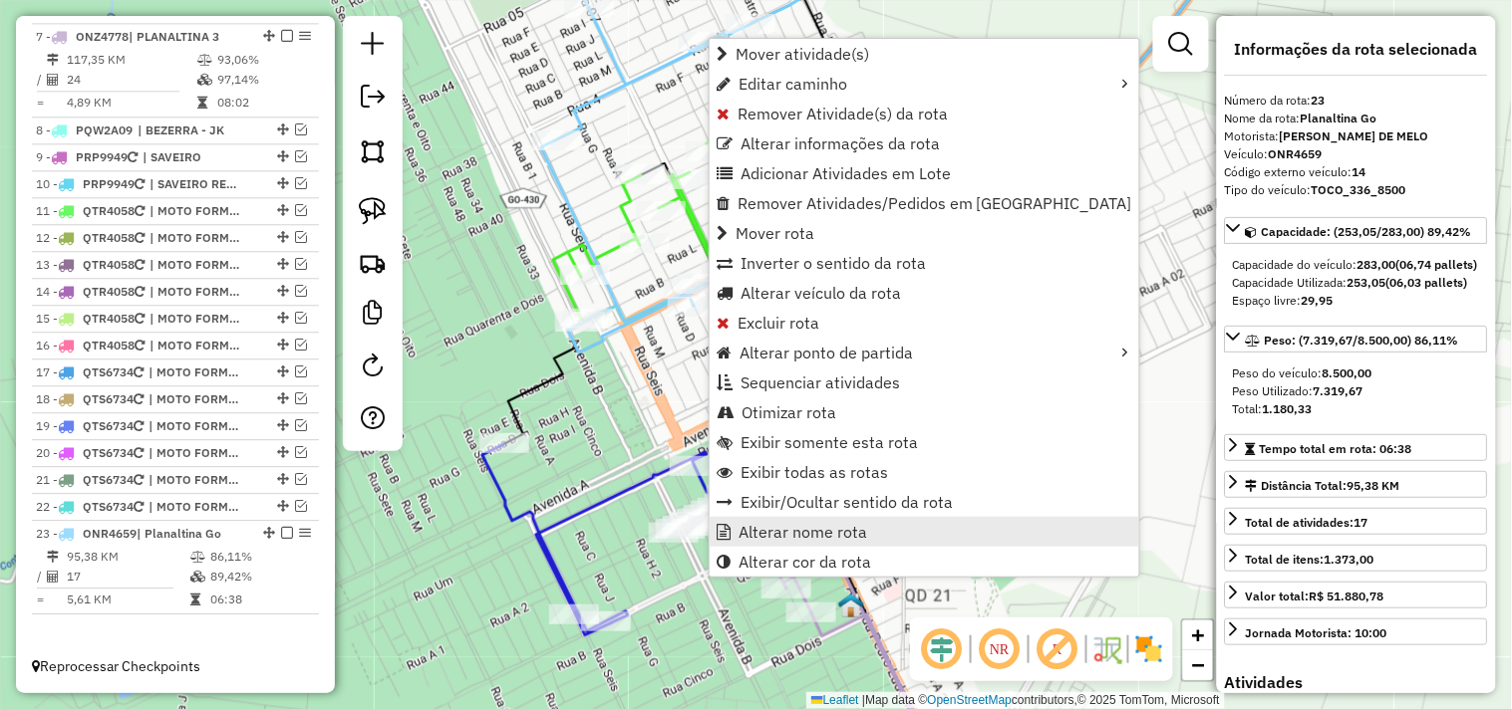
click at [834, 533] on span "Alterar nome rota" at bounding box center [802, 532] width 129 height 16
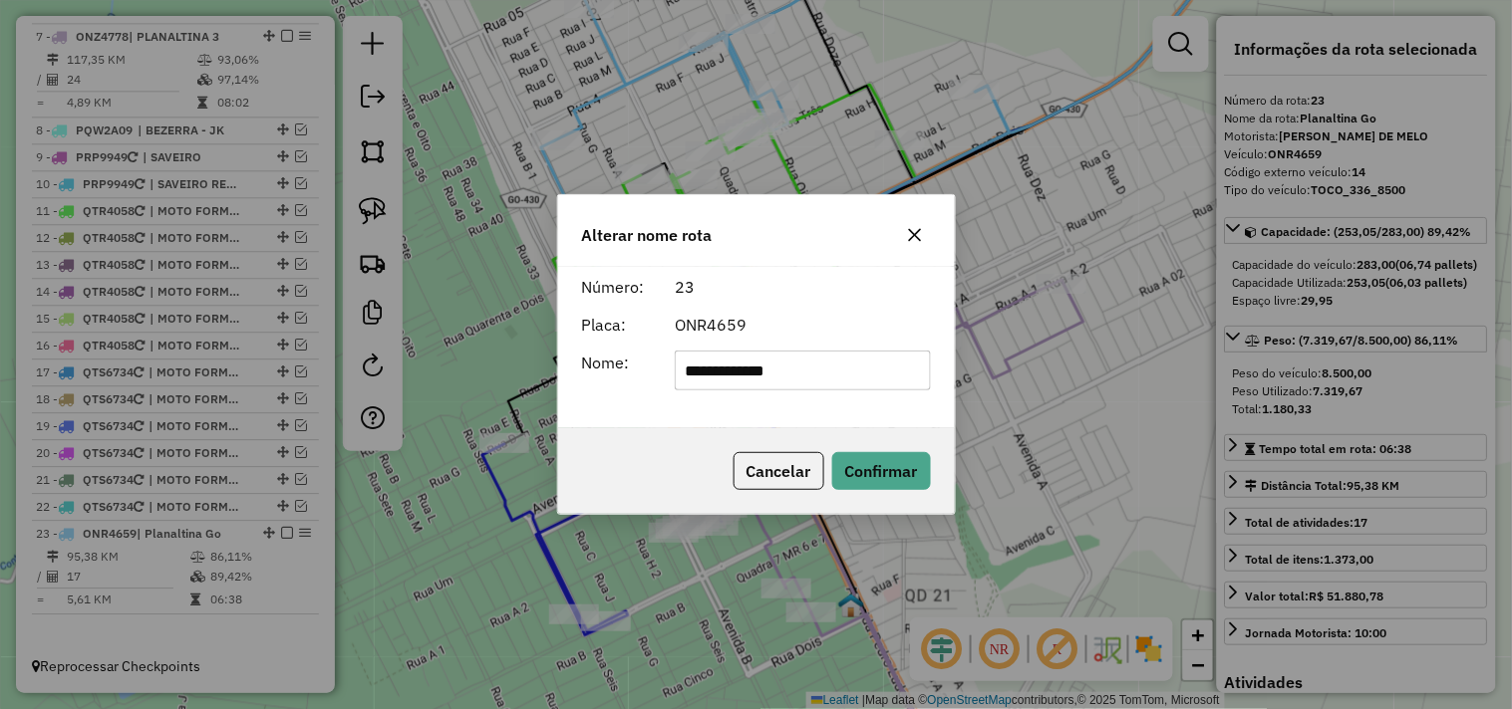
click at [843, 357] on input "**********" at bounding box center [803, 371] width 256 height 40
type input "**********"
click at [872, 462] on button "Confirmar" at bounding box center [881, 471] width 99 height 38
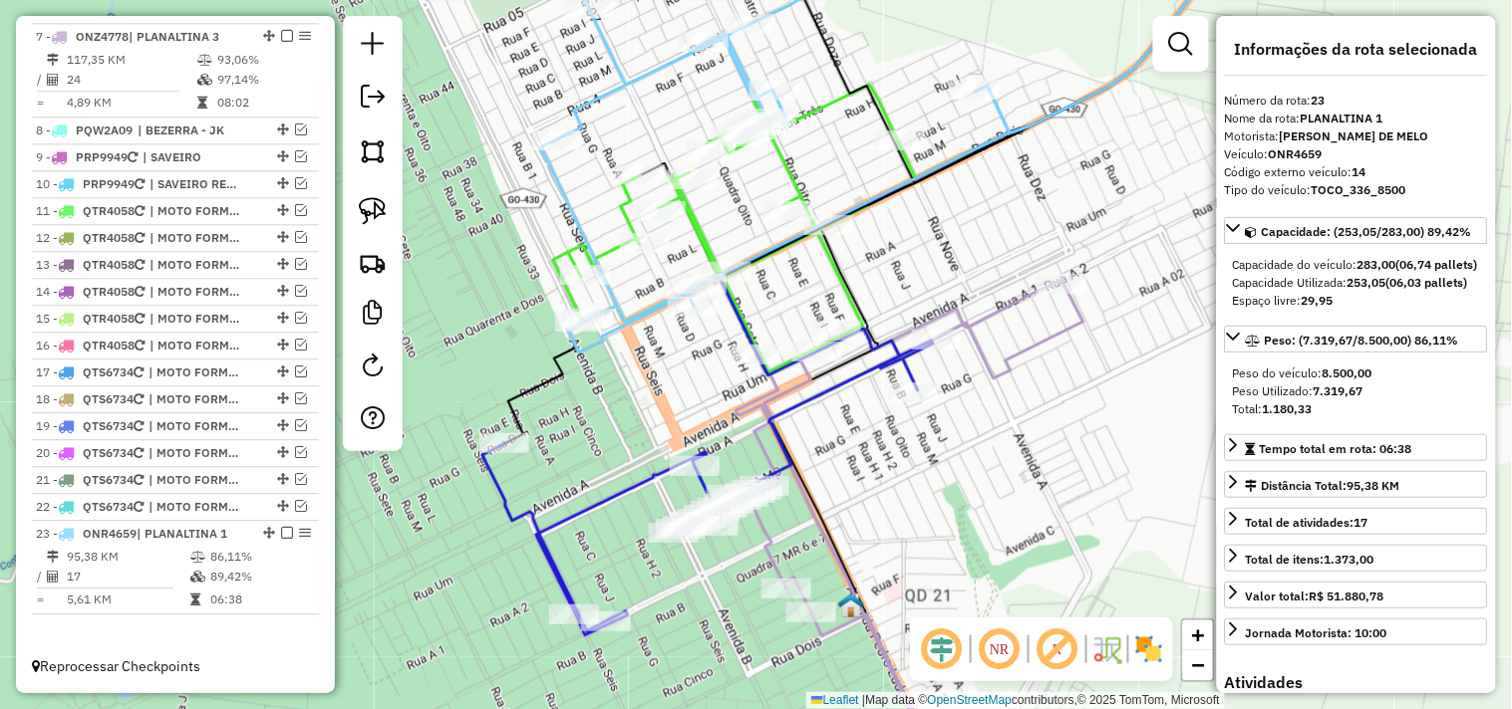
click at [997, 274] on div "Janela de atendimento Grade de atendimento Capacidade Transportadoras Veículos …" at bounding box center [756, 354] width 1512 height 709
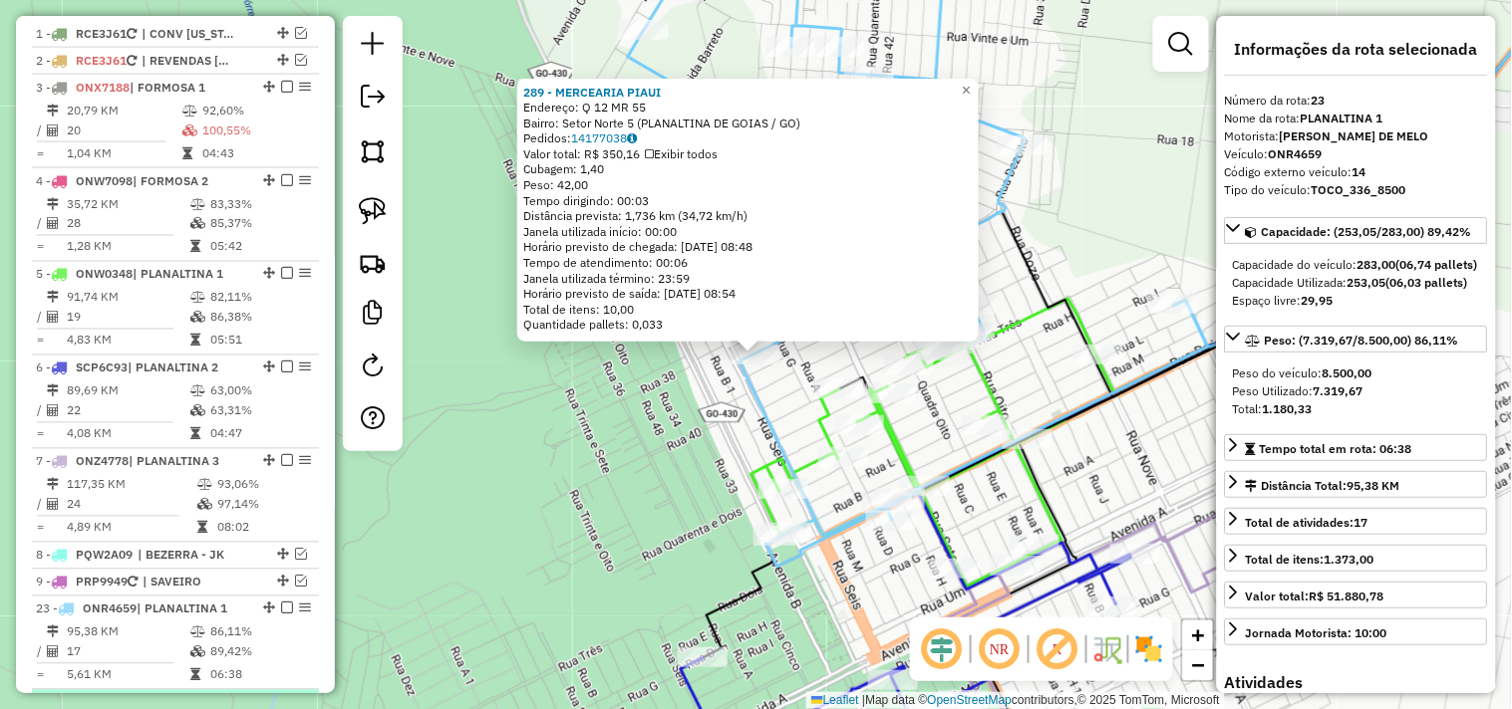
scroll to position [663, 0]
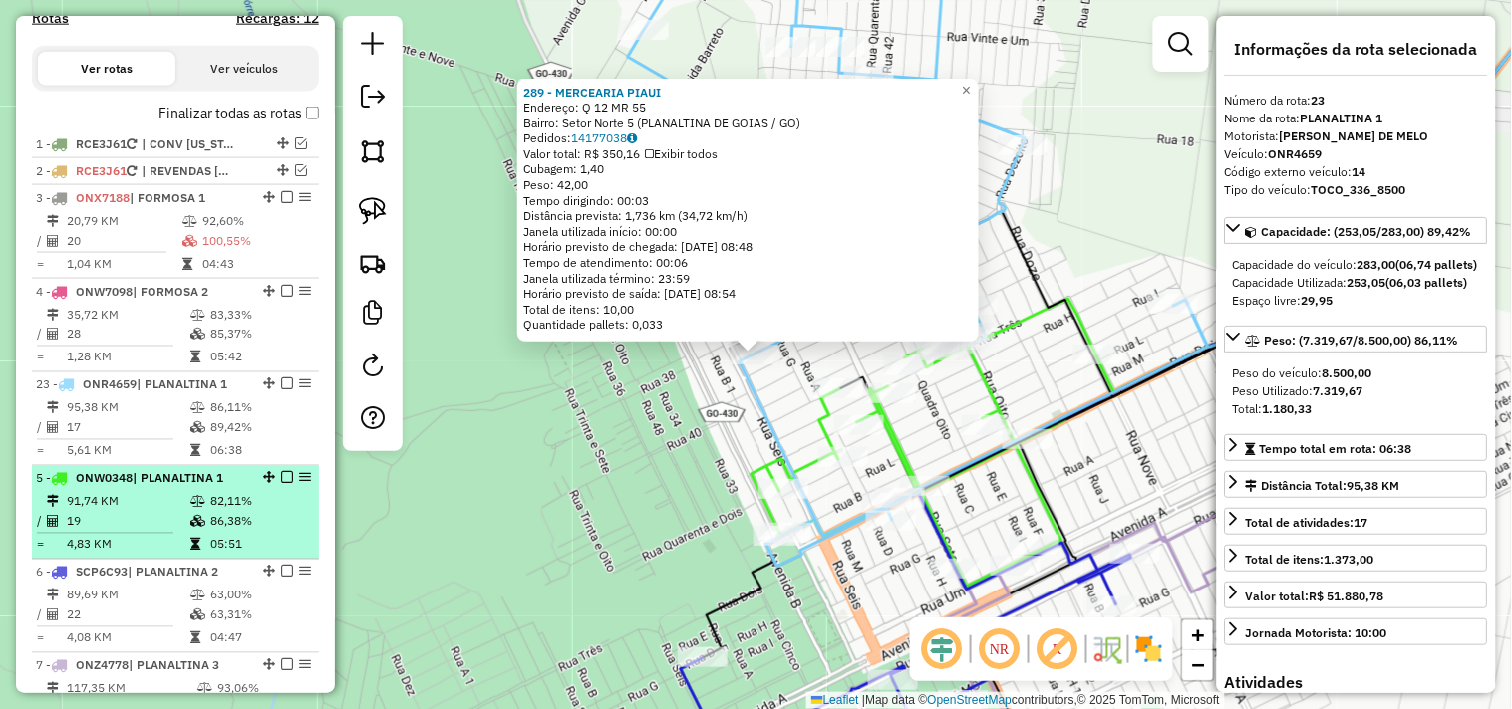
drag, startPoint x: 264, startPoint y: 531, endPoint x: 262, endPoint y: 394, distance: 137.5
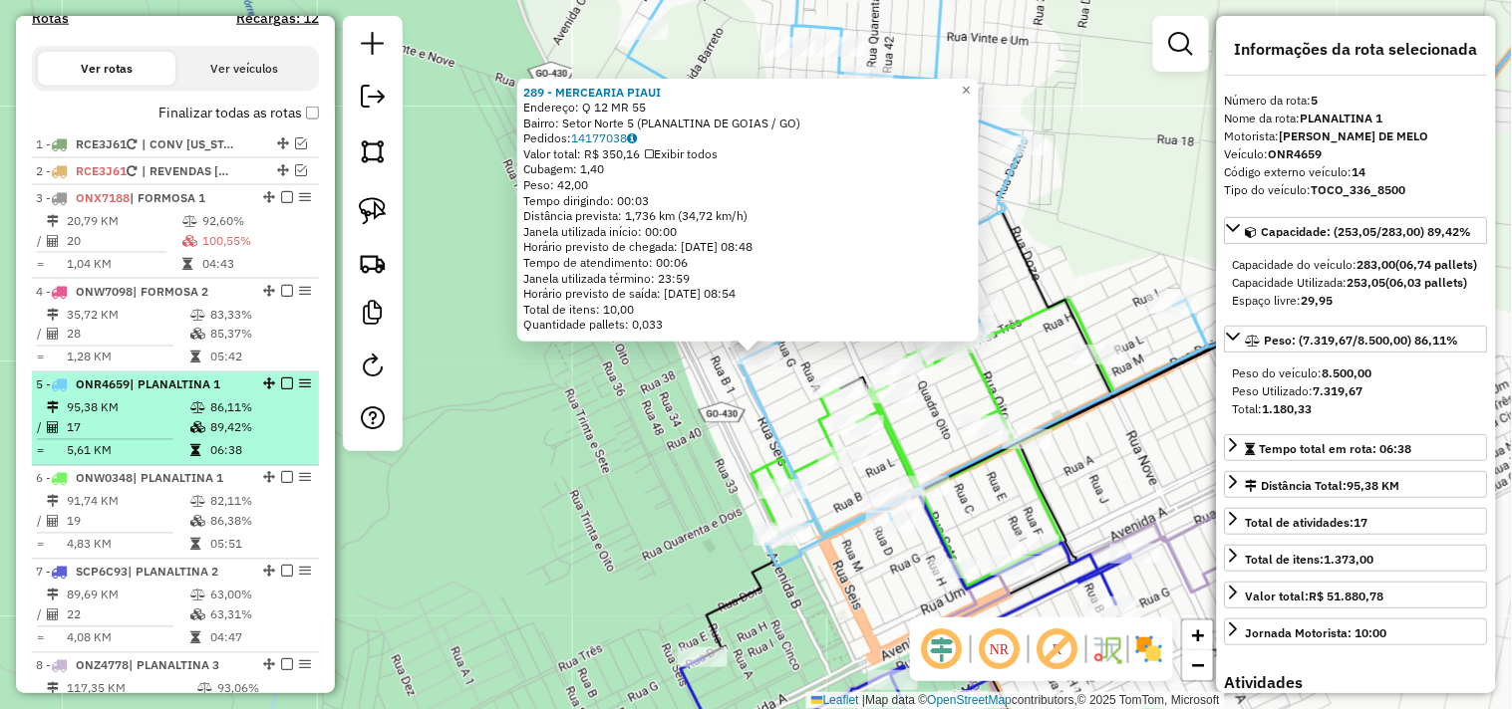
click at [281, 391] on em at bounding box center [287, 385] width 12 height 12
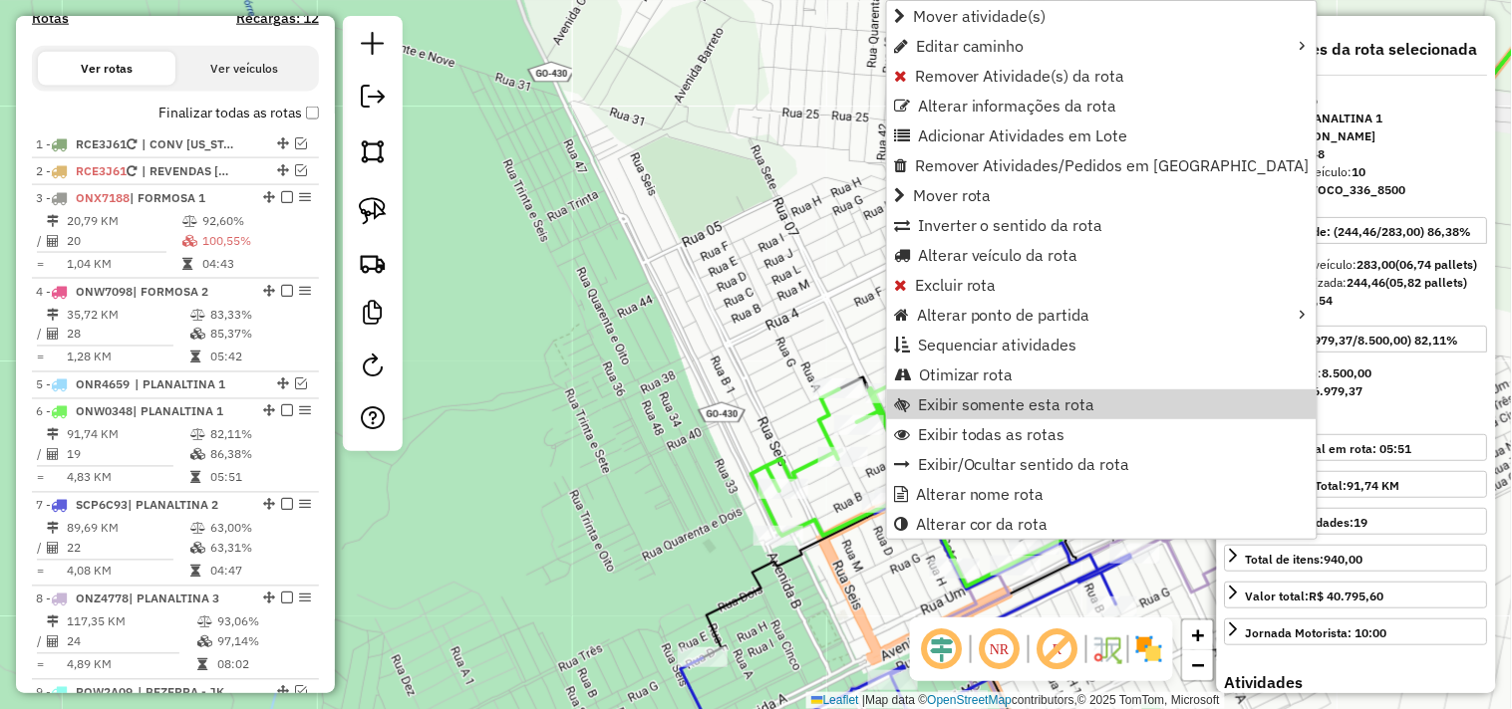
scroll to position [1062, 0]
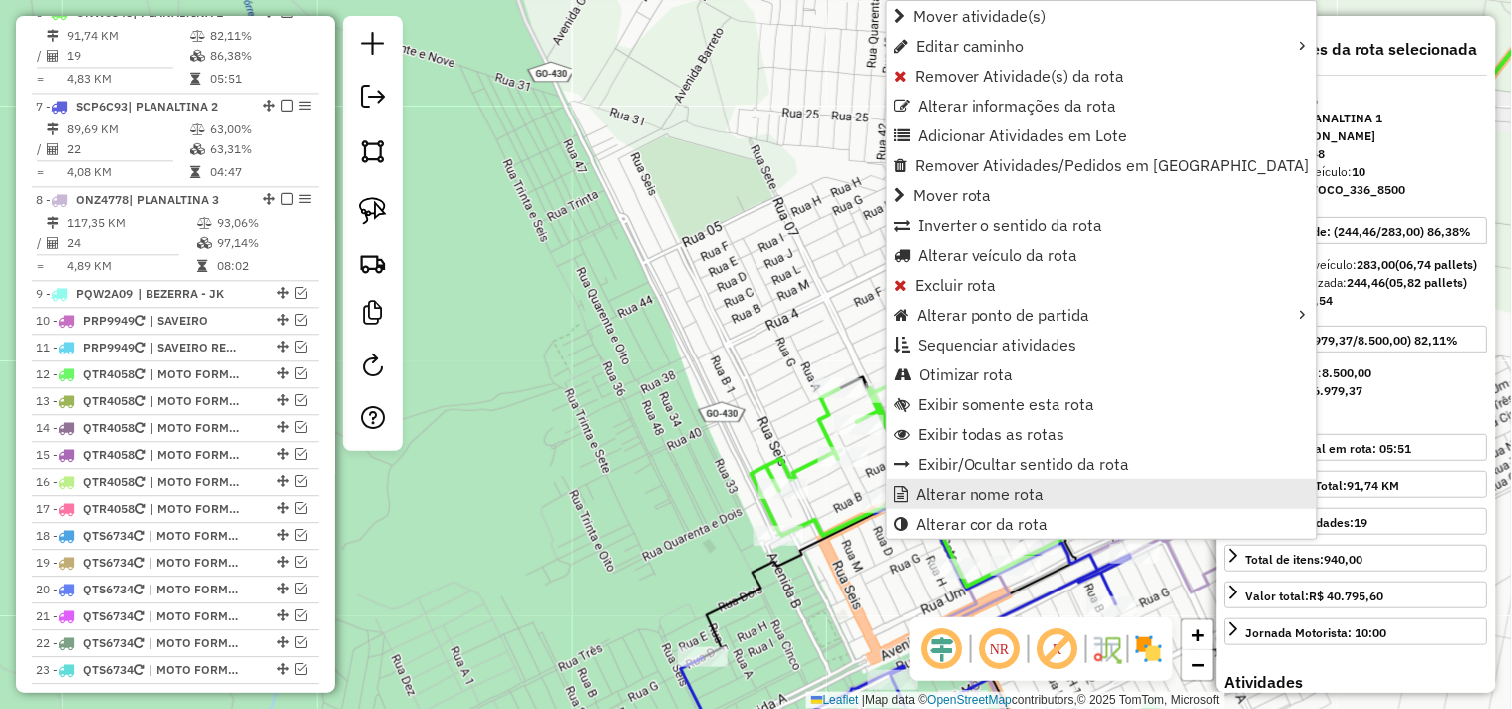
click at [943, 500] on span "Alterar nome rota" at bounding box center [980, 494] width 129 height 16
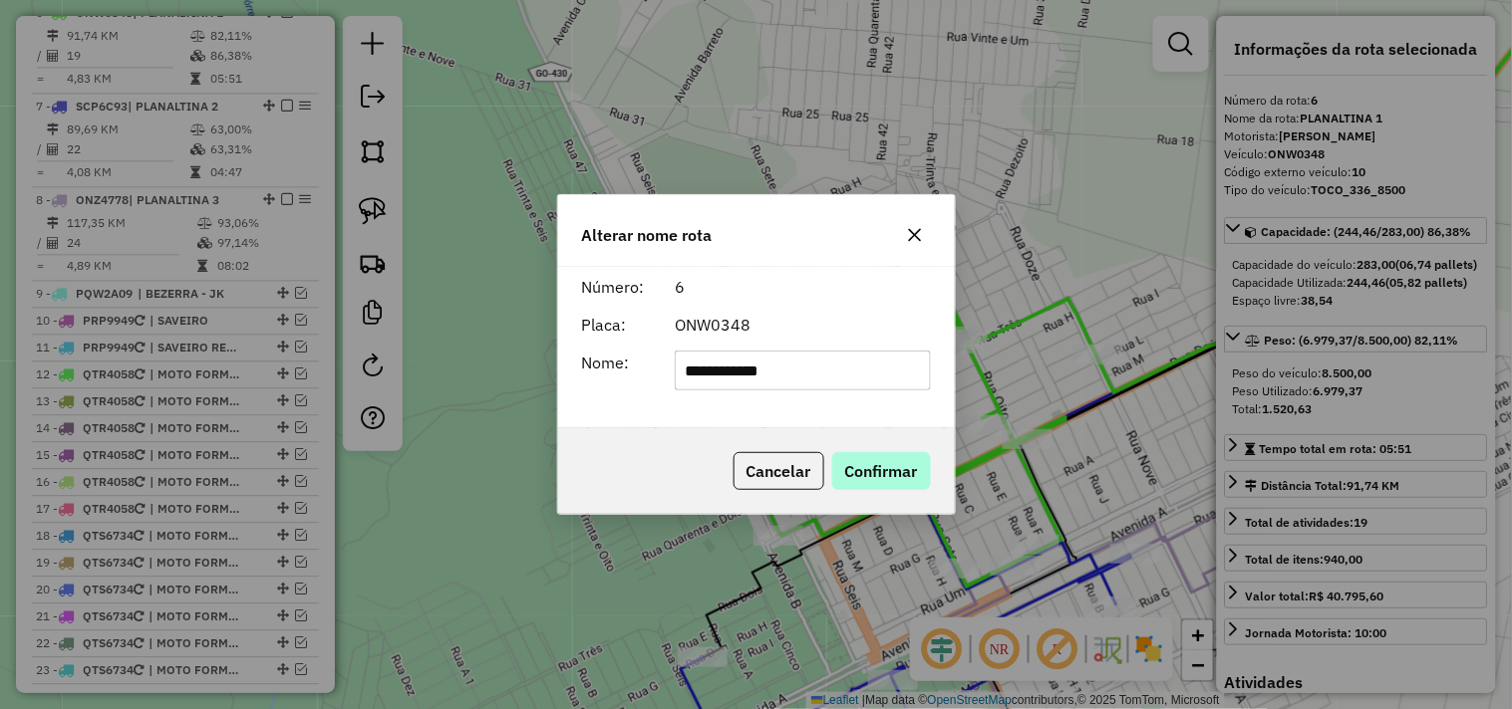
type input "**********"
click at [904, 475] on button "Confirmar" at bounding box center [881, 471] width 99 height 38
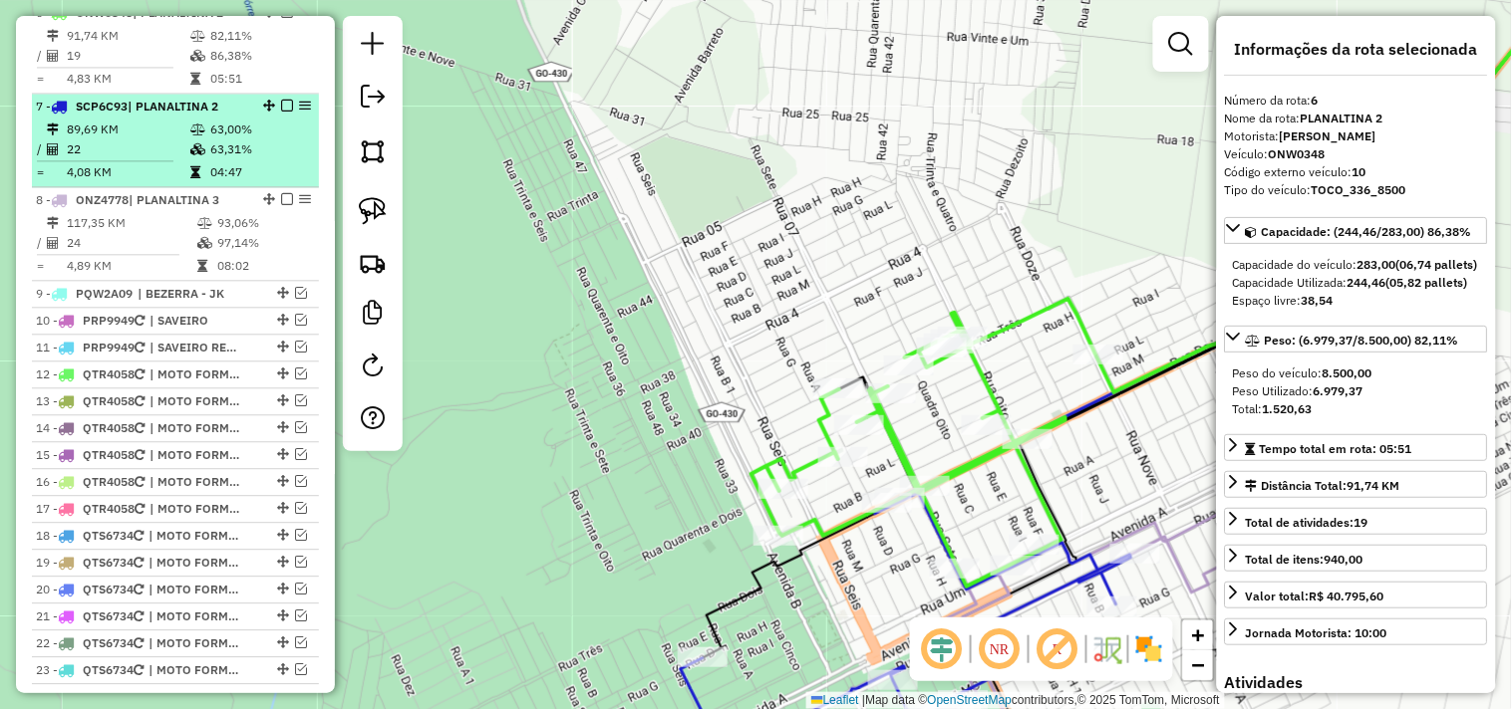
scroll to position [952, 0]
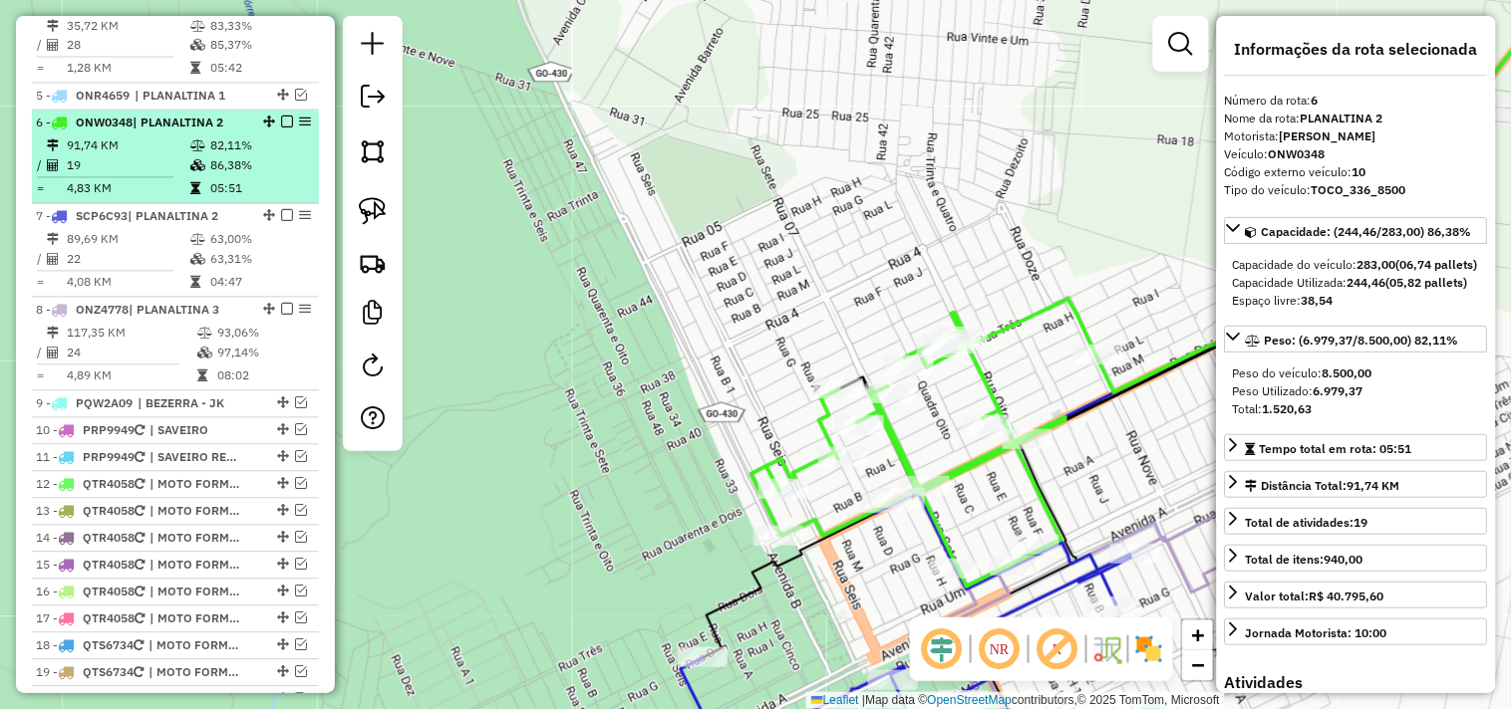
click at [282, 129] on em at bounding box center [287, 123] width 12 height 12
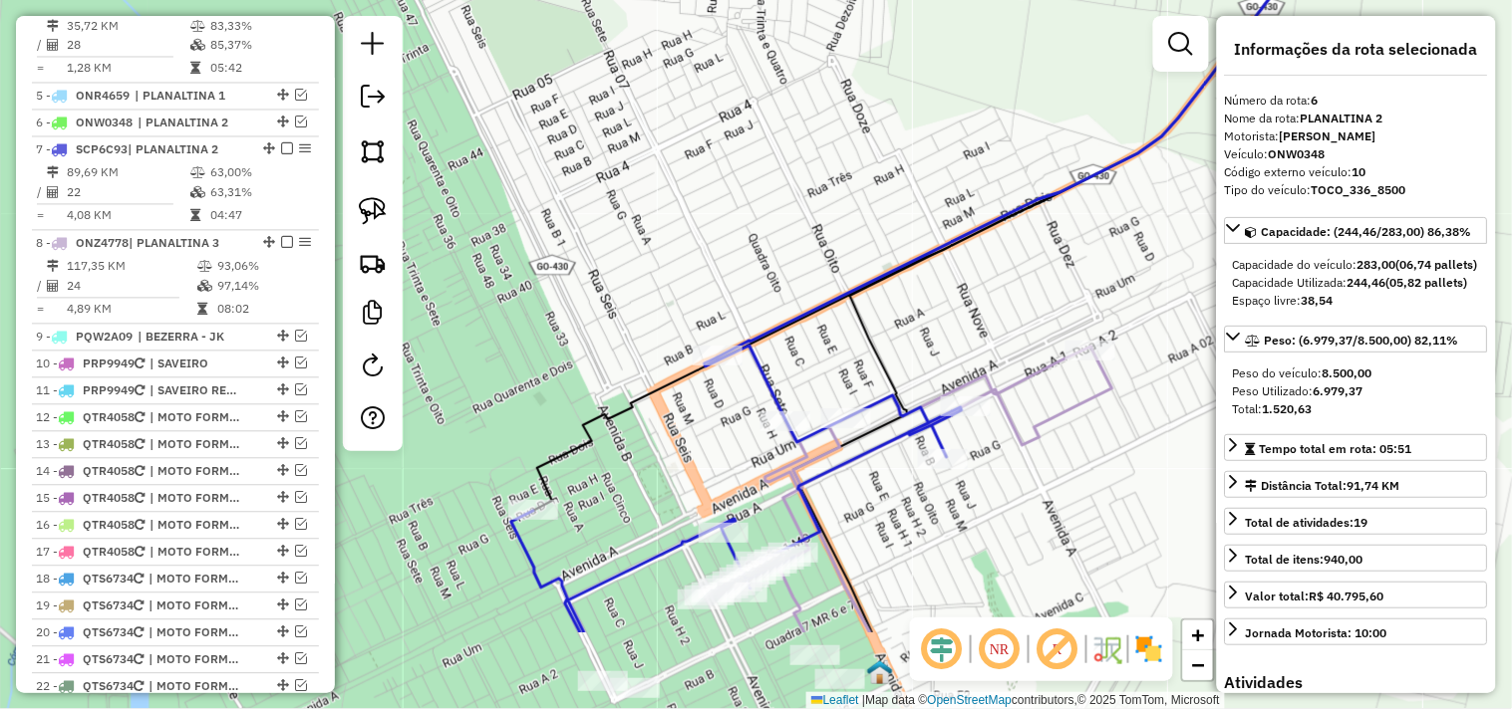
drag, startPoint x: 668, startPoint y: 259, endPoint x: 565, endPoint y: 201, distance: 117.8
click at [555, 187] on div "Janela de atendimento Grade de atendimento Capacidade Transportadoras Veículos …" at bounding box center [756, 354] width 1512 height 709
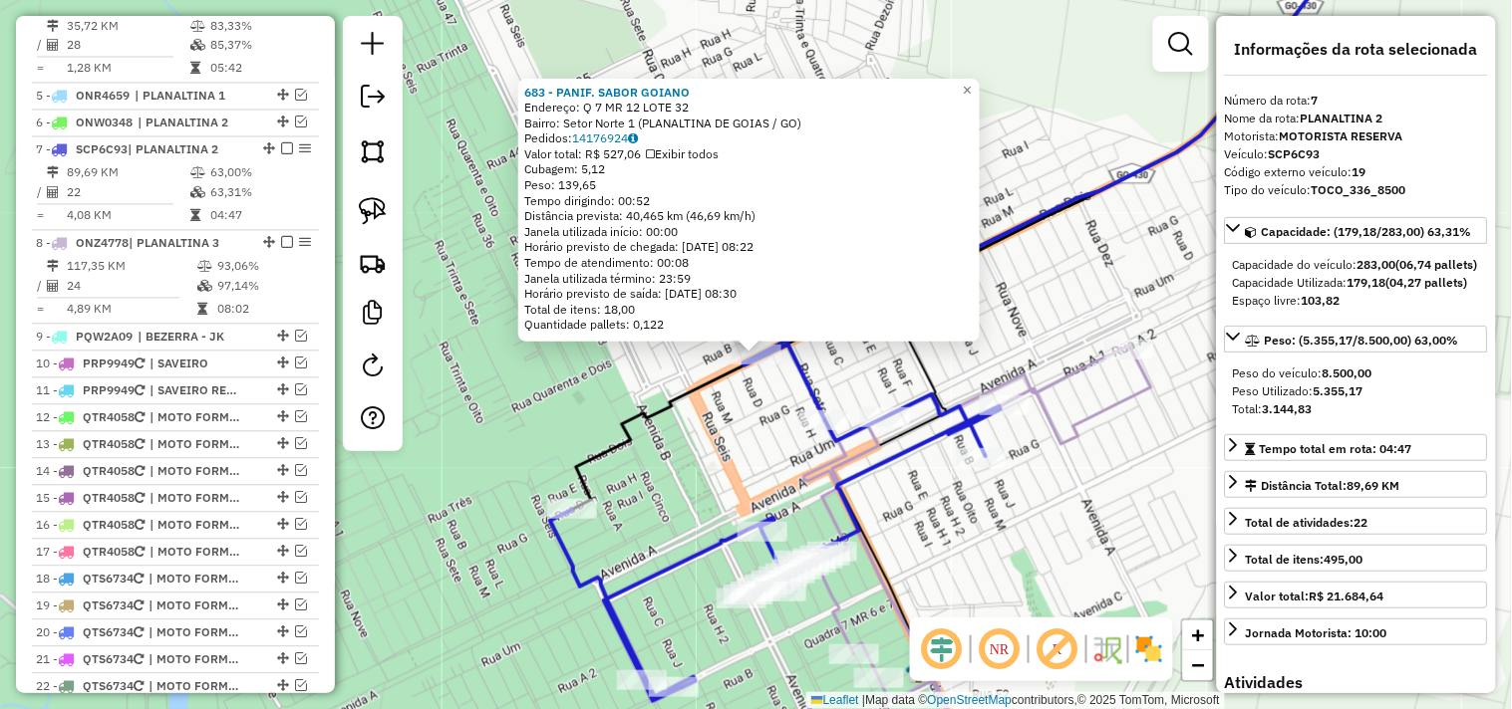
scroll to position [1083, 0]
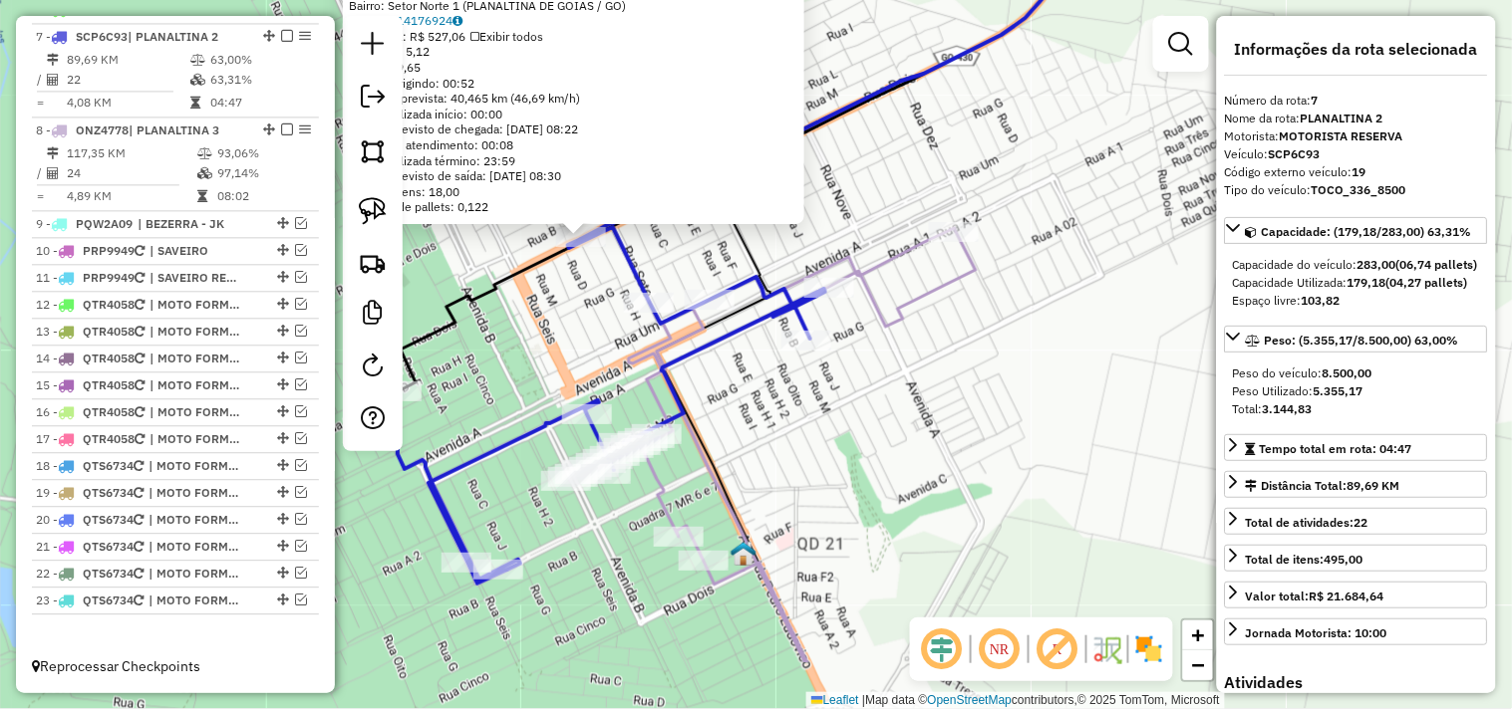
drag, startPoint x: 1008, startPoint y: 555, endPoint x: 800, endPoint y: 440, distance: 237.7
click at [800, 440] on div "683 - PANIF. SABOR GOIANO Endereço: Q 7 MR 12 LOTE 32 Bairro: Setor Norte 1 (PL…" at bounding box center [756, 354] width 1512 height 709
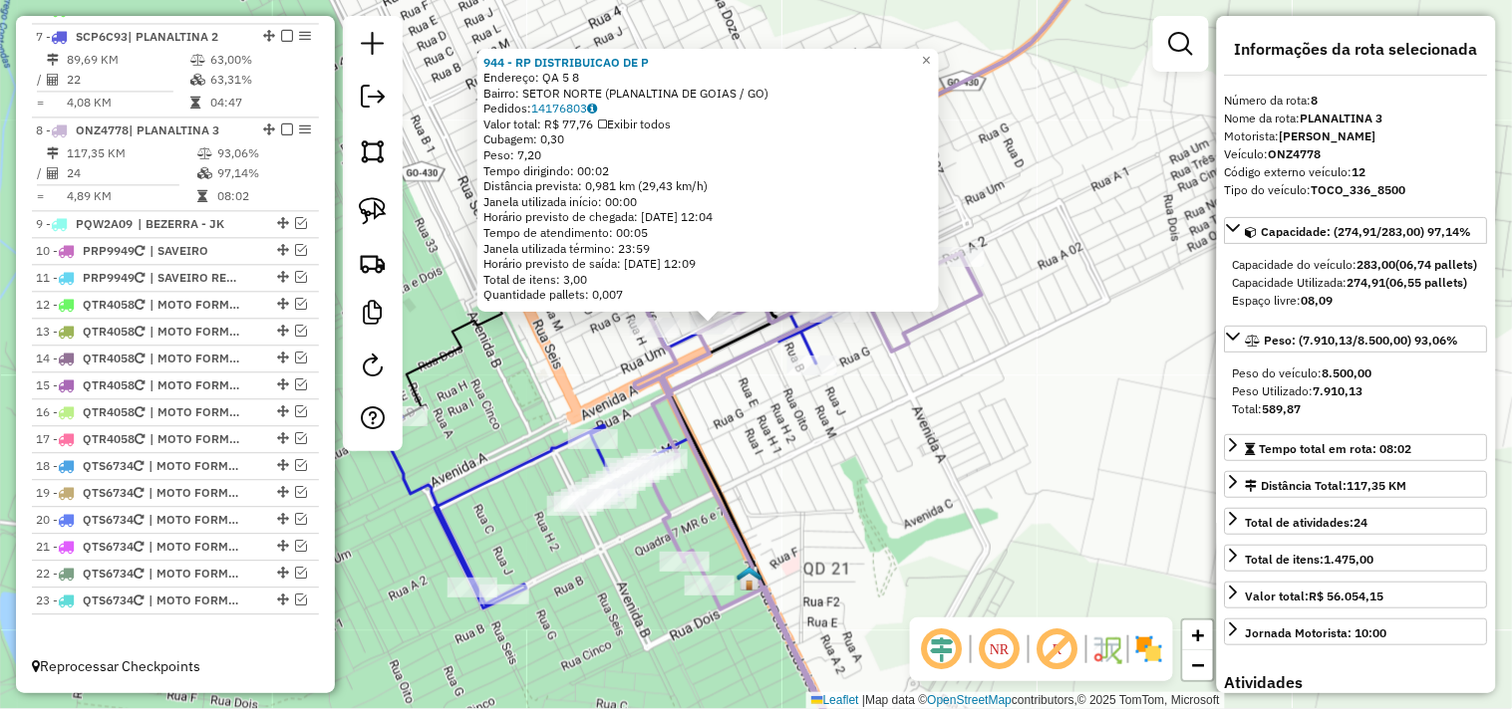
drag, startPoint x: 912, startPoint y: 475, endPoint x: 777, endPoint y: 409, distance: 150.2
click at [777, 410] on div "944 - RP DISTRIBUICAO DE P Endereço: QA 5 8 Bairro: SETOR NORTE (PLANALTINA DE …" at bounding box center [756, 354] width 1512 height 709
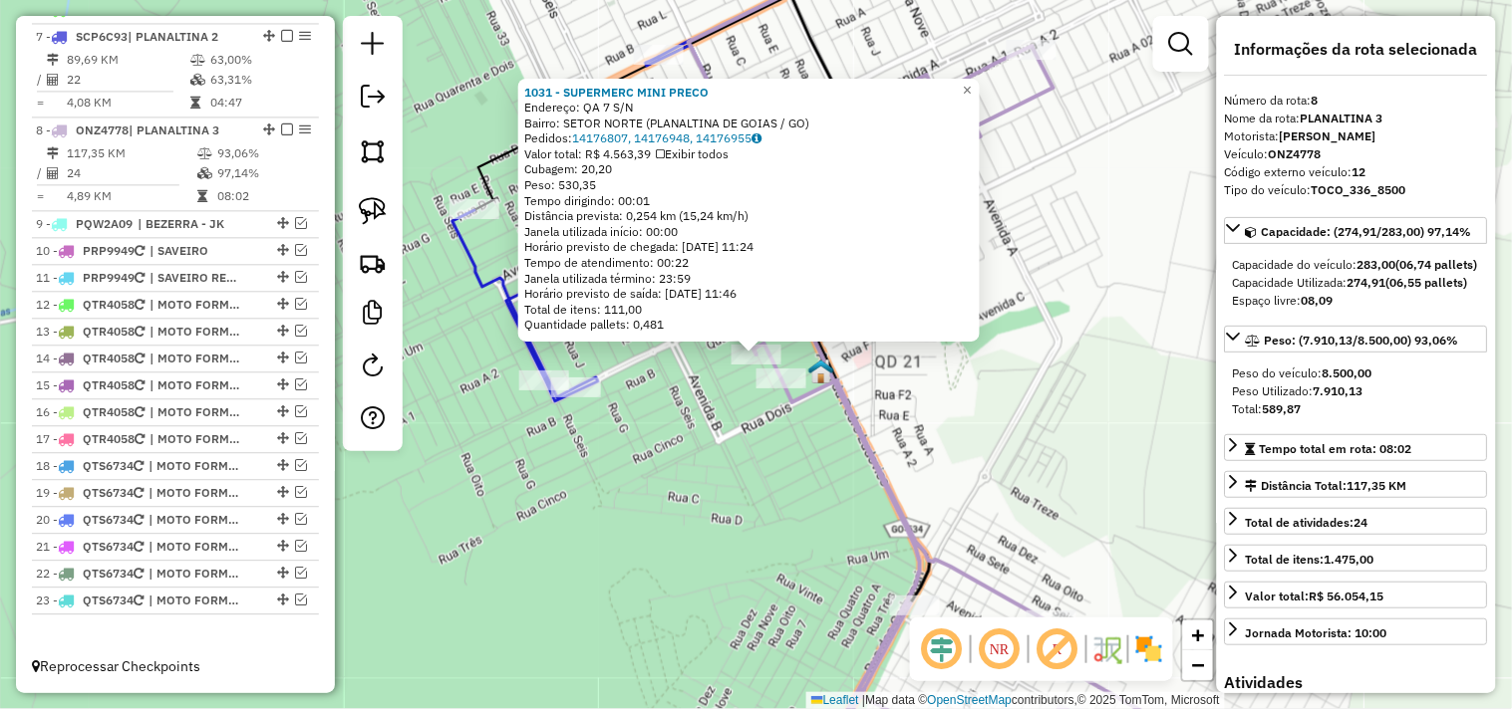
click at [972, 470] on div "1031 - SUPERMERC MINI PRECO Endereço: QA 7 S/N Bairro: SETOR NORTE (PLANALTINA …" at bounding box center [756, 354] width 1512 height 709
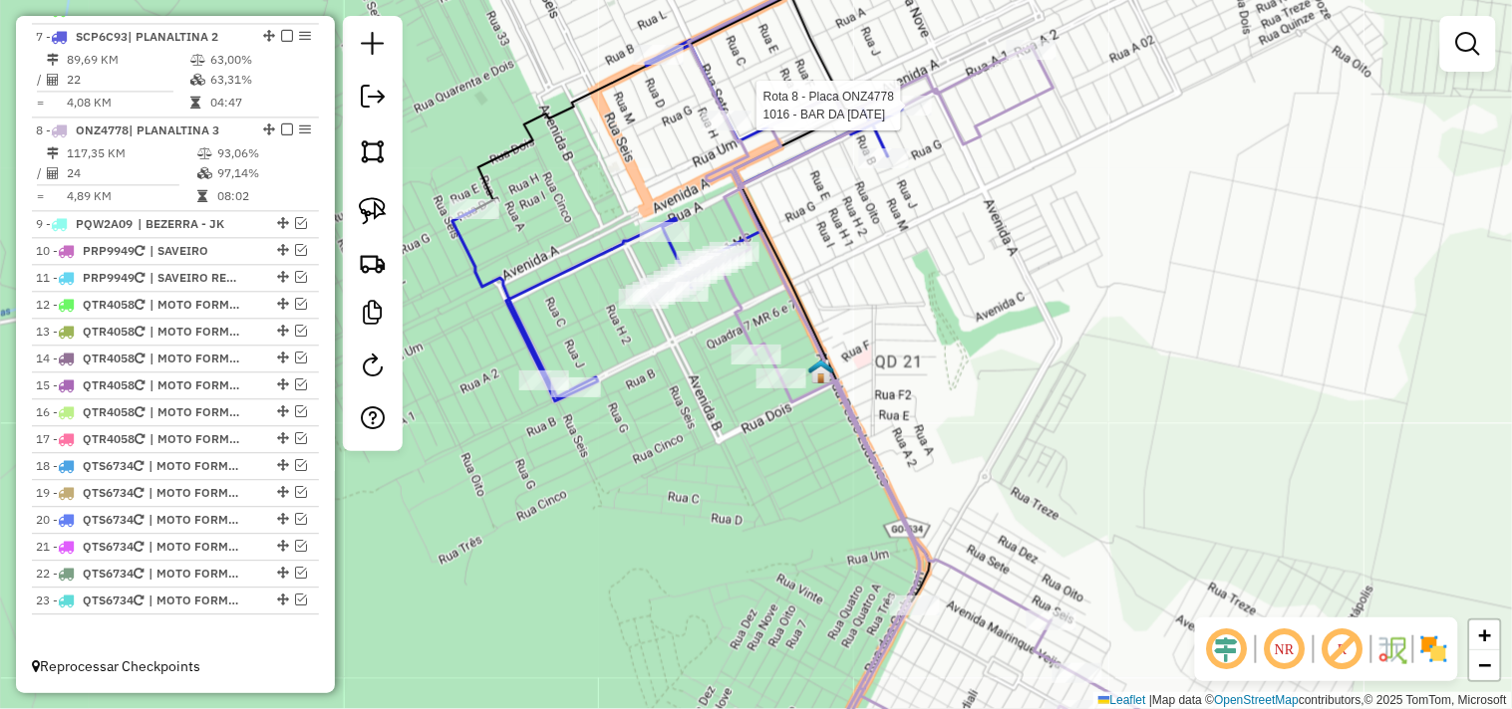
select select "*********"
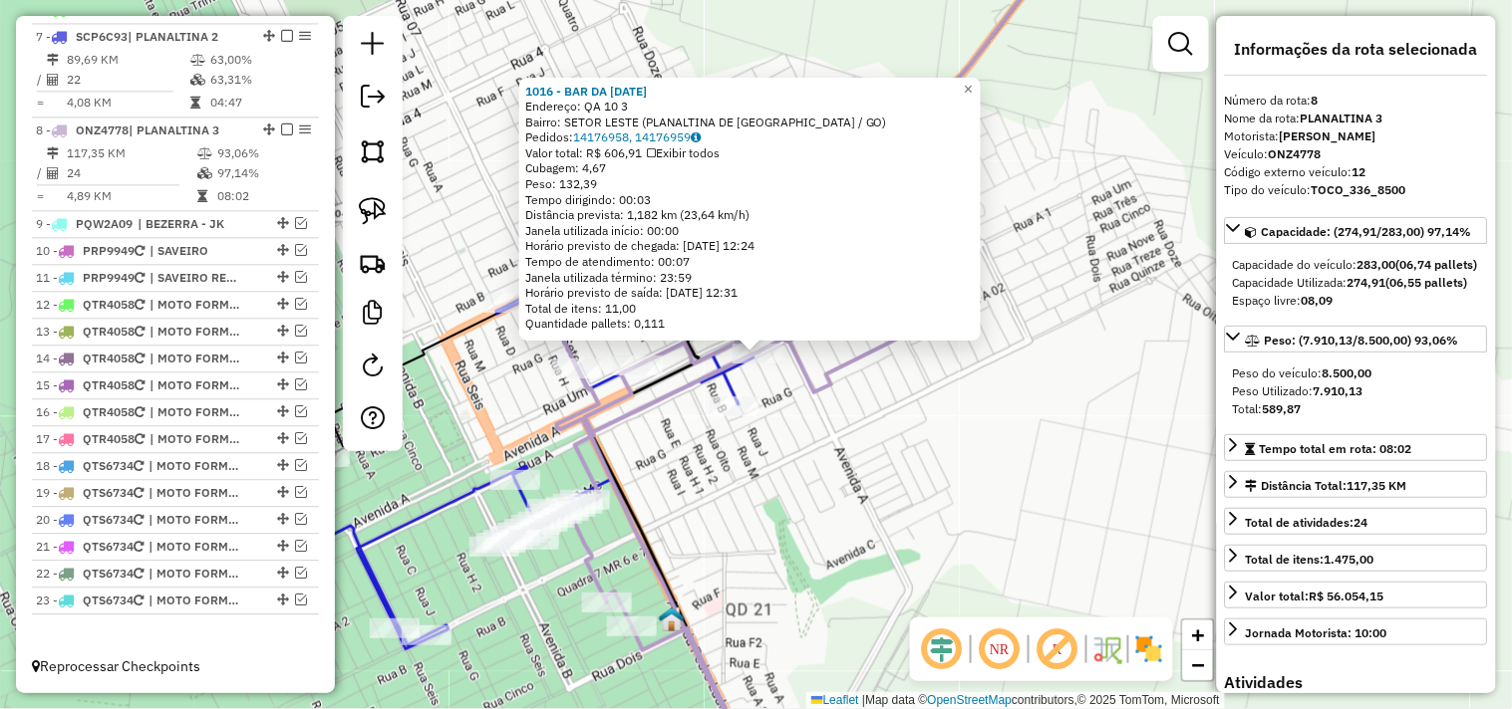
click at [904, 393] on div "1016 - BAR DA LUCIA Endereço: QA 10 3 Bairro: SETOR LESTE (PLANALTINA DE GOIAS …" at bounding box center [756, 354] width 1512 height 709
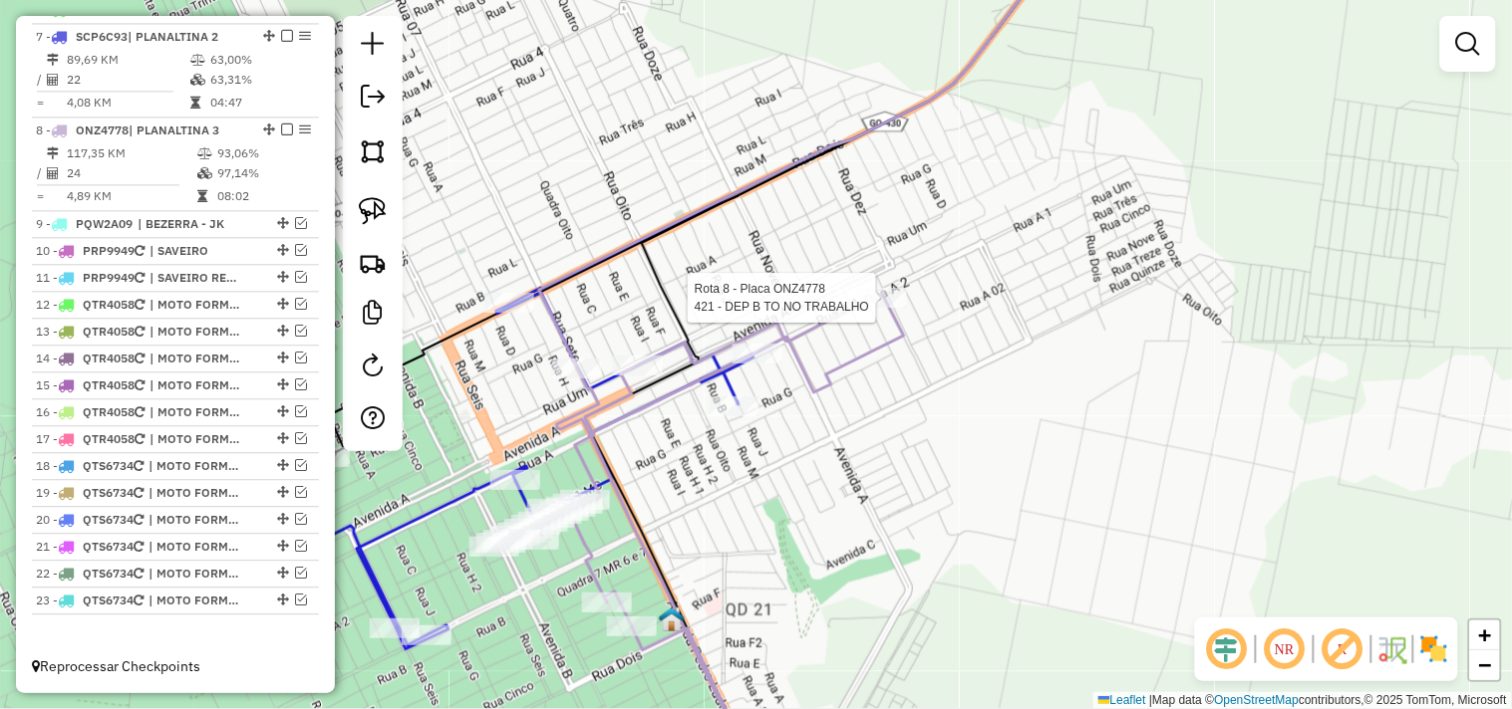
select select "*********"
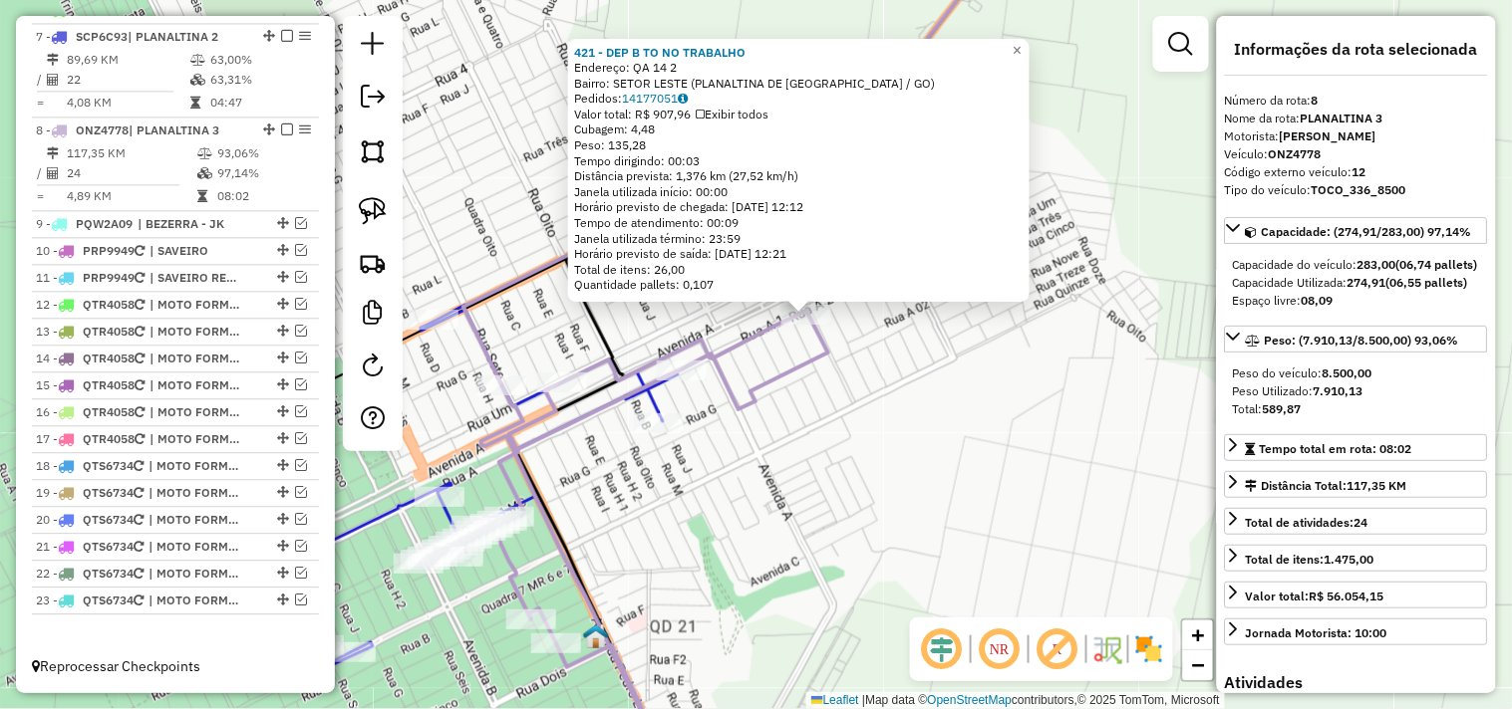
drag, startPoint x: 777, startPoint y: 440, endPoint x: 877, endPoint y: 317, distance: 158.7
click at [872, 325] on div "421 - DEP B TO NO TRABALHO Endereço: QA 14 2 Bairro: SETOR LESTE (PLANALTINA DE…" at bounding box center [756, 354] width 1512 height 709
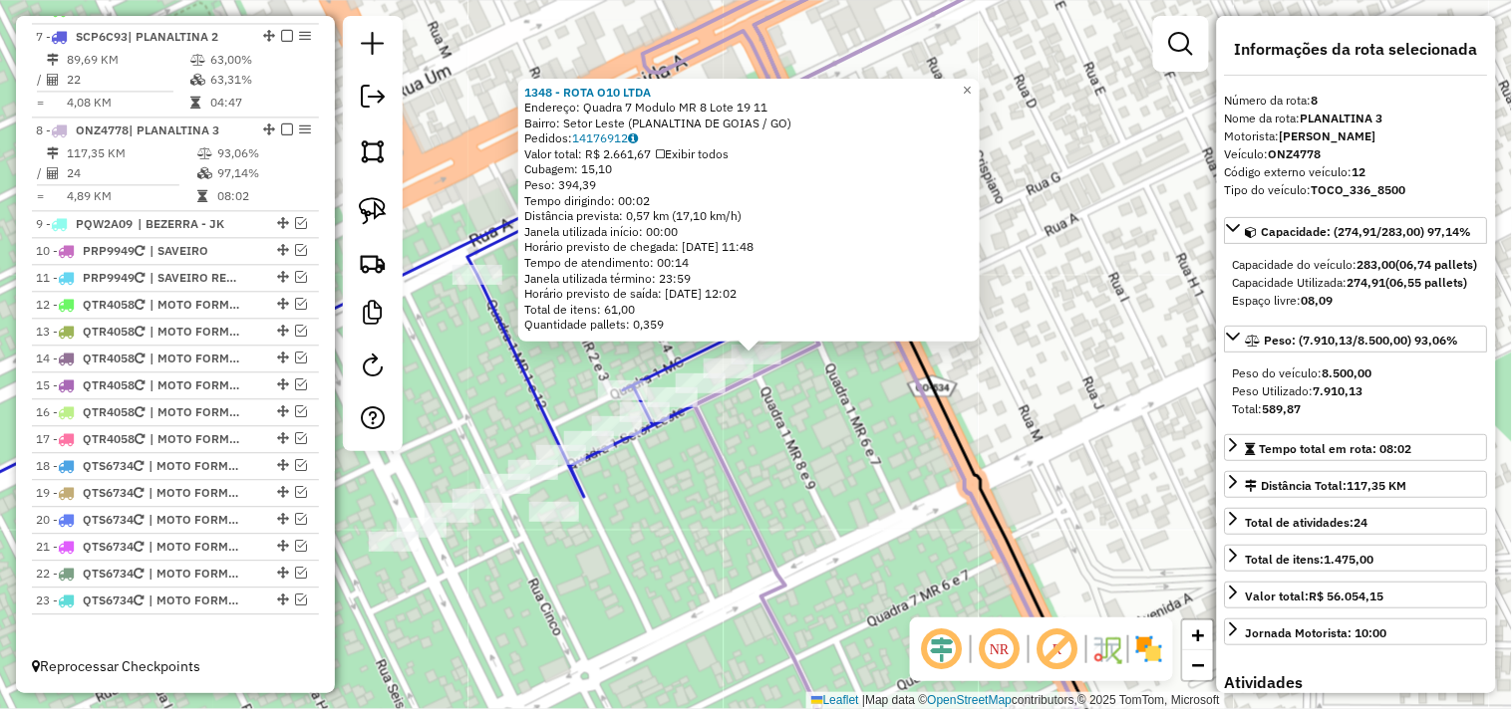
click at [708, 468] on div "1348 - ROTA O10 LTDA Endereço: Quadra 7 Modulo MR 8 Lote 19 11 Bairro: Setor Le…" at bounding box center [756, 354] width 1512 height 709
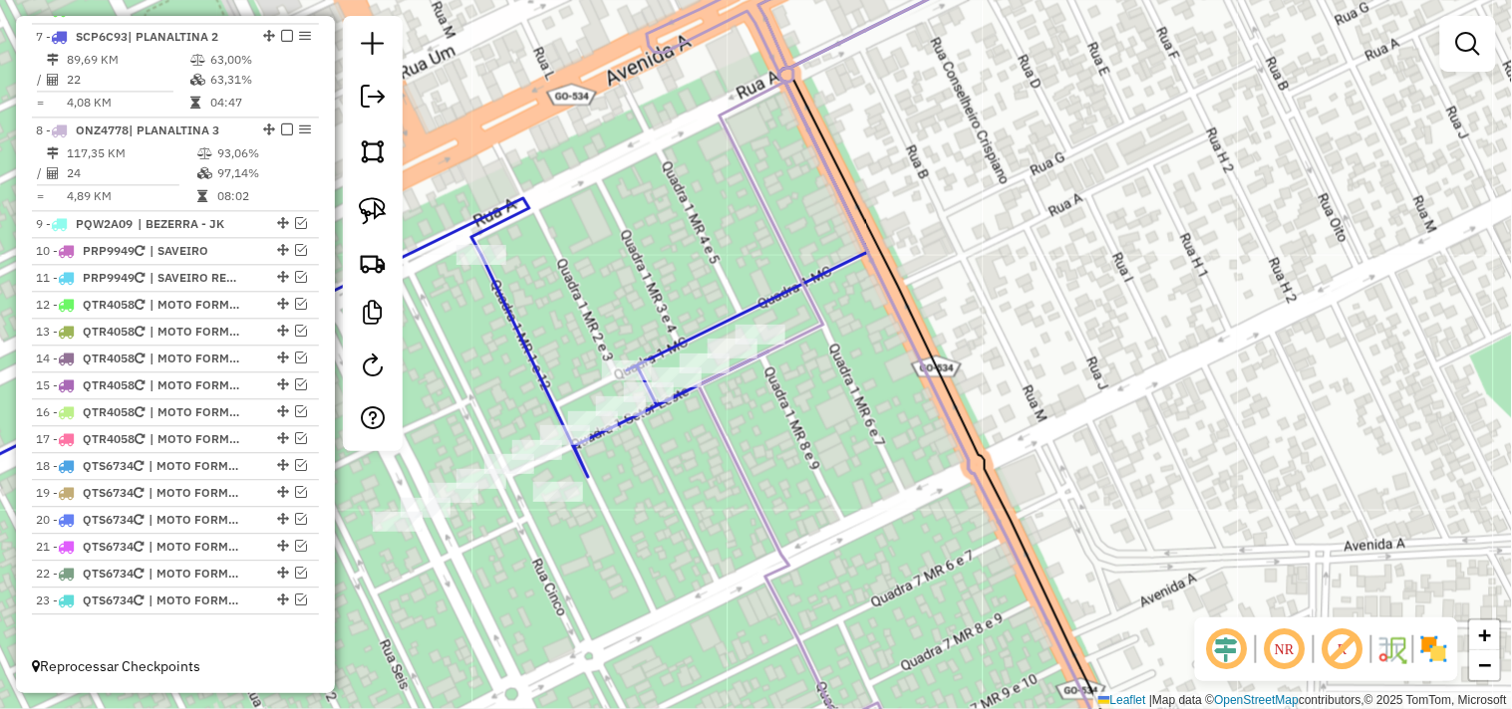
drag, startPoint x: 785, startPoint y: 460, endPoint x: 733, endPoint y: 316, distance: 153.5
click at [749, 340] on div "Janela de atendimento Grade de atendimento Capacidade Transportadoras Veículos …" at bounding box center [756, 354] width 1512 height 709
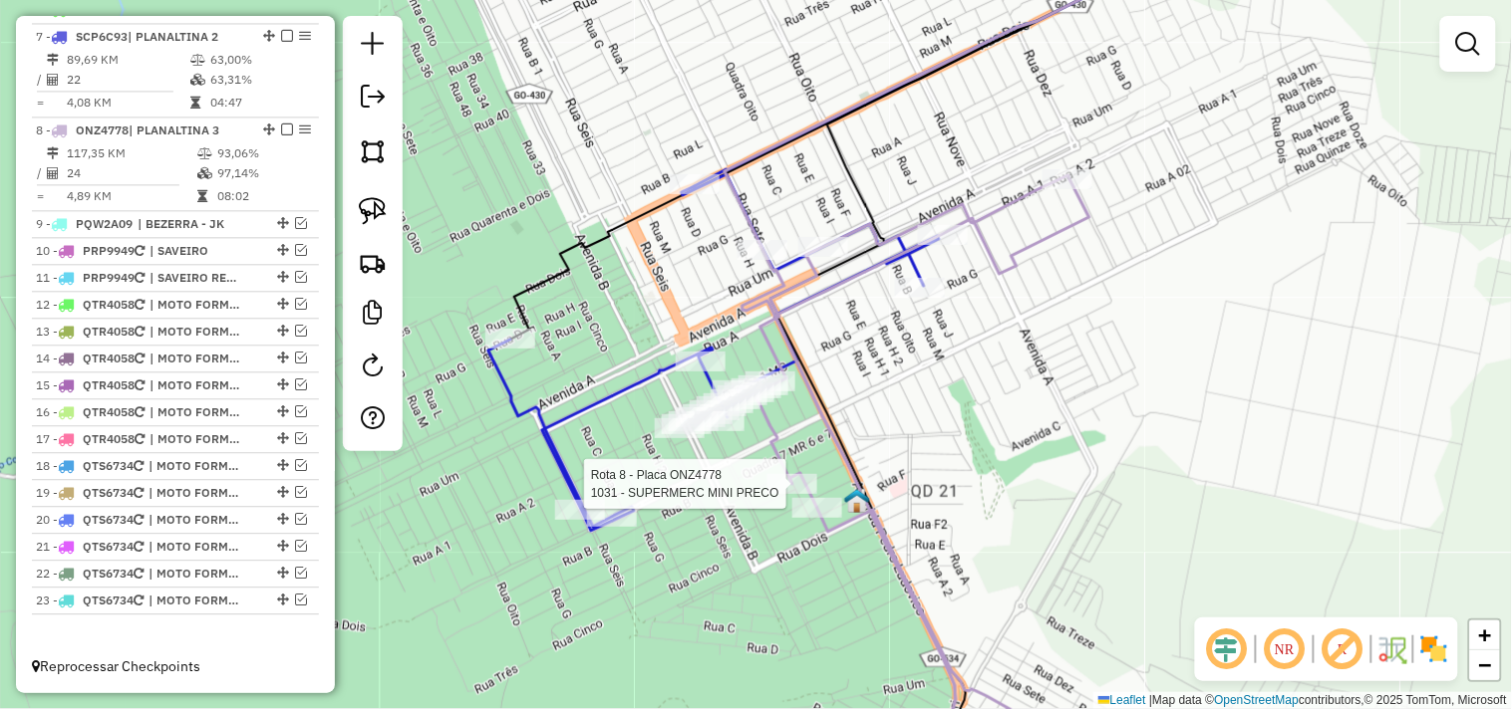
select select "*********"
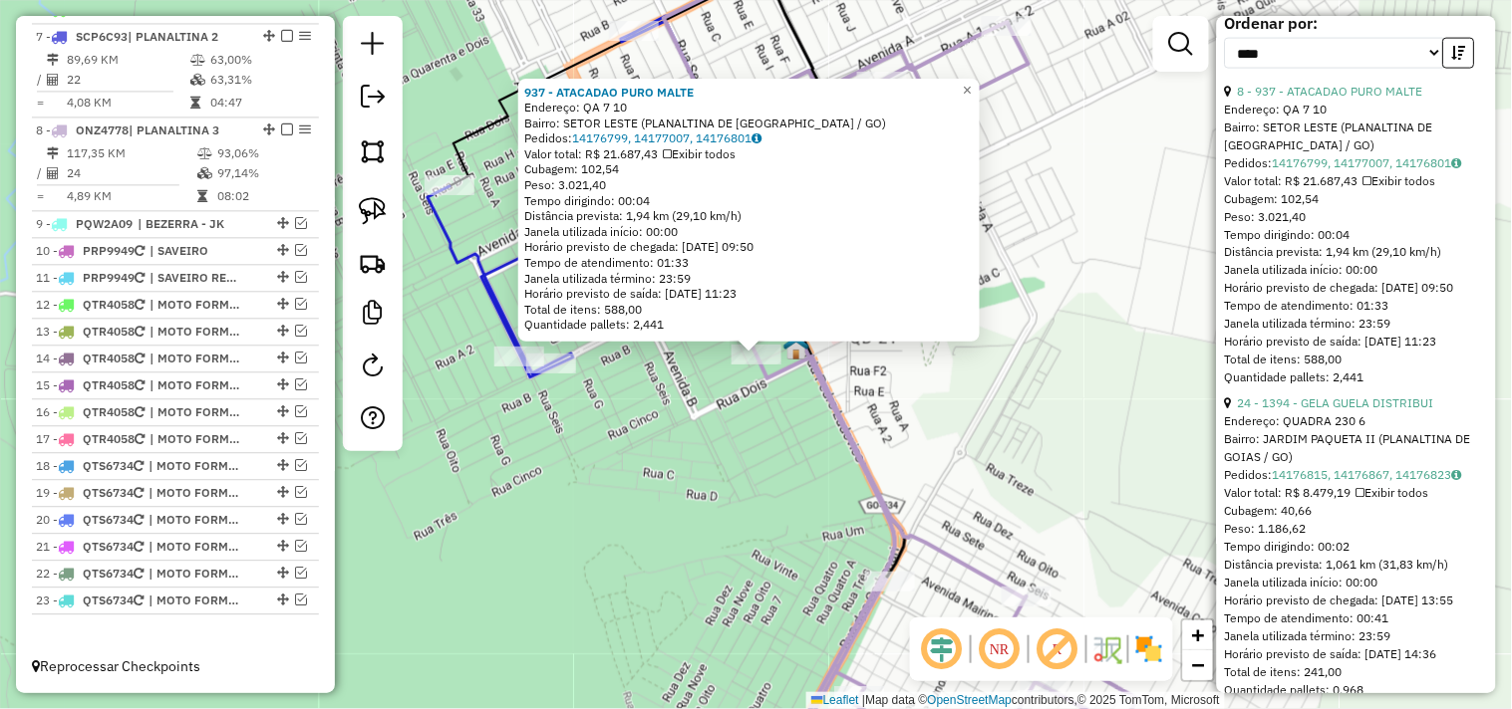
scroll to position [774, 0]
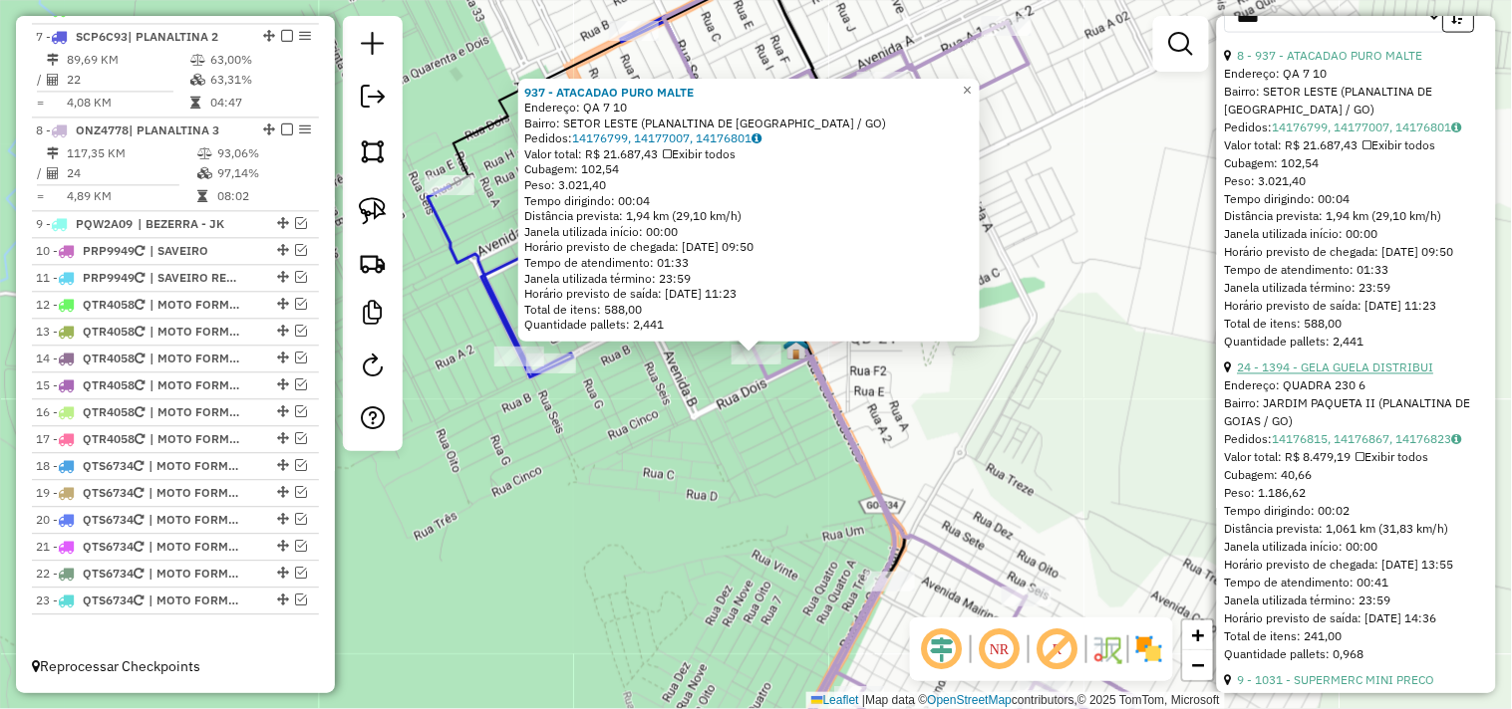
click at [1378, 376] on link "24 - 1394 - GELA GUELA DISTRIBUI" at bounding box center [1336, 368] width 196 height 15
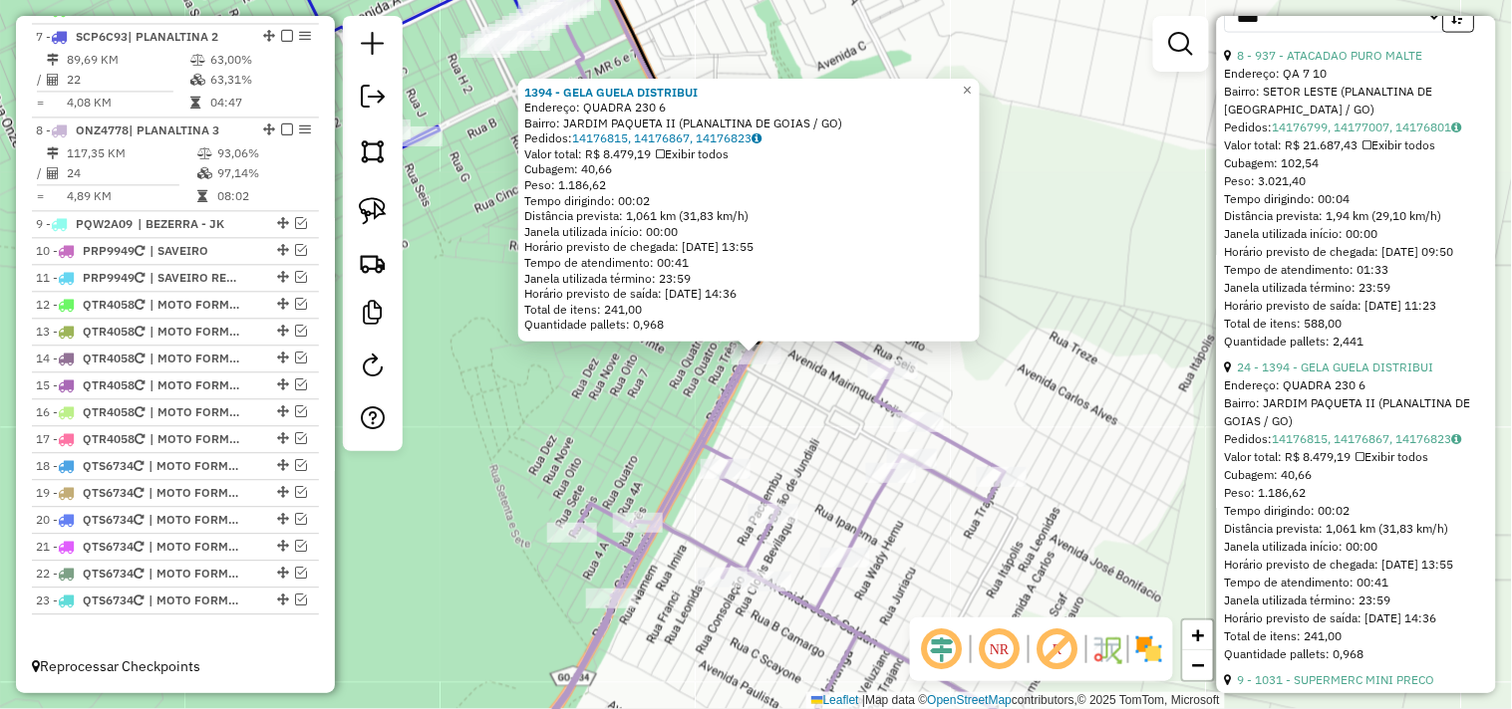
click at [1036, 354] on div "1394 - GELA GUELA DISTRIBUI Endereço: QUADRA 230 6 Bairro: JARDIM PAQUETA II (P…" at bounding box center [756, 354] width 1512 height 709
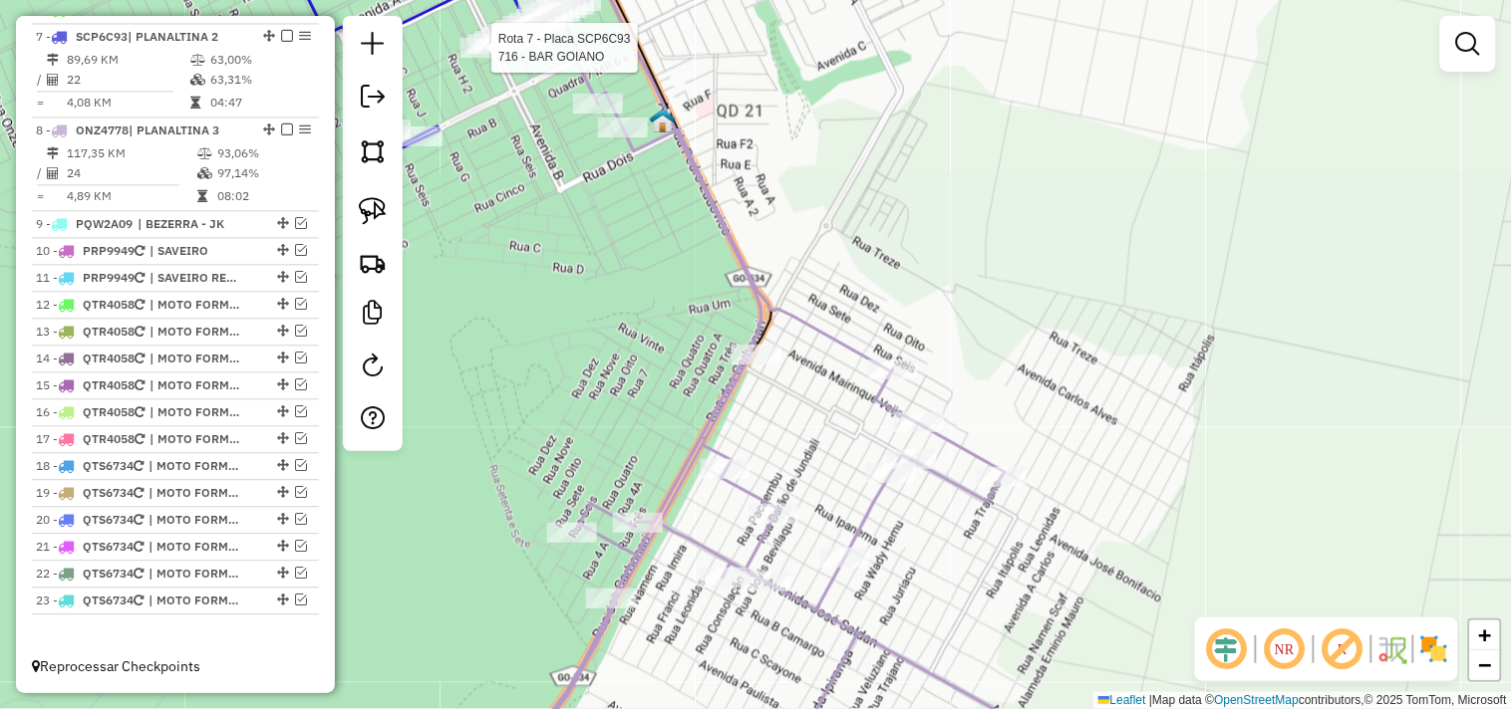
select select "*********"
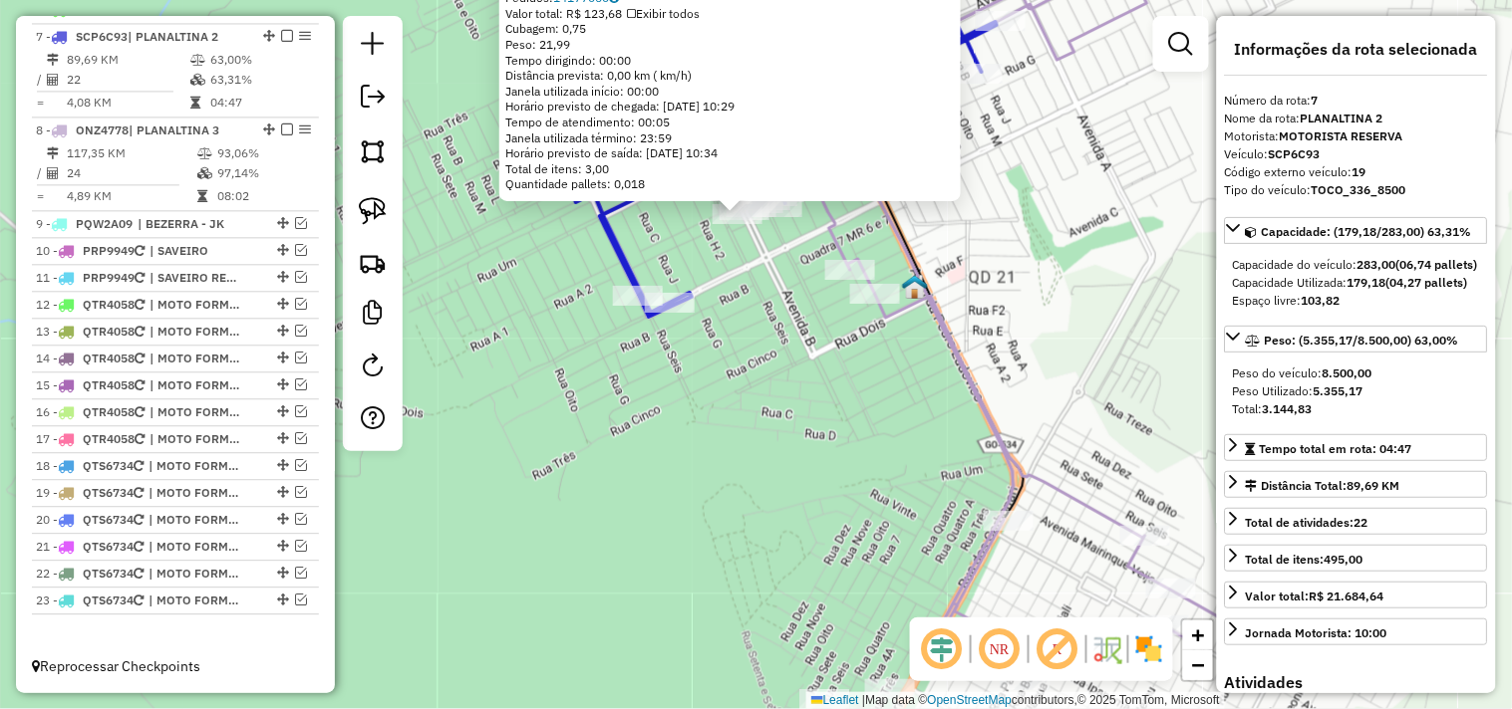
drag, startPoint x: 772, startPoint y: 504, endPoint x: 722, endPoint y: 245, distance: 263.8
click at [722, 261] on div "716 - BAR GOIANO Endereço: QUADRA 9 SN Bairro: SETOR NORTE (PLANALTINA DE GOIAS…" at bounding box center [756, 354] width 1512 height 709
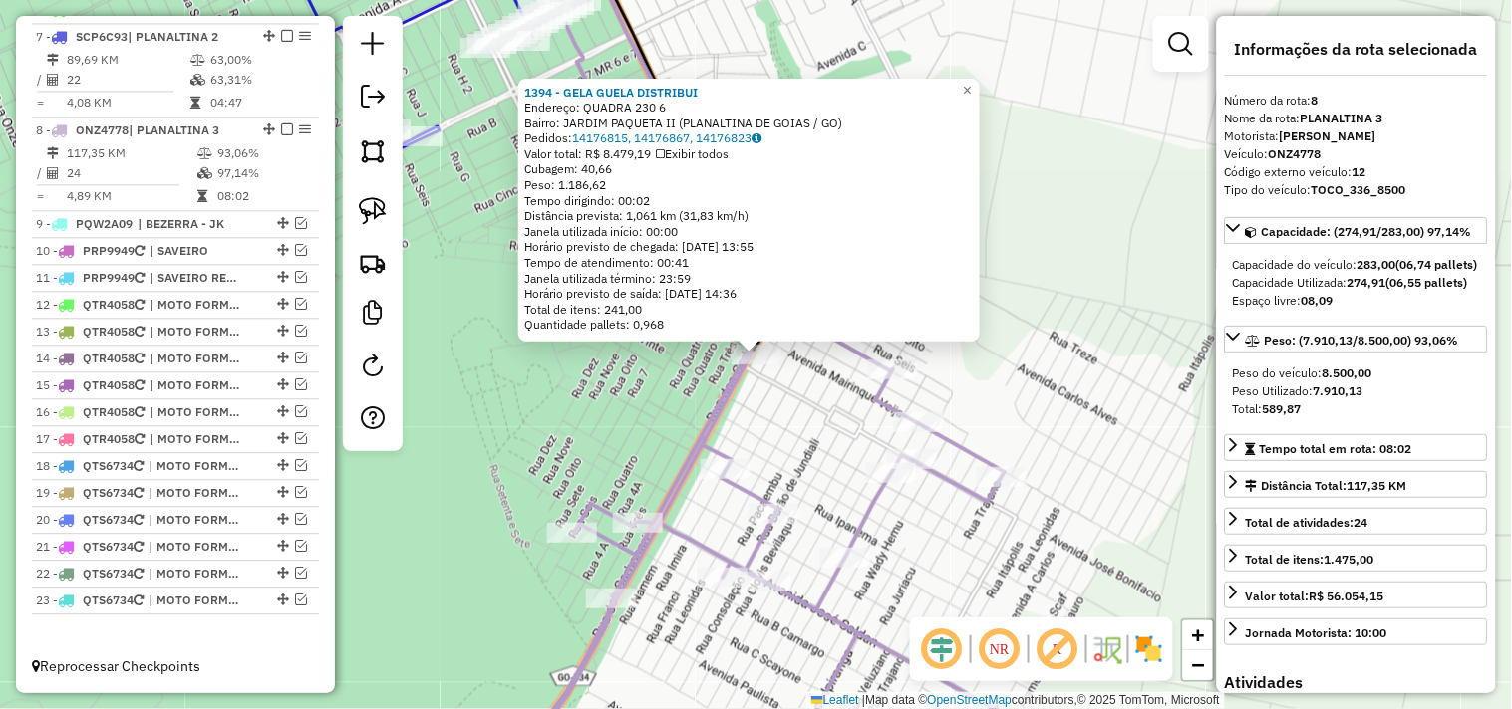
click at [682, 377] on div "1394 - GELA GUELA DISTRIBUI Endereço: QUADRA 230 6 Bairro: JARDIM PAQUETA II (P…" at bounding box center [756, 354] width 1512 height 709
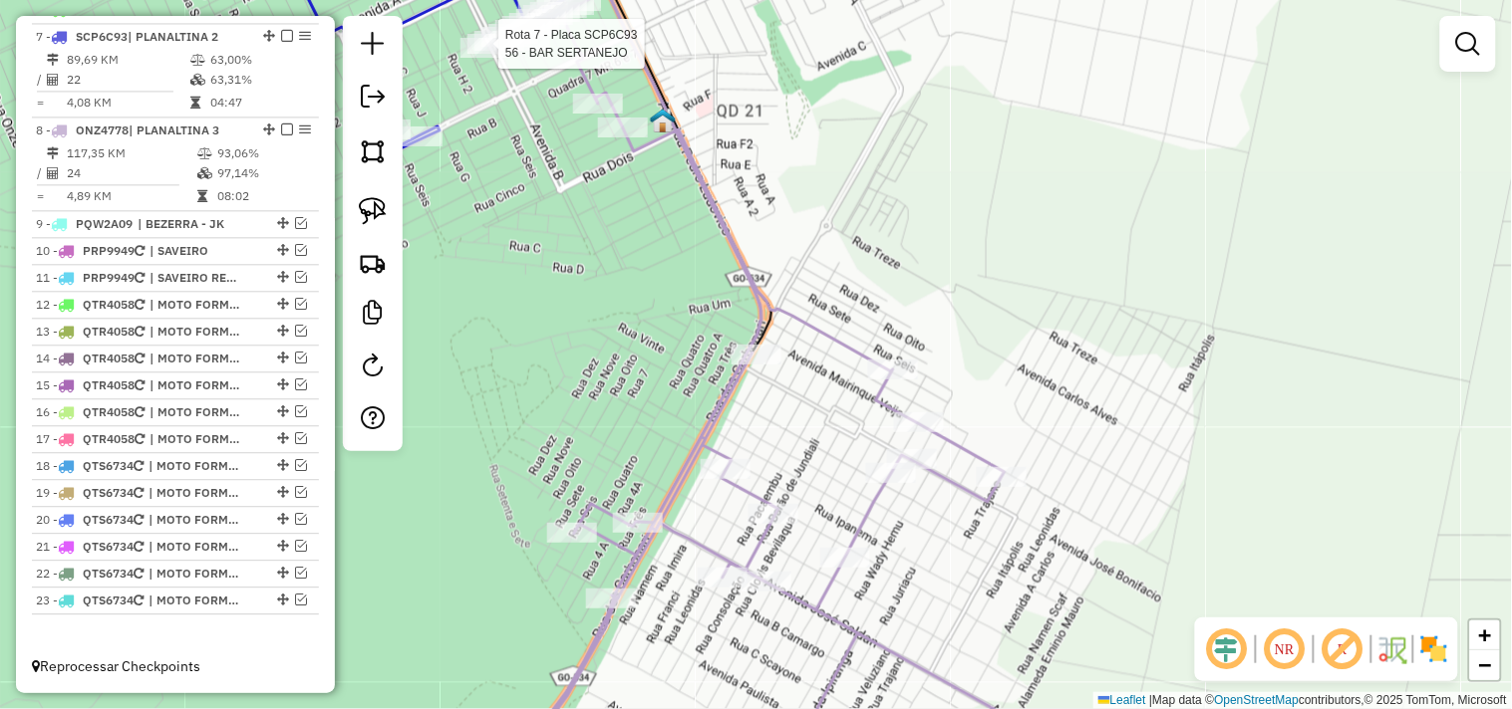
select select "*********"
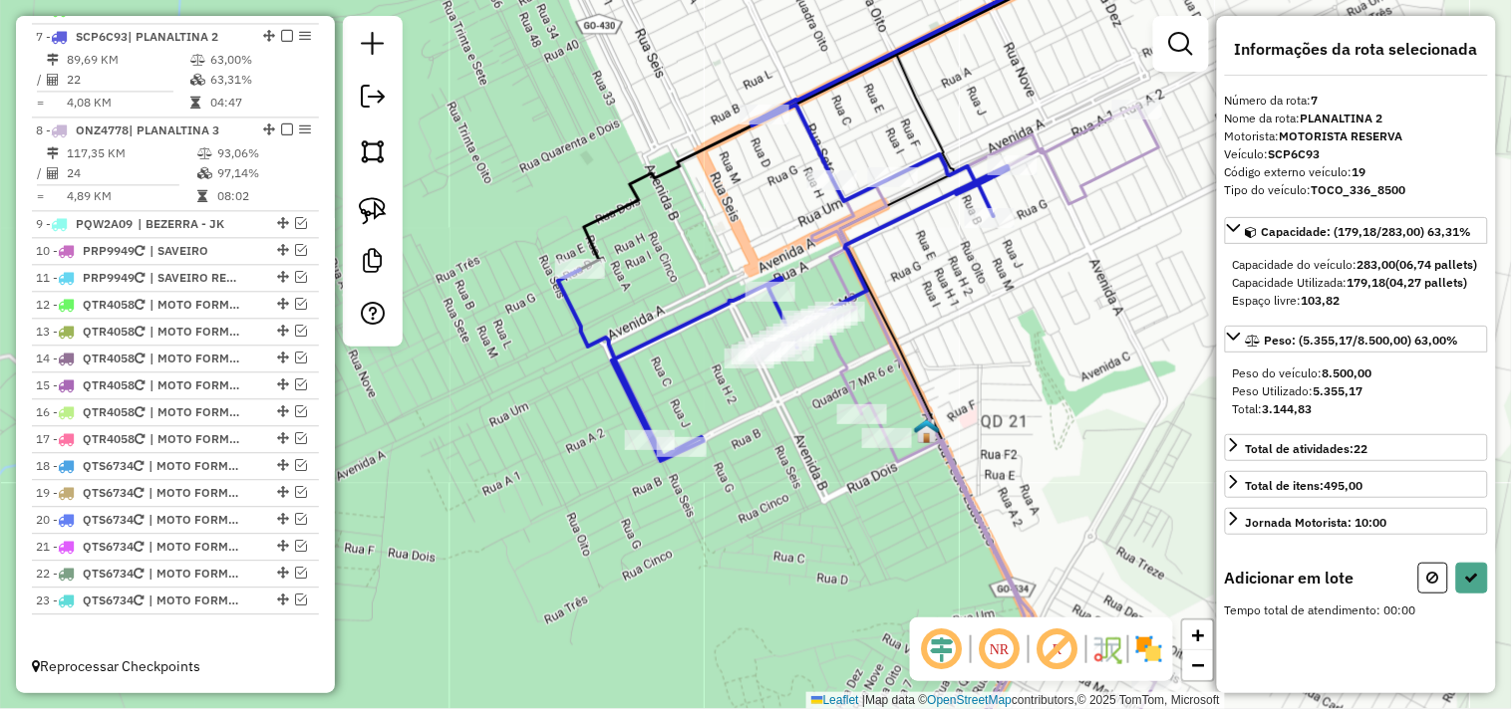
drag, startPoint x: 1051, startPoint y: 465, endPoint x: 938, endPoint y: 235, distance: 256.7
click at [942, 241] on div "Janela de atendimento Grade de atendimento Capacidade Transportadoras Veículos …" at bounding box center [756, 354] width 1512 height 709
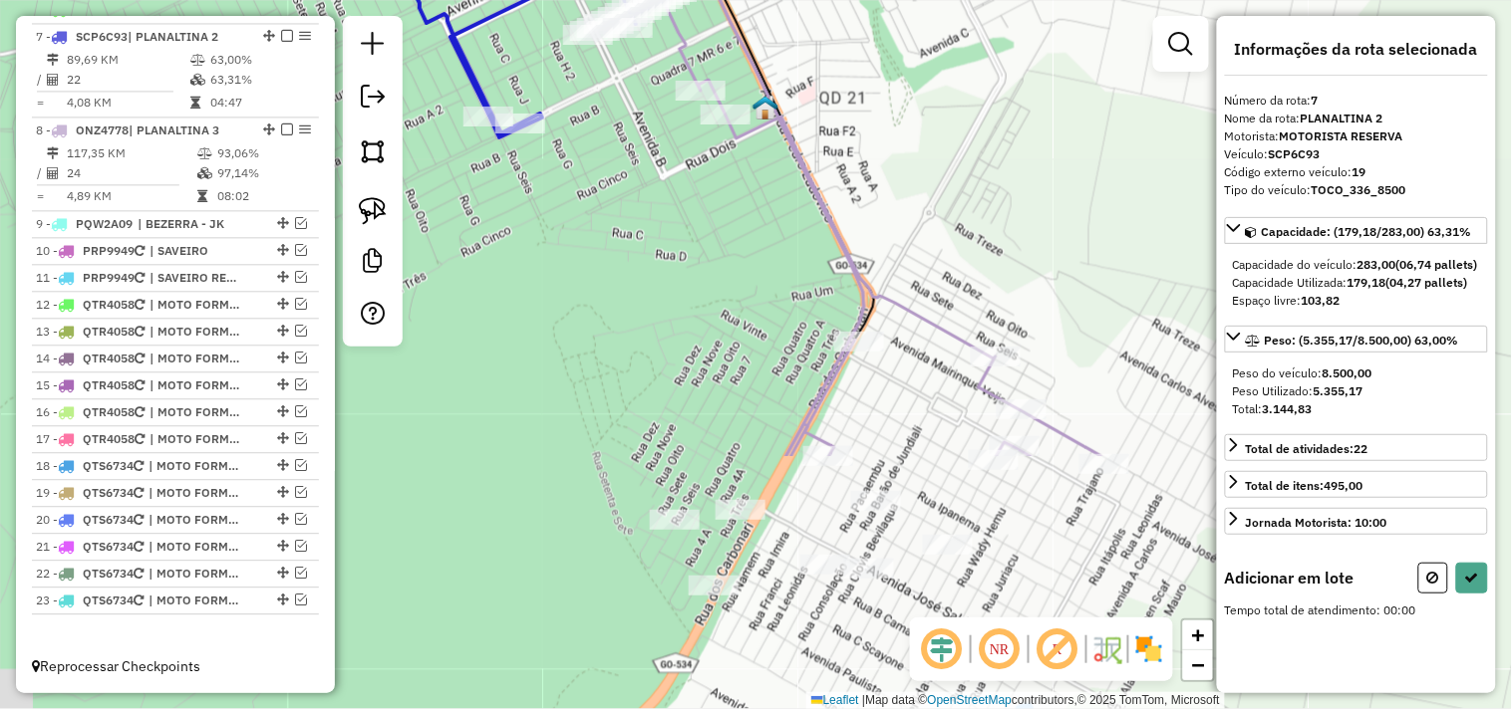
click at [851, 329] on icon at bounding box center [882, 119] width 437 height 675
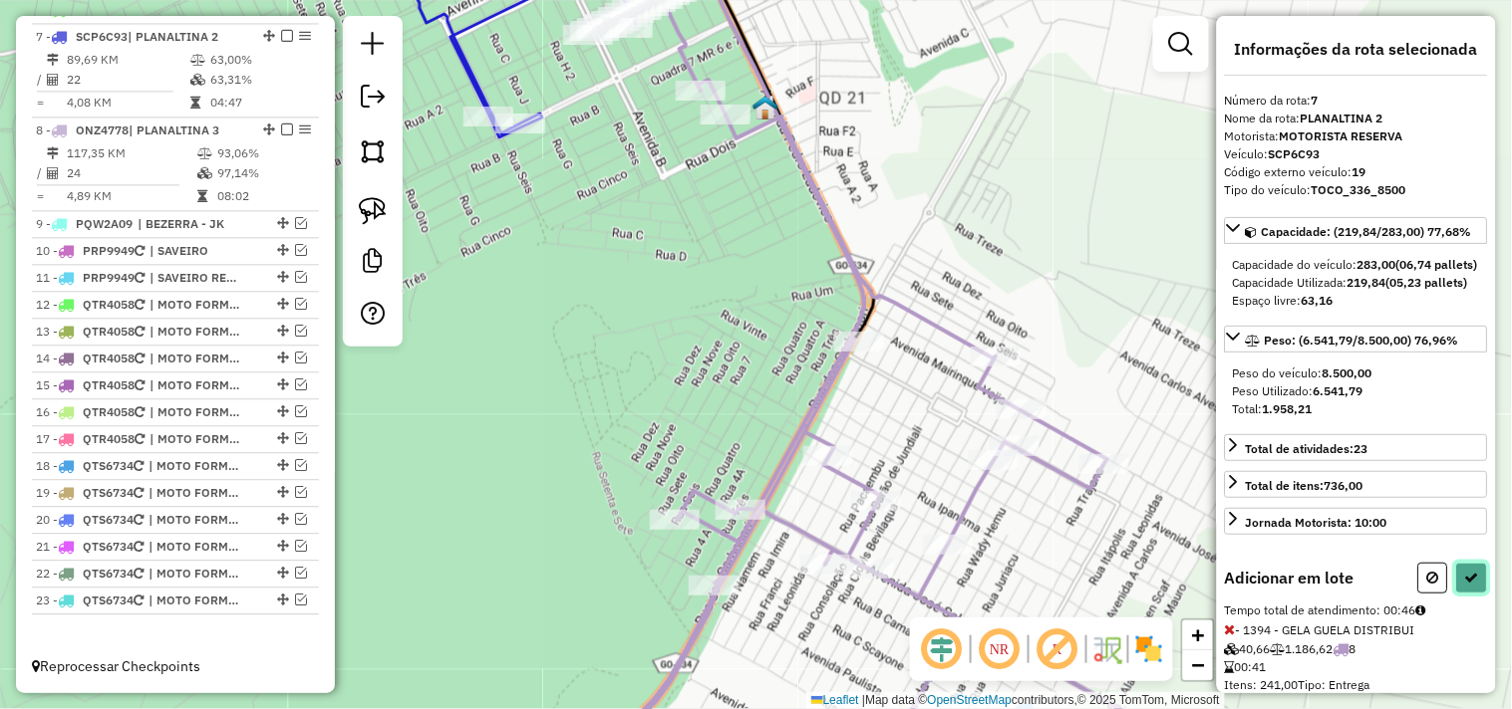
click at [1469, 585] on icon at bounding box center [1472, 578] width 14 height 14
select select "*********"
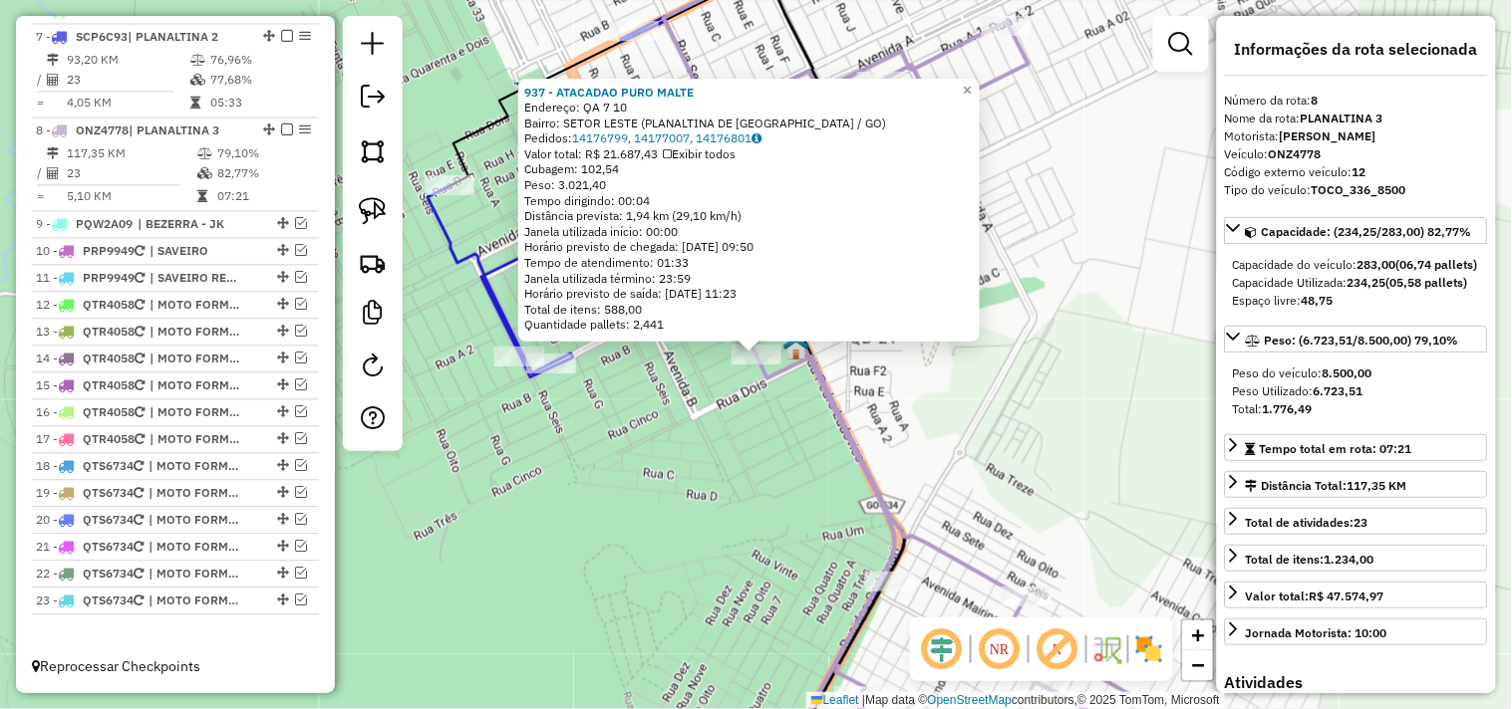
click at [1028, 357] on div "937 - ATACADAO PURO MALTE Endereço: QA 7 10 Bairro: SETOR LESTE (PLANALTINA DE …" at bounding box center [756, 354] width 1512 height 709
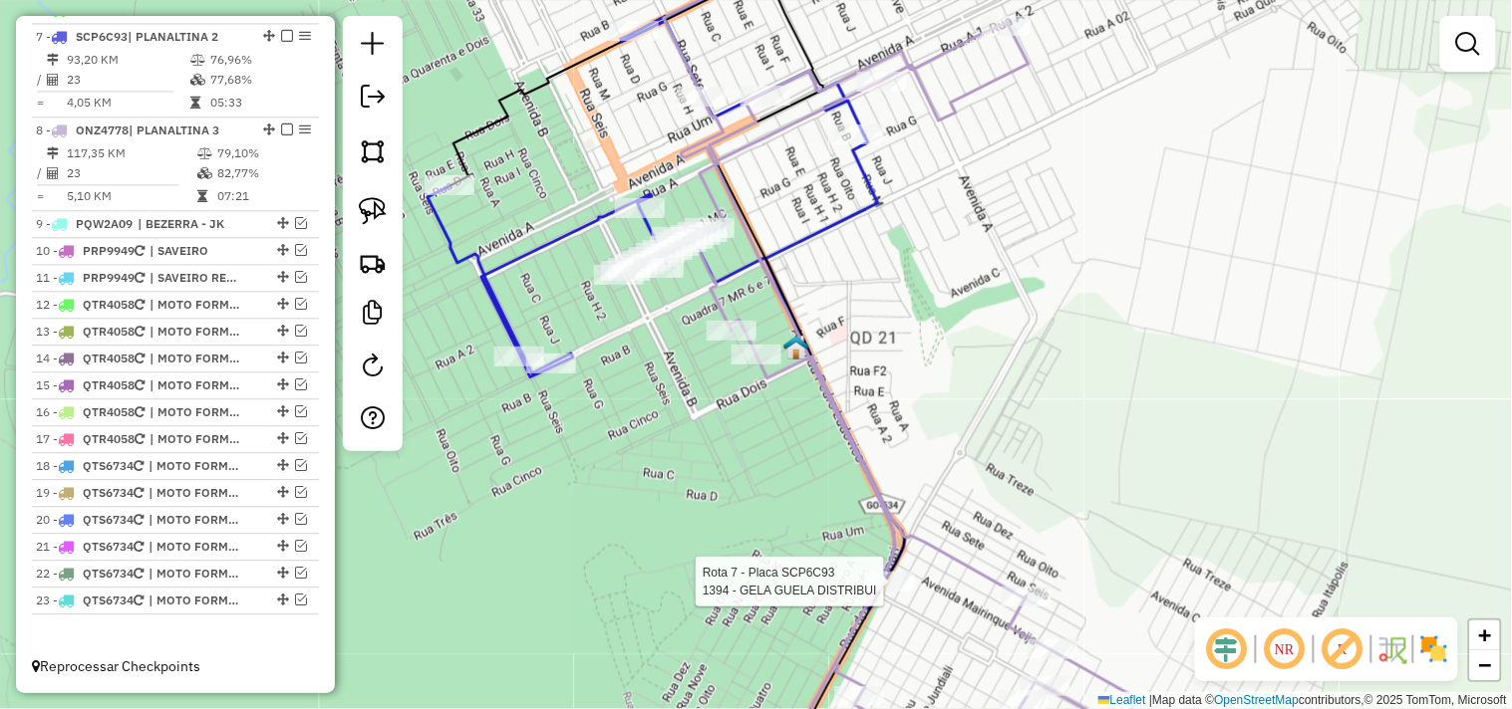
select select "*********"
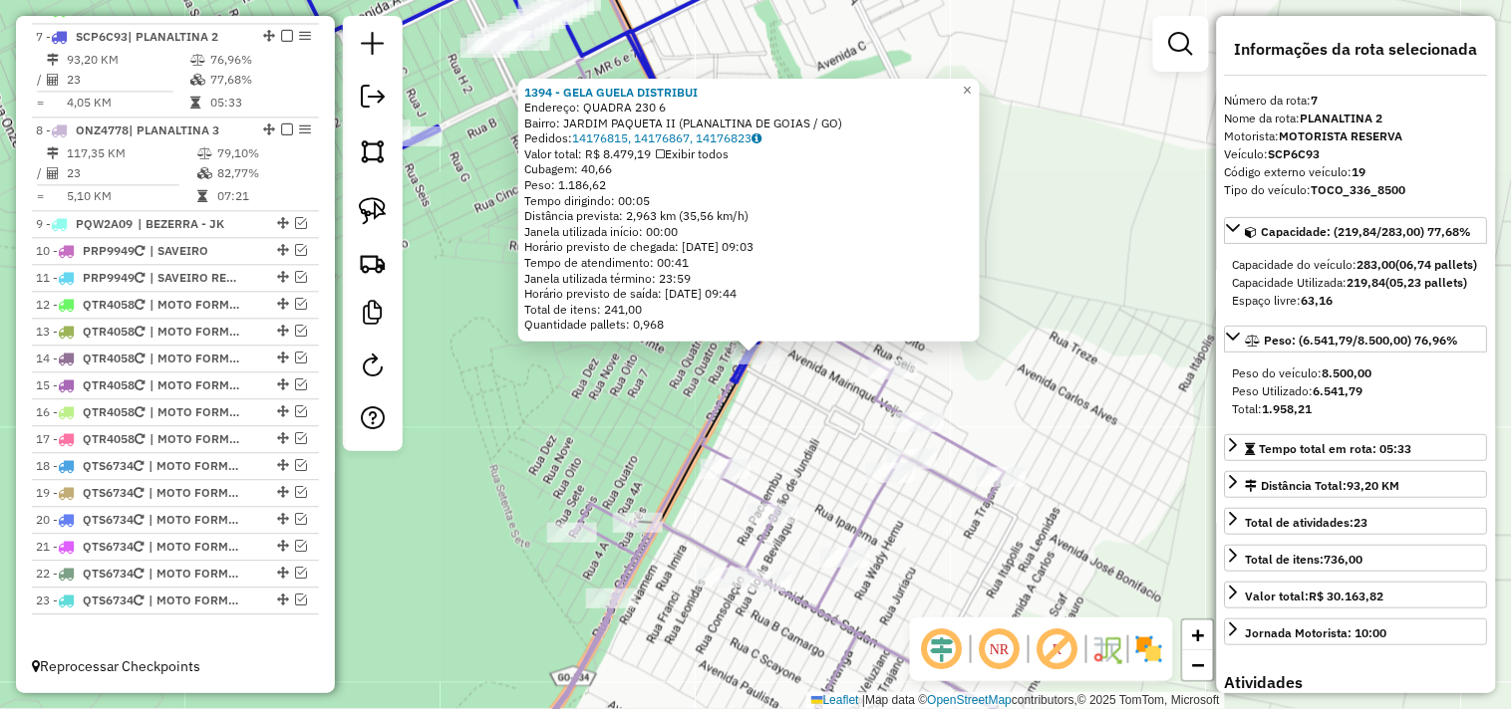
click at [695, 428] on icon at bounding box center [771, 354] width 574 height 851
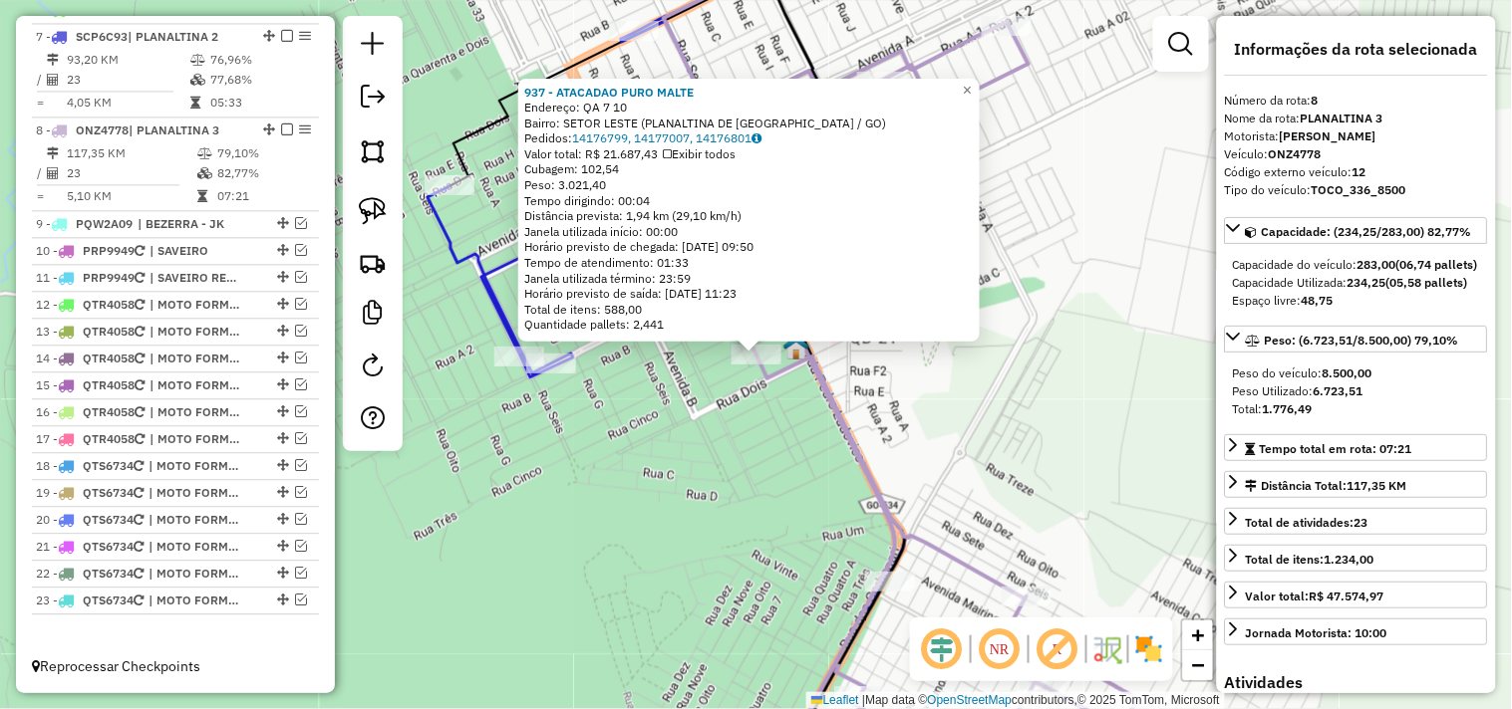
click at [742, 481] on div "937 - ATACADAO PURO MALTE Endereço: QA 7 10 Bairro: SETOR LESTE (PLANALTINA DE …" at bounding box center [756, 354] width 1512 height 709
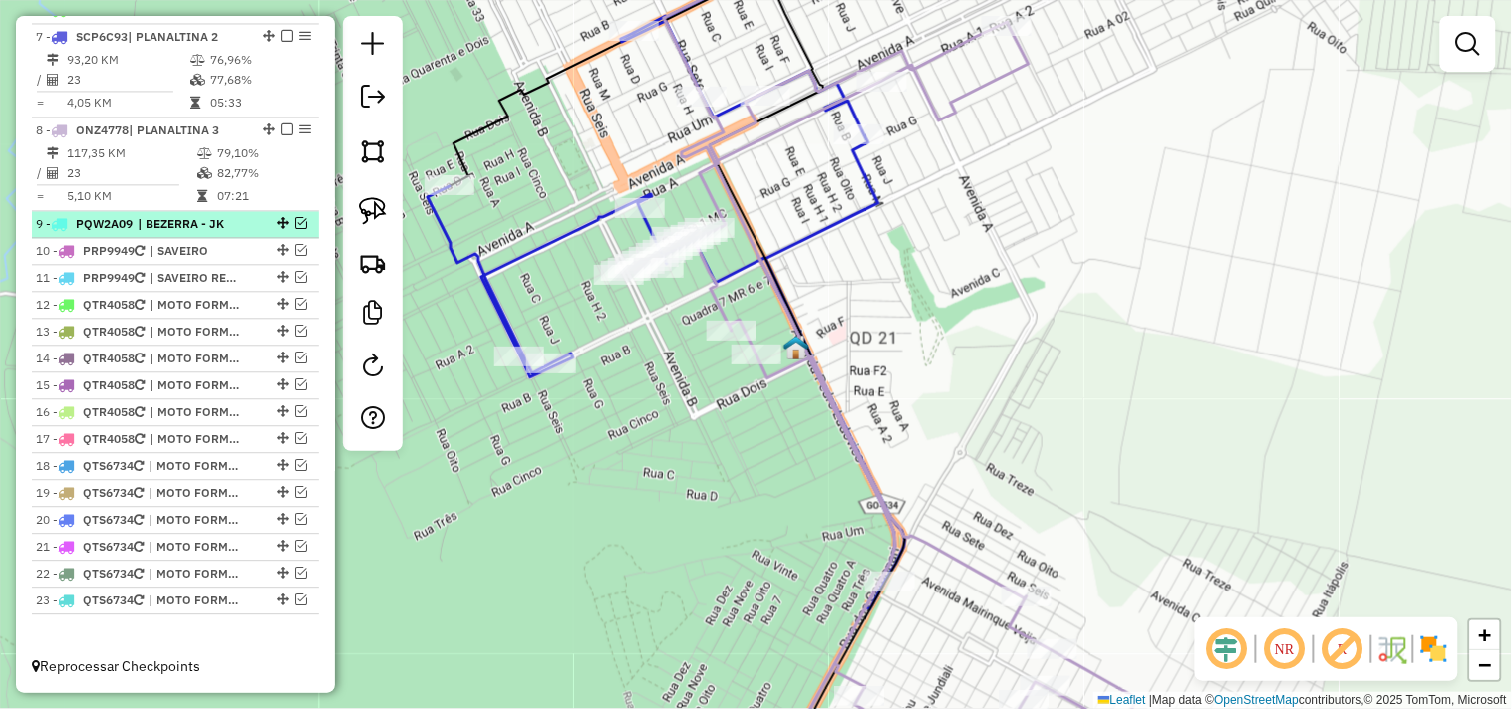
scroll to position [972, 0]
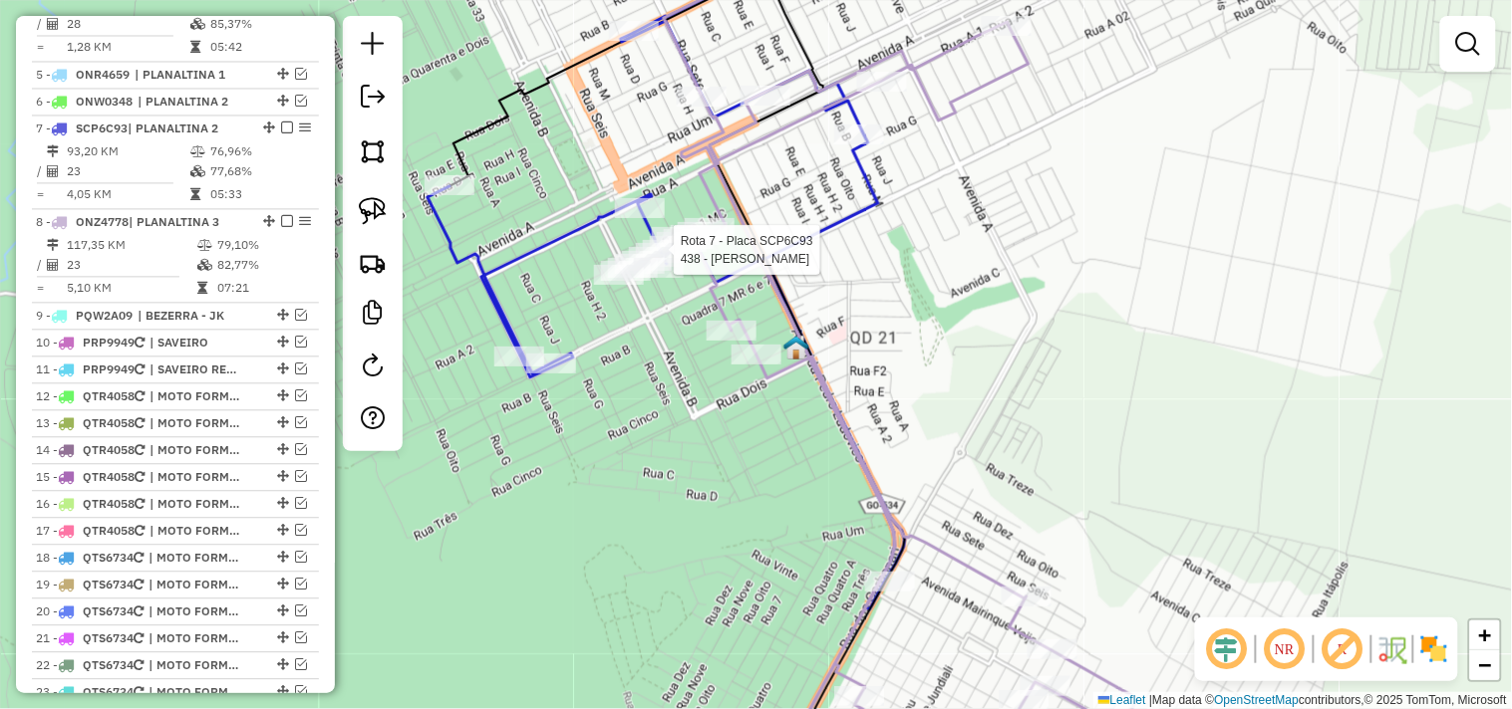
select select "*********"
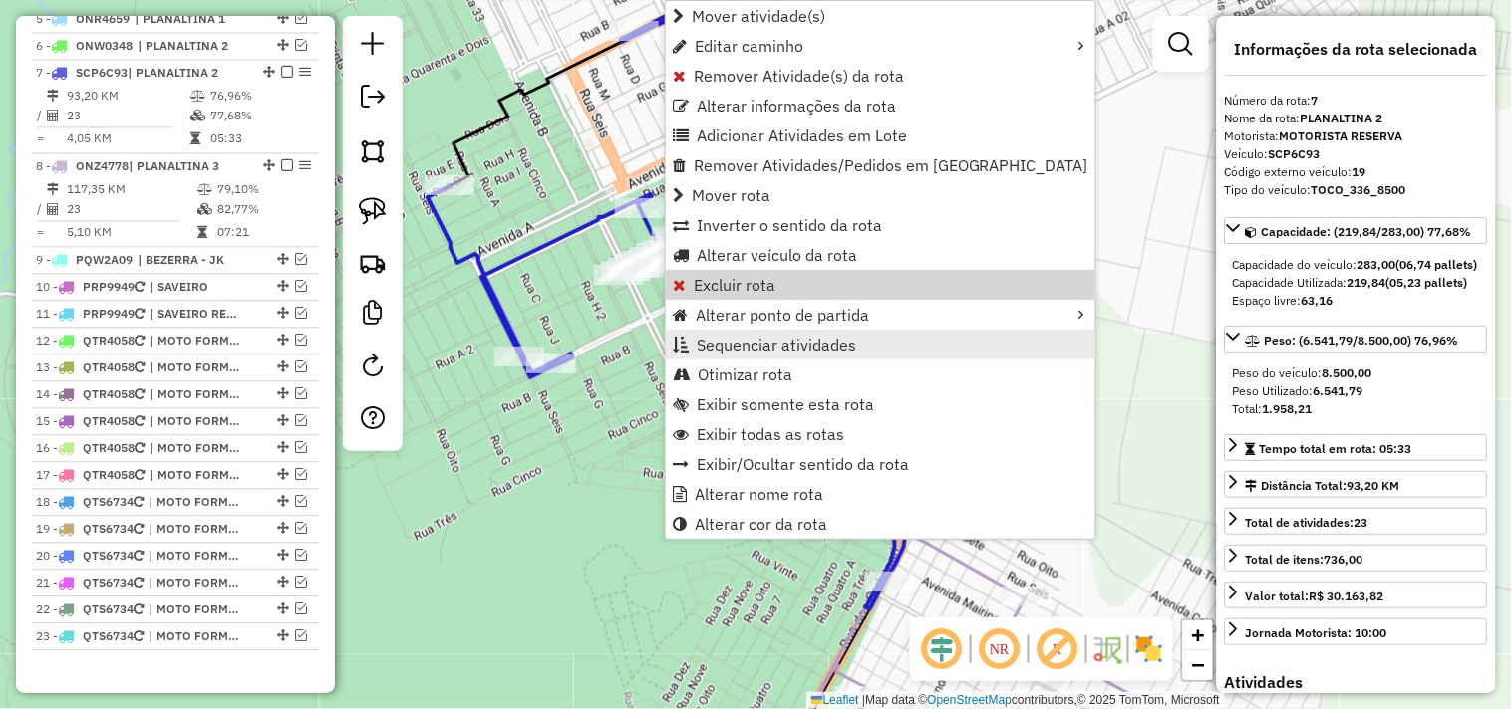
scroll to position [1083, 0]
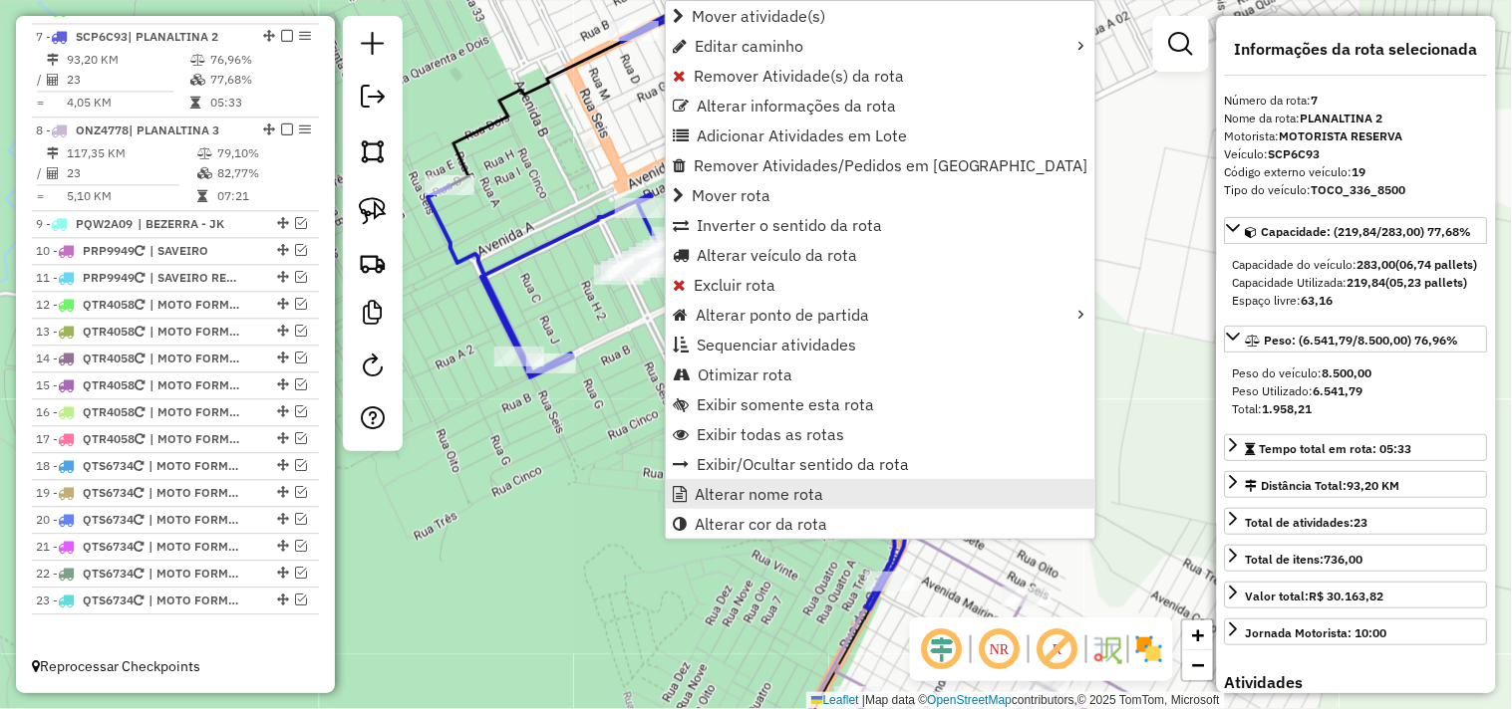
click at [764, 501] on span "Alterar nome rota" at bounding box center [759, 494] width 129 height 16
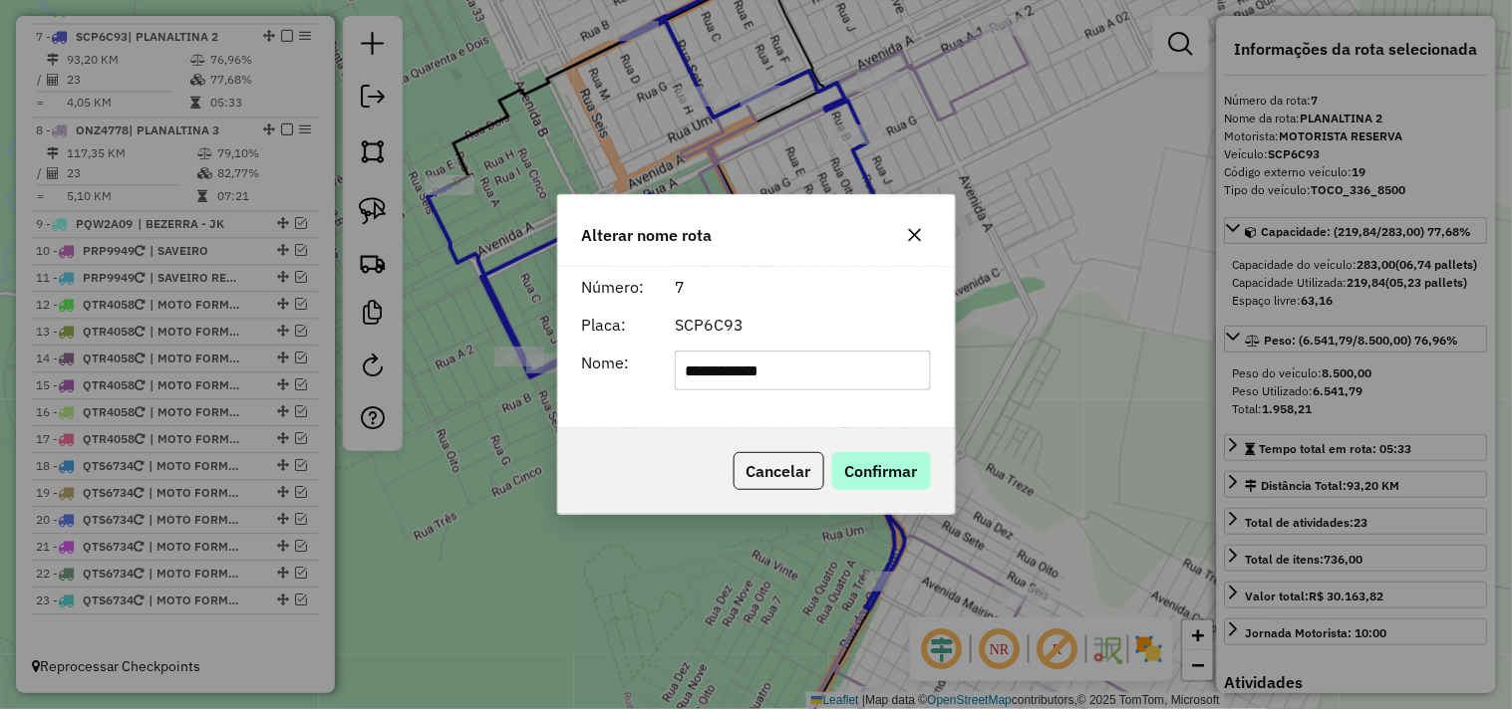
type input "**********"
click at [872, 478] on button "Confirmar" at bounding box center [881, 471] width 99 height 38
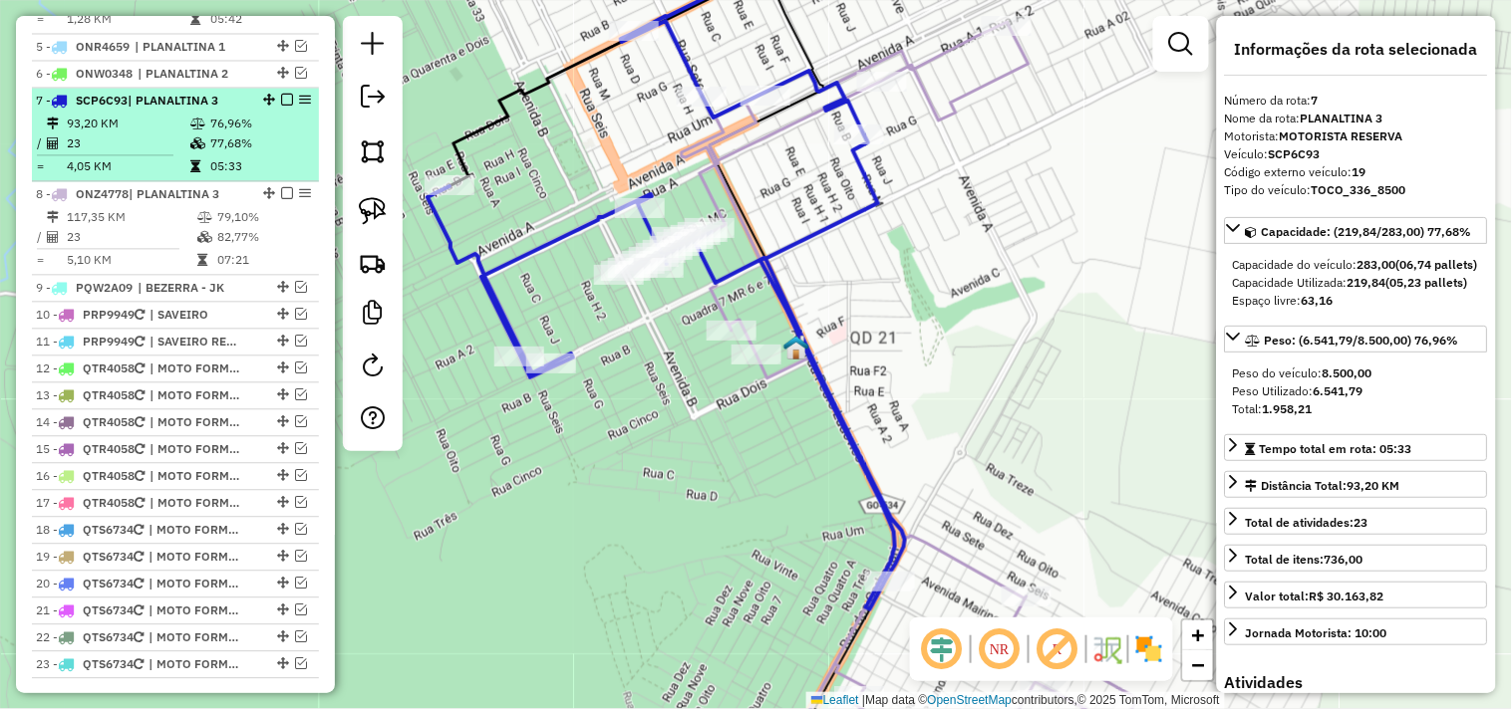
scroll to position [972, 0]
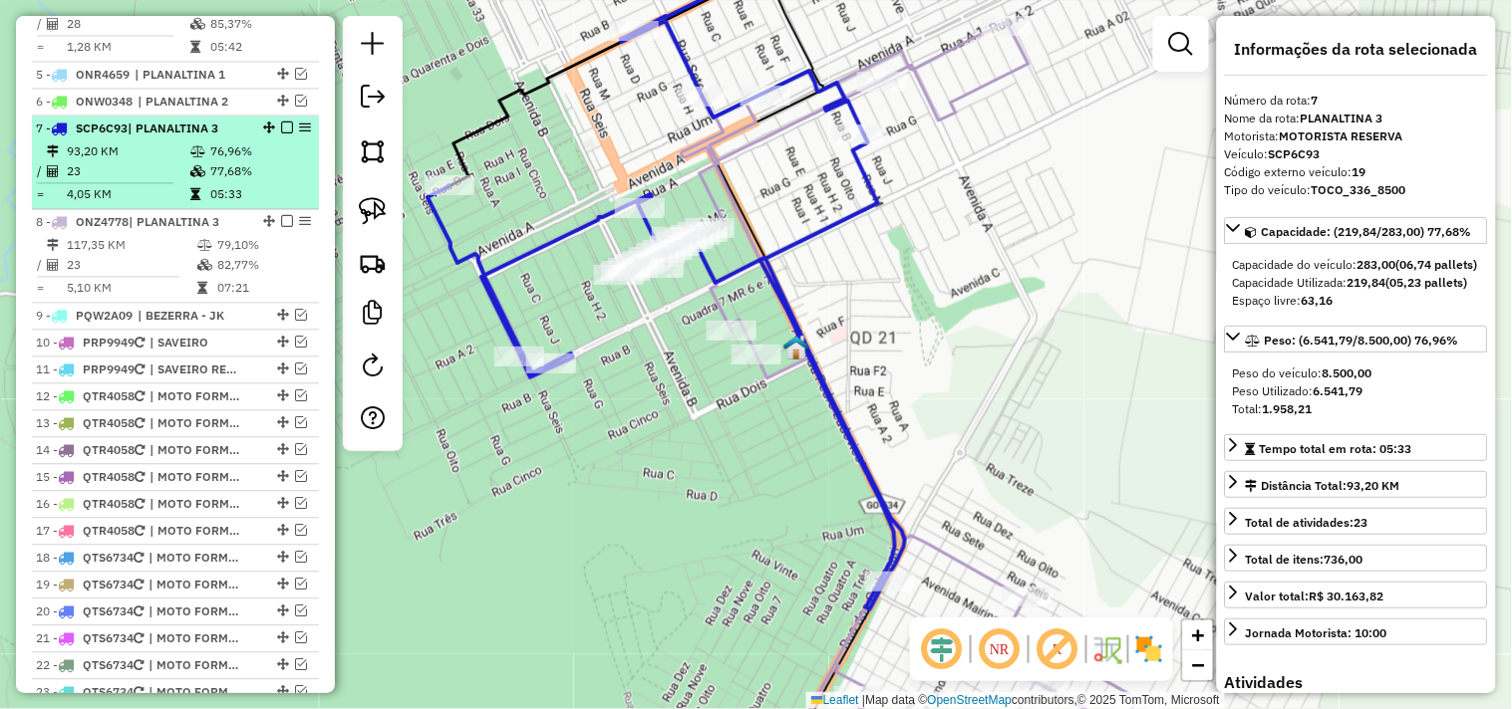
click at [286, 135] on em at bounding box center [287, 129] width 12 height 12
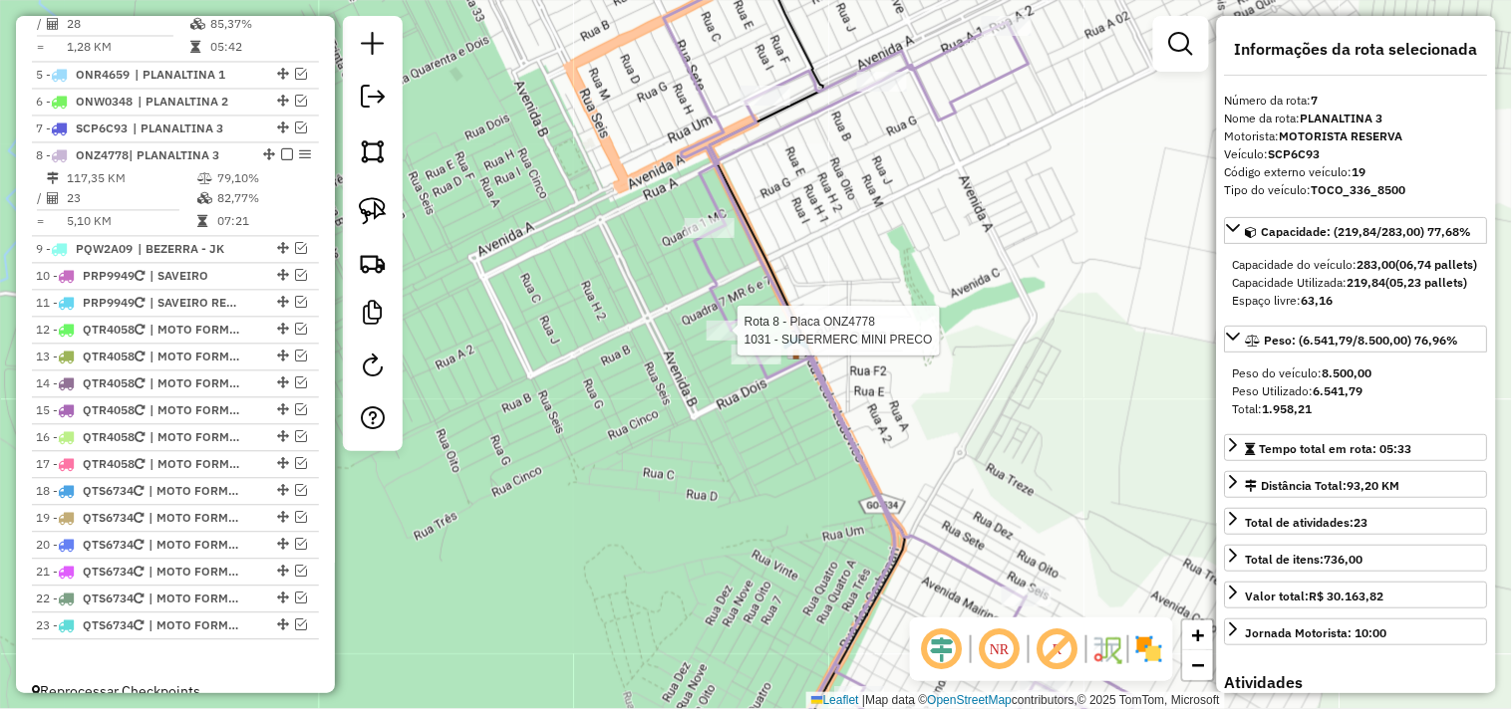
scroll to position [1016, 0]
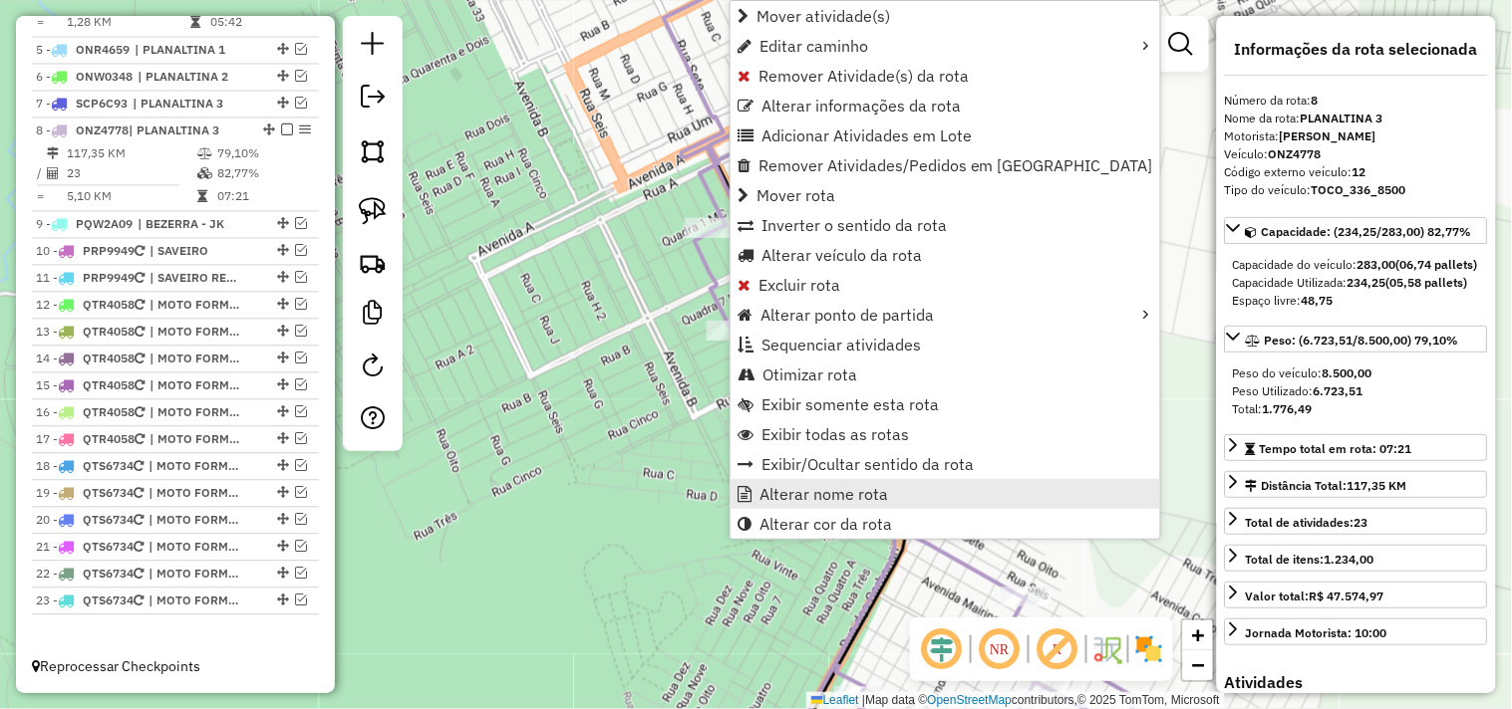
click at [838, 486] on span "Alterar nome rota" at bounding box center [823, 494] width 129 height 16
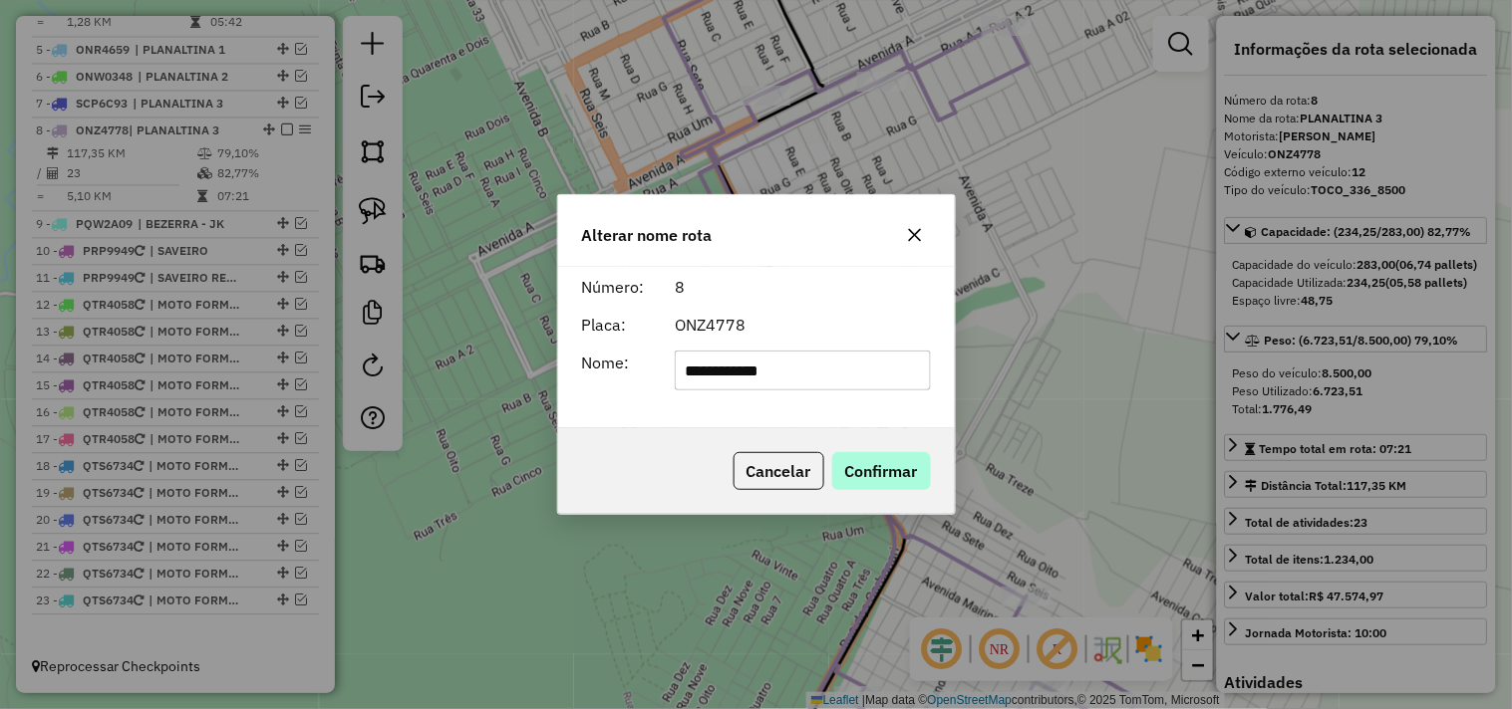
type input "**********"
click at [880, 469] on button "Confirmar" at bounding box center [881, 471] width 99 height 38
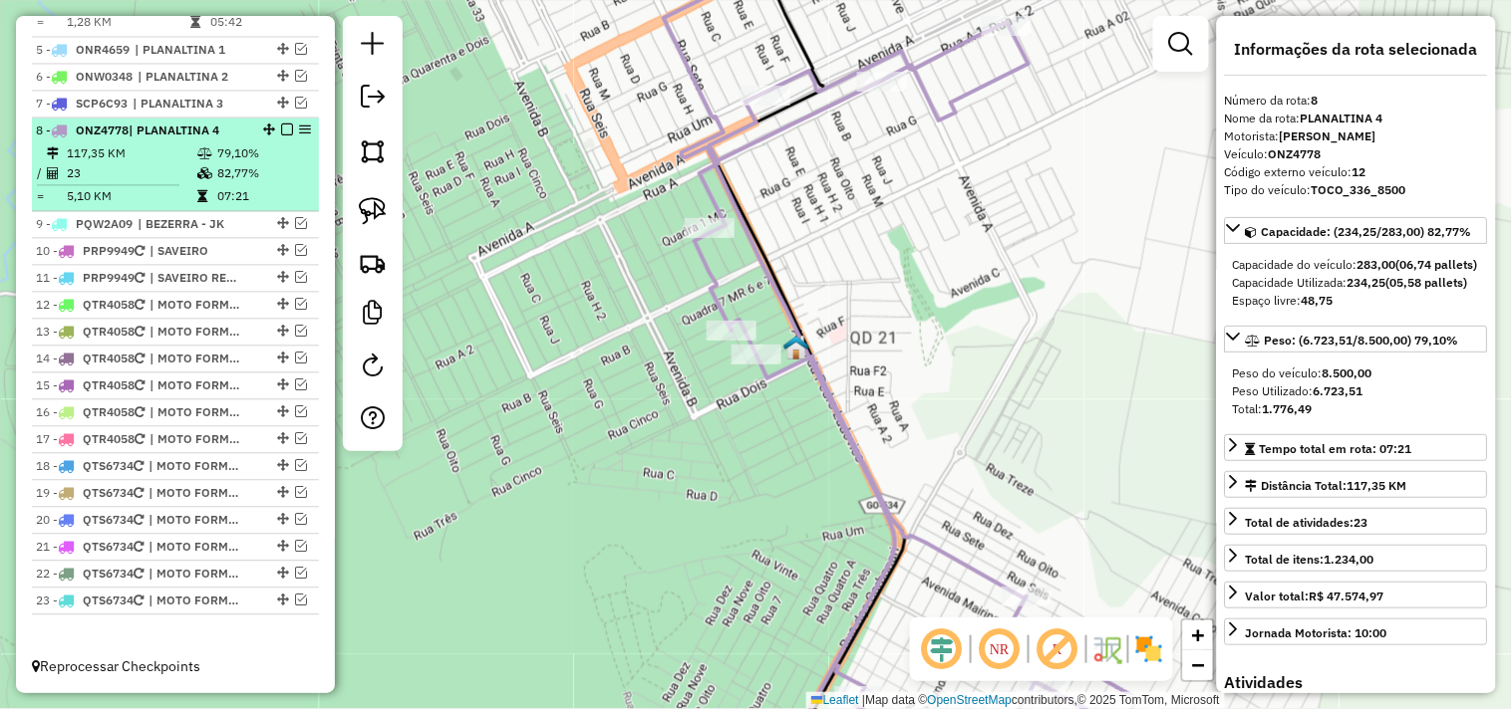
click at [281, 132] on em at bounding box center [287, 130] width 12 height 12
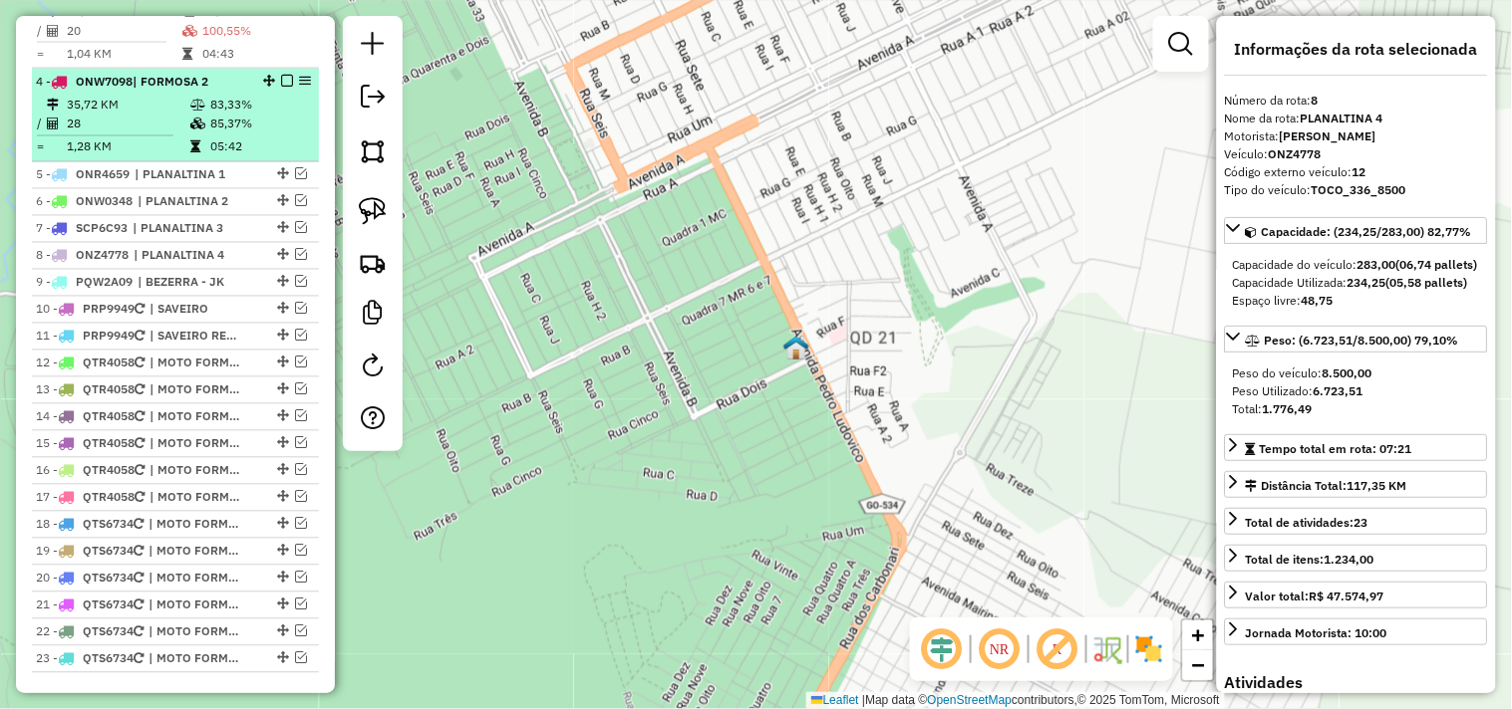
scroll to position [839, 0]
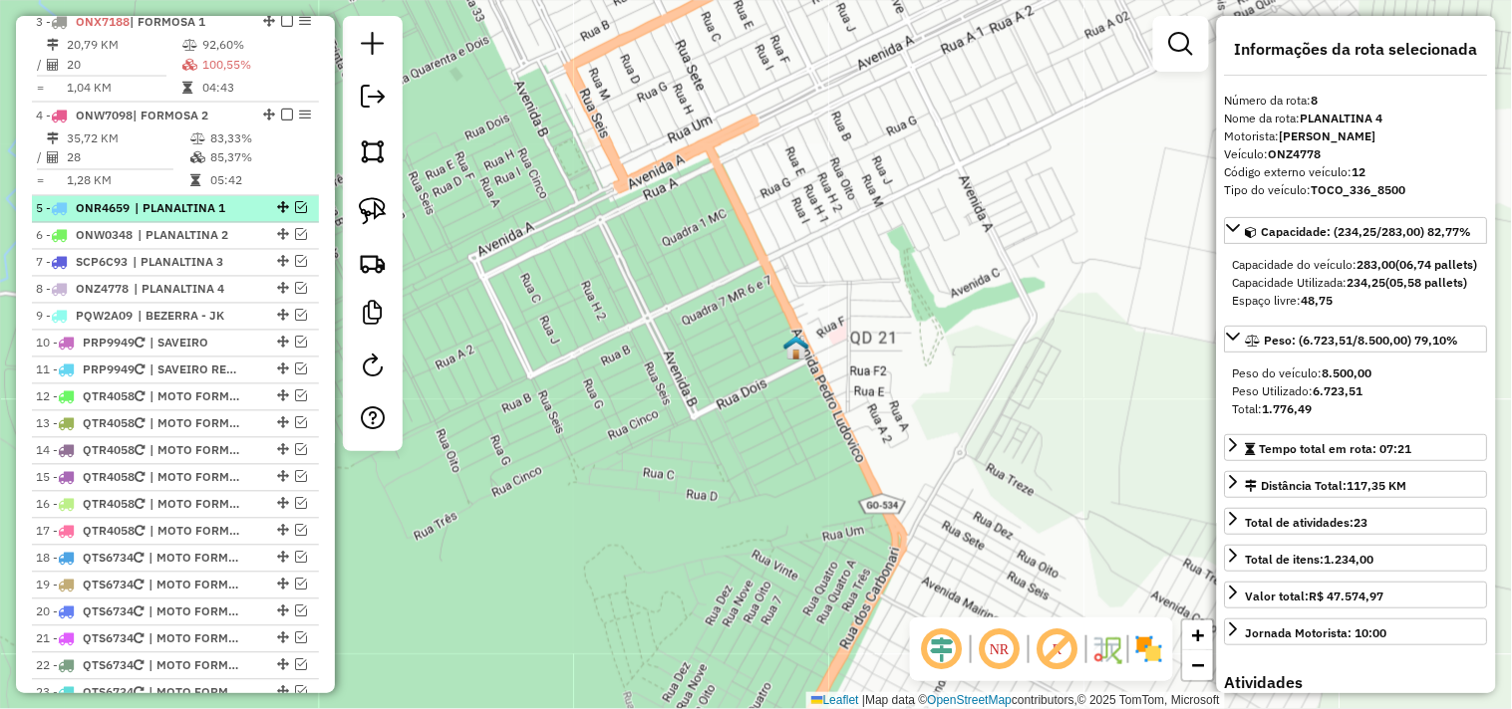
click at [213, 218] on span "| PLANALTINA 1" at bounding box center [181, 209] width 92 height 18
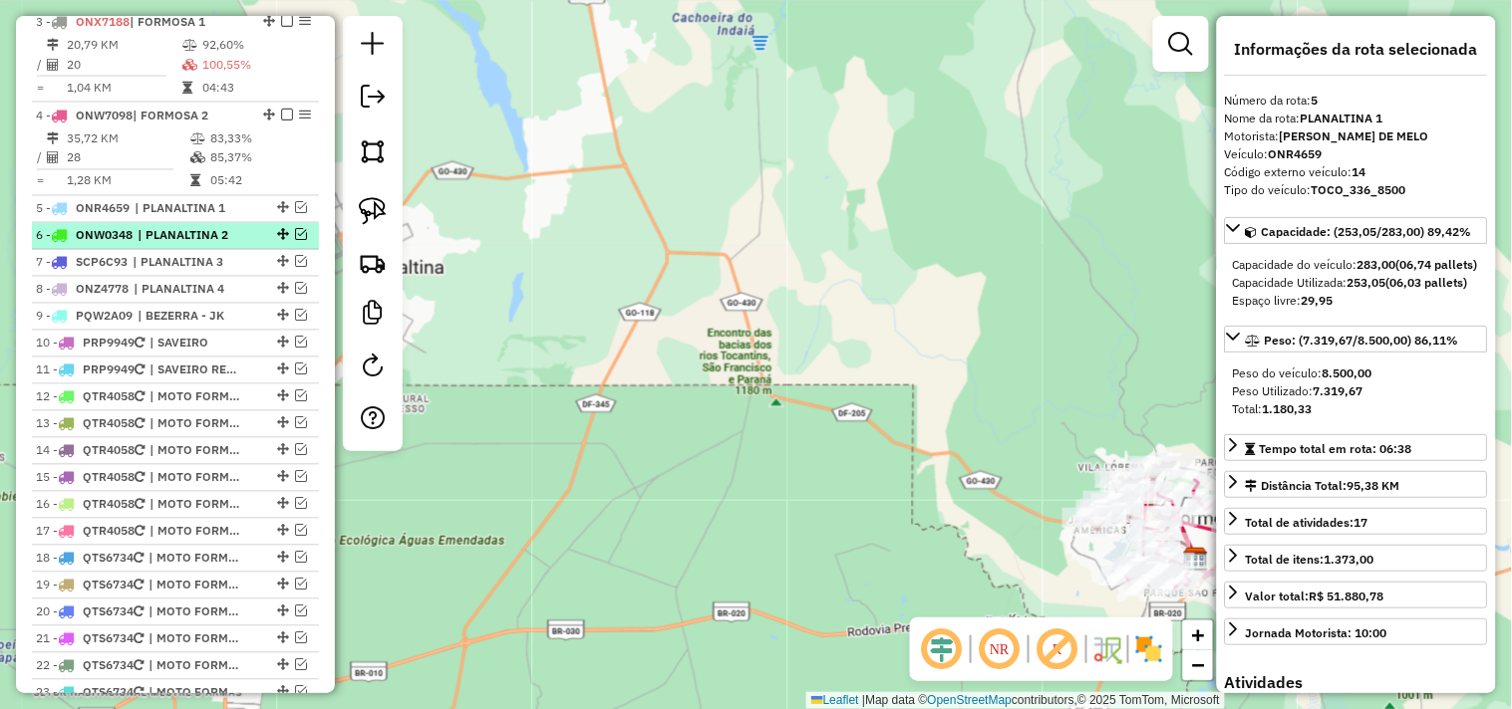
click at [213, 245] on span "| PLANALTINA 2" at bounding box center [184, 236] width 92 height 18
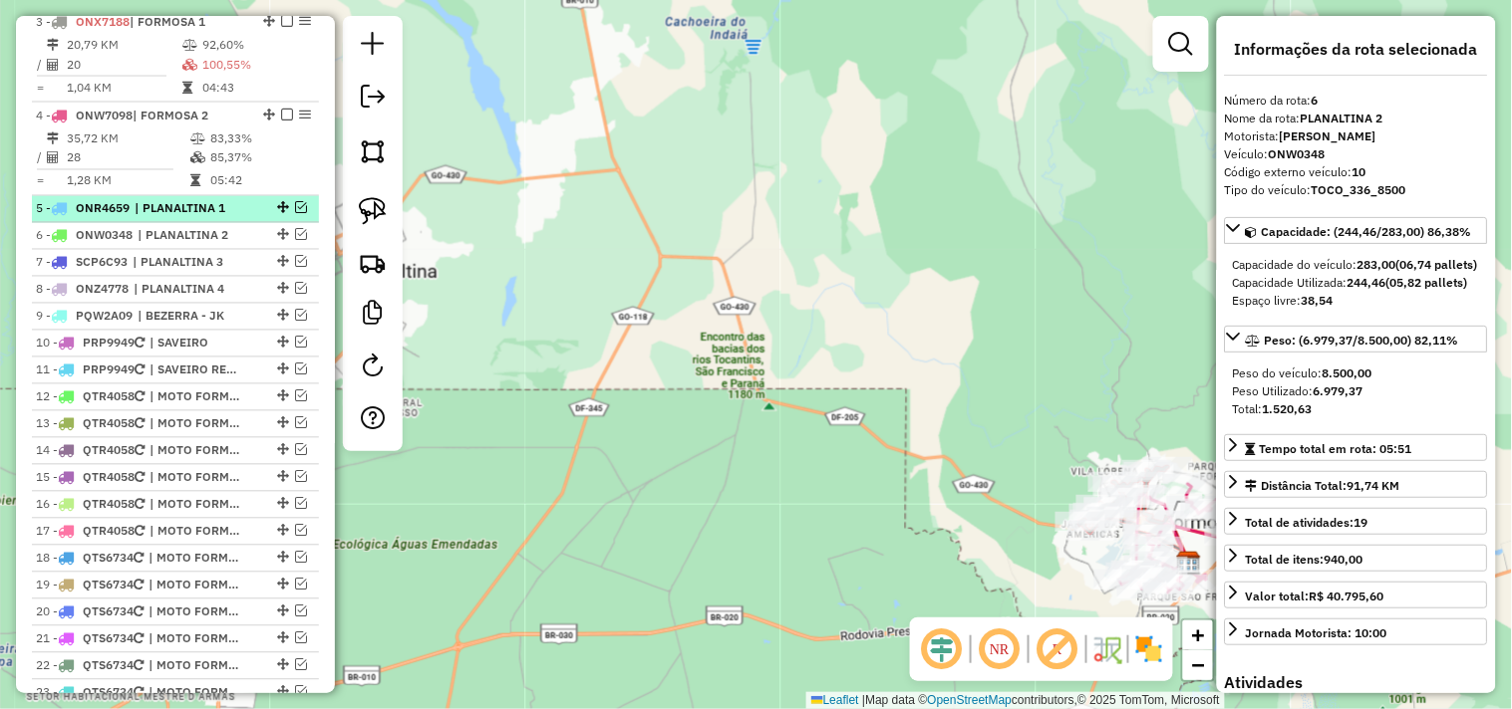
click at [224, 218] on span "| PLANALTINA 1" at bounding box center [181, 209] width 92 height 18
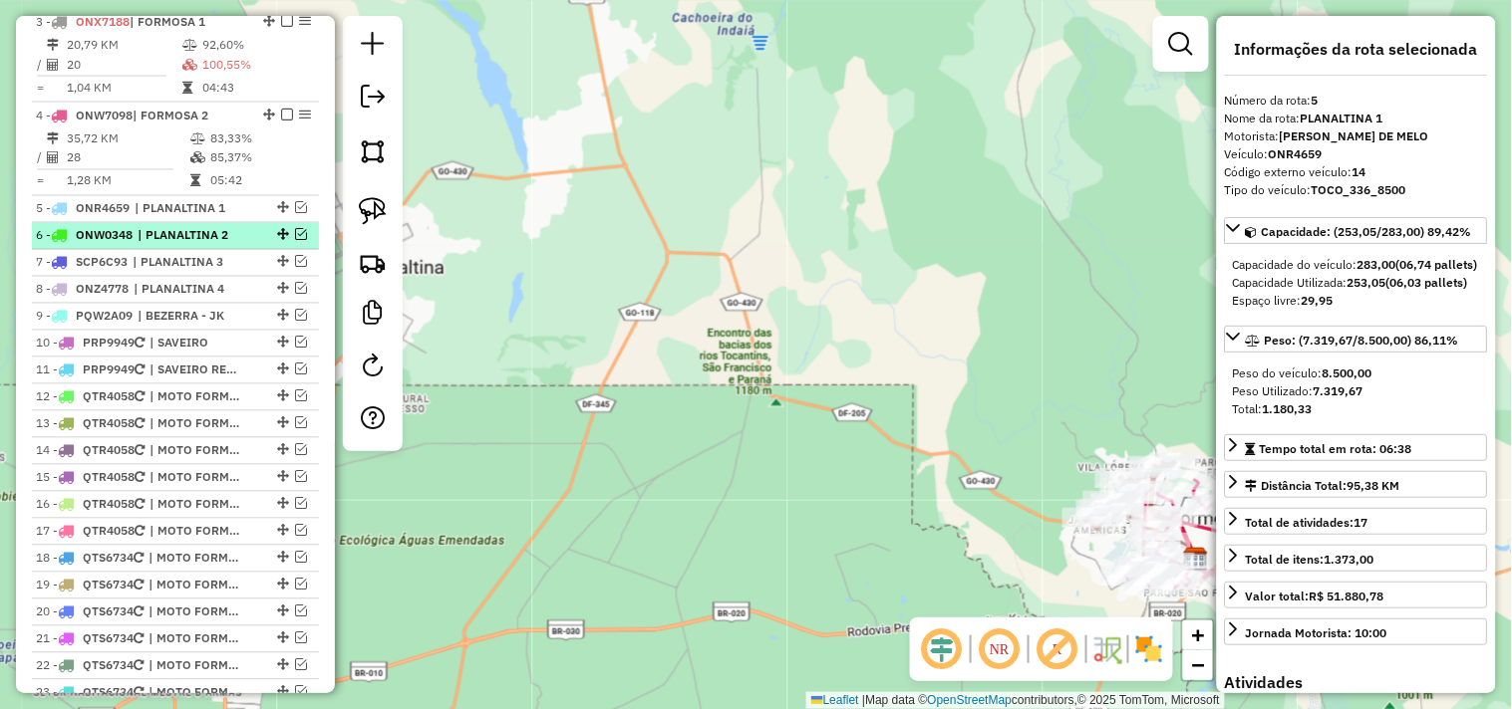
click at [223, 245] on span "| PLANALTINA 2" at bounding box center [184, 236] width 92 height 18
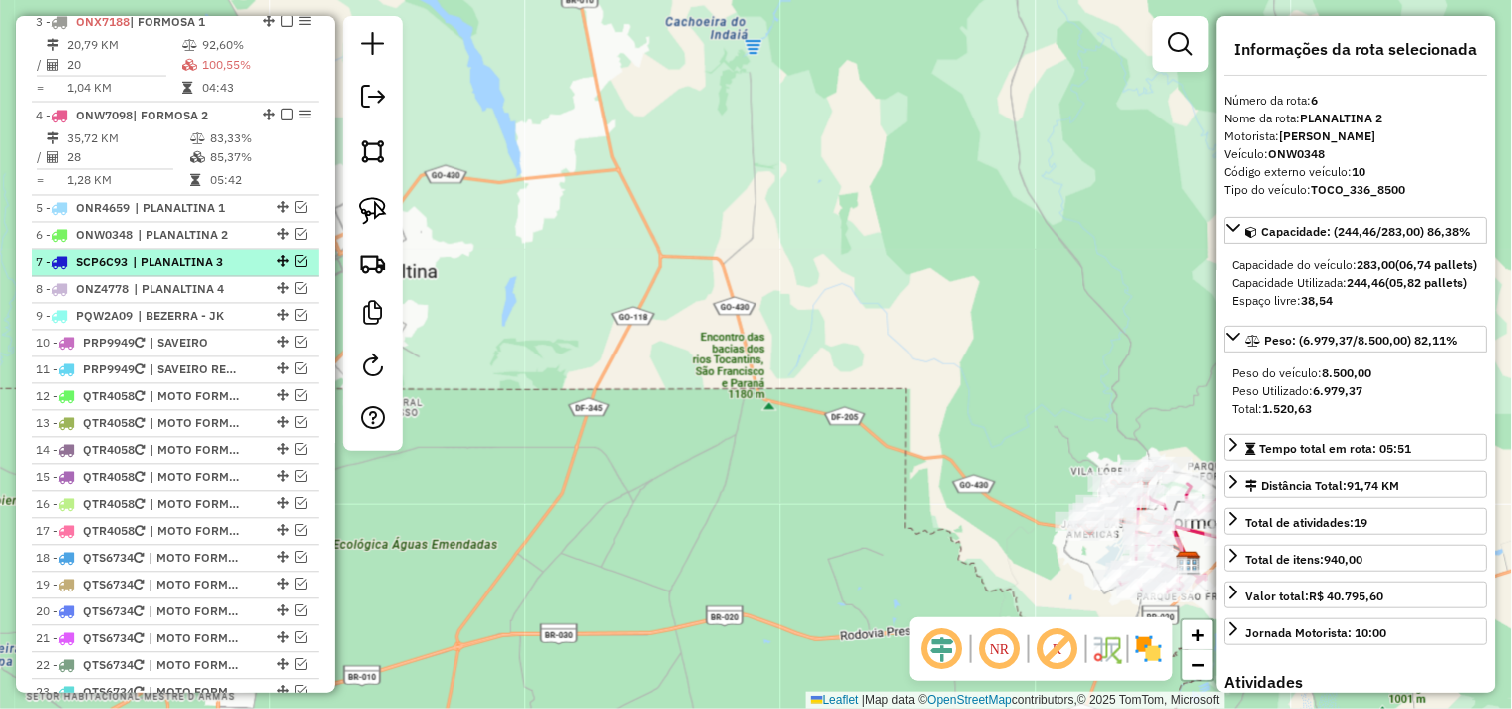
click at [227, 272] on div "7 - SCP6C93 | PLANALTINA 3" at bounding box center [141, 263] width 211 height 18
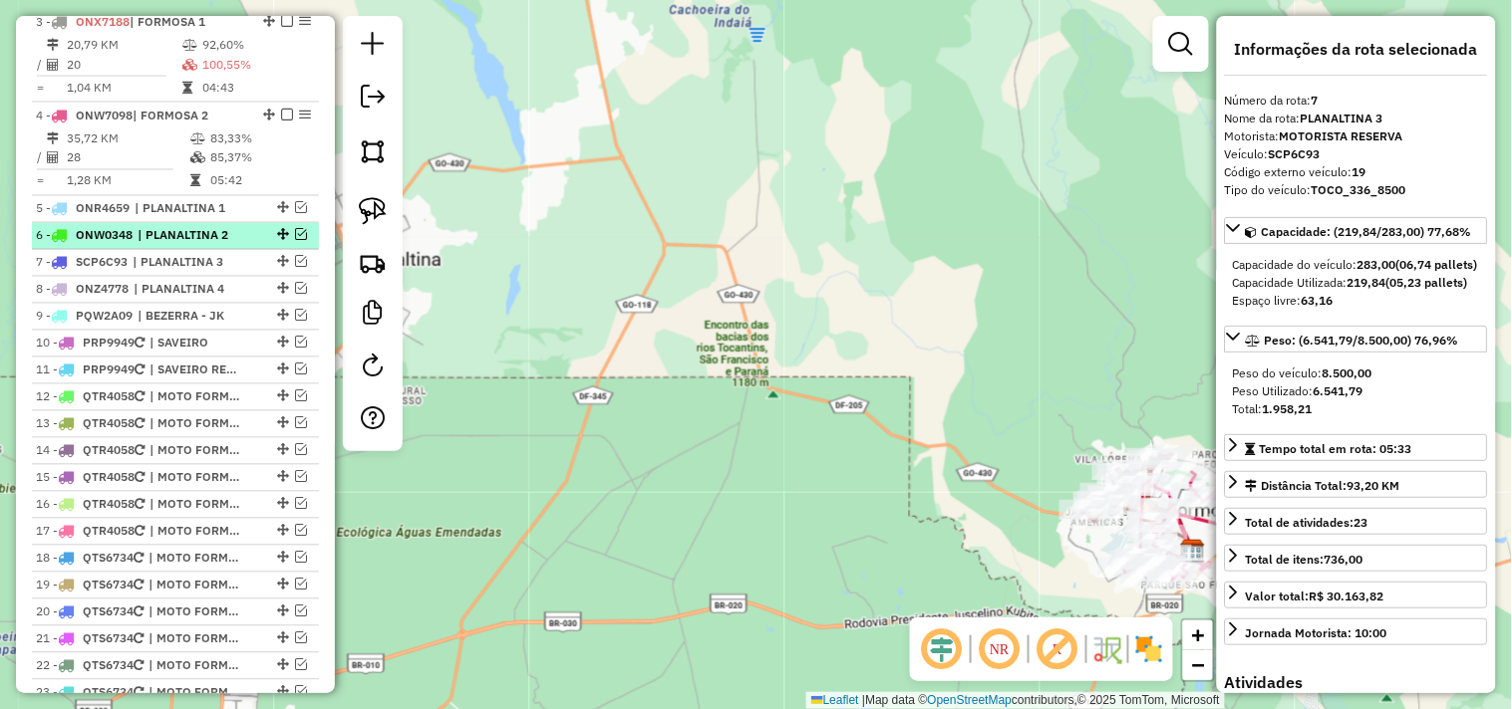
click at [229, 245] on span "| PLANALTINA 2" at bounding box center [184, 236] width 92 height 18
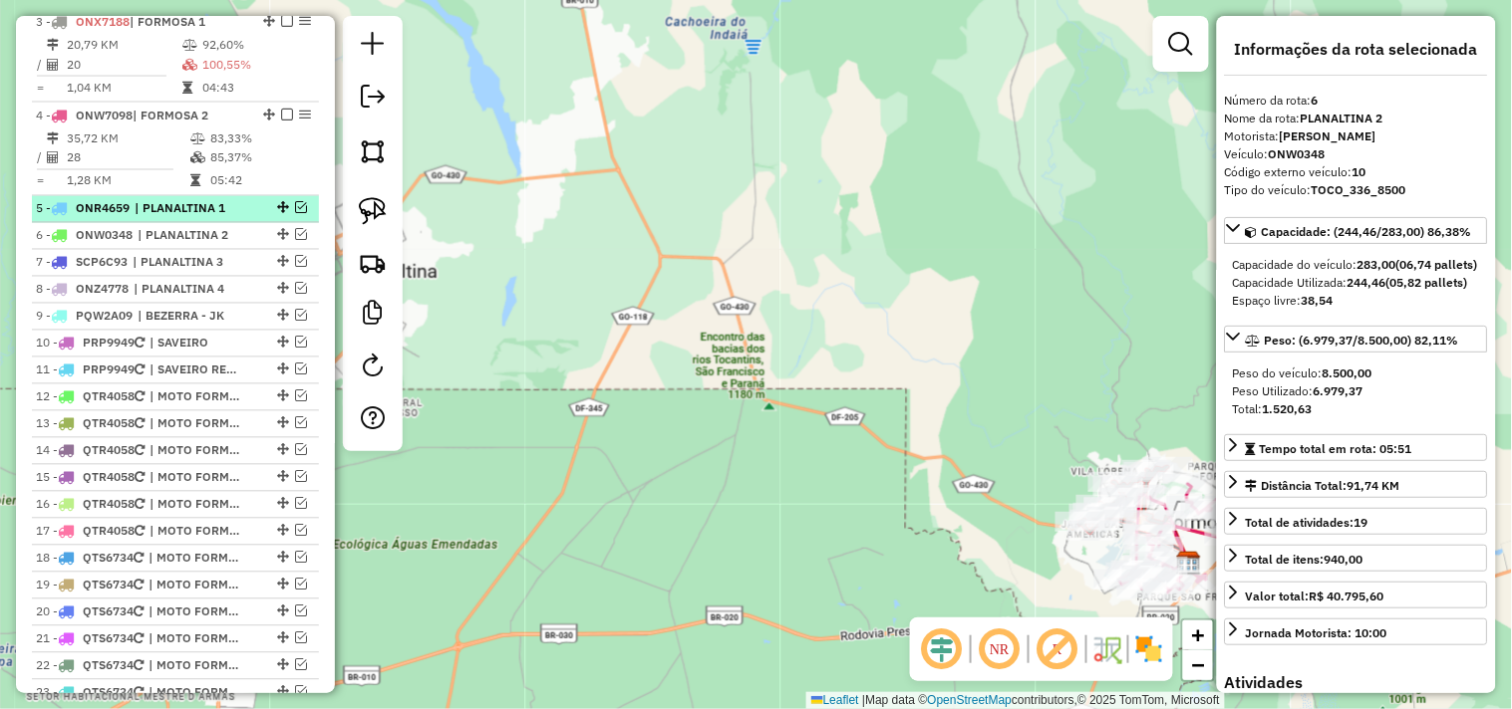
click at [239, 218] on div "5 - ONR4659 | PLANALTINA 1" at bounding box center [141, 209] width 211 height 18
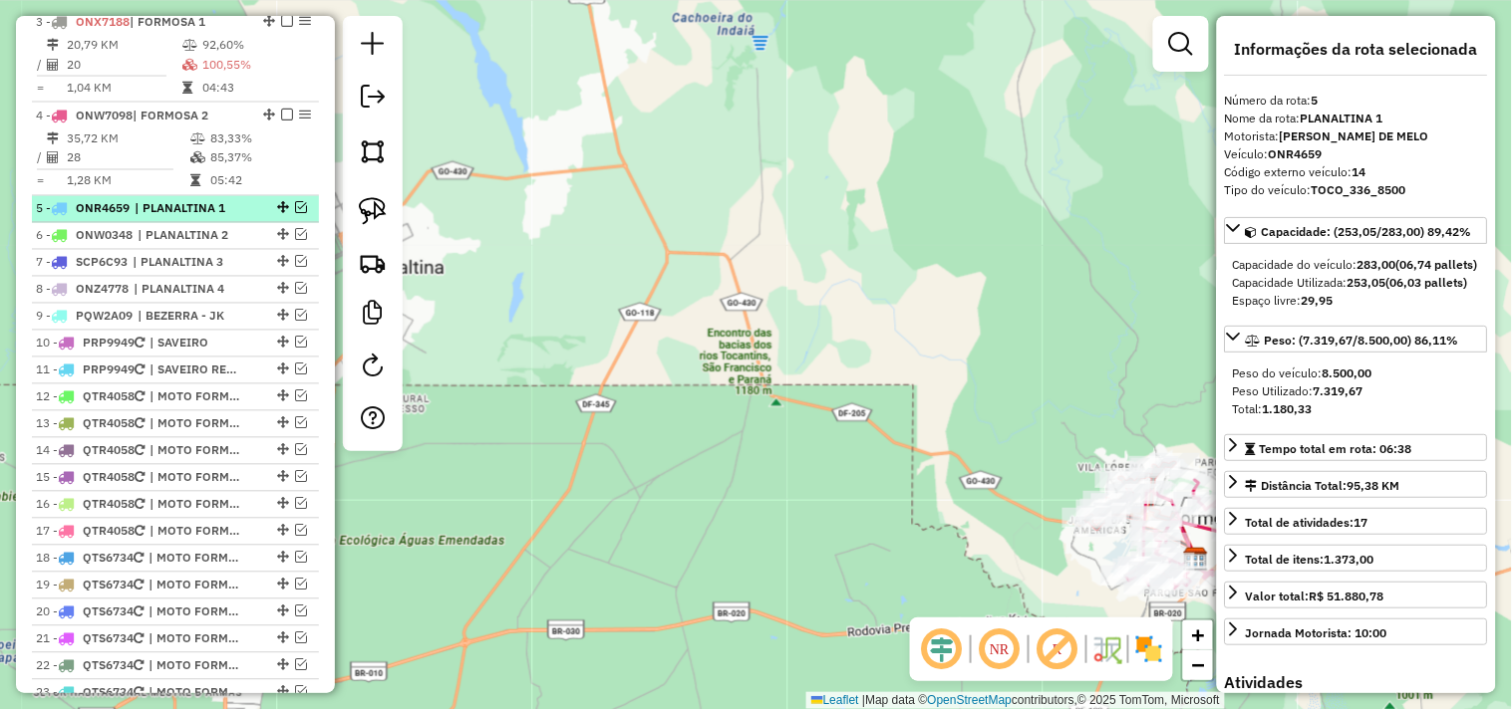
click at [296, 214] on em at bounding box center [301, 208] width 12 height 12
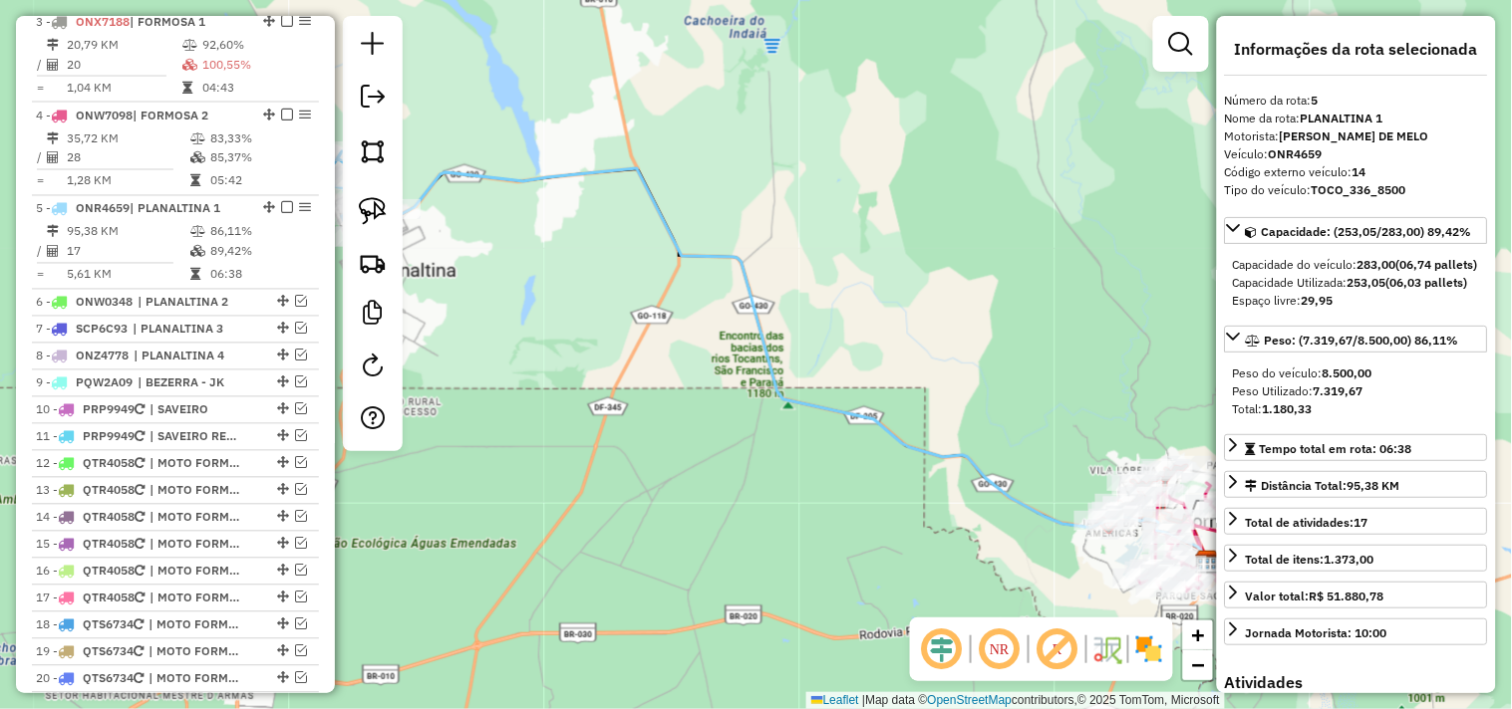
drag, startPoint x: 563, startPoint y: 244, endPoint x: 1119, endPoint y: 384, distance: 573.2
click at [1121, 384] on div "Janela de atendimento Grade de atendimento Capacidade Transportadoras Veículos …" at bounding box center [756, 354] width 1512 height 709
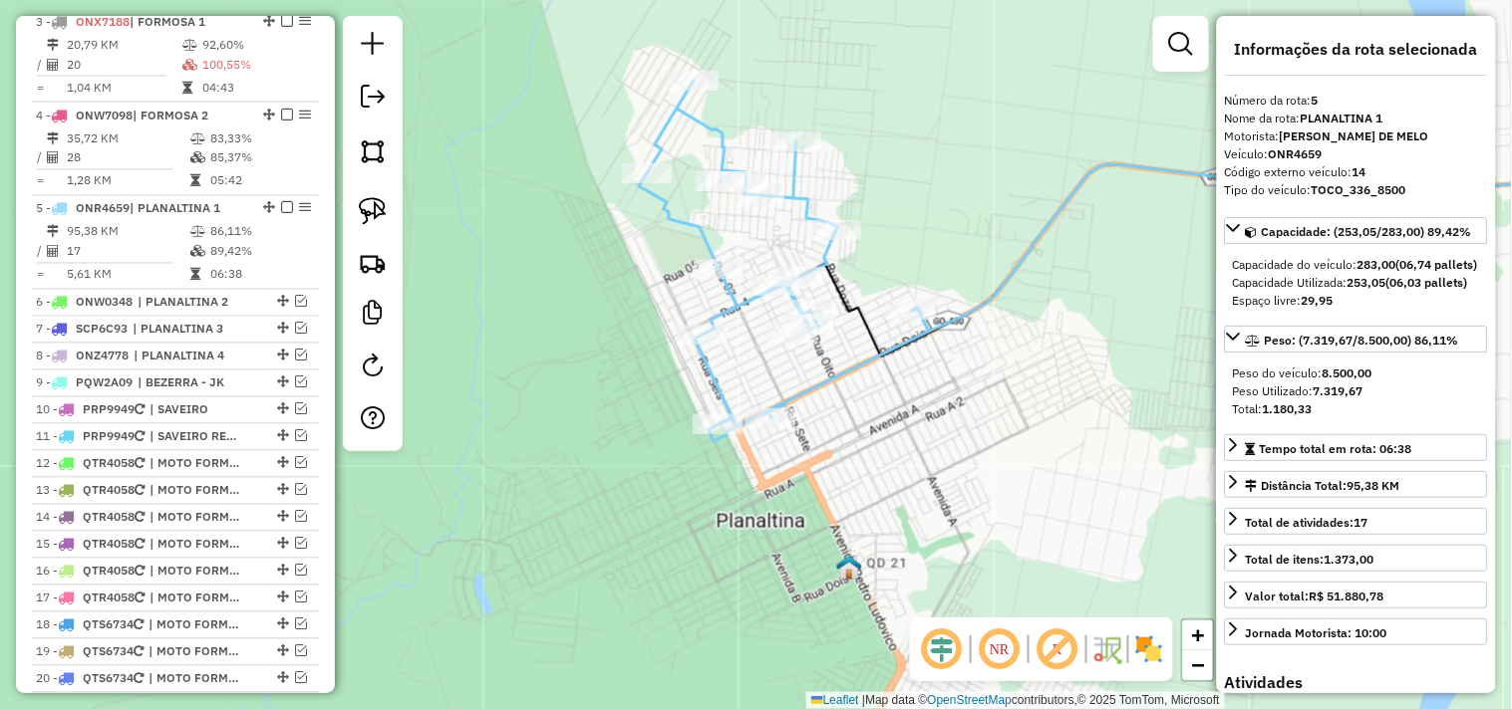
drag, startPoint x: 952, startPoint y: 370, endPoint x: 939, endPoint y: 369, distance: 13.0
click at [955, 369] on div "Janela de atendimento Grade de atendimento Capacidade Transportadoras Veículos …" at bounding box center [756, 354] width 1512 height 709
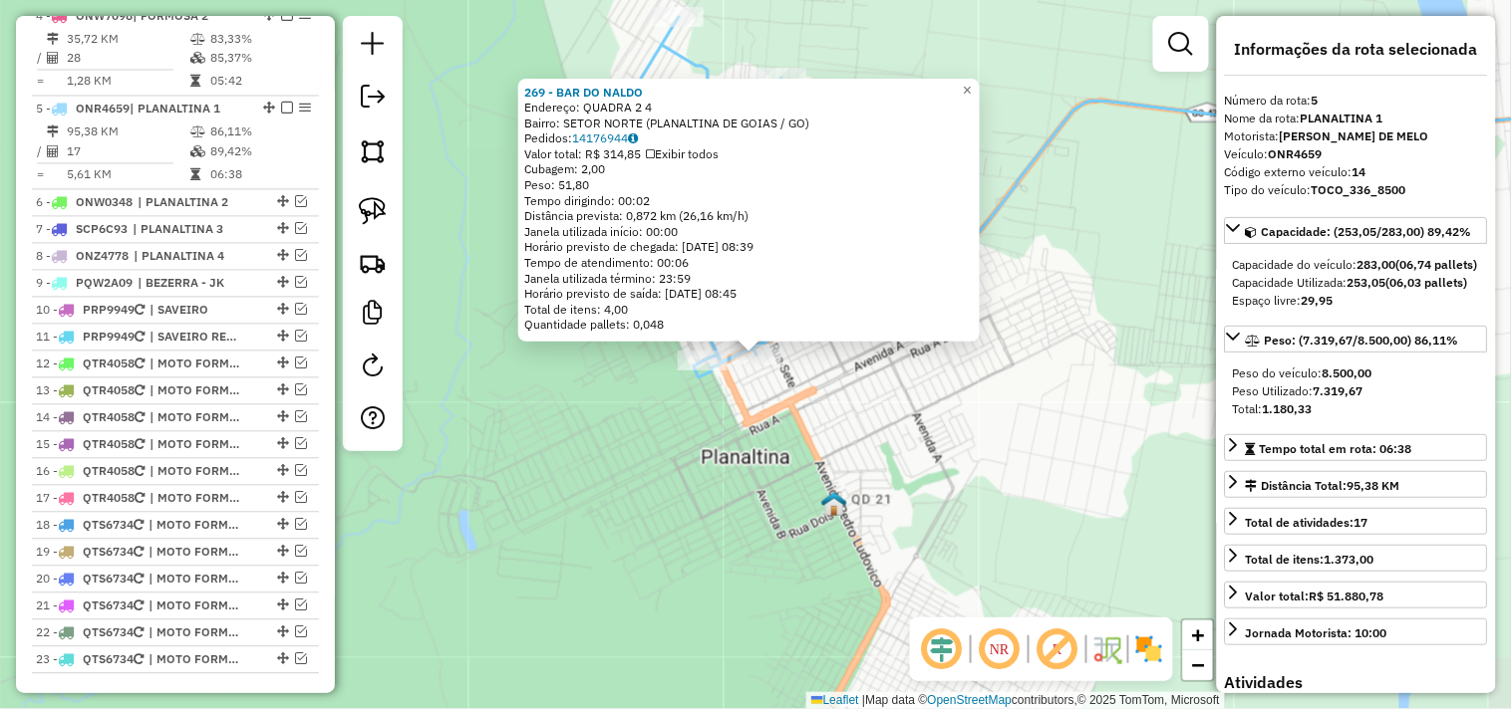
scroll to position [1016, 0]
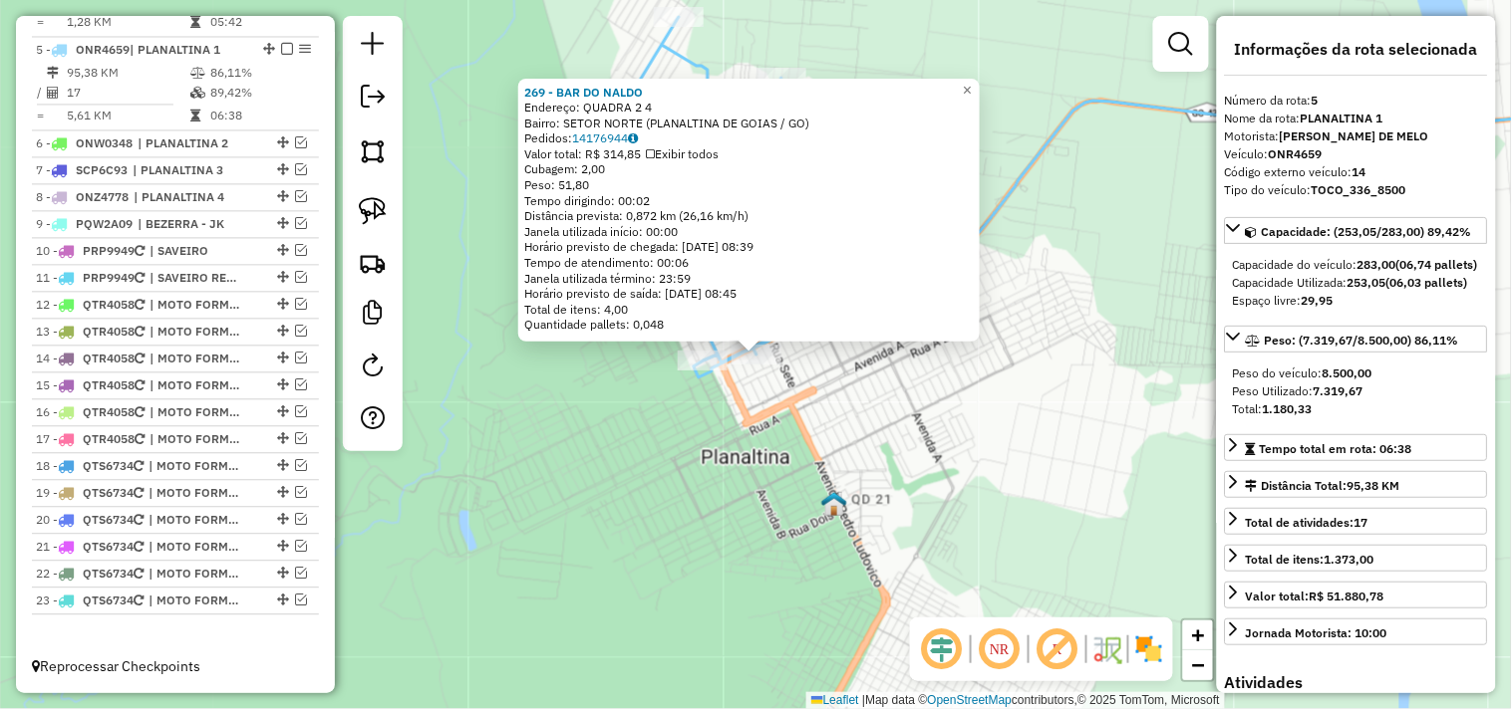
click at [727, 453] on div "269 - BAR DO NALDO Endereço: QUADRA 2 4 Bairro: SETOR NORTE (PLANALTINA DE GOIA…" at bounding box center [756, 354] width 1512 height 709
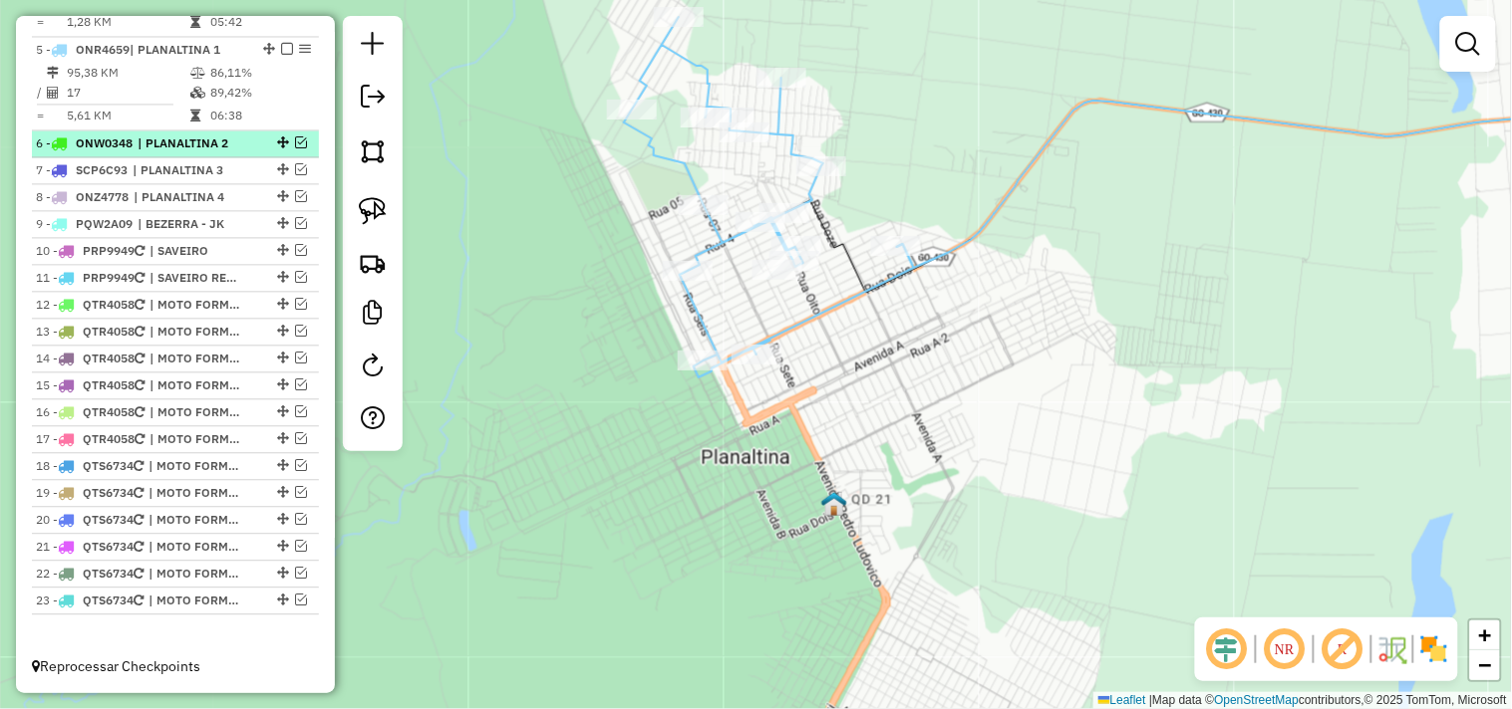
click at [295, 146] on em at bounding box center [301, 143] width 12 height 12
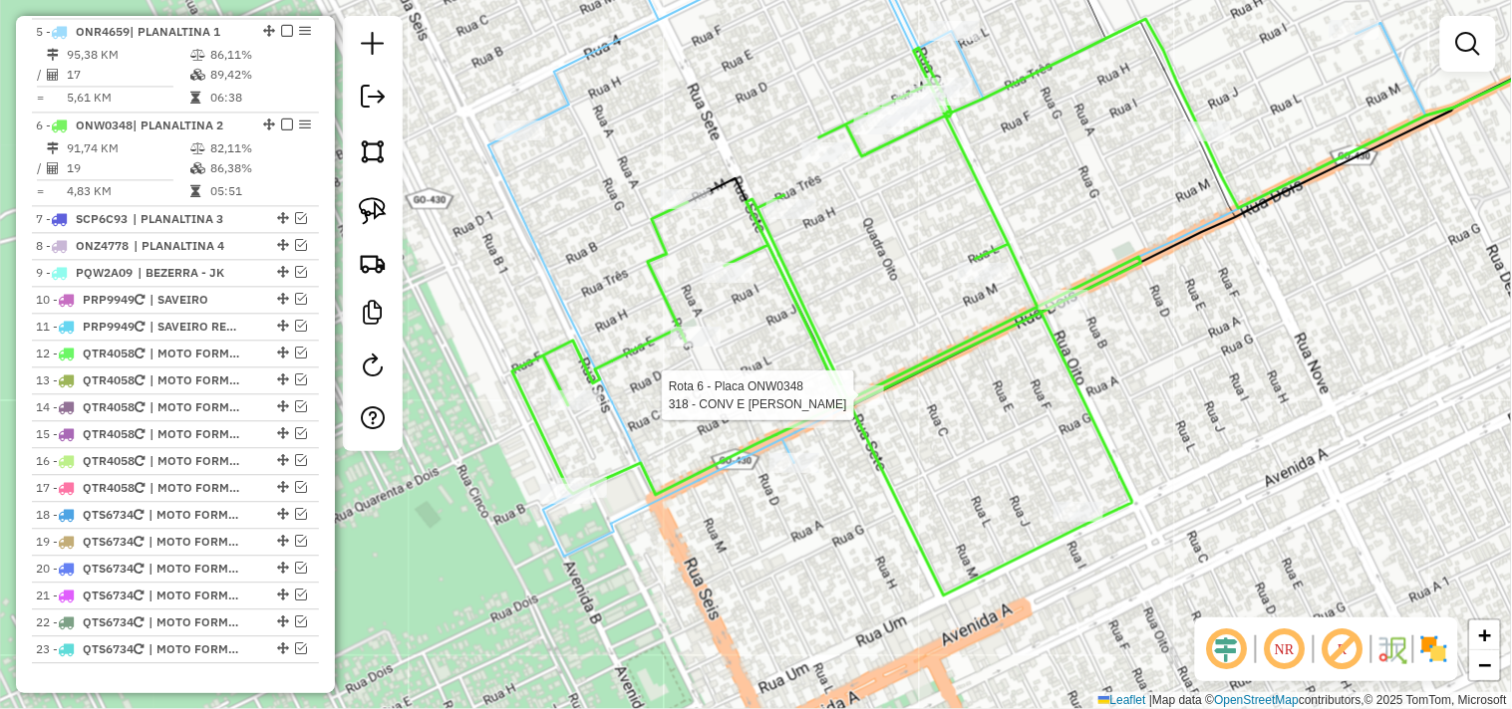
select select "*********"
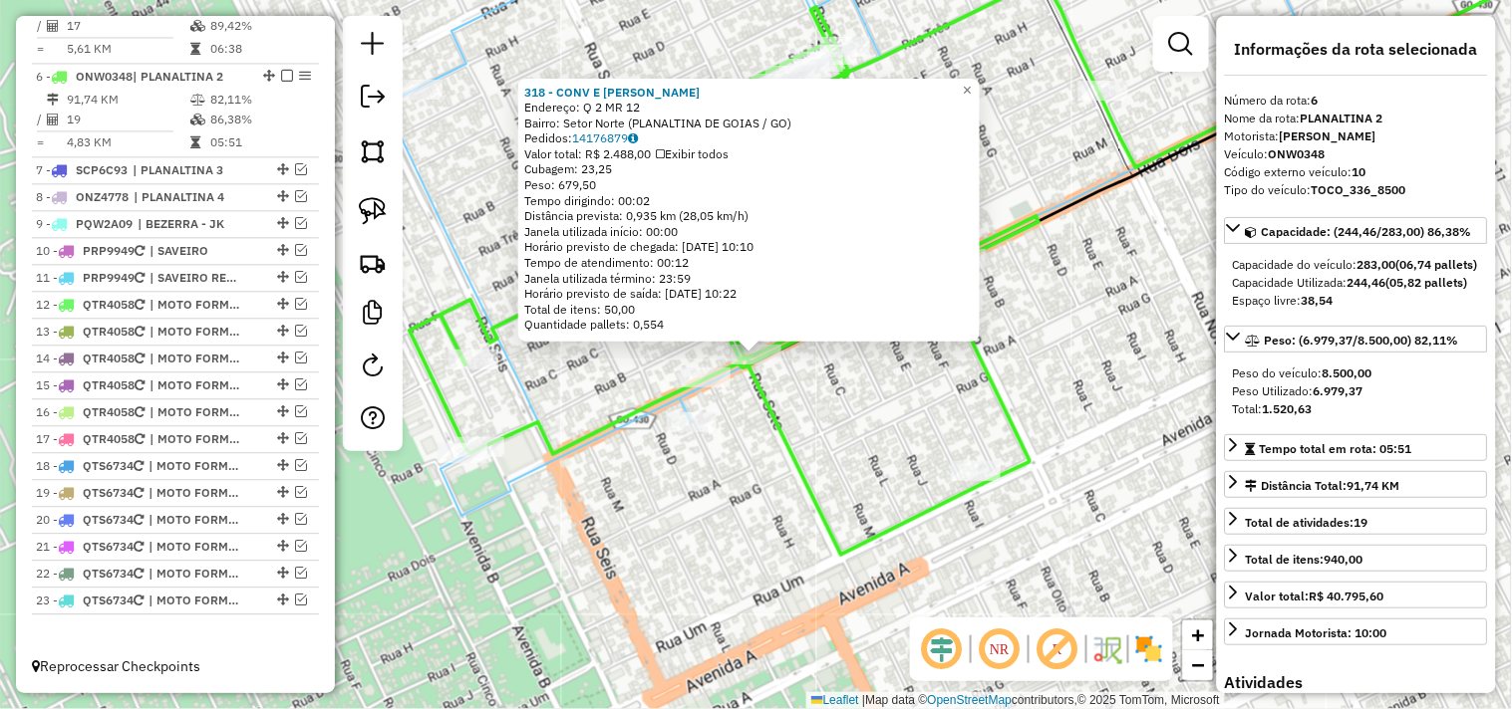
scroll to position [1083, 0]
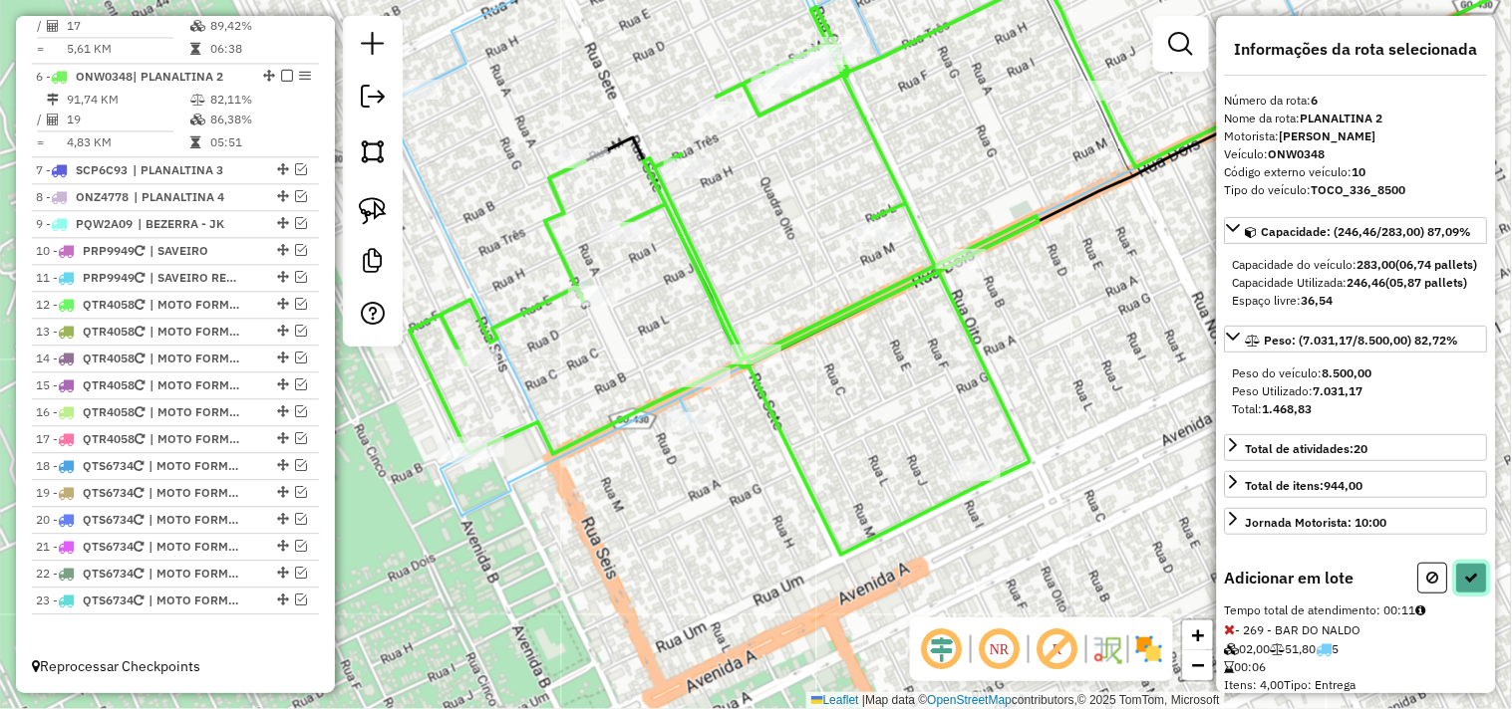
click at [1469, 585] on icon at bounding box center [1472, 578] width 14 height 14
select select "*********"
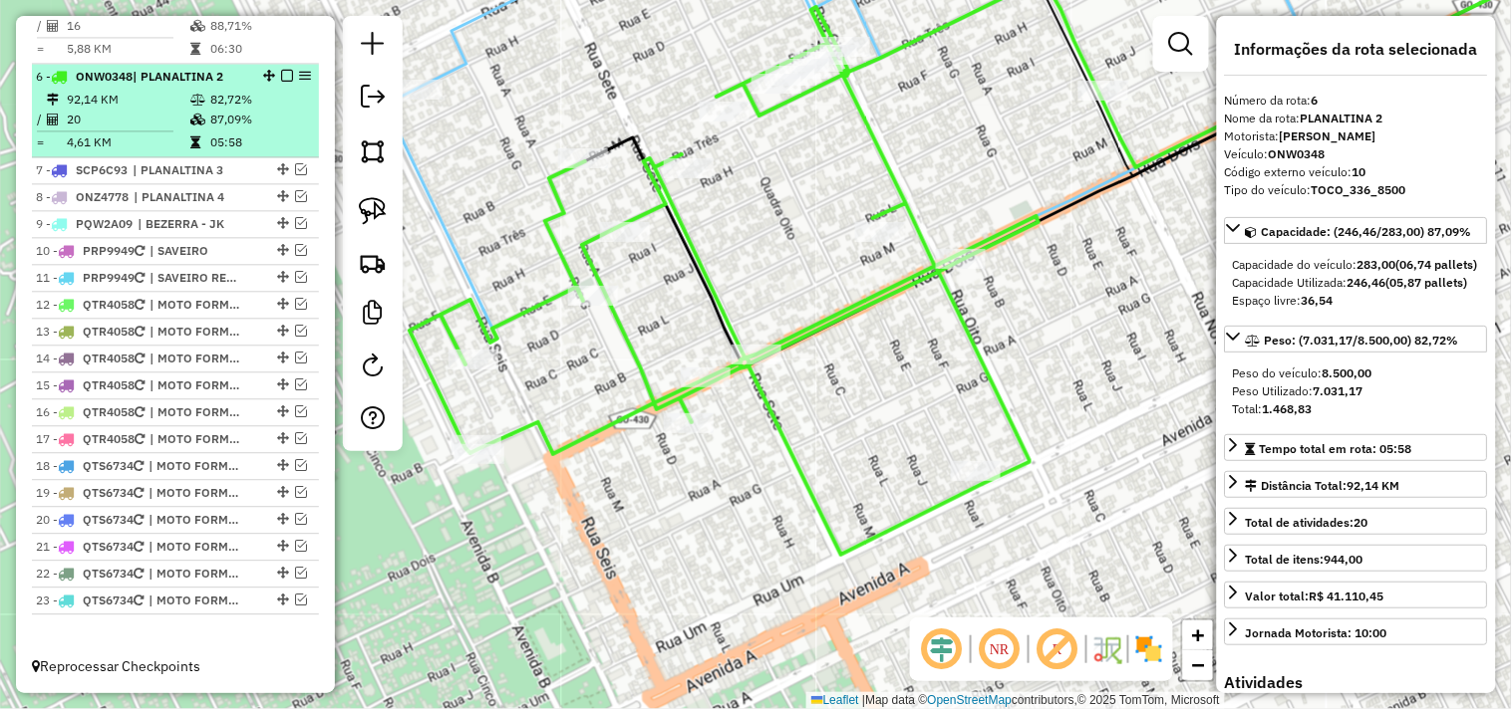
scroll to position [972, 0]
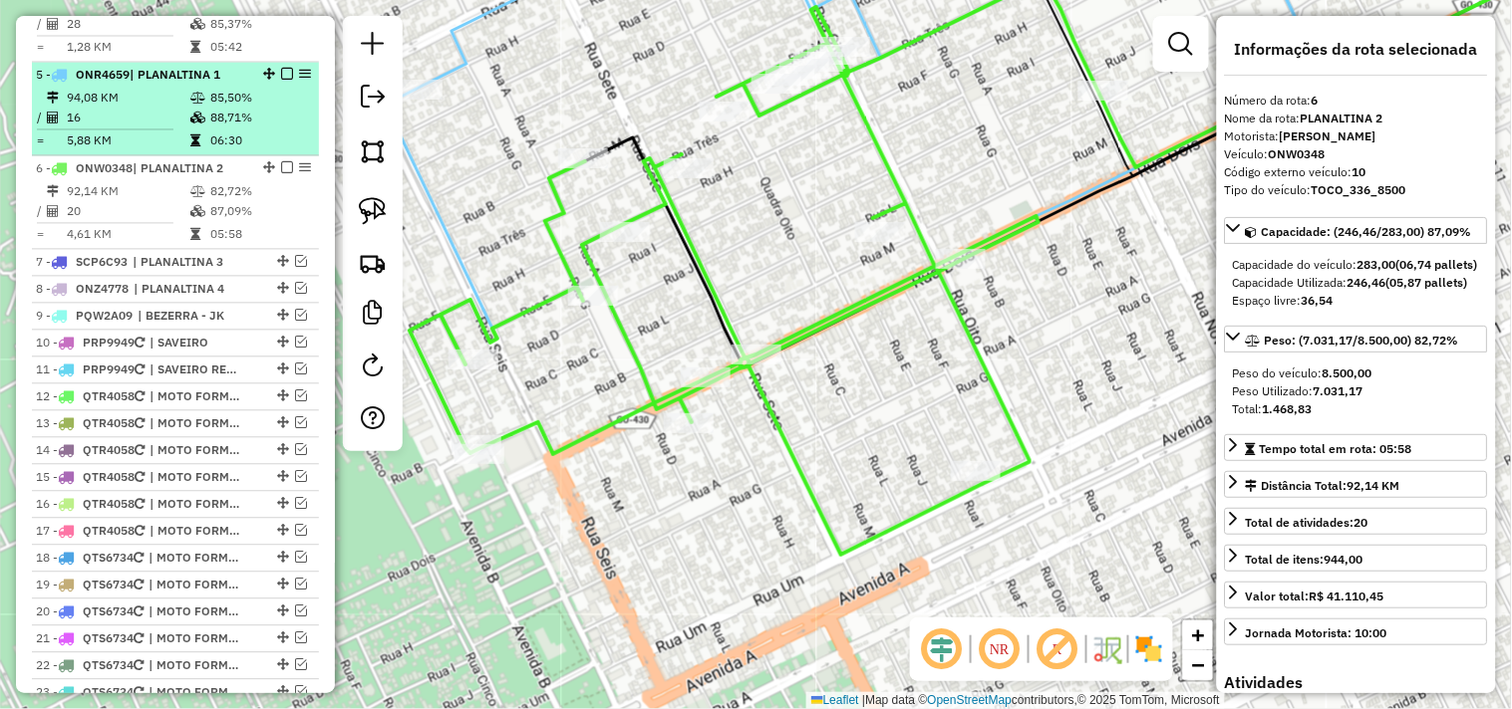
click at [281, 81] on em at bounding box center [287, 75] width 12 height 12
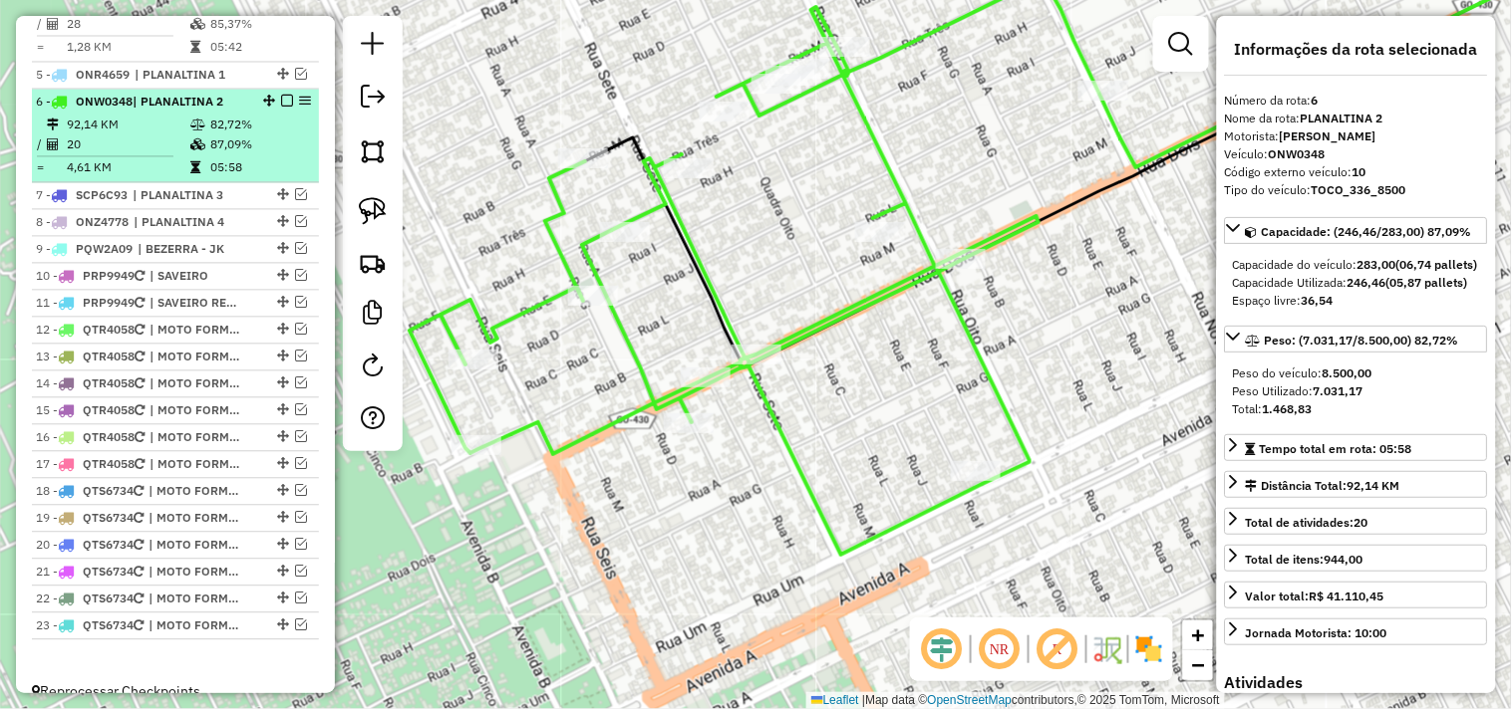
click at [281, 108] on em at bounding box center [287, 102] width 12 height 12
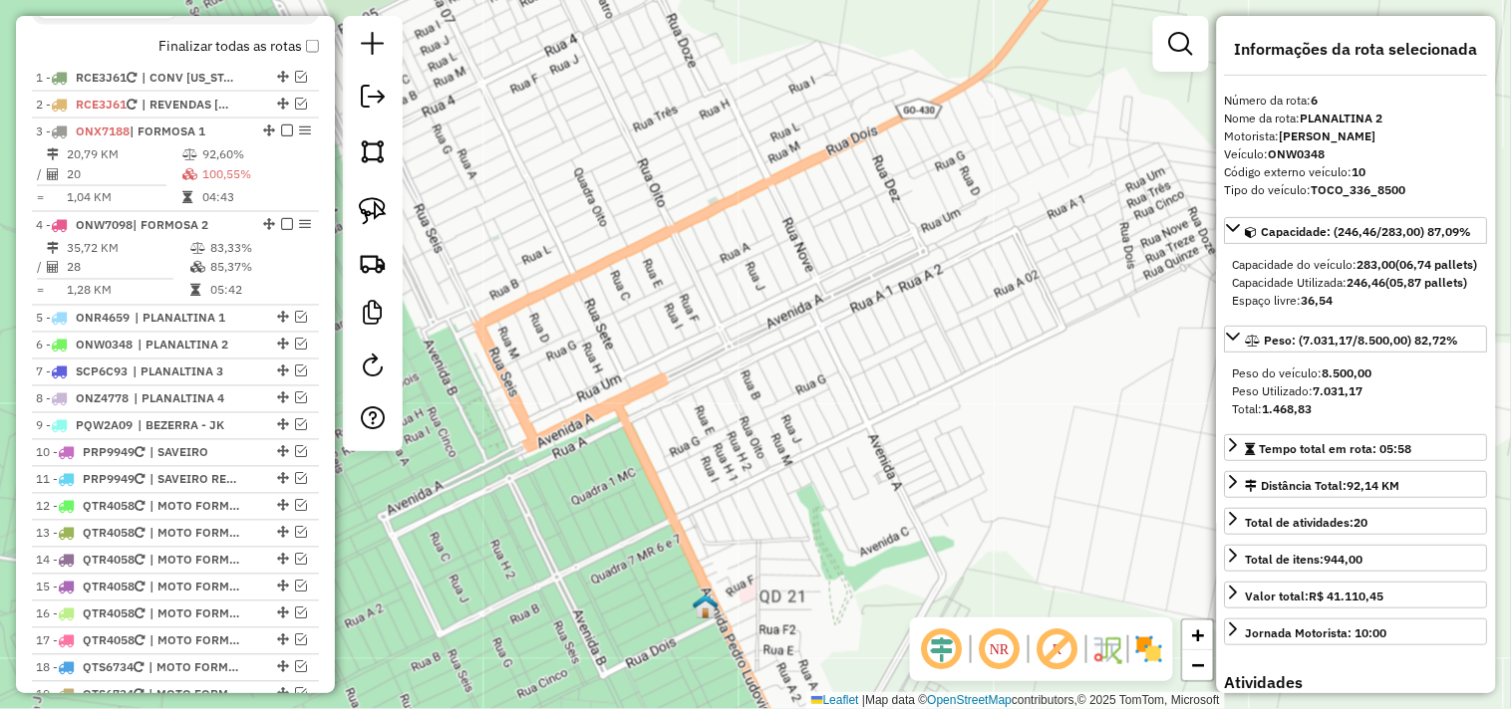
scroll to position [728, 0]
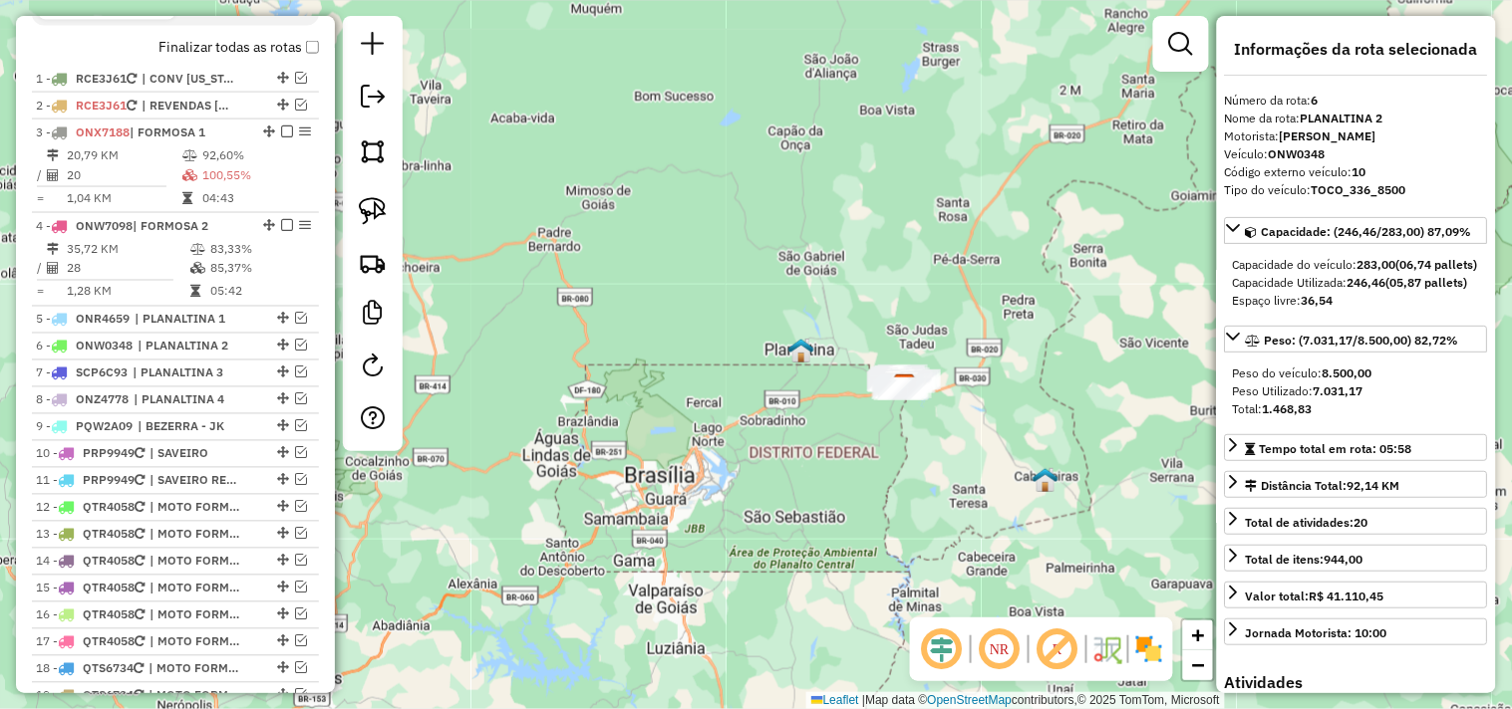
drag, startPoint x: 838, startPoint y: 363, endPoint x: 725, endPoint y: 334, distance: 116.2
click at [718, 326] on div "Janela de atendimento Grade de atendimento Capacidade Transportadoras Veículos …" at bounding box center [756, 354] width 1512 height 709
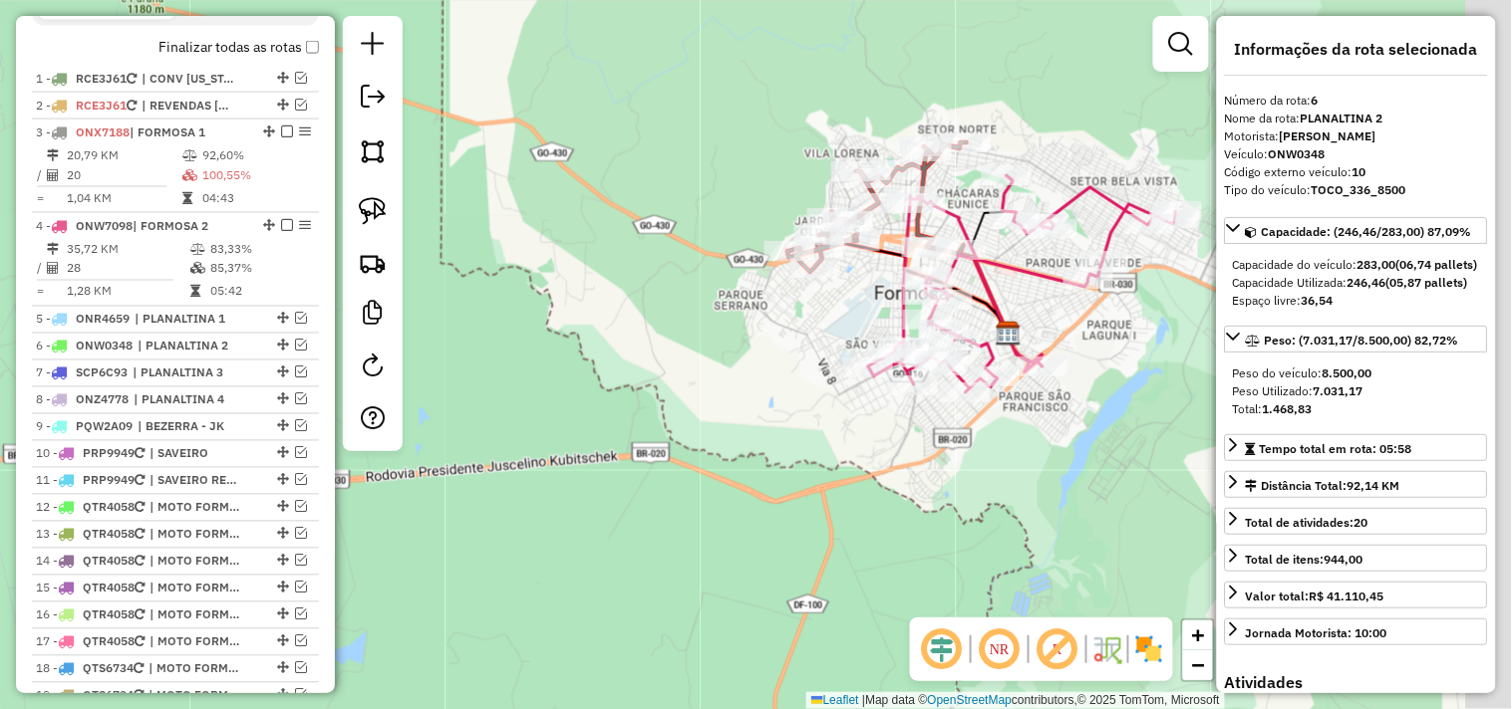
drag, startPoint x: 908, startPoint y: 349, endPoint x: 732, endPoint y: 464, distance: 210.0
click at [735, 464] on div "Janela de atendimento Grade de atendimento Capacidade Transportadoras Veículos …" at bounding box center [756, 354] width 1512 height 709
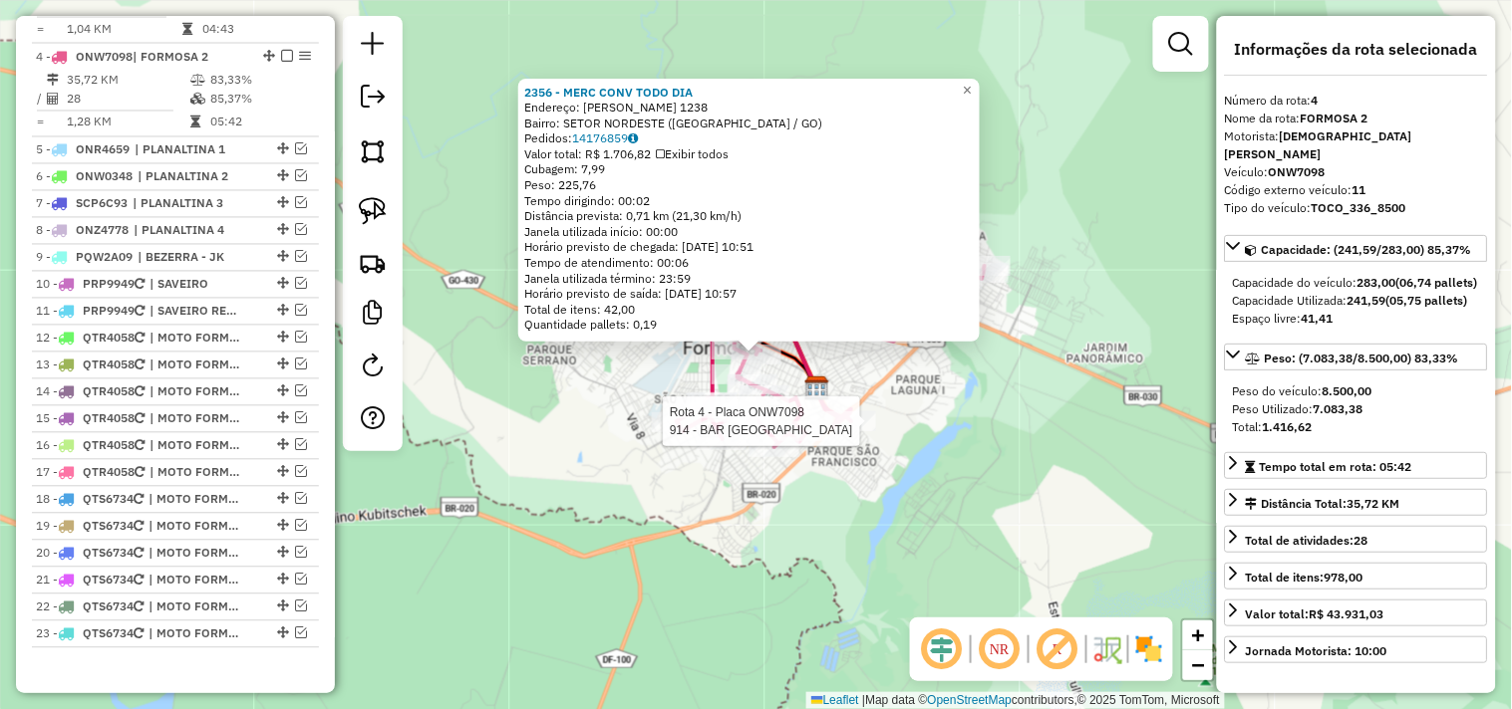
scroll to position [942, 0]
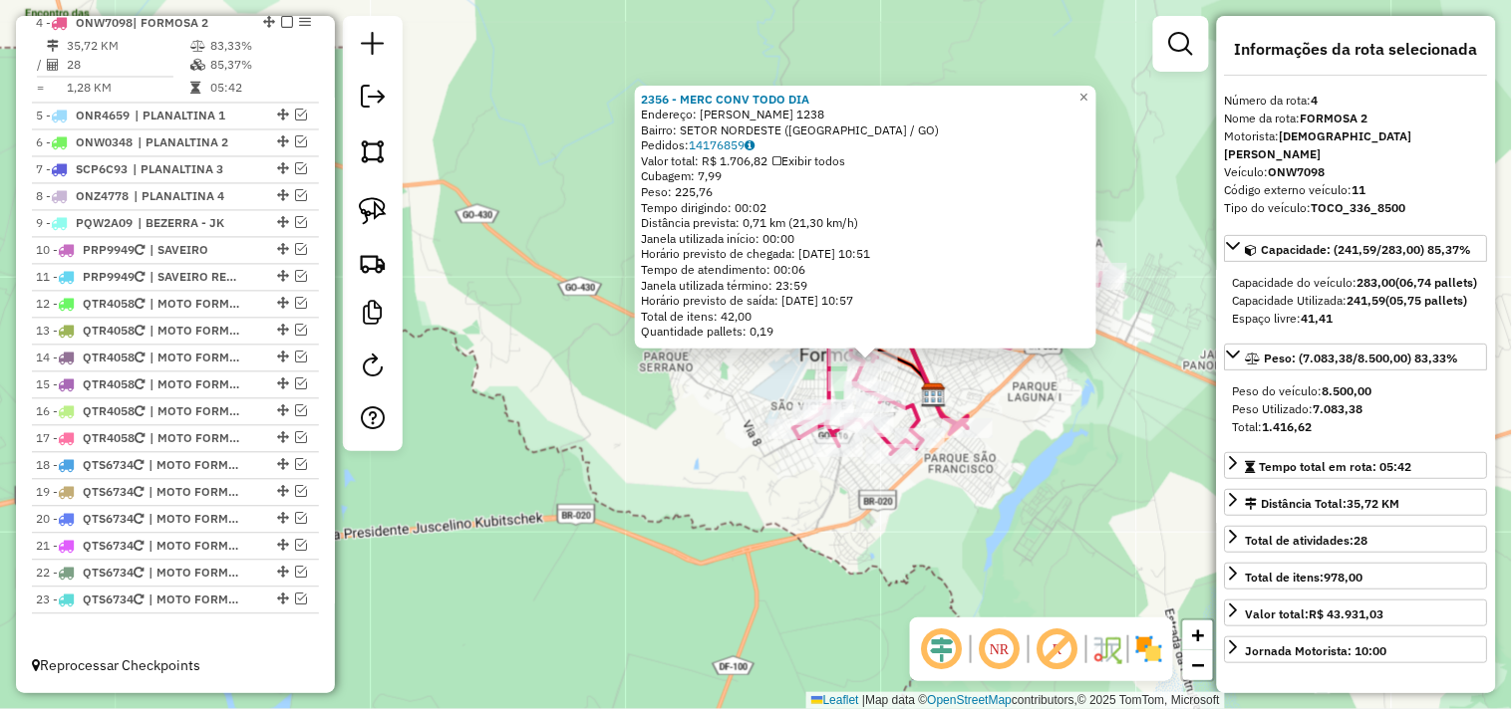
drag, startPoint x: 535, startPoint y: 379, endPoint x: 628, endPoint y: 383, distance: 92.8
click at [625, 383] on div "2356 - MERC CONV TODO DIA Endereço: VALERIANO DE CASTRO 1238 Bairro: SETOR NORD…" at bounding box center [756, 354] width 1512 height 709
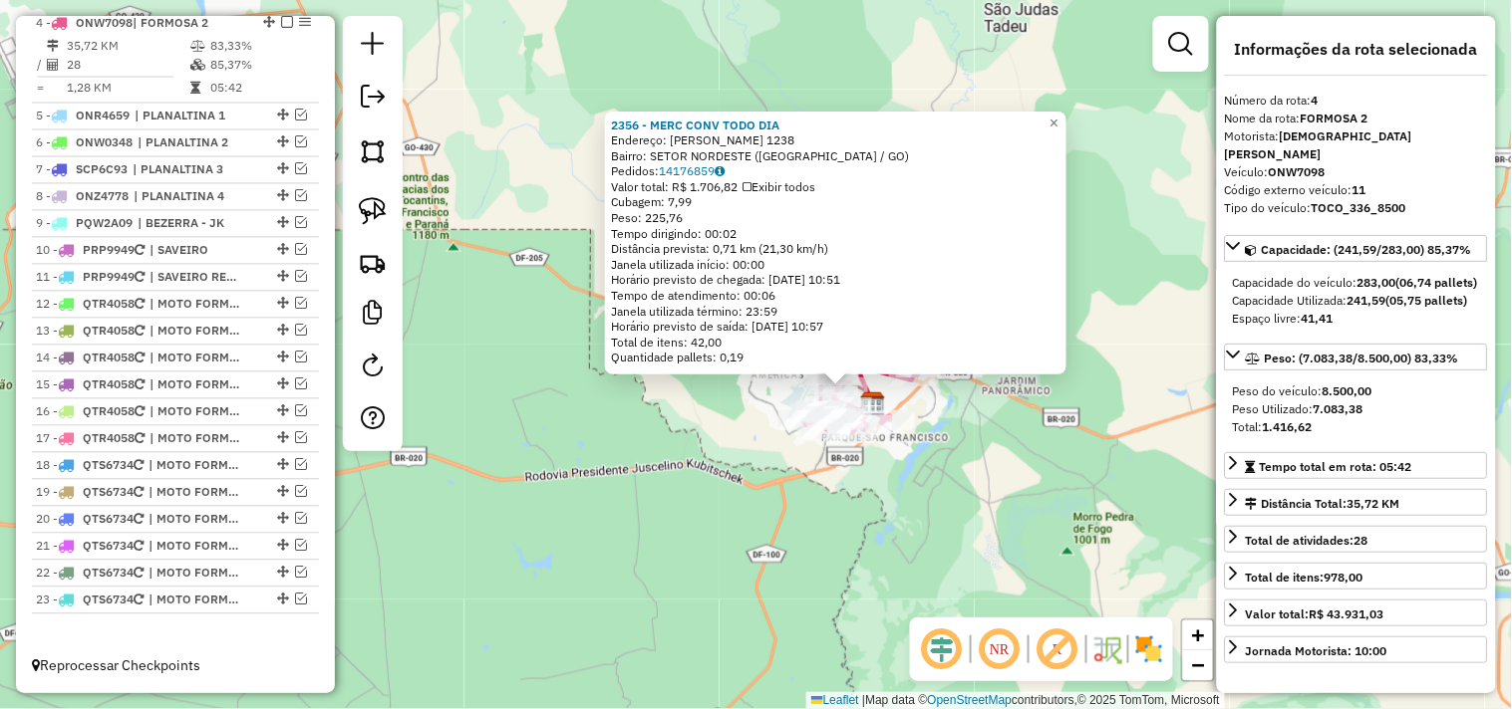
drag, startPoint x: 534, startPoint y: 396, endPoint x: 603, endPoint y: 409, distance: 70.0
click at [603, 409] on div "2356 - MERC CONV TODO DIA Endereço: VALERIANO DE CASTRO 1238 Bairro: SETOR NORD…" at bounding box center [756, 354] width 1512 height 709
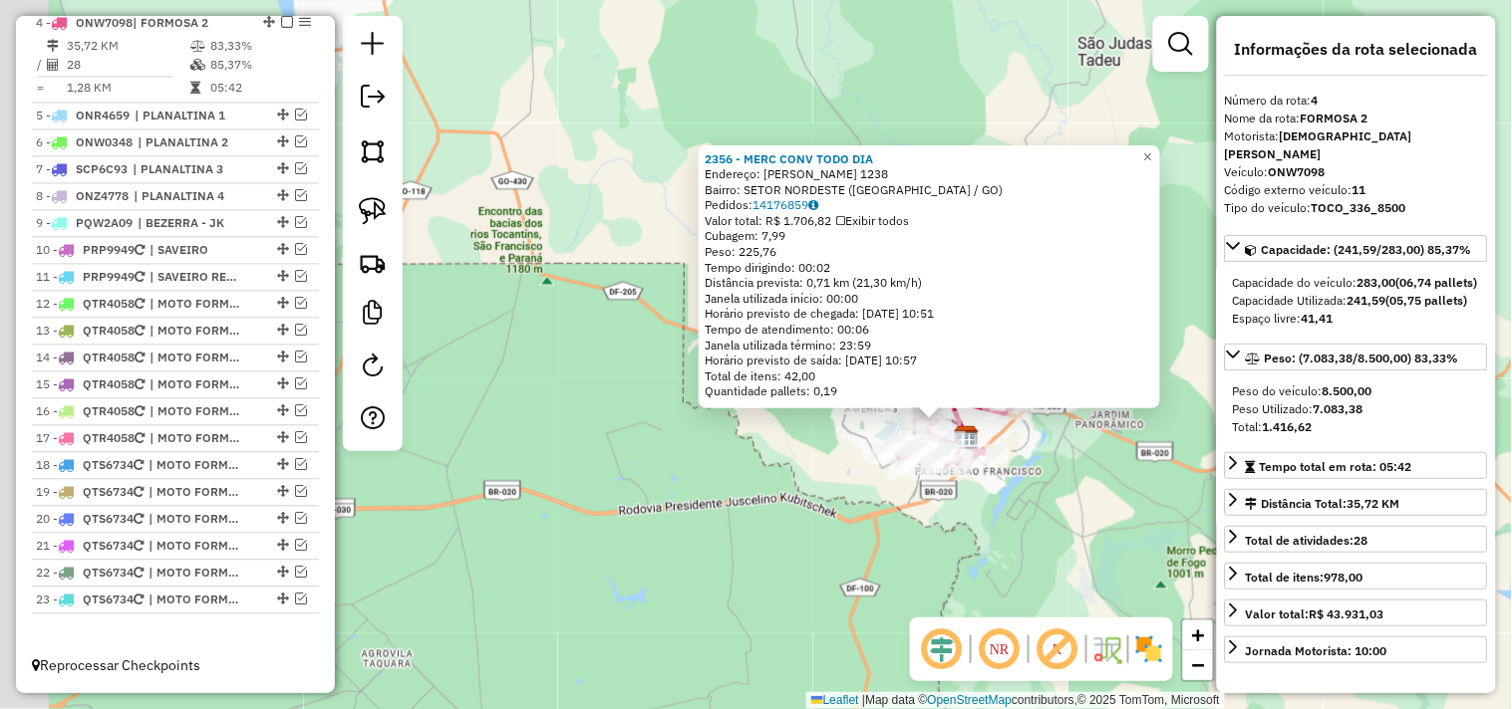
drag, startPoint x: 536, startPoint y: 380, endPoint x: 686, endPoint y: 416, distance: 153.7
click at [686, 416] on div "2356 - MERC CONV TODO DIA Endereço: VALERIANO DE CASTRO 1238 Bairro: SETOR NORD…" at bounding box center [756, 354] width 1512 height 709
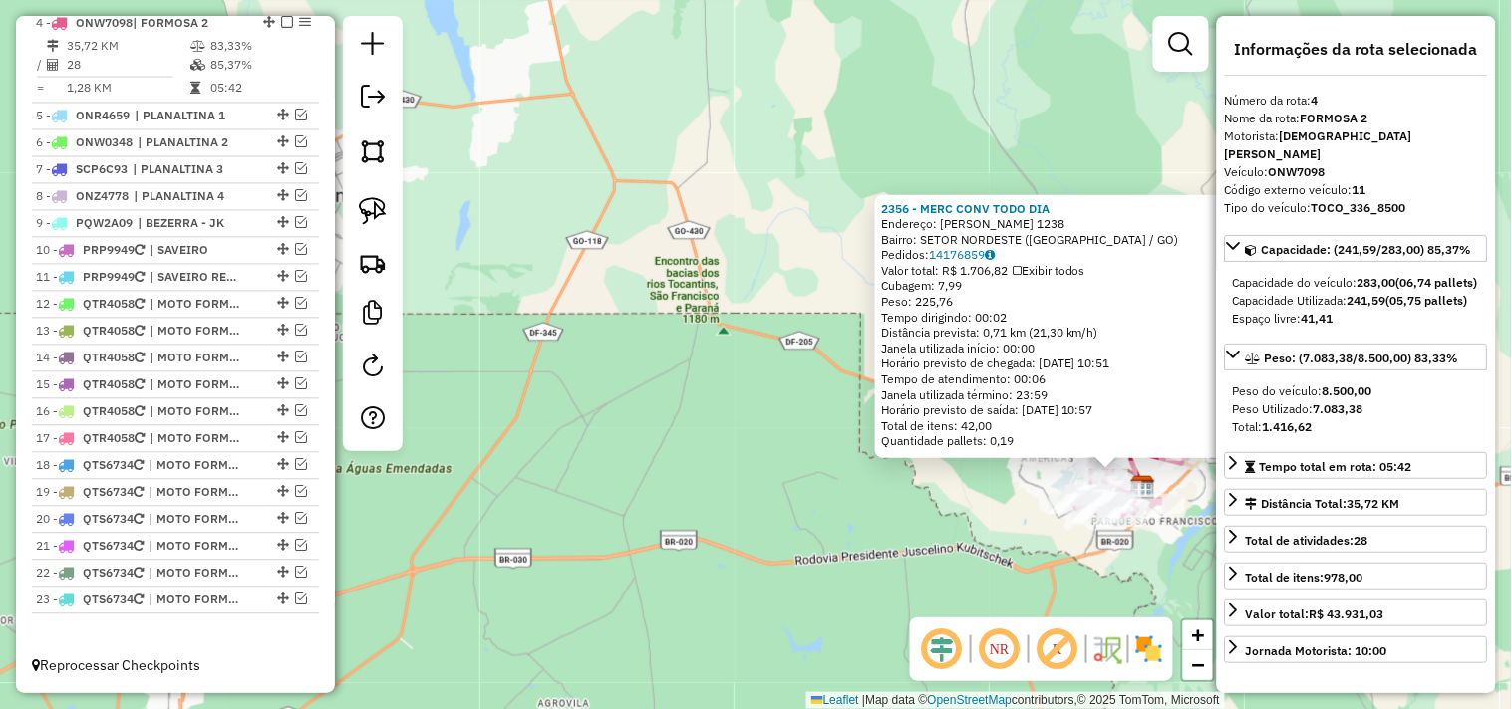
drag, startPoint x: 608, startPoint y: 342, endPoint x: 763, endPoint y: 400, distance: 165.8
click at [798, 405] on div "2356 - MERC CONV TODO DIA Endereço: VALERIANO DE CASTRO 1238 Bairro: SETOR NORD…" at bounding box center [756, 354] width 1512 height 709
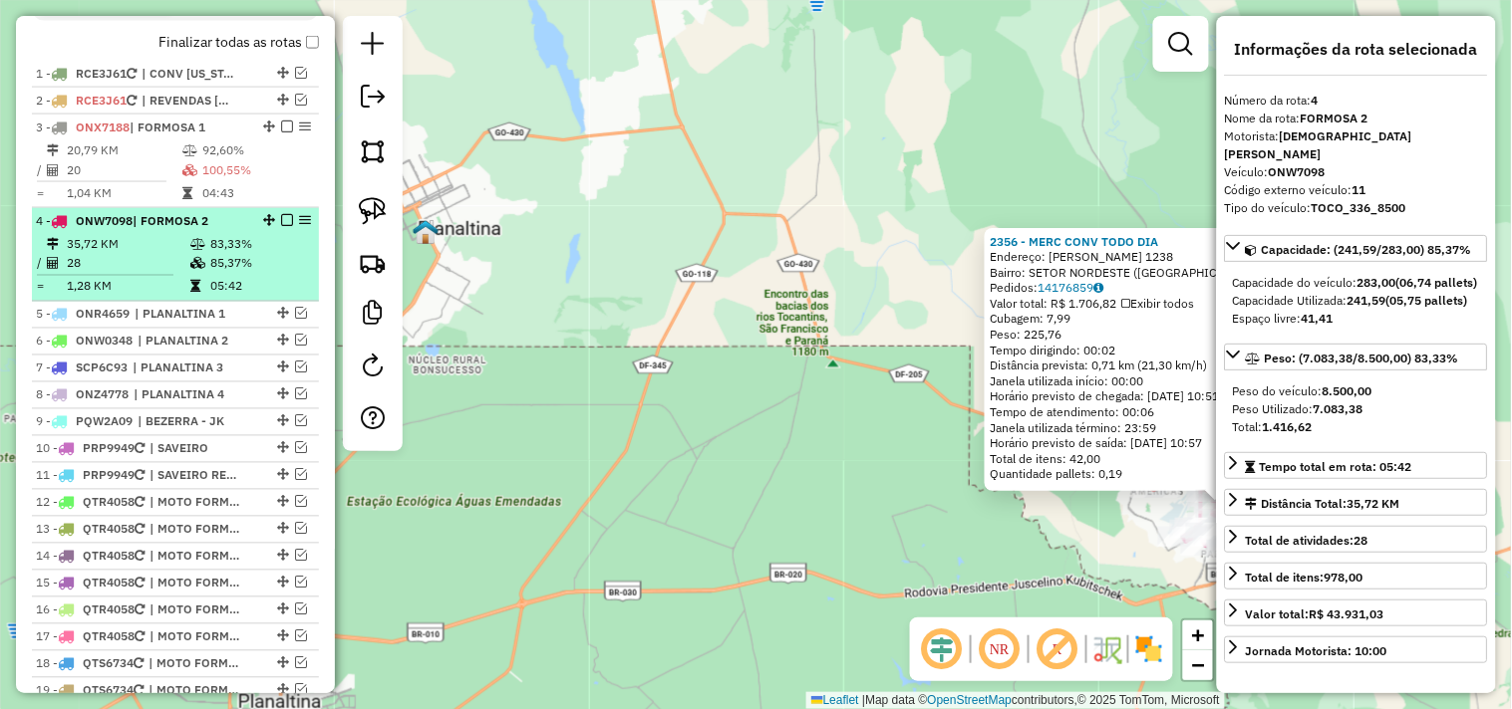
scroll to position [720, 0]
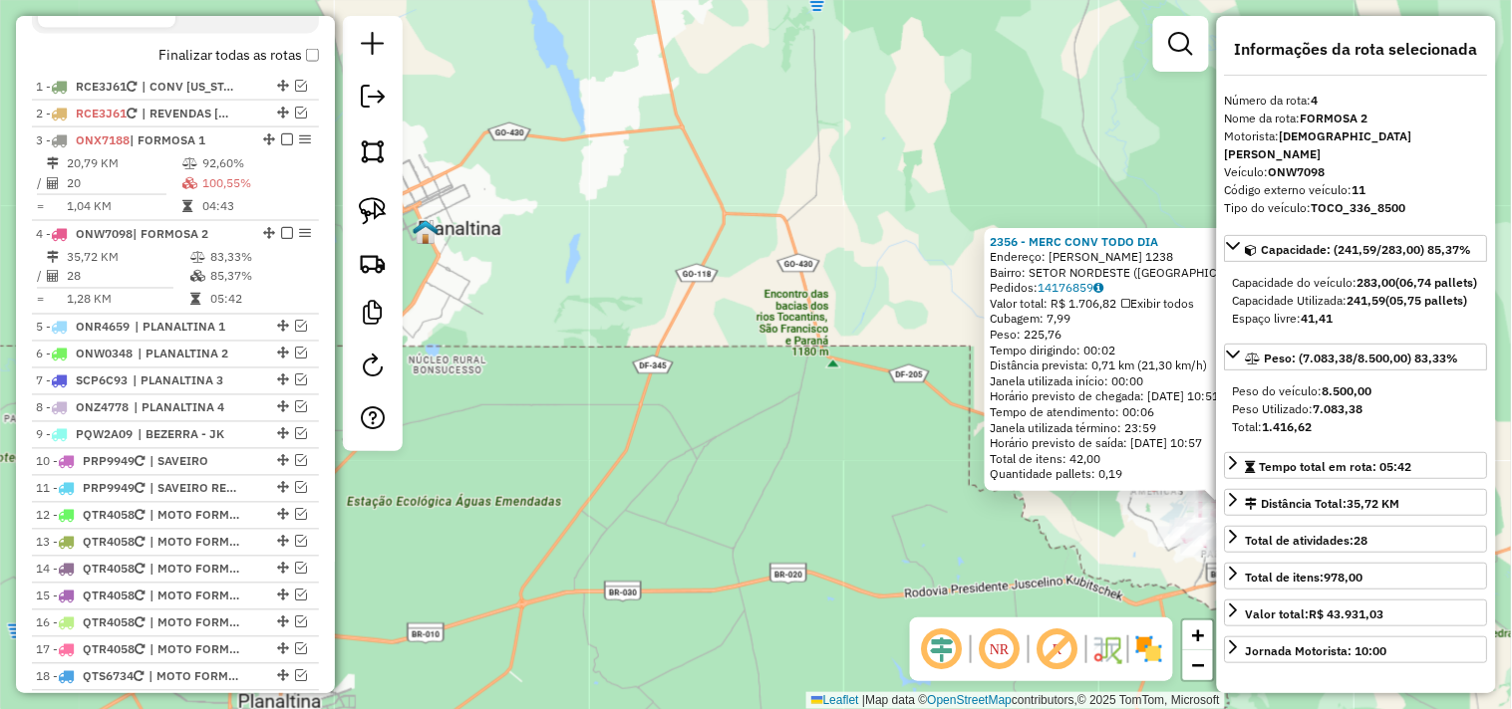
click at [827, 361] on div "2356 - MERC CONV TODO DIA Endereço: VALERIANO DE CASTRO 1238 Bairro: SETOR NORD…" at bounding box center [756, 354] width 1512 height 709
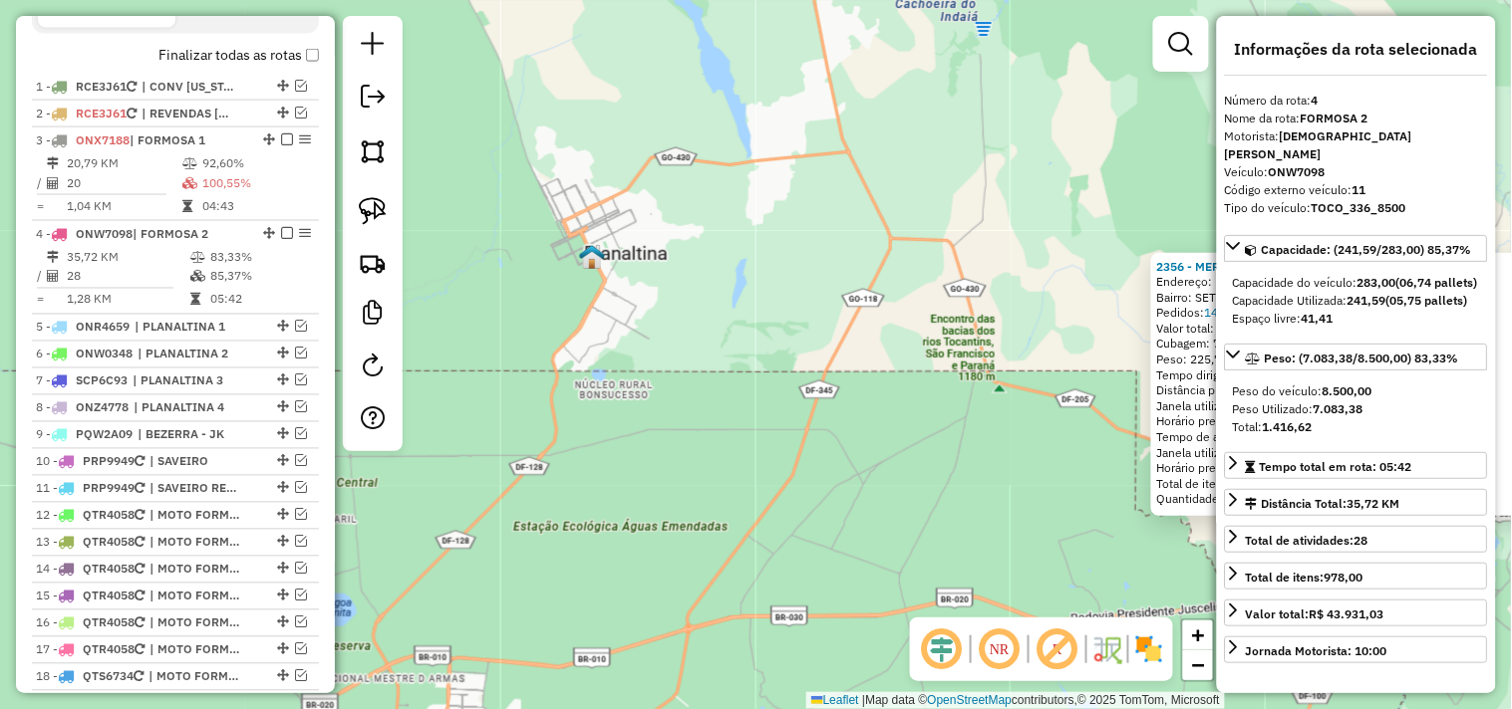
drag, startPoint x: 545, startPoint y: 229, endPoint x: 638, endPoint y: 255, distance: 96.2
click at [638, 253] on div "2356 - MERC CONV TODO DIA Endereço: VALERIANO DE CASTRO 1238 Bairro: SETOR NORD…" at bounding box center [756, 354] width 1512 height 709
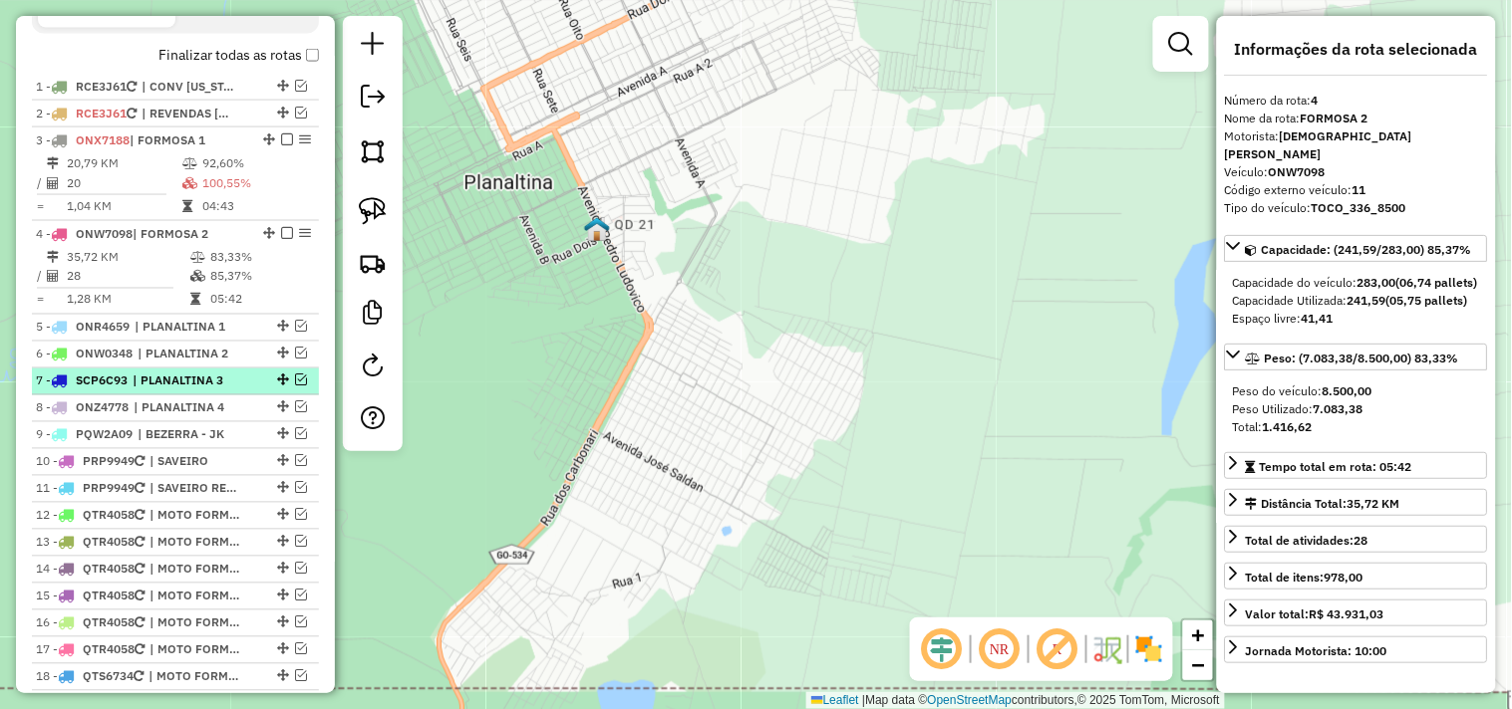
click at [194, 391] on span "| PLANALTINA 3" at bounding box center [179, 382] width 92 height 18
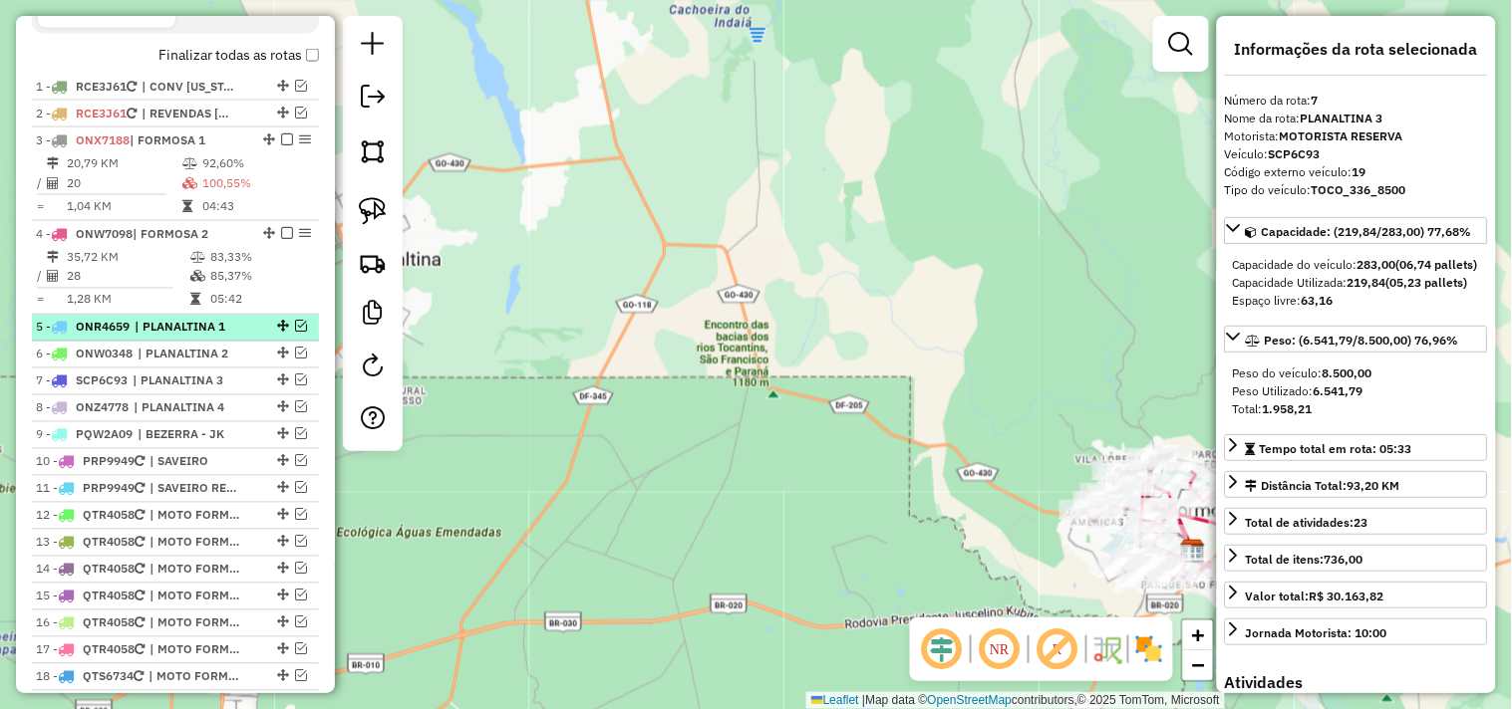
click at [241, 337] on div "5 - ONR4659 | PLANALTINA 1" at bounding box center [141, 328] width 211 height 18
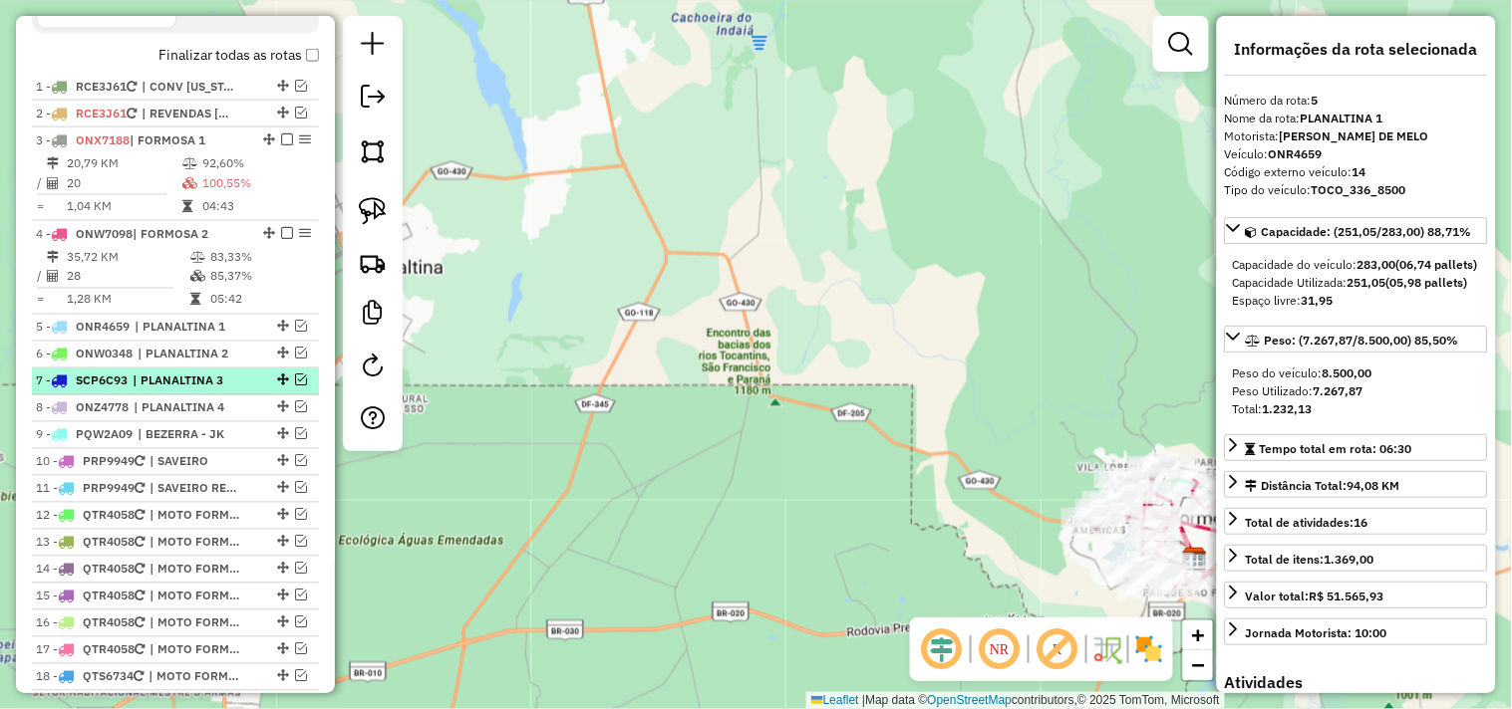
click at [222, 391] on span "| PLANALTINA 3" at bounding box center [179, 382] width 92 height 18
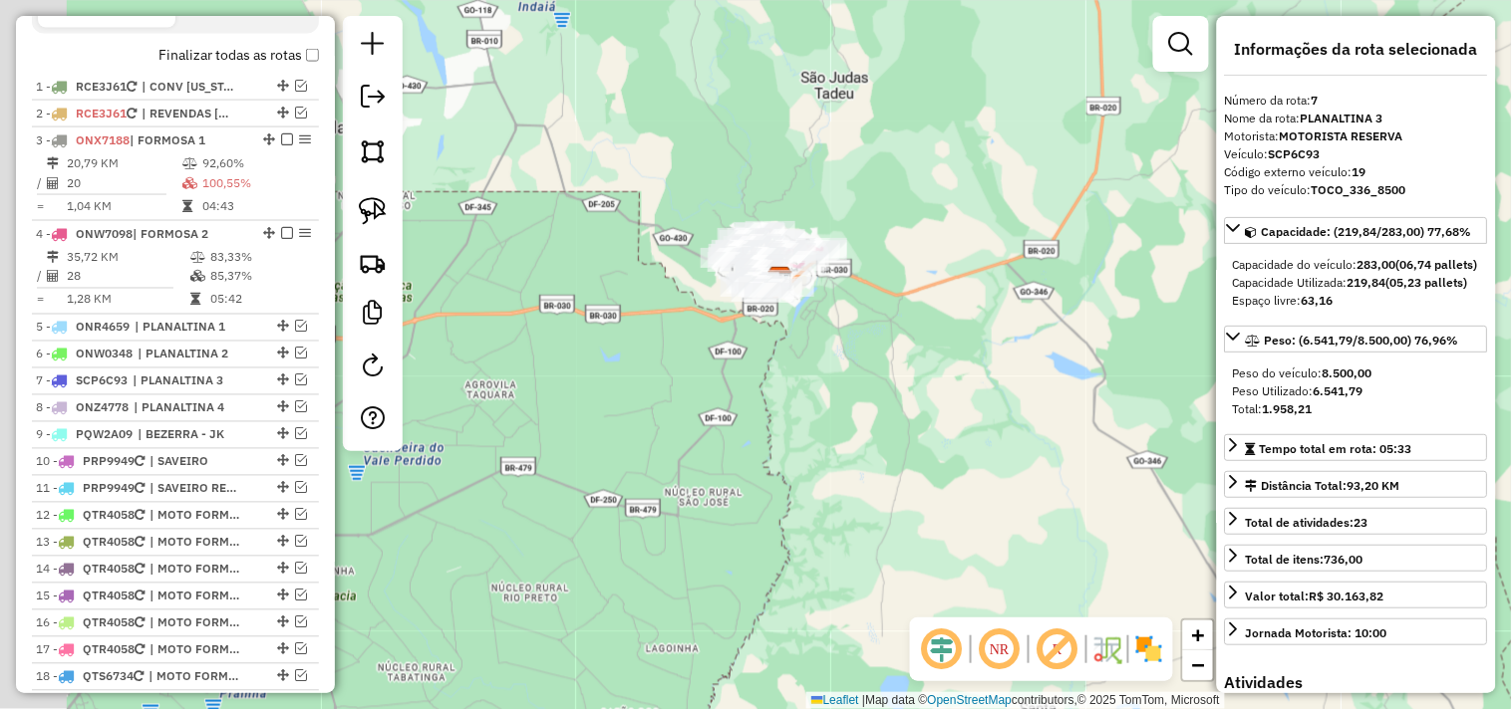
drag, startPoint x: 576, startPoint y: 219, endPoint x: 674, endPoint y: 224, distance: 97.8
click at [674, 224] on div "Janela de atendimento Grade de atendimento Capacidade Transportadoras Veículos …" at bounding box center [756, 354] width 1512 height 709
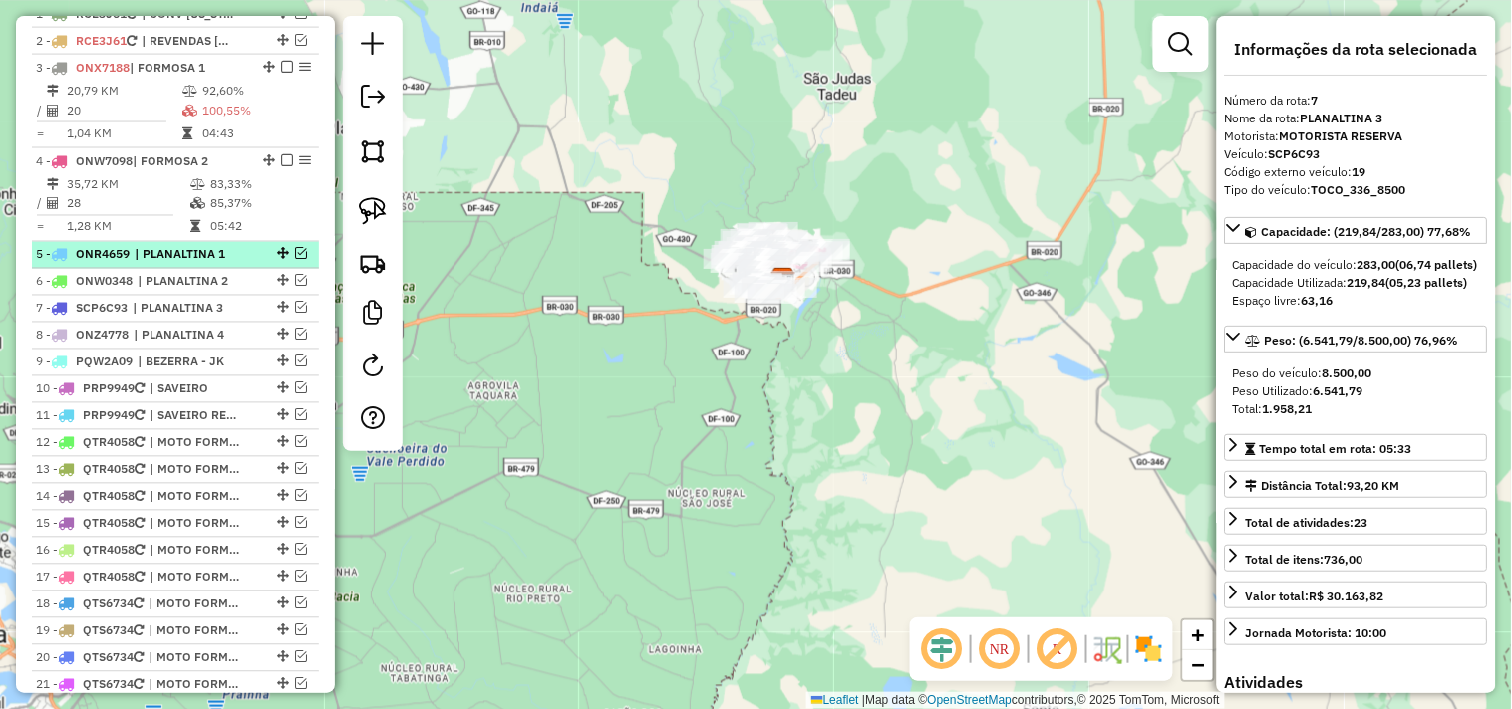
scroll to position [831, 0]
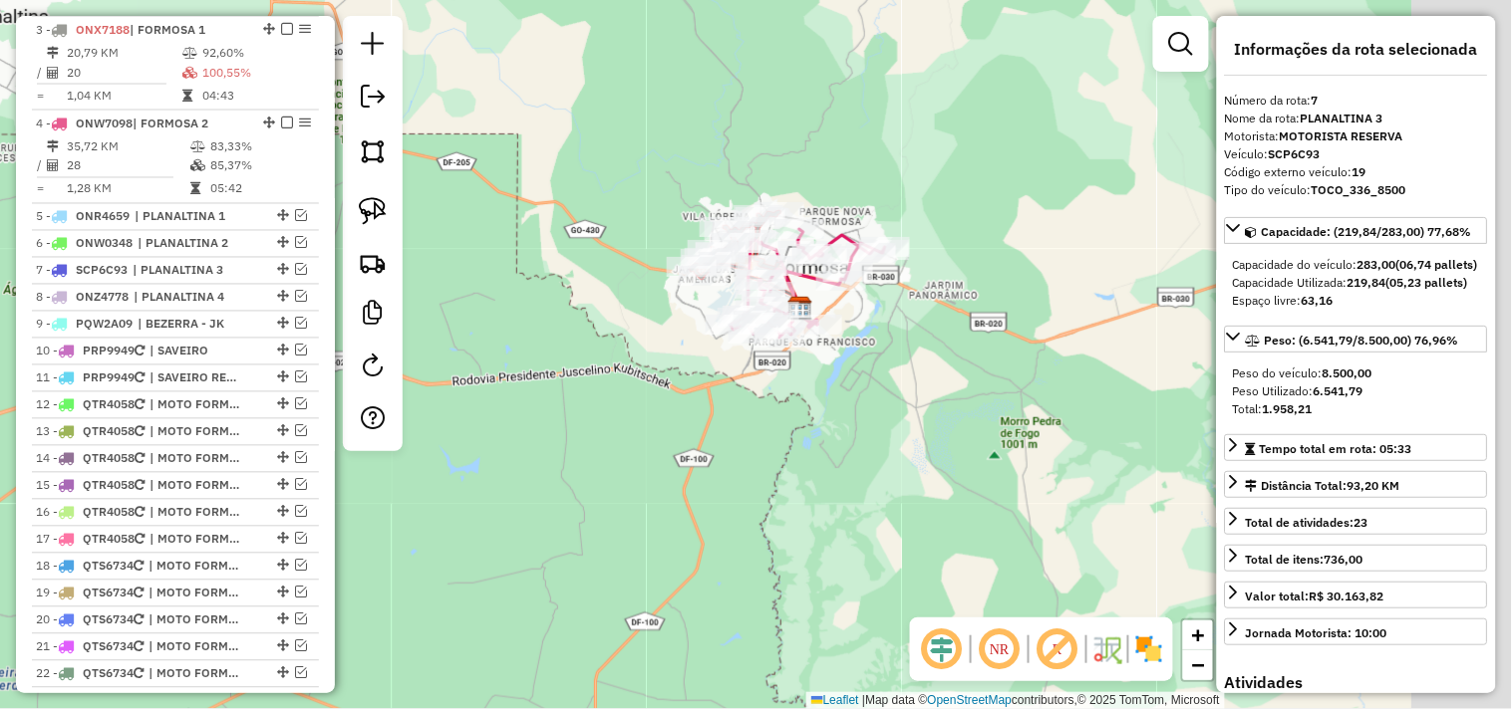
drag, startPoint x: 720, startPoint y: 186, endPoint x: 592, endPoint y: 155, distance: 132.2
click at [594, 154] on div "Janela de atendimento Grade de atendimento Capacidade Transportadoras Veículos …" at bounding box center [756, 354] width 1512 height 709
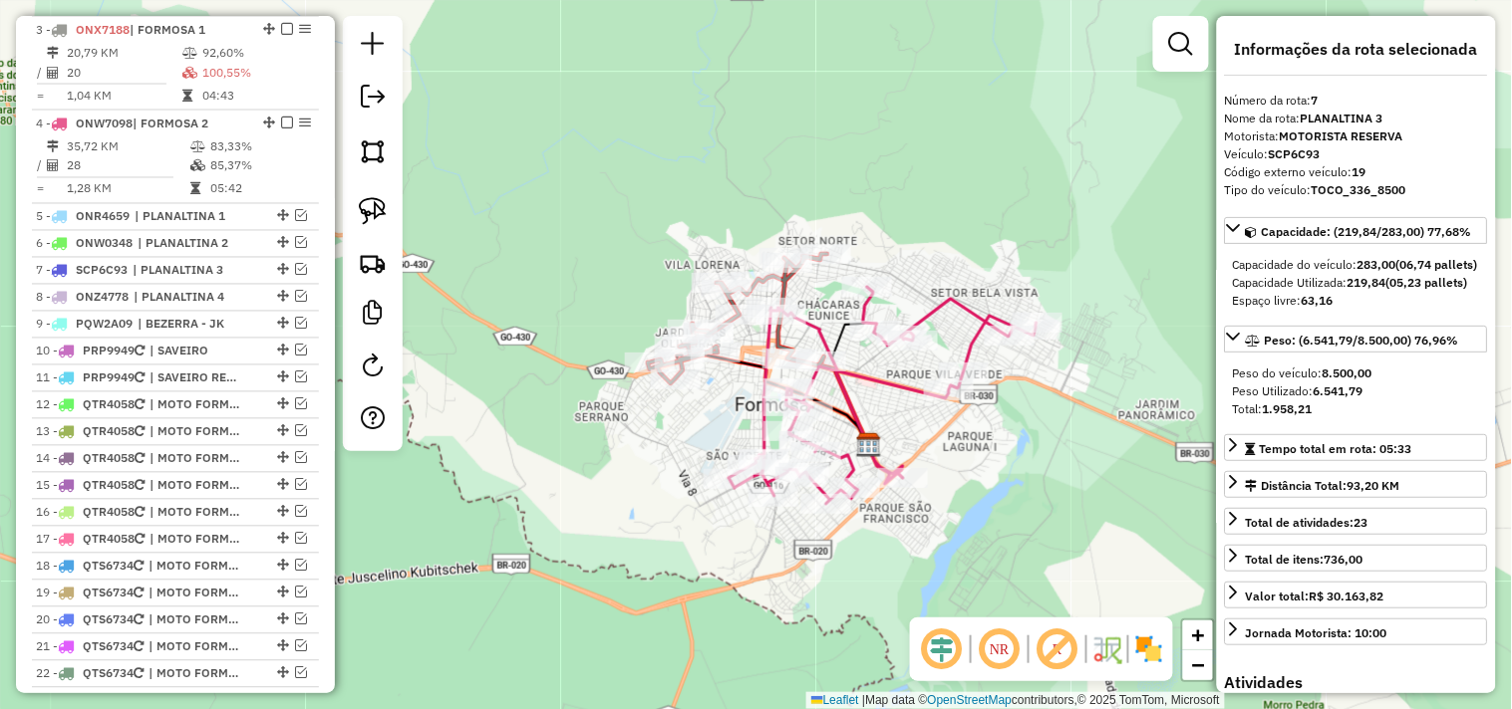
drag, startPoint x: 721, startPoint y: 171, endPoint x: 669, endPoint y: 143, distance: 59.7
click at [670, 143] on div "Janela de atendimento Grade de atendimento Capacidade Transportadoras Veículos …" at bounding box center [756, 354] width 1512 height 709
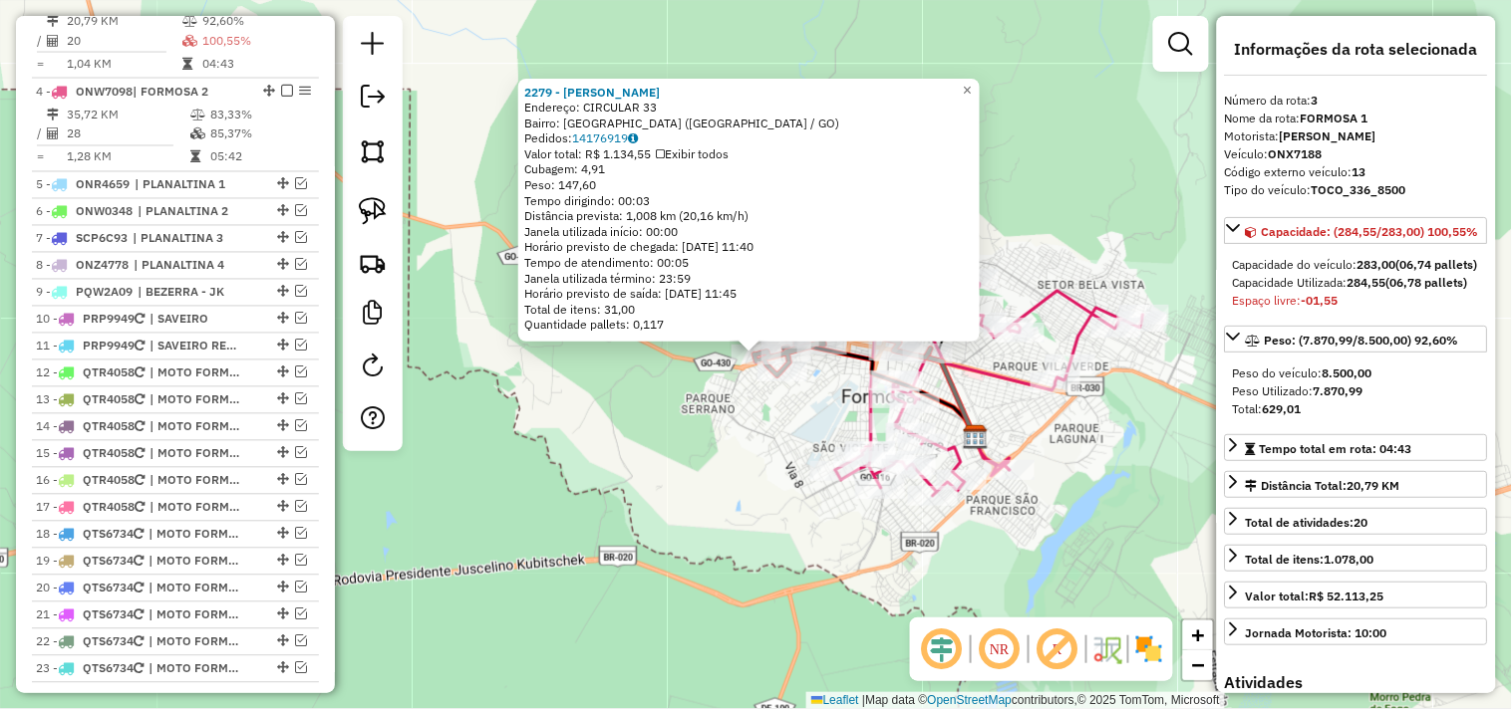
scroll to position [849, 0]
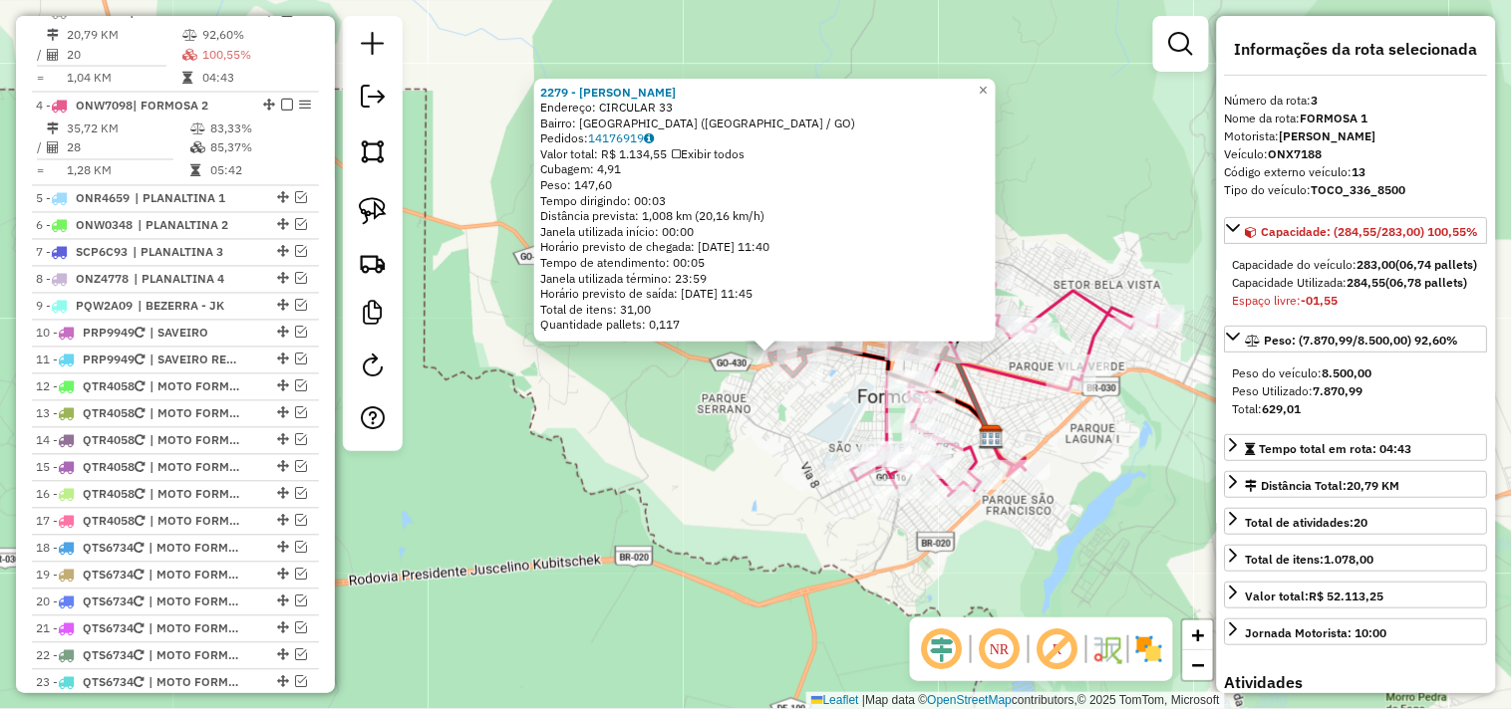
drag, startPoint x: 629, startPoint y: 469, endPoint x: 642, endPoint y: 469, distance: 13.0
click at [642, 469] on div "2279 - MERCEARIA ALVES Endereço: CIRCULAR 33 Bairro: JARDIM DAS OLIVEIRAS (FORM…" at bounding box center [756, 354] width 1512 height 709
click at [760, 474] on div "2279 - MERCEARIA ALVES Endereço: CIRCULAR 33 Bairro: JARDIM DAS OLIVEIRAS (FORM…" at bounding box center [756, 354] width 1512 height 709
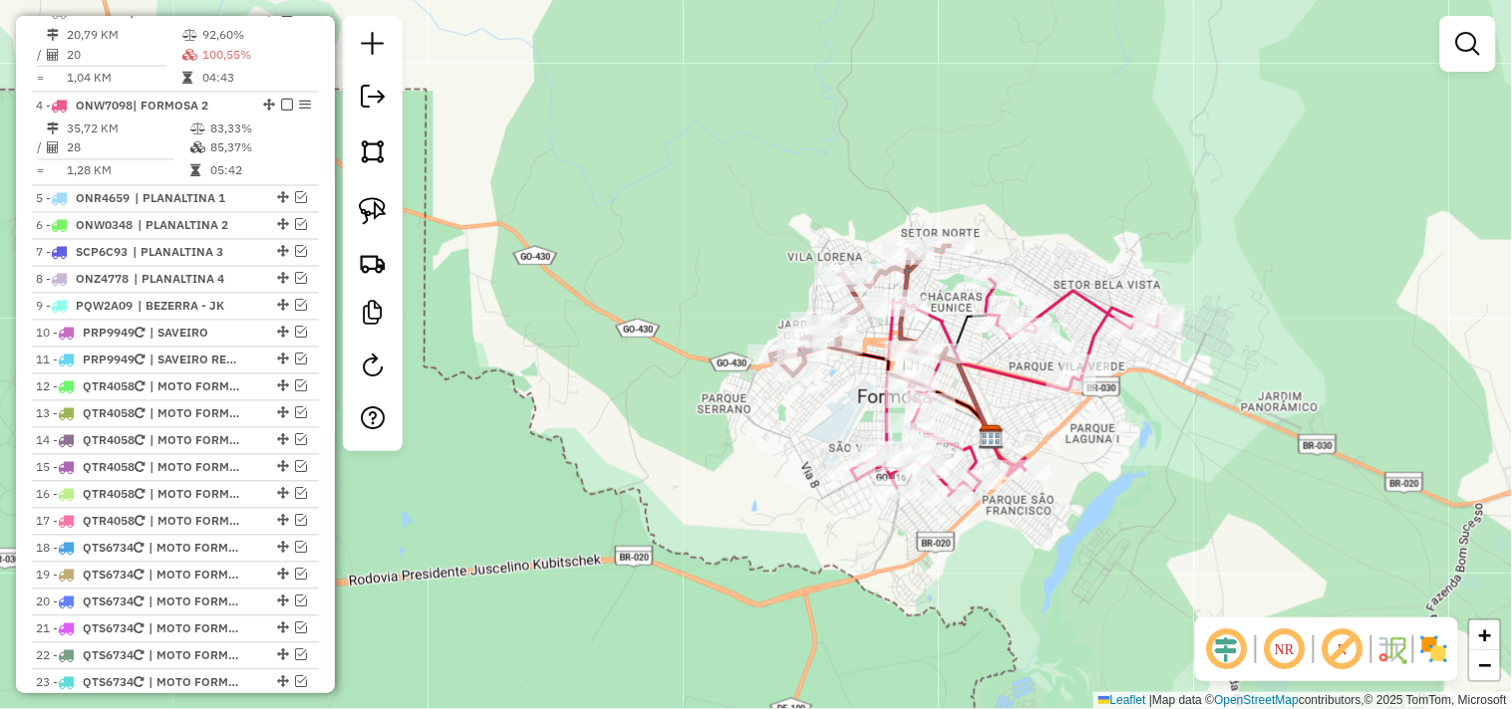
drag, startPoint x: 764, startPoint y: 176, endPoint x: 785, endPoint y: 183, distance: 22.1
click at [782, 183] on div "Janela de atendimento Grade de atendimento Capacidade Transportadoras Veículos …" at bounding box center [756, 354] width 1512 height 709
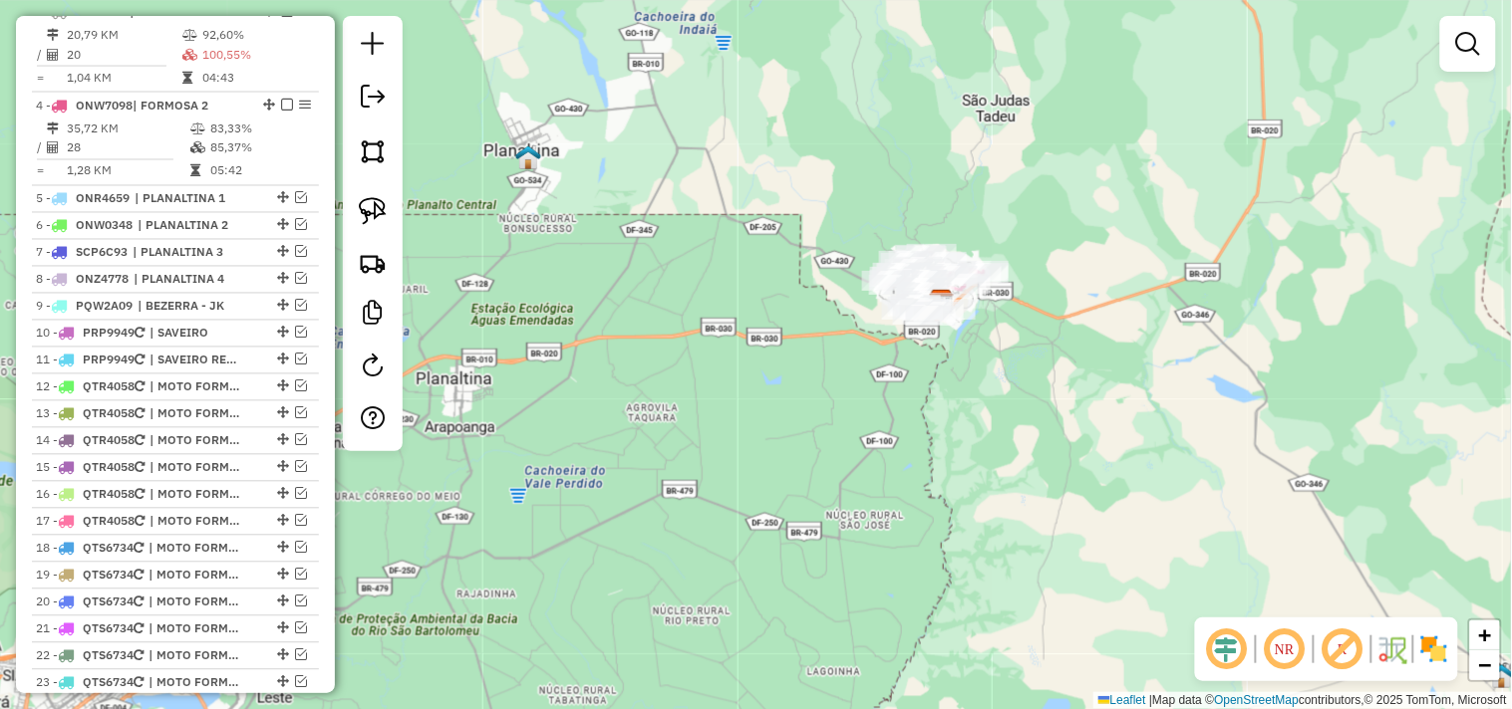
drag, startPoint x: 522, startPoint y: 127, endPoint x: 628, endPoint y: 181, distance: 119.0
click at [628, 181] on div "Janela de atendimento Grade de atendimento Capacidade Transportadoras Veículos …" at bounding box center [756, 354] width 1512 height 709
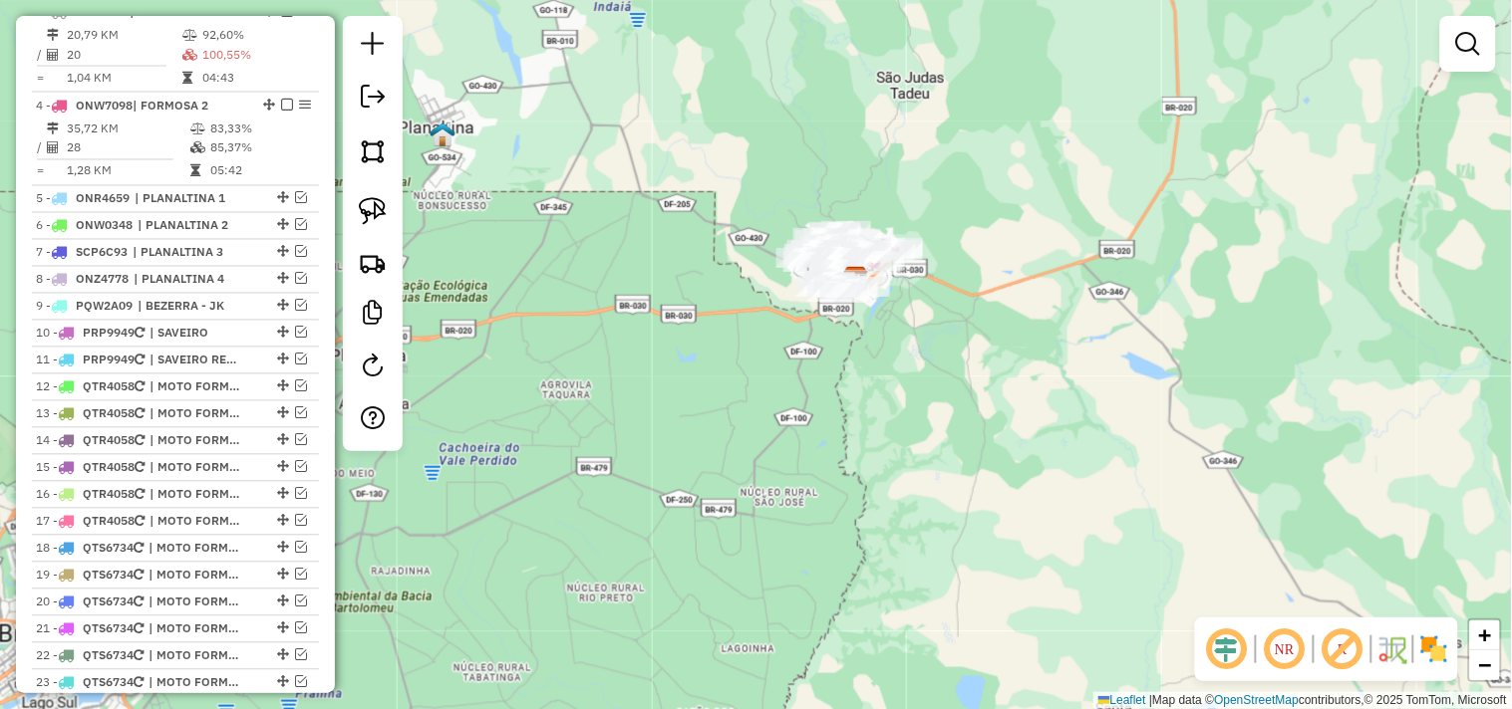
drag, startPoint x: 810, startPoint y: 164, endPoint x: 719, endPoint y: 149, distance: 91.9
click at [717, 149] on div "Janela de atendimento Grade de atendimento Capacidade Transportadoras Veículos …" at bounding box center [756, 354] width 1512 height 709
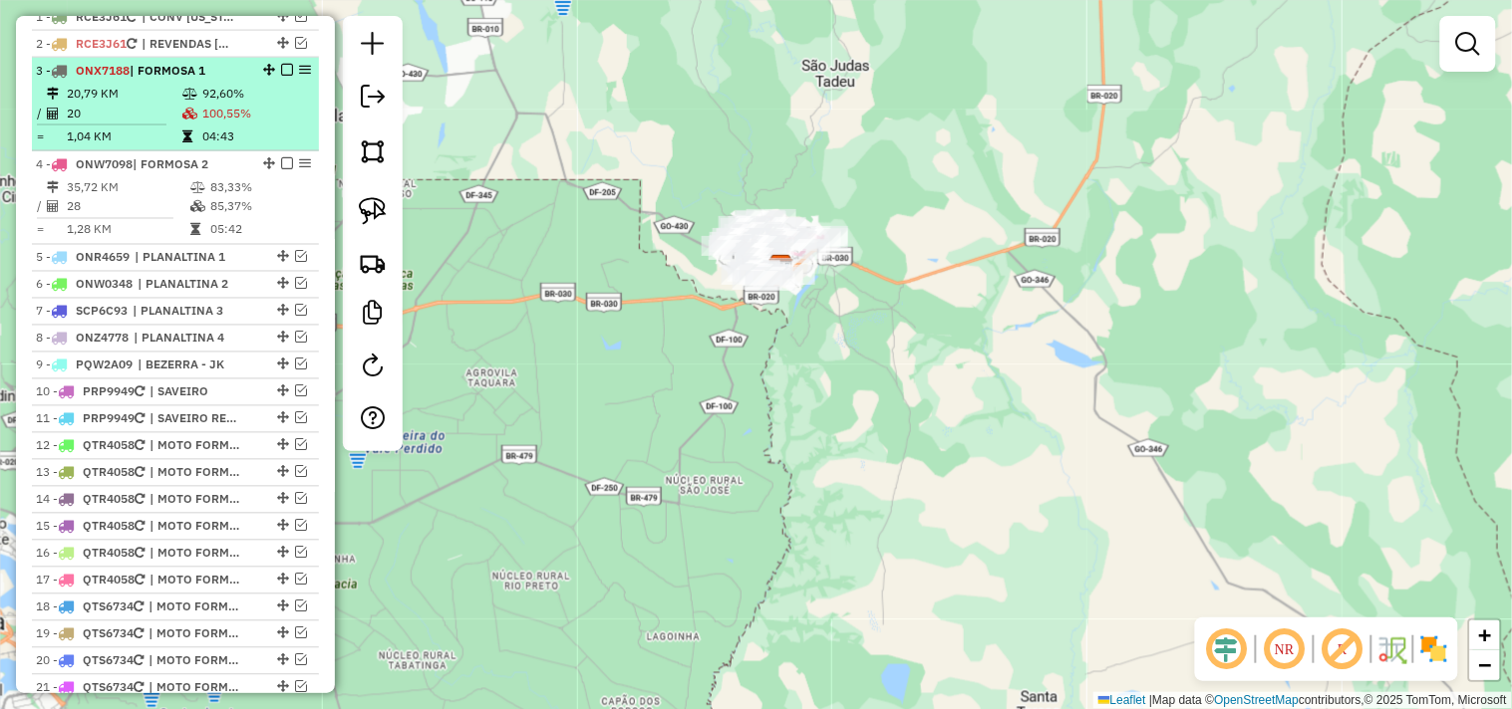
scroll to position [738, 0]
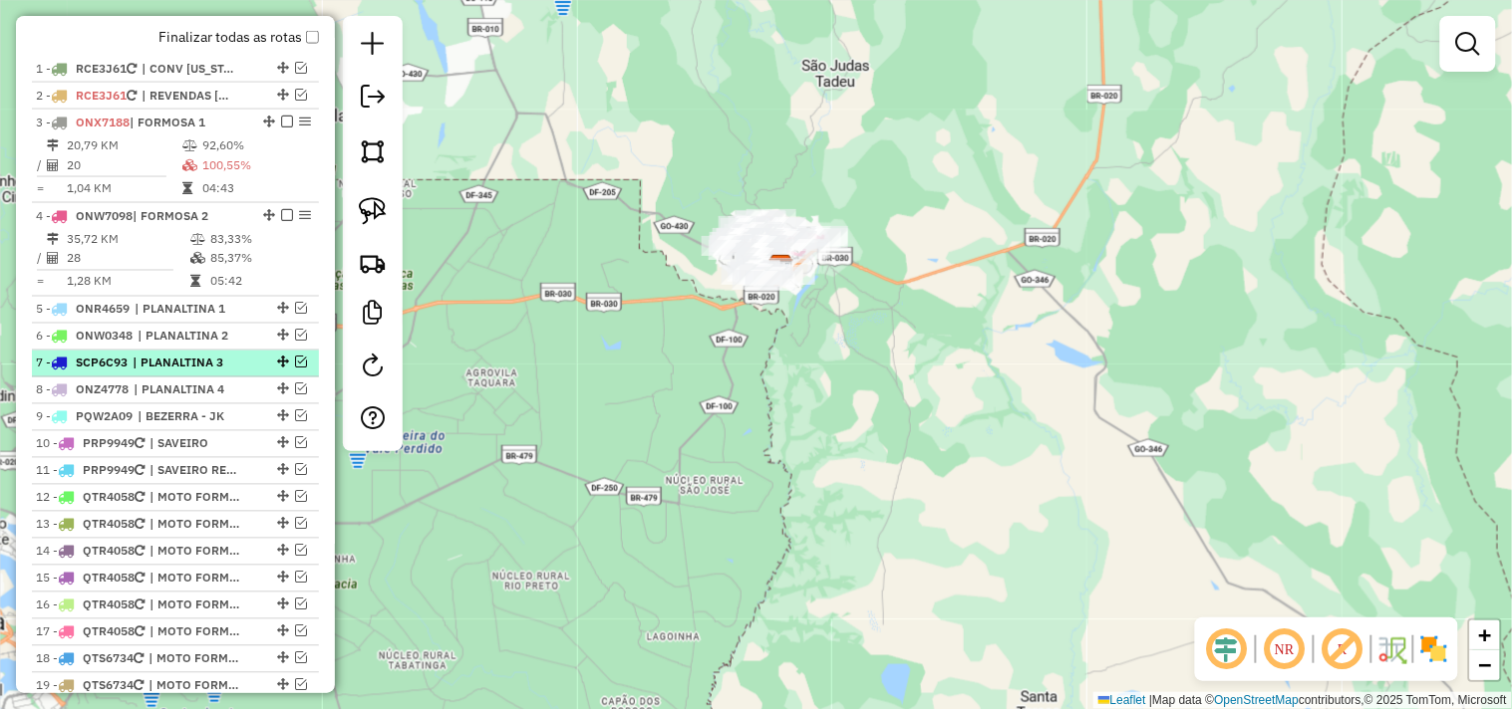
click at [223, 373] on span "| PLANALTINA 3" at bounding box center [179, 364] width 92 height 18
select select "*********"
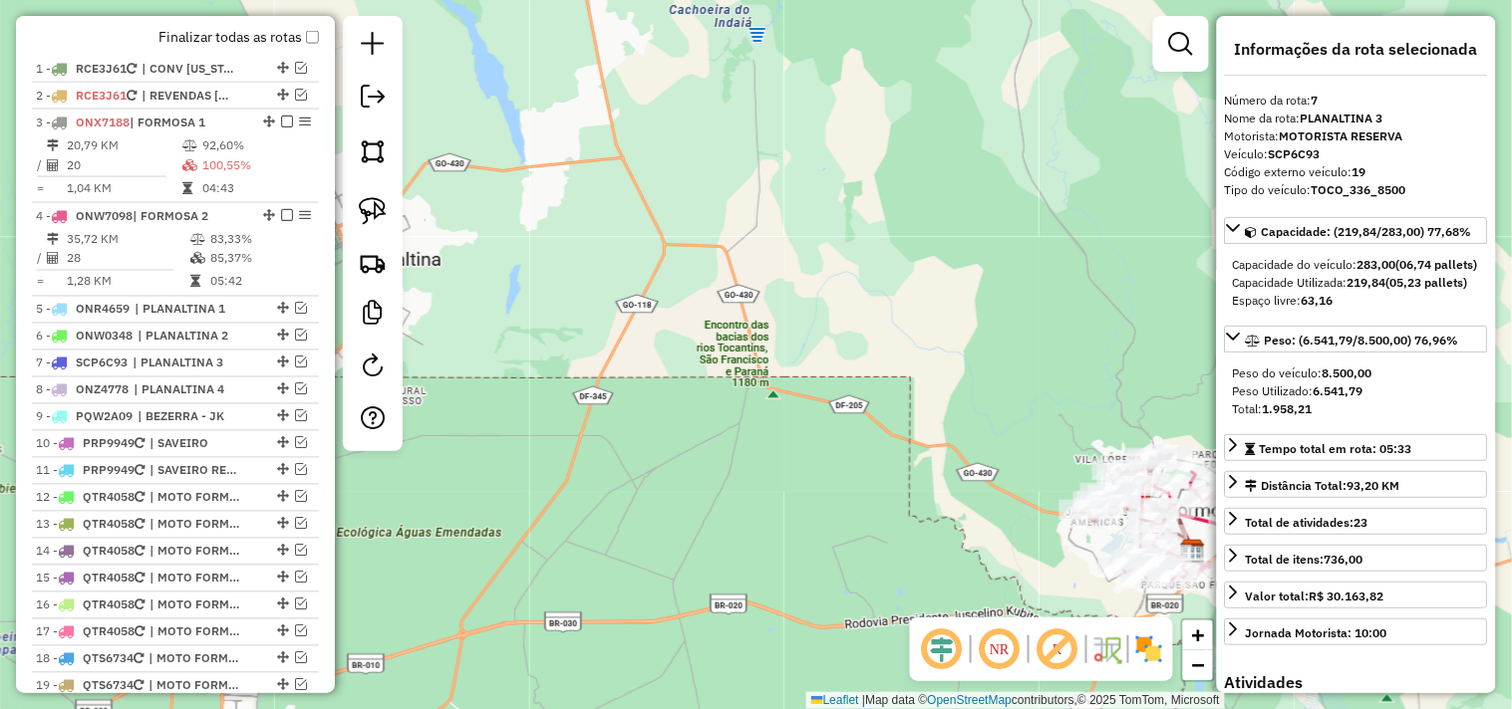
drag, startPoint x: 573, startPoint y: 289, endPoint x: 735, endPoint y: 285, distance: 162.5
click at [735, 285] on div "Janela de atendimento Grade de atendimento Capacidade Transportadoras Veículos …" at bounding box center [756, 354] width 1512 height 709
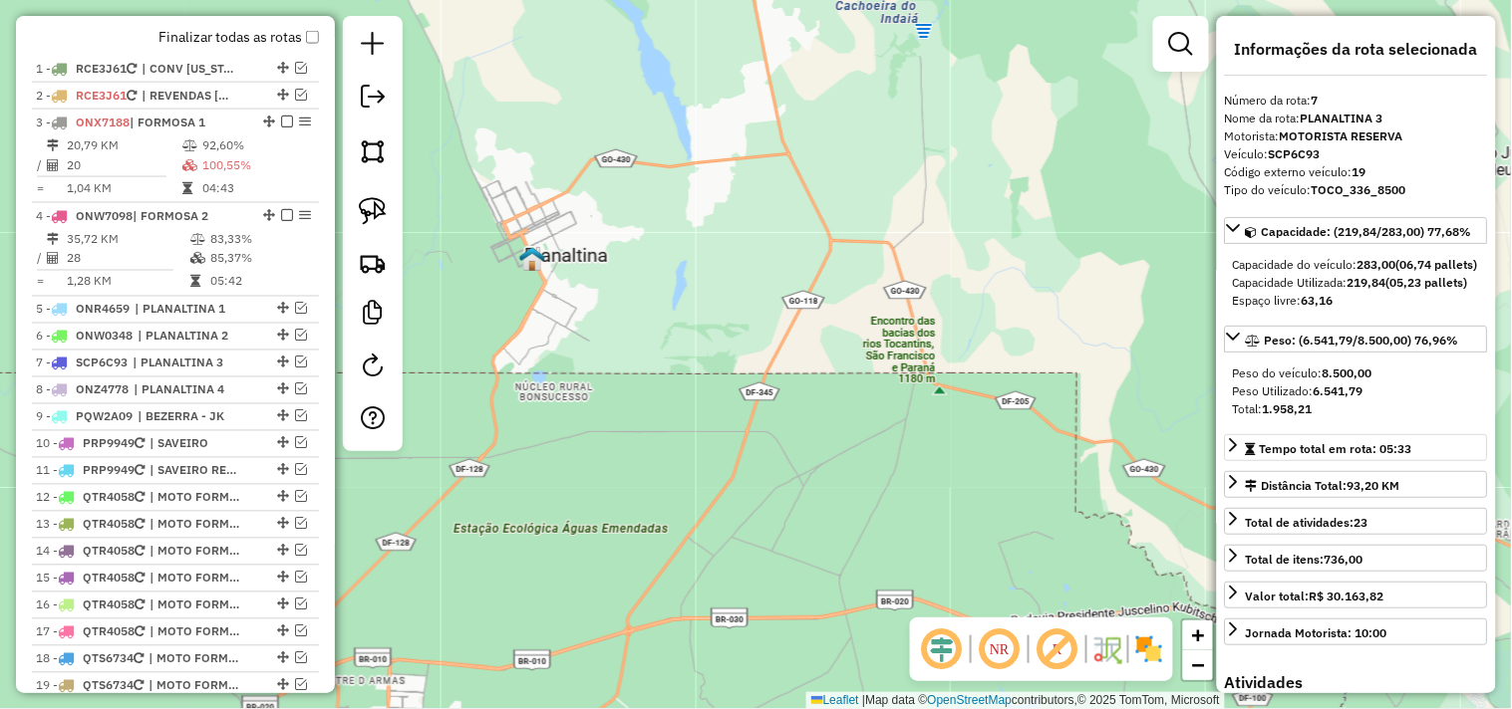
scroll to position [111, 0]
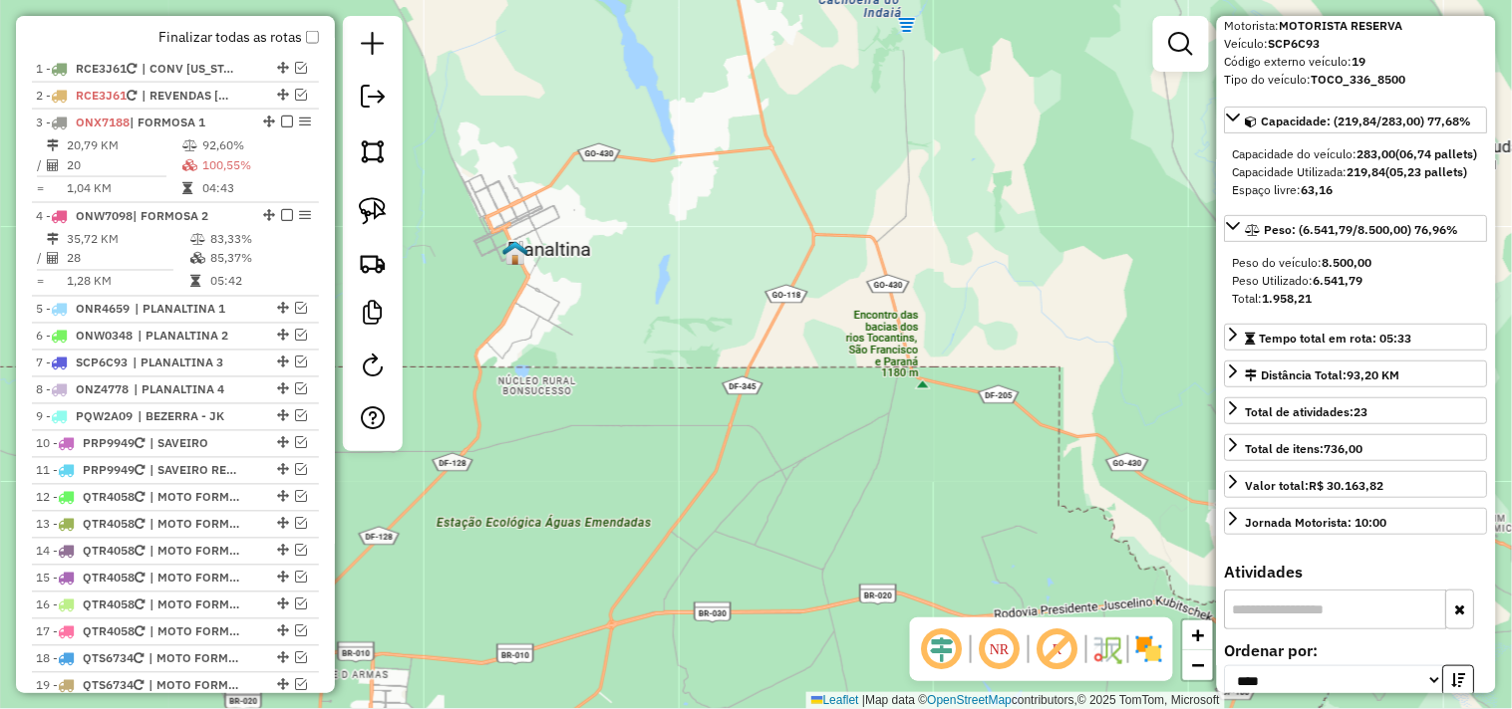
drag, startPoint x: 1029, startPoint y: 342, endPoint x: 841, endPoint y: 300, distance: 192.9
click at [842, 300] on div "Janela de atendimento Grade de atendimento Capacidade Transportadoras Veículos …" at bounding box center [756, 354] width 1512 height 709
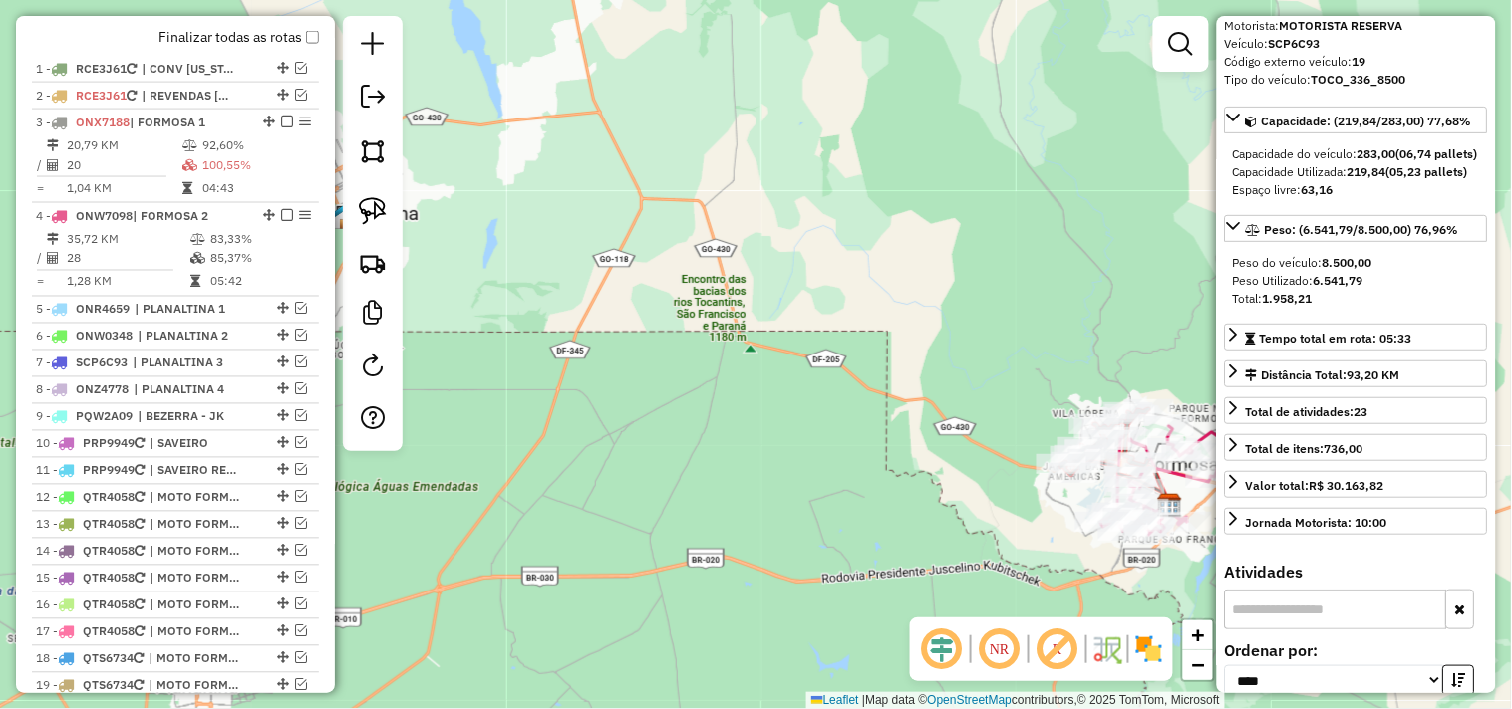
drag, startPoint x: 987, startPoint y: 400, endPoint x: 767, endPoint y: 321, distance: 233.9
click at [770, 321] on div "Janela de atendimento Grade de atendimento Capacidade Transportadoras Veículos …" at bounding box center [756, 354] width 1512 height 709
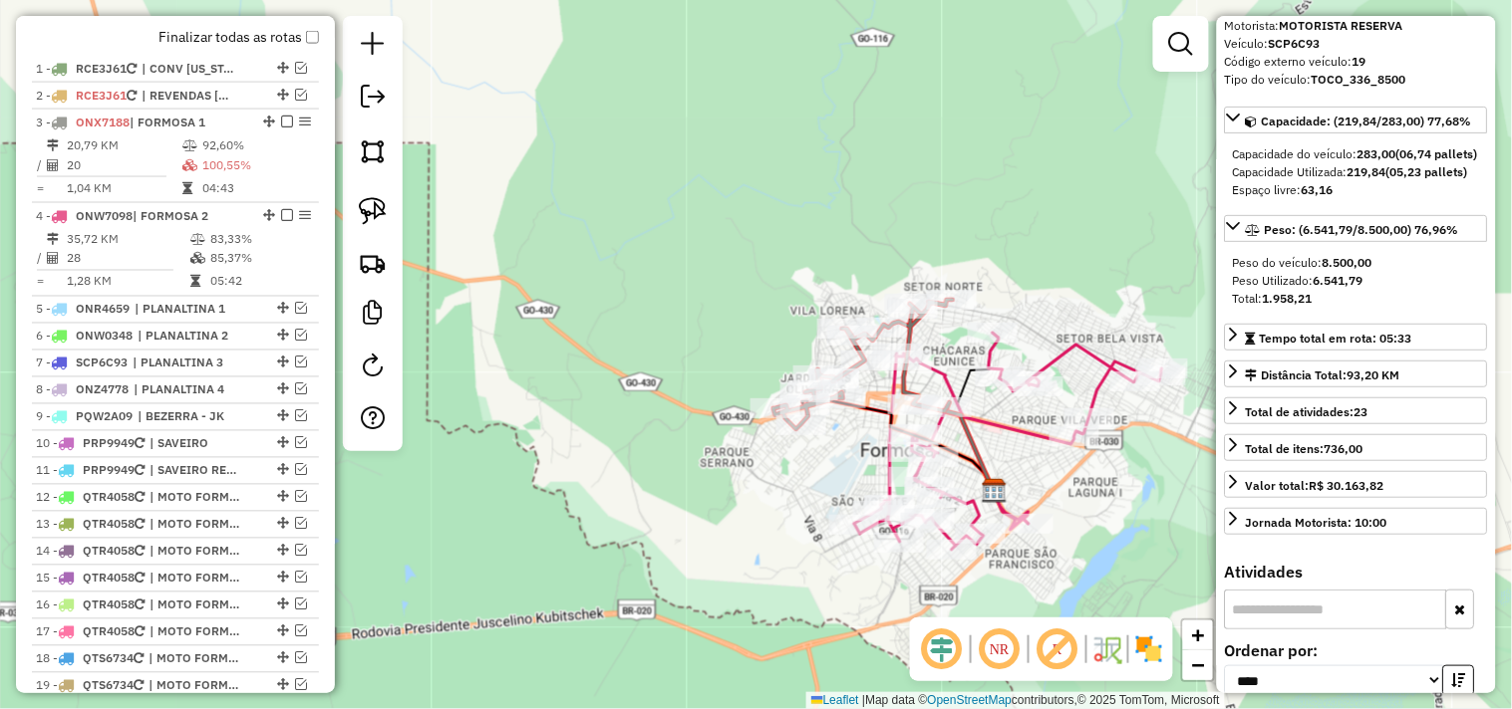
drag, startPoint x: 888, startPoint y: 251, endPoint x: 763, endPoint y: 219, distance: 128.6
click at [763, 219] on div "Janela de atendimento Grade de atendimento Capacidade Transportadoras Veículos …" at bounding box center [756, 354] width 1512 height 709
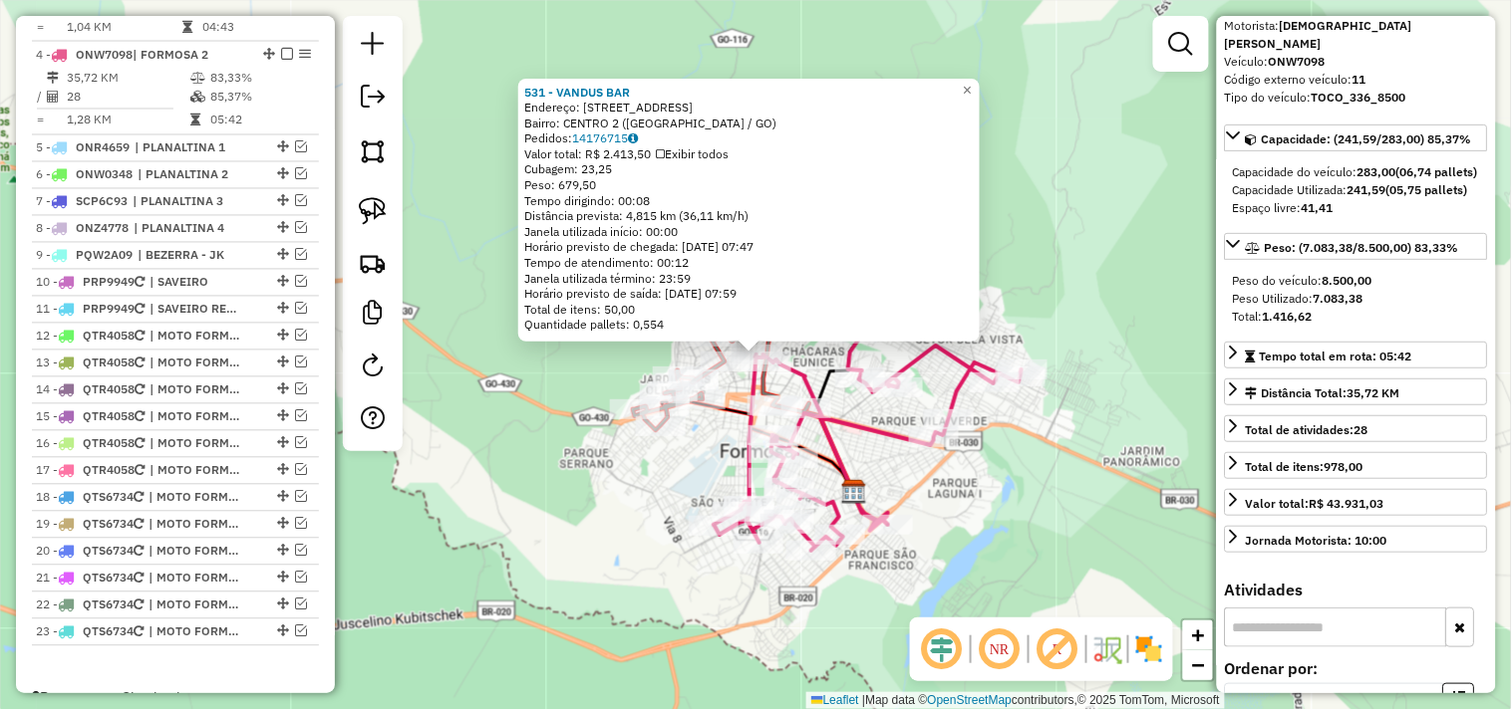
scroll to position [942, 0]
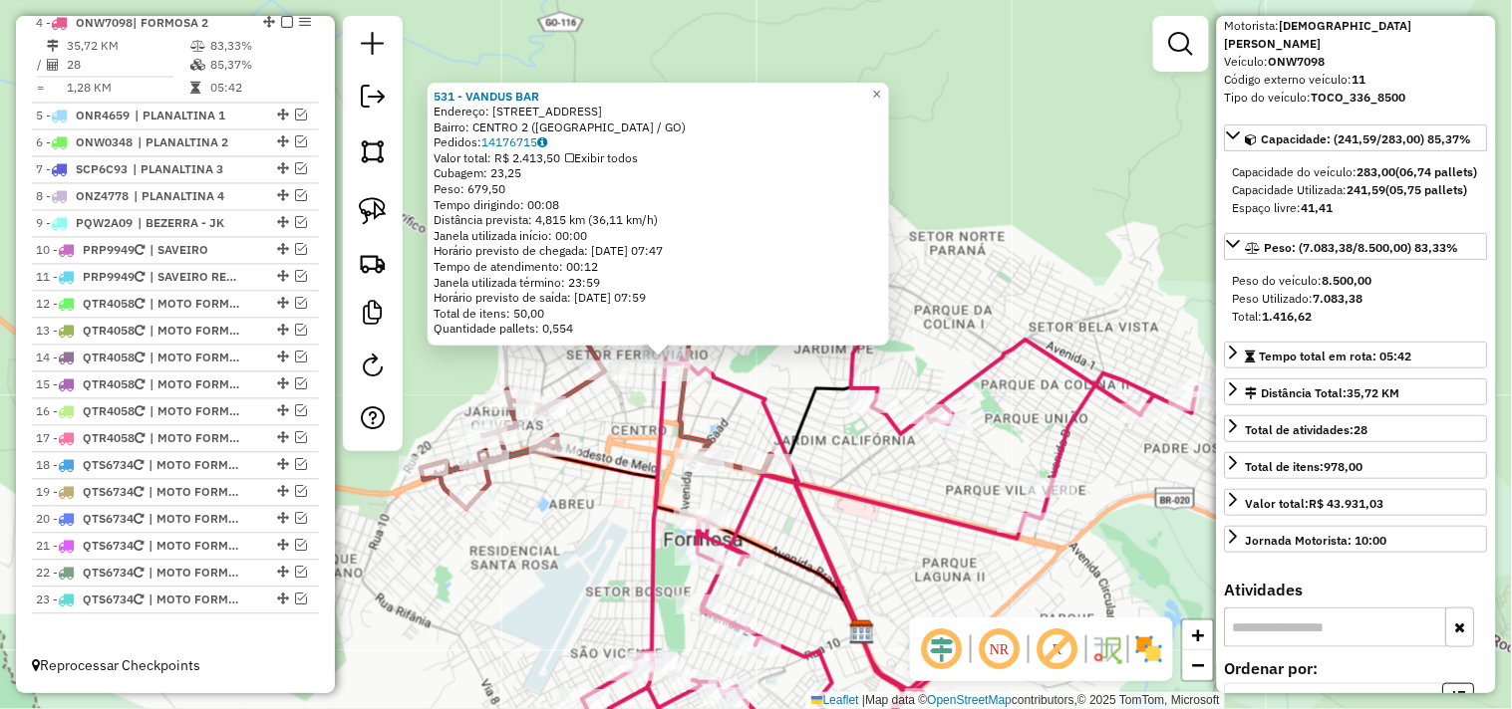
drag, startPoint x: 919, startPoint y: 341, endPoint x: 976, endPoint y: 343, distance: 57.8
click at [976, 342] on div "531 - VANDUS BAR Endereço: R Visconde de Porto Seguro, 1275 Bairro: CENTRO 2 (F…" at bounding box center [756, 354] width 1512 height 709
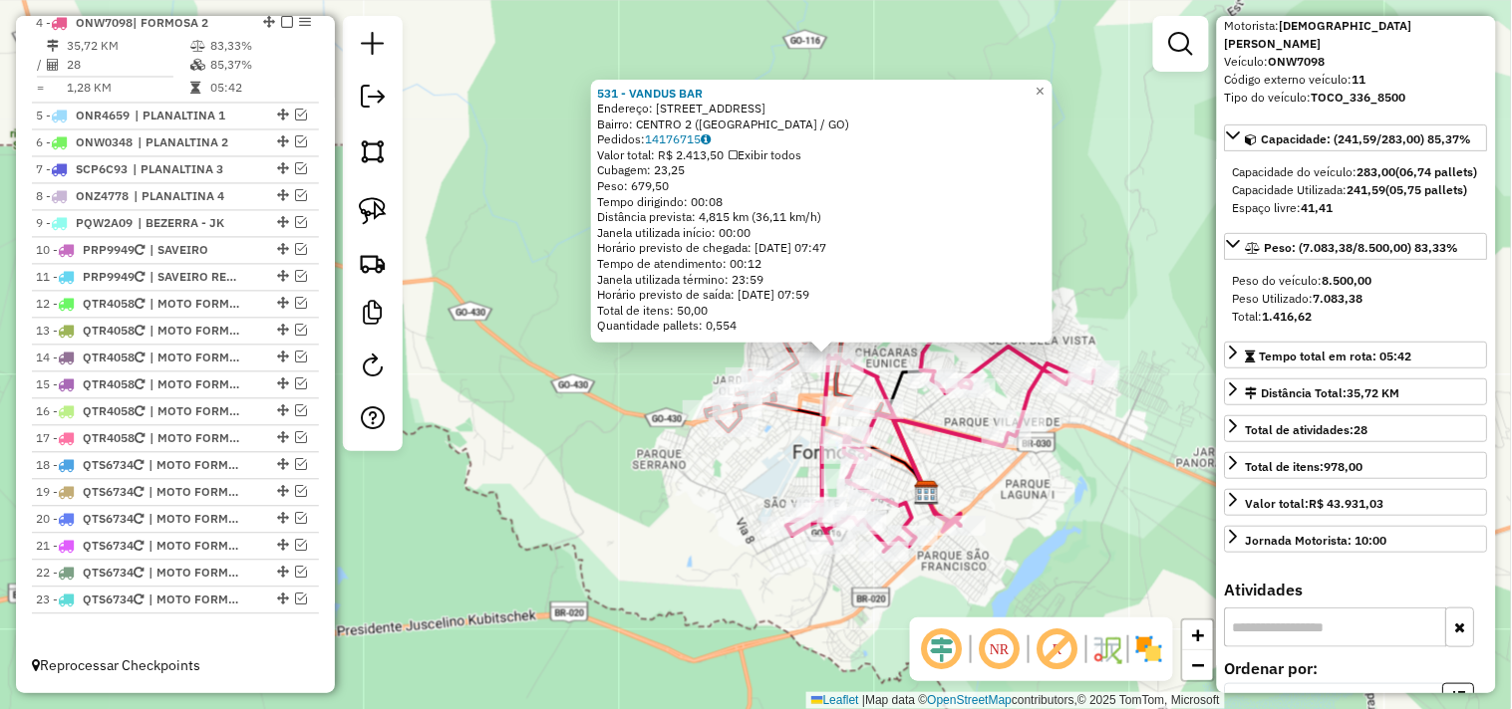
scroll to position [831, 0]
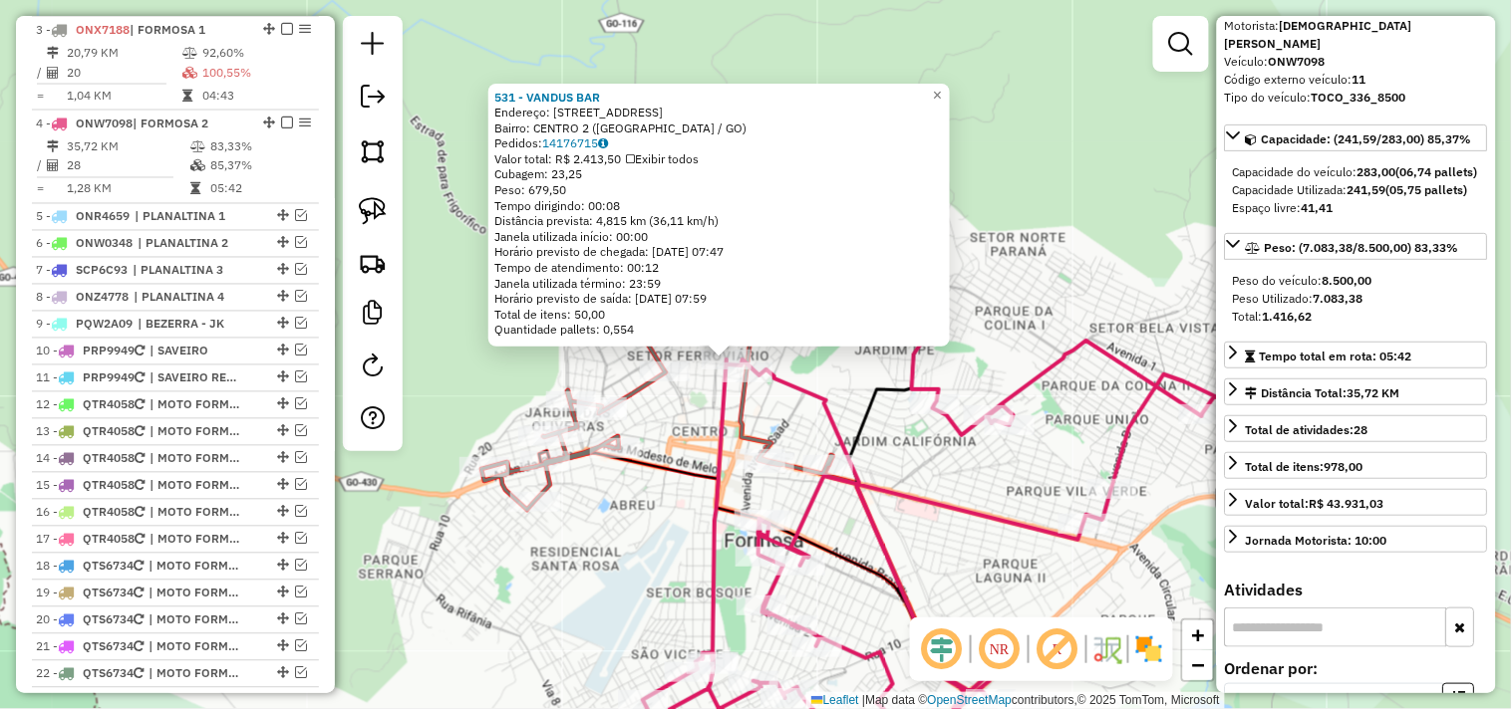
drag, startPoint x: 832, startPoint y: 380, endPoint x: 781, endPoint y: 372, distance: 51.4
click at [832, 376] on div "531 - VANDUS BAR Endereço: R Visconde de Porto Seguro, 1275 Bairro: CENTRO 2 (F…" at bounding box center [756, 354] width 1512 height 709
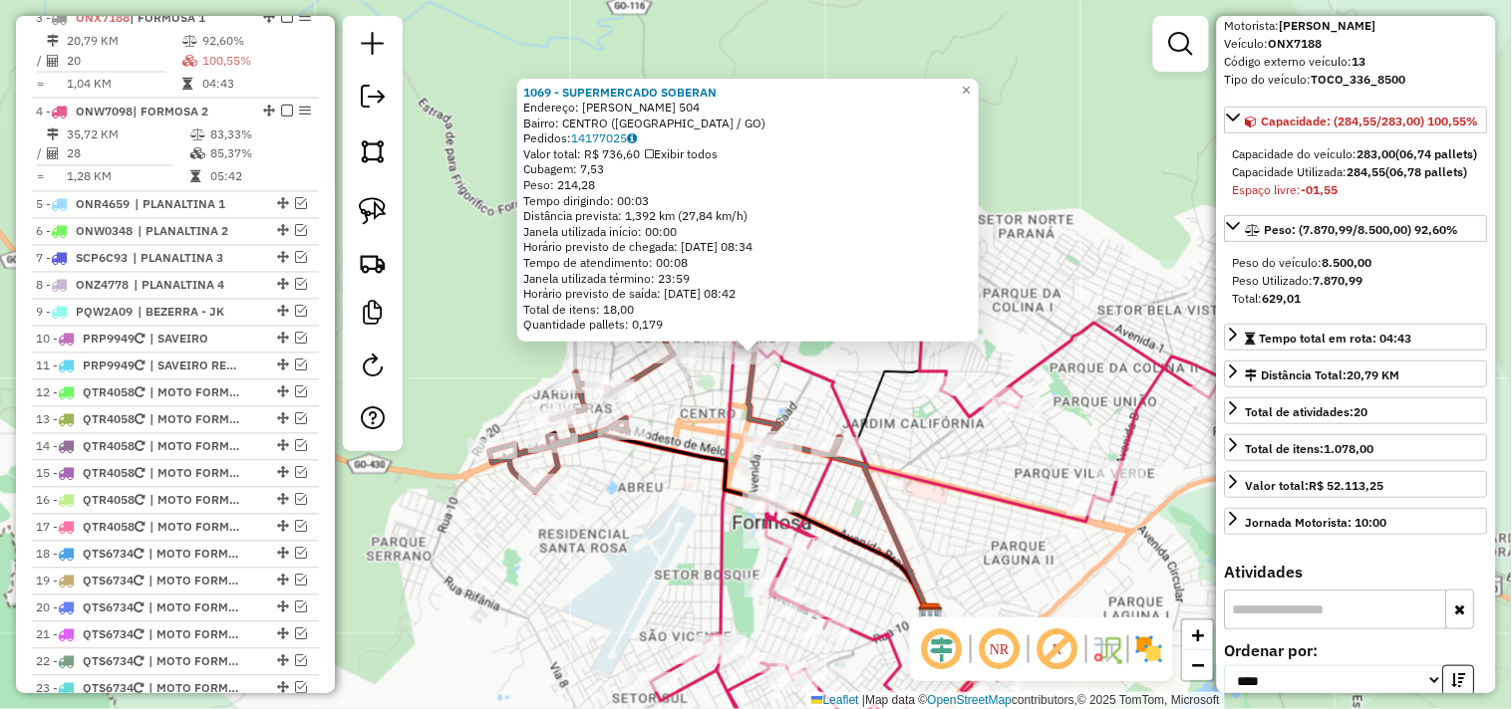
scroll to position [849, 0]
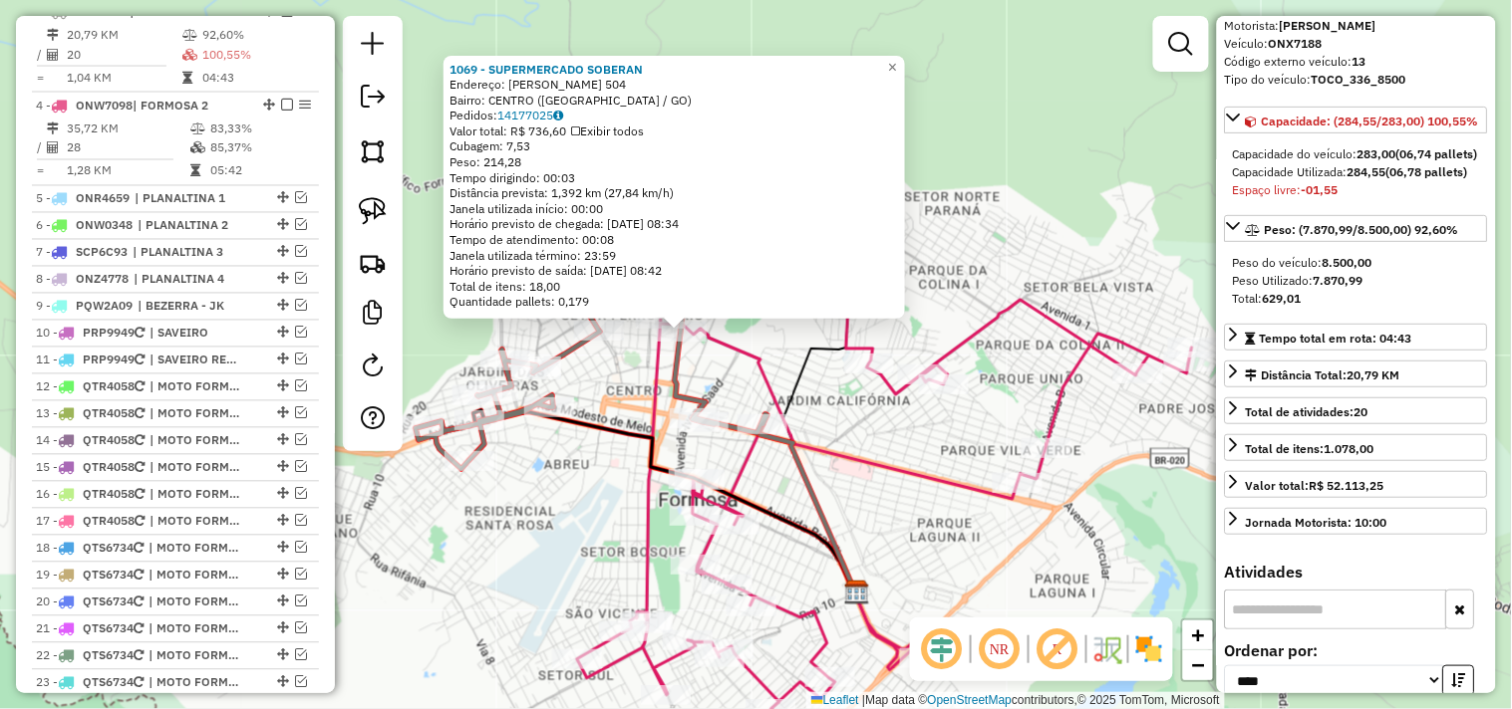
drag, startPoint x: 980, startPoint y: 512, endPoint x: 882, endPoint y: 493, distance: 100.4
click at [917, 499] on div "1069 - SUPERMERCADO SOBERAN Endereço: VALERIANO DE CASTRO 504 Bairro: CENTRO (F…" at bounding box center [756, 354] width 1512 height 709
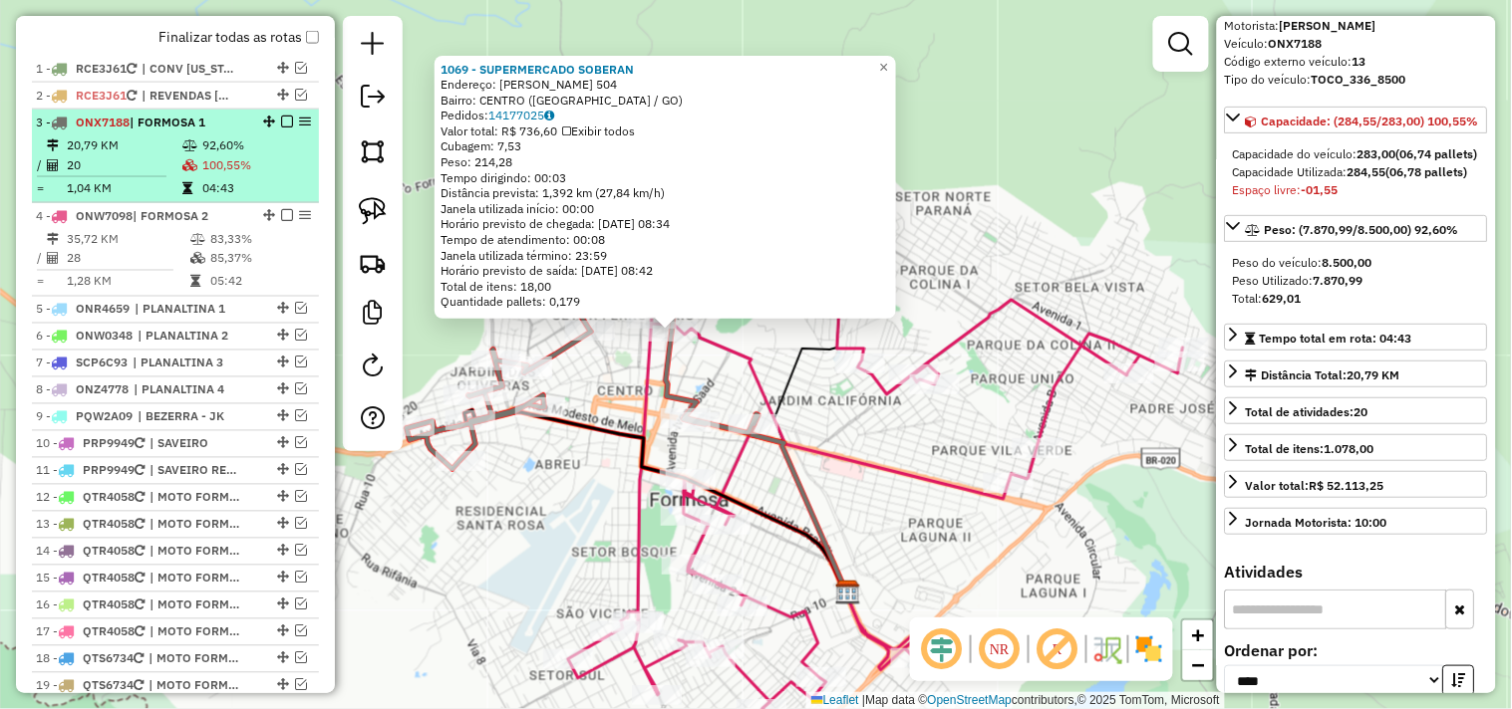
scroll to position [628, 0]
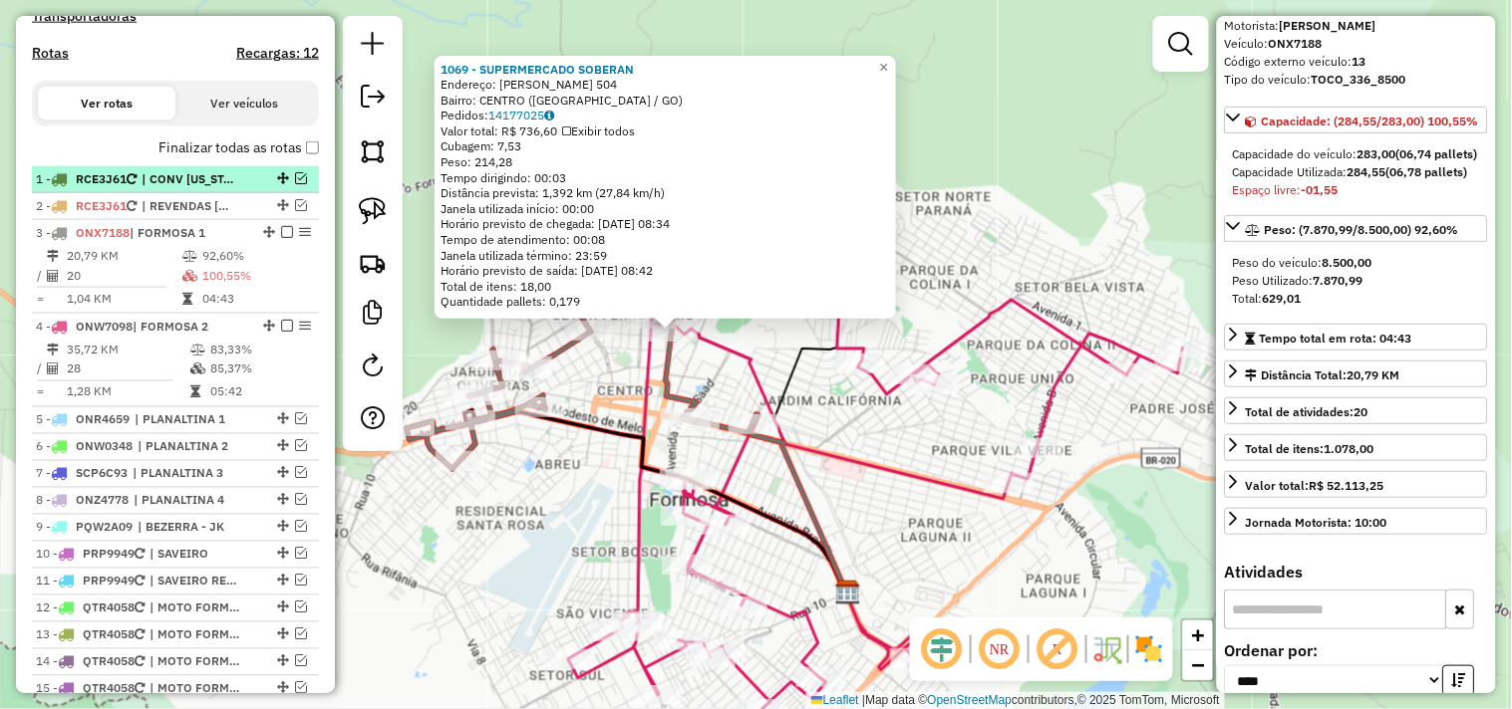
click at [185, 188] on span "| CONV CALIFORNIA" at bounding box center [187, 179] width 92 height 18
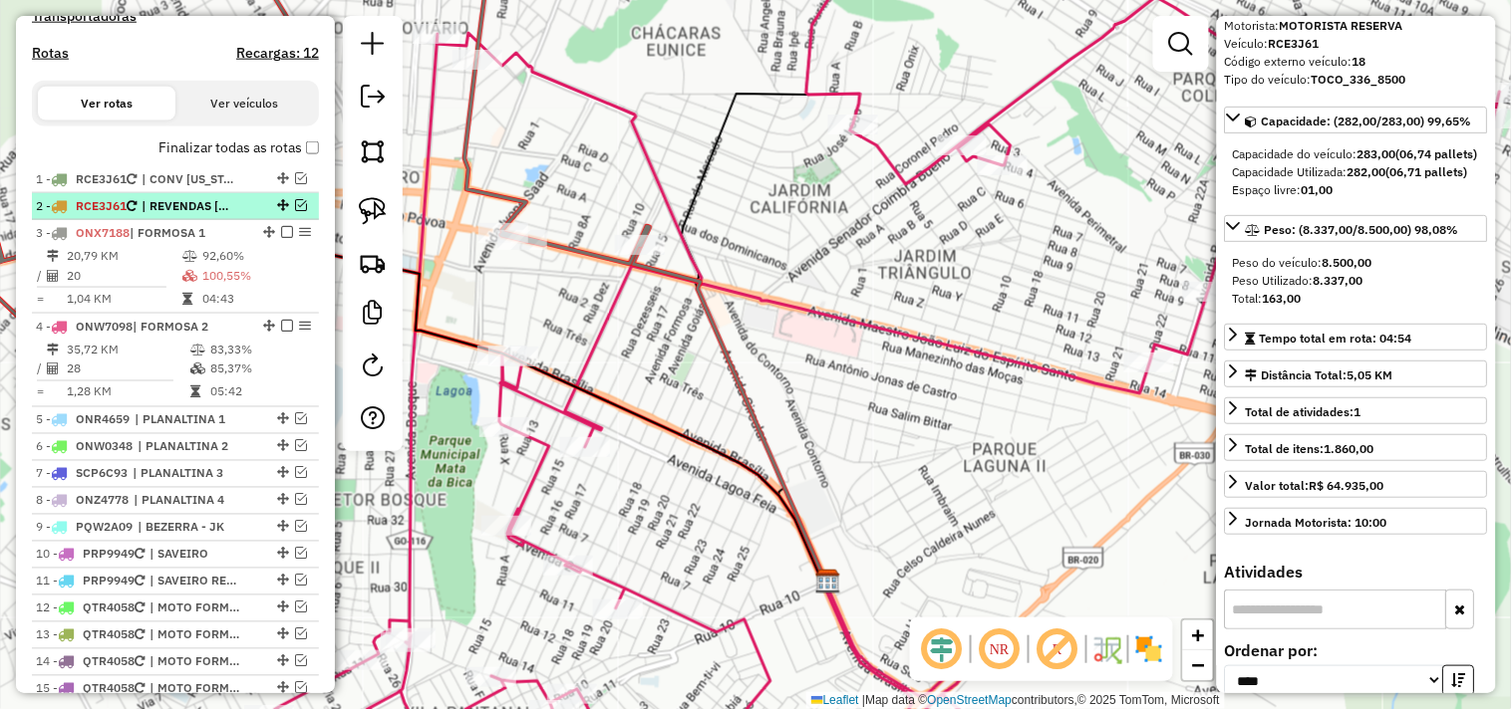
click at [164, 215] on span "| REVENDAS ABE -CONV CALIFOR" at bounding box center [187, 206] width 92 height 18
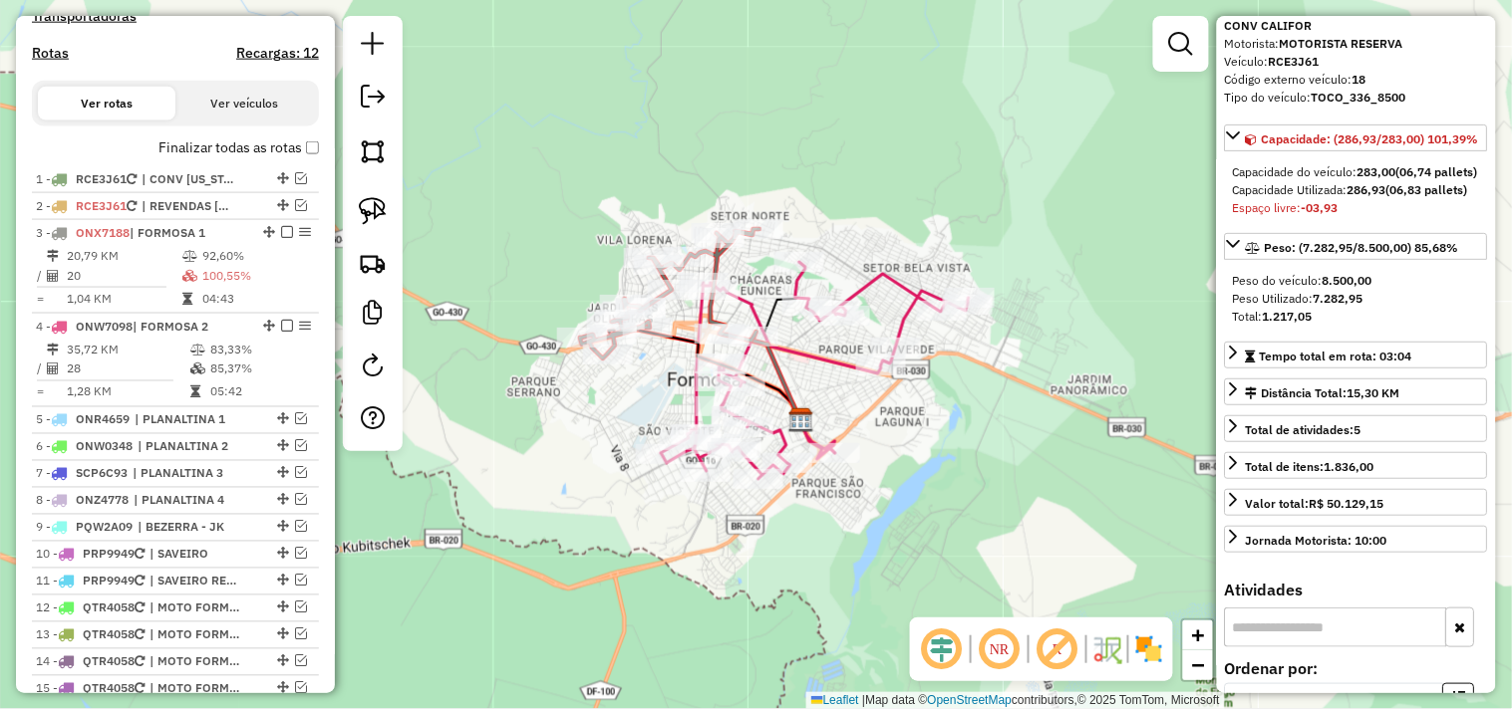
drag, startPoint x: 997, startPoint y: 216, endPoint x: 843, endPoint y: 170, distance: 161.1
click at [811, 163] on div "Janela de atendimento Grade de atendimento Capacidade Transportadoras Veículos …" at bounding box center [756, 354] width 1512 height 709
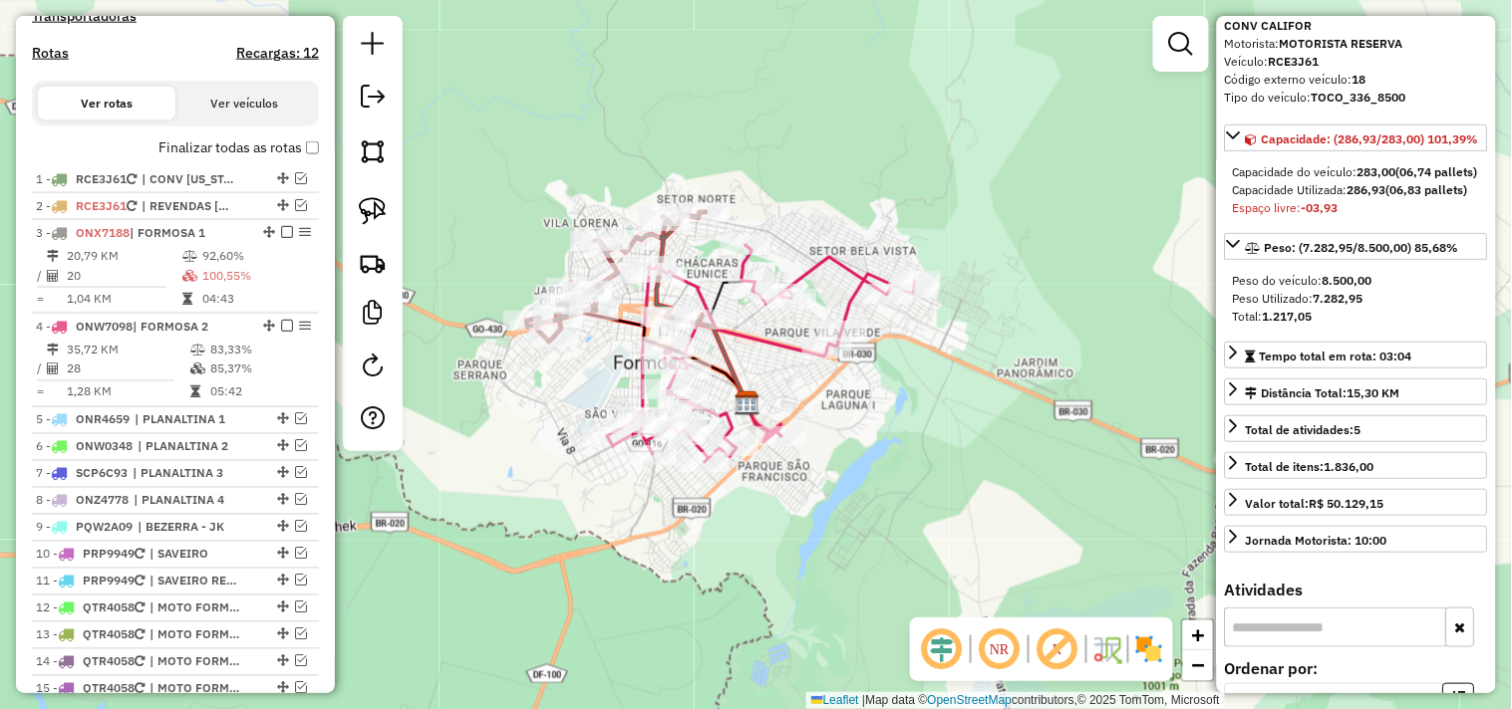
drag, startPoint x: 979, startPoint y: 205, endPoint x: 837, endPoint y: 169, distance: 146.9
click at [837, 169] on div "Janela de atendimento Grade de atendimento Capacidade Transportadoras Veículos …" at bounding box center [756, 354] width 1512 height 709
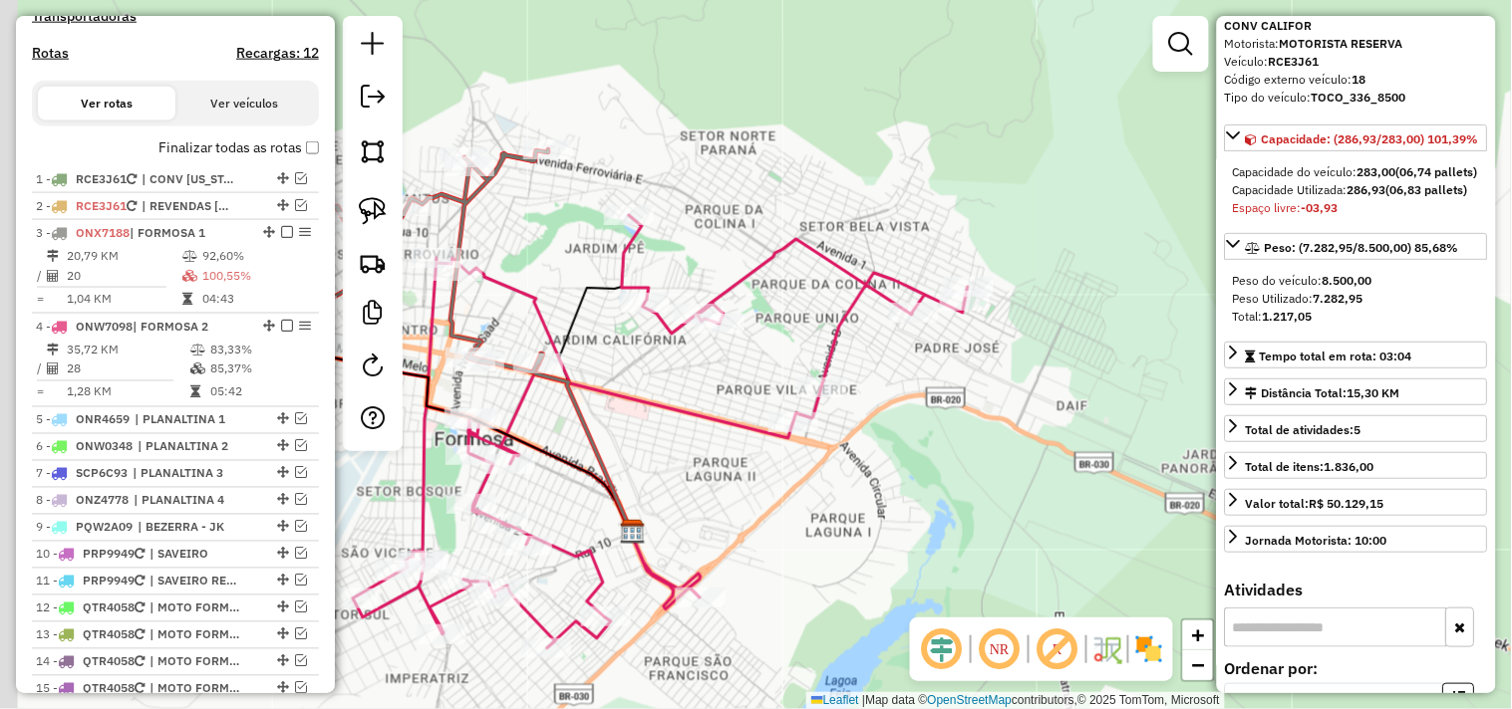
drag, startPoint x: 665, startPoint y: 181, endPoint x: 891, endPoint y: 140, distance: 229.8
click at [891, 140] on div "Janela de atendimento Grade de atendimento Capacidade Transportadoras Veículos …" at bounding box center [756, 354] width 1512 height 709
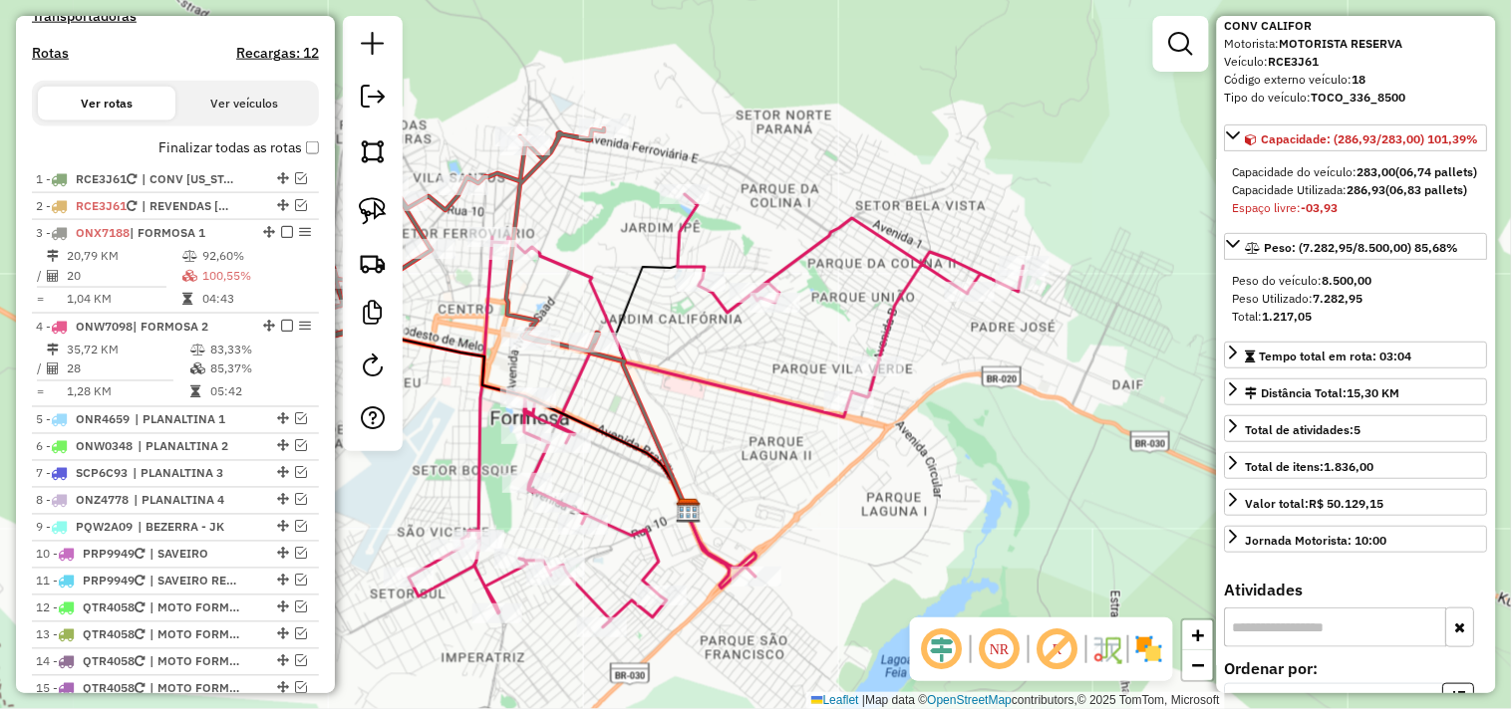
drag, startPoint x: 834, startPoint y: 175, endPoint x: 952, endPoint y: 108, distance: 135.7
click at [952, 108] on div "Janela de atendimento Grade de atendimento Capacidade Transportadoras Veículos …" at bounding box center [756, 354] width 1512 height 709
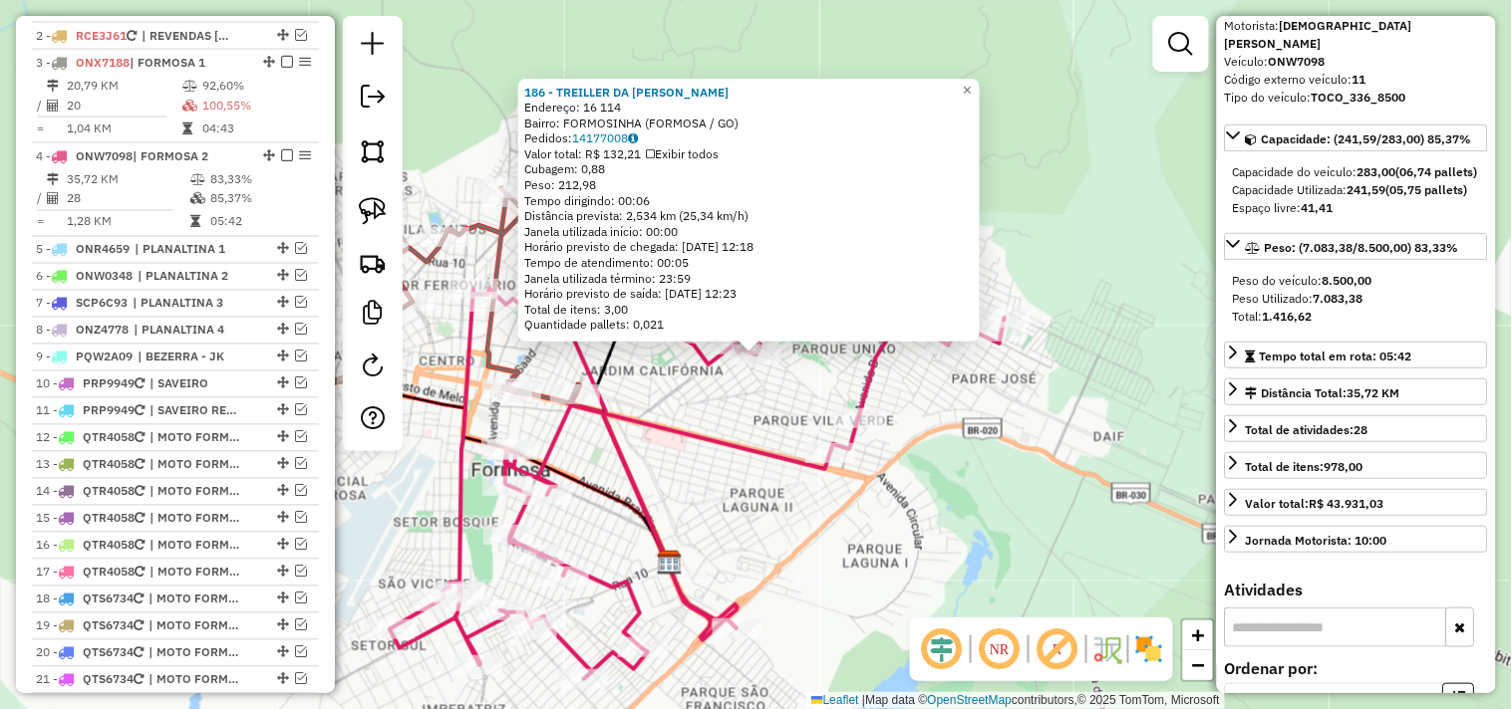
scroll to position [942, 0]
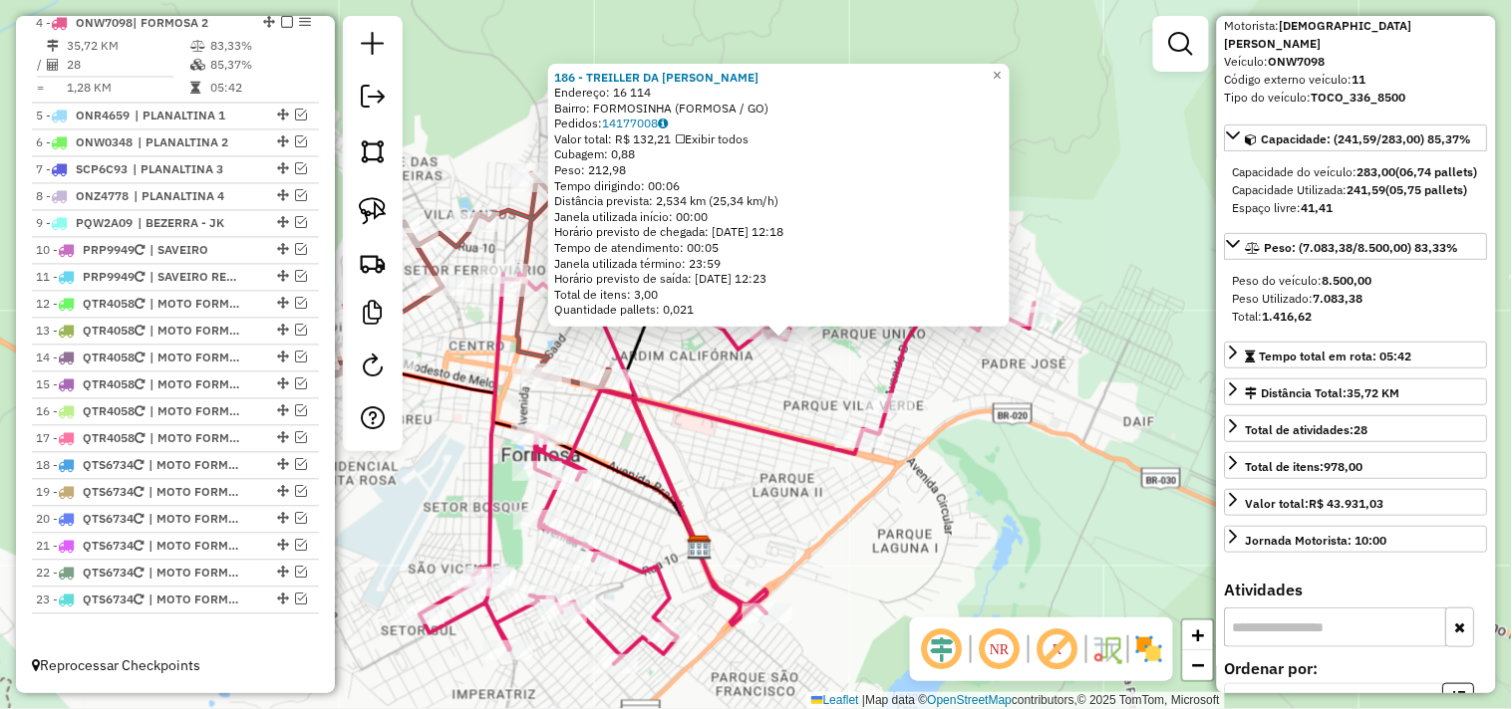
drag, startPoint x: 1024, startPoint y: 428, endPoint x: 1053, endPoint y: 409, distance: 35.1
click at [1053, 409] on div "186 - TREILLER DA ROSANGEL Endereço: 16 114 Bairro: FORMOSINHA (FORMOSA / GO) P…" at bounding box center [756, 354] width 1512 height 709
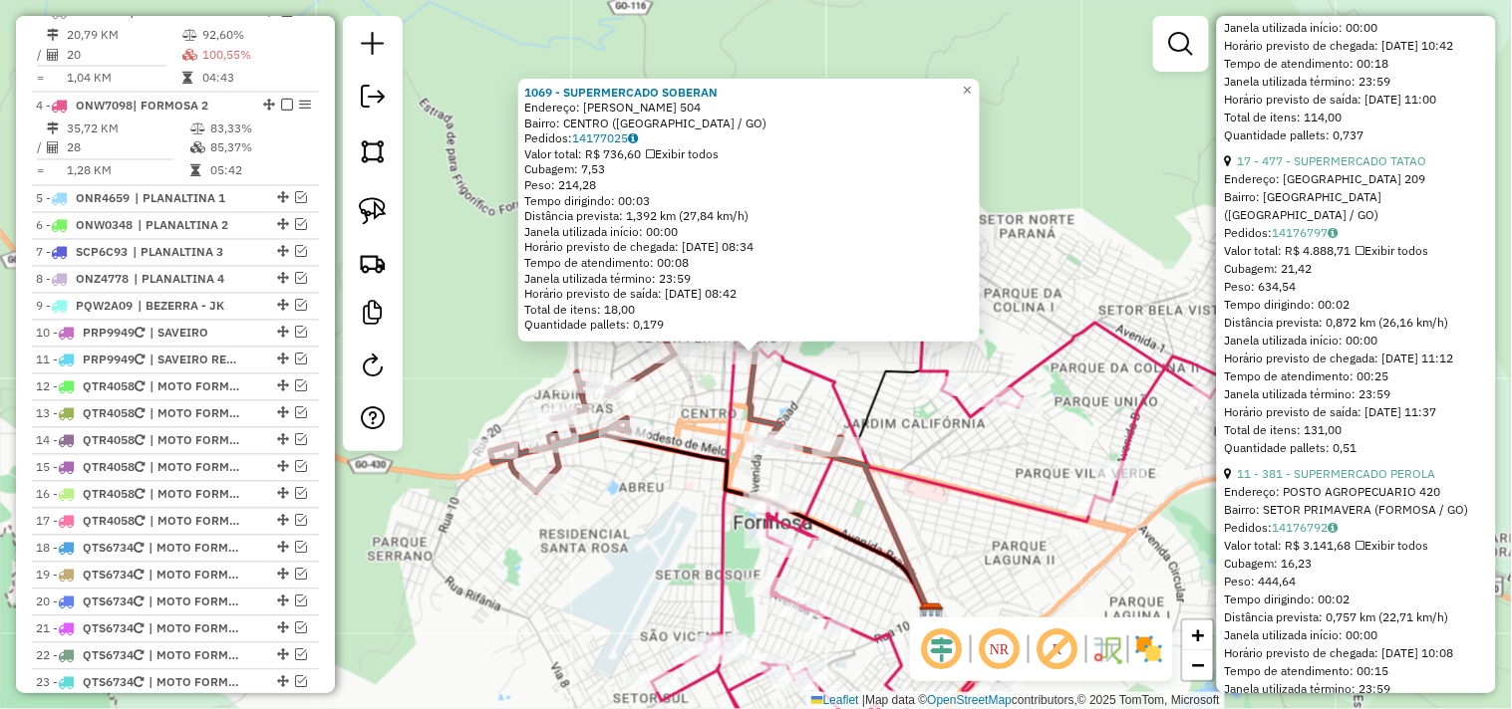
scroll to position [1660, 0]
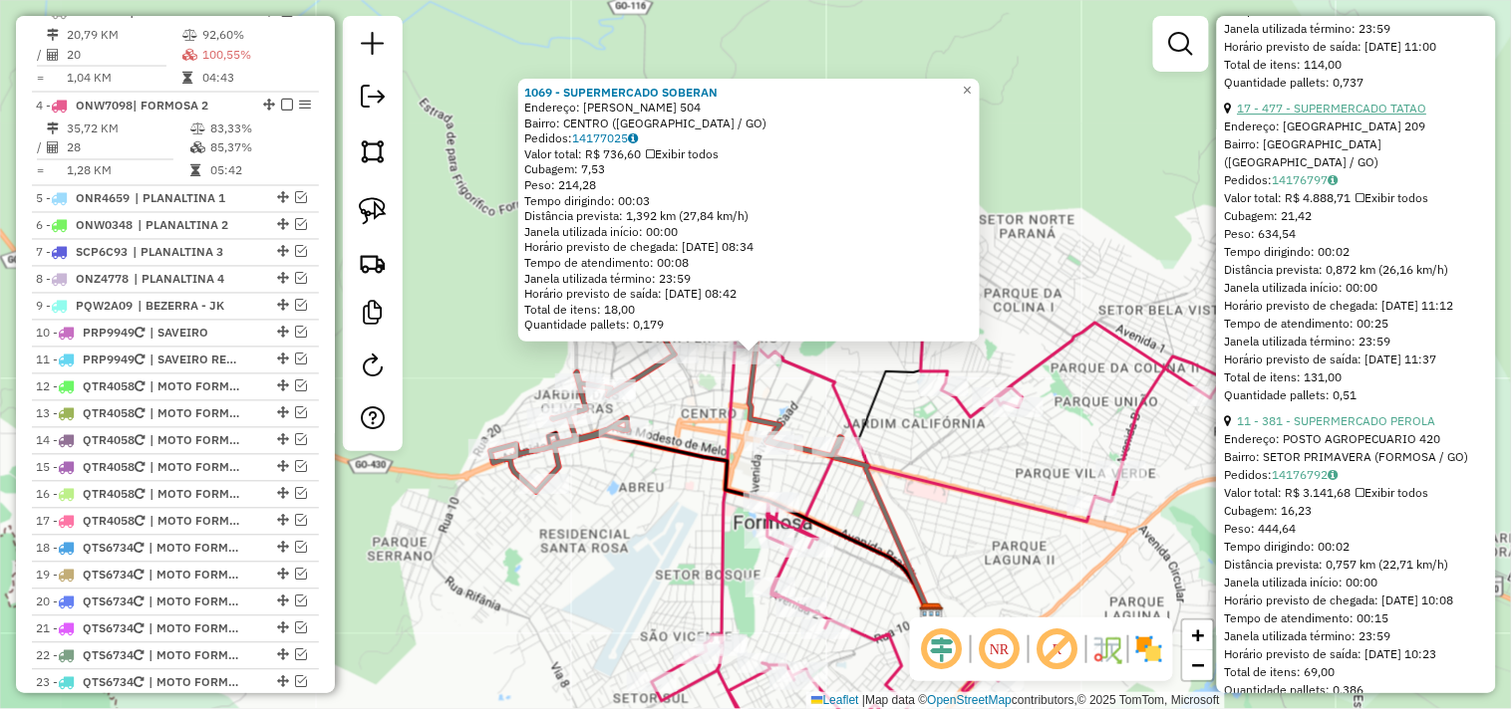
click at [1393, 116] on link "17 - 477 - SUPERMERCADO TATAO" at bounding box center [1332, 108] width 189 height 15
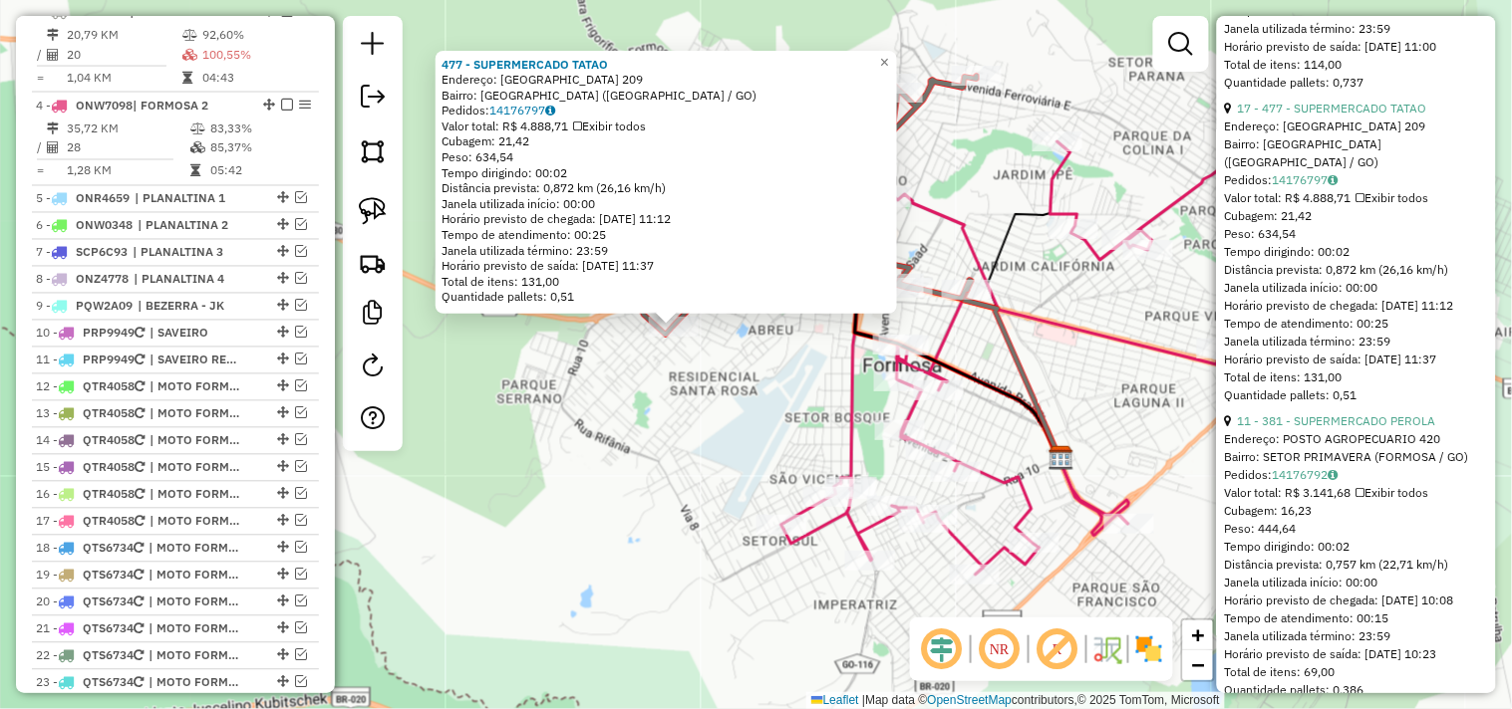
drag, startPoint x: 1117, startPoint y: 355, endPoint x: 1031, endPoint y: 327, distance: 90.1
click at [1031, 327] on icon at bounding box center [1088, 357] width 615 height 433
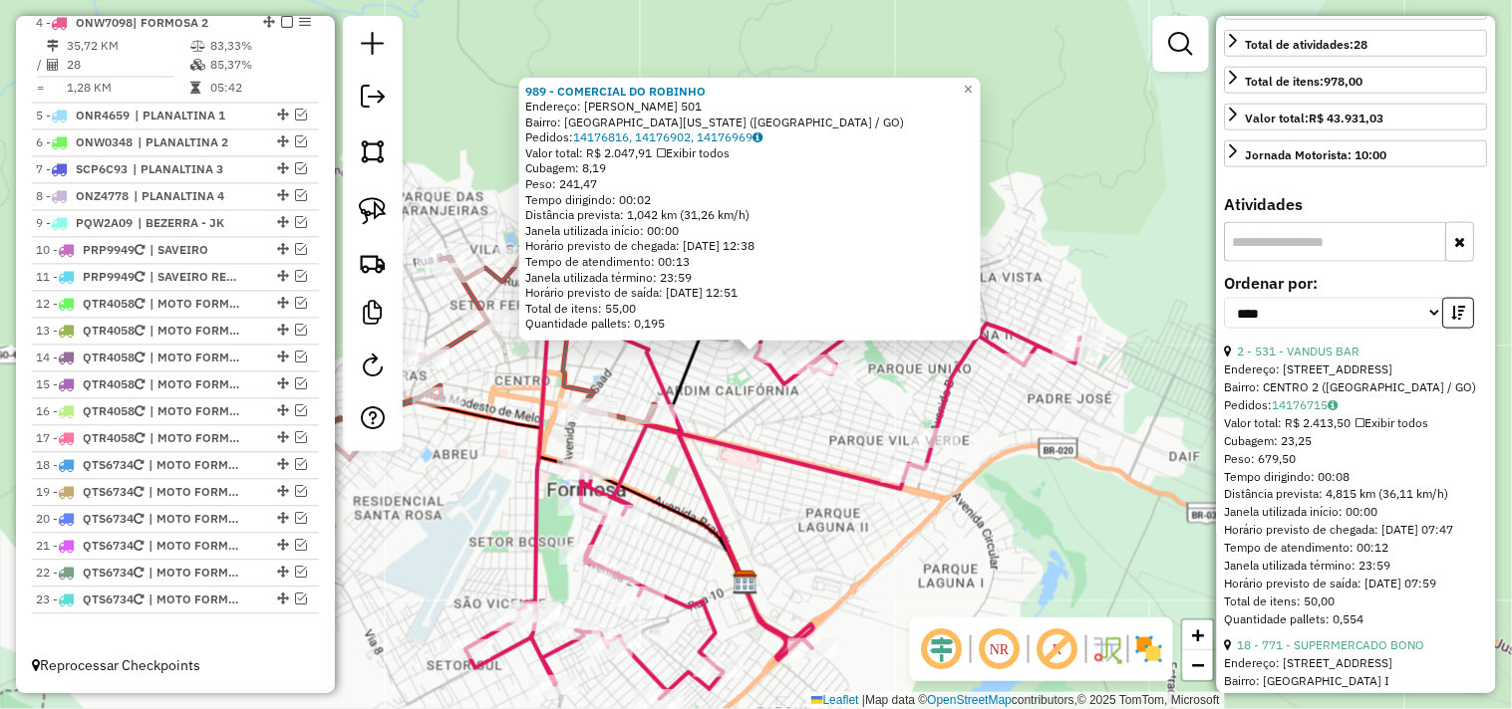
scroll to position [332, 0]
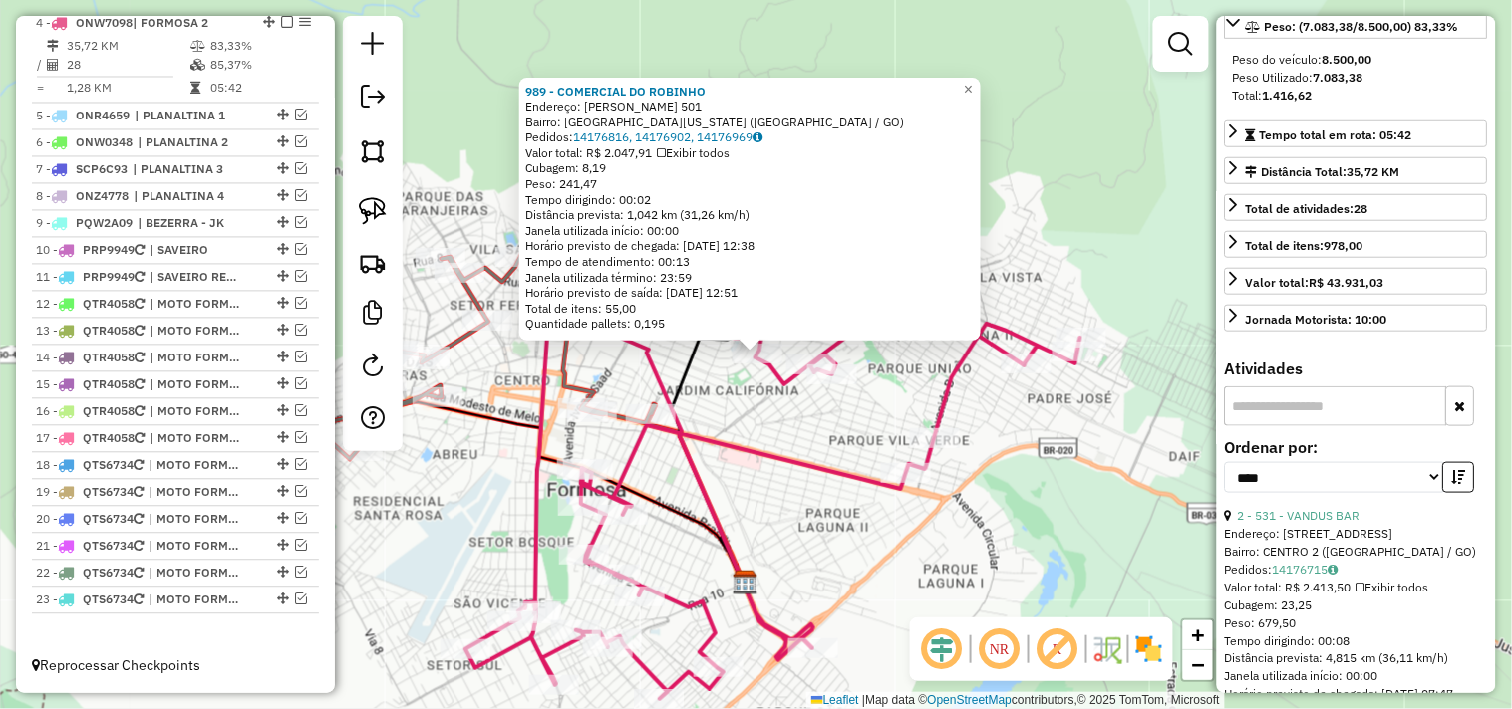
drag, startPoint x: 1088, startPoint y: 410, endPoint x: 1128, endPoint y: 393, distance: 43.3
click at [1128, 393] on div "989 - COMERCIAL DO ROBINHO Endereço: JOSE LOBO 501 Bairro: JARDIM CALIFORNIA (F…" at bounding box center [756, 354] width 1512 height 709
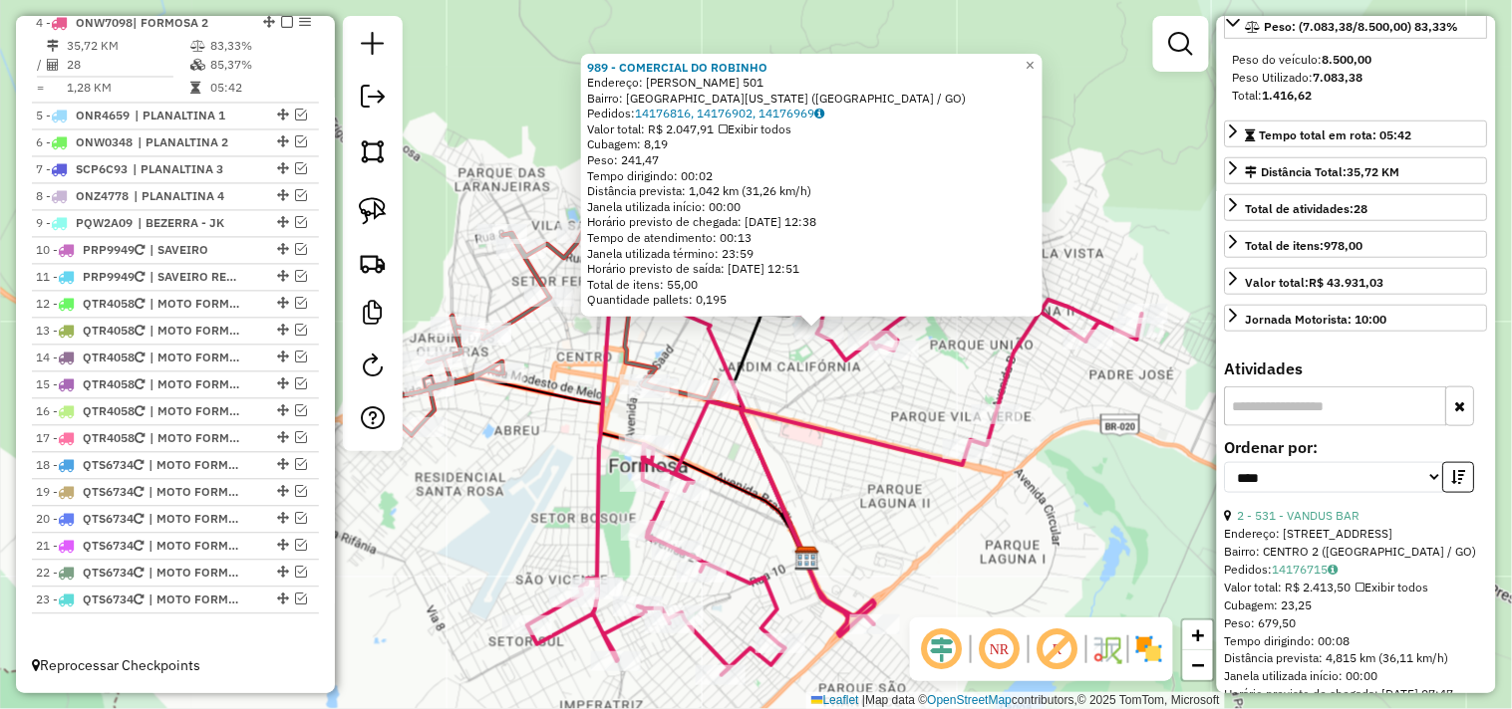
drag, startPoint x: 861, startPoint y: 461, endPoint x: 991, endPoint y: 405, distance: 142.4
click at [987, 409] on icon at bounding box center [834, 458] width 615 height 433
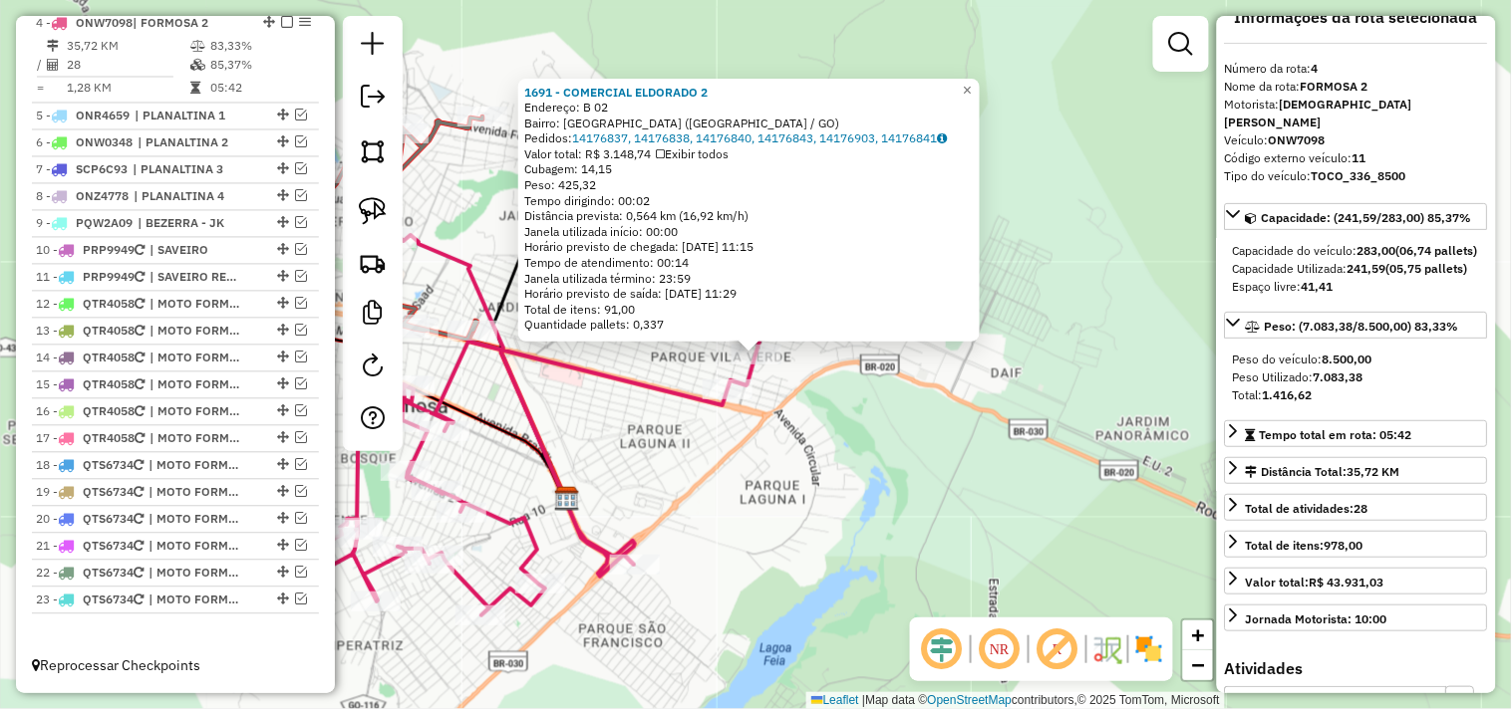
scroll to position [0, 0]
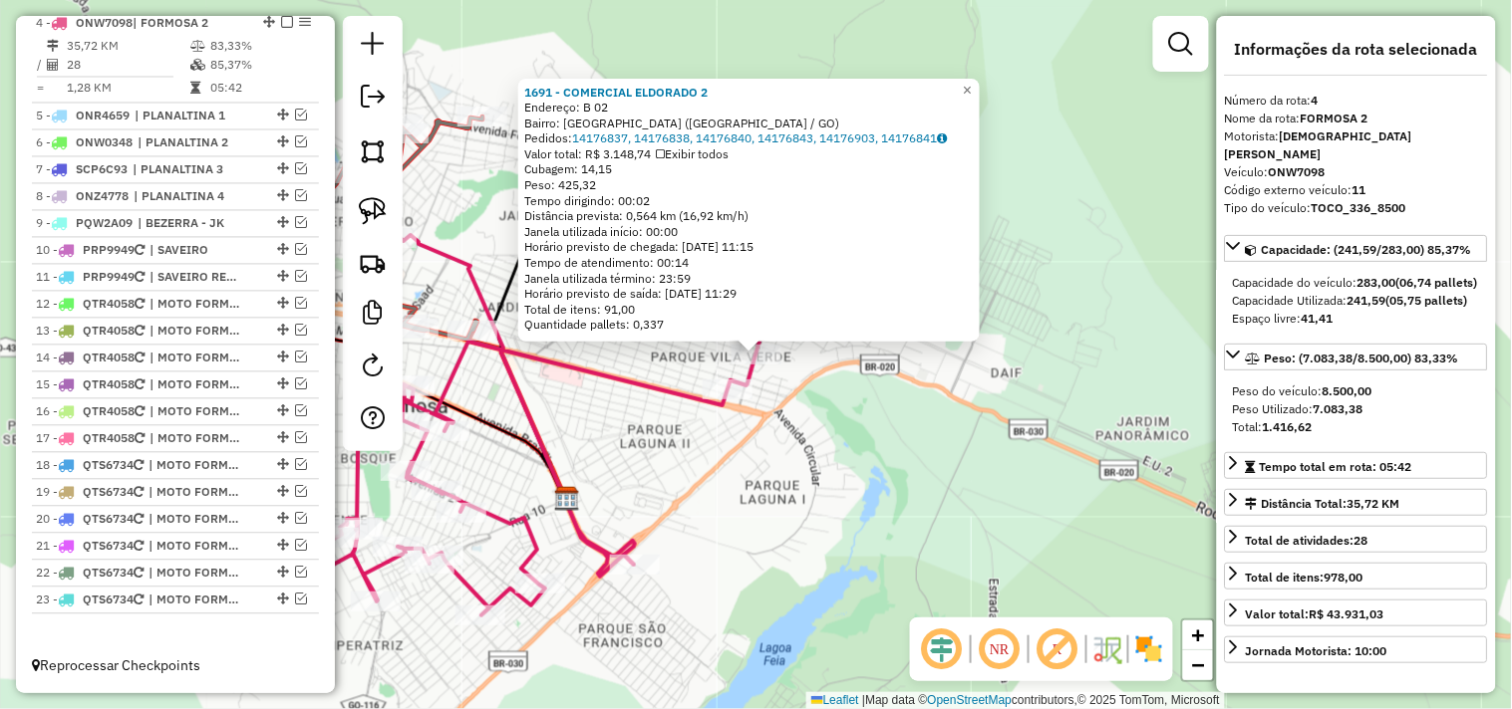
drag, startPoint x: 885, startPoint y: 420, endPoint x: 1006, endPoint y: 405, distance: 122.6
click at [1006, 405] on div "1691 - COMERCIAL ELDORADO 2 Endereço: B 02 Bairro: PARQUE VILA VERDE (FORMOSA /…" at bounding box center [756, 354] width 1512 height 709
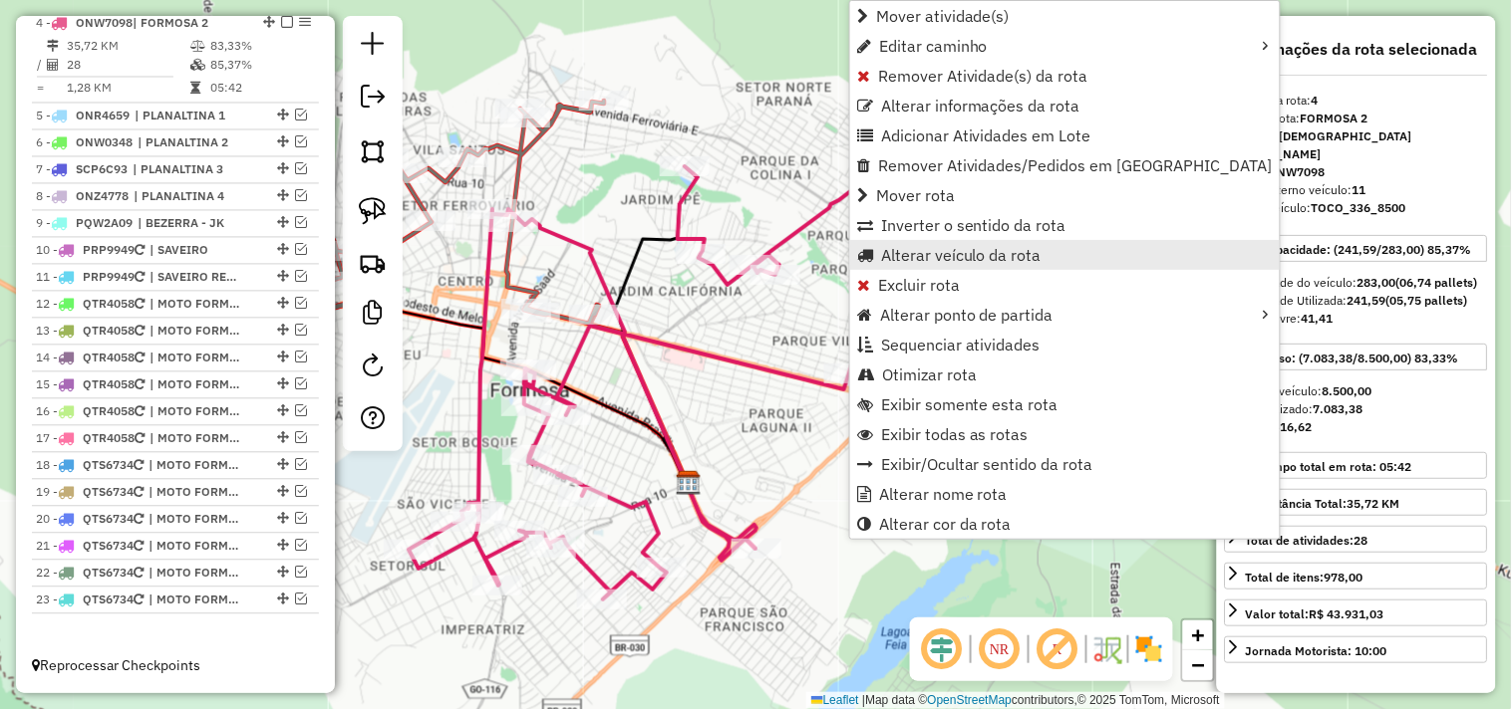
click at [947, 253] on span "Alterar veículo da rota" at bounding box center [961, 255] width 160 height 16
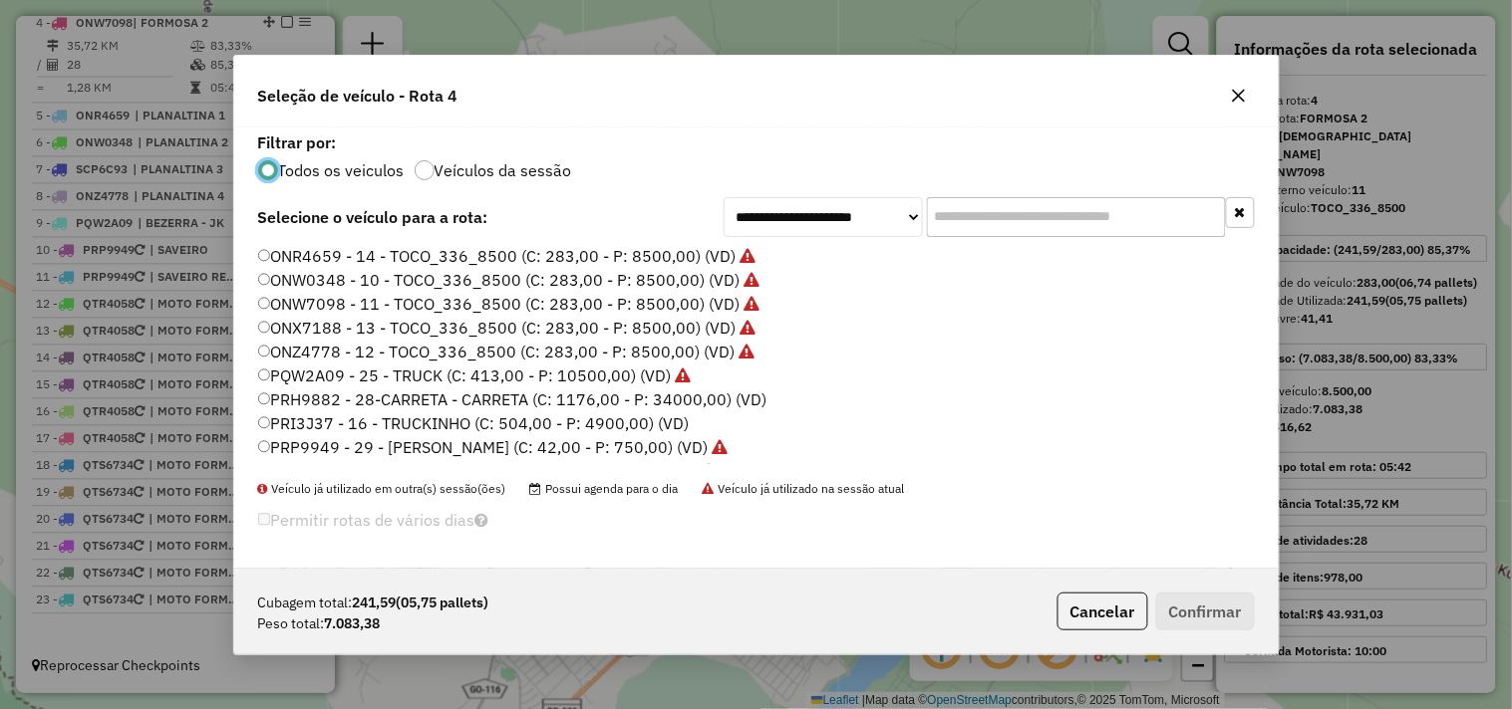
scroll to position [11, 5]
click at [464, 321] on label "ONX7188 - 13 - TOCO_336_8500 (C: 283,00 - P: 8500,00) (VD)" at bounding box center [507, 328] width 498 height 24
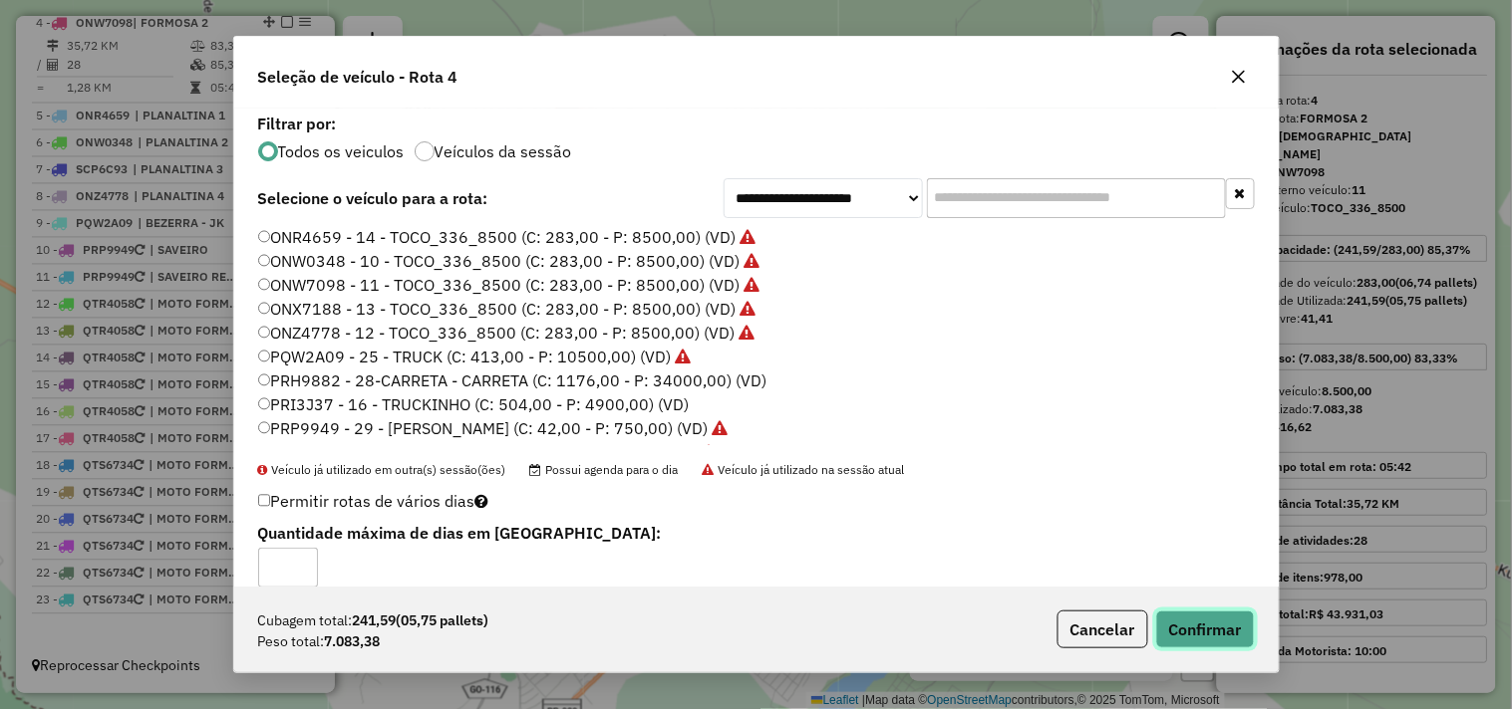
click at [1199, 629] on button "Confirmar" at bounding box center [1205, 630] width 99 height 38
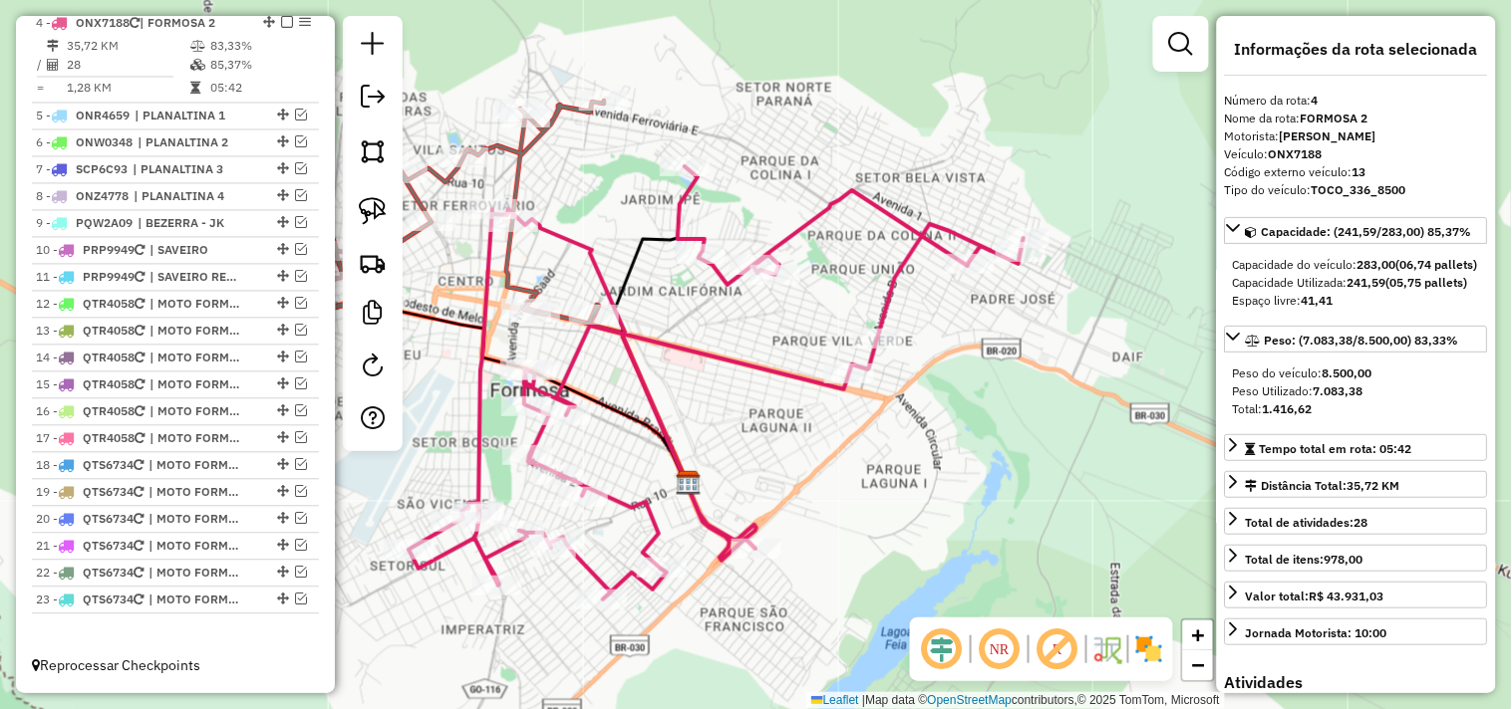
drag, startPoint x: 670, startPoint y: 192, endPoint x: 688, endPoint y: 196, distance: 18.4
click at [683, 194] on div "Janela de atendimento Grade de atendimento Capacidade Transportadoras Veículos …" at bounding box center [756, 354] width 1512 height 709
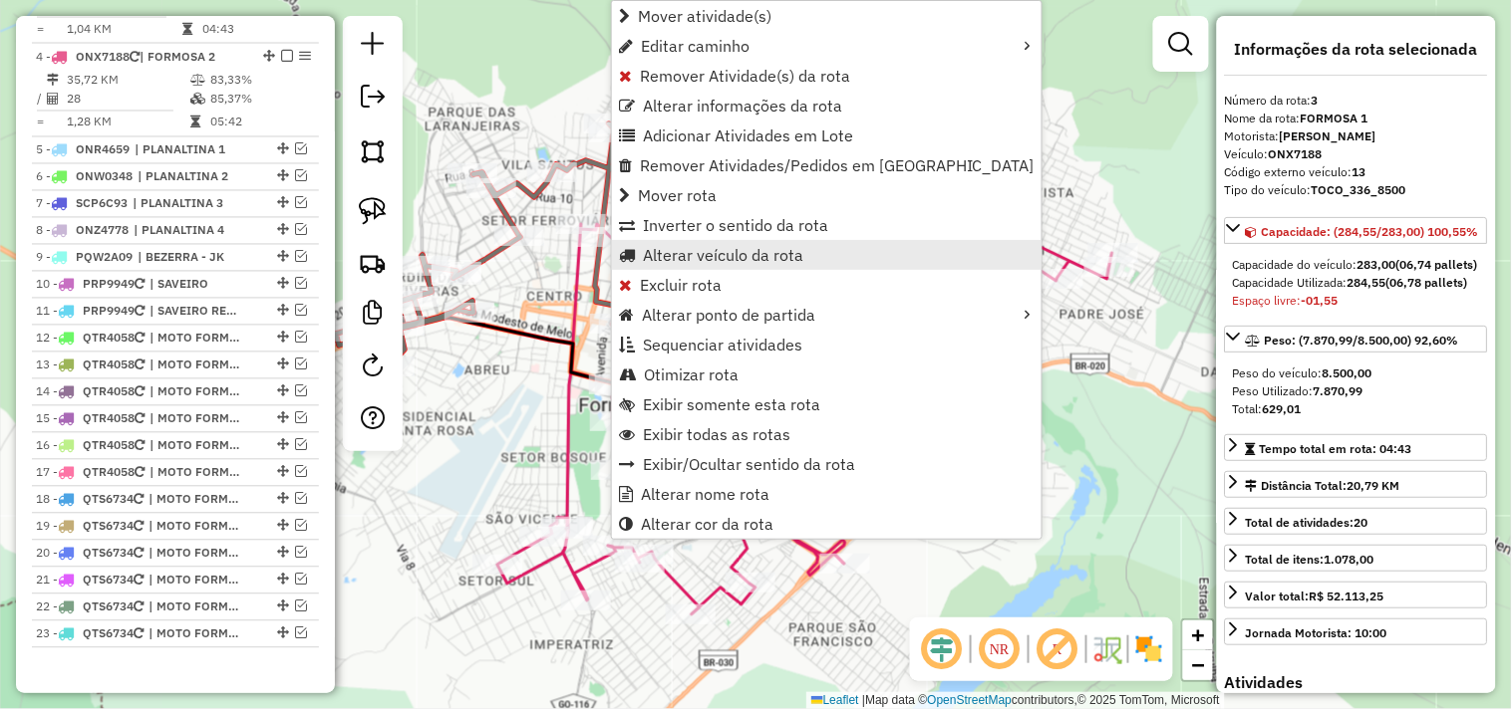
scroll to position [849, 0]
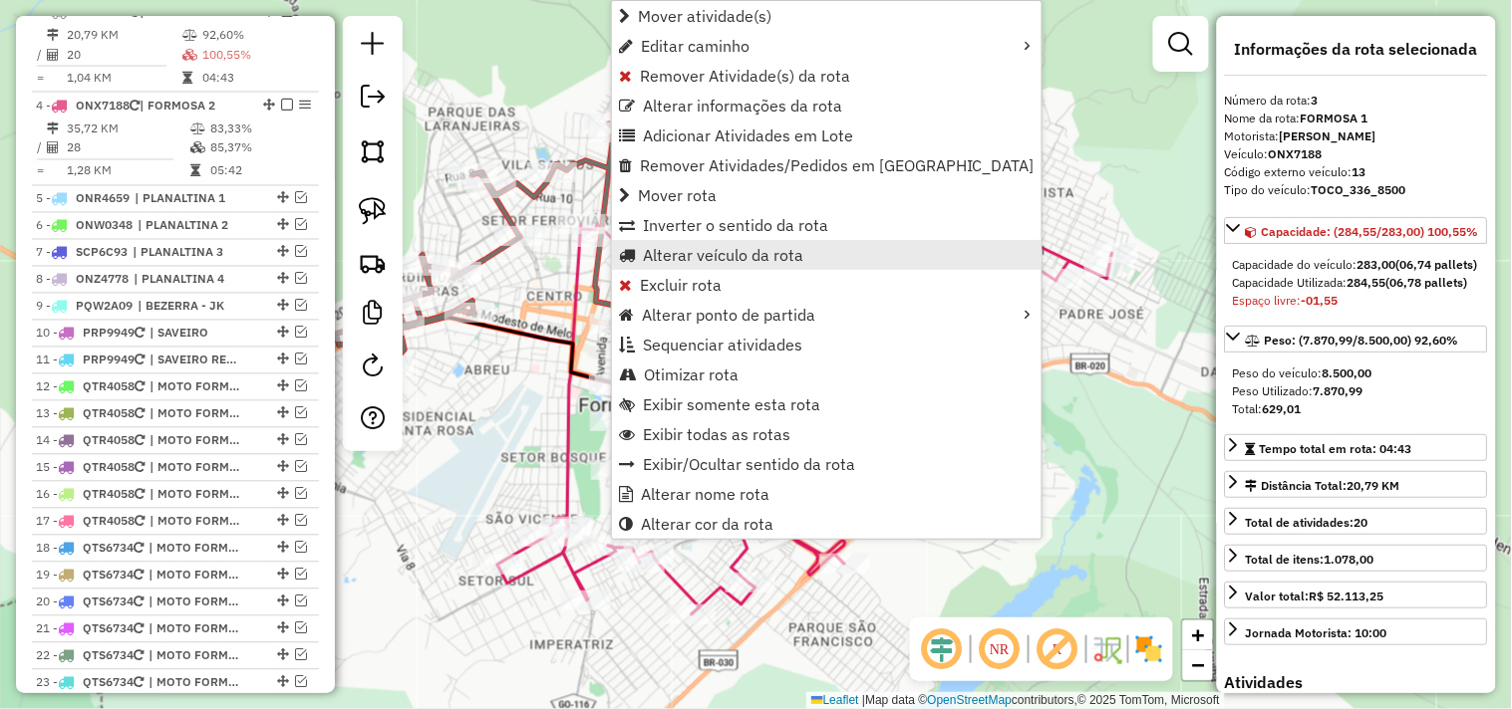
click at [723, 256] on span "Alterar veículo da rota" at bounding box center [723, 255] width 160 height 16
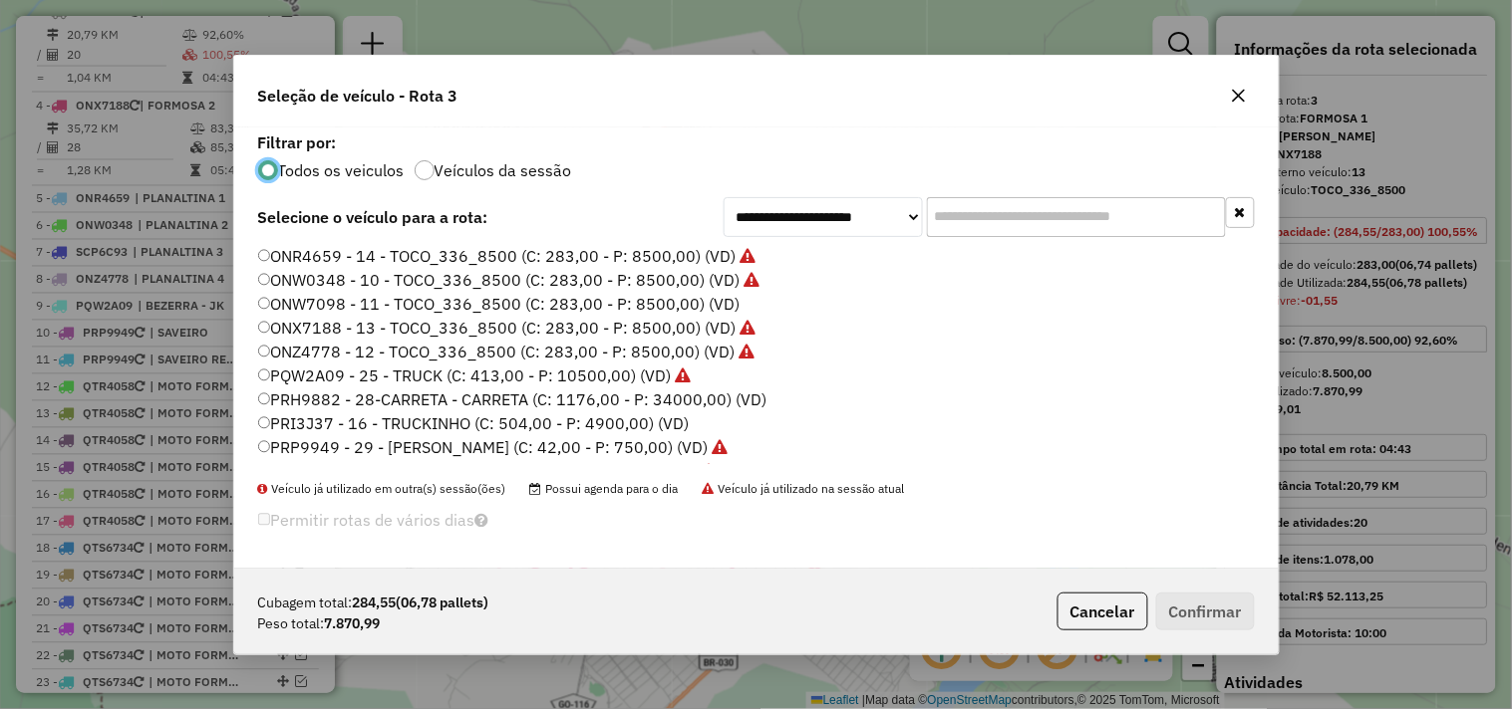
scroll to position [11, 5]
click at [634, 299] on label "ONW7098 - 11 - TOCO_336_8500 (C: 283,00 - P: 8500,00) (VD)" at bounding box center [499, 304] width 482 height 24
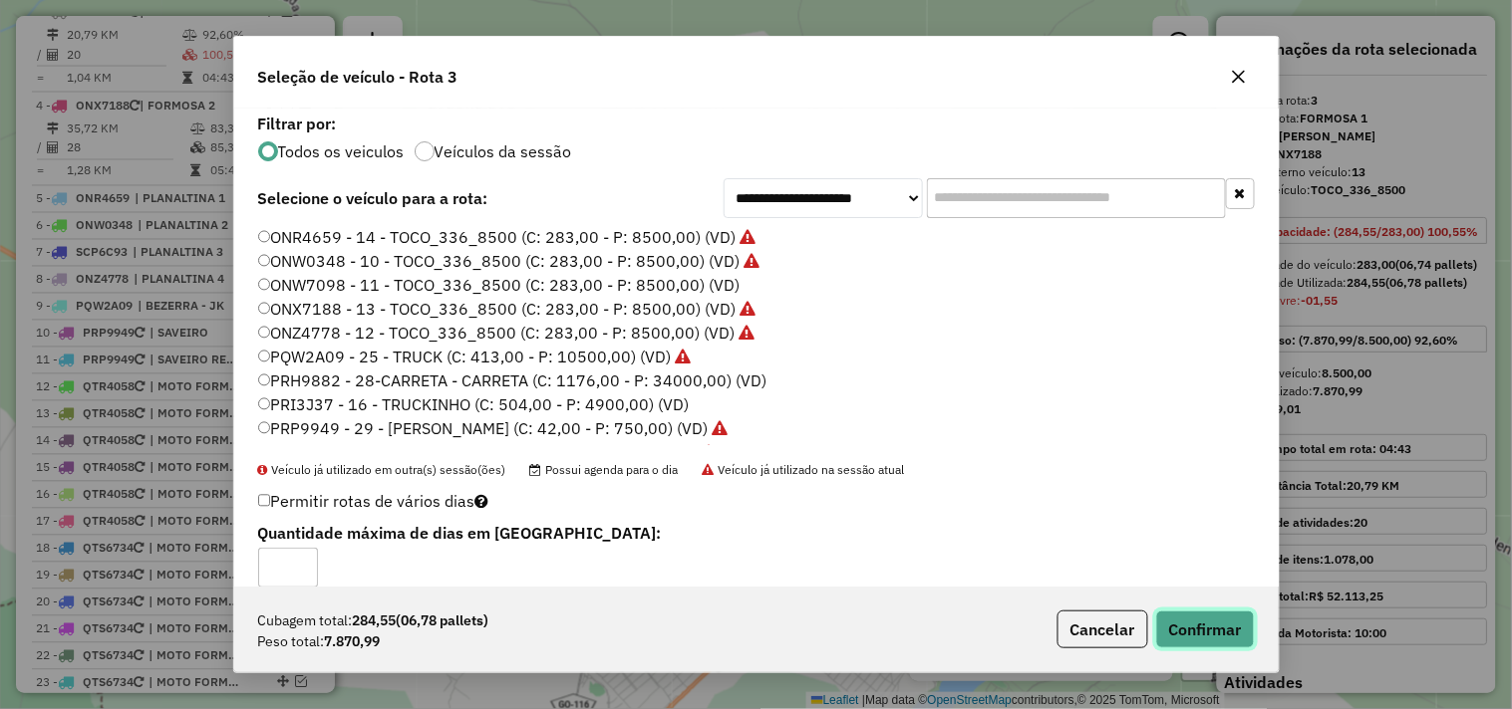
click at [1212, 630] on button "Confirmar" at bounding box center [1205, 630] width 99 height 38
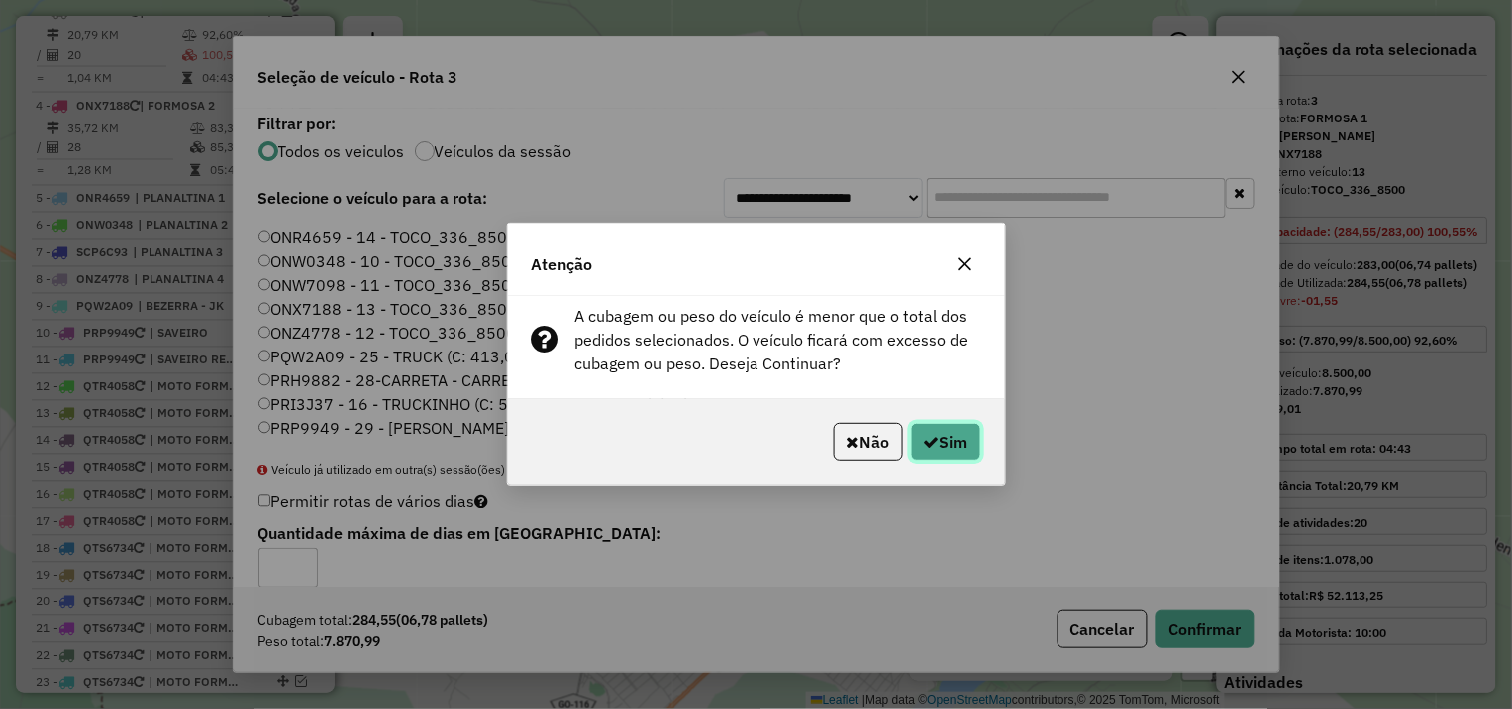
click at [934, 430] on button "Sim" at bounding box center [946, 442] width 70 height 38
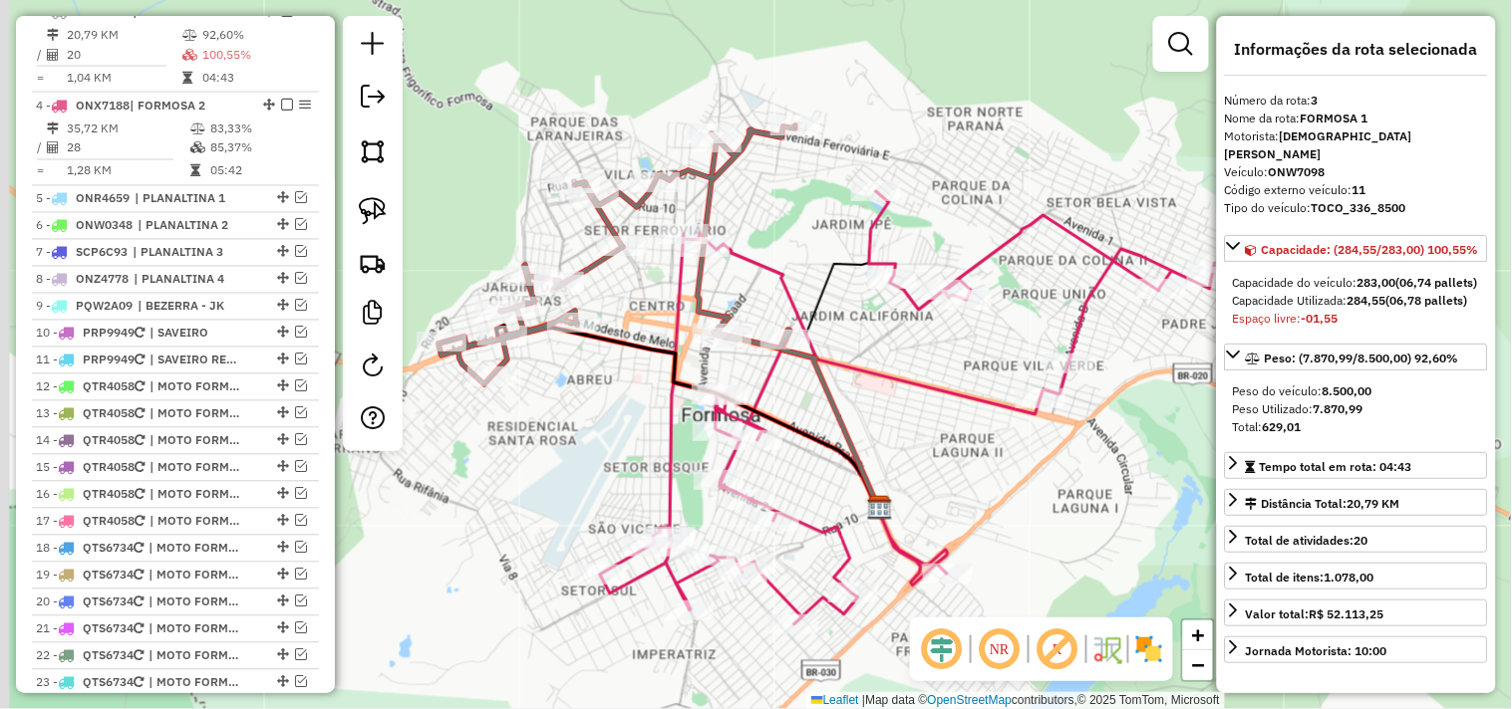
drag, startPoint x: 976, startPoint y: 270, endPoint x: 1068, endPoint y: 283, distance: 92.6
click at [1089, 283] on div "Janela de atendimento Grade de atendimento Capacidade Transportadoras Veículos …" at bounding box center [756, 354] width 1512 height 709
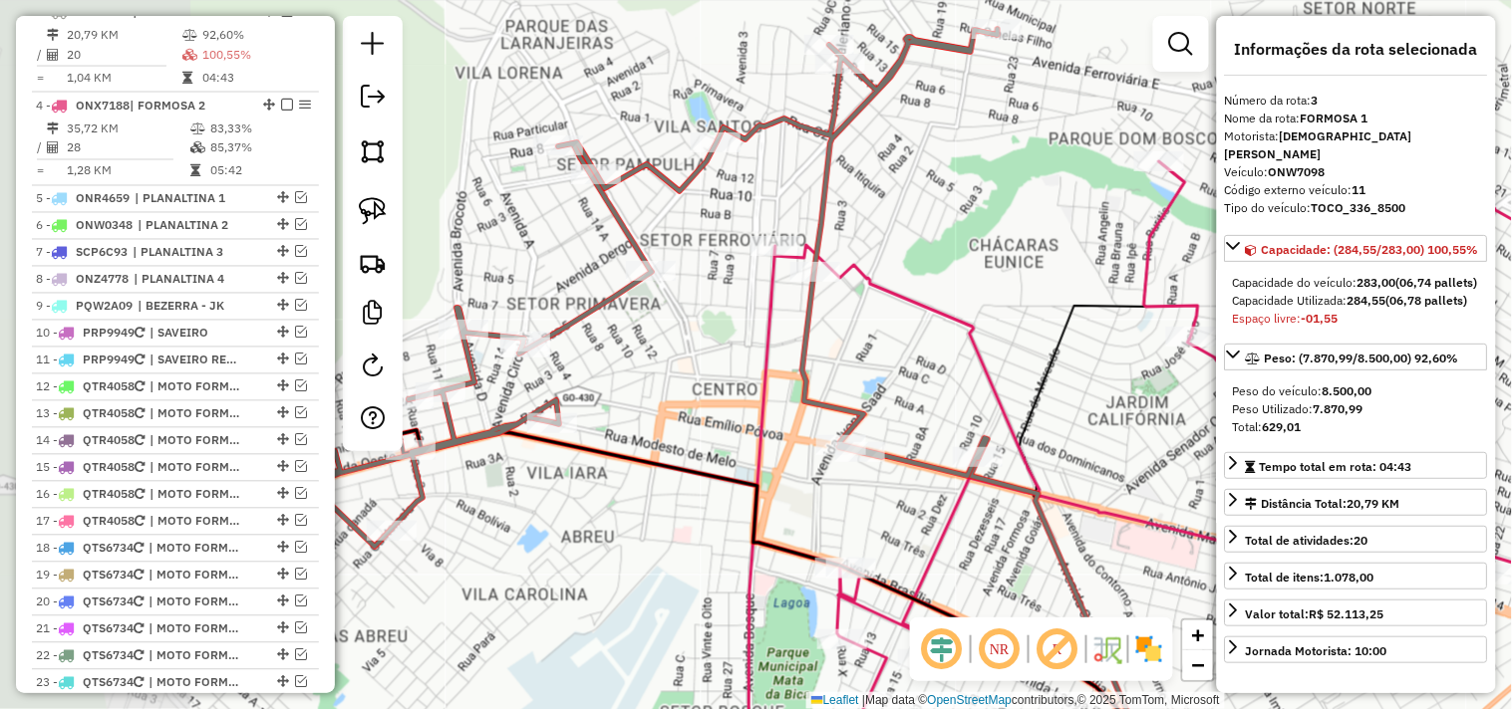
drag, startPoint x: 883, startPoint y: 221, endPoint x: 1196, endPoint y: 256, distance: 314.8
click at [1194, 256] on icon at bounding box center [1292, 482] width 1089 height 642
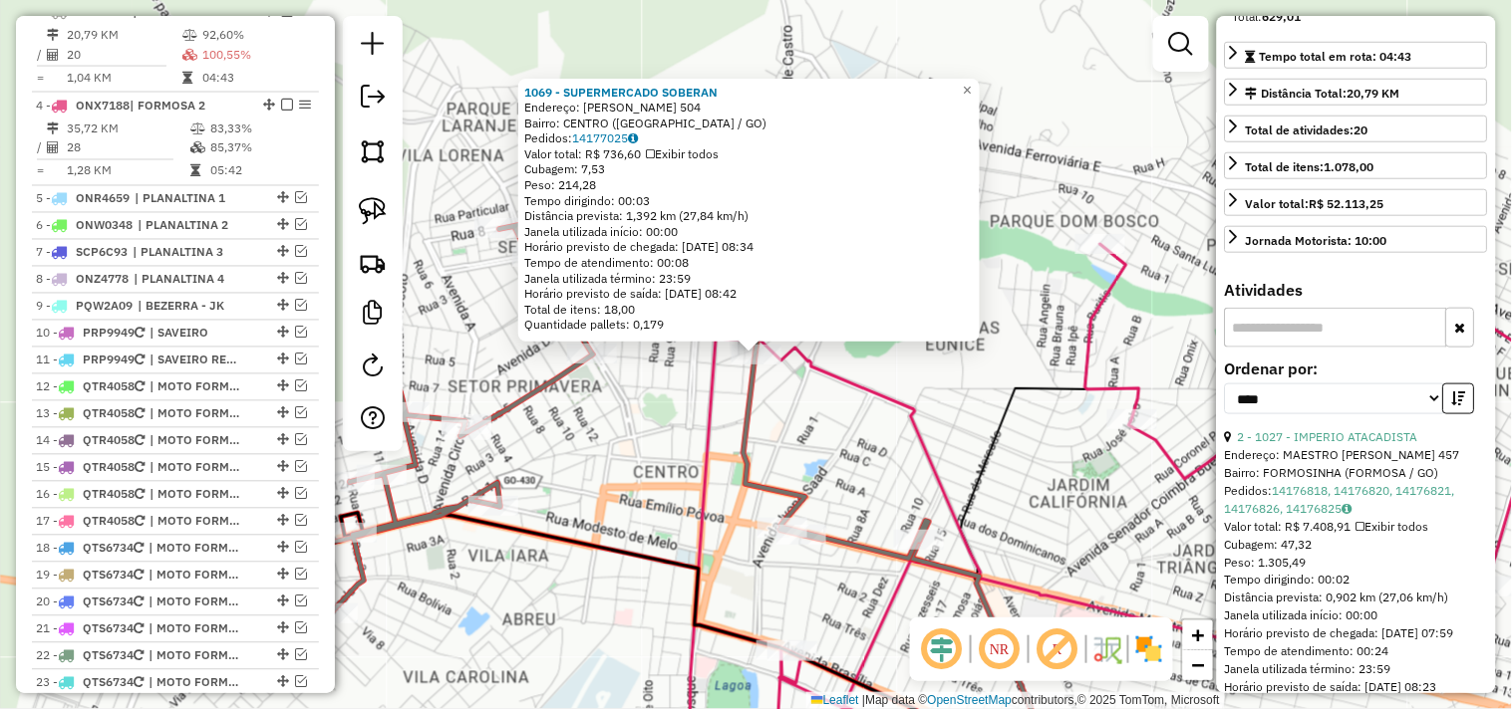
scroll to position [442, 0]
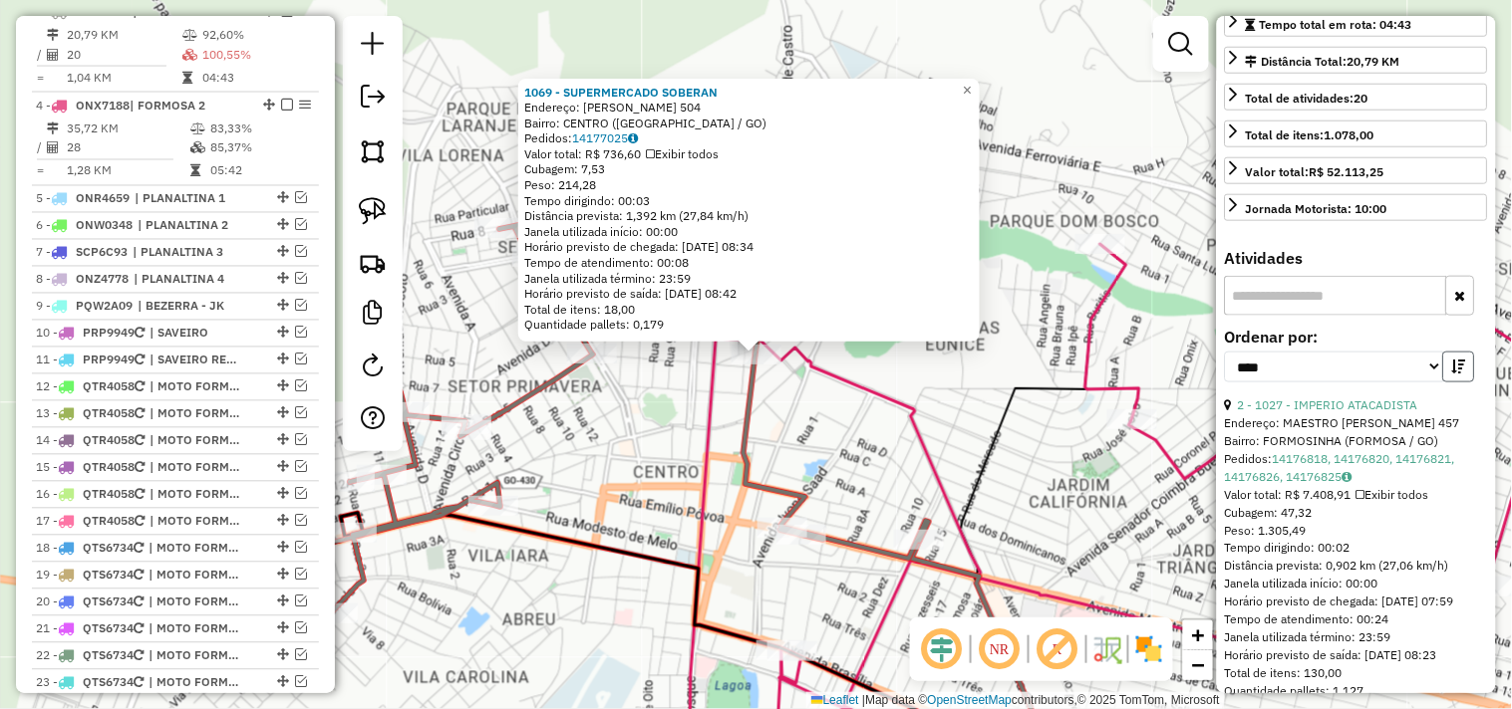
click at [1462, 383] on button "button" at bounding box center [1459, 367] width 32 height 31
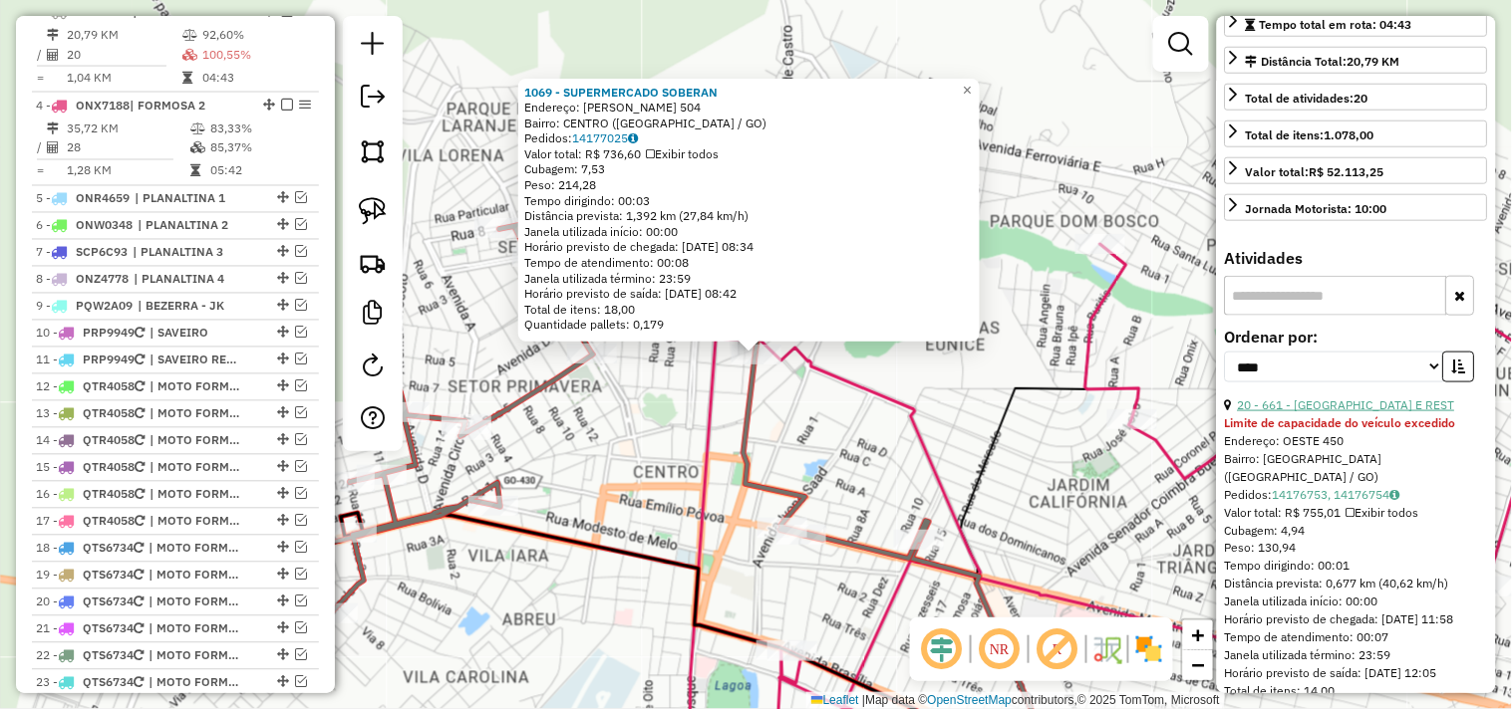
click at [1340, 413] on link "20 - 661 - CHURRASCARIA E REST" at bounding box center [1346, 405] width 217 height 15
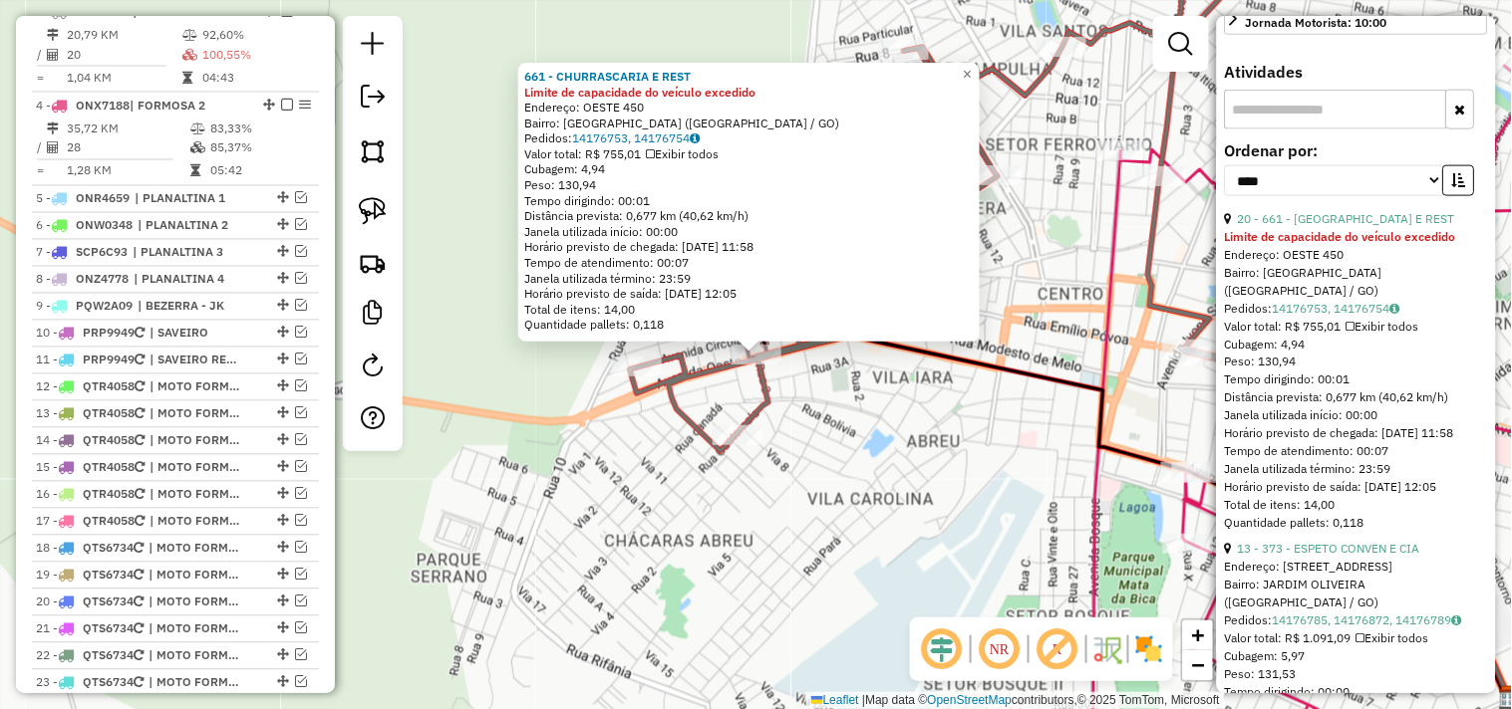
scroll to position [774, 0]
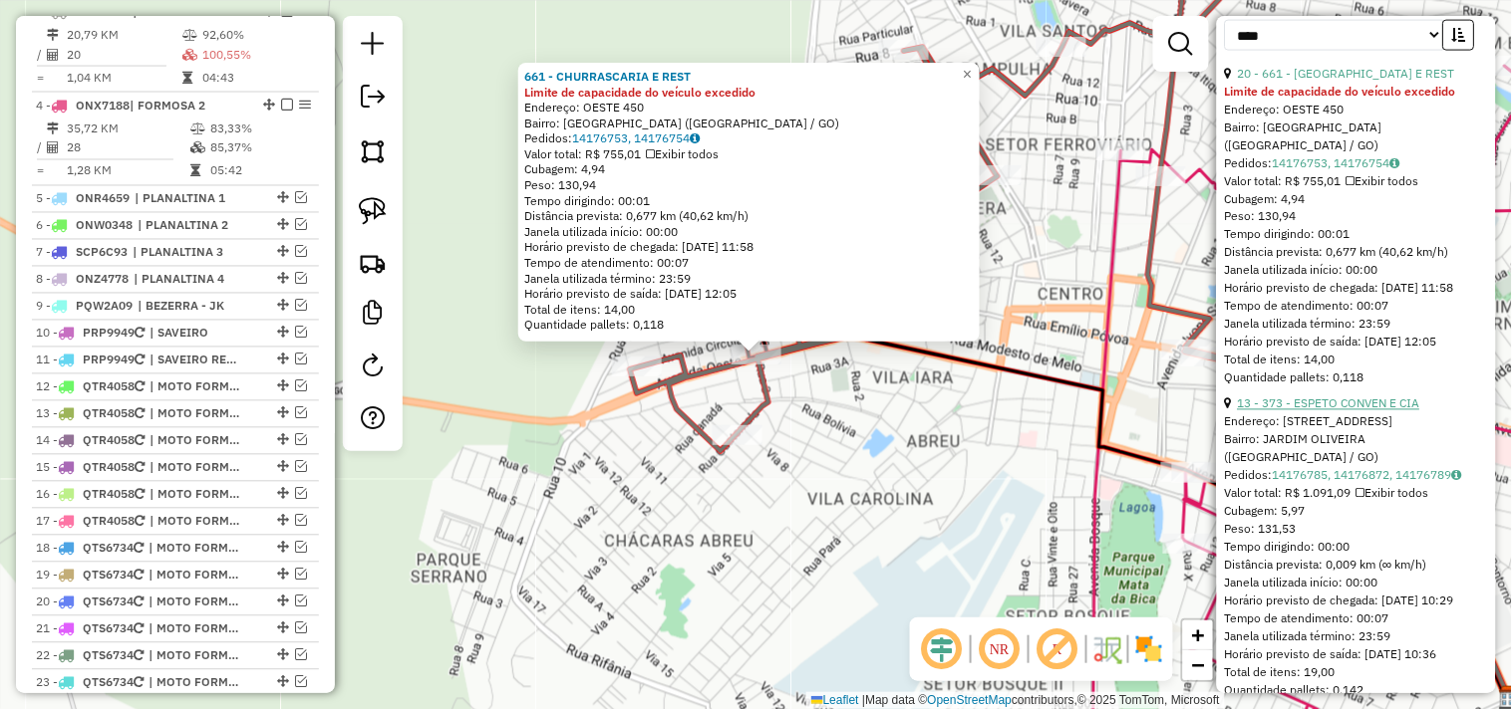
click at [1339, 412] on link "13 - 373 - ESPETO CONVEN E CIA" at bounding box center [1329, 404] width 182 height 15
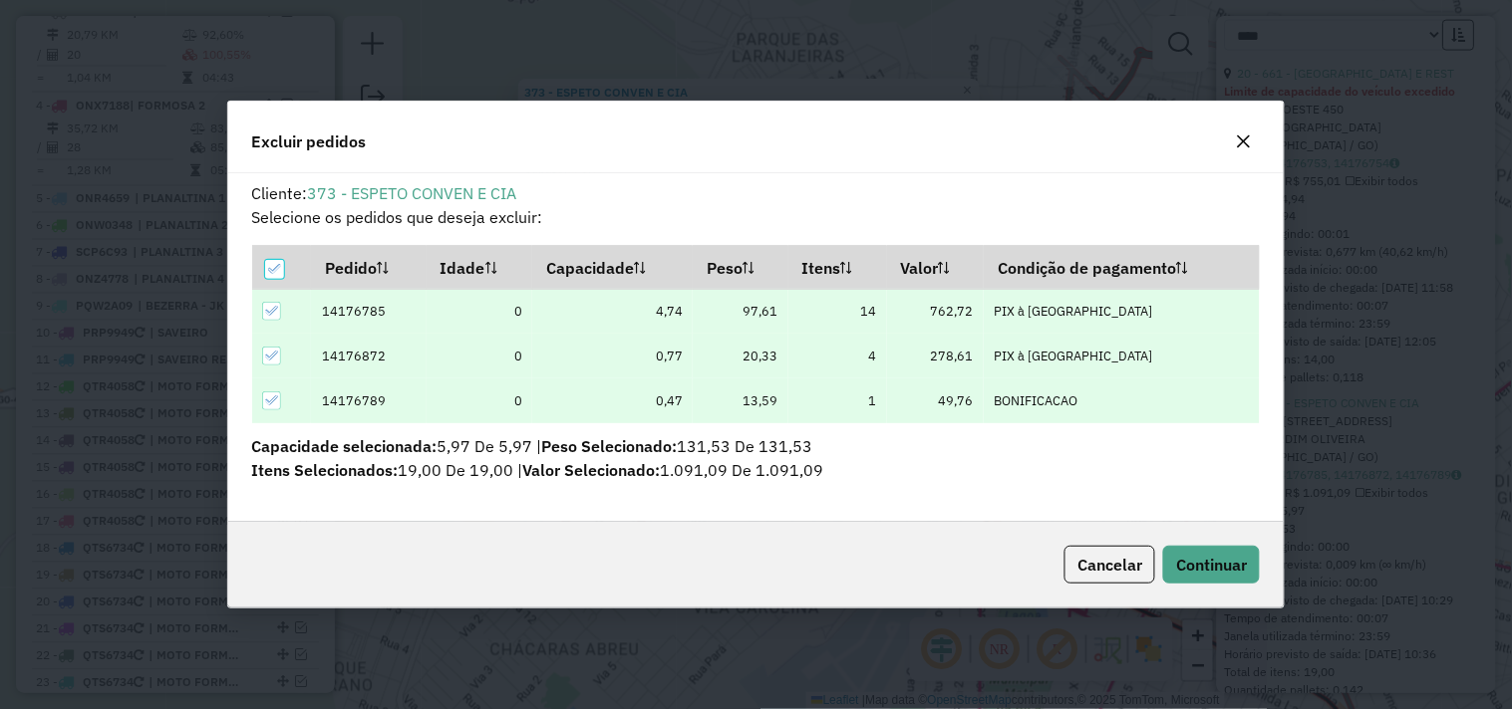
scroll to position [0, 0]
click at [1229, 582] on button "Continuar" at bounding box center [1211, 565] width 97 height 38
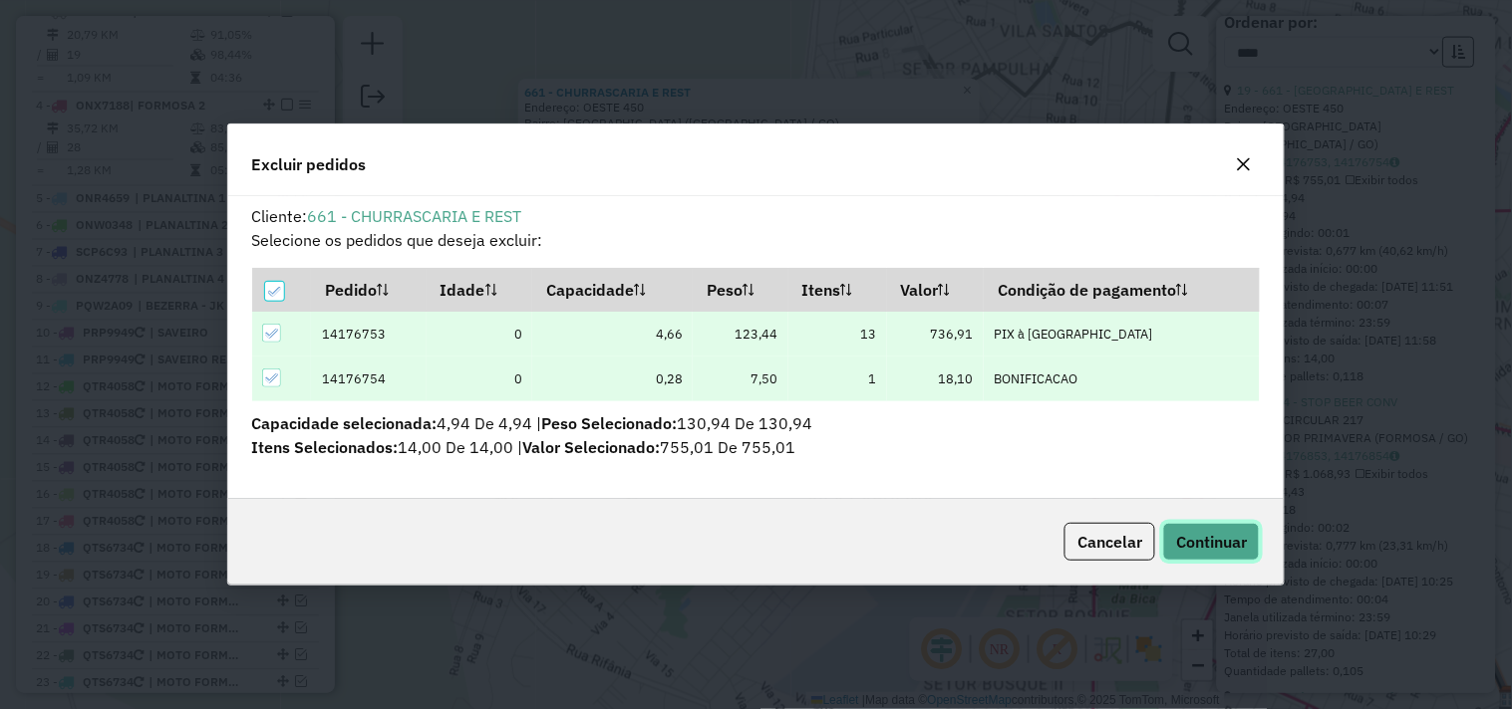
click at [1194, 546] on span "Continuar" at bounding box center [1211, 542] width 71 height 20
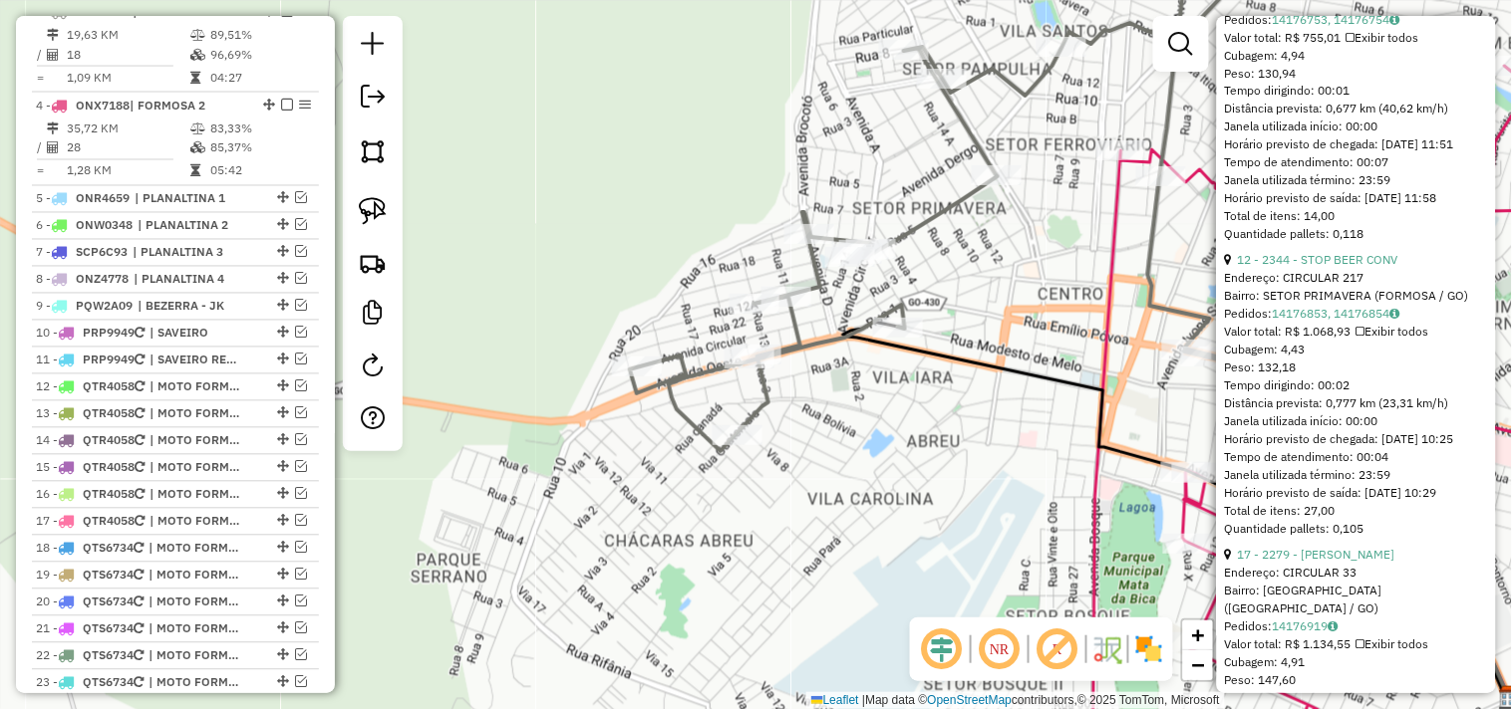
scroll to position [978, 0]
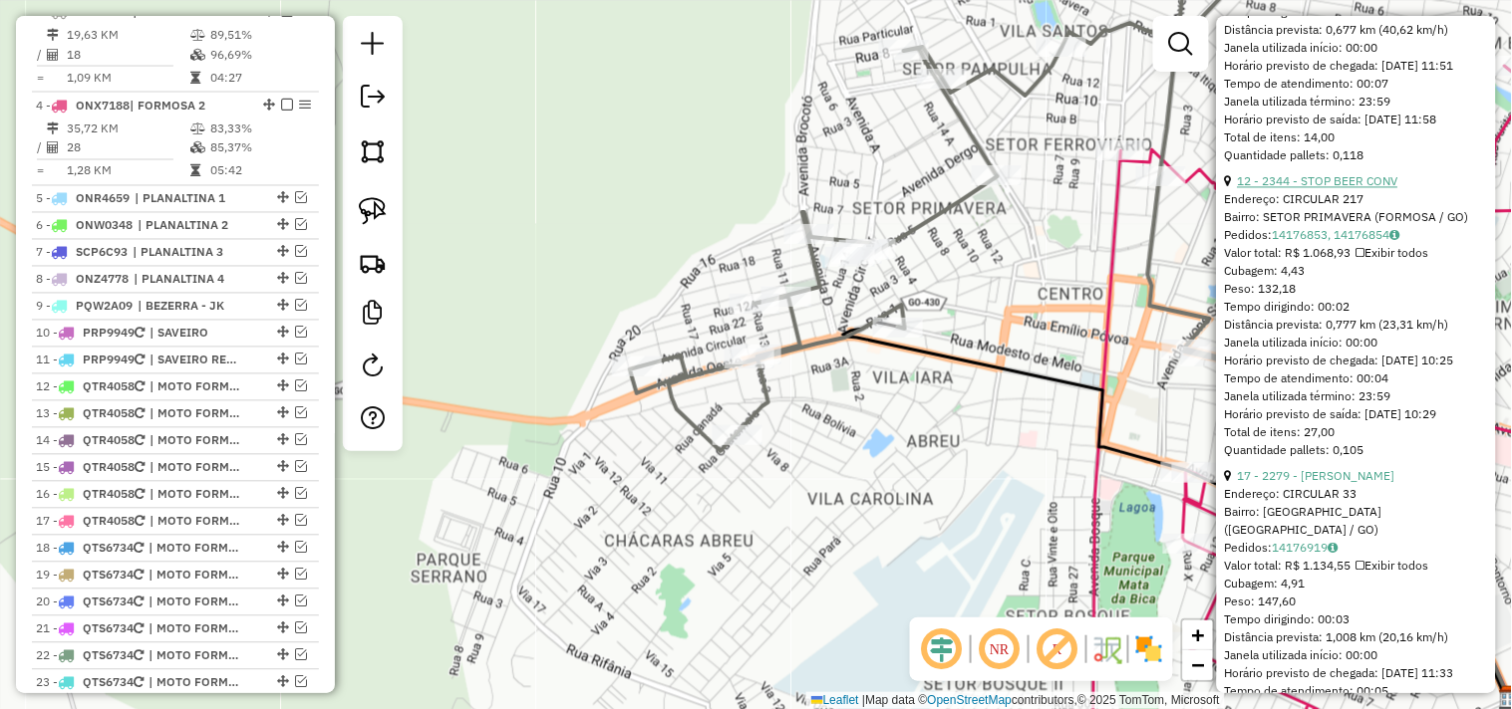
click at [1361, 189] on link "12 - 2344 - STOP BEER CONV" at bounding box center [1318, 181] width 160 height 15
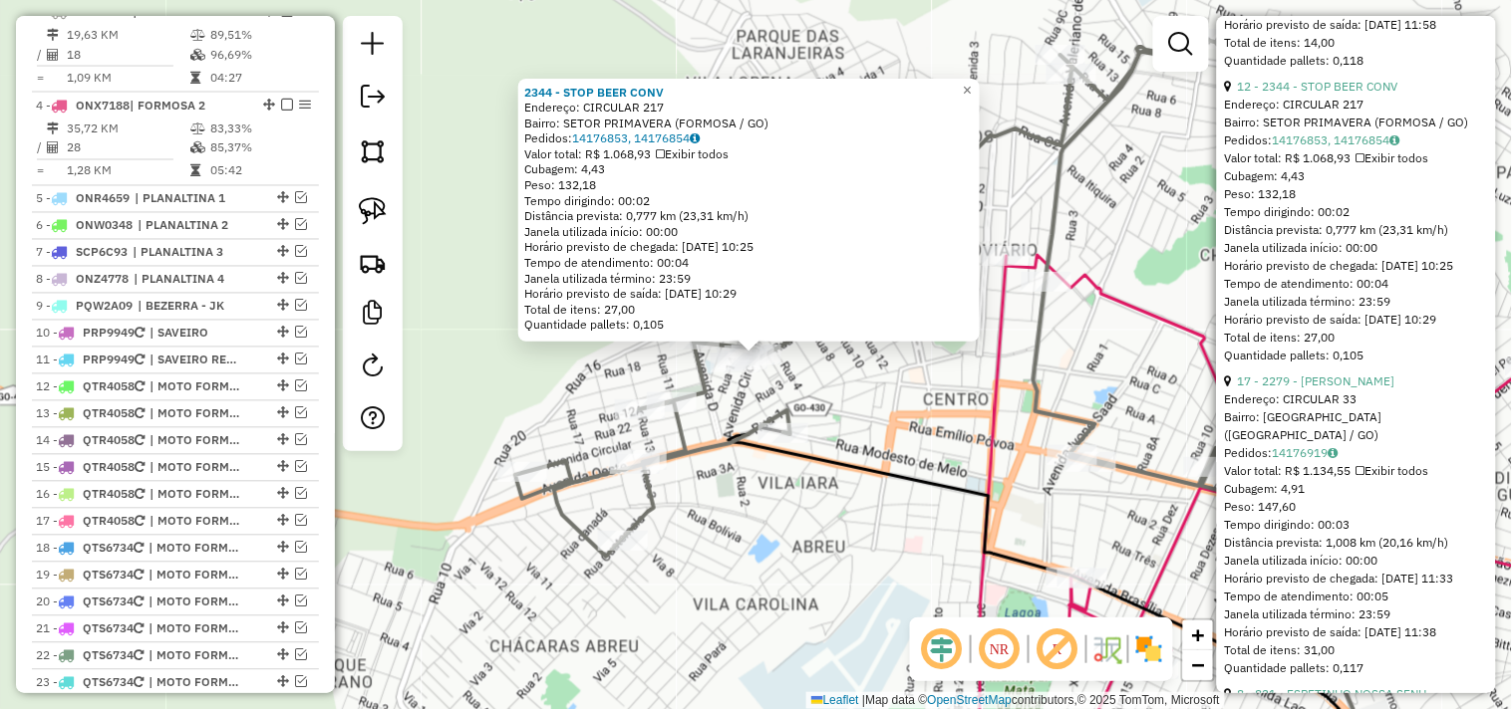
scroll to position [1200, 0]
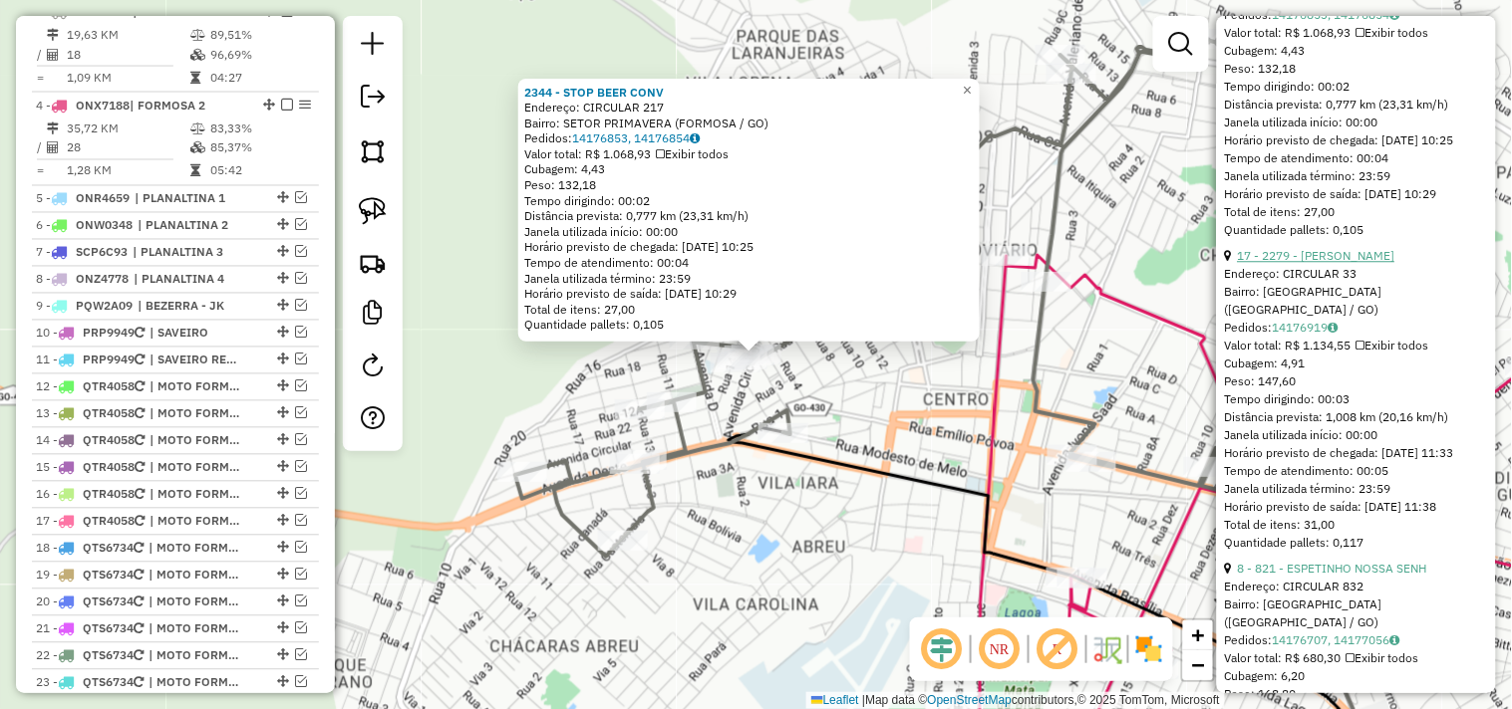
click at [1350, 263] on link "17 - 2279 - MERCEARIA ALVES" at bounding box center [1316, 255] width 157 height 15
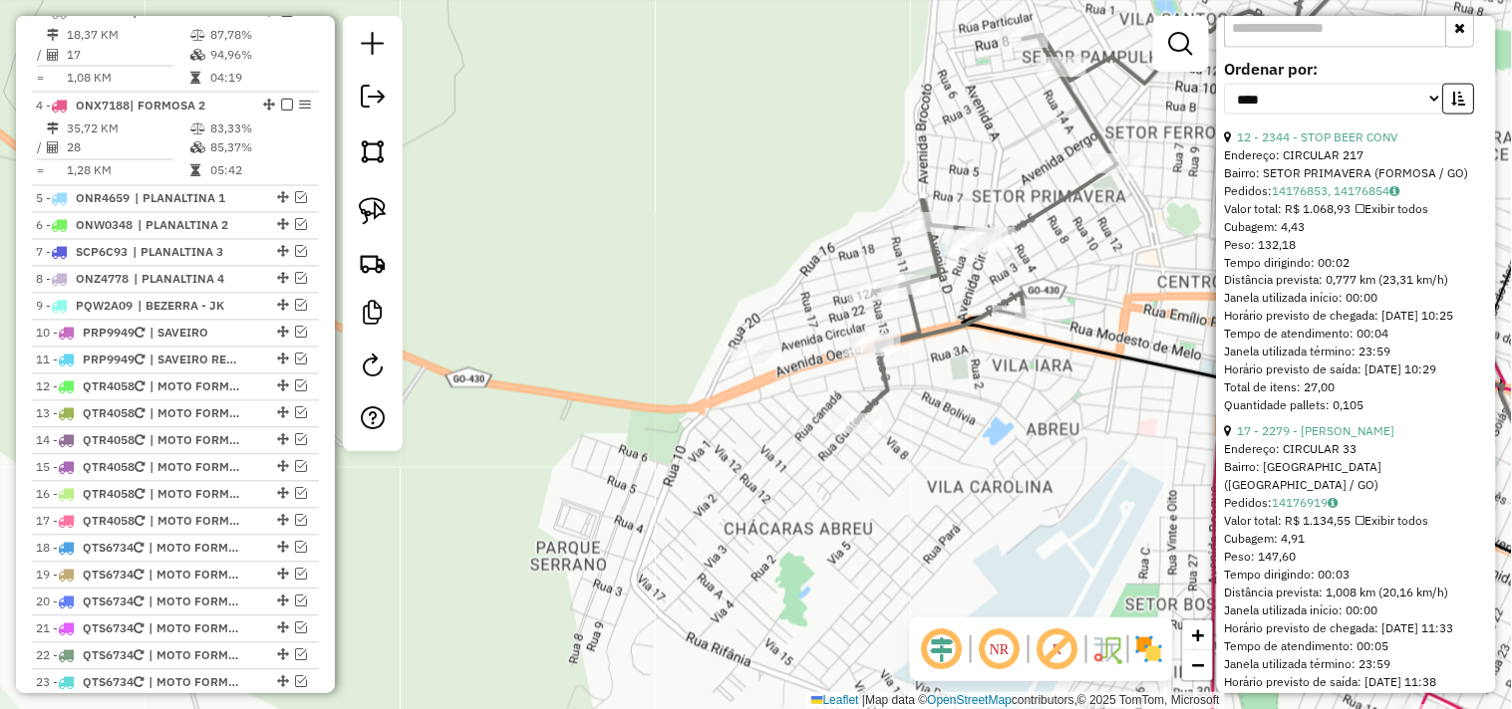
scroll to position [778, 0]
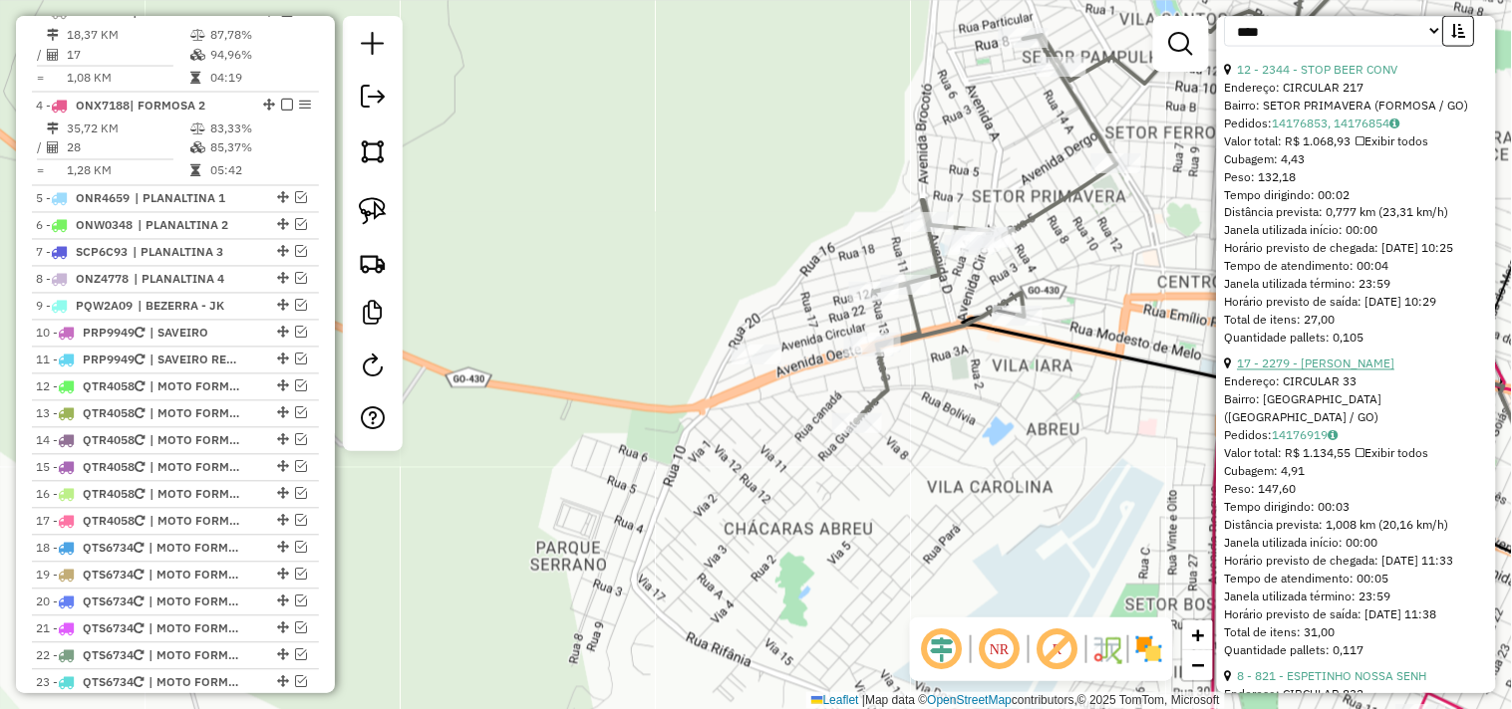
click at [1346, 372] on link "17 - 2279 - MERCEARIA ALVES" at bounding box center [1316, 364] width 157 height 15
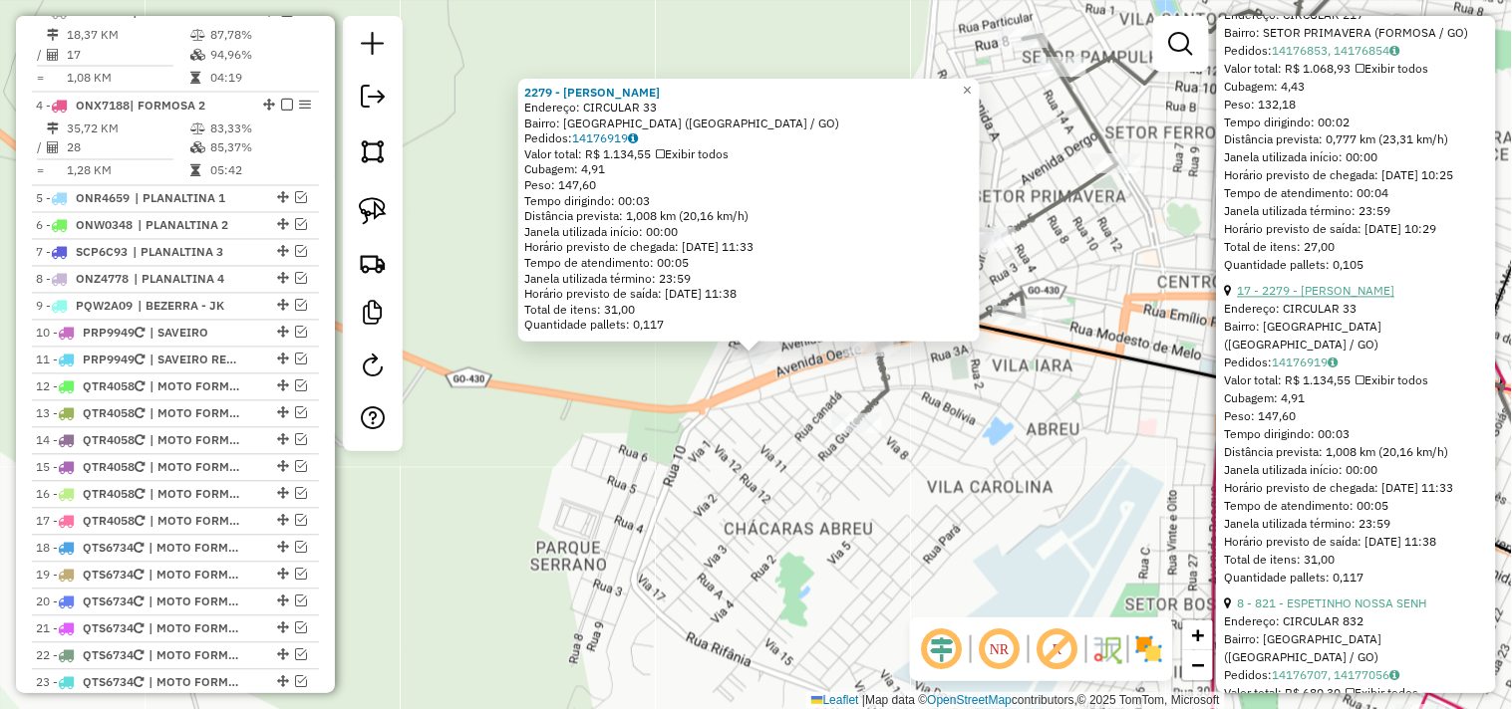
scroll to position [889, 0]
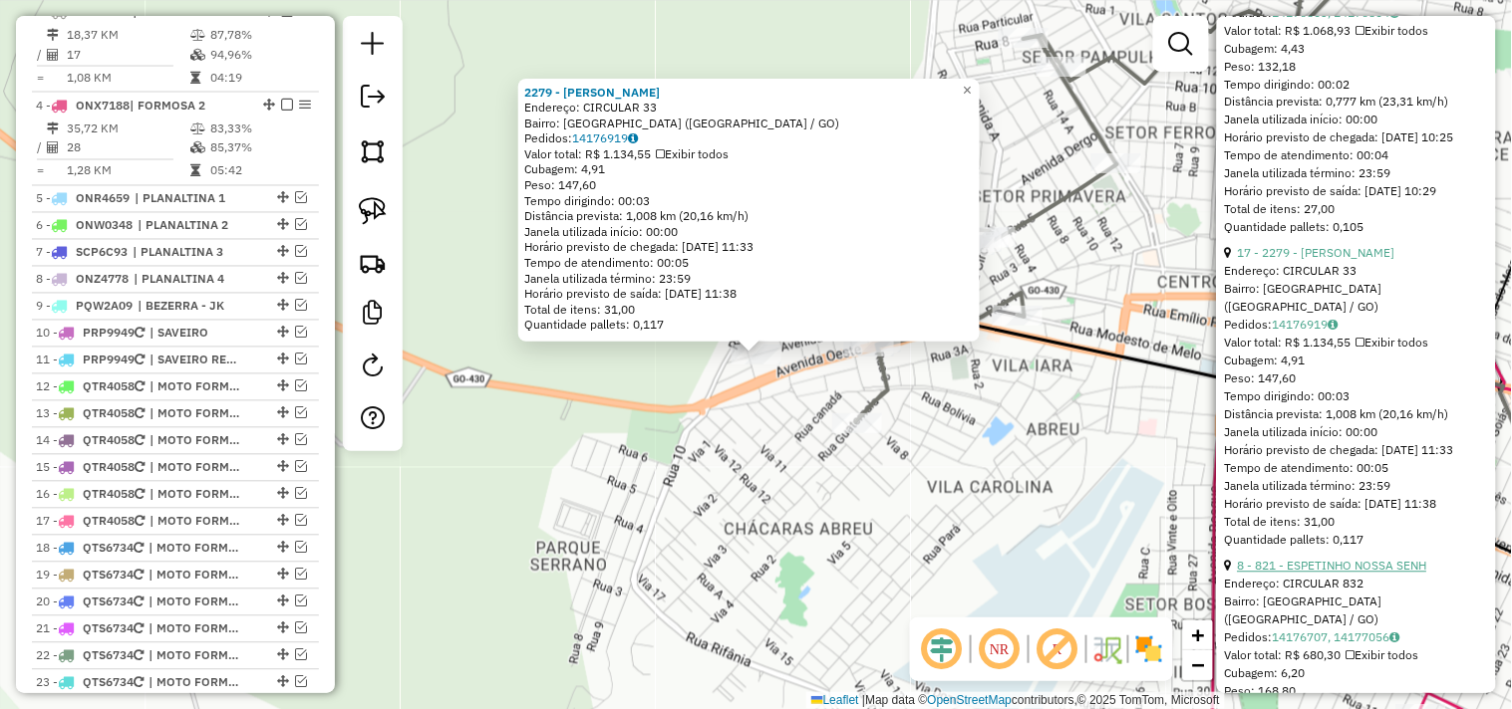
click at [1347, 574] on link "8 - 821 - ESPETINHO NOSSA SENH" at bounding box center [1332, 566] width 189 height 15
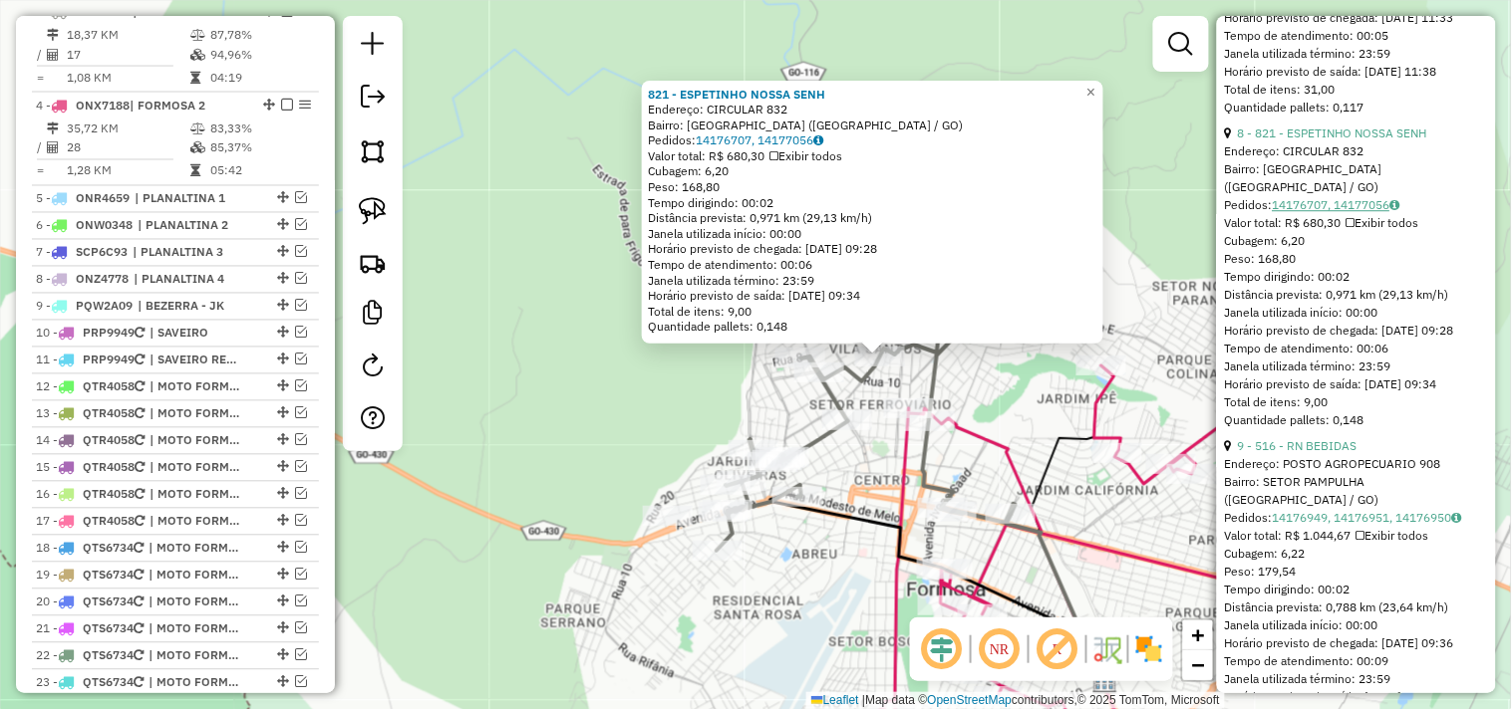
scroll to position [1331, 0]
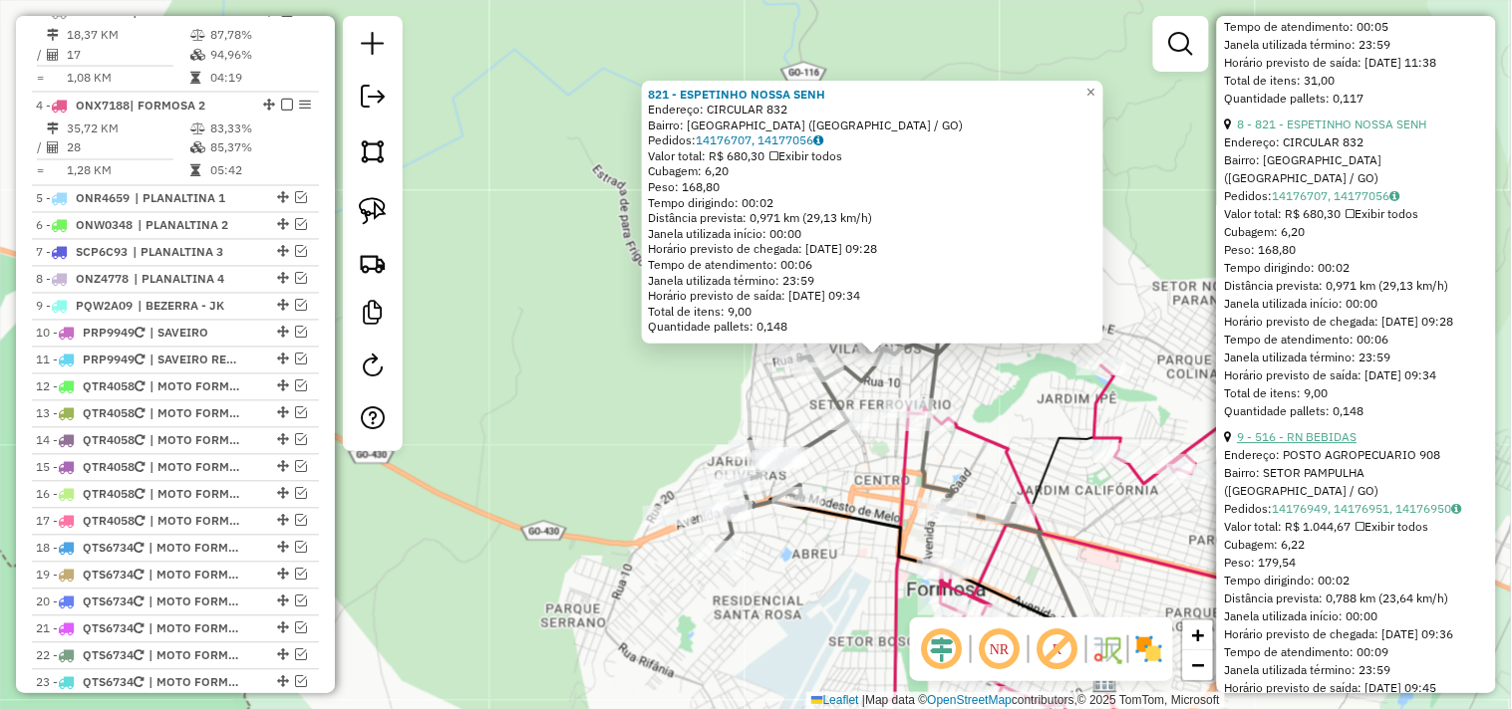
click at [1323, 444] on link "9 - 516 - RN BEBIDAS" at bounding box center [1298, 436] width 120 height 15
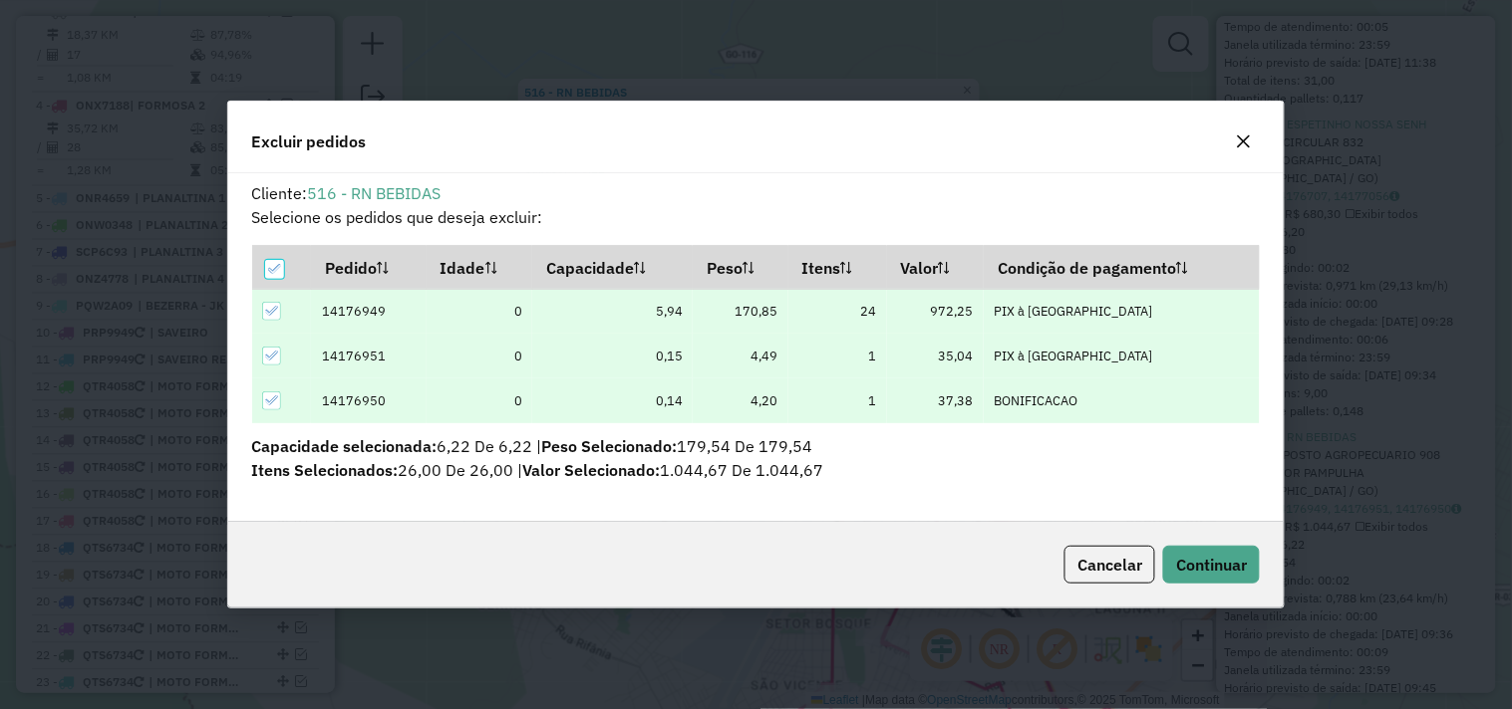
scroll to position [0, 0]
click at [1211, 560] on span "Continuar" at bounding box center [1211, 565] width 71 height 20
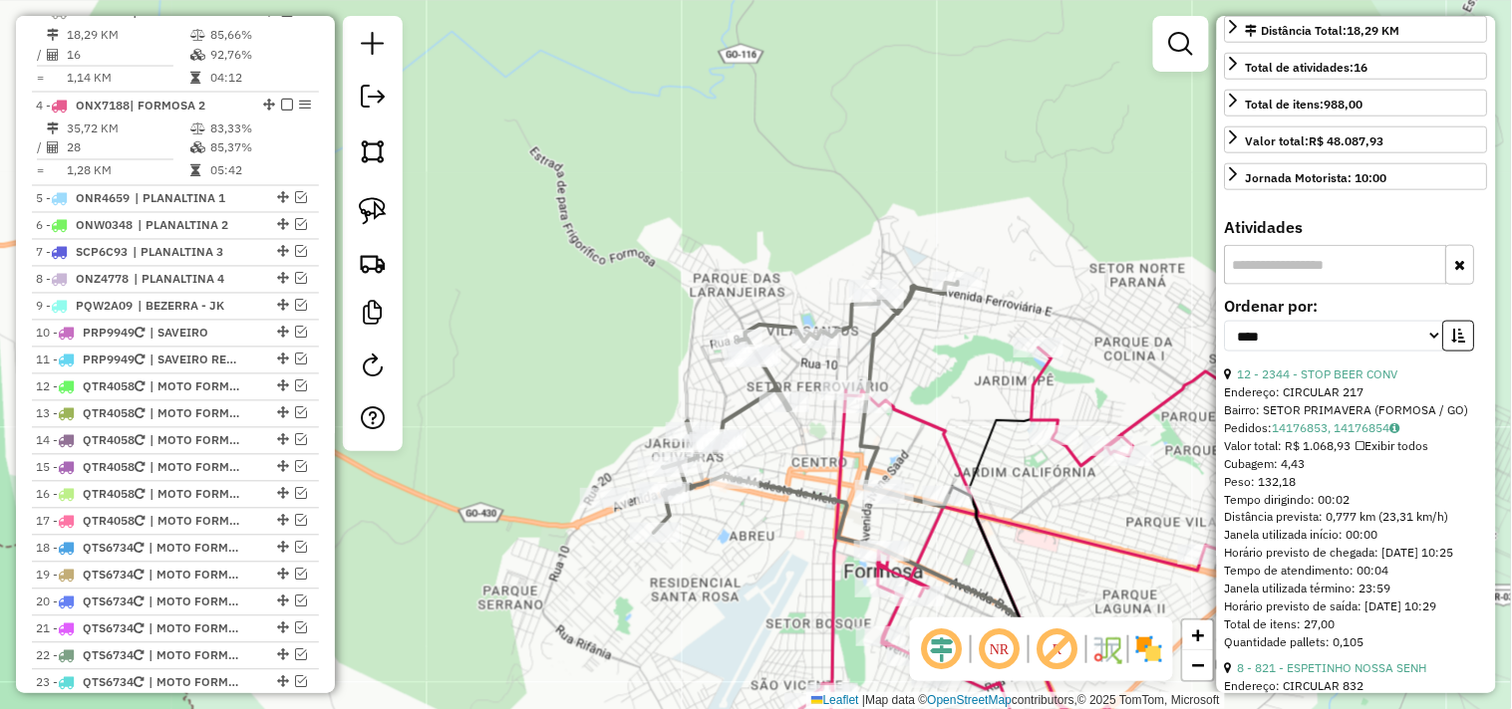
scroll to position [598, 0]
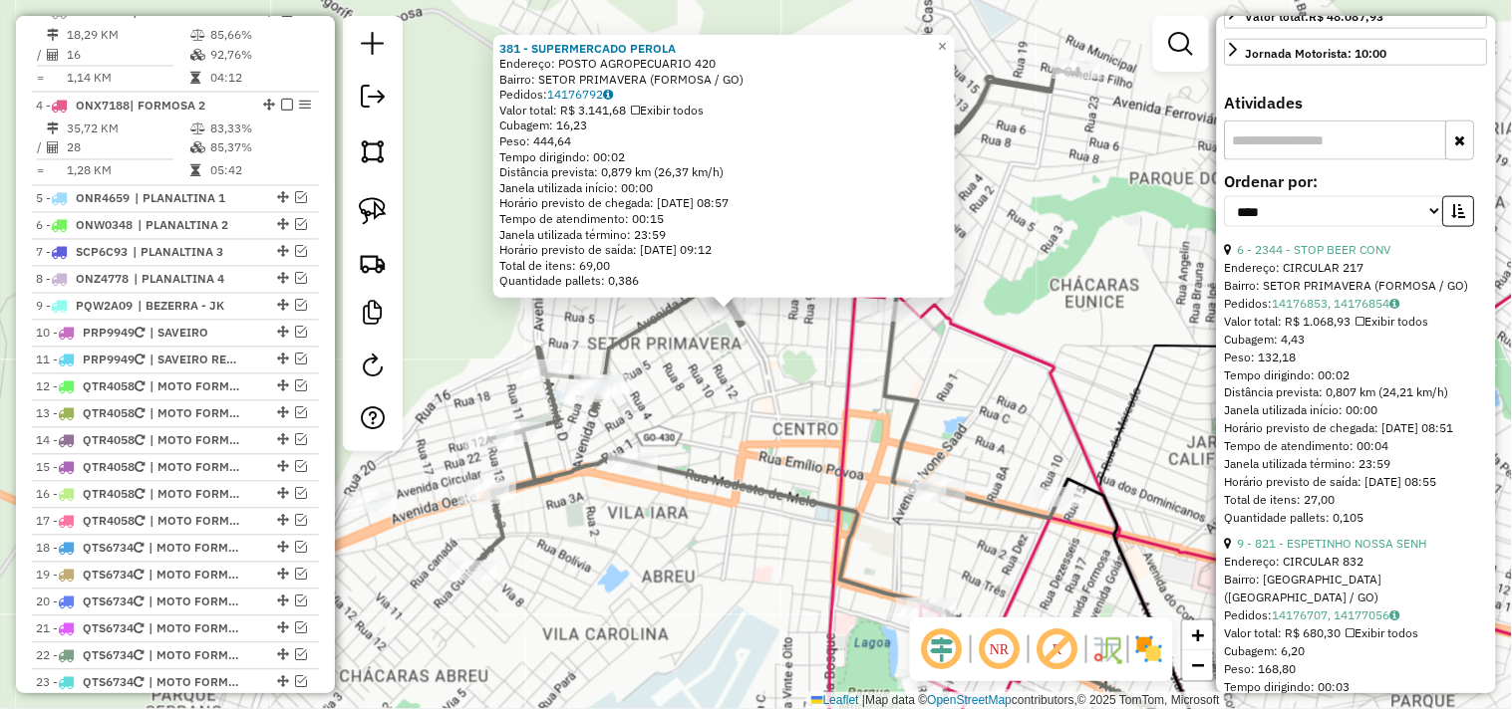
click at [774, 376] on div "381 - SUPERMERCADO PEROLA Endereço: POSTO AGROPECUARIO 420 Bairro: SETOR PRIMAV…" at bounding box center [756, 354] width 1512 height 709
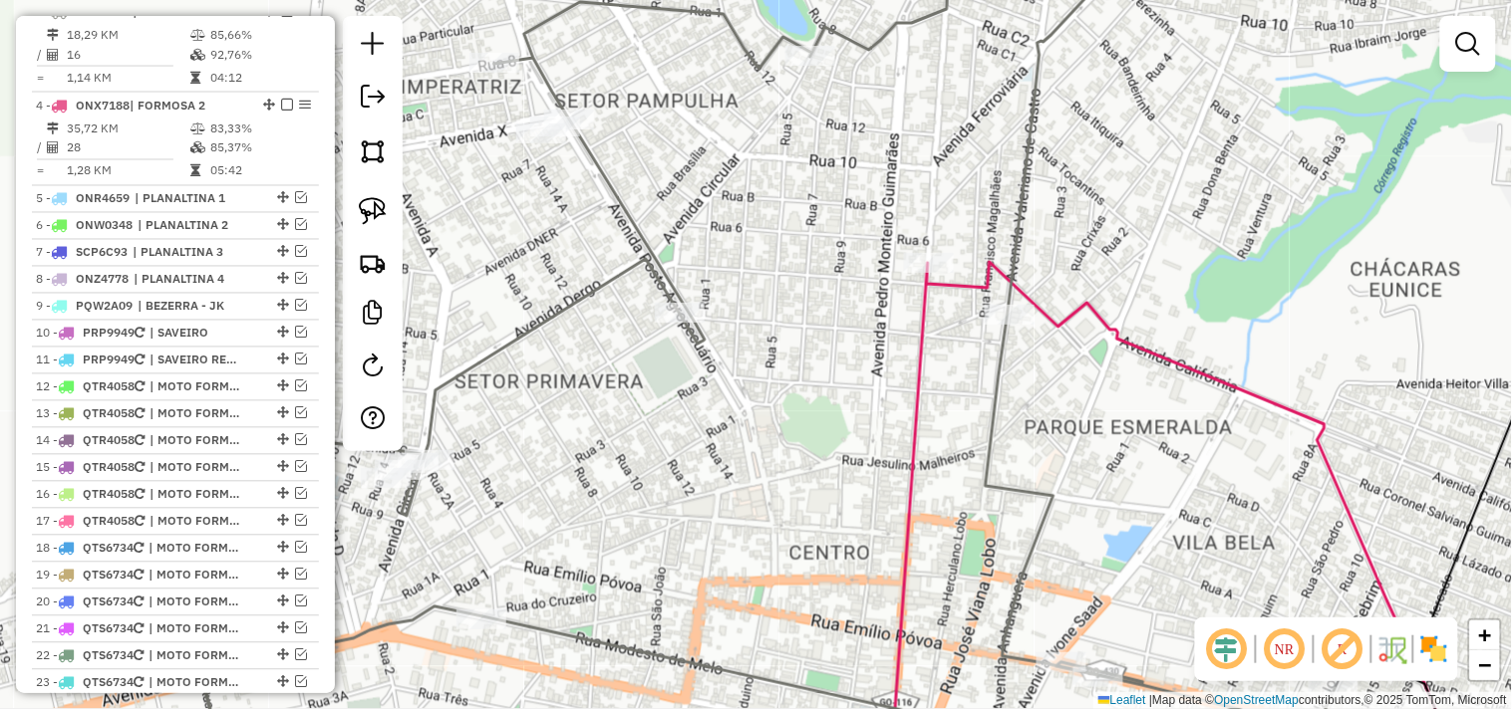
drag, startPoint x: 810, startPoint y: 236, endPoint x: 881, endPoint y: 303, distance: 97.3
click at [898, 306] on div "Janela de atendimento Grade de atendimento Capacidade Transportadoras Veículos …" at bounding box center [756, 354] width 1512 height 709
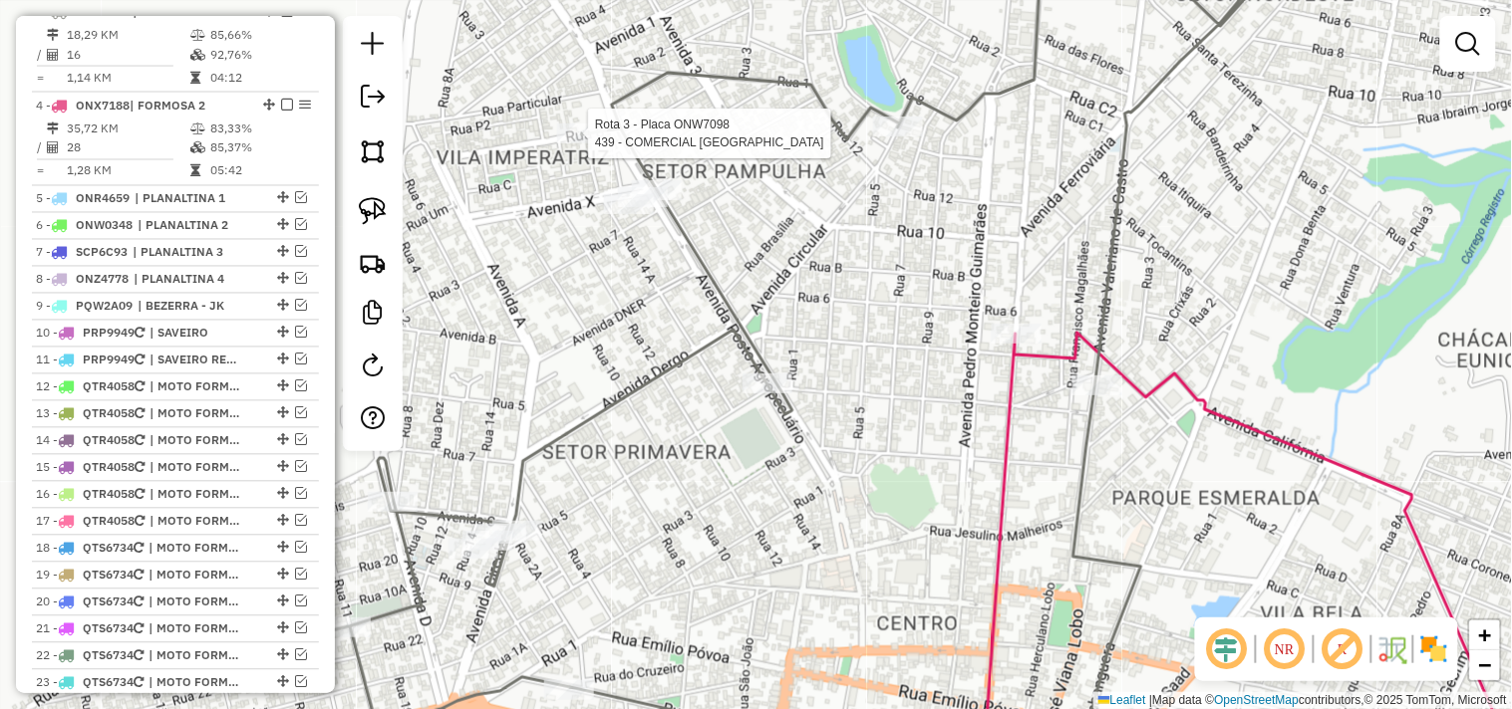
select select "*********"
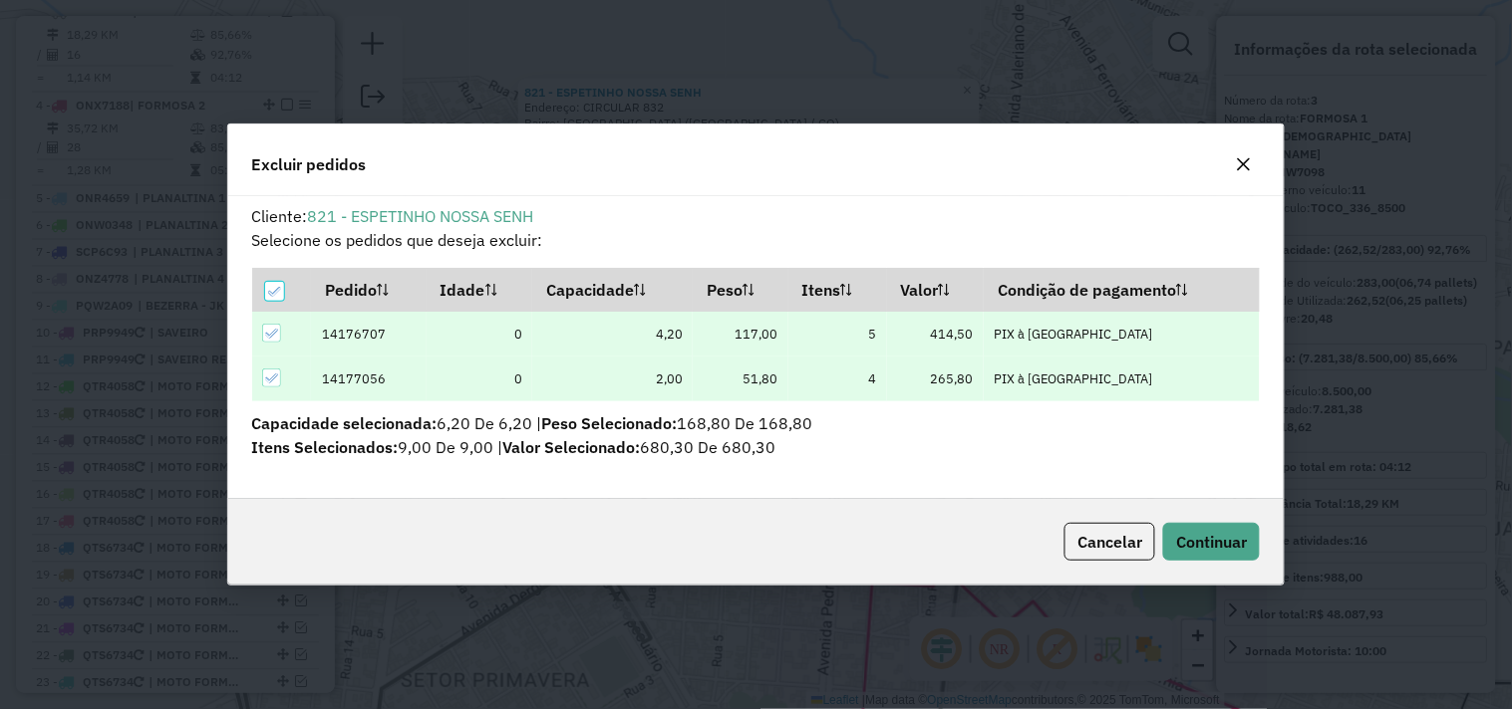
scroll to position [0, 0]
click at [1216, 533] on span "Continuar" at bounding box center [1211, 542] width 71 height 20
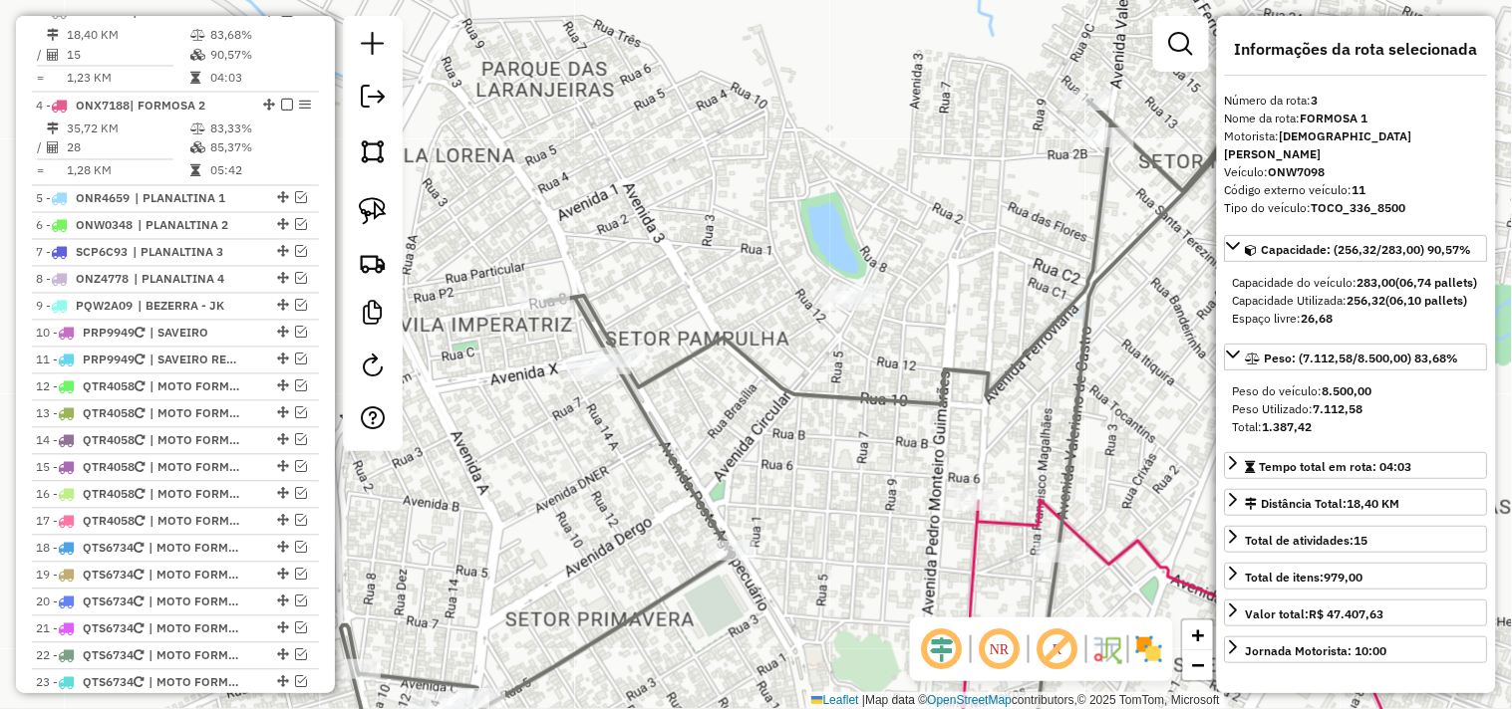
click at [972, 414] on div "Janela de atendimento Grade de atendimento Capacidade Transportadoras Veículos …" at bounding box center [756, 354] width 1512 height 709
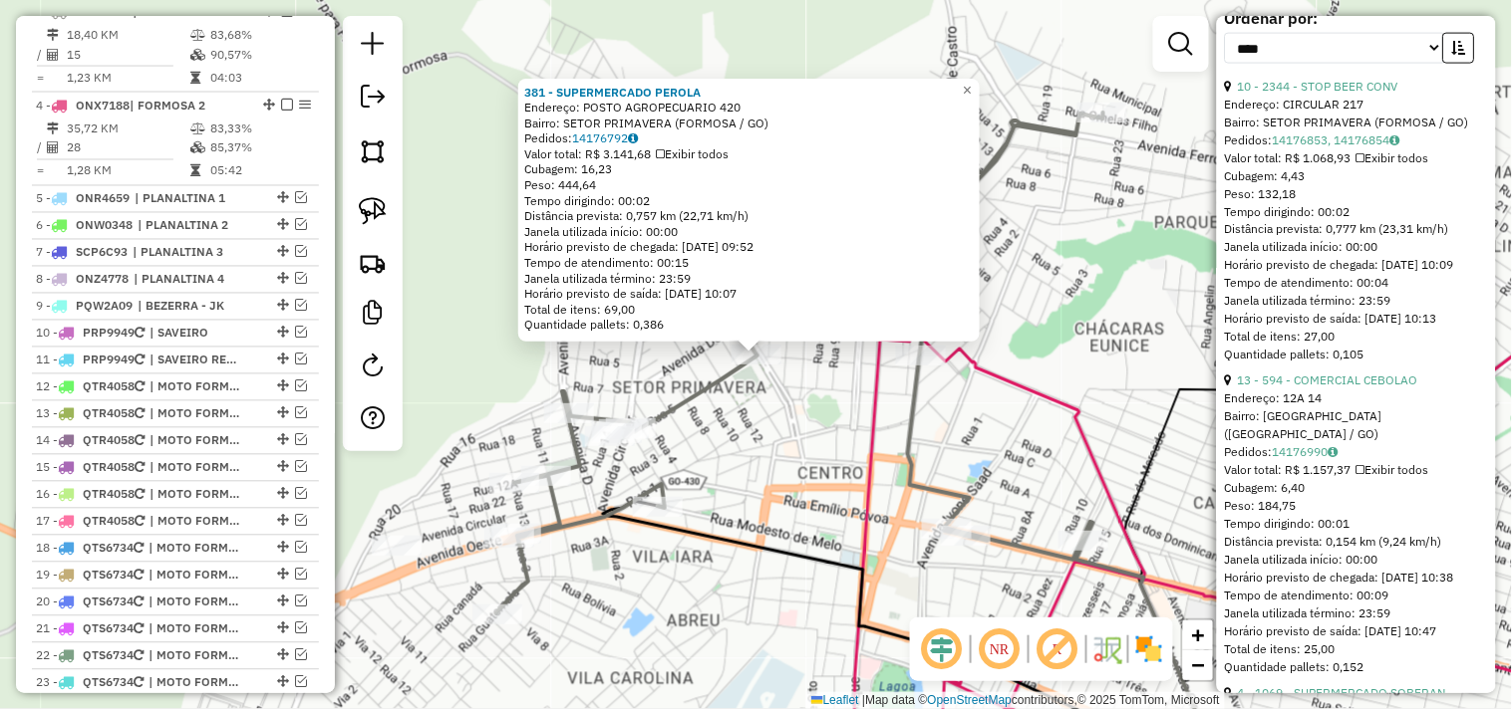
scroll to position [774, 0]
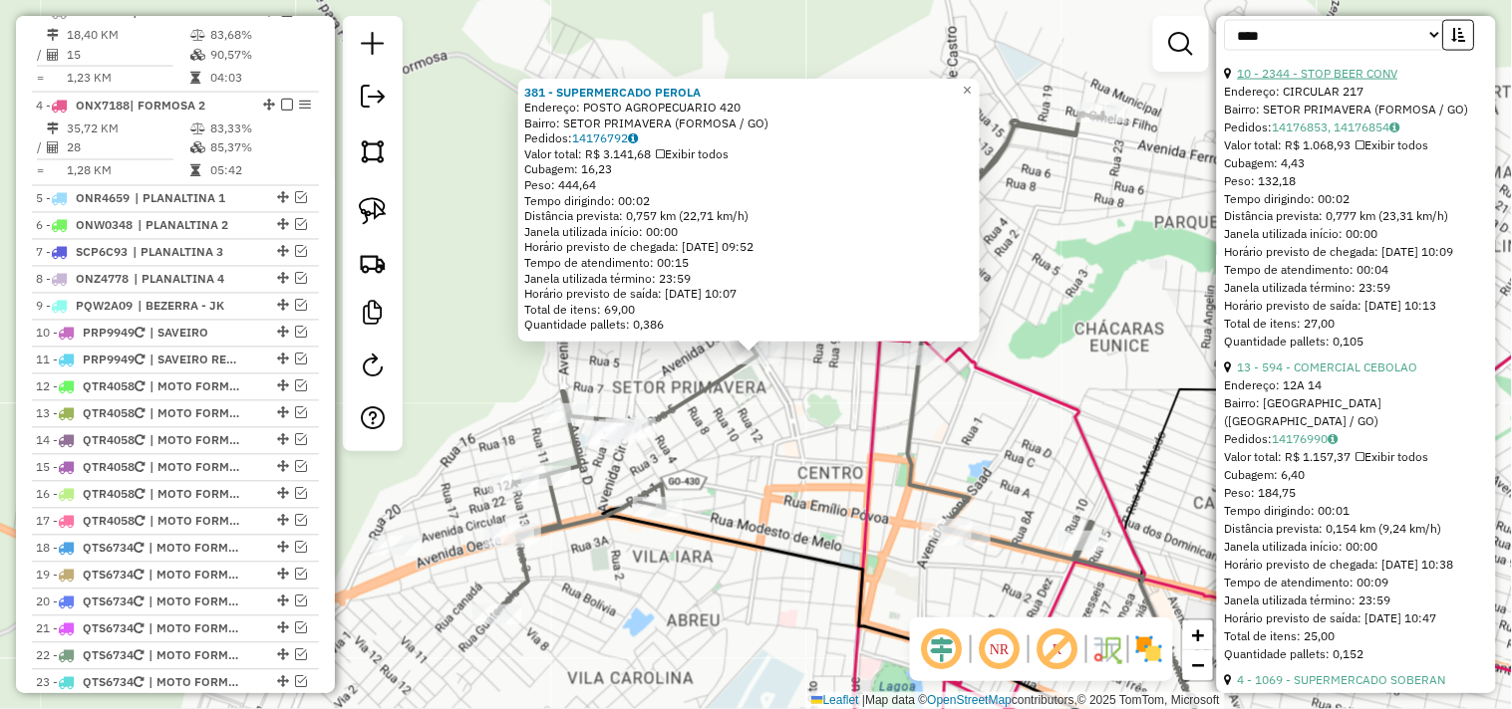
click at [1368, 81] on link "10 - 2344 - STOP BEER CONV" at bounding box center [1318, 73] width 160 height 15
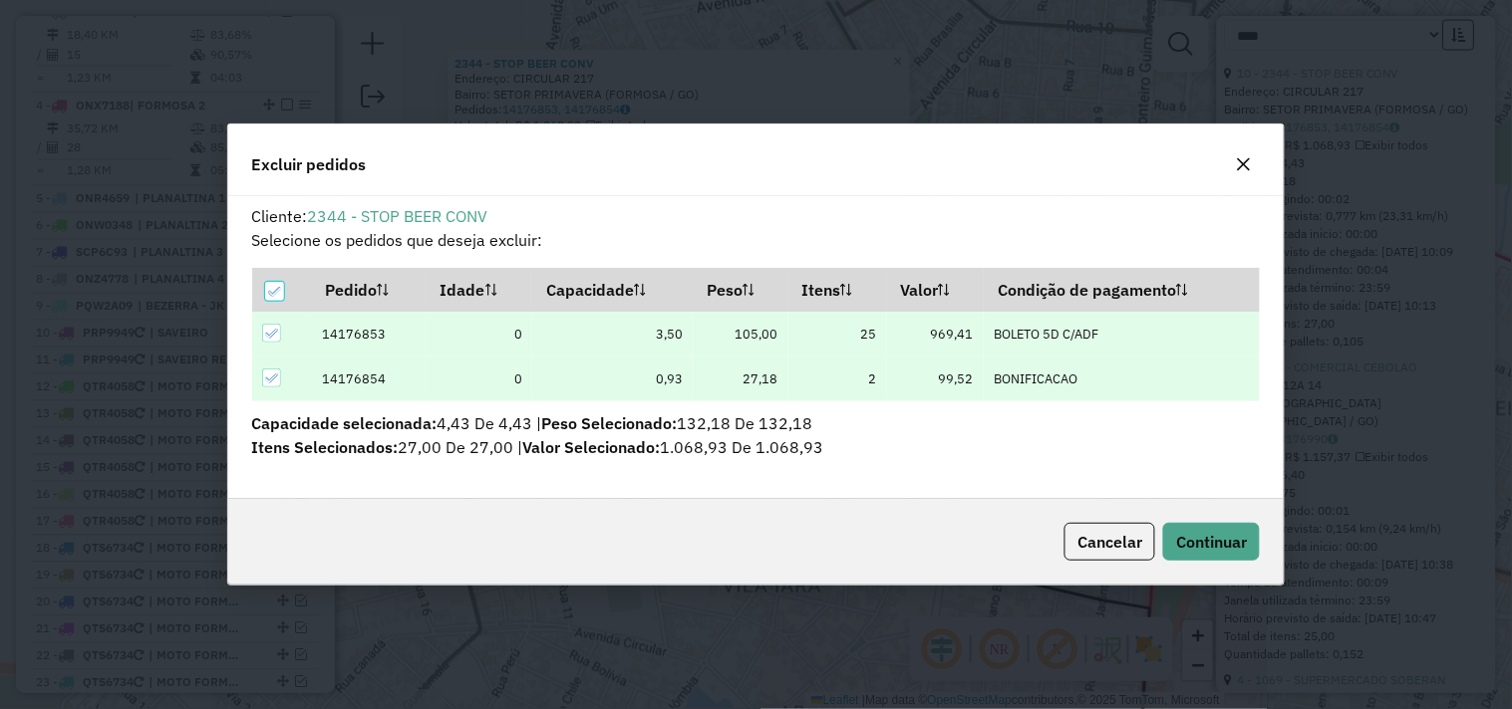
scroll to position [0, 0]
click at [1192, 535] on span "Continuar" at bounding box center [1211, 542] width 71 height 20
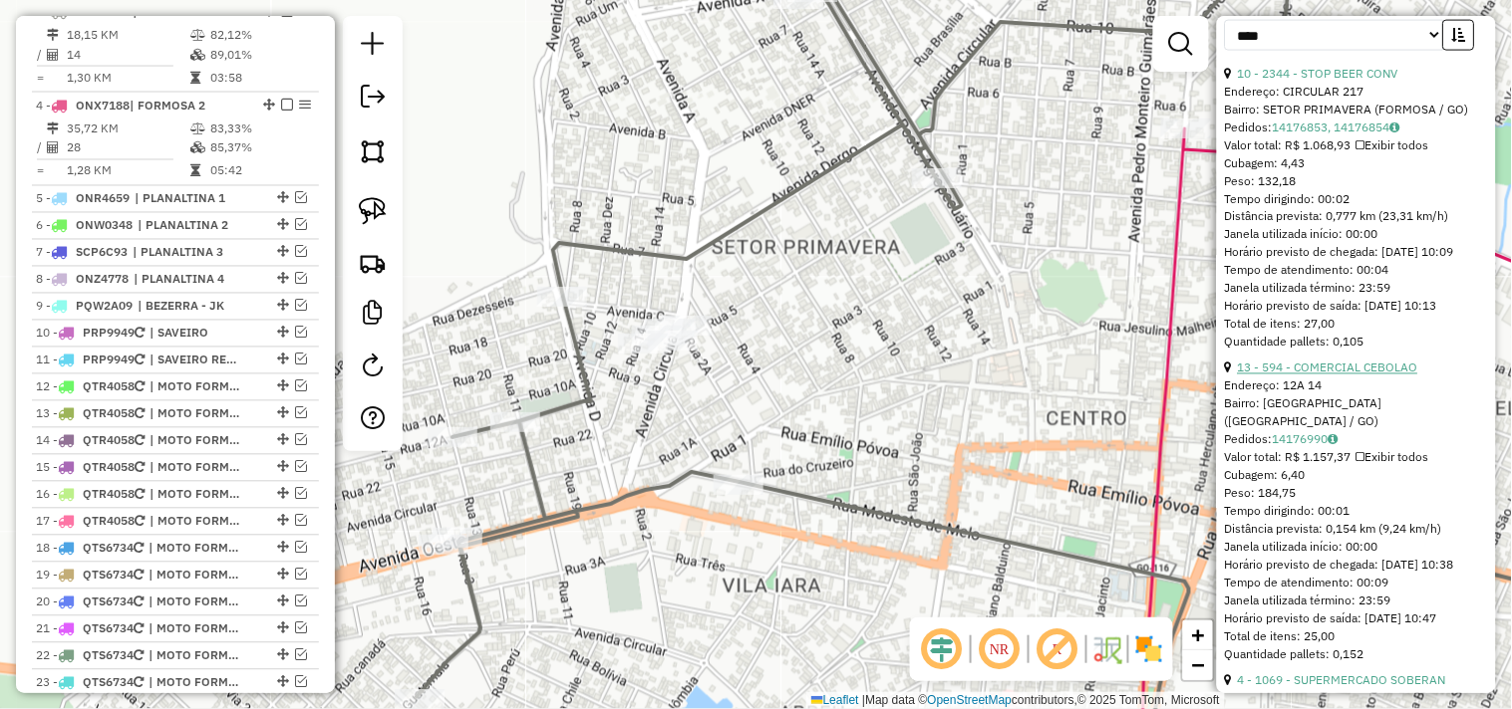
click at [1385, 376] on link "13 - 594 - COMERCIAL CEBOLAO" at bounding box center [1328, 368] width 180 height 15
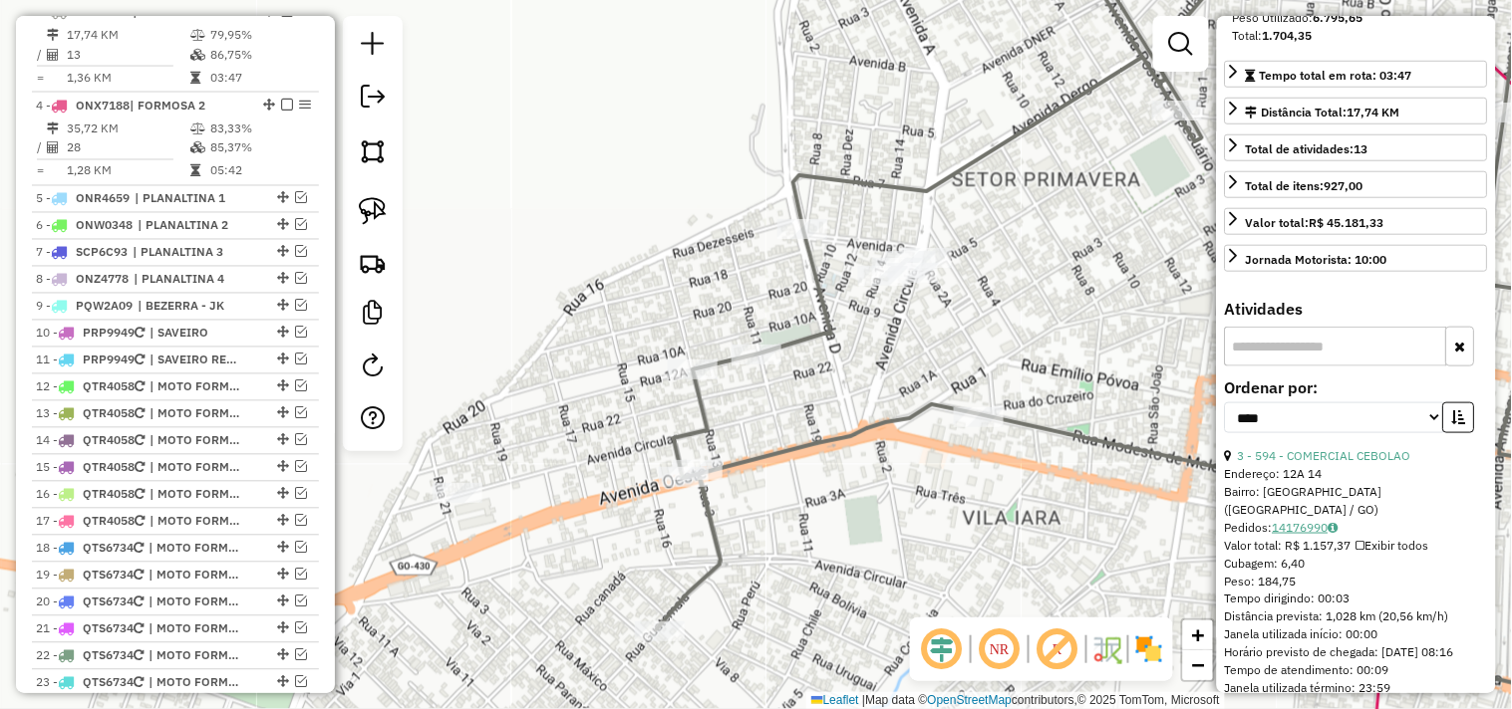
scroll to position [442, 0]
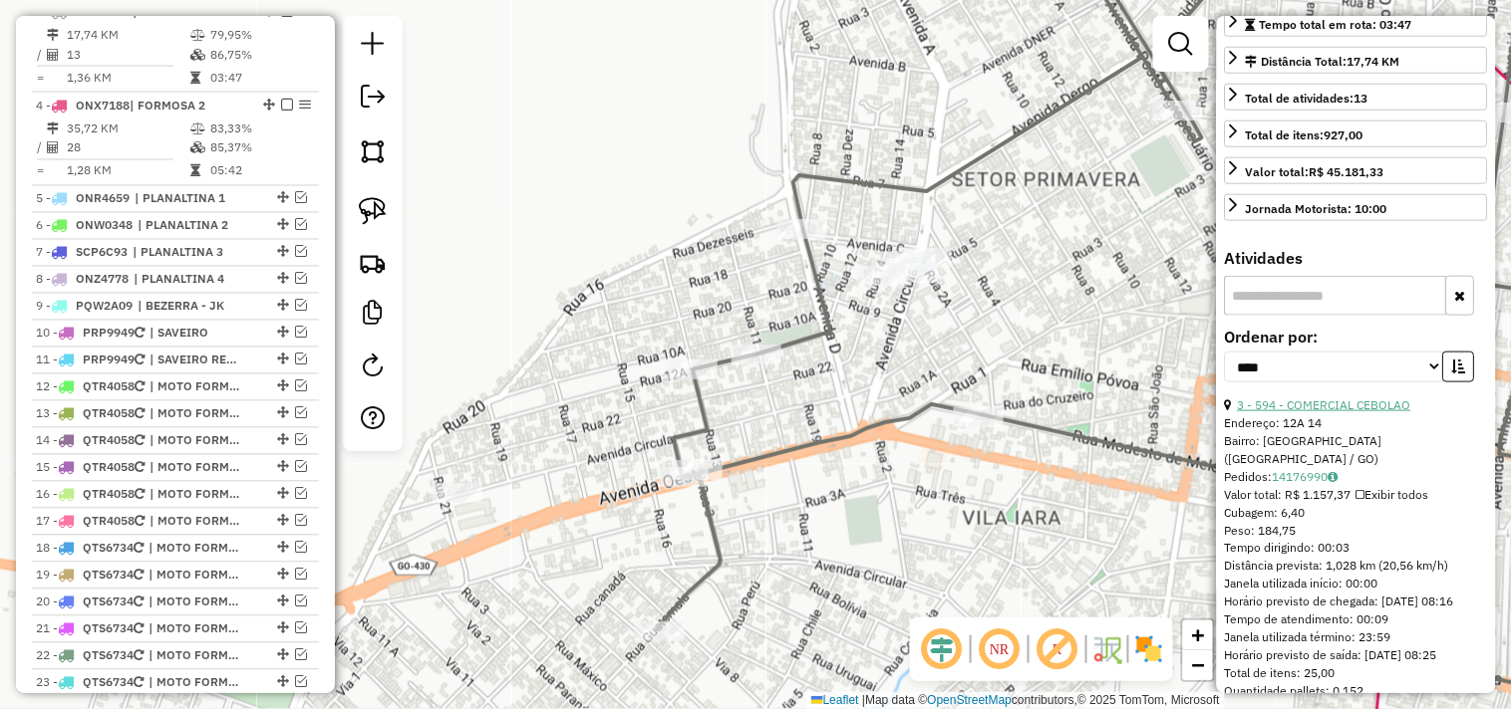
click at [1353, 413] on link "3 - 594 - COMERCIAL CEBOLAO" at bounding box center [1324, 405] width 173 height 15
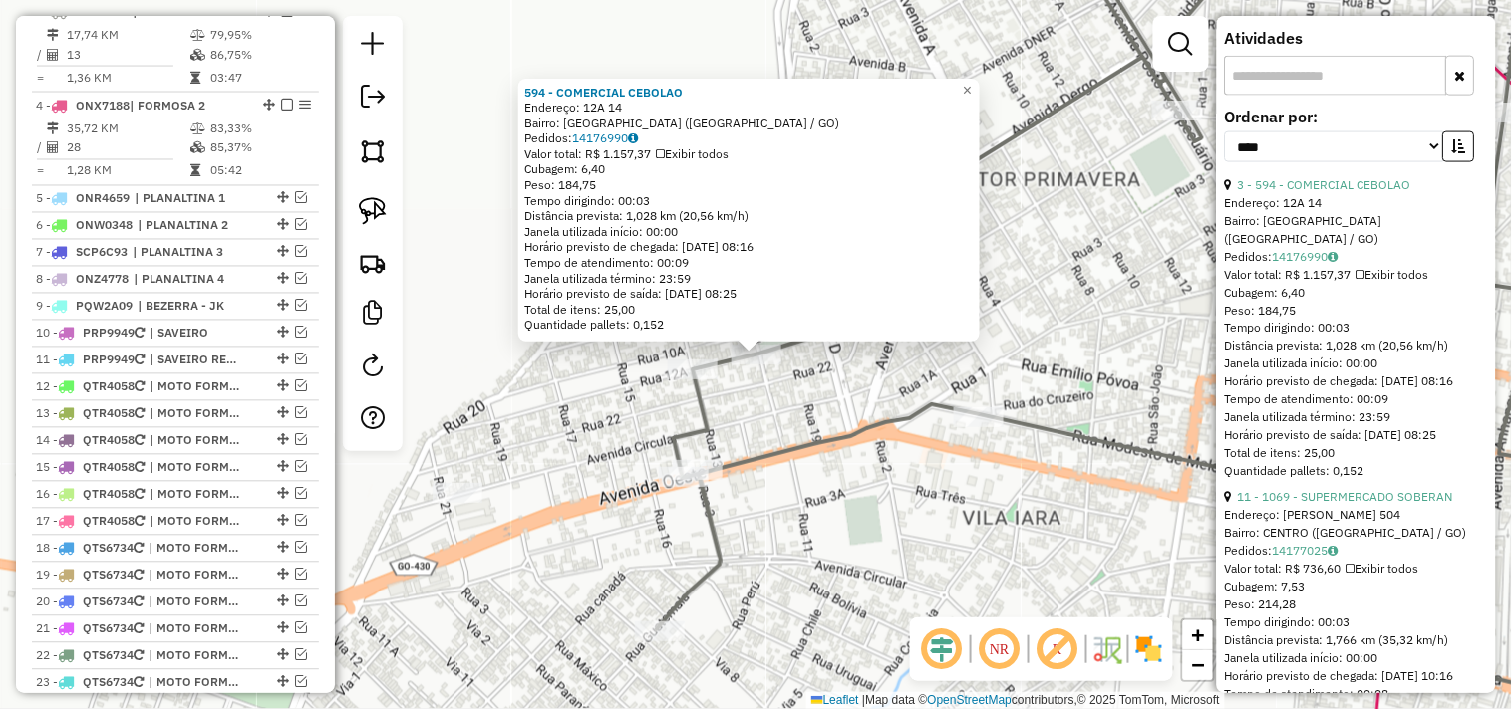
scroll to position [774, 0]
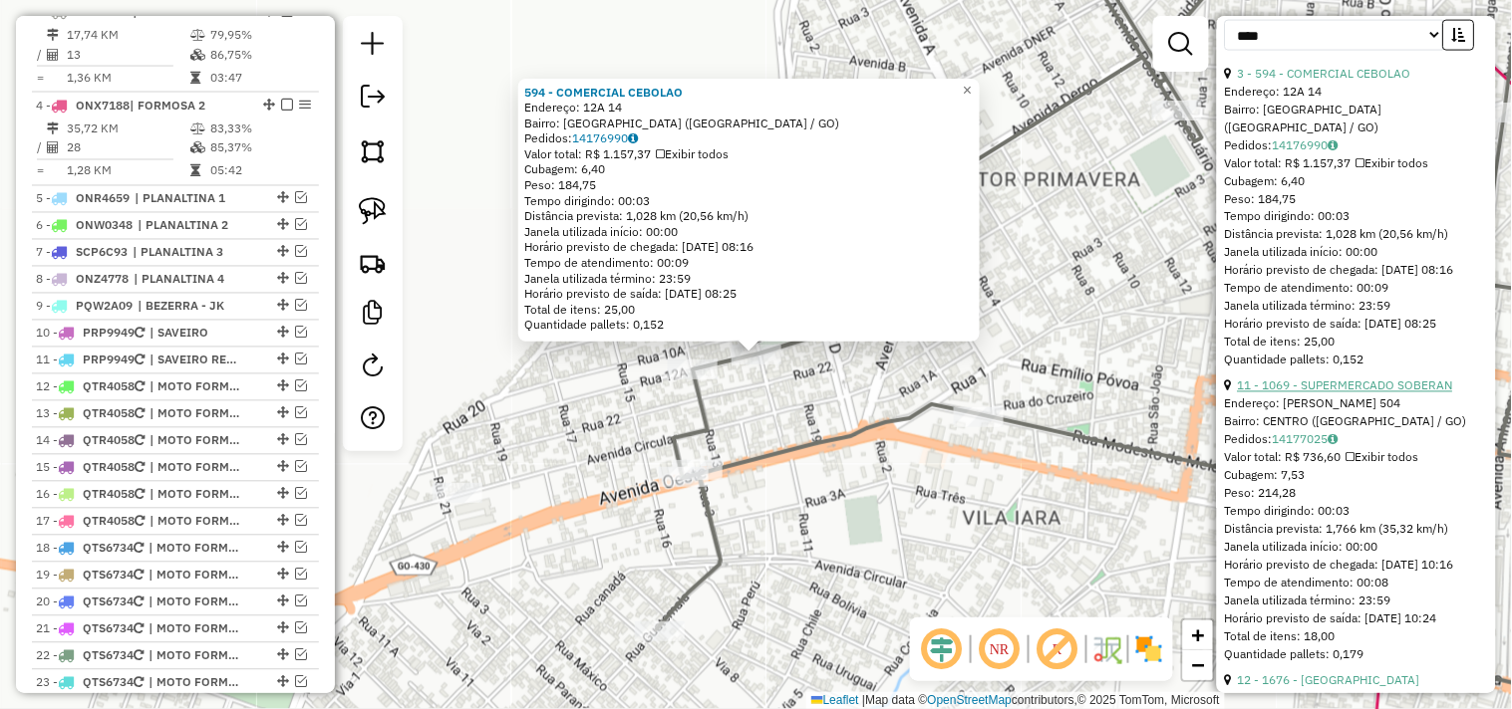
click at [1347, 394] on link "11 - 1069 - SUPERMERCADO SOBERAN" at bounding box center [1345, 386] width 215 height 15
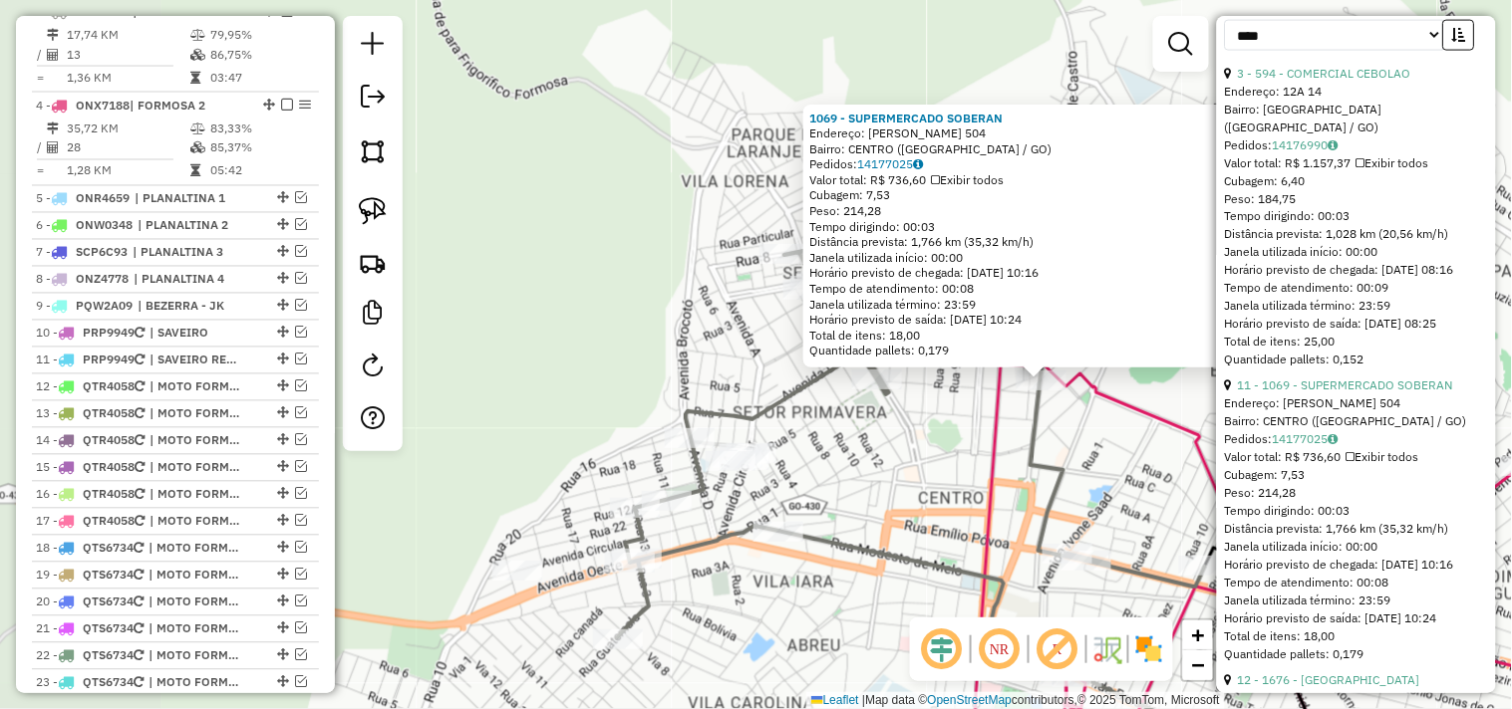
drag, startPoint x: 800, startPoint y: 509, endPoint x: 959, endPoint y: 500, distance: 158.7
click at [942, 488] on div "1069 - SUPERMERCADO SOBERAN Endereço: VALERIANO DE CASTRO 504 Bairro: CENTRO (F…" at bounding box center [756, 354] width 1512 height 709
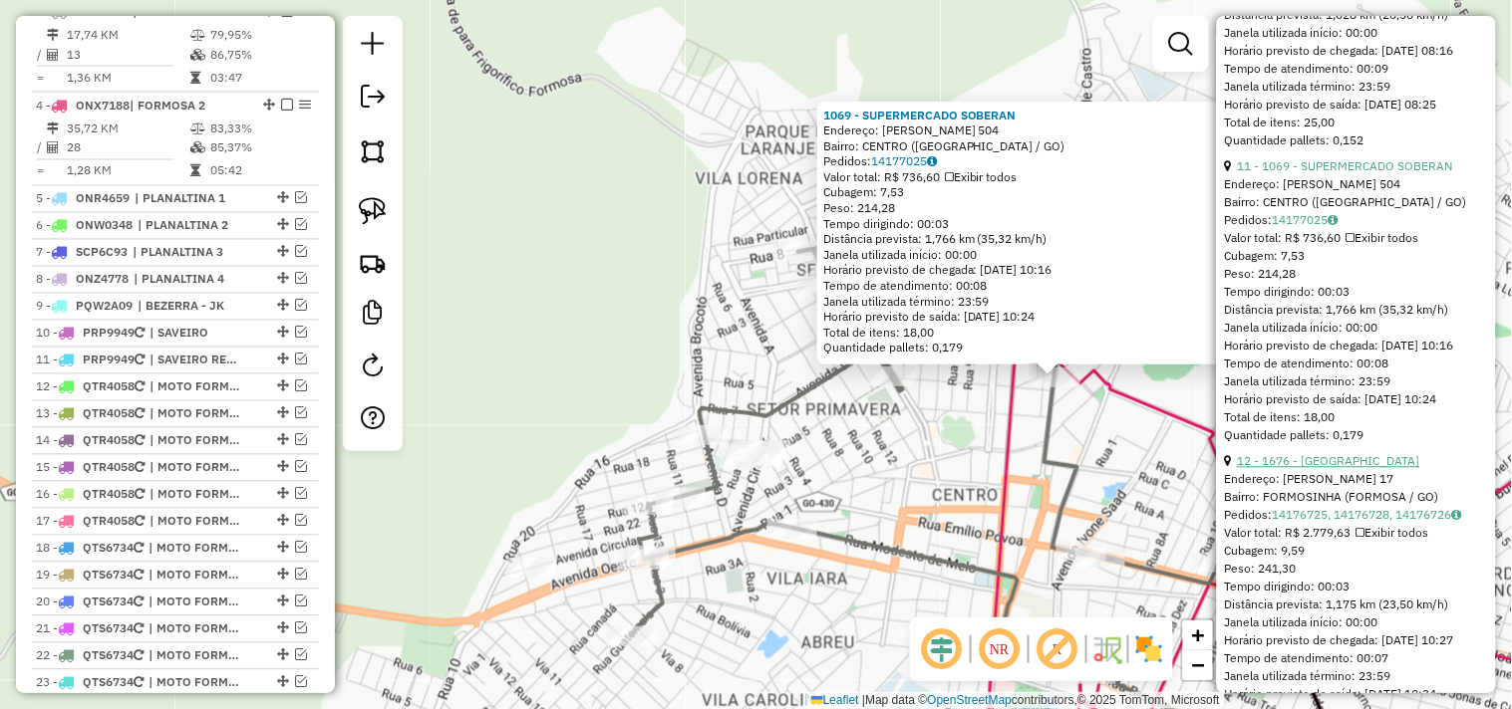
scroll to position [996, 0]
click at [1327, 466] on link "12 - 1676 - ALCATRAZ" at bounding box center [1329, 458] width 182 height 15
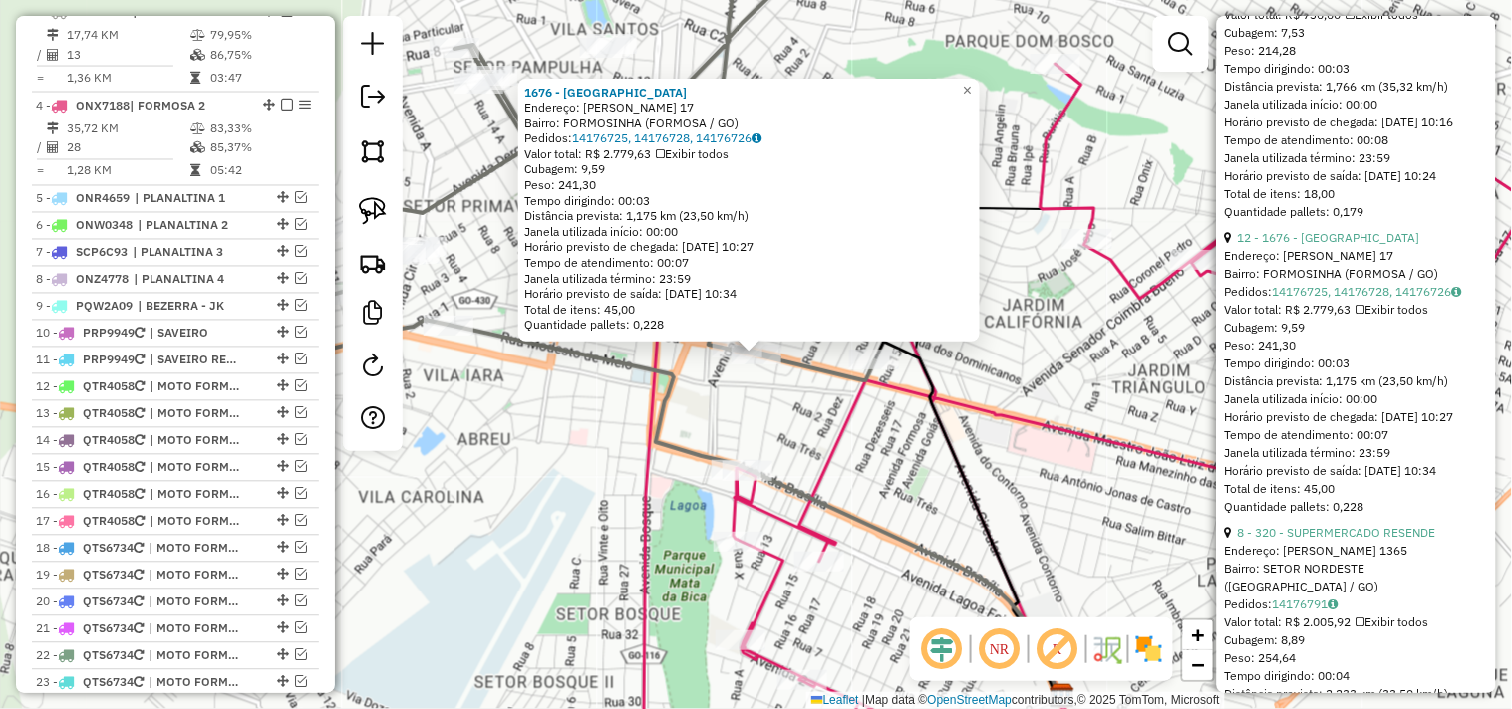
scroll to position [1439, 0]
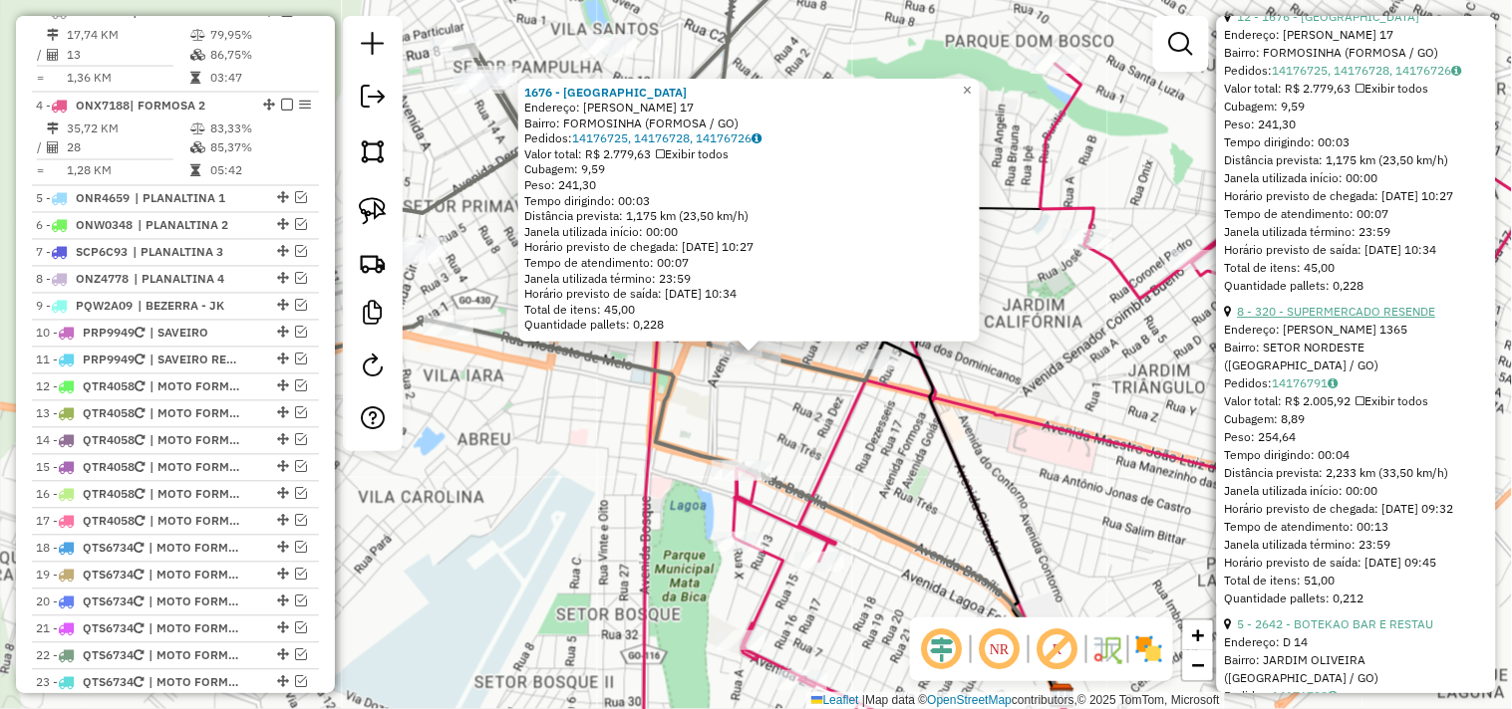
click at [1348, 319] on link "8 - 320 - SUPERMERCADO RESENDE" at bounding box center [1337, 311] width 198 height 15
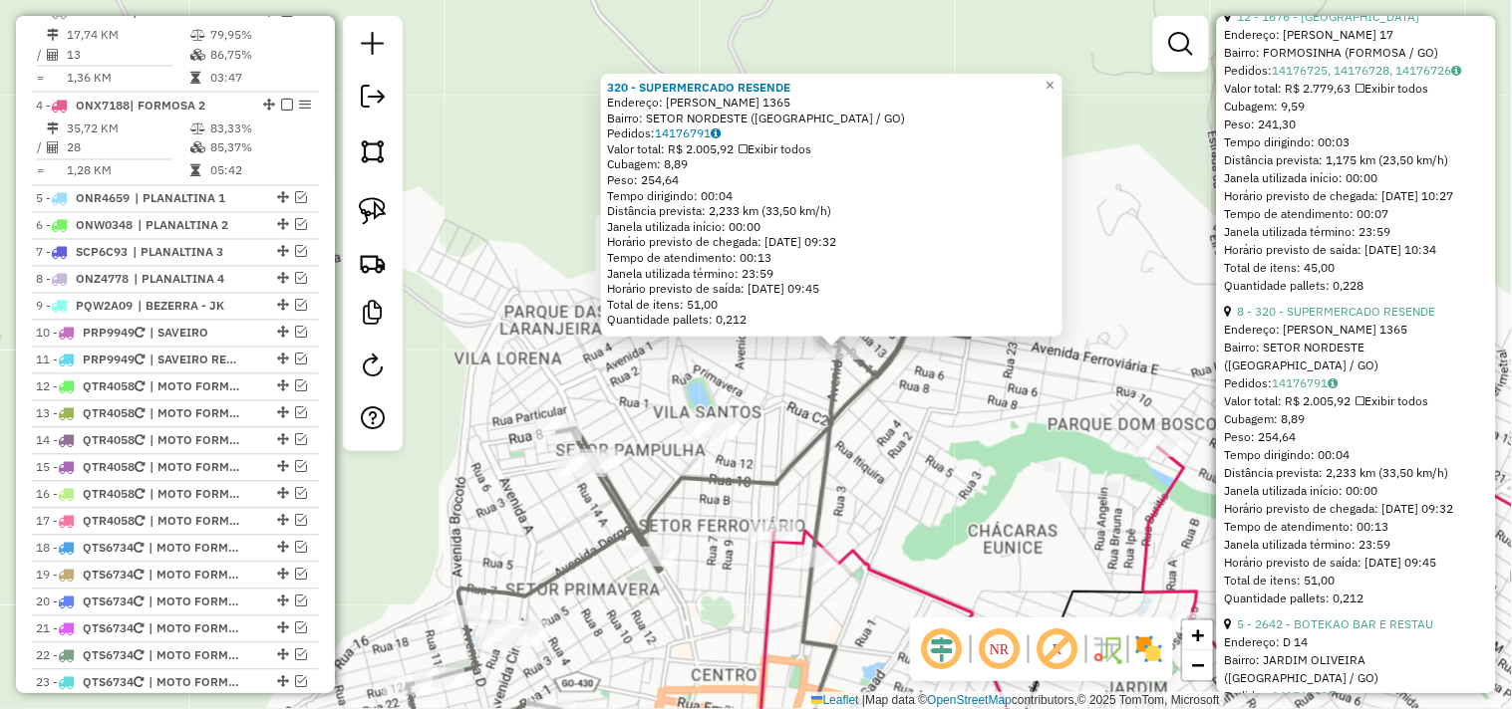
drag, startPoint x: 952, startPoint y: 456, endPoint x: 996, endPoint y: 461, distance: 45.1
click at [1021, 448] on div "320 - SUPERMERCADO RESENDE Endereço: VALERIANO DE CASTRO 1365 Bairro: SETOR NOR…" at bounding box center [756, 354] width 1512 height 709
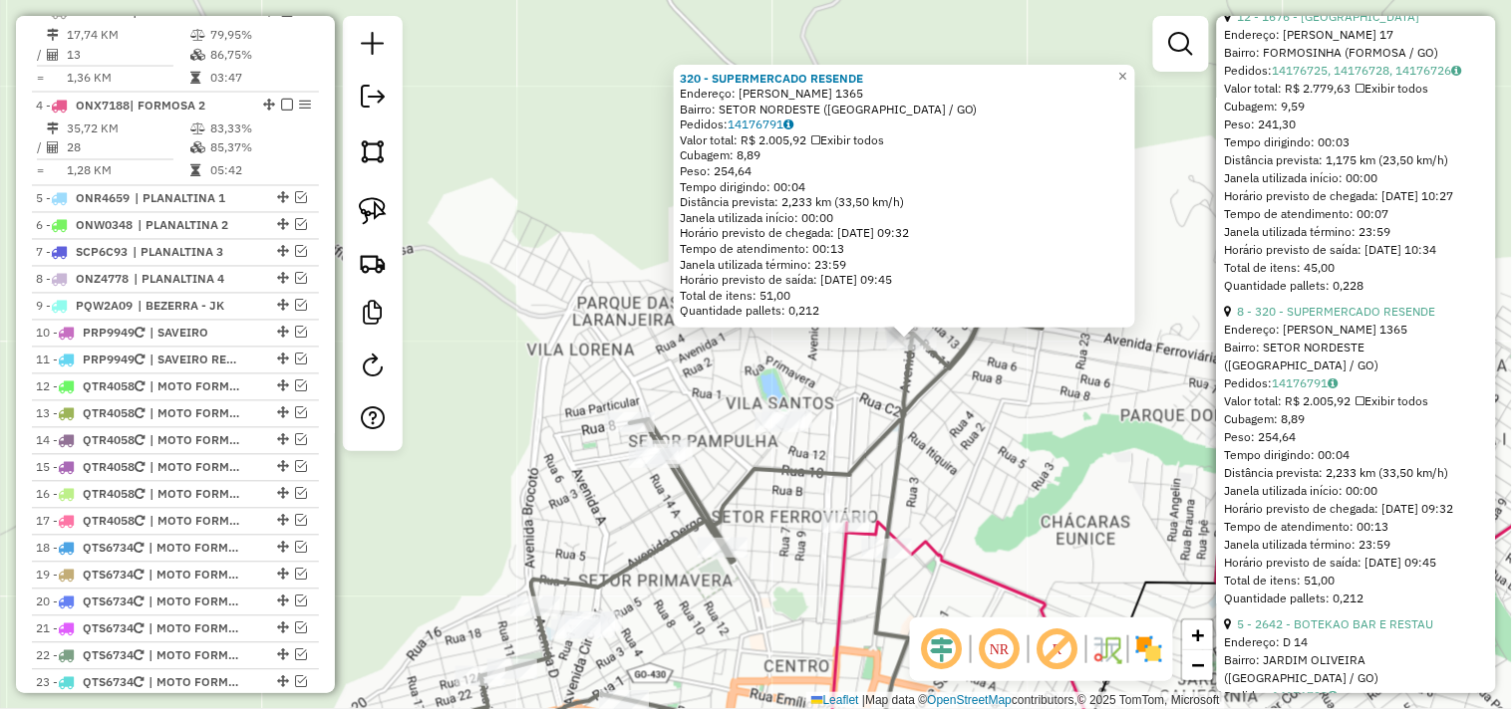
drag, startPoint x: 881, startPoint y: 464, endPoint x: 898, endPoint y: 456, distance: 18.7
click at [894, 458] on div "320 - SUPERMERCADO RESENDE Endereço: VALERIANO DE CASTRO 1365 Bairro: SETOR NOR…" at bounding box center [756, 354] width 1512 height 709
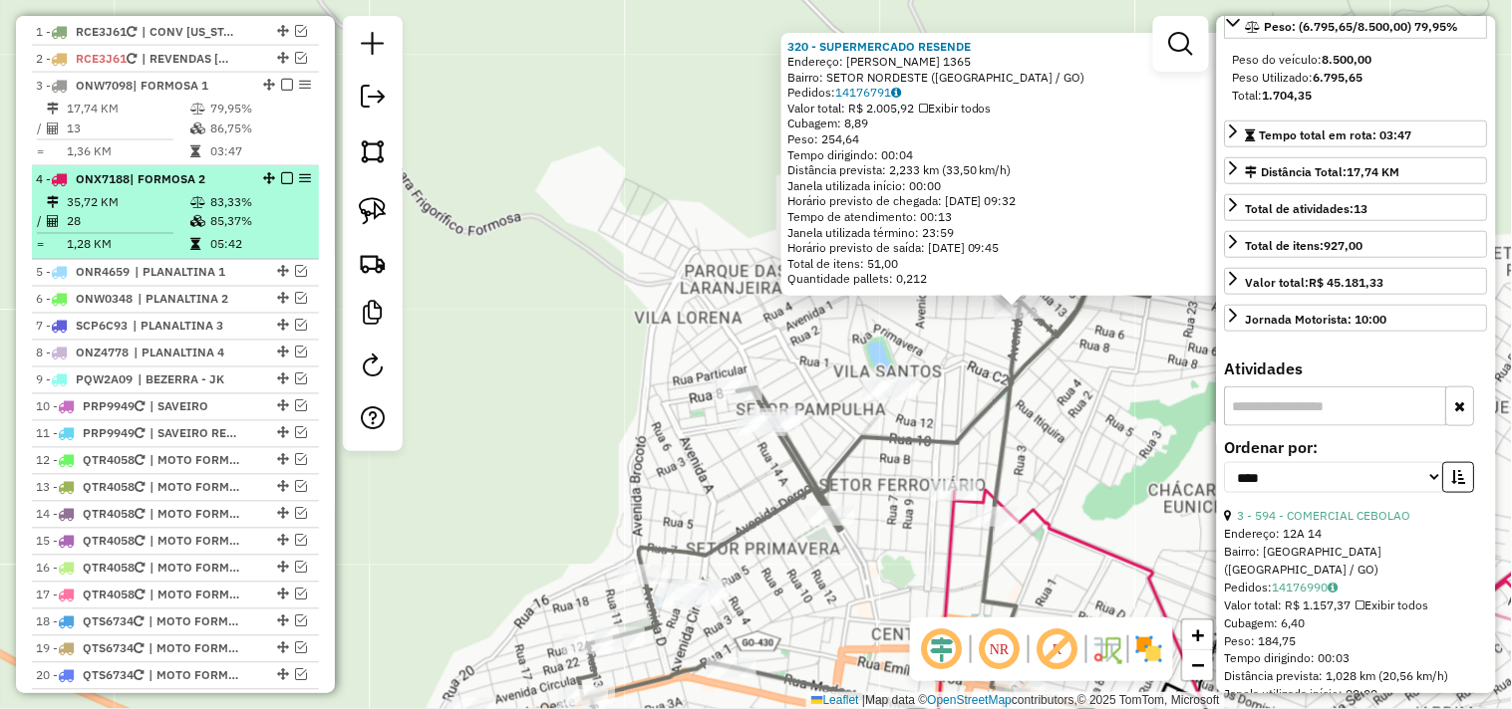
scroll to position [738, 0]
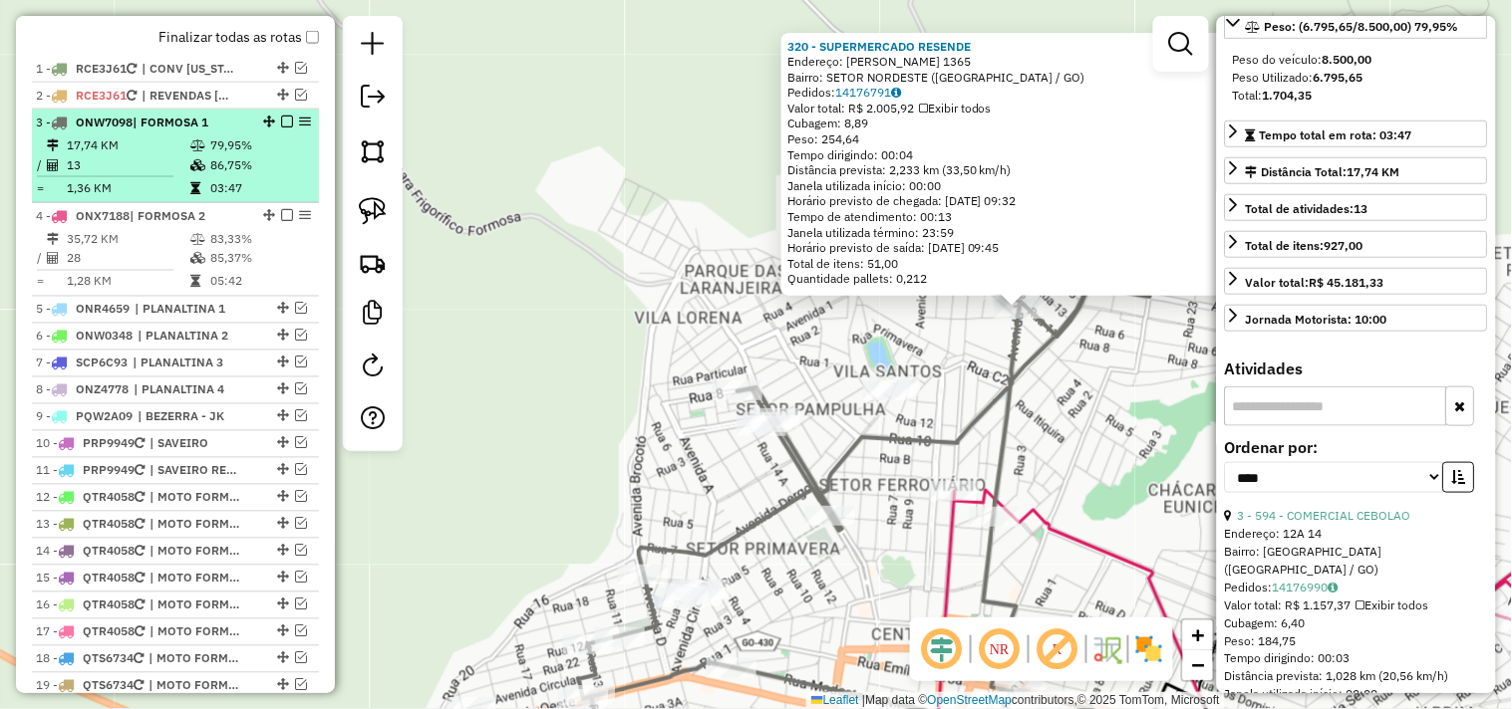
click at [281, 128] on em at bounding box center [287, 122] width 12 height 12
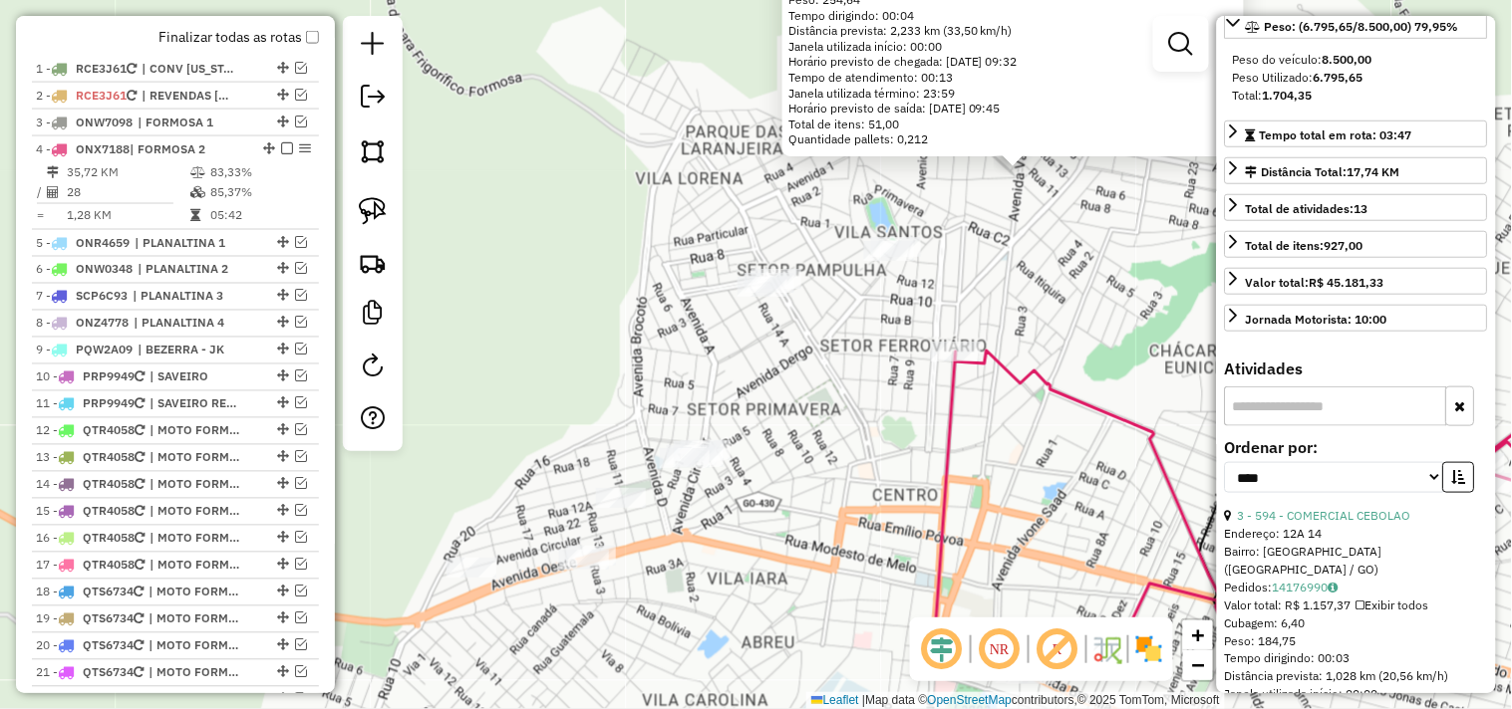
drag, startPoint x: 623, startPoint y: 379, endPoint x: 623, endPoint y: 237, distance: 141.5
click at [623, 237] on div "320 - SUPERMERCADO RESENDE Endereço: VALERIANO DE CASTRO 1365 Bairro: SETOR NOR…" at bounding box center [756, 354] width 1512 height 709
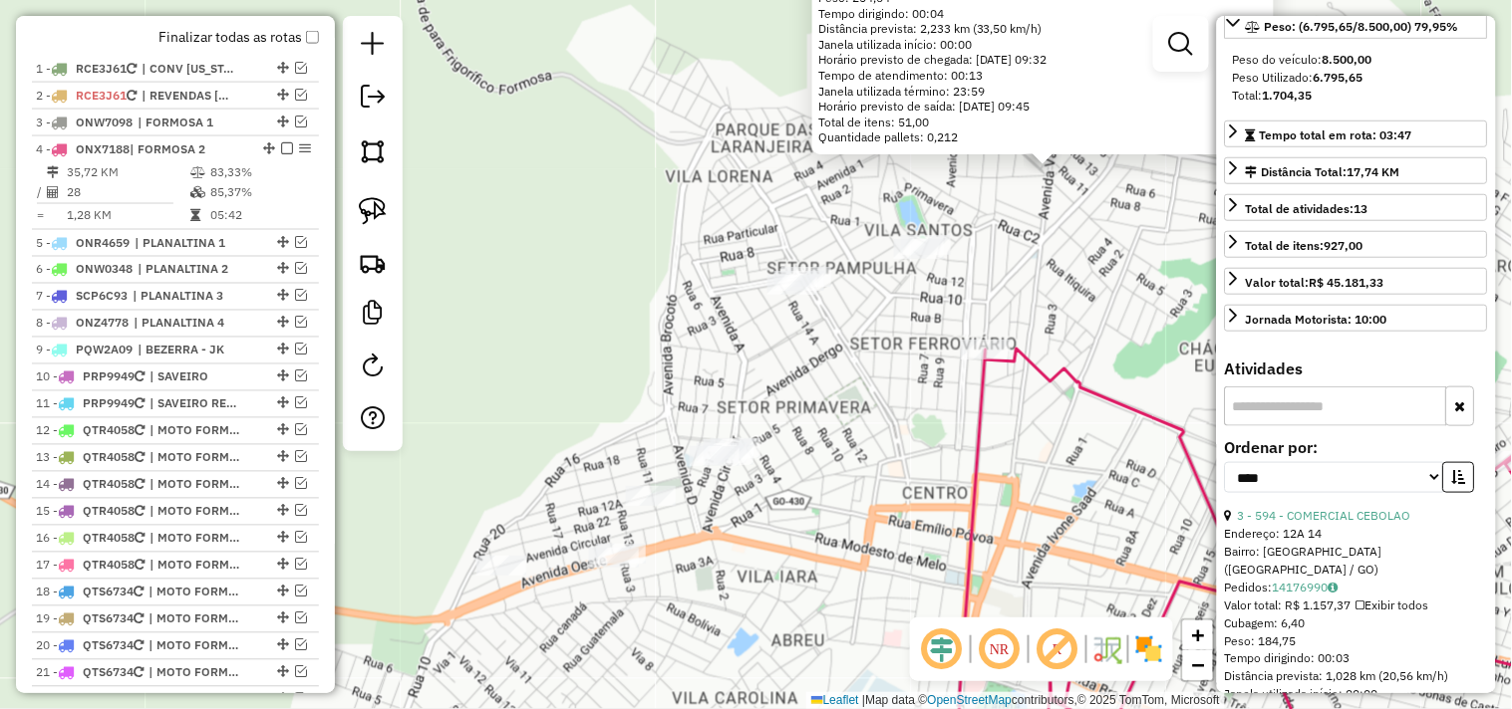
drag, startPoint x: 712, startPoint y: 300, endPoint x: 689, endPoint y: 262, distance: 44.8
click at [735, 282] on div "320 - SUPERMERCADO RESENDE Endereço: VALERIANO DE CASTRO 1365 Bairro: SETOR NOR…" at bounding box center [756, 354] width 1512 height 709
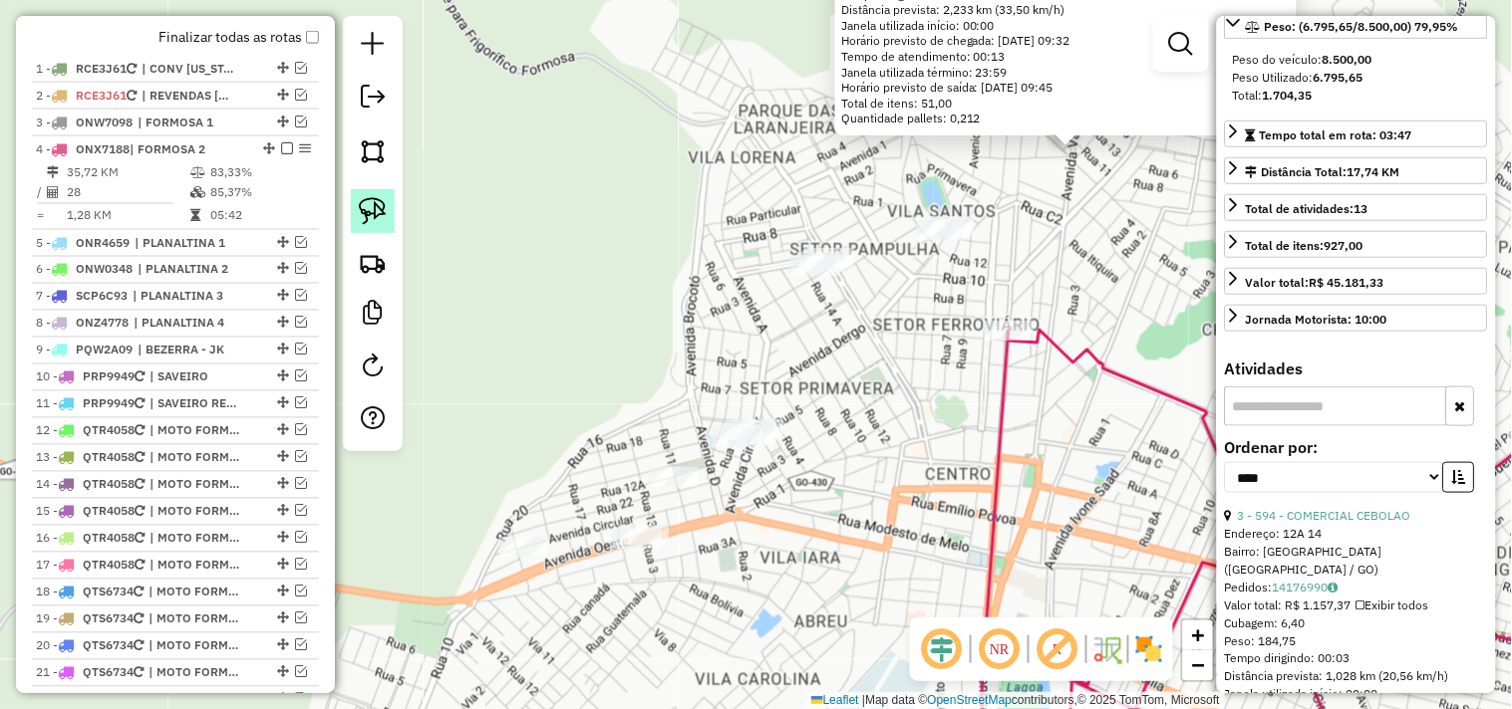
click at [371, 219] on img at bounding box center [373, 211] width 28 height 28
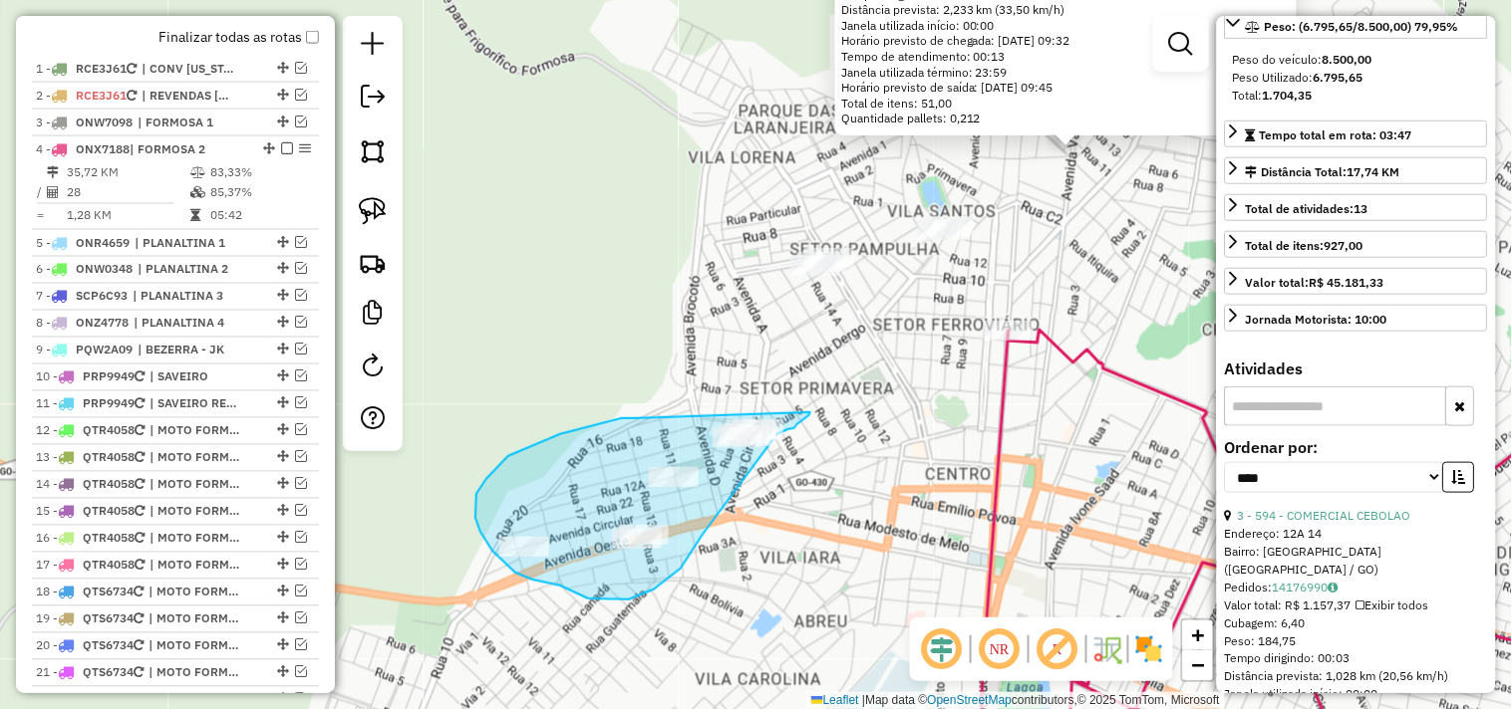
drag, startPoint x: 636, startPoint y: 418, endPoint x: 790, endPoint y: 389, distance: 157.3
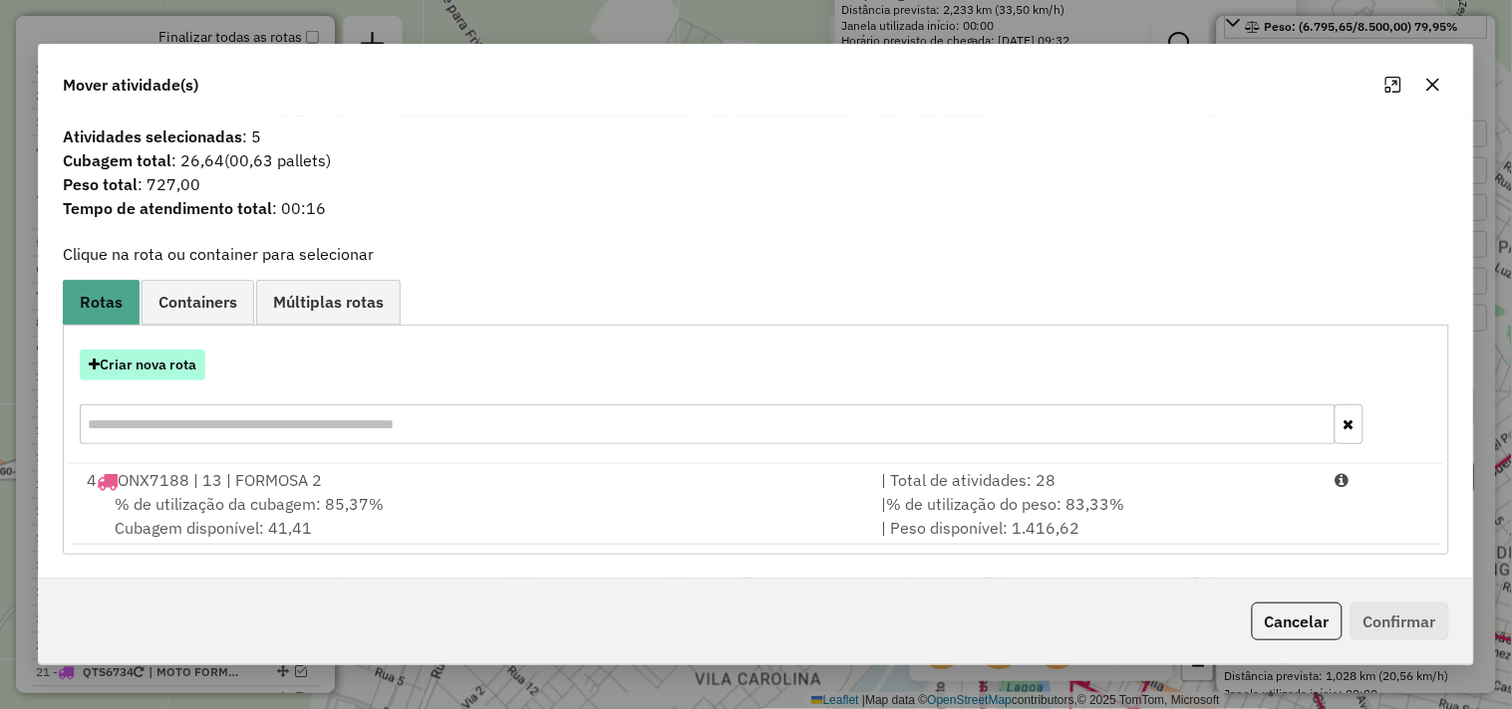
click at [175, 374] on button "Criar nova rota" at bounding box center [143, 365] width 126 height 31
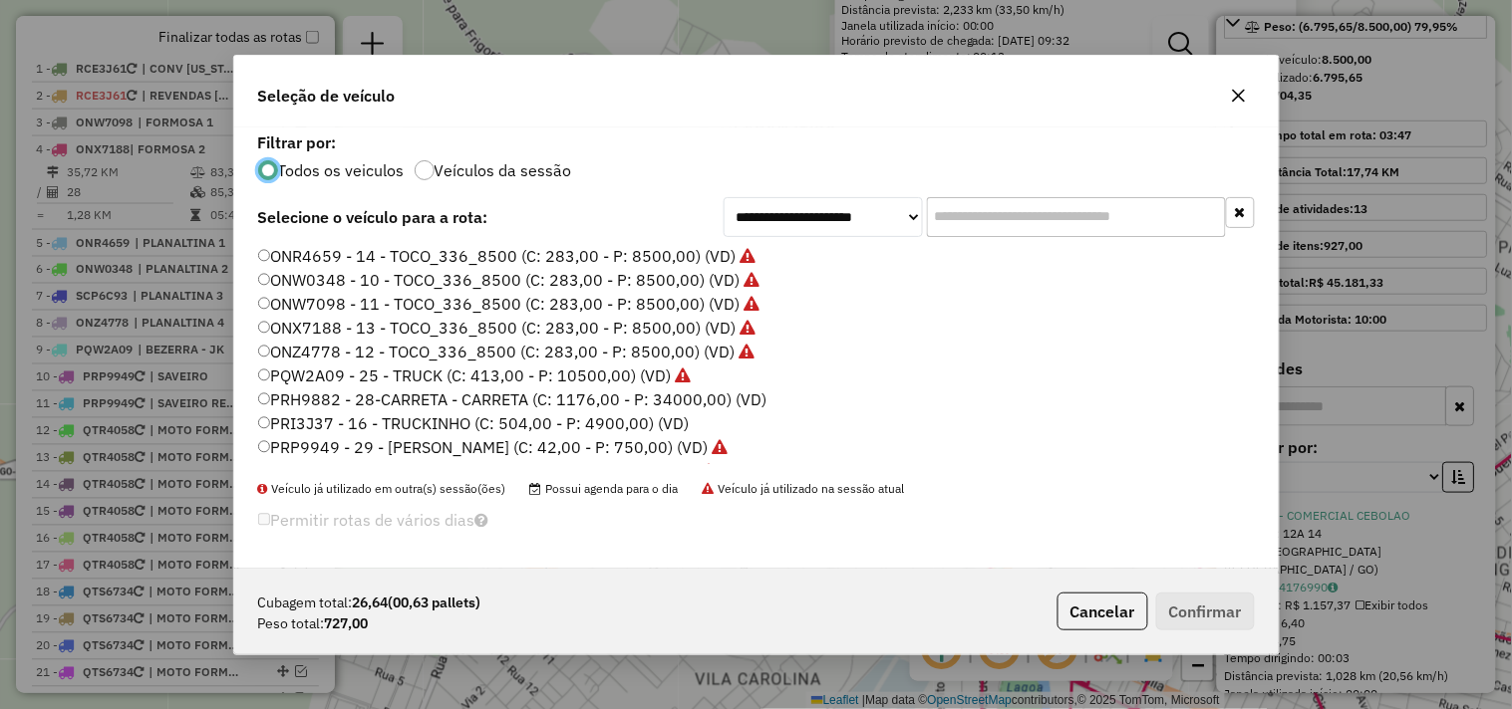
scroll to position [11, 5]
click at [695, 444] on label "PRP9949 - 29 - SAVEIRO - SAVEIRO (C: 42,00 - P: 750,00) (VD)" at bounding box center [493, 447] width 470 height 24
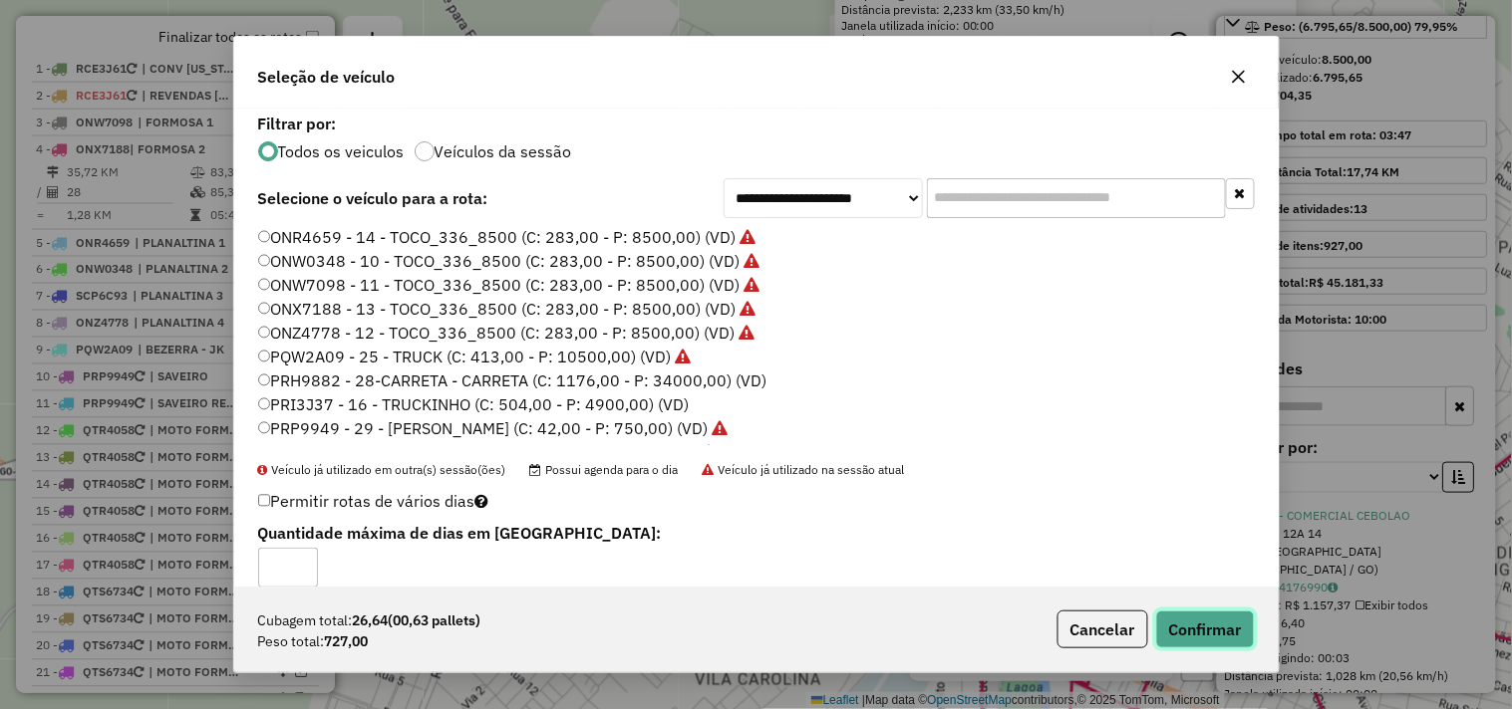
click at [1193, 630] on button "Confirmar" at bounding box center [1205, 630] width 99 height 38
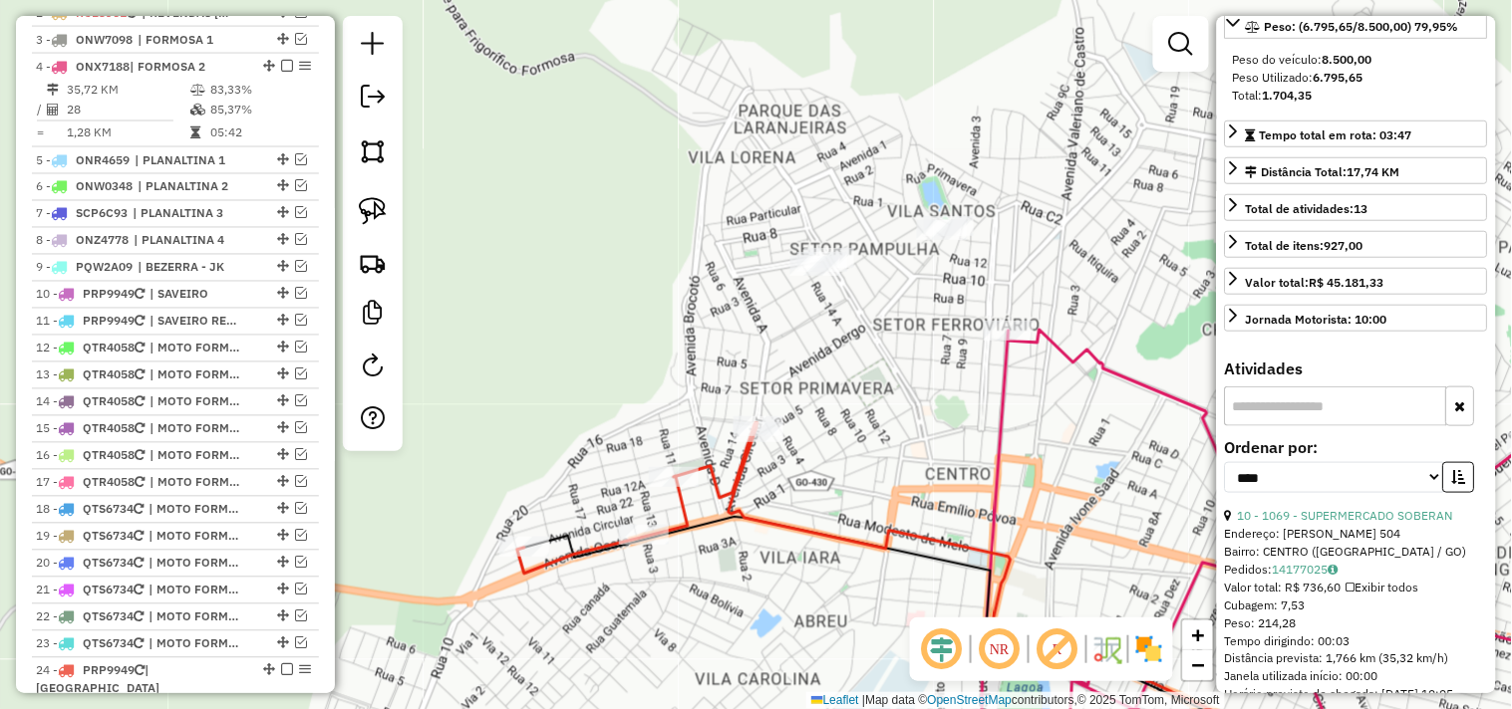
scroll to position [849, 0]
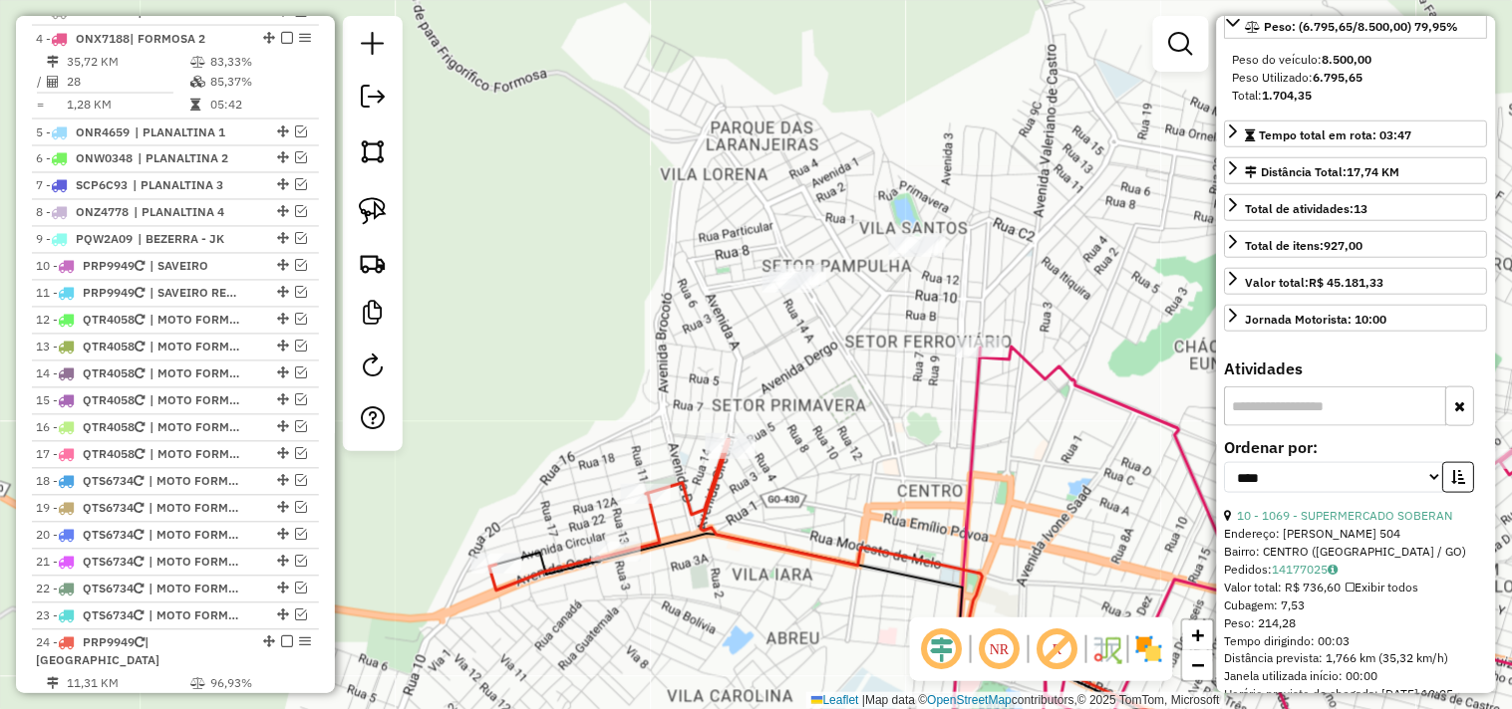
drag, startPoint x: 911, startPoint y: 431, endPoint x: 838, endPoint y: 480, distance: 87.6
click at [838, 480] on div "Janela de atendimento Grade de atendimento Capacidade Transportadoras Veículos …" at bounding box center [756, 354] width 1512 height 709
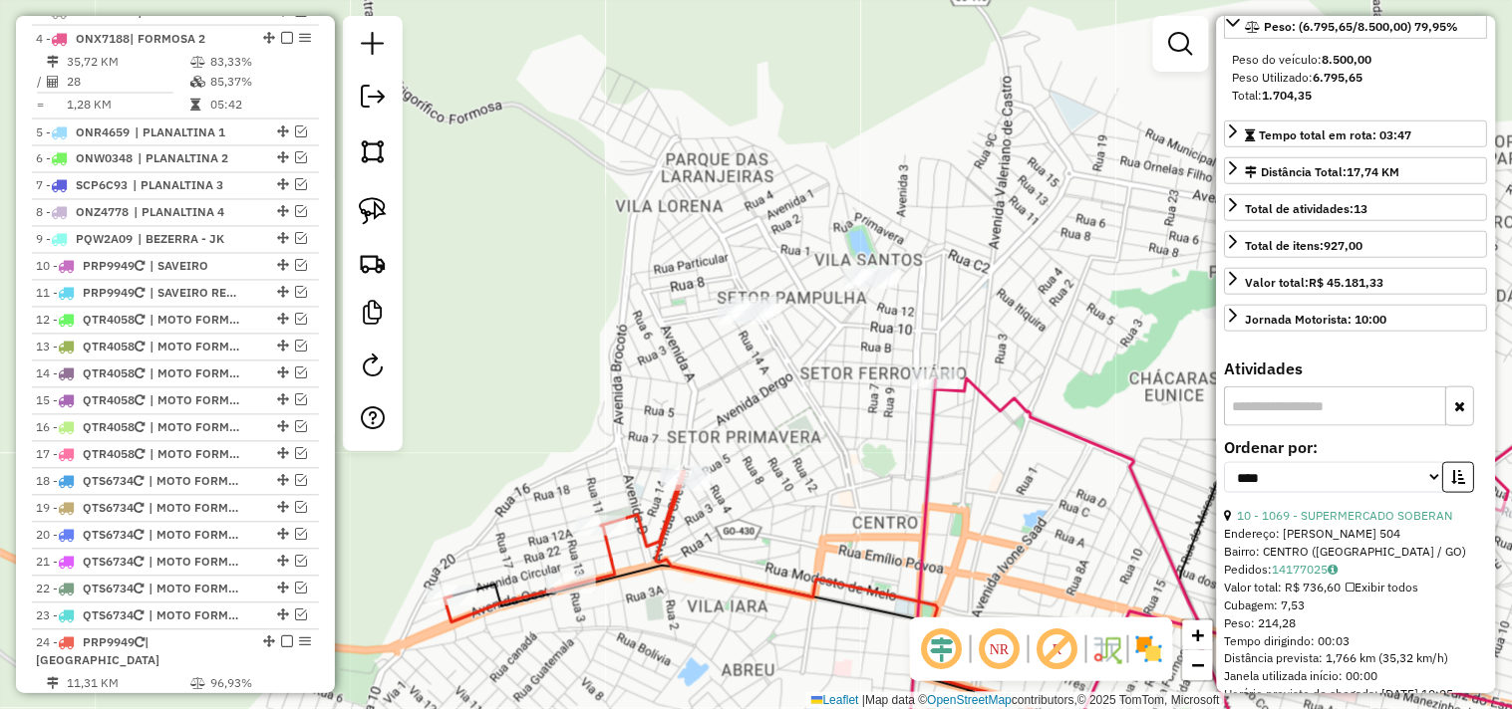
drag, startPoint x: 365, startPoint y: 222, endPoint x: 676, endPoint y: 222, distance: 310.9
click at [369, 222] on img at bounding box center [373, 211] width 28 height 28
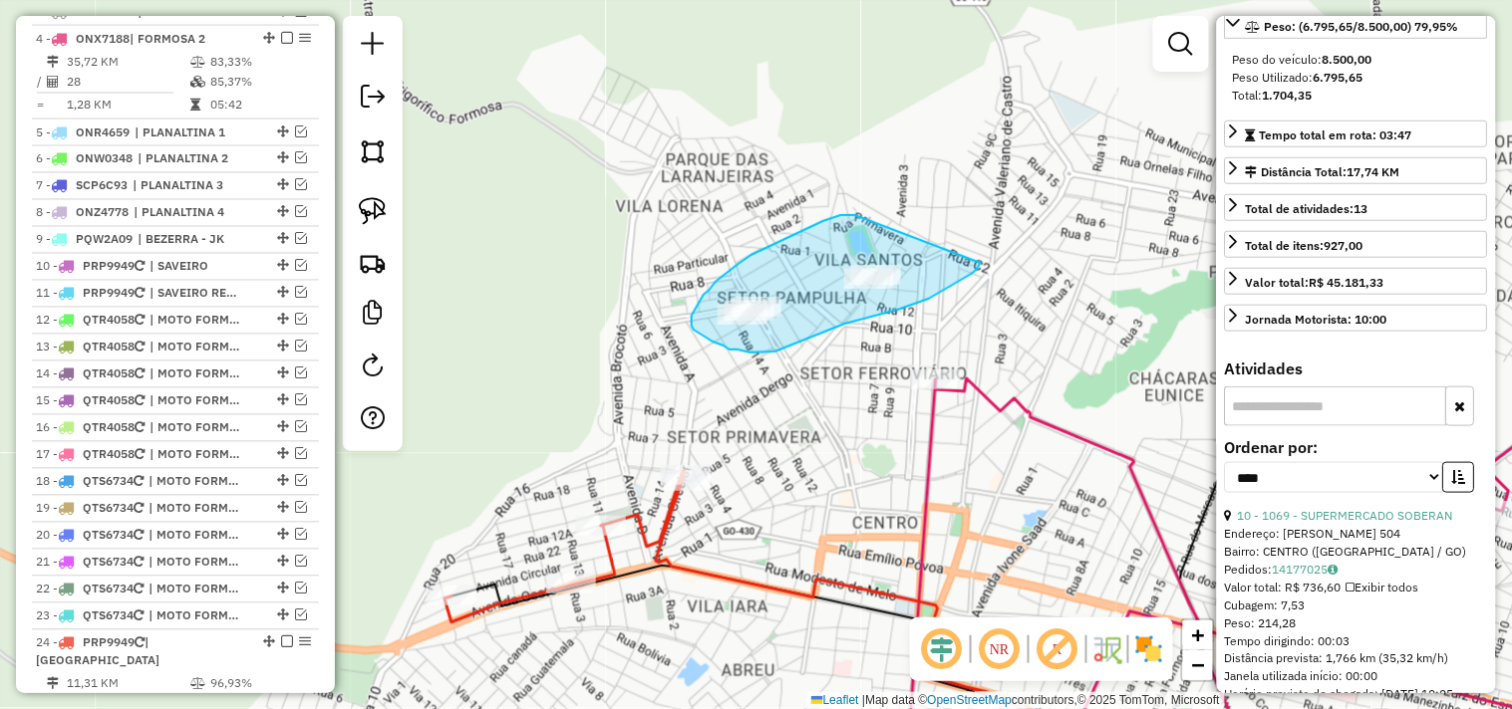
drag, startPoint x: 855, startPoint y: 215, endPoint x: 982, endPoint y: 257, distance: 134.2
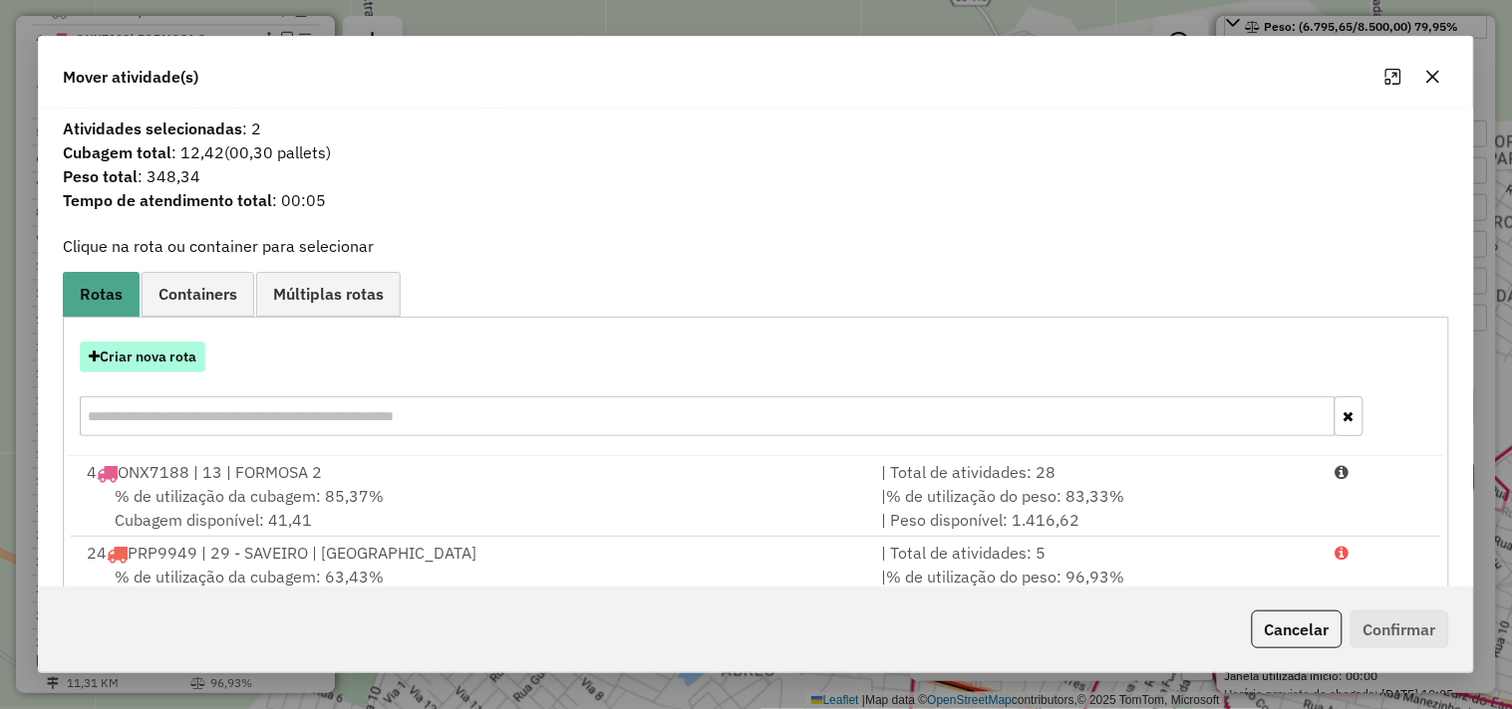
click at [157, 353] on button "Criar nova rota" at bounding box center [143, 357] width 126 height 31
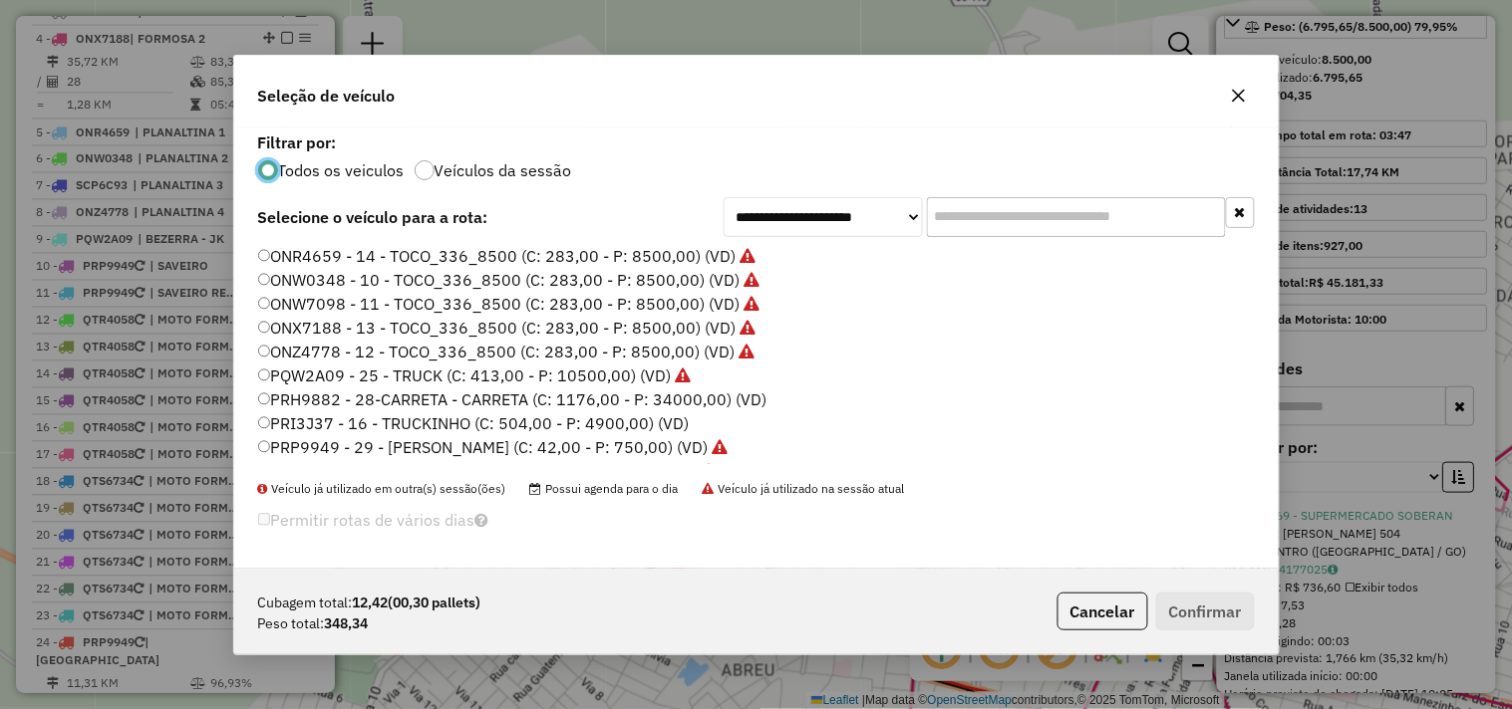
scroll to position [11, 5]
click at [695, 452] on label "PRP9949 - 29 - SAVEIRO - SAVEIRO (C: 42,00 - P: 750,00) (VD)" at bounding box center [493, 447] width 470 height 24
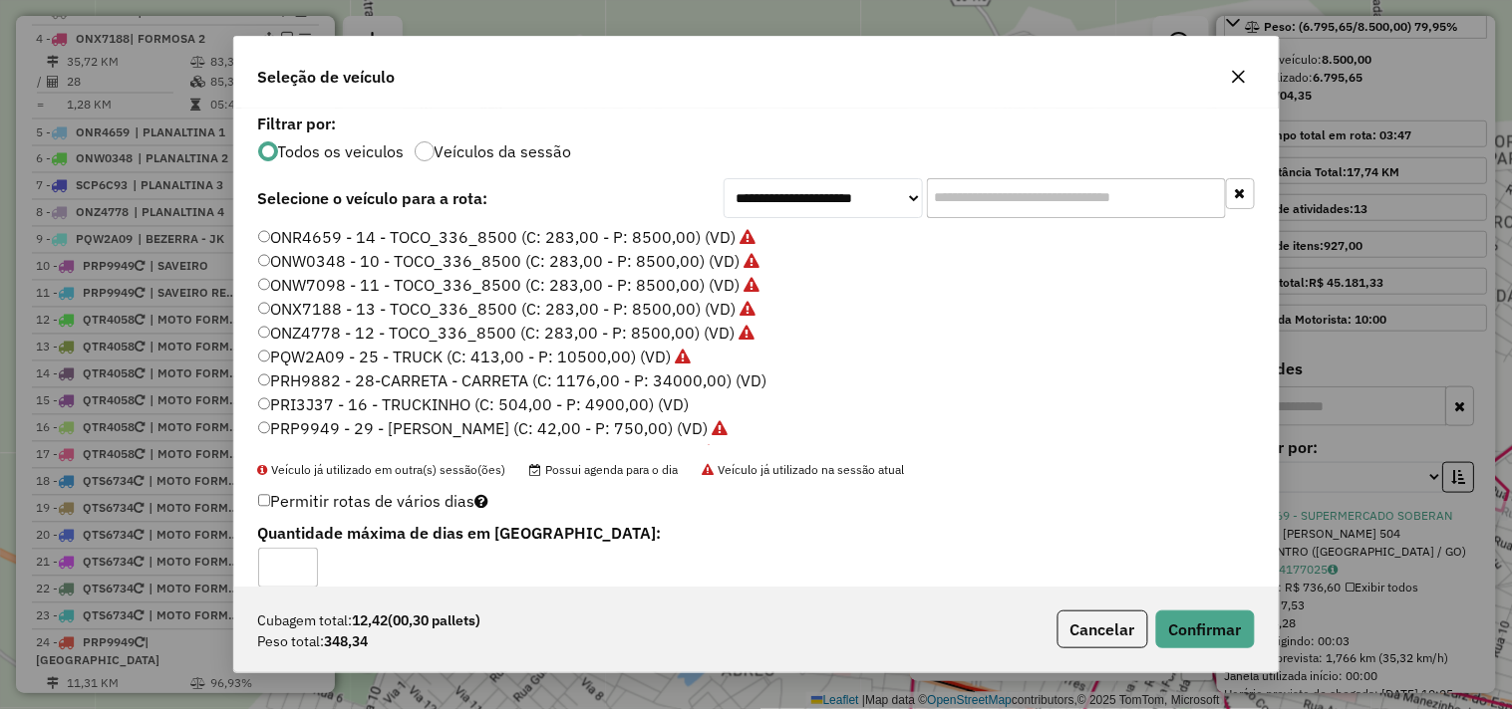
click at [1251, 652] on div "Cubagem total: 12,42 (00,30 pallets) Peso total: 348,34 Cancelar Confirmar" at bounding box center [756, 630] width 1044 height 86
click at [1203, 618] on button "Confirmar" at bounding box center [1205, 630] width 99 height 38
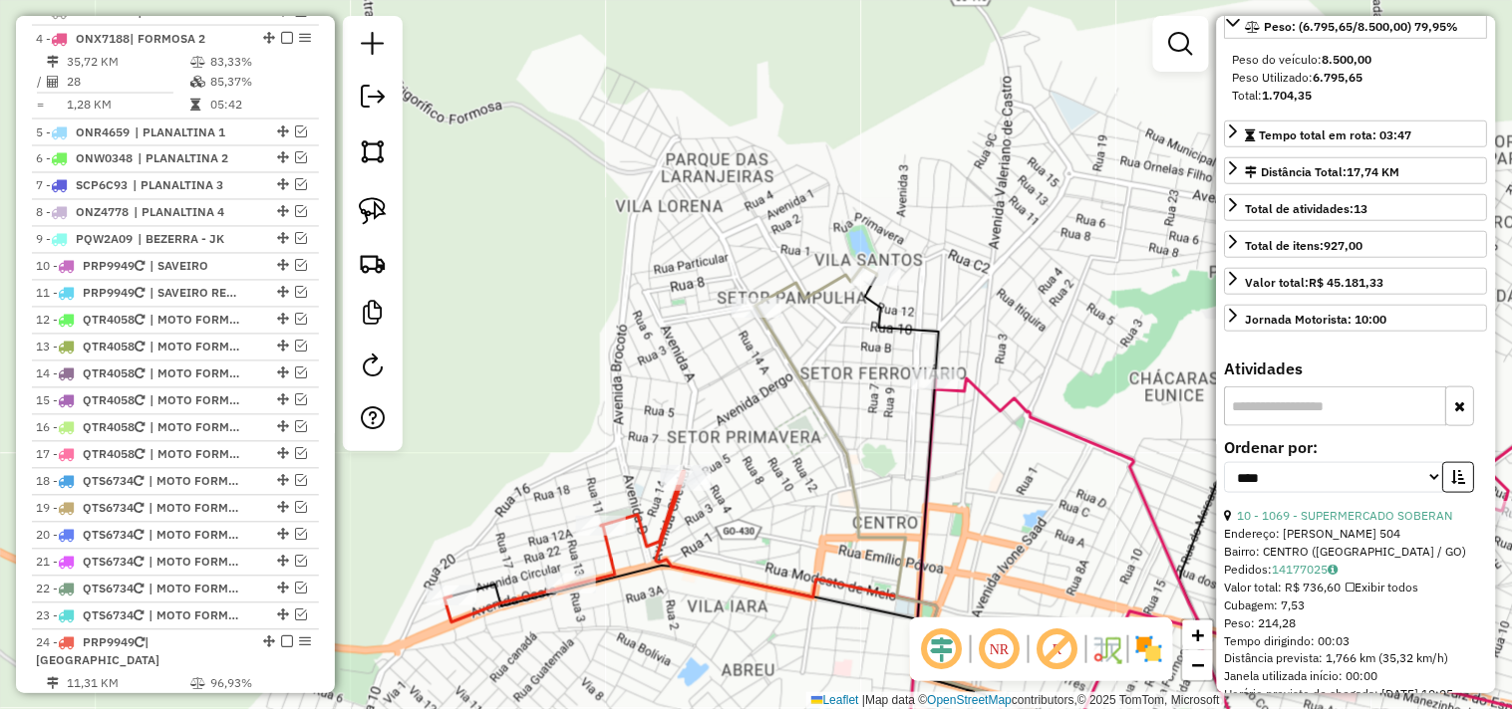
drag, startPoint x: 755, startPoint y: 508, endPoint x: 818, endPoint y: 445, distance: 88.8
click at [817, 448] on div "Janela de atendimento Grade de atendimento Capacidade Transportadoras Veículos …" at bounding box center [756, 354] width 1512 height 709
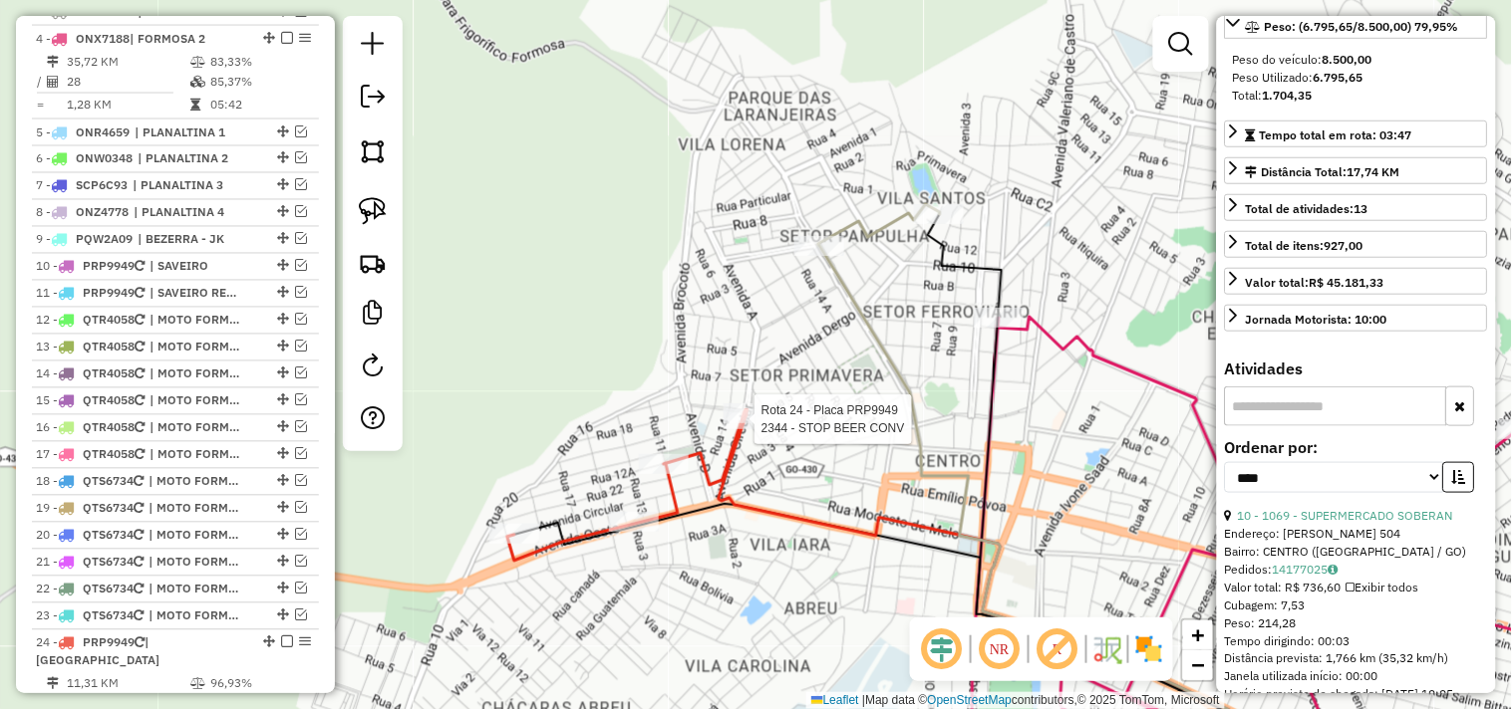
scroll to position [1070, 0]
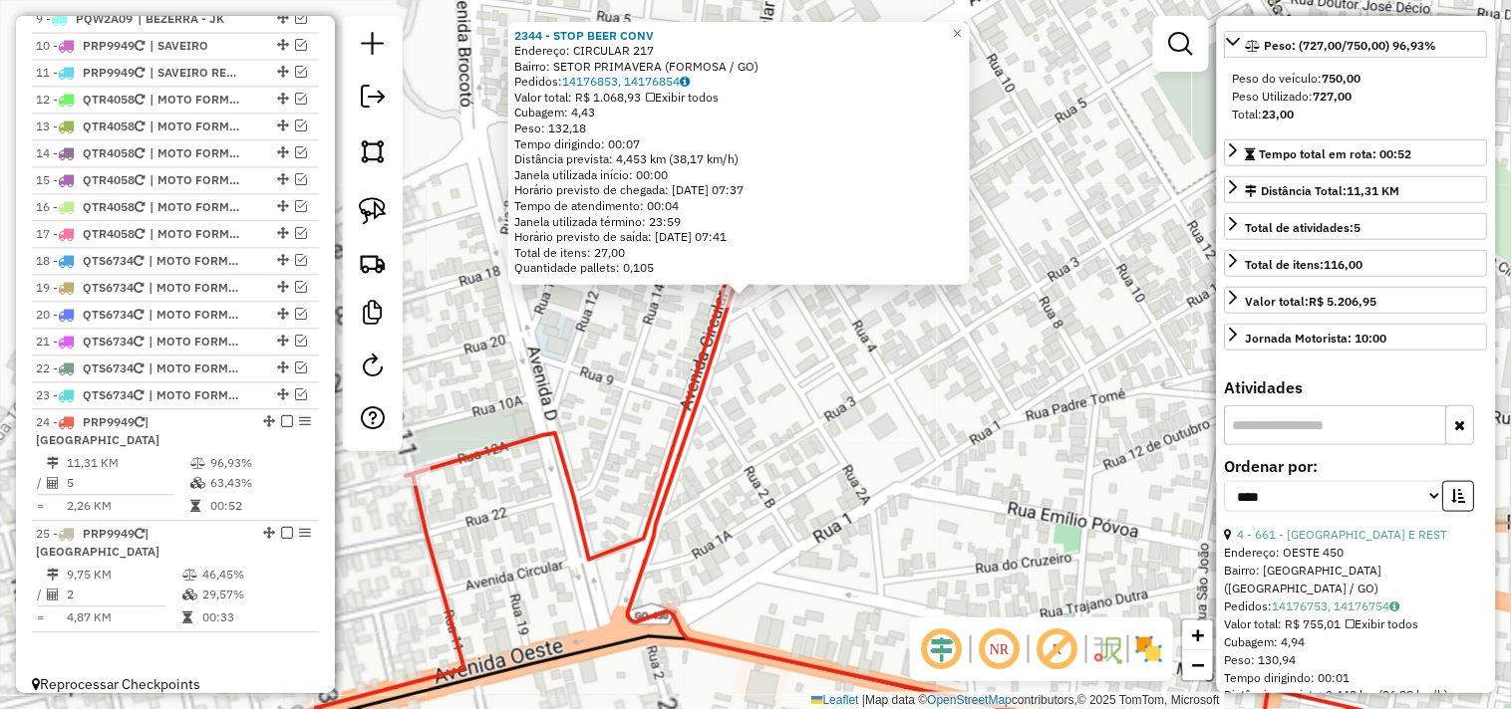
click at [821, 359] on div "2344 - STOP BEER CONV Endereço: CIRCULAR 217 Bairro: SETOR PRIMAVERA (FORMOSA /…" at bounding box center [756, 354] width 1512 height 709
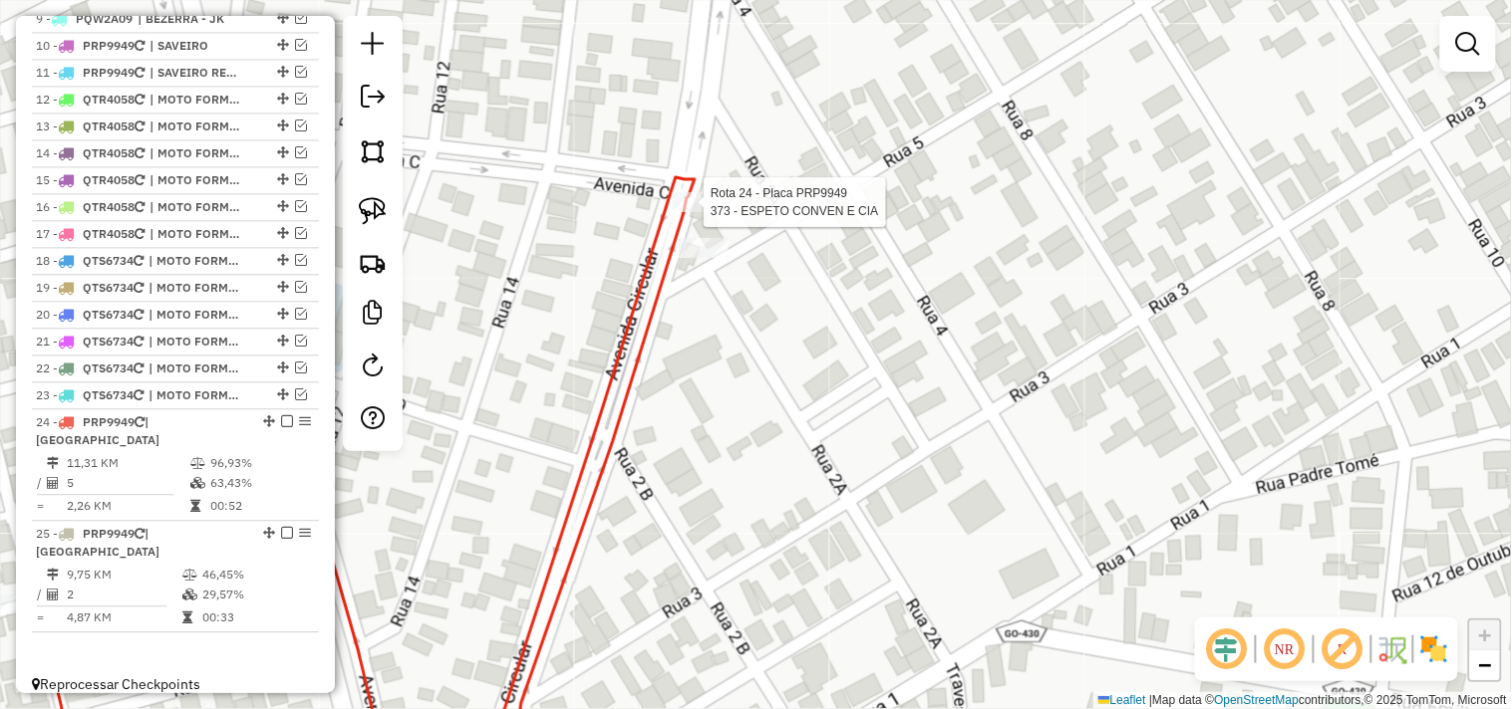
select select "*********"
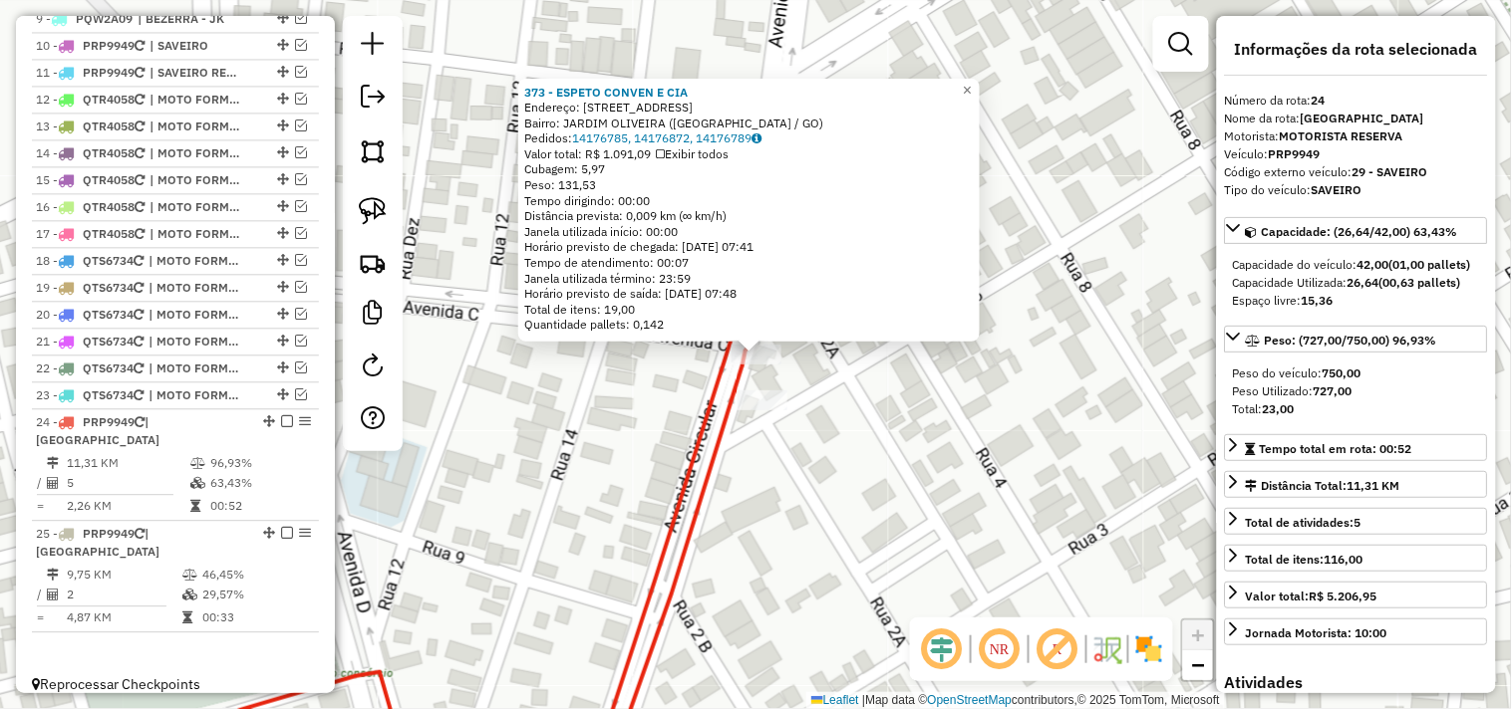
click at [904, 440] on div "373 - ESPETO CONVEN E CIA Endereço: AV CIRCULA, 7 Bairro: JARDIM OLIVEIRA (FORM…" at bounding box center [756, 354] width 1512 height 709
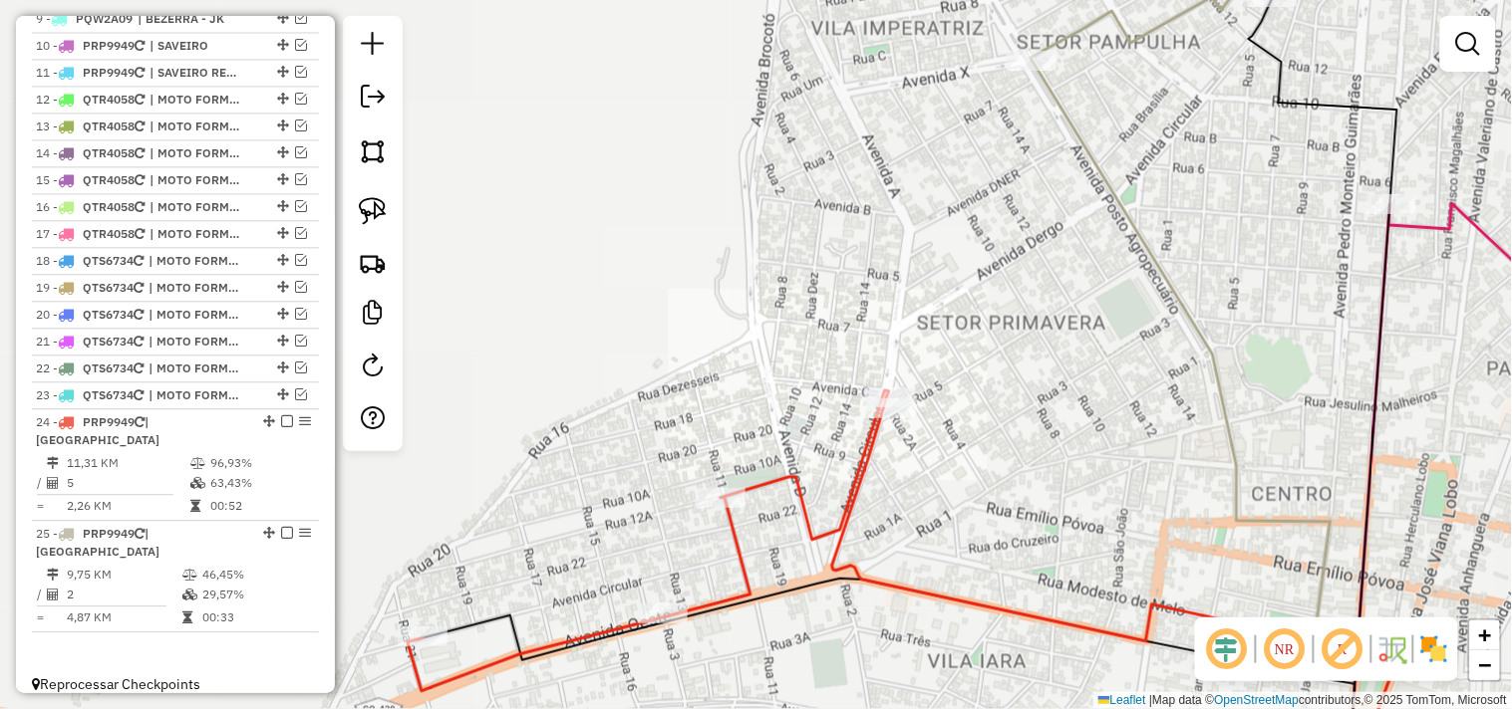
drag, startPoint x: 1018, startPoint y: 269, endPoint x: 1002, endPoint y: 292, distance: 27.9
click at [1002, 293] on div "Janela de atendimento Grade de atendimento Capacidade Transportadoras Veículos …" at bounding box center [756, 354] width 1512 height 709
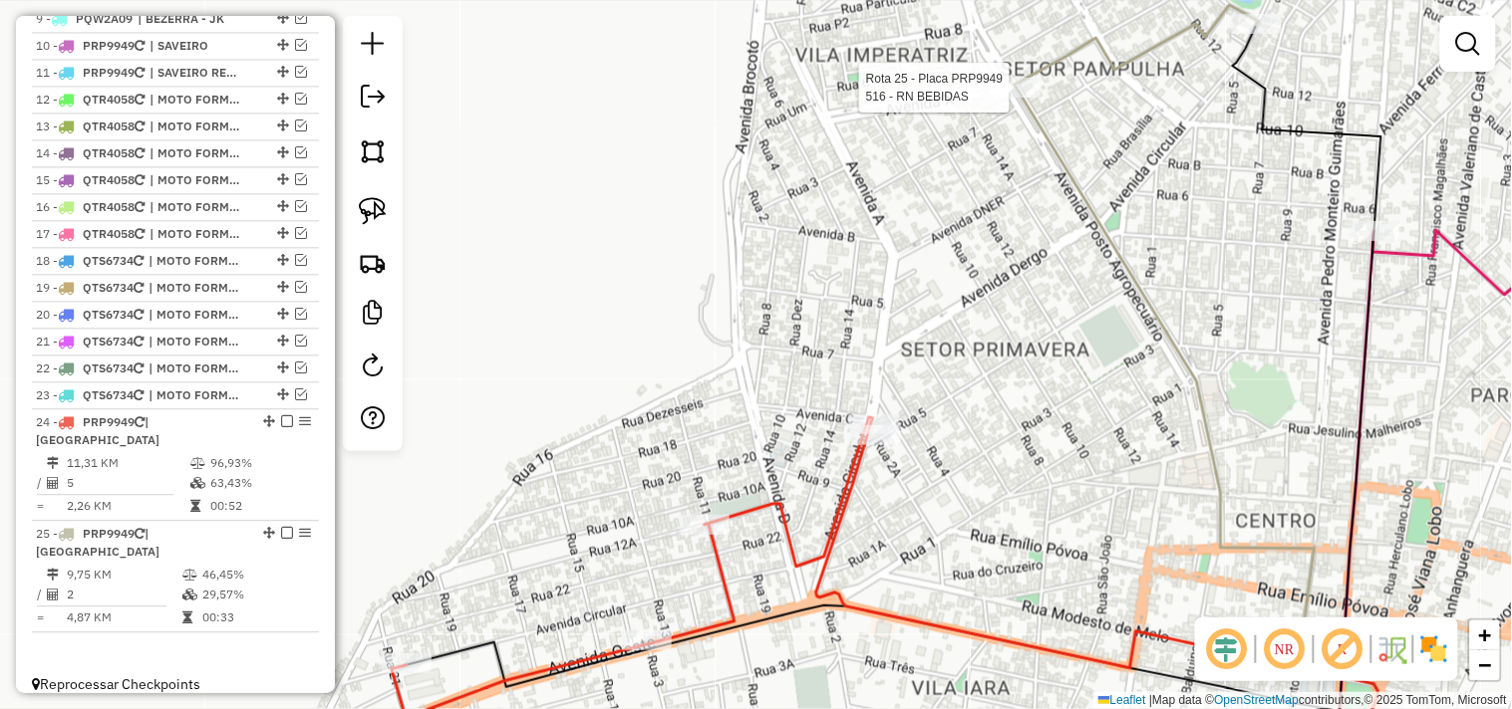
select select "*********"
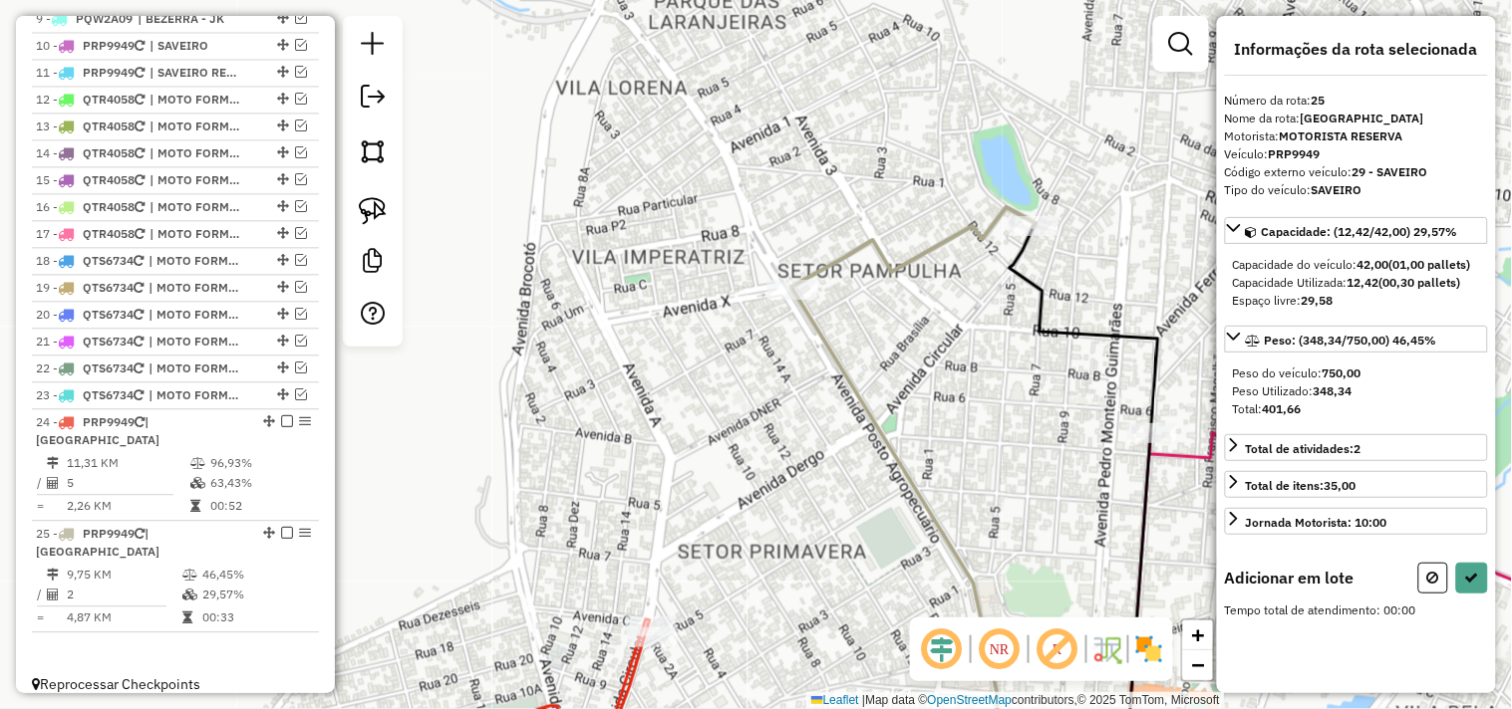
drag, startPoint x: 703, startPoint y: 515, endPoint x: 759, endPoint y: 401, distance: 127.5
click at [758, 404] on div "Janela de atendimento Grade de atendimento Capacidade Transportadoras Veículos …" at bounding box center [756, 354] width 1512 height 709
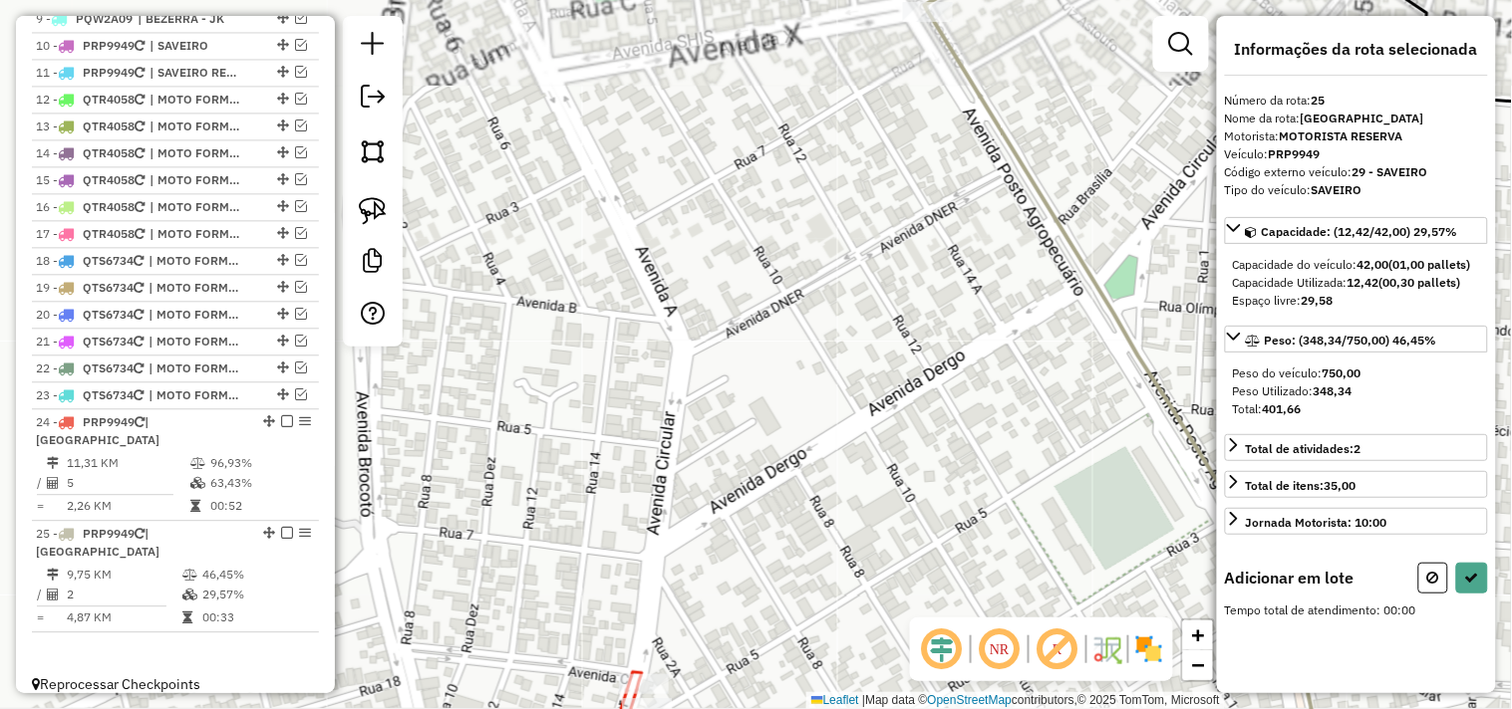
drag, startPoint x: 695, startPoint y: 541, endPoint x: 795, endPoint y: 382, distance: 188.5
click at [795, 382] on div "Janela de atendimento Grade de atendimento Capacidade Transportadoras Veículos …" at bounding box center [756, 354] width 1512 height 709
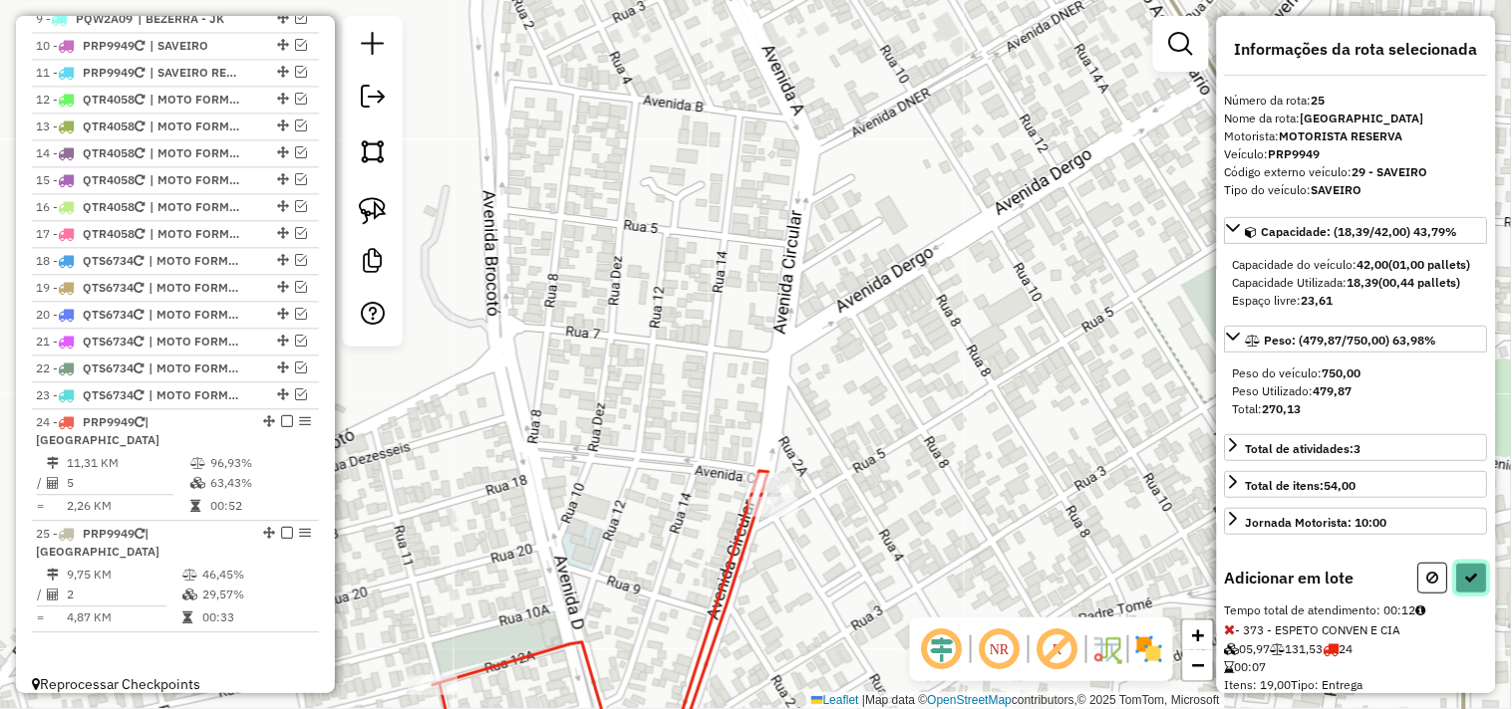
click at [1460, 584] on button at bounding box center [1472, 578] width 32 height 31
select select "*********"
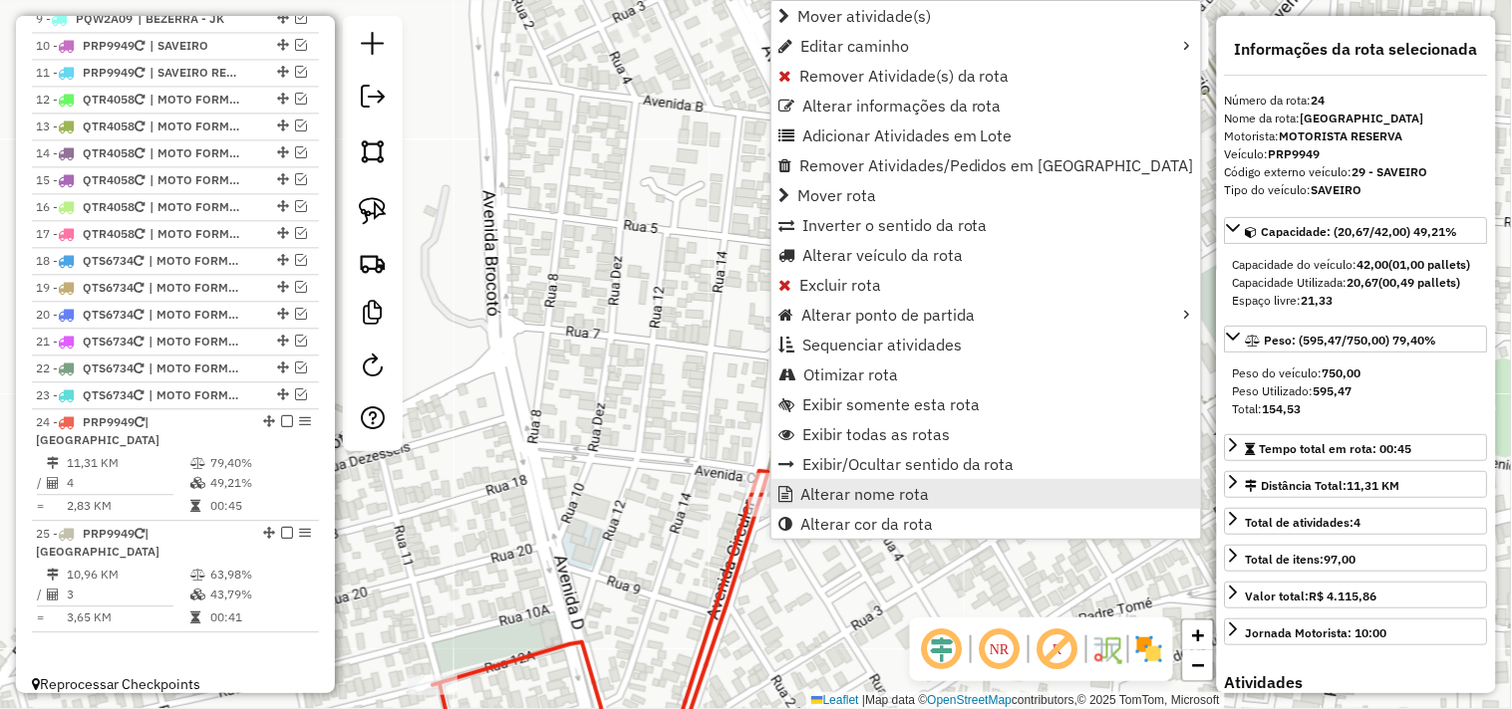
click at [863, 492] on span "Alterar nome rota" at bounding box center [864, 494] width 129 height 16
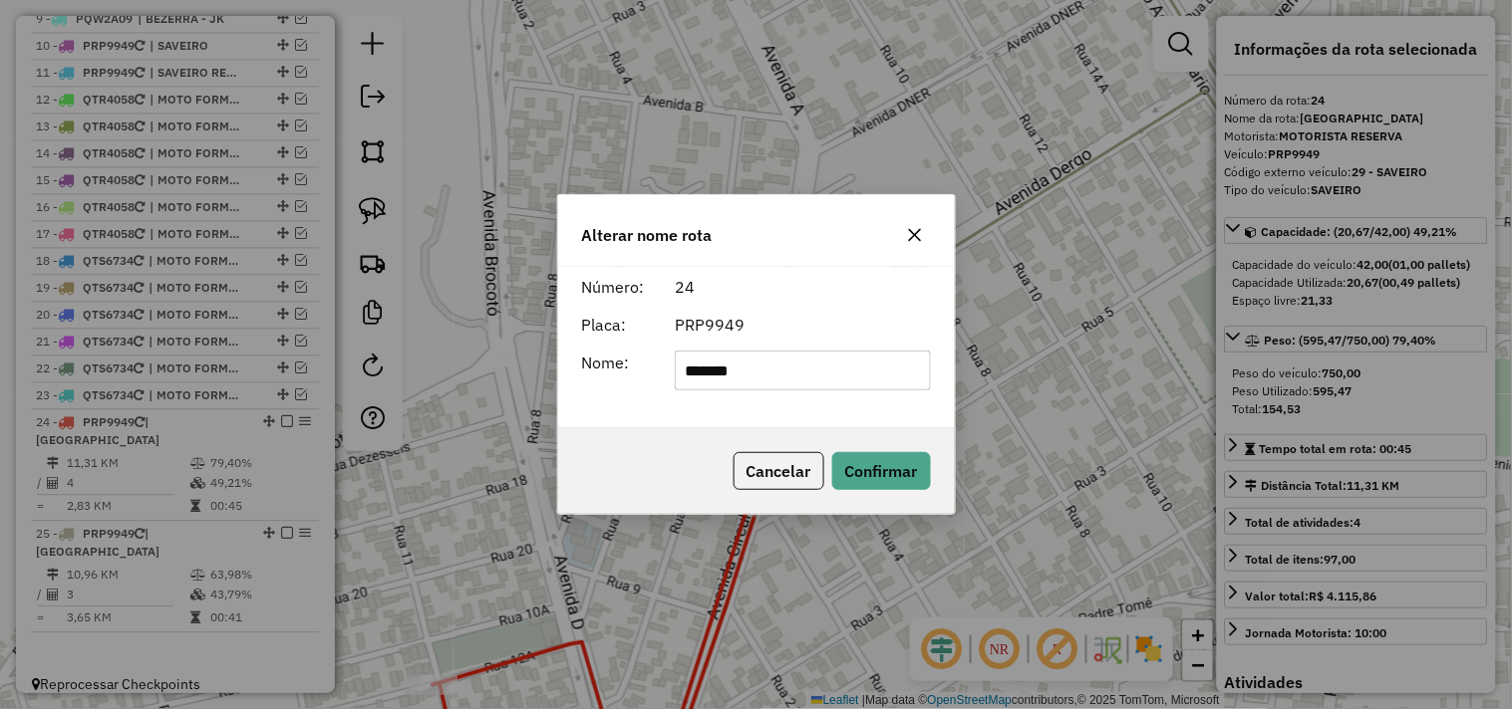
click at [839, 379] on input "*******" at bounding box center [803, 371] width 256 height 40
type input "**********"
click at [878, 466] on button "Confirmar" at bounding box center [881, 471] width 99 height 38
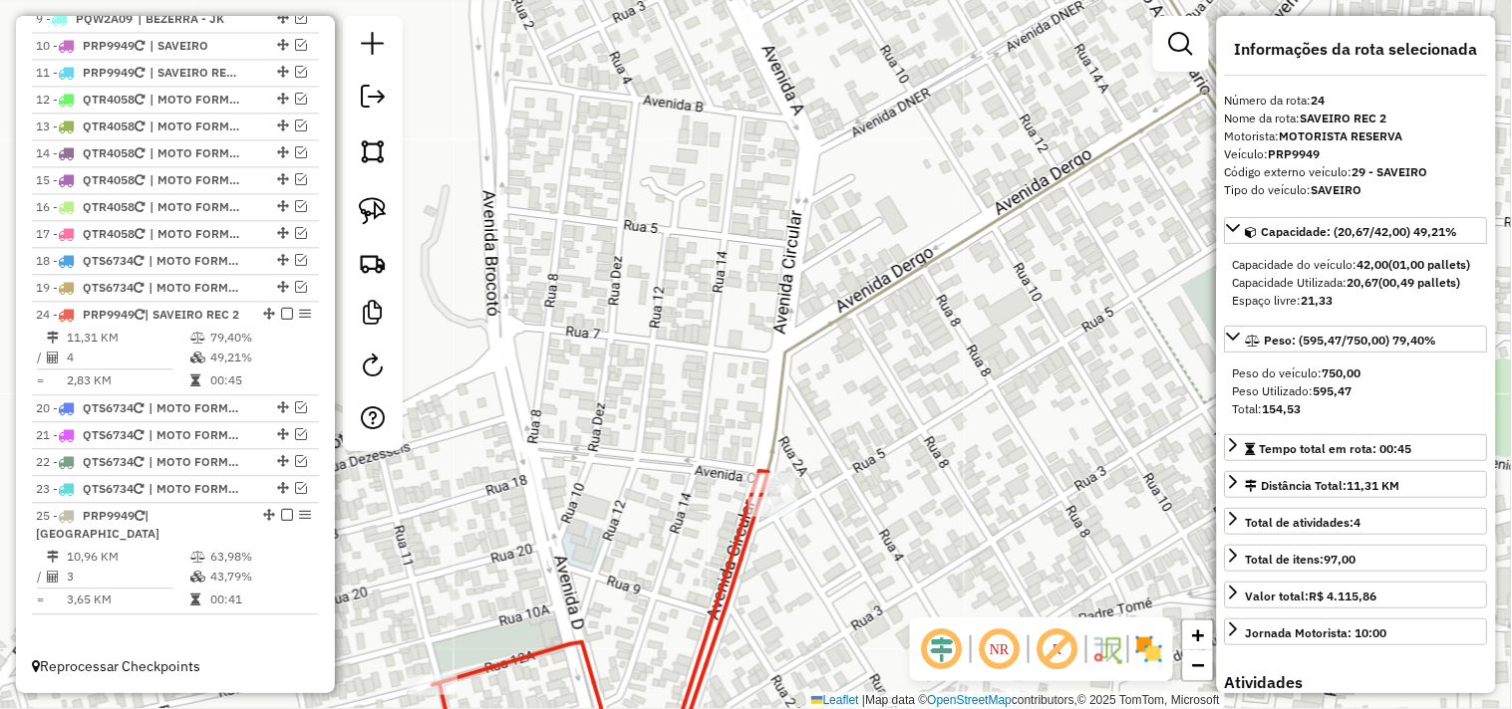
scroll to position [960, 0]
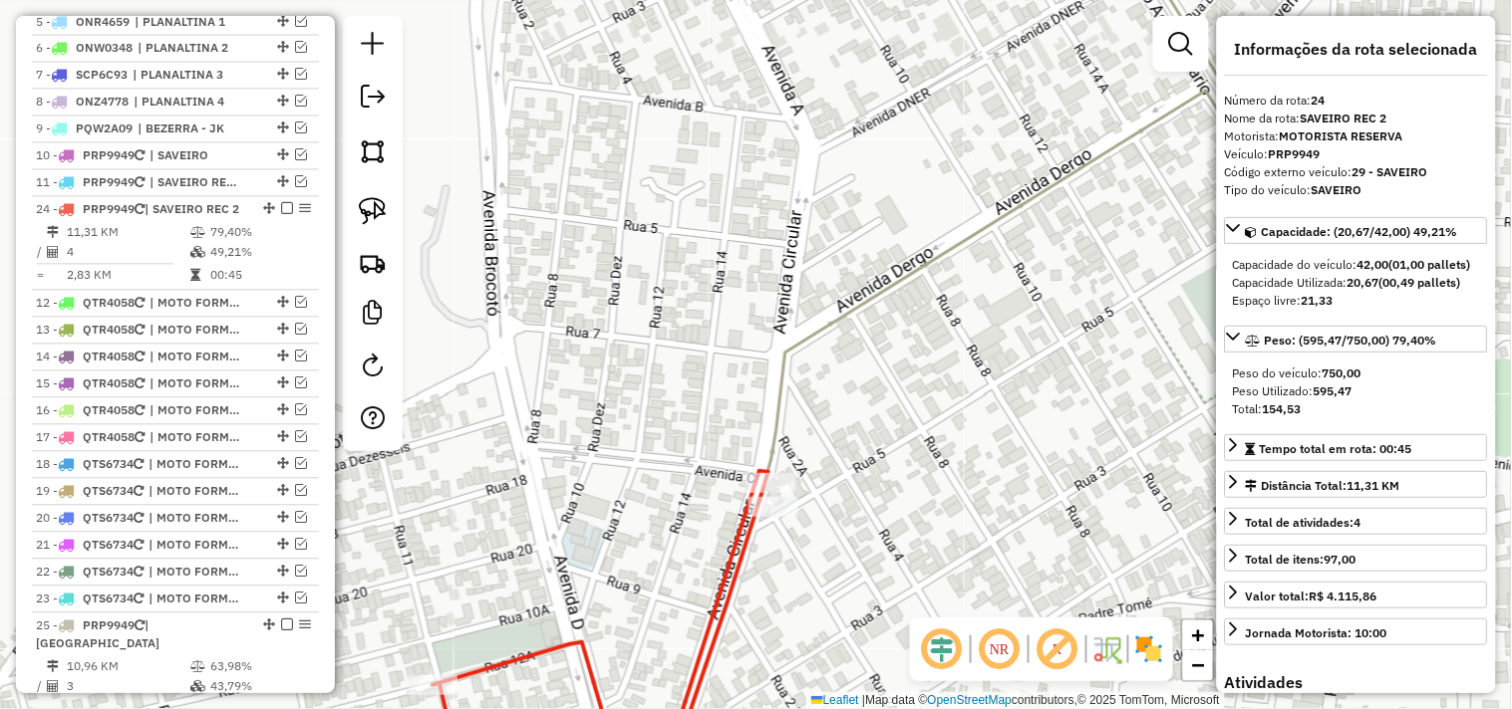
drag, startPoint x: 262, startPoint y: 441, endPoint x: 269, endPoint y: 220, distance: 221.3
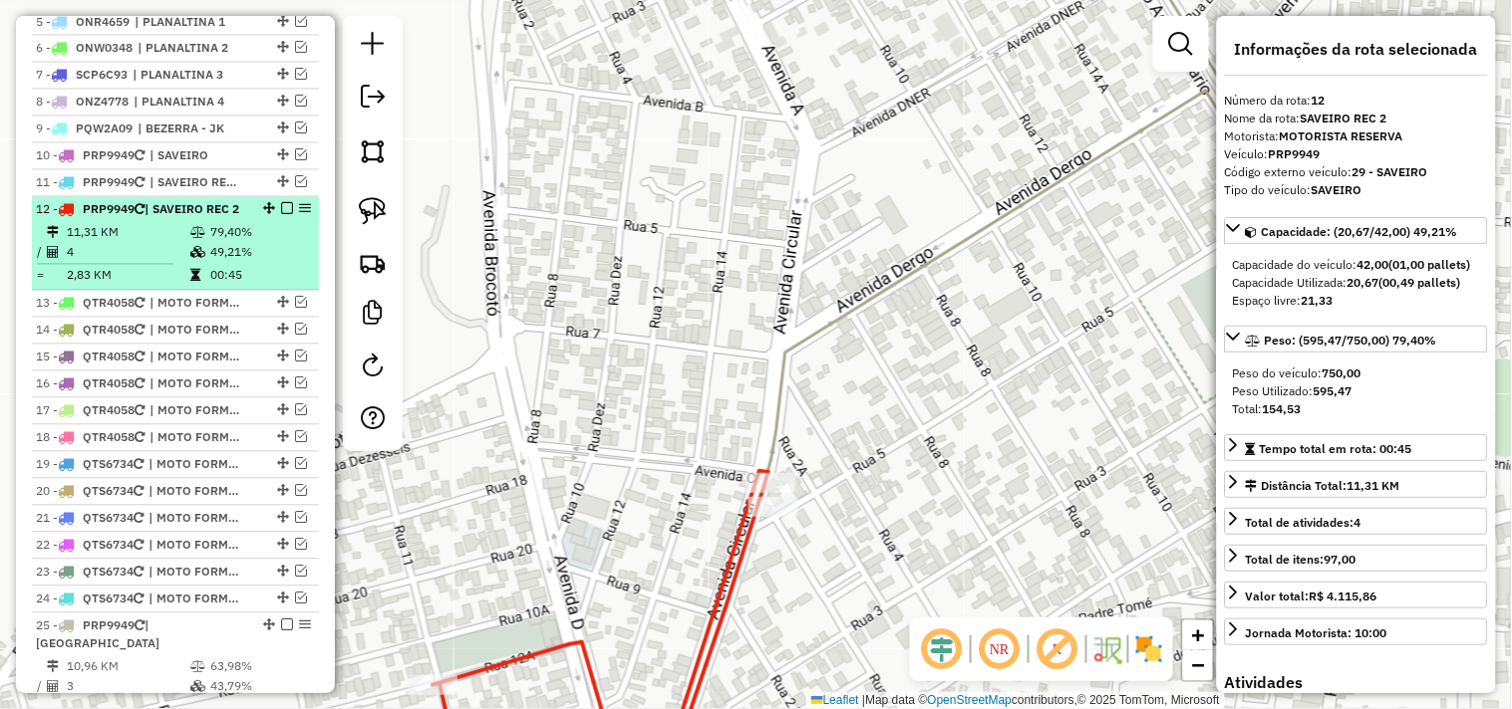
click at [282, 215] on em at bounding box center [287, 209] width 12 height 12
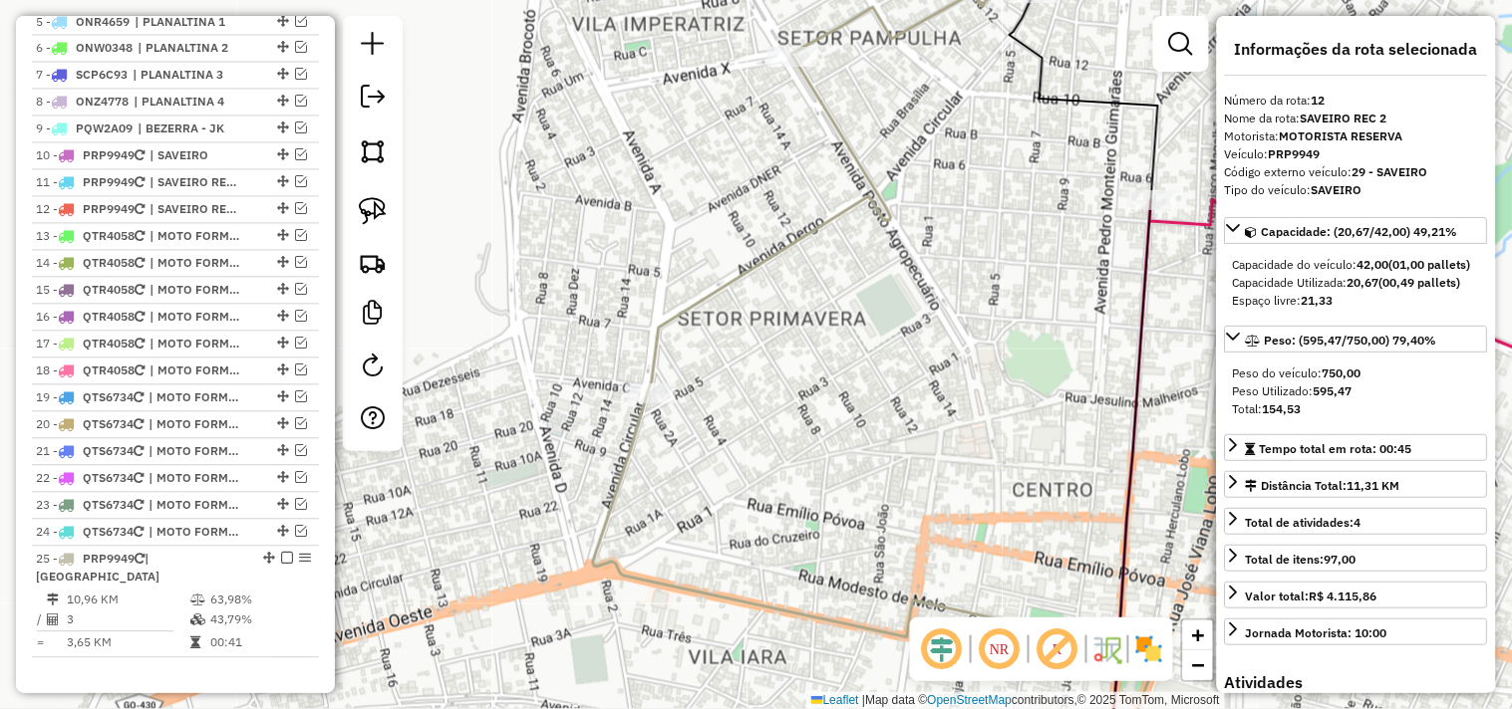
drag, startPoint x: 818, startPoint y: 454, endPoint x: 807, endPoint y: 420, distance: 35.6
click at [773, 432] on div "Janela de atendimento Grade de atendimento Capacidade Transportadoras Veículos …" at bounding box center [756, 354] width 1512 height 709
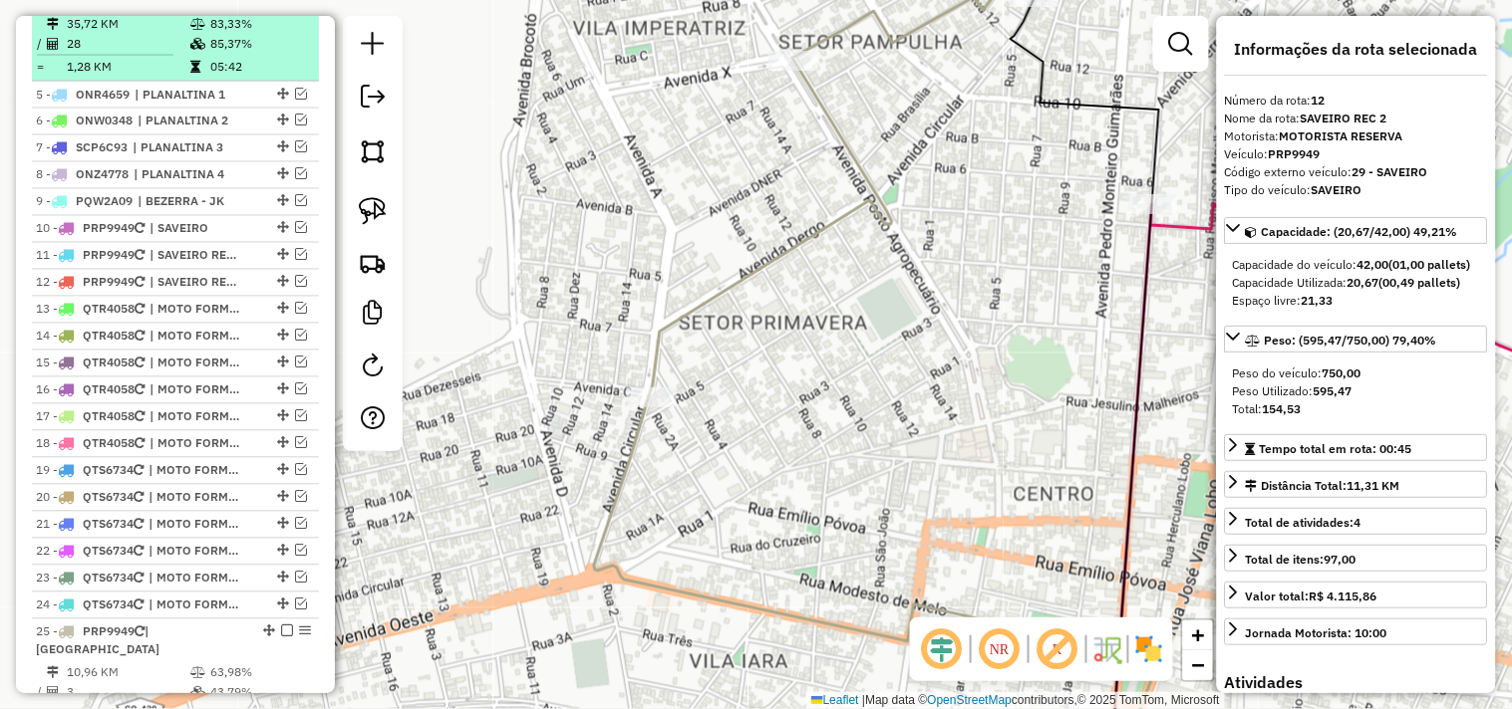
scroll to position [738, 0]
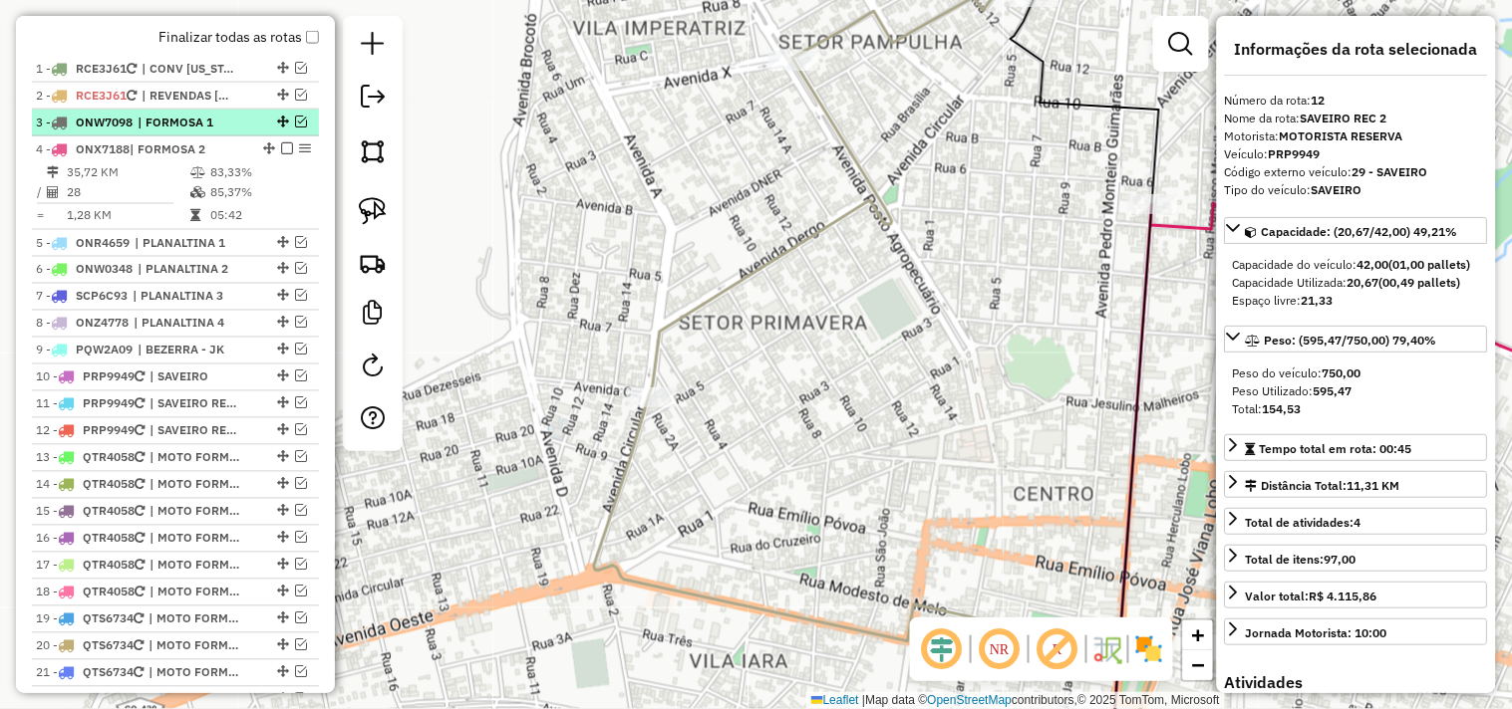
click at [295, 128] on em at bounding box center [301, 122] width 12 height 12
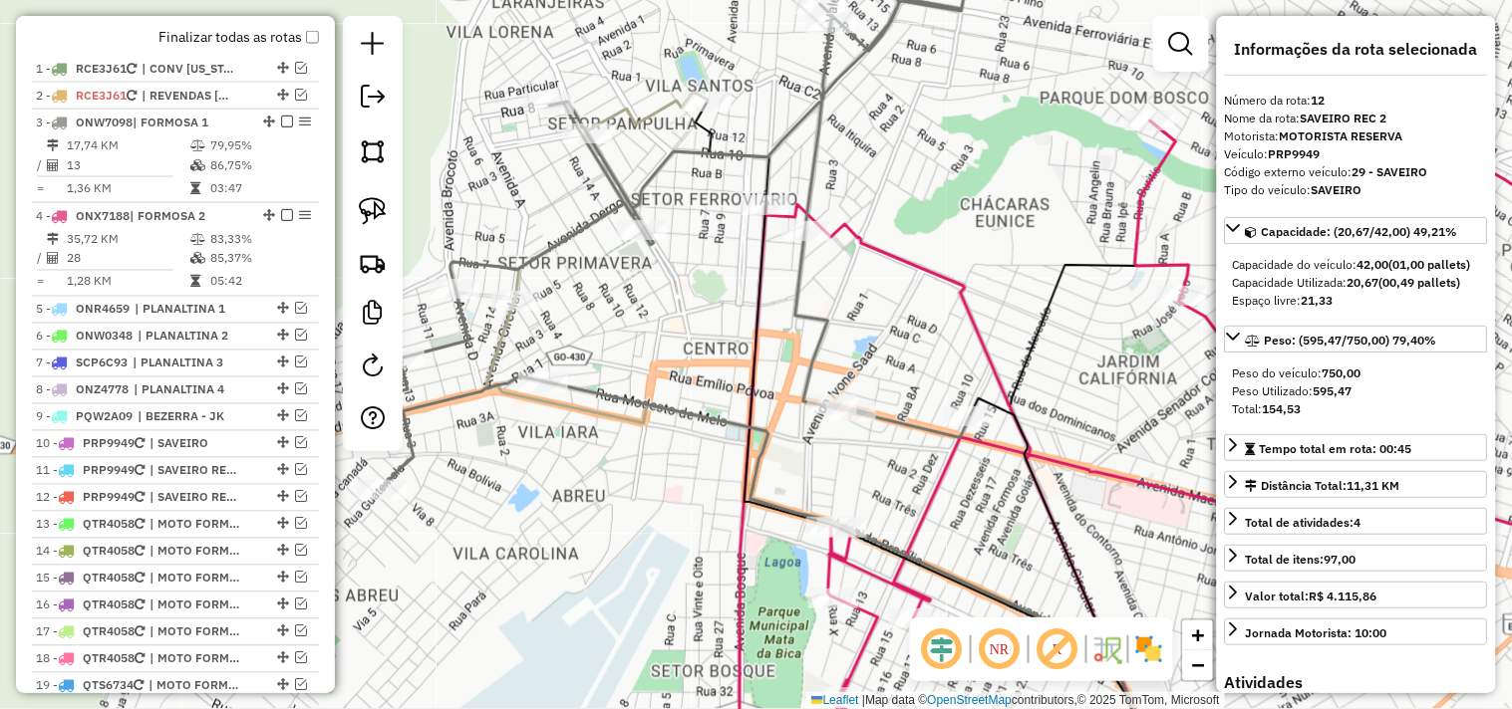
drag, startPoint x: 715, startPoint y: 319, endPoint x: 605, endPoint y: 284, distance: 116.0
click at [603, 305] on div "Janela de atendimento Grade de atendimento Capacidade Transportadoras Veículos …" at bounding box center [756, 354] width 1512 height 709
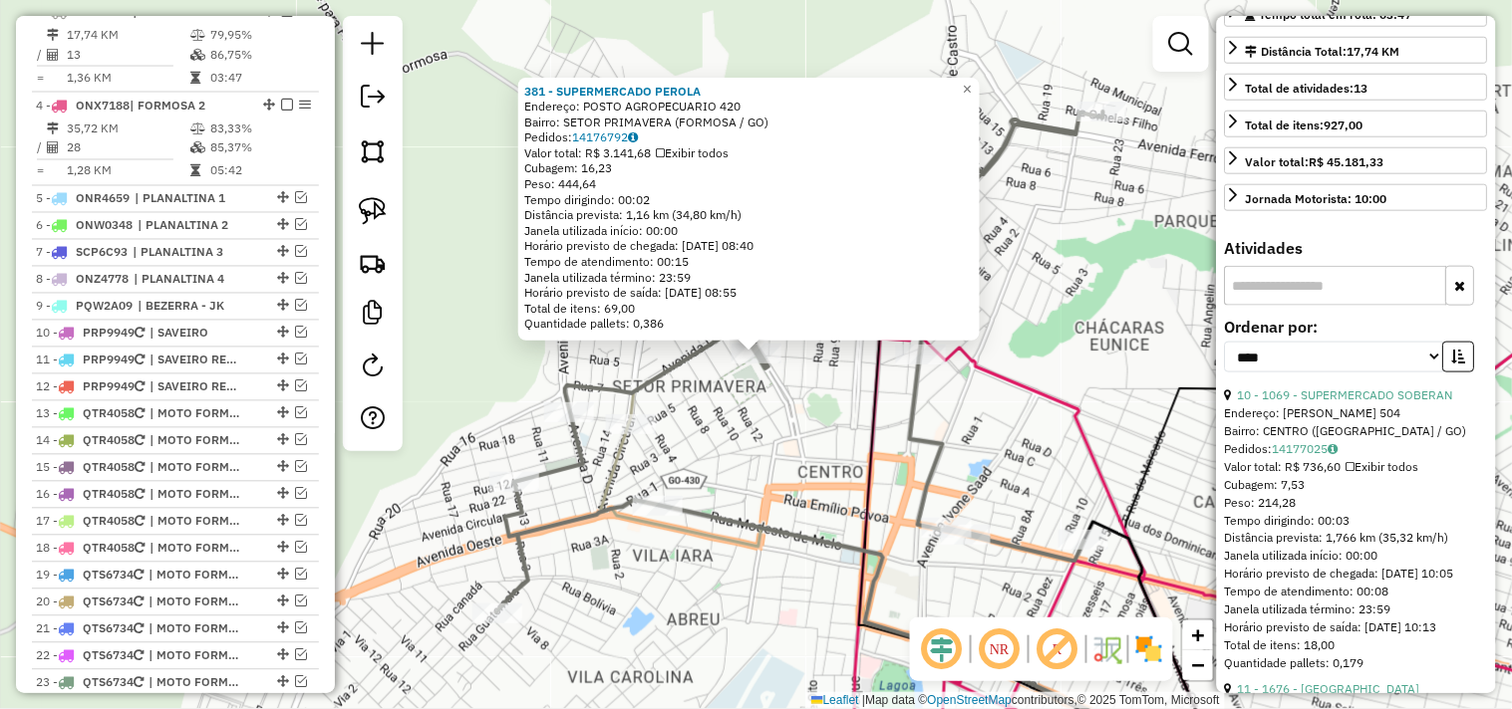
scroll to position [553, 0]
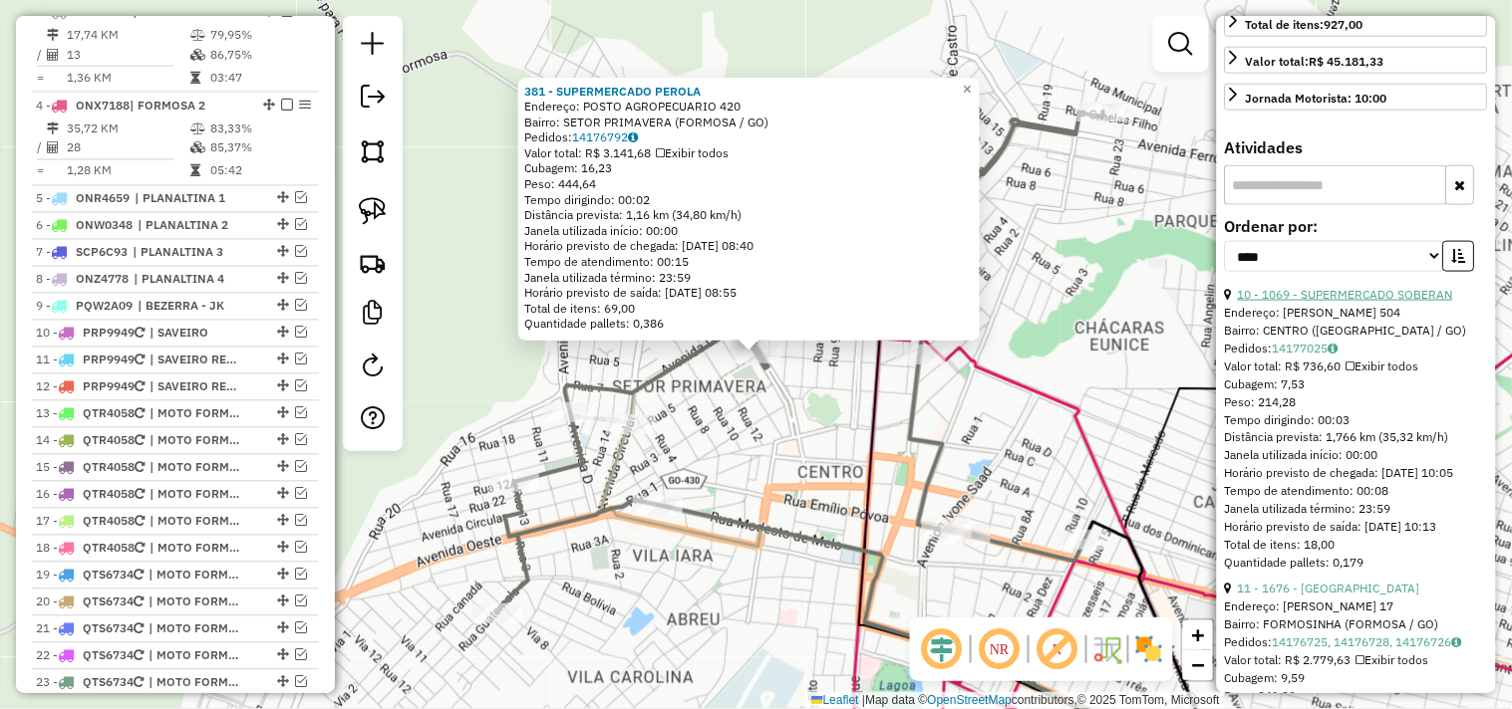
click at [1351, 302] on link "10 - 1069 - SUPERMERCADO SOBERAN" at bounding box center [1345, 294] width 215 height 15
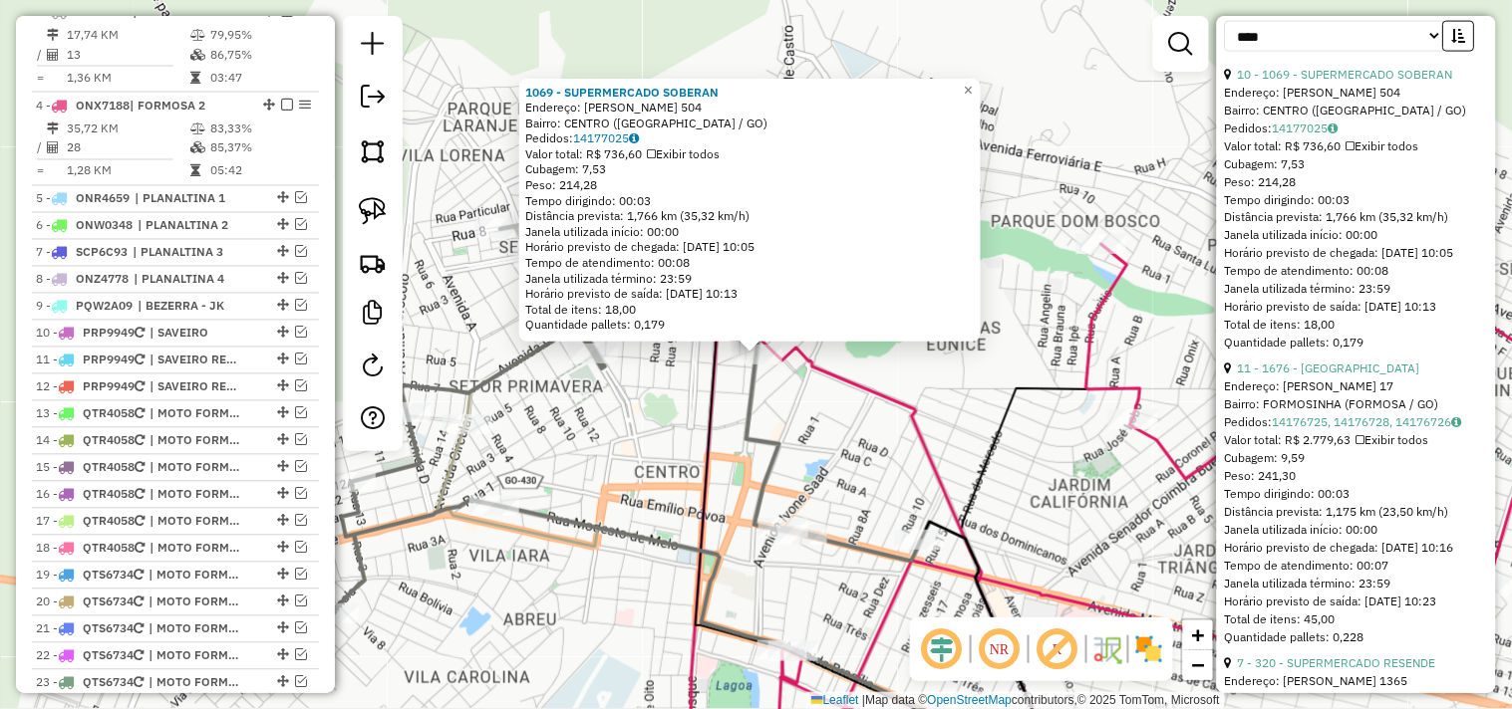
scroll to position [774, 0]
click at [1336, 376] on link "11 - 1676 - ALCATRAZ" at bounding box center [1329, 368] width 182 height 15
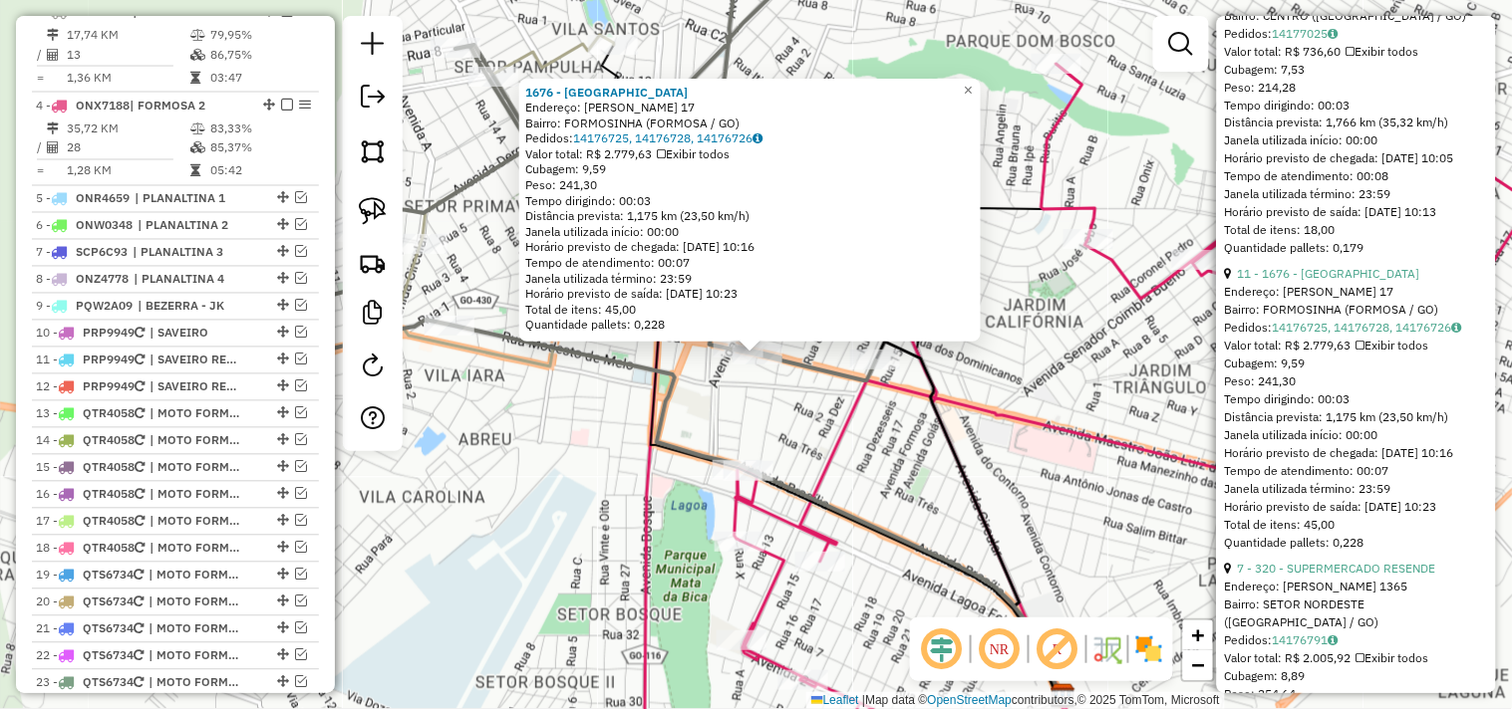
scroll to position [996, 0]
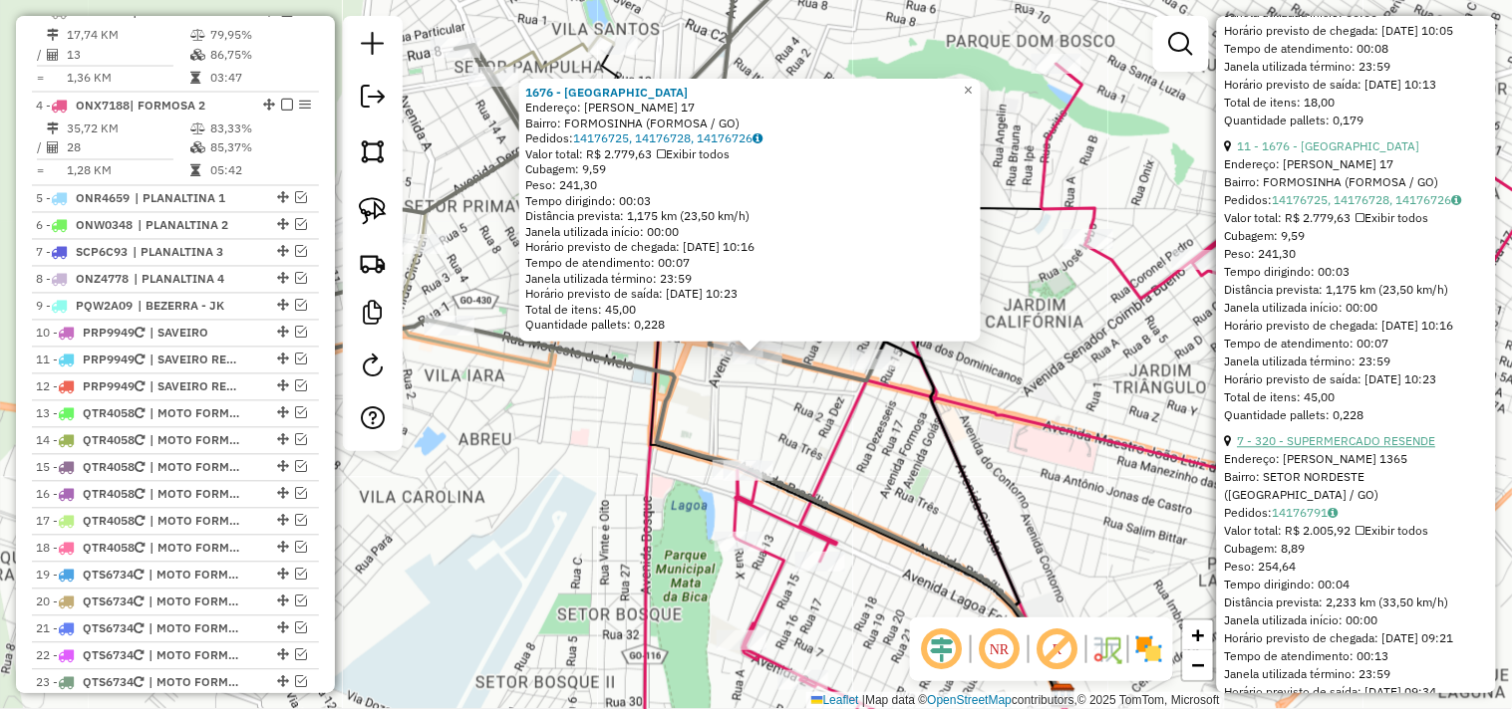
click at [1386, 448] on link "7 - 320 - SUPERMERCADO RESENDE" at bounding box center [1337, 440] width 198 height 15
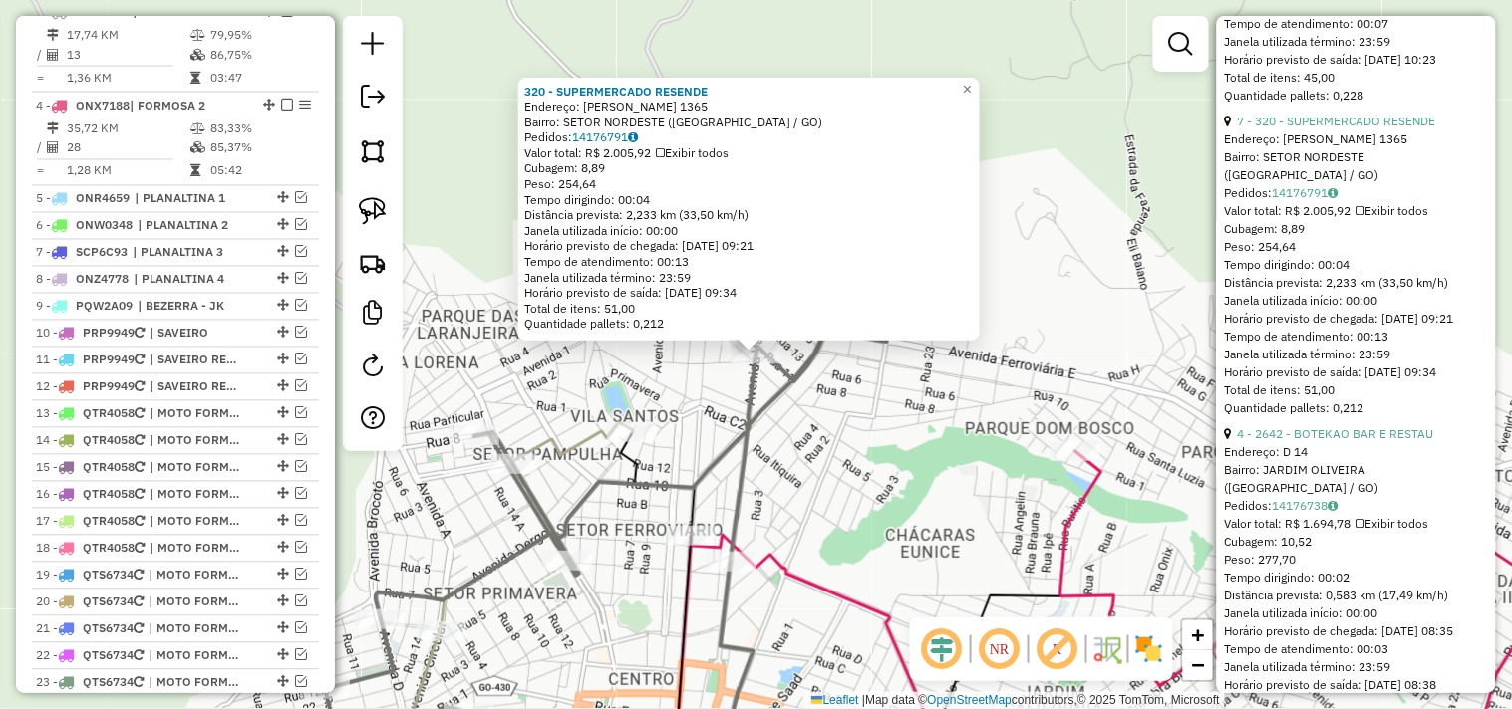
scroll to position [1328, 0]
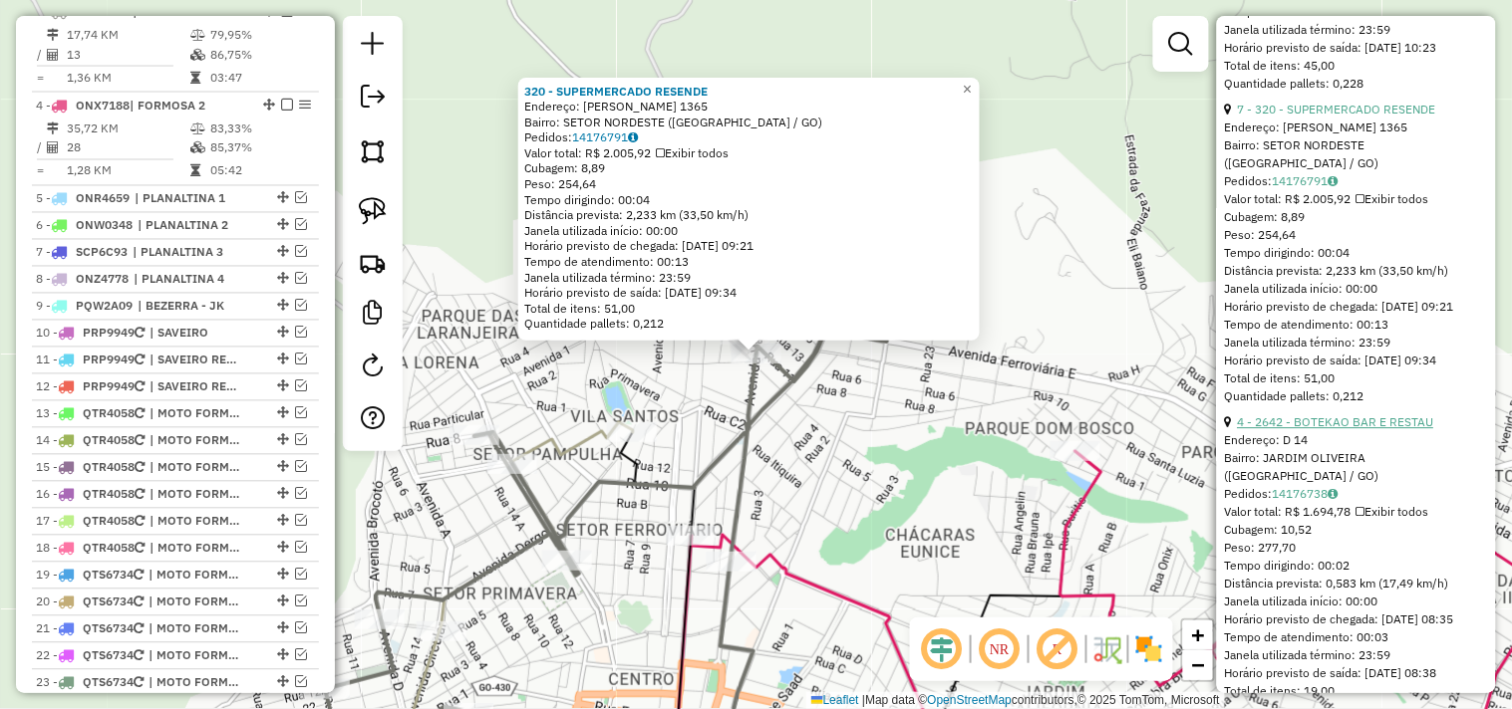
click at [1372, 429] on link "4 - 2642 - BOTEKAO BAR E RESTAU" at bounding box center [1336, 422] width 196 height 15
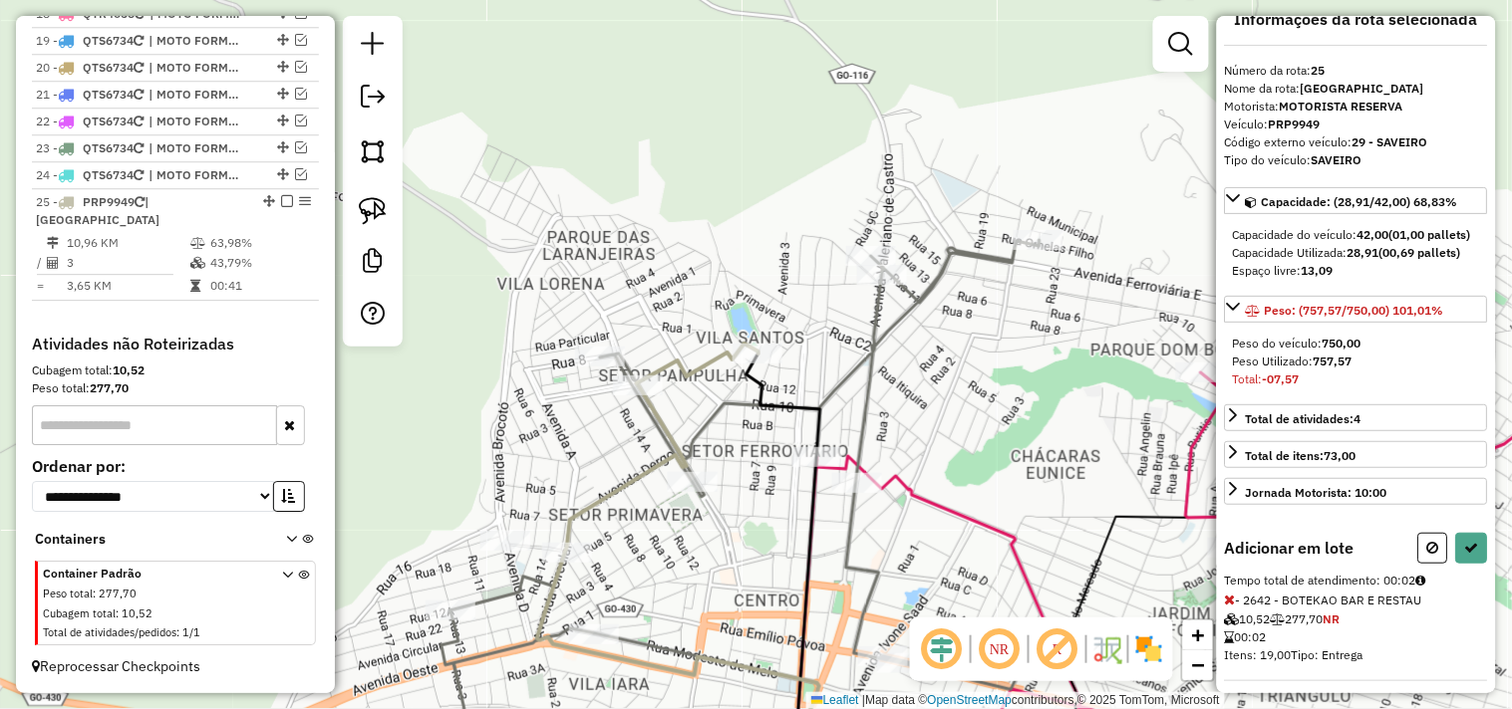
scroll to position [58, 0]
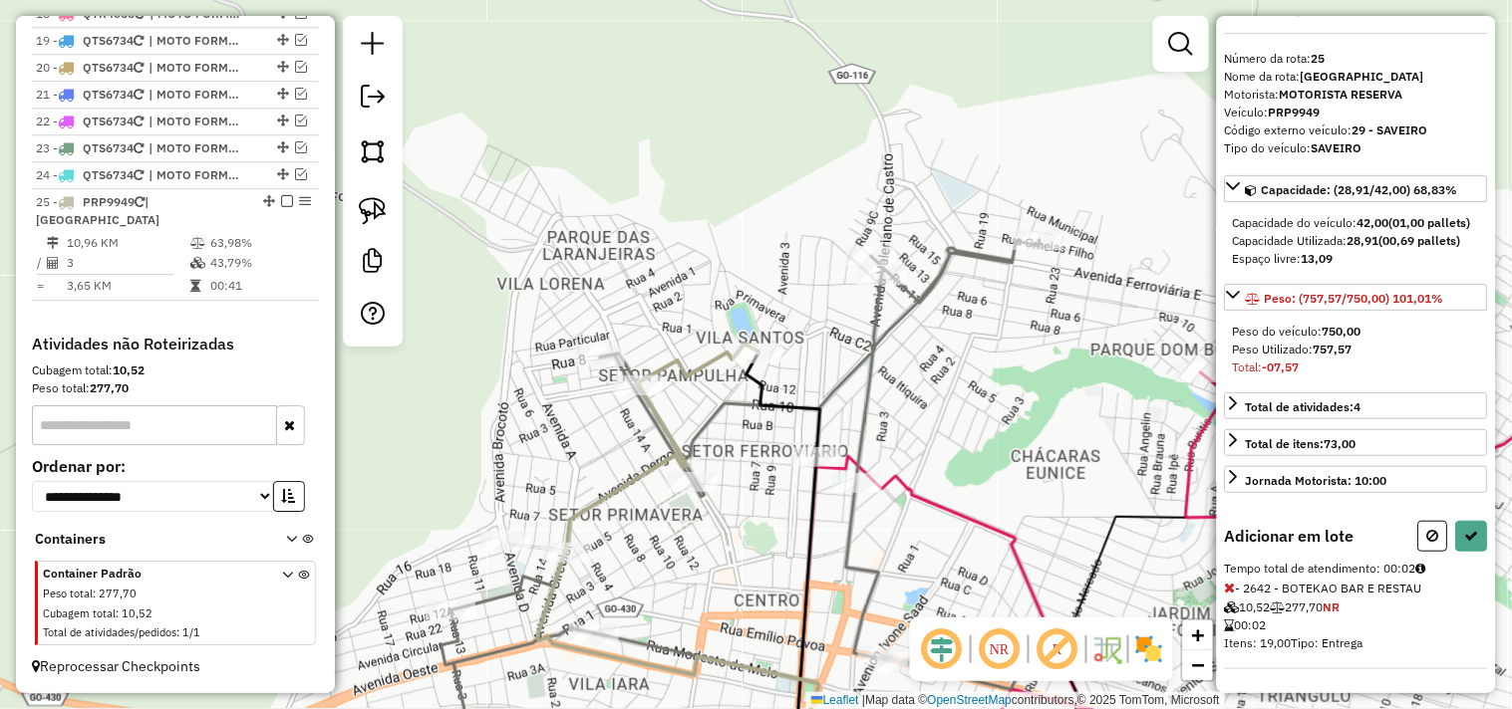
click at [1229, 591] on icon at bounding box center [1230, 588] width 11 height 14
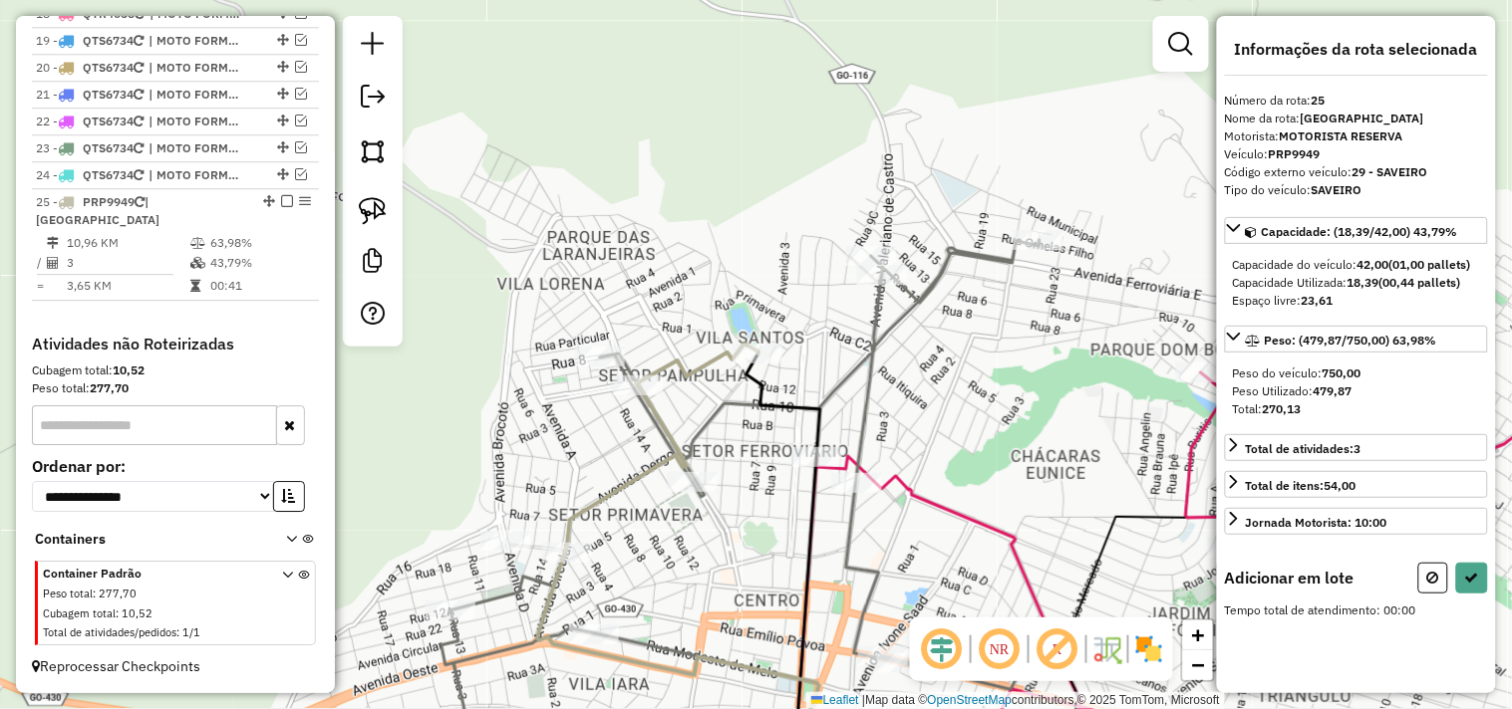
scroll to position [0, 0]
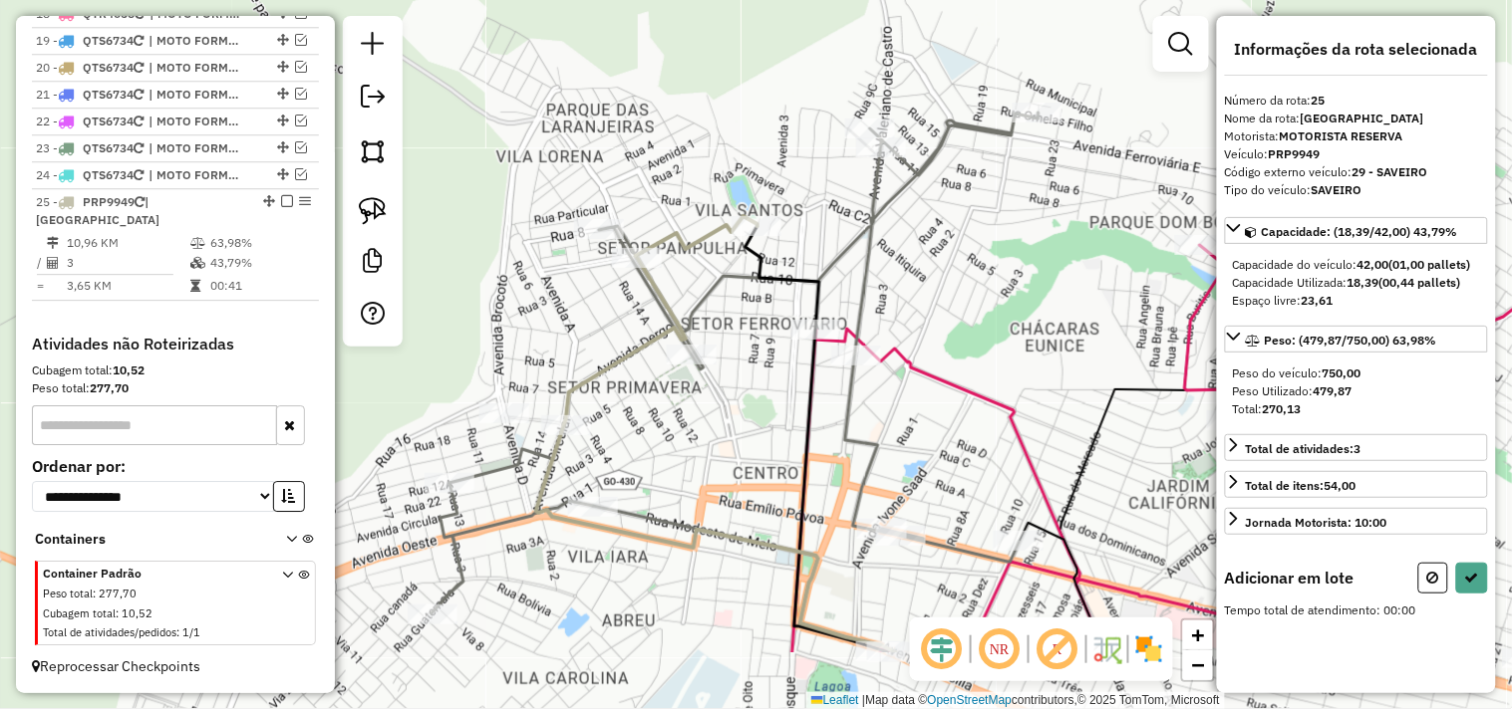
drag, startPoint x: 952, startPoint y: 542, endPoint x: 951, endPoint y: 415, distance: 127.5
click at [951, 415] on div "Janela de atendimento Grade de atendimento Capacidade Transportadoras Veículos …" at bounding box center [756, 354] width 1512 height 709
drag, startPoint x: 976, startPoint y: 444, endPoint x: 959, endPoint y: 422, distance: 28.3
click at [959, 422] on div "Janela de atendimento Grade de atendimento Capacidade Transportadoras Veículos …" at bounding box center [756, 354] width 1512 height 709
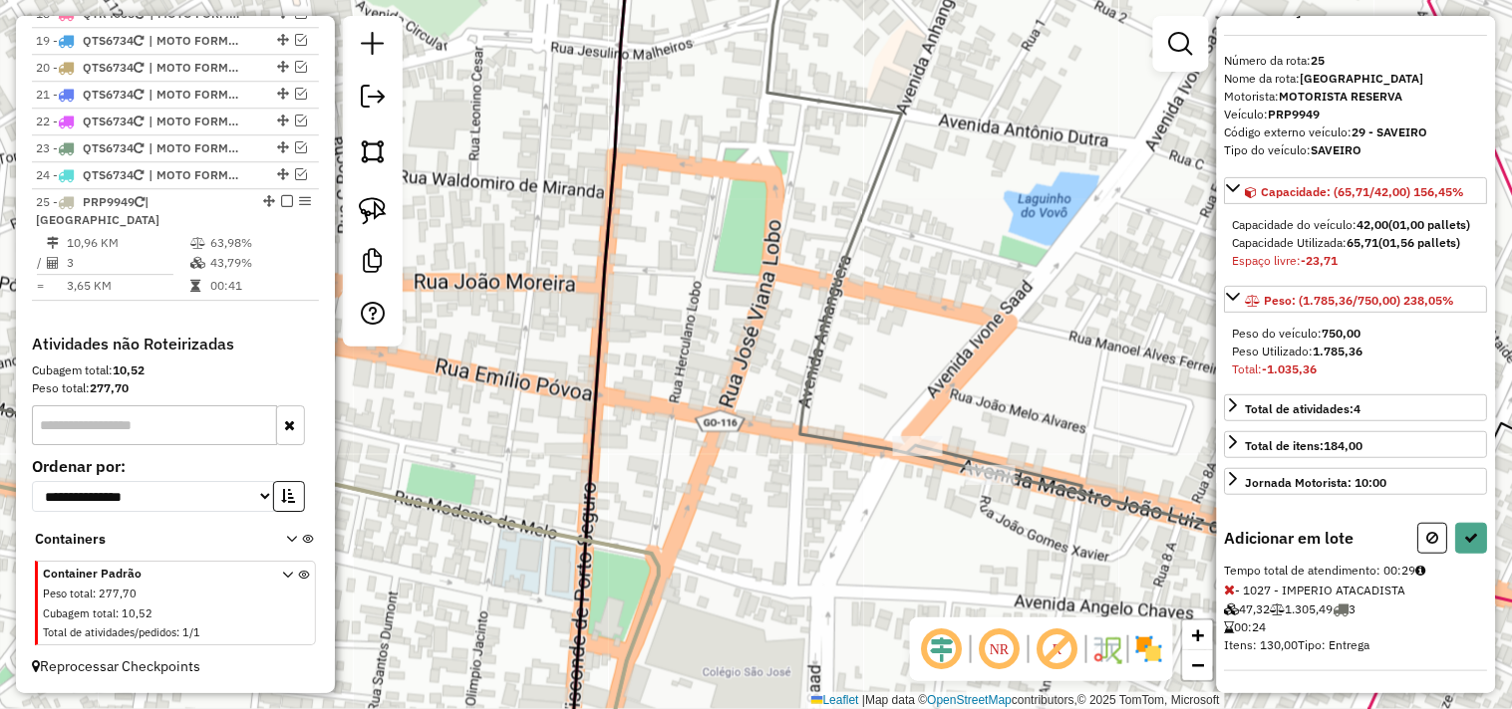
scroll to position [58, 0]
click at [1229, 590] on icon at bounding box center [1230, 588] width 11 height 14
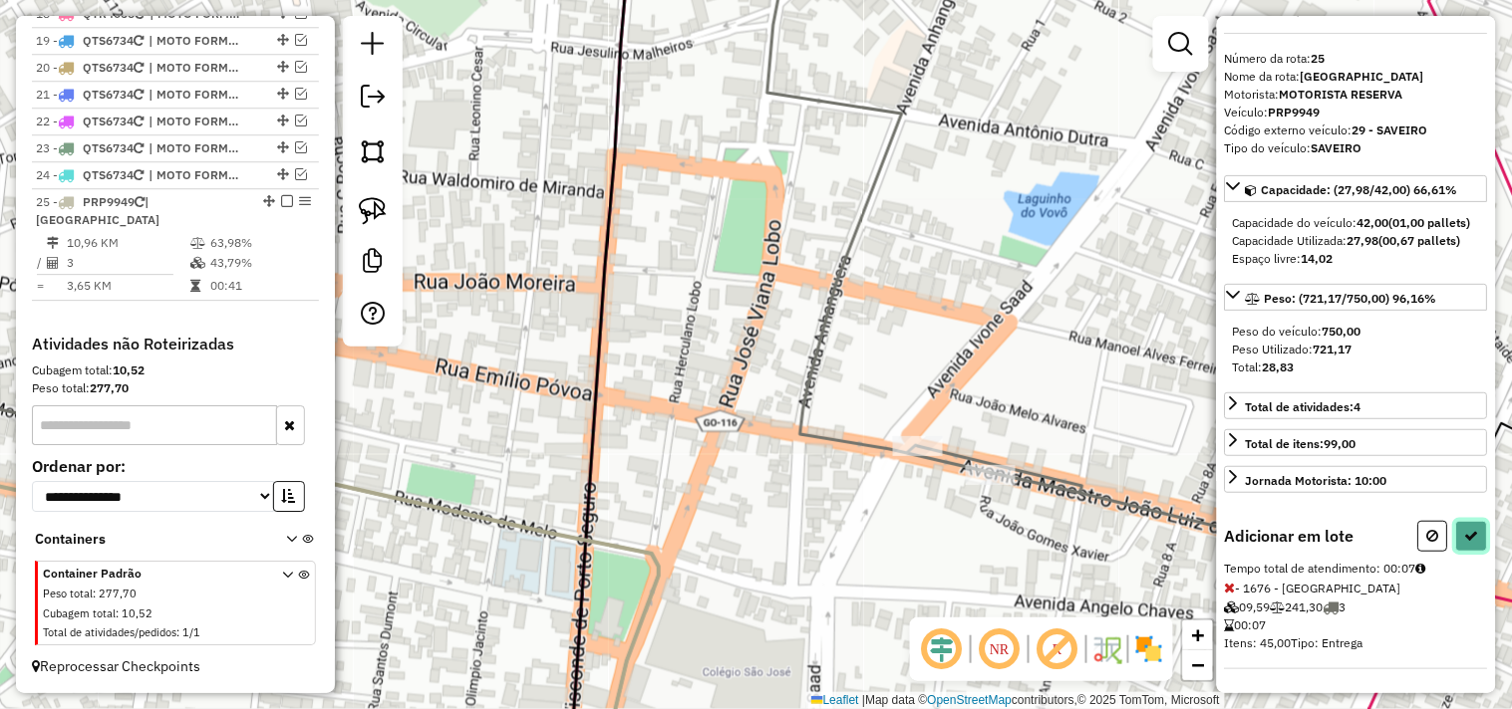
click at [1468, 543] on icon at bounding box center [1472, 536] width 14 height 14
select select "*********"
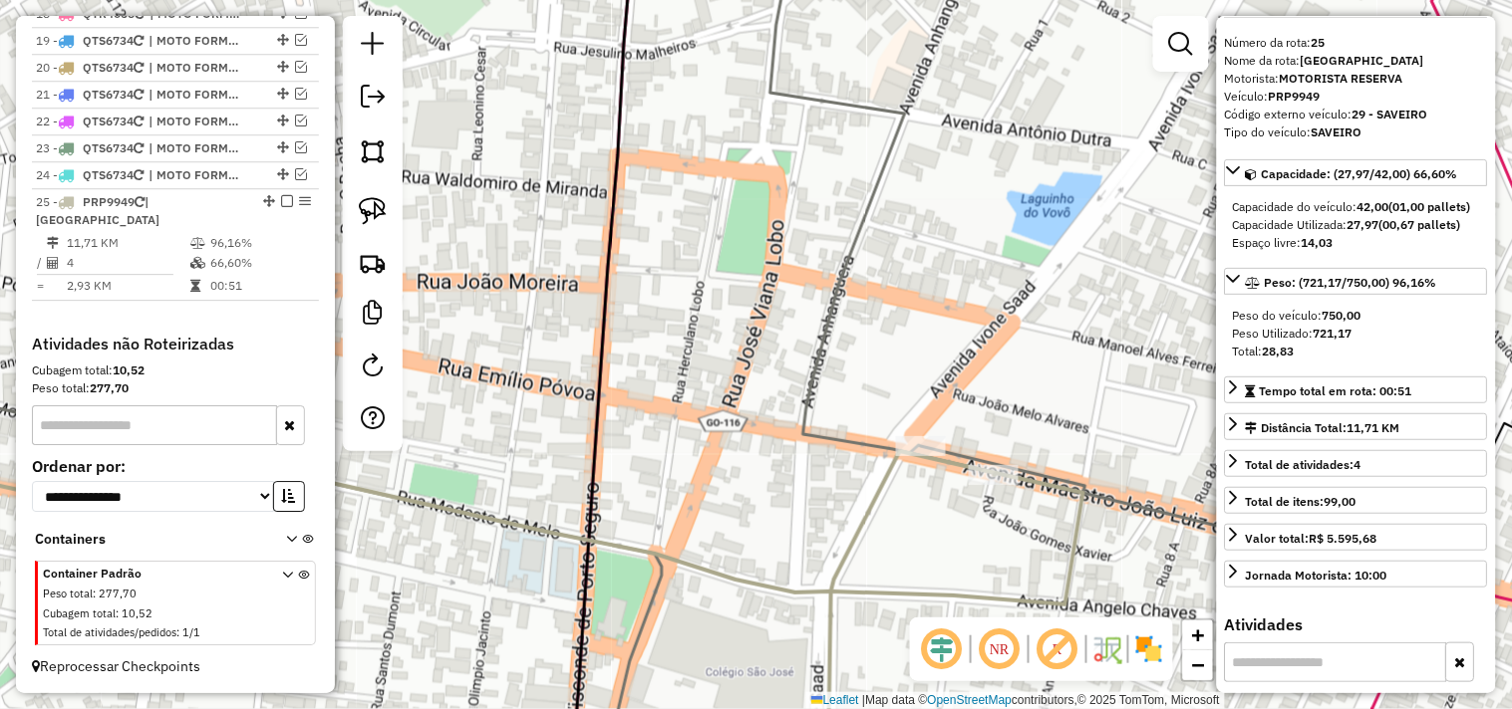
drag, startPoint x: 623, startPoint y: 216, endPoint x: 830, endPoint y: 360, distance: 252.1
click at [634, 350] on icon at bounding box center [602, 354] width 63 height 851
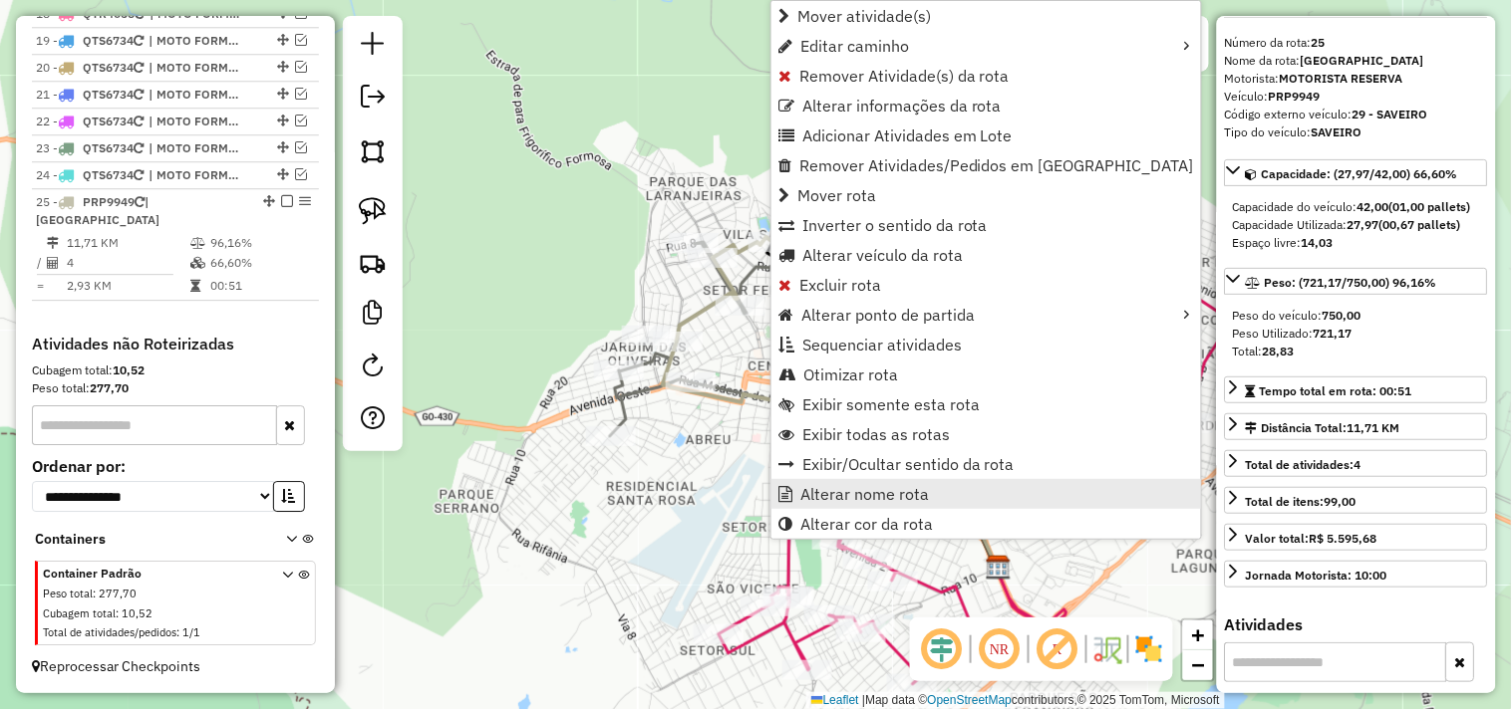
click at [841, 494] on span "Alterar nome rota" at bounding box center [864, 494] width 129 height 16
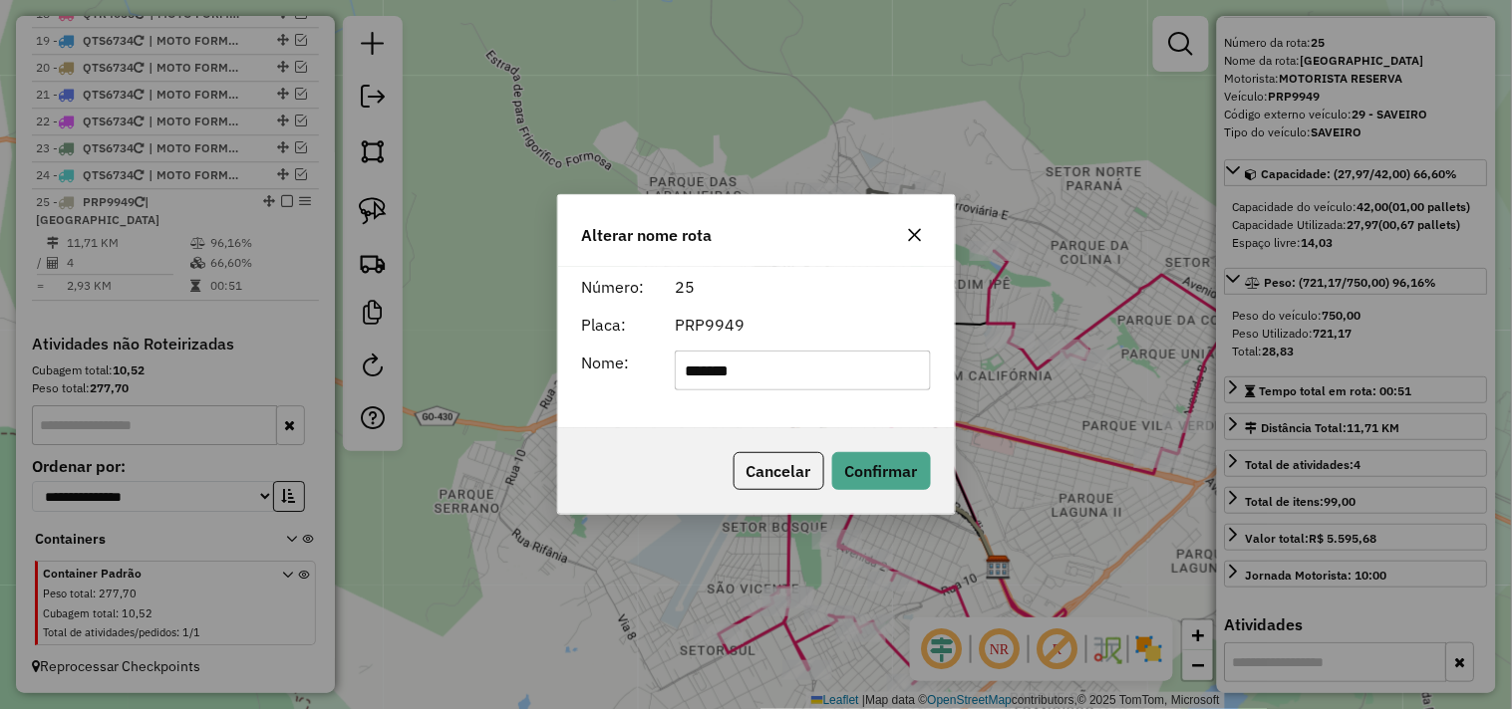
click at [822, 373] on input "*******" at bounding box center [803, 371] width 256 height 40
drag, startPoint x: 822, startPoint y: 373, endPoint x: 818, endPoint y: 387, distance: 14.5
click at [819, 385] on input "*******" at bounding box center [803, 371] width 256 height 40
type input "**********"
click at [904, 484] on button "Confirmar" at bounding box center [881, 471] width 99 height 38
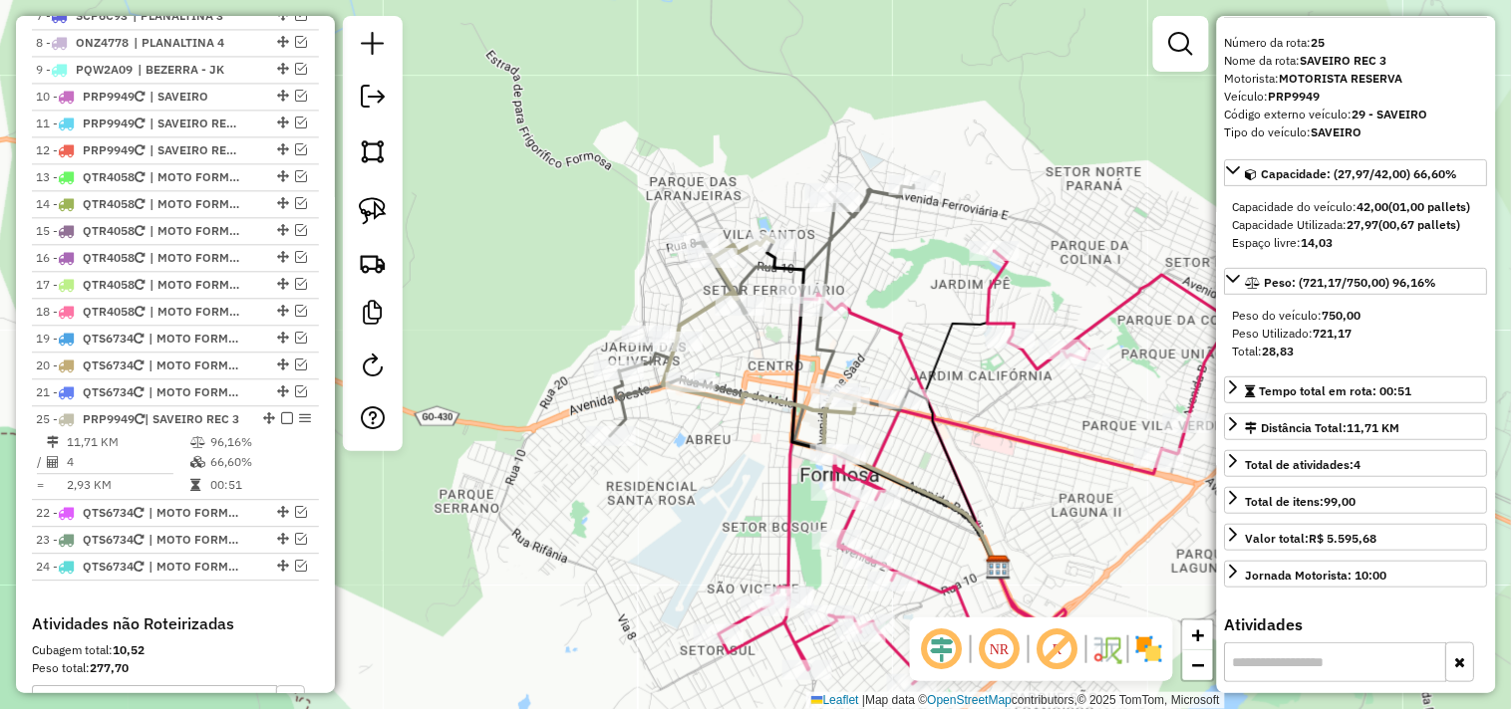
scroll to position [1052, 0]
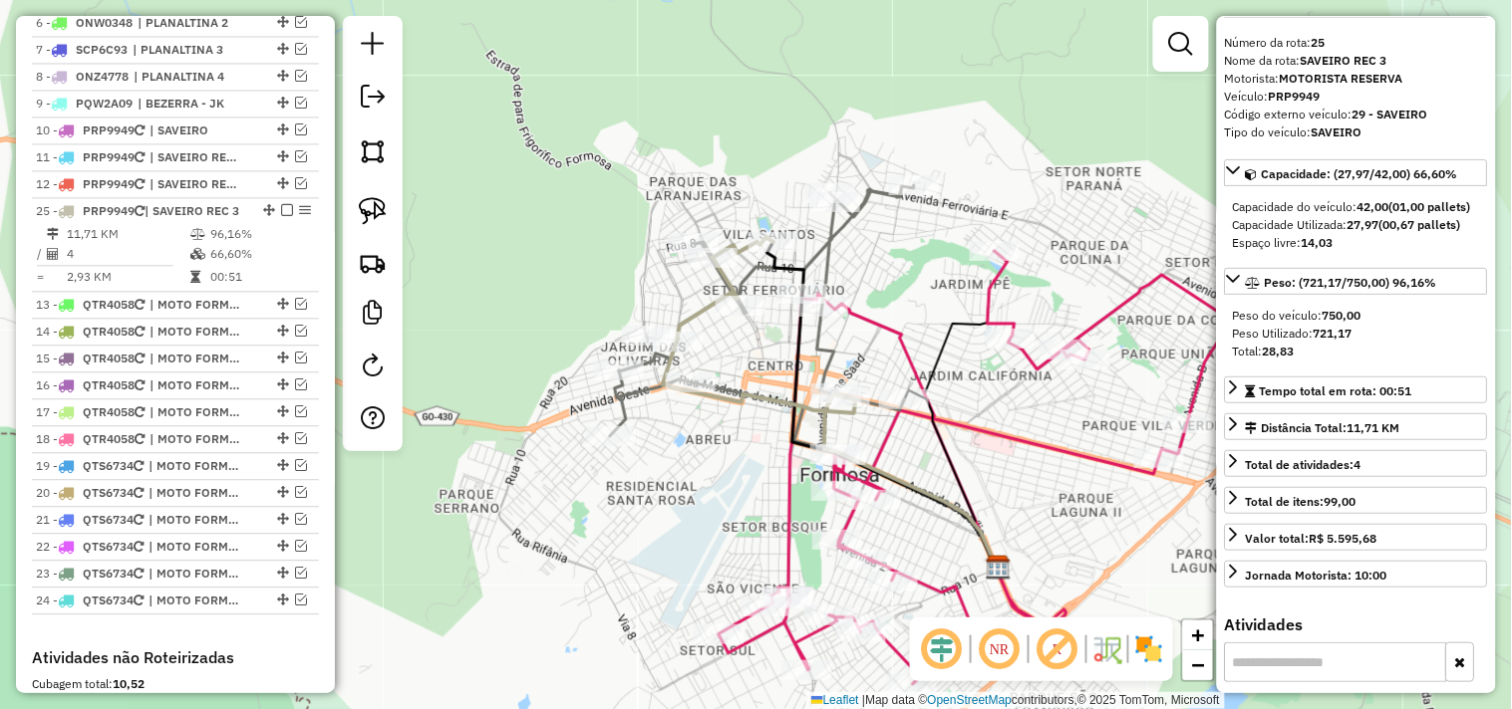
drag, startPoint x: 260, startPoint y: 399, endPoint x: 239, endPoint y: 225, distance: 174.6
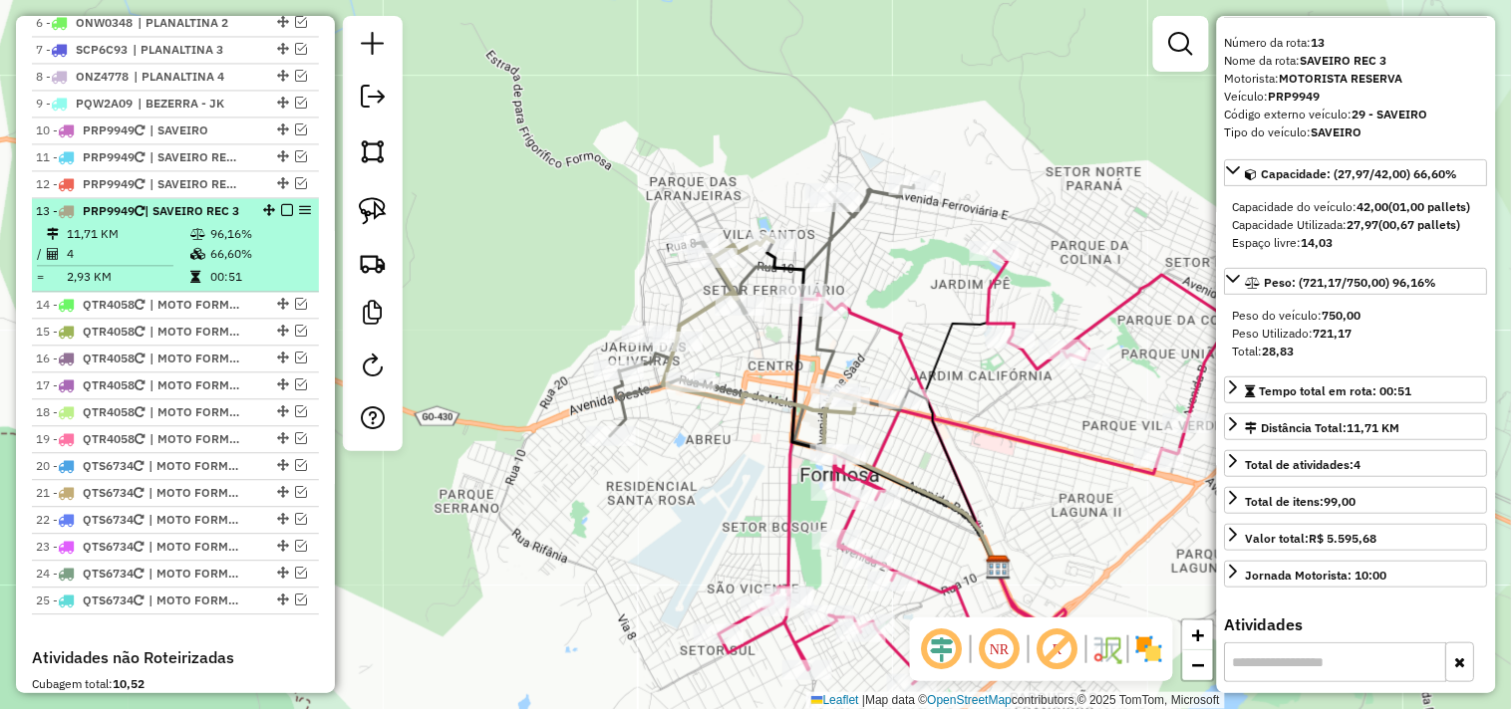
click at [284, 216] on em at bounding box center [287, 210] width 12 height 12
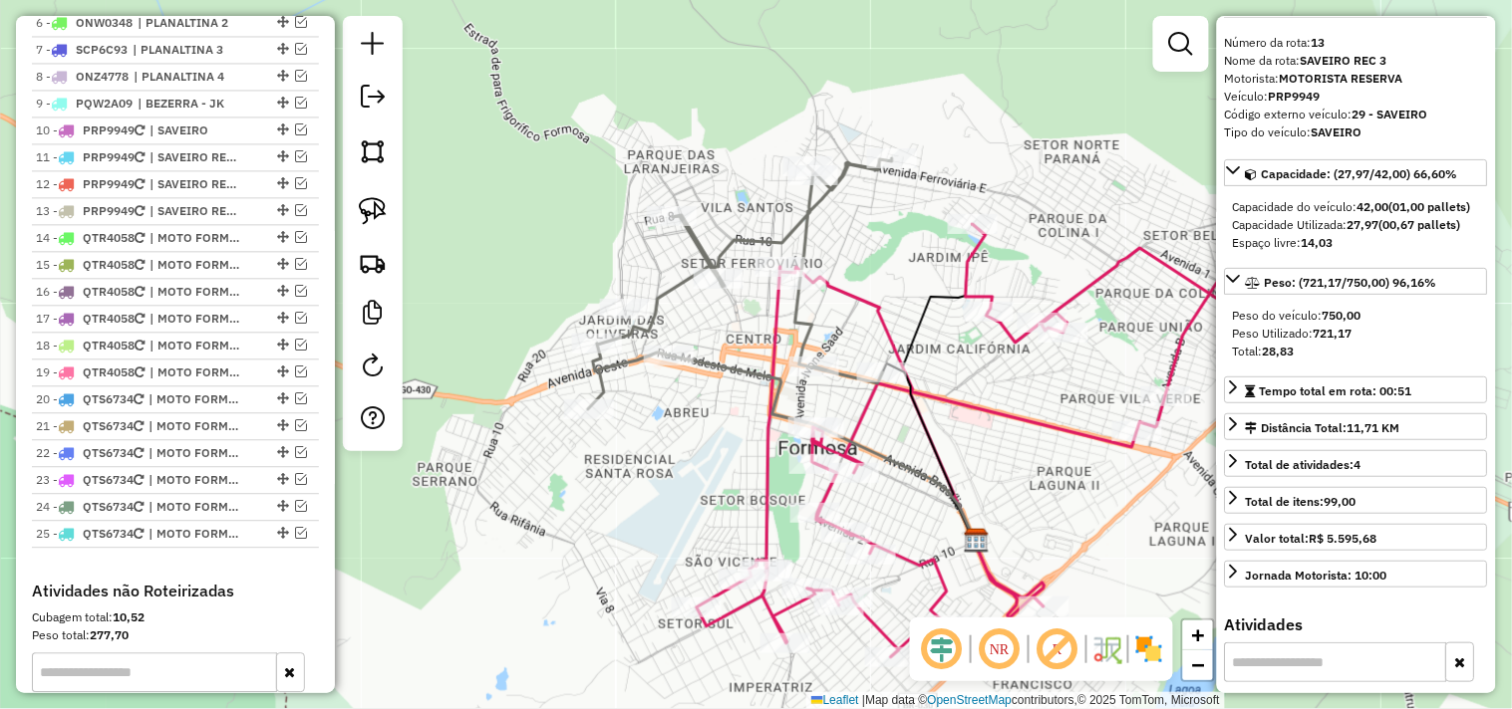
drag, startPoint x: 681, startPoint y: 453, endPoint x: 704, endPoint y: 395, distance: 63.5
click at [666, 436] on div "Janela de atendimento Grade de atendimento Capacidade Transportadoras Veículos …" at bounding box center [756, 354] width 1512 height 709
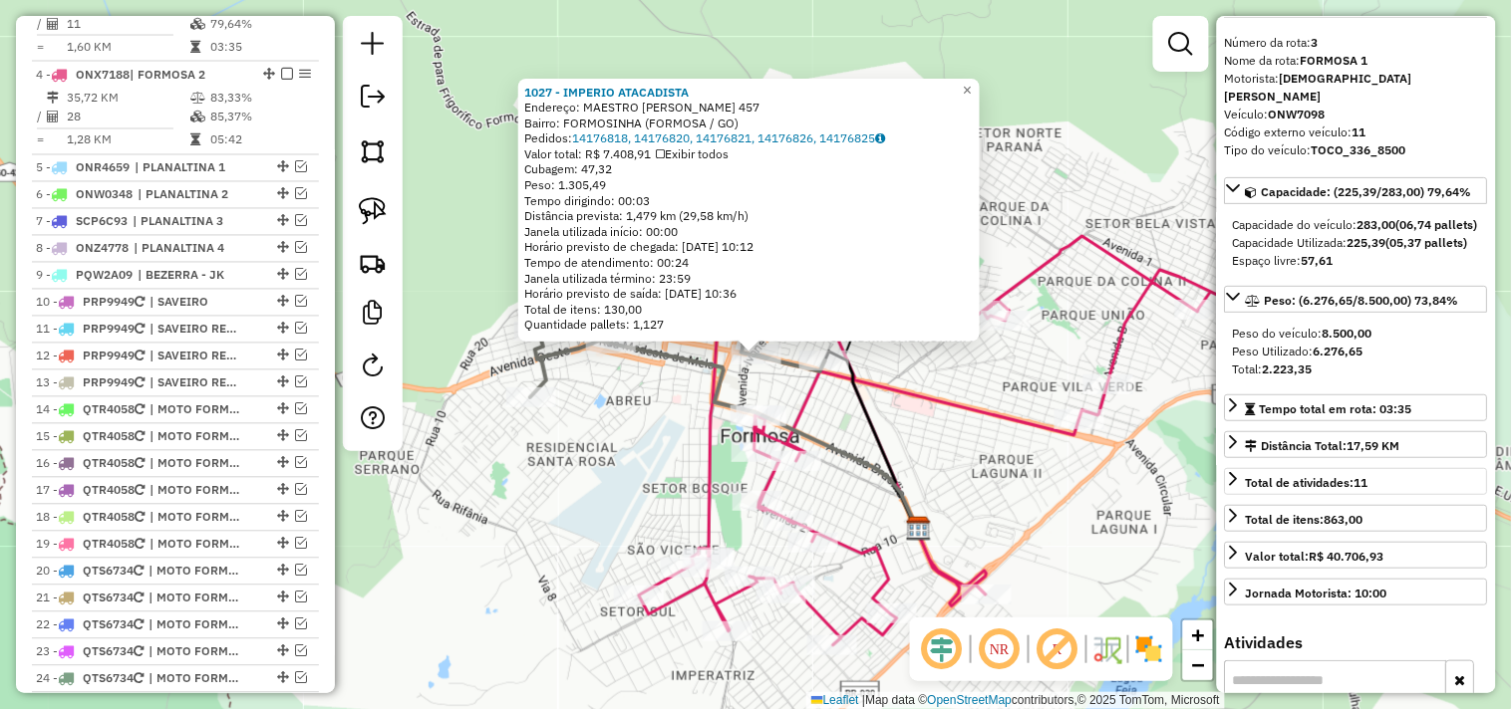
scroll to position [849, 0]
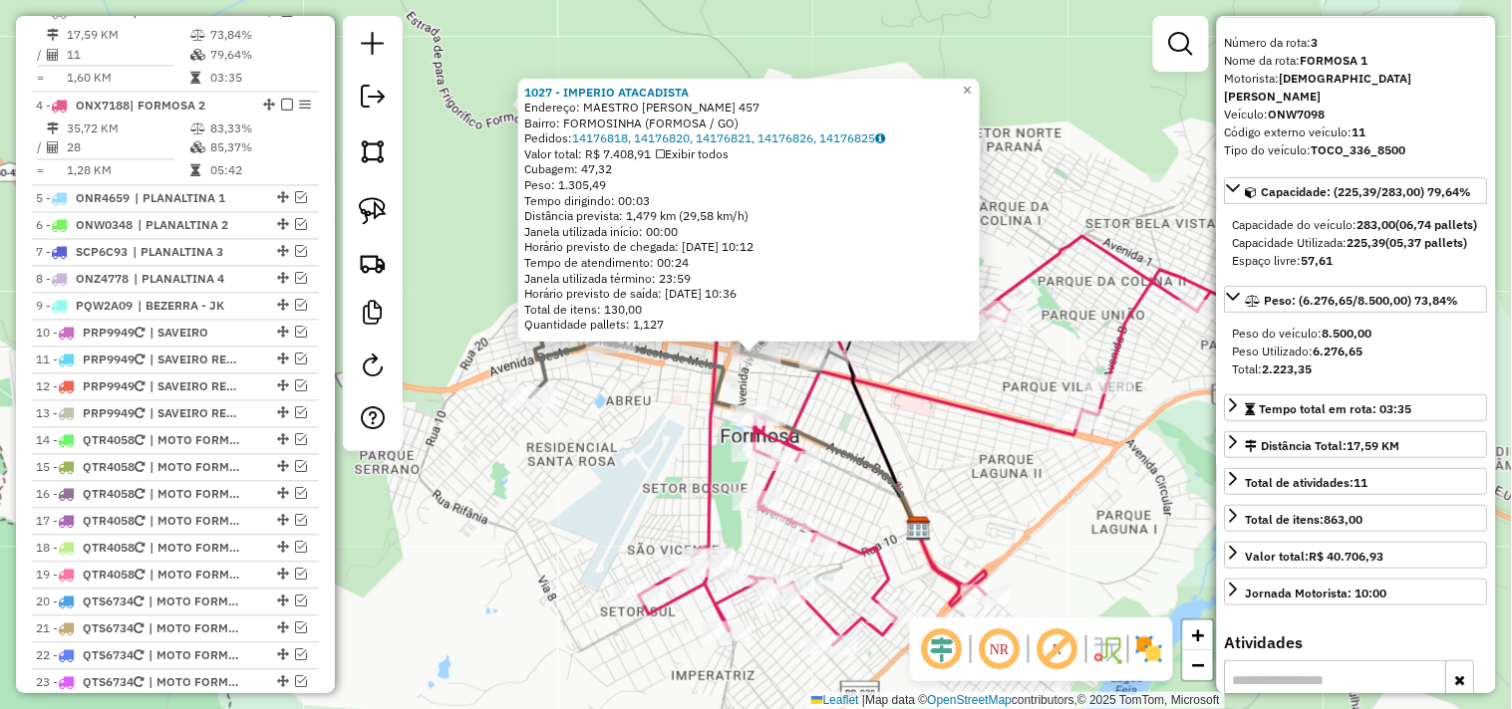
click at [753, 400] on icon at bounding box center [764, 437] width 307 height 186
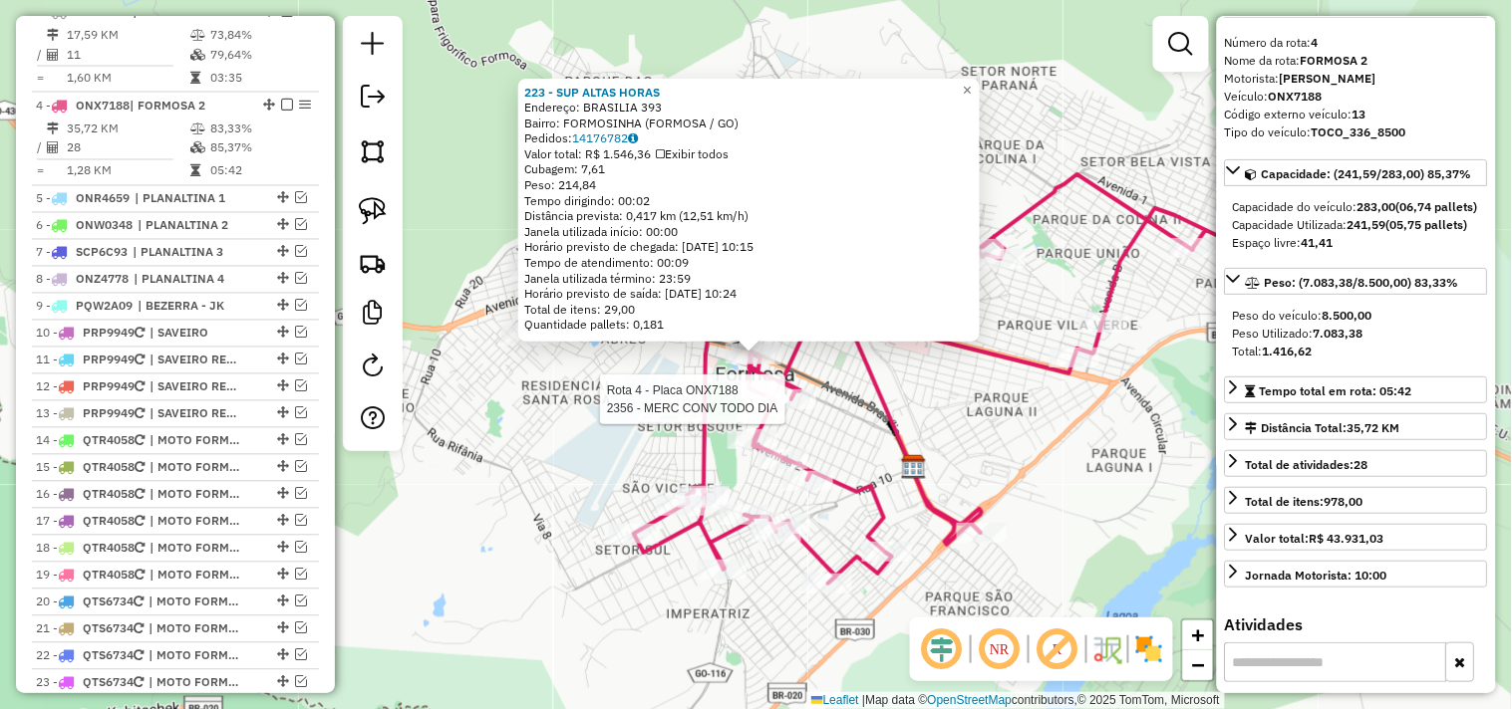
scroll to position [942, 0]
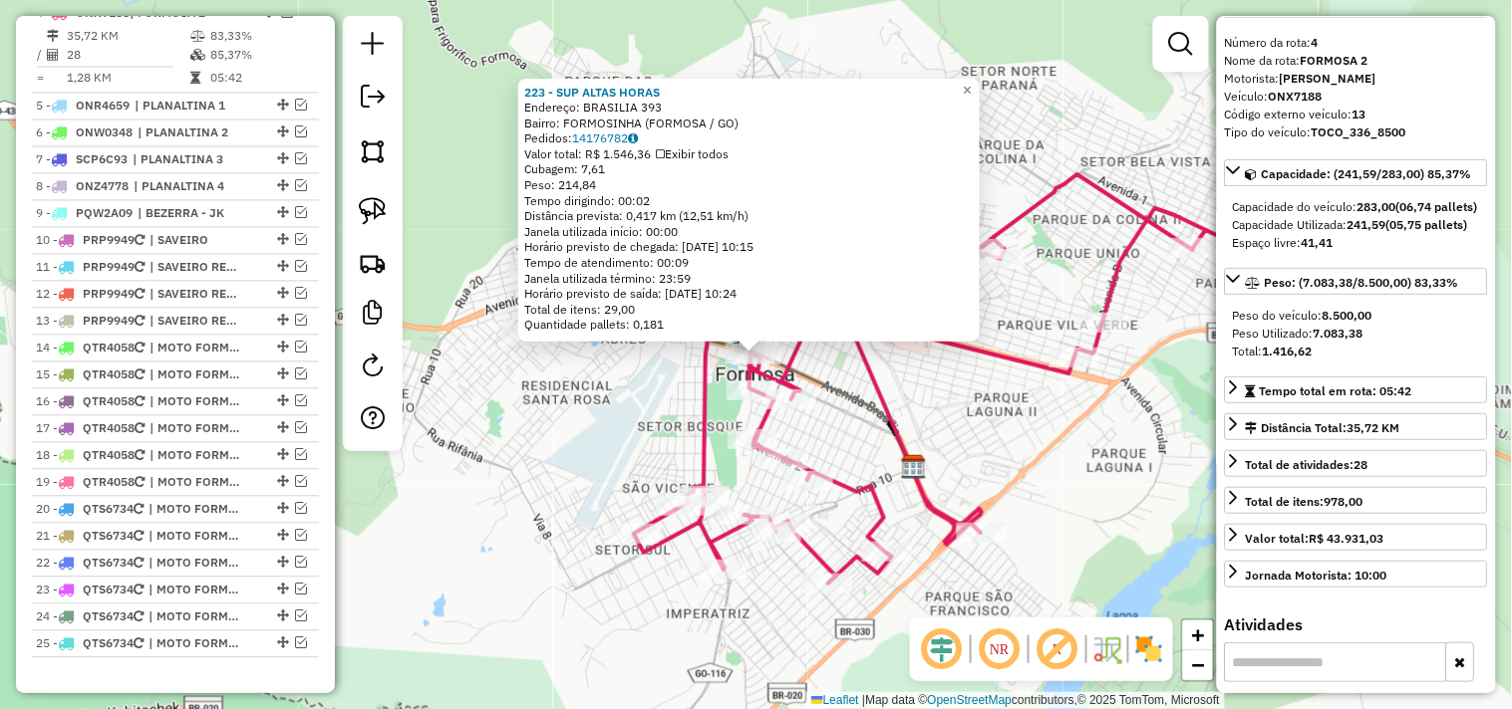
click at [984, 448] on div "223 - SUP ALTAS HORAS Endereço: BRASILIA 393 Bairro: FORMOSINHA (FORMOSA / GO) …" at bounding box center [756, 354] width 1512 height 709
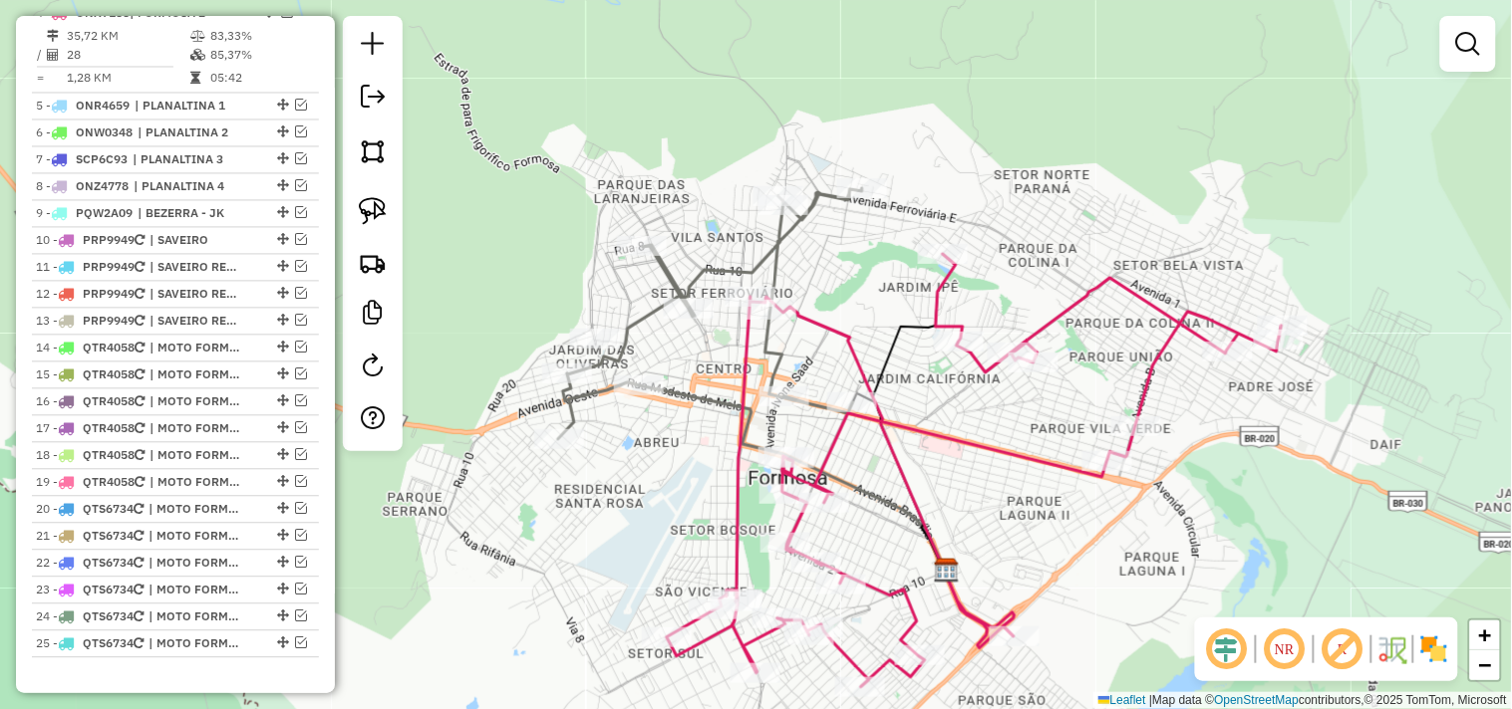
drag, startPoint x: 962, startPoint y: 503, endPoint x: 972, endPoint y: 584, distance: 81.5
click at [983, 590] on div "Janela de atendimento Grade de atendimento Capacidade Transportadoras Veículos …" at bounding box center [756, 354] width 1512 height 709
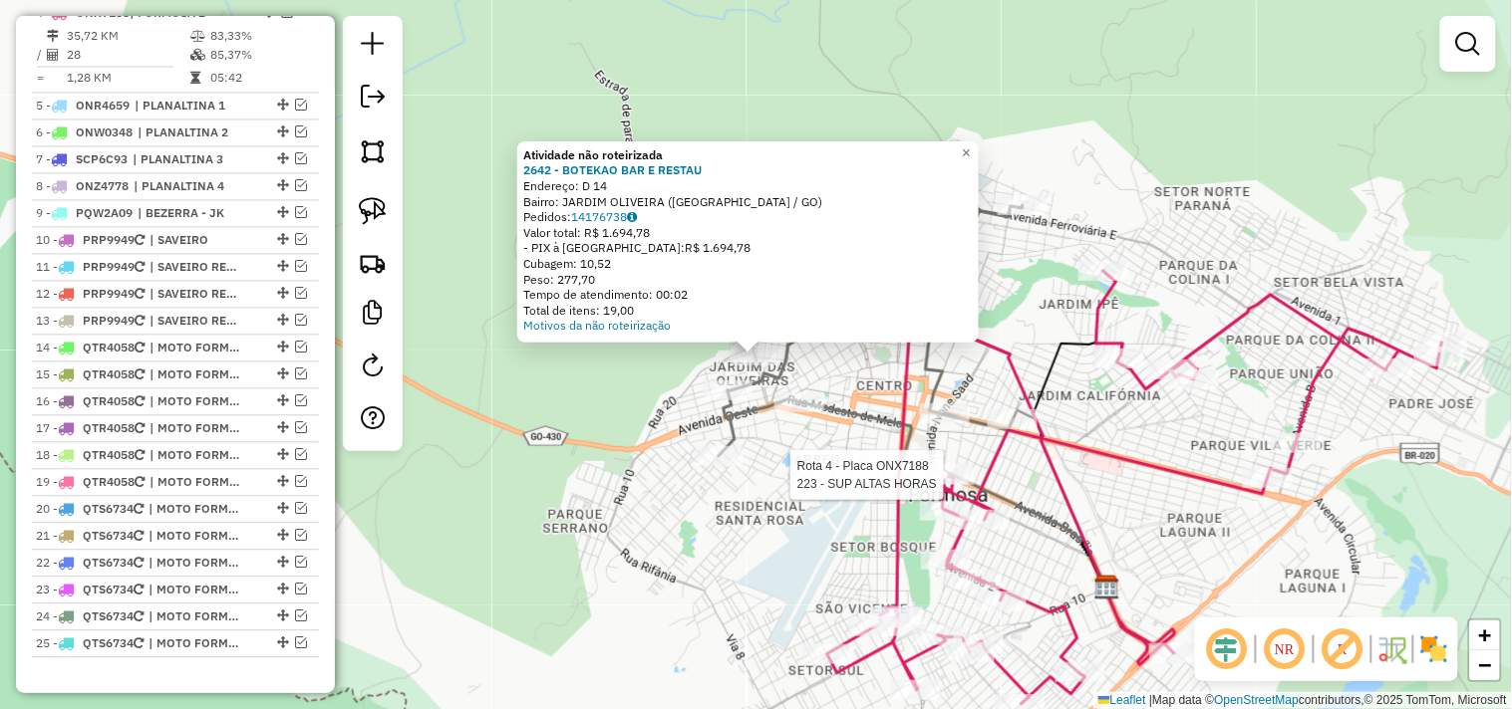
select select "*********"
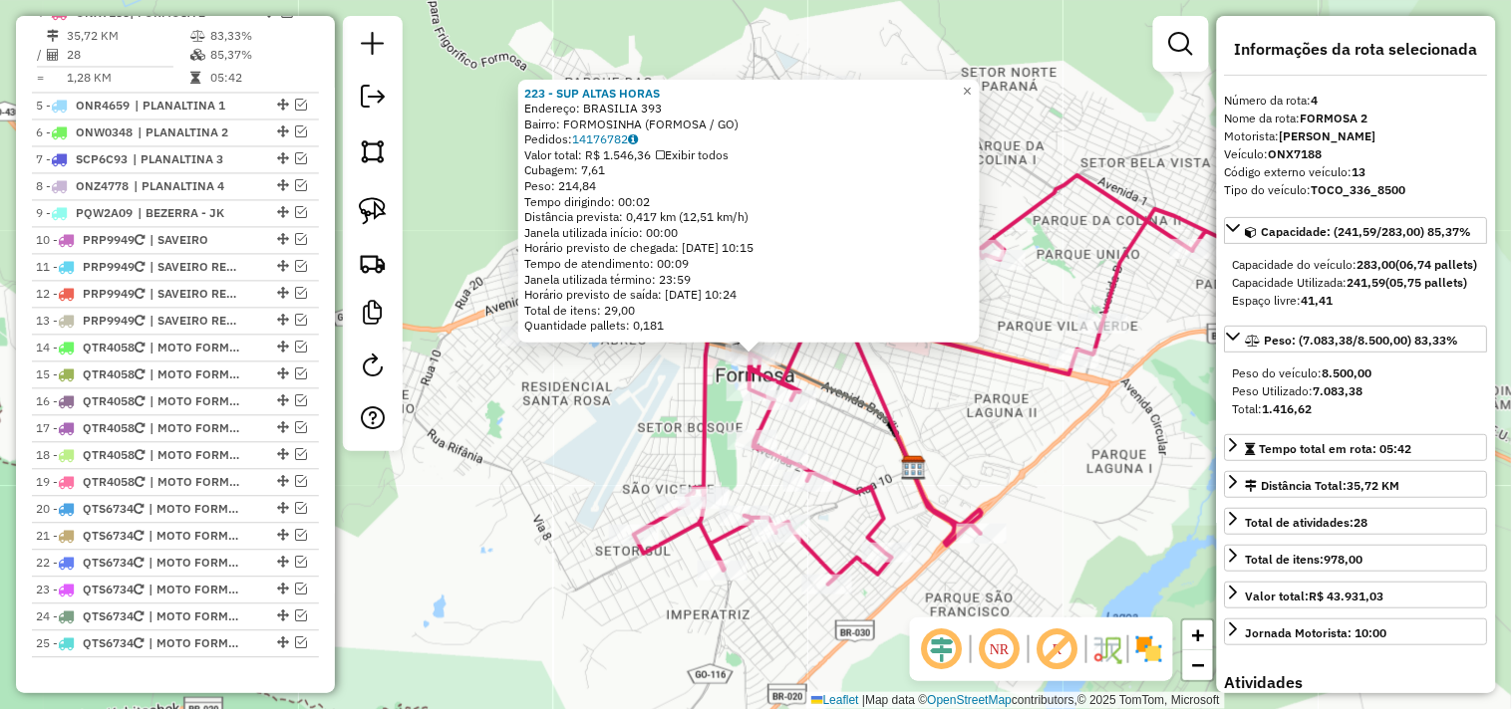
click at [638, 403] on div "223 - SUP ALTAS HORAS Endereço: BRASILIA 393 Bairro: FORMOSINHA (FORMOSA / GO) …" at bounding box center [756, 354] width 1512 height 709
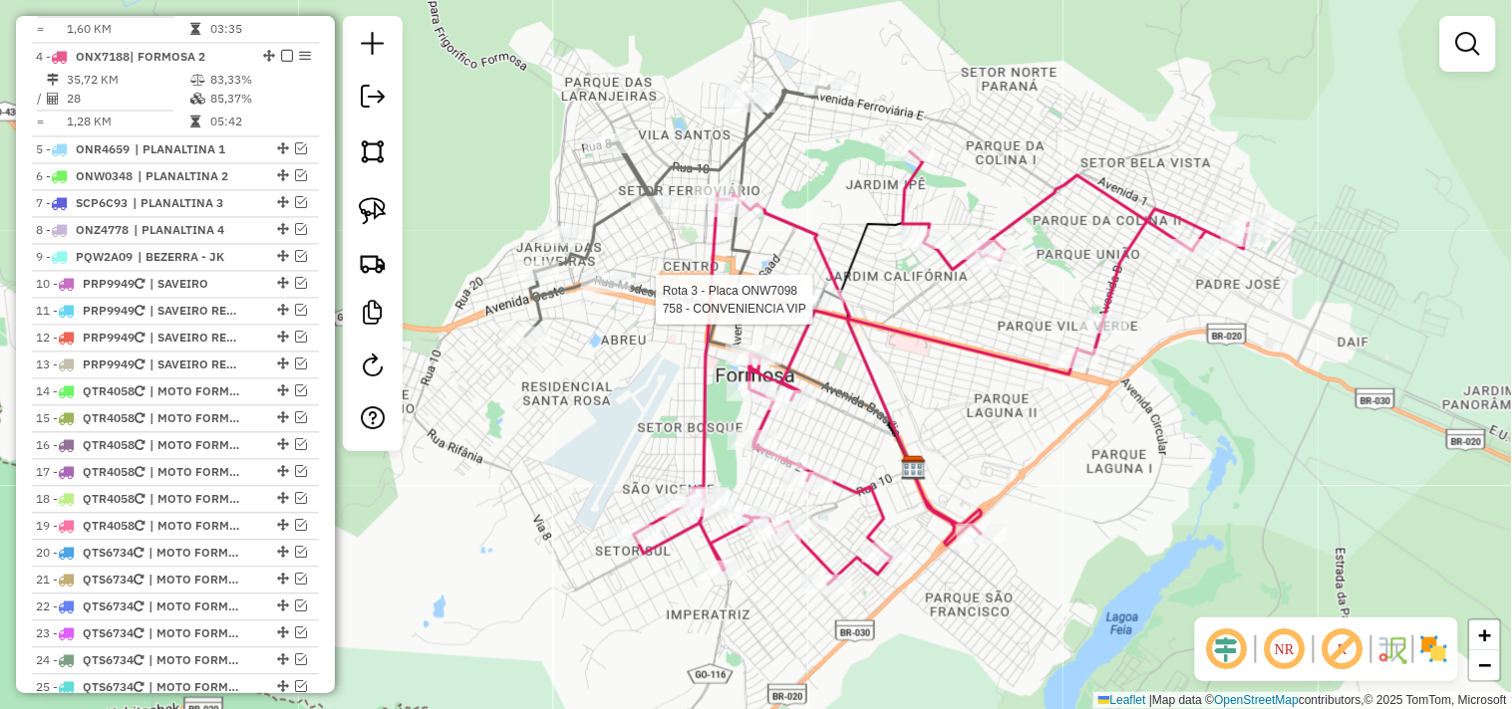
select select "*********"
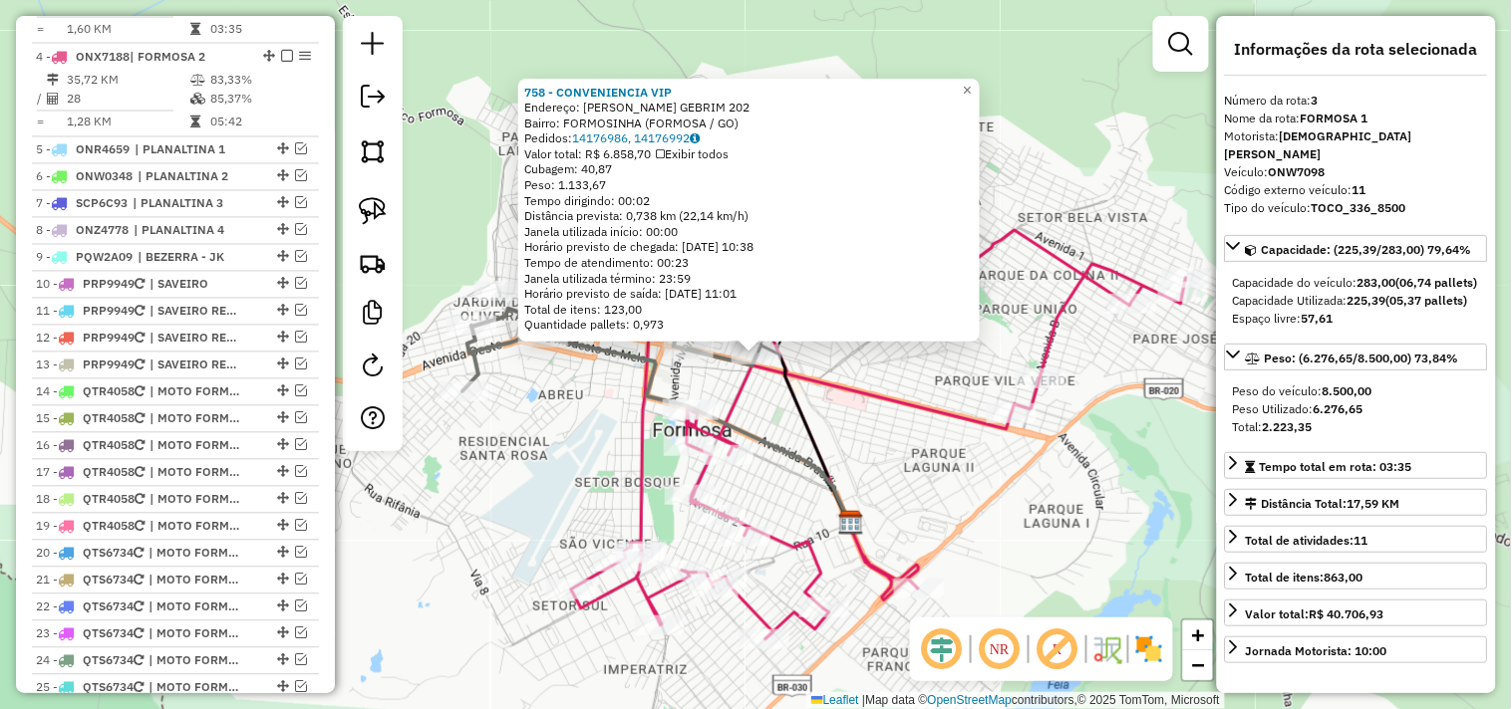
scroll to position [849, 0]
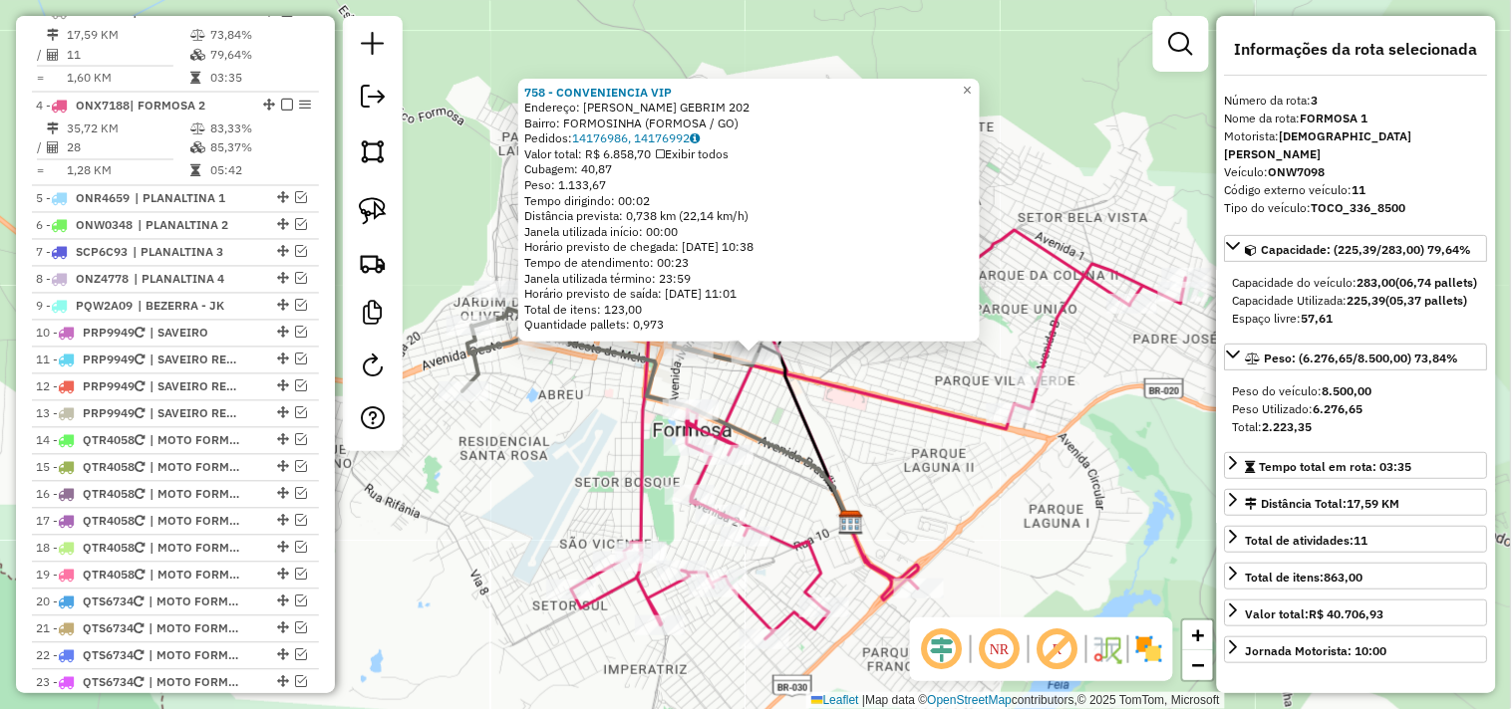
click at [851, 423] on div "758 - CONVENIENCIA VIP Endereço: JOAO ISPER GEBRIM 202 Bairro: FORMOSINHA (FORM…" at bounding box center [756, 354] width 1512 height 709
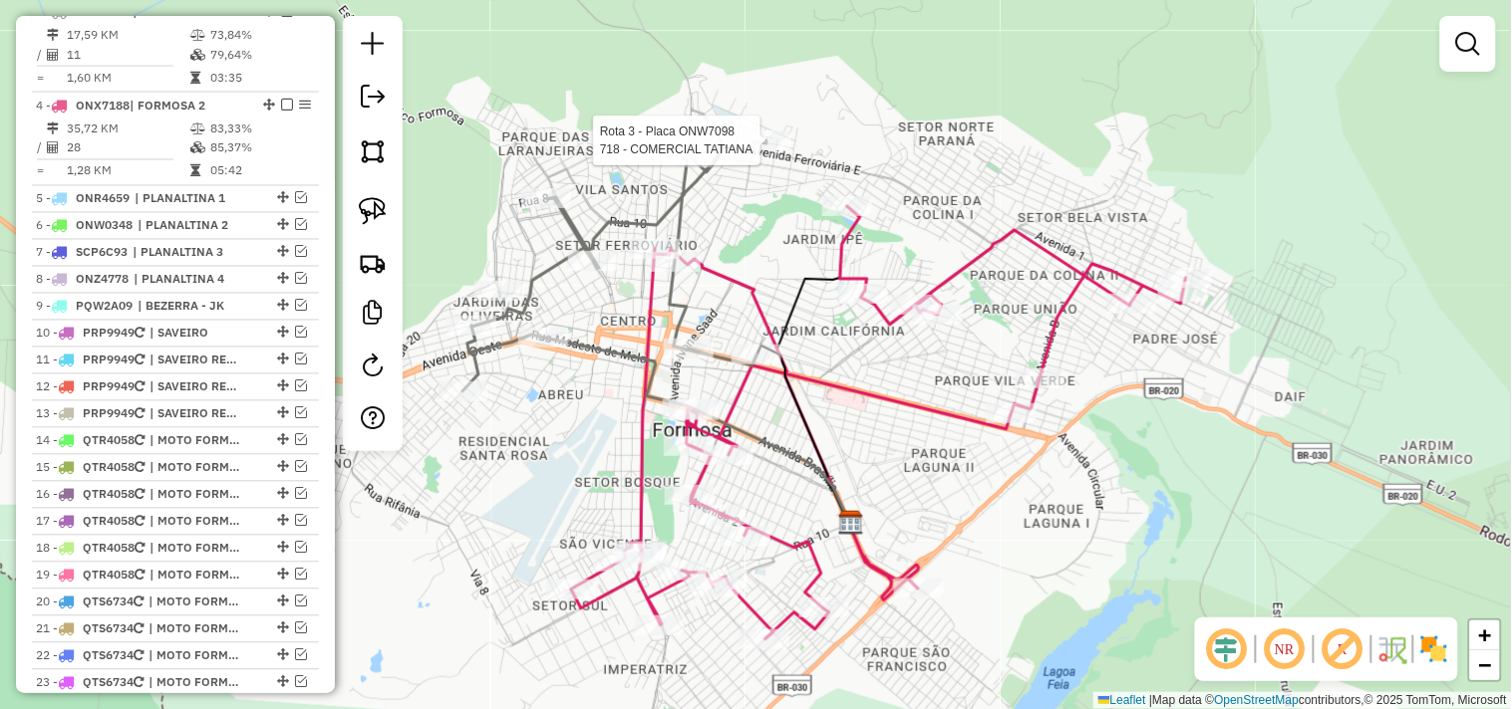
select select "*********"
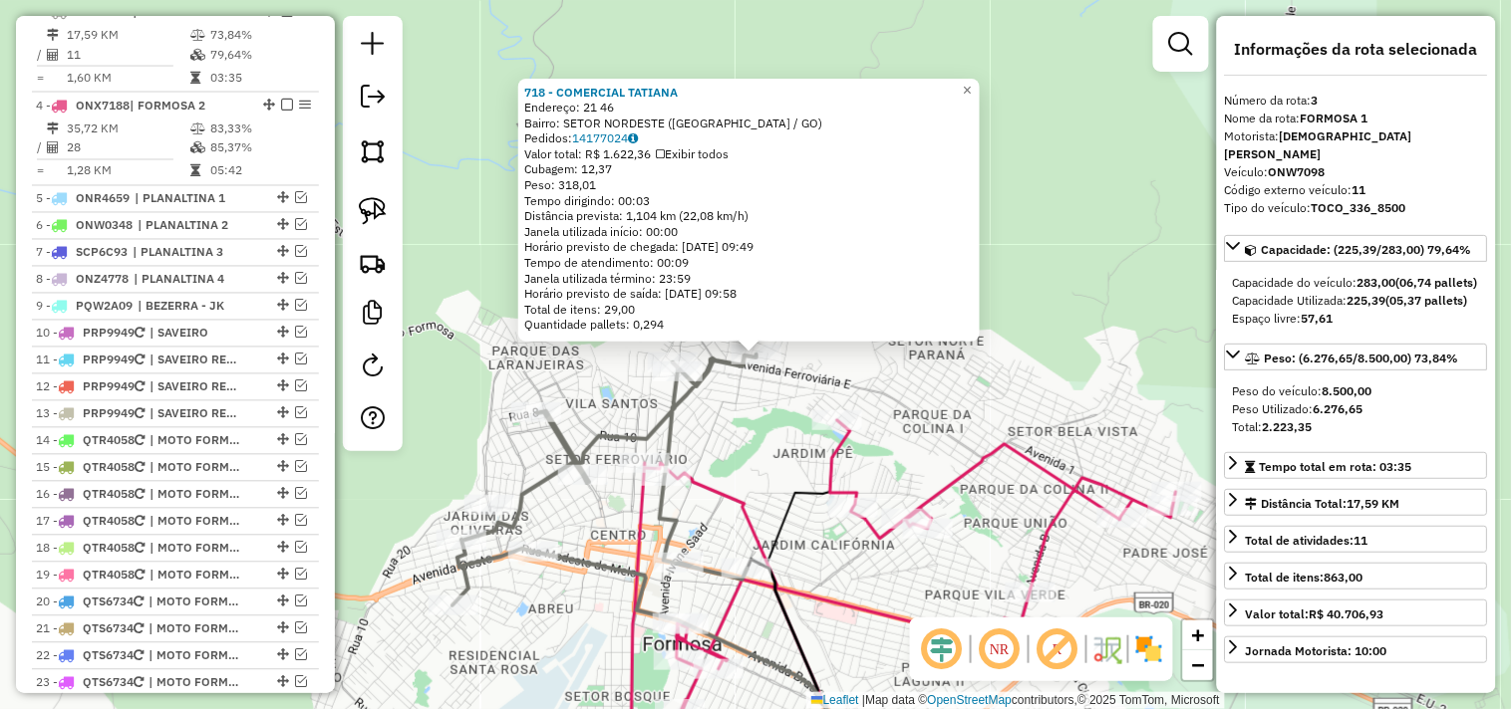
click at [757, 434] on div "718 - COMERCIAL TATIANA Endereço: 21 46 Bairro: SETOR NORDESTE (FORMOSA / GO) P…" at bounding box center [756, 354] width 1512 height 709
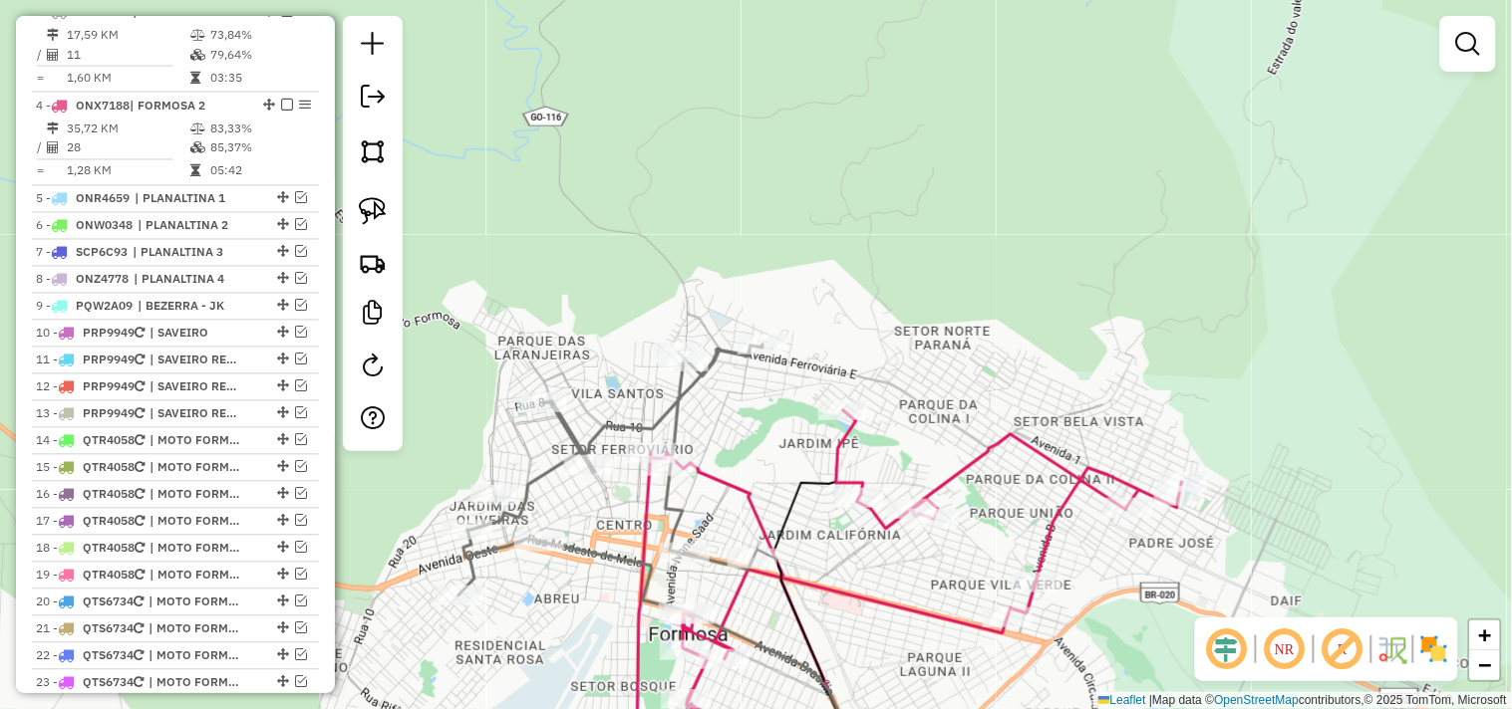
drag, startPoint x: 757, startPoint y: 434, endPoint x: 795, endPoint y: 367, distance: 77.6
click at [795, 369] on div "718 - COMERCIAL TATIANA Endereço: 21 46 Bairro: SETOR NORDESTE (FORMOSA / GO) P…" at bounding box center [756, 354] width 1512 height 709
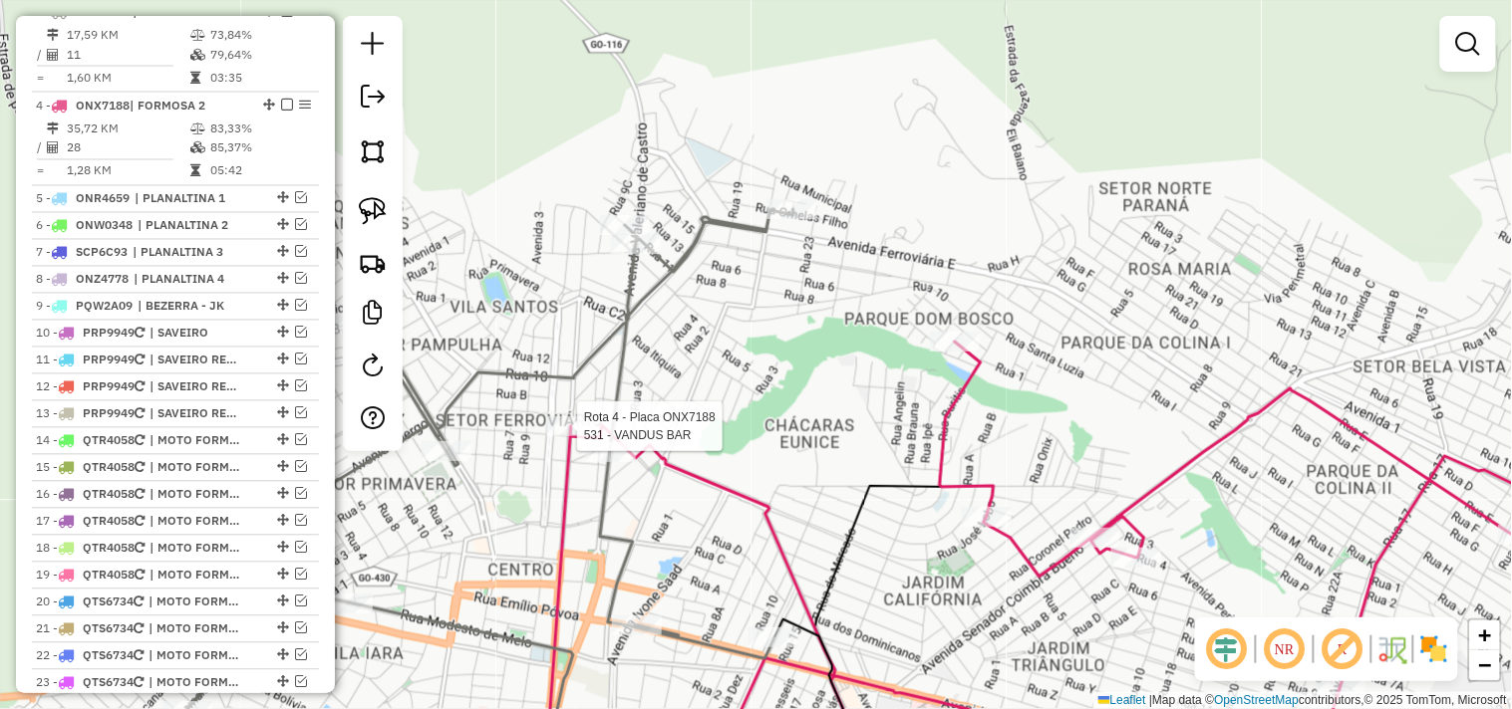
select select "*********"
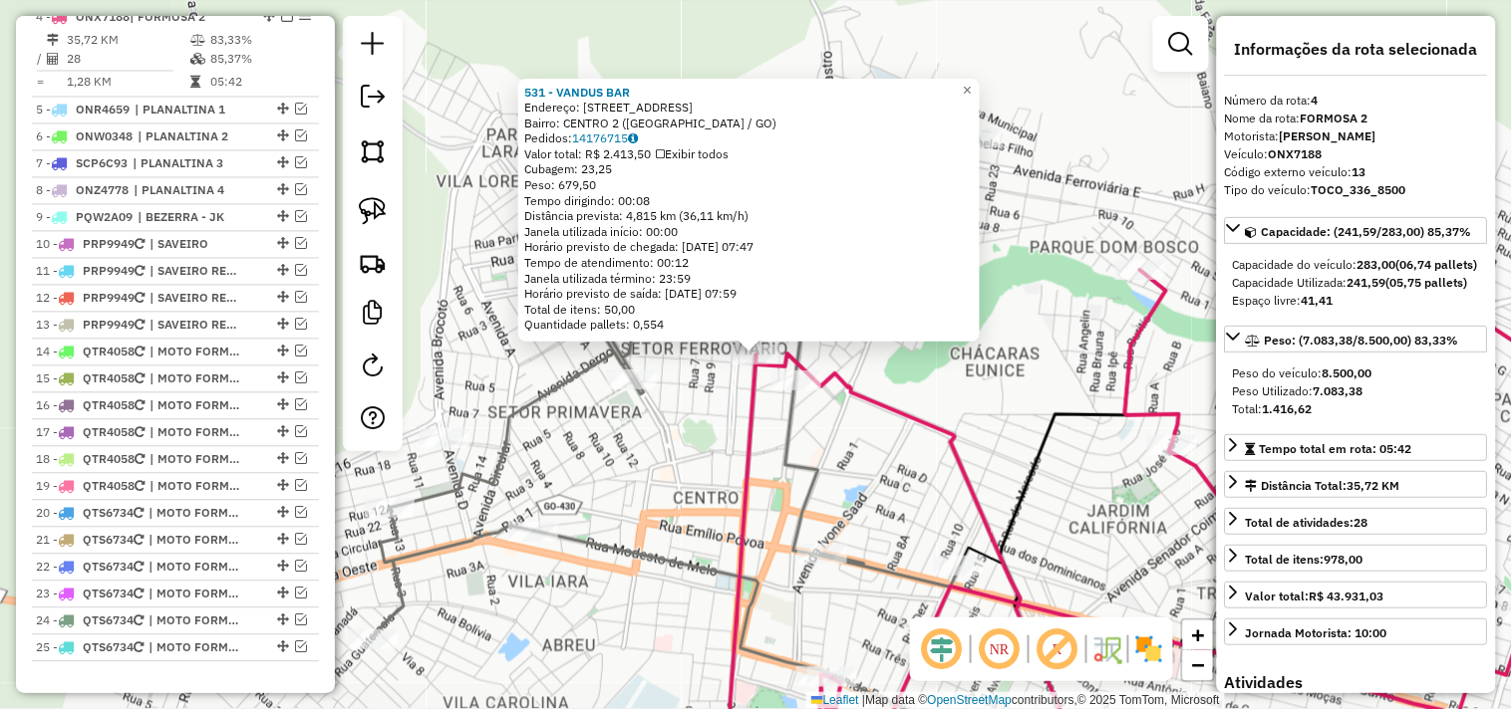
scroll to position [942, 0]
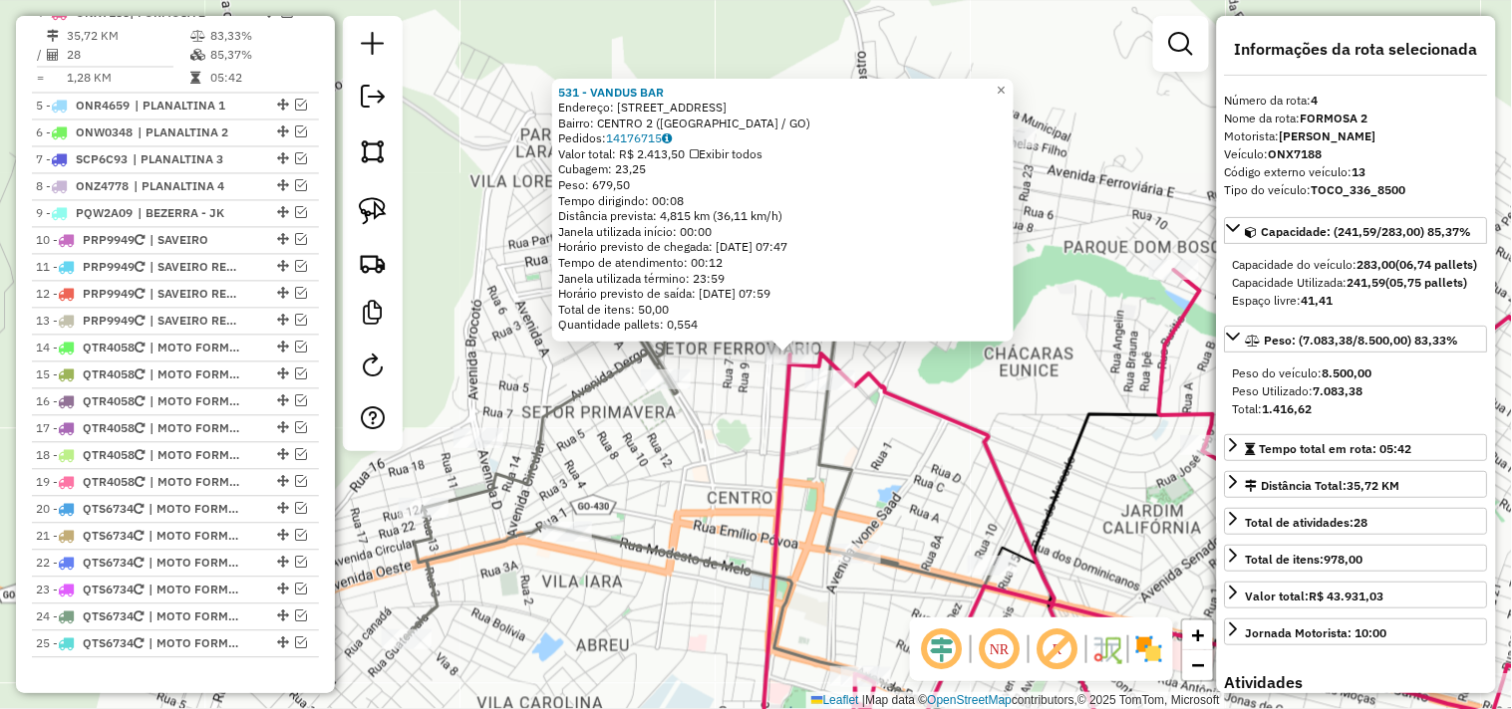
click at [674, 470] on div "531 - VANDUS BAR Endereço: R Visconde de Porto Seguro, 1275 Bairro: CENTRO 2 (F…" at bounding box center [756, 354] width 1512 height 709
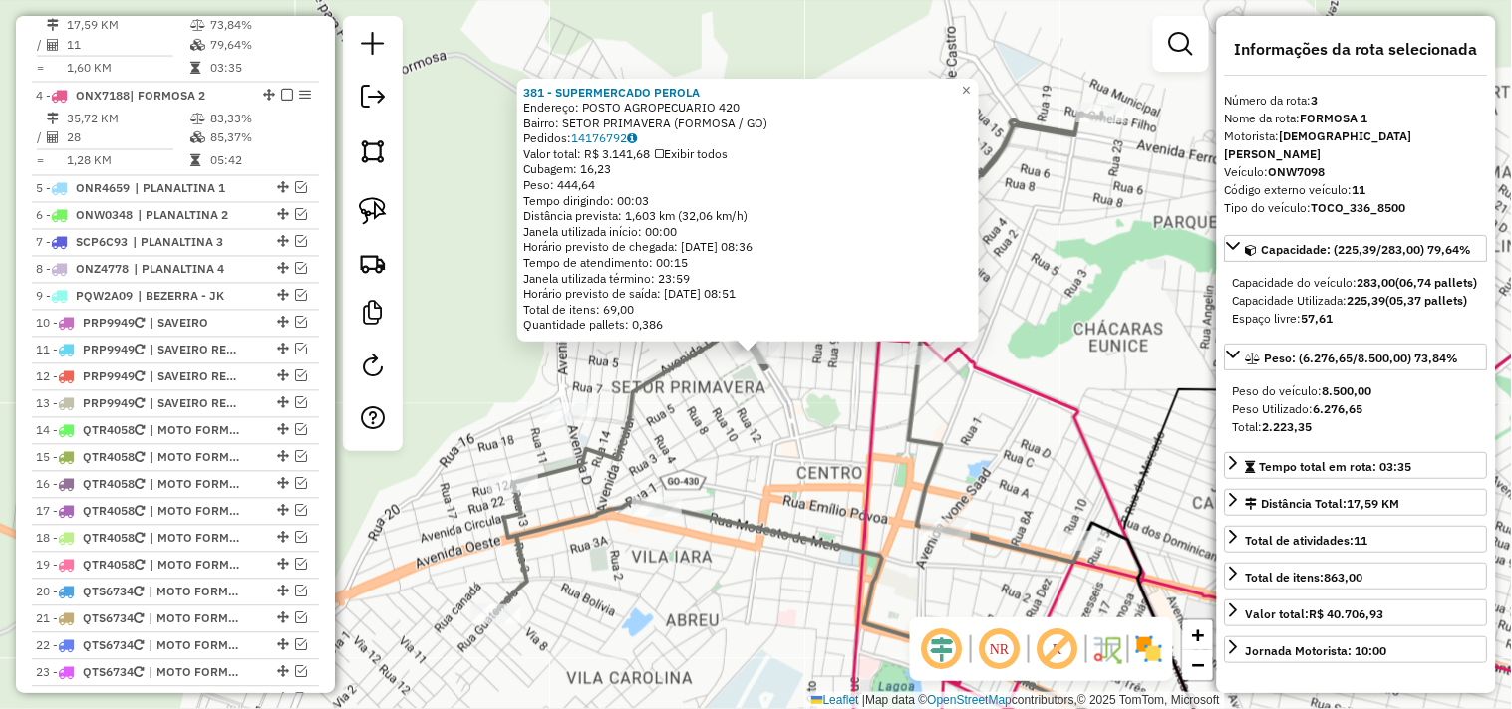
scroll to position [849, 0]
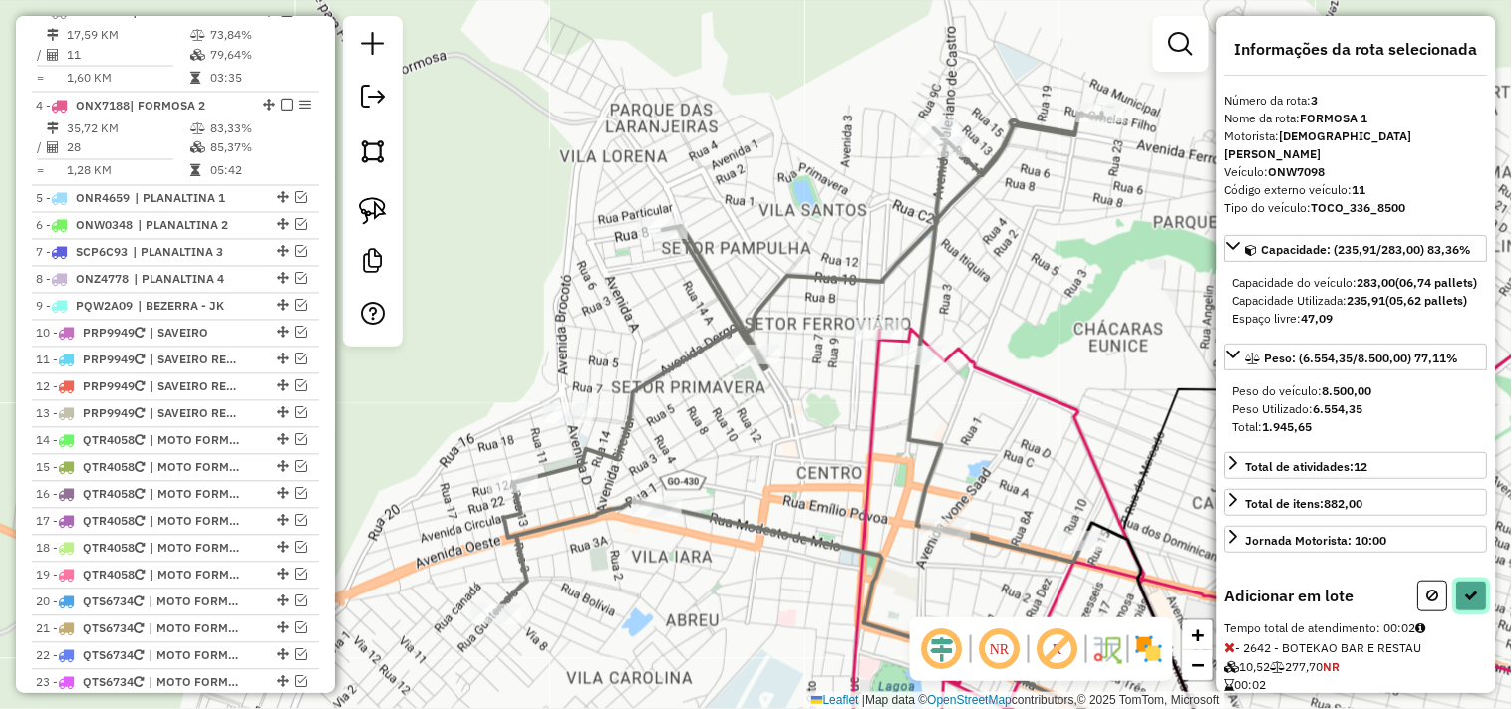
click at [1465, 603] on icon at bounding box center [1472, 596] width 14 height 14
select select "*********"
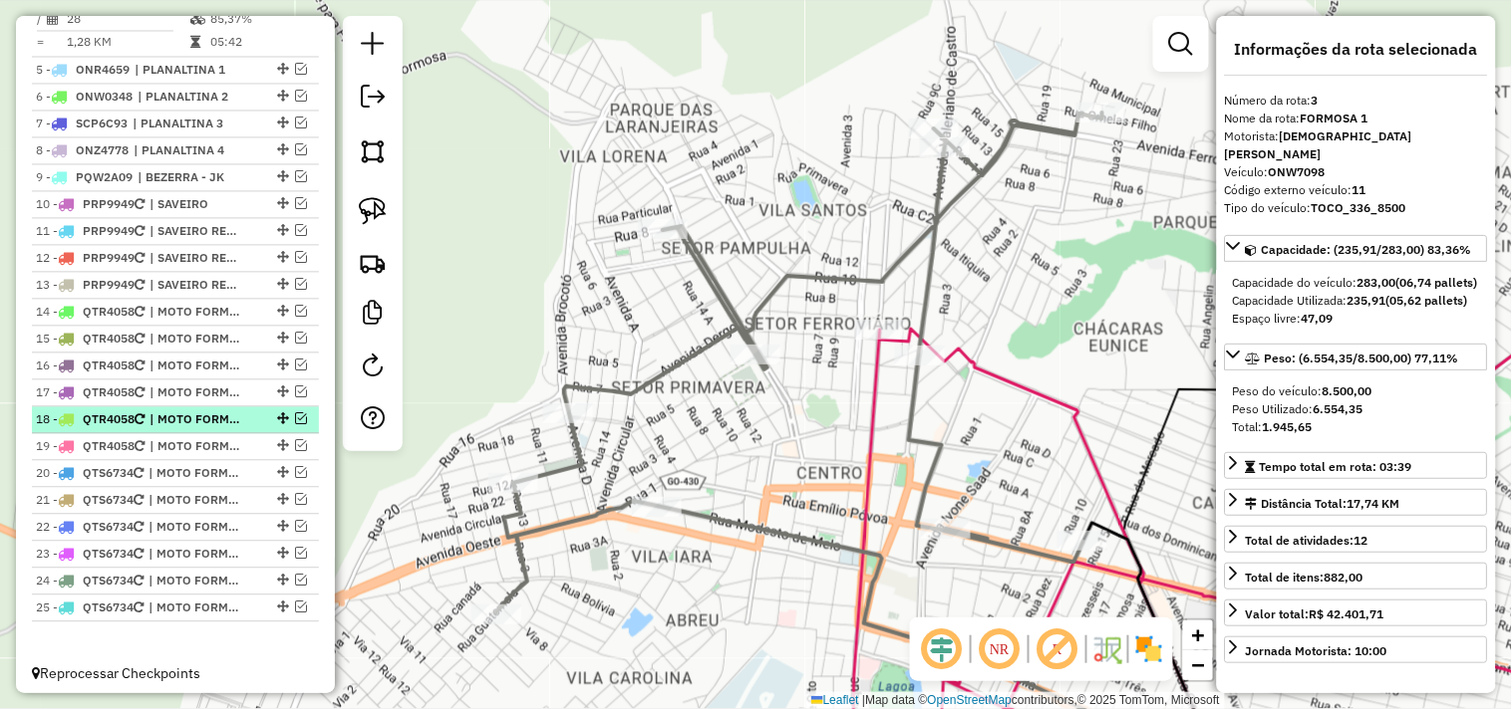
scroll to position [1002, 0]
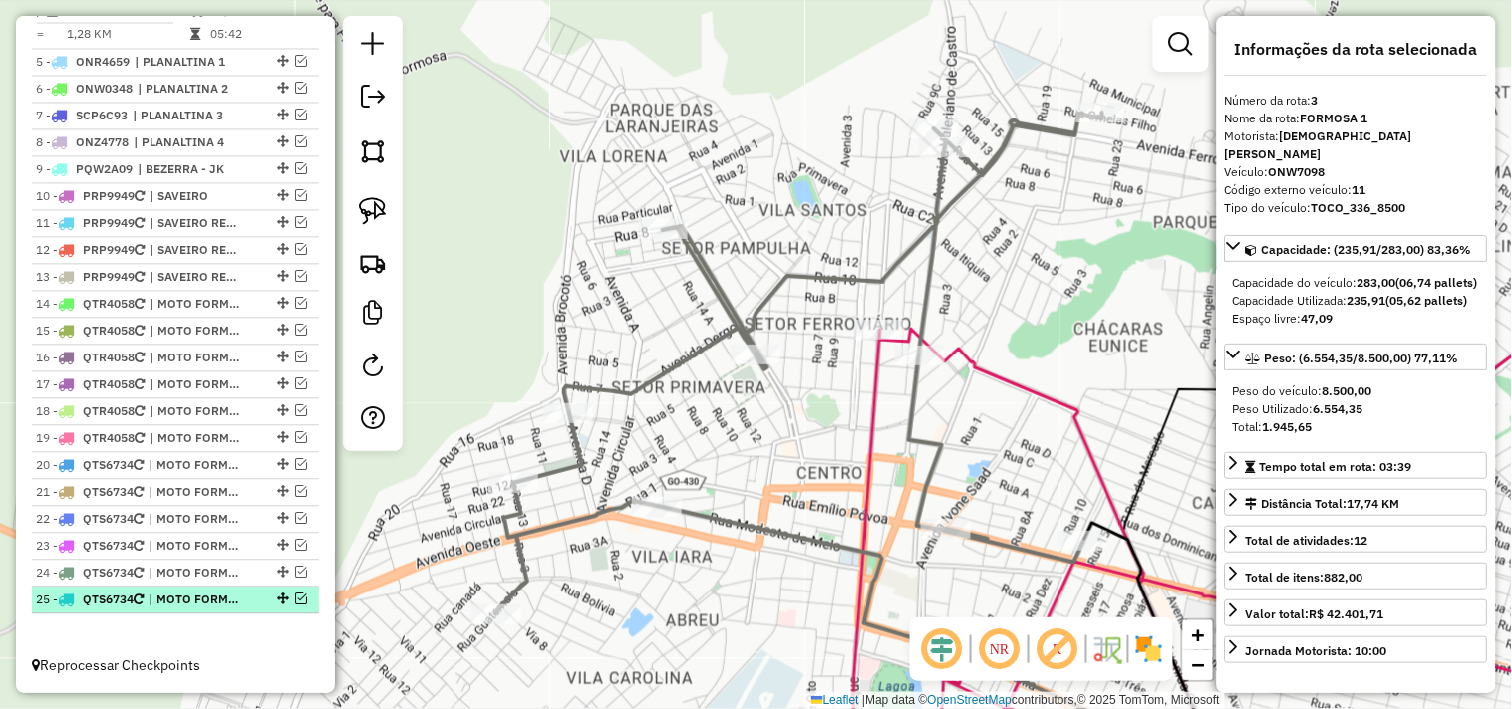
click at [212, 600] on span "| MOTO FORMOSA 2 REC 5" at bounding box center [194, 601] width 92 height 18
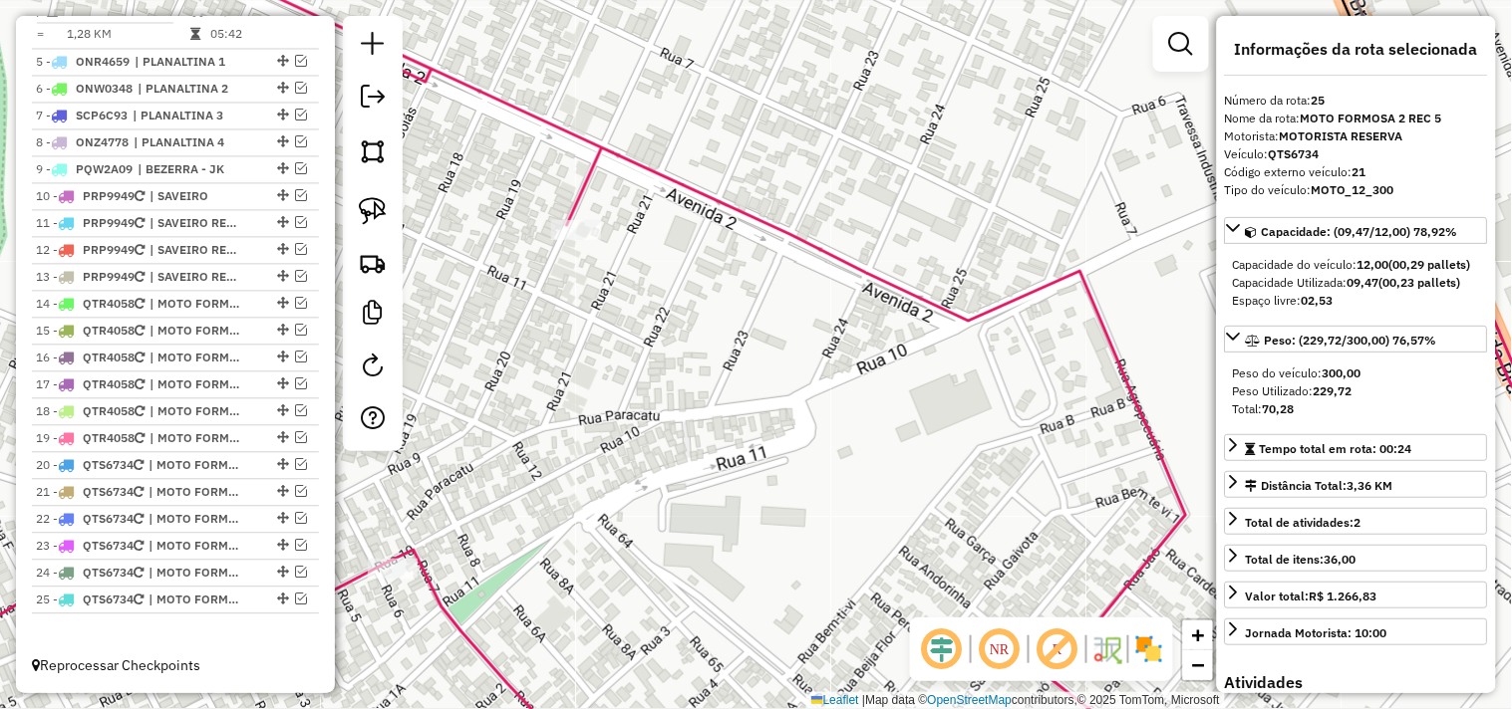
drag, startPoint x: 596, startPoint y: 400, endPoint x: 698, endPoint y: 413, distance: 103.4
click at [695, 413] on div "Janela de atendimento Grade de atendimento Capacidade Transportadoras Veículos …" at bounding box center [756, 354] width 1512 height 709
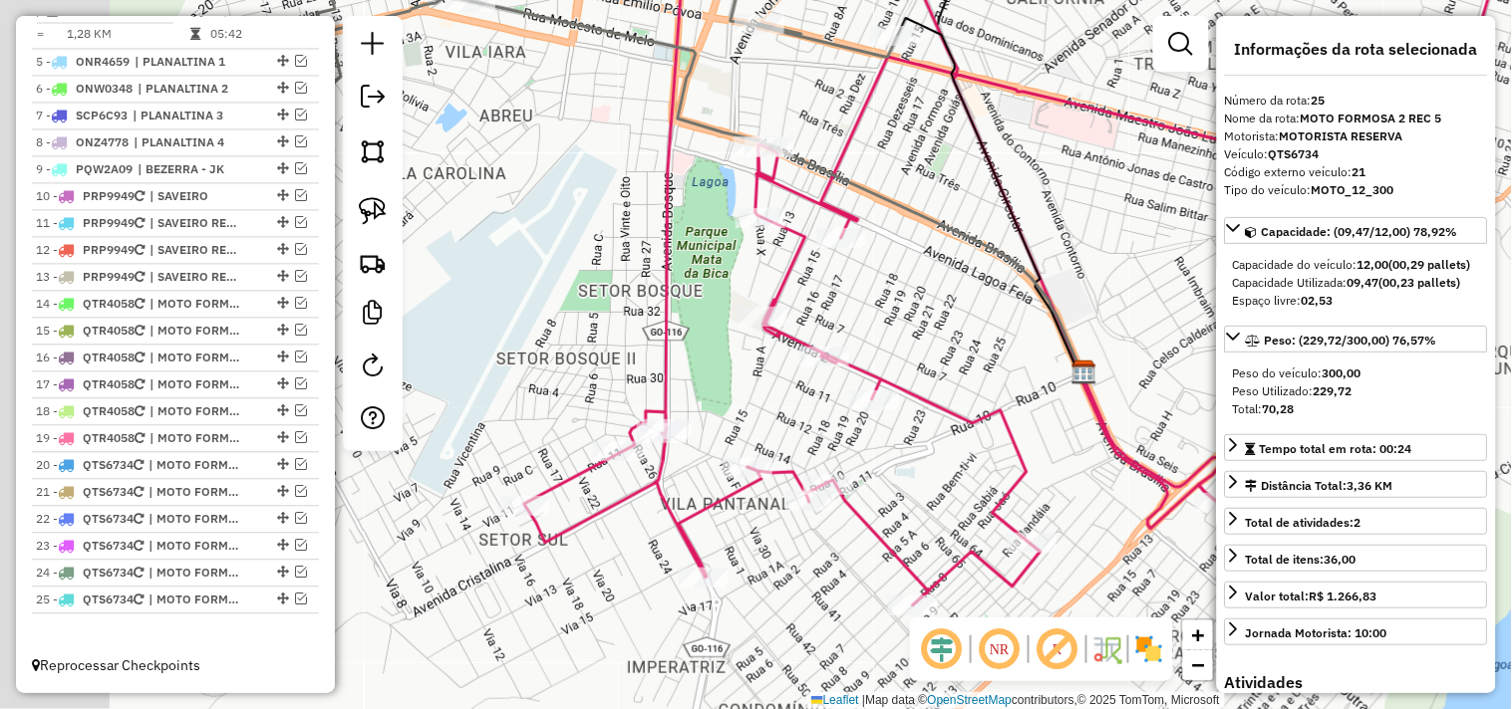
drag, startPoint x: 650, startPoint y: 387, endPoint x: 900, endPoint y: 424, distance: 252.9
click at [893, 424] on div "Janela de atendimento Grade de atendimento Capacidade Transportadoras Veículos …" at bounding box center [756, 354] width 1512 height 709
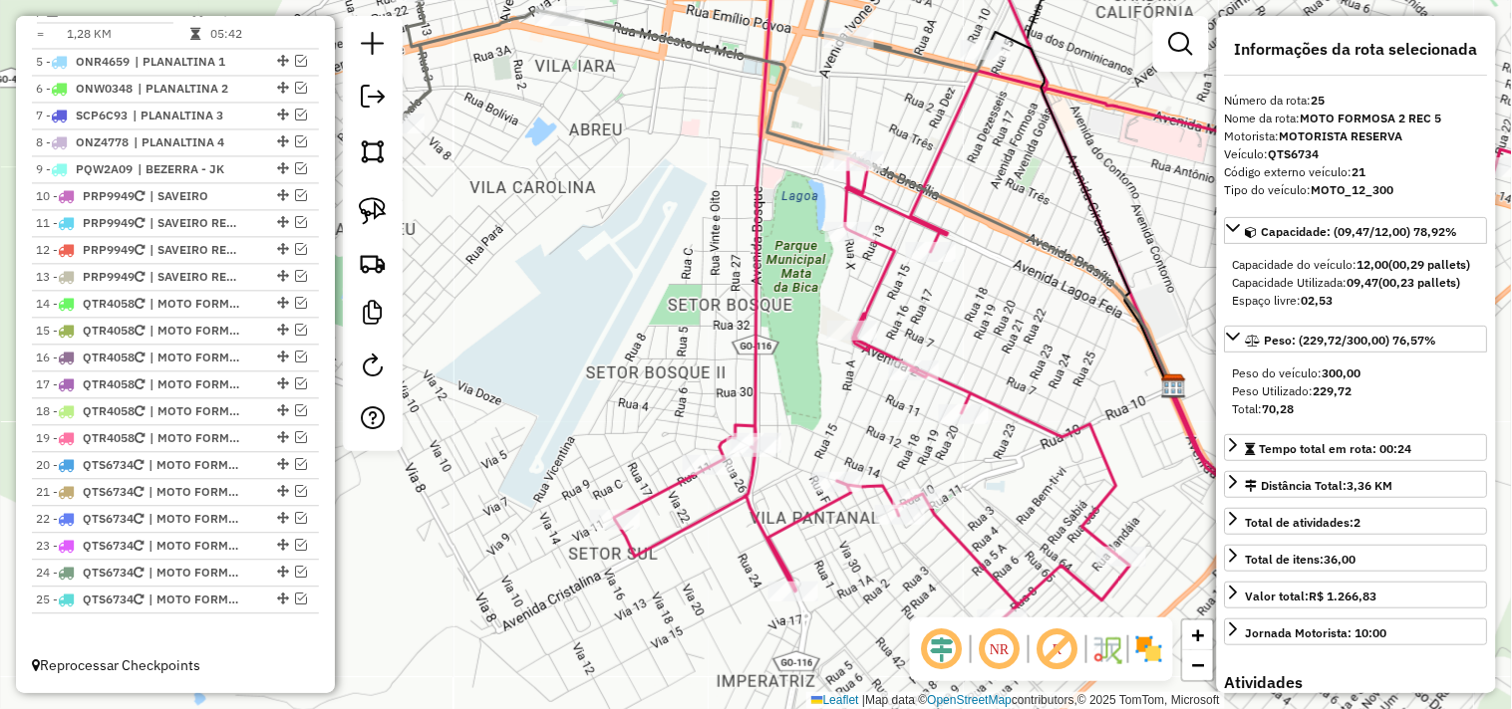
drag, startPoint x: 1027, startPoint y: 463, endPoint x: 943, endPoint y: 400, distance: 106.0
click at [967, 407] on div "Janela de atendimento Grade de atendimento Capacidade Transportadoras Veículos …" at bounding box center [756, 354] width 1512 height 709
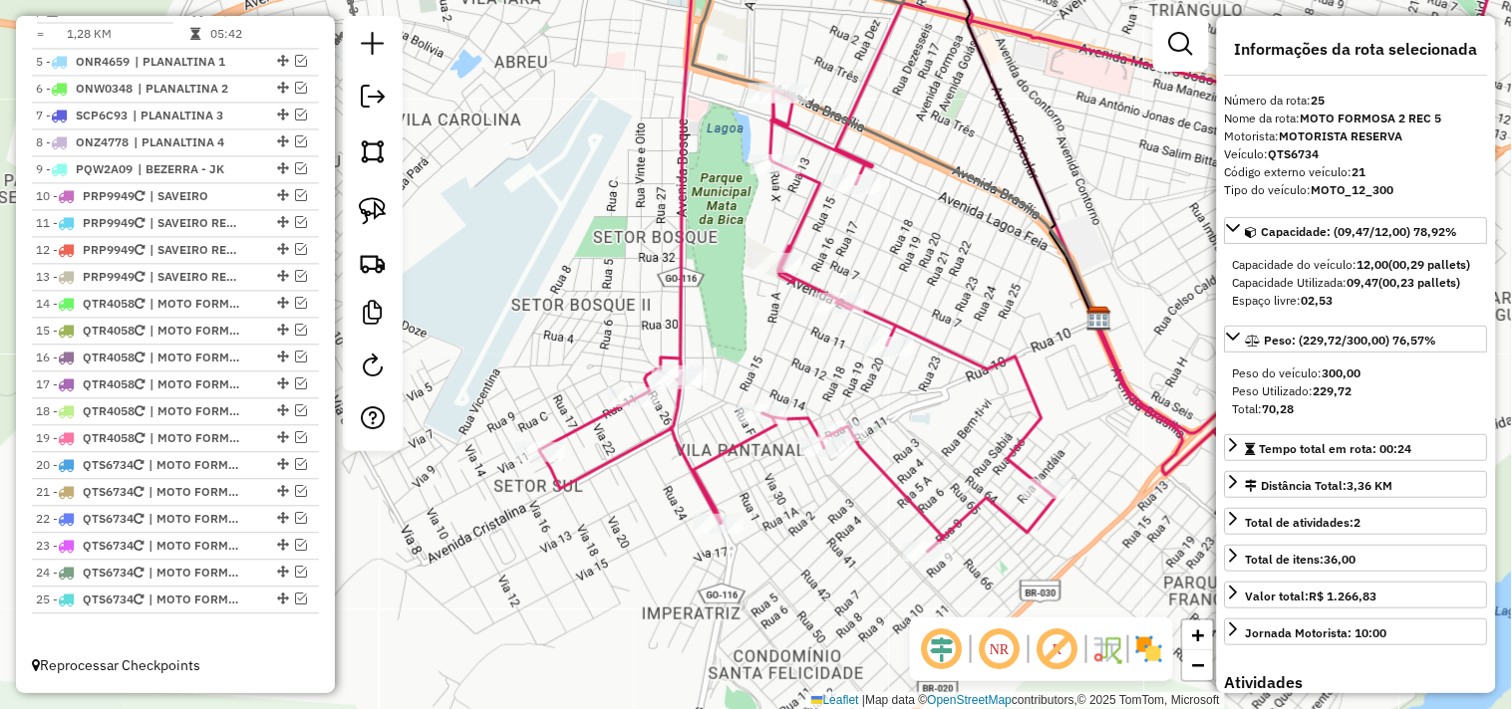
drag, startPoint x: 998, startPoint y: 429, endPoint x: 910, endPoint y: 350, distance: 119.2
click at [928, 360] on div "Janela de atendimento Grade de atendimento Capacidade Transportadoras Veículos …" at bounding box center [756, 354] width 1512 height 709
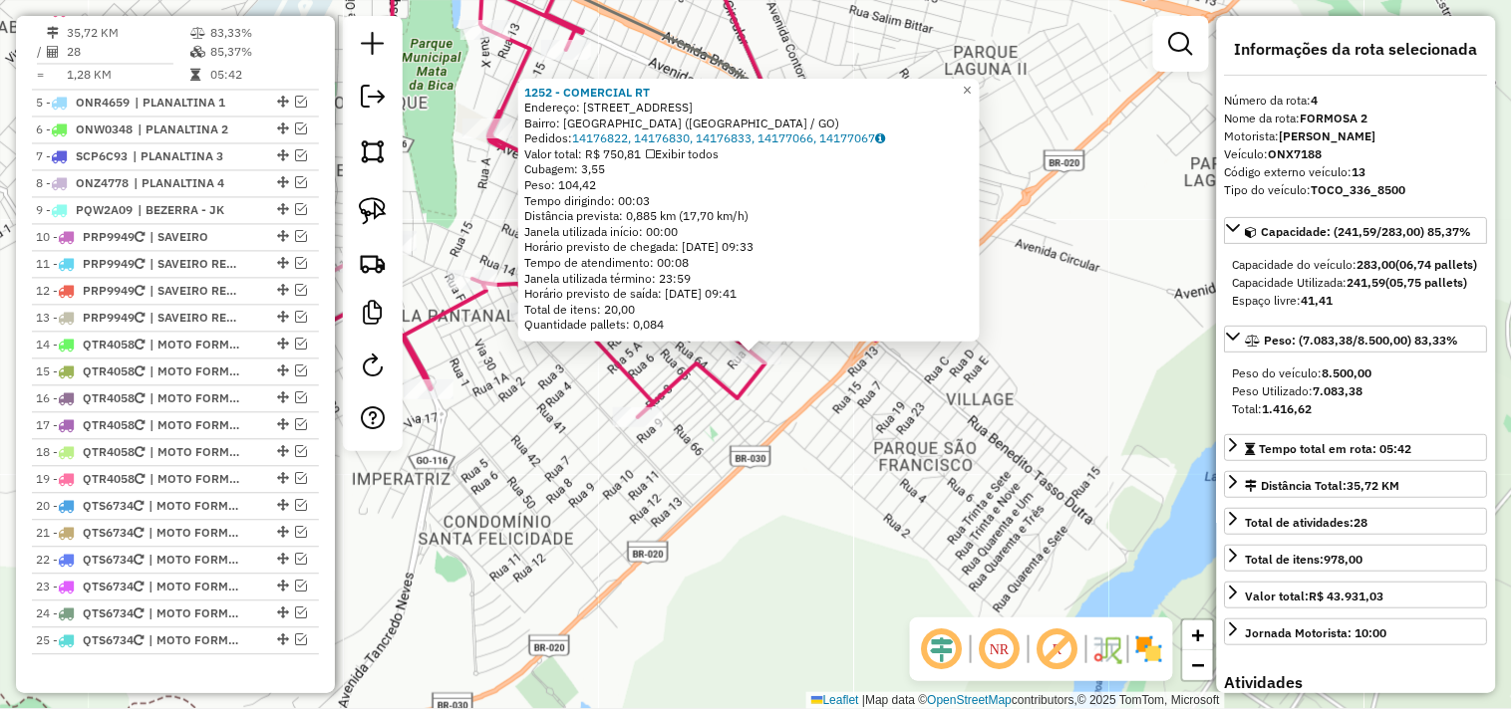
scroll to position [942, 0]
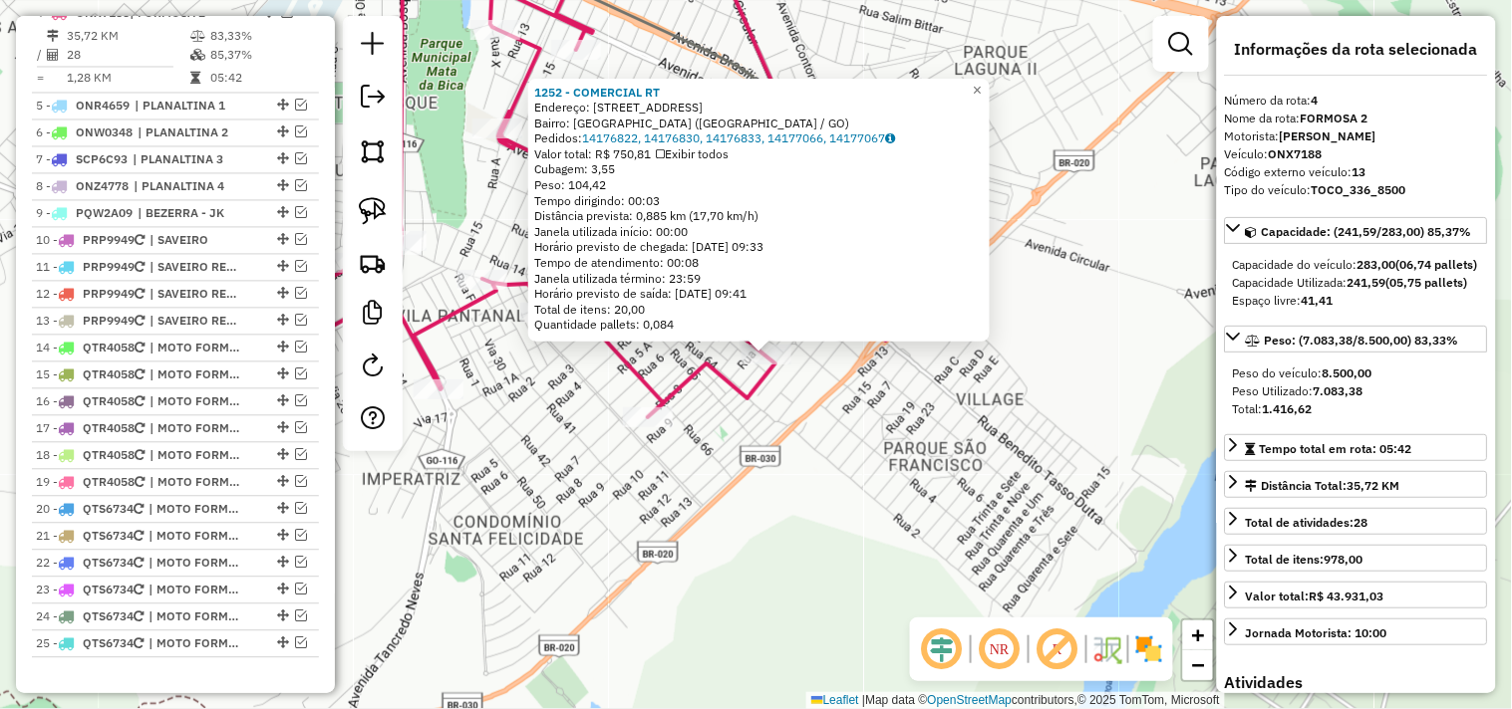
drag, startPoint x: 790, startPoint y: 439, endPoint x: 845, endPoint y: 453, distance: 56.6
click at [928, 474] on div "1252 - COMERCIAL RT Endereço: Rua Andorinha 1 Bairro: PARQUE LAGO (FORMOSA / GO…" at bounding box center [756, 354] width 1512 height 709
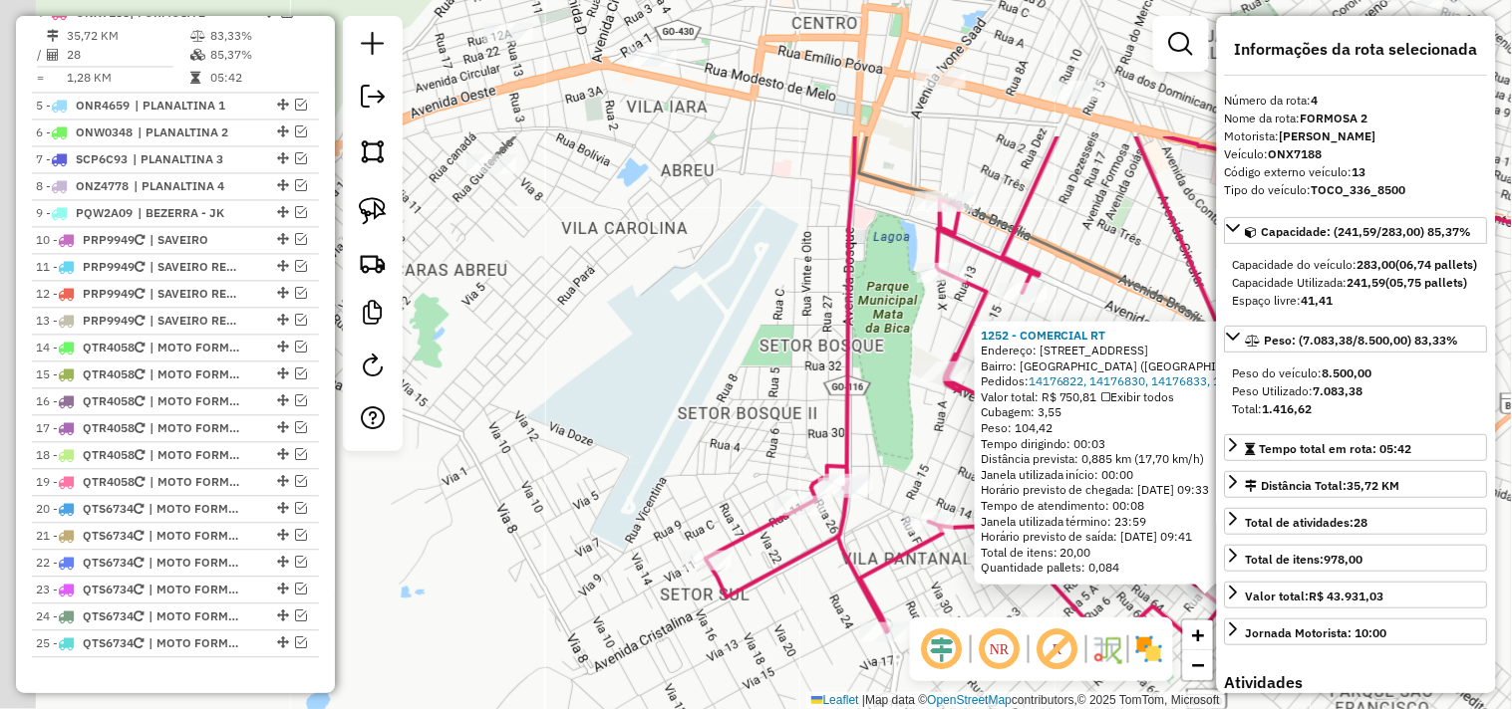
drag, startPoint x: 655, startPoint y: 286, endPoint x: 918, endPoint y: 478, distance: 325.9
click at [918, 478] on div "1252 - COMERCIAL RT Endereço: Rua Andorinha 1 Bairro: PARQUE LAGO (FORMOSA / GO…" at bounding box center [756, 354] width 1512 height 709
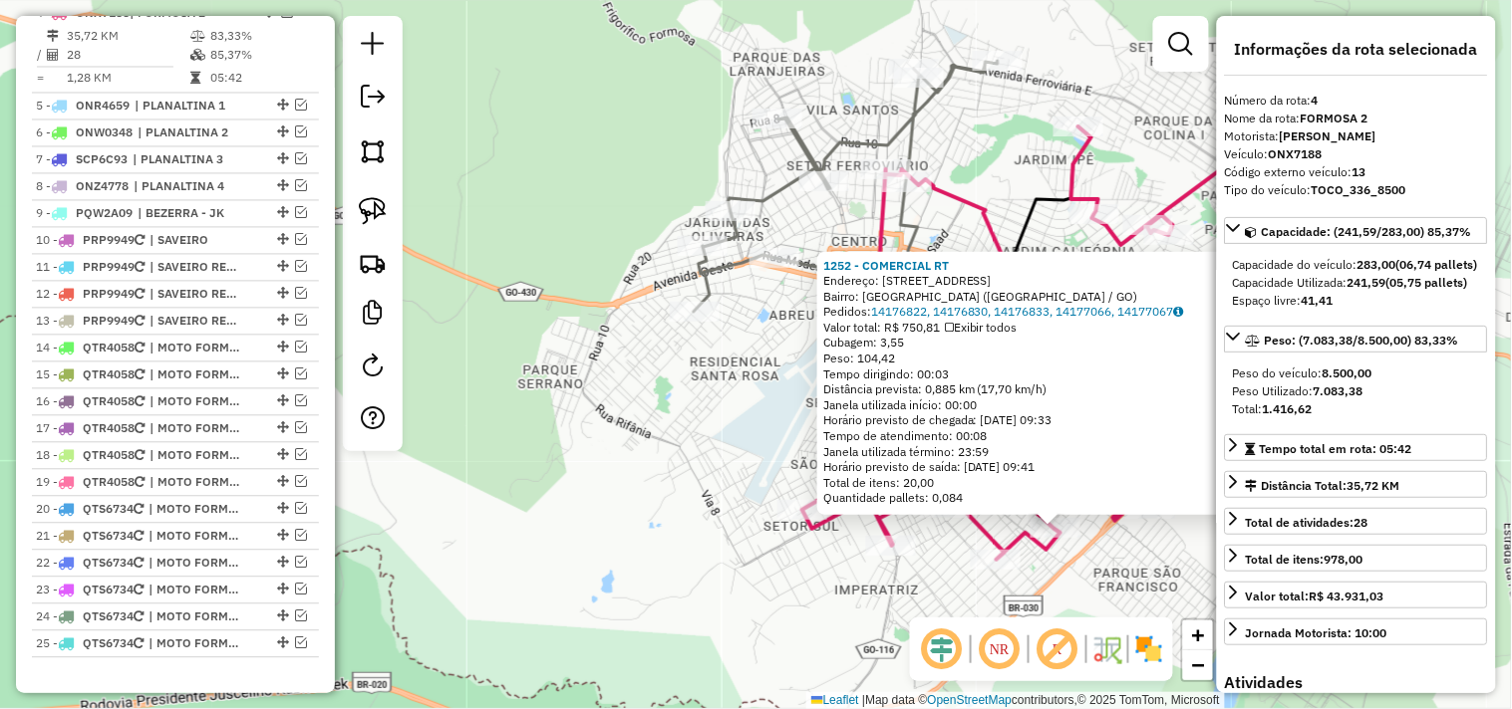
drag, startPoint x: 800, startPoint y: 364, endPoint x: 772, endPoint y: 401, distance: 46.2
click at [772, 401] on div "1252 - COMERCIAL RT Endereço: Rua Andorinha 1 Bairro: PARQUE LAGO (FORMOSA / GO…" at bounding box center [756, 354] width 1512 height 709
click at [969, 196] on icon at bounding box center [1109, 343] width 615 height 433
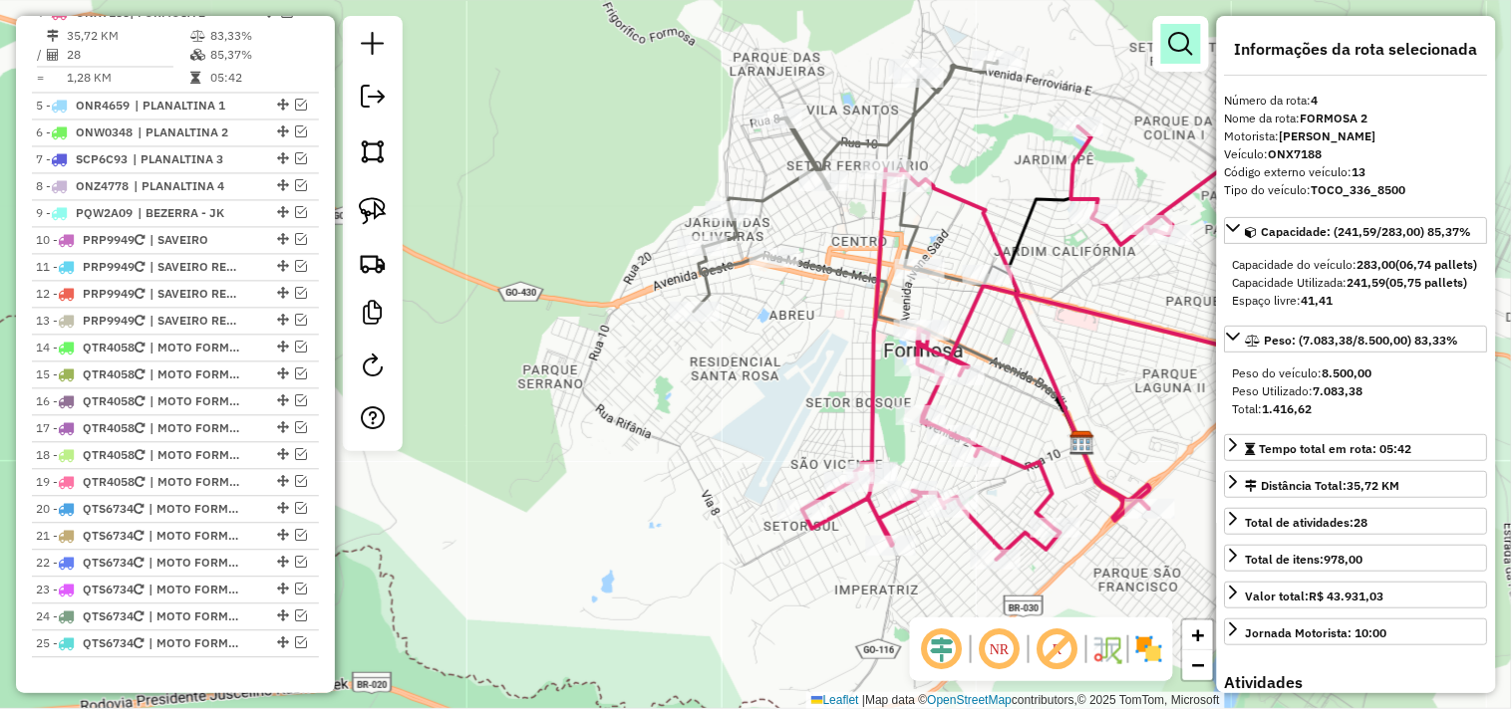
click at [1179, 38] on em at bounding box center [1181, 44] width 24 height 24
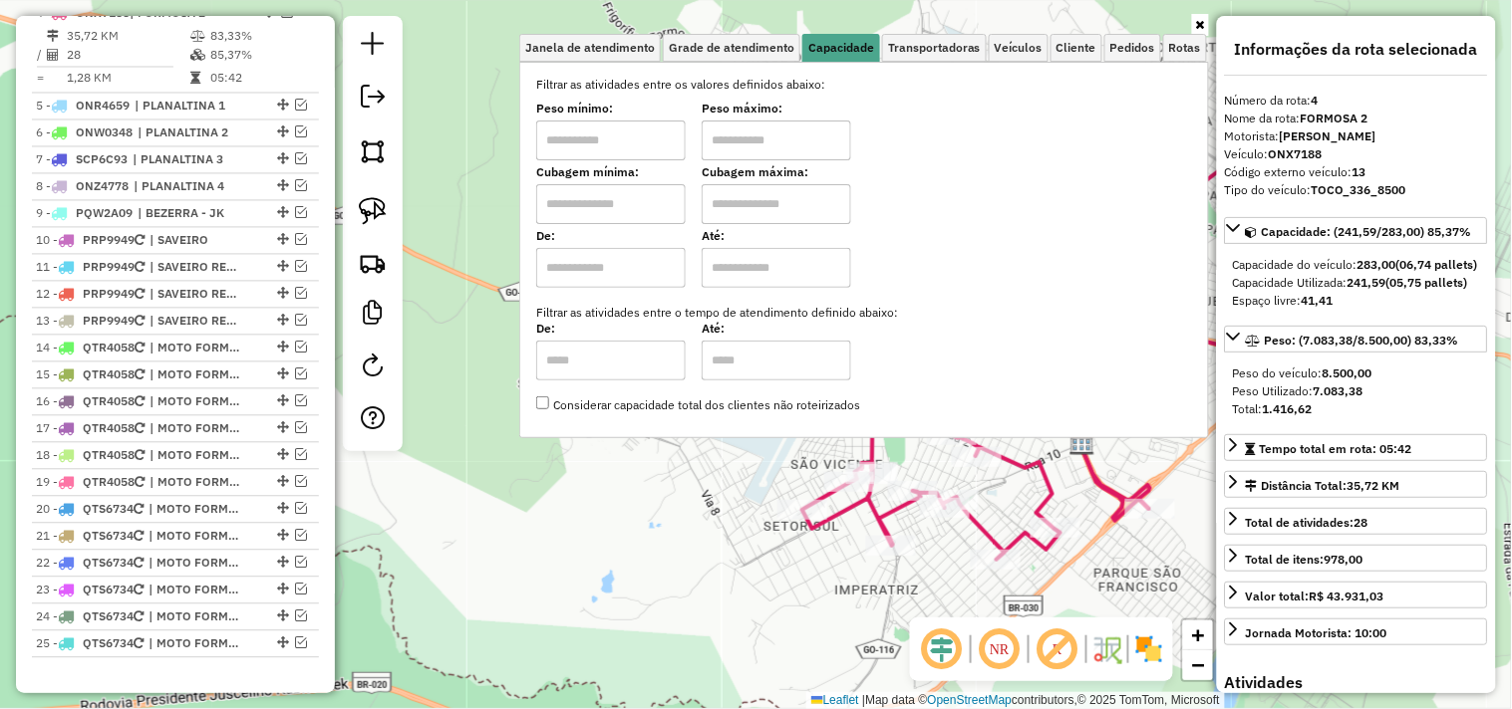
click at [972, 213] on div "Cubagem mínima: Cubagem máxima:" at bounding box center [864, 196] width 656 height 56
click at [1136, 48] on span "Pedidos" at bounding box center [1132, 48] width 45 height 12
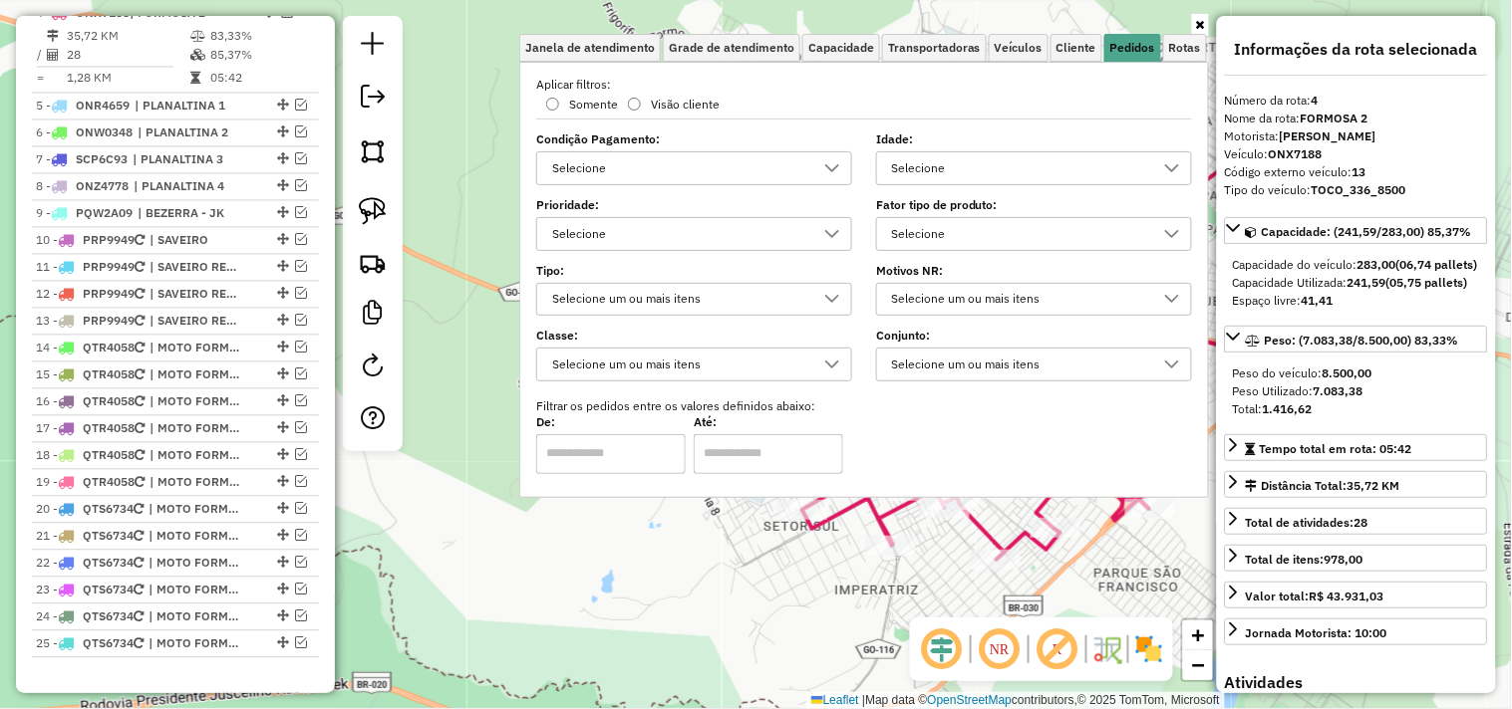
click at [974, 235] on div "Selecione" at bounding box center [1019, 234] width 268 height 32
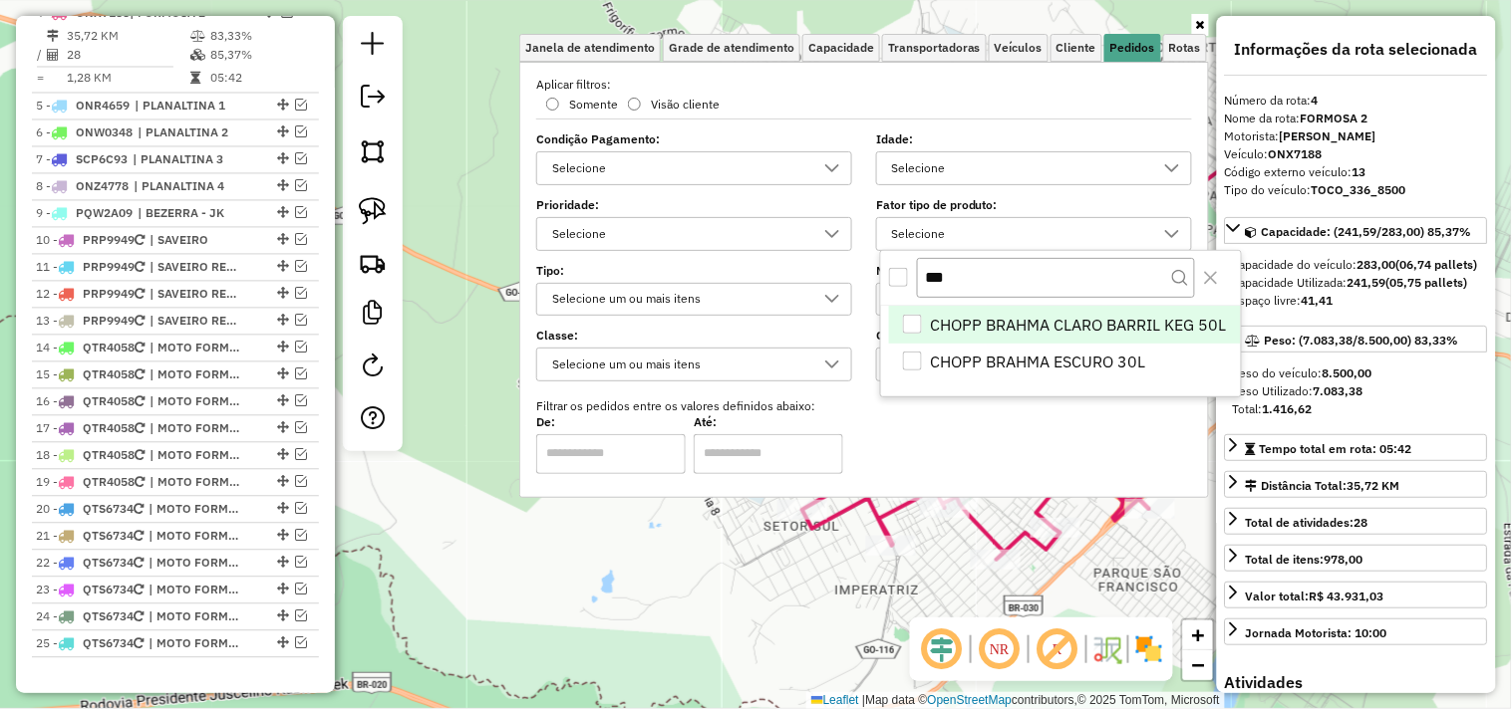
scroll to position [11, 67]
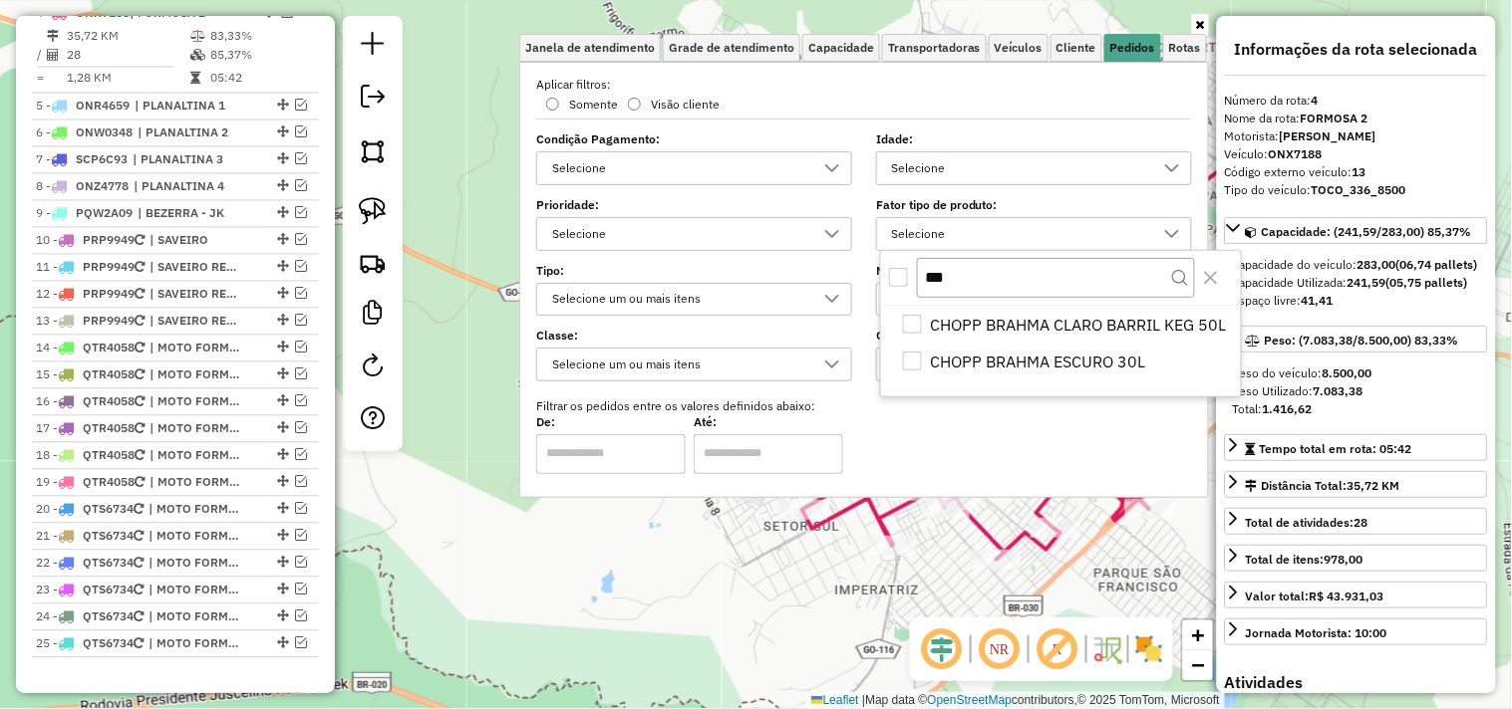
click at [898, 273] on div "All items unselected" at bounding box center [898, 277] width 19 height 19
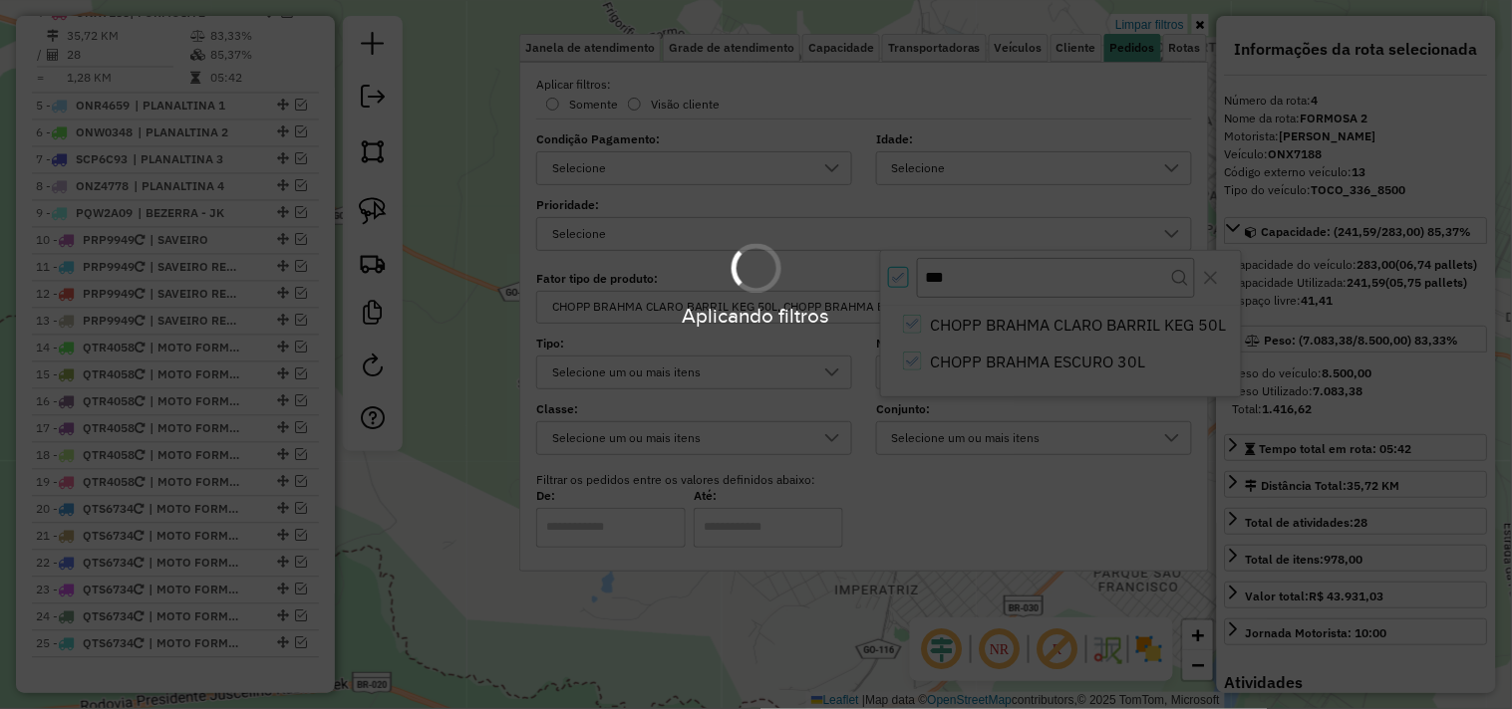
click at [469, 397] on div "Aplicando filtros" at bounding box center [756, 354] width 1512 height 709
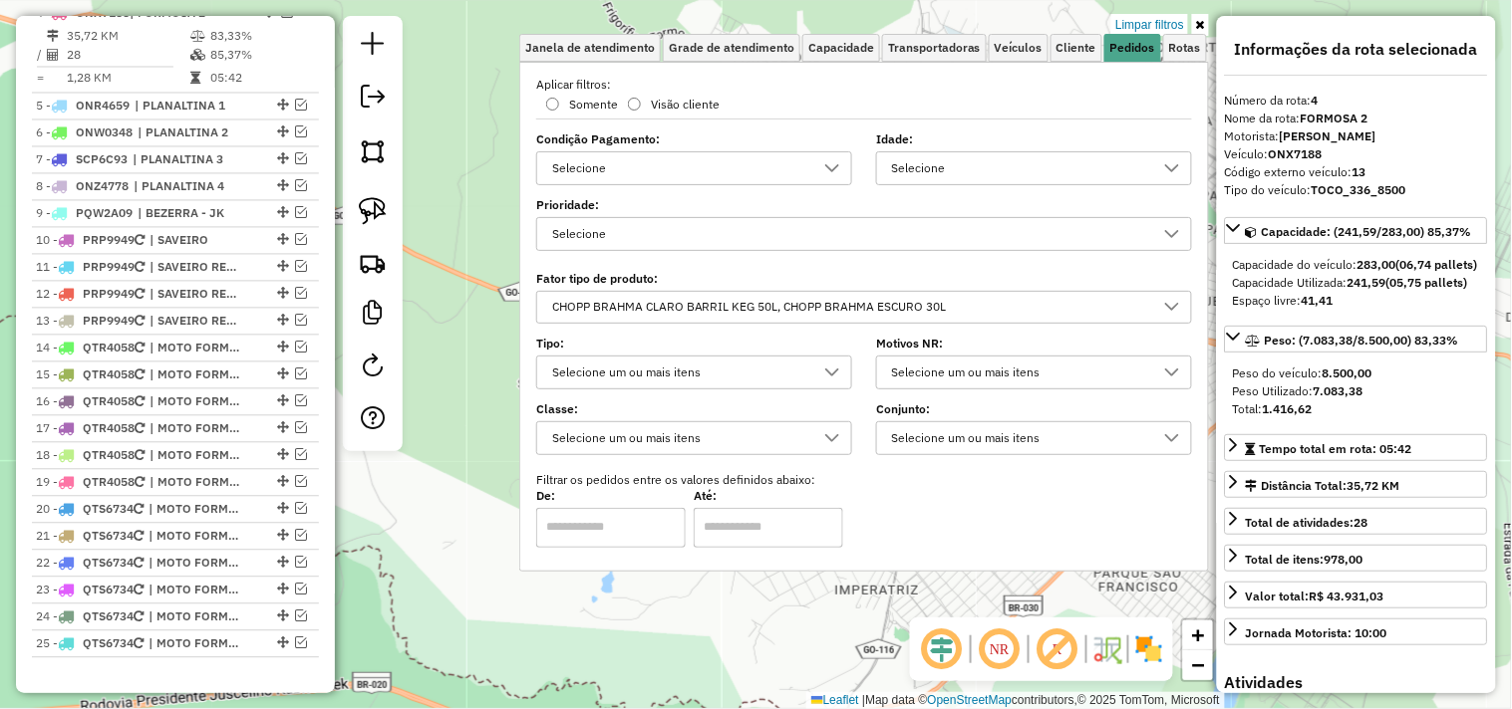
click at [471, 397] on div "Limpar filtros Janela de atendimento Grade de atendimento Capacidade Transporta…" at bounding box center [756, 354] width 1512 height 709
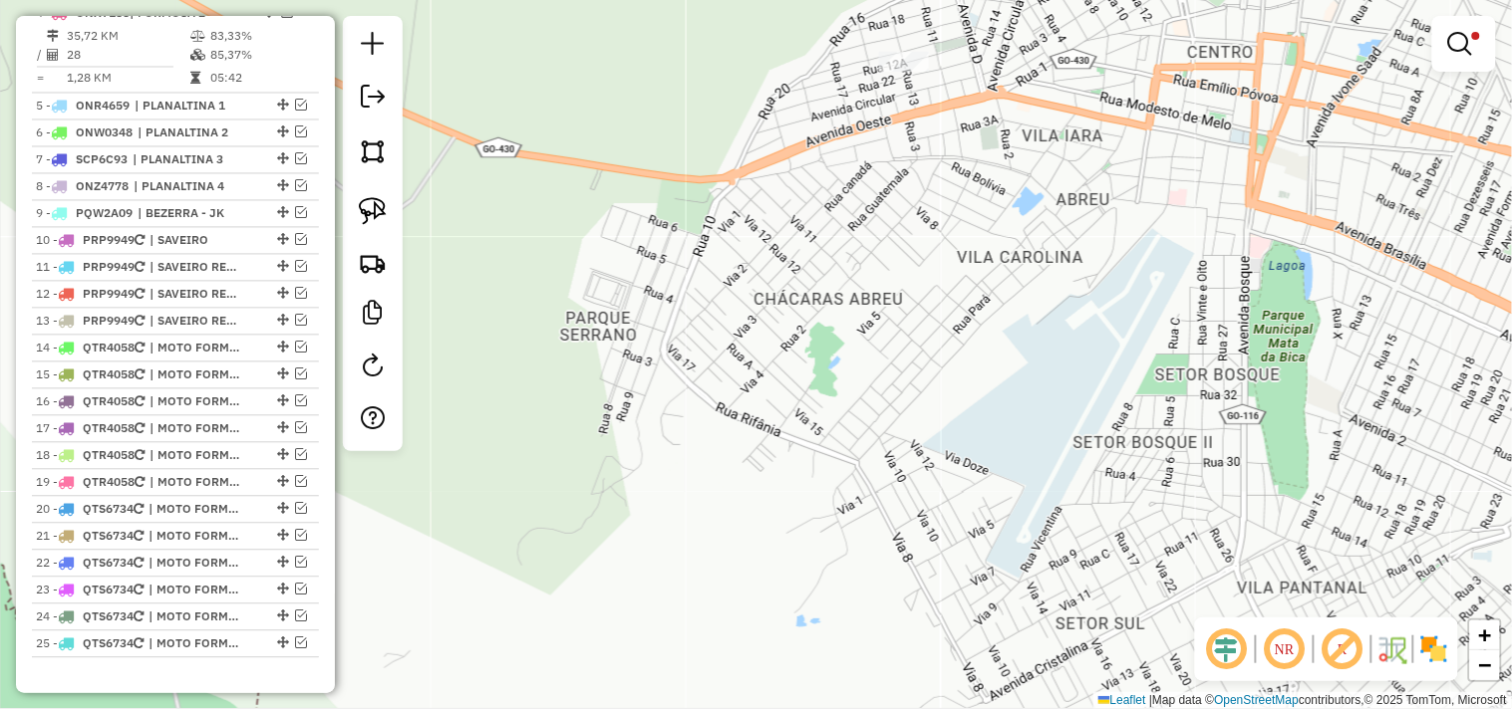
drag, startPoint x: 750, startPoint y: 363, endPoint x: 608, endPoint y: 299, distance: 156.1
click at [608, 299] on div "Limpar filtros Janela de atendimento Grade de atendimento Capacidade Transporta…" at bounding box center [756, 354] width 1512 height 709
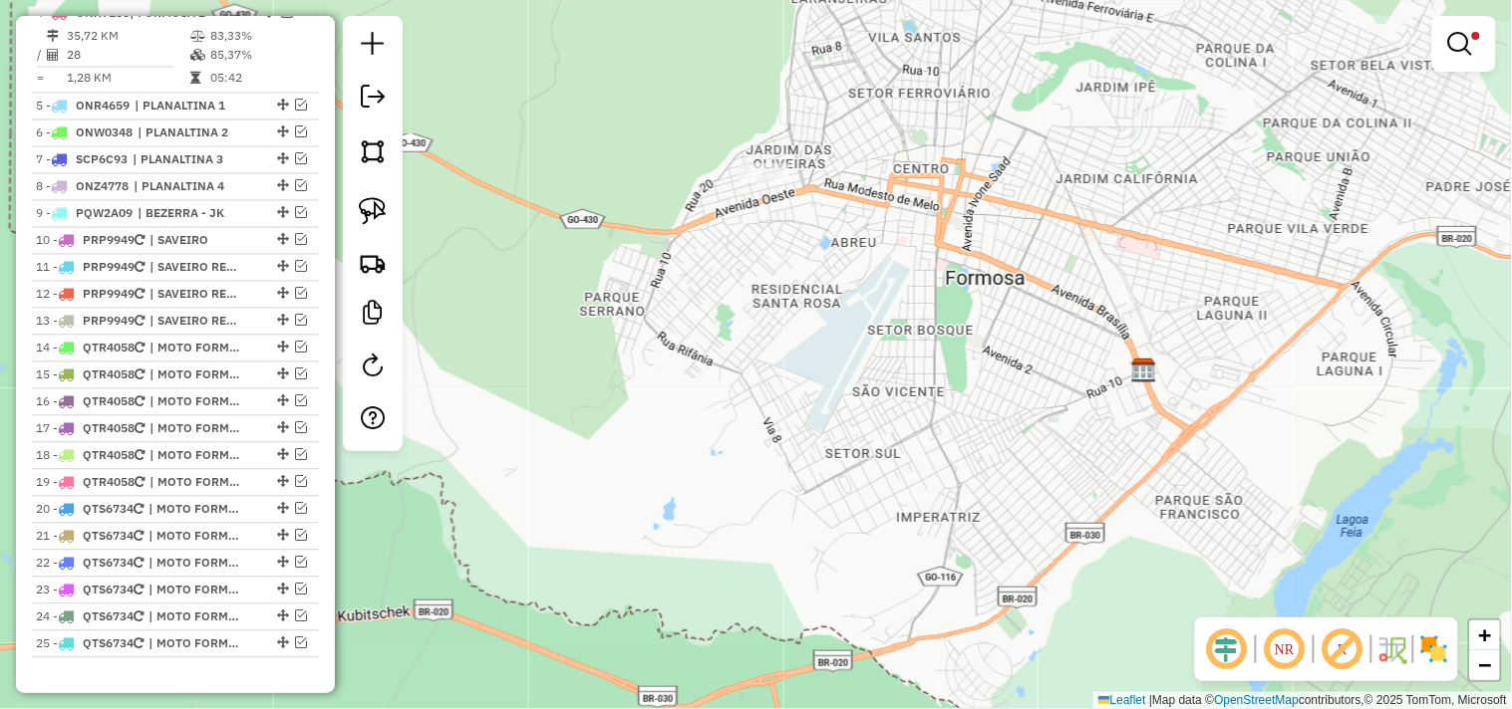
drag, startPoint x: 841, startPoint y: 236, endPoint x: 768, endPoint y: 364, distance: 146.8
click at [768, 364] on div "Limpar filtros Janela de atendimento Grade de atendimento Capacidade Transporta…" at bounding box center [756, 354] width 1512 height 709
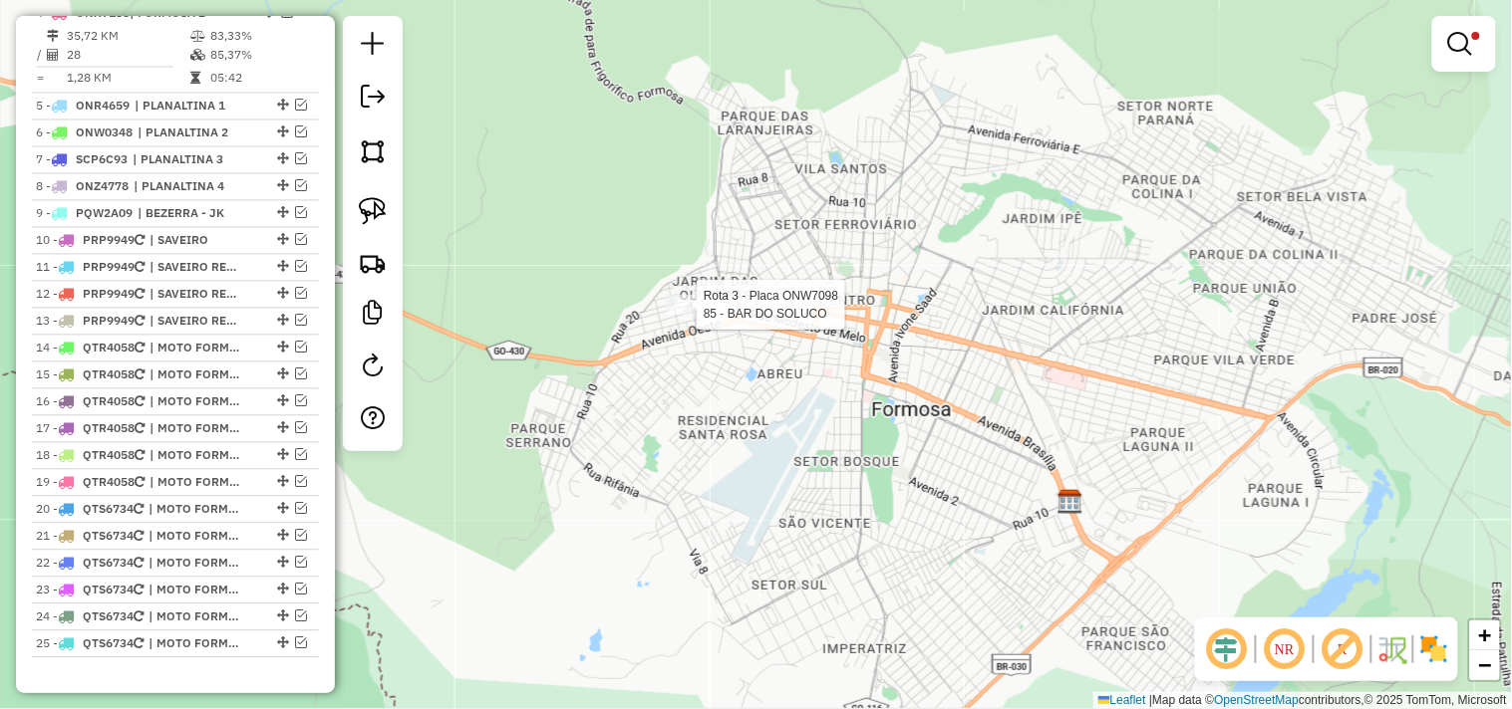
select select "*********"
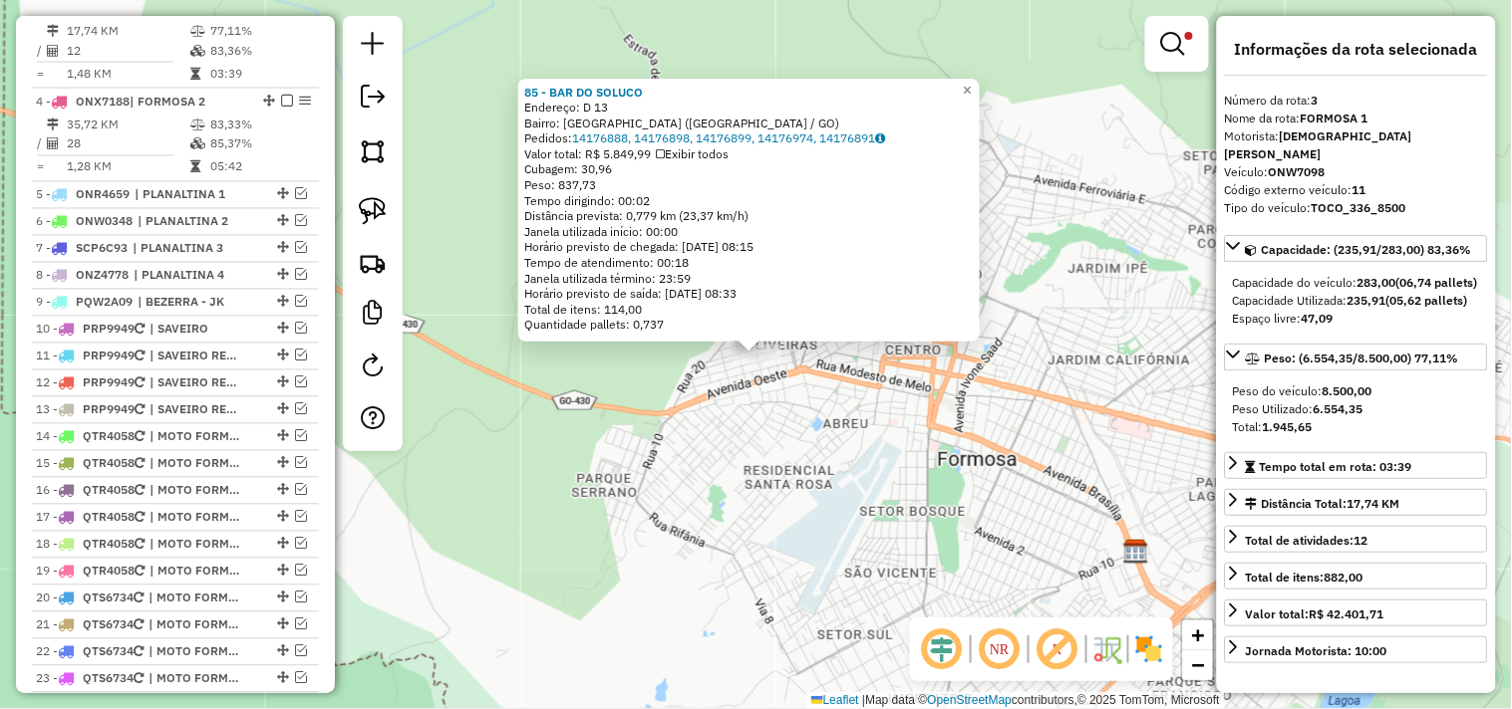
scroll to position [849, 0]
drag, startPoint x: 897, startPoint y: 417, endPoint x: 821, endPoint y: 377, distance: 85.6
click at [812, 399] on div "85 - BAR DO SOLUCO Endereço: D 13 Bairro: JARDIM DAS OLIVEIRAS (FORMOSA / GO) P…" at bounding box center [756, 354] width 1512 height 709
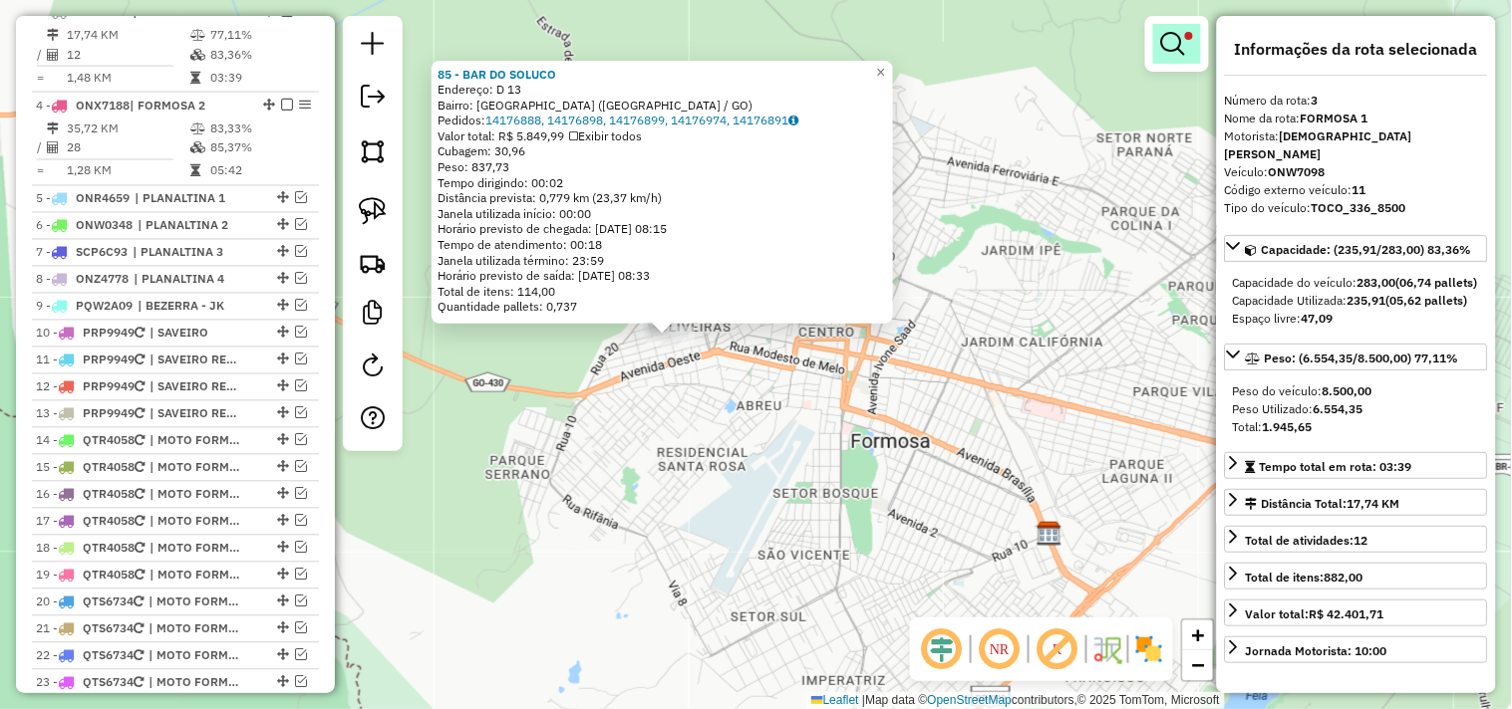
click at [1174, 43] on em at bounding box center [1173, 44] width 24 height 24
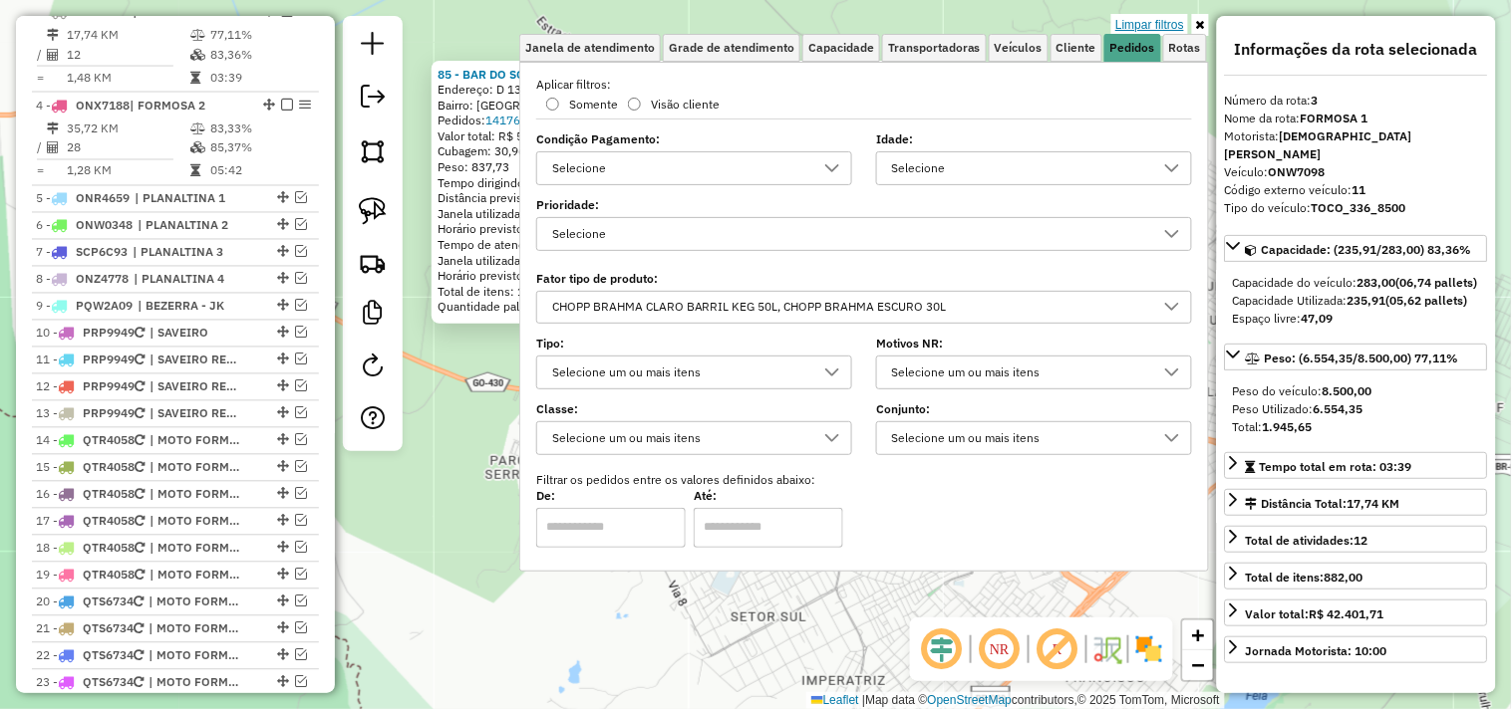
click at [1166, 21] on link "Limpar filtros" at bounding box center [1149, 25] width 77 height 22
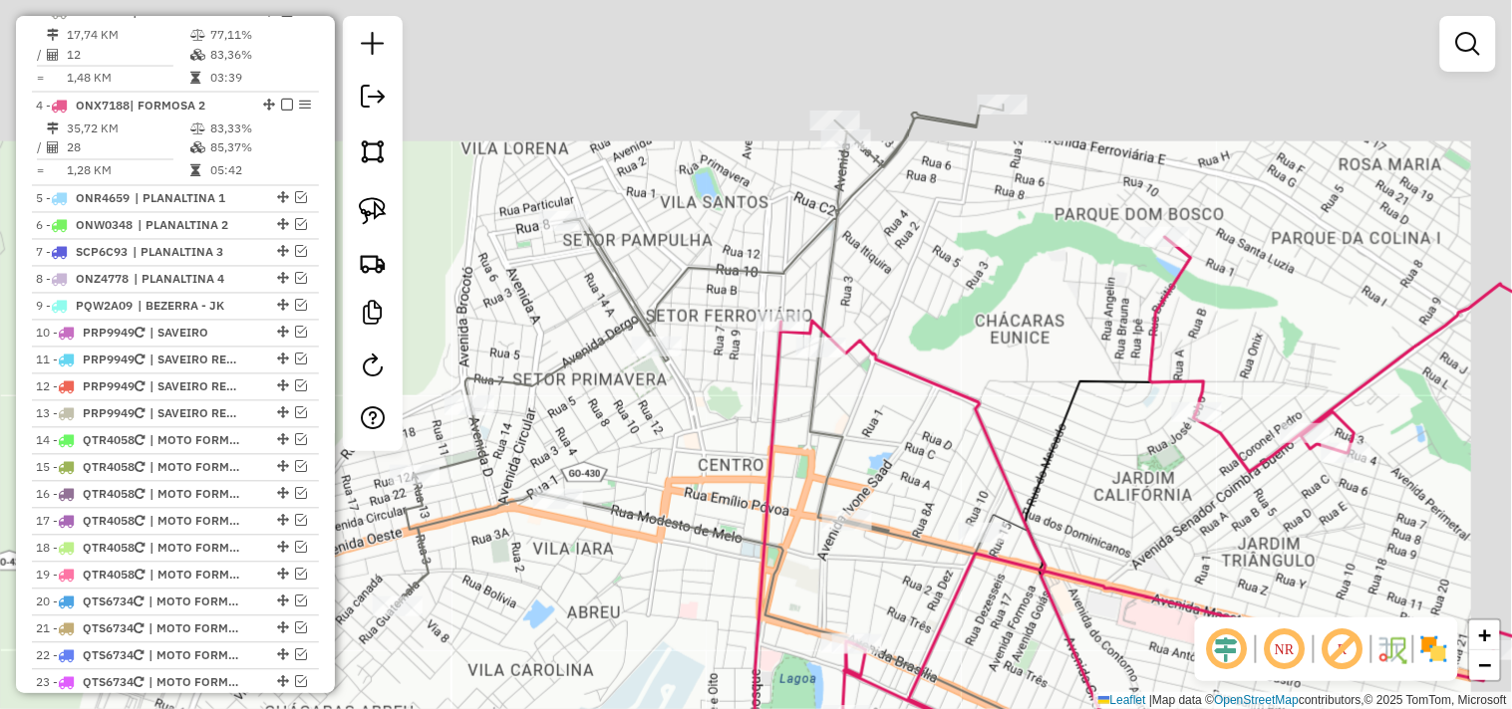
drag, startPoint x: 1014, startPoint y: 190, endPoint x: 914, endPoint y: 411, distance: 242.1
click at [914, 411] on div "Janela de atendimento Grade de atendimento Capacidade Transportadoras Veículos …" at bounding box center [756, 354] width 1512 height 709
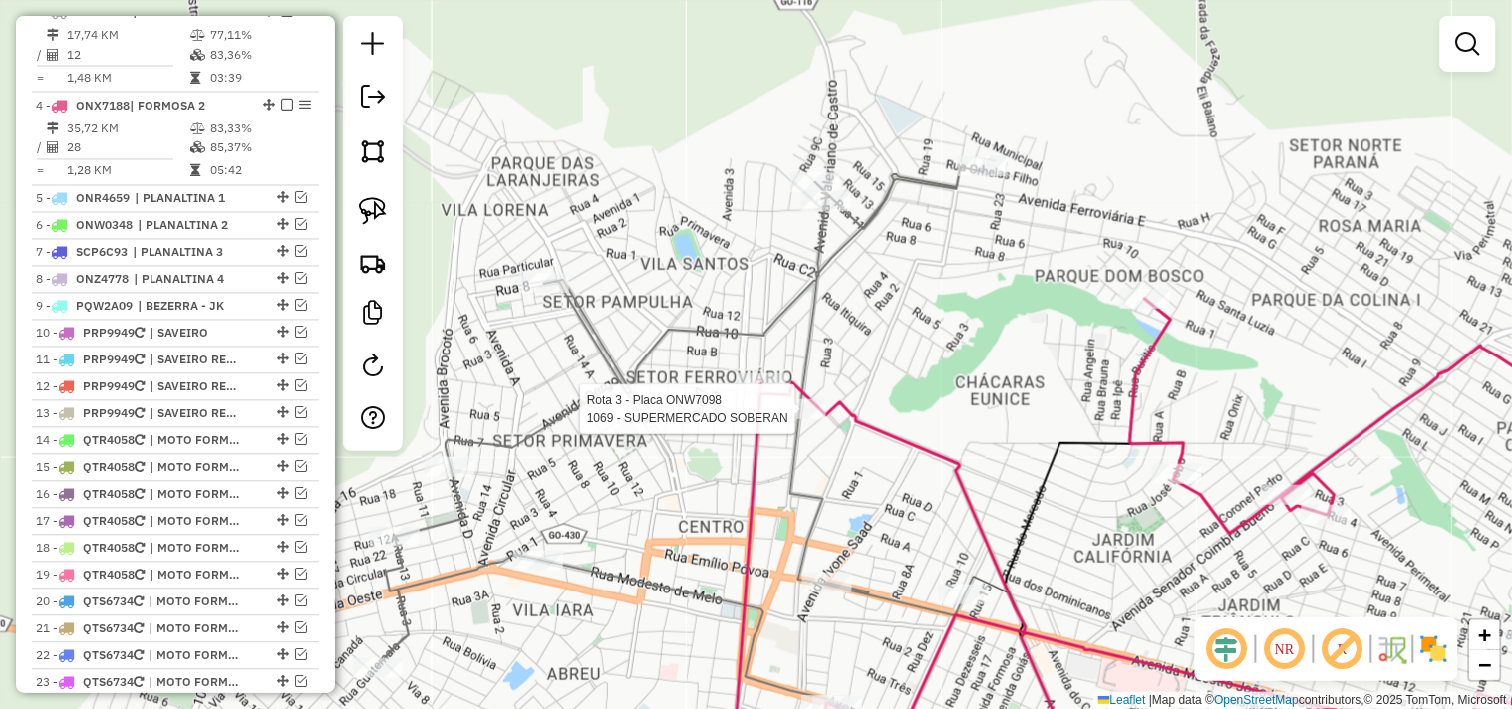
select select "*********"
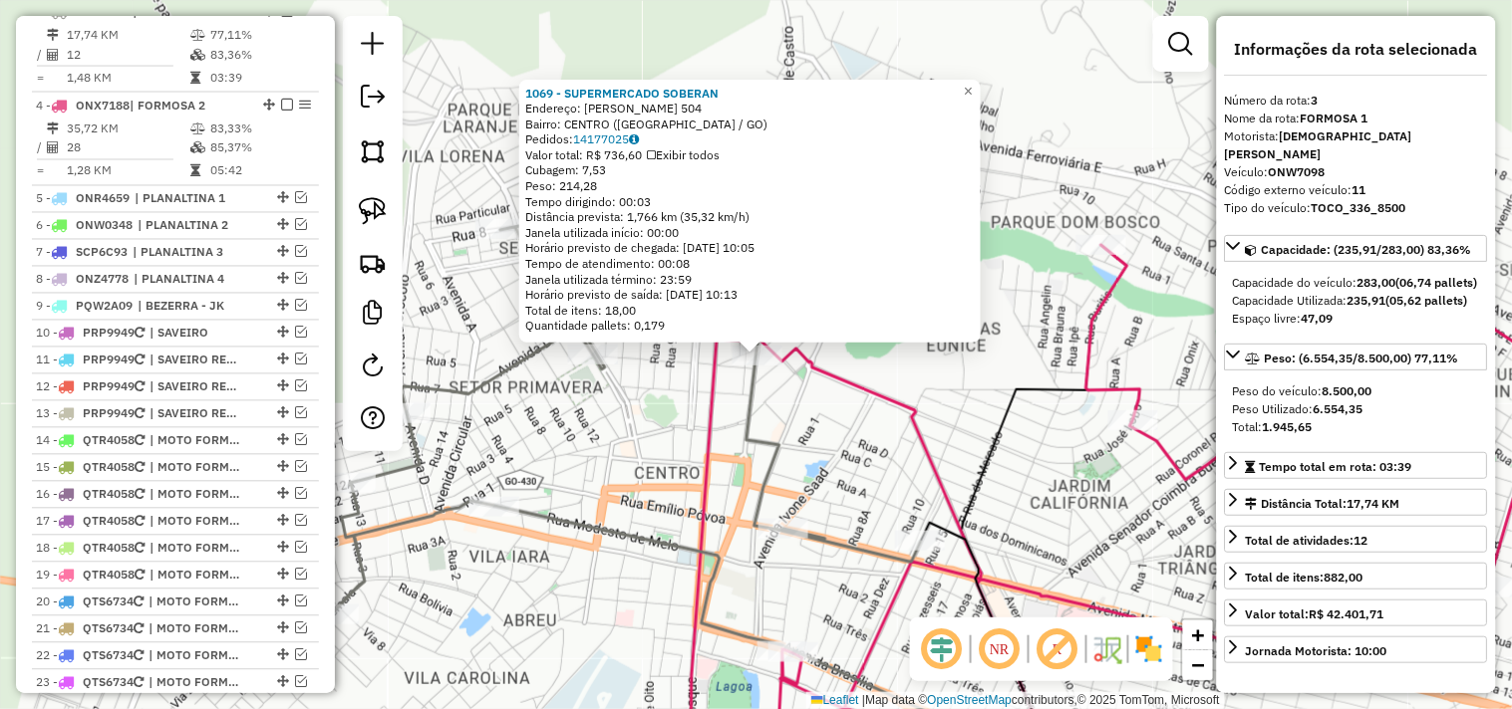
click at [829, 445] on div "1069 - SUPERMERCADO SOBERAN Endereço: VALERIANO DE CASTRO 504 Bairro: CENTRO (F…" at bounding box center [756, 354] width 1512 height 709
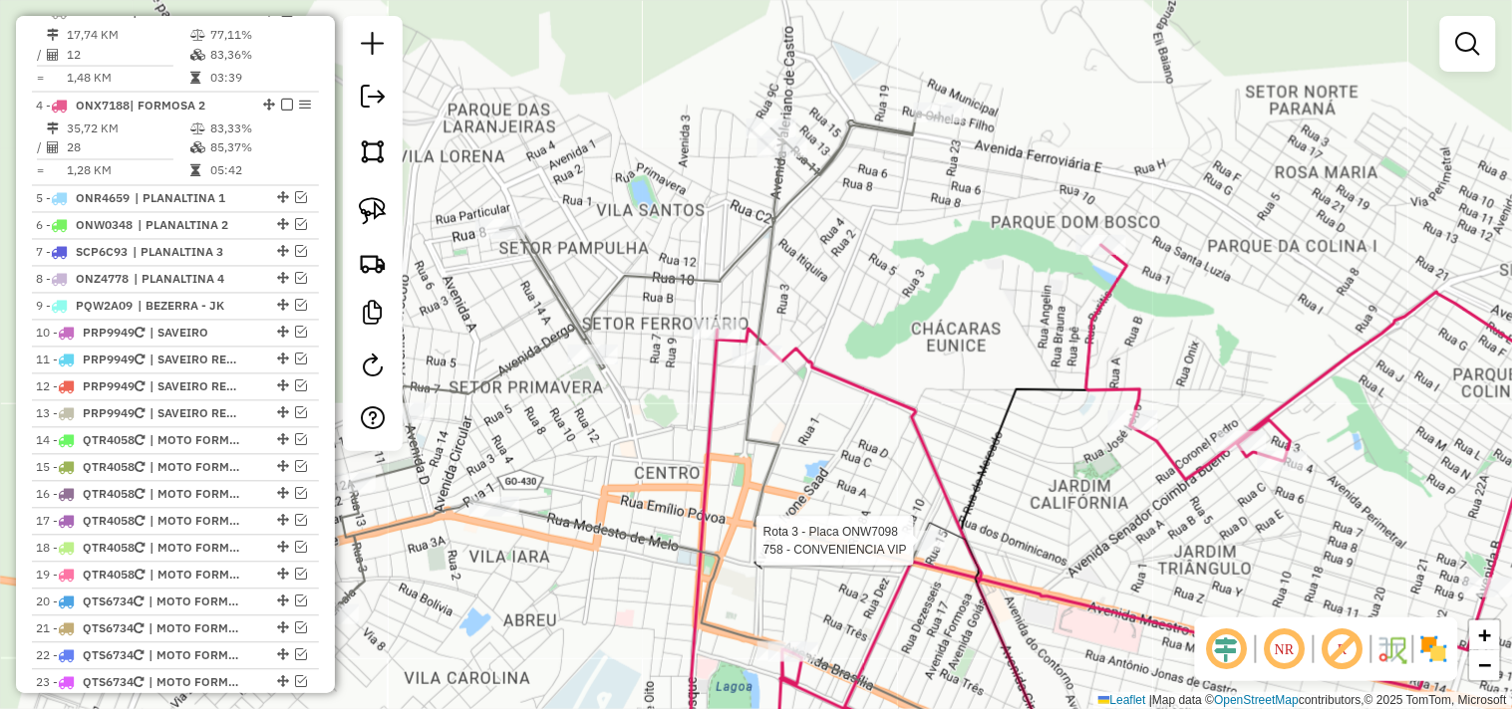
select select "*********"
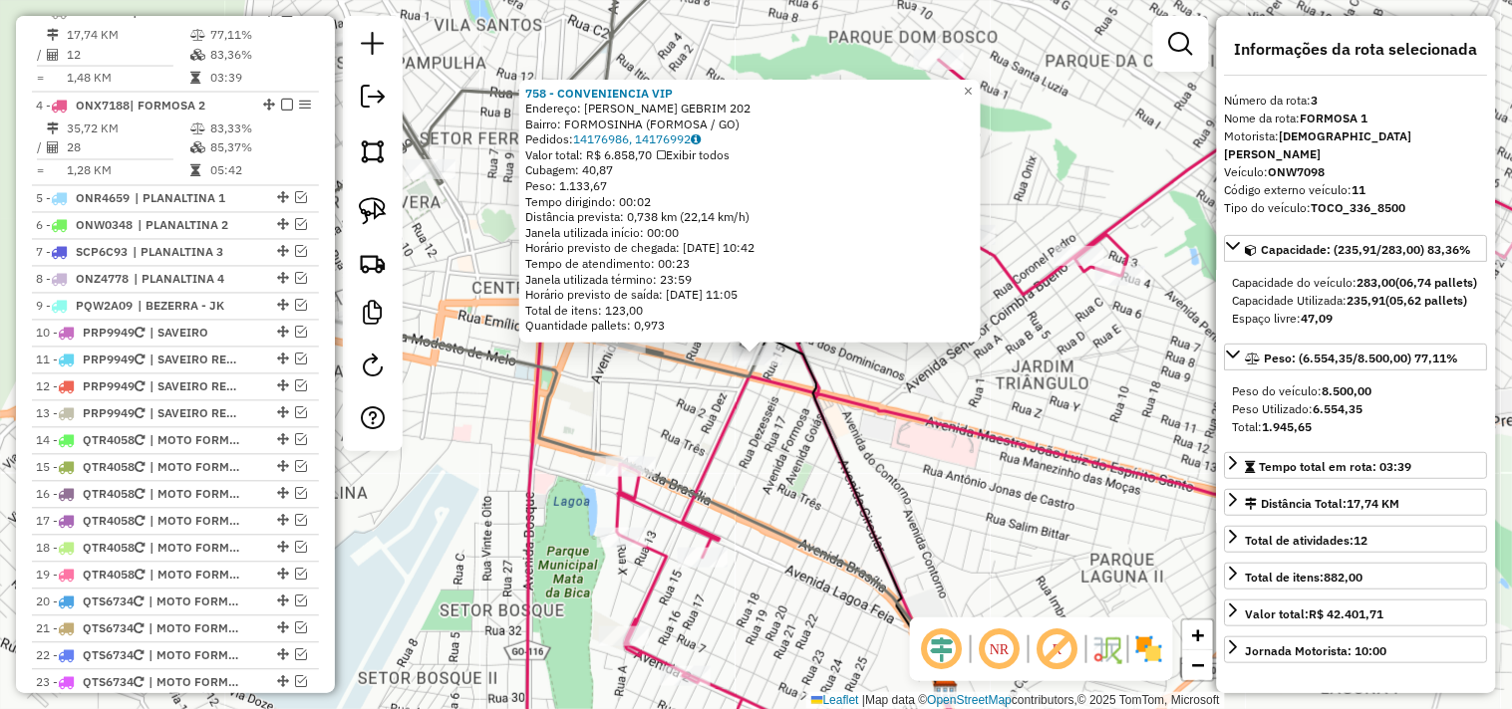
click at [633, 390] on div "758 - CONVENIENCIA VIP Endereço: JOAO ISPER GEBRIM 202 Bairro: FORMOSINHA (FORM…" at bounding box center [756, 354] width 1512 height 709
drag, startPoint x: 429, startPoint y: 232, endPoint x: 460, endPoint y: 232, distance: 30.9
click at [430, 232] on div "758 - CONVENIENCIA VIP Endereço: JOAO ISPER GEBRIM 202 Bairro: FORMOSINHA (FORM…" at bounding box center [756, 354] width 1512 height 709
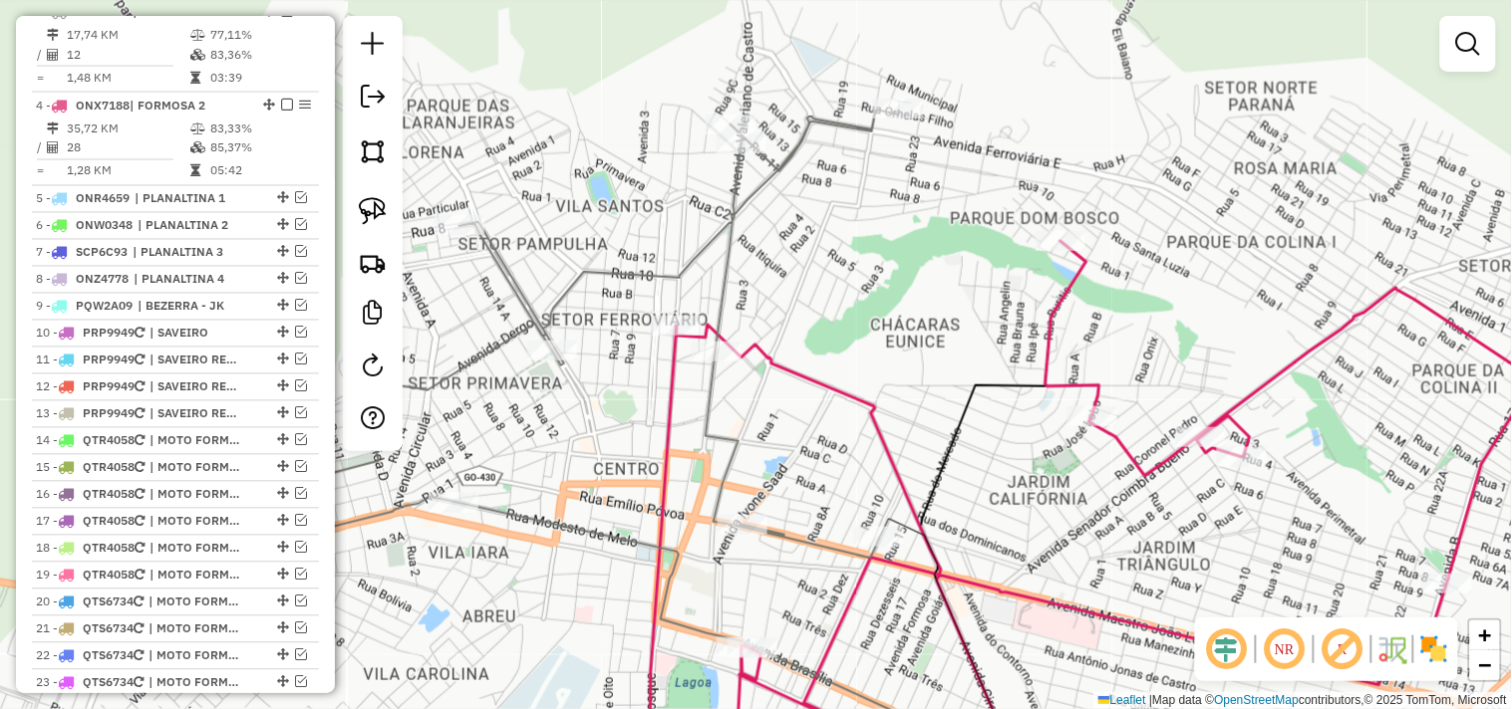
drag, startPoint x: 469, startPoint y: 236, endPoint x: 690, endPoint y: 542, distance: 376.9
click at [688, 546] on div "Janela de atendimento Grade de atendimento Capacidade Transportadoras Veículos …" at bounding box center [756, 354] width 1512 height 709
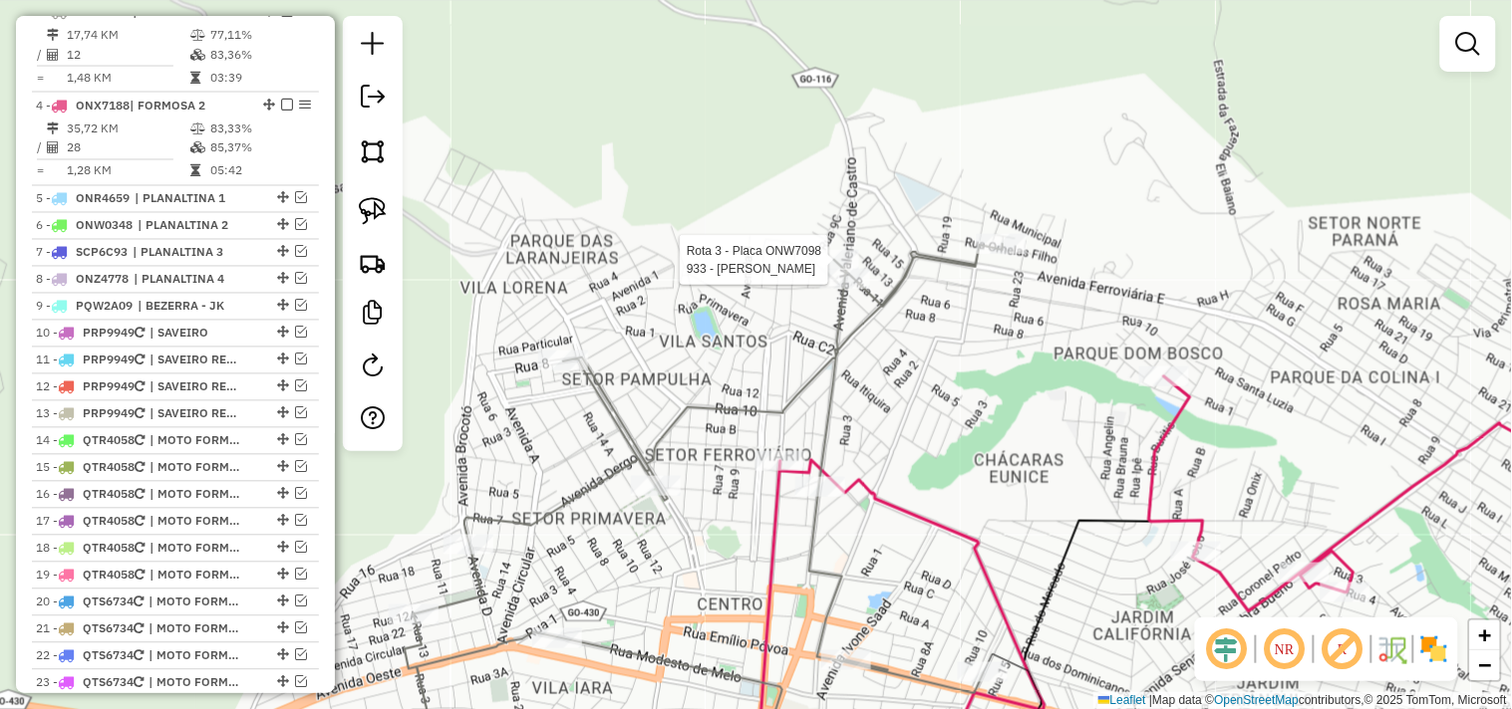
select select "*********"
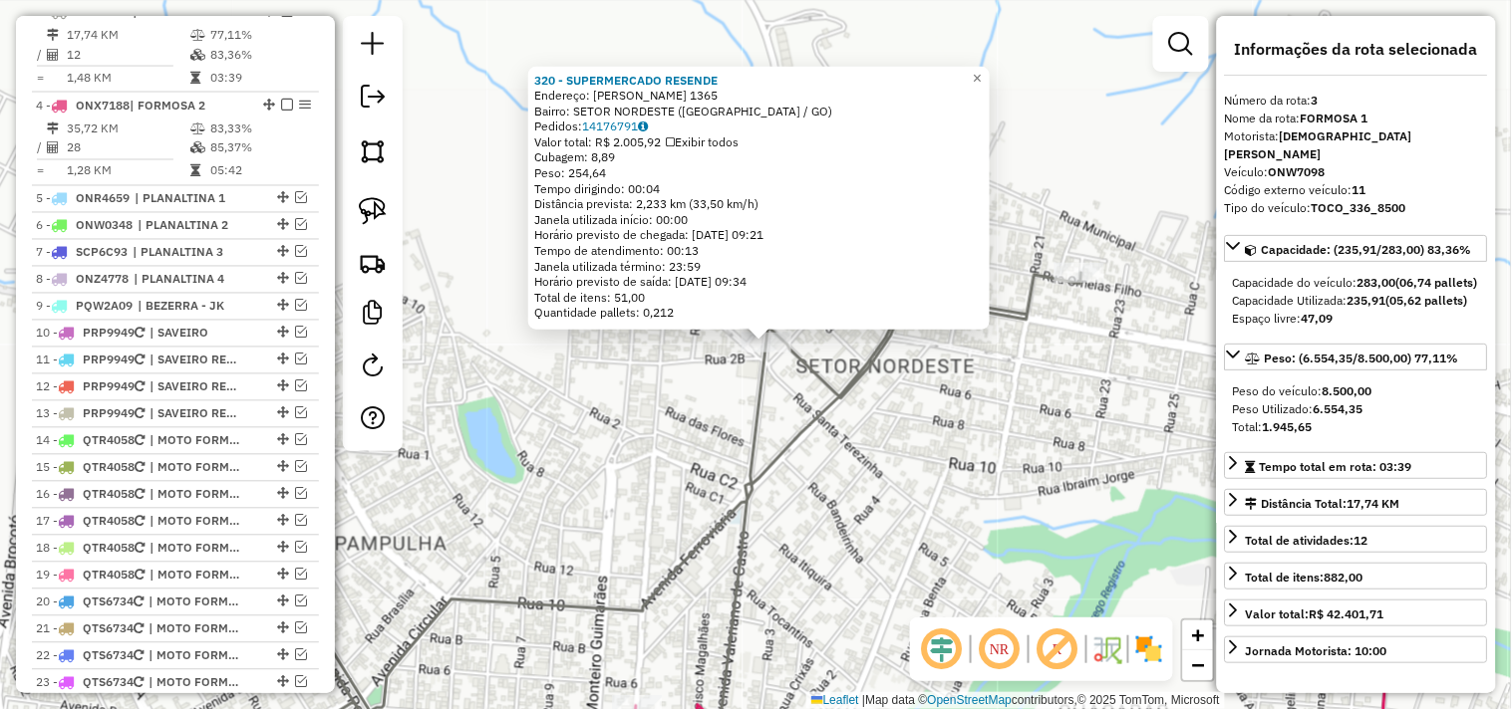
drag, startPoint x: 733, startPoint y: 525, endPoint x: 861, endPoint y: 305, distance: 254.5
click at [860, 309] on icon at bounding box center [641, 520] width 879 height 495
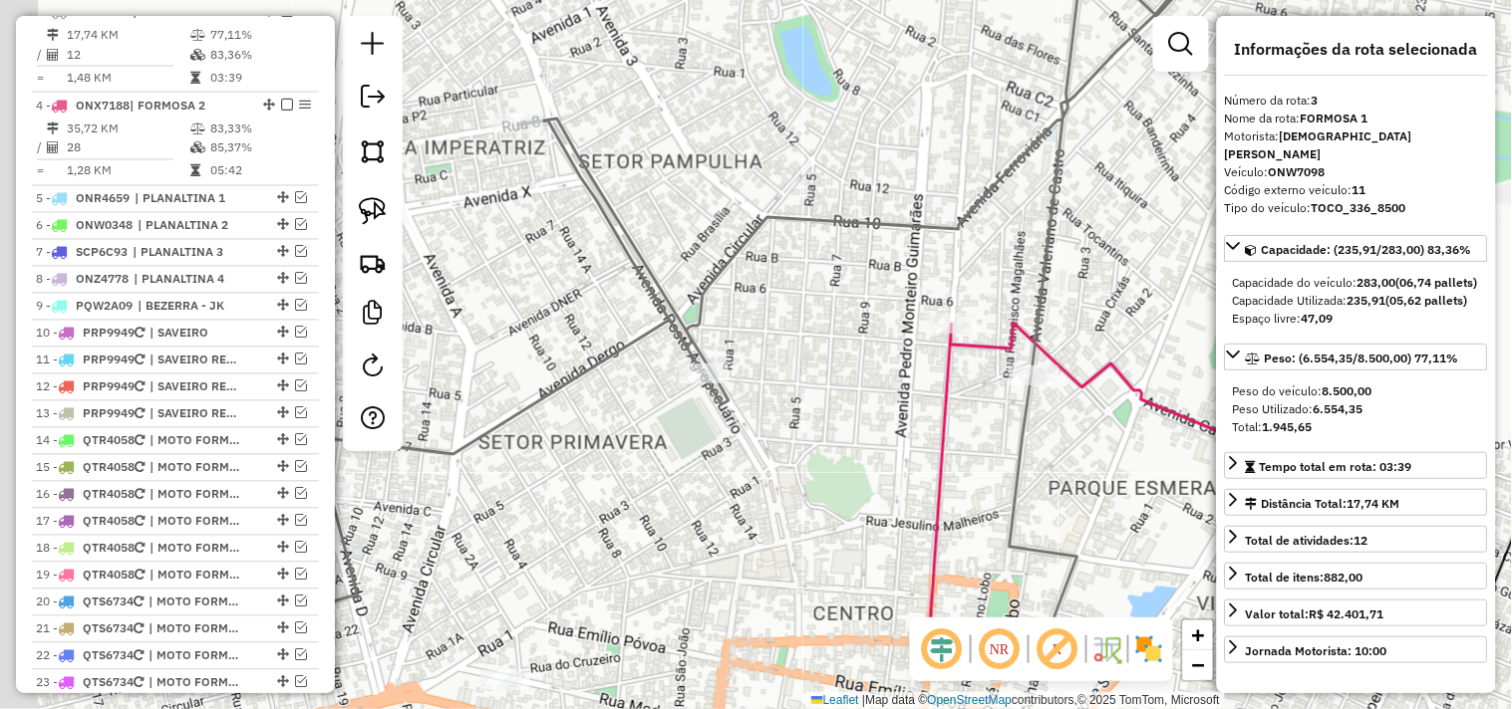
click at [943, 259] on div "320 - SUPERMERCADO RESENDE Endereço: VALERIANO DE CASTRO 1365 Bairro: SETOR NOR…" at bounding box center [756, 354] width 1512 height 709
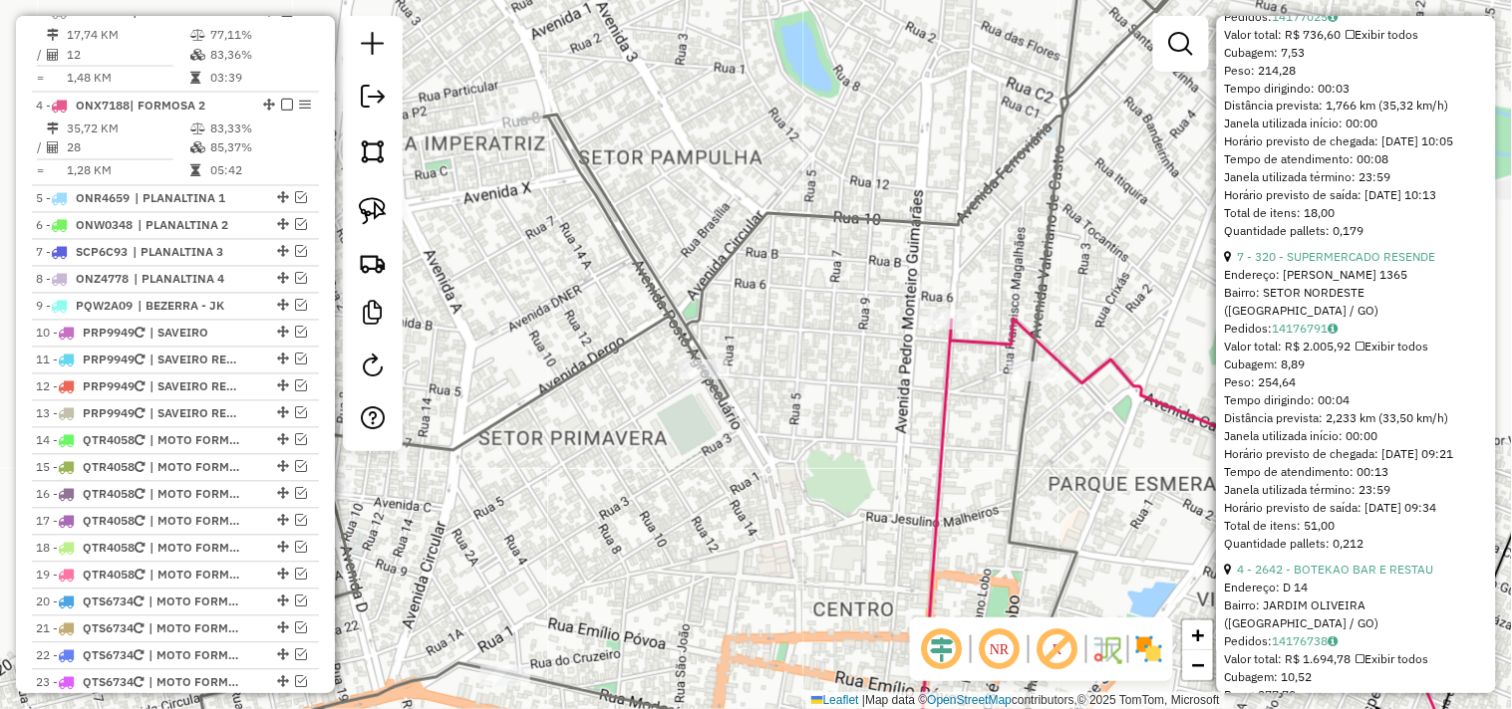
scroll to position [996, 0]
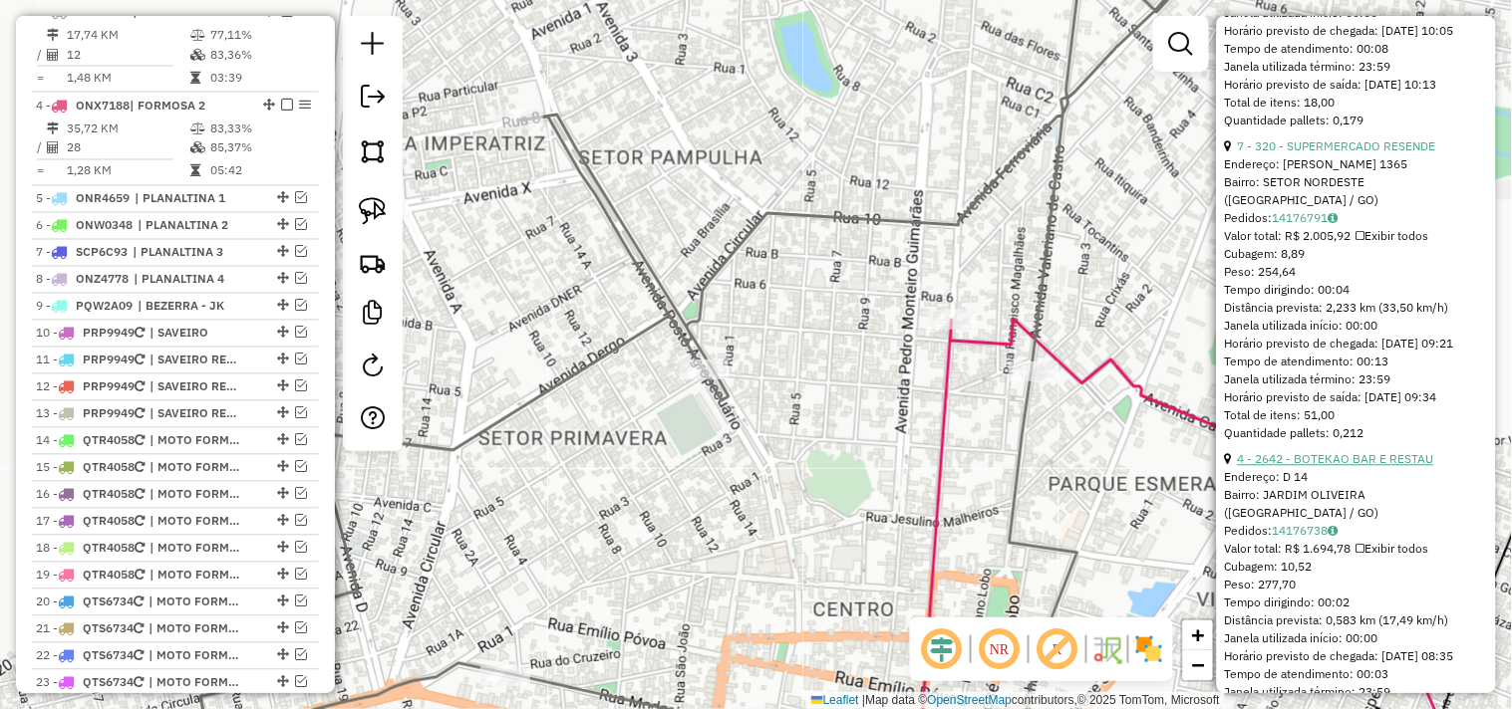
click at [1383, 466] on link "4 - 2642 - BOTEKAO BAR E RESTAU" at bounding box center [1336, 458] width 196 height 15
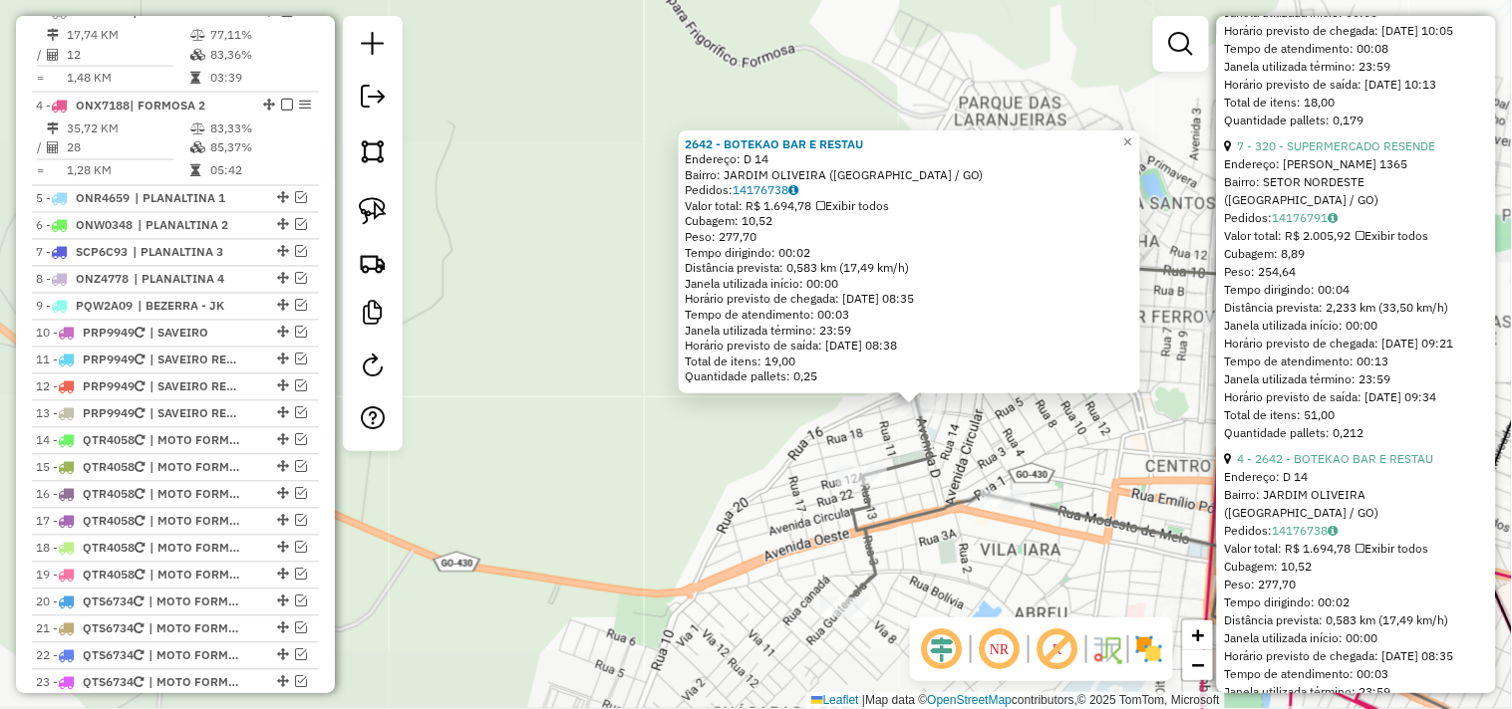
click at [1063, 440] on div "2642 - BOTEKAO BAR E RESTAU Endereço: D 14 Bairro: JARDIM OLIVEIRA (FORMOSA / G…" at bounding box center [756, 354] width 1512 height 709
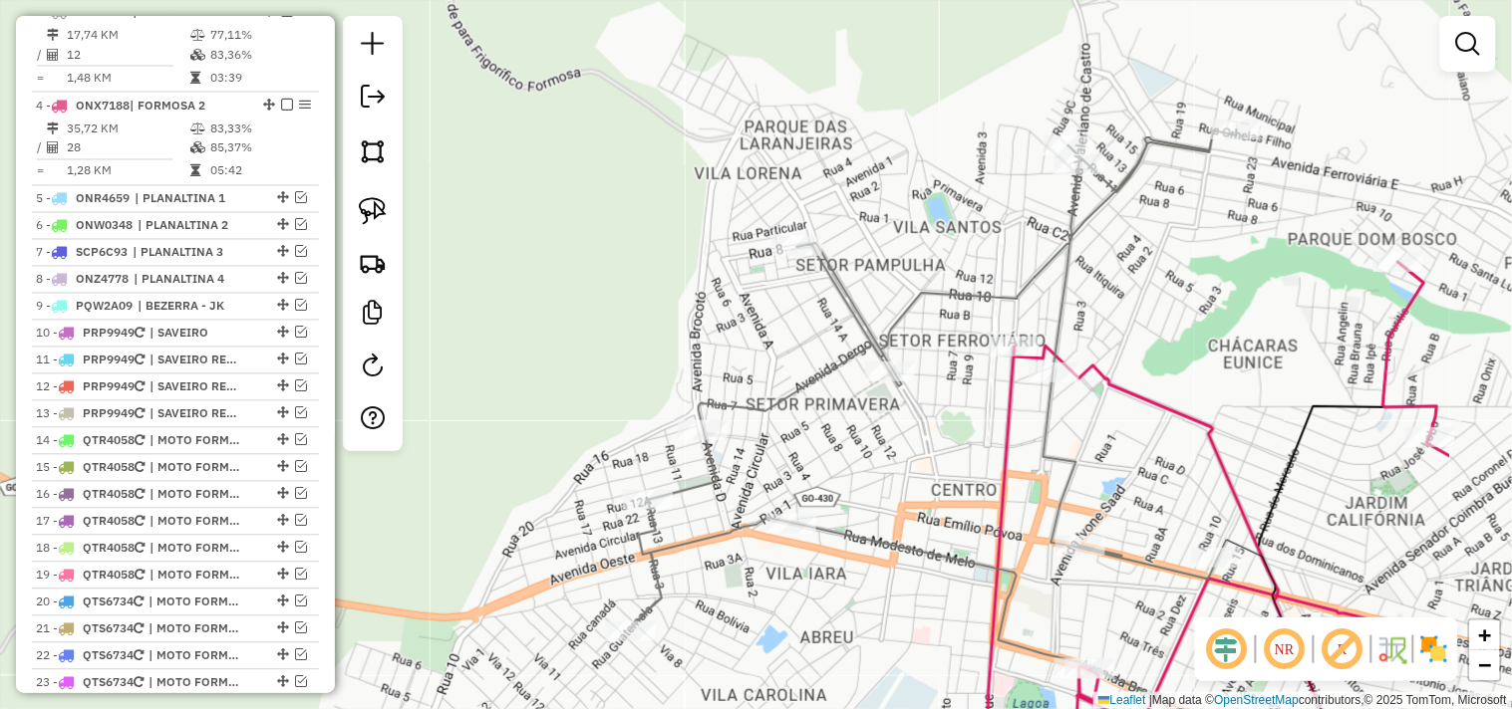
drag, startPoint x: 1101, startPoint y: 430, endPoint x: 887, endPoint y: 454, distance: 215.6
click at [887, 454] on div "Janela de atendimento Grade de atendimento Capacidade Transportadoras Veículos …" at bounding box center [756, 354] width 1512 height 709
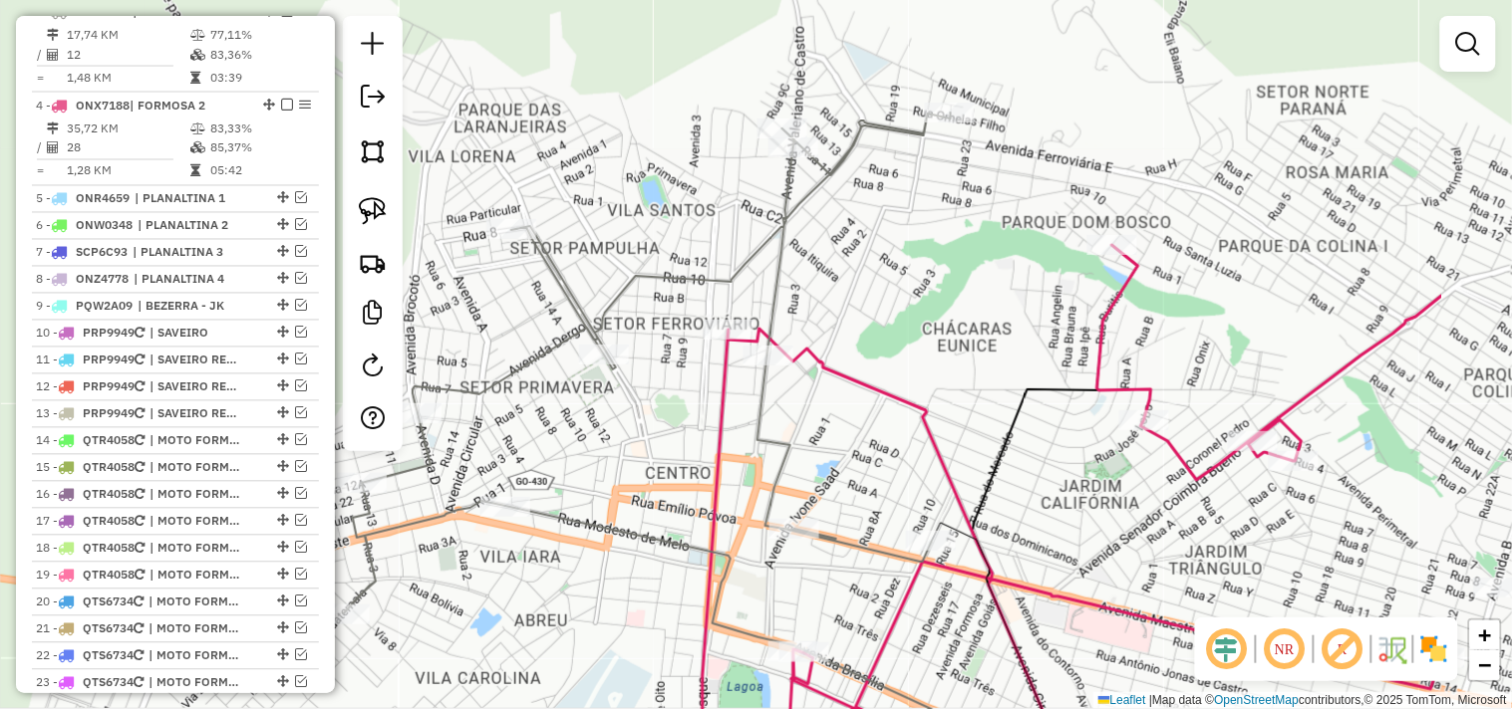
drag, startPoint x: 907, startPoint y: 462, endPoint x: 686, endPoint y: 395, distance: 231.3
click at [685, 395] on div "Janela de atendimento Grade de atendimento Capacidade Transportadoras Veículos …" at bounding box center [756, 354] width 1512 height 709
select select "*********"
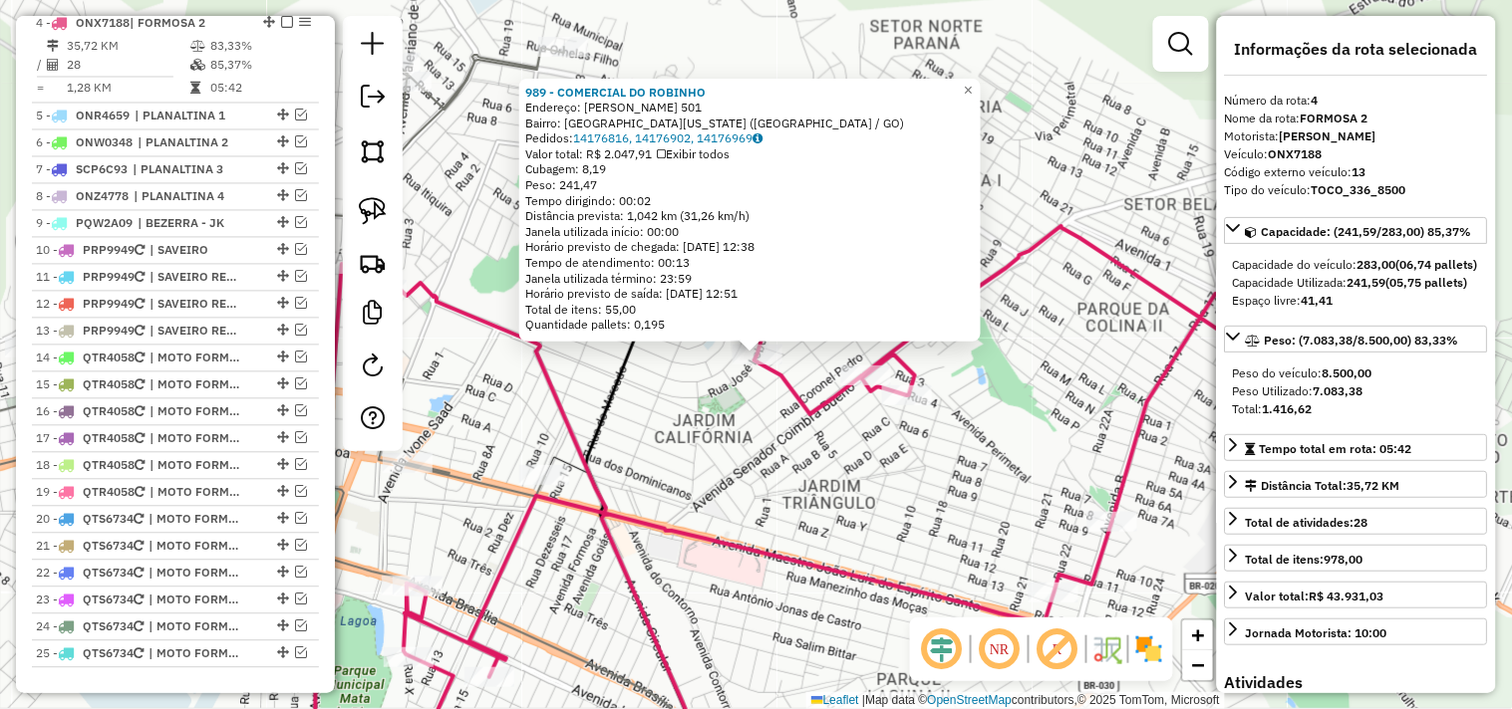
scroll to position [942, 0]
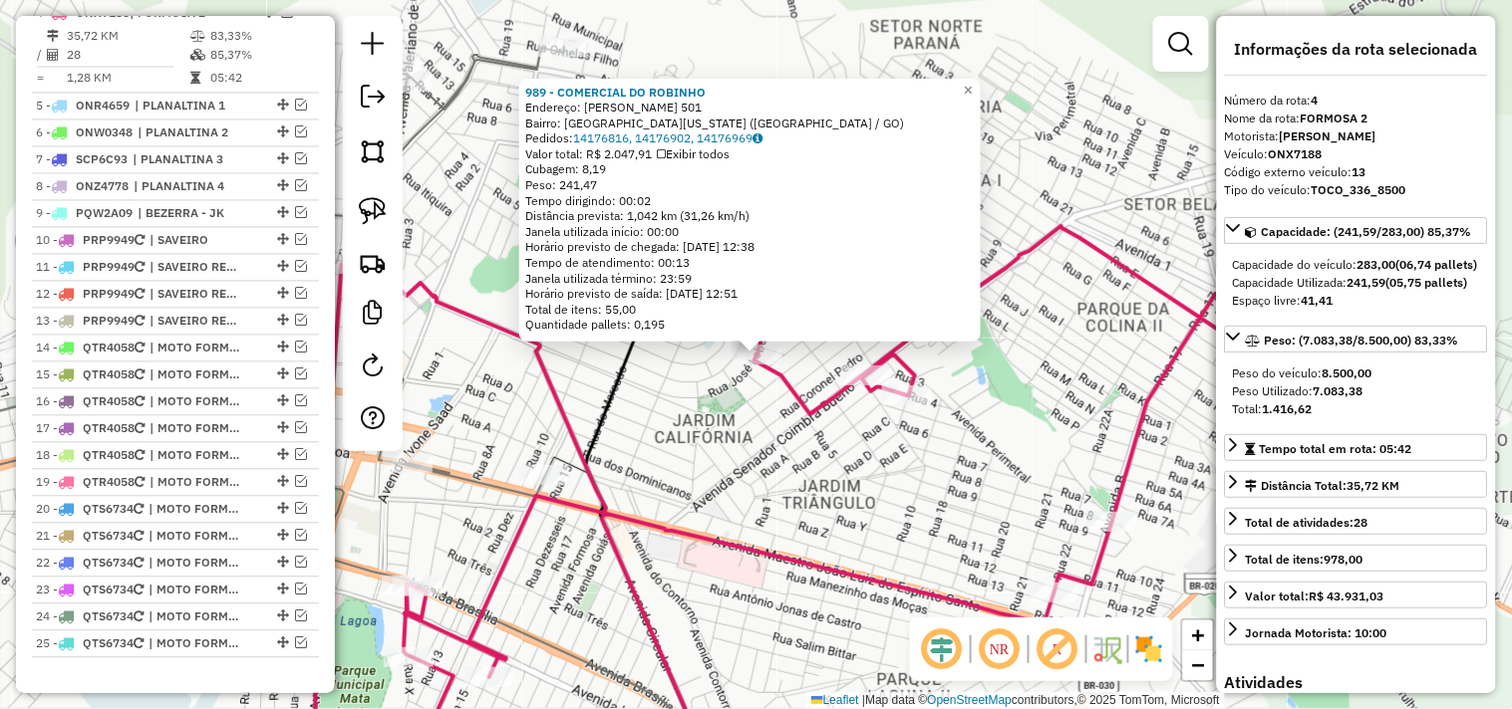
drag, startPoint x: 908, startPoint y: 498, endPoint x: 864, endPoint y: 485, distance: 45.7
click at [878, 489] on div "989 - COMERCIAL DO ROBINHO Endereço: JOSE LOBO 501 Bairro: JARDIM CALIFORNIA (F…" at bounding box center [756, 354] width 1512 height 709
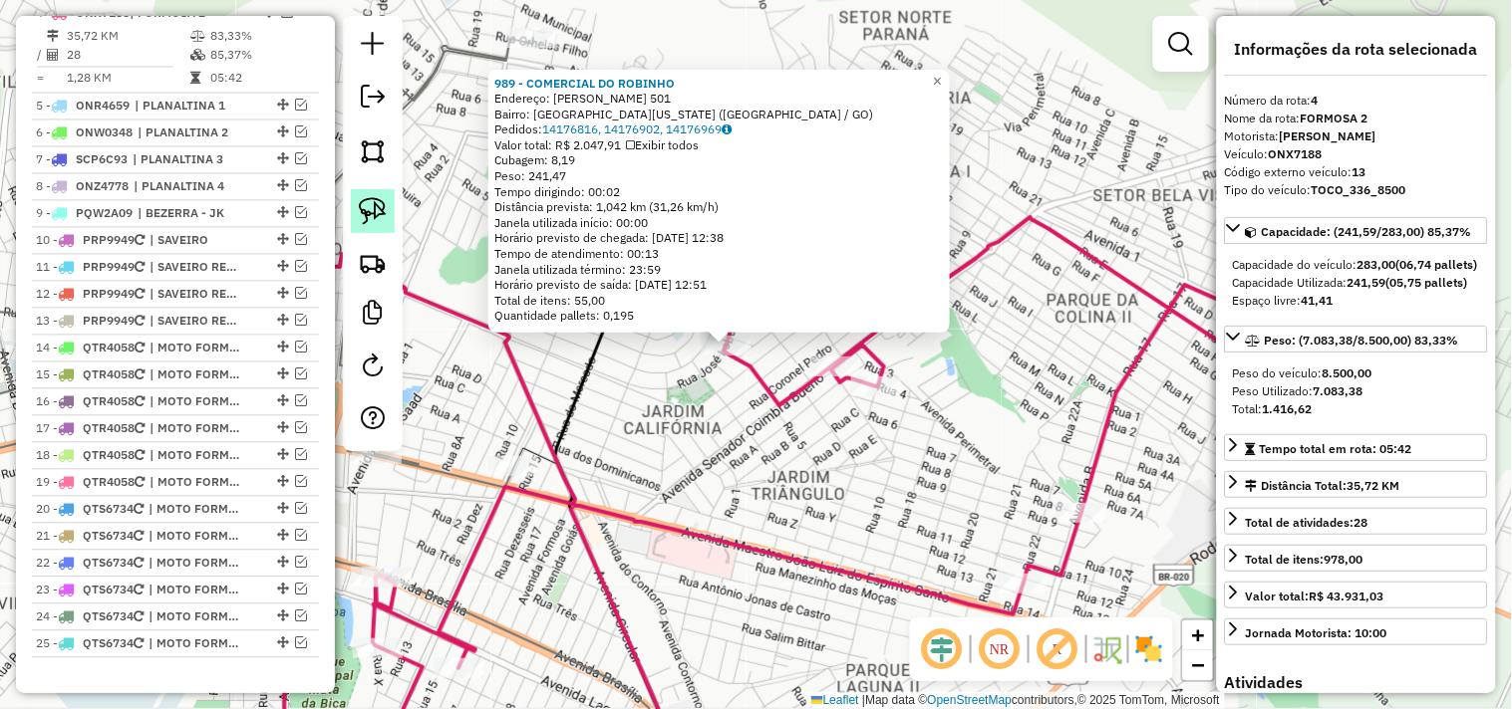
click at [387, 207] on link at bounding box center [373, 211] width 44 height 44
drag, startPoint x: 664, startPoint y: 344, endPoint x: 772, endPoint y: 309, distance: 114.1
click at [772, 309] on div "989 - COMERCIAL DO ROBINHO Endereço: JOSE LOBO 501 Bairro: JARDIM CALIFORNIA (F…" at bounding box center [756, 354] width 1512 height 709
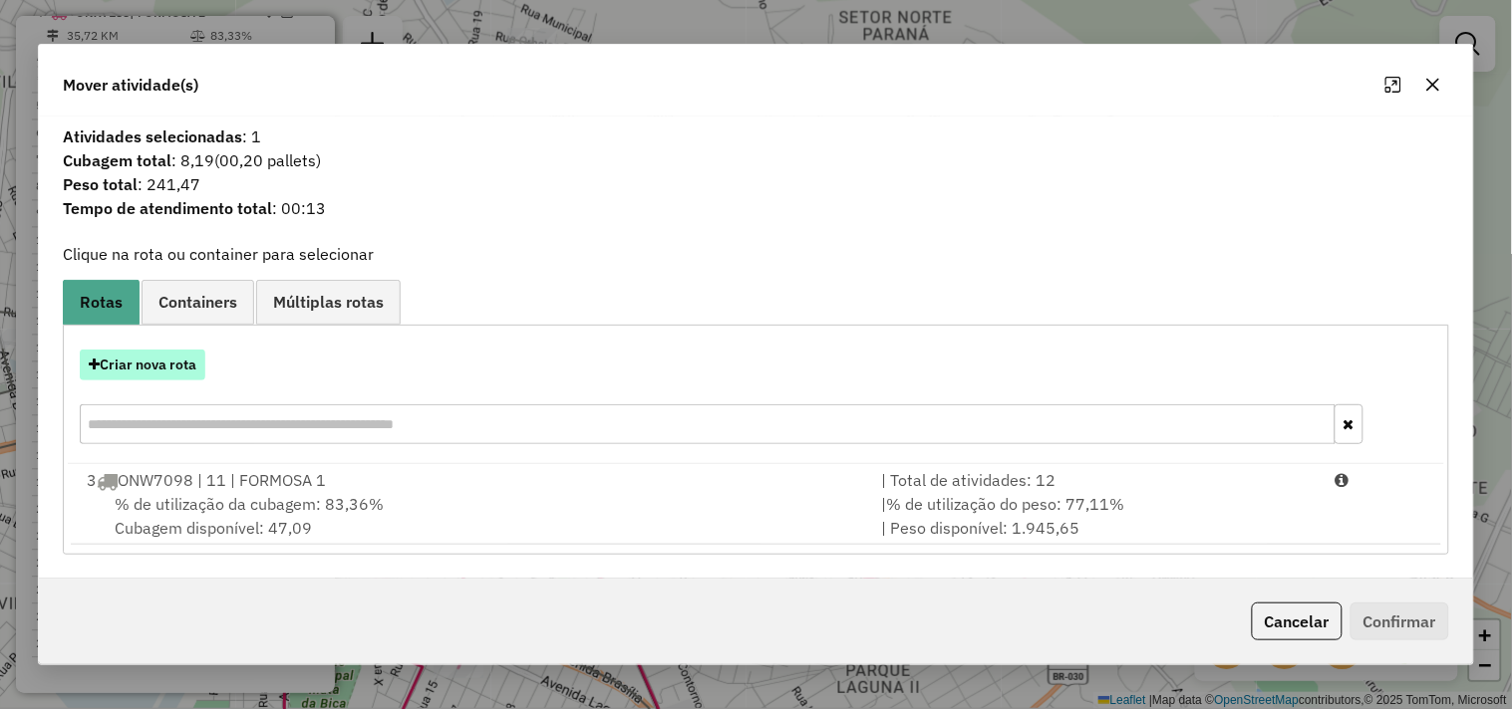
click at [199, 369] on button "Criar nova rota" at bounding box center [143, 365] width 126 height 31
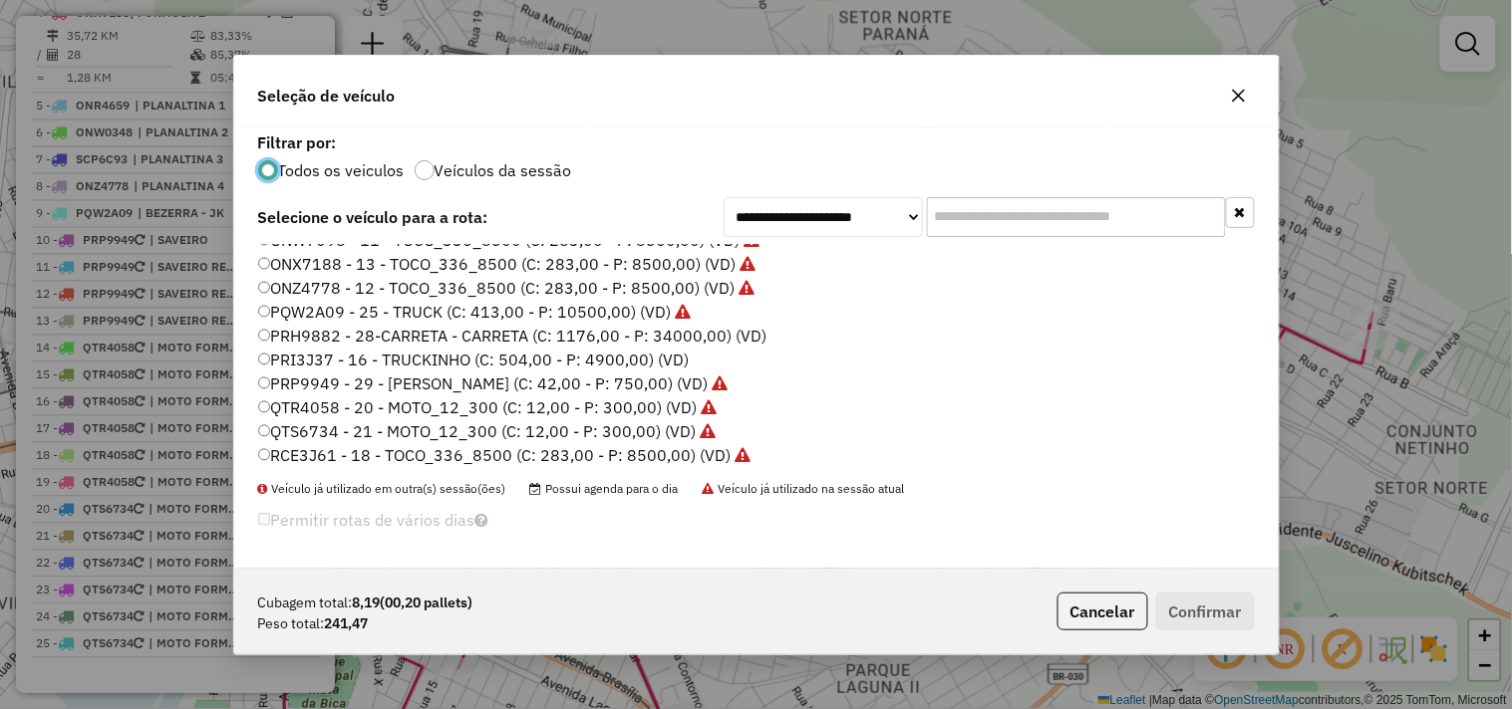
scroll to position [92, 0]
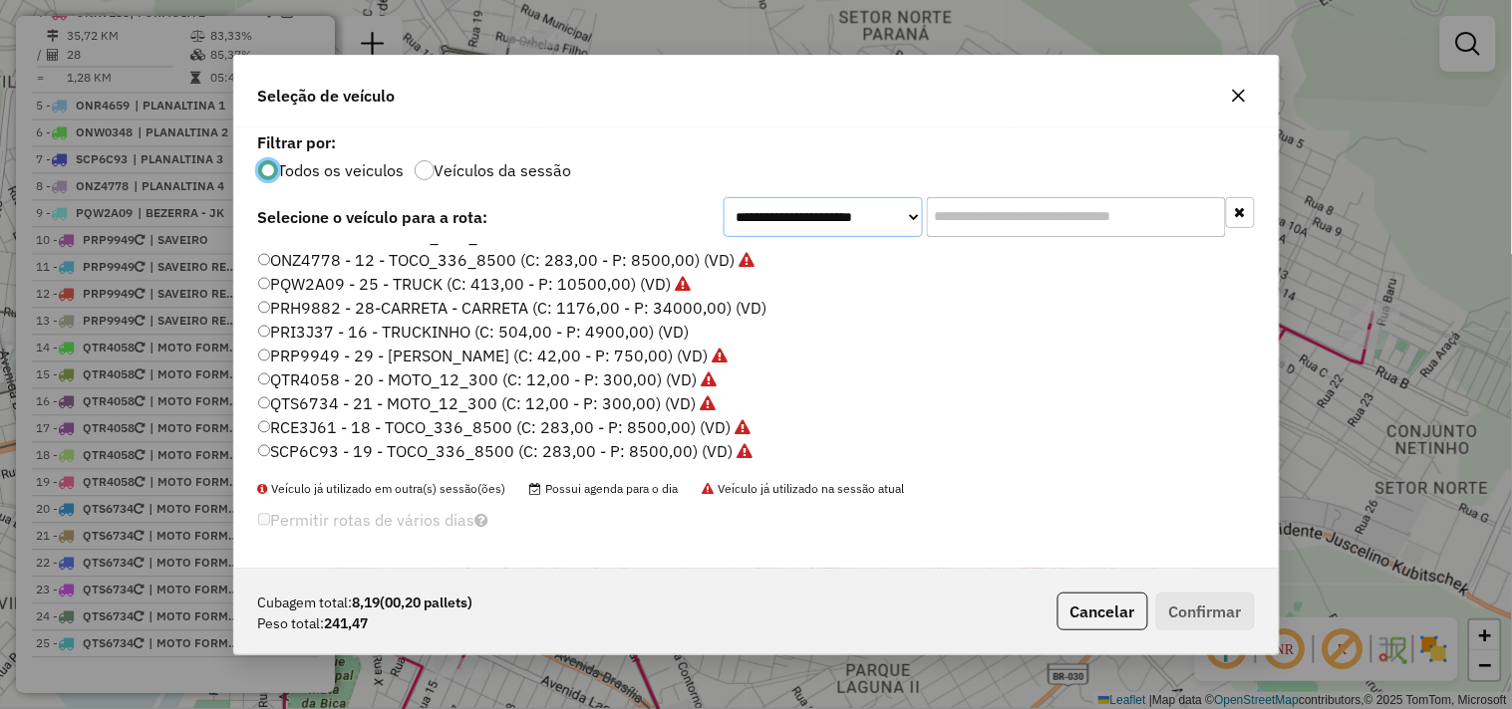
drag, startPoint x: 843, startPoint y: 216, endPoint x: 843, endPoint y: 231, distance: 14.9
click at [844, 216] on select "**********" at bounding box center [822, 217] width 199 height 40
select select "*******"
click at [723, 227] on select "**********" at bounding box center [822, 217] width 199 height 40
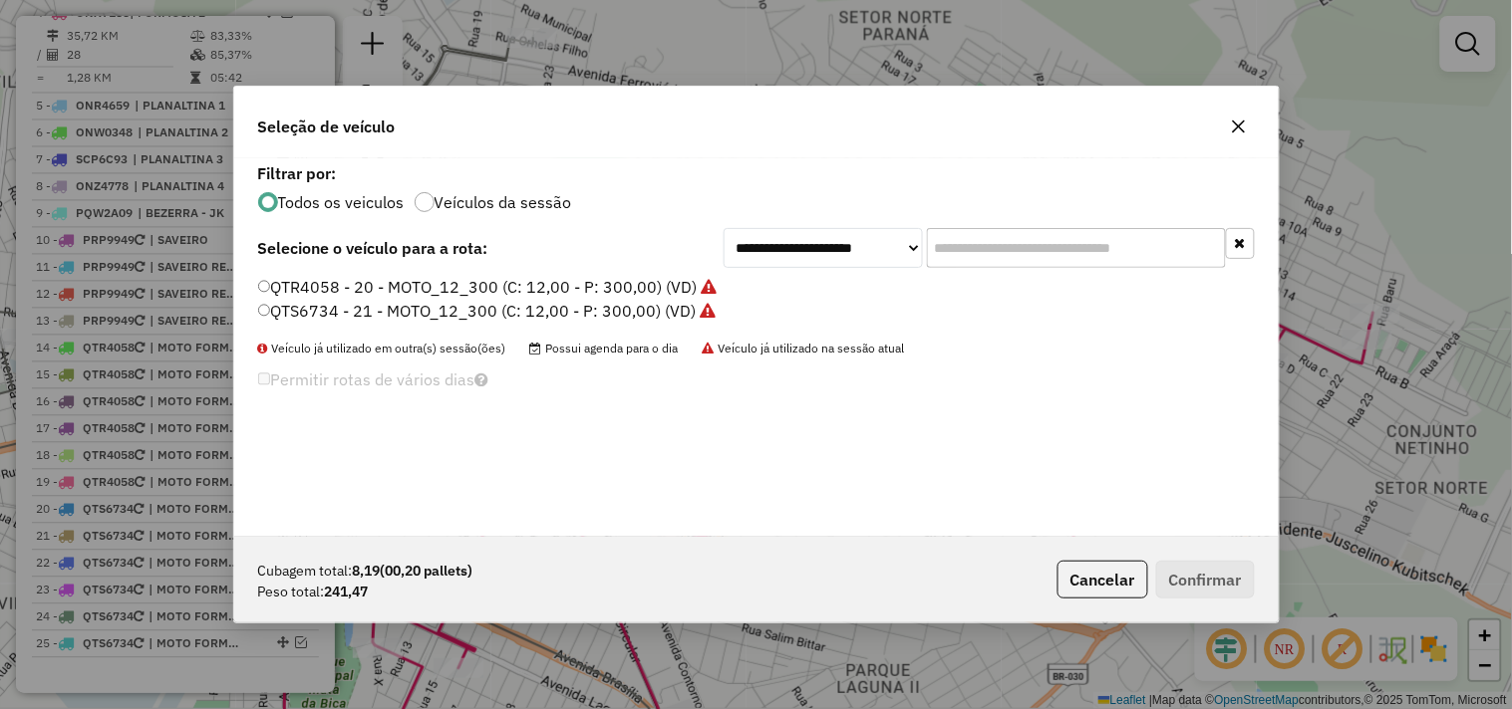
click at [633, 283] on label "QTR4058 - 20 - MOTO_12_300 (C: 12,00 - P: 300,00) (VD)" at bounding box center [487, 287] width 459 height 24
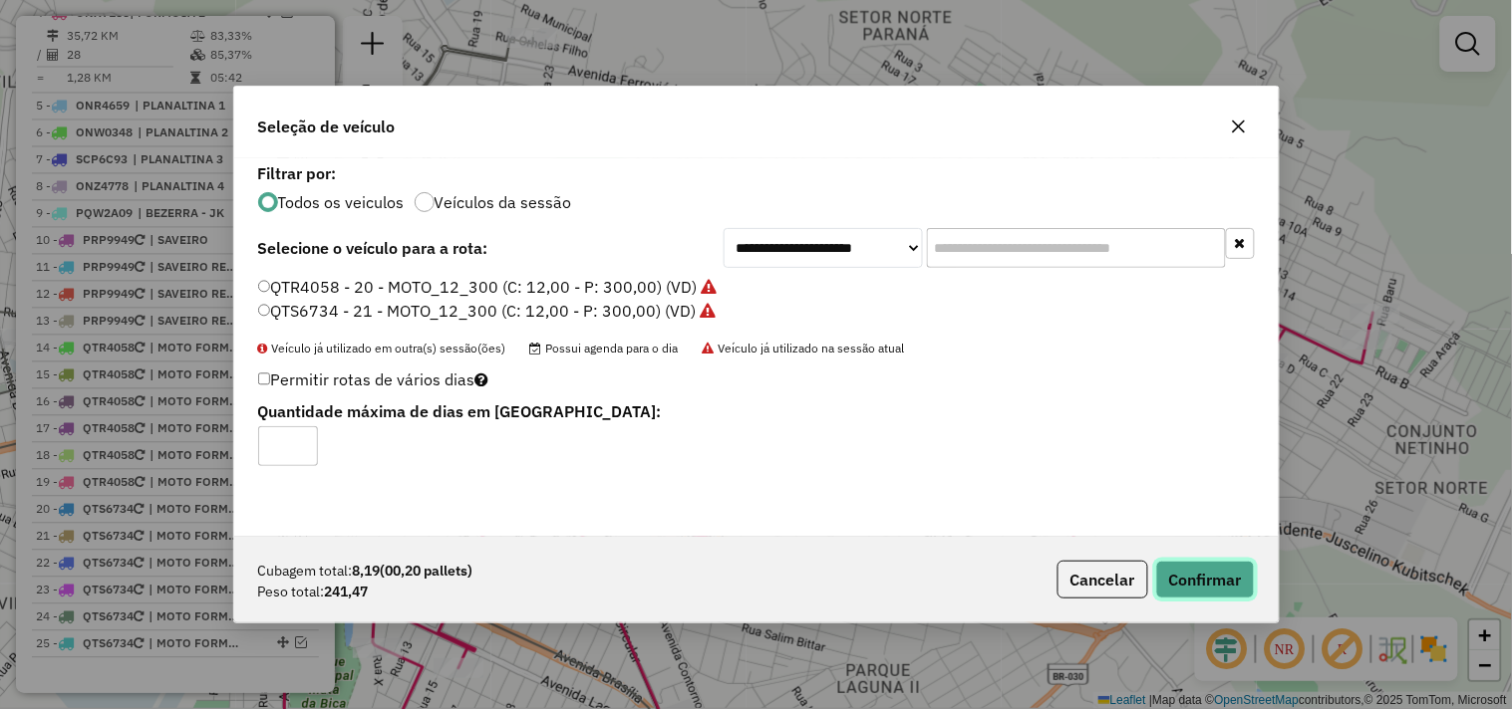
drag, startPoint x: 1208, startPoint y: 590, endPoint x: 1201, endPoint y: 578, distance: 13.8
click at [1208, 588] on button "Confirmar" at bounding box center [1205, 580] width 99 height 38
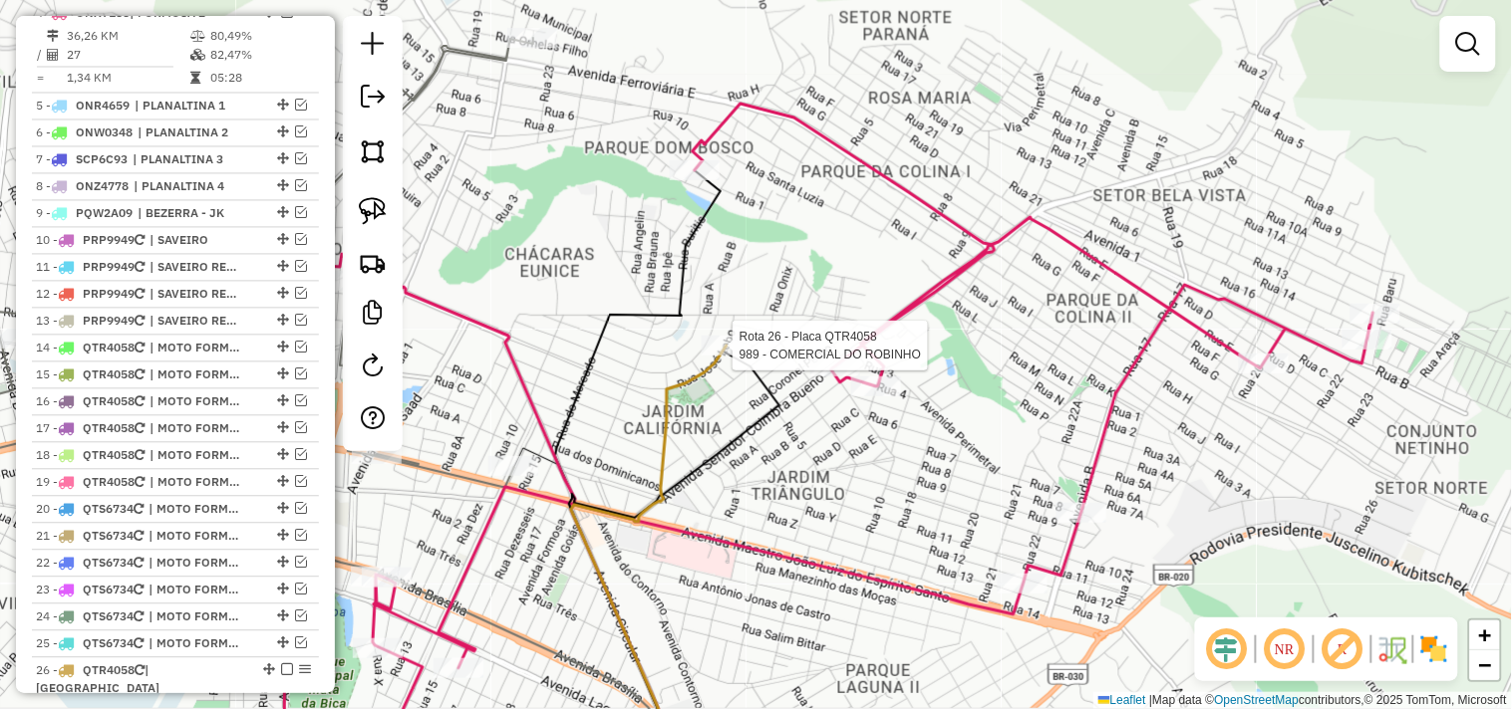
scroll to position [1098, 0]
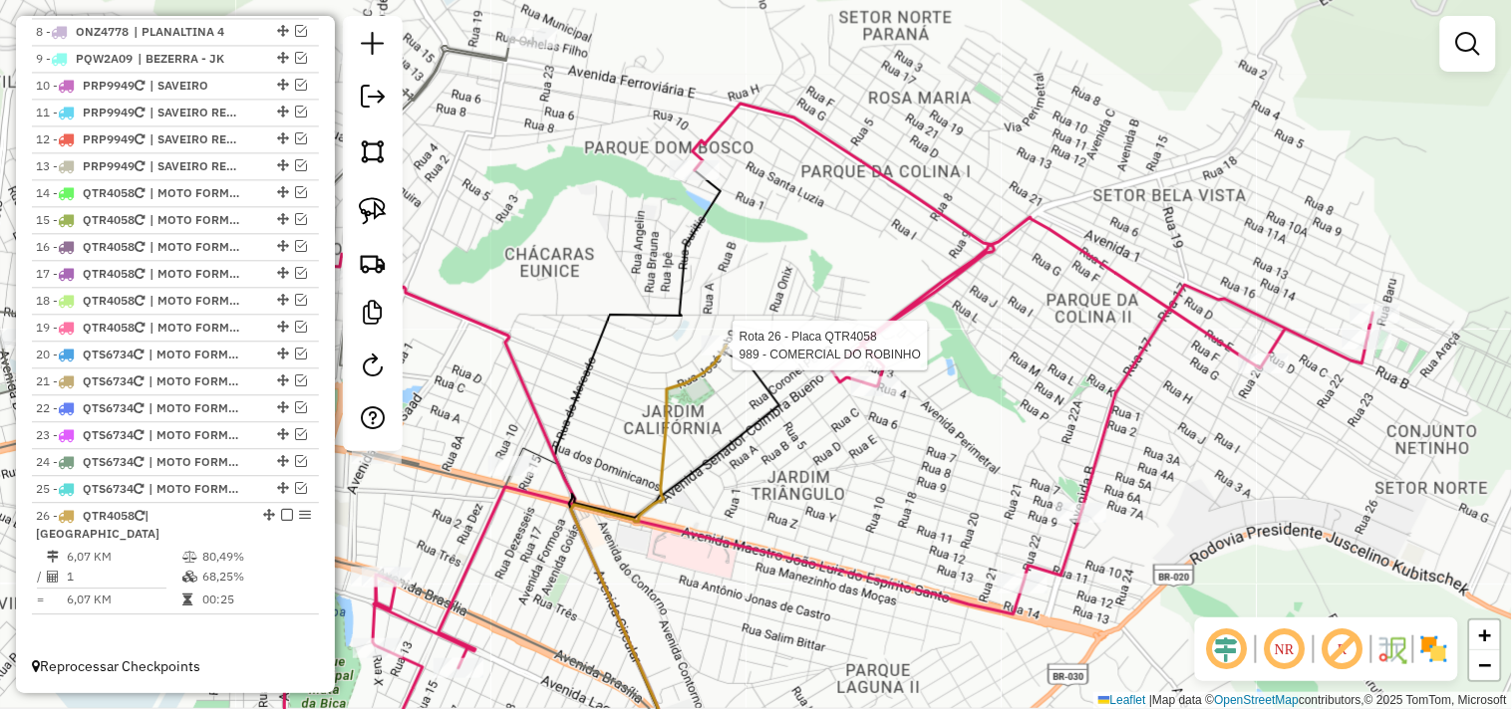
select select "*********"
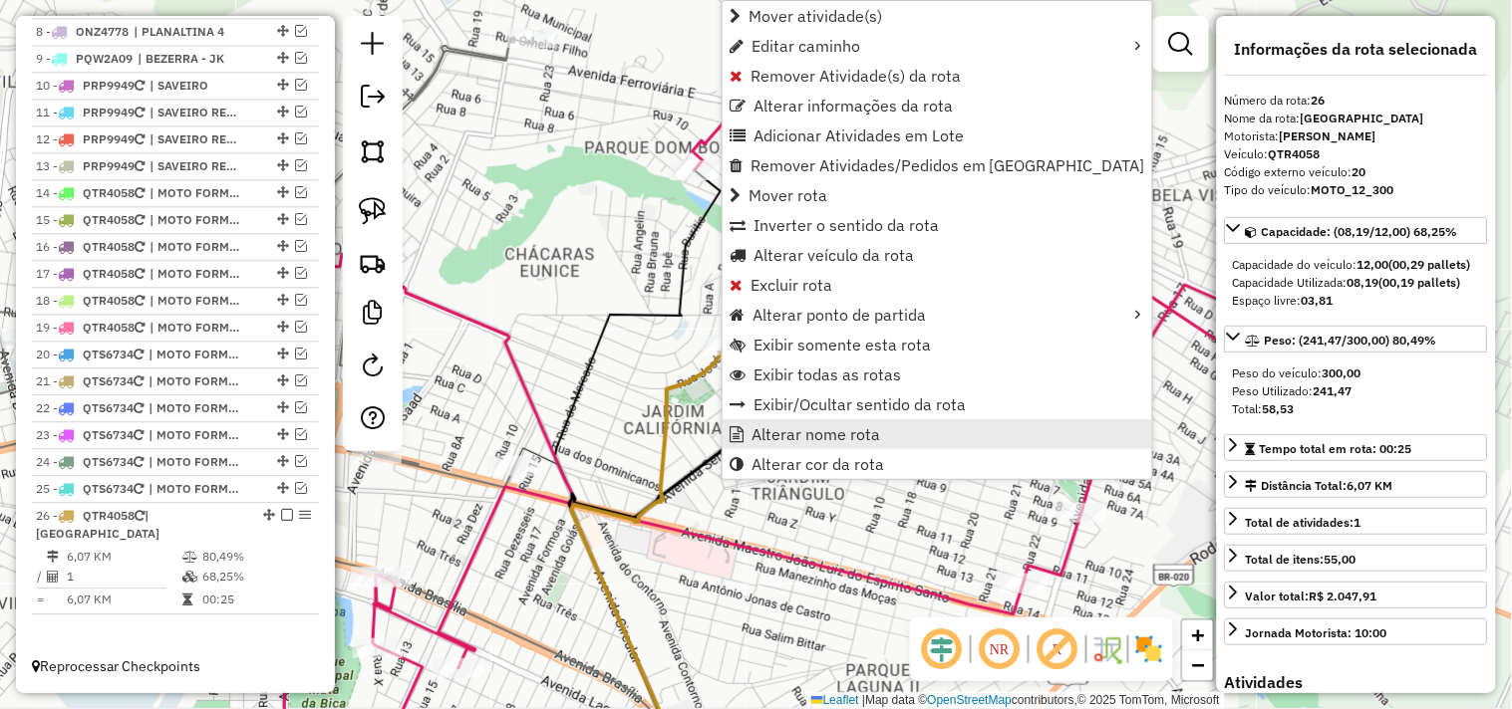
click at [789, 431] on span "Alterar nome rota" at bounding box center [815, 434] width 129 height 16
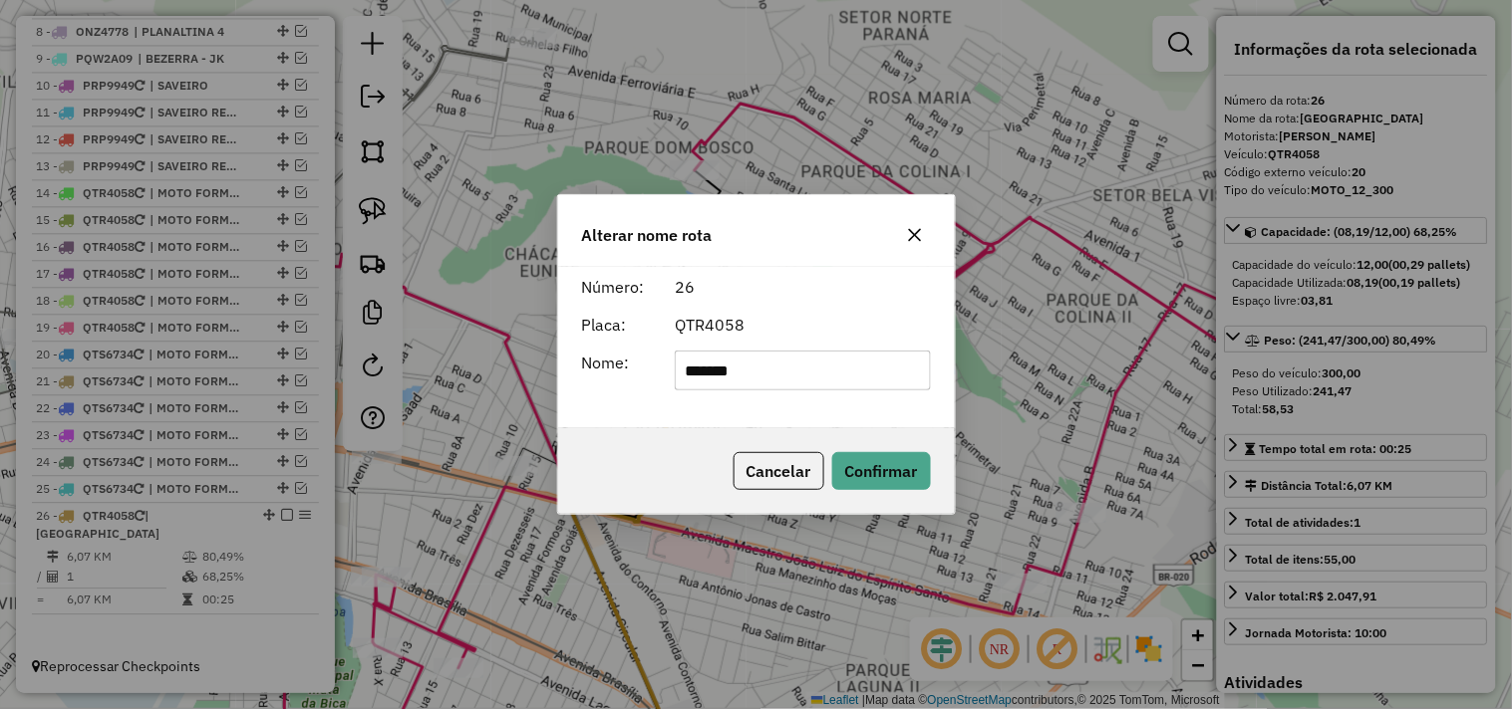
click at [839, 376] on input "*******" at bounding box center [803, 371] width 256 height 40
type input "**********"
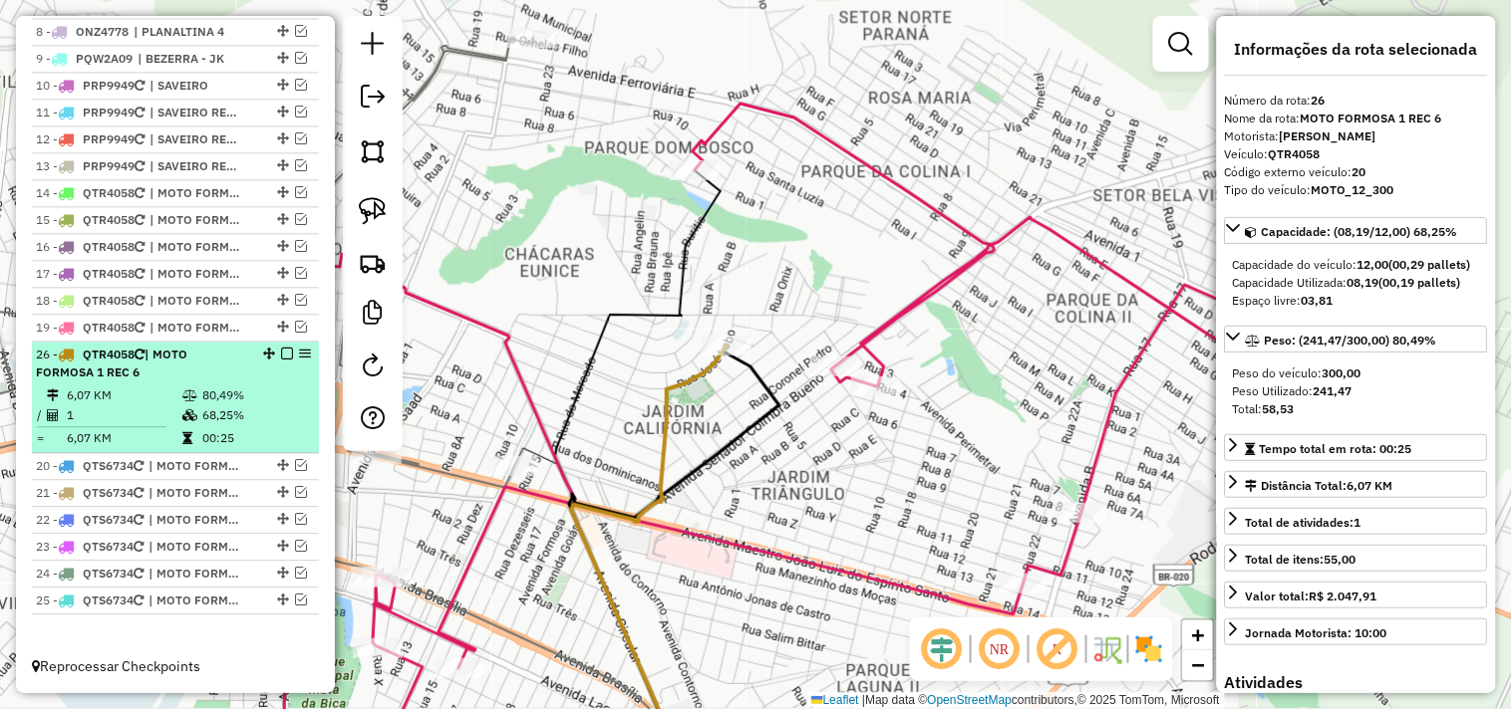
drag, startPoint x: 261, startPoint y: 528, endPoint x: 253, endPoint y: 366, distance: 162.6
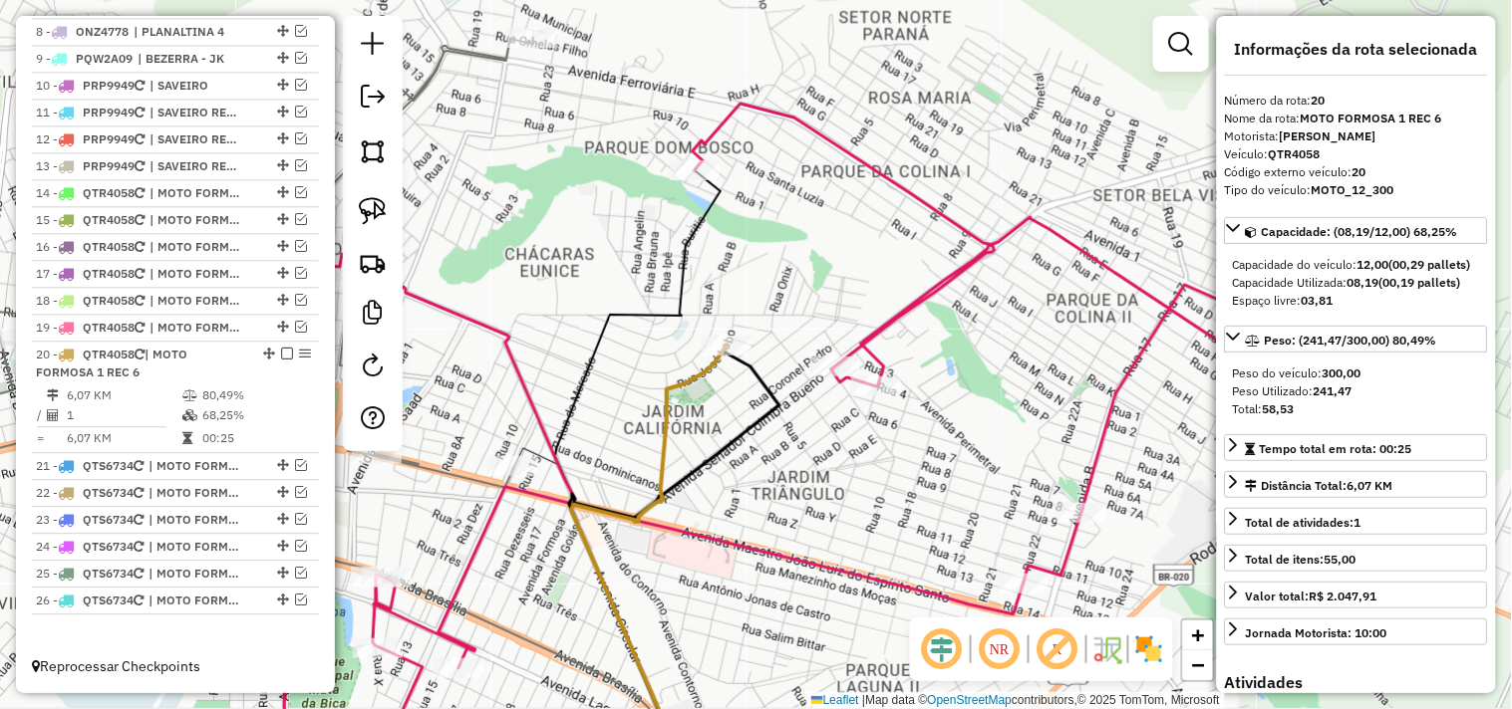
click at [281, 360] on em at bounding box center [287, 354] width 12 height 12
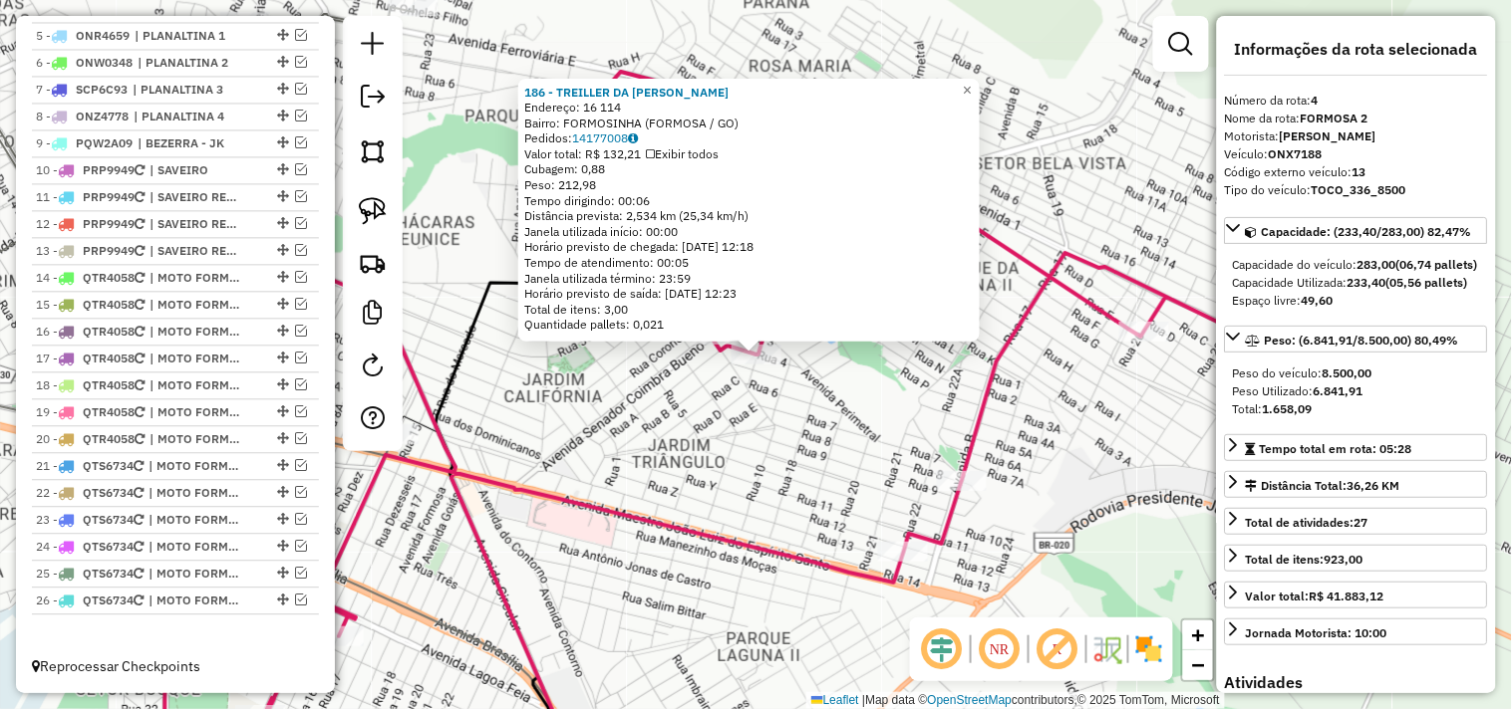
scroll to position [942, 0]
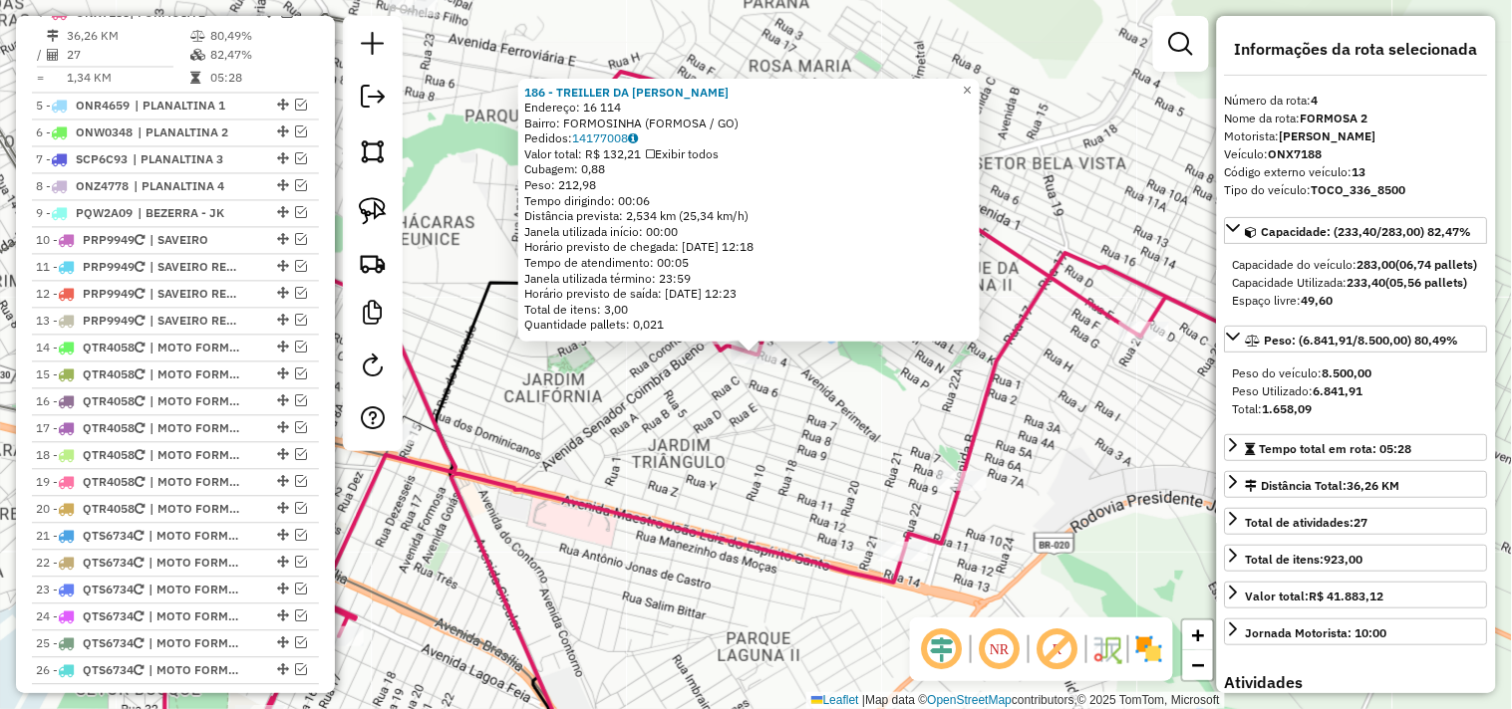
click at [811, 458] on div "186 - TREILLER DA ROSANGEL Endereço: 16 114 Bairro: FORMOSINHA (FORMOSA / GO) P…" at bounding box center [756, 354] width 1512 height 709
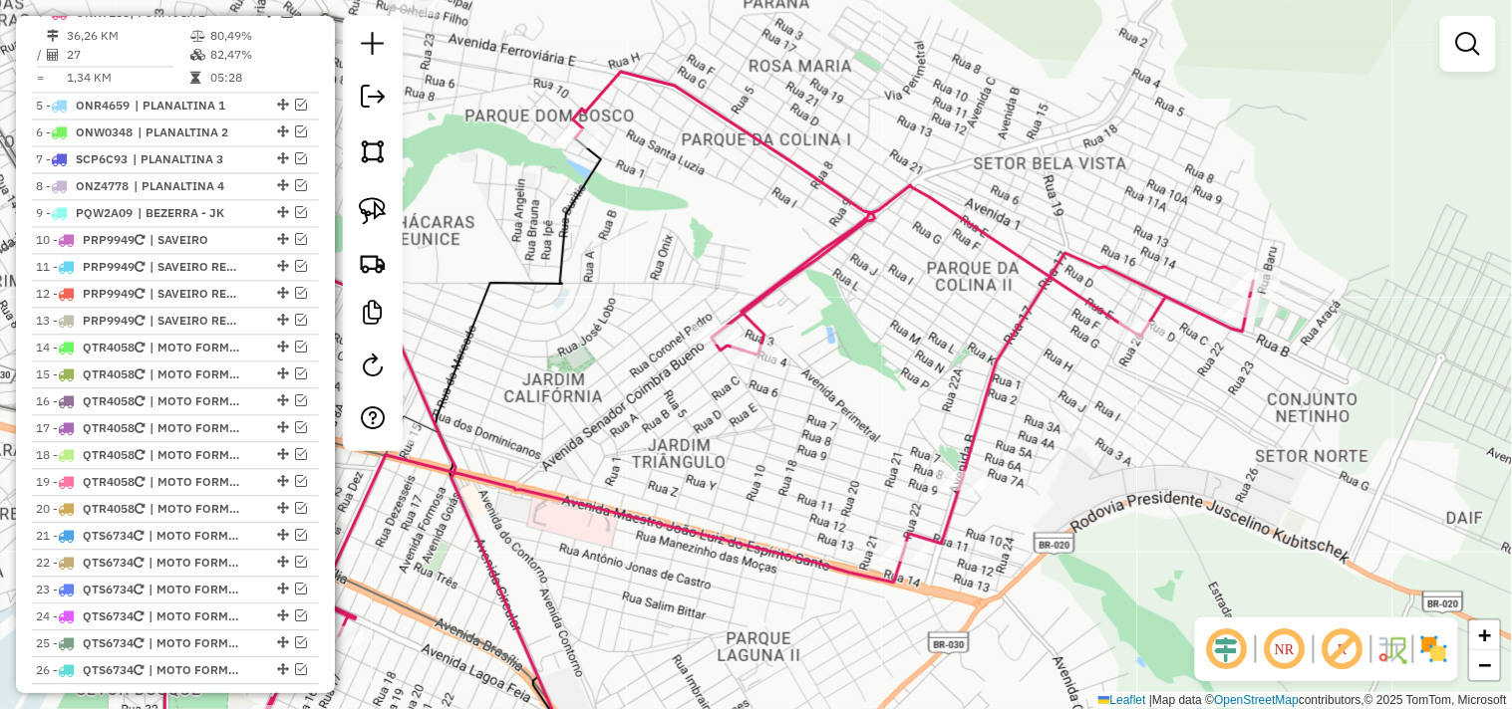
drag, startPoint x: 371, startPoint y: 224, endPoint x: 424, endPoint y: 231, distance: 54.3
click at [372, 223] on img at bounding box center [373, 211] width 28 height 28
drag, startPoint x: 788, startPoint y: 312, endPoint x: 771, endPoint y: 340, distance: 32.6
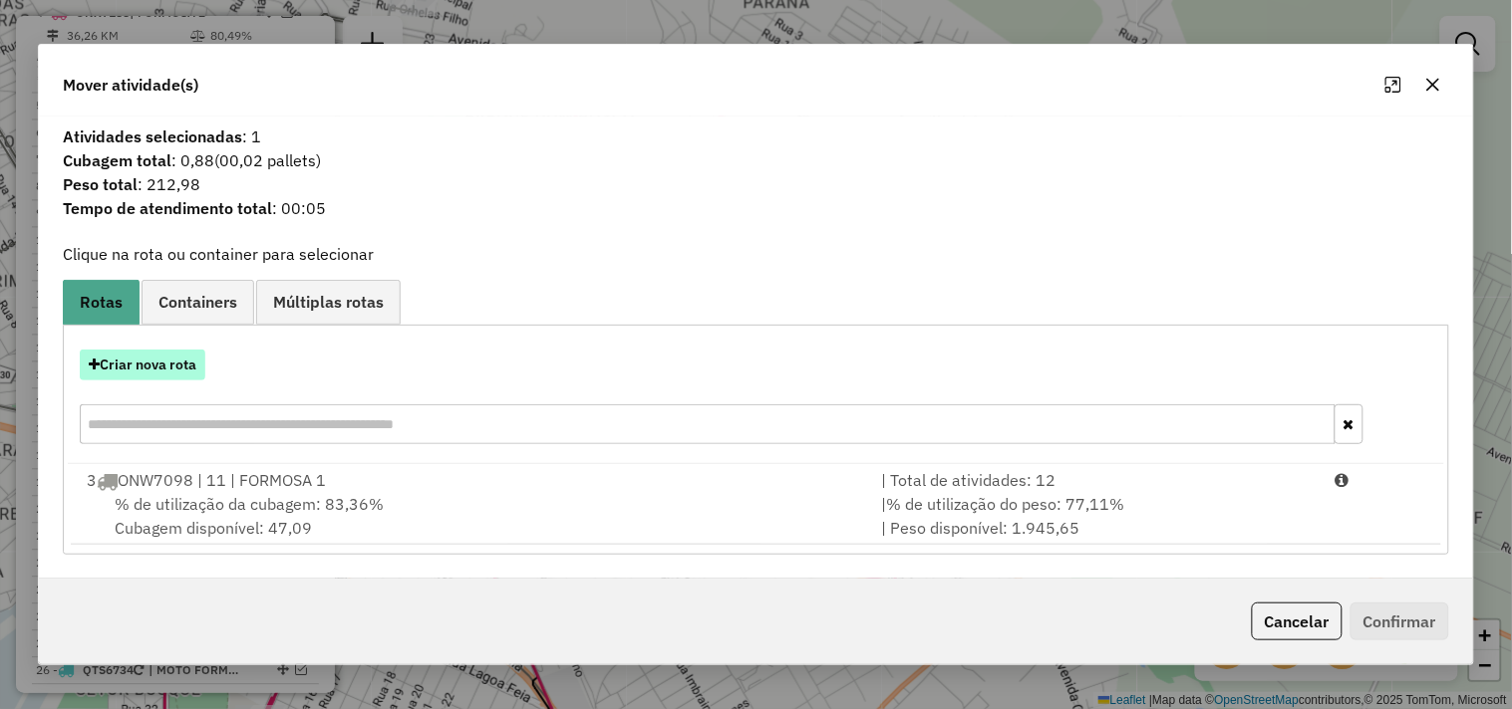
click at [190, 364] on button "Criar nova rota" at bounding box center [143, 365] width 126 height 31
select select "*******"
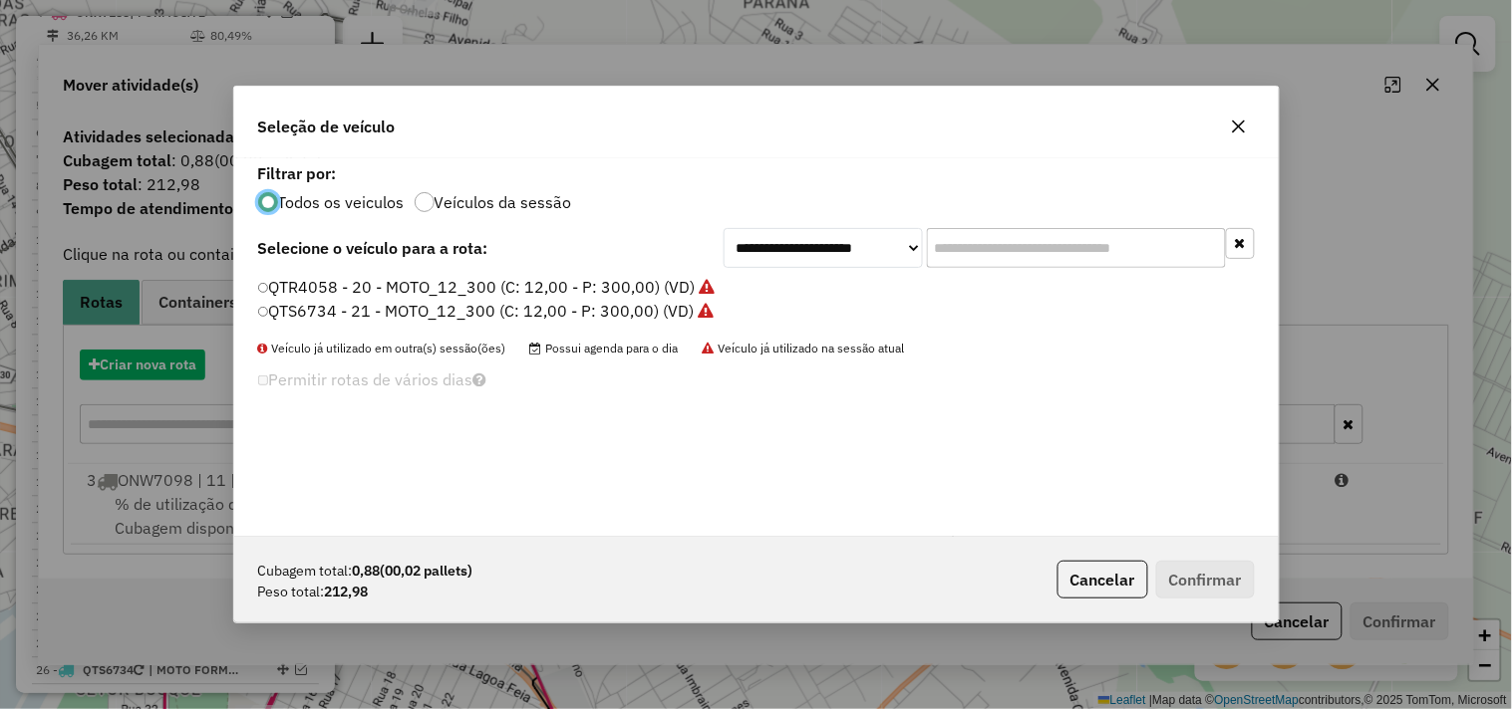
scroll to position [11, 5]
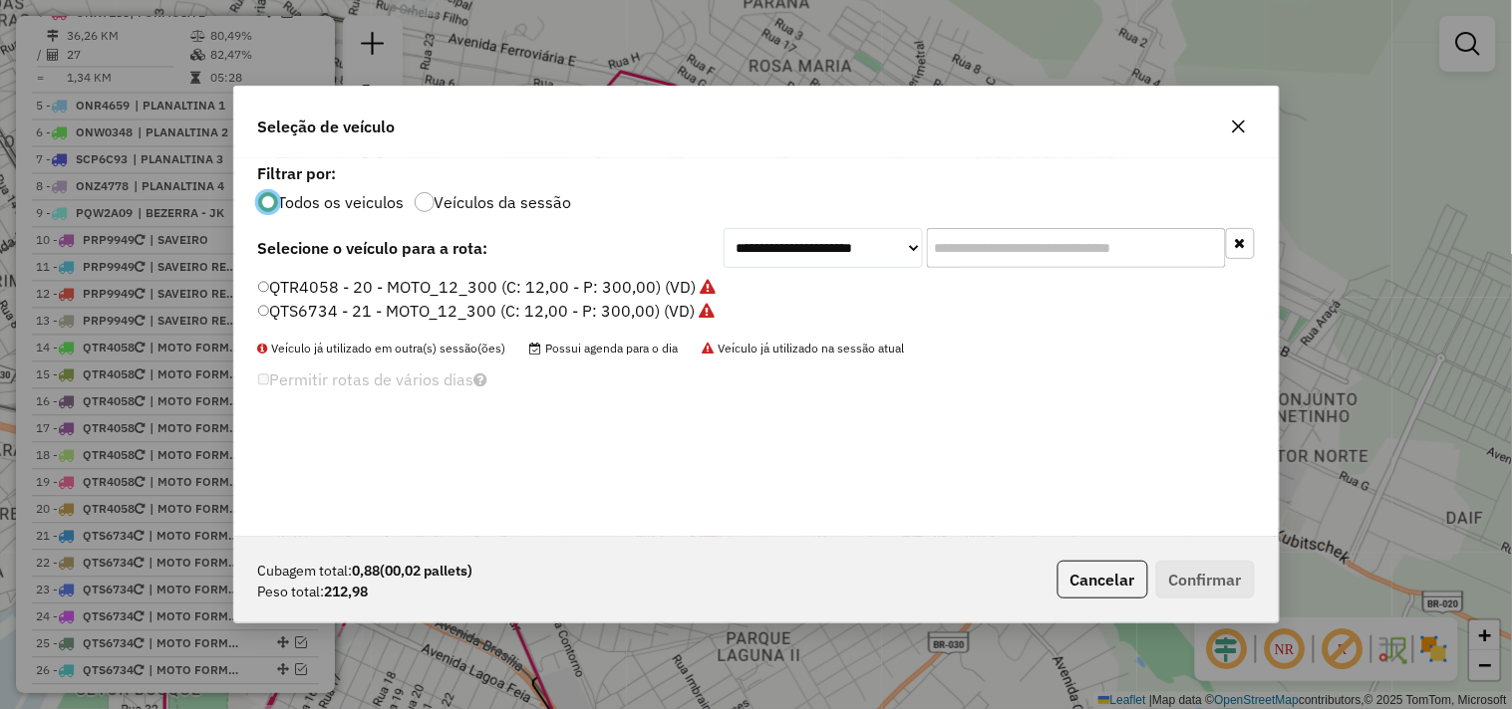
click at [626, 306] on label "QTS6734 - 21 - MOTO_12_300 (C: 12,00 - P: 300,00) (VD)" at bounding box center [486, 311] width 457 height 24
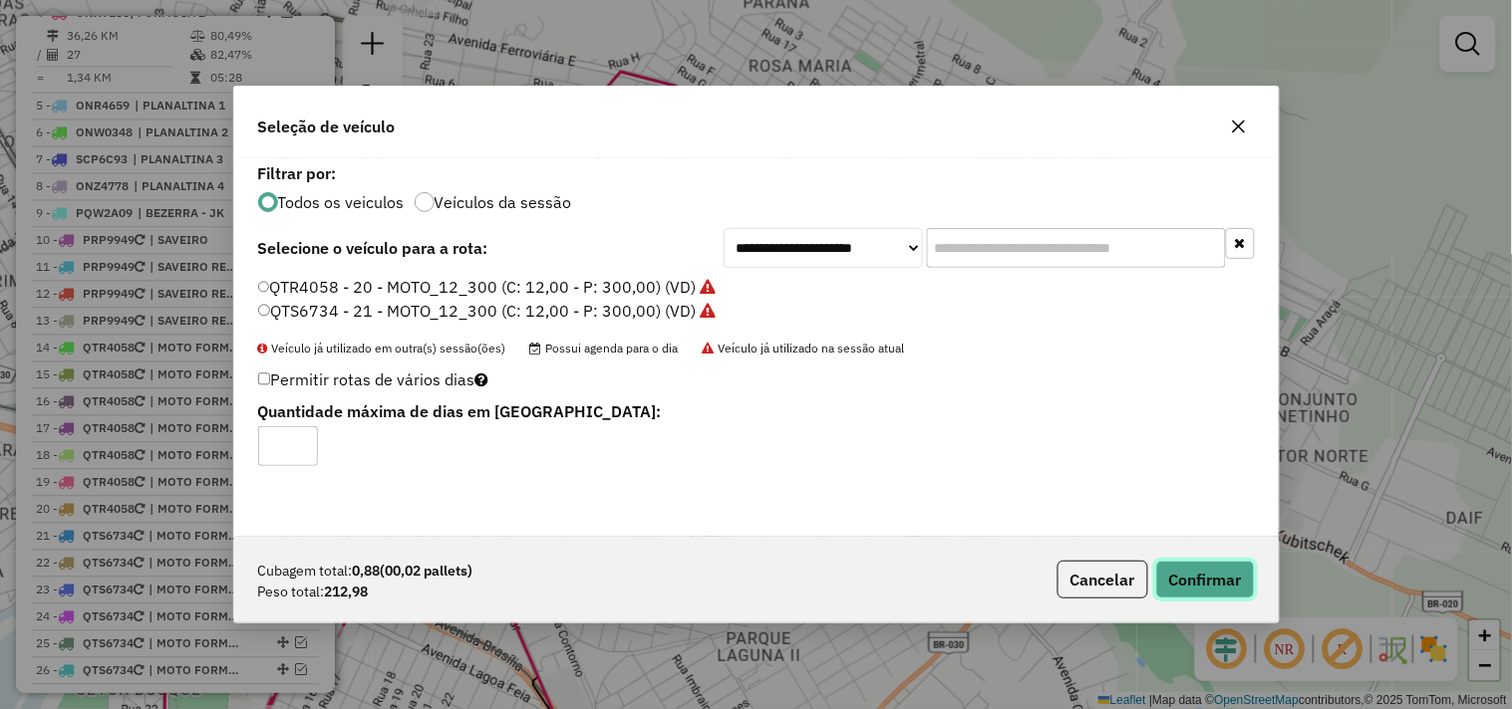
click at [1176, 566] on button "Confirmar" at bounding box center [1205, 580] width 99 height 38
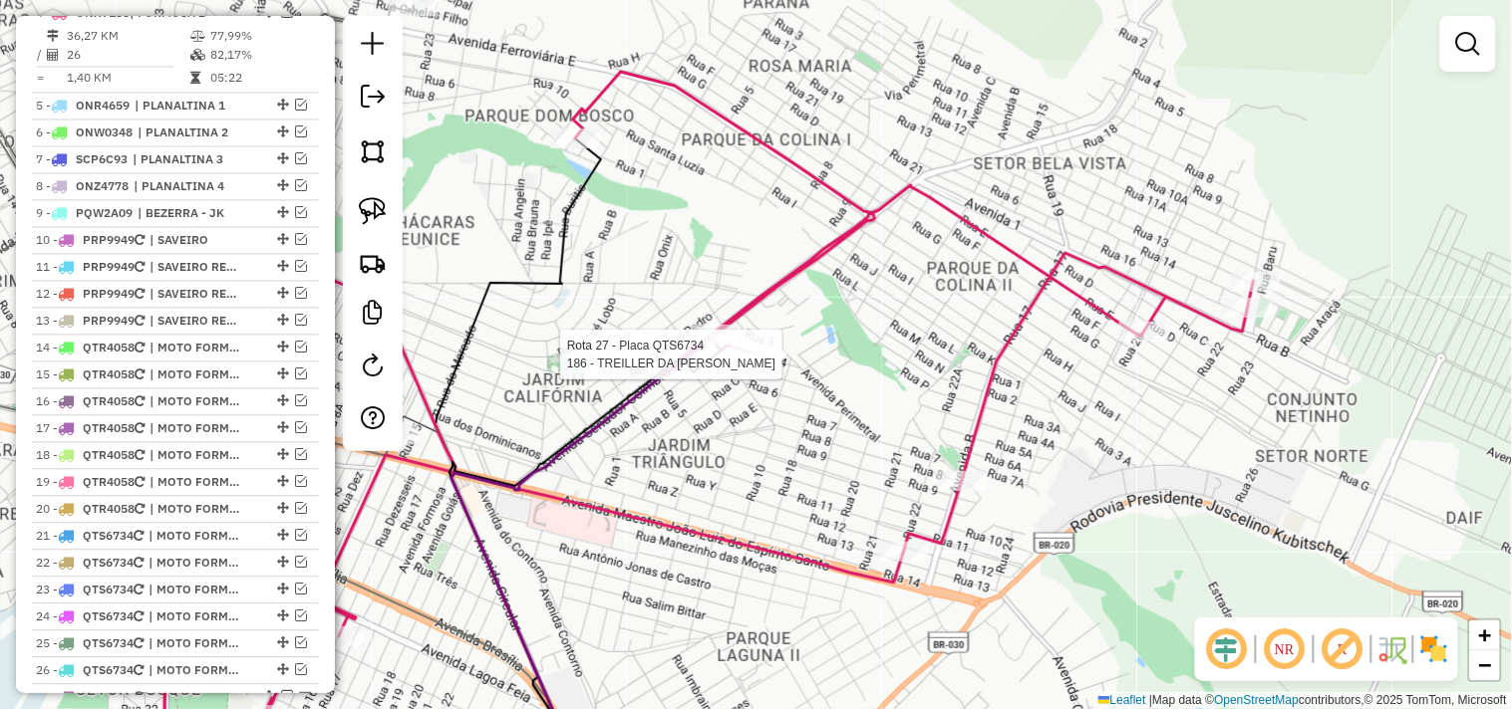
select select "*********"
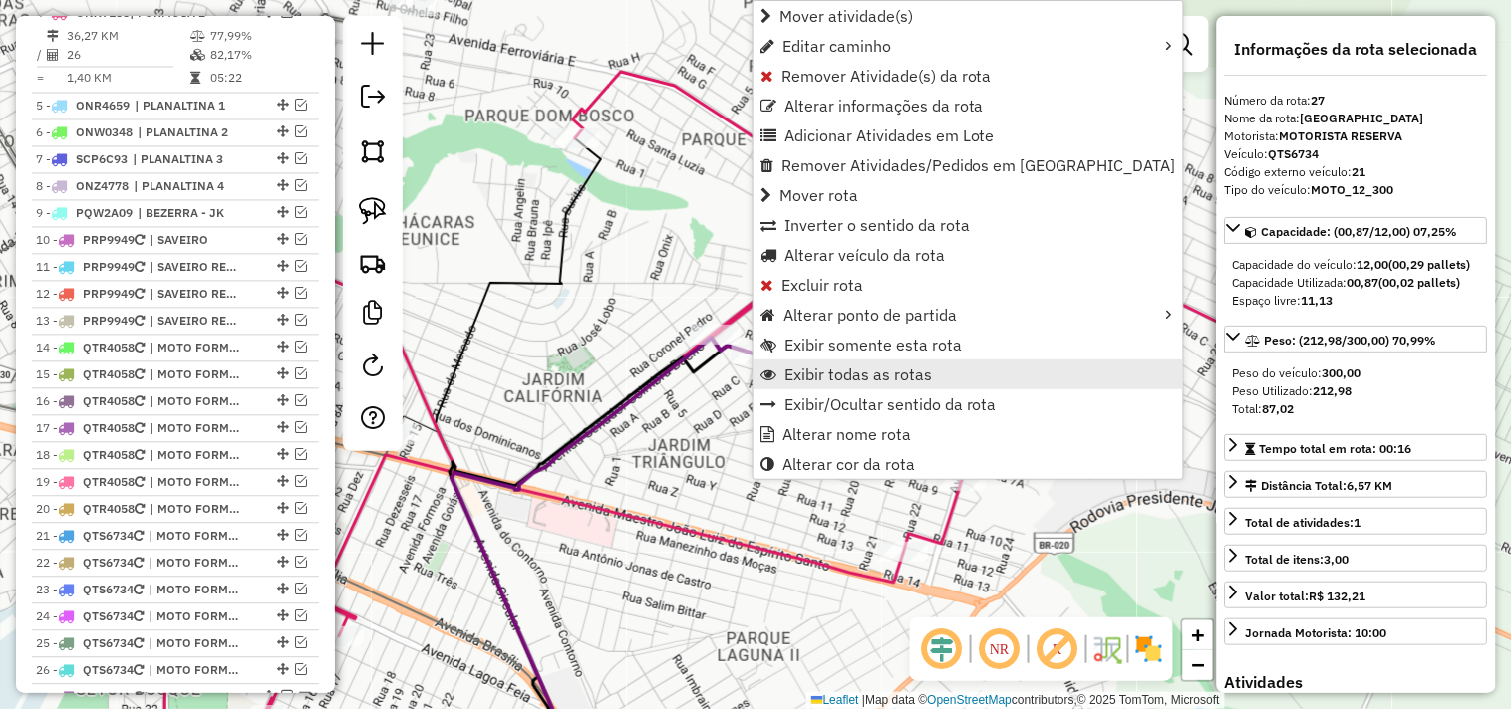
scroll to position [1124, 0]
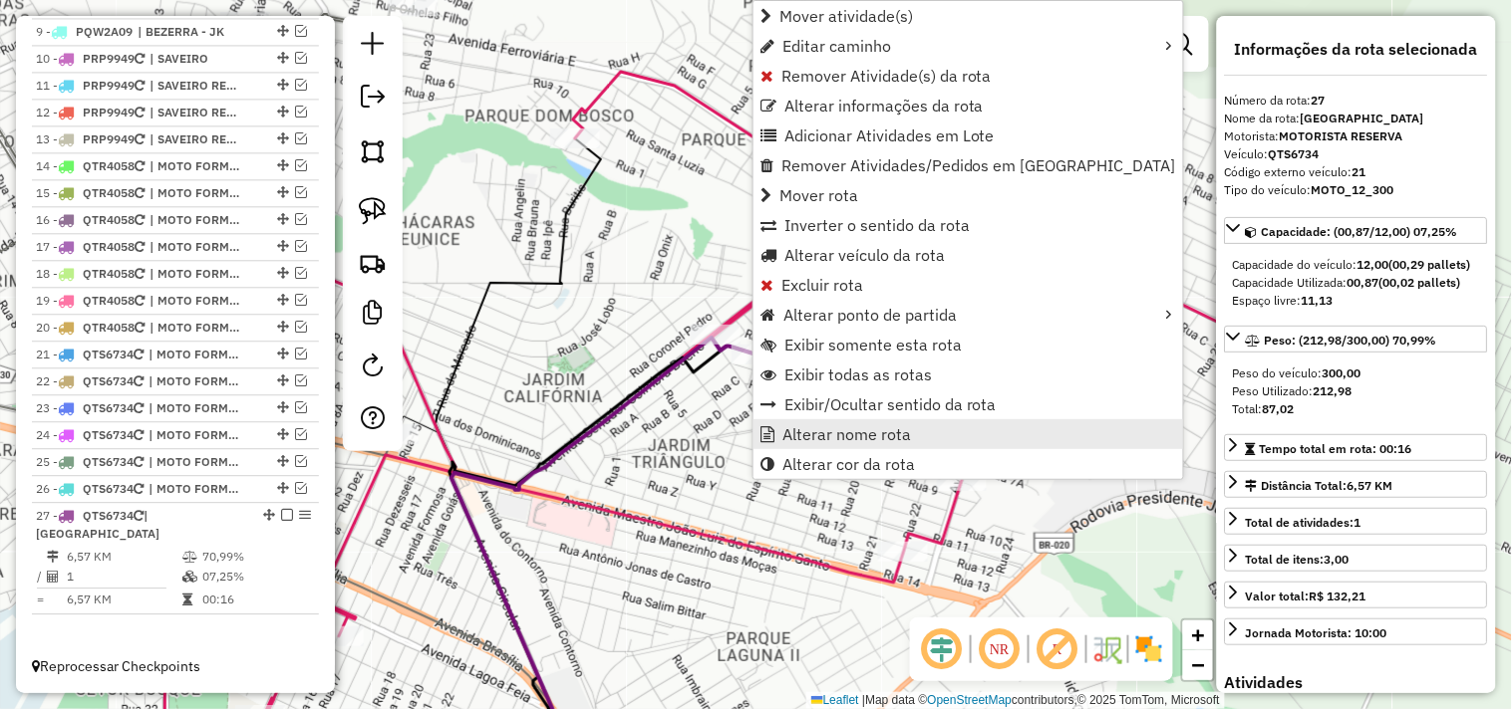
click at [813, 435] on span "Alterar nome rota" at bounding box center [846, 434] width 129 height 16
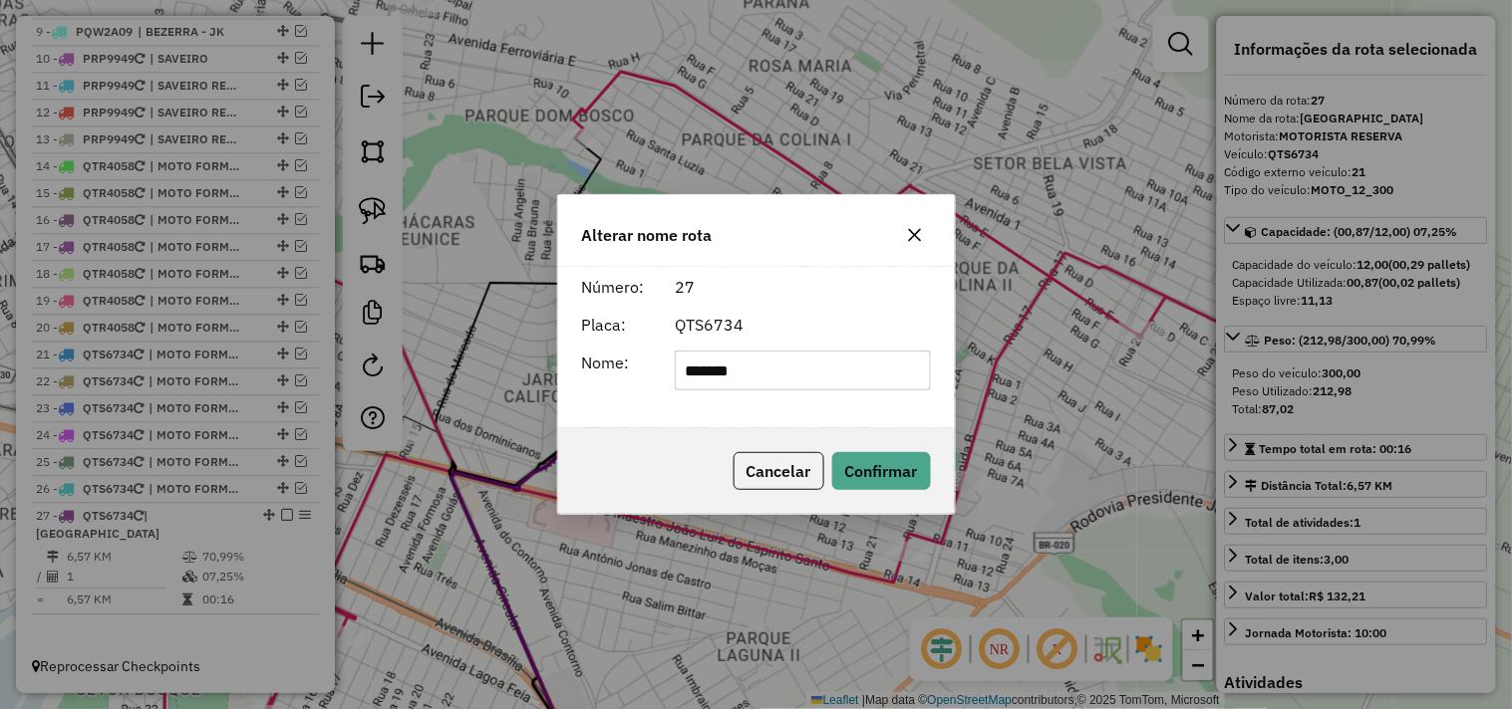
click at [844, 374] on input "*******" at bounding box center [803, 371] width 256 height 40
type input "**********"
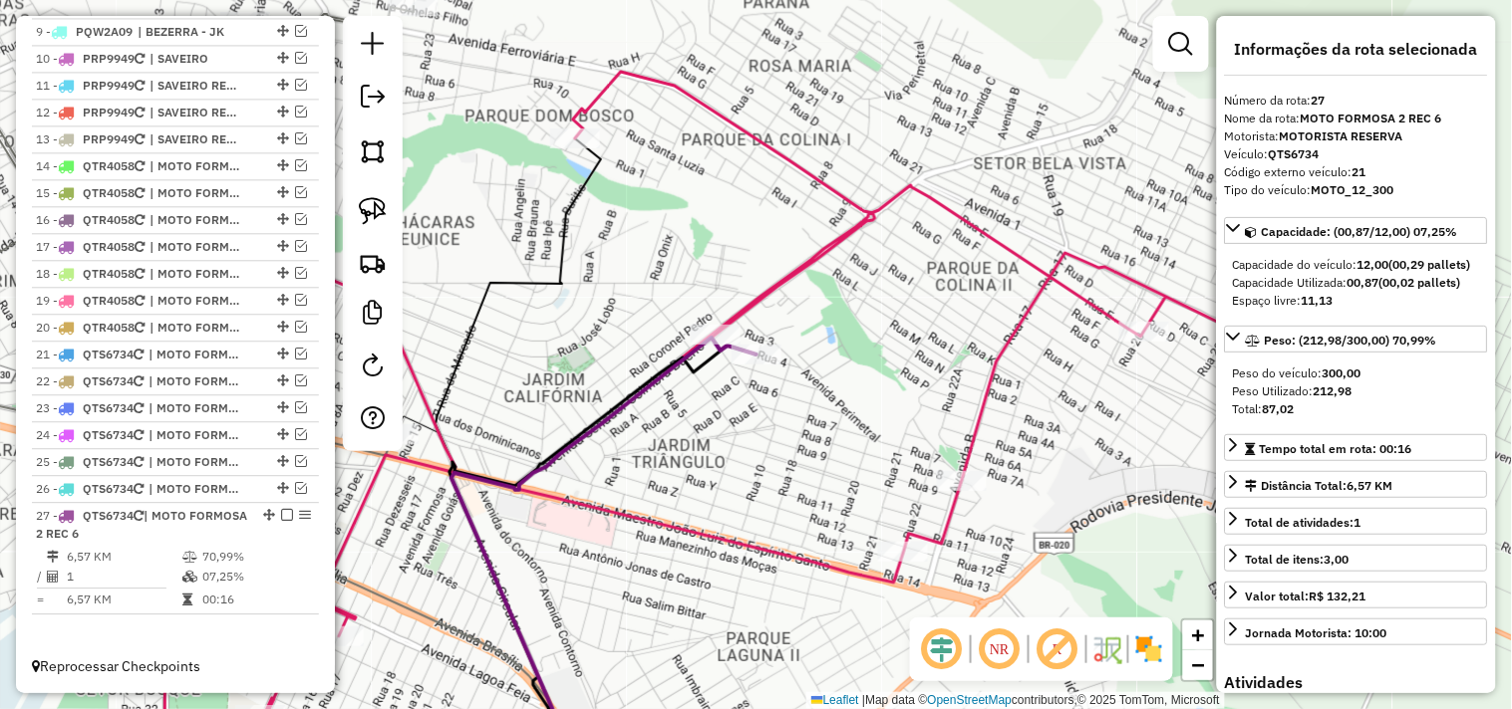
drag, startPoint x: 802, startPoint y: 125, endPoint x: 576, endPoint y: 213, distance: 242.9
click at [829, 116] on icon at bounding box center [708, 426] width 1089 height 708
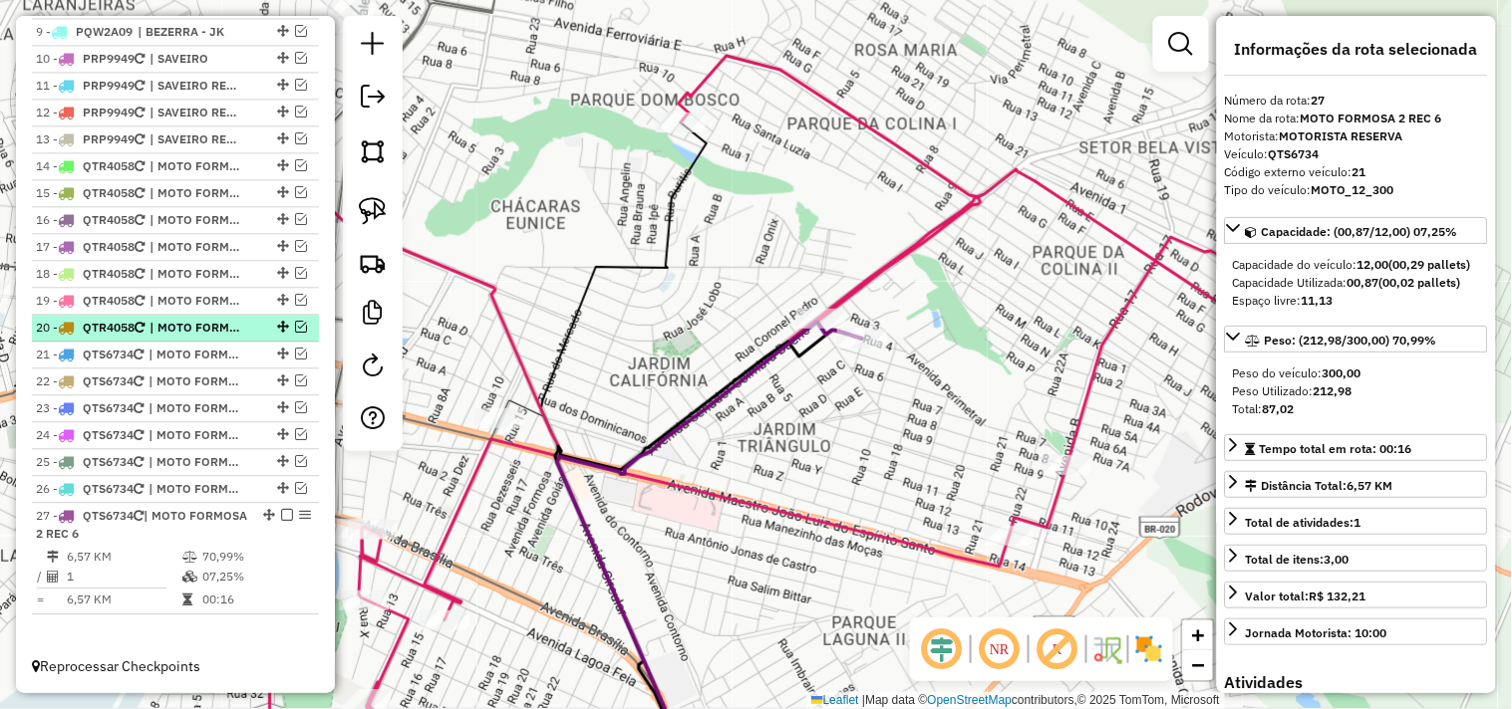
click at [299, 333] on em at bounding box center [301, 327] width 12 height 12
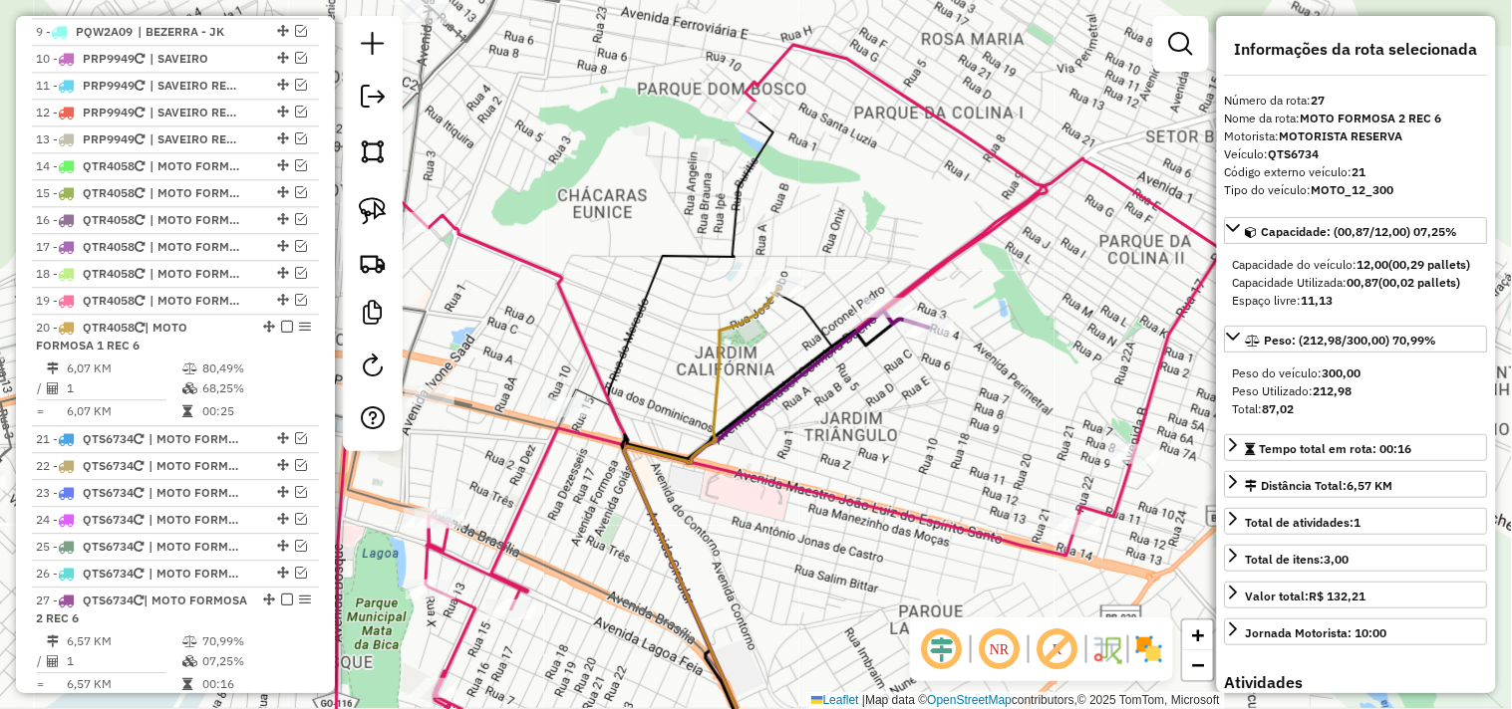
drag, startPoint x: 592, startPoint y: 303, endPoint x: 720, endPoint y: 281, distance: 130.4
click at [674, 296] on div "Janela de atendimento Grade de atendimento Capacidade Transportadoras Veículos …" at bounding box center [756, 354] width 1512 height 709
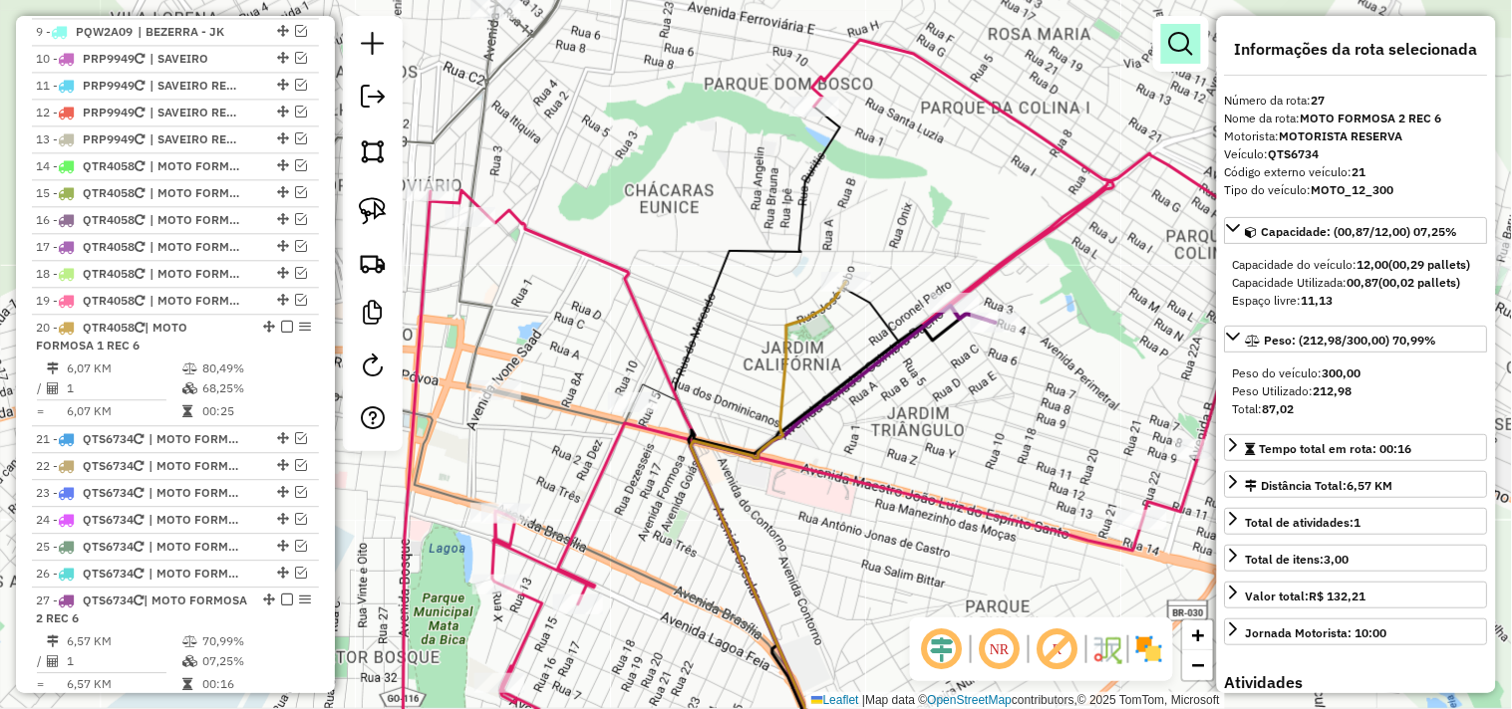
click at [1186, 32] on em at bounding box center [1181, 44] width 24 height 24
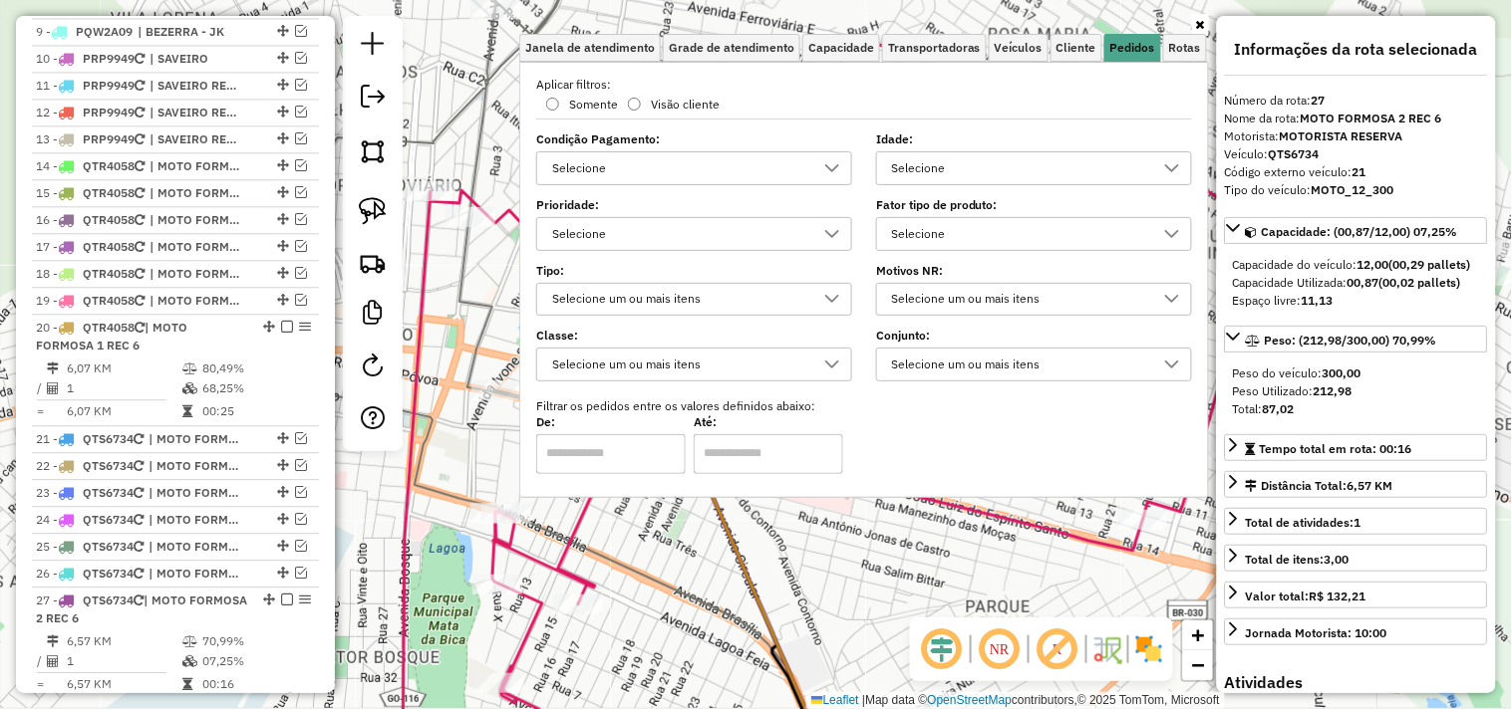
click at [913, 230] on div "Selecione" at bounding box center [1019, 234] width 268 height 32
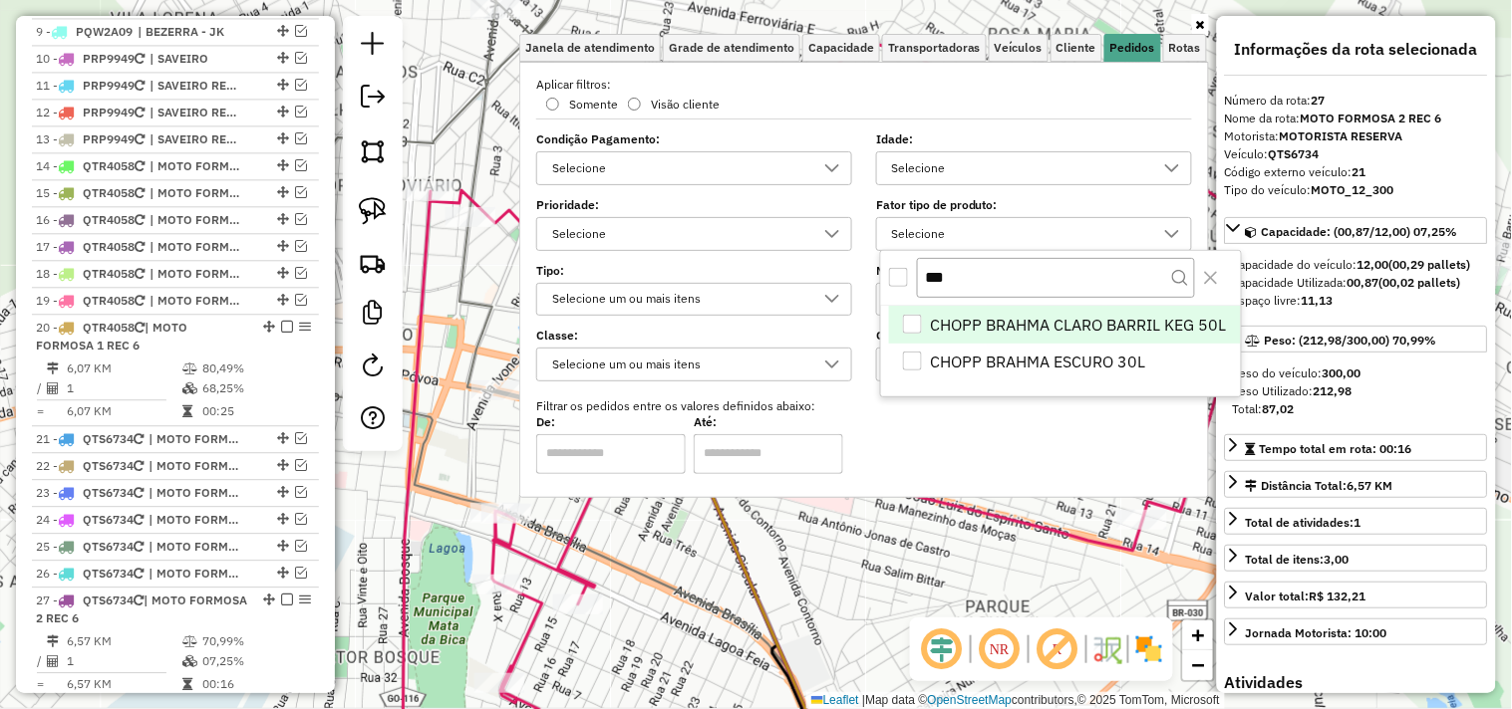
scroll to position [11, 67]
click at [909, 268] on div at bounding box center [899, 278] width 20 height 20
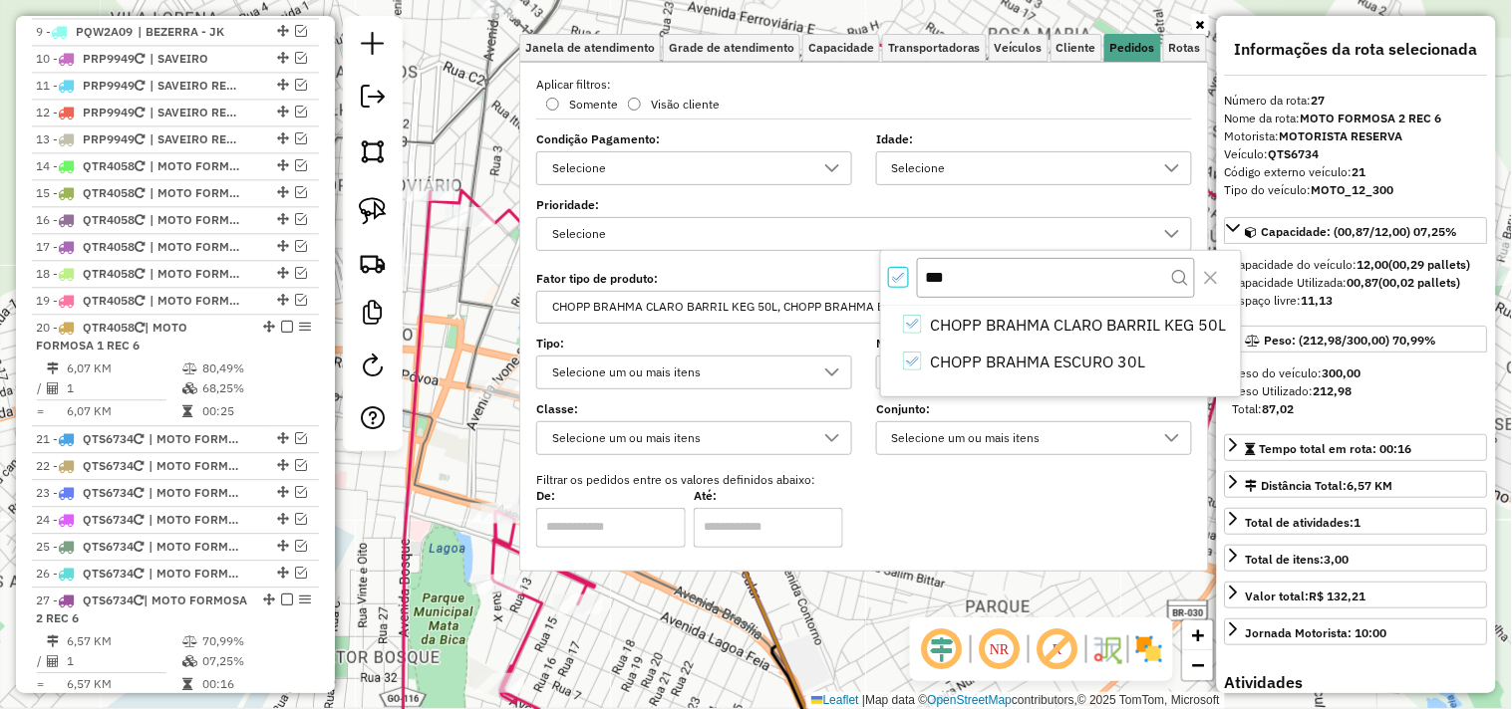
scroll to position [11, 6]
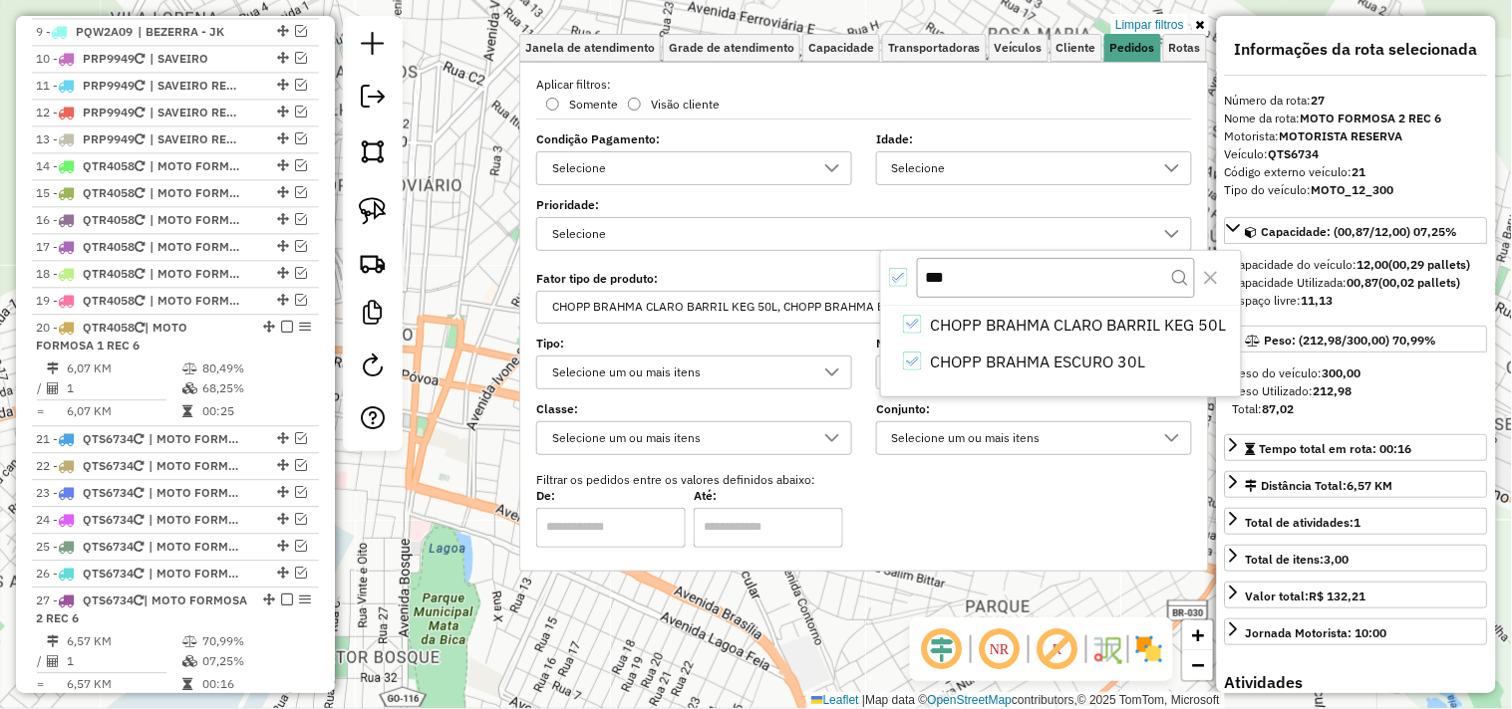
click at [857, 610] on div "Limpar filtros Janela de atendimento Grade de atendimento Capacidade Transporta…" at bounding box center [756, 354] width 1512 height 709
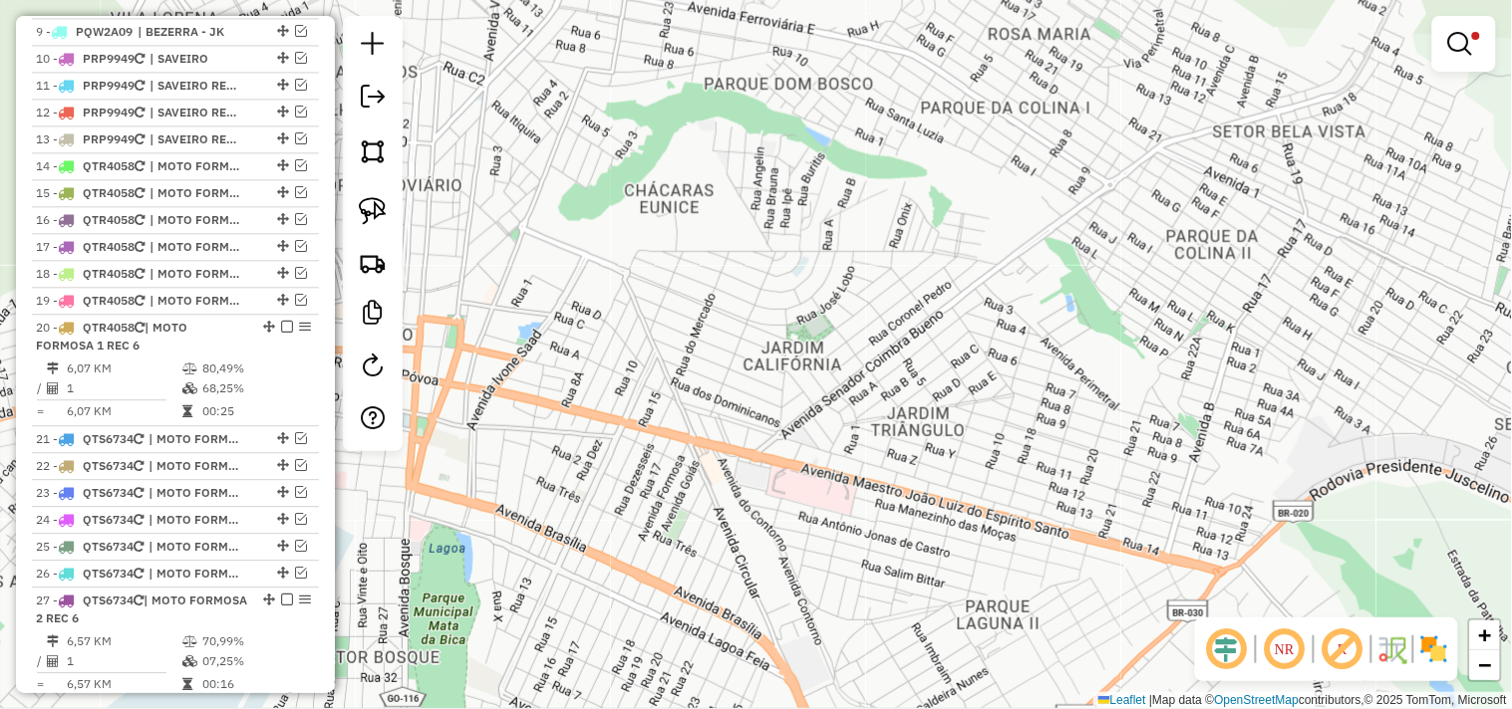
click at [855, 610] on div "Limpar filtros Janela de atendimento Grade de atendimento Capacidade Transporta…" at bounding box center [756, 354] width 1512 height 709
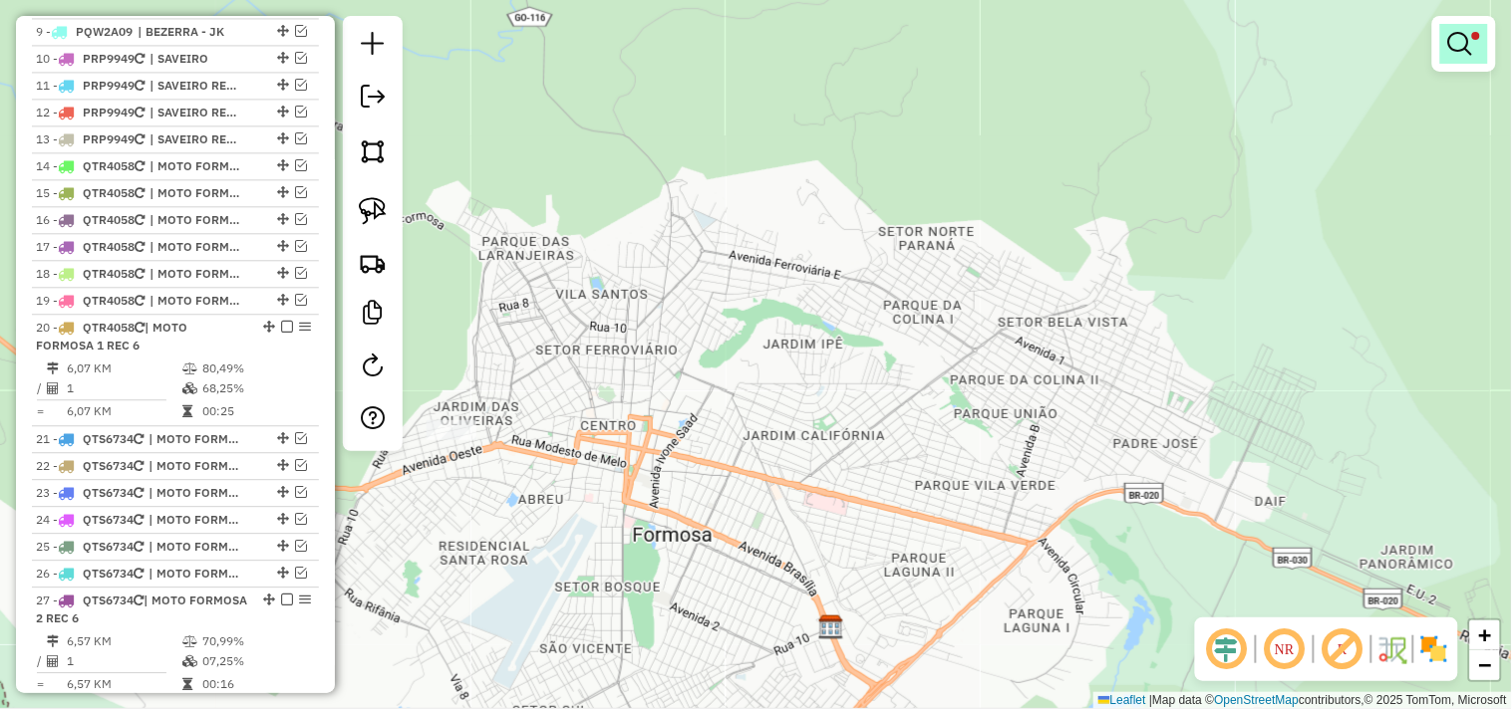
click at [1482, 35] on link at bounding box center [1464, 44] width 48 height 40
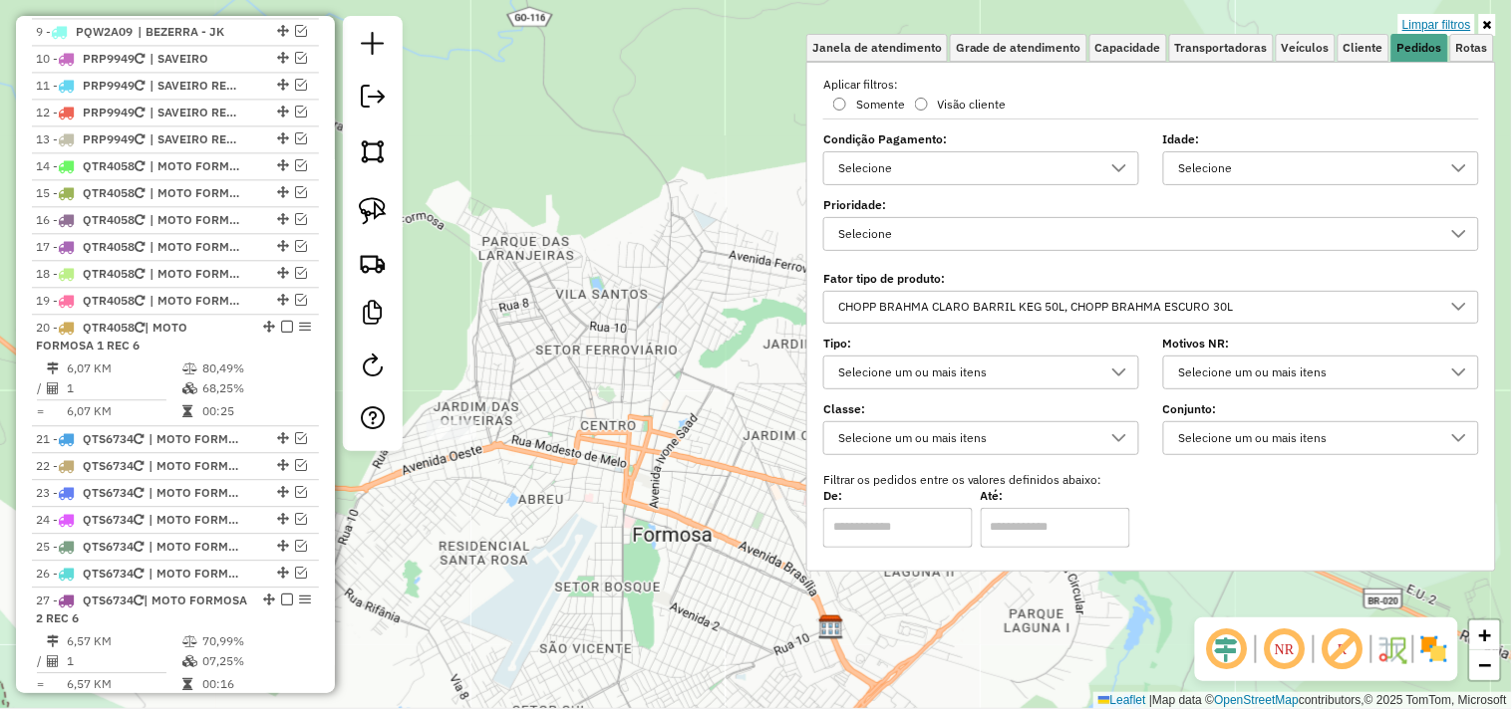
click at [1443, 23] on link "Limpar filtros" at bounding box center [1436, 25] width 77 height 22
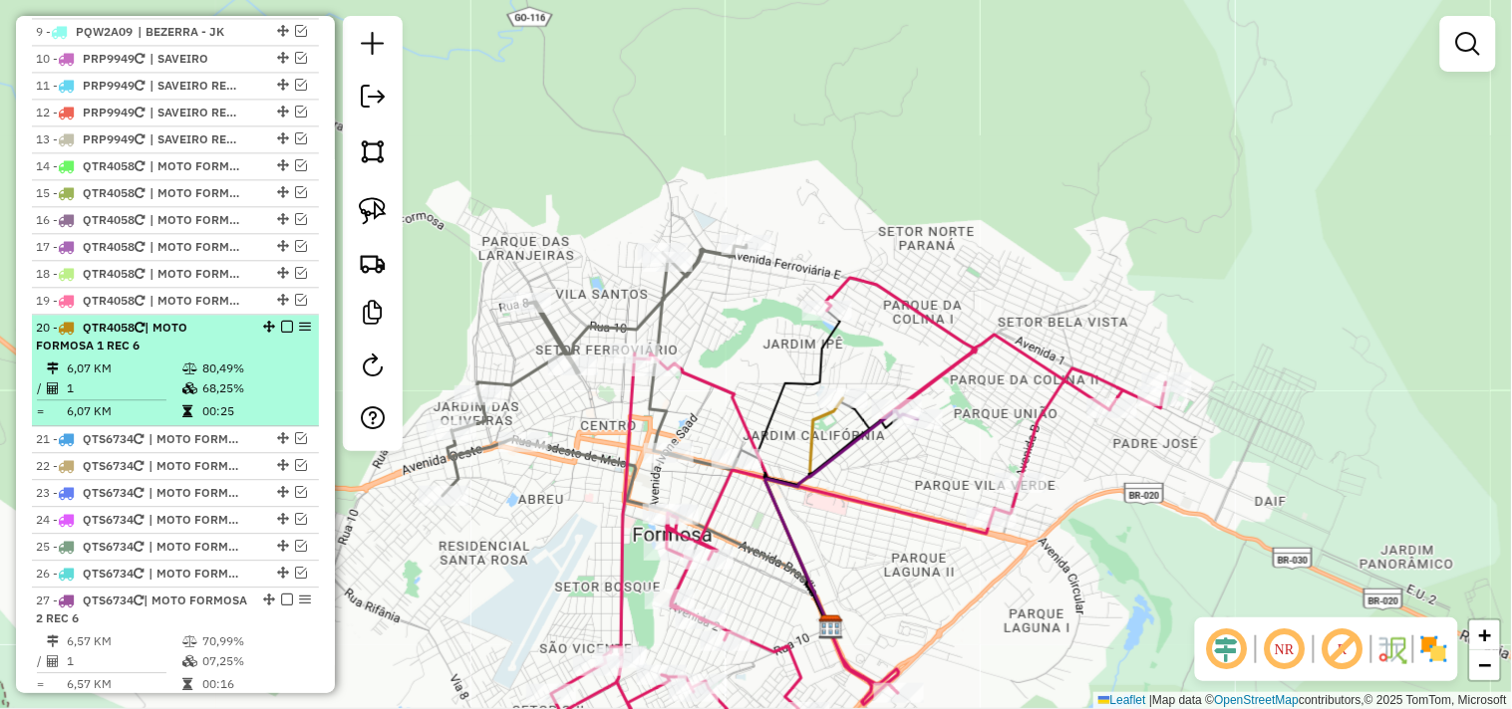
click at [284, 333] on em at bounding box center [287, 327] width 12 height 12
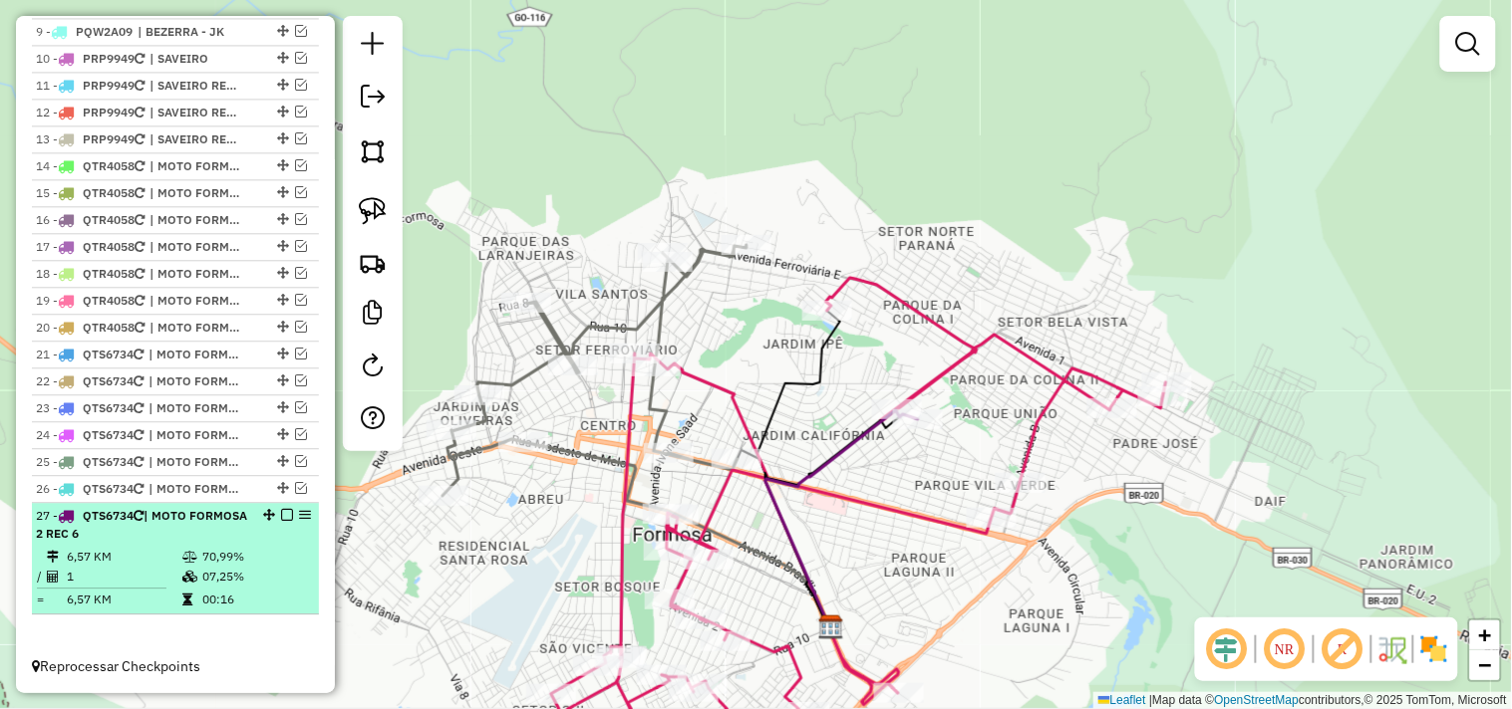
click at [282, 521] on em at bounding box center [287, 515] width 12 height 12
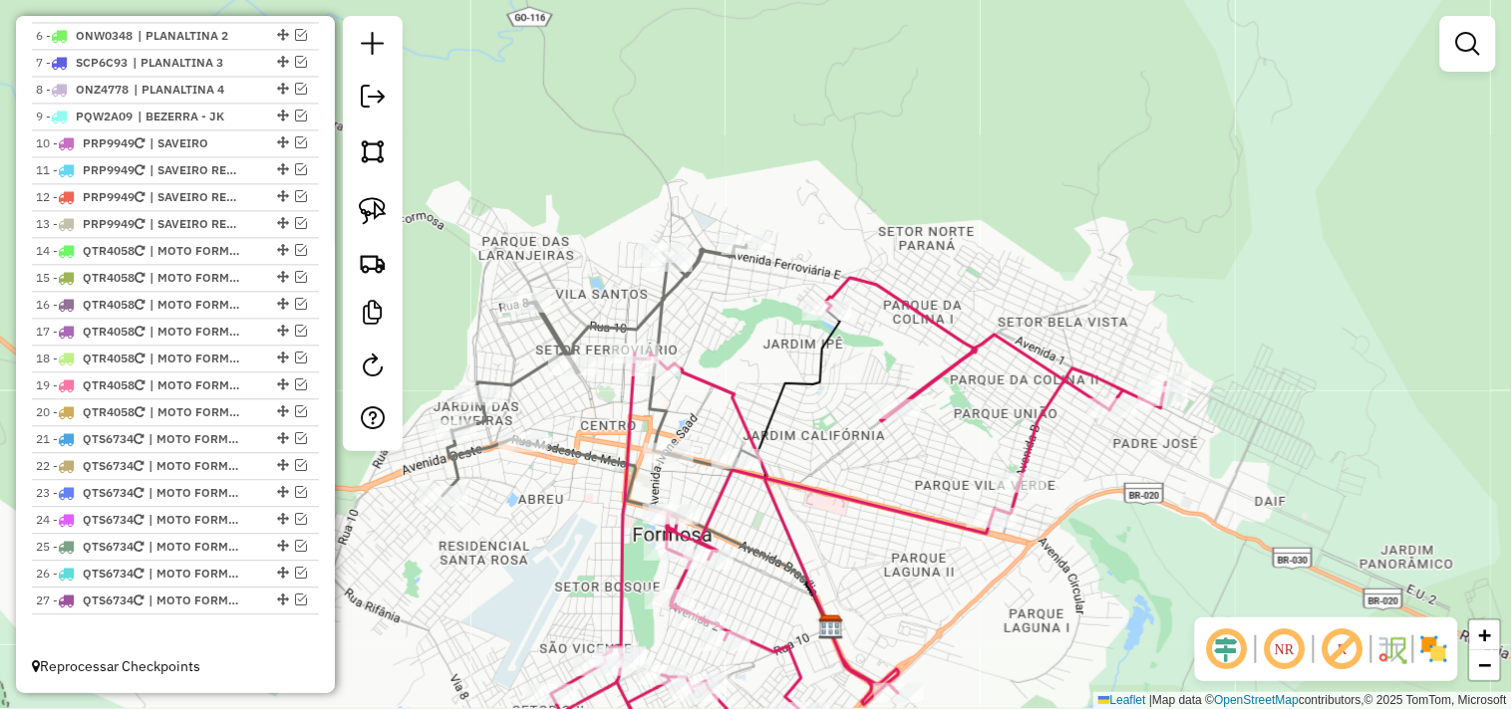
drag, startPoint x: 568, startPoint y: 465, endPoint x: 574, endPoint y: 449, distance: 17.0
click at [582, 460] on div "Janela de atendimento Grade de atendimento Capacidade Transportadoras Veículos …" at bounding box center [756, 354] width 1512 height 709
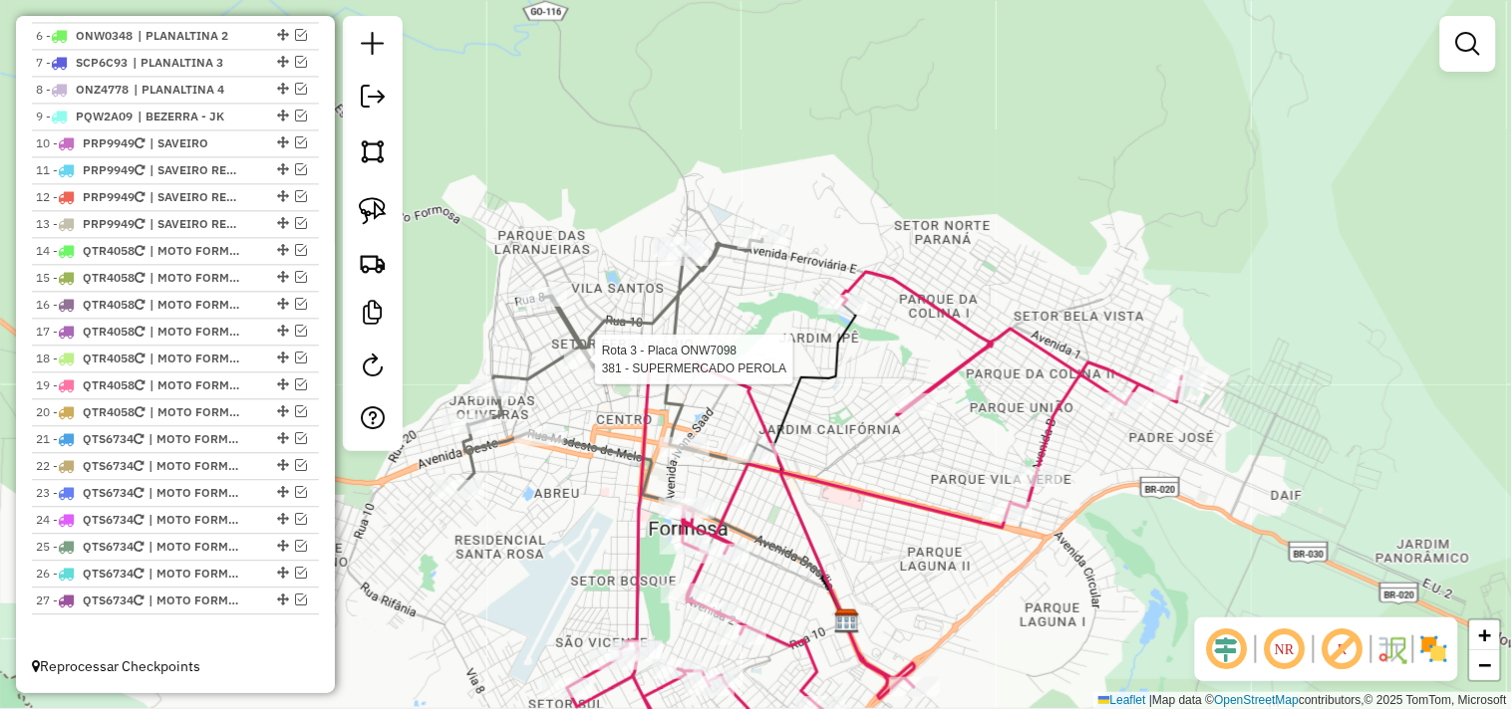
select select "*********"
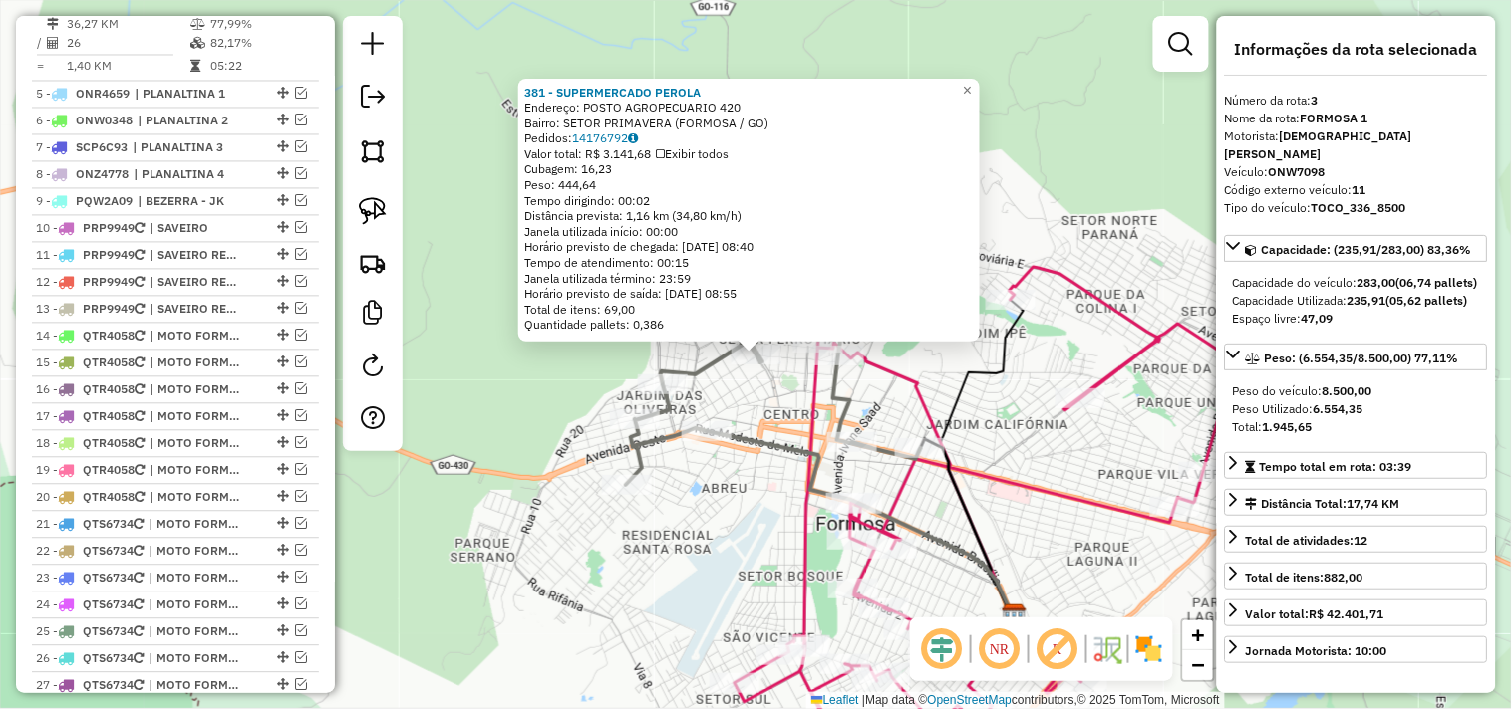
scroll to position [849, 0]
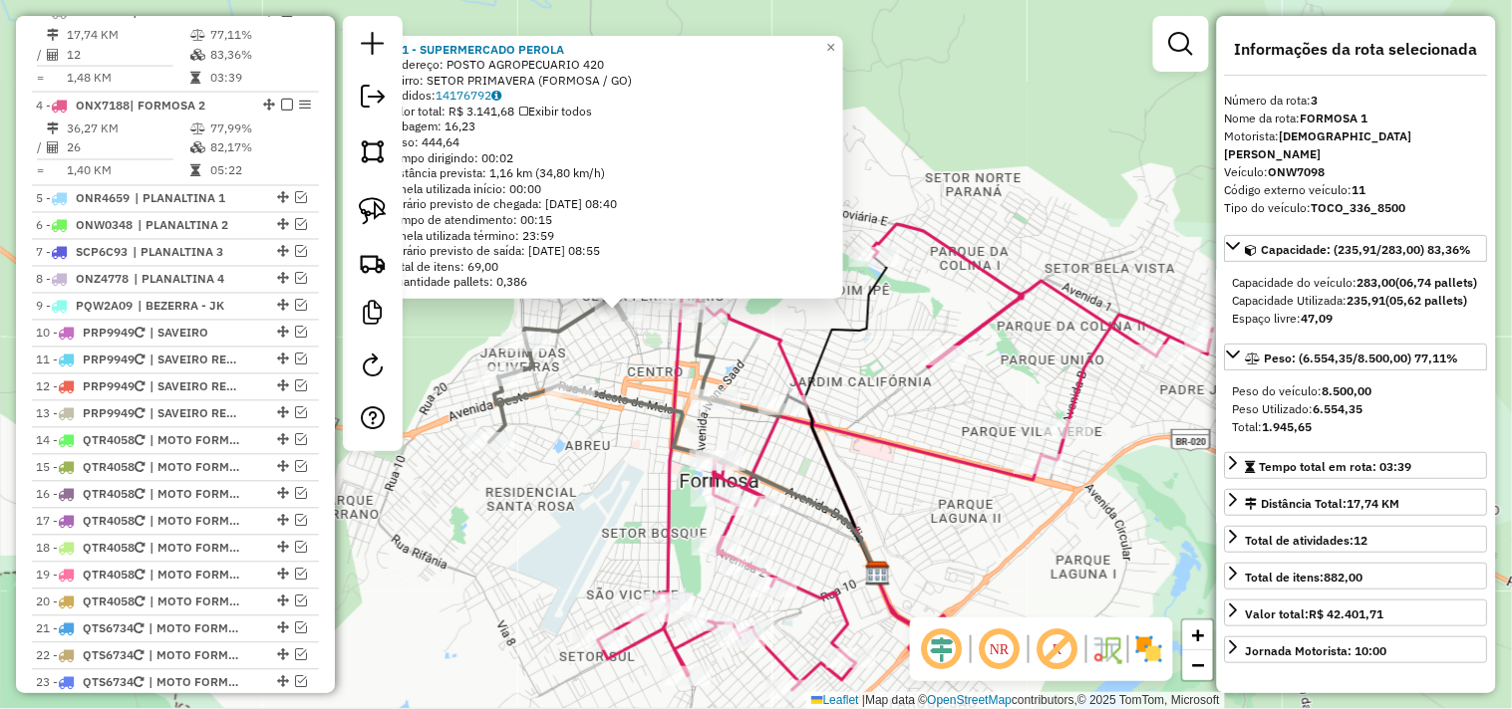
drag, startPoint x: 734, startPoint y: 573, endPoint x: 652, endPoint y: 474, distance: 128.7
click at [594, 529] on div "381 - SUPERMERCADO PEROLA Endereço: POSTO AGROPECUARIO 420 Bairro: SETOR PRIMAV…" at bounding box center [756, 354] width 1512 height 709
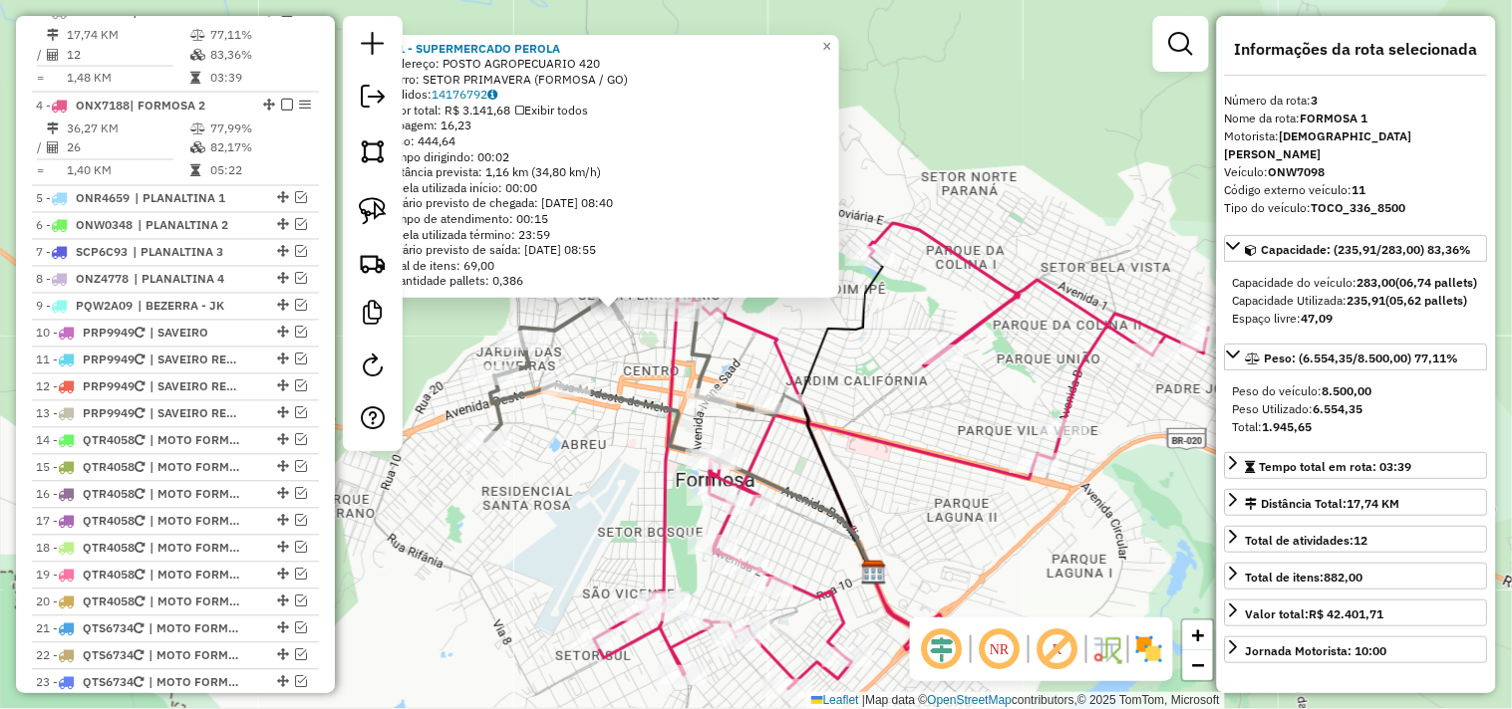
click at [758, 371] on div "381 - SUPERMERCADO PEROLA Endereço: POSTO AGROPECUARIO 420 Bairro: SETOR PRIMAV…" at bounding box center [756, 354] width 1512 height 709
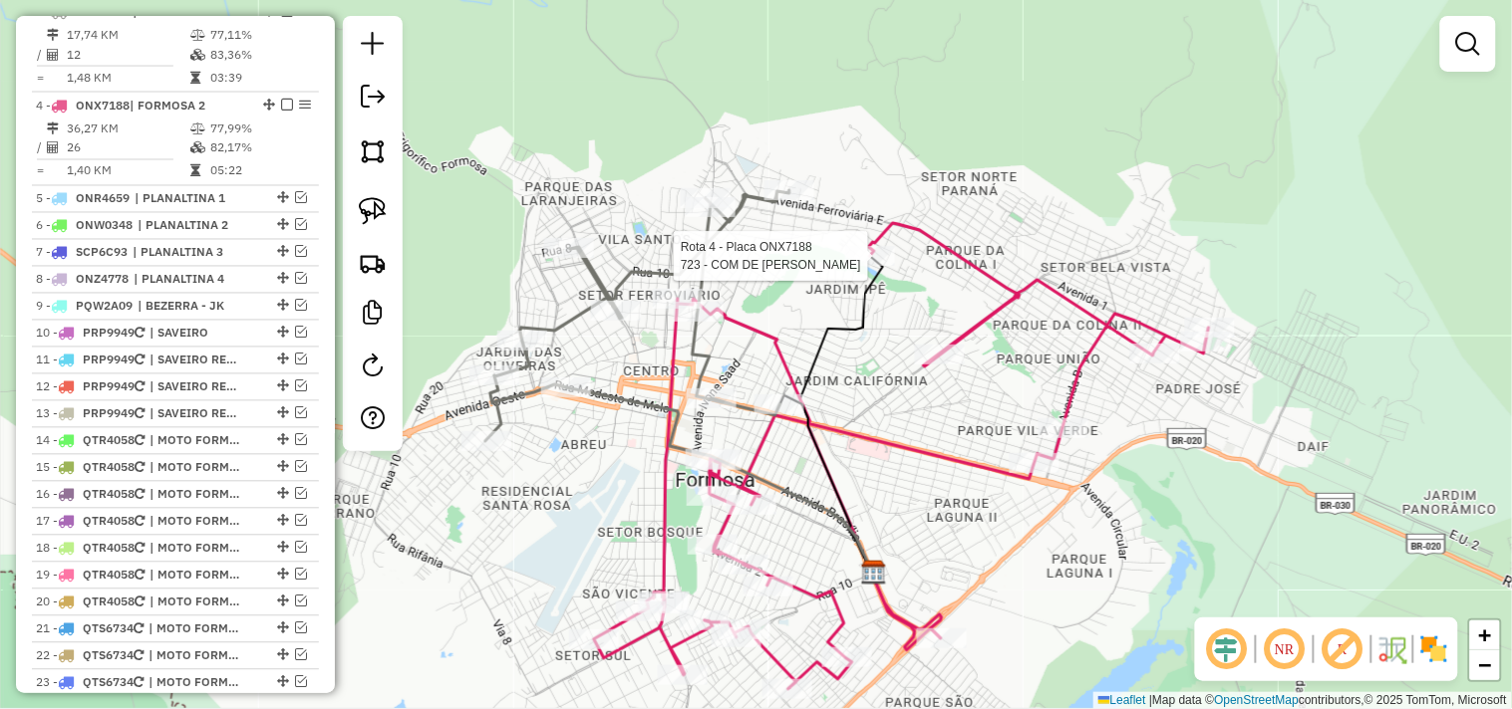
click at [870, 266] on div at bounding box center [870, 256] width 50 height 20
select select "*********"
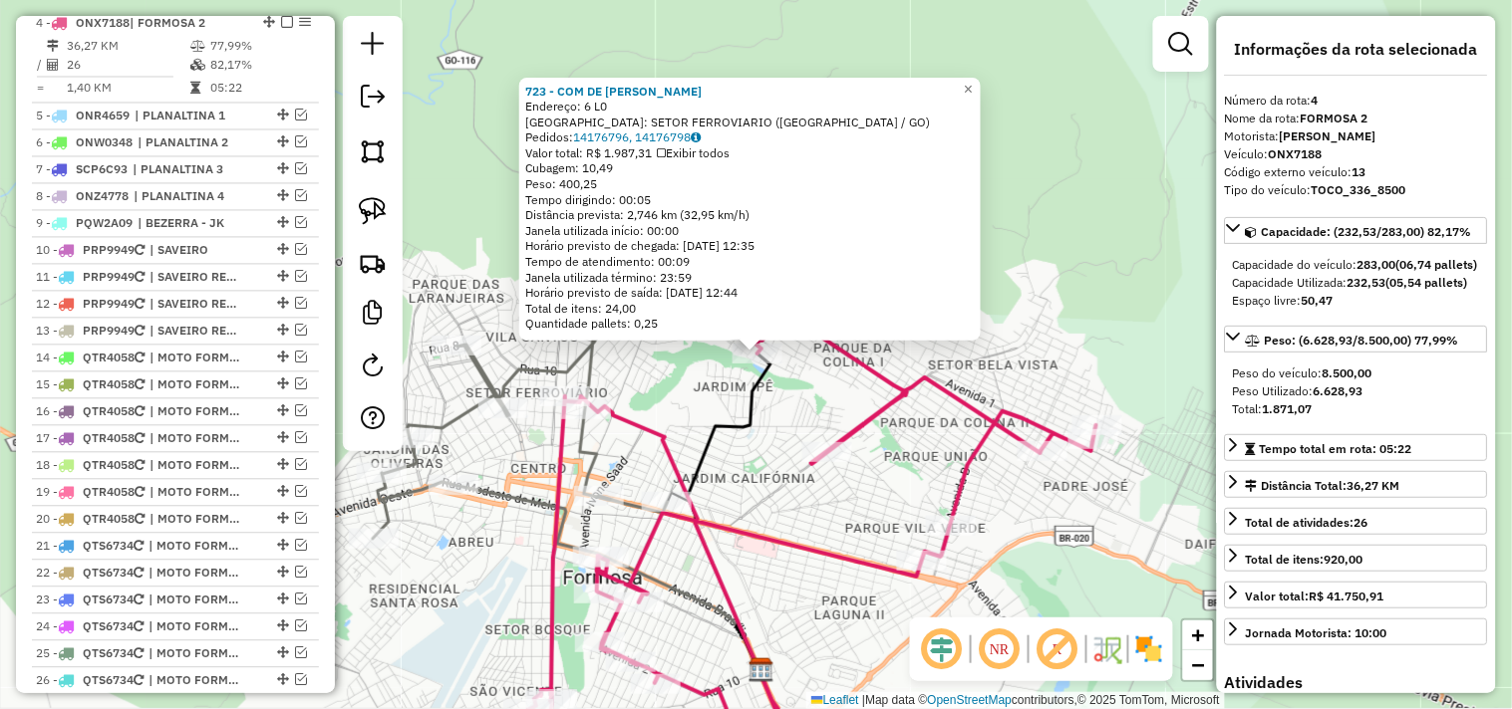
scroll to position [942, 0]
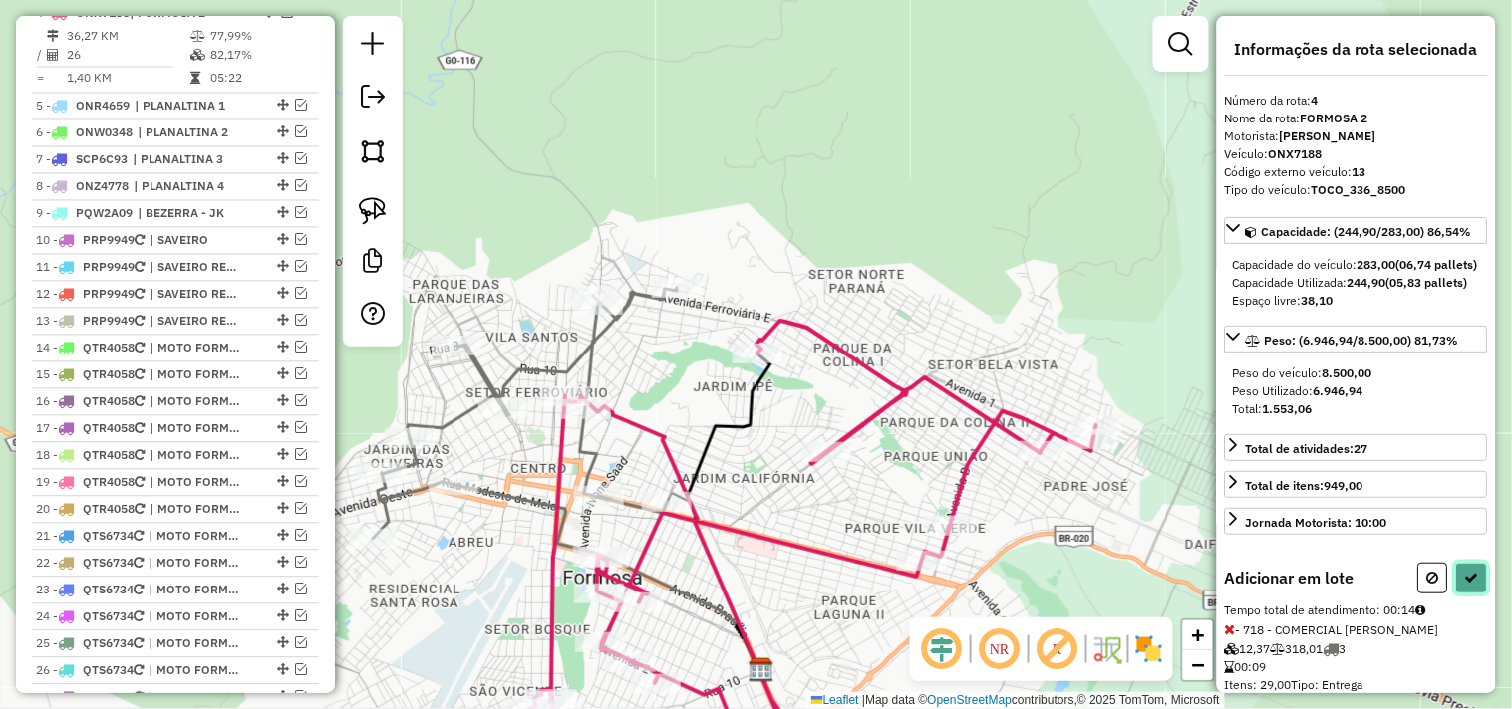
click at [1477, 594] on button at bounding box center [1472, 578] width 32 height 31
select select "*********"
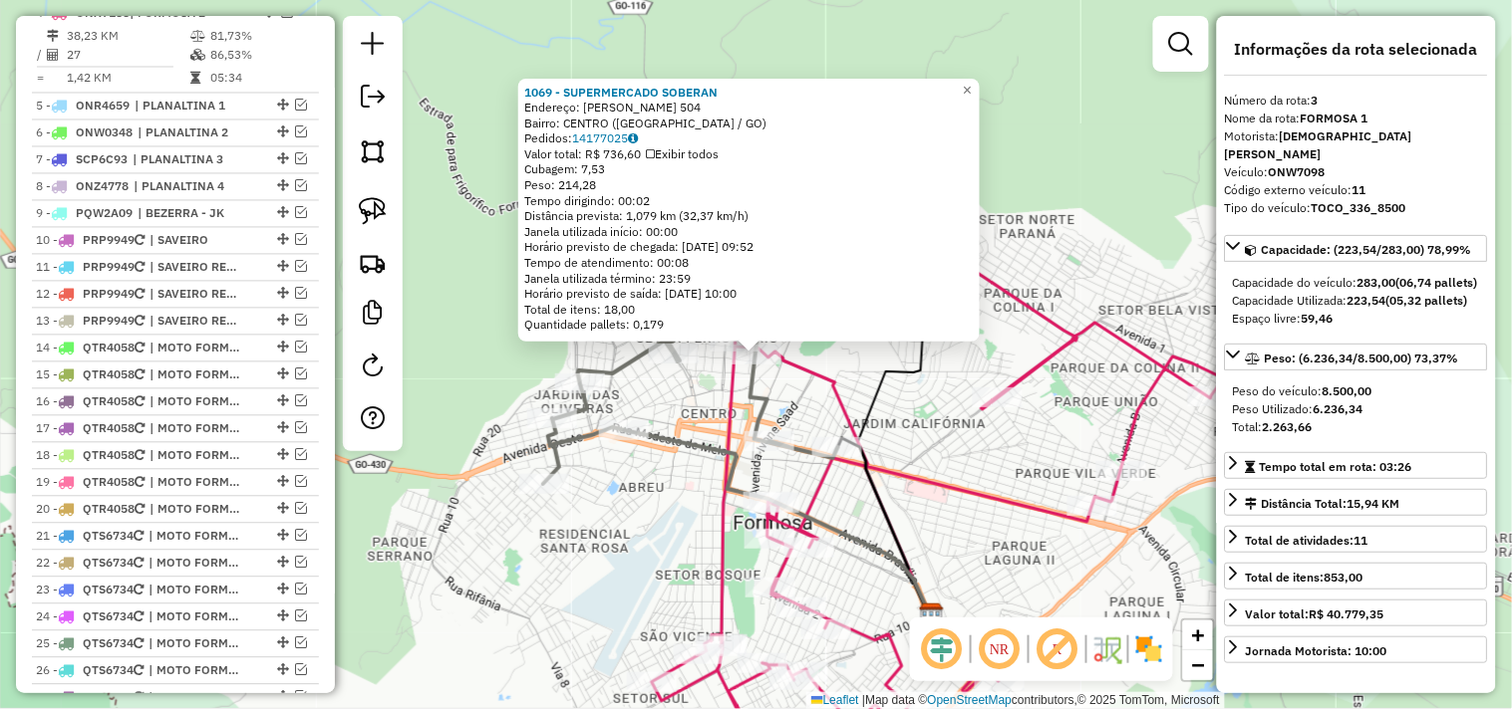
scroll to position [849, 0]
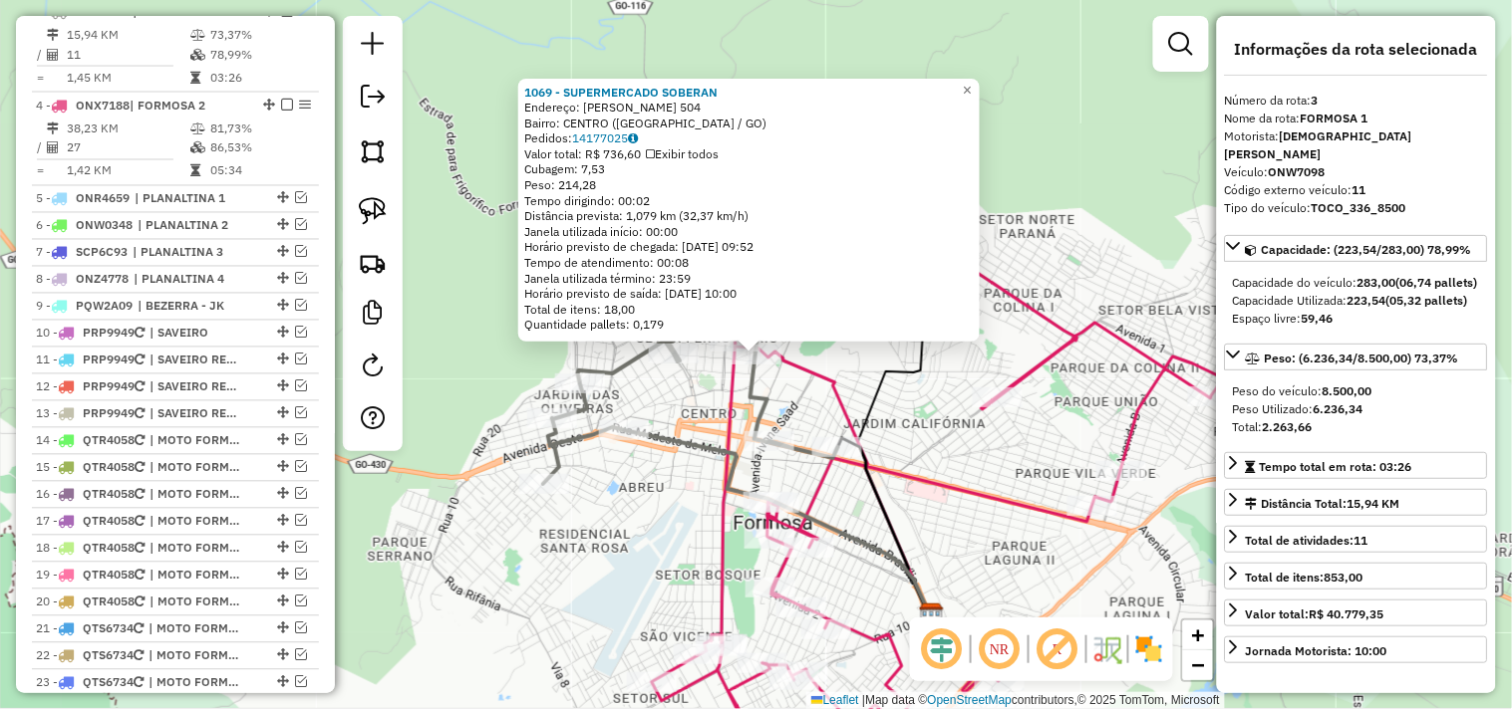
click at [873, 356] on div "1069 - SUPERMERCADO SOBERAN Endereço: VALERIANO DE CASTRO 504 Bairro: CENTRO (F…" at bounding box center [756, 354] width 1512 height 709
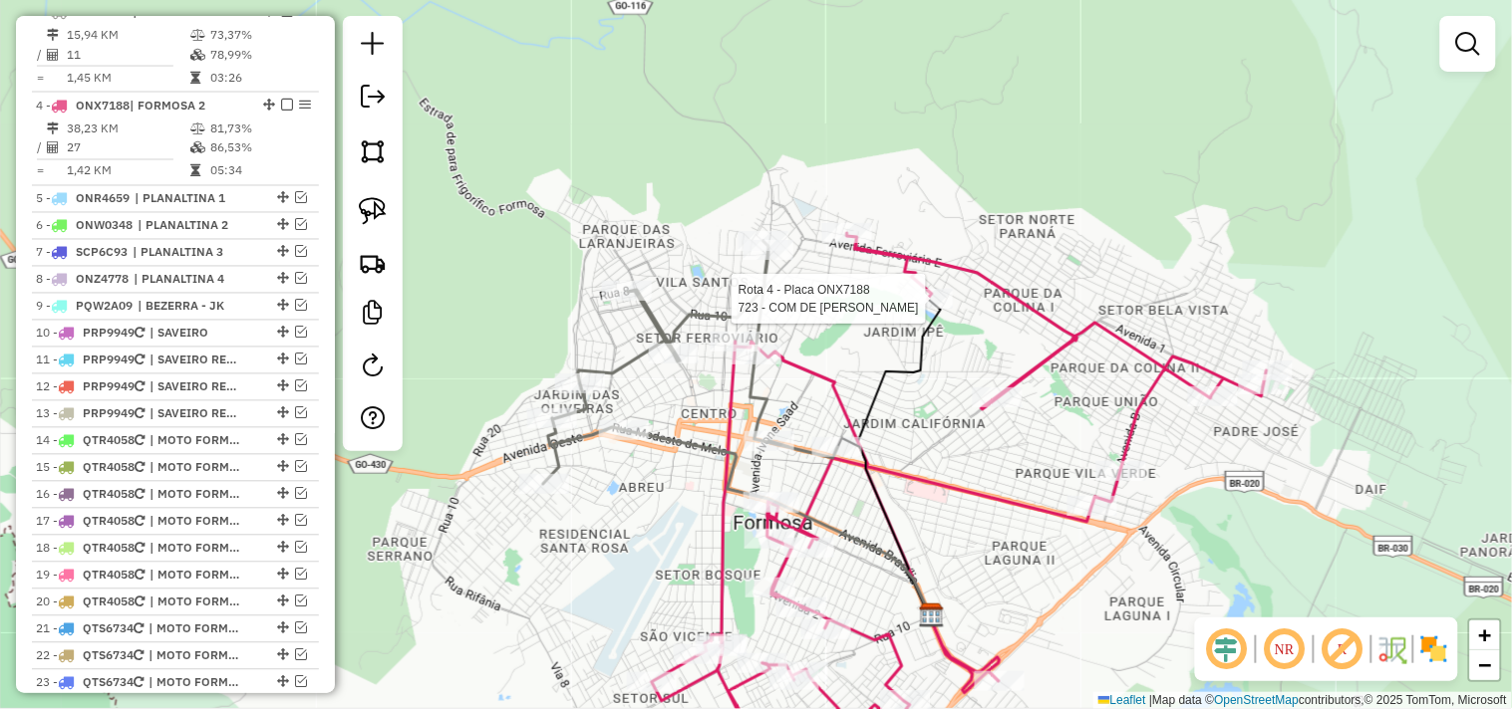
select select "*********"
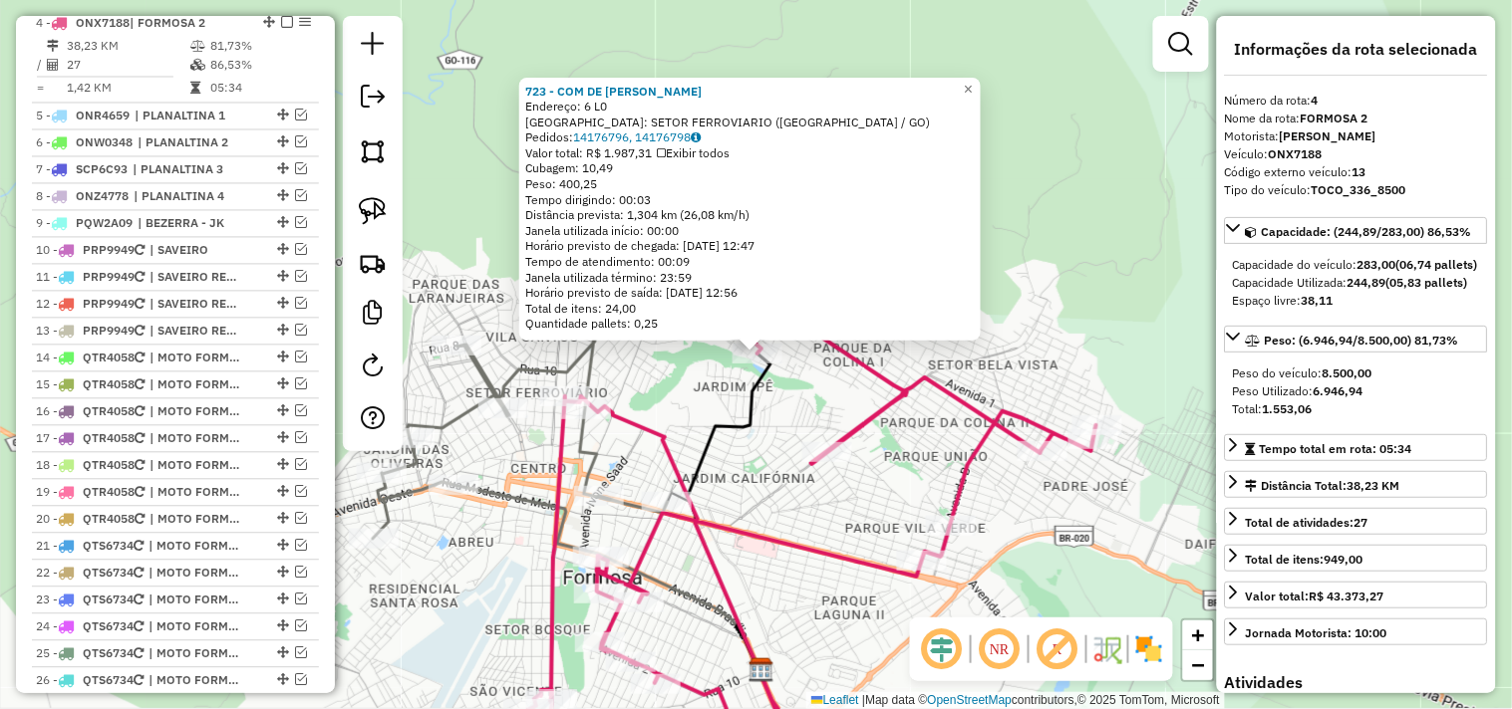
scroll to position [942, 0]
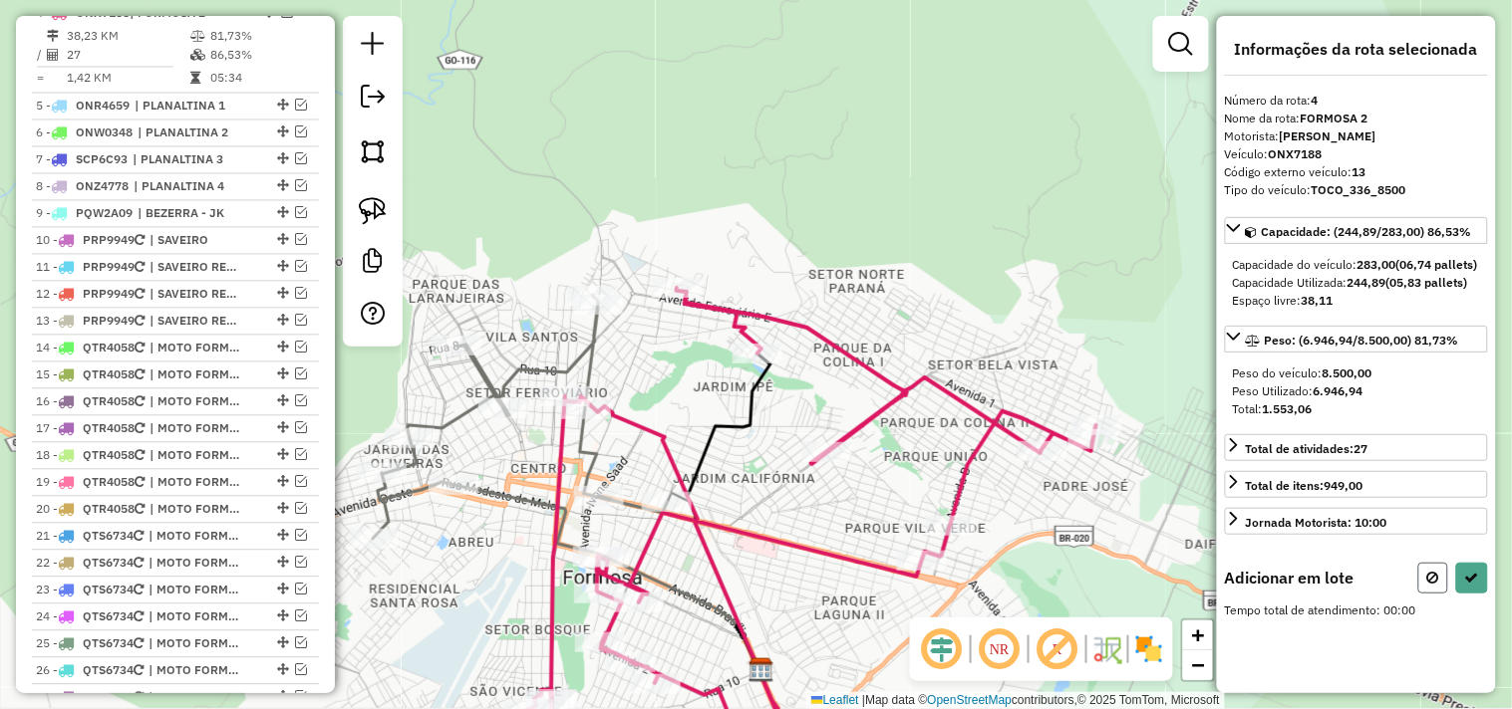
click at [1421, 591] on button at bounding box center [1433, 578] width 30 height 31
select select "*********"
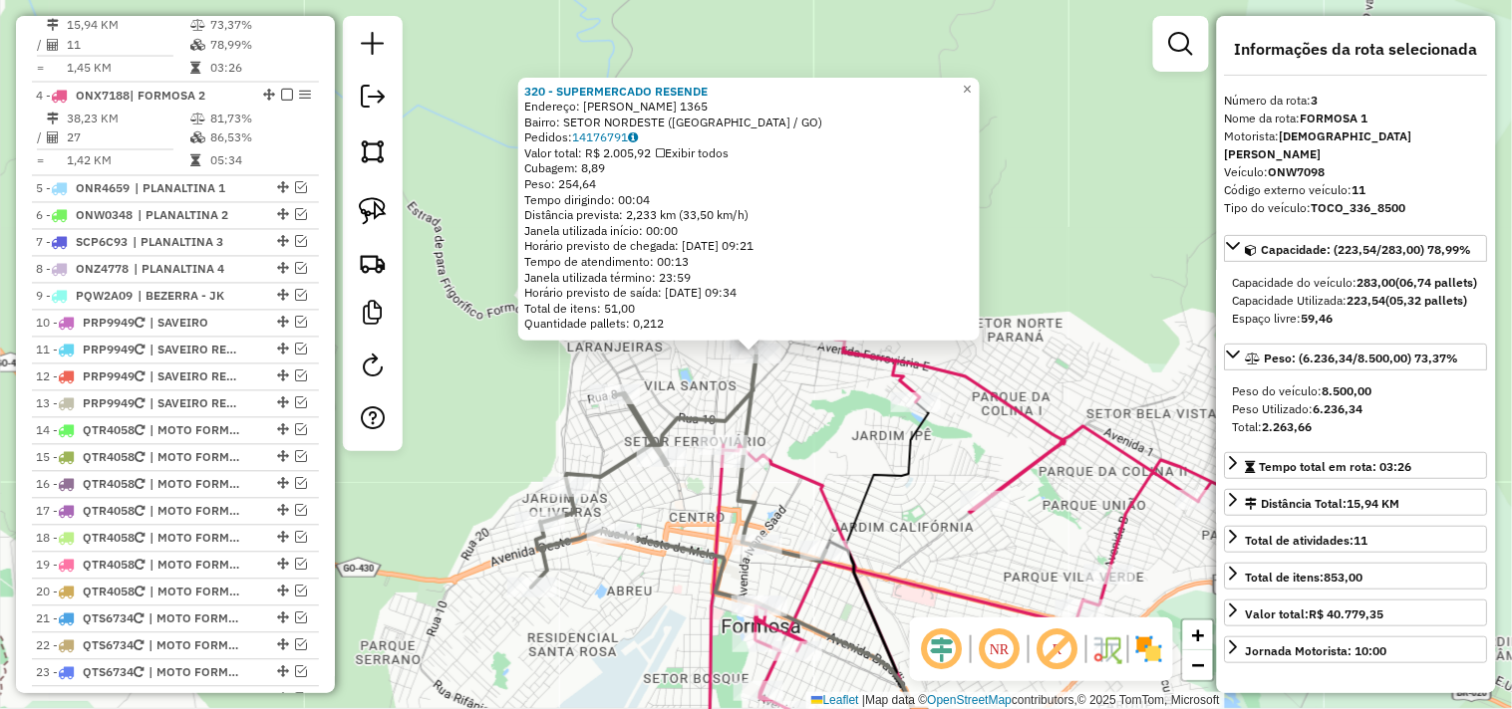
scroll to position [849, 0]
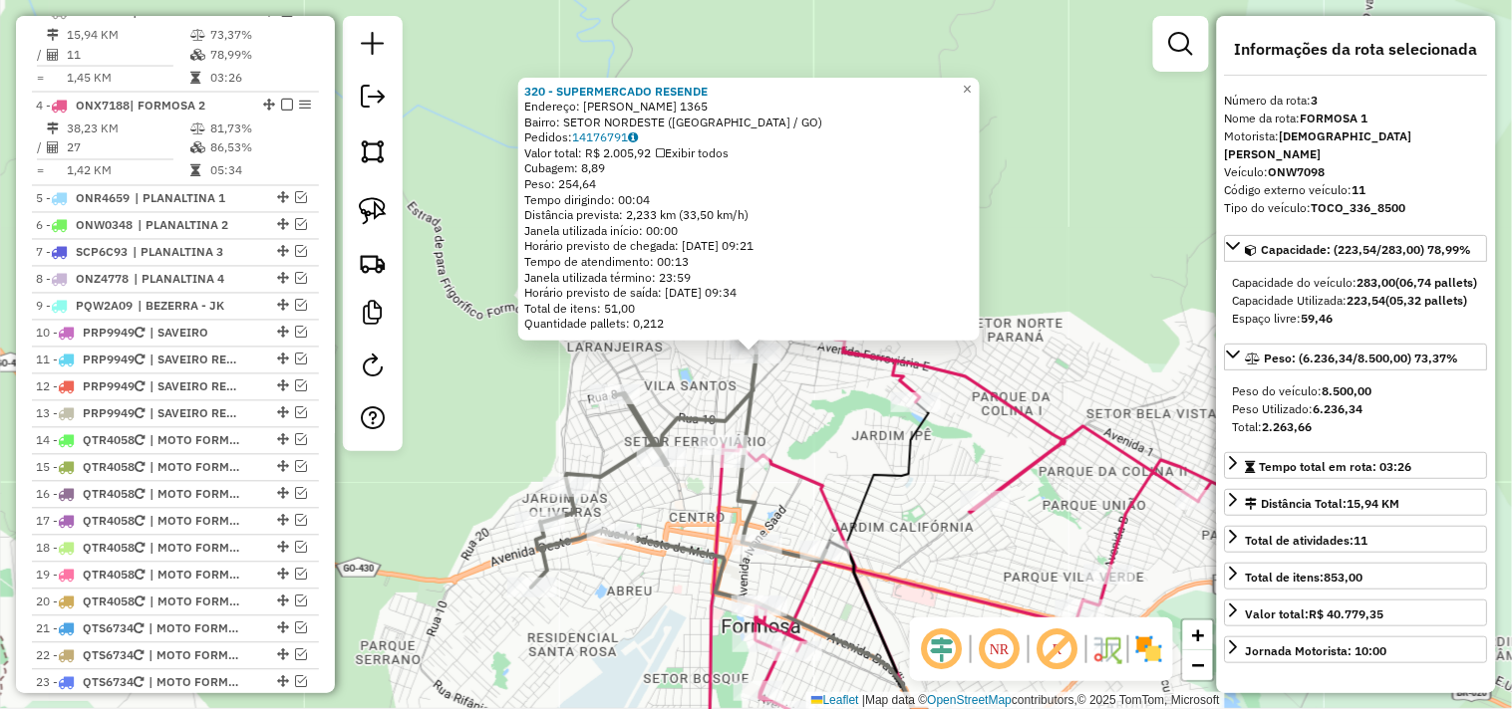
click at [851, 450] on div "320 - SUPERMERCADO RESENDE Endereço: VALERIANO DE CASTRO 1365 Bairro: SETOR NOR…" at bounding box center [756, 354] width 1512 height 709
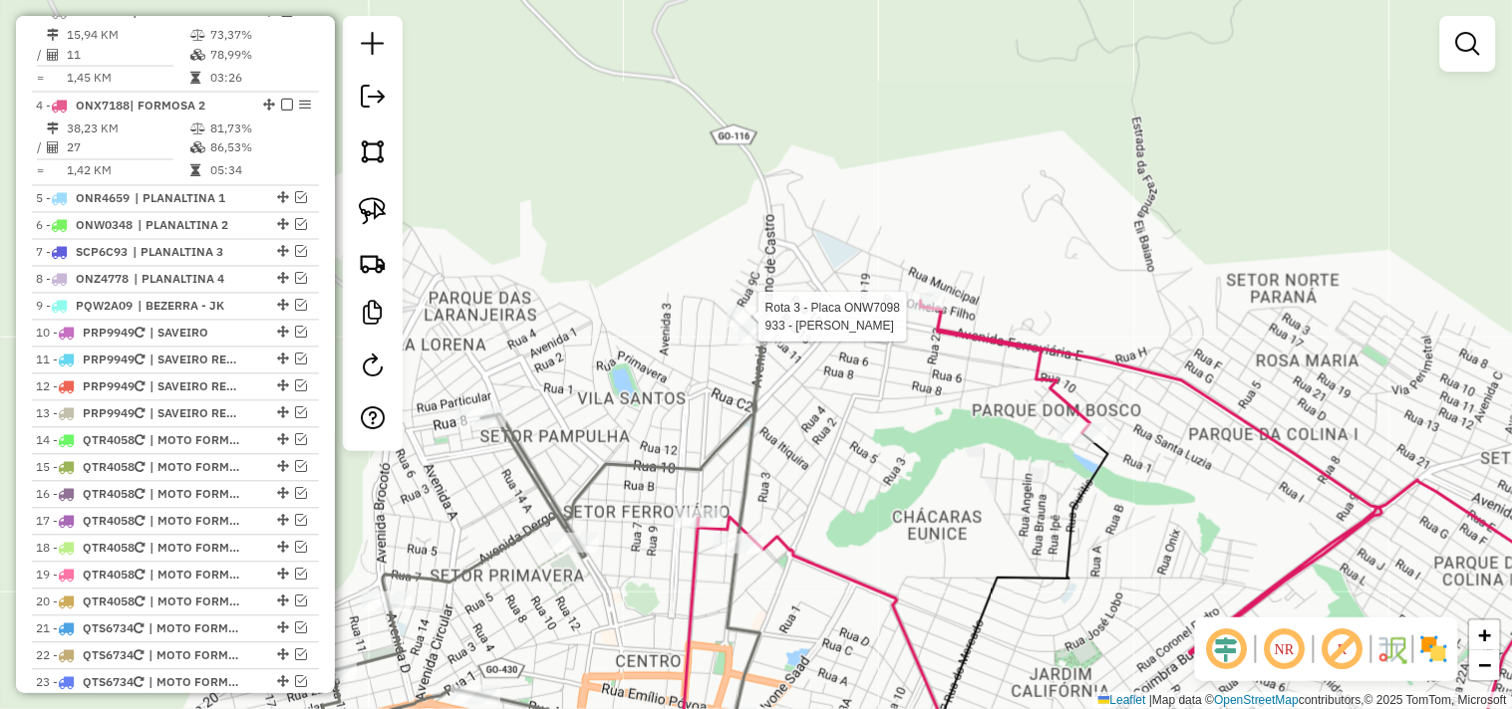
select select "*********"
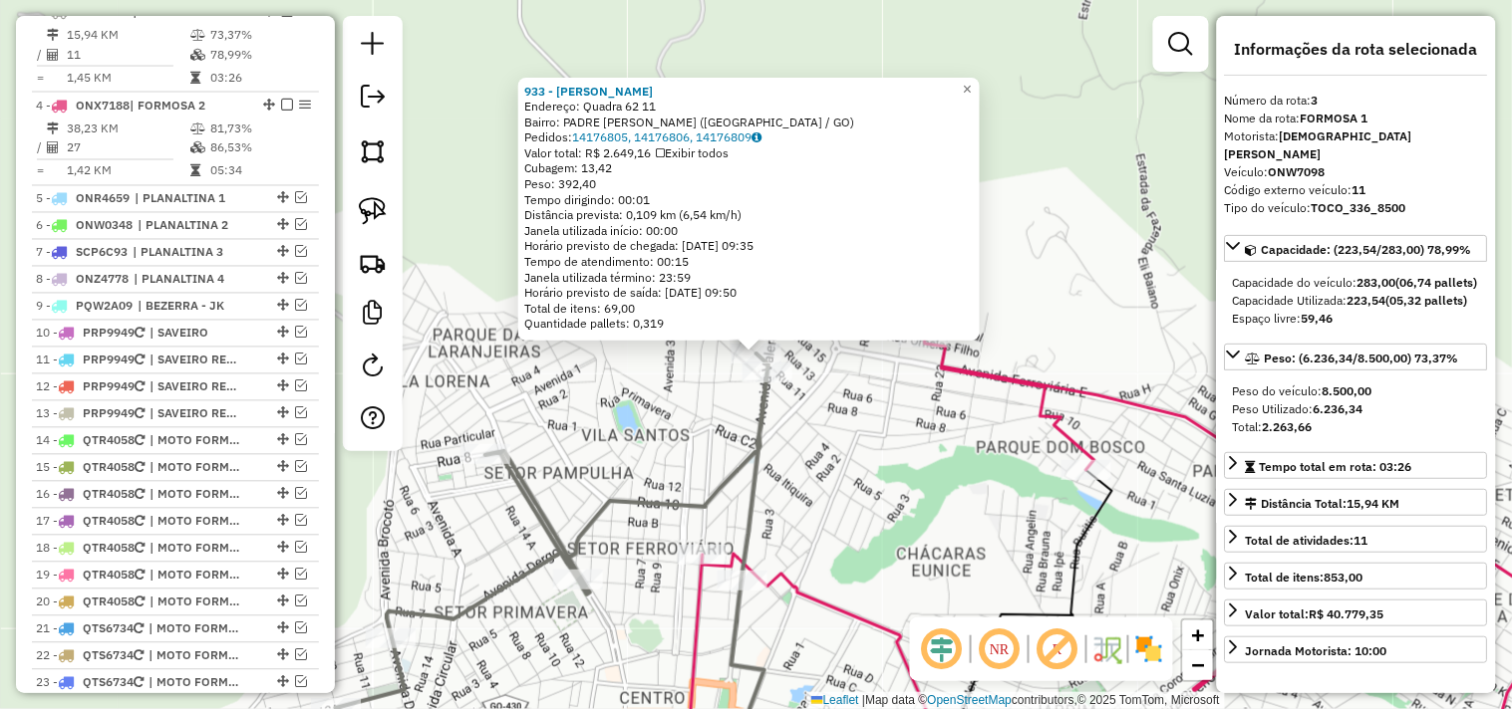
click at [921, 413] on div "933 - JM MERCADO Endereço: Quadra 62 11 Bairro: PADRE JOSE (FORMOSA / GO) Pedid…" at bounding box center [756, 354] width 1512 height 709
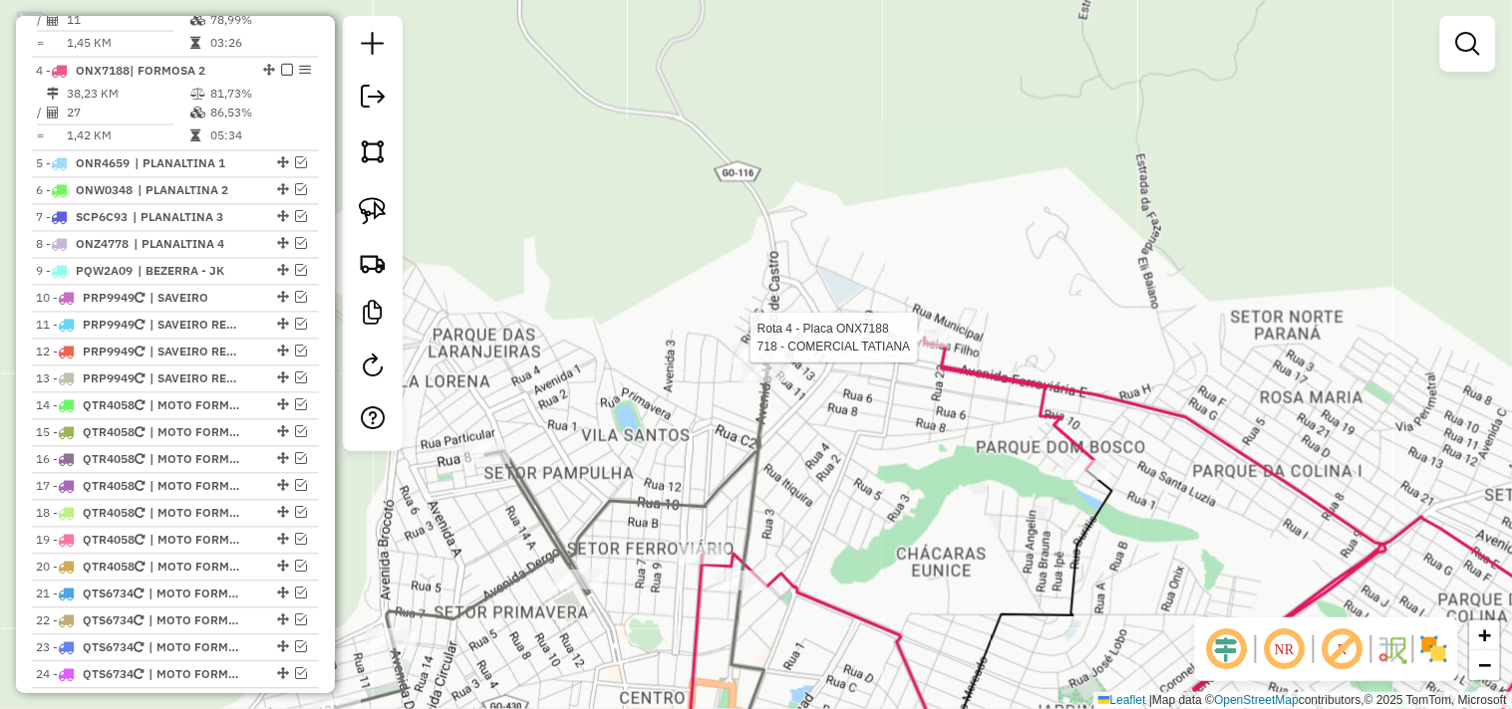
select select "*********"
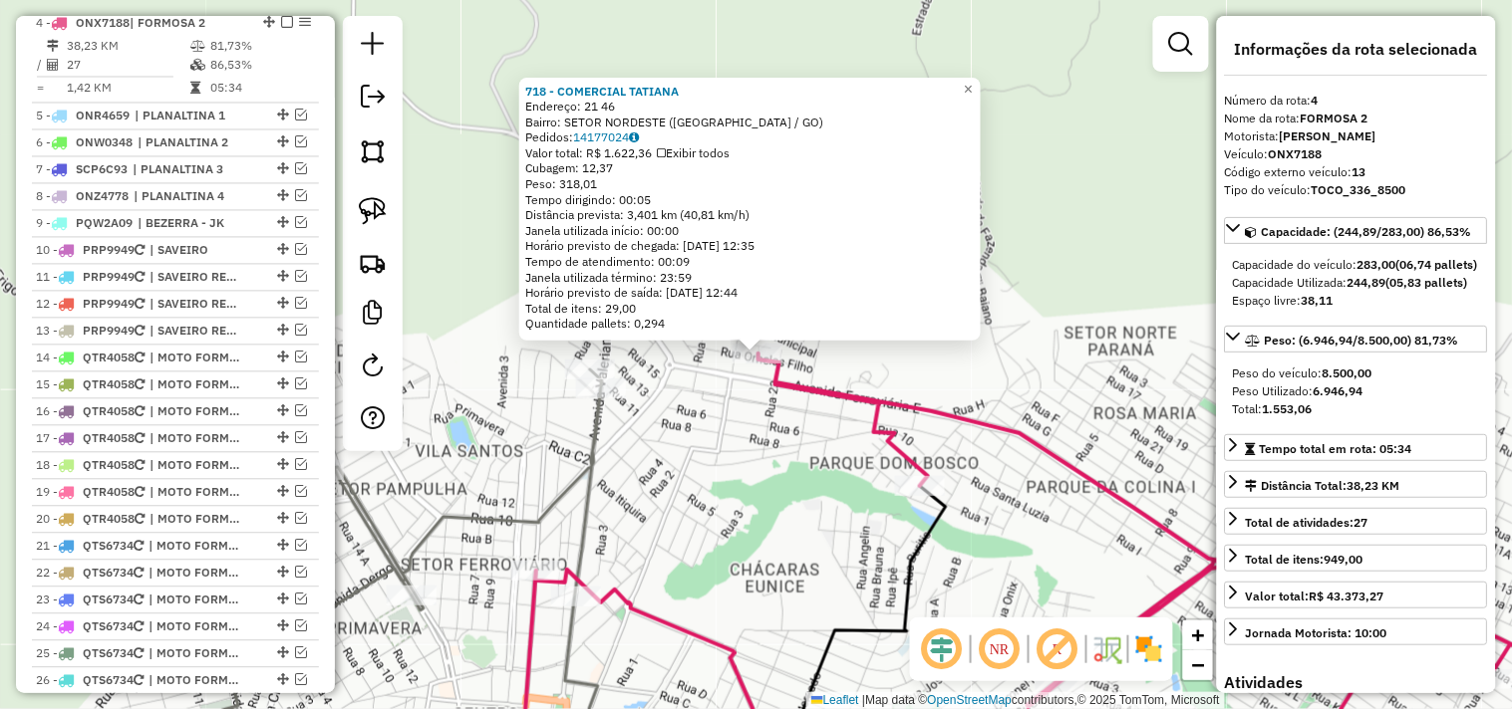
scroll to position [942, 0]
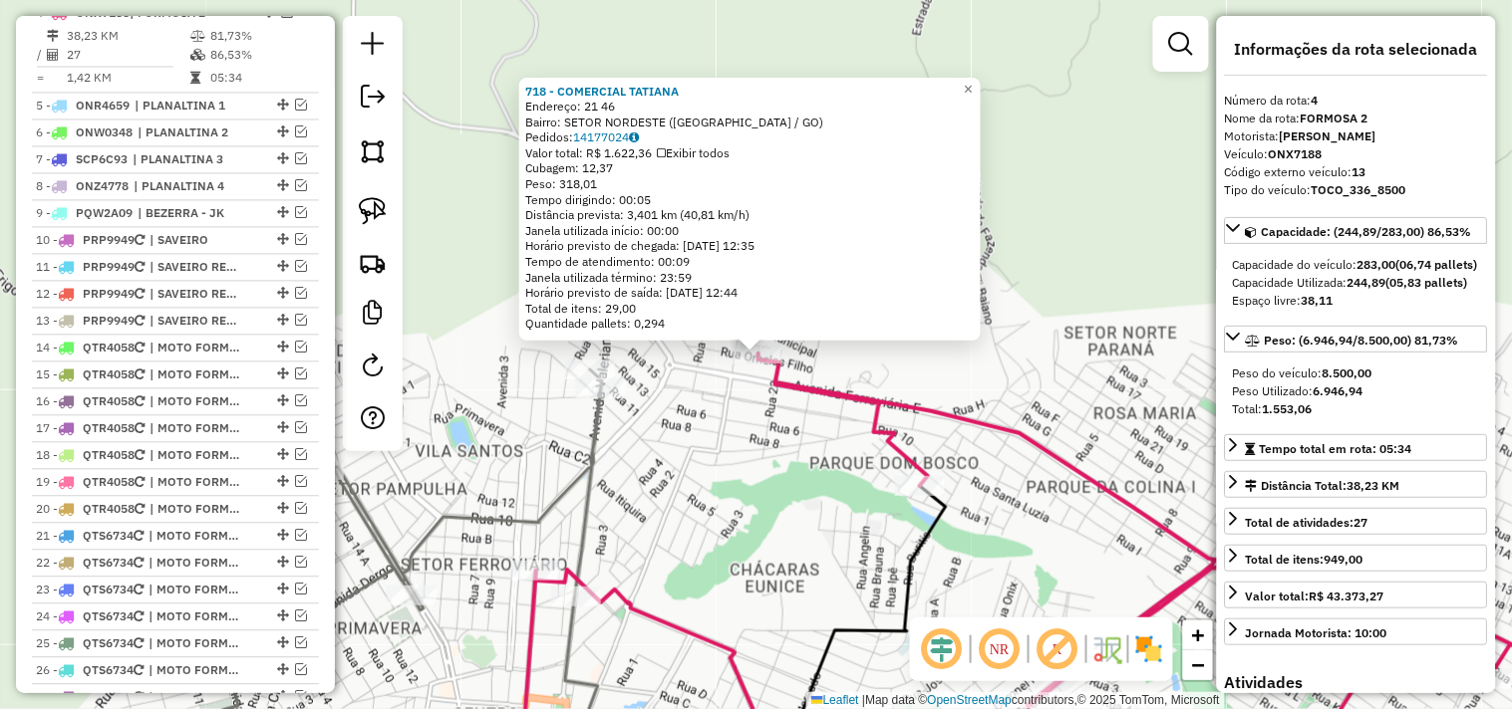
click at [794, 443] on div "718 - COMERCIAL TATIANA Endereço: 21 46 Bairro: SETOR NORDESTE (FORMOSA / GO) P…" at bounding box center [756, 354] width 1512 height 709
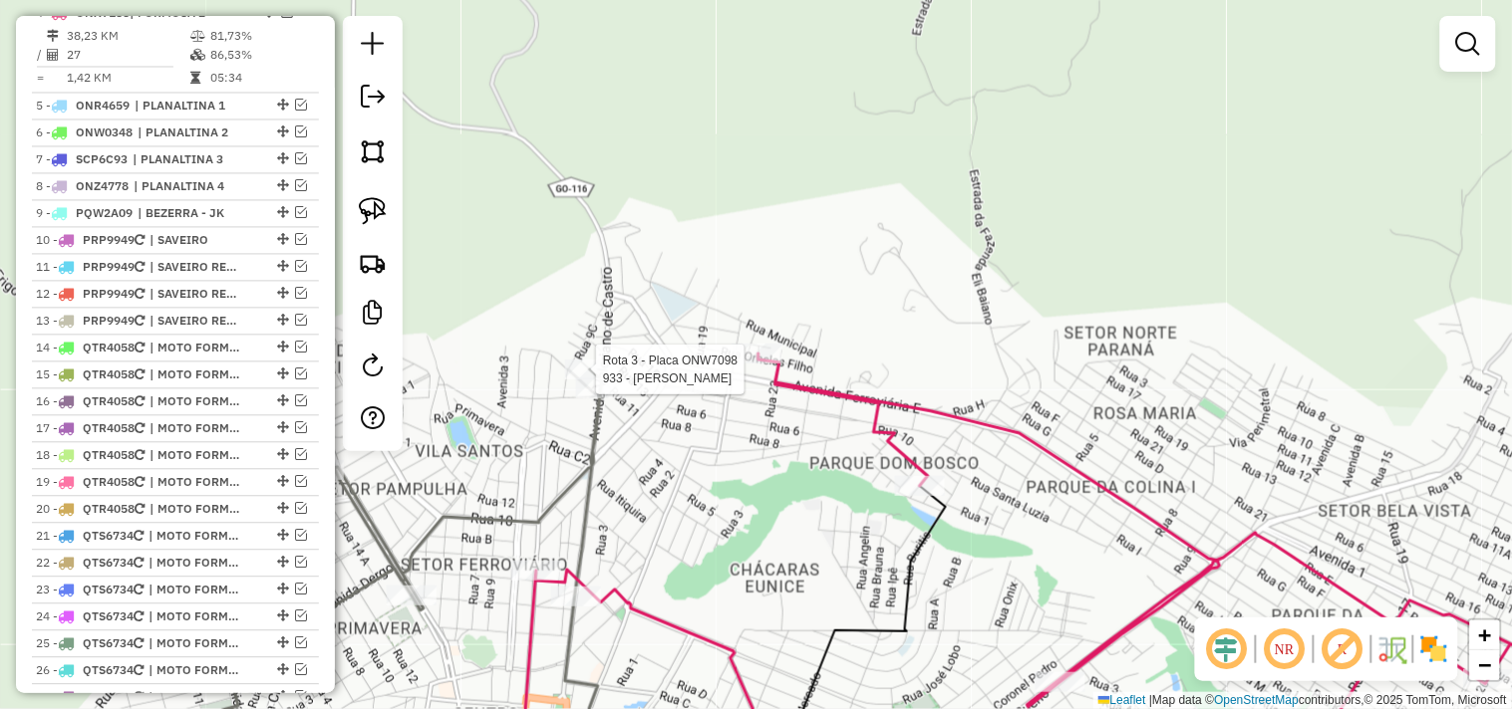
select select "*********"
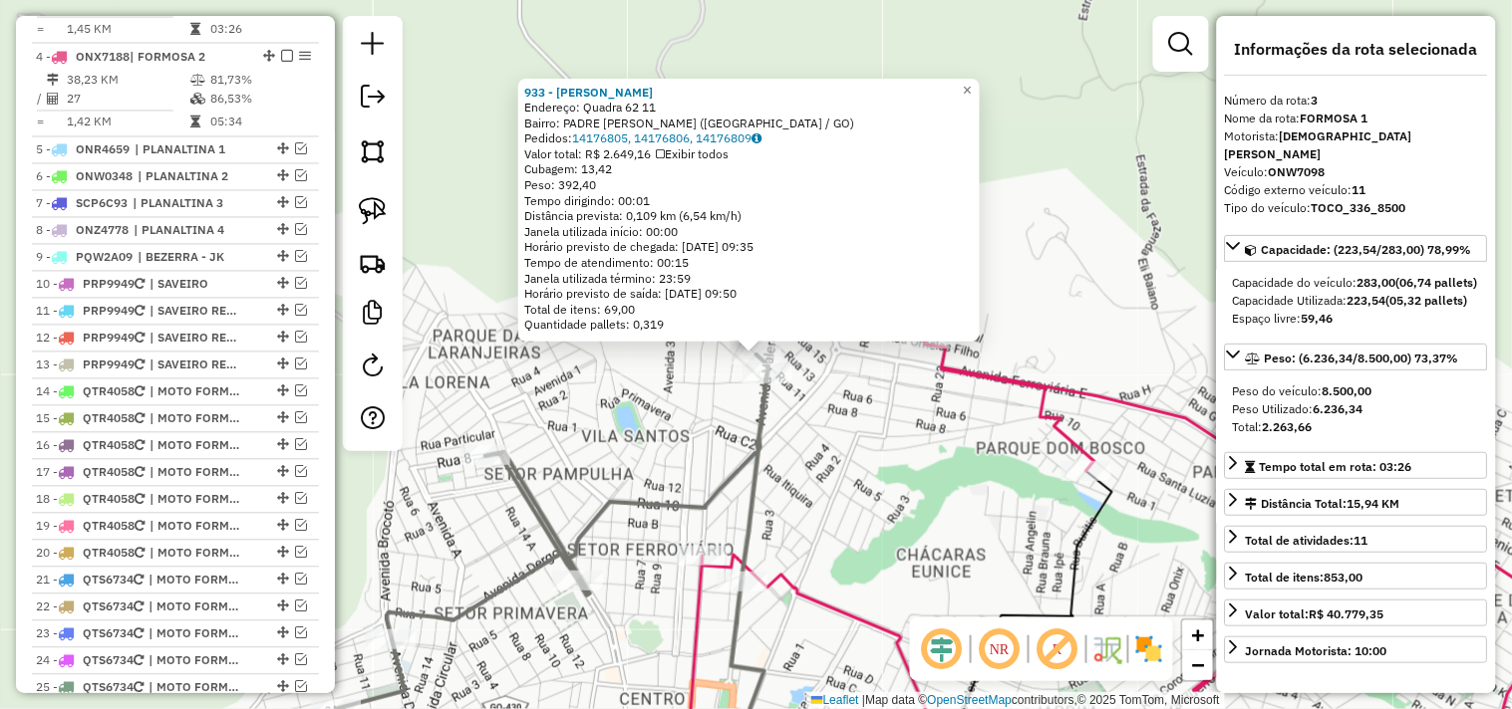
scroll to position [849, 0]
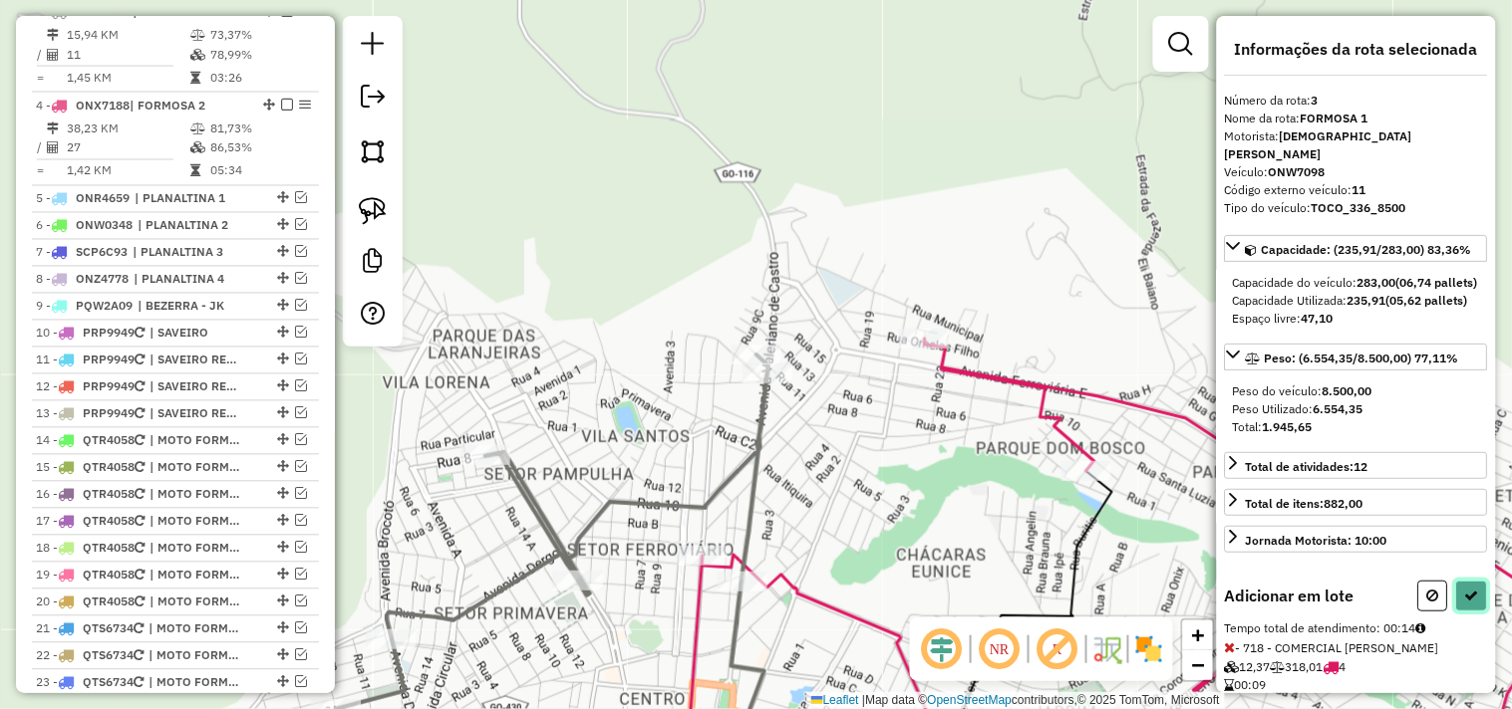
click at [1465, 603] on icon at bounding box center [1472, 596] width 14 height 14
select select "*********"
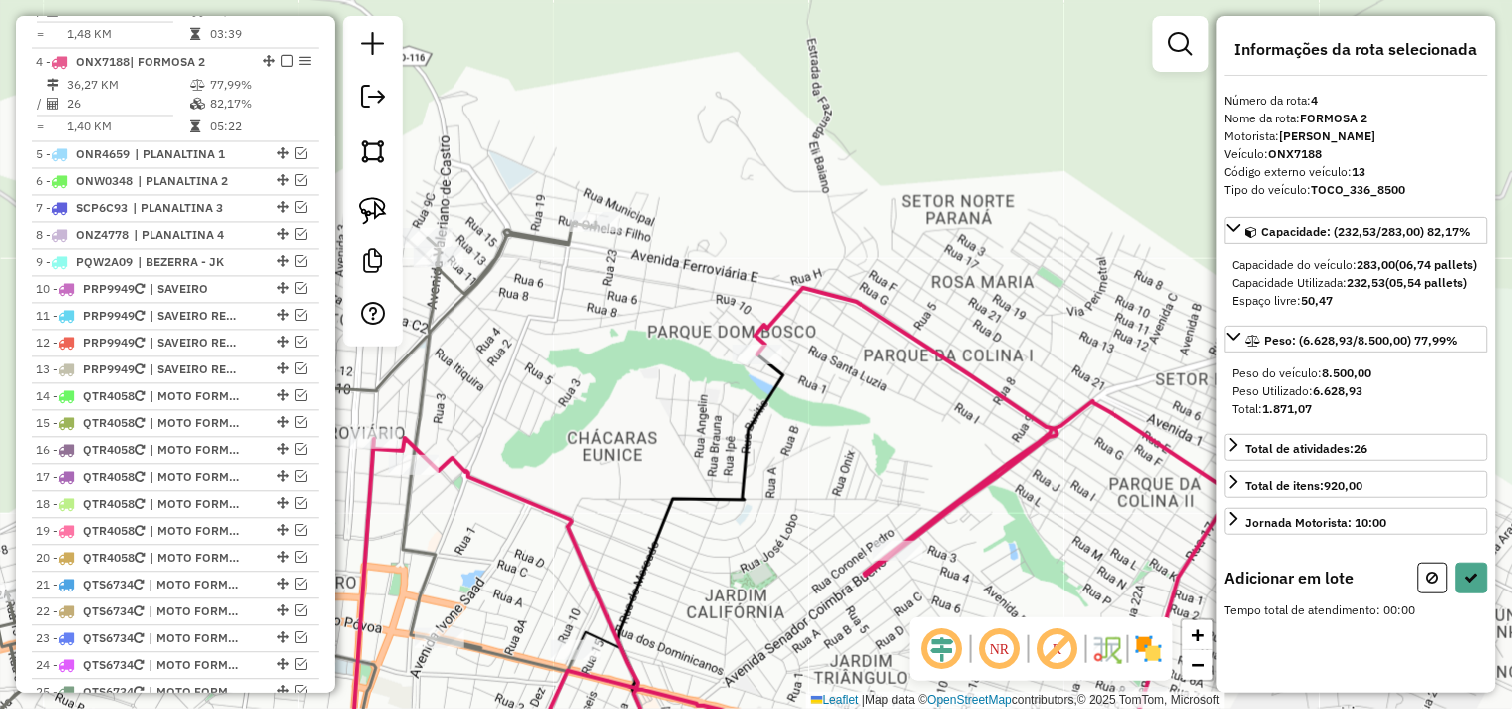
scroll to position [942, 0]
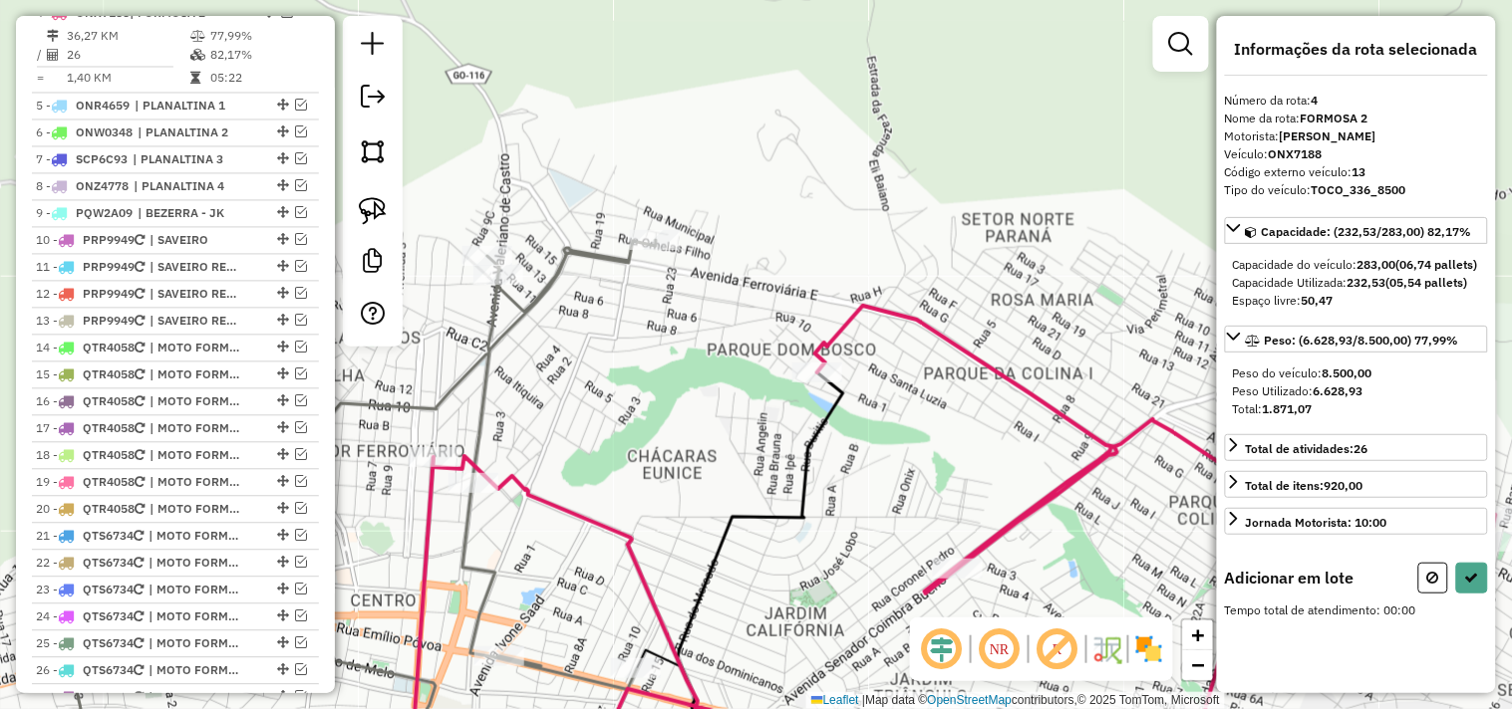
drag, startPoint x: 551, startPoint y: 254, endPoint x: 641, endPoint y: 270, distance: 91.1
click at [641, 270] on div "Janela de atendimento Grade de atendimento Capacidade Transportadoras Veículos …" at bounding box center [756, 354] width 1512 height 709
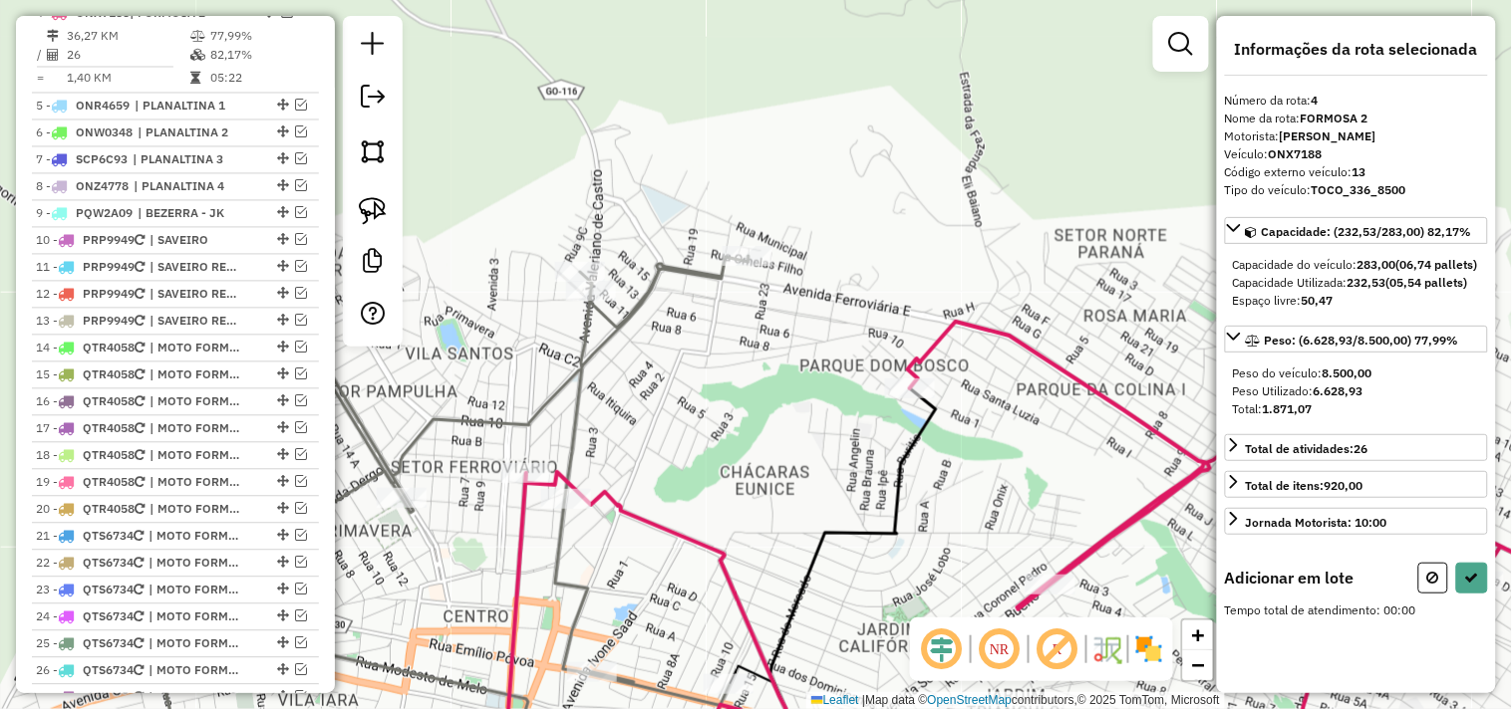
click at [569, 485] on icon at bounding box center [1045, 551] width 1085 height 458
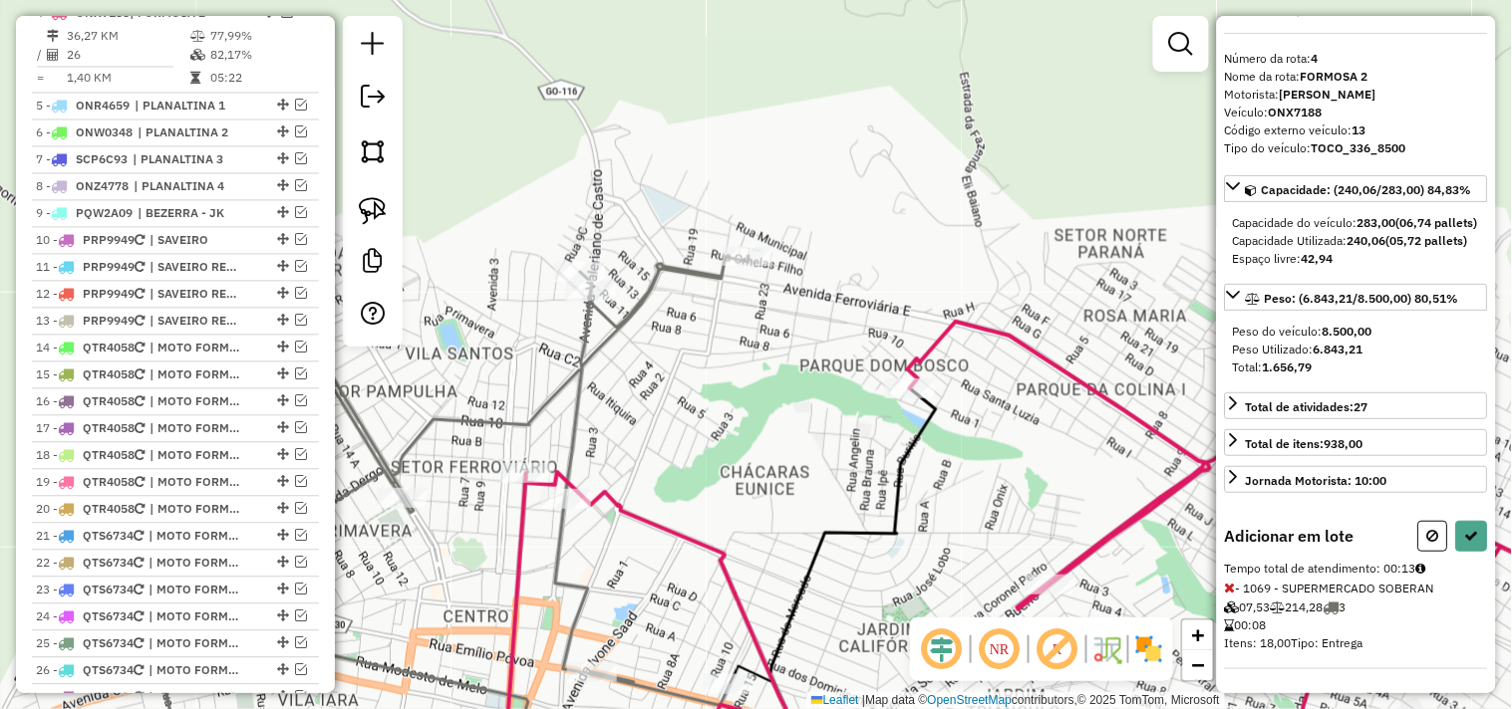
scroll to position [76, 0]
click at [1233, 591] on icon at bounding box center [1230, 588] width 11 height 14
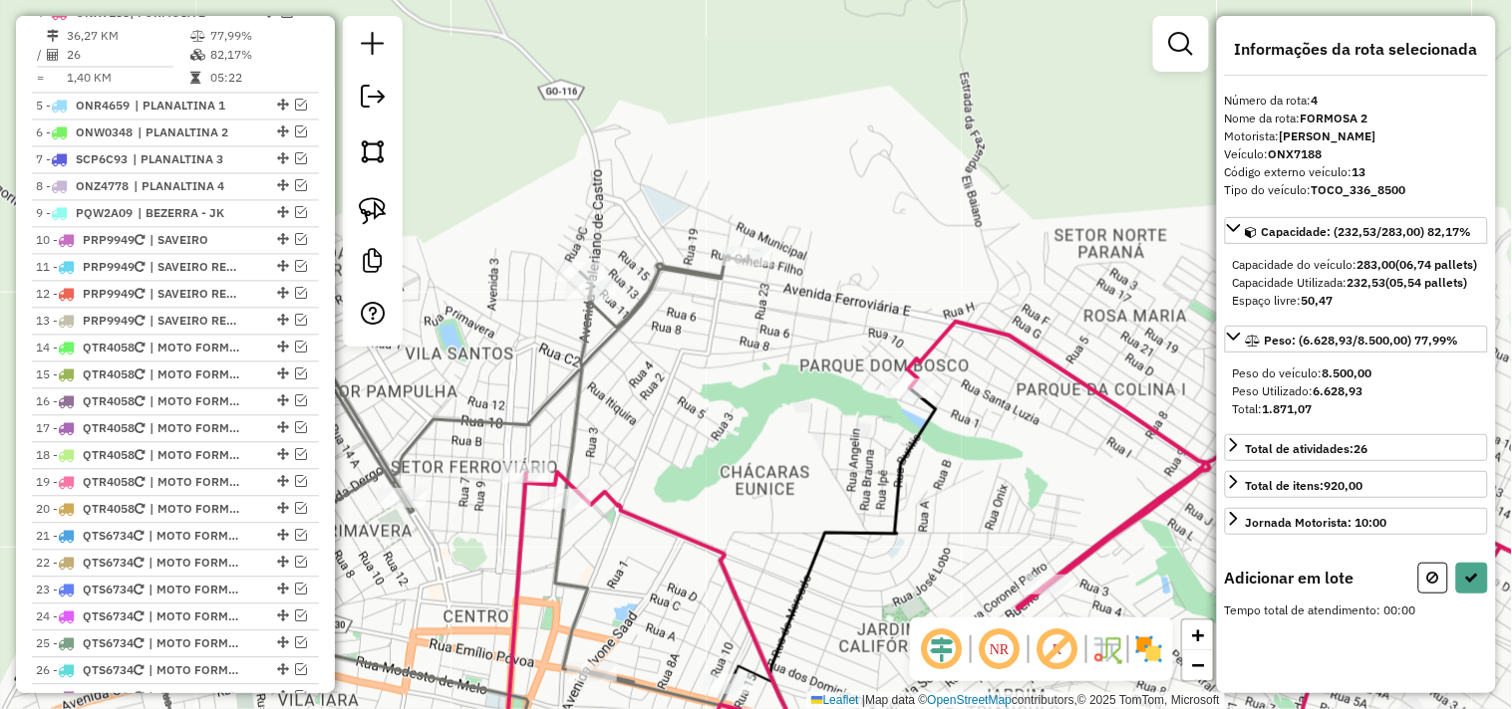
scroll to position [0, 0]
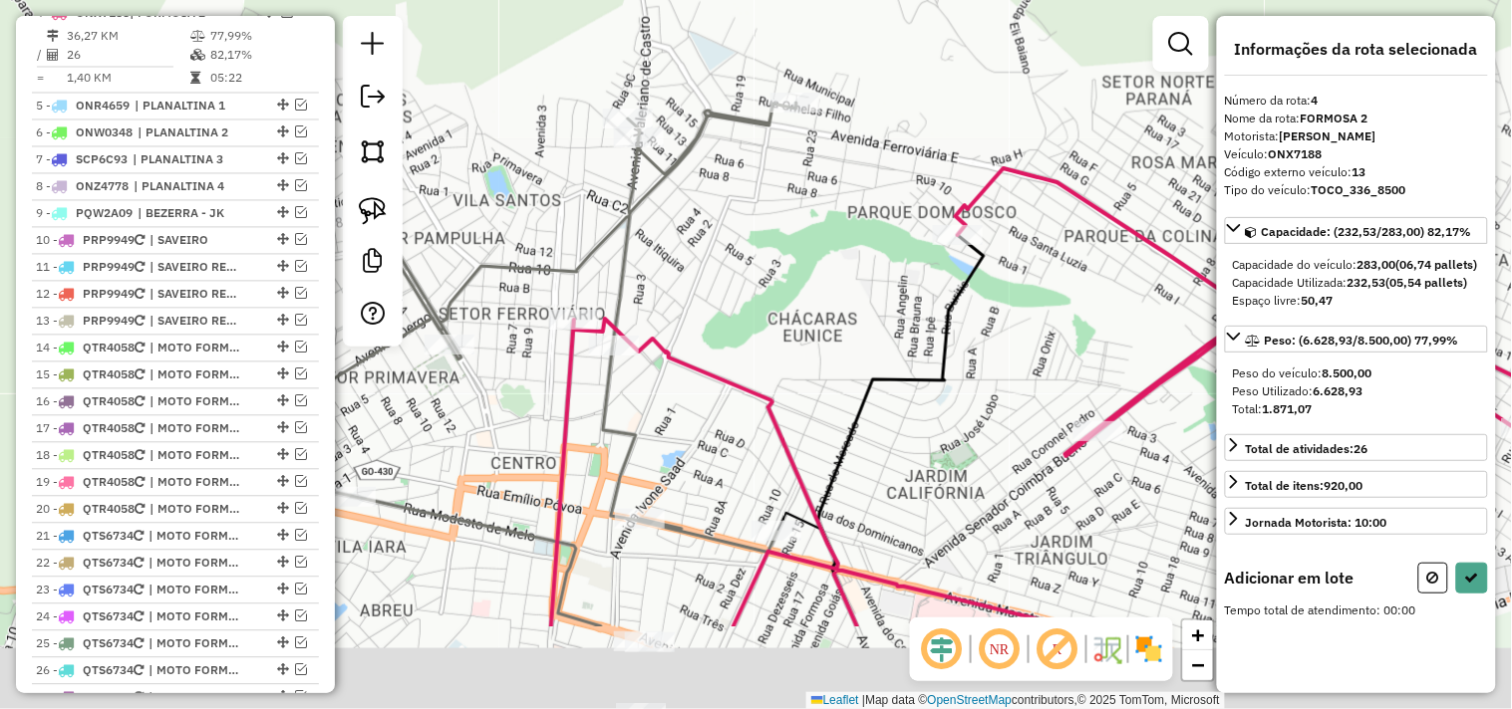
drag, startPoint x: 883, startPoint y: 397, endPoint x: 759, endPoint y: 430, distance: 128.1
click at [888, 379] on div "Janela de atendimento Grade de atendimento Capacidade Transportadoras Veículos …" at bounding box center [756, 354] width 1512 height 709
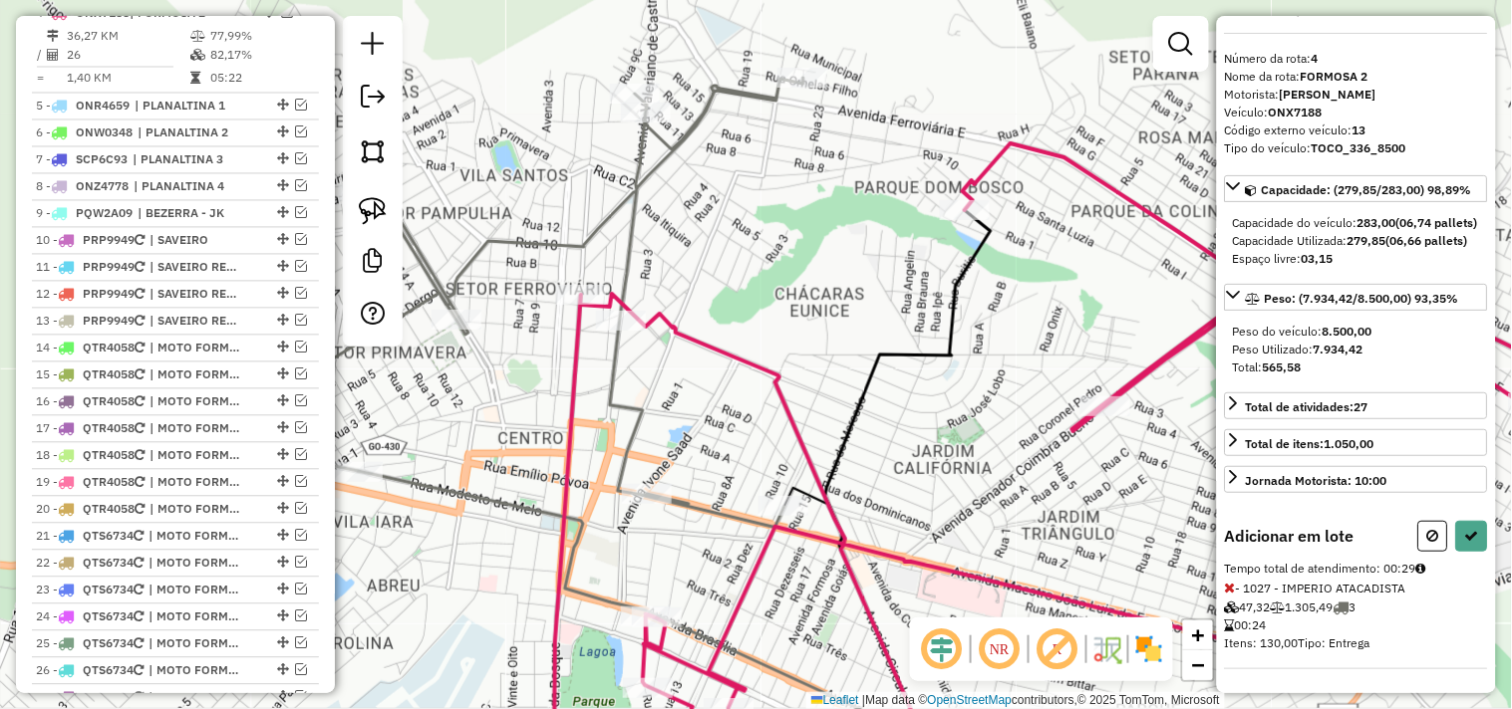
scroll to position [76, 0]
click at [1230, 592] on icon at bounding box center [1230, 588] width 11 height 14
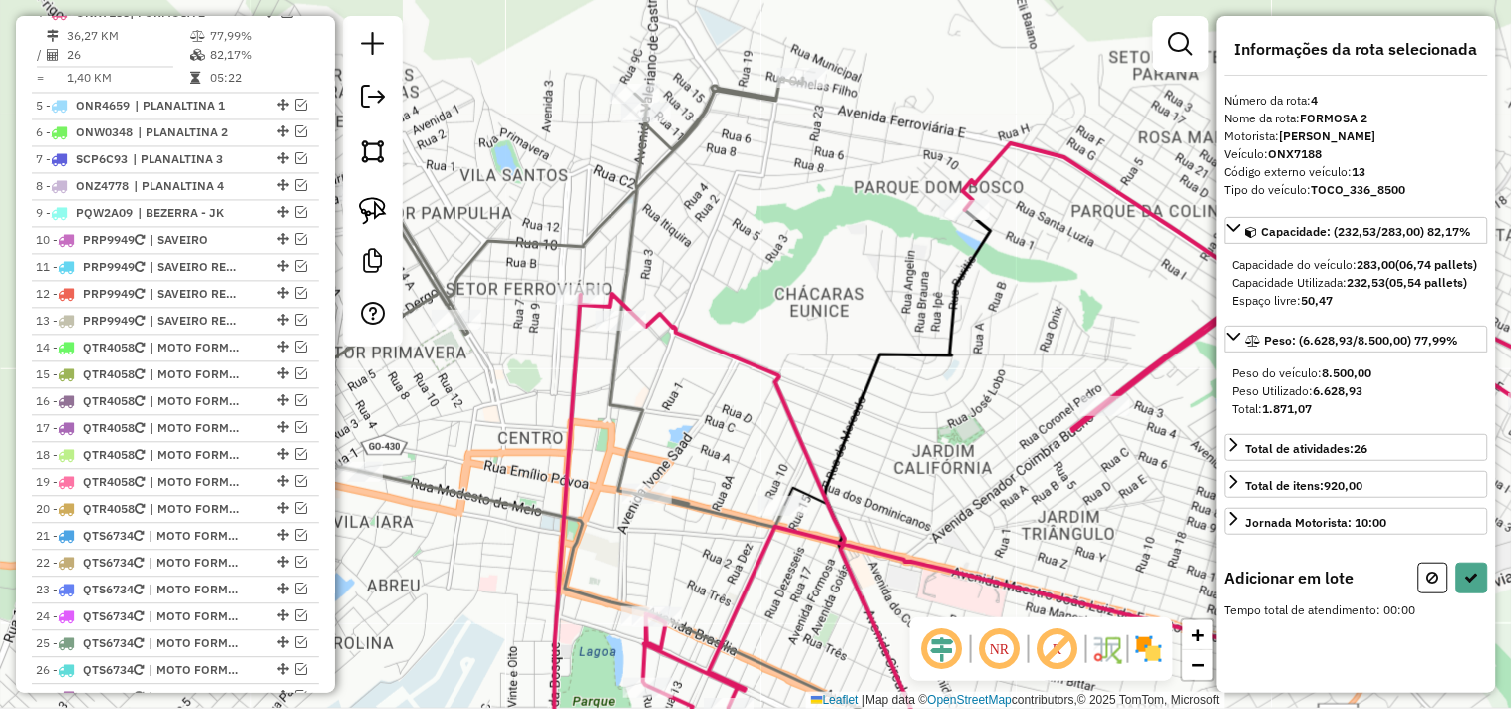
scroll to position [0, 0]
click at [1232, 637] on icon at bounding box center [1230, 630] width 11 height 14
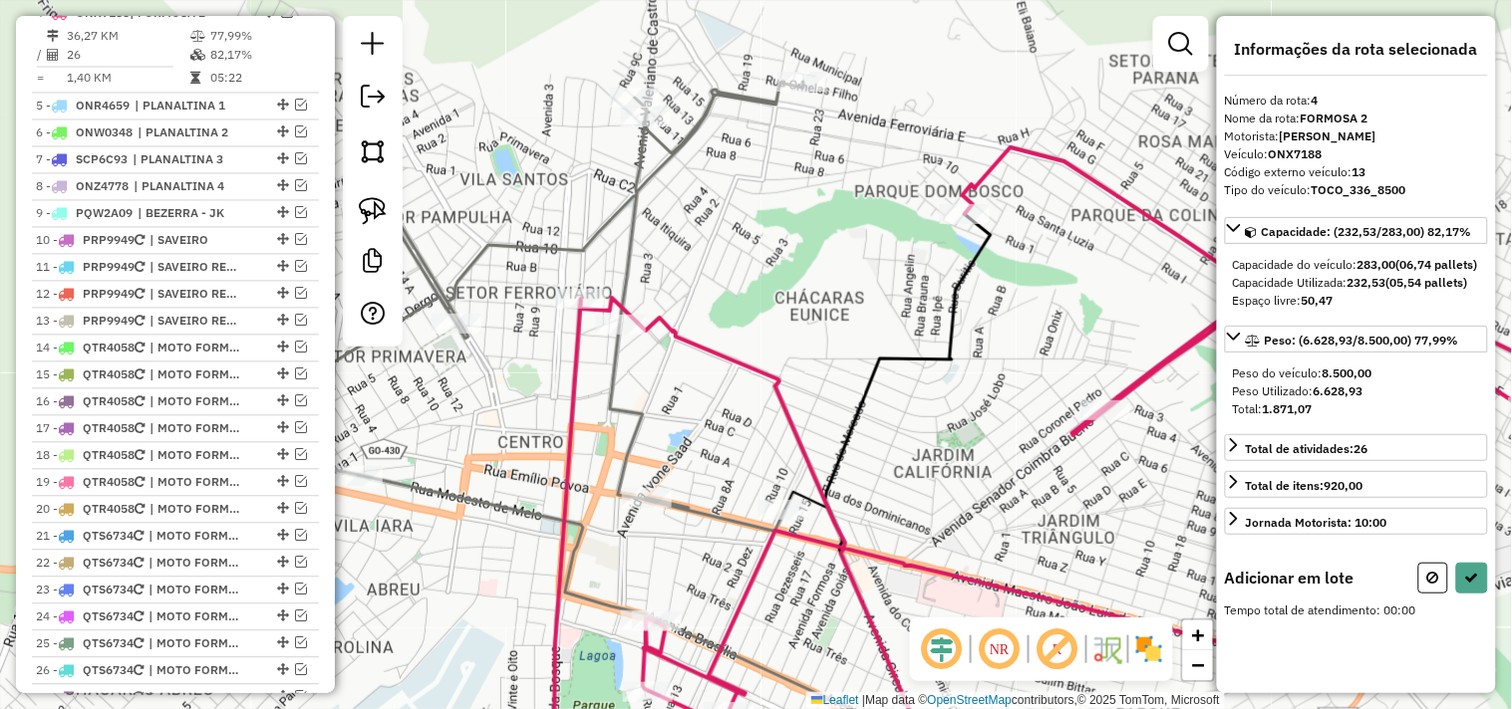
drag, startPoint x: 779, startPoint y: 233, endPoint x: 808, endPoint y: 312, distance: 83.9
click at [828, 324] on div "Janela de atendimento Grade de atendimento Capacidade Transportadoras Veículos …" at bounding box center [756, 354] width 1512 height 709
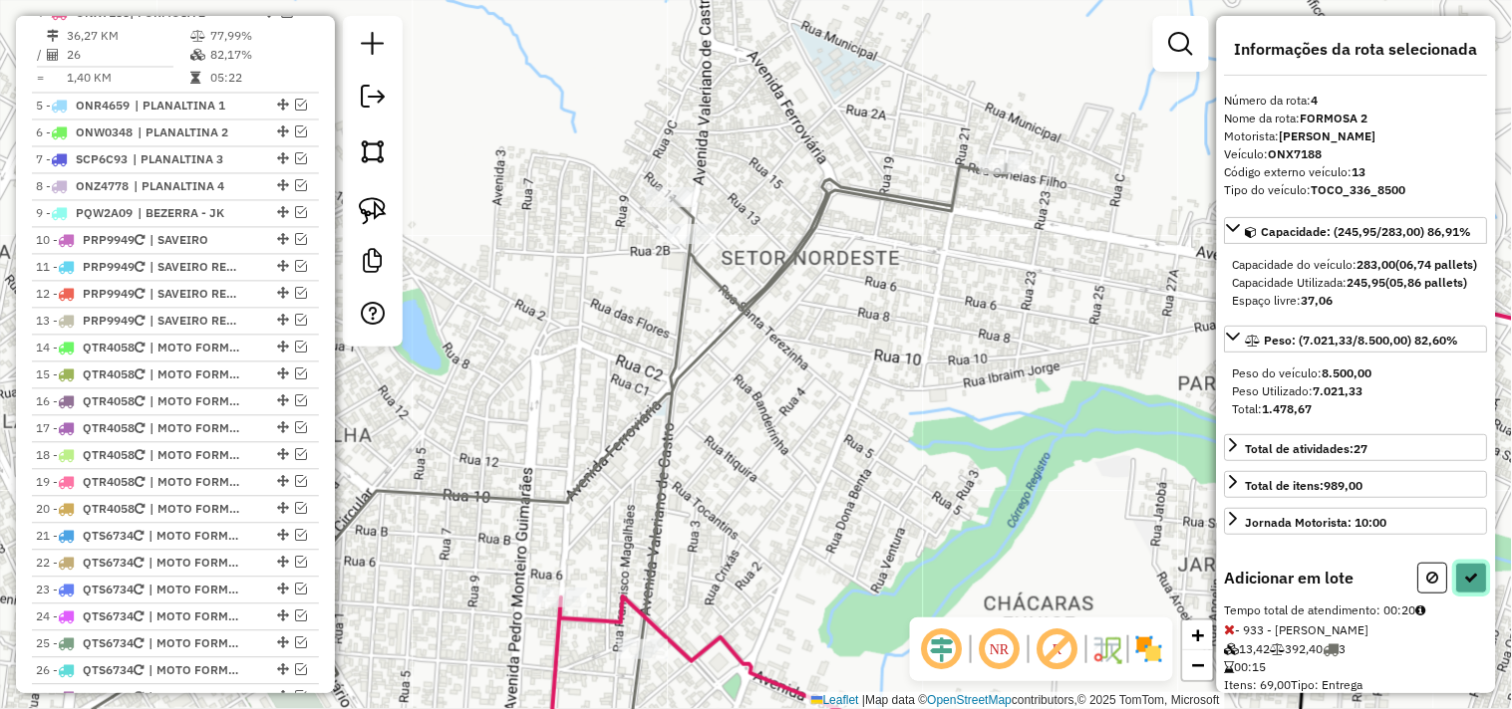
click at [1469, 585] on icon at bounding box center [1472, 578] width 14 height 14
select select "*********"
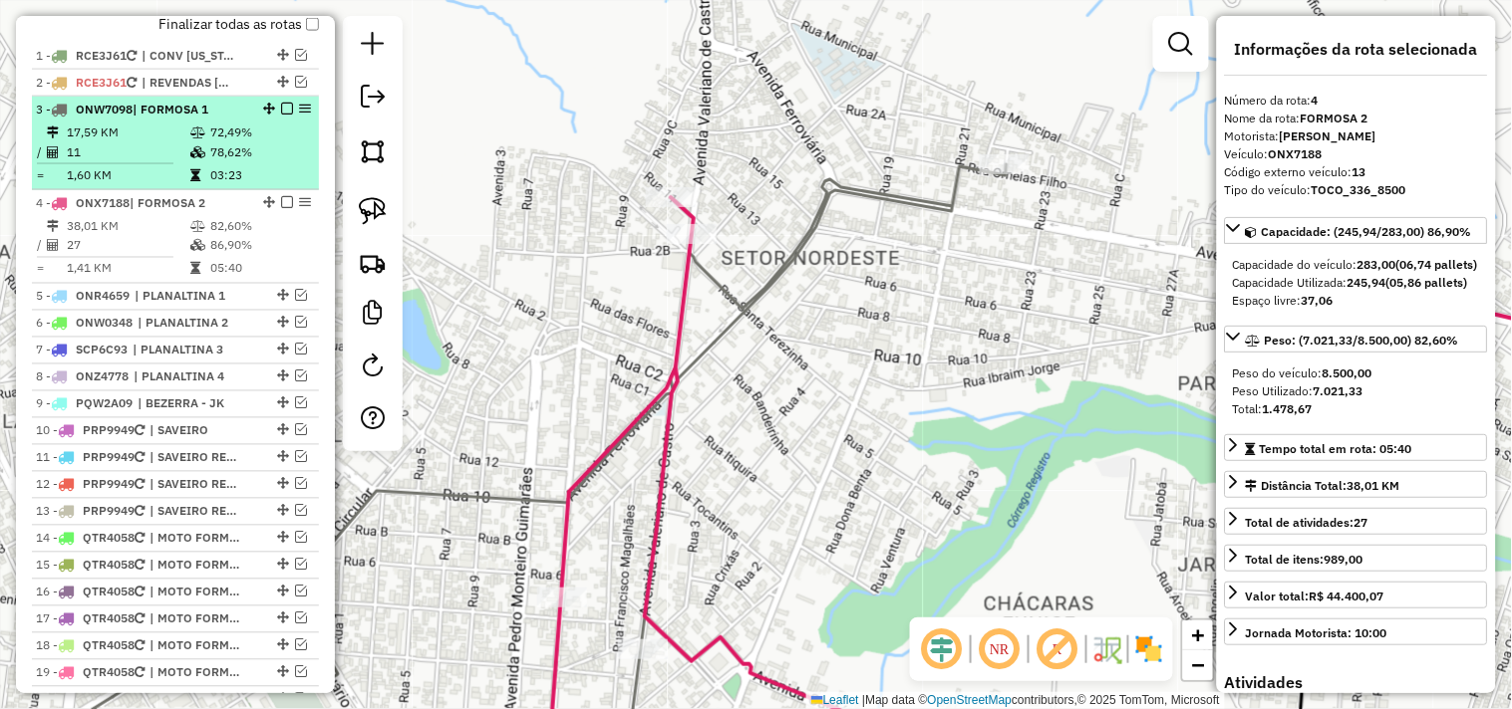
scroll to position [720, 0]
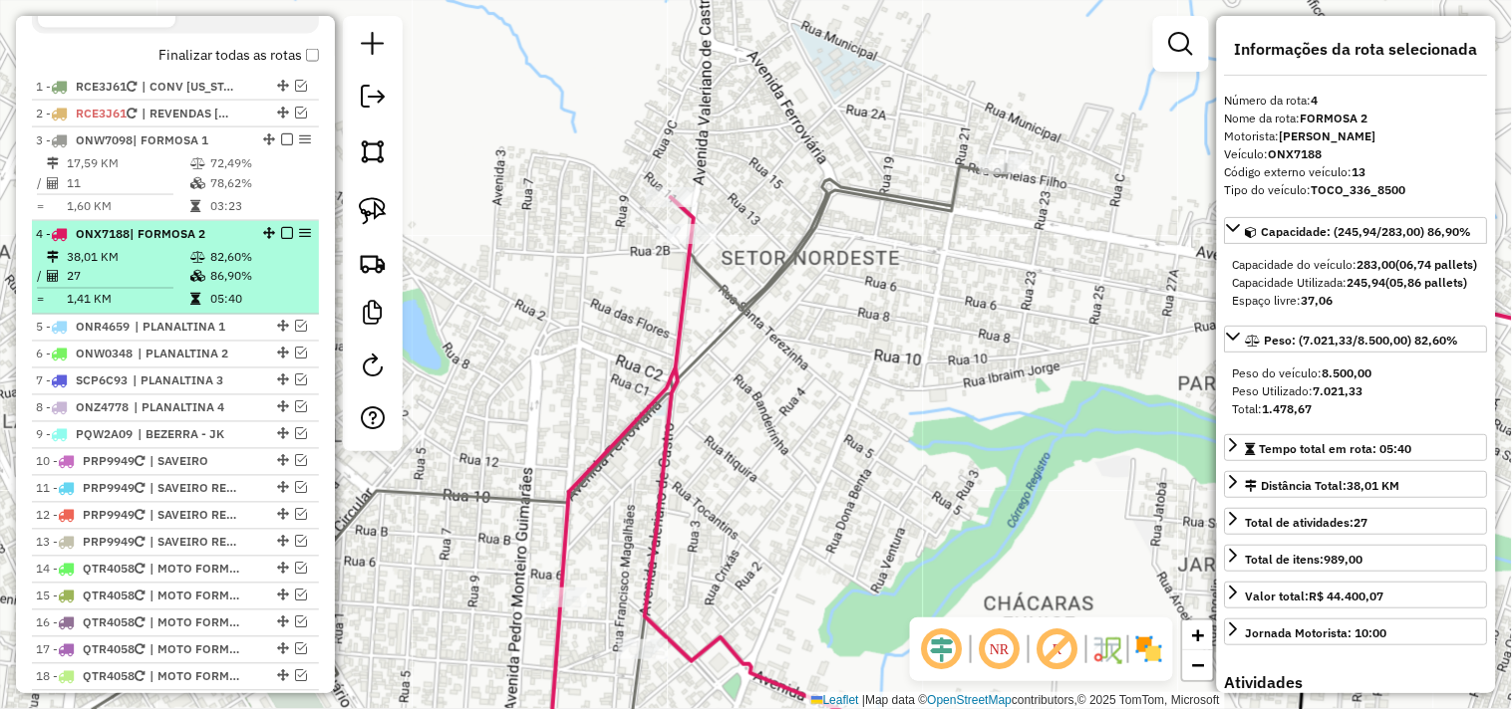
click at [284, 239] on em at bounding box center [287, 233] width 12 height 12
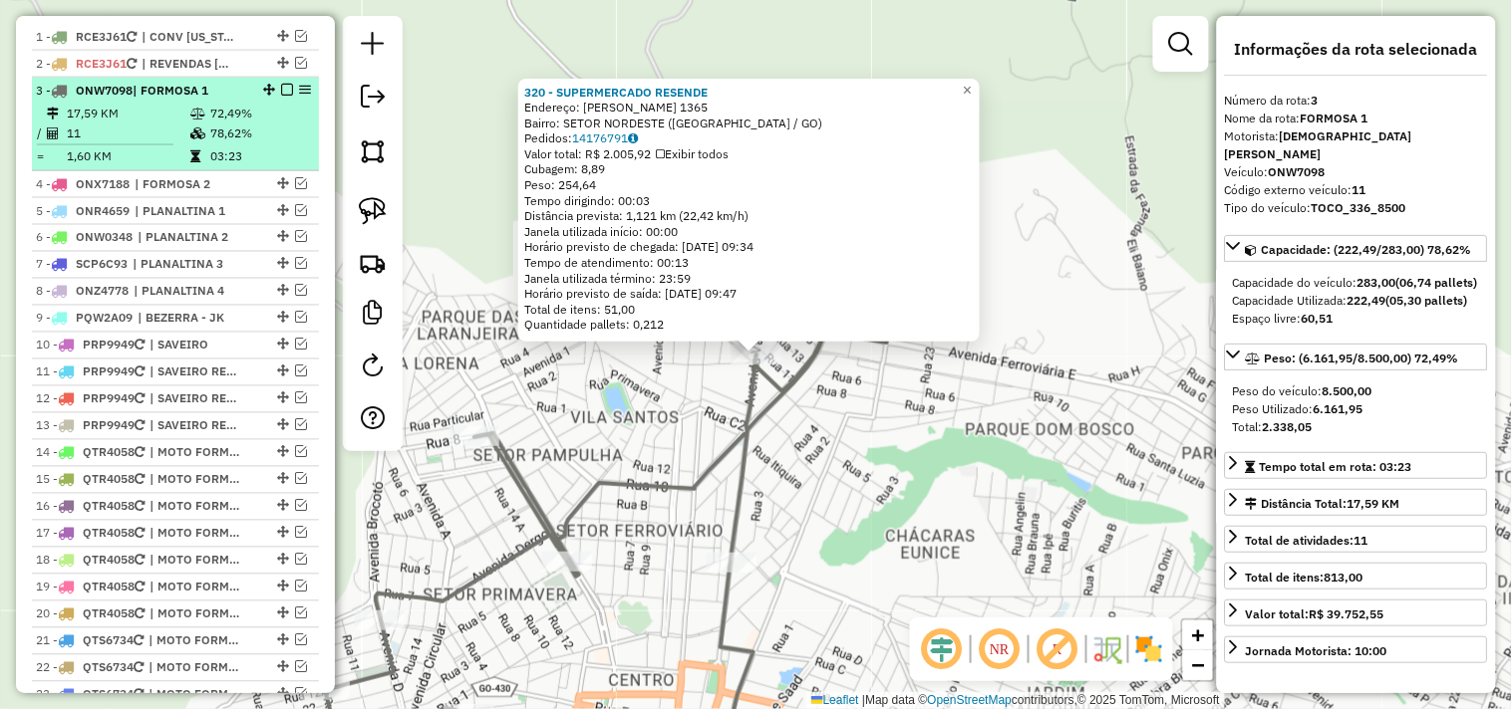
scroll to position [738, 0]
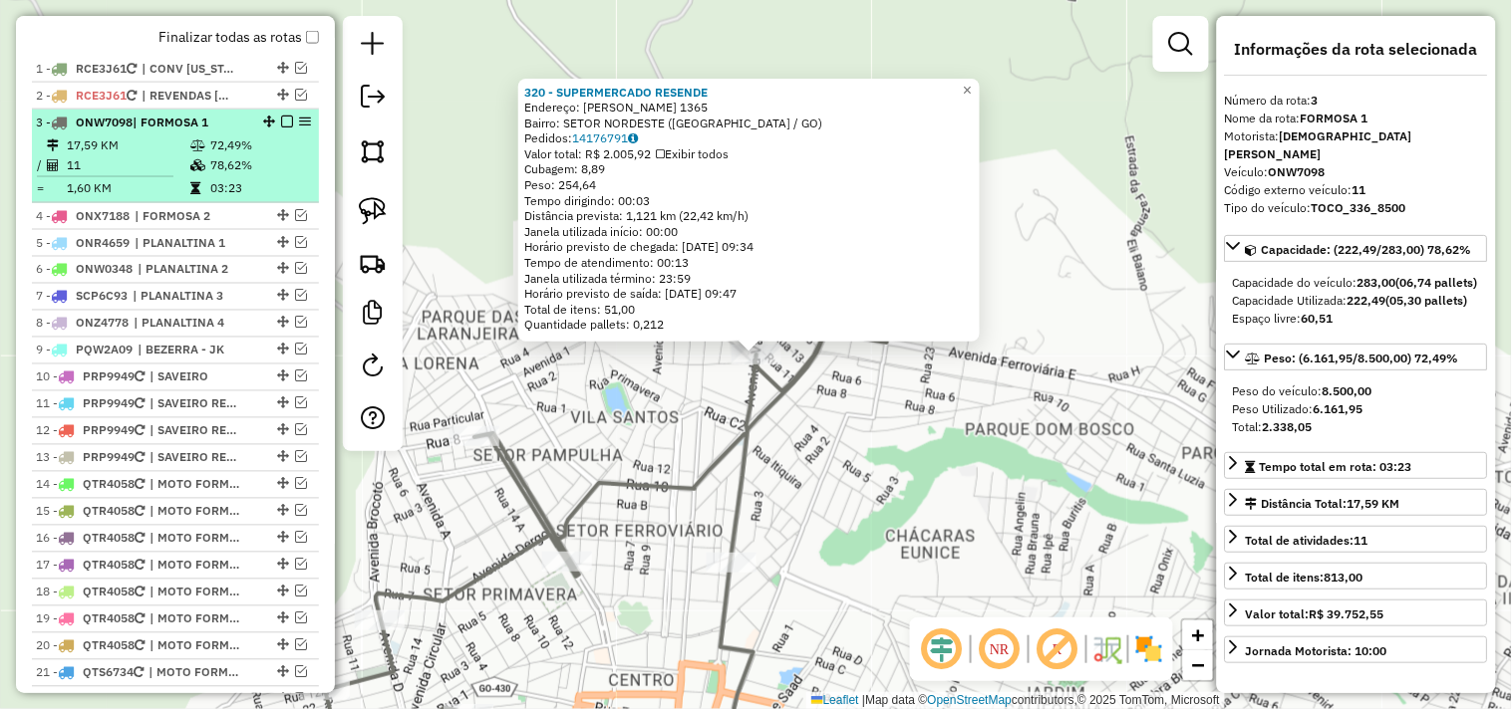
click at [281, 128] on em at bounding box center [287, 122] width 12 height 12
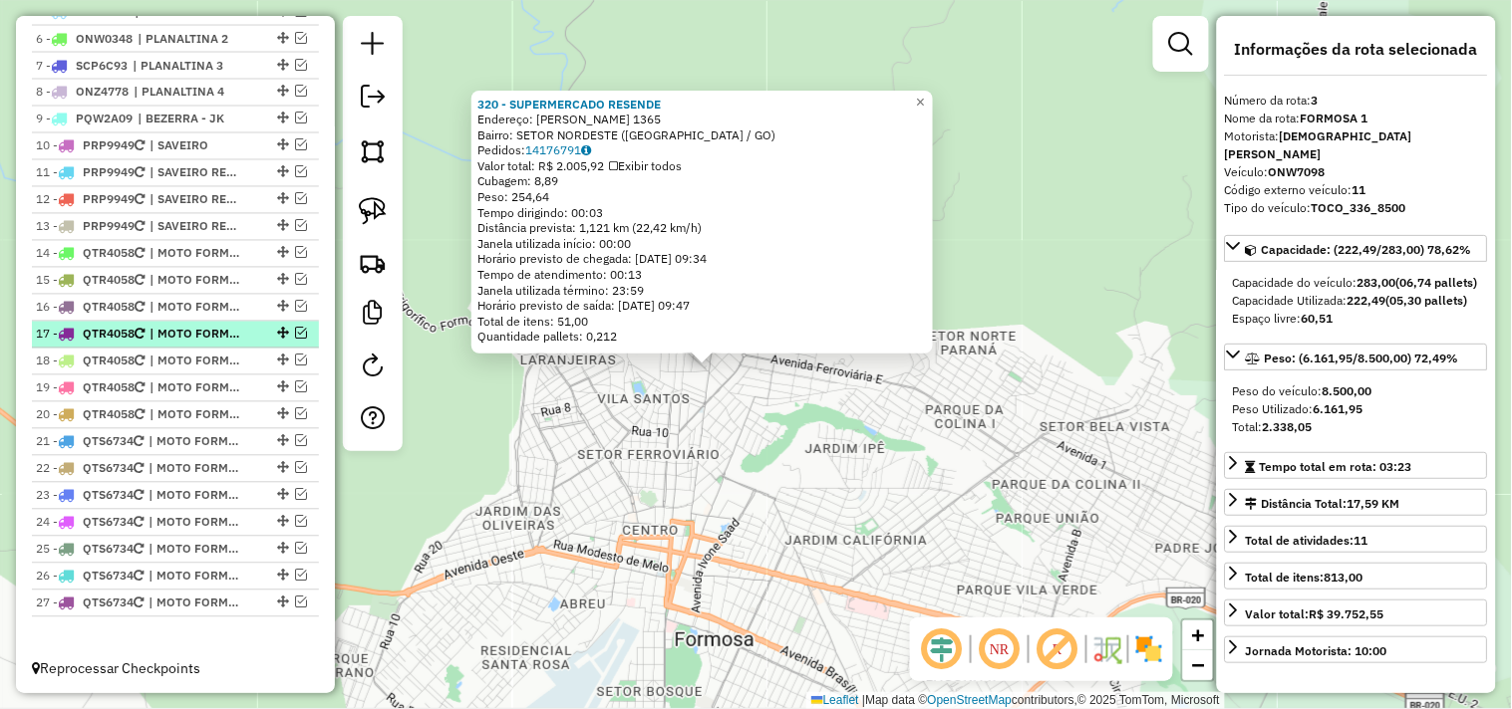
scroll to position [924, 0]
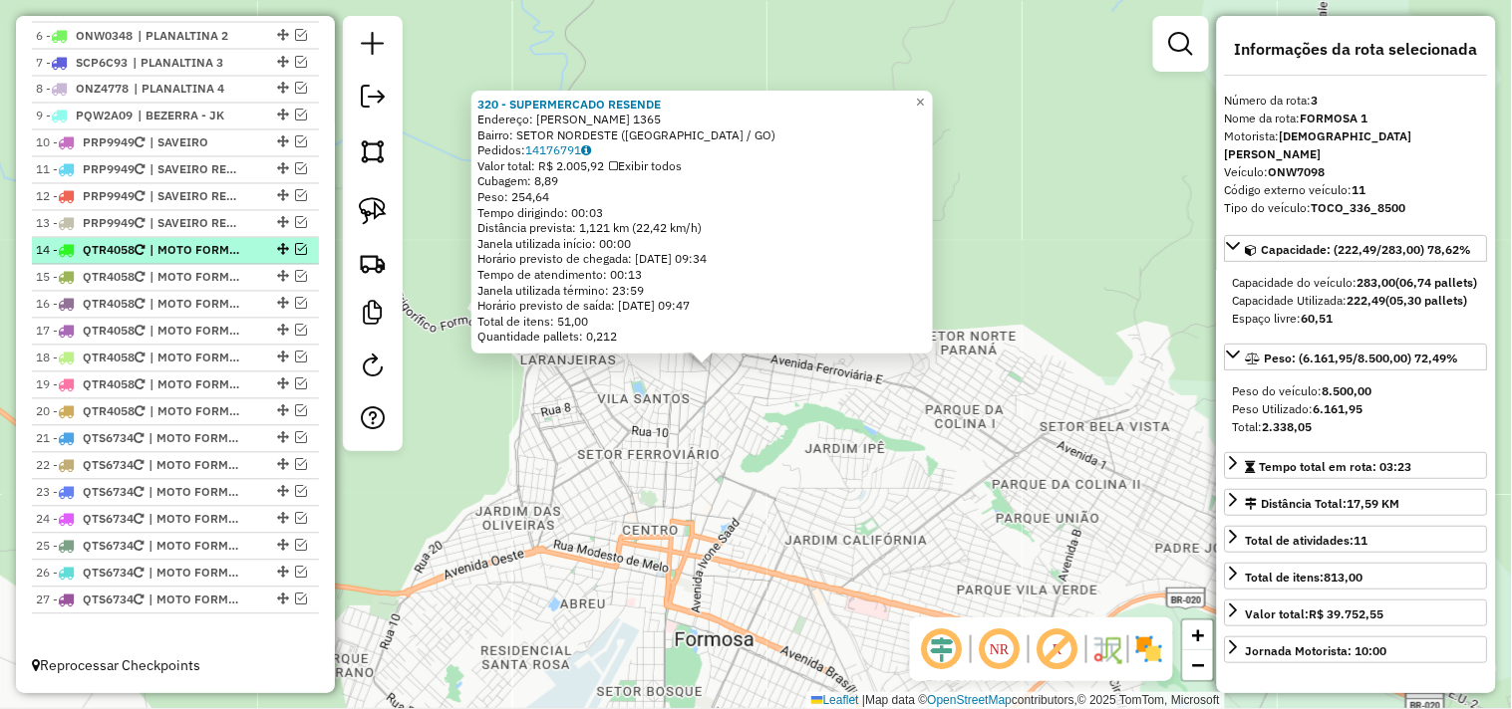
click at [295, 247] on em at bounding box center [301, 250] width 12 height 12
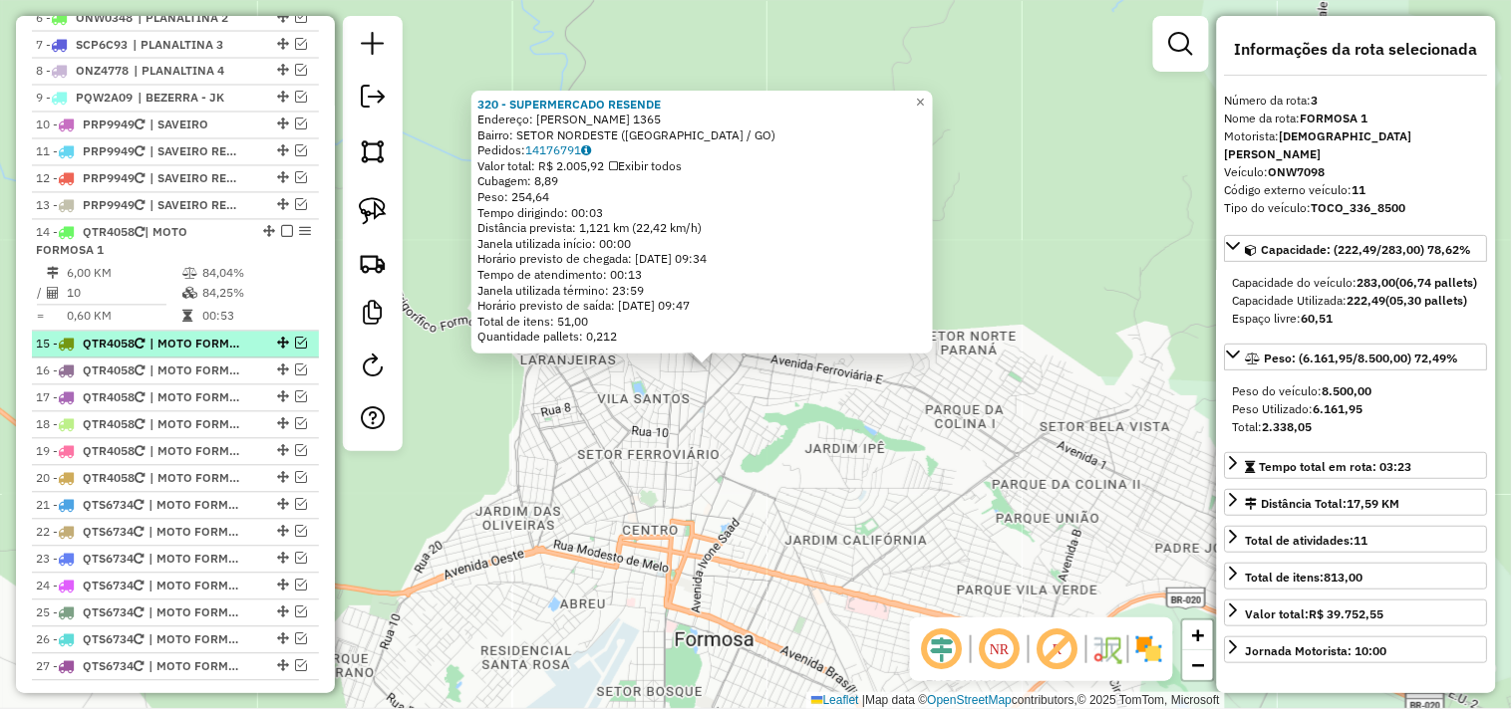
click at [295, 350] on em at bounding box center [301, 344] width 12 height 12
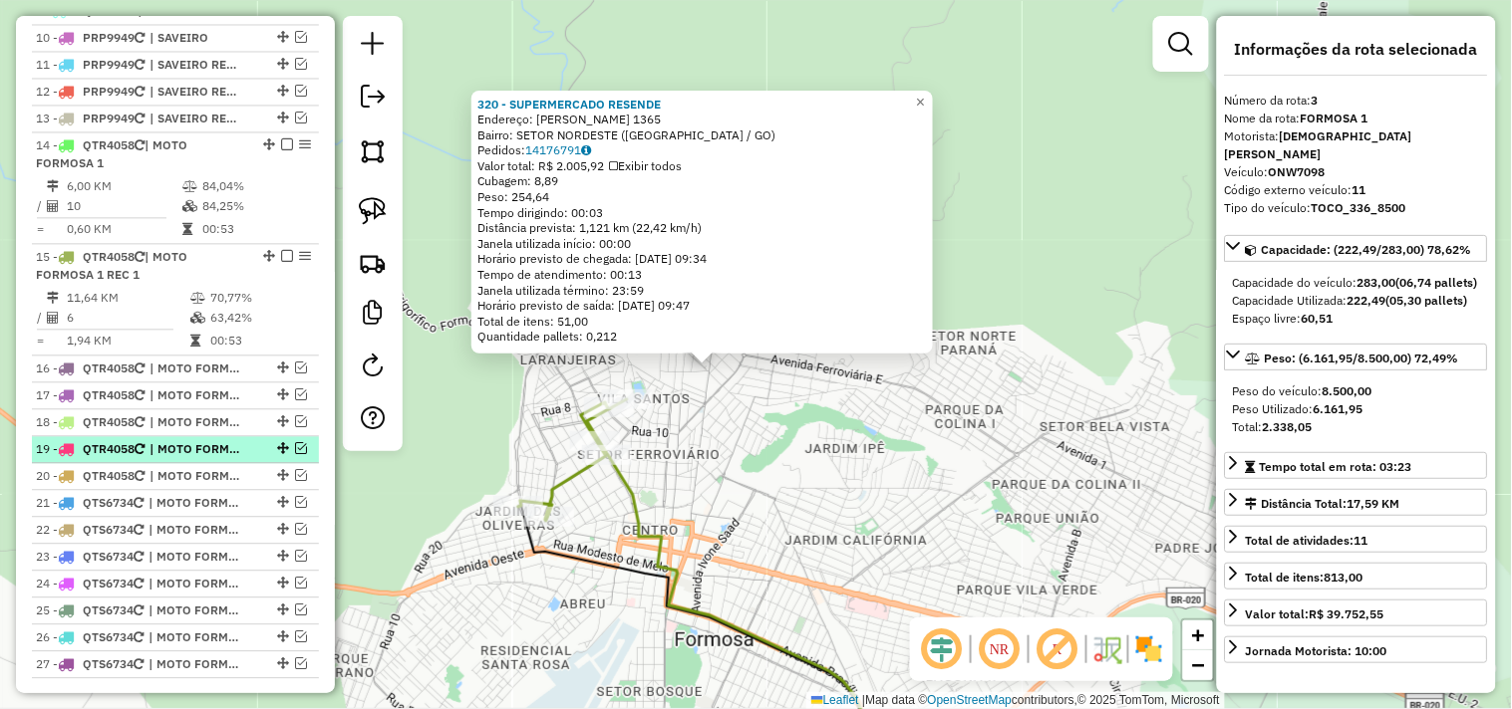
scroll to position [1093, 0]
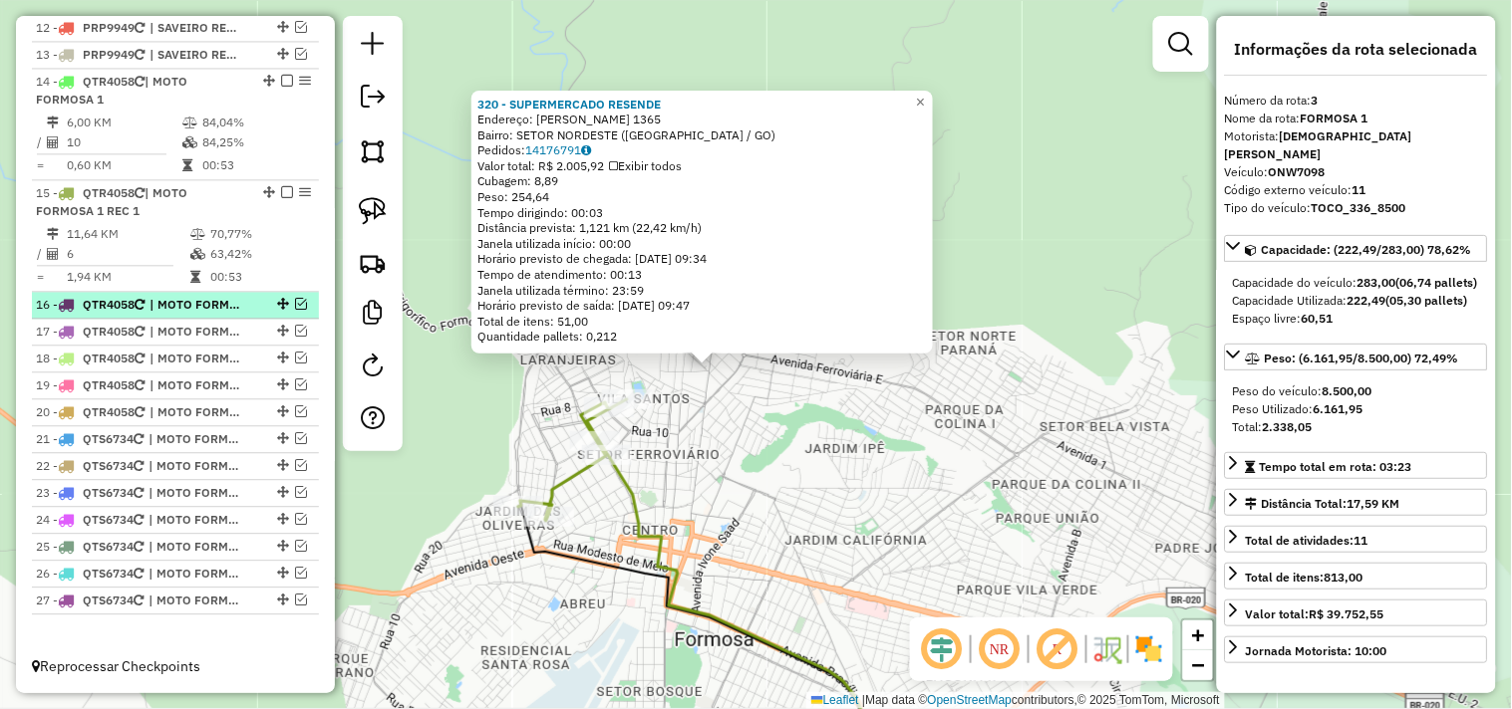
click at [297, 305] on em at bounding box center [301, 304] width 12 height 12
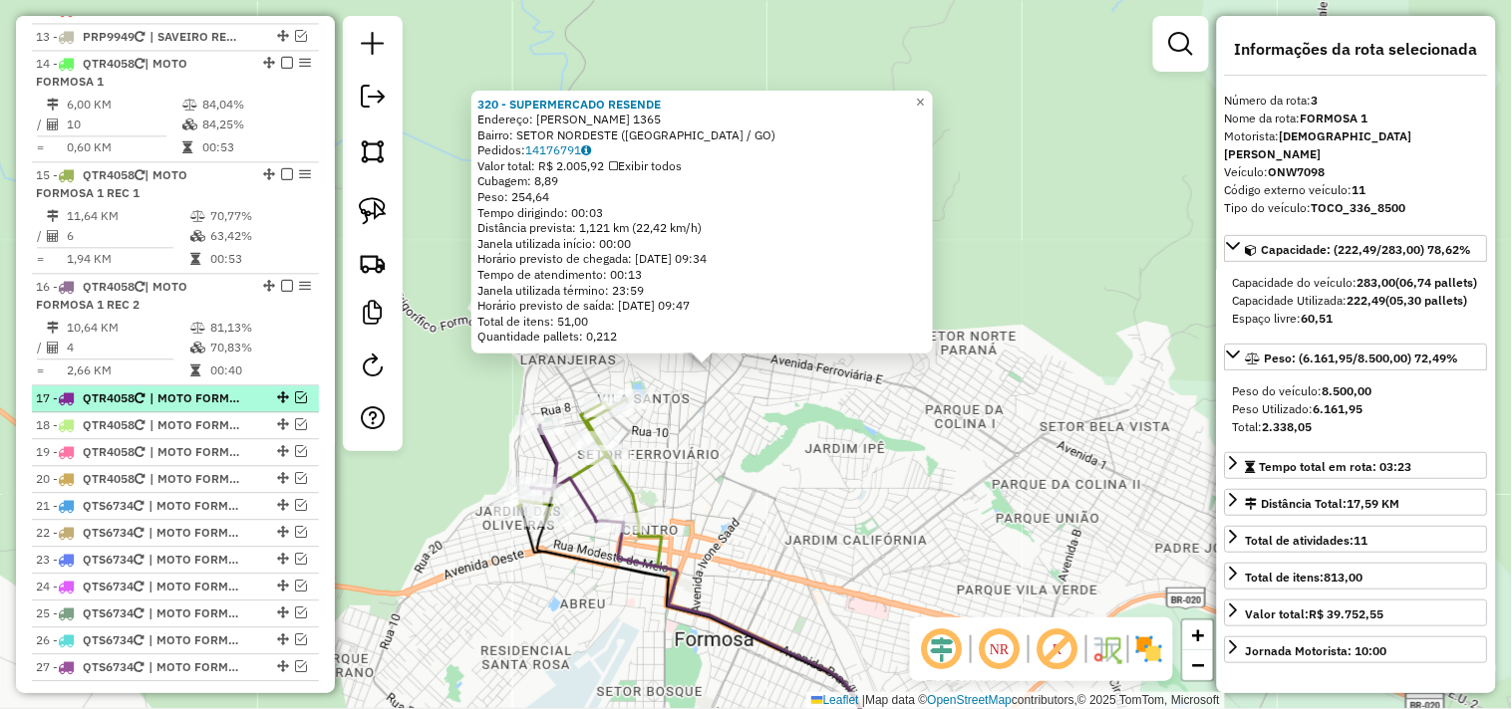
click at [295, 404] on em at bounding box center [301, 398] width 12 height 12
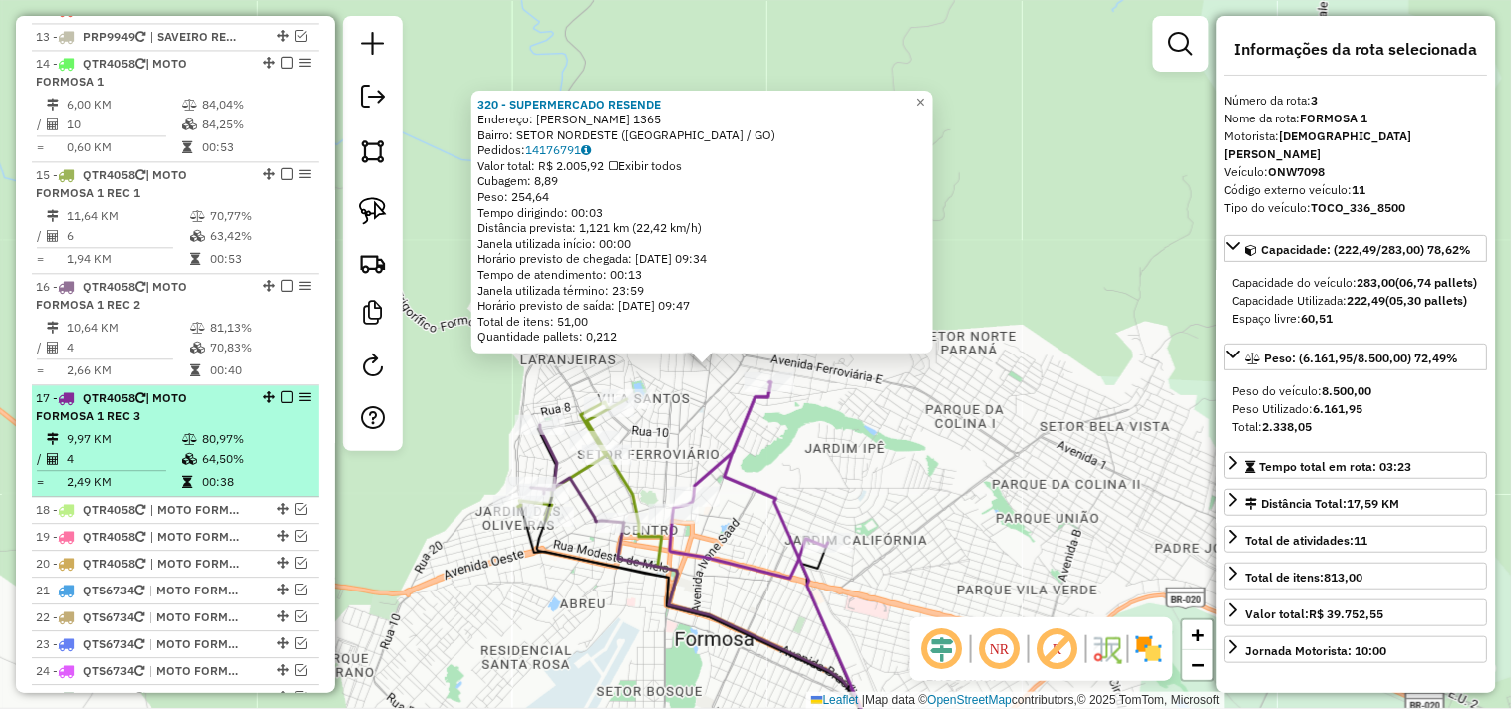
scroll to position [1204, 0]
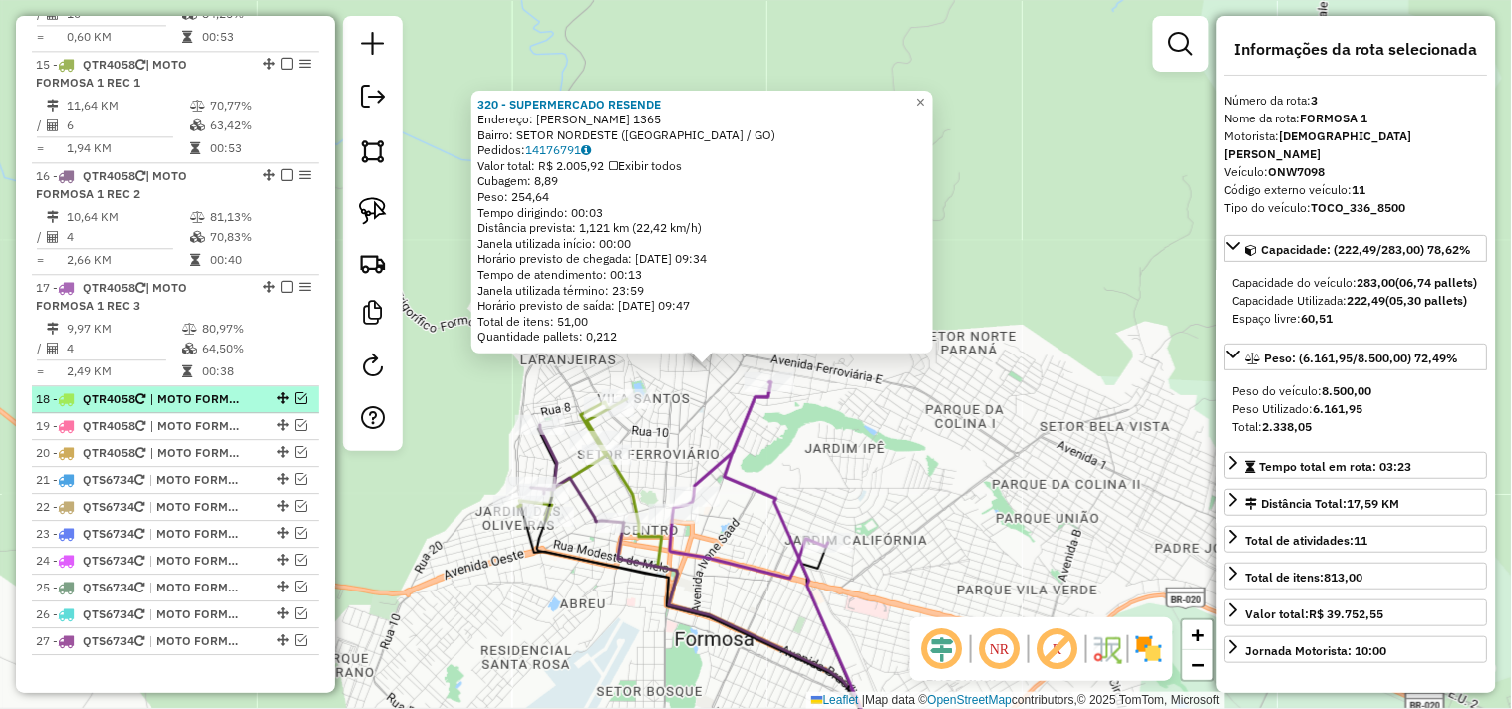
click at [296, 405] on em at bounding box center [301, 399] width 12 height 12
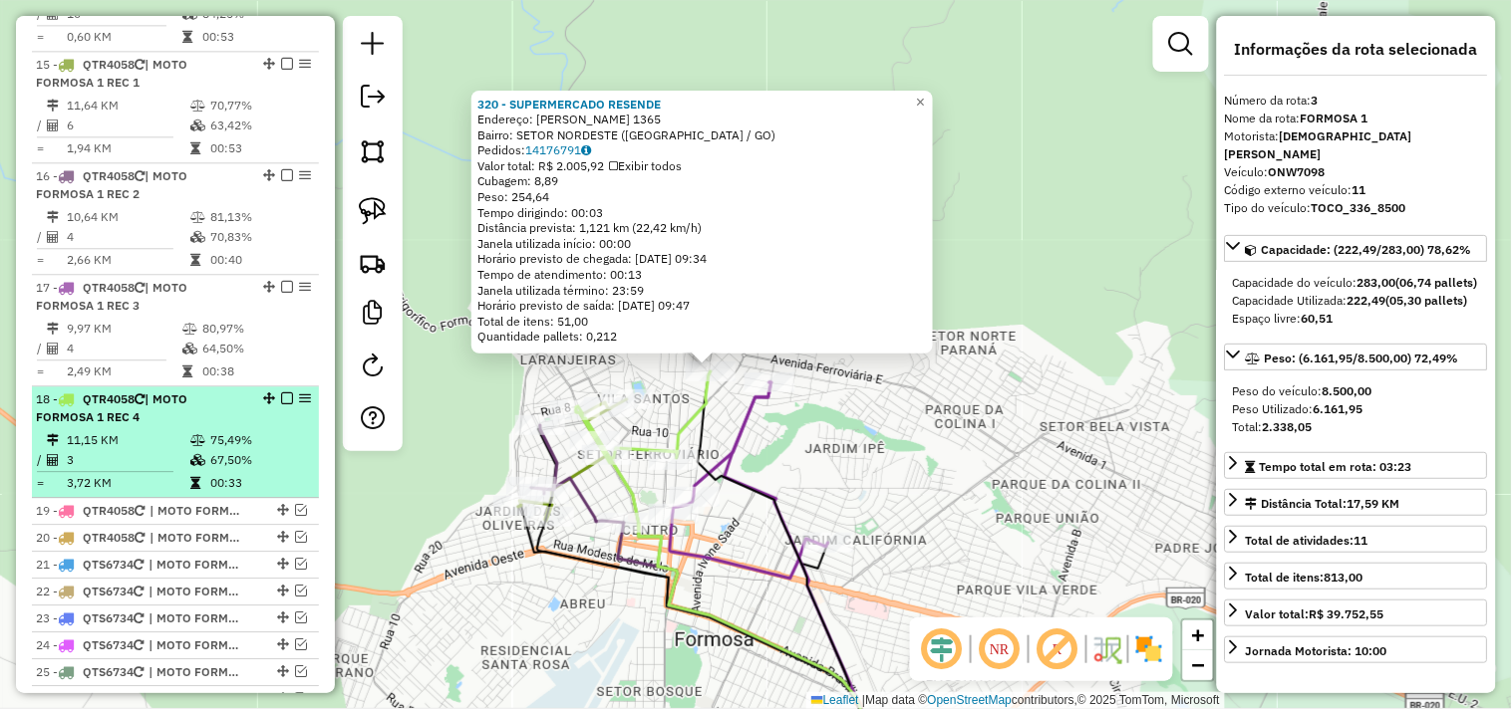
scroll to position [1347, 0]
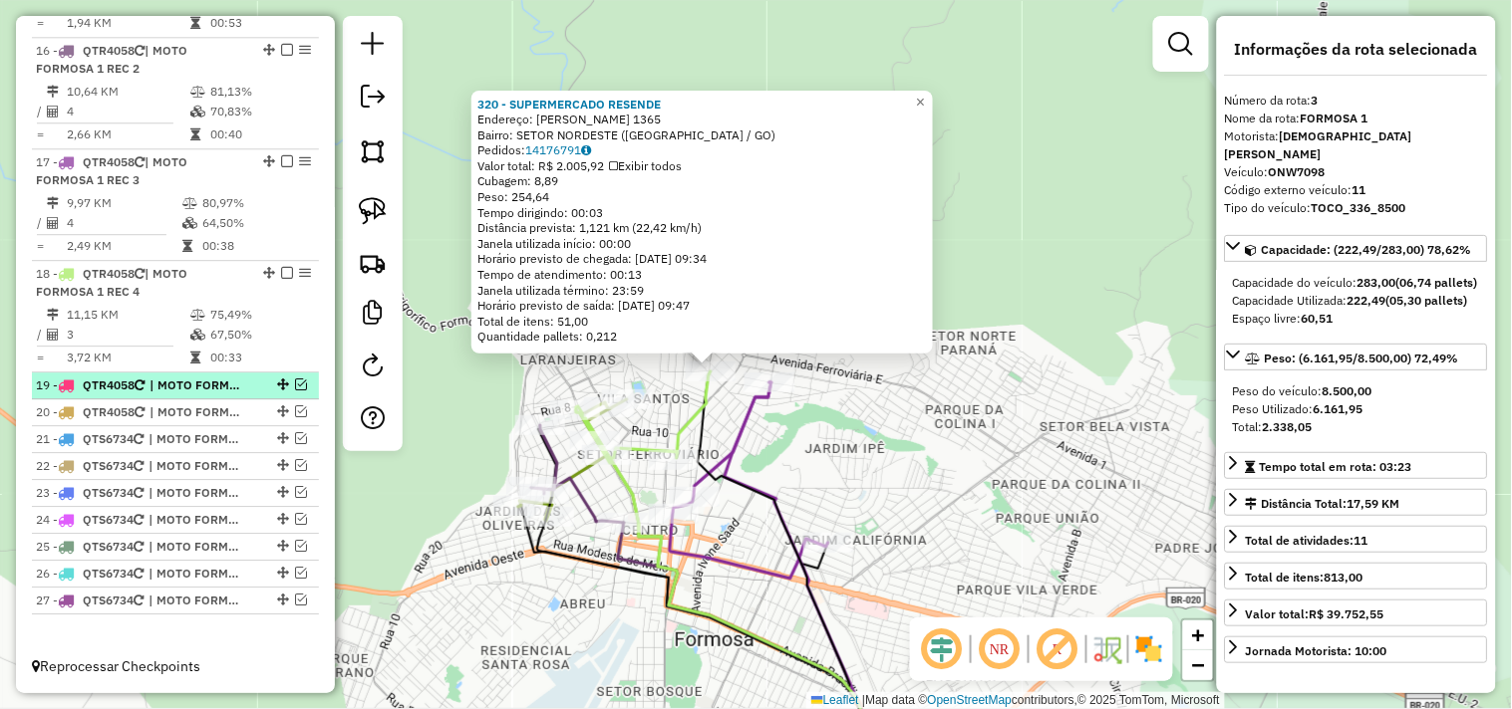
click at [295, 384] on em at bounding box center [301, 385] width 12 height 12
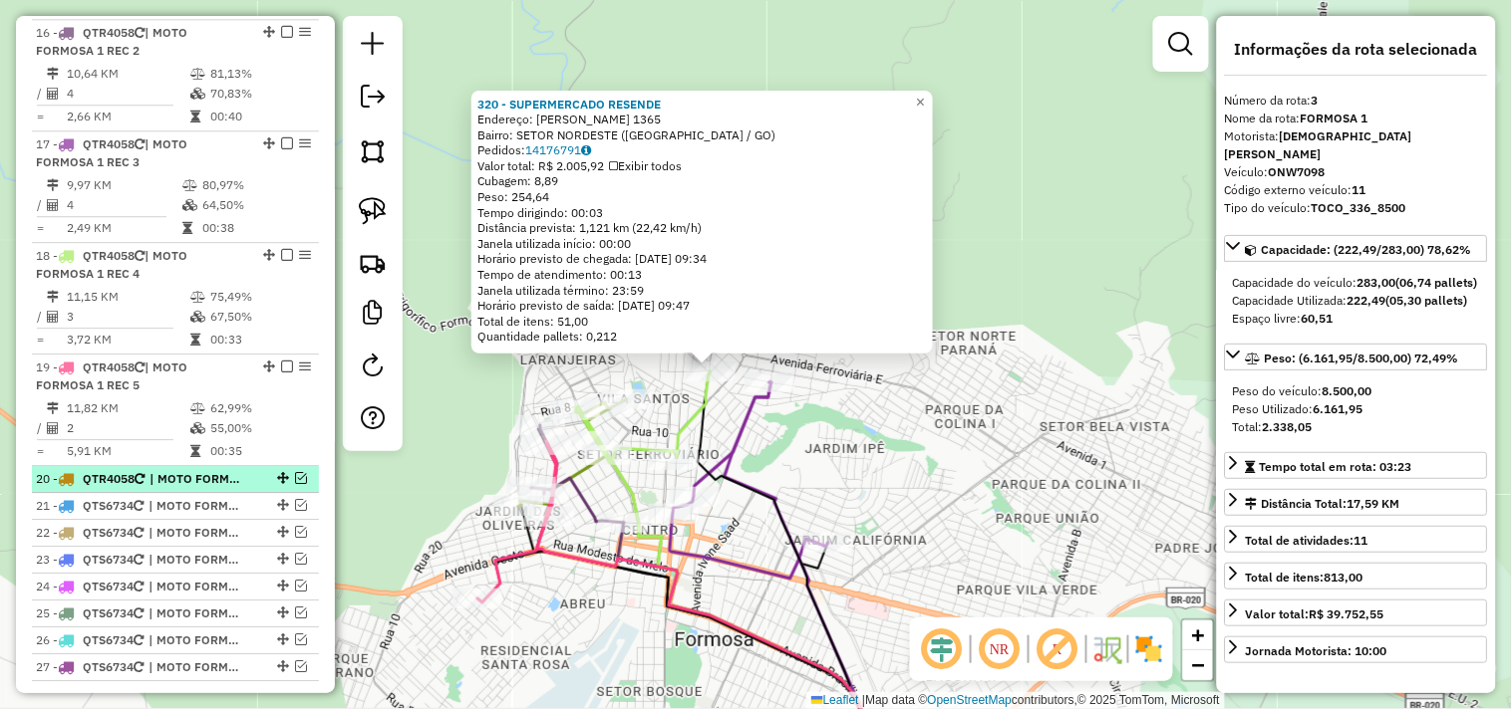
click at [295, 484] on em at bounding box center [301, 478] width 12 height 12
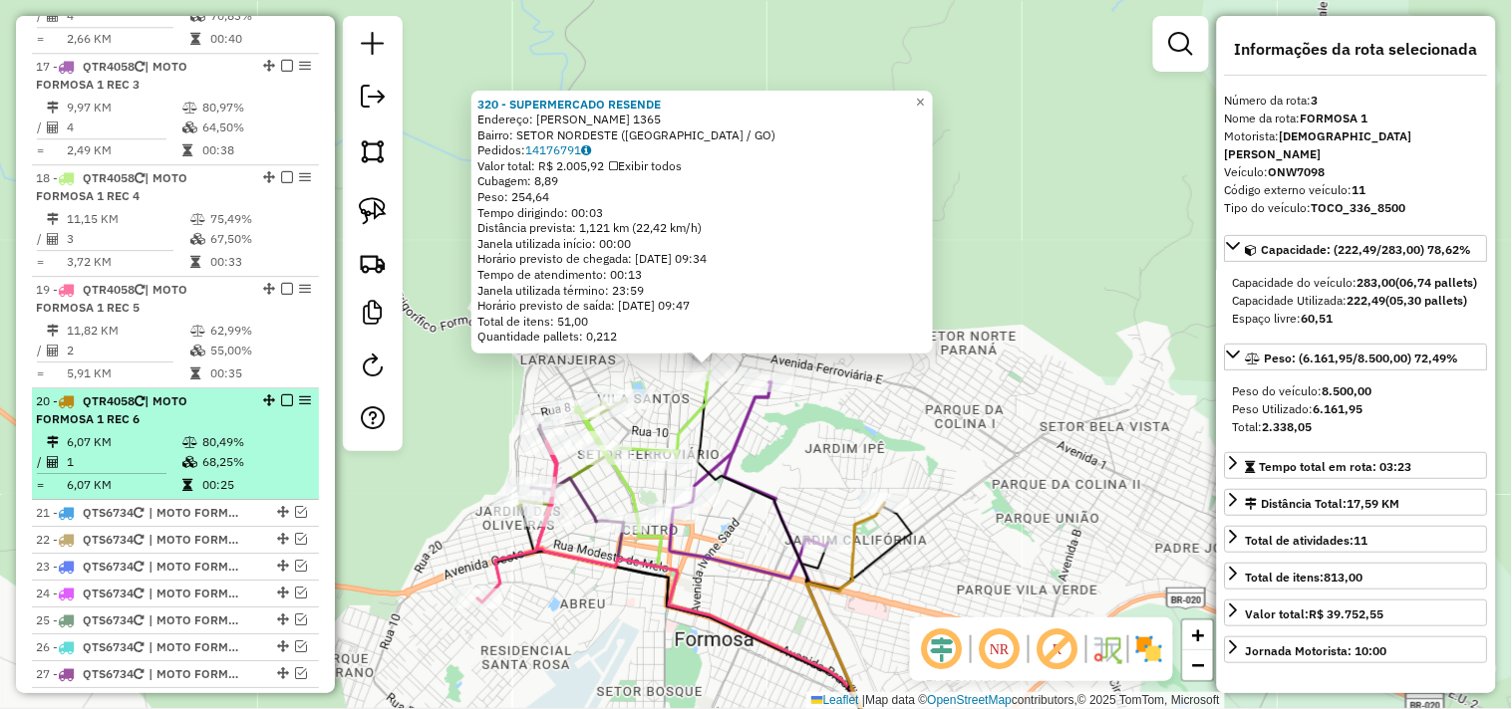
scroll to position [1516, 0]
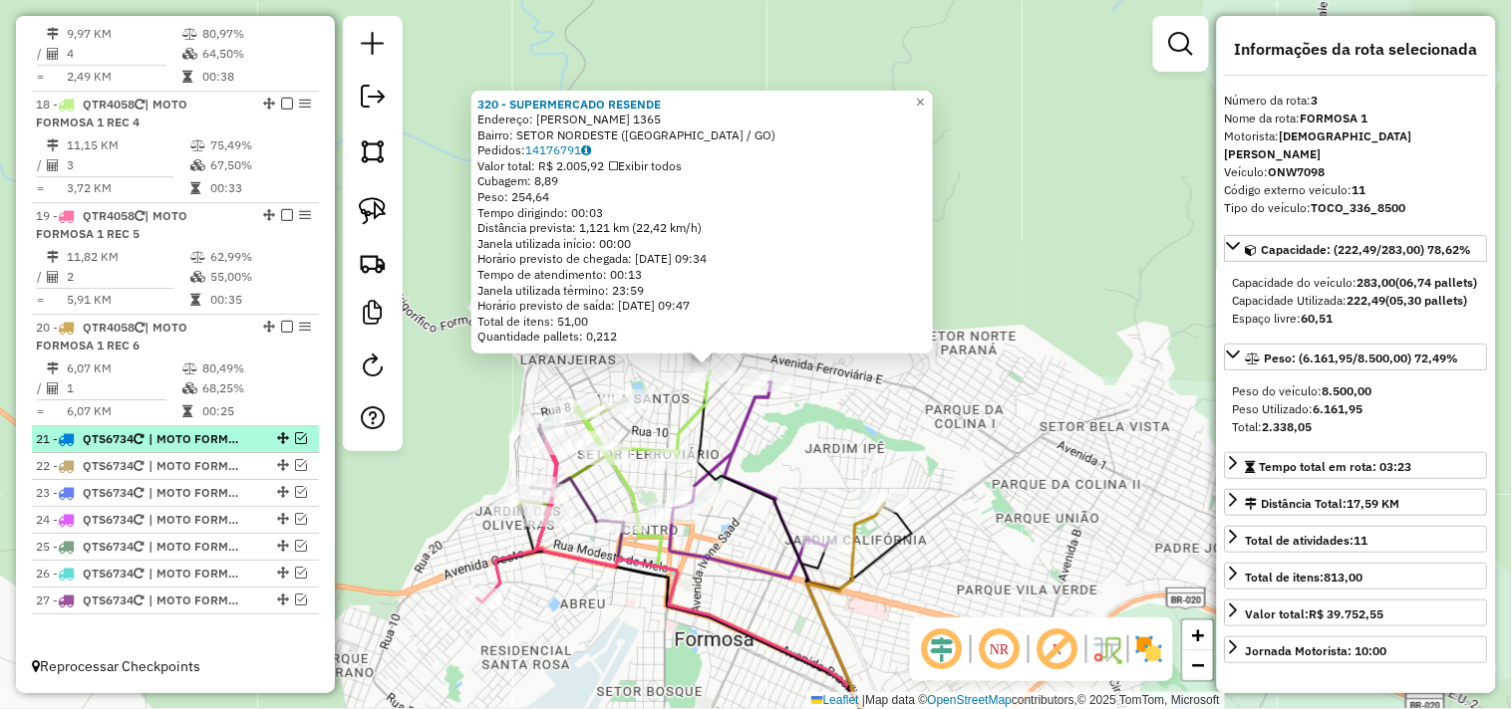
click at [295, 440] on em at bounding box center [301, 438] width 12 height 12
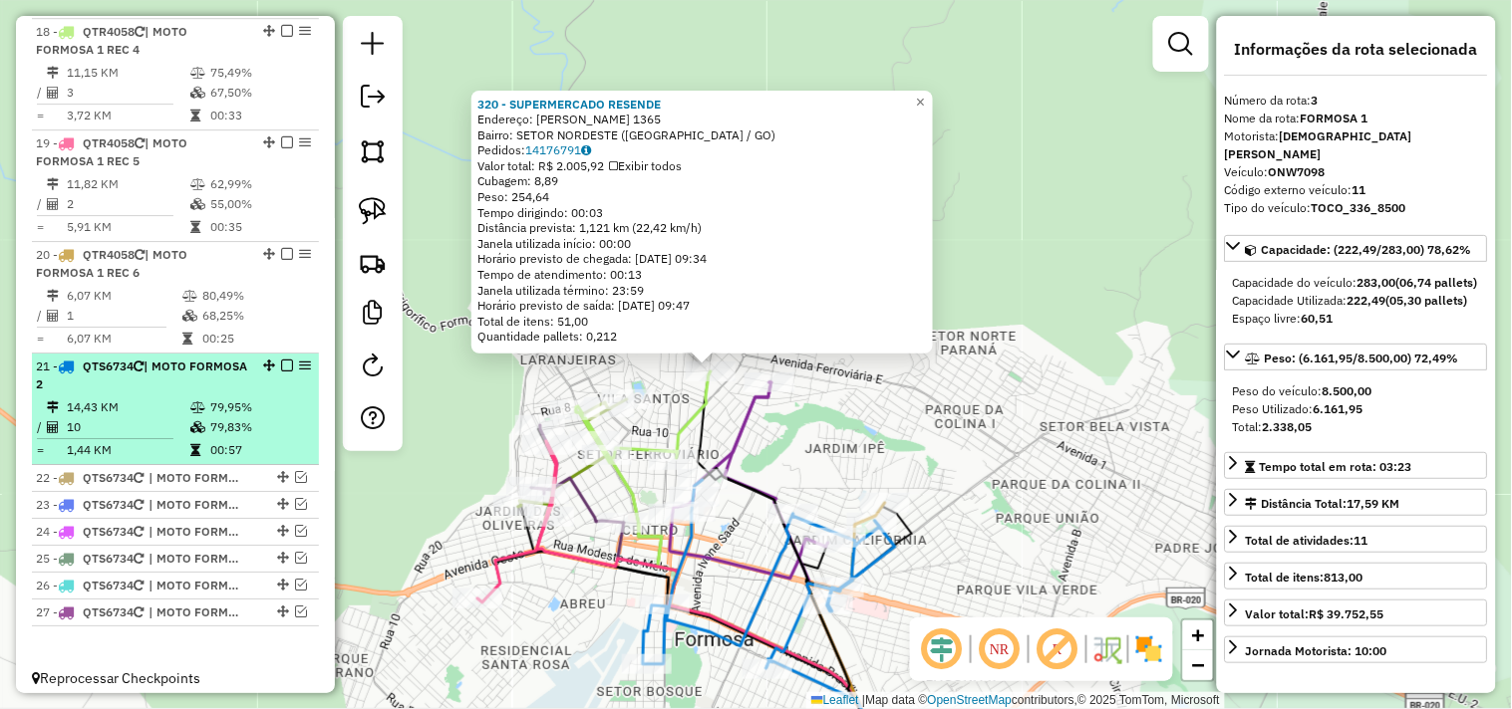
scroll to position [1600, 0]
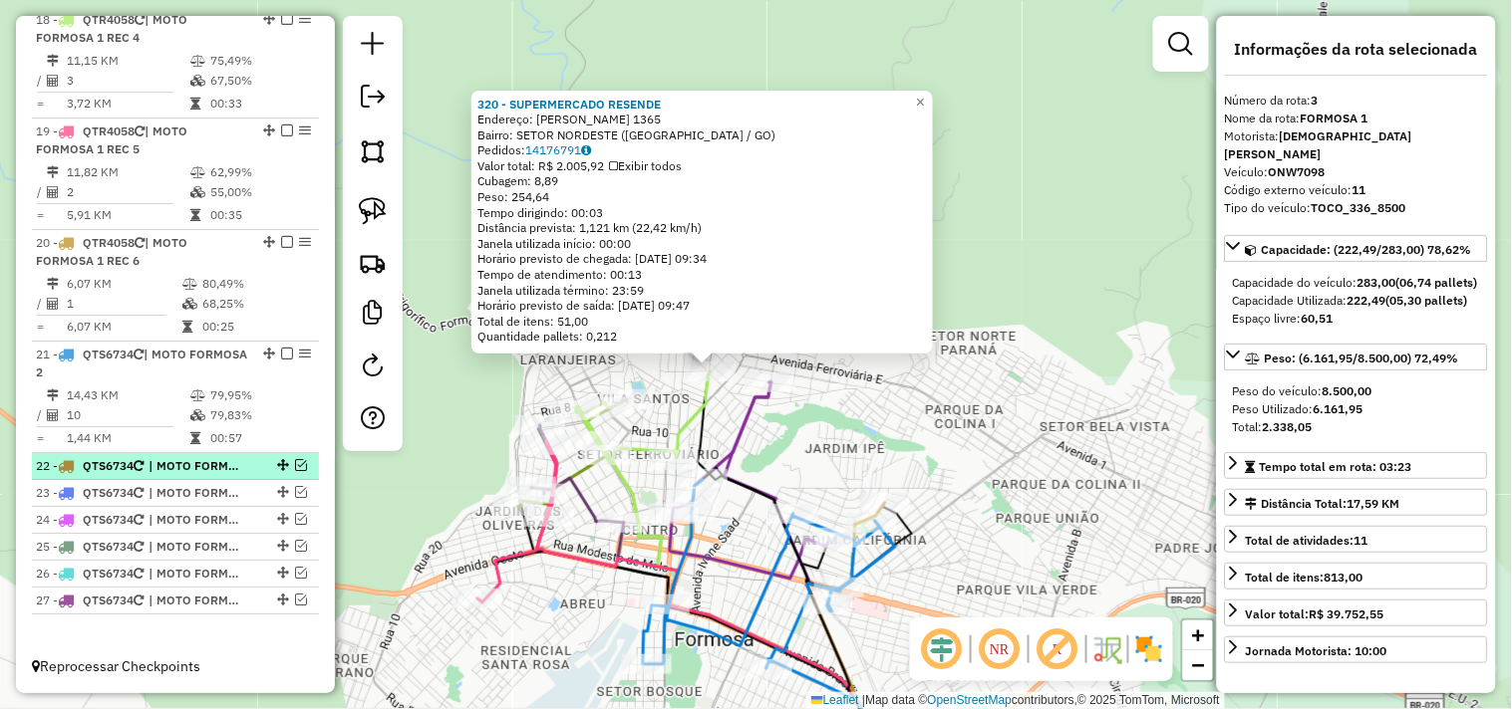
click at [296, 469] on em at bounding box center [301, 465] width 12 height 12
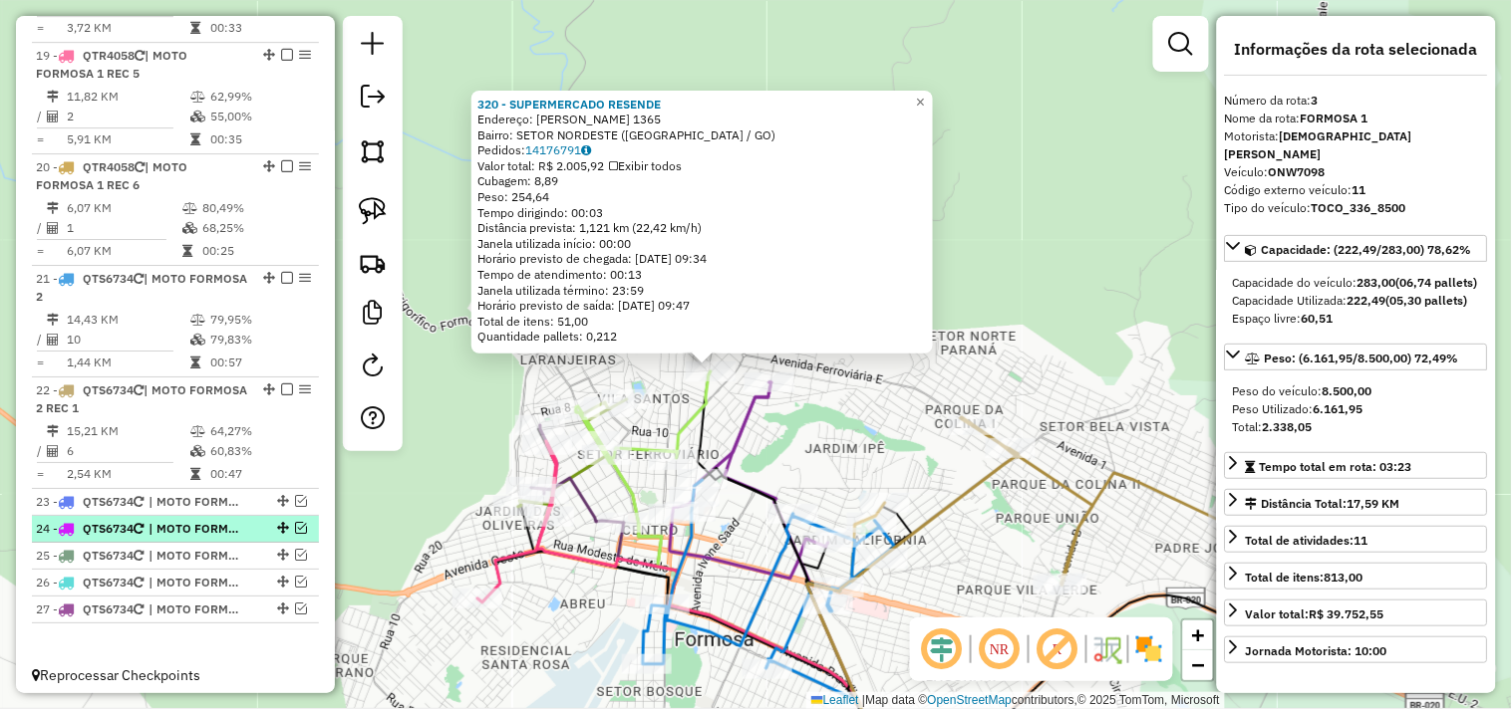
scroll to position [1685, 0]
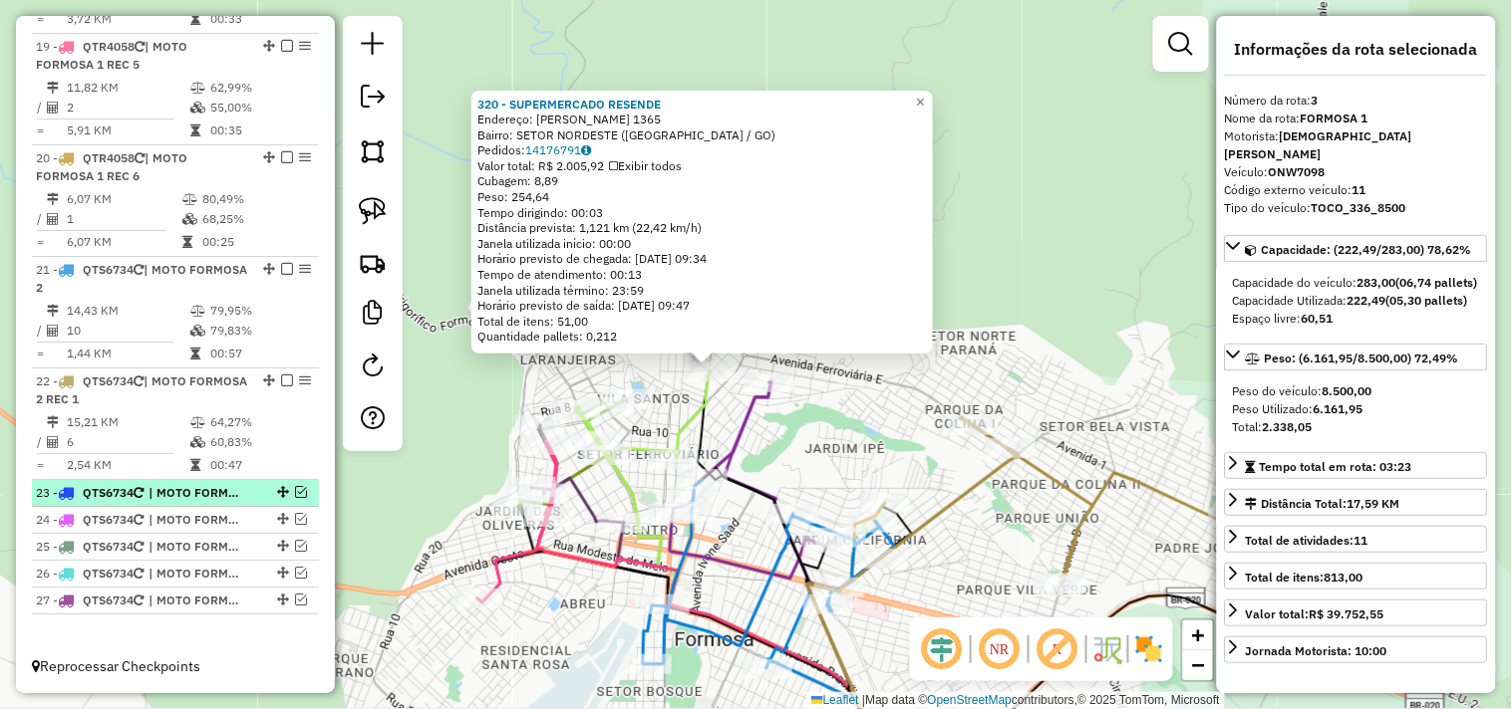
click at [299, 495] on em at bounding box center [301, 492] width 12 height 12
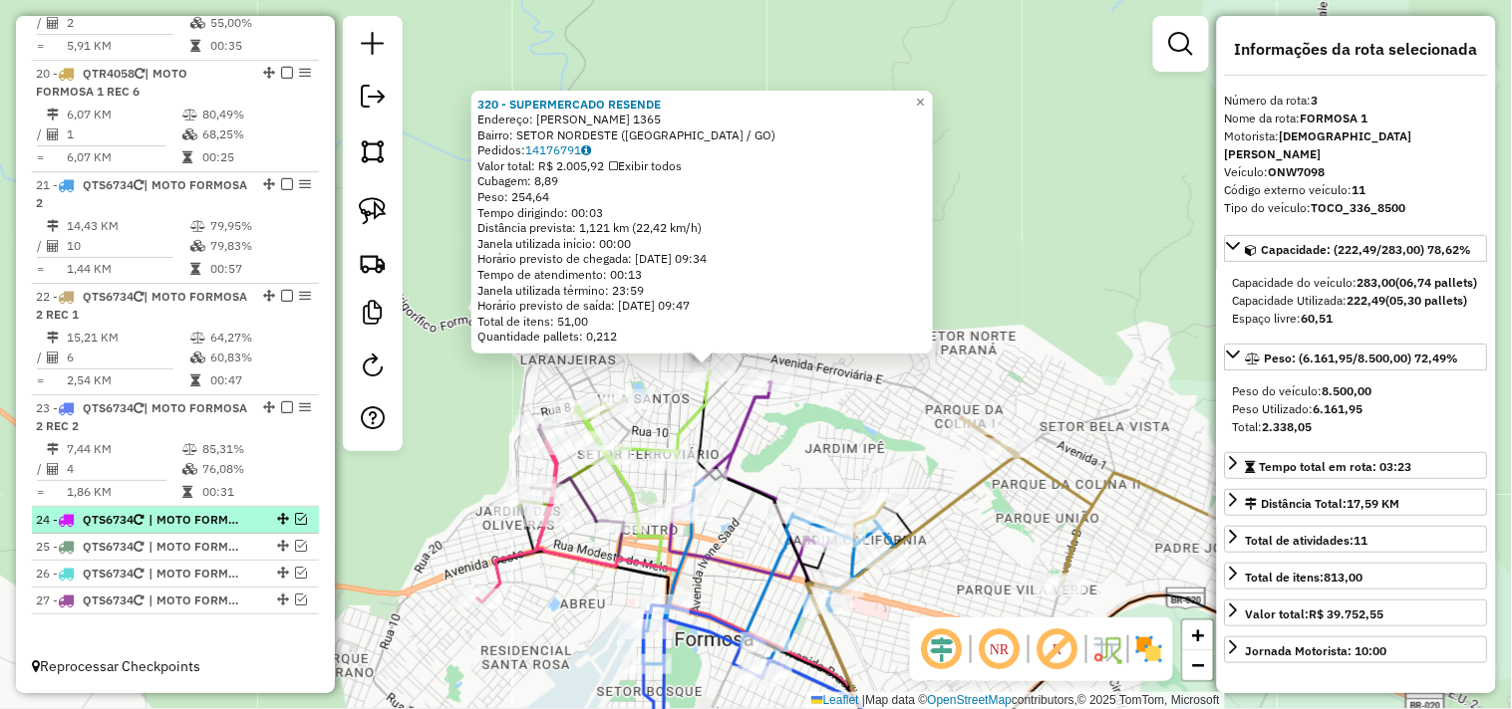
click at [295, 516] on em at bounding box center [301, 519] width 12 height 12
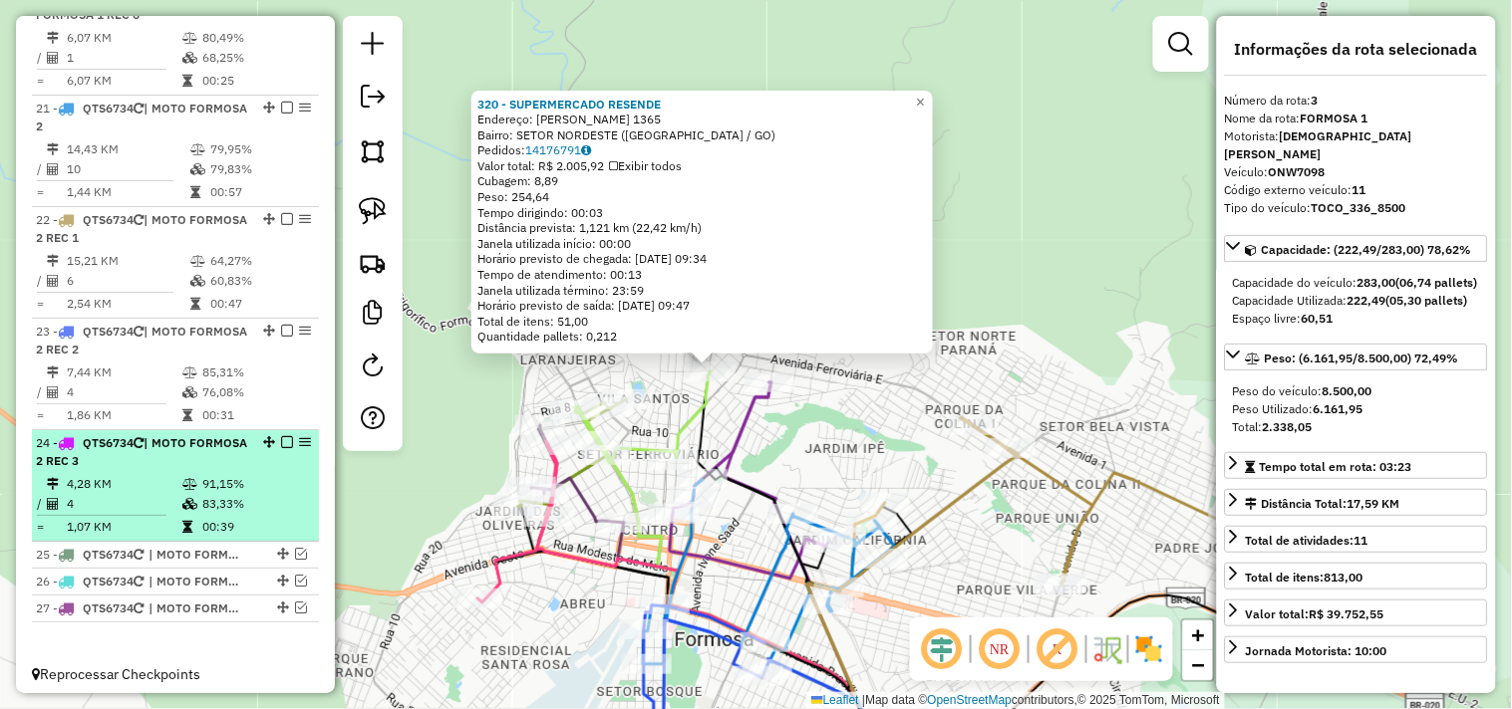
scroll to position [1854, 0]
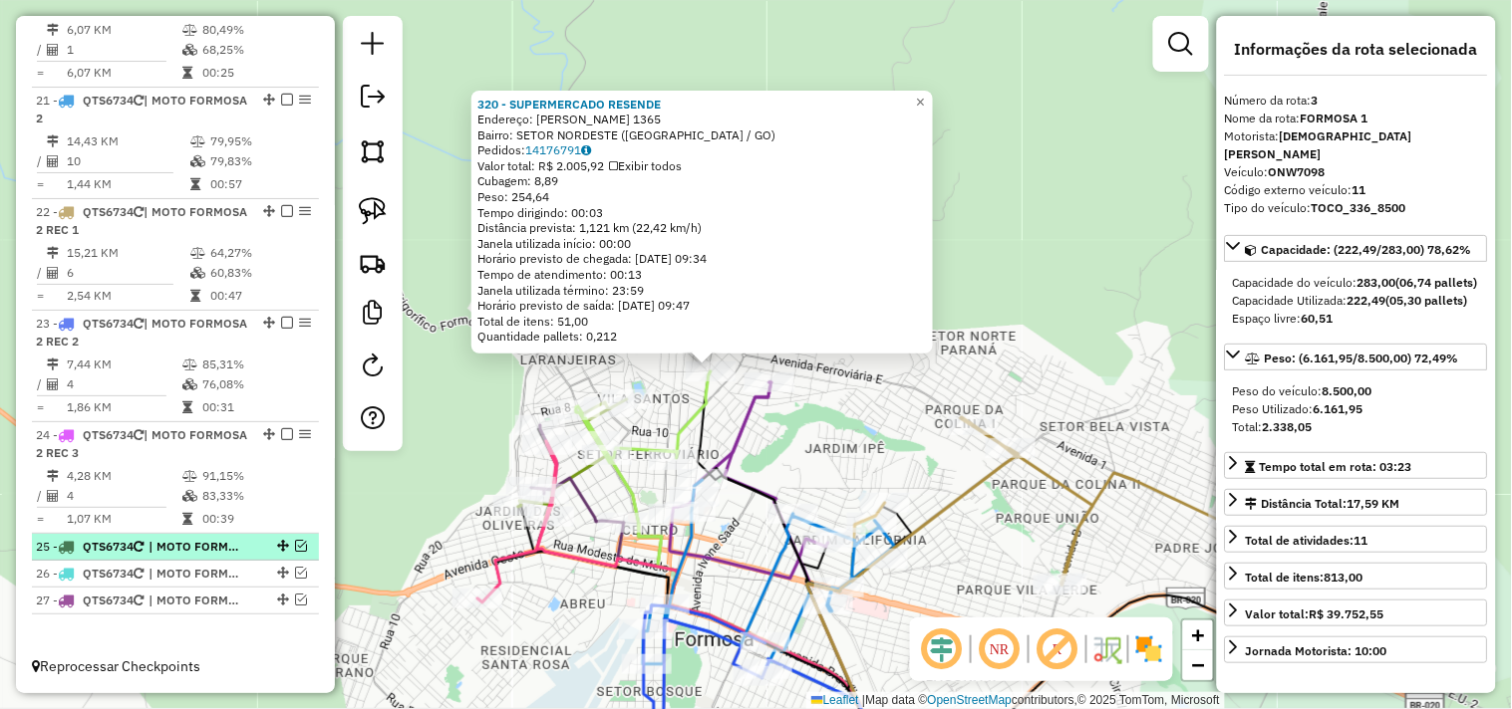
click at [300, 545] on em at bounding box center [301, 546] width 12 height 12
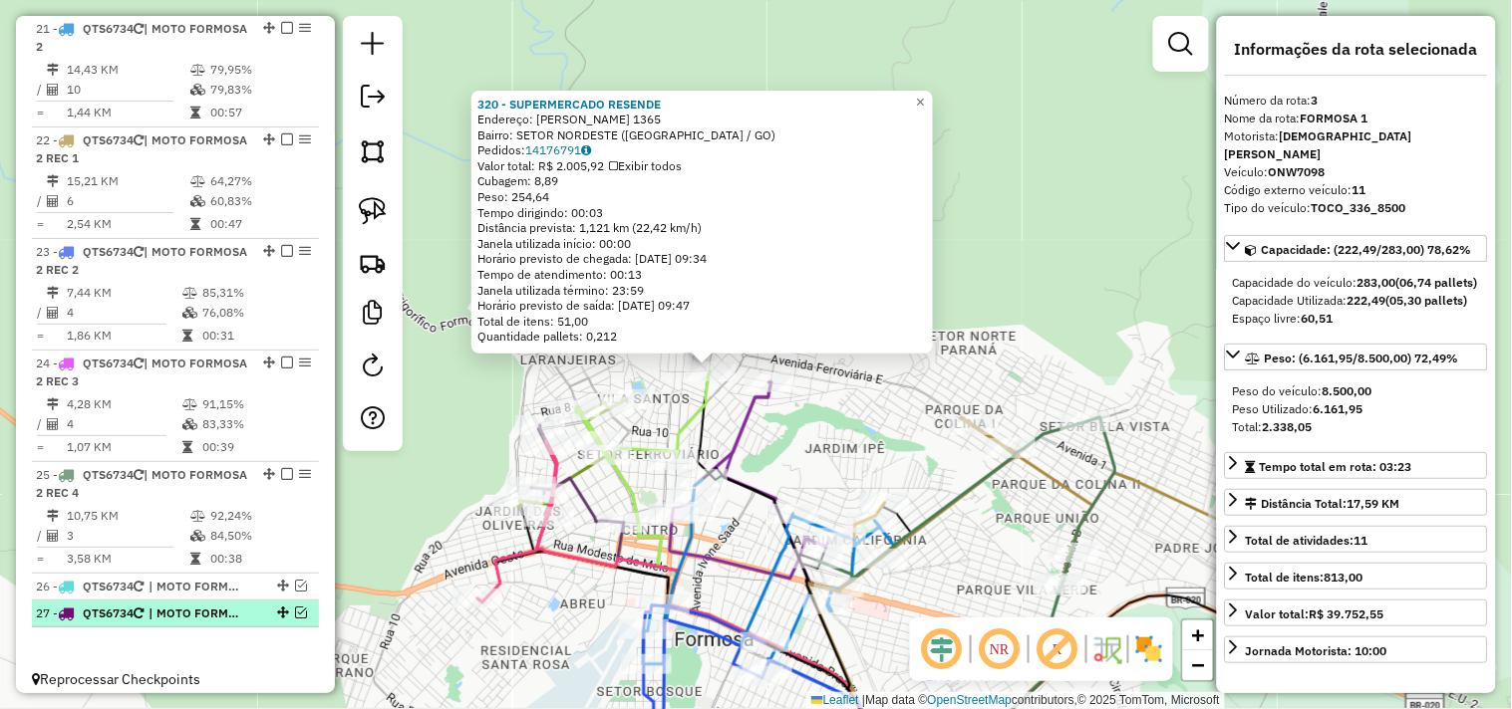
scroll to position [1938, 0]
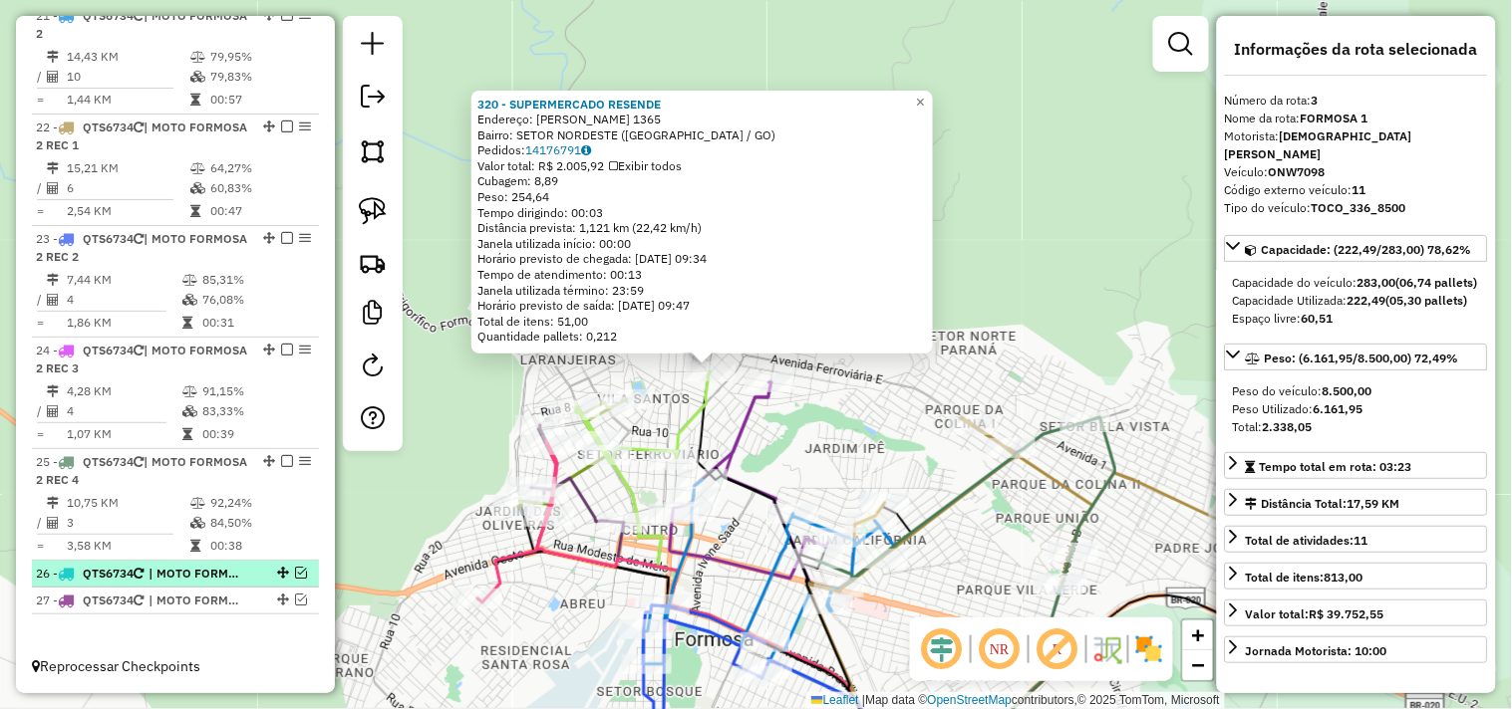
click at [295, 575] on em at bounding box center [301, 573] width 12 height 12
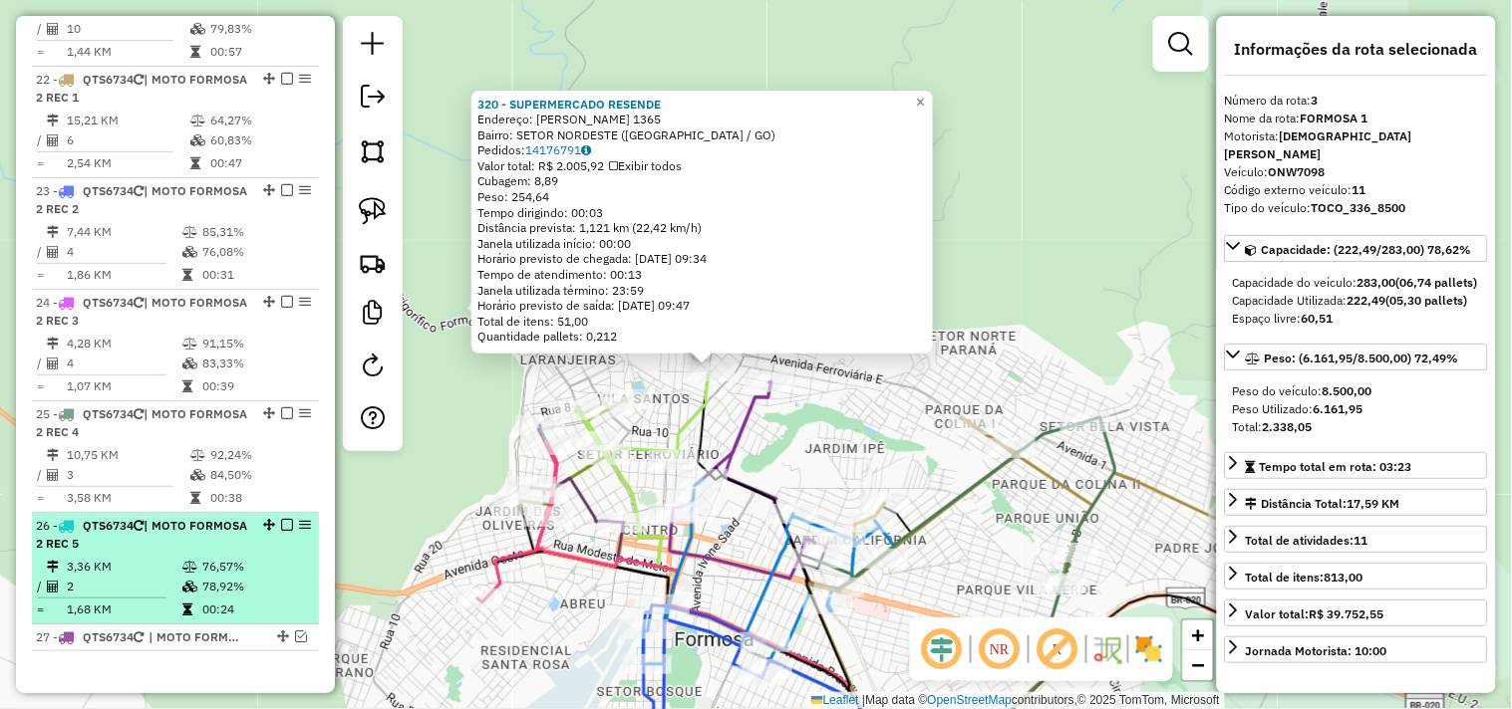
scroll to position [2024, 0]
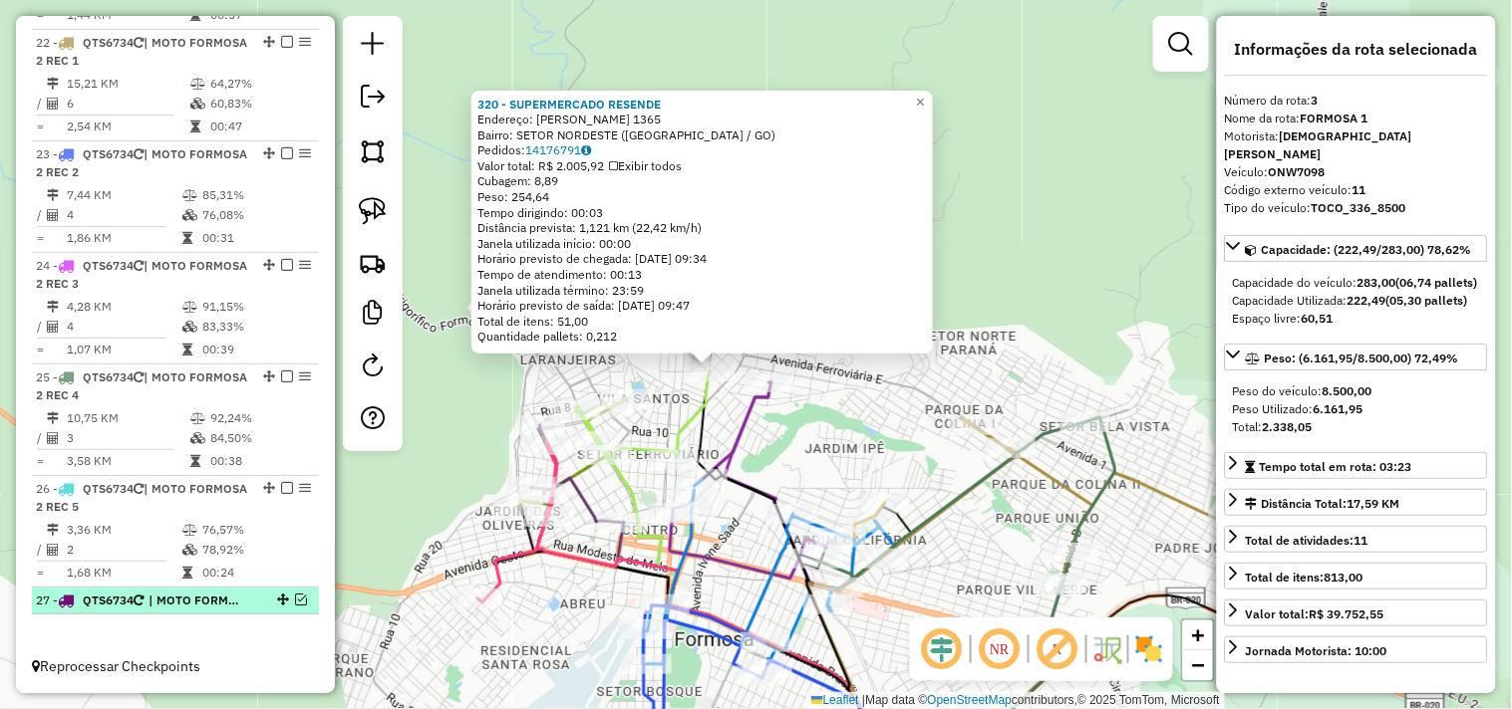
click at [295, 595] on em at bounding box center [301, 600] width 12 height 12
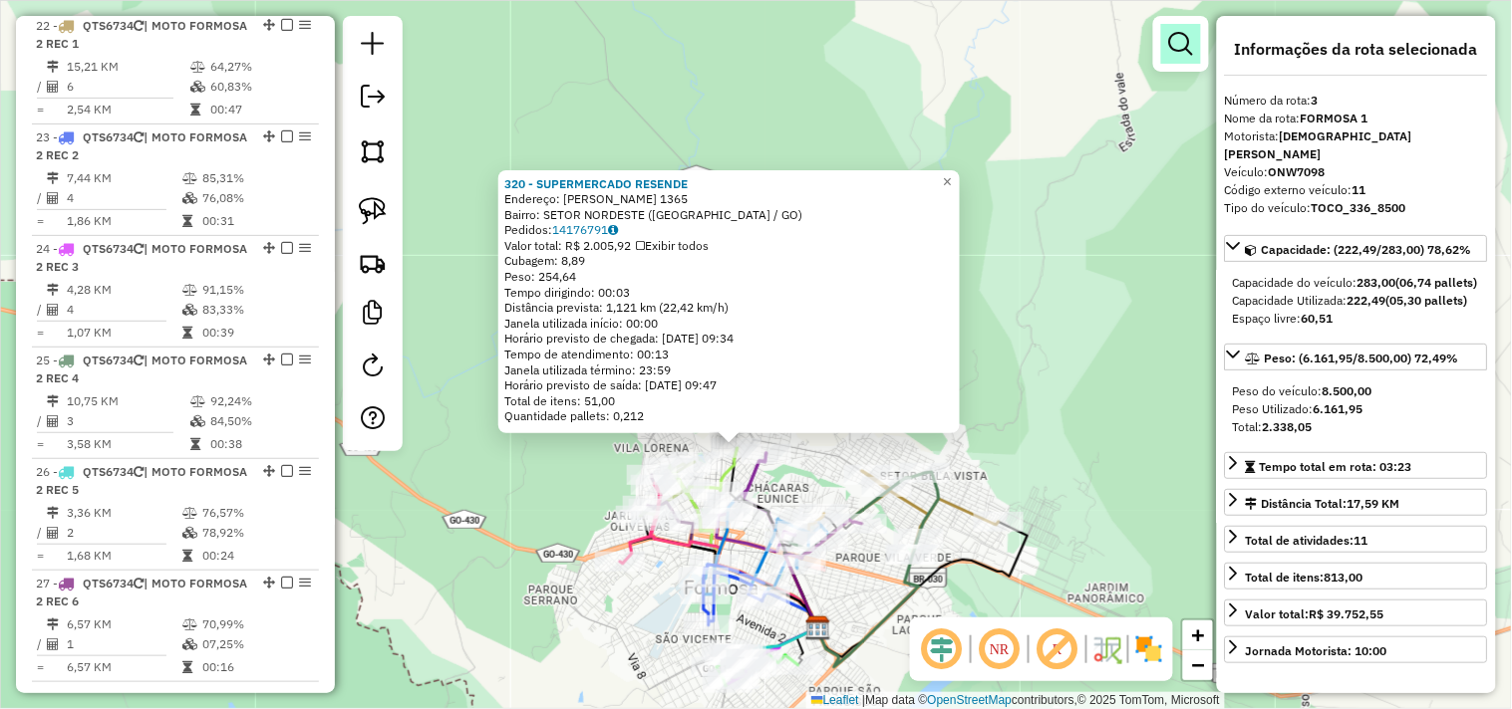
click at [1172, 40] on em at bounding box center [1181, 44] width 24 height 24
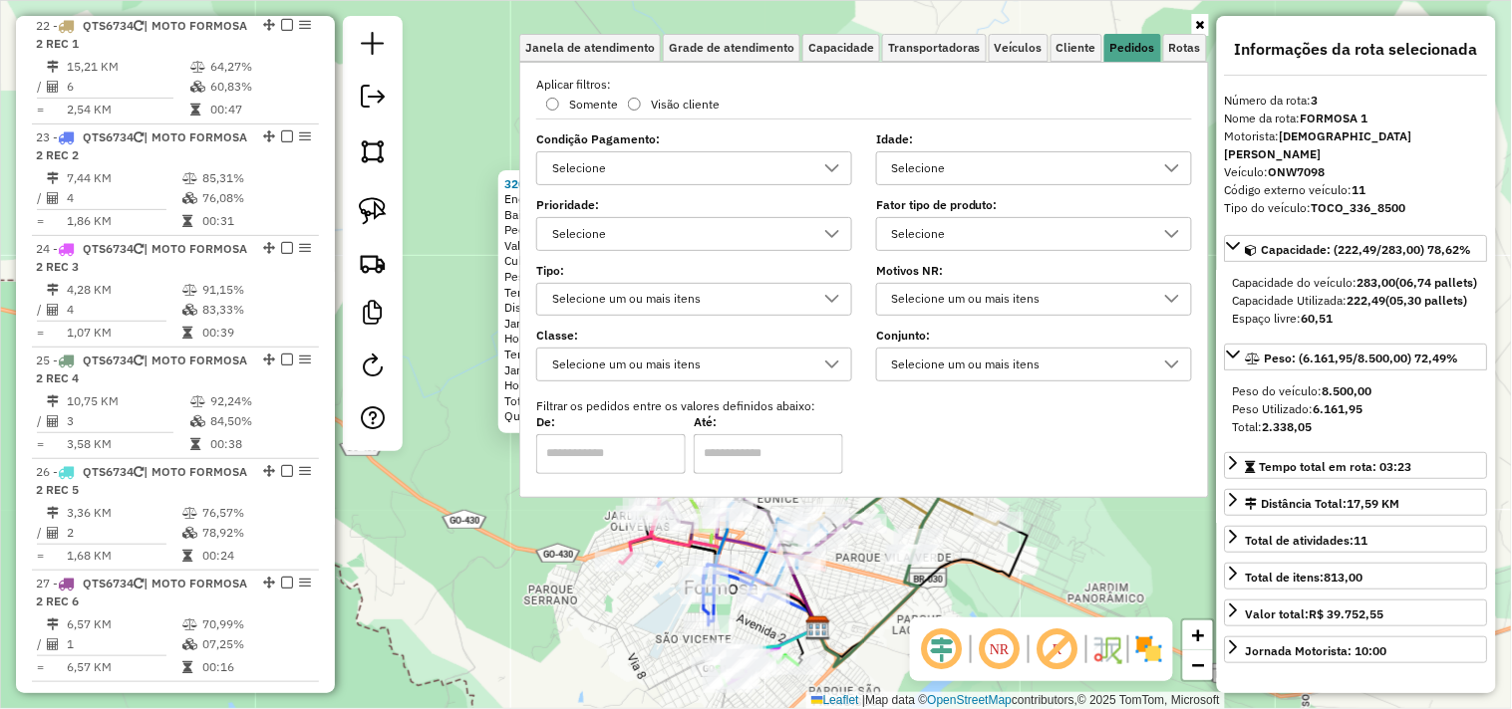
click at [944, 226] on div "Selecione" at bounding box center [1019, 234] width 268 height 32
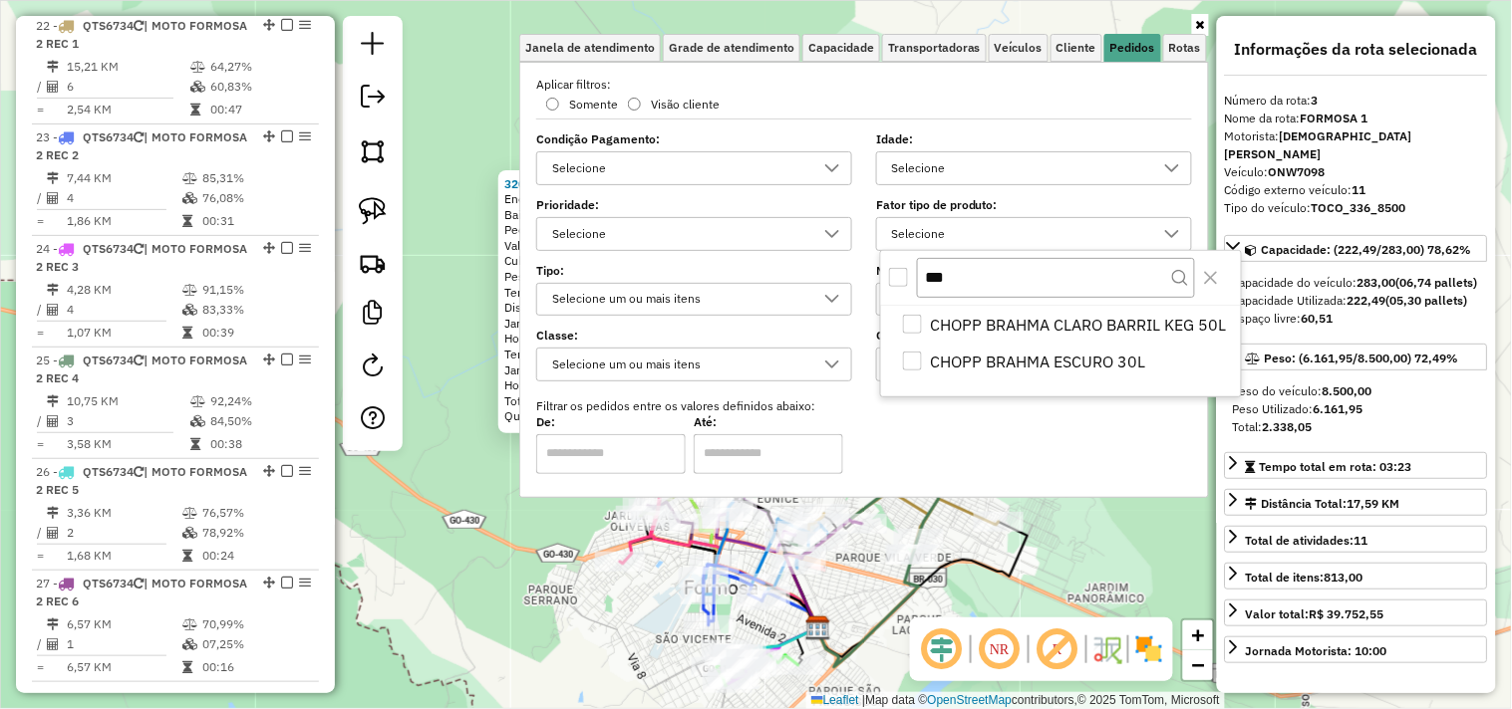
click at [894, 274] on div "All items unselected" at bounding box center [898, 277] width 19 height 19
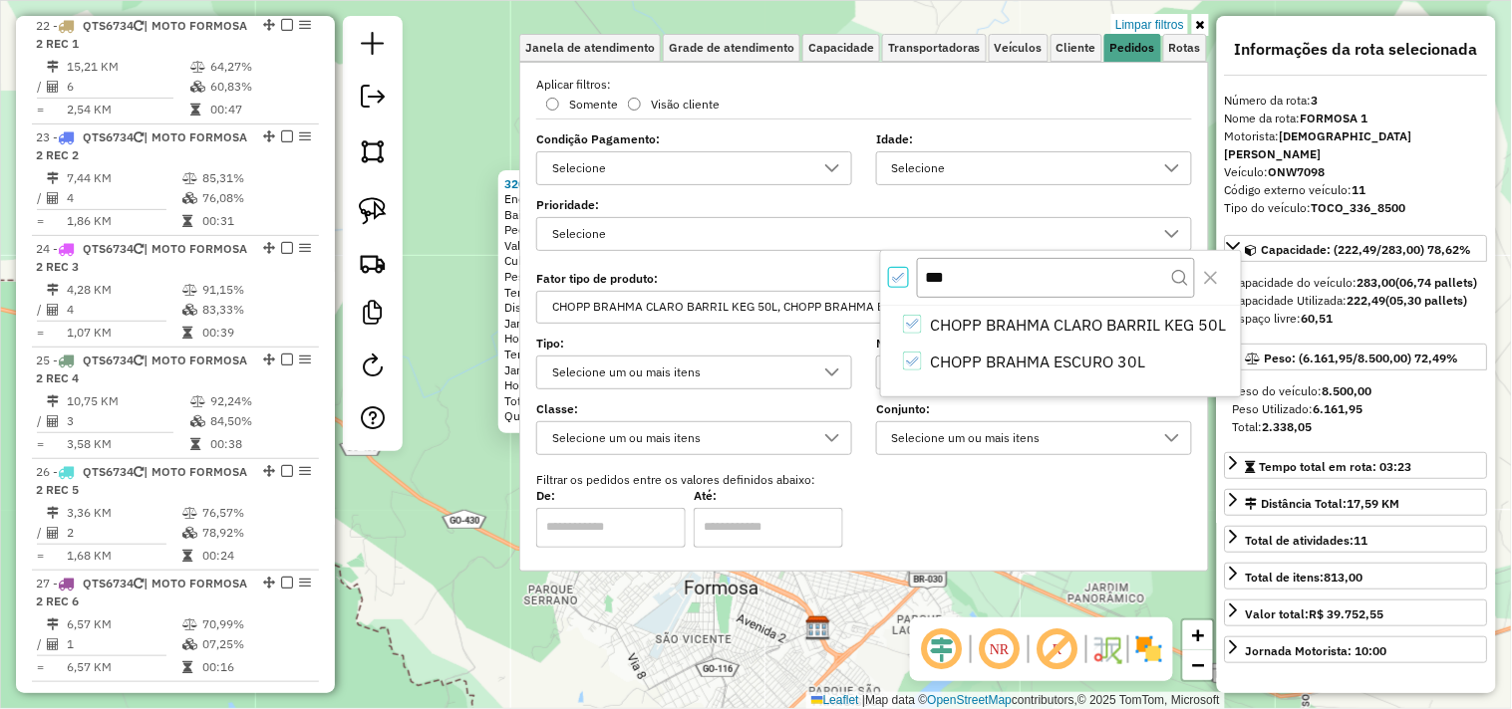
click at [891, 602] on div "320 - SUPERMERCADO RESENDE Endereço: VALERIANO DE CASTRO 1365 Bairro: SETOR NOR…" at bounding box center [756, 354] width 1512 height 709
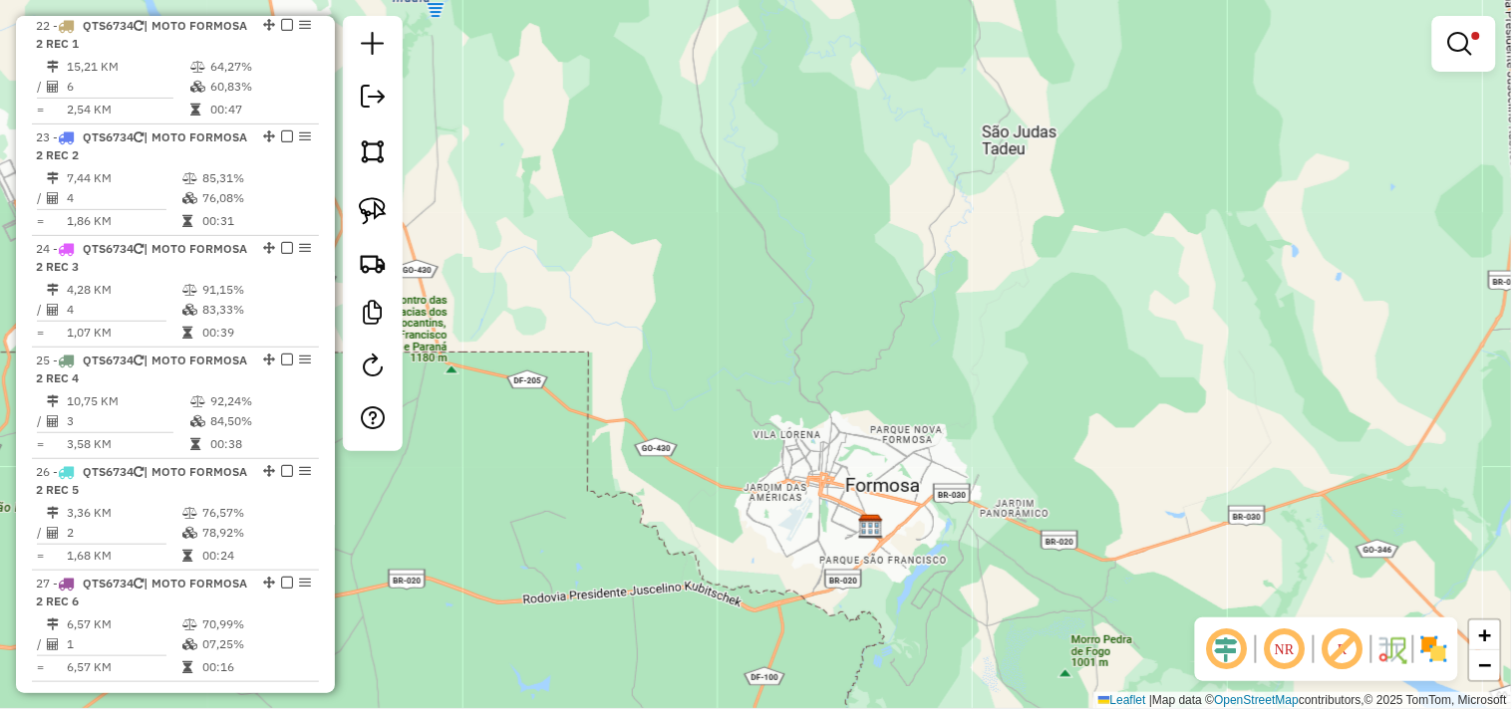
drag, startPoint x: 931, startPoint y: 415, endPoint x: 900, endPoint y: 224, distance: 192.8
click at [900, 224] on div "Limpar filtros Janela de atendimento Grade de atendimento Capacidade Transporta…" at bounding box center [756, 354] width 1512 height 709
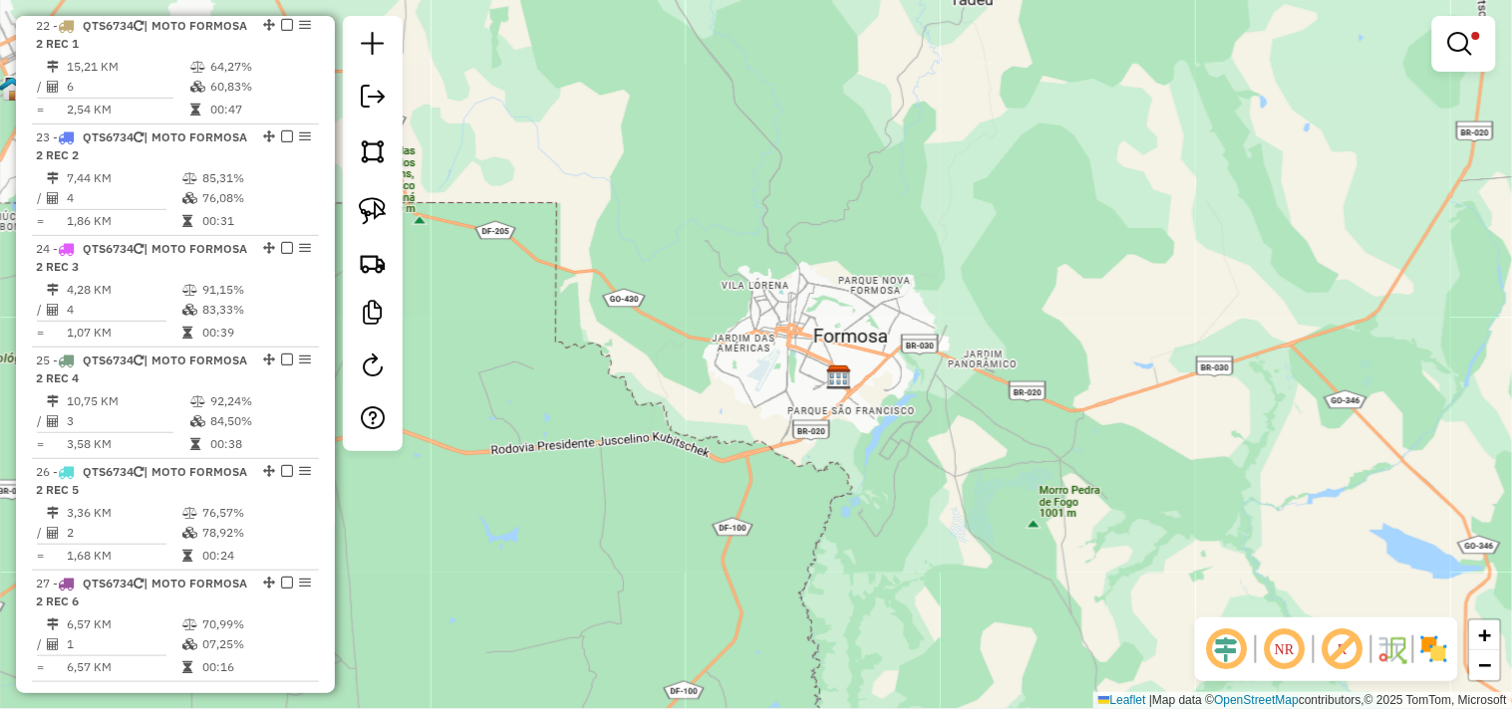
click at [1471, 16] on div at bounding box center [1464, 44] width 64 height 56
click at [1468, 34] on em at bounding box center [1460, 44] width 24 height 24
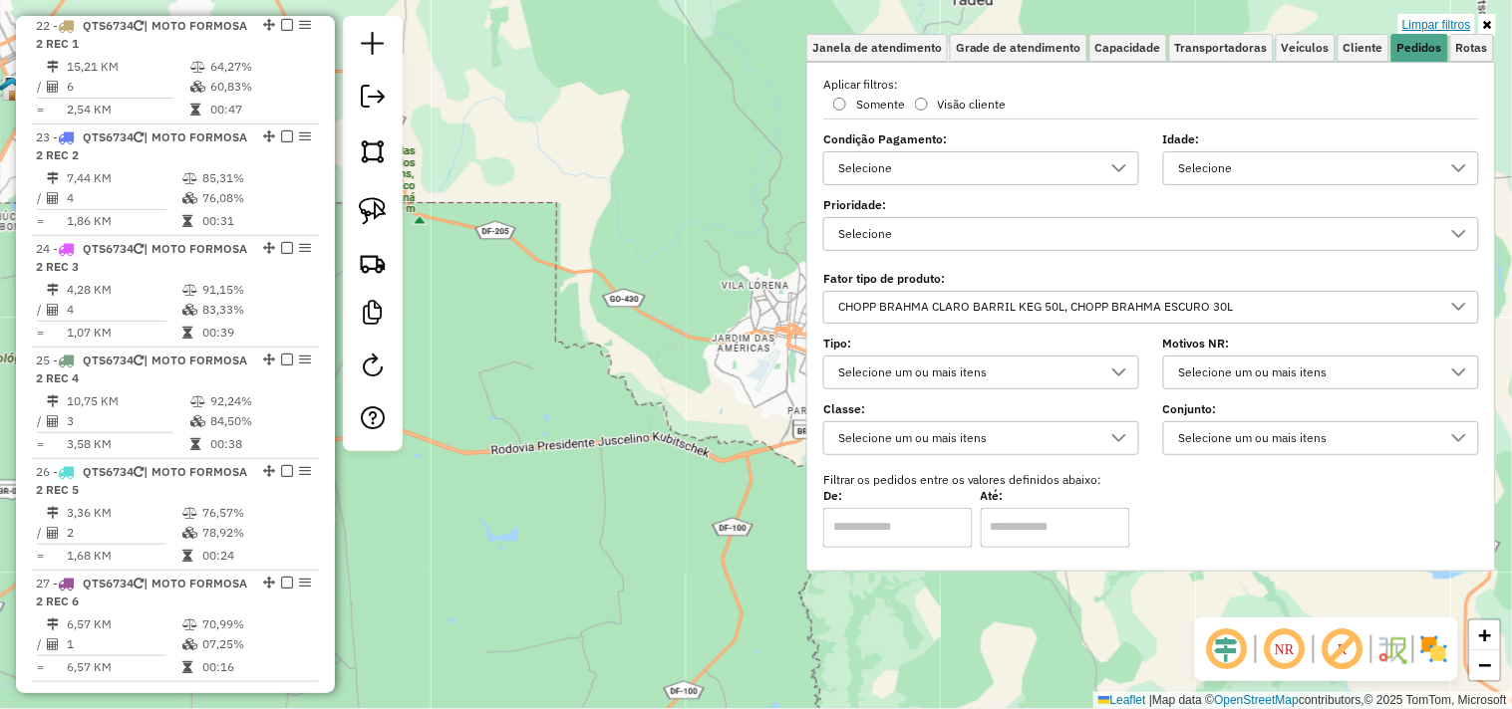
click at [1438, 30] on link "Limpar filtros" at bounding box center [1436, 25] width 77 height 22
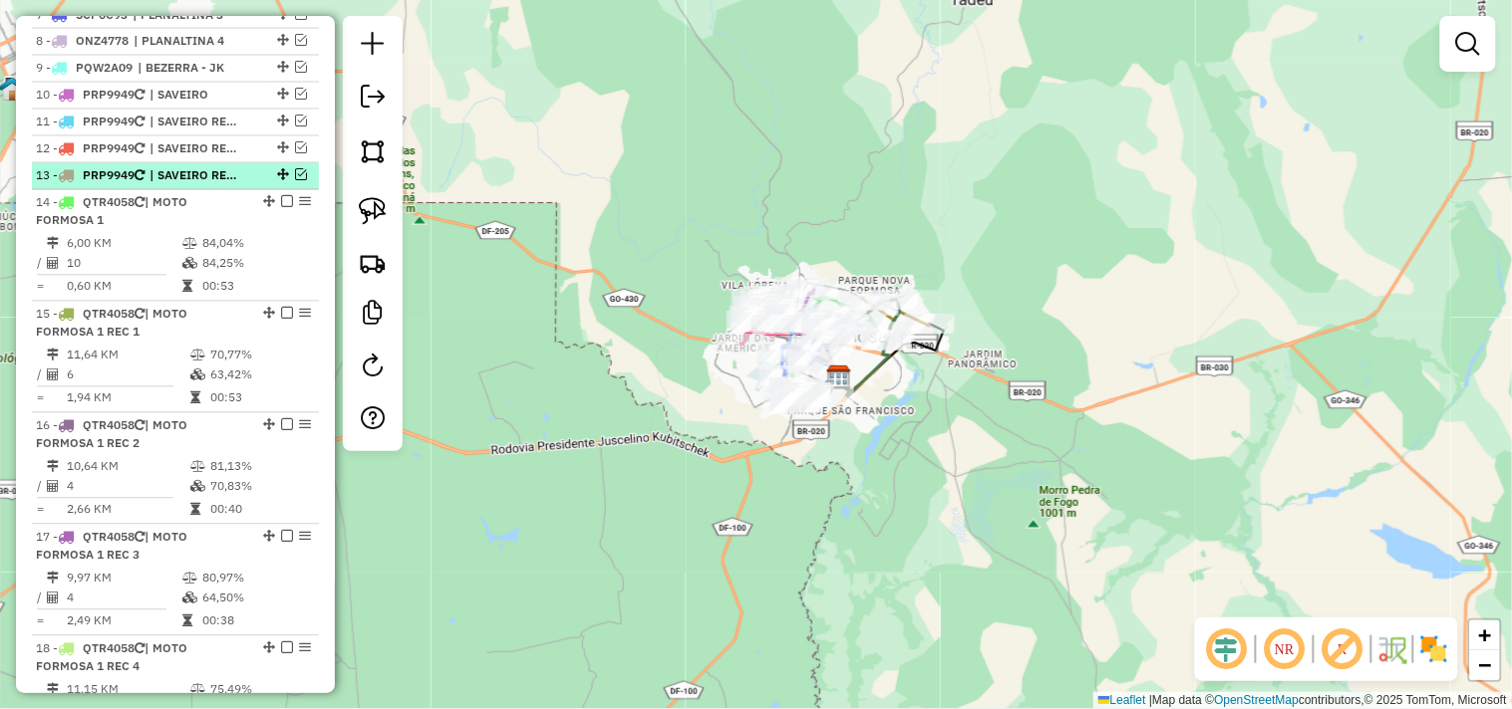
scroll to position [917, 0]
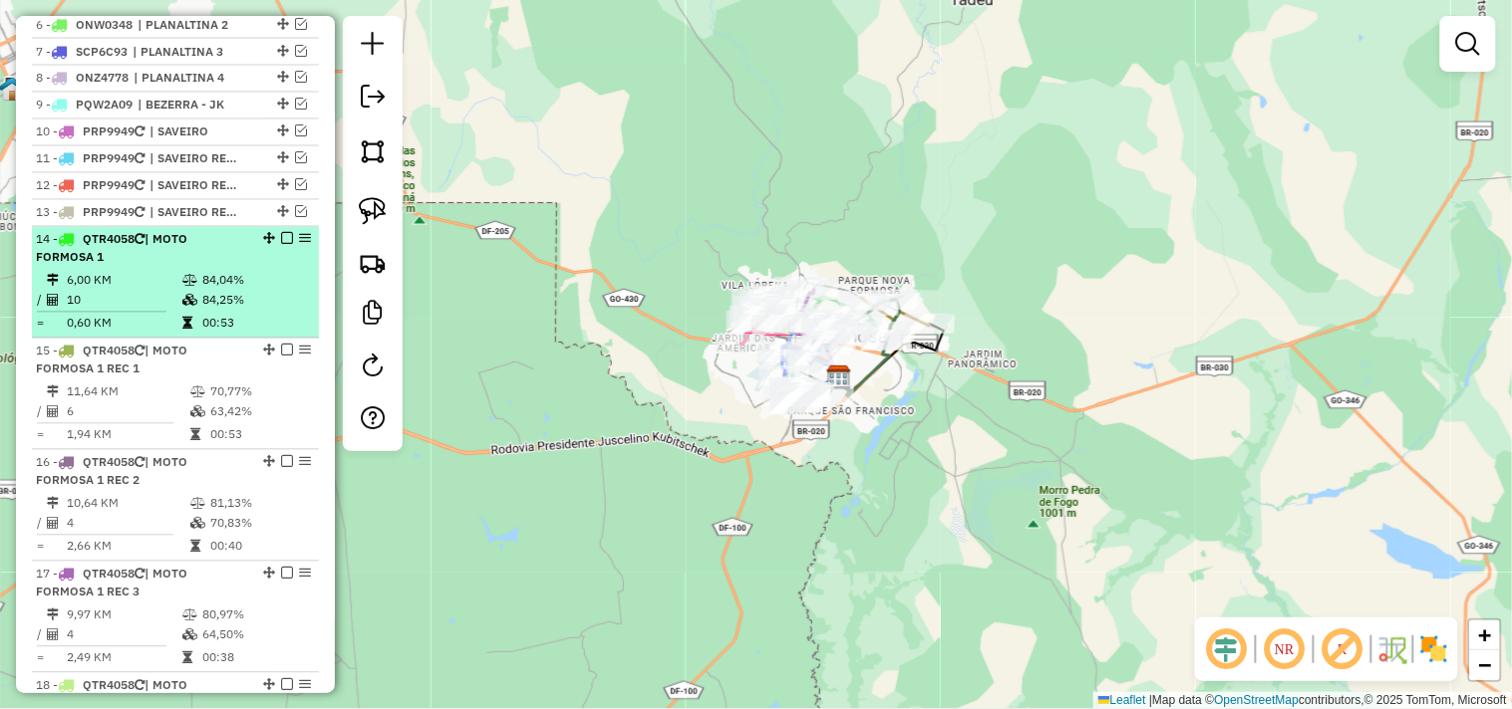
click at [281, 245] on em at bounding box center [287, 239] width 12 height 12
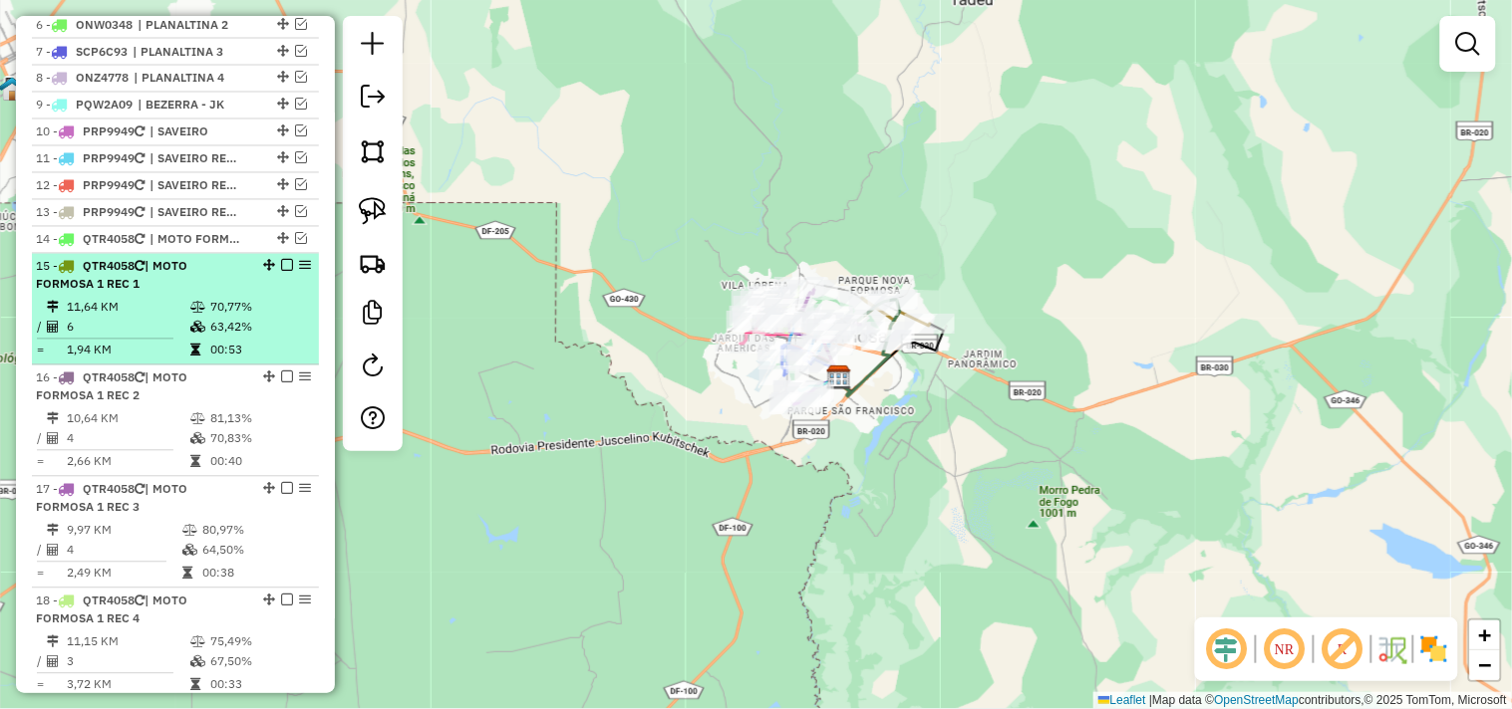
click at [281, 272] on em at bounding box center [287, 266] width 12 height 12
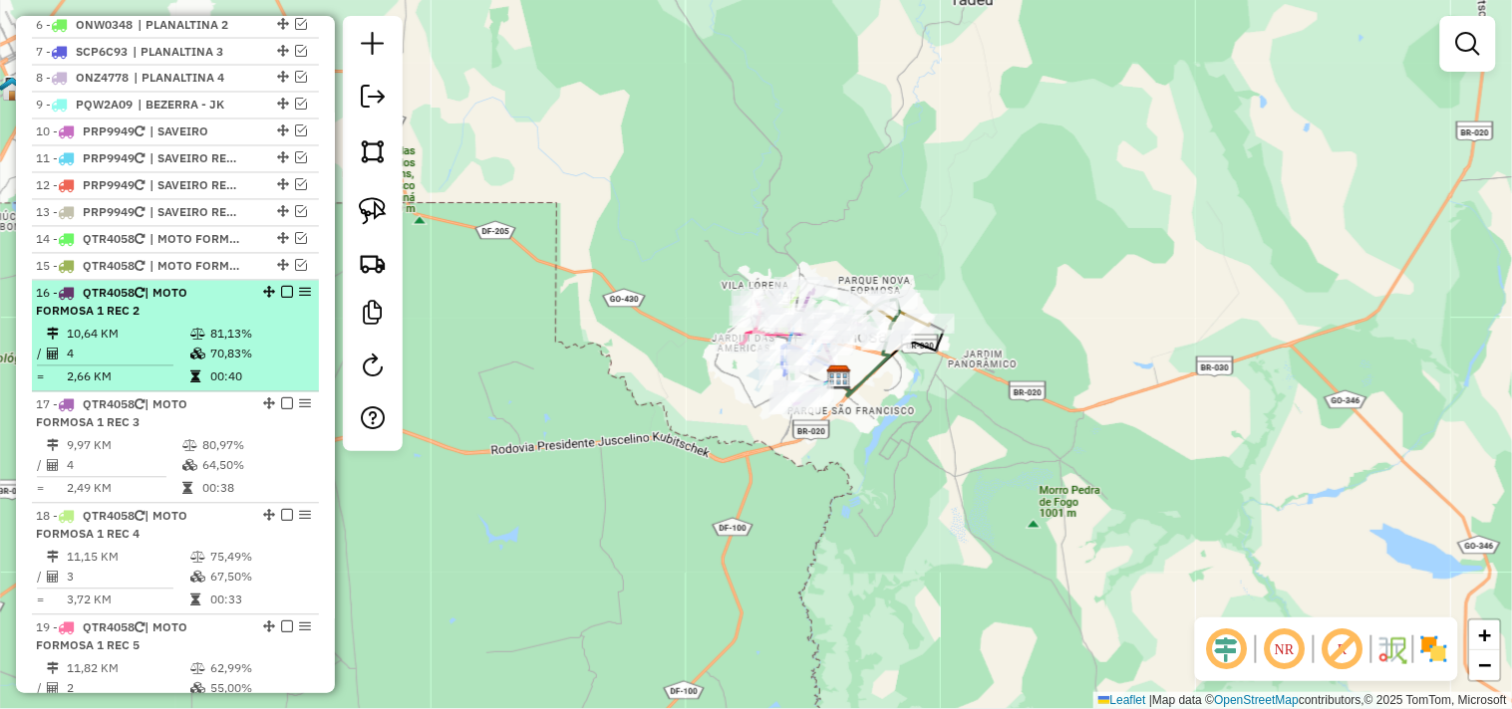
click at [281, 299] on em at bounding box center [287, 293] width 12 height 12
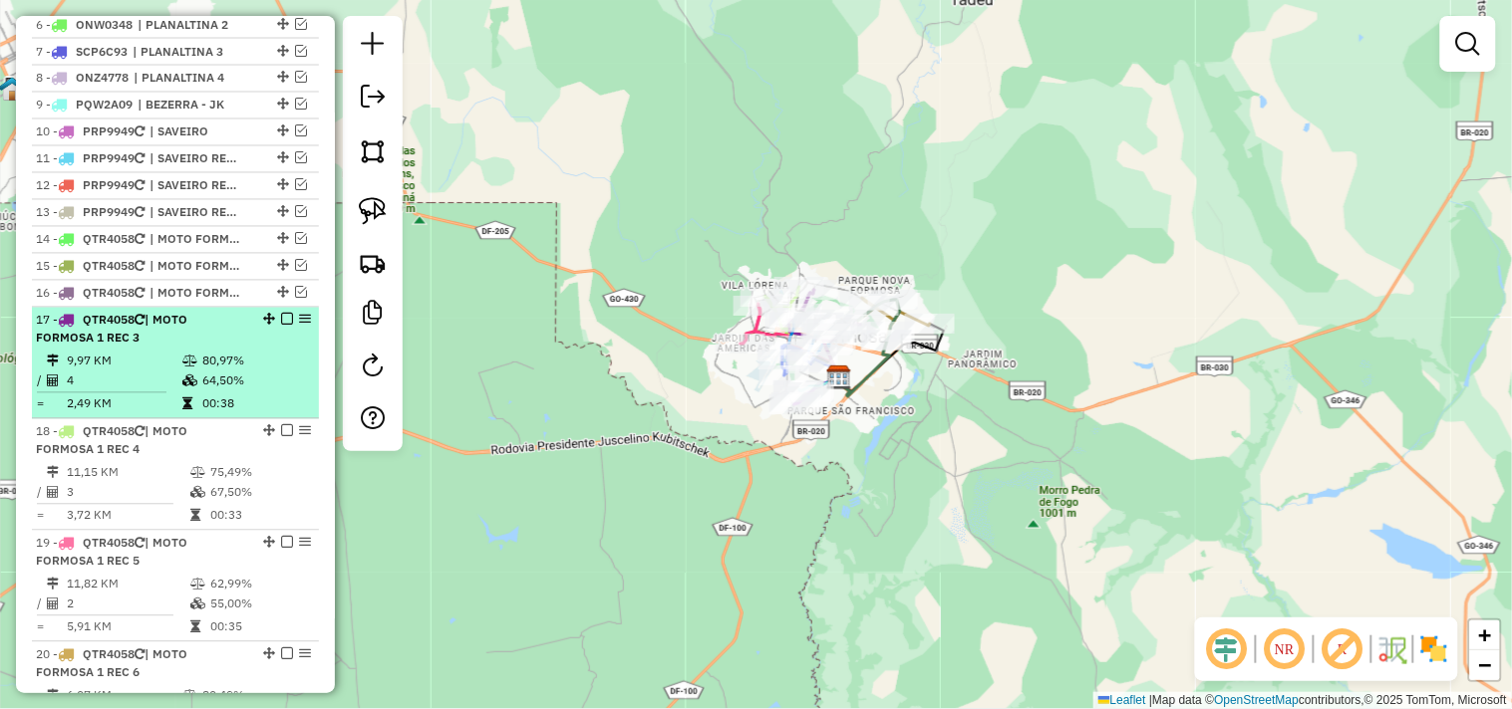
drag, startPoint x: 283, startPoint y: 334, endPoint x: 281, endPoint y: 349, distance: 15.1
click at [282, 326] on em at bounding box center [287, 320] width 12 height 12
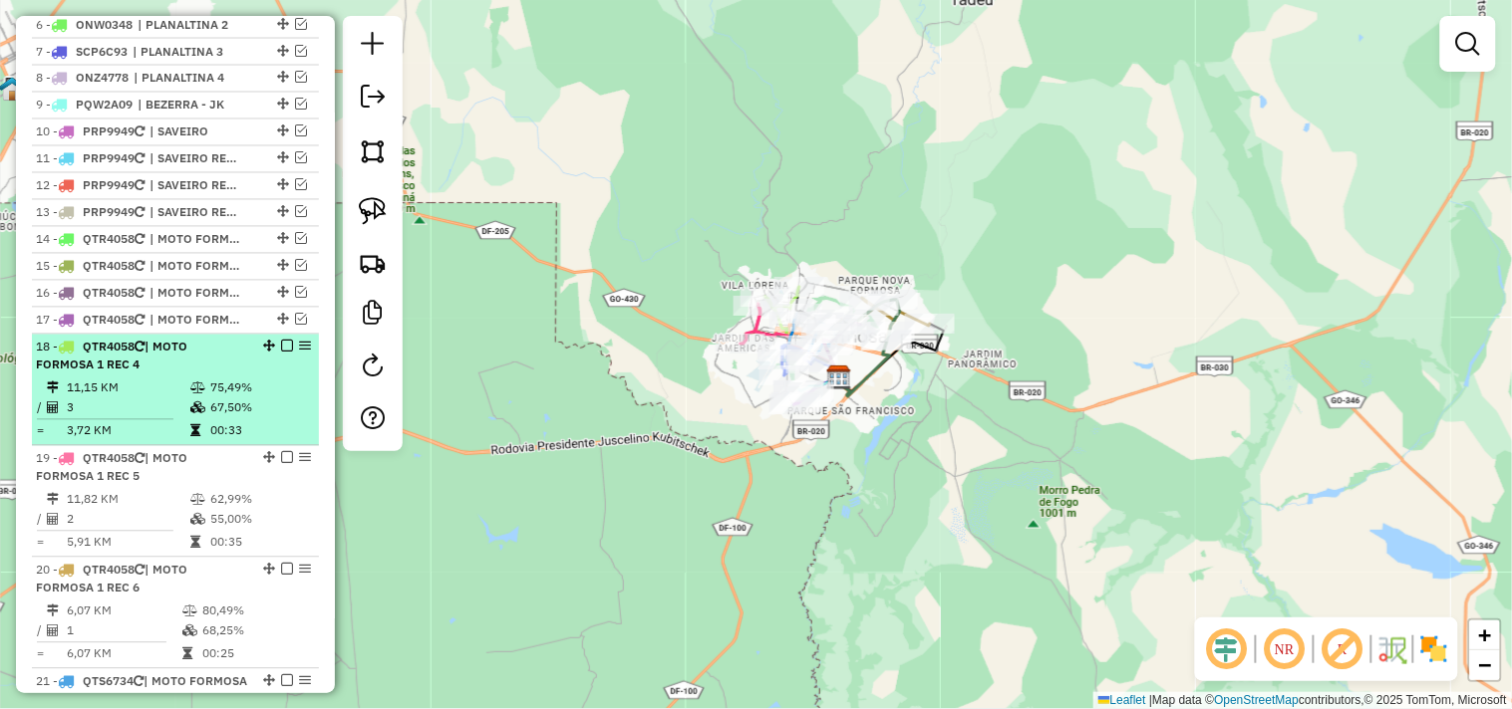
click at [284, 353] on em at bounding box center [287, 347] width 12 height 12
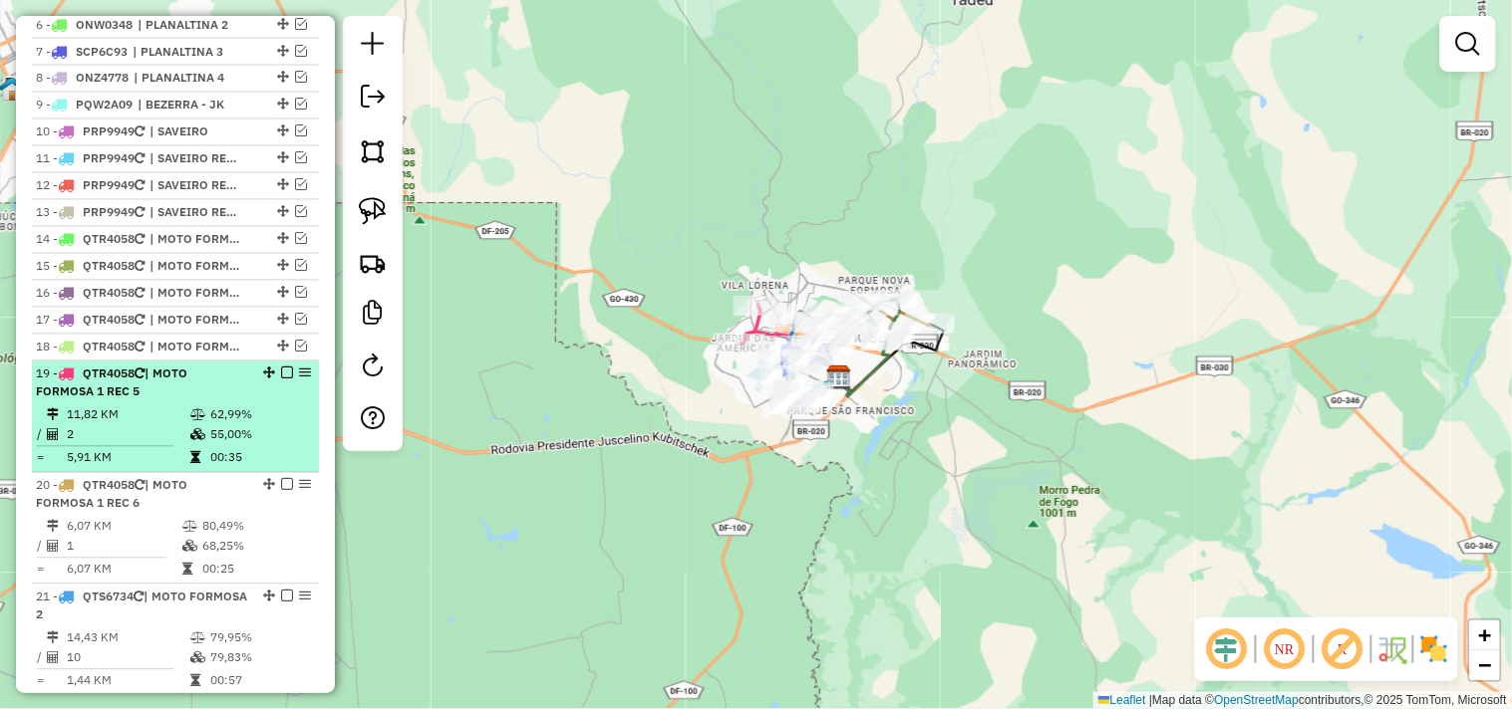
click at [281, 380] on em at bounding box center [287, 374] width 12 height 12
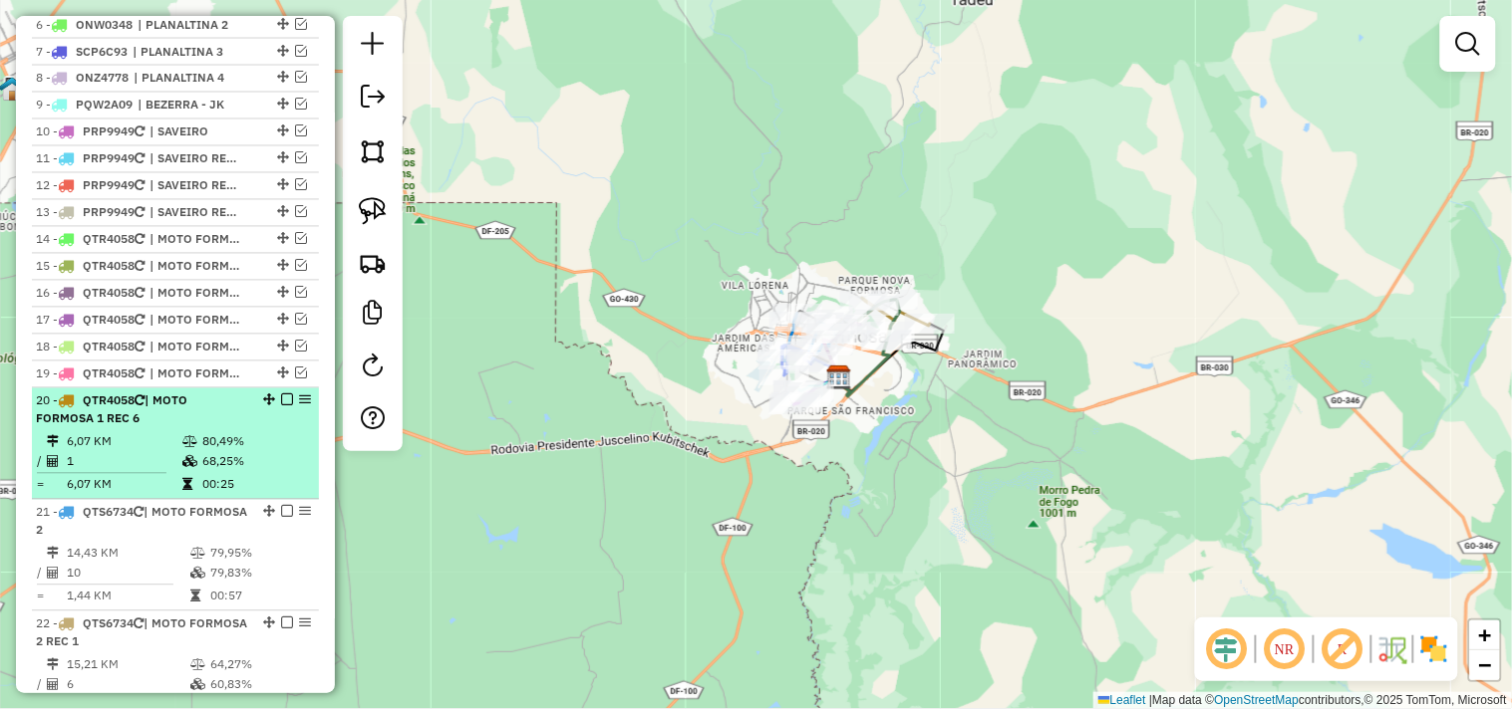
click at [281, 407] on em at bounding box center [287, 401] width 12 height 12
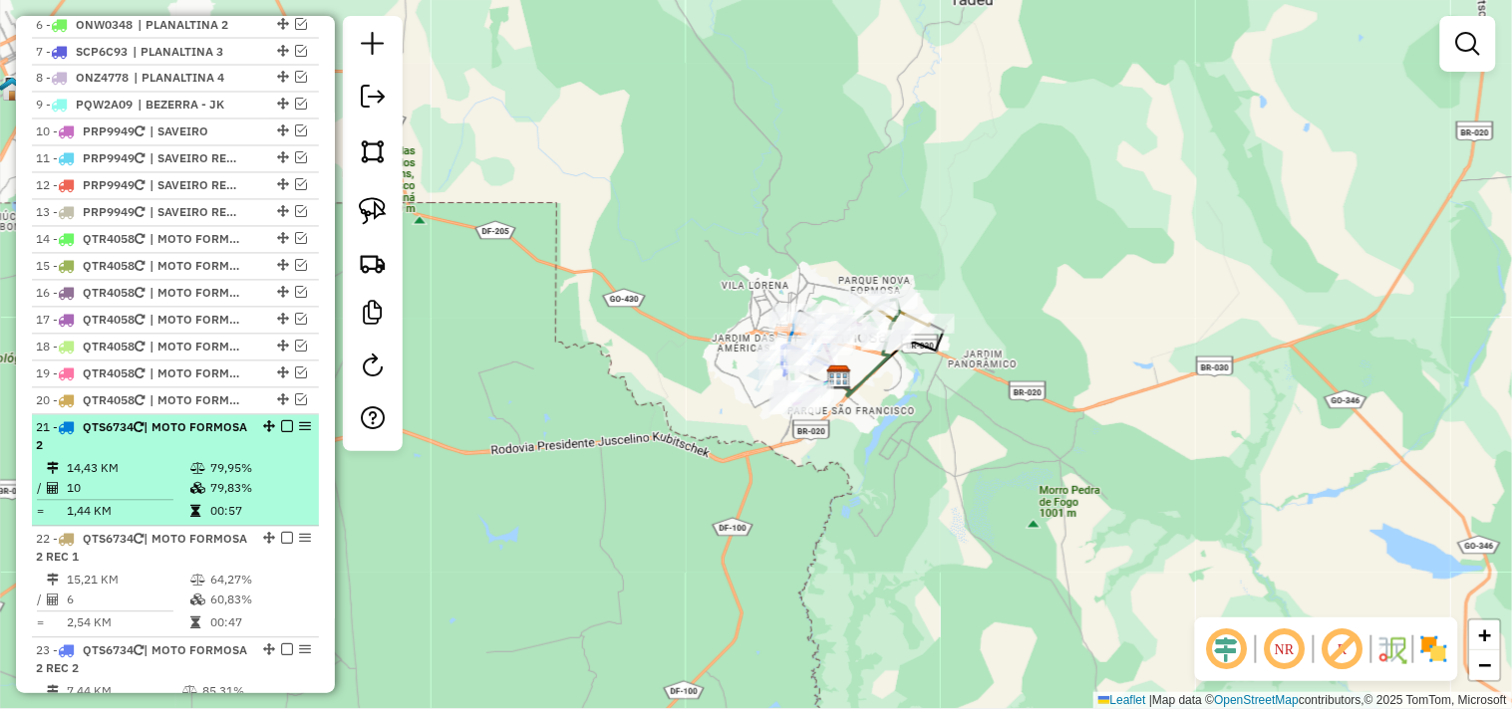
click at [282, 433] on em at bounding box center [287, 427] width 12 height 12
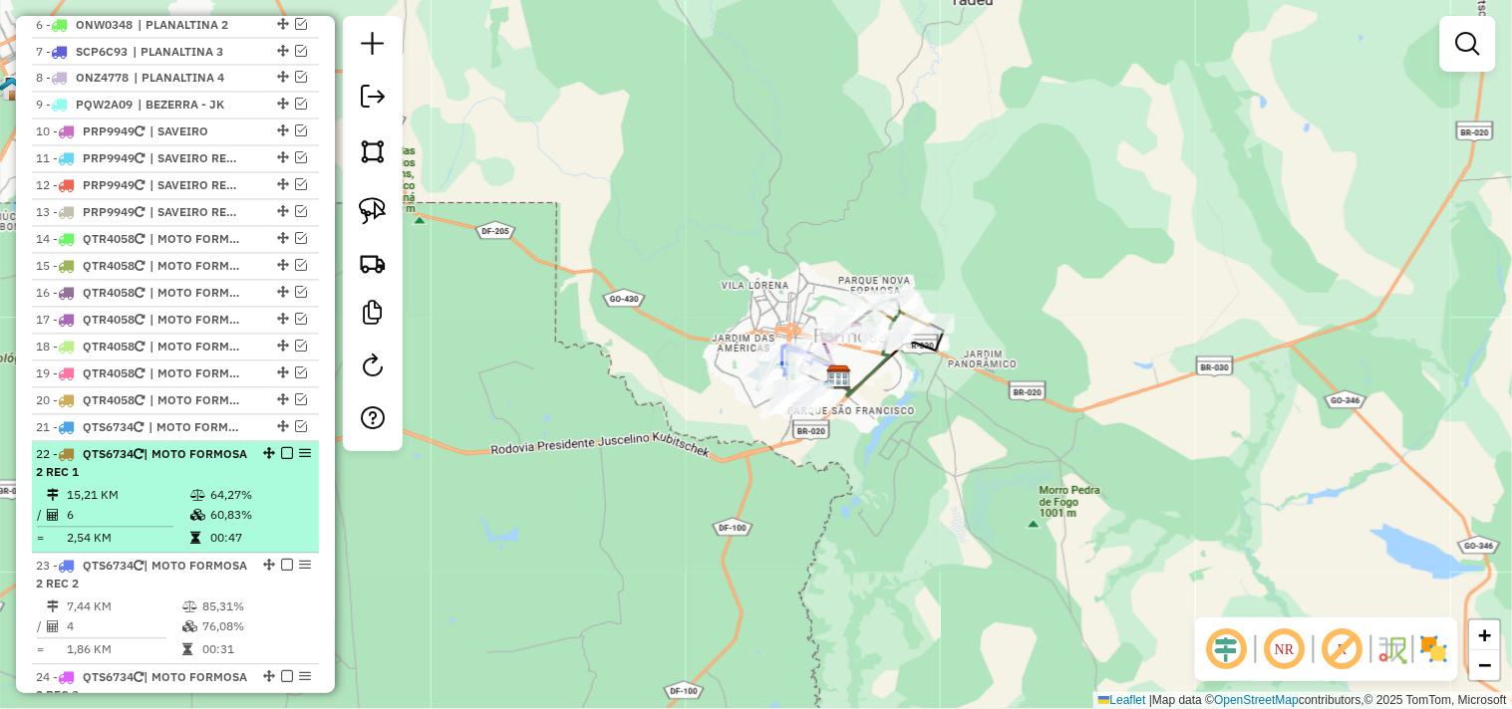
click at [281, 460] on em at bounding box center [287, 454] width 12 height 12
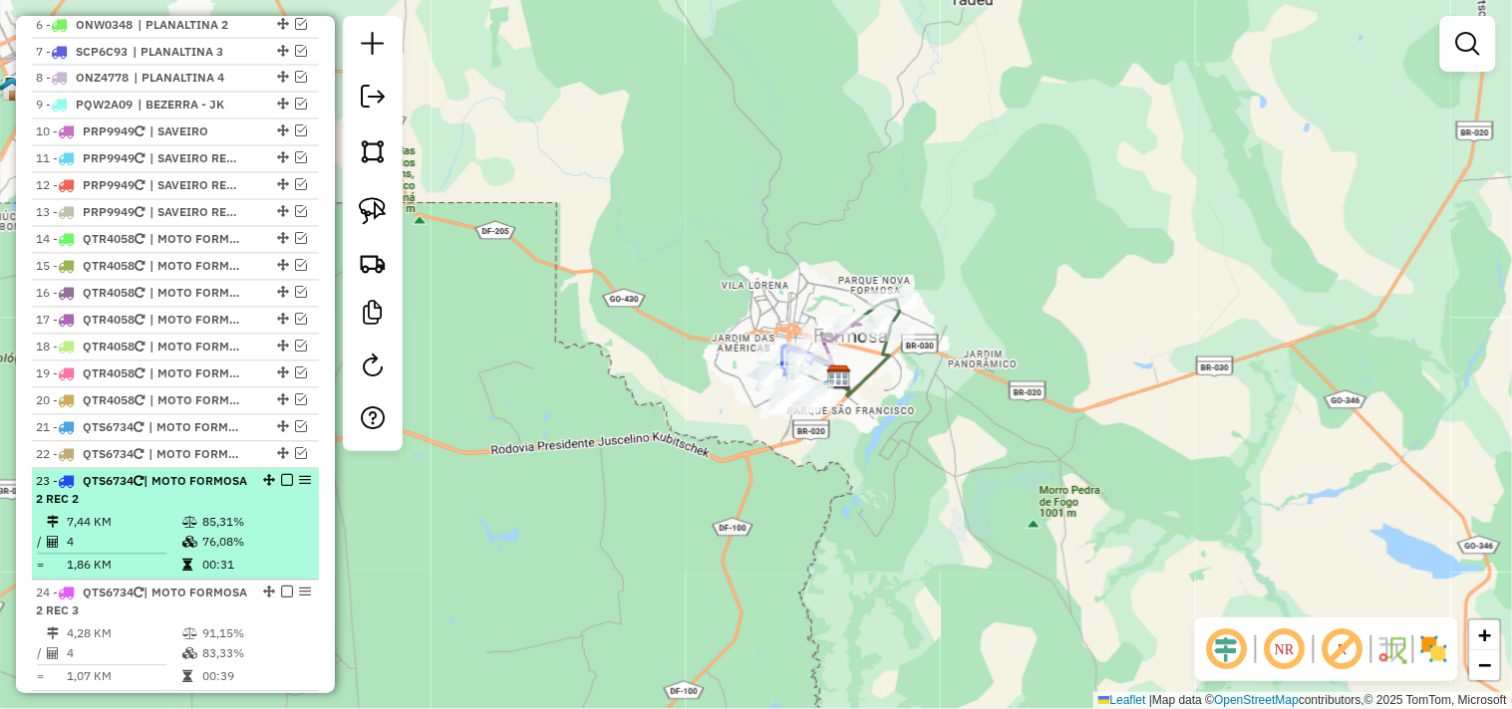
click at [281, 487] on em at bounding box center [287, 481] width 12 height 12
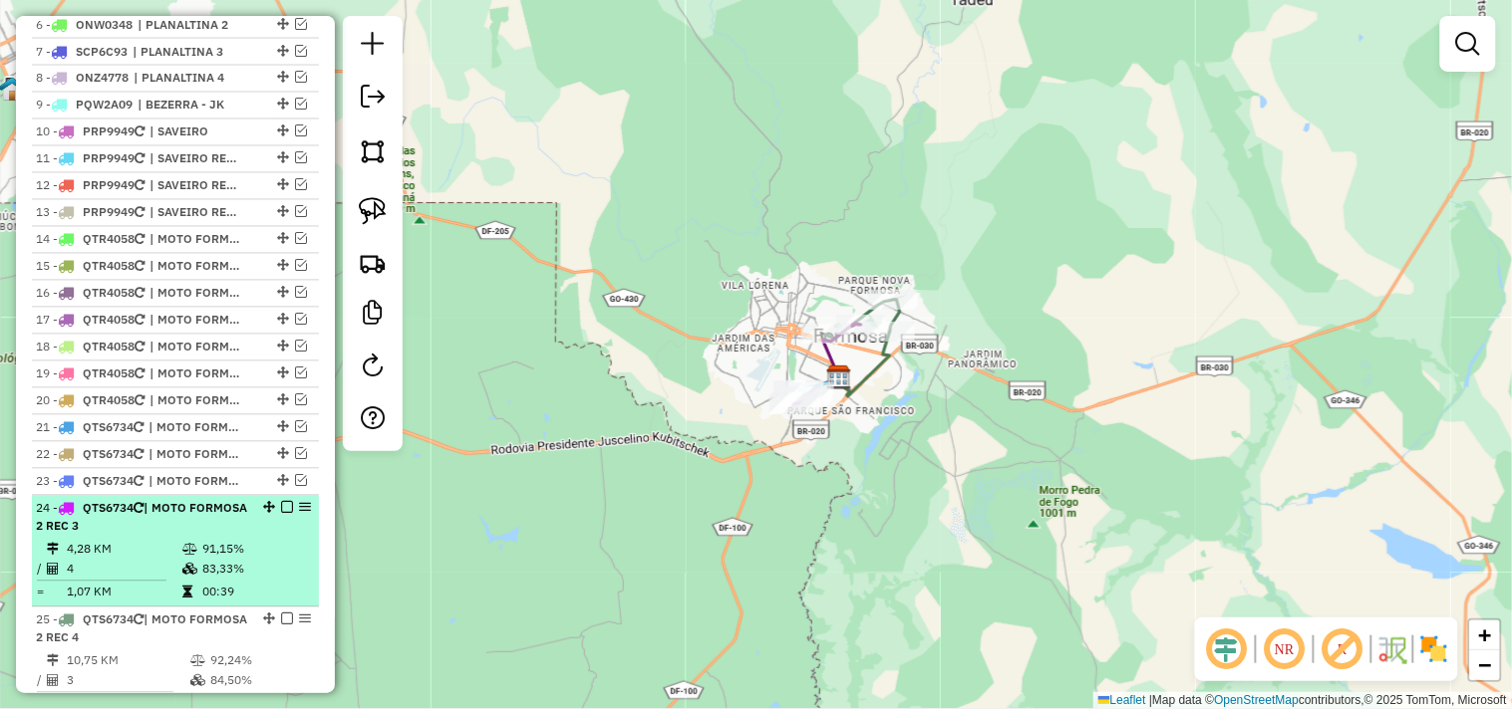
click at [281, 514] on em at bounding box center [287, 508] width 12 height 12
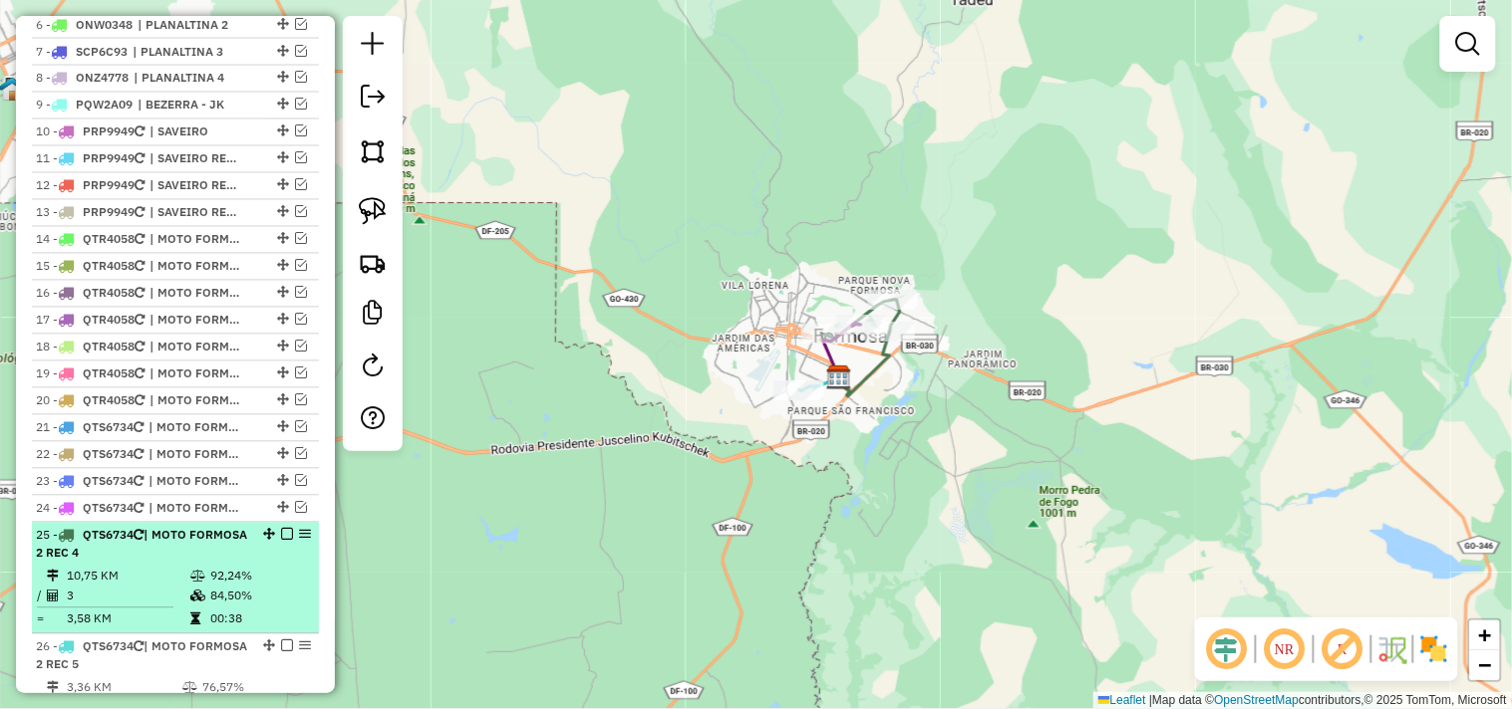
click at [281, 541] on em at bounding box center [287, 535] width 12 height 12
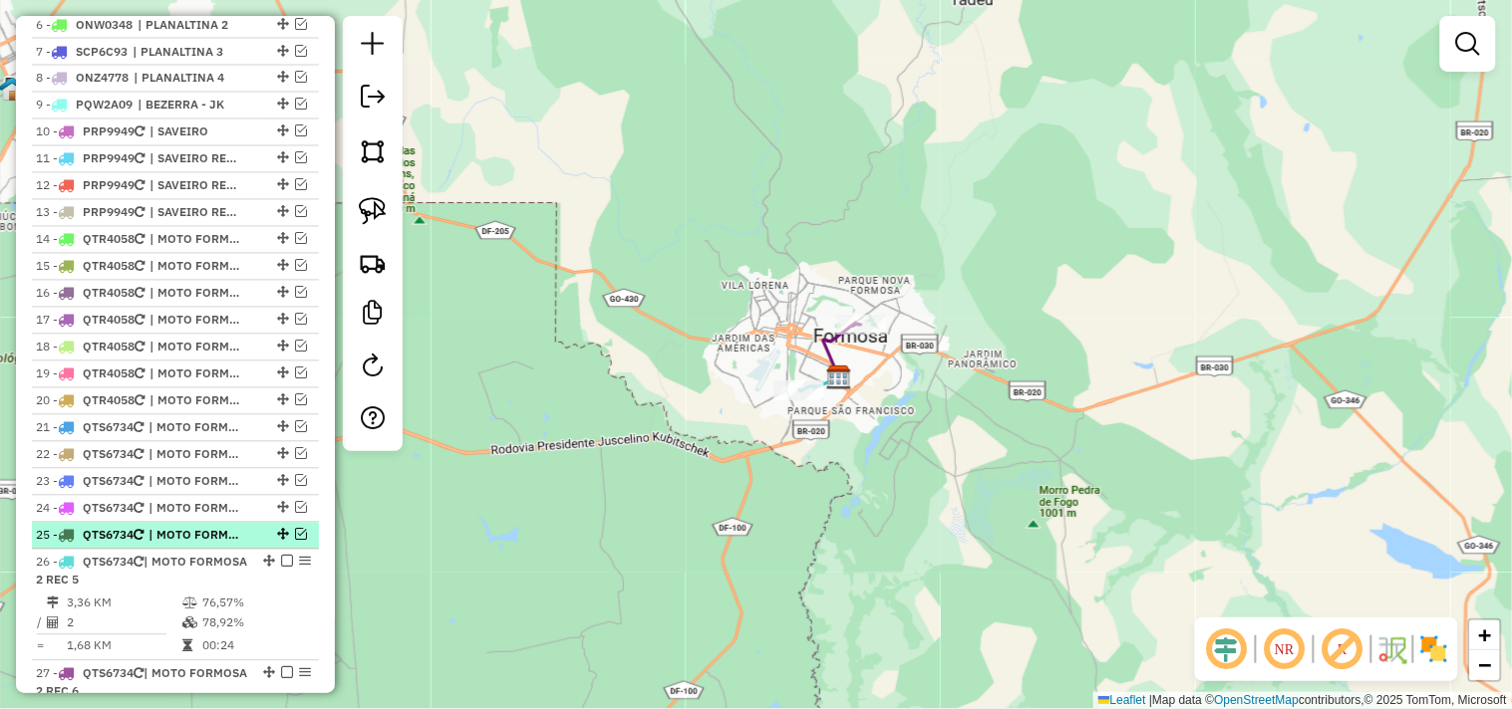
scroll to position [1027, 0]
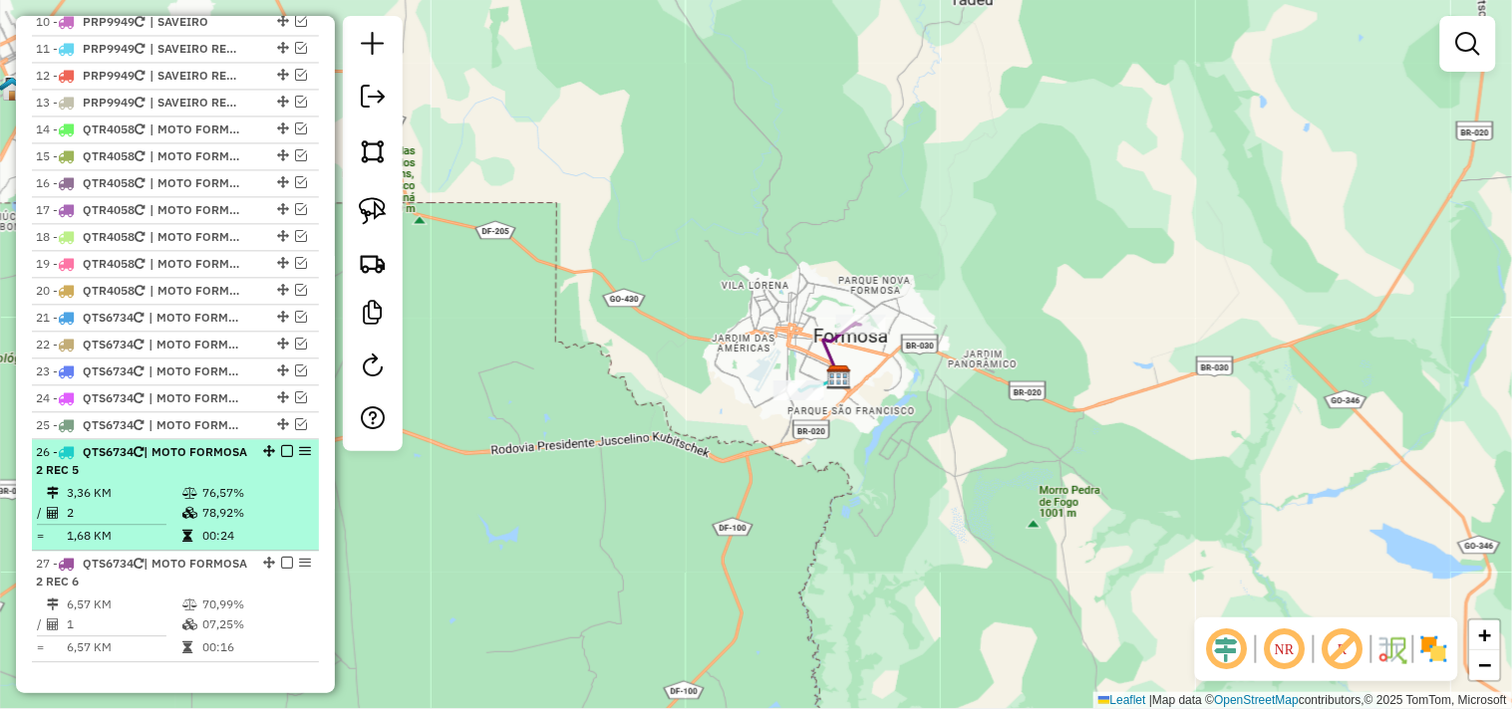
click at [281, 457] on em at bounding box center [287, 451] width 12 height 12
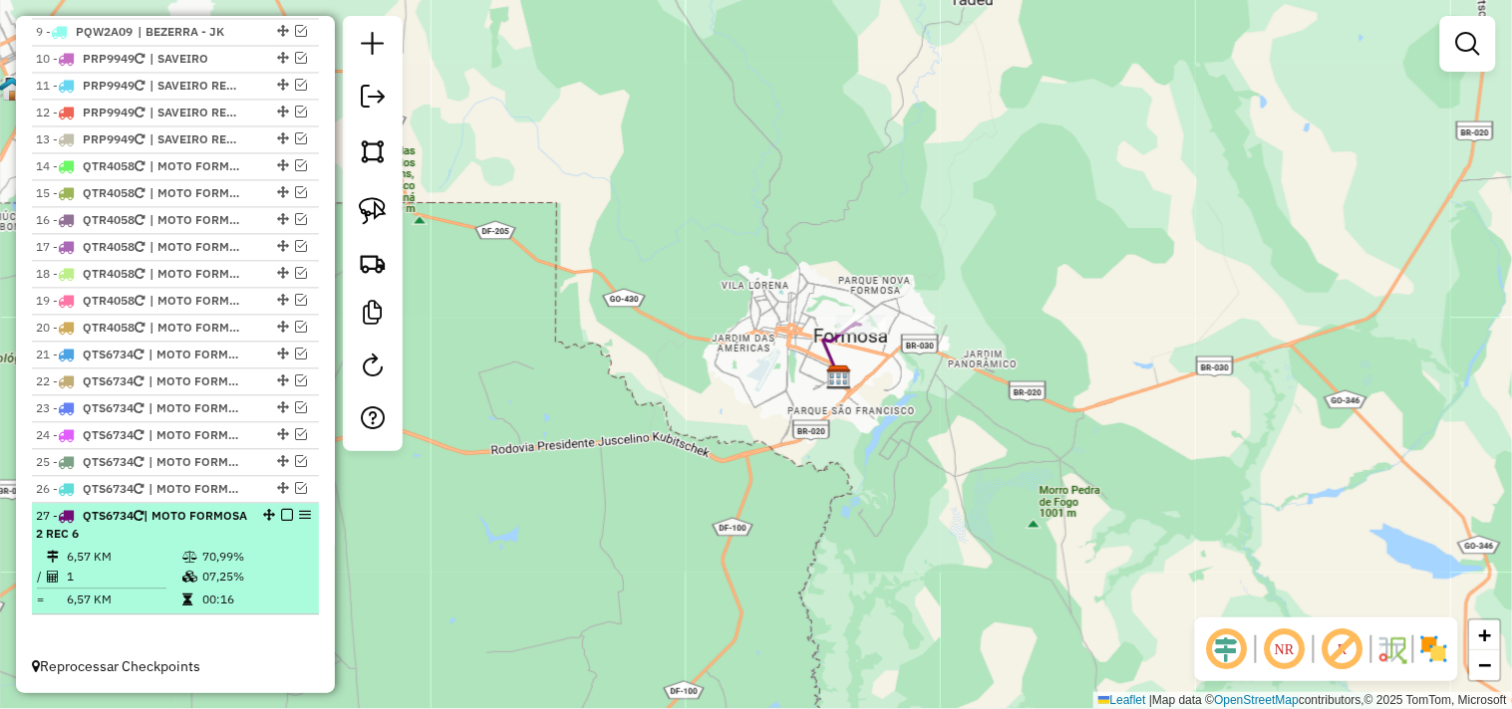
click at [281, 509] on em at bounding box center [287, 515] width 12 height 12
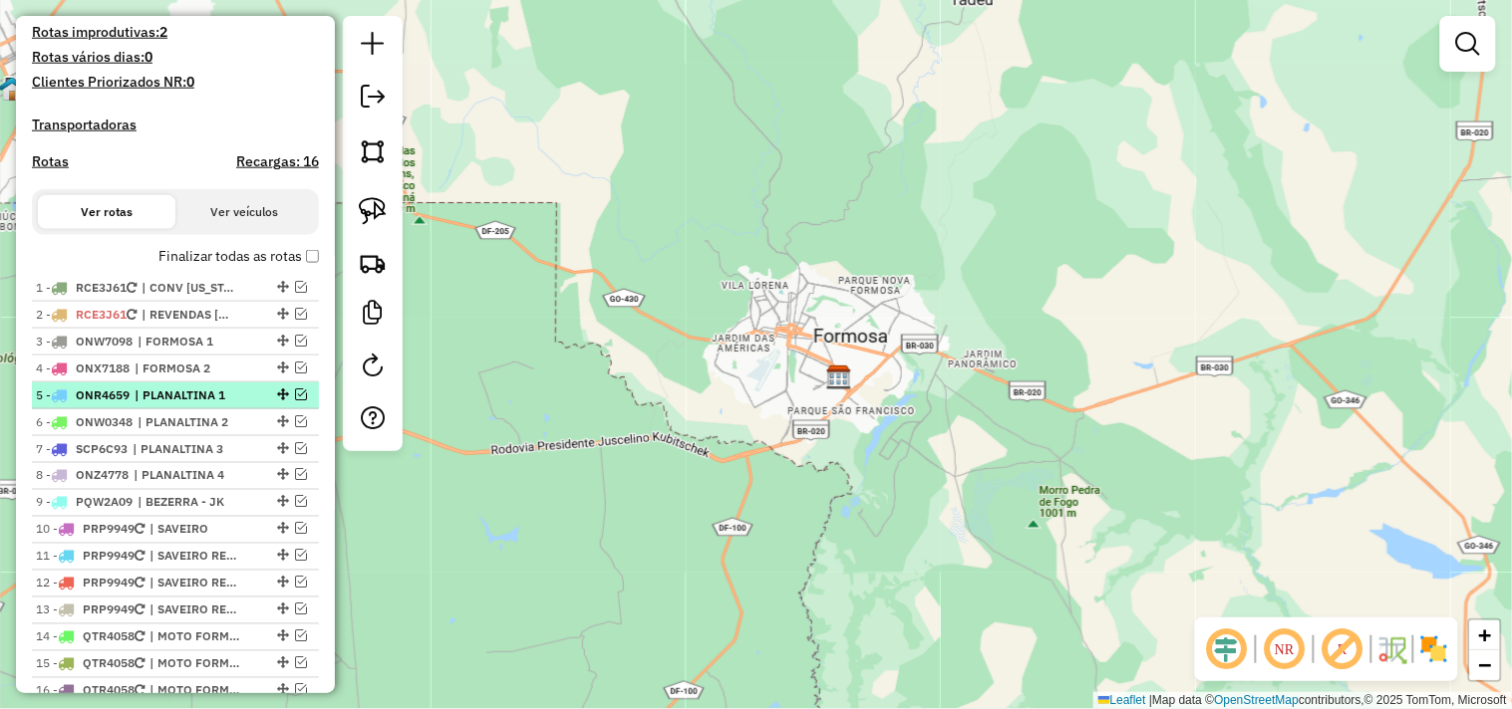
scroll to position [481, 0]
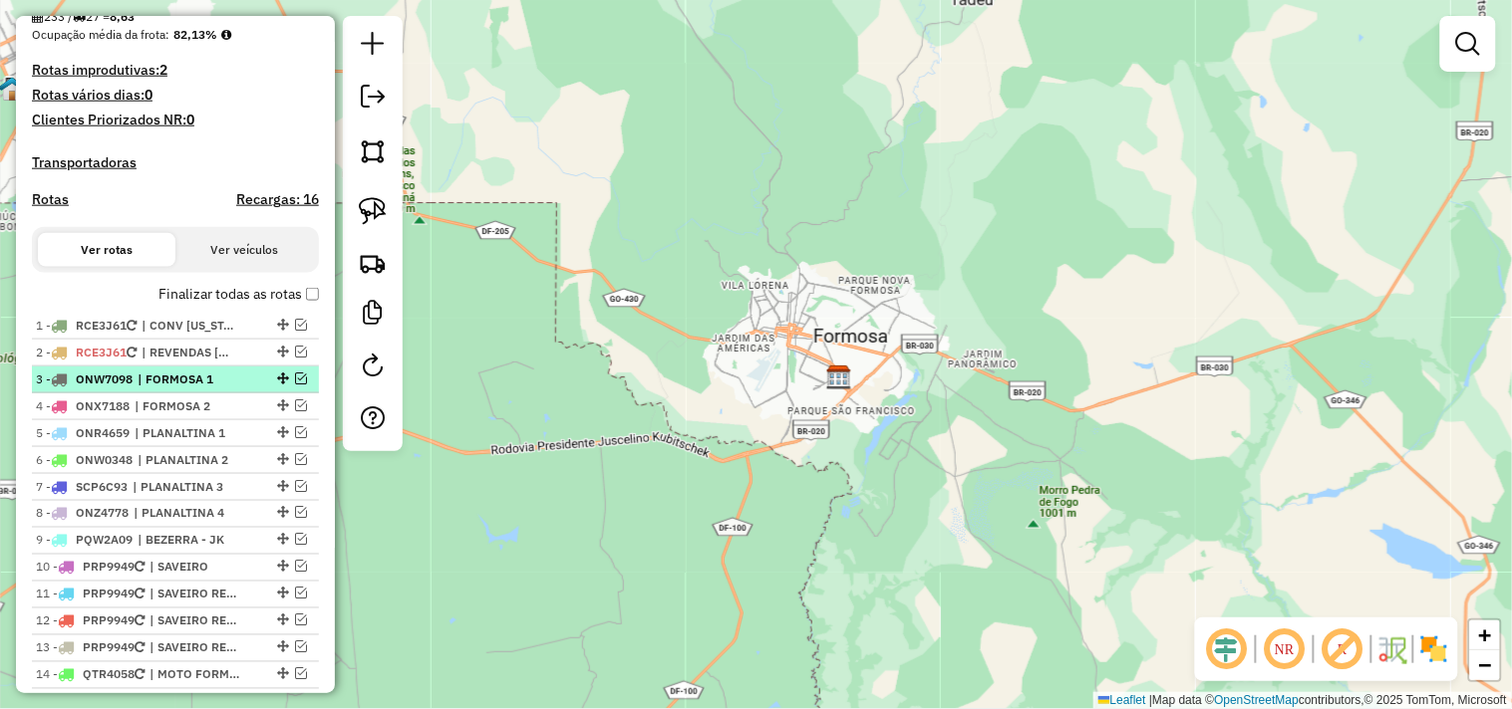
click at [222, 389] on span "| FORMOSA 1" at bounding box center [184, 380] width 92 height 18
select select "*********"
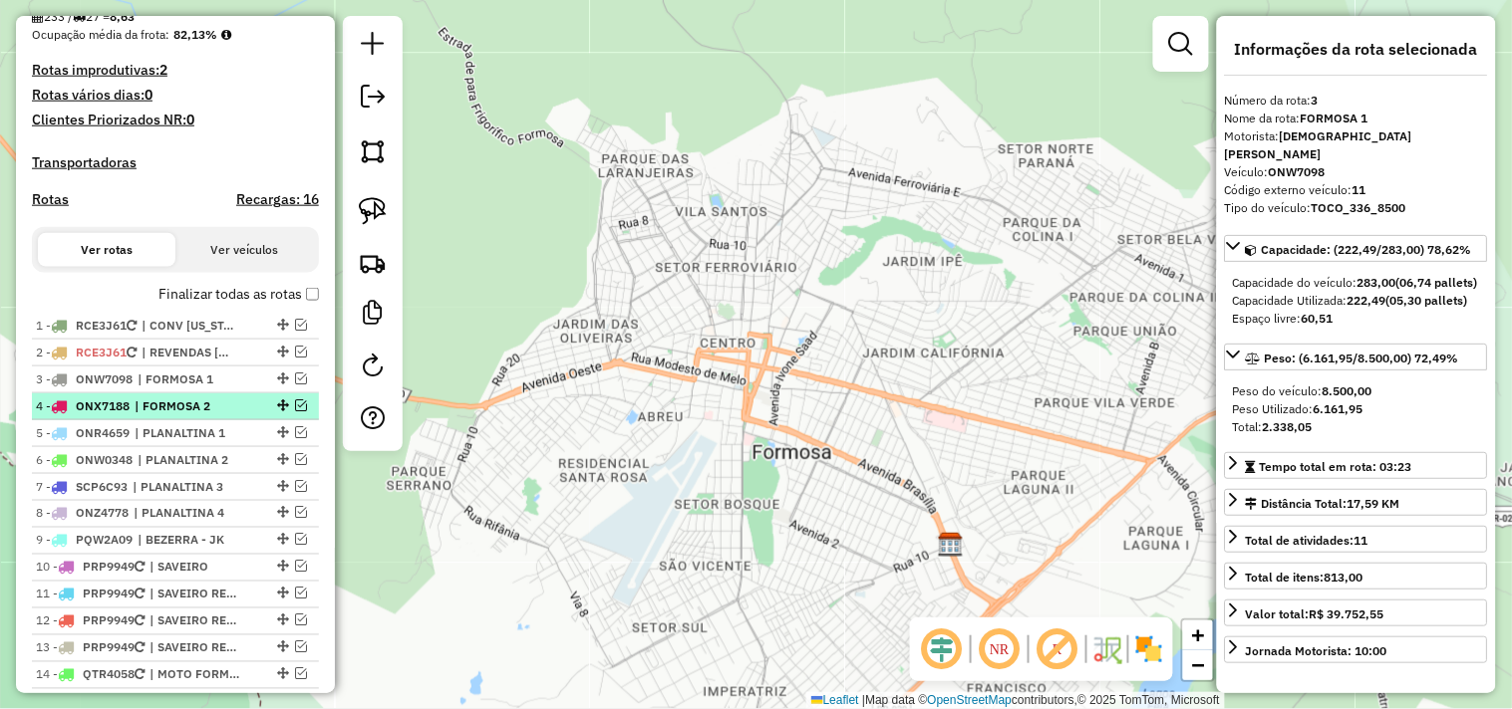
click at [223, 416] on span "| FORMOSA 2" at bounding box center [181, 407] width 92 height 18
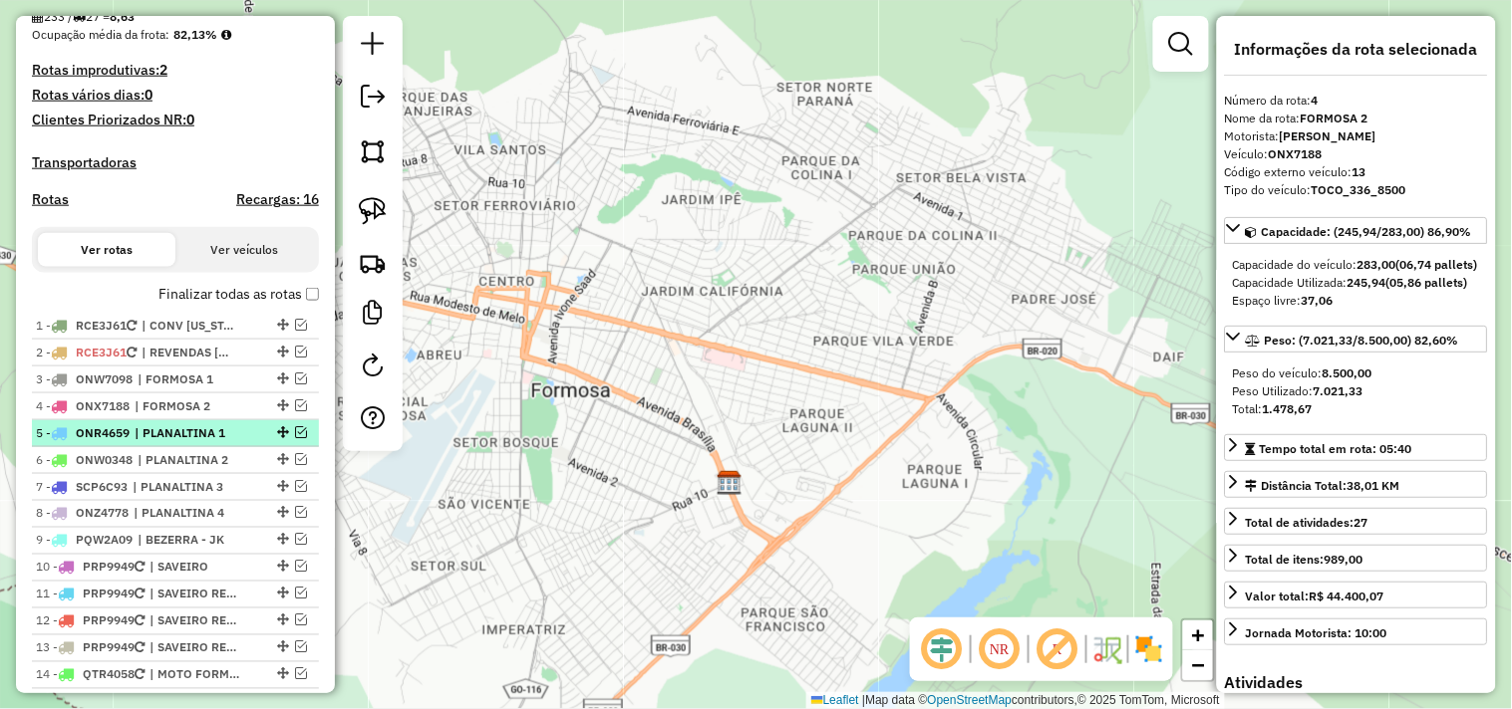
click at [223, 442] on span "| PLANALTINA 1" at bounding box center [181, 433] width 92 height 18
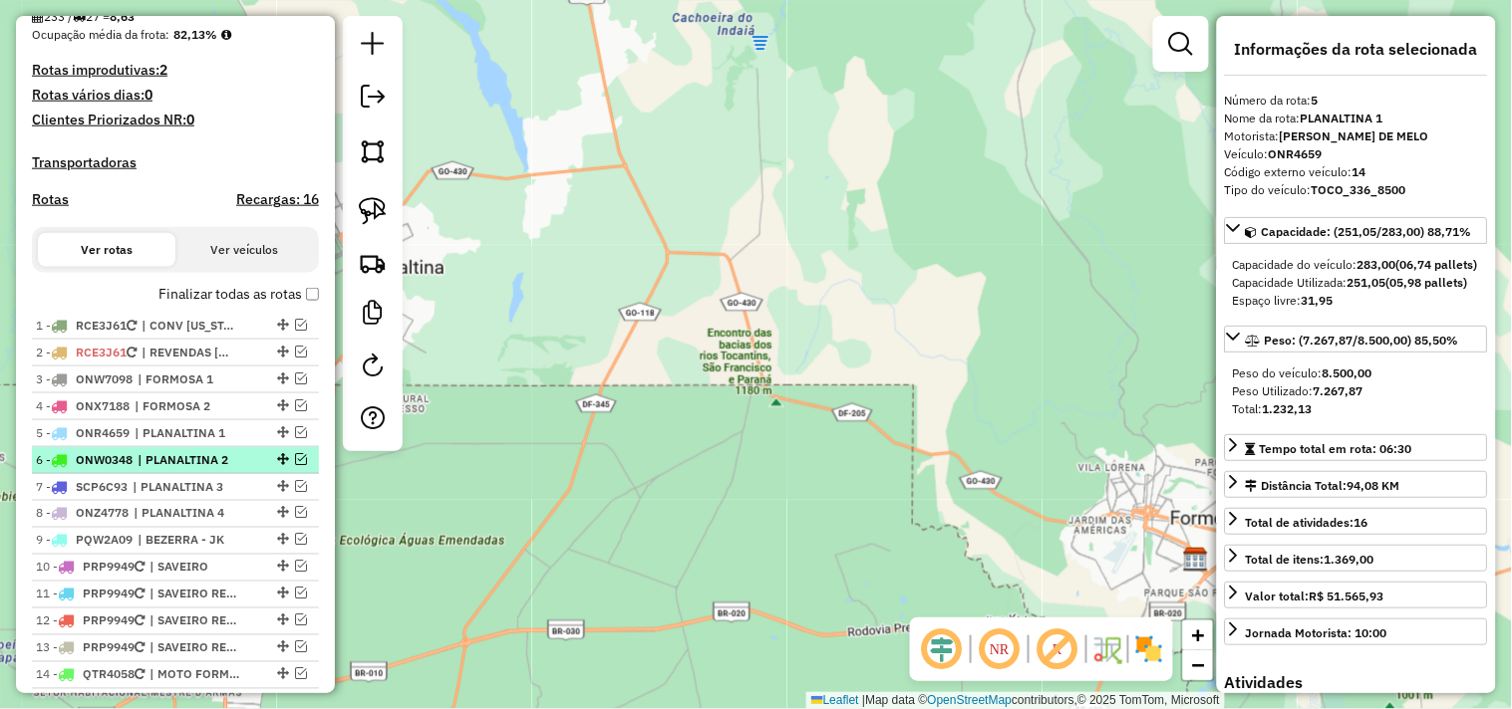
click at [226, 469] on span "| PLANALTINA 2" at bounding box center [184, 460] width 92 height 18
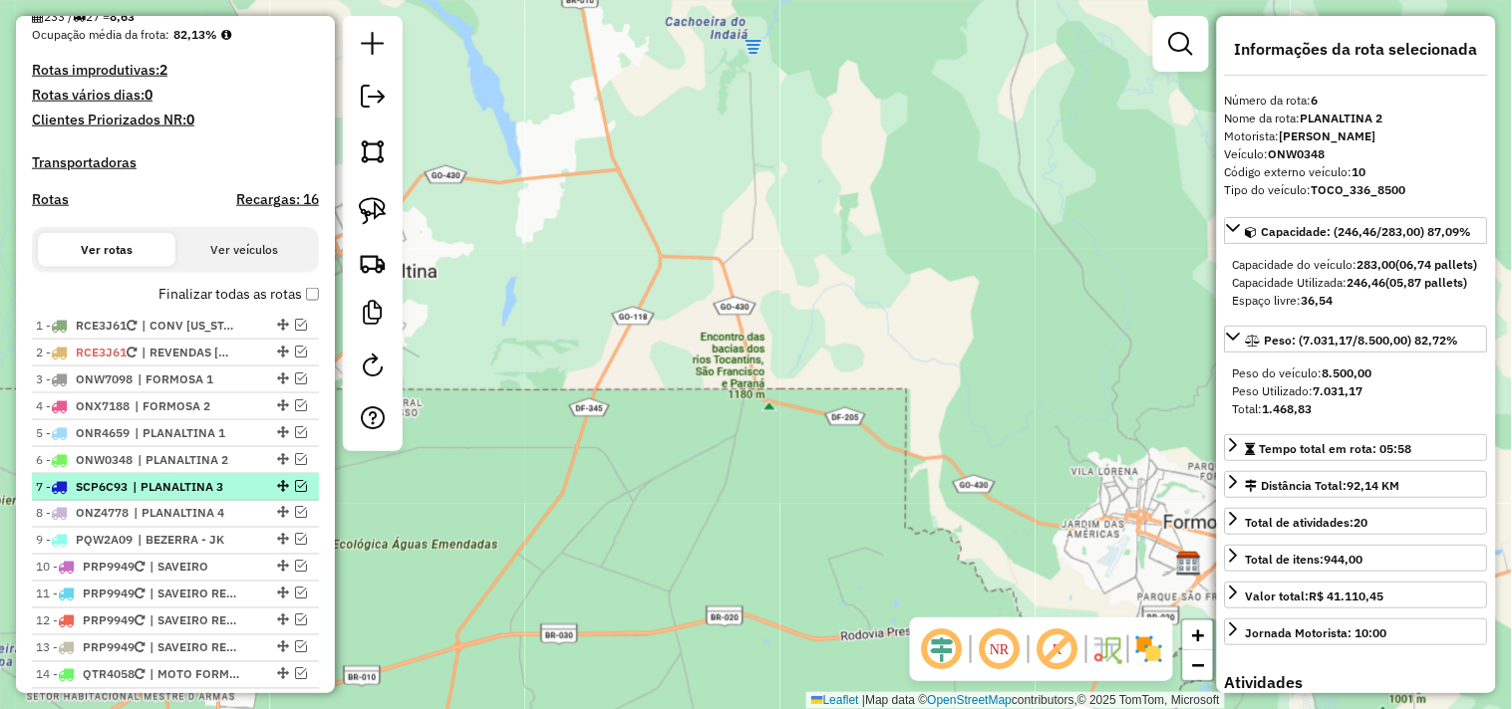
click at [222, 496] on span "| PLANALTINA 3" at bounding box center [179, 487] width 92 height 18
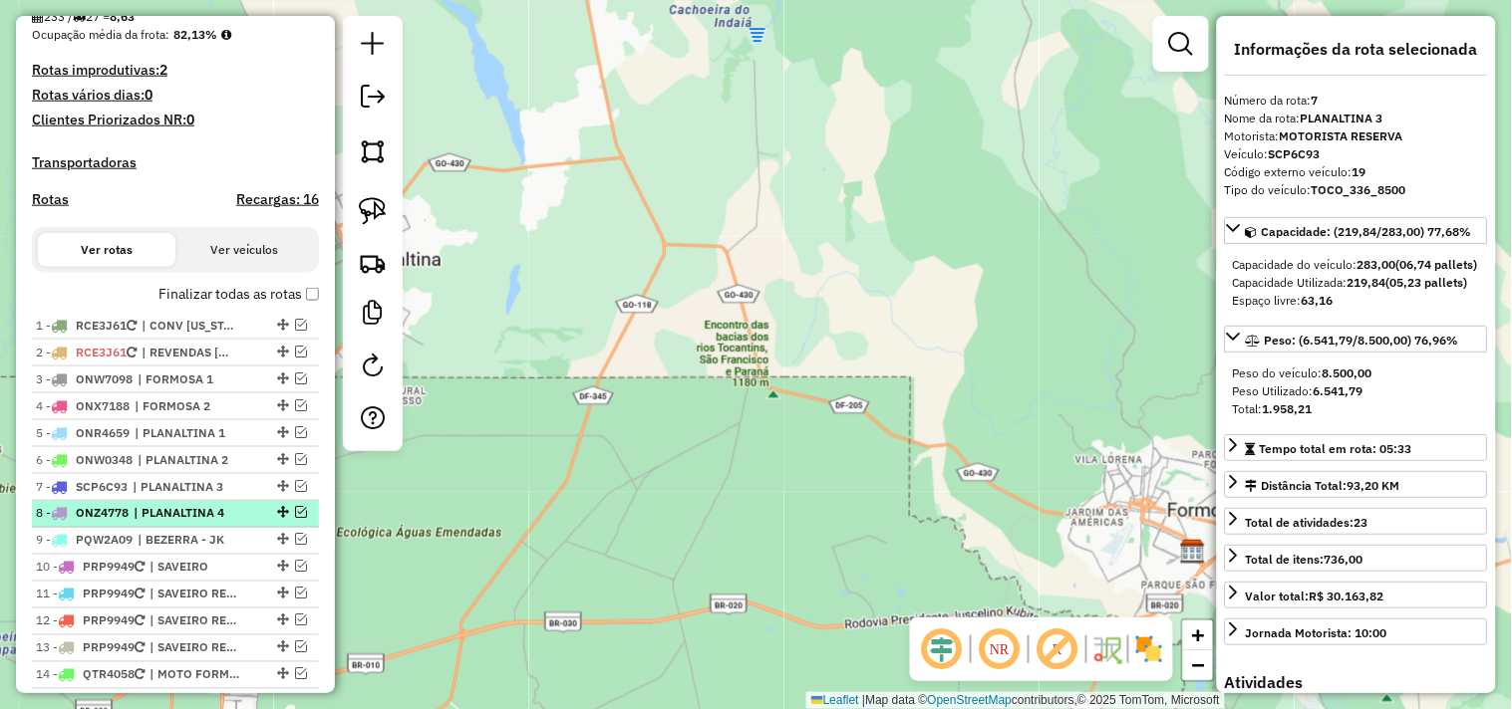
click at [217, 523] on span "| PLANALTINA 4" at bounding box center [180, 514] width 92 height 18
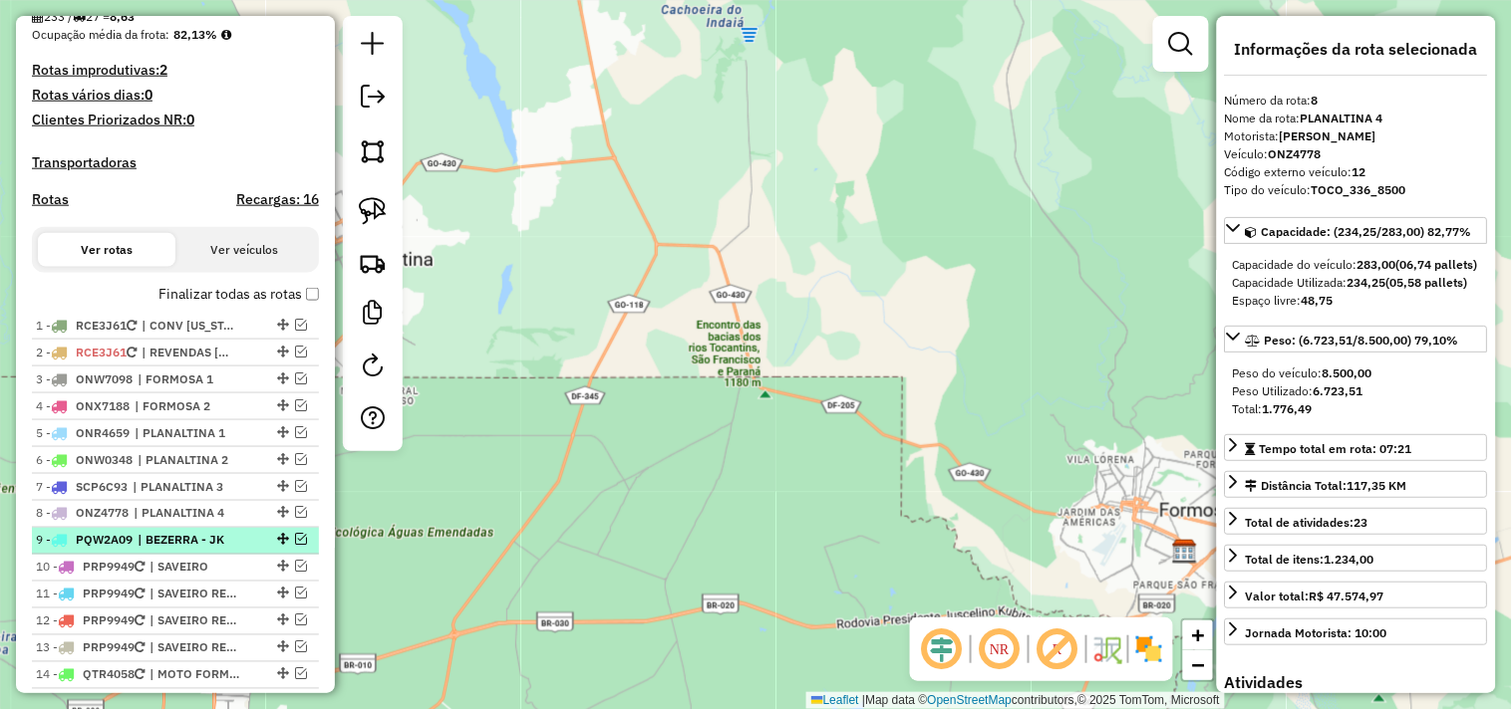
click at [214, 550] on span "| BEZERRA - JK" at bounding box center [184, 541] width 92 height 18
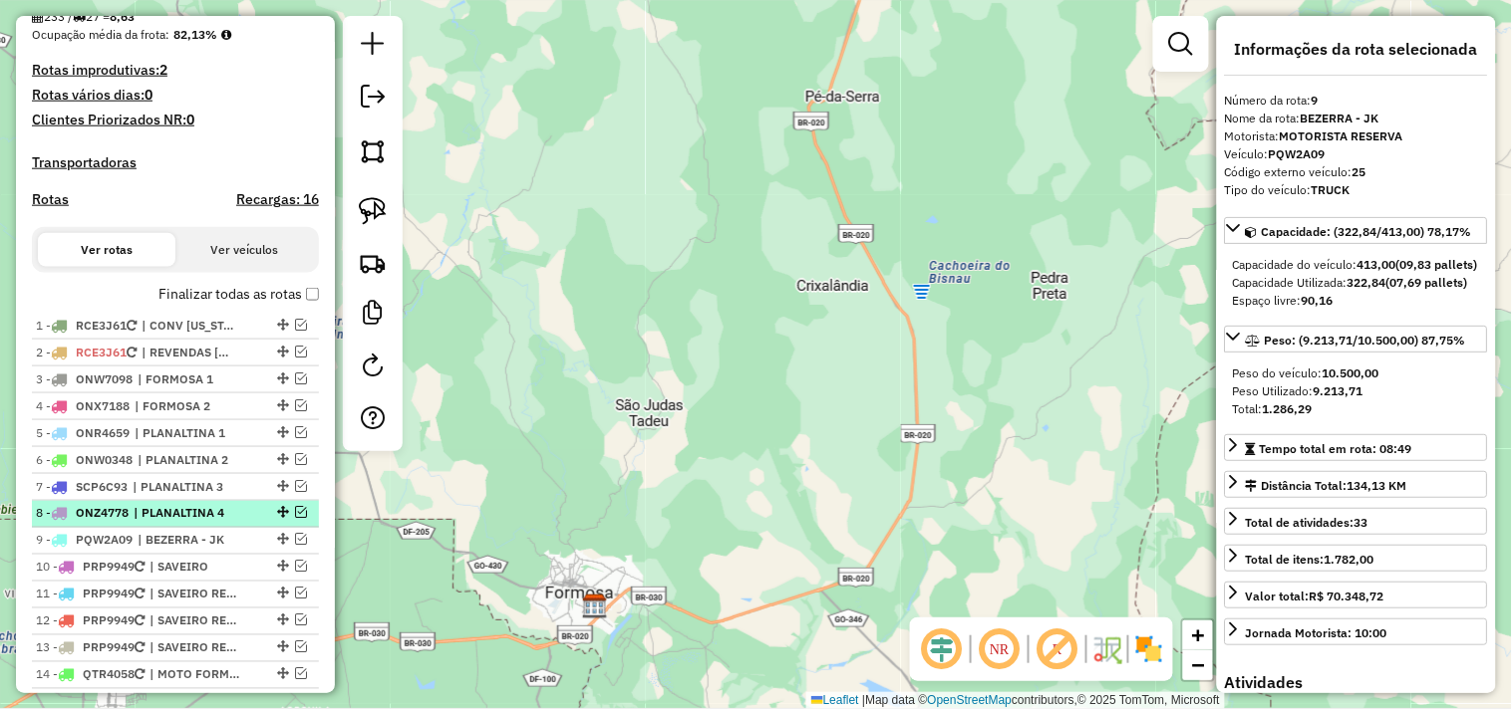
click at [199, 523] on span "| PLANALTINA 4" at bounding box center [180, 514] width 92 height 18
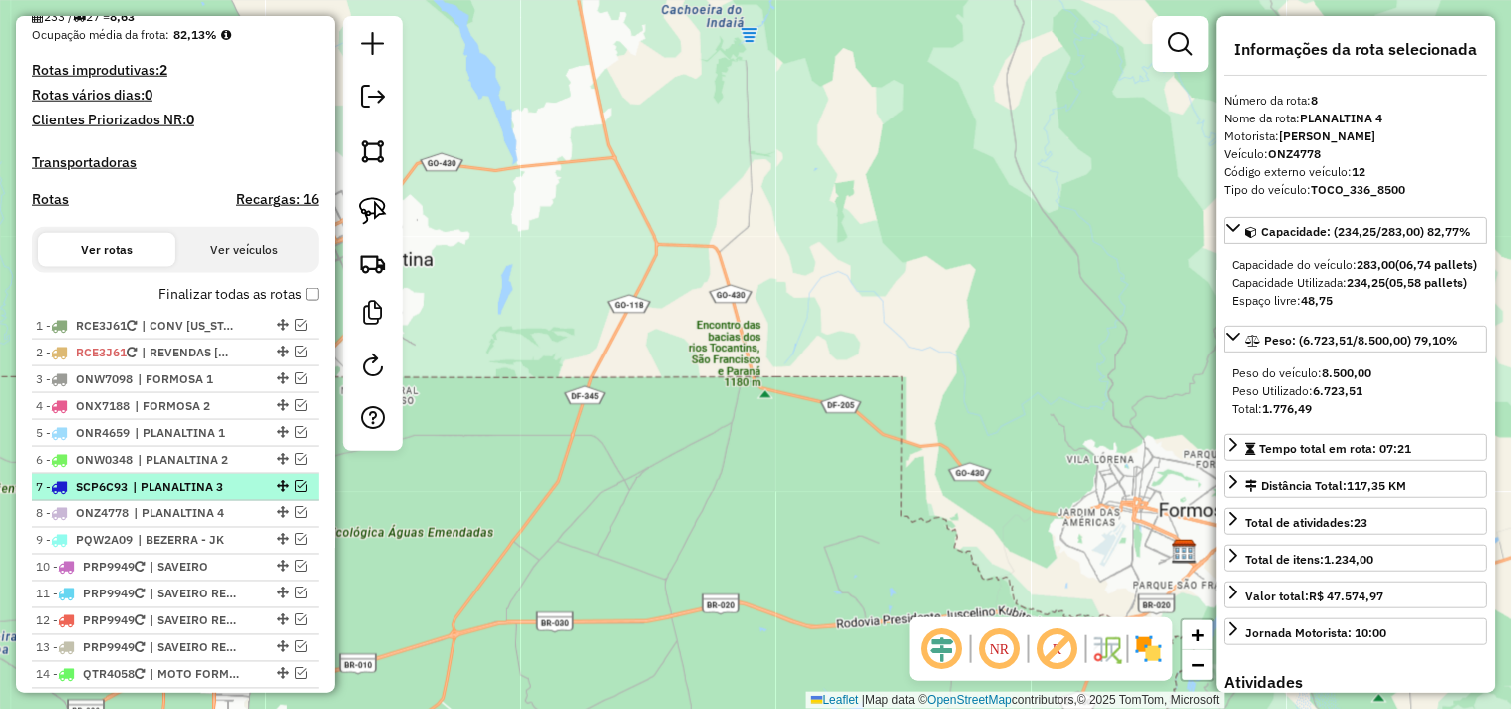
click at [192, 496] on span "| PLANALTINA 3" at bounding box center [179, 487] width 92 height 18
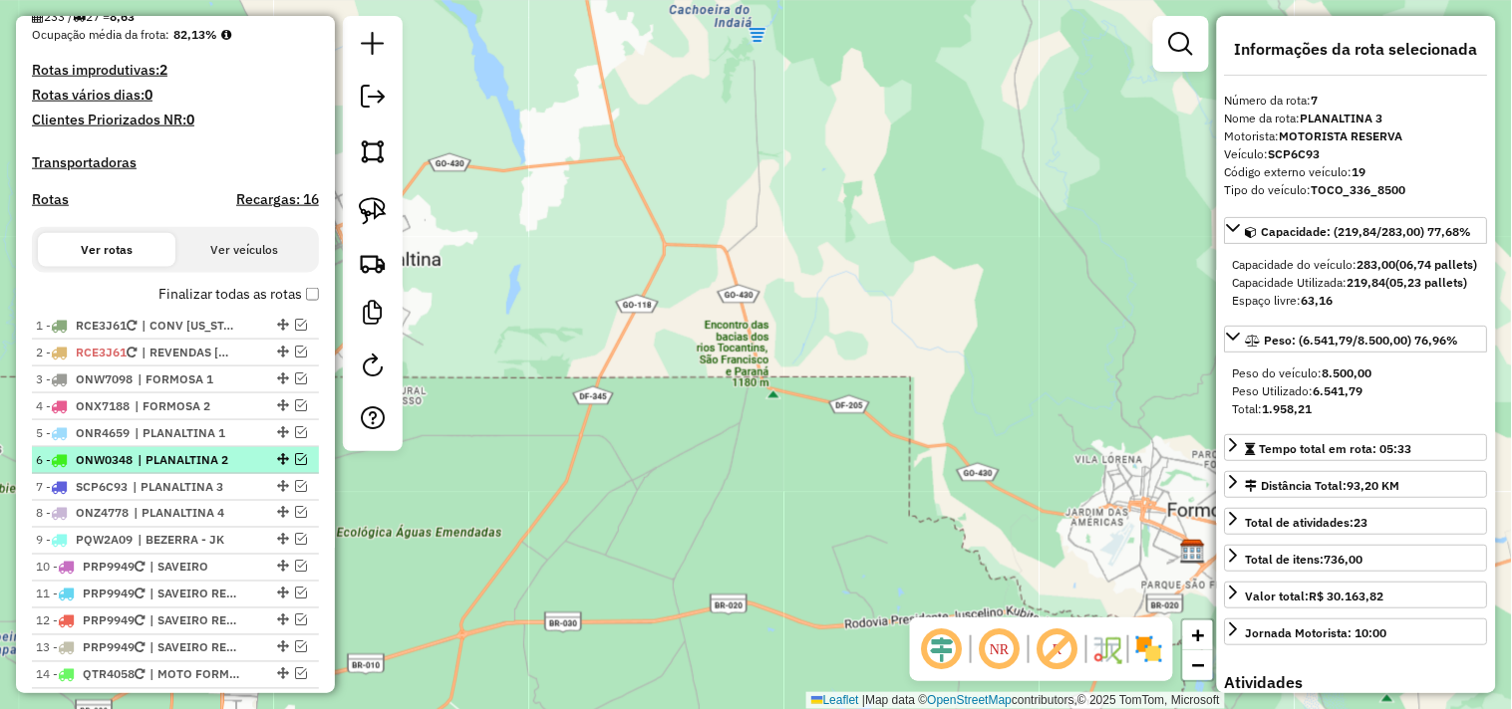
click at [189, 469] on span "| PLANALTINA 2" at bounding box center [184, 460] width 92 height 18
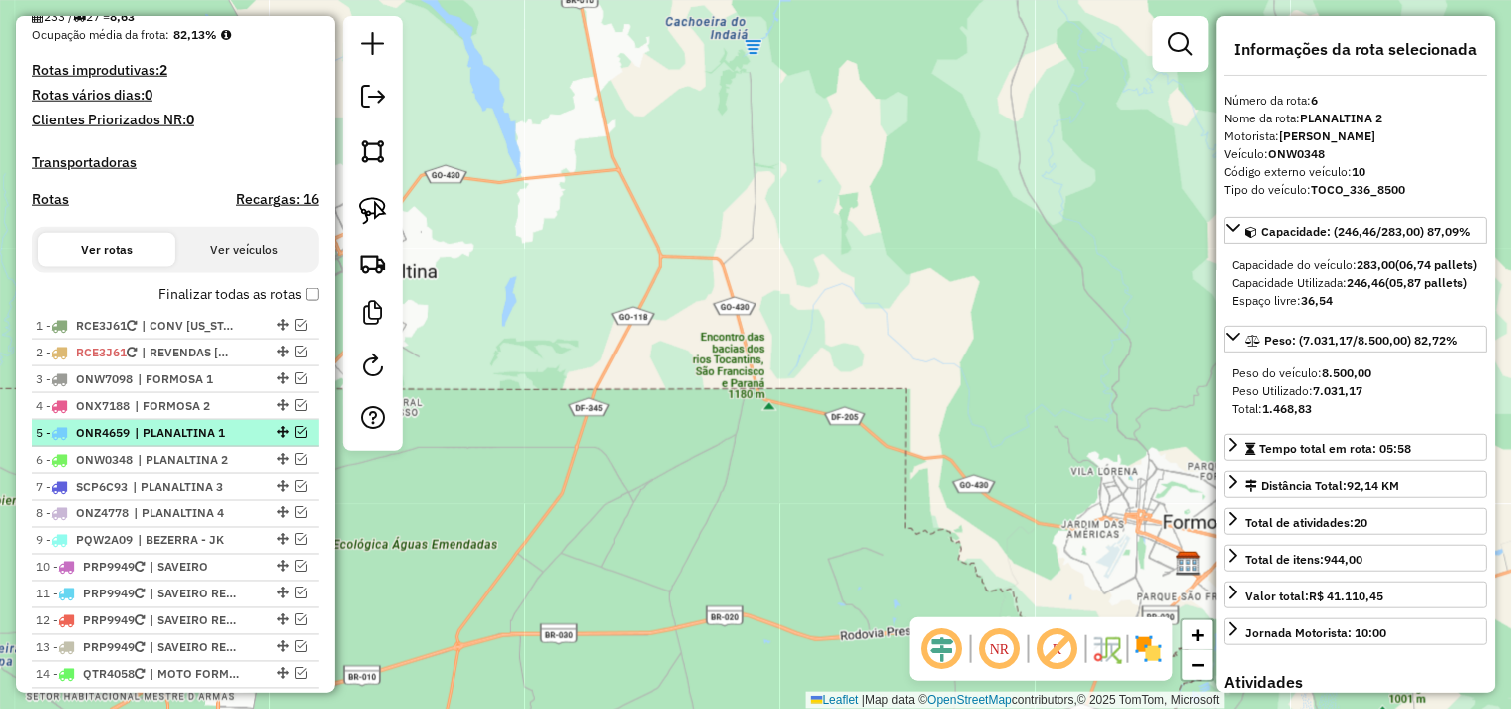
click at [191, 442] on span "| PLANALTINA 1" at bounding box center [181, 433] width 92 height 18
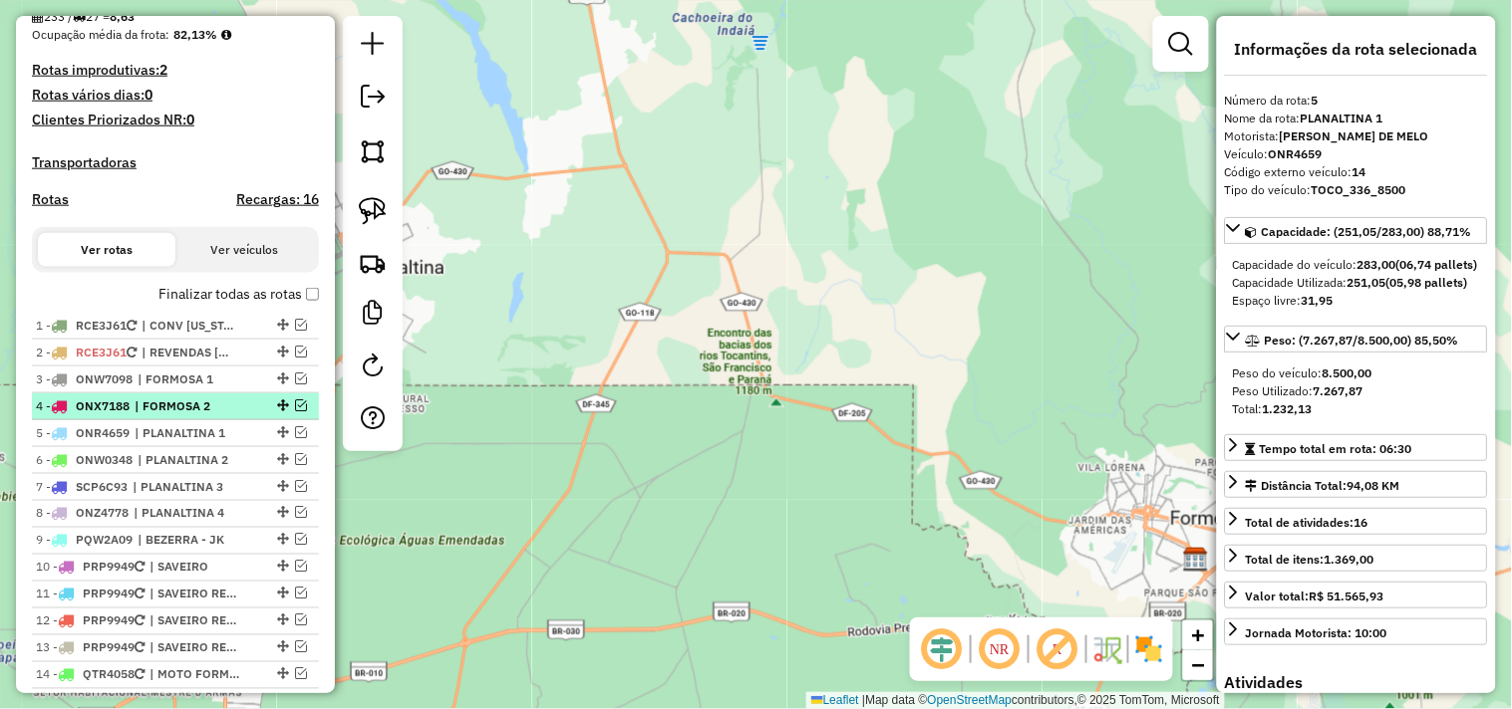
click at [189, 416] on span "| FORMOSA 2" at bounding box center [181, 407] width 92 height 18
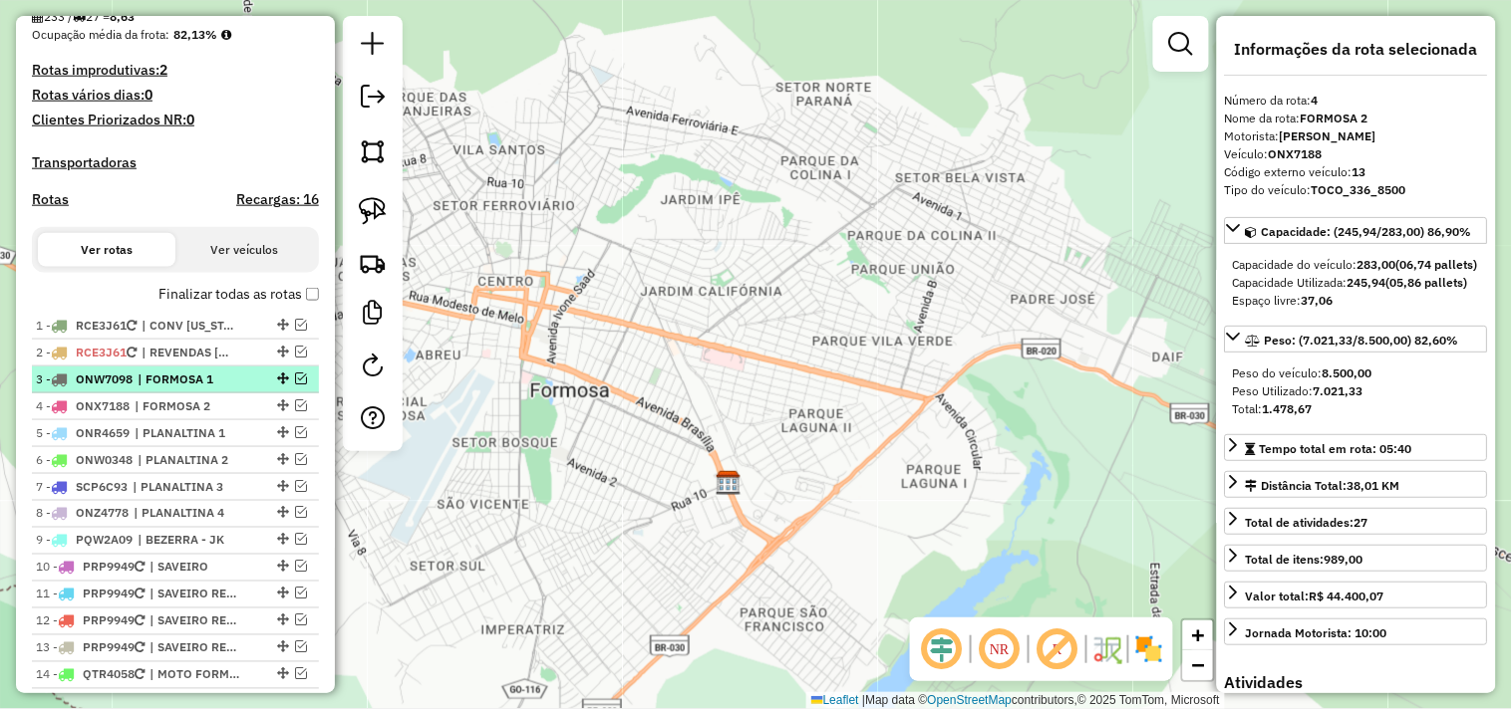
click at [189, 389] on span "| FORMOSA 1" at bounding box center [184, 380] width 92 height 18
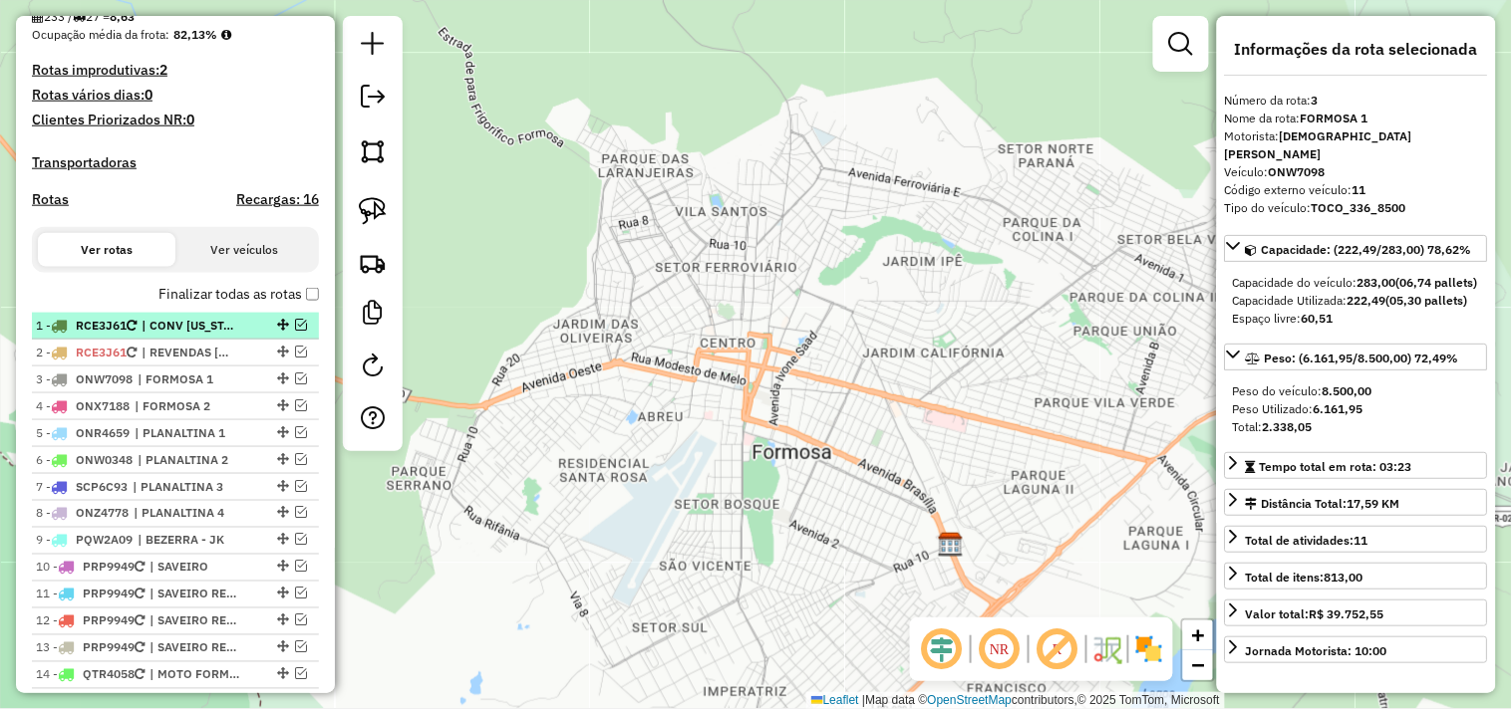
click at [199, 335] on span "| CONV CALIFORNIA" at bounding box center [187, 326] width 92 height 18
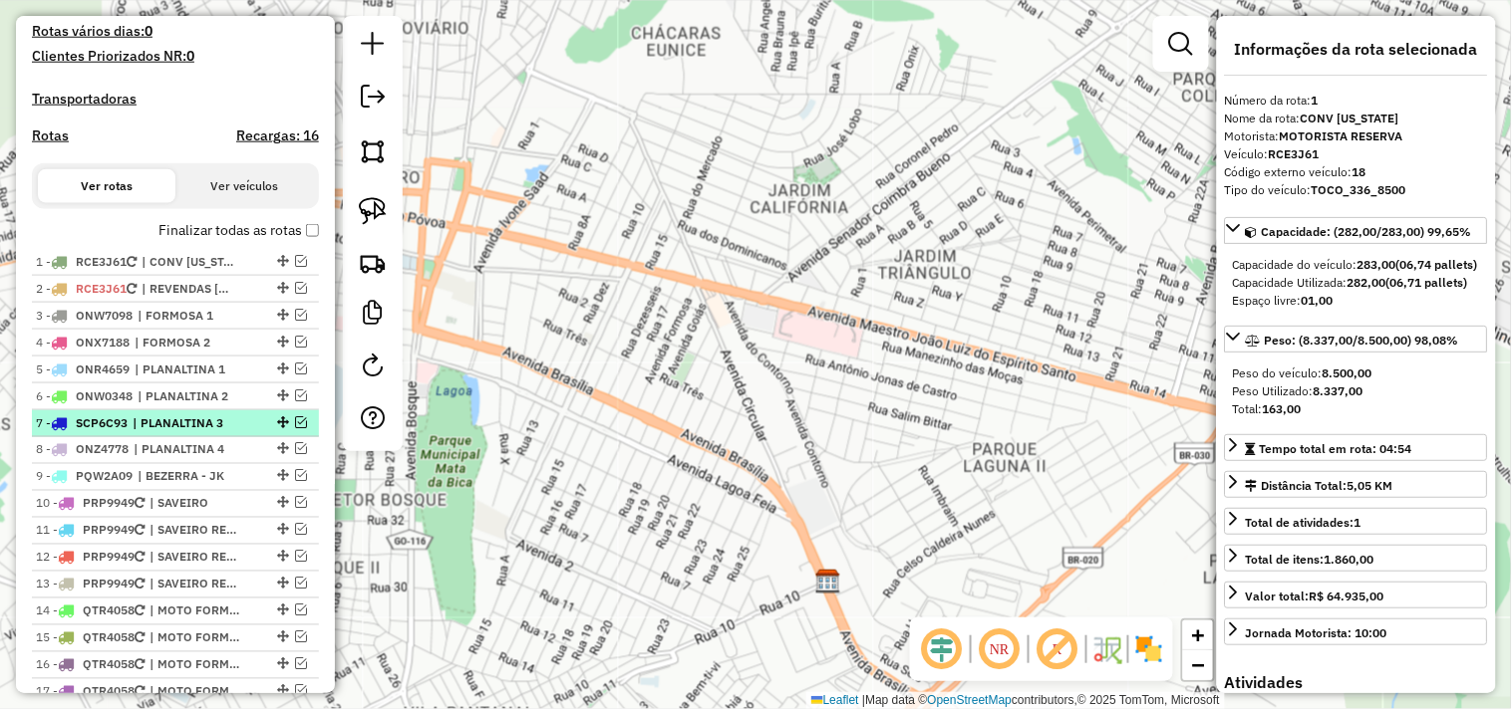
scroll to position [592, 0]
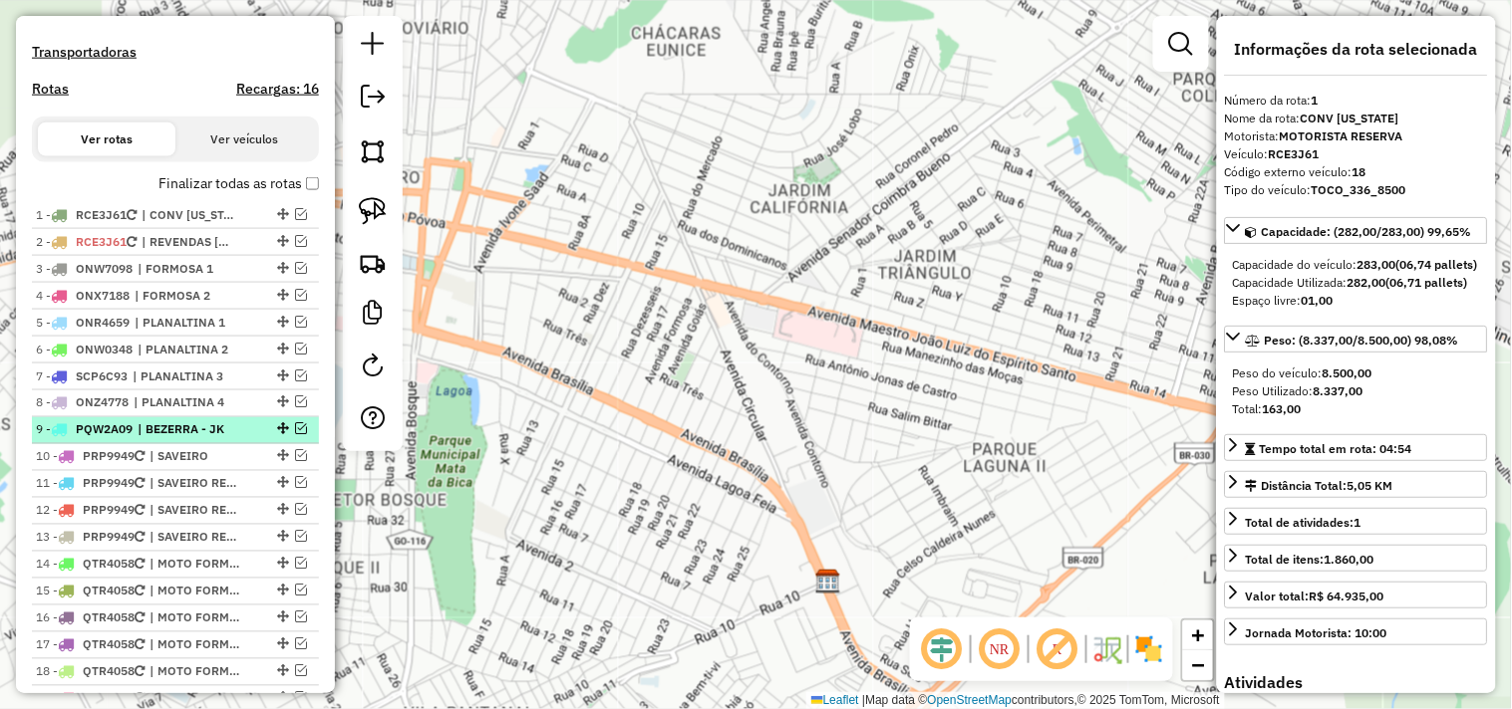
click at [210, 433] on ul "1 - RCE3J61 | CONV CALIFORNIA 2 - RCE3J61 | REVENDAS ABE -CONV CALIFOR 3 - ONW7…" at bounding box center [175, 565] width 287 height 726
click at [200, 439] on span "| BEZERRA - JK" at bounding box center [184, 430] width 92 height 18
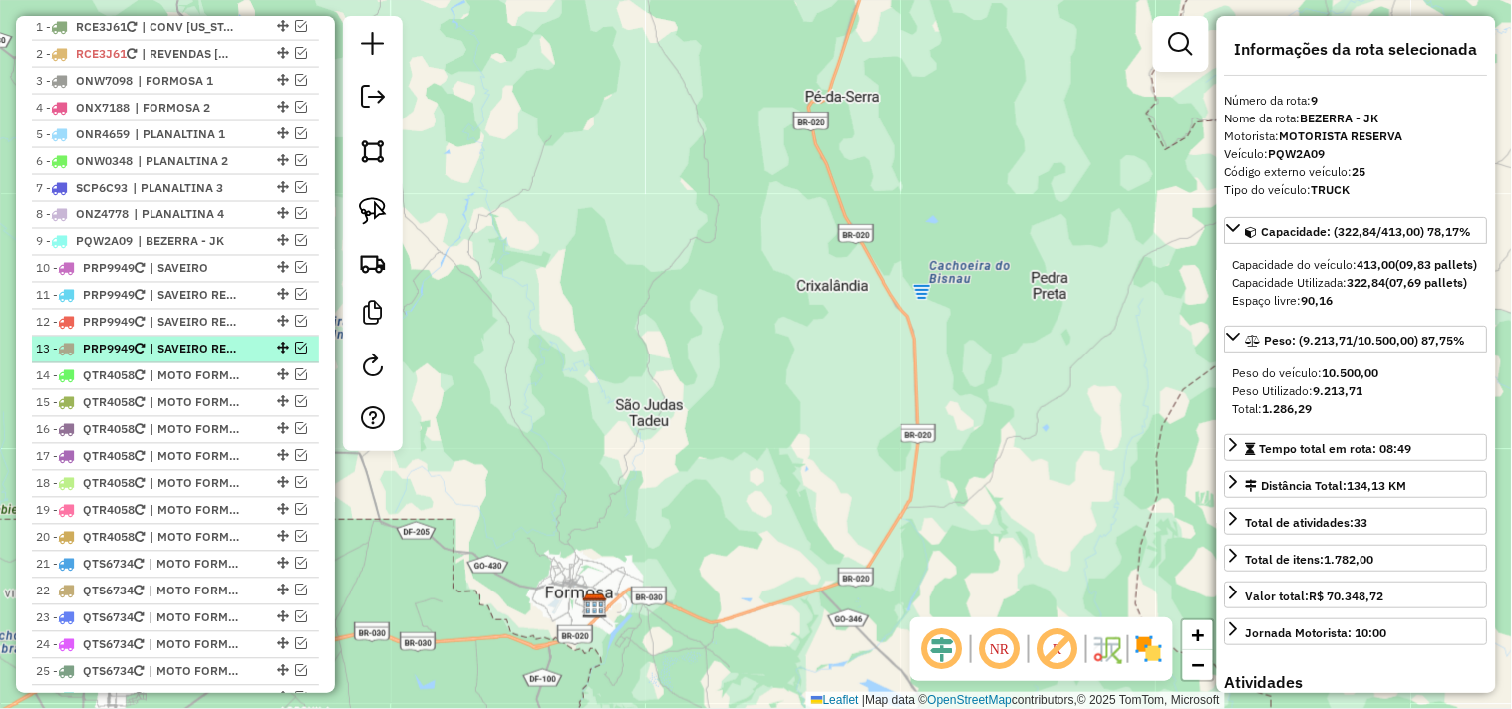
scroll to position [813, 0]
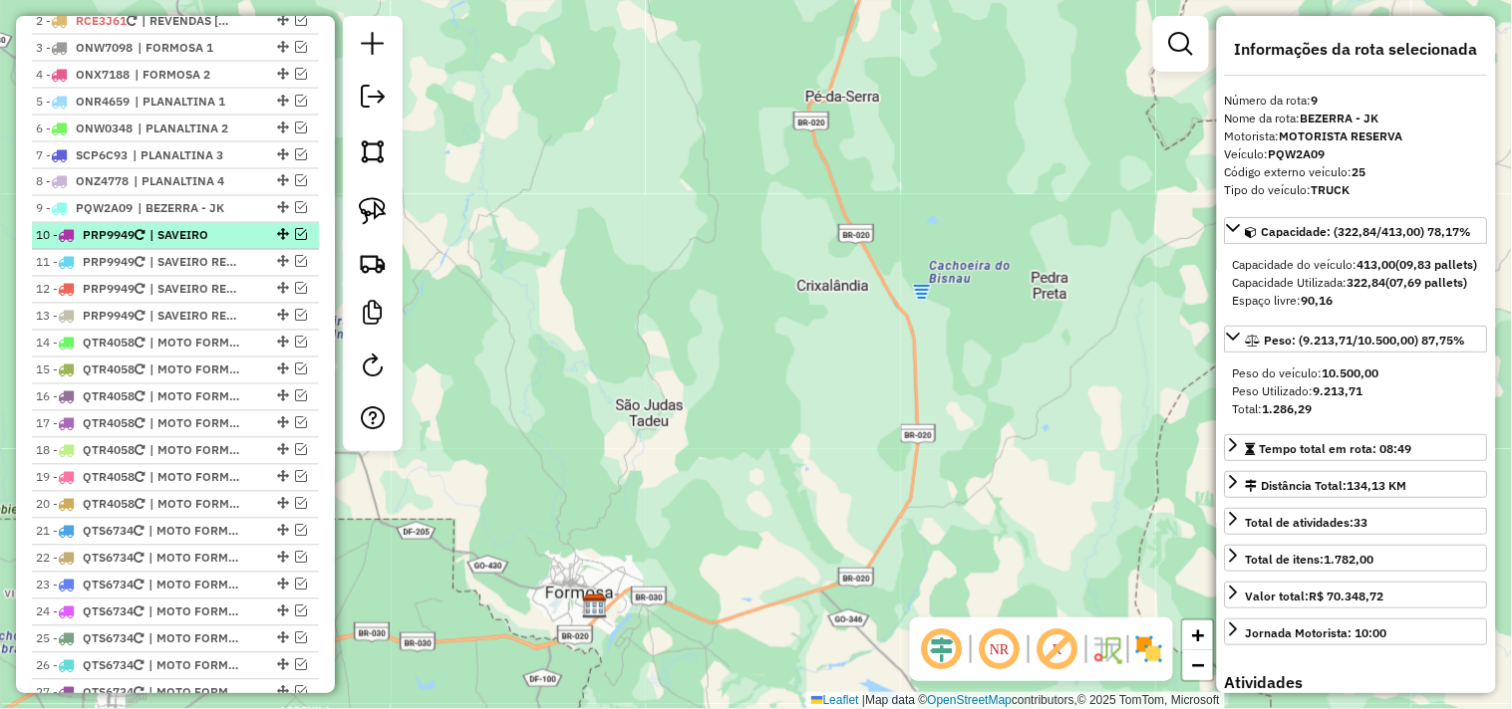
click at [204, 245] on span "| SAVEIRO" at bounding box center [195, 236] width 92 height 18
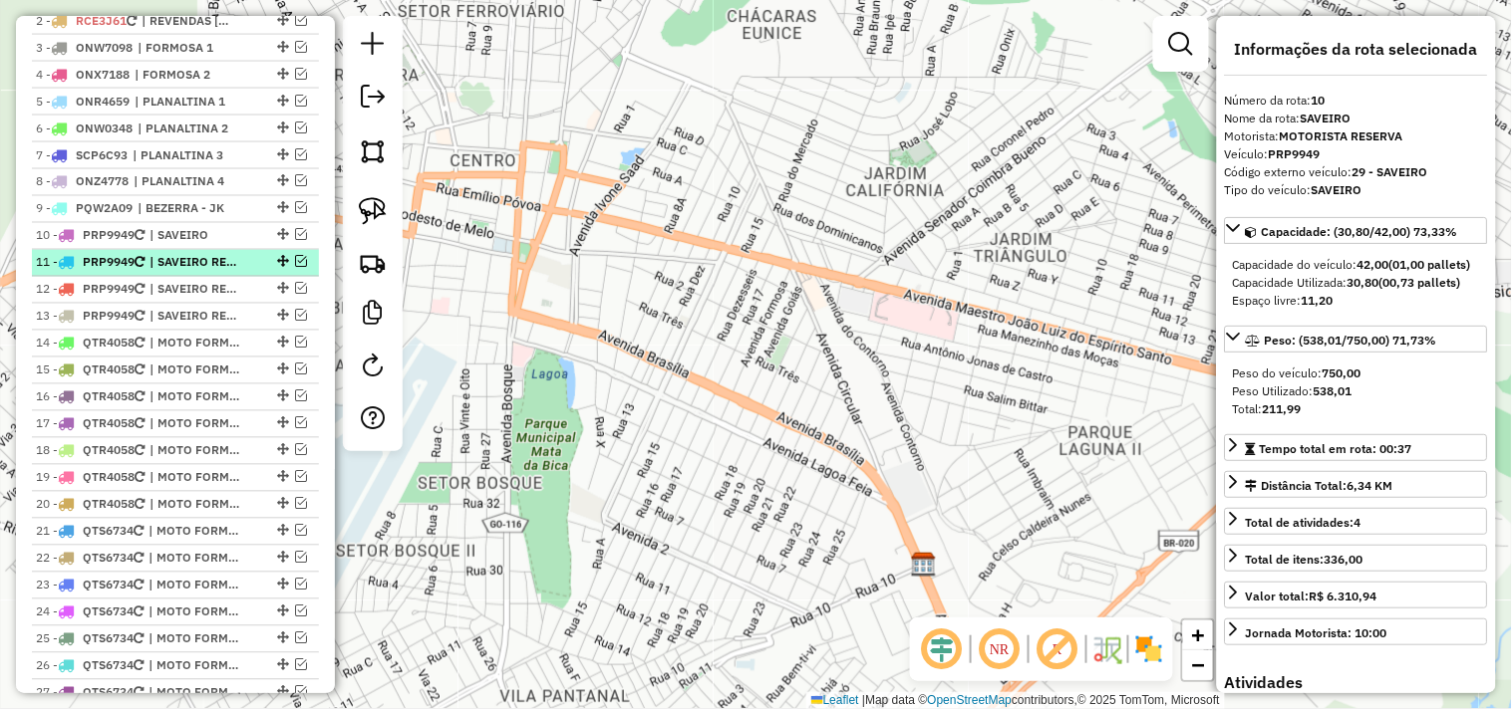
click at [195, 272] on span "| SAVEIRO REC 1" at bounding box center [195, 263] width 92 height 18
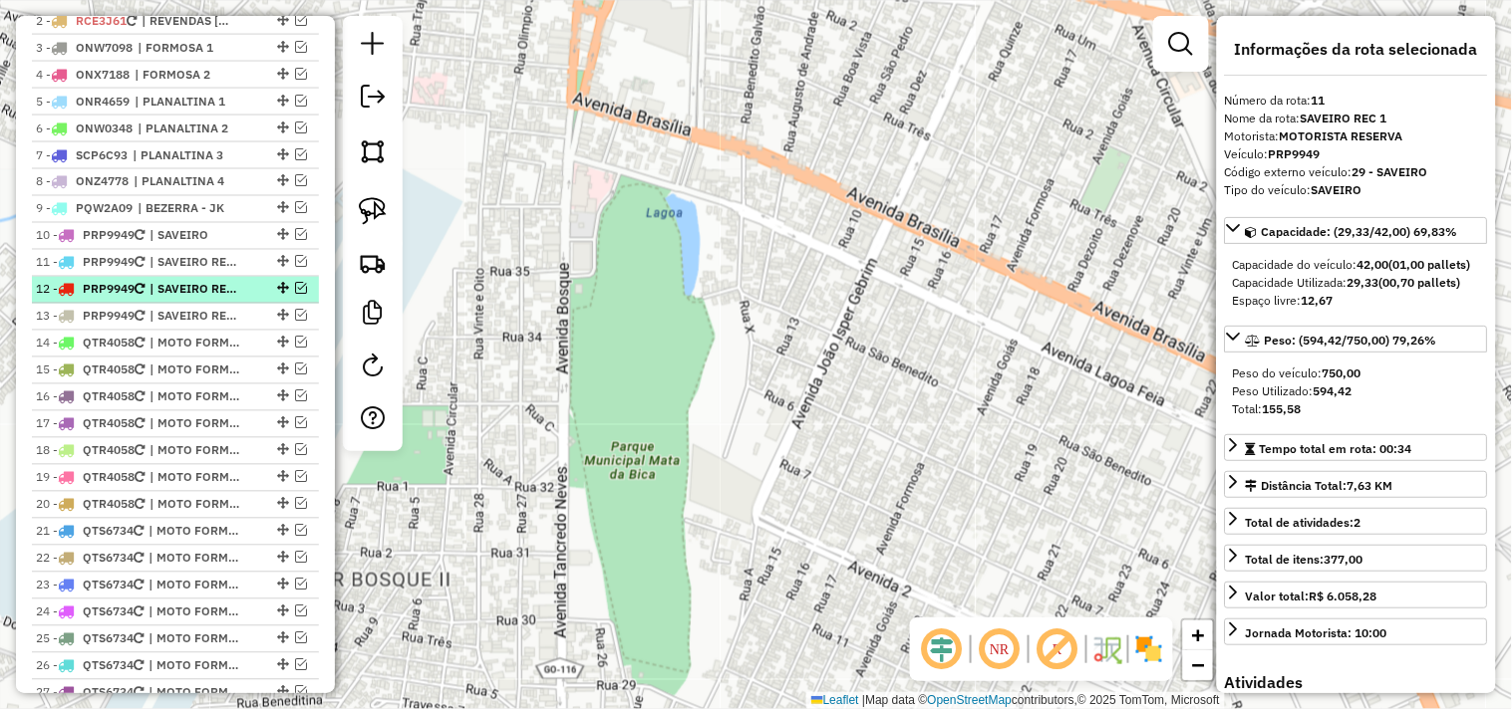
click at [192, 299] on span "| SAVEIRO REC 2" at bounding box center [195, 290] width 92 height 18
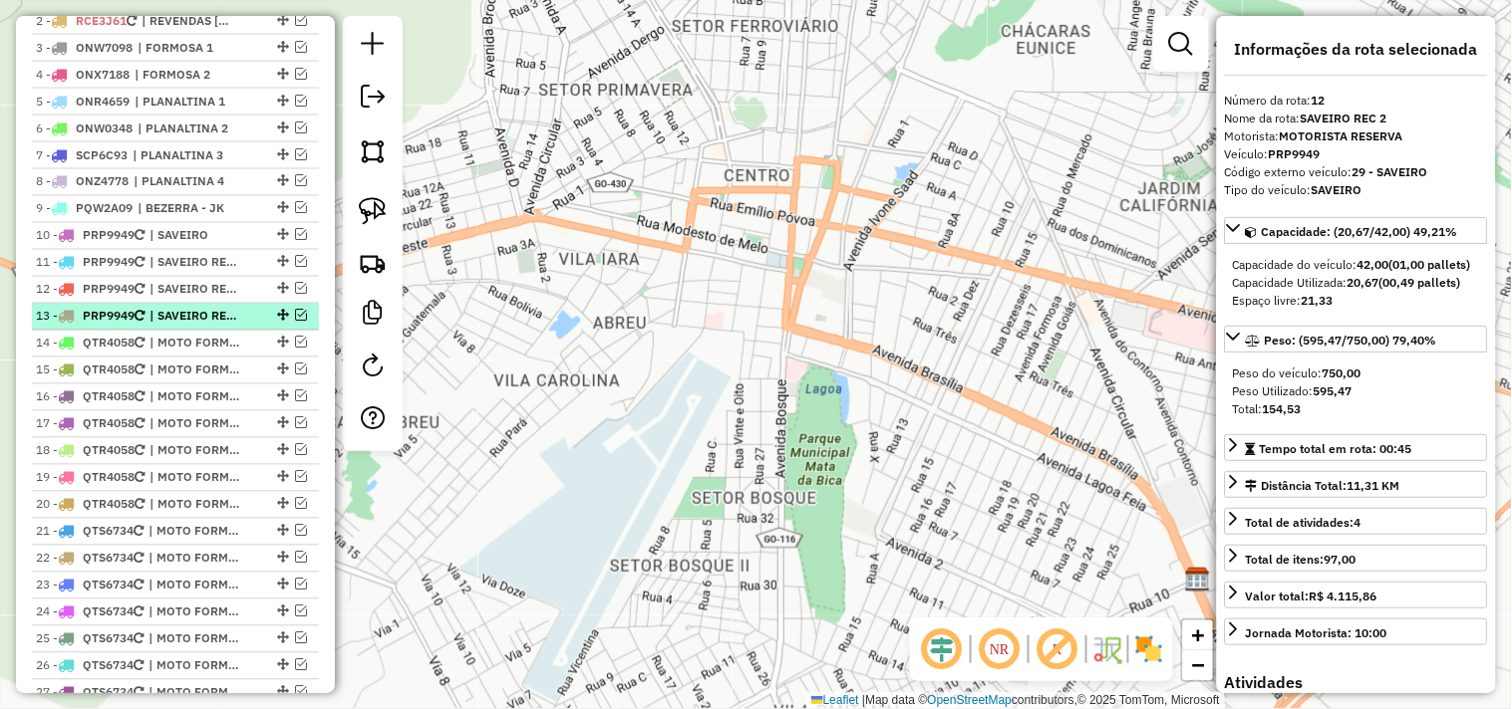
click at [192, 326] on span "| SAVEIRO REC 3" at bounding box center [195, 317] width 92 height 18
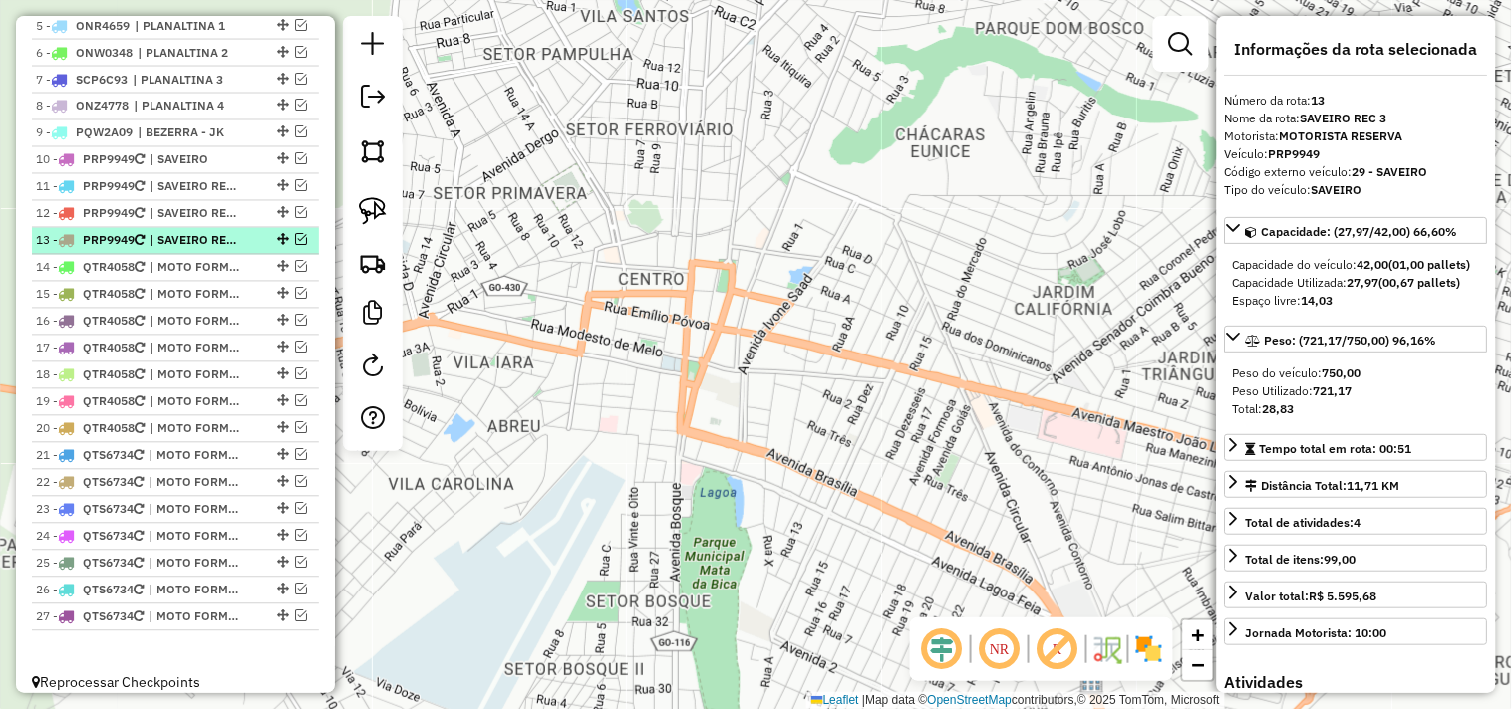
scroll to position [924, 0]
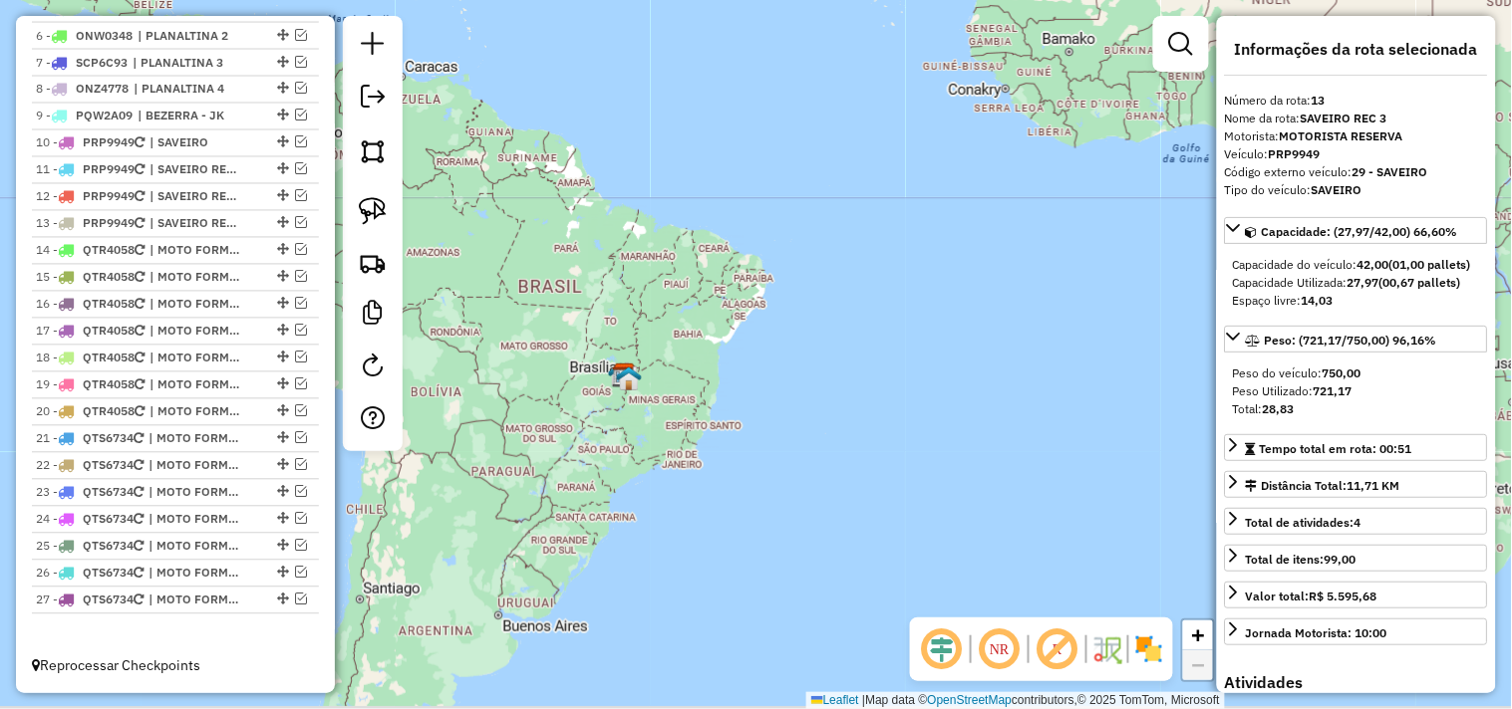
drag, startPoint x: 573, startPoint y: 410, endPoint x: 674, endPoint y: 373, distance: 107.2
click at [642, 374] on img at bounding box center [629, 379] width 26 height 26
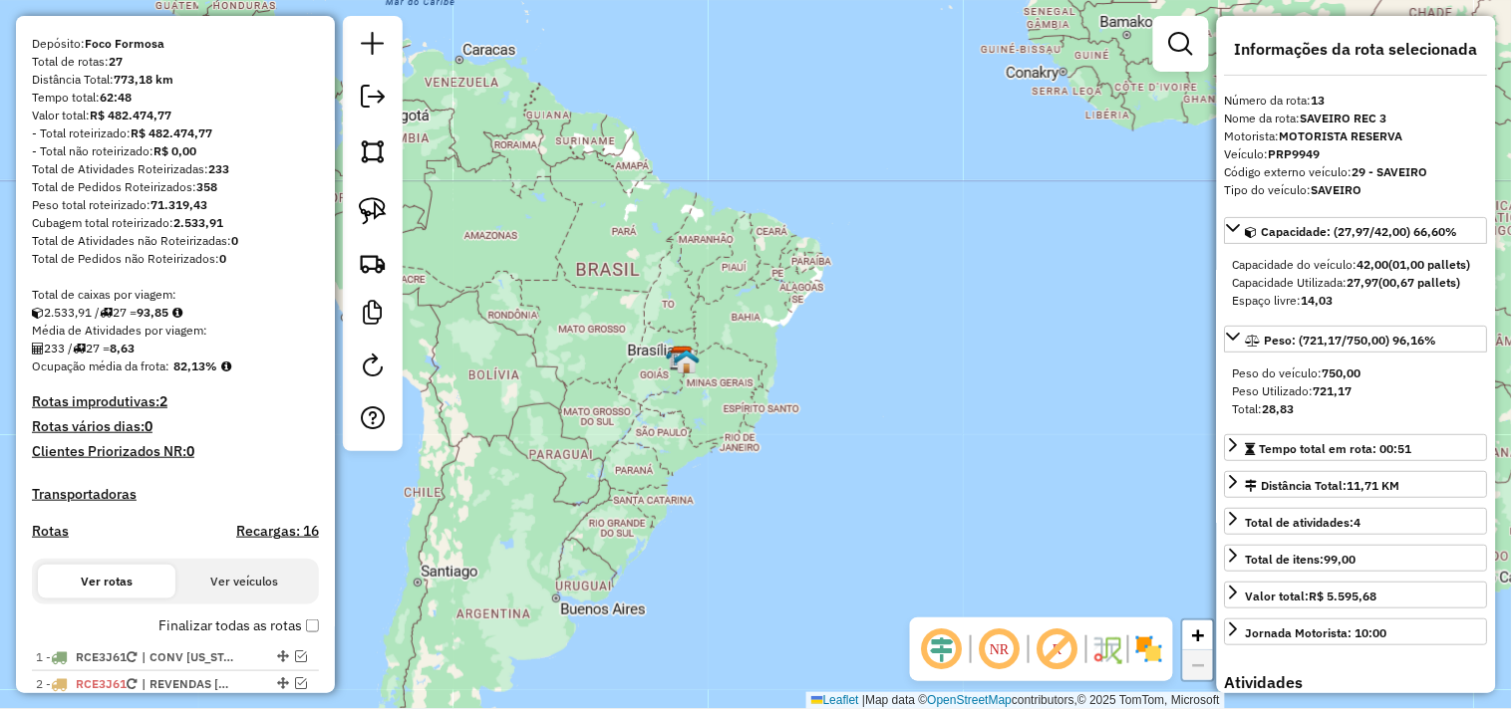
scroll to position [38, 0]
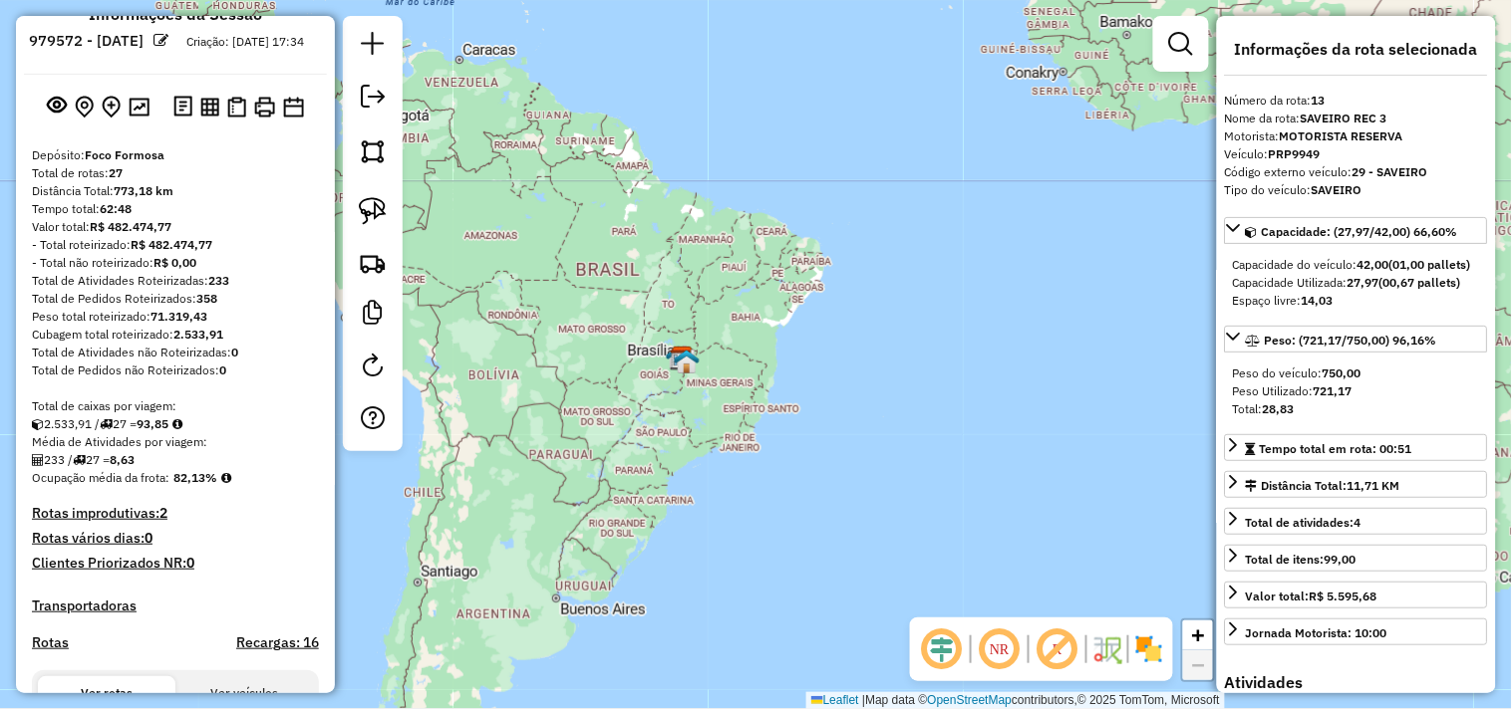
click at [522, 448] on div "Janela de atendimento Grade de atendimento Capacidade Transportadoras Veículos …" at bounding box center [756, 354] width 1512 height 709
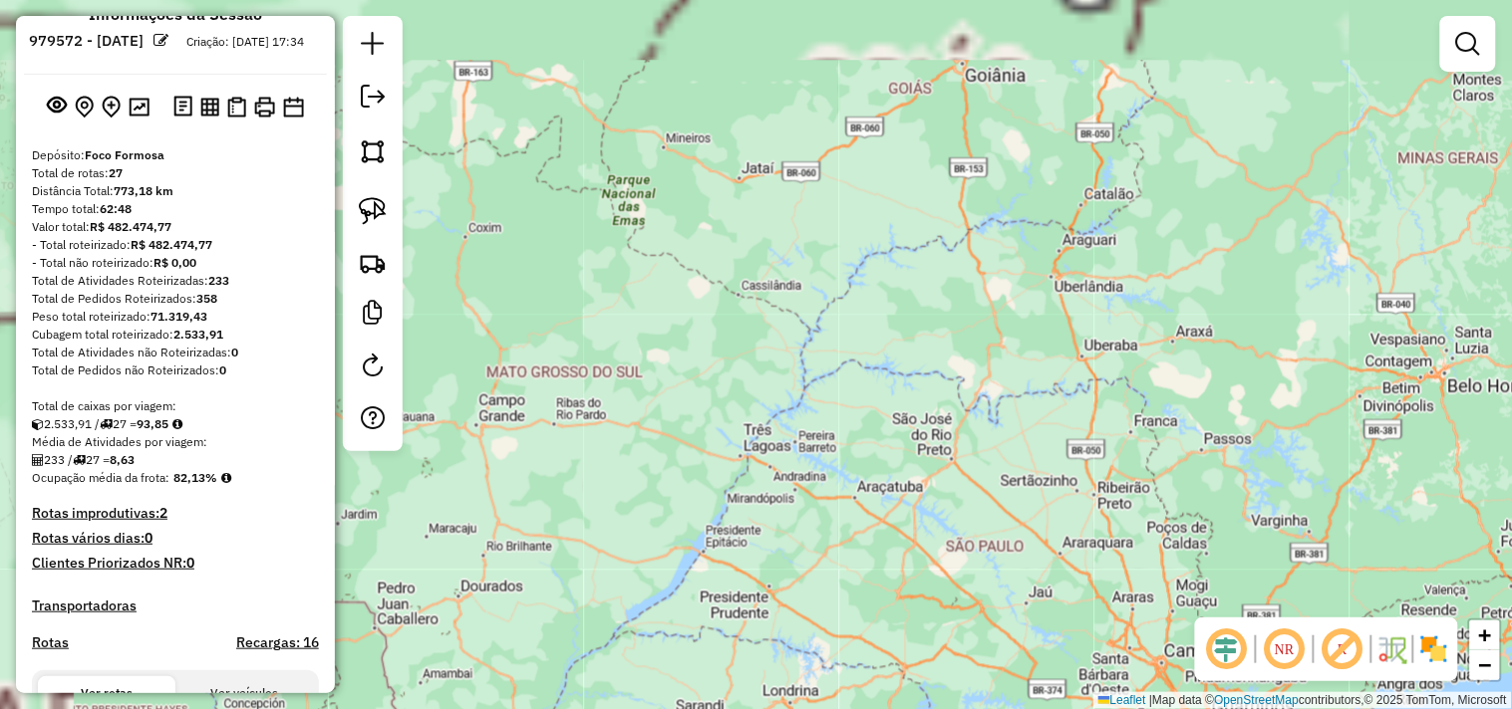
drag, startPoint x: 812, startPoint y: 279, endPoint x: 566, endPoint y: 639, distance: 435.8
click at [566, 639] on div "Janela de atendimento Grade de atendimento Capacidade Transportadoras Veículos …" at bounding box center [756, 354] width 1512 height 709
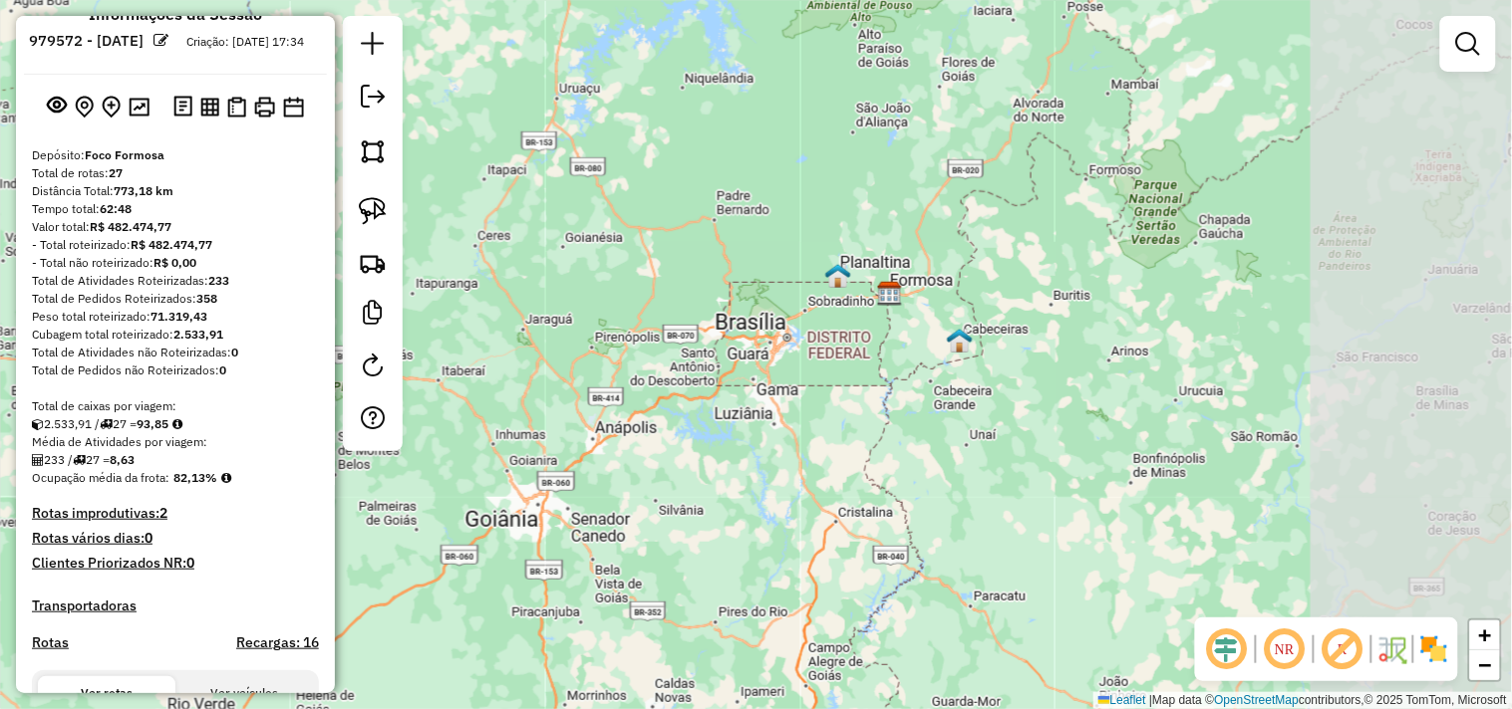
drag, startPoint x: 875, startPoint y: 350, endPoint x: 701, endPoint y: 516, distance: 240.3
click at [622, 598] on div "Janela de atendimento Grade de atendimento Capacidade Transportadoras Veículos …" at bounding box center [756, 354] width 1512 height 709
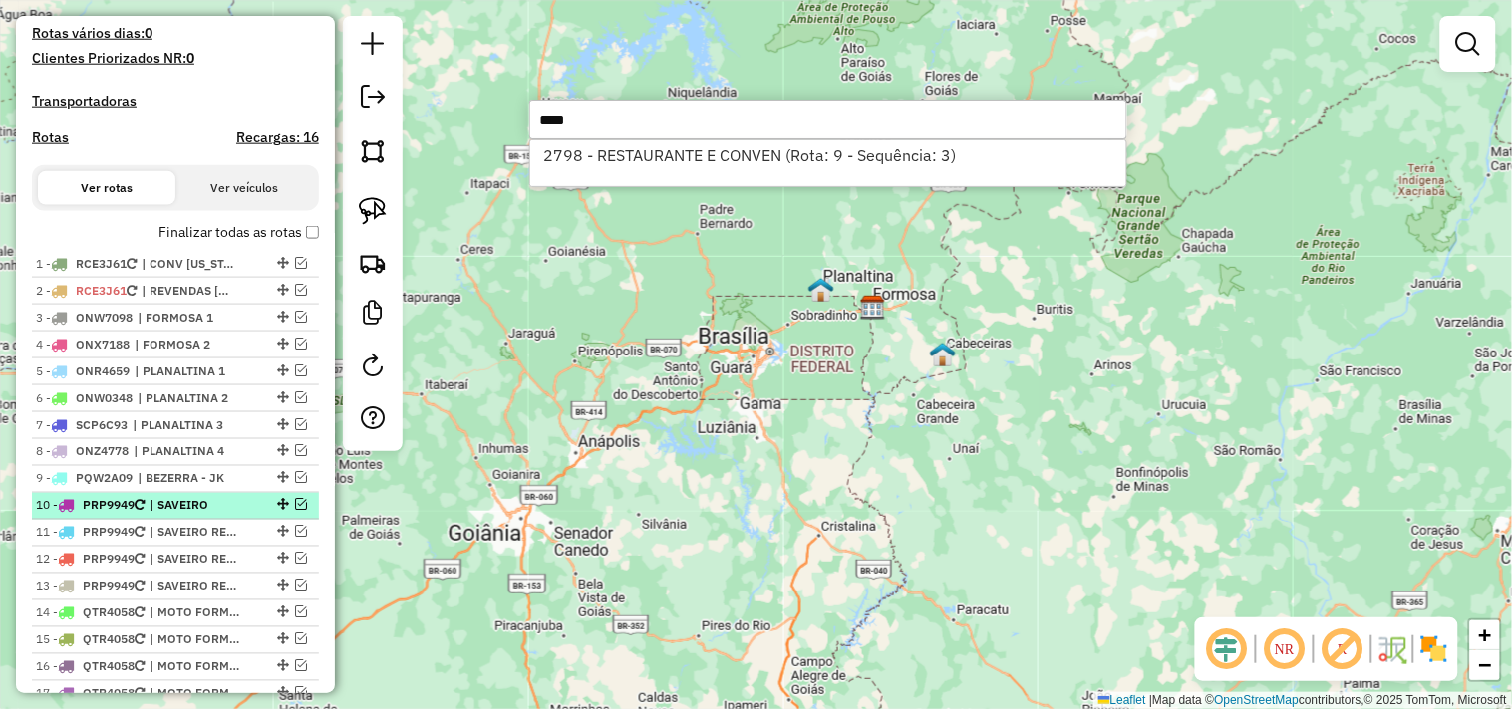
scroll to position [702, 0]
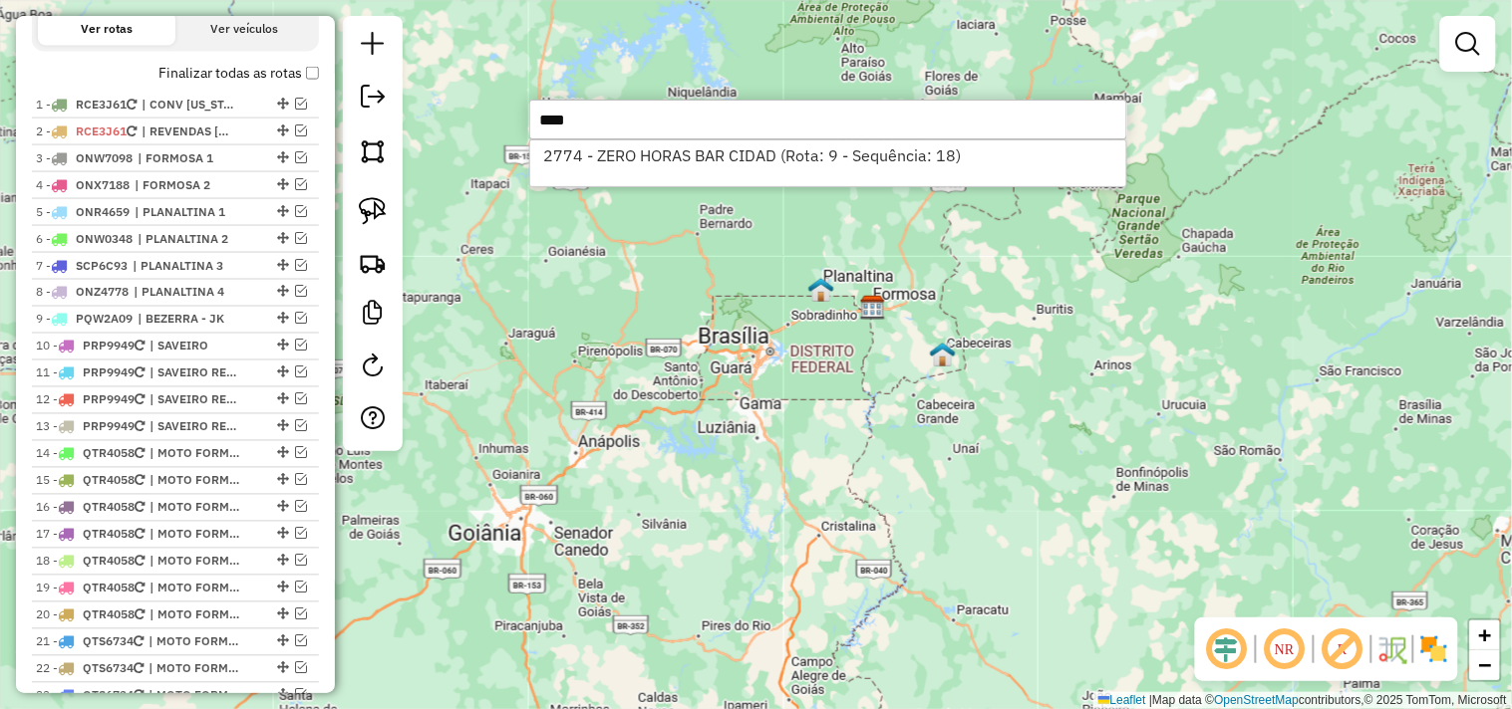
type input "****"
click at [561, 322] on div "Janela de atendimento Grade de atendimento Capacidade Transportadoras Veículos …" at bounding box center [756, 354] width 1512 height 709
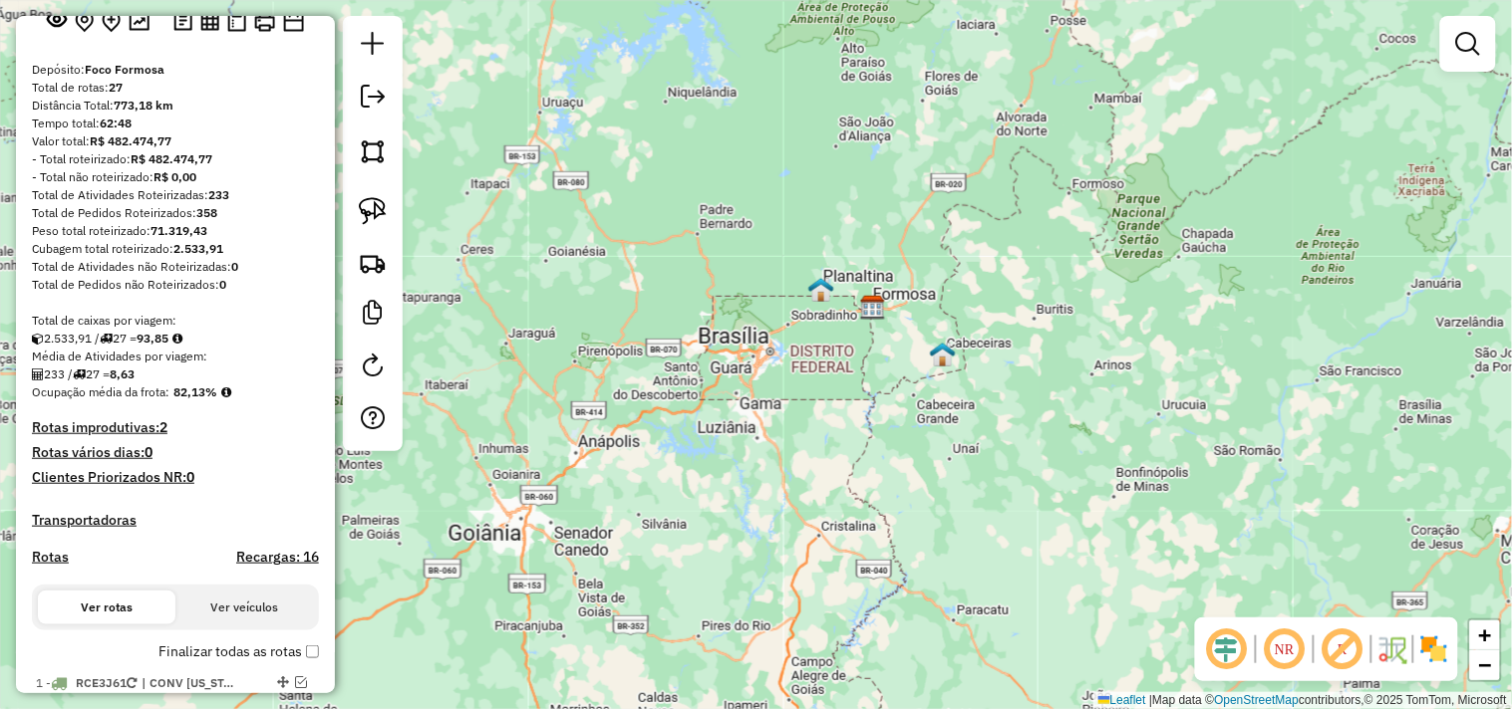
scroll to position [38, 0]
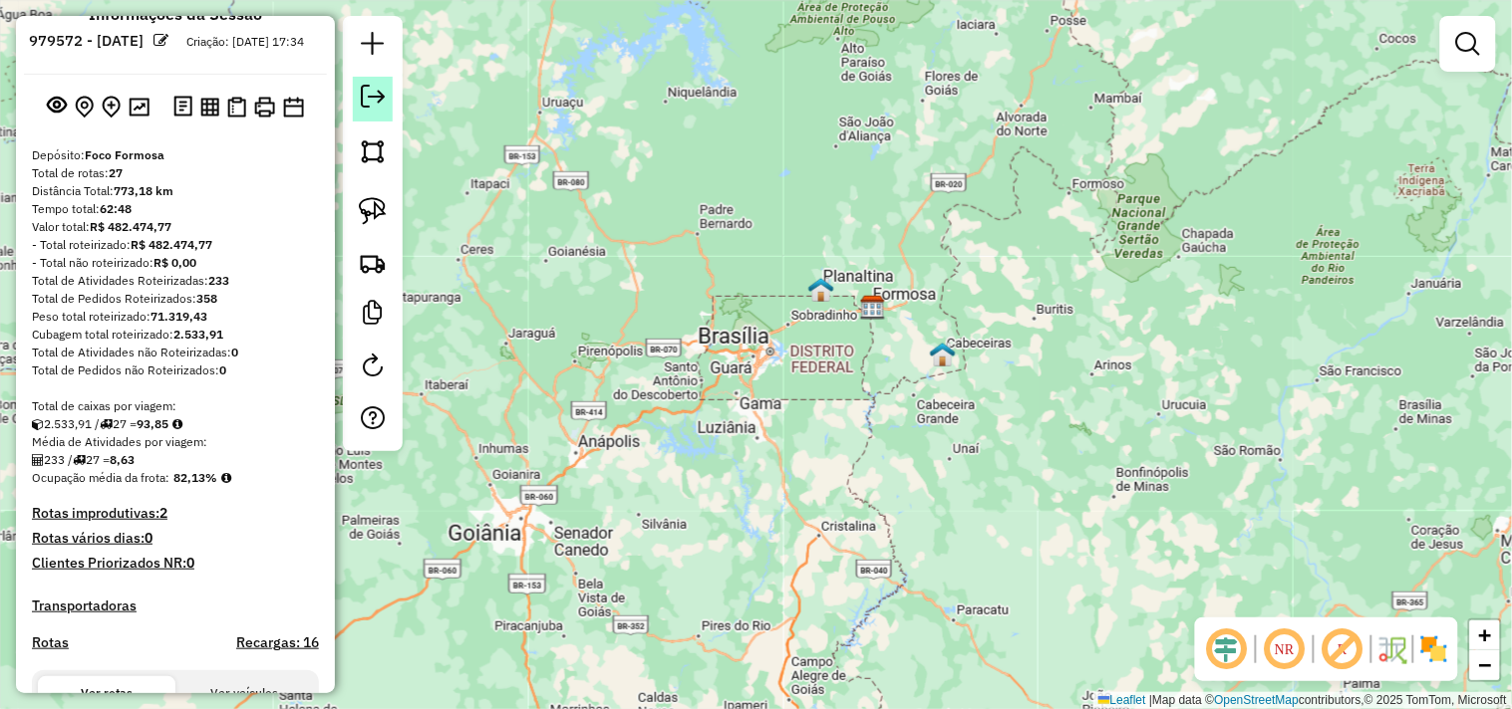
click at [387, 95] on link at bounding box center [373, 99] width 40 height 45
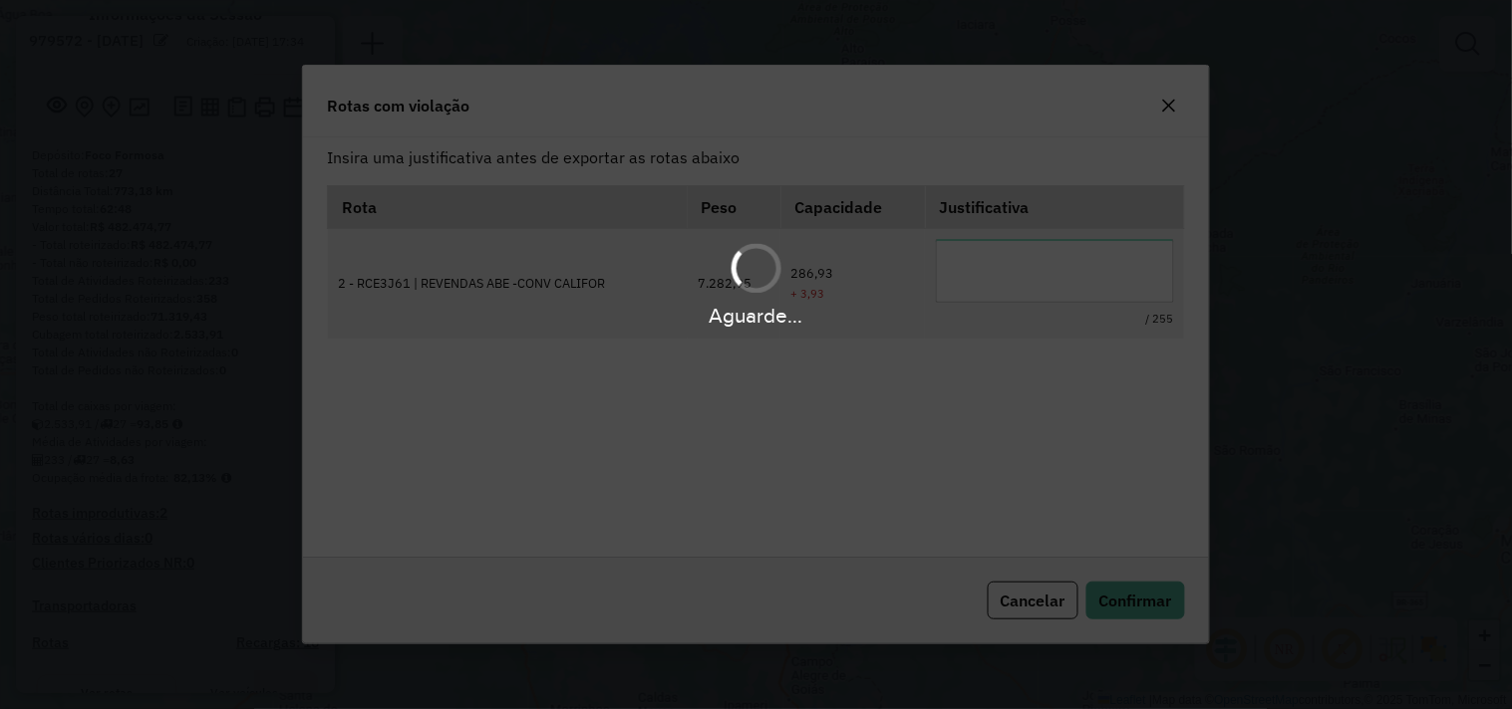
scroll to position [0, 0]
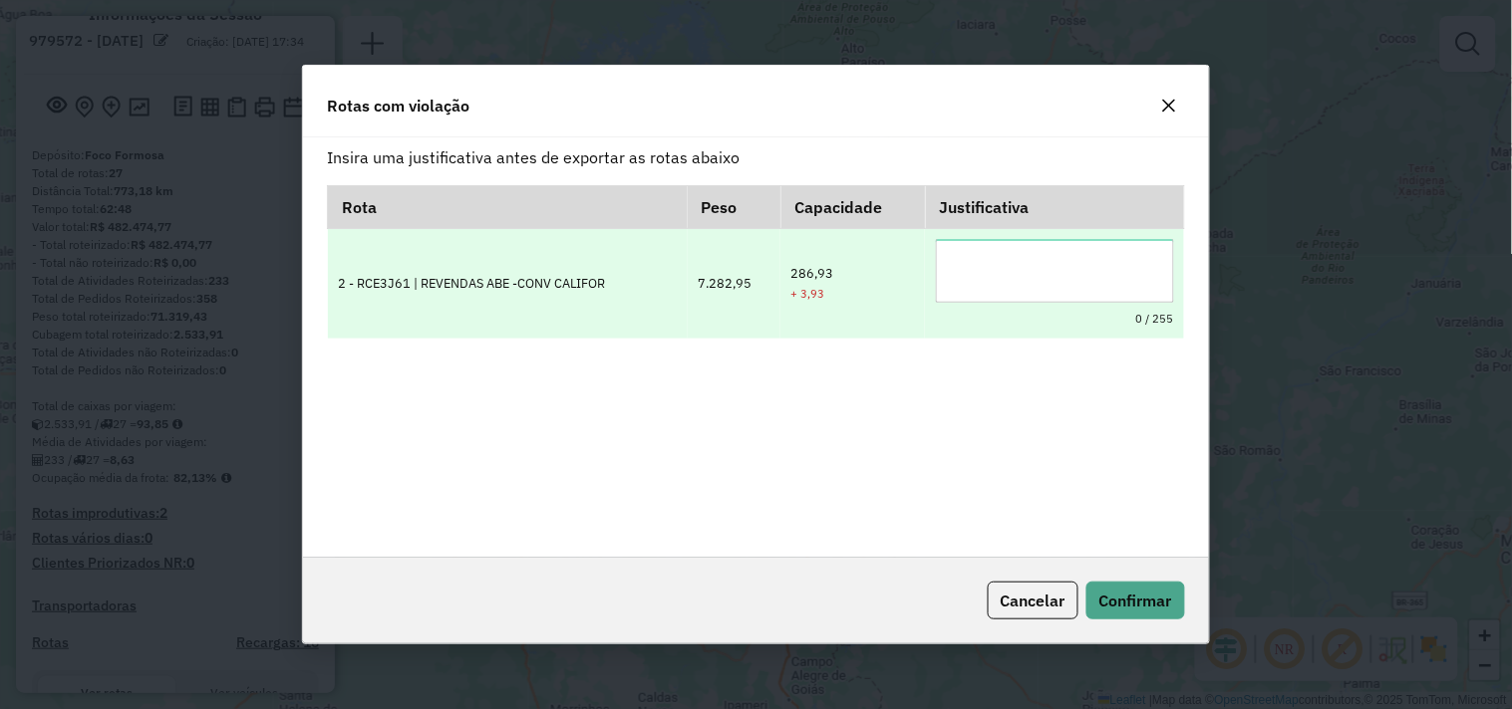
click at [1103, 270] on textarea at bounding box center [1055, 271] width 238 height 64
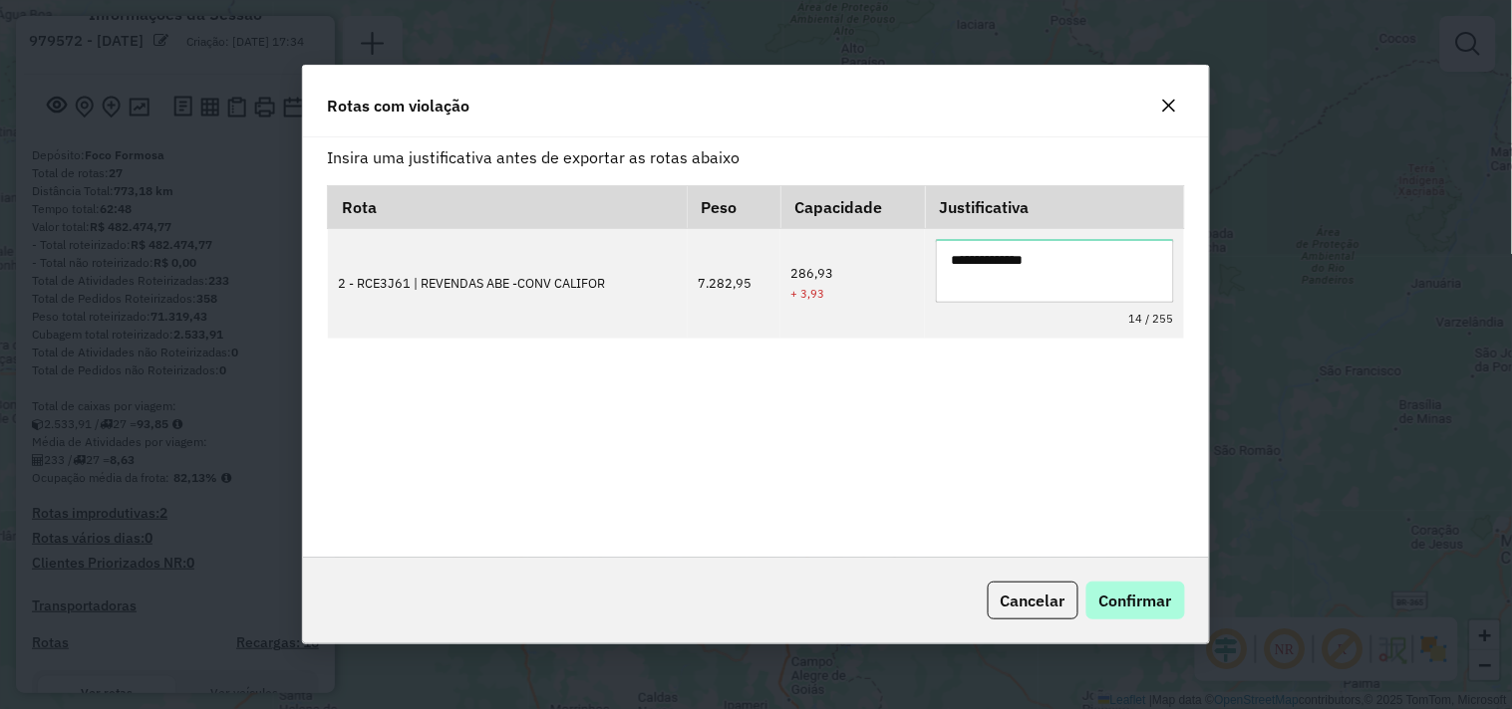
type textarea "**********"
click at [1173, 609] on button "Confirmar" at bounding box center [1135, 601] width 99 height 38
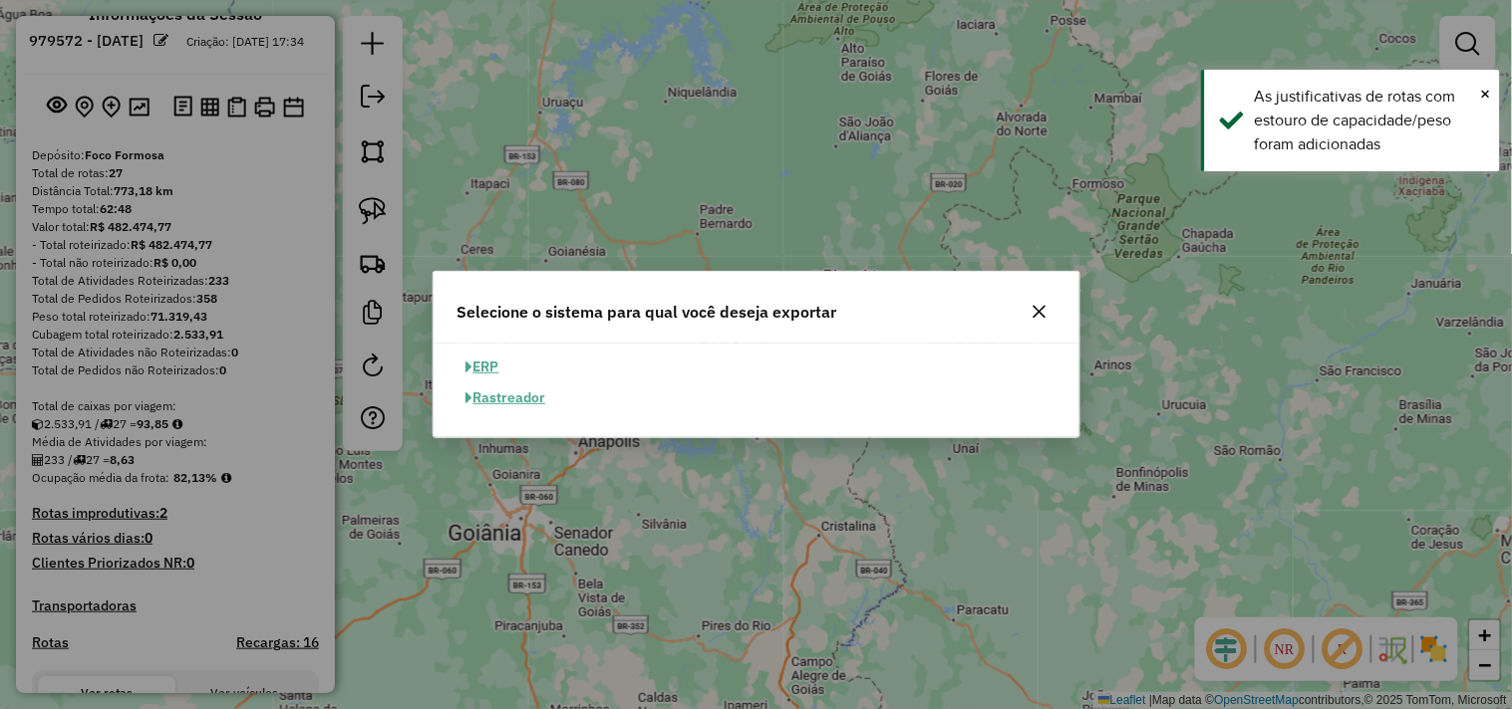
click at [489, 364] on button "ERP" at bounding box center [482, 367] width 51 height 31
select select "**"
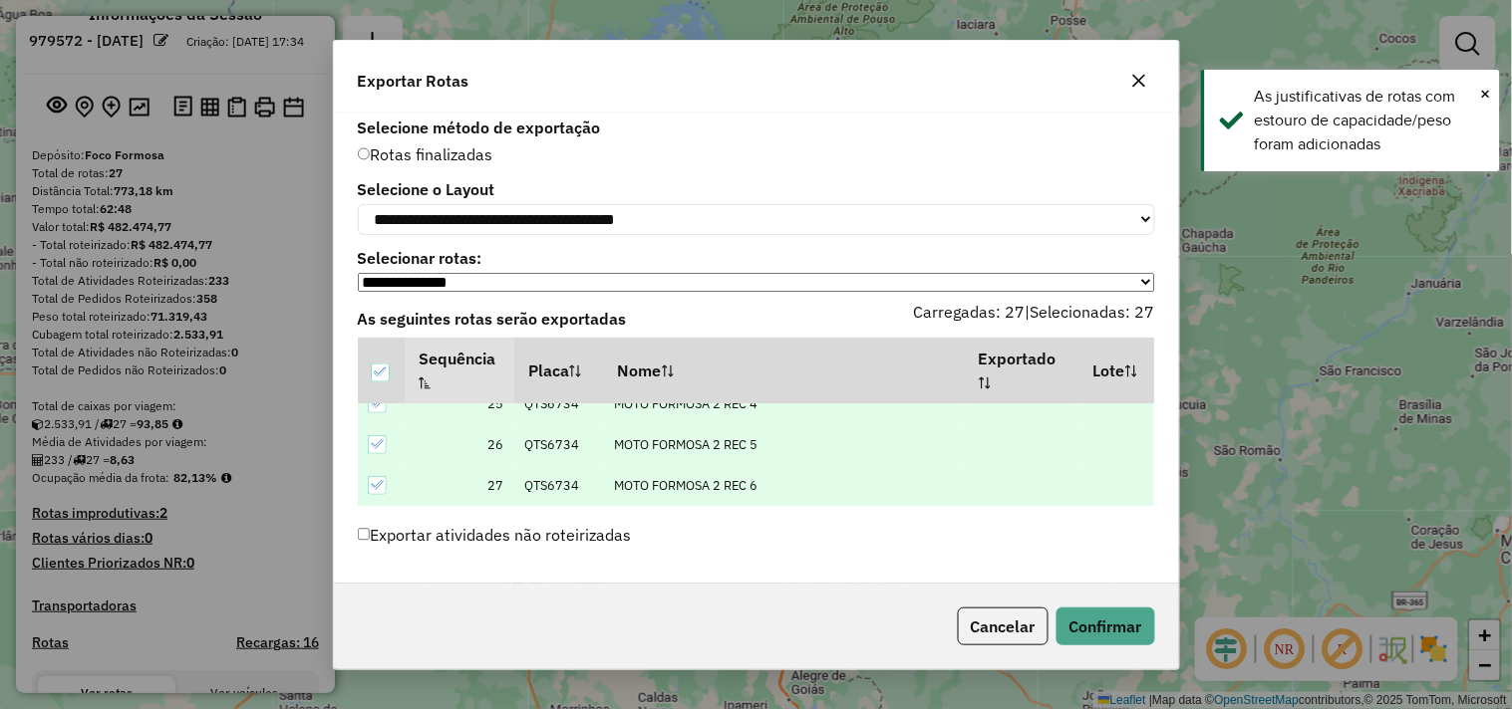
scroll to position [1, 0]
click at [1082, 634] on button "Confirmar" at bounding box center [1105, 627] width 99 height 38
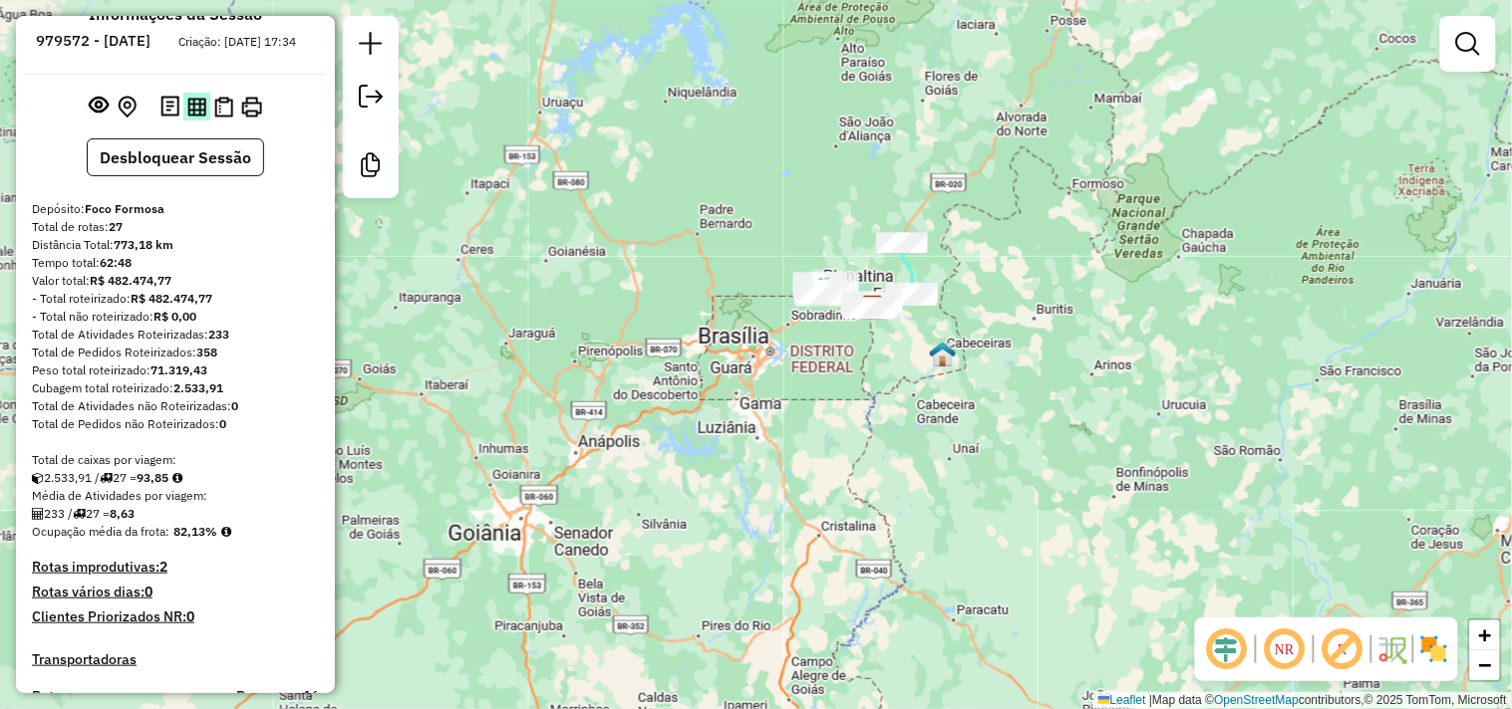
click at [187, 117] on img at bounding box center [196, 107] width 19 height 19
drag, startPoint x: 173, startPoint y: 382, endPoint x: 153, endPoint y: 384, distance: 20.0
click at [153, 380] on div "Peso total roteirizado: 71.319,43" at bounding box center [175, 371] width 287 height 18
copy strong "71.319,43"
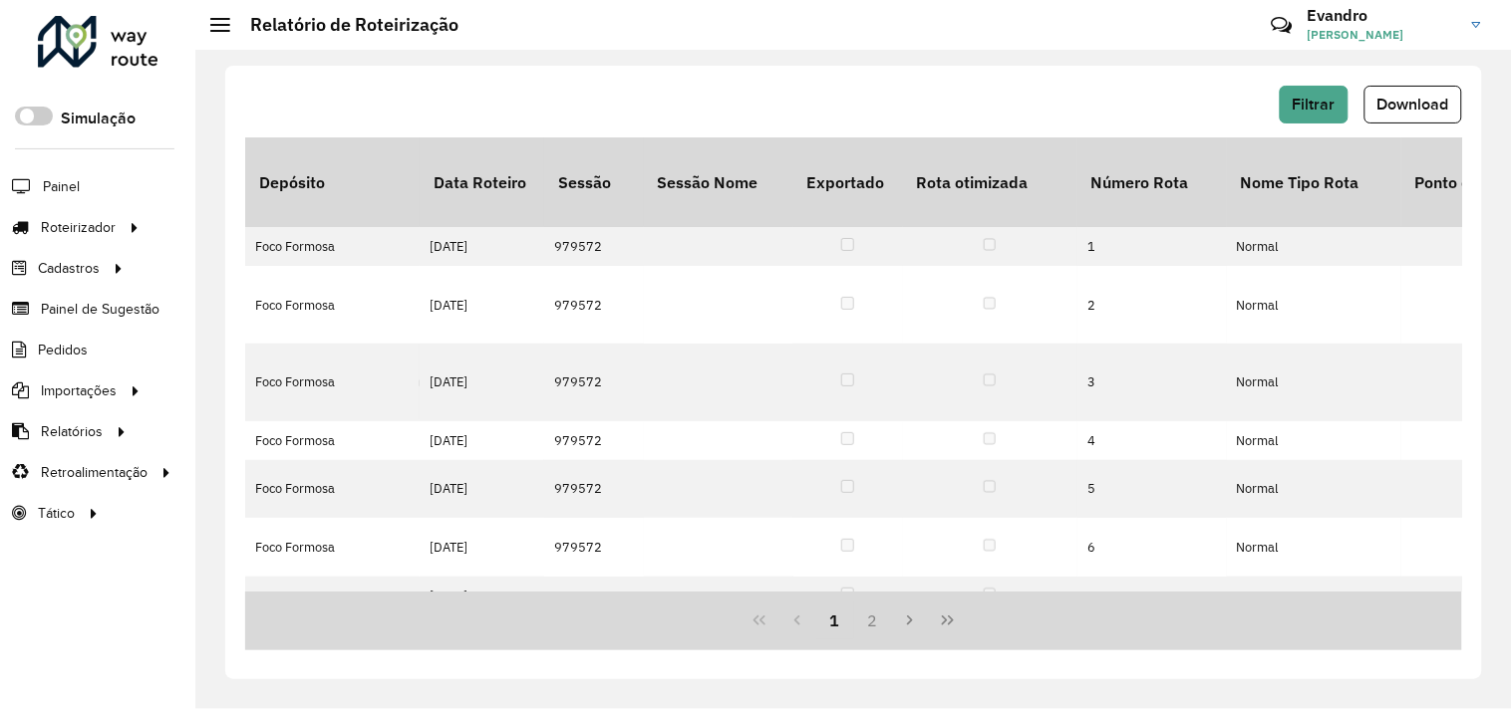
click at [1418, 108] on span "Download" at bounding box center [1413, 104] width 72 height 17
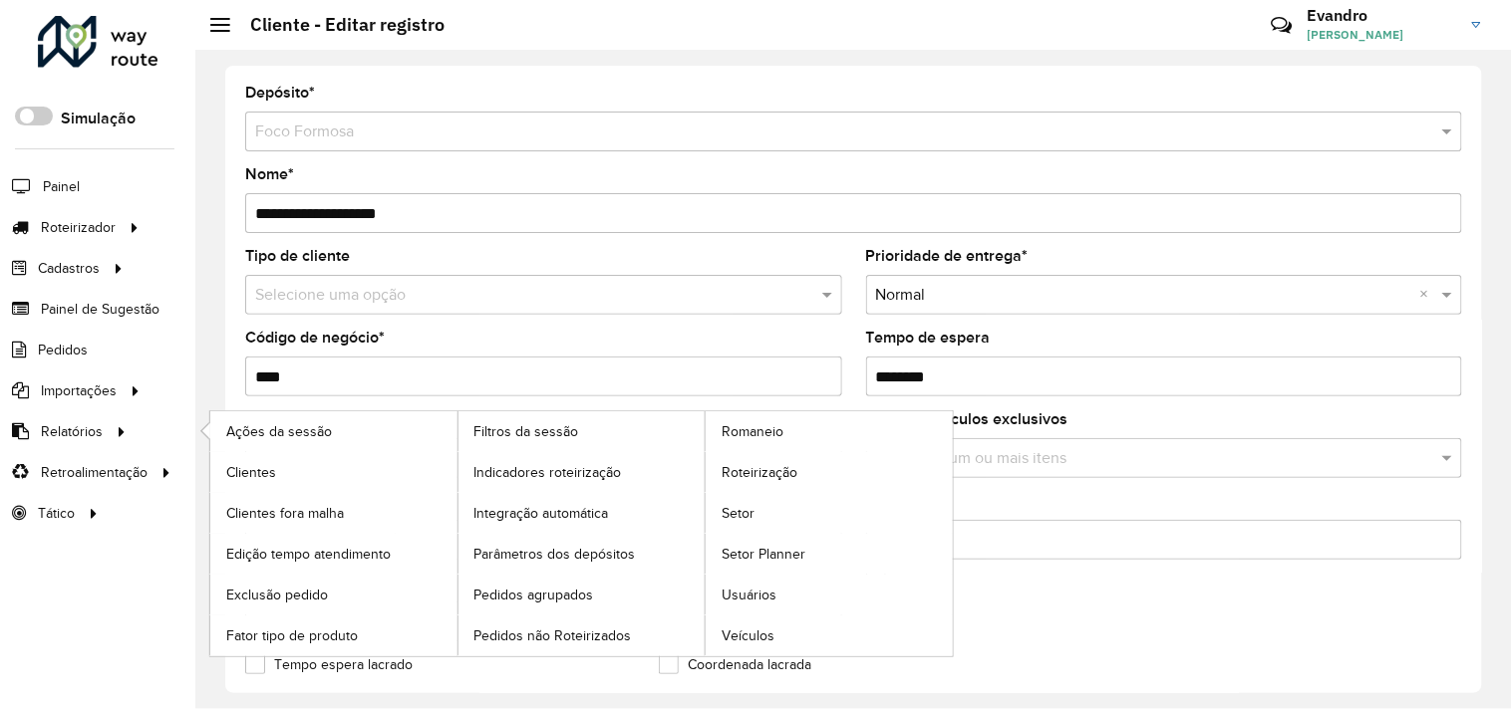
scroll to position [777, 0]
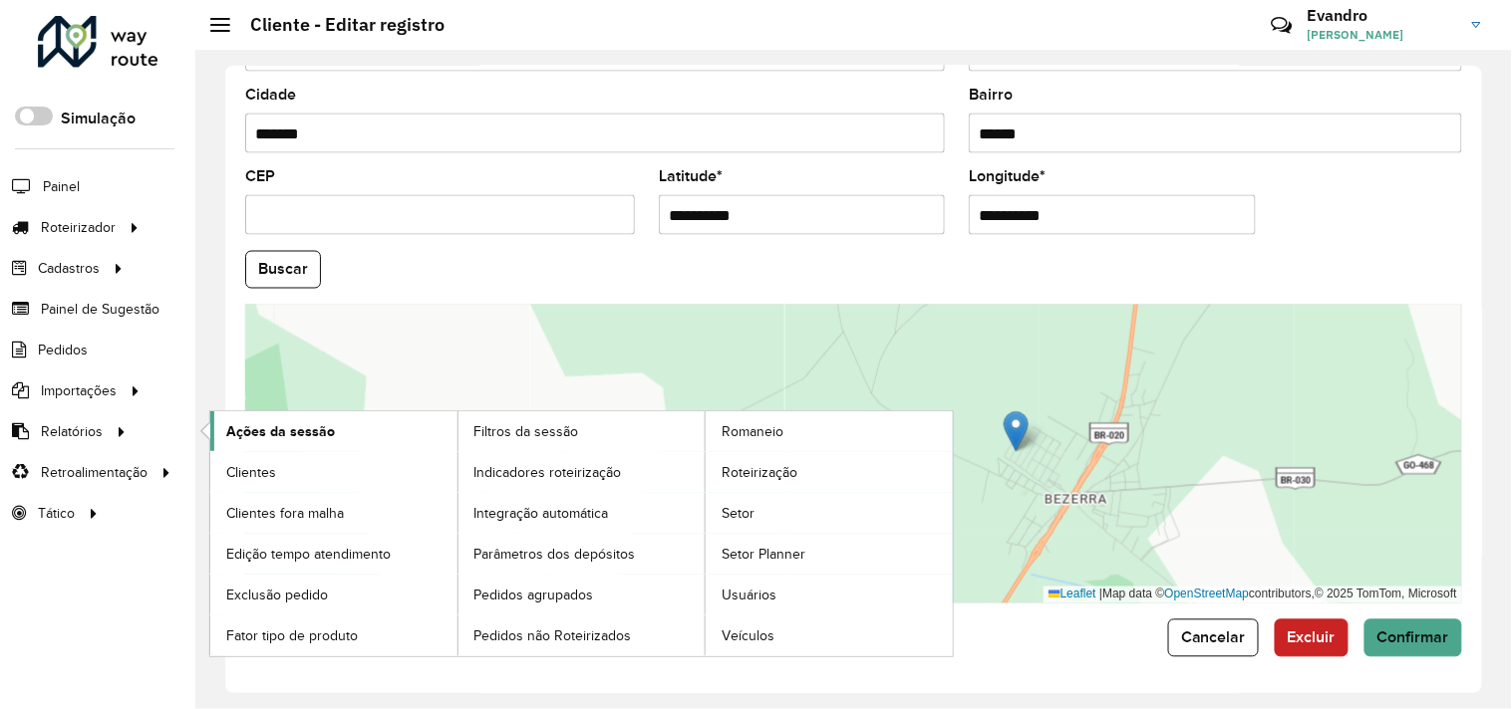
click at [283, 428] on span "Ações da sessão" at bounding box center [280, 431] width 109 height 21
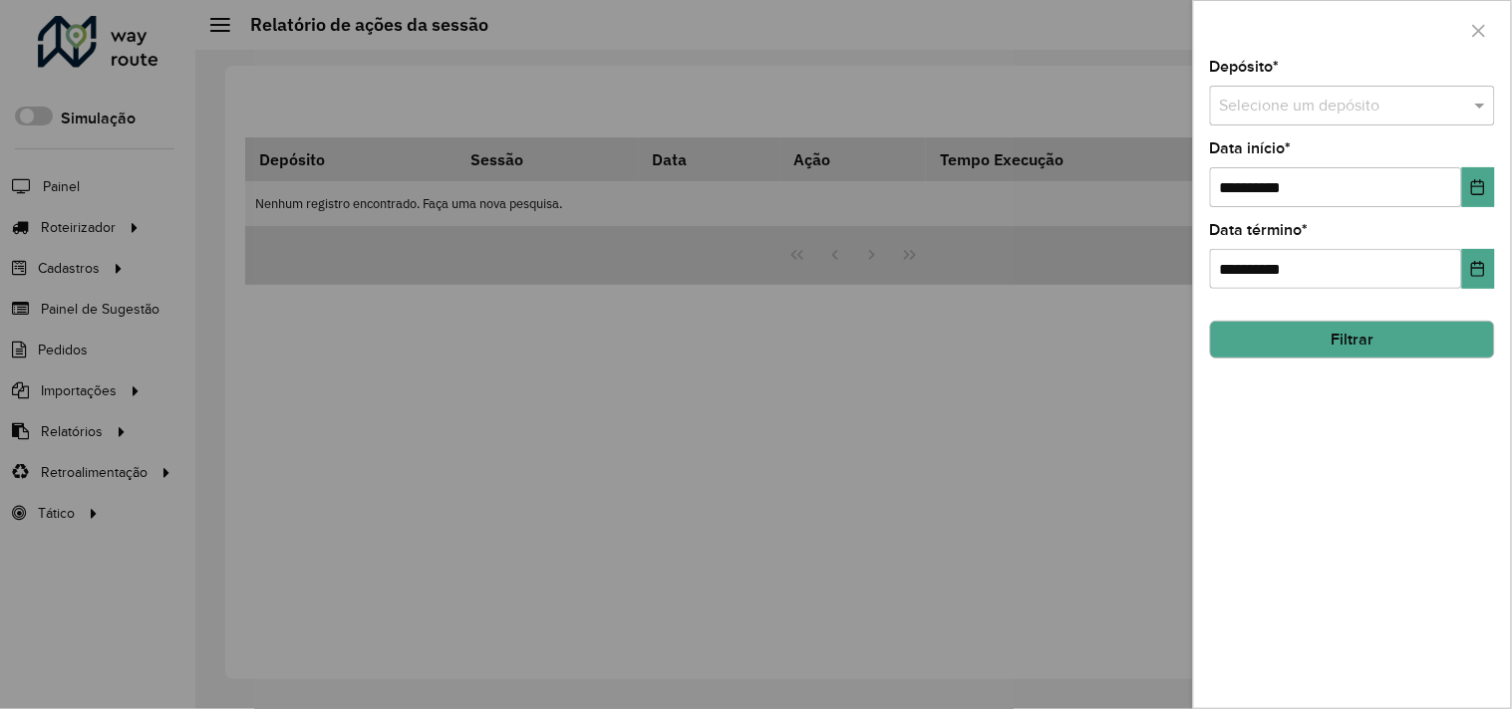
click at [1433, 104] on input "text" at bounding box center [1332, 107] width 225 height 24
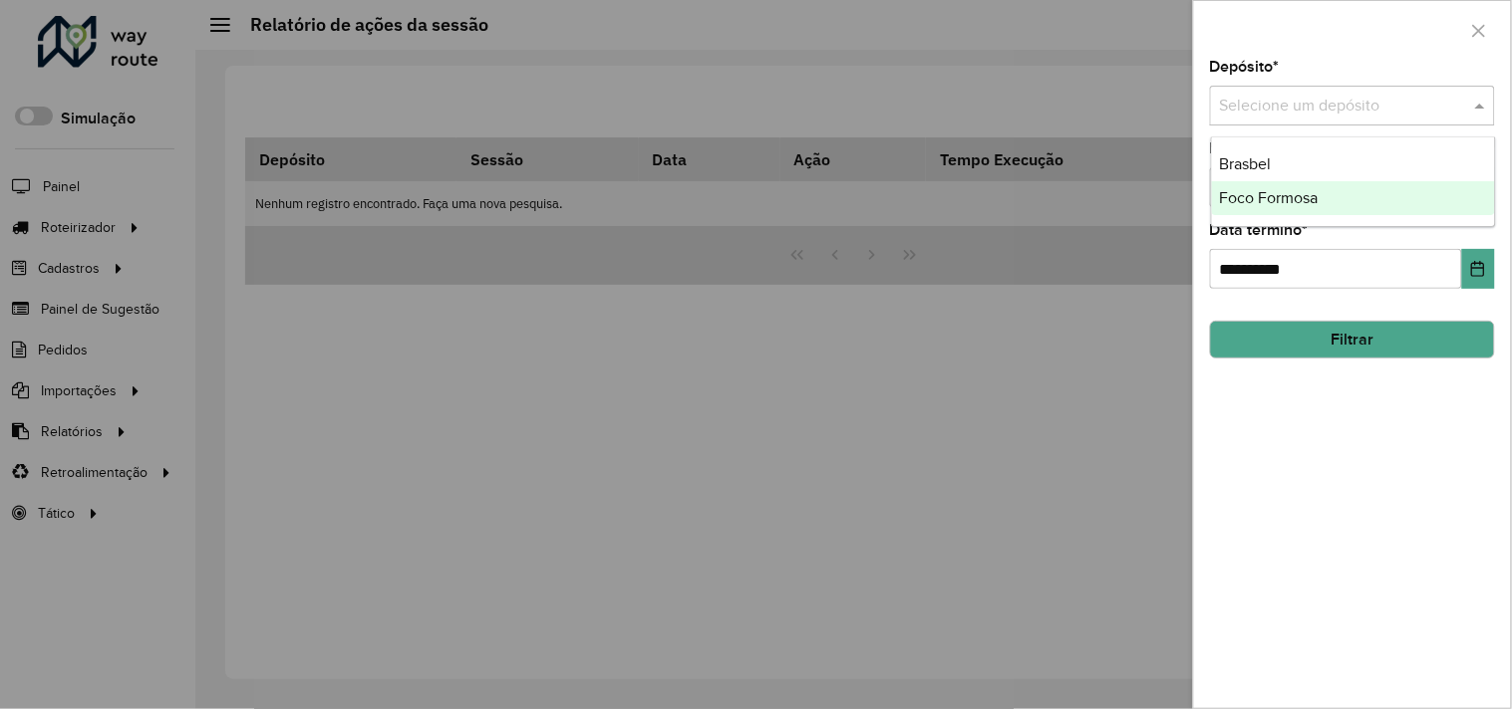
click at [1350, 184] on div "Foco Formosa" at bounding box center [1353, 198] width 283 height 34
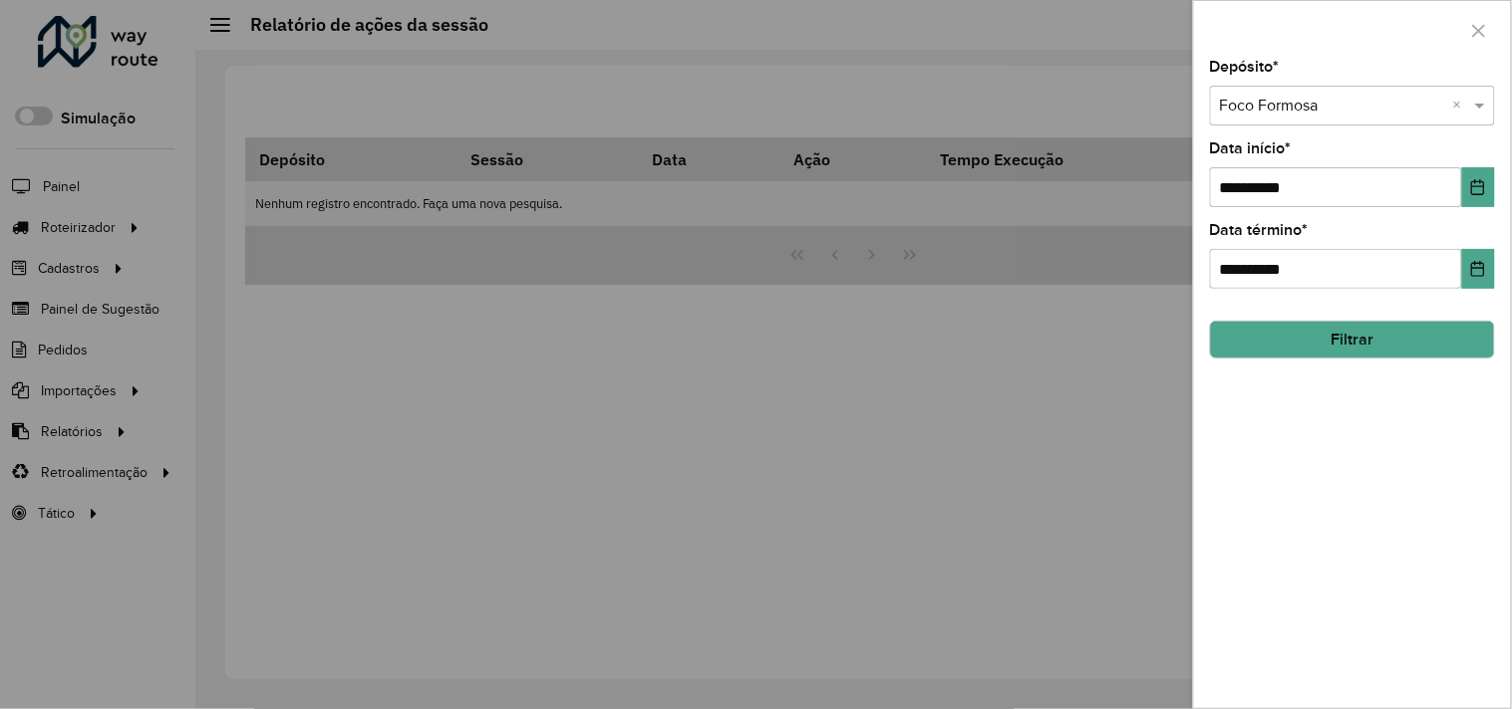
click at [1338, 337] on button "Filtrar" at bounding box center [1352, 340] width 285 height 38
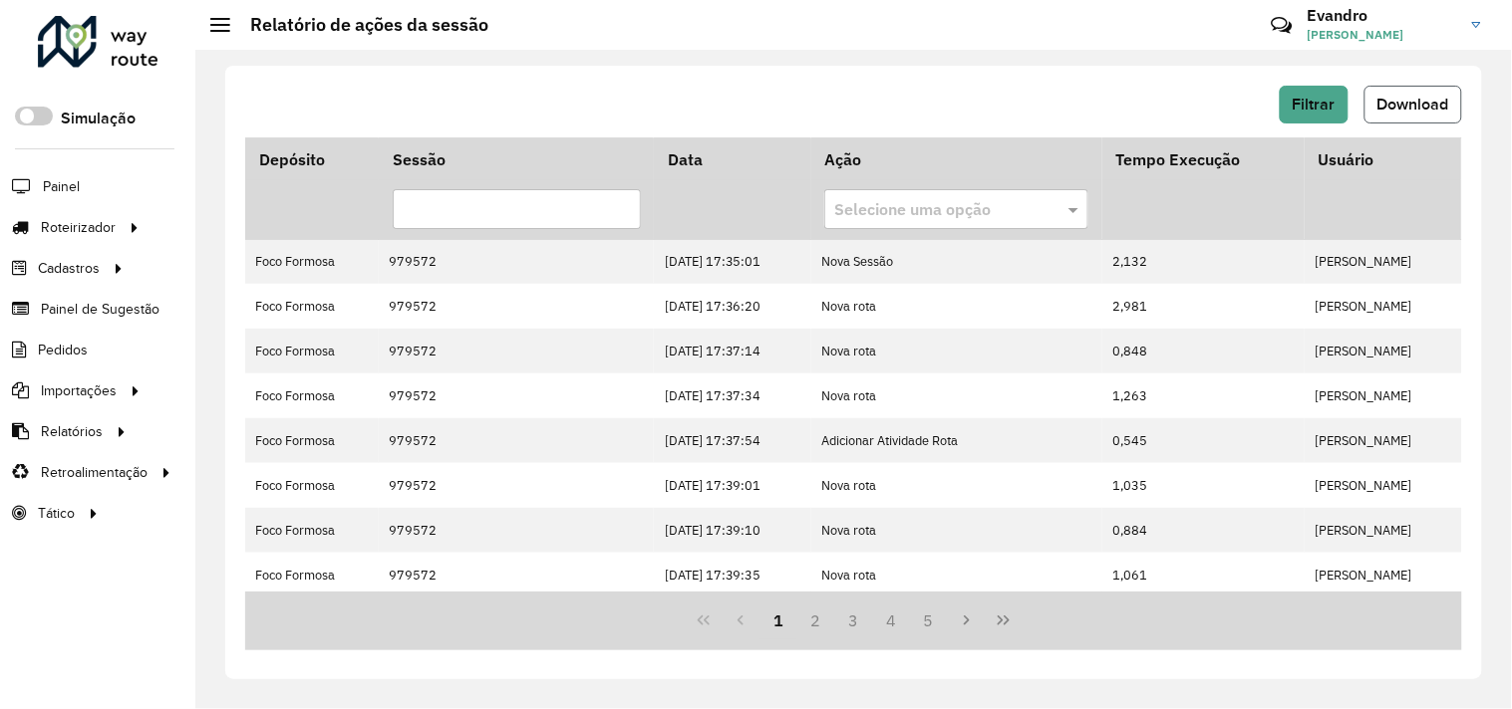
click at [1421, 113] on button "Download" at bounding box center [1413, 105] width 98 height 38
